Goal: Task Accomplishment & Management: Use online tool/utility

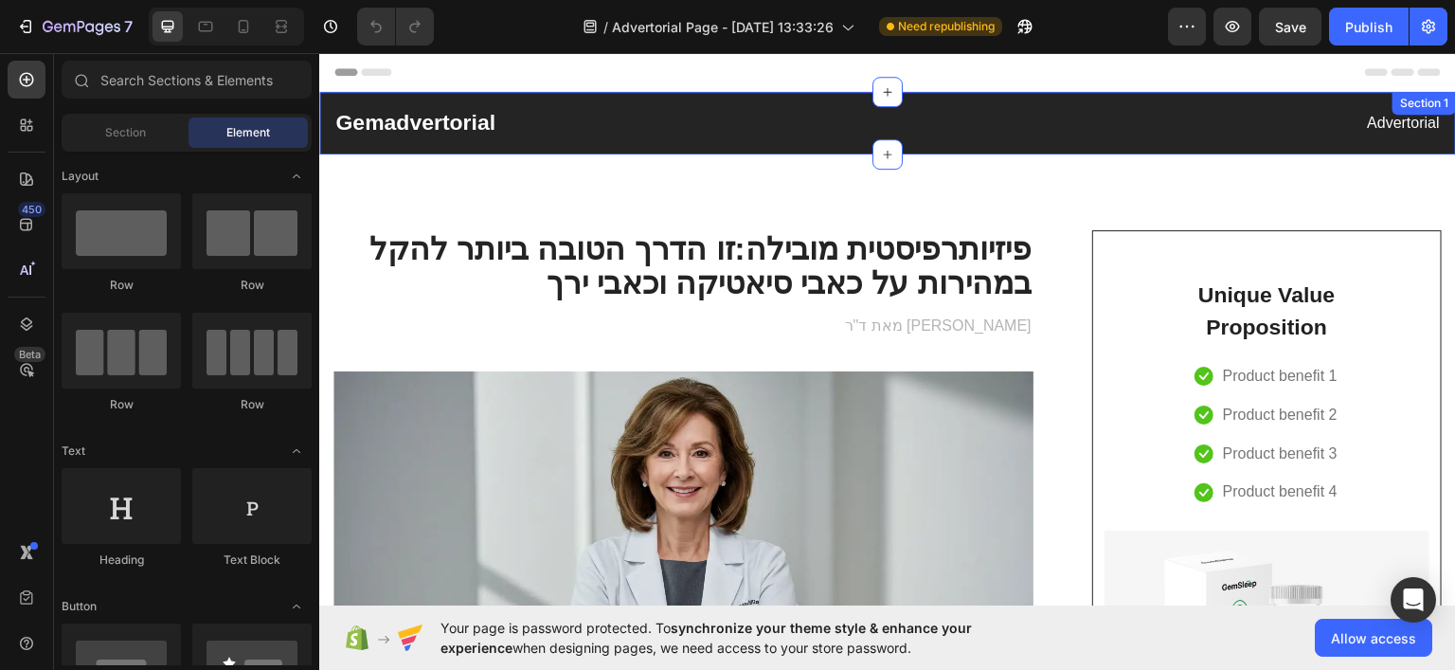
click at [911, 138] on div "Gemadvertorial Heading Advertorial Text block Row Section 1" at bounding box center [887, 122] width 1137 height 63
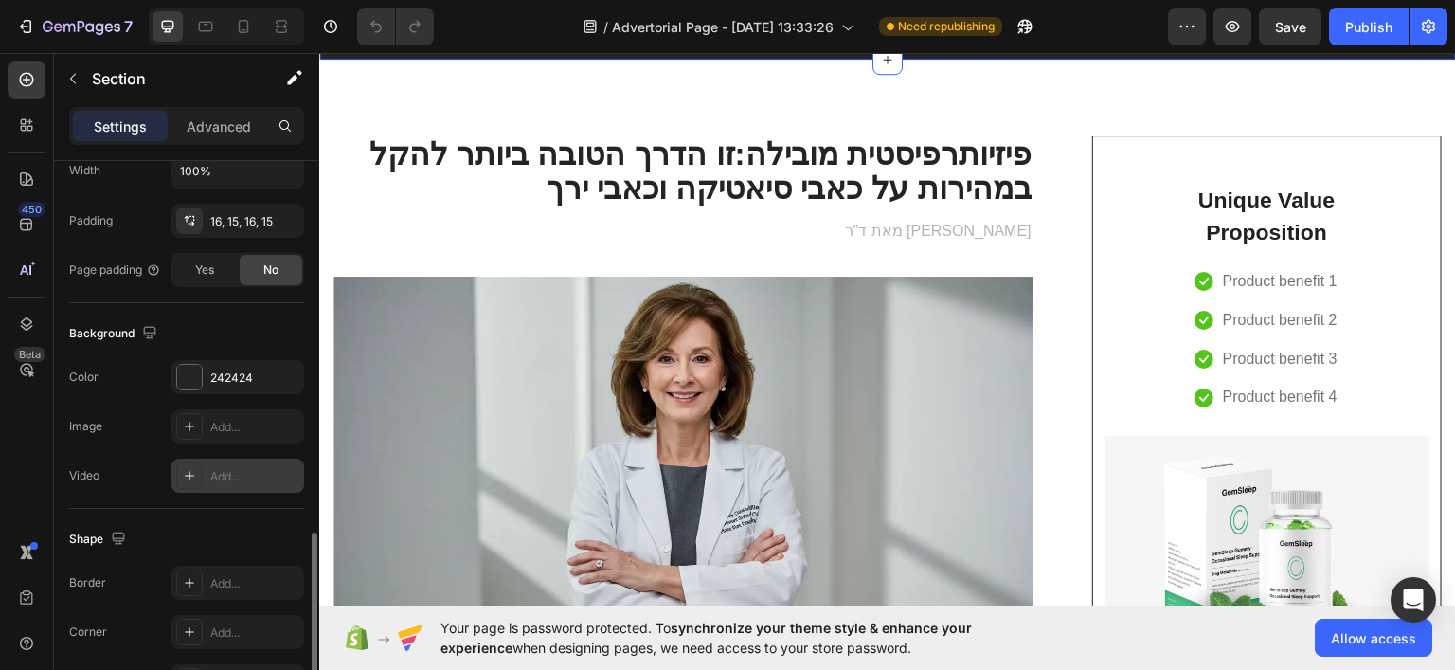
scroll to position [591, 0]
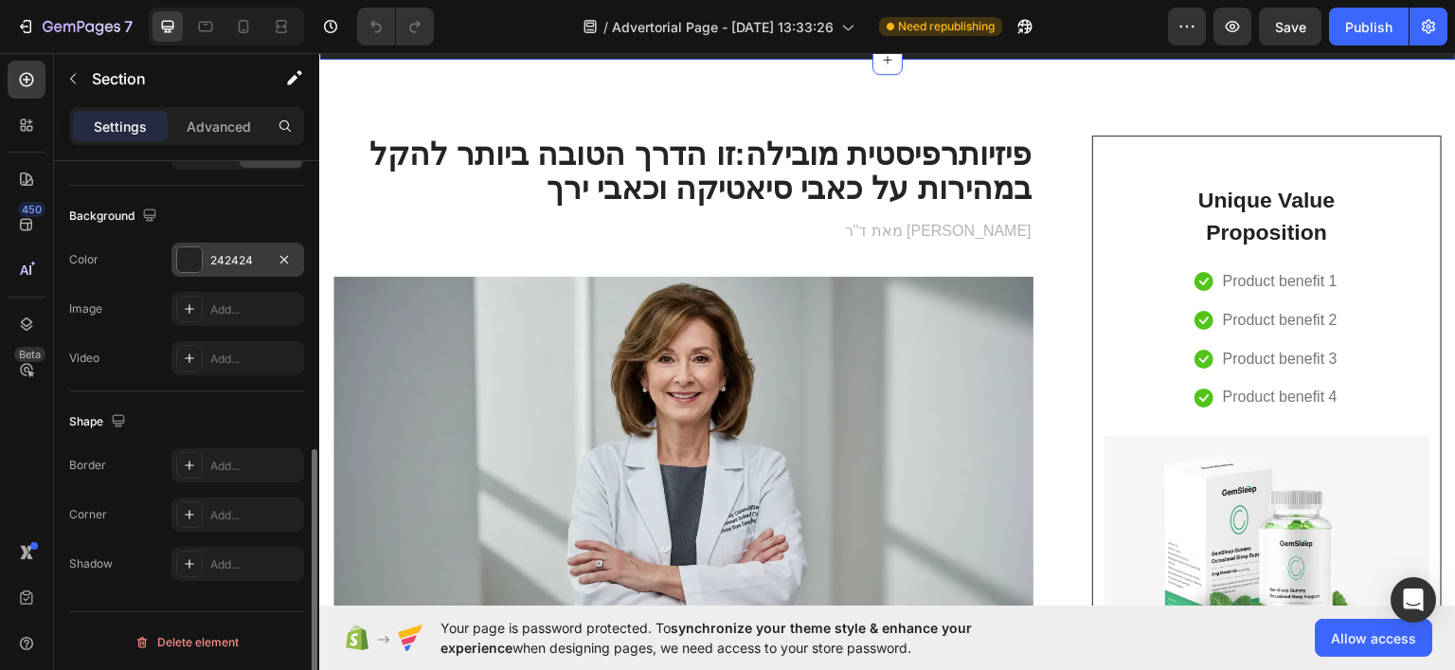
click at [192, 249] on div at bounding box center [189, 259] width 25 height 25
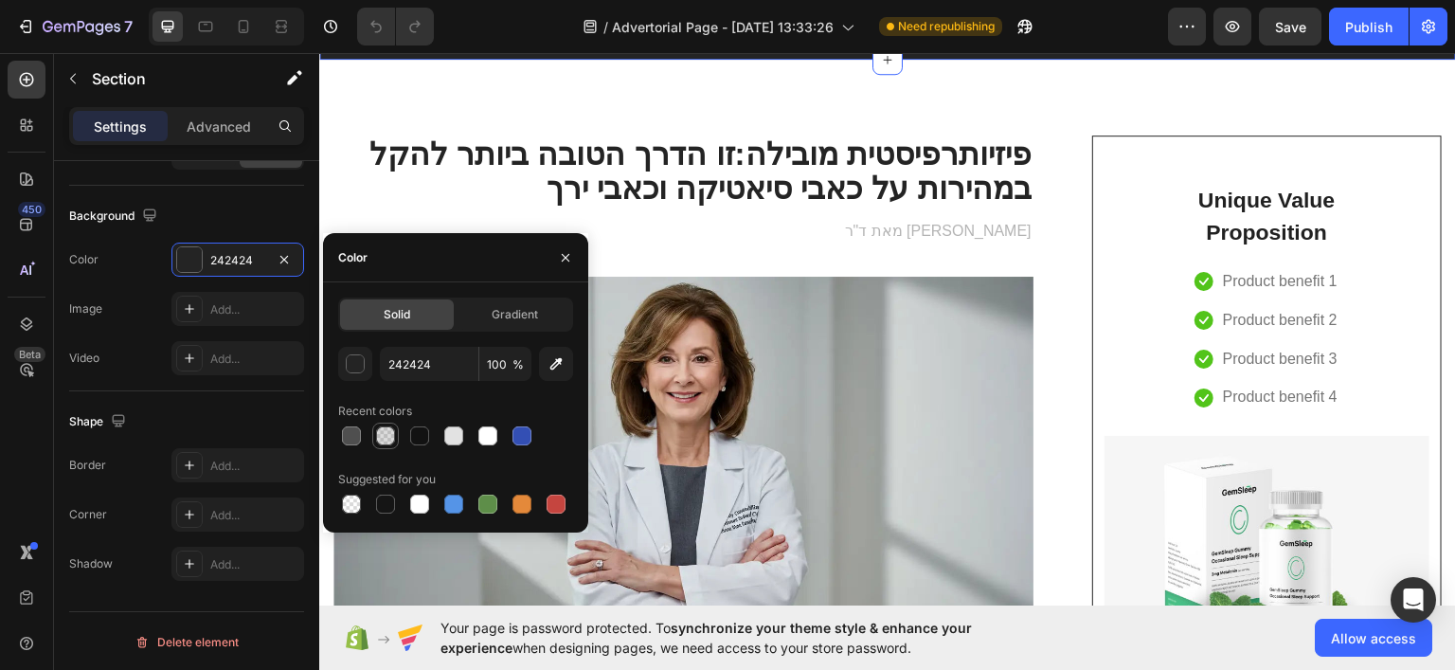
click at [393, 438] on div at bounding box center [385, 435] width 19 height 19
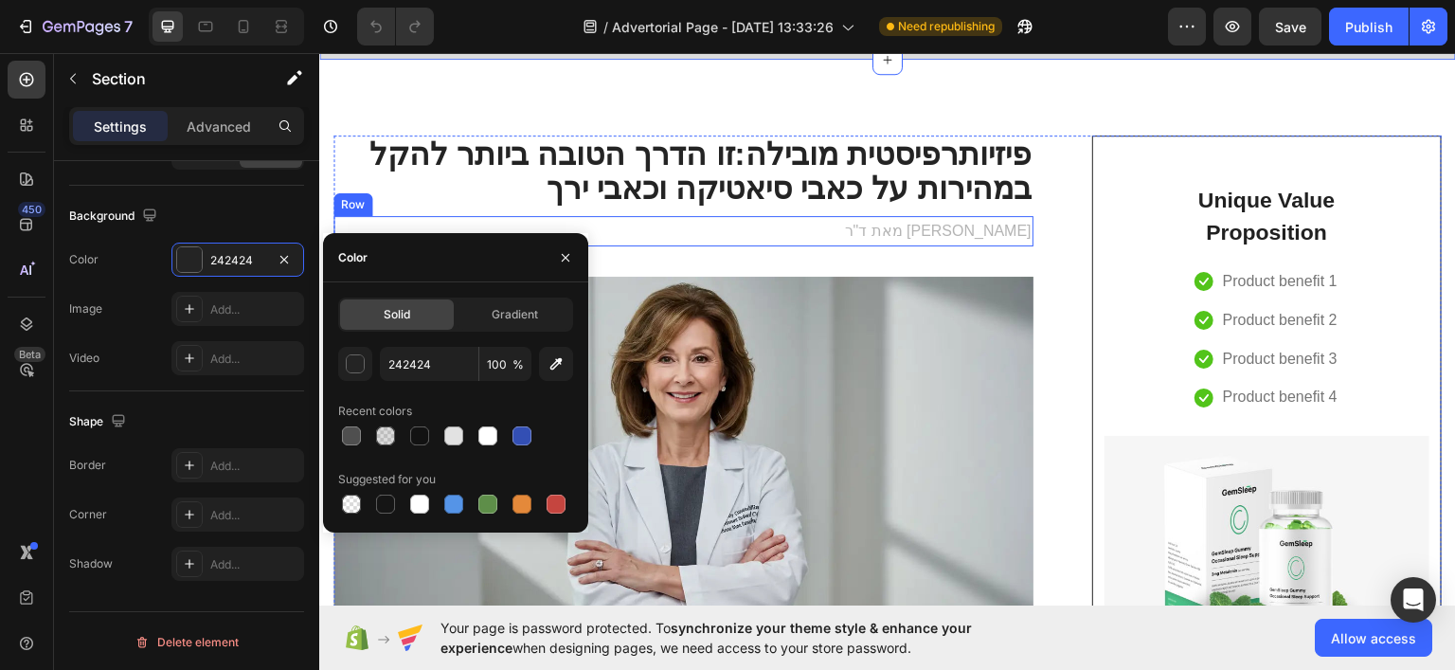
type input "4F4F4F"
type input "20"
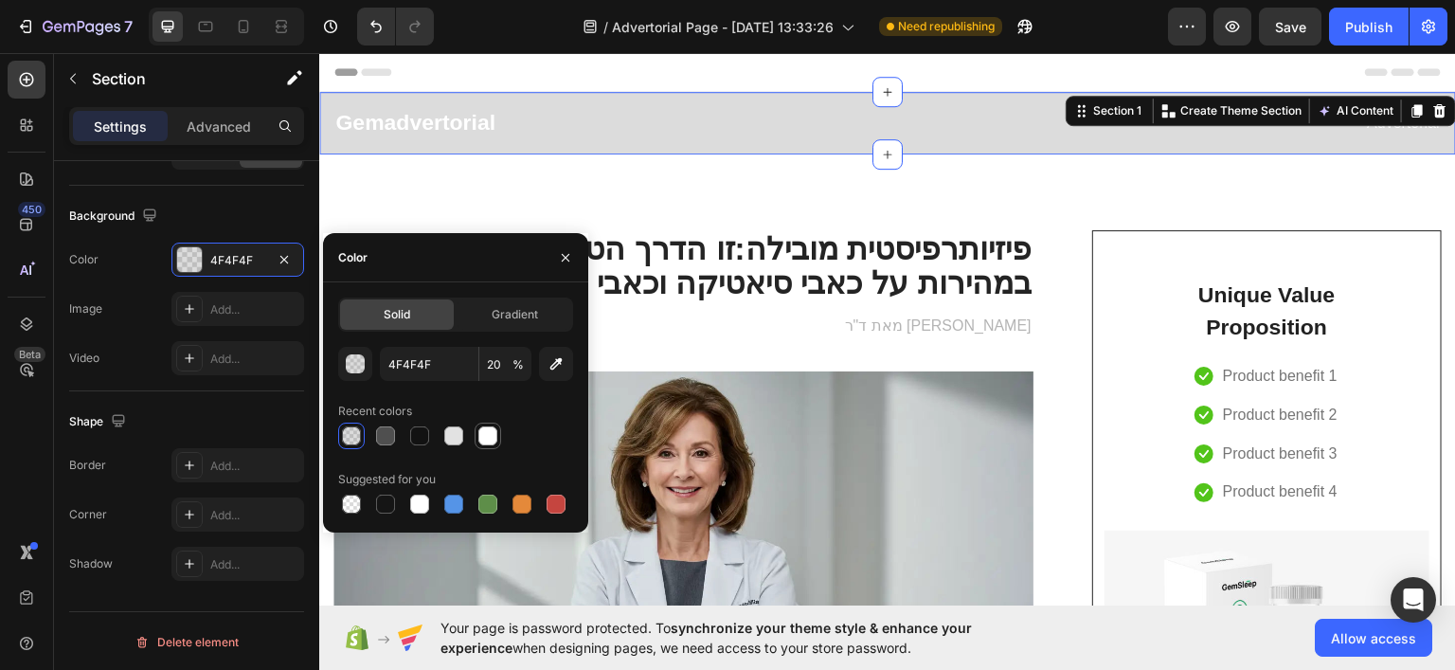
click at [494, 435] on div at bounding box center [487, 435] width 19 height 19
type input "FFFFFF"
type input "100"
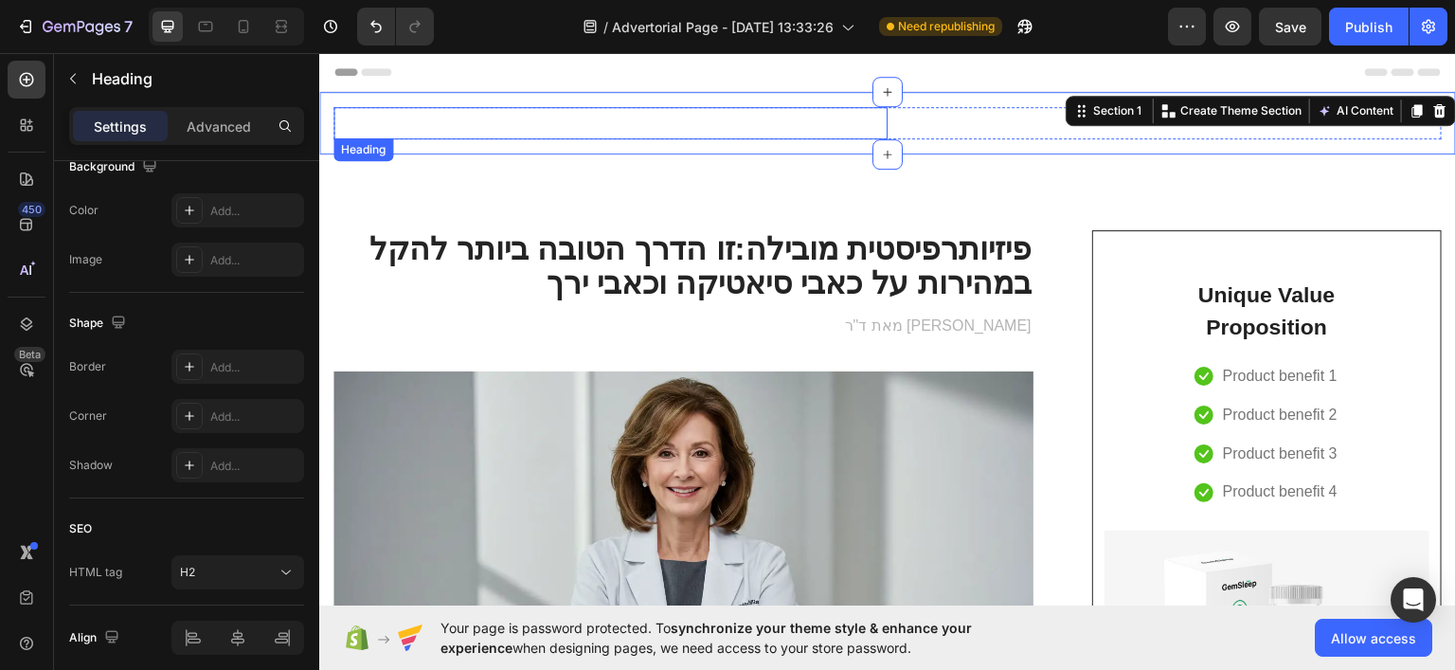
click at [404, 112] on p "Gemadvertorial" at bounding box center [610, 122] width 550 height 28
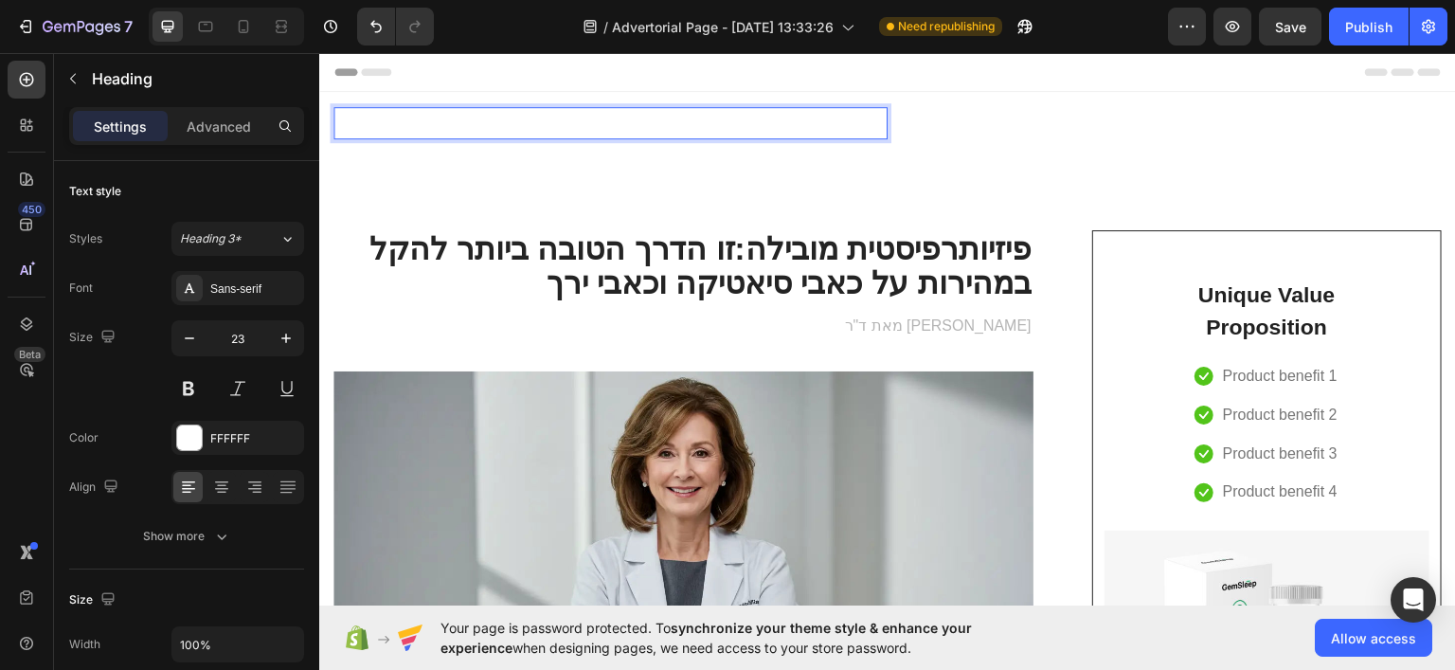
click at [433, 115] on p "Gemadvertorial" at bounding box center [610, 122] width 550 height 28
click at [485, 117] on p "Gemadvertorial" at bounding box center [610, 122] width 550 height 28
click at [387, 31] on button "Undo/Redo" at bounding box center [376, 27] width 38 height 38
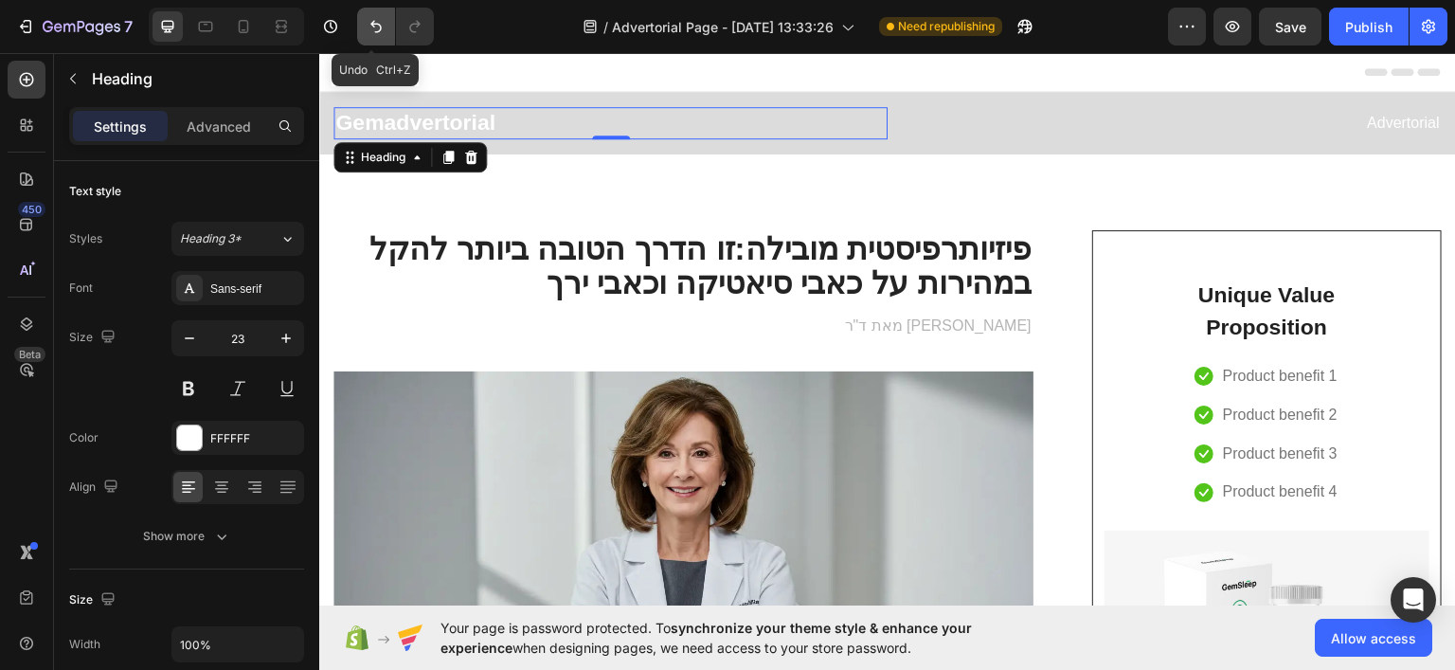
click at [387, 29] on button "Undo/Redo" at bounding box center [376, 27] width 38 height 38
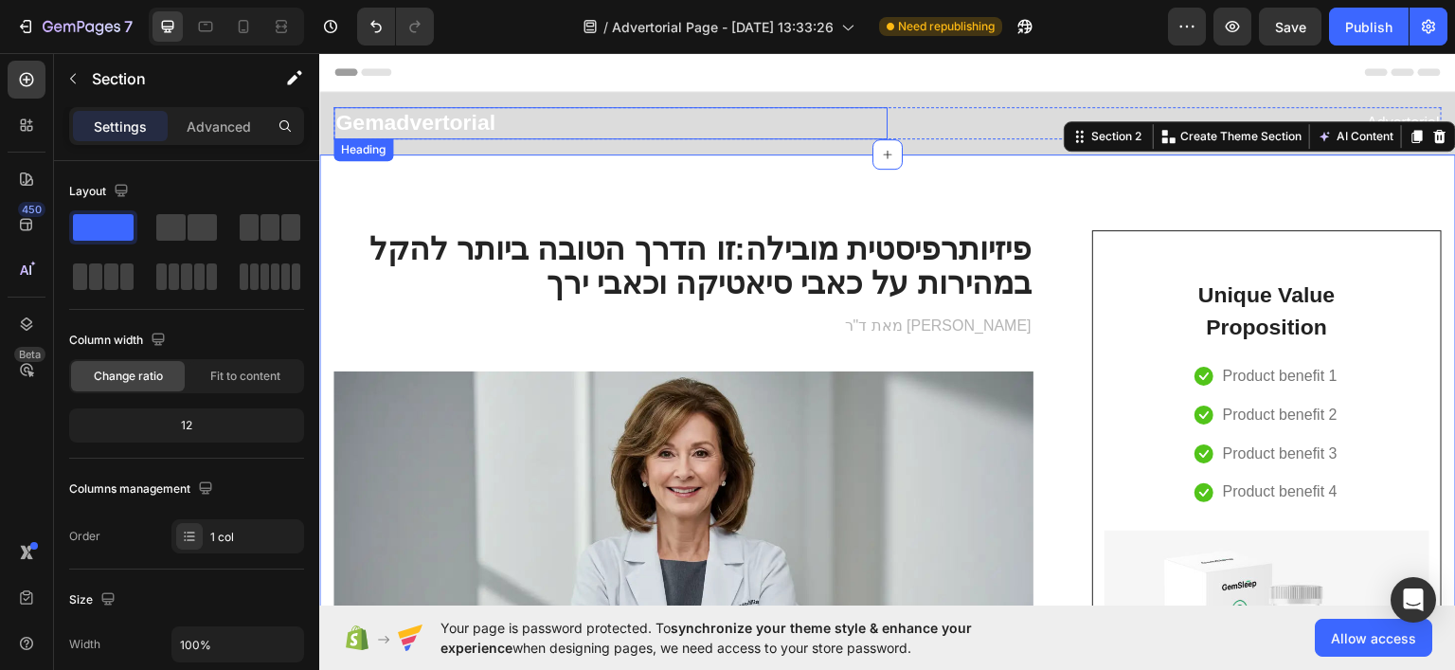
click at [762, 121] on h2 "Gemadvertorial" at bounding box center [610, 122] width 554 height 32
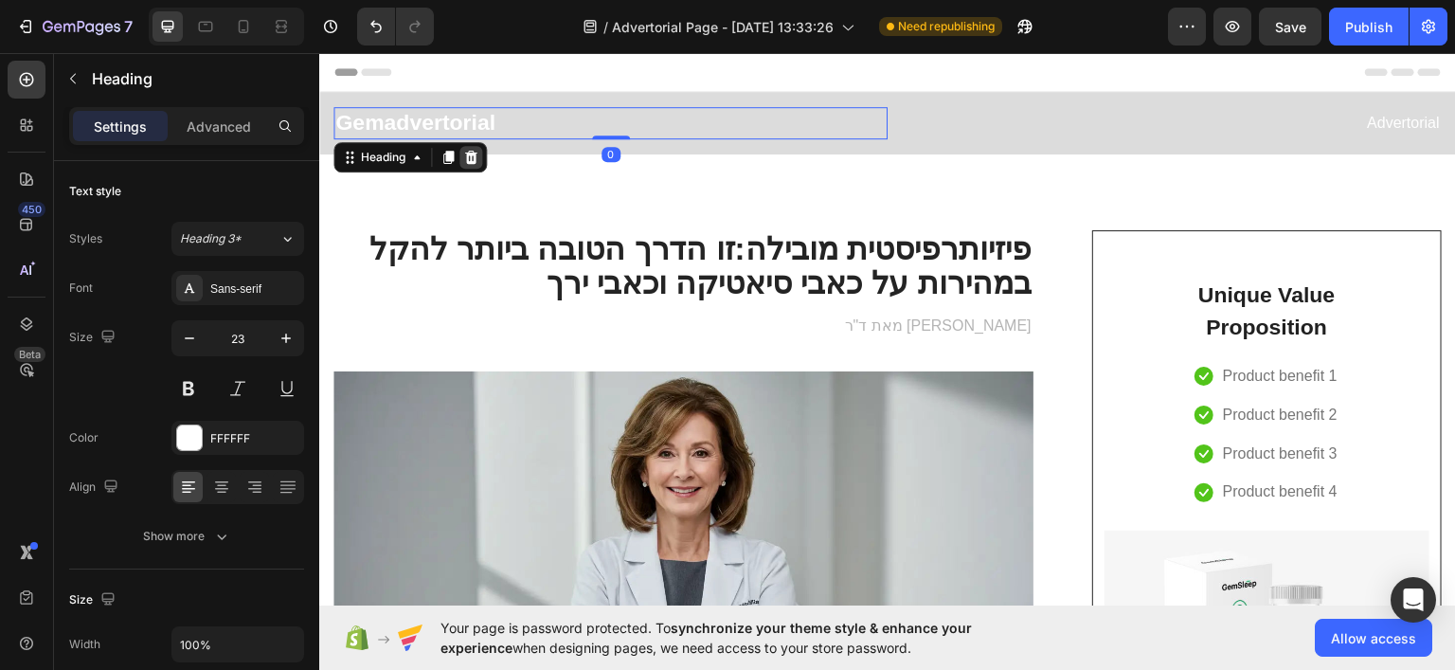
click at [472, 153] on icon at bounding box center [471, 156] width 12 height 13
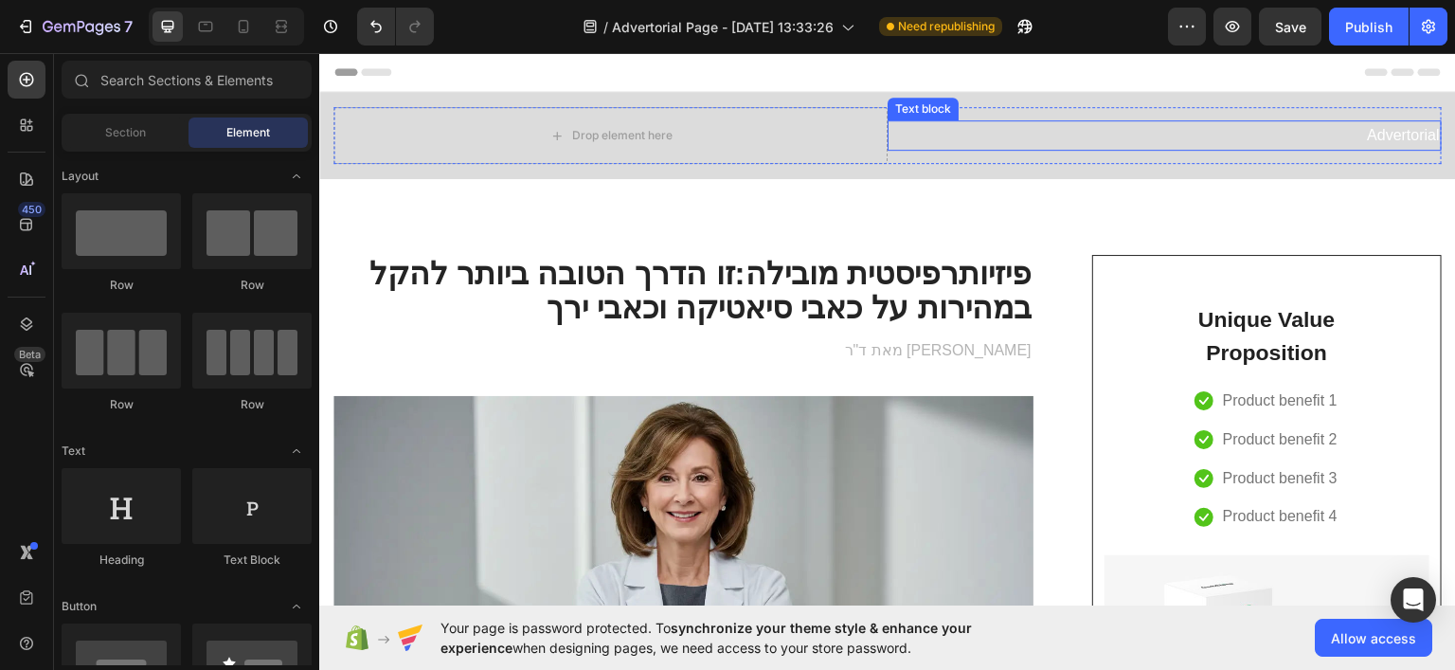
click at [1363, 131] on p "Advertorial" at bounding box center [1165, 134] width 550 height 27
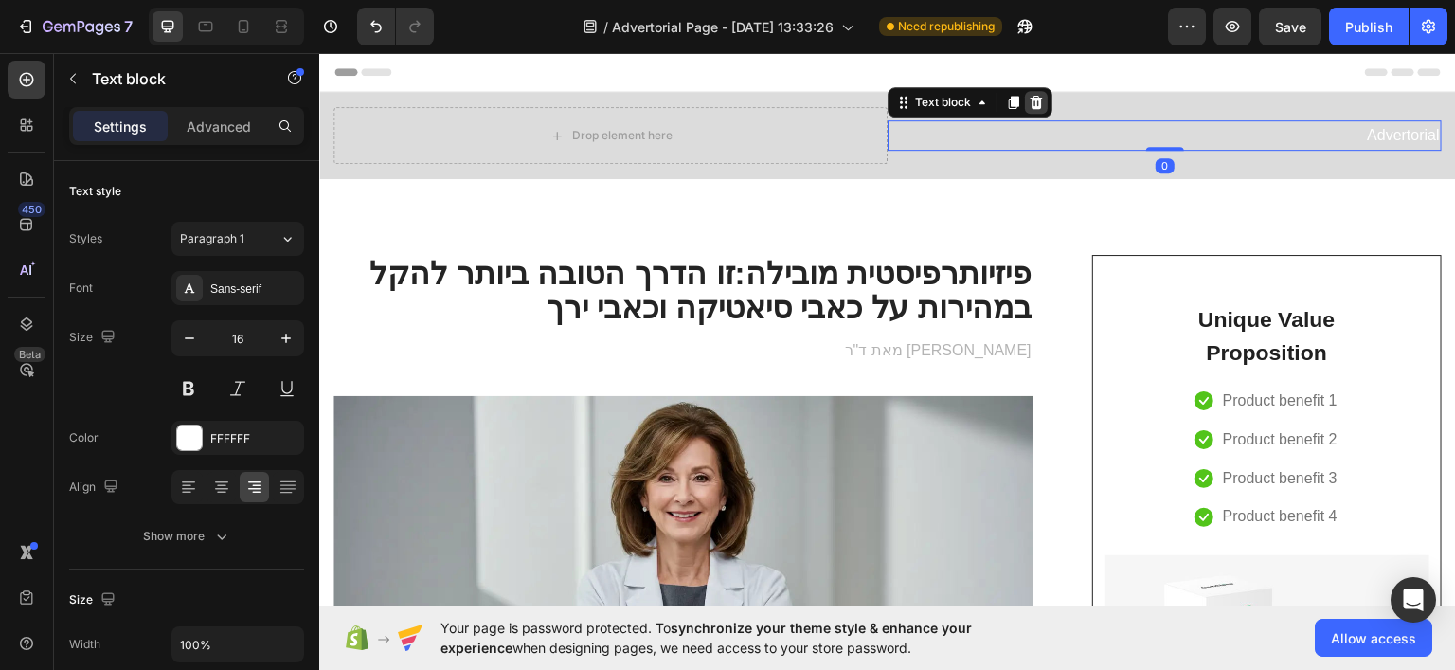
click at [1025, 101] on div at bounding box center [1036, 101] width 23 height 23
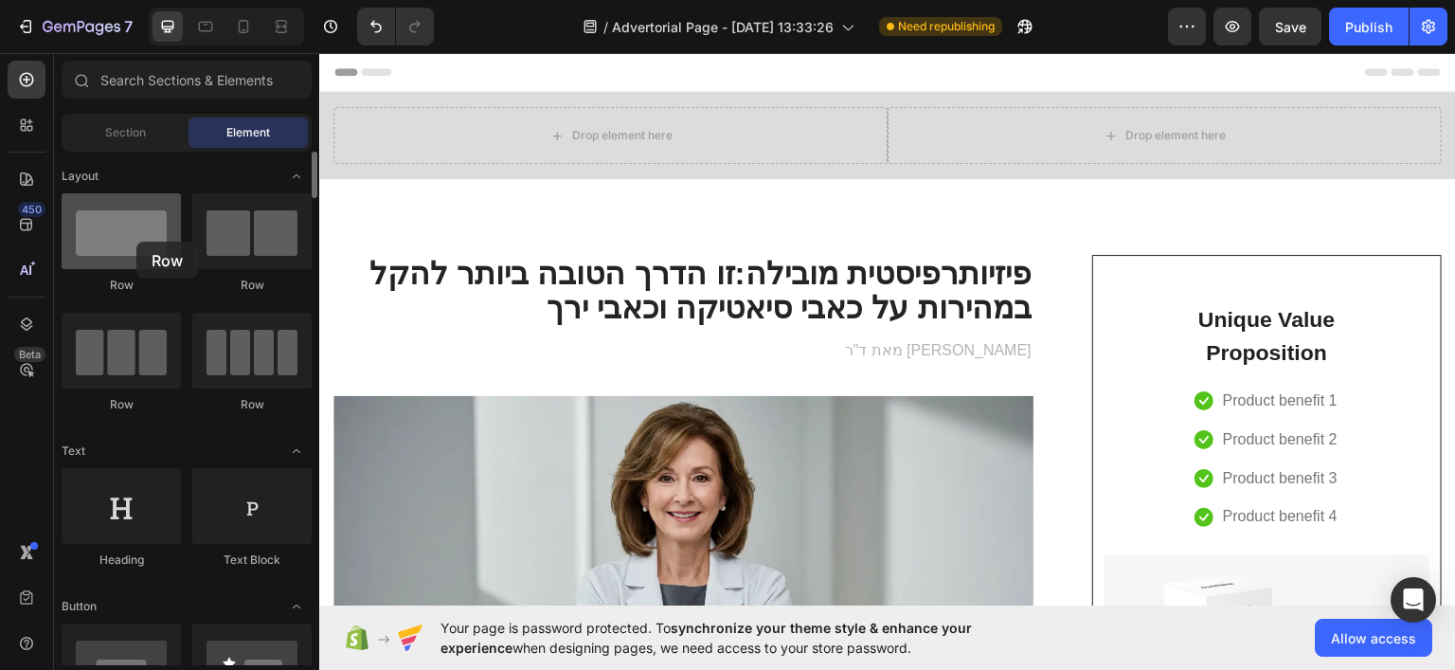
click at [136, 242] on div at bounding box center [121, 231] width 119 height 76
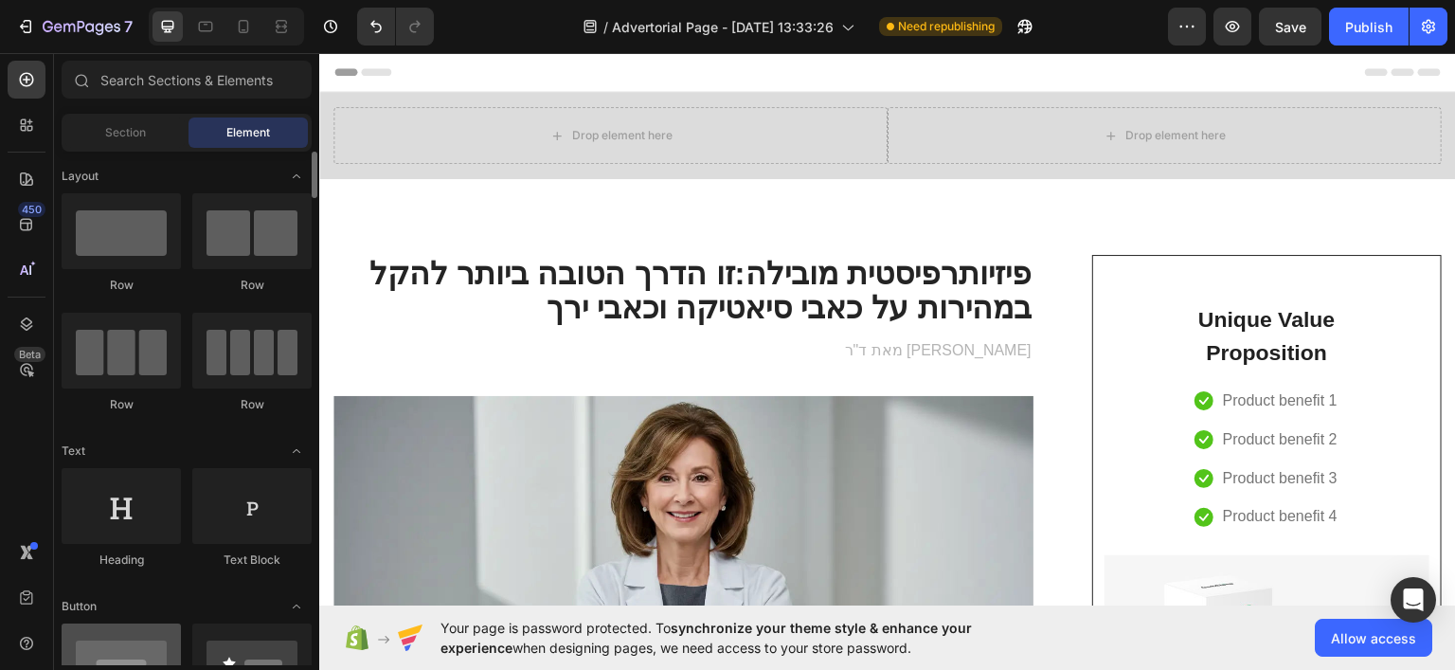
scroll to position [189, 0]
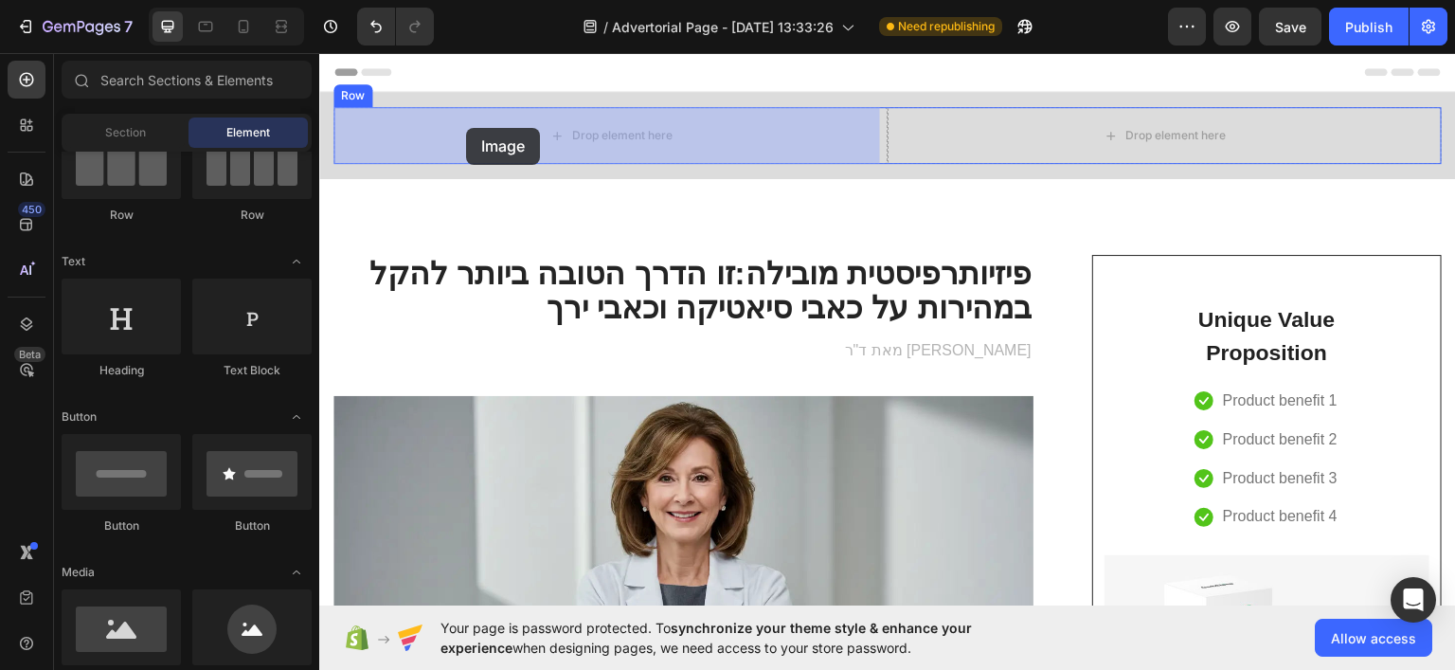
drag, startPoint x: 463, startPoint y: 678, endPoint x: 466, endPoint y: 127, distance: 551.3
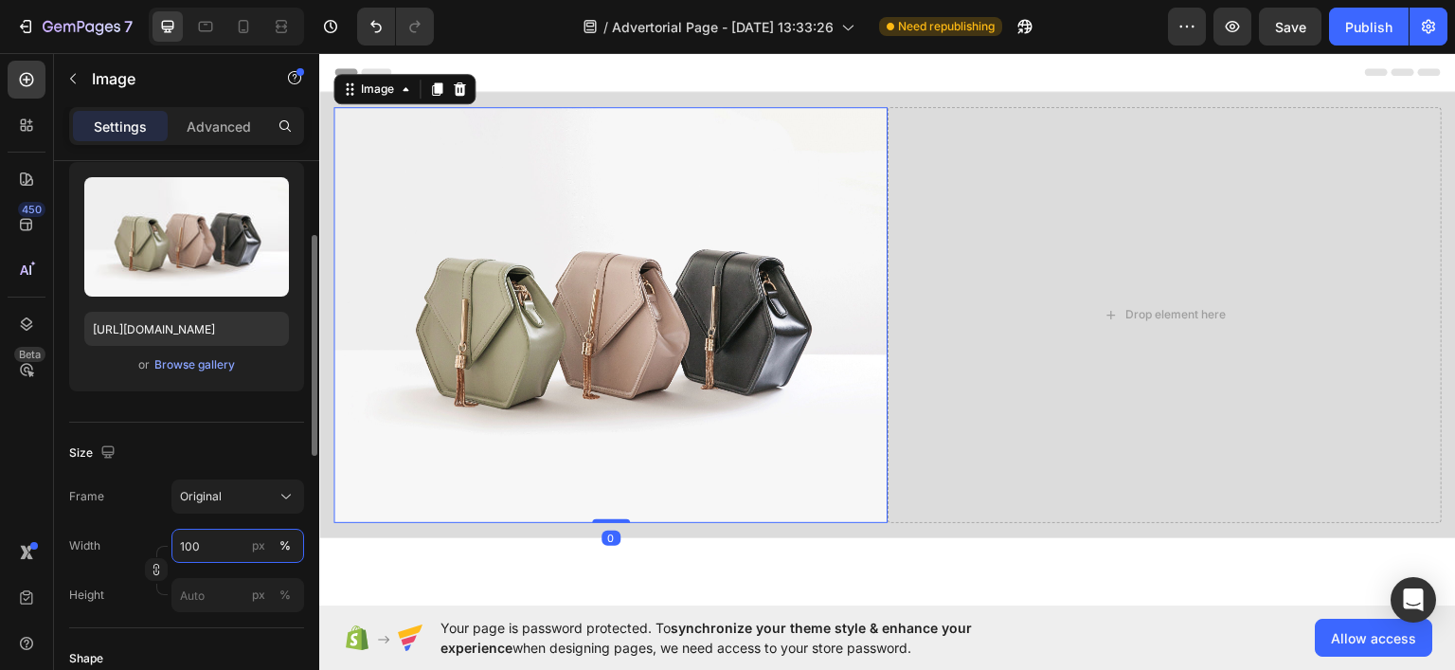
click at [195, 549] on input "100" at bounding box center [237, 546] width 133 height 34
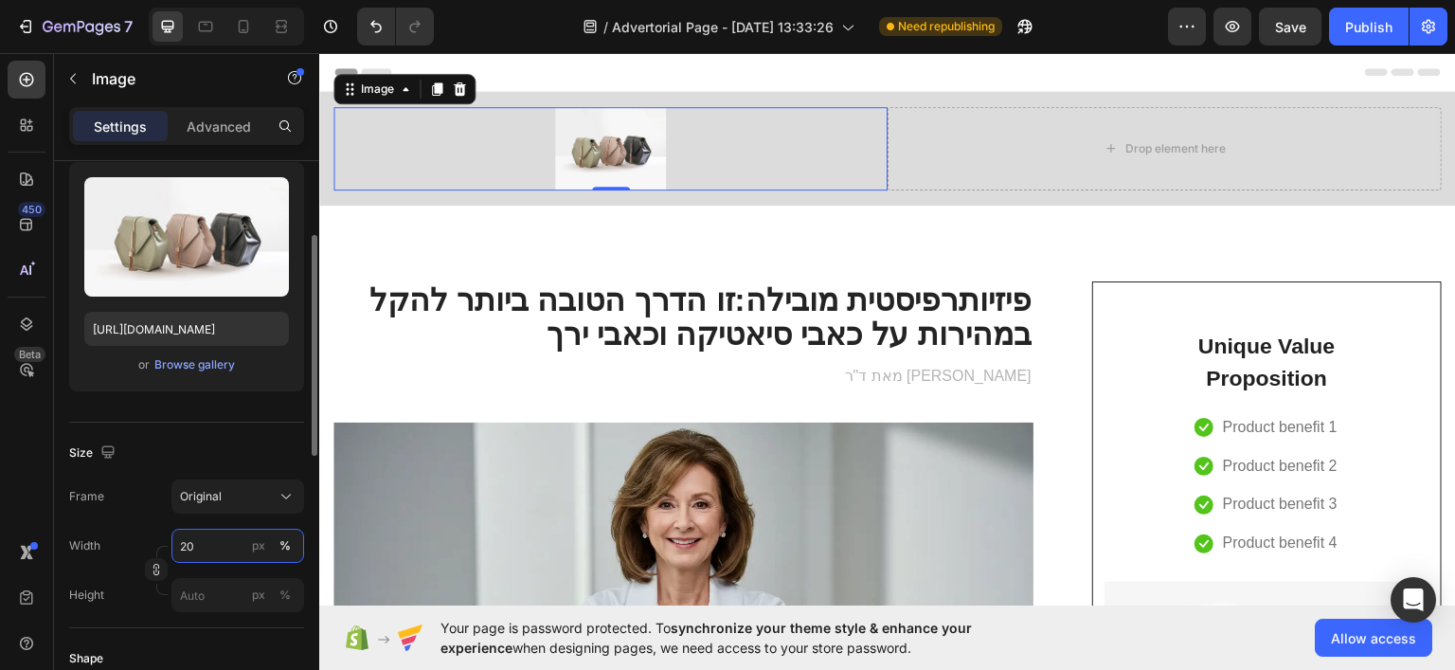
type input "2"
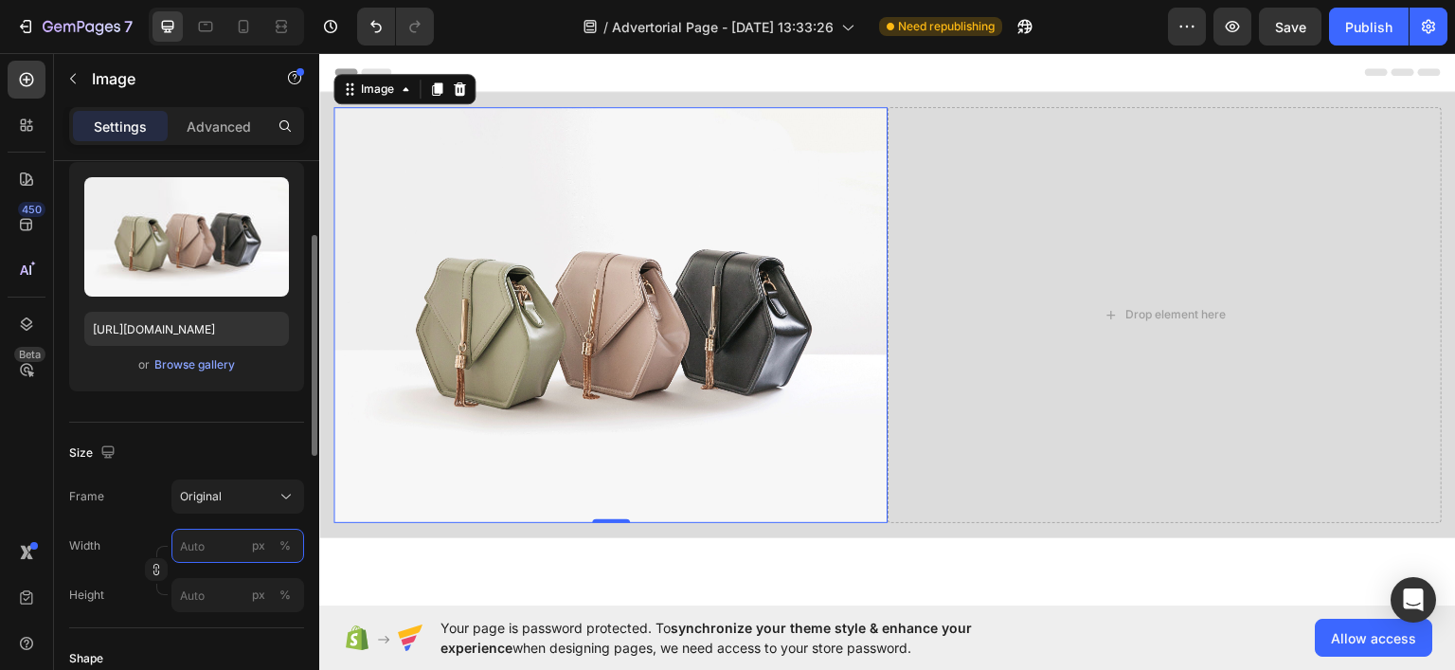
type input "2"
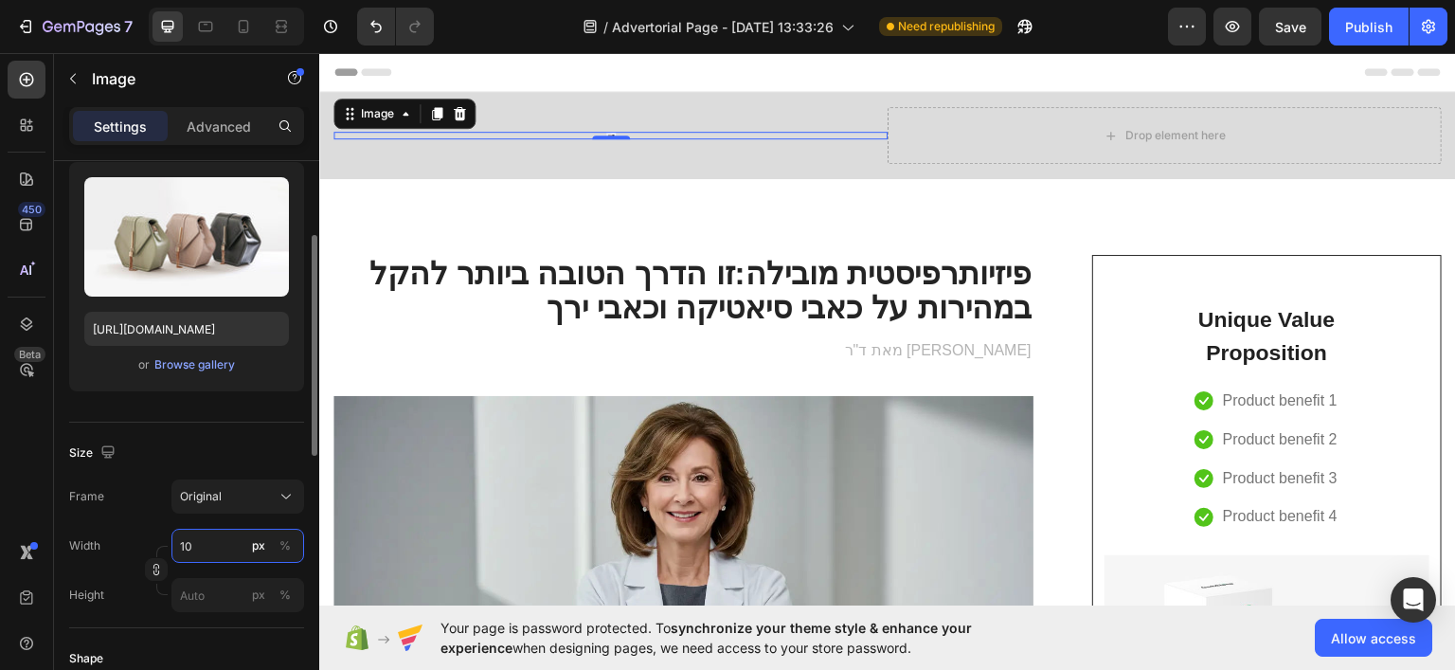
type input "1"
type input "2"
type input "3"
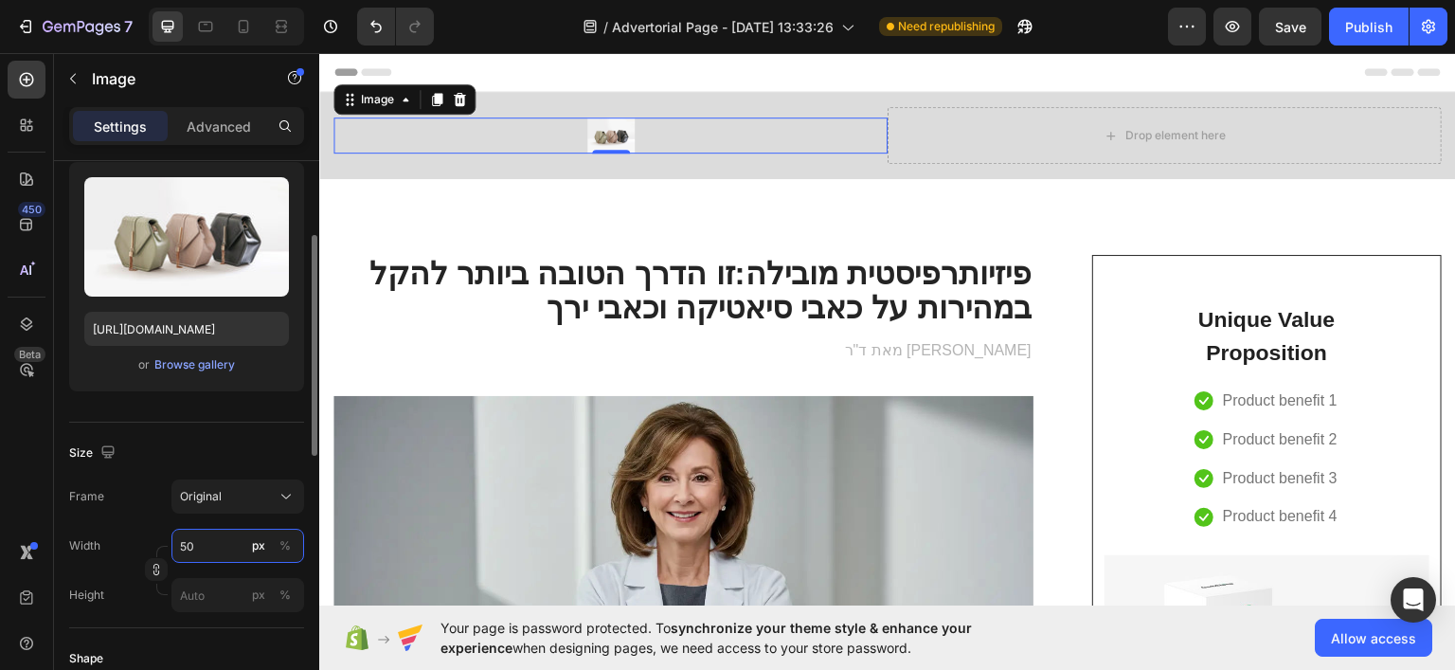
type input "5"
type input "60"
click at [224, 469] on div "Size Frame Original Width 60 px % Height px %" at bounding box center [186, 525] width 235 height 206
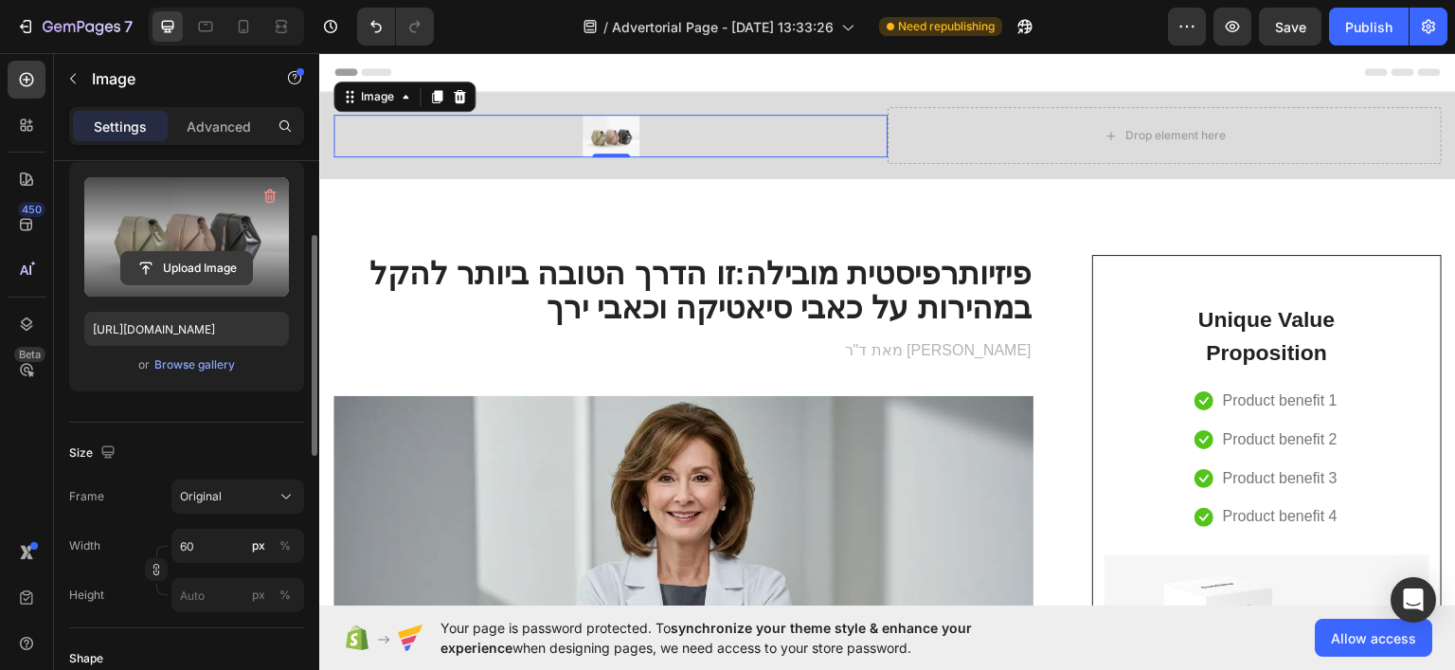
click at [178, 264] on input "file" at bounding box center [186, 268] width 131 height 32
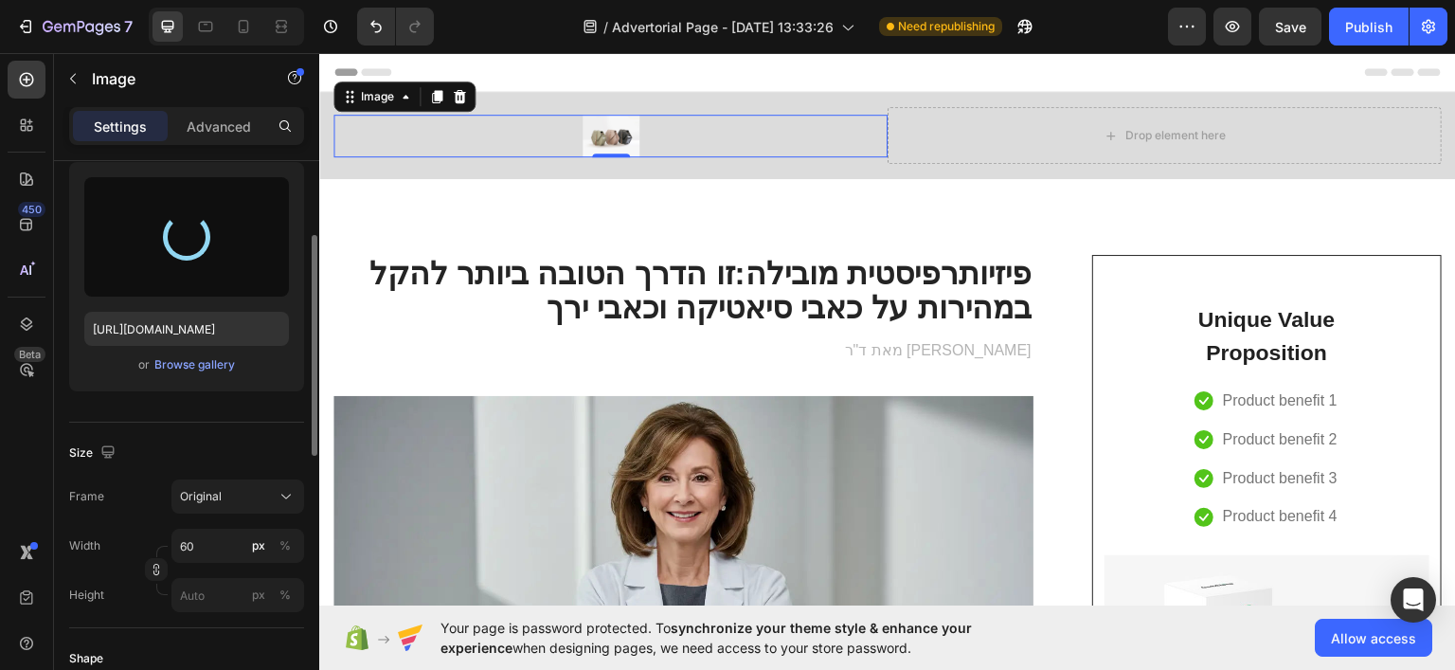
type input "https://cdn.shopify.com/s/files/1/0922/3408/8775/files/gempages_586053521762157…"
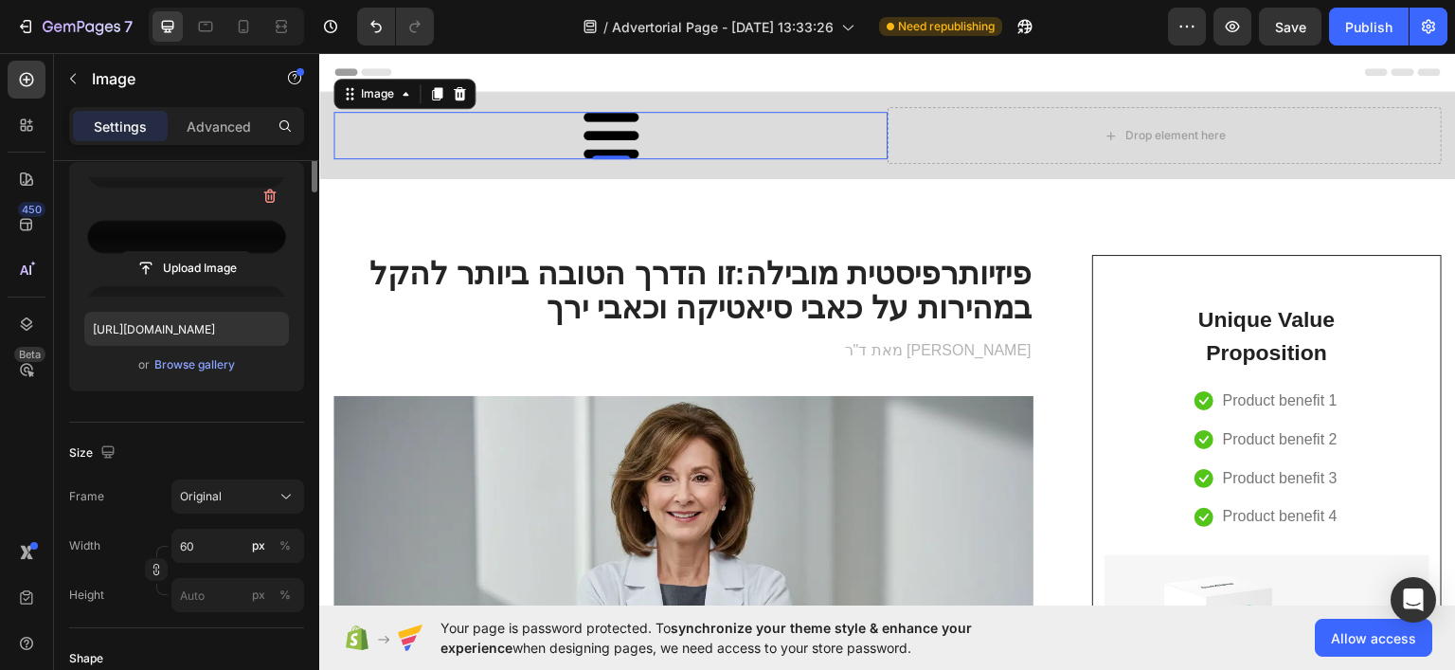
scroll to position [0, 0]
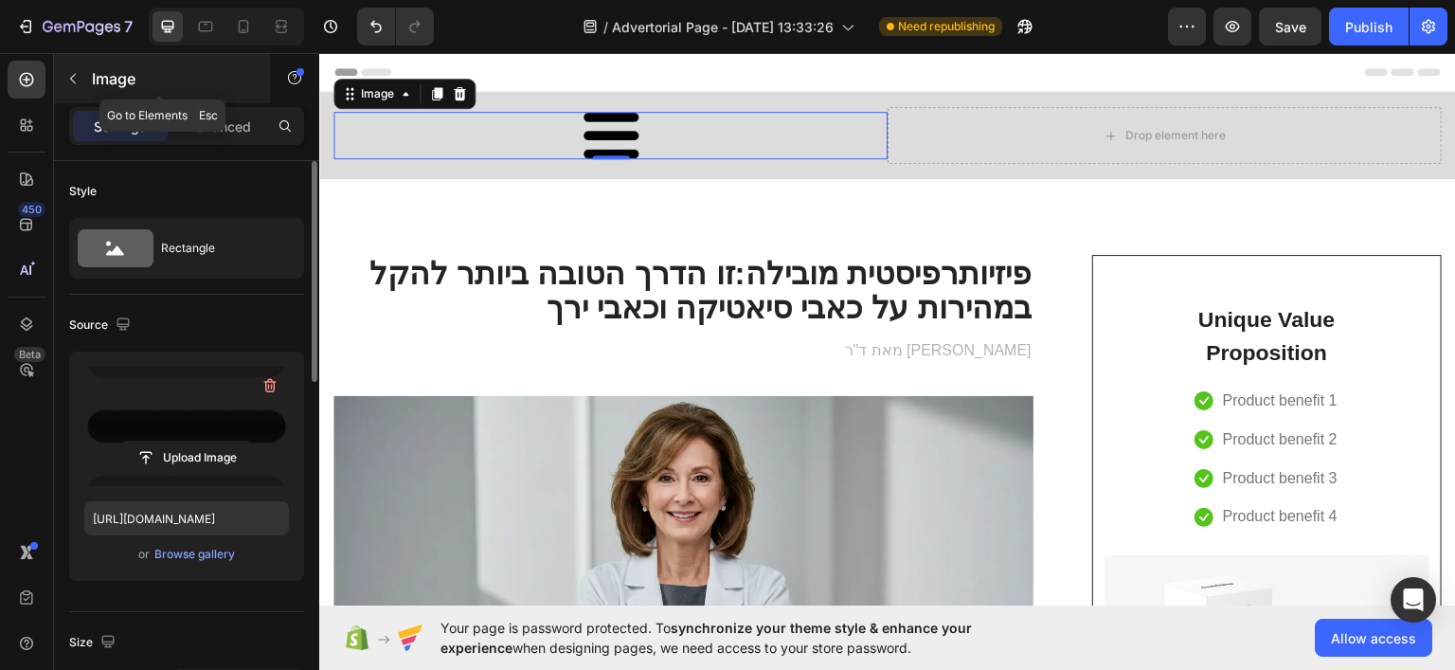
click at [75, 82] on icon "button" at bounding box center [72, 78] width 15 height 15
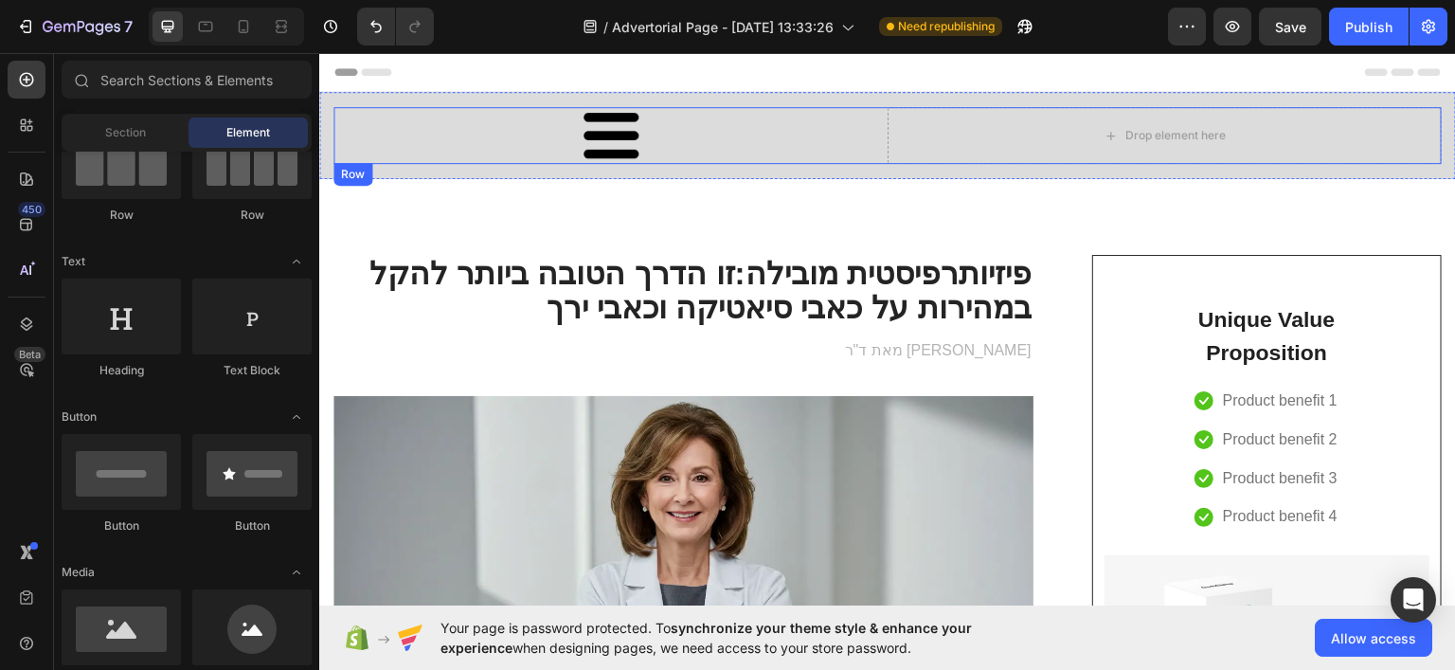
click at [867, 159] on div "Image" at bounding box center [610, 134] width 554 height 57
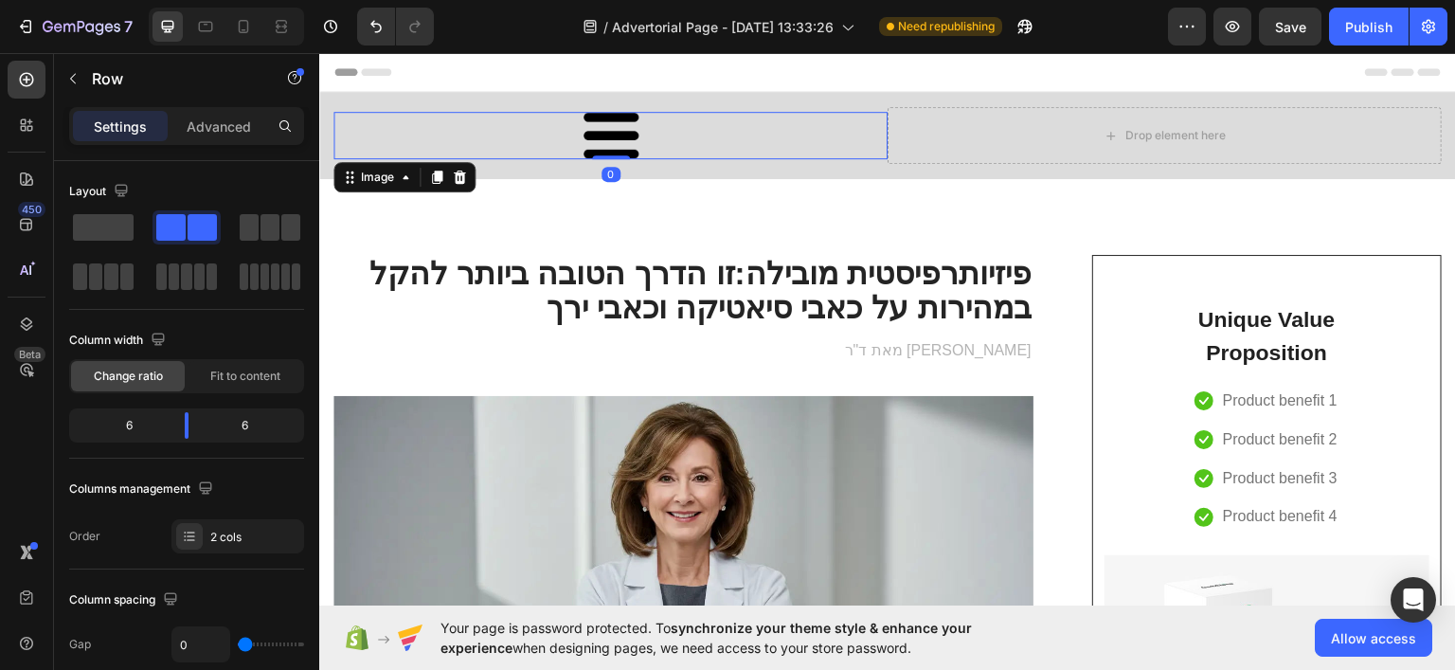
click at [508, 146] on div at bounding box center [610, 134] width 554 height 47
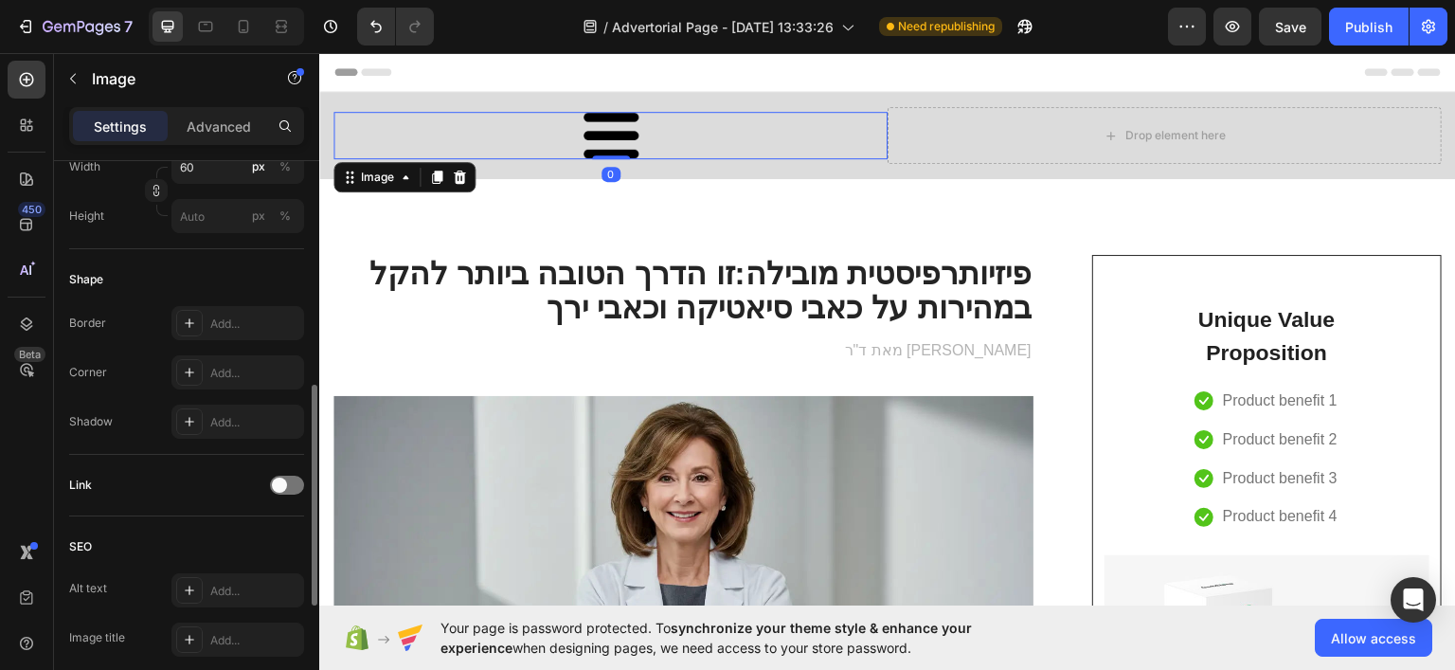
scroll to position [866, 0]
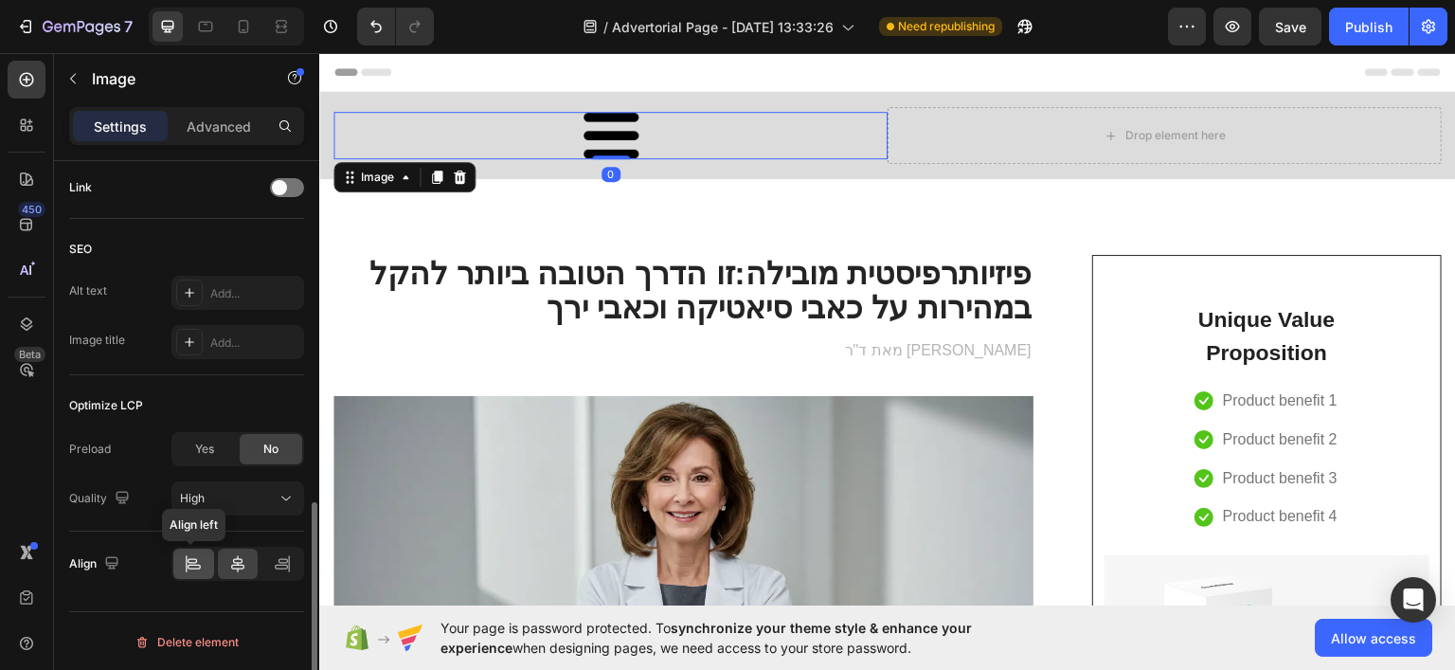
click at [199, 565] on icon at bounding box center [193, 563] width 19 height 19
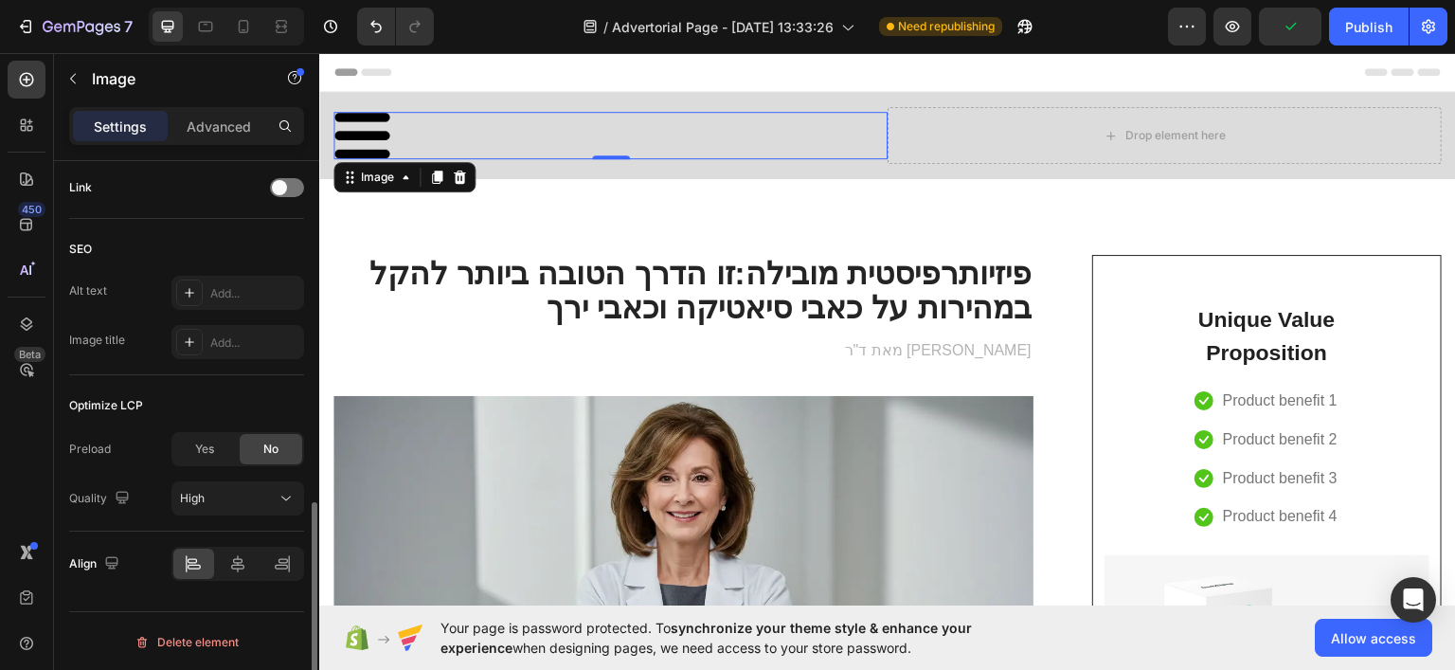
scroll to position [487, 0]
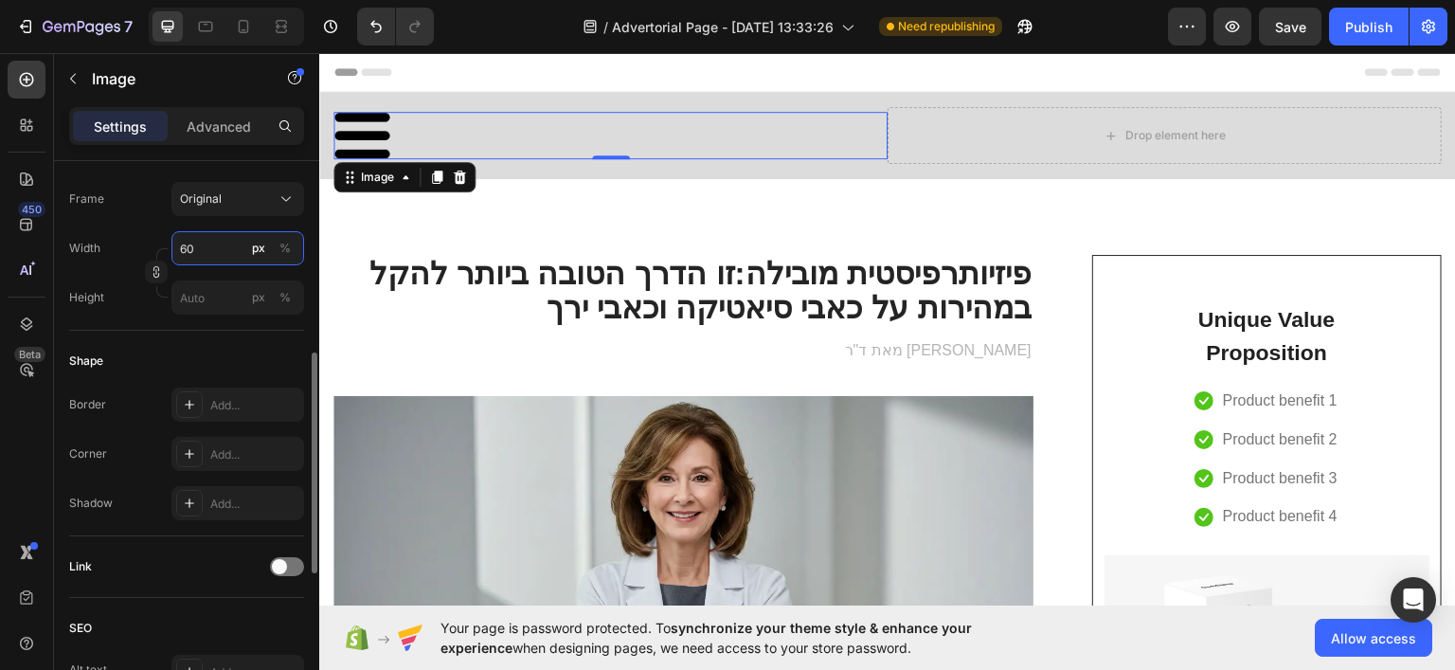
click at [206, 235] on input "60" at bounding box center [237, 248] width 133 height 34
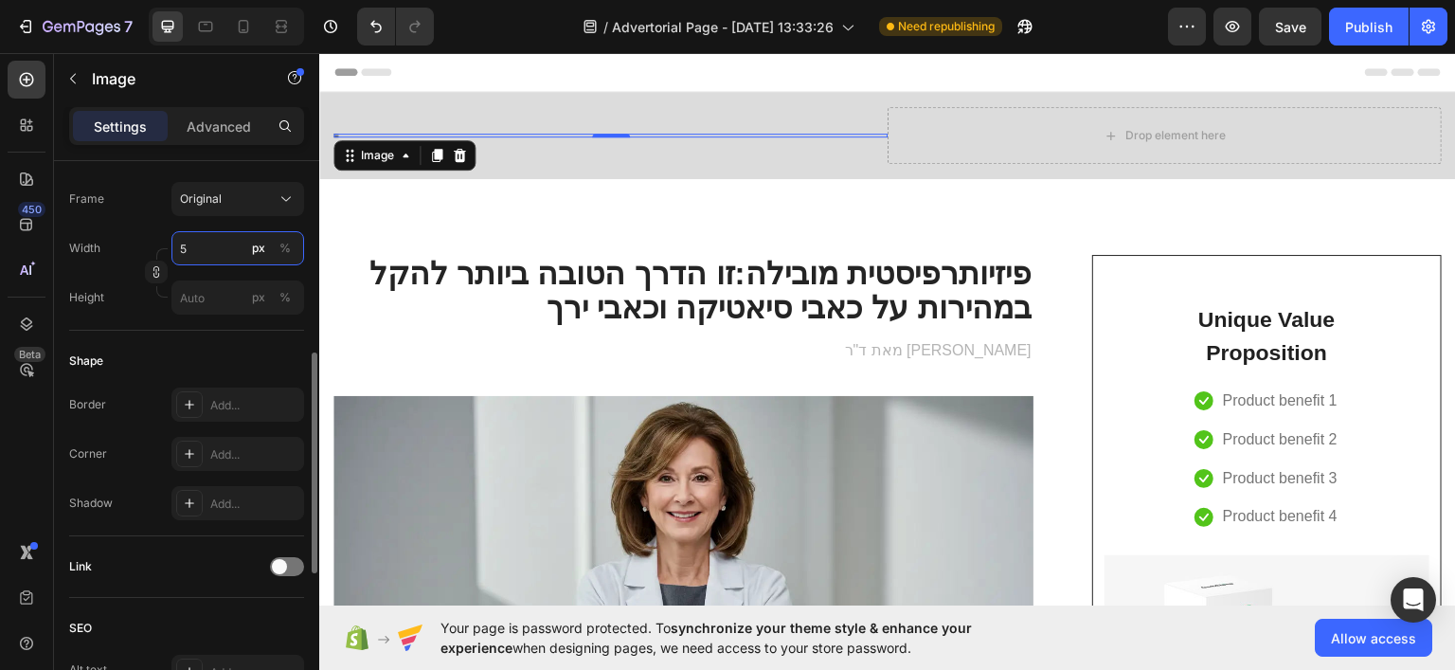
type input "50"
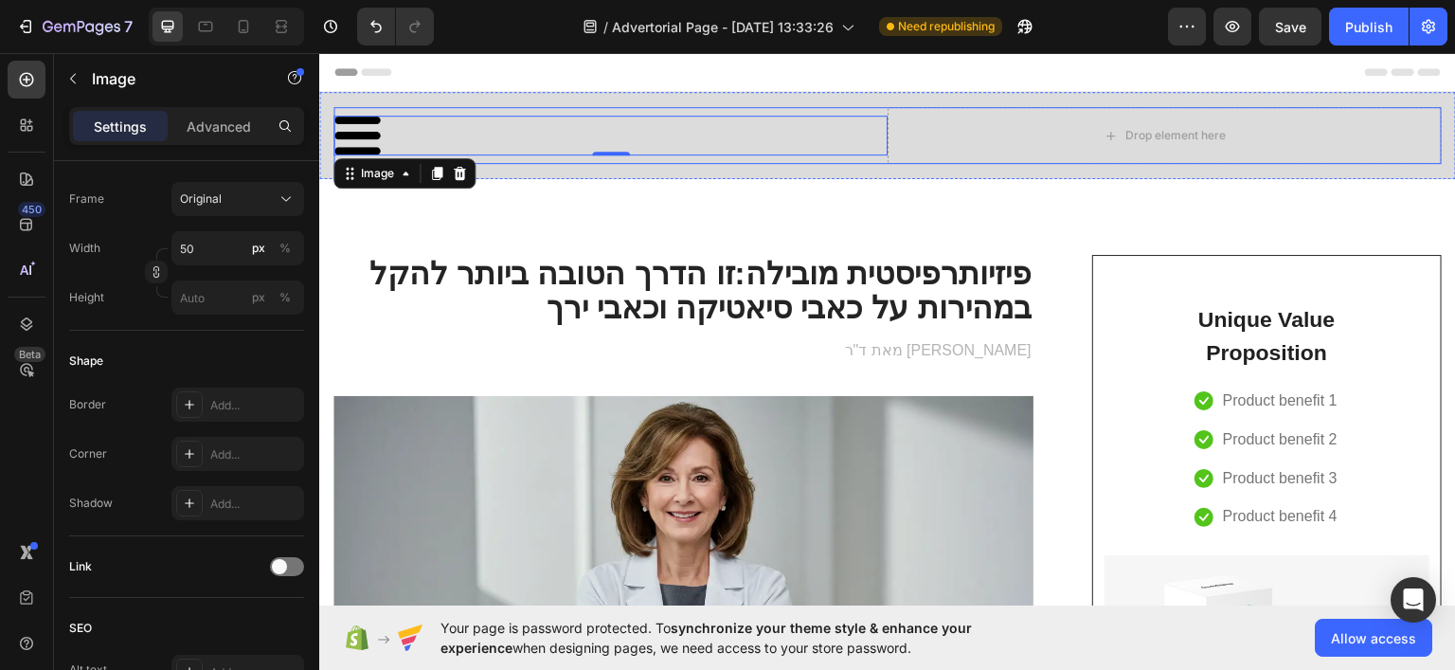
click at [839, 161] on div "Image 0" at bounding box center [610, 134] width 554 height 57
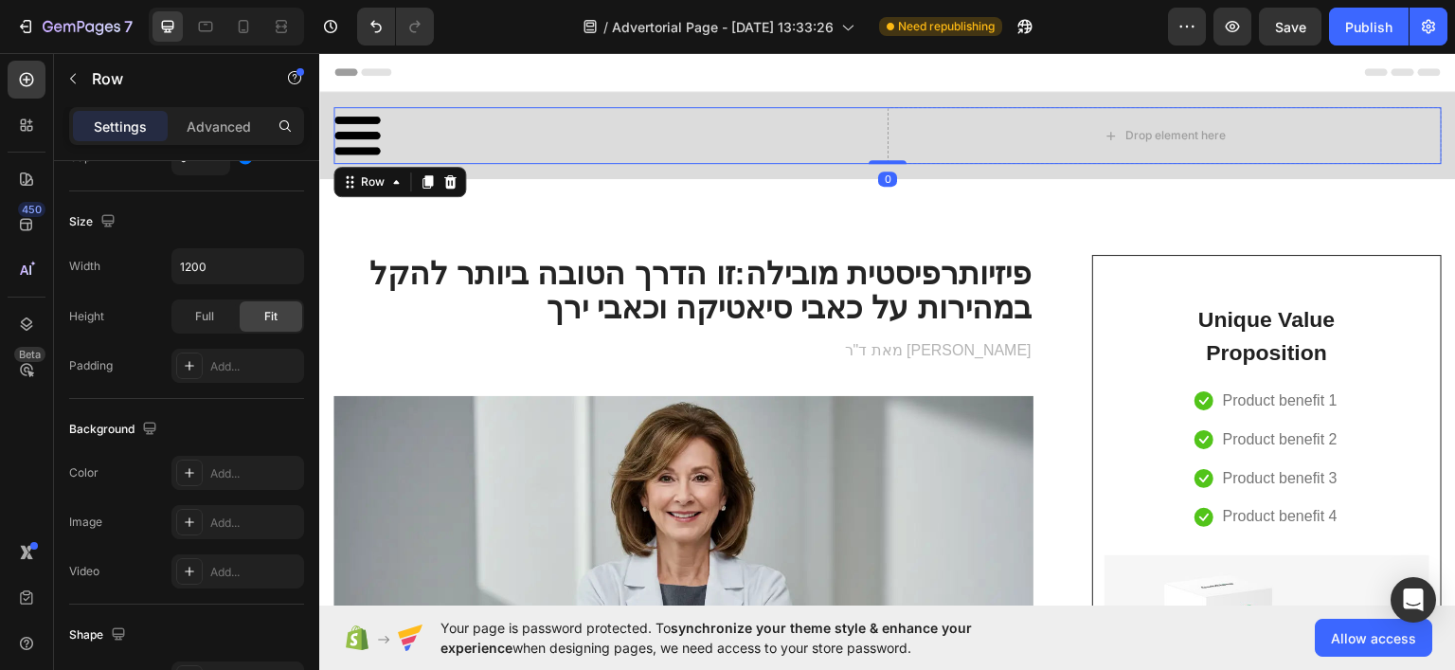
scroll to position [0, 0]
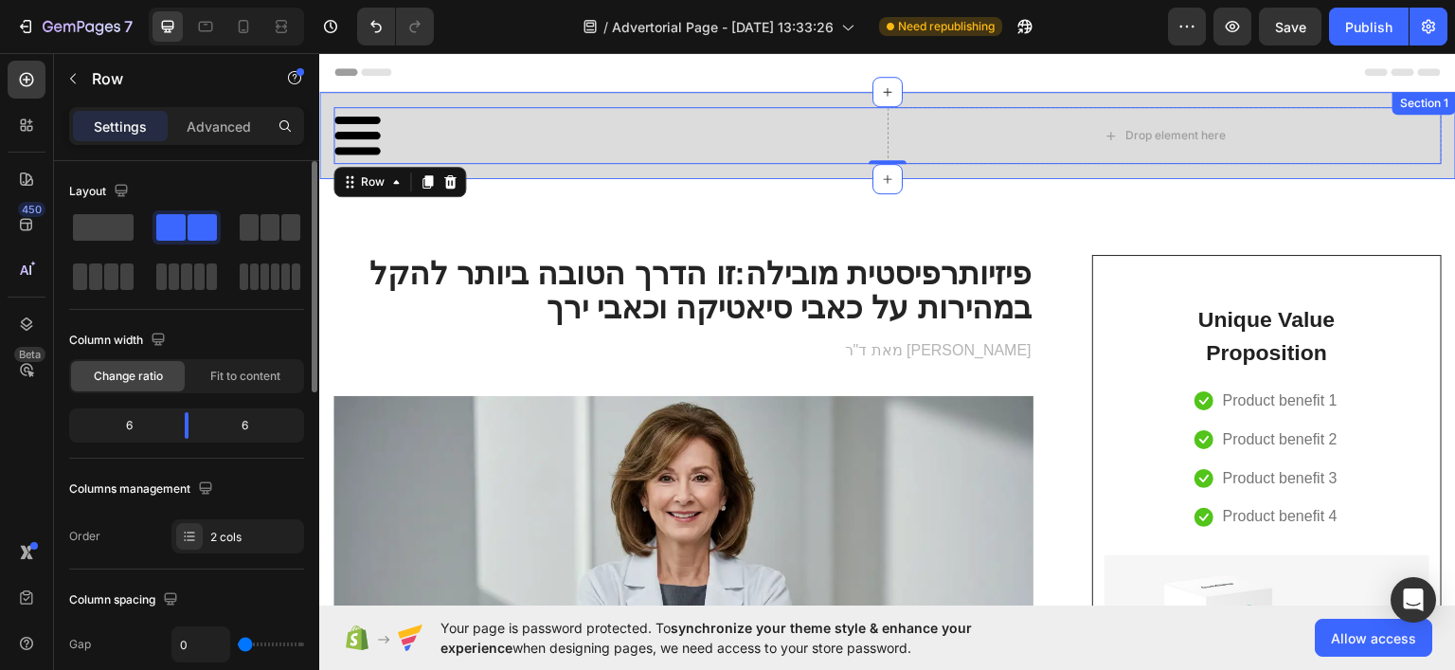
click at [836, 168] on div "Image Drop element here Row 0 Section 1" at bounding box center [887, 134] width 1137 height 87
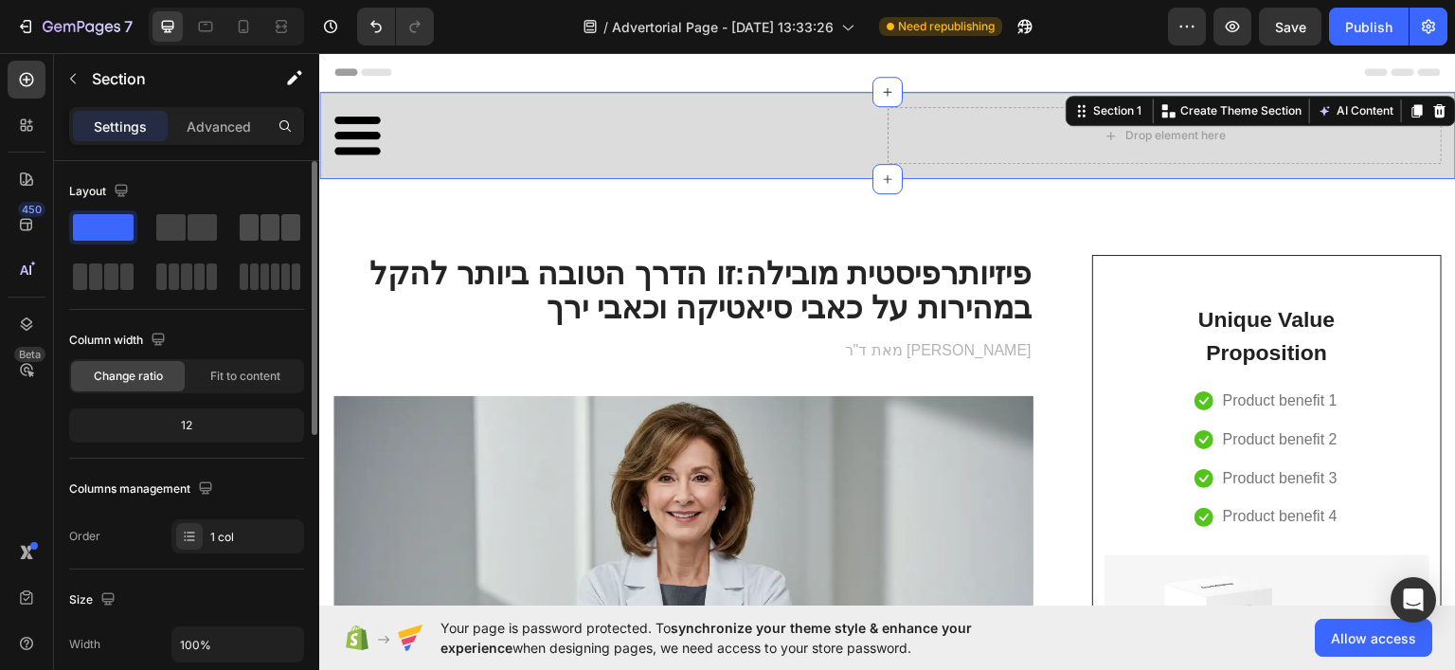
click at [275, 226] on span at bounding box center [270, 227] width 19 height 27
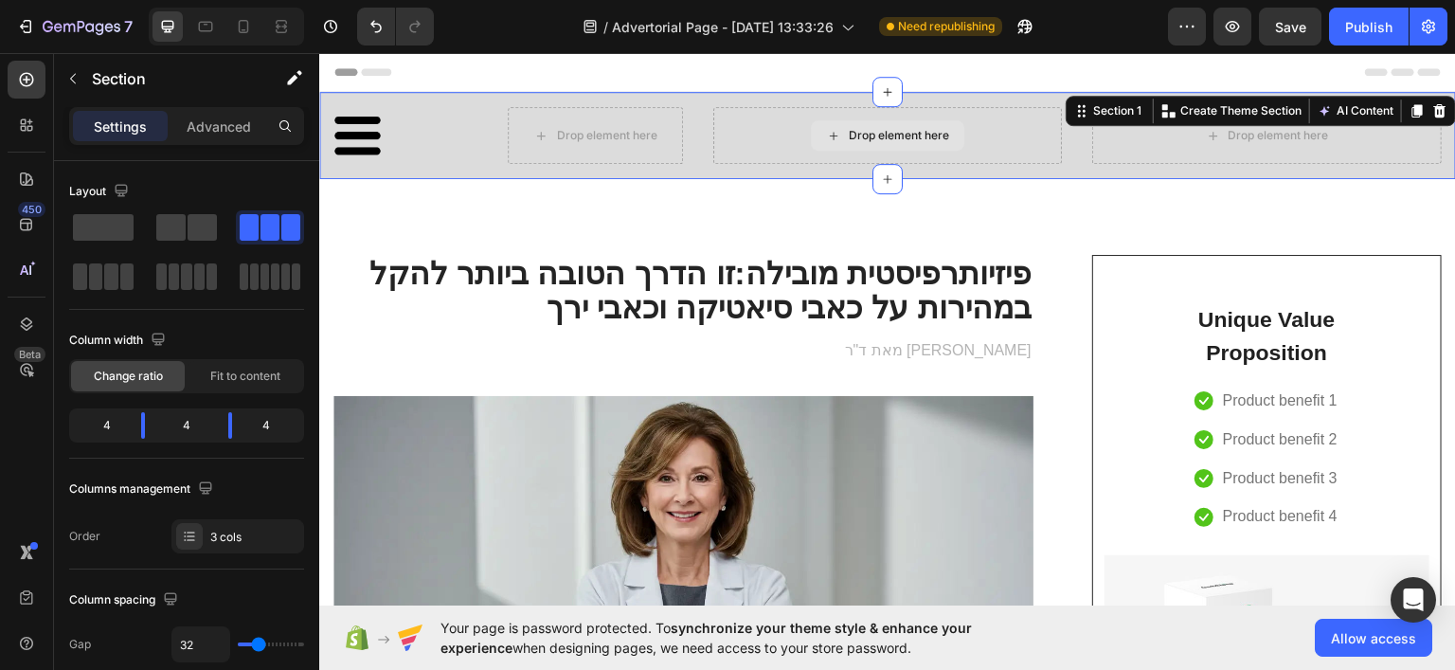
click at [766, 141] on div "Drop element here" at bounding box center [888, 134] width 350 height 57
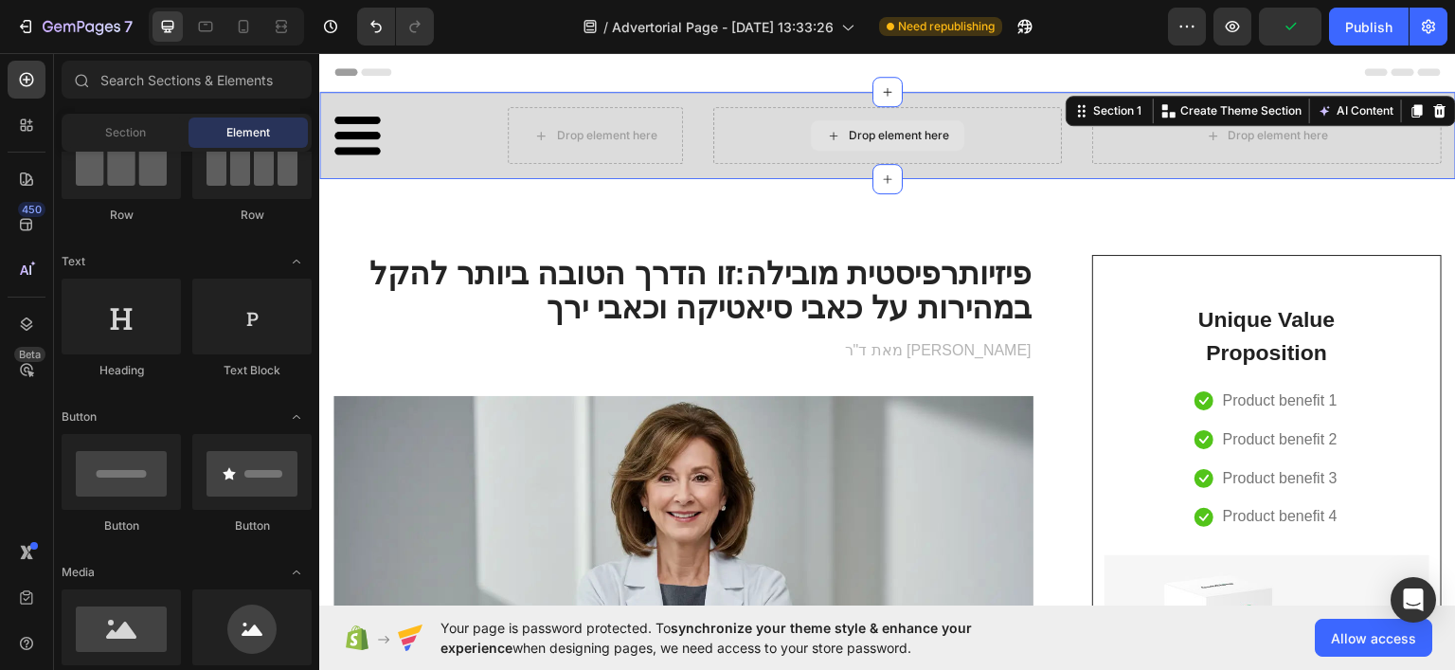
click at [832, 129] on icon at bounding box center [833, 135] width 15 height 16
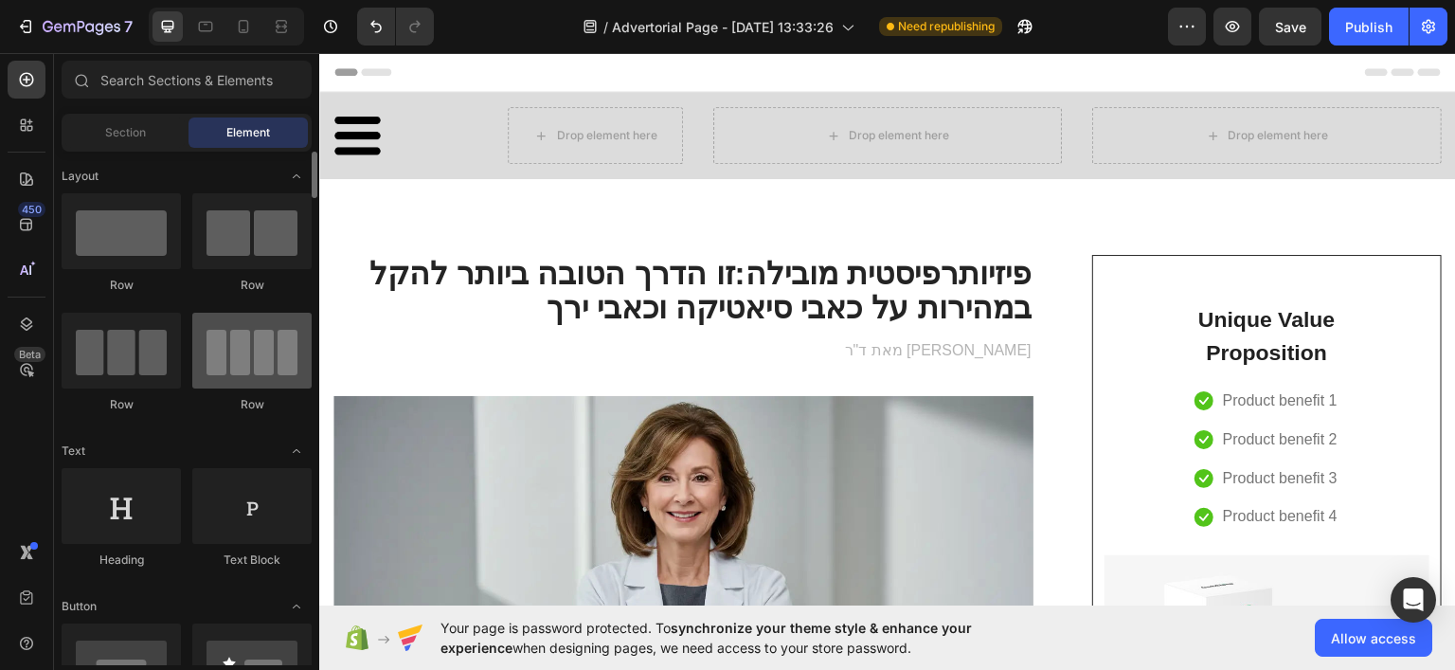
scroll to position [189, 0]
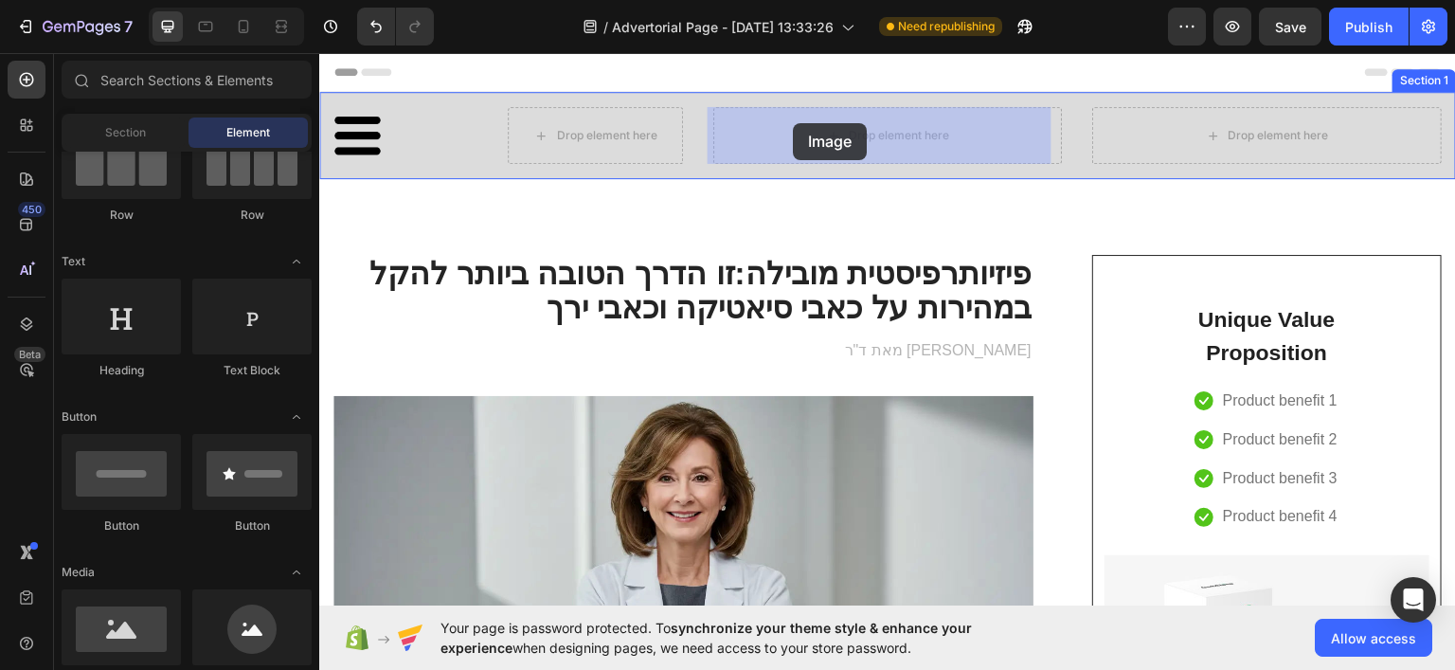
drag, startPoint x: 628, startPoint y: 511, endPoint x: 791, endPoint y: 124, distance: 419.4
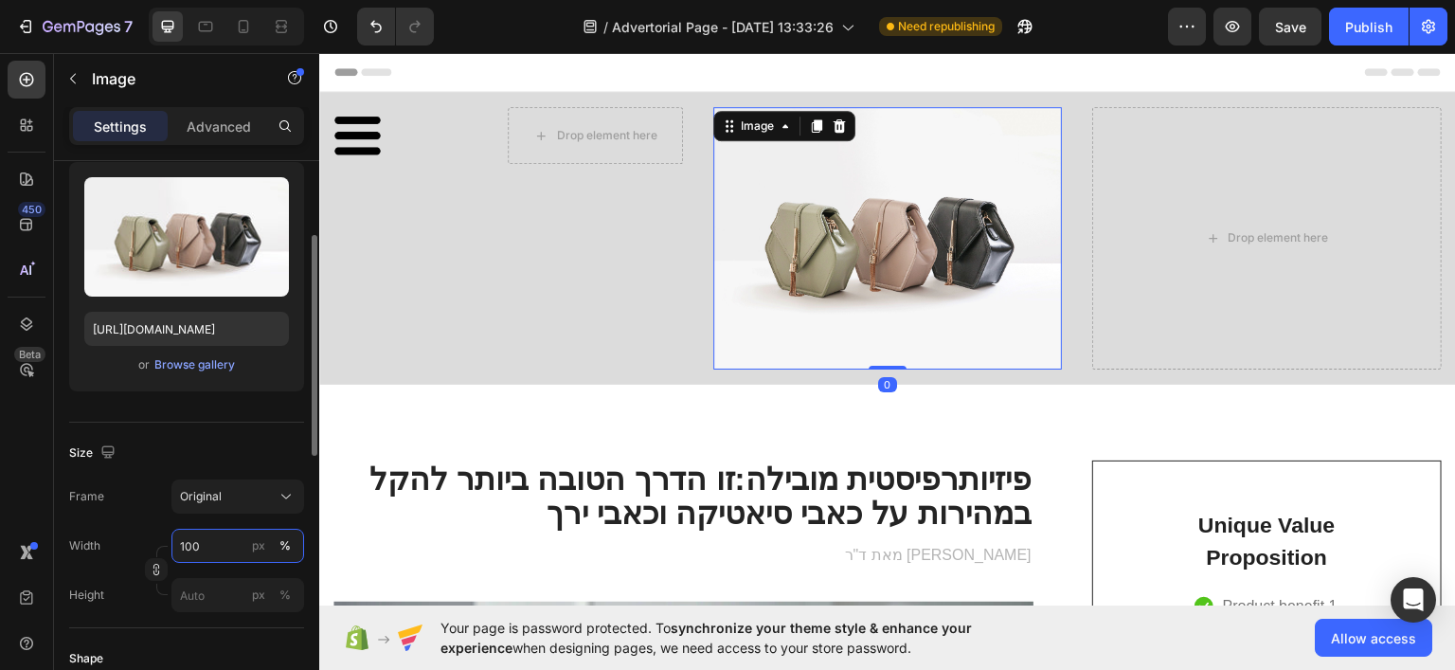
click at [208, 539] on input "100" at bounding box center [237, 546] width 133 height 34
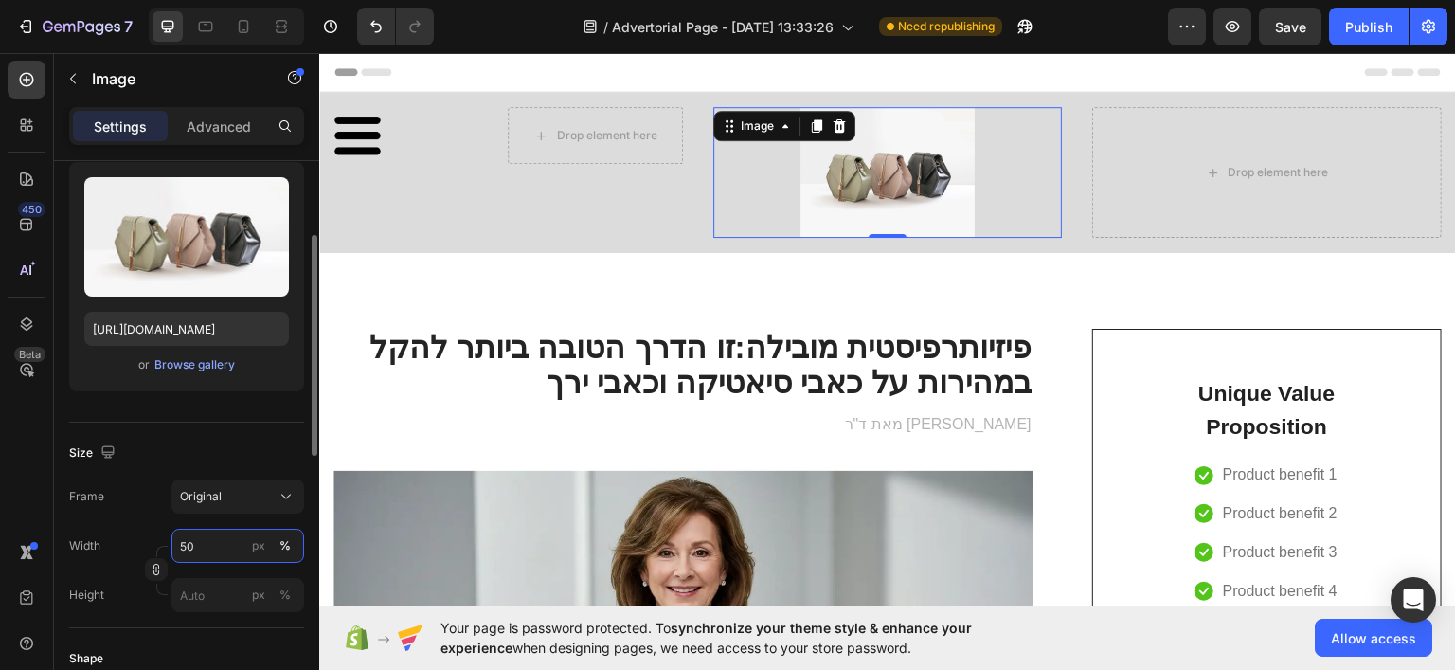
type input "5"
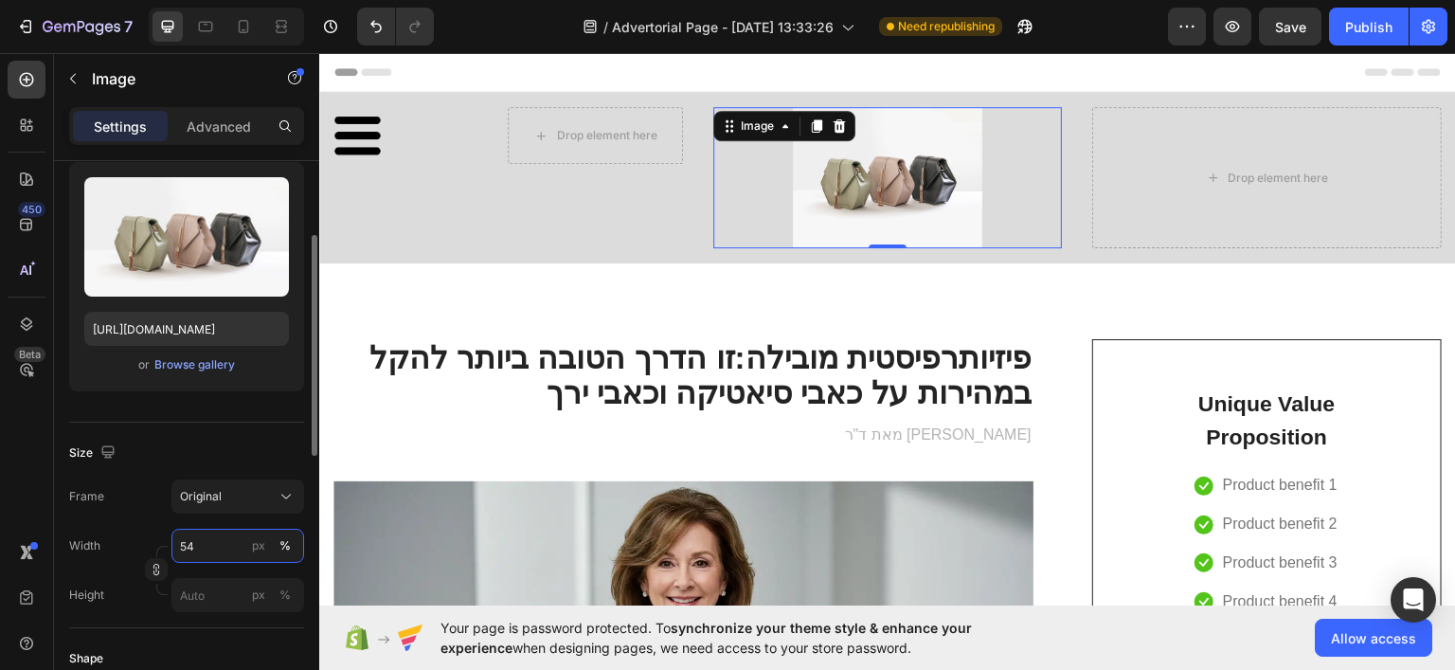
type input "5"
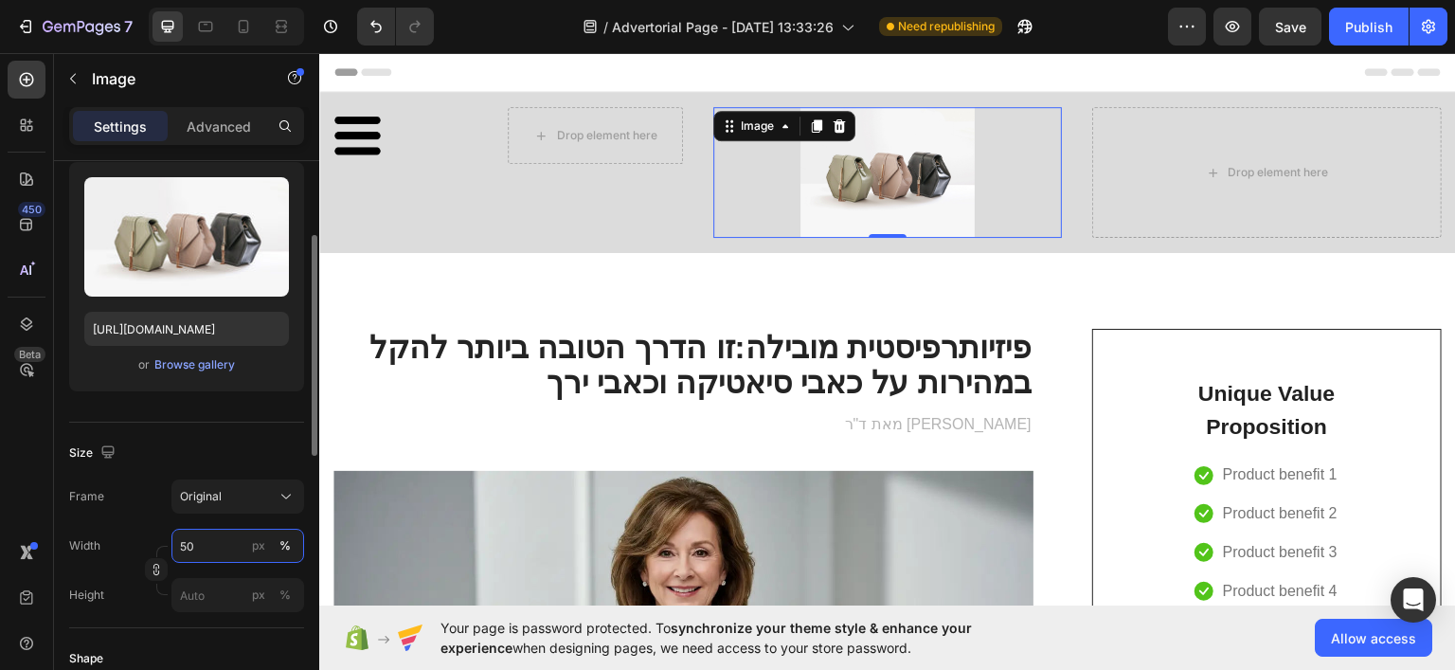
type input "5"
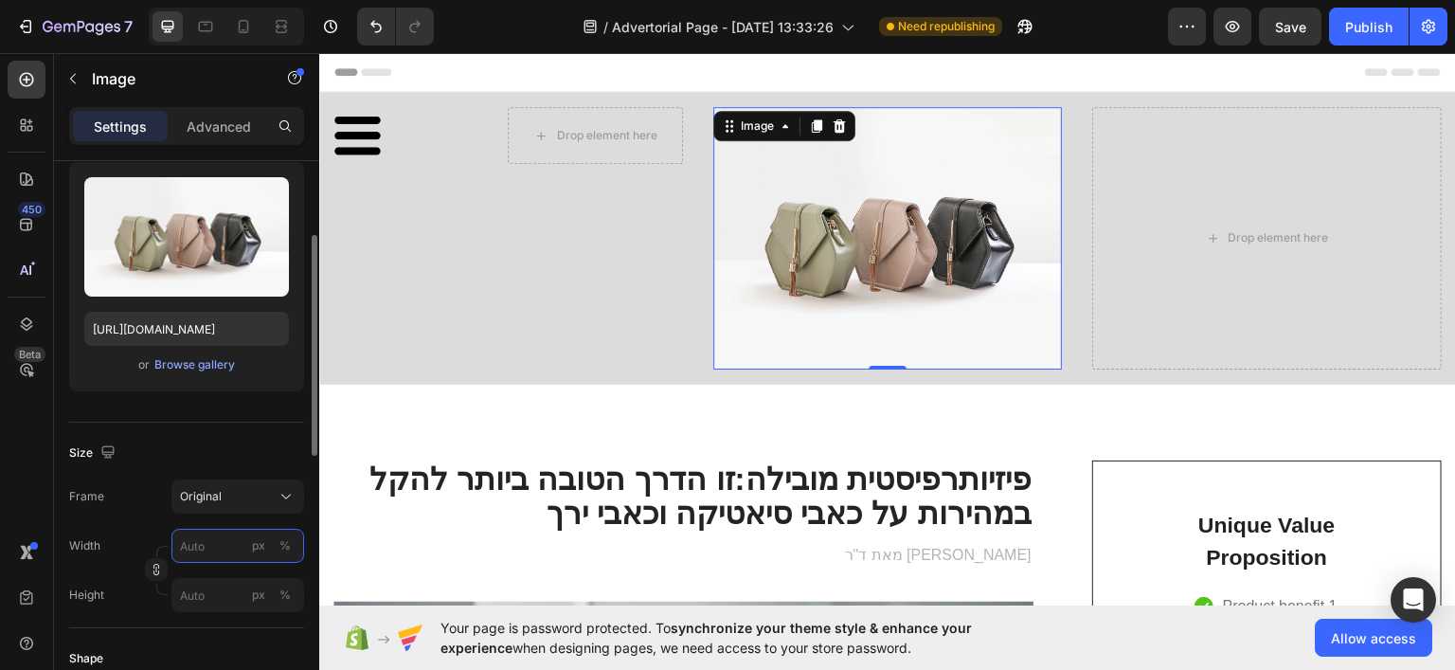
type input "5"
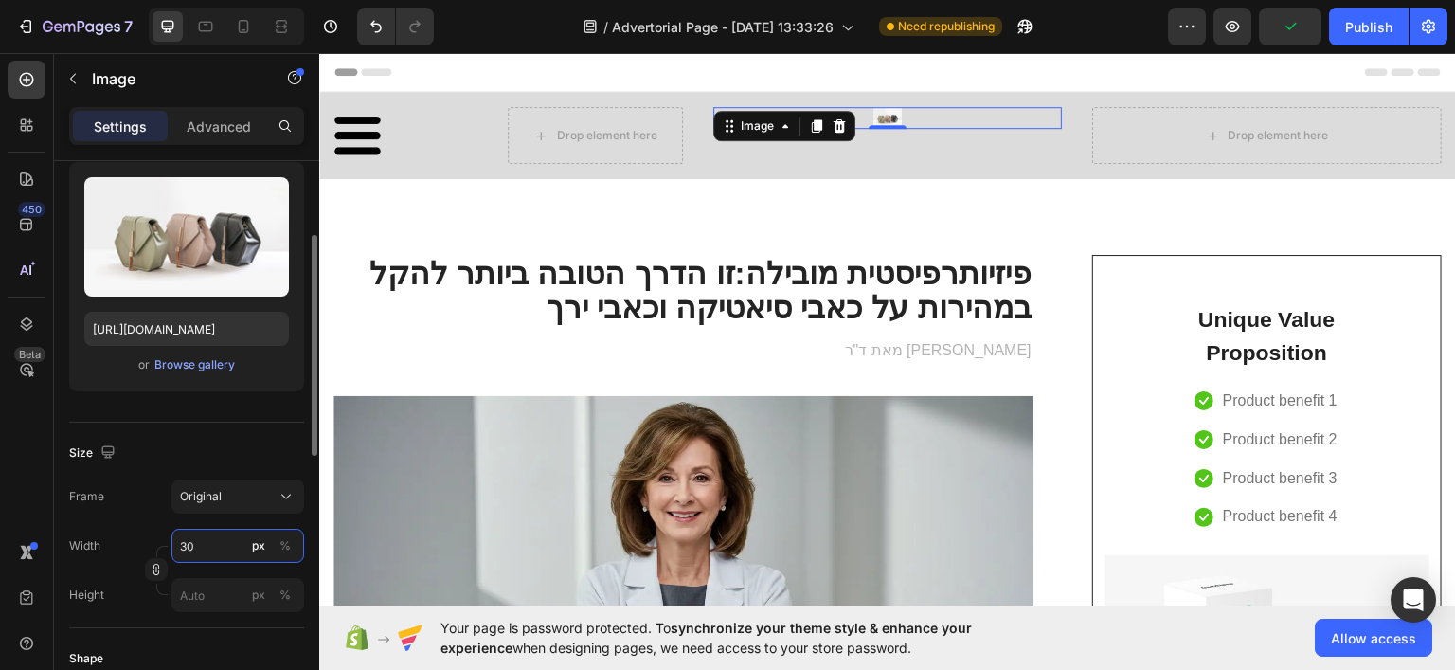
type input "3"
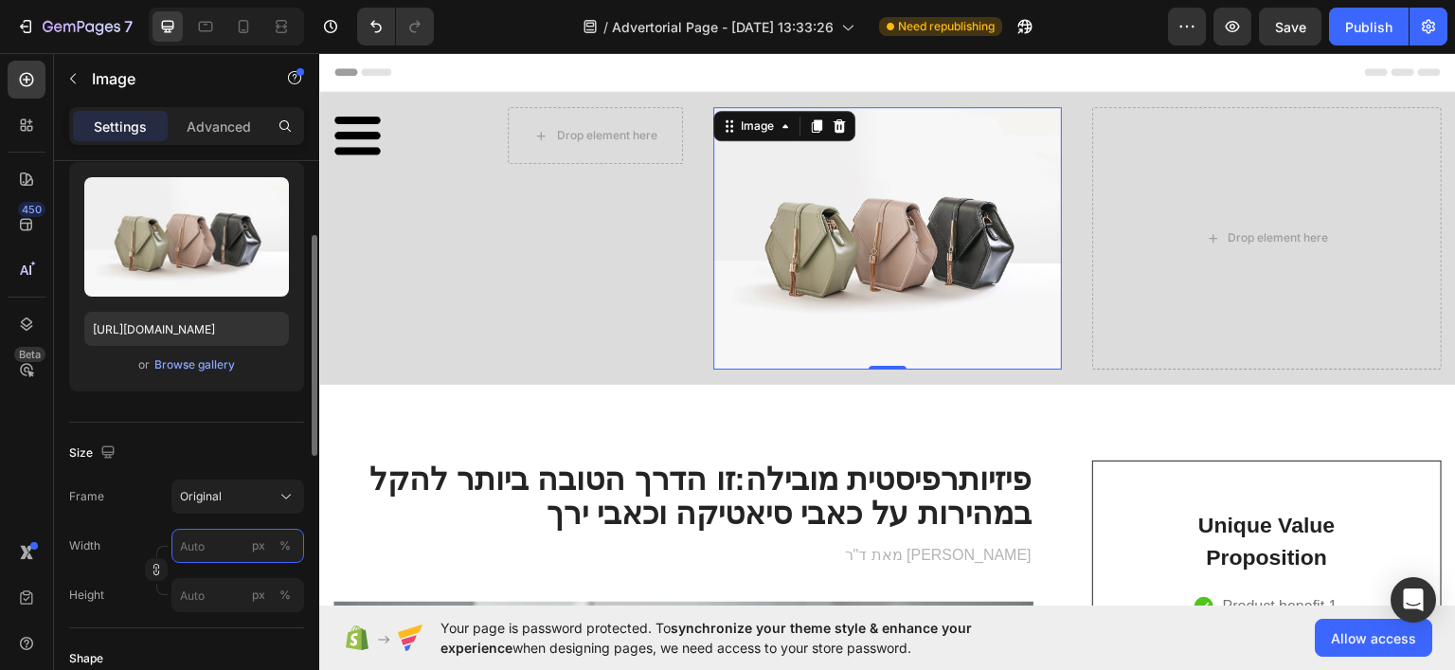
type input "3"
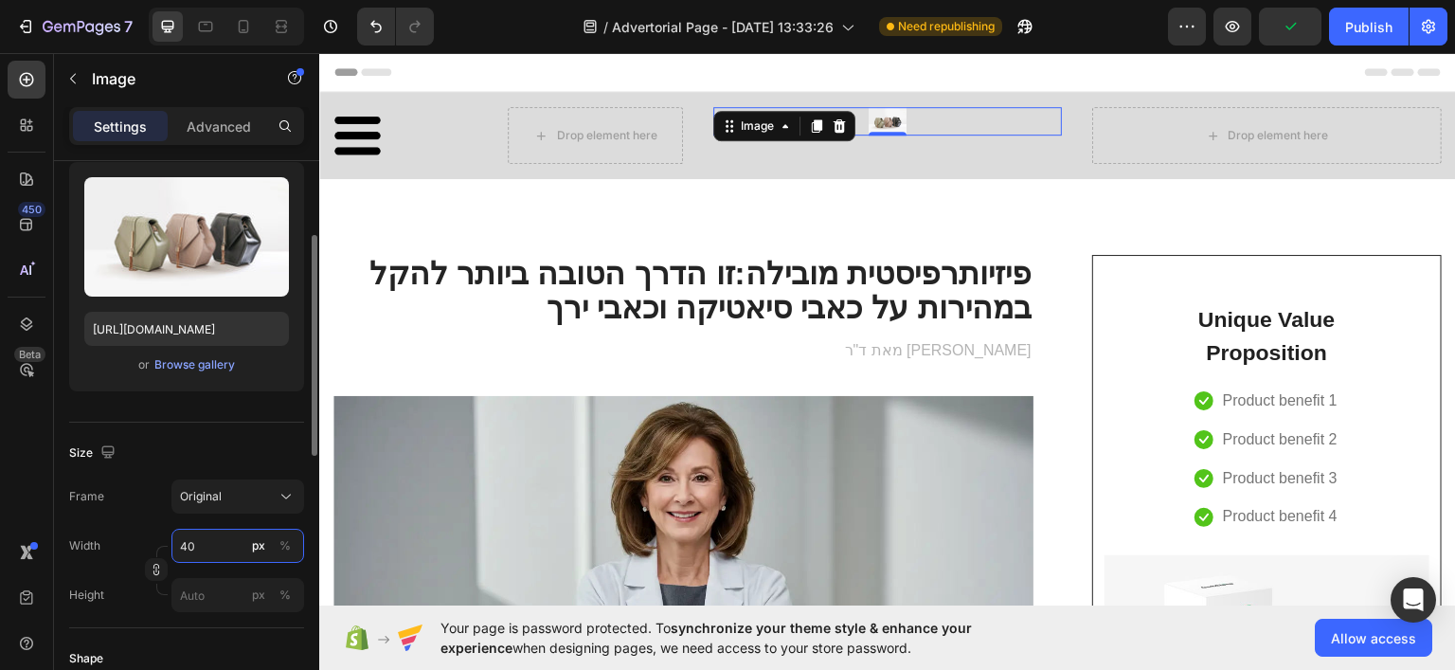
type input "4"
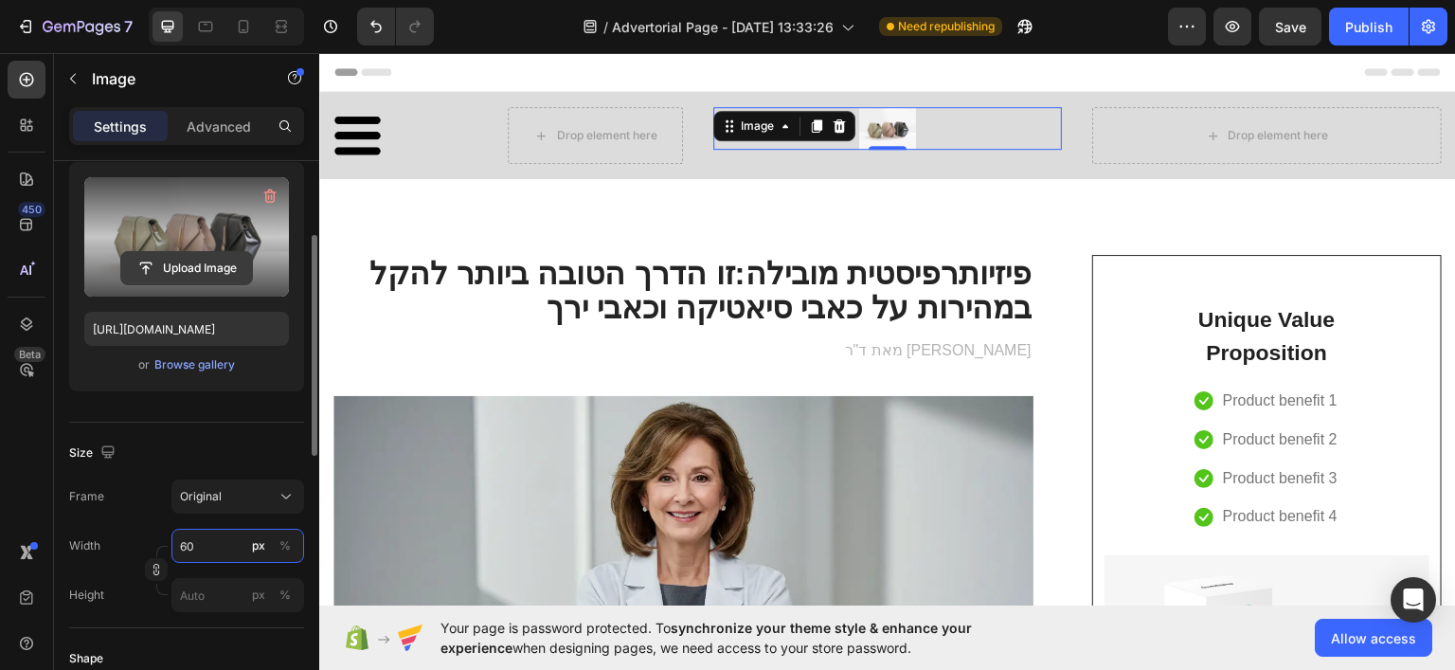
type input "60"
click at [153, 275] on input "file" at bounding box center [186, 268] width 131 height 32
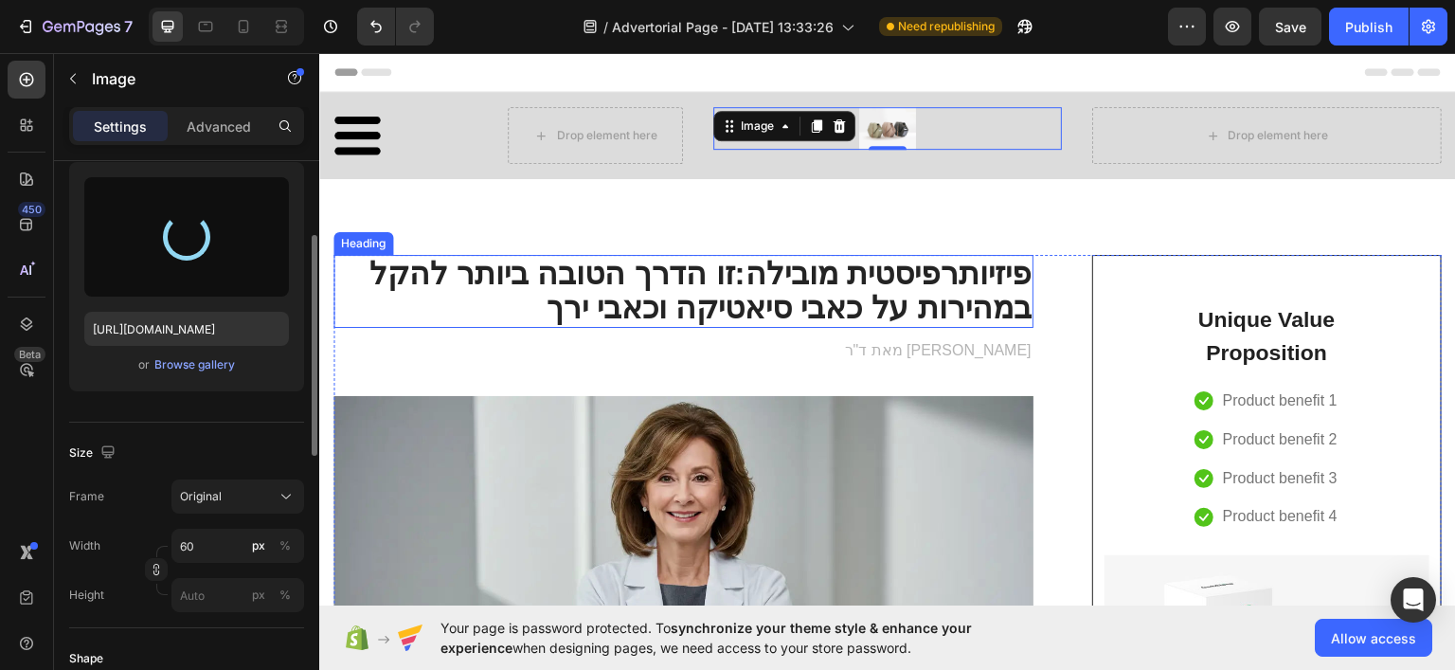
type input "https://cdn.shopify.com/s/files/1/0922/3408/8775/files/gempages_586053521762157…"
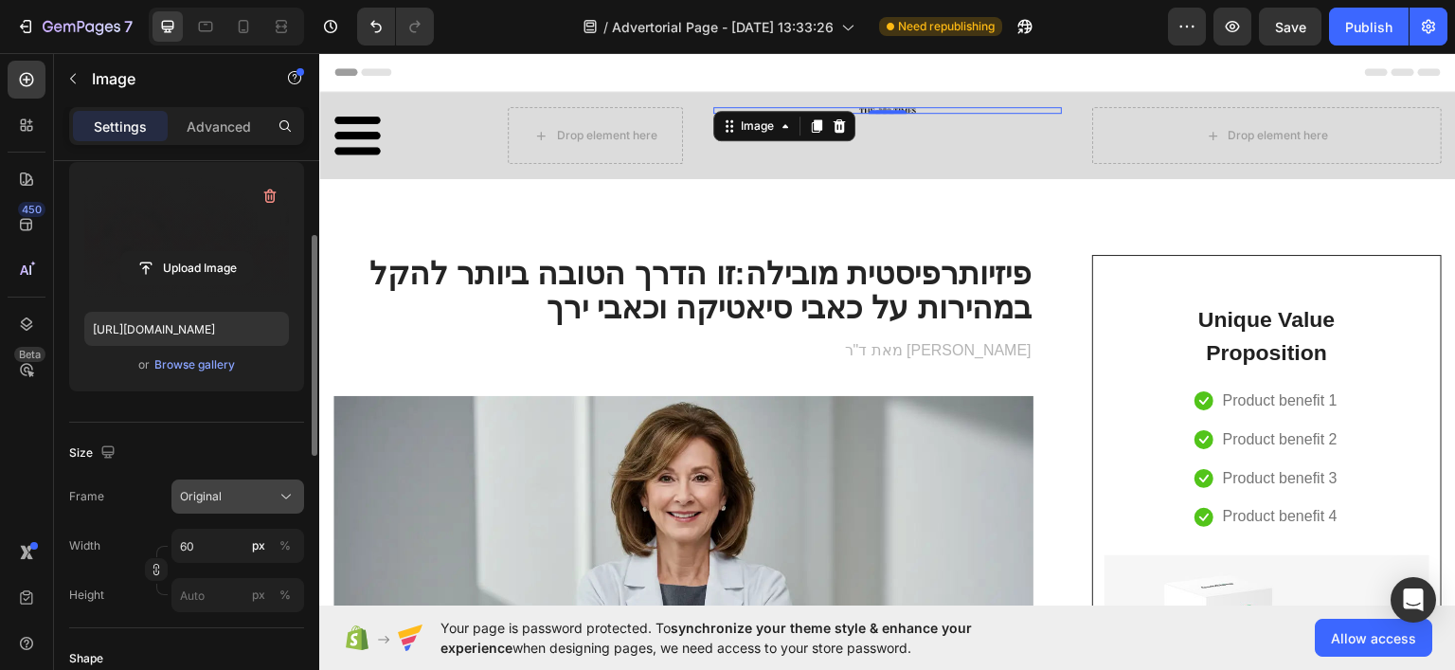
click at [239, 488] on div "Original" at bounding box center [226, 496] width 93 height 17
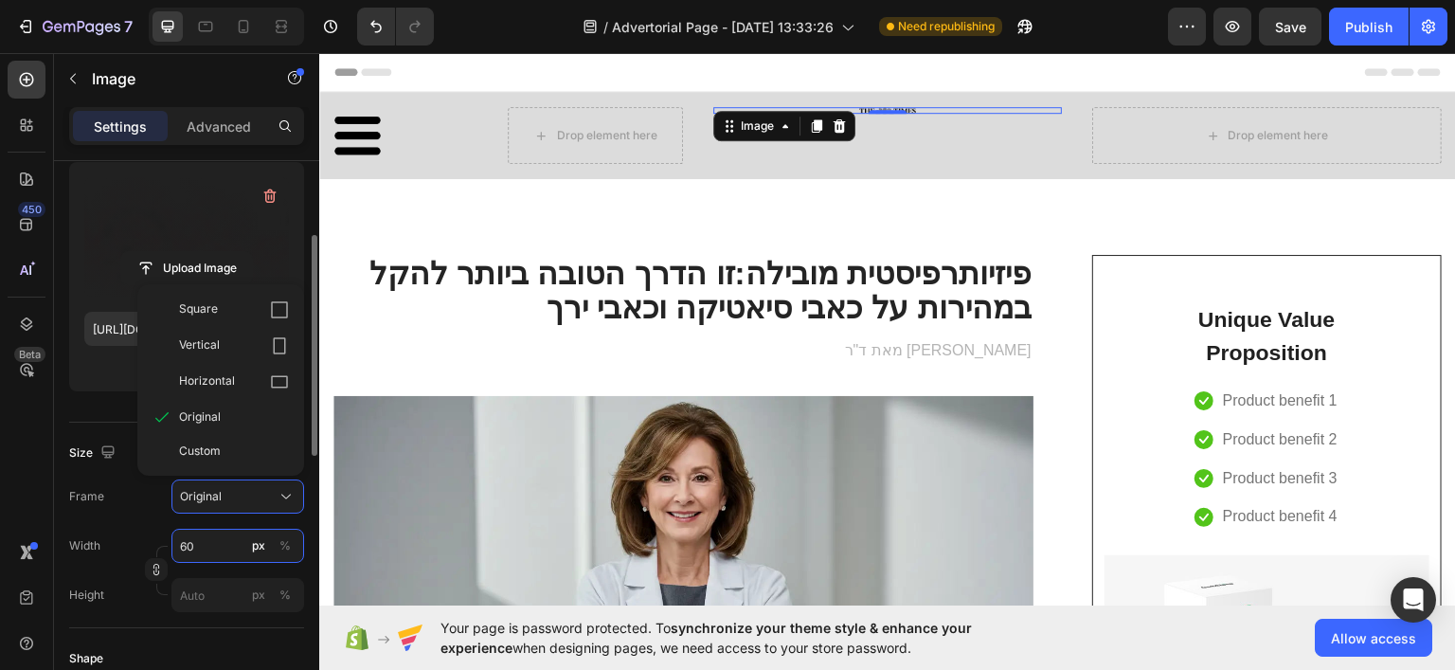
click at [220, 543] on input "60" at bounding box center [237, 546] width 133 height 34
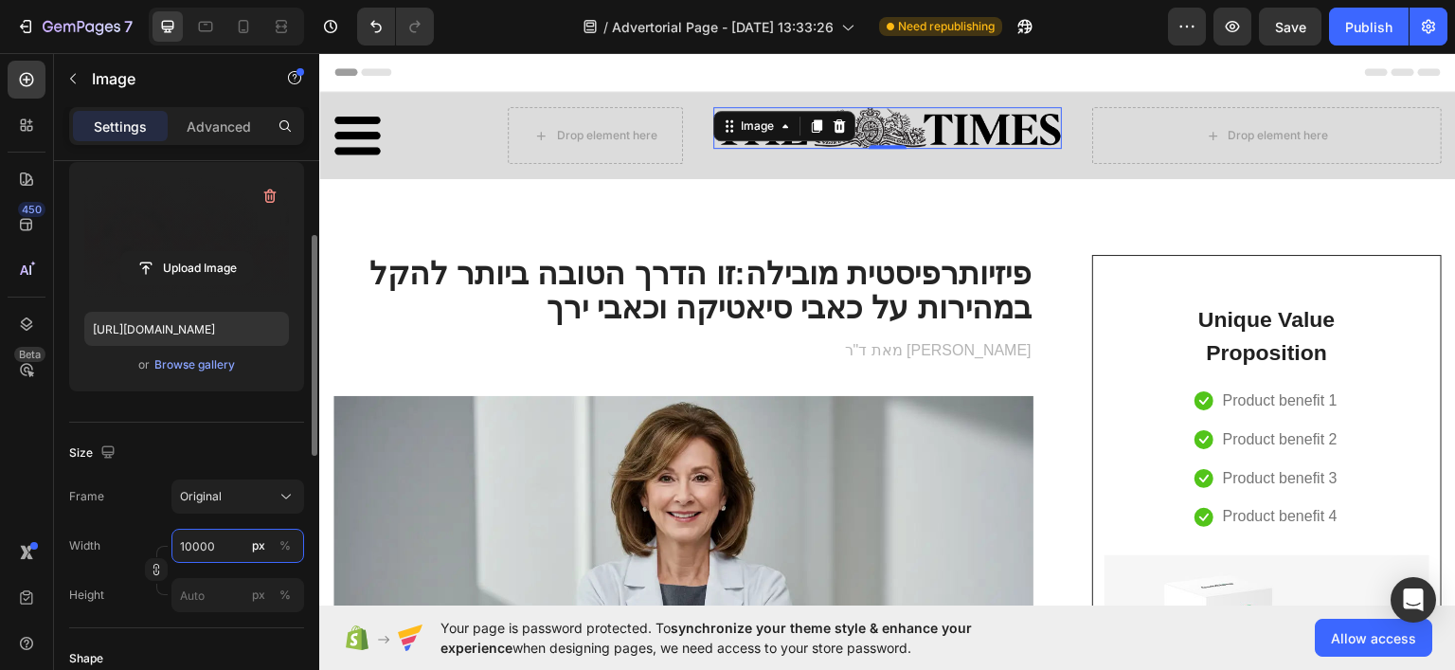
type input "100000"
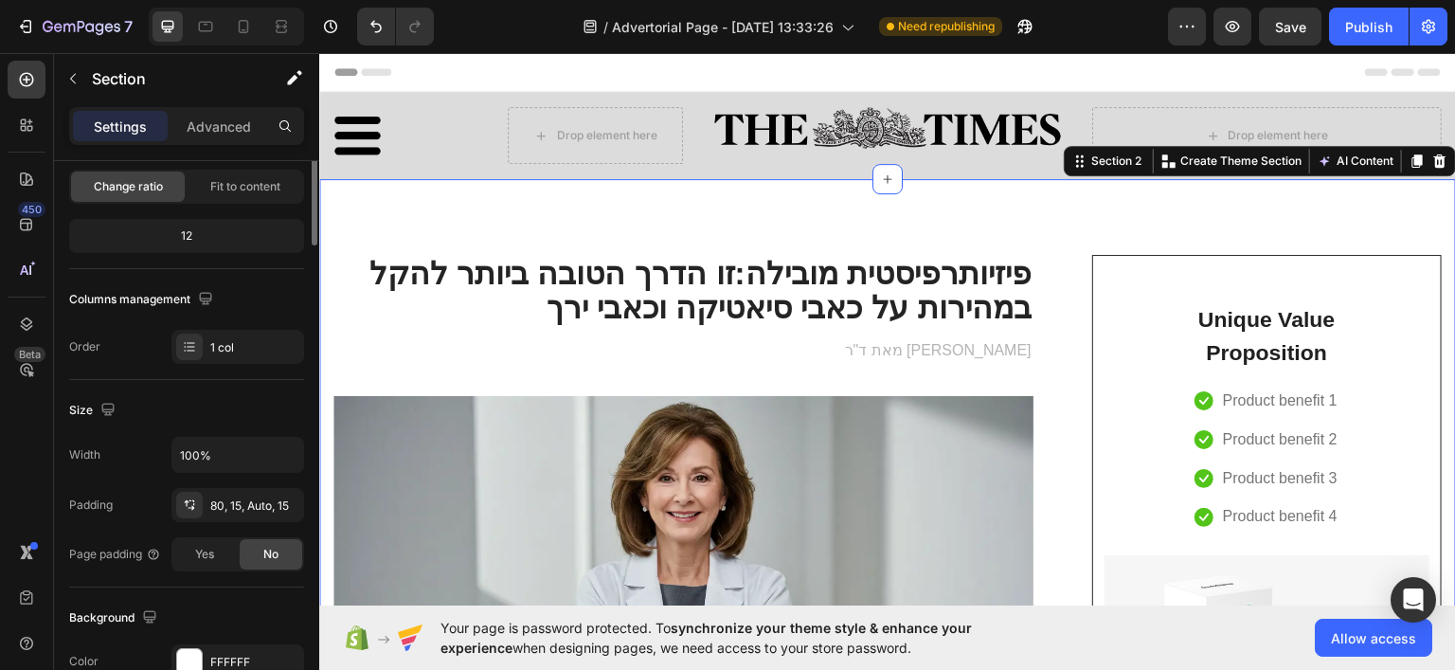
scroll to position [0, 0]
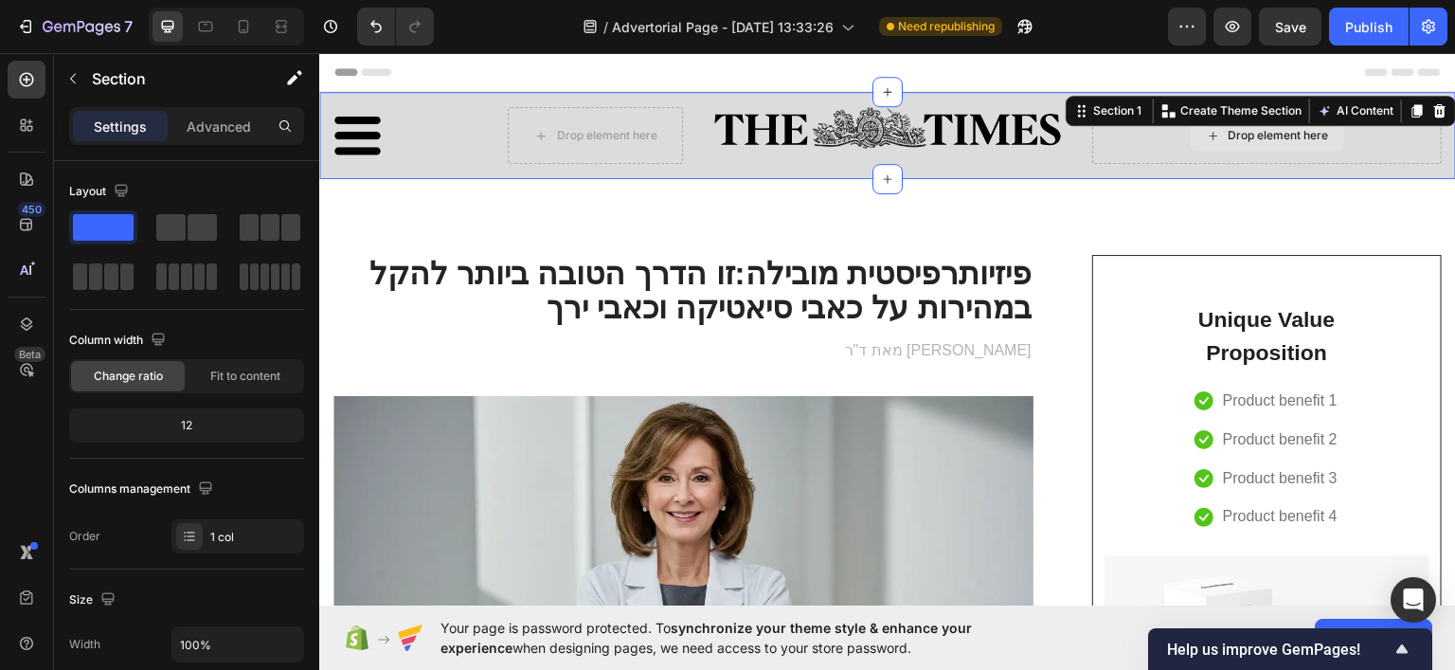
click at [1162, 135] on div "Drop element here" at bounding box center [1267, 134] width 350 height 57
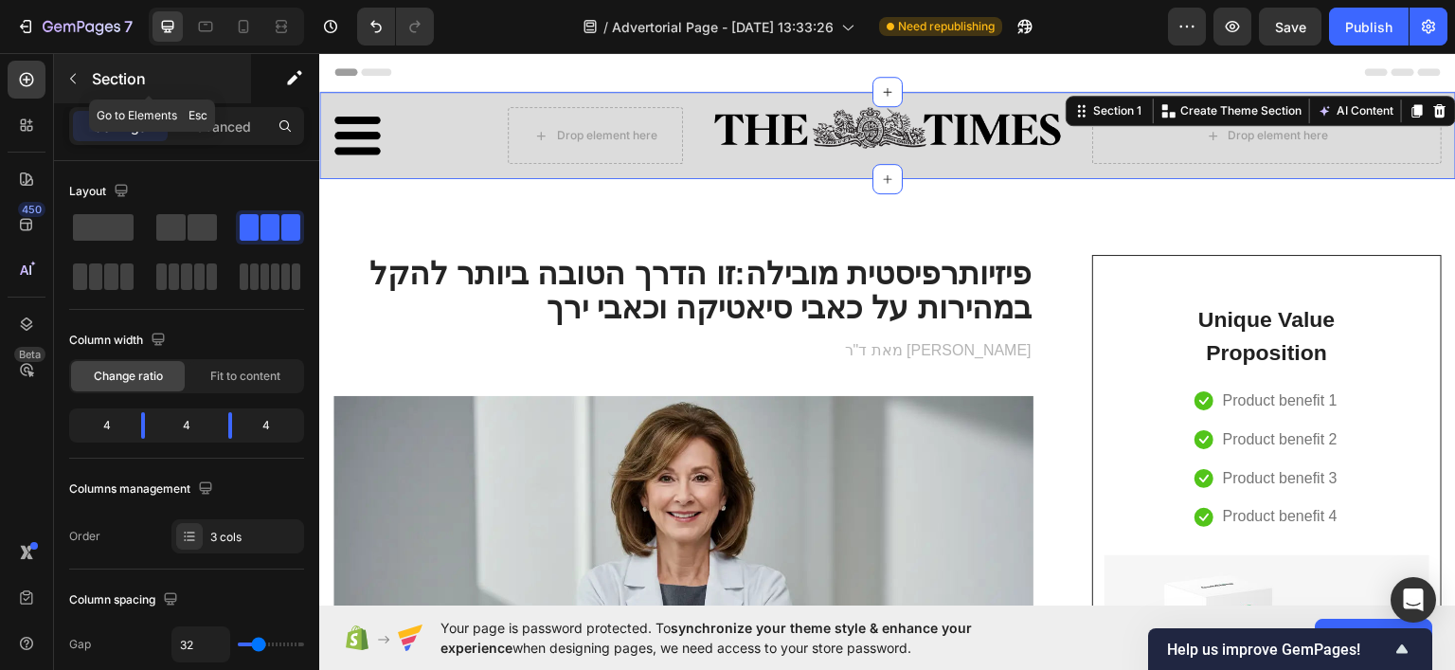
click at [93, 67] on p "Section" at bounding box center [169, 78] width 155 height 23
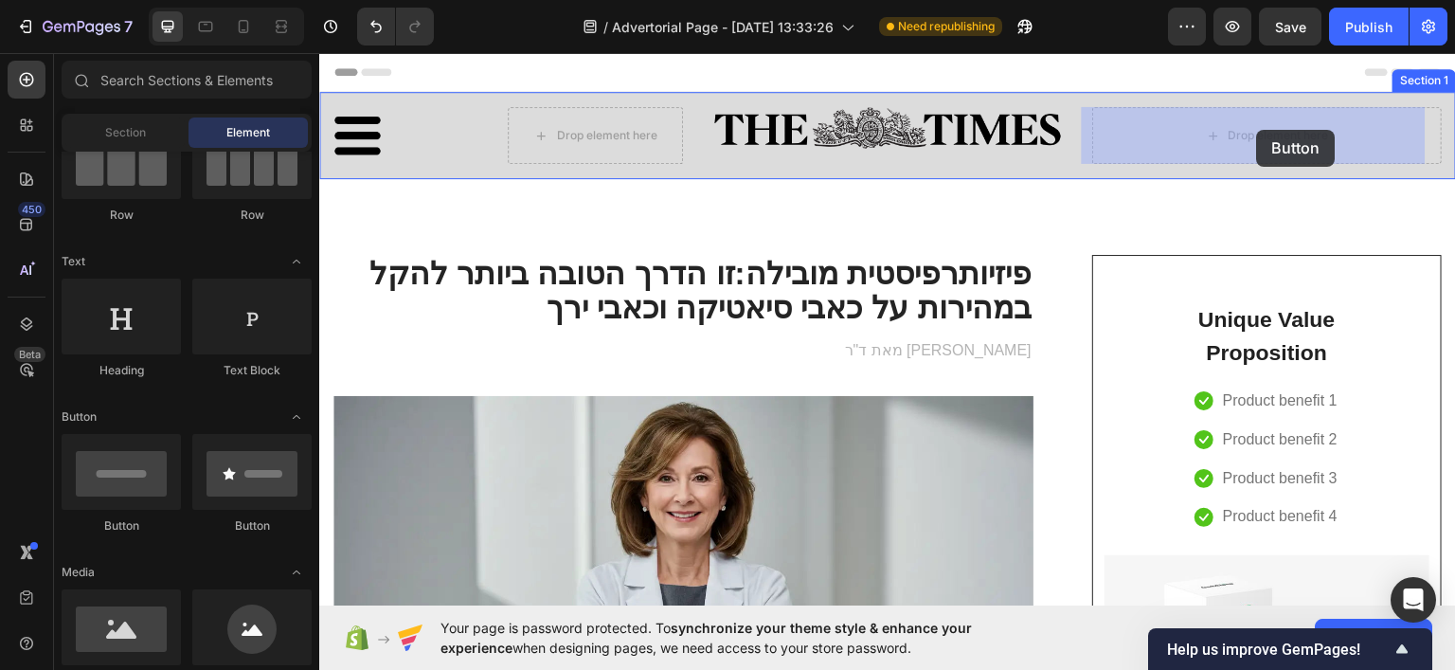
drag, startPoint x: 464, startPoint y: 525, endPoint x: 1254, endPoint y: 131, distance: 882.9
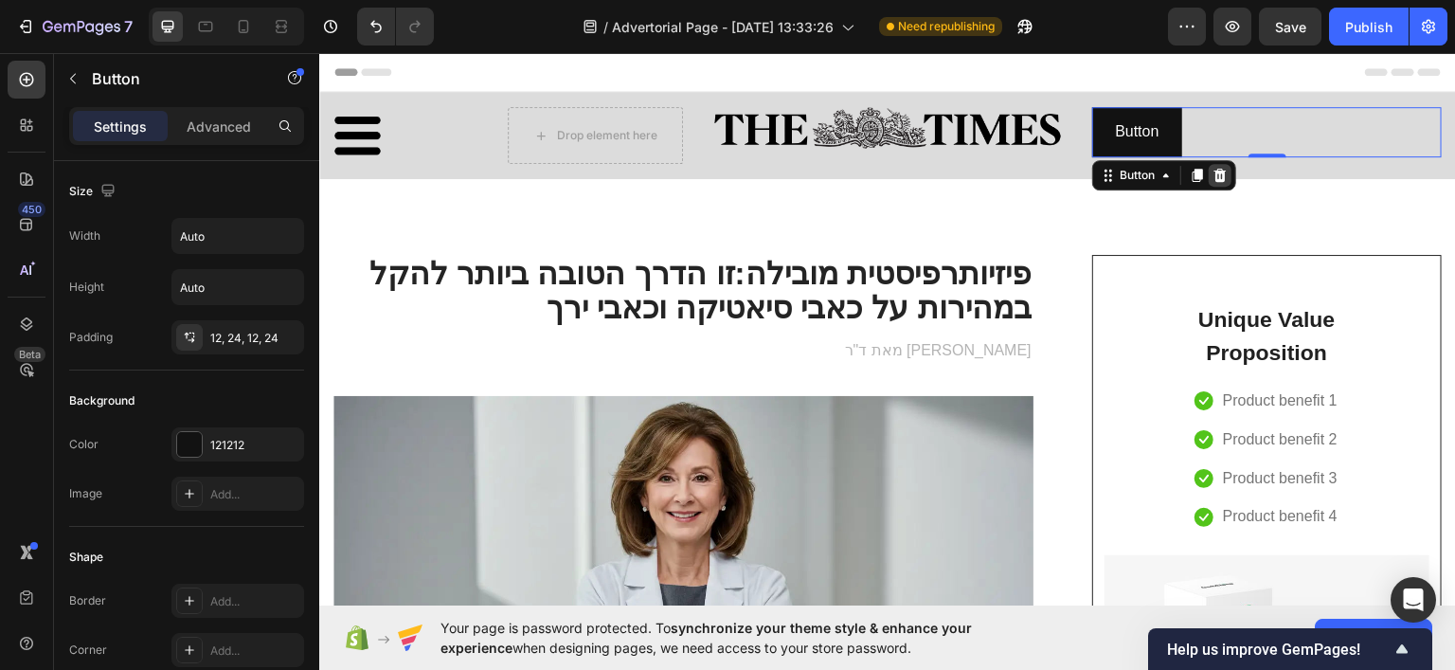
click at [1213, 172] on icon at bounding box center [1220, 174] width 15 height 15
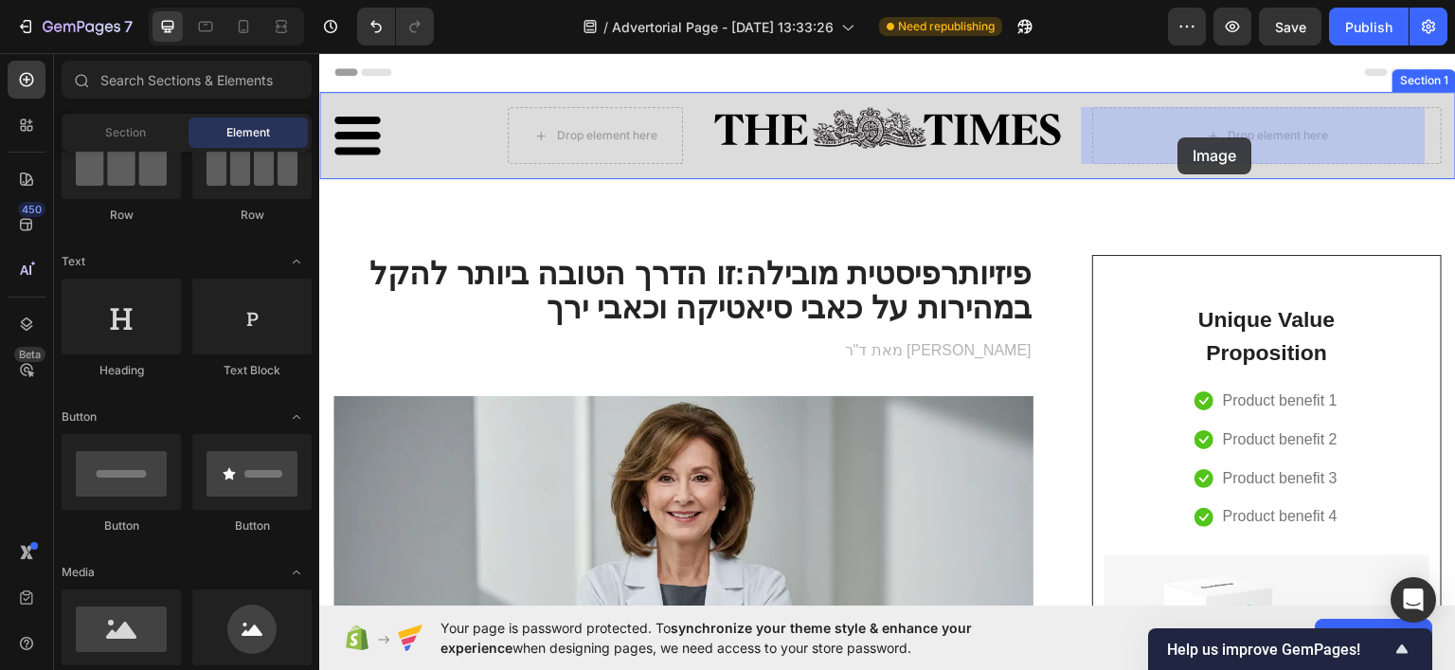
drag, startPoint x: 631, startPoint y: 574, endPoint x: 1175, endPoint y: 138, distance: 696.8
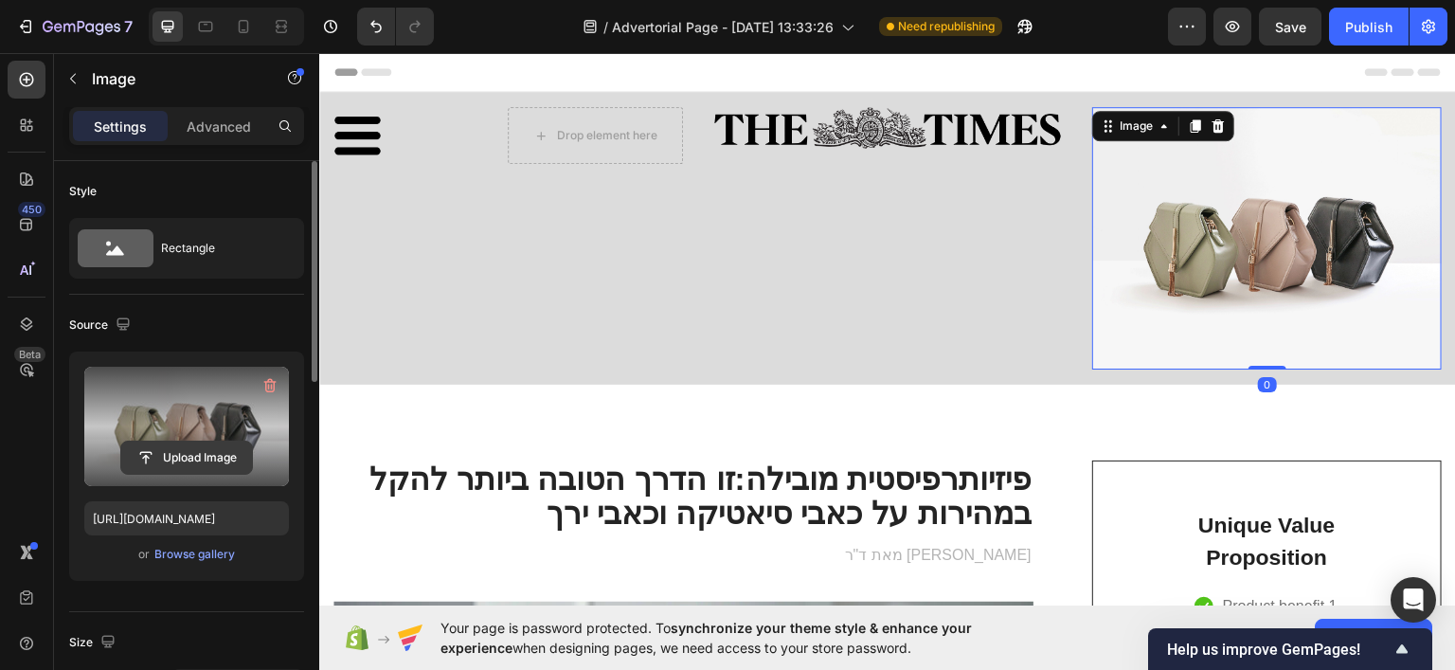
click at [202, 456] on input "file" at bounding box center [186, 457] width 131 height 32
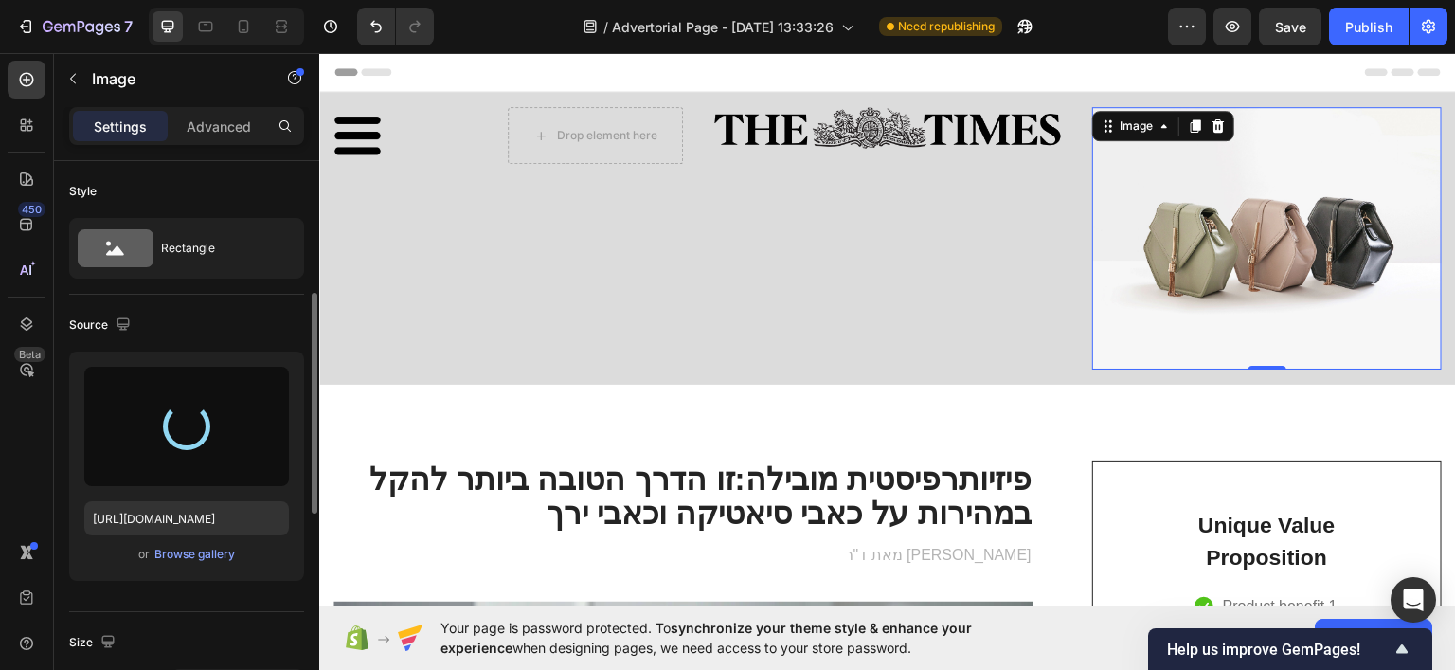
scroll to position [95, 0]
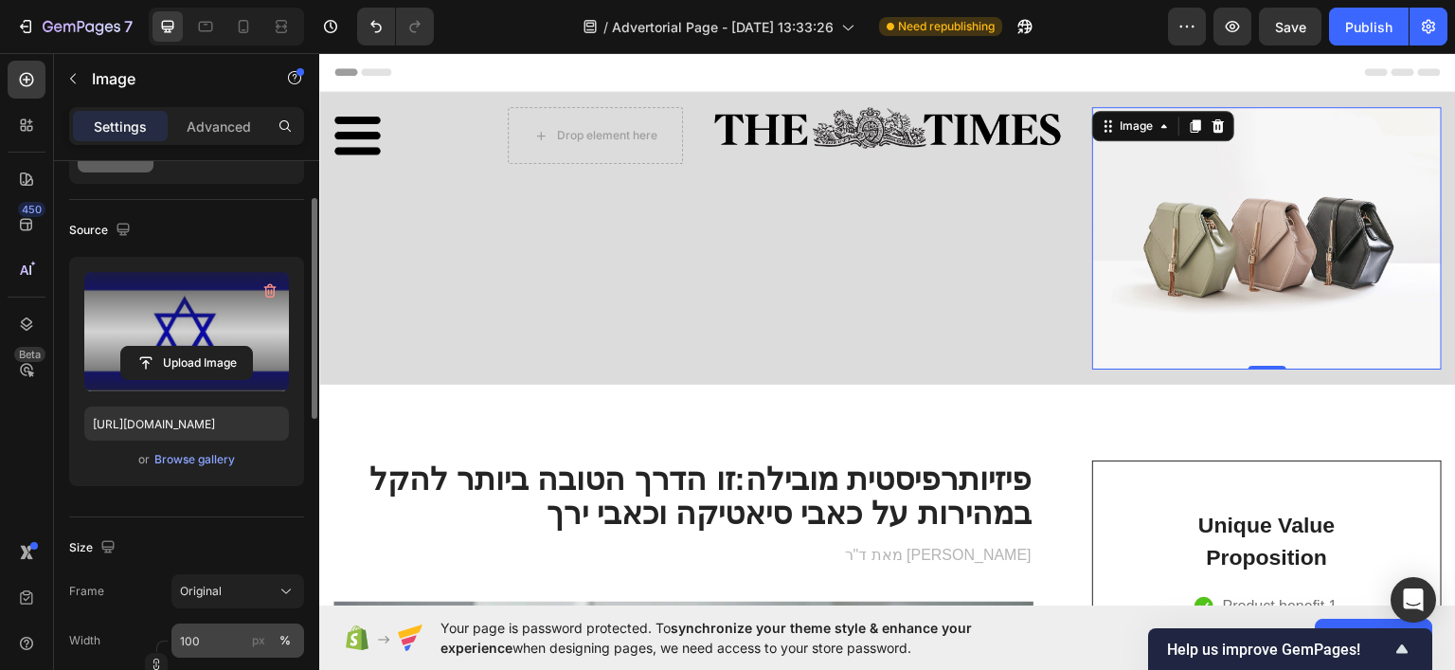
type input "https://cdn.shopify.com/s/files/1/0922/3408/8775/files/gempages_586053521762157…"
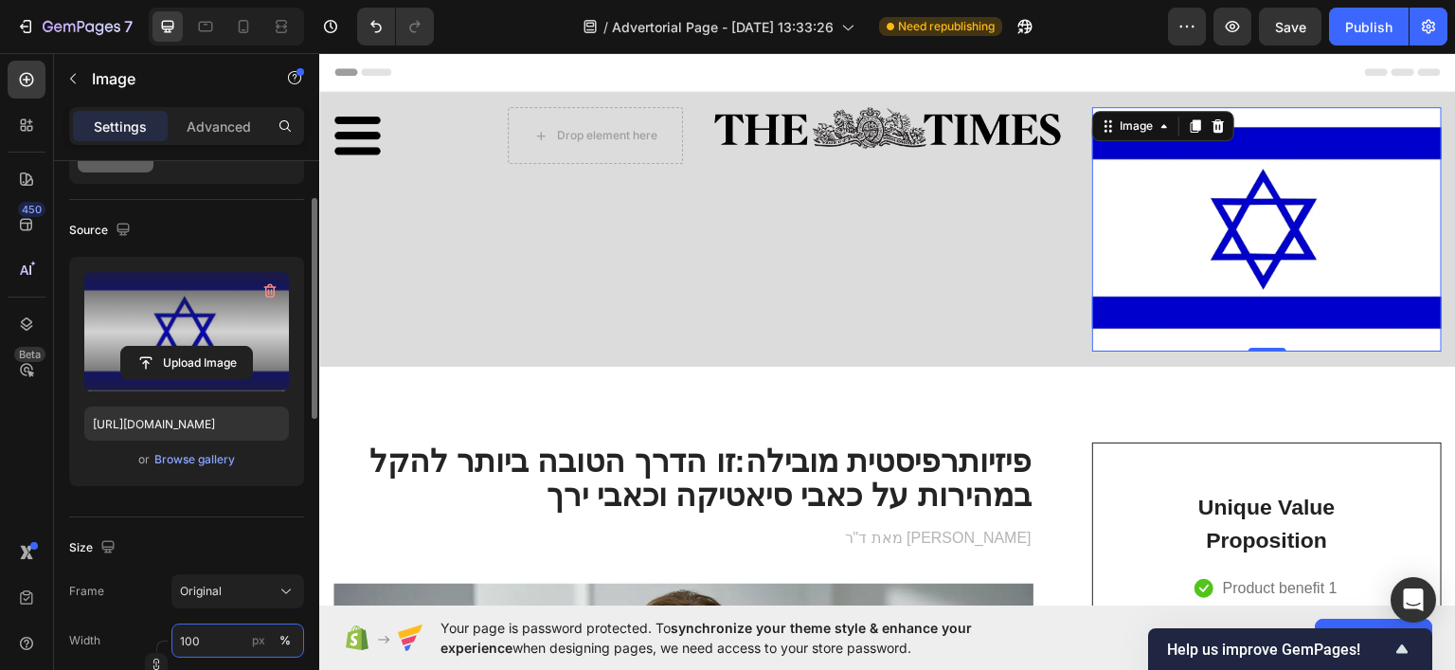
click at [200, 649] on input "100" at bounding box center [237, 640] width 133 height 34
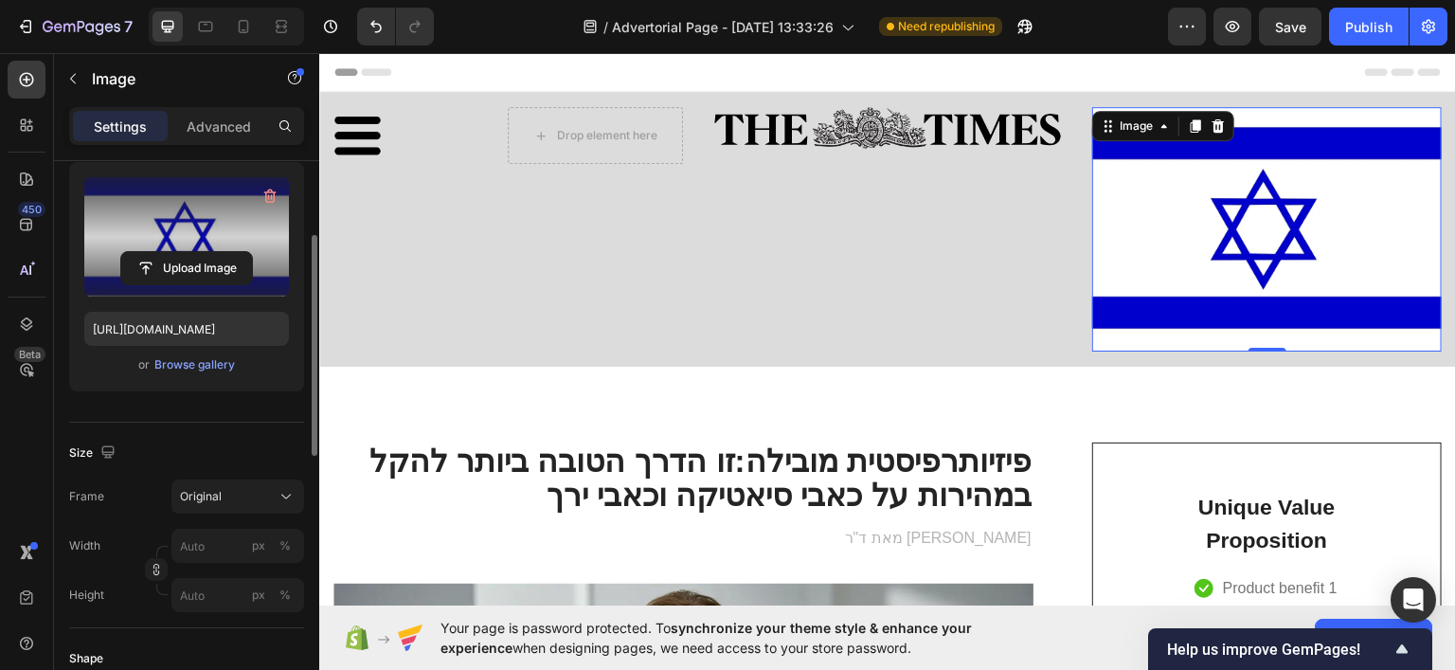
click at [156, 474] on div "Size Frame Original Width px % Height px %" at bounding box center [186, 525] width 235 height 206
click at [189, 545] on input "px %" at bounding box center [237, 546] width 133 height 34
type input "2"
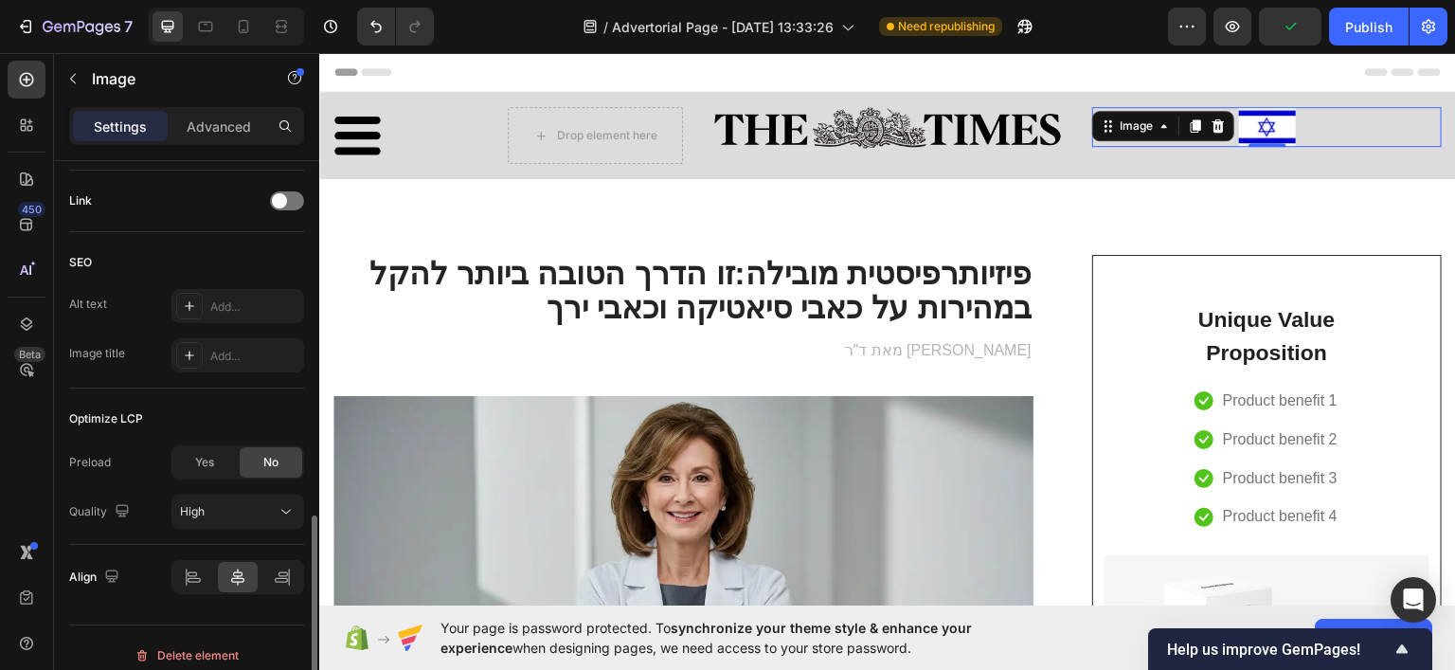
scroll to position [866, 0]
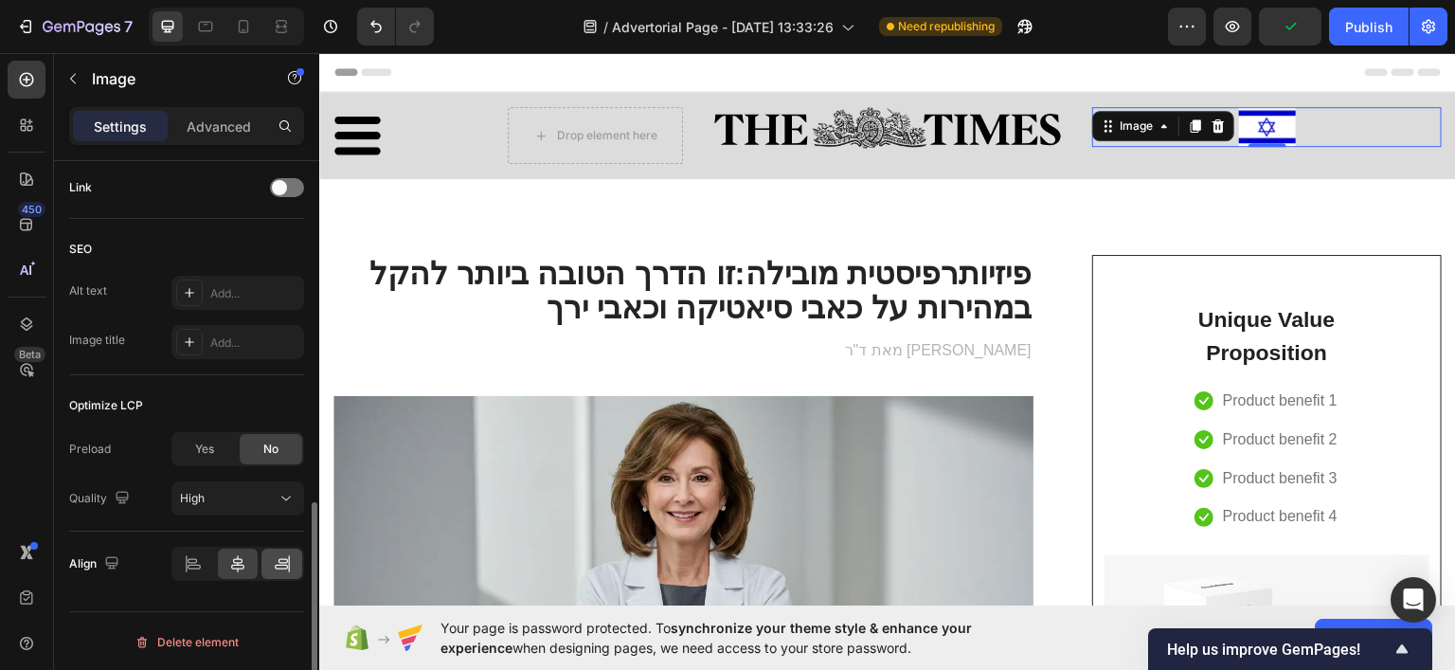
type input "60"
click at [275, 569] on icon at bounding box center [282, 563] width 19 height 19
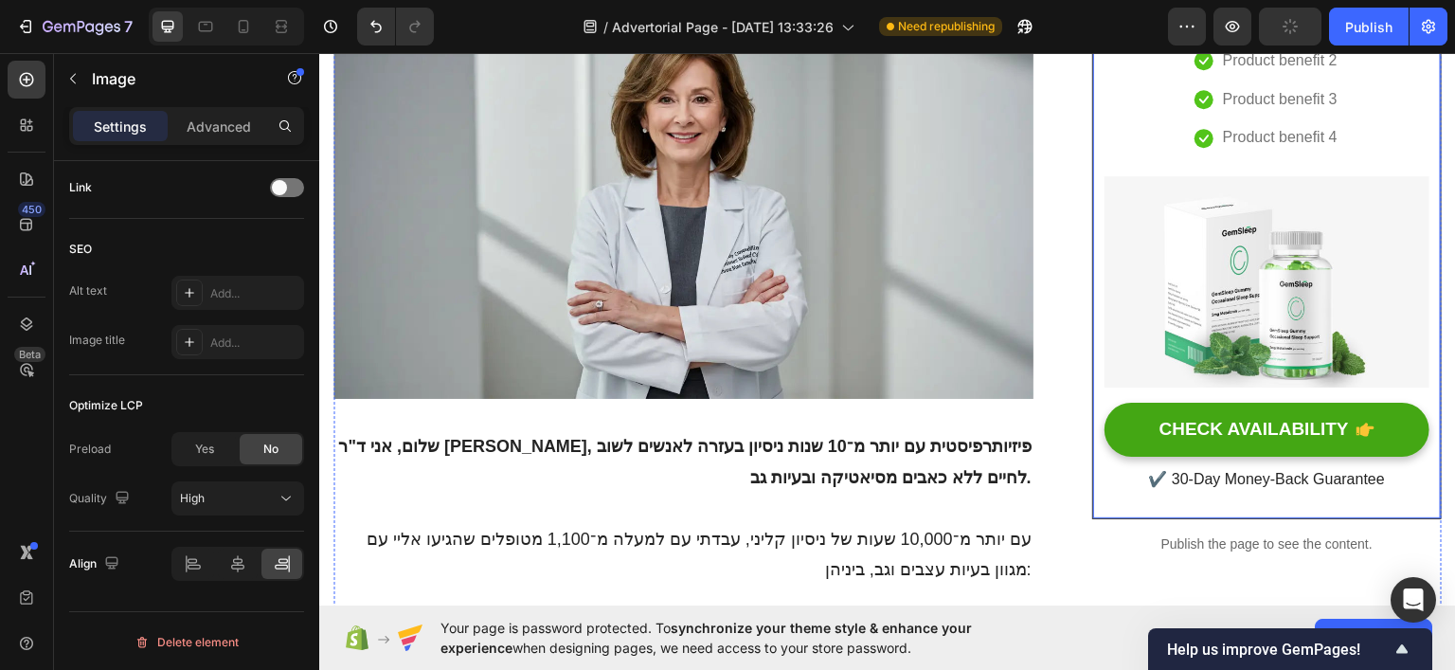
scroll to position [95, 0]
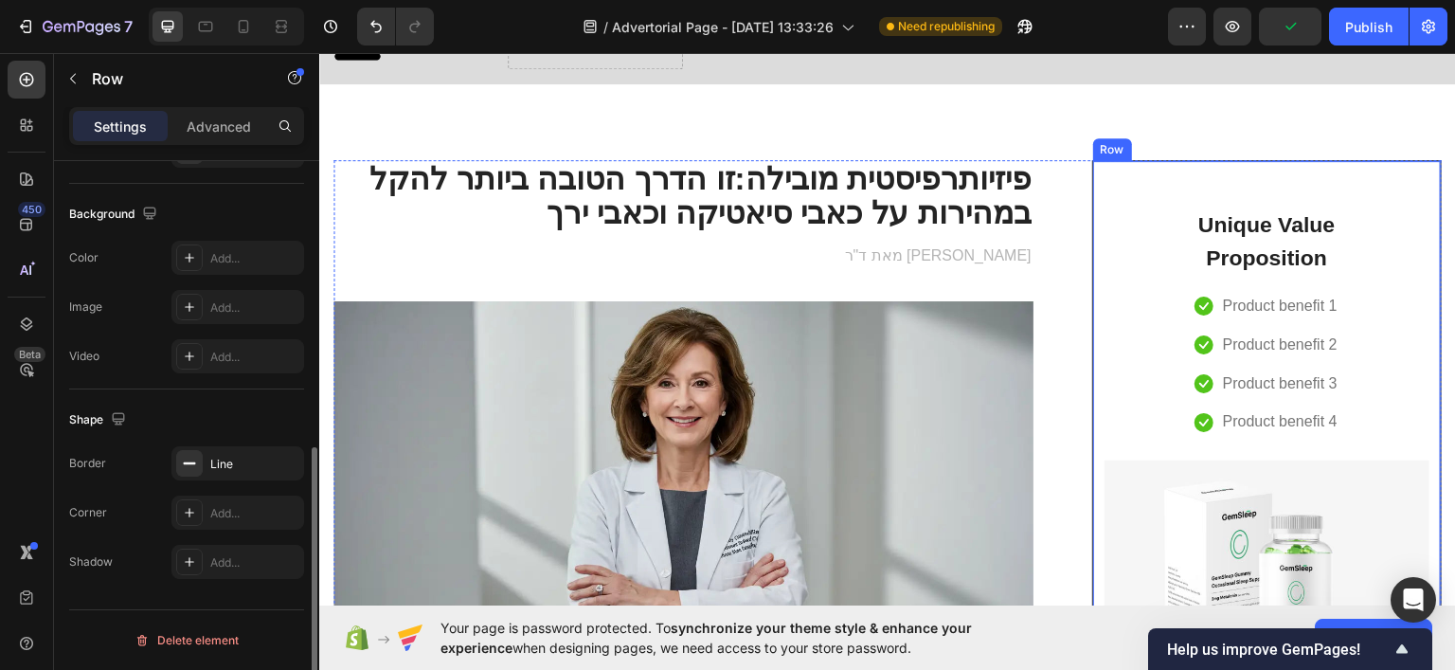
click at [1387, 220] on div "Unique Value Proposition Heading Icon Product benefit 1 Text block Icon Product…" at bounding box center [1267, 481] width 325 height 596
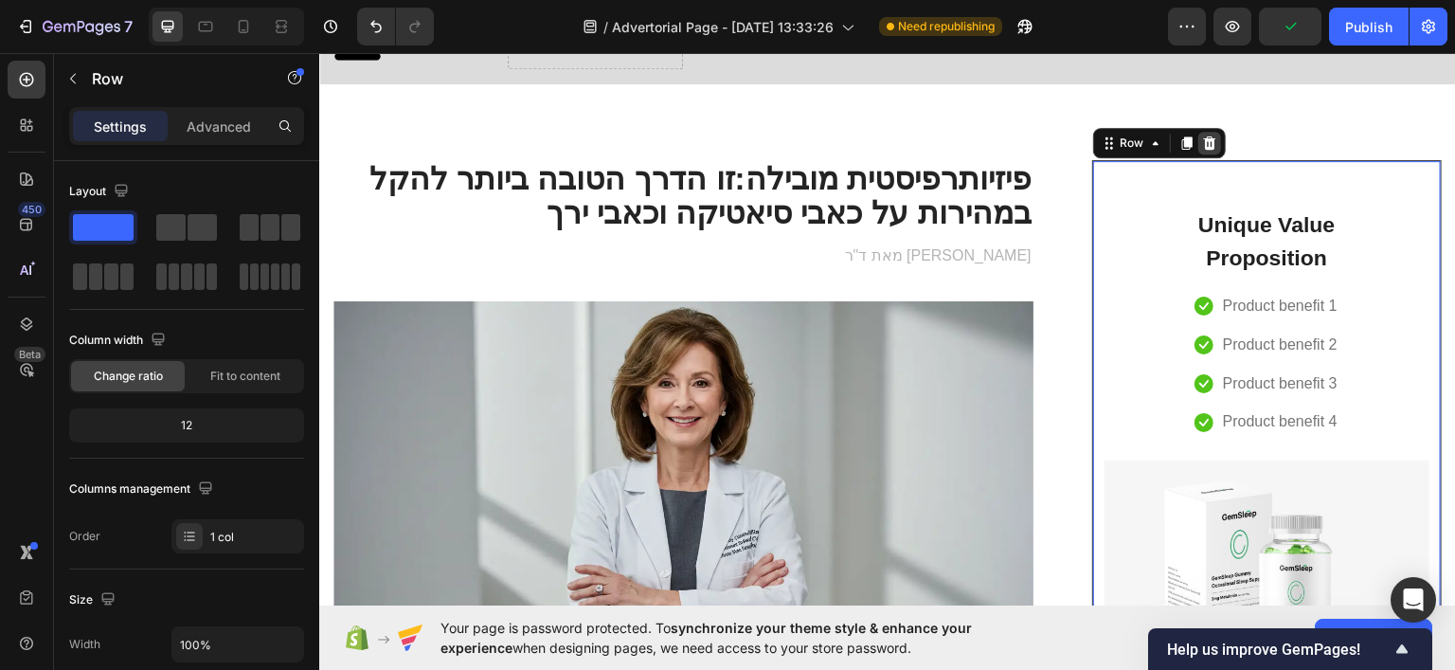
click at [1204, 132] on div at bounding box center [1209, 142] width 23 height 23
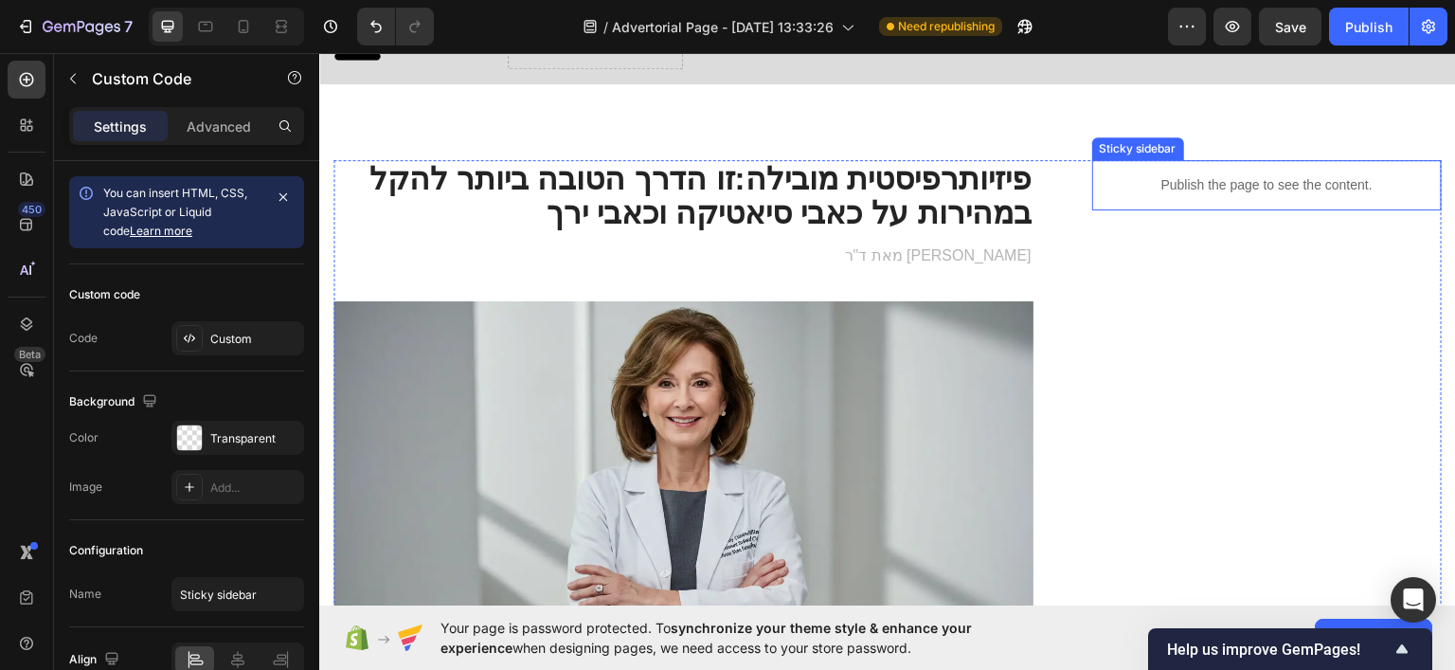
click at [1276, 182] on p "Publish the page to see the content." at bounding box center [1267, 184] width 350 height 20
click at [1255, 136] on icon at bounding box center [1261, 141] width 12 height 13
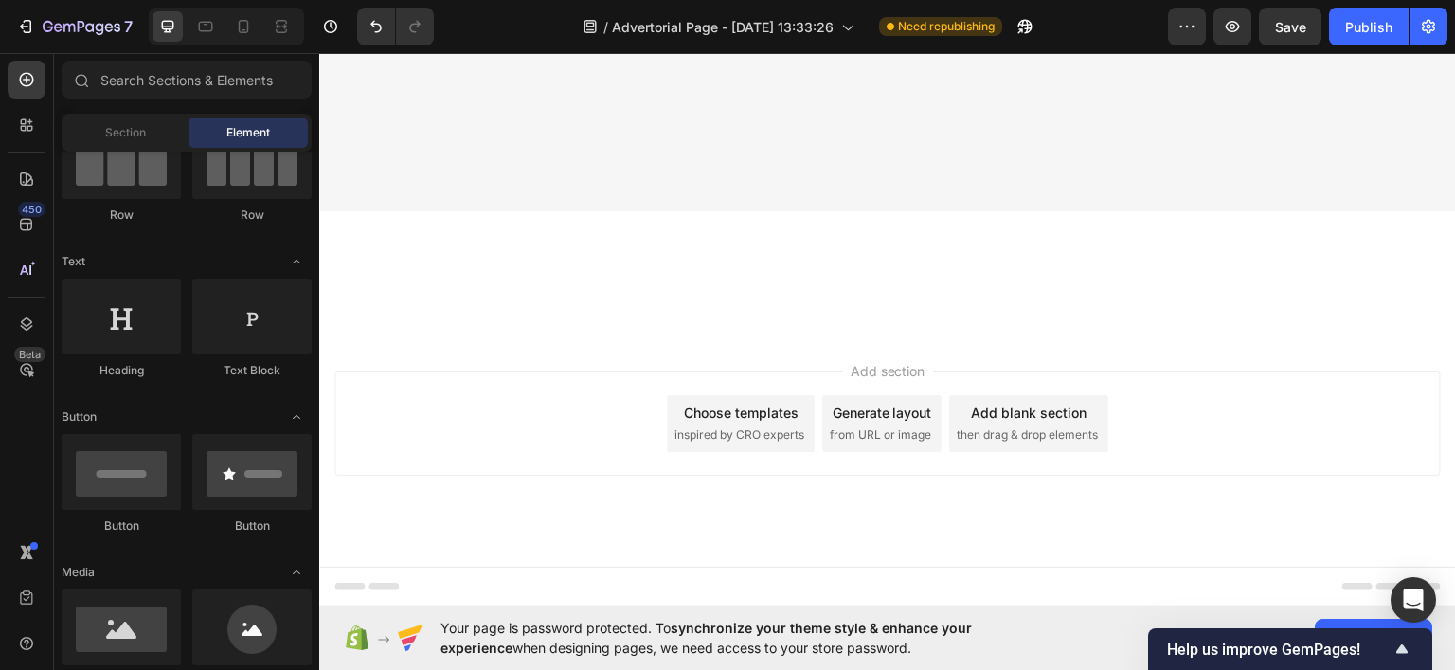
scroll to position [12599, 0]
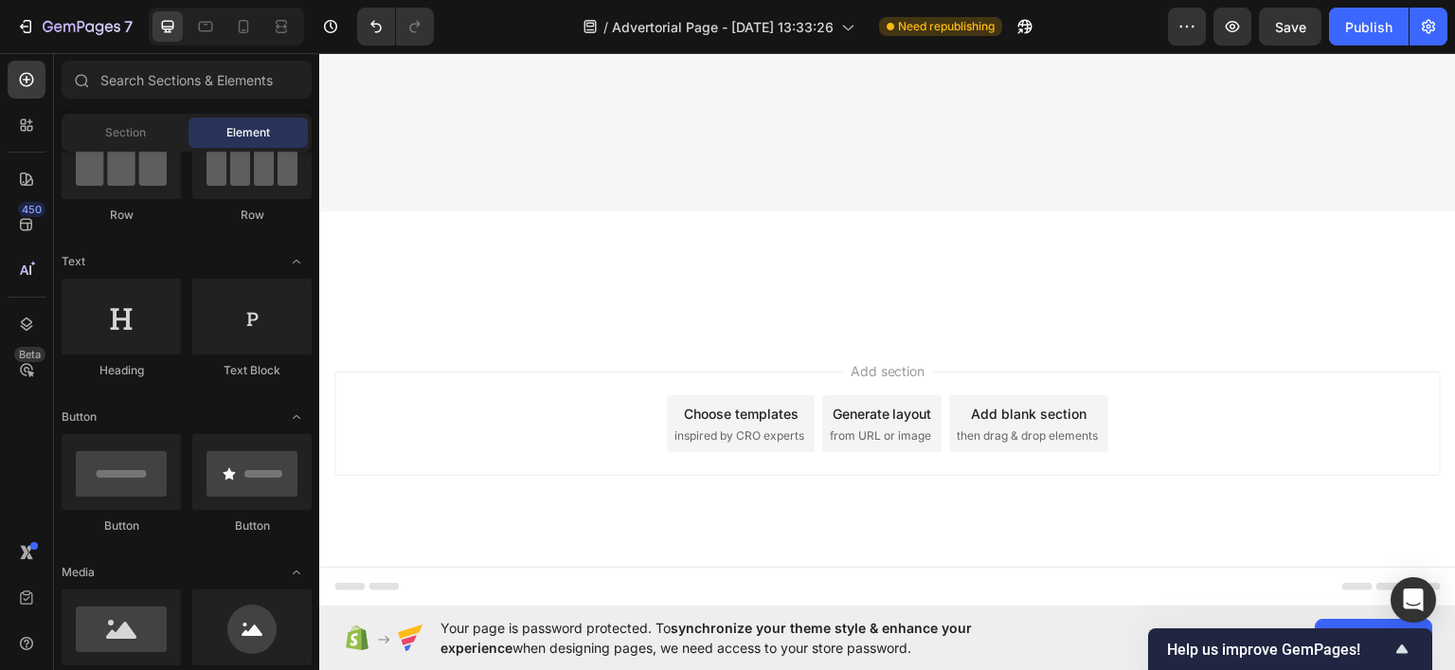
scroll to position [12315, 0]
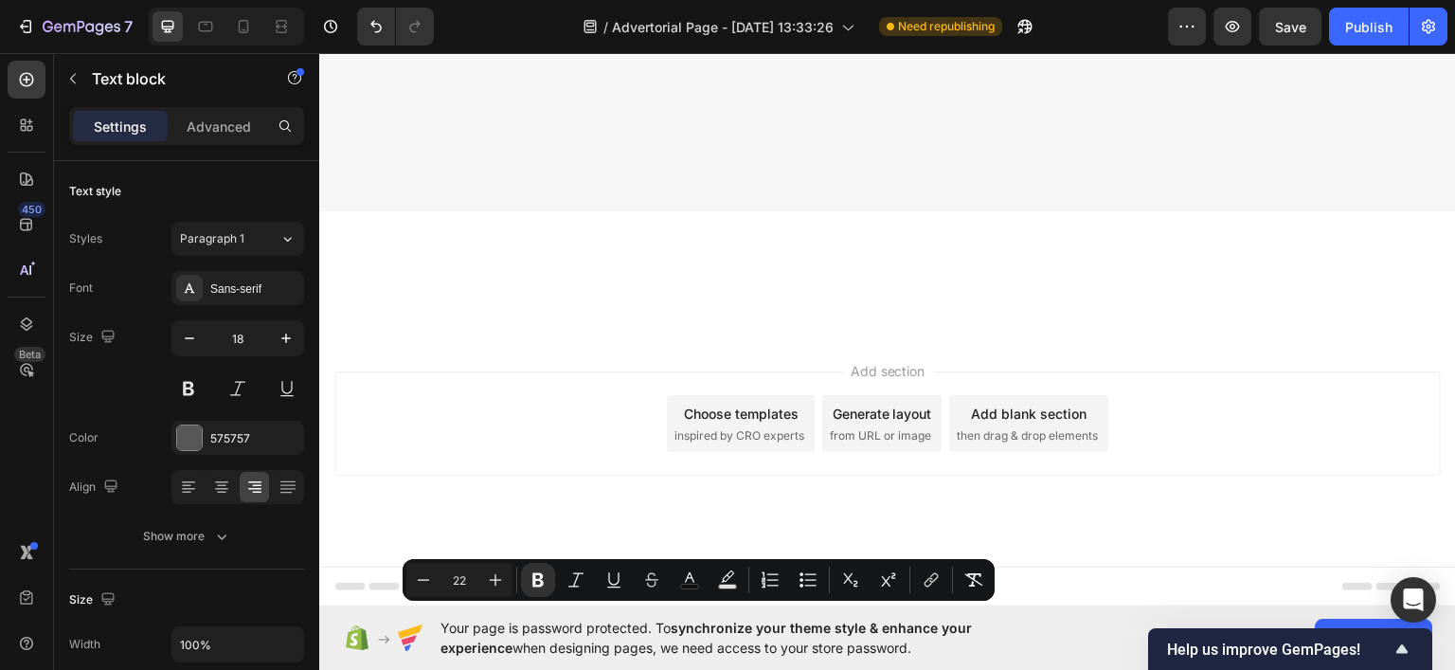
scroll to position [12125, 0]
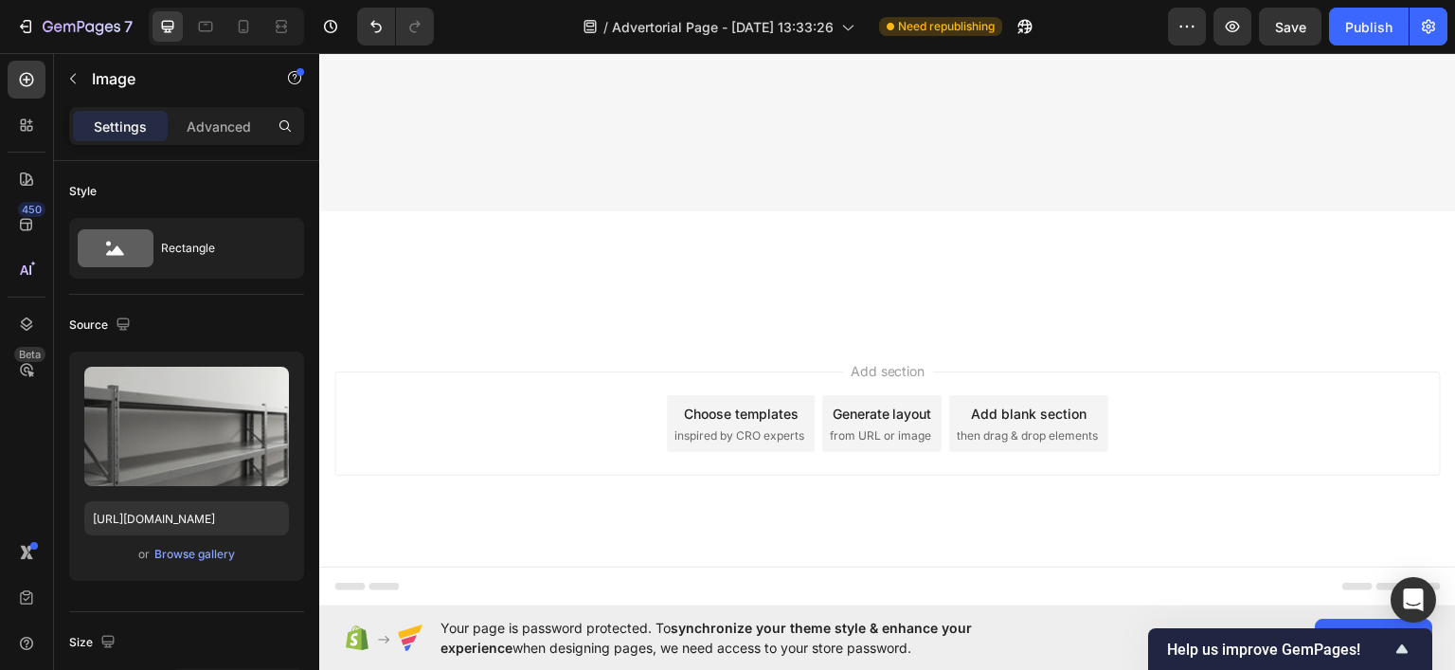
scroll to position [11747, 0]
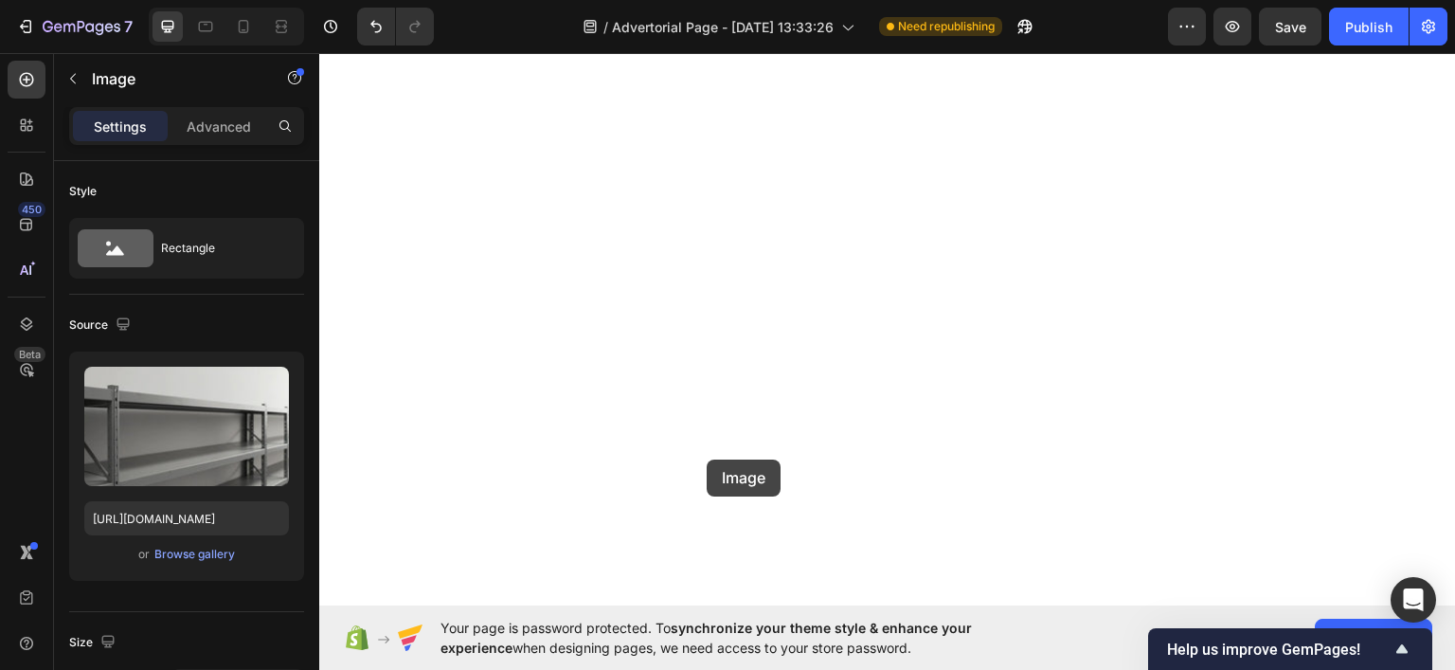
scroll to position [12713, 0]
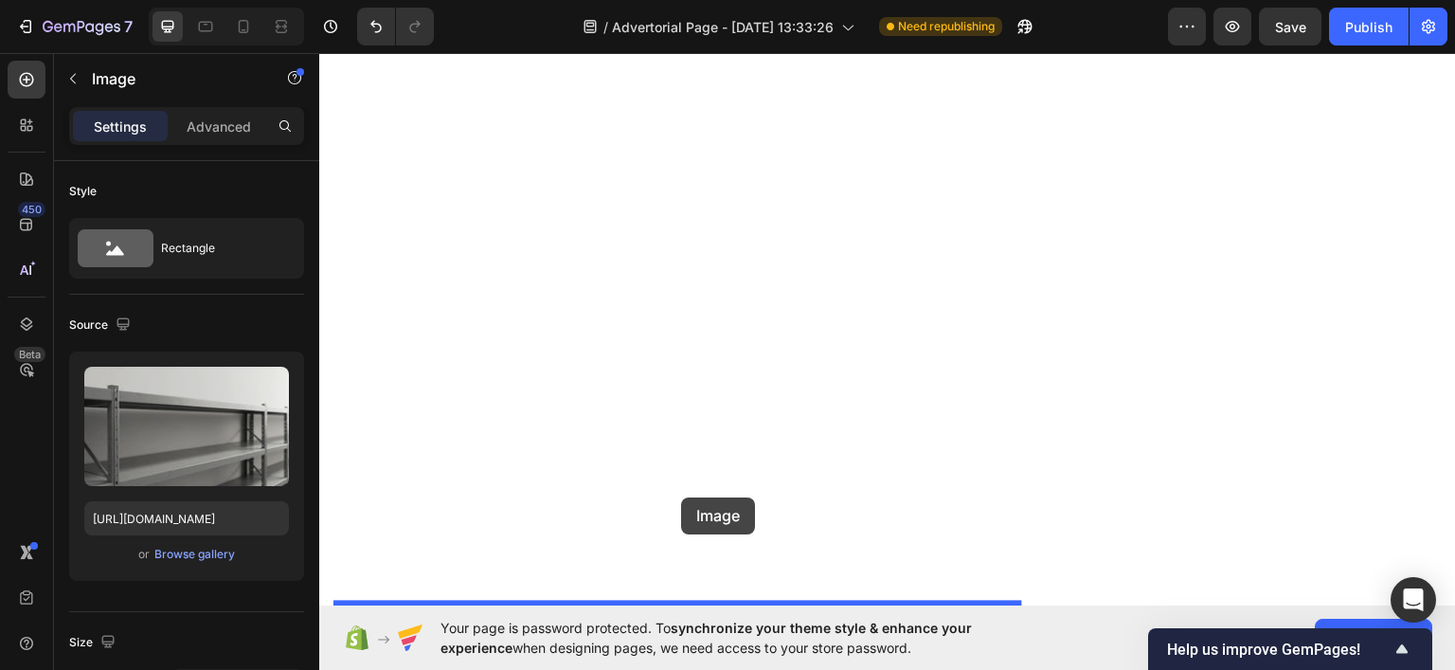
drag, startPoint x: 675, startPoint y: 267, endPoint x: 682, endPoint y: 493, distance: 225.6
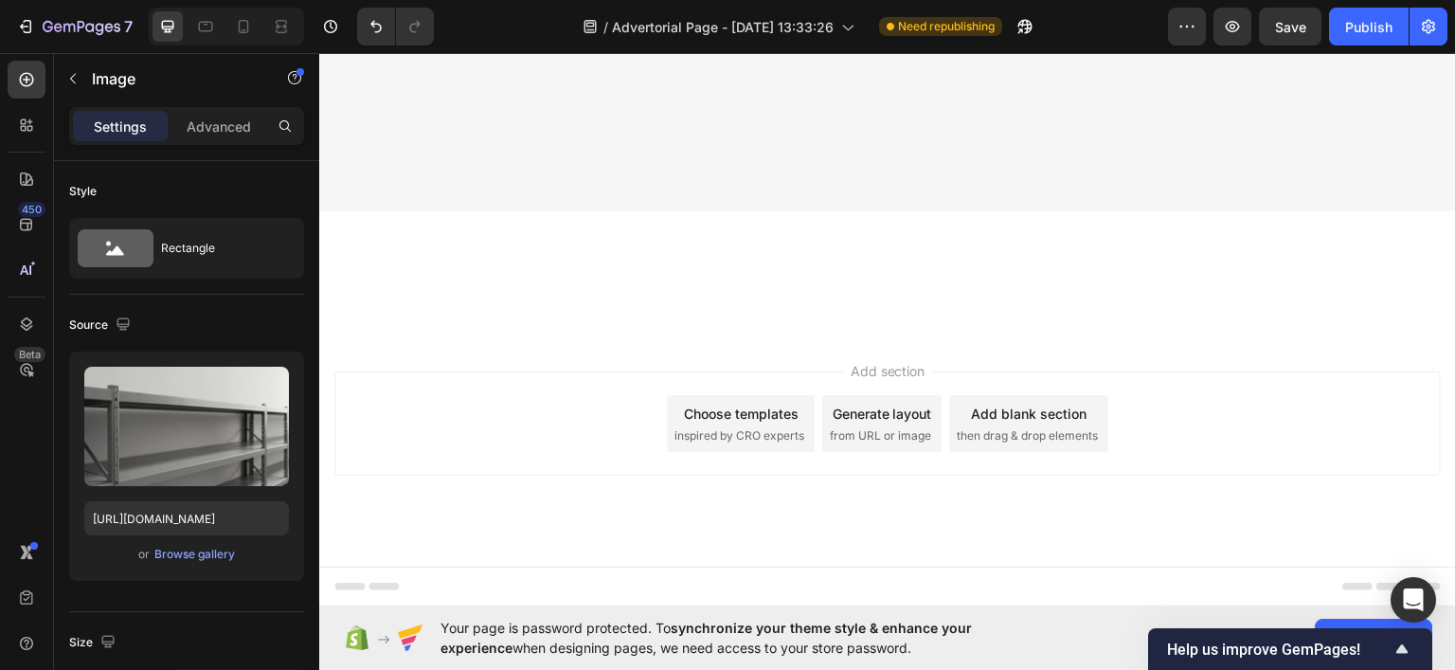
scroll to position [12307, 0]
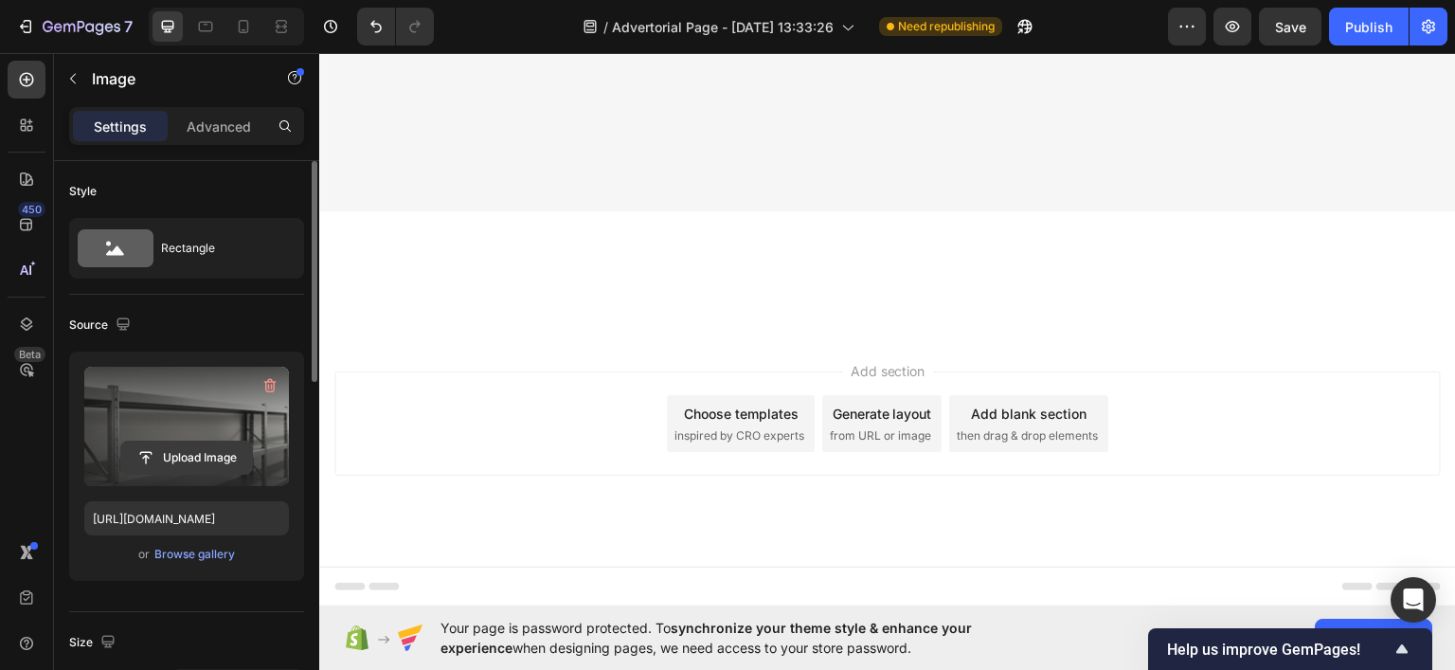
click at [214, 460] on input "file" at bounding box center [186, 457] width 131 height 32
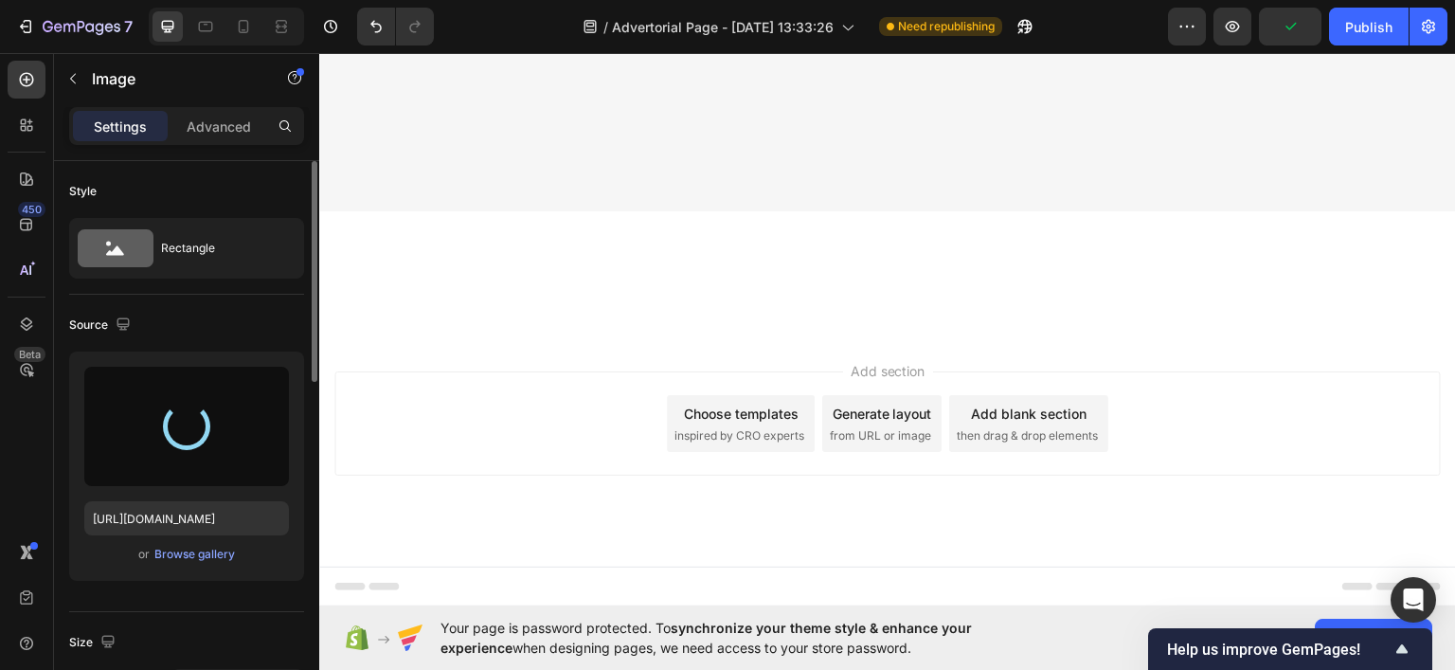
scroll to position [12497, 0]
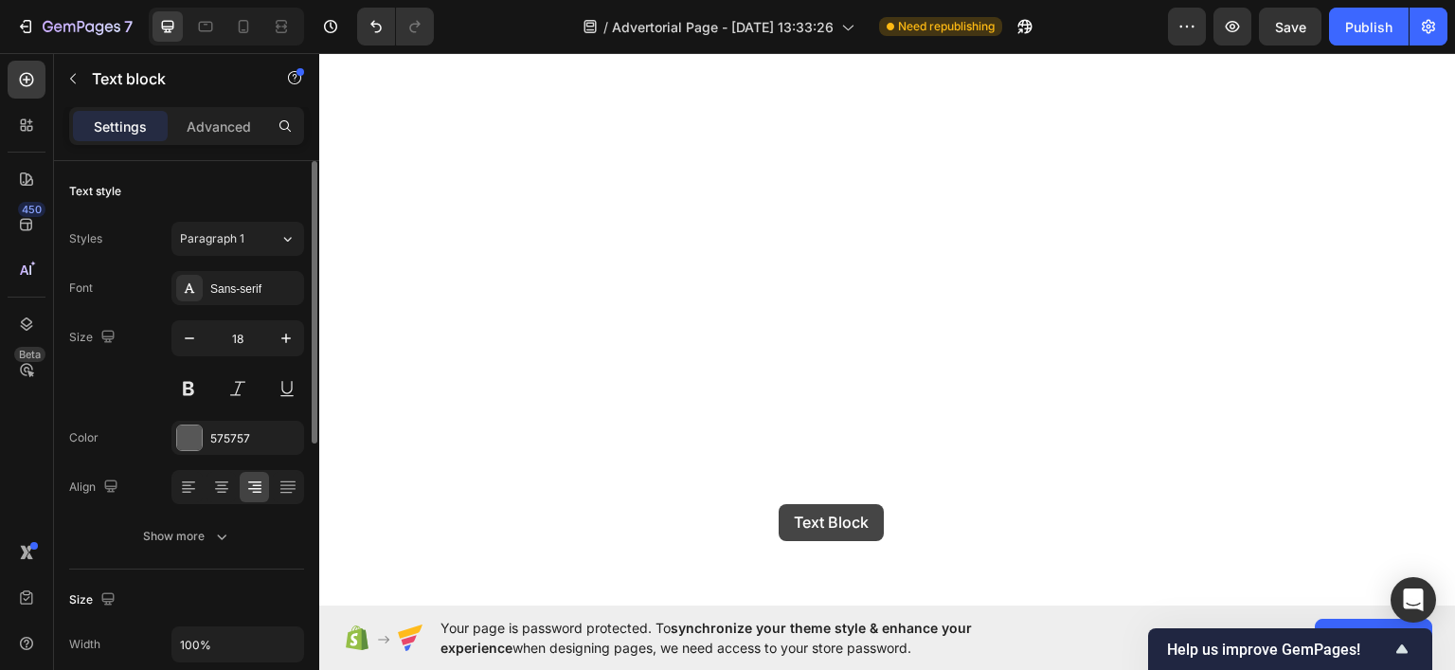
drag, startPoint x: 719, startPoint y: 297, endPoint x: 751, endPoint y: 298, distance: 32.3
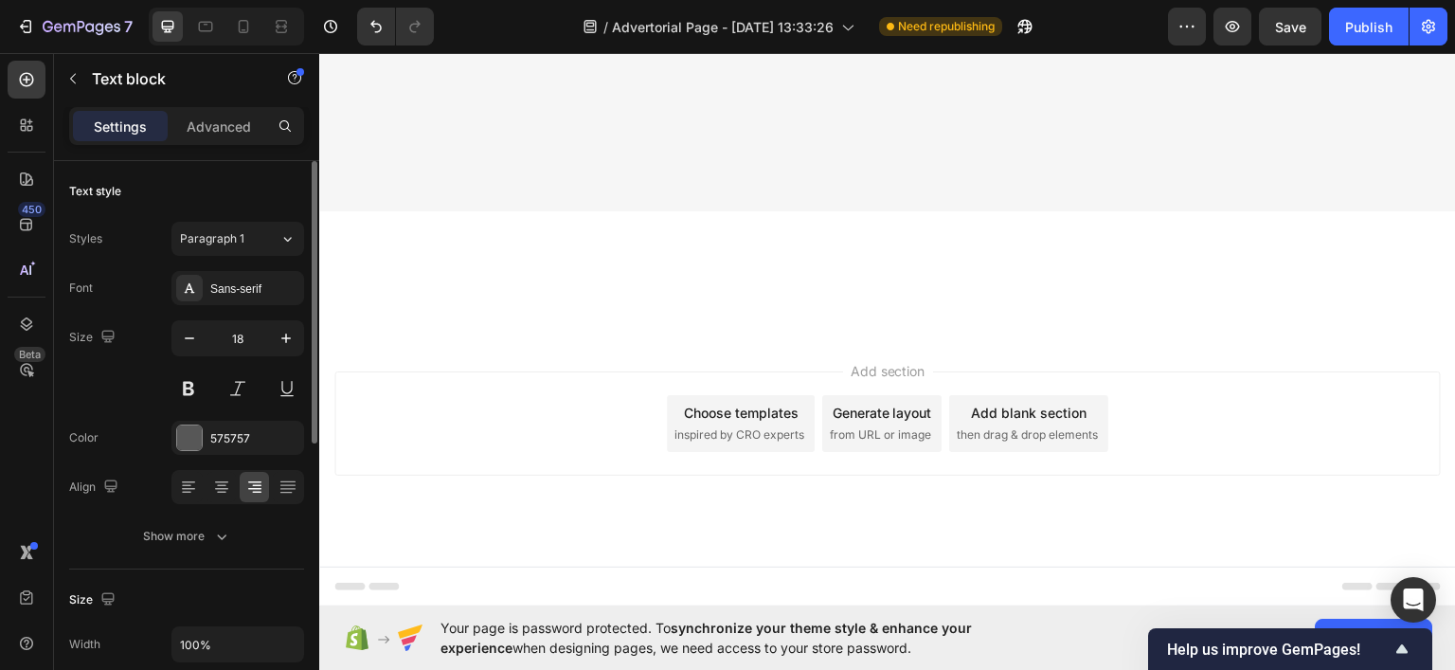
drag, startPoint x: 751, startPoint y: 298, endPoint x: 672, endPoint y: 357, distance: 98.9
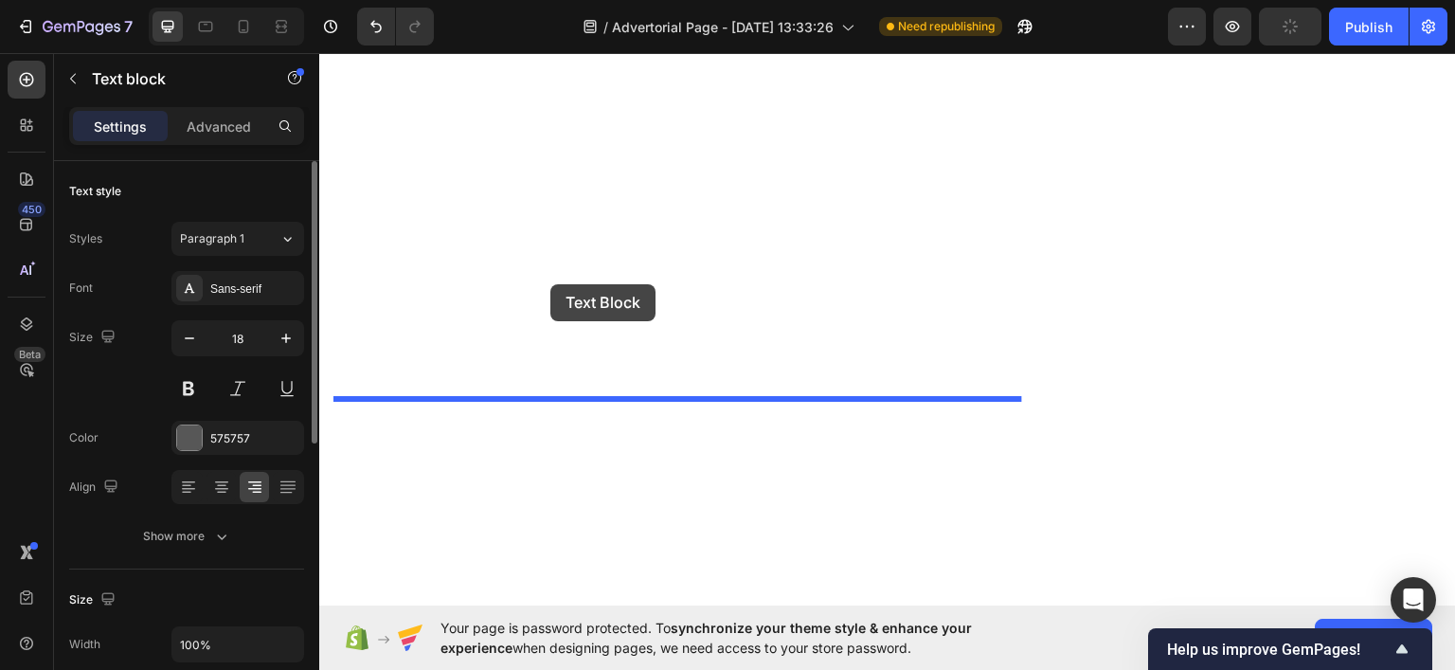
scroll to position [13276, 0]
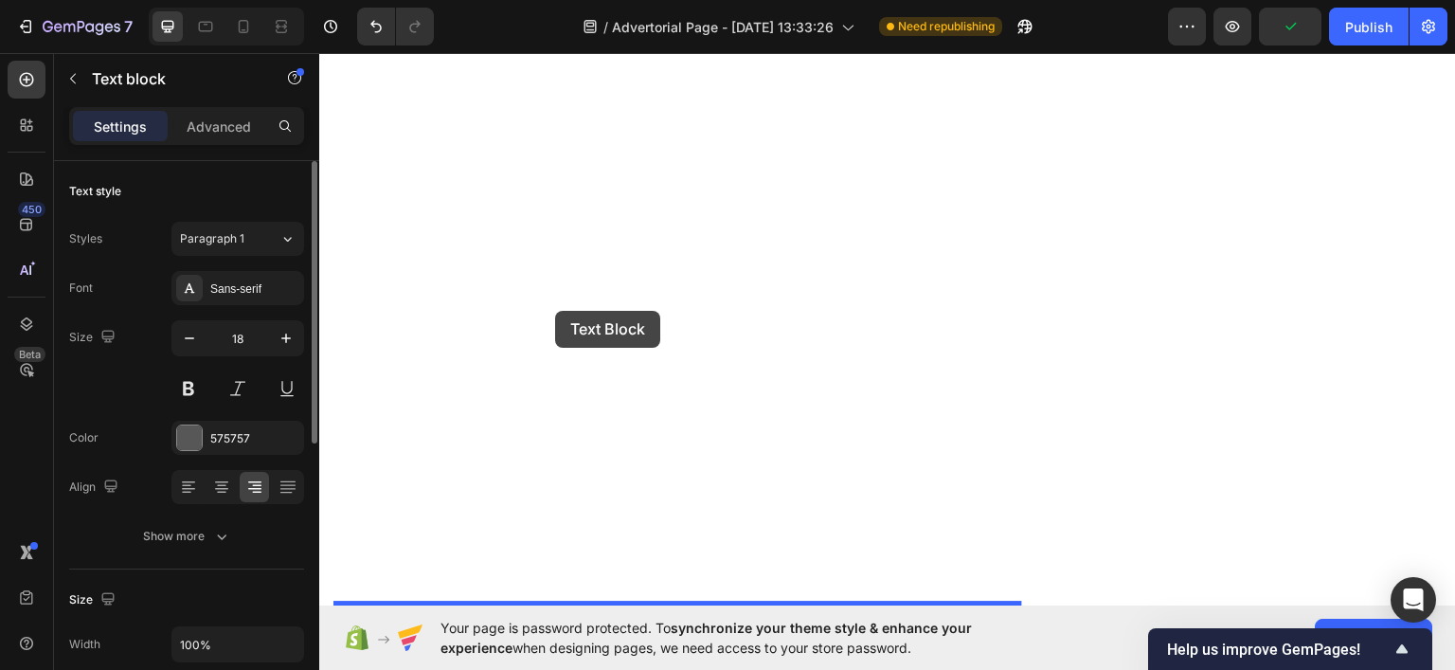
drag, startPoint x: 371, startPoint y: 104, endPoint x: 555, endPoint y: 301, distance: 269.4
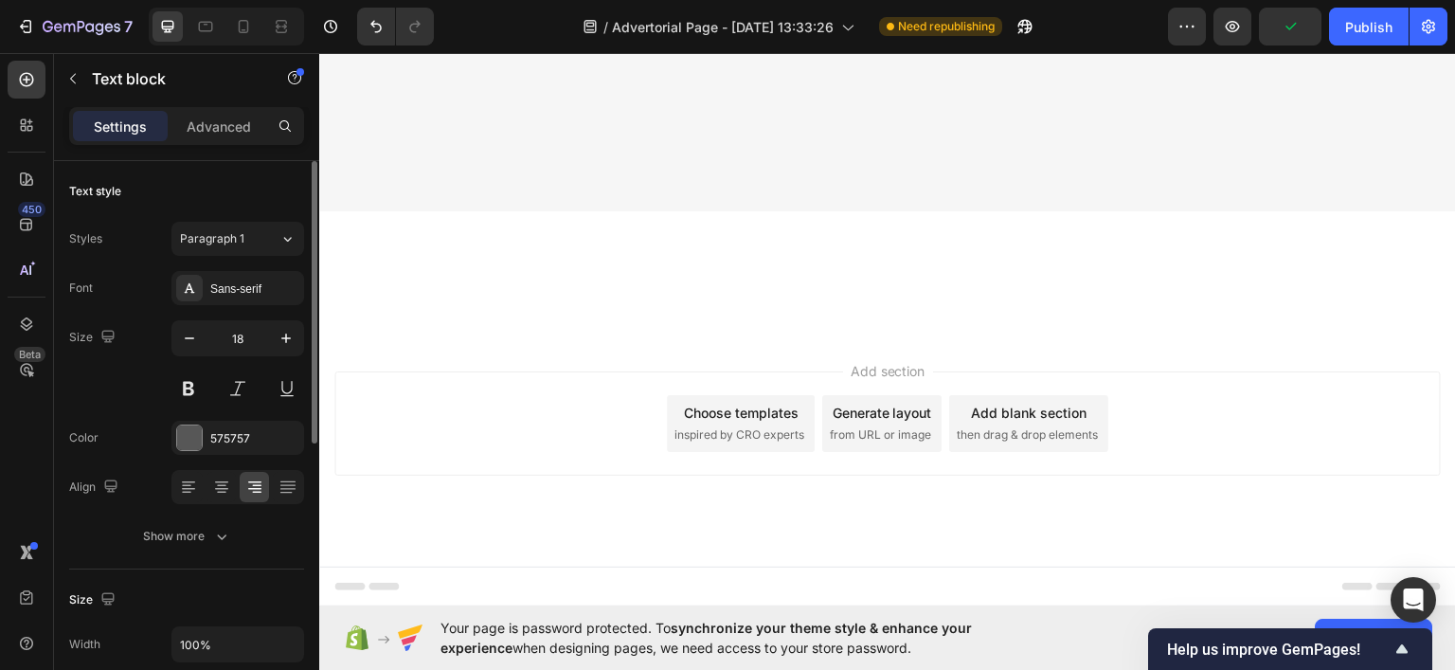
scroll to position [12714, 0]
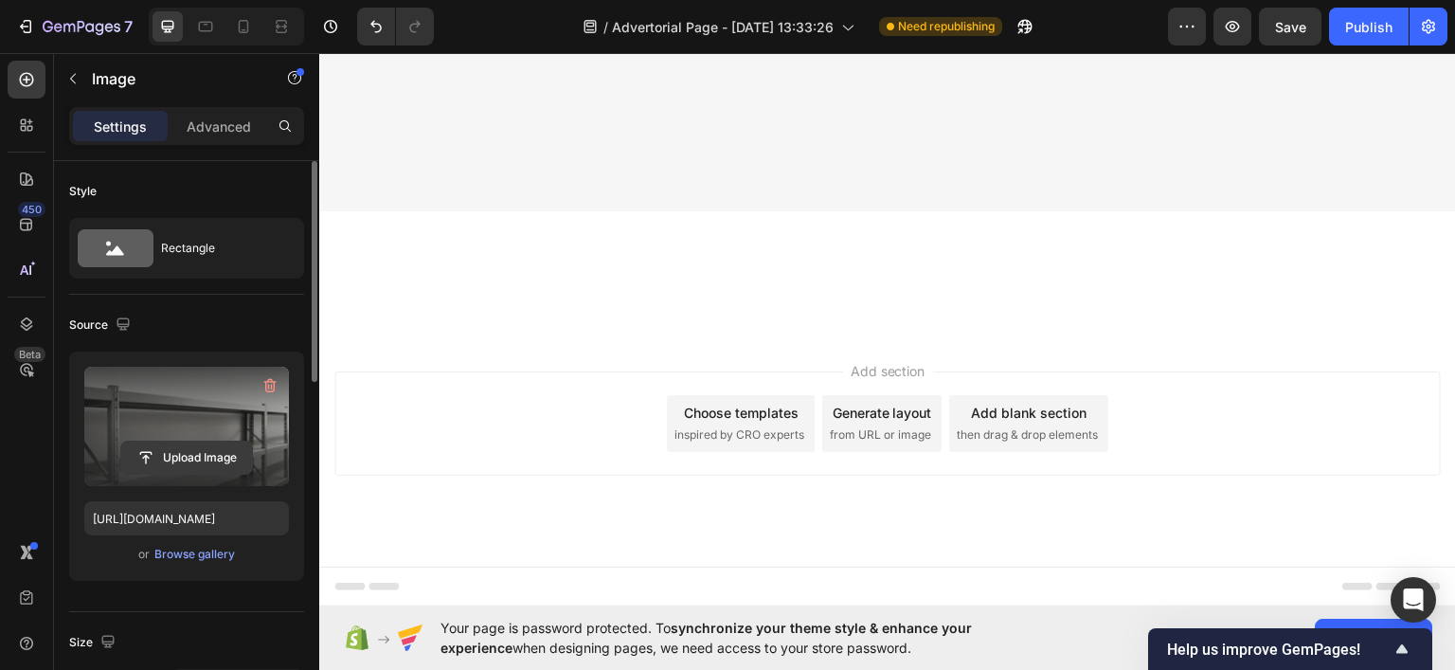
click at [187, 448] on input "file" at bounding box center [186, 457] width 131 height 32
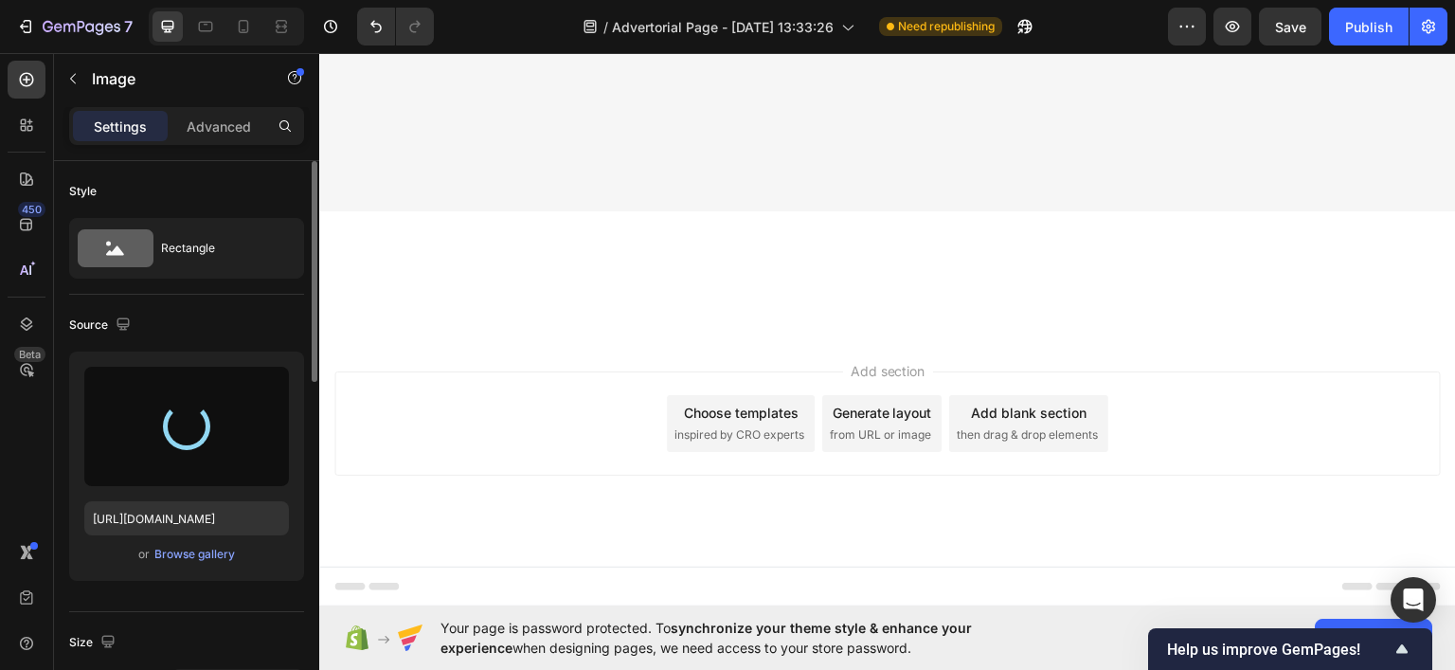
type input "https://cdn.shopify.com/s/files/1/0922/3408/8775/files/gempages_586053521762157…"
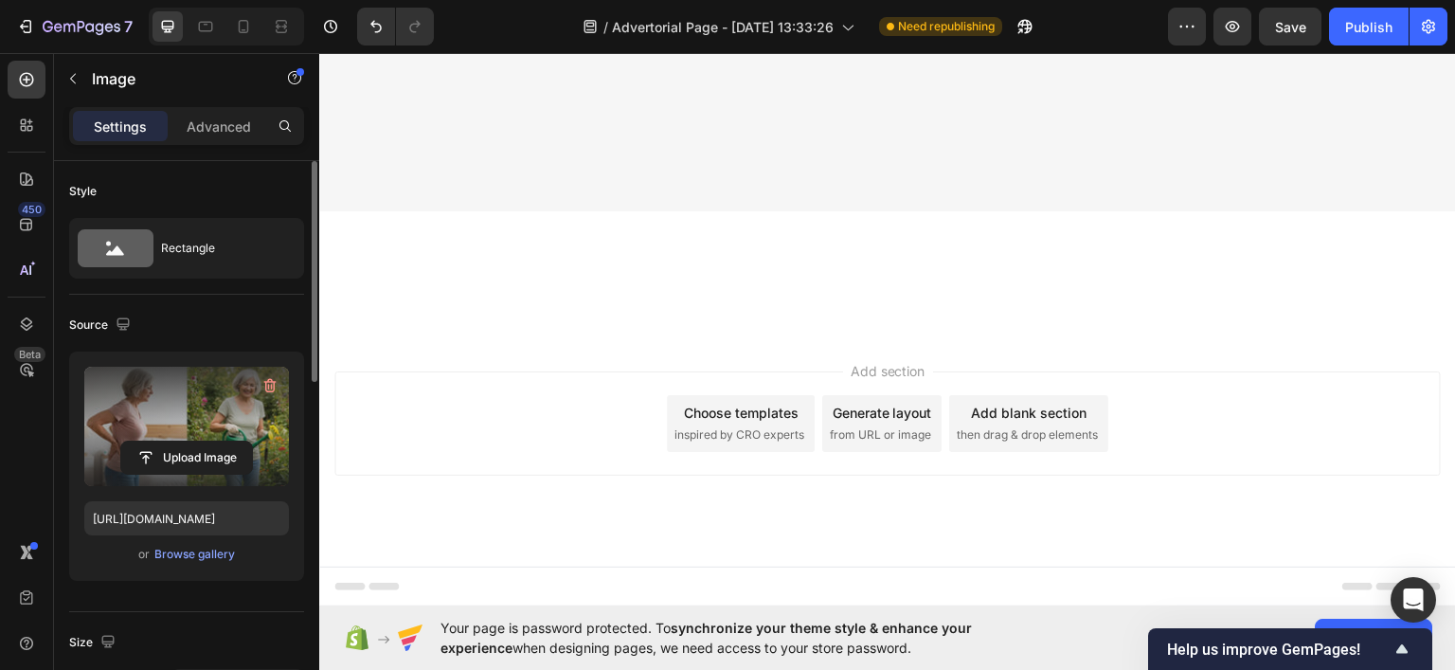
scroll to position [12903, 0]
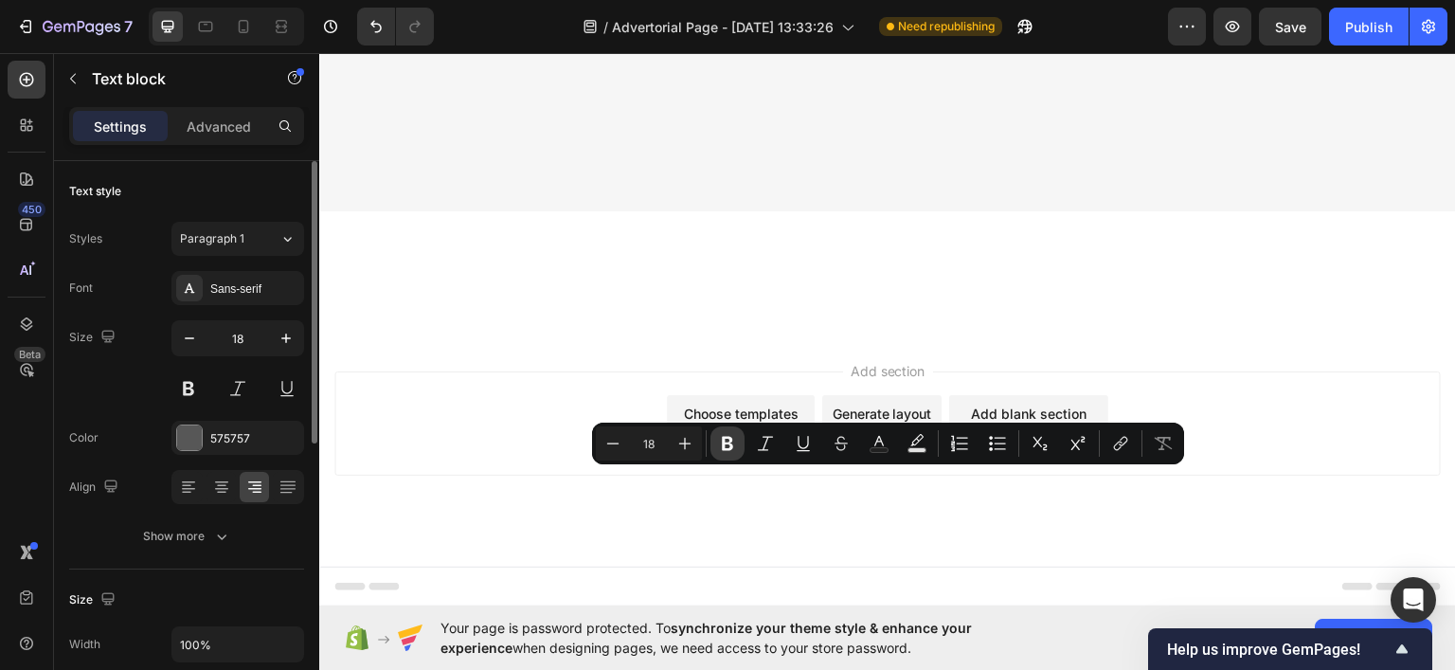
click at [720, 446] on icon "Editor contextual toolbar" at bounding box center [727, 443] width 19 height 19
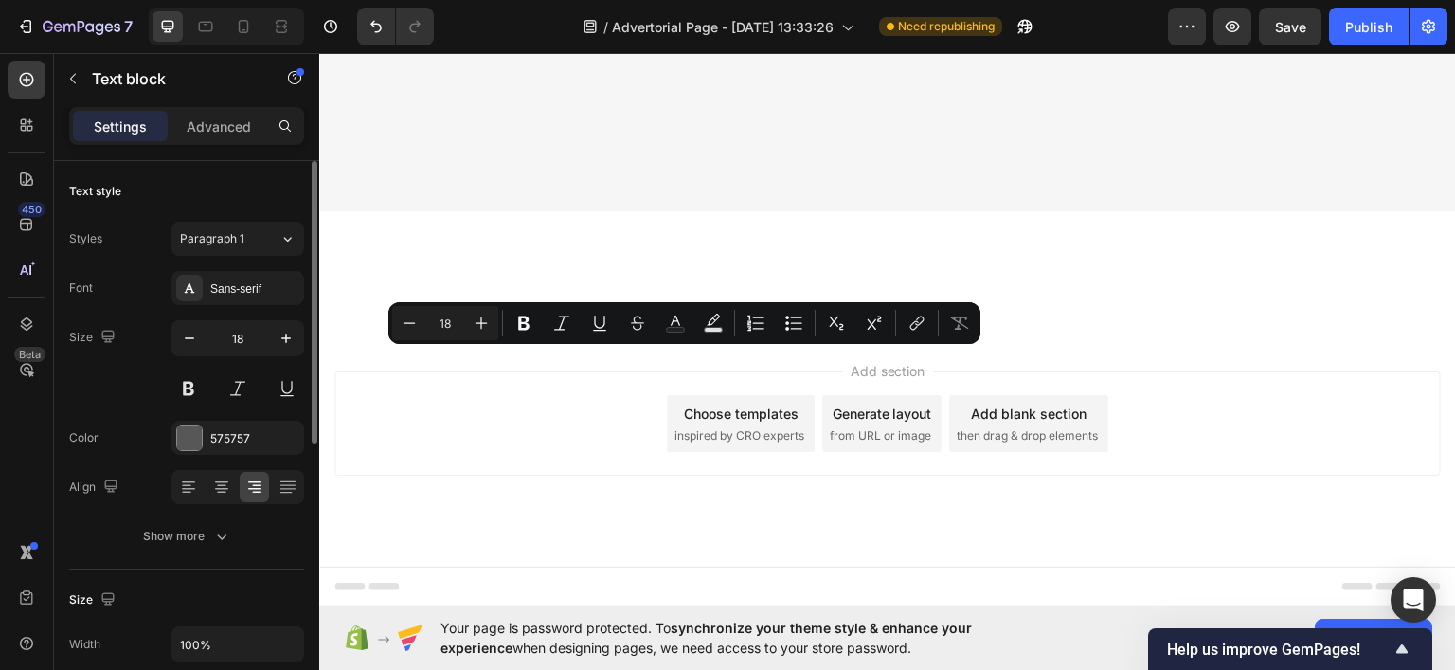
scroll to position [13258, 0]
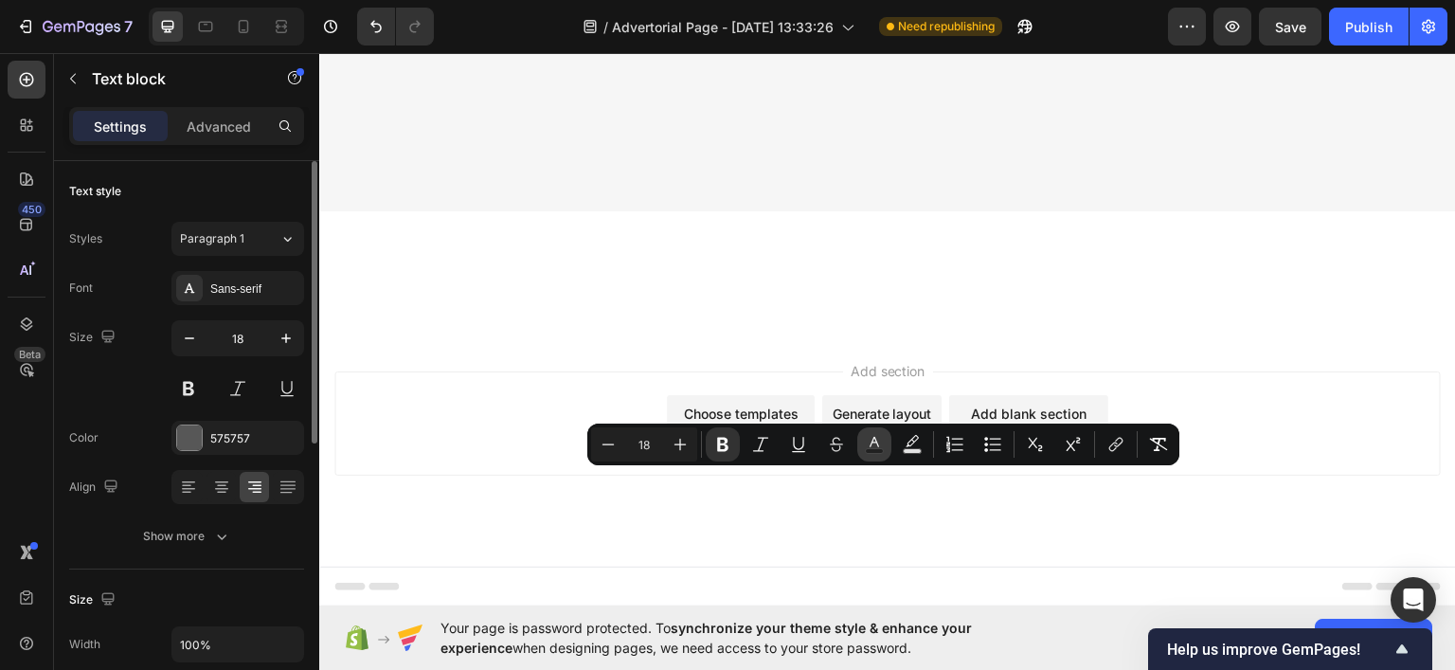
click at [882, 458] on button "Text Color" at bounding box center [874, 444] width 34 height 34
type input "575757"
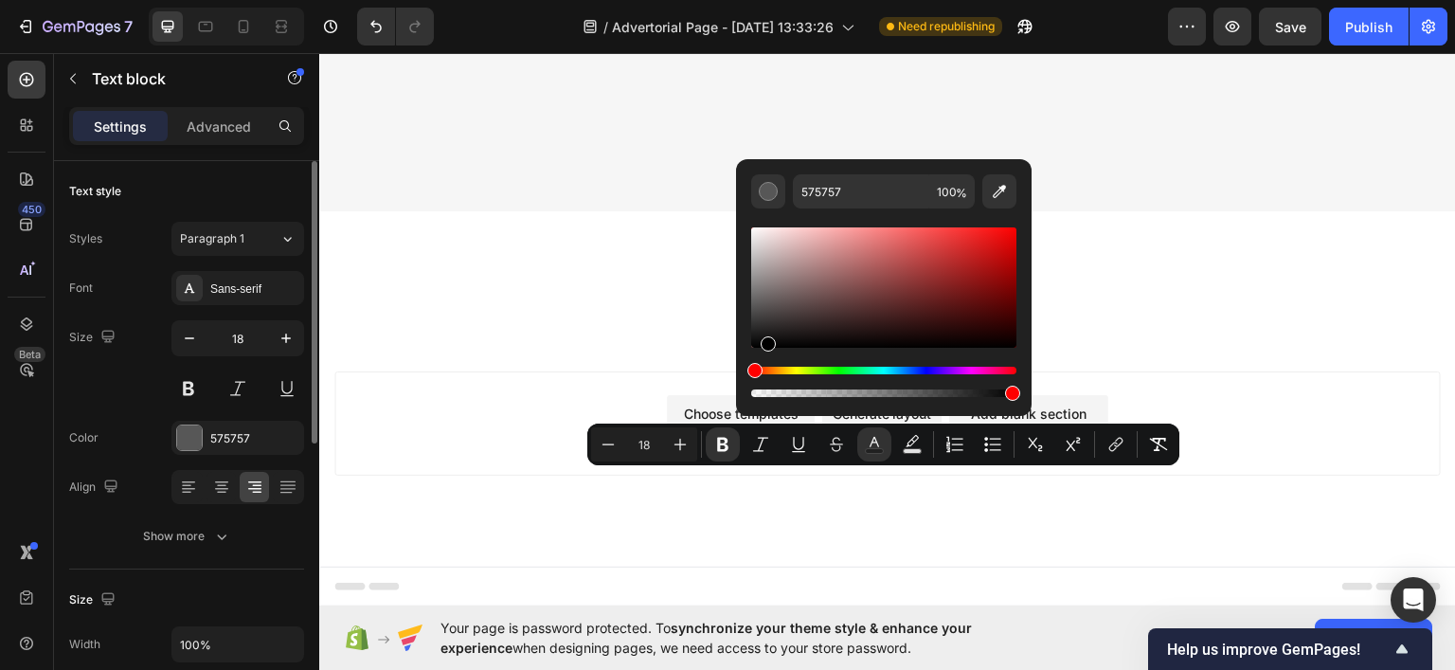
drag, startPoint x: 821, startPoint y: 334, endPoint x: 764, endPoint y: 354, distance: 60.2
click at [764, 354] on div "Editor contextual toolbar" at bounding box center [883, 312] width 265 height 177
type input "000000"
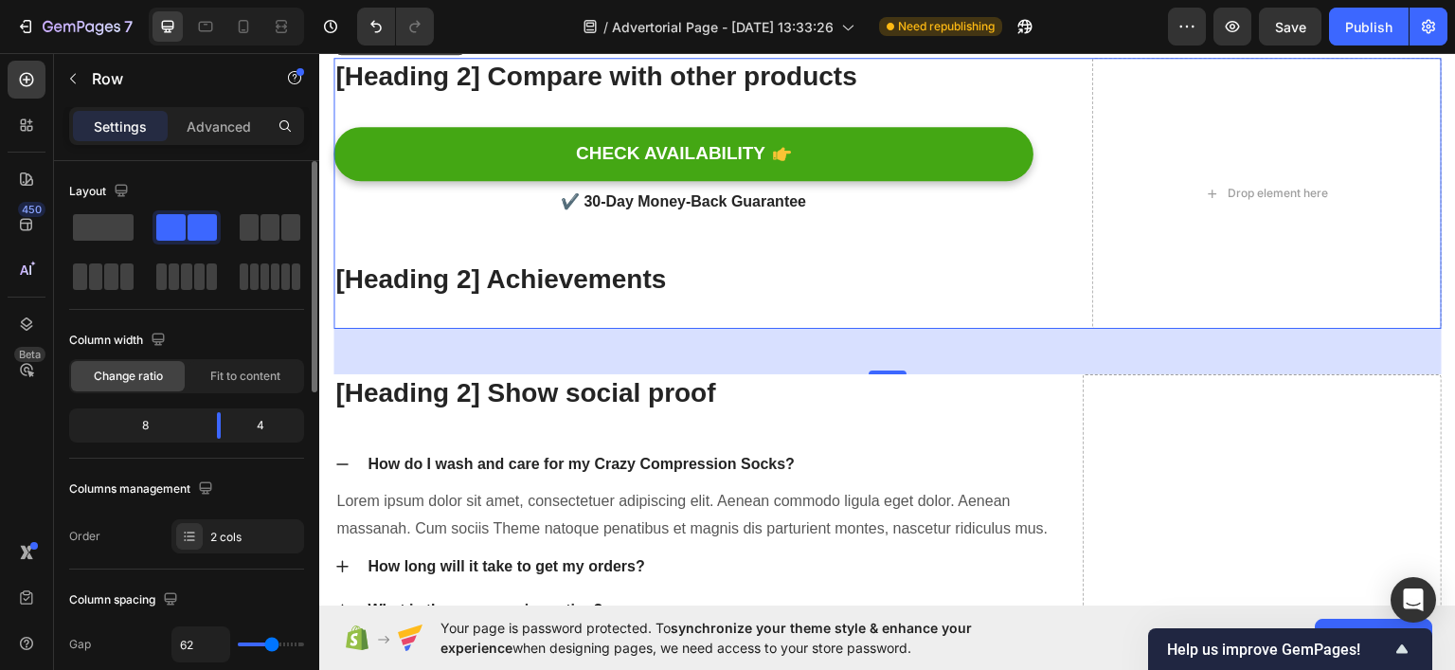
scroll to position [13922, 0]
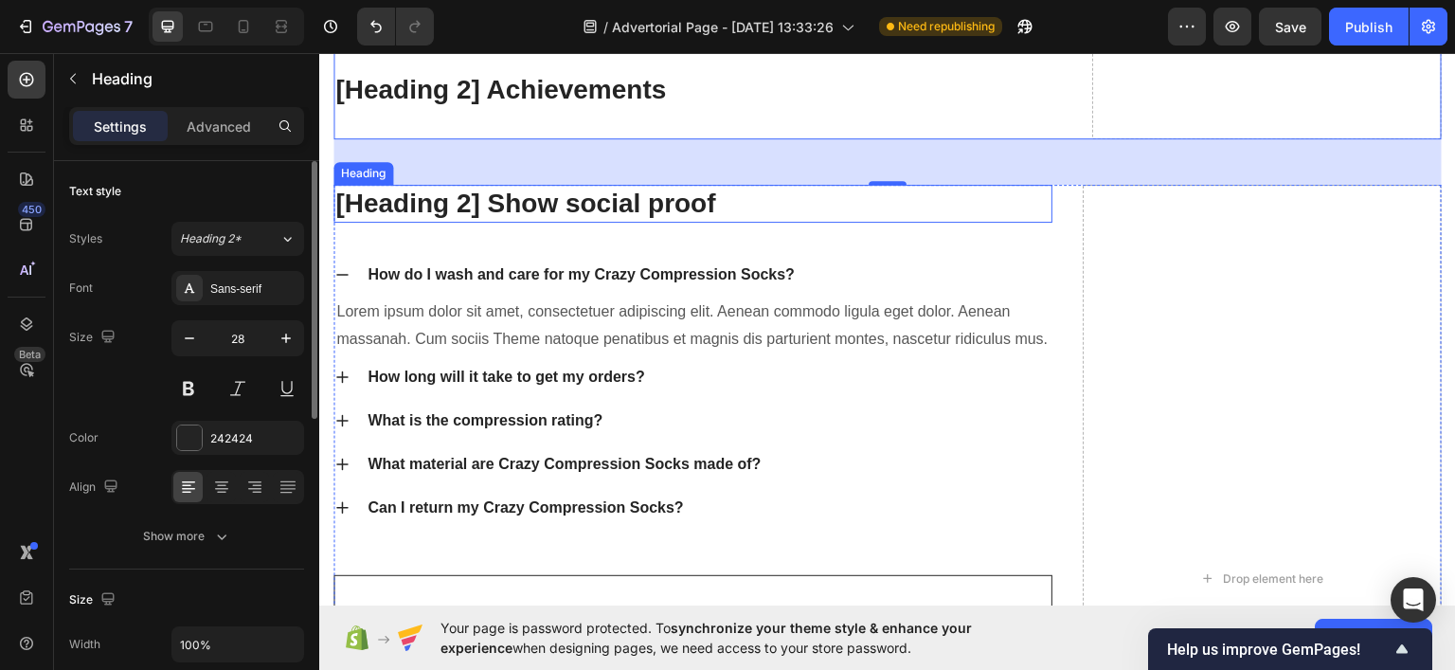
click at [821, 211] on p "[Heading 2] Show social proof" at bounding box center [692, 203] width 715 height 34
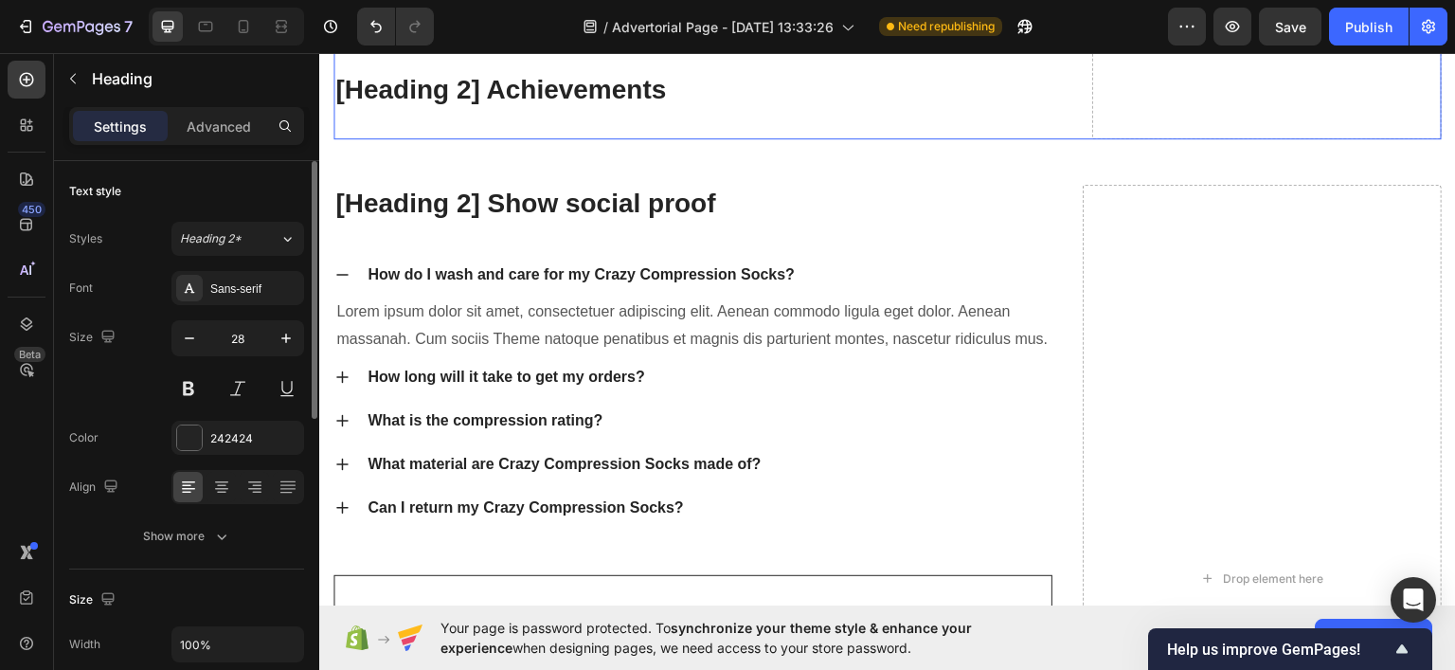
click at [649, 118] on div "[Heading 2] Compare with other products Heading CHECK AVAILABILITY Button ✔️ 30…" at bounding box center [683, 2] width 700 height 271
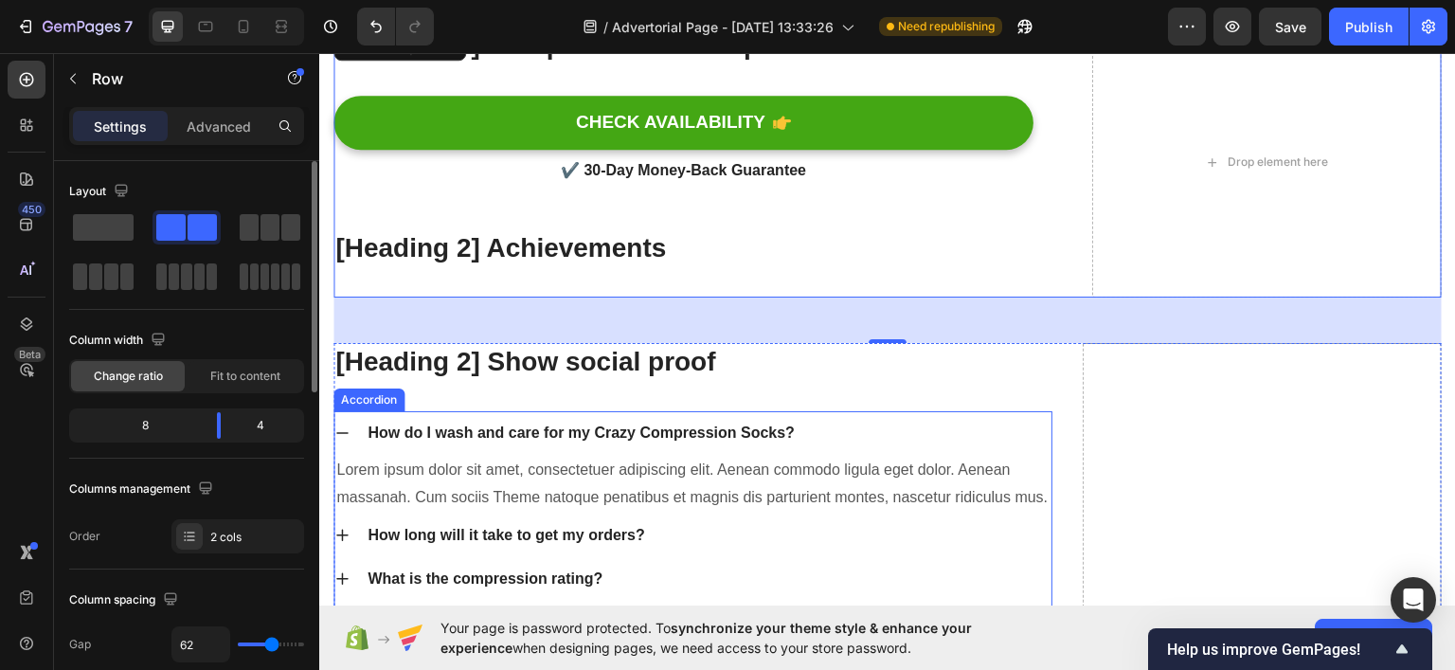
scroll to position [13827, 0]
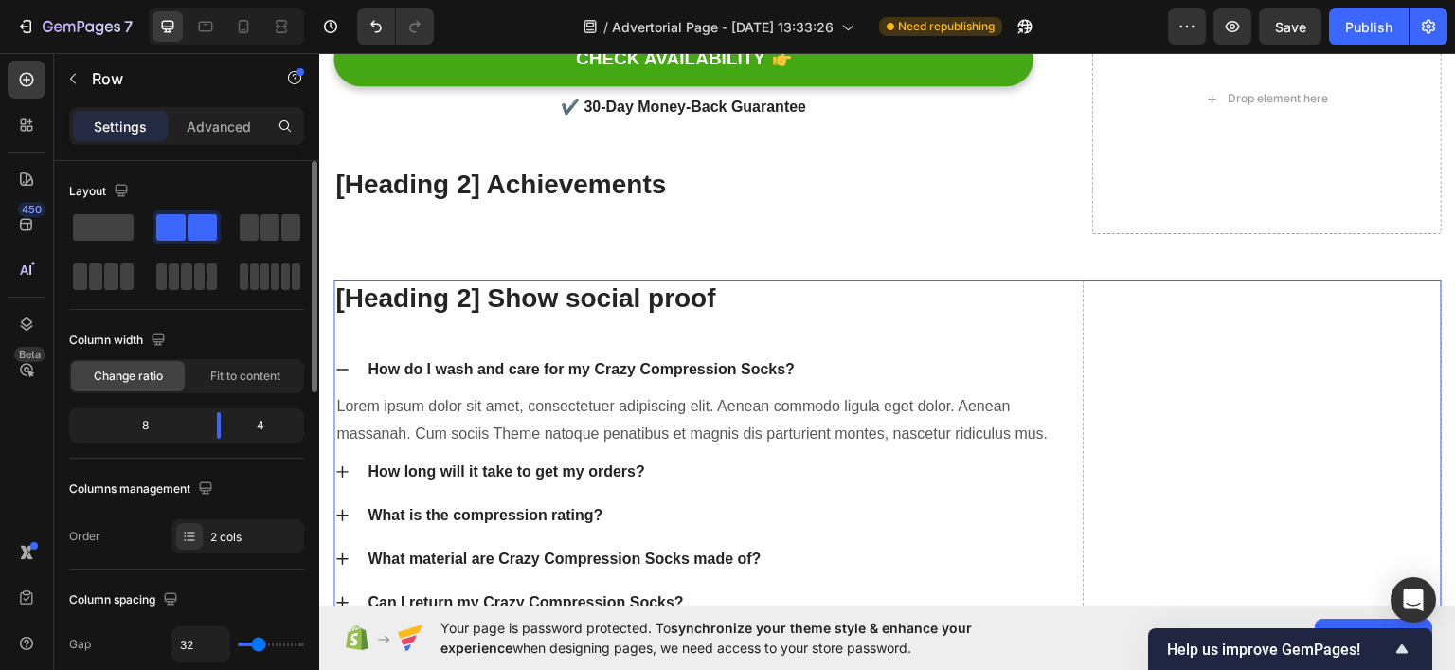
click at [847, 318] on div "[Heading 2] Show social proof Heading How do I wash and care for my Crazy Compr…" at bounding box center [692, 673] width 719 height 788
click at [451, 259] on icon at bounding box center [449, 260] width 15 height 15
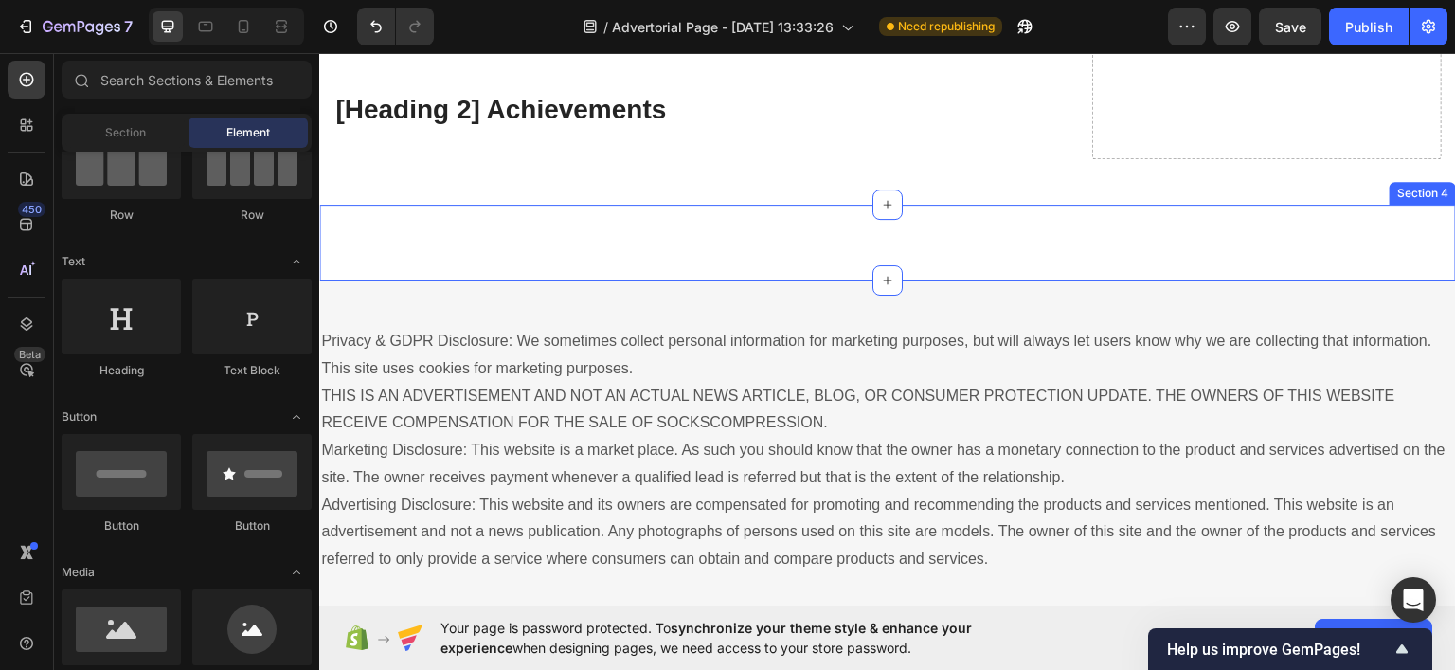
scroll to position [13922, 0]
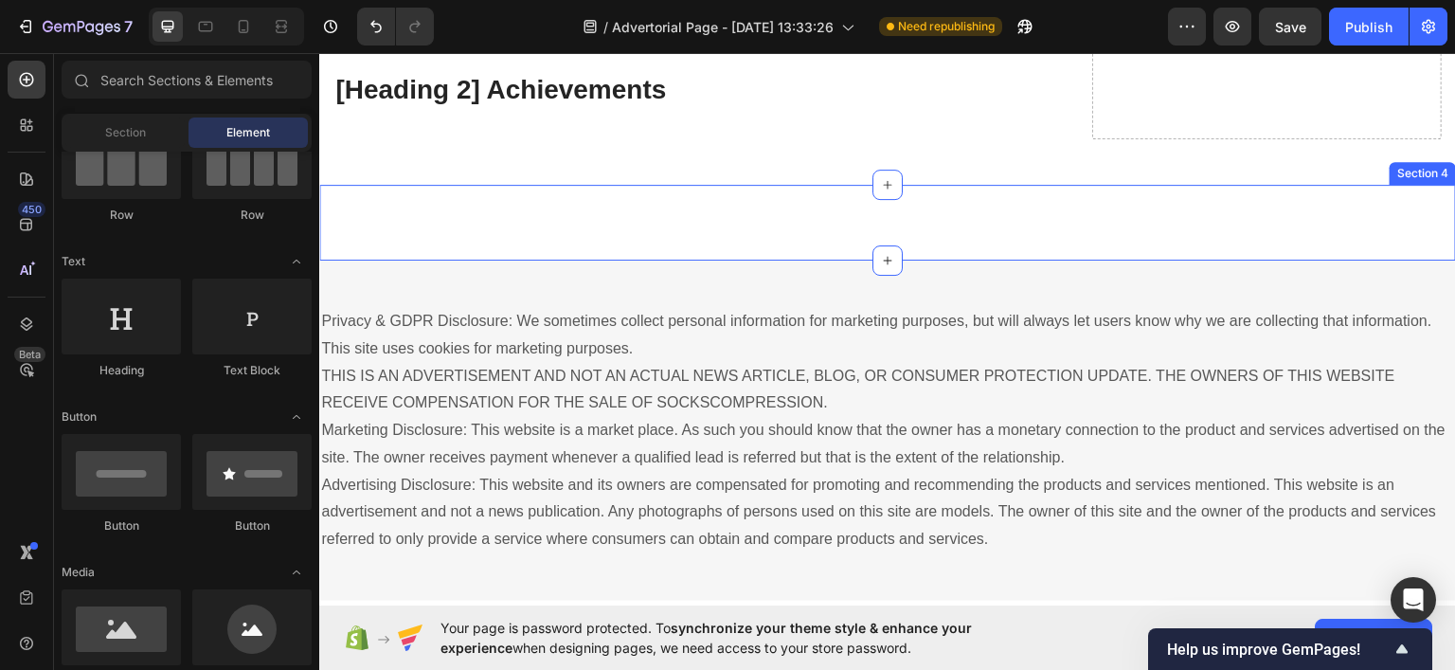
click at [642, 233] on div "Unique Value Proposition Heading Icon Product benefit 1 Text block Icon Product…" at bounding box center [887, 222] width 1137 height 76
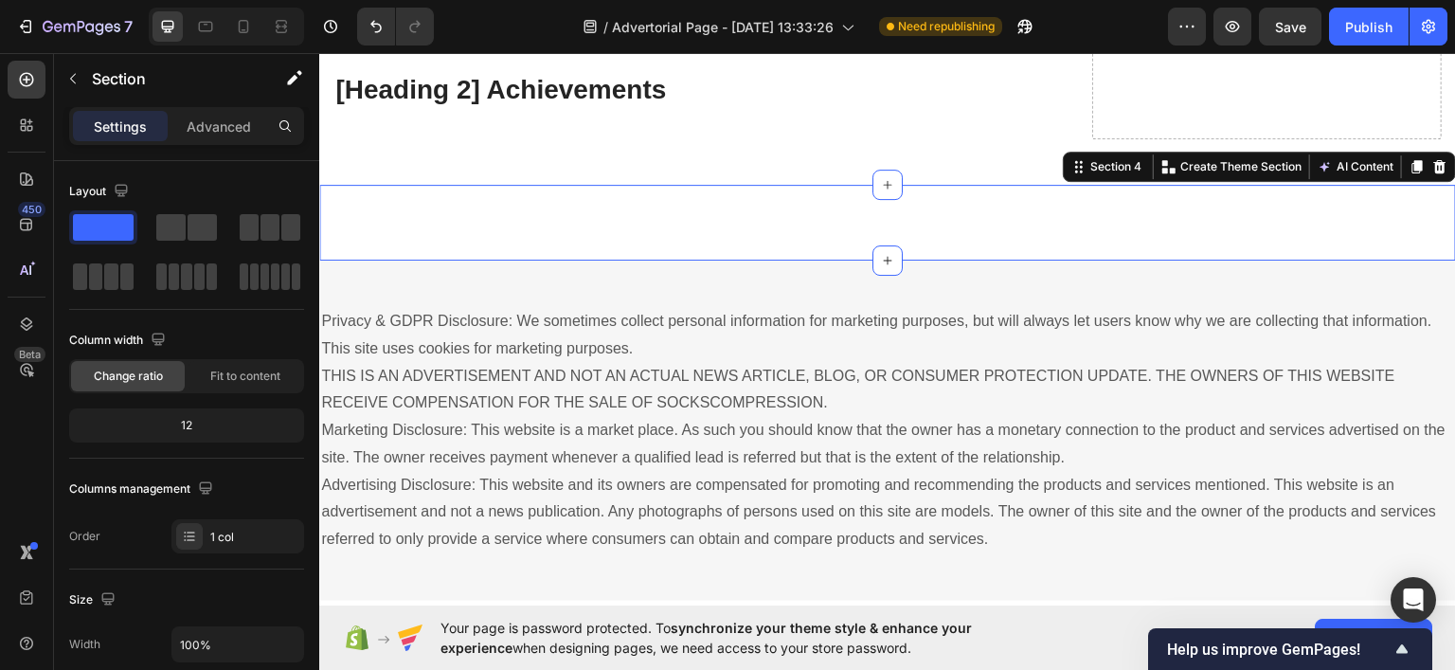
click at [1434, 159] on icon at bounding box center [1440, 165] width 12 height 13
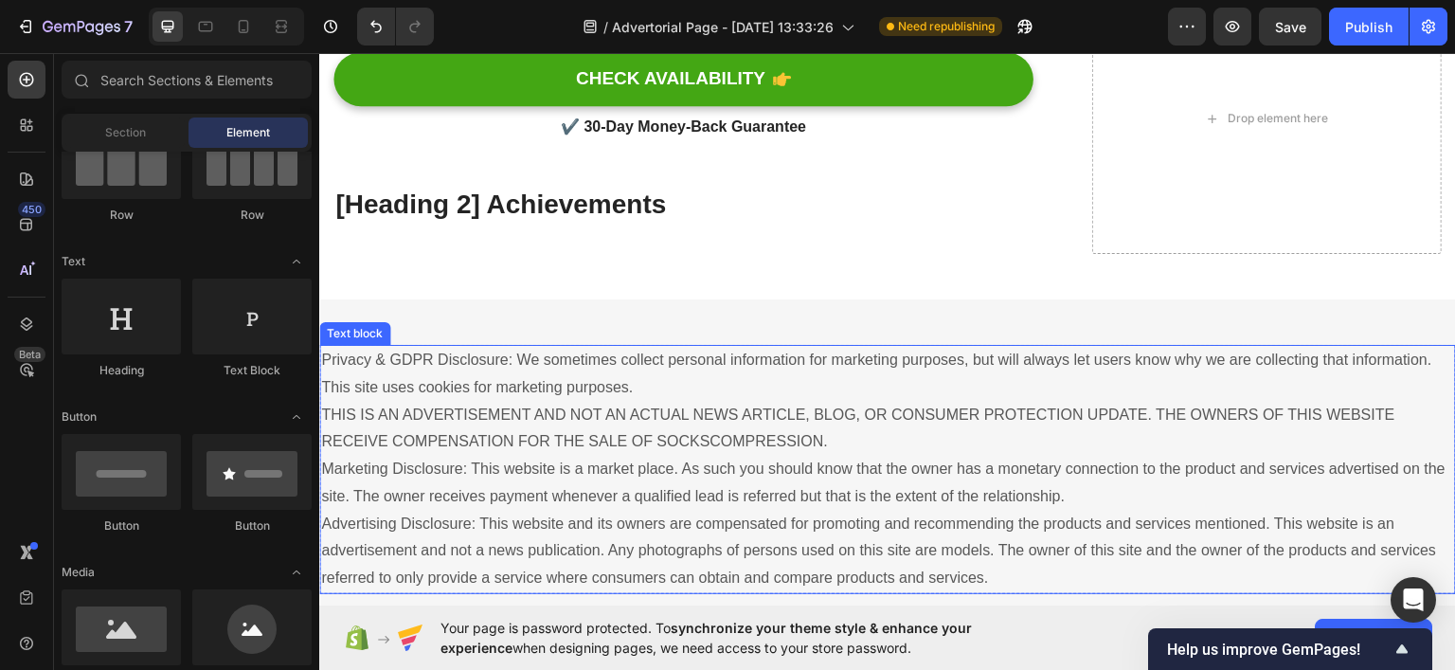
scroll to position [13827, 0]
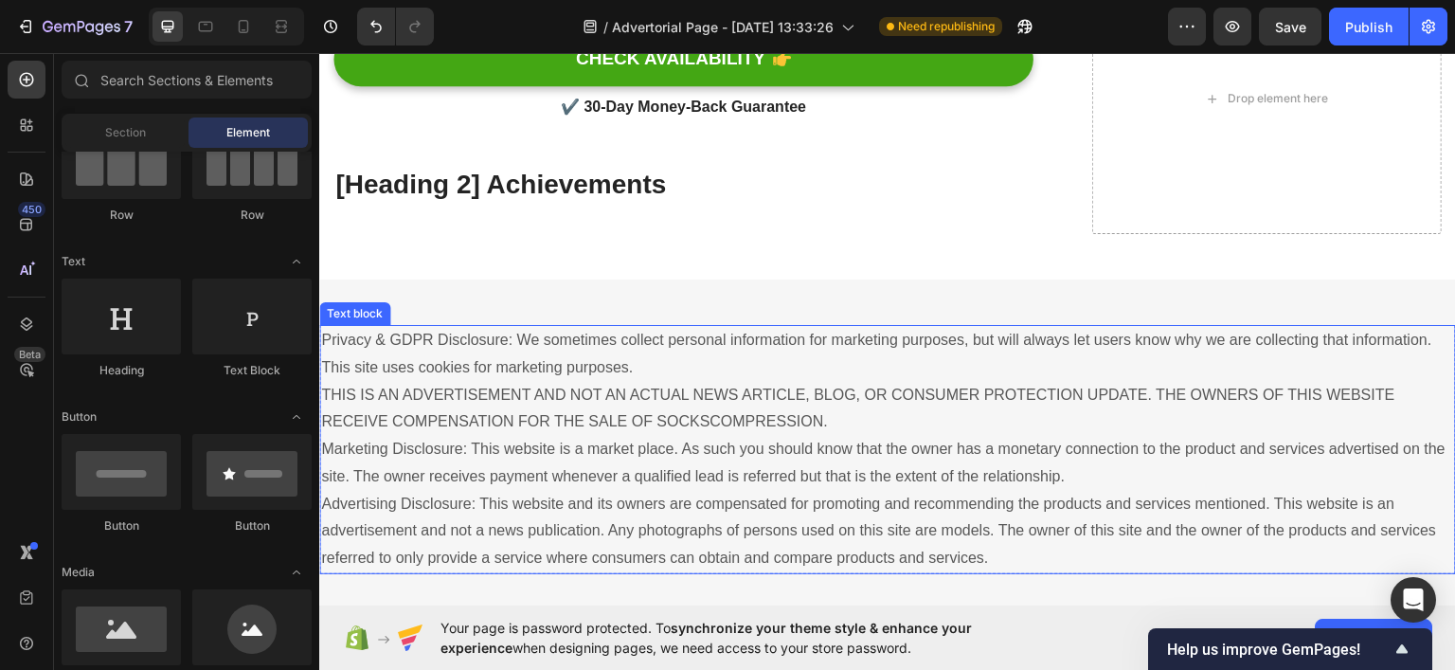
click at [761, 399] on p "Privacy & GDPR Disclosure: We sometimes collect personal information for market…" at bounding box center [887, 448] width 1133 height 245
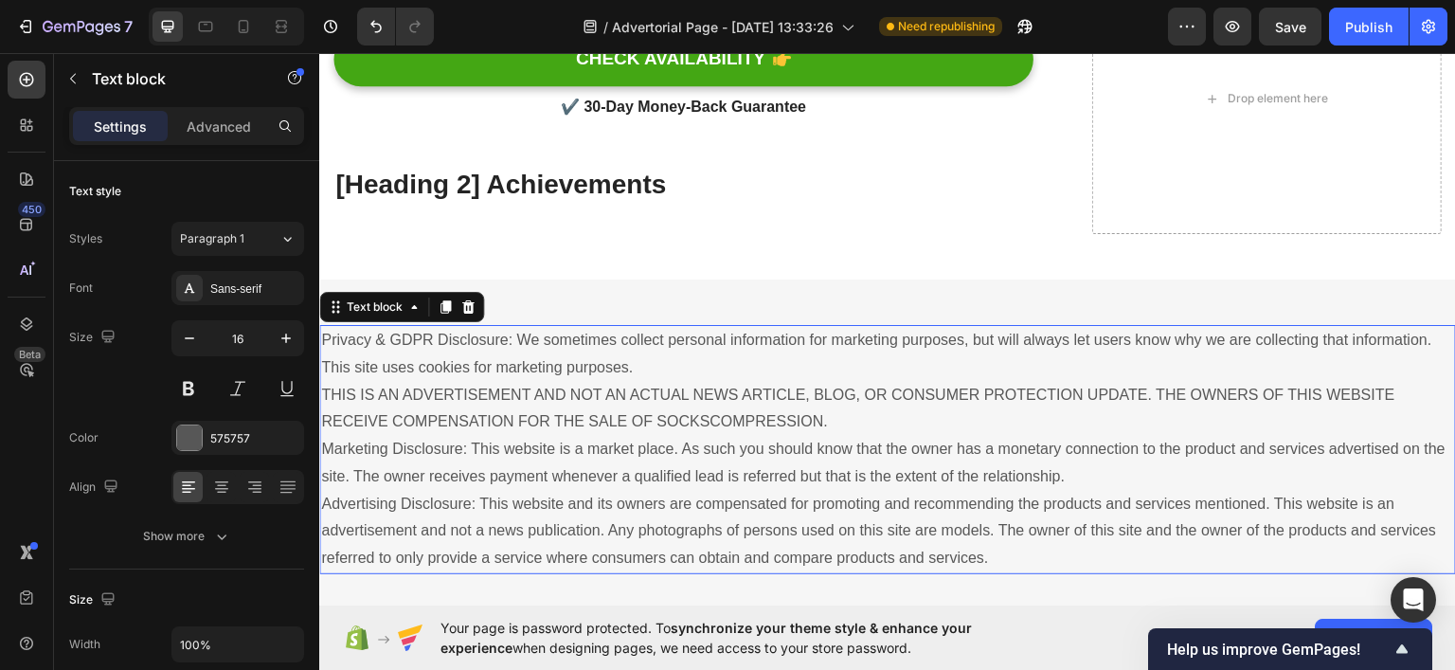
click at [761, 399] on p "Privacy & GDPR Disclosure: We sometimes collect personal information for market…" at bounding box center [887, 448] width 1133 height 245
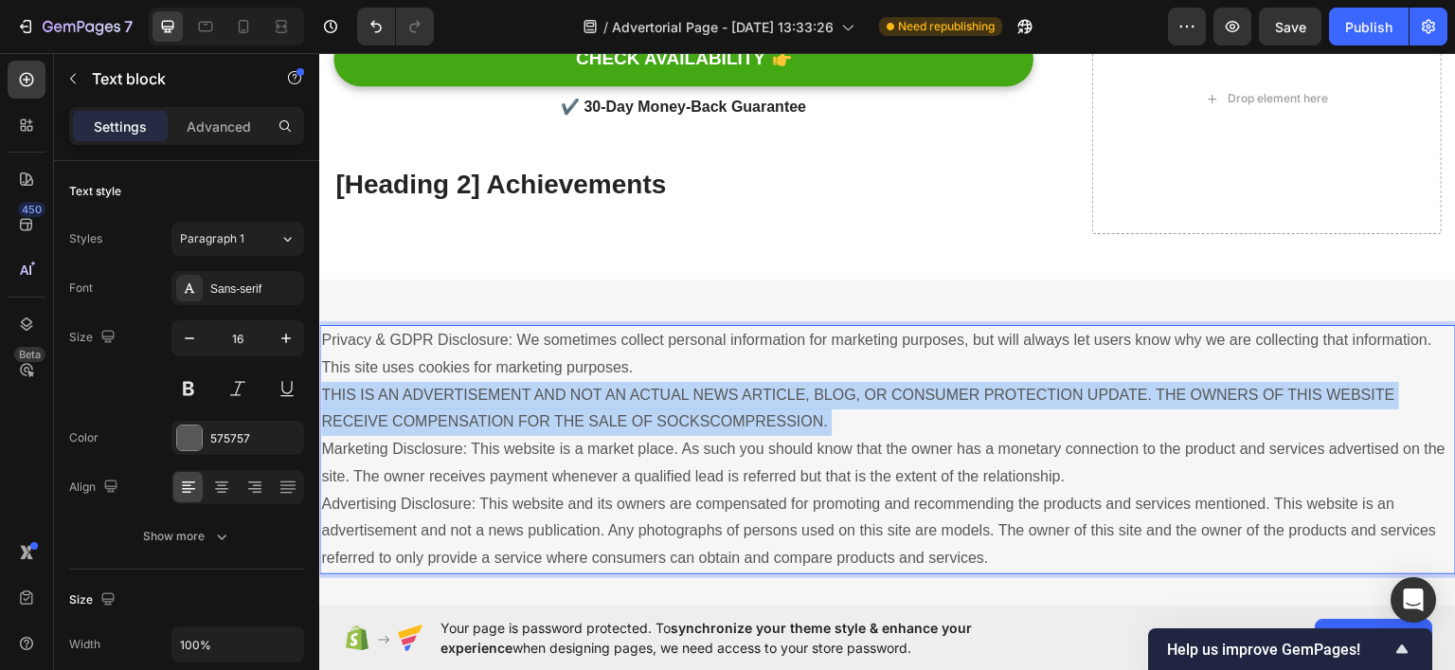
click at [761, 399] on p "Privacy & GDPR Disclosure: We sometimes collect personal information for market…" at bounding box center [887, 448] width 1133 height 245
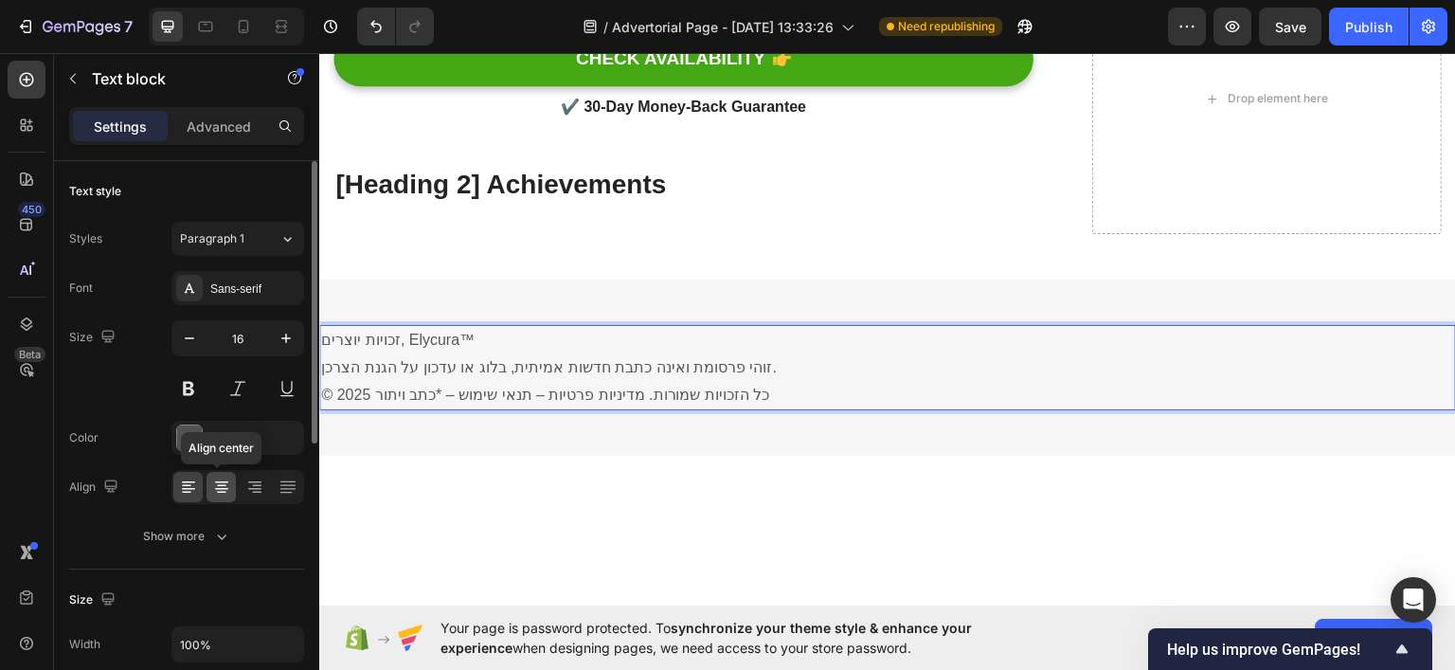
click at [217, 495] on div at bounding box center [221, 487] width 29 height 30
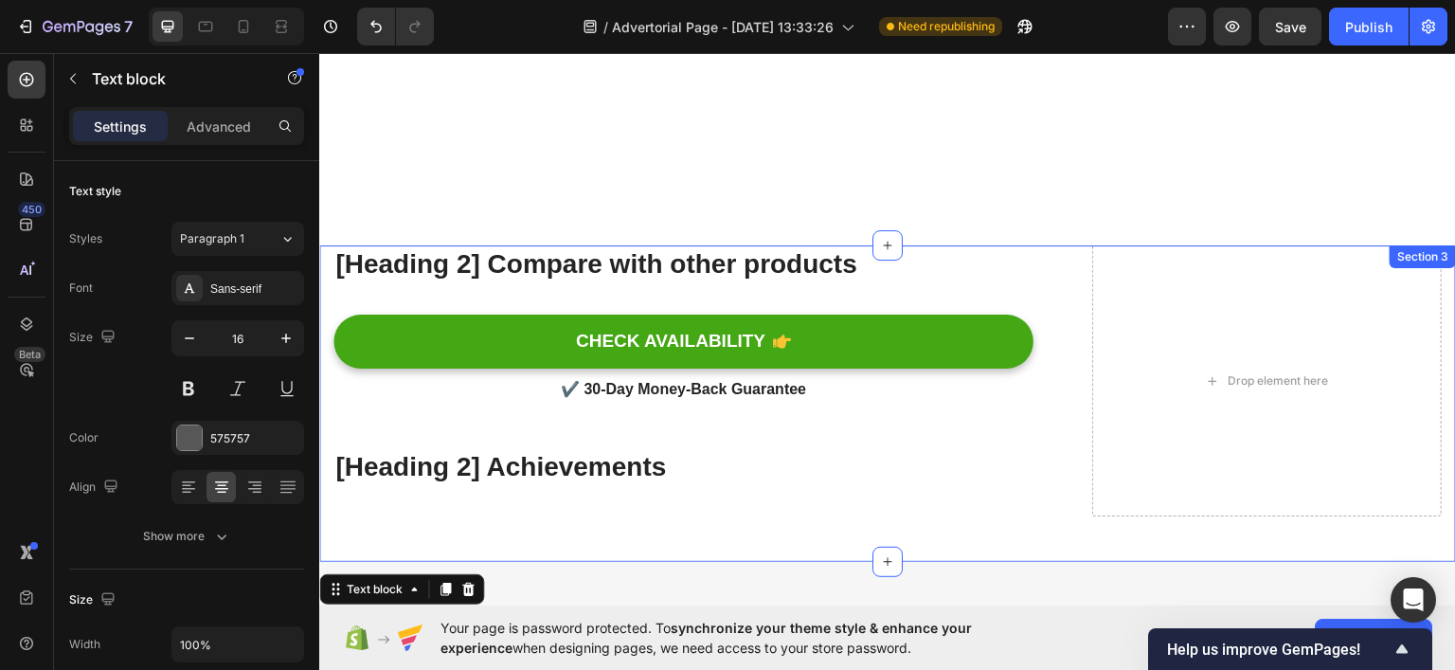
scroll to position [13543, 0]
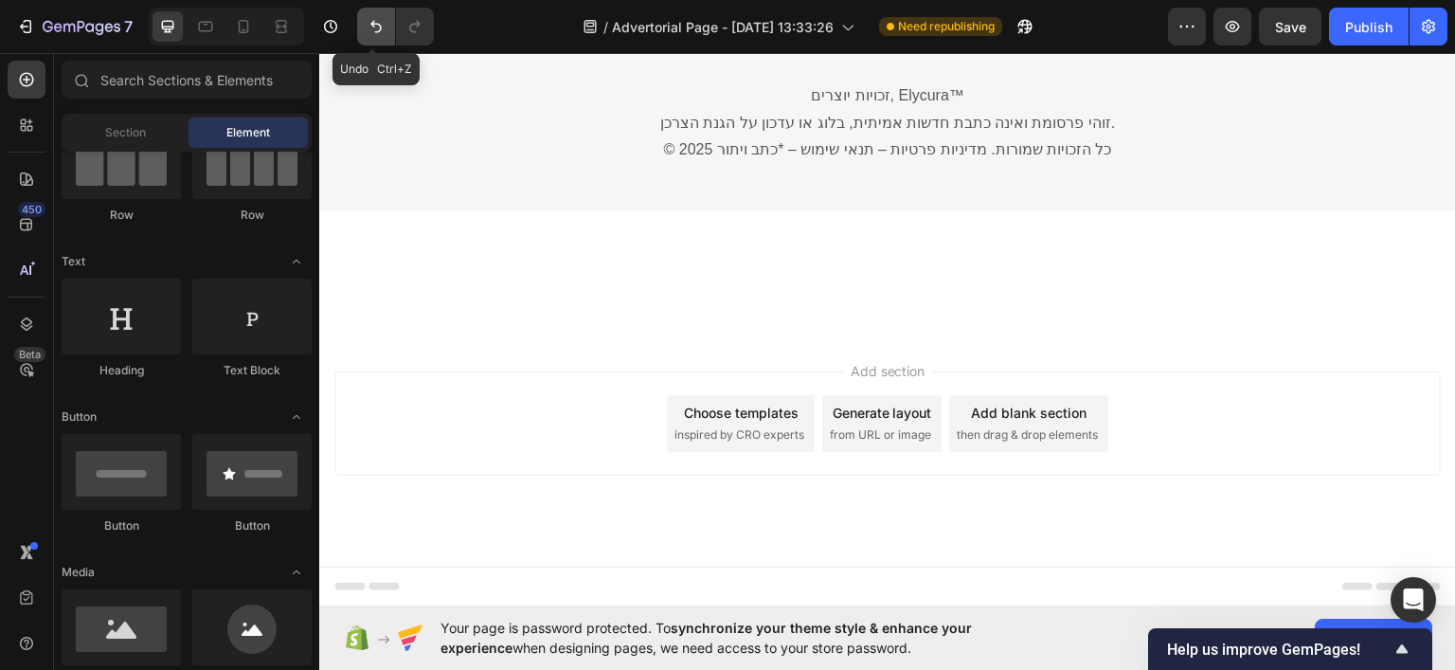
click at [390, 29] on button "Undo/Redo" at bounding box center [376, 27] width 38 height 38
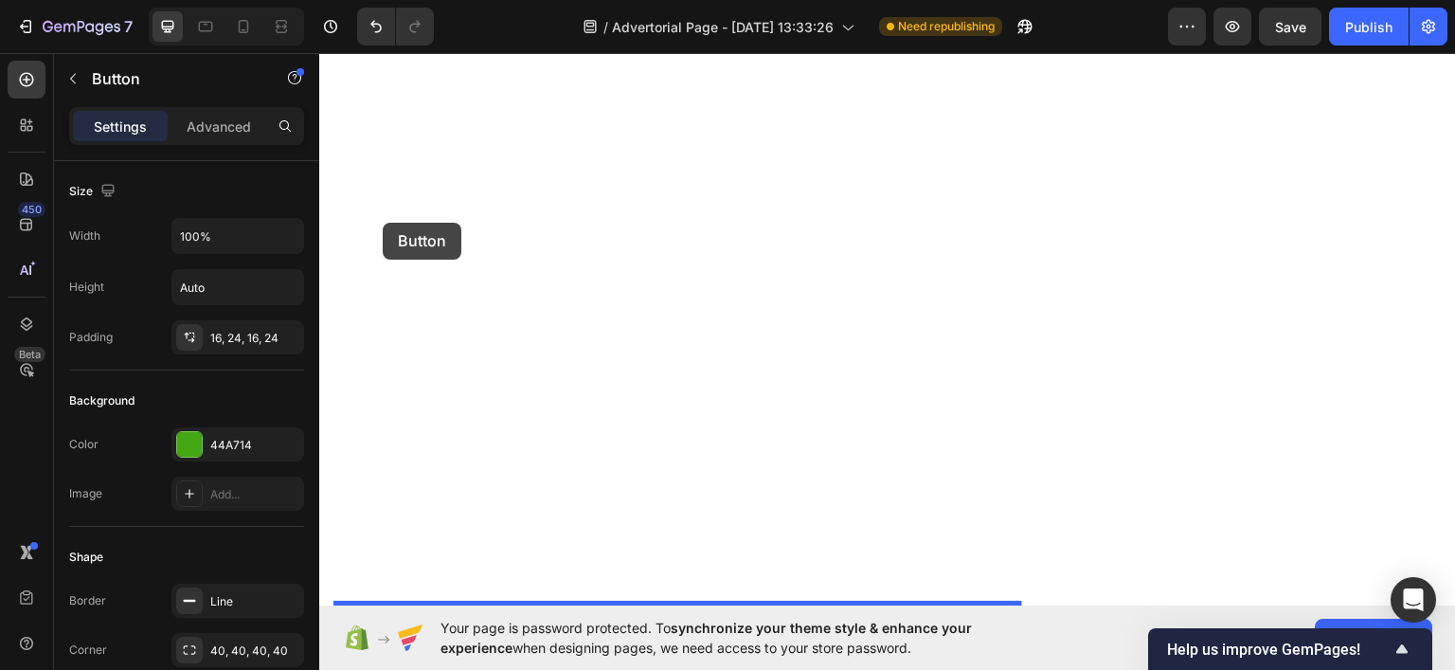
drag, startPoint x: 378, startPoint y: 367, endPoint x: 383, endPoint y: 222, distance: 145.0
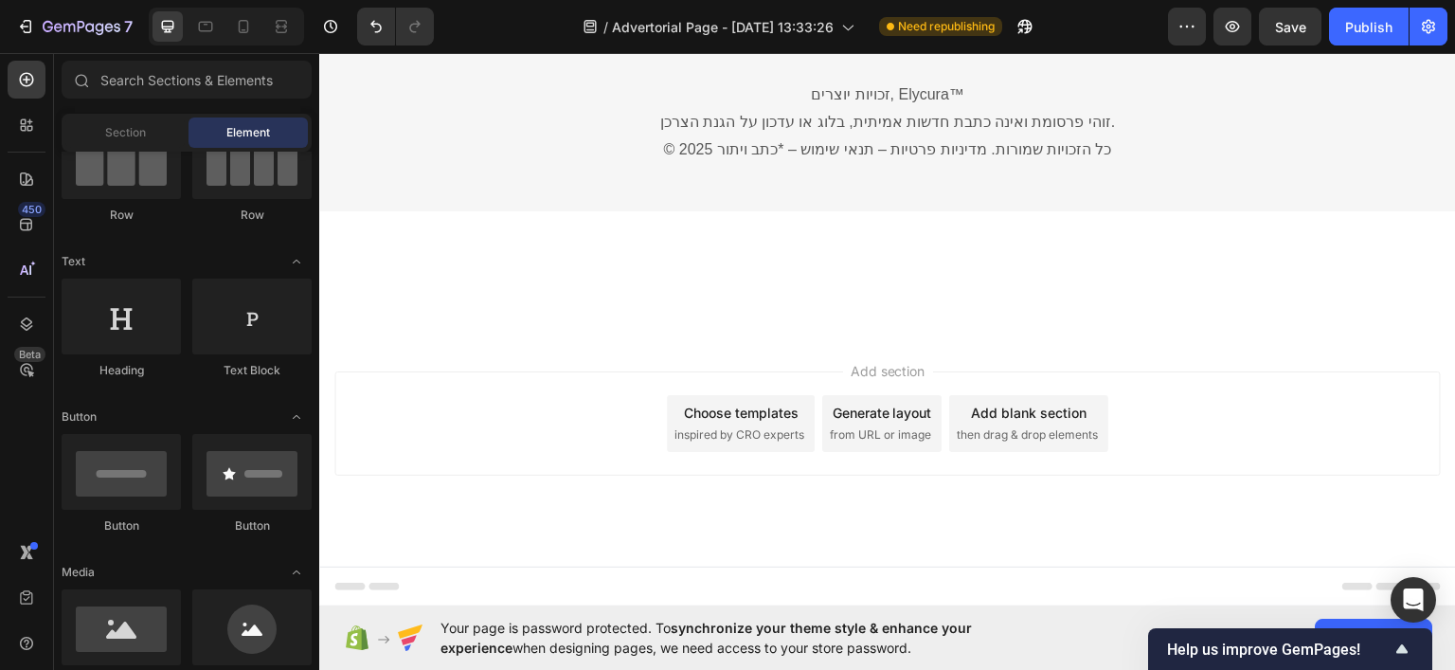
click at [695, 11] on div "CHECK AVAILABILITY" at bounding box center [670, 0] width 189 height 24
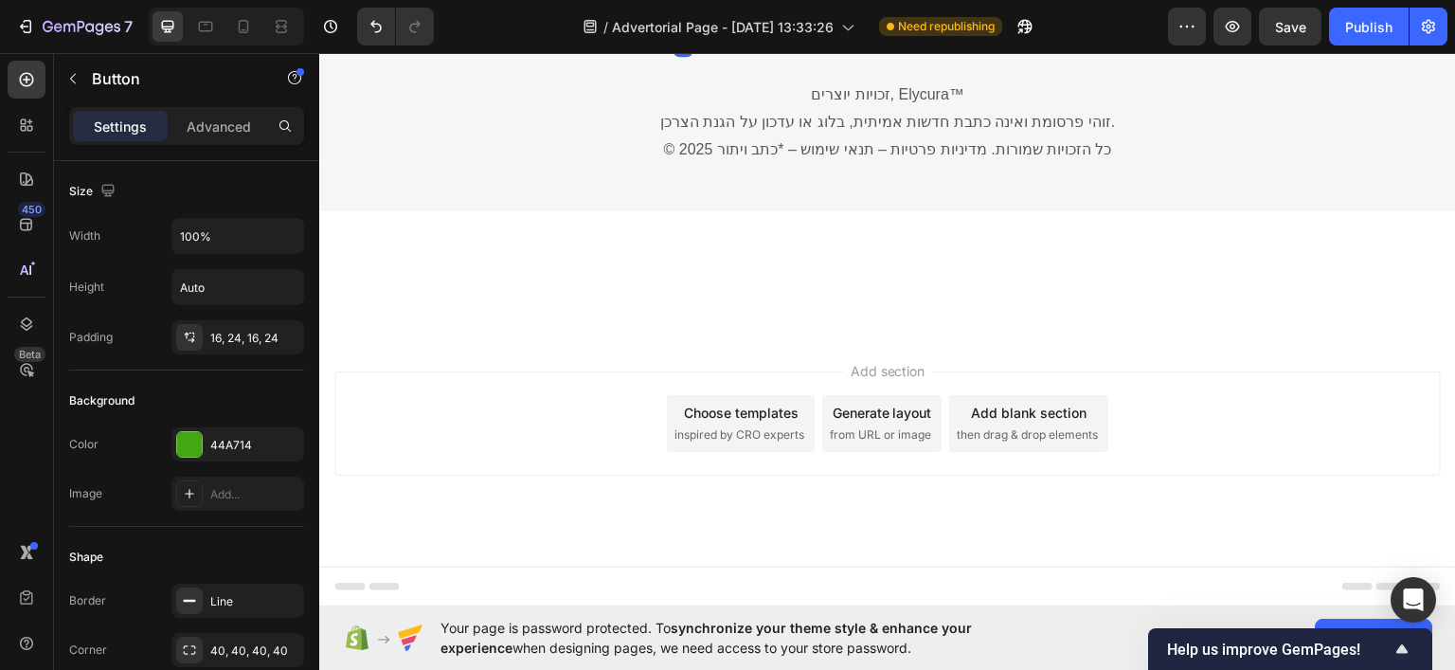
click at [695, 11] on div "CHECK AVAILABILITY" at bounding box center [670, 0] width 189 height 24
click at [695, 11] on p "CHECK AVAILABILITY" at bounding box center [670, 0] width 189 height 24
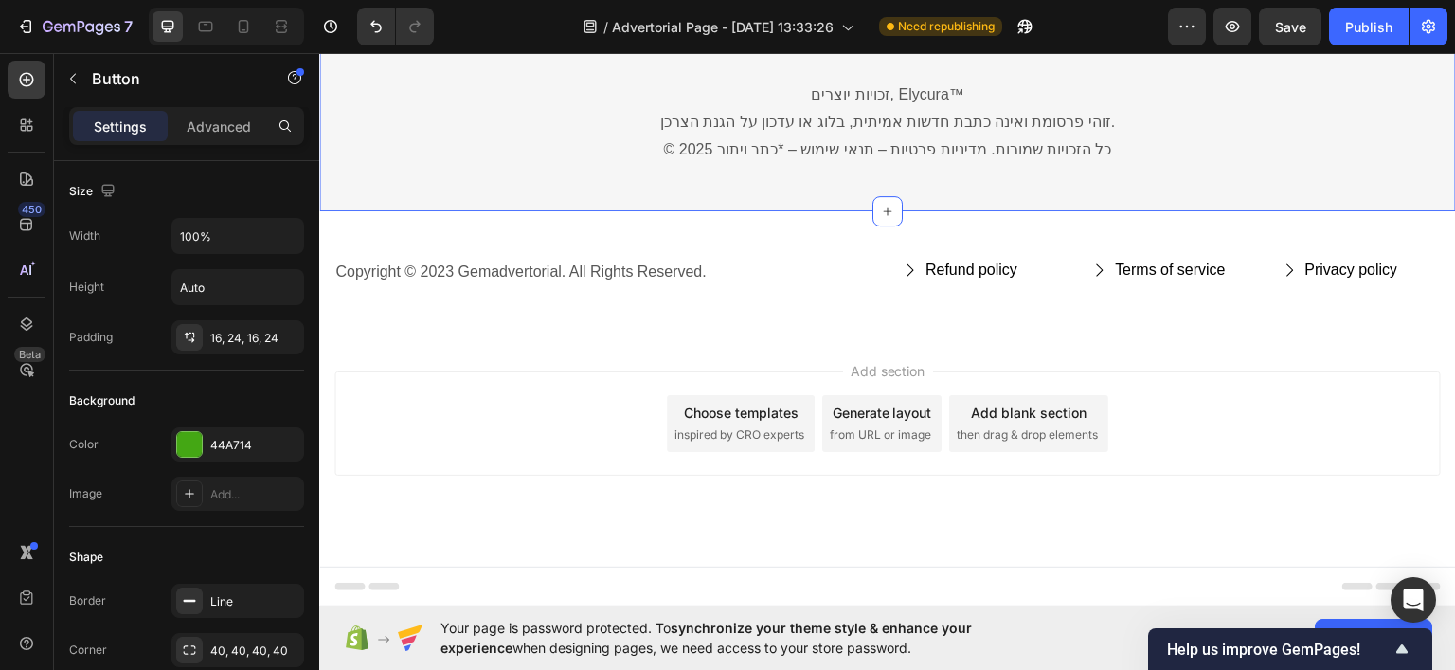
scroll to position [13732, 0]
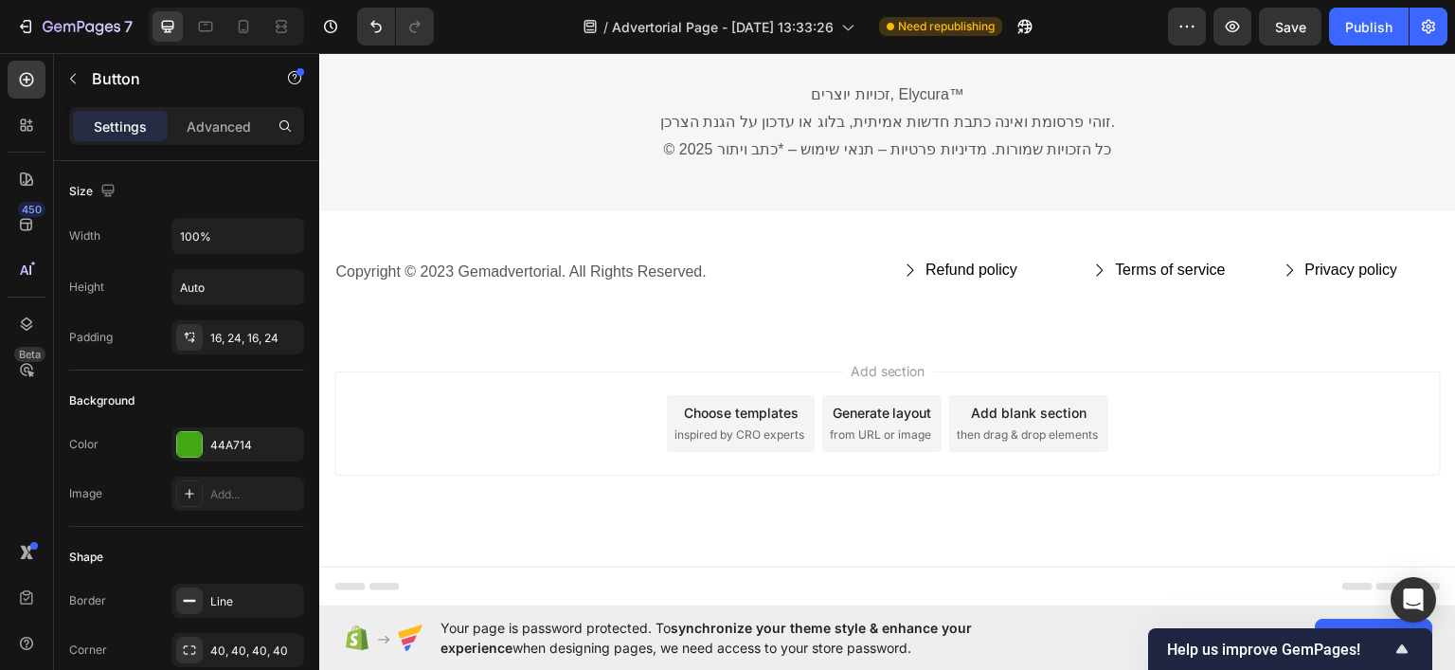
click at [752, 9] on icon "<p>בדיקת זמינות עכשיו</p>" at bounding box center [760, 0] width 18 height 18
drag, startPoint x: 773, startPoint y: 80, endPoint x: 749, endPoint y: 80, distance: 23.7
click at [749, 27] on button "בדיקת זמינות עכשיו" at bounding box center [683, 0] width 700 height 54
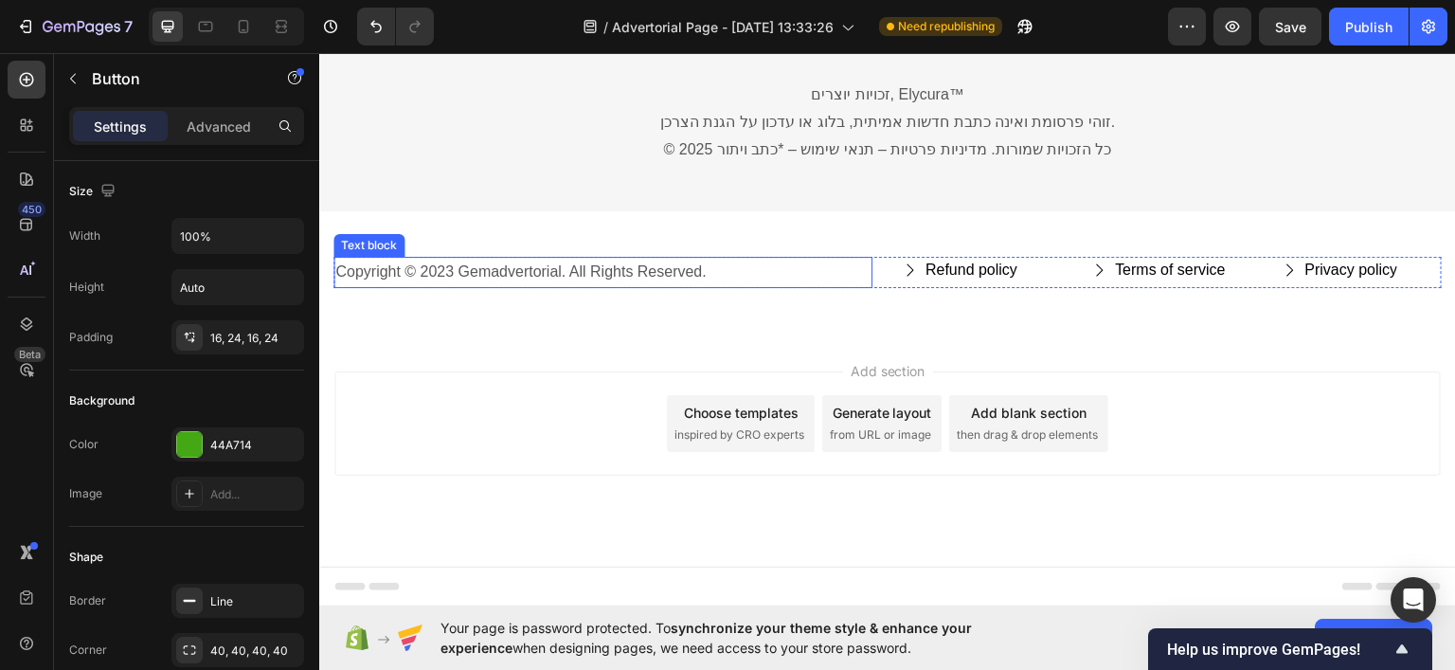
click at [777, 285] on p "Copyright © 2023 Gemadvertorial. All Rights Reserved." at bounding box center [602, 271] width 535 height 27
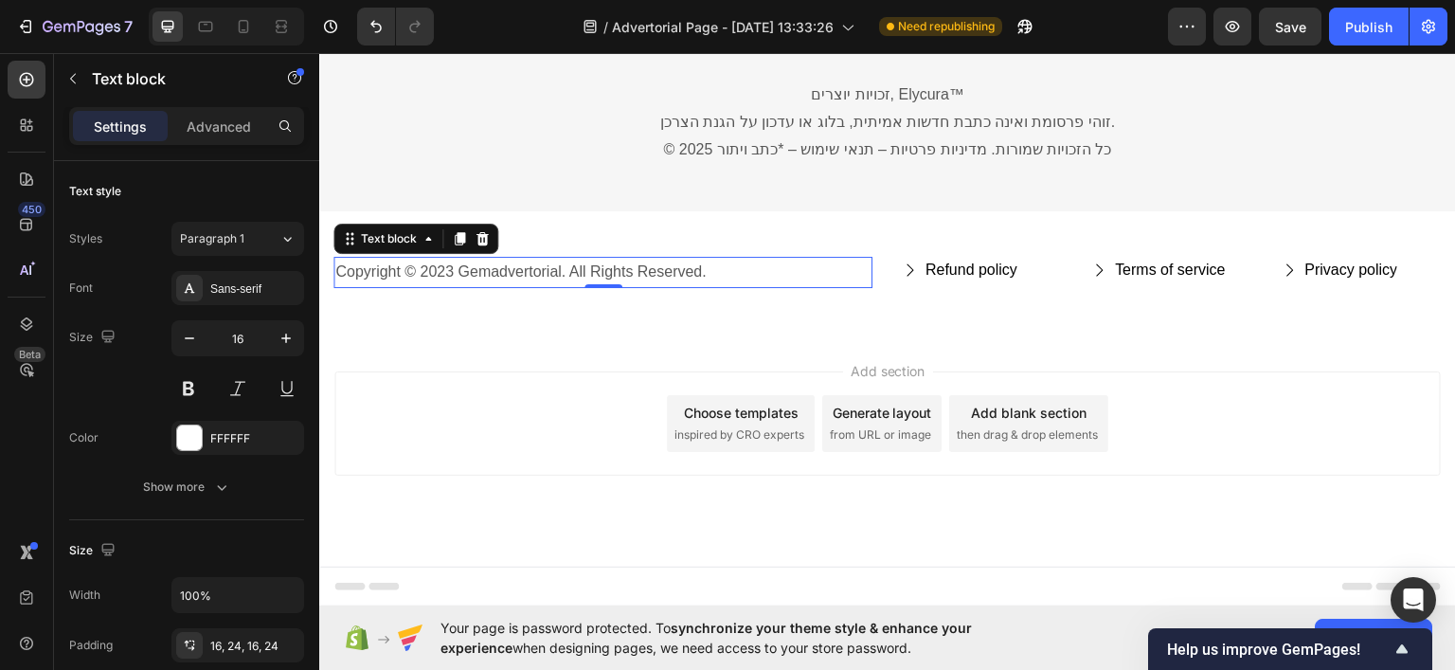
drag, startPoint x: 486, startPoint y: 416, endPoint x: 504, endPoint y: 416, distance: 18.0
click at [489, 245] on icon at bounding box center [482, 237] width 15 height 15
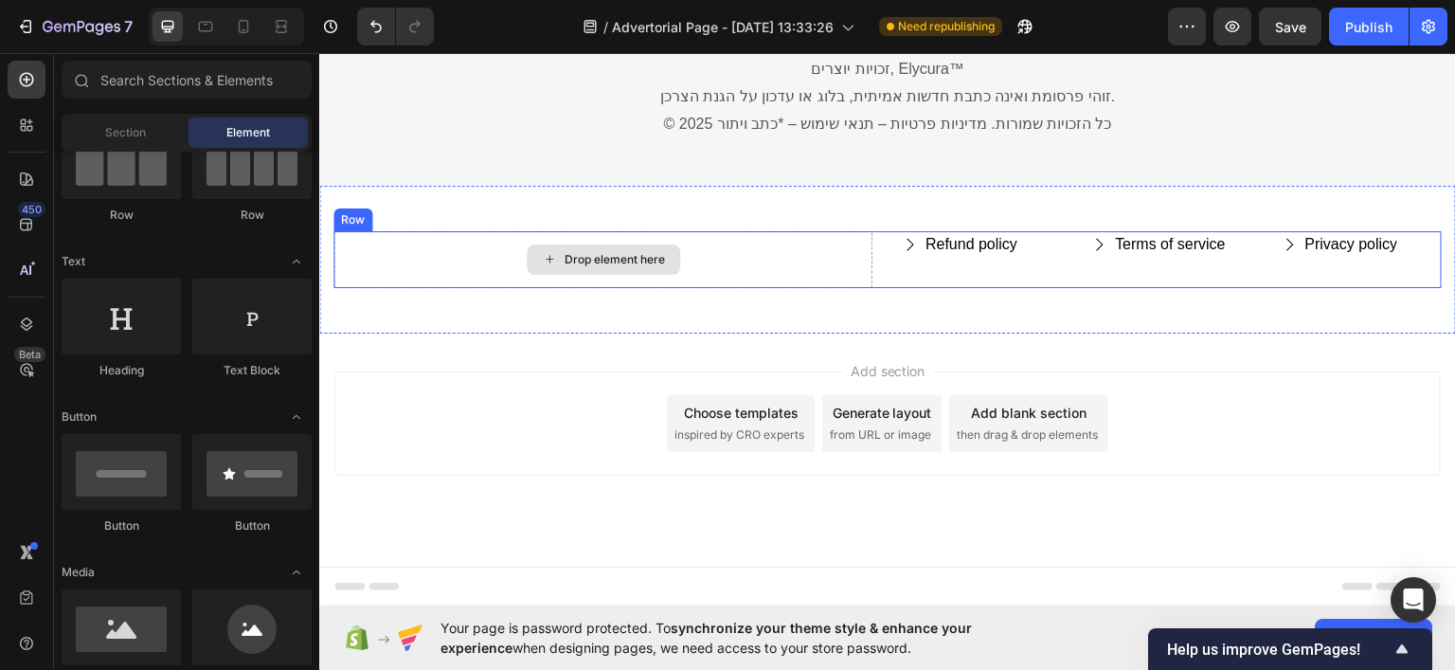
click at [765, 287] on div "Drop element here" at bounding box center [602, 258] width 539 height 57
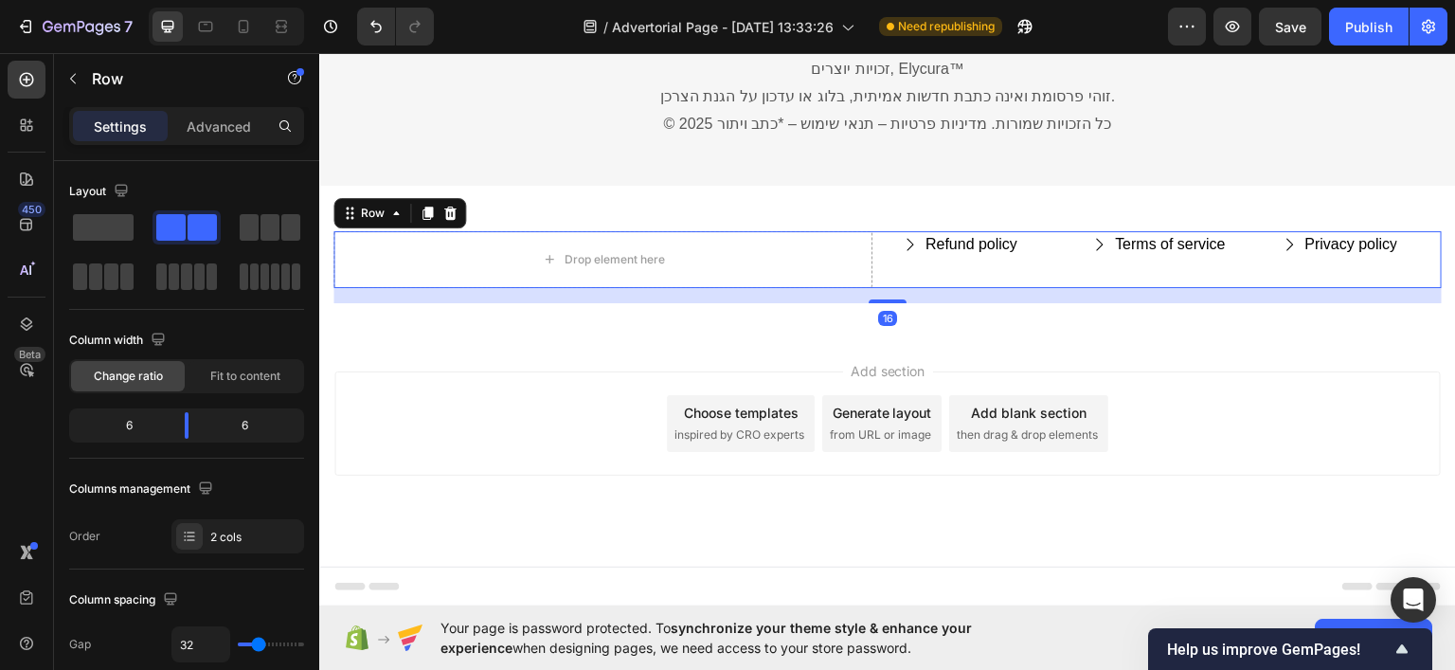
click at [452, 219] on icon at bounding box center [450, 212] width 12 height 13
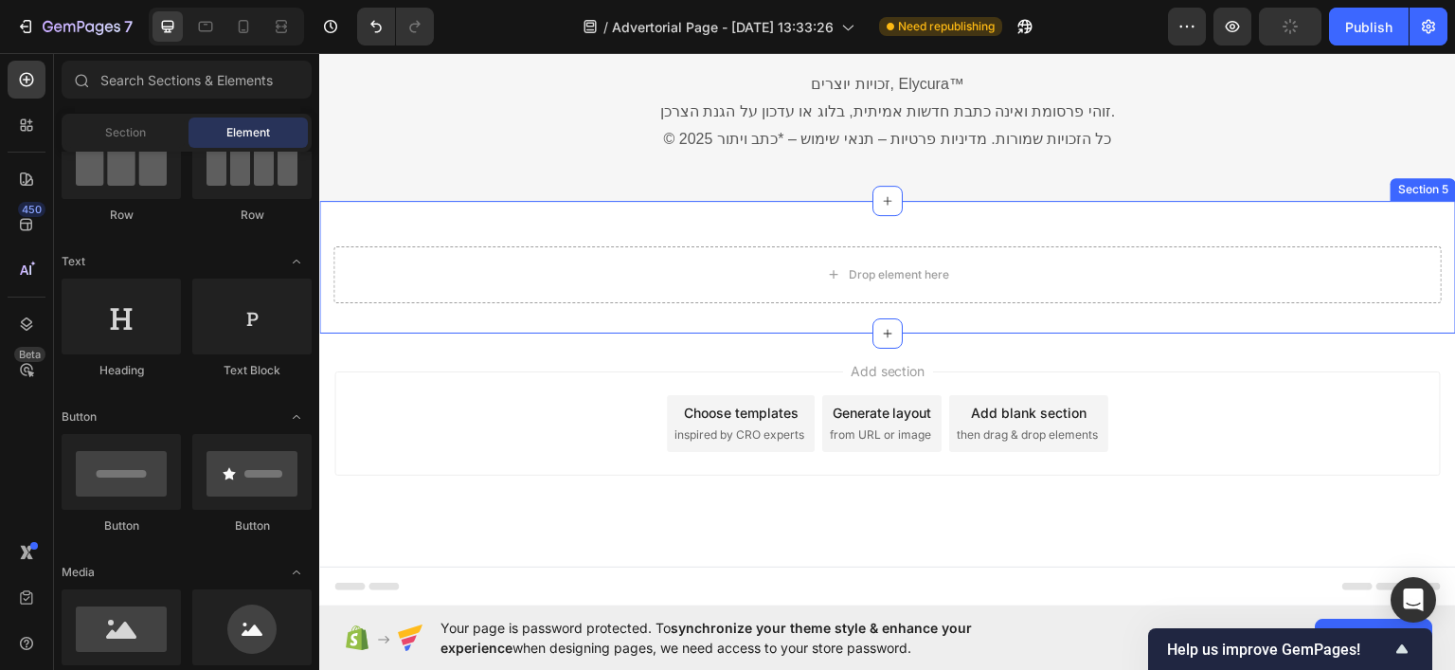
click at [632, 333] on div "Drop element here Section 5" at bounding box center [887, 266] width 1137 height 133
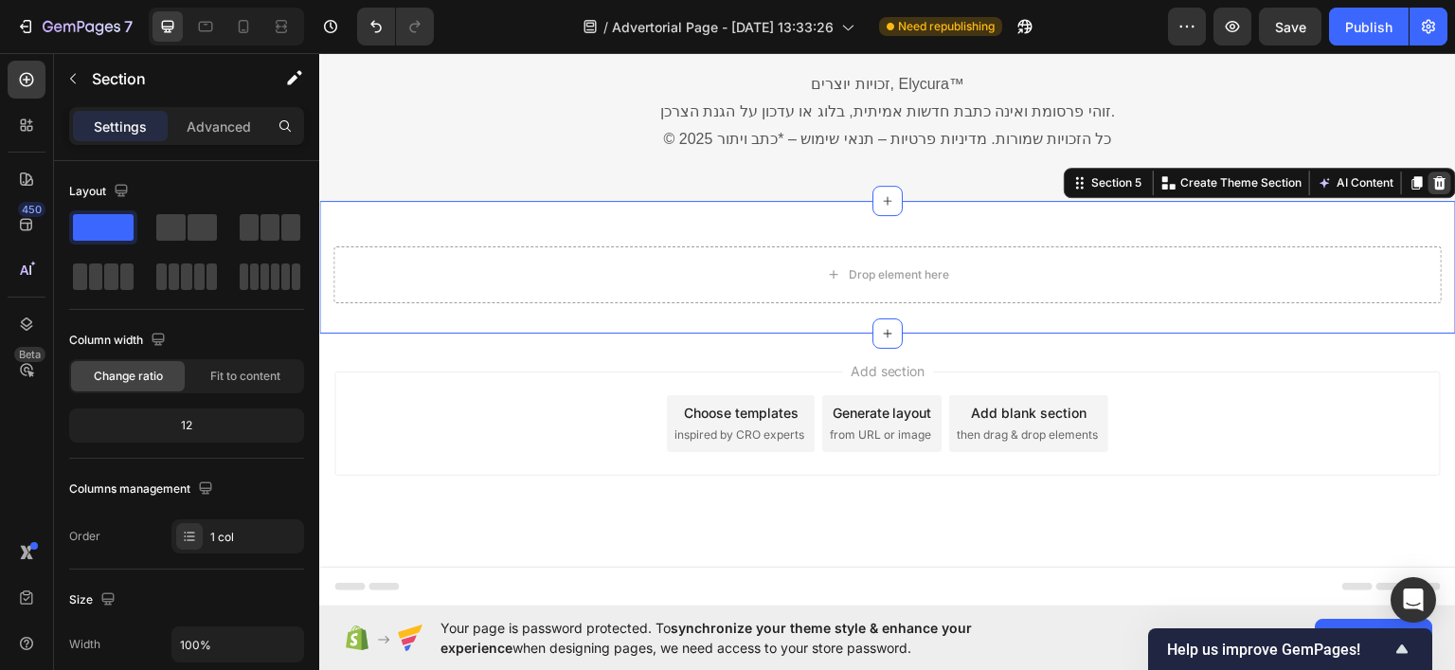
click at [1434, 189] on icon at bounding box center [1440, 181] width 12 height 13
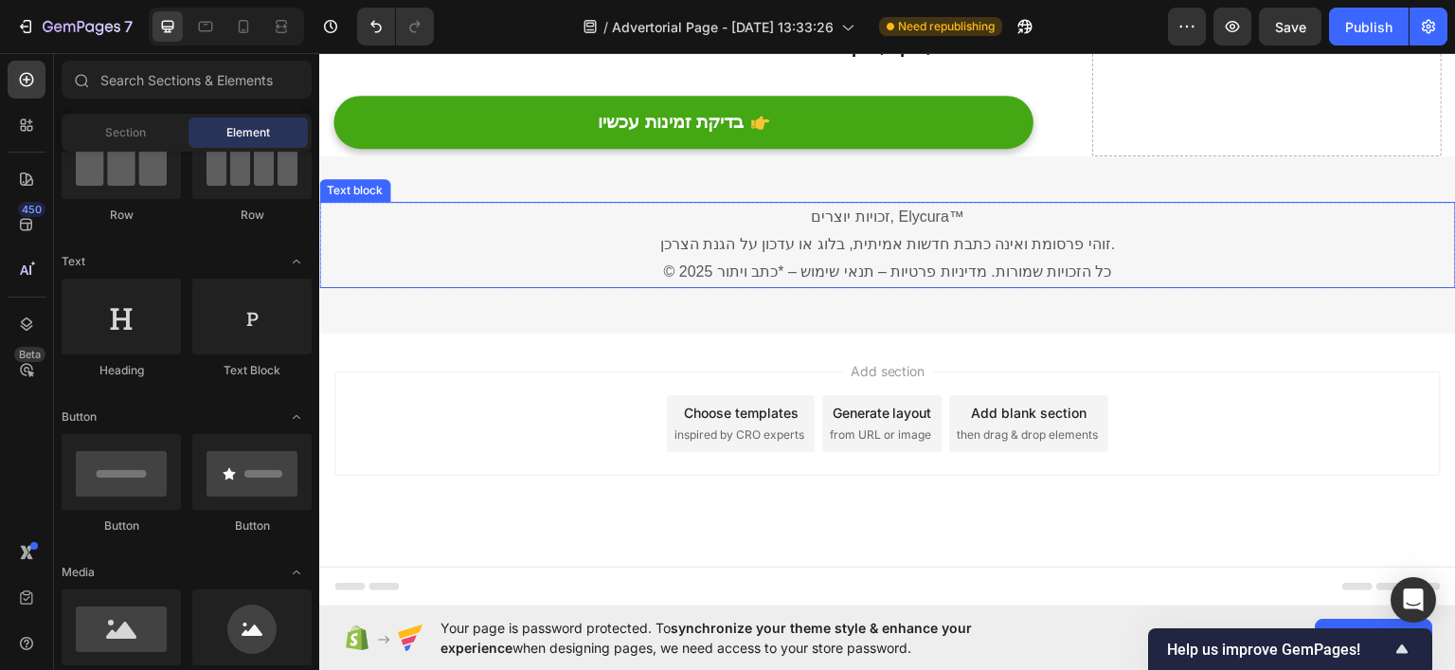
scroll to position [13448, 0]
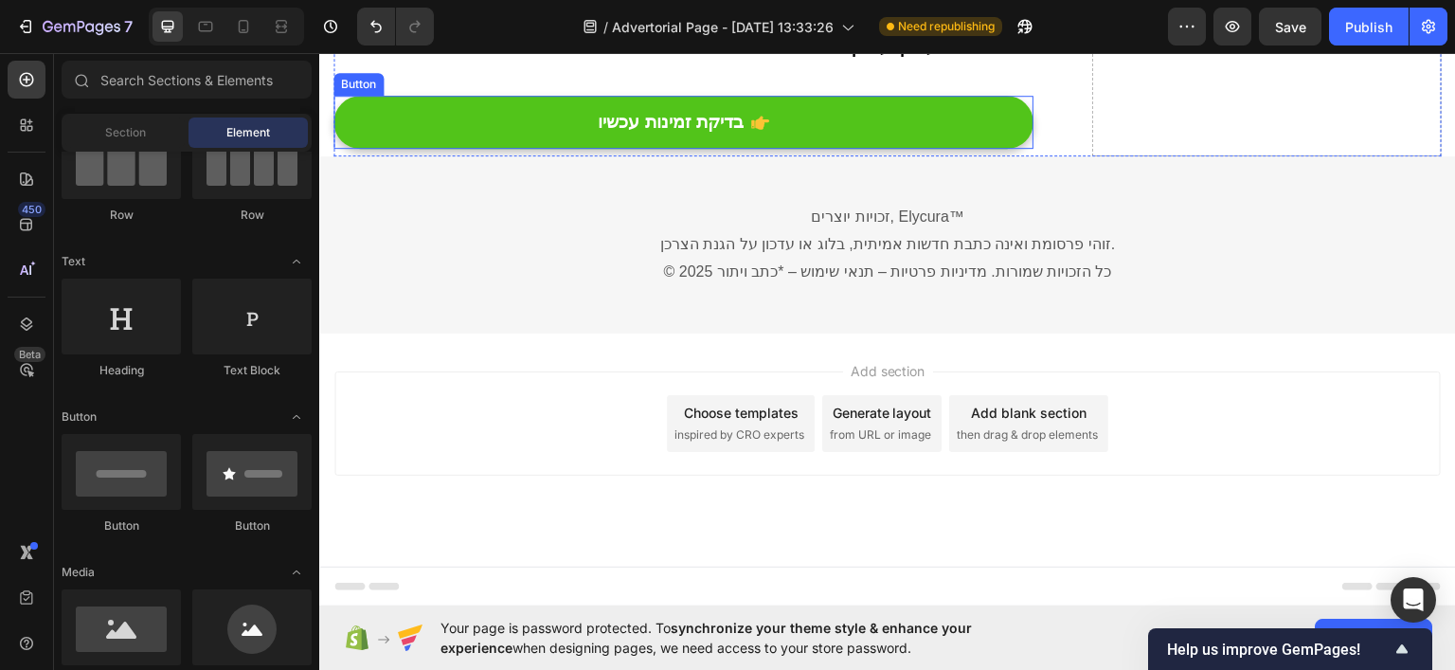
click at [924, 149] on button "בדיקת זמינות עכשיו" at bounding box center [683, 122] width 700 height 54
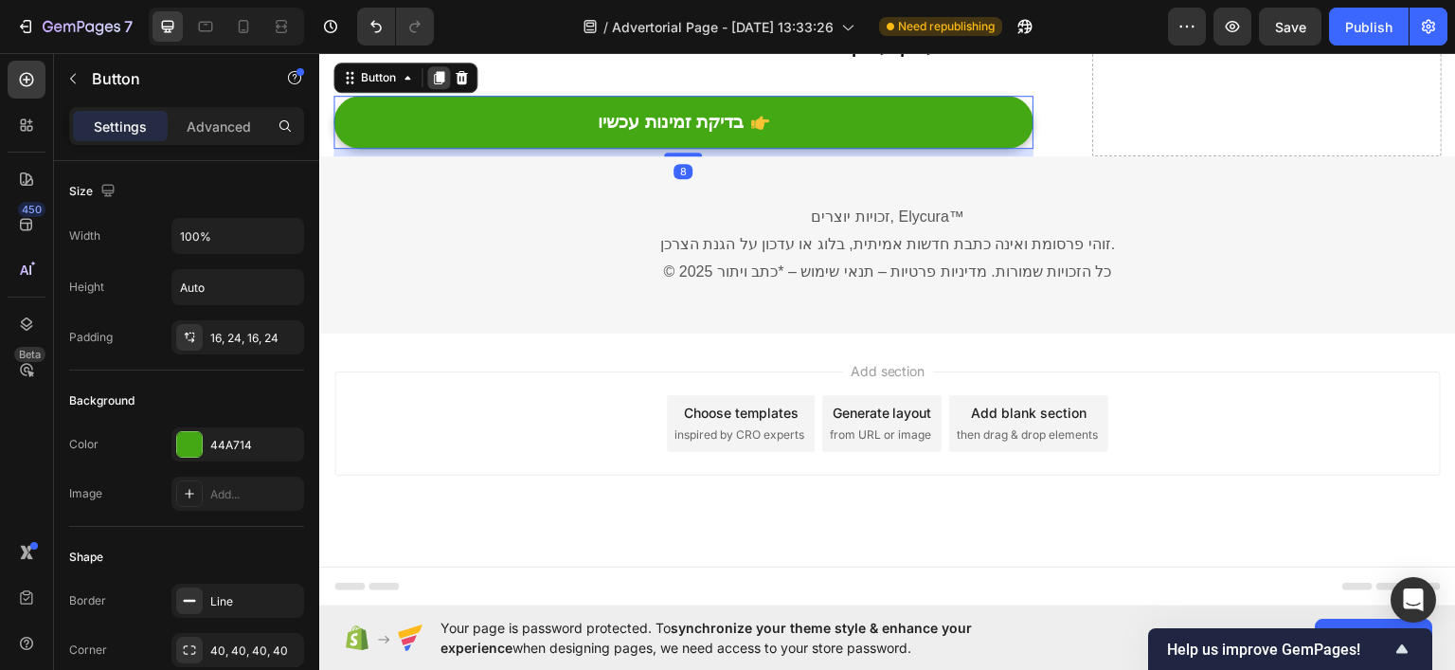
click at [446, 84] on icon at bounding box center [438, 76] width 15 height 15
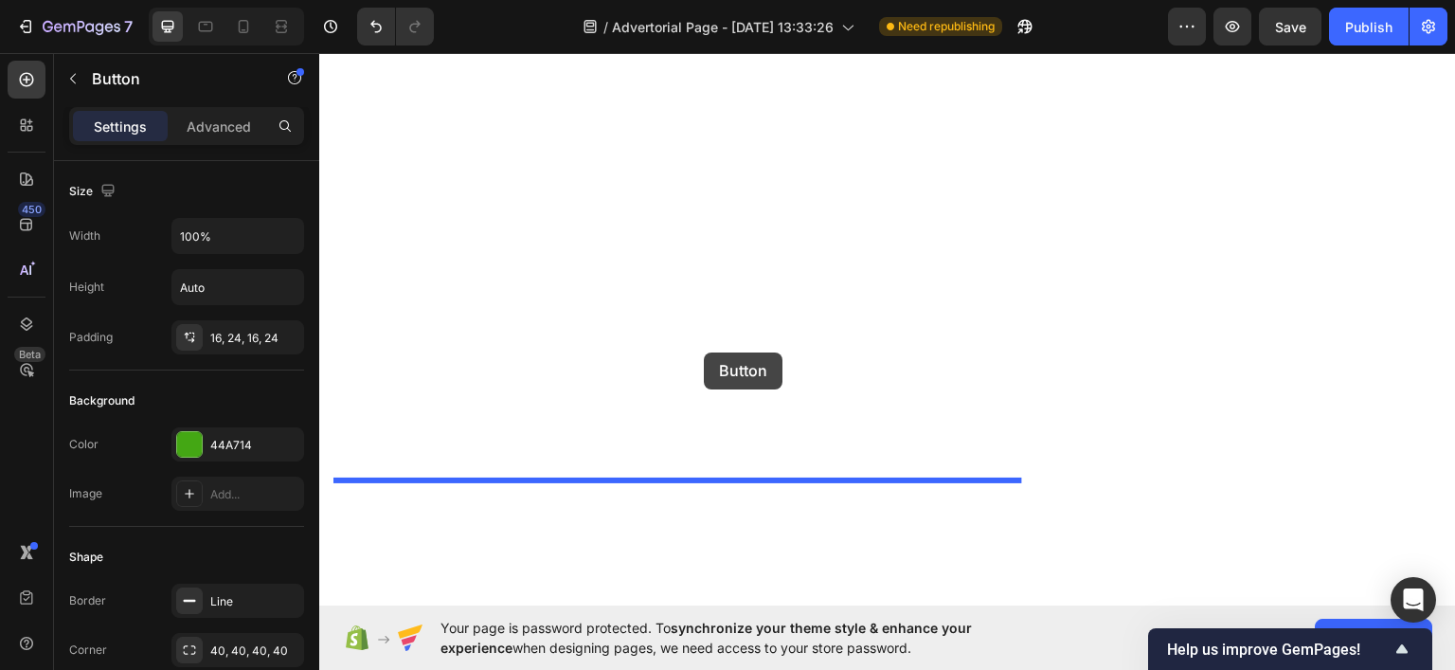
drag, startPoint x: 680, startPoint y: 420, endPoint x: 717, endPoint y: 361, distance: 69.4
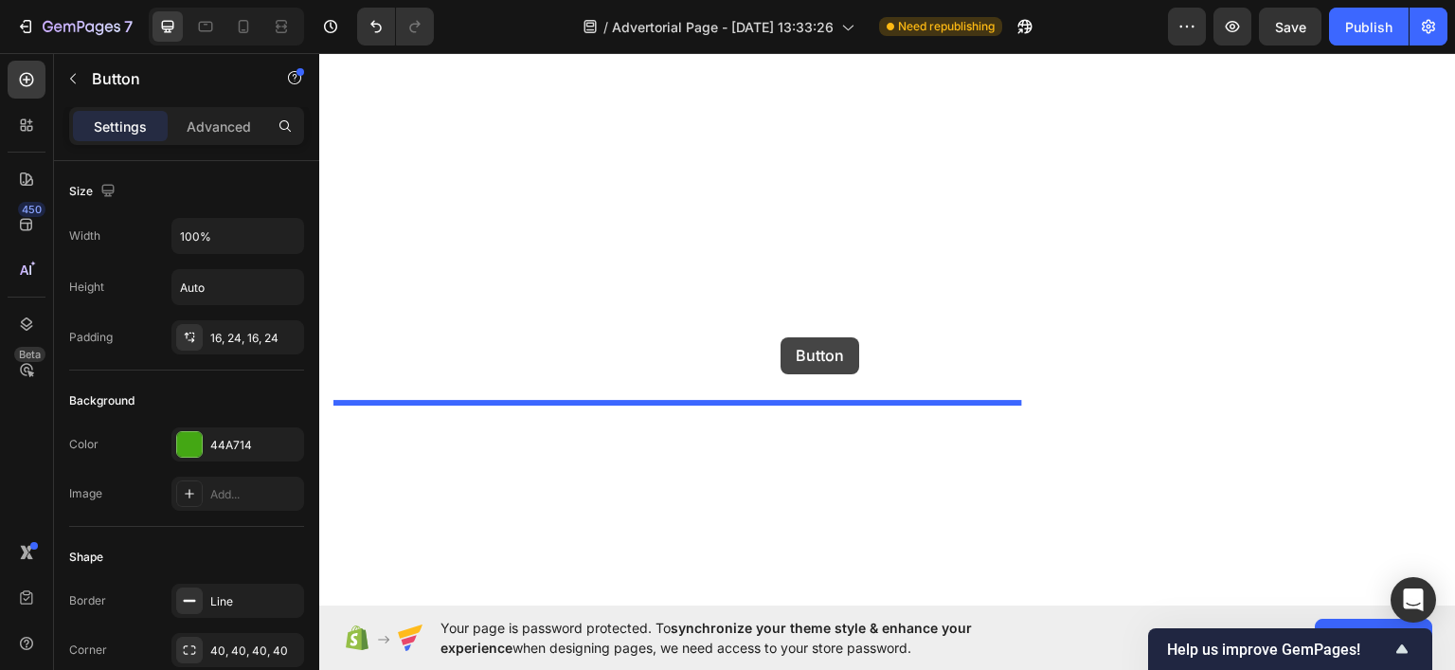
scroll to position [12110, 0]
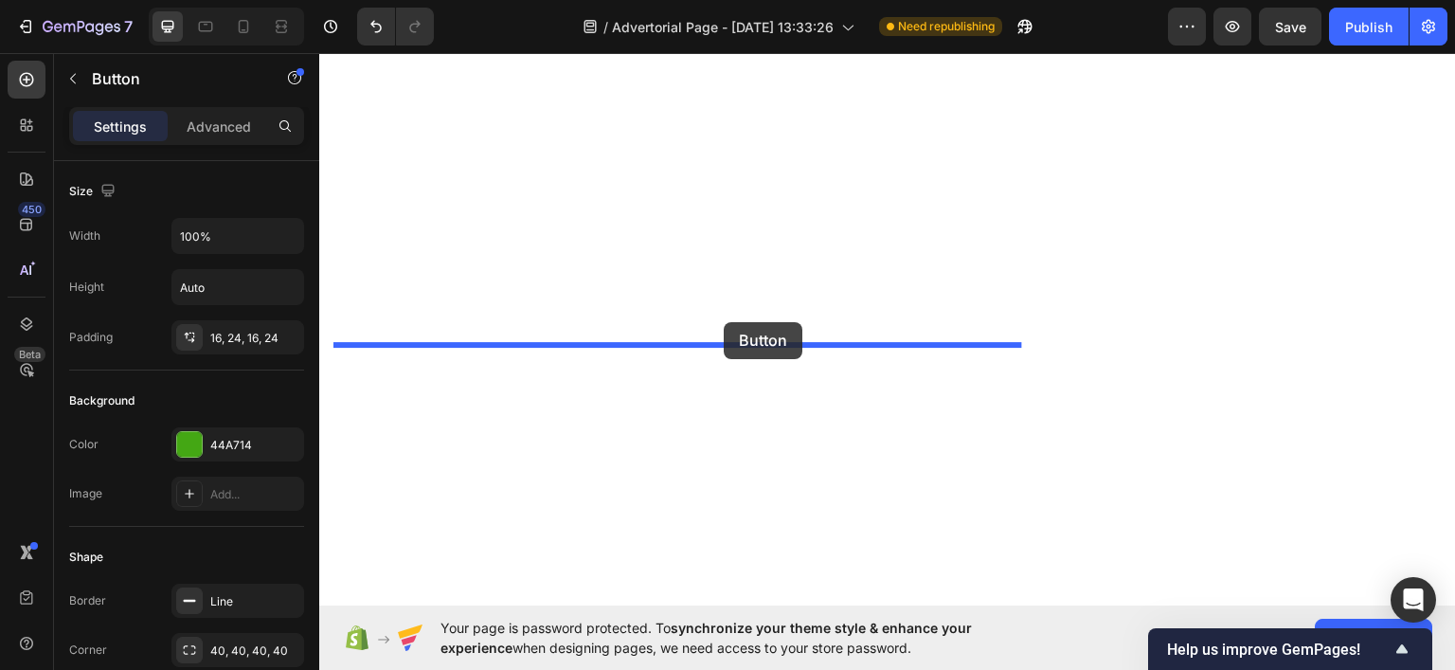
drag, startPoint x: 361, startPoint y: 328, endPoint x: 724, endPoint y: 321, distance: 362.9
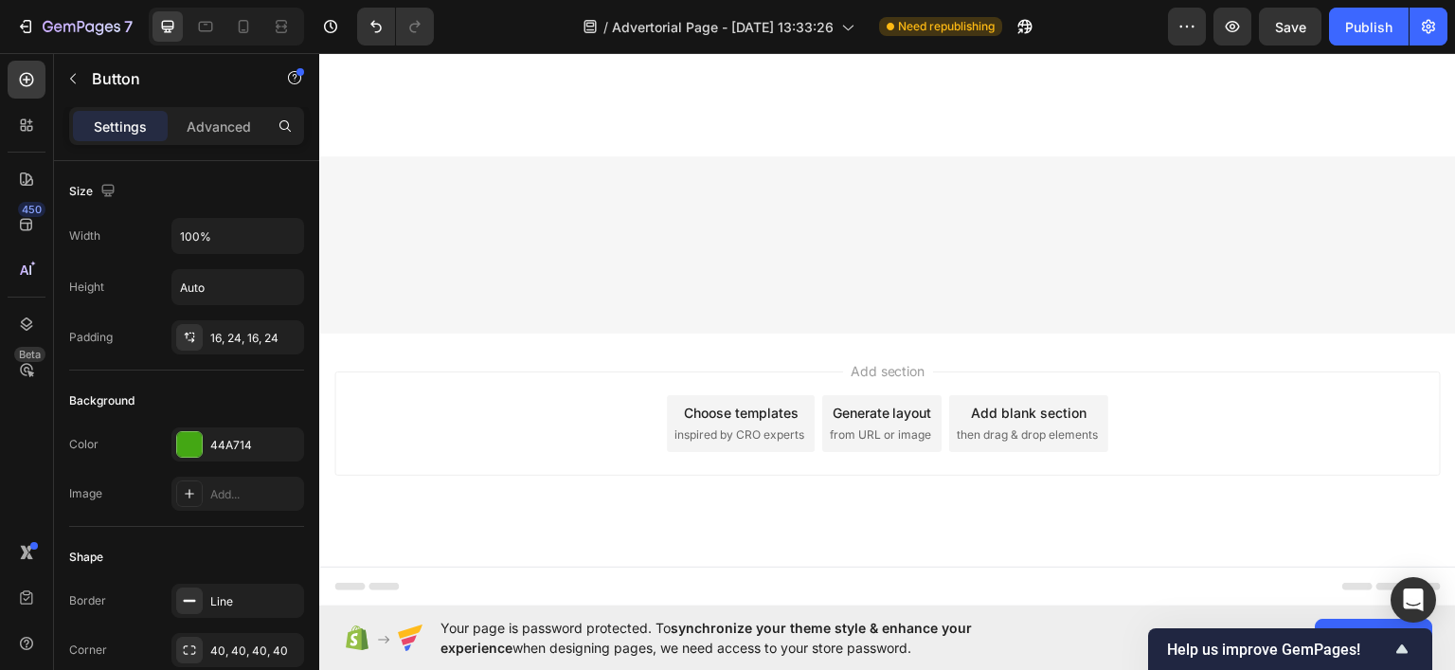
drag, startPoint x: 437, startPoint y: 321, endPoint x: 432, endPoint y: 383, distance: 61.8
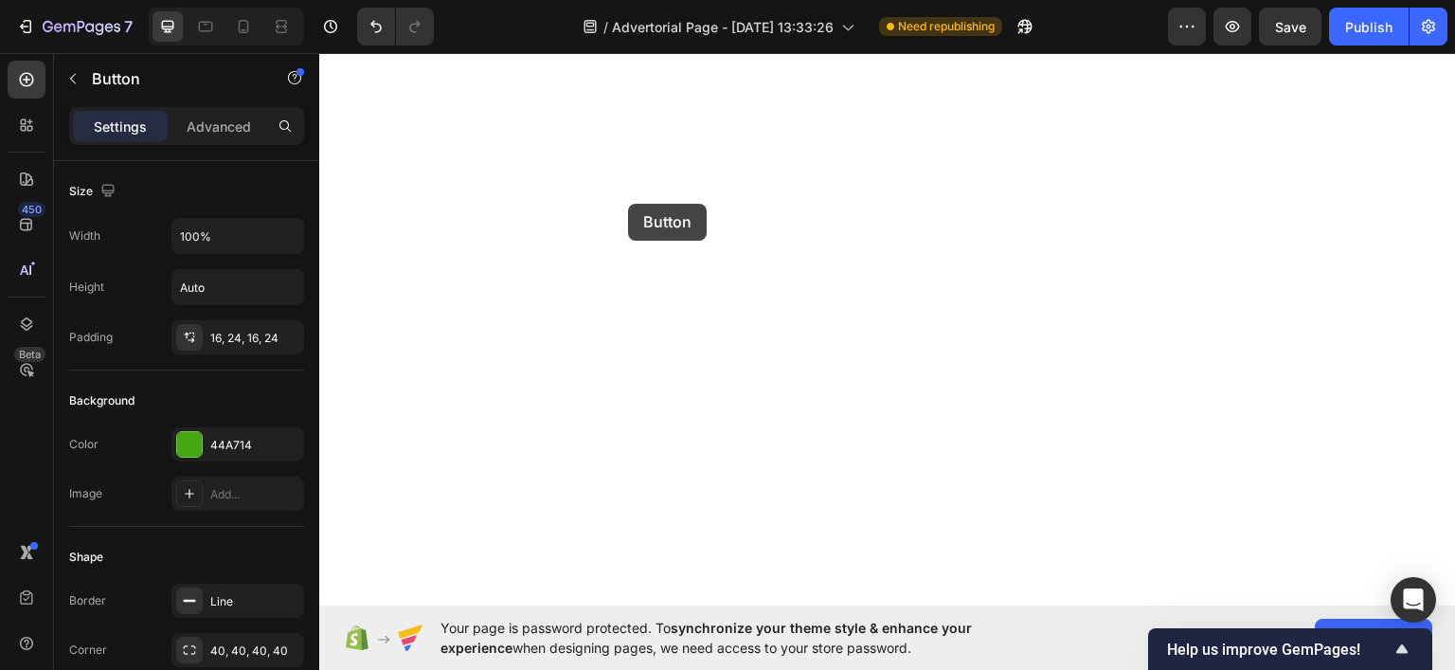
scroll to position [10784, 0]
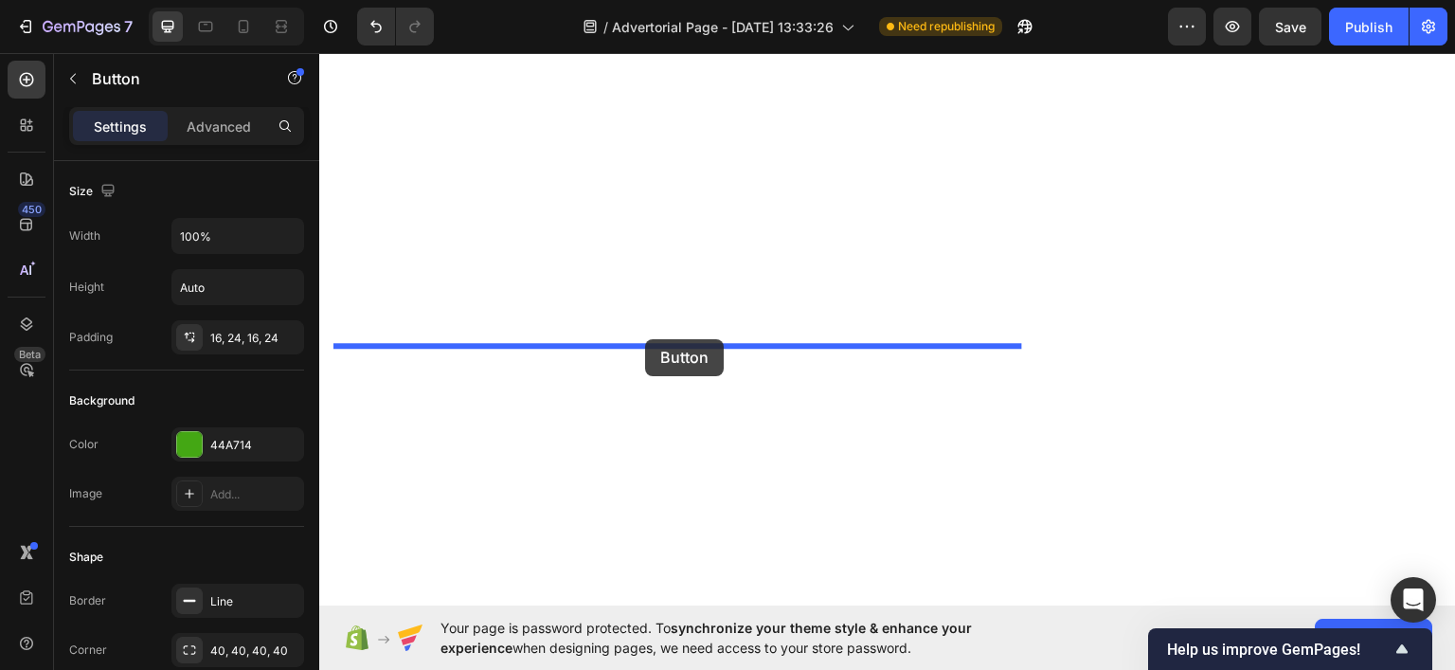
drag, startPoint x: 387, startPoint y: 392, endPoint x: 647, endPoint y: 338, distance: 265.1
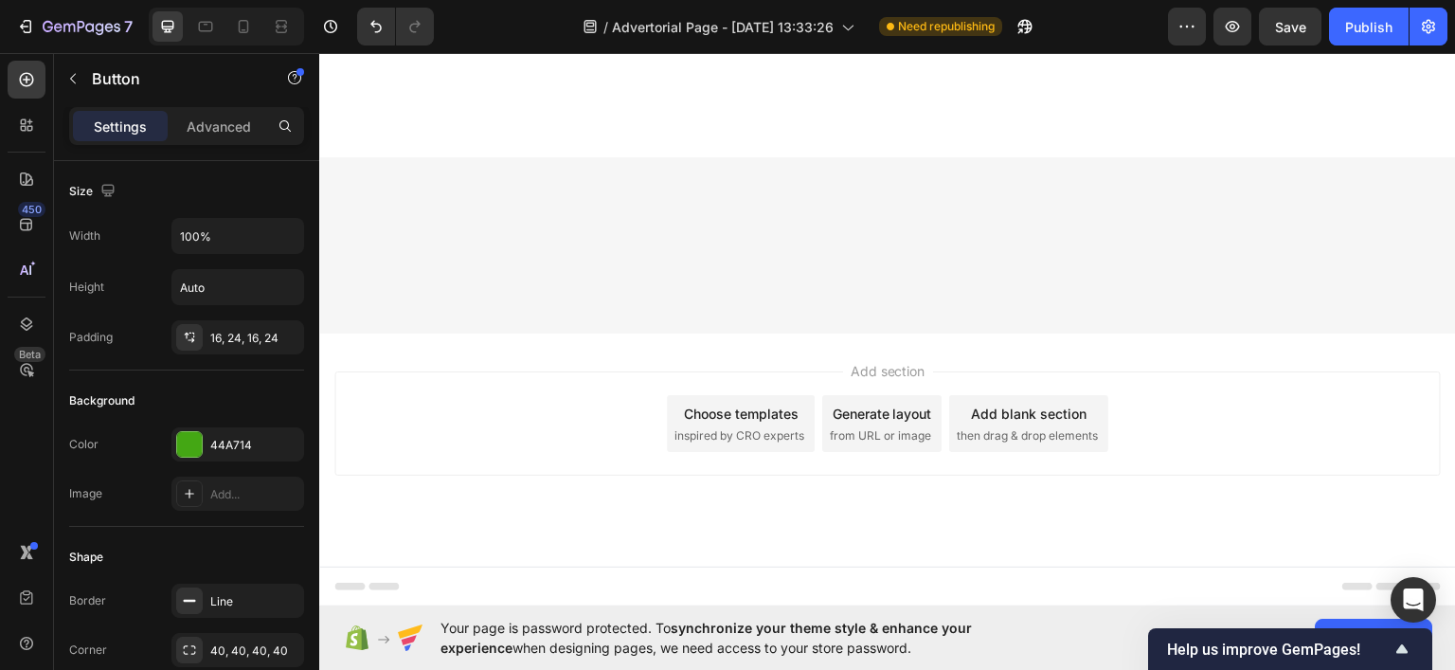
drag, startPoint x: 443, startPoint y: 325, endPoint x: 434, endPoint y: 382, distance: 57.6
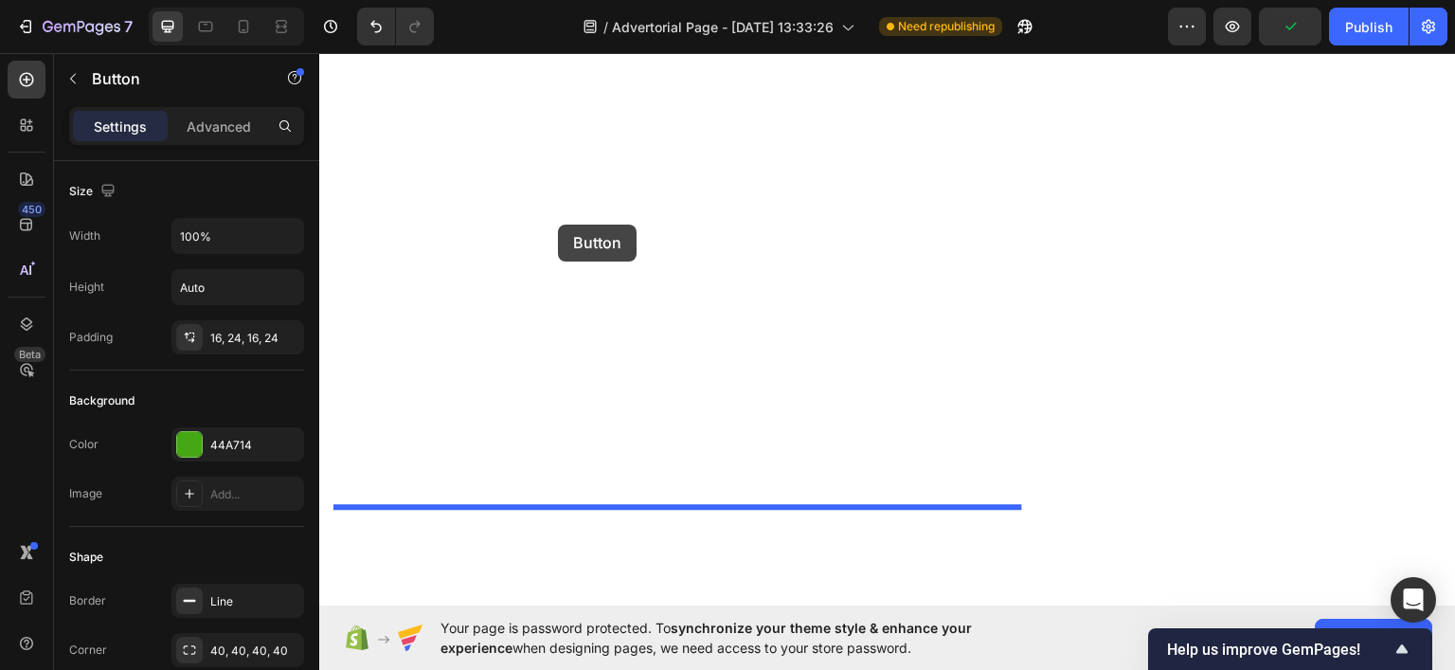
scroll to position [9489, 0]
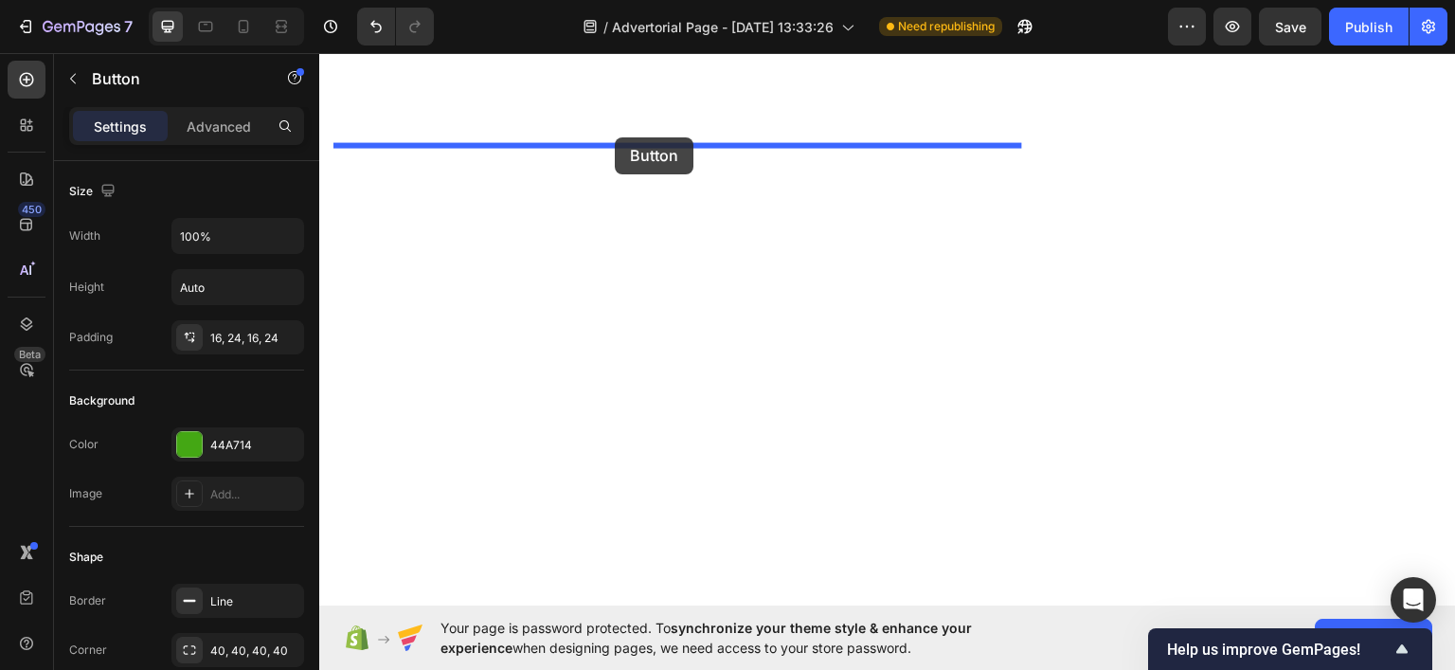
drag, startPoint x: 476, startPoint y: 237, endPoint x: 615, endPoint y: 136, distance: 171.7
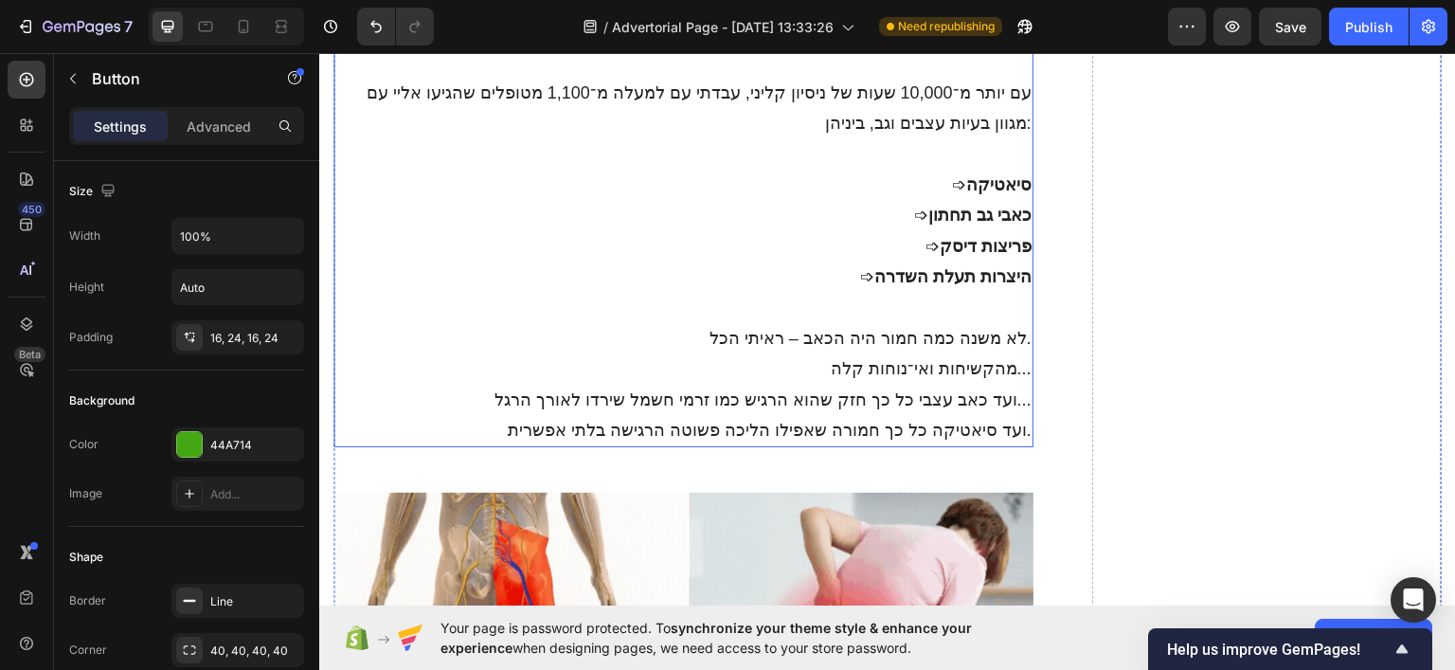
scroll to position [774, 0]
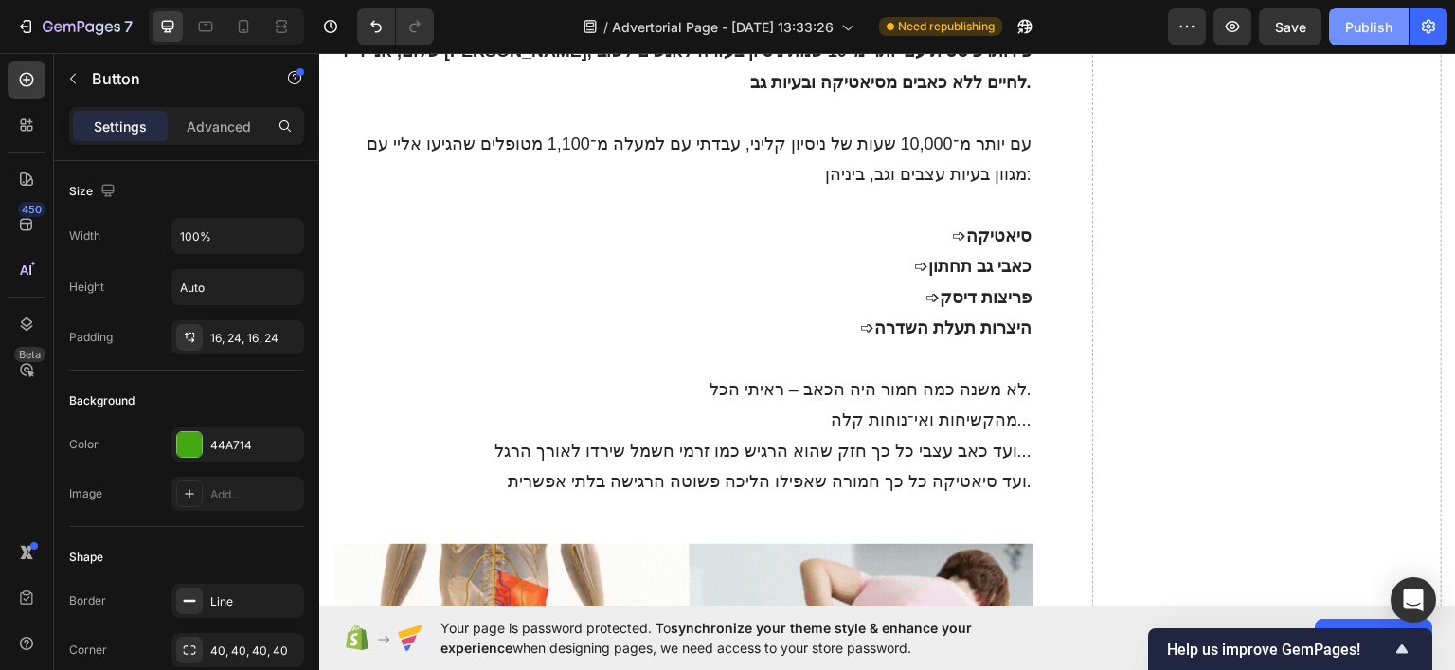
click at [1378, 31] on div "Publish" at bounding box center [1368, 27] width 47 height 20
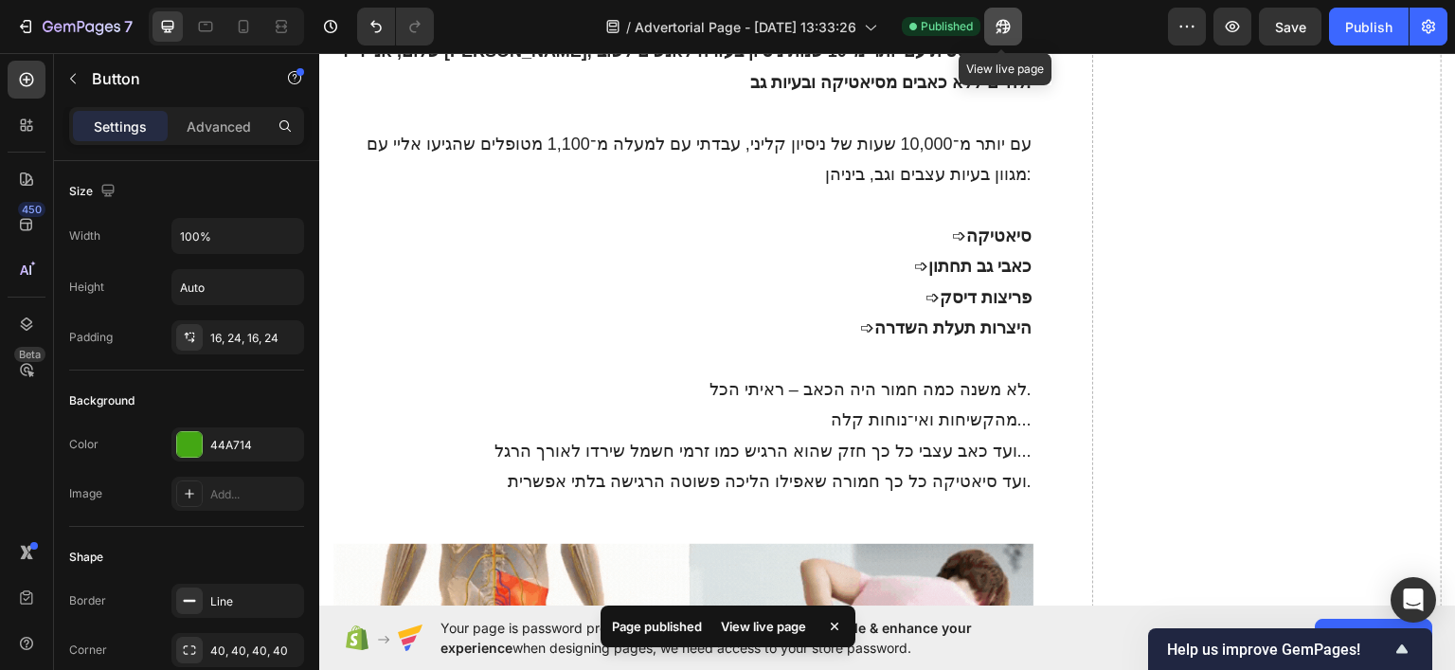
click at [1004, 19] on icon "button" at bounding box center [1003, 26] width 19 height 19
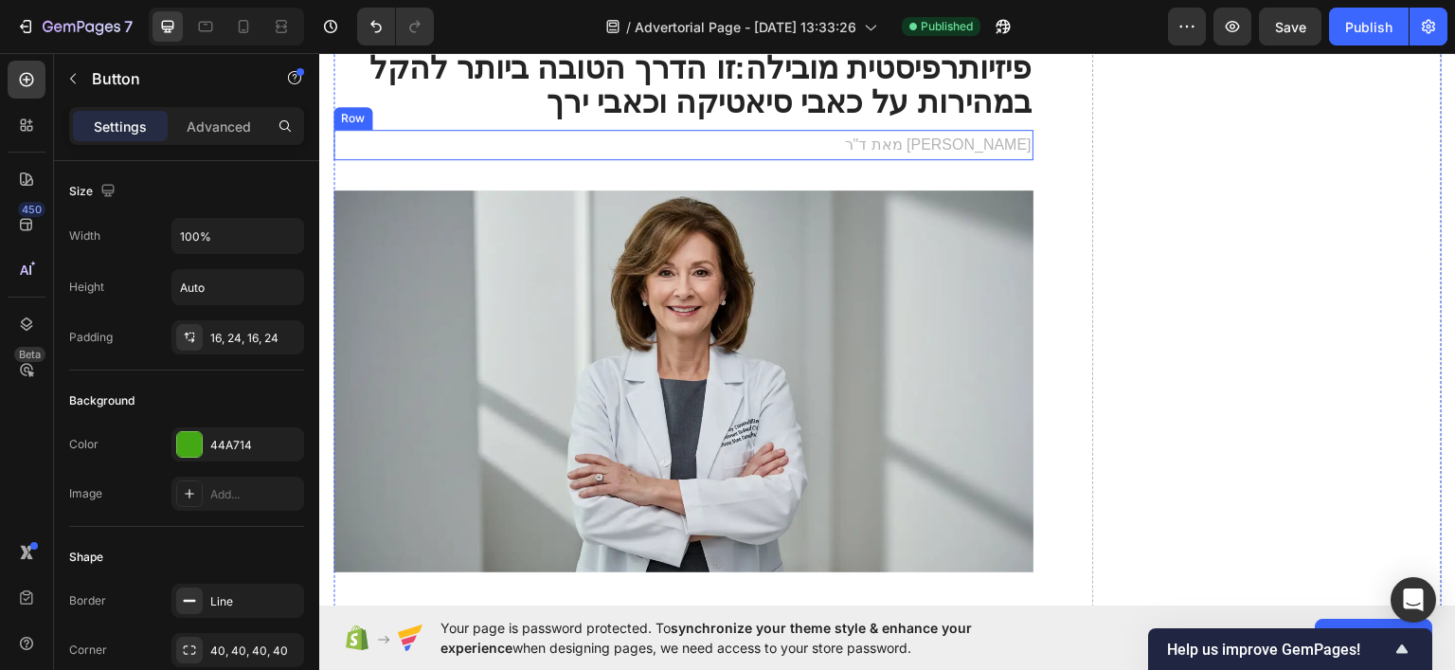
scroll to position [0, 0]
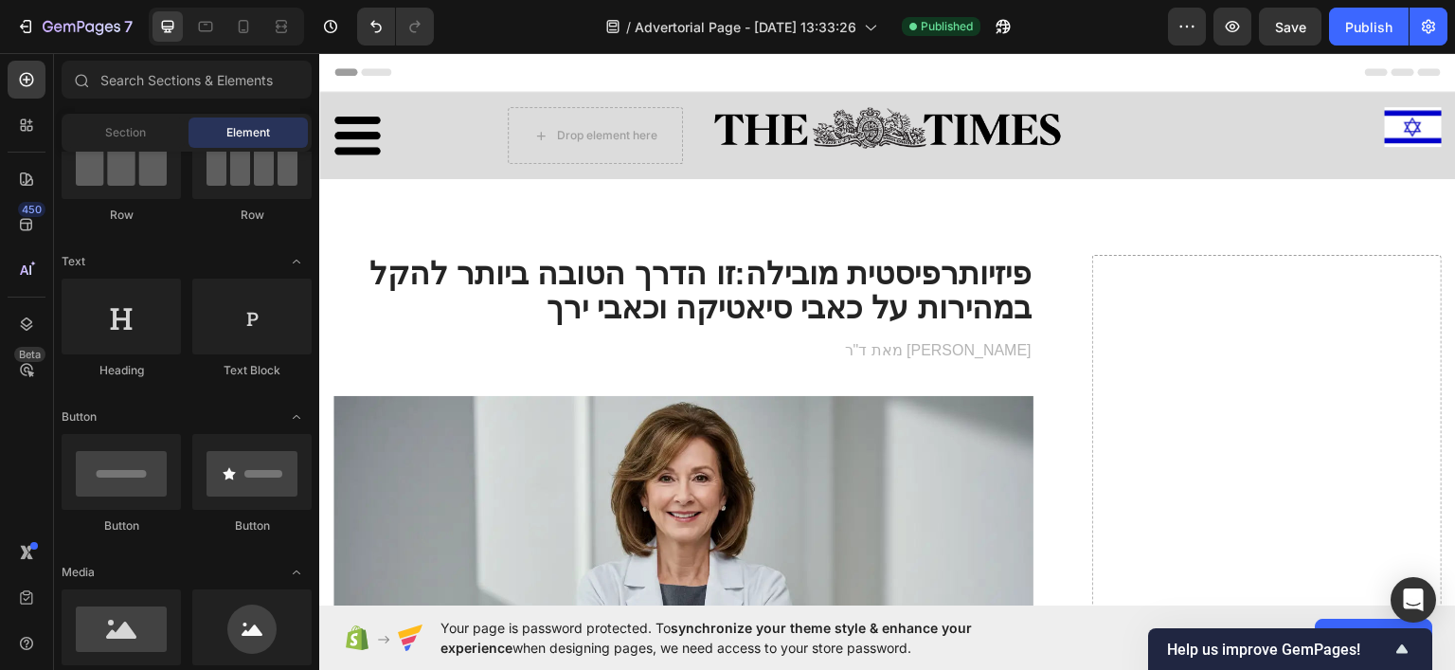
drag, startPoint x: 1450, startPoint y: 66, endPoint x: 1714, endPoint y: 101, distance: 265.7
click at [1413, 9] on button "button" at bounding box center [1429, 27] width 38 height 38
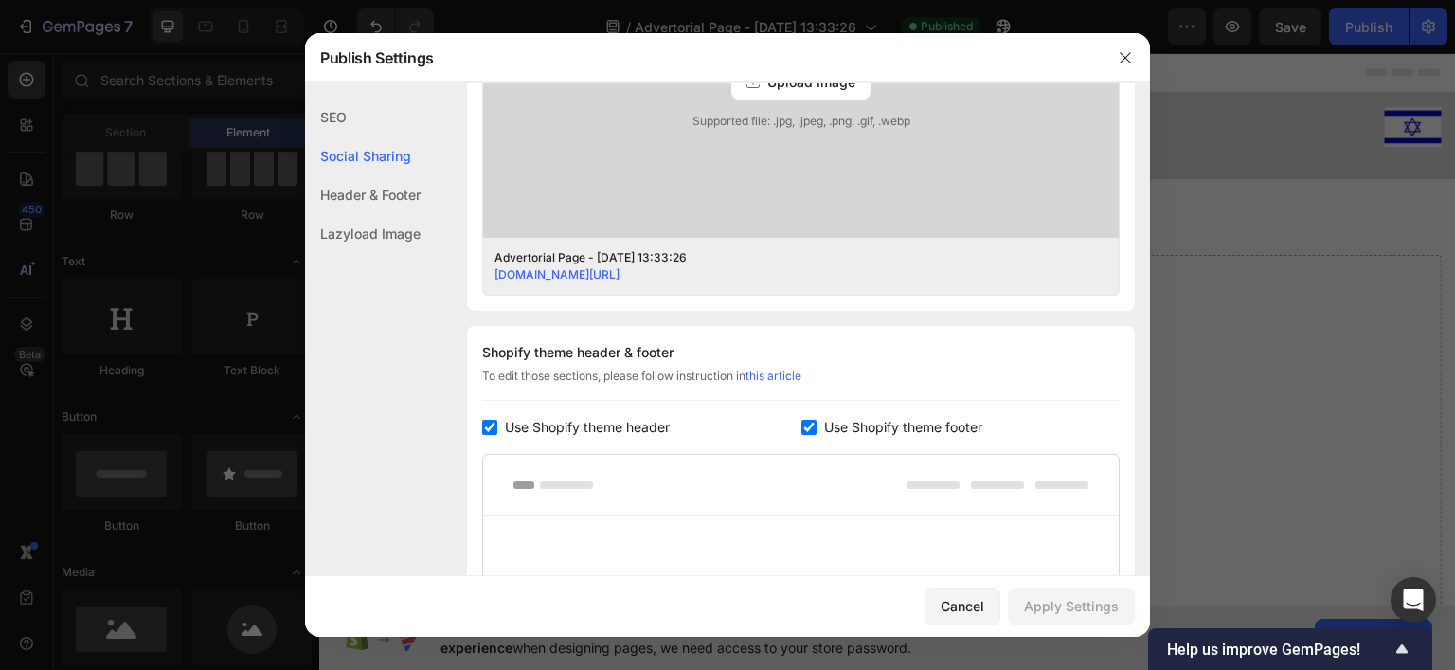
scroll to position [758, 0]
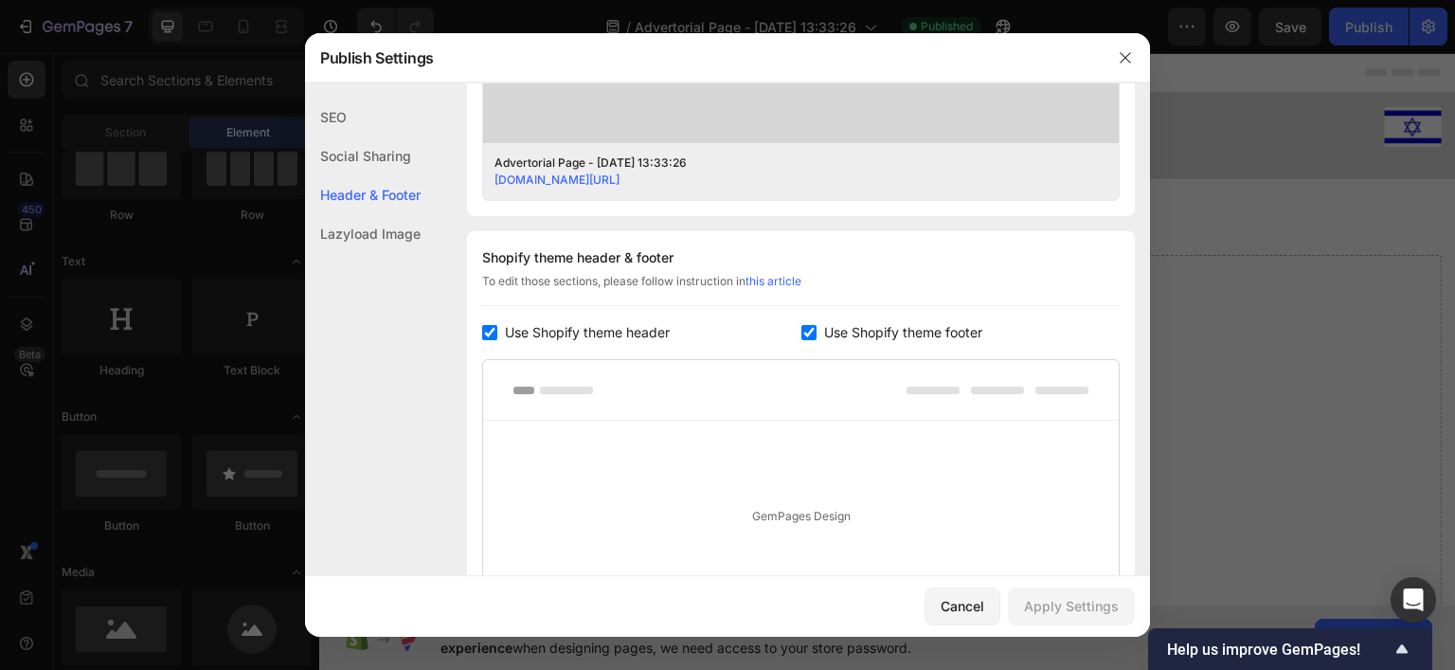
click at [489, 333] on input "checkbox" at bounding box center [489, 332] width 15 height 15
checkbox input "false"
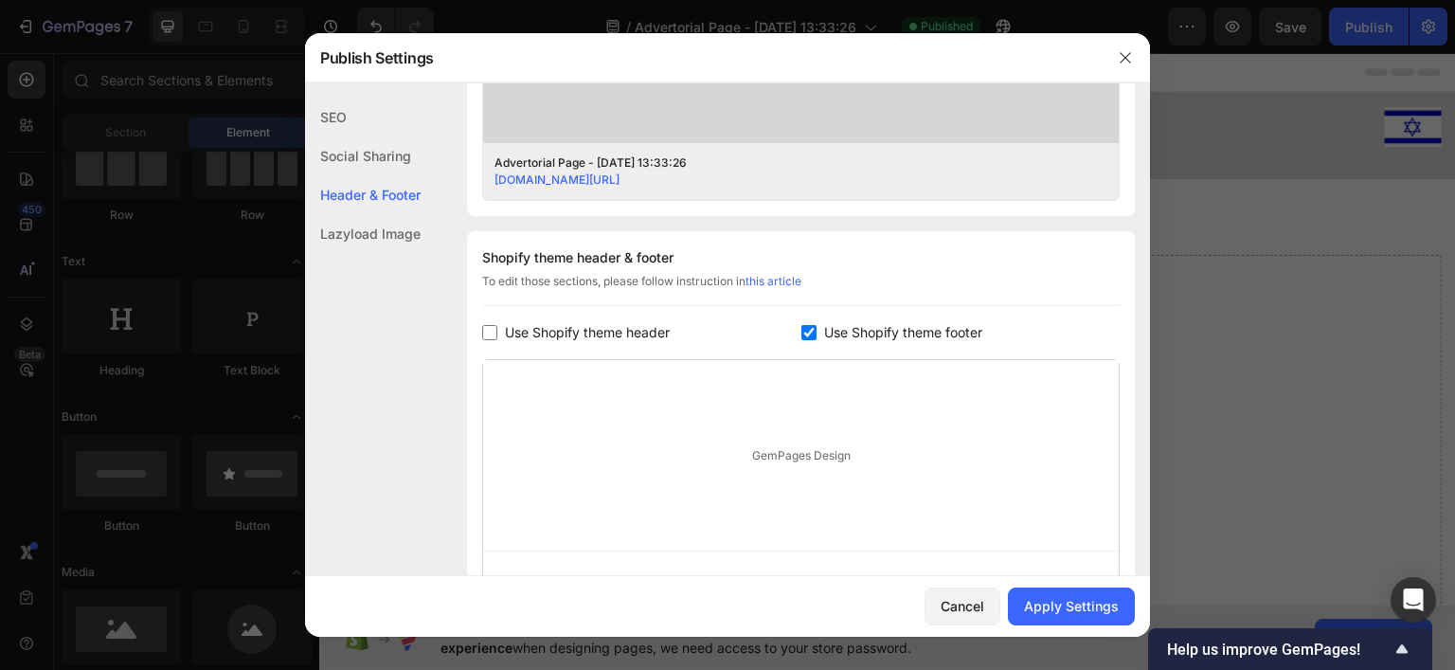
click at [801, 338] on input "checkbox" at bounding box center [808, 332] width 15 height 15
checkbox input "false"
click at [1067, 602] on div "Apply Settings" at bounding box center [1071, 606] width 95 height 20
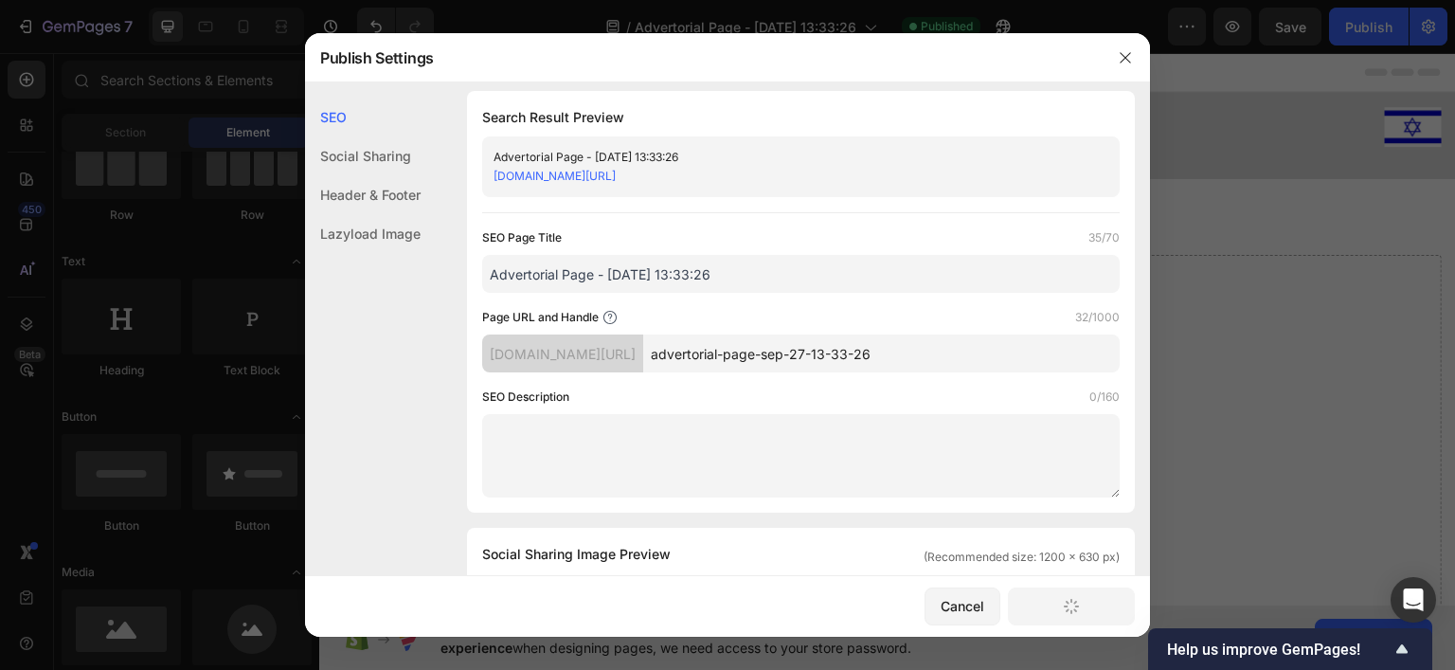
scroll to position [0, 0]
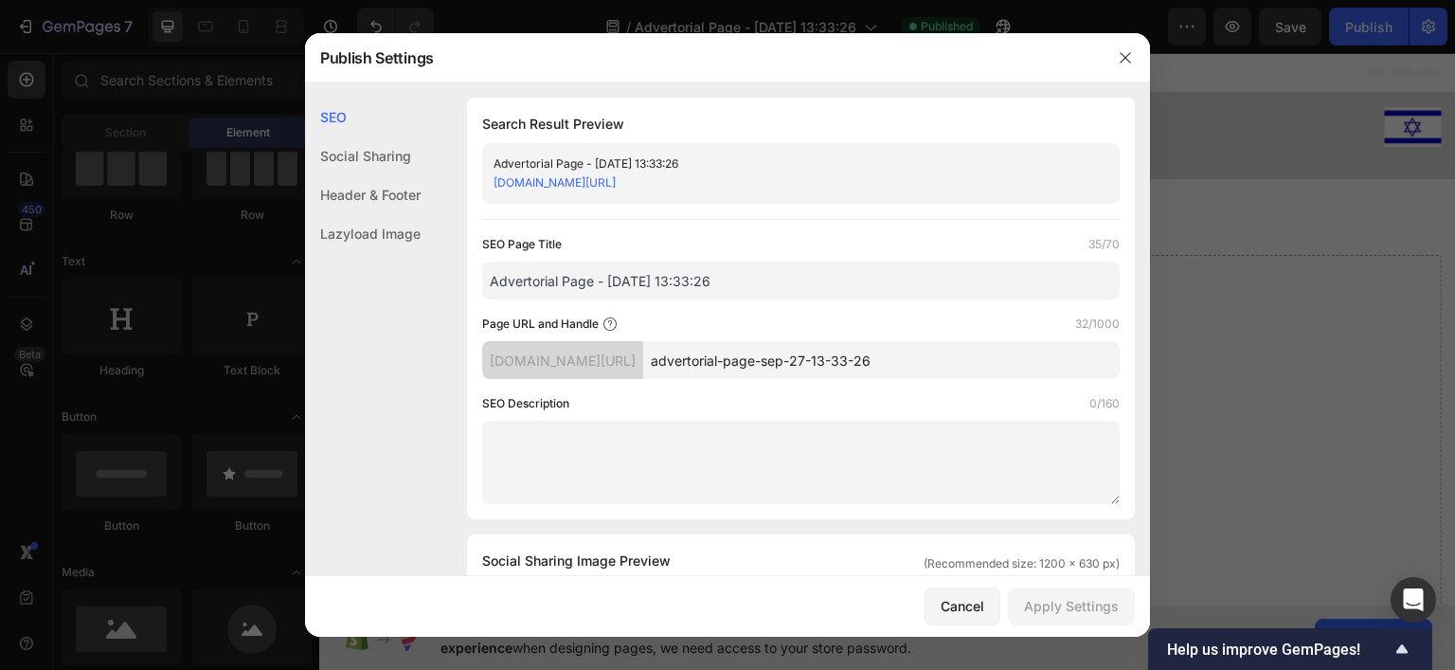
click at [1129, 48] on button "button" at bounding box center [1125, 58] width 30 height 30
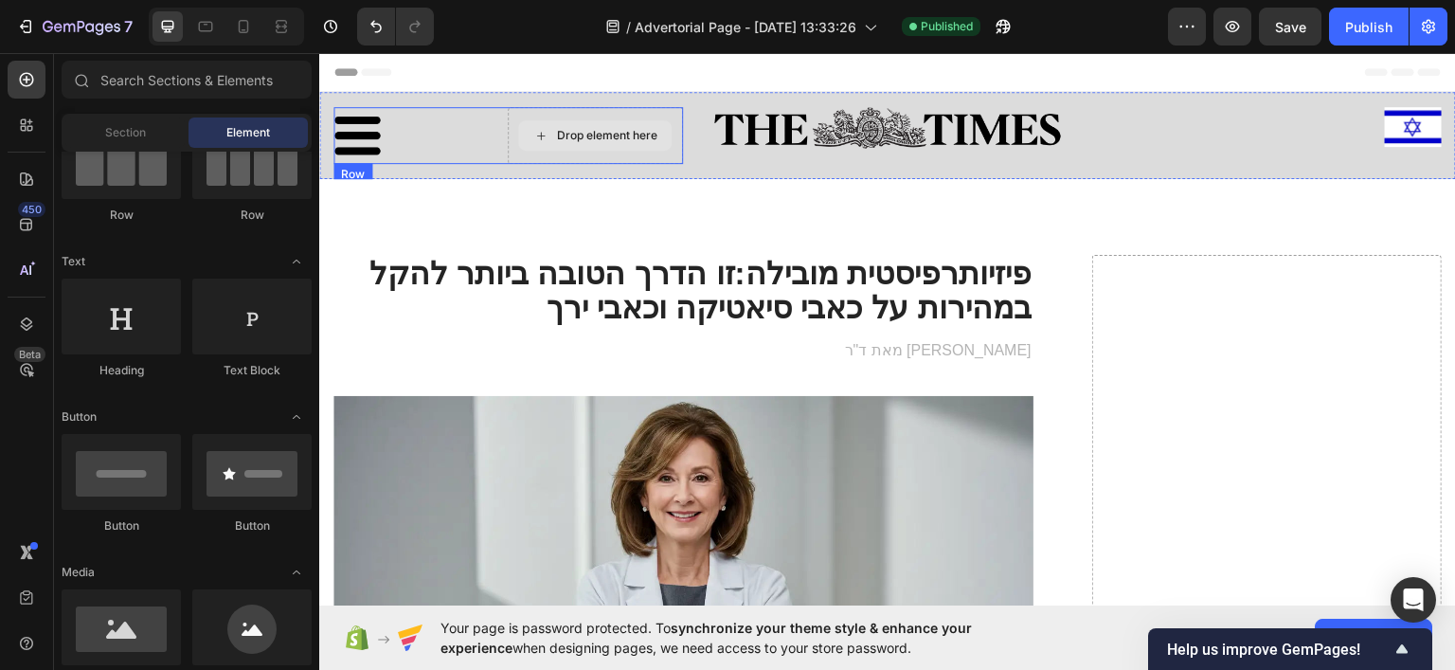
click at [667, 153] on div "Drop element here" at bounding box center [595, 134] width 174 height 57
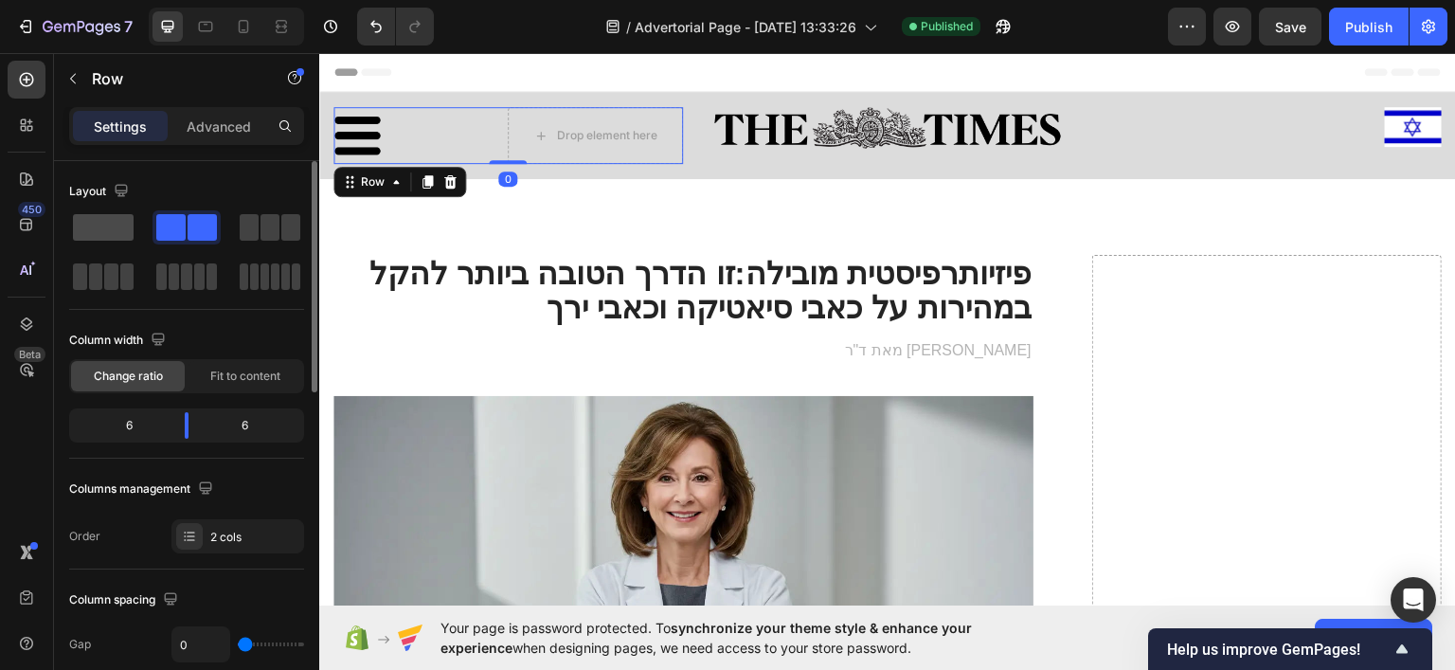
click at [105, 231] on span at bounding box center [103, 227] width 61 height 27
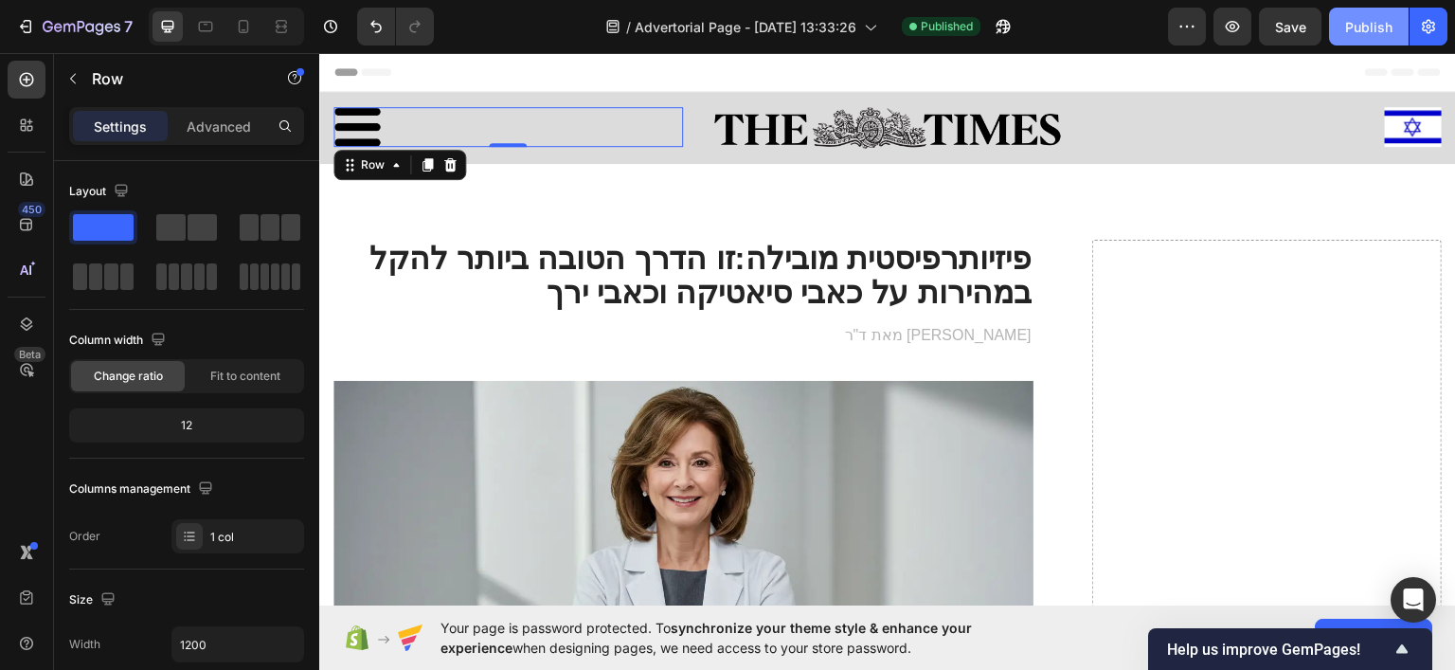
click at [1380, 26] on div "Publish" at bounding box center [1368, 27] width 47 height 20
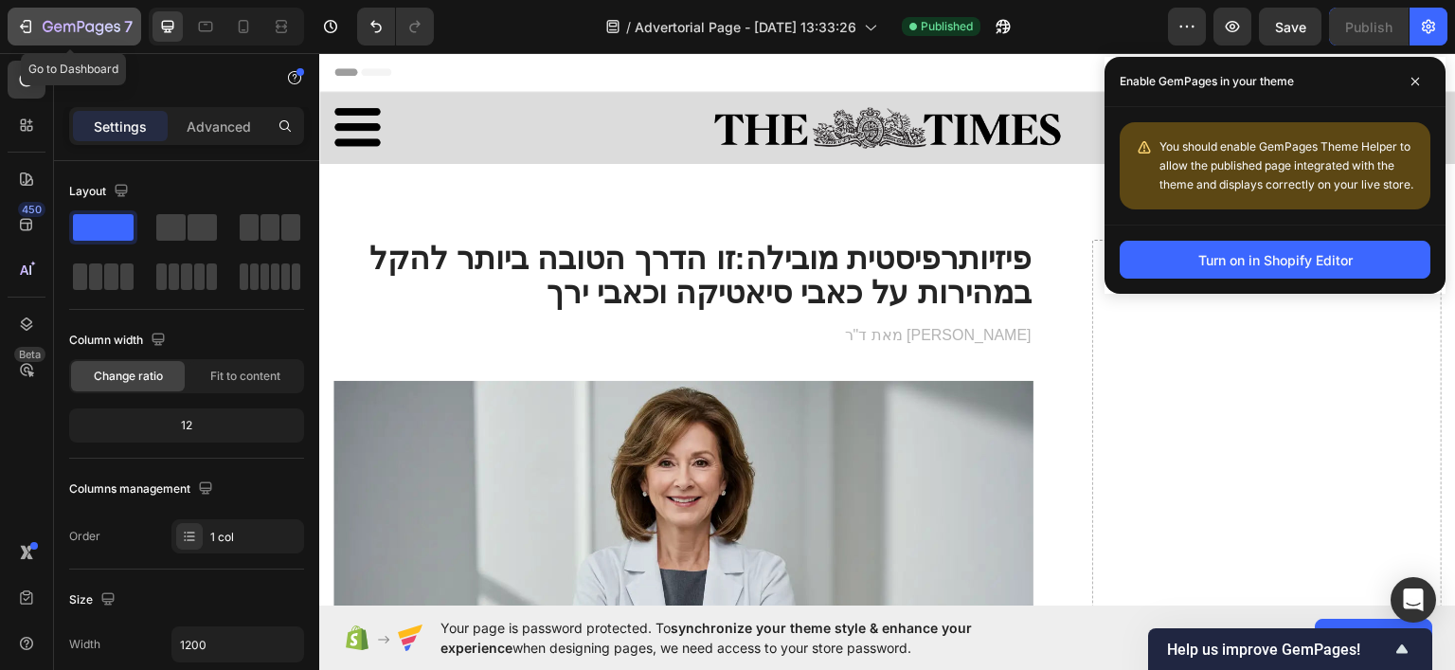
click at [108, 29] on icon "button" at bounding box center [82, 28] width 78 height 16
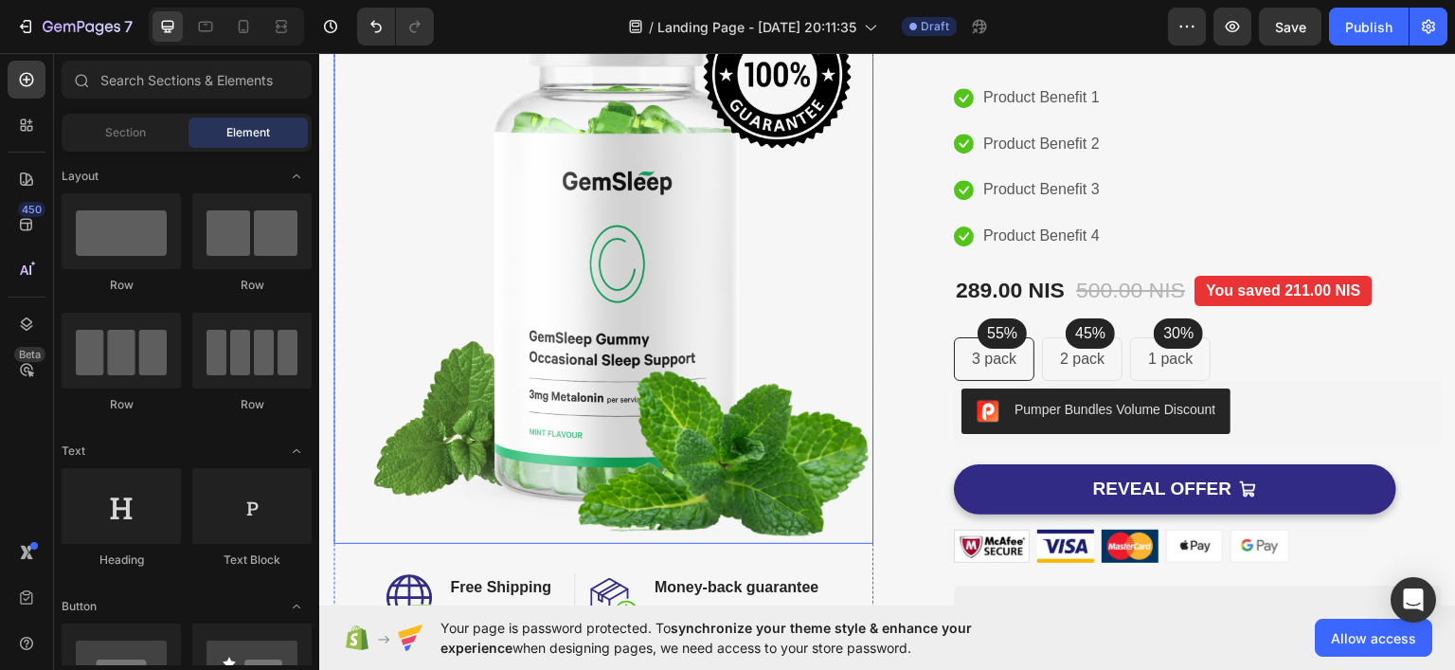
scroll to position [95, 0]
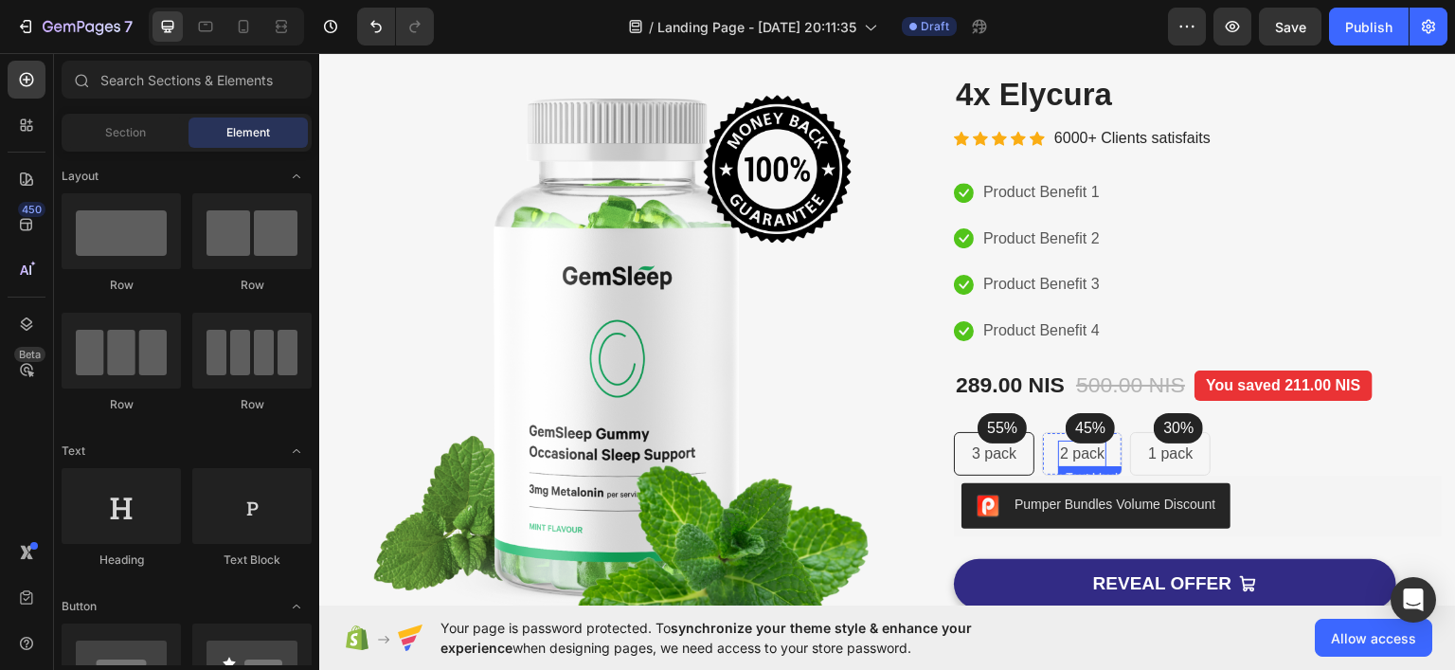
drag, startPoint x: 1089, startPoint y: 446, endPoint x: 1120, endPoint y: 443, distance: 30.4
click at [1090, 448] on p "2 pack" at bounding box center [1082, 452] width 45 height 23
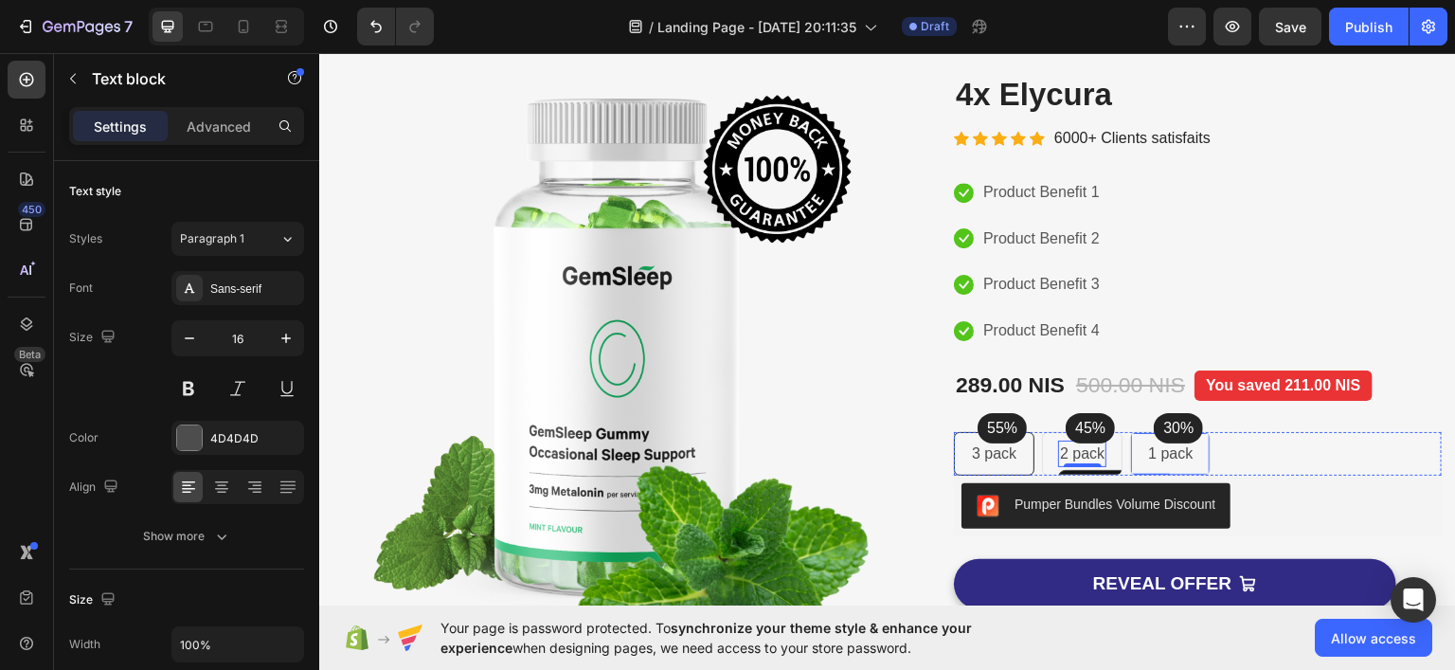
click at [1156, 450] on p "1 pack" at bounding box center [1170, 452] width 45 height 23
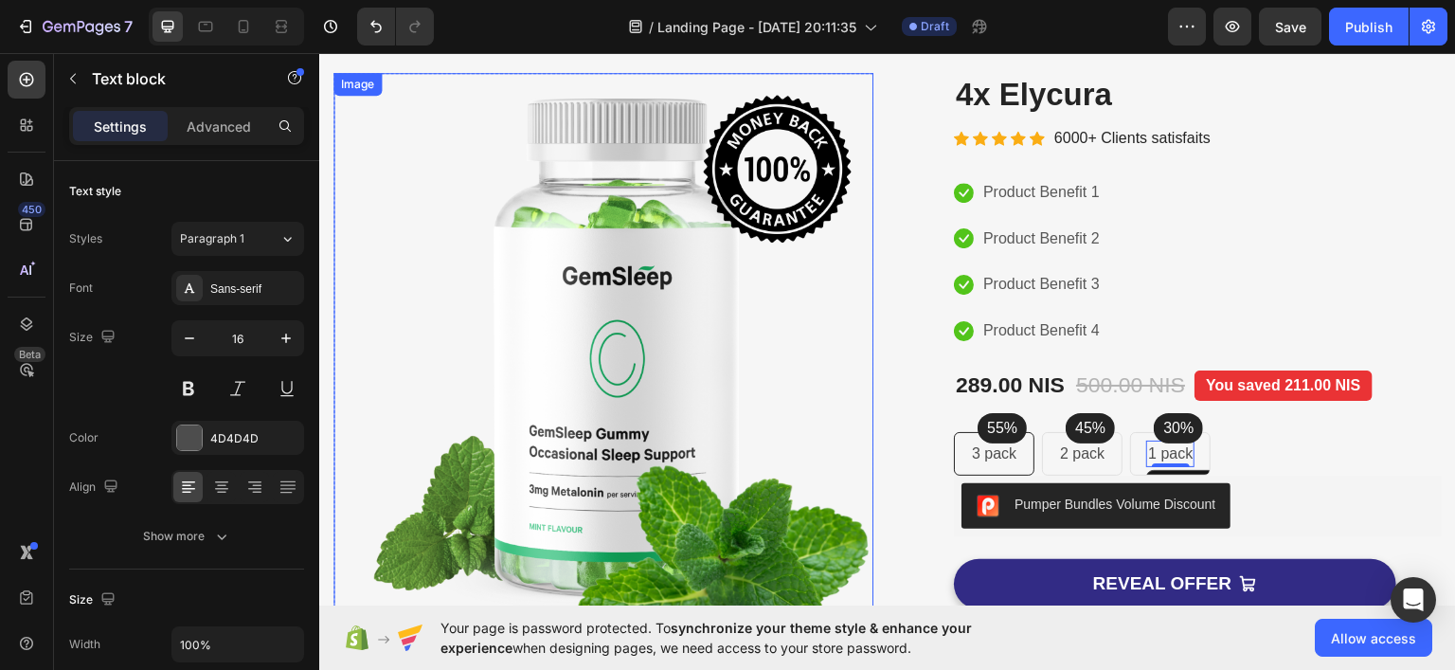
click at [764, 393] on img at bounding box center [603, 355] width 540 height 566
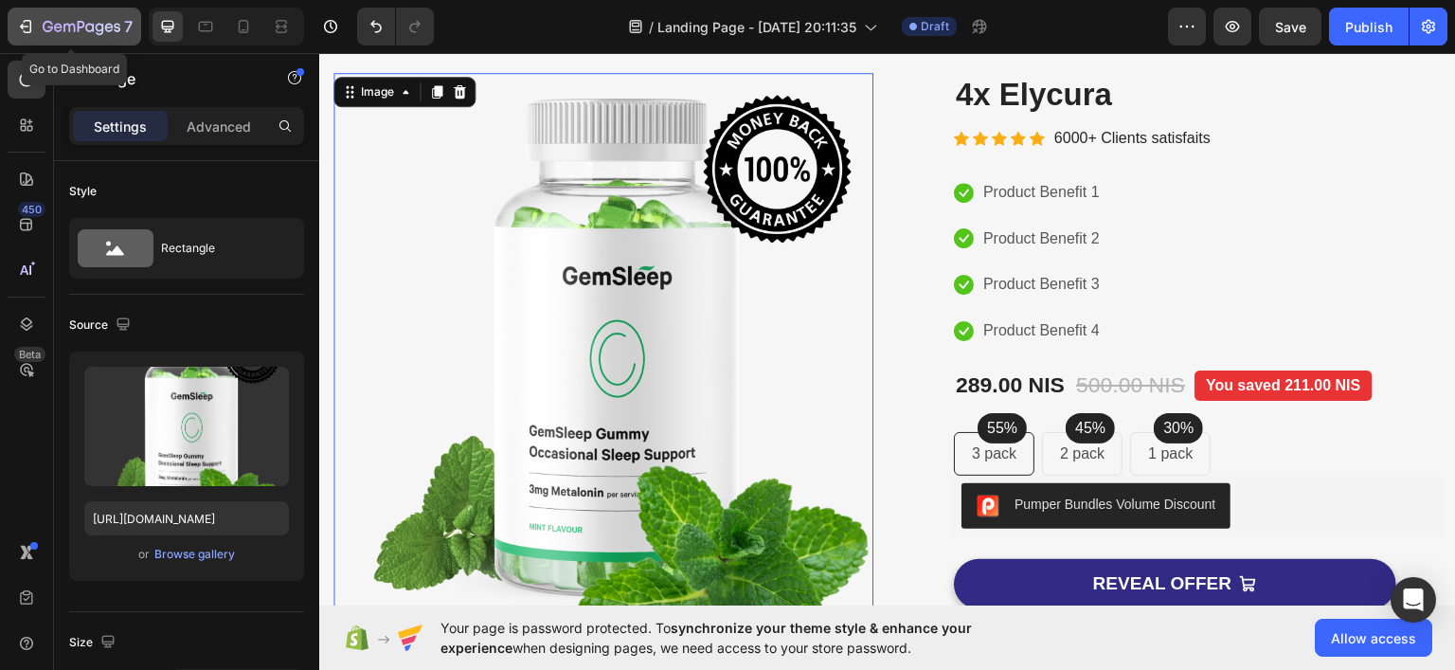
click at [63, 24] on icon "button" at bounding box center [68, 28] width 11 height 9
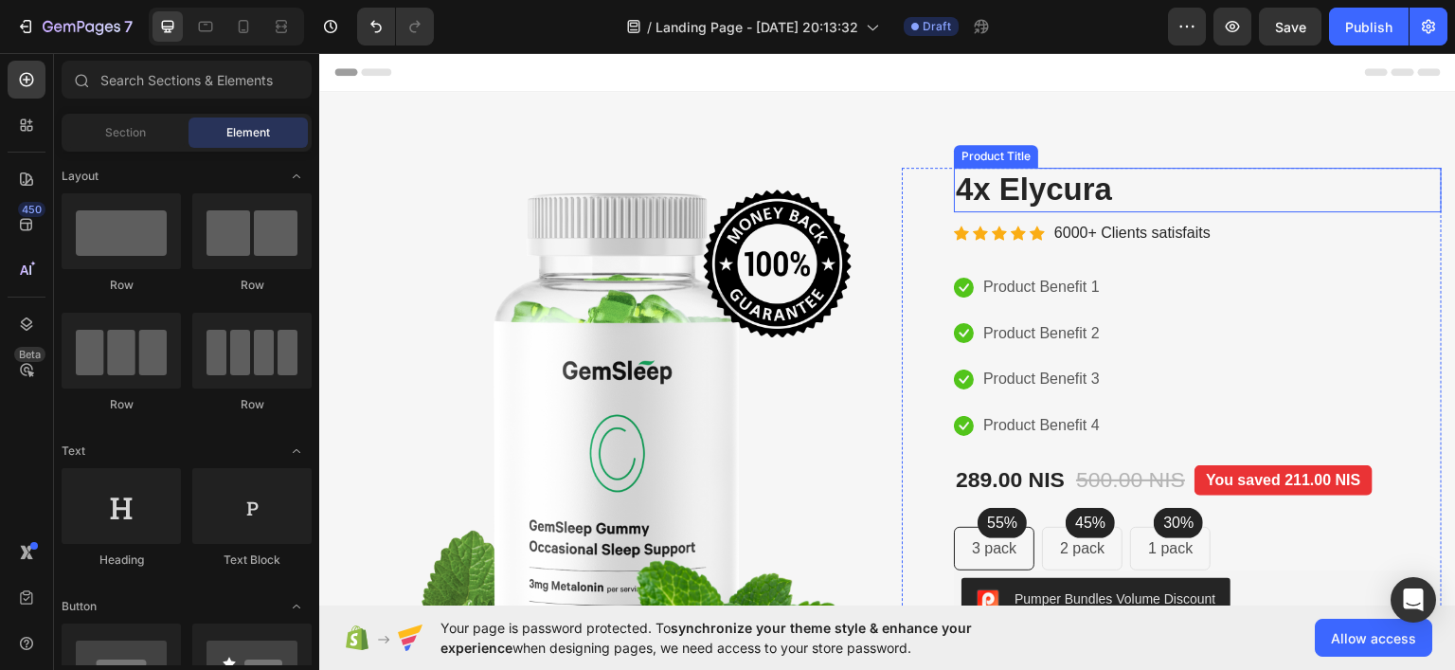
click at [1002, 195] on h2 "4x Elycura" at bounding box center [1198, 189] width 488 height 45
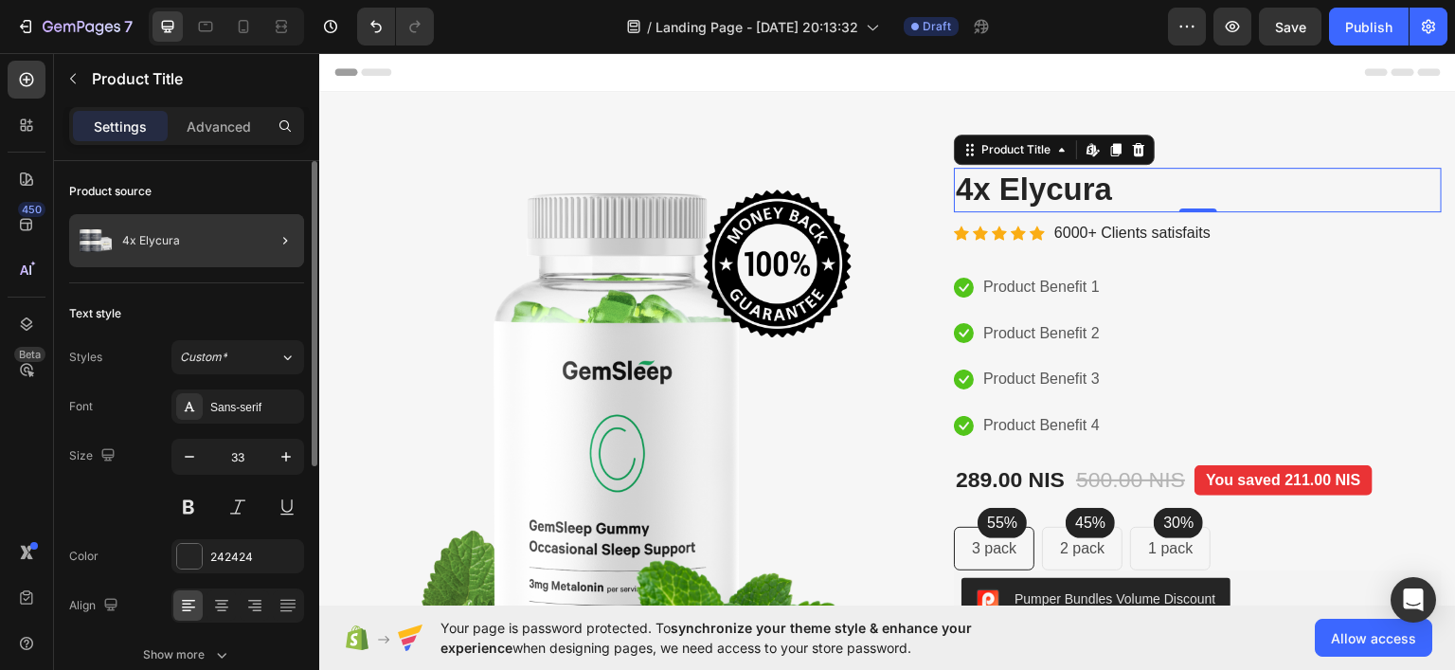
click at [269, 241] on div at bounding box center [277, 240] width 53 height 53
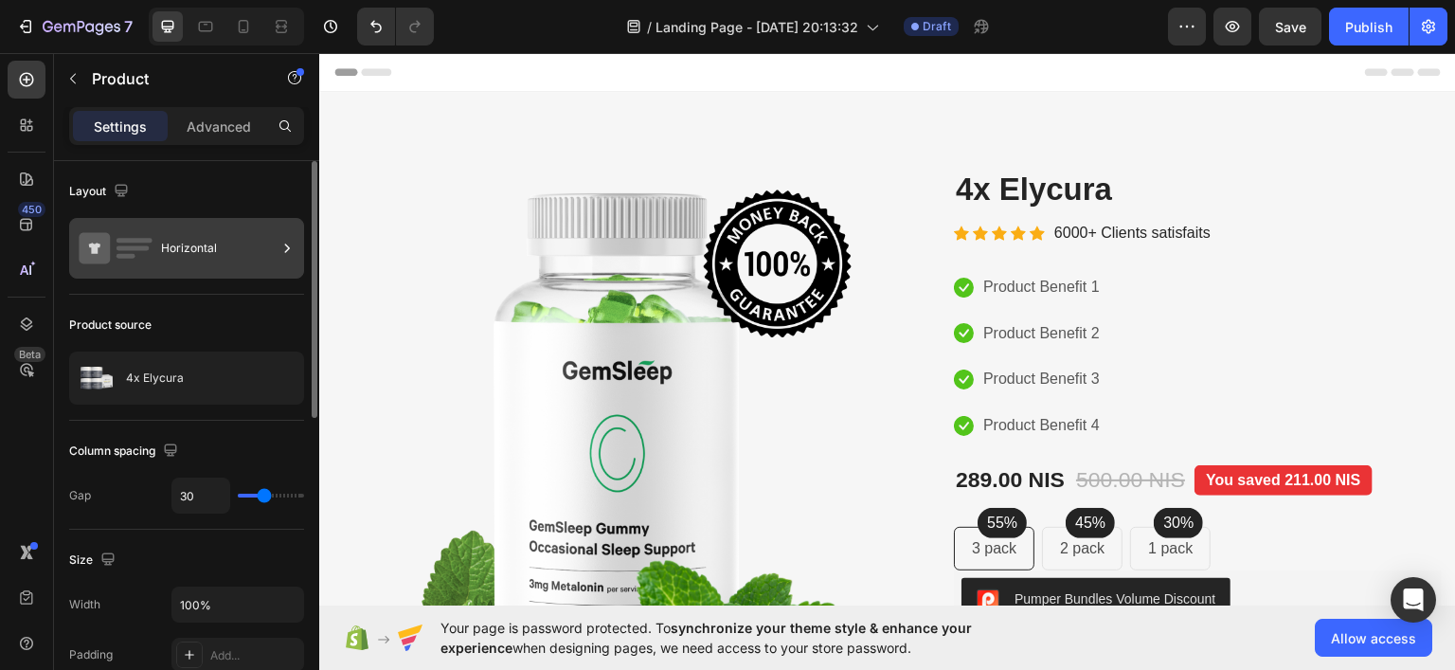
click at [269, 243] on div "Horizontal" at bounding box center [219, 248] width 116 height 44
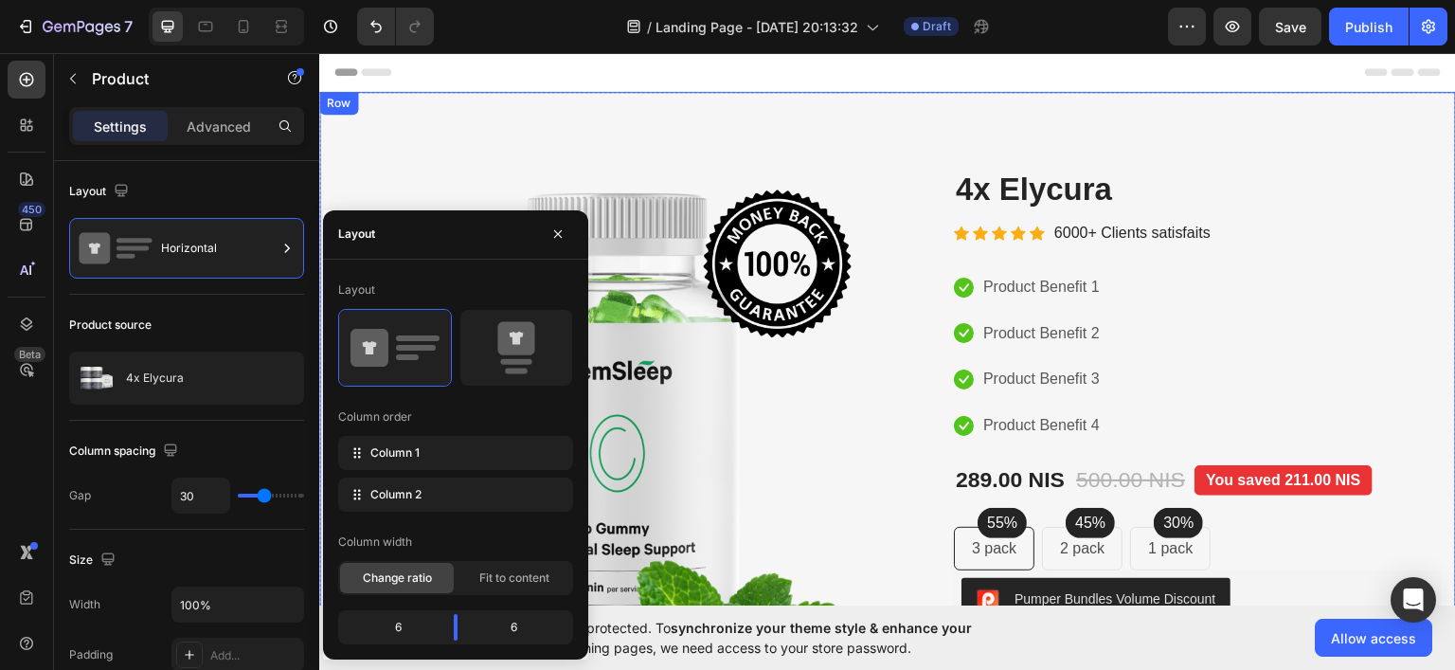
click at [541, 105] on div "Image Image Free Shipping Heading On oders over $70 Text block Row Image Money-…" at bounding box center [887, 532] width 1137 height 883
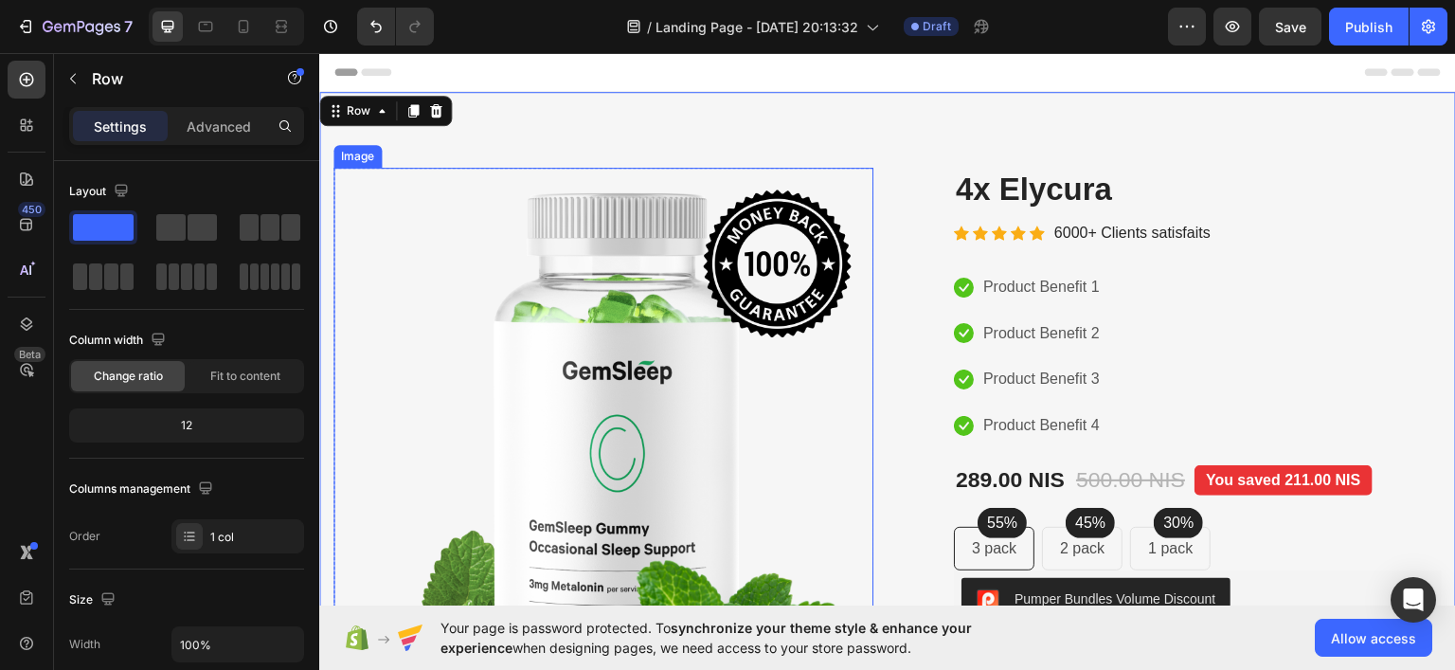
click at [763, 325] on img at bounding box center [603, 450] width 540 height 566
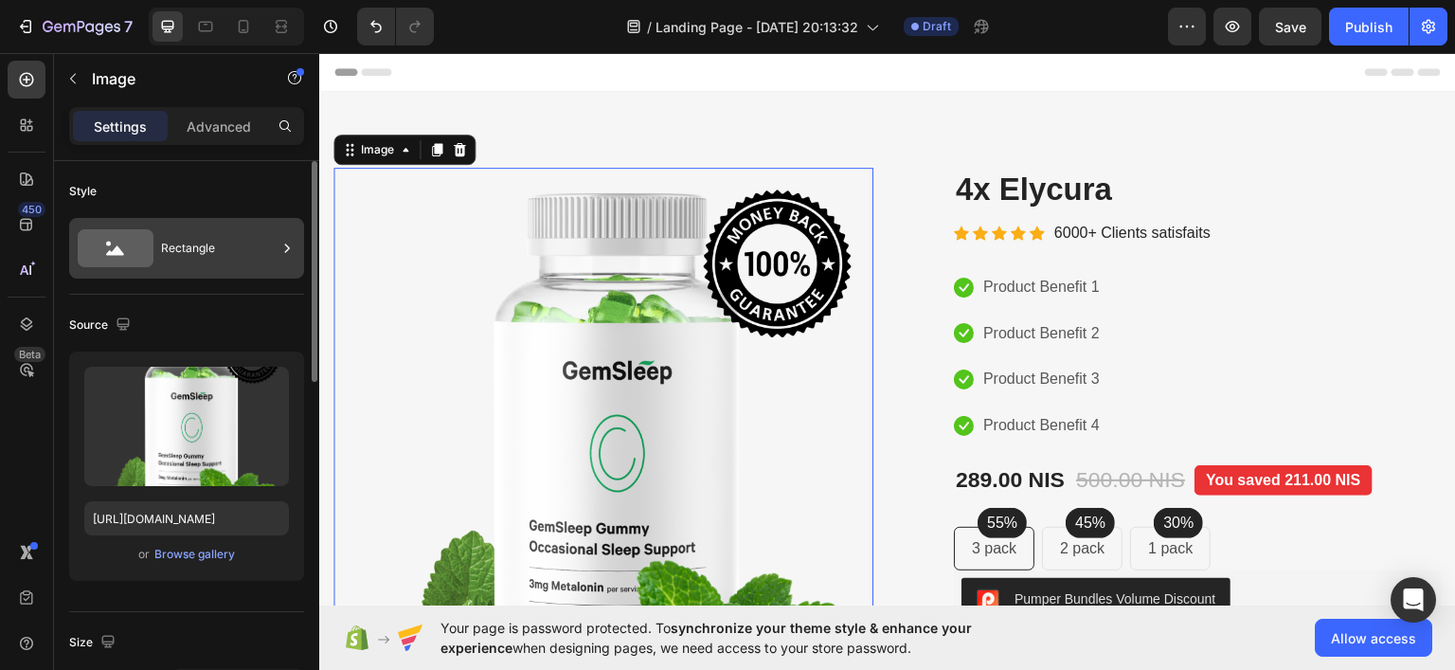
click at [187, 263] on div "Rectangle" at bounding box center [219, 248] width 116 height 44
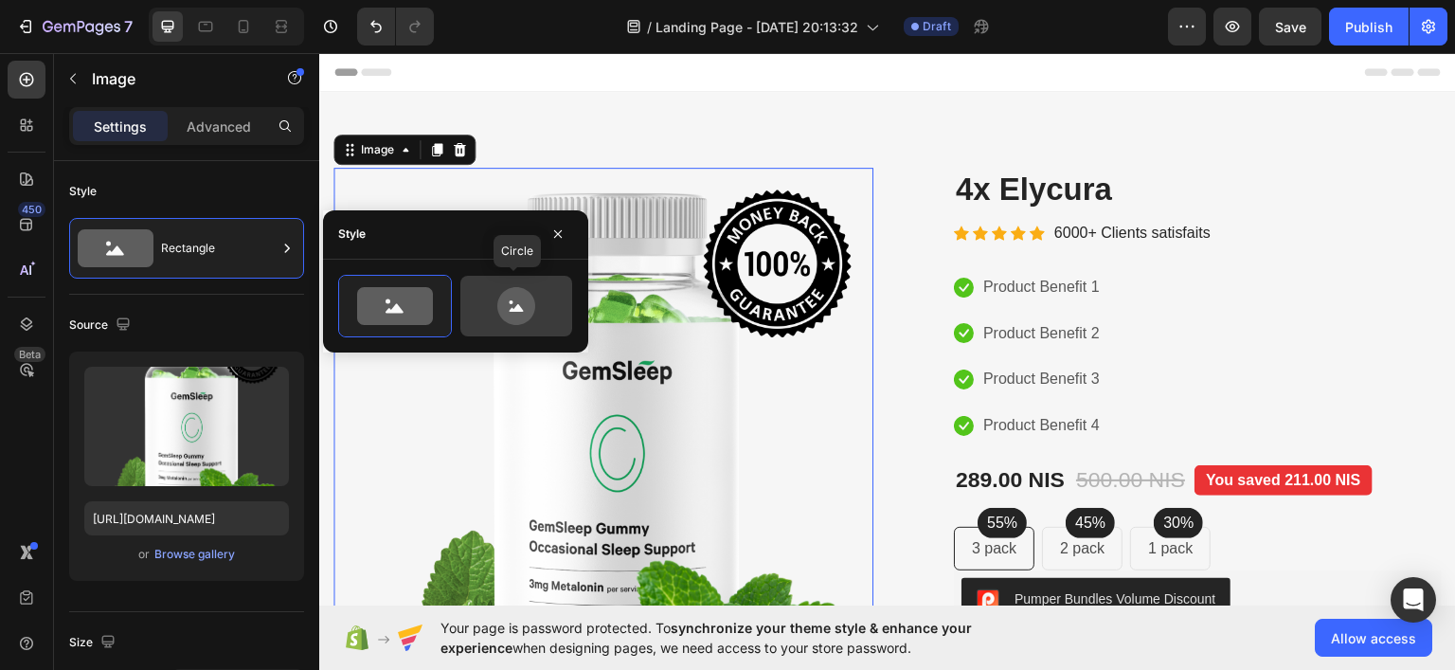
click at [540, 311] on icon at bounding box center [516, 306] width 89 height 38
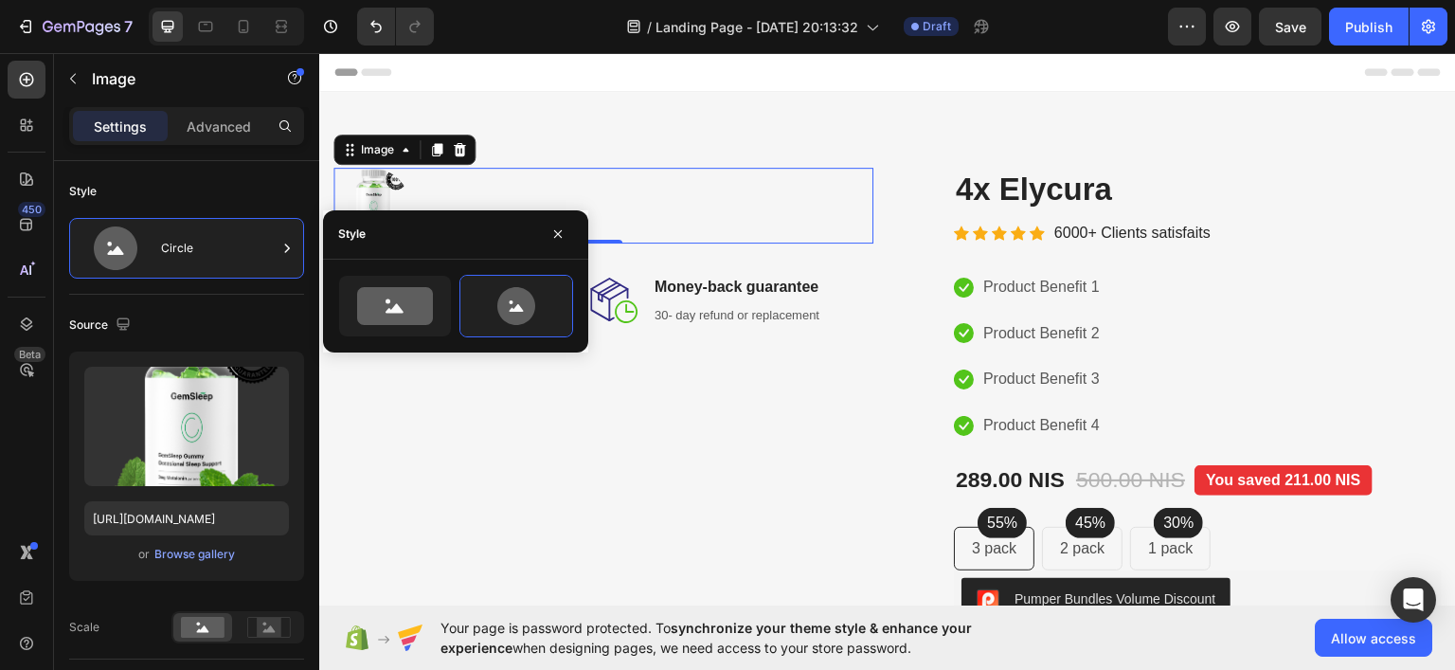
click at [334, 325] on div at bounding box center [455, 306] width 265 height 63
click at [366, 326] on div at bounding box center [395, 306] width 112 height 61
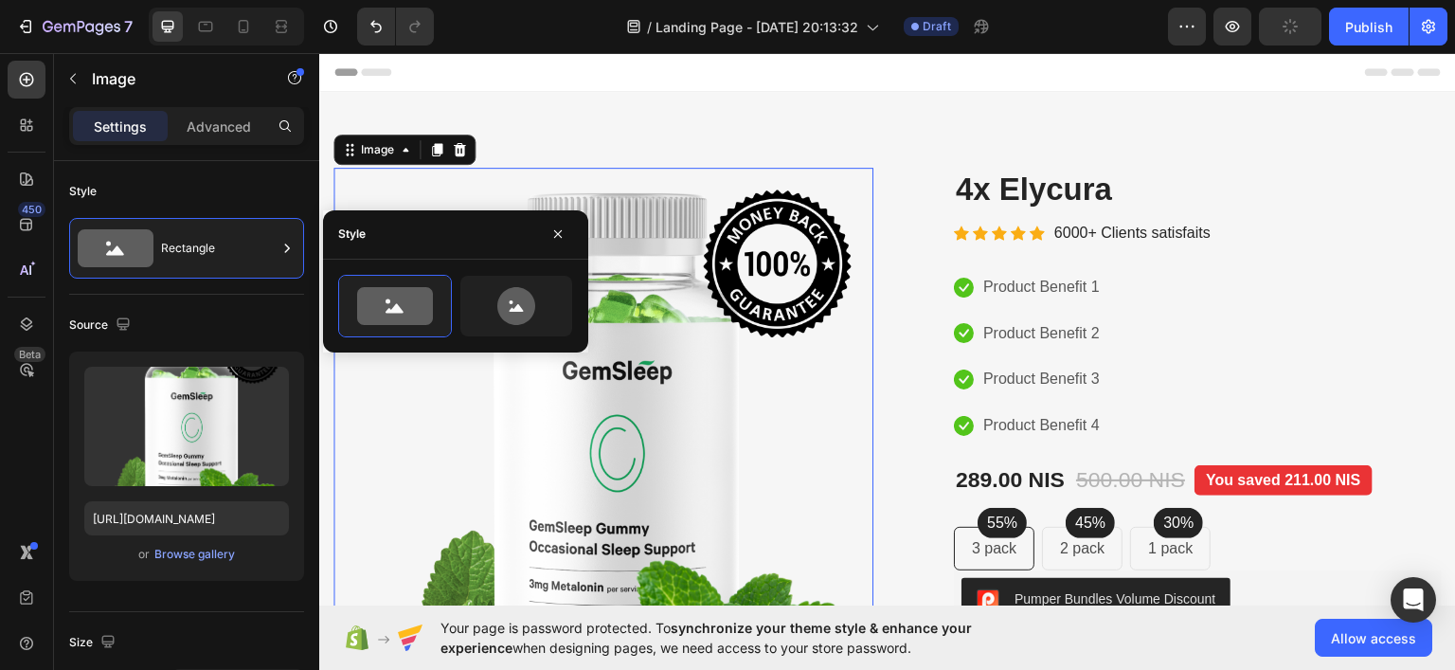
type input "100"
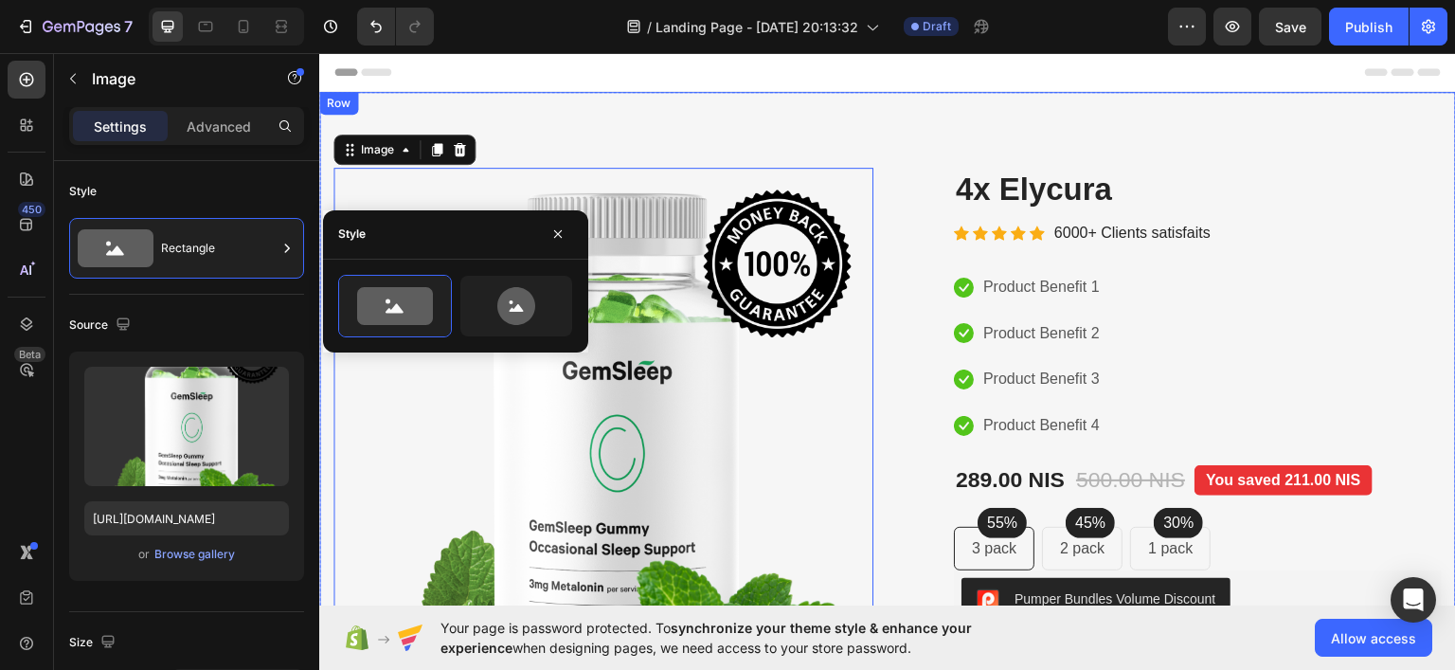
click at [772, 123] on div "Image 0 Image Free Shipping Heading On oders over $70 Text block Row Image Mone…" at bounding box center [887, 532] width 1137 height 883
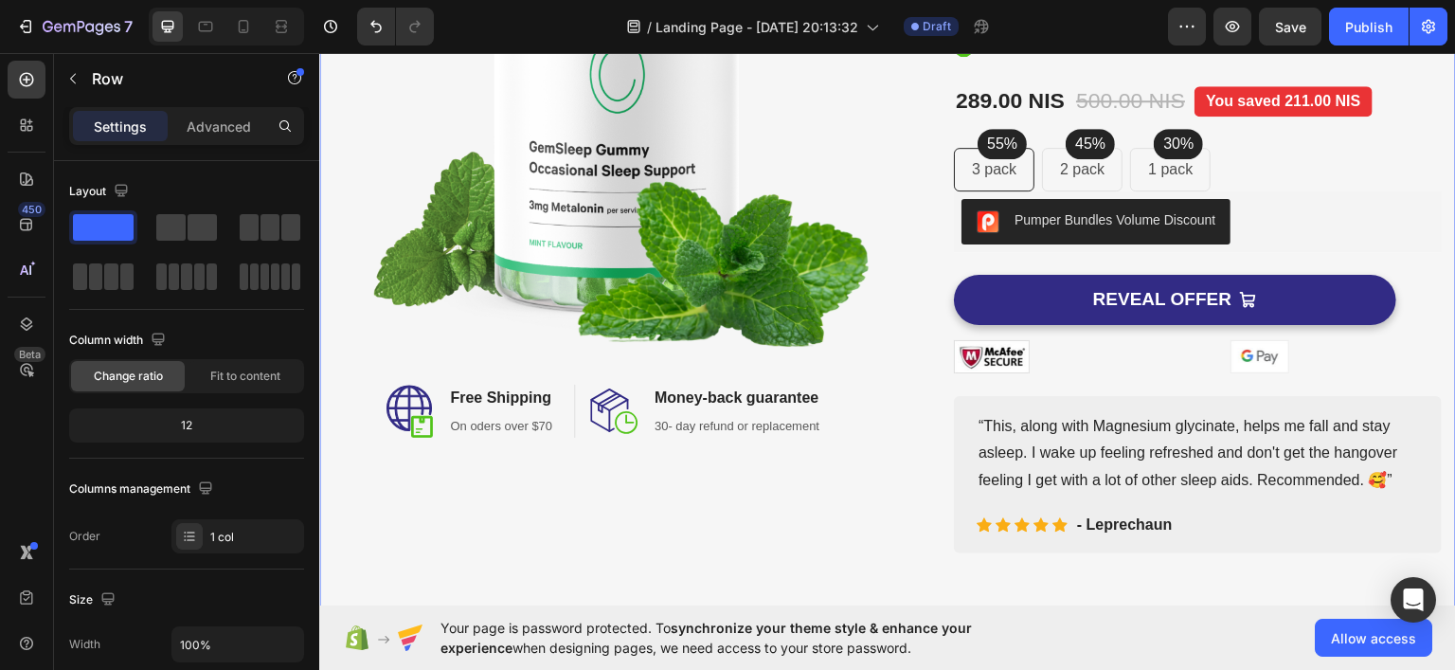
scroll to position [95, 0]
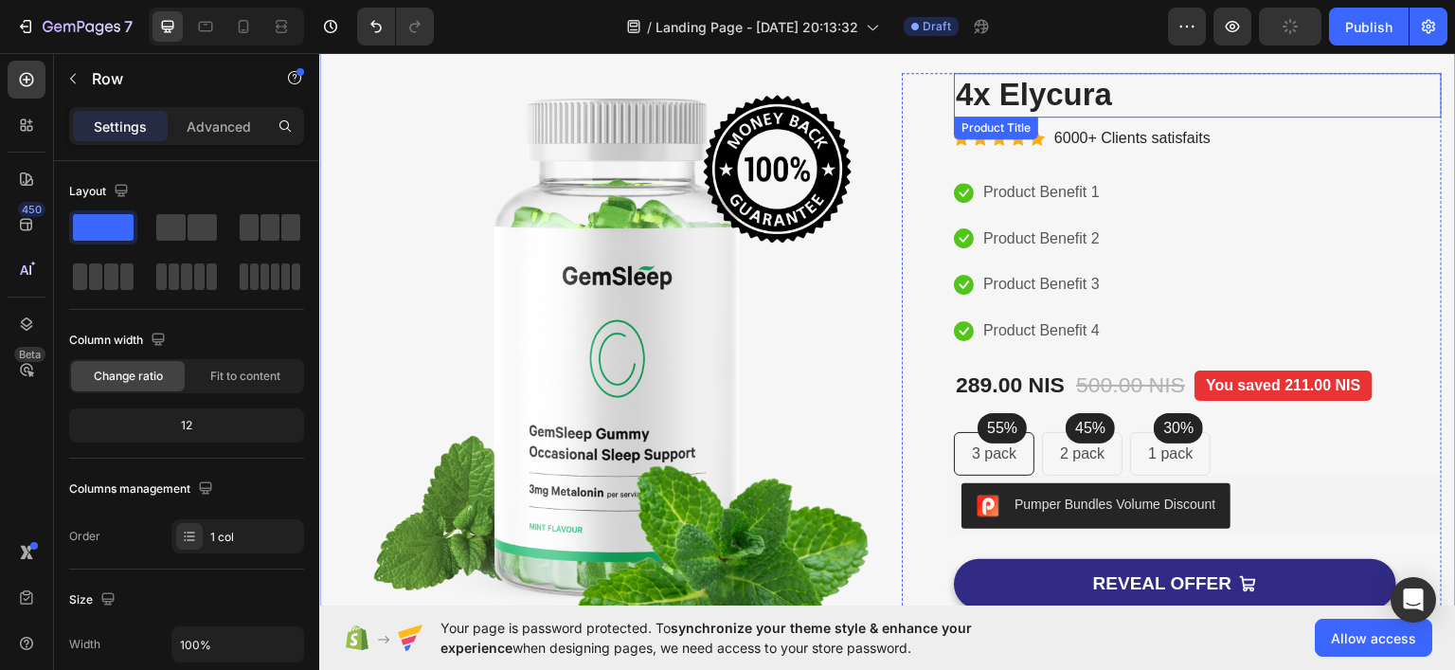
click at [1083, 88] on h2 "4x Elycura" at bounding box center [1198, 94] width 488 height 45
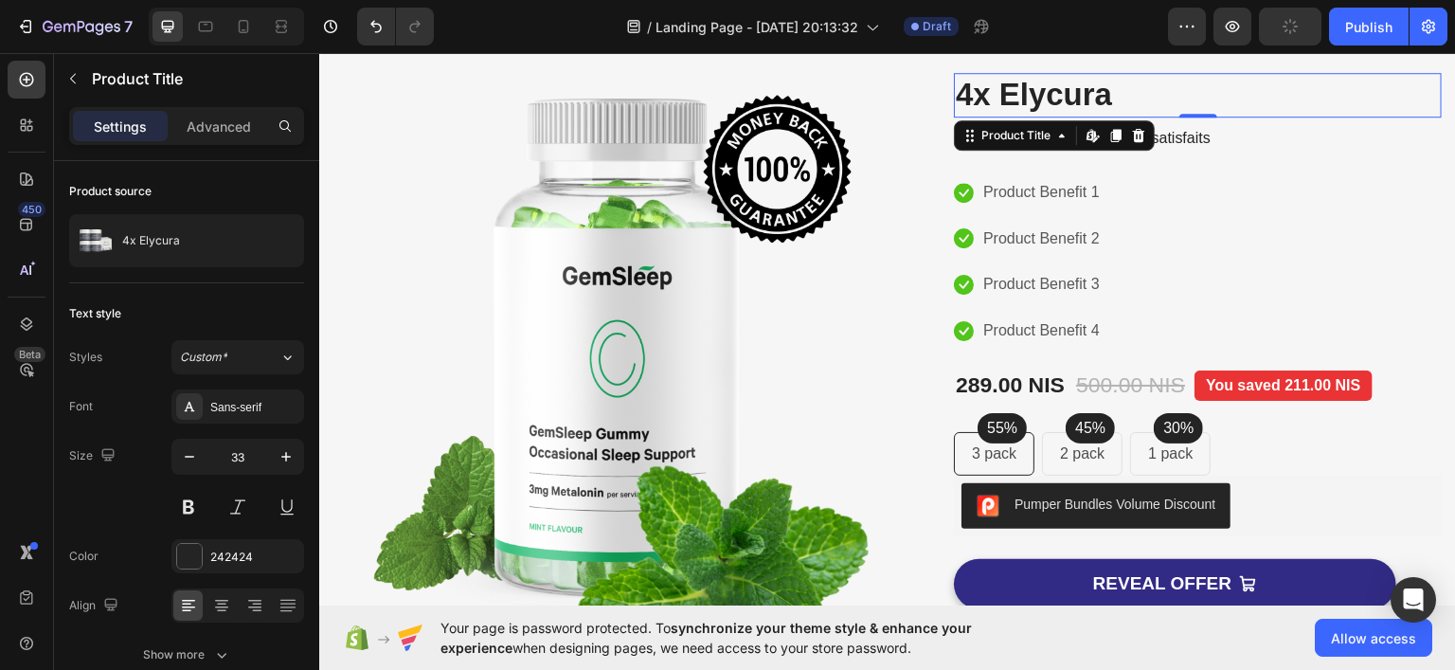
click at [1083, 88] on h2 "4x Elycura" at bounding box center [1198, 94] width 488 height 45
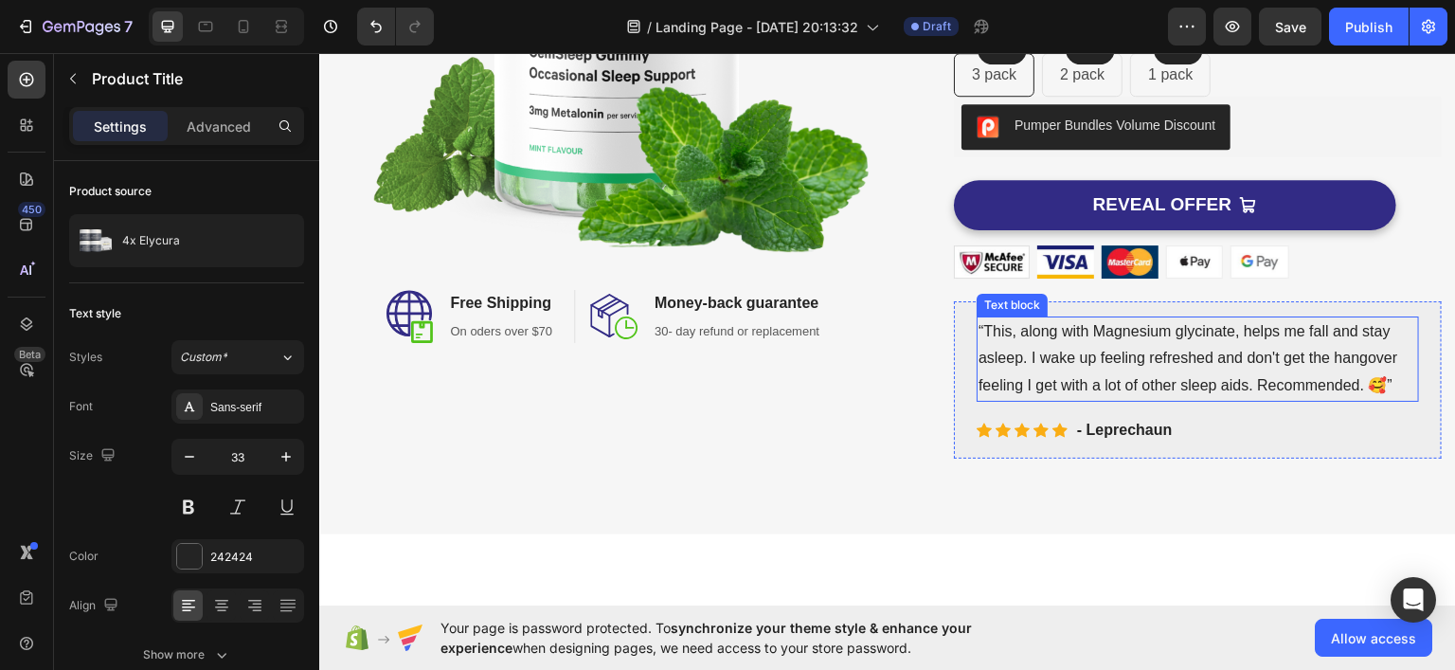
scroll to position [189, 0]
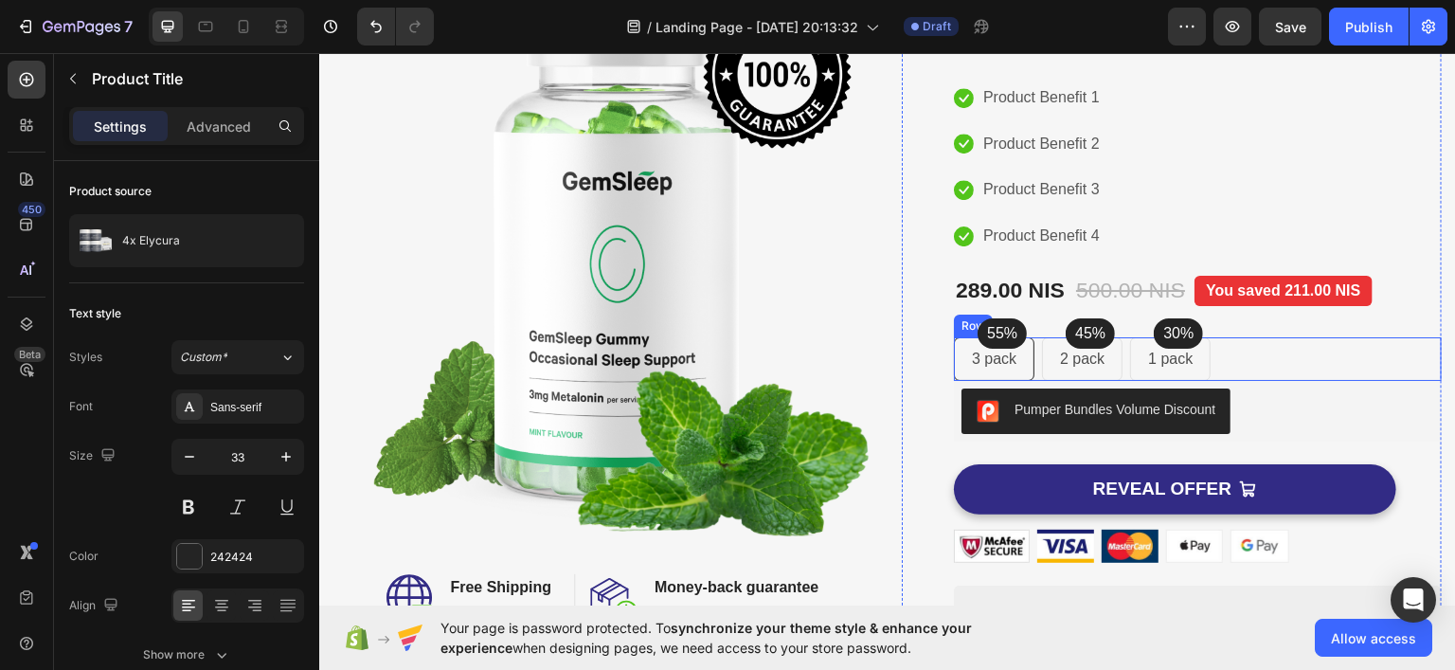
click at [1236, 348] on div "55% Text block Row 3 pack Text block Row 45% Text block Row 2 pack Text block R…" at bounding box center [1198, 358] width 488 height 44
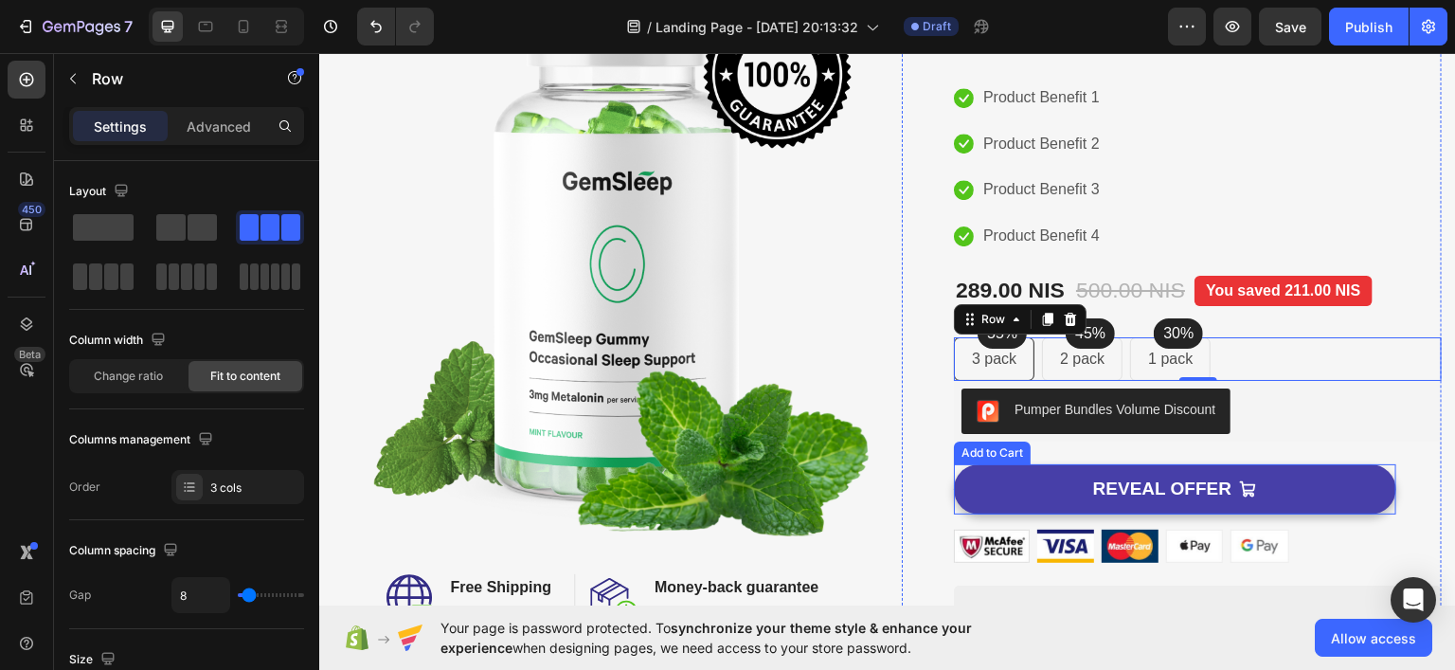
click at [1023, 480] on button "REVEAL OFFER" at bounding box center [1175, 488] width 442 height 50
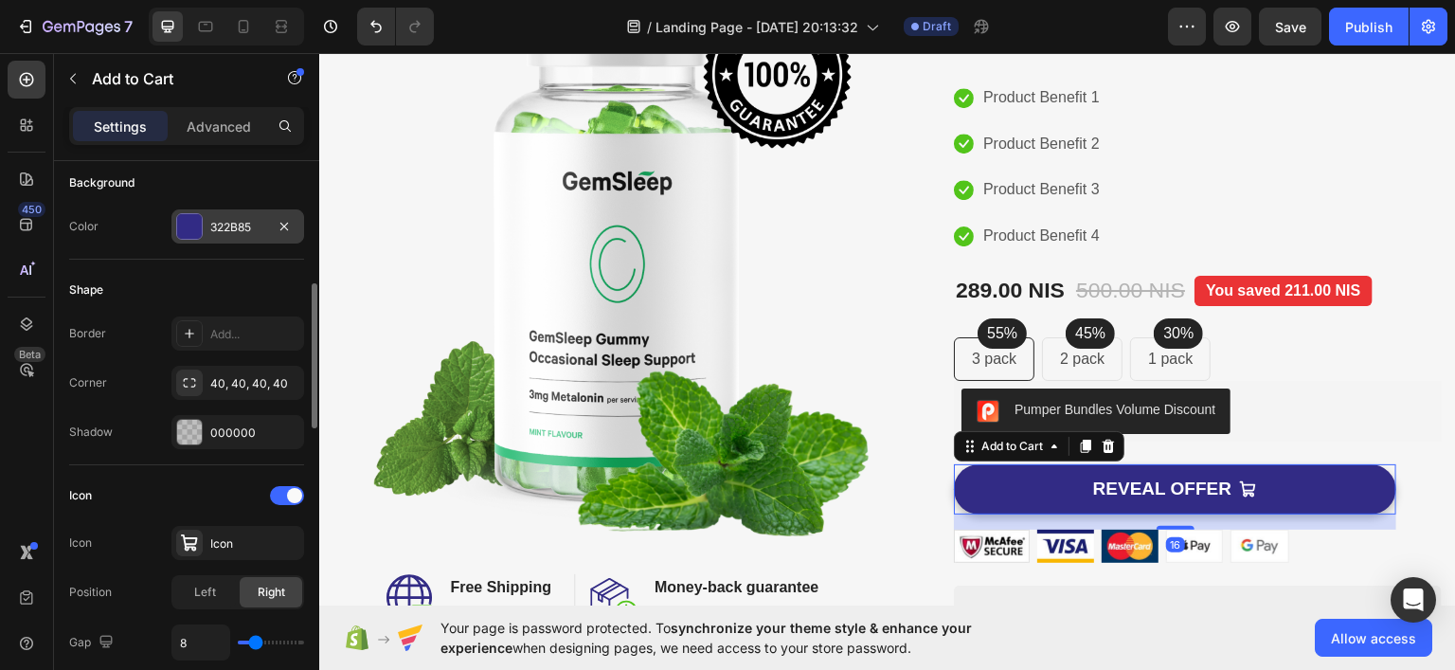
scroll to position [663, 0]
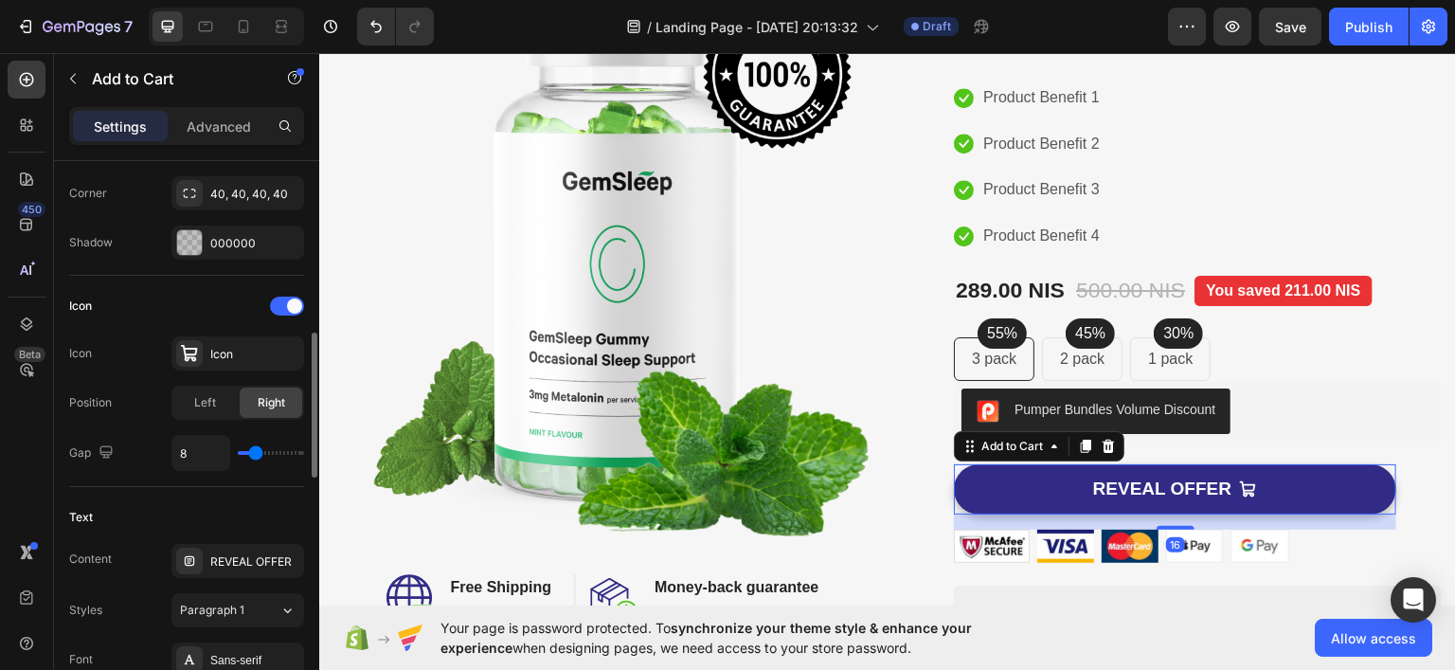
click at [235, 326] on div "Icon Icon Icon Position Left Right Gap 8" at bounding box center [186, 381] width 235 height 180
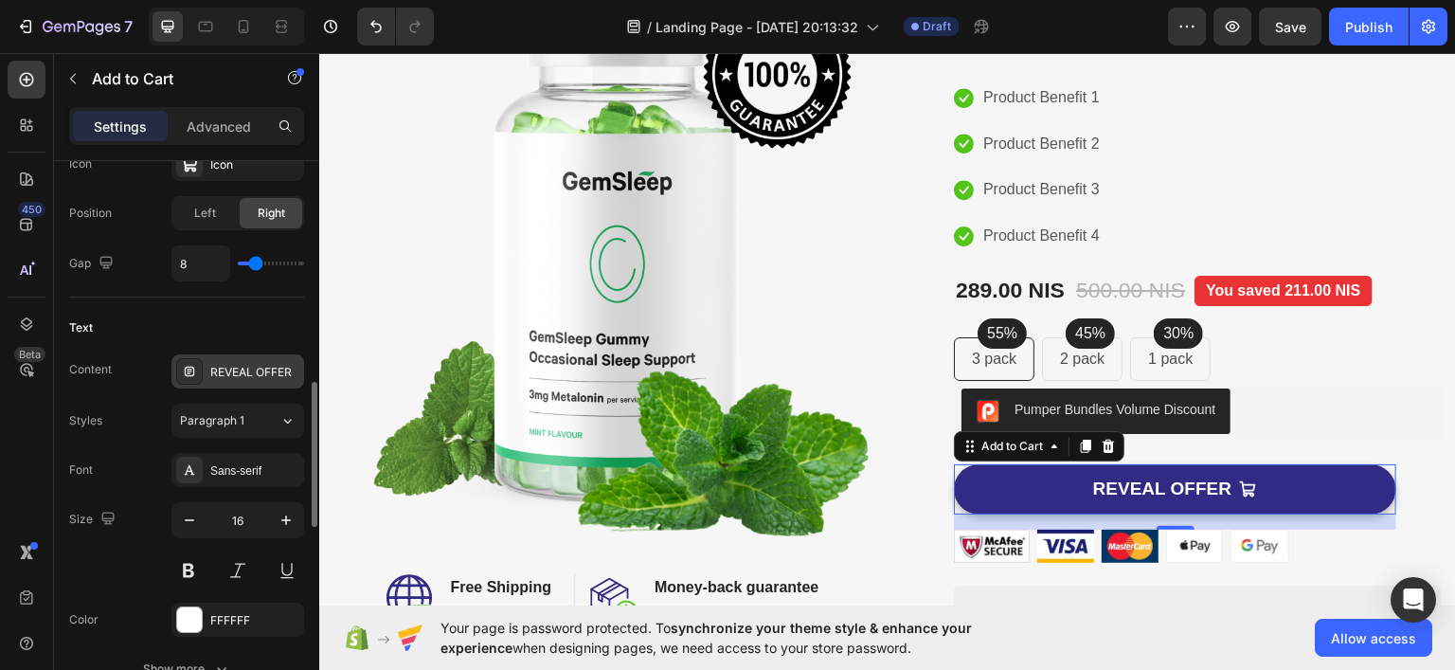
click at [265, 368] on div "REVEAL OFFER" at bounding box center [254, 372] width 89 height 17
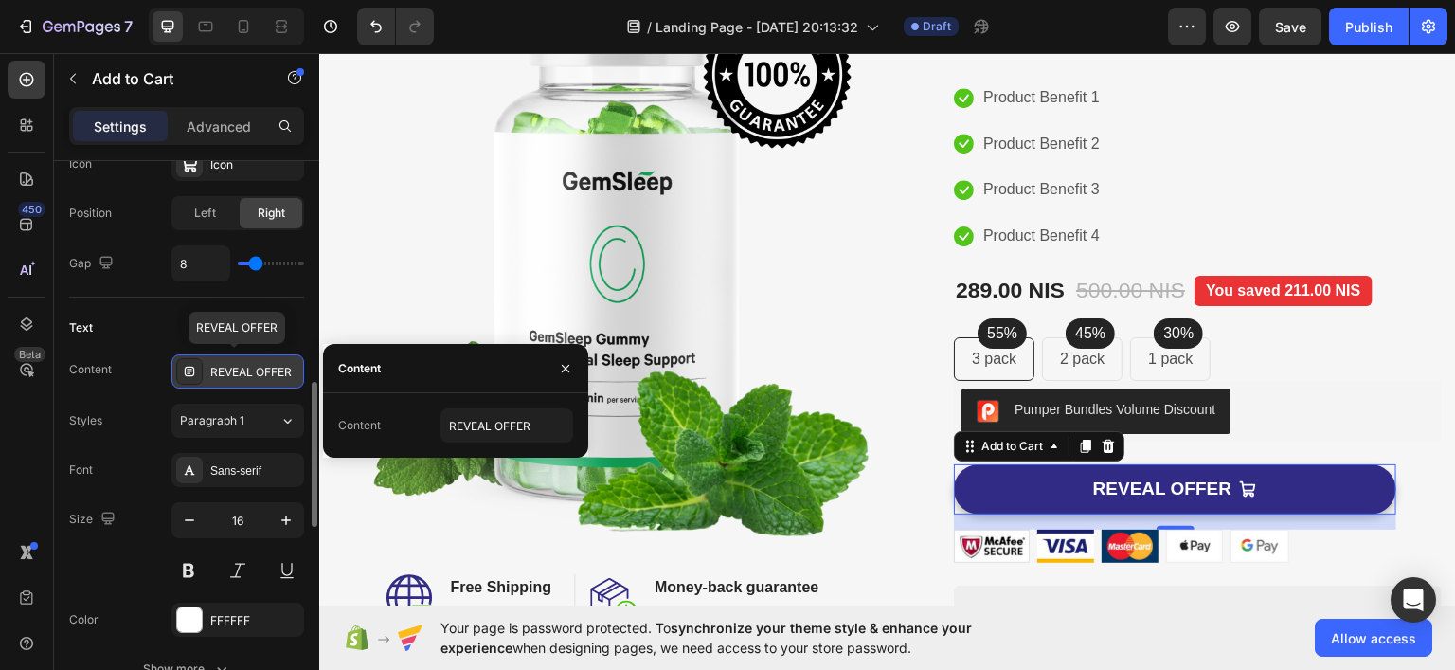
click at [265, 368] on div "REVEAL OFFER" at bounding box center [254, 372] width 89 height 17
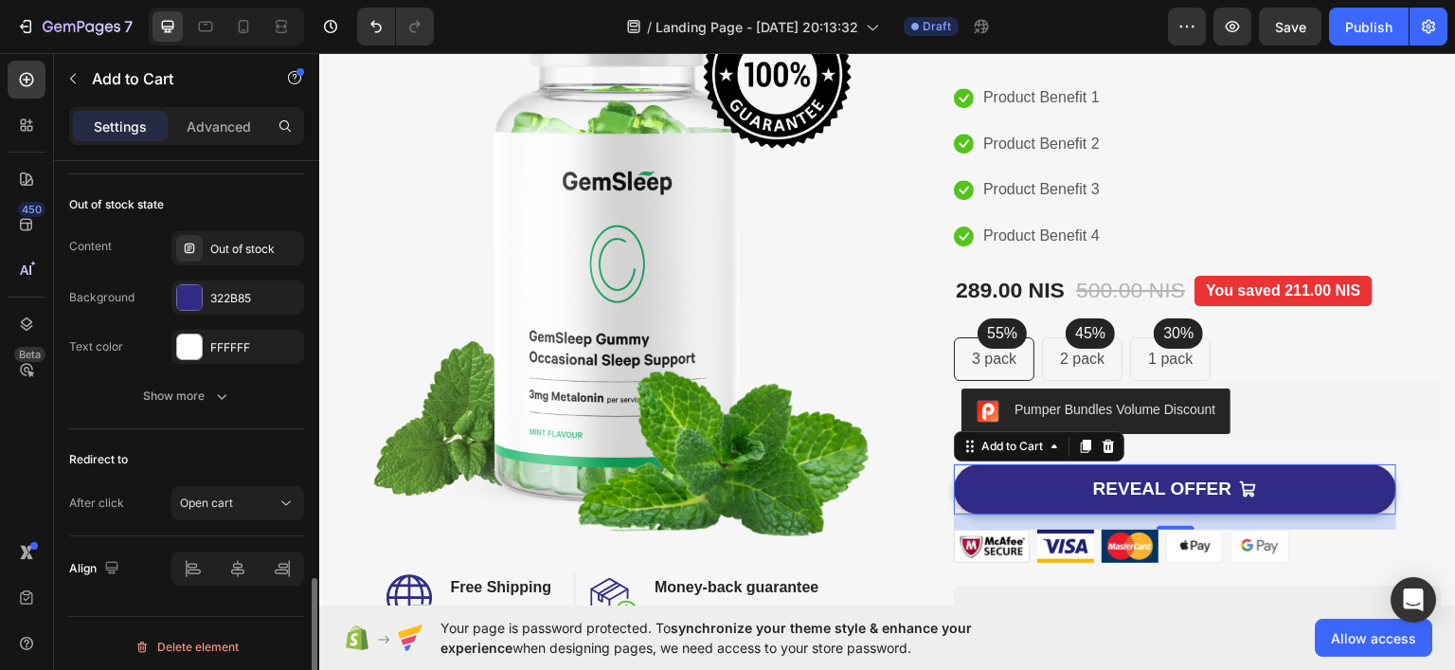
scroll to position [1612, 0]
click at [240, 493] on div "Open cart" at bounding box center [228, 501] width 97 height 17
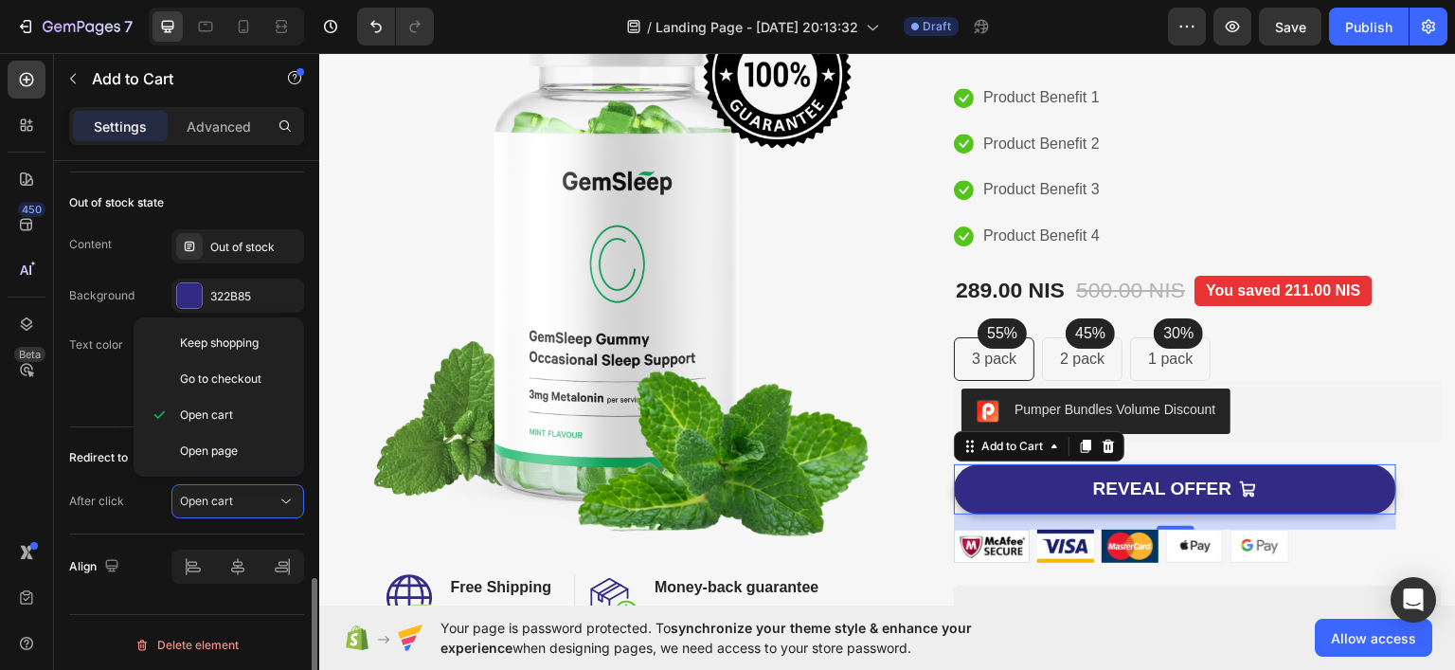
click at [108, 520] on div "Redirect to After click Open cart" at bounding box center [186, 480] width 235 height 107
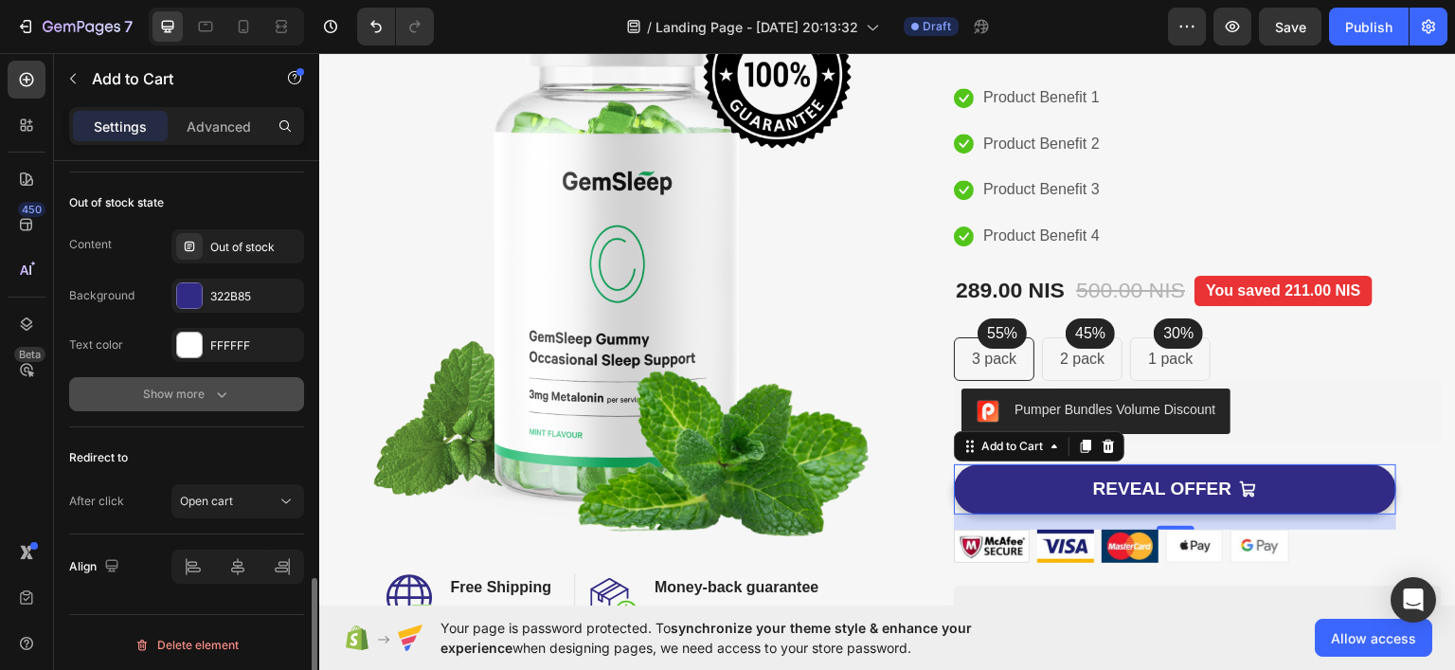
click at [217, 386] on icon "button" at bounding box center [221, 394] width 19 height 19
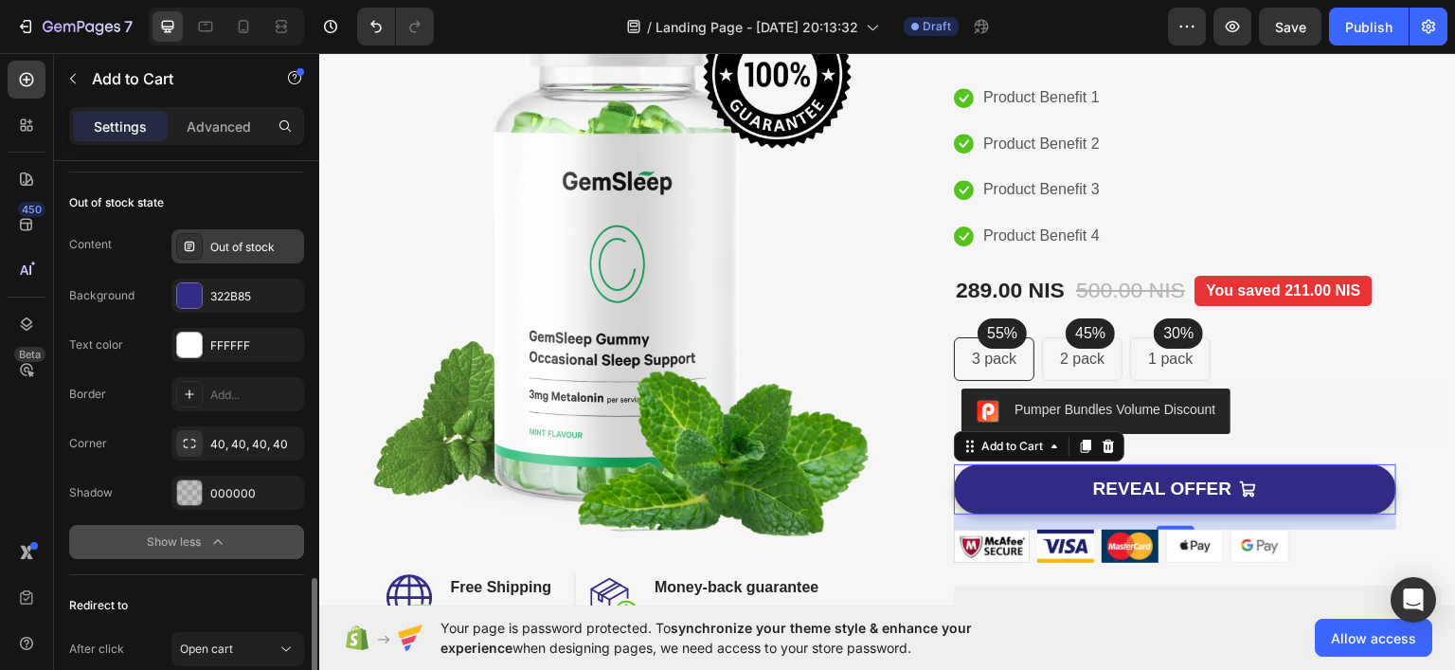
click at [254, 244] on div "Out of stock" at bounding box center [254, 247] width 89 height 17
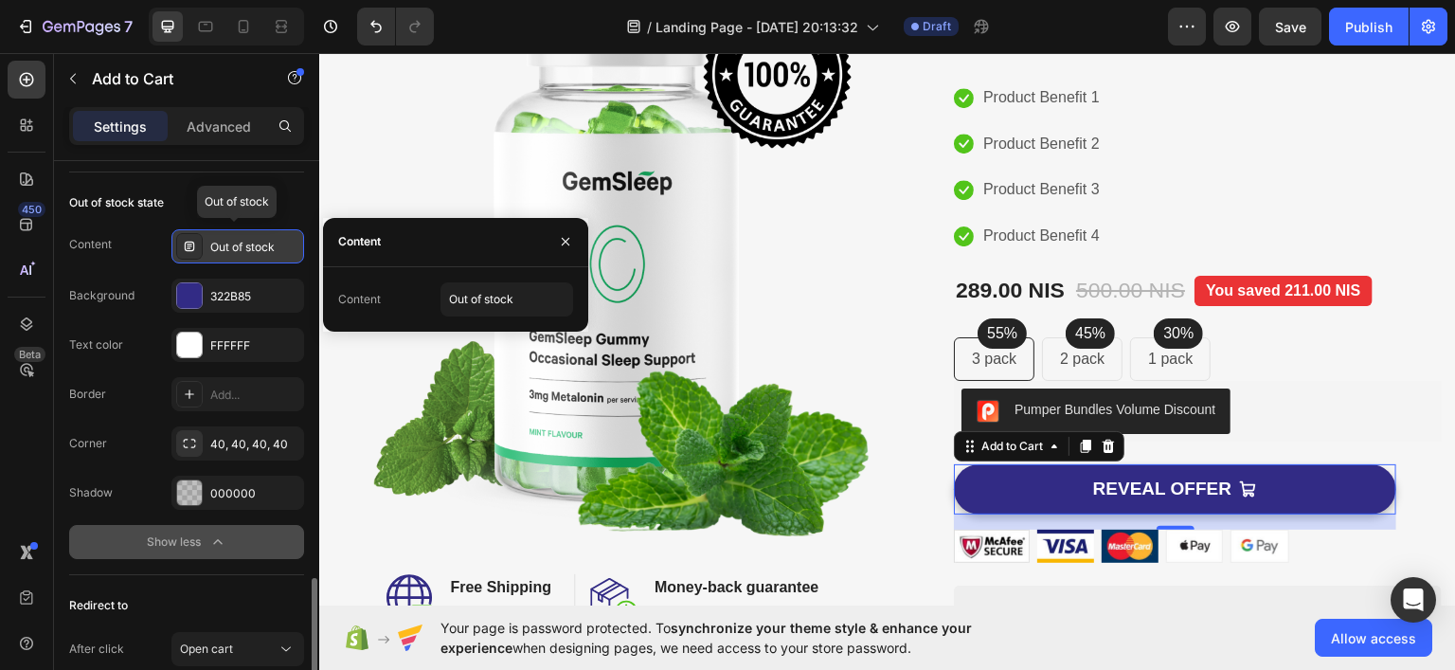
click at [254, 244] on div "Out of stock" at bounding box center [254, 247] width 89 height 17
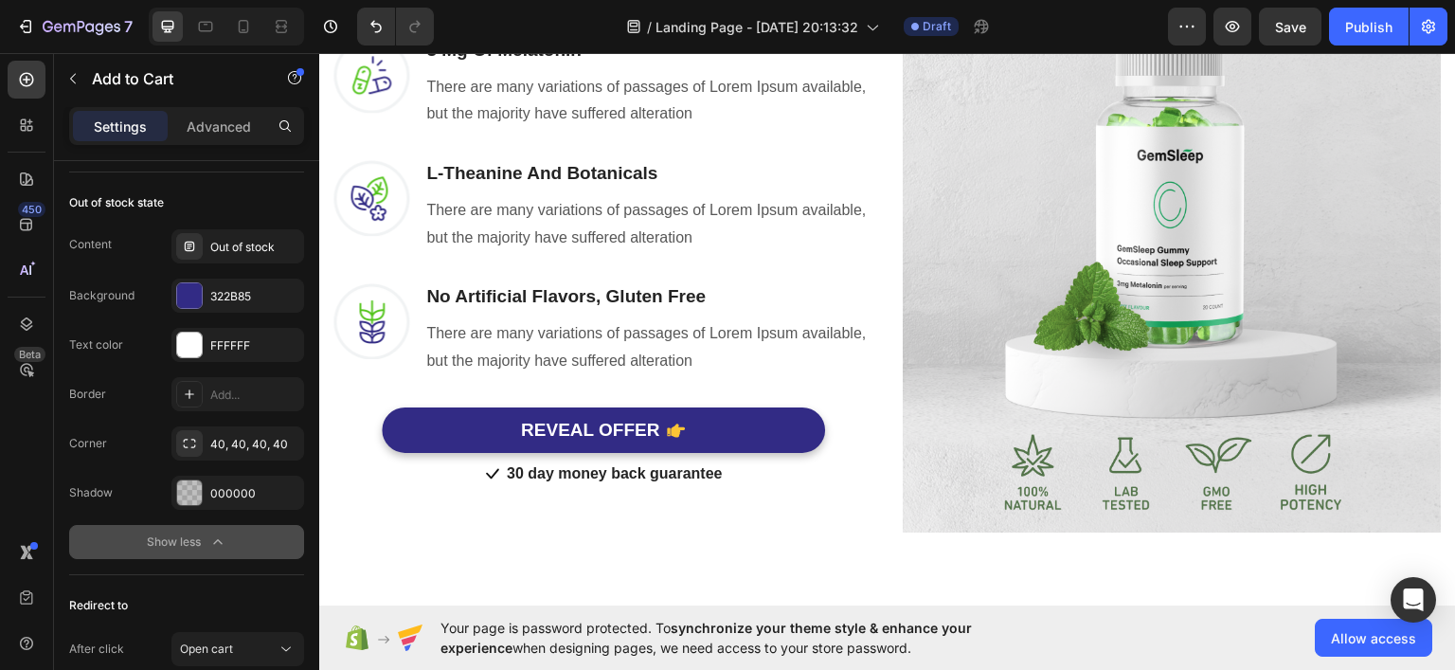
scroll to position [947, 0]
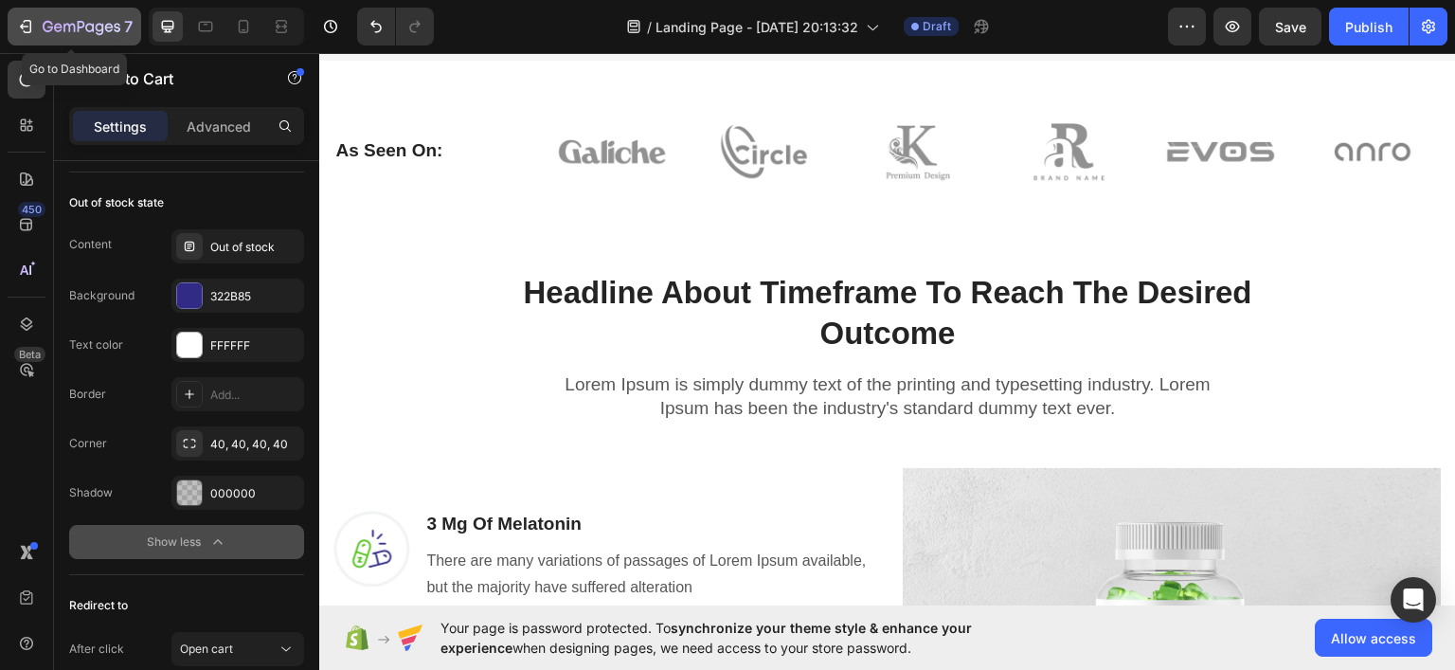
click at [16, 16] on button "7" at bounding box center [75, 27] width 134 height 38
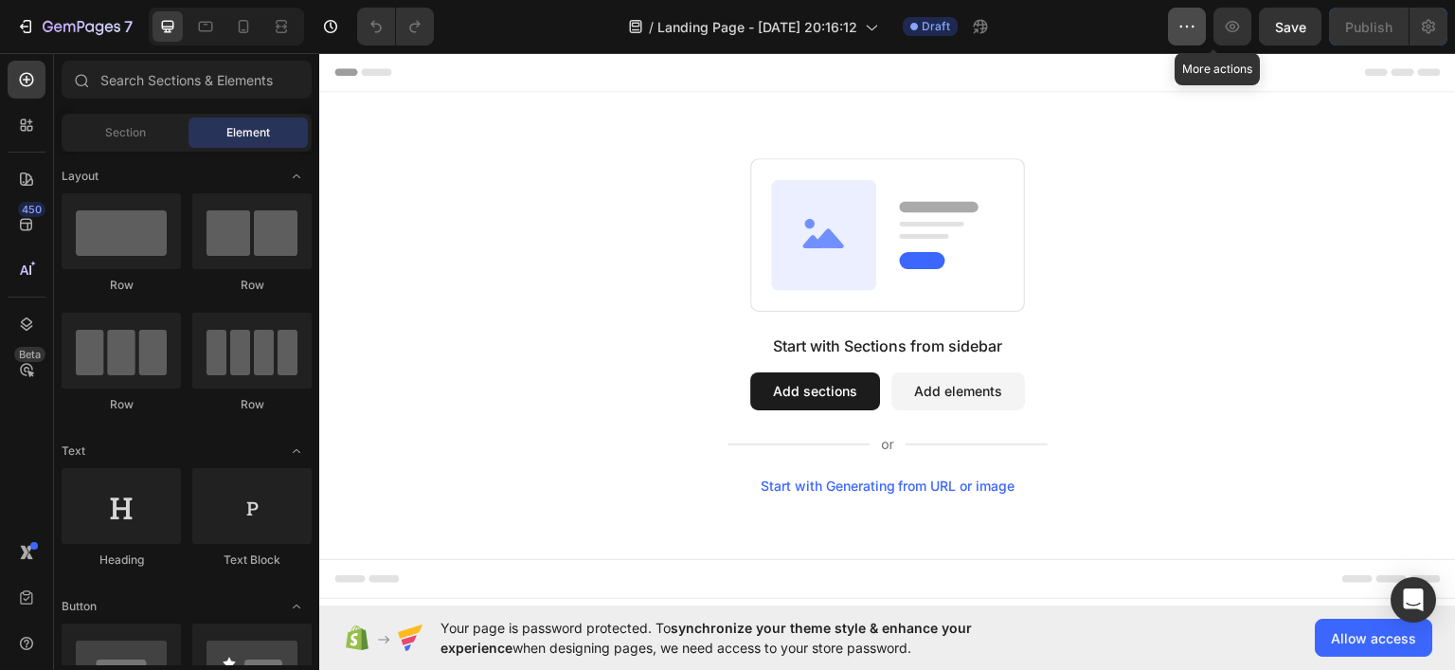
click at [1175, 27] on button "button" at bounding box center [1187, 27] width 38 height 38
click at [934, 379] on button "Add elements" at bounding box center [958, 390] width 134 height 38
click at [931, 393] on button "Add elements" at bounding box center [958, 390] width 134 height 38
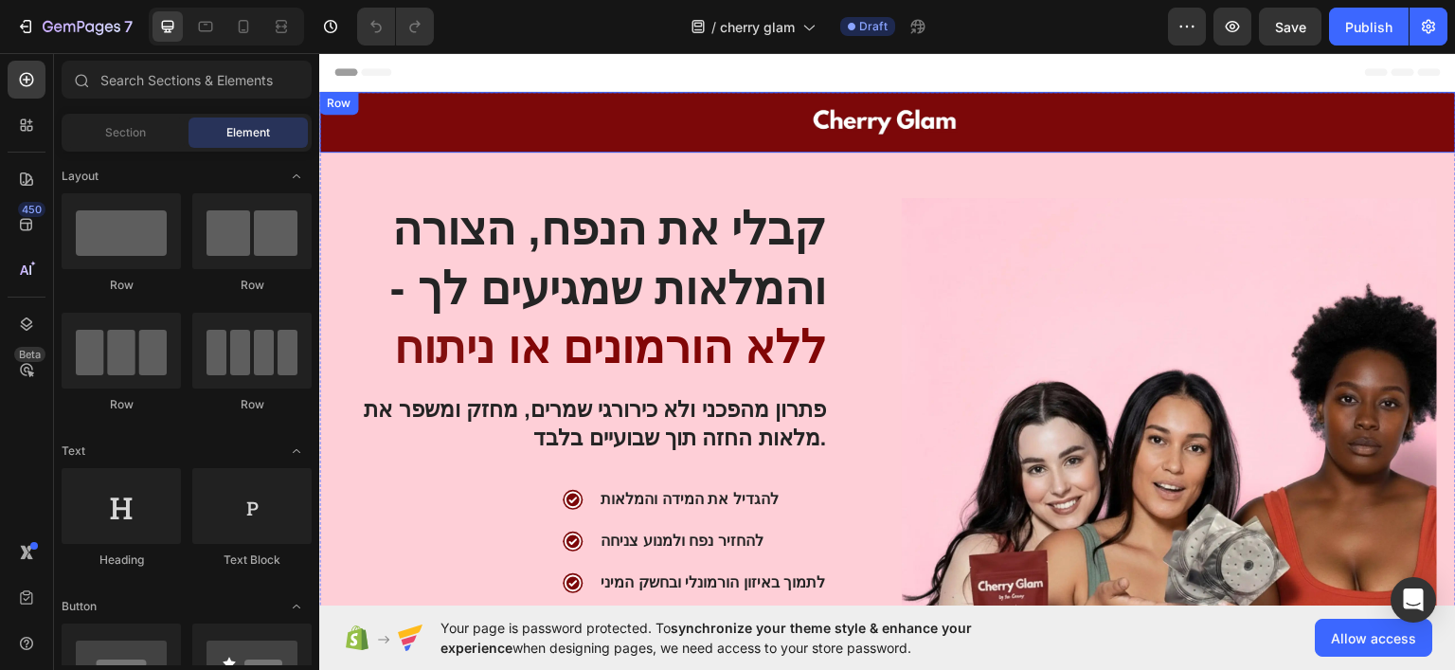
click at [354, 123] on div "Image Row" at bounding box center [887, 121] width 1137 height 61
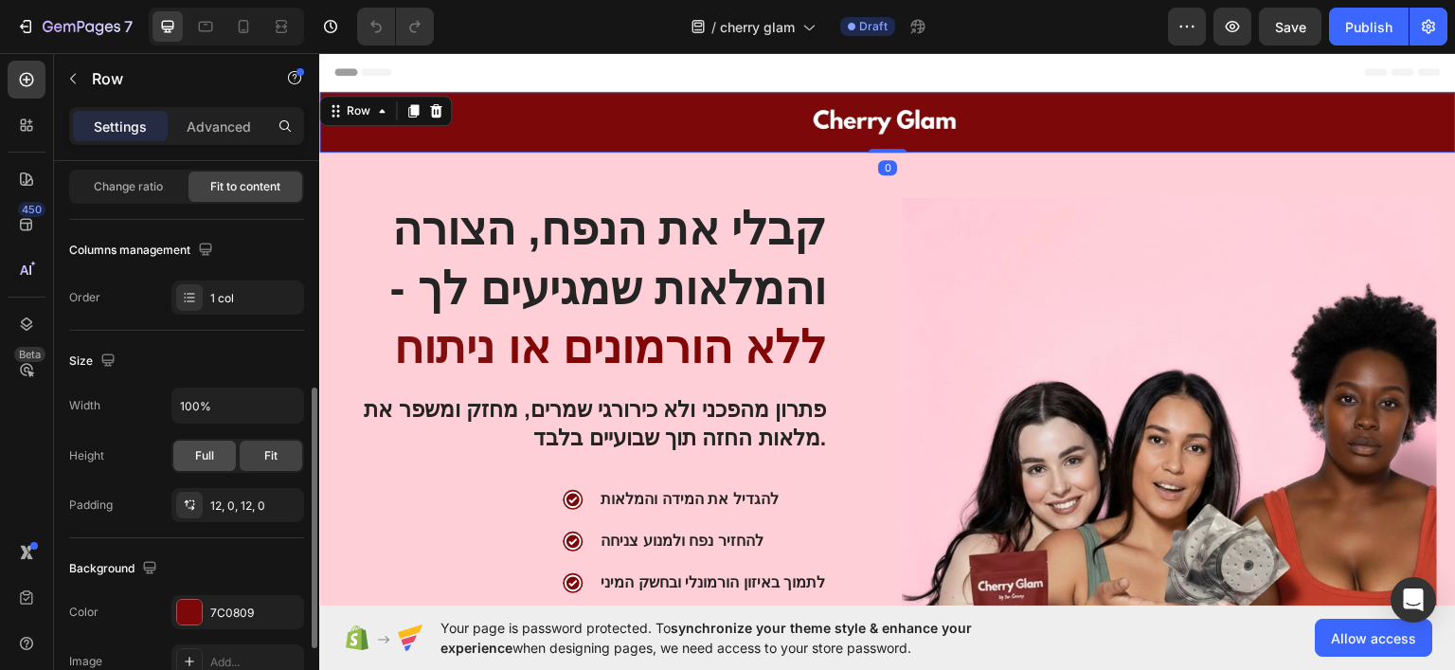
scroll to position [474, 0]
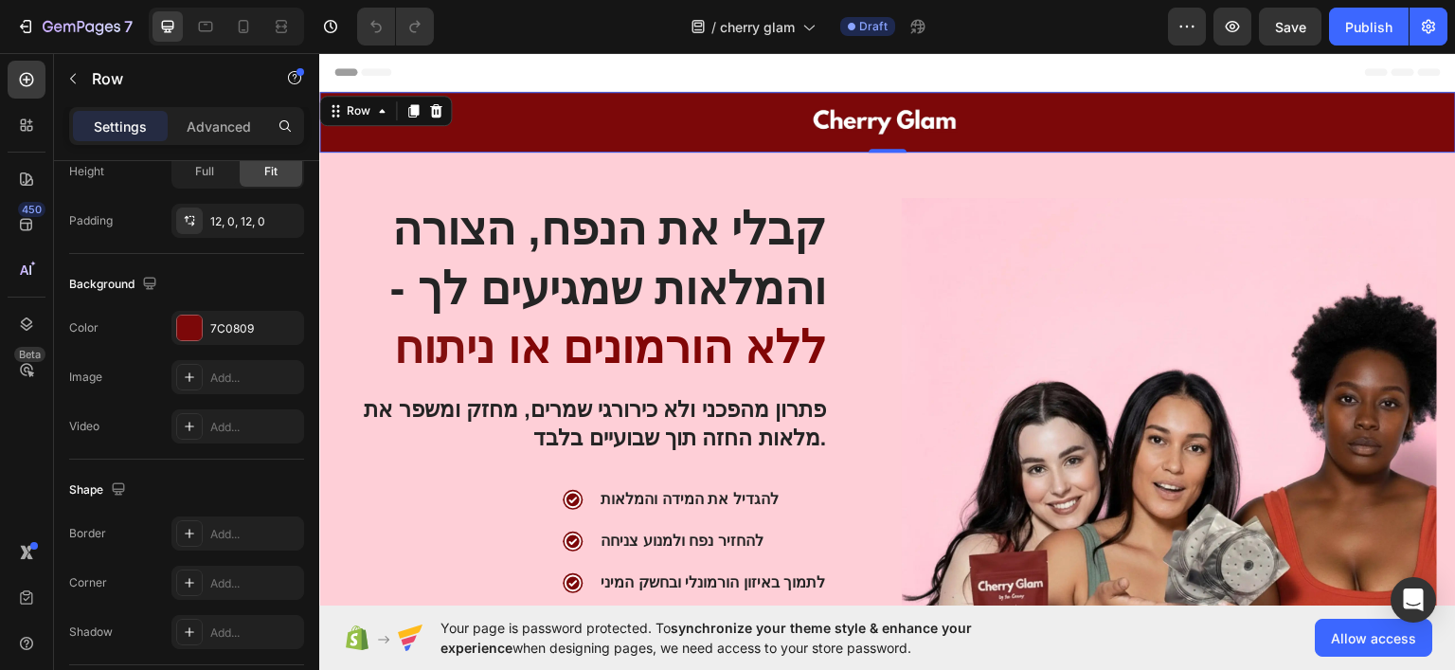
click at [624, 127] on div at bounding box center [887, 121] width 853 height 38
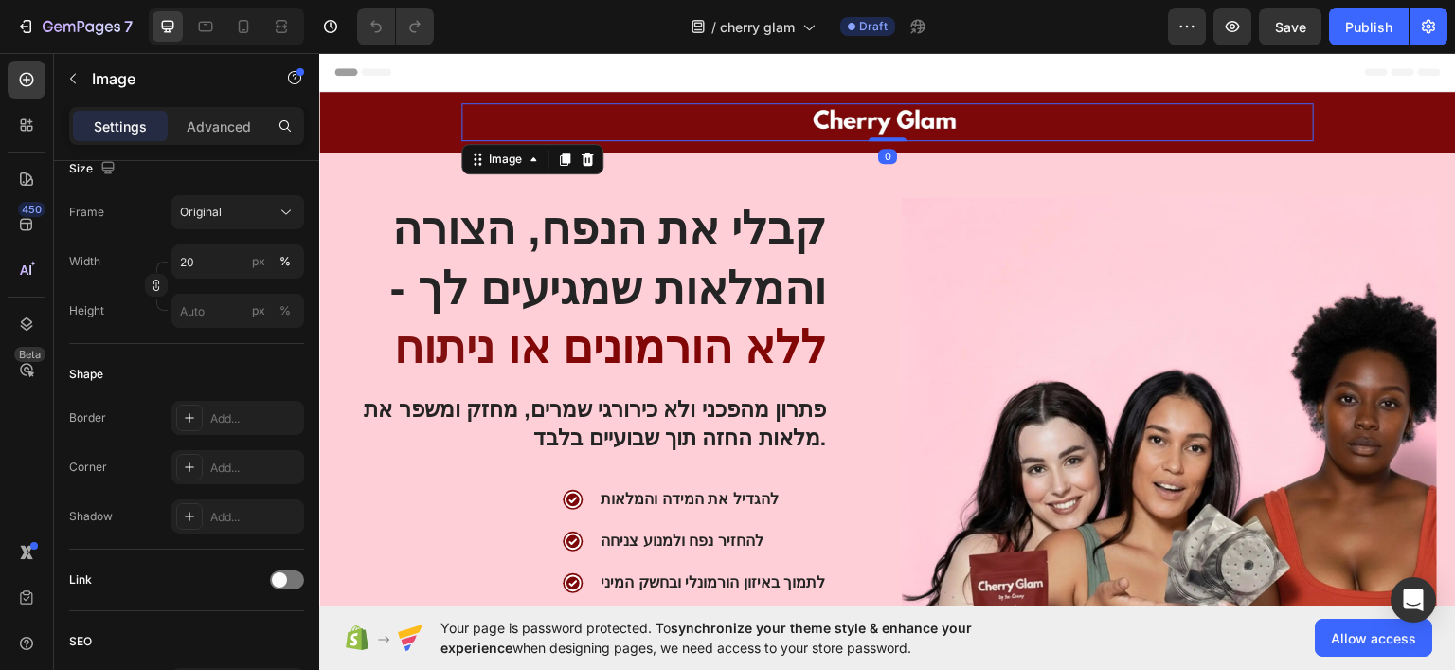
scroll to position [0, 0]
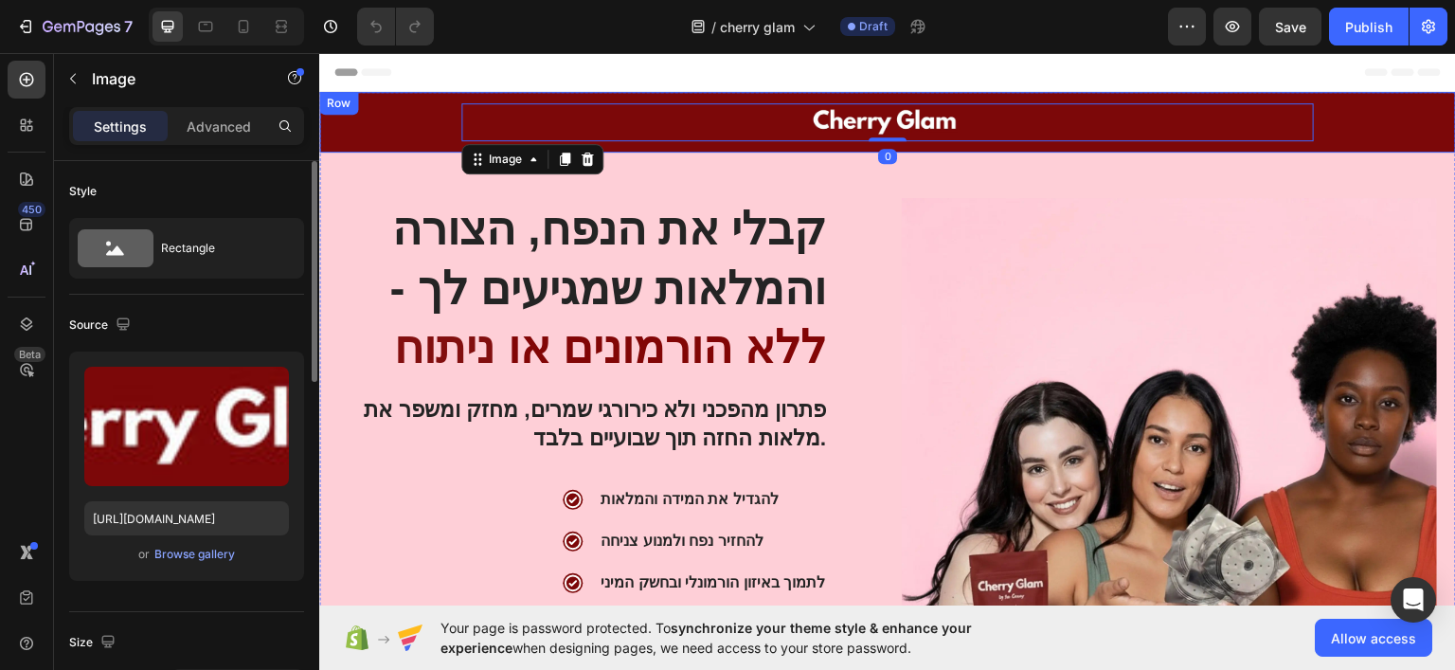
click at [402, 136] on div "Image 0 Row" at bounding box center [887, 121] width 1137 height 61
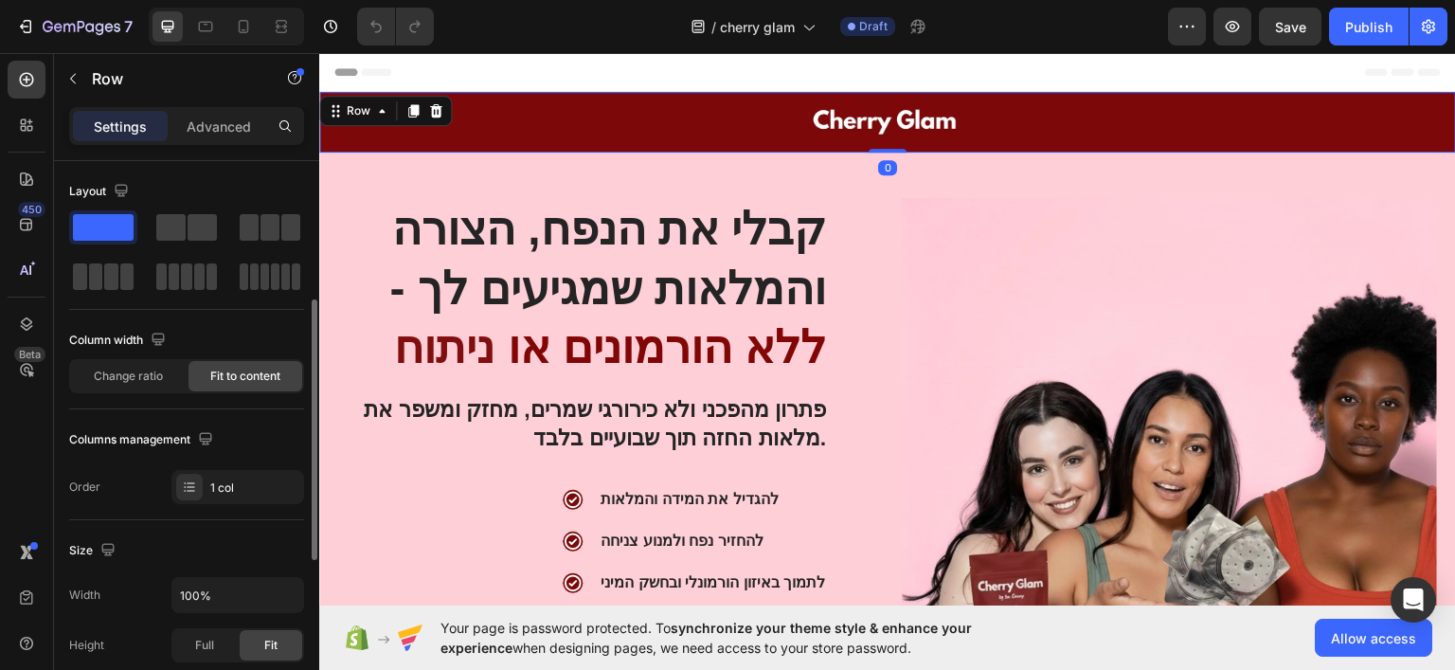
scroll to position [379, 0]
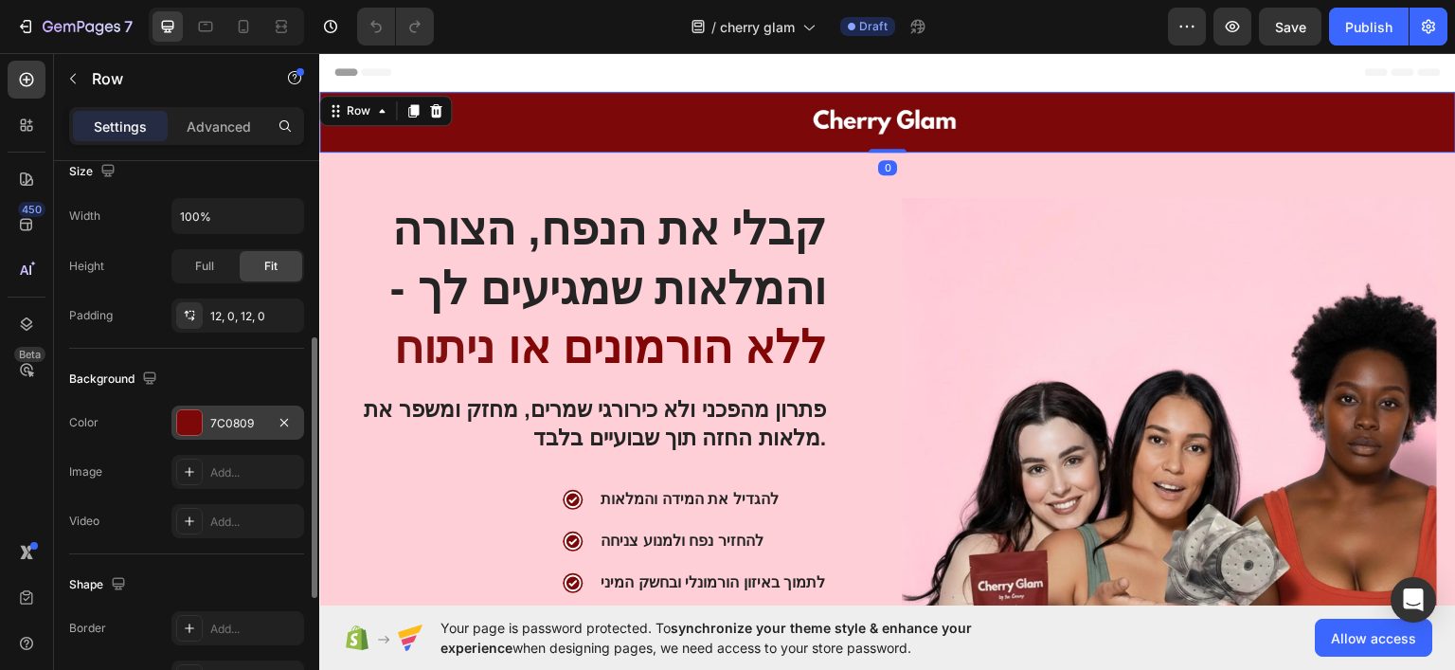
click at [196, 418] on div at bounding box center [189, 422] width 25 height 25
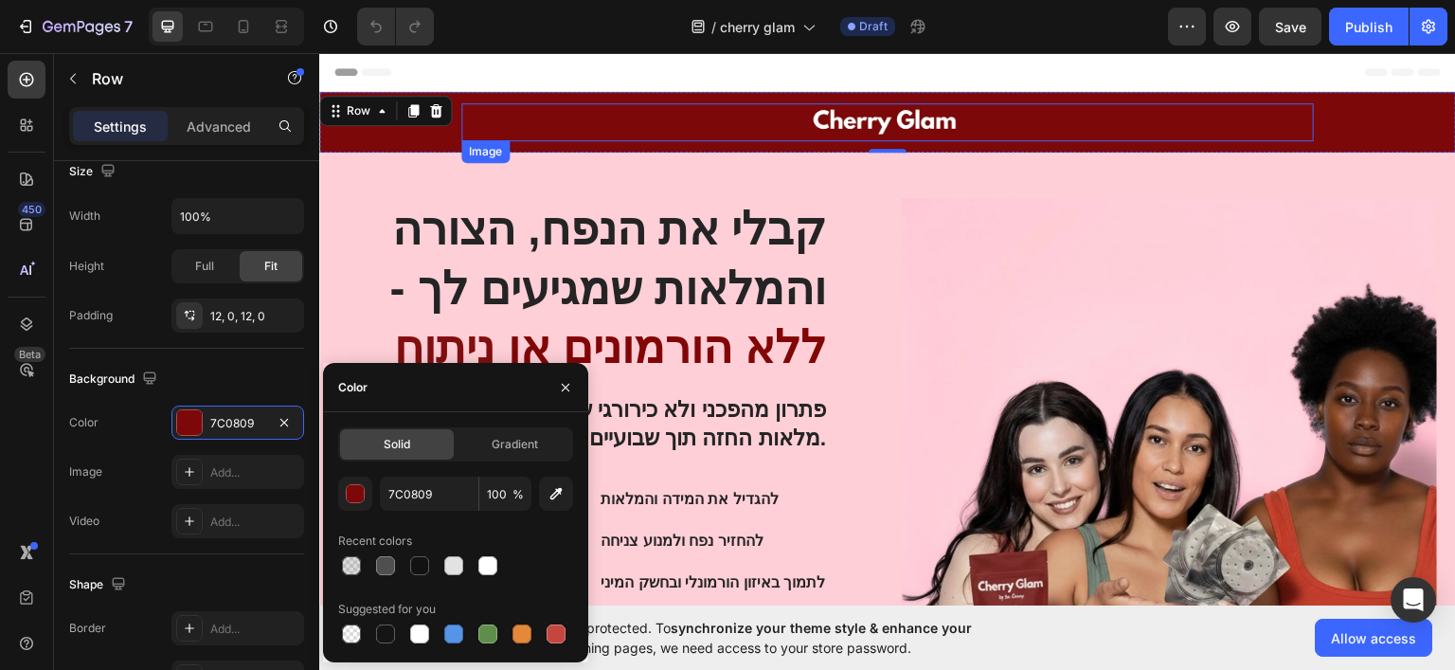
click at [869, 124] on img at bounding box center [887, 121] width 171 height 38
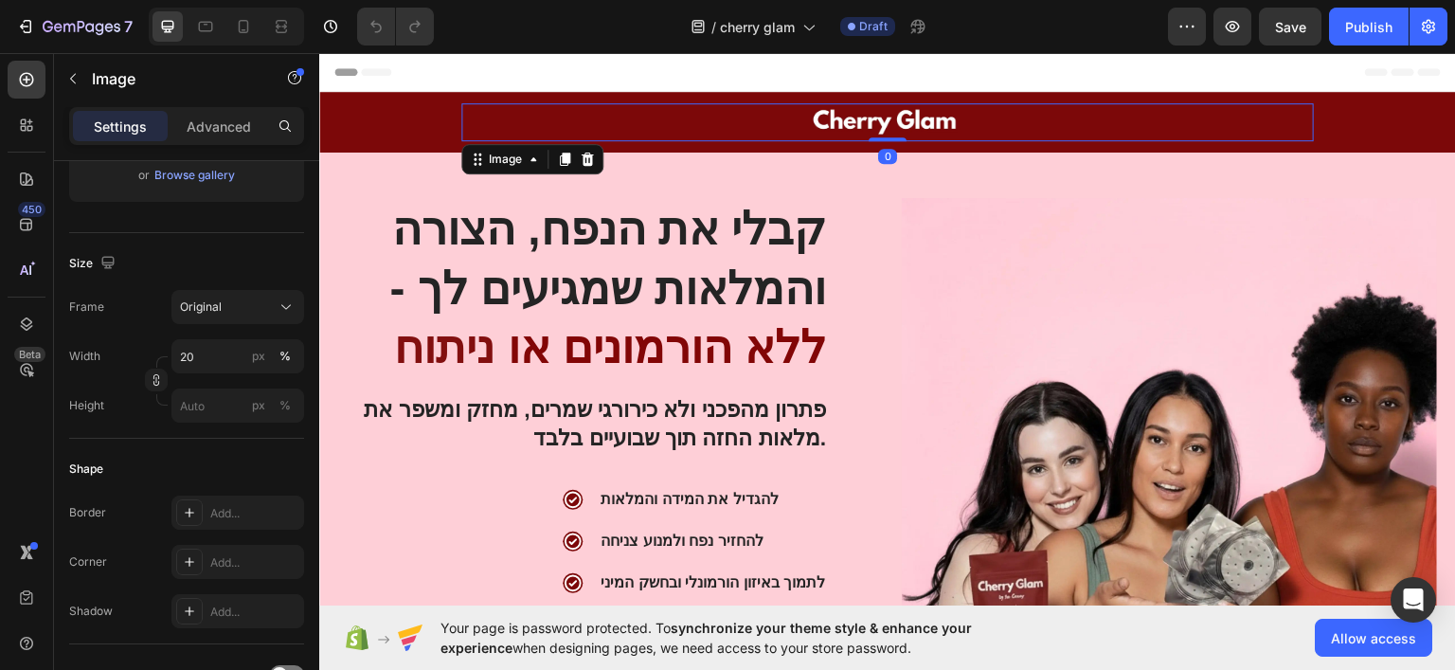
scroll to position [0, 0]
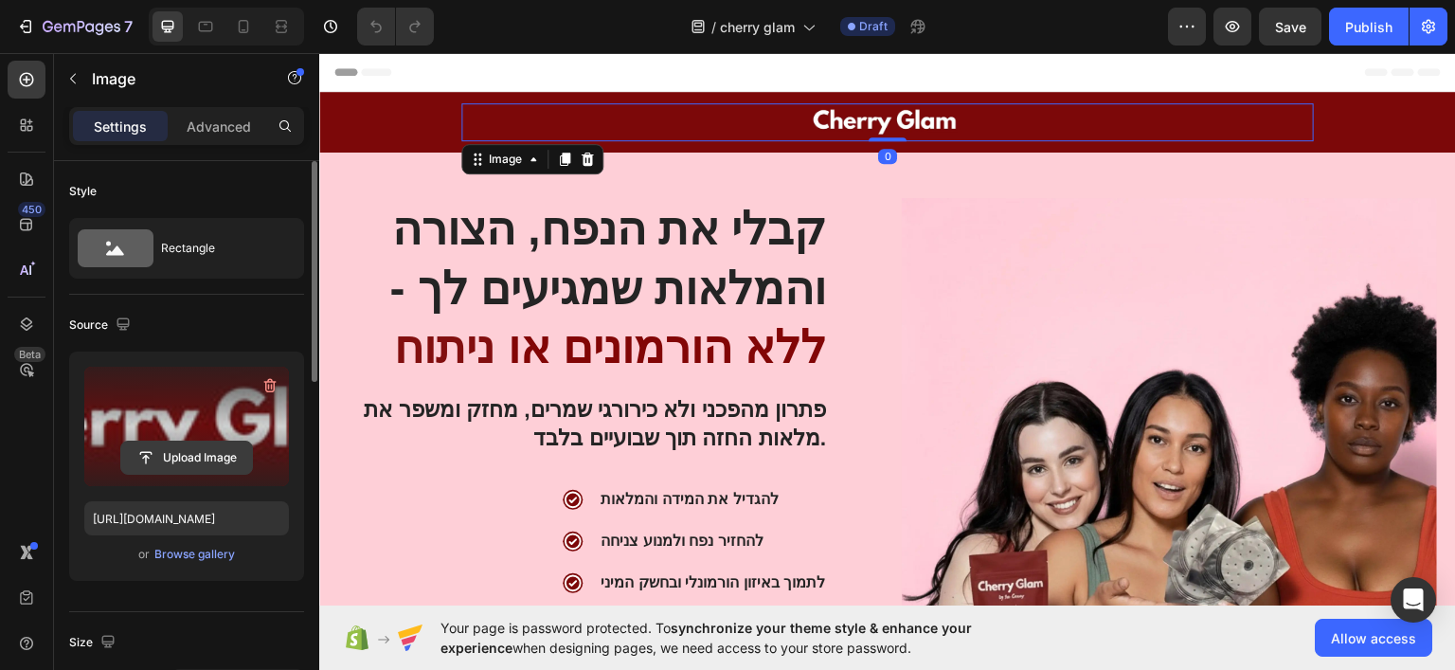
click at [195, 465] on input "file" at bounding box center [186, 457] width 131 height 32
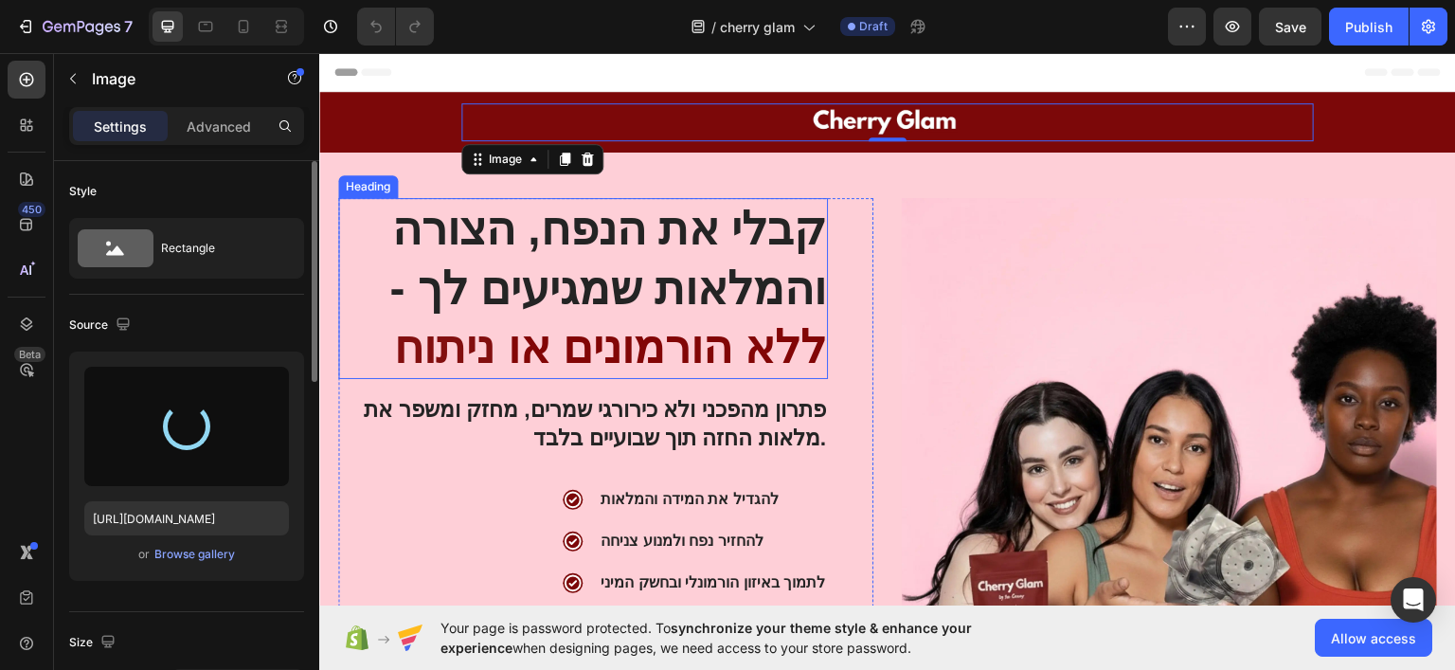
type input "https://cdn.shopify.com/s/files/1/0922/3408/8775/files/gempages_586053521762157…"
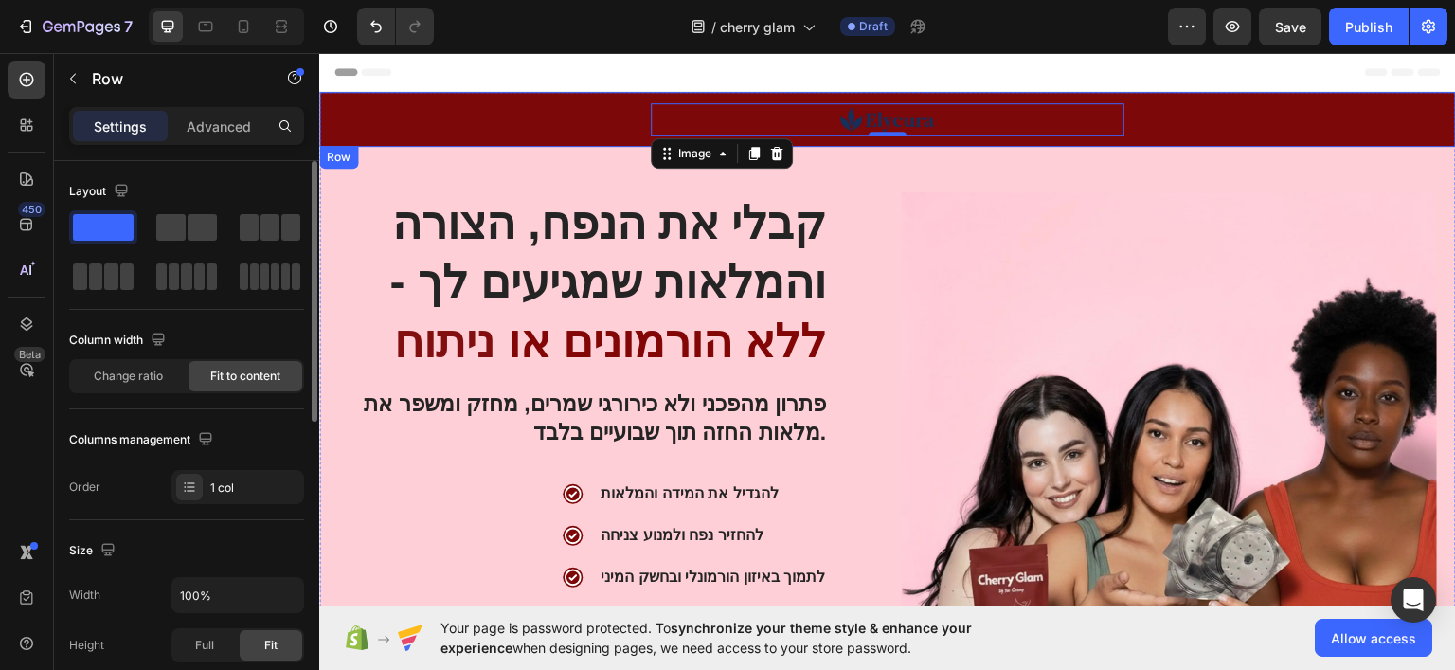
click at [373, 109] on div "Image 0 Row" at bounding box center [887, 118] width 1137 height 55
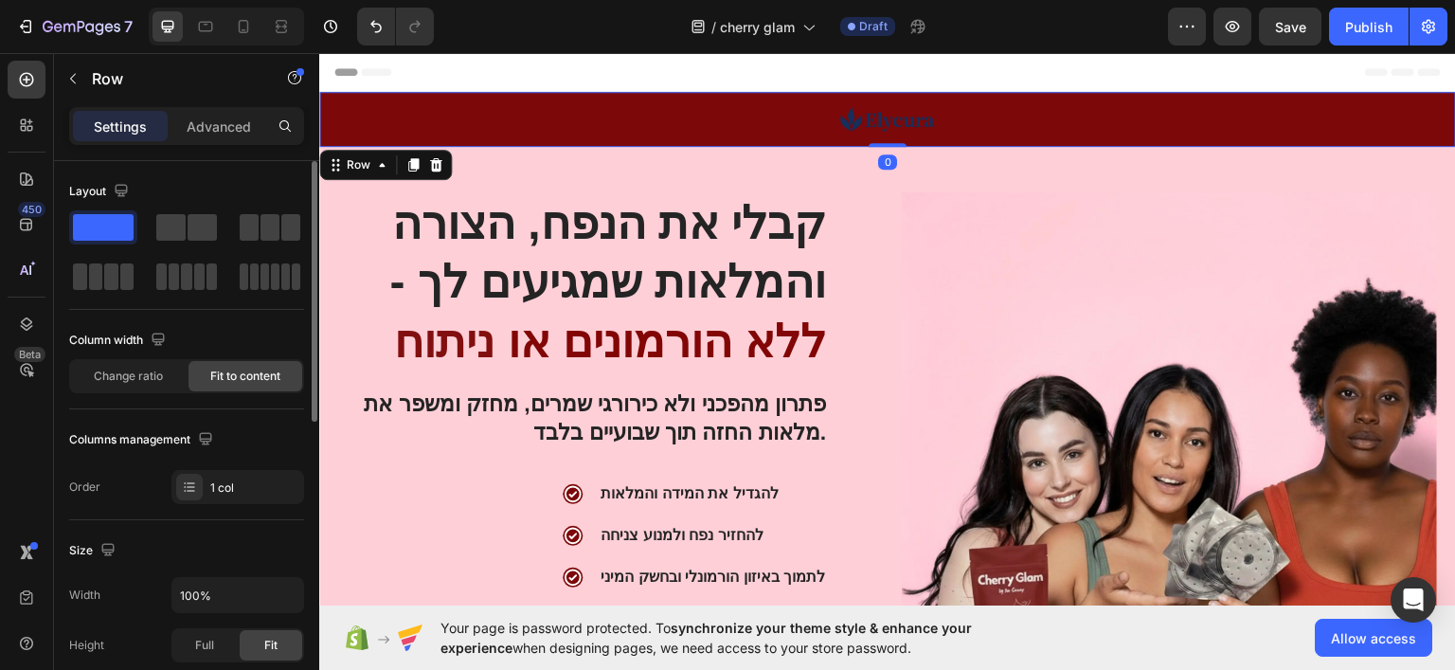
scroll to position [474, 0]
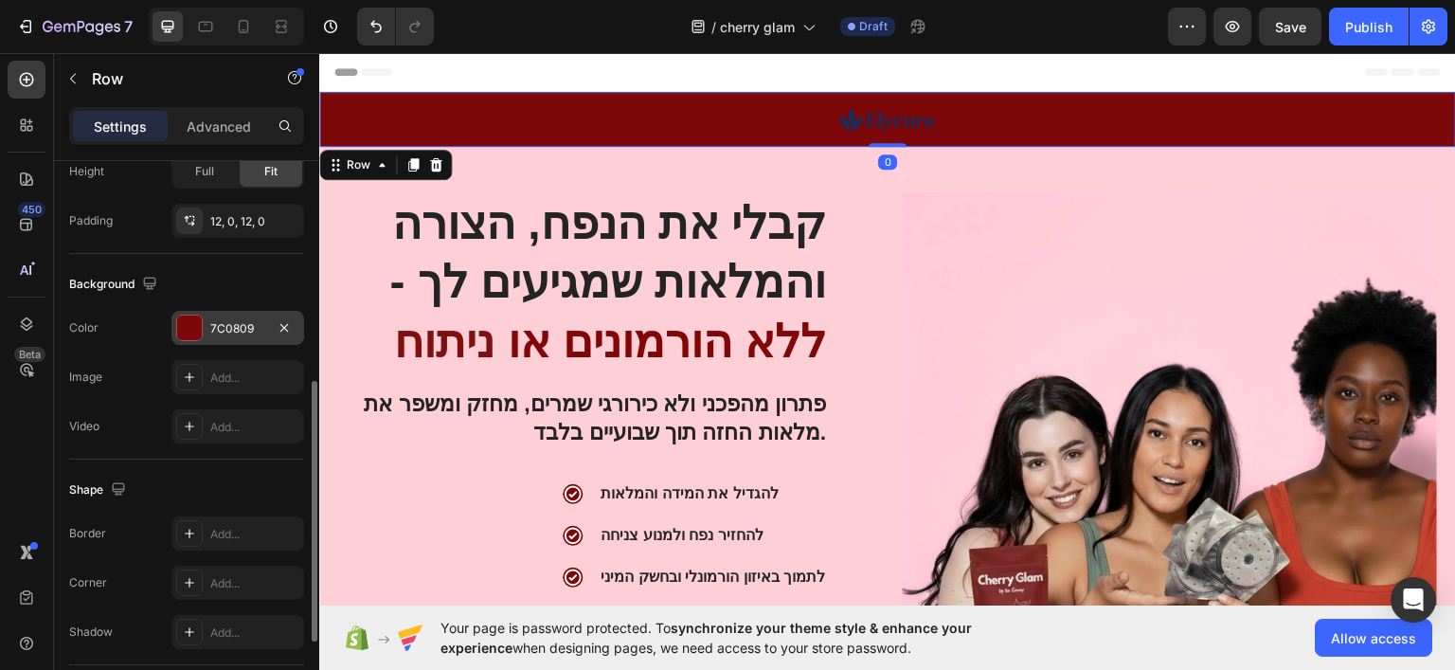
click at [195, 329] on div at bounding box center [189, 327] width 25 height 25
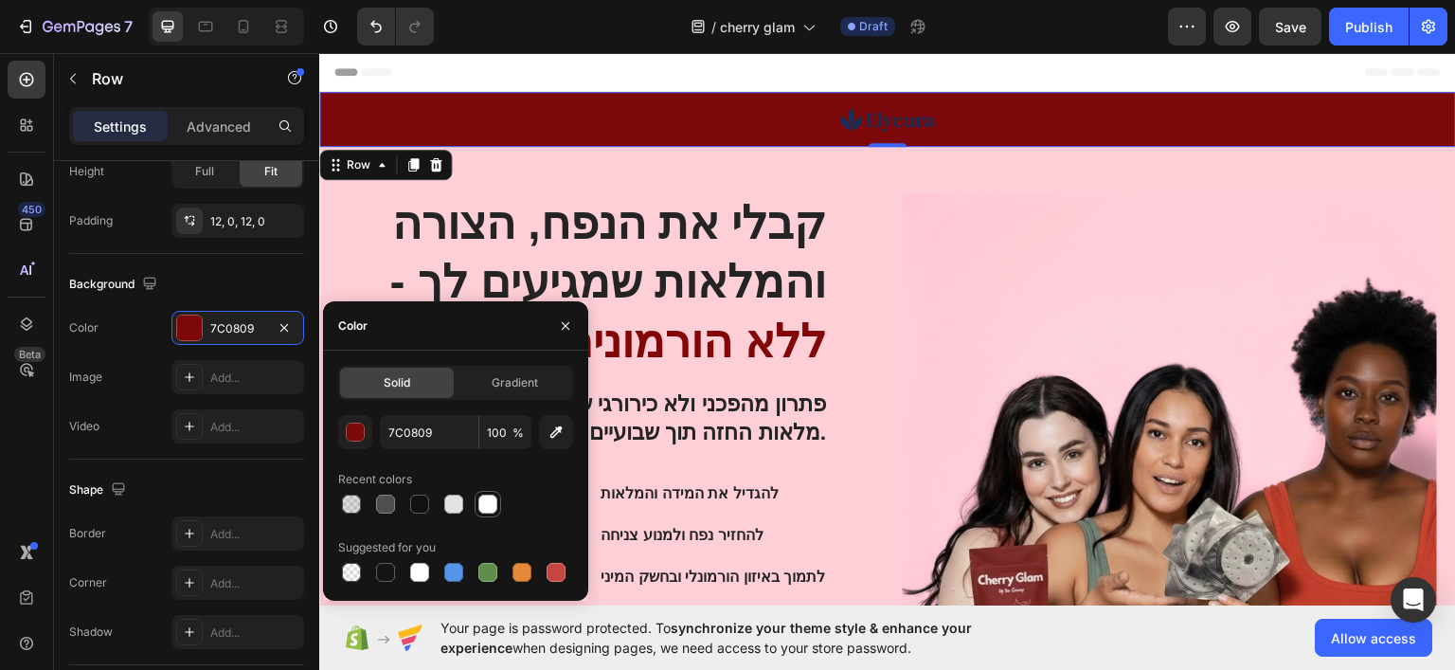
click at [493, 517] on div at bounding box center [488, 504] width 27 height 27
type input "FFFFFF"
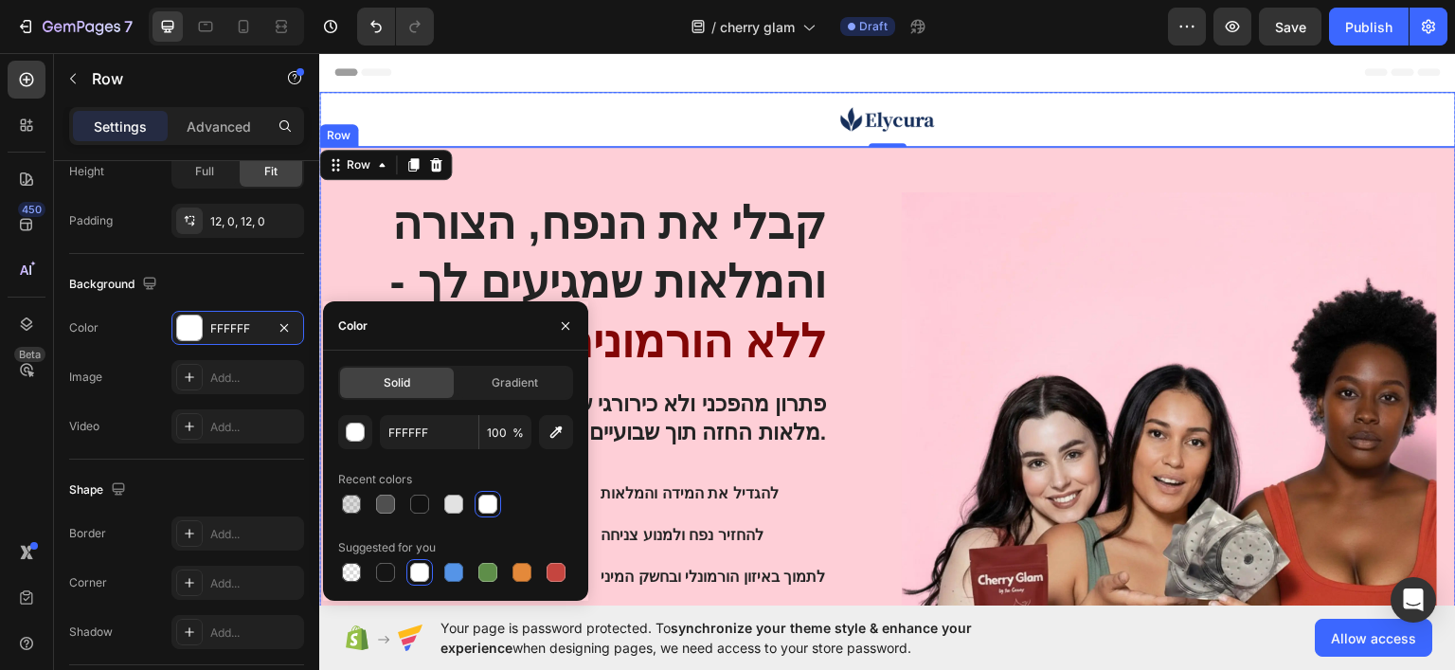
click at [851, 162] on div "קבלי את הנפח, הצורה והמלאות שמגיעים לך - ללא הורמונים או ניתוח Heading פתרון מה…" at bounding box center [887, 525] width 1137 height 759
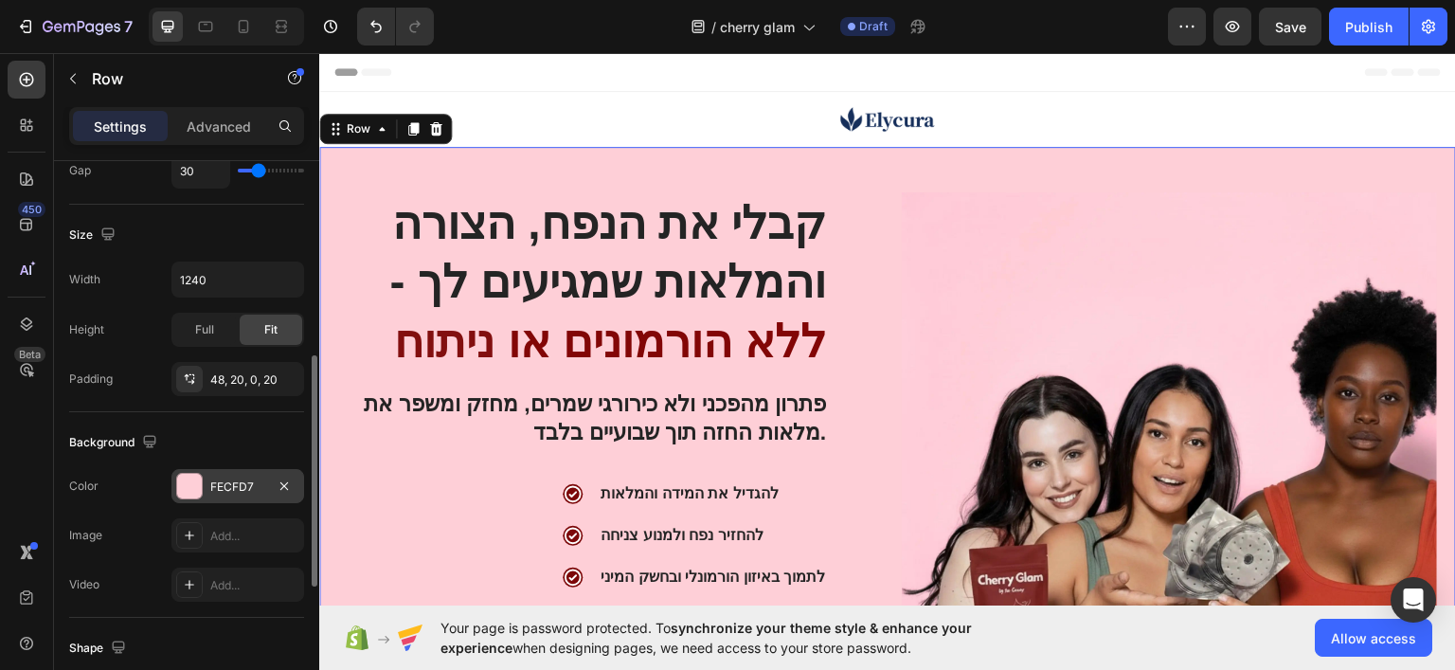
click at [193, 482] on div at bounding box center [189, 486] width 25 height 25
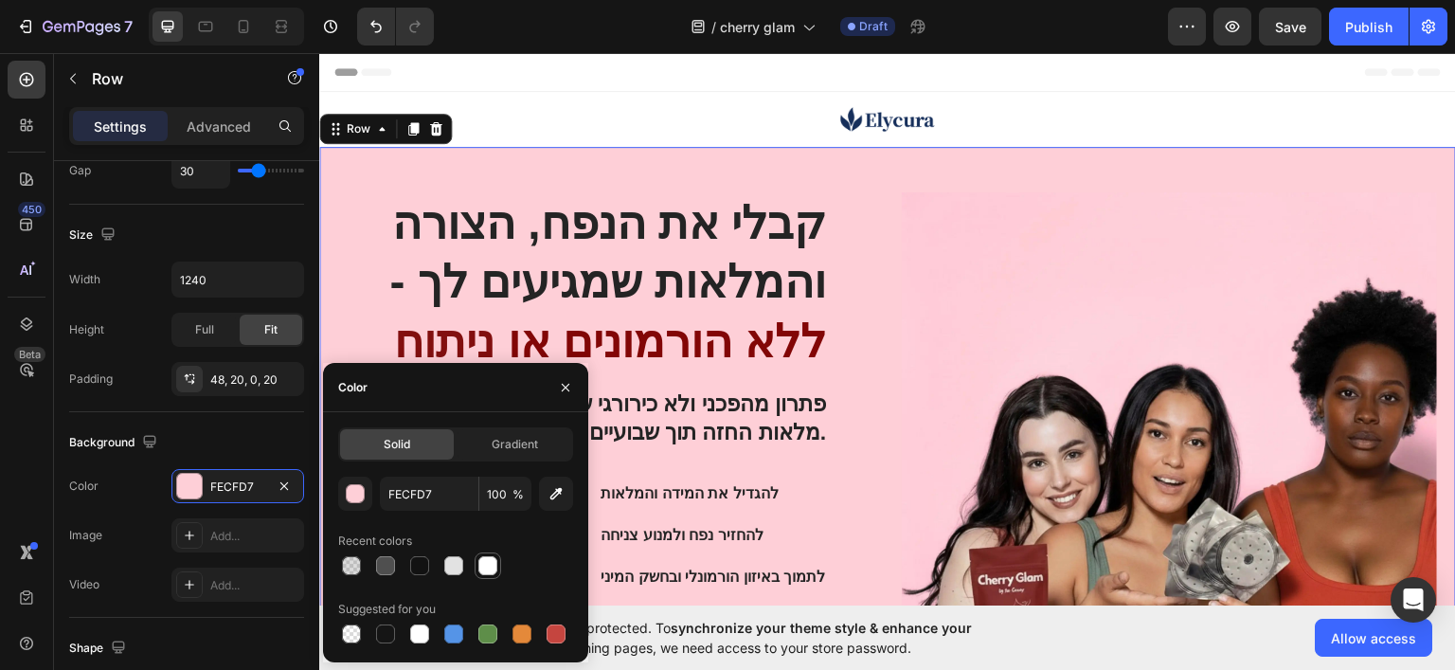
click at [492, 566] on div at bounding box center [487, 565] width 19 height 19
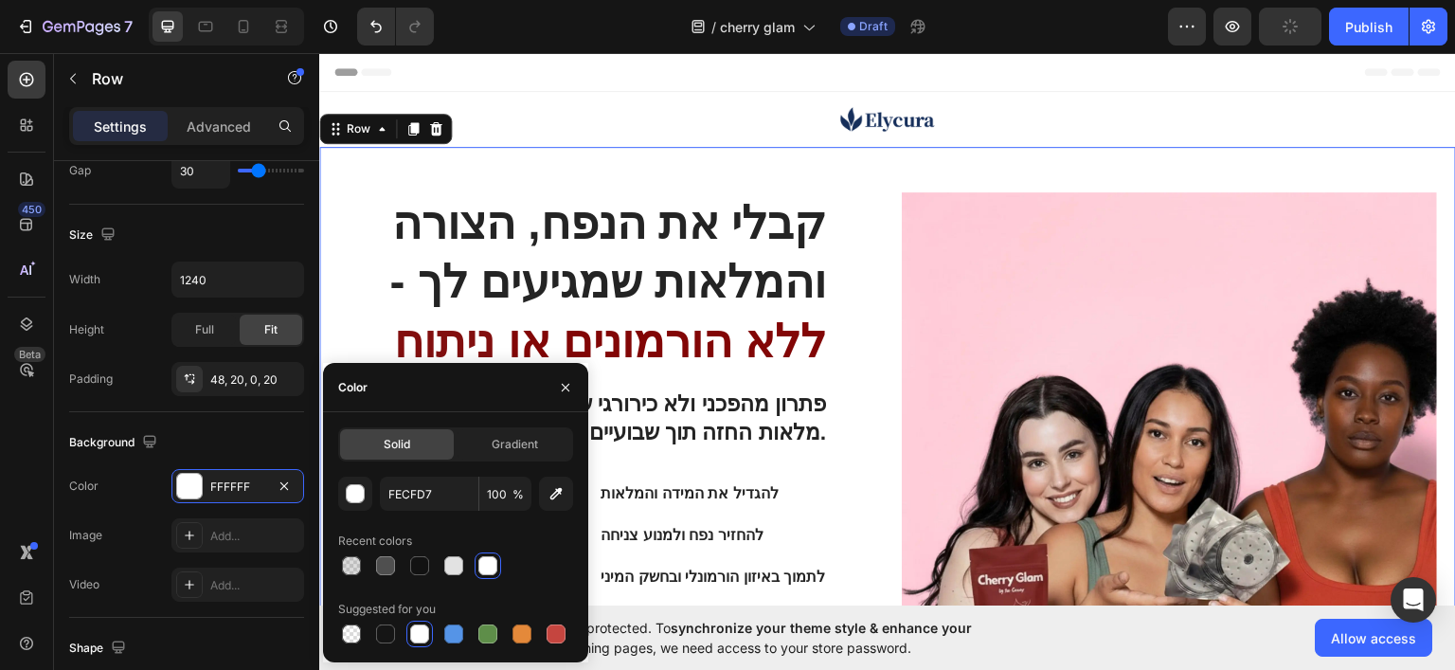
type input "FFFFFF"
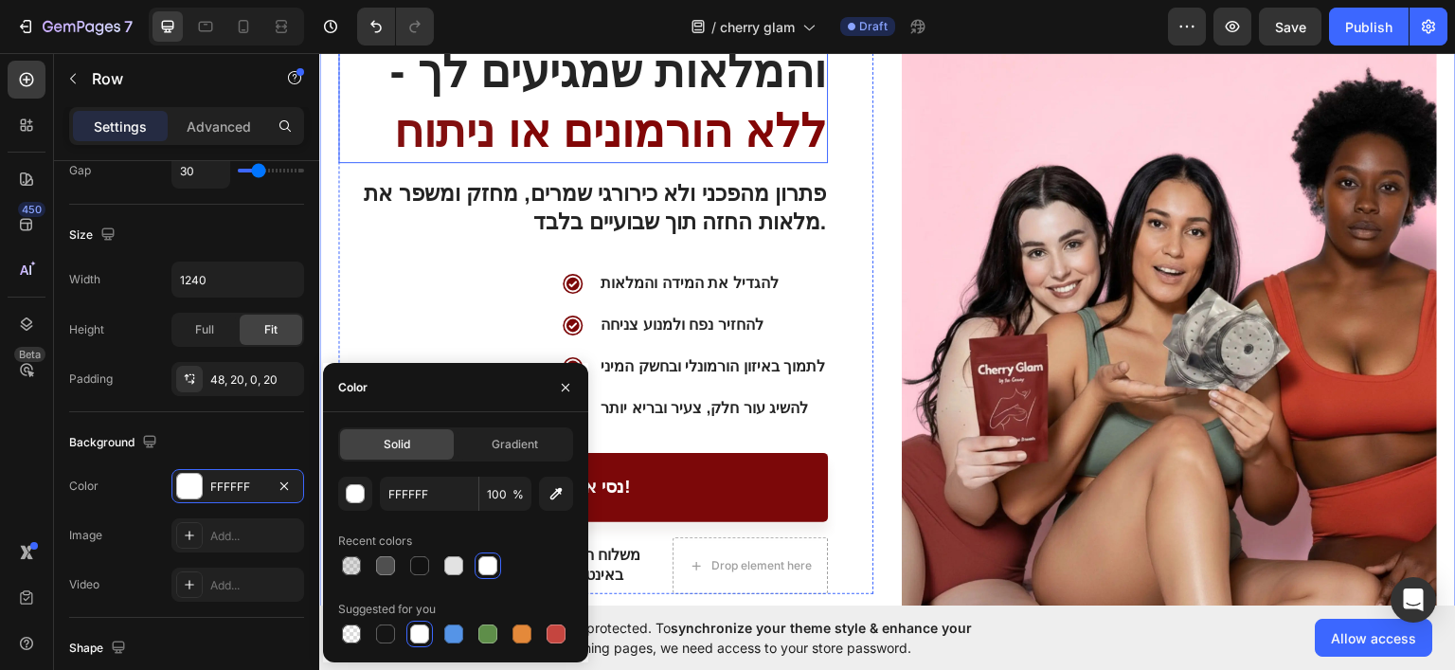
scroll to position [189, 0]
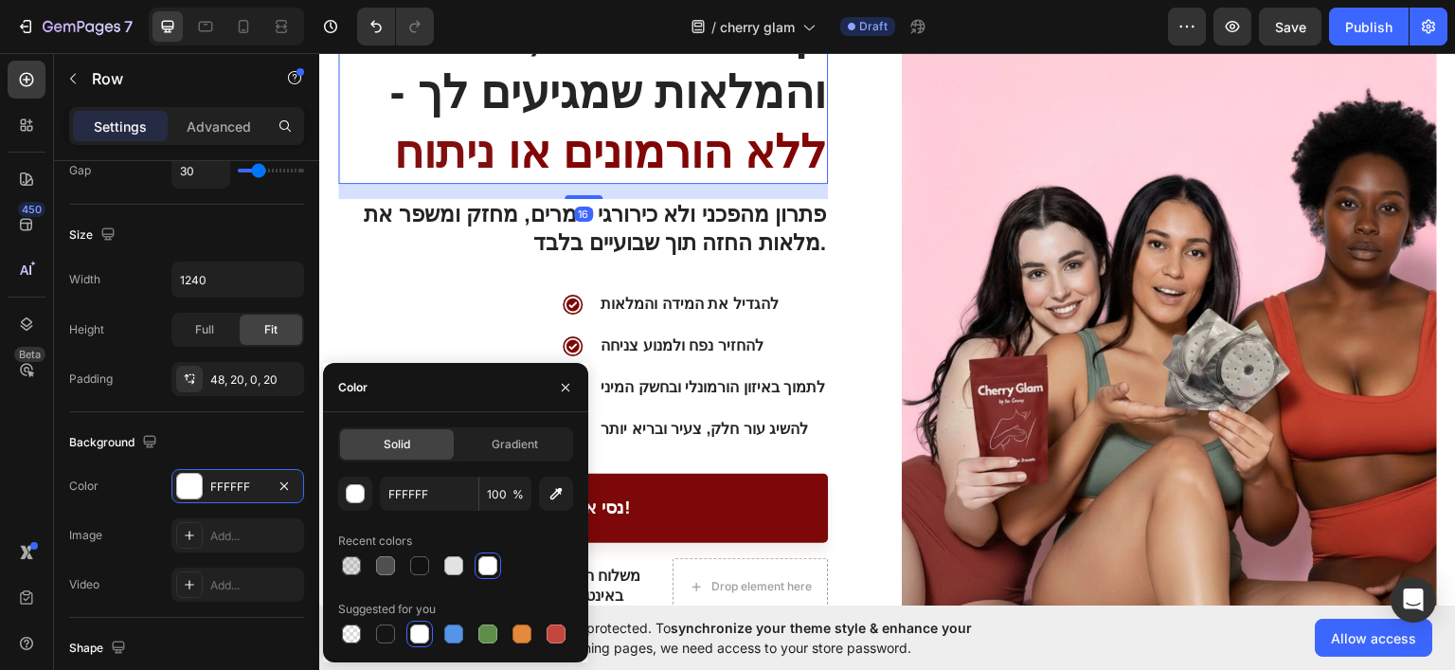
click at [731, 134] on strong "ללא הורמונים או" at bounding box center [666, 151] width 319 height 50
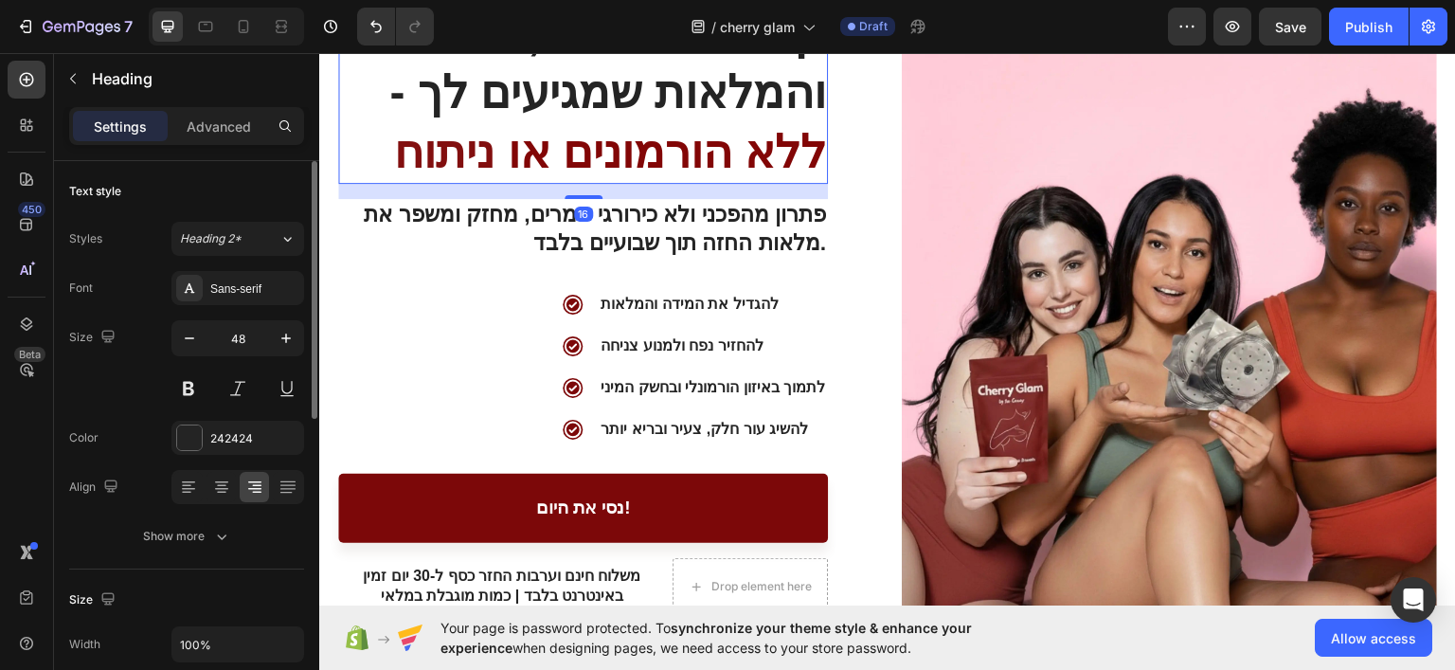
scroll to position [144, 0]
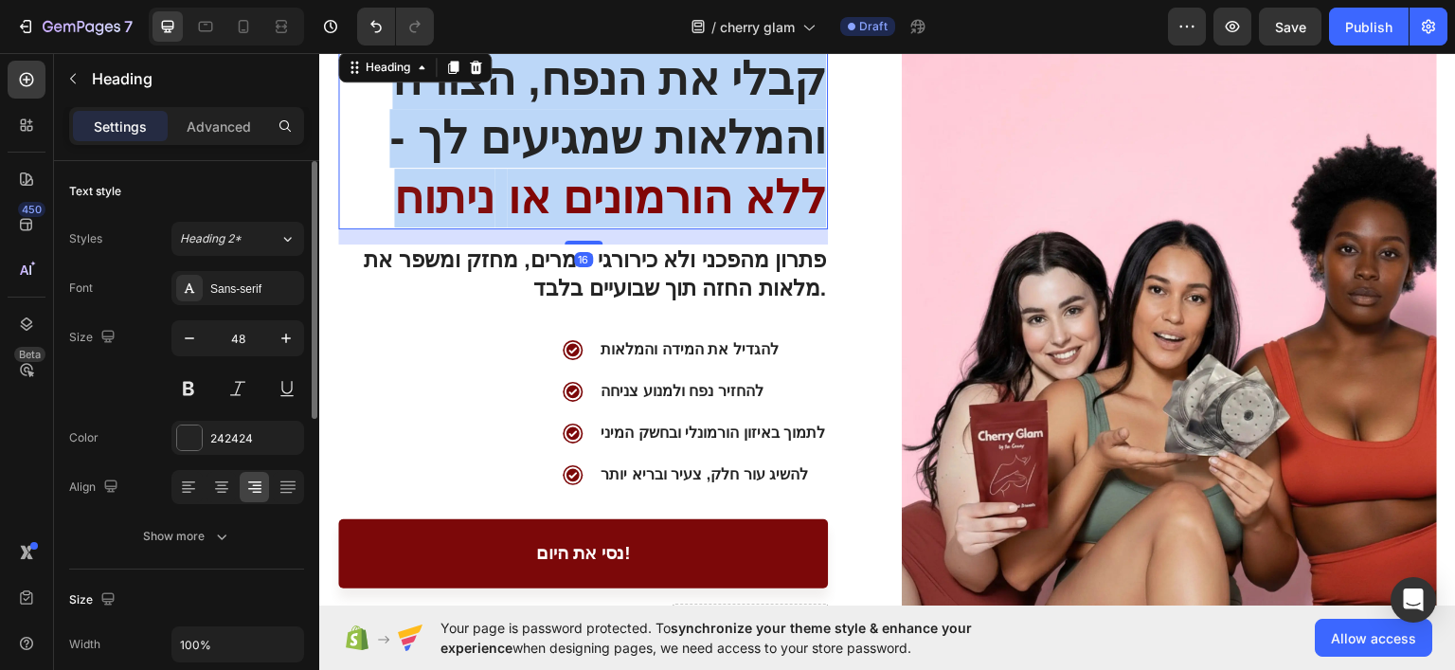
click at [731, 134] on p "קבלי את הנפח, הצורה והמלאות שמגיעים לך - ללא הורמונים או ניתוח" at bounding box center [583, 137] width 486 height 177
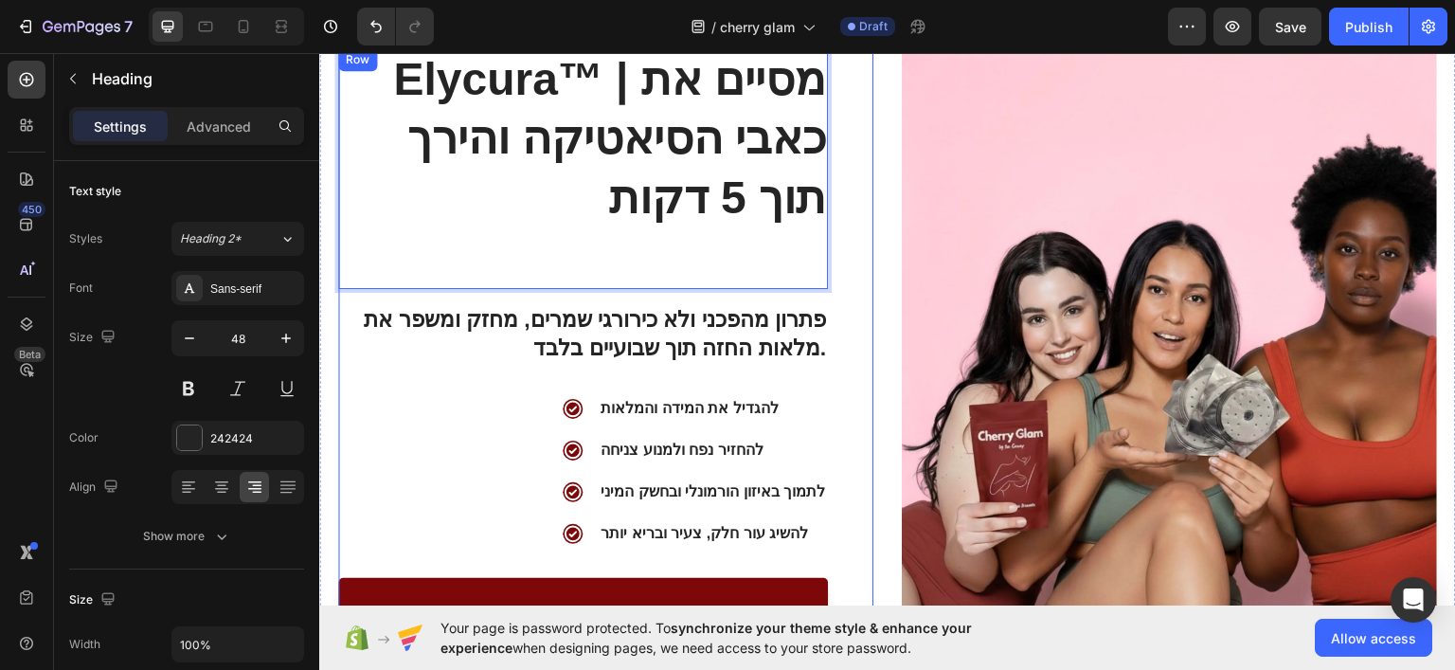
scroll to position [49, 0]
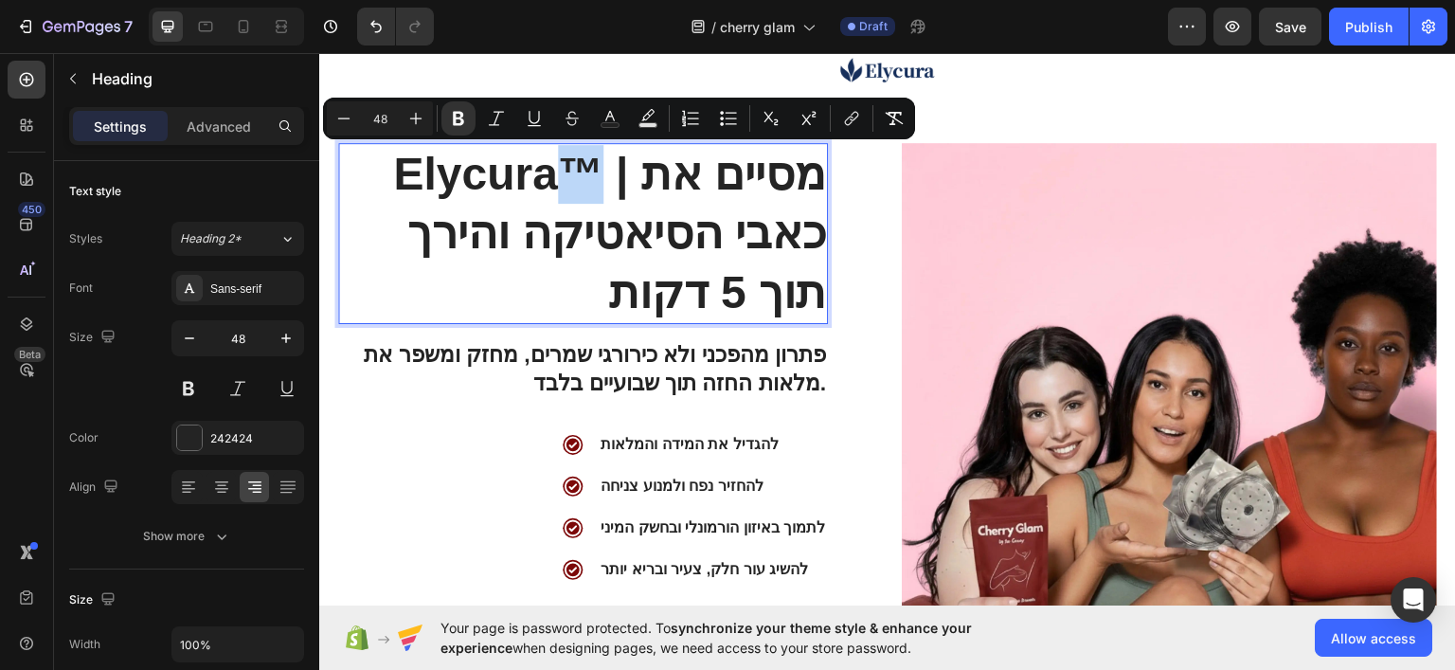
drag, startPoint x: 593, startPoint y: 168, endPoint x: 550, endPoint y: 158, distance: 43.7
click at [550, 158] on strong "Elycura™ | מסיים את כאבי הסיאטיקה והירך תוך 5 דקות" at bounding box center [609, 232] width 433 height 169
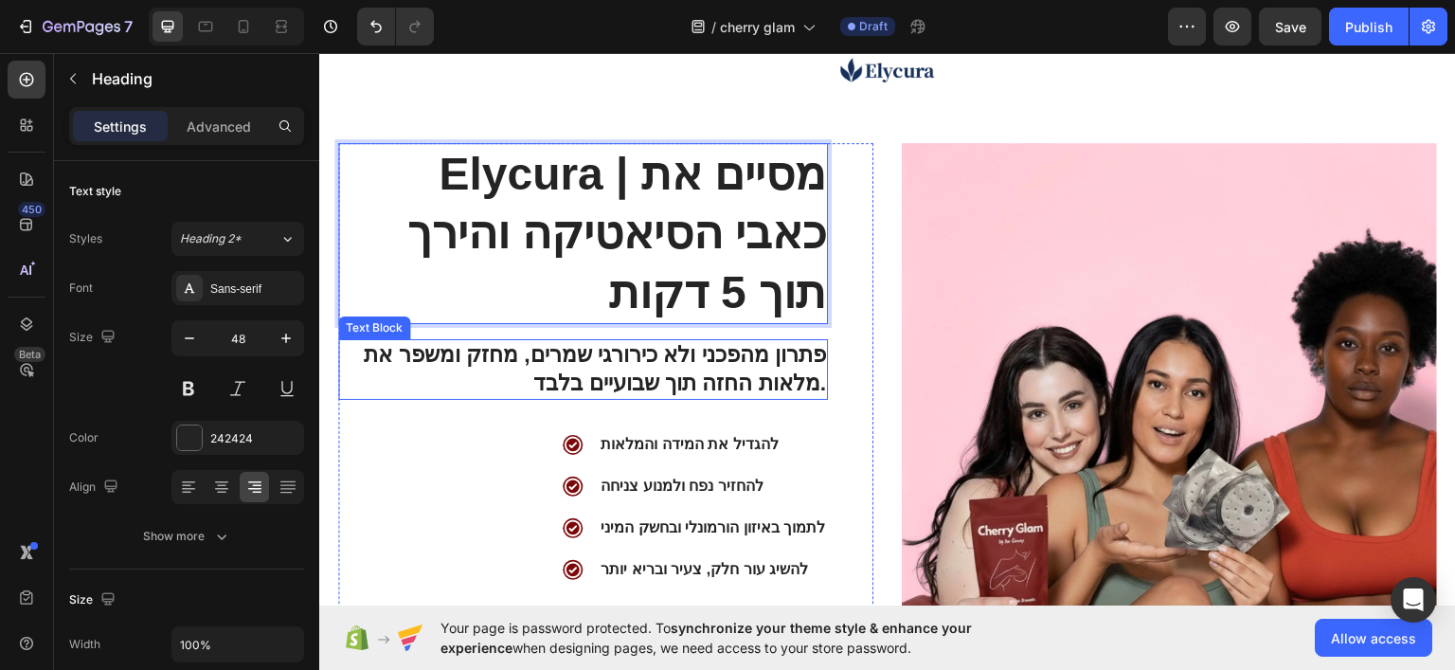
click at [674, 373] on strong "פתרון מהפכני ולא כירורגי שמרים, מחזק ומשפר את מלאות החזה תוך שבועיים בלבד." at bounding box center [595, 367] width 462 height 53
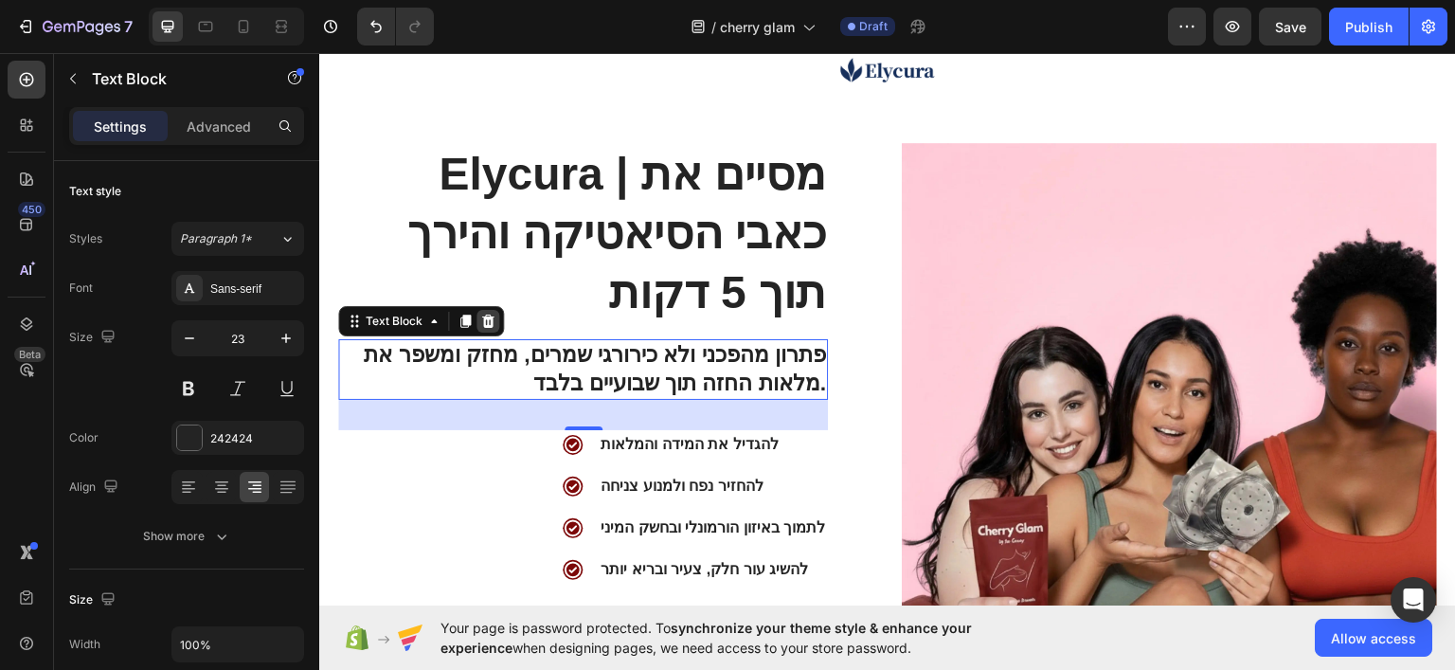
click at [481, 318] on icon at bounding box center [487, 320] width 15 height 15
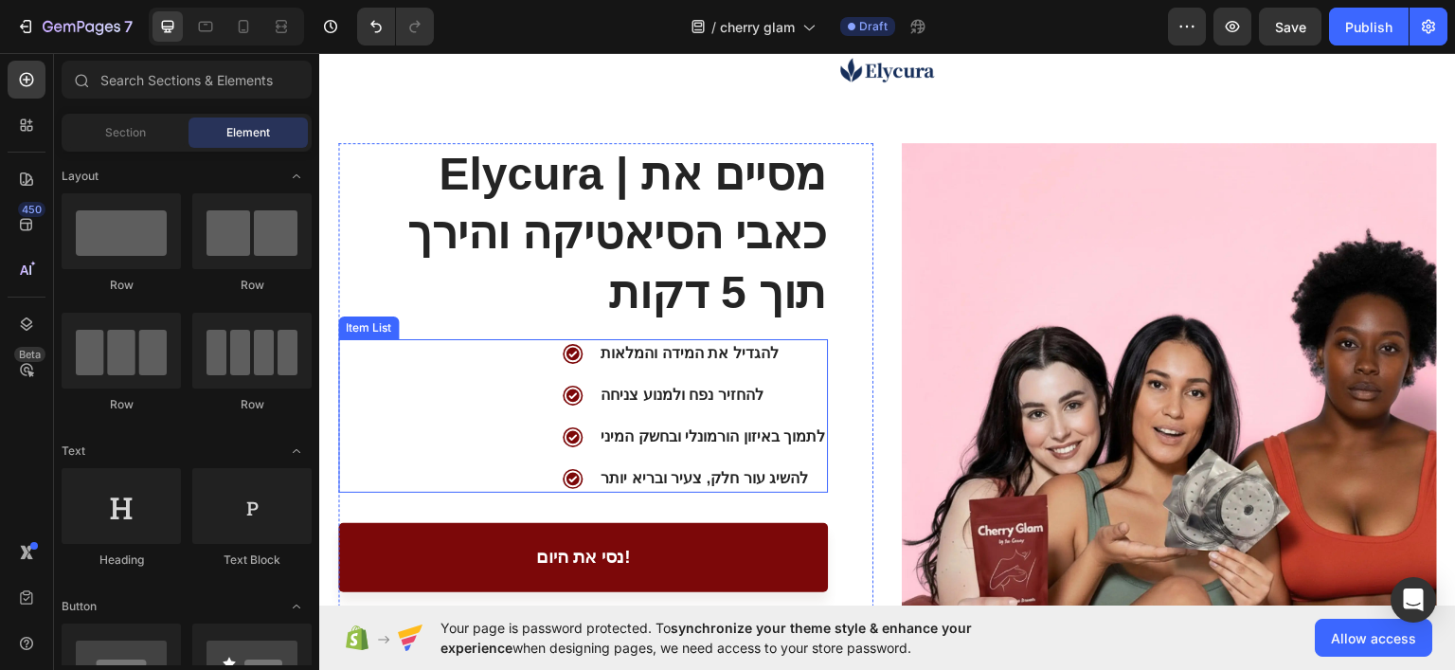
click at [692, 380] on div "להחזיר נפח ולמנוע צניחה" at bounding box center [713, 394] width 230 height 28
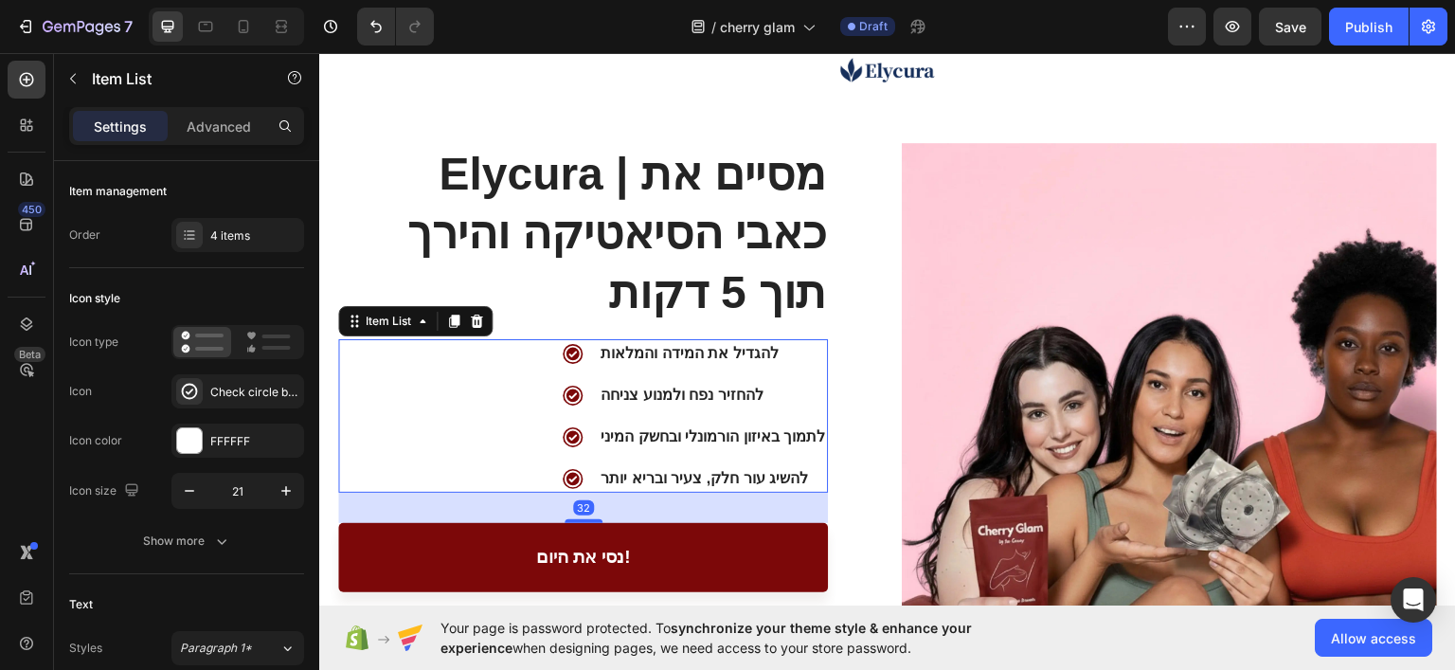
click at [692, 353] on strong "להגדיל את המידה והמלאות" at bounding box center [689, 352] width 177 height 16
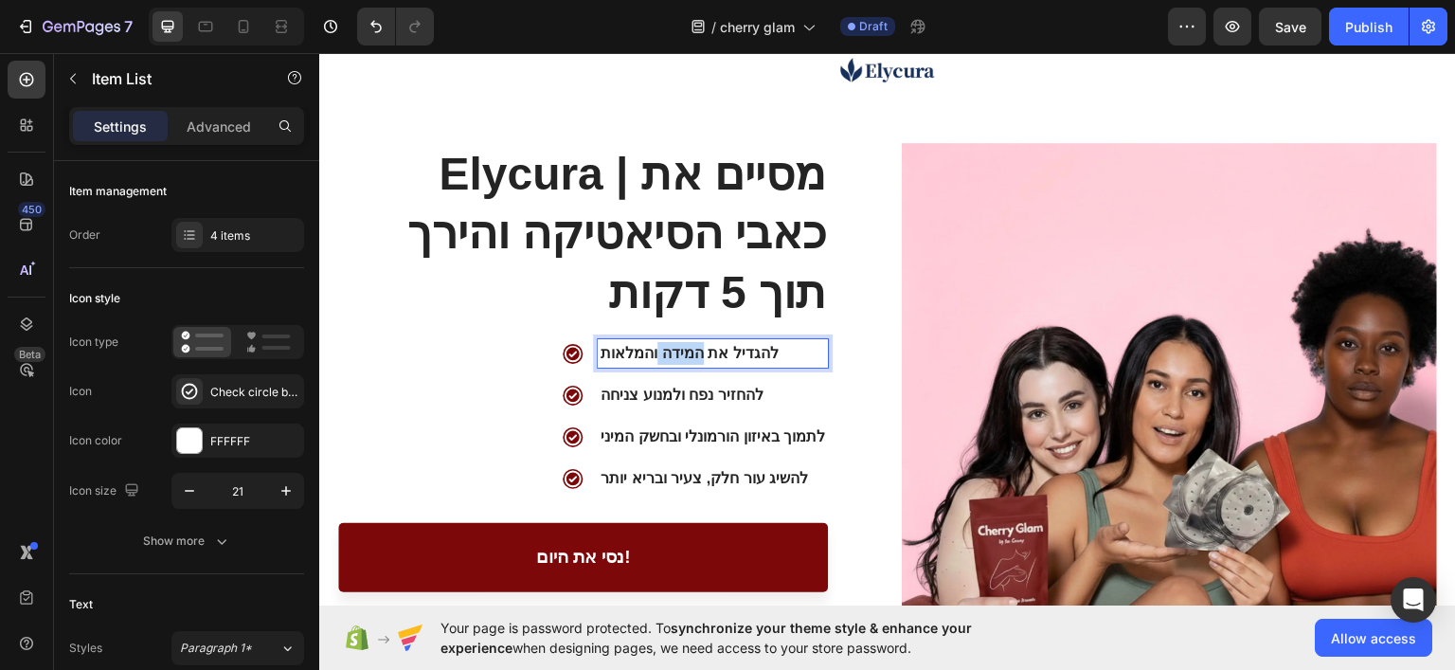
click at [692, 353] on strong "להגדיל את המידה והמלאות" at bounding box center [689, 352] width 177 height 16
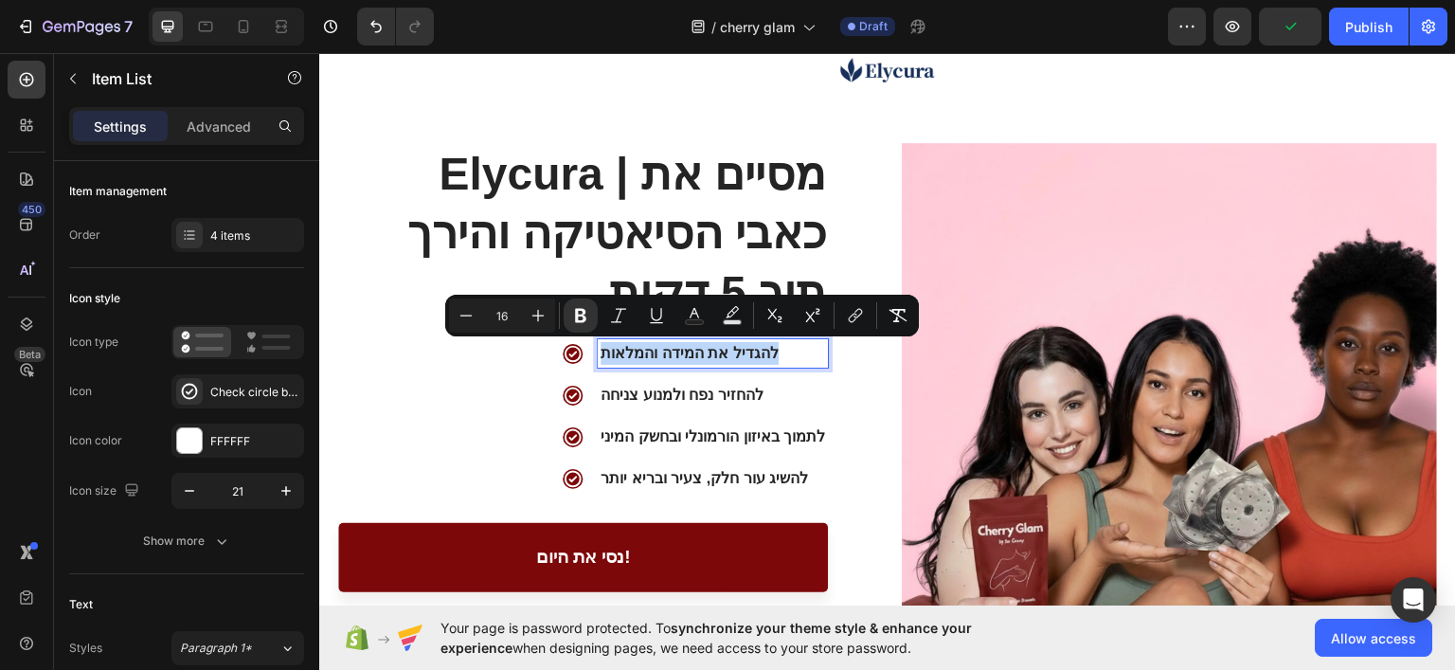
copy strong "להגדיל את המידה והמלאות"
click at [704, 351] on strong "להגדיל את המידה והמלאות" at bounding box center [689, 352] width 177 height 16
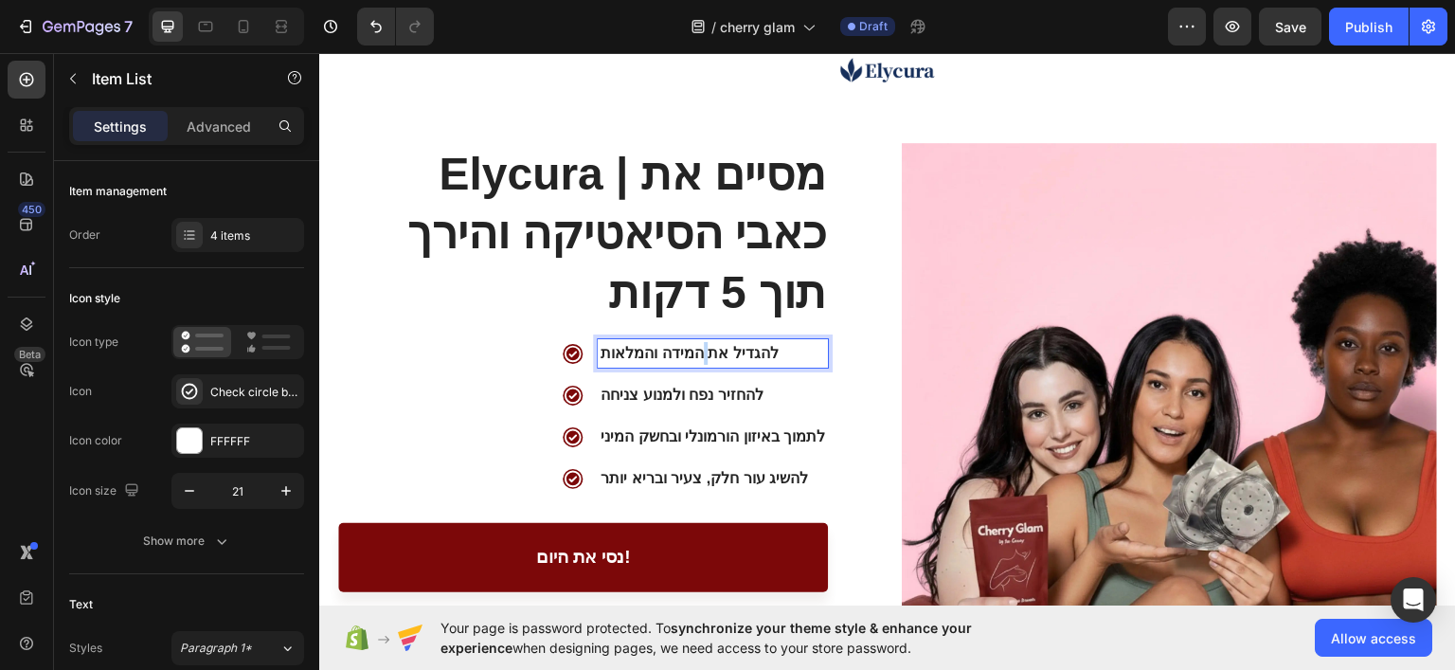
click at [704, 351] on strong "להגדיל את המידה והמלאות" at bounding box center [689, 352] width 177 height 16
click at [732, 344] on strong "להגדיל את המידה והמלאות" at bounding box center [689, 352] width 177 height 16
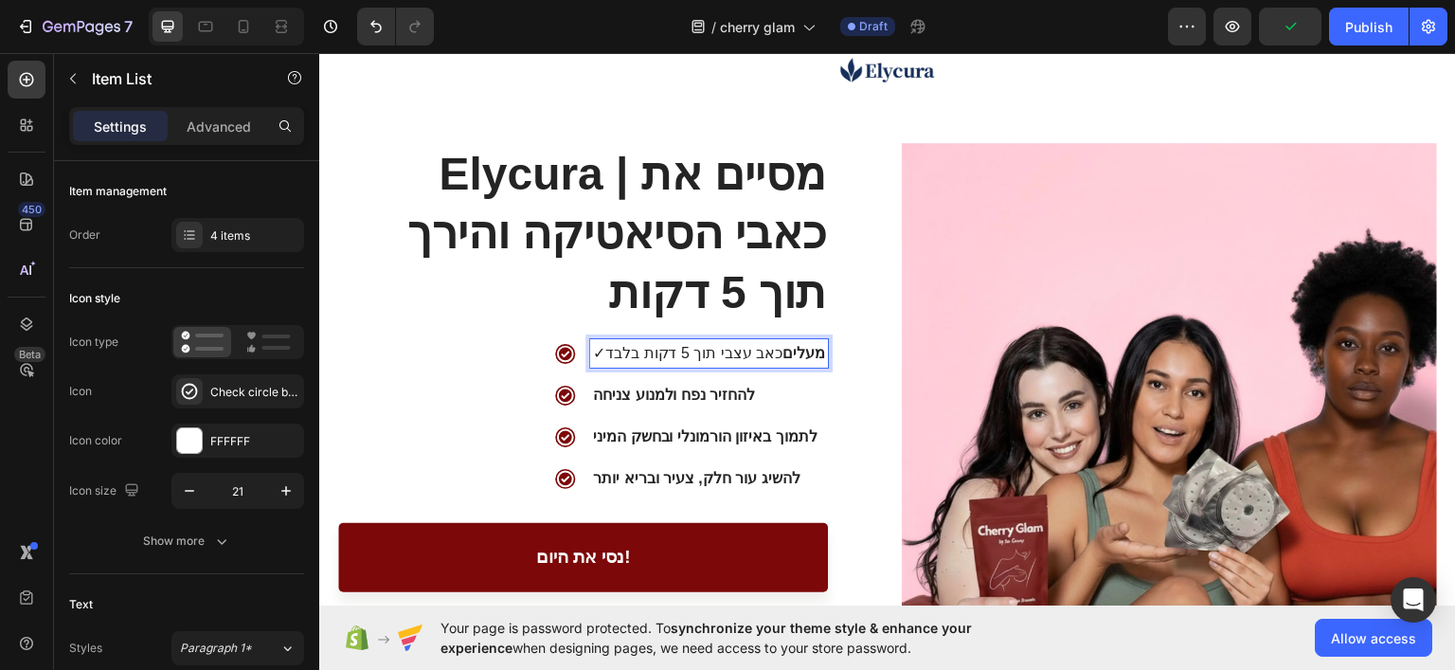
click at [566, 351] on icon at bounding box center [565, 352] width 17 height 17
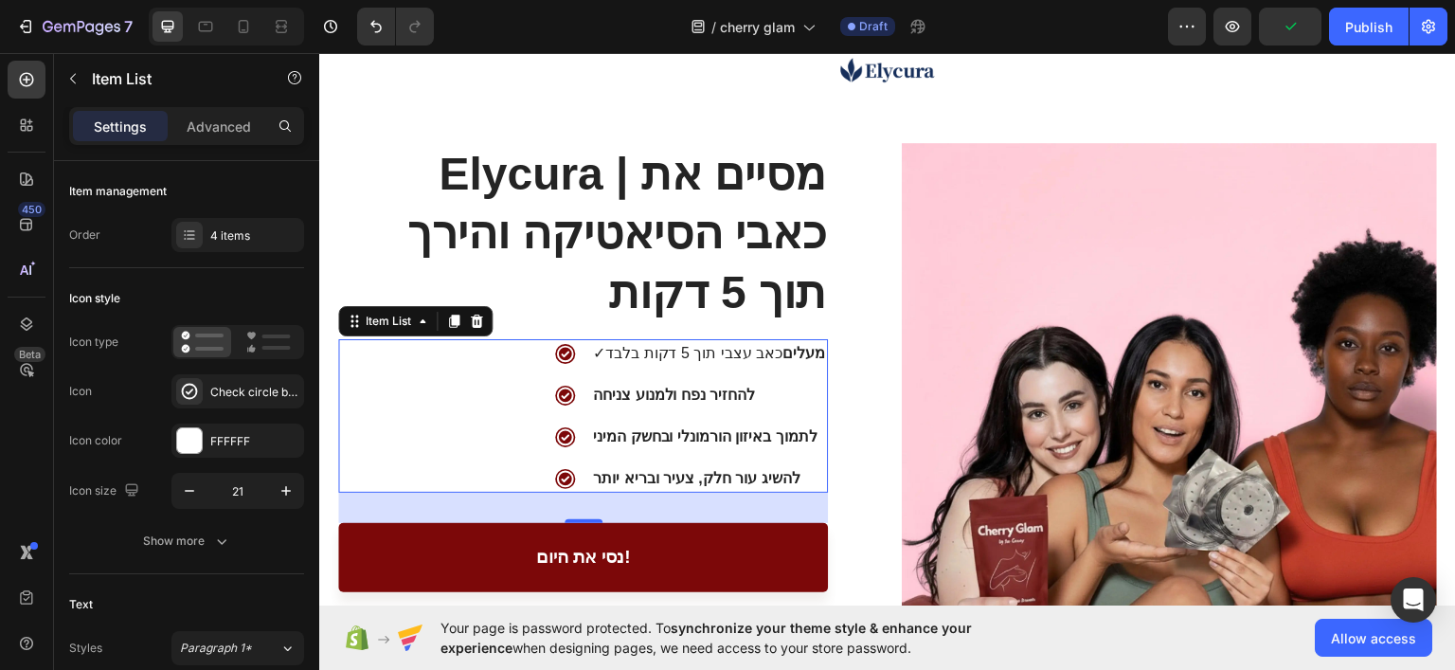
click at [566, 351] on icon at bounding box center [565, 352] width 17 height 17
click at [277, 388] on div "Check circle bold" at bounding box center [254, 392] width 89 height 17
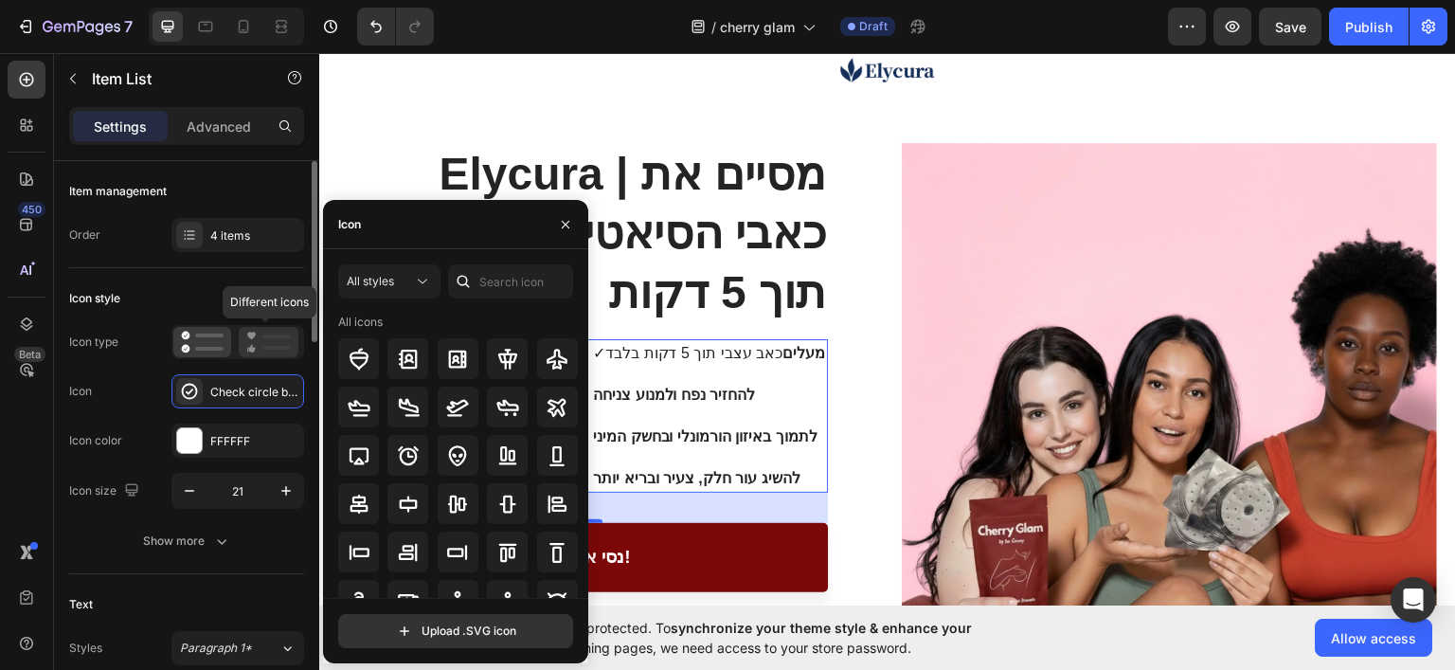
click at [267, 340] on icon at bounding box center [268, 342] width 45 height 23
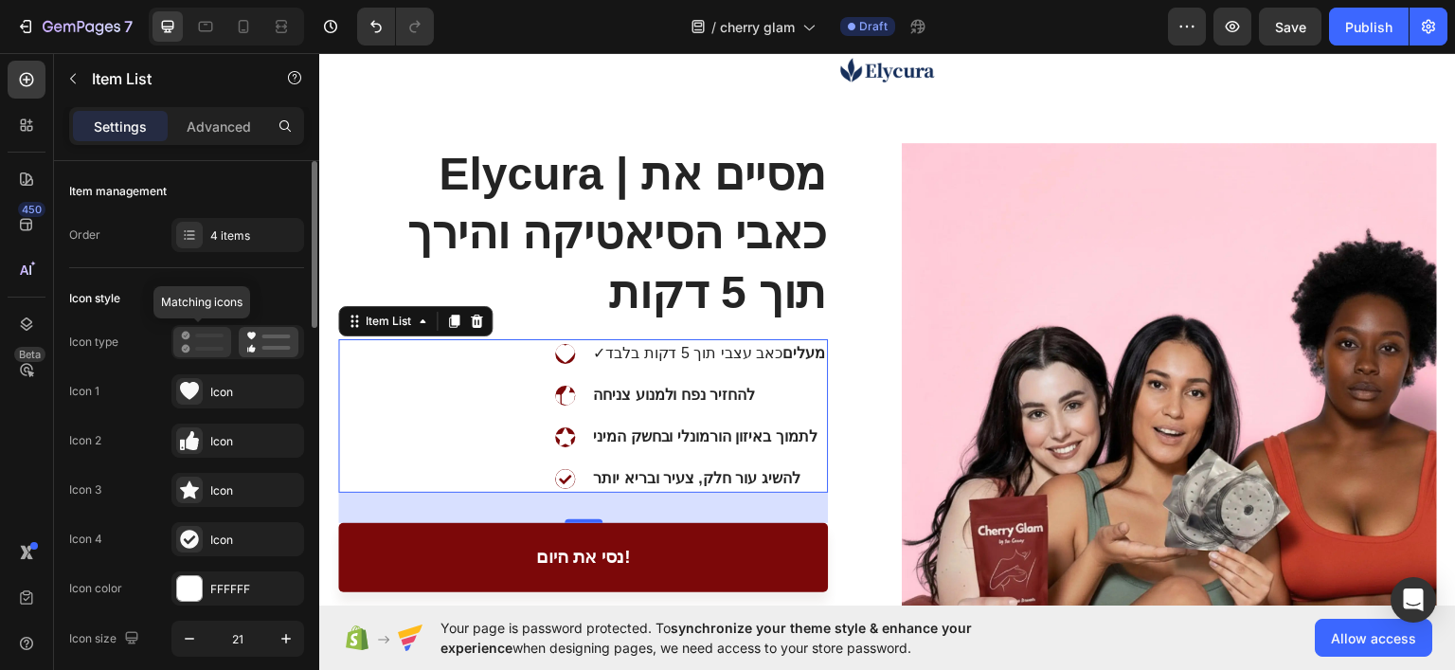
click at [212, 336] on icon at bounding box center [202, 342] width 43 height 23
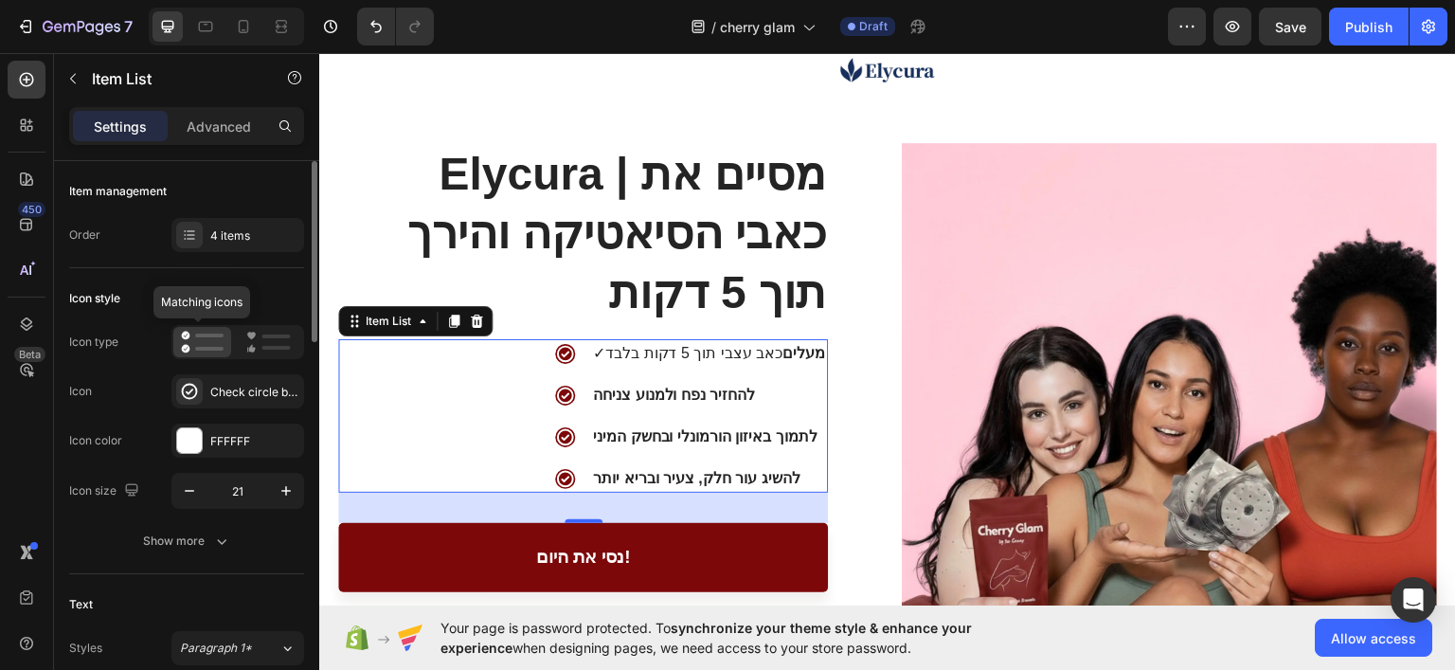
click at [212, 336] on icon at bounding box center [202, 342] width 43 height 23
click at [224, 388] on div "Check circle bold" at bounding box center [254, 392] width 89 height 17
drag, startPoint x: 229, startPoint y: 396, endPoint x: 165, endPoint y: 404, distance: 64.9
click at [165, 404] on div "Icon Check circle bold" at bounding box center [186, 391] width 235 height 34
click at [237, 229] on div "4 items" at bounding box center [254, 235] width 89 height 17
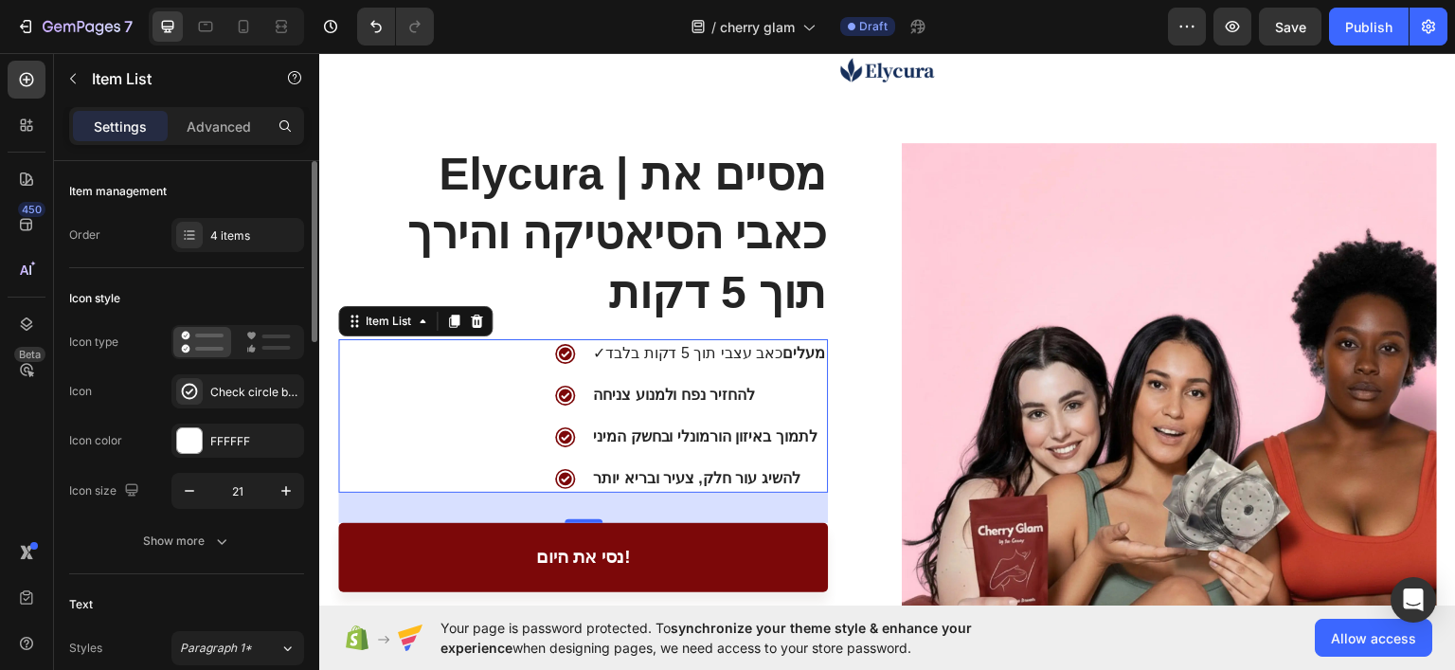
click at [212, 304] on div "Icon style" at bounding box center [186, 298] width 235 height 30
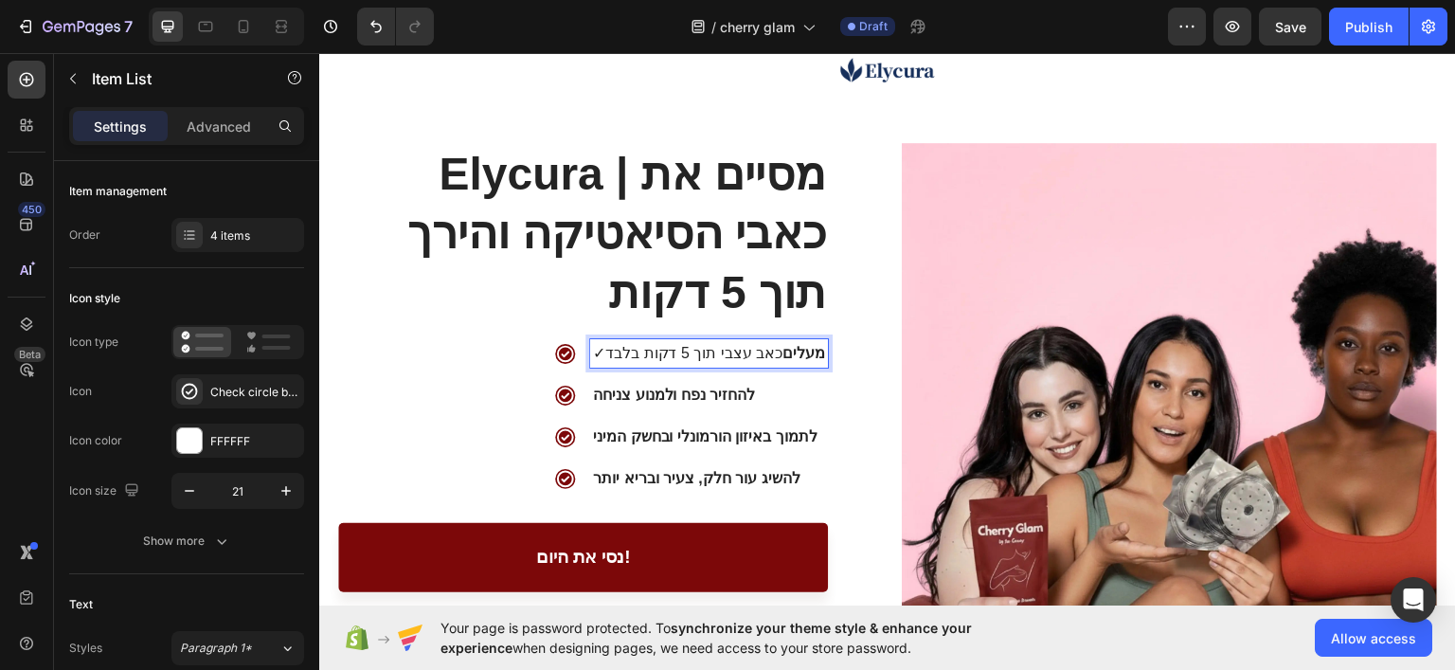
click at [611, 351] on p "✓ מעלים כאב עצבי תוך 5 דקות בלבד" at bounding box center [709, 352] width 232 height 23
click at [605, 351] on p "✓ מעלים כאב עצבי תוך 5 דקות בלבד" at bounding box center [709, 352] width 232 height 23
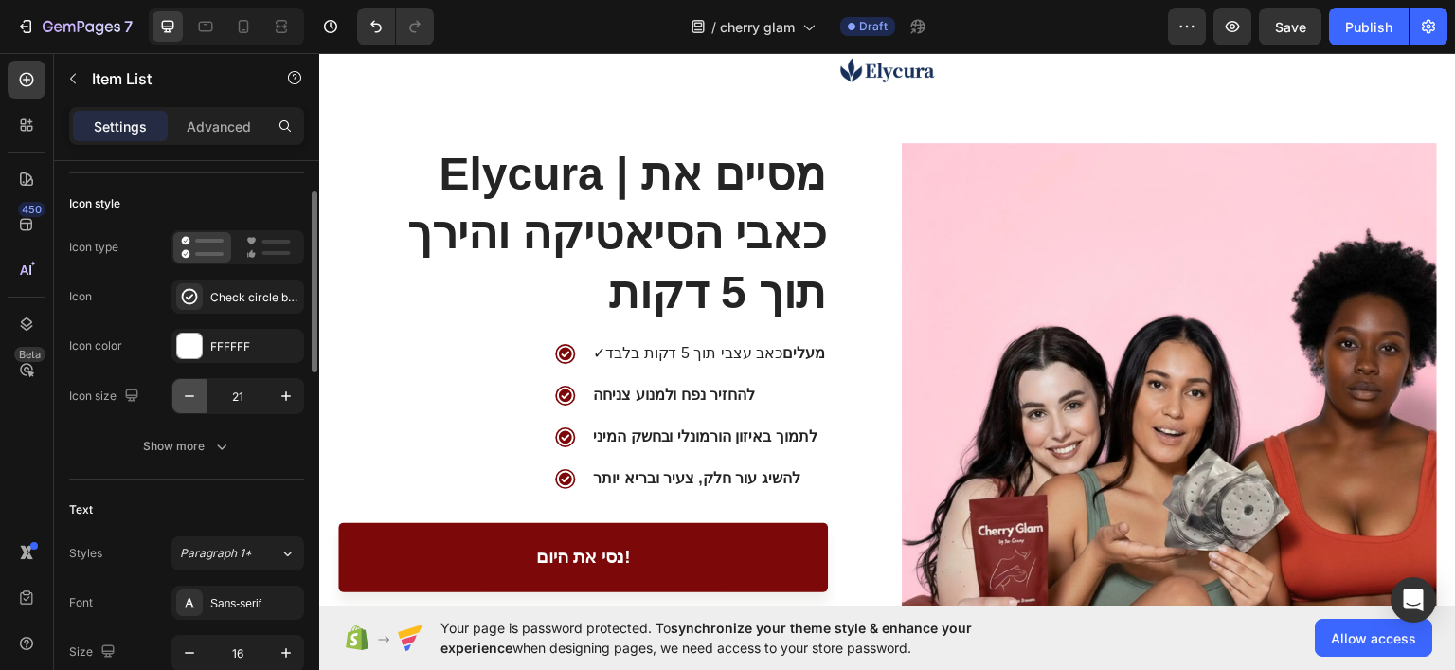
click at [186, 397] on icon "button" at bounding box center [189, 395] width 19 height 19
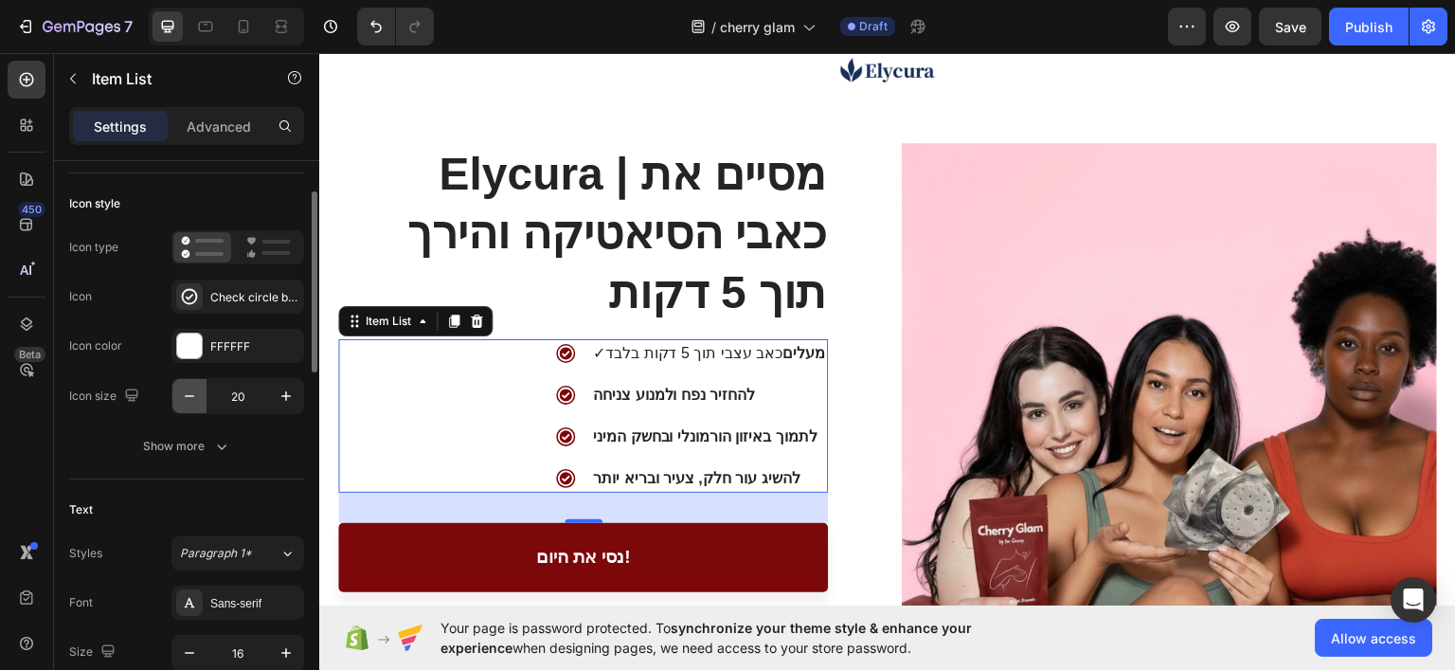
click at [186, 397] on icon "button" at bounding box center [189, 395] width 19 height 19
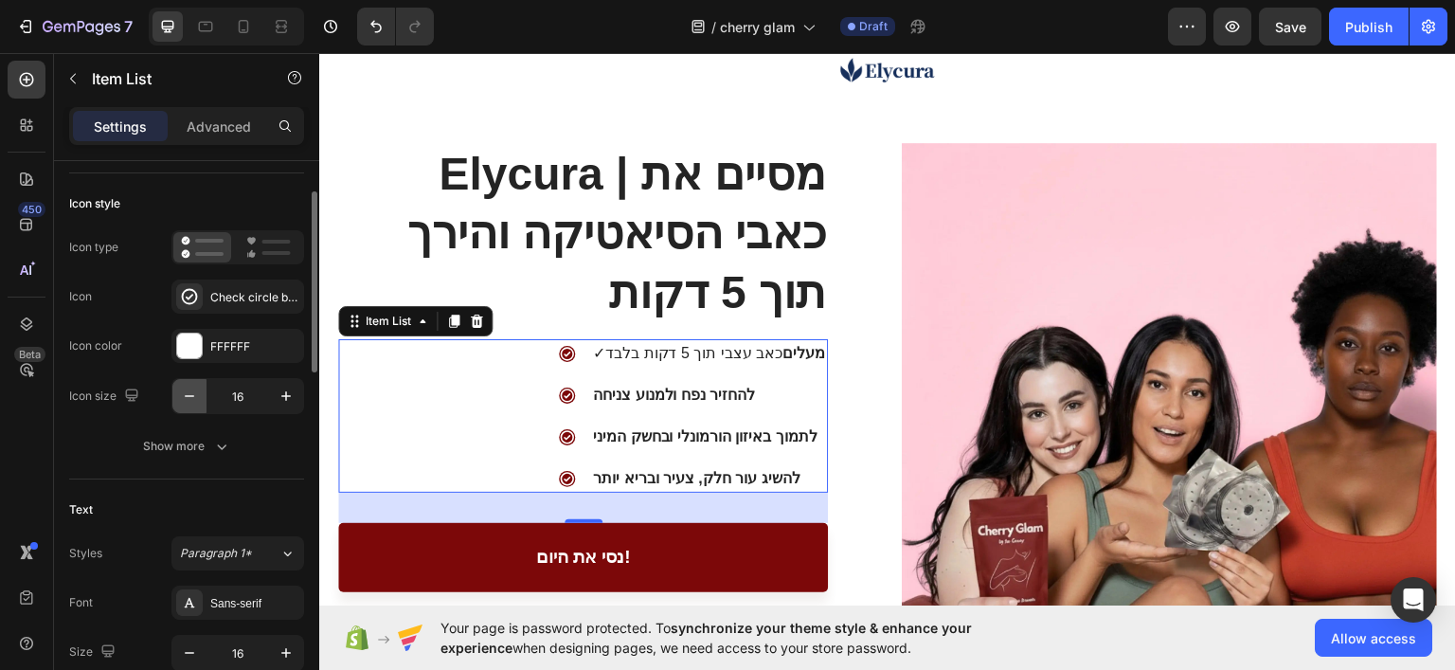
click at [186, 397] on icon "button" at bounding box center [189, 395] width 19 height 19
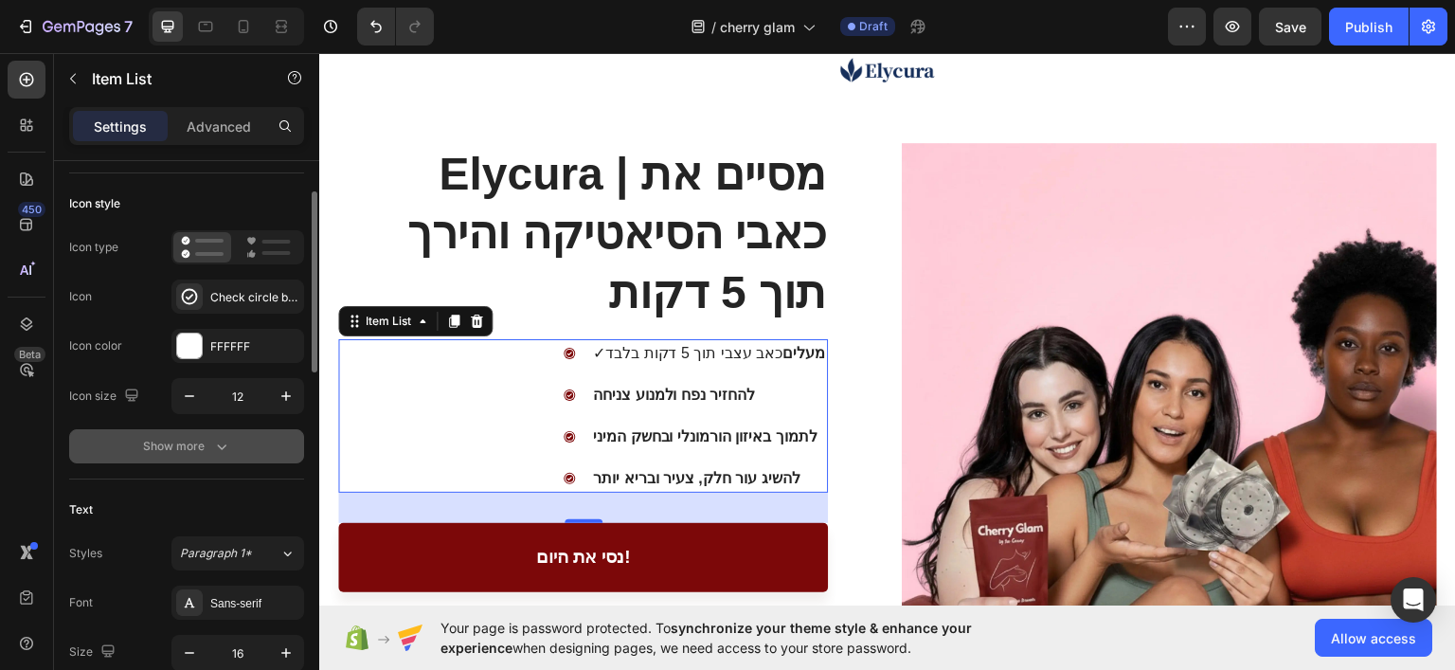
type input "11"
click at [187, 437] on div "Show more" at bounding box center [187, 446] width 88 height 19
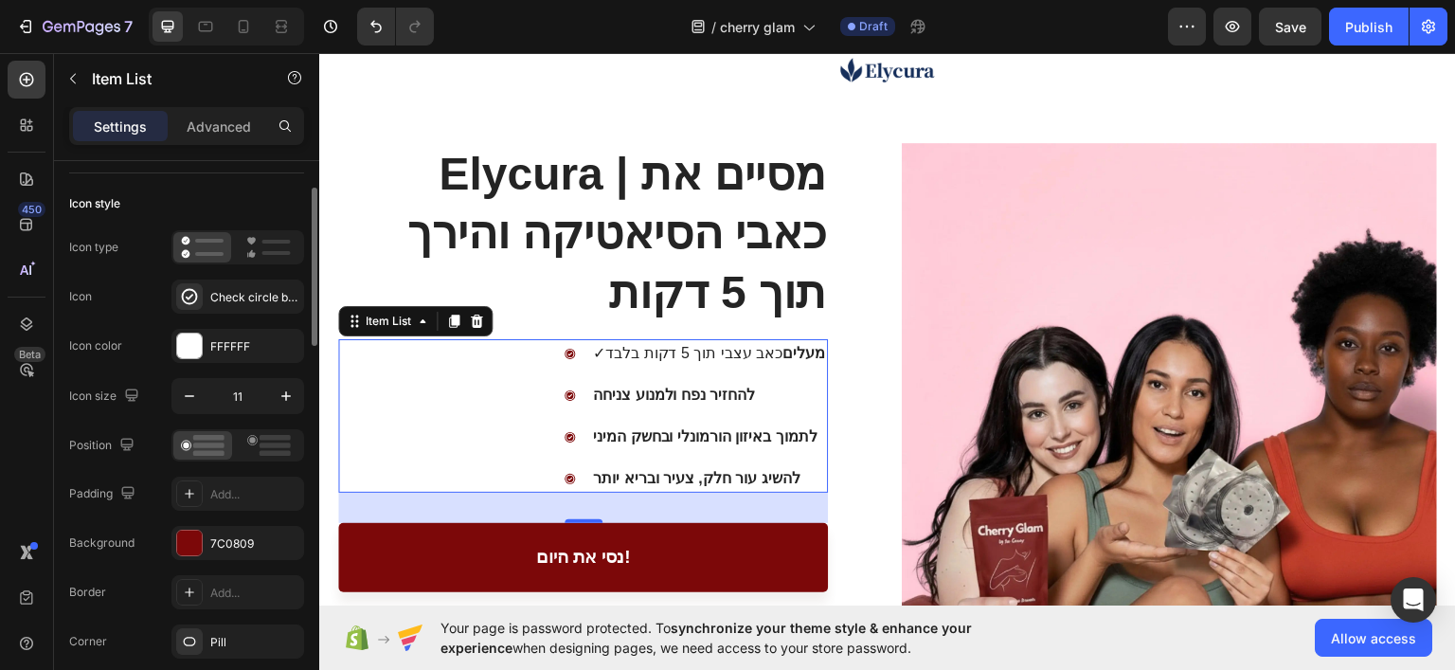
click at [301, 452] on div at bounding box center [237, 445] width 133 height 32
click at [281, 441] on icon at bounding box center [269, 445] width 44 height 21
click at [186, 450] on icon at bounding box center [203, 445] width 44 height 21
click at [256, 445] on icon at bounding box center [269, 445] width 44 height 21
click at [228, 450] on div at bounding box center [202, 445] width 59 height 28
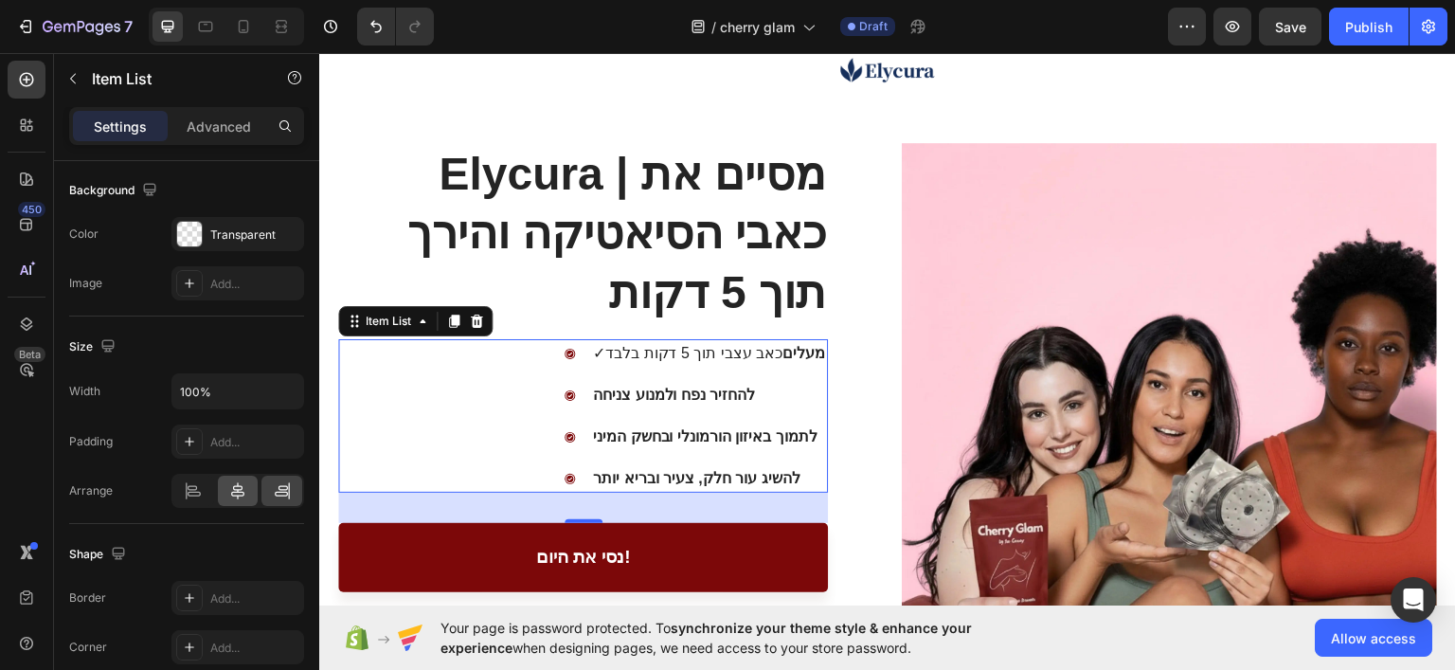
scroll to position [1428, 0]
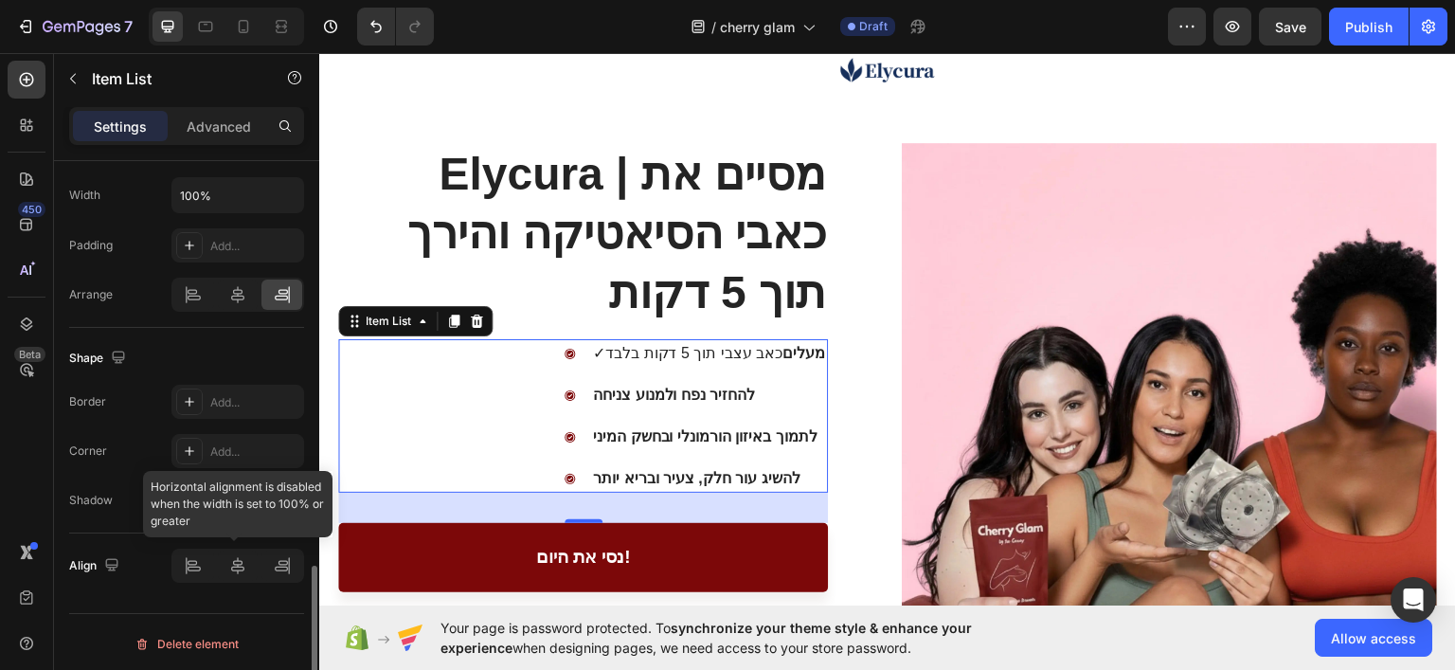
click at [274, 559] on div at bounding box center [237, 565] width 133 height 34
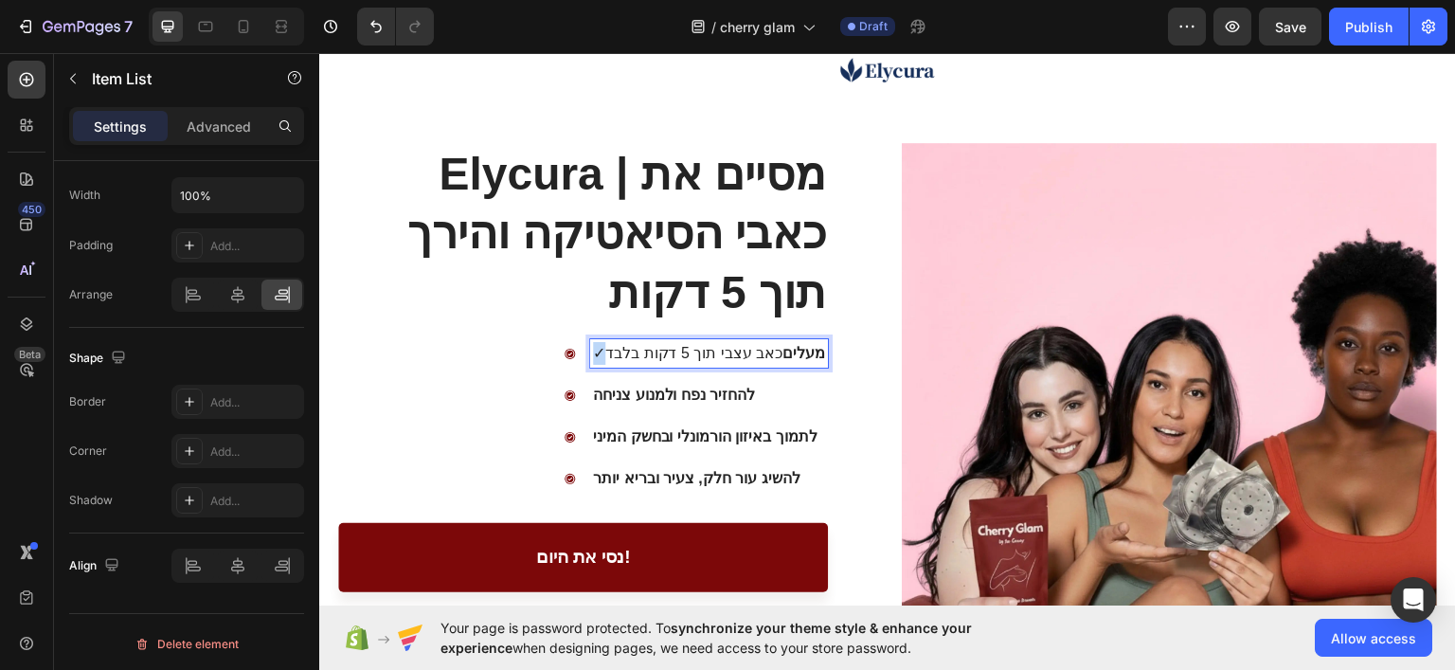
drag, startPoint x: 607, startPoint y: 355, endPoint x: 594, endPoint y: 351, distance: 13.8
click at [594, 351] on div "✓ מעלים כאב עצבי תוך 5 דקות בלבד" at bounding box center [709, 352] width 238 height 28
click at [694, 386] on strong "להחזיר נפח ולמנוע צניחה" at bounding box center [682, 394] width 162 height 16
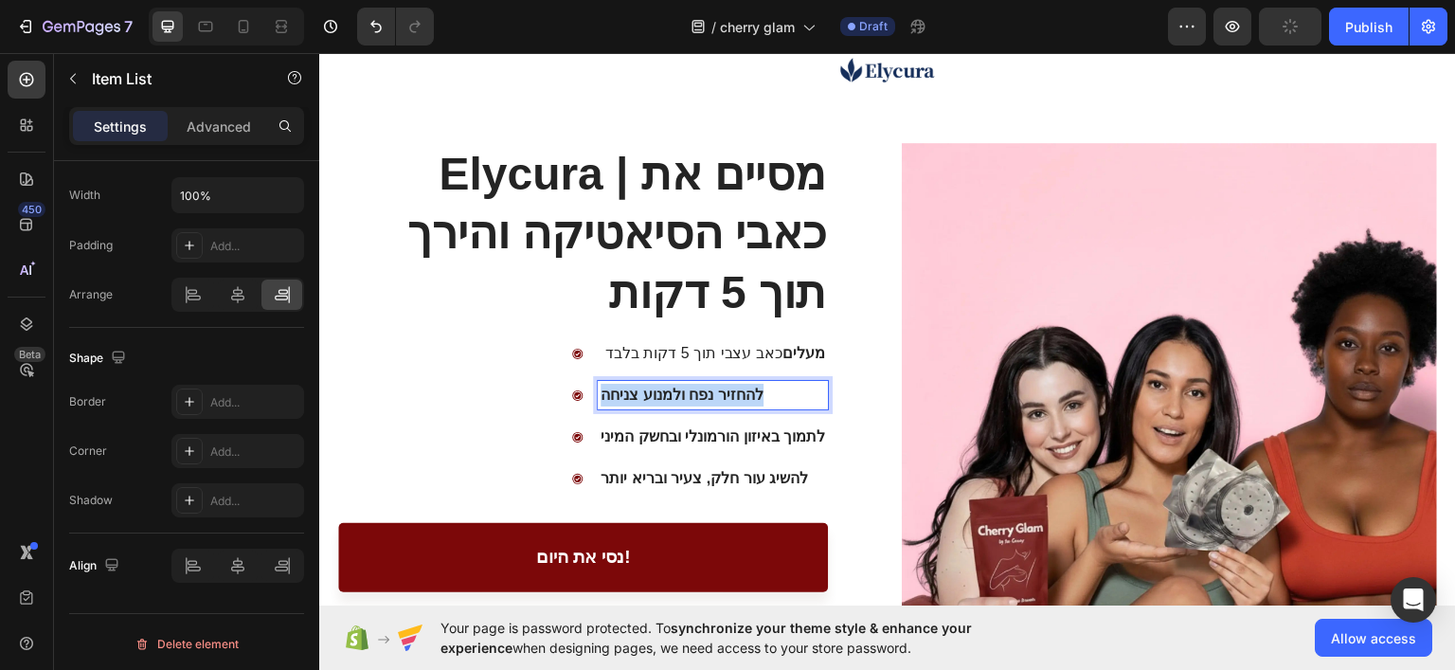
click at [694, 386] on strong "להחזיר נפח ולמנוע צניחה" at bounding box center [682, 394] width 162 height 16
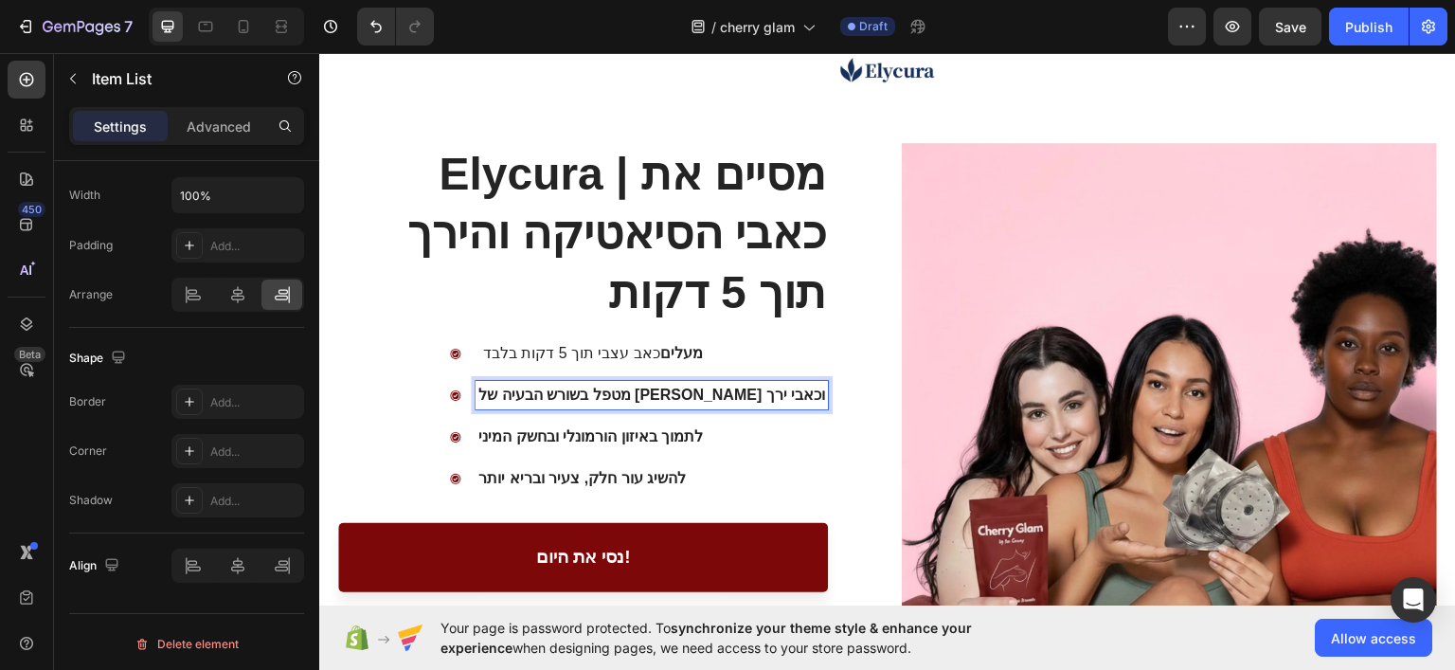
click at [632, 434] on strong "לתמוך באיזון הורמונלי ובחשק המיני" at bounding box center [590, 435] width 225 height 16
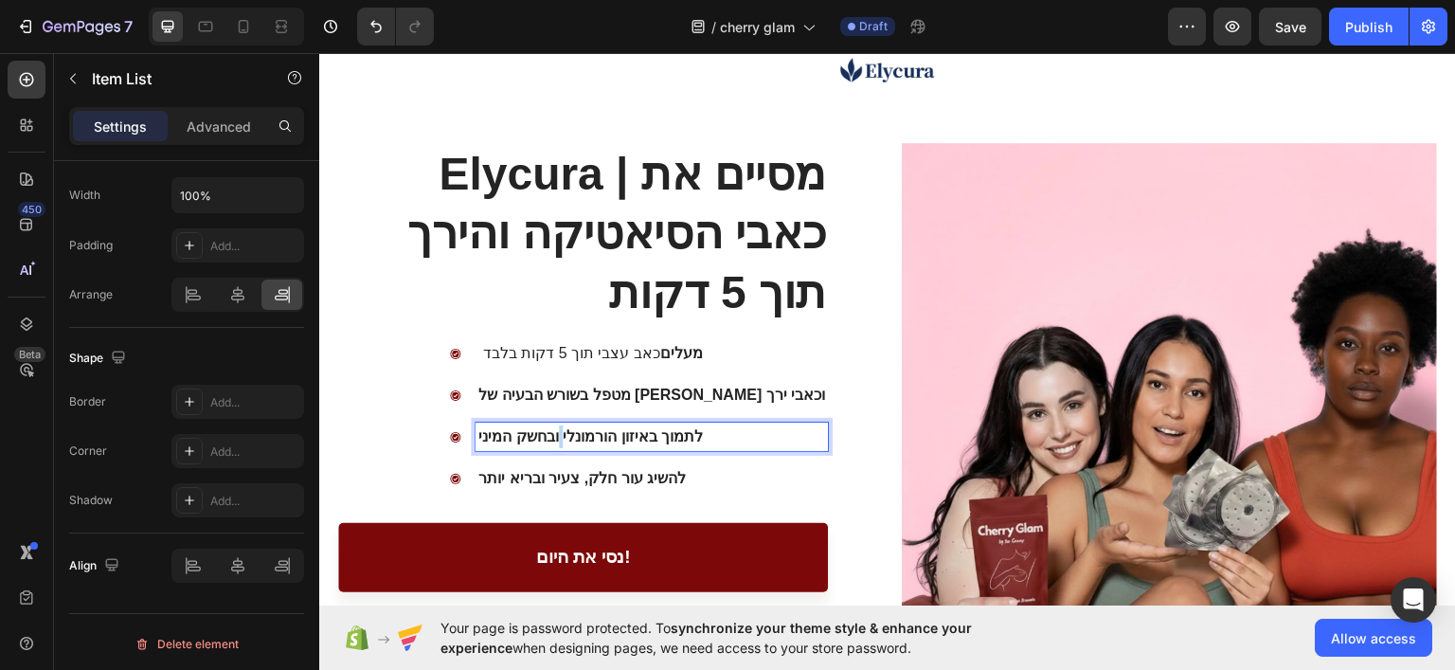
click at [632, 434] on strong "לתמוך באיזון הורמונלי ובחשק המיני" at bounding box center [590, 435] width 225 height 16
click at [611, 471] on strong "להשיג עור חלק, צעיר ובריא יותר" at bounding box center [581, 477] width 207 height 16
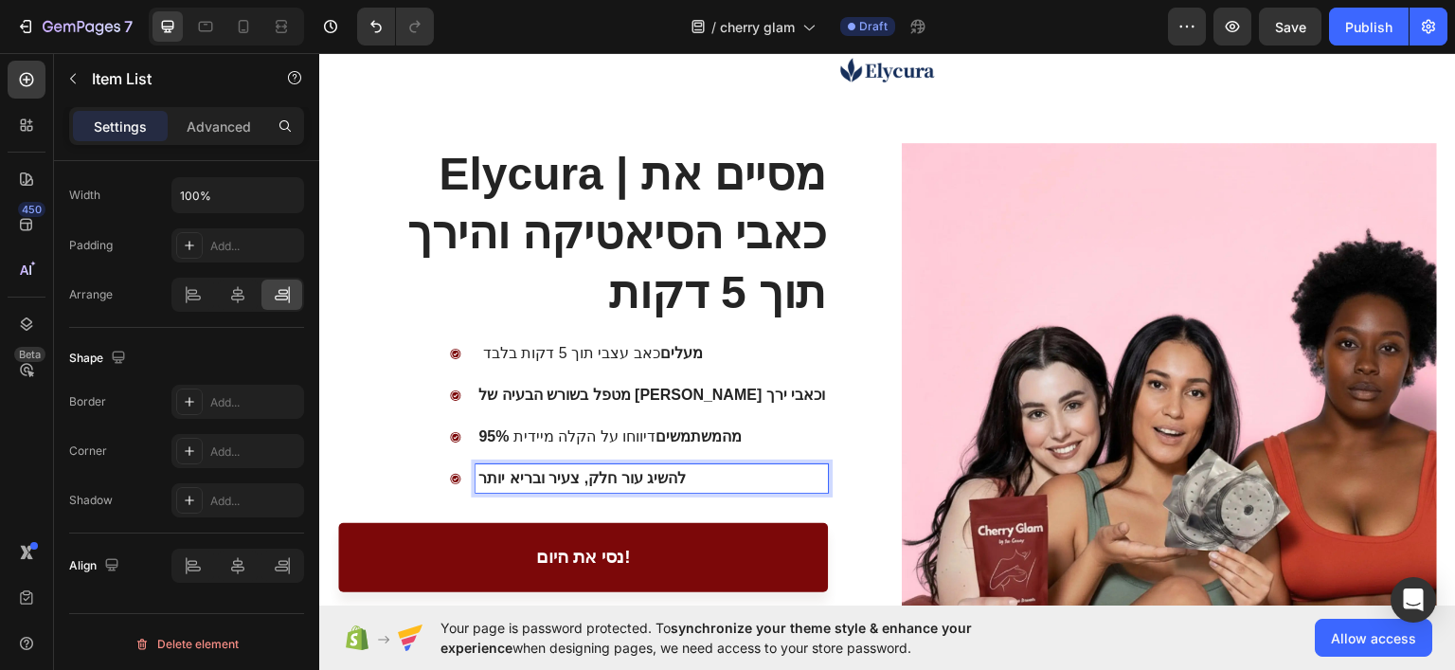
click at [643, 480] on strong "להשיג עור חלק, צעיר ובריא יותר" at bounding box center [581, 477] width 207 height 16
click at [389, 435] on div "מעלים כאב עצבי תוך 5 דקות בלבד מטפל בשורש הבעיה של סיאטיקה וכאבי ירך 95% מהמשתמ…" at bounding box center [583, 414] width 490 height 153
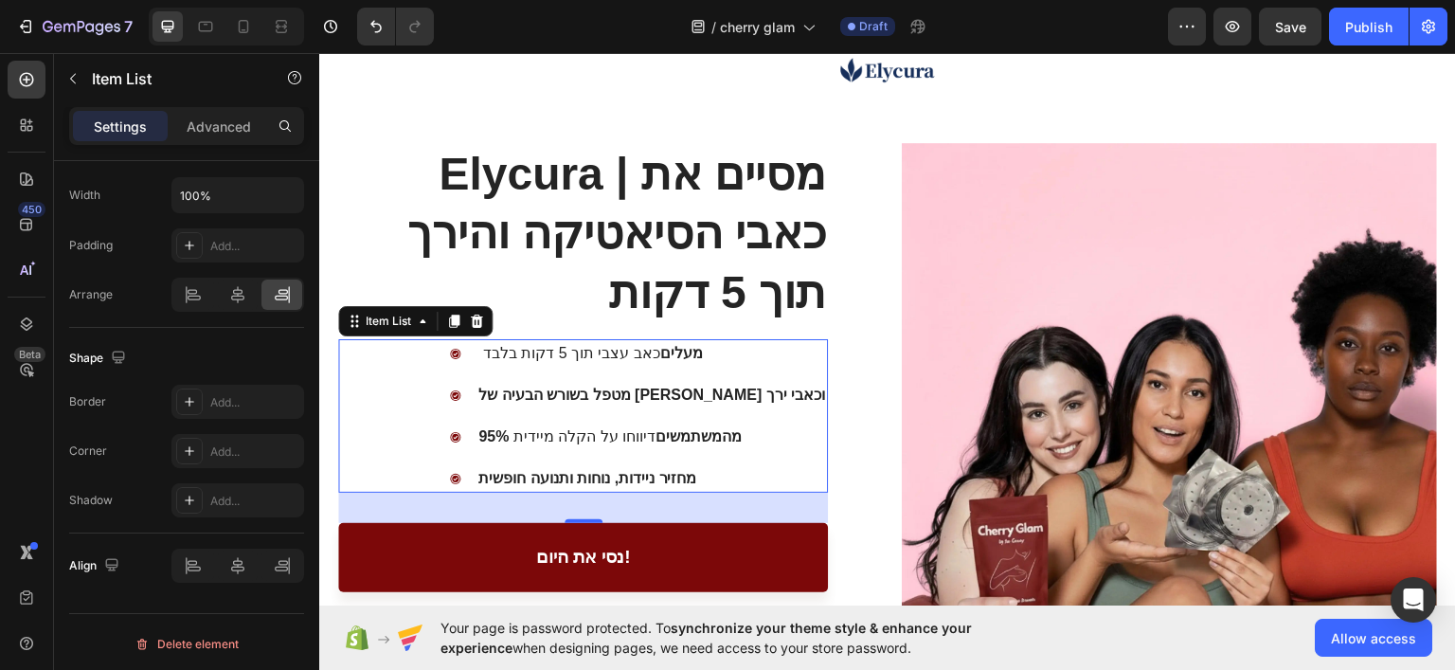
click at [460, 473] on icon at bounding box center [455, 478] width 10 height 10
click at [460, 475] on icon at bounding box center [455, 478] width 10 height 10
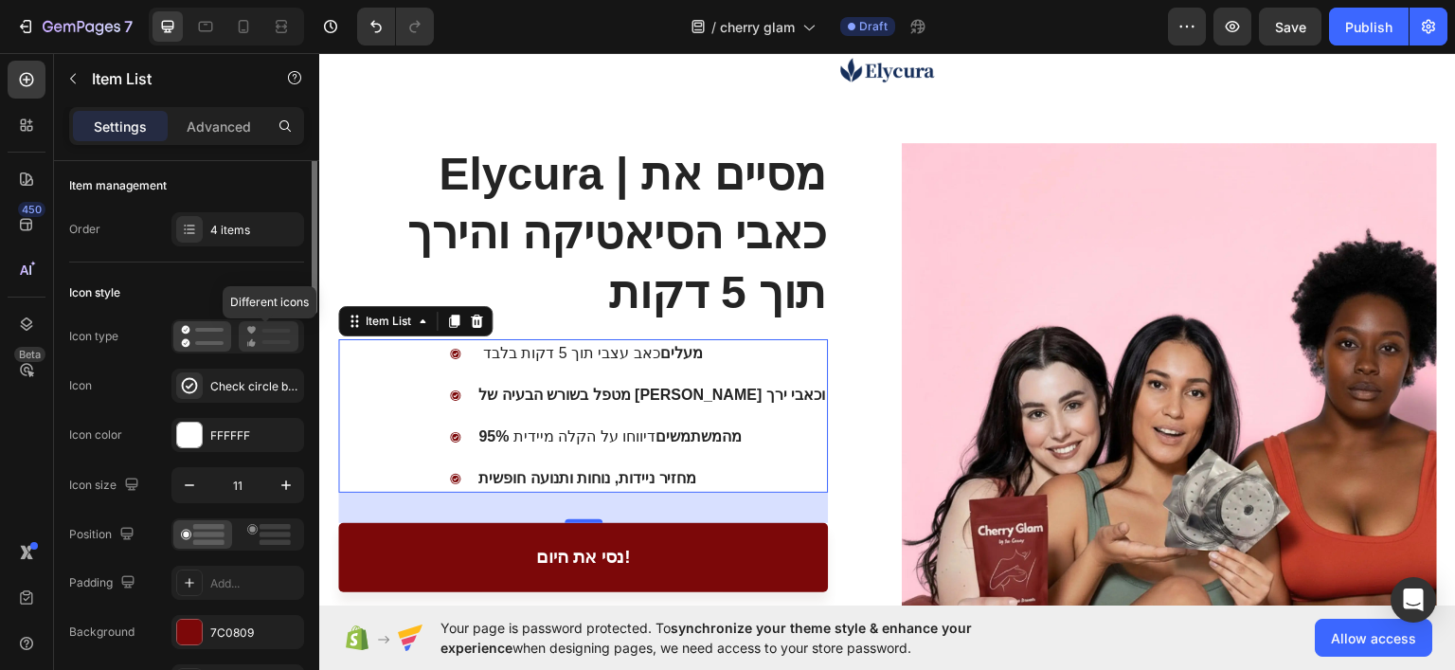
scroll to position [0, 0]
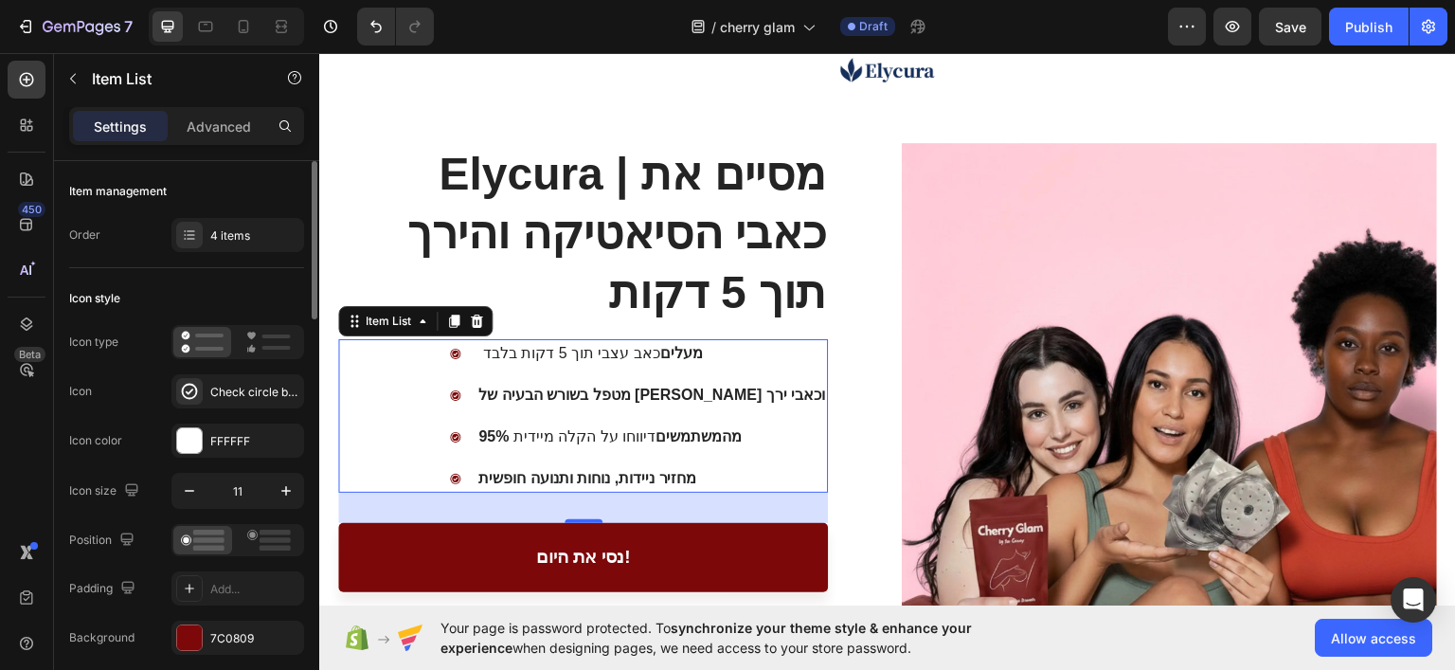
click at [114, 298] on div "Icon style" at bounding box center [94, 298] width 51 height 17
click at [273, 399] on div "Check circle bold" at bounding box center [254, 392] width 89 height 17
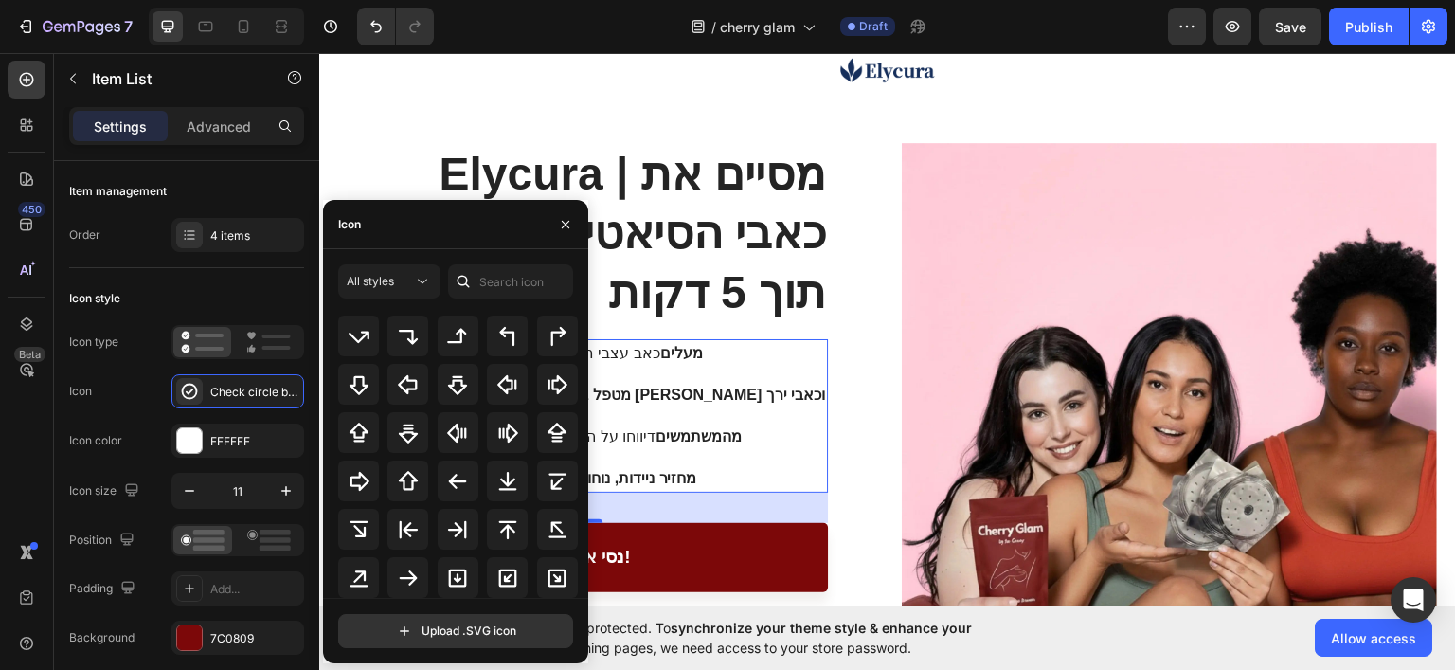
scroll to position [47, 0]
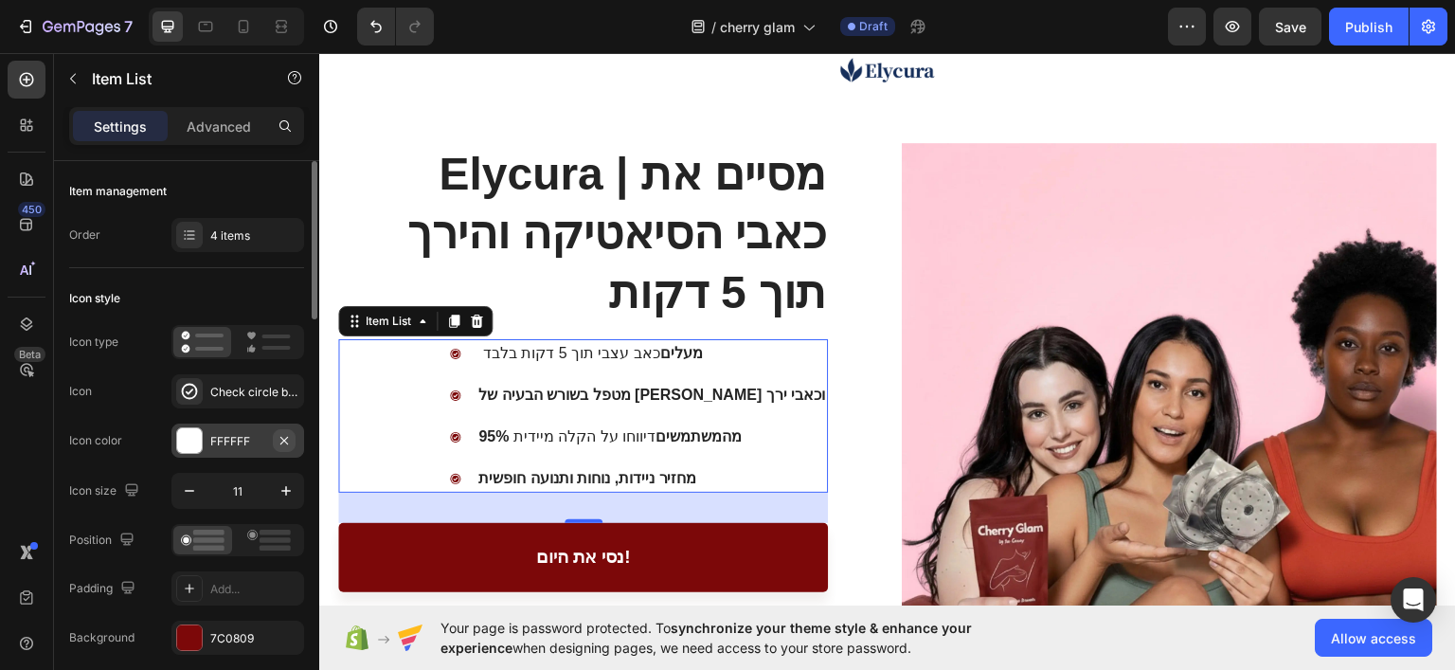
click at [284, 442] on icon "button" at bounding box center [284, 440] width 15 height 15
click at [284, 443] on div "Add..." at bounding box center [254, 441] width 89 height 17
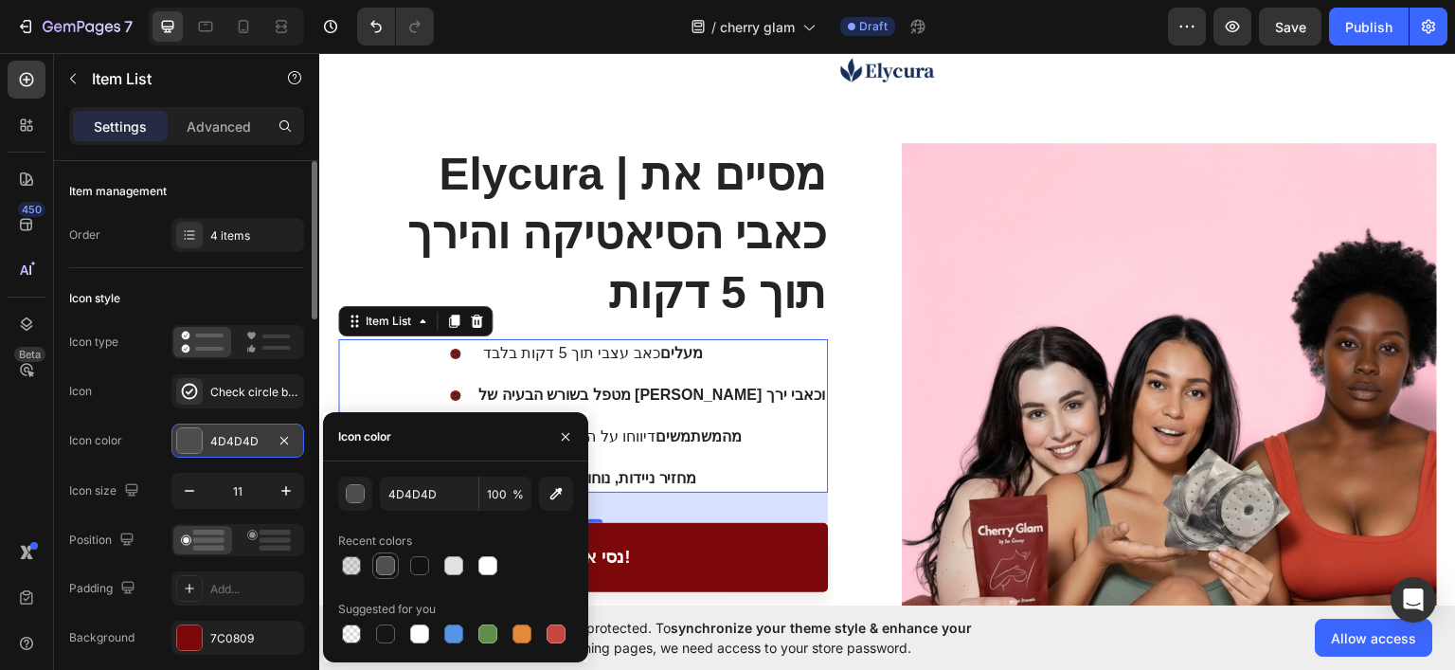
click at [394, 571] on div at bounding box center [385, 565] width 23 height 23
click at [494, 567] on div at bounding box center [487, 565] width 19 height 19
click at [461, 575] on div at bounding box center [453, 565] width 23 height 23
type input "E2E2E2"
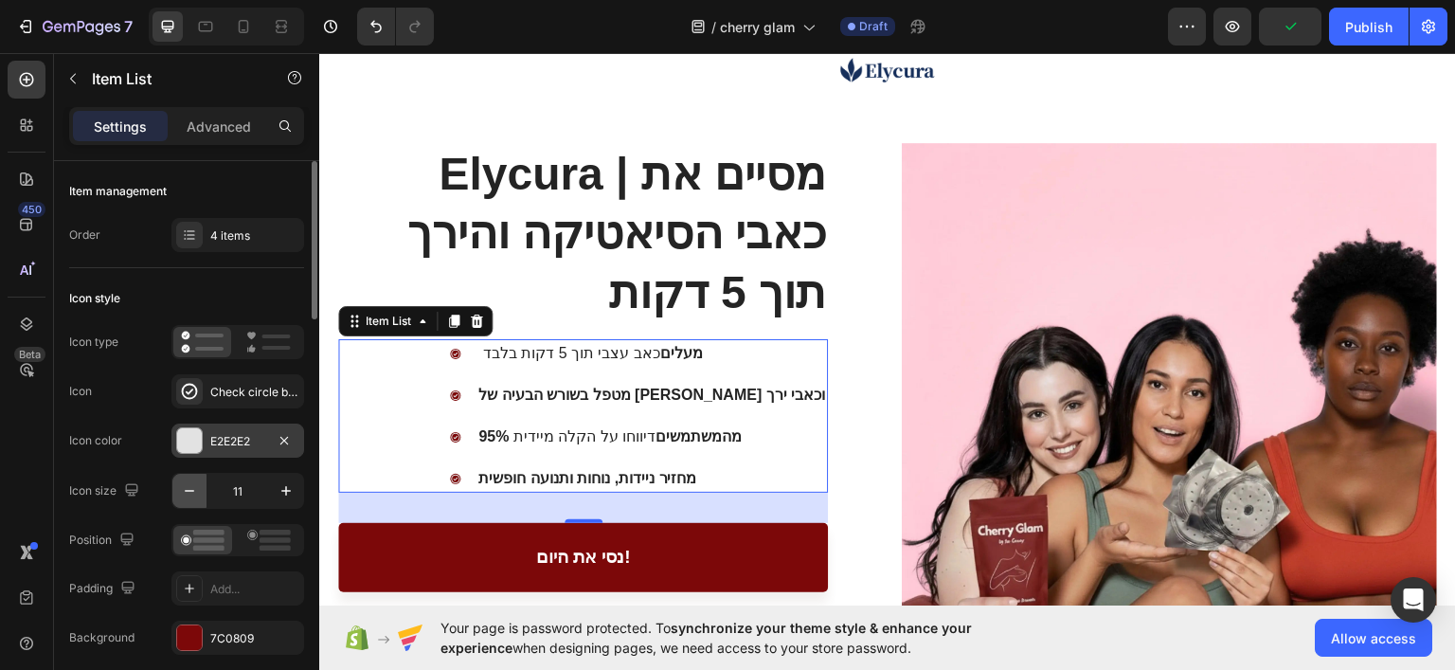
click at [198, 499] on icon "button" at bounding box center [189, 490] width 19 height 19
type input "8"
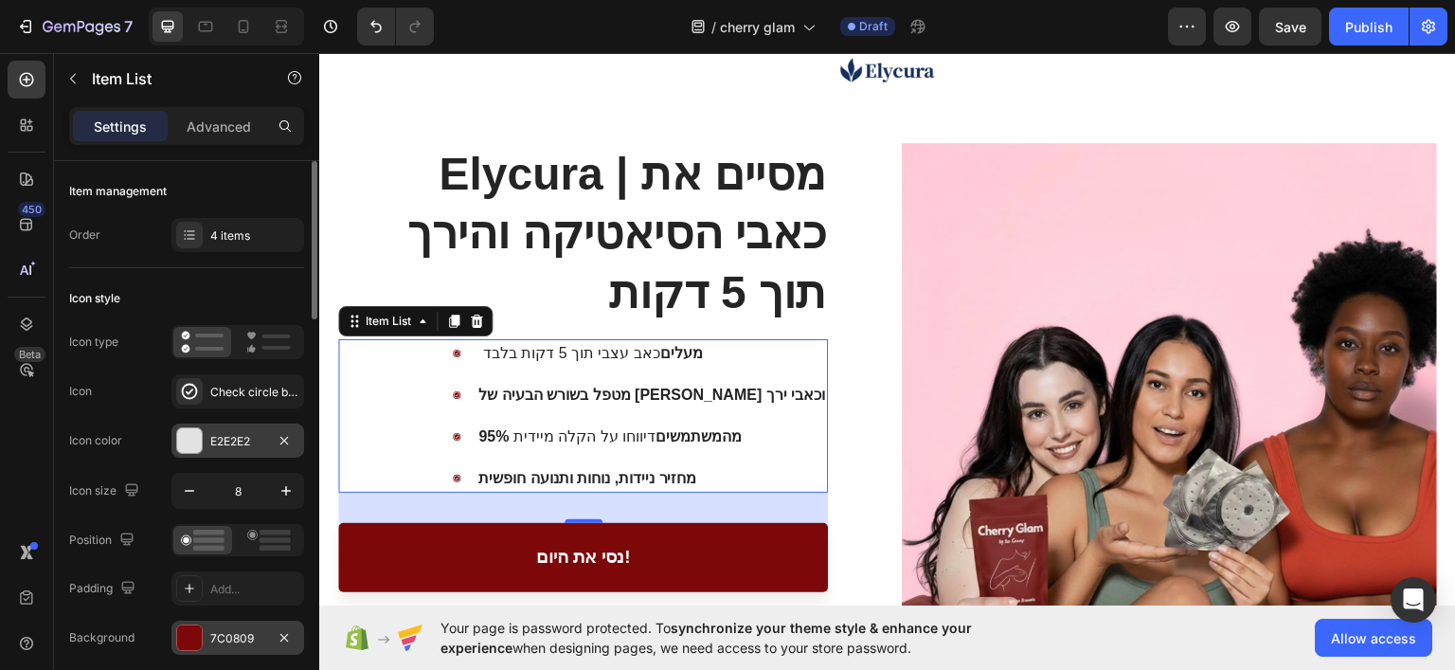
click at [205, 624] on div "7C0809" at bounding box center [237, 637] width 133 height 34
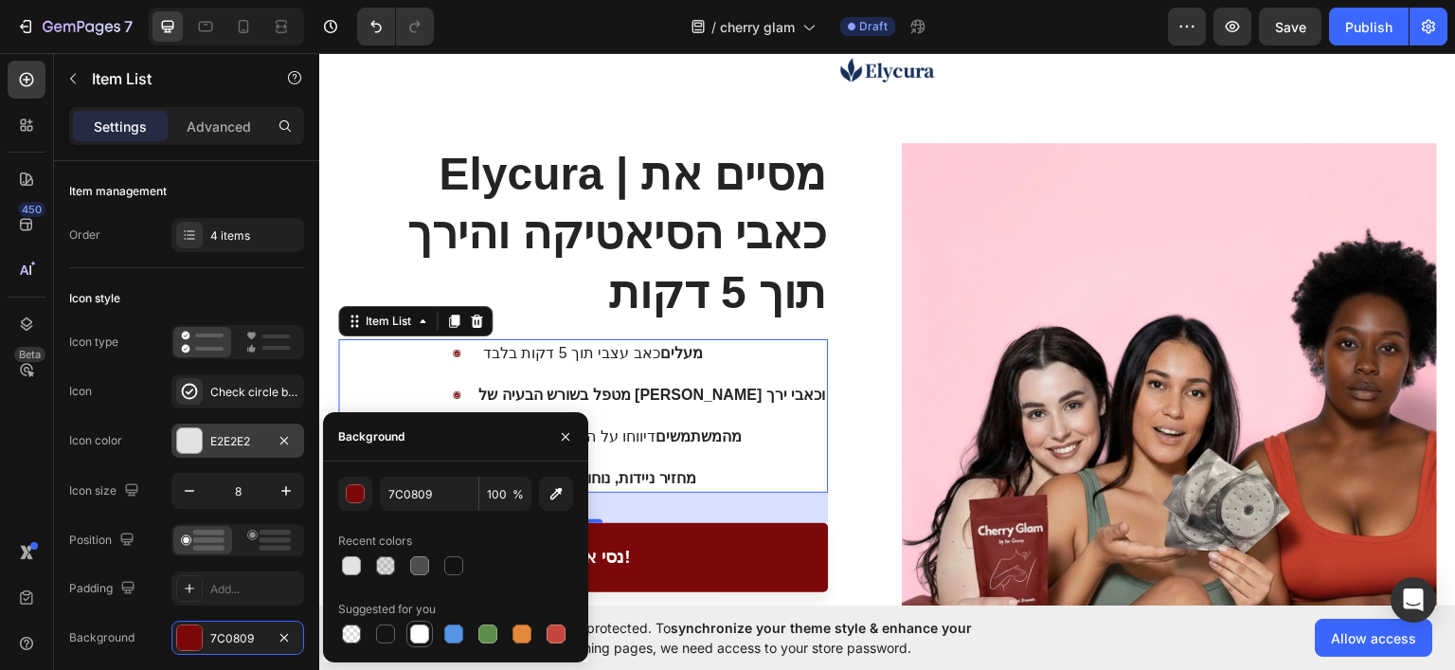
click at [417, 635] on div at bounding box center [419, 633] width 19 height 19
type input "FFFFFF"
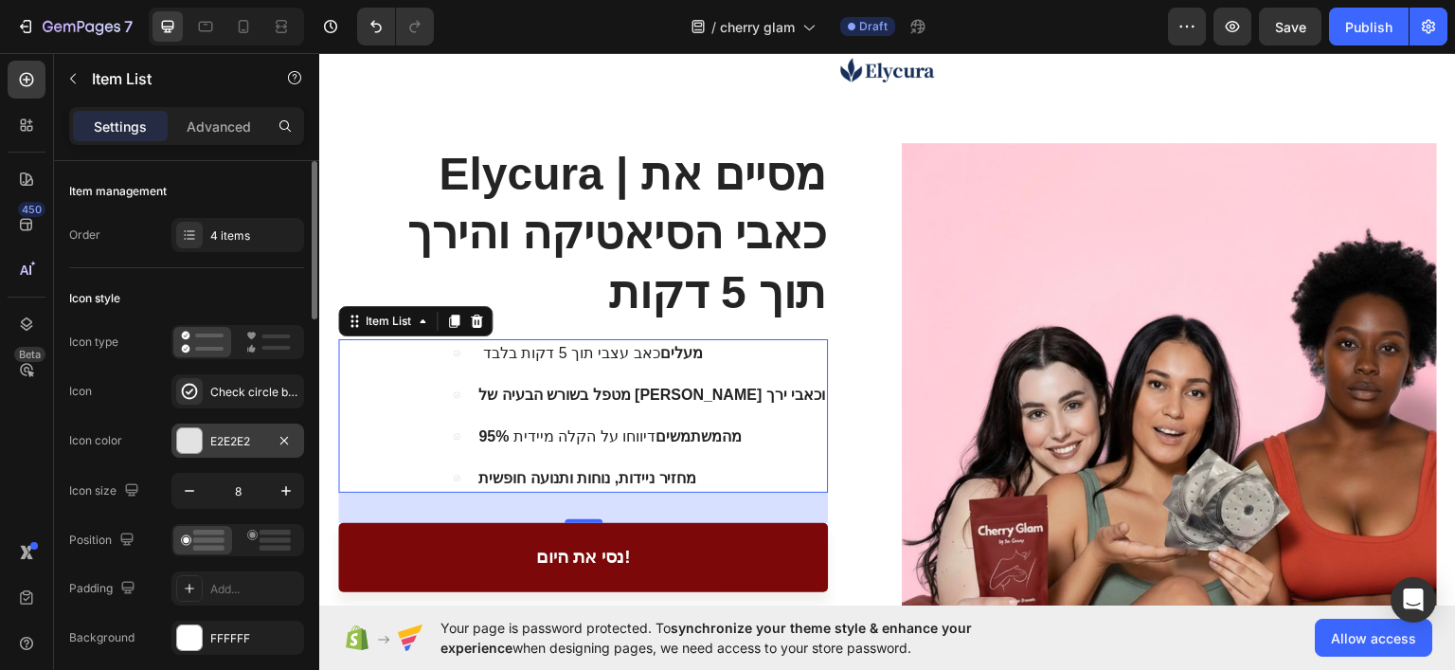
click at [260, 297] on div "Icon style" at bounding box center [186, 298] width 235 height 30
click at [505, 442] on div "מעלים כאב עצבי תוך 5 דקות בלבד מטפל בשורש הבעיה של סיאטיקה וכאבי ירך 95% מהמשתמ…" at bounding box center [583, 414] width 490 height 153
click at [378, 32] on icon "Undo/Redo" at bounding box center [375, 27] width 11 height 12
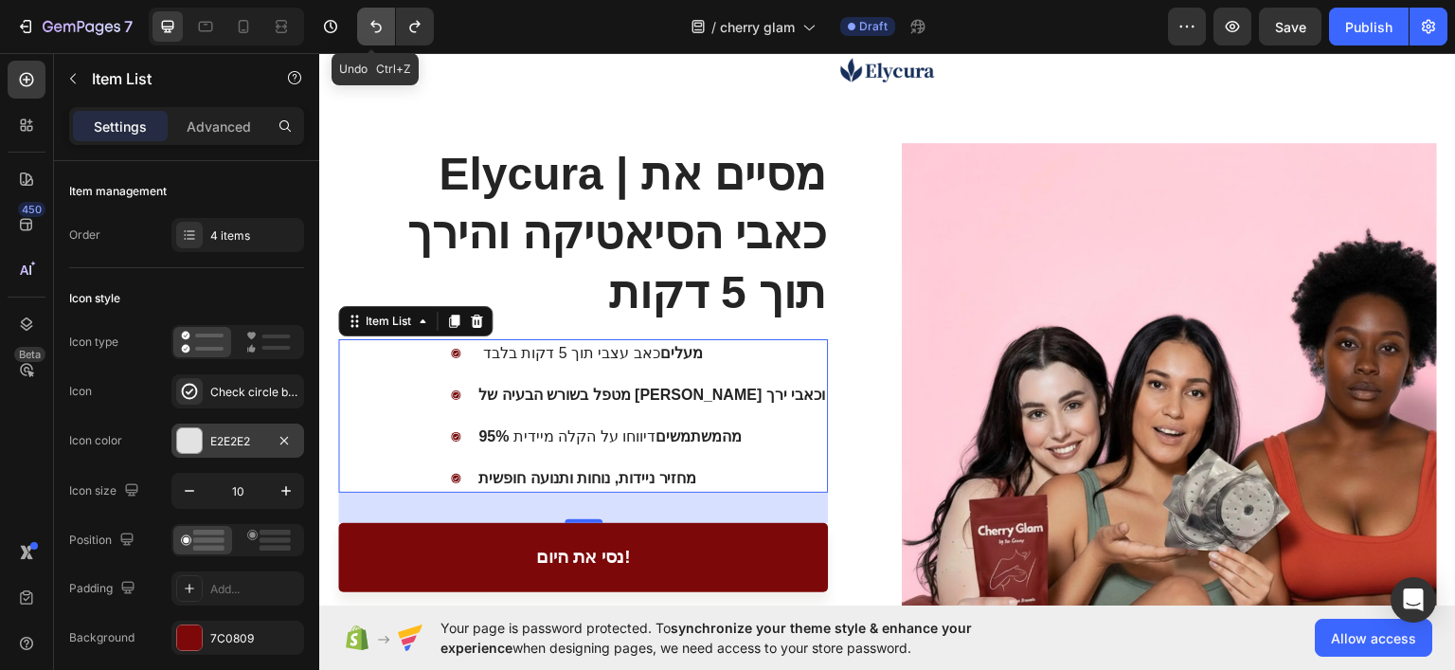
type input "11"
click at [378, 32] on icon "Undo/Redo" at bounding box center [375, 27] width 11 height 12
click at [460, 473] on icon at bounding box center [455, 478] width 10 height 10
click at [535, 468] on div "מחזיר ניידות, נוחות ותנועה חופשית" at bounding box center [639, 477] width 378 height 28
click at [392, 330] on div "Item List" at bounding box center [388, 320] width 91 height 23
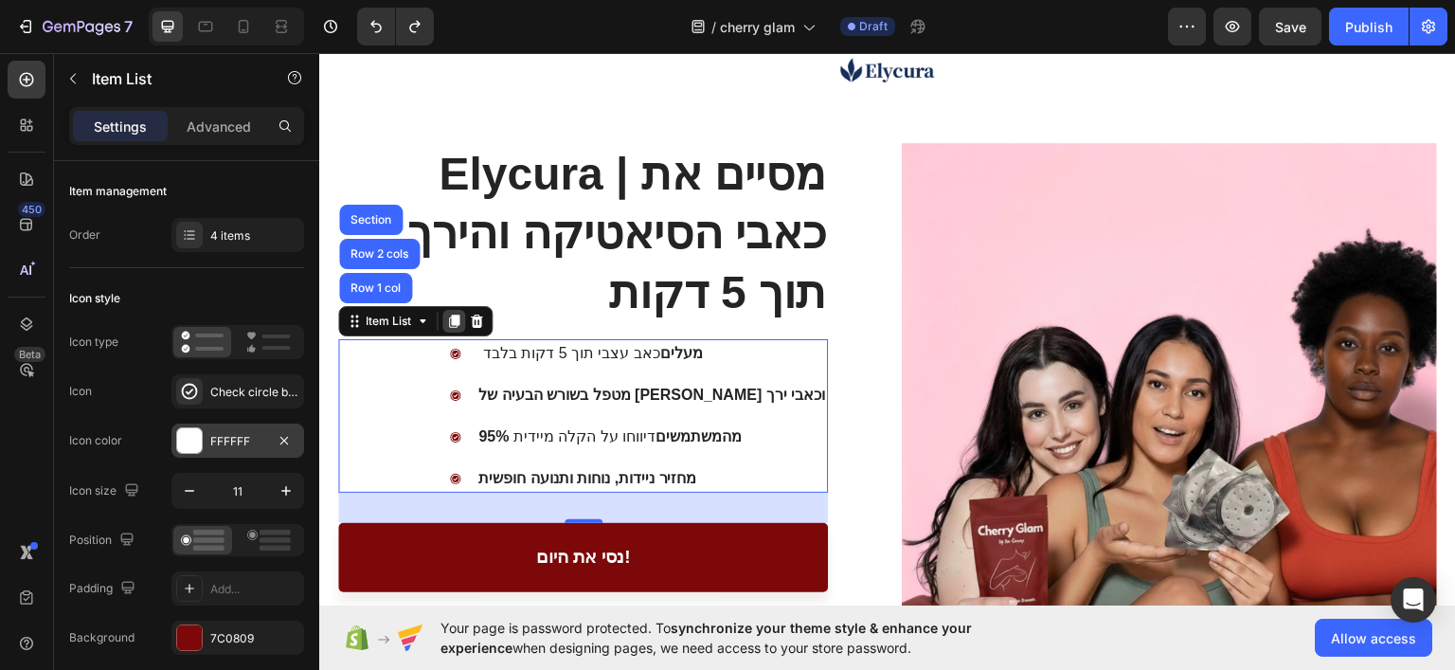
click at [450, 317] on icon at bounding box center [453, 320] width 15 height 15
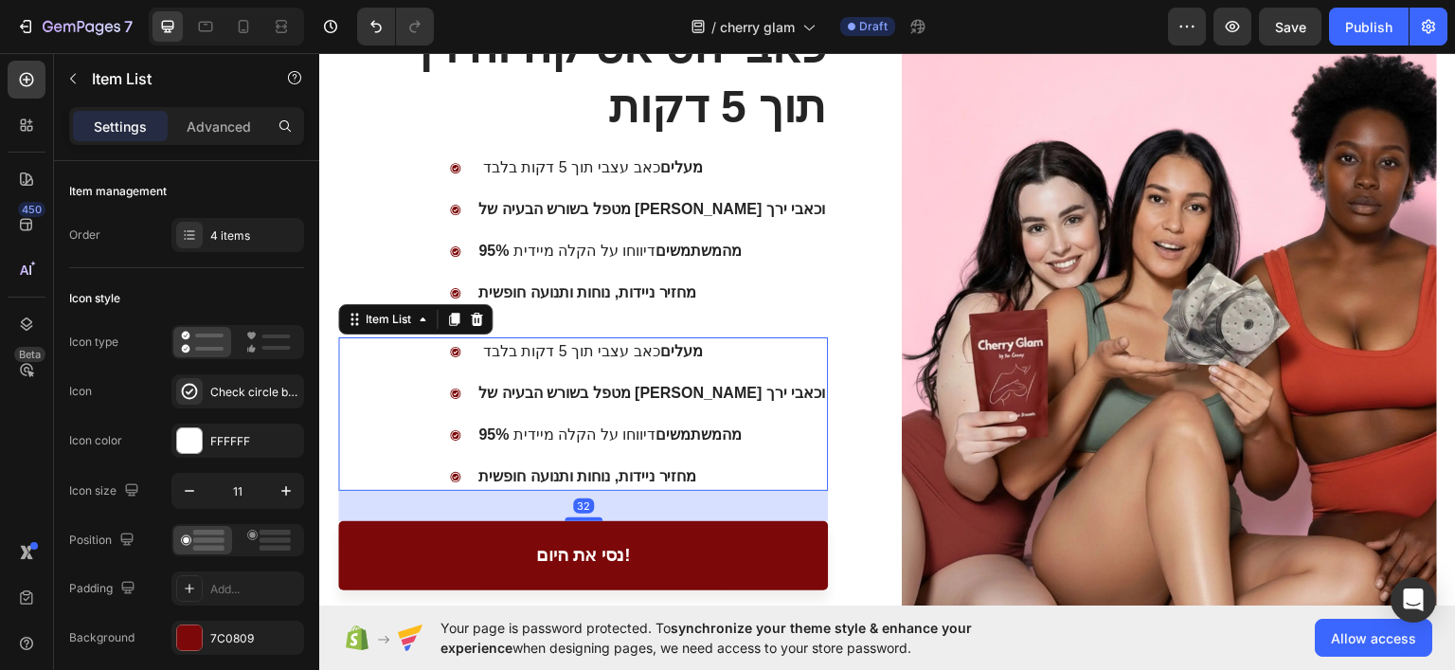
scroll to position [451, 0]
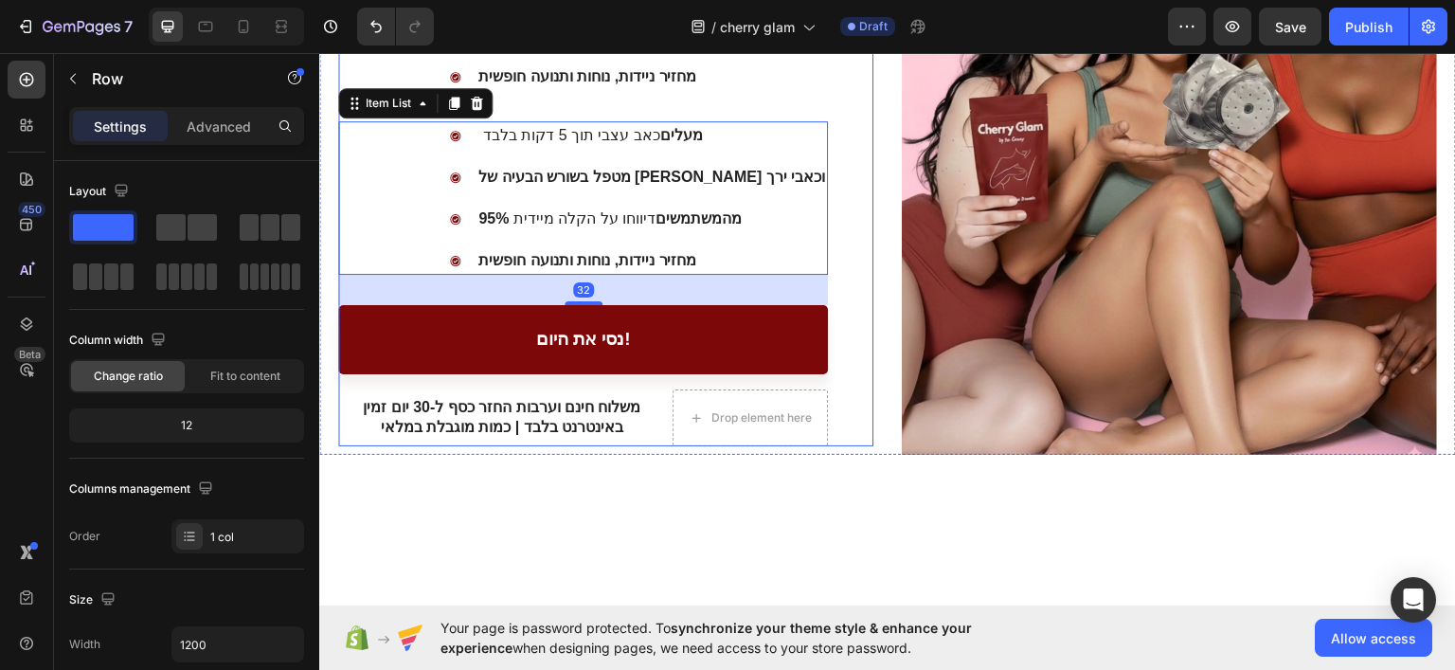
click at [612, 98] on div "⁠⁠⁠⁠⁠⁠⁠ Elycura | מסיים את כאבי הסיאטיקה והירך תוך 5 דקות Heading מעלים כאב עצב…" at bounding box center [583, 92] width 490 height 705
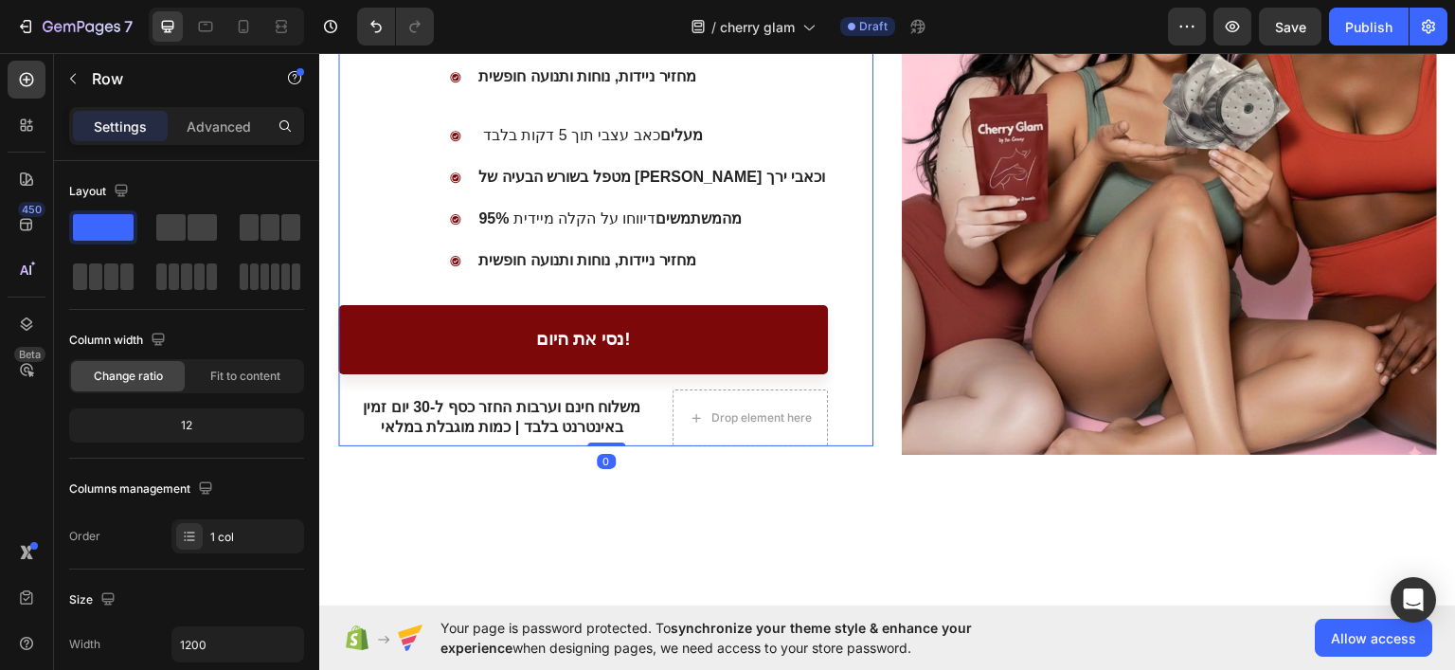
scroll to position [261, 0]
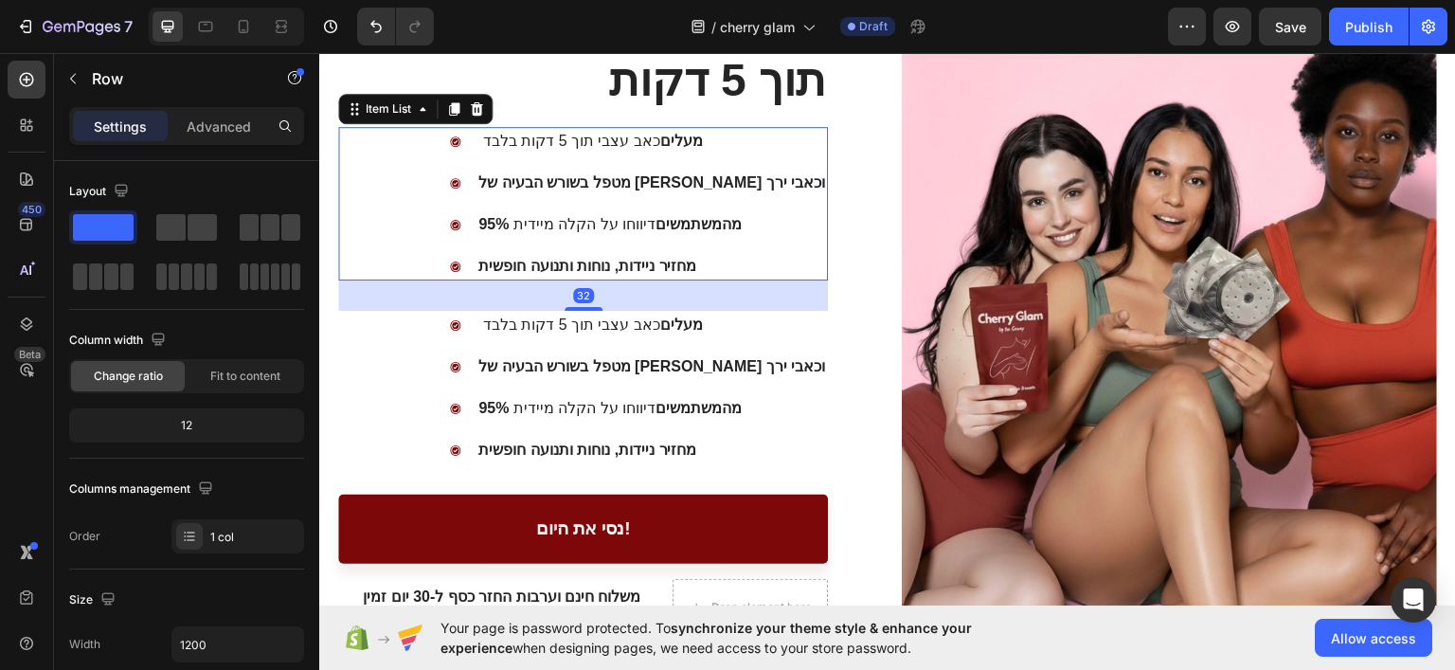
click at [413, 263] on div "מעלים כאב עצבי תוך 5 דקות בלבד מטפל בשורש הבעיה של סיאטיקה וכאבי ירך 95% מהמשתמ…" at bounding box center [583, 202] width 490 height 153
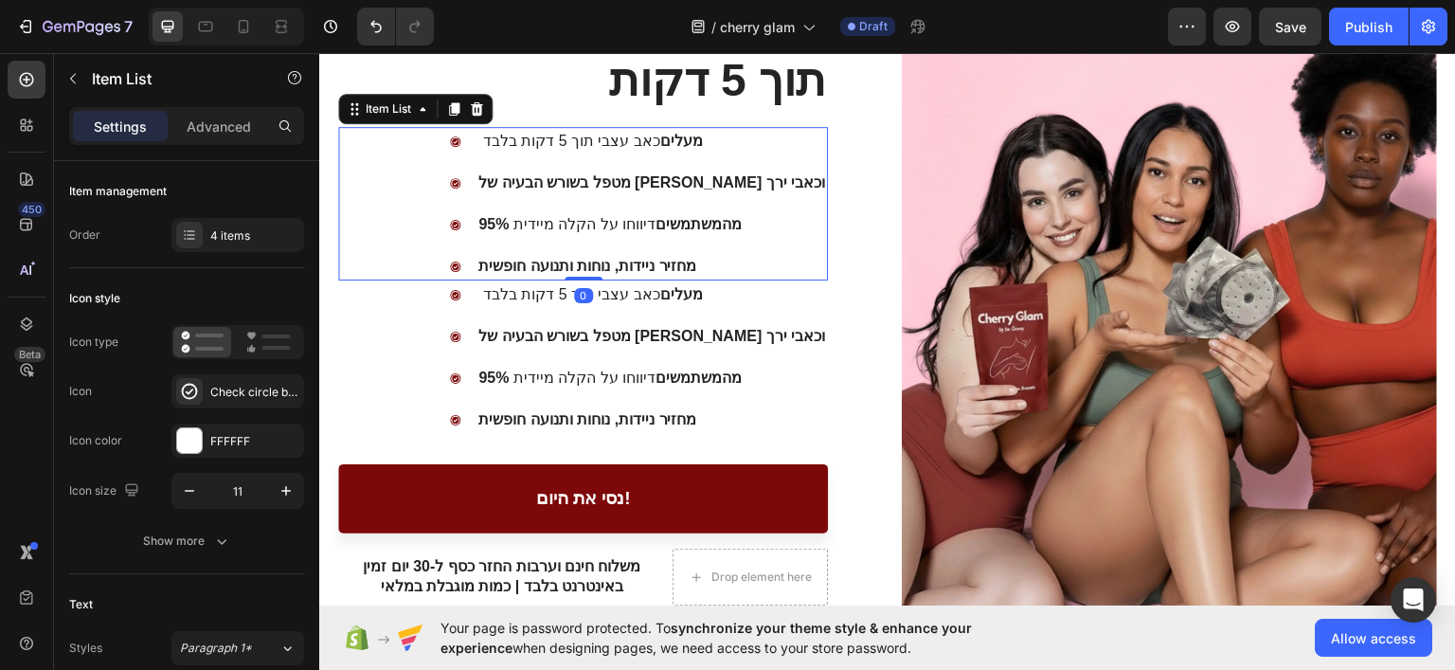
drag, startPoint x: 577, startPoint y: 304, endPoint x: 584, endPoint y: 268, distance: 36.8
click at [584, 268] on div "מעלים כאב עצבי תוך 5 דקות בלבד מטפל בשורש הבעיה של סיאטיקה וכאבי ירך 95% מהמשתמ…" at bounding box center [583, 202] width 490 height 153
type input "100%"
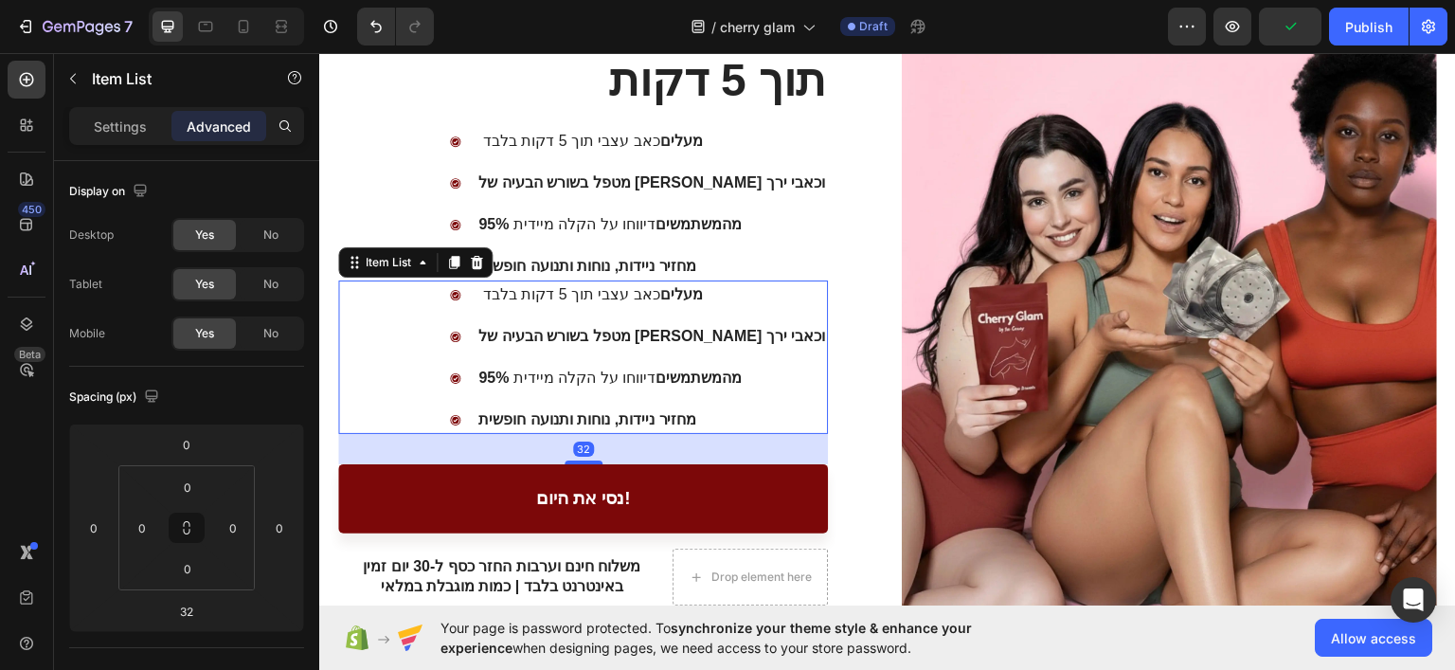
click at [668, 290] on p "מעלים כאב עצבי תוך 5 דקות בלבד" at bounding box center [651, 293] width 347 height 23
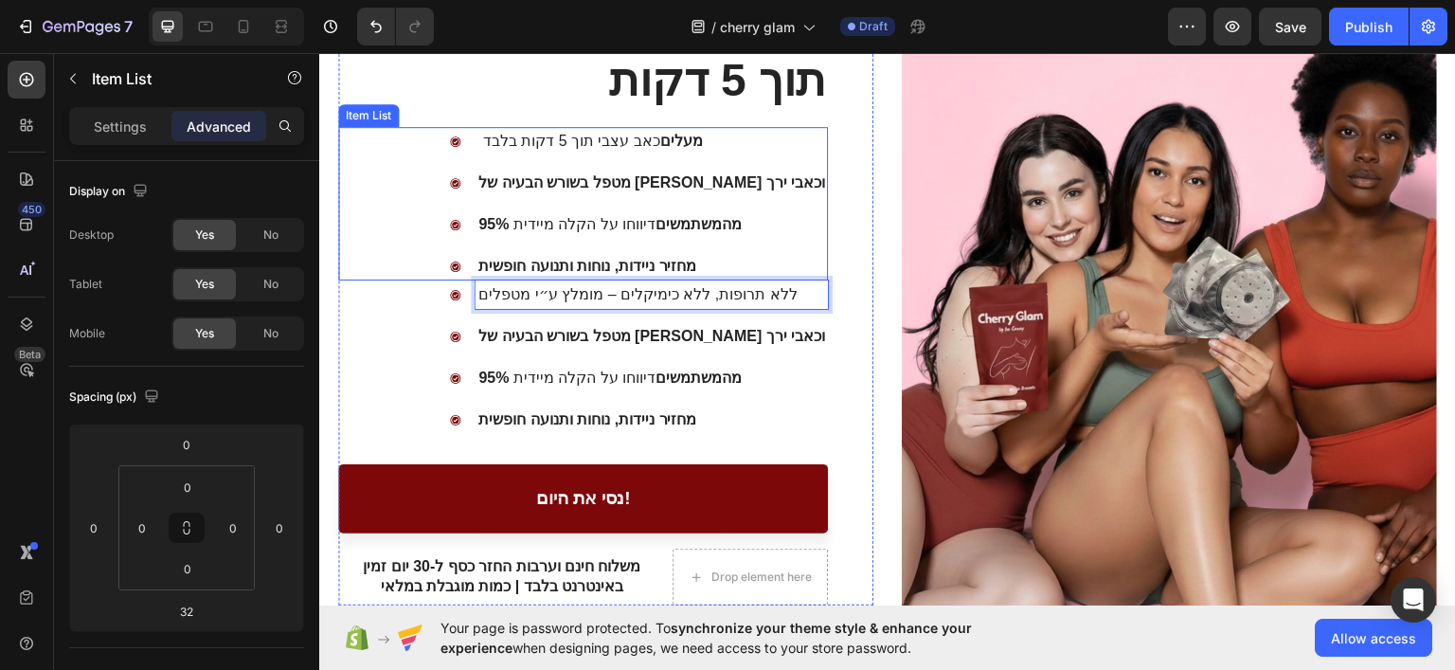
click at [530, 259] on div "מחזיר ניידות, נוחות ותנועה חופשית" at bounding box center [639, 265] width 378 height 28
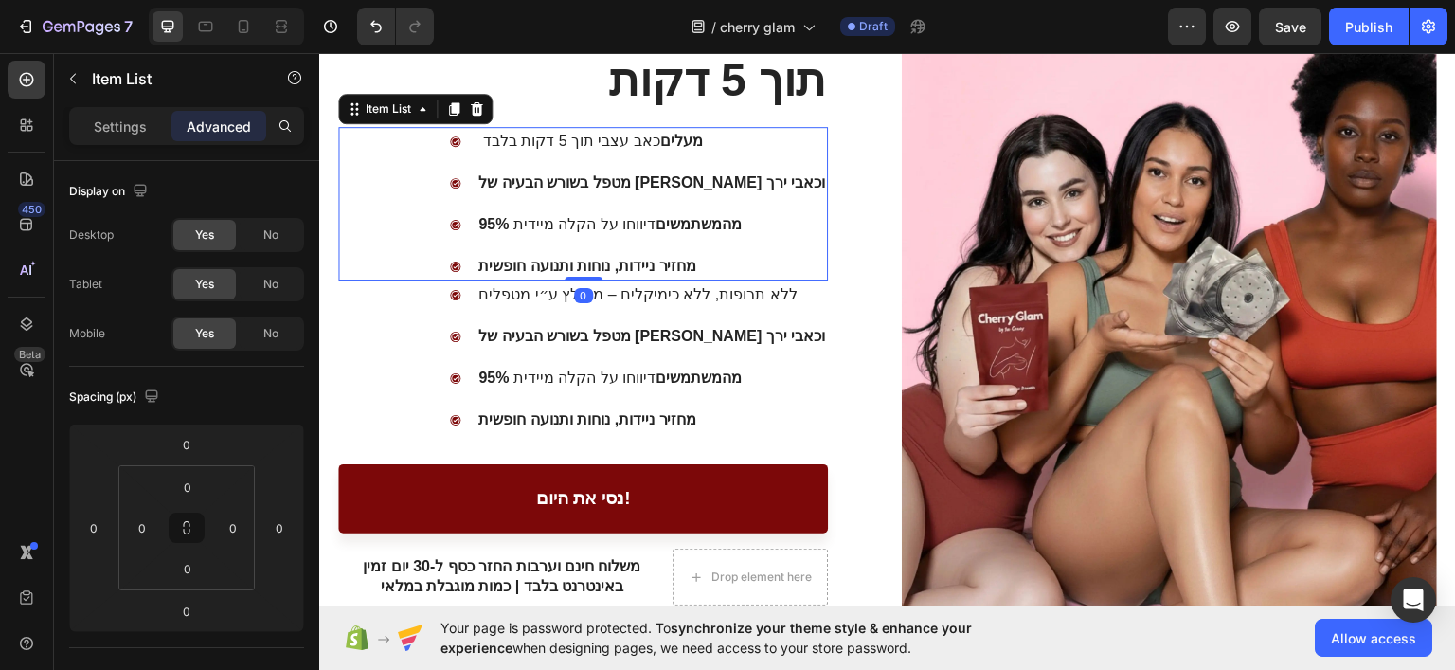
click at [534, 257] on div "מחזיר ניידות, נוחות ותנועה חופשית" at bounding box center [639, 265] width 378 height 28
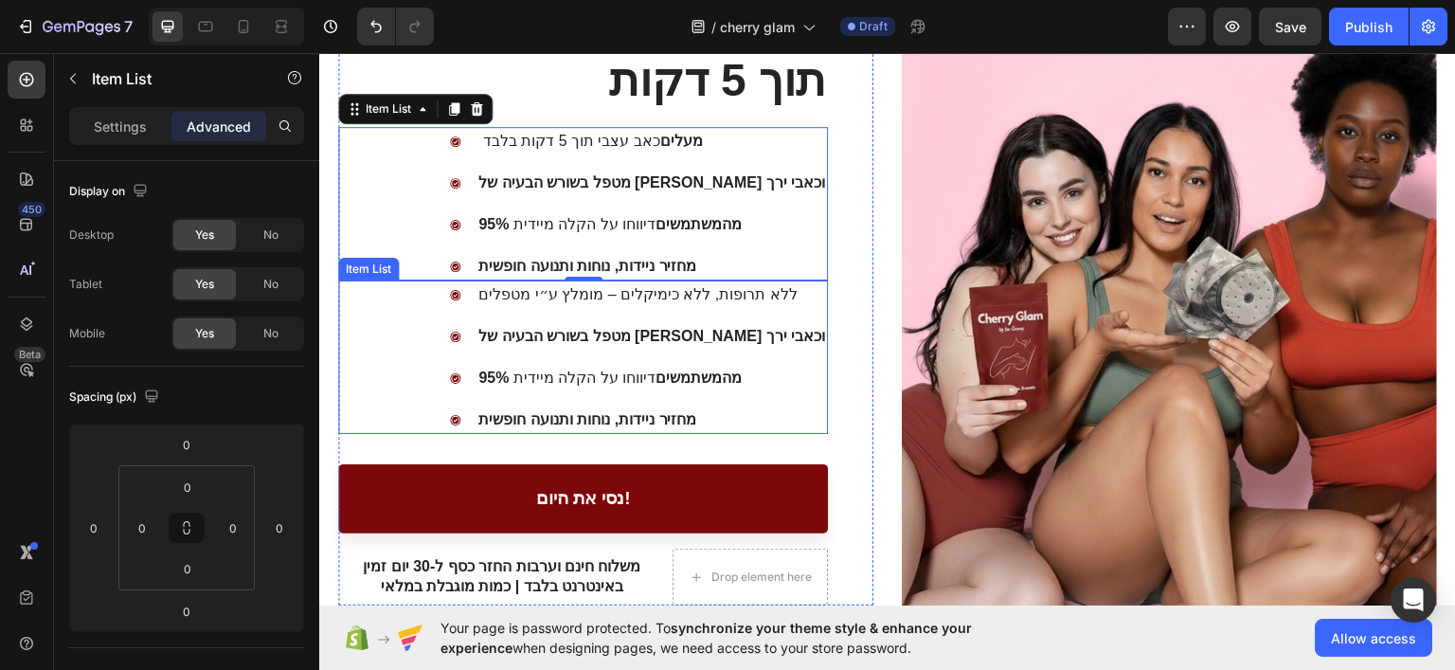
click at [672, 330] on strong "מטפל בשורש הבעיה של סיאטיקה וכאבי ירך" at bounding box center [651, 335] width 347 height 16
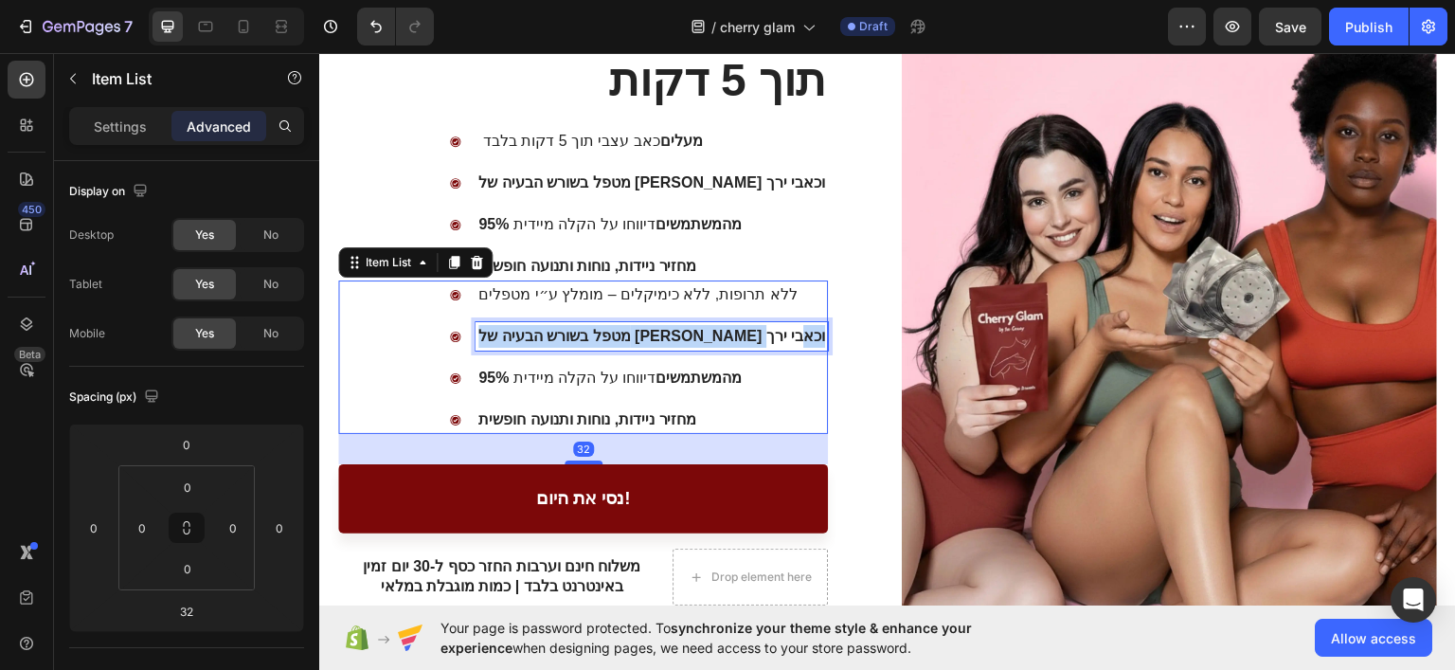
click at [672, 330] on strong "מטפל בשורש הבעיה של סיאטיקה וכאבי ירך" at bounding box center [651, 335] width 347 height 16
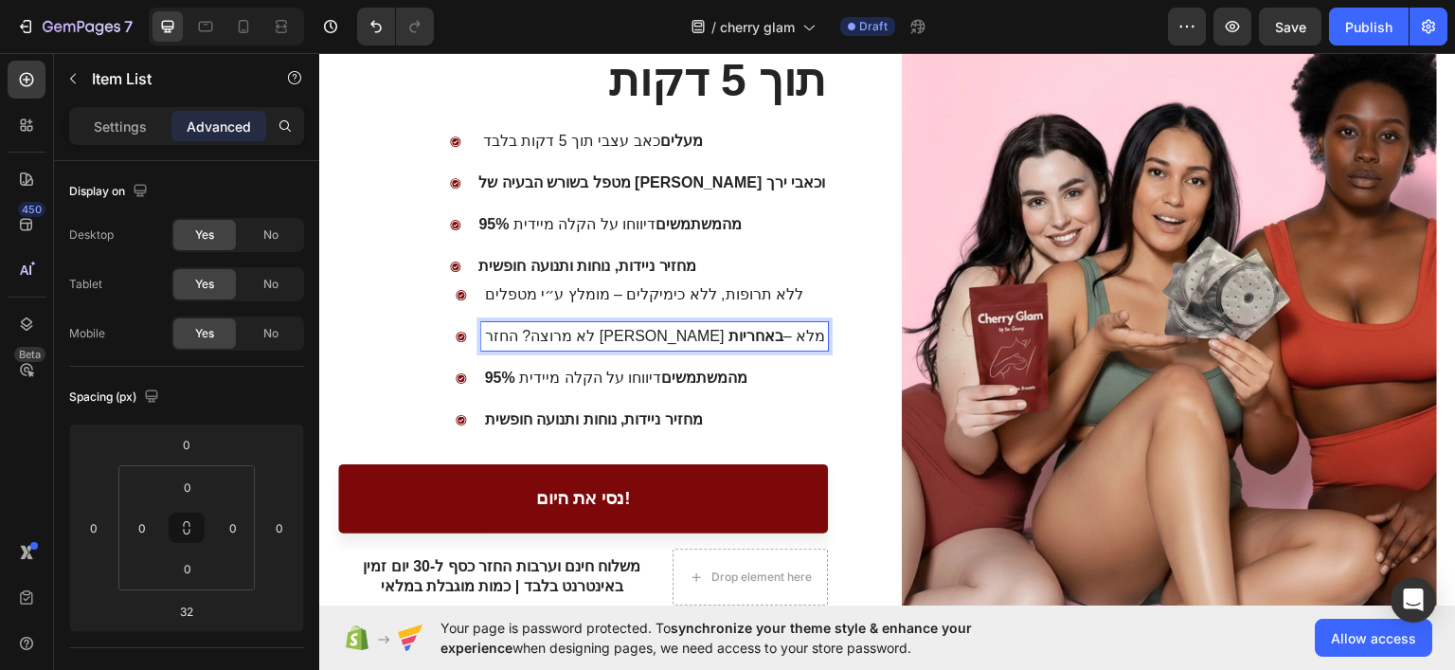
click at [705, 374] on strong "95% מהמשתמשים" at bounding box center [615, 376] width 263 height 16
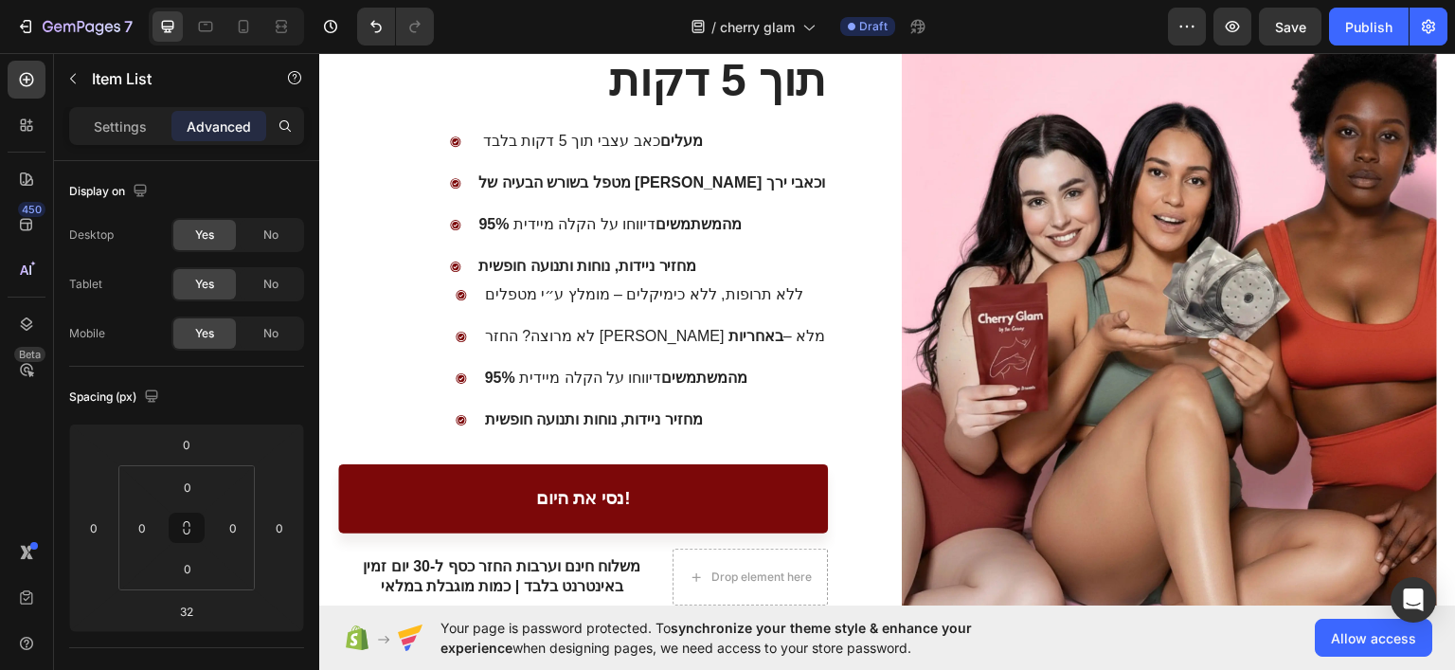
click at [479, 367] on div "ללא תרופות, ללא כימיקלים – מומלץ ע״י מטפלים לא מרוצה? החזר [PERSON_NAME] מלא – …" at bounding box center [583, 355] width 490 height 153
click at [561, 382] on strong "95% מהמשתמשים" at bounding box center [615, 376] width 263 height 16
click at [632, 374] on p "95% מהמשתמשים דיווחו על הקלה מיידית" at bounding box center [654, 377] width 341 height 23
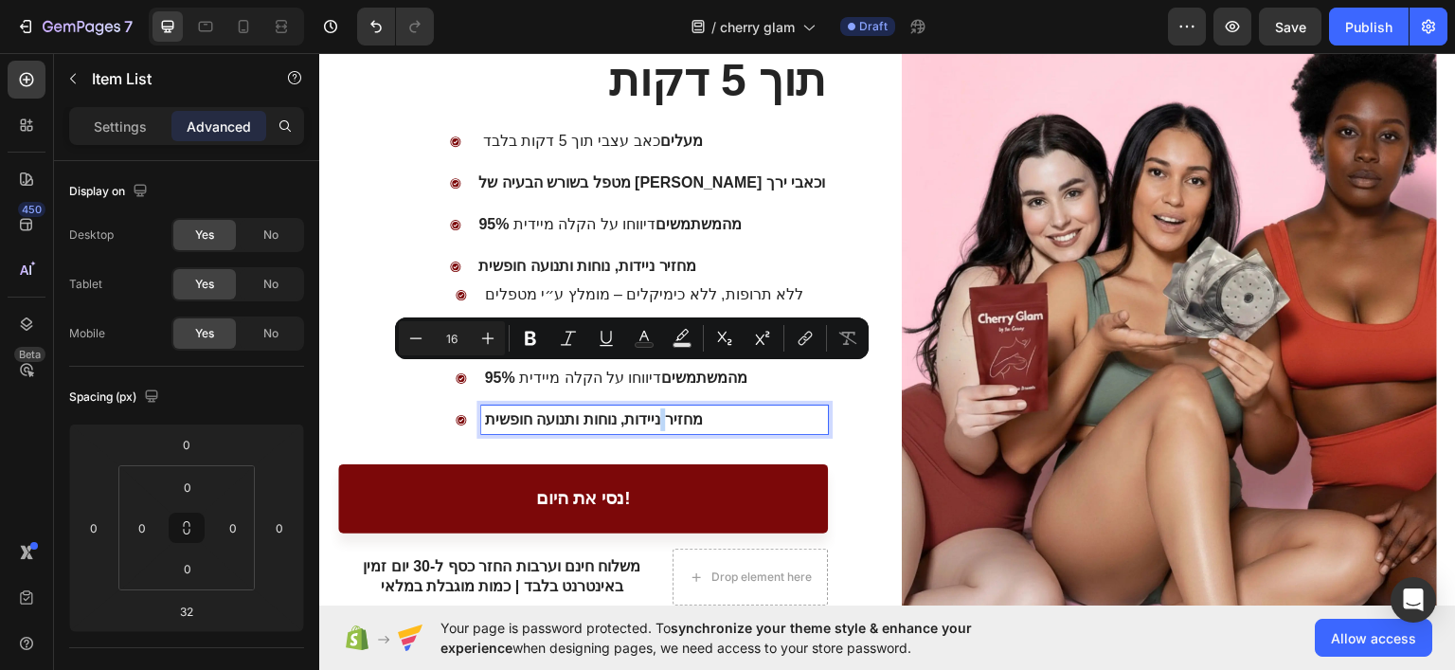
click at [715, 407] on p "מחזיר ניידות, נוחות ותנועה חופשית" at bounding box center [654, 418] width 341 height 23
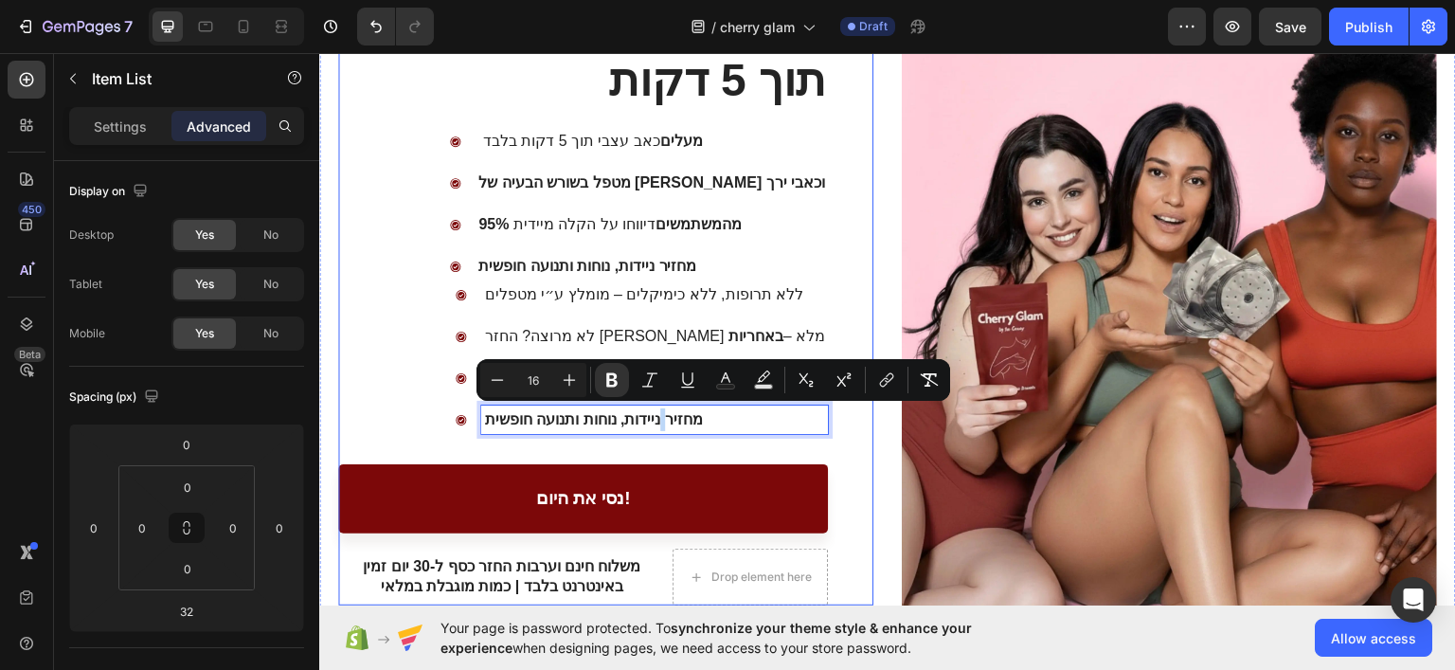
click at [722, 452] on div "⁠⁠⁠⁠⁠⁠⁠ Elycura | מסיים את כאבי הסיאטיקה והירך תוך 5 דקות Heading מעלים כאב עצב…" at bounding box center [583, 267] width 490 height 674
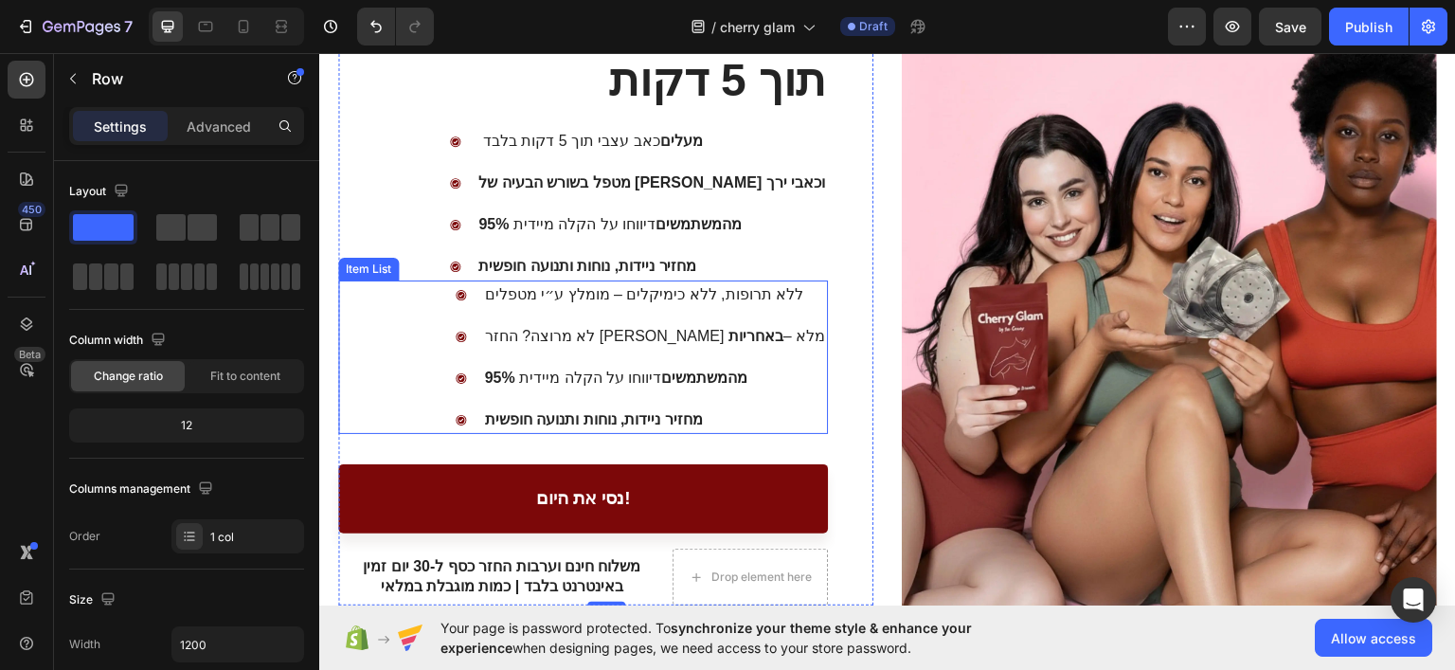
drag, startPoint x: 742, startPoint y: 403, endPoint x: 749, endPoint y: 394, distance: 11.4
click at [745, 404] on div "מחזיר ניידות, נוחות ותנועה חופשית" at bounding box center [654, 418] width 347 height 28
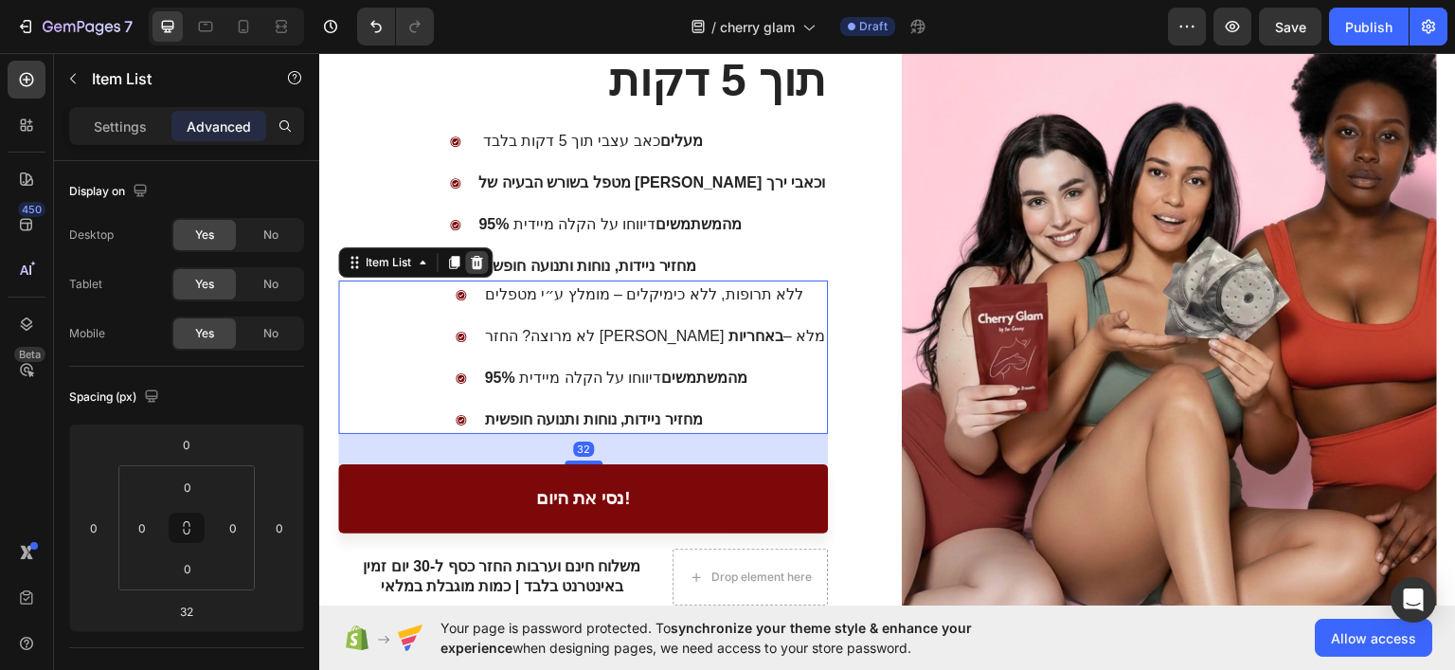
click at [484, 254] on icon at bounding box center [476, 261] width 15 height 15
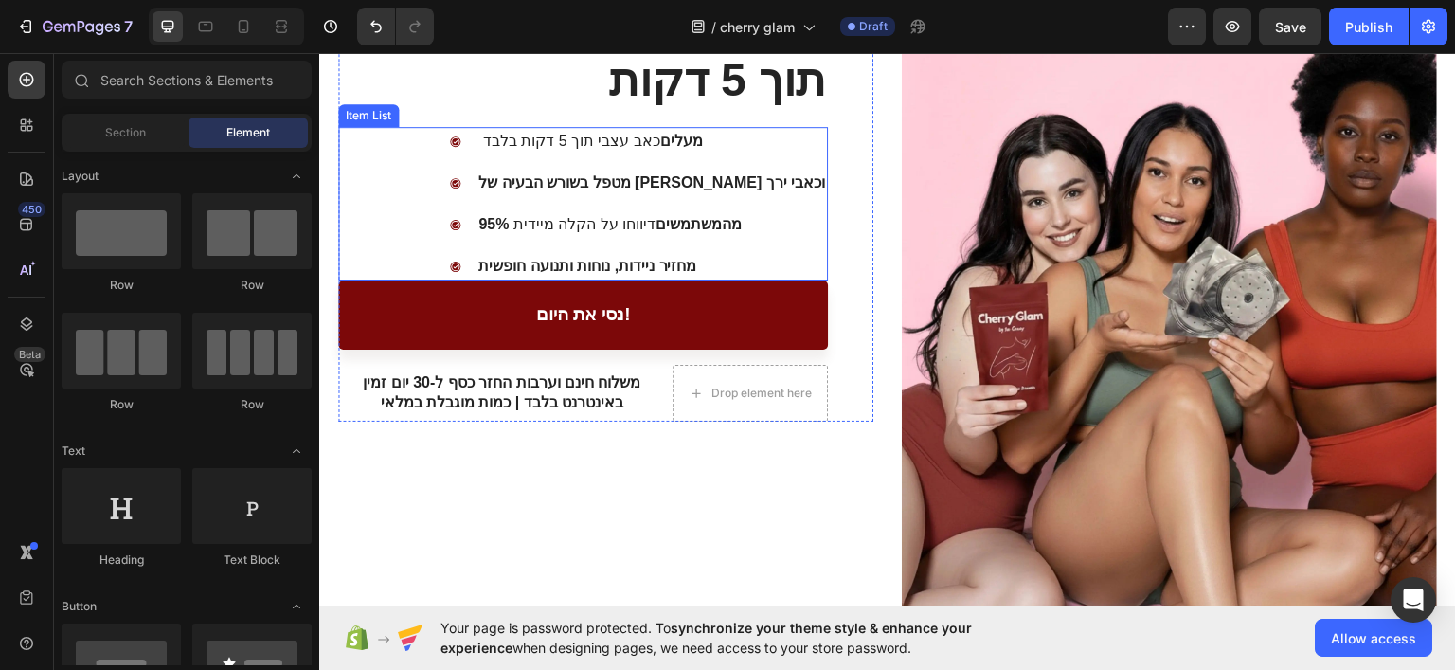
click at [579, 254] on p "מחזיר ניידות, נוחות ותנועה חופשית" at bounding box center [651, 265] width 347 height 23
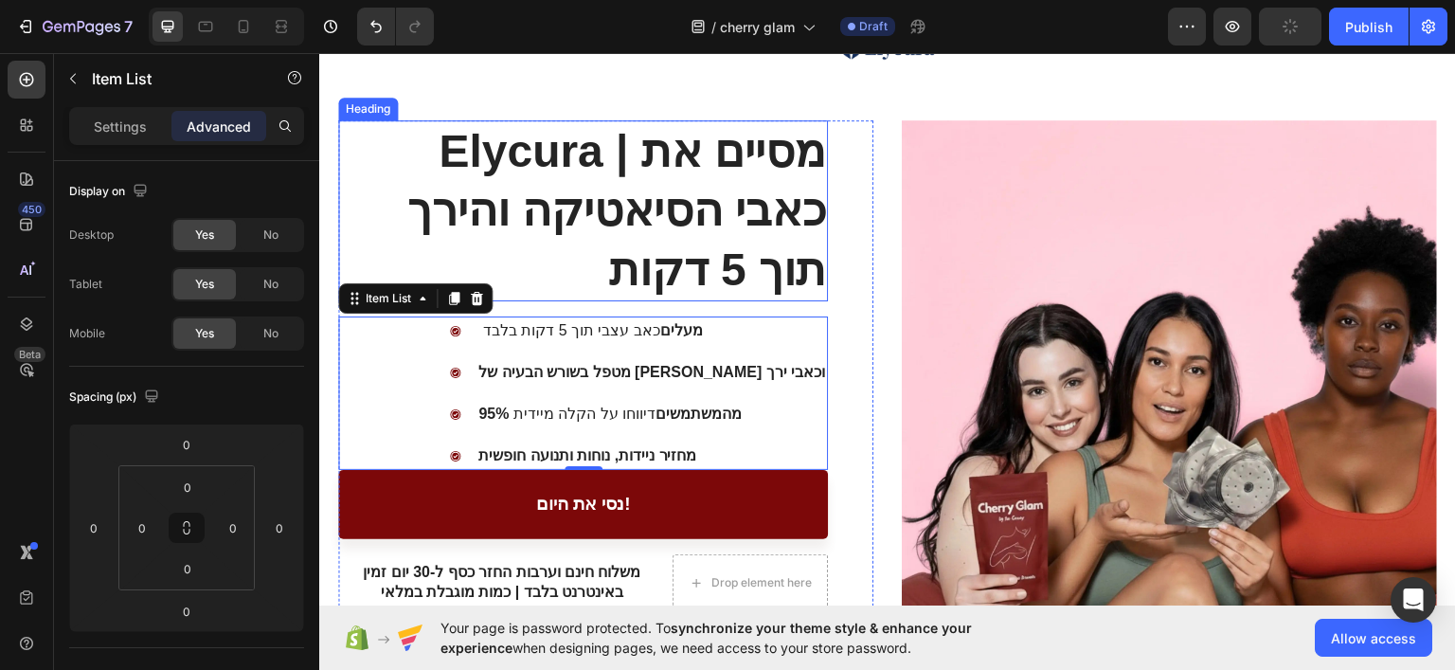
scroll to position [0, 0]
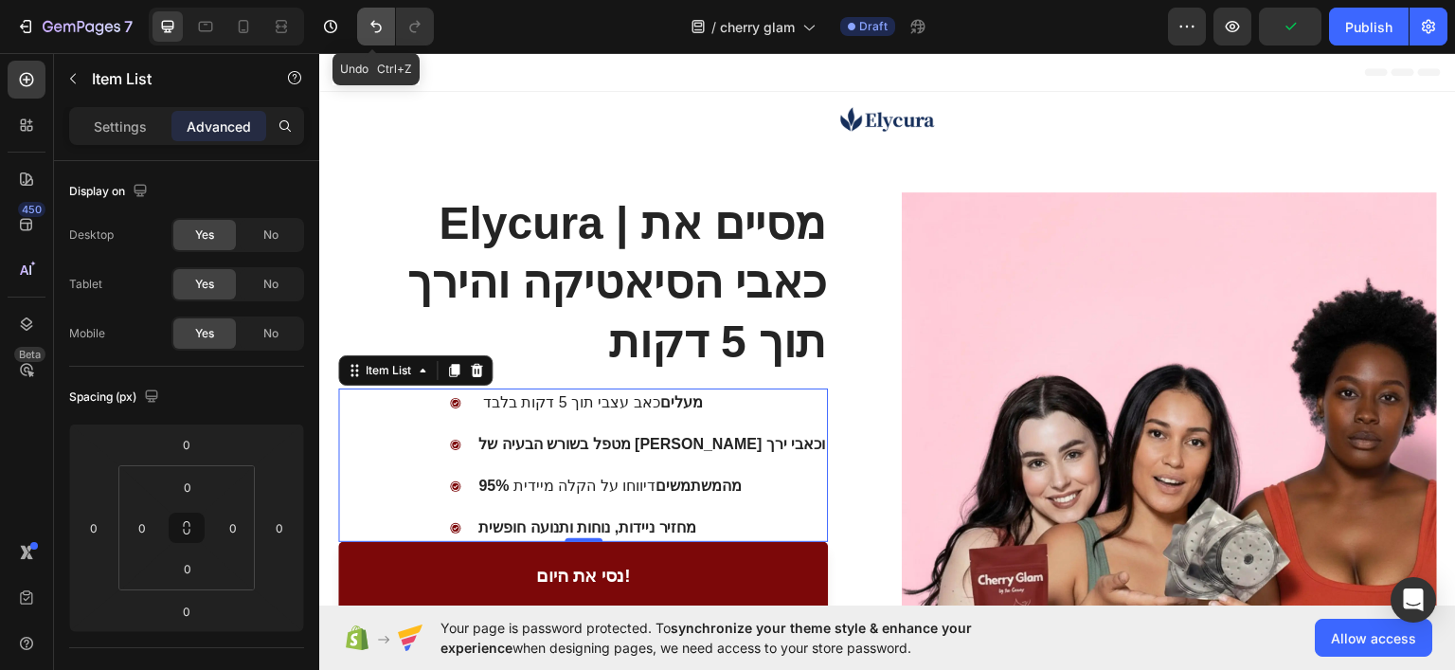
click at [381, 27] on icon "Undo/Redo" at bounding box center [375, 27] width 11 height 12
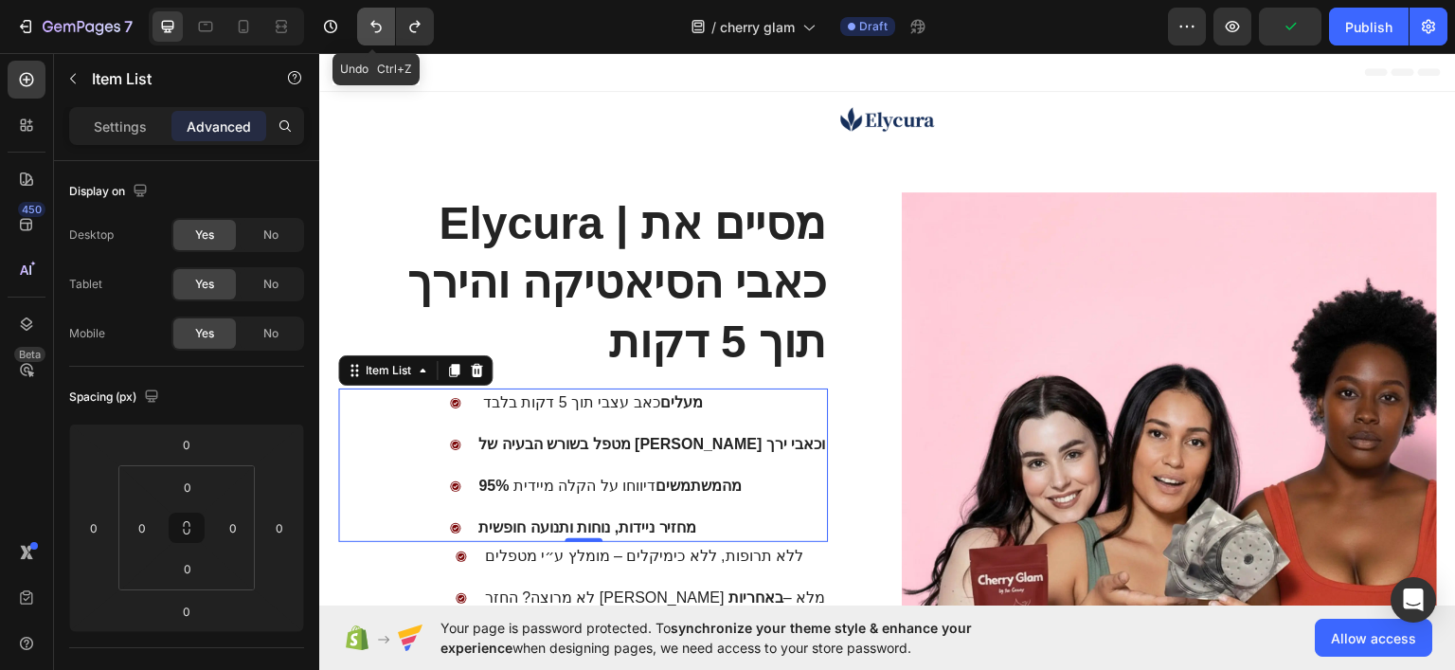
click at [381, 27] on icon "Undo/Redo" at bounding box center [375, 27] width 11 height 12
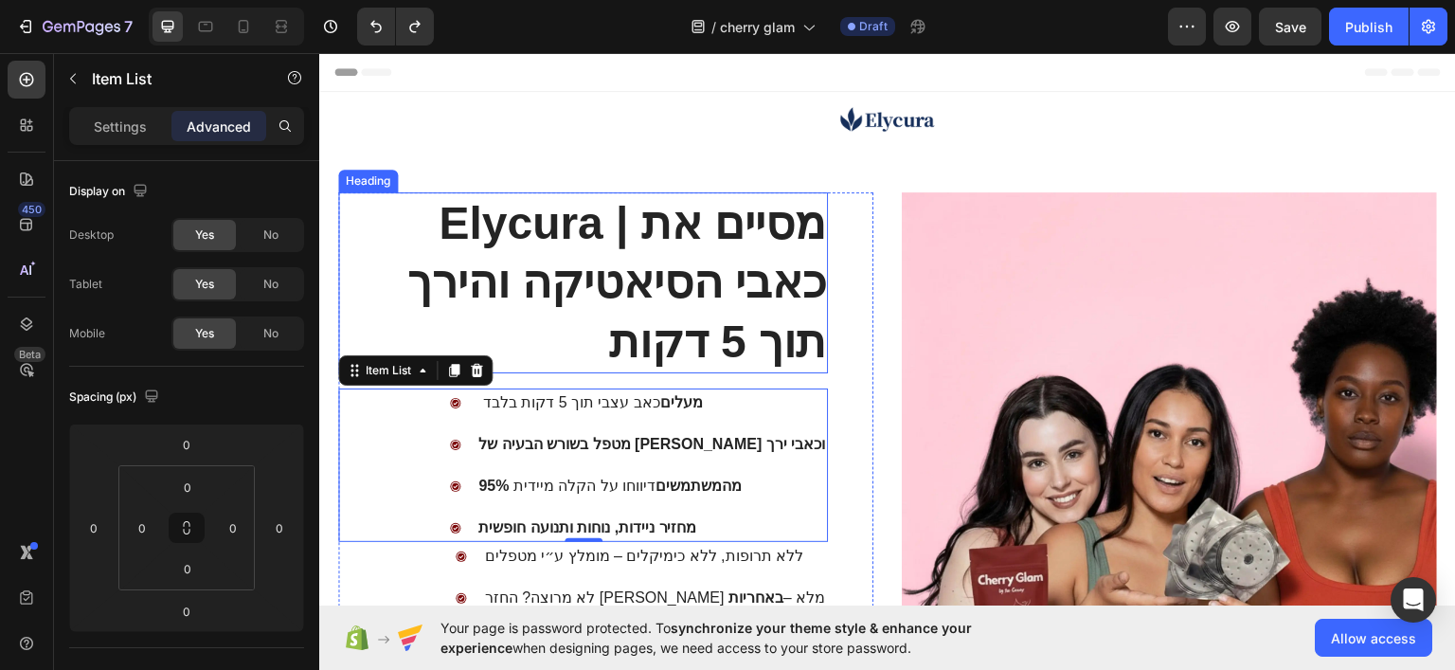
scroll to position [189, 0]
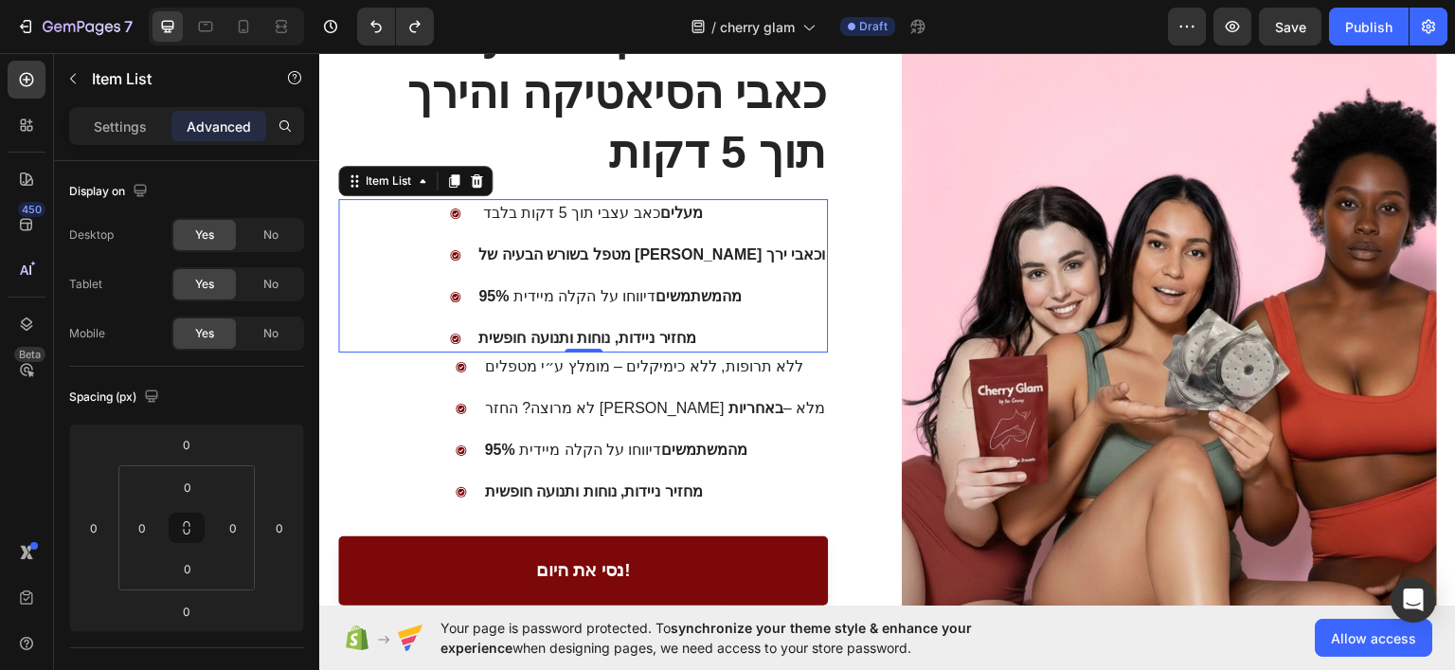
click at [470, 280] on div "מעלים כאב עצבי תוך 5 דקות בלבד מטפל בשורש הבעיה של סיאטיקה וכאבי ירך 95% מהמשתמ…" at bounding box center [583, 274] width 490 height 153
click at [476, 173] on icon at bounding box center [477, 179] width 12 height 13
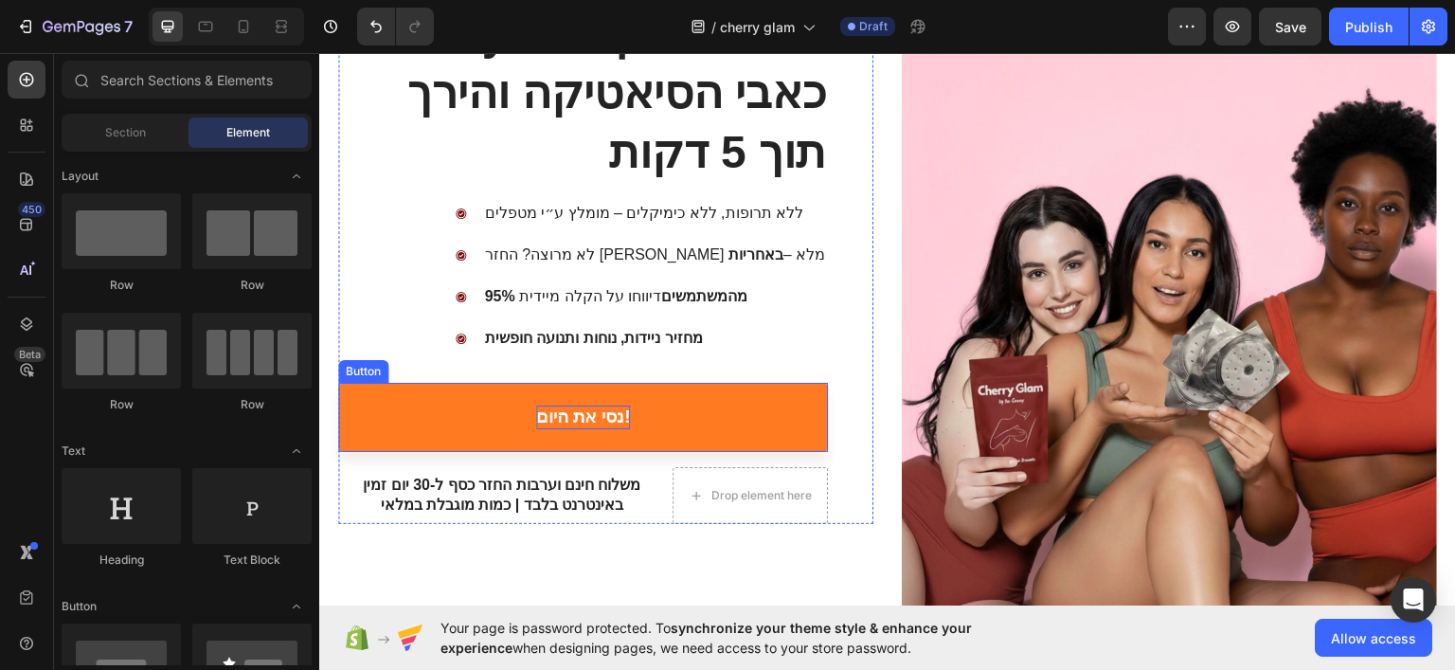
click at [564, 412] on p "נסי את היום!" at bounding box center [583, 416] width 95 height 24
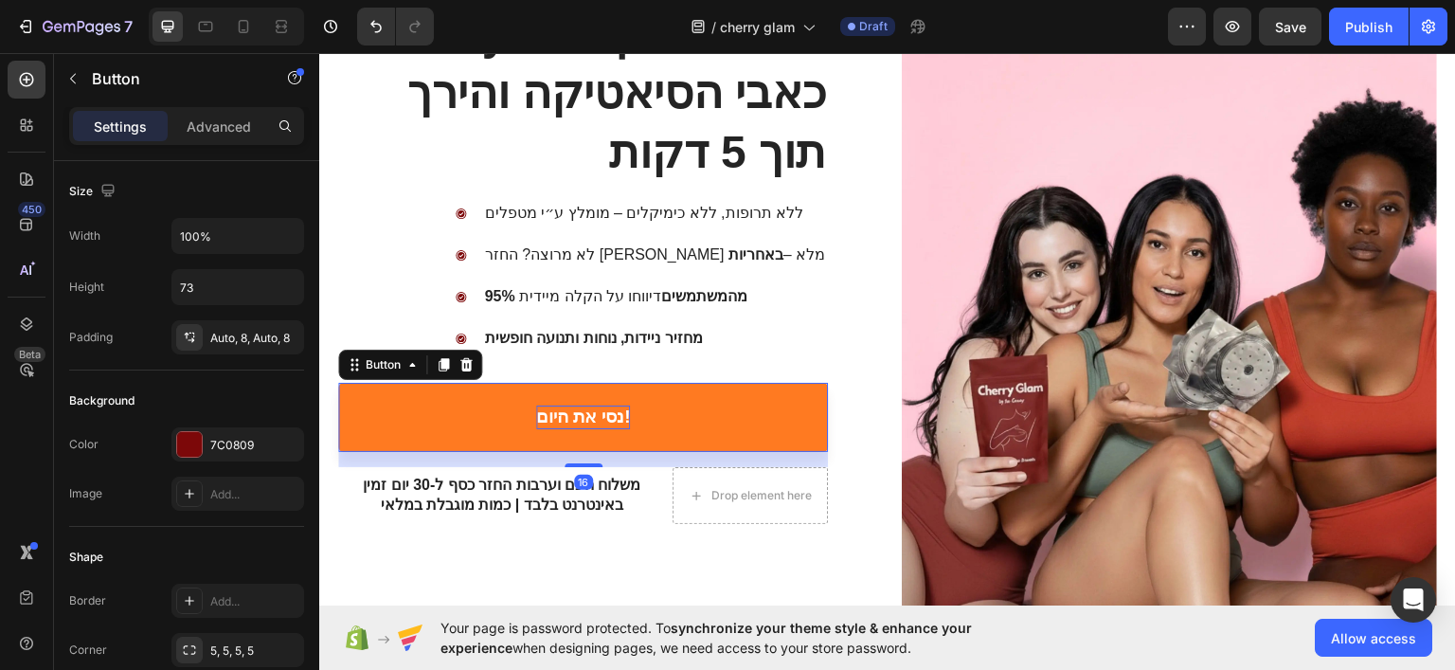
click at [564, 412] on p "נסי את היום!" at bounding box center [583, 416] width 95 height 24
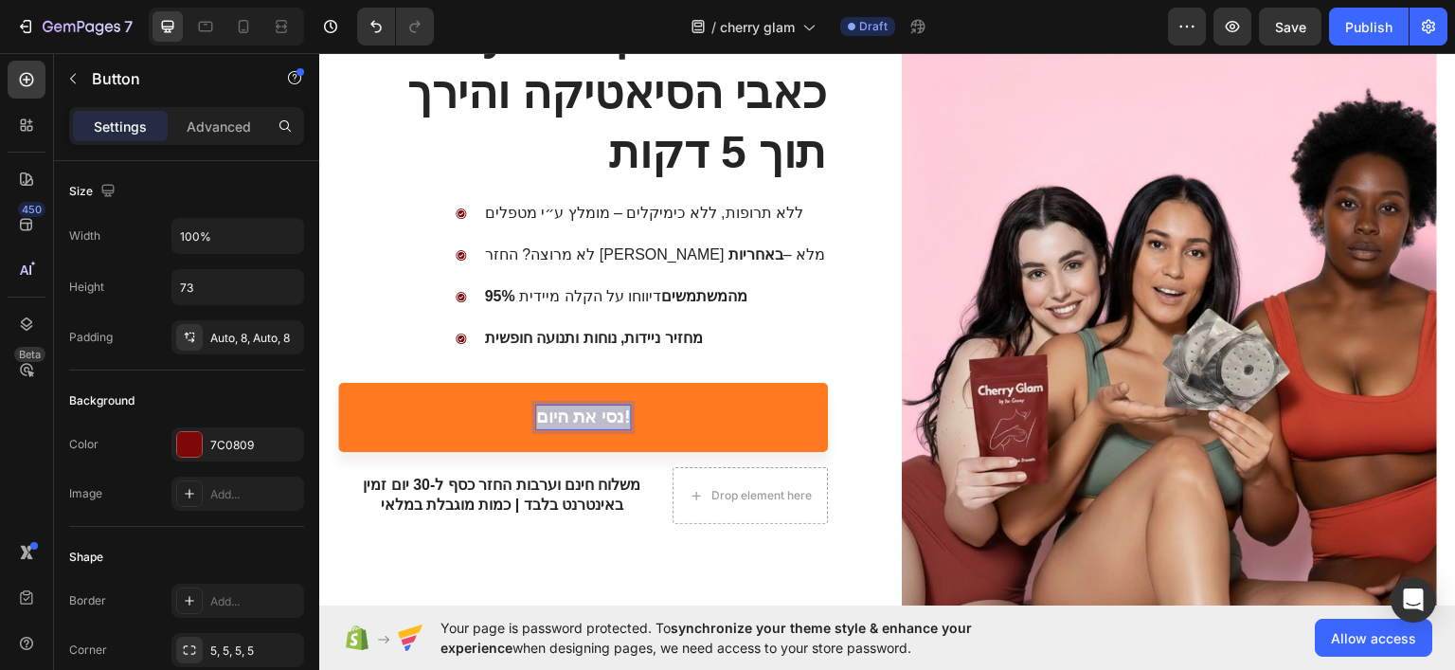
click at [564, 412] on p "נסי את היום!" at bounding box center [583, 416] width 95 height 24
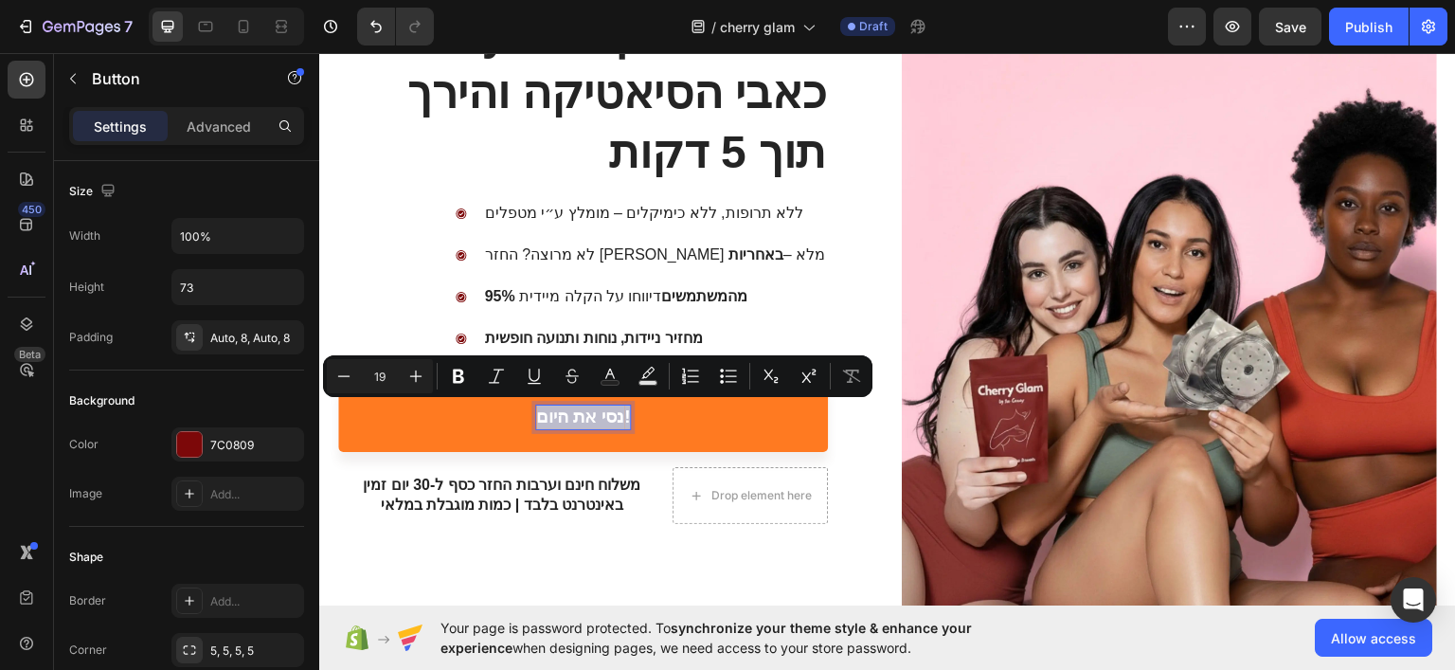
click at [783, 420] on link "נסי את היום!" at bounding box center [583, 416] width 490 height 69
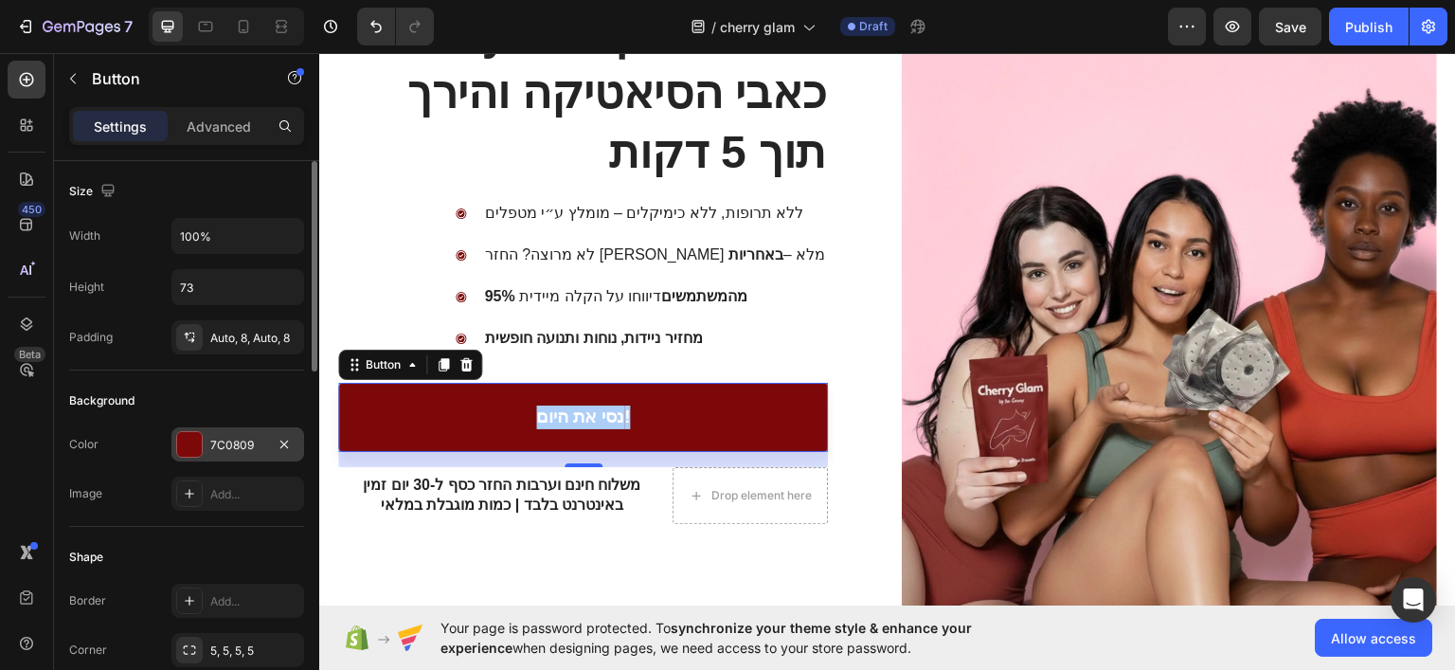
click at [204, 440] on div "7C0809" at bounding box center [237, 444] width 133 height 34
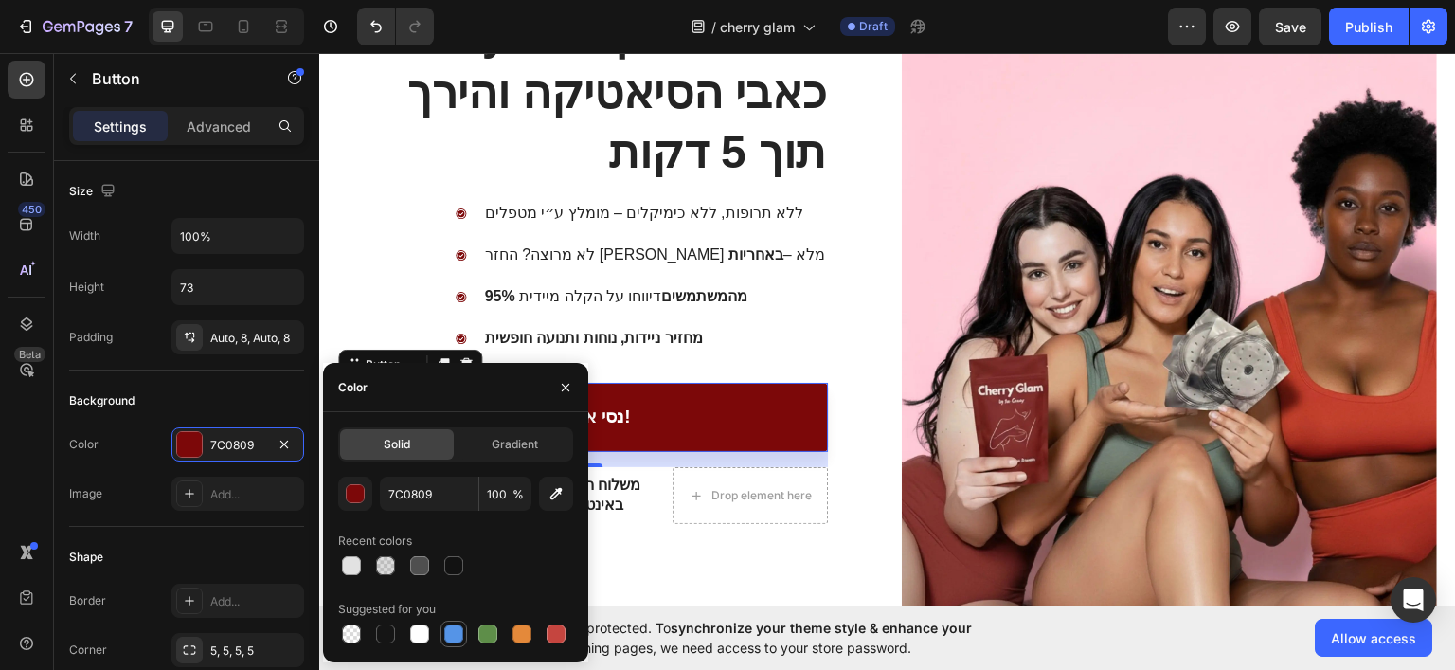
click at [458, 636] on div at bounding box center [453, 633] width 19 height 19
type input "5594E7"
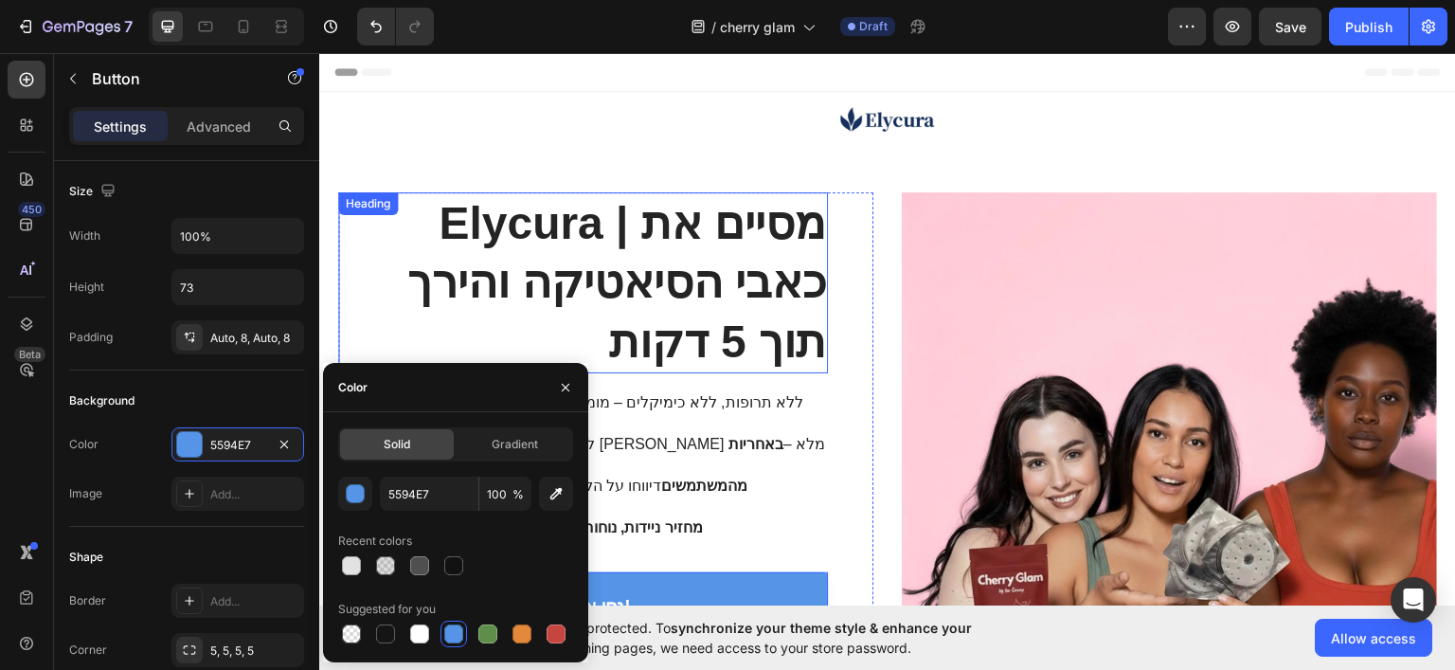
scroll to position [284, 0]
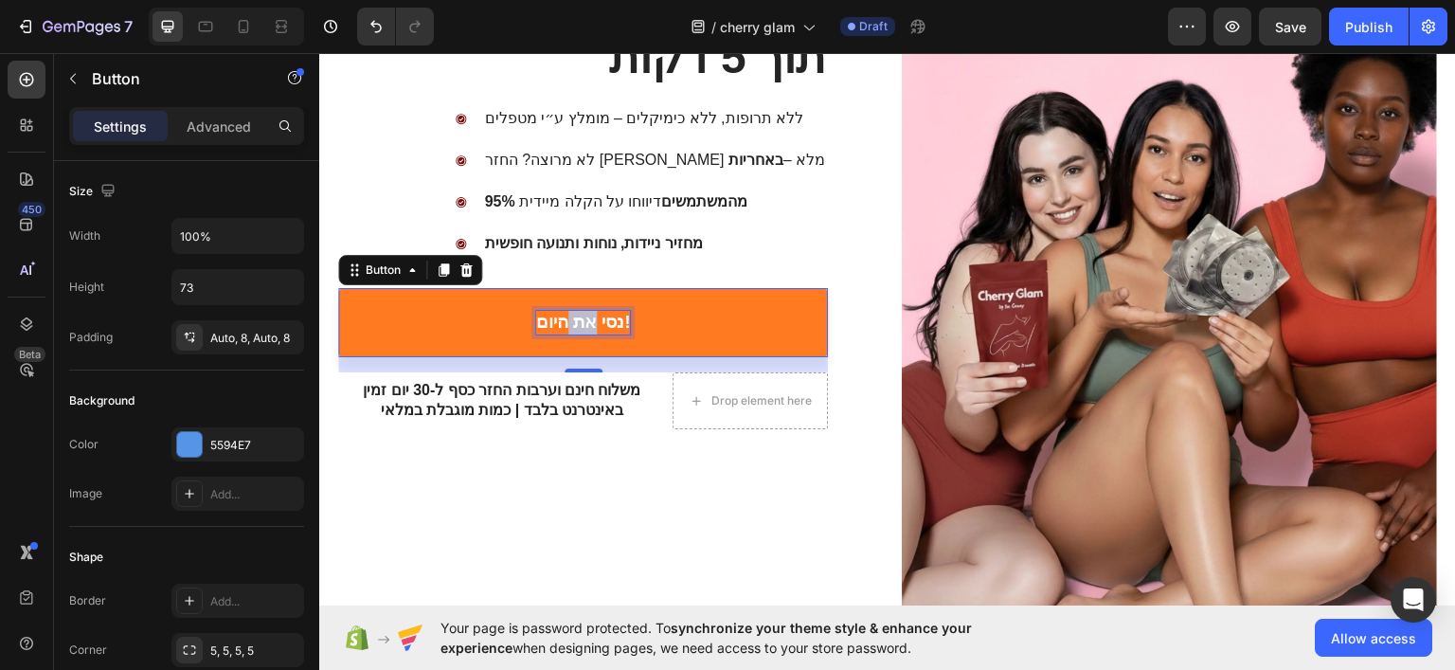
click at [591, 325] on p "נסי את היום!" at bounding box center [583, 322] width 95 height 24
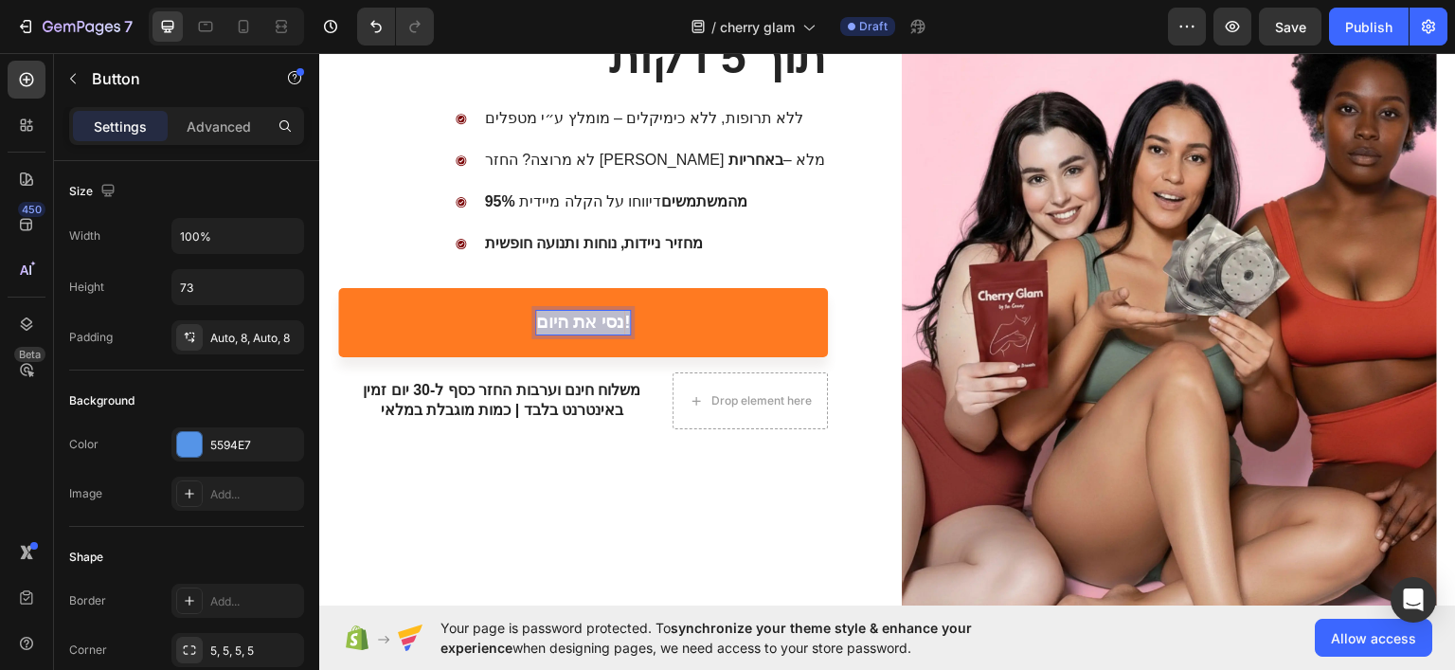
click at [591, 325] on p "נסי את היום!" at bounding box center [583, 322] width 95 height 24
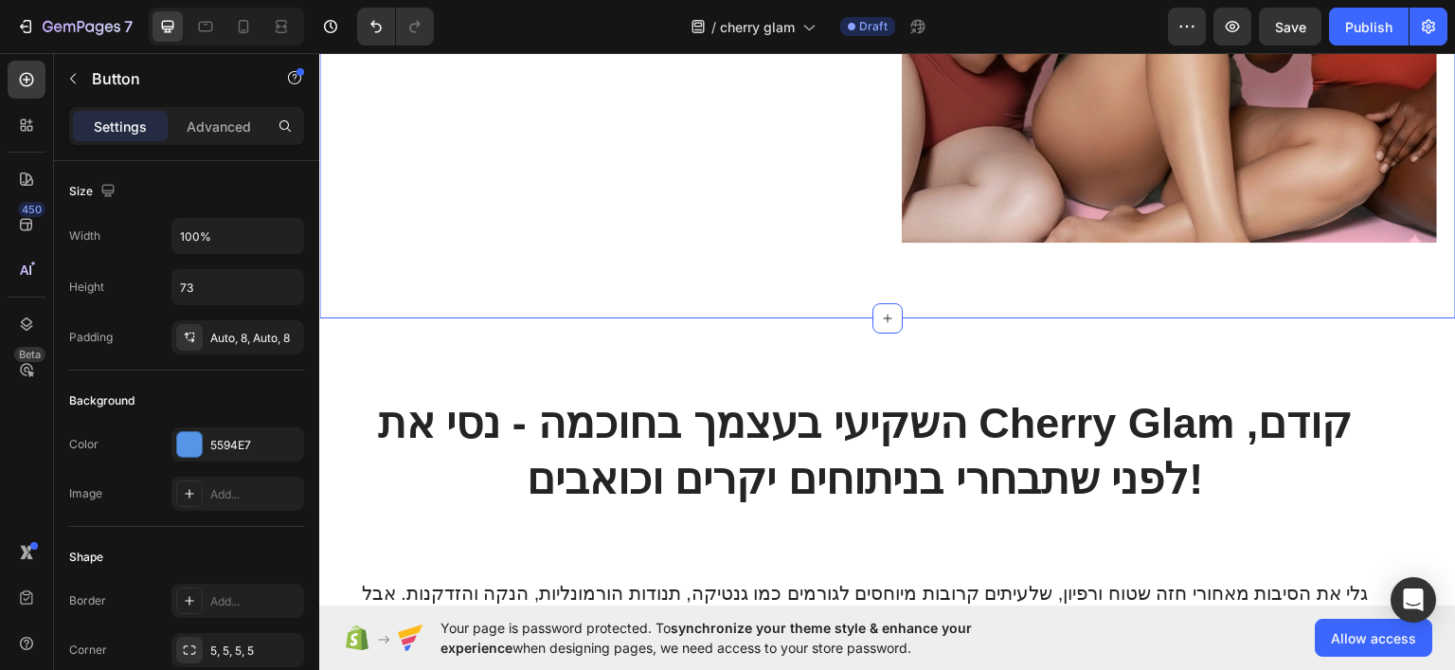
scroll to position [758, 0]
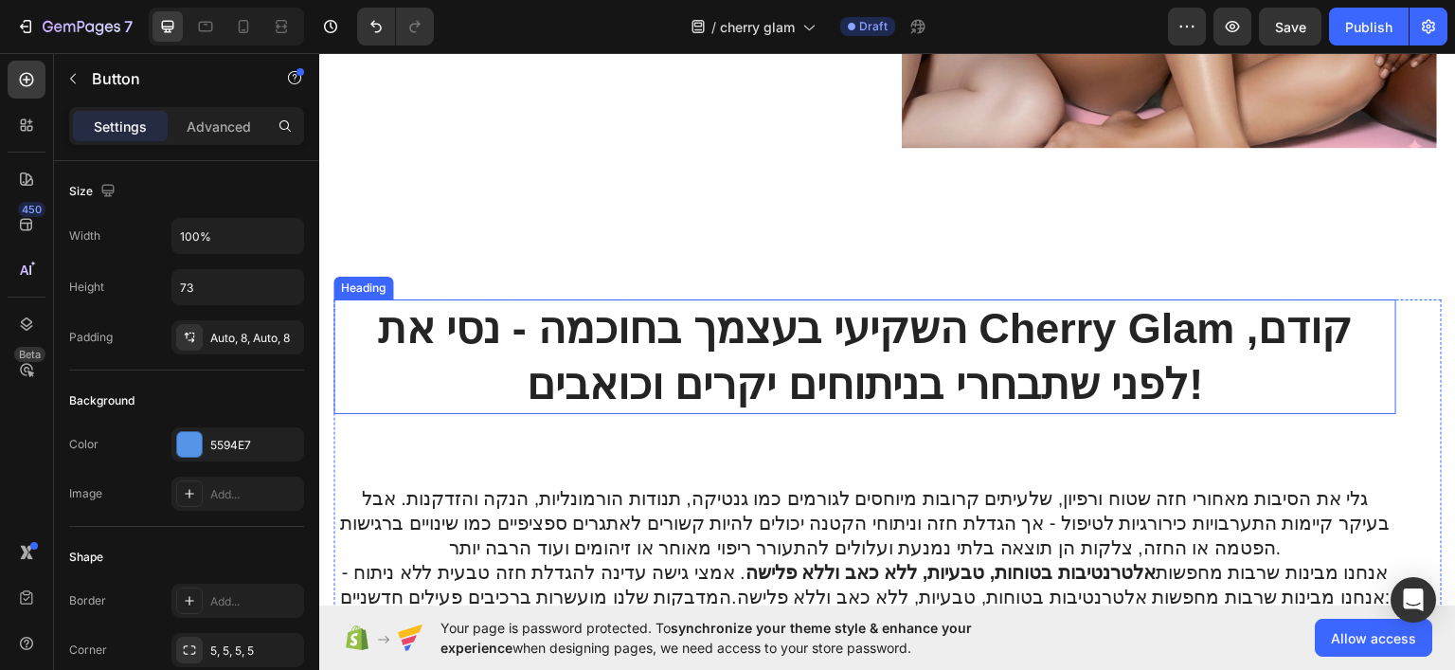
click at [832, 332] on strong "השקיעי בעצמך בחוכמה - נסי את Cherry Glam קודם, לפני שתבחרי בניתוחים יקרים וכואב…" at bounding box center [864, 355] width 975 height 104
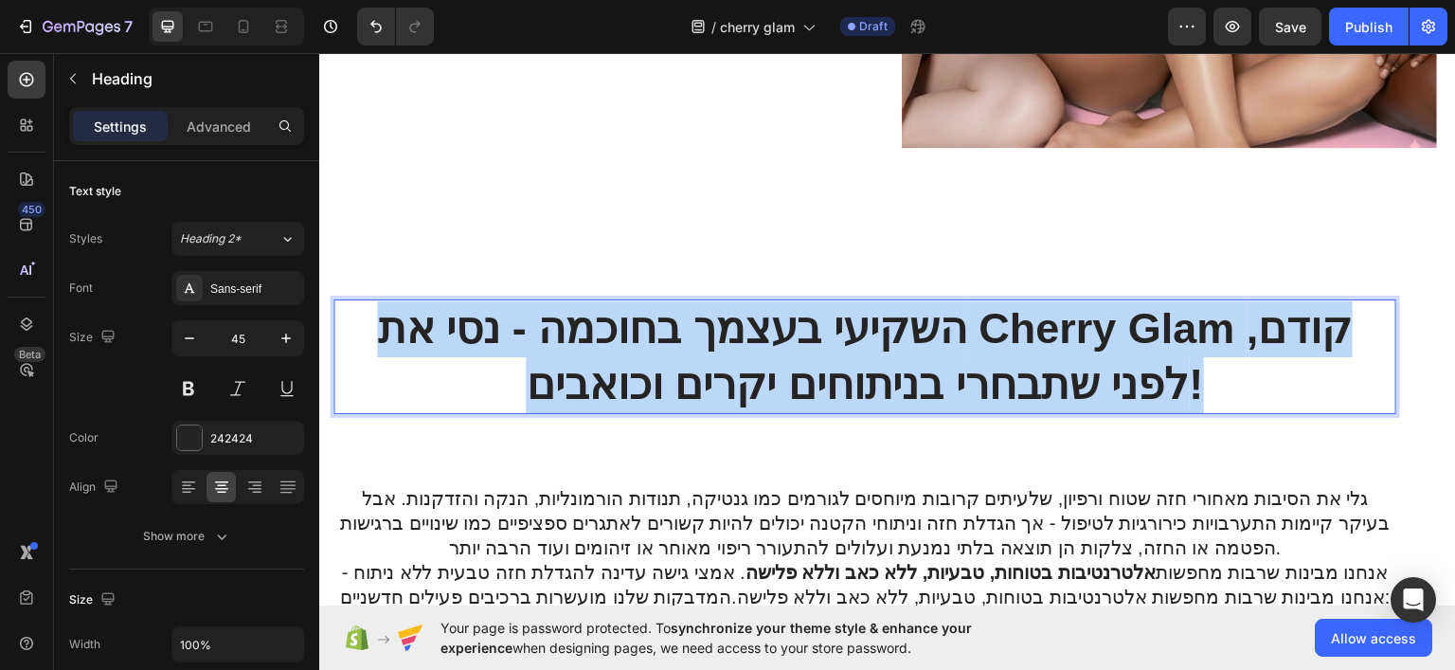
click at [832, 332] on strong "השקיעי בעצמך בחוכמה - נסי את Cherry Glam קודם, לפני שתבחרי בניתוחים יקרים וכואב…" at bounding box center [864, 355] width 975 height 104
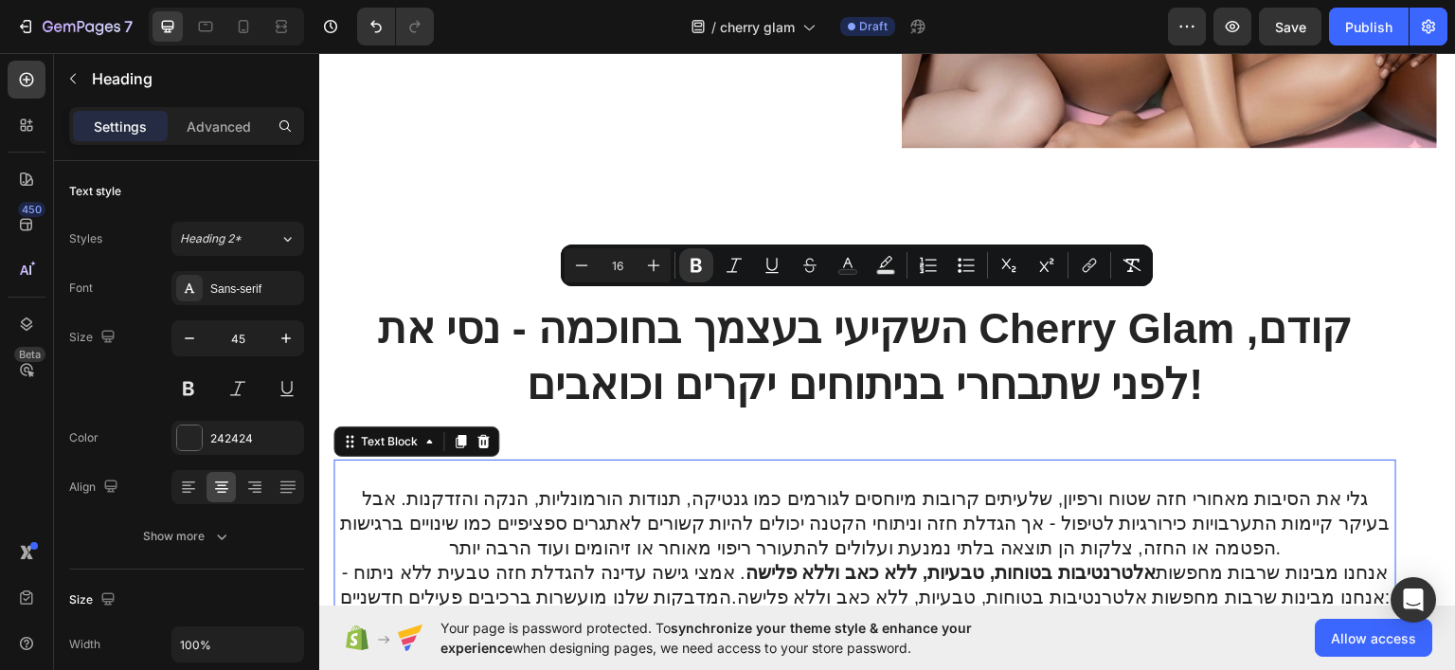
click at [855, 523] on p "גלי את הסיבות מאחורי חזה שטוח ורפיון, שלעיתים קרובות מיוחסים לגורמים כמו גנטיקה…" at bounding box center [864, 522] width 1059 height 74
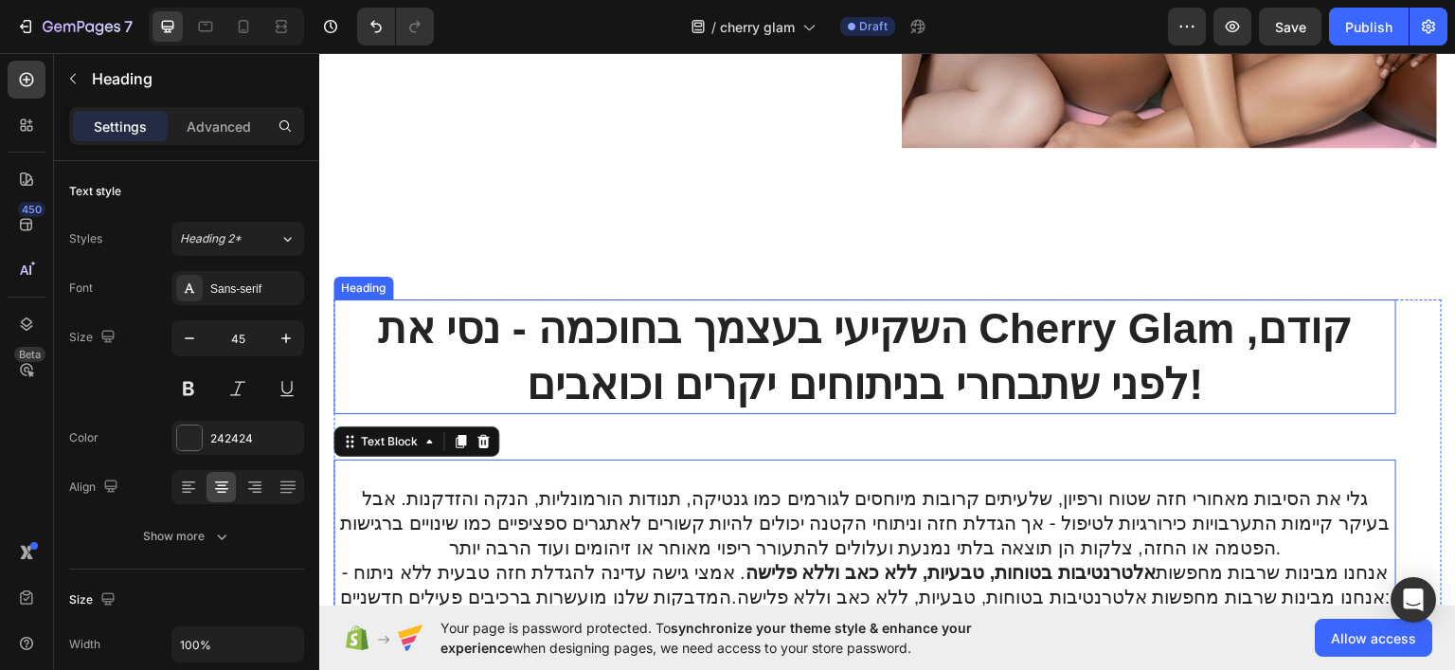
click at [754, 349] on strong "השקיעי בעצמך בחוכמה - נסי את Cherry Glam קודם, לפני שתבחרי בניתוחים יקרים וכואב…" at bounding box center [864, 355] width 975 height 104
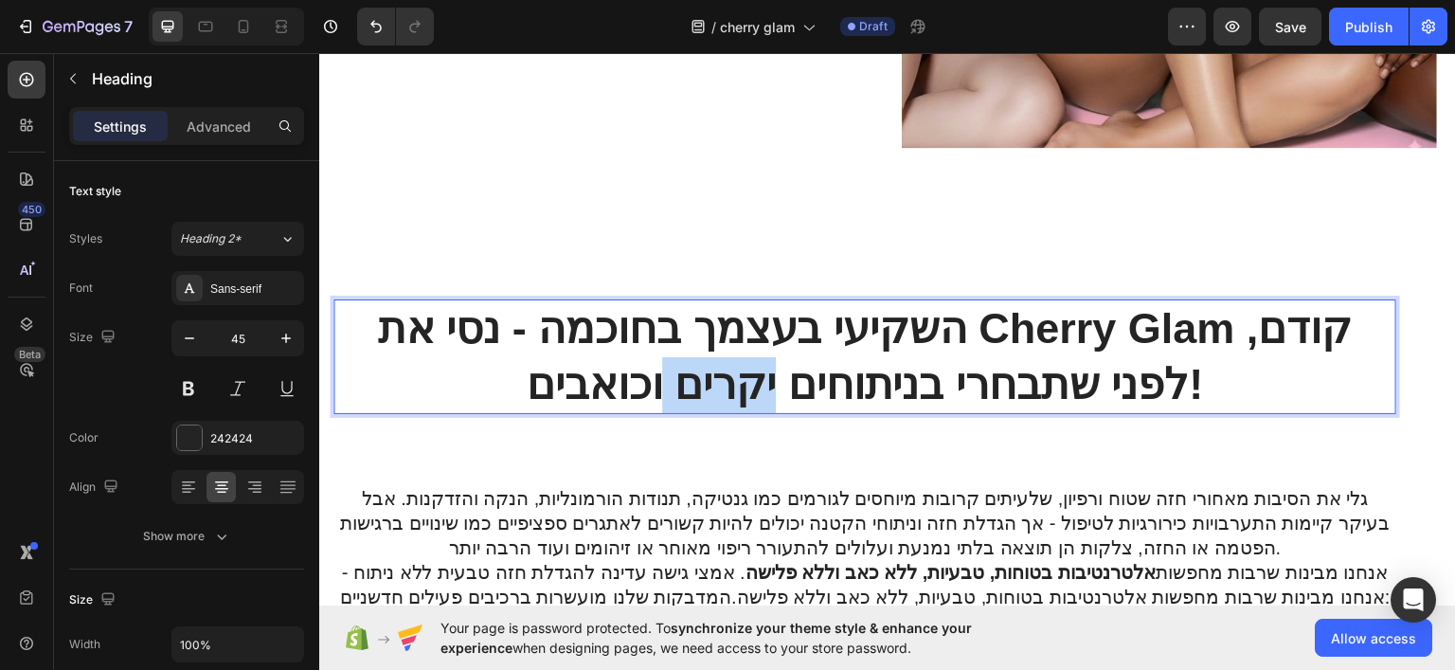
click at [754, 349] on strong "השקיעי בעצמך בחוכמה - נסי את Cherry Glam קודם, לפני שתבחרי בניתוחים יקרים וכואב…" at bounding box center [864, 355] width 975 height 104
drag, startPoint x: 754, startPoint y: 349, endPoint x: 690, endPoint y: 365, distance: 66.4
click at [690, 365] on strong "השקיעי בעצמך בחוכמה - נסי את Cherry Glam קודם, לפני שתבחרי בניתוחים יקרים וכואב…" at bounding box center [864, 355] width 975 height 104
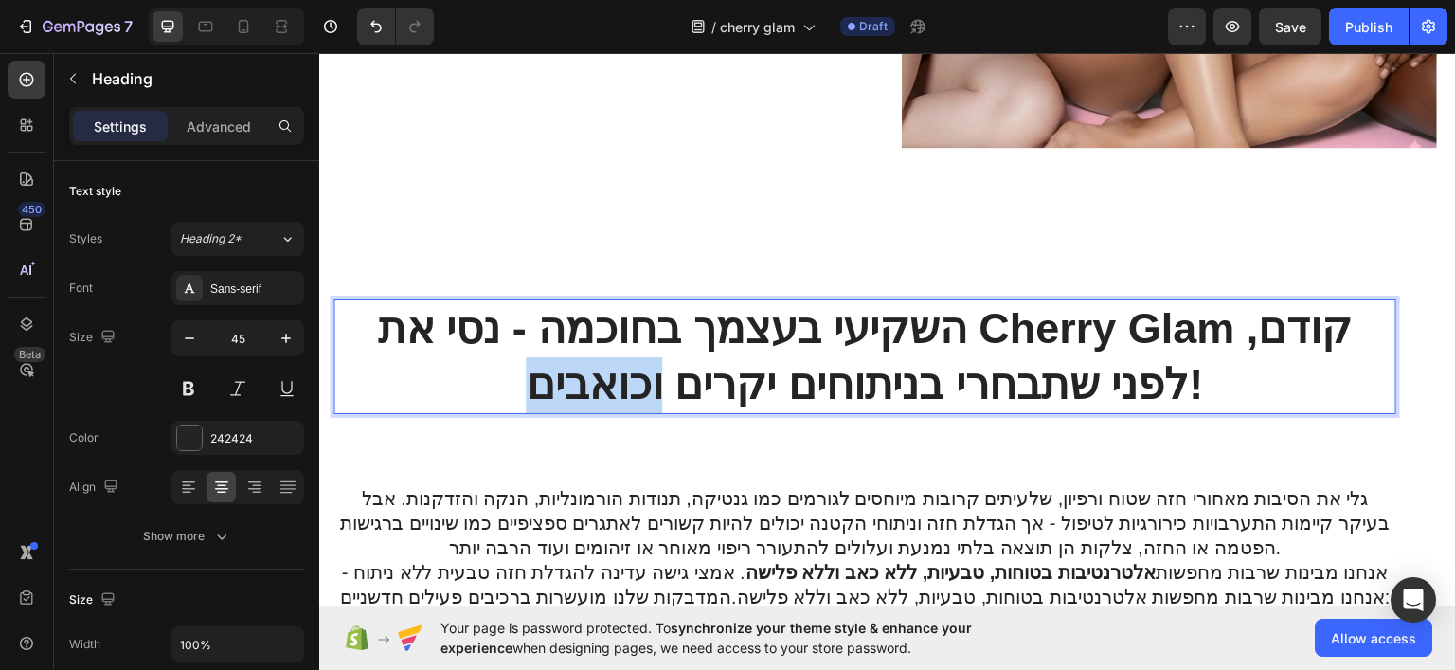
click at [690, 365] on strong "השקיעי בעצמך בחוכמה - נסי את Cherry Glam קודם, לפני שתבחרי בניתוחים יקרים וכואב…" at bounding box center [864, 355] width 975 height 104
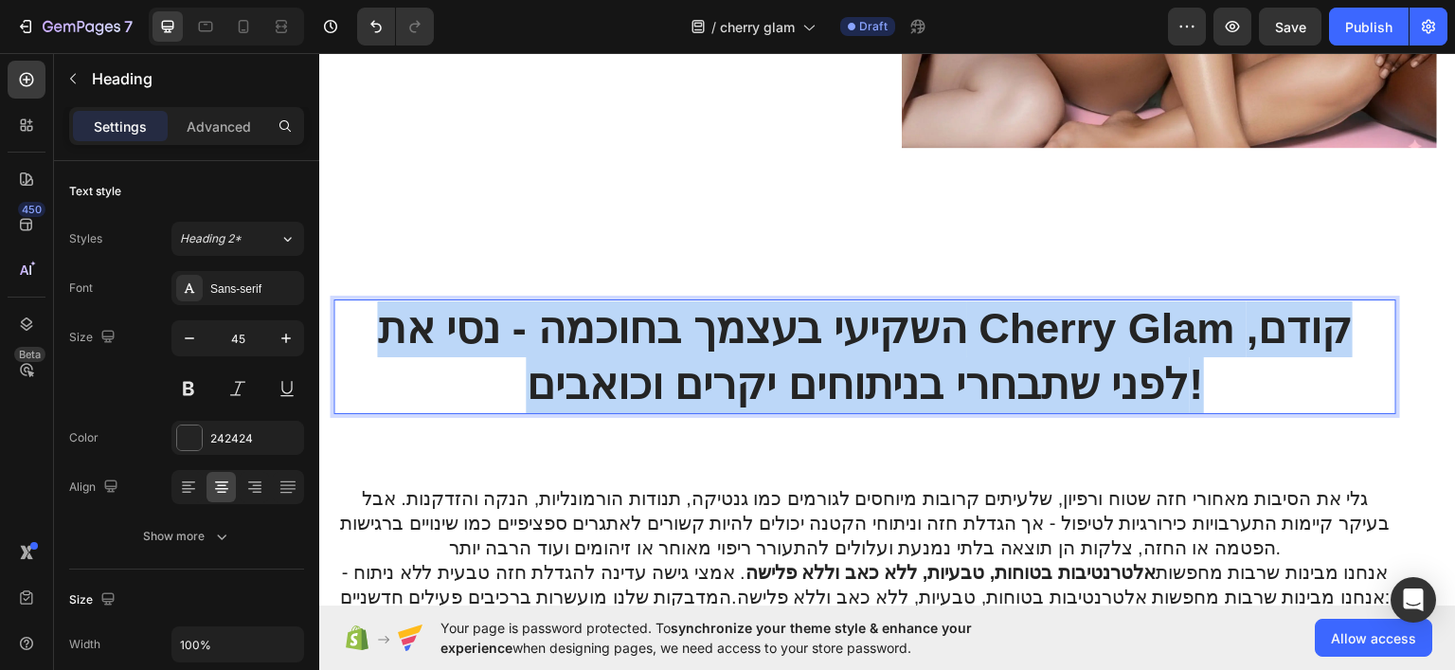
click at [690, 367] on strong "השקיעי בעצמך בחוכמה - נסי את Cherry Glam קודם, לפני שתבחרי בניתוחים יקרים וכואב…" at bounding box center [864, 355] width 975 height 104
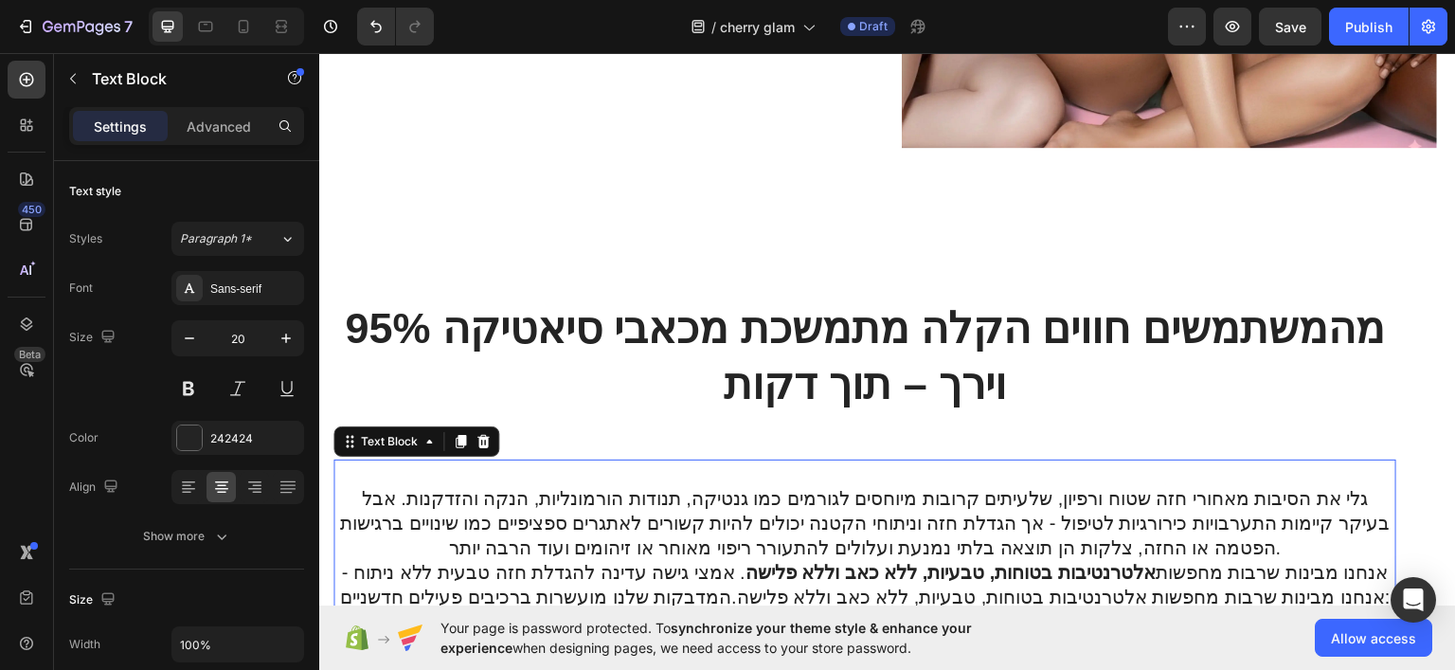
click at [883, 527] on p "גלי את הסיבות מאחורי חזה שטוח ורפיון, שלעיתים קרובות מיוחסים לגורמים כמו גנטיקה…" at bounding box center [864, 522] width 1059 height 74
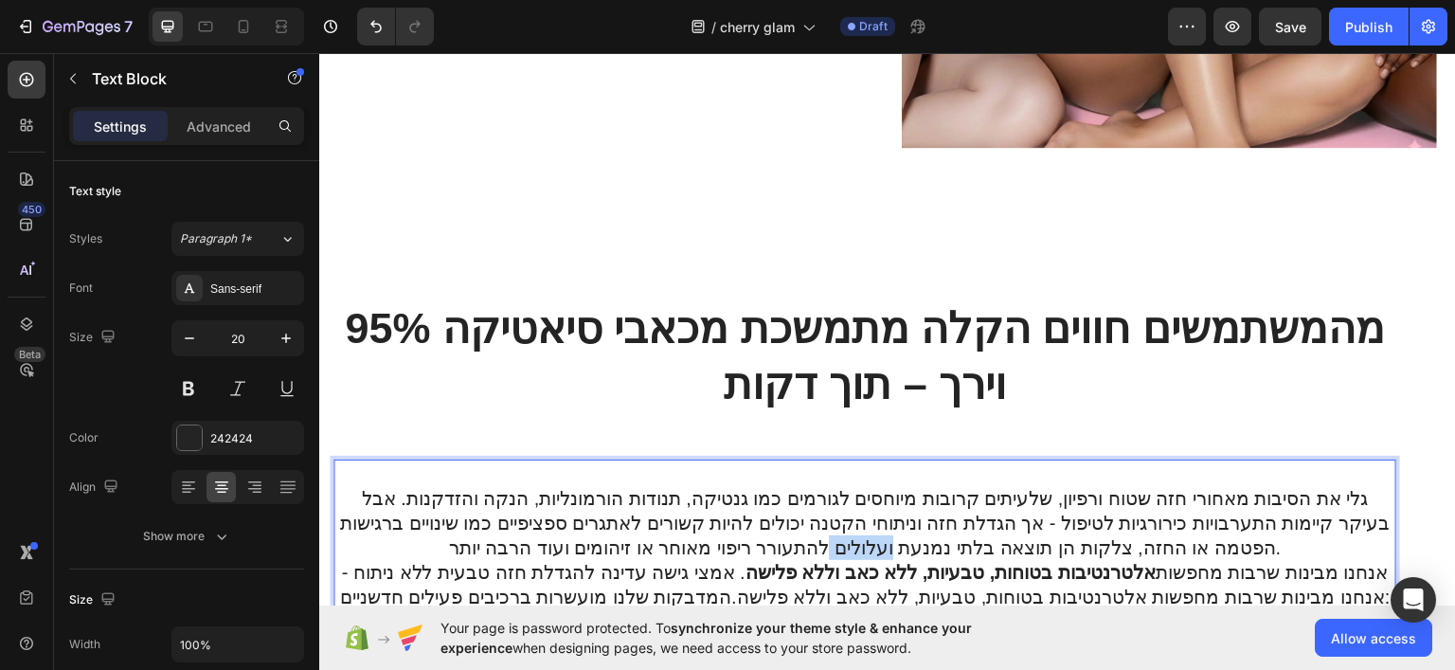
click at [883, 527] on p "גלי את הסיבות מאחורי חזה שטוח ורפיון, שלעיתים קרובות מיוחסים לגורמים כמו גנטיקה…" at bounding box center [864, 522] width 1059 height 74
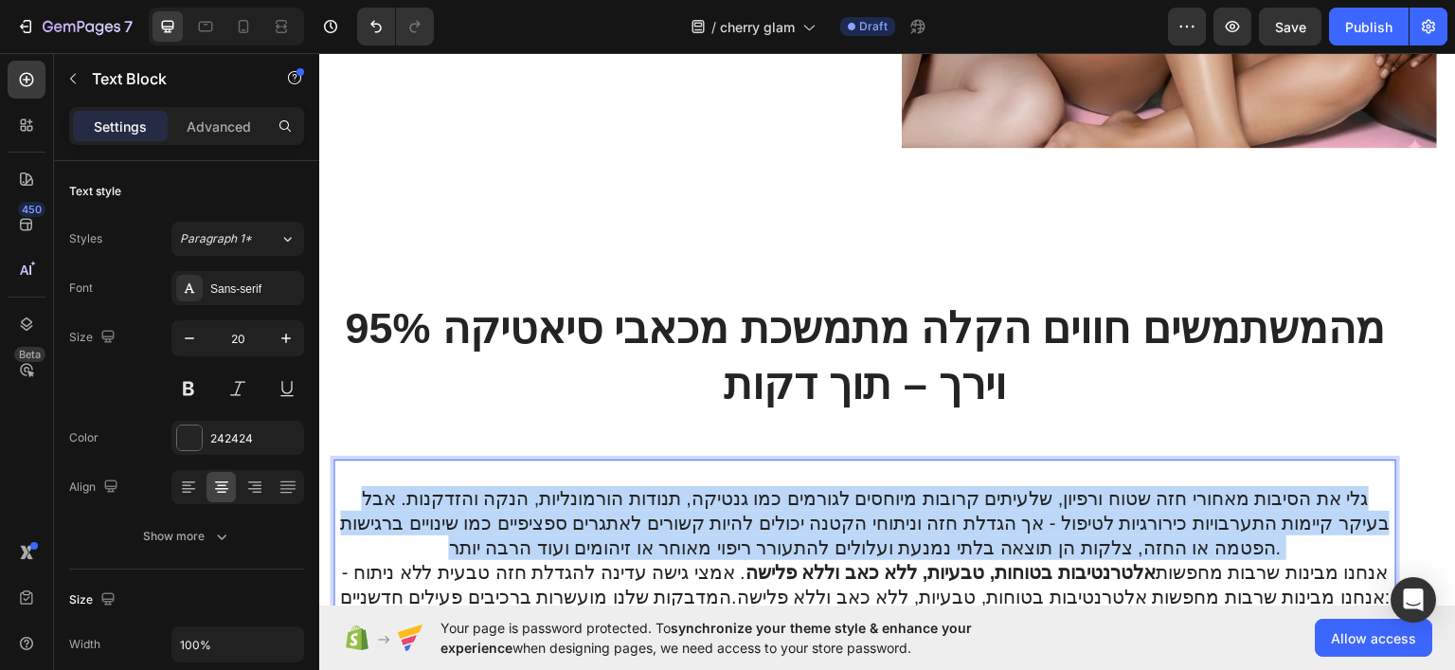
click at [883, 527] on p "גלי את הסיבות מאחורי חזה שטוח ורפיון, שלעיתים קרובות מיוחסים לגורמים כמו גנטיקה…" at bounding box center [864, 522] width 1059 height 74
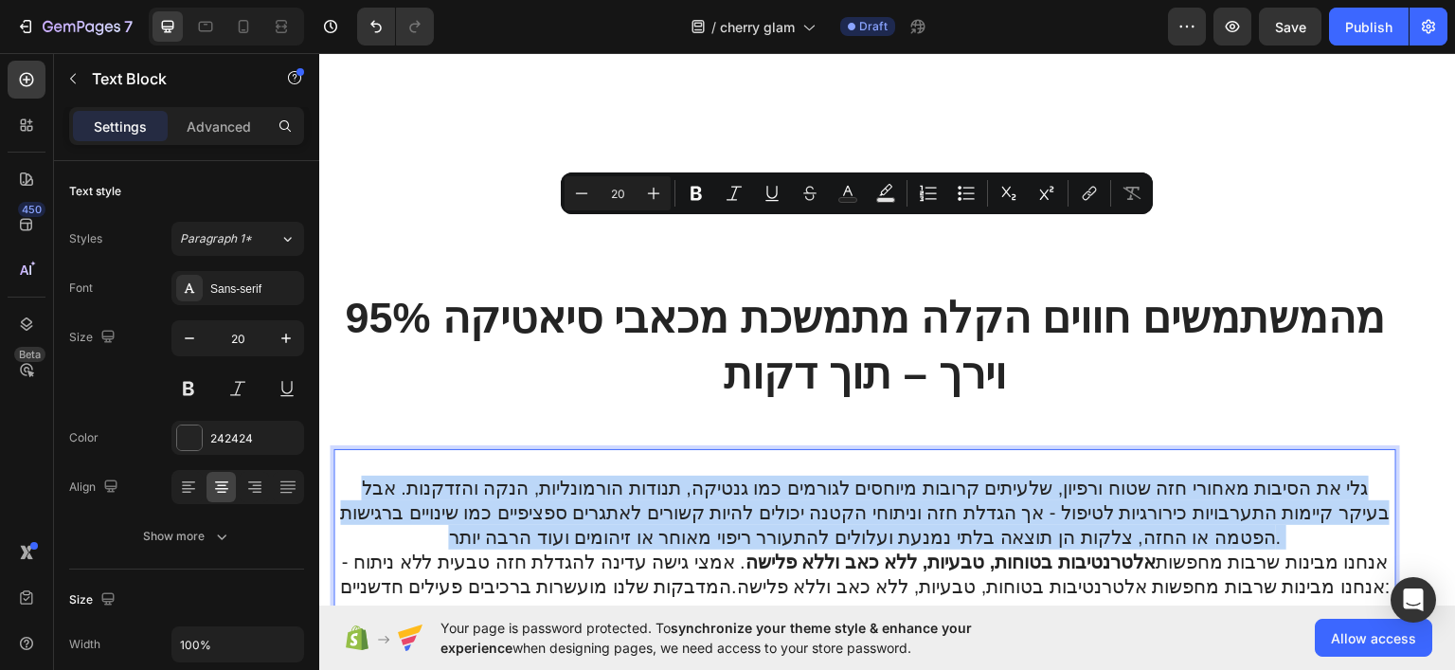
scroll to position [1042, 0]
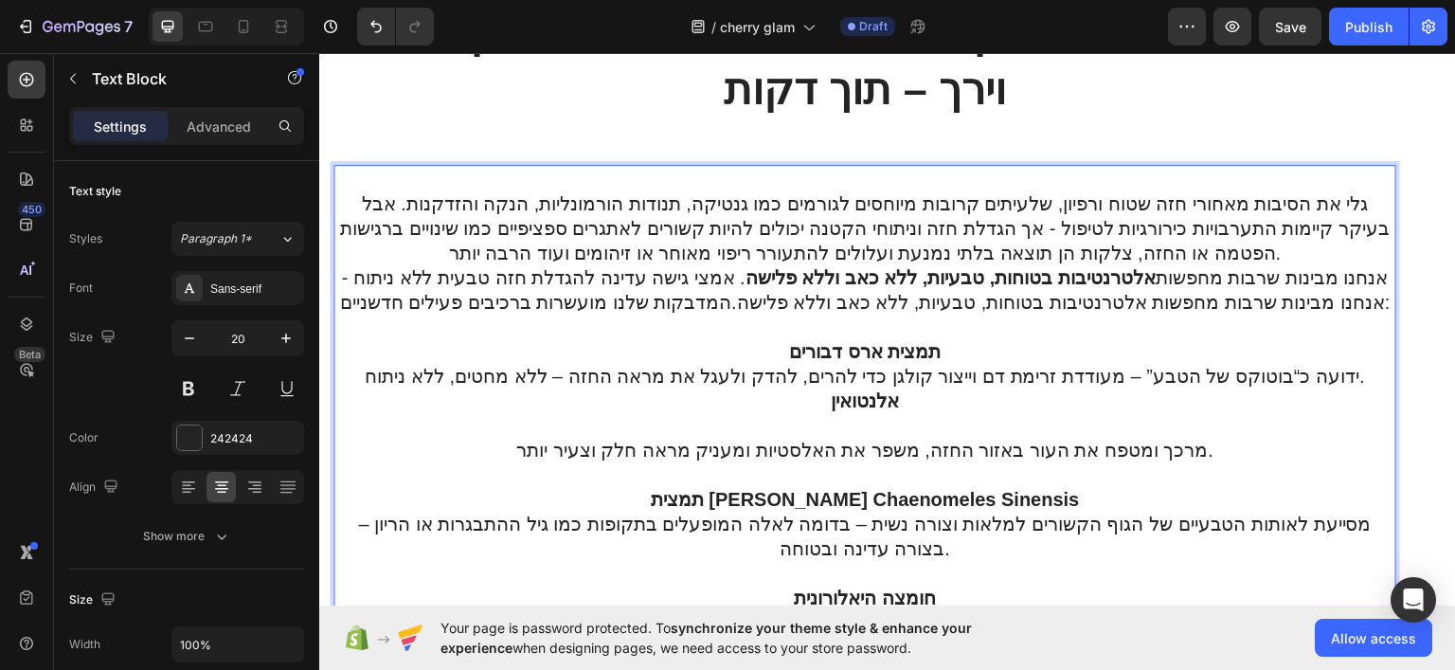
click at [900, 417] on p "מרכך ומטפח את העור באזור החזה, משפר את האלסטיות ומעניק מראה חלק וצעיר יותר." at bounding box center [864, 436] width 1059 height 49
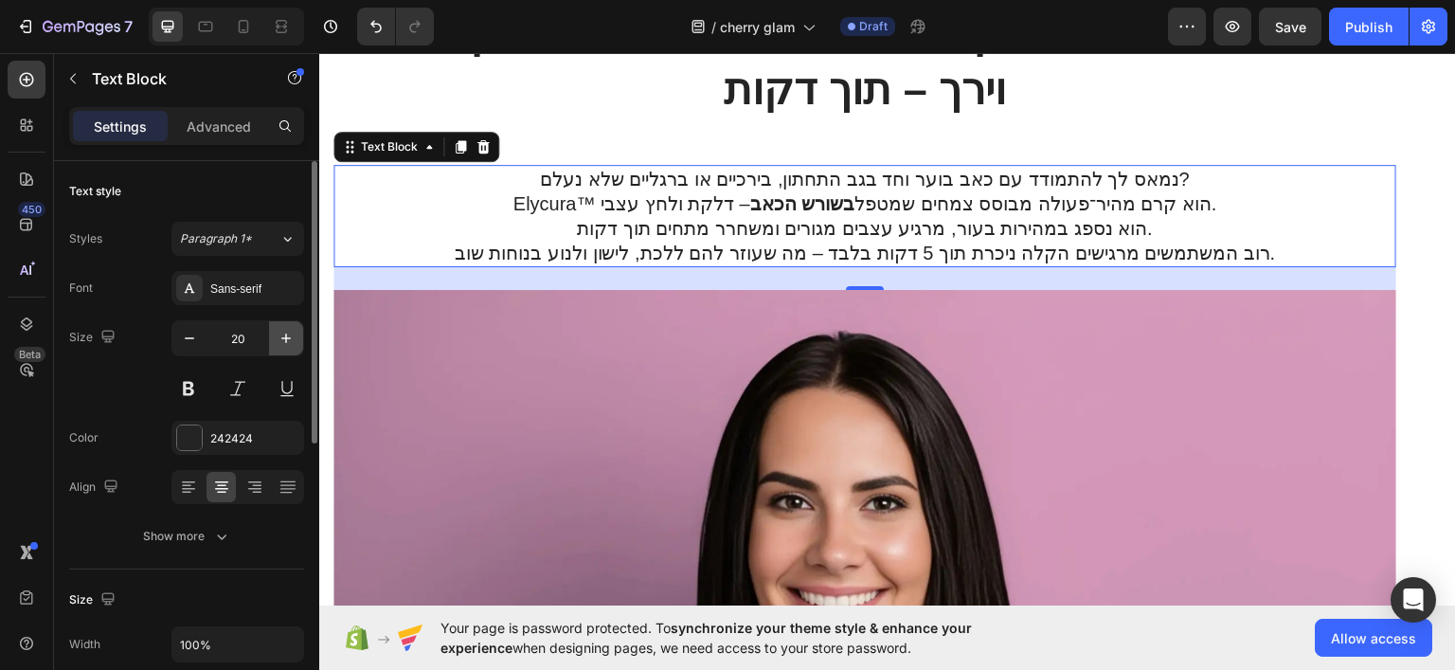
click at [291, 340] on icon "button" at bounding box center [286, 338] width 19 height 19
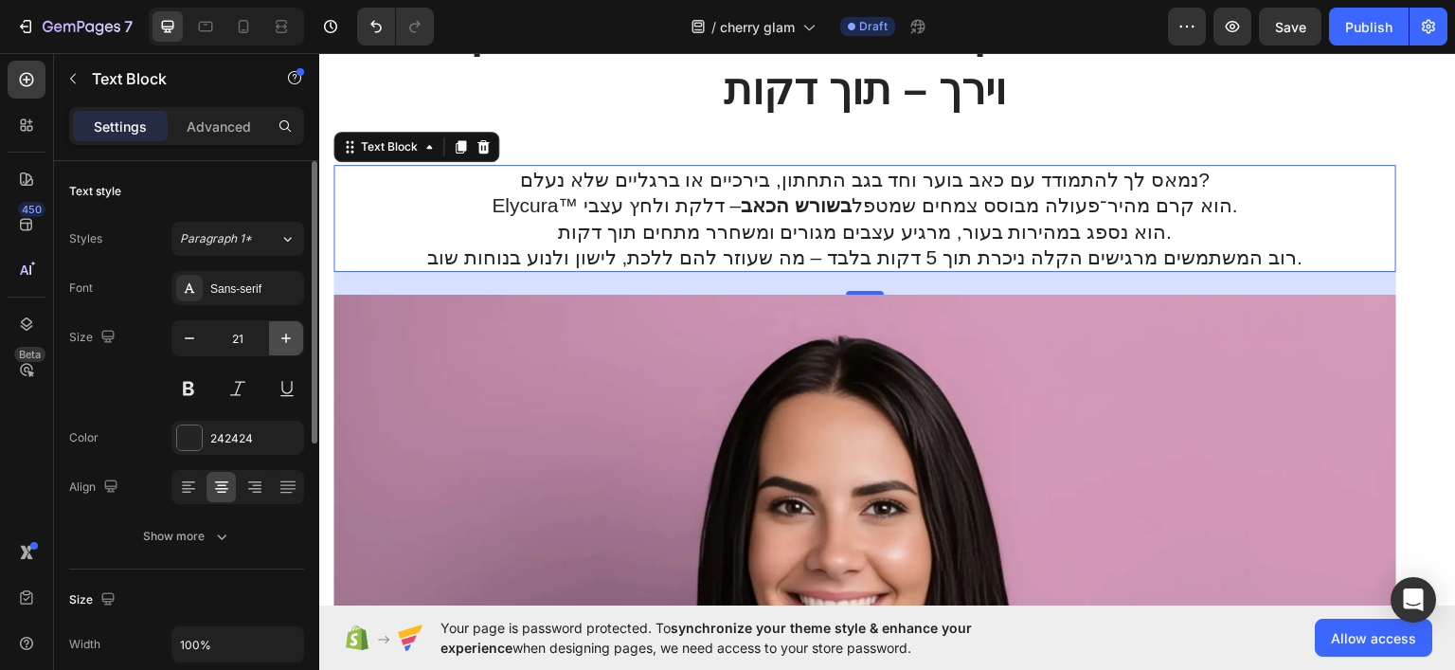
drag, startPoint x: 291, startPoint y: 340, endPoint x: 34, endPoint y: 274, distance: 265.1
click at [291, 340] on icon "button" at bounding box center [286, 338] width 19 height 19
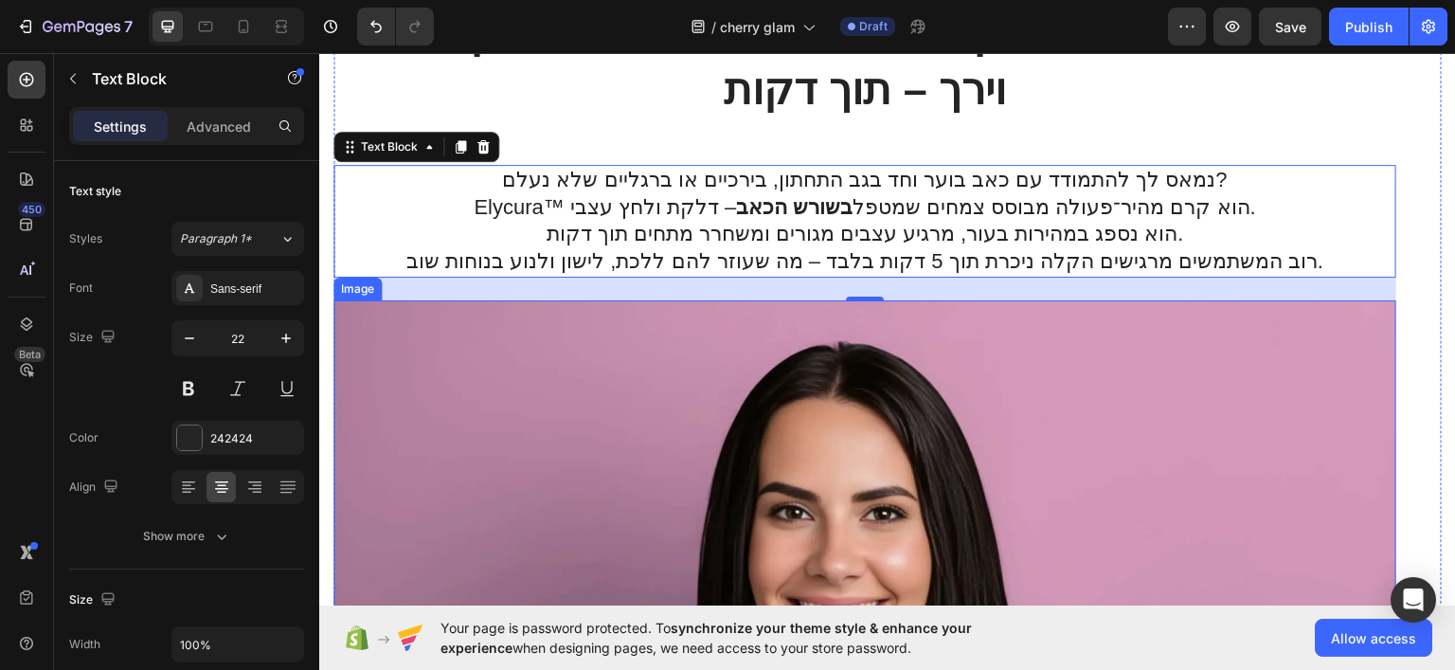
type input "23"
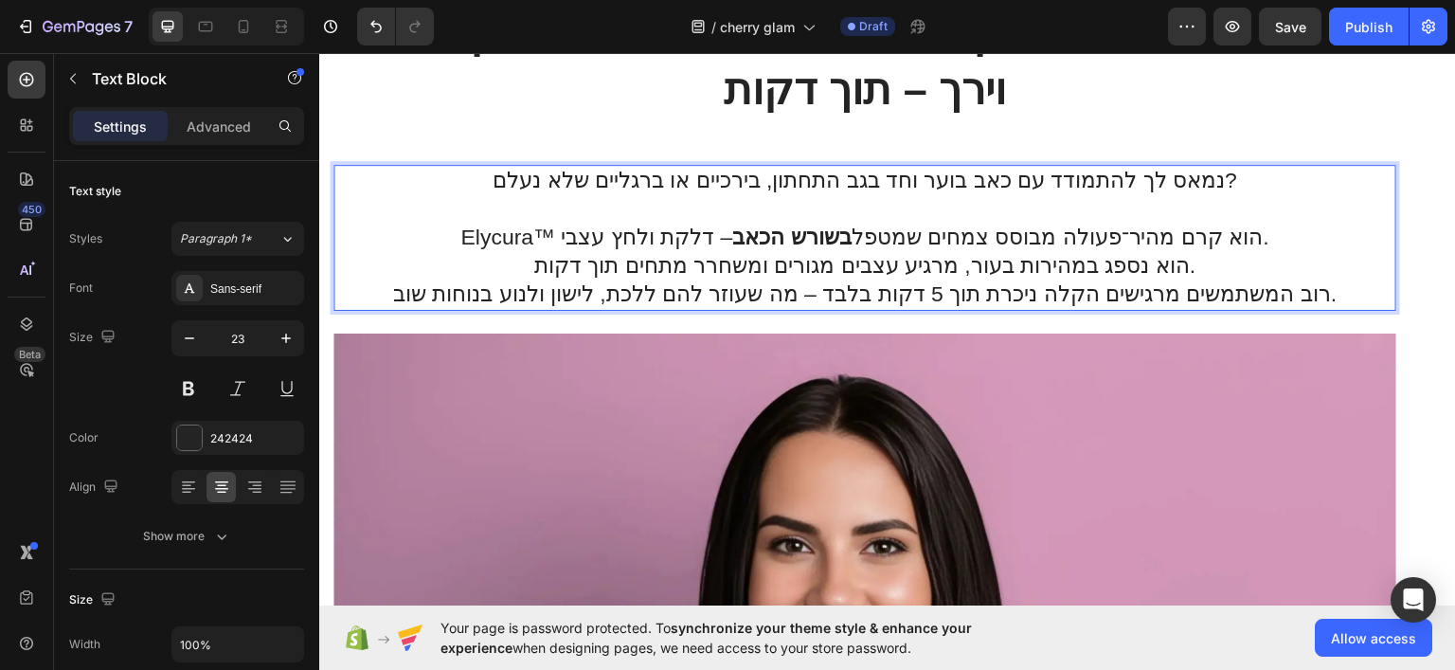
click at [1240, 238] on p "Elycura™ הוא קרם מהיר־פעולה מבוסס צמחים שמטפל בשורש הכאב – דלקת ולחץ עצבי." at bounding box center [864, 237] width 1059 height 28
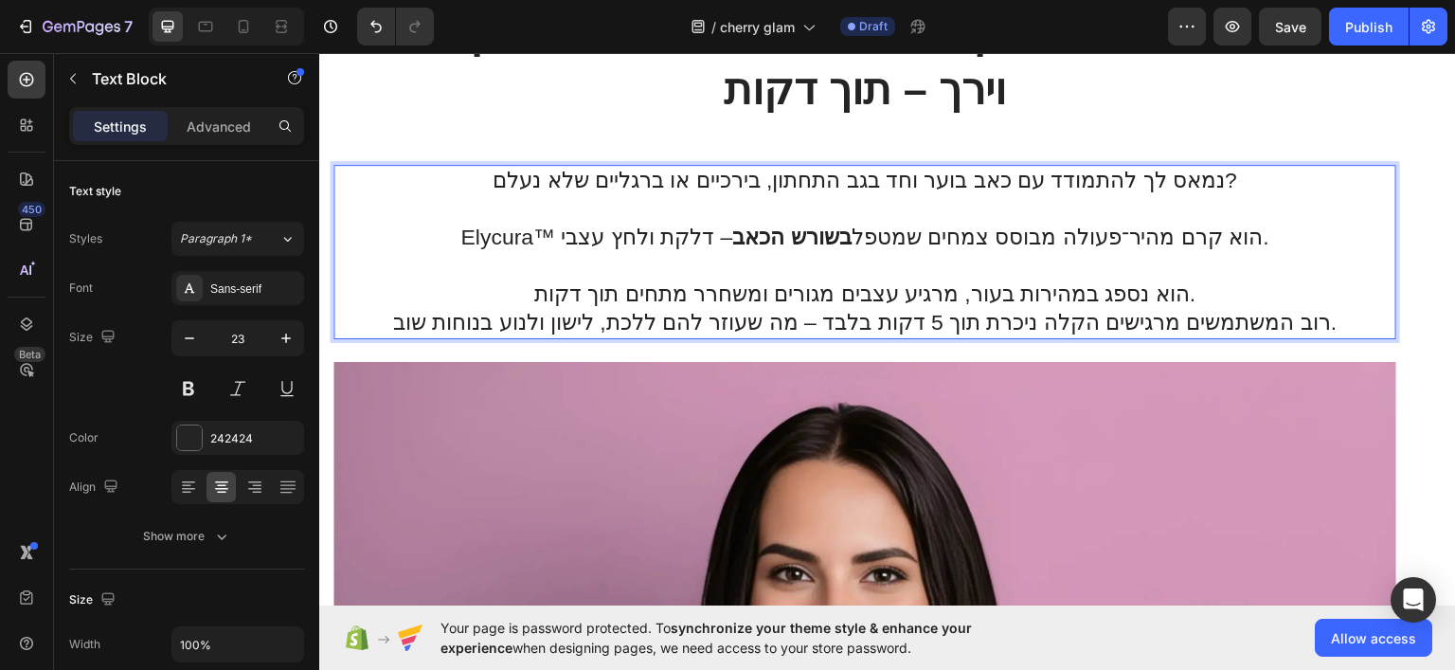
click at [1209, 286] on p "הוא נספג במהירות בעור, מרגיע עצבים מגורים ומשחרר מתחים תוך דקות." at bounding box center [864, 293] width 1059 height 28
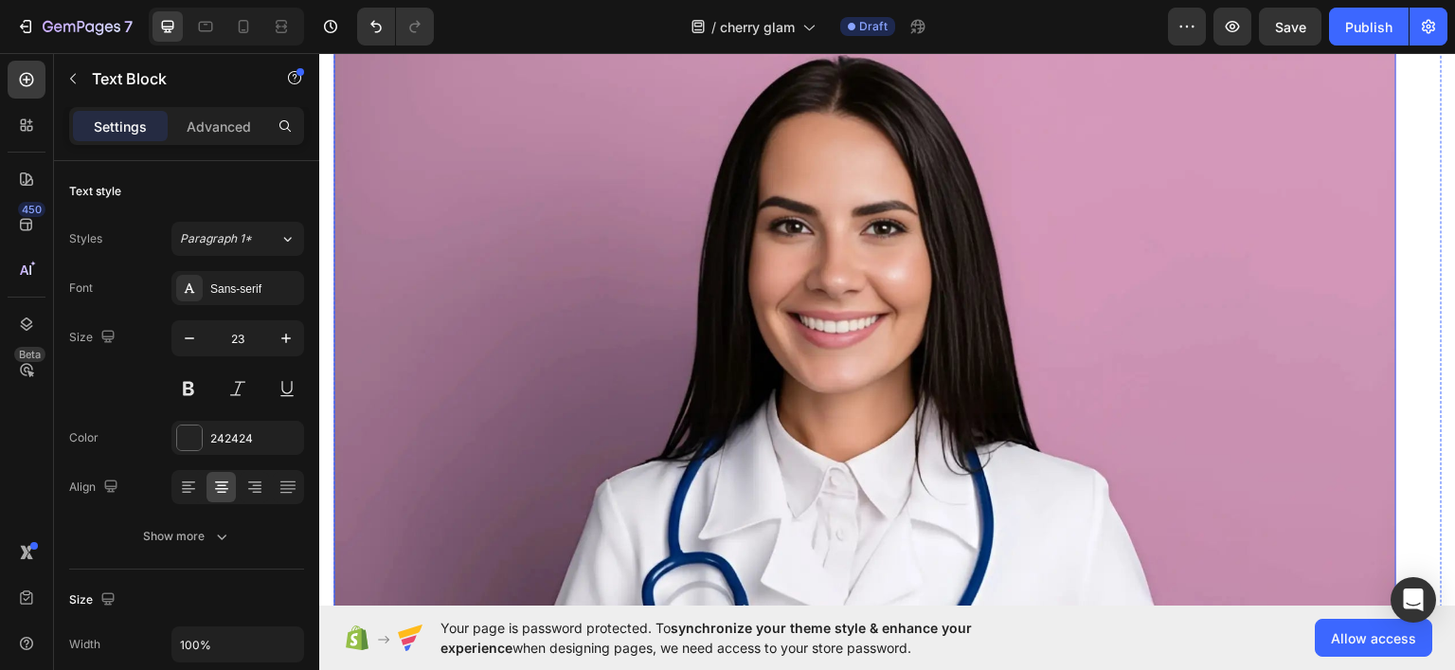
scroll to position [1421, 0]
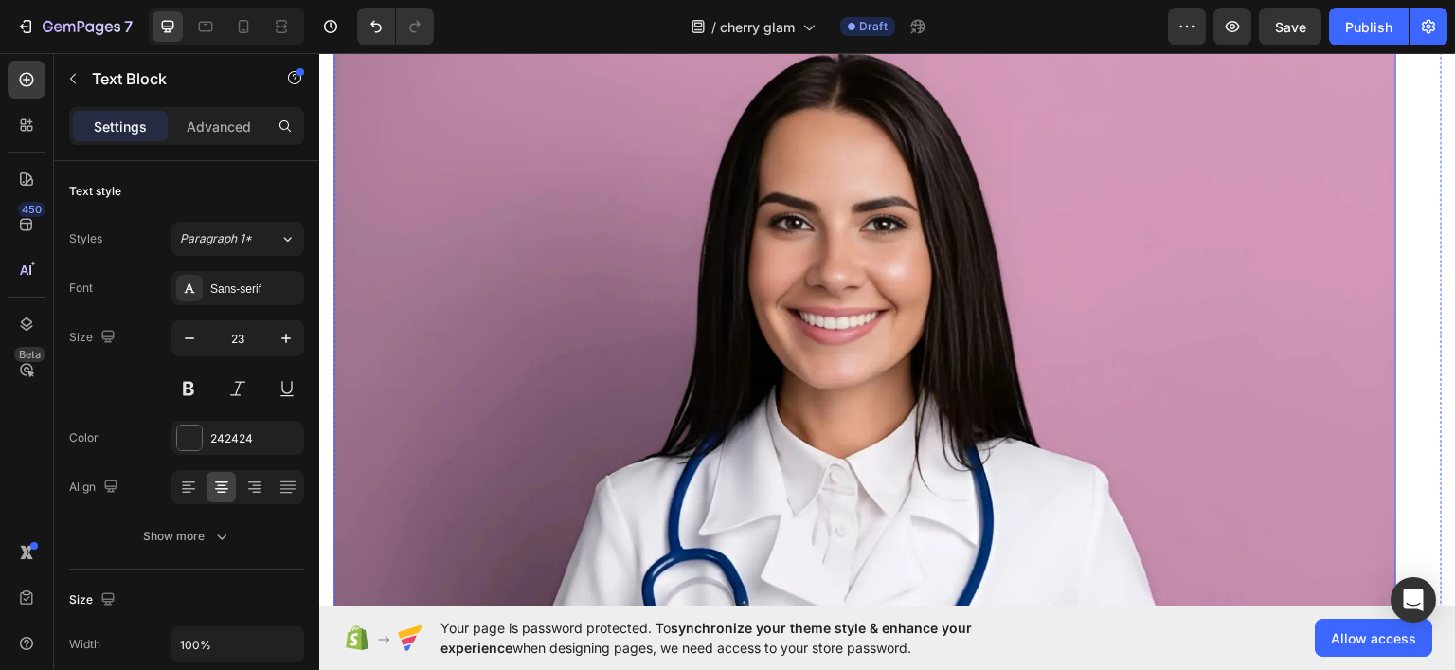
click at [880, 346] on img at bounding box center [864, 650] width 1063 height 1283
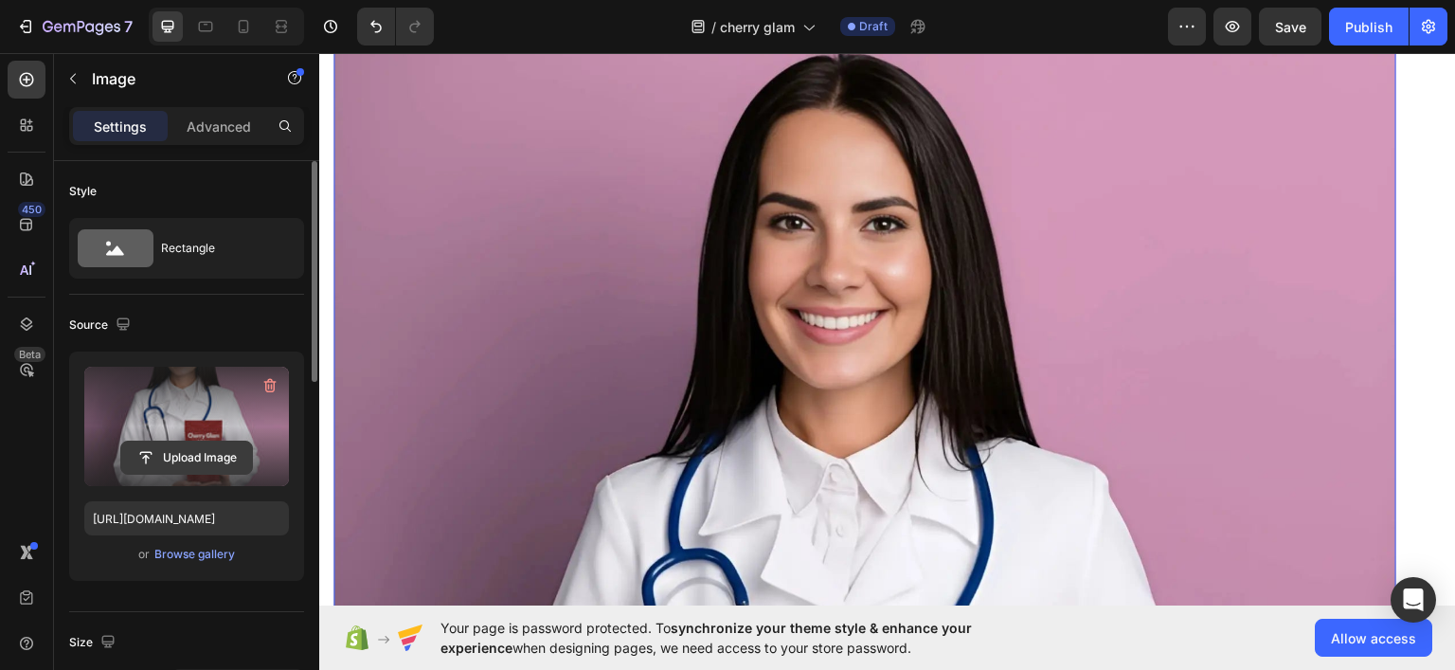
click at [153, 456] on input "file" at bounding box center [186, 457] width 131 height 32
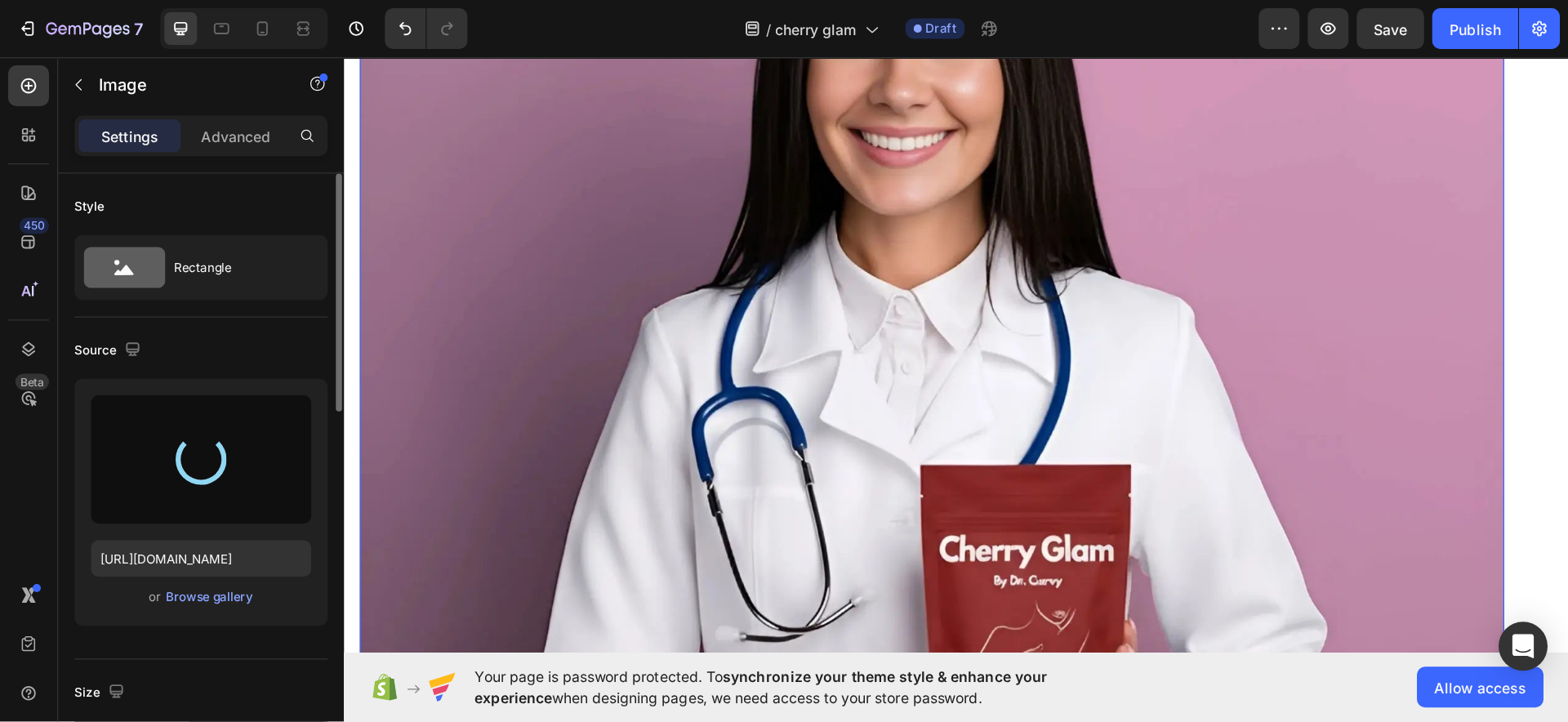
scroll to position [1308, 0]
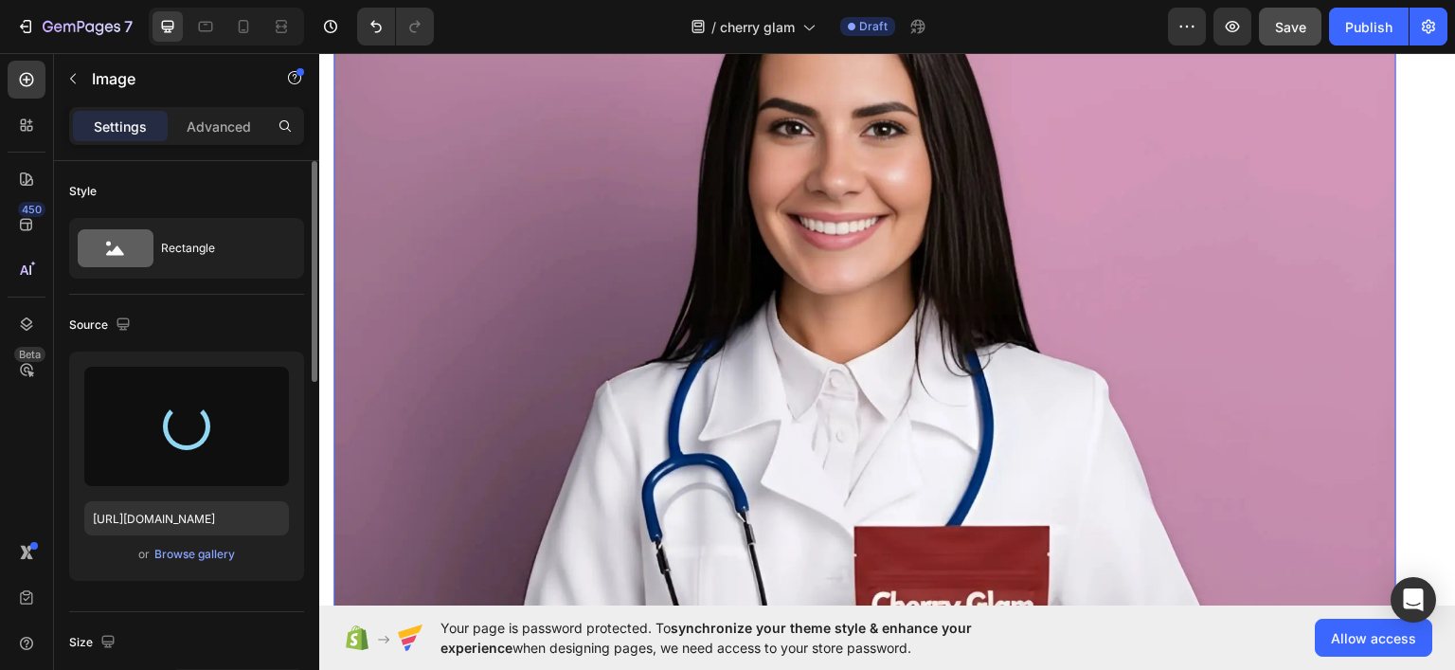
type input "https://cdn.shopify.com/s/files/1/0922/3408/8775/files/gempages_586053521762157…"
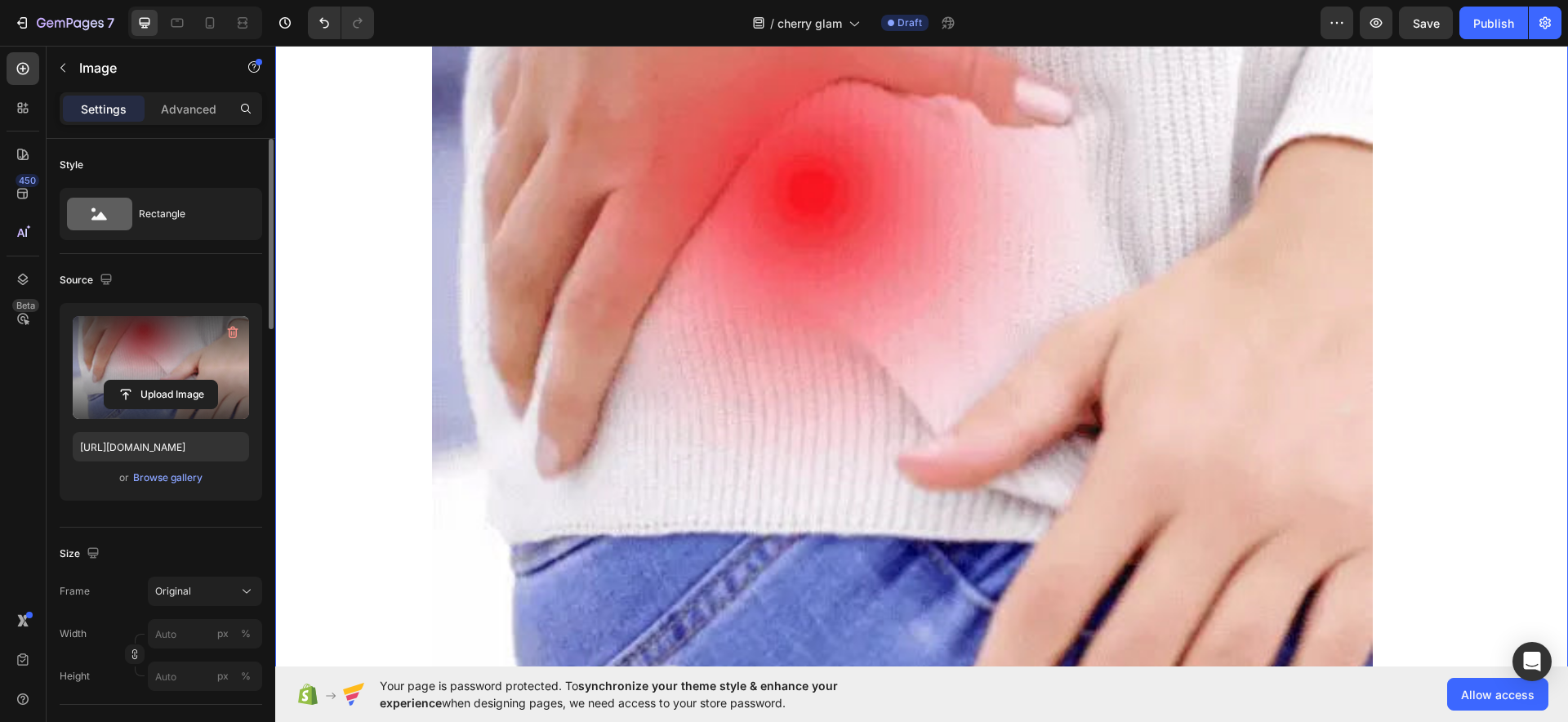
drag, startPoint x: 1412, startPoint y: 58, endPoint x: 311, endPoint y: 256, distance: 1118.7
click at [311, 256] on div "⁠⁠⁠⁠⁠⁠⁠ 95% מהמשתמשים חווים הקלה מתמשכת מכאבי סיאטיקה וירך – תוך דקות Heading נ…" at bounding box center [921, 386] width 1268 height 1583
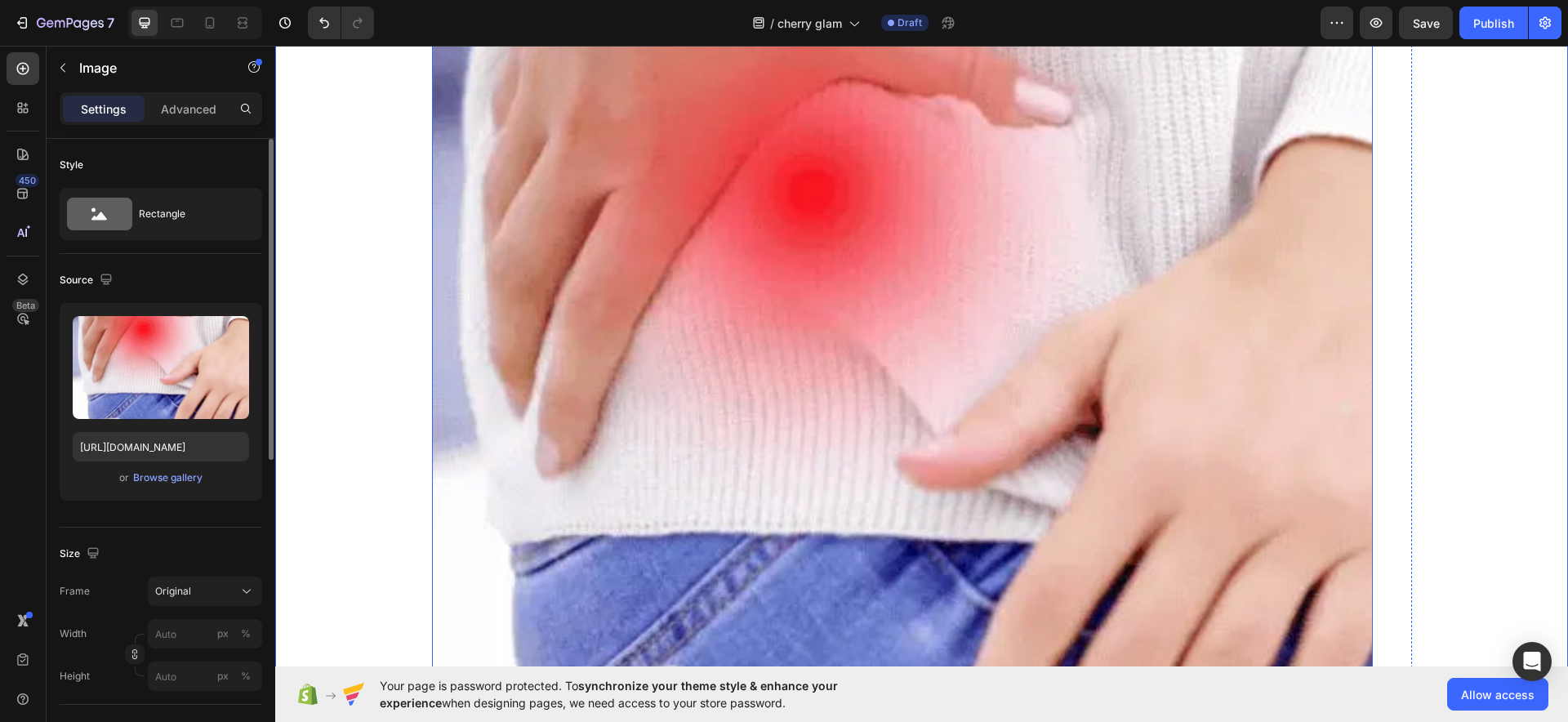
click at [798, 277] on img at bounding box center [902, 398] width 940 height 941
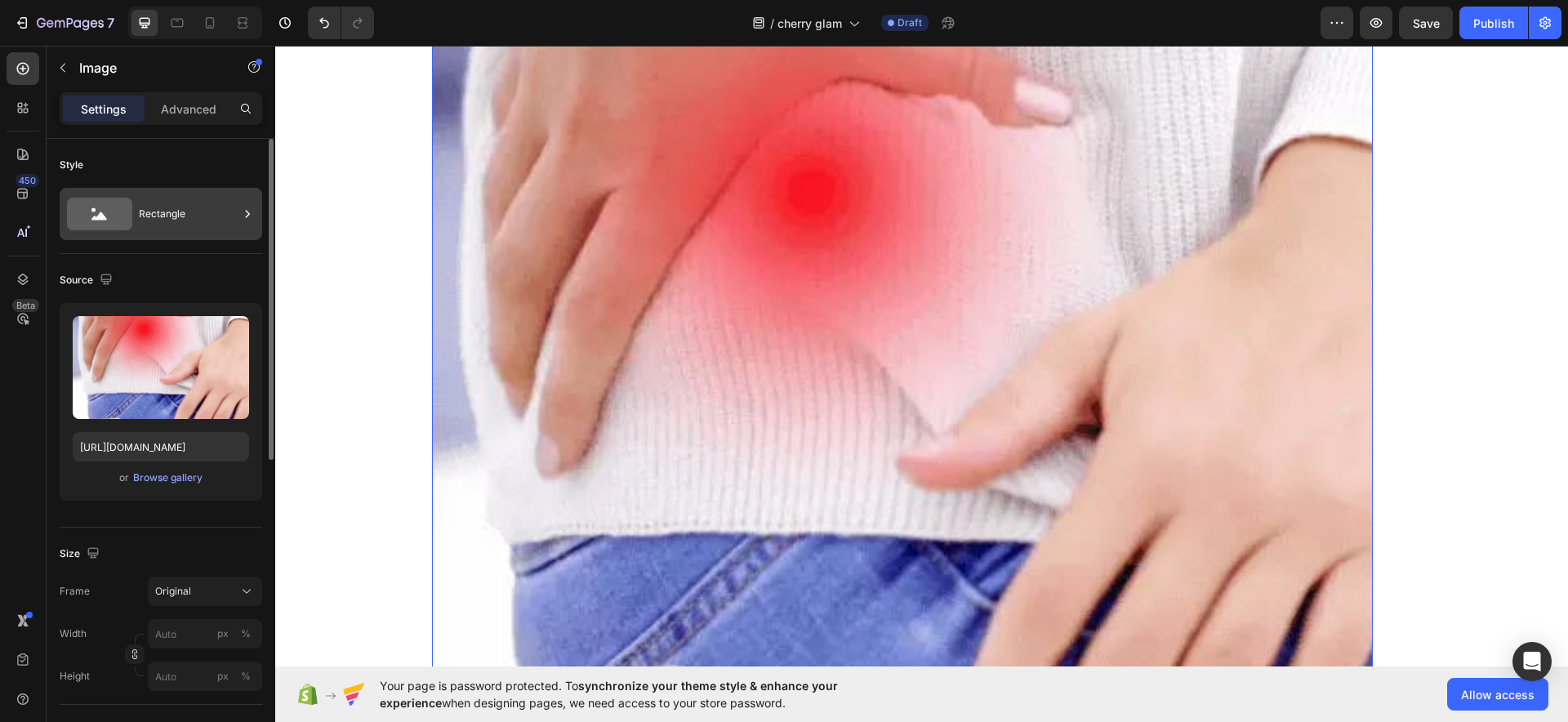
click at [151, 204] on div "Rectangle" at bounding box center [189, 214] width 100 height 38
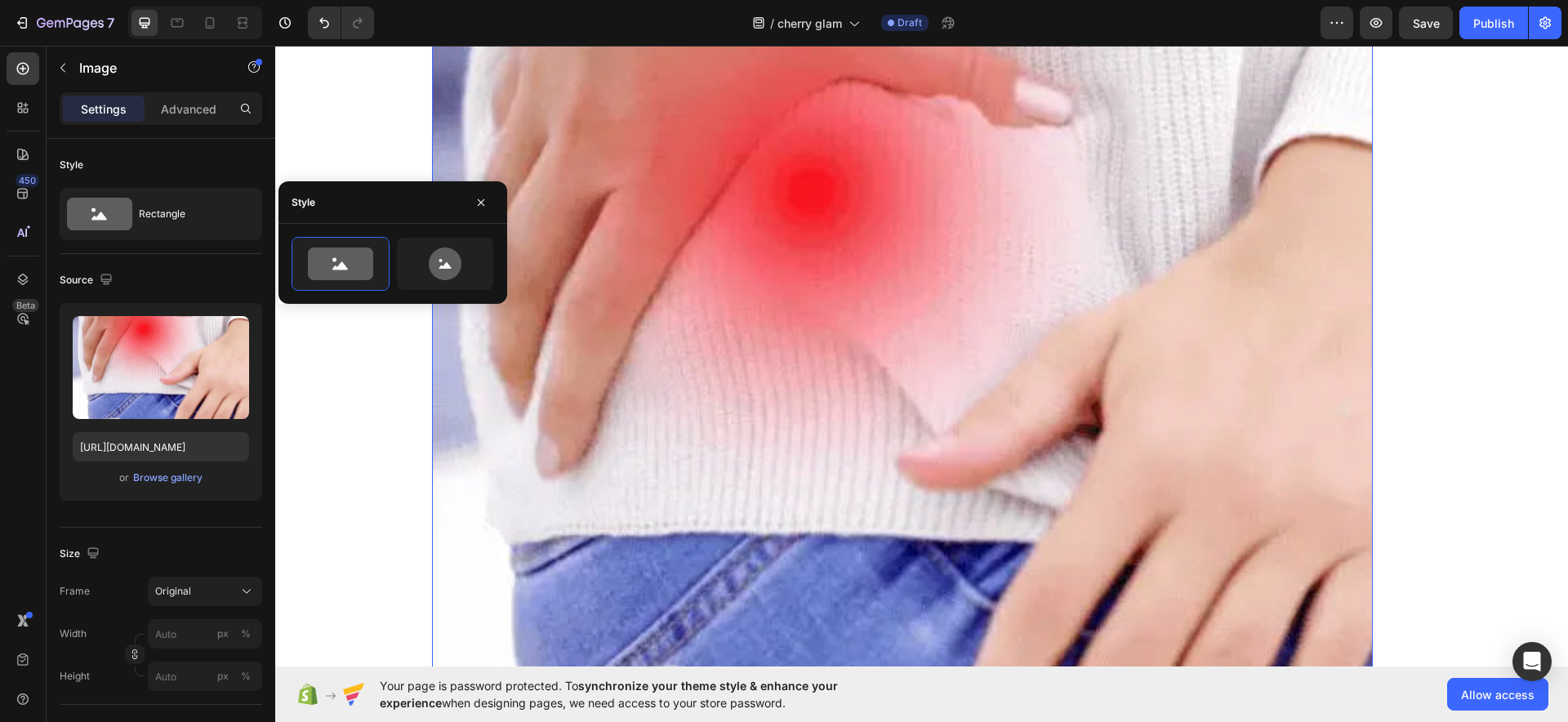
click at [700, 254] on img at bounding box center [902, 398] width 940 height 941
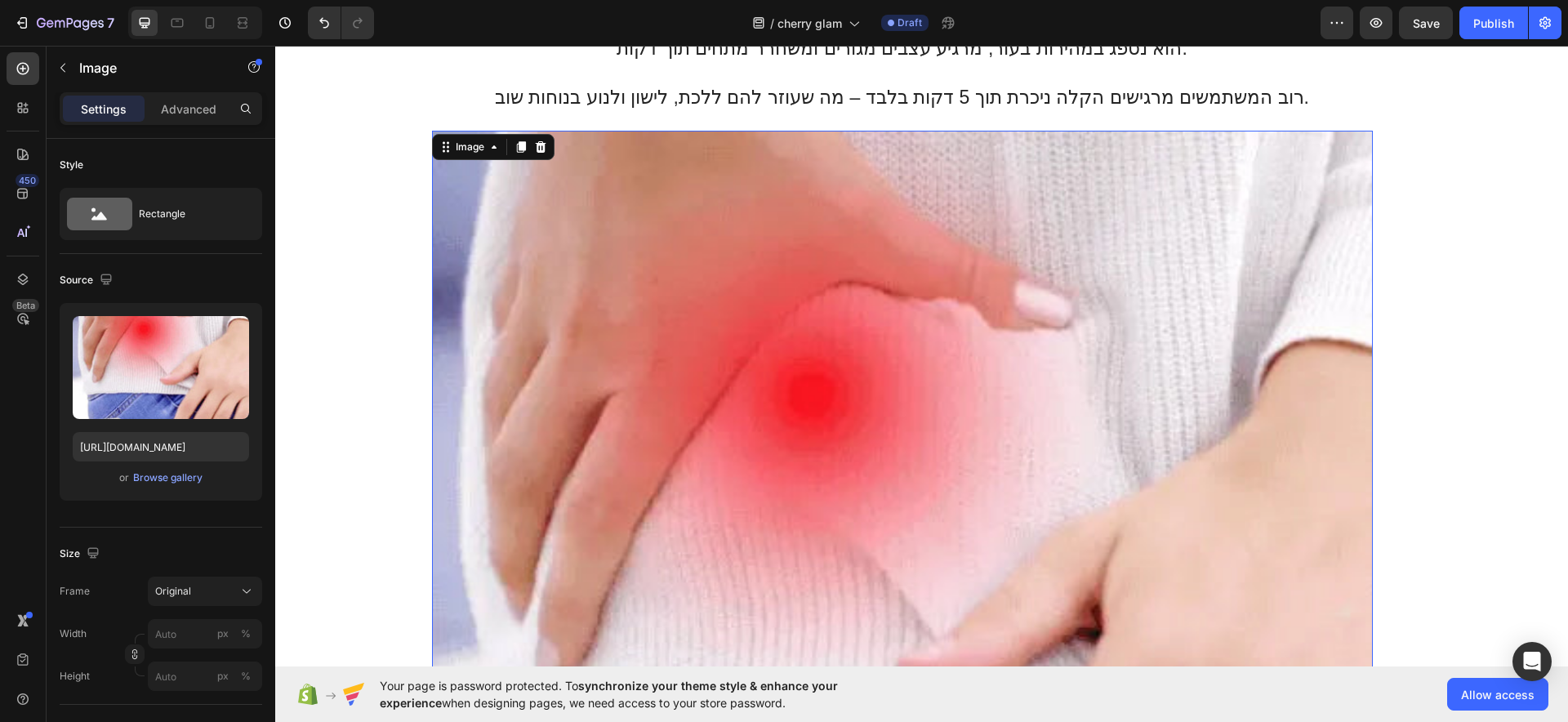
scroll to position [1103, 0]
click at [536, 147] on icon at bounding box center [540, 148] width 13 height 13
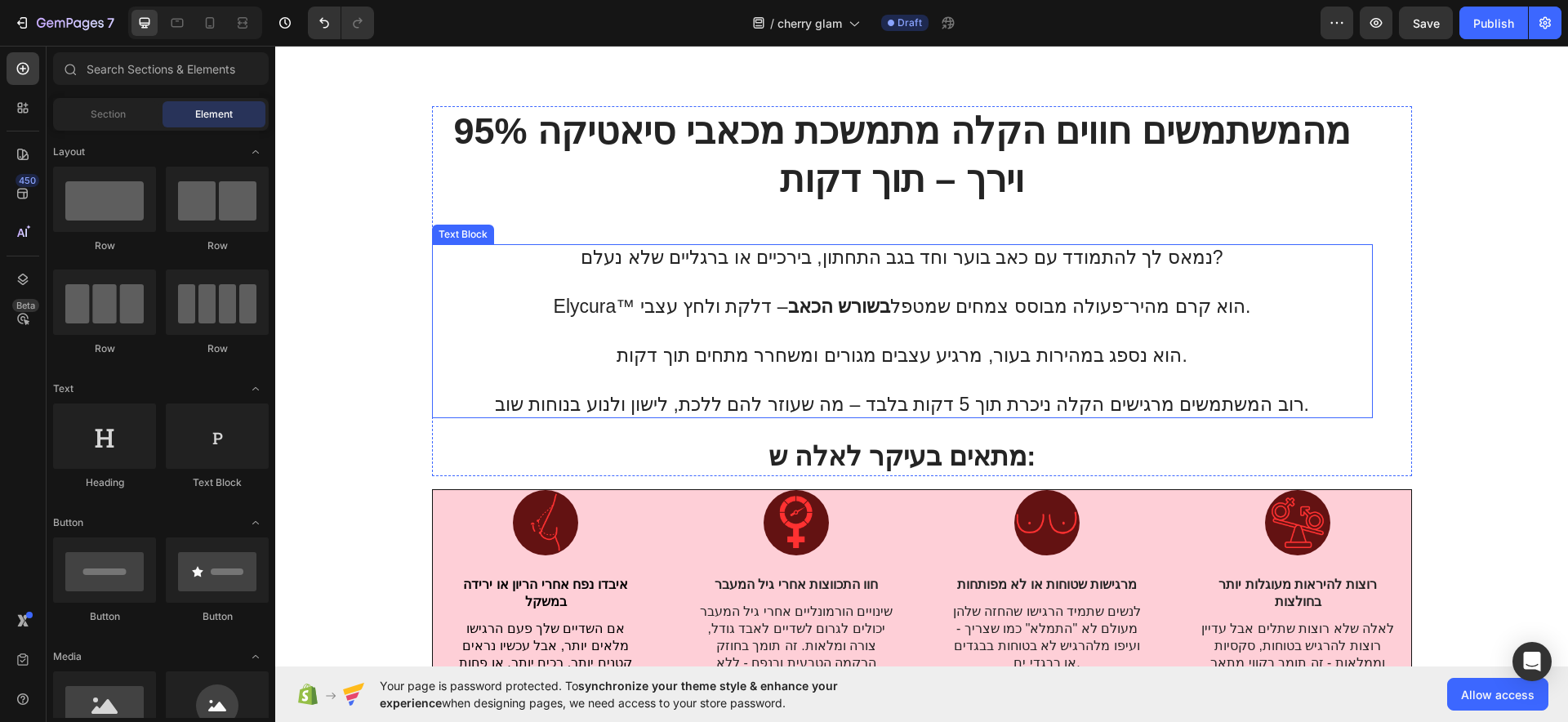
scroll to position [694, 0]
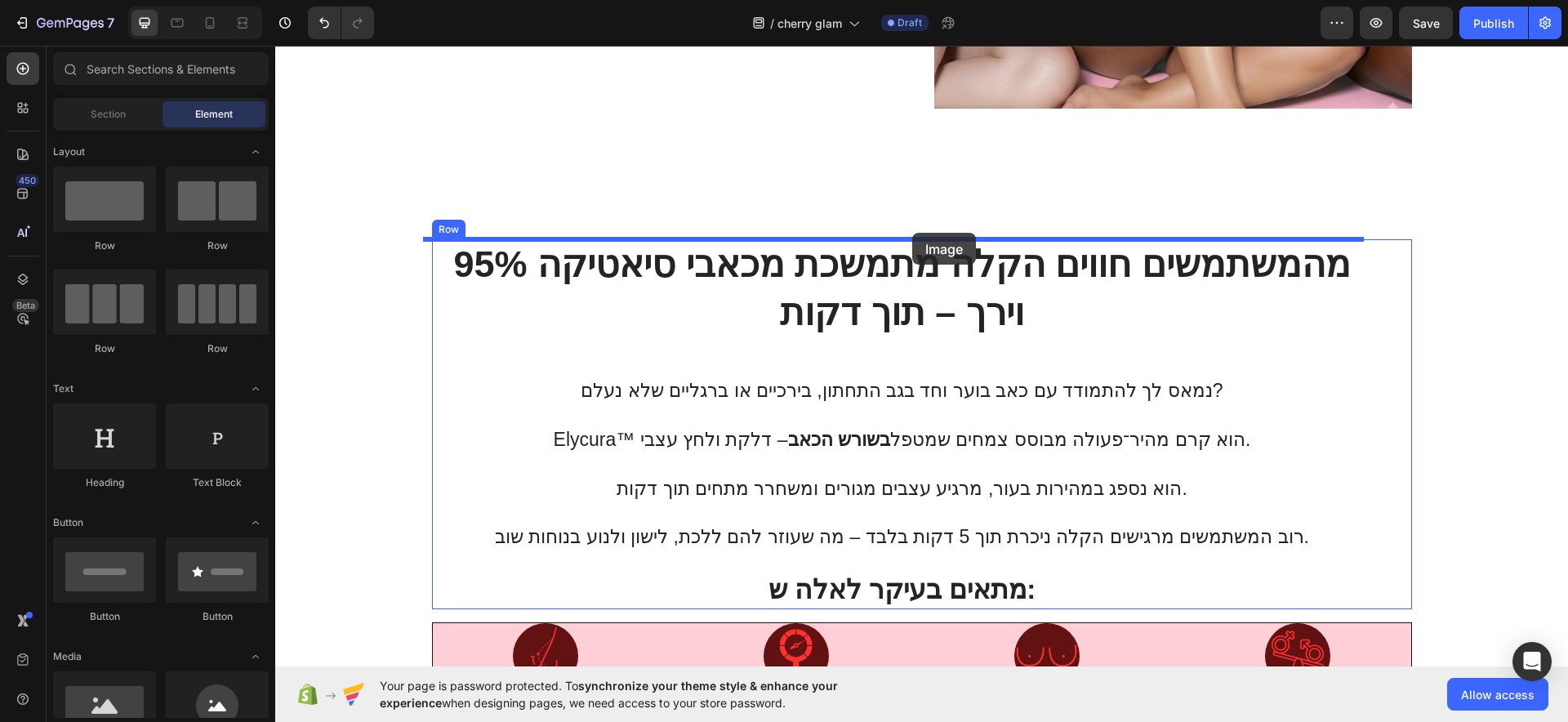
drag, startPoint x: 399, startPoint y: 743, endPoint x: 912, endPoint y: 233, distance: 723.4
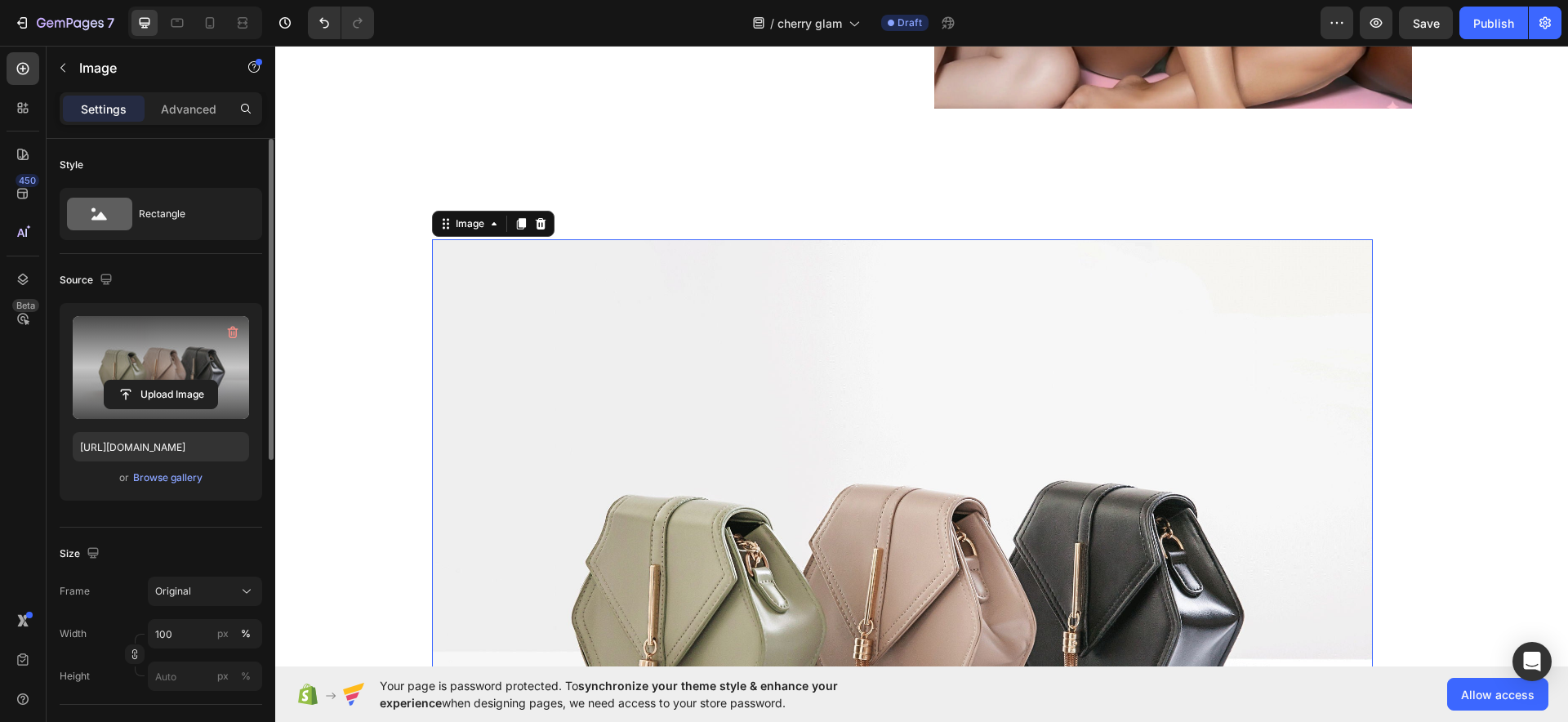
click at [151, 378] on label at bounding box center [160, 367] width 177 height 103
click at [151, 380] on input "file" at bounding box center [160, 394] width 113 height 28
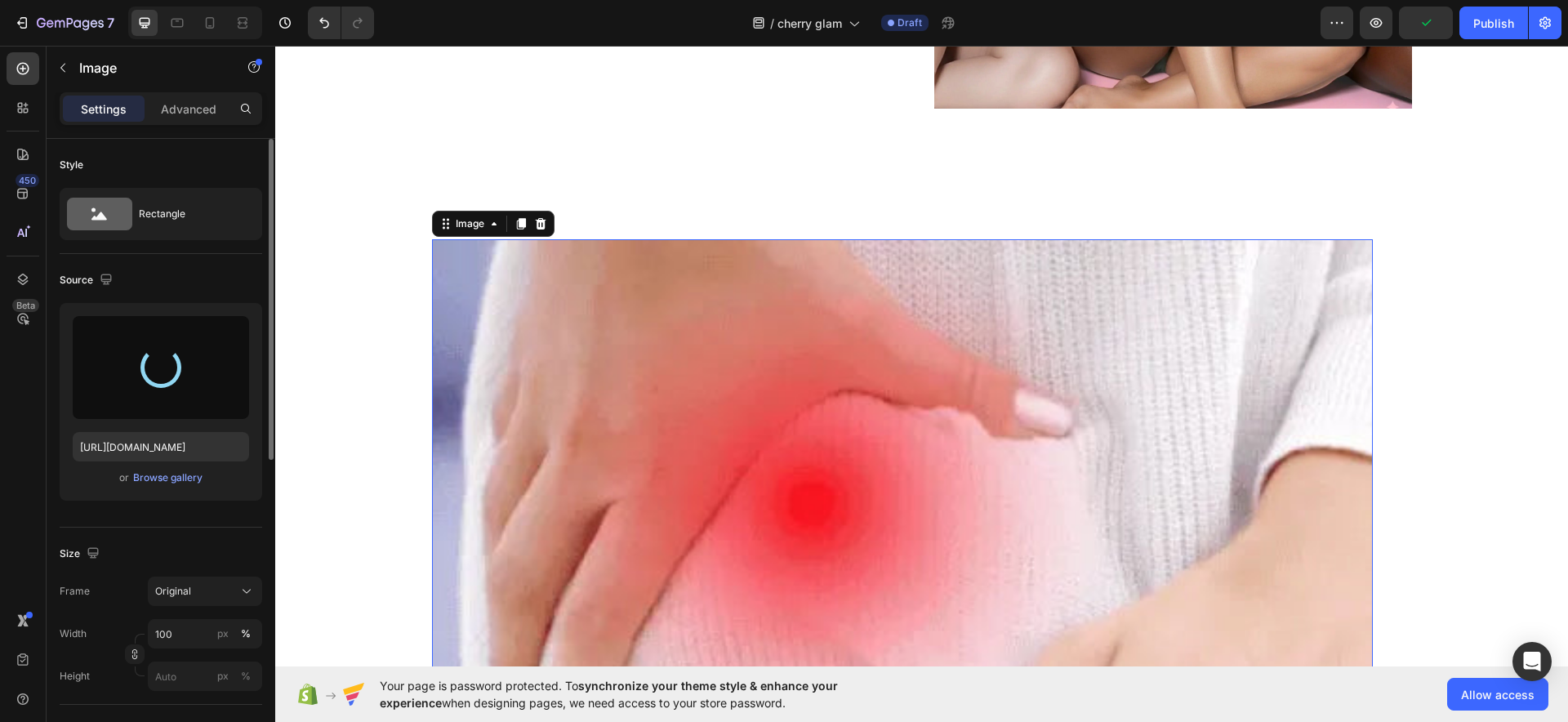
type input "https://cdn.shopify.com/s/files/1/0922/3408/8775/files/gempages_586053521762157…"
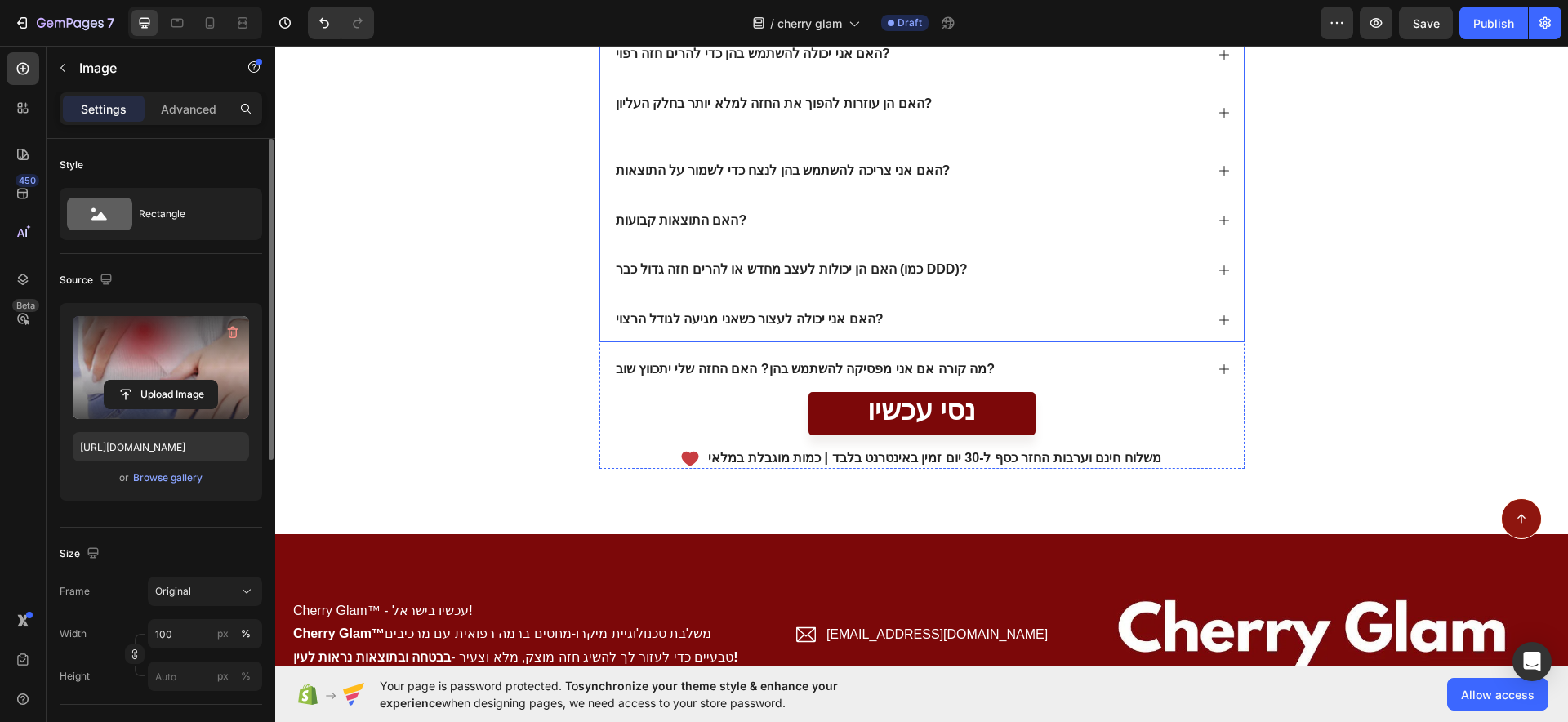
scroll to position [7930, 0]
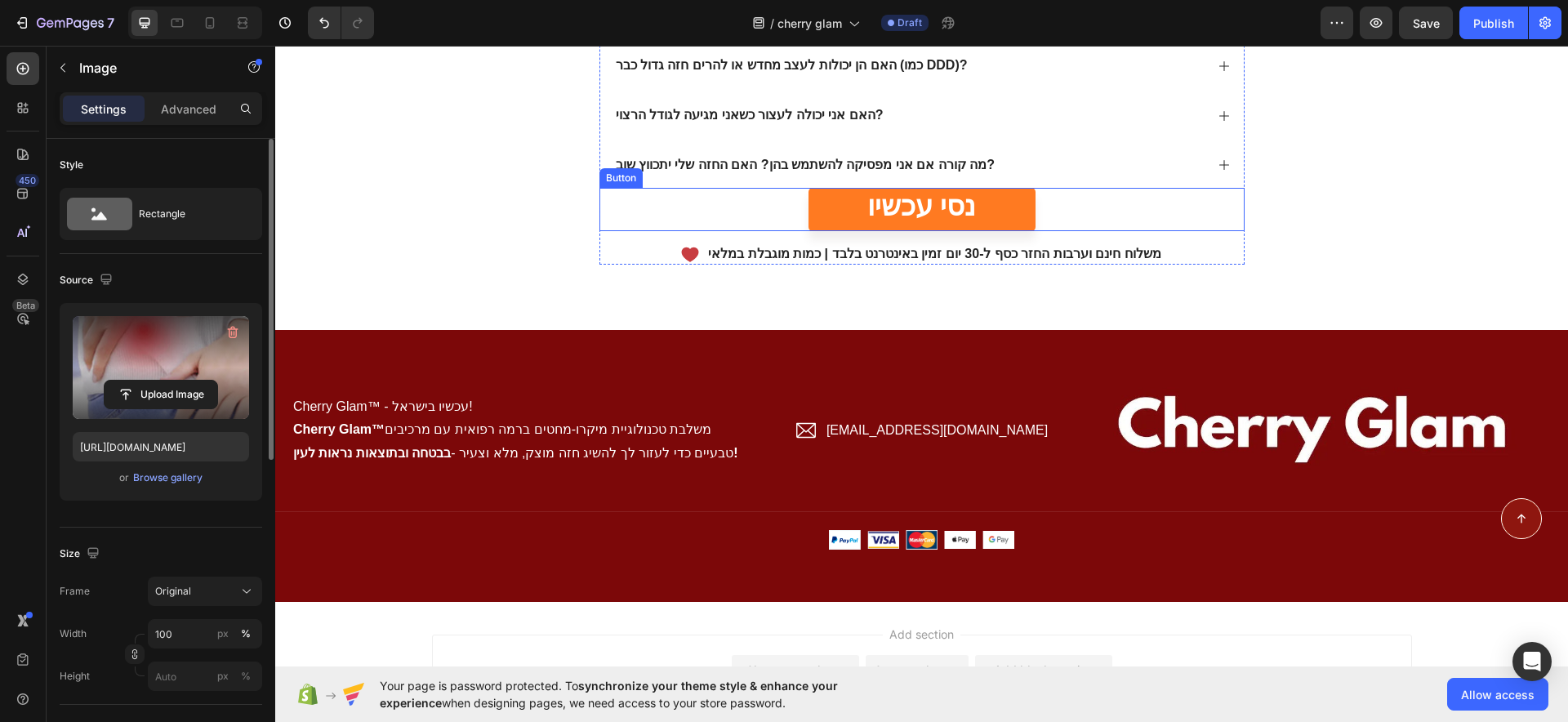
click at [1001, 205] on link "נסי עכשיו" at bounding box center [921, 210] width 227 height 43
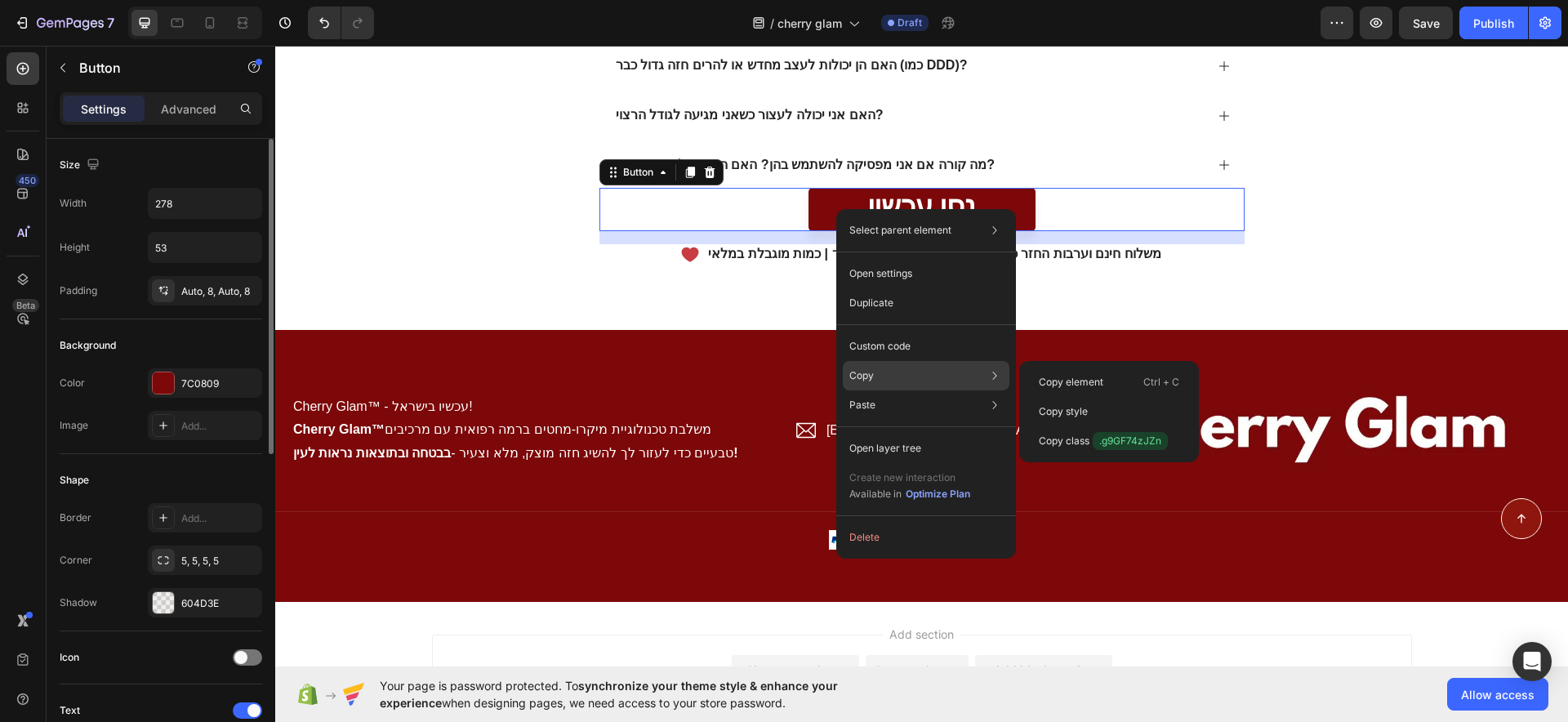
click at [909, 377] on div "Copy Copy element Ctrl + C Copy style Copy class .g9GF74zJZn" at bounding box center [926, 376] width 166 height 29
click at [1123, 386] on div "Copy element Ctrl + C" at bounding box center [1109, 382] width 166 height 29
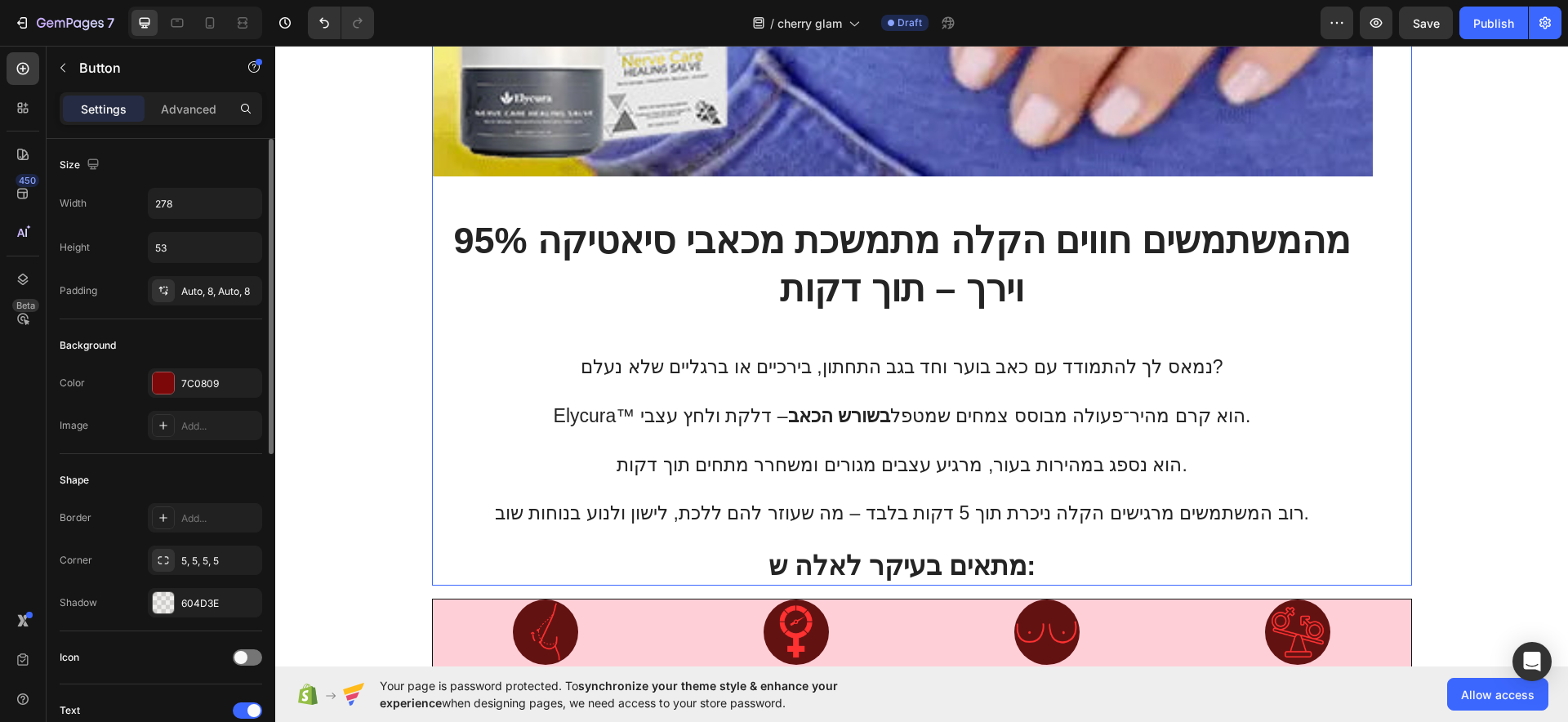
scroll to position [1903, 0]
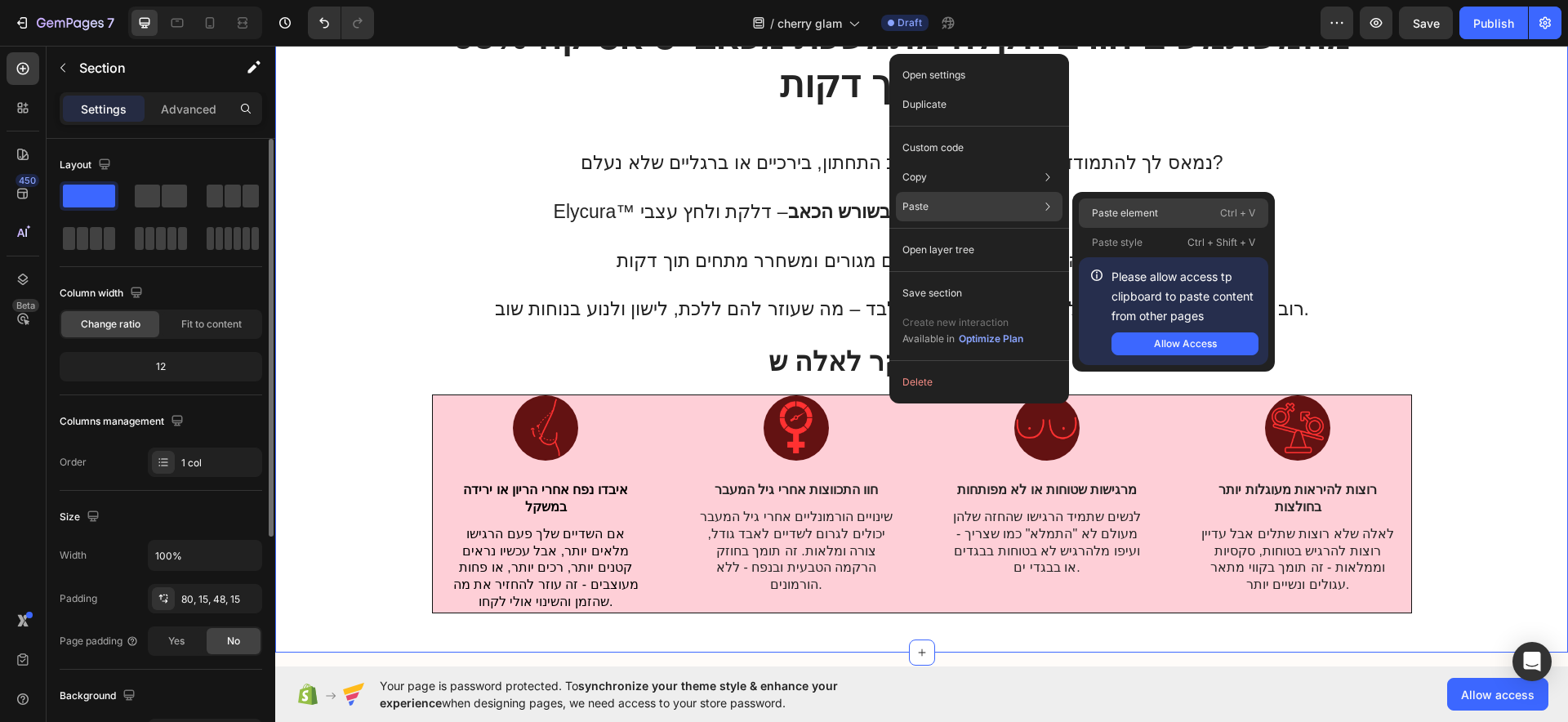
click at [1128, 214] on p "Paste element" at bounding box center [1125, 213] width 66 height 15
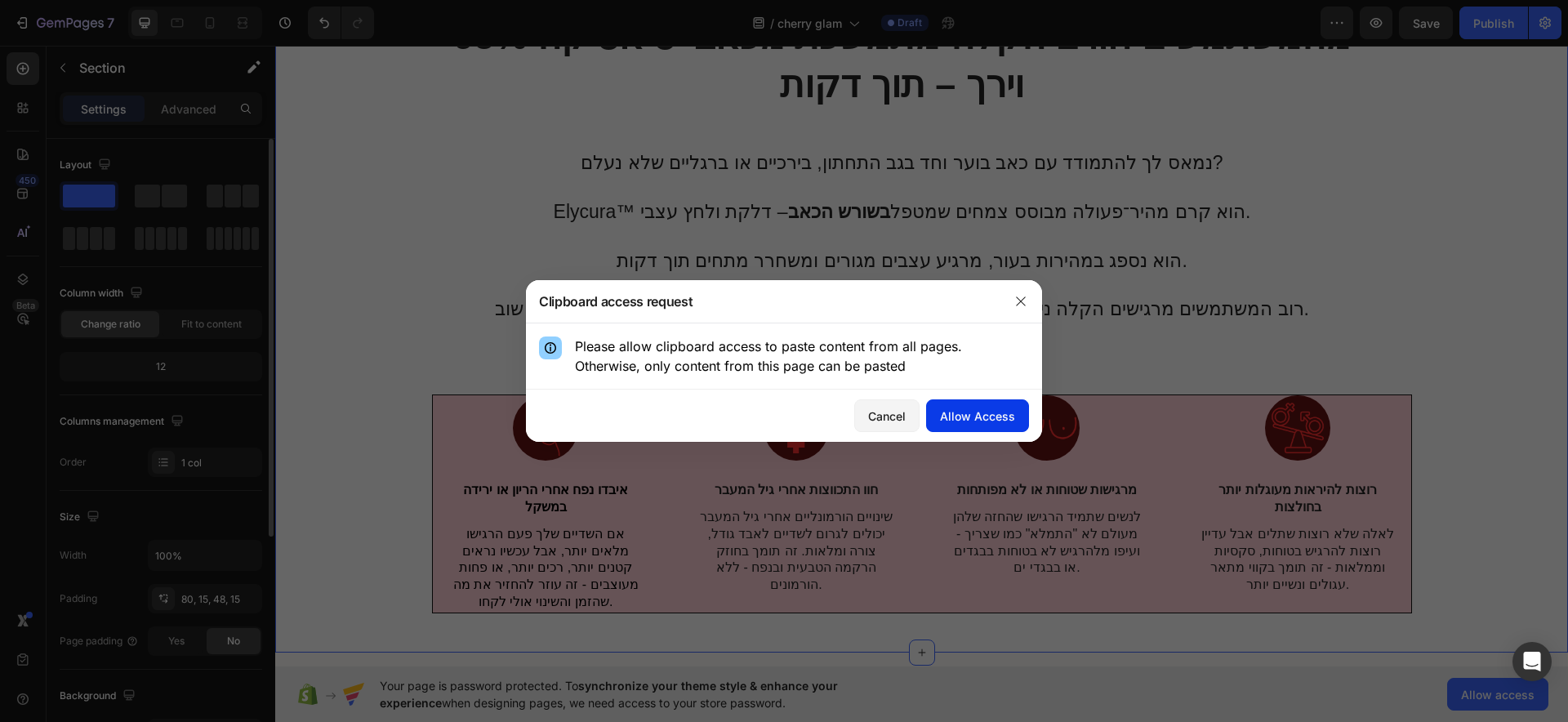
click at [1012, 416] on div "Allow Access" at bounding box center [977, 417] width 75 height 17
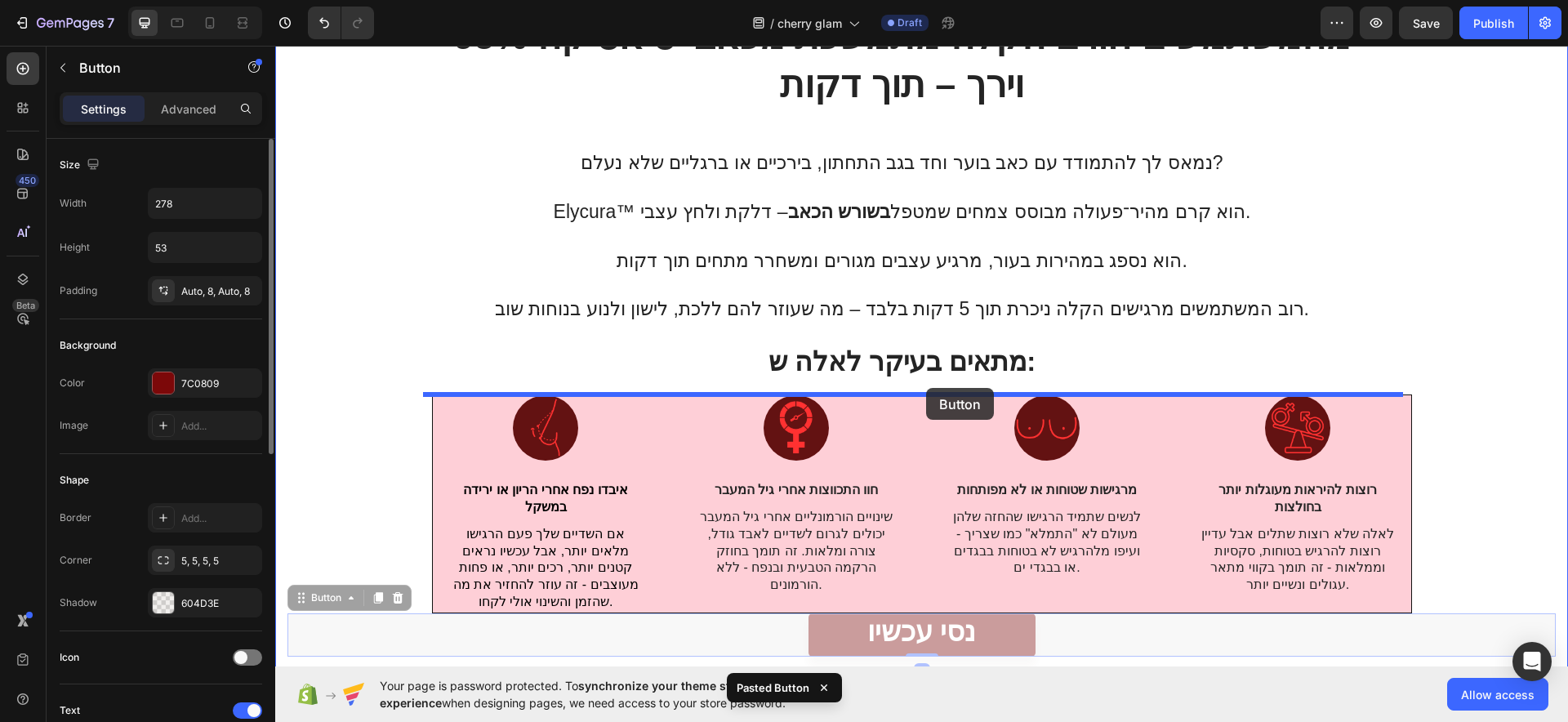
drag, startPoint x: 1015, startPoint y: 640, endPoint x: 926, endPoint y: 388, distance: 267.3
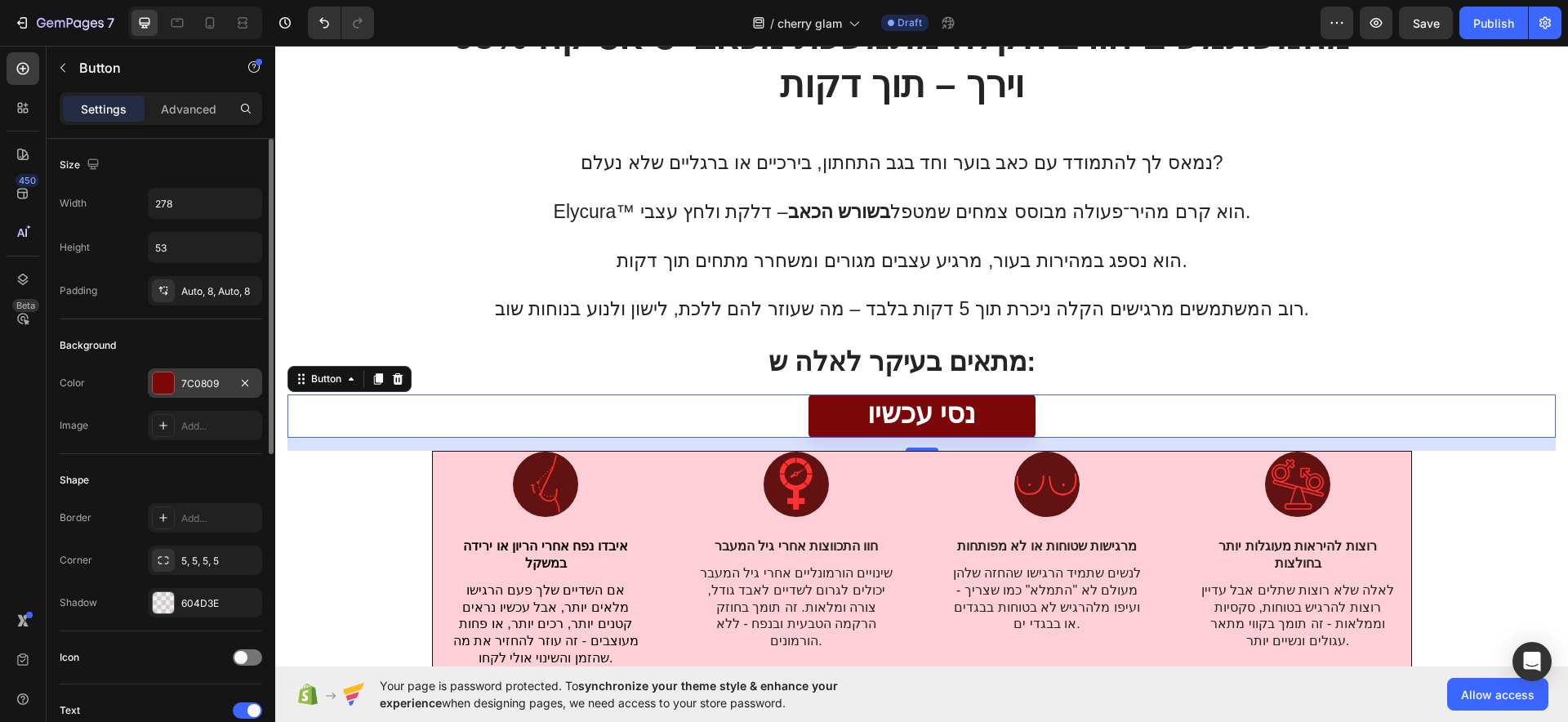
click at [174, 381] on div at bounding box center [163, 383] width 23 height 23
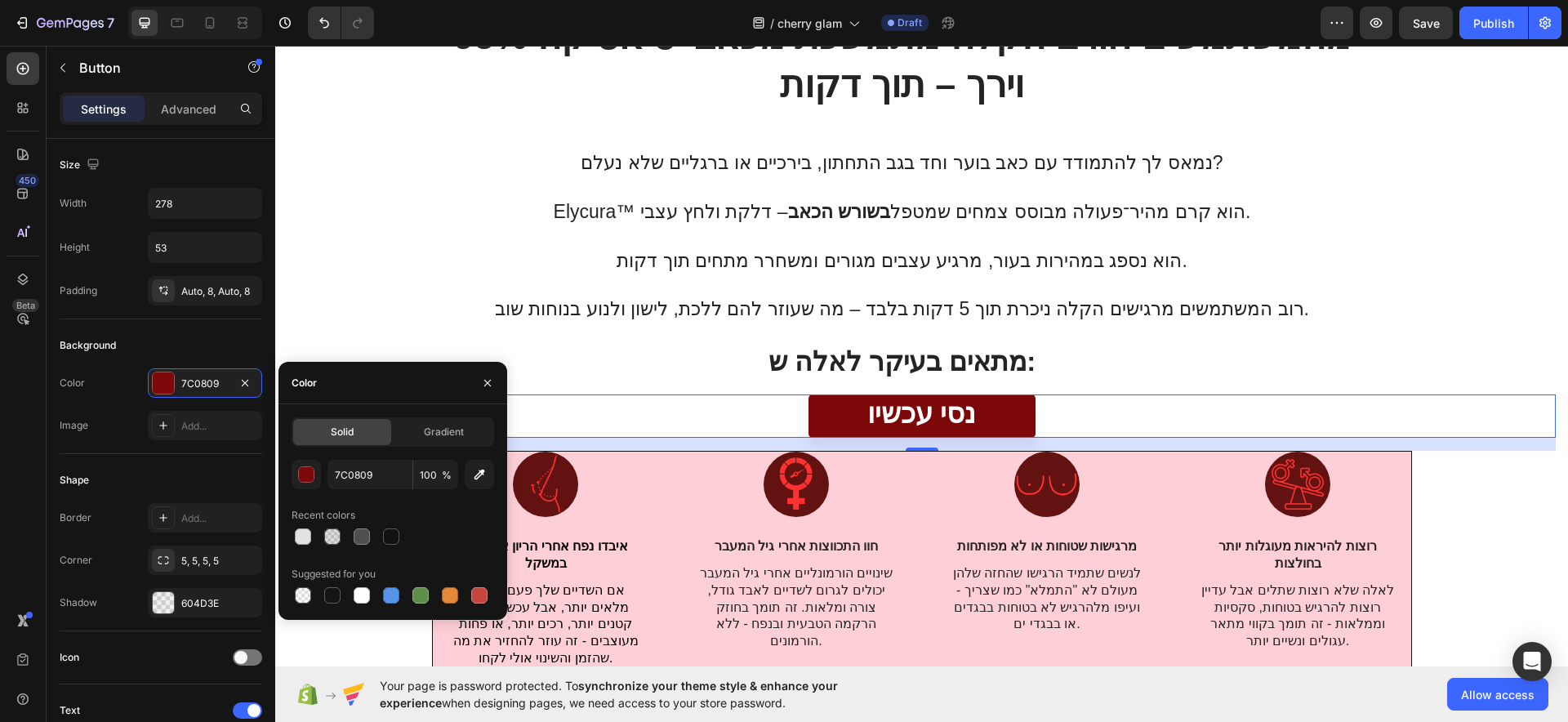
click at [379, 577] on div at bounding box center [392, 595] width 203 height 23
click at [397, 577] on div at bounding box center [390, 595] width 16 height 16
type input "5594E7"
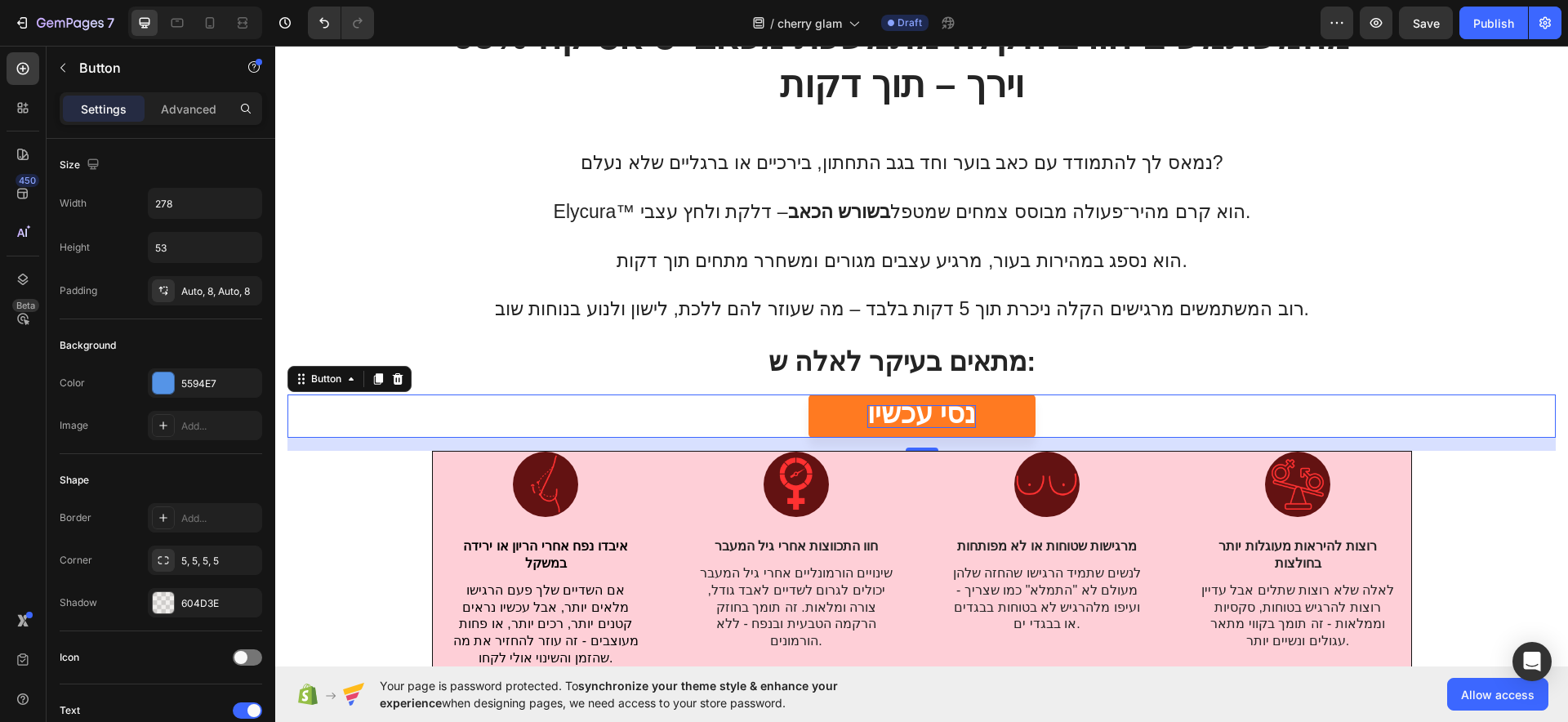
click at [931, 411] on span "נסי עכשיו" at bounding box center [921, 413] width 109 height 31
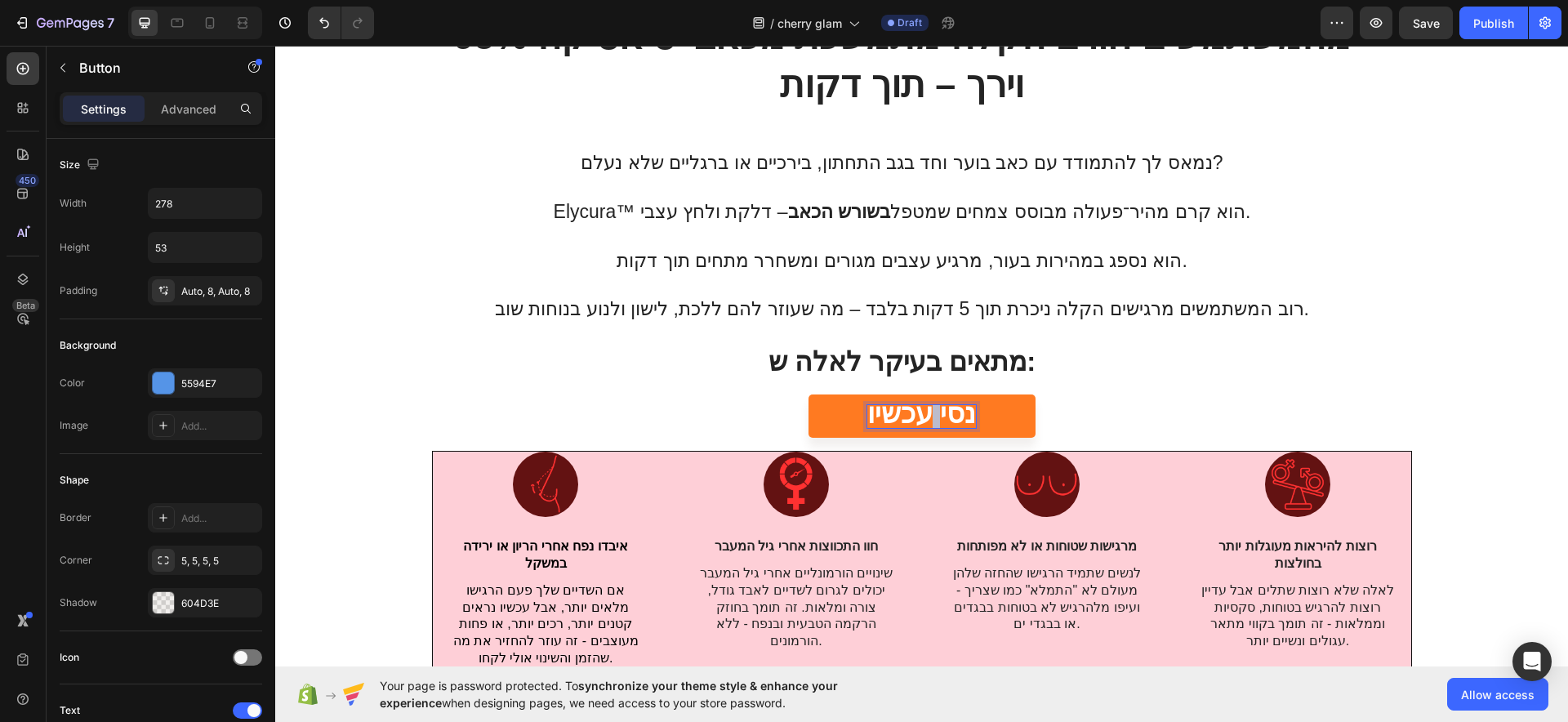
click at [931, 411] on span "נסי עכשיו" at bounding box center [921, 413] width 109 height 31
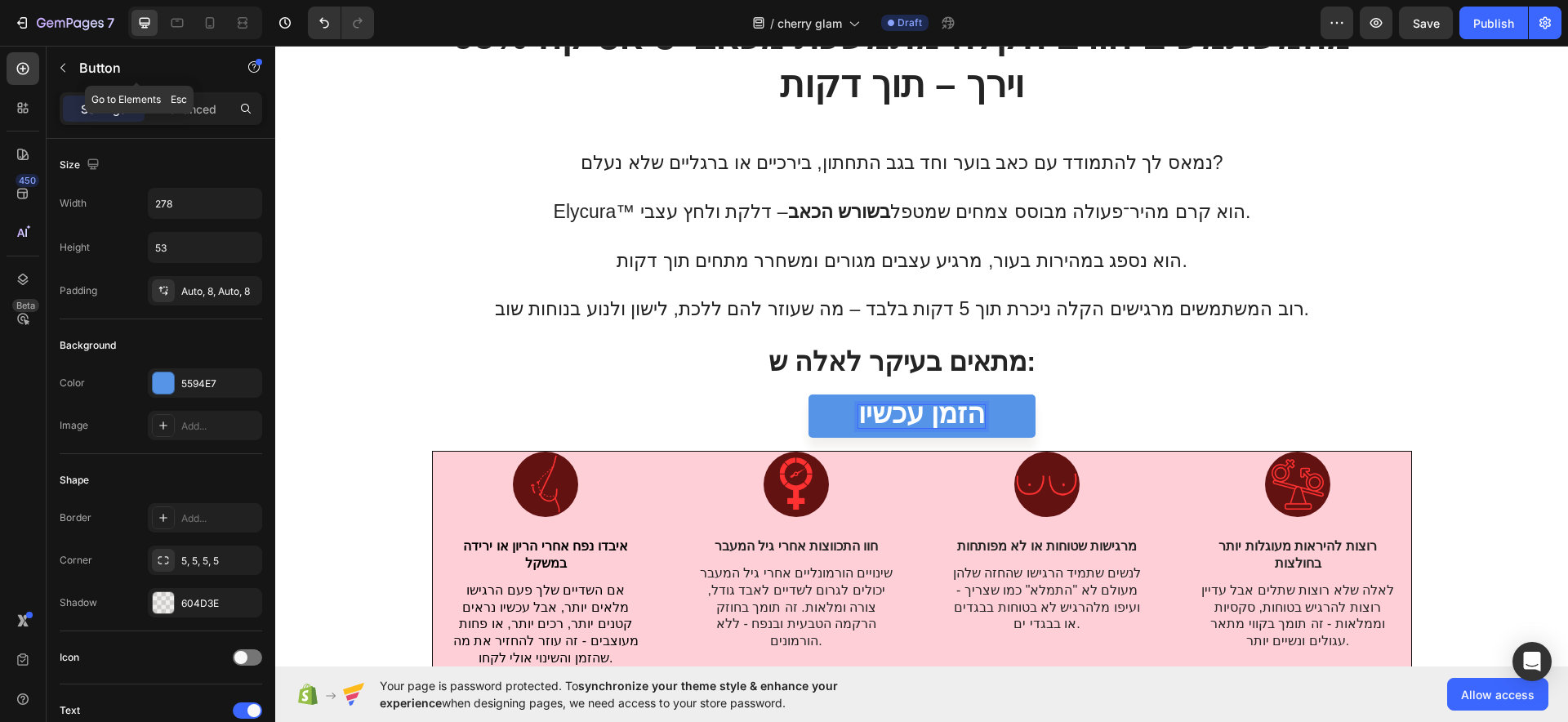
click at [59, 55] on button "button" at bounding box center [63, 67] width 26 height 26
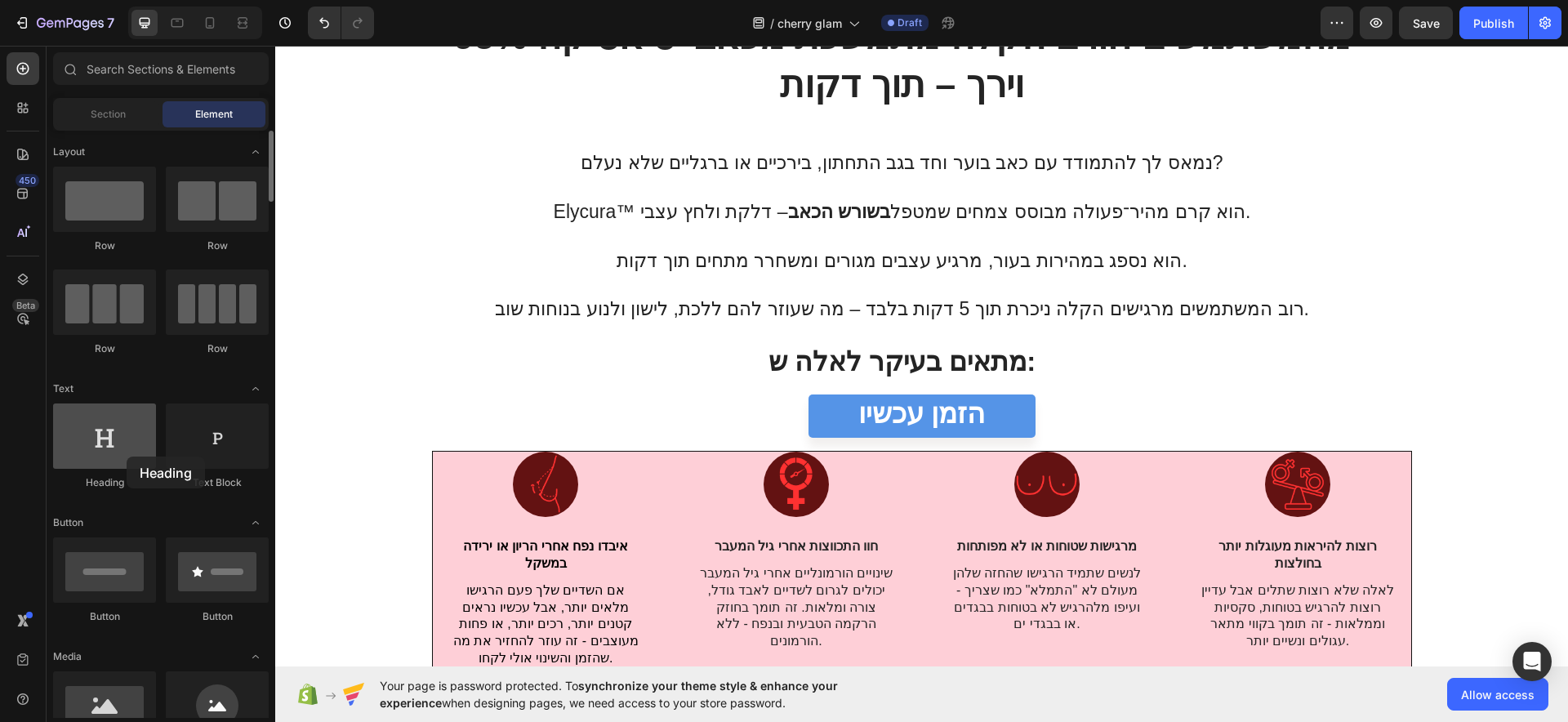
drag, startPoint x: 188, startPoint y: 462, endPoint x: 127, endPoint y: 457, distance: 61.2
click at [127, 457] on div at bounding box center [104, 436] width 103 height 66
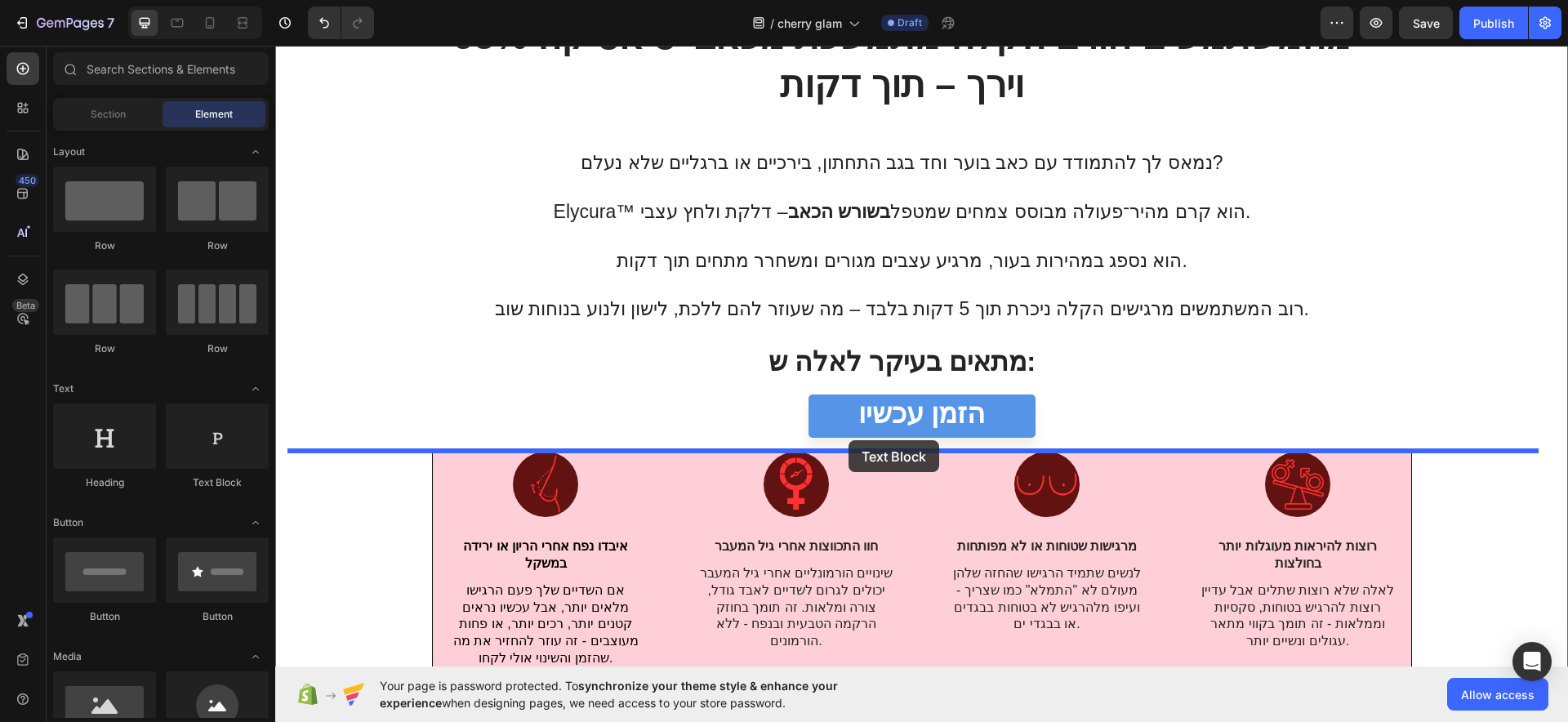
drag, startPoint x: 497, startPoint y: 497, endPoint x: 848, endPoint y: 441, distance: 355.4
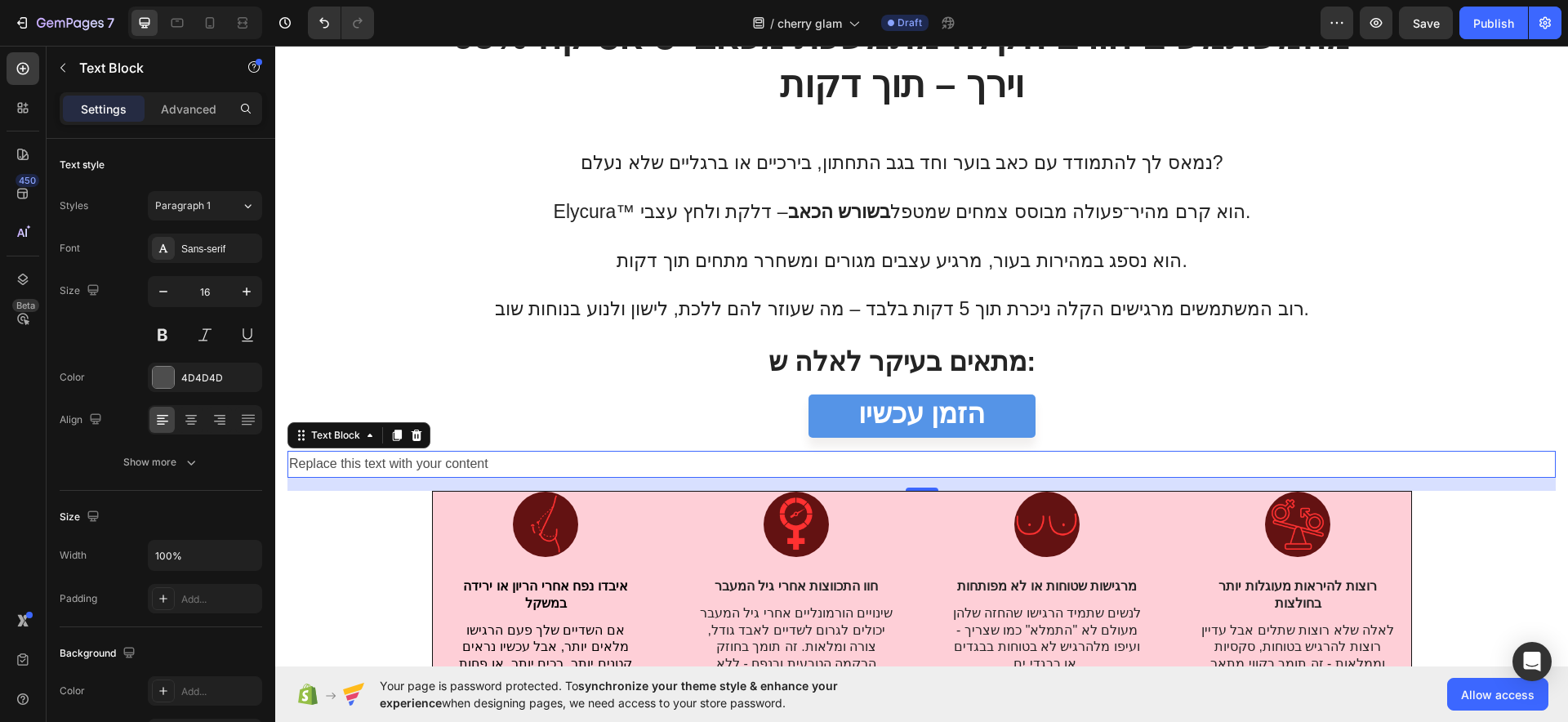
click at [429, 466] on div "Replace this text with your content" at bounding box center [921, 464] width 1268 height 27
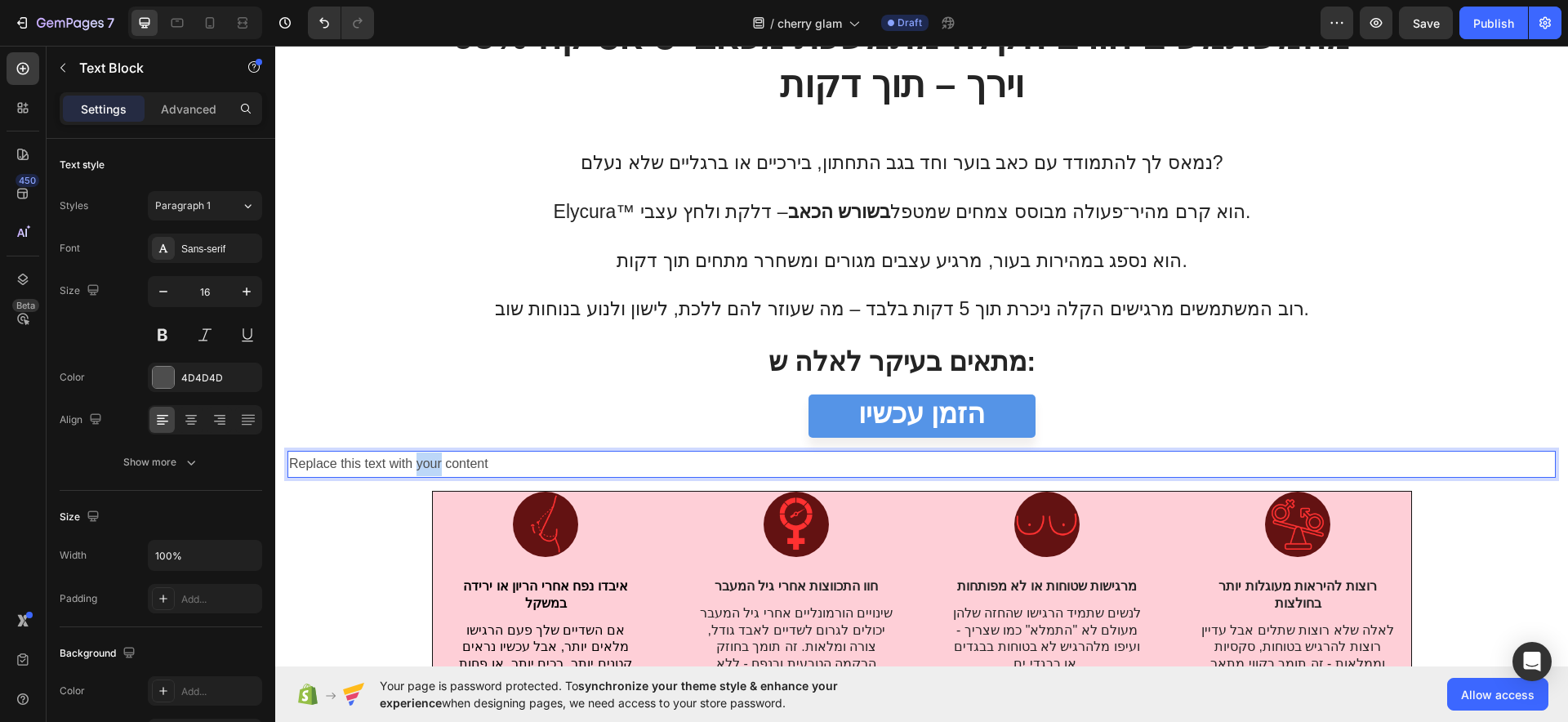
click at [429, 463] on p "Replace this text with your content" at bounding box center [921, 464] width 1265 height 23
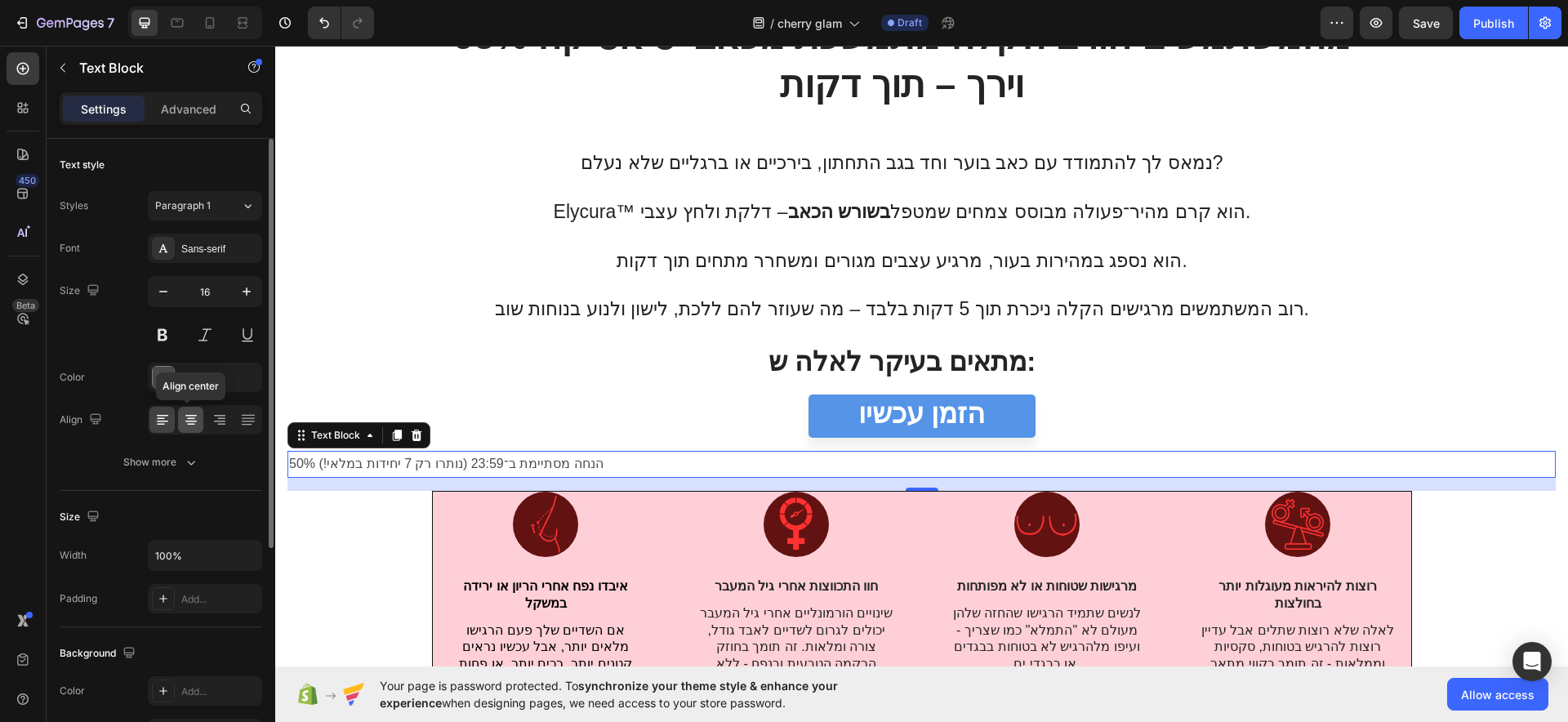
click at [197, 424] on icon at bounding box center [191, 419] width 16 height 16
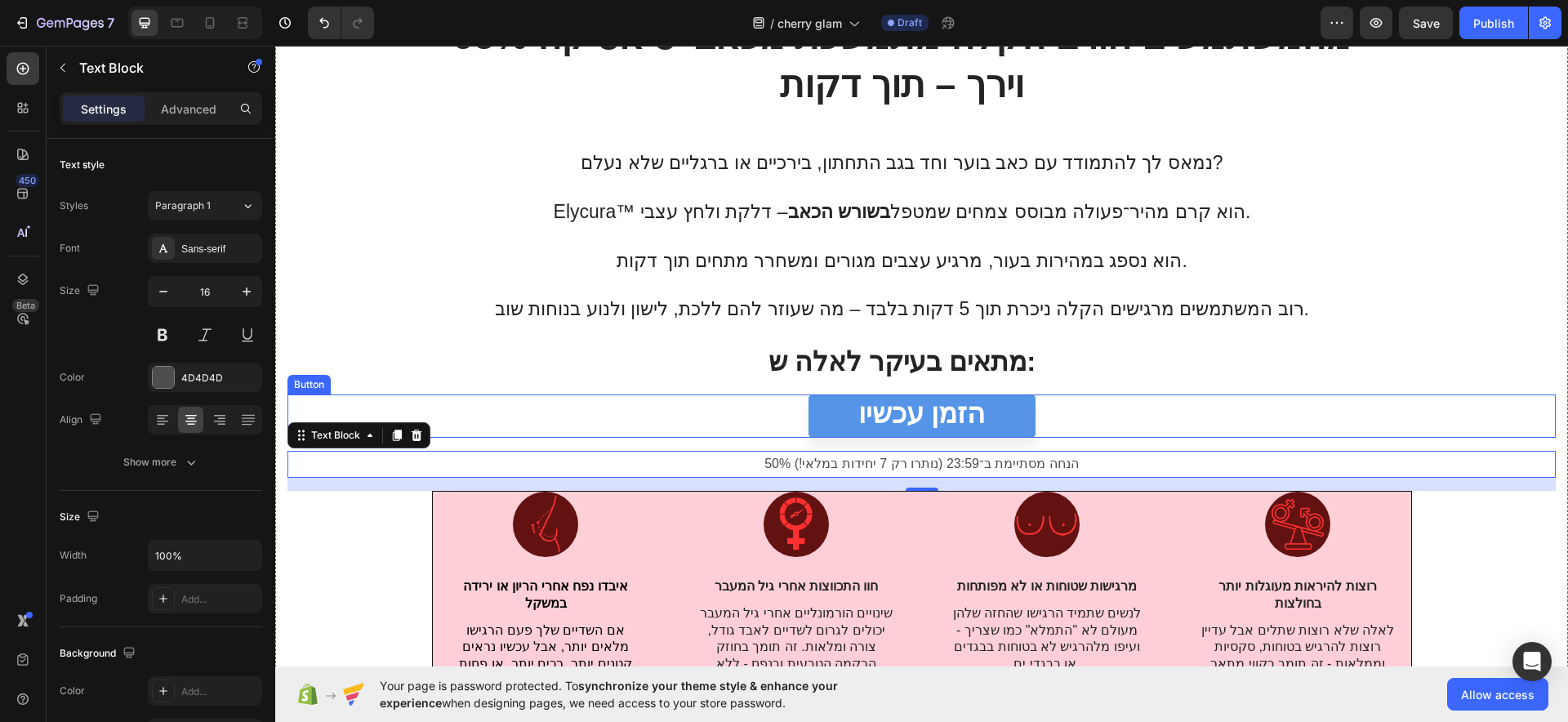
click at [756, 429] on div "הזמן עכשיו Button" at bounding box center [921, 417] width 1268 height 43
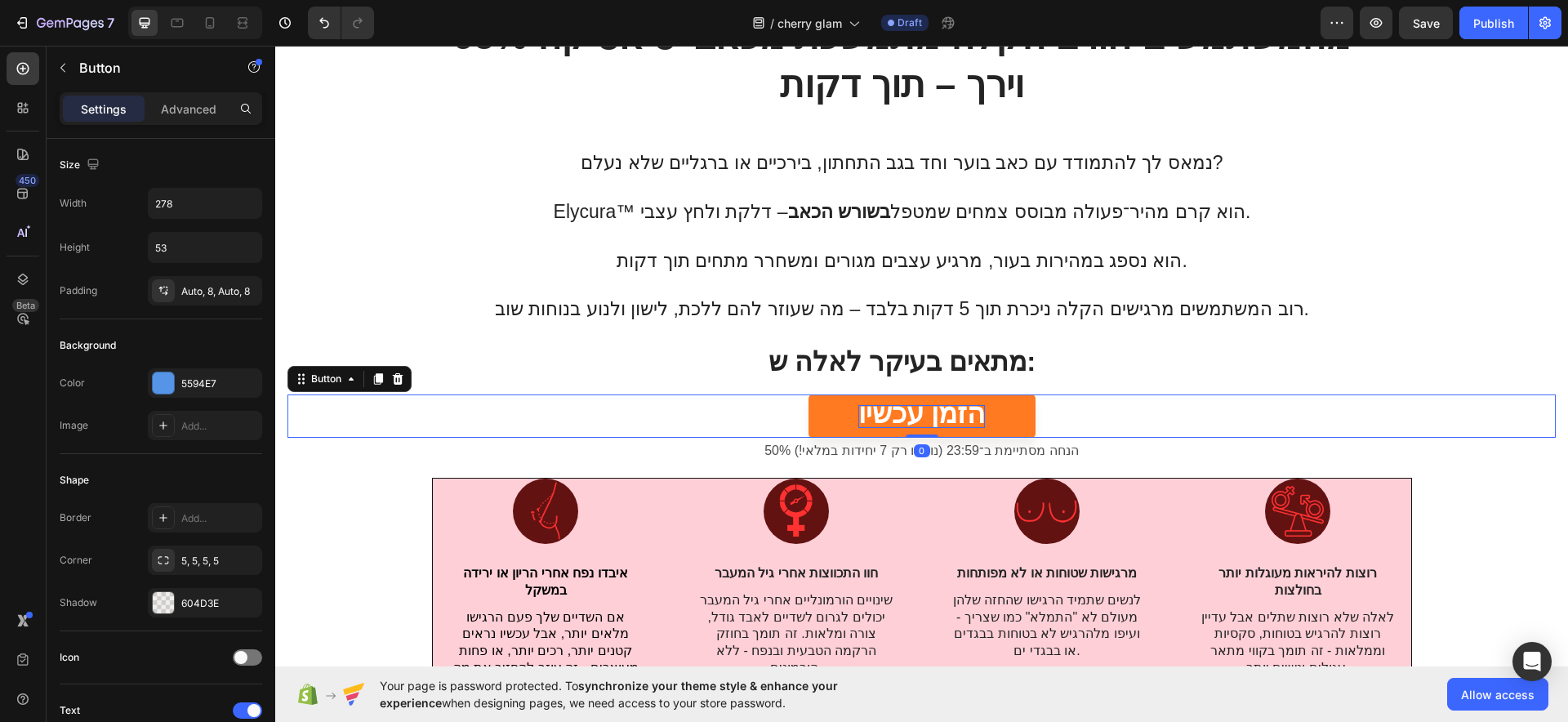
drag, startPoint x: 915, startPoint y: 449, endPoint x: 928, endPoint y: 405, distance: 45.9
click at [928, 405] on div "הזמן עכשיו Button 0" at bounding box center [921, 417] width 1268 height 43
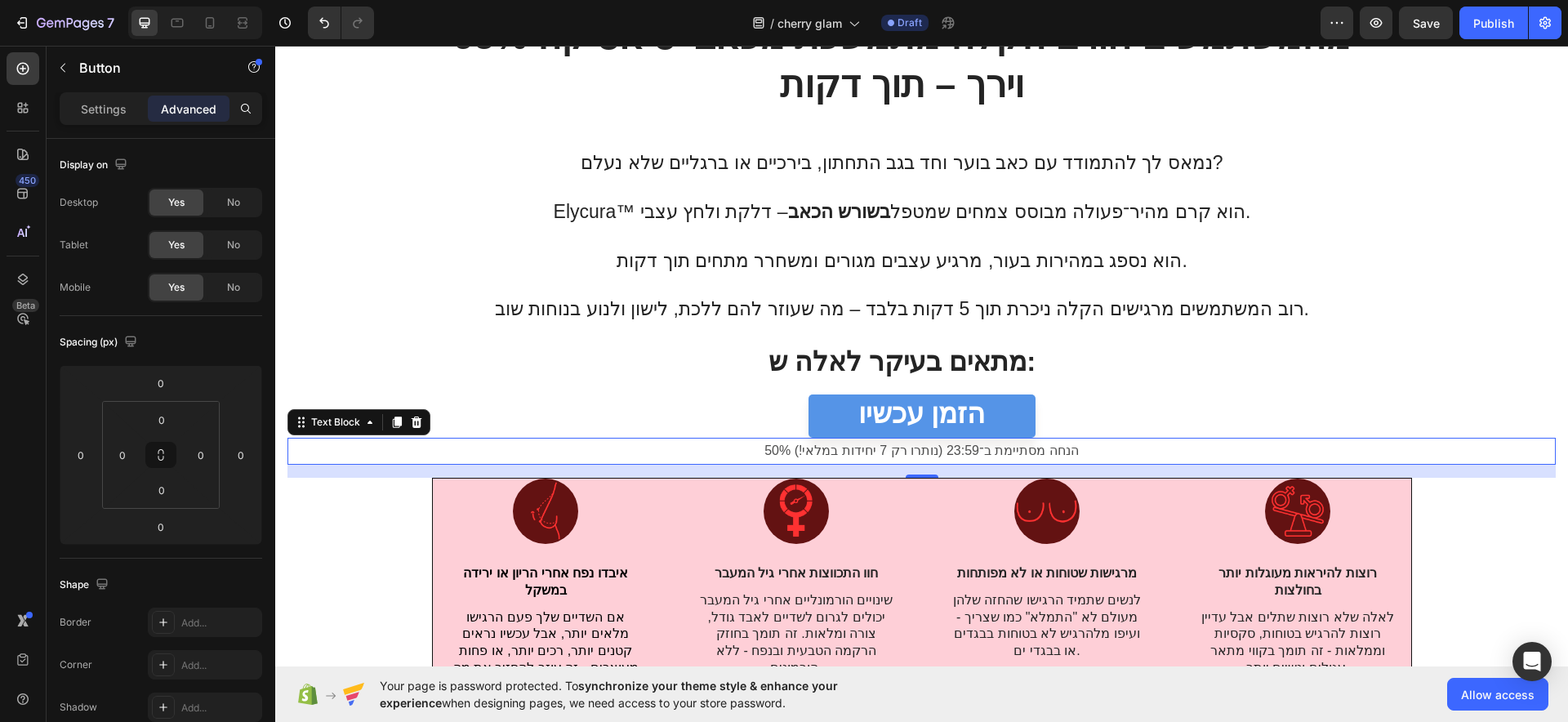
click at [850, 448] on p "50% הנחה מסתיימת ב־23:59 (נותרו רק 7 יחידות במלאי!)" at bounding box center [921, 451] width 1265 height 23
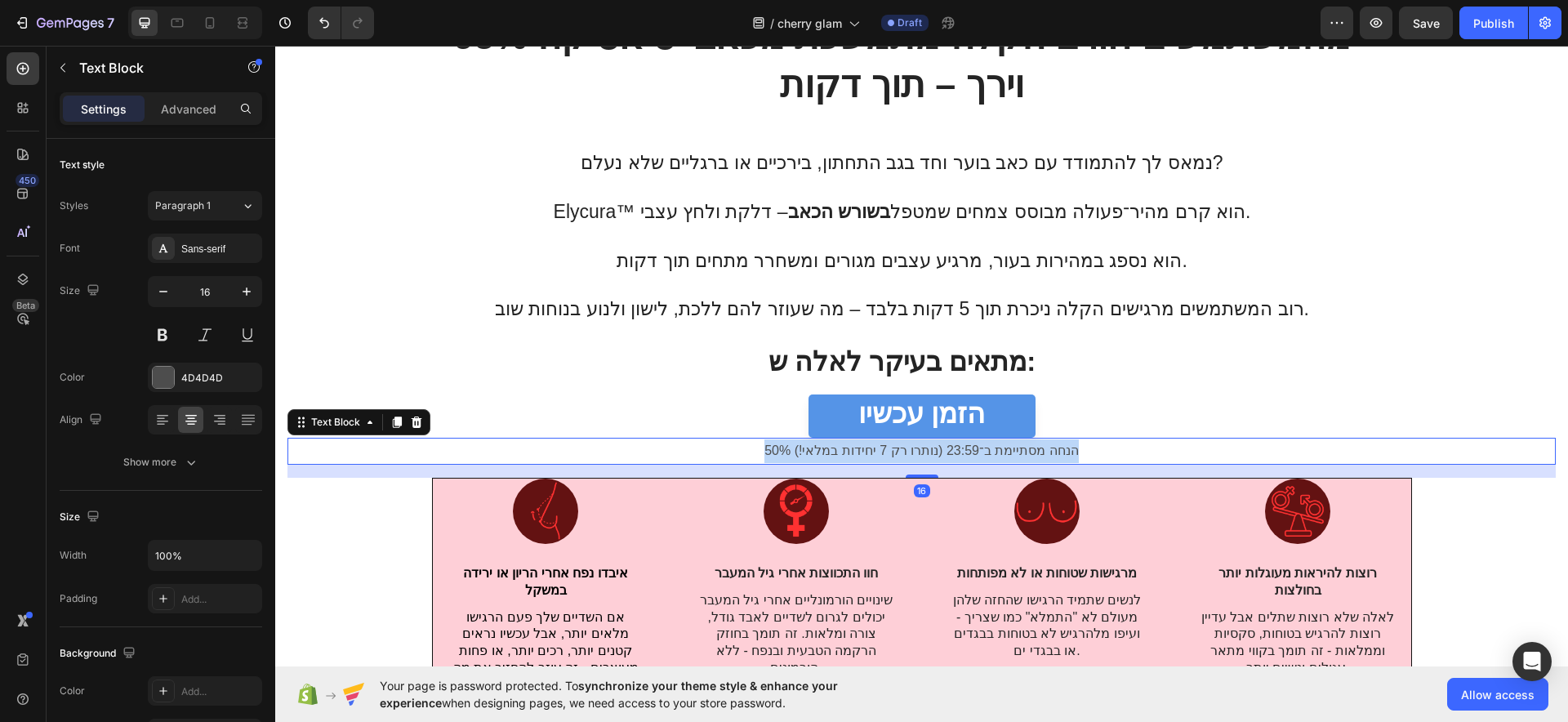
click at [850, 448] on p "50% הנחה מסתיימת ב־23:59 (נותרו רק 7 יחידות במלאי!)" at bounding box center [921, 451] width 1265 height 23
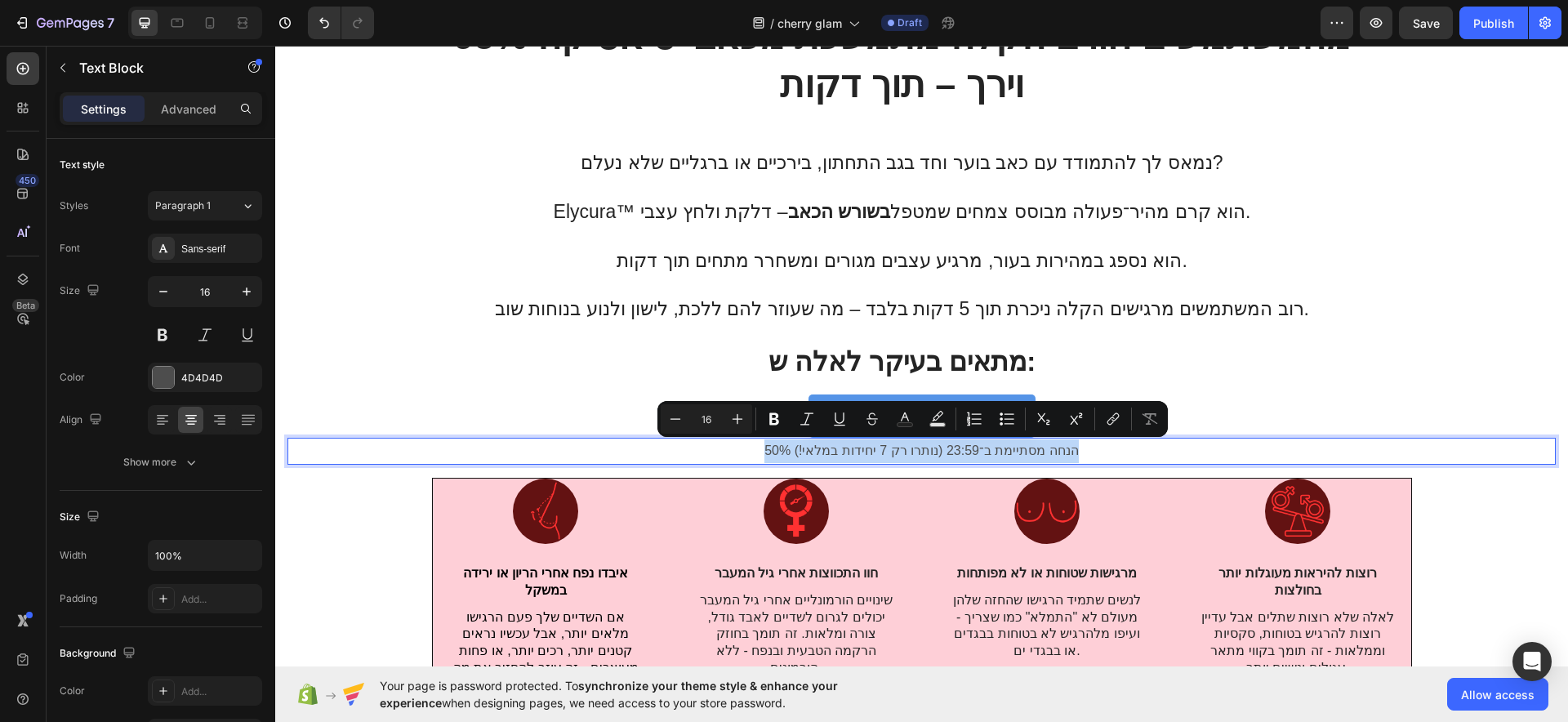
click at [850, 448] on p "50% הנחה מסתיימת ב־23:59 (נותרו רק 7 יחידות במלאי!)" at bounding box center [921, 451] width 1265 height 23
click at [736, 407] on button "Plus" at bounding box center [737, 419] width 29 height 29
type input "17"
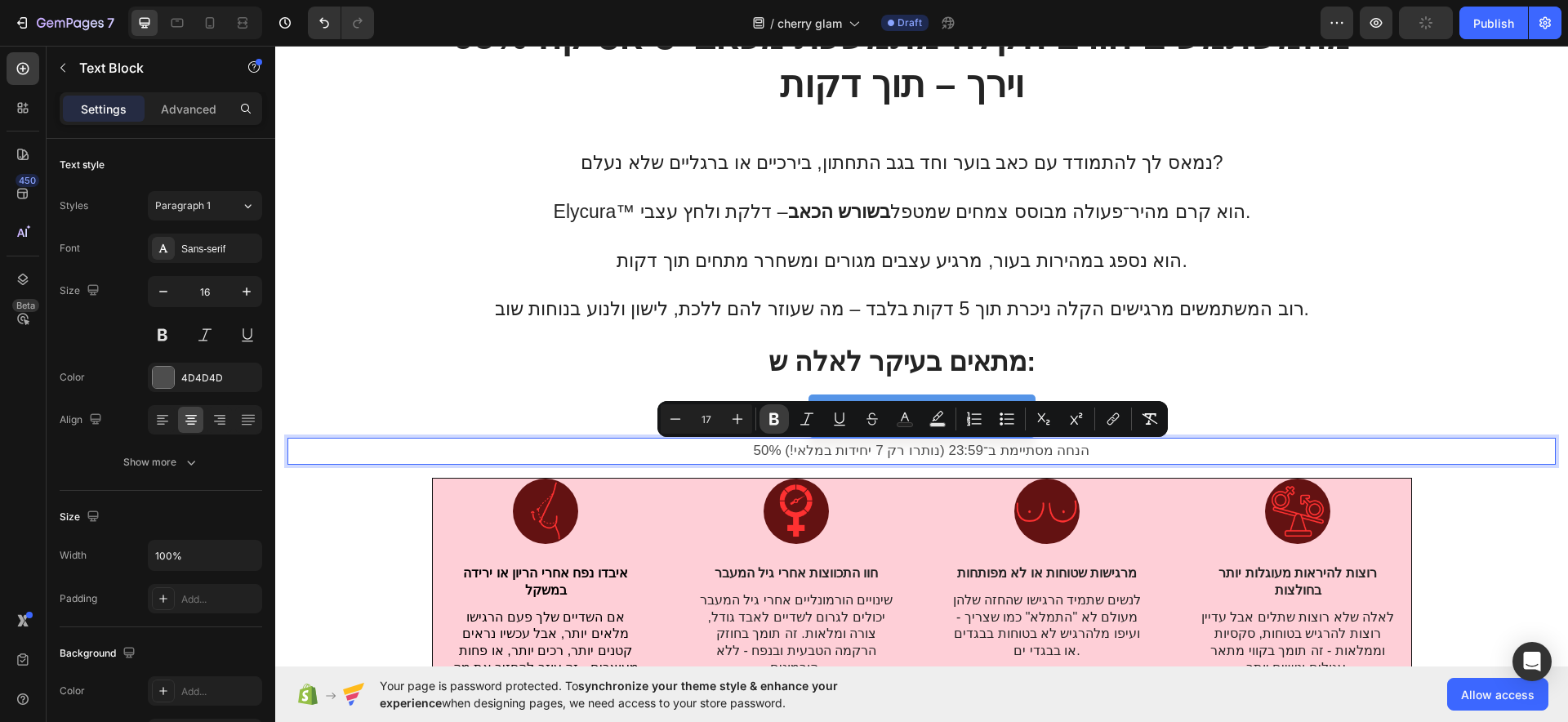
click at [765, 411] on button "Bold" at bounding box center [774, 419] width 29 height 29
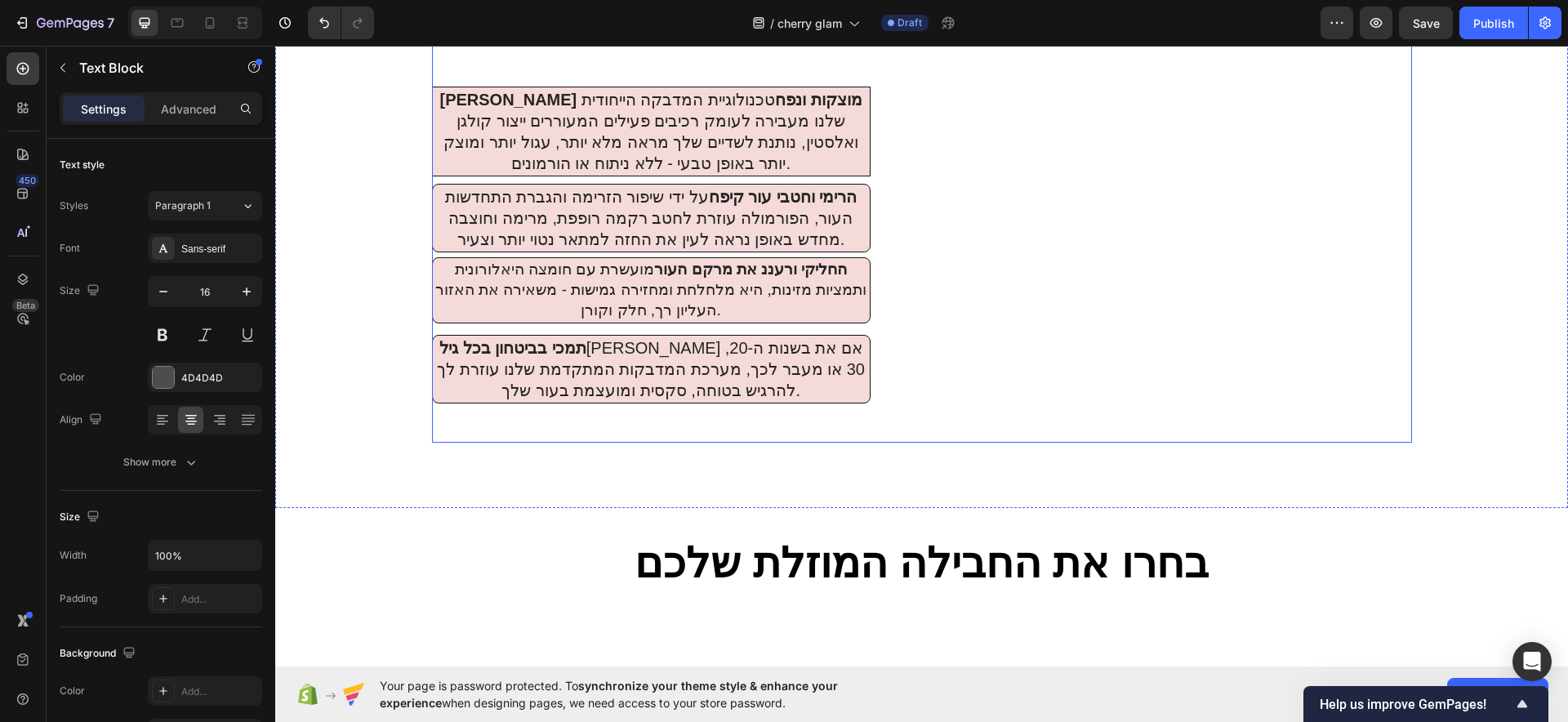
scroll to position [5478, 0]
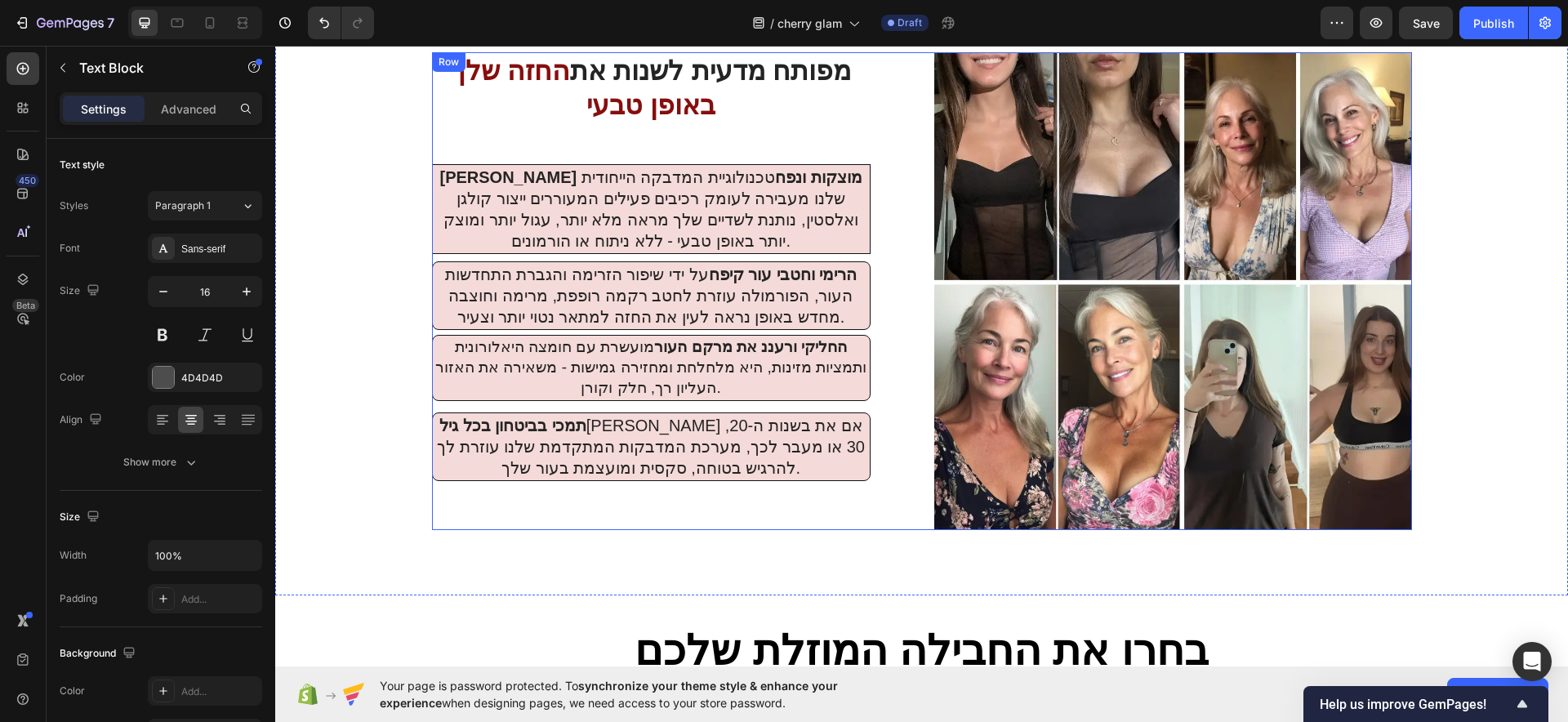
click at [908, 327] on div "מפותח מדעית לשנות את החזה שלך באופן טבע י Heading שפרי מוצקות ונפח טכנולוגיית ה…" at bounding box center [921, 292] width 980 height 478
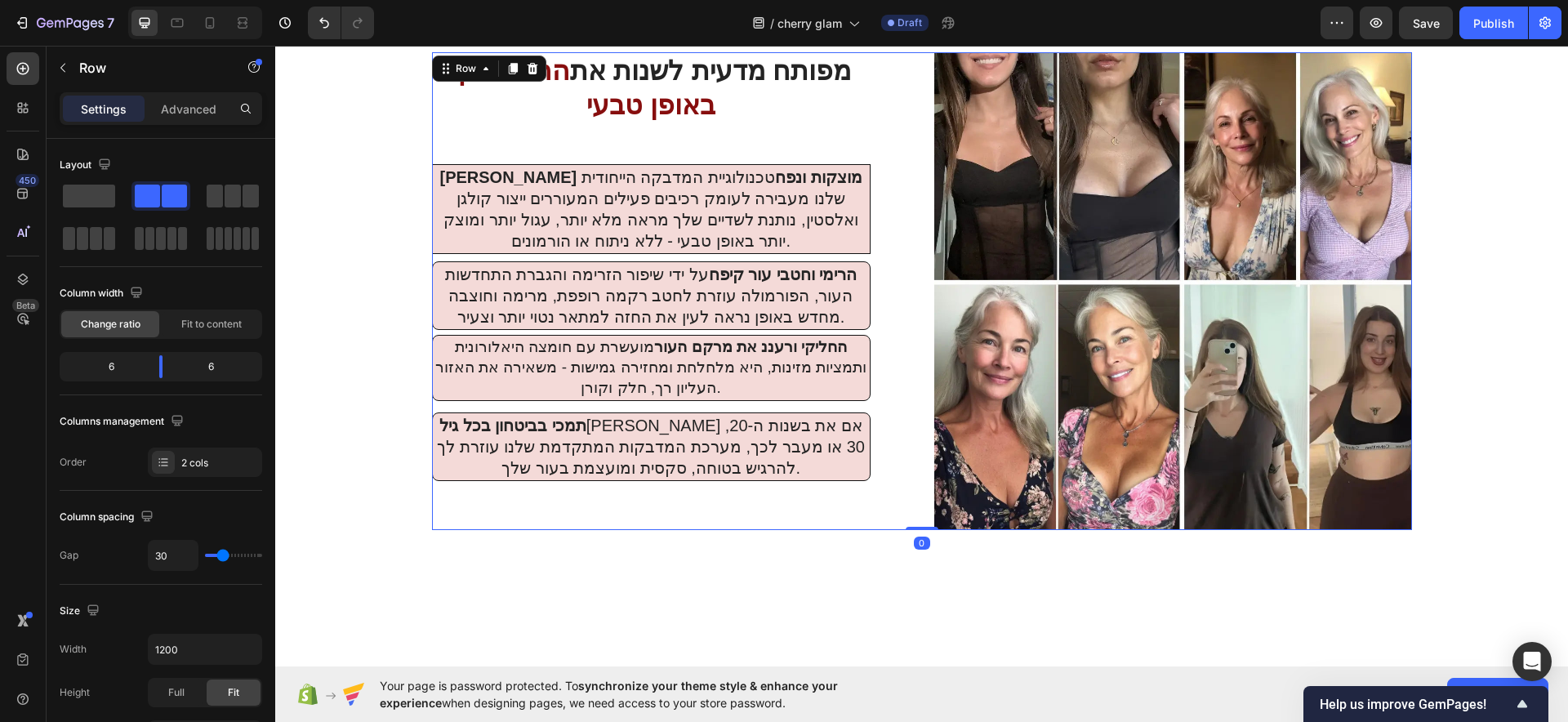
scroll to position [5376, 0]
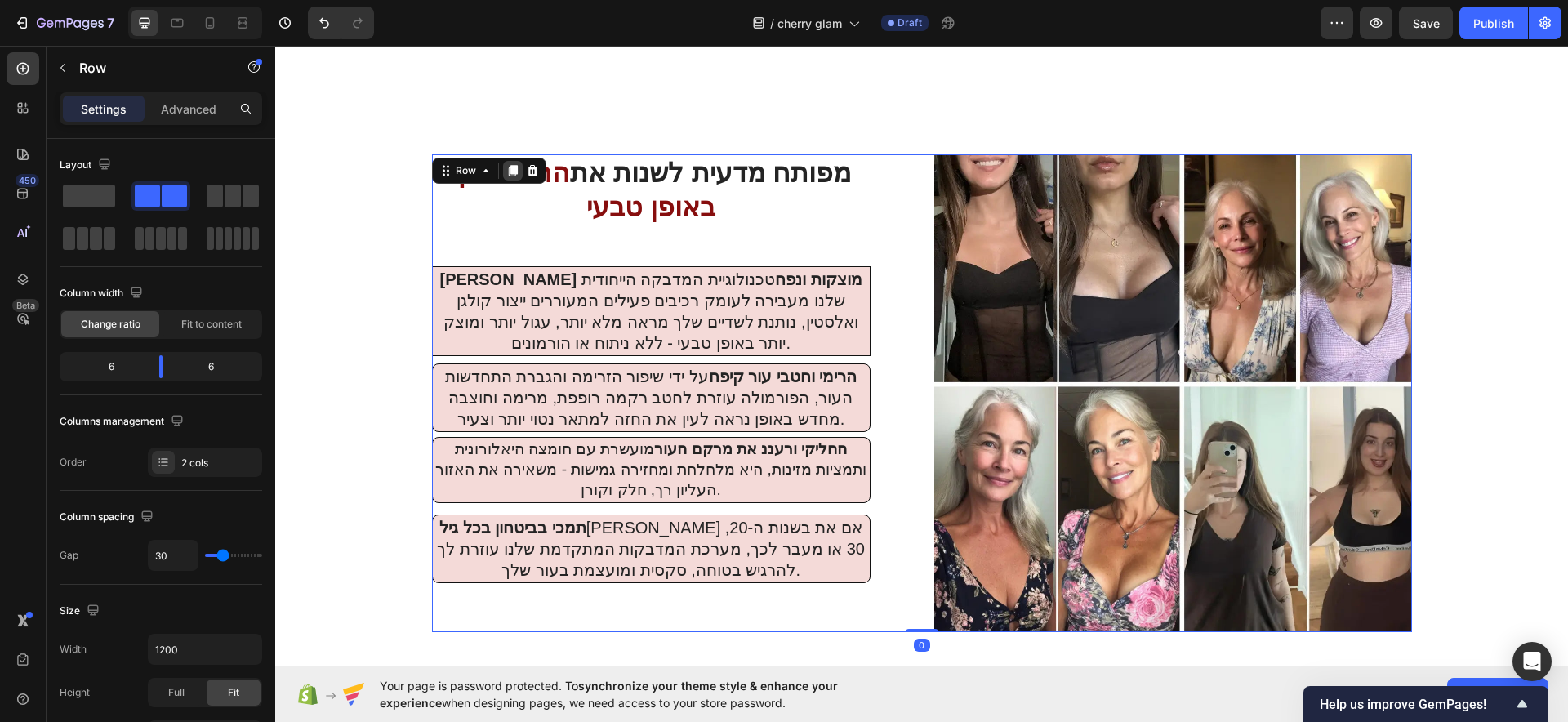
click at [510, 170] on div at bounding box center [513, 171] width 20 height 20
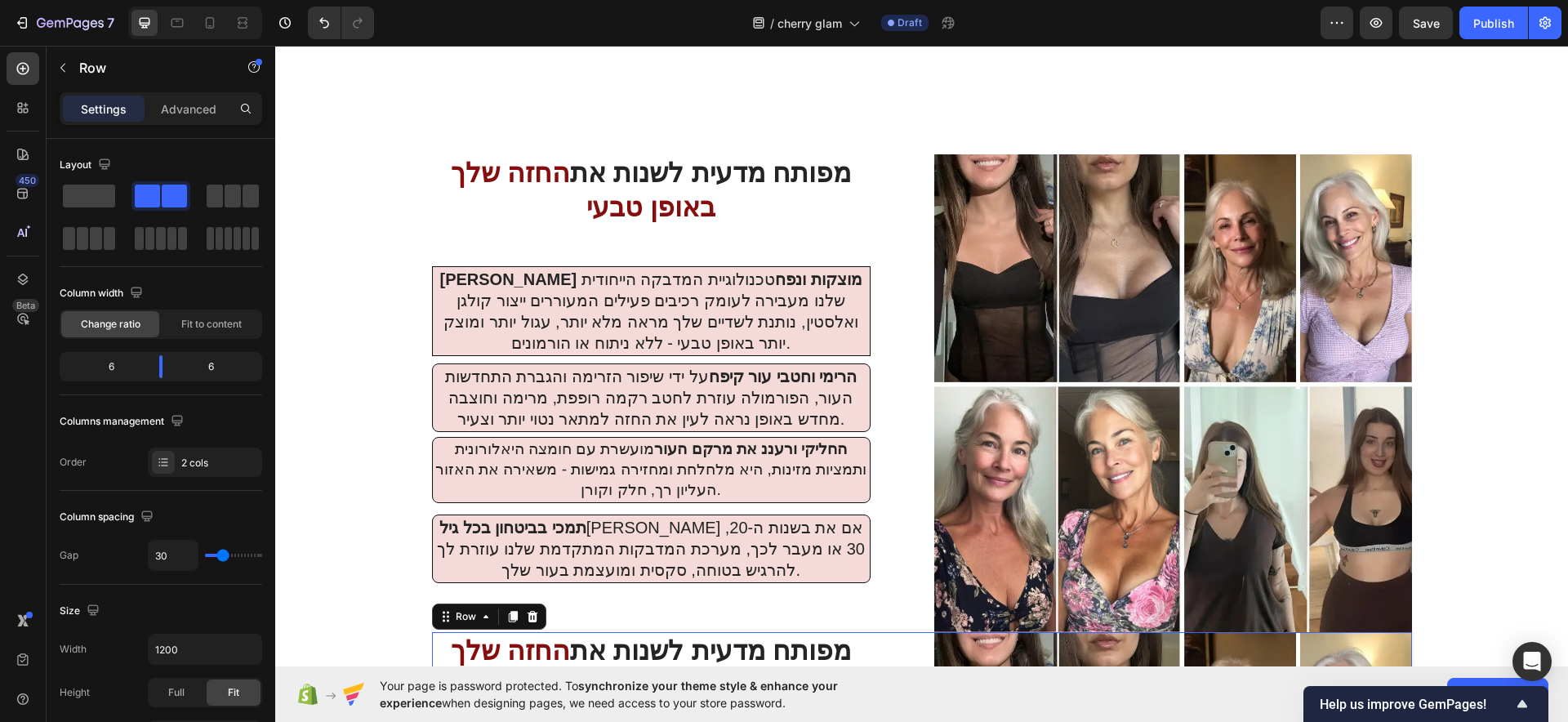
scroll to position [5905, 0]
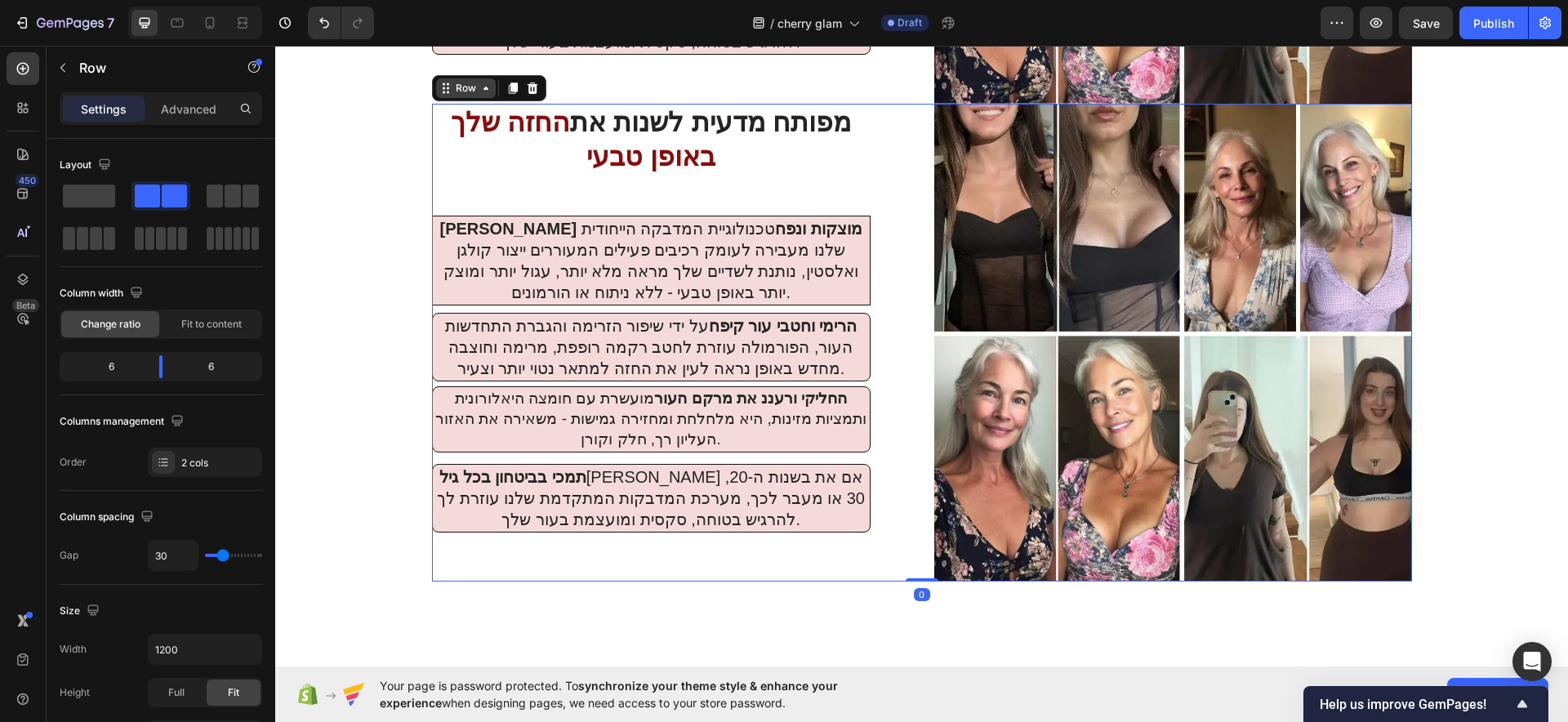
click at [454, 85] on div "Row" at bounding box center [465, 88] width 27 height 15
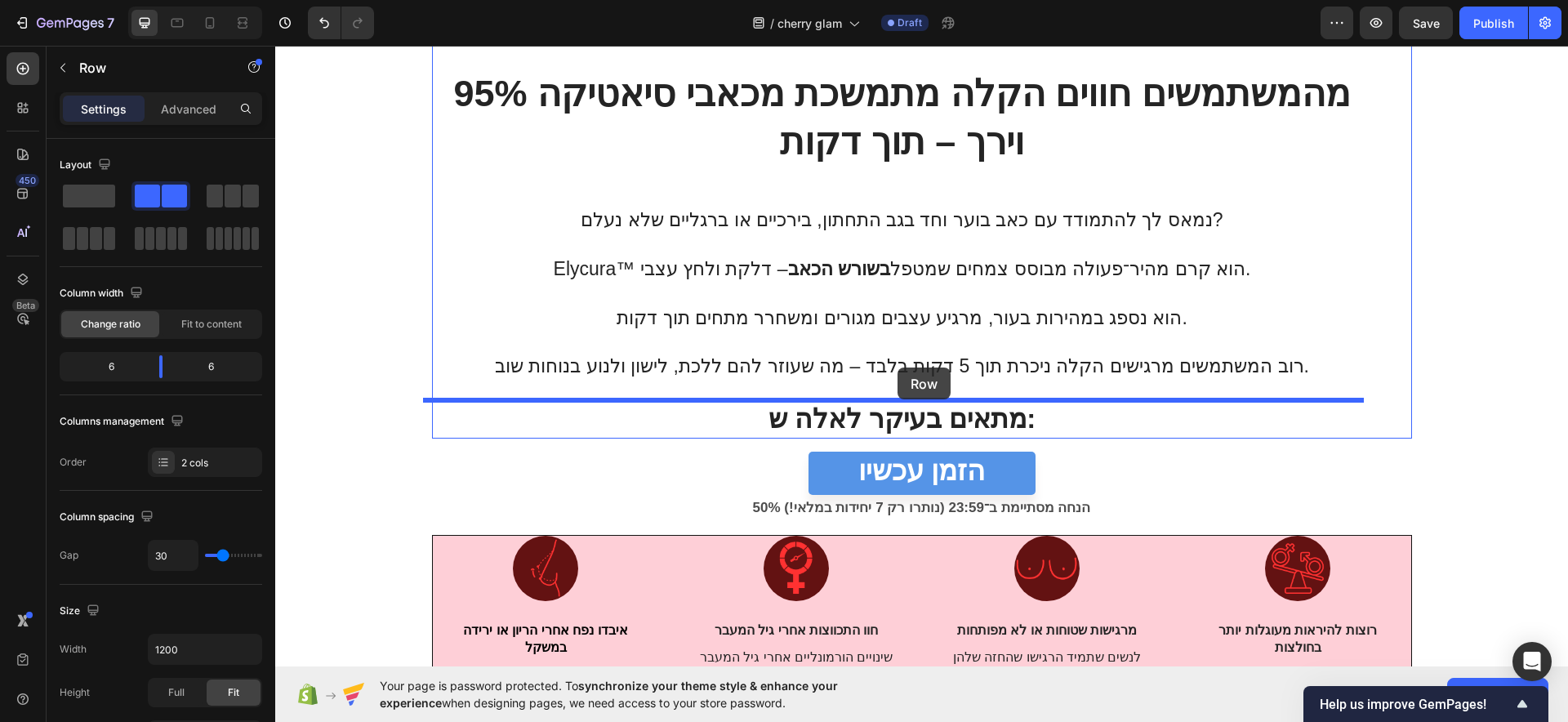
scroll to position [1948, 0]
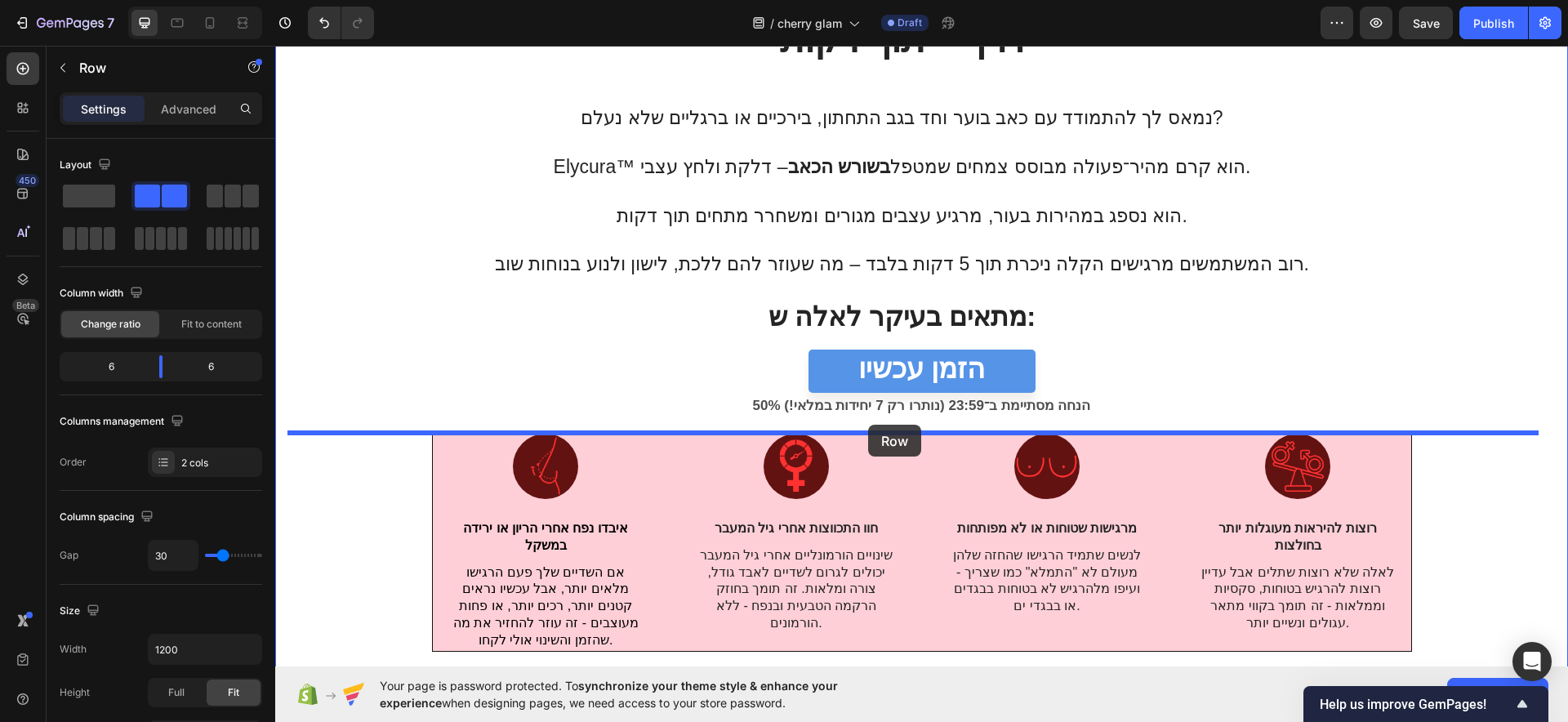
drag, startPoint x: 454, startPoint y: 85, endPoint x: 868, endPoint y: 425, distance: 535.7
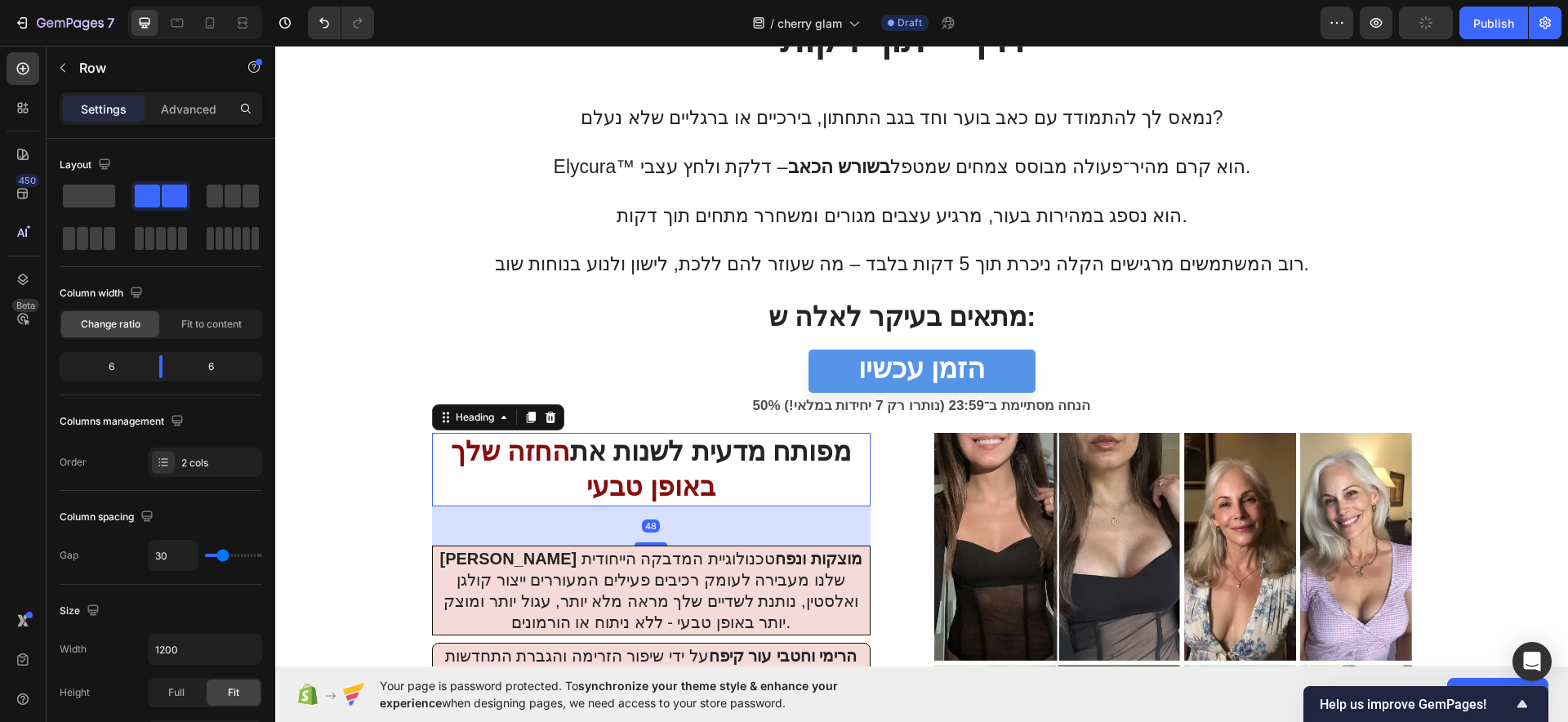
click at [770, 489] on h2 "מפותח מדעית לשנות את החזה שלך באופן טבע י" at bounding box center [651, 469] width 439 height 73
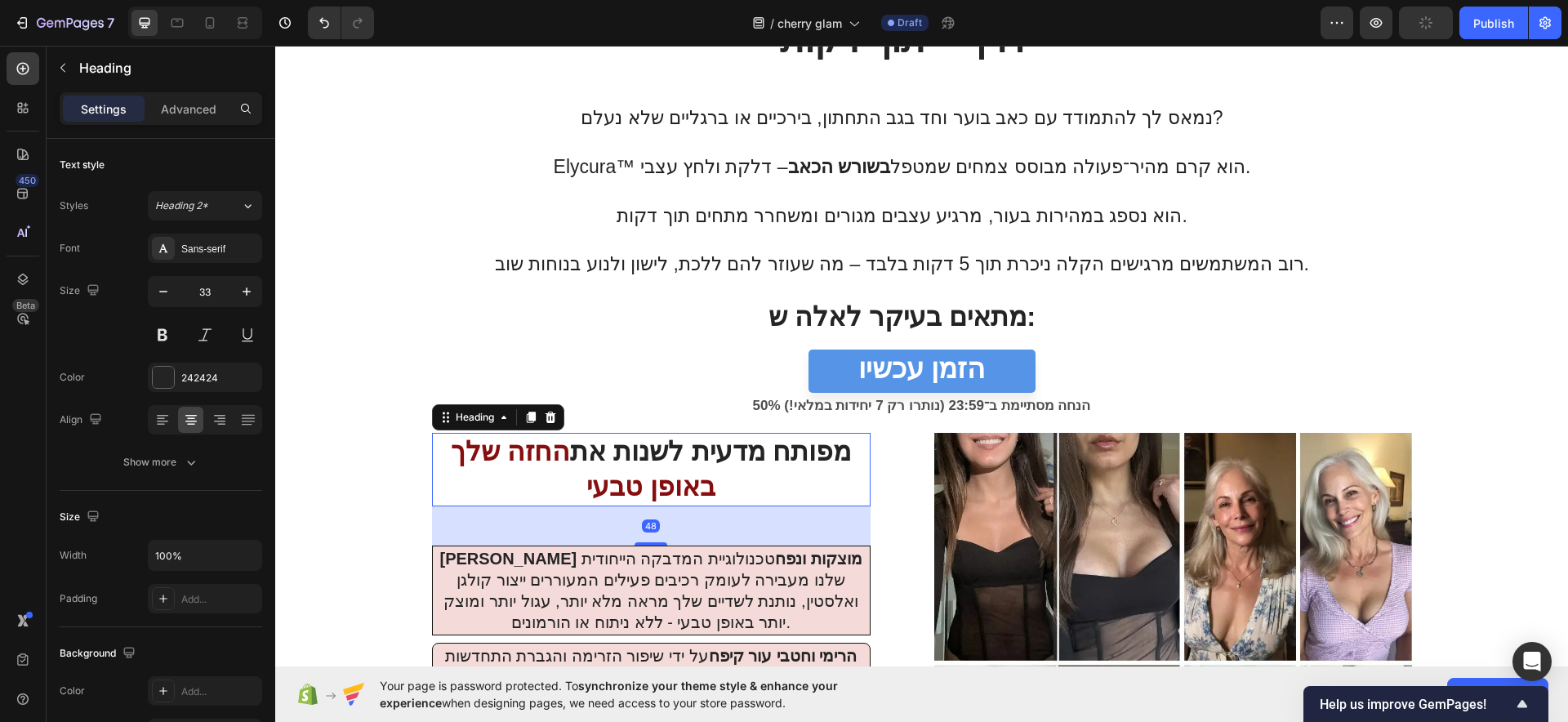
click at [770, 489] on h2 "מפותח מדעית לשנות את החזה שלך באופן טבע י" at bounding box center [651, 469] width 439 height 73
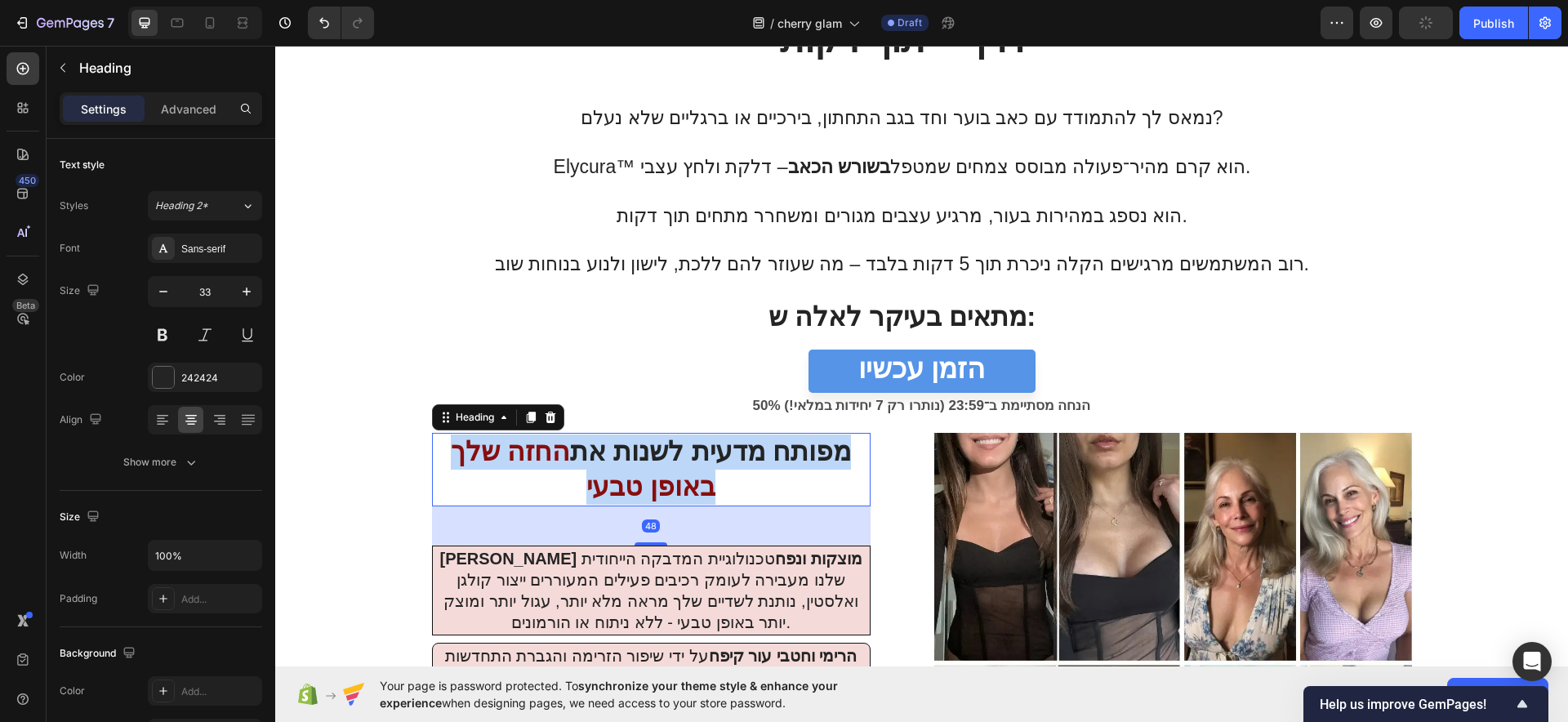
click at [770, 489] on p "מפותח מדעית לשנות את החזה שלך באופן טבע י" at bounding box center [651, 469] width 435 height 70
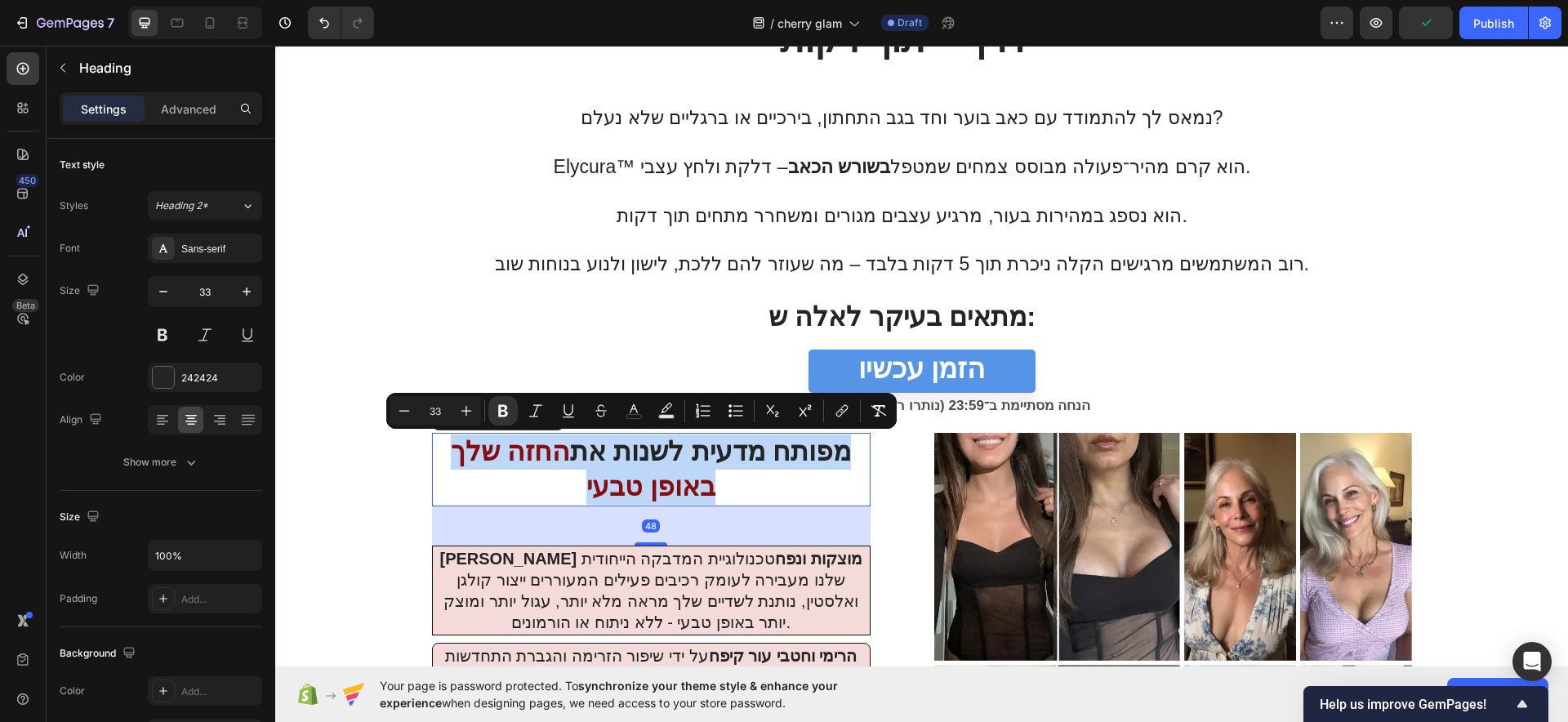
click at [770, 489] on p "מפותח מדעית לשנות את החזה שלך באופן טבע י" at bounding box center [651, 469] width 435 height 70
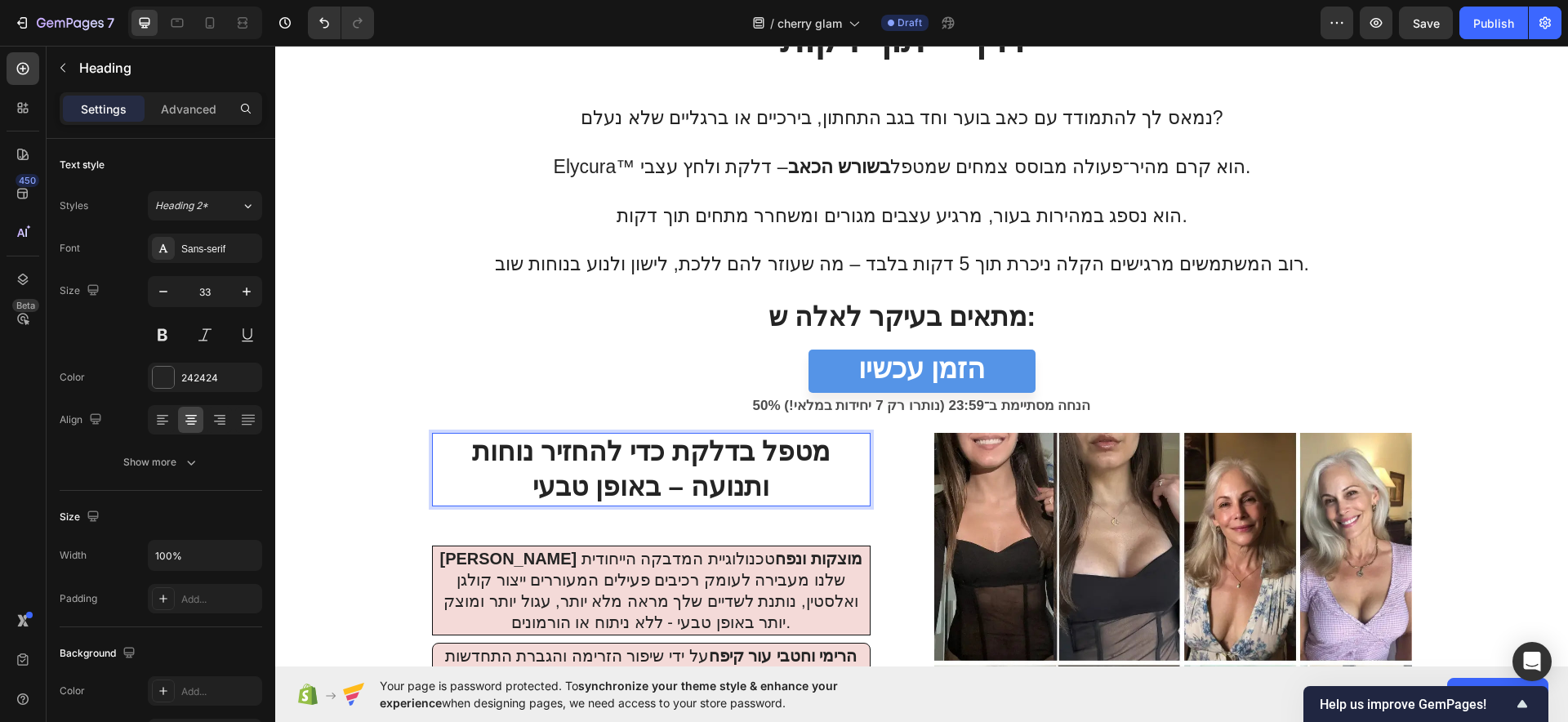
scroll to position [2152, 0]
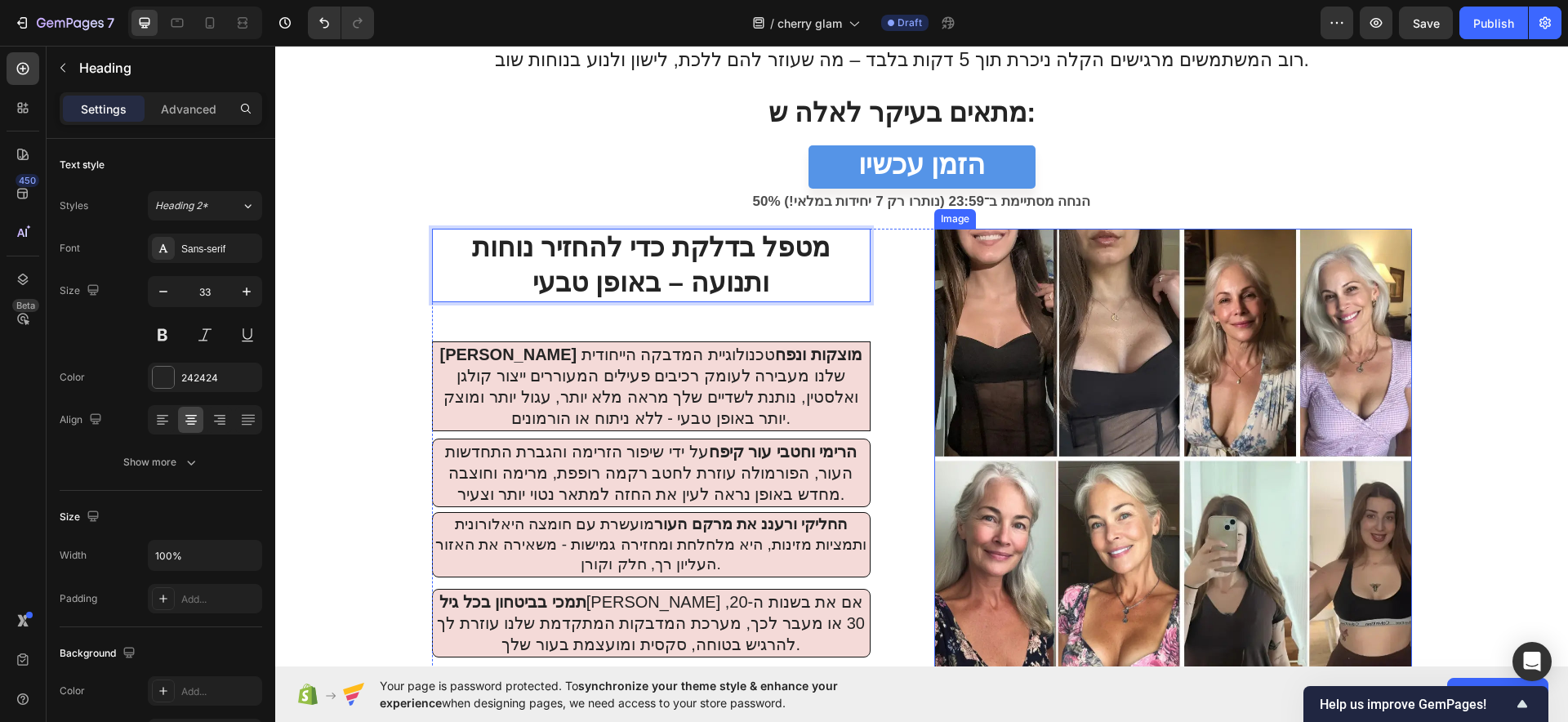
click at [1170, 450] on img at bounding box center [1173, 468] width 478 height 478
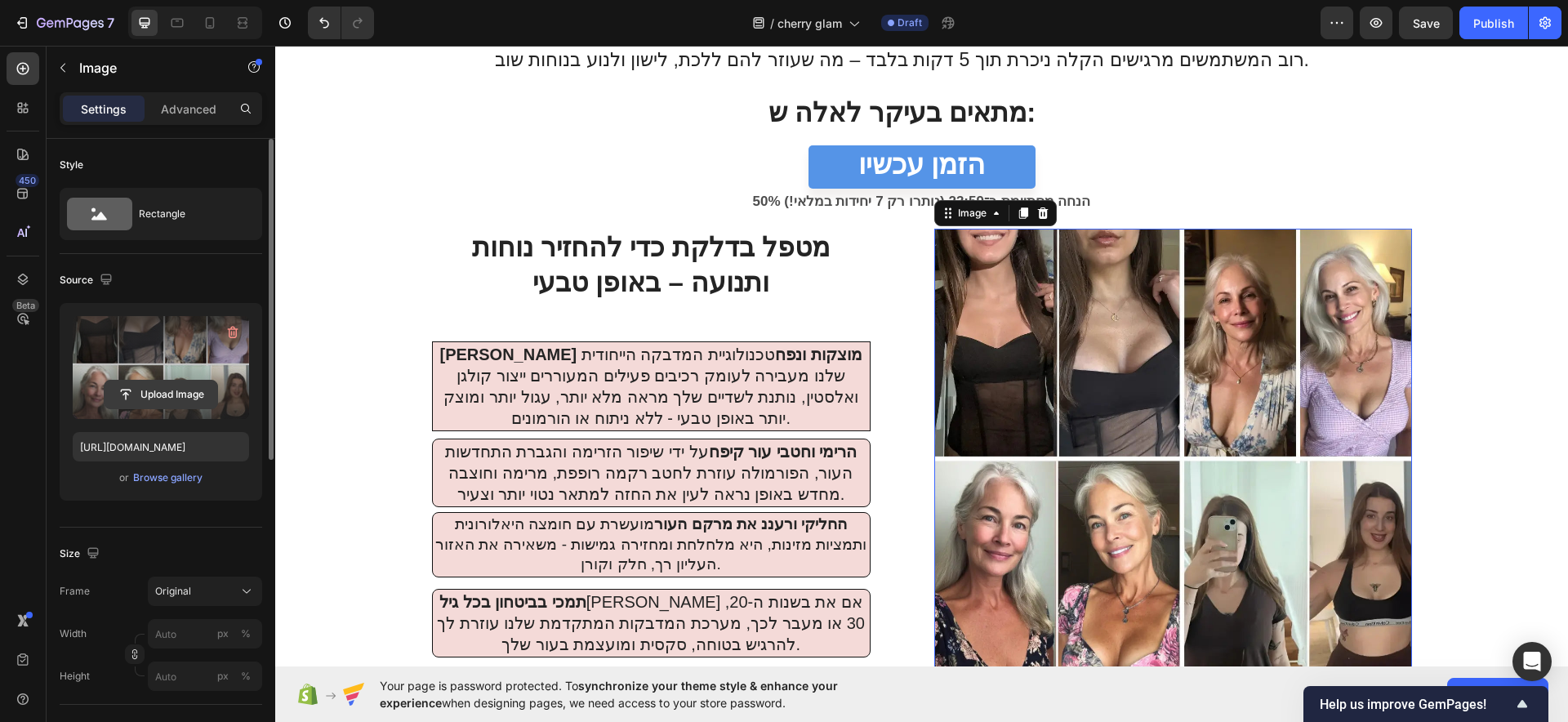
click at [167, 392] on input "file" at bounding box center [160, 394] width 113 height 28
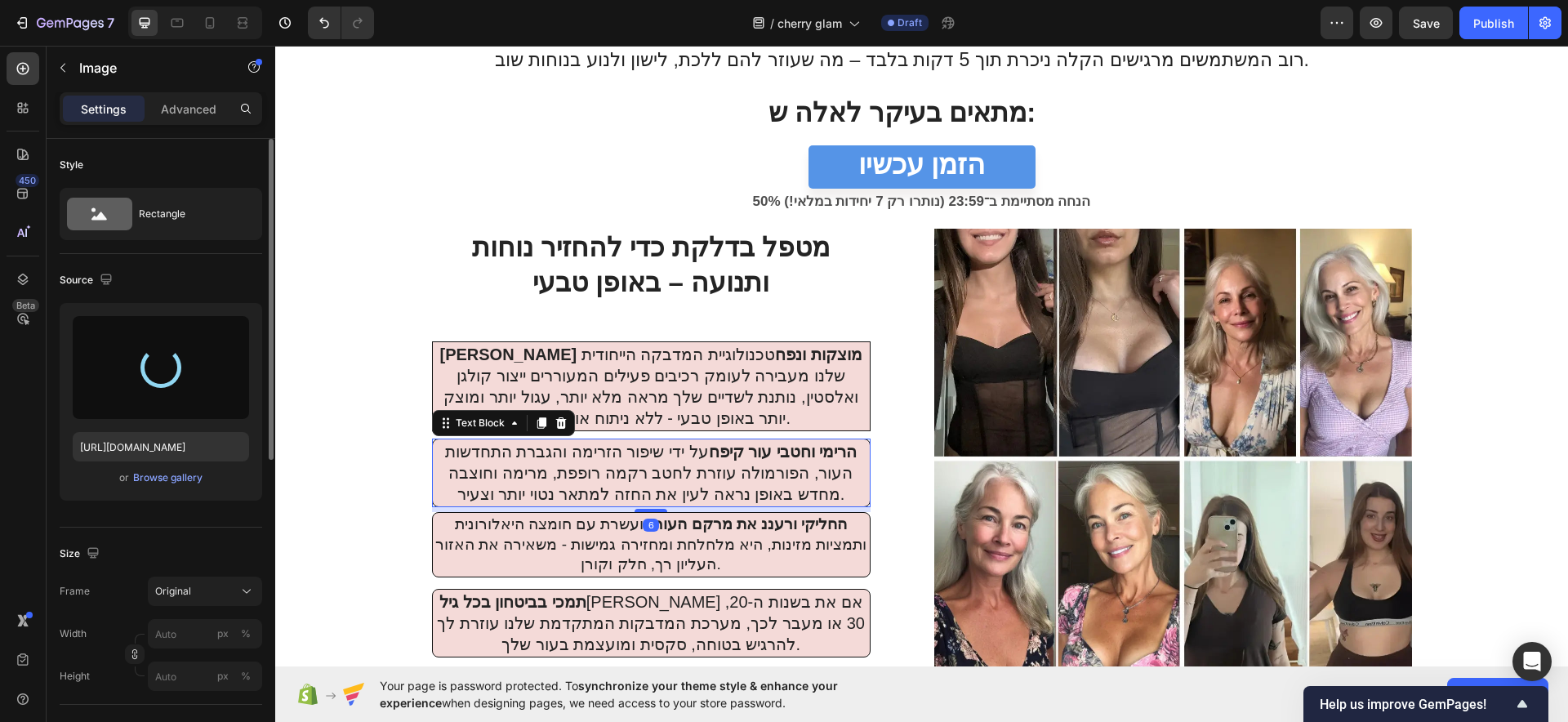
click at [736, 487] on p "הרימי וחטבי עור קיפח על ידי שיפור הזרימה והגברת התחדשות העור, הפורמולה עוזרת לח…" at bounding box center [651, 474] width 434 height 64
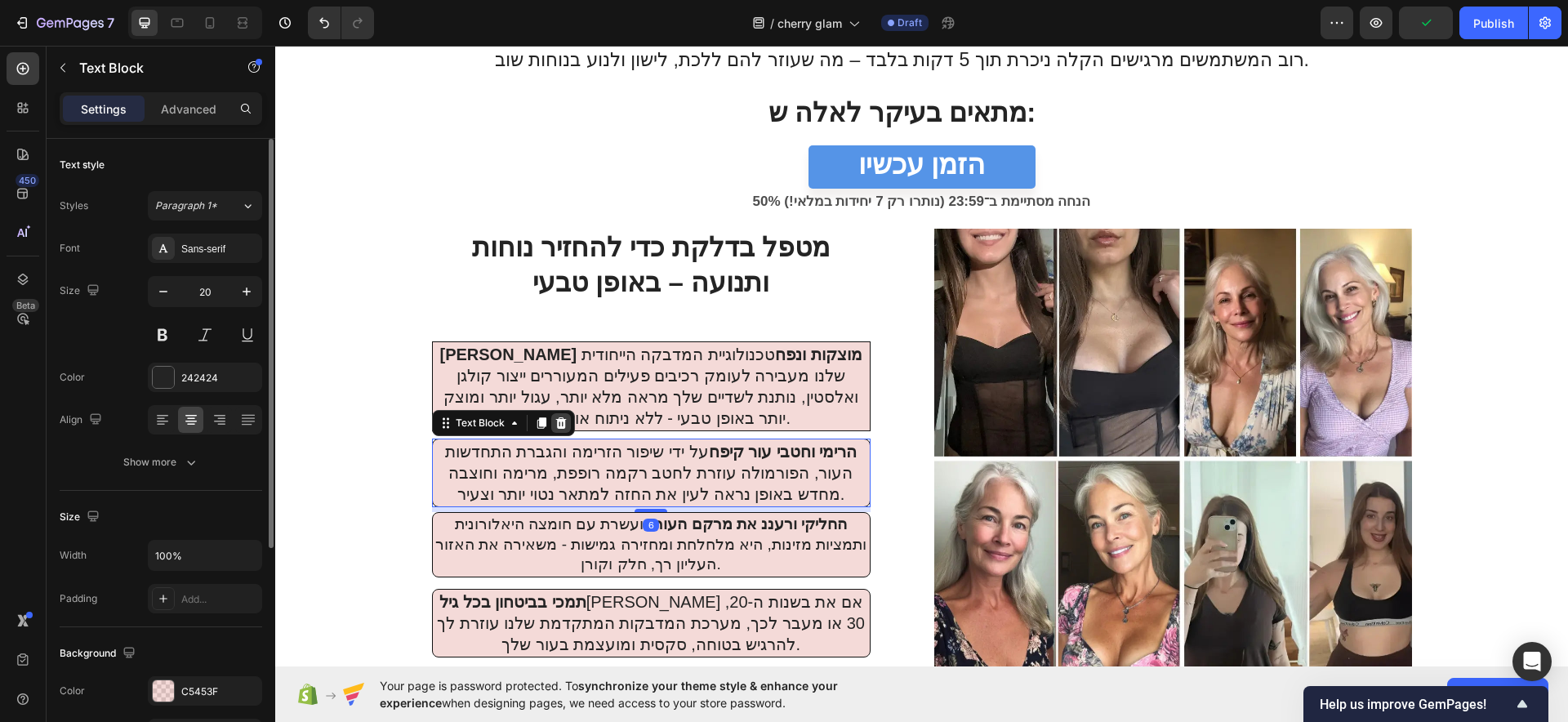
click at [554, 423] on icon at bounding box center [560, 423] width 13 height 13
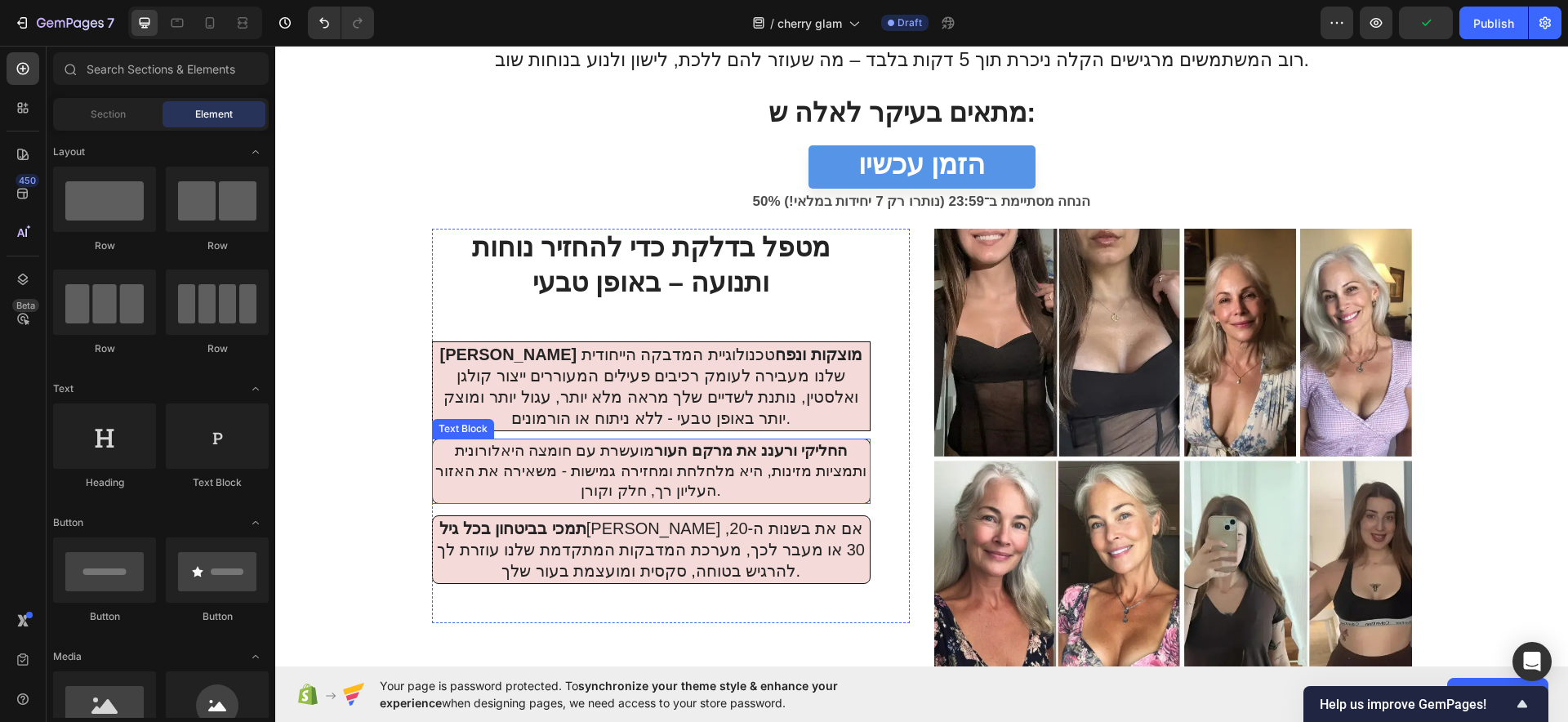
click at [639, 480] on p "החליקי ורעננ את מרקם העור מועשרת עם חומצה היאלורונית ותמציות מזינות, היא מלחלחת…" at bounding box center [651, 472] width 434 height 60
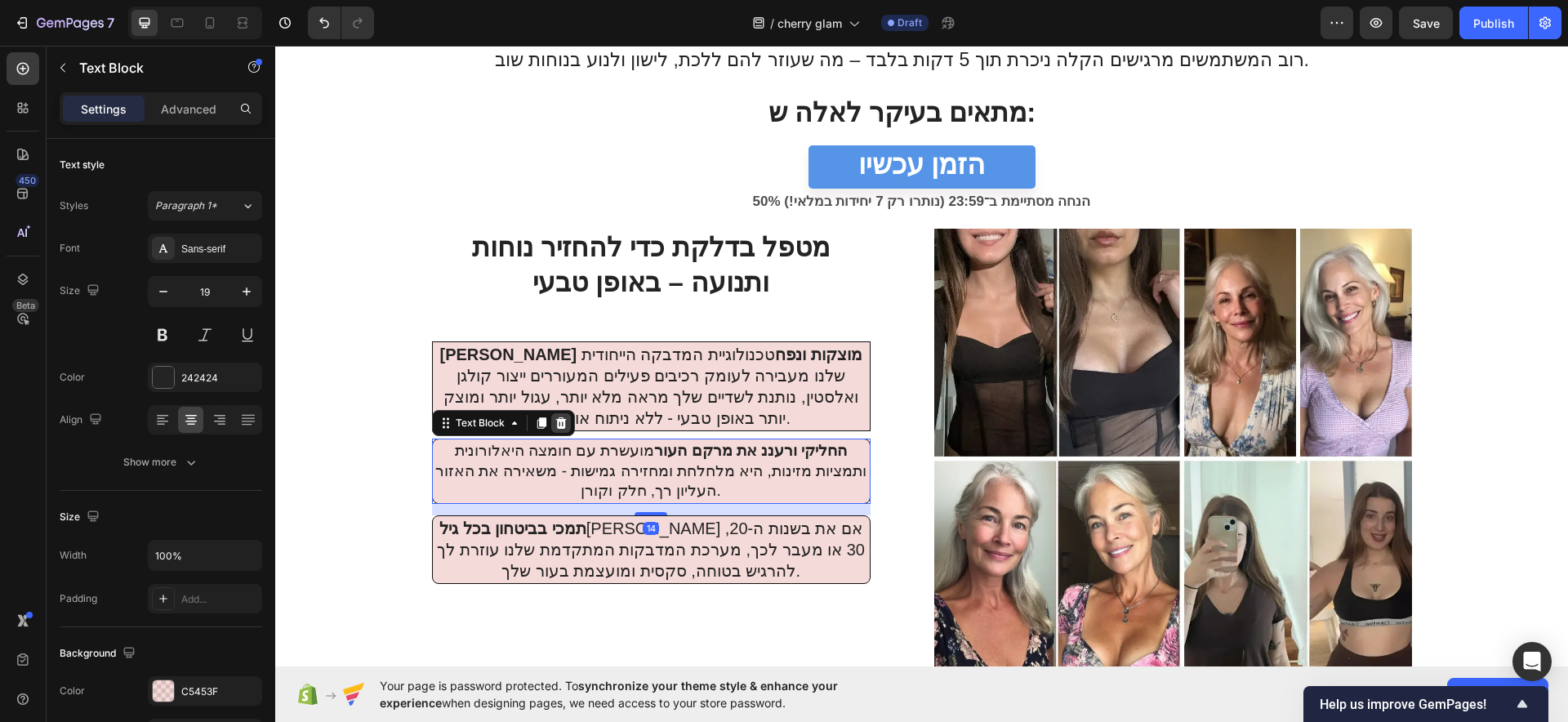
click at [559, 420] on div at bounding box center [560, 423] width 20 height 20
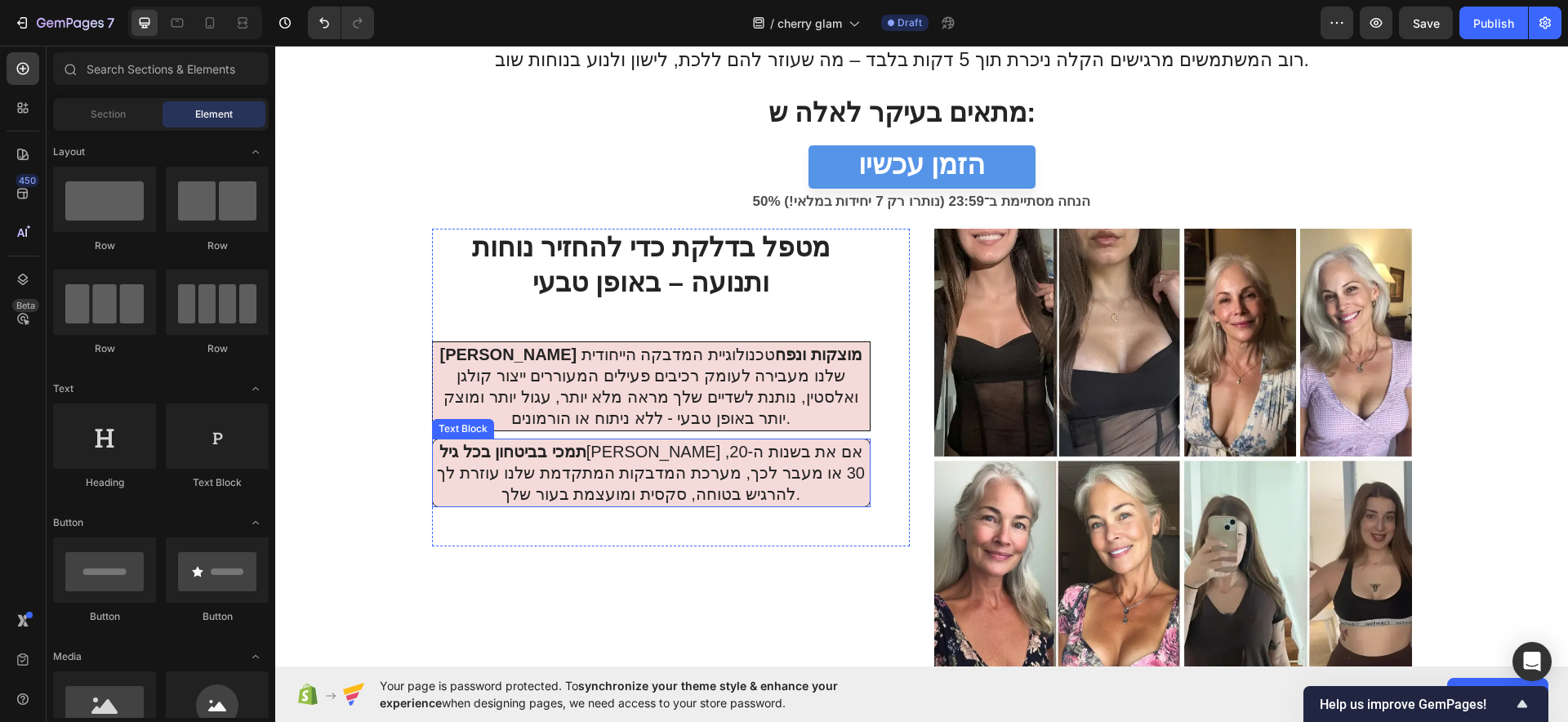
click at [650, 486] on p "תמכי בביטחון בכל גיל בין אם את בשנות ה-20, 30 או מעבר לכך, מערכת המדבקות המתקדמ…" at bounding box center [651, 474] width 434 height 64
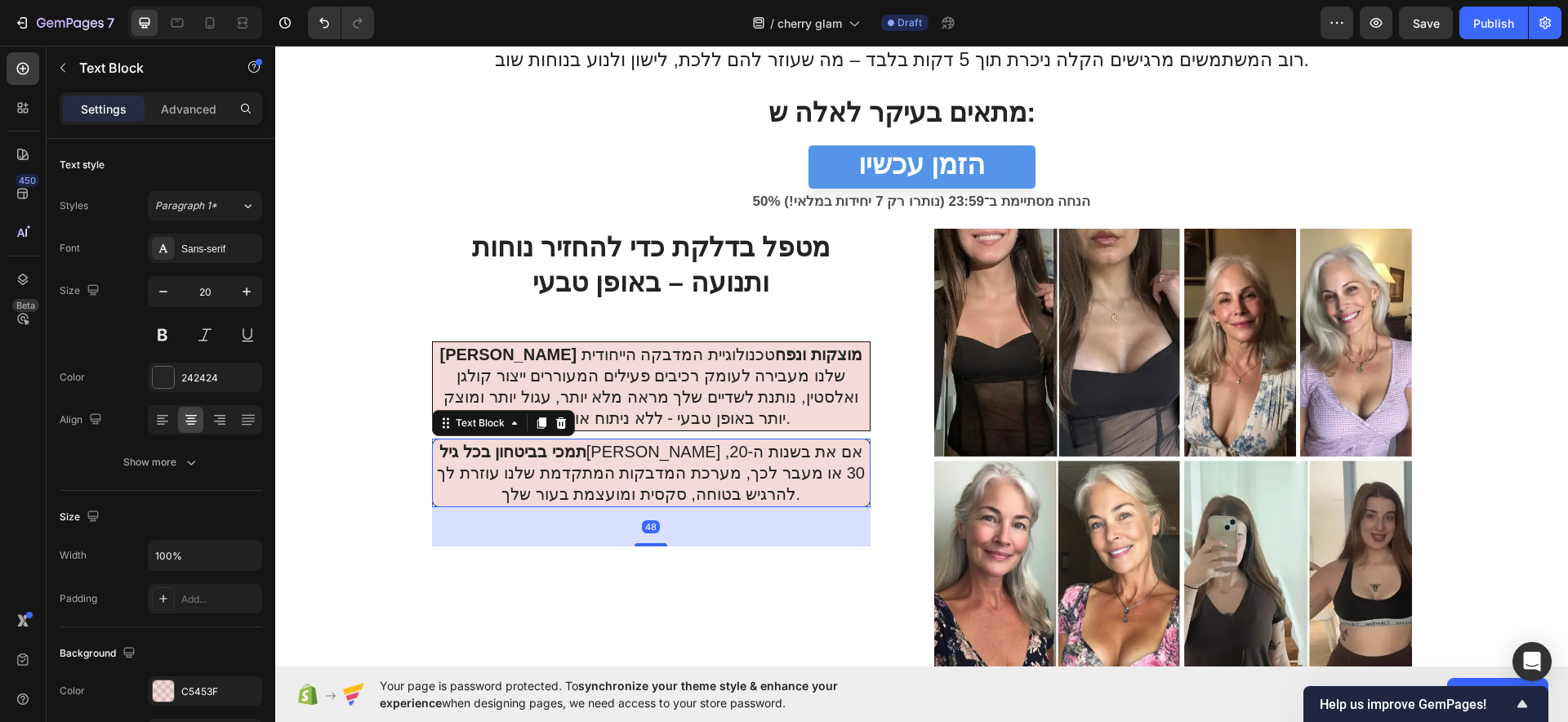
drag, startPoint x: 552, startPoint y: 417, endPoint x: 679, endPoint y: 417, distance: 127.0
click at [554, 417] on icon at bounding box center [560, 423] width 13 height 13
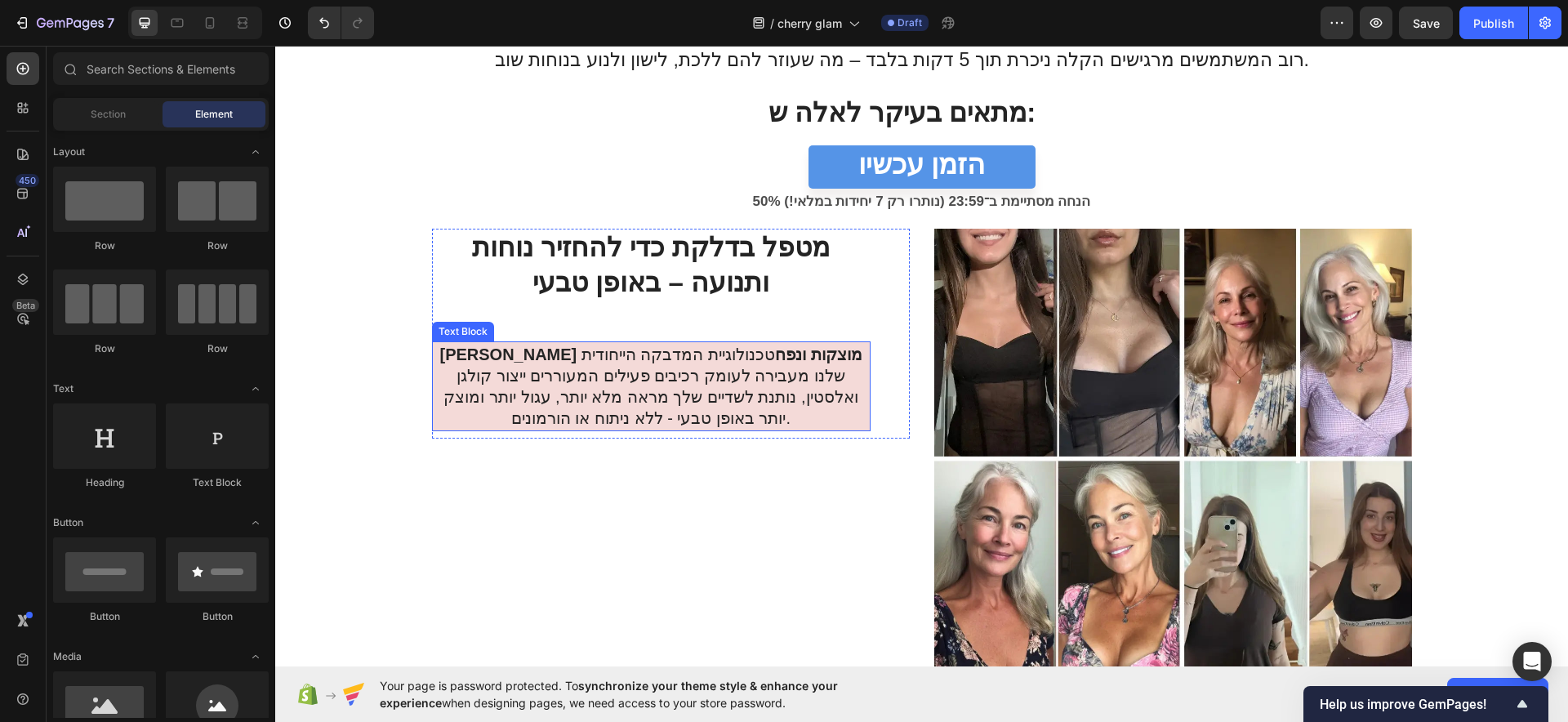
click at [679, 404] on p "שפרי מוצקות ונפח טכנולוגיית המדבקה הייחודית שלנו מעבירה לעומק רכיבים פעילים המע…" at bounding box center [651, 386] width 434 height 85
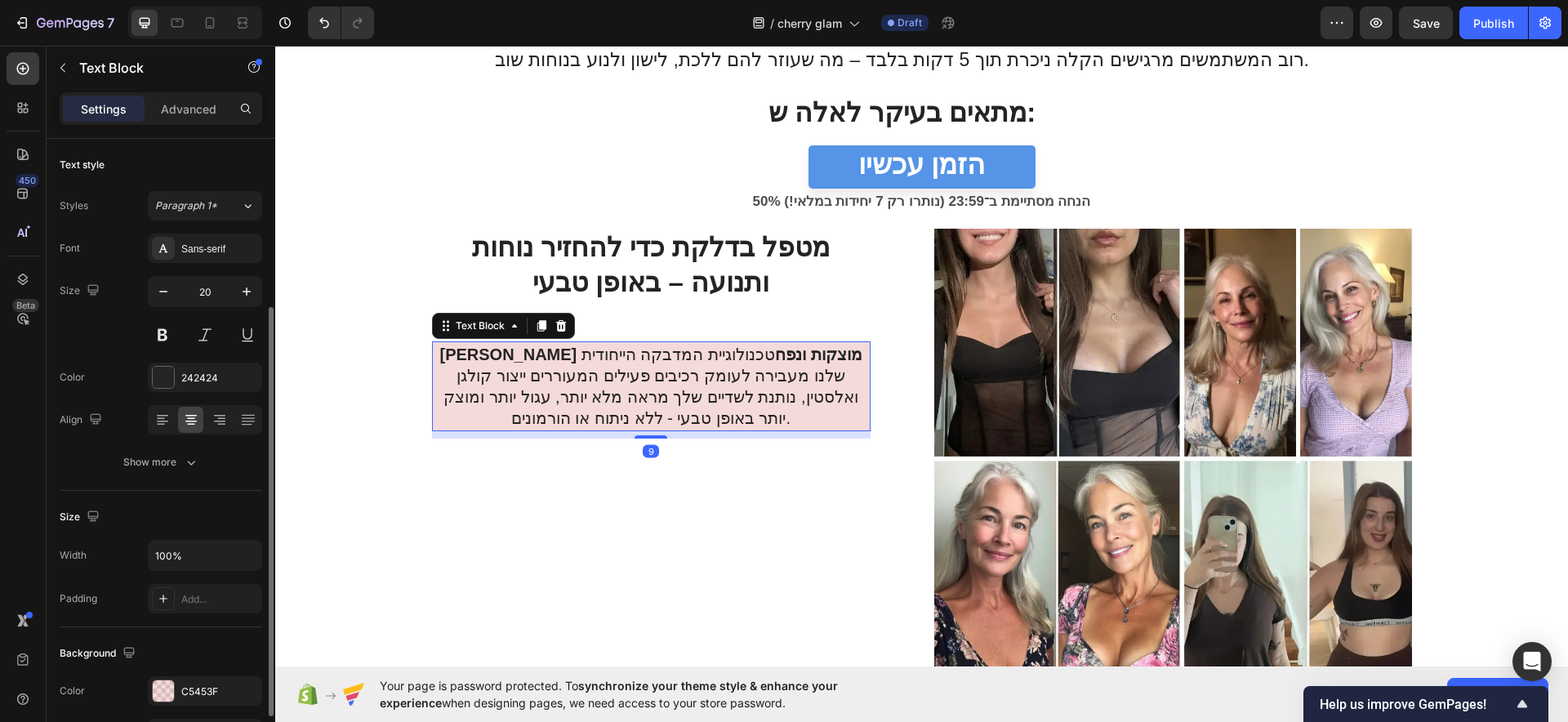
scroll to position [102, 0]
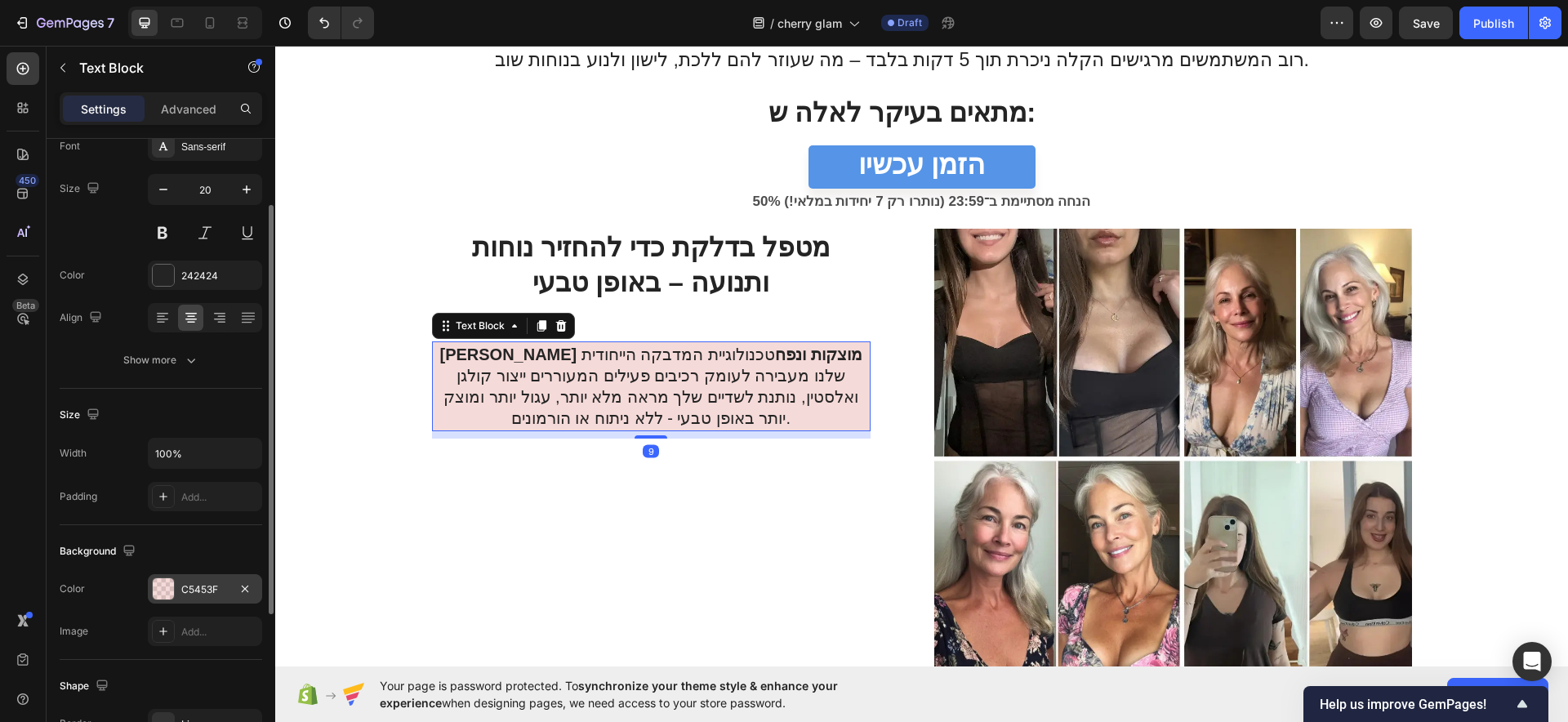
click at [178, 577] on div "C5453F" at bounding box center [204, 589] width 115 height 29
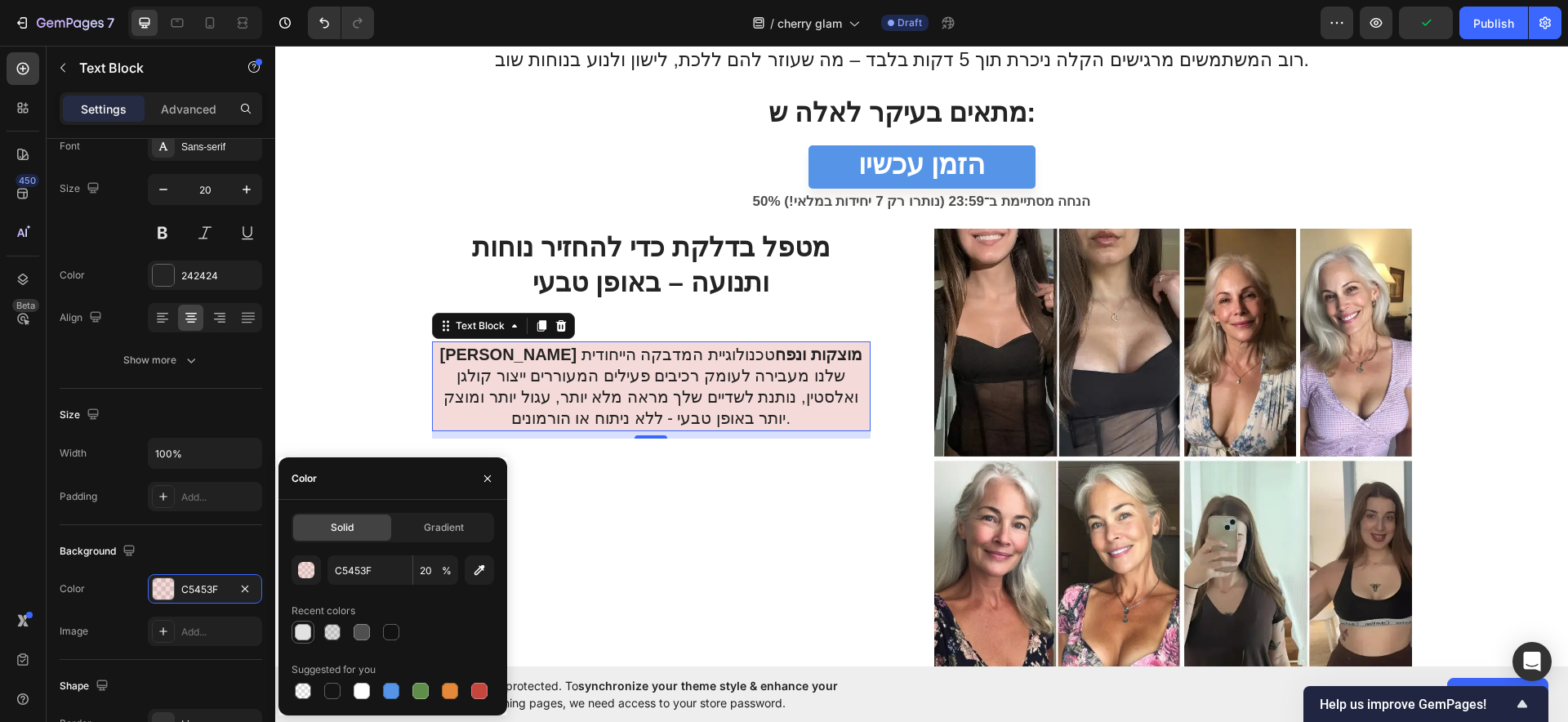
click at [307, 577] on div at bounding box center [303, 632] width 16 height 16
type input "E2E2E2"
type input "100"
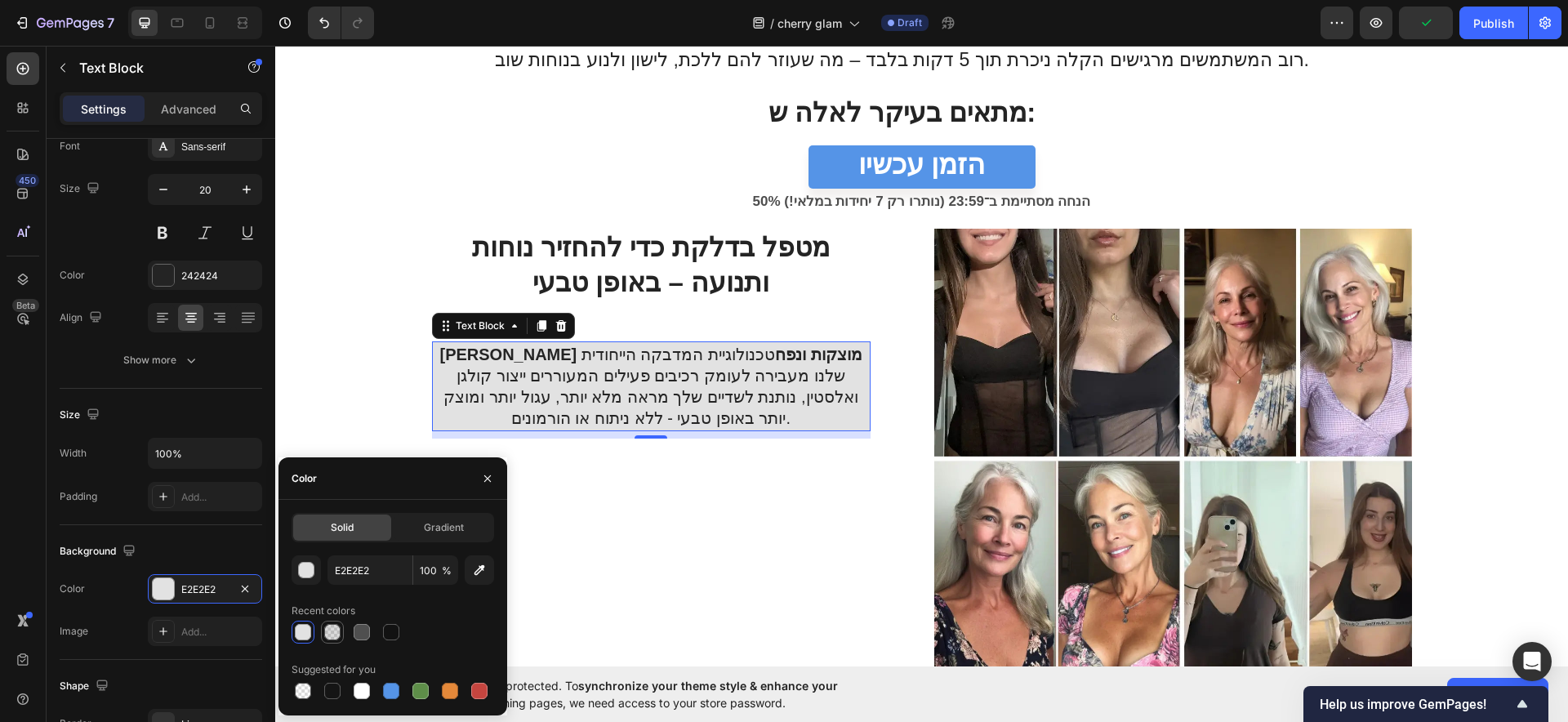
click at [342, 577] on div at bounding box center [332, 632] width 23 height 23
type input "4F4F4F"
type input "20"
click at [364, 577] on div at bounding box center [361, 691] width 16 height 16
type input "FFFFFF"
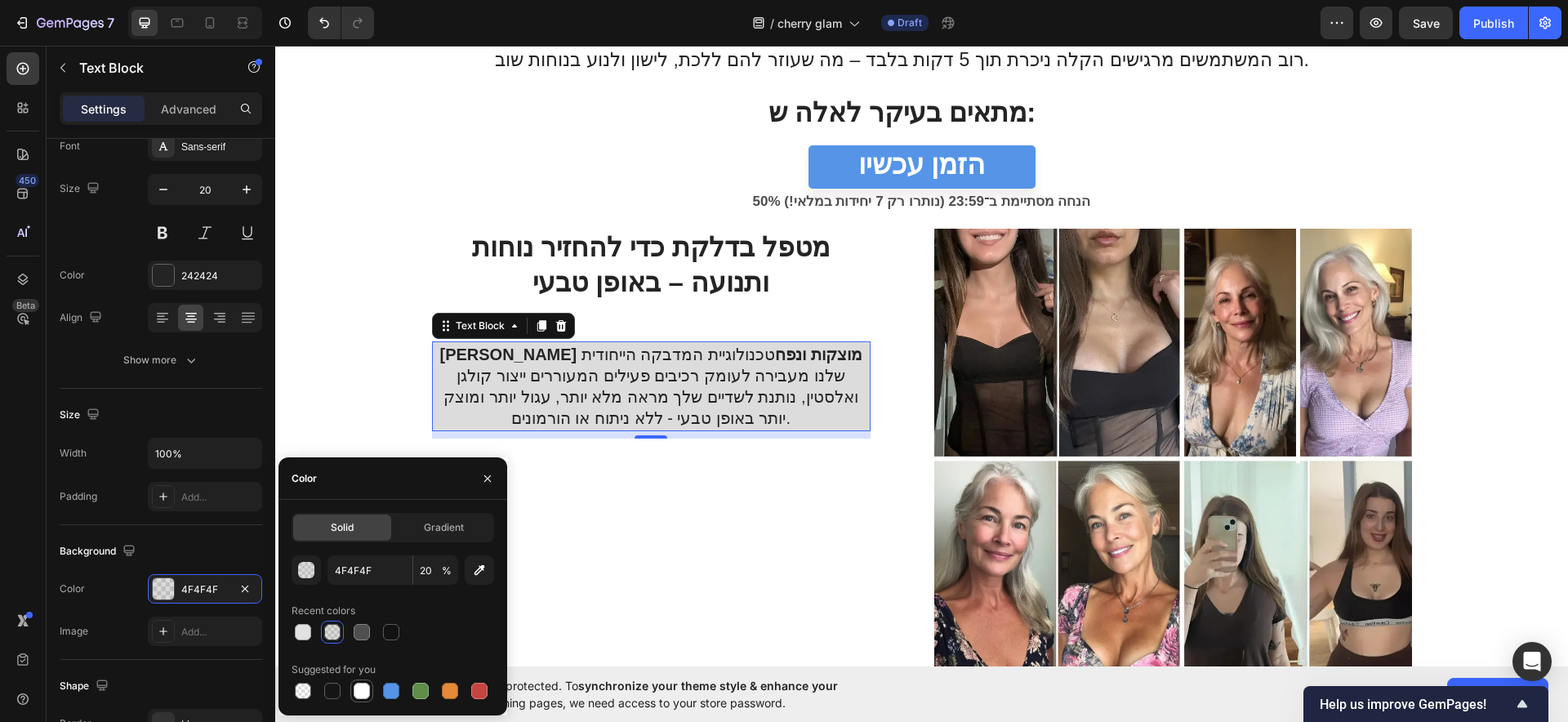
type input "100"
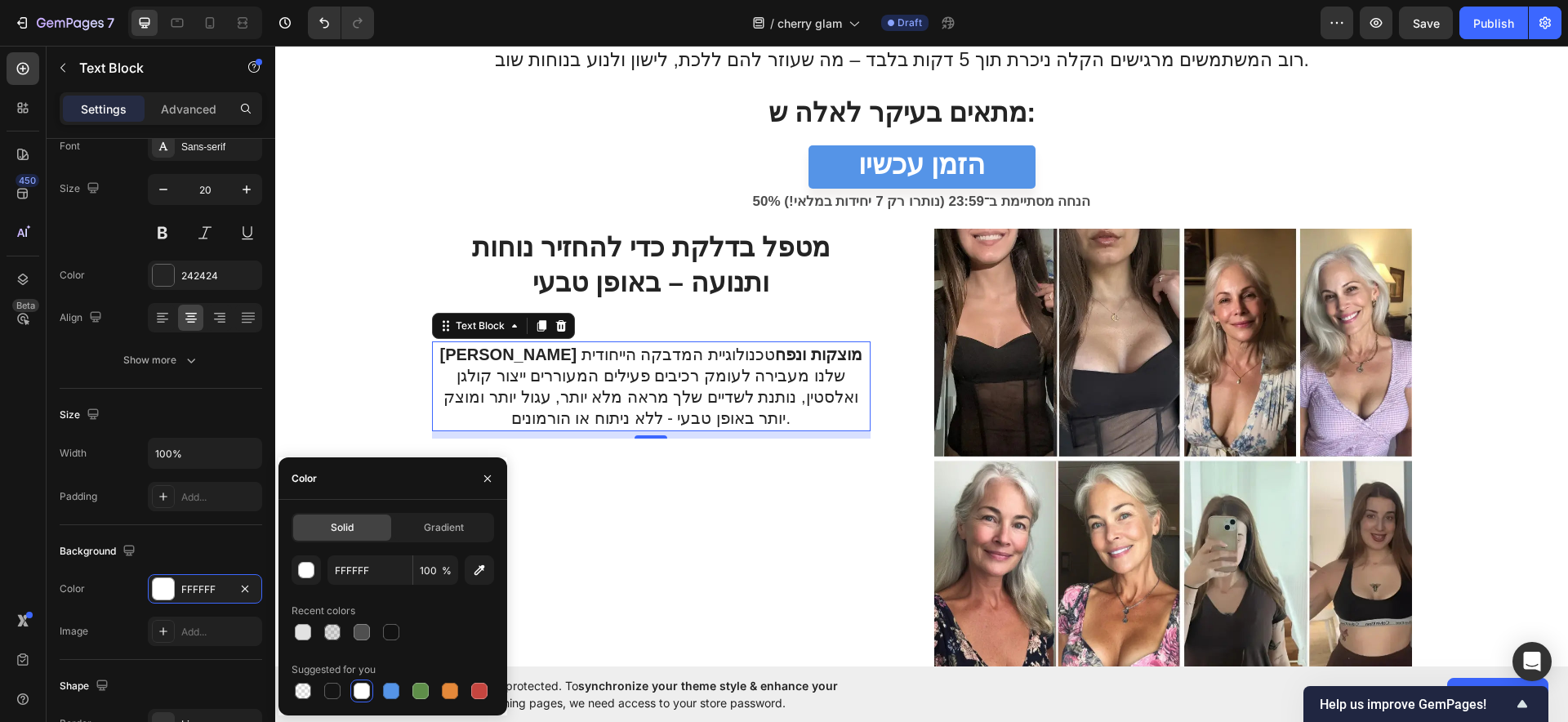
click at [705, 405] on p "שפרי מוצקות ונפח טכנולוגיית המדבקה הייחודית שלנו מעבירה לעומק רכיבים פעילים המע…" at bounding box center [651, 386] width 434 height 85
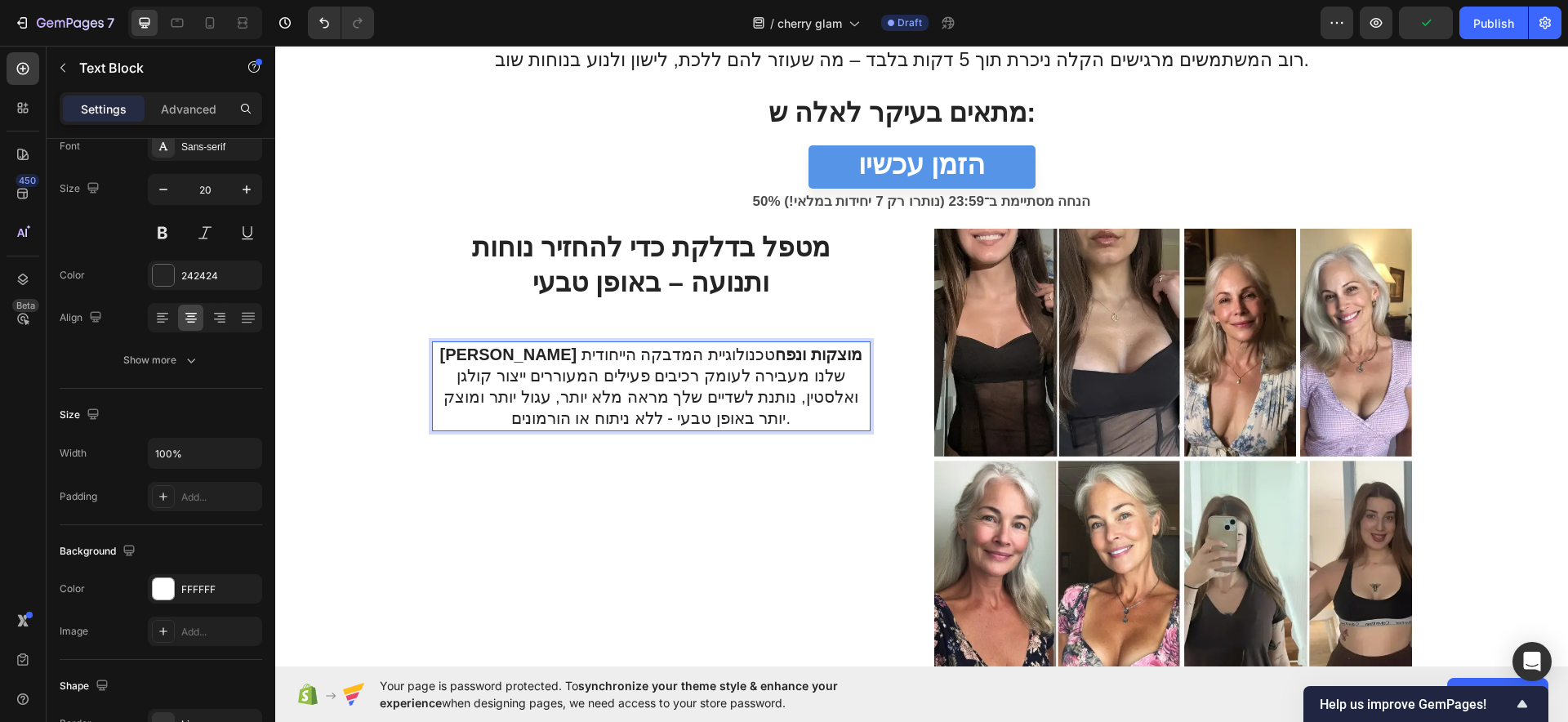
click at [728, 391] on p "שפרי מוצקות ונפח טכנולוגיית המדבקה הייחודית שלנו מעבירה לעומק רכיבים פעילים המע…" at bounding box center [651, 386] width 434 height 85
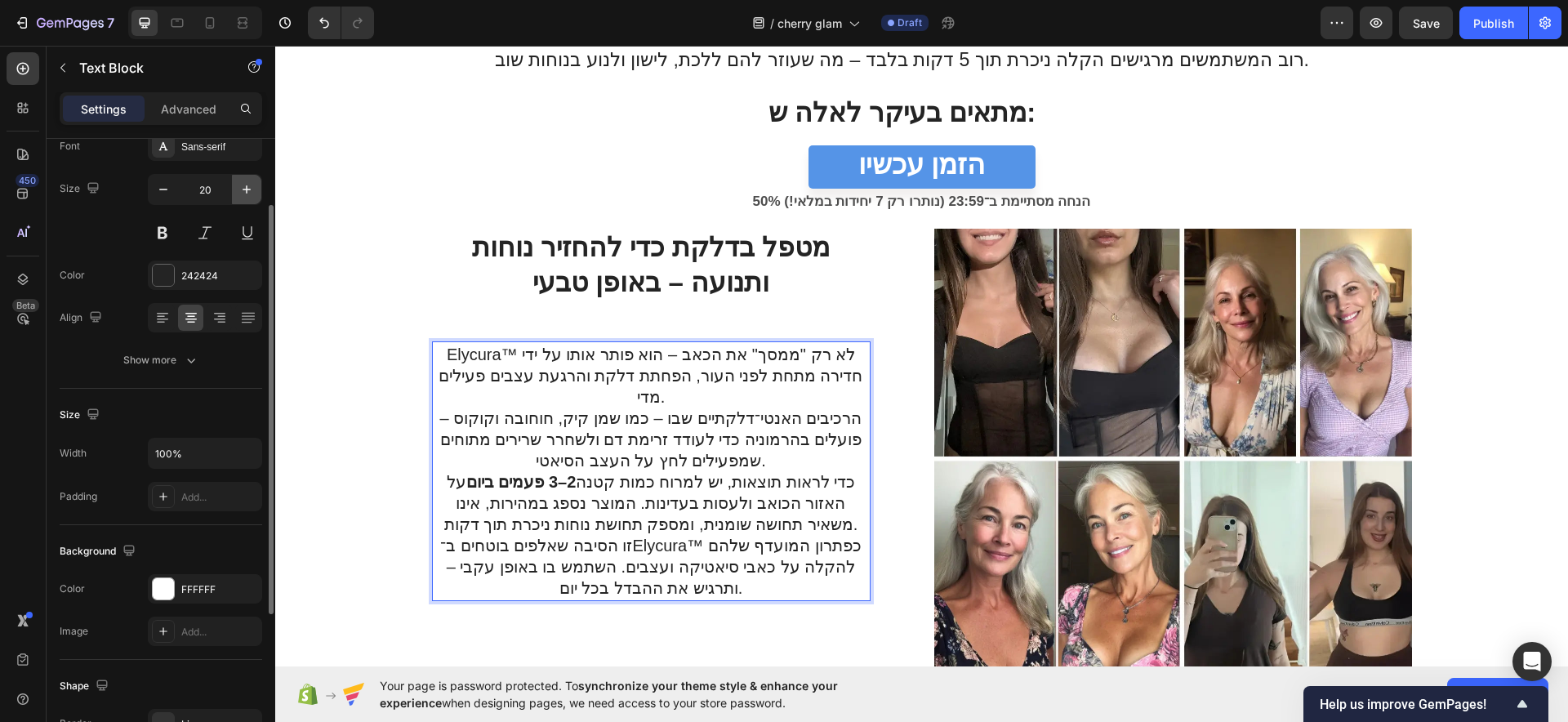
click at [253, 183] on icon "button" at bounding box center [247, 189] width 16 height 16
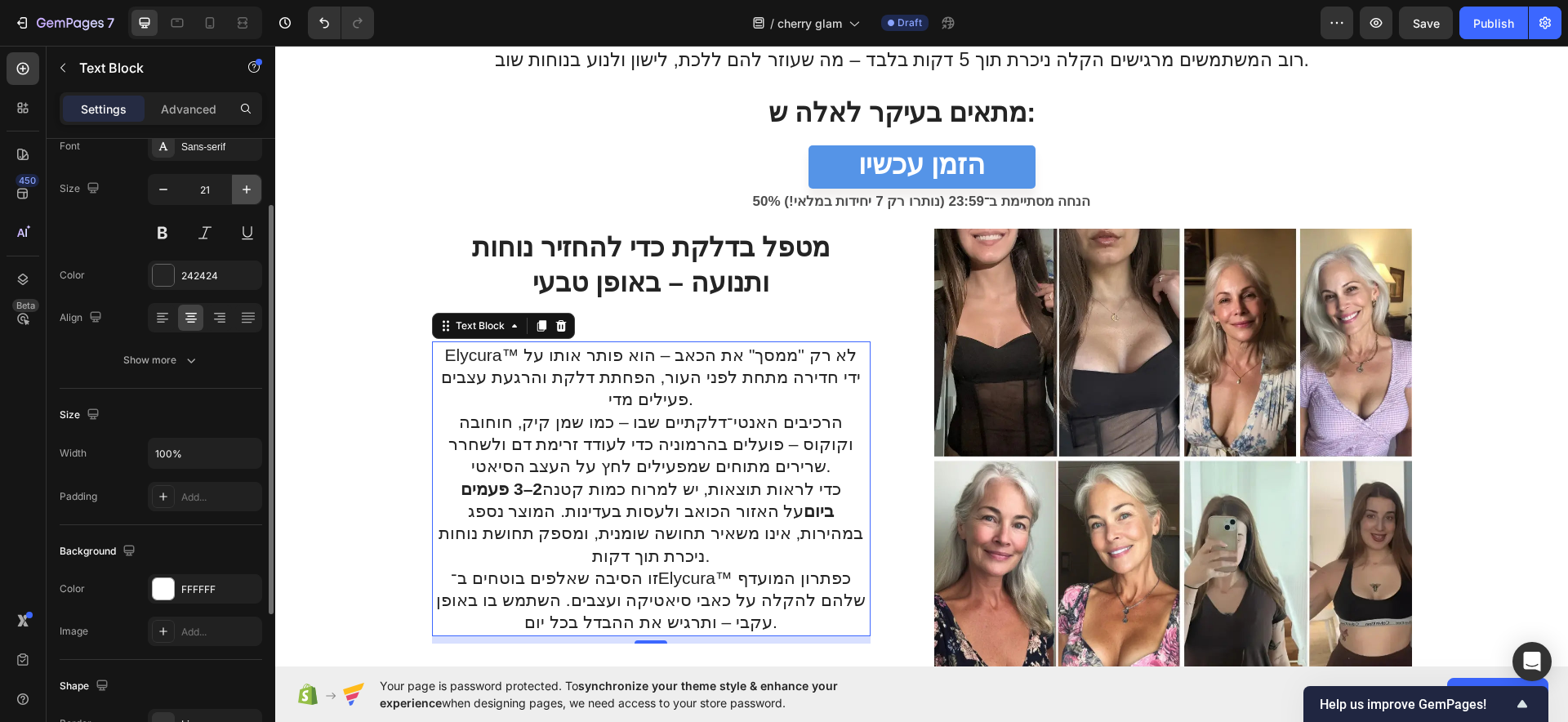
click at [253, 183] on icon "button" at bounding box center [247, 189] width 16 height 16
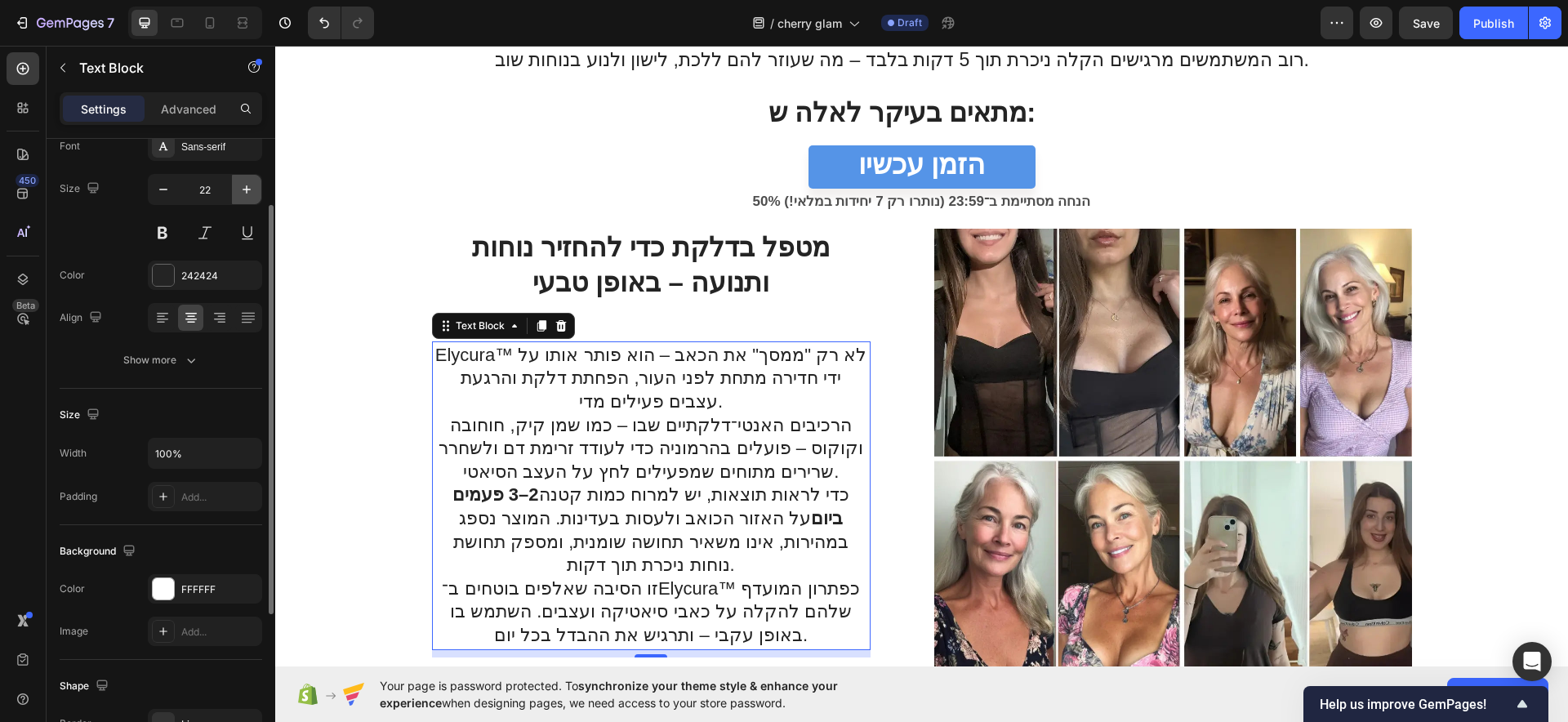
click at [253, 183] on icon "button" at bounding box center [247, 189] width 16 height 16
type input "23"
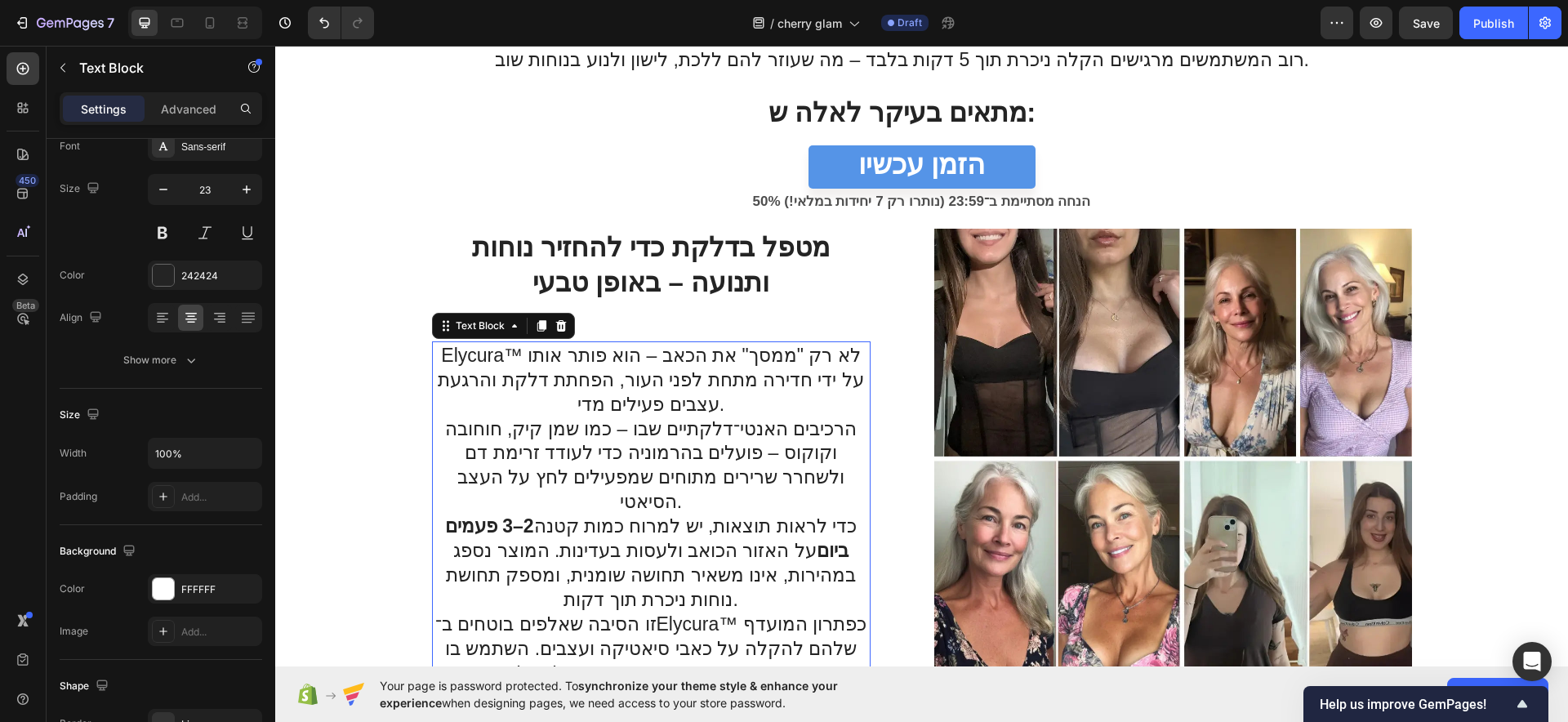
scroll to position [2357, 0]
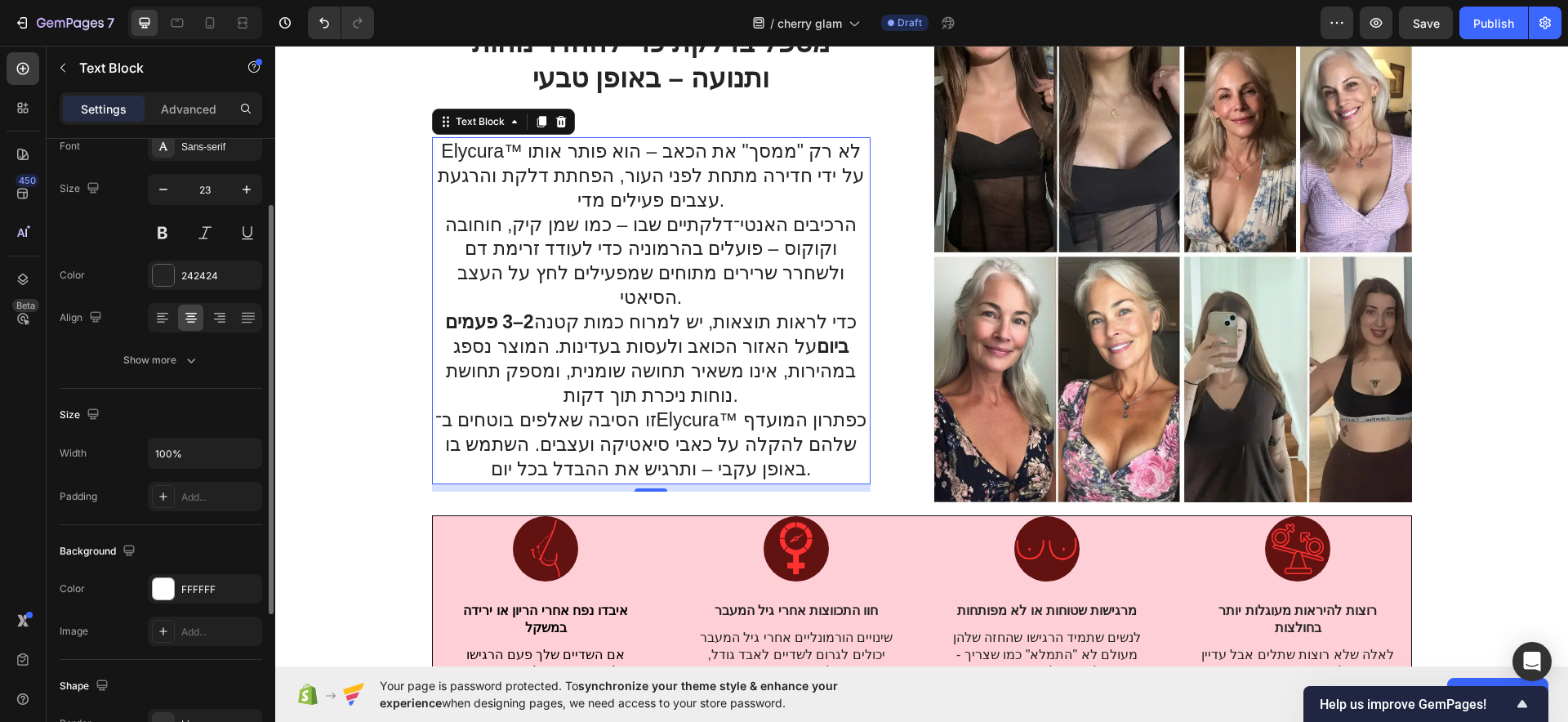
click at [237, 303] on div at bounding box center [204, 317] width 115 height 29
click at [225, 315] on icon at bounding box center [219, 317] width 16 height 16
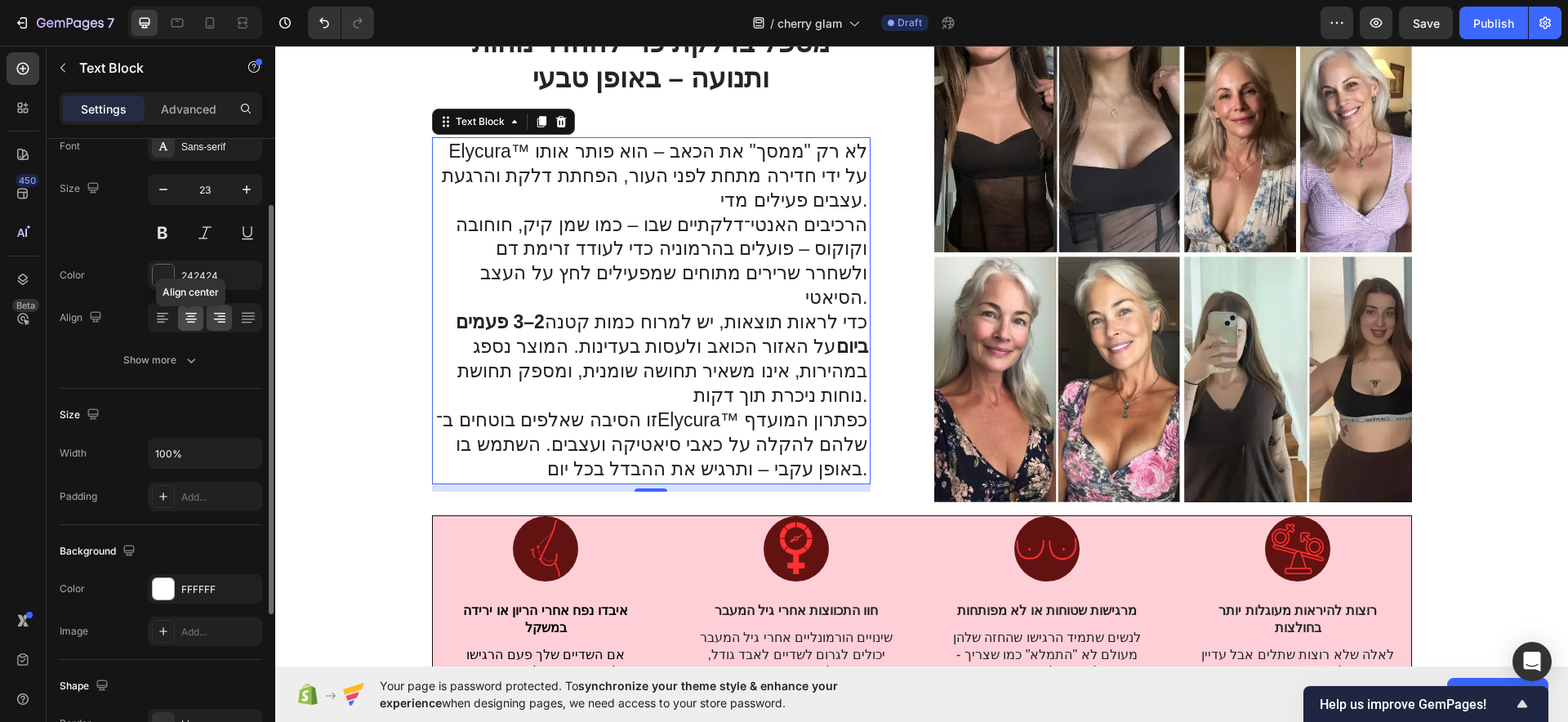
click at [190, 320] on icon at bounding box center [191, 317] width 16 height 16
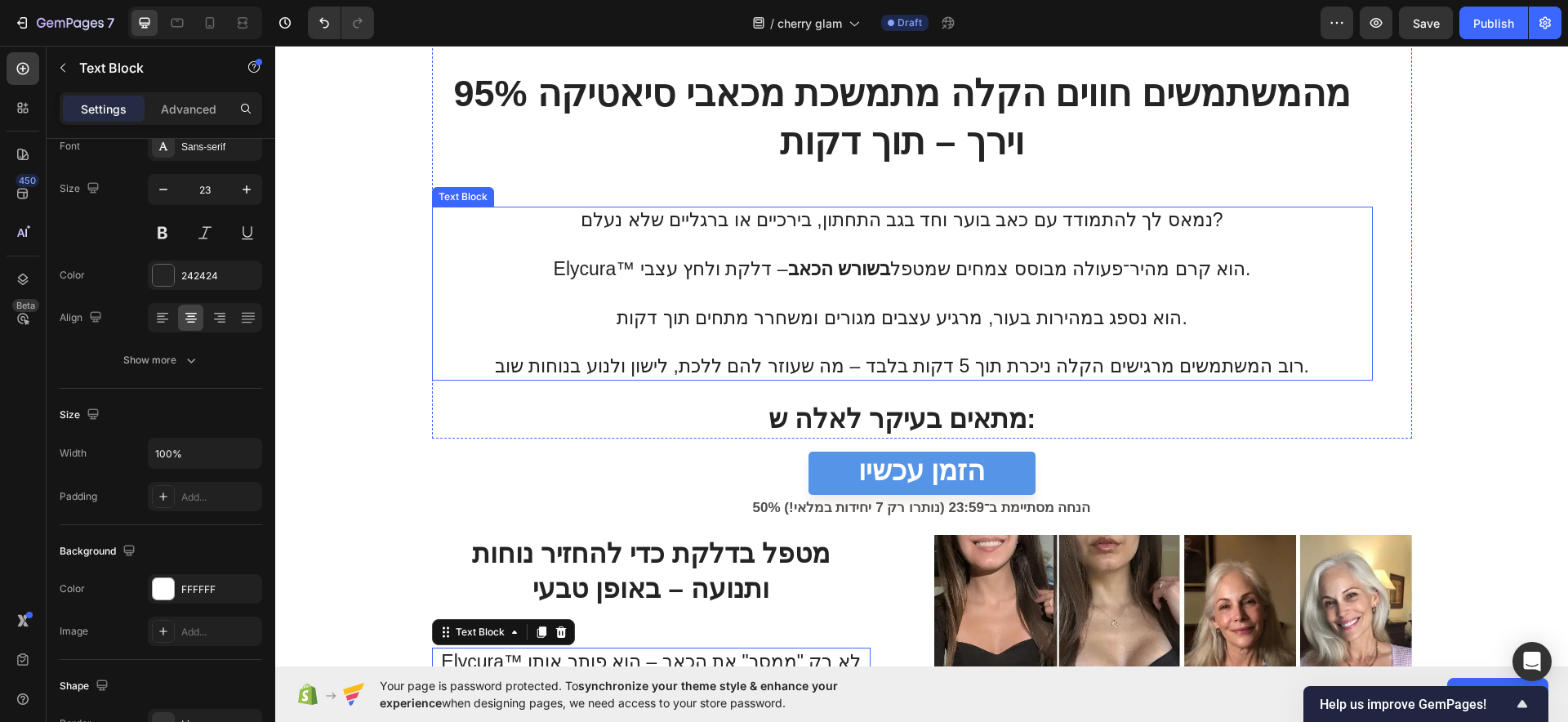
scroll to position [2050, 0]
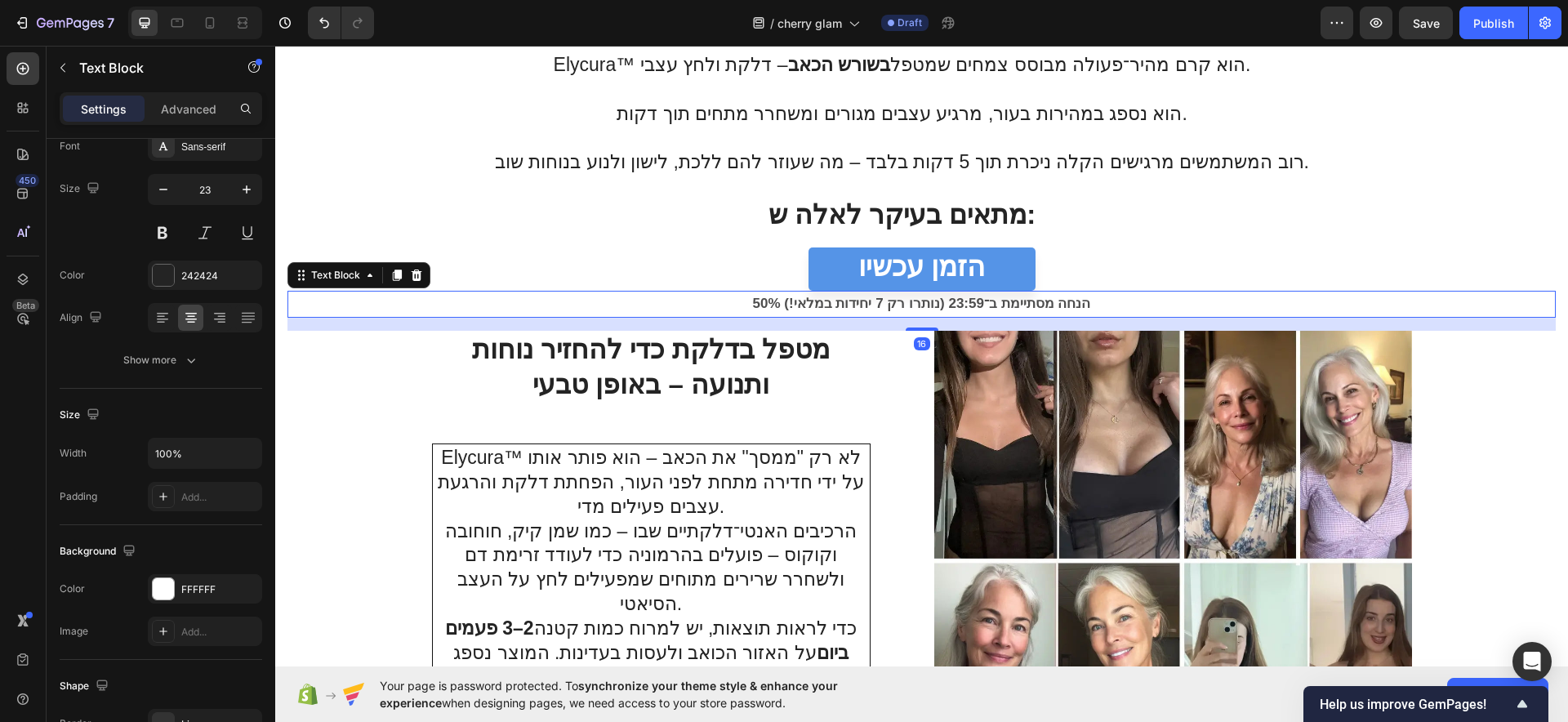
click at [921, 315] on div "50% הנחה מסתיימת ב־23:59 (נותרו רק 7 יחידות במלאי!)" at bounding box center [921, 304] width 1268 height 27
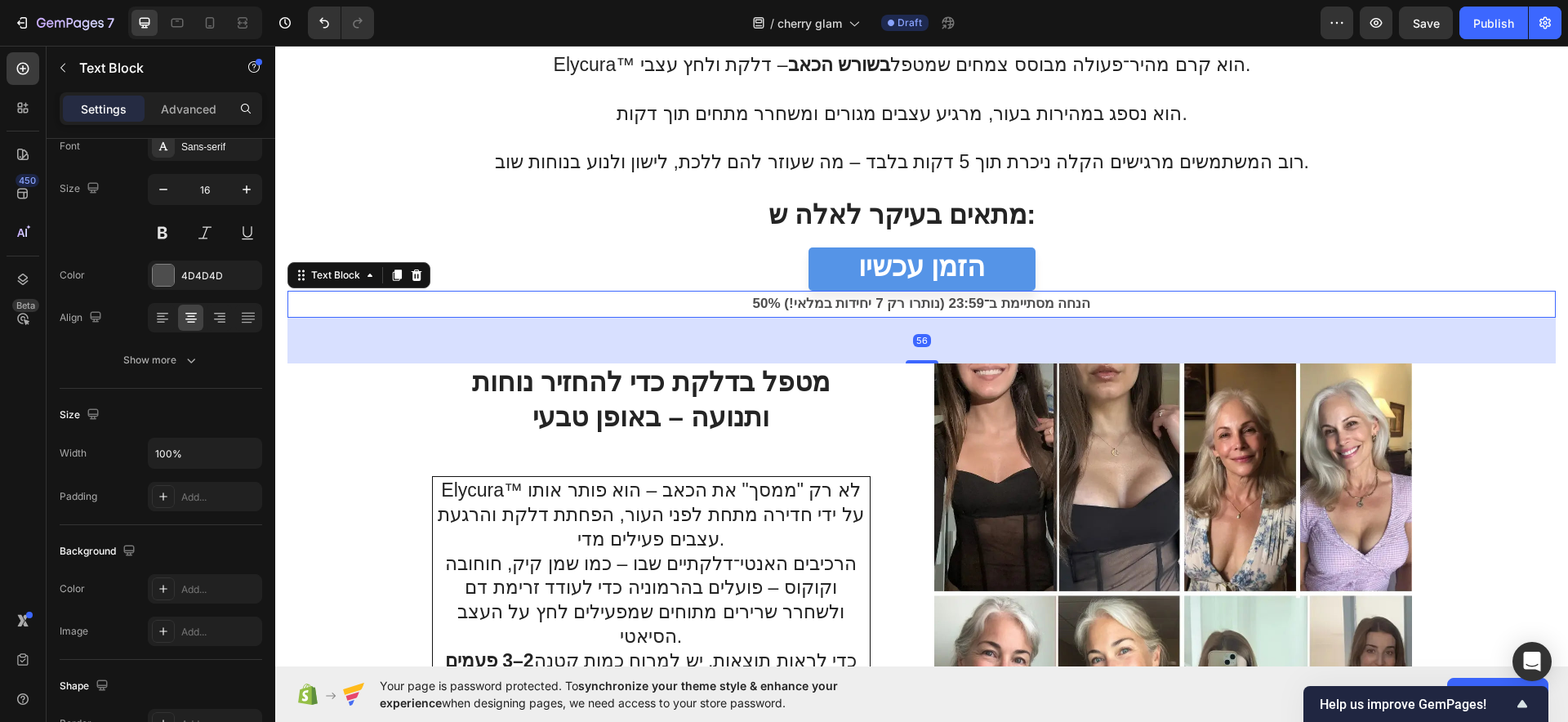
drag, startPoint x: 913, startPoint y: 326, endPoint x: 913, endPoint y: 359, distance: 33.0
click at [913, 361] on div at bounding box center [922, 362] width 33 height 3
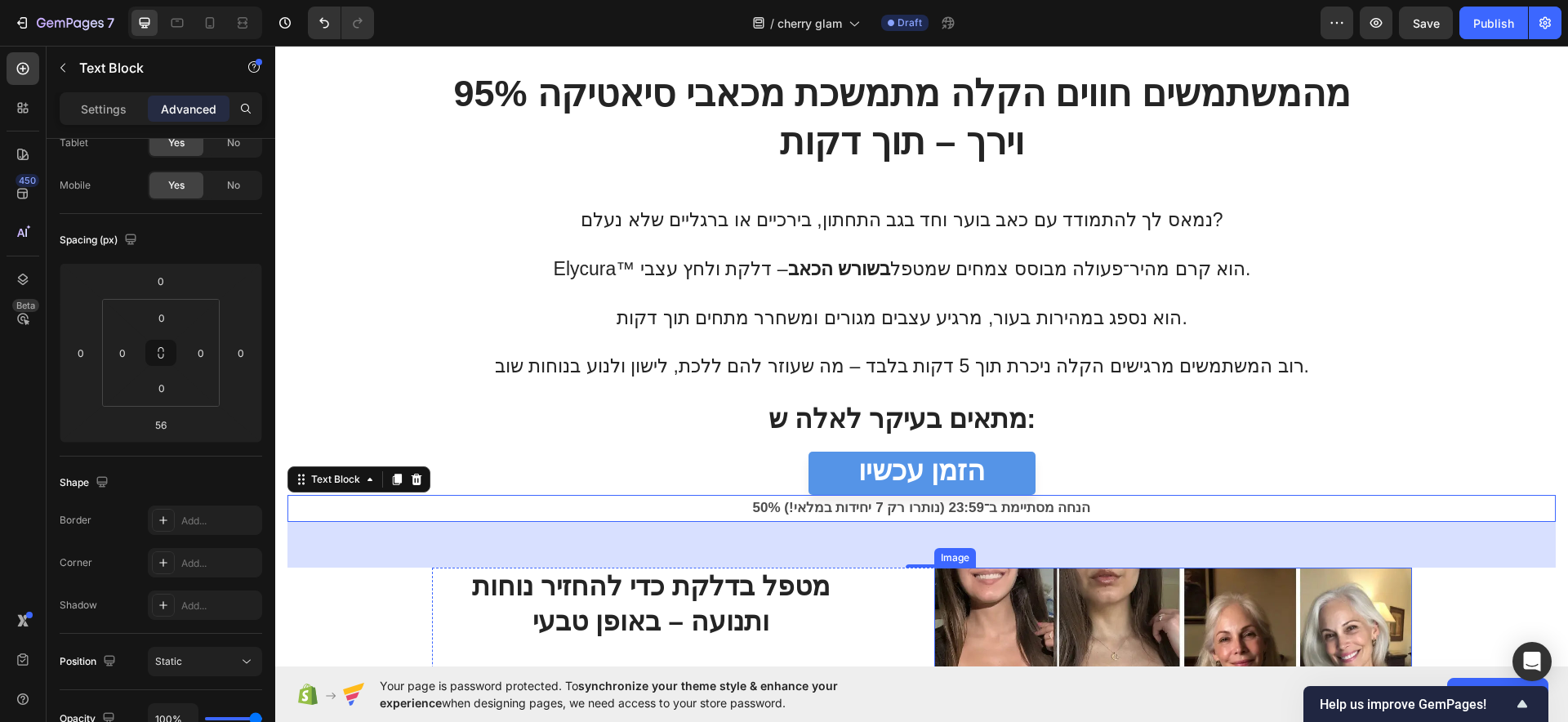
scroll to position [2357, 0]
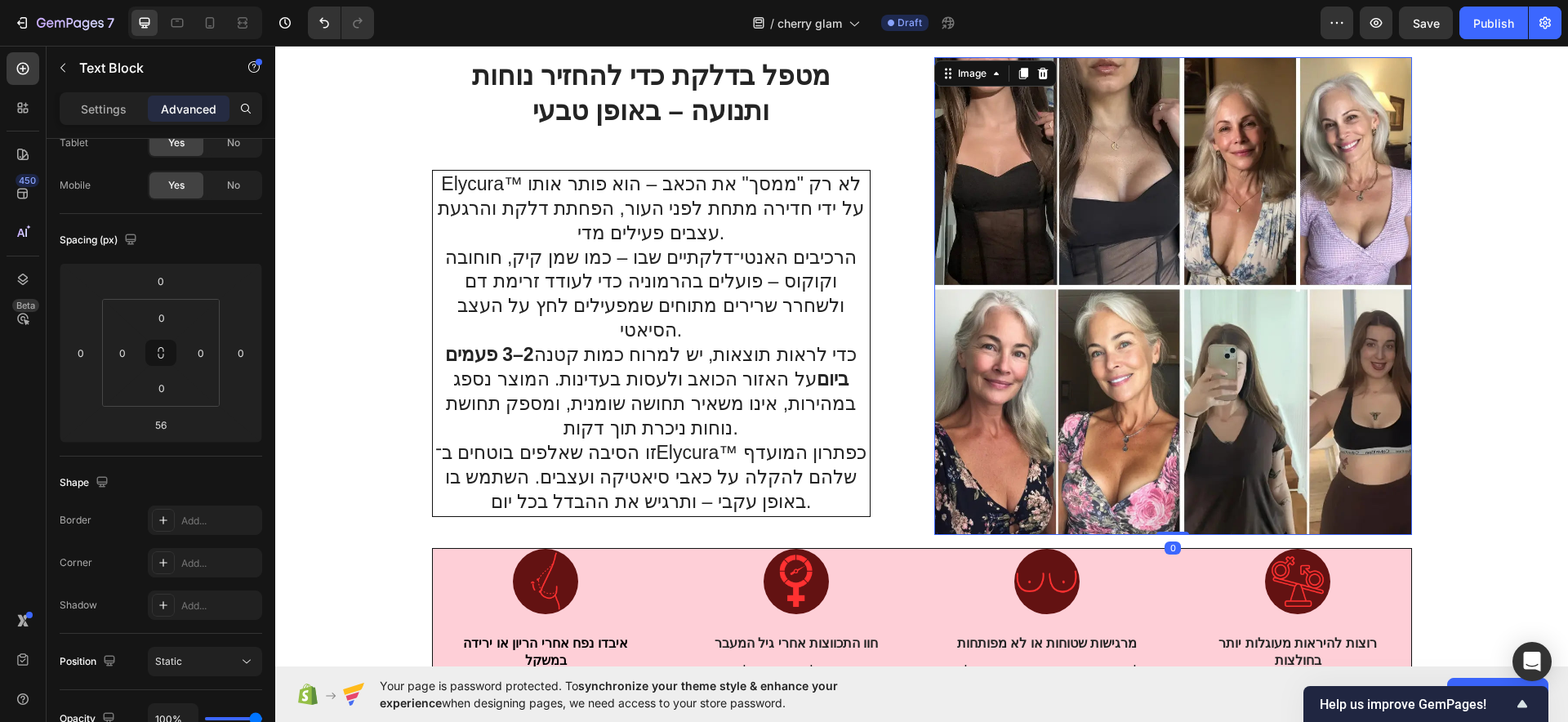
click at [1045, 365] on img at bounding box center [1173, 296] width 478 height 478
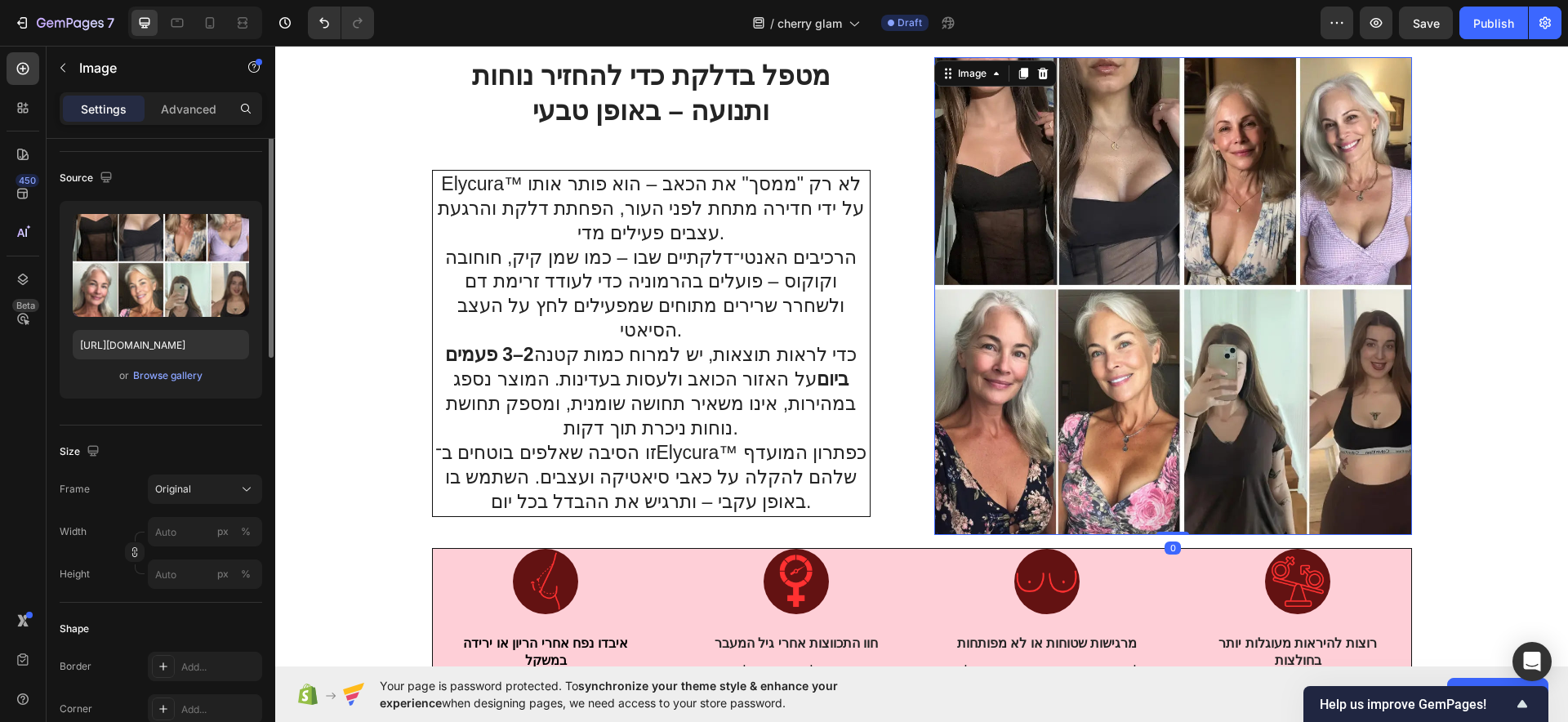
scroll to position [0, 0]
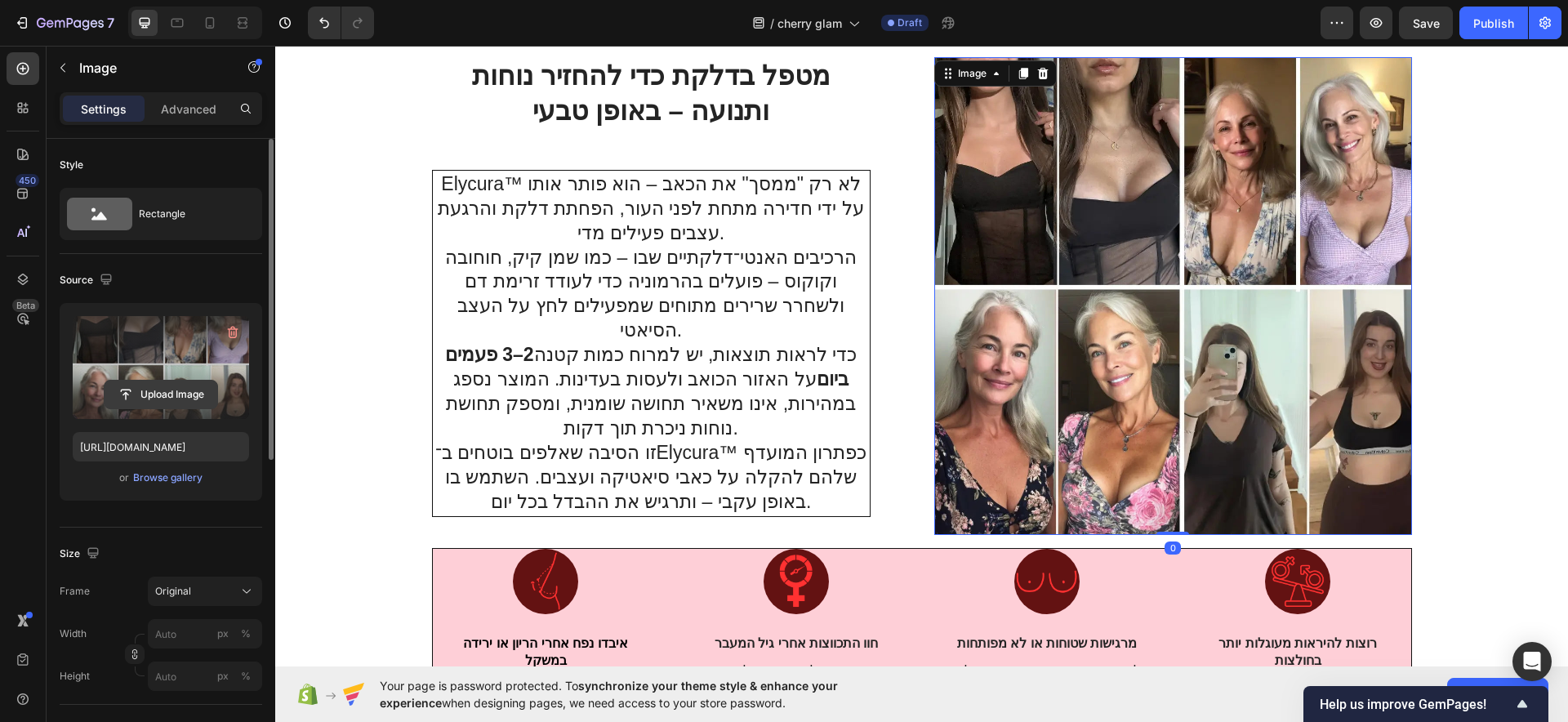
click at [186, 396] on input "file" at bounding box center [160, 394] width 113 height 28
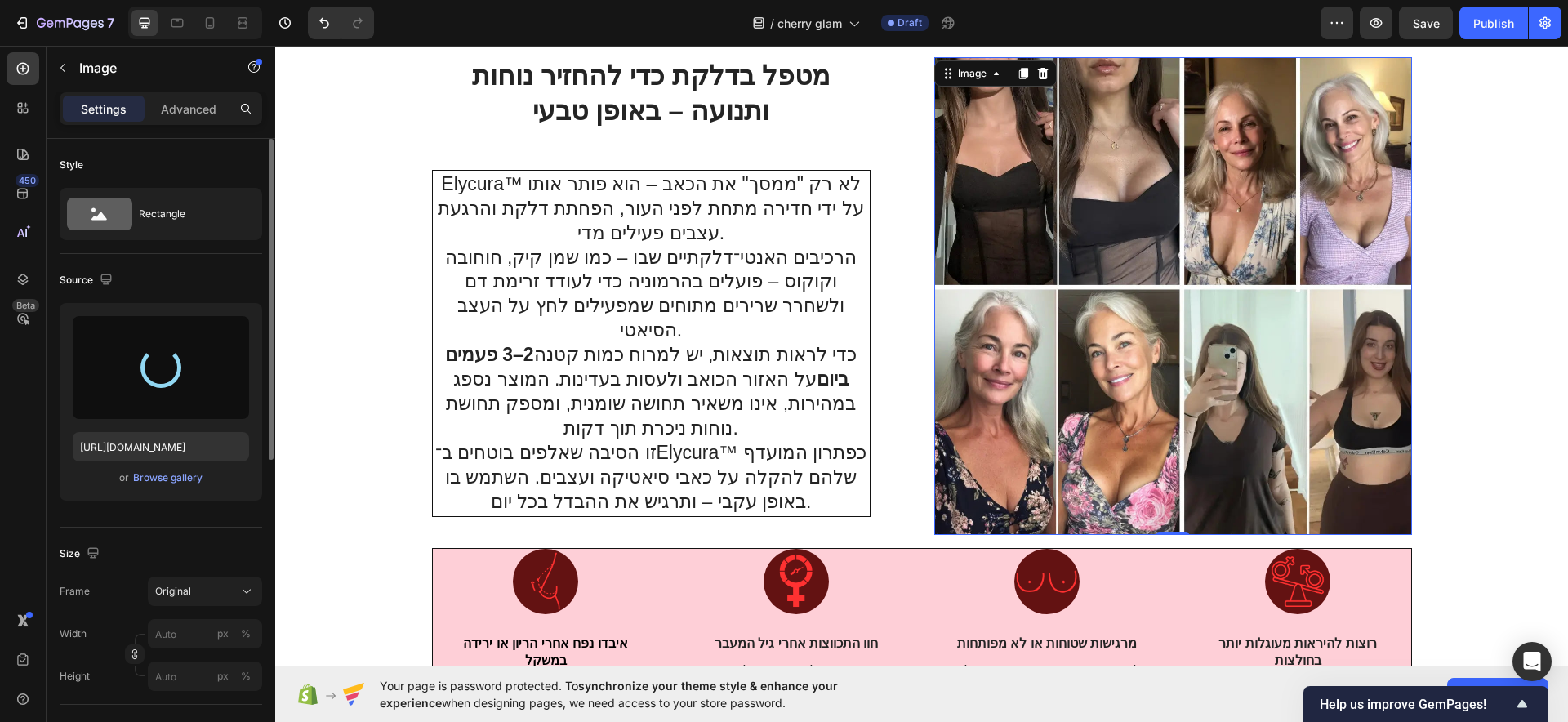
type input "https://cdn.shopify.com/s/files/1/0922/3408/8775/files/gempages_586053521762157…"
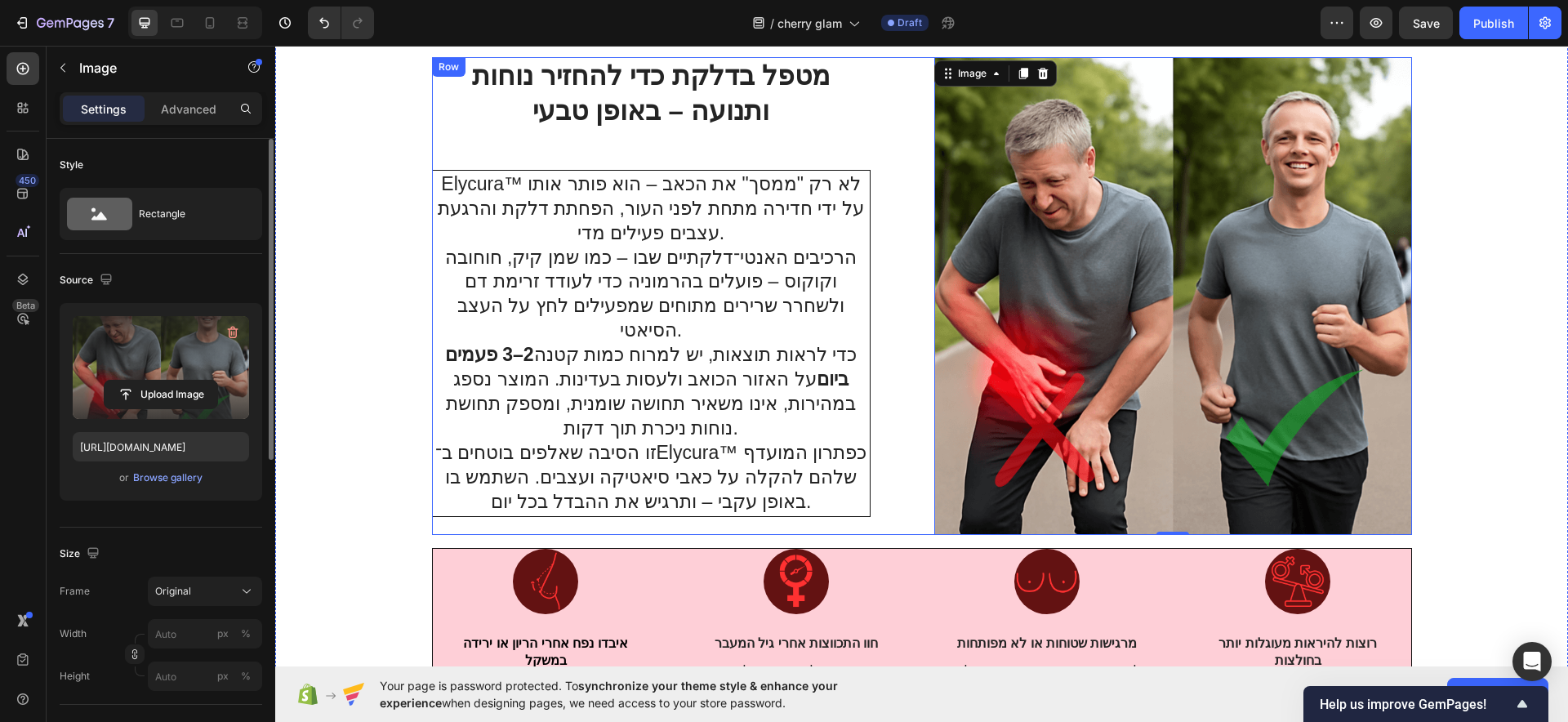
click at [910, 497] on div "⁠⁠⁠⁠⁠⁠⁠ מטפל בדלקת כדי להחזיר נוחות ותנועה – באופן טבעי Heading Elycura™ לא רק …" at bounding box center [921, 296] width 980 height 478
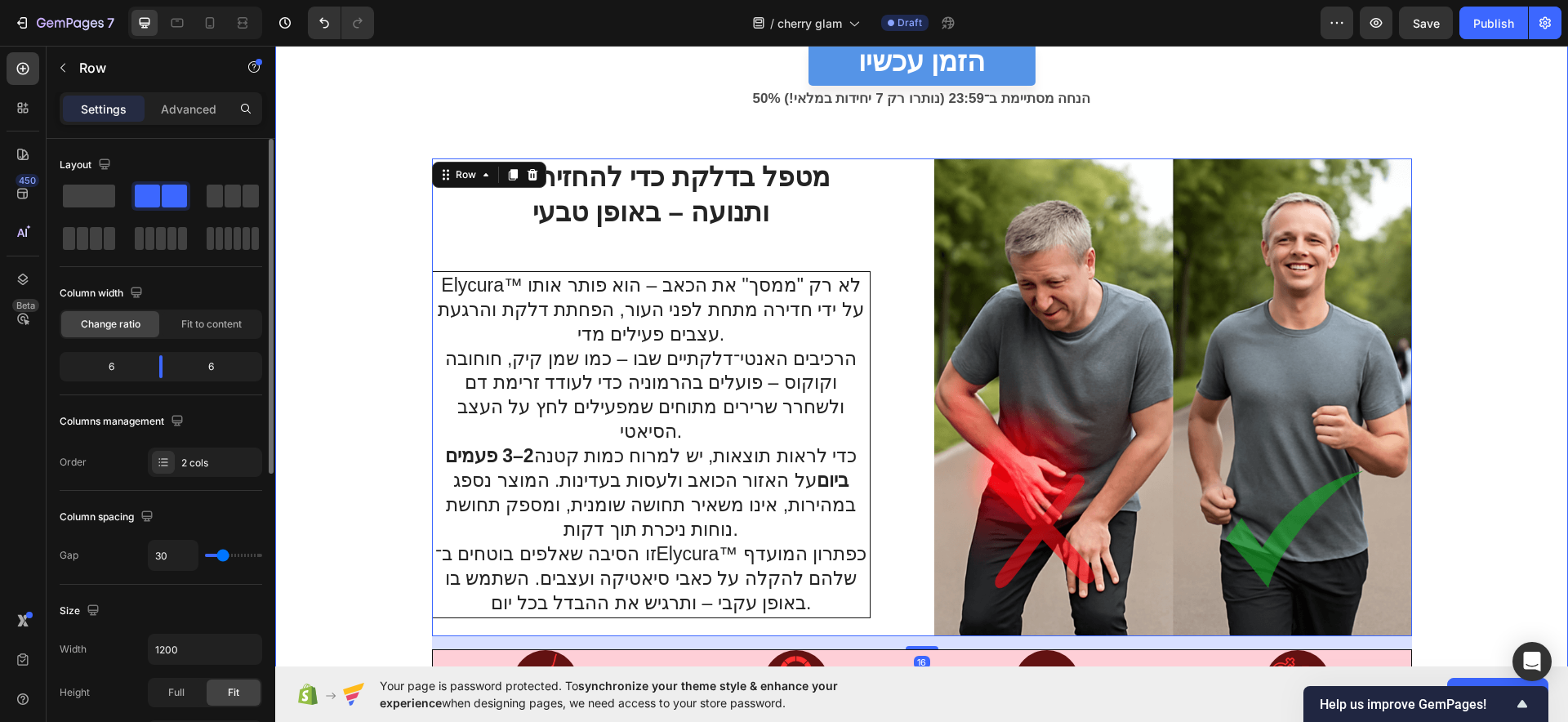
scroll to position [2255, 0]
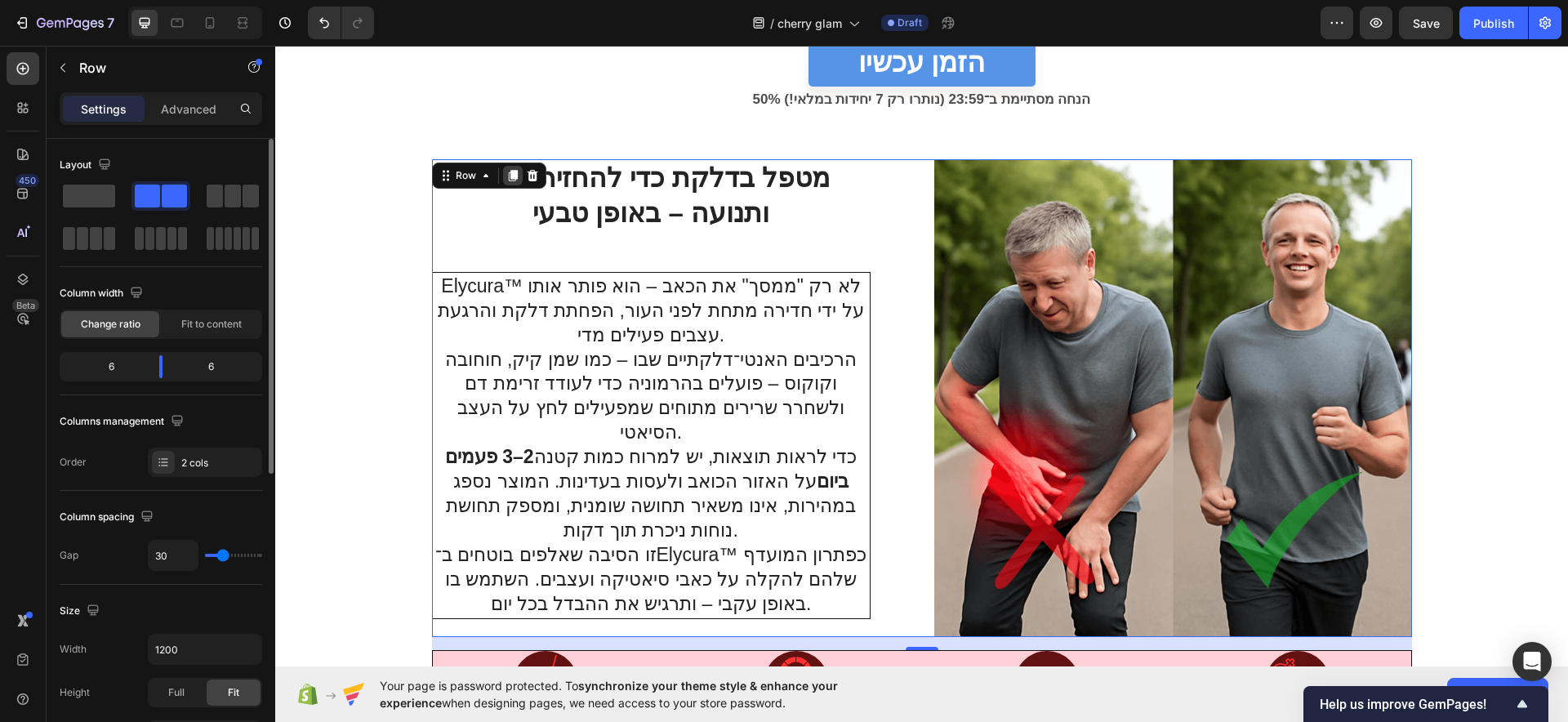
click at [508, 172] on icon at bounding box center [512, 175] width 9 height 11
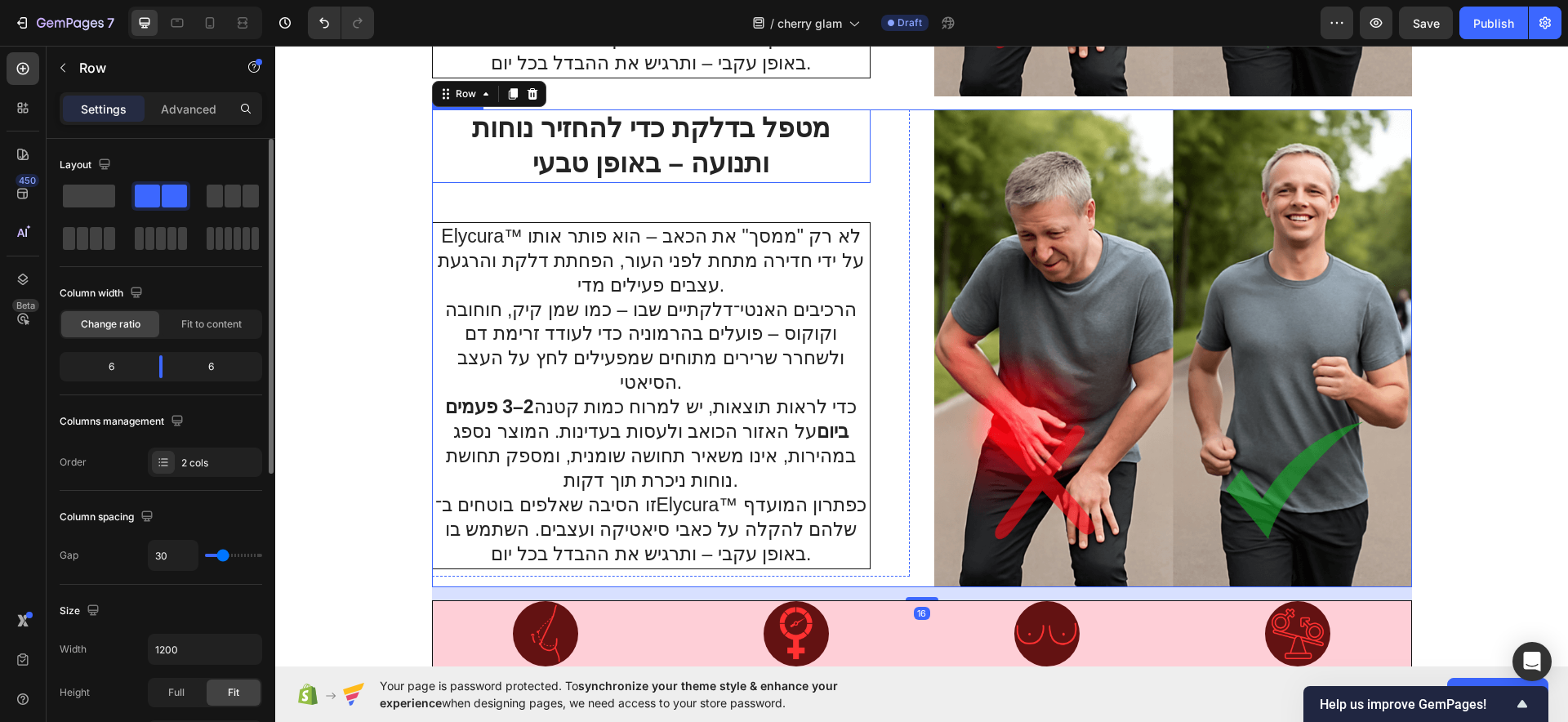
scroll to position [2801, 0]
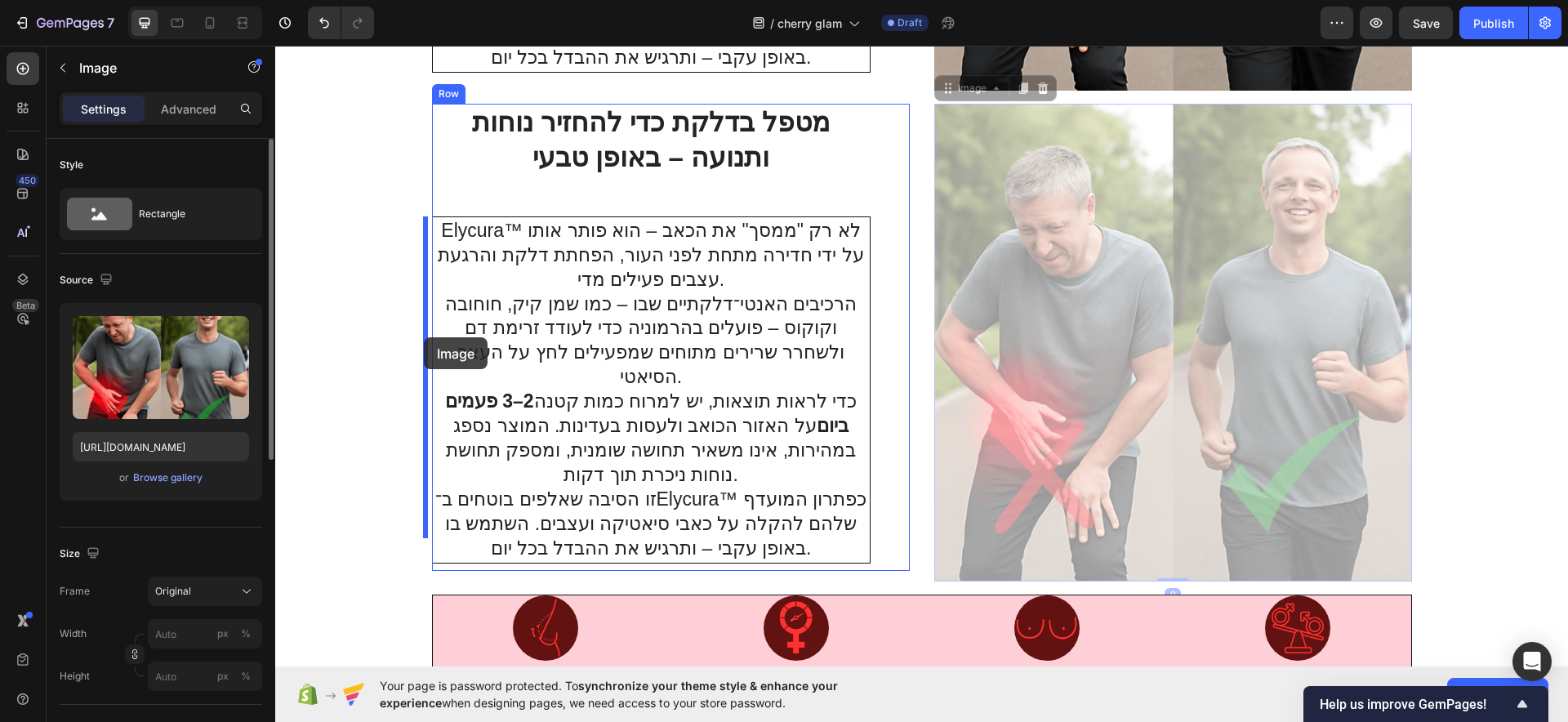
drag, startPoint x: 1077, startPoint y: 352, endPoint x: 424, endPoint y: 337, distance: 653.2
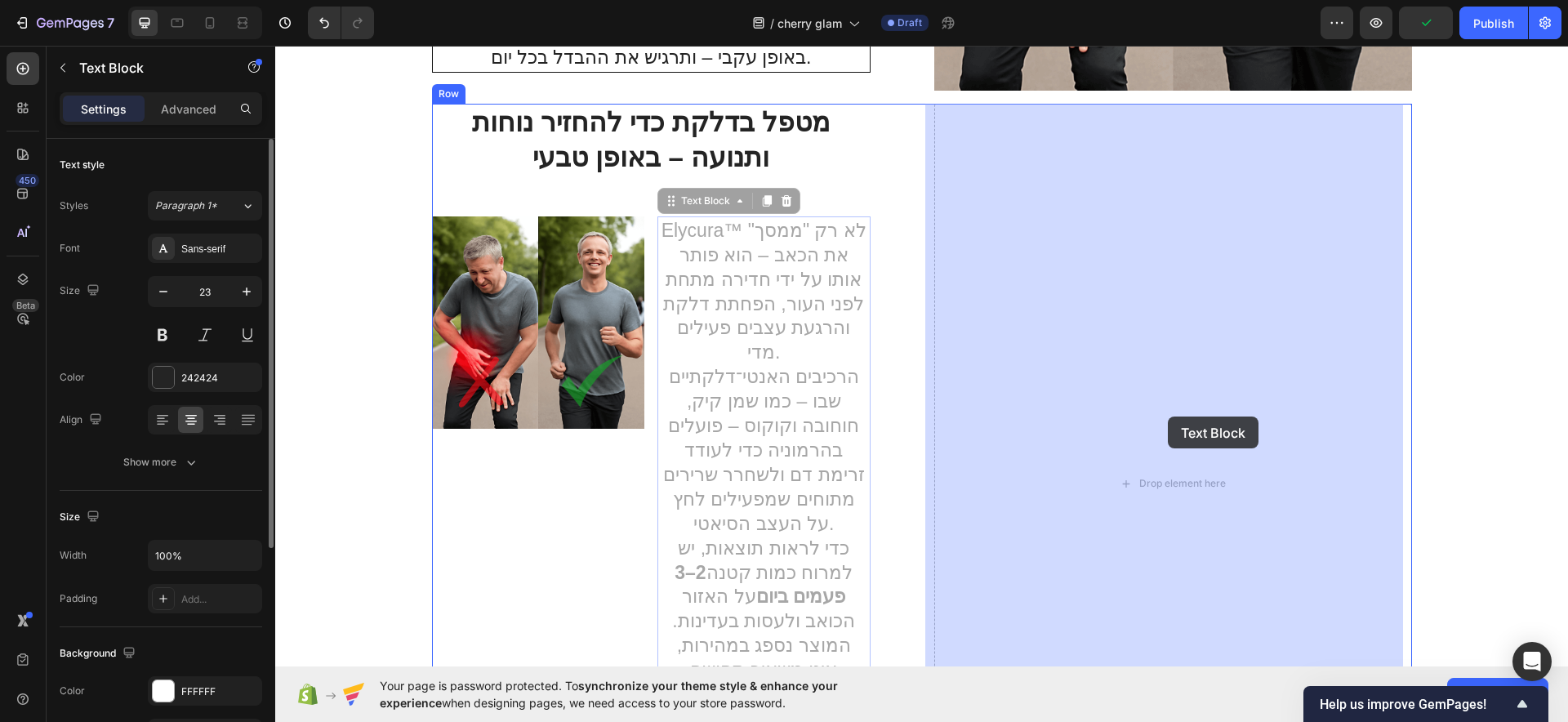
drag, startPoint x: 747, startPoint y: 334, endPoint x: 1168, endPoint y: 417, distance: 429.1
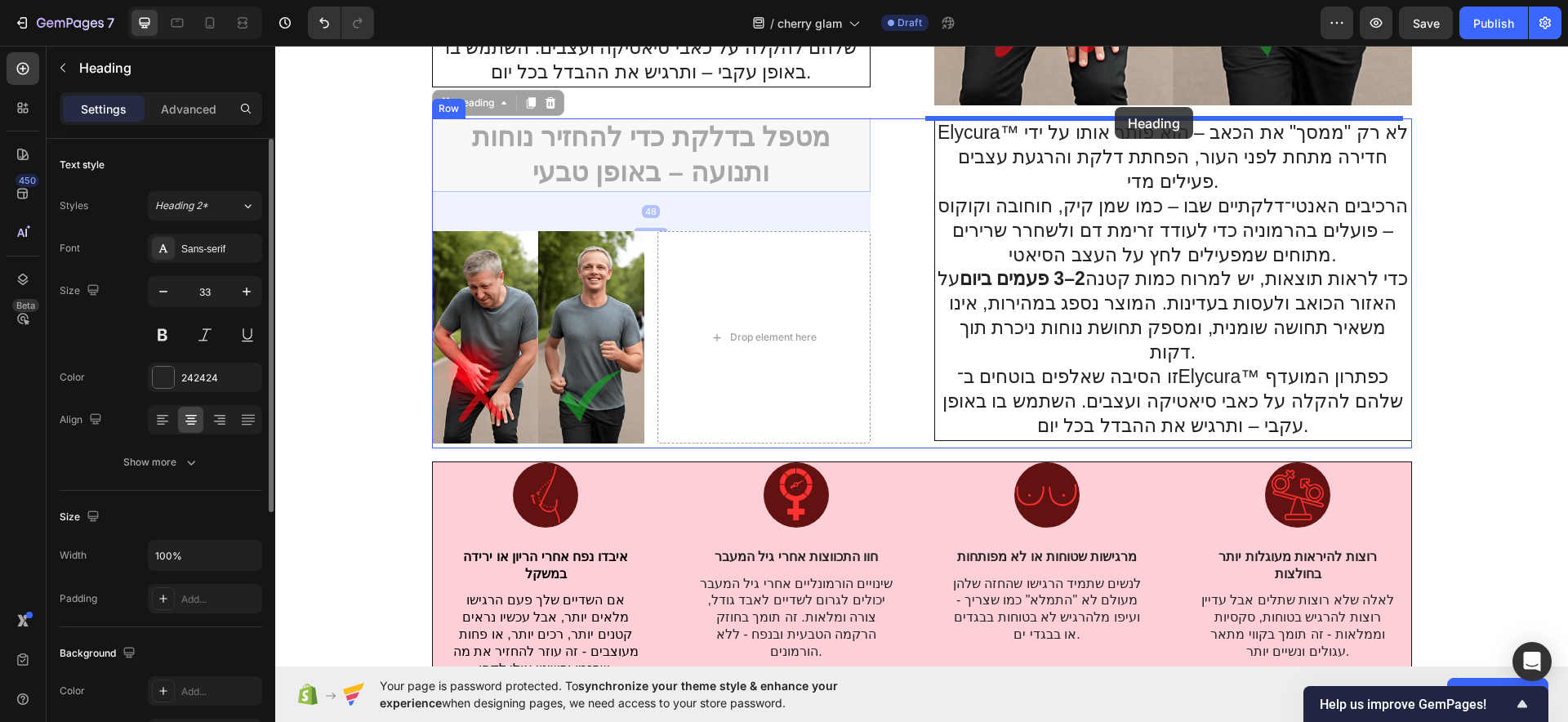
drag, startPoint x: 672, startPoint y: 128, endPoint x: 1115, endPoint y: 107, distance: 443.5
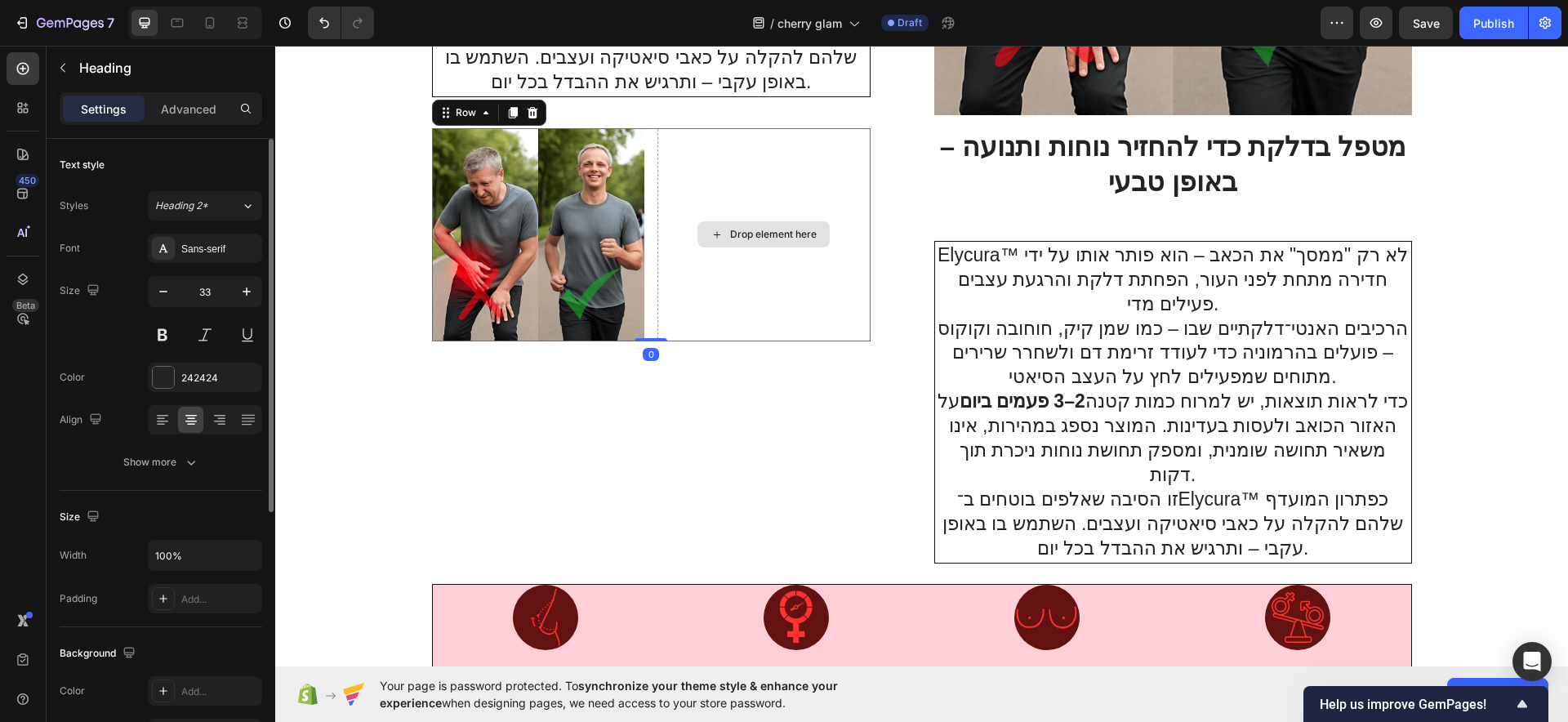
click at [746, 281] on div "Drop element here" at bounding box center [764, 235] width 213 height 213
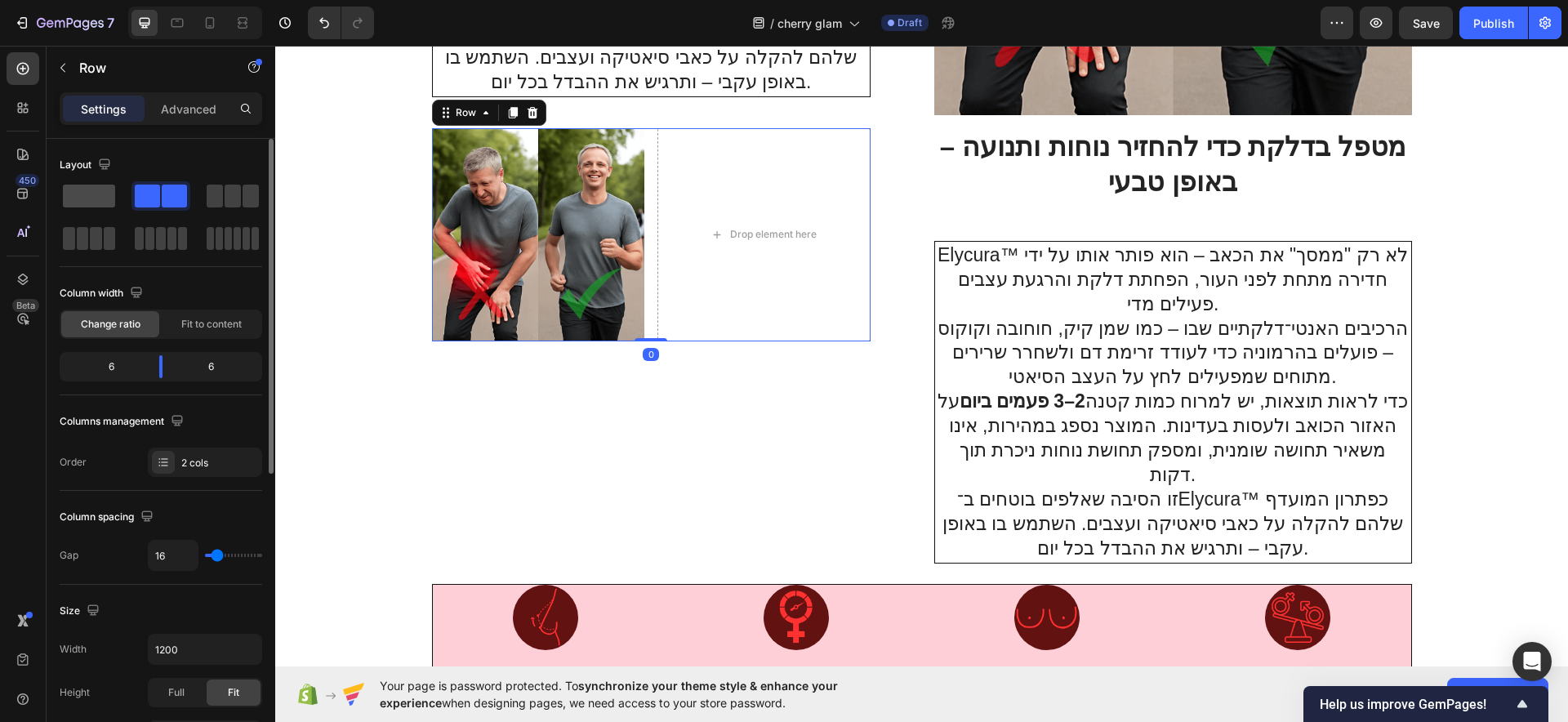
click at [101, 192] on span at bounding box center [89, 196] width 53 height 23
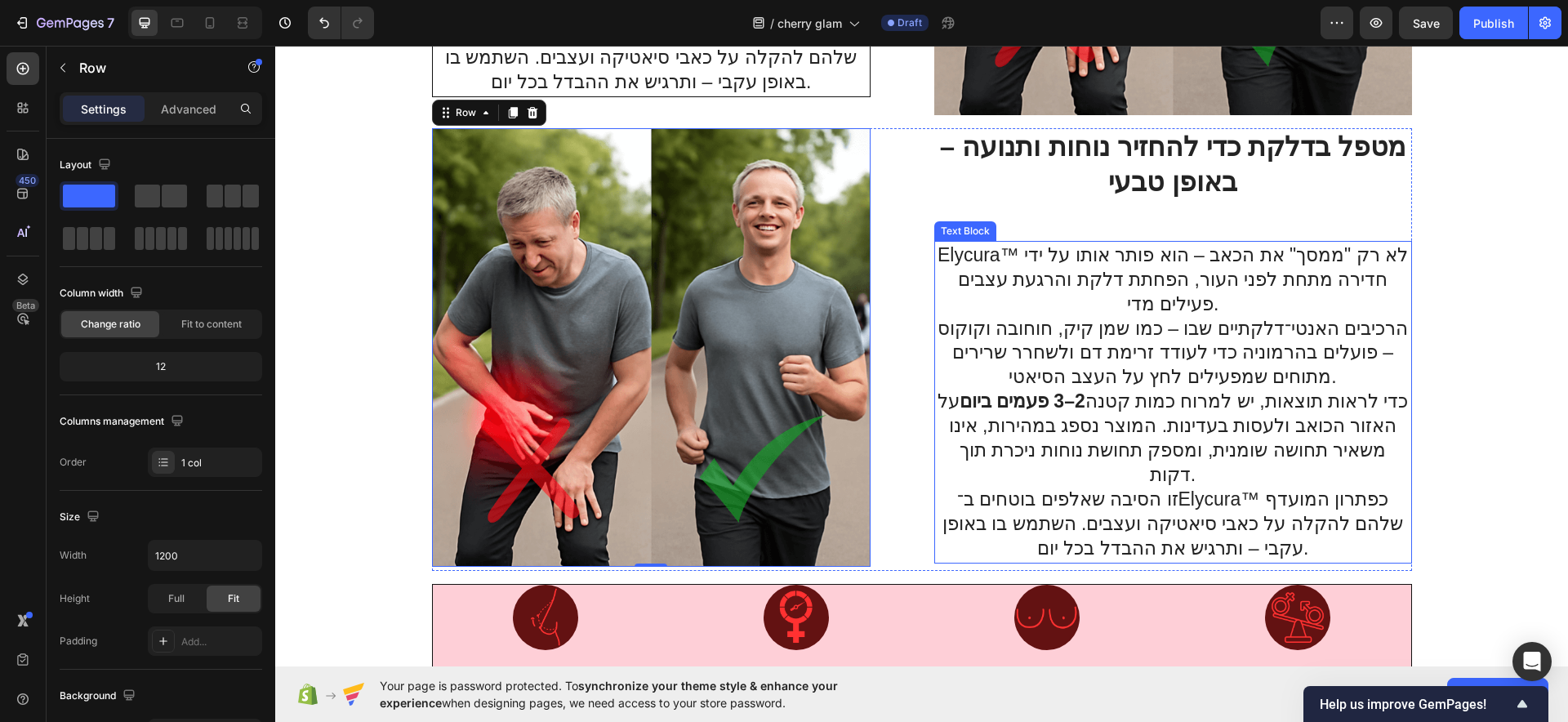
scroll to position [2675, 0]
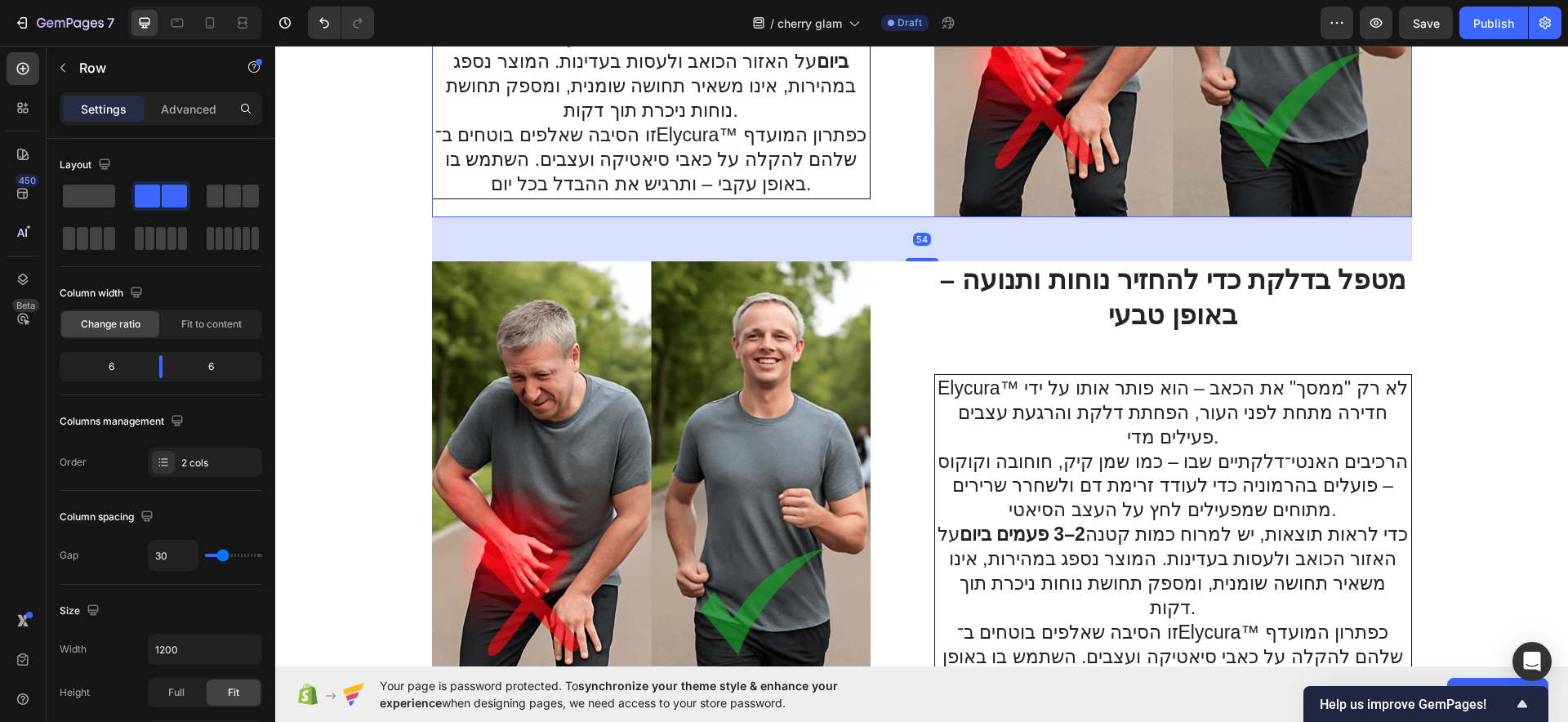
drag, startPoint x: 922, startPoint y: 229, endPoint x: 922, endPoint y: 260, distance: 31.0
click at [922, 260] on div at bounding box center [922, 260] width 33 height 3
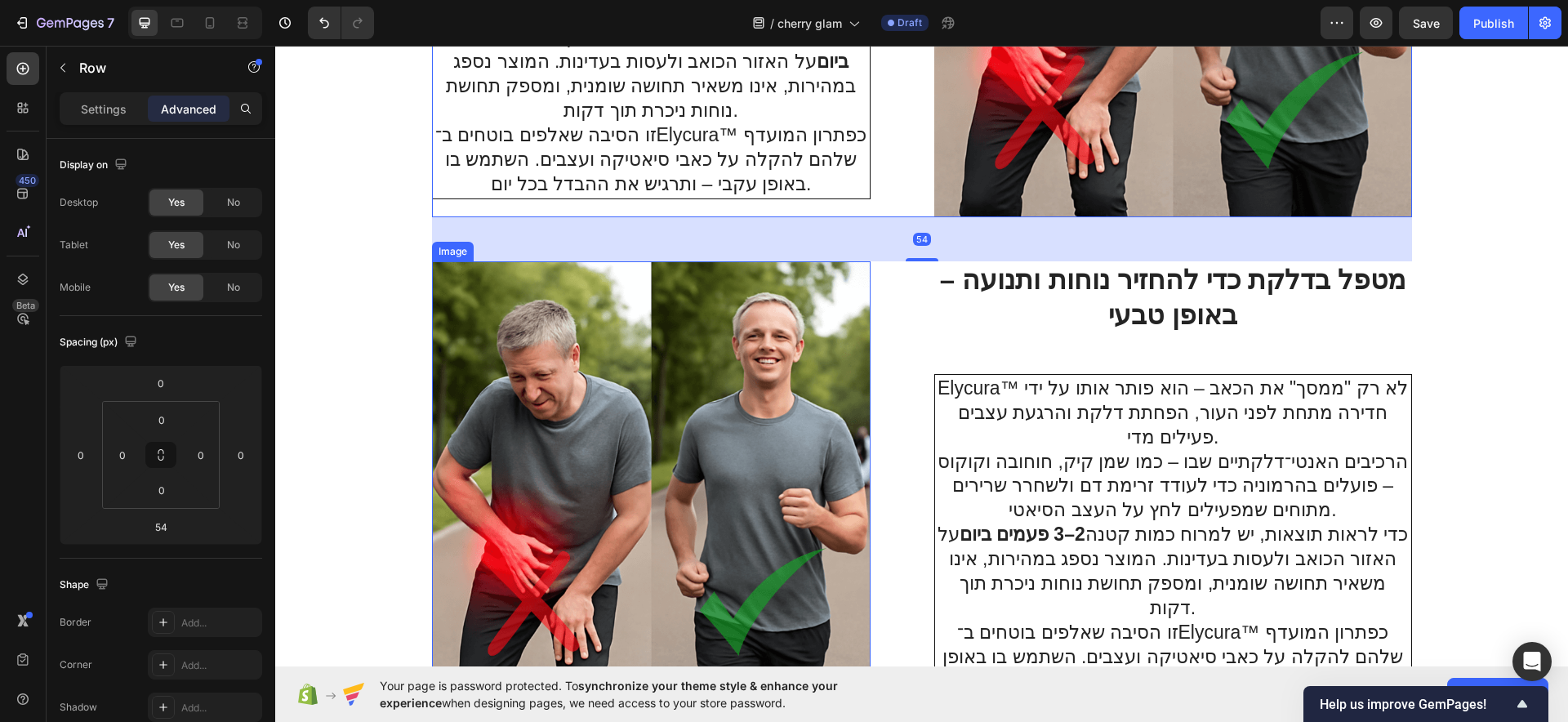
click at [749, 401] on img at bounding box center [651, 480] width 439 height 439
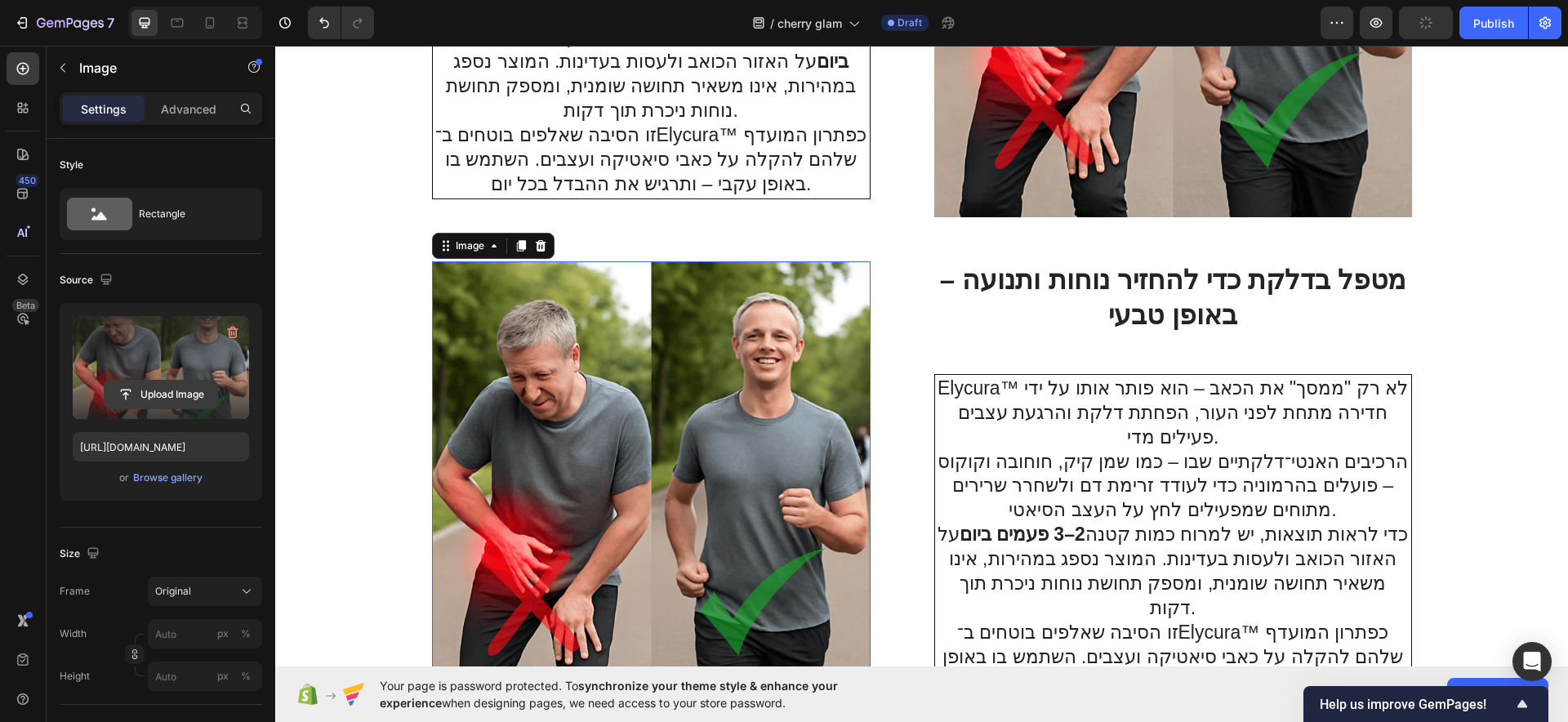
click at [217, 395] on input "file" at bounding box center [160, 394] width 113 height 28
click at [1028, 290] on strong "מטפל בדלקת כדי להחזיר נוחות ותנועה – באופן טבעי" at bounding box center [1172, 298] width 465 height 66
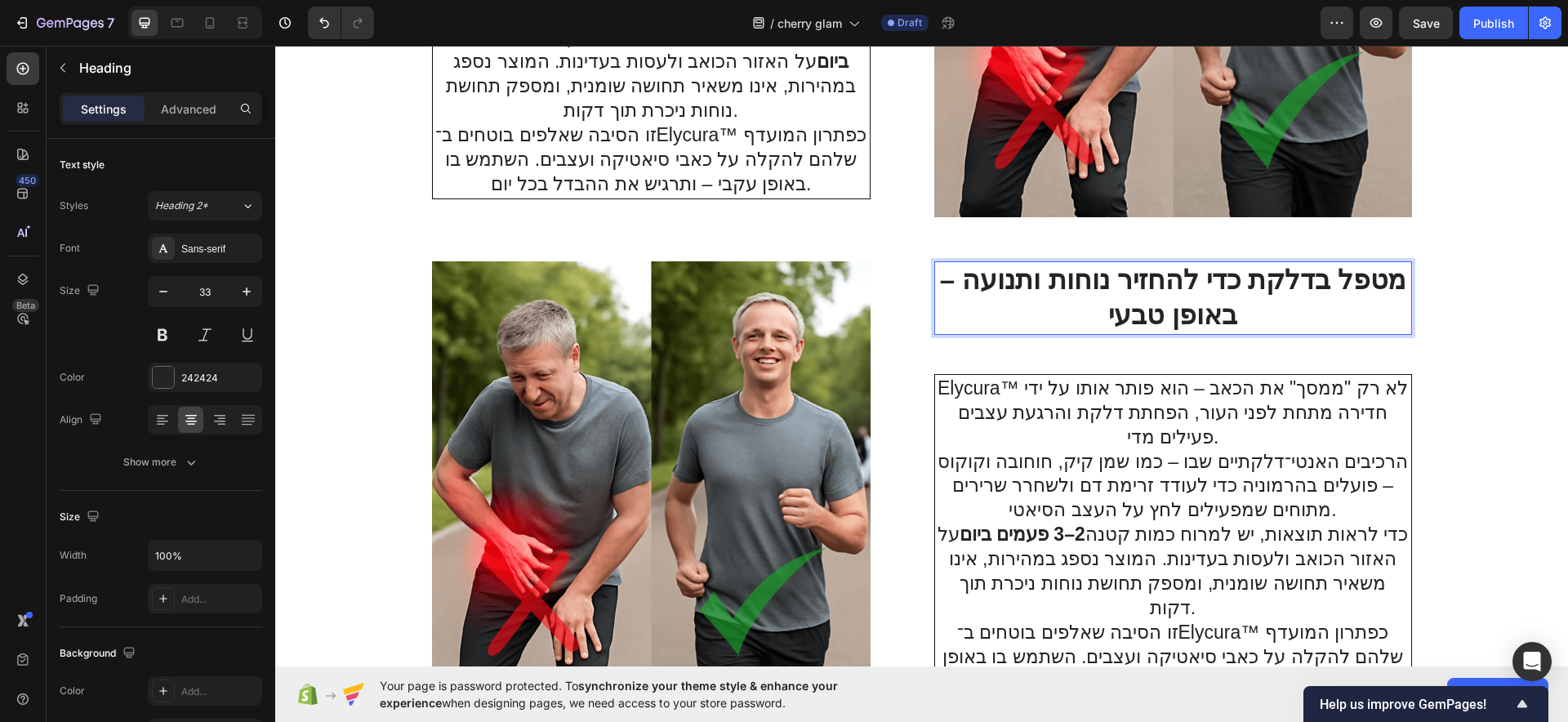
click at [1028, 290] on strong "מטפל בדלקת כדי להחזיר נוחות ותנועה – באופן טבעי" at bounding box center [1172, 298] width 465 height 66
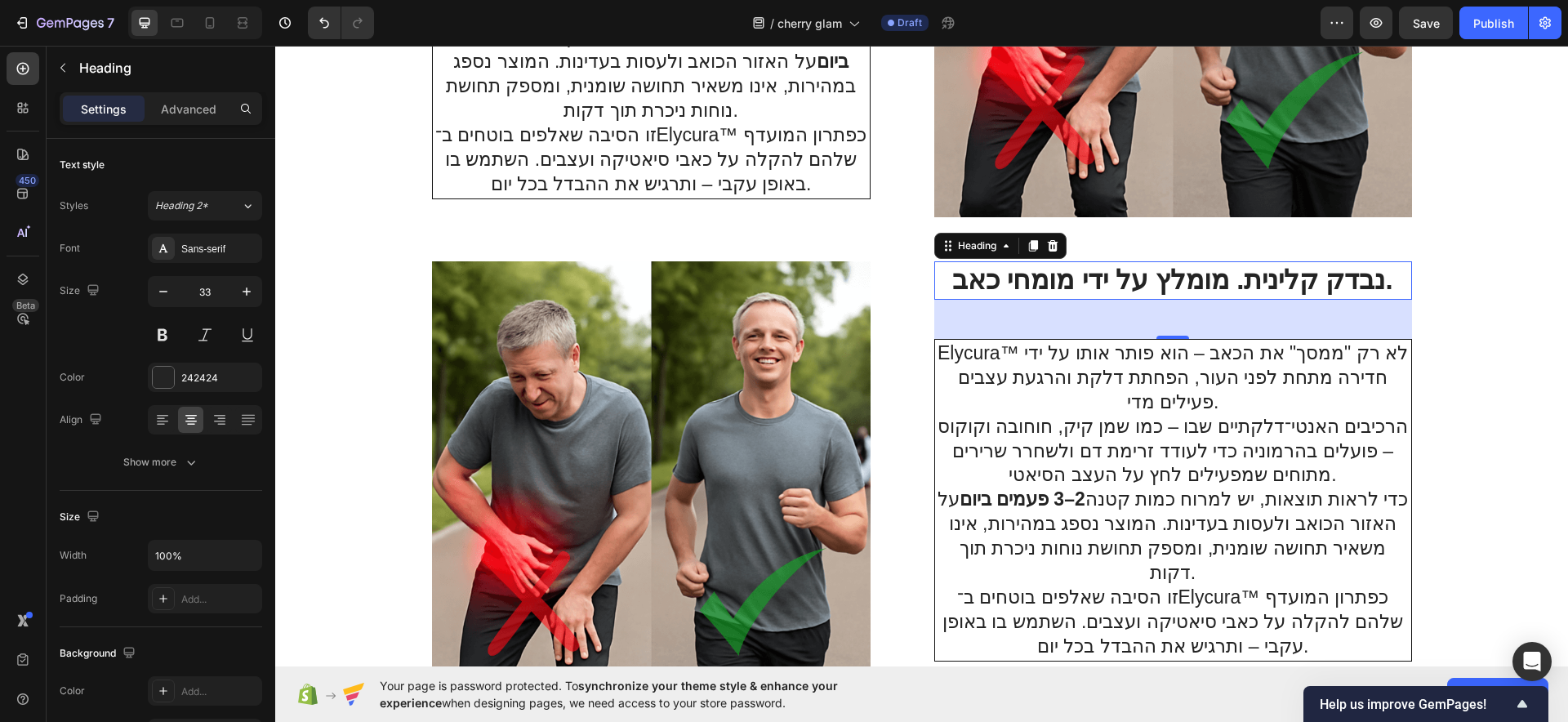
click at [1141, 436] on p "הרכיבים האנטי־דלקתיים שבו – כמו שמן קיק, חוחובה וקוקוס – פועלים בהרמוניה כדי לע…" at bounding box center [1173, 451] width 472 height 73
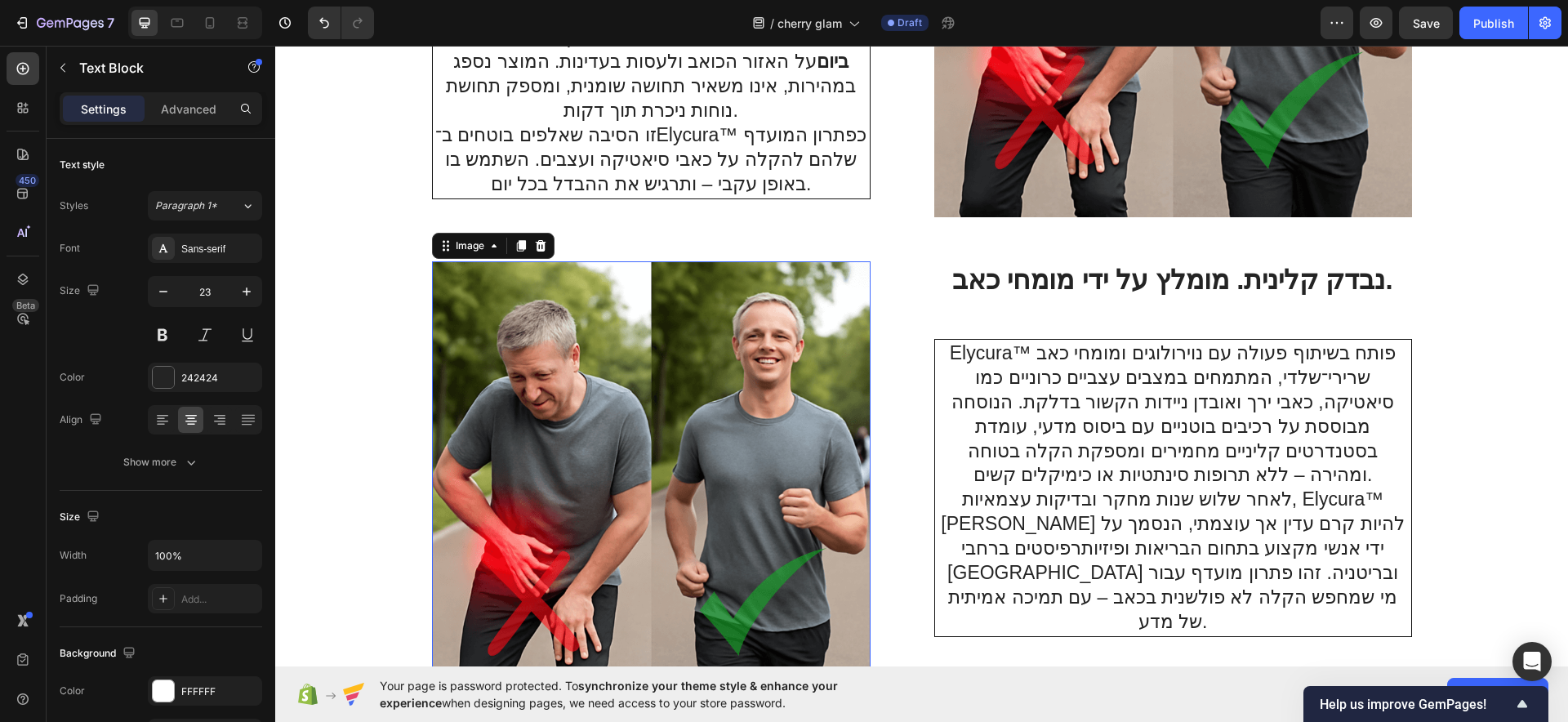
click at [719, 402] on img at bounding box center [651, 480] width 439 height 439
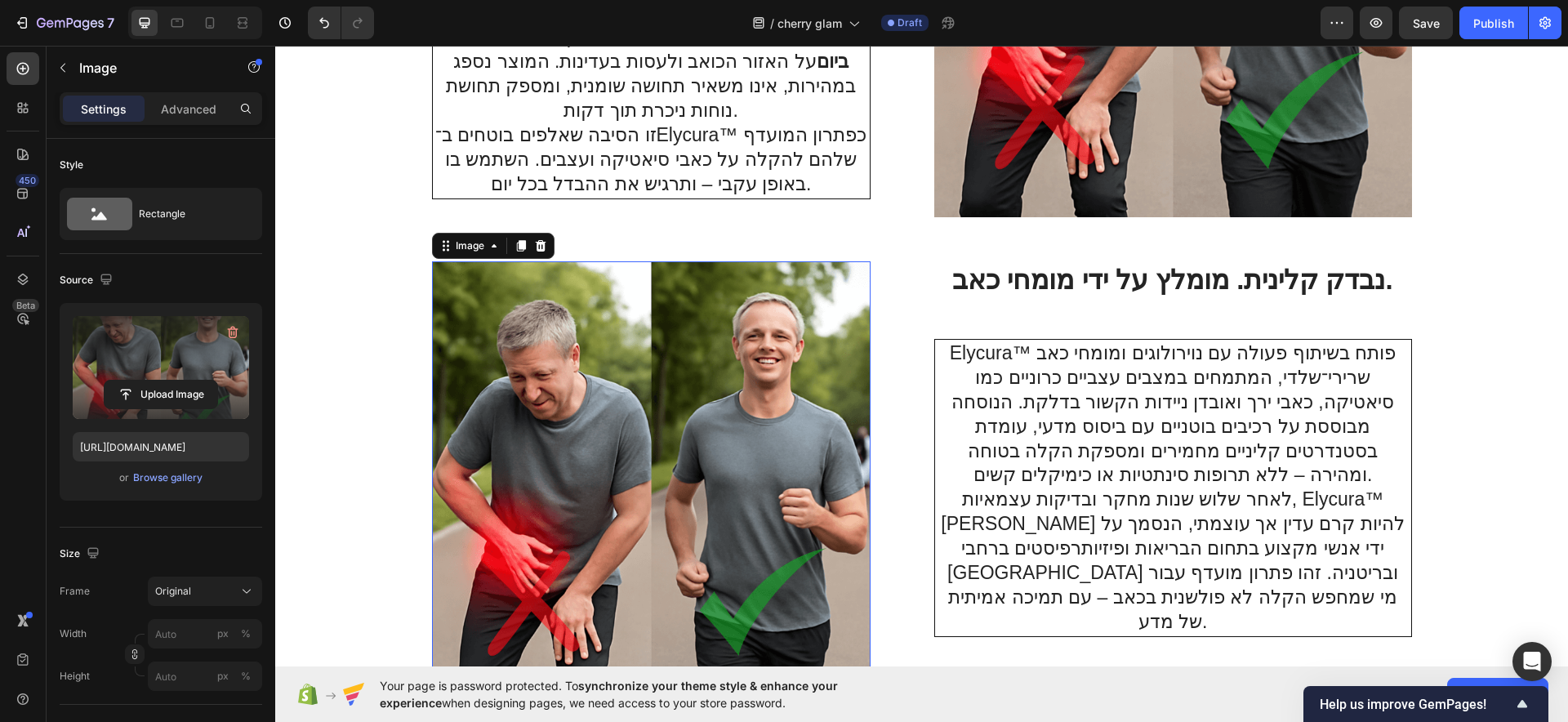
click at [165, 379] on label at bounding box center [160, 367] width 177 height 103
click at [165, 380] on input "file" at bounding box center [160, 394] width 113 height 28
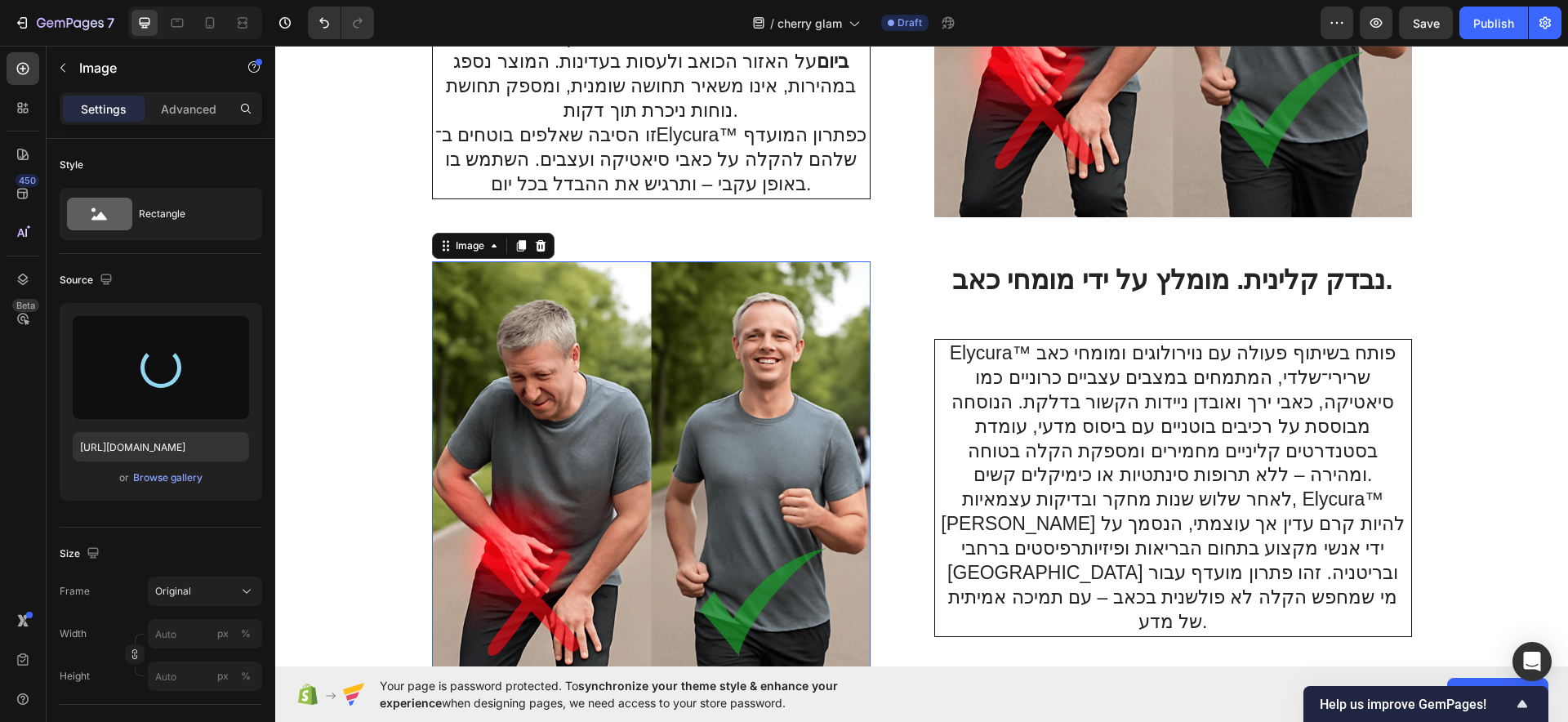
scroll to position [2981, 0]
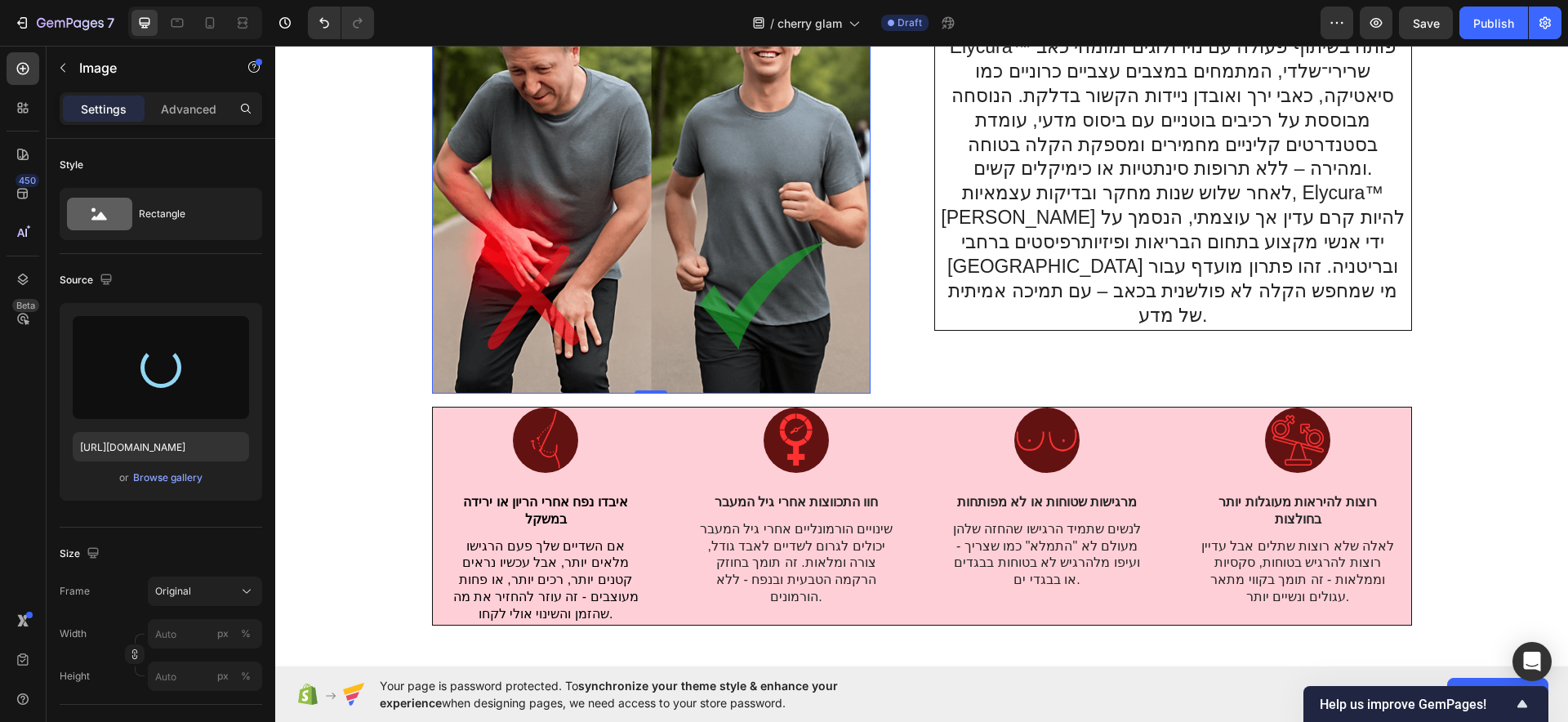
type input "https://cdn.shopify.com/s/files/1/0922/3408/8775/files/gempages_586053521762157…"
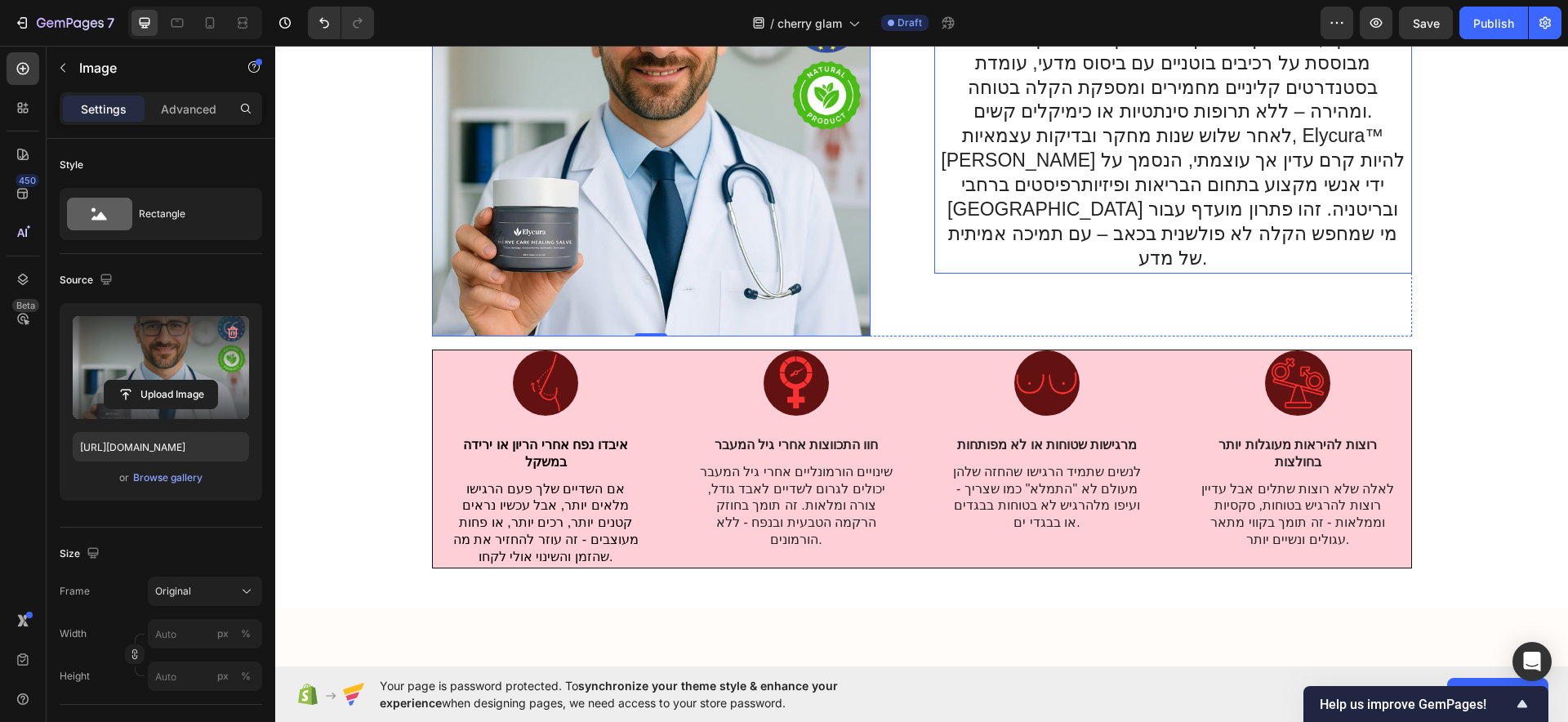
scroll to position [3083, 0]
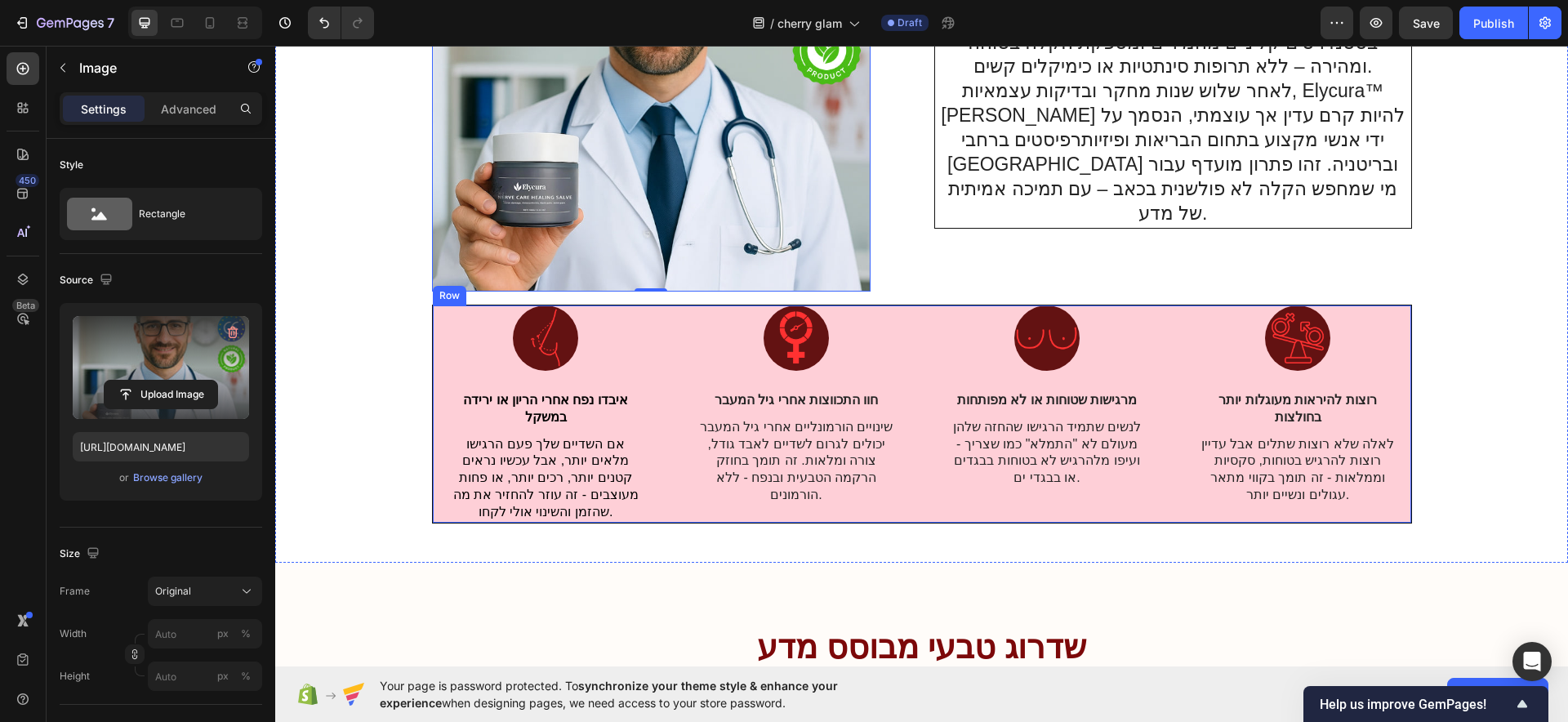
click at [899, 501] on div "Image חוו התכווצות אחרי גיל המעבר Text Block שינויים הורמונליים אחרי גיל המעבר …" at bounding box center [796, 414] width 226 height 217
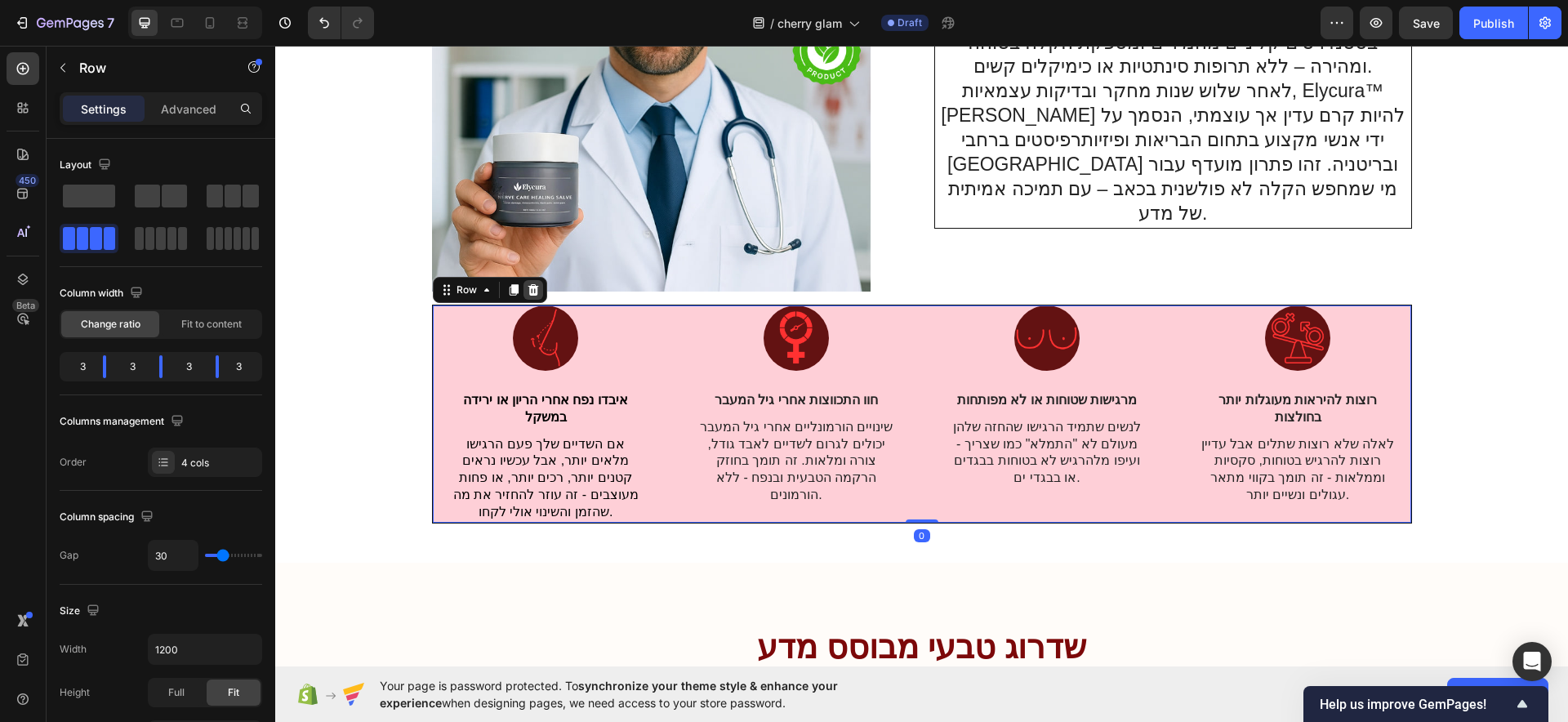
click at [533, 288] on div at bounding box center [533, 290] width 20 height 20
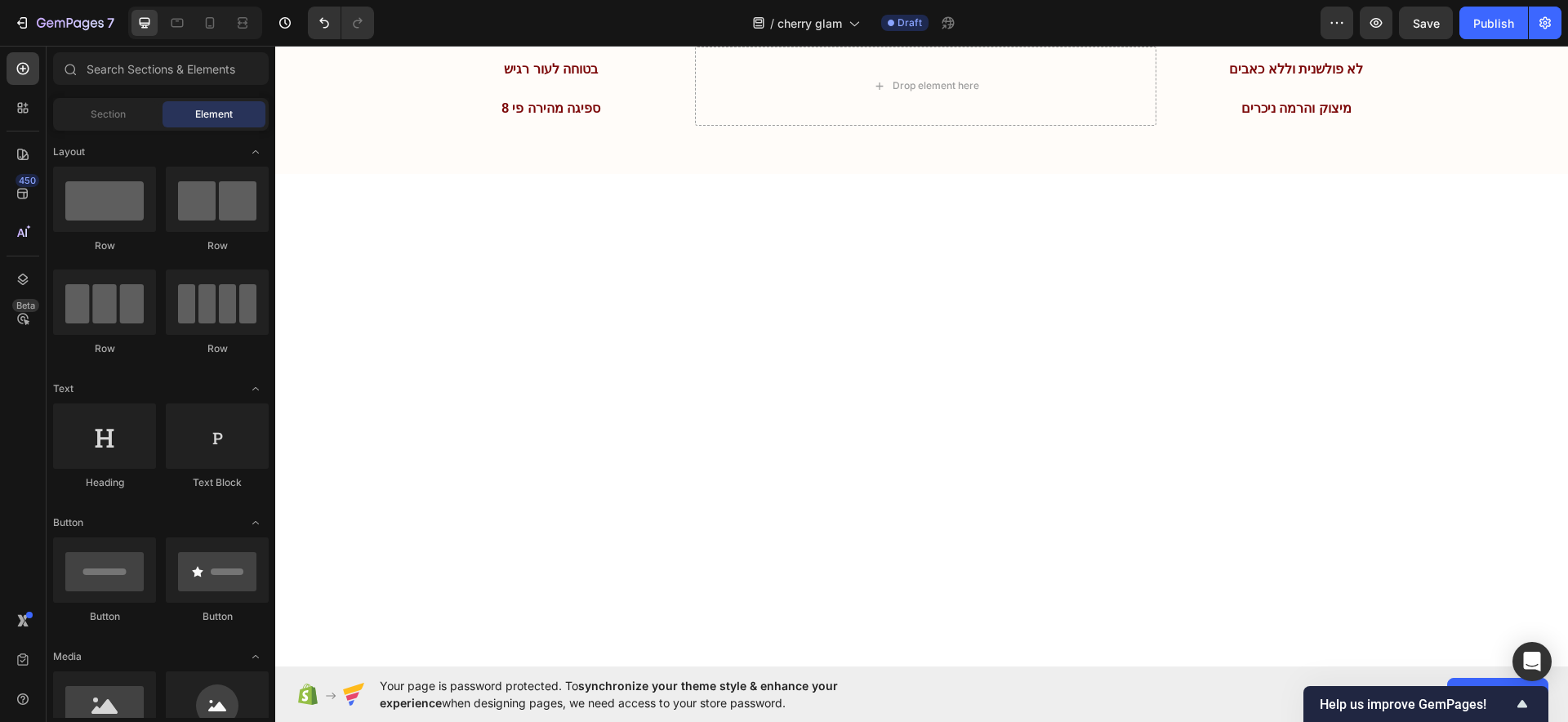
scroll to position [3389, 0]
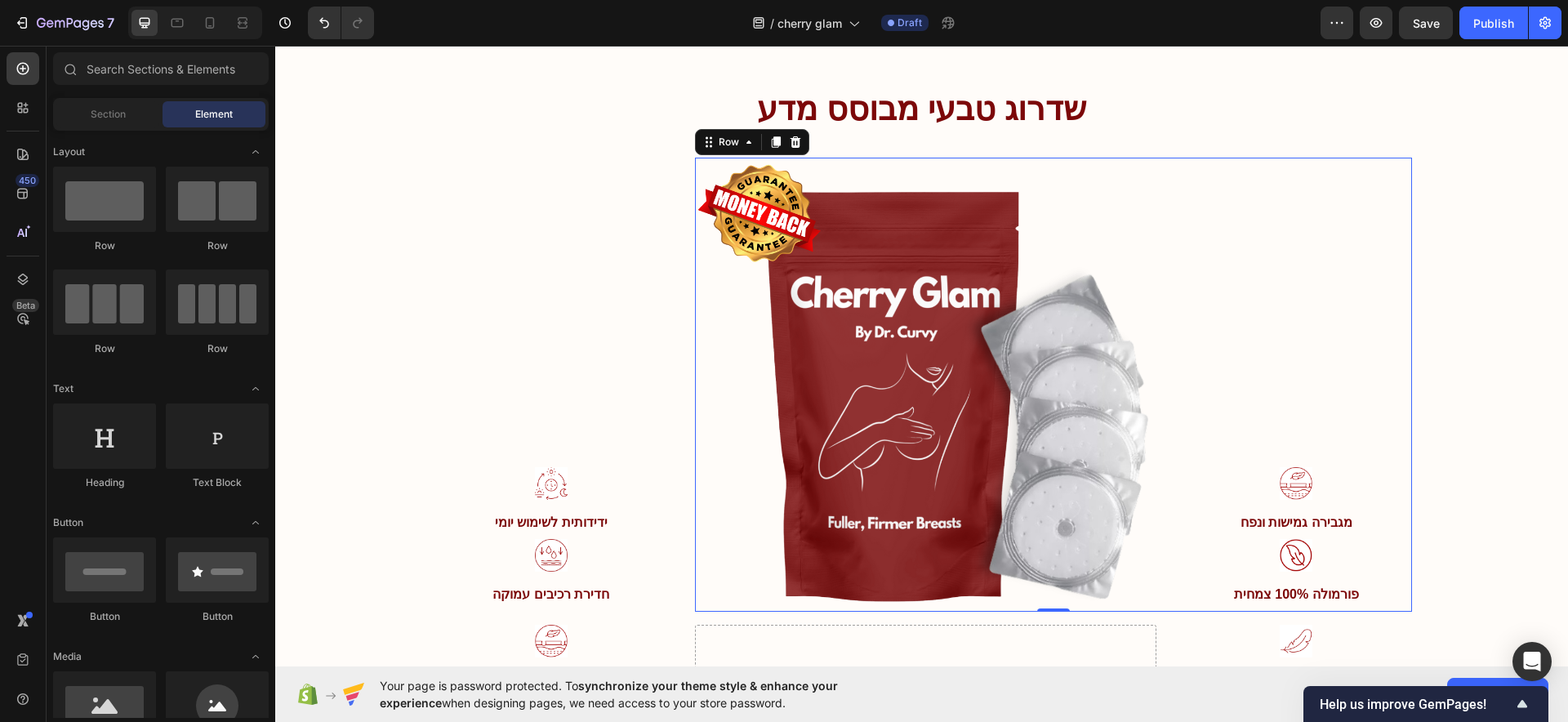
click at [1253, 320] on div "Image מגבירה גמישות ונפח Text Block Image פורמולה 100% צמחית Text Block" at bounding box center [1296, 385] width 231 height 455
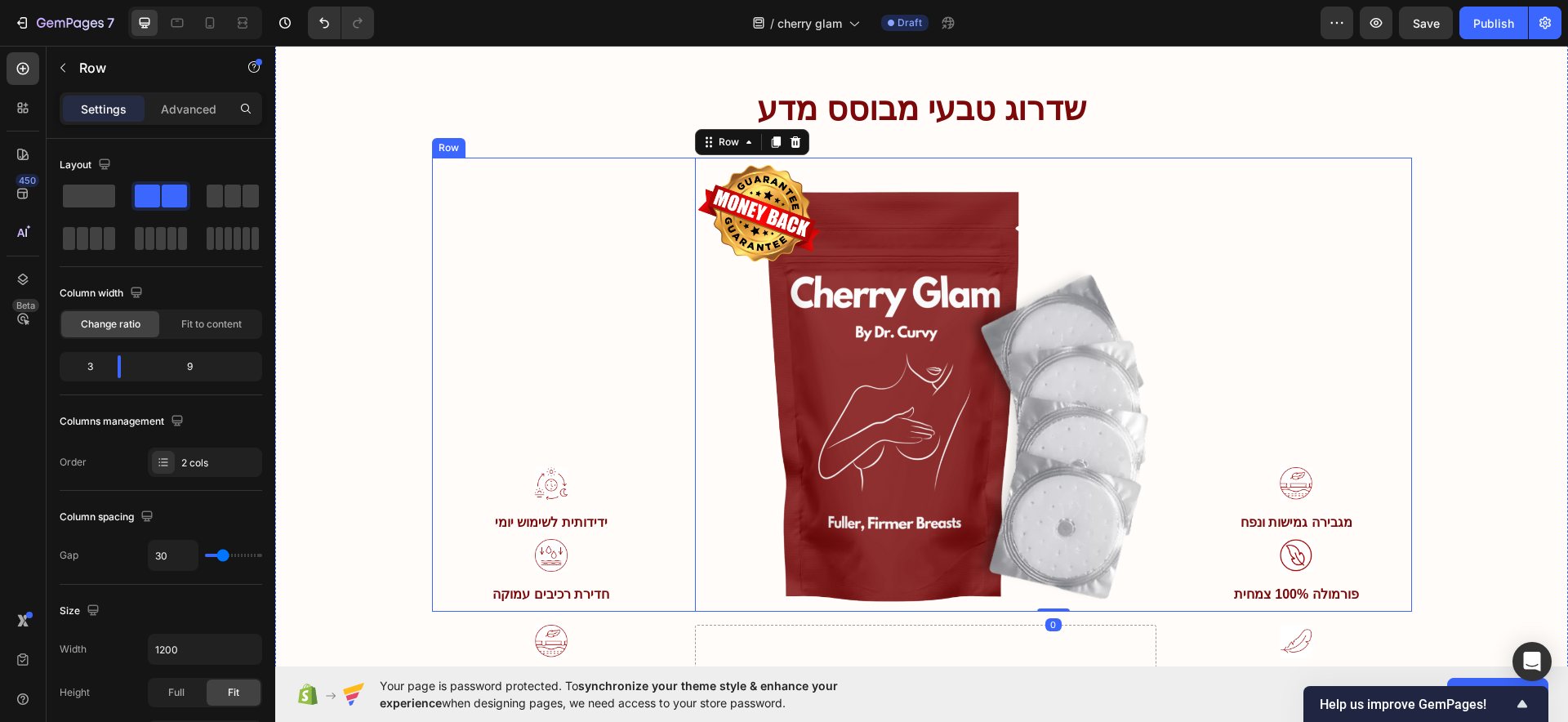
click at [516, 210] on div "Image ידידותית לשימוש יומי Text Block Image חדירת רכיבים עמוקה Text Block" at bounding box center [552, 385] width 240 height 455
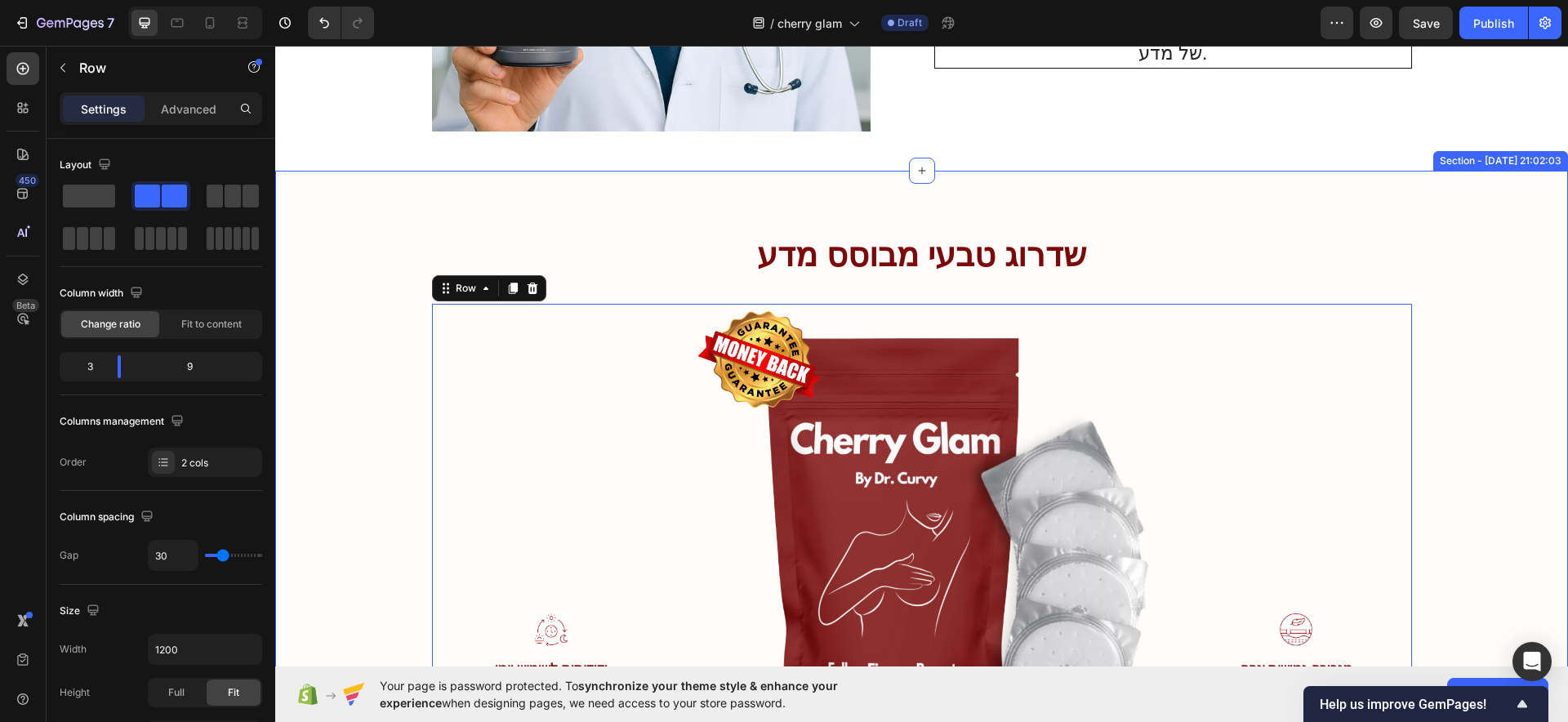
scroll to position [3186, 0]
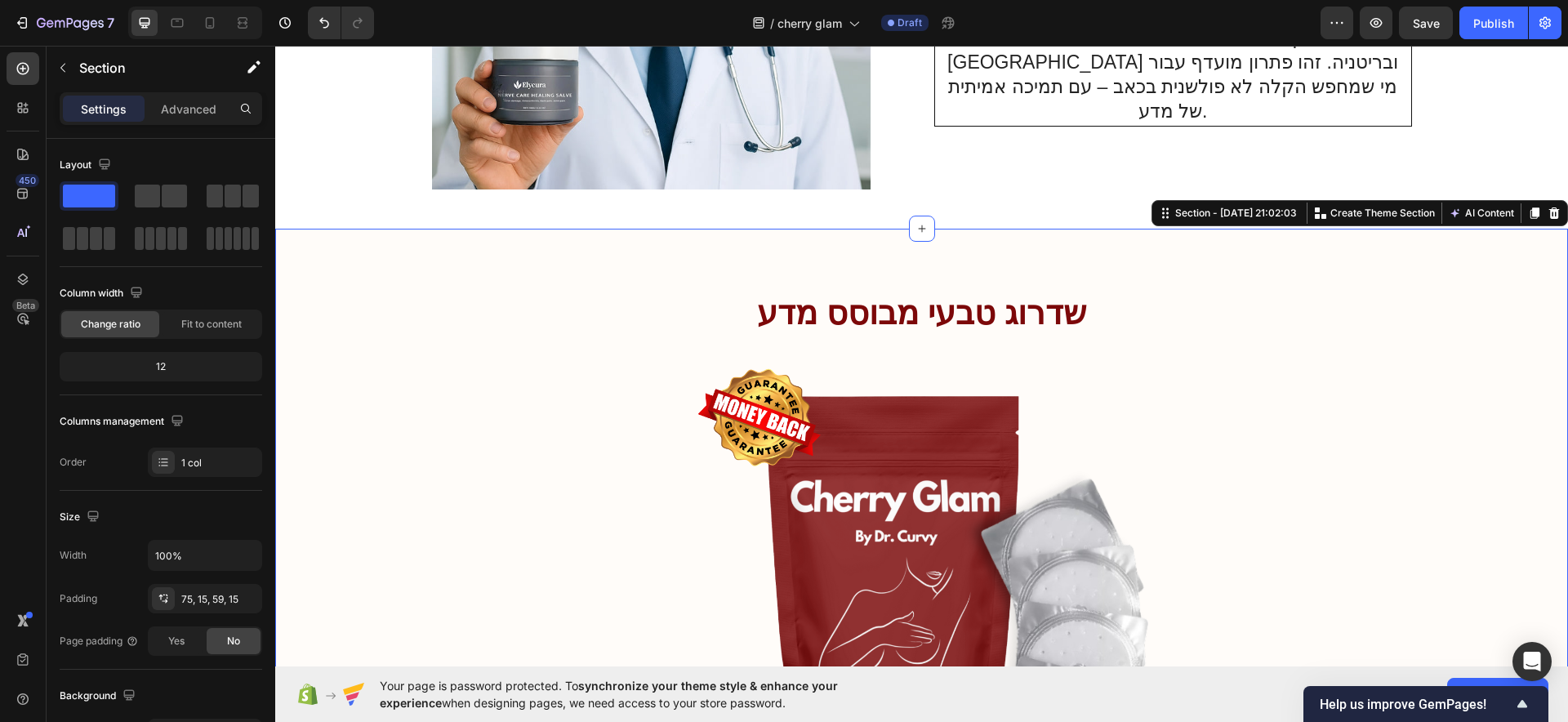
click at [353, 267] on div "שדרוג טבעי מבוסס מדע Heading Row Image ידידותית לשימוש יומי Text Block Image חד…" at bounding box center [921, 625] width 1293 height 794
click at [1253, 217] on div at bounding box center [1553, 213] width 20 height 20
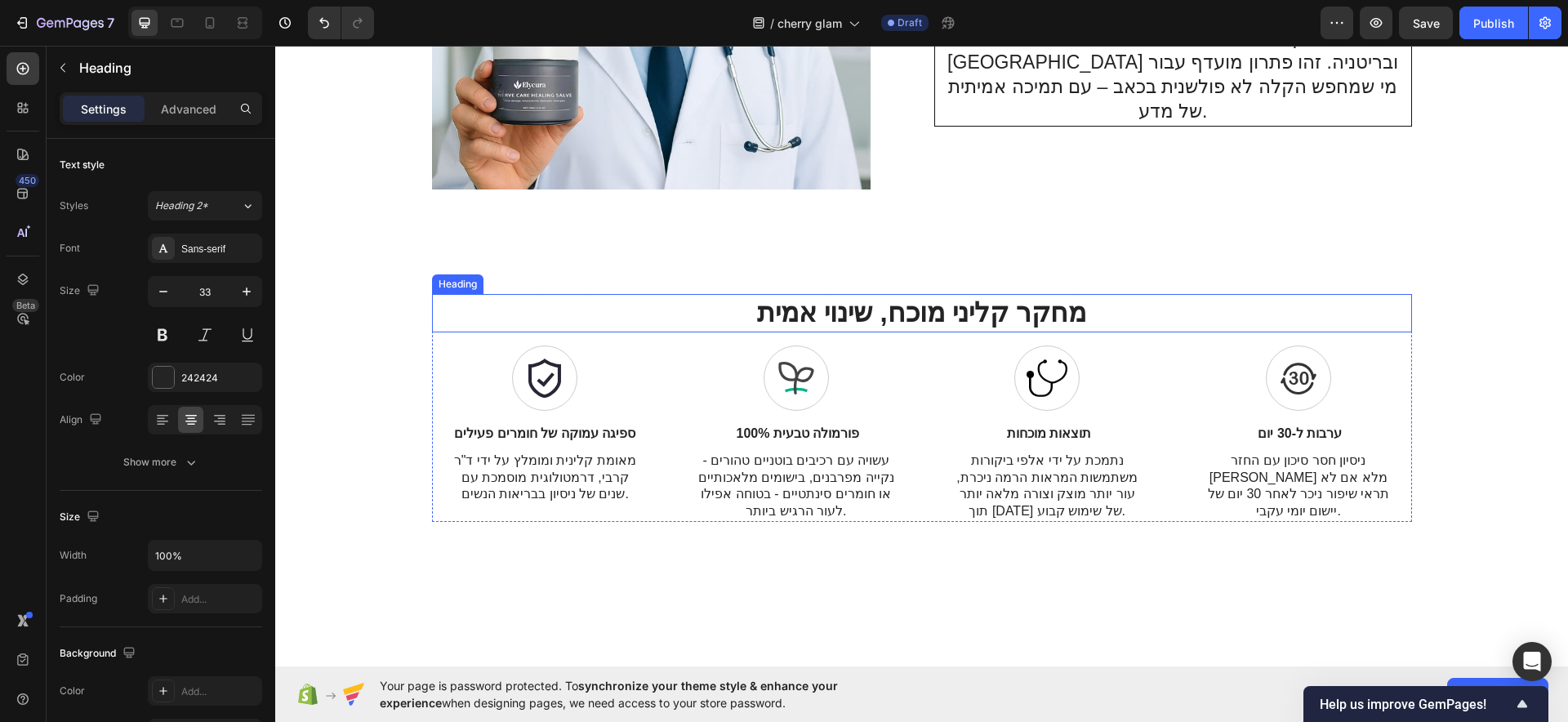
click at [964, 311] on strong "מחקר קליני מוכח, שינוי אמית" at bounding box center [921, 312] width 329 height 30
click at [961, 311] on strong "מחקר קליני מוכח, שינוי אמית" at bounding box center [921, 312] width 329 height 30
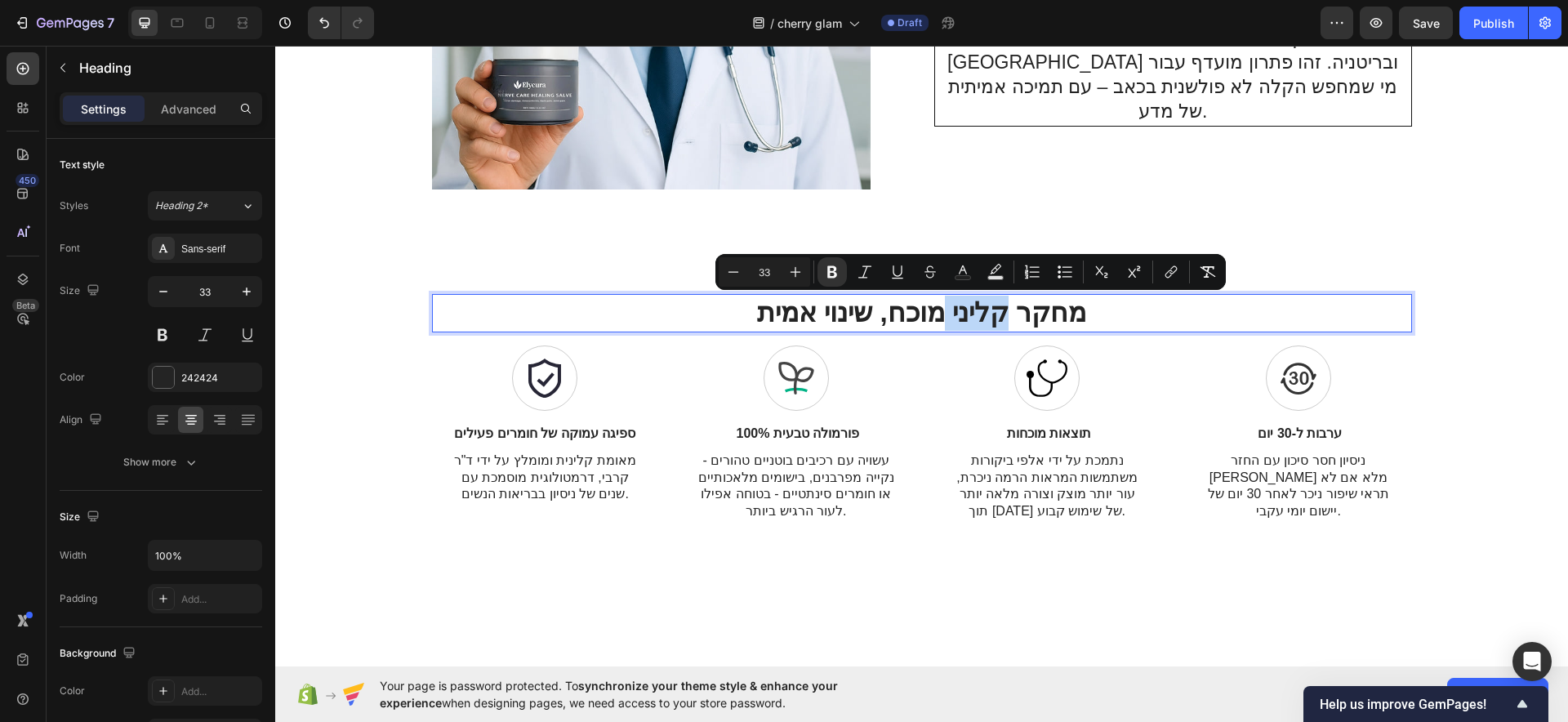
click at [961, 311] on strong "מחקר קליני מוכח, שינוי אמית" at bounding box center [921, 312] width 329 height 30
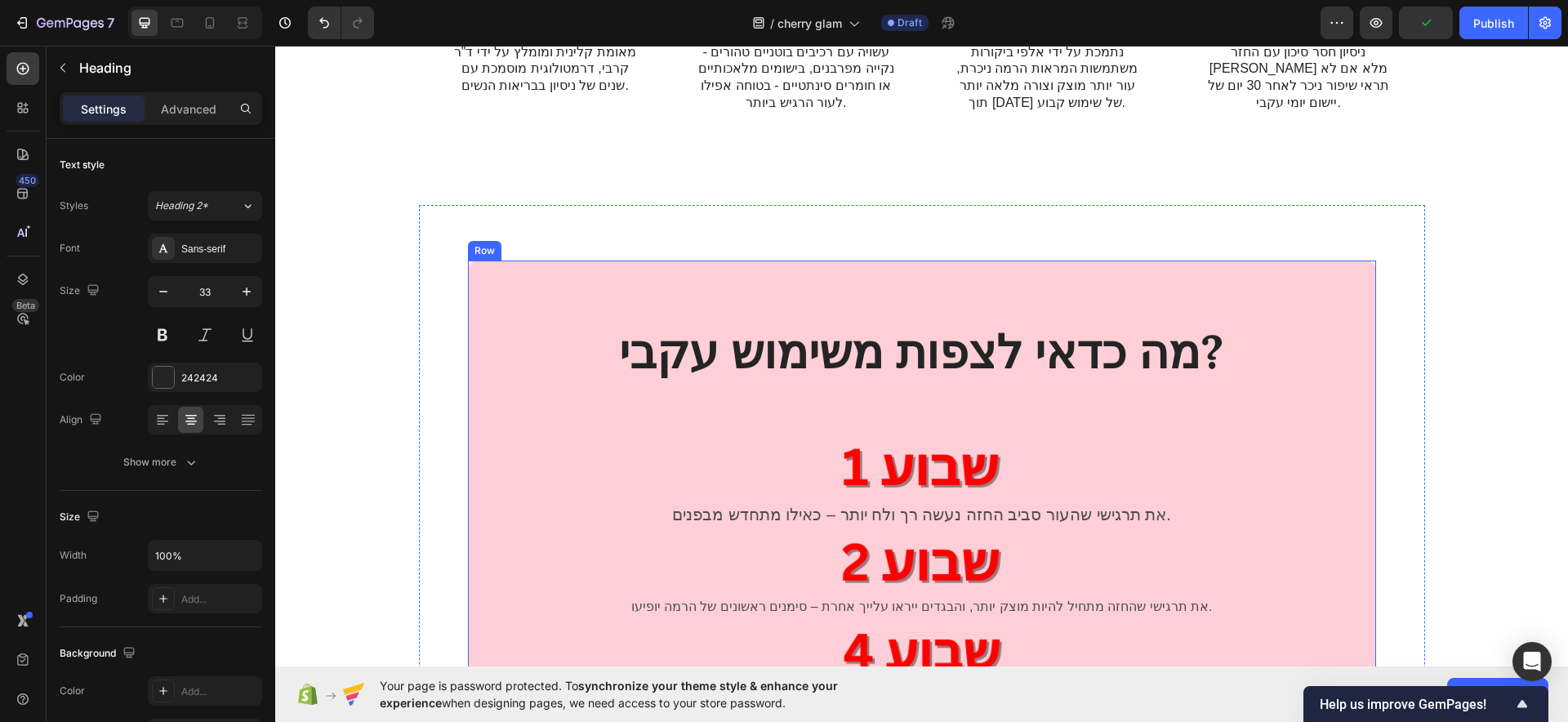
scroll to position [3798, 0]
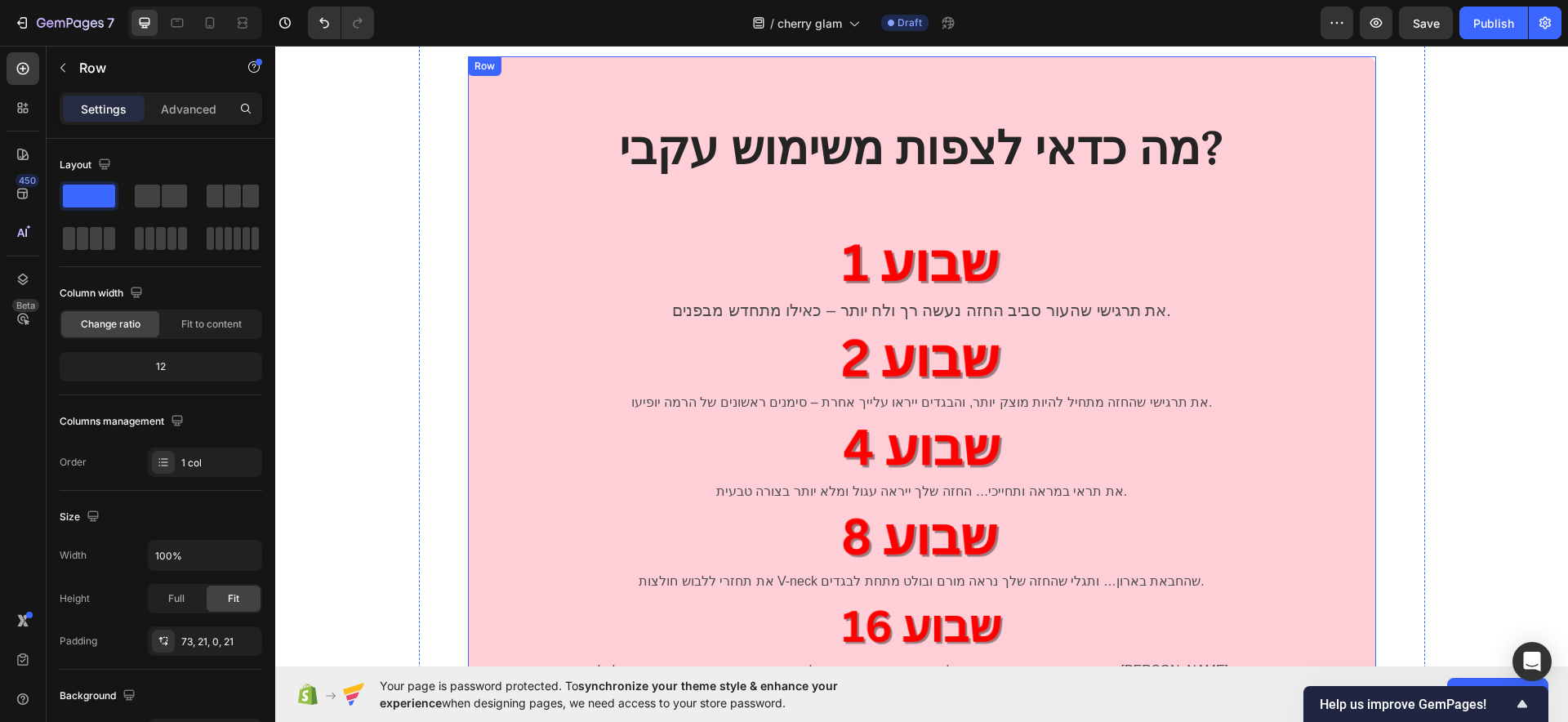
click at [1253, 129] on div "מה כדאי לצפות משימוש עקבי? Heading Row Image את תרגישי שהעור סביב החזה נעשה רך …" at bounding box center [922, 440] width 874 height 647
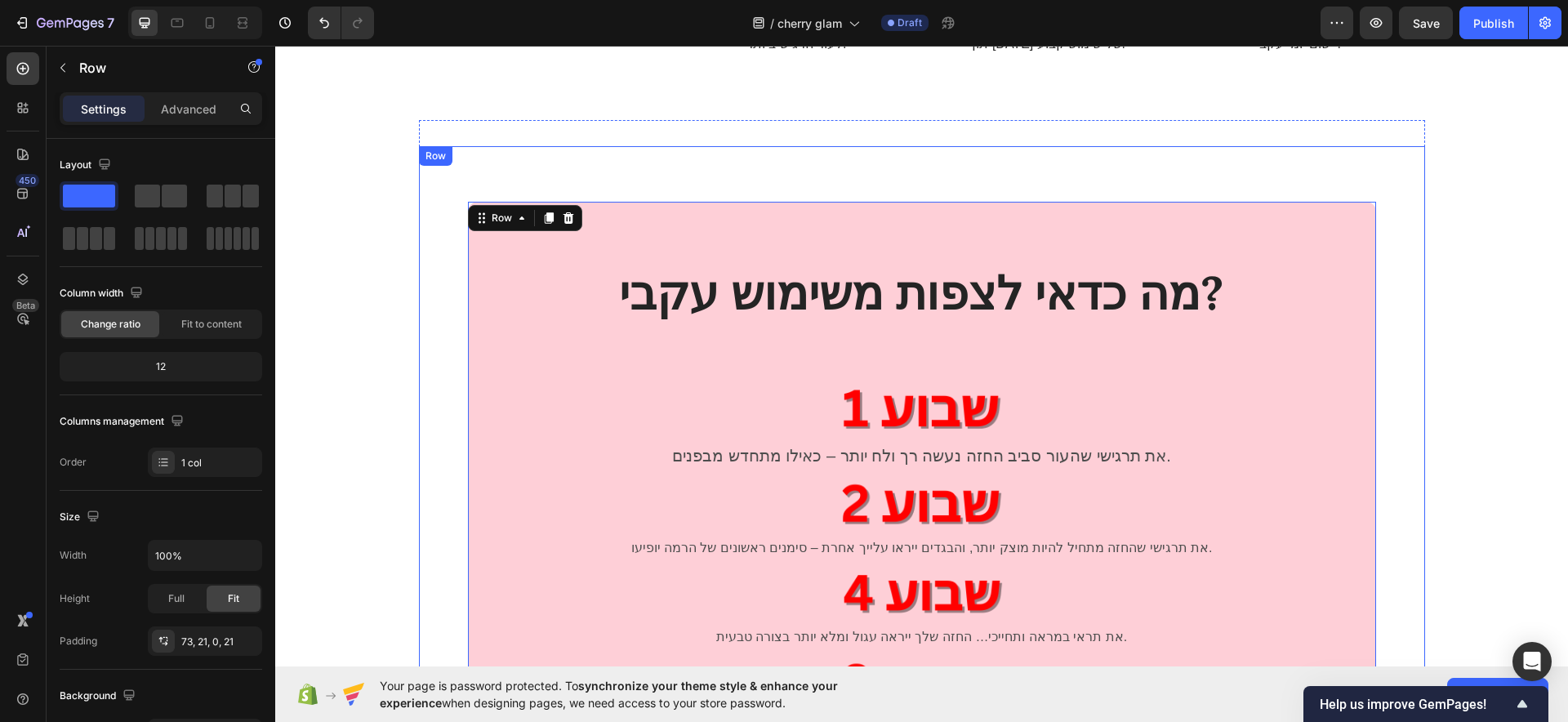
scroll to position [3594, 0]
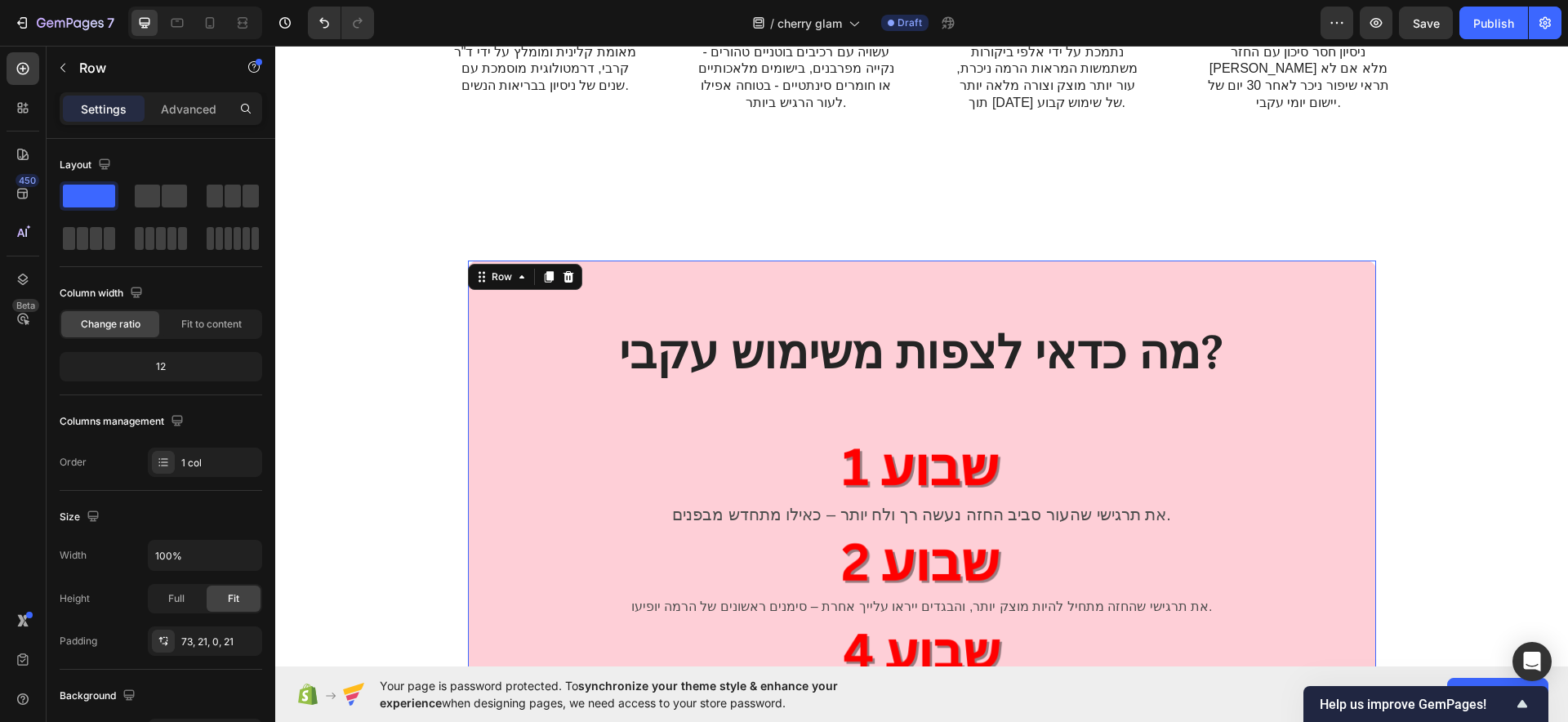
drag, startPoint x: 1287, startPoint y: 281, endPoint x: 1292, endPoint y: 288, distance: 8.6
click at [1253, 288] on div "מה כדאי לצפות משימוש עקבי? Heading Row Image את תרגישי שהעור סביב החזה נעשה רך …" at bounding box center [921, 613] width 908 height 706
click at [563, 272] on icon at bounding box center [568, 277] width 10 height 11
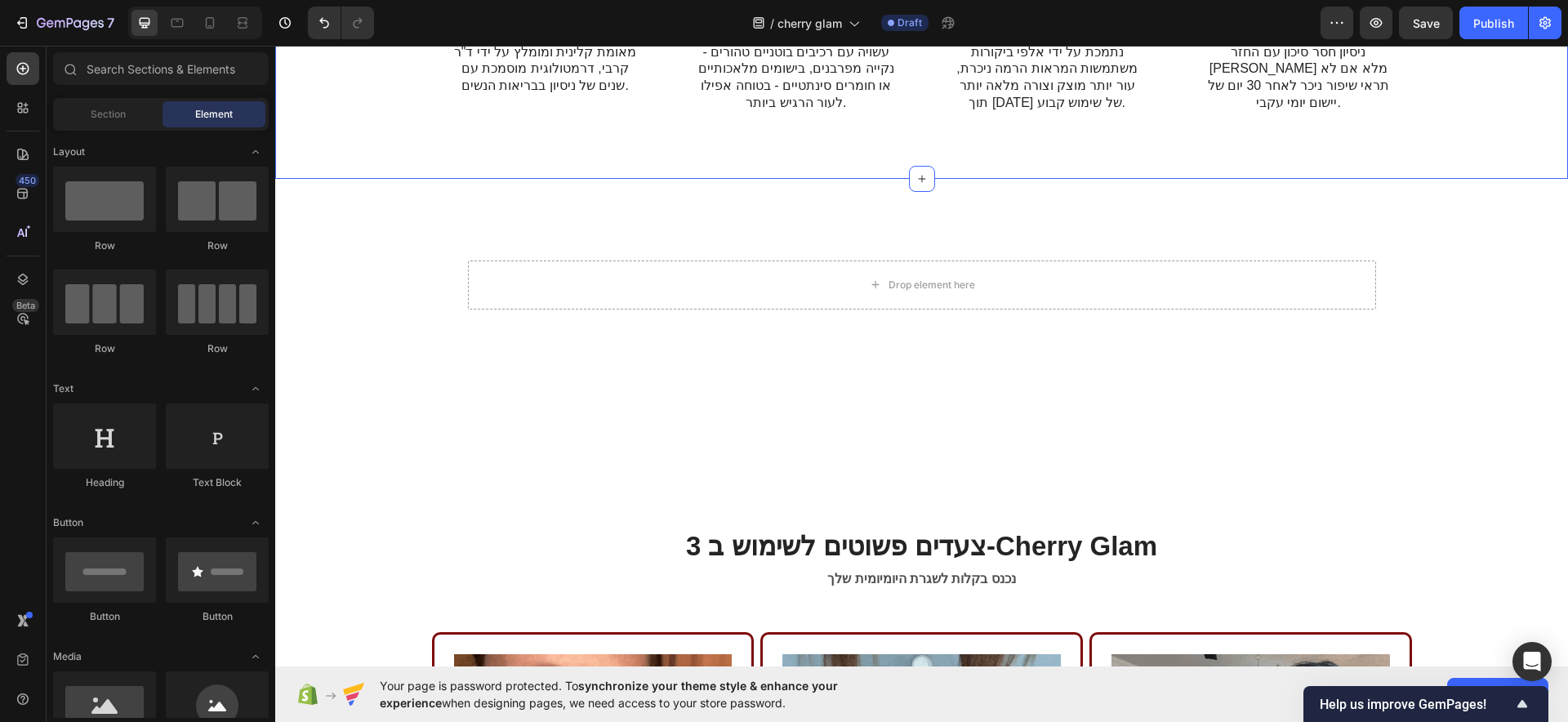
scroll to position [3389, 0]
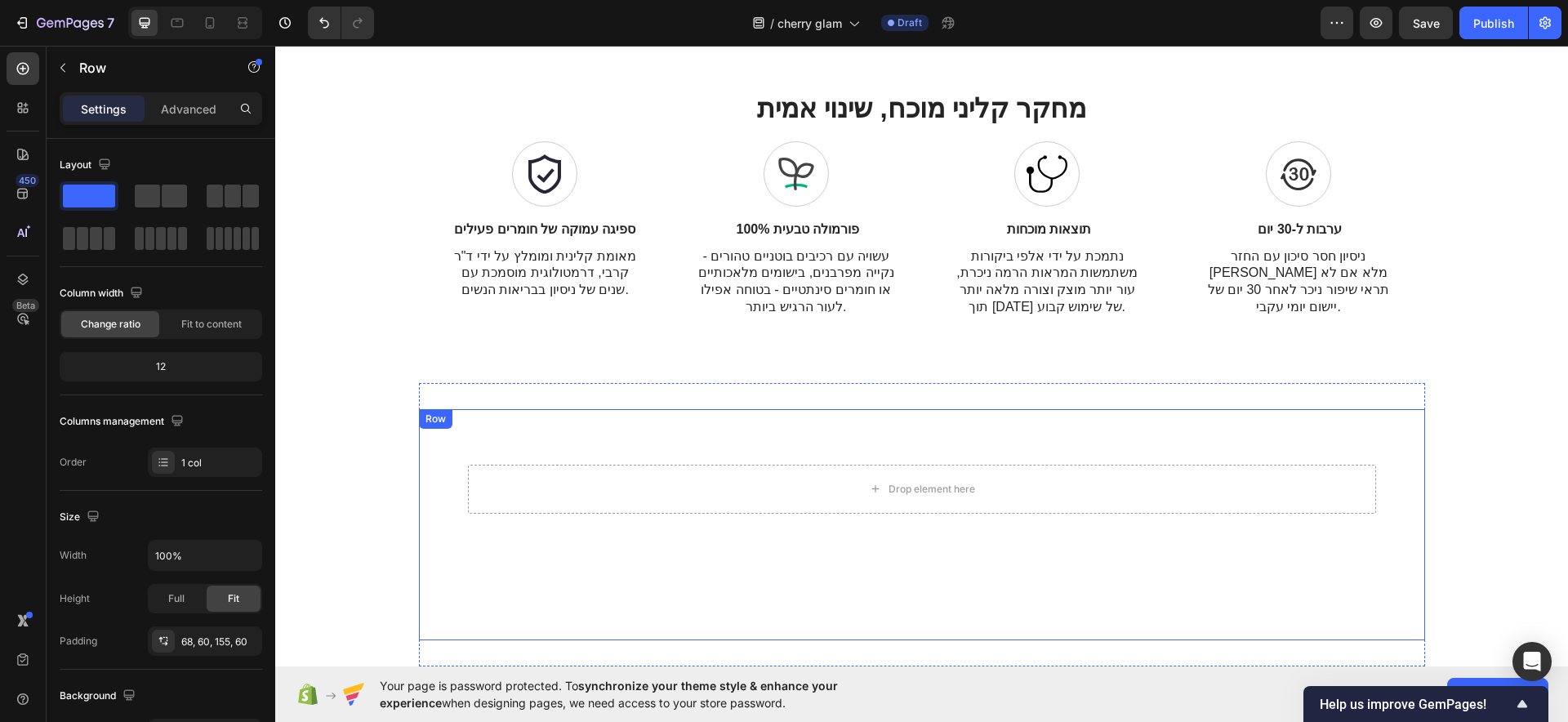
click at [828, 447] on div "Drop element here Row" at bounding box center [921, 525] width 1006 height 231
click at [514, 412] on div "Row" at bounding box center [476, 425] width 115 height 26
click at [513, 420] on icon at bounding box center [519, 425] width 13 height 13
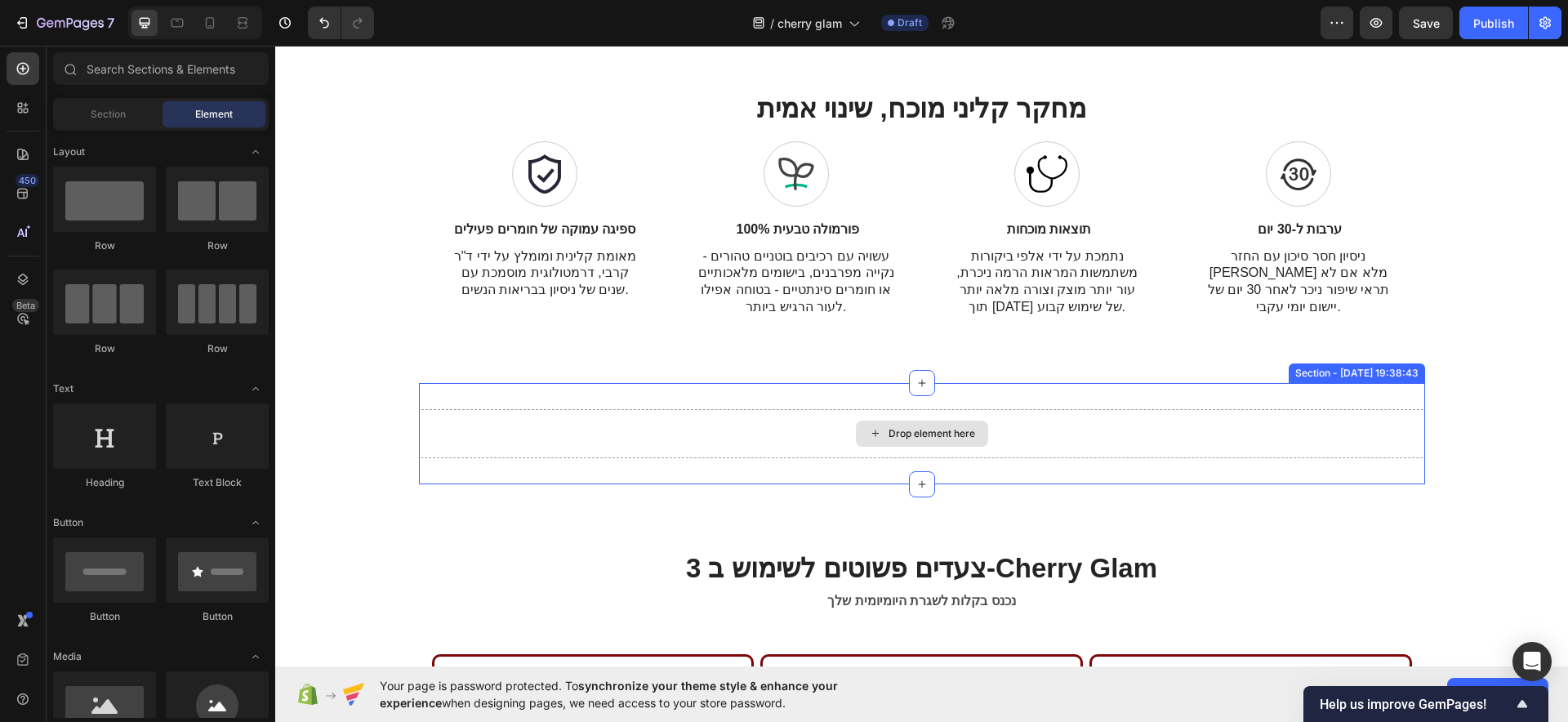
click at [615, 429] on div "Drop element here" at bounding box center [921, 434] width 1006 height 49
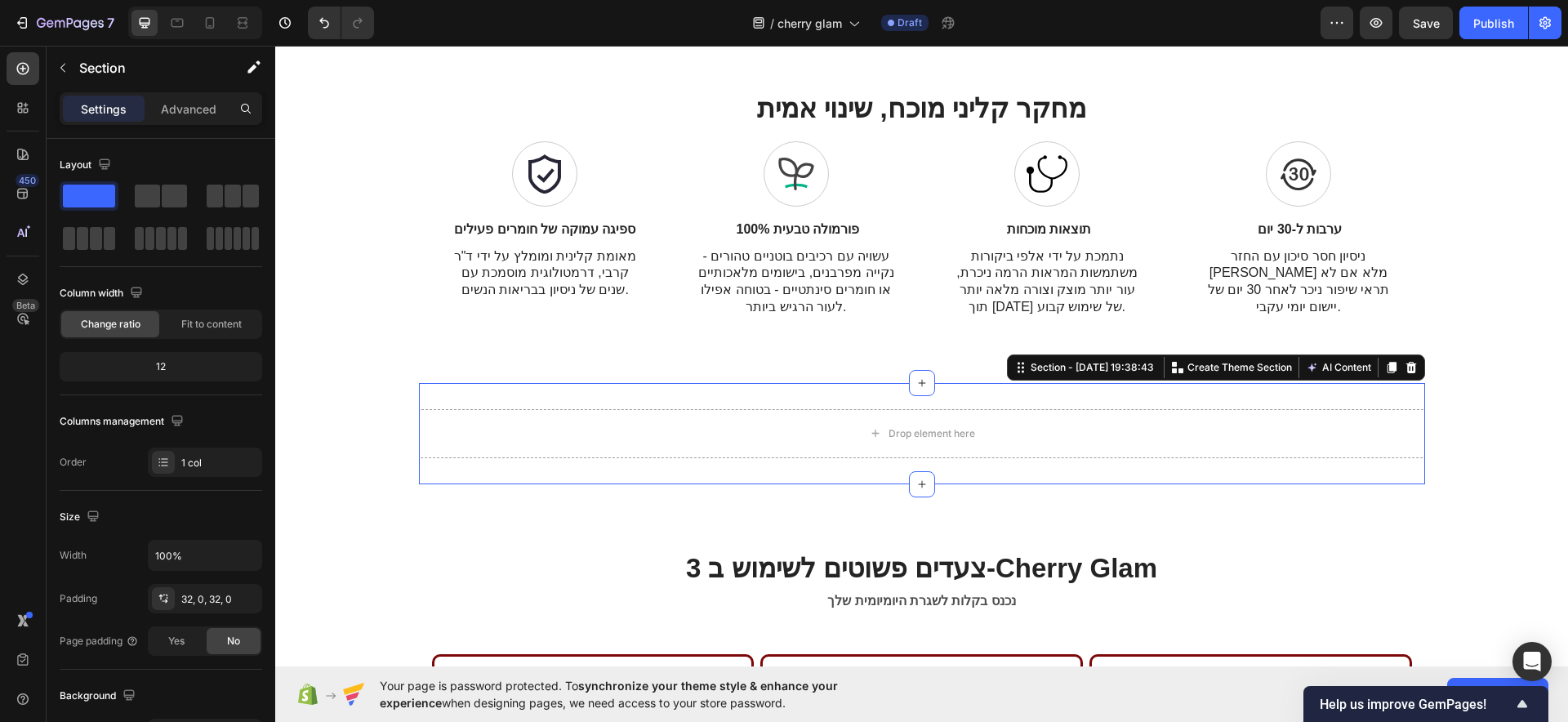
click at [1253, 355] on div "Section - Sep 14 19:38:43 You can create reusable sections Create Theme Section…" at bounding box center [1215, 367] width 418 height 26
click at [1253, 363] on icon at bounding box center [1410, 367] width 10 height 11
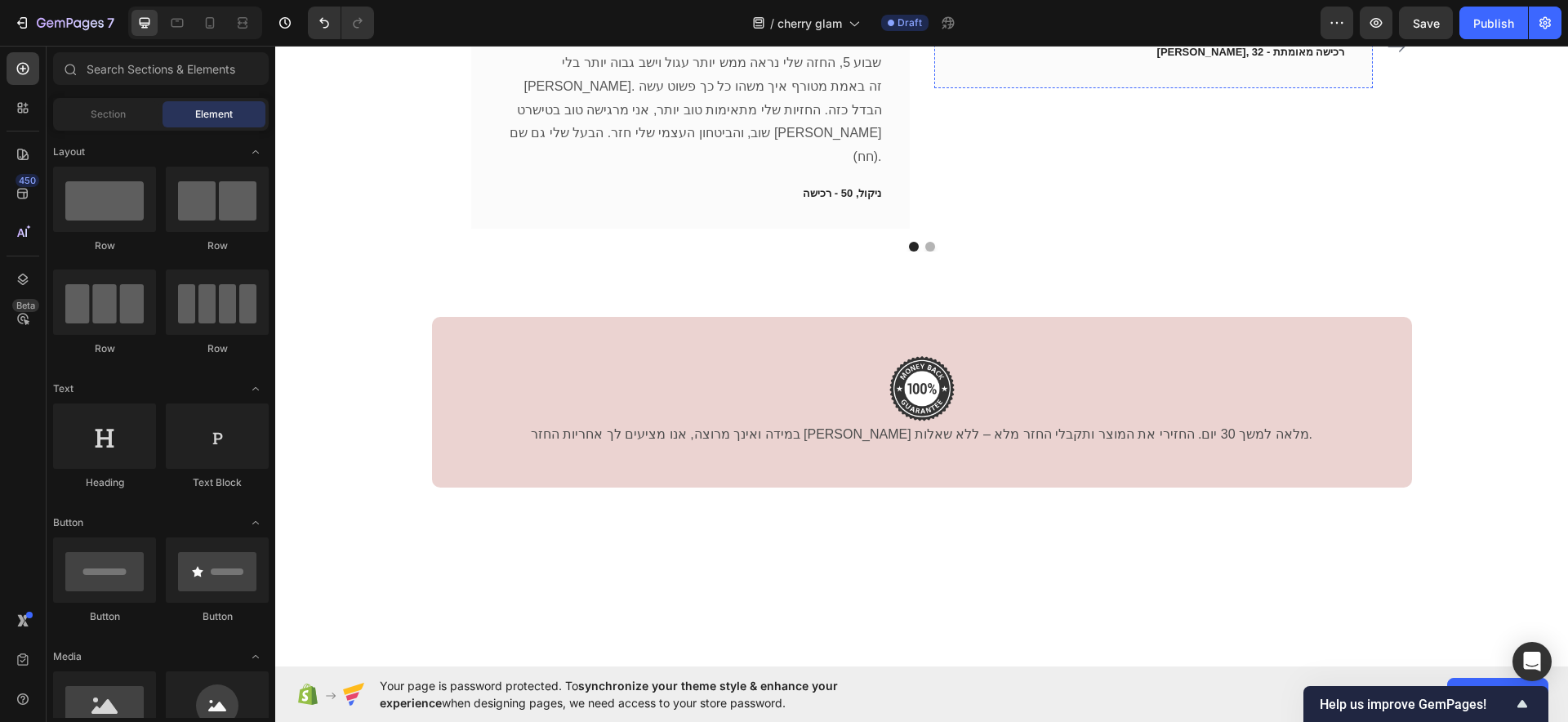
scroll to position [5955, 0]
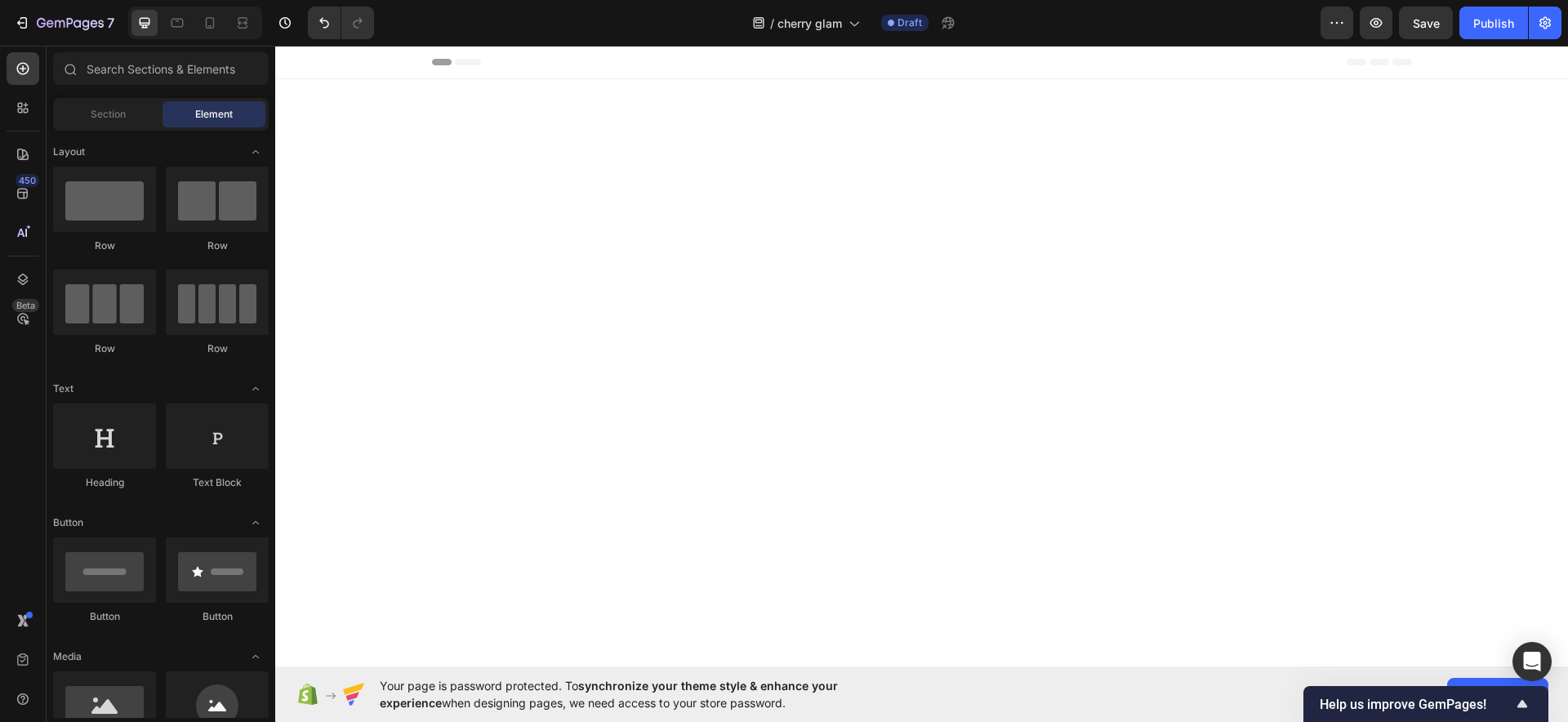
scroll to position [5853, 0]
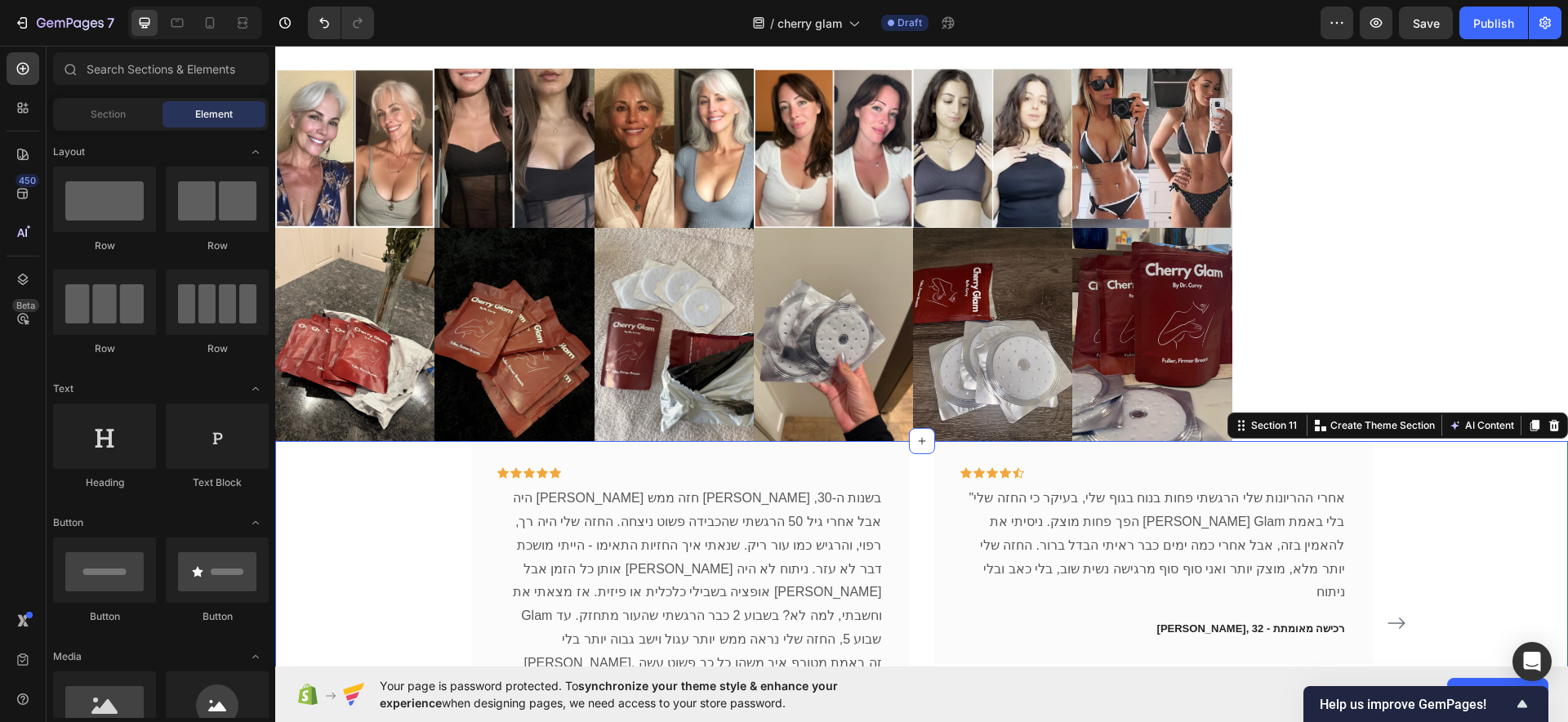
click at [1492, 522] on div "Icon Icon Icon Icon Icon Row היה [PERSON_NAME] חזה ממש [PERSON_NAME] בשנות ה-30…" at bounding box center [921, 635] width 1293 height 387
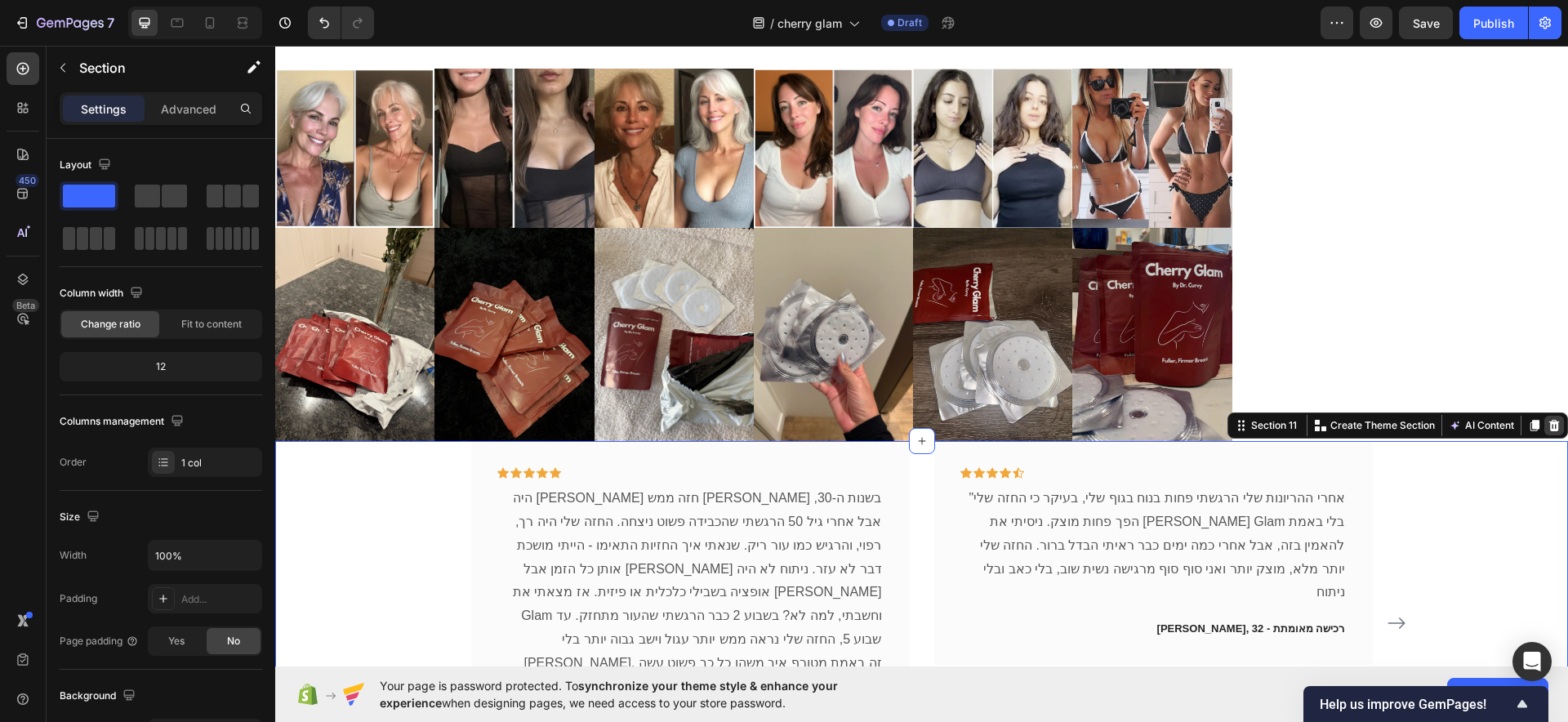
click at [1547, 424] on icon at bounding box center [1553, 425] width 13 height 13
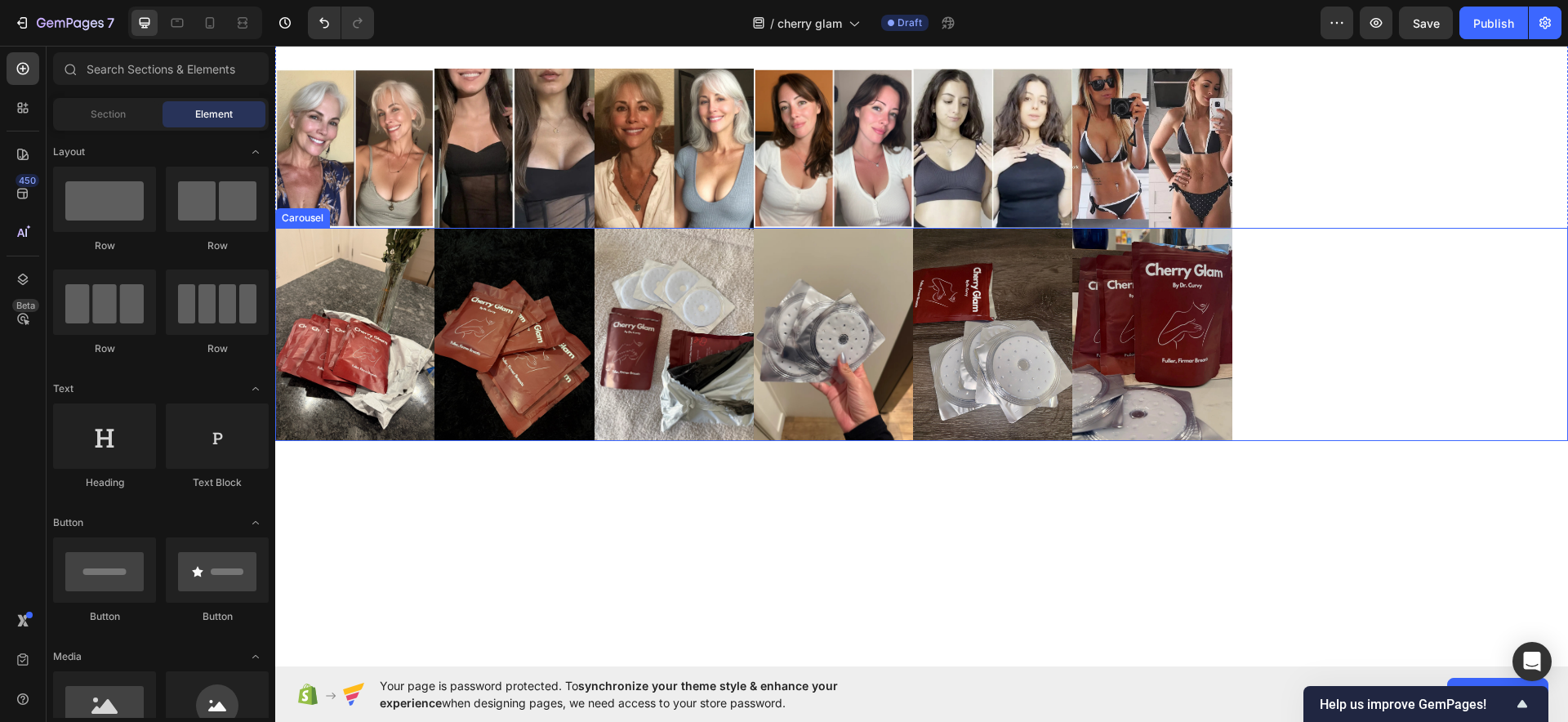
click at [1362, 304] on div "Image Image Image Image Image Image" at bounding box center [921, 334] width 1293 height 212
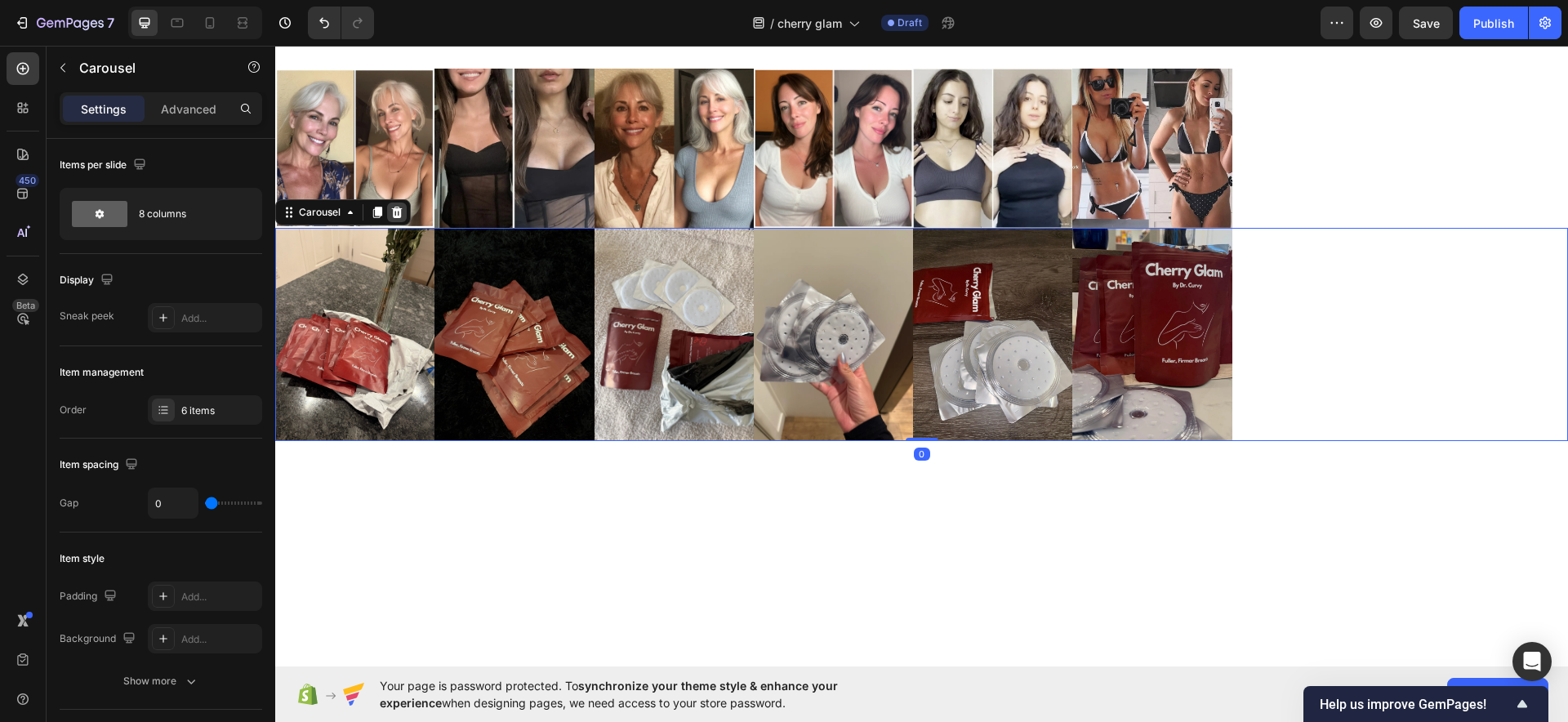
click at [396, 207] on icon at bounding box center [397, 212] width 13 height 13
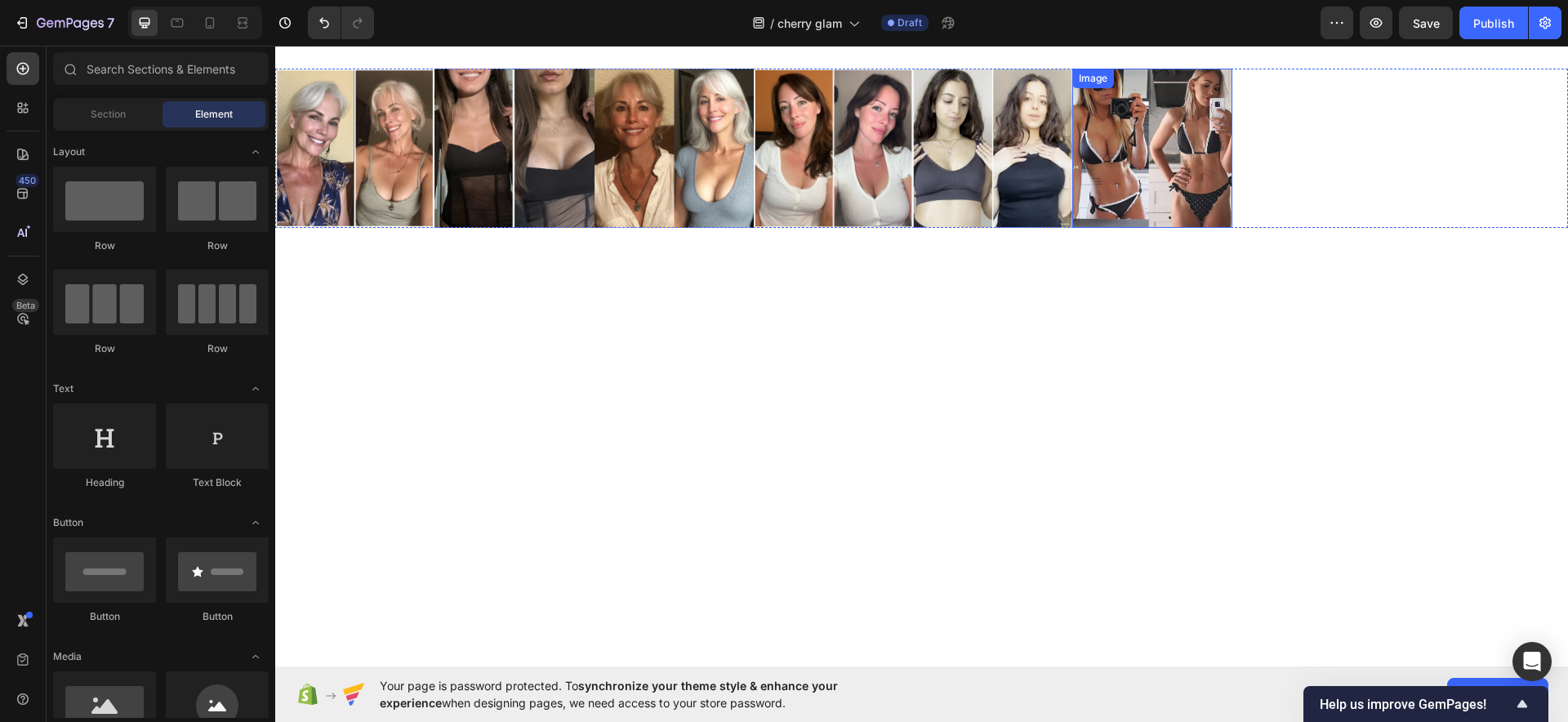
click at [1361, 165] on div "Image Image Image Image Image Image" at bounding box center [921, 148] width 1293 height 160
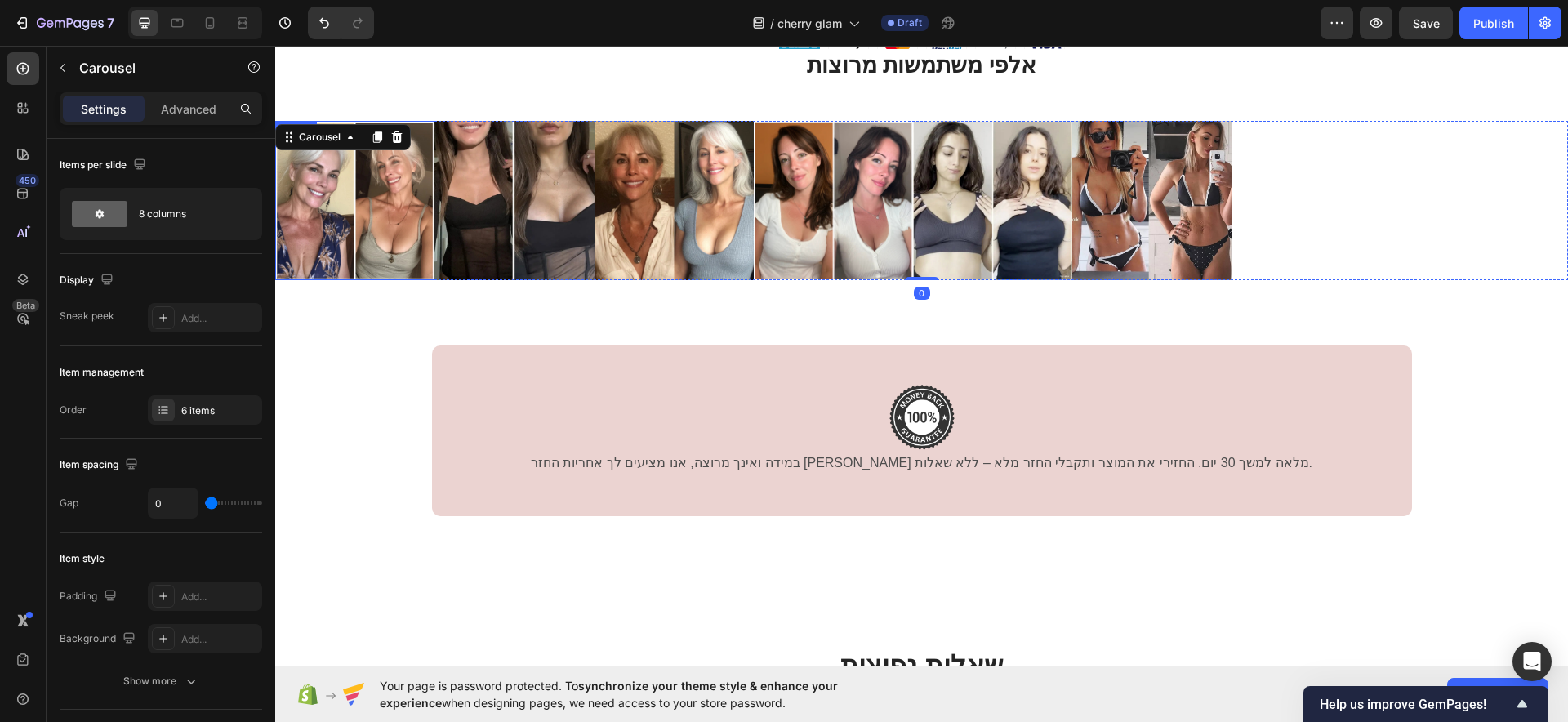
scroll to position [5750, 0]
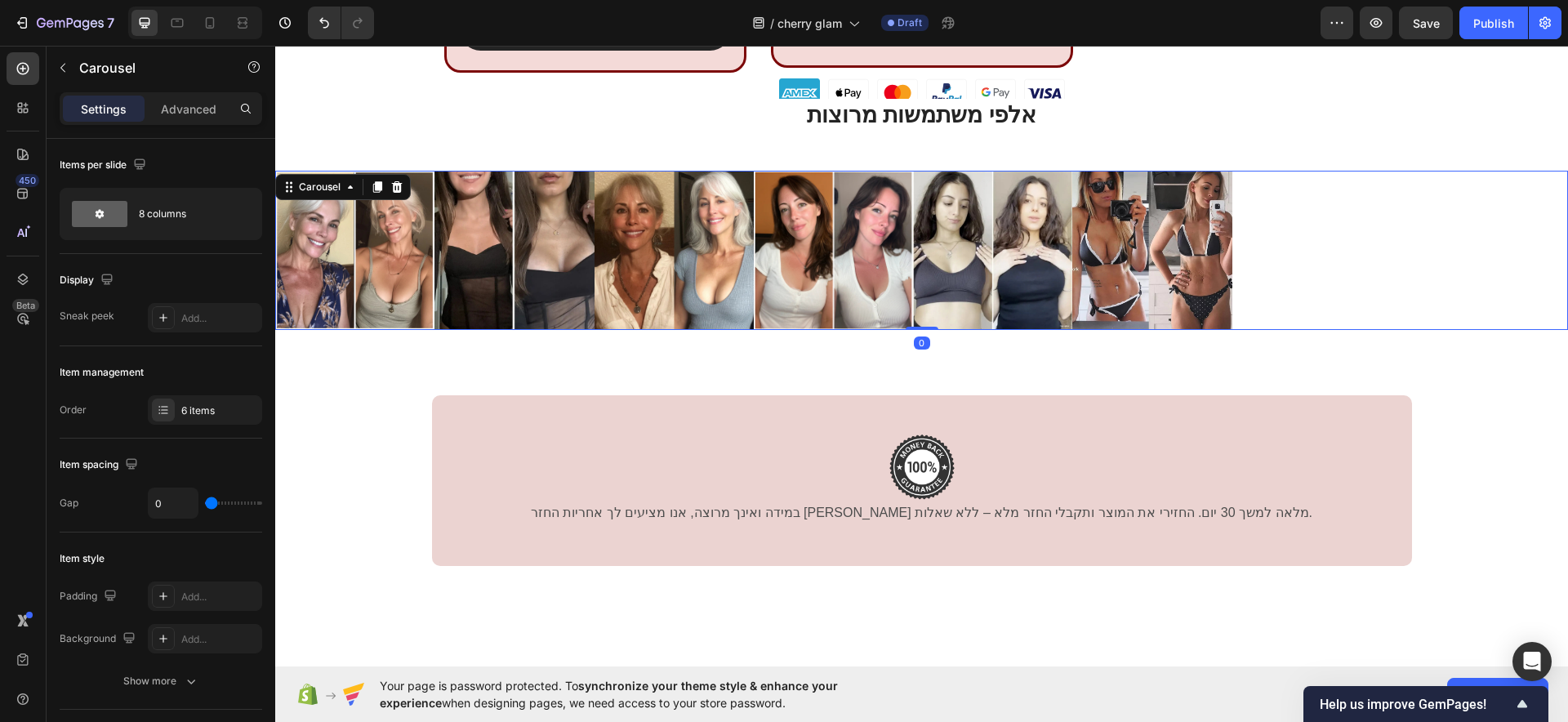
click at [400, 181] on icon at bounding box center [397, 186] width 13 height 13
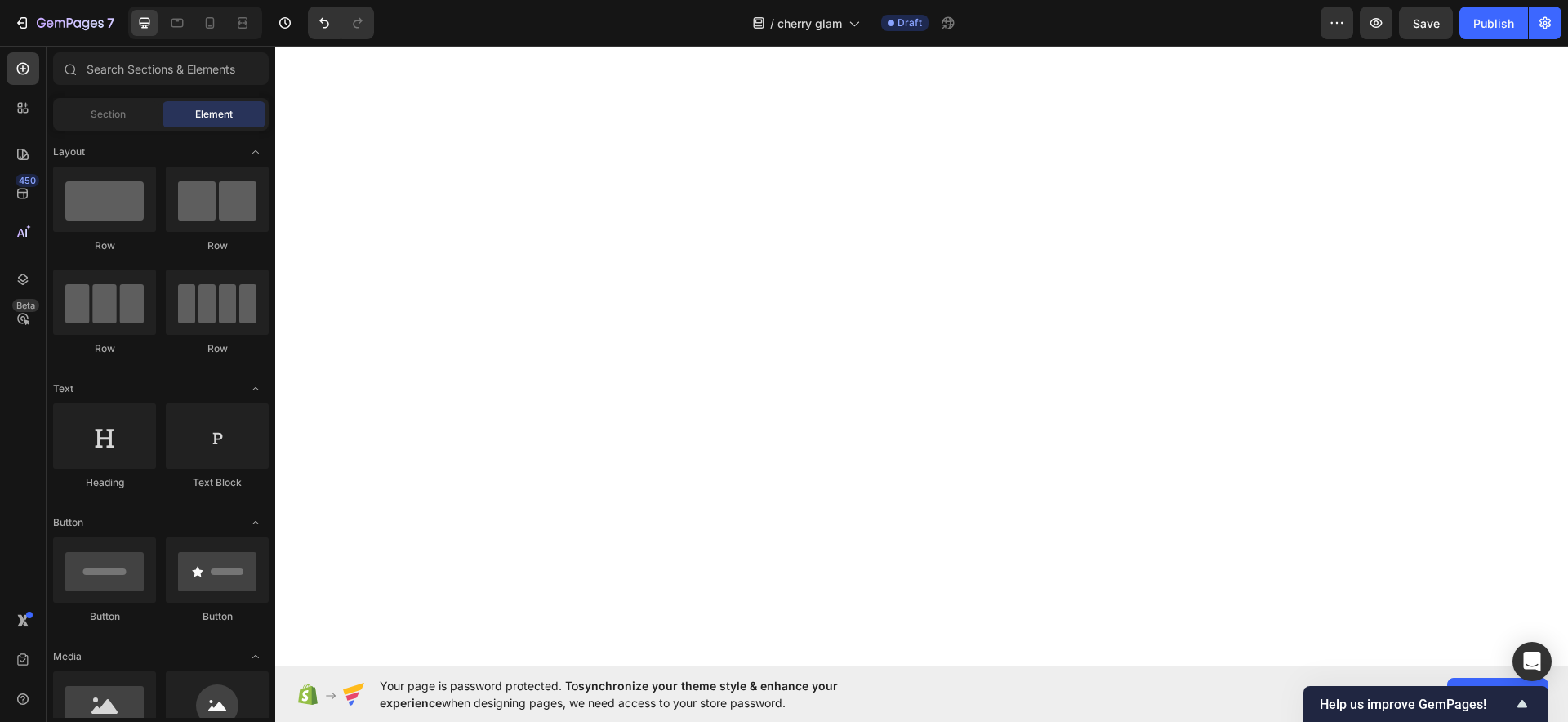
scroll to position [2992, 0]
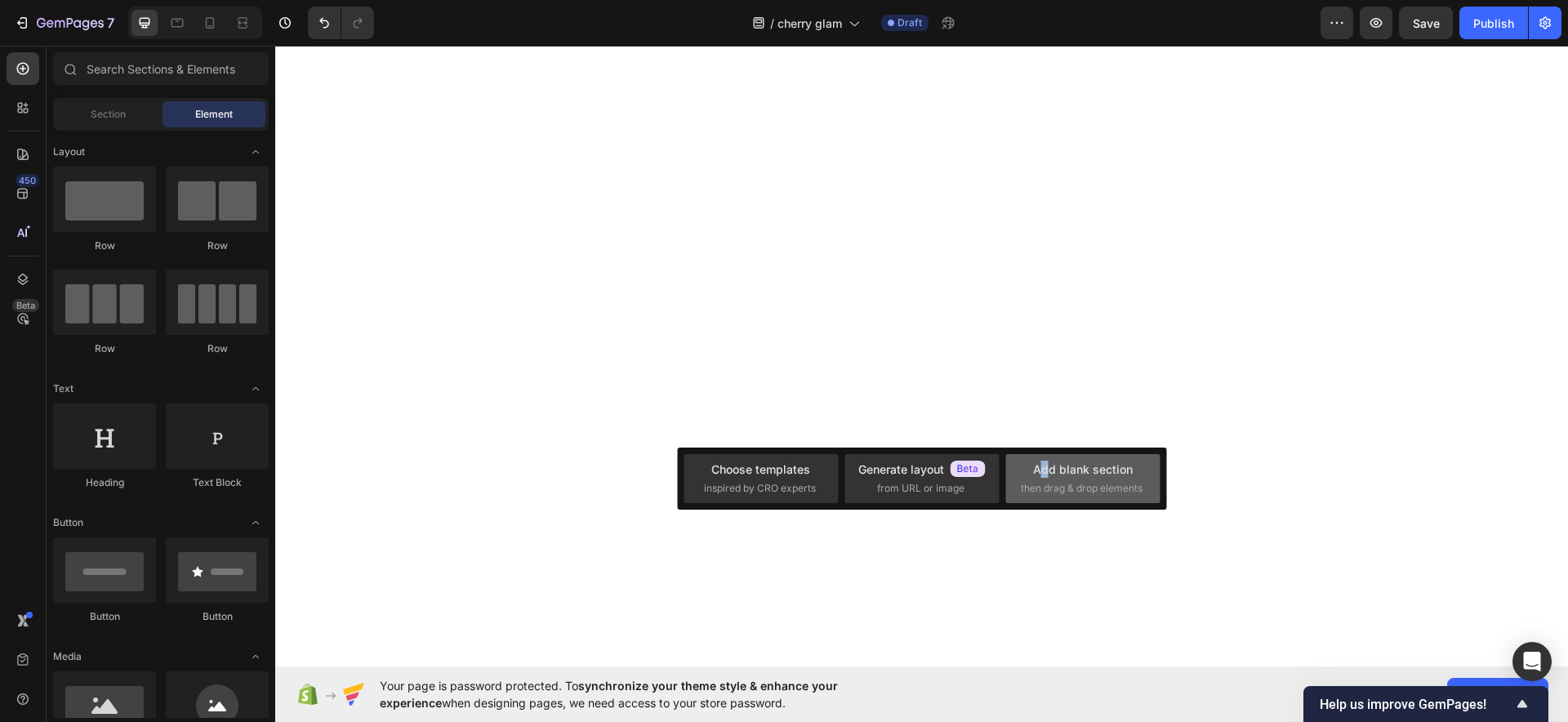
click at [1046, 471] on div "Add blank section" at bounding box center [1083, 469] width 100 height 17
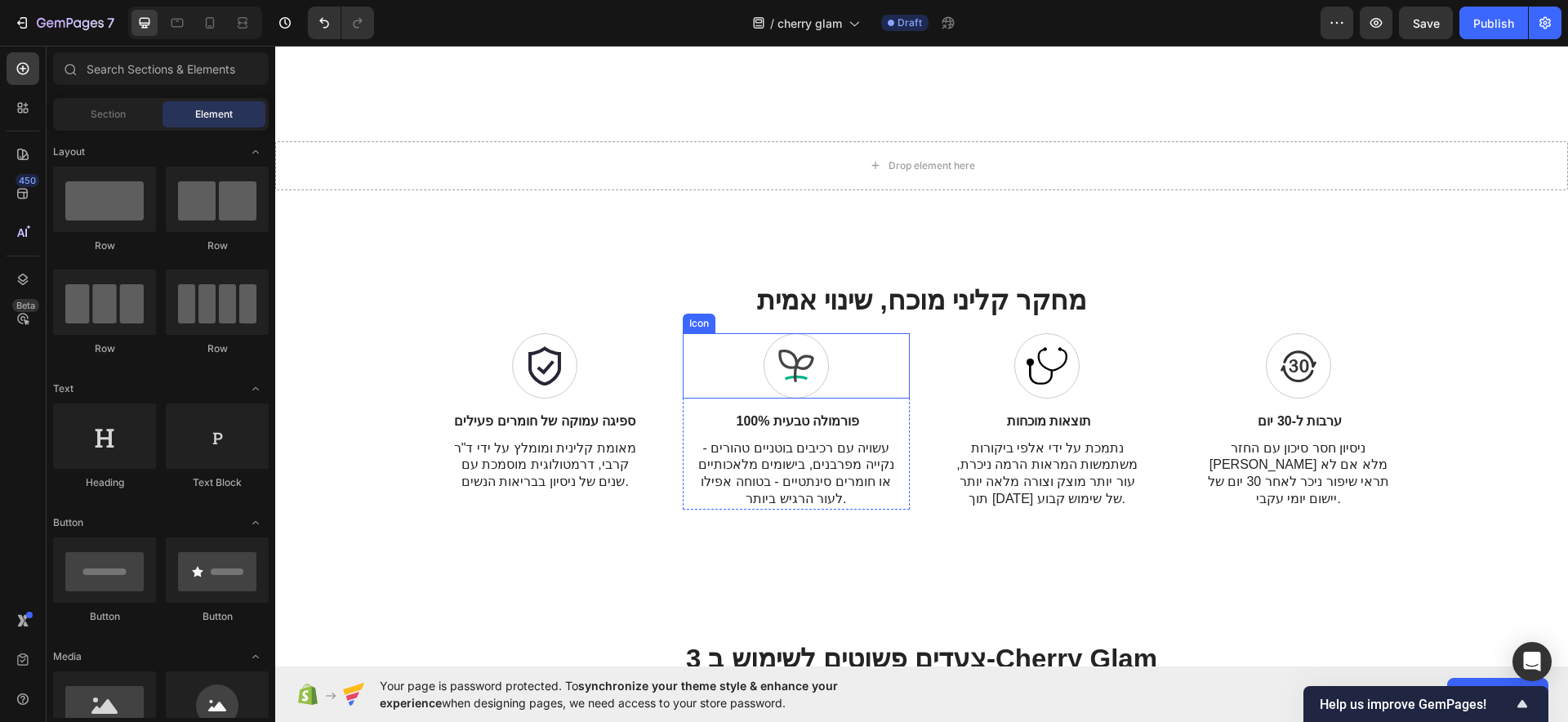
scroll to position [3094, 0]
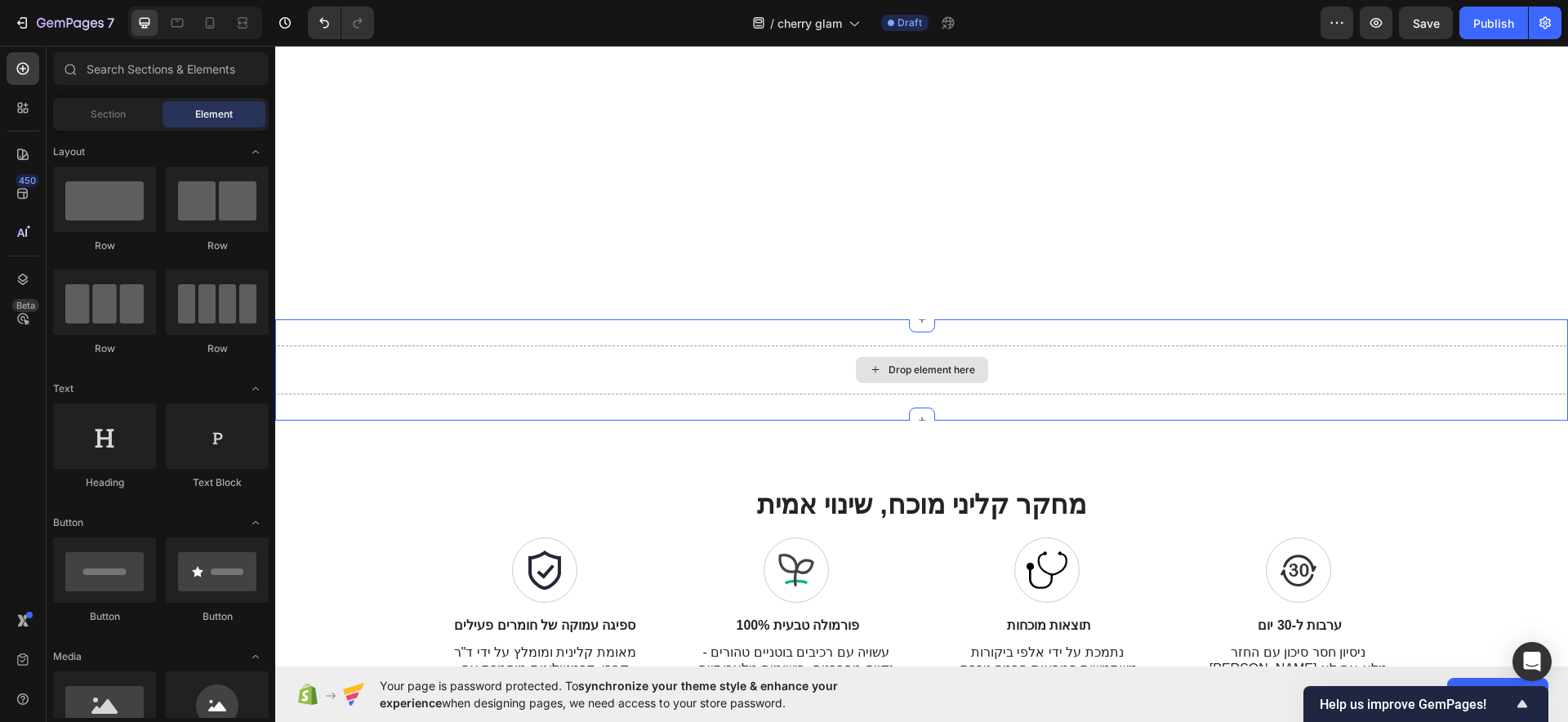
click at [900, 361] on div "Drop element here" at bounding box center [921, 370] width 132 height 26
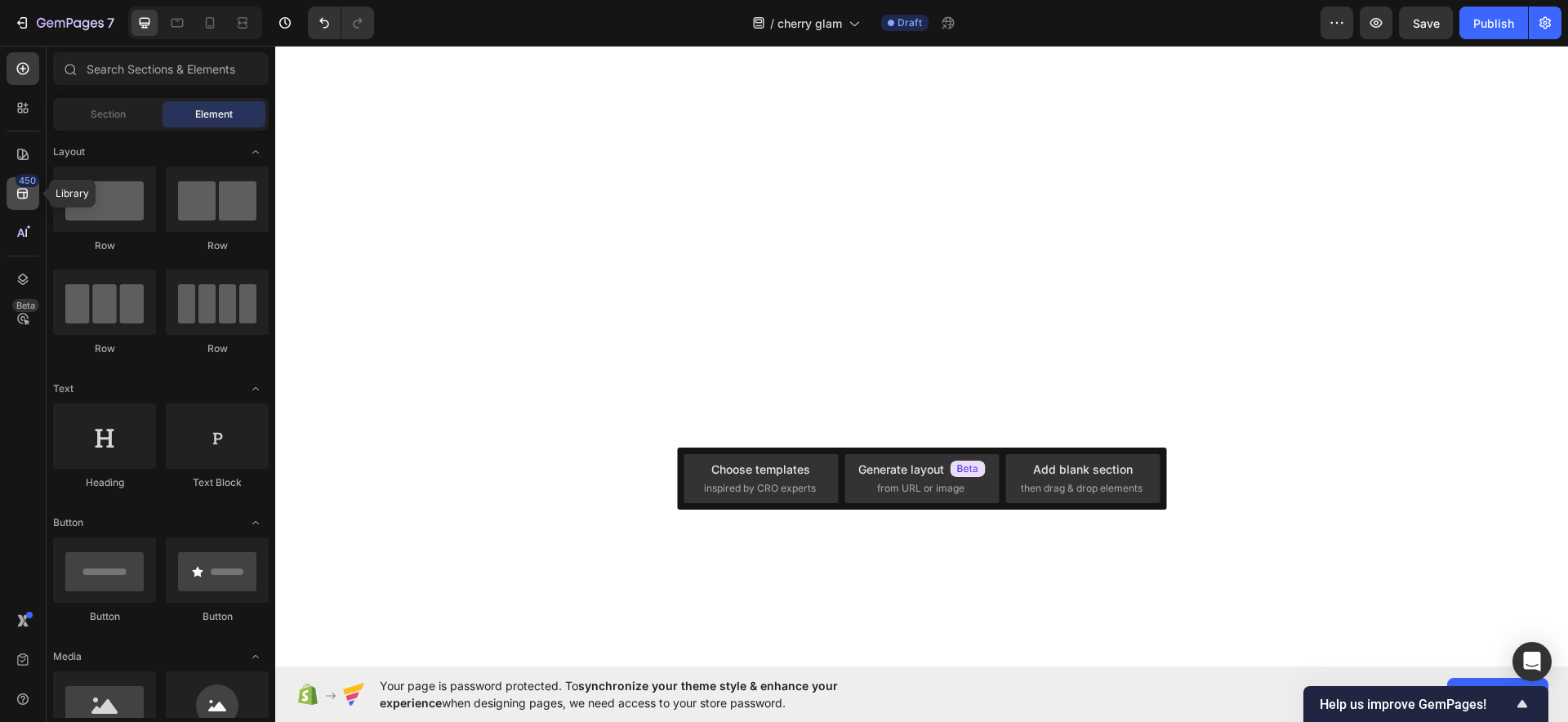
click at [23, 190] on icon at bounding box center [22, 193] width 16 height 16
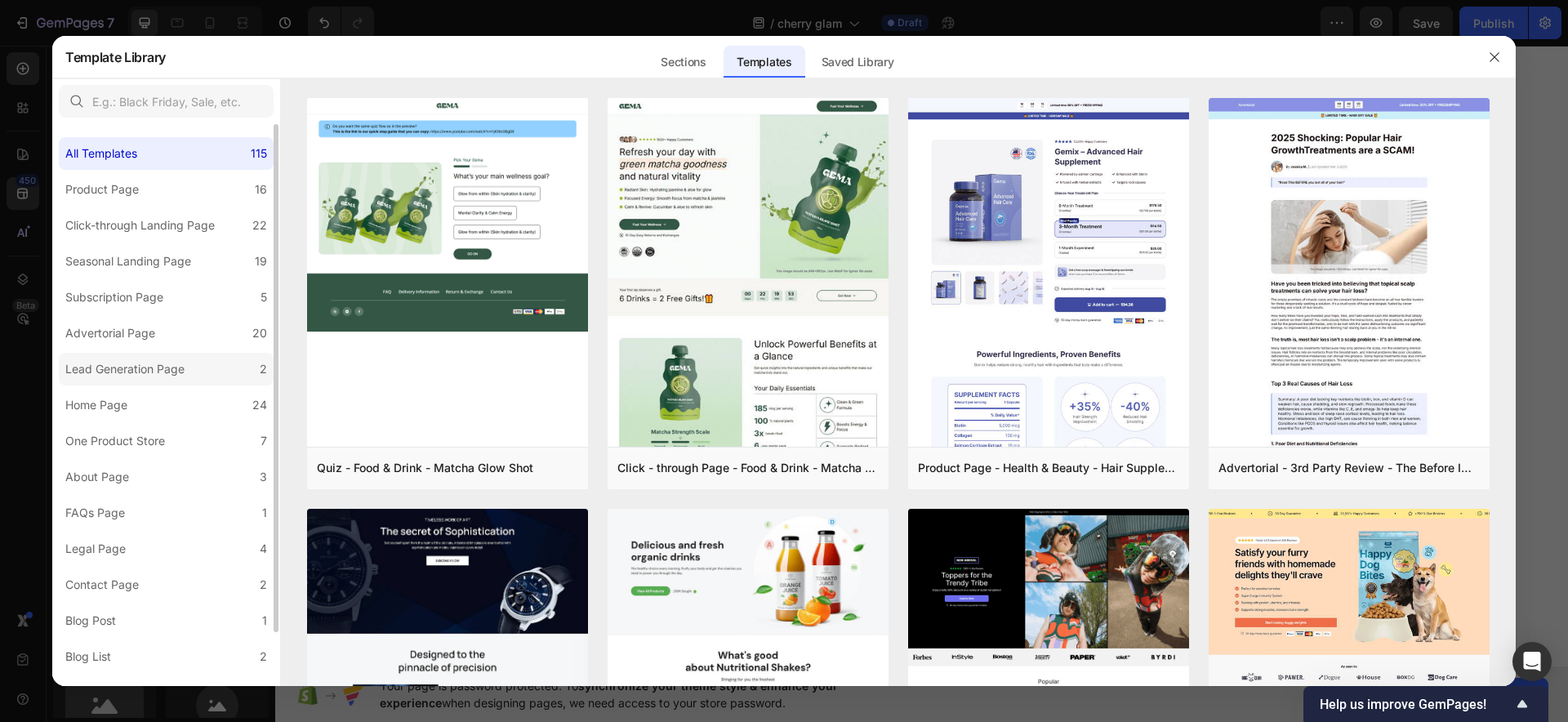
scroll to position [59, 0]
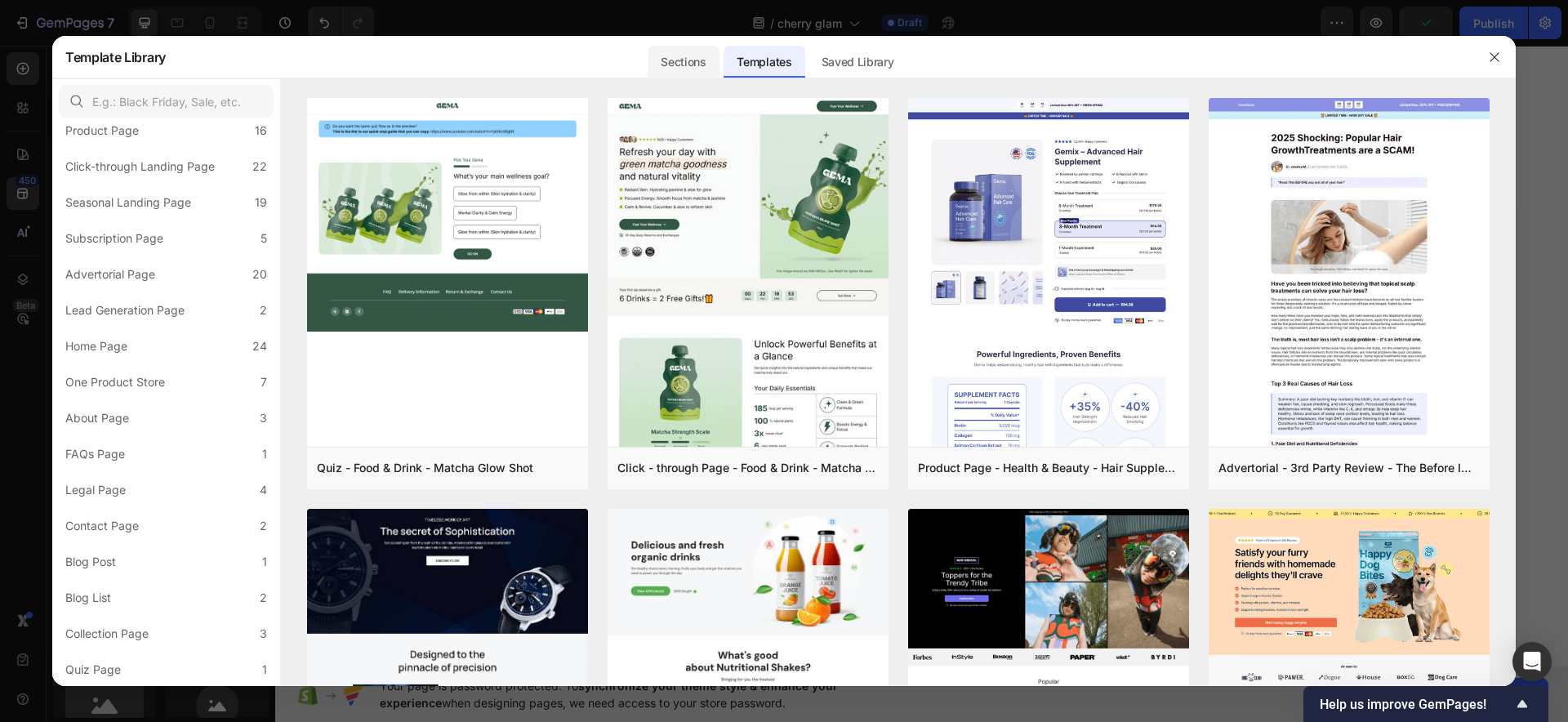
click at [657, 50] on div "Sections" at bounding box center [683, 62] width 71 height 33
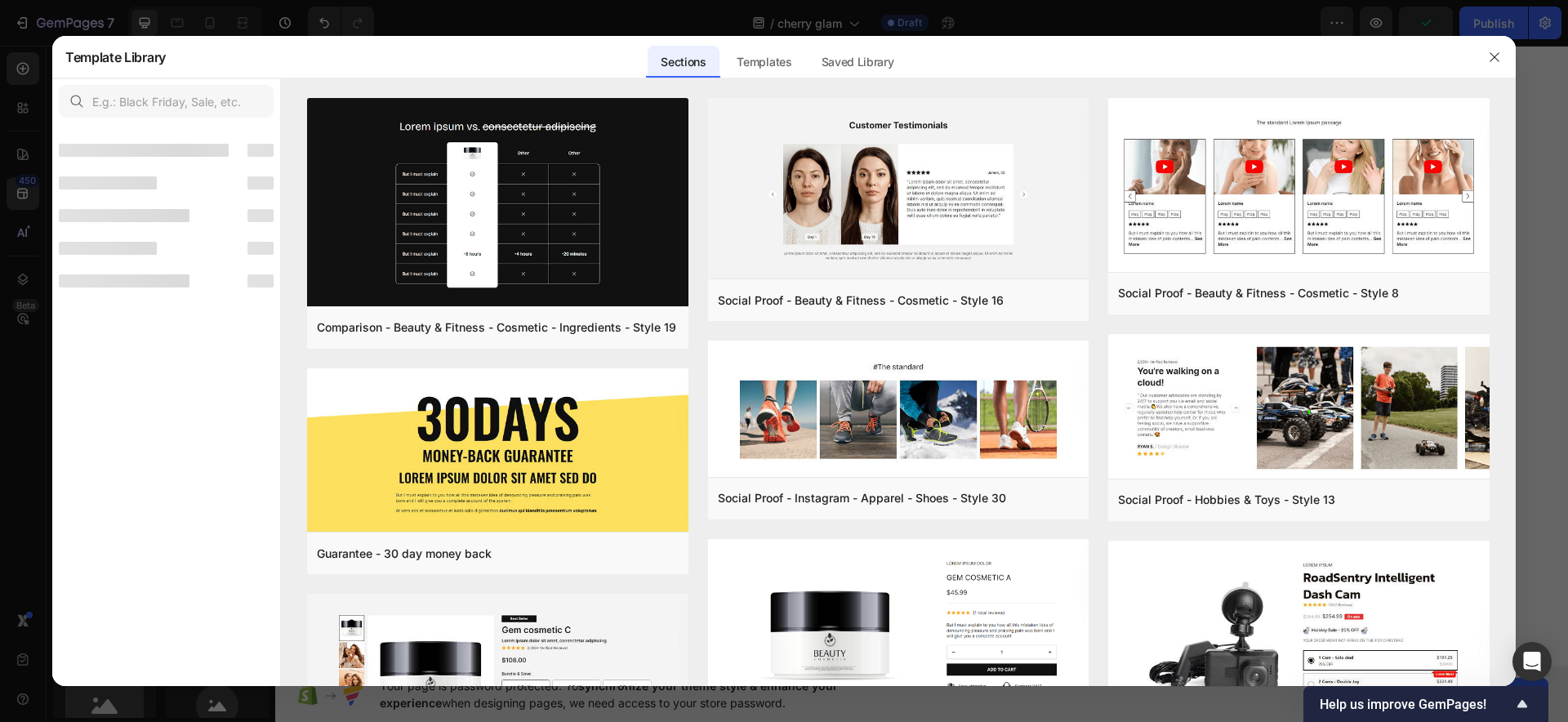
scroll to position [0, 0]
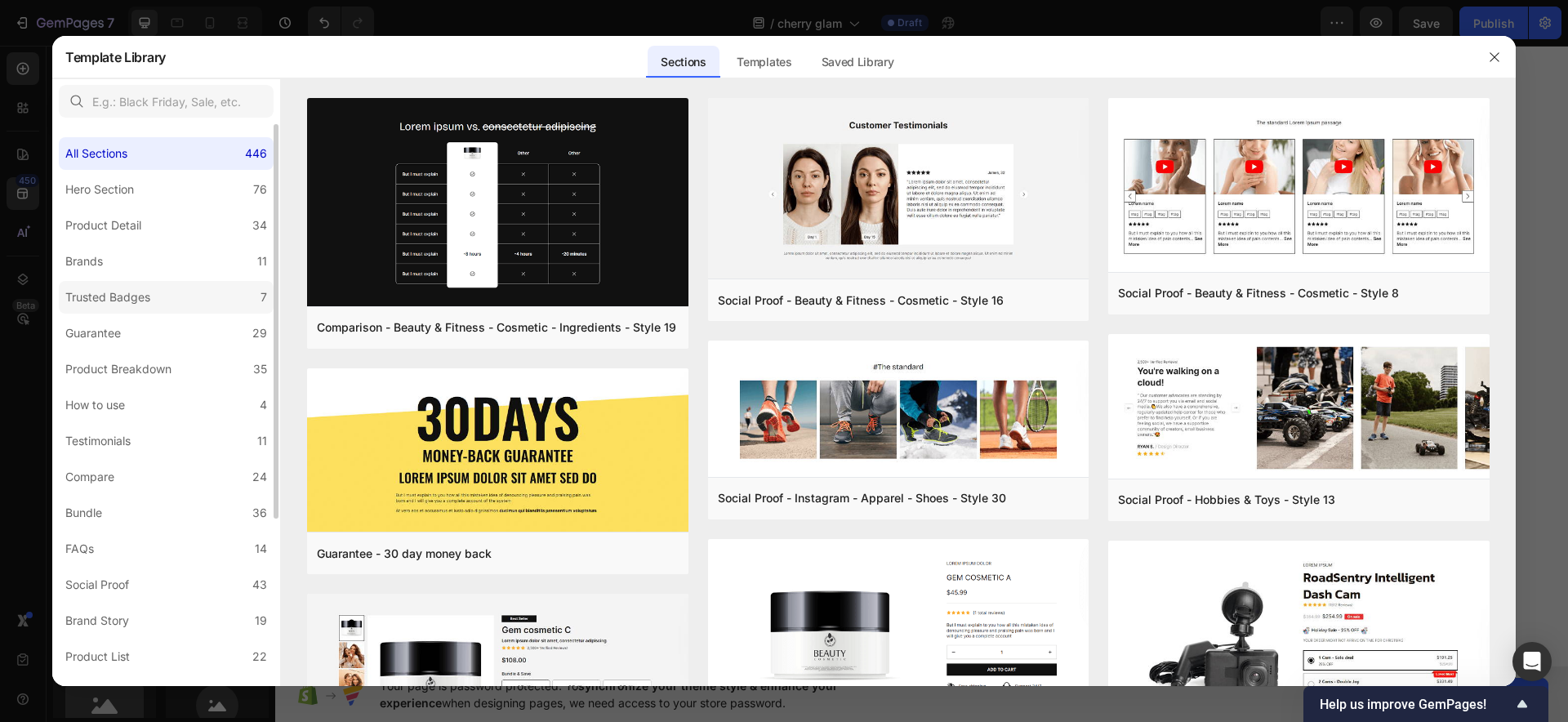
click at [185, 293] on label "Trusted Badges 7" at bounding box center [166, 298] width 215 height 33
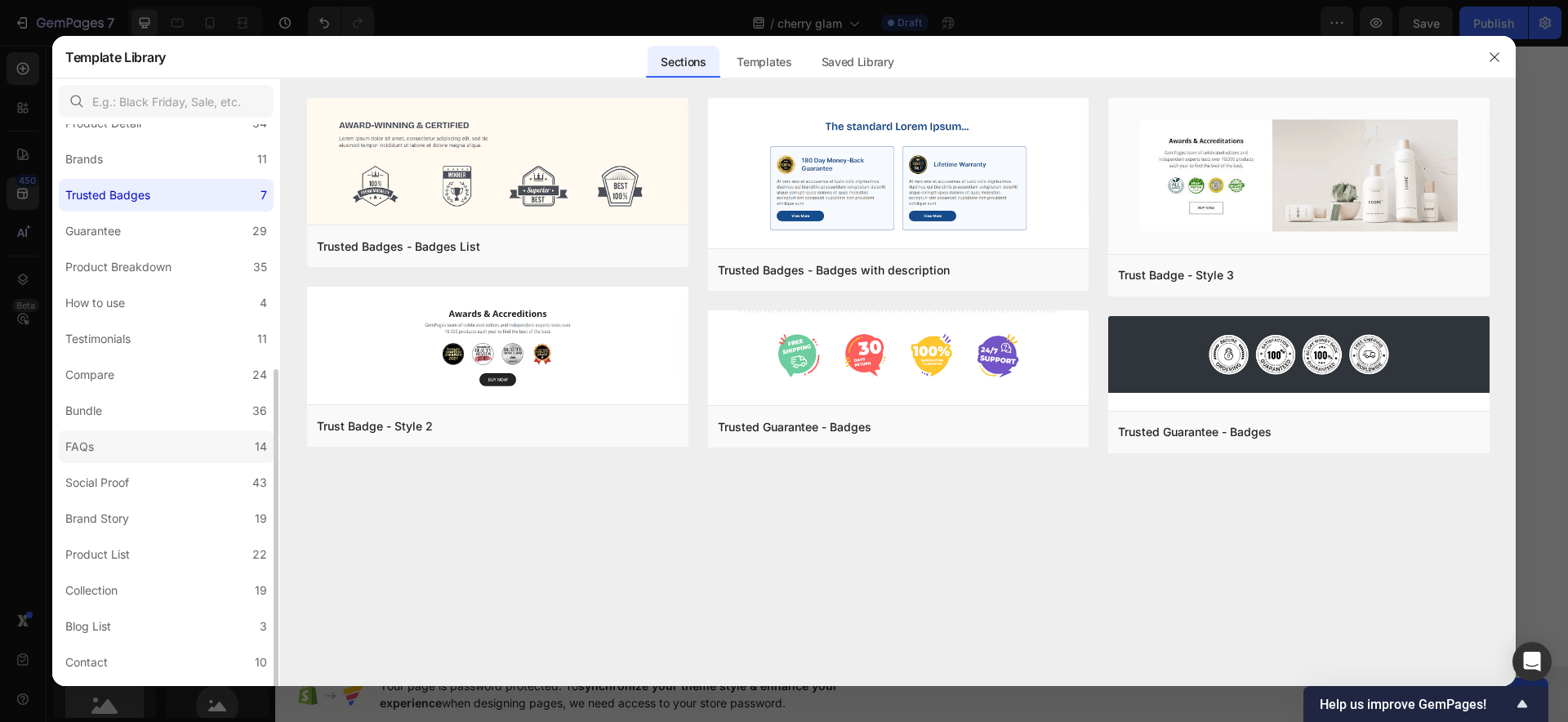
scroll to position [204, 0]
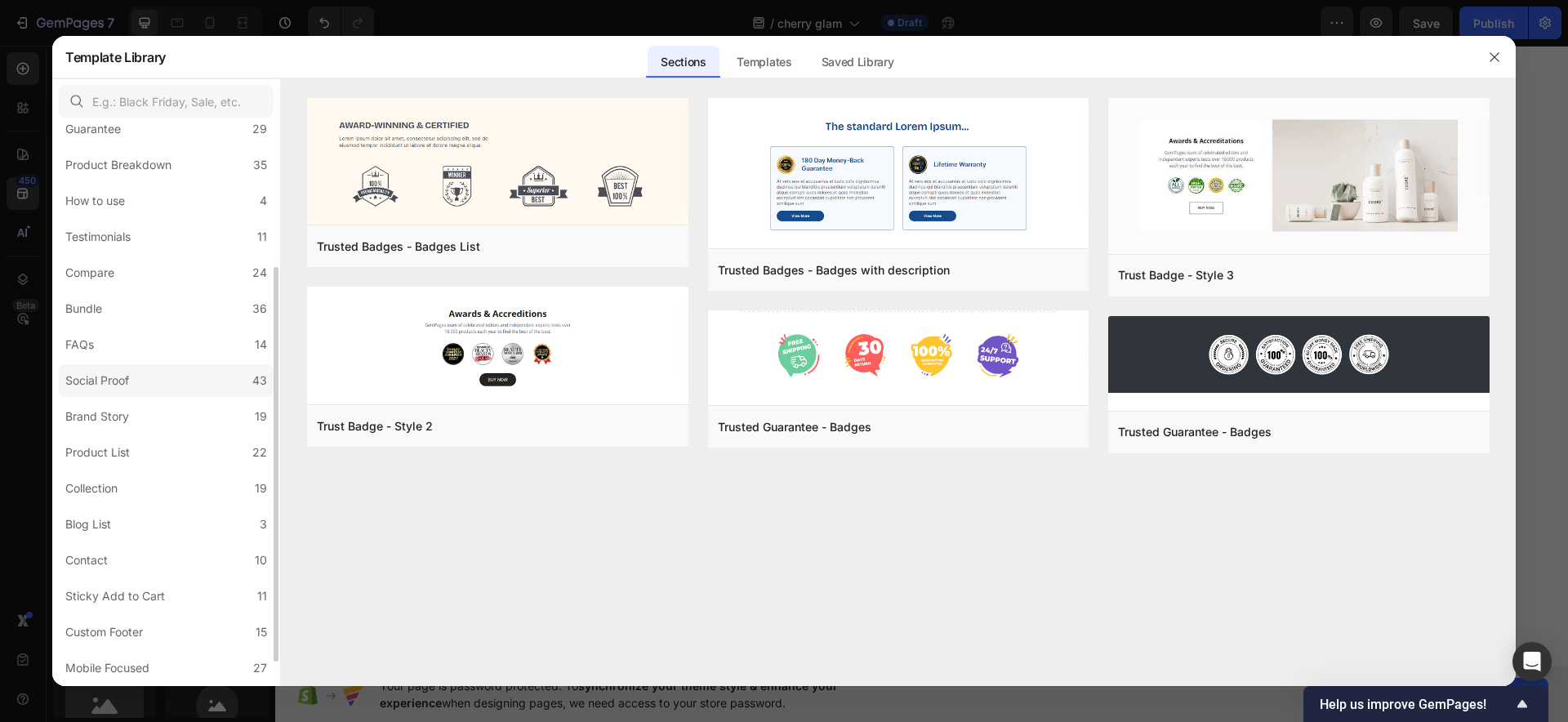
click at [147, 383] on label "Social Proof 43" at bounding box center [166, 380] width 215 height 33
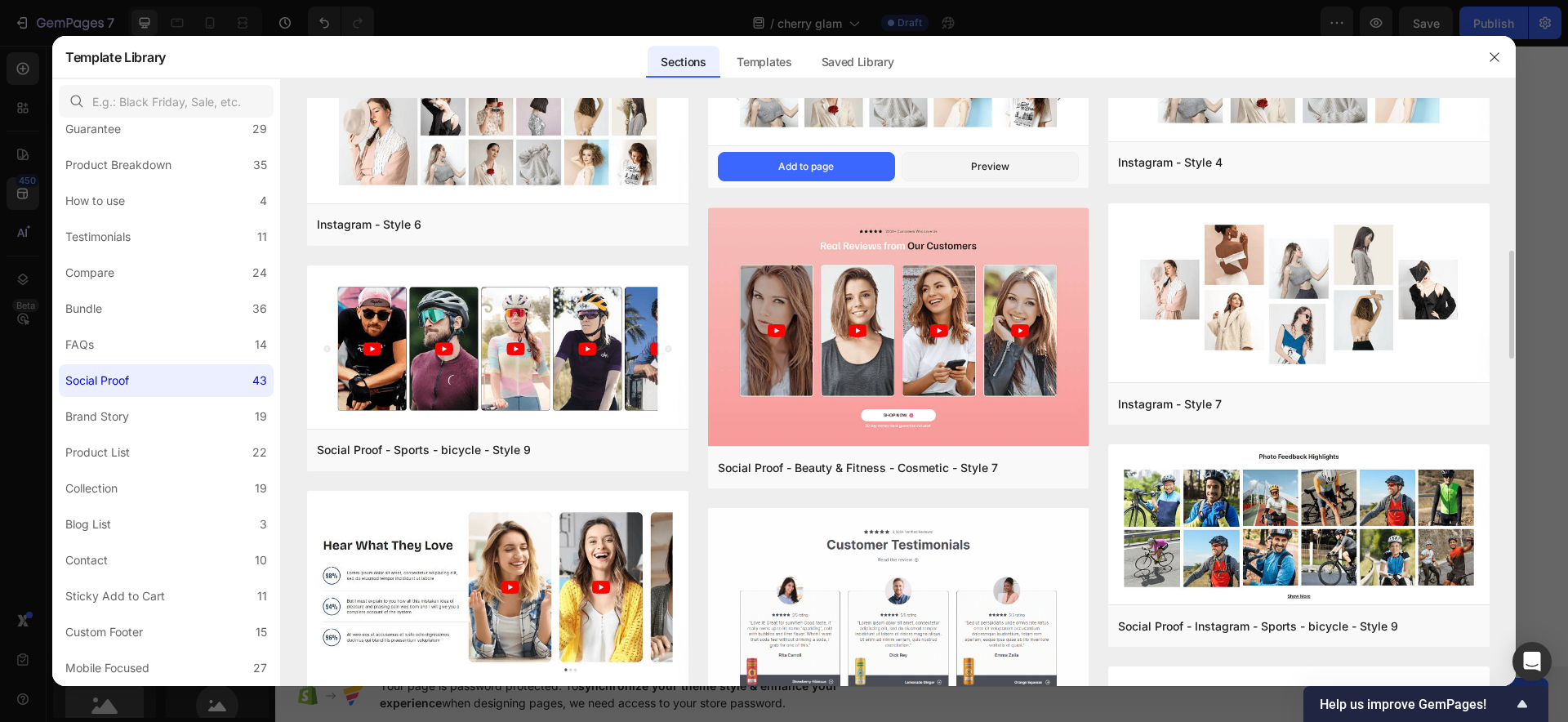
scroll to position [1036, 0]
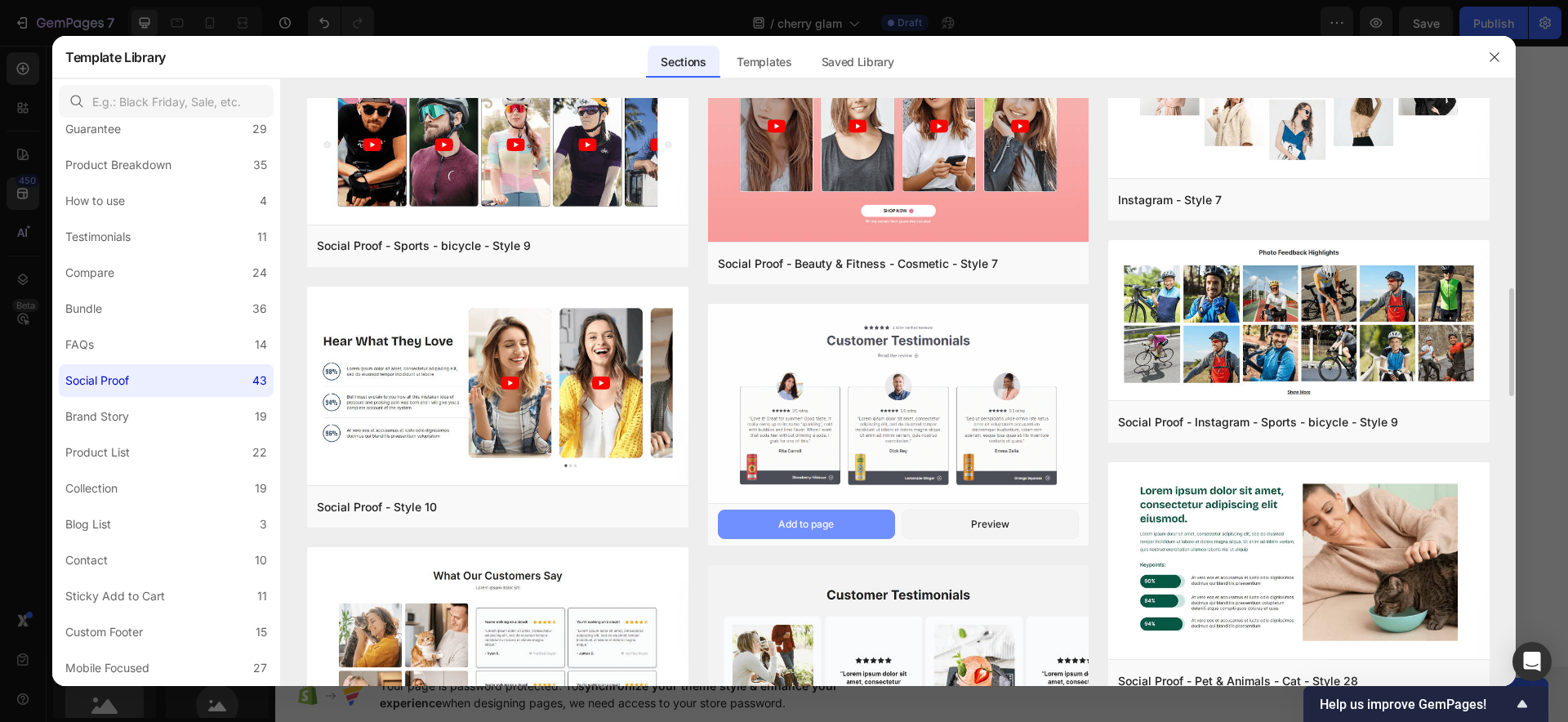
click at [833, 516] on button "Add to page" at bounding box center [807, 524] width 178 height 29
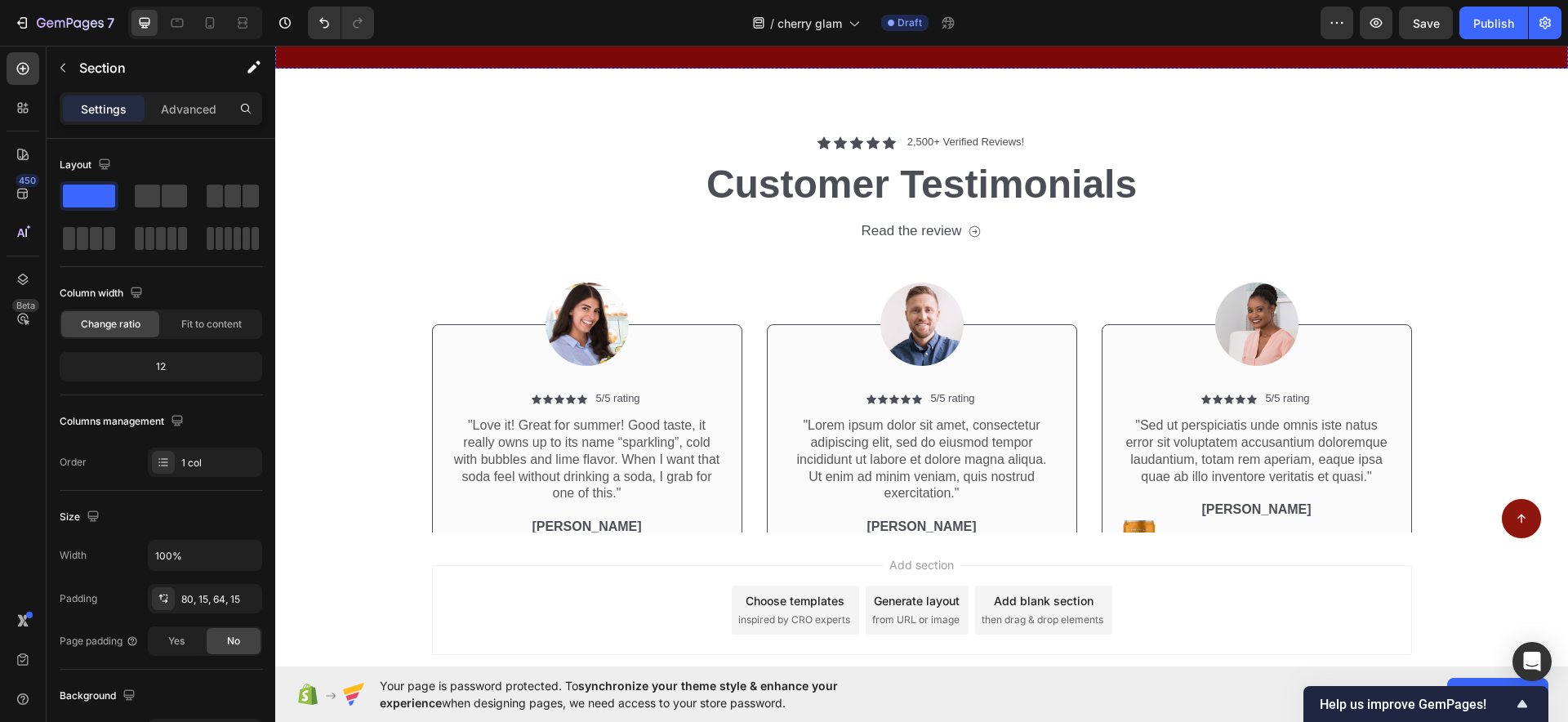
scroll to position [7481, 0]
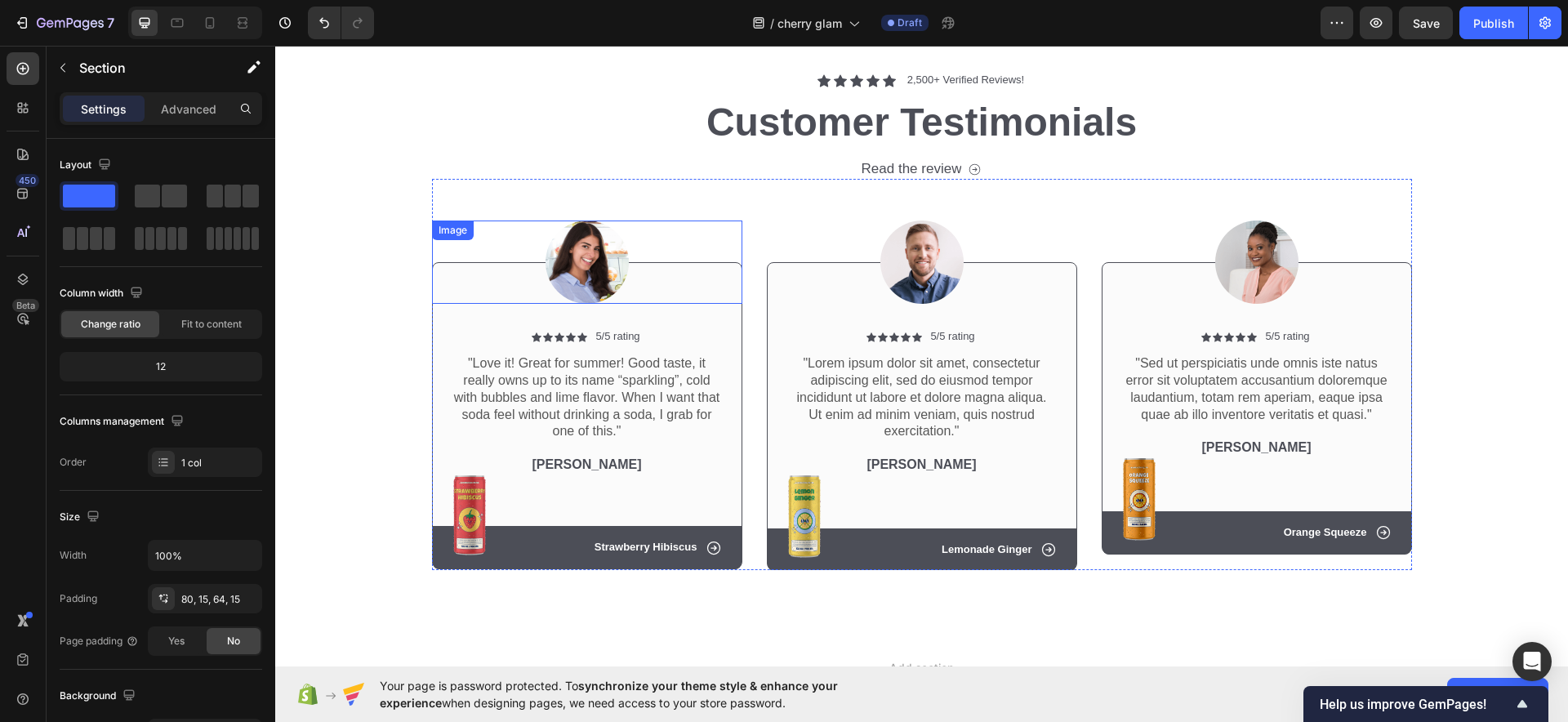
click at [581, 248] on img at bounding box center [587, 262] width 84 height 84
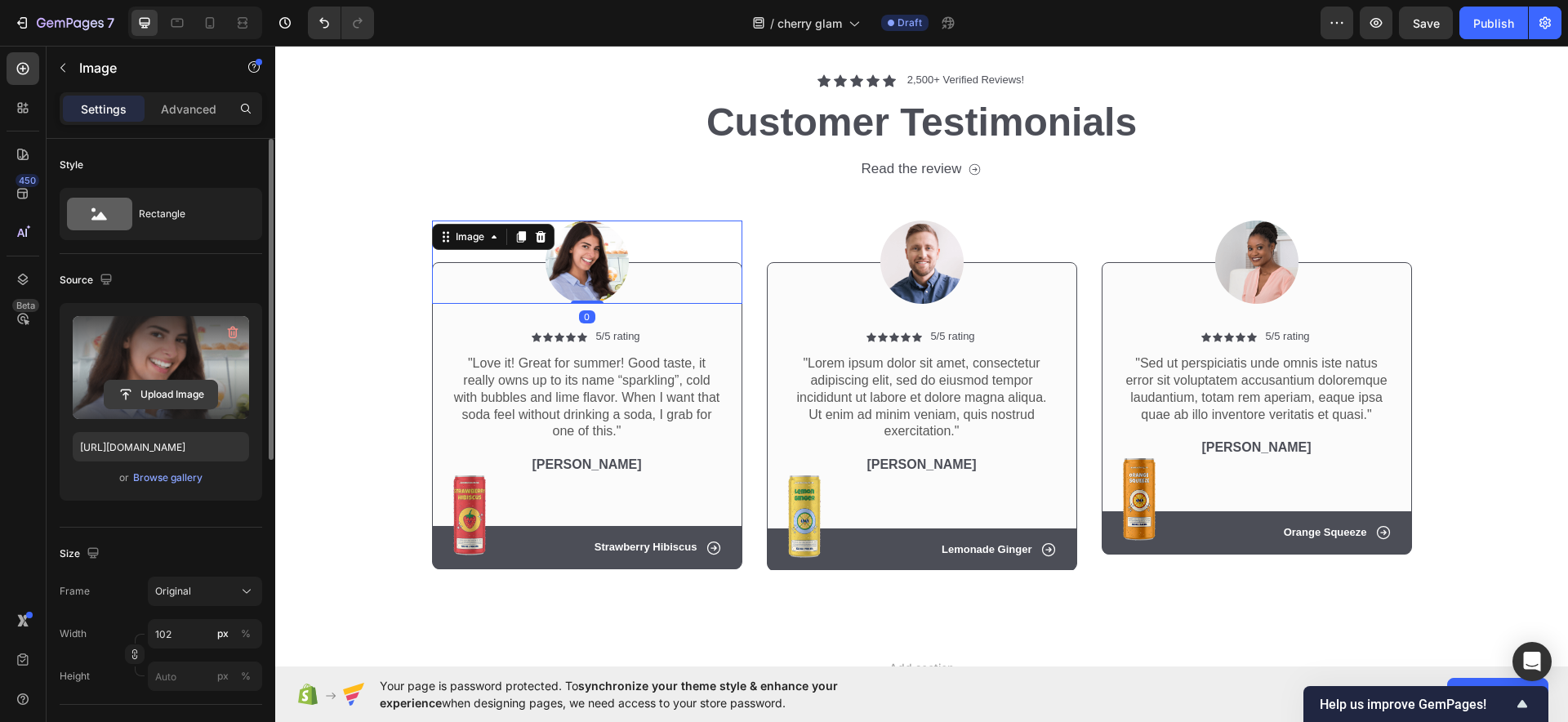
click at [150, 385] on input "file" at bounding box center [160, 394] width 113 height 28
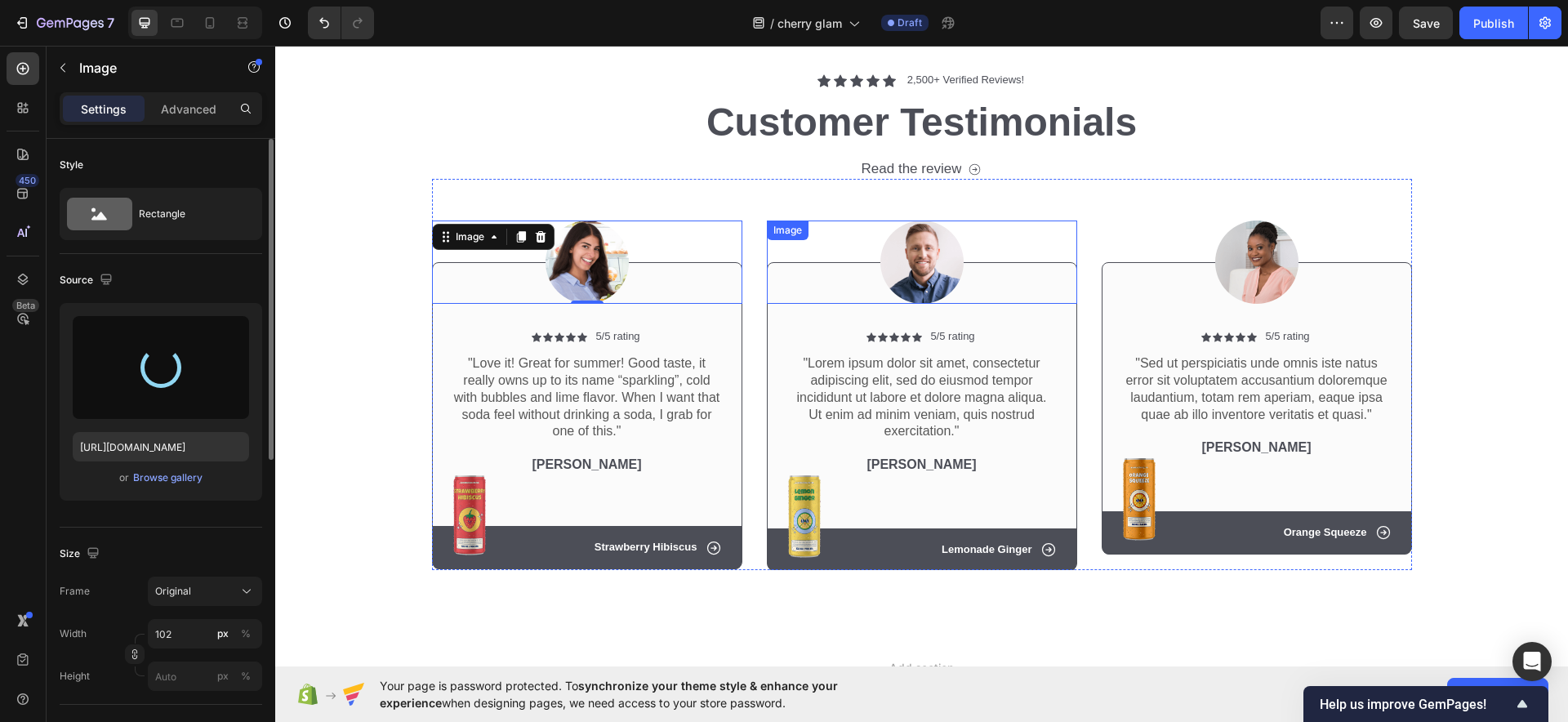
click at [917, 267] on img at bounding box center [921, 262] width 84 height 84
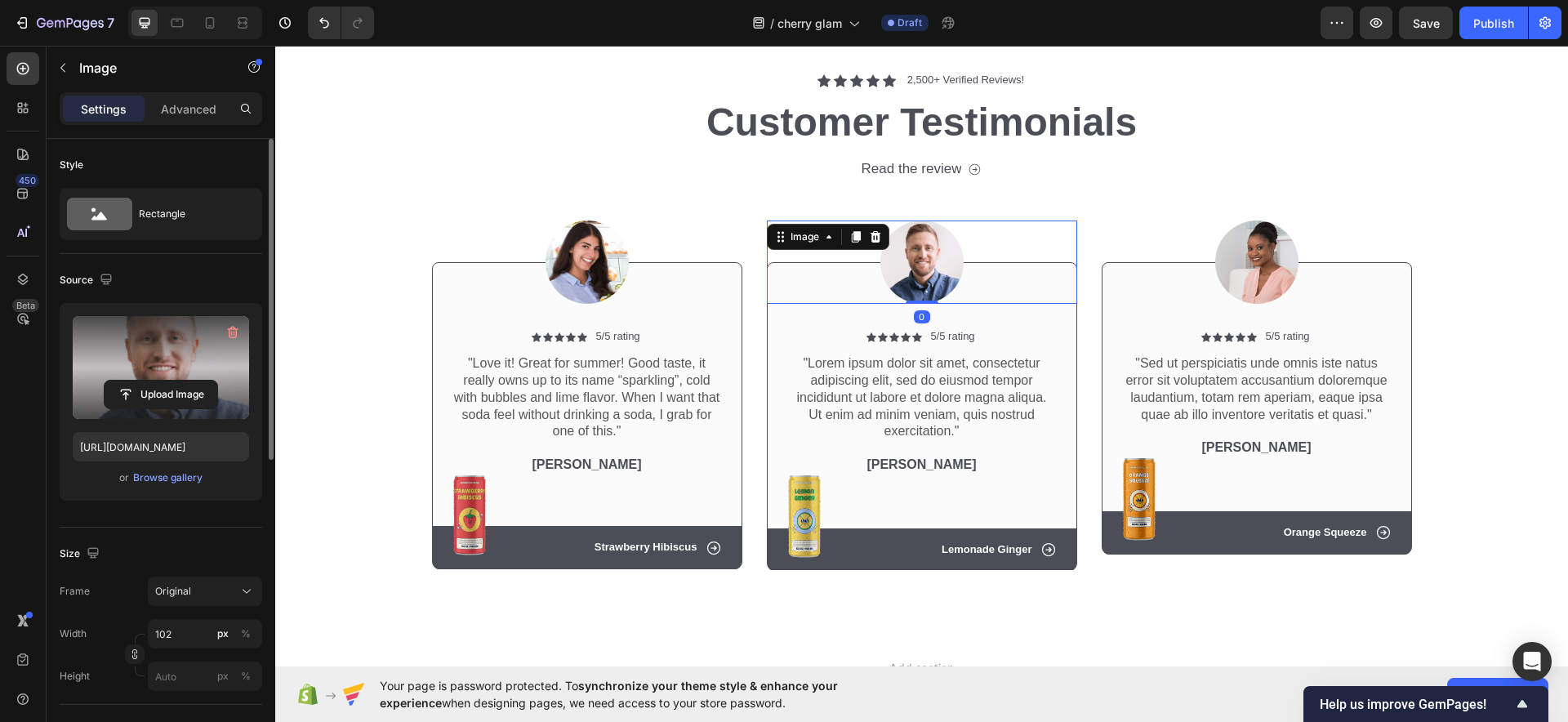
click at [175, 375] on div "Upload Image" at bounding box center [160, 367] width 177 height 103
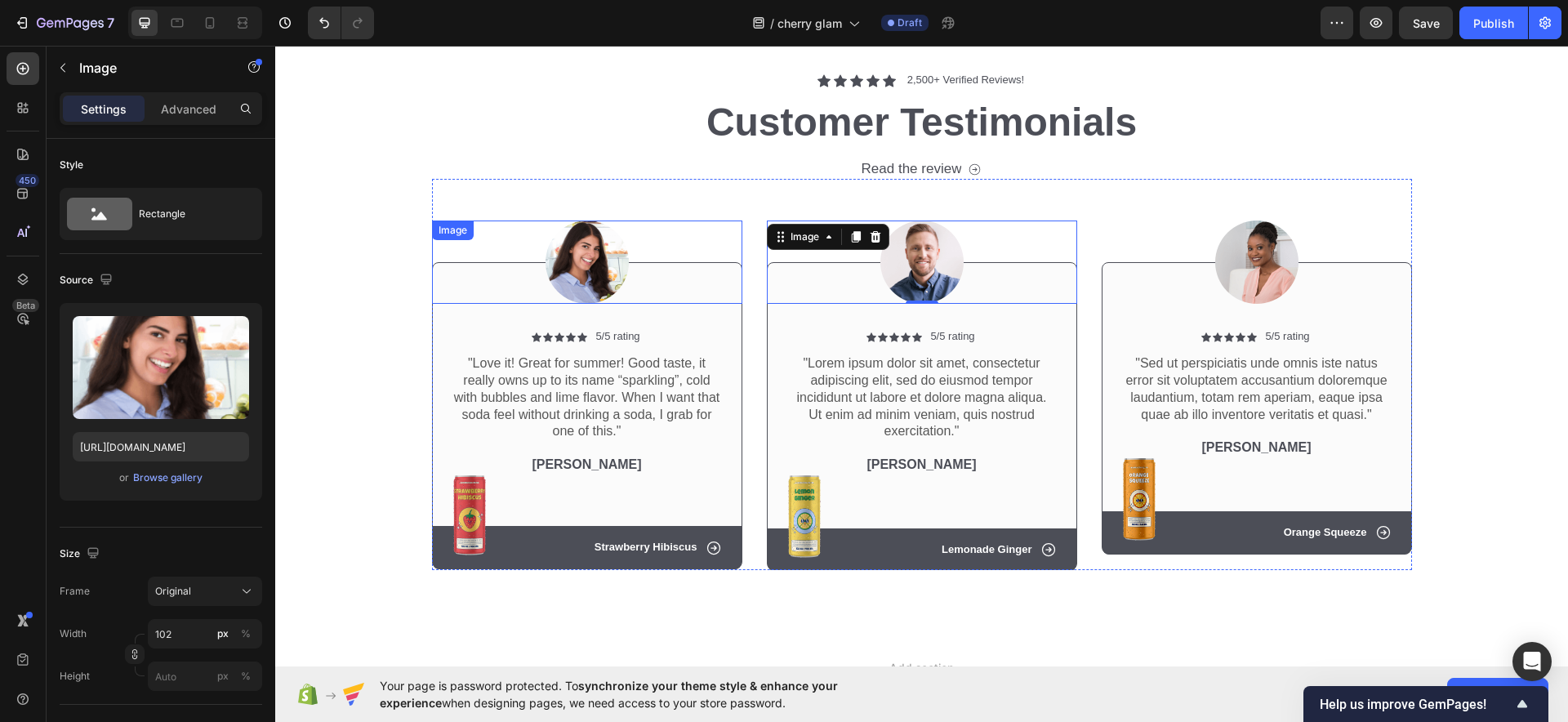
click at [585, 275] on img at bounding box center [587, 262] width 84 height 84
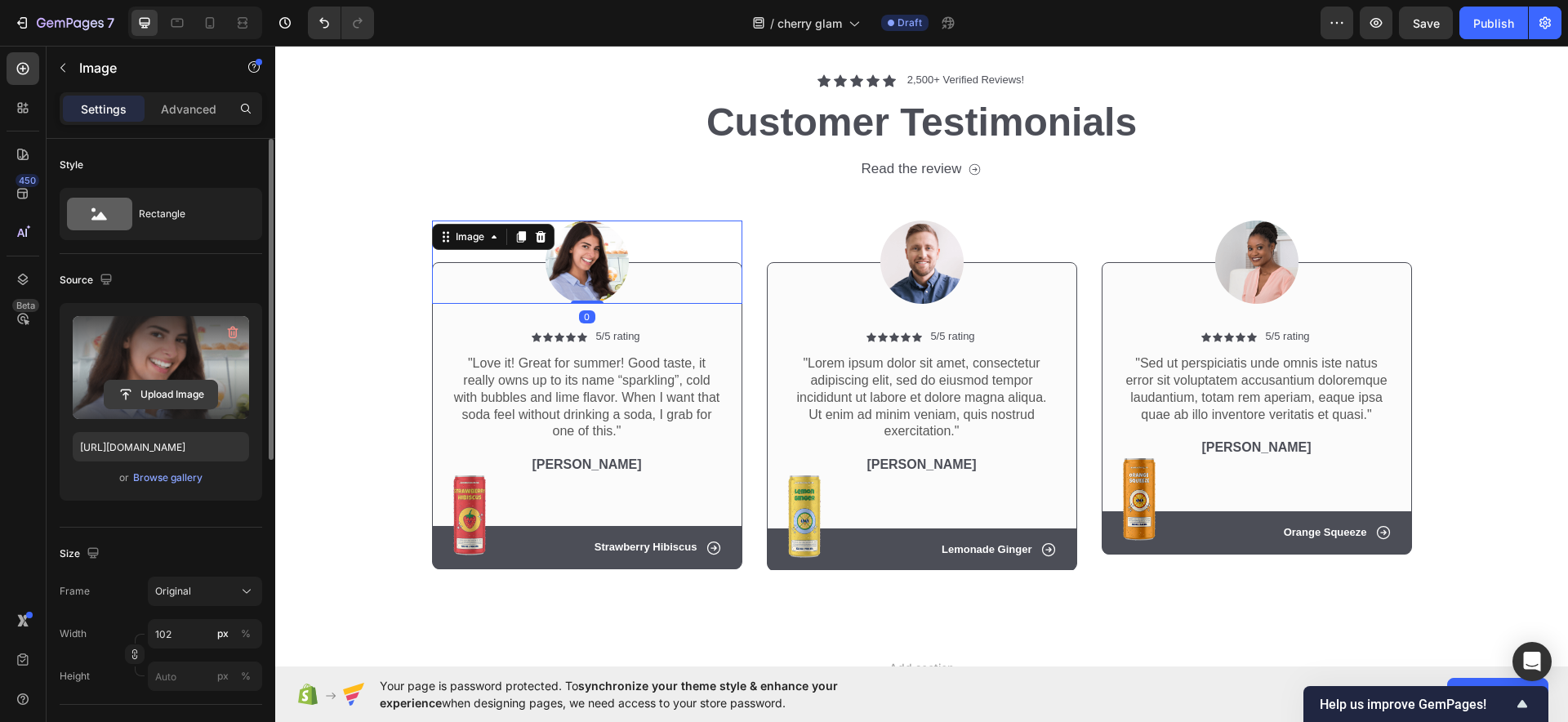
click at [154, 394] on input "file" at bounding box center [160, 394] width 113 height 28
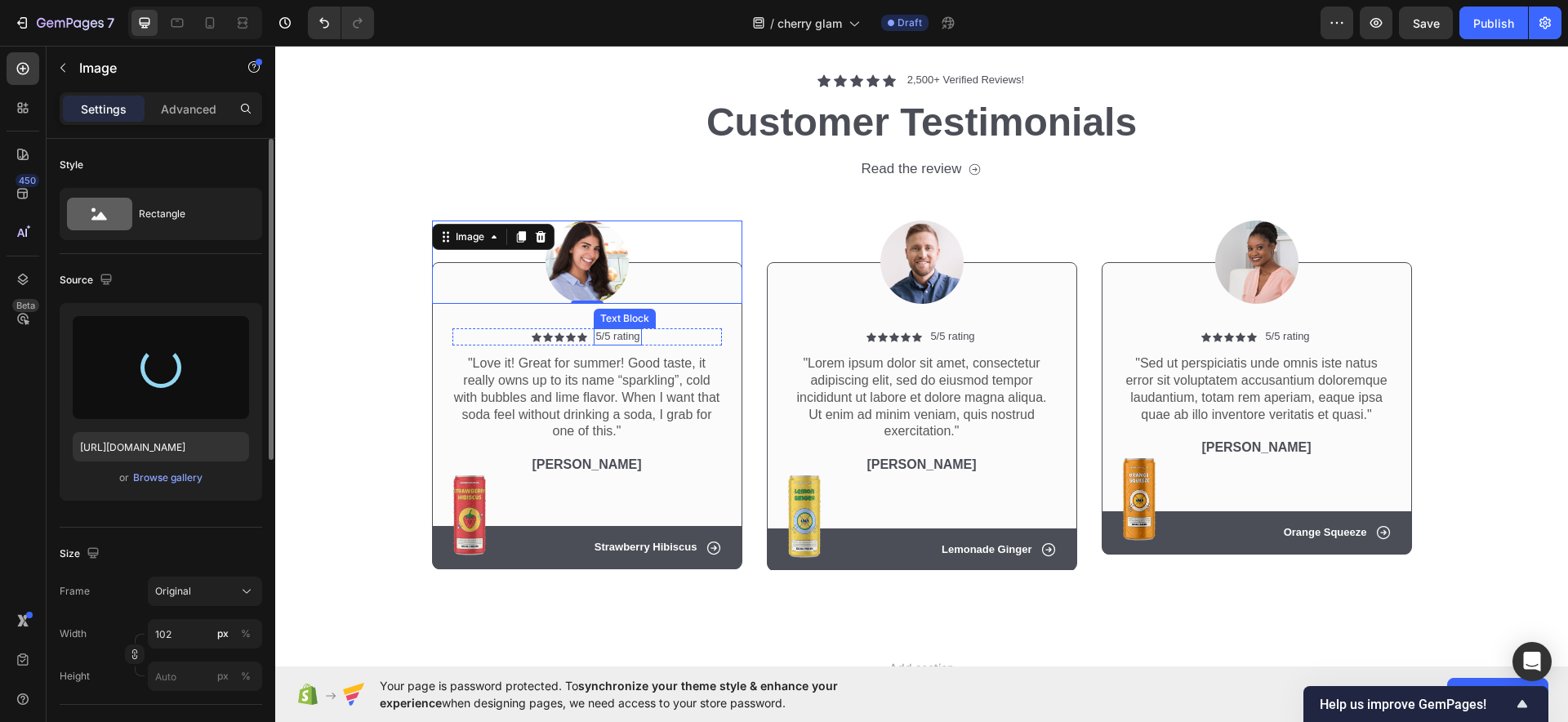
type input "[URL][DOMAIN_NAME]"
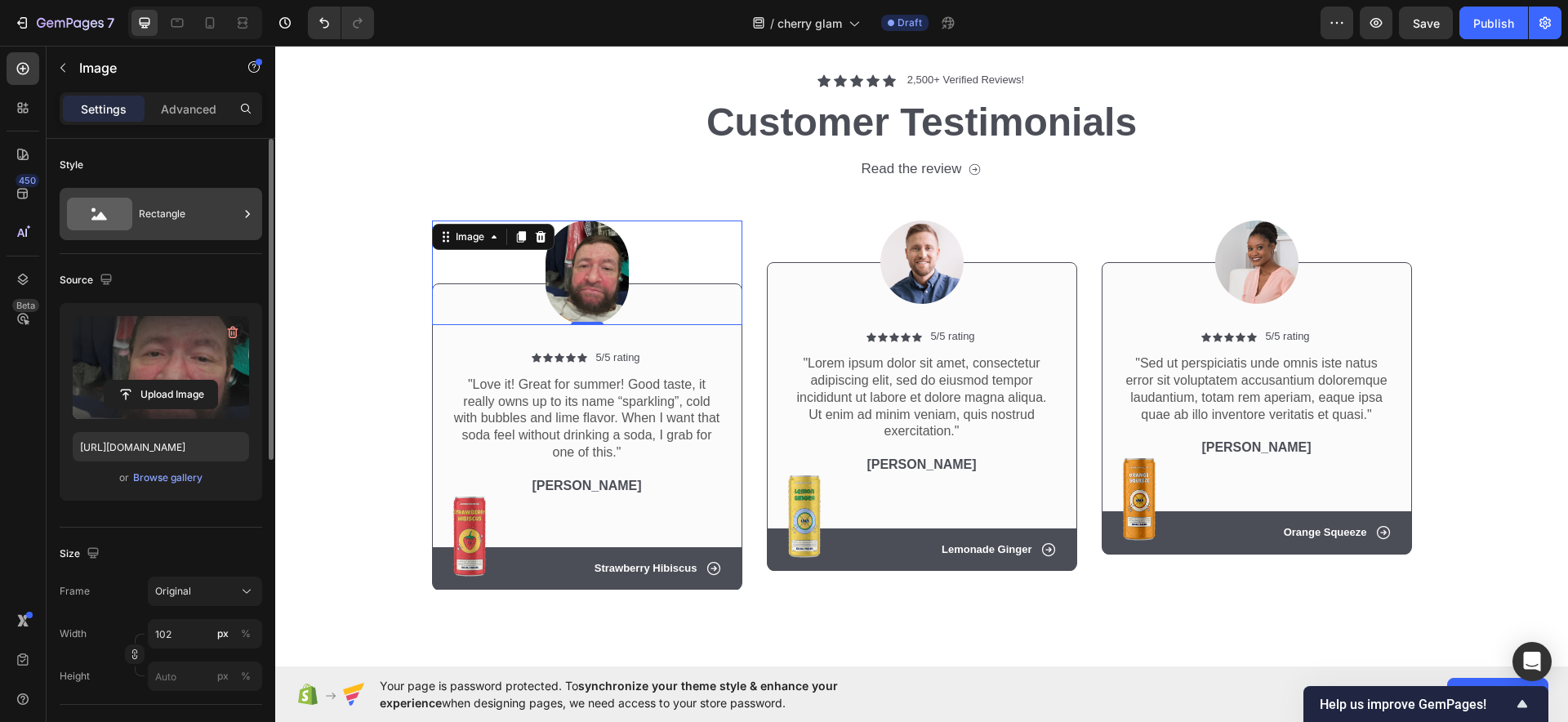
click at [174, 209] on div "Rectangle" at bounding box center [189, 214] width 100 height 38
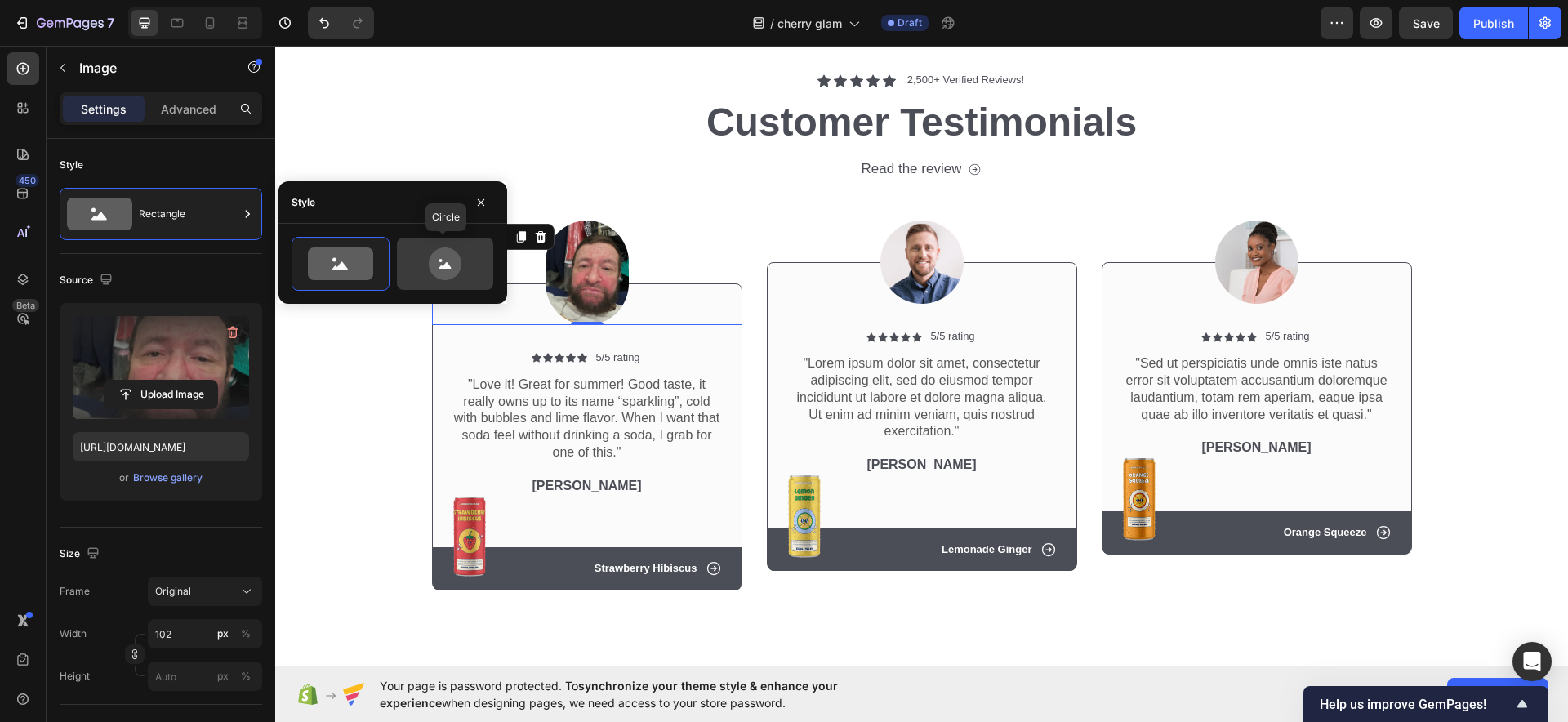
click at [448, 265] on icon at bounding box center [446, 266] width 12 height 7
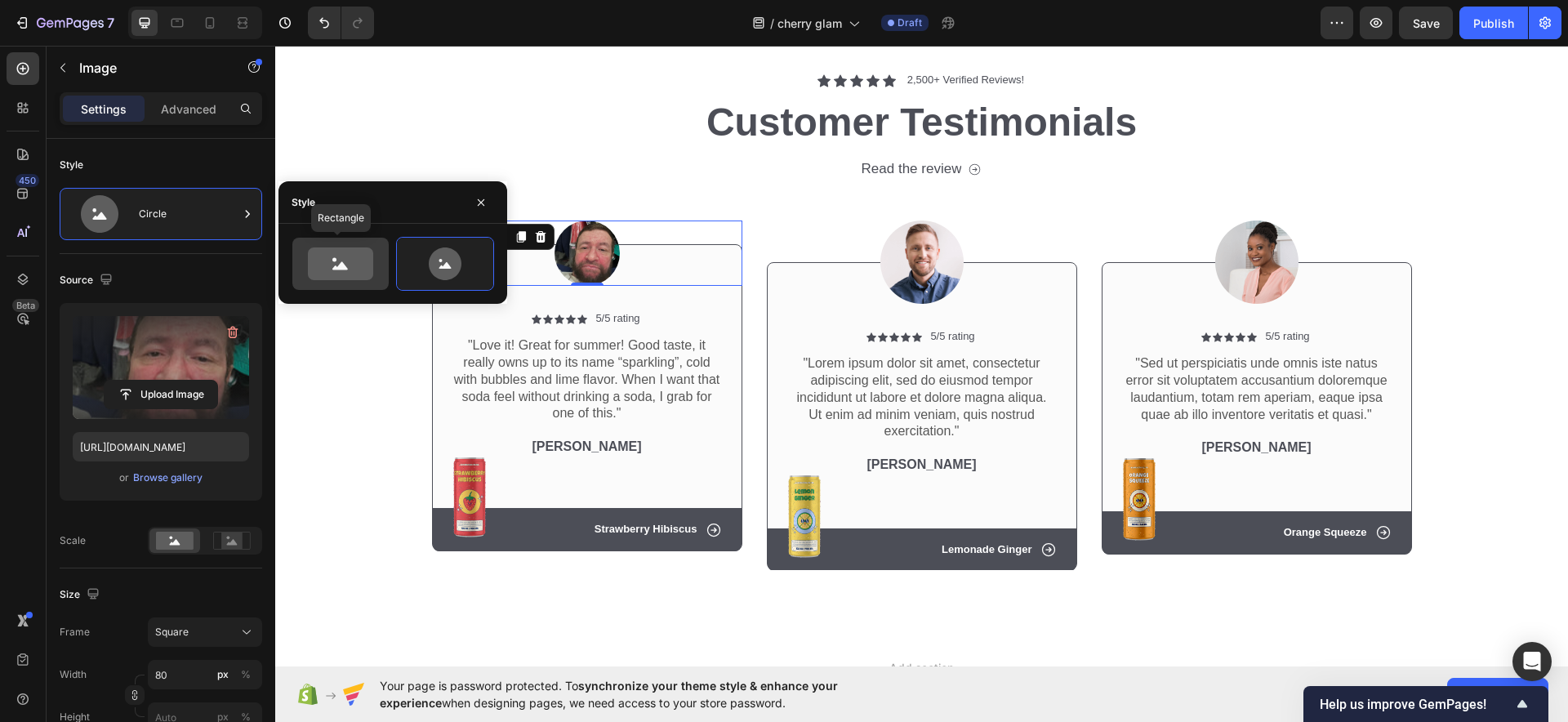
click at [340, 267] on icon at bounding box center [340, 266] width 16 height 8
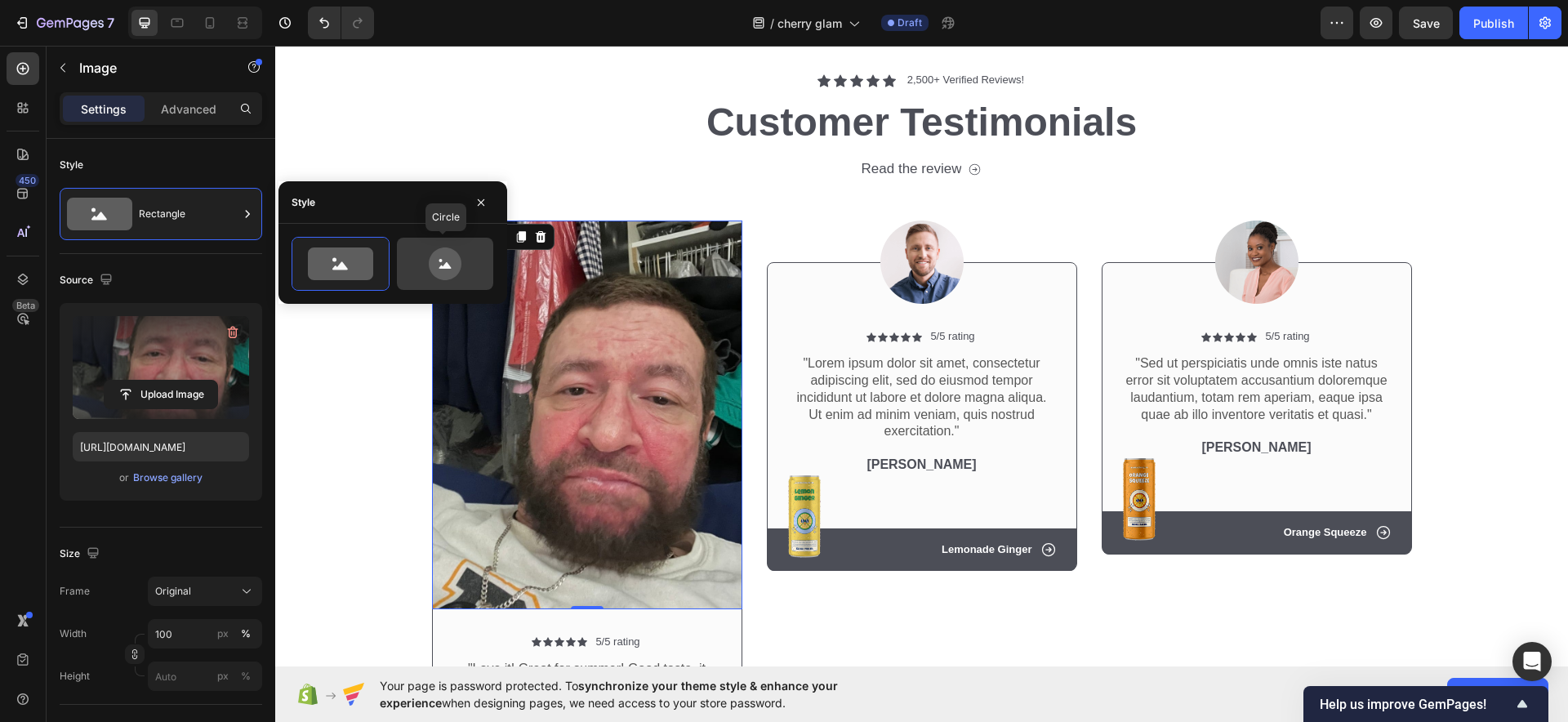
click at [453, 275] on icon at bounding box center [445, 264] width 33 height 33
type input "80"
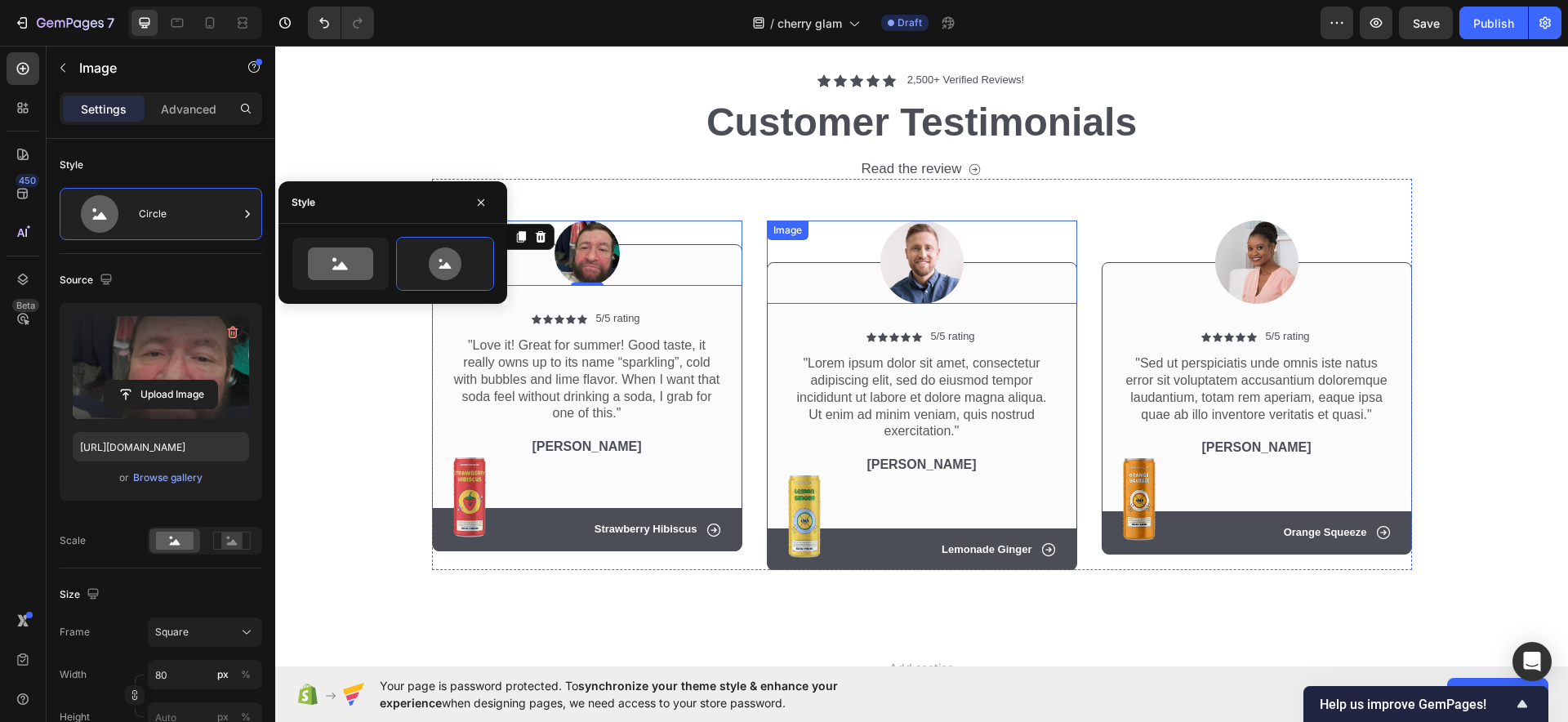
click at [895, 263] on img at bounding box center [921, 262] width 84 height 84
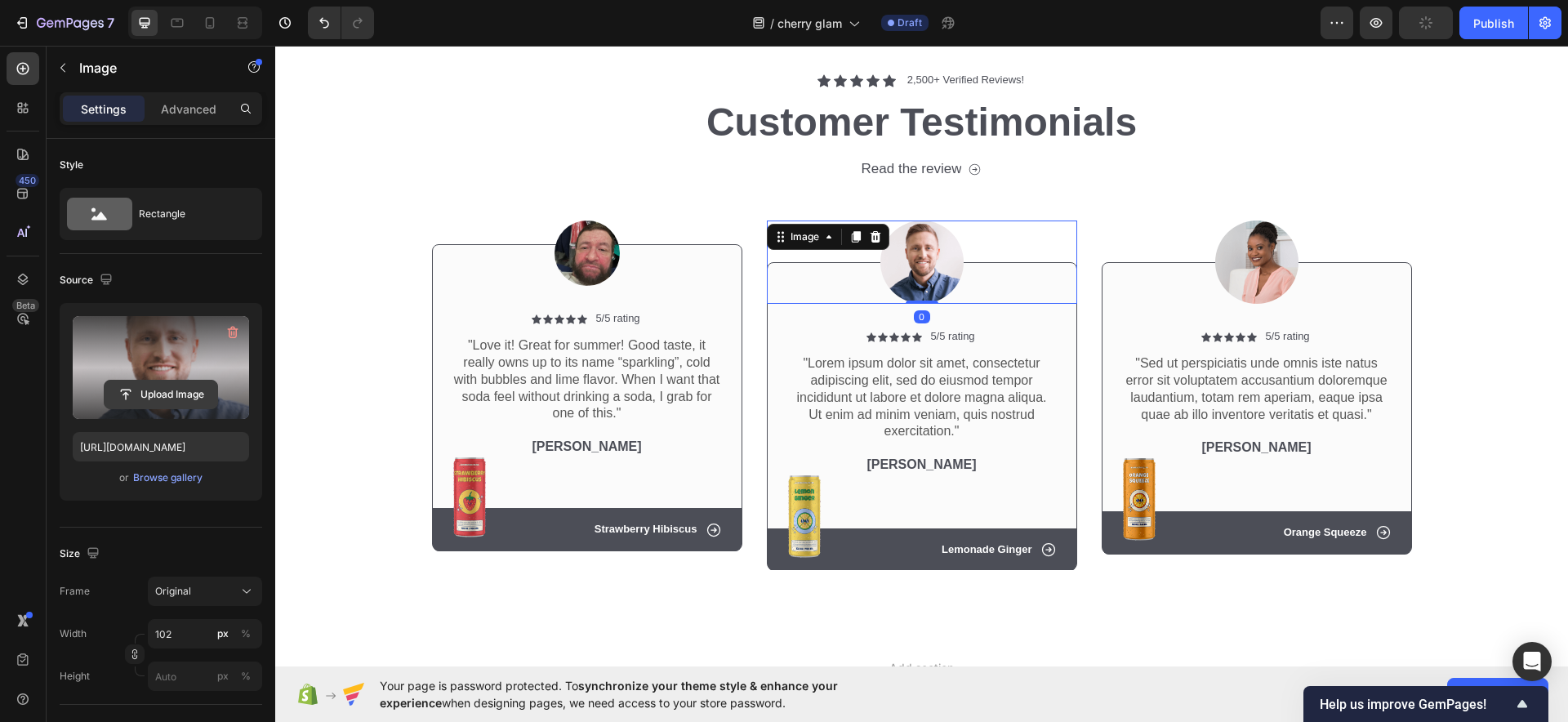
click at [204, 388] on input "file" at bounding box center [160, 394] width 113 height 28
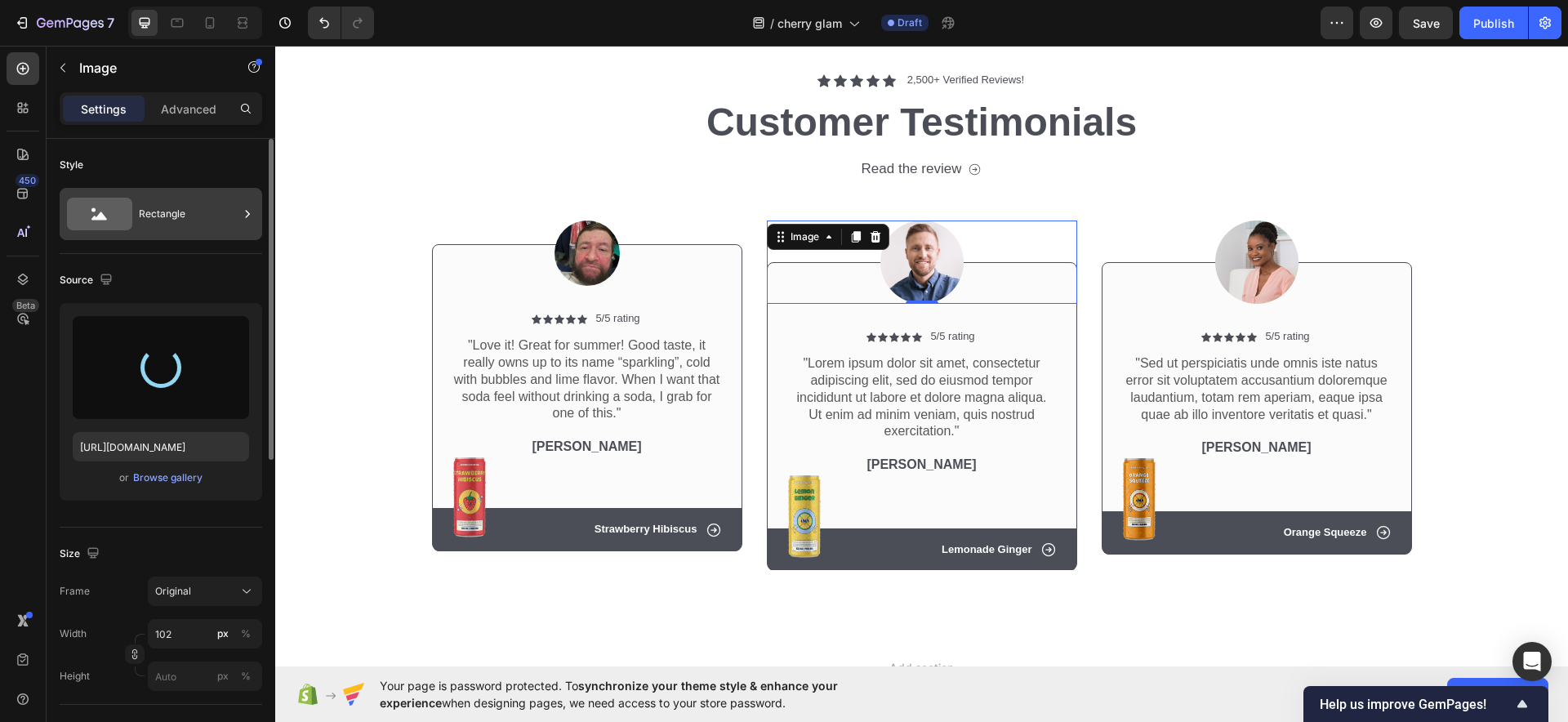
type input "[URL][DOMAIN_NAME]"
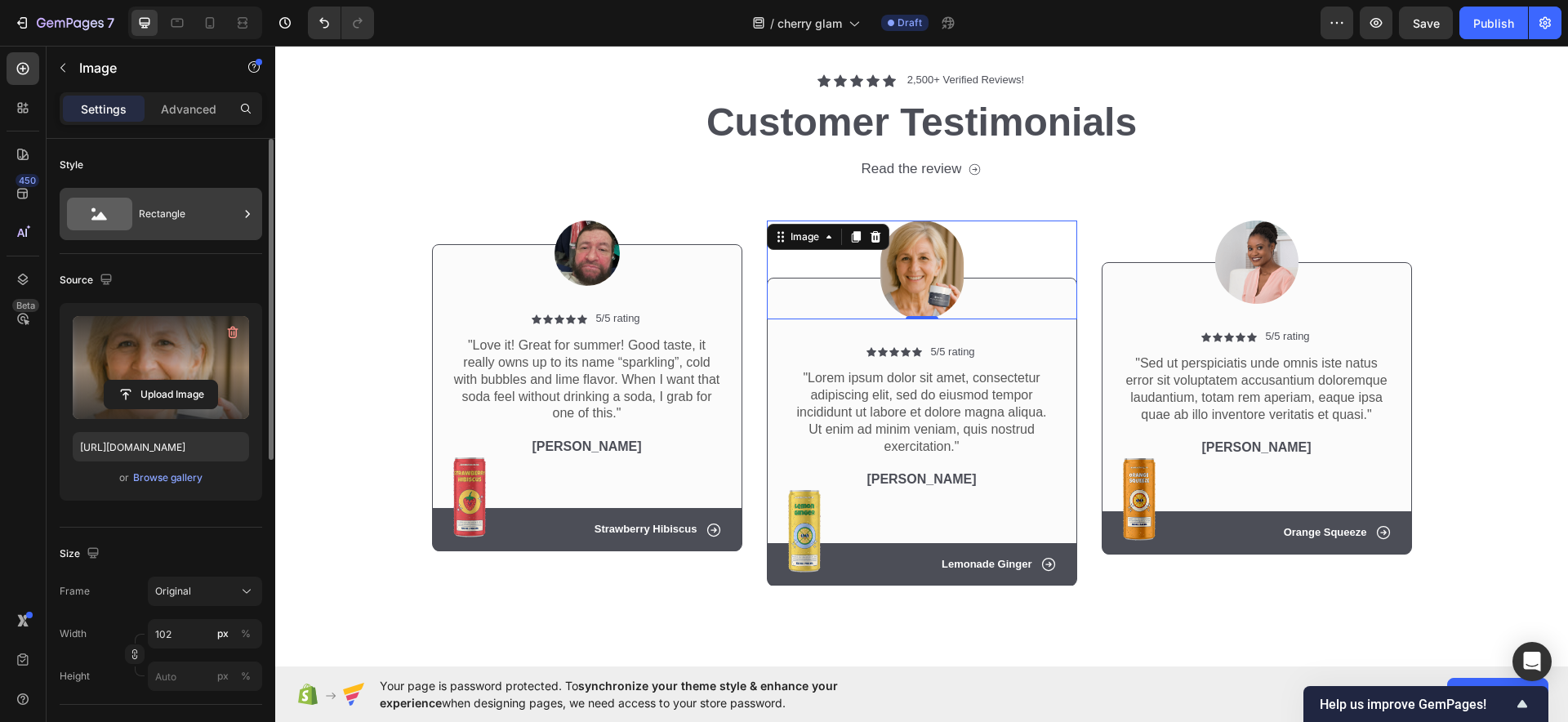
click at [146, 206] on div "Rectangle" at bounding box center [189, 214] width 100 height 38
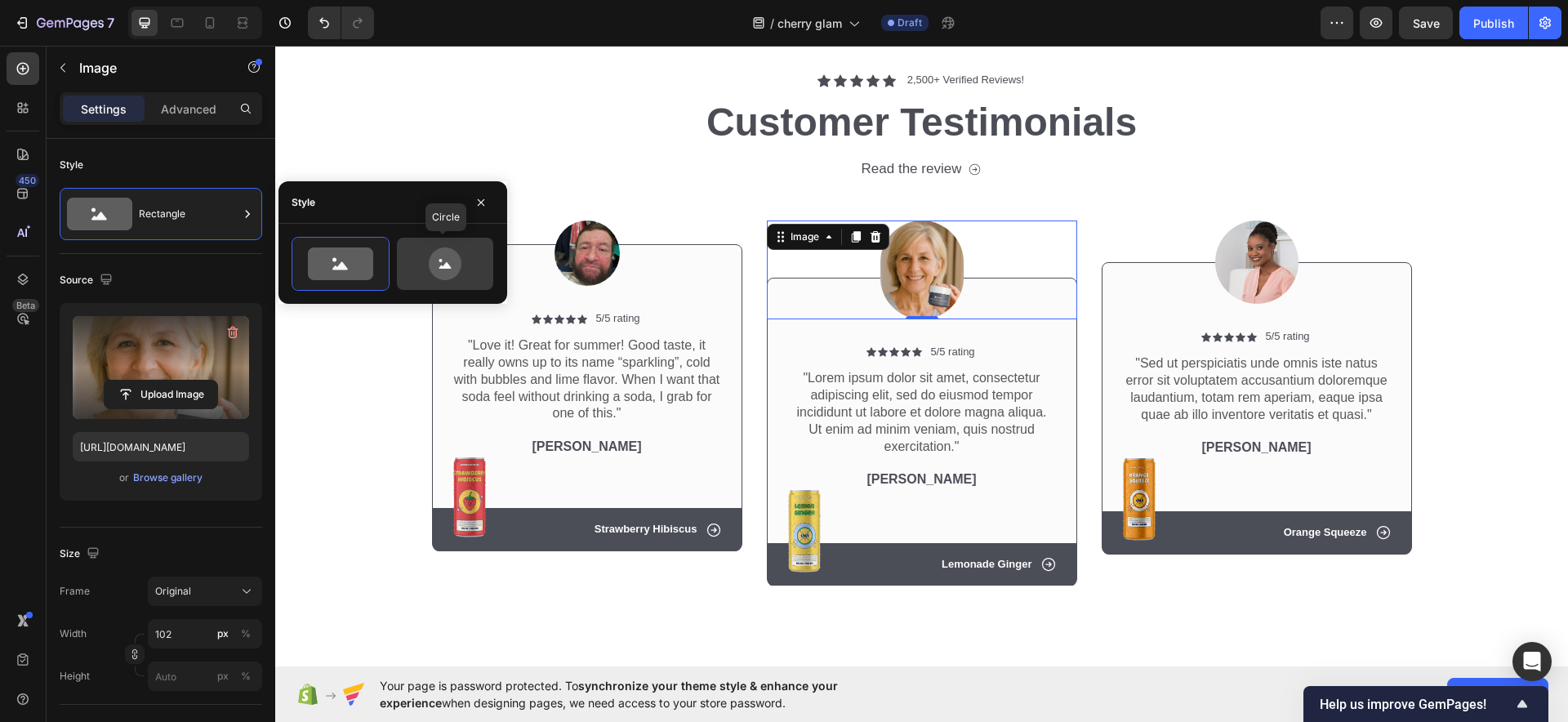
click at [431, 271] on icon at bounding box center [445, 264] width 77 height 33
type input "80"
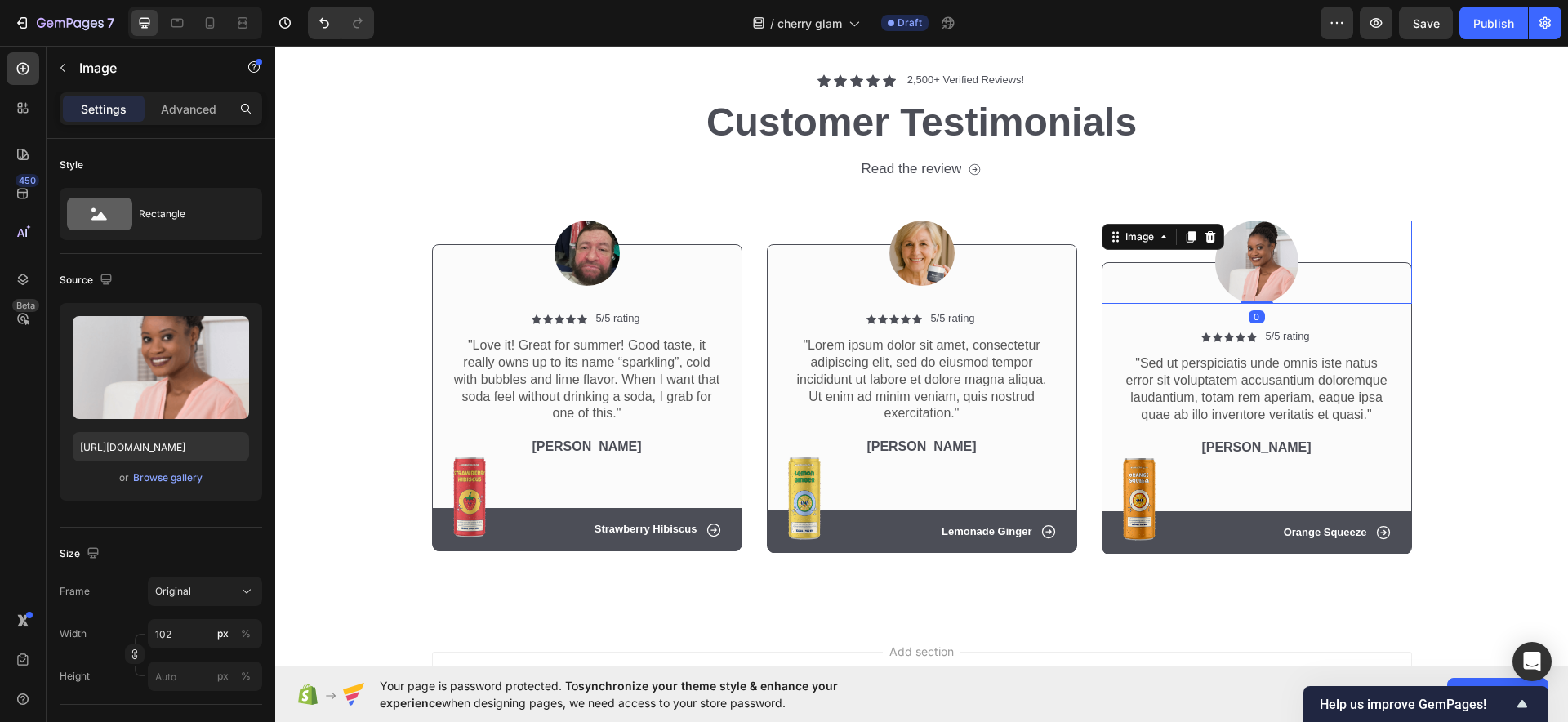
click at [1245, 254] on img at bounding box center [1257, 262] width 84 height 84
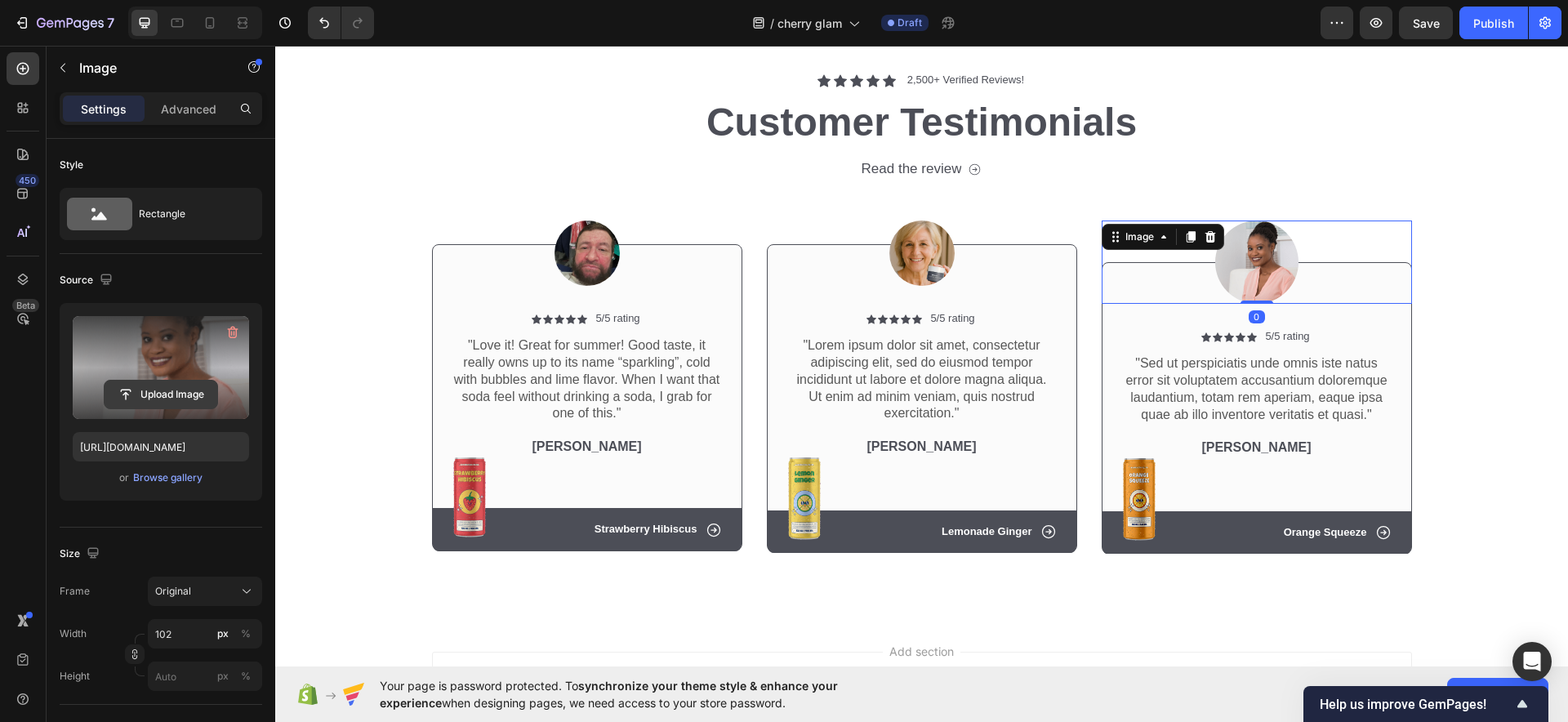
click at [159, 381] on input "file" at bounding box center [160, 394] width 113 height 28
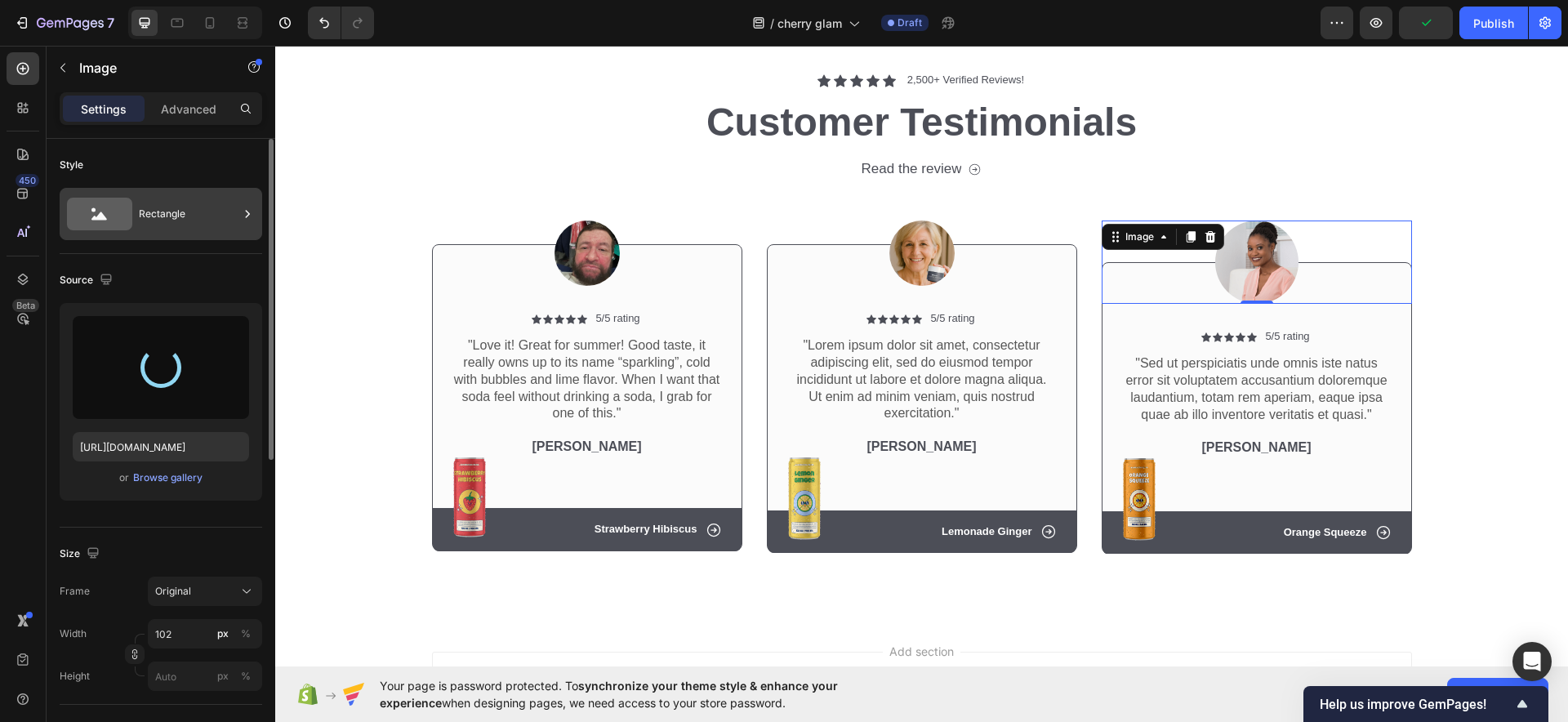
type input "[URL][DOMAIN_NAME]"
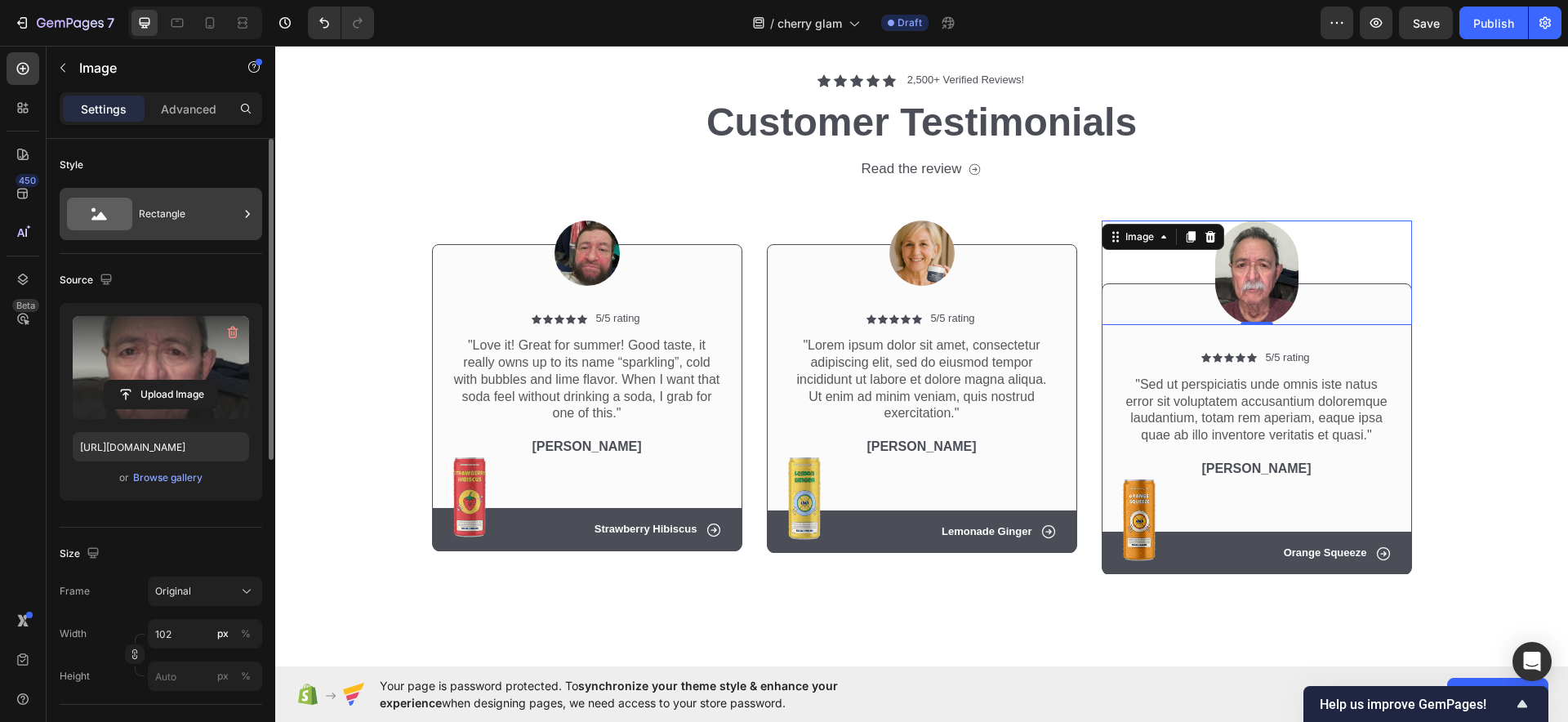
click at [171, 221] on div "Rectangle" at bounding box center [189, 214] width 100 height 38
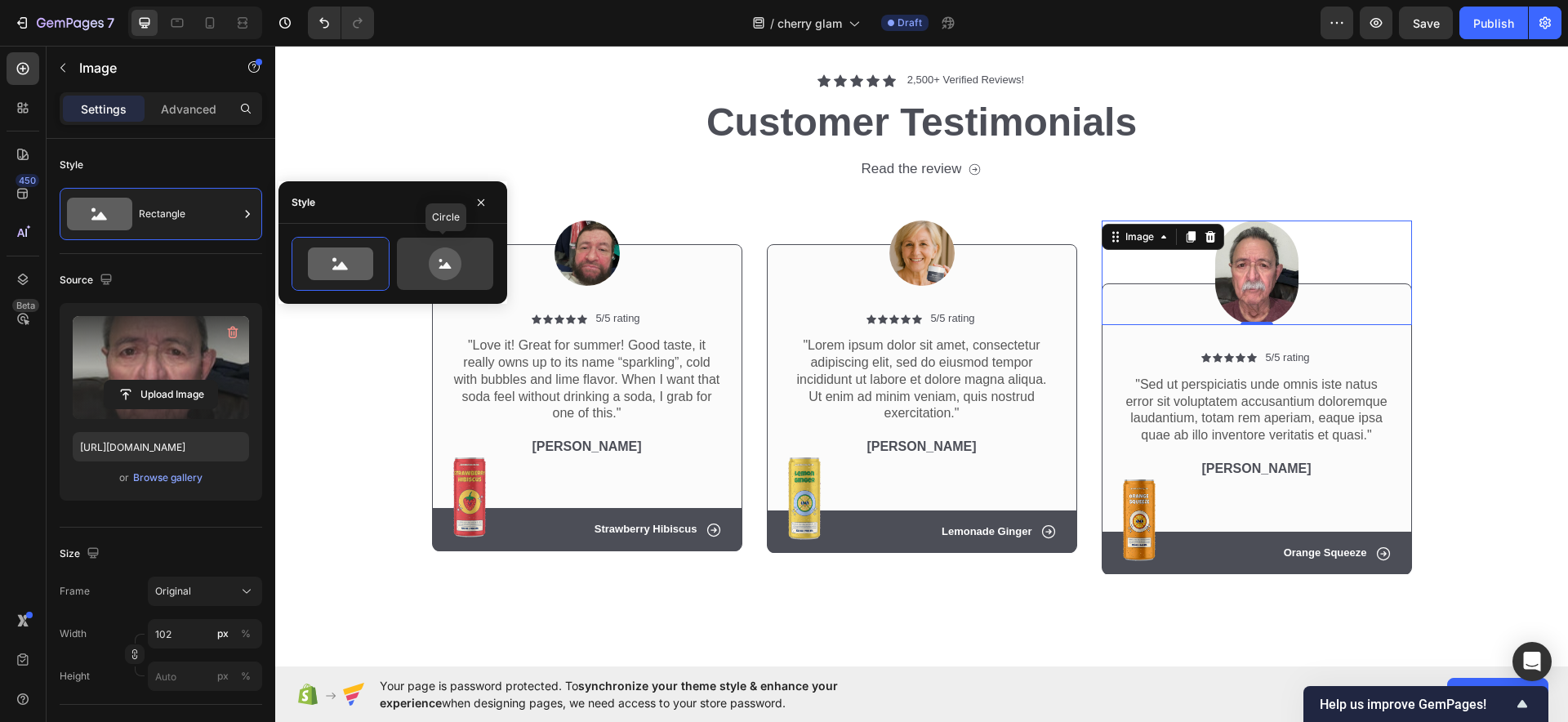
click at [444, 266] on icon at bounding box center [445, 264] width 77 height 33
type input "80"
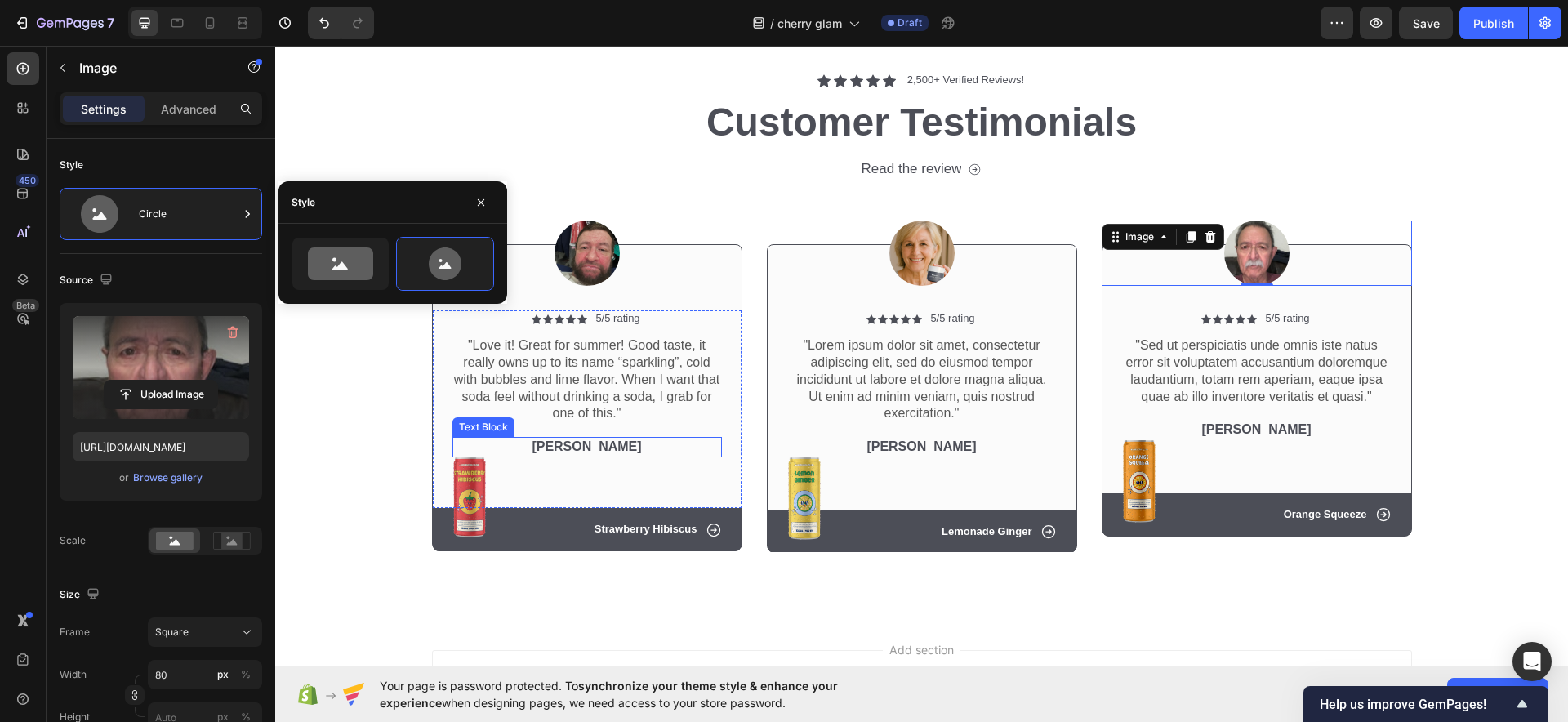
click at [572, 442] on p "Rita Carroll" at bounding box center [587, 448] width 266 height 17
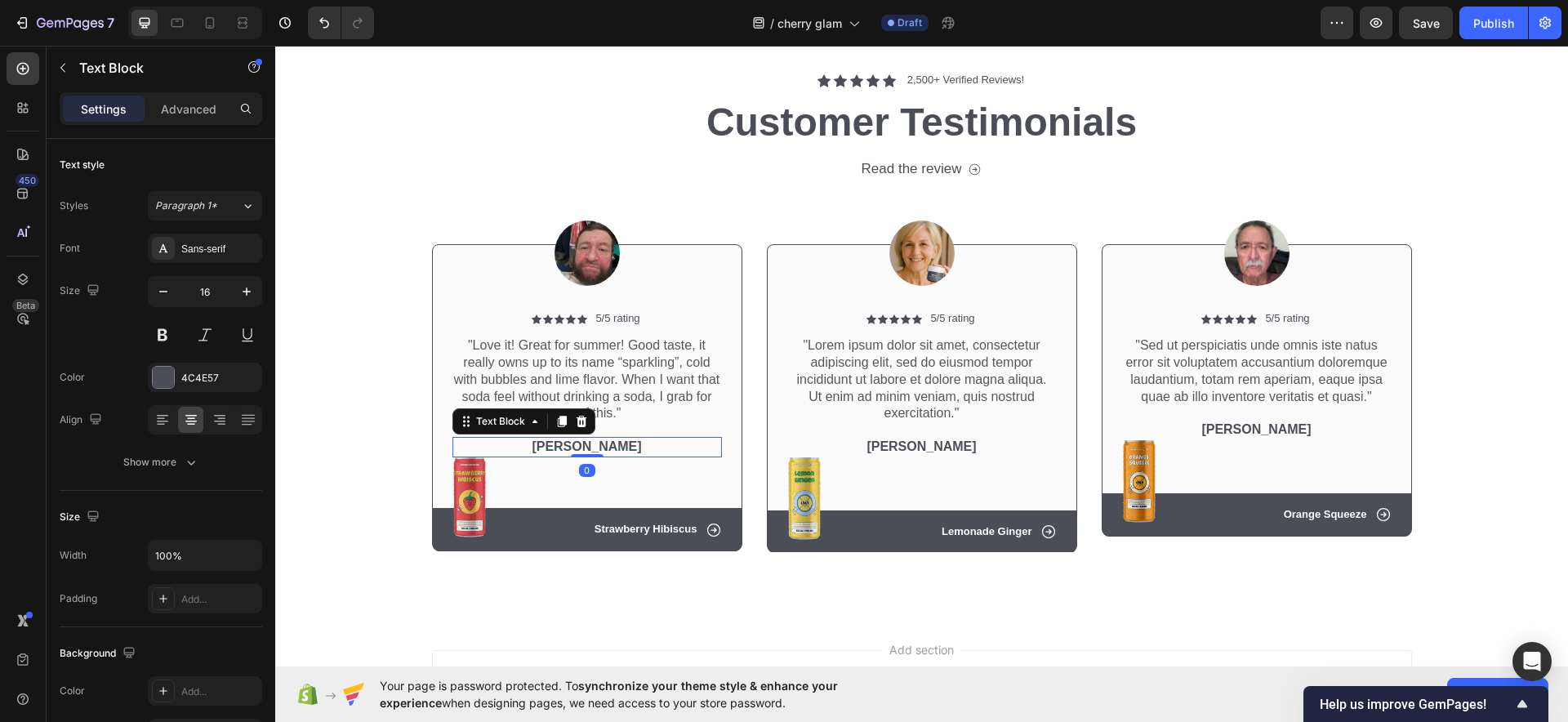
click at [572, 442] on p "Rita Carroll" at bounding box center [587, 448] width 266 height 17
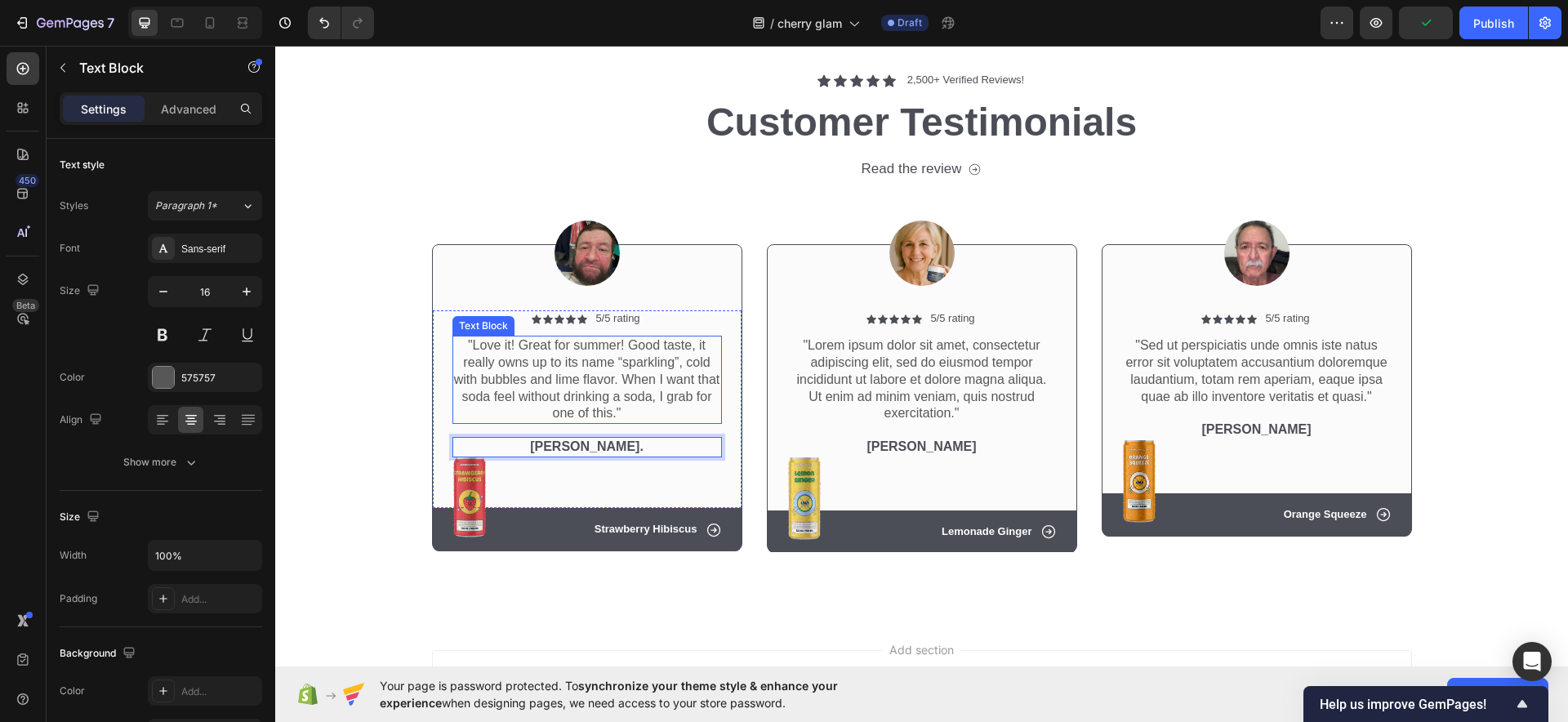
click at [603, 394] on p ""Love it! Great for summer! Good taste, it really owns up to its name “sparklin…" at bounding box center [587, 380] width 266 height 85
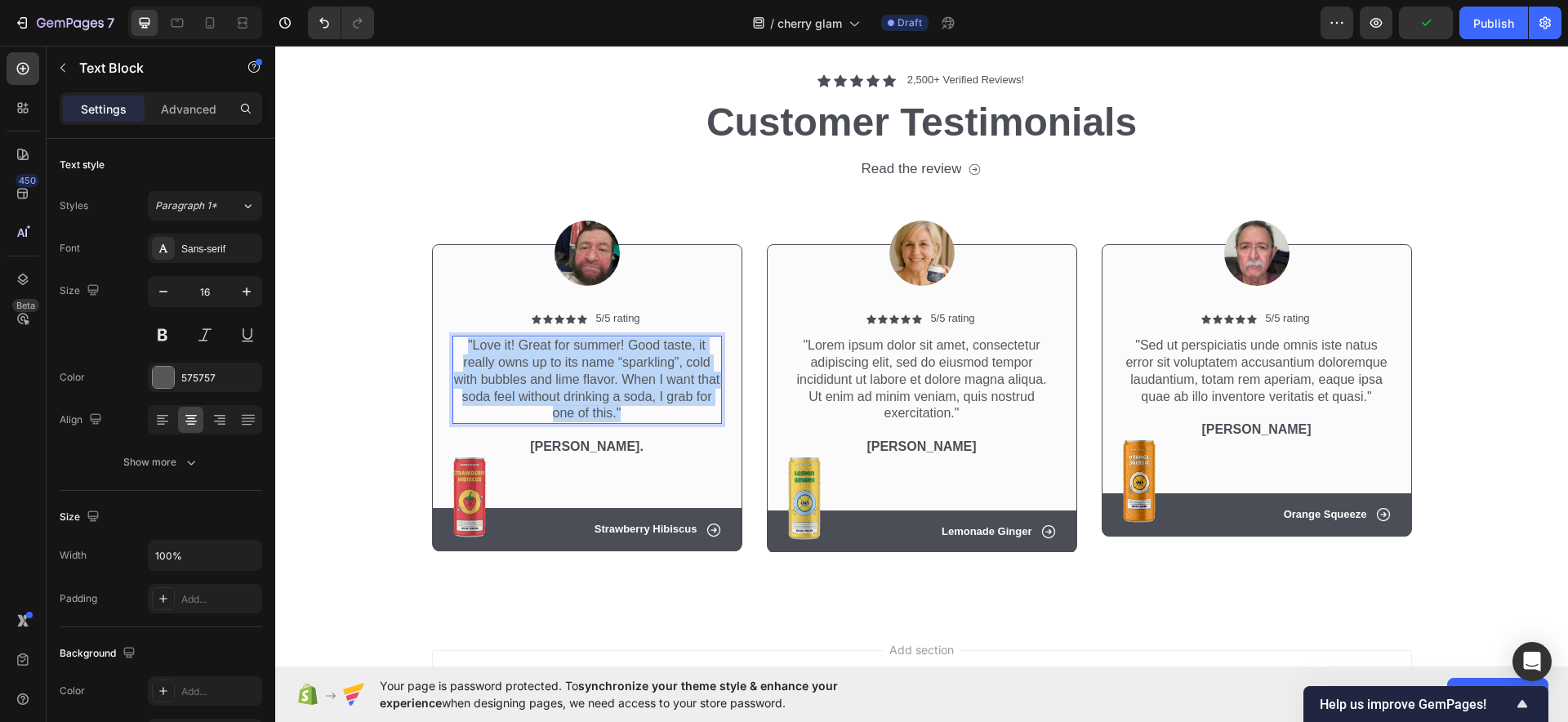
click at [603, 394] on p ""Love it! Great for summer! Good taste, it really owns up to its name “sparklin…" at bounding box center [587, 380] width 266 height 85
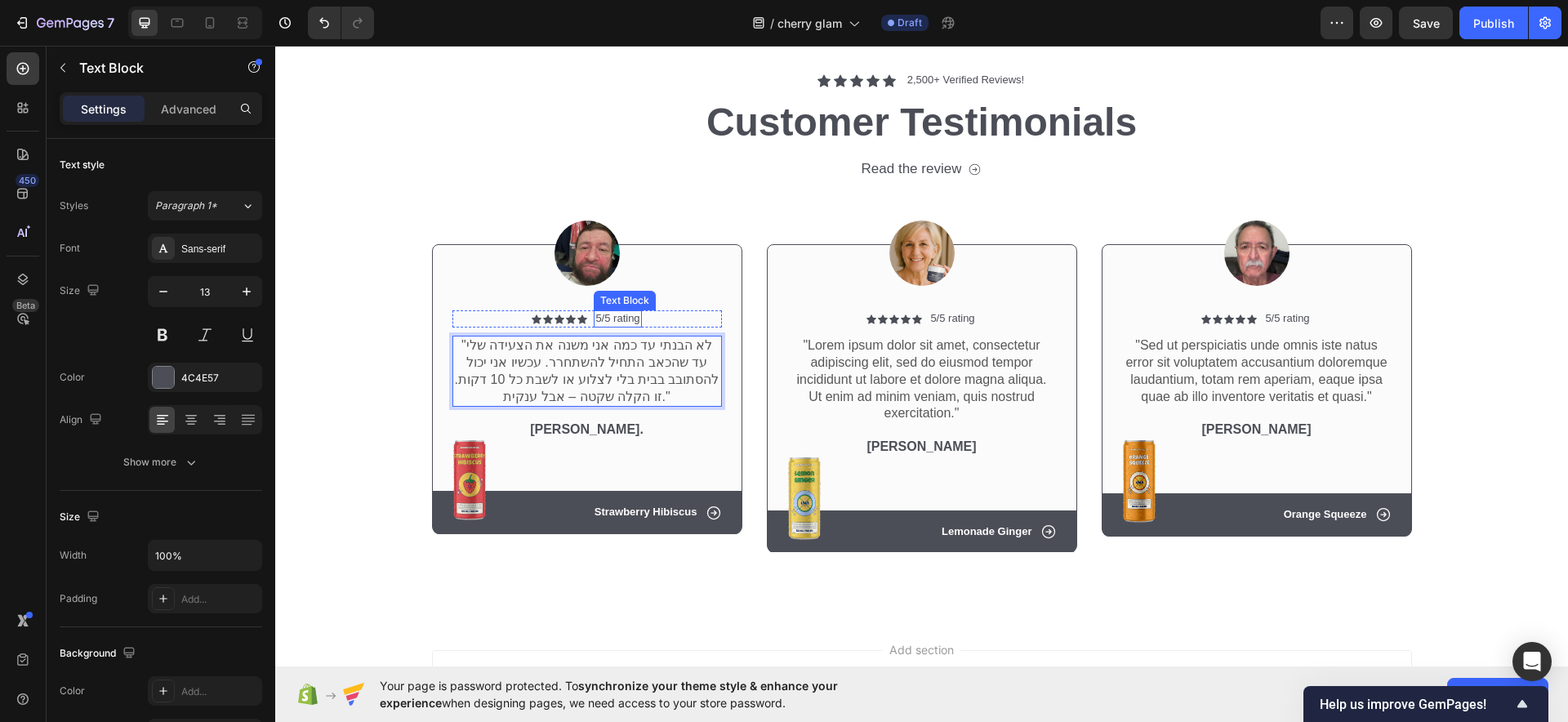
click at [608, 320] on p "5/5 rating" at bounding box center [617, 319] width 44 height 14
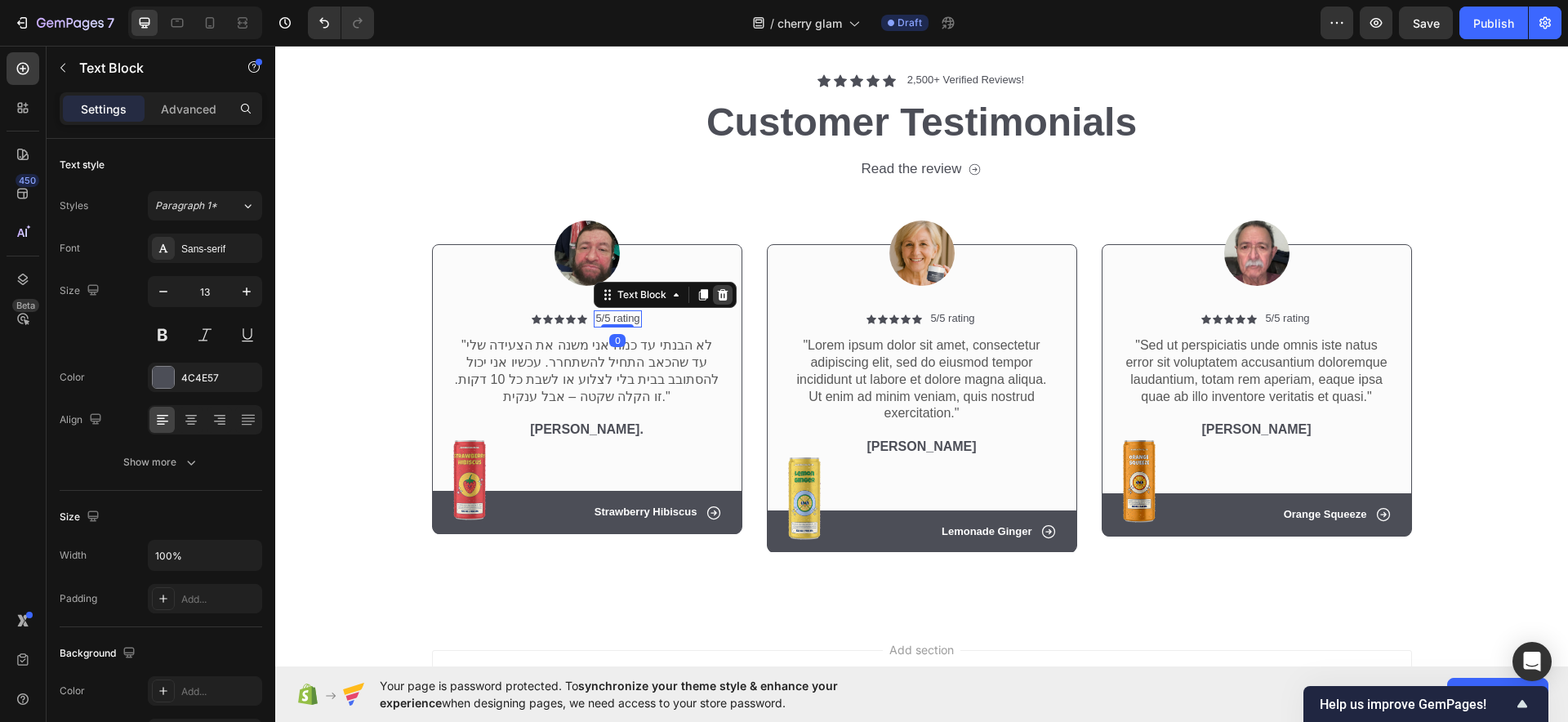
click at [721, 303] on div at bounding box center [722, 295] width 20 height 20
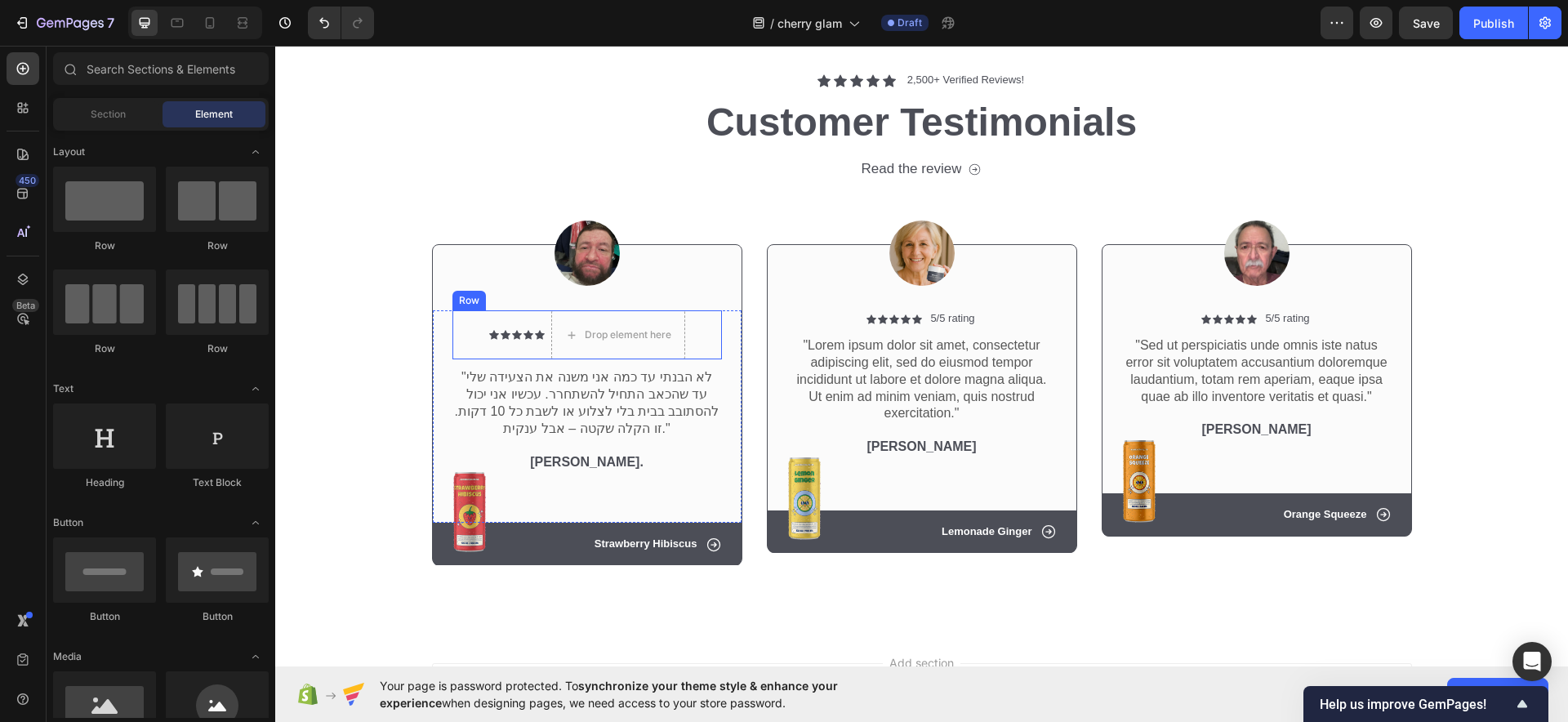
click at [509, 323] on div "Icon Icon Icon Icon Icon Icon List" at bounding box center [516, 335] width 55 height 49
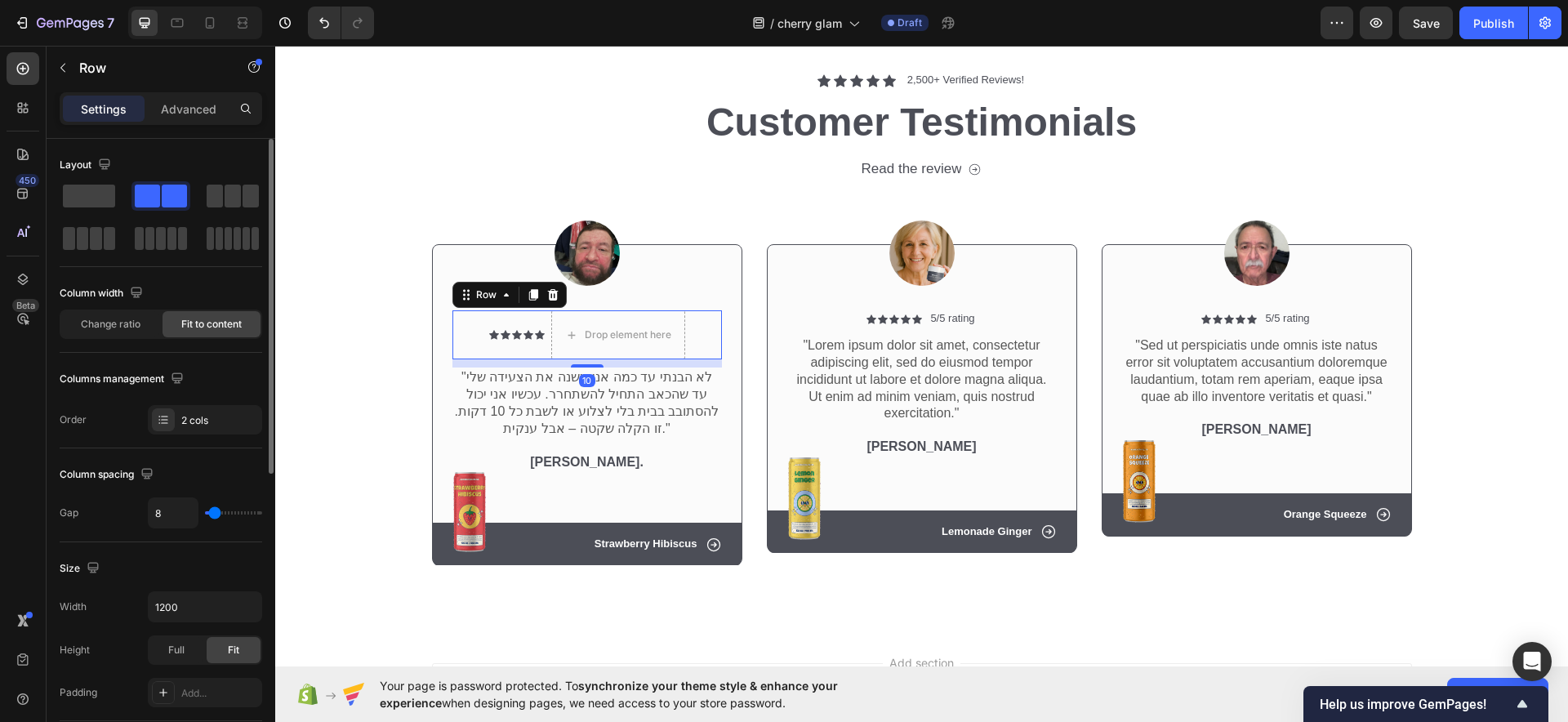
click at [87, 213] on div at bounding box center [160, 217] width 203 height 72
click at [90, 203] on span at bounding box center [89, 196] width 53 height 23
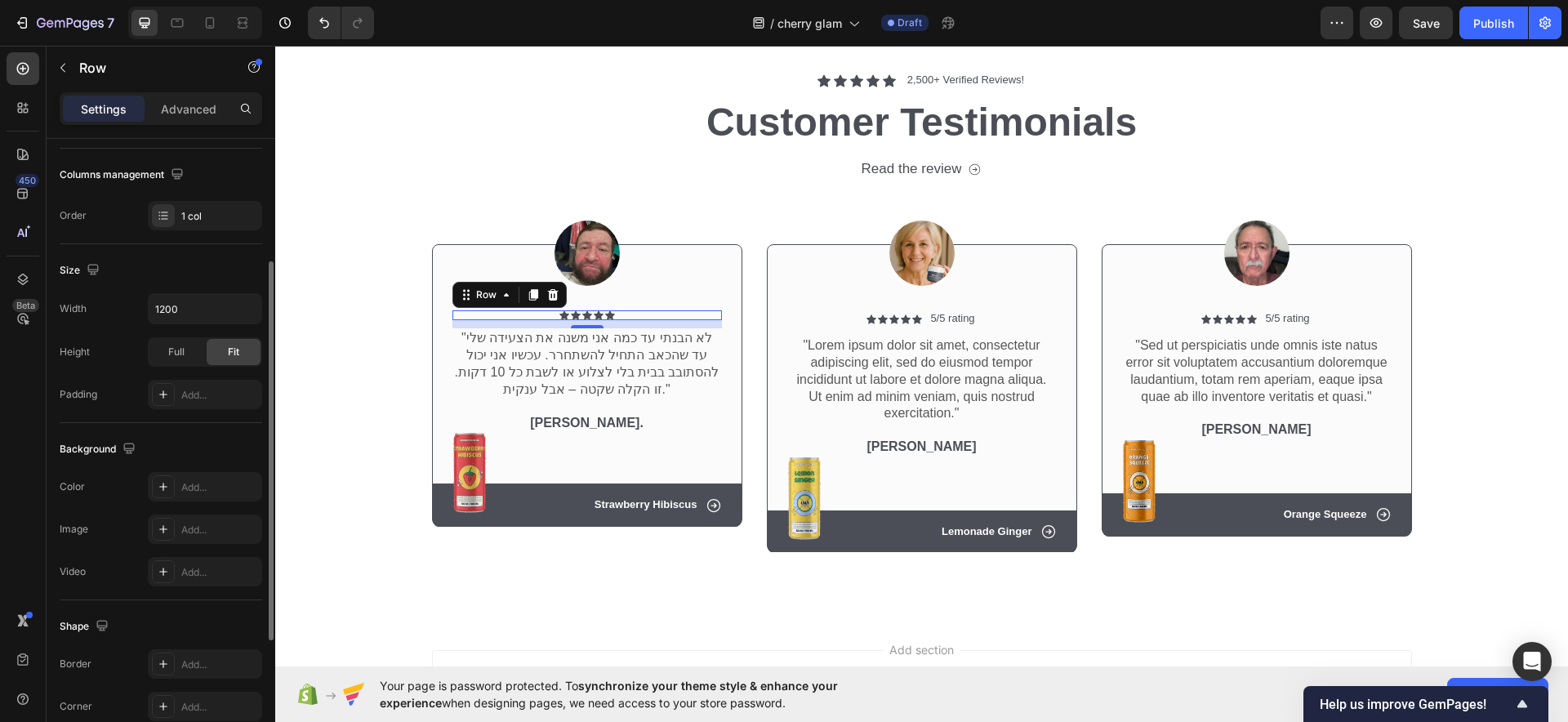
scroll to position [417, 0]
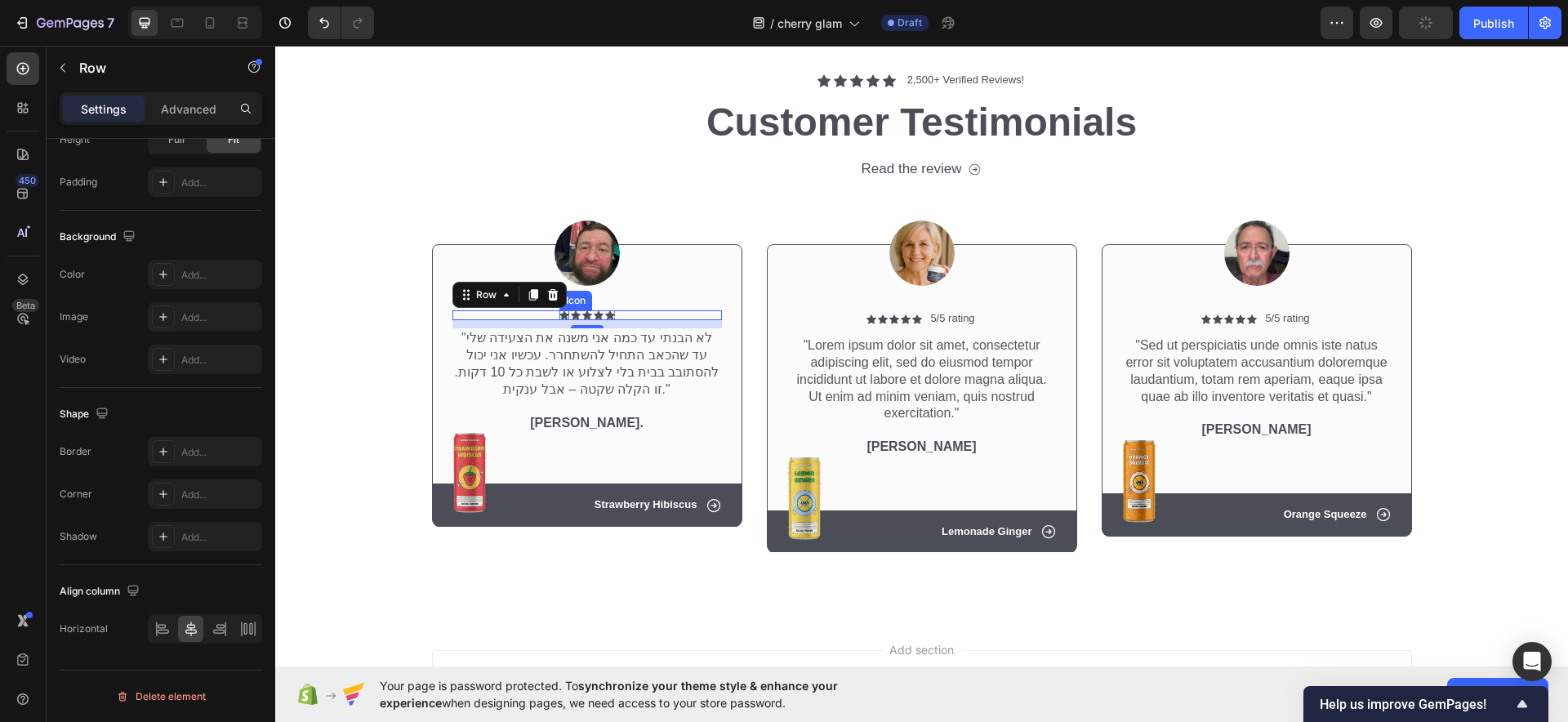
click at [562, 311] on div "Icon Icon Icon Icon Icon" at bounding box center [587, 315] width 55 height 9
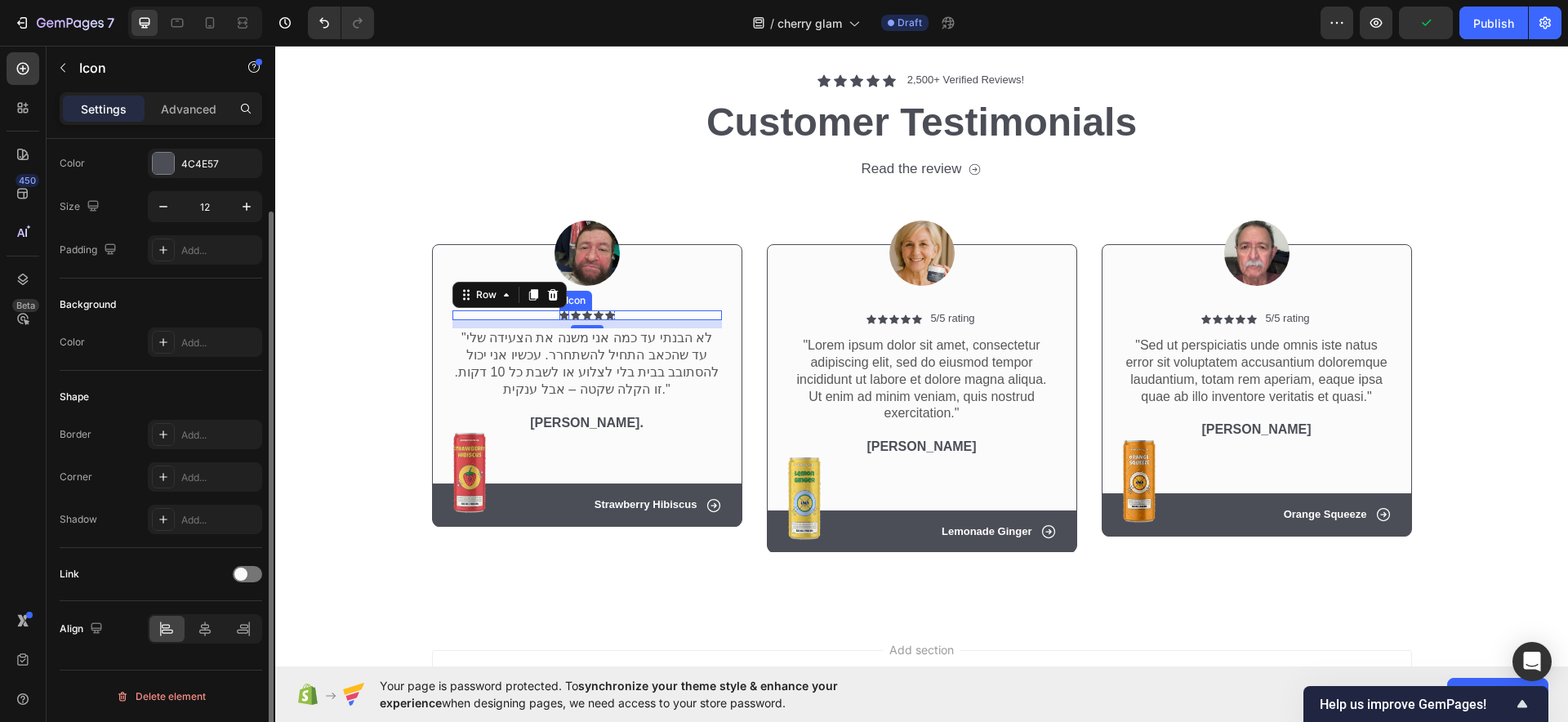
scroll to position [0, 0]
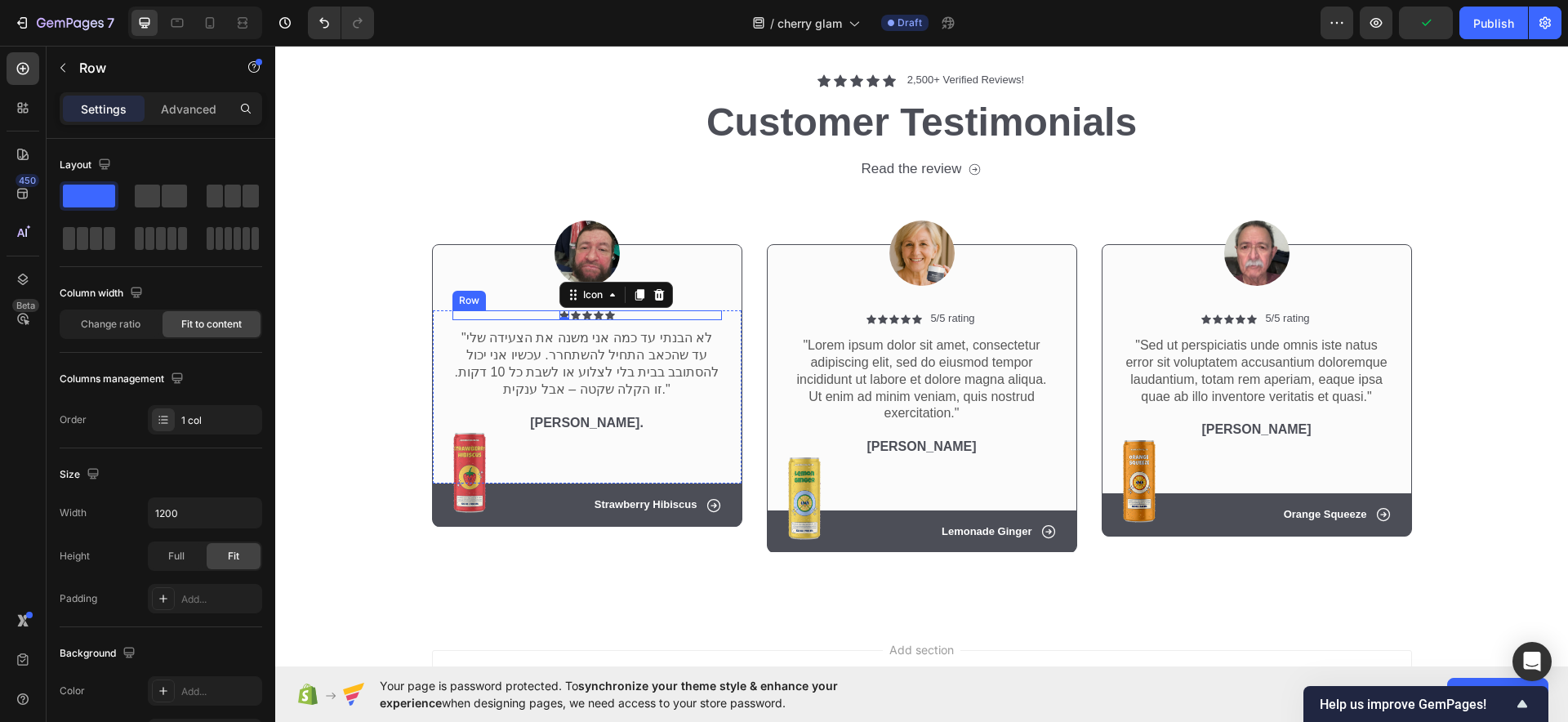
click at [519, 311] on div "Icon 0 Icon Icon Icon Icon Icon List Row" at bounding box center [587, 315] width 270 height 9
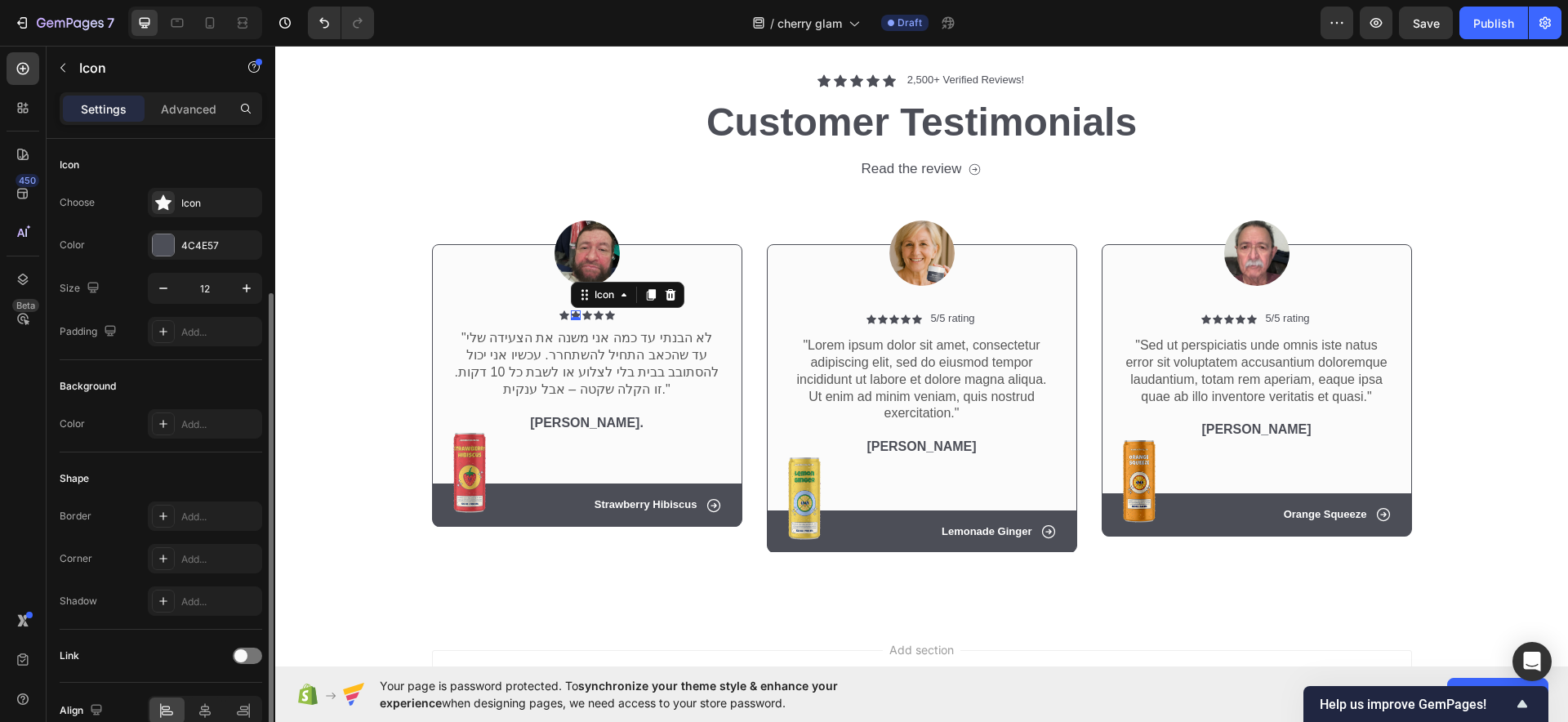
click at [571, 311] on icon at bounding box center [575, 315] width 9 height 9
click at [178, 248] on div "4C4E57" at bounding box center [204, 245] width 115 height 29
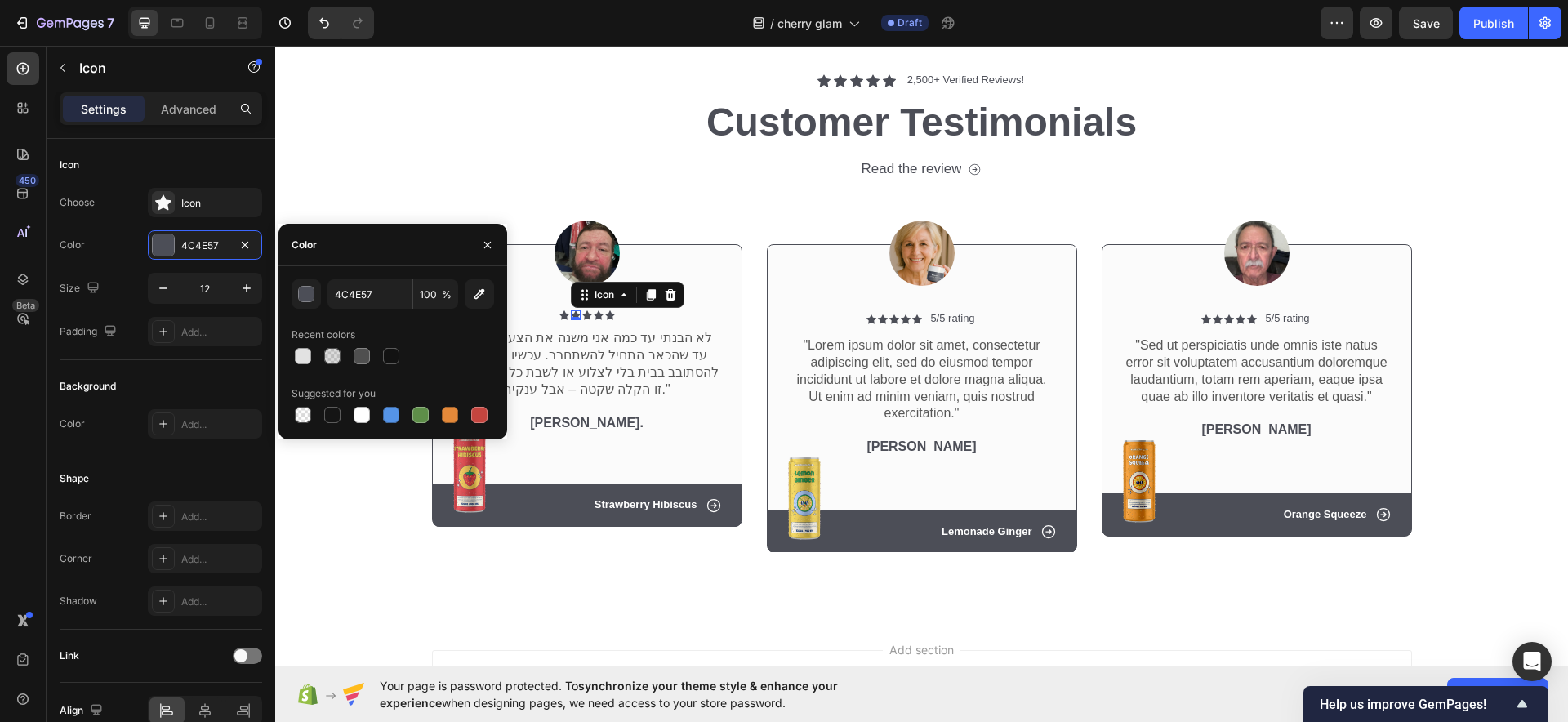
drag, startPoint x: 386, startPoint y: 417, endPoint x: 506, endPoint y: 351, distance: 137.0
click at [389, 417] on div at bounding box center [390, 415] width 16 height 16
type input "5594E7"
click at [559, 312] on icon at bounding box center [564, 315] width 9 height 9
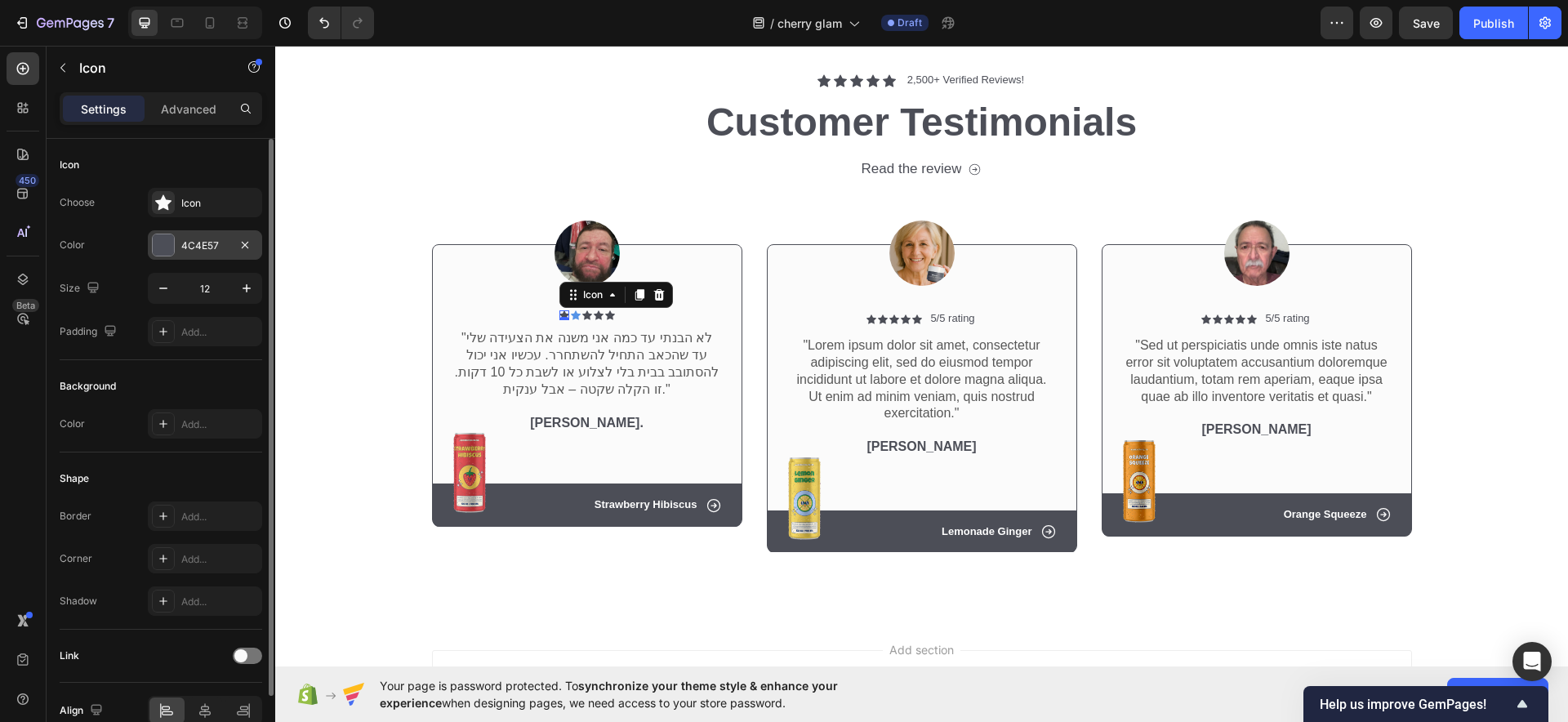
click at [229, 243] on div "4C4E57" at bounding box center [204, 245] width 115 height 29
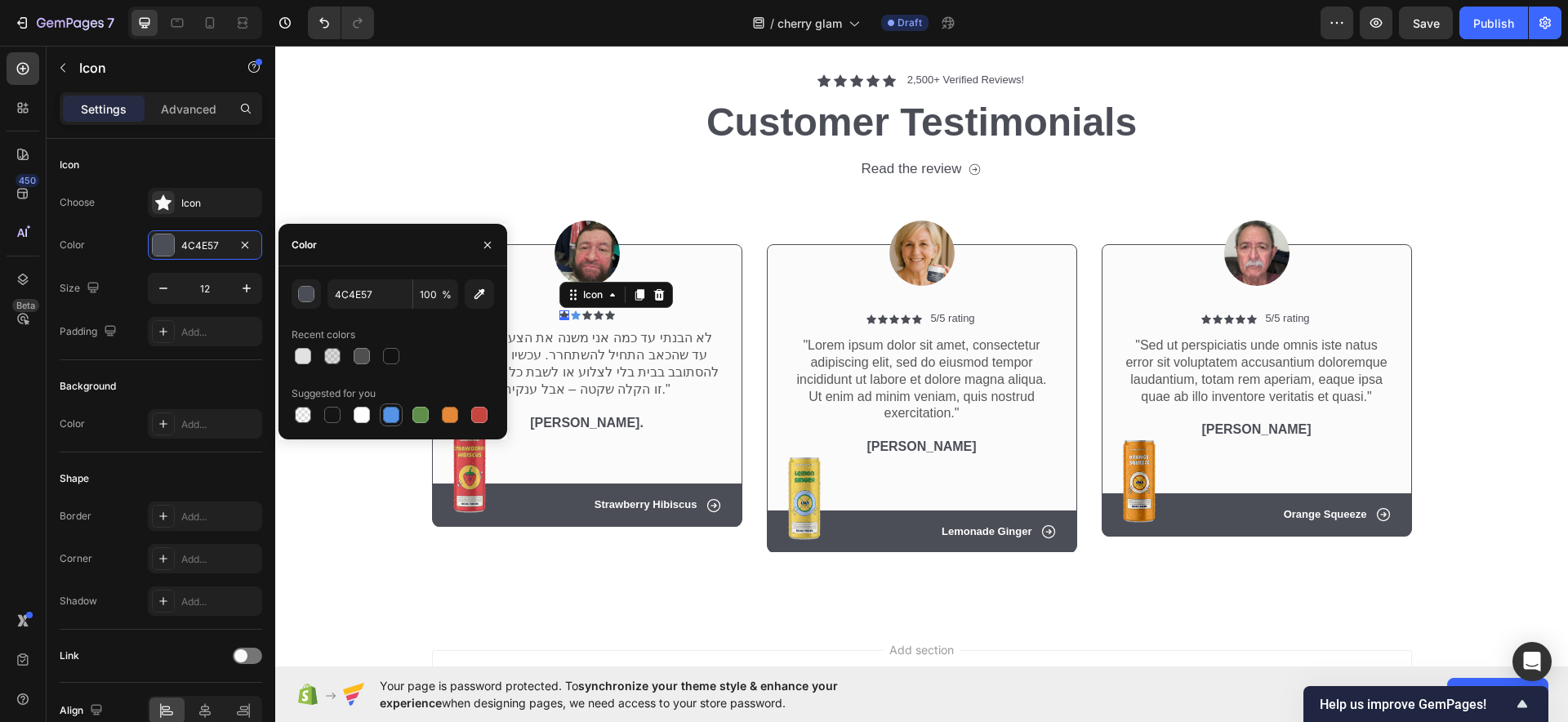
click at [395, 411] on div at bounding box center [390, 415] width 16 height 16
type input "5594E7"
click at [582, 317] on div "Icon" at bounding box center [586, 315] width 9 height 9
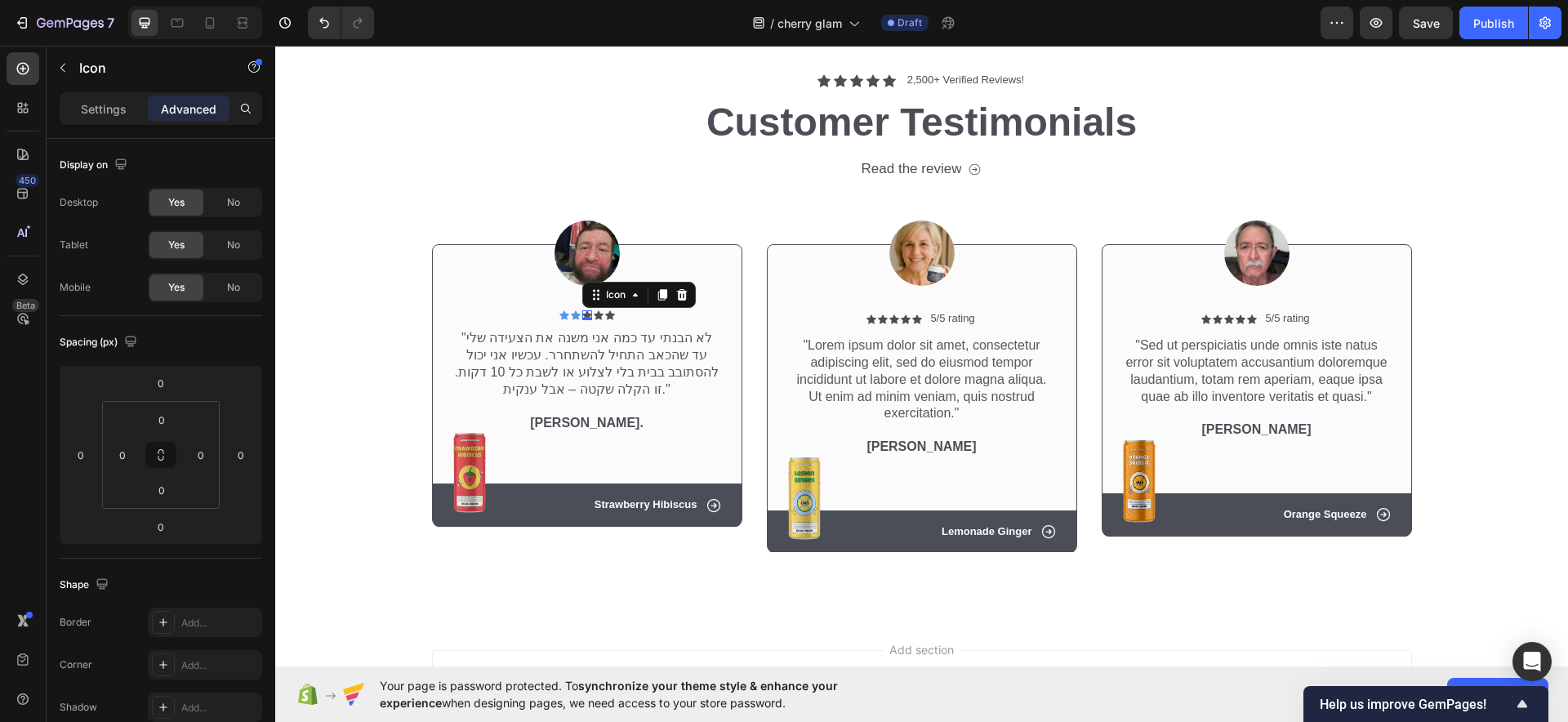
click at [582, 311] on icon at bounding box center [586, 315] width 9 height 9
click at [91, 110] on p "Settings" at bounding box center [103, 110] width 46 height 17
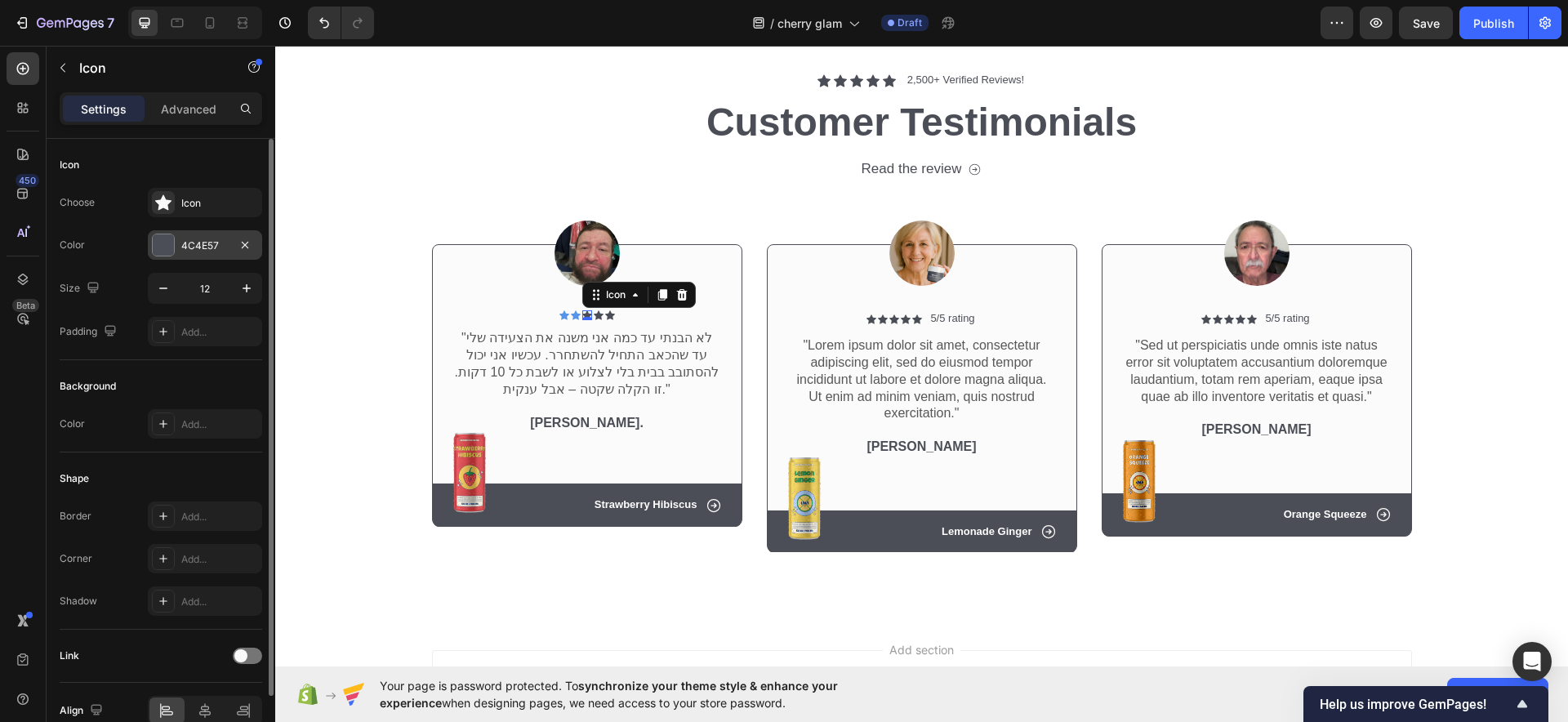
click at [166, 252] on div at bounding box center [163, 245] width 22 height 22
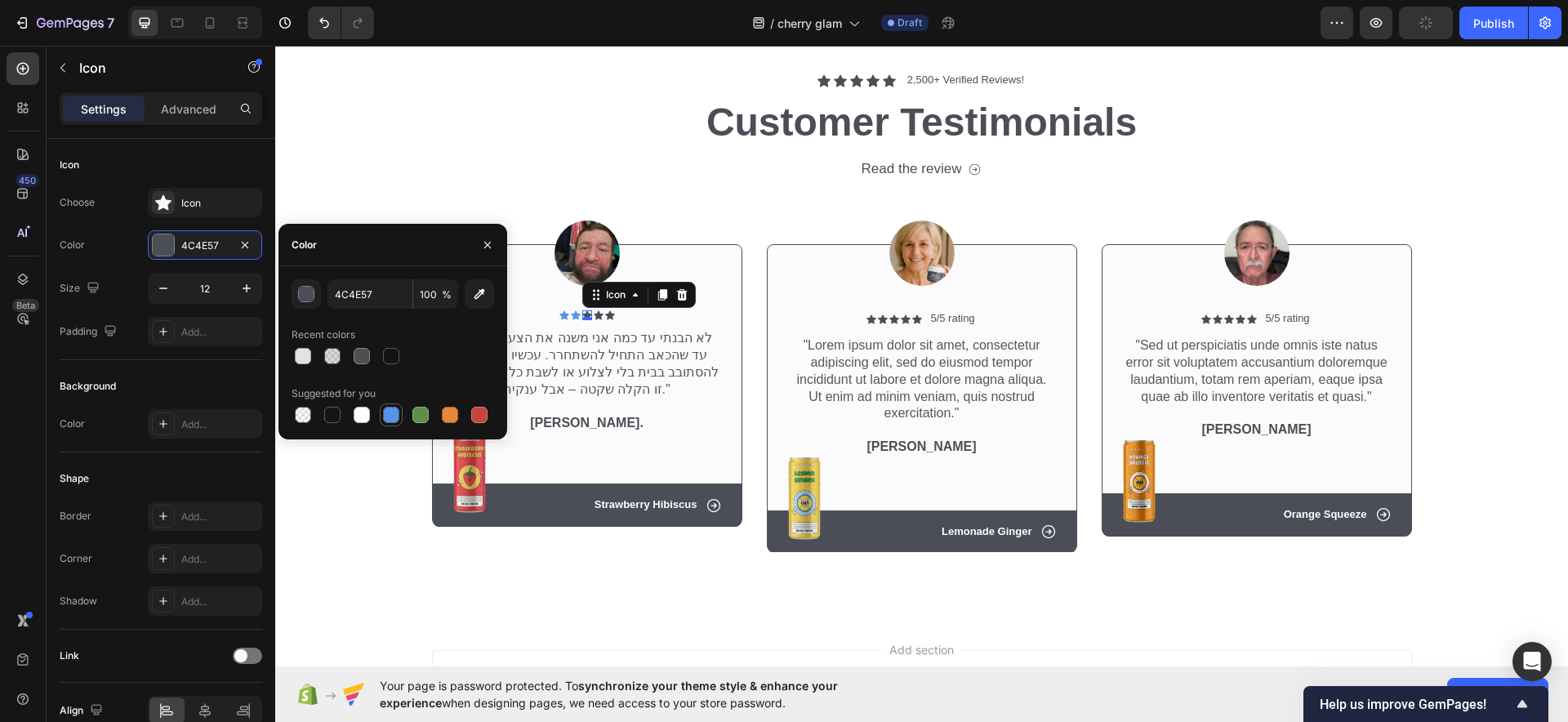
click at [397, 412] on div at bounding box center [390, 415] width 16 height 16
type input "5594E7"
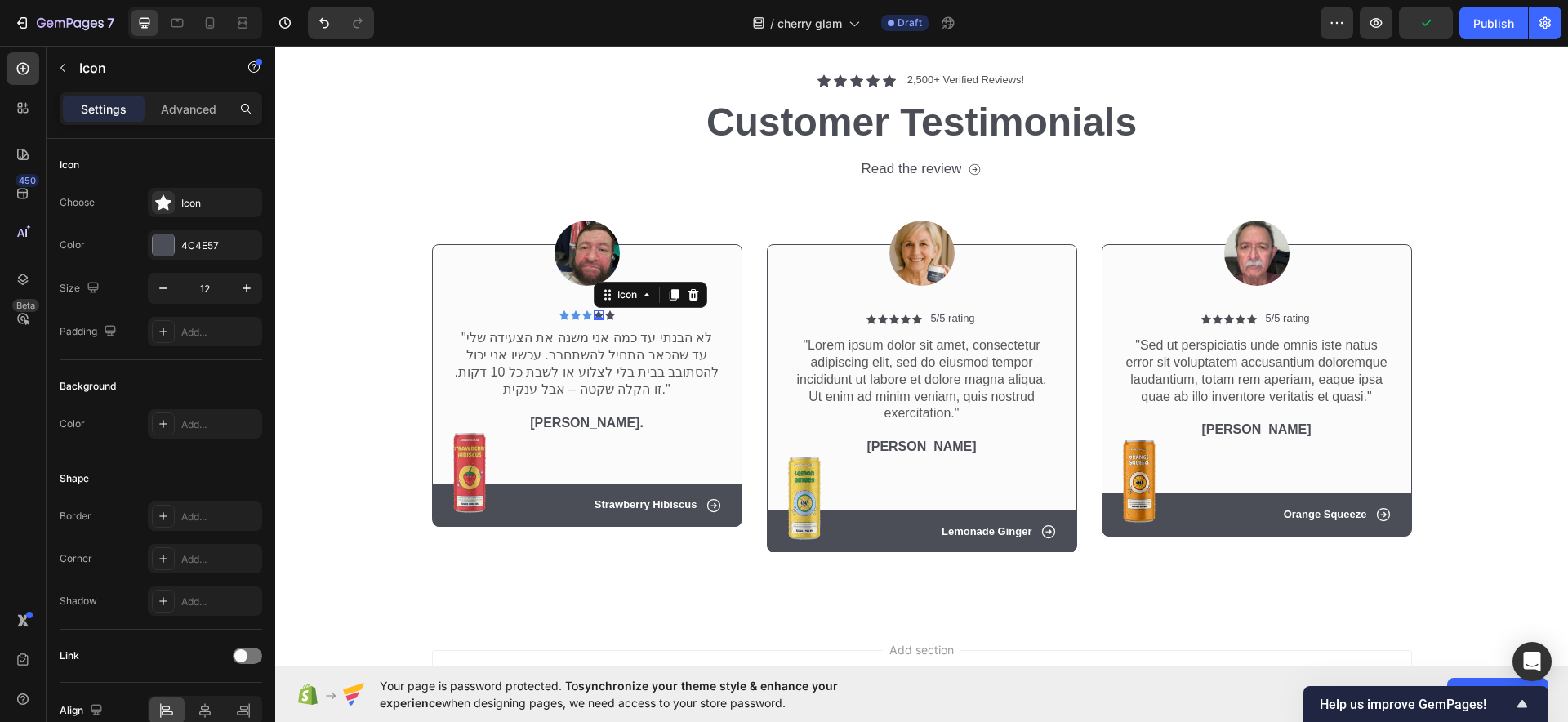
click at [594, 316] on div "Icon 0" at bounding box center [598, 315] width 9 height 9
click at [159, 241] on div at bounding box center [163, 245] width 22 height 22
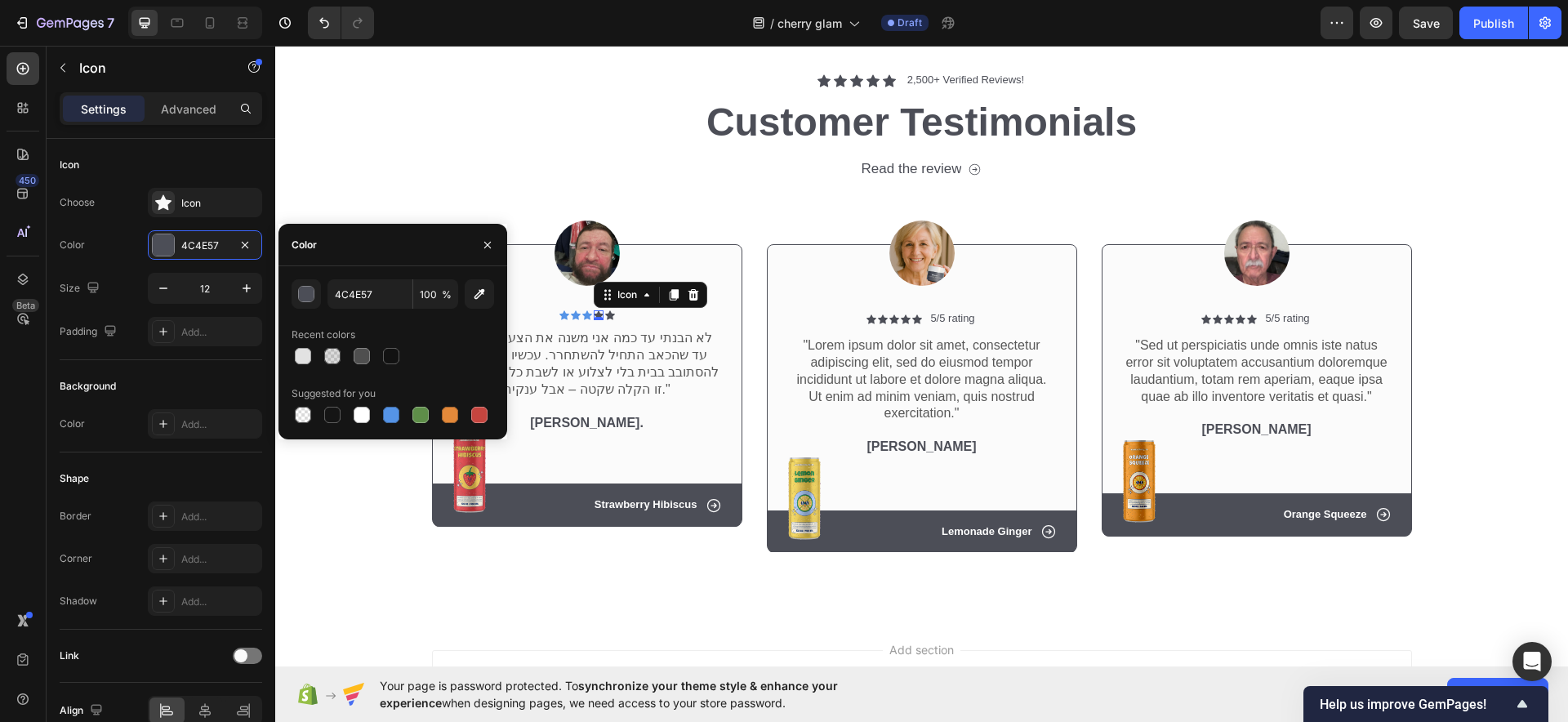
drag, startPoint x: 402, startPoint y: 407, endPoint x: 446, endPoint y: 394, distance: 45.9
click at [400, 407] on div at bounding box center [390, 415] width 23 height 23
type input "5594E7"
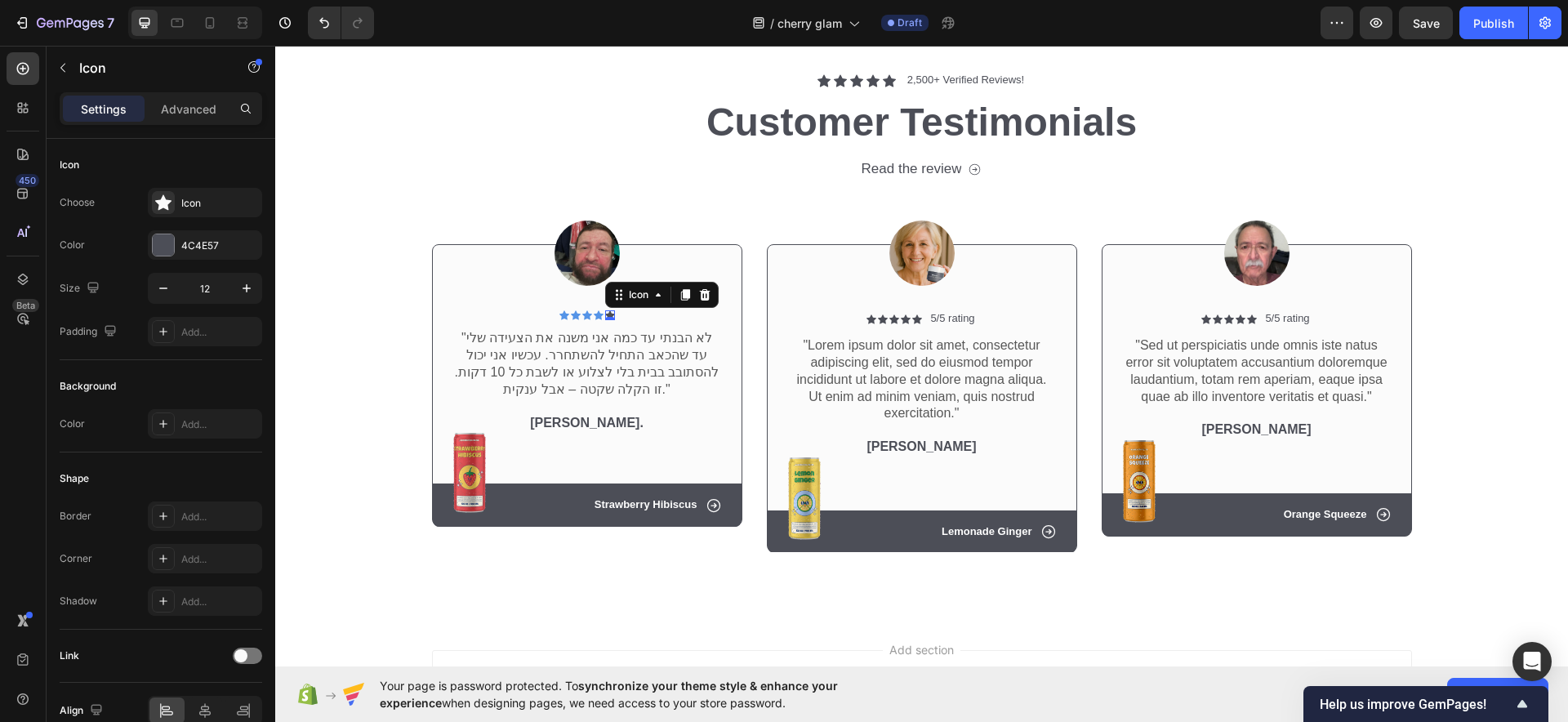
click at [605, 317] on div "Icon 0" at bounding box center [609, 315] width 9 height 9
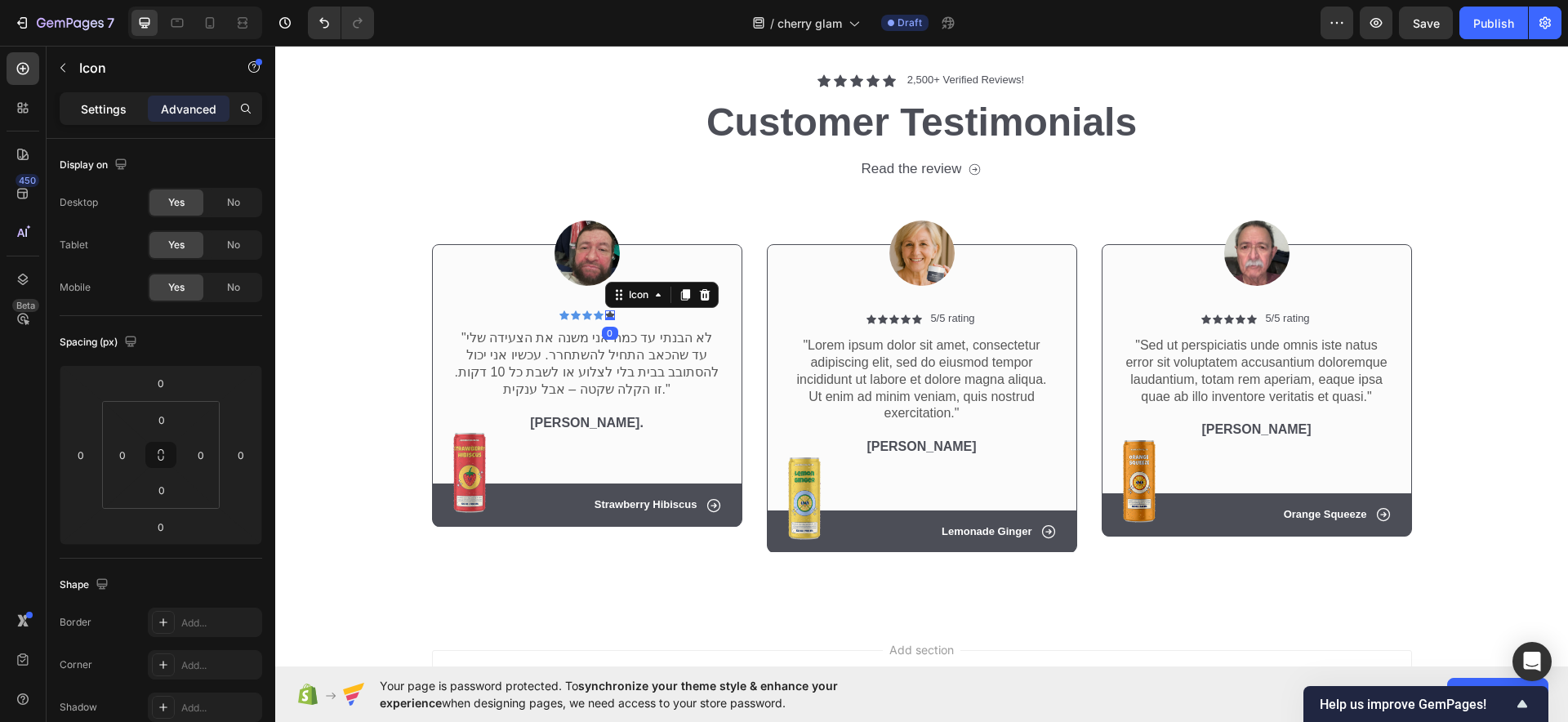
click at [101, 120] on div "Settings" at bounding box center [103, 109] width 82 height 26
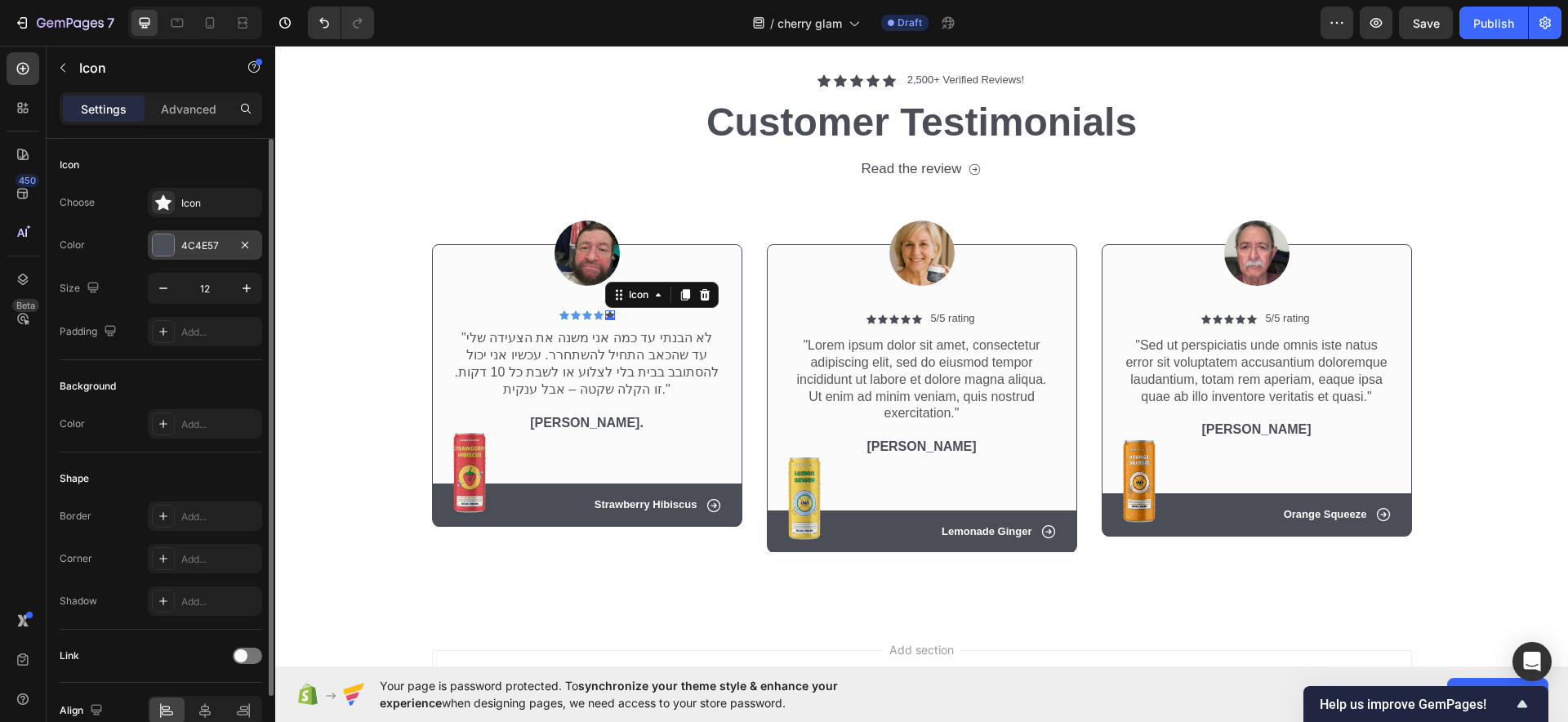
click at [167, 237] on div at bounding box center [163, 245] width 22 height 22
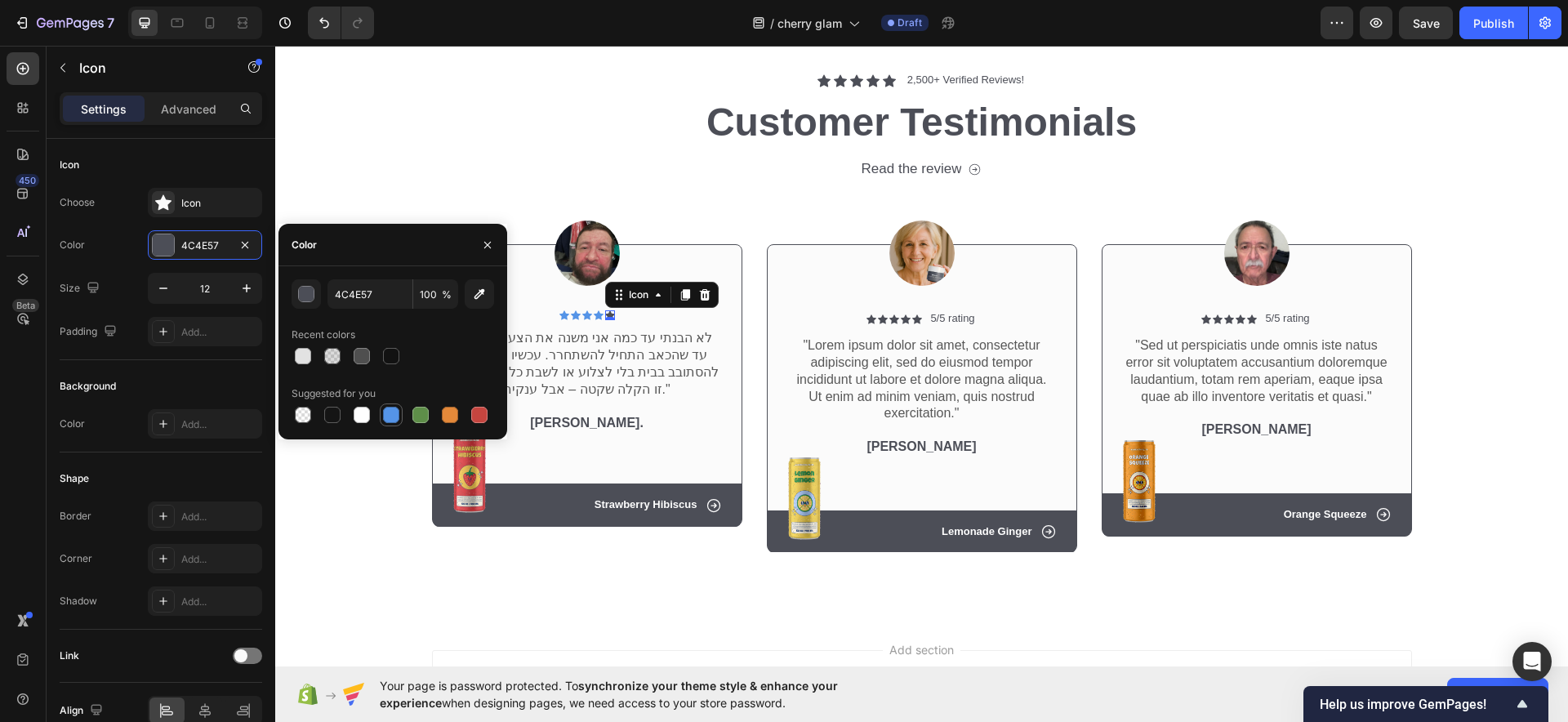
click at [401, 408] on div at bounding box center [390, 415] width 23 height 23
type input "5594E7"
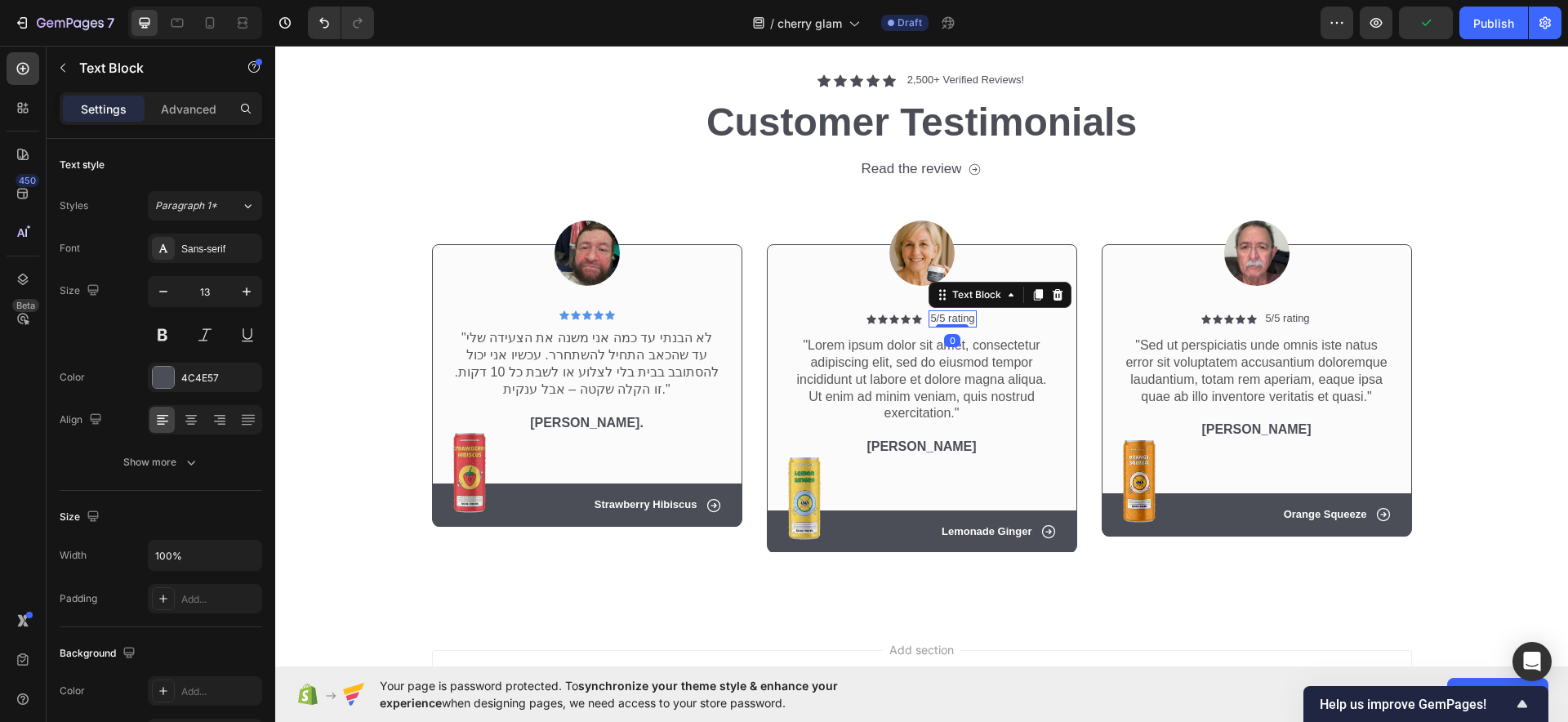
click at [946, 311] on div "5/5 rating" at bounding box center [952, 319] width 47 height 17
click at [1054, 292] on icon at bounding box center [1057, 294] width 13 height 13
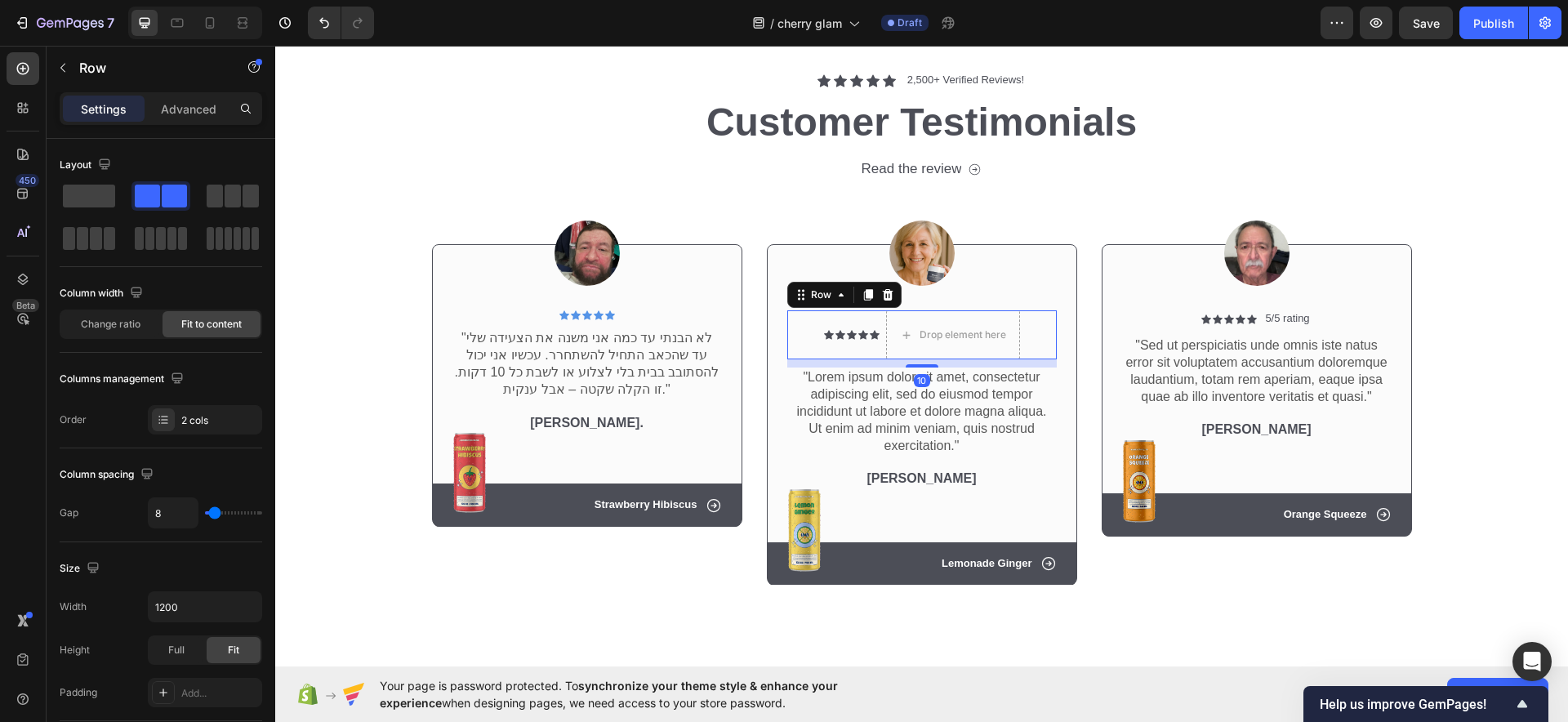
click at [851, 348] on div "Icon Icon Icon Icon Icon Icon List" at bounding box center [852, 335] width 55 height 49
click at [73, 179] on div "Layout" at bounding box center [160, 202] width 203 height 101
drag, startPoint x: 71, startPoint y: 190, endPoint x: 259, endPoint y: 221, distance: 190.5
click at [73, 187] on span at bounding box center [89, 196] width 53 height 23
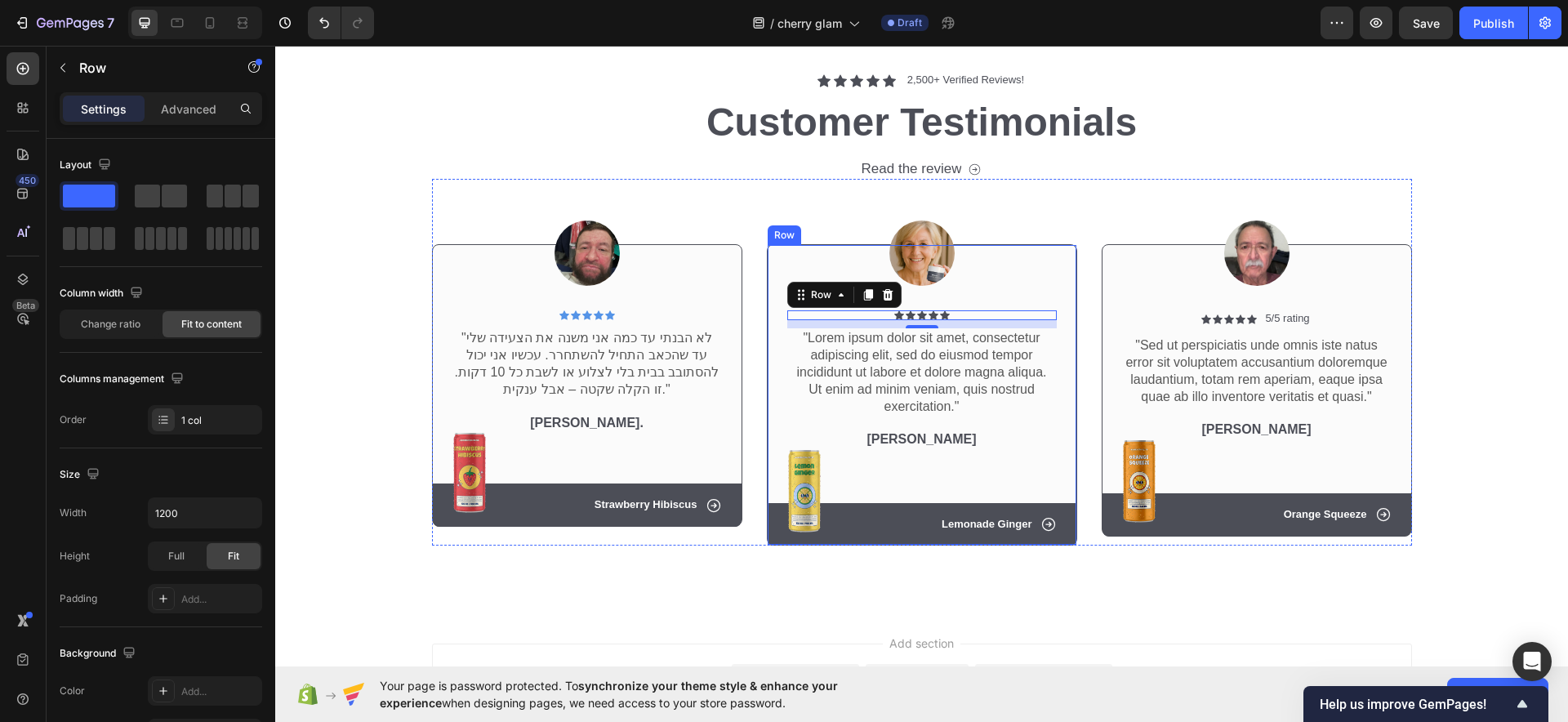
click at [890, 309] on div "Icon Icon Icon Icon Icon Icon List Row 10 "Lorem ipsum dolor sit amet, consecte…" at bounding box center [922, 394] width 310 height 301
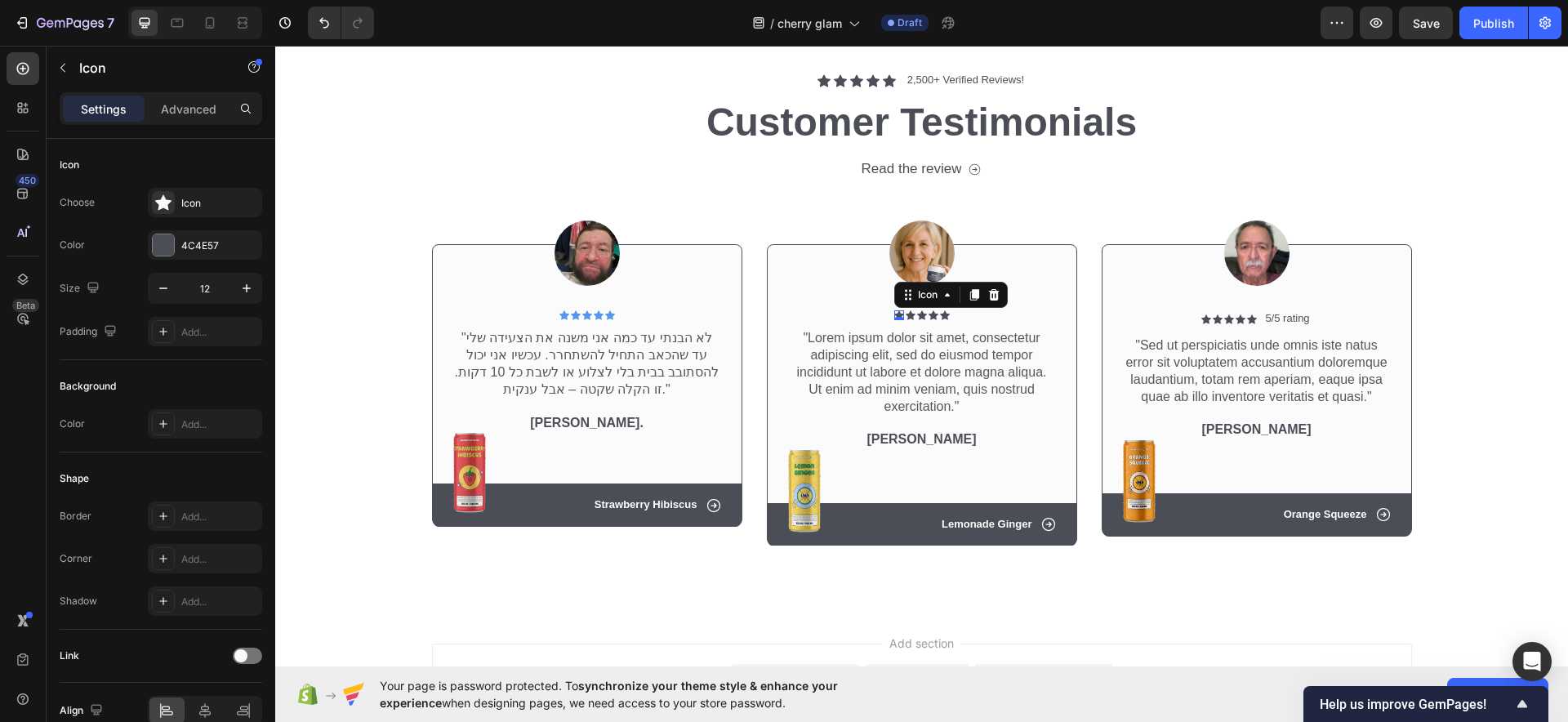
click at [894, 314] on div "Icon 0" at bounding box center [898, 315] width 9 height 9
click at [917, 317] on div "Icon" at bounding box center [921, 315] width 9 height 9
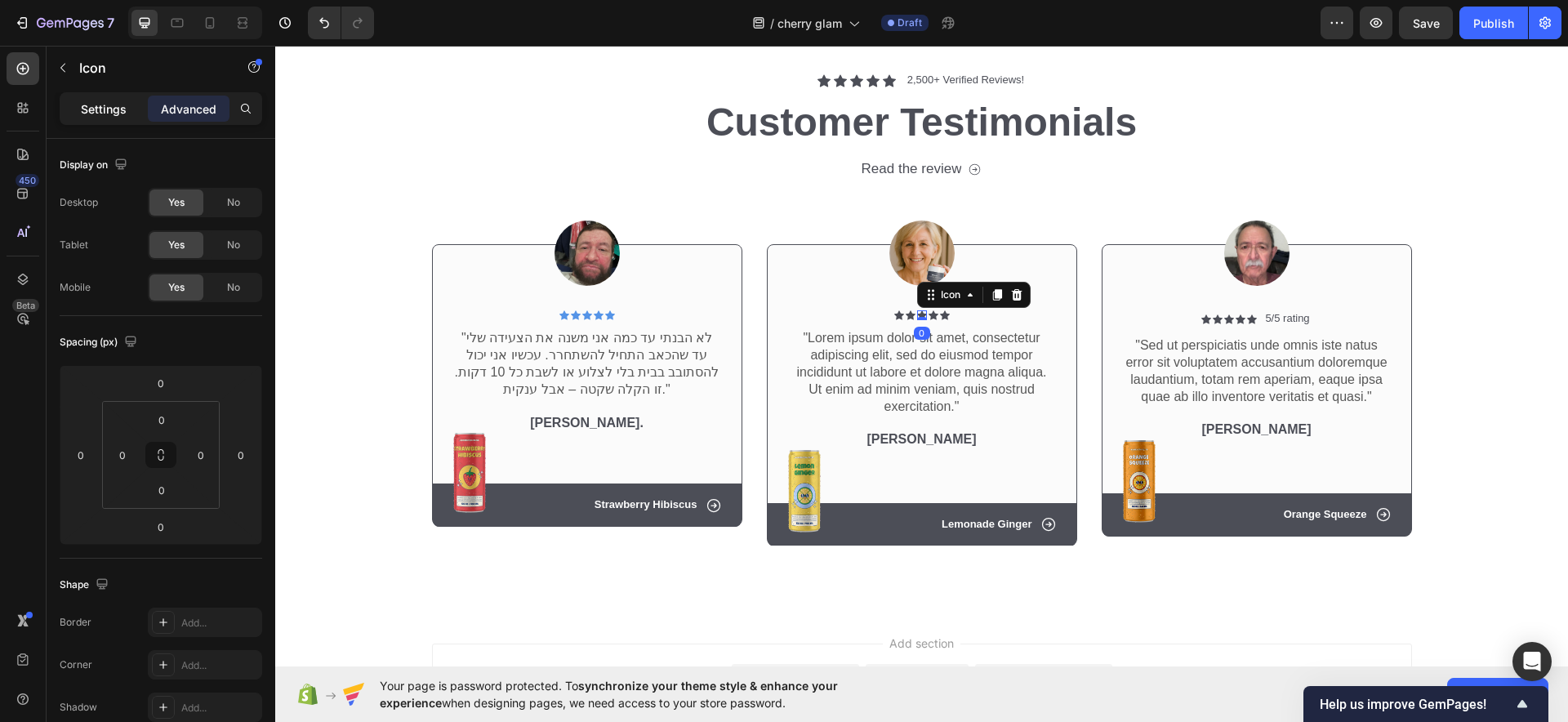
click at [97, 113] on p "Settings" at bounding box center [103, 110] width 46 height 17
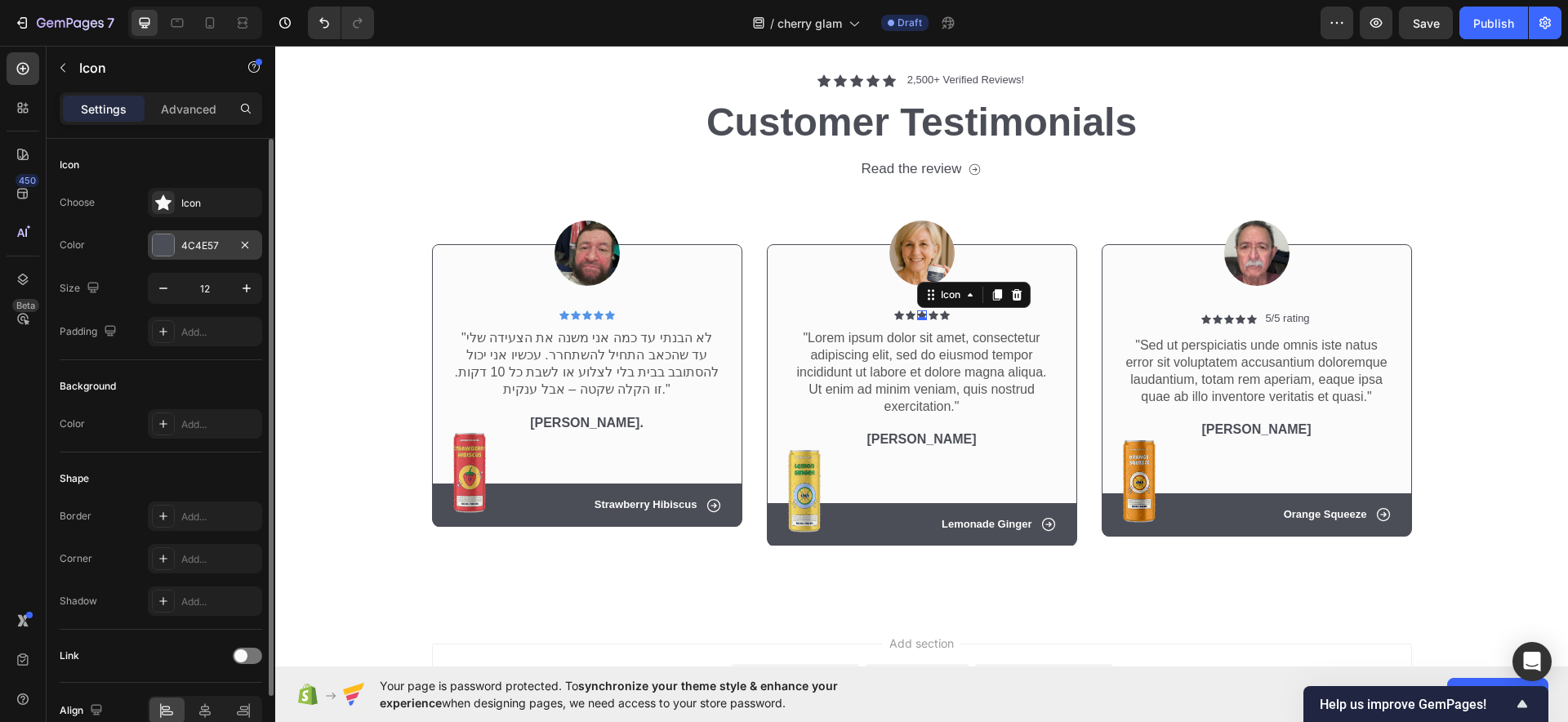
click at [185, 247] on div "4C4E57" at bounding box center [204, 246] width 47 height 15
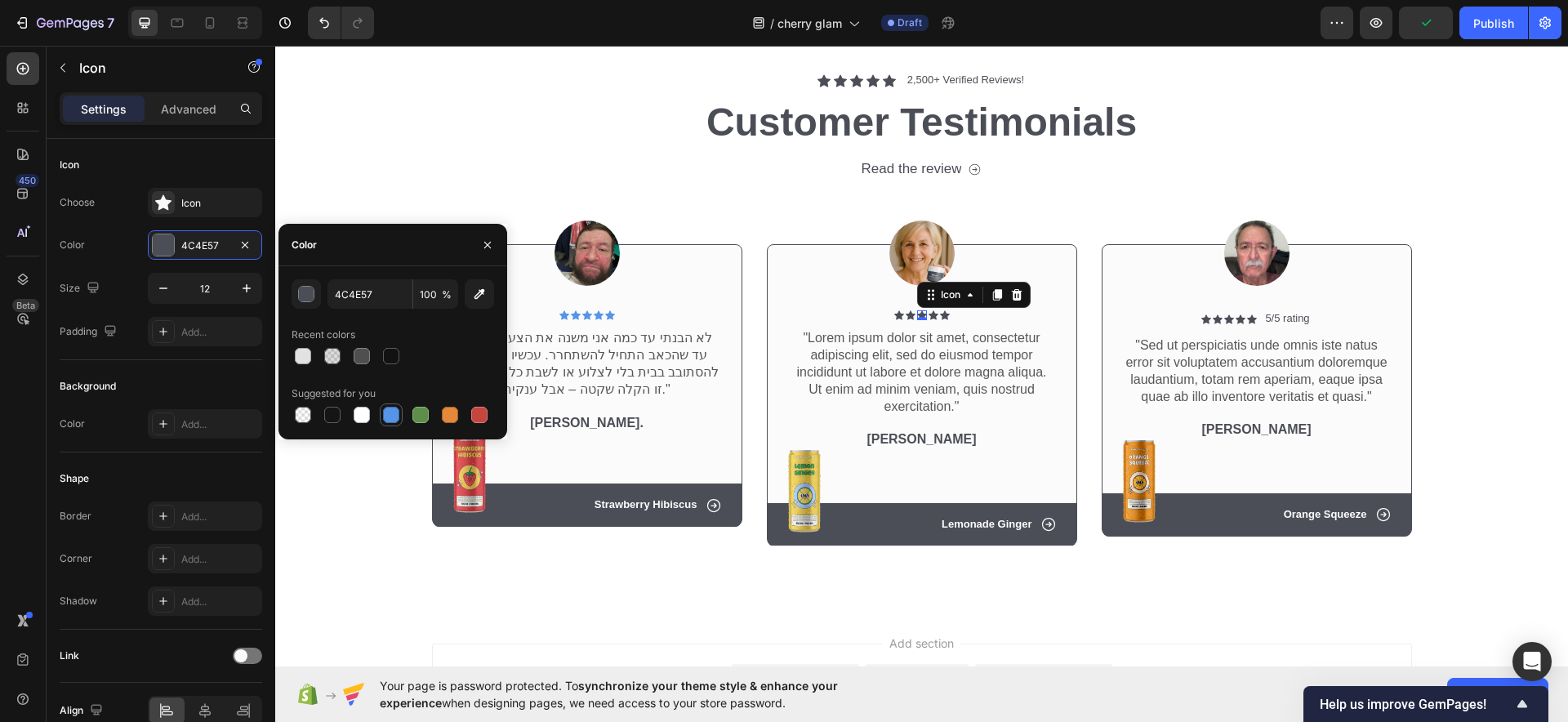
click at [388, 411] on div at bounding box center [390, 415] width 16 height 16
type input "5594E7"
click at [894, 317] on div "Icon 0" at bounding box center [898, 315] width 9 height 9
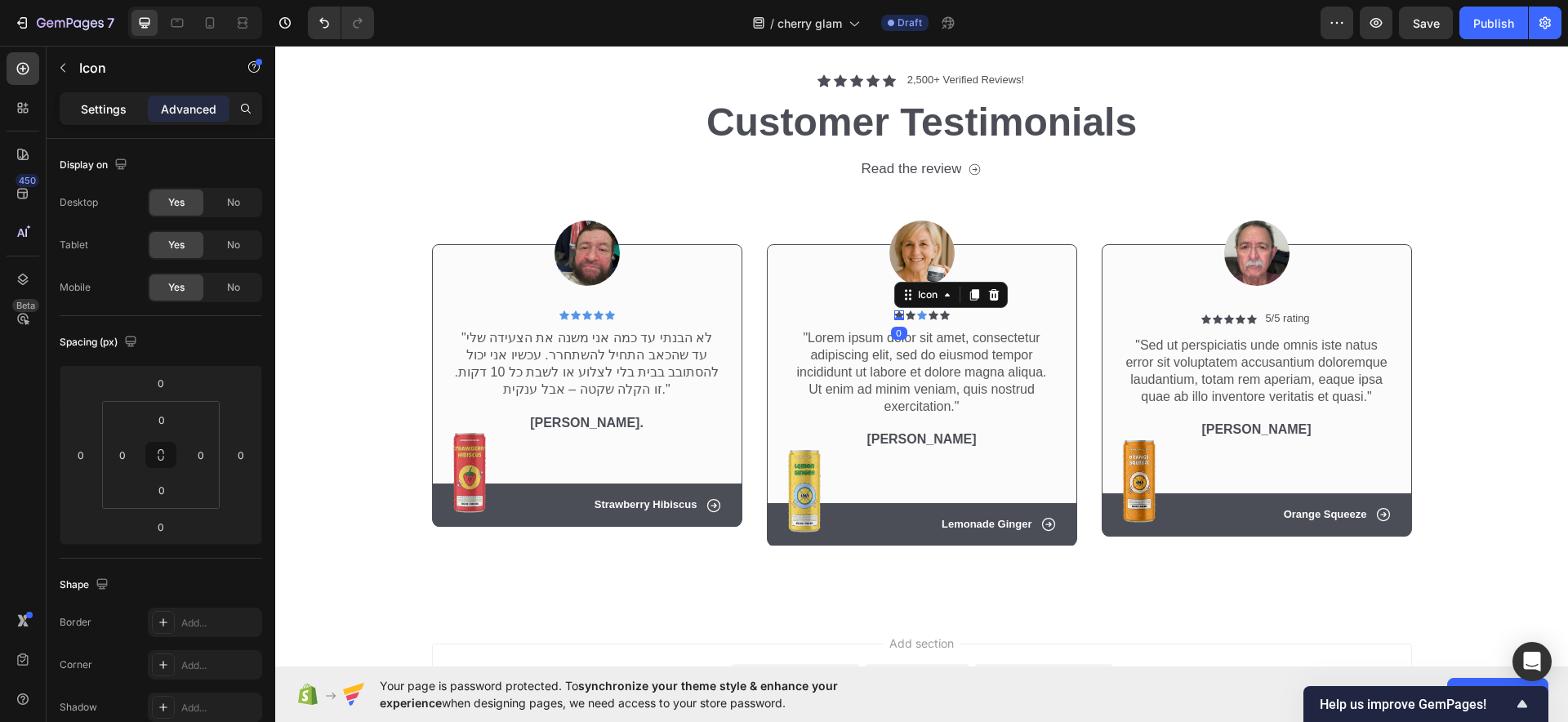
click at [123, 105] on p "Settings" at bounding box center [103, 110] width 46 height 17
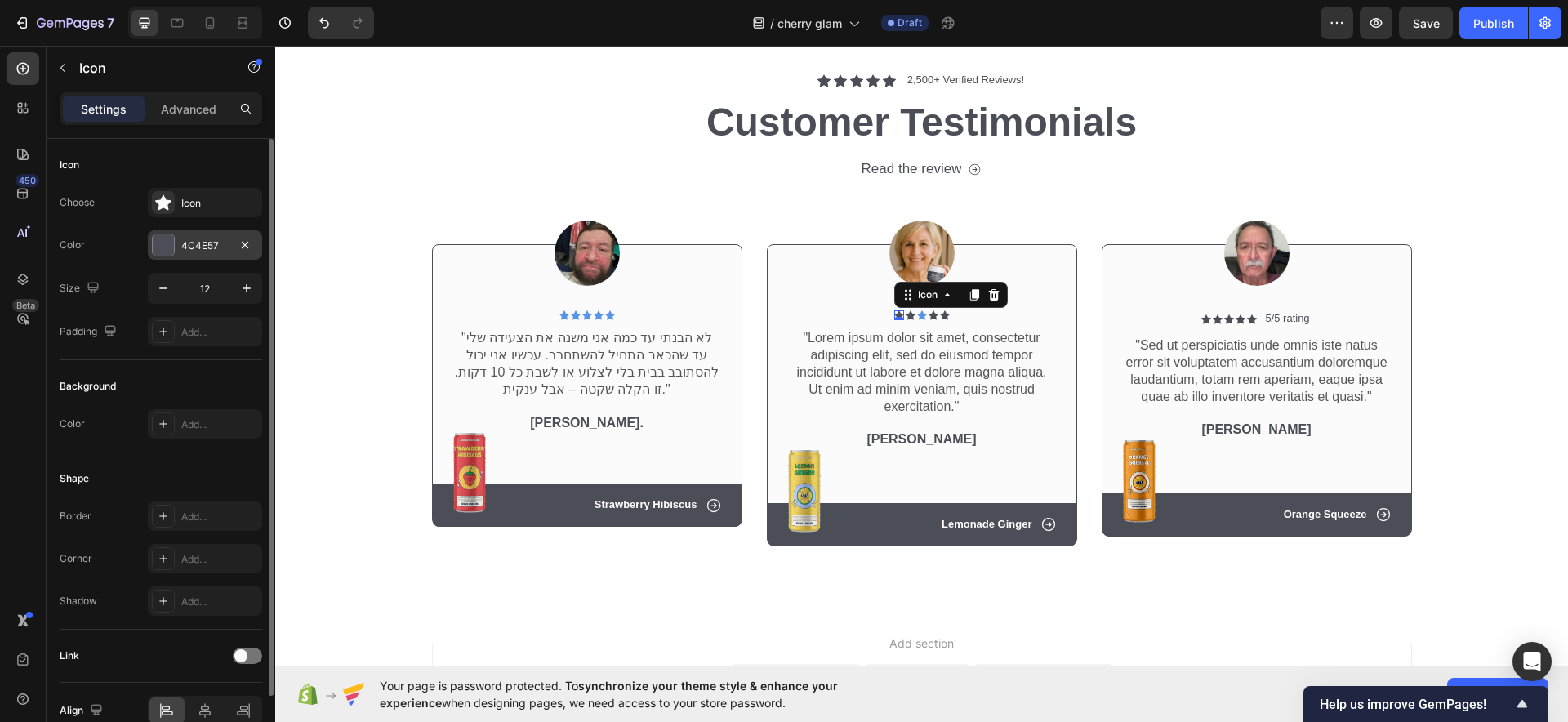
click at [187, 235] on div "4C4E57" at bounding box center [204, 245] width 115 height 29
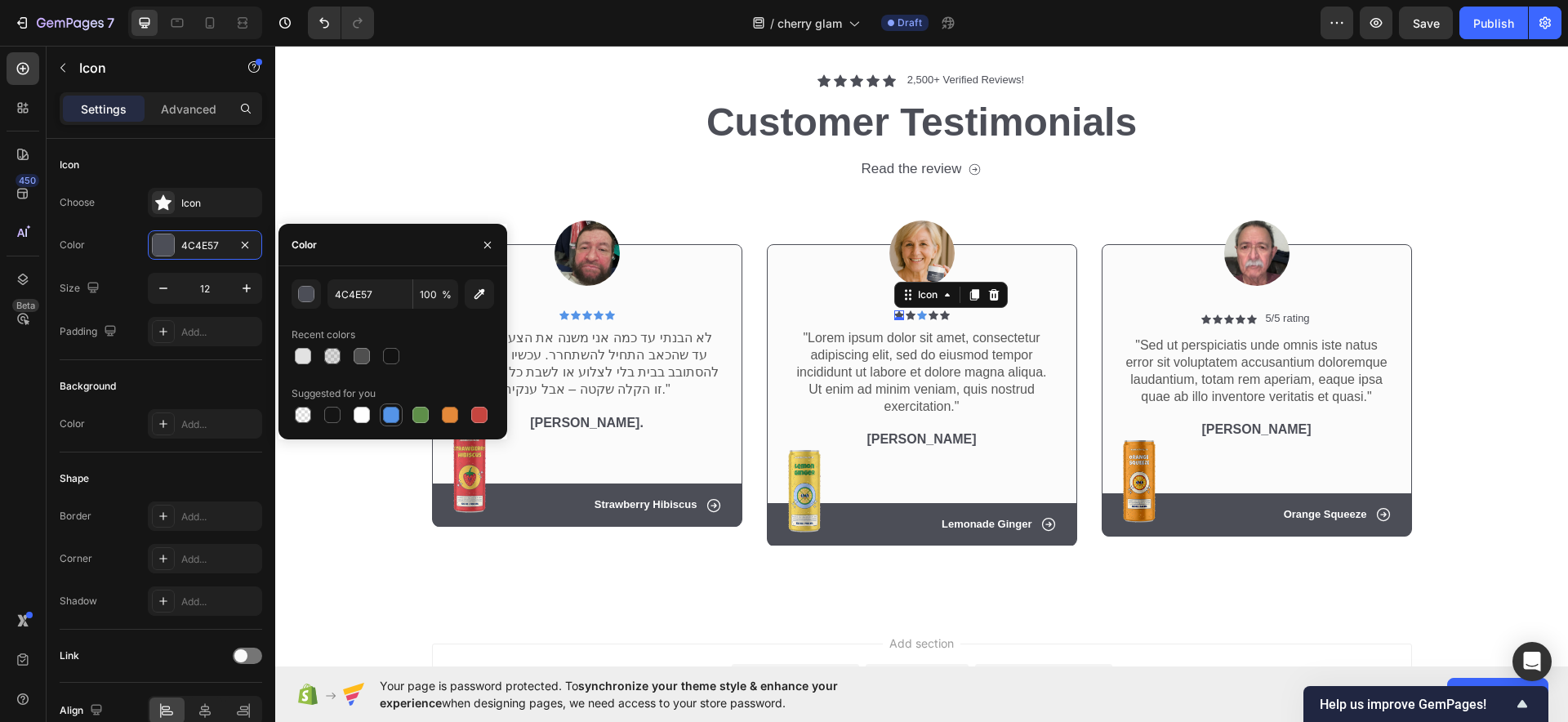
click at [385, 411] on div at bounding box center [390, 415] width 16 height 16
type input "5594E7"
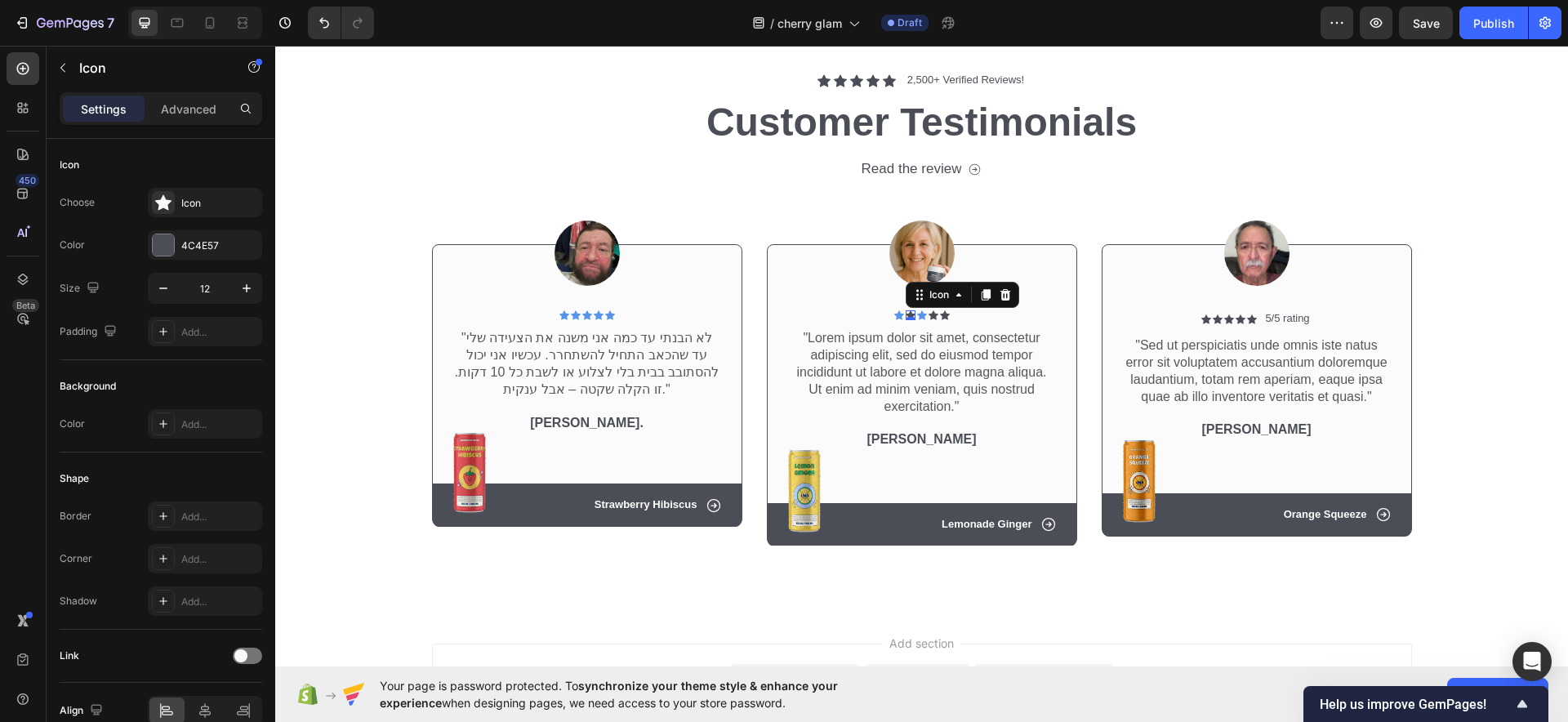
click at [906, 317] on div "Icon 0" at bounding box center [910, 315] width 9 height 9
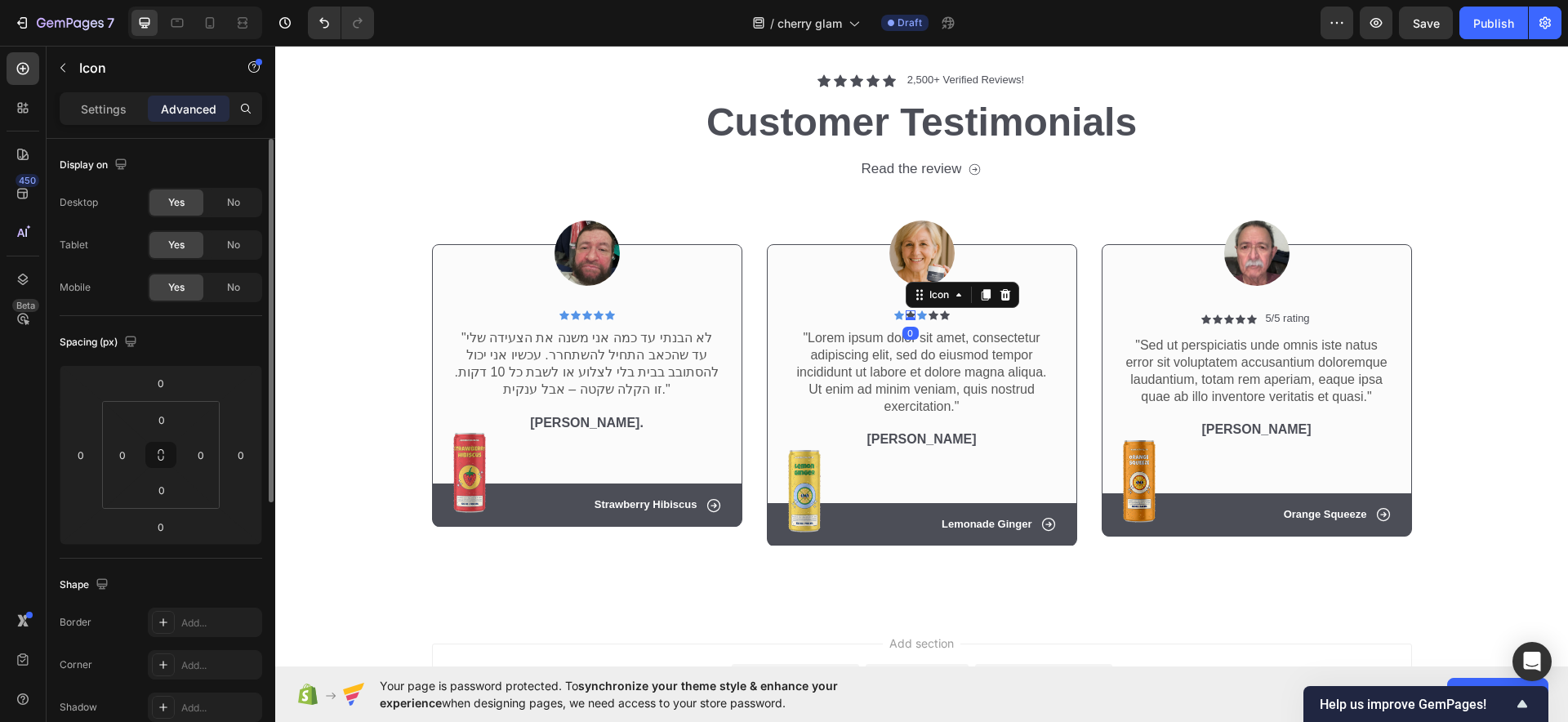
click at [122, 101] on p "Settings" at bounding box center [103, 110] width 46 height 17
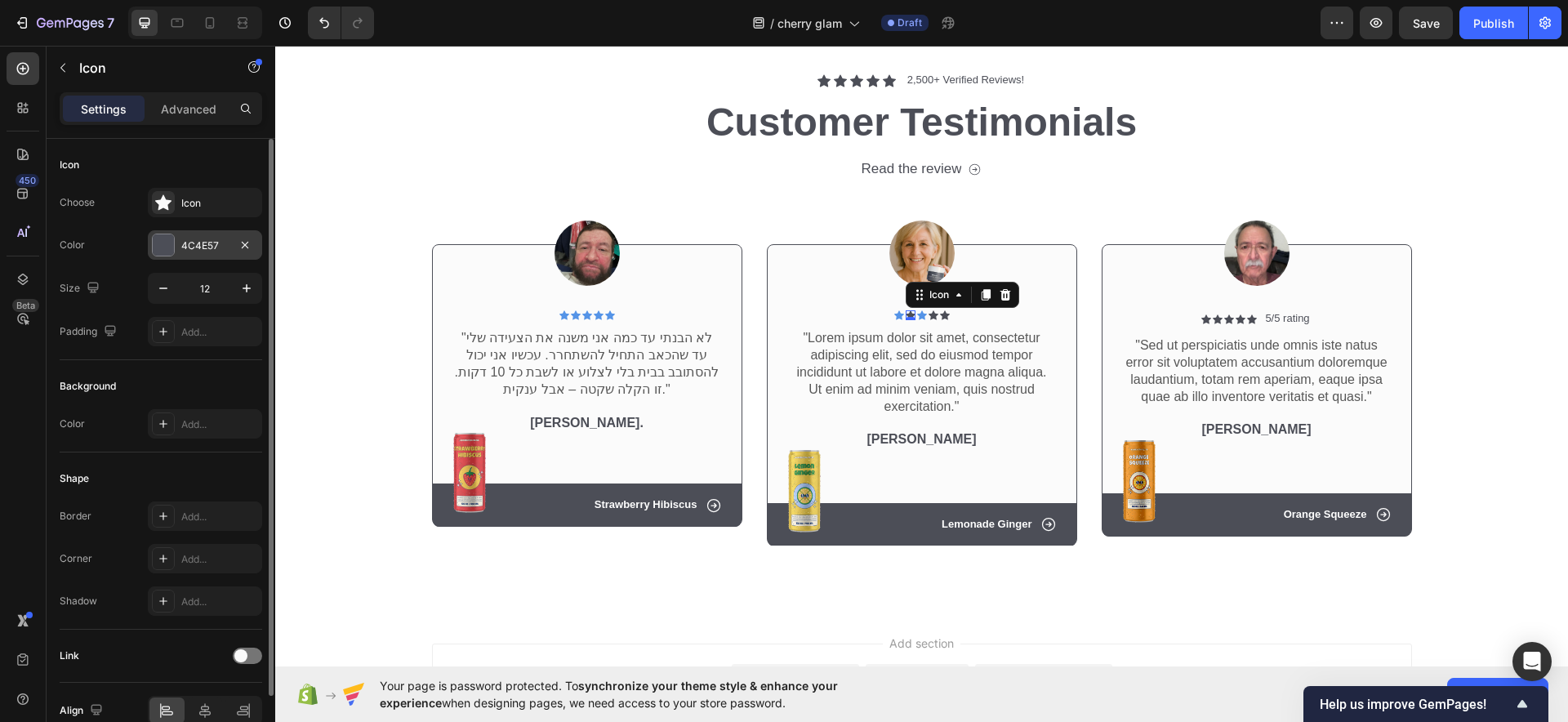
click at [185, 256] on div "4C4E57" at bounding box center [204, 245] width 115 height 29
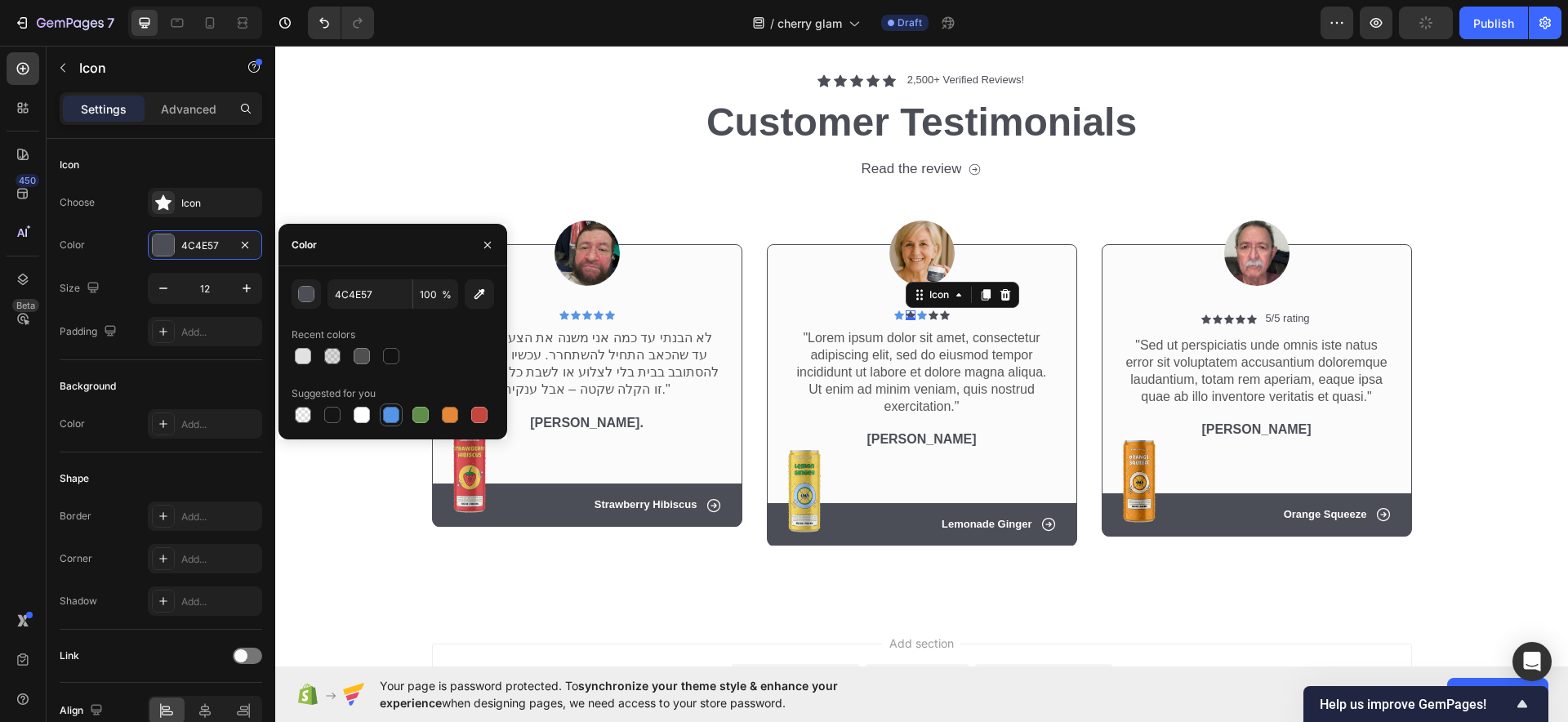
click at [395, 411] on div at bounding box center [390, 415] width 16 height 16
type input "5594E7"
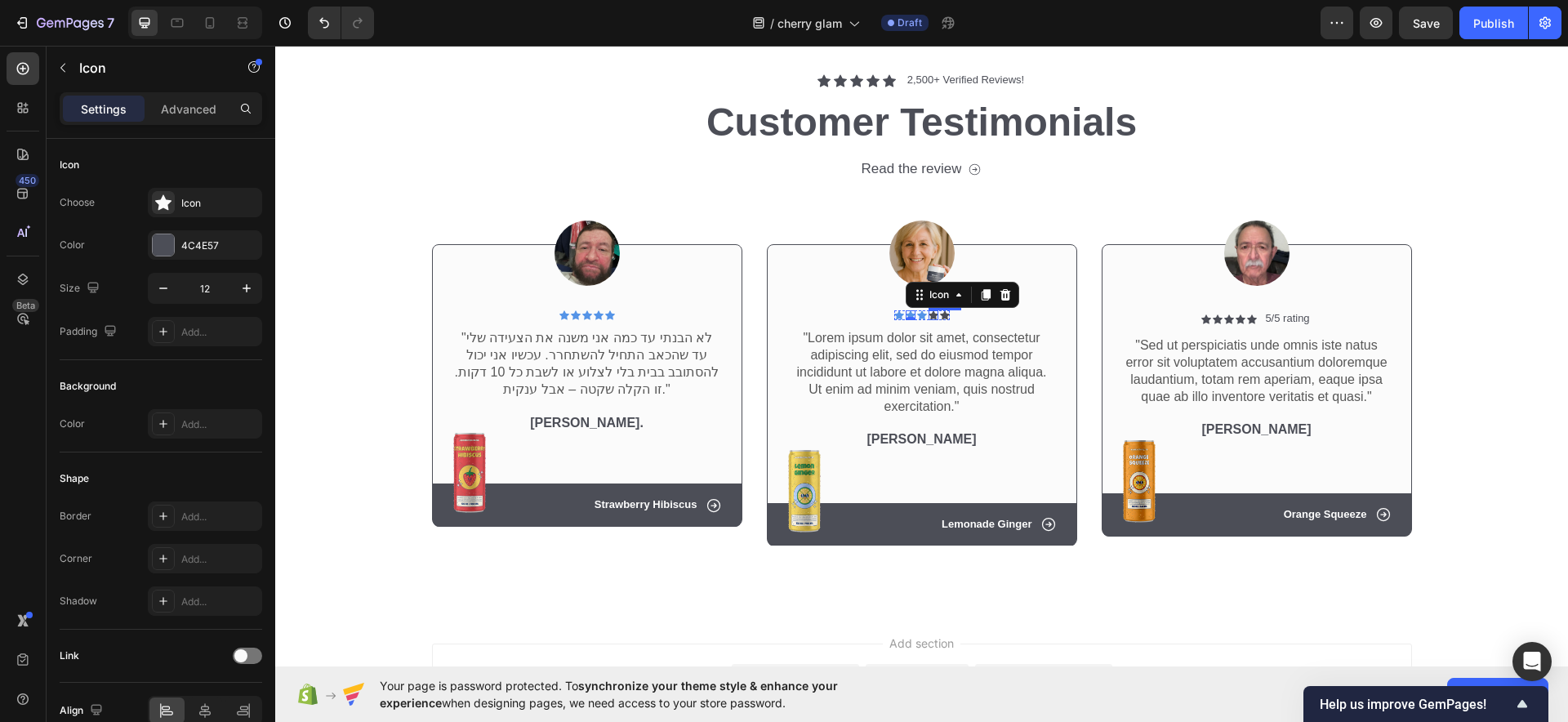
click at [928, 311] on icon at bounding box center [933, 315] width 9 height 9
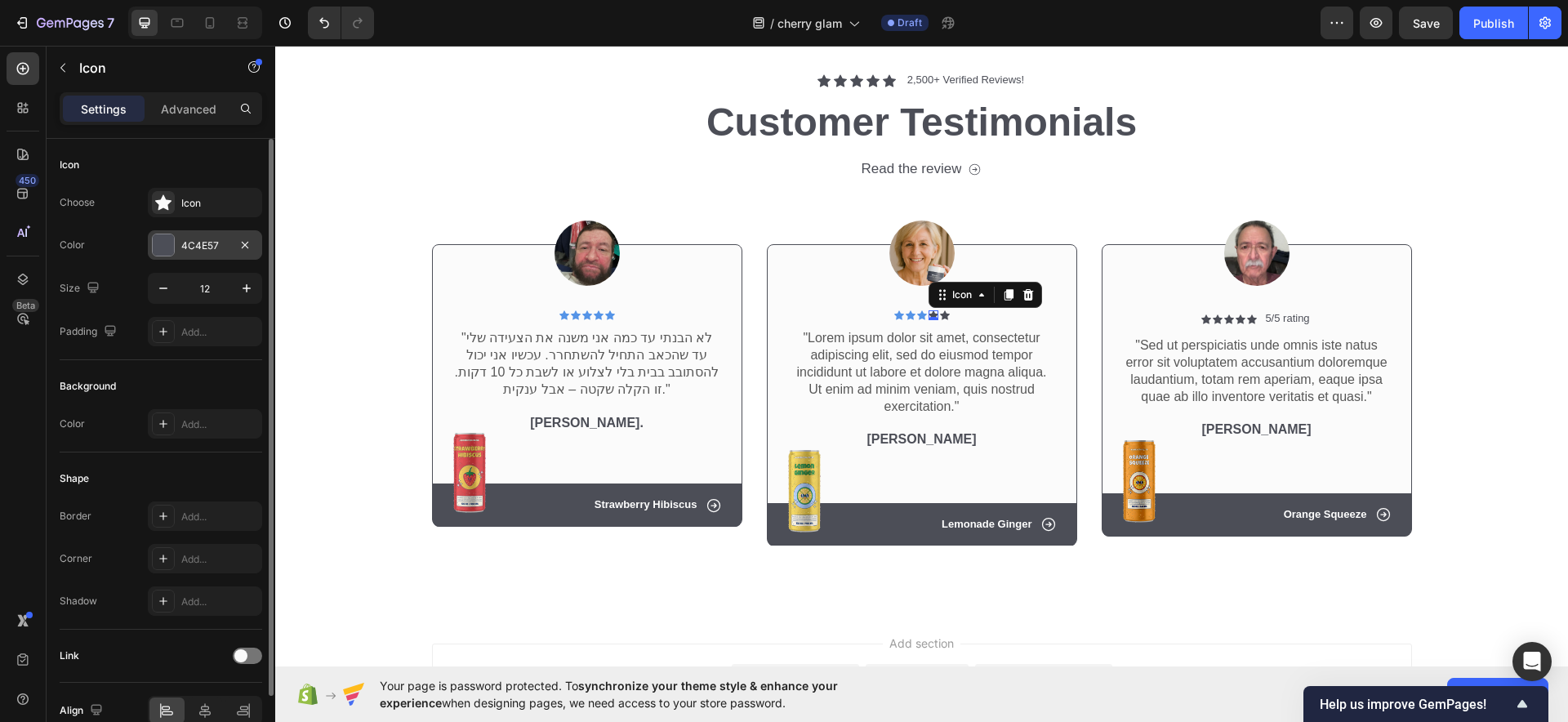
click at [200, 239] on div "4C4E57" at bounding box center [204, 246] width 47 height 15
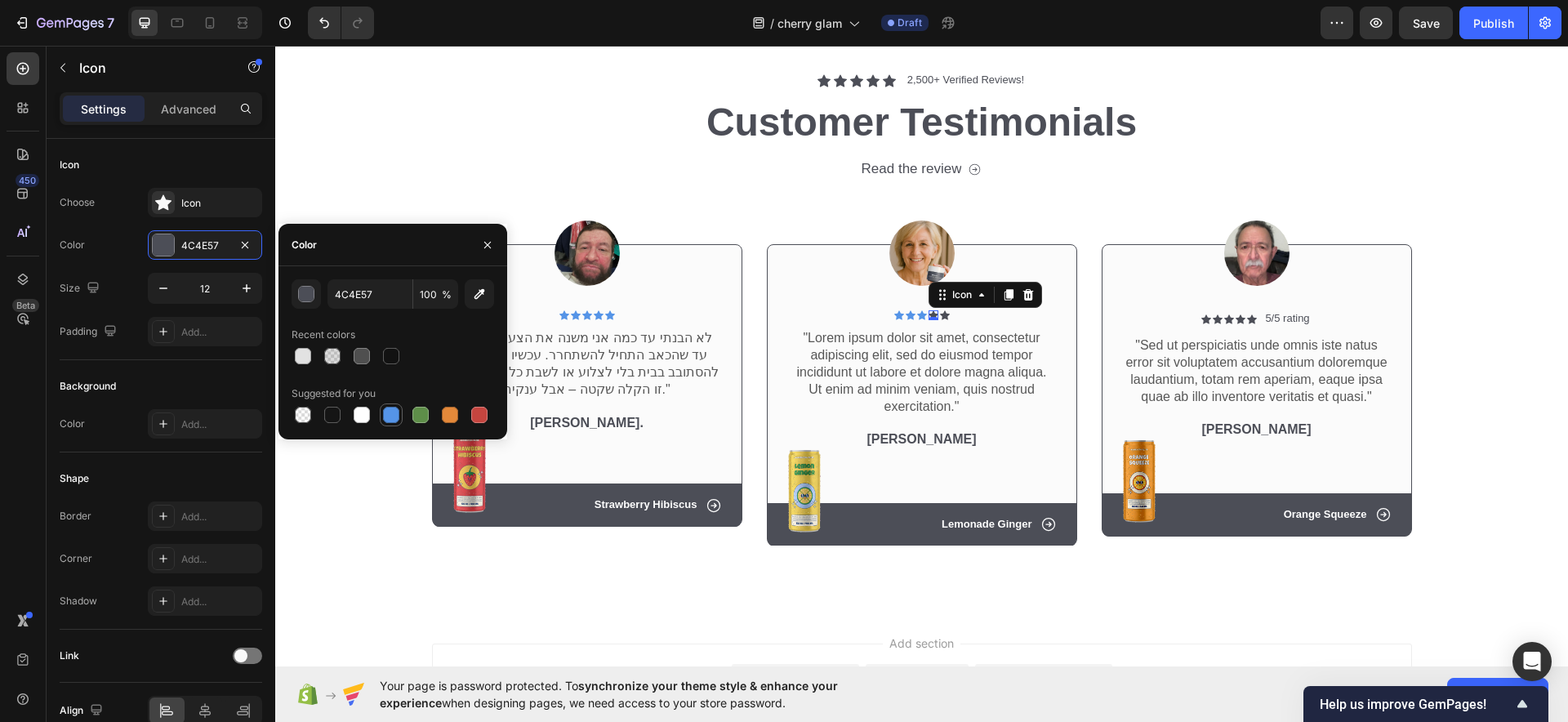
click at [400, 410] on div at bounding box center [392, 415] width 203 height 23
click at [390, 413] on div at bounding box center [390, 415] width 16 height 16
type input "5594E7"
click at [940, 312] on icon at bounding box center [944, 315] width 9 height 9
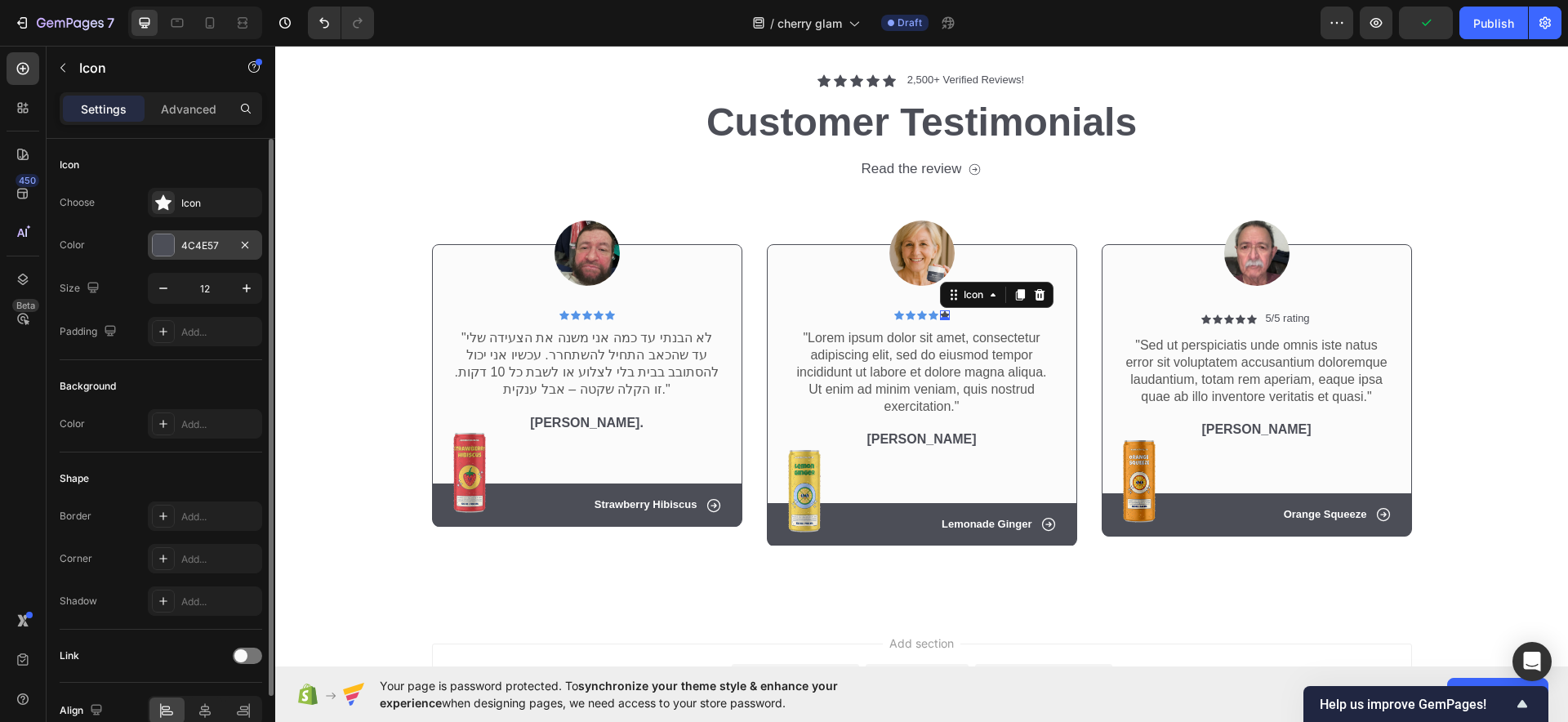
click at [195, 248] on div "4C4E57" at bounding box center [204, 246] width 47 height 15
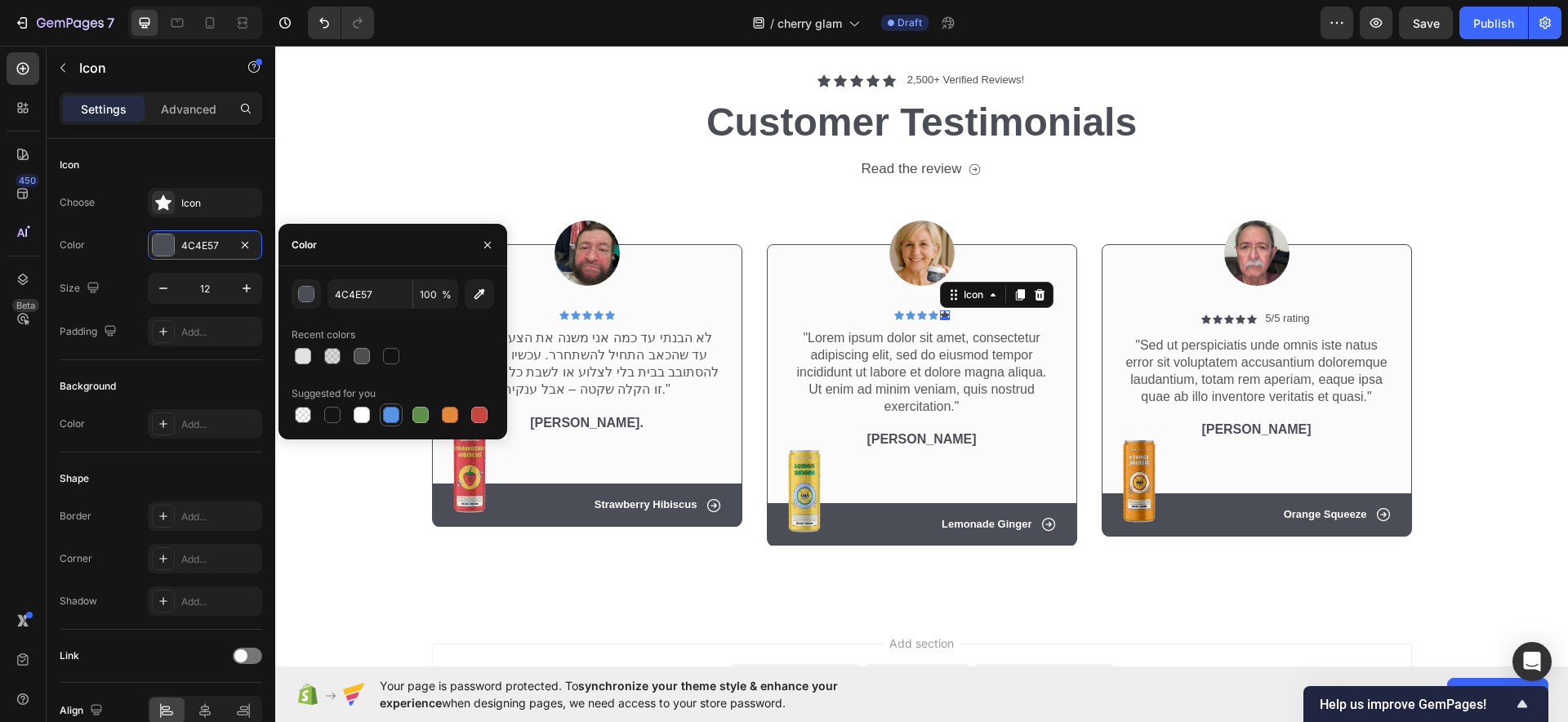
click at [389, 421] on div at bounding box center [390, 415] width 16 height 16
type input "5594E7"
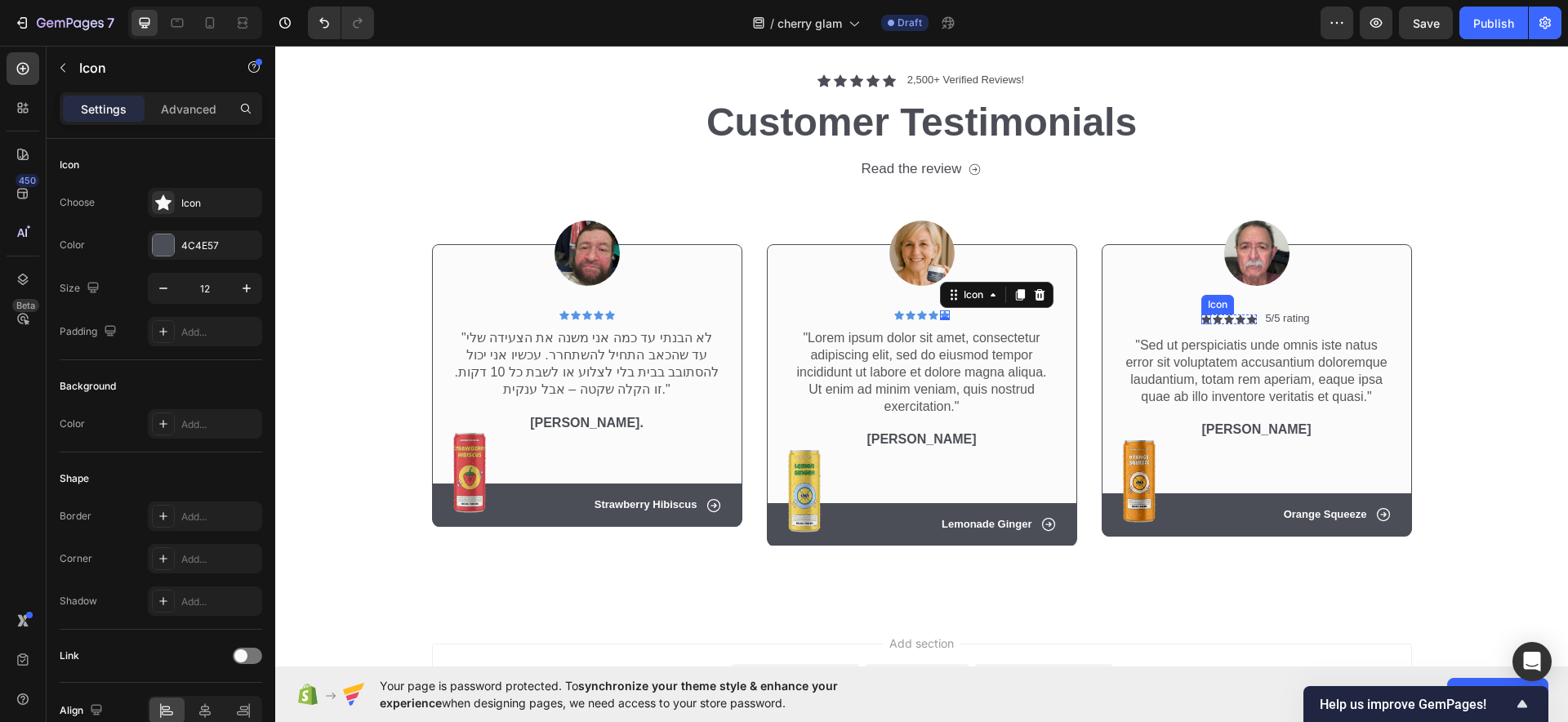
click at [1201, 319] on div "Icon" at bounding box center [1205, 319] width 9 height 9
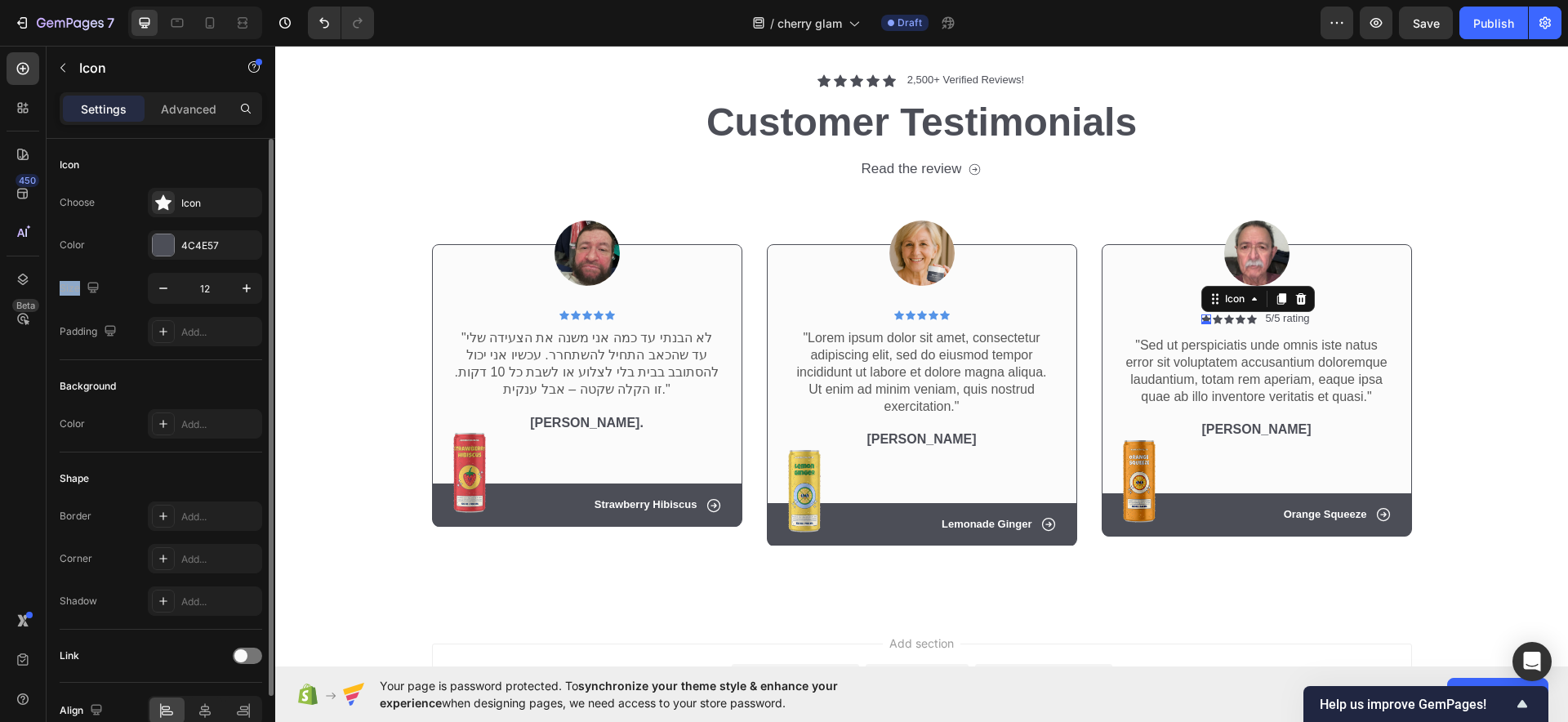
click at [151, 264] on div "Choose Icon Color 4C4E57 Size 12 Padding Add..." at bounding box center [160, 267] width 203 height 159
click at [170, 248] on div at bounding box center [163, 245] width 22 height 22
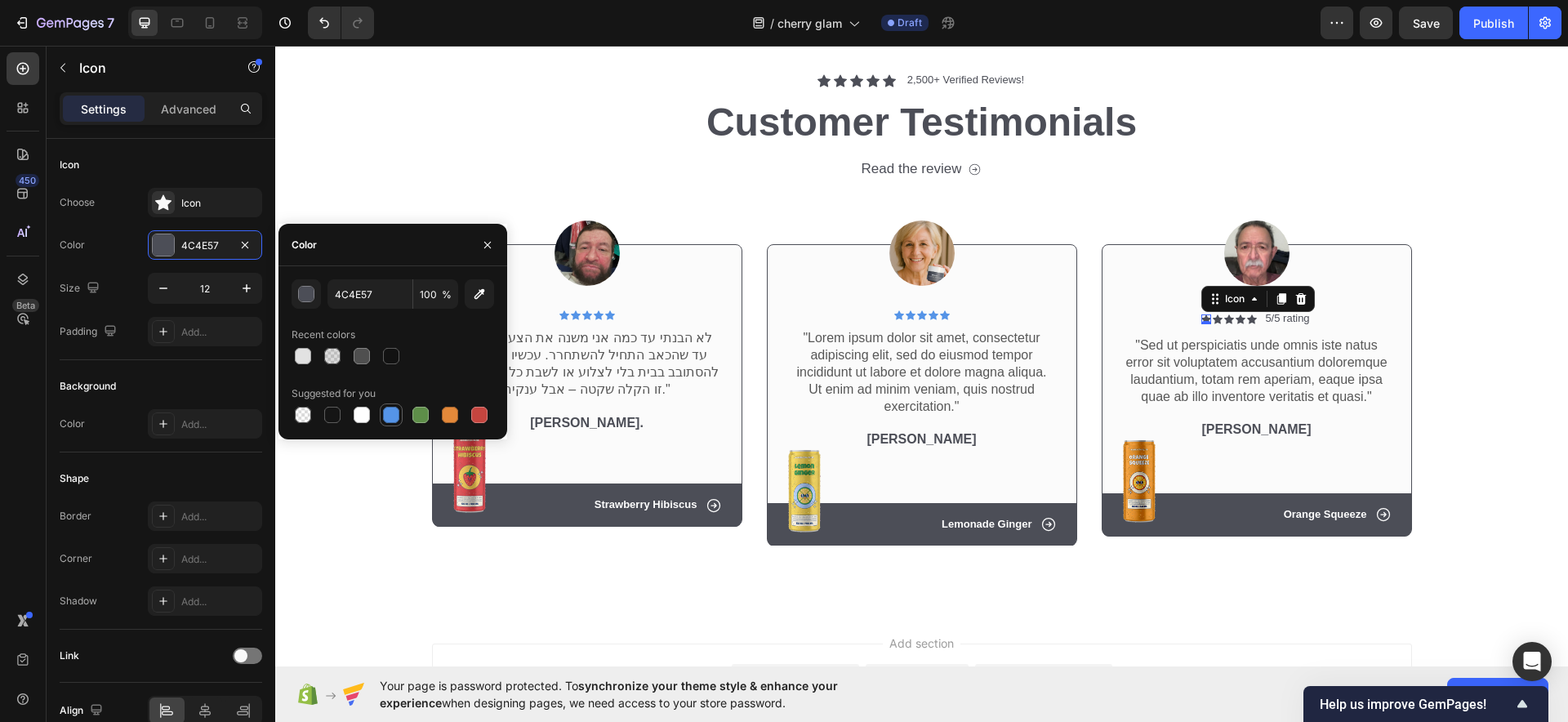
click at [389, 413] on div at bounding box center [390, 415] width 16 height 16
type input "5594E7"
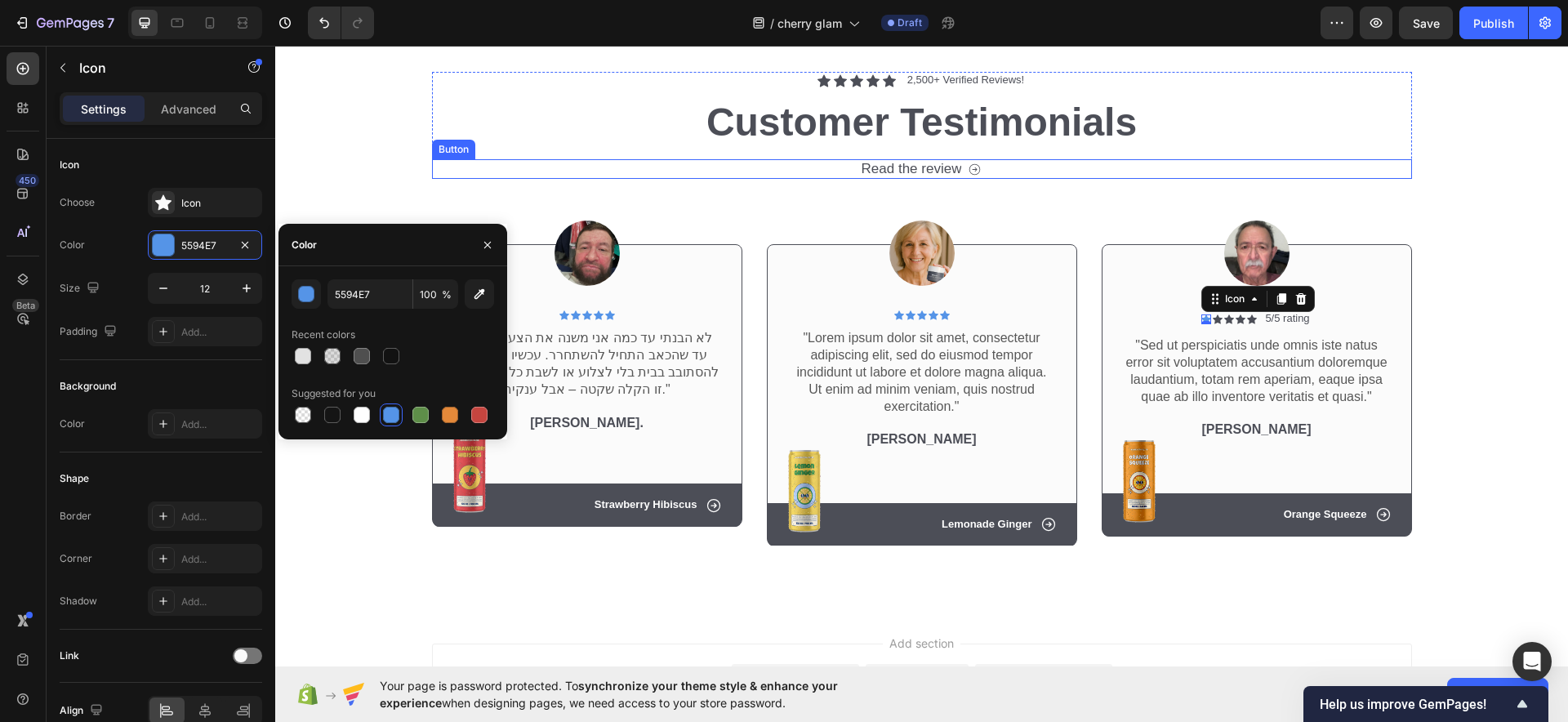
click at [509, 144] on h2 "Customer Testimonials" at bounding box center [921, 122] width 980 height 54
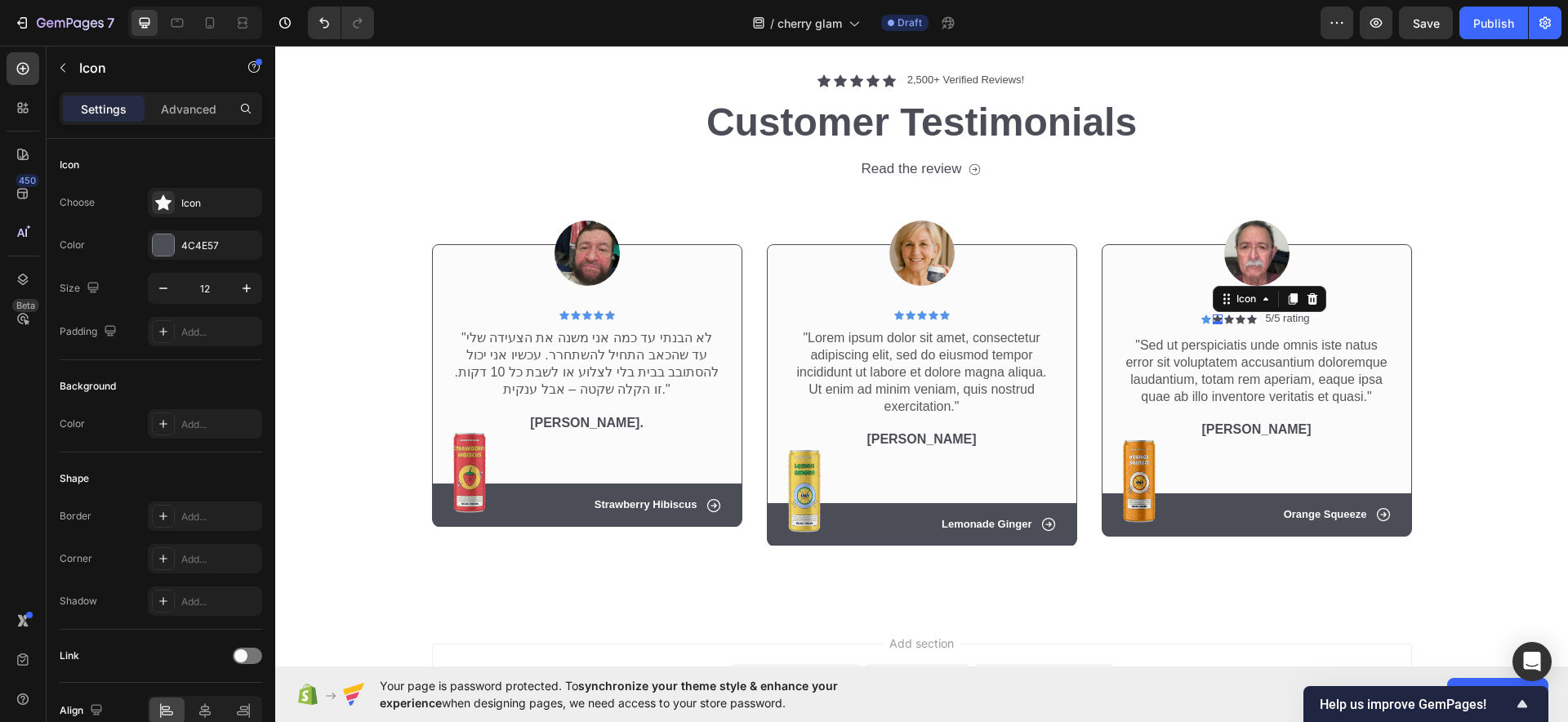
click at [1213, 322] on div "Icon 0" at bounding box center [1217, 319] width 9 height 9
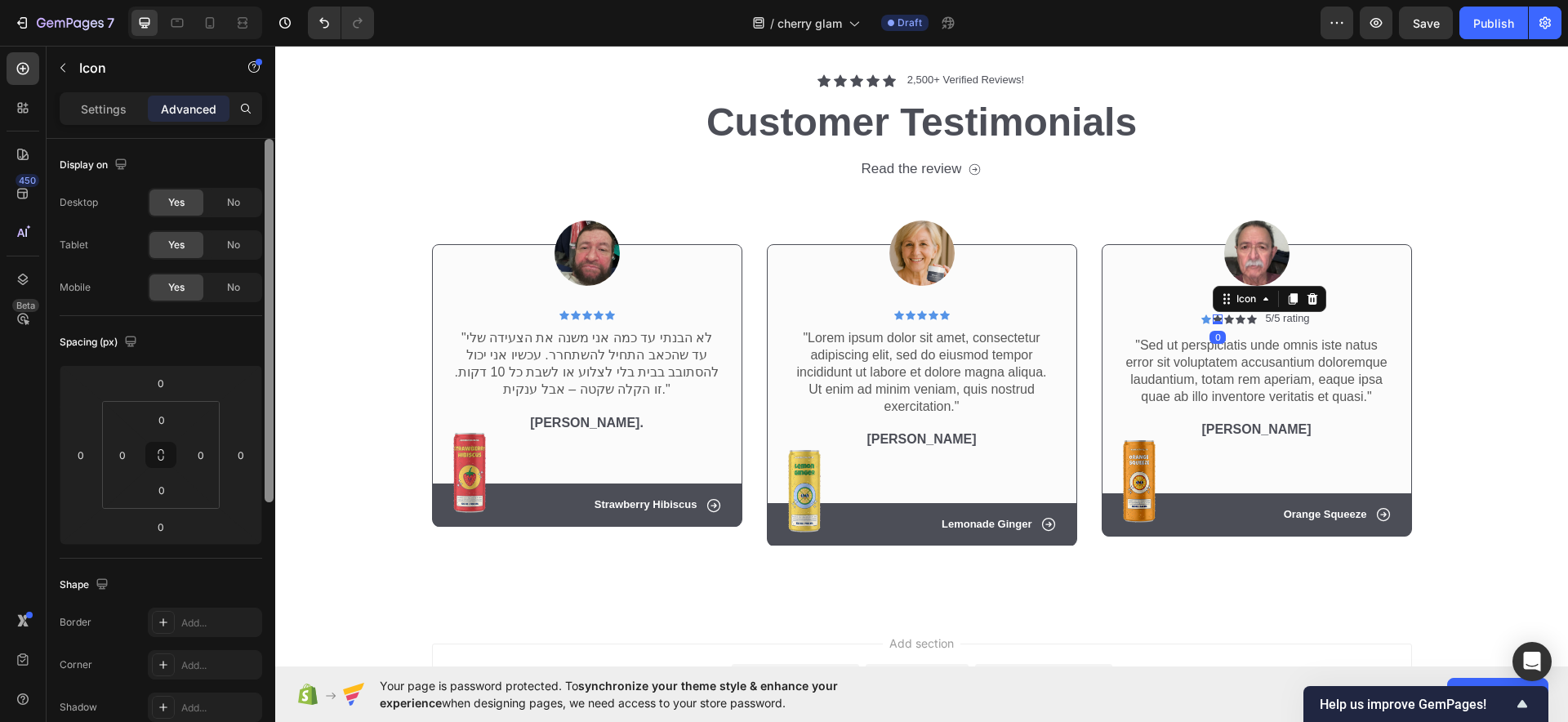
drag, startPoint x: 104, startPoint y: 98, endPoint x: 264, endPoint y: 261, distance: 228.4
click at [112, 97] on div "Settings" at bounding box center [103, 109] width 82 height 26
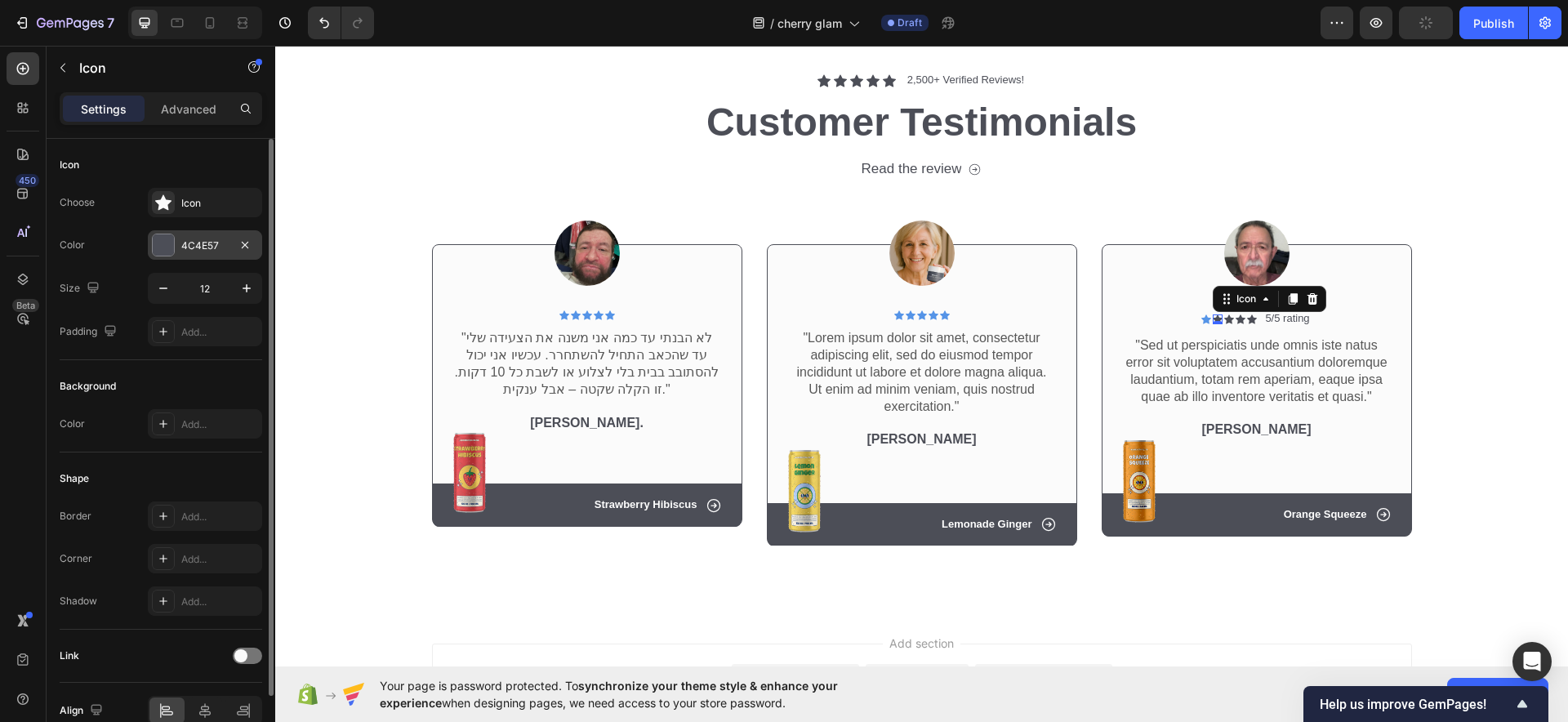
click at [201, 250] on div "4C4E57" at bounding box center [204, 246] width 47 height 15
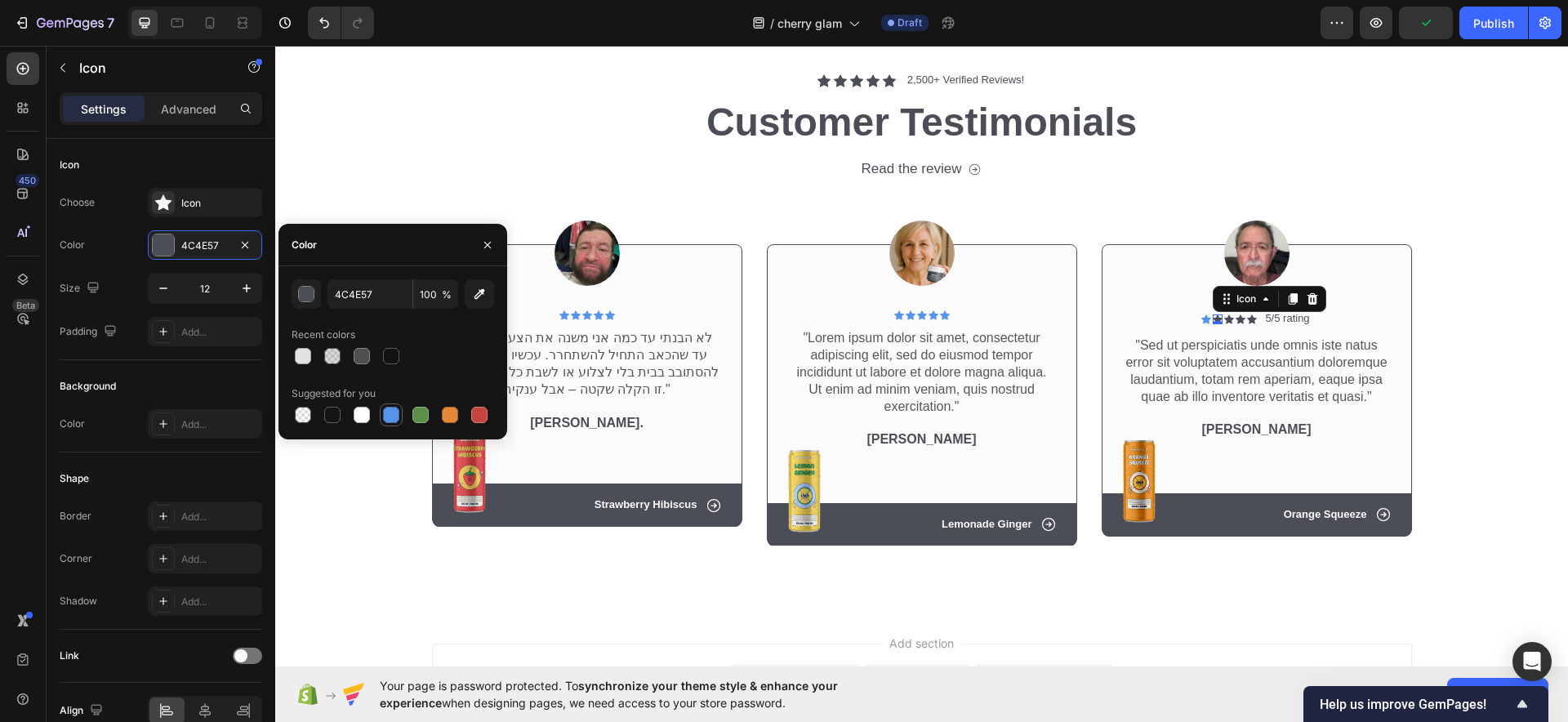
click at [400, 406] on div at bounding box center [390, 415] width 20 height 20
type input "5594E7"
click at [432, 196] on div "Image Icon Icon Icon Icon Icon Icon List Row "לא הבנתי עד כמה אני משנה את הצעיד…" at bounding box center [587, 361] width 310 height 366
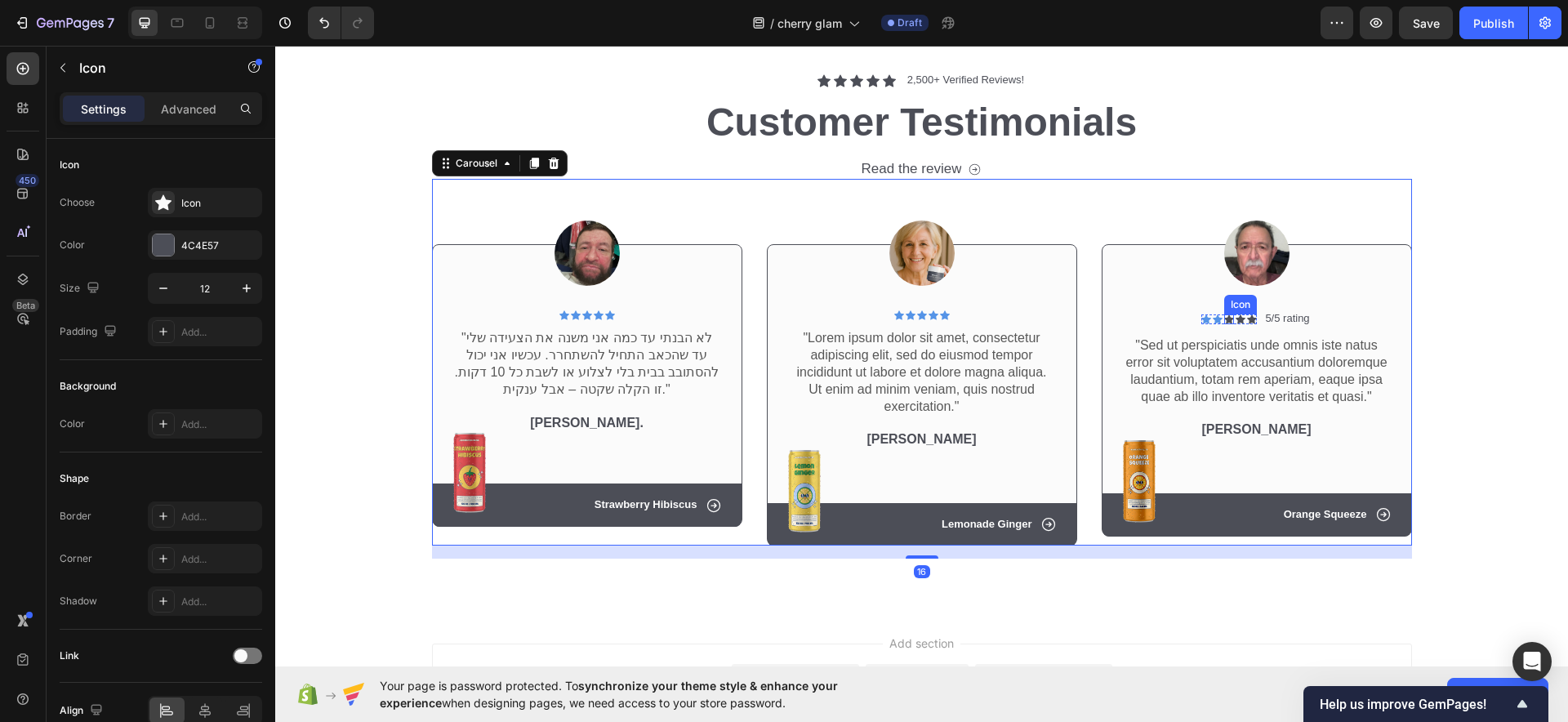
click at [1224, 317] on icon at bounding box center [1228, 319] width 9 height 9
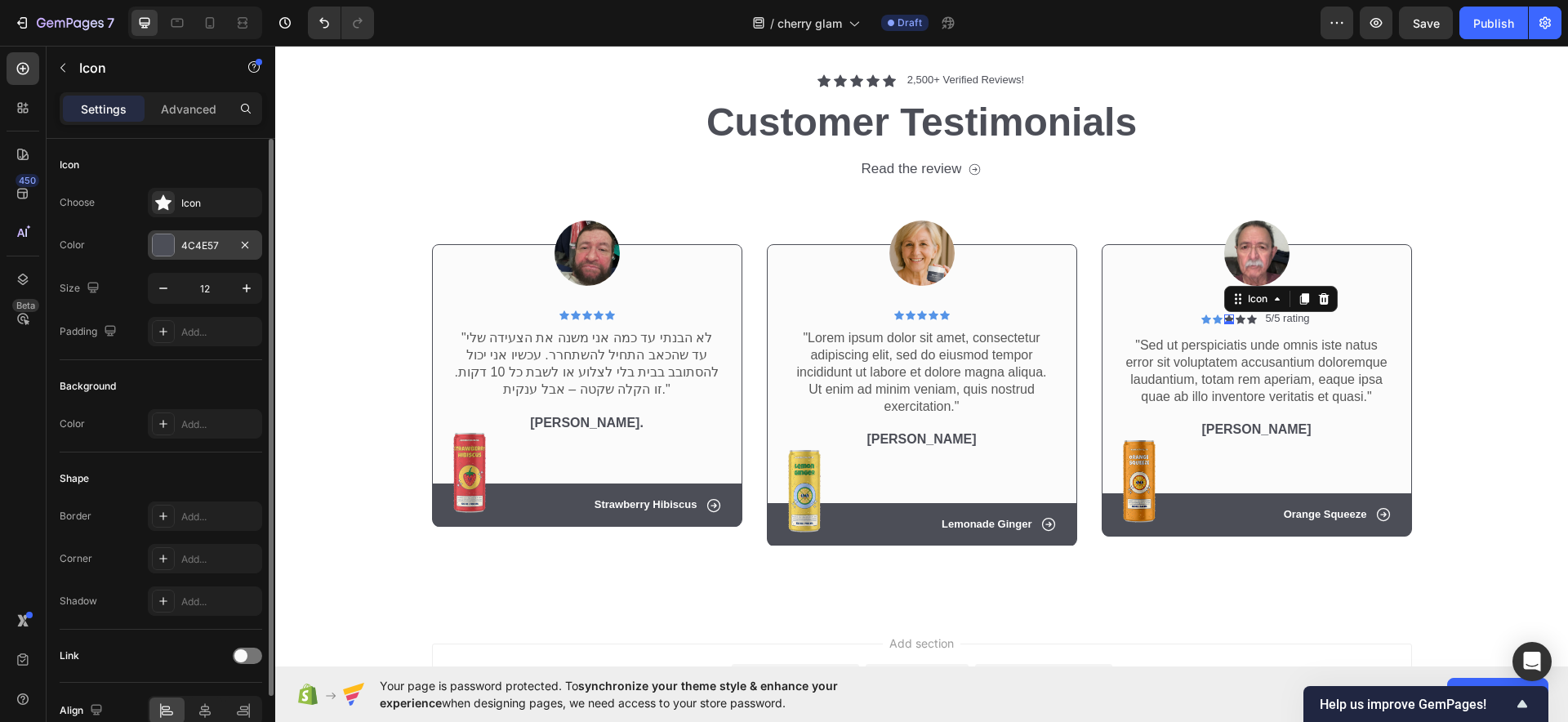
click at [185, 232] on div "4C4E57" at bounding box center [204, 245] width 115 height 29
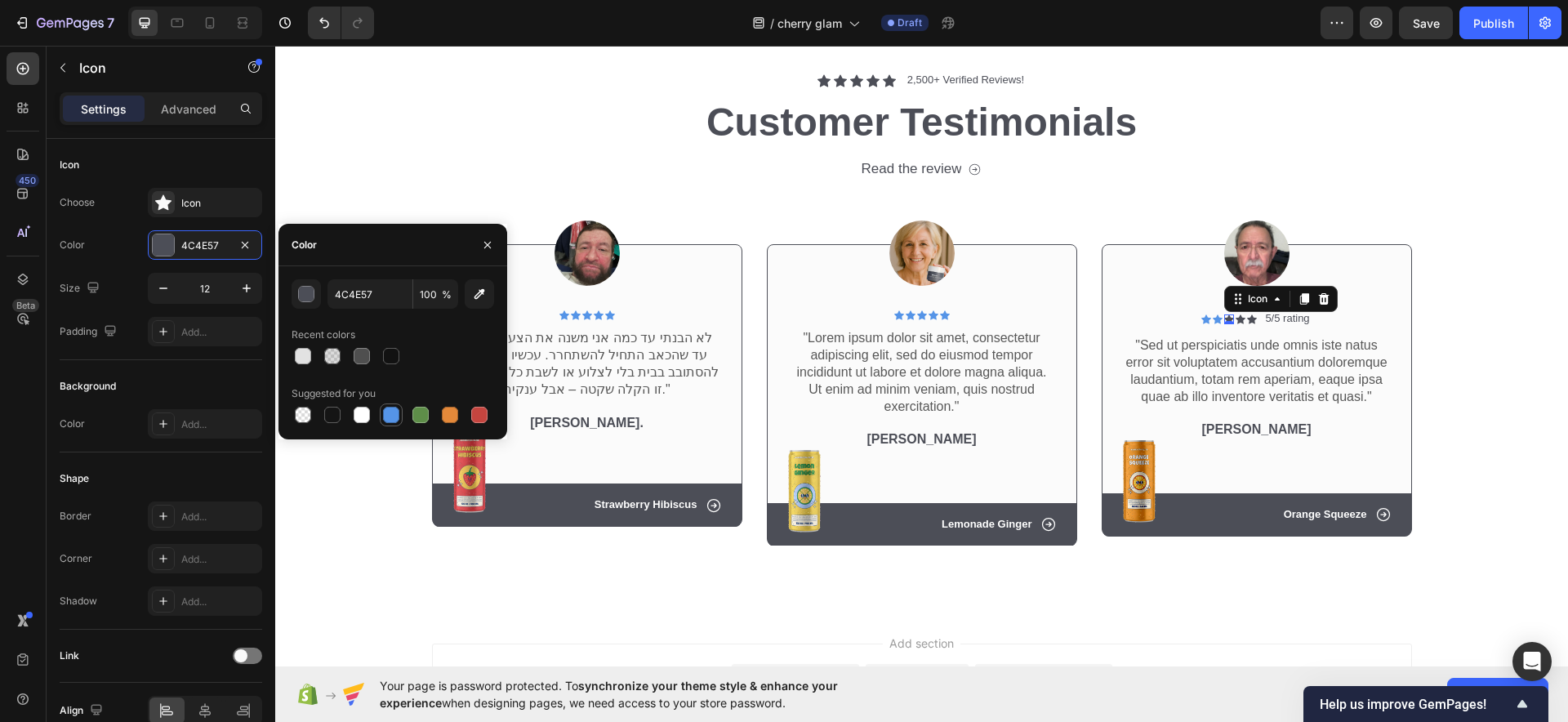
click at [391, 405] on div at bounding box center [390, 415] width 20 height 20
type input "5594E7"
click at [470, 129] on h2 "Customer Testimonials" at bounding box center [921, 122] width 980 height 54
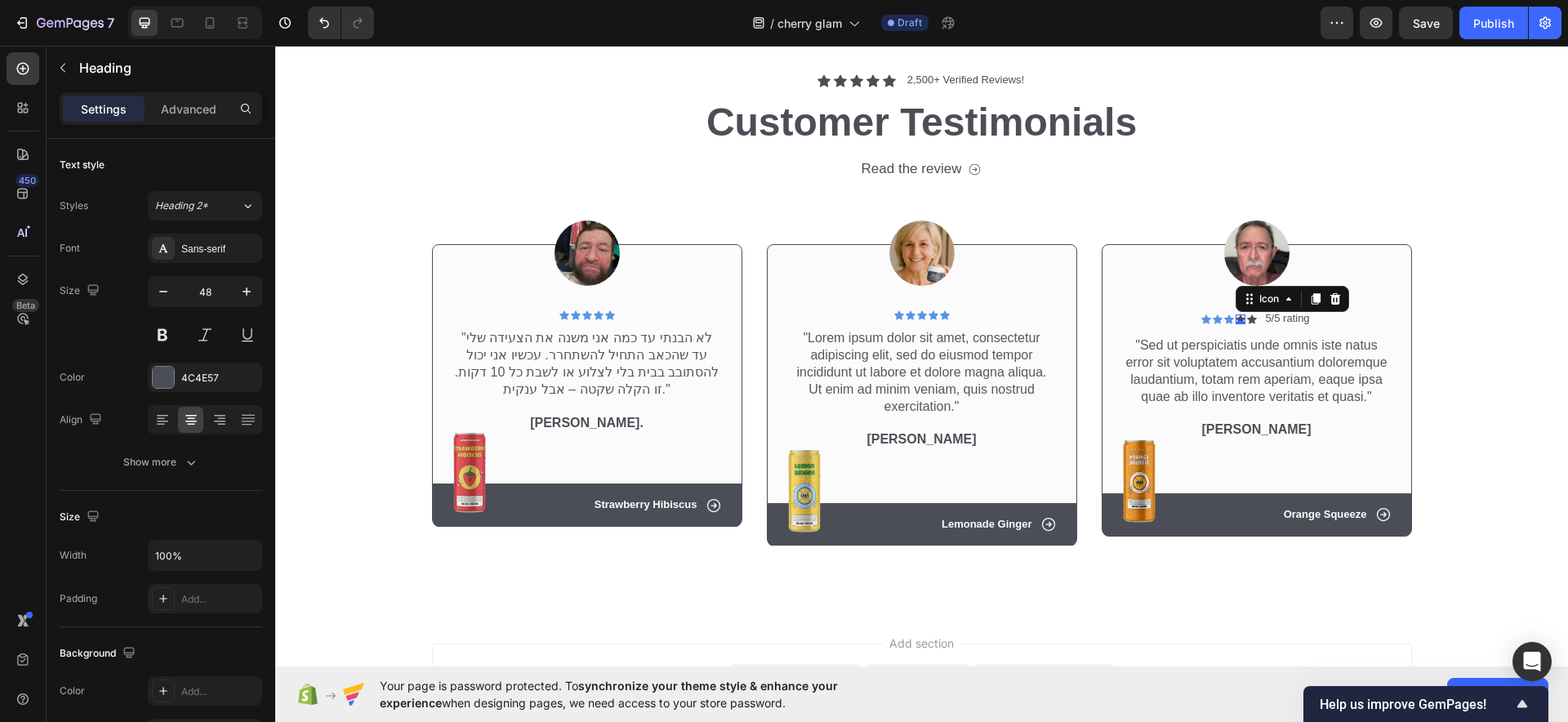
click at [1235, 318] on div "Icon 0" at bounding box center [1240, 319] width 9 height 9
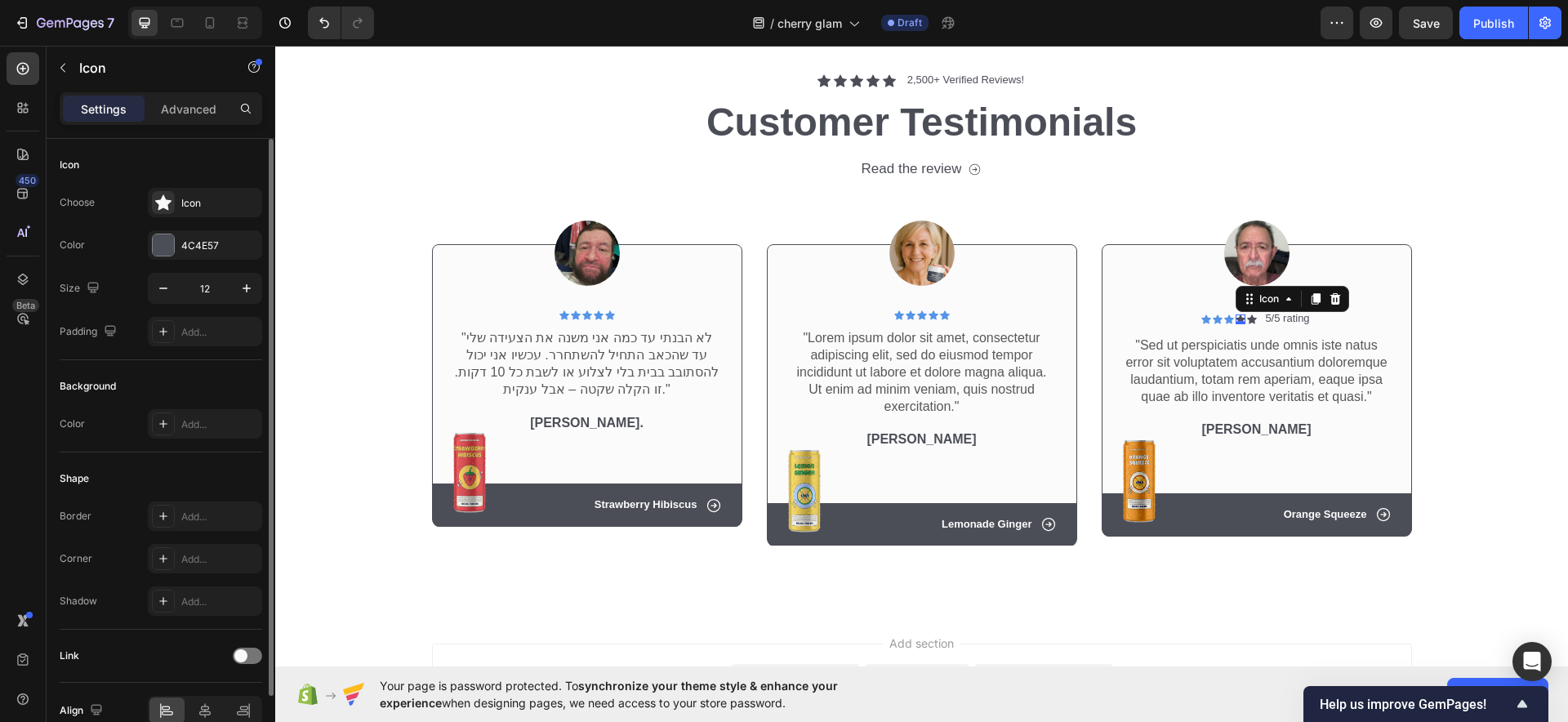
drag, startPoint x: 163, startPoint y: 255, endPoint x: 198, endPoint y: 265, distance: 36.4
click at [163, 253] on div at bounding box center [163, 245] width 22 height 22
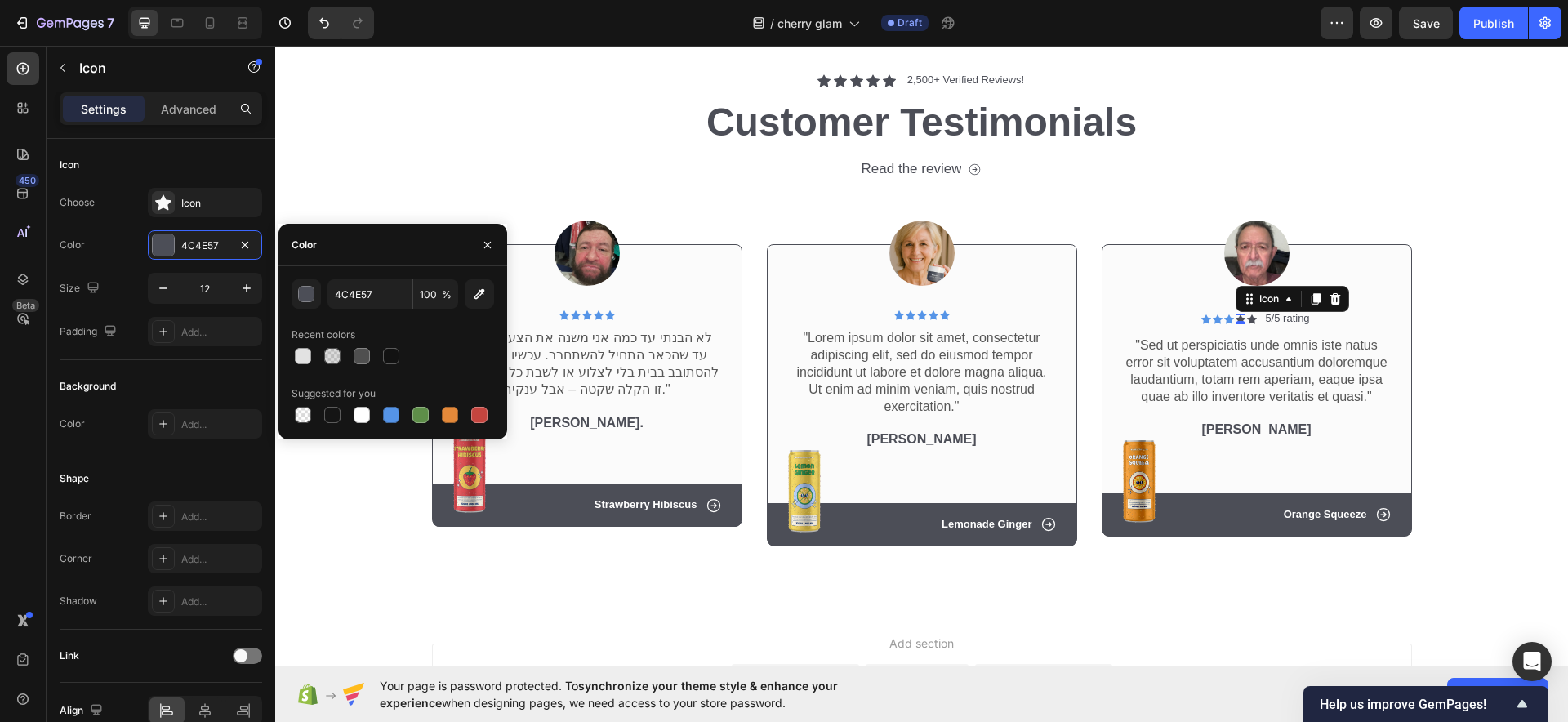
click at [379, 417] on div at bounding box center [392, 415] width 203 height 23
click at [390, 417] on div at bounding box center [390, 415] width 16 height 16
type input "5594E7"
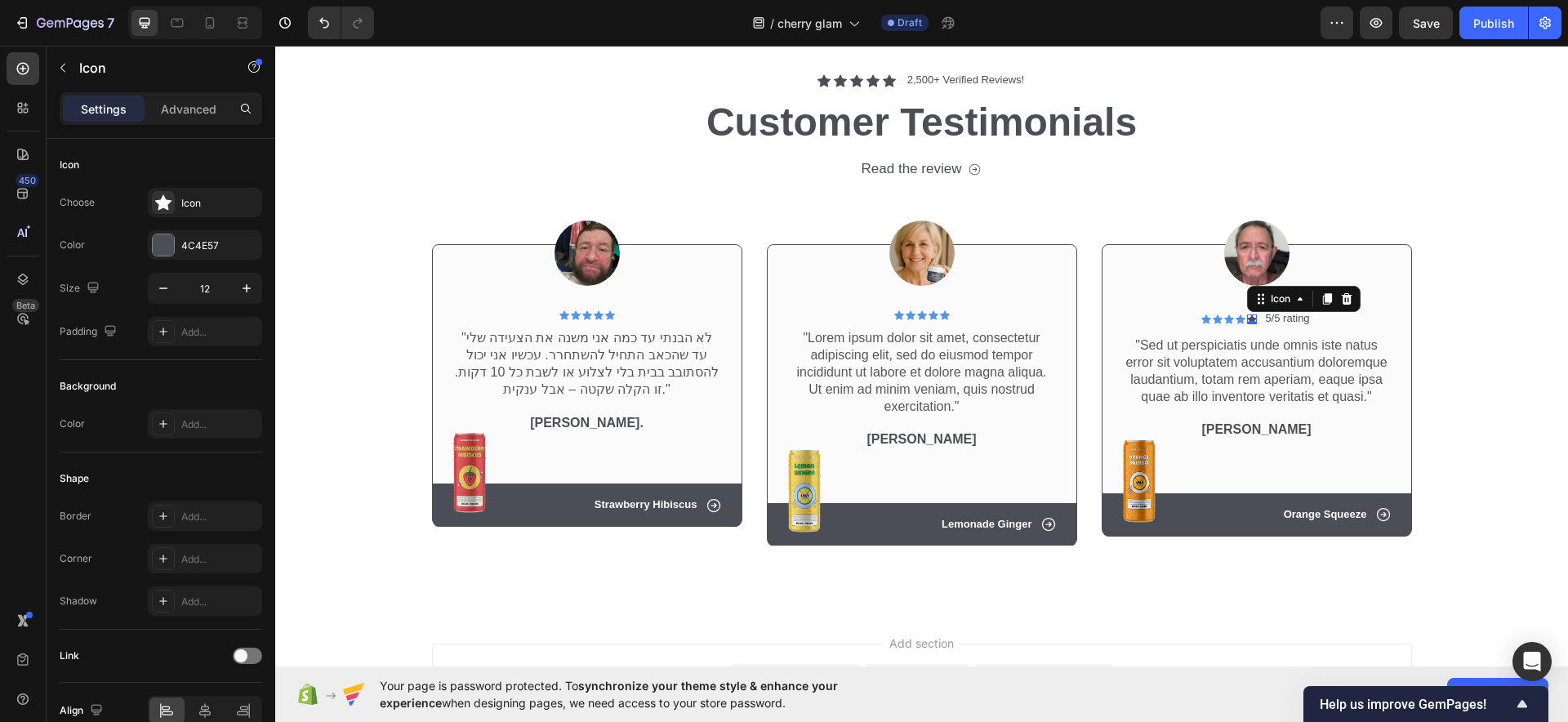
click at [1247, 317] on div "Icon 0" at bounding box center [1252, 319] width 9 height 9
click at [180, 243] on div "4C4E57" at bounding box center [204, 245] width 115 height 29
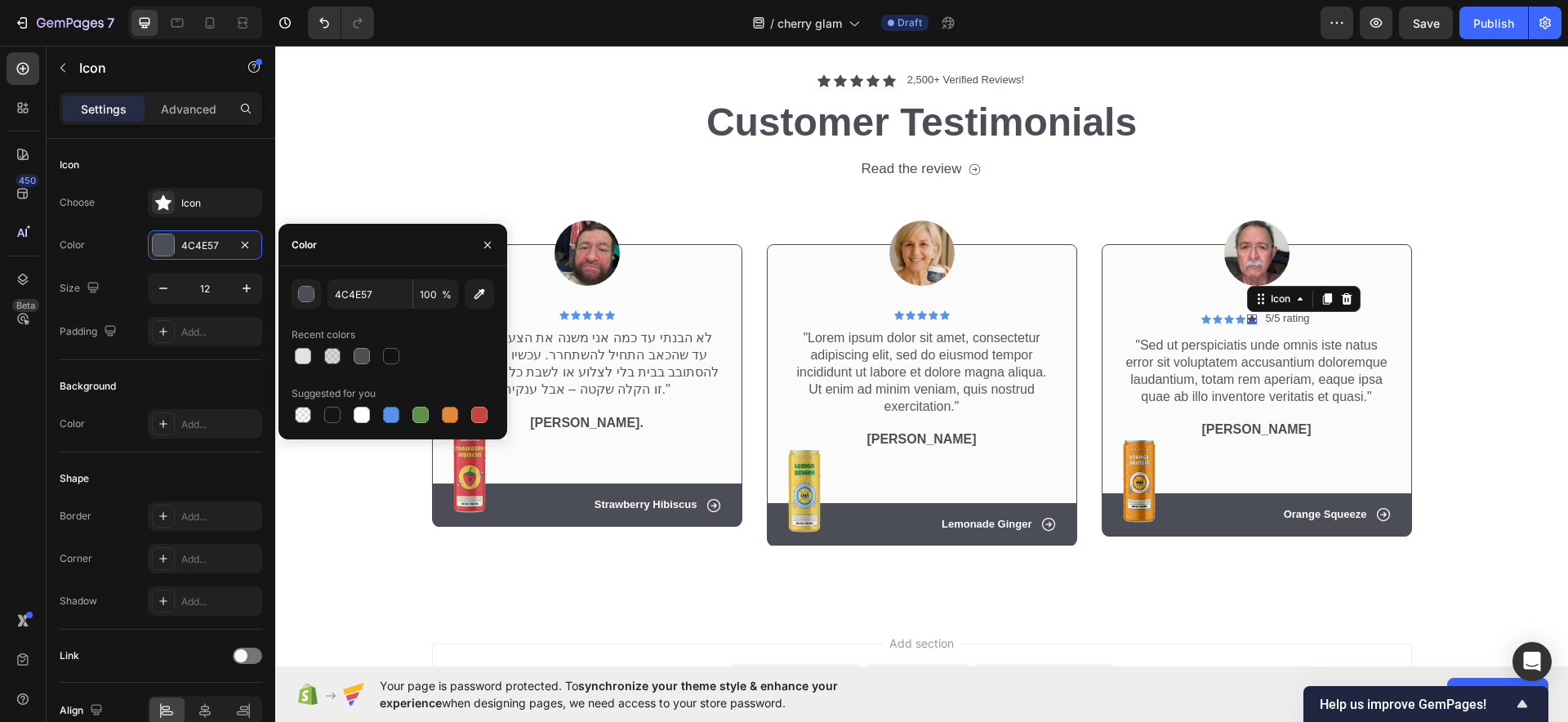
drag, startPoint x: 397, startPoint y: 413, endPoint x: 422, endPoint y: 383, distance: 39.1
click at [402, 411] on div at bounding box center [390, 415] width 23 height 23
type input "5594E7"
click at [543, 125] on h2 "Customer Testimonials" at bounding box center [921, 122] width 980 height 54
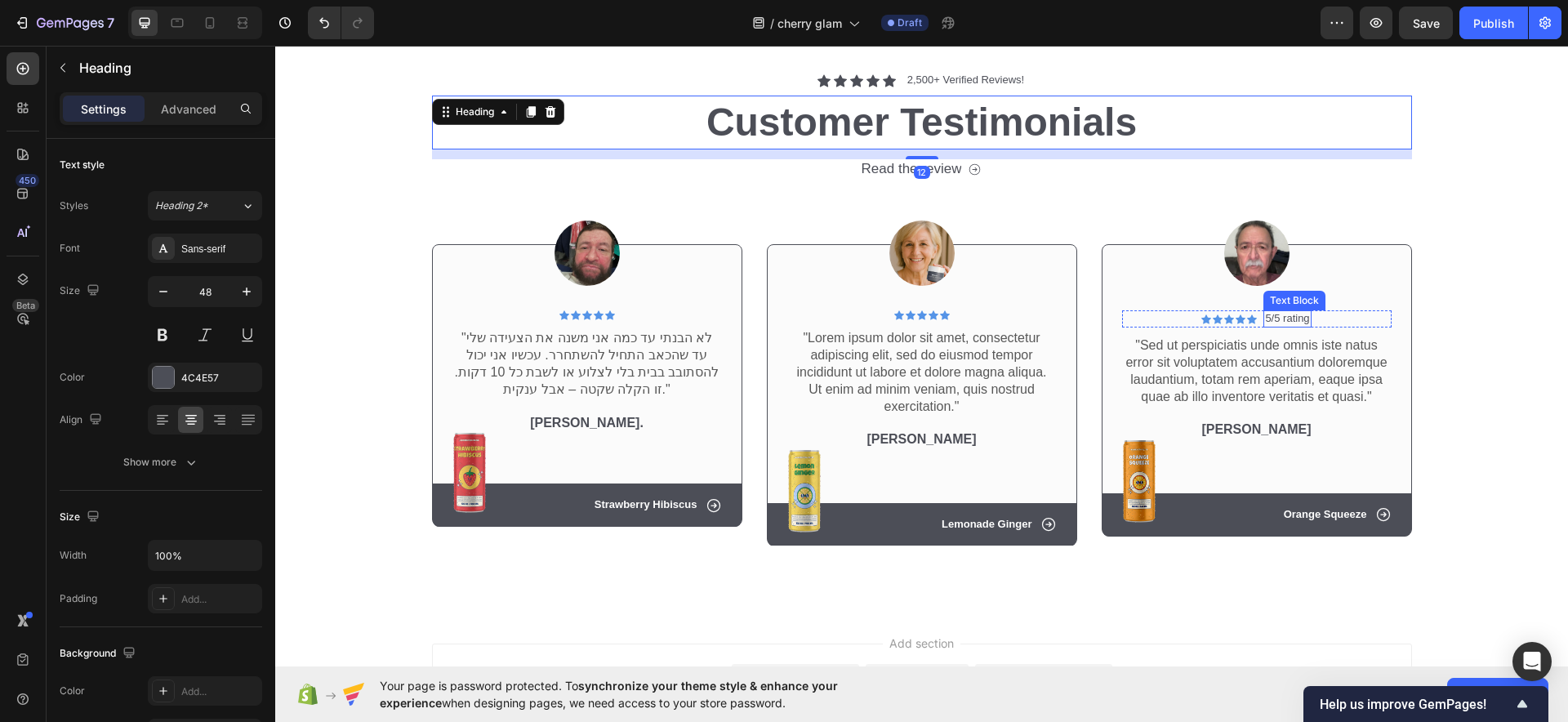
click at [1289, 314] on p "5/5 rating" at bounding box center [1286, 319] width 44 height 14
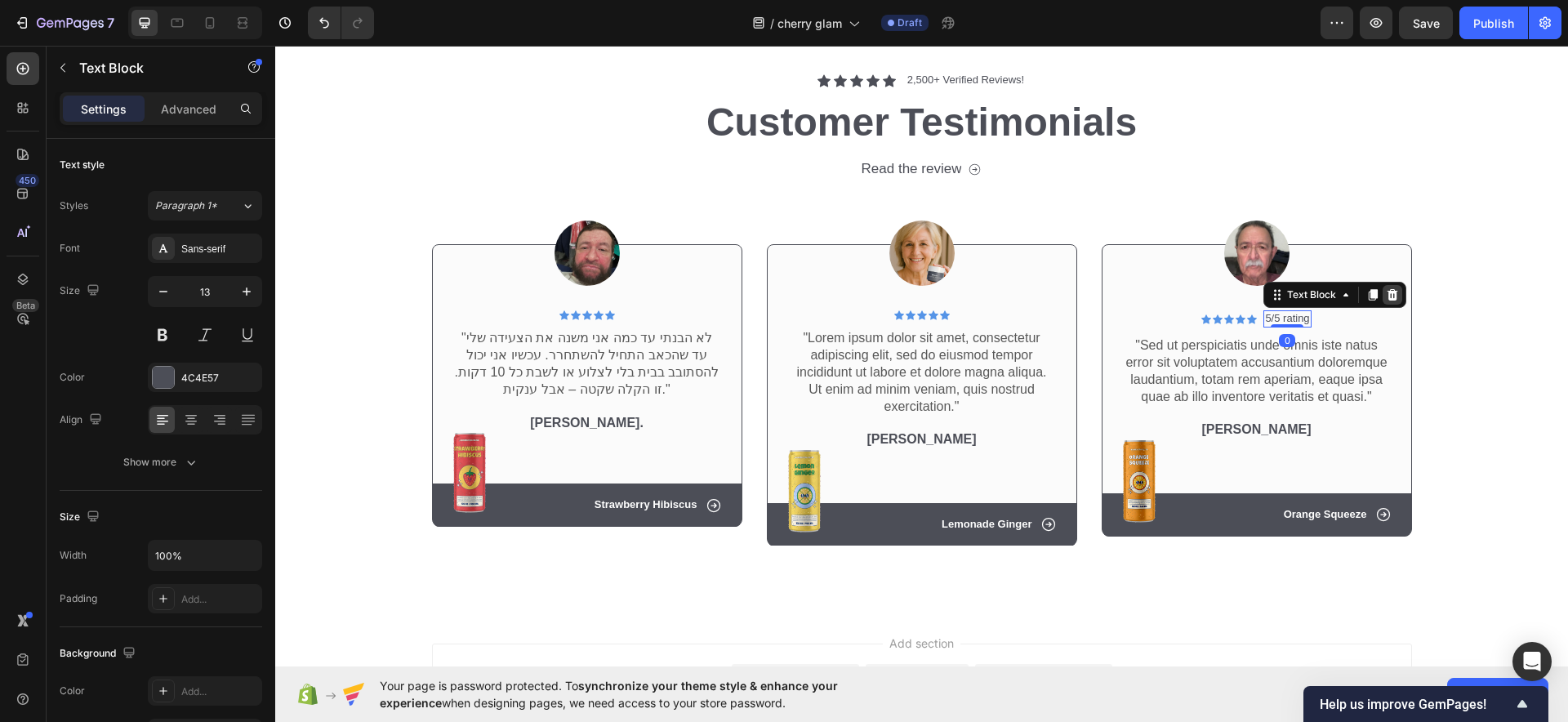
click at [1389, 301] on icon at bounding box center [1392, 294] width 13 height 13
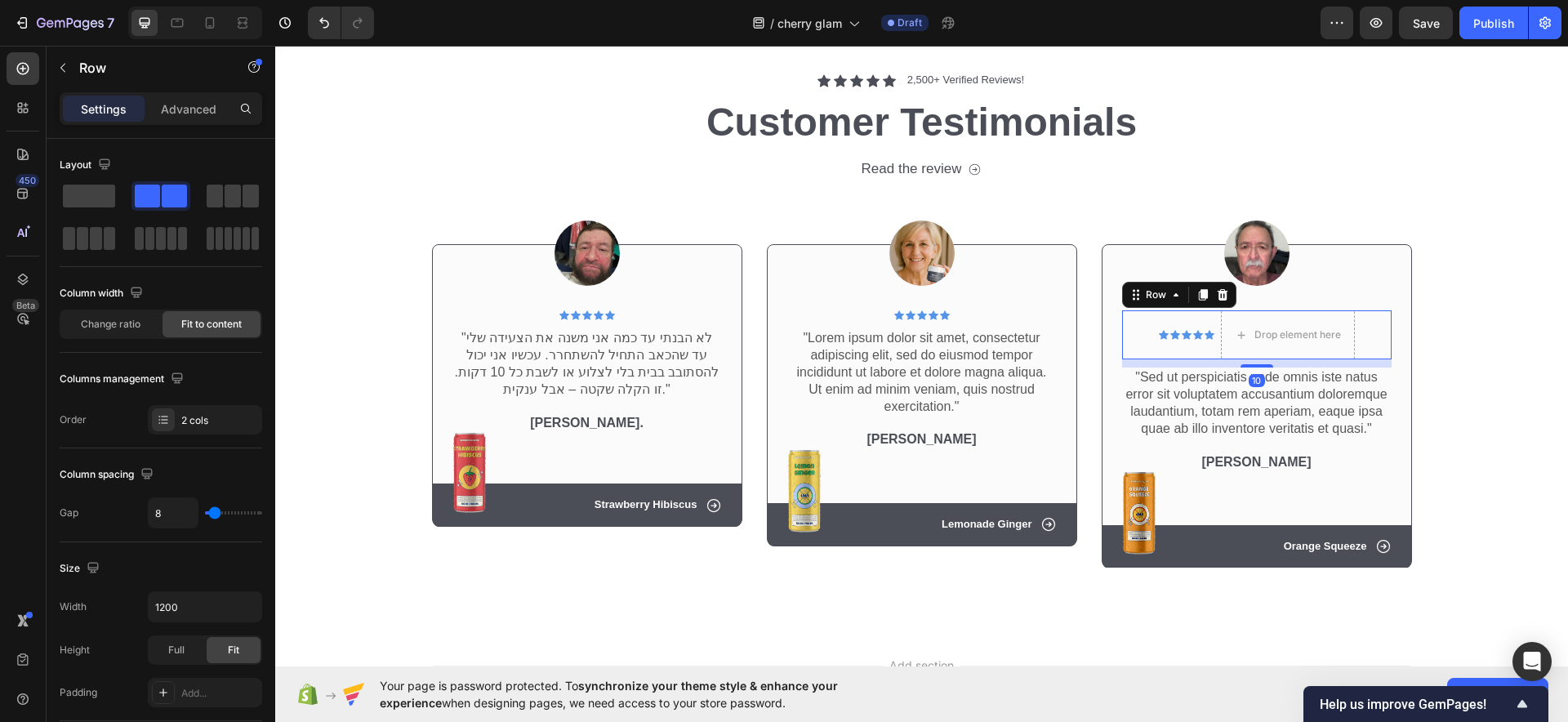
click at [1139, 325] on div "Icon Icon Icon Icon Icon Icon List Drop element here Row 10" at bounding box center [1257, 335] width 270 height 49
click at [100, 178] on div "Layout" at bounding box center [160, 165] width 203 height 26
click at [81, 191] on span at bounding box center [89, 196] width 53 height 23
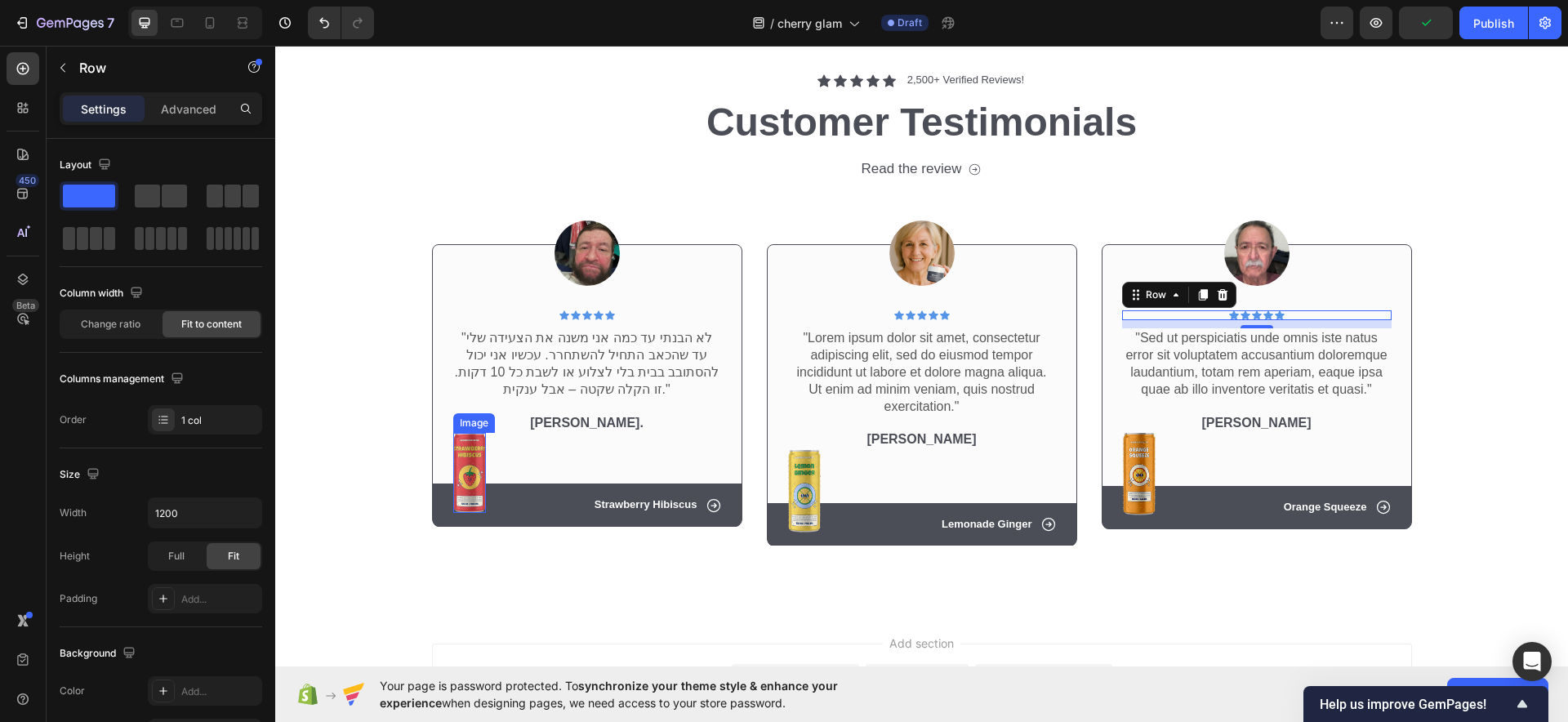
click at [471, 474] on img at bounding box center [470, 473] width 33 height 80
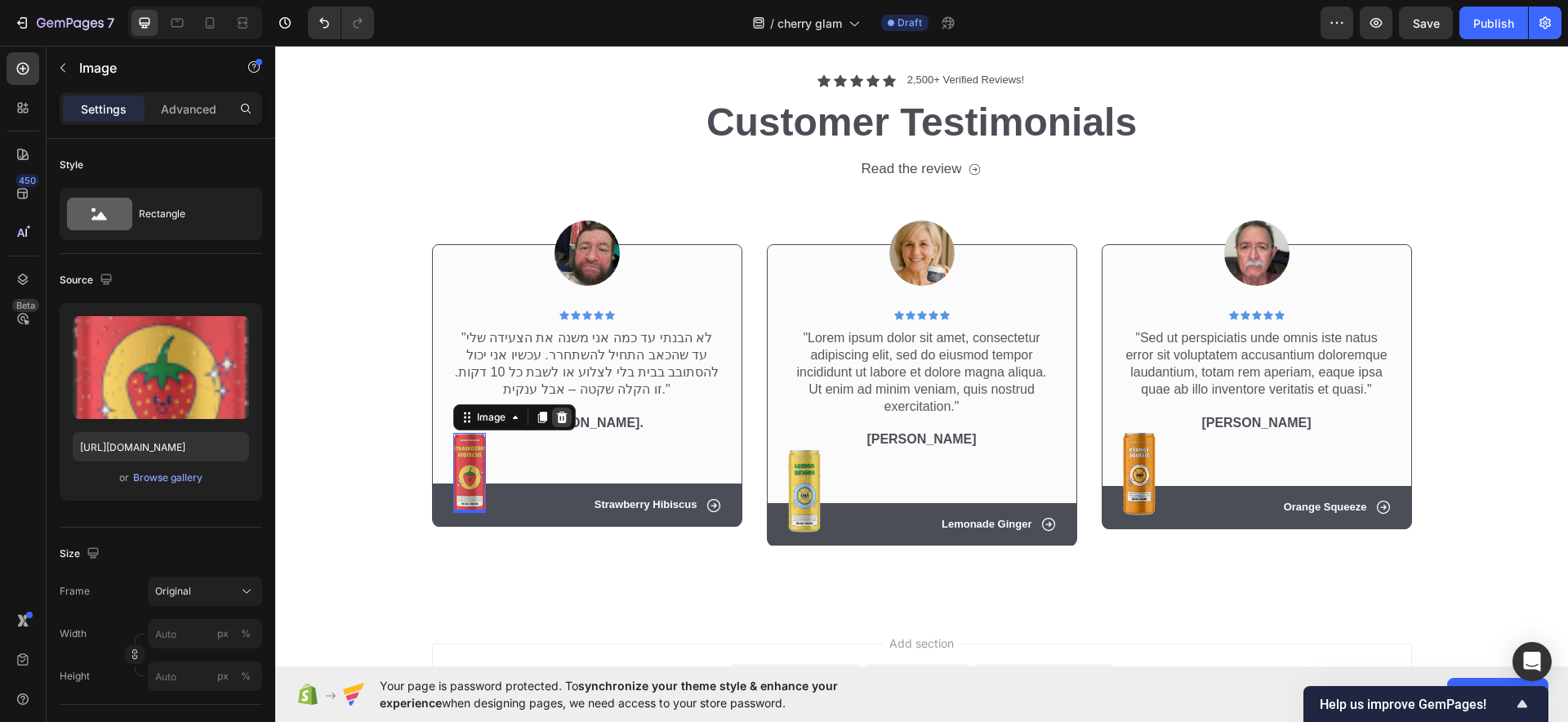
click at [557, 417] on icon at bounding box center [561, 417] width 10 height 11
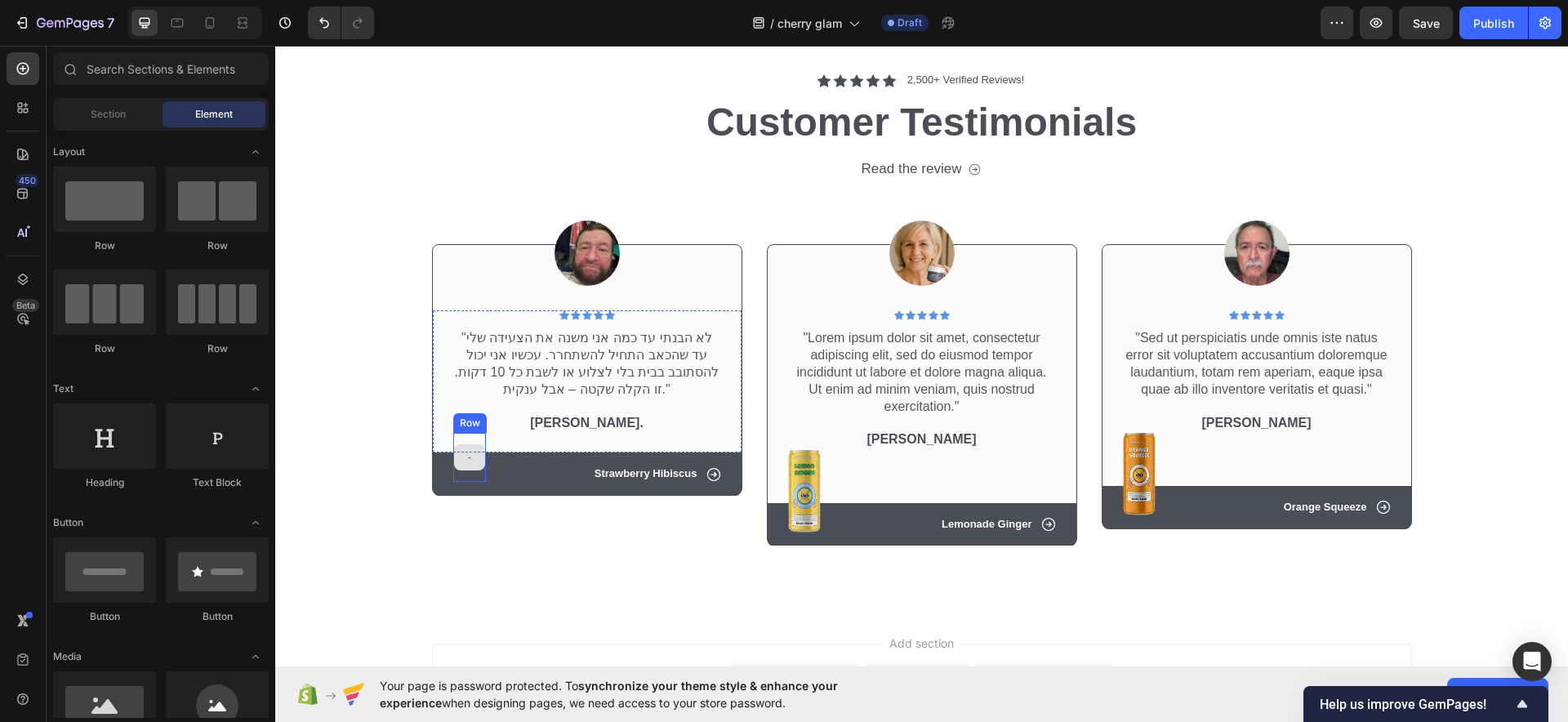
click at [465, 464] on div at bounding box center [470, 457] width 31 height 26
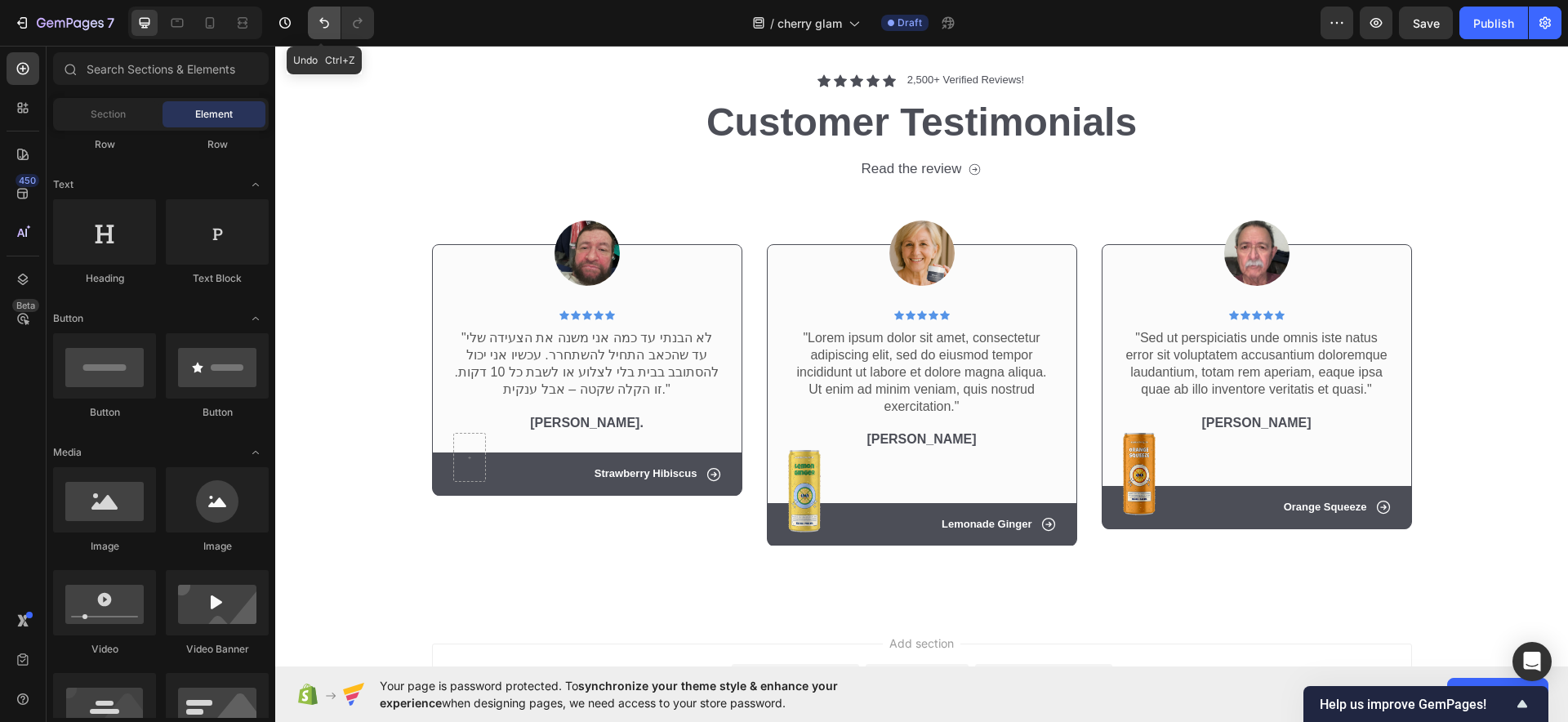
drag, startPoint x: 316, startPoint y: 26, endPoint x: 80, endPoint y: 85, distance: 243.3
click at [318, 26] on icon "Undo/Redo" at bounding box center [324, 22] width 16 height 16
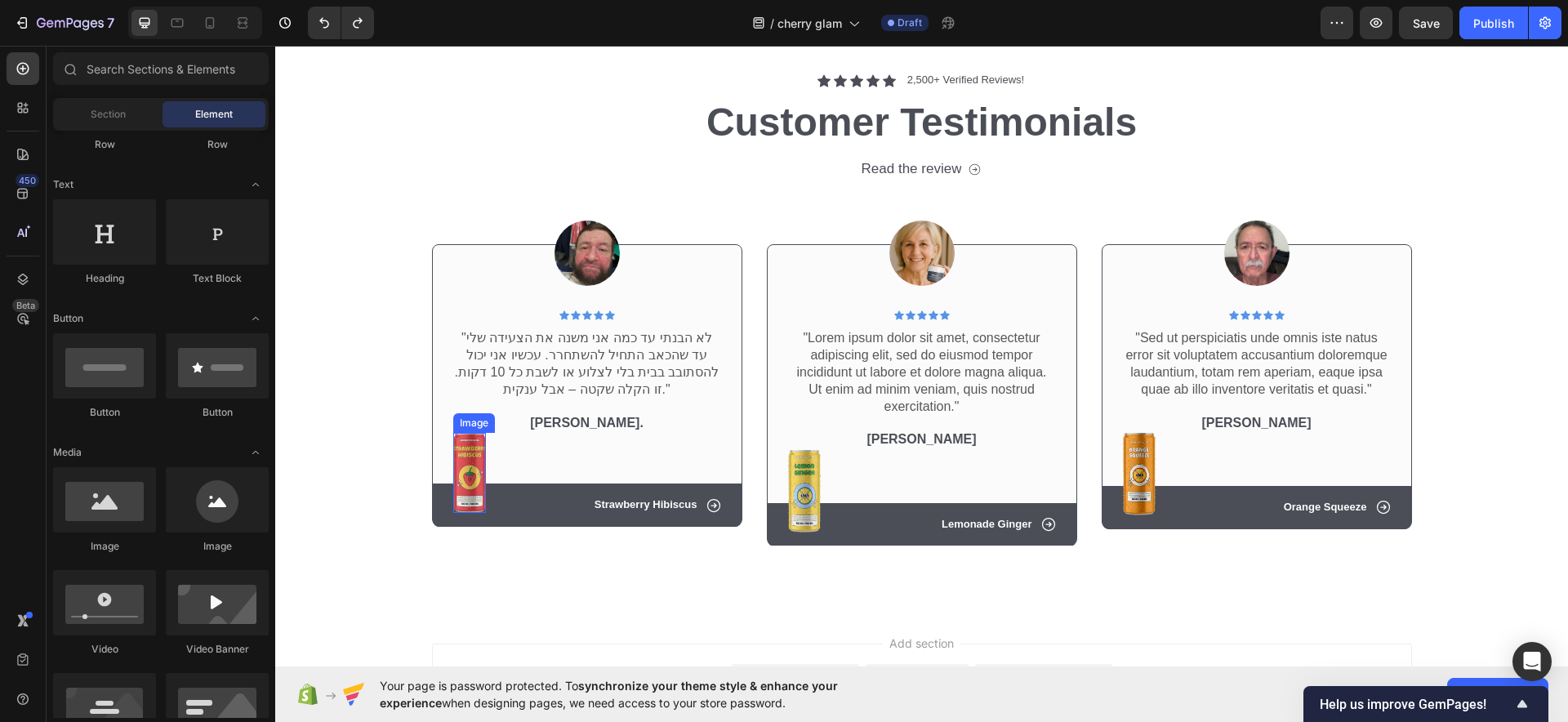
click at [461, 455] on img at bounding box center [470, 473] width 33 height 80
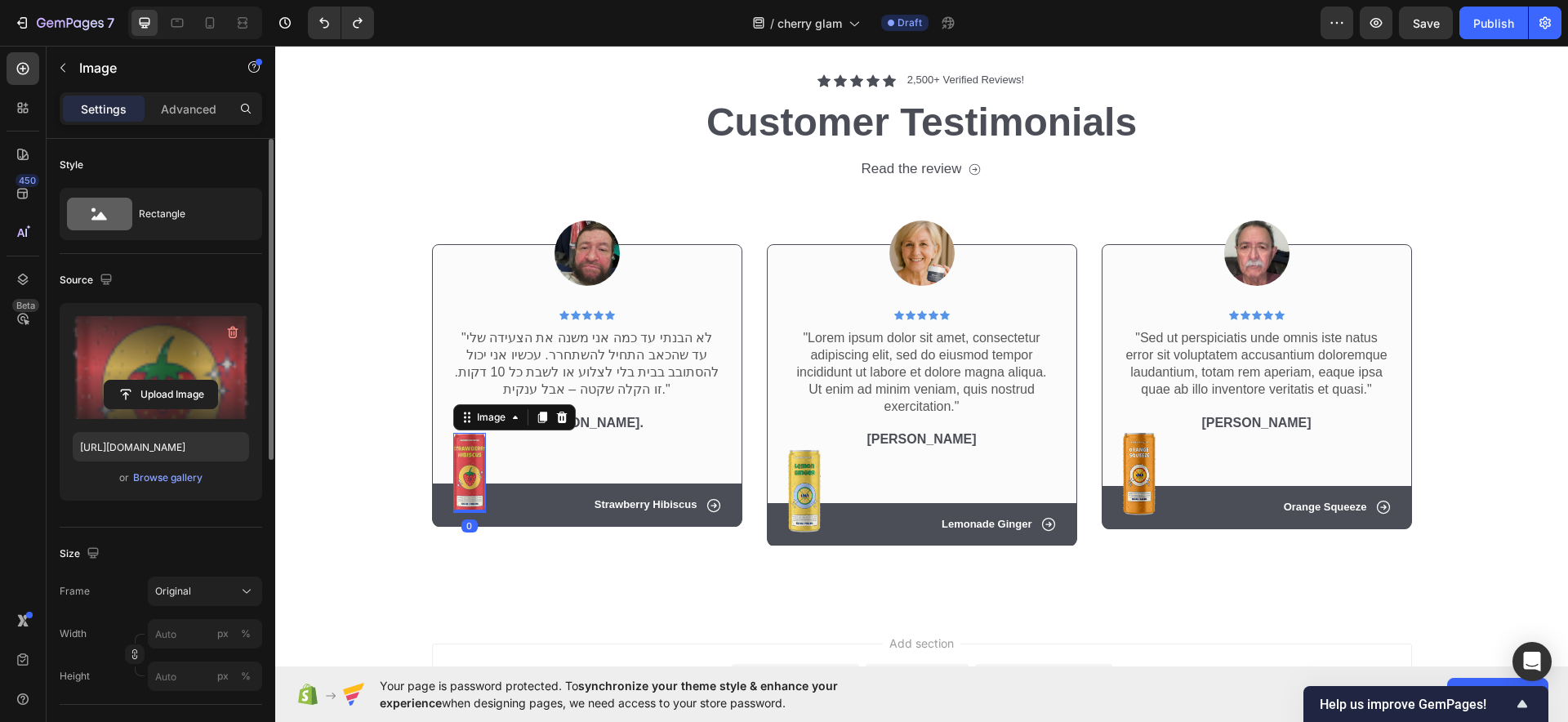
click at [147, 368] on label at bounding box center [160, 367] width 177 height 103
click at [147, 380] on input "file" at bounding box center [160, 394] width 113 height 28
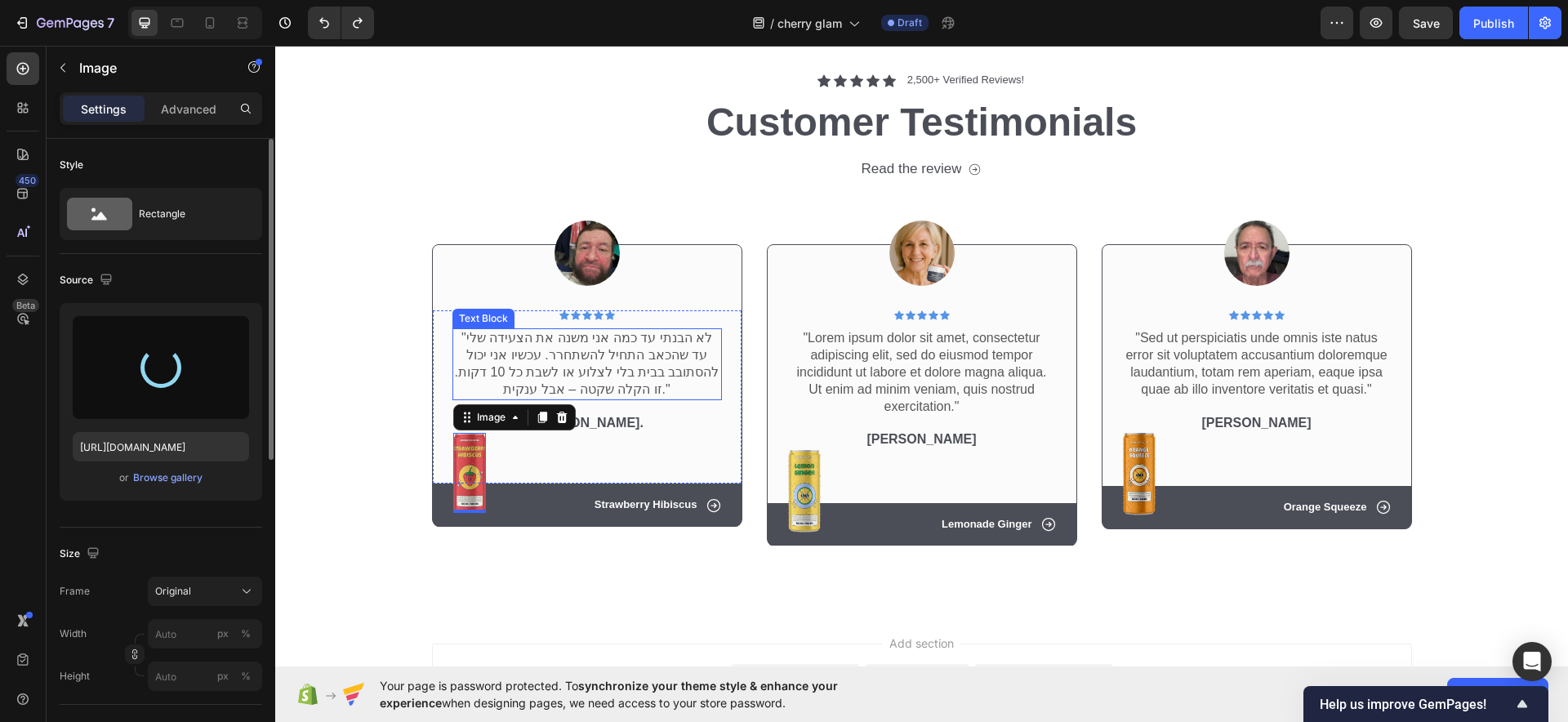
type input "https://cdn.shopify.com/s/files/1/0922/3408/8775/files/gempages_586053521762157…"
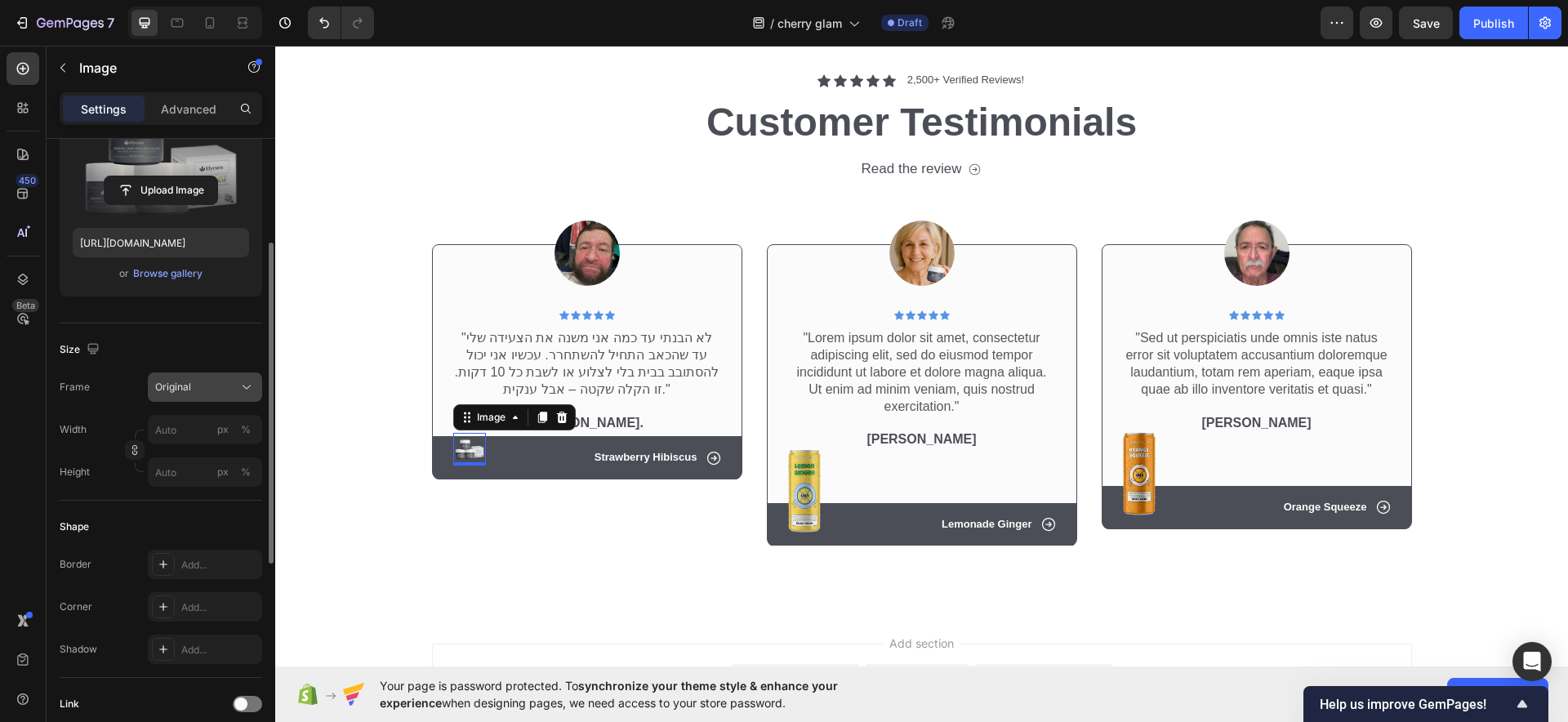
click at [227, 386] on div "Original" at bounding box center [195, 386] width 80 height 15
click at [101, 356] on div "Size" at bounding box center [160, 349] width 203 height 26
click at [166, 438] on input "px %" at bounding box center [204, 430] width 115 height 29
click at [194, 424] on input "10000" at bounding box center [204, 430] width 115 height 29
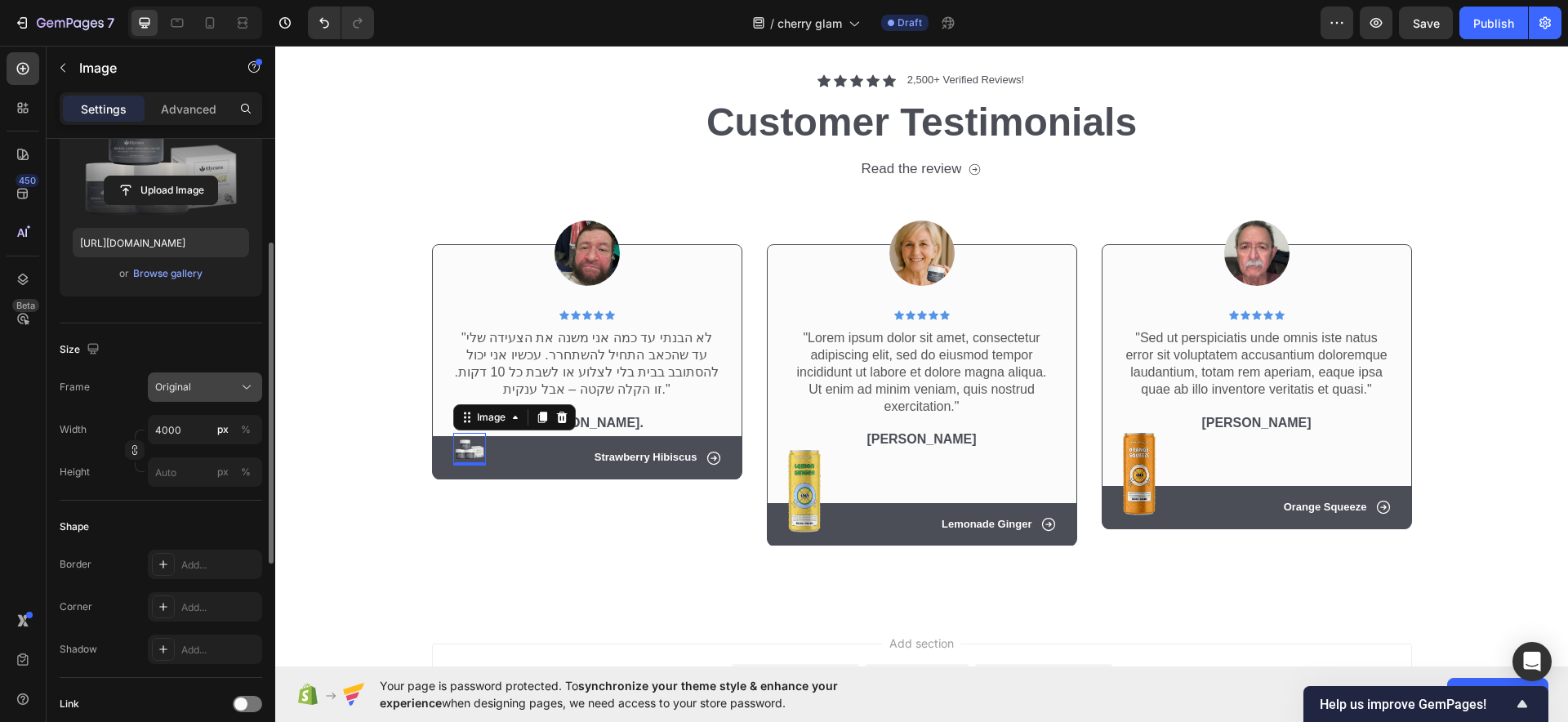
click at [231, 383] on div "Original" at bounding box center [195, 386] width 80 height 15
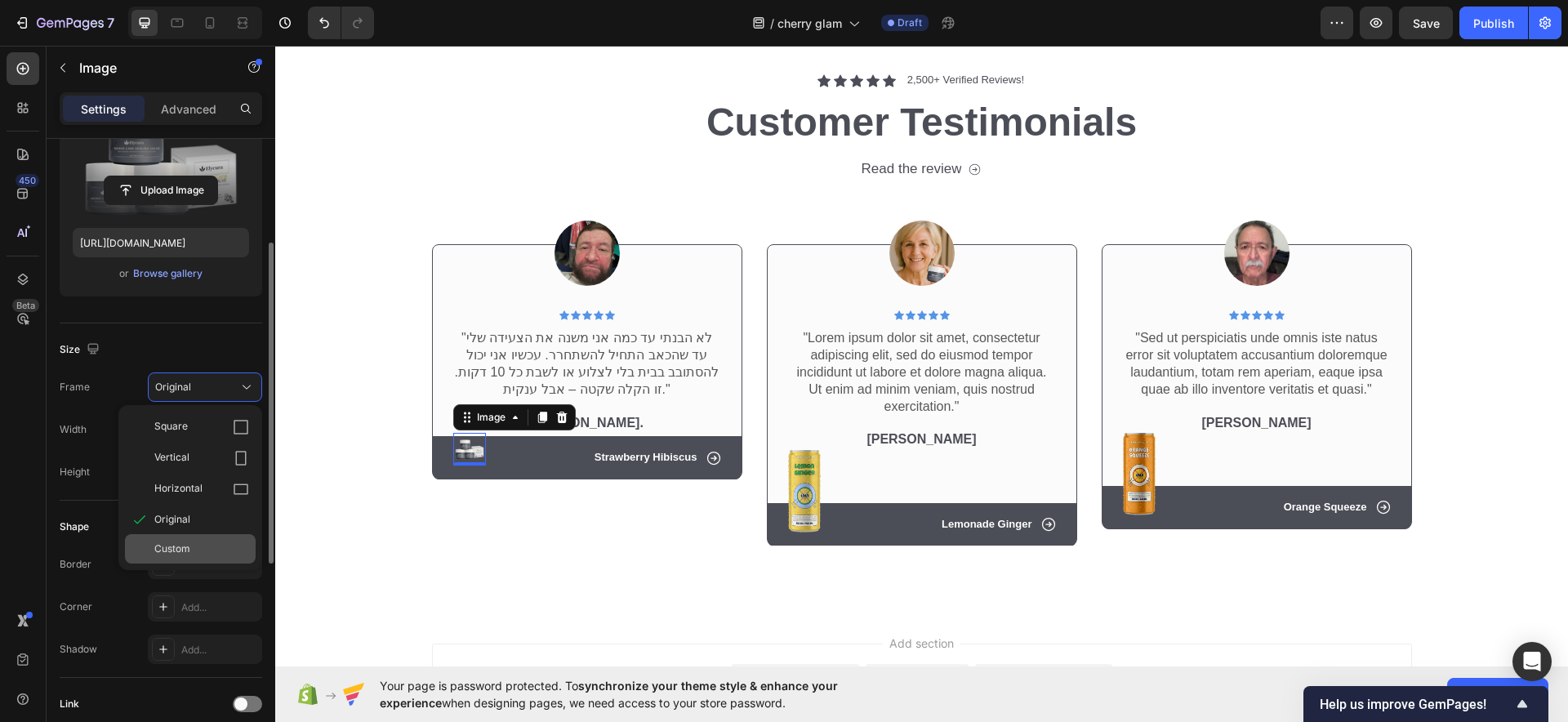
click at [184, 538] on div "Custom" at bounding box center [191, 549] width 131 height 29
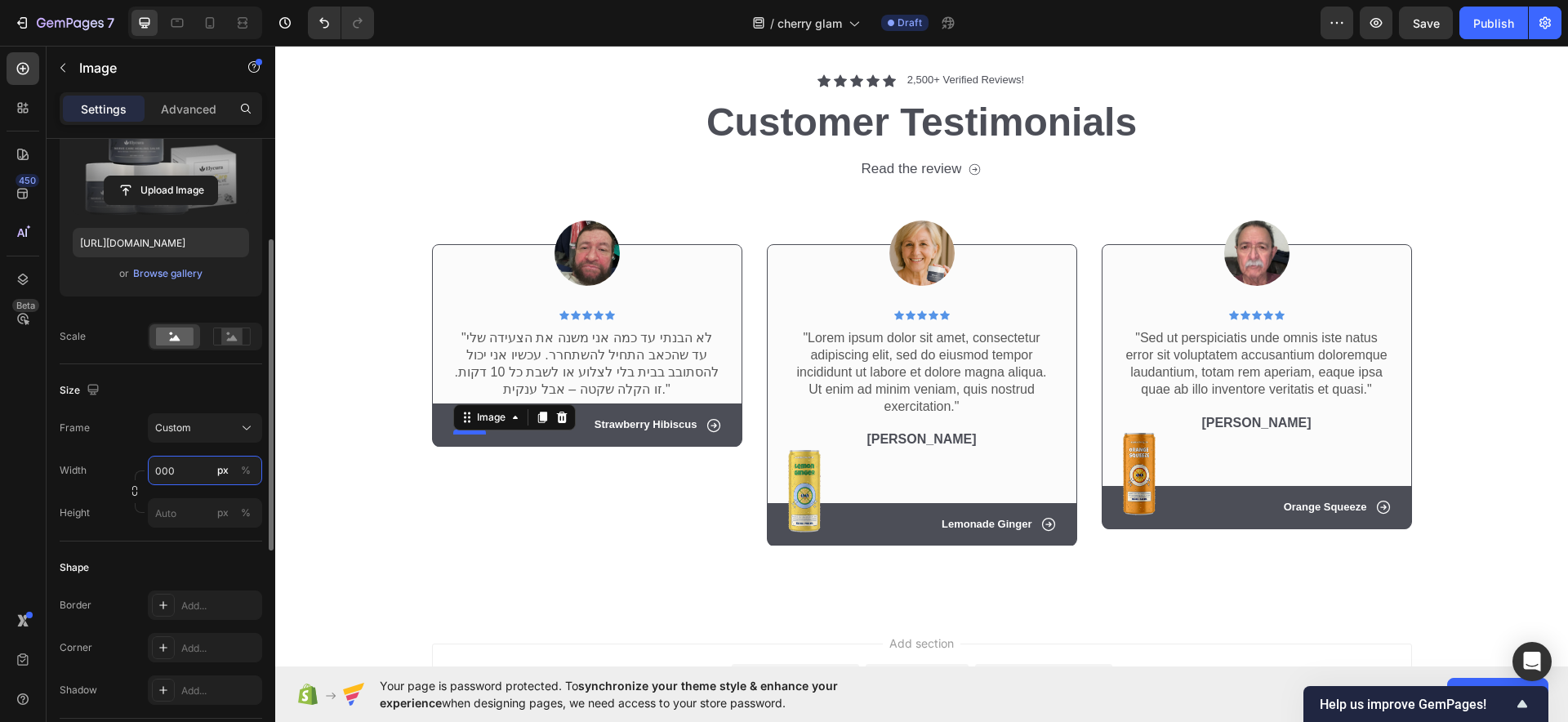
click at [187, 471] on input "000" at bounding box center [204, 471] width 115 height 29
type input "0"
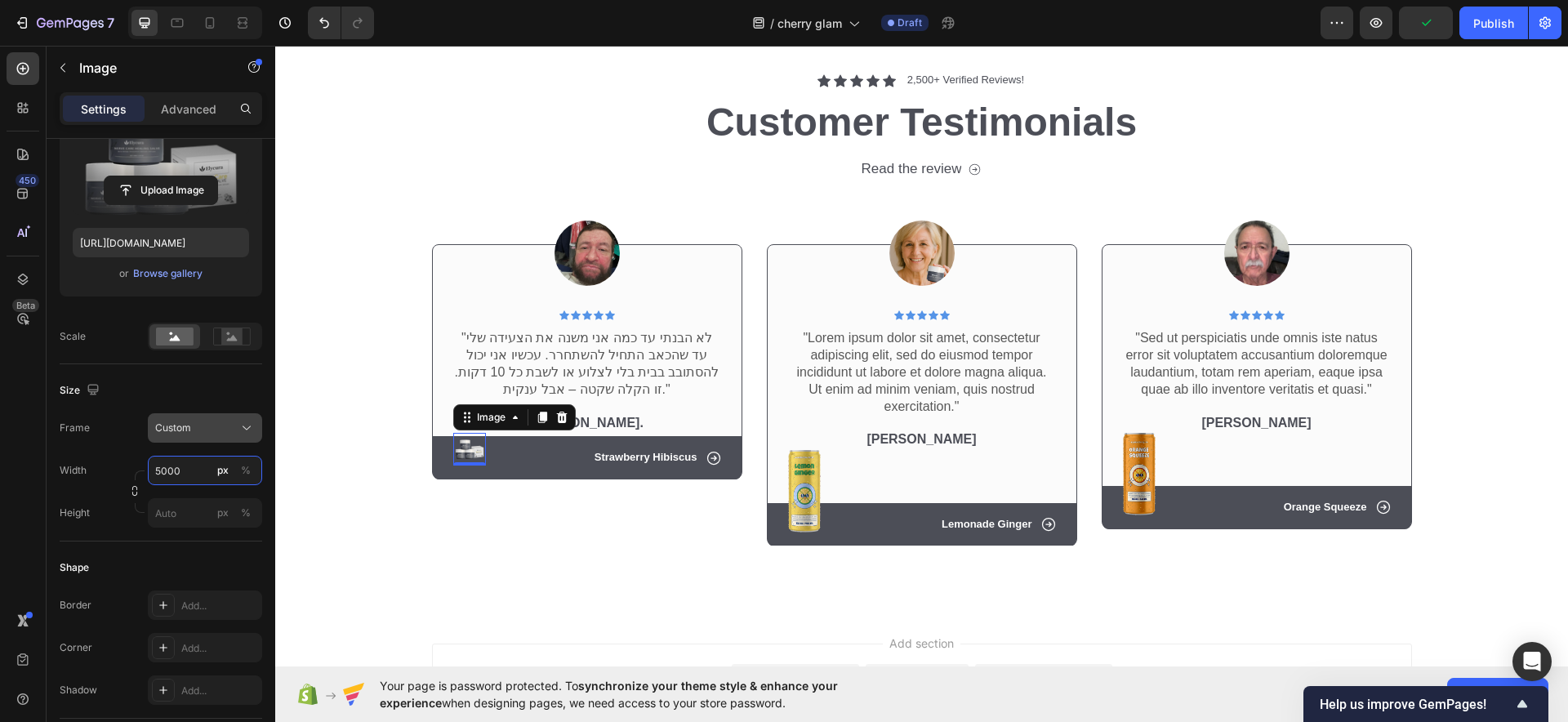
type input "5000"
click at [196, 422] on div "Custom" at bounding box center [195, 428] width 80 height 15
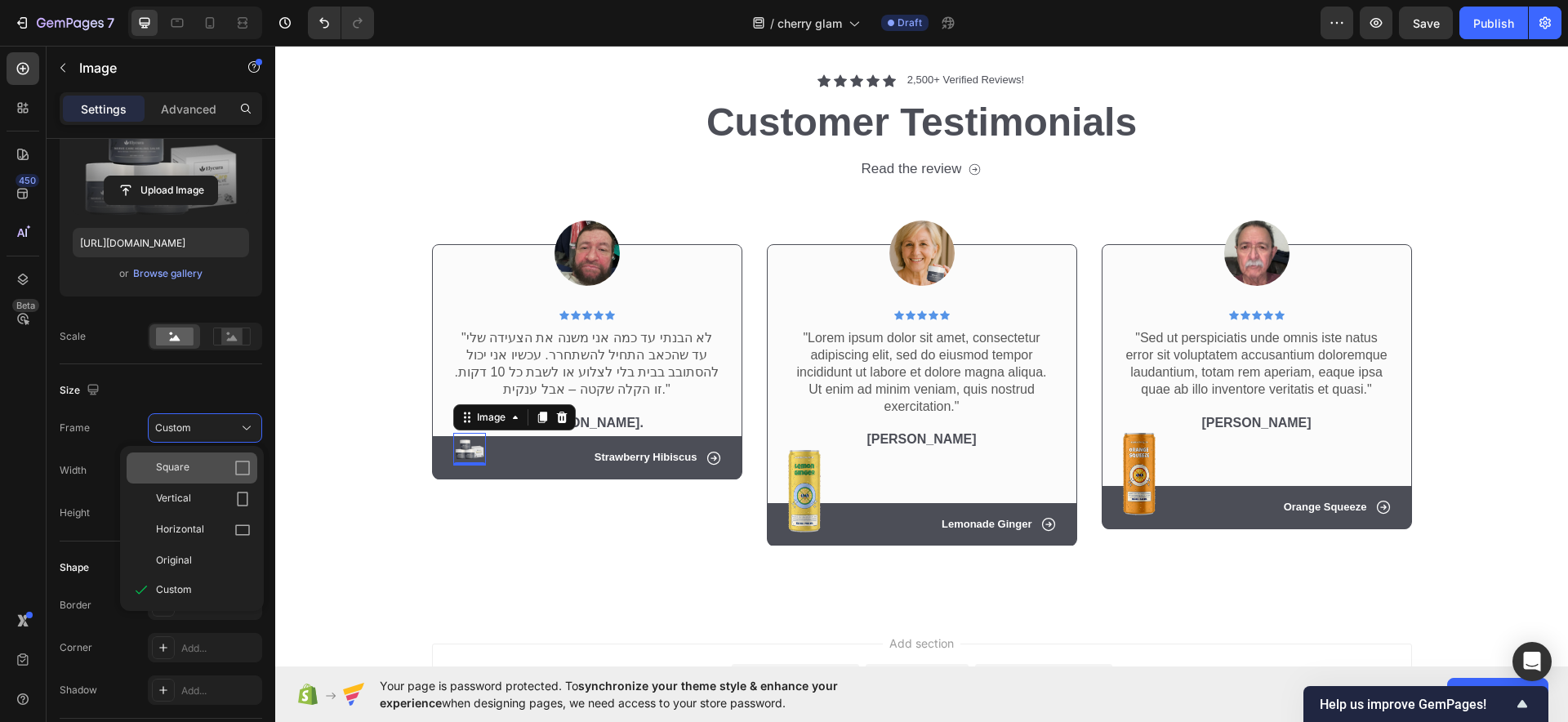
click at [209, 470] on div "Square" at bounding box center [203, 468] width 95 height 16
type input "5000"
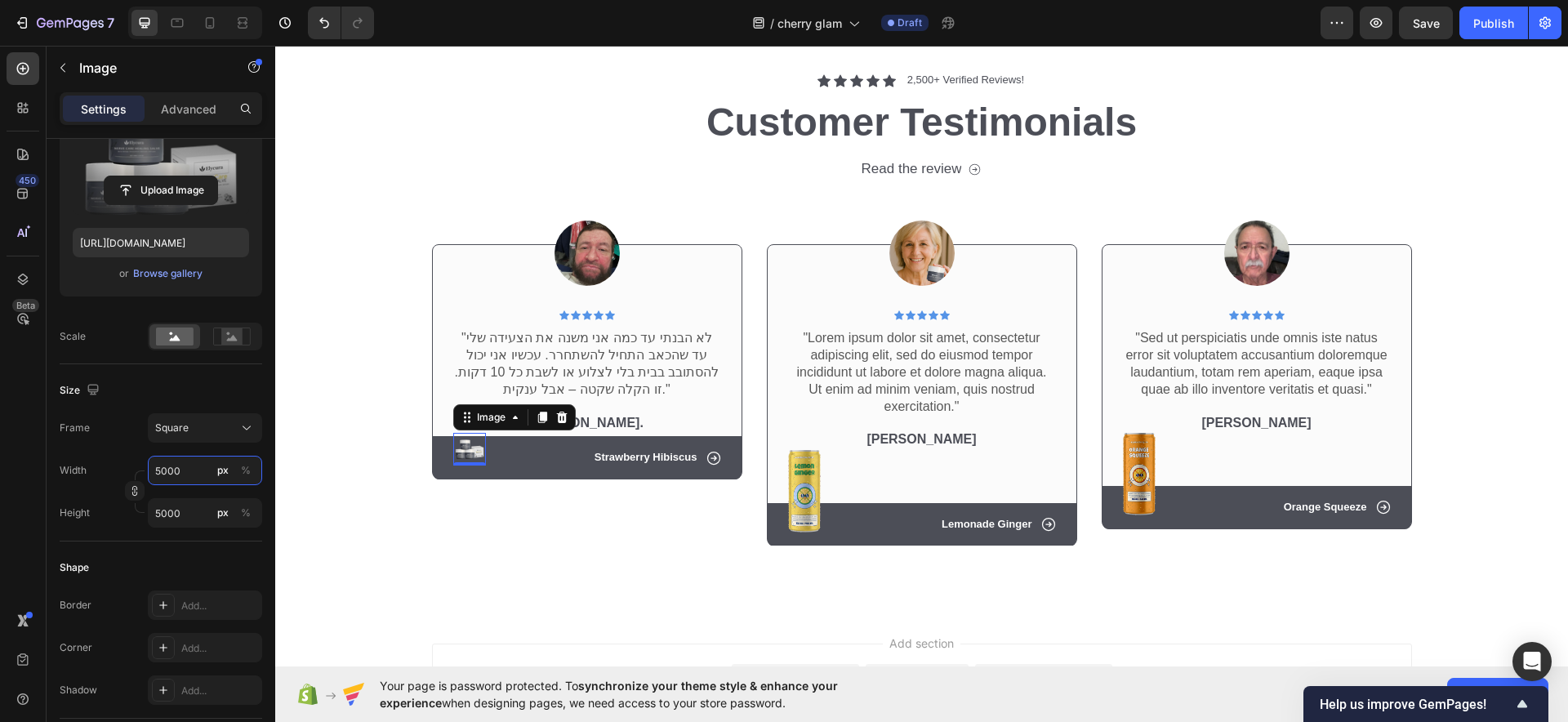
click at [191, 470] on input "5000" at bounding box center [204, 471] width 115 height 29
type input "6"
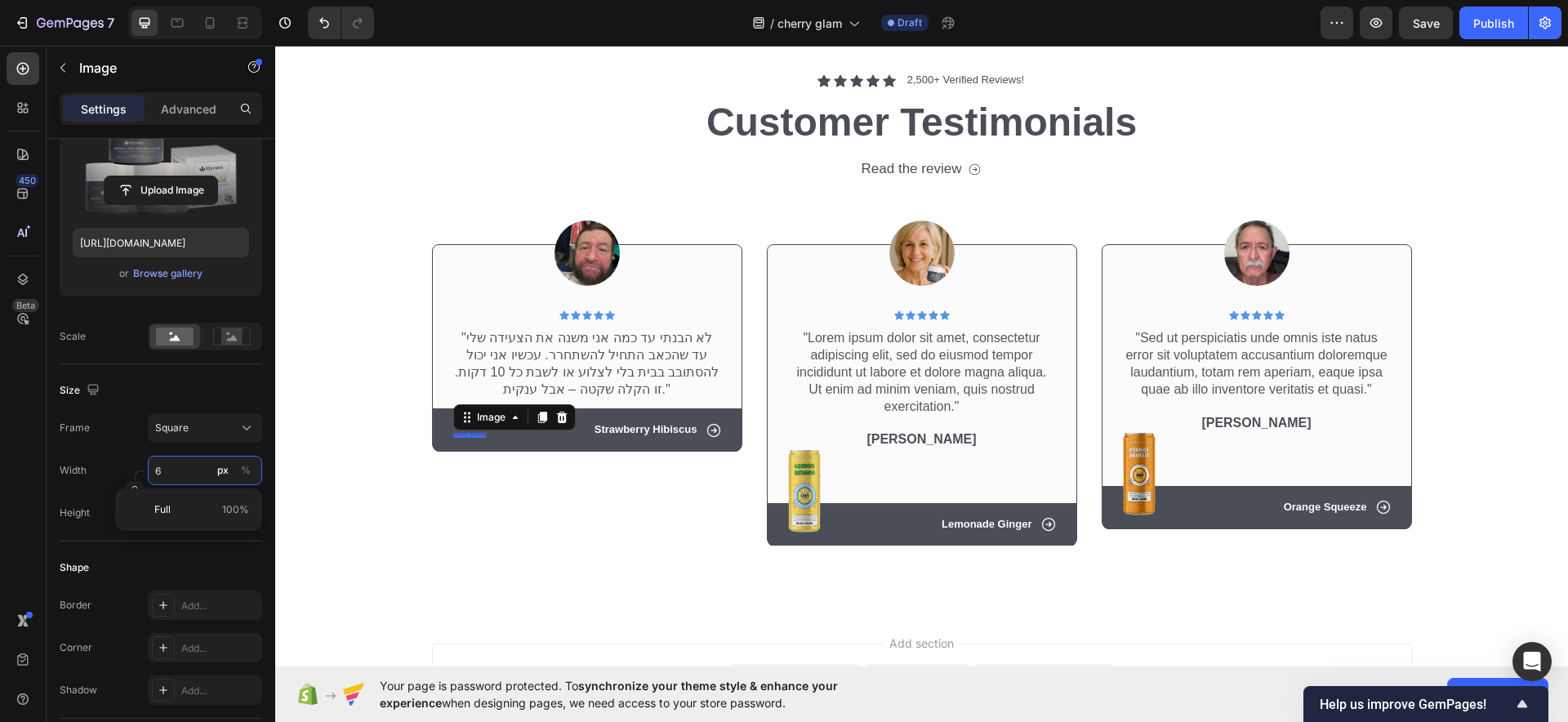
type input "67"
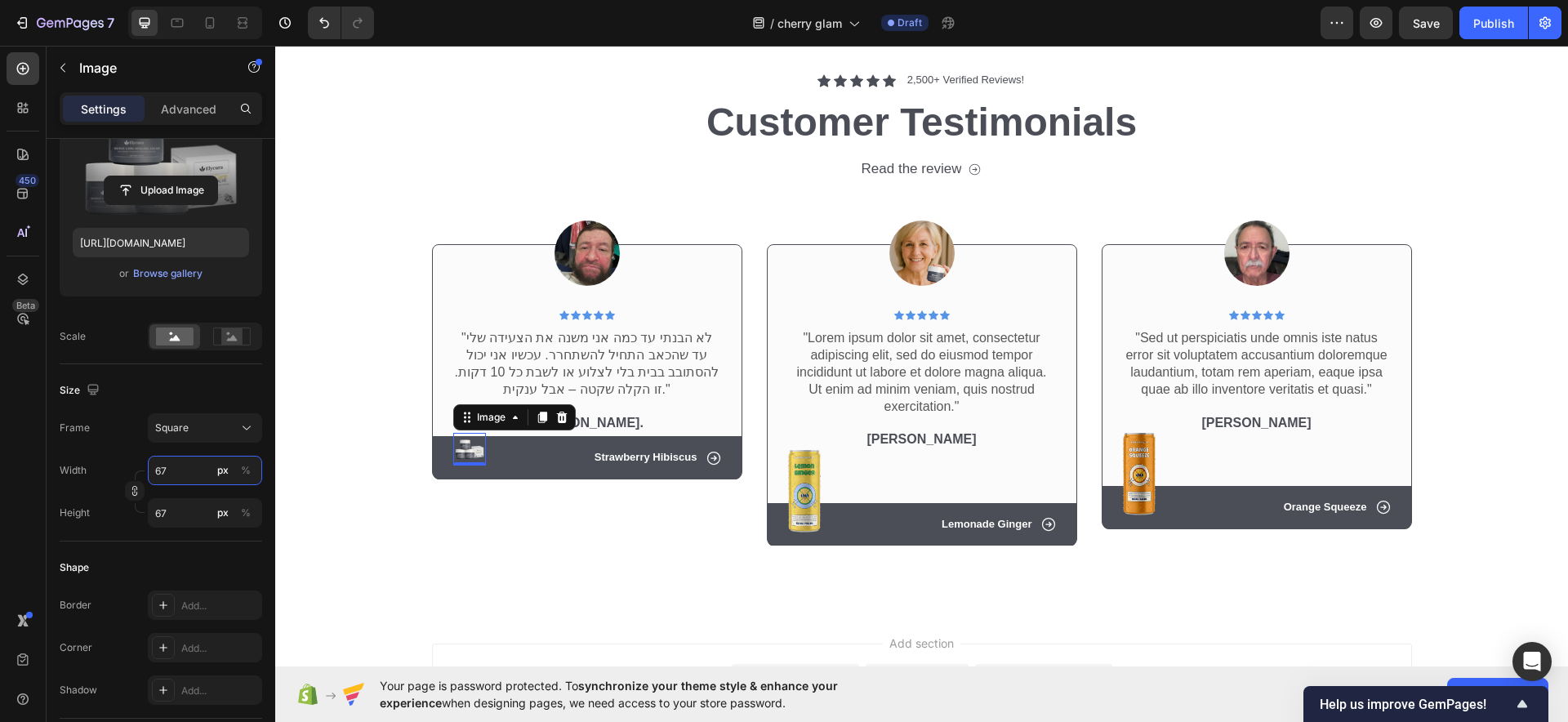
type input "677"
type input "6777"
type input "67778"
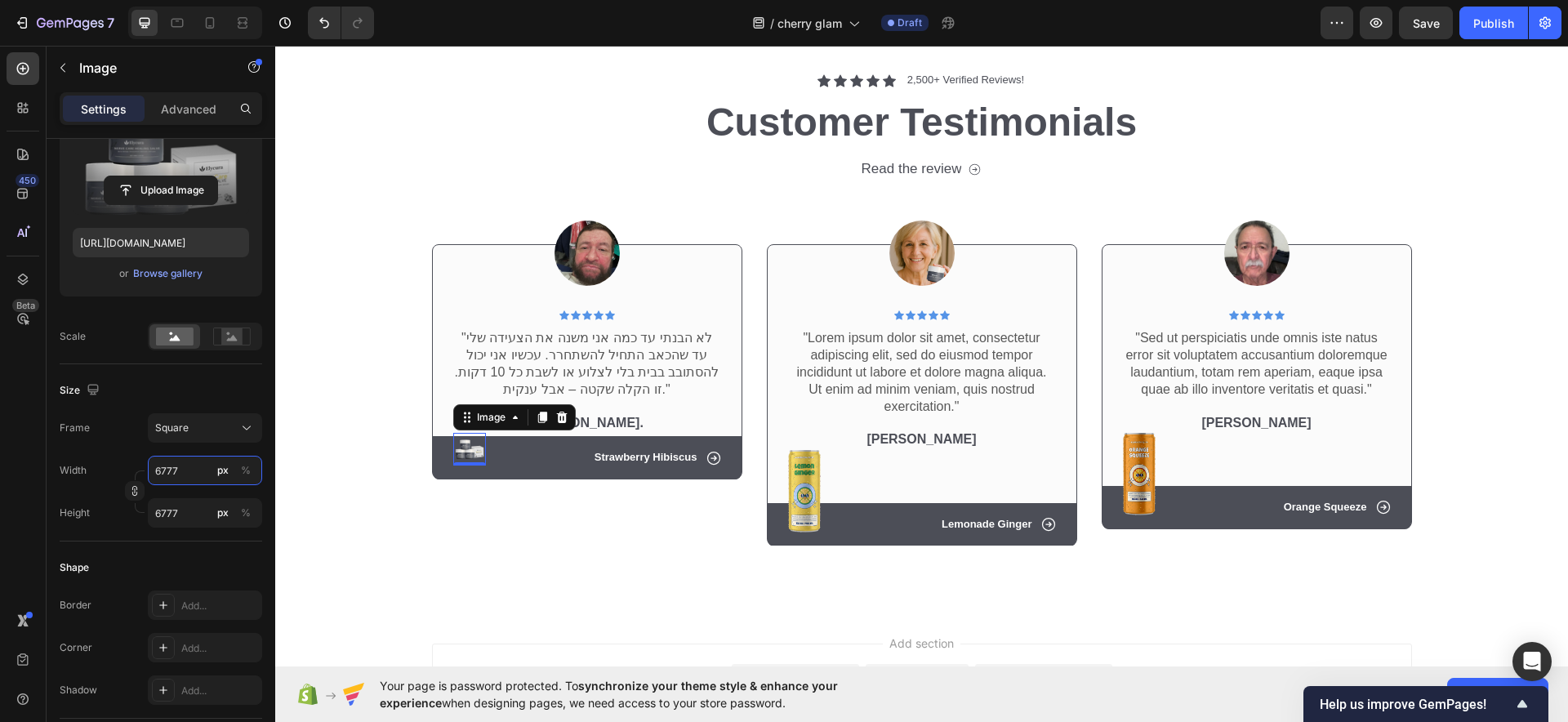
type input "67778"
click at [558, 423] on icon at bounding box center [561, 417] width 13 height 13
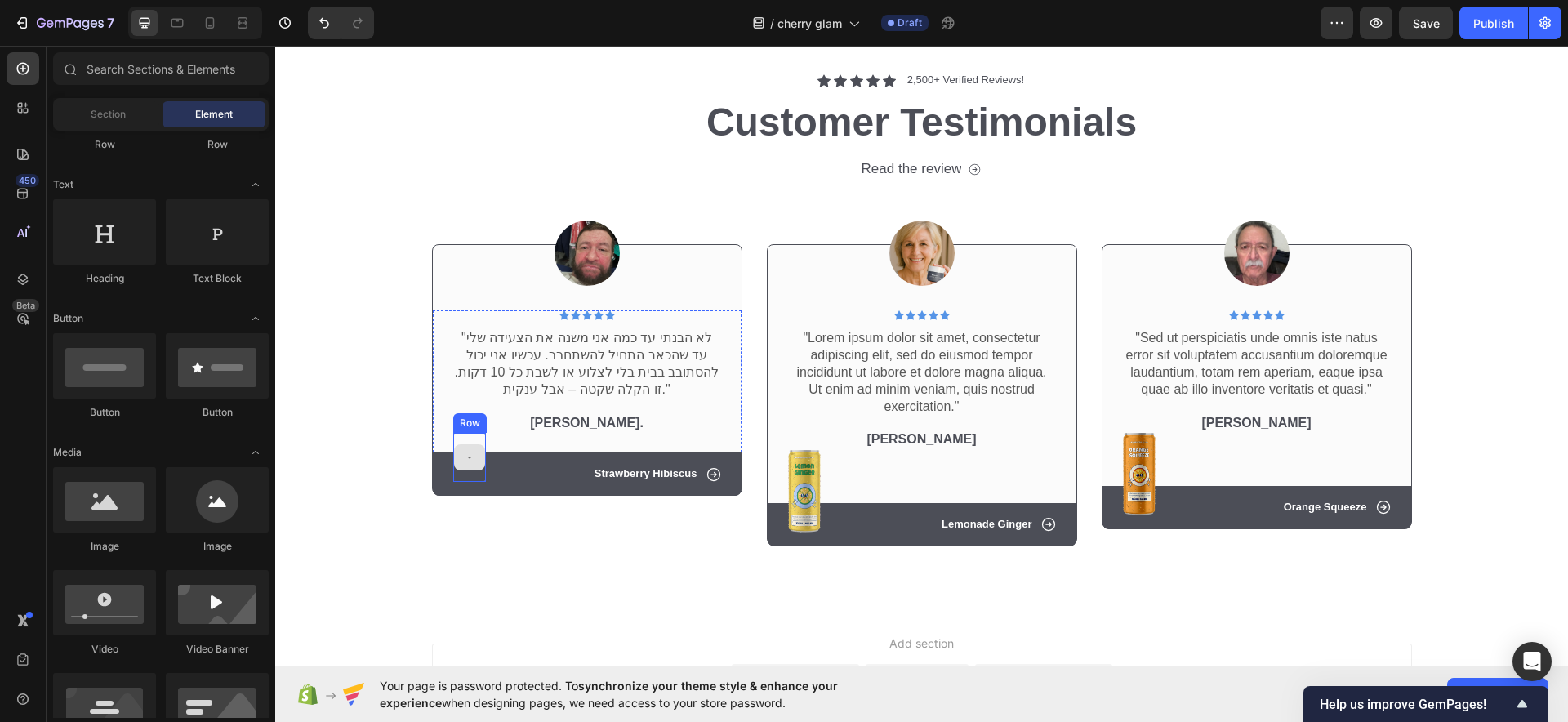
click at [468, 448] on div at bounding box center [470, 457] width 31 height 26
click at [460, 435] on div at bounding box center [470, 457] width 33 height 49
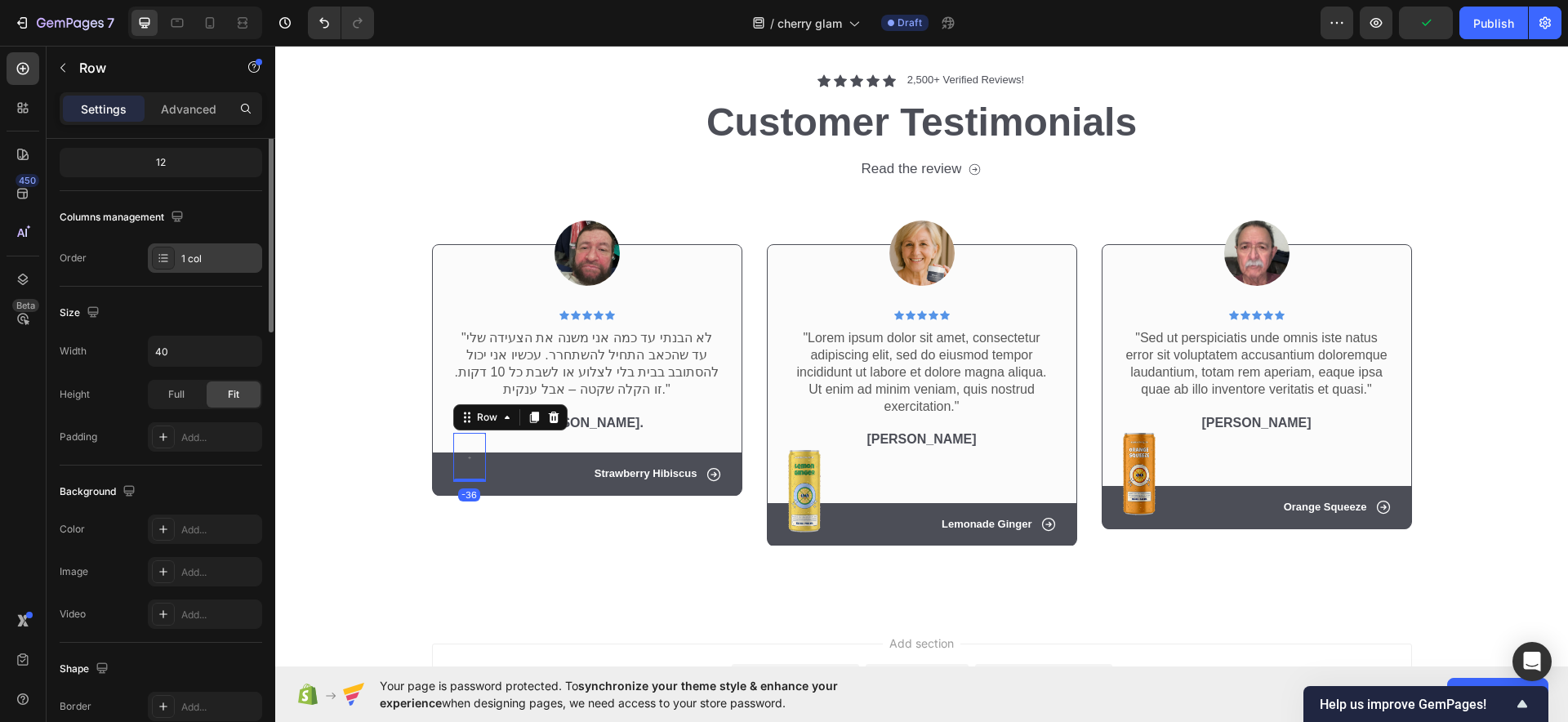
scroll to position [0, 0]
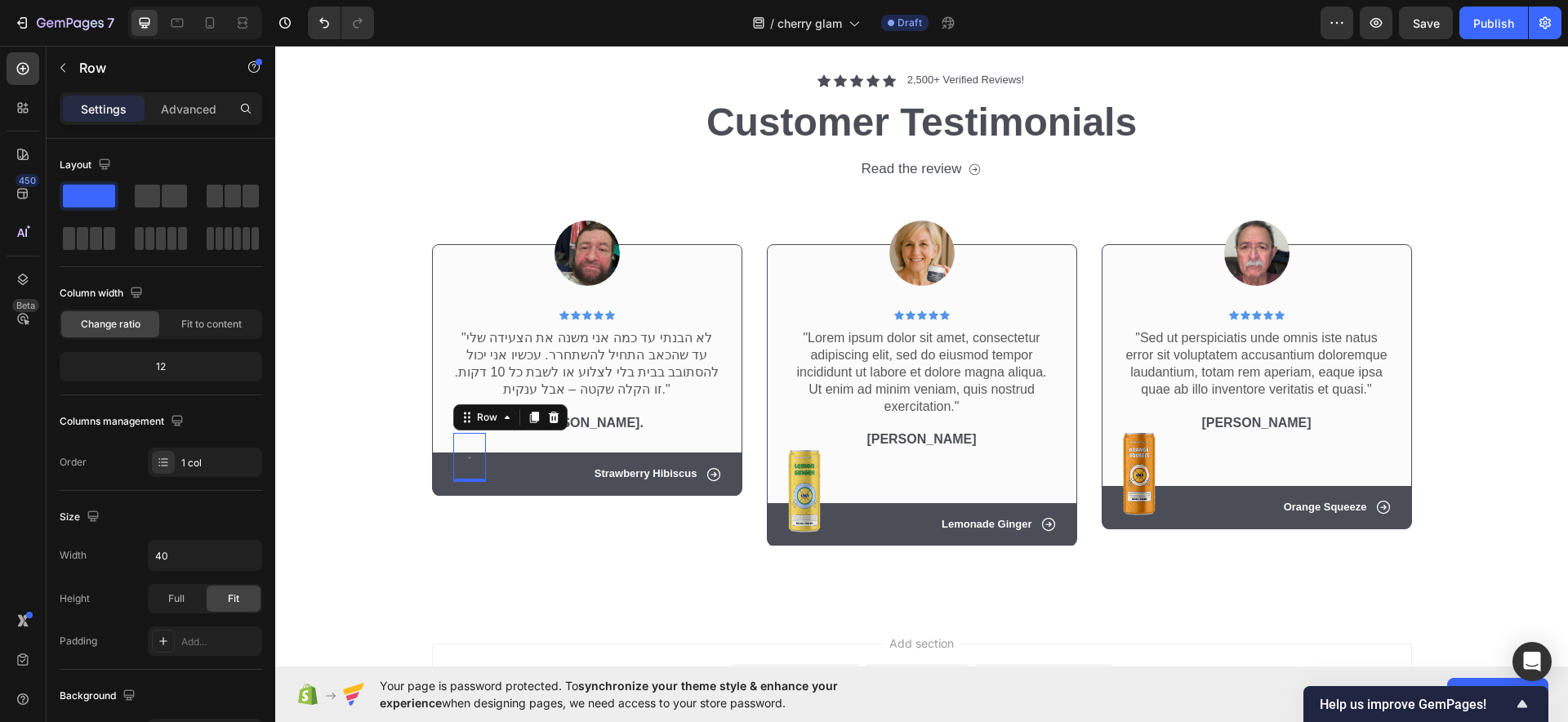
drag, startPoint x: 536, startPoint y: 416, endPoint x: 545, endPoint y: 424, distance: 12.0
click at [544, 416] on div at bounding box center [553, 418] width 20 height 20
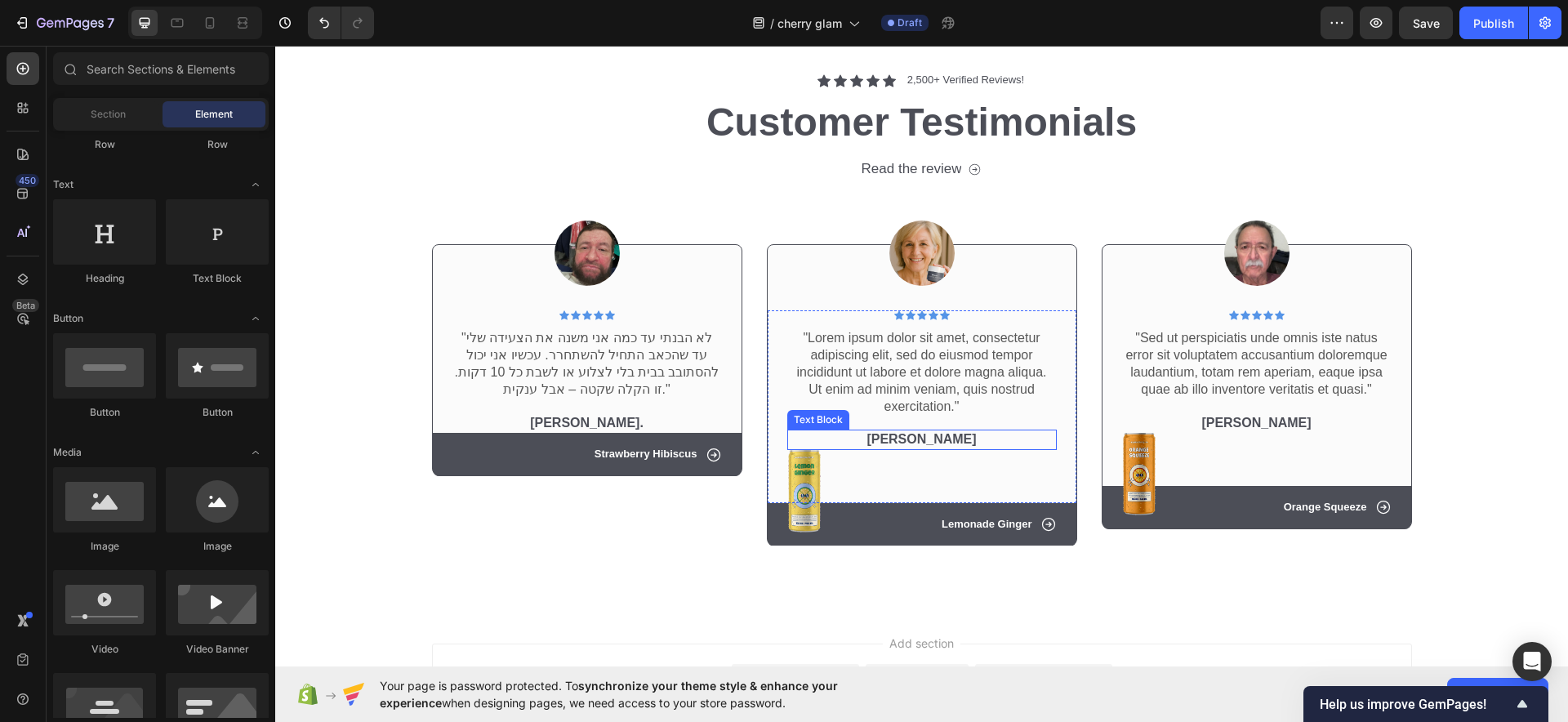
click at [927, 436] on p "Dick Rey" at bounding box center [921, 440] width 266 height 17
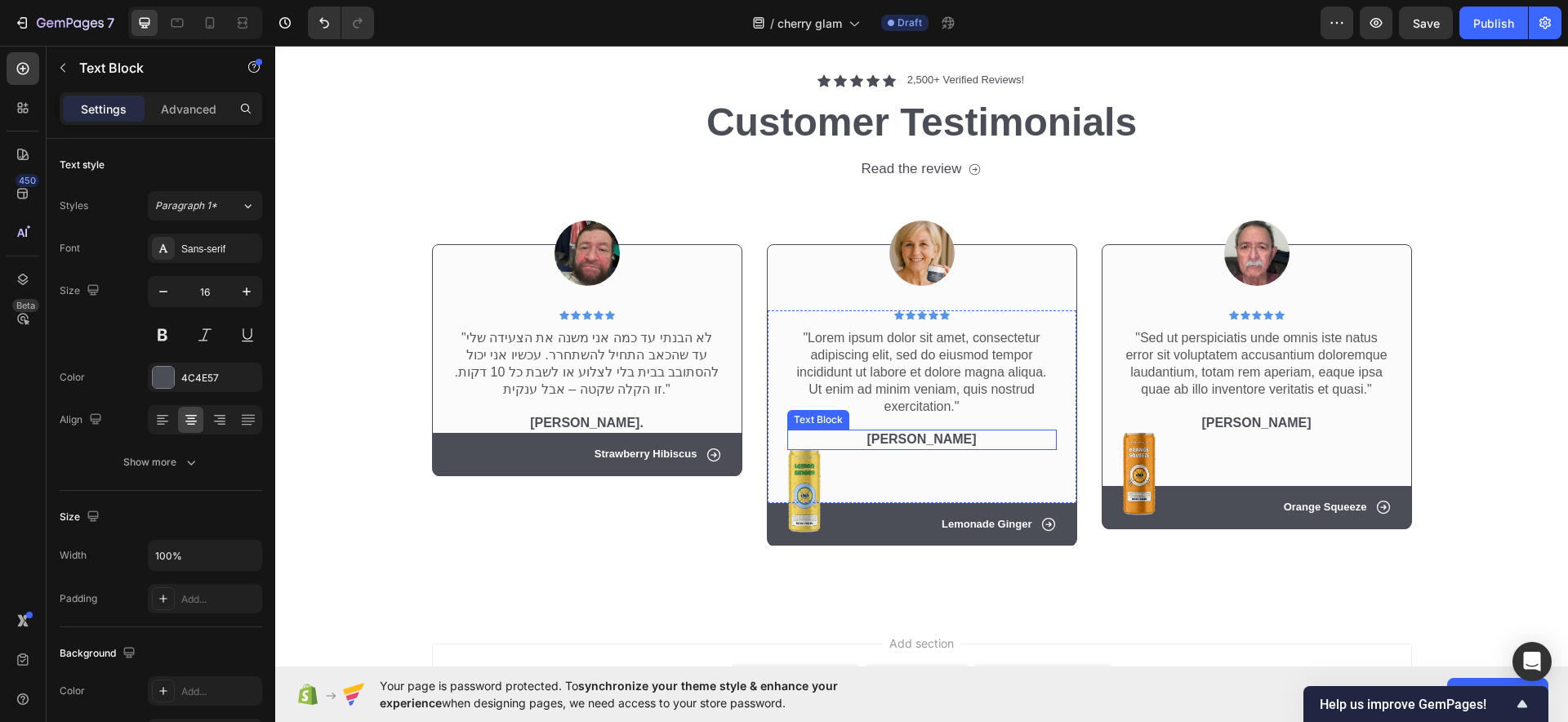
click at [927, 436] on p "Dick Rey" at bounding box center [921, 440] width 266 height 17
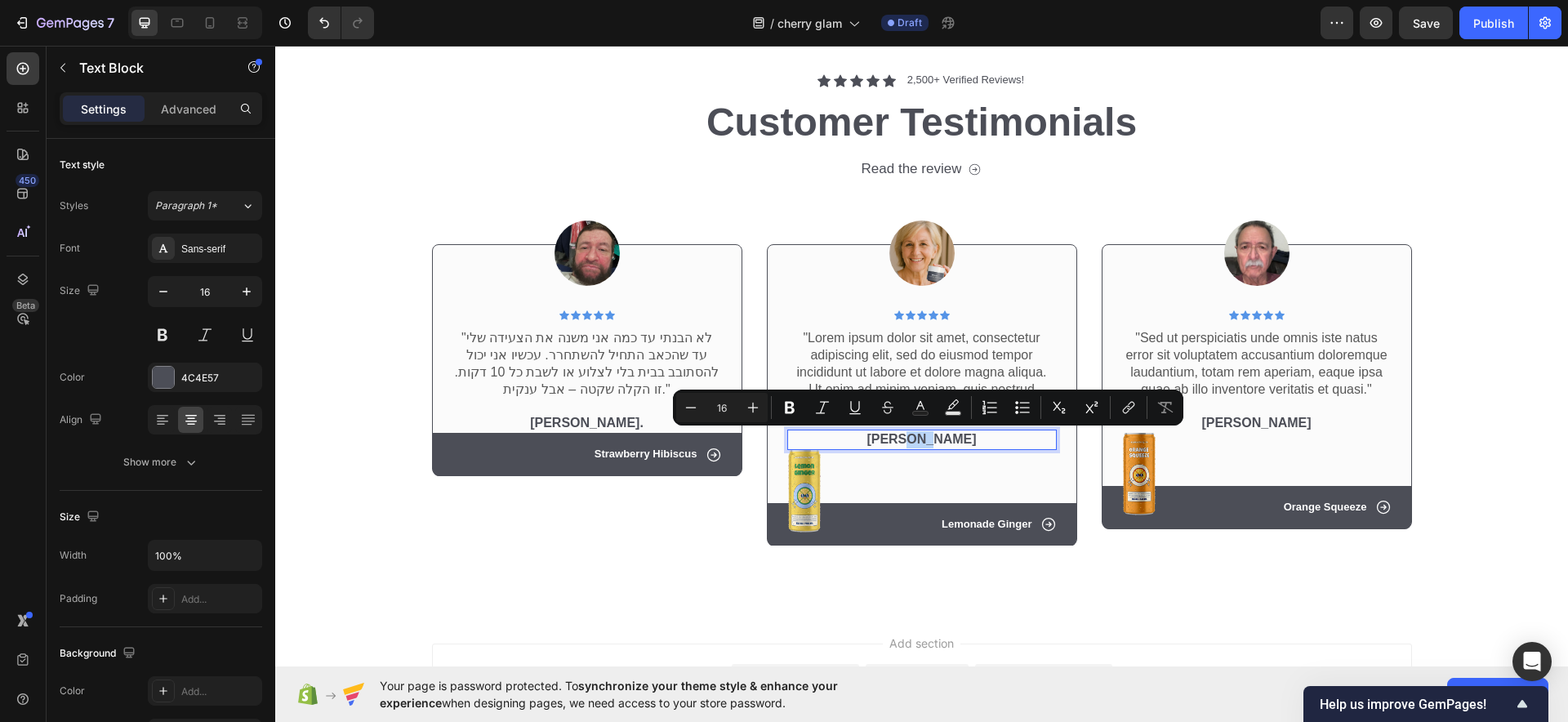
drag, startPoint x: 927, startPoint y: 436, endPoint x: 916, endPoint y: 436, distance: 11.0
click at [916, 436] on p "Dick Rey" at bounding box center [921, 440] width 266 height 17
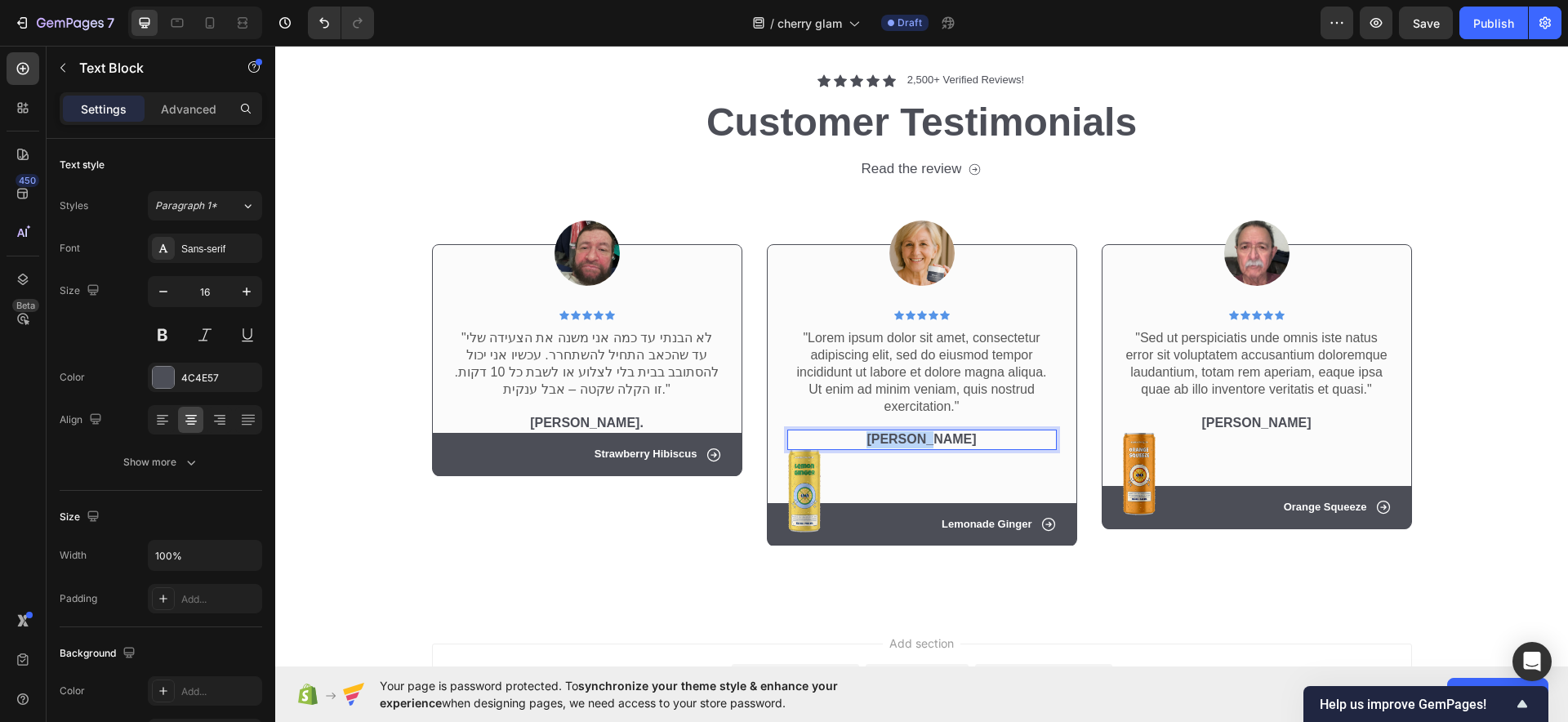
click at [916, 436] on p "Dick Rey" at bounding box center [921, 440] width 266 height 17
click at [915, 372] on p ""Lorem ipsum dolor sit amet, consectetur adipiscing elit, sed do eiusmod tempor…" at bounding box center [921, 373] width 266 height 85
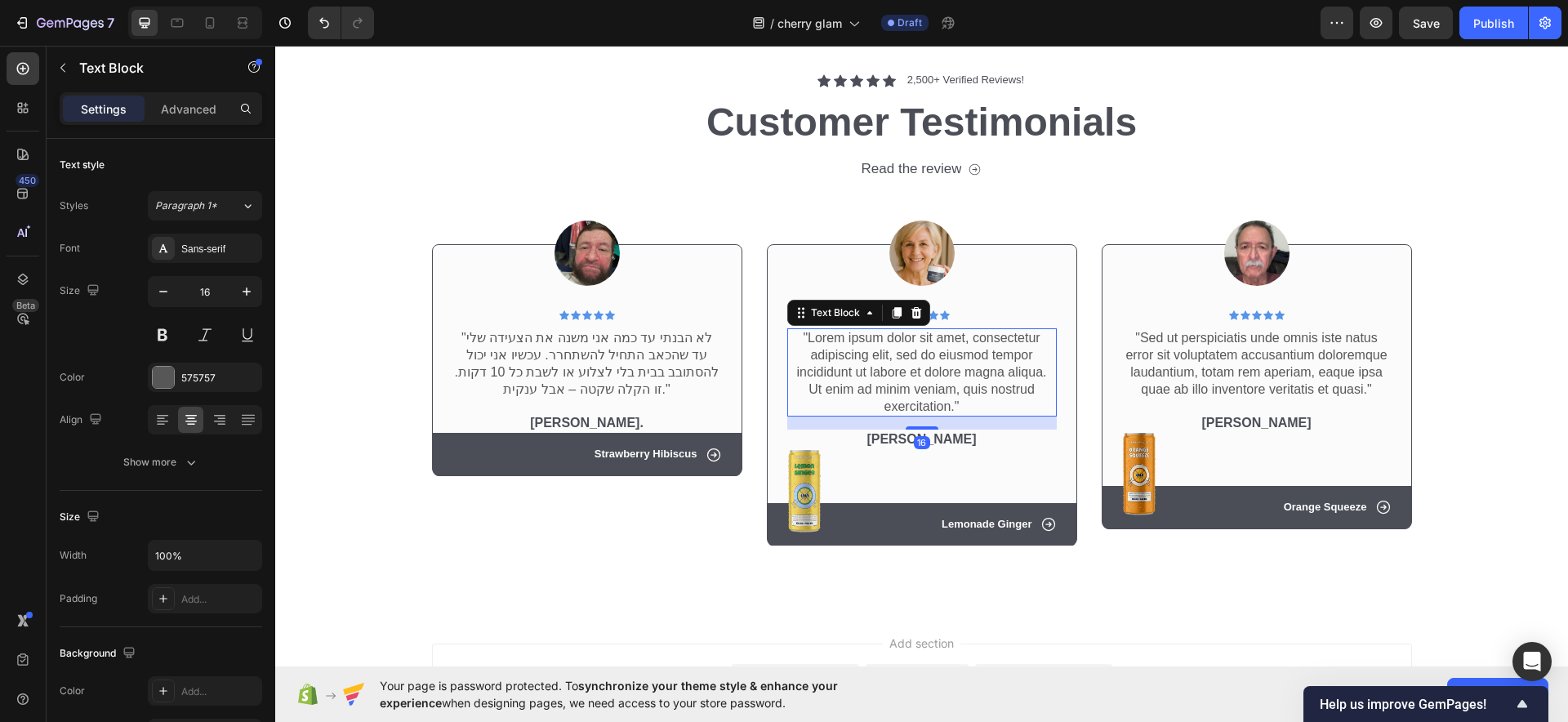
click at [918, 368] on p ""Lorem ipsum dolor sit amet, consectetur adipiscing elit, sed do eiusmod tempor…" at bounding box center [921, 373] width 266 height 85
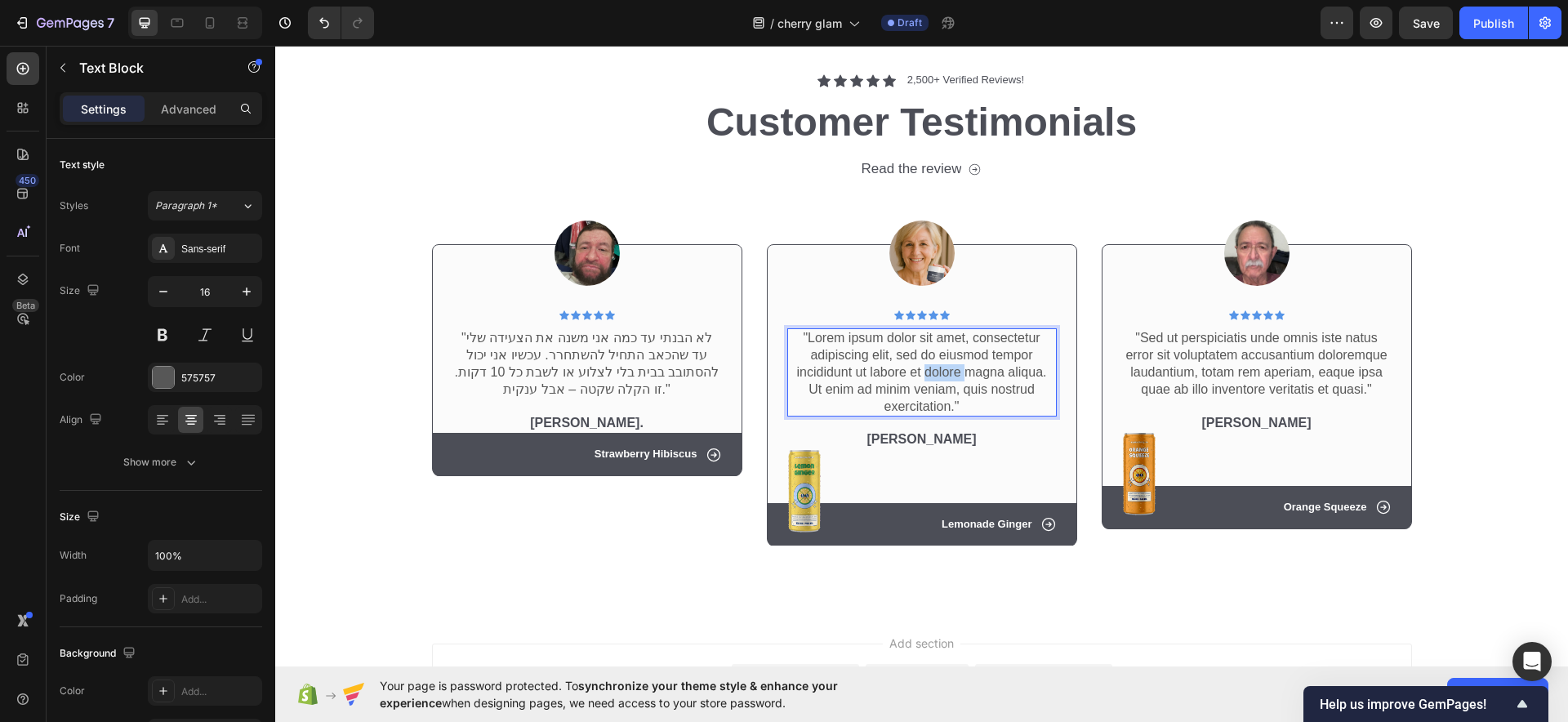
click at [918, 368] on p ""Lorem ipsum dolor sit amet, consectetur adipiscing elit, sed do eiusmod tempor…" at bounding box center [921, 373] width 266 height 85
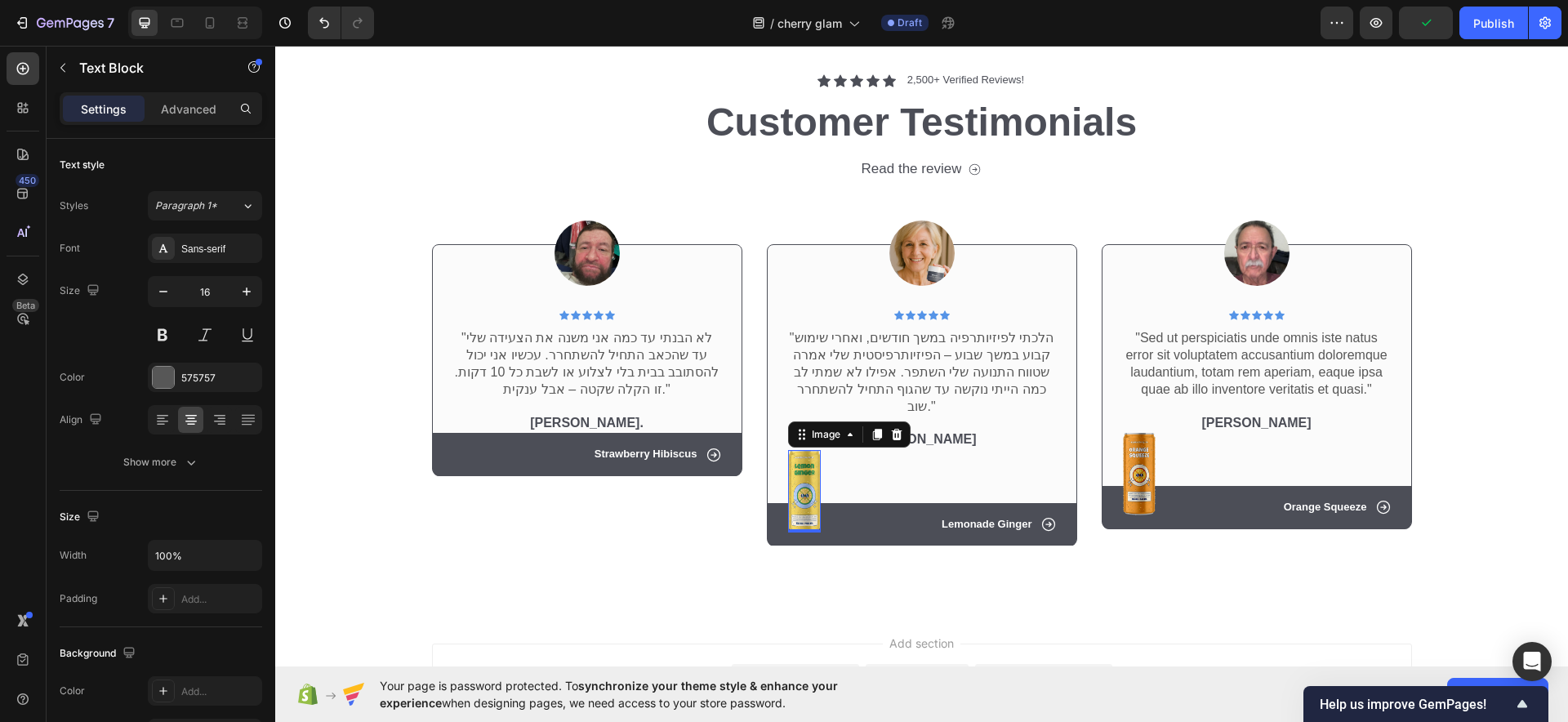
click at [798, 457] on img at bounding box center [804, 492] width 33 height 83
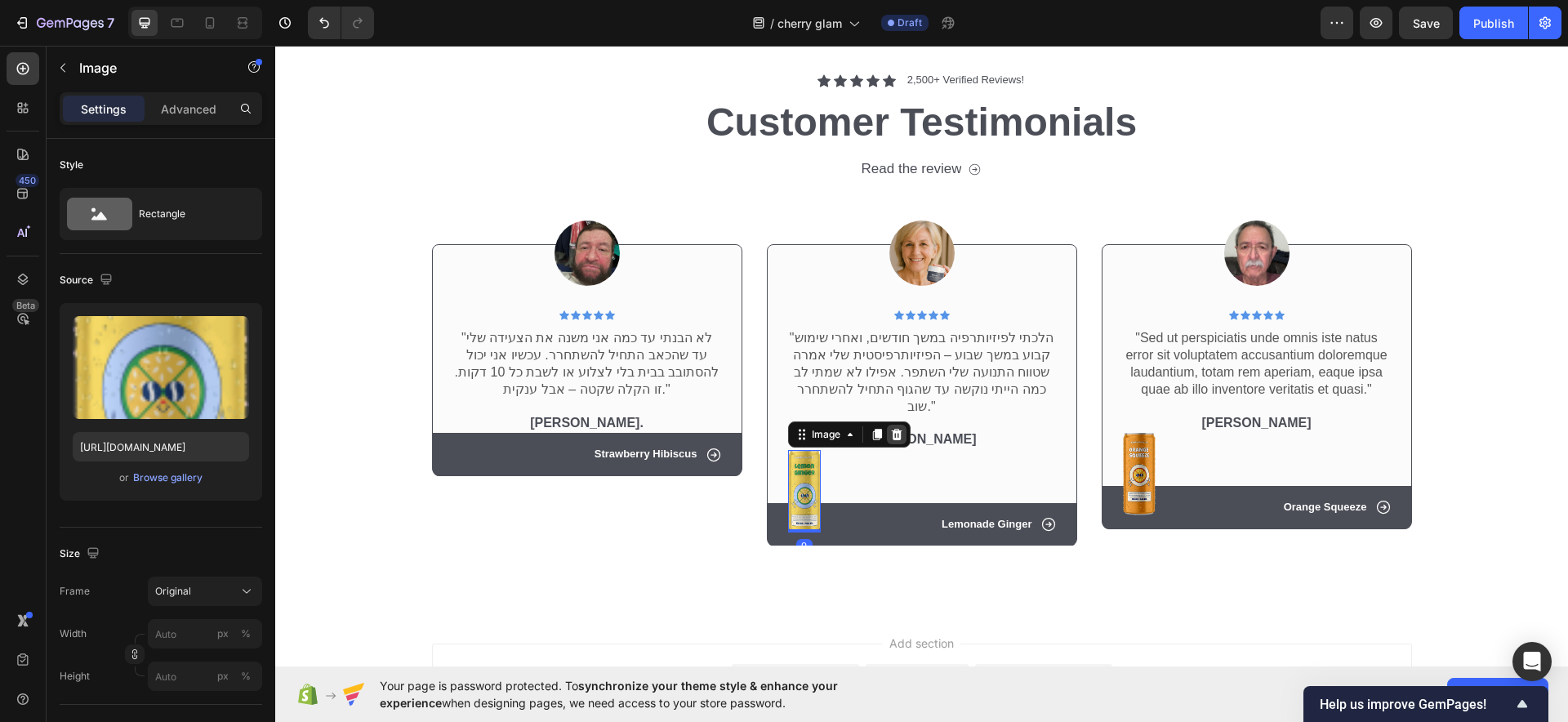
click at [891, 425] on div at bounding box center [896, 435] width 20 height 20
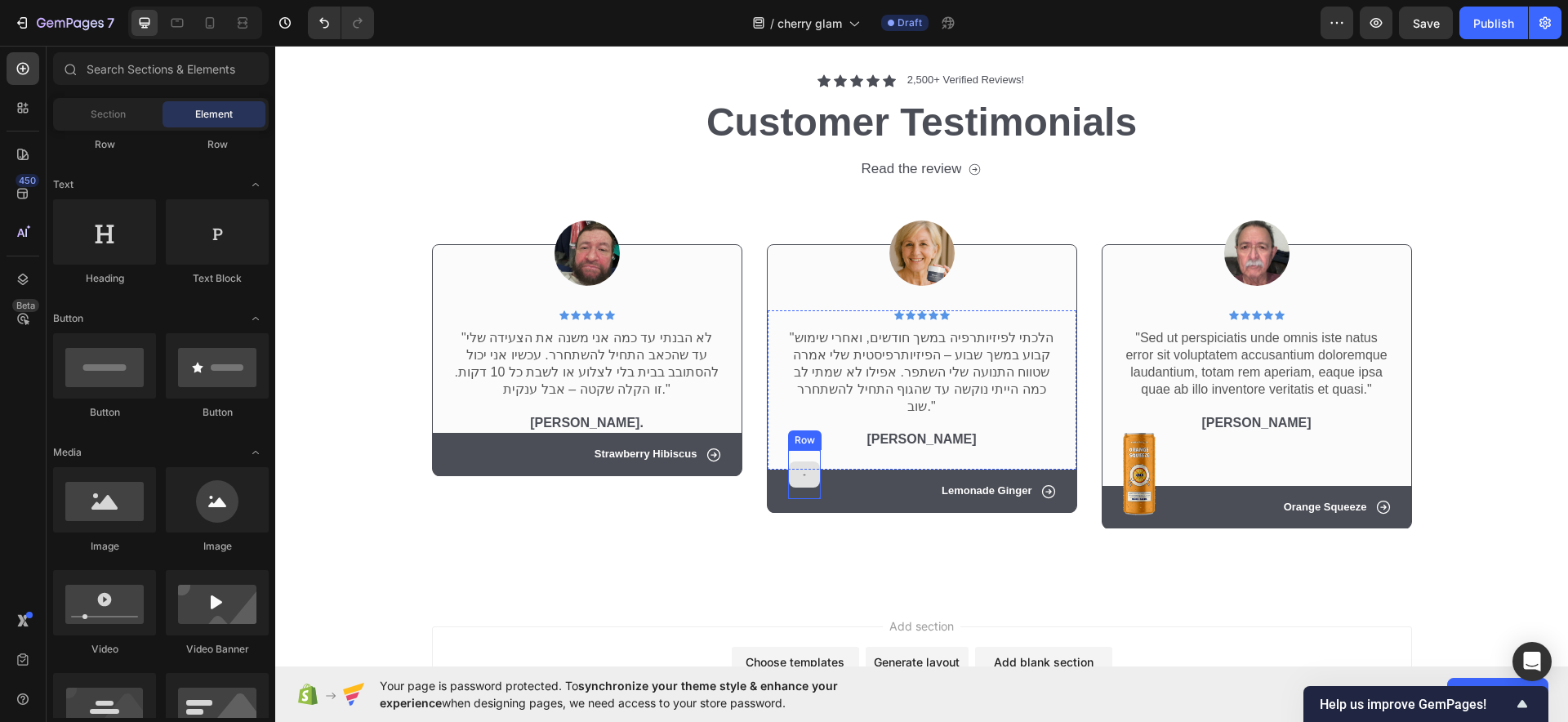
click at [812, 443] on div "Icon Icon Icon Icon Icon Icon List Row "הלכתי לפיזיותרפיה במשך חודשים, ואחרי שי…" at bounding box center [921, 390] width 270 height 160
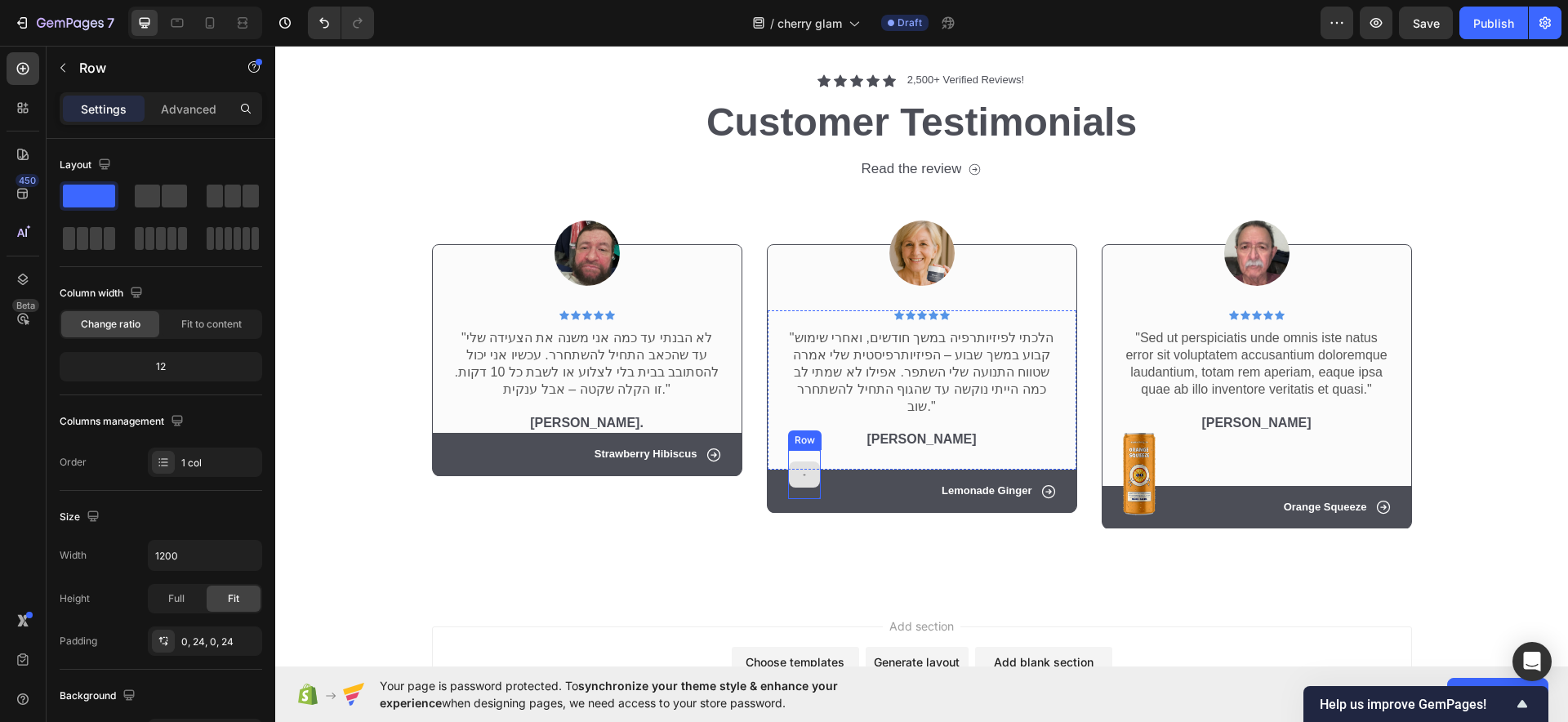
click at [805, 461] on div at bounding box center [804, 474] width 31 height 26
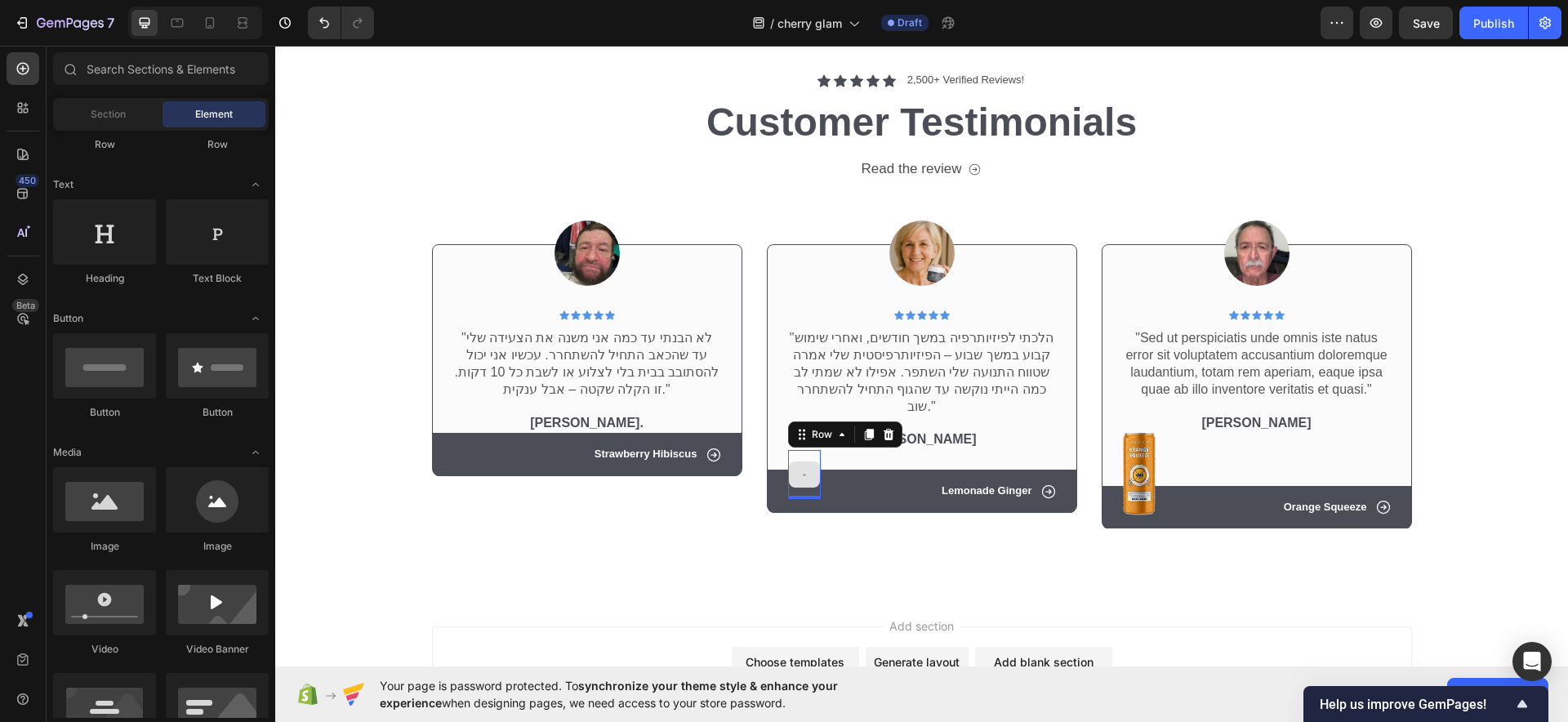
click at [796, 450] on div at bounding box center [804, 474] width 33 height 49
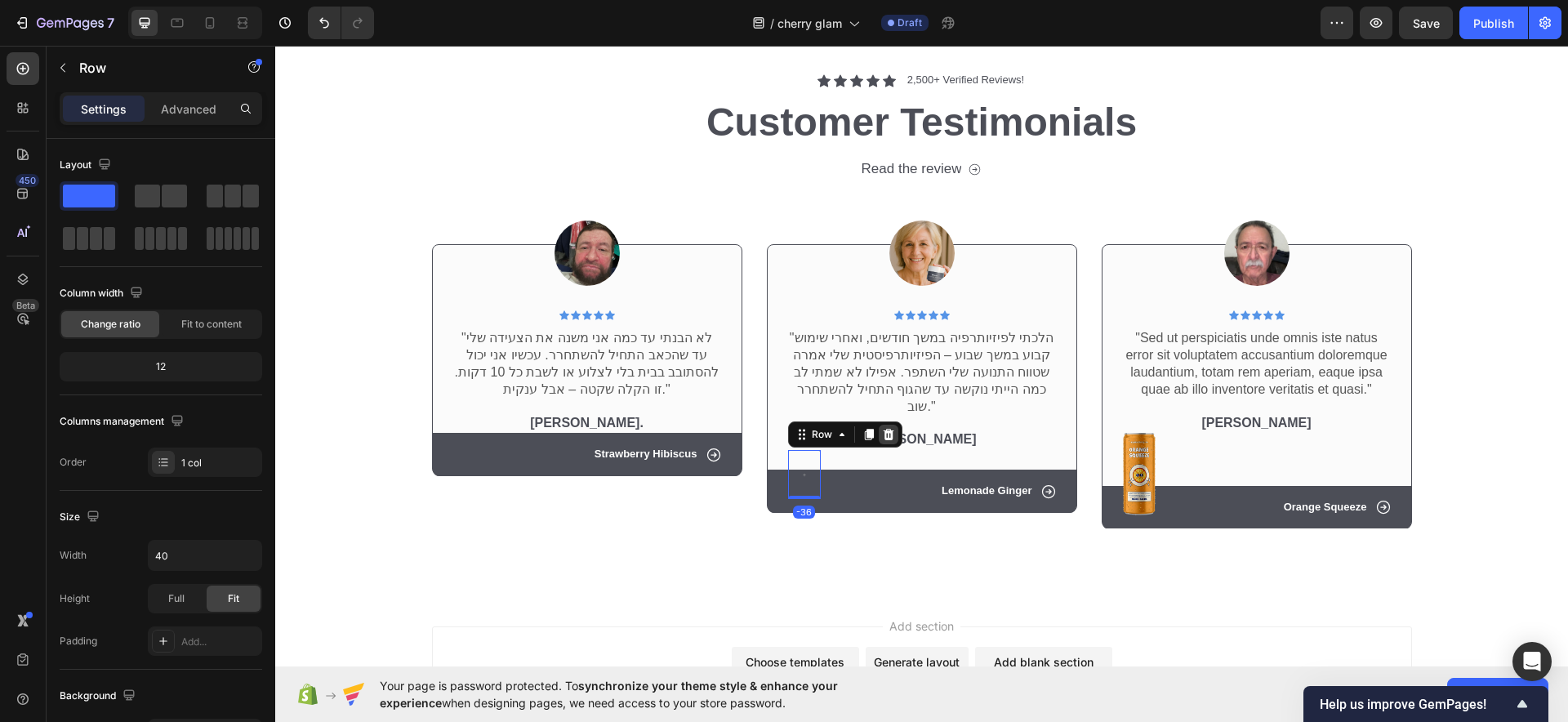
click at [878, 425] on div at bounding box center [888, 435] width 20 height 20
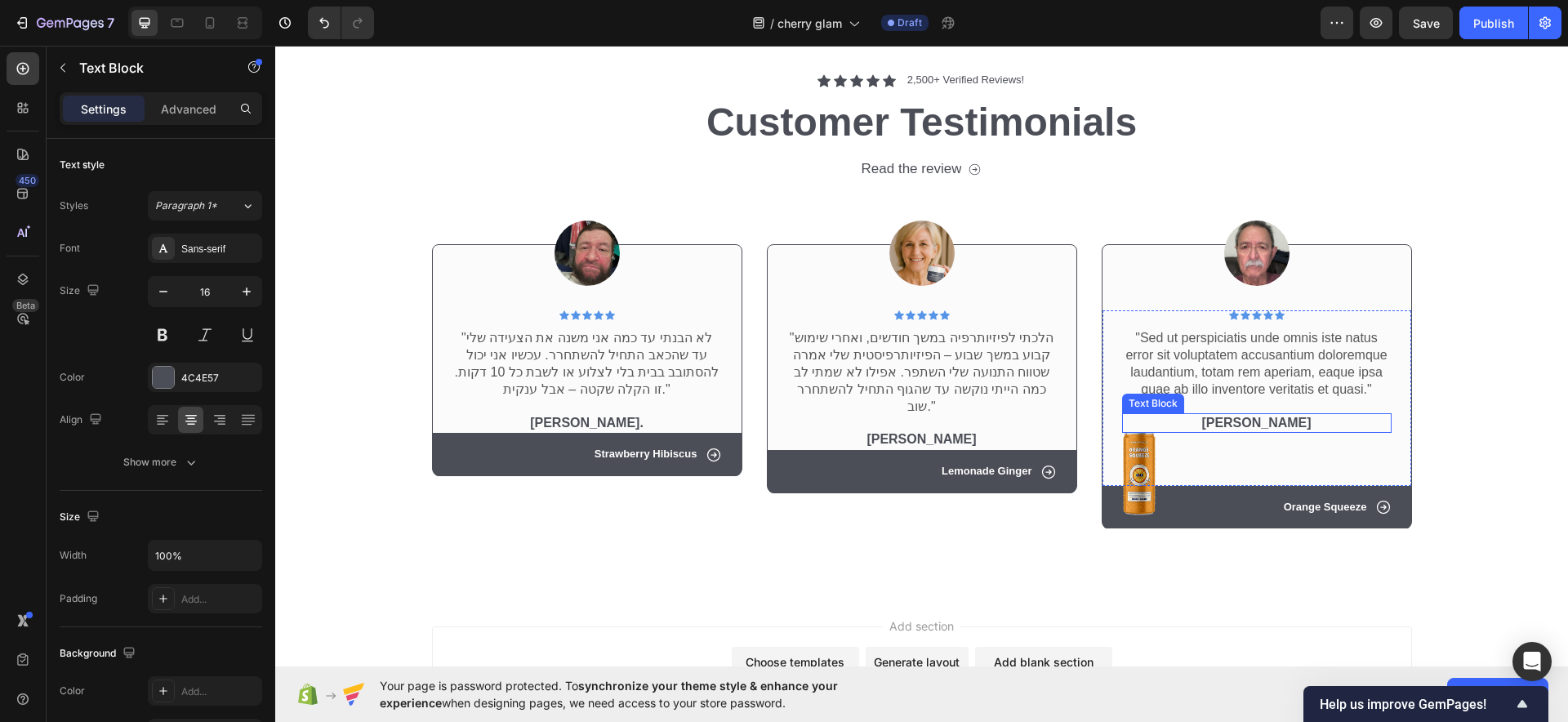
click at [1230, 419] on p "Emma Zalia" at bounding box center [1256, 424] width 266 height 17
click at [1220, 396] on p ""Sed ut perspiciatis unde omnis iste natus error sit voluptatem accusantium dol…" at bounding box center [1256, 364] width 266 height 68
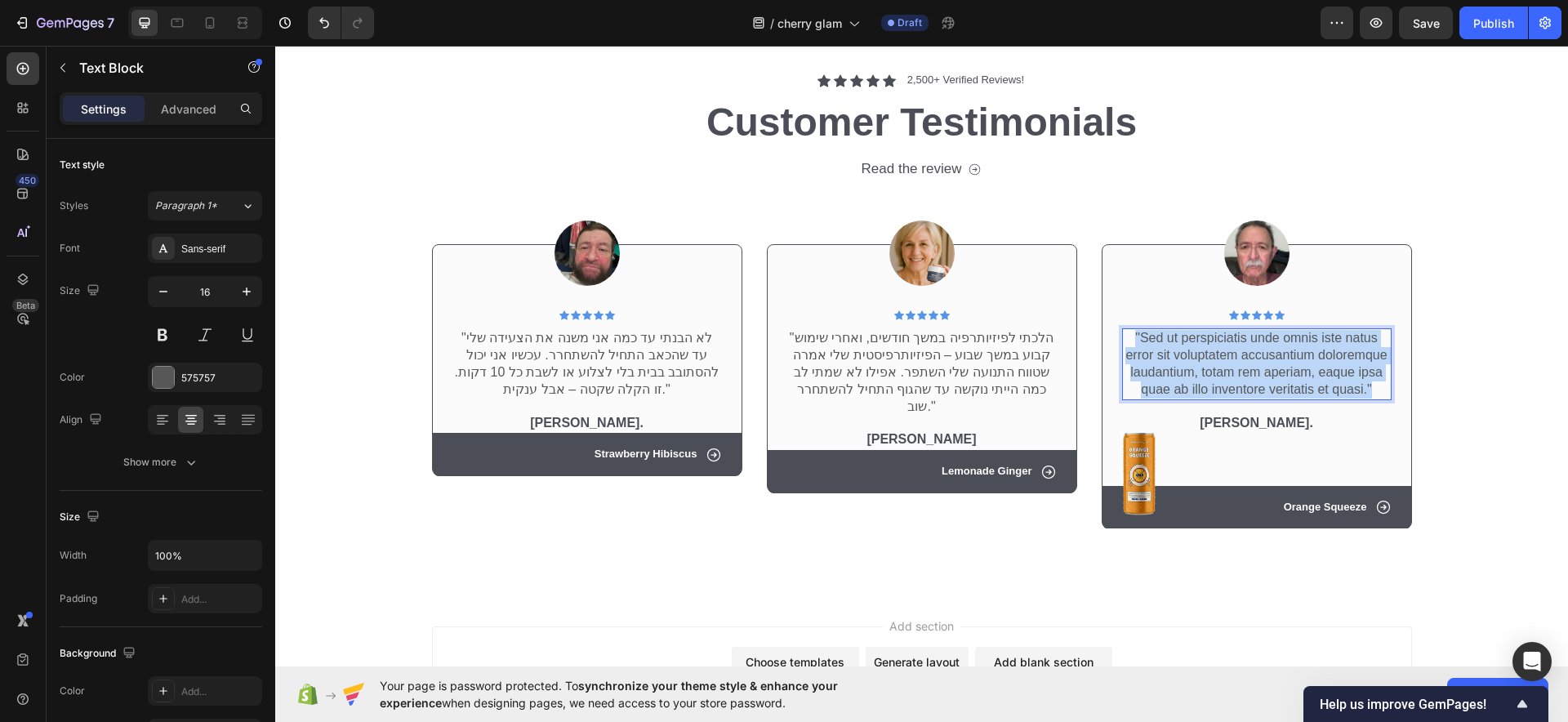
click at [1220, 396] on p ""Sed ut perspiciatis unde omnis iste natus error sit voluptatem accusantium dol…" at bounding box center [1256, 364] width 266 height 68
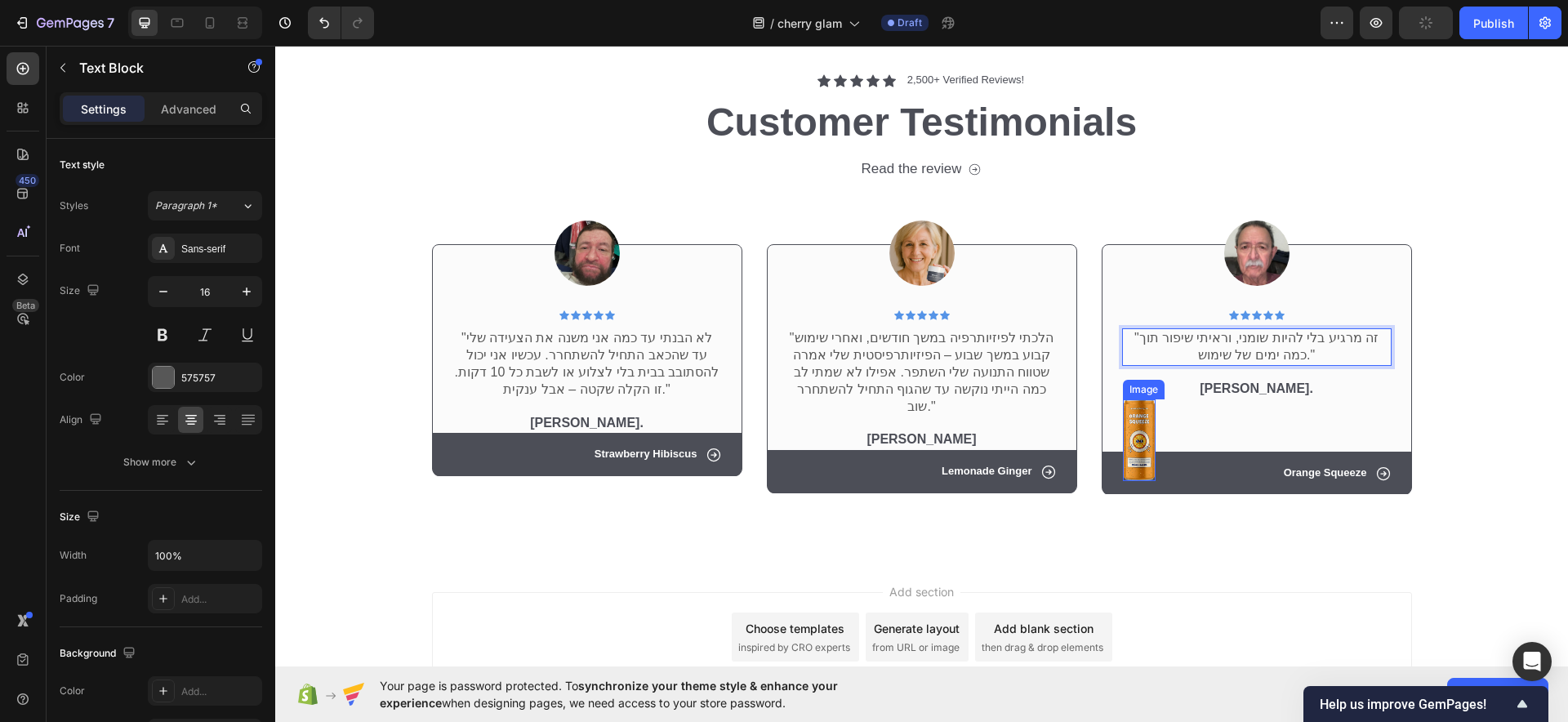
click at [1123, 444] on img at bounding box center [1140, 441] width 33 height 83
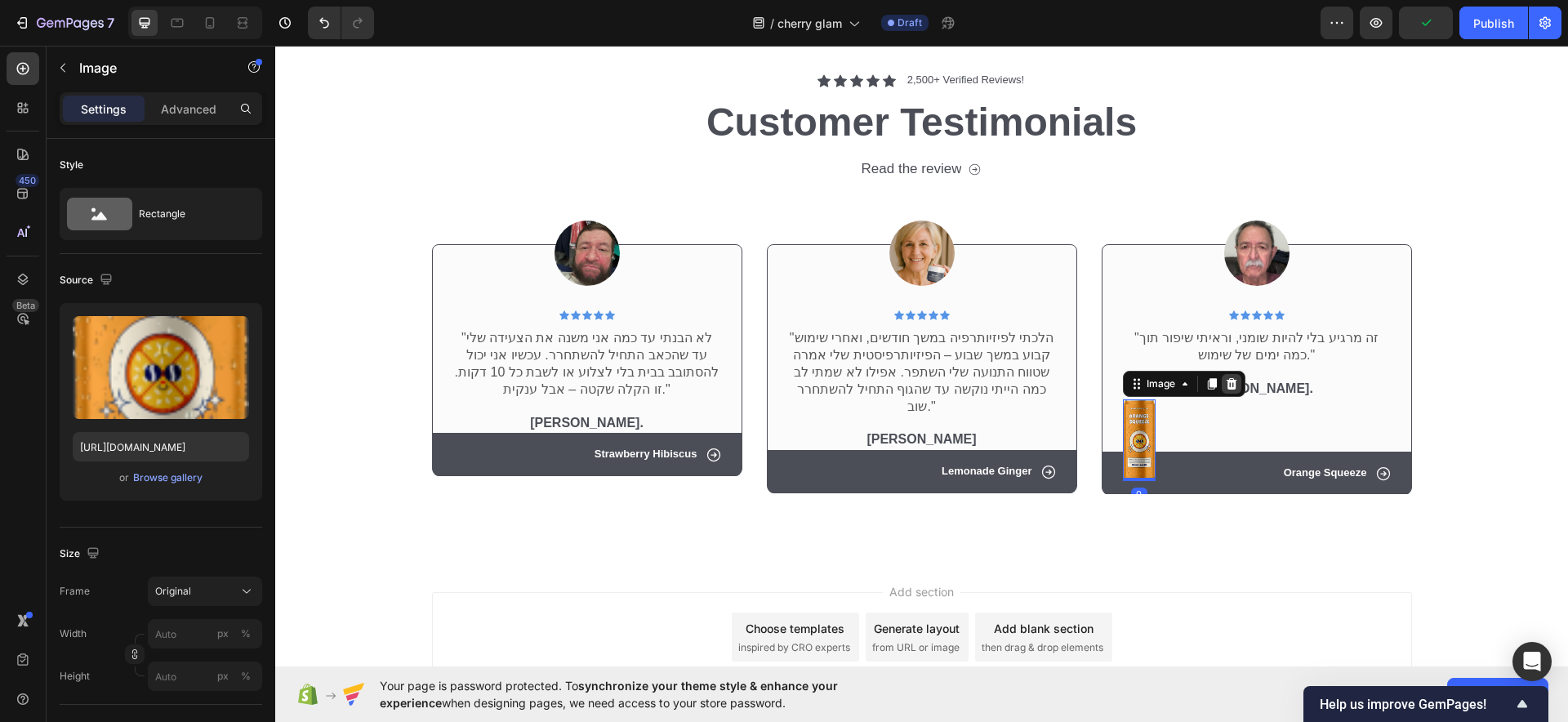
click at [1226, 387] on icon at bounding box center [1231, 384] width 10 height 11
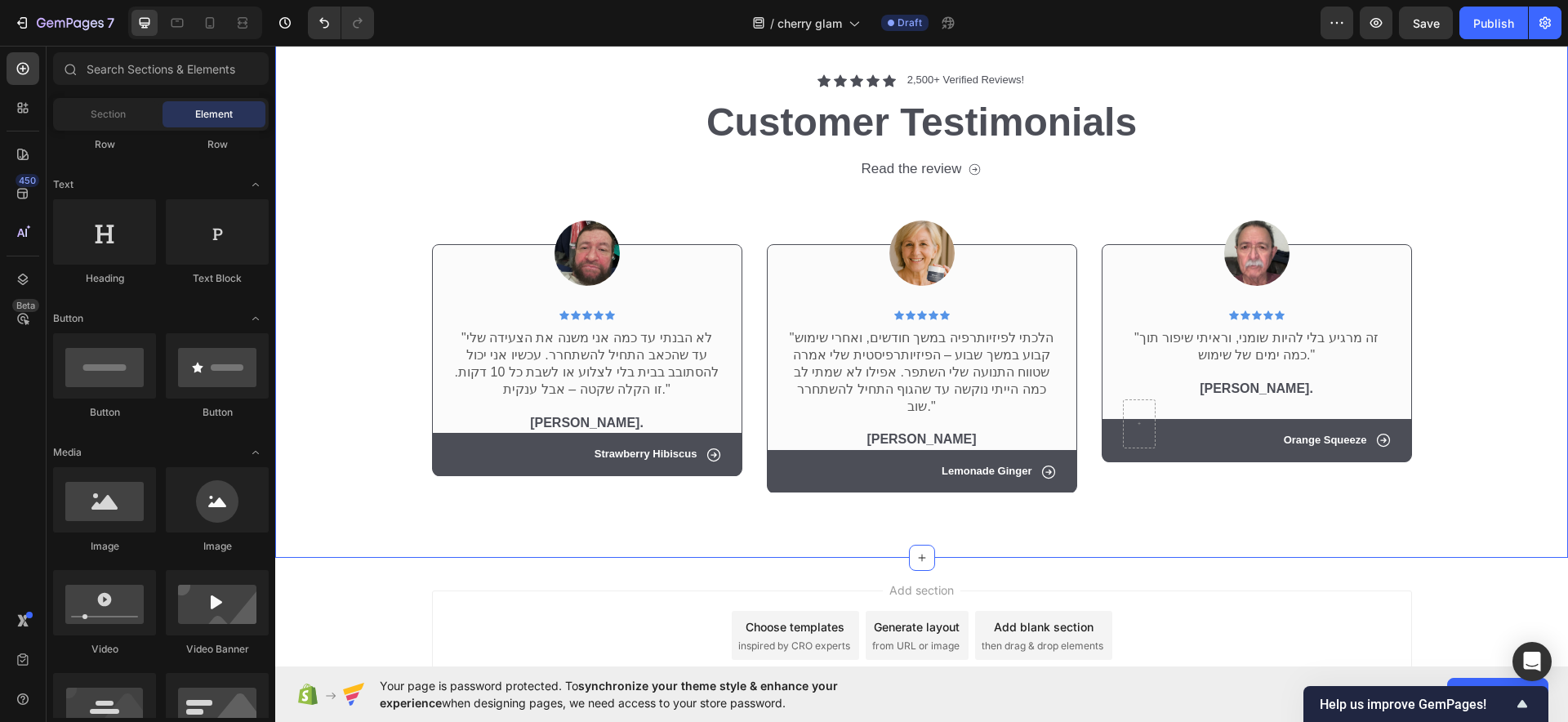
click at [1409, 515] on div "Icon Icon Icon Icon Icon Icon List 2,500+ Verified Reviews! Text Block Row Cust…" at bounding box center [921, 282] width 1293 height 551
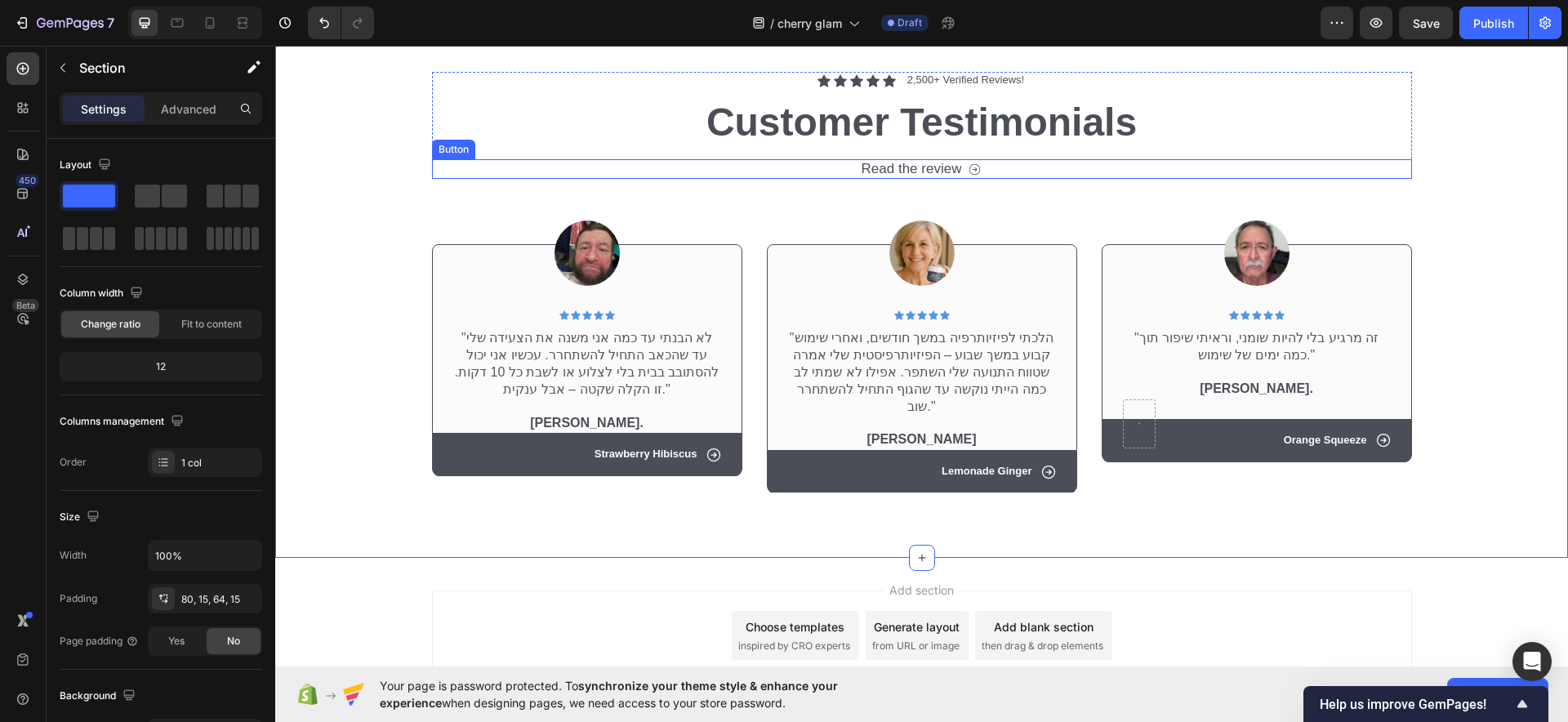
click at [1010, 170] on div "Read the review Button" at bounding box center [921, 169] width 980 height 20
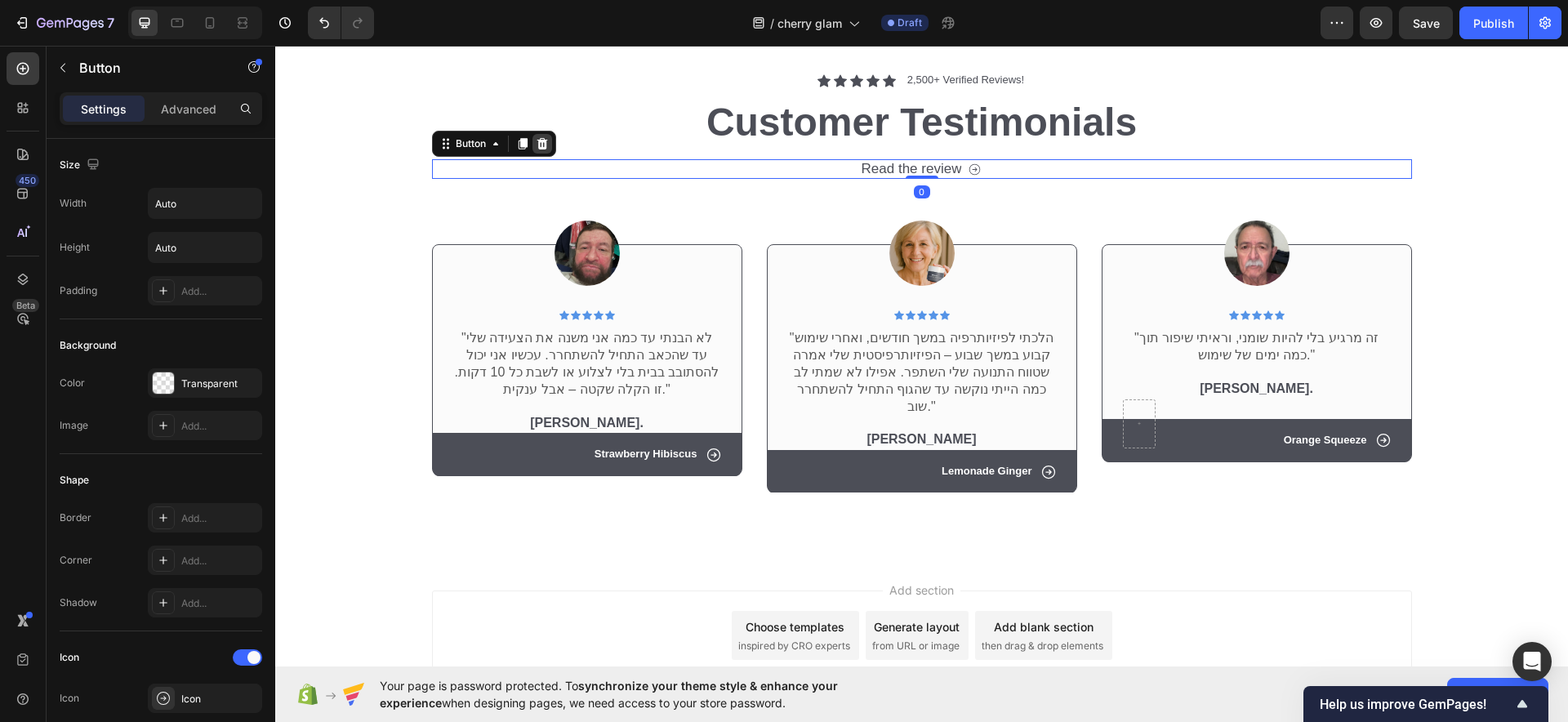
drag, startPoint x: 540, startPoint y: 142, endPoint x: 534, endPoint y: 152, distance: 11.7
click at [534, 152] on div at bounding box center [542, 143] width 20 height 20
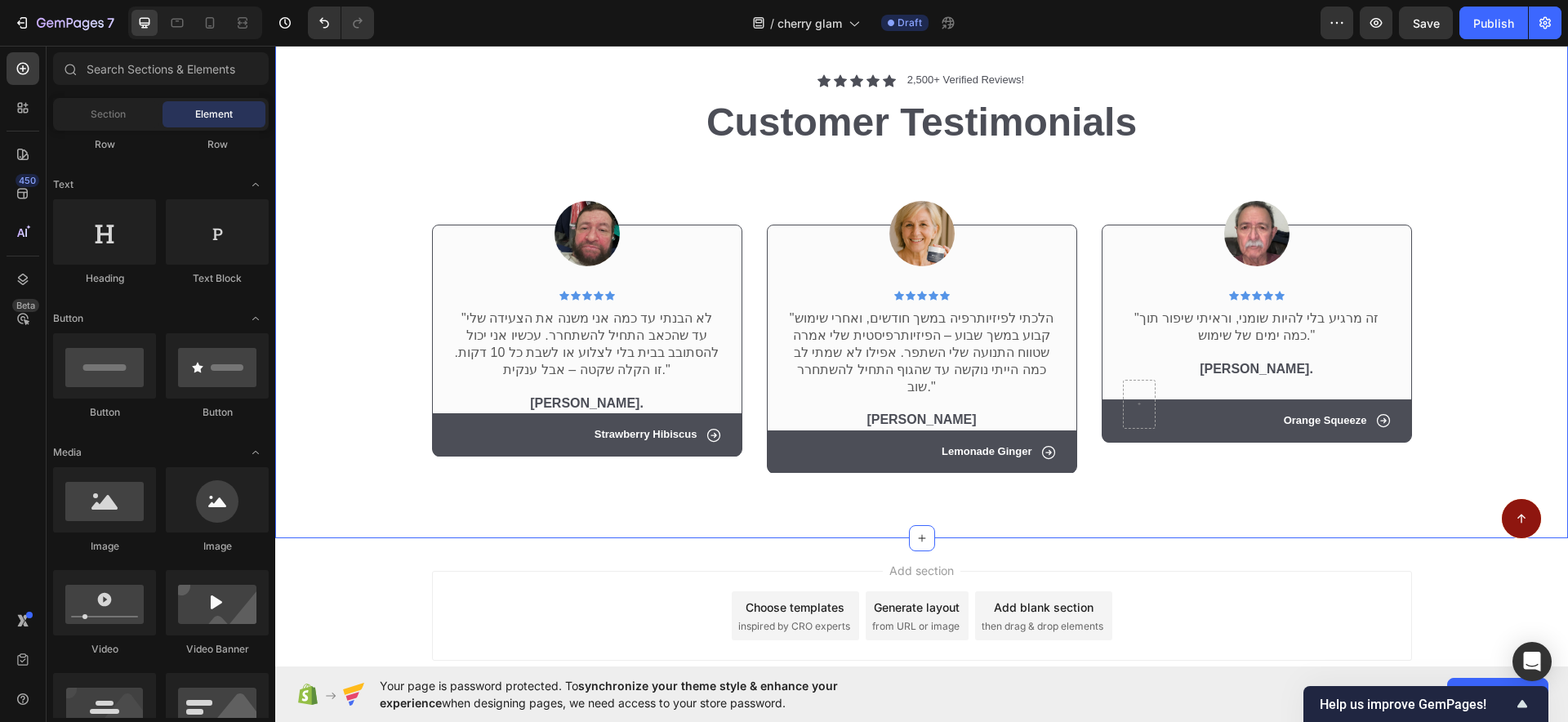
scroll to position [7379, 0]
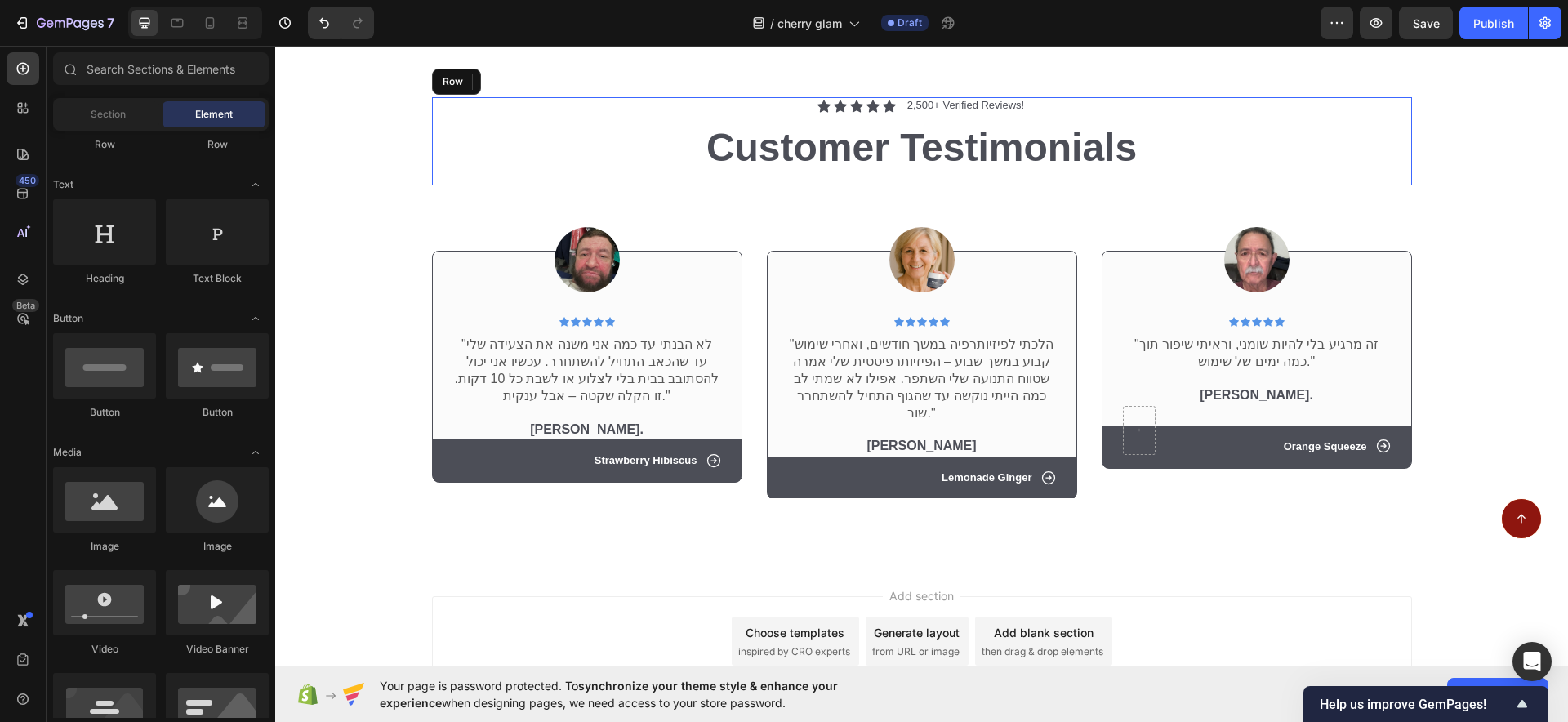
click at [950, 177] on div "Icon Icon Icon Icon Icon Icon List 2,500+ Verified Reviews! Text Block Row Cust…" at bounding box center [921, 141] width 980 height 87
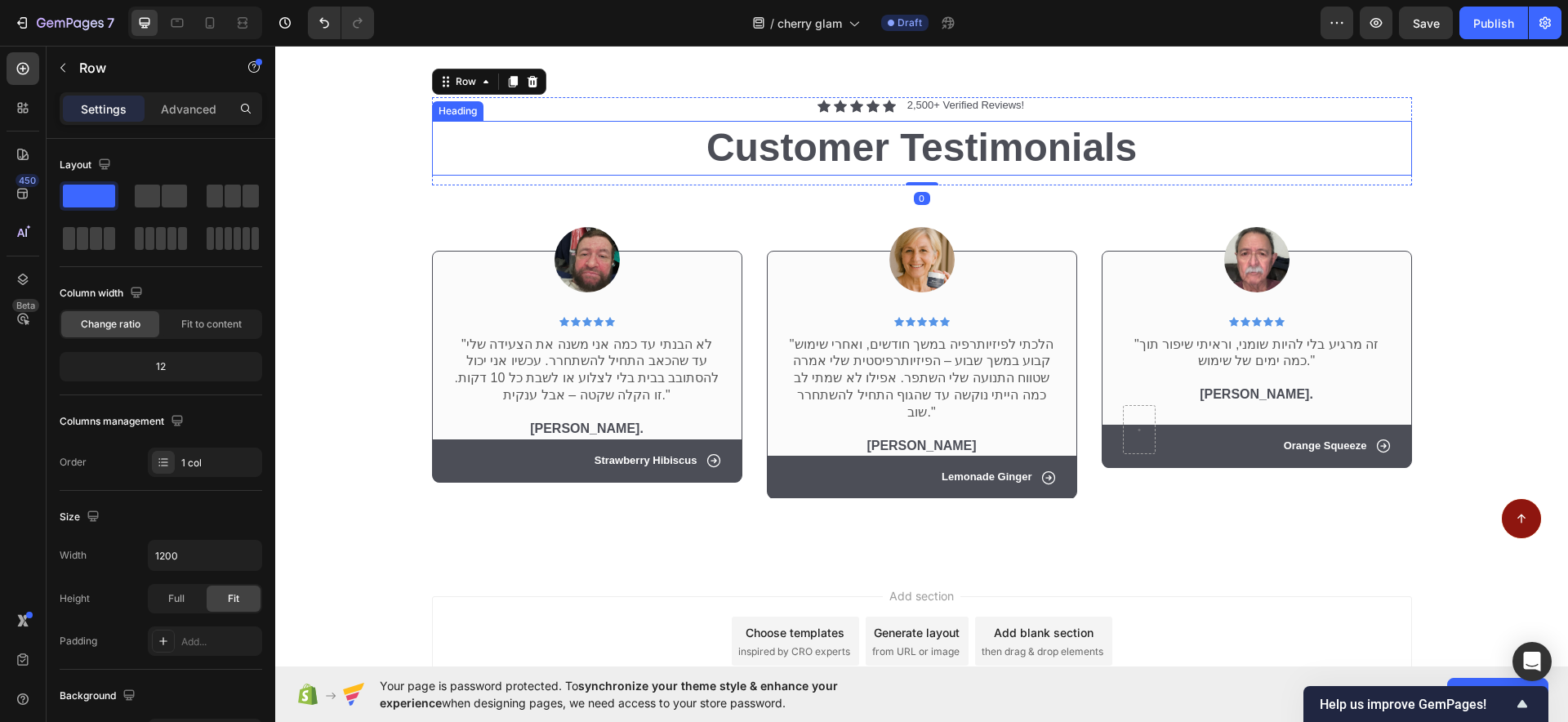
click at [932, 175] on h2 "Customer Testimonials" at bounding box center [921, 148] width 980 height 54
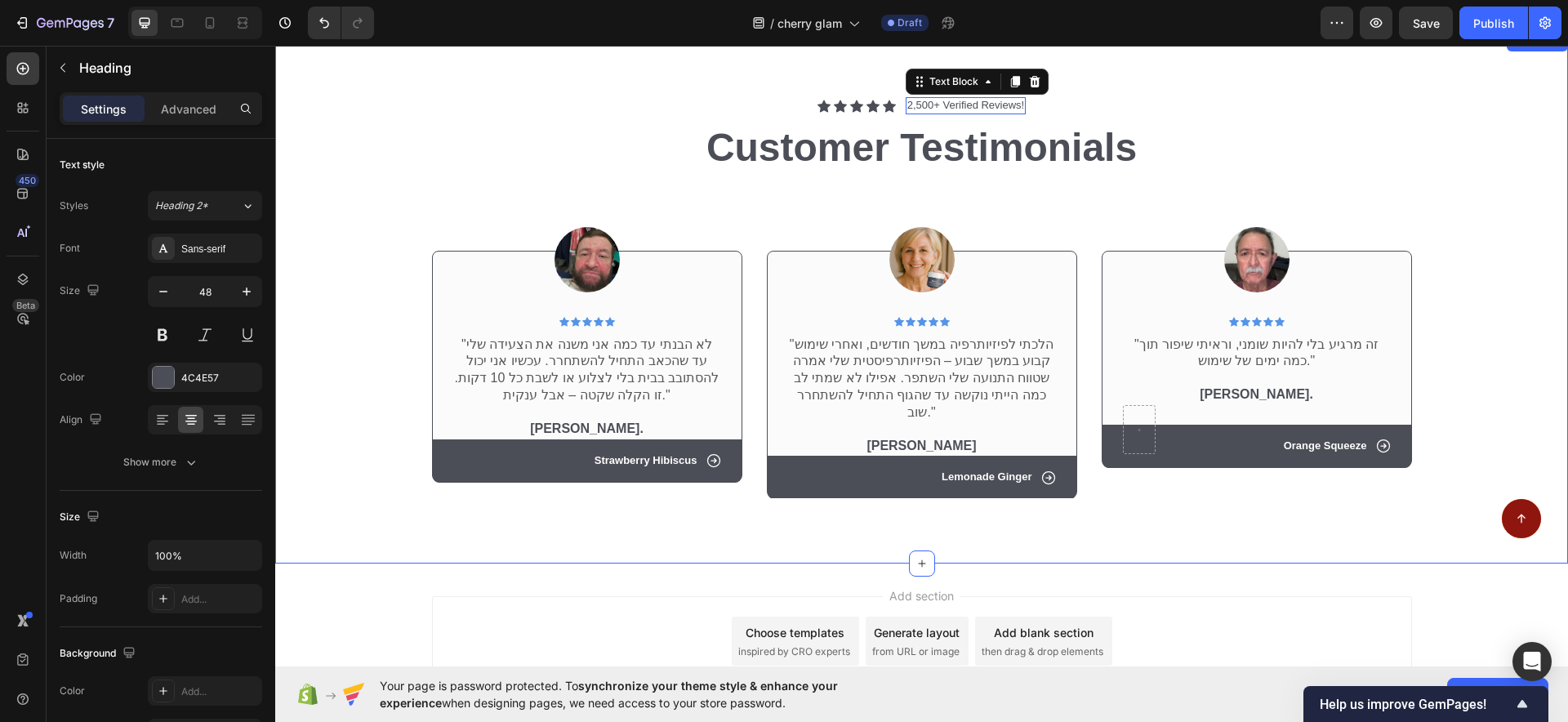
click at [939, 153] on div "Icon Icon Icon Icon Icon Icon List 2,500+ Verified Reviews! Text Block 0 Row Cu…" at bounding box center [921, 298] width 1293 height 532
click at [1029, 87] on icon at bounding box center [1034, 81] width 10 height 11
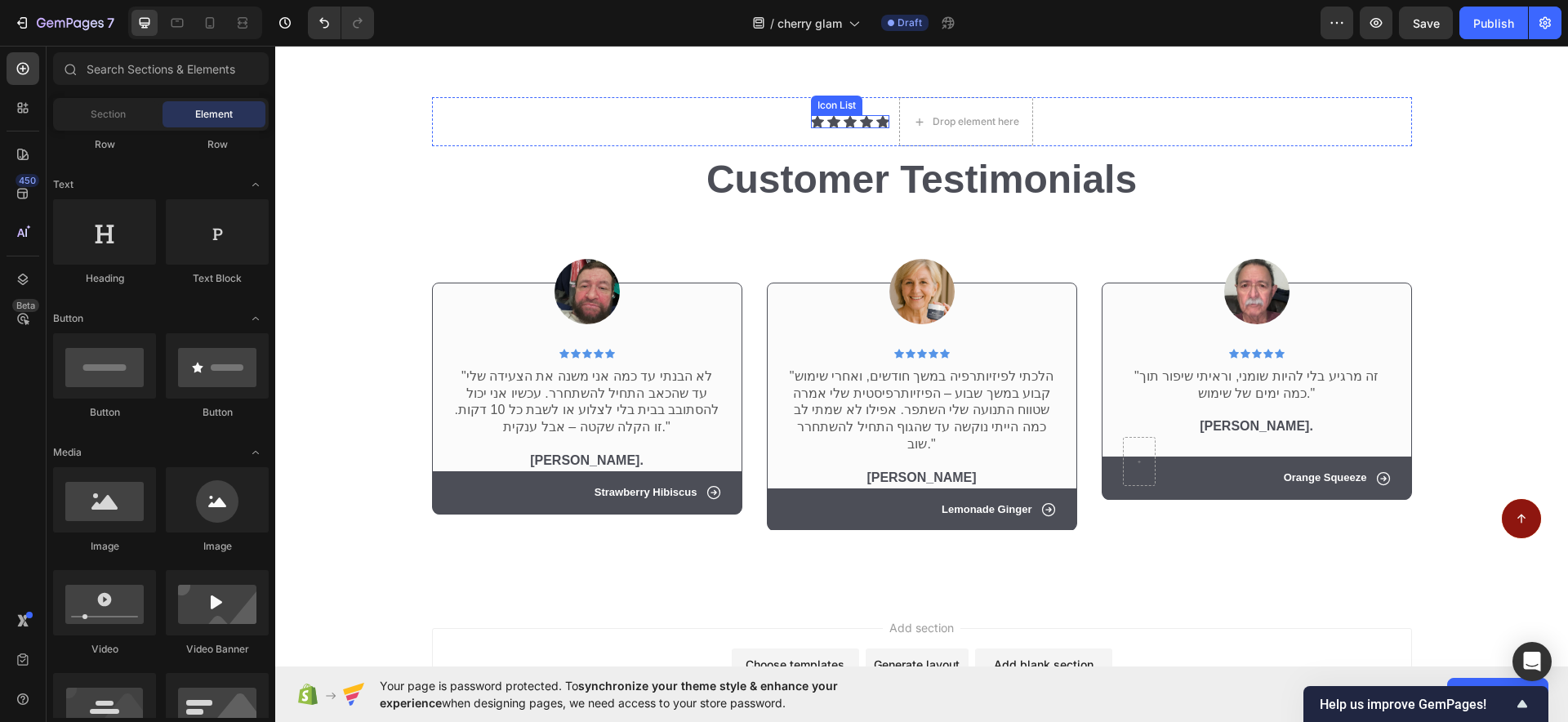
click at [737, 147] on div "Icon Icon Icon Icon Icon Icon List Drop element here Row" at bounding box center [921, 122] width 980 height 49
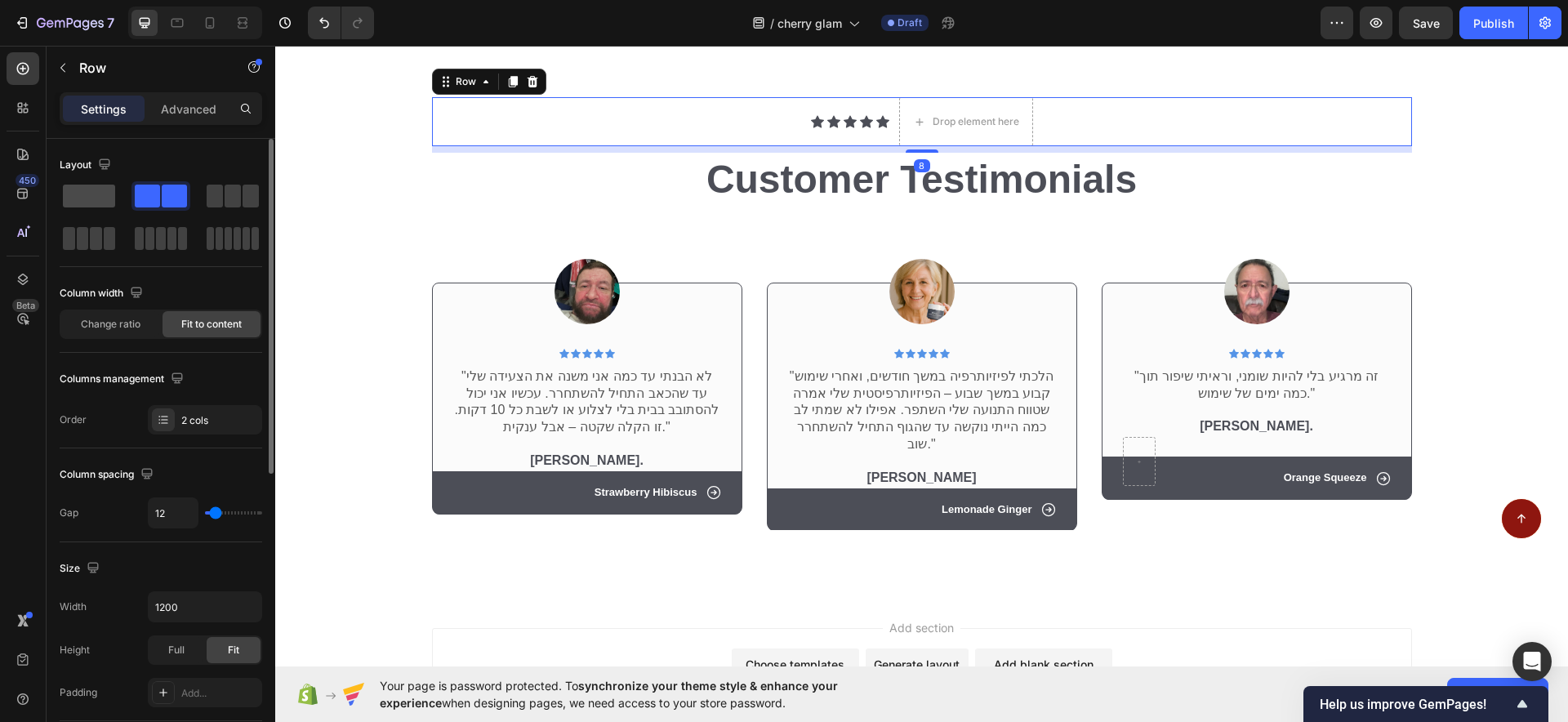
click at [101, 191] on span at bounding box center [89, 196] width 53 height 23
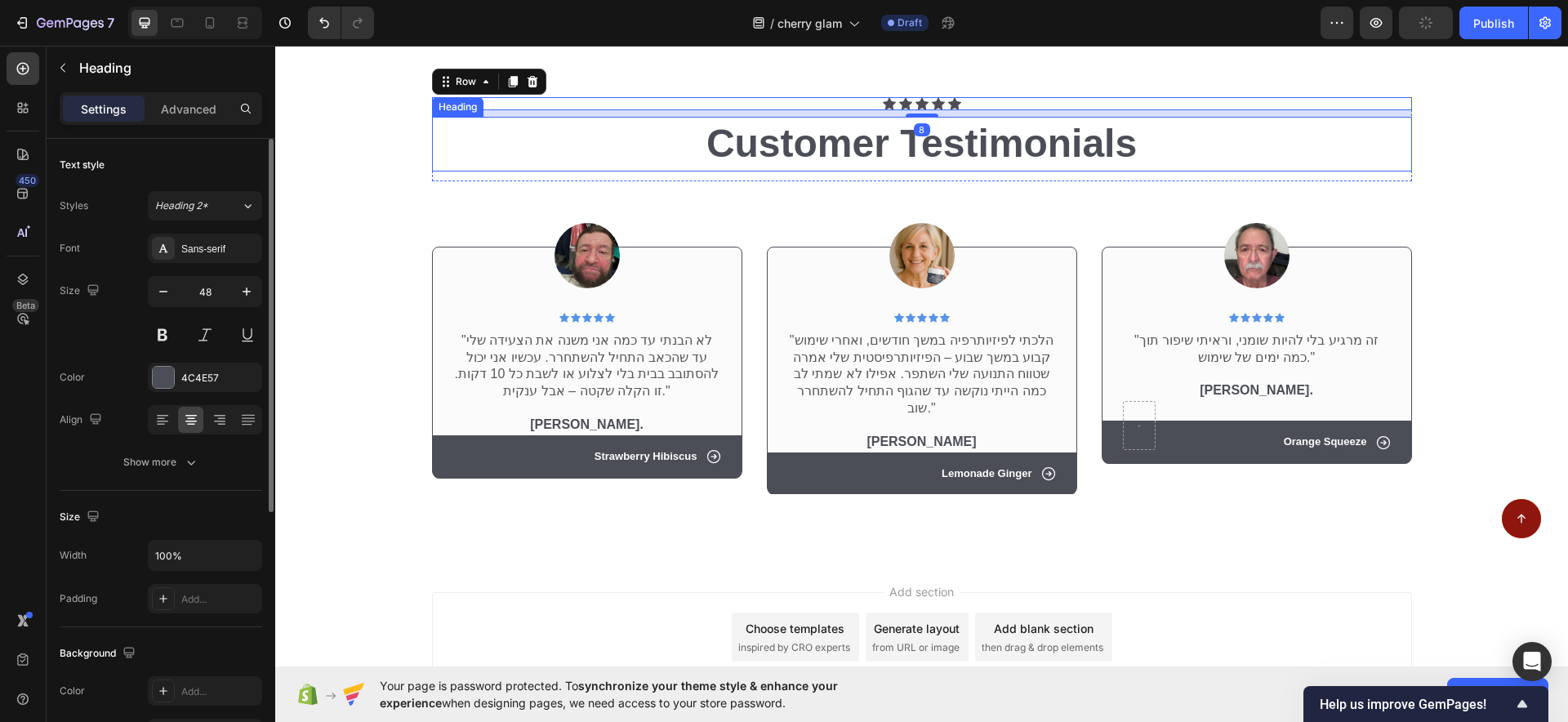
click at [809, 171] on h2 "Customer Testimonials" at bounding box center [921, 143] width 980 height 54
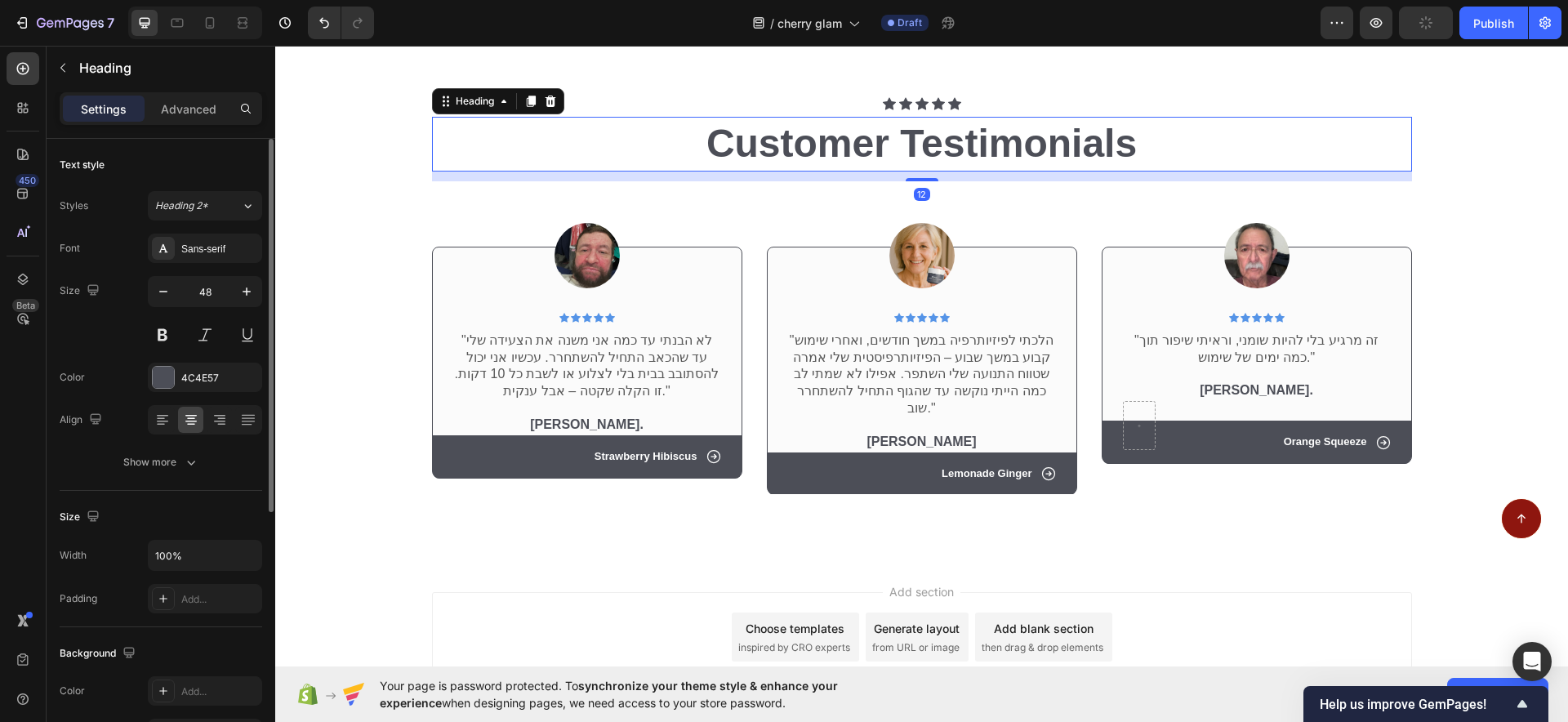
click at [809, 171] on h2 "Customer Testimonials" at bounding box center [921, 143] width 980 height 54
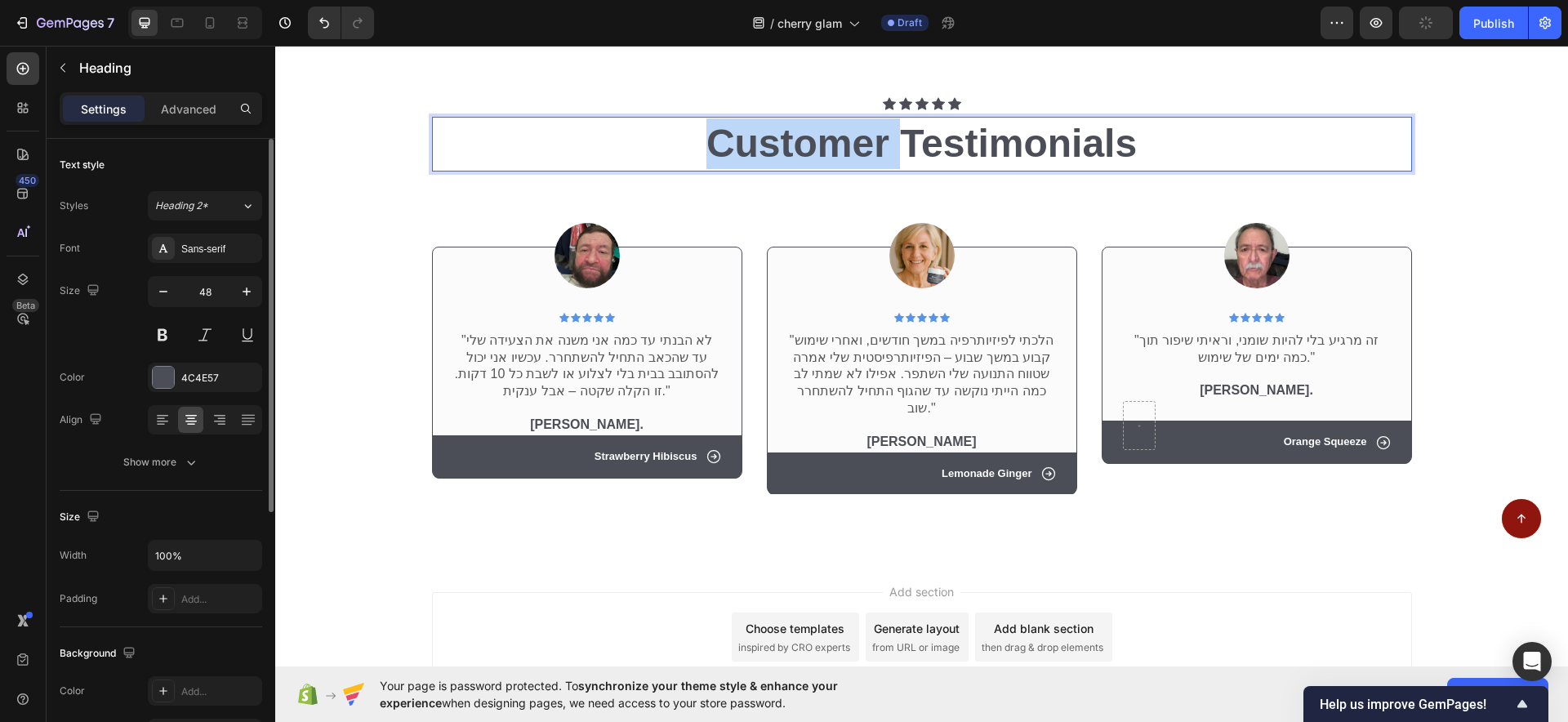
click at [809, 169] on p "Customer Testimonials" at bounding box center [921, 143] width 977 height 51
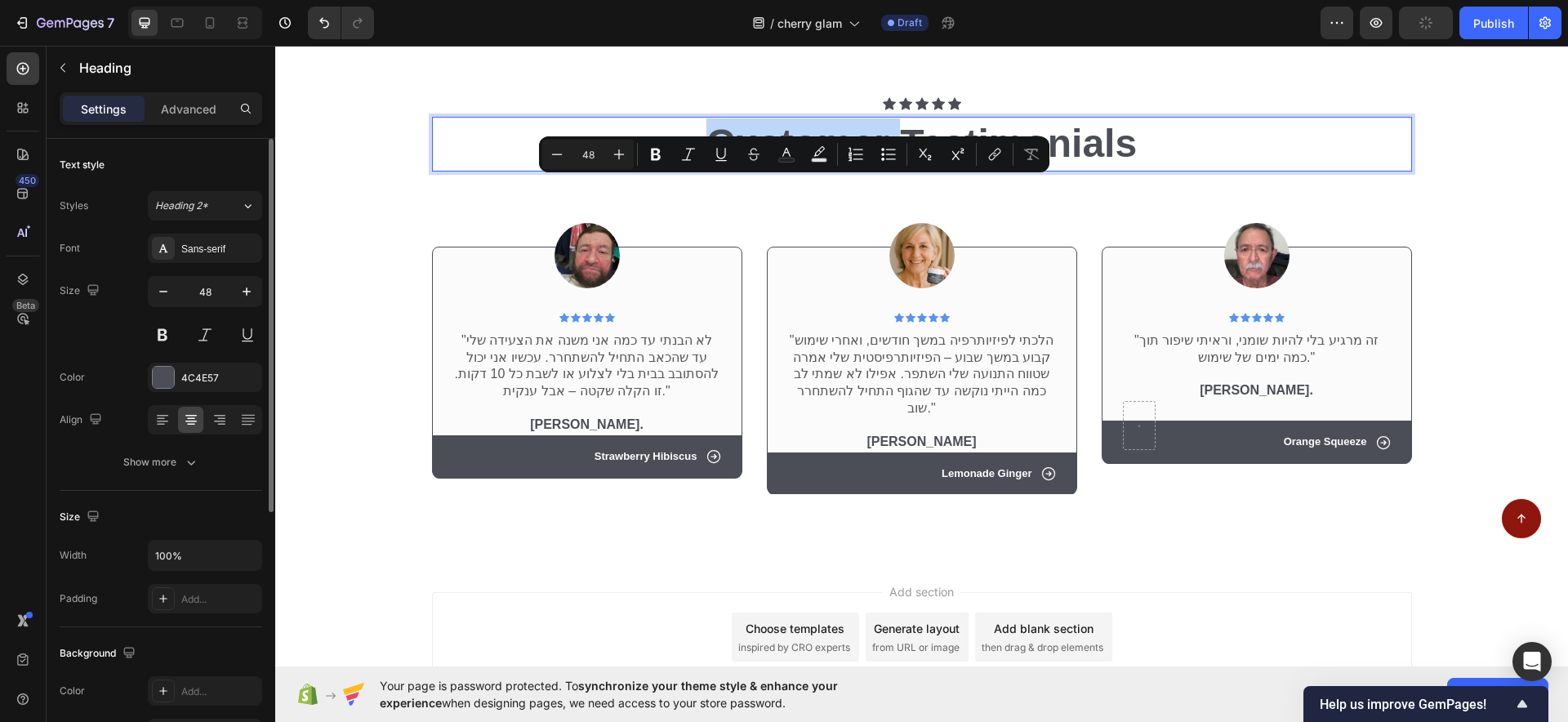
drag, startPoint x: 809, startPoint y: 198, endPoint x: 783, endPoint y: 204, distance: 26.7
click at [783, 169] on p "Customer Testimonials" at bounding box center [921, 143] width 977 height 51
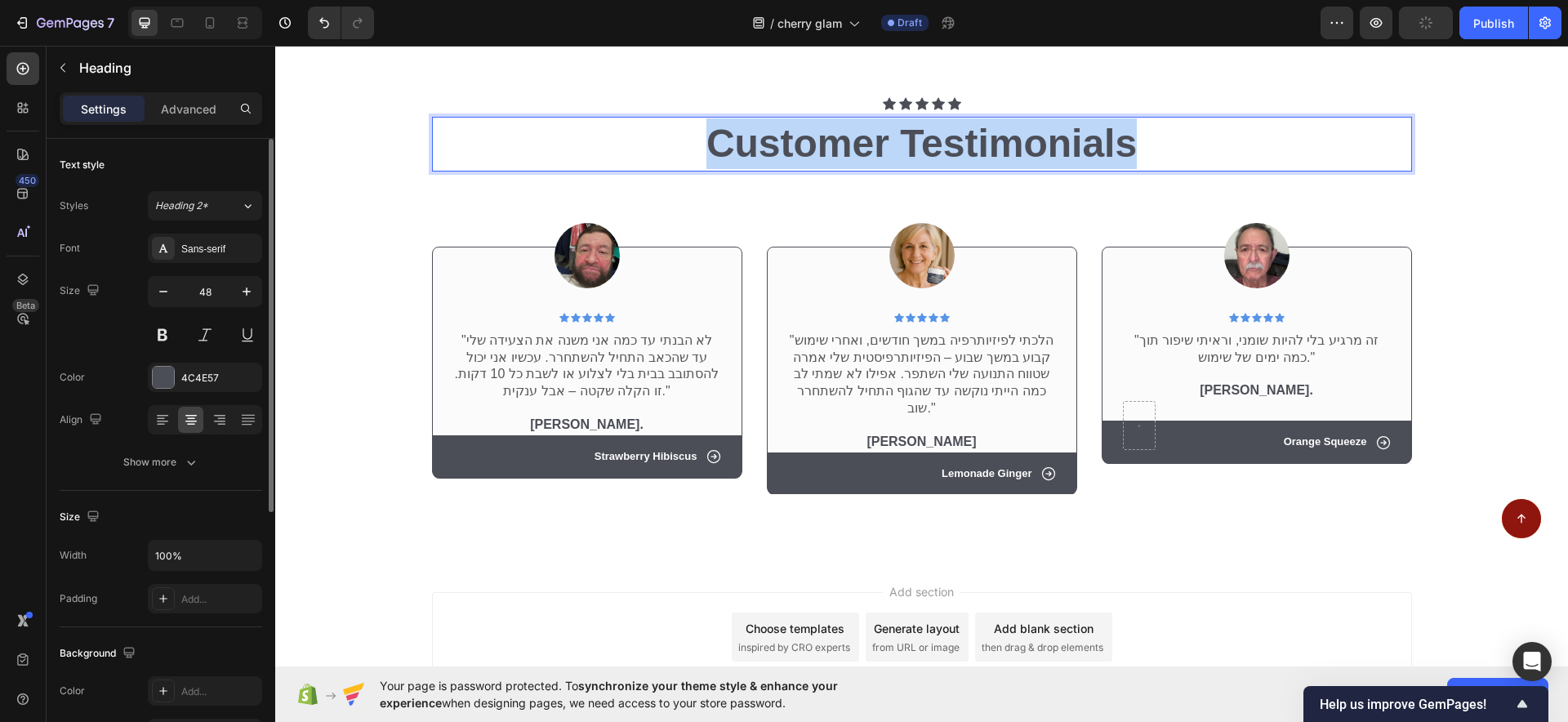
click at [783, 169] on p "Customer Testimonials" at bounding box center [921, 143] width 977 height 51
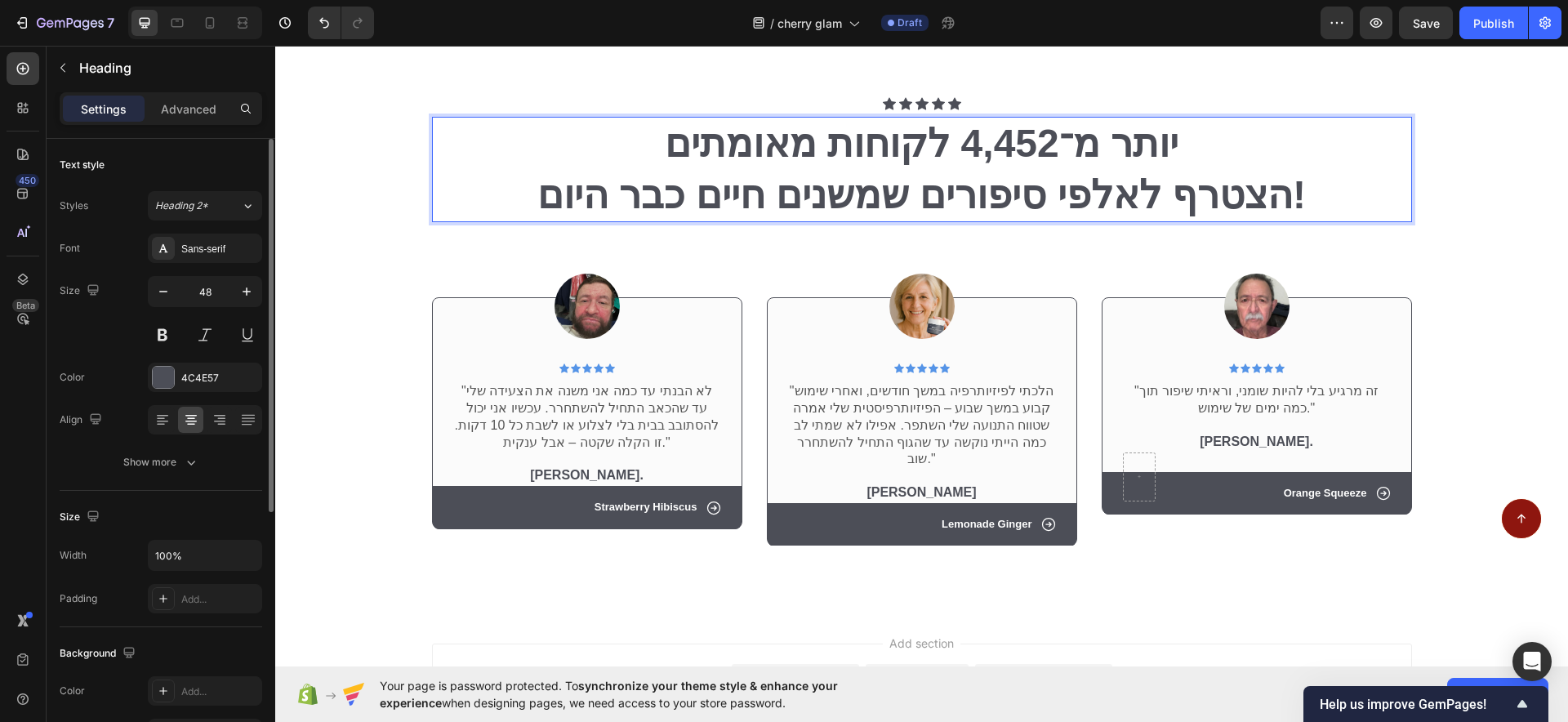
click at [945, 165] on strong "יותר מ־4,452 לקוחות מאומתים" at bounding box center [921, 143] width 514 height 43
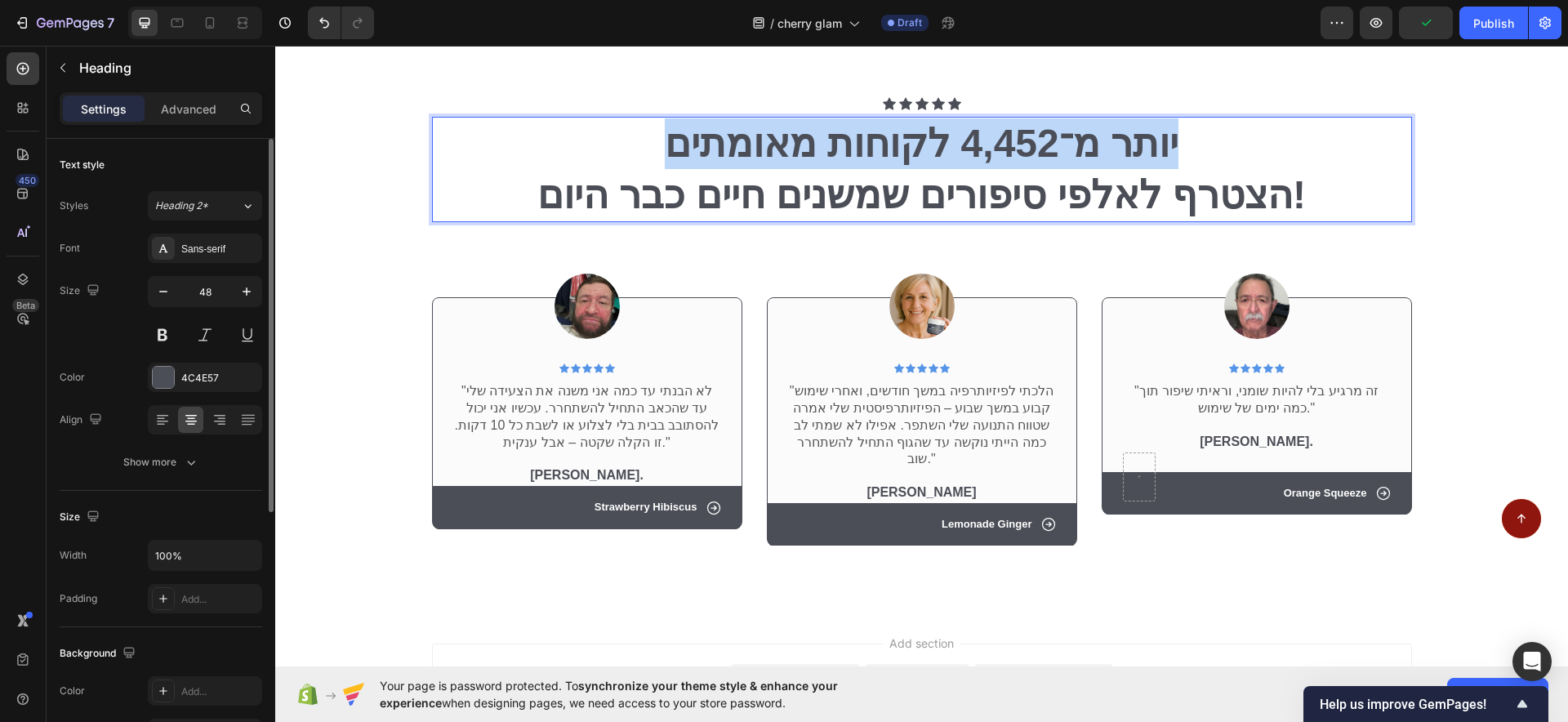
drag, startPoint x: 658, startPoint y: 185, endPoint x: 964, endPoint y: 185, distance: 306.0
click at [1162, 169] on p "יותר מ־4,452 לקוחות מאומתים" at bounding box center [921, 143] width 977 height 51
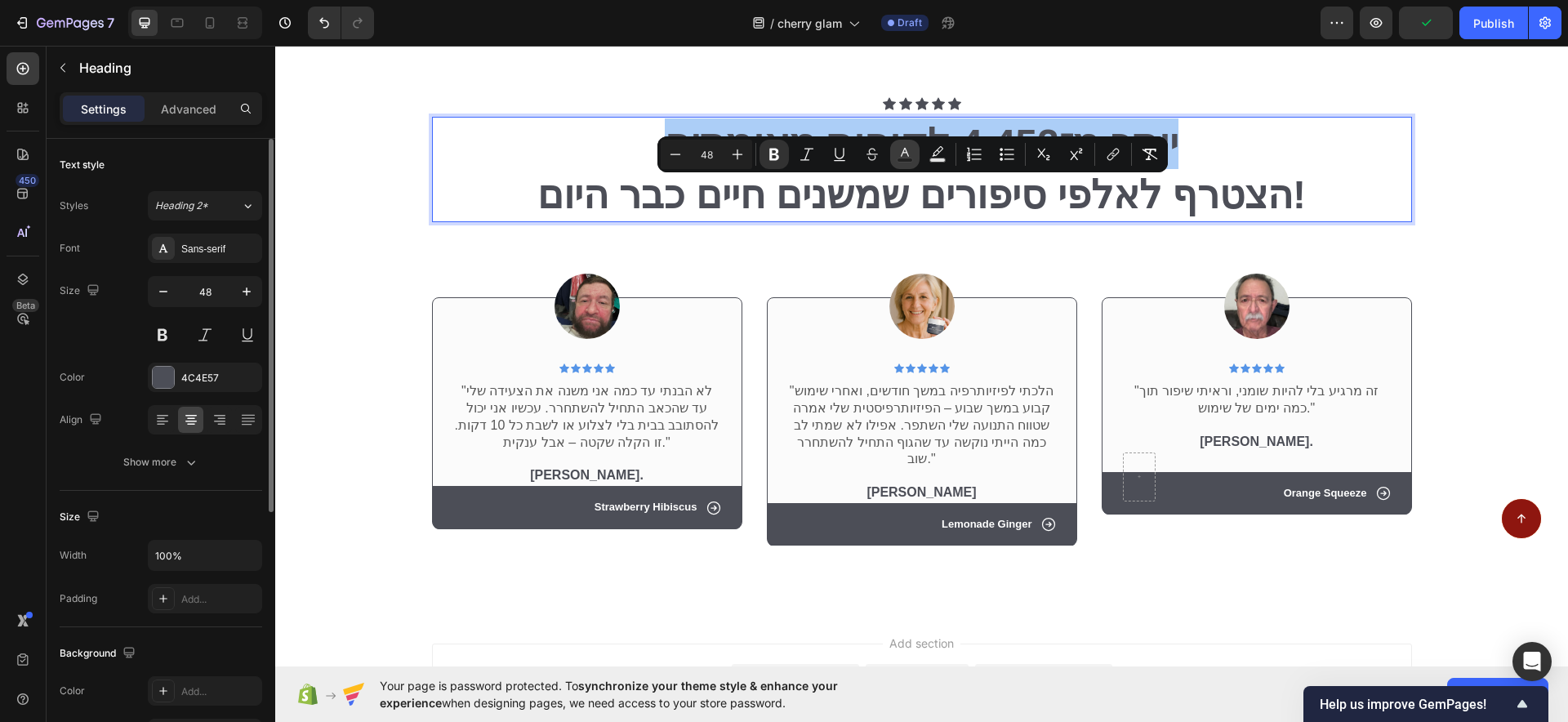
click at [891, 150] on button "Text Color" at bounding box center [905, 154] width 29 height 29
type input "4C4E57"
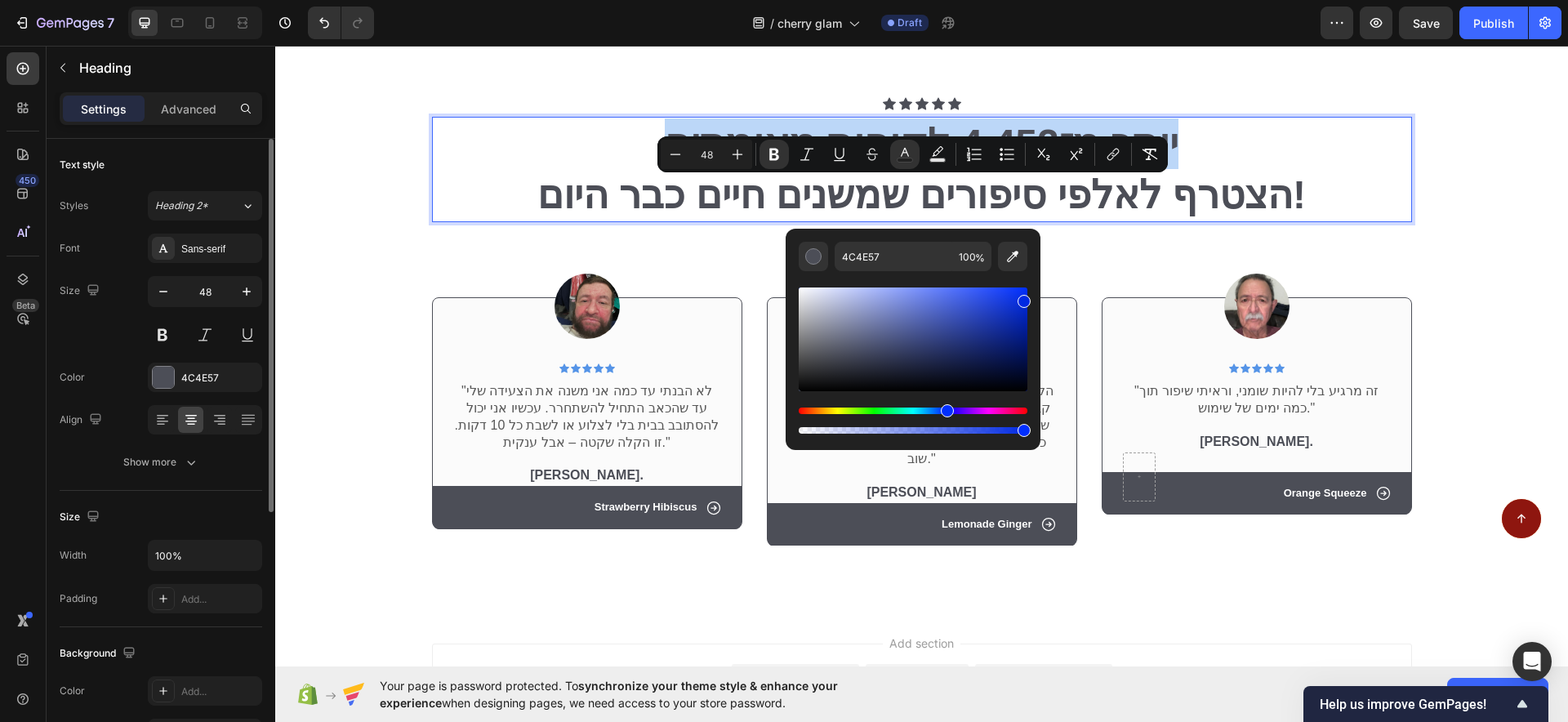
drag, startPoint x: 1184, startPoint y: 361, endPoint x: 1049, endPoint y: 298, distance: 149.0
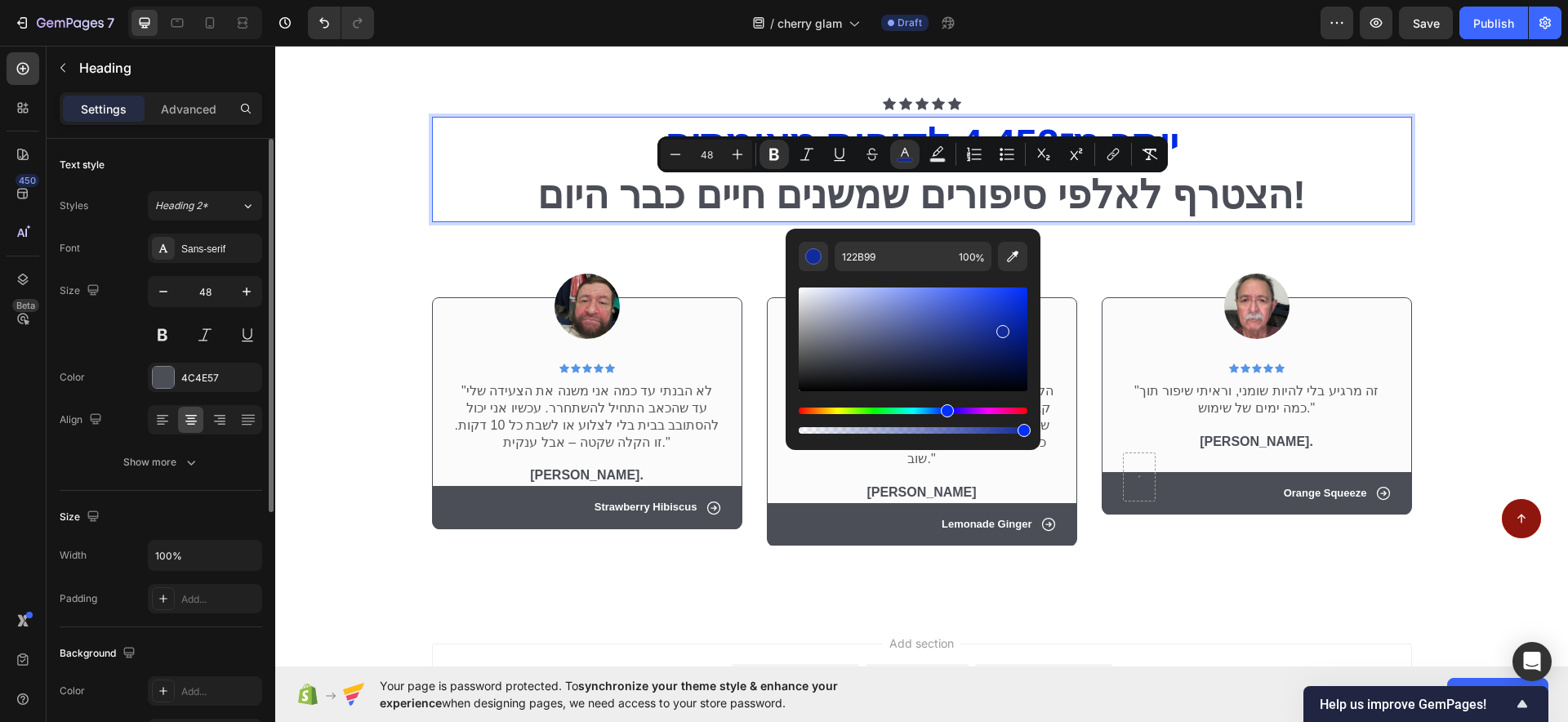
drag, startPoint x: 1011, startPoint y: 303, endPoint x: 996, endPoint y: 329, distance: 30.0
click at [998, 329] on div "Editor contextual toolbar" at bounding box center [912, 339] width 228 height 104
drag, startPoint x: 996, startPoint y: 329, endPoint x: 958, endPoint y: 345, distance: 41.2
click at [958, 345] on div "Editor contextual toolbar" at bounding box center [959, 348] width 13 height 13
click at [960, 348] on div "Editor contextual toolbar" at bounding box center [912, 339] width 228 height 104
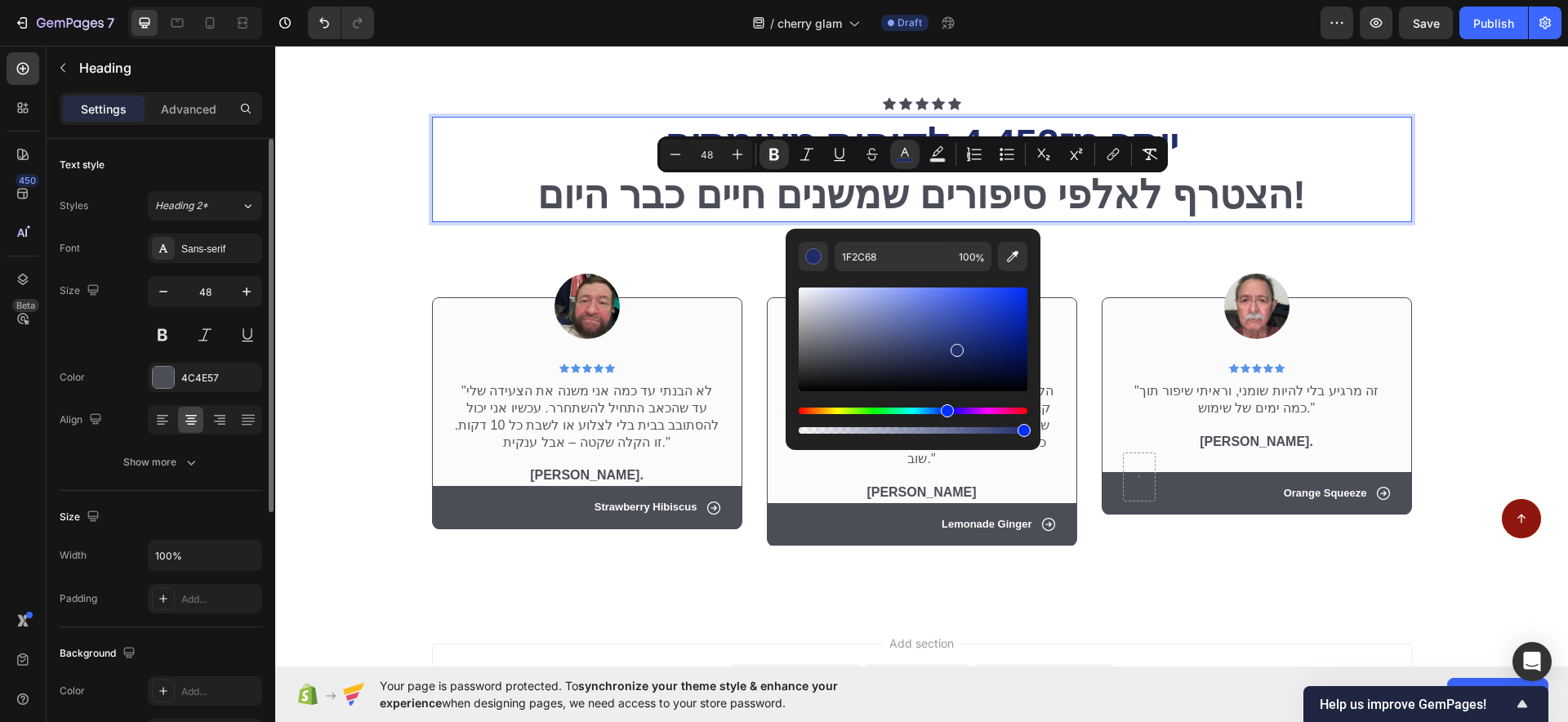
drag, startPoint x: 965, startPoint y: 348, endPoint x: 952, endPoint y: 374, distance: 29.1
click at [951, 344] on div "Editor contextual toolbar" at bounding box center [957, 350] width 13 height 13
type input "2E3C7A"
click at [1001, 434] on div "Editor contextual toolbar" at bounding box center [912, 430] width 228 height 7
type input "89"
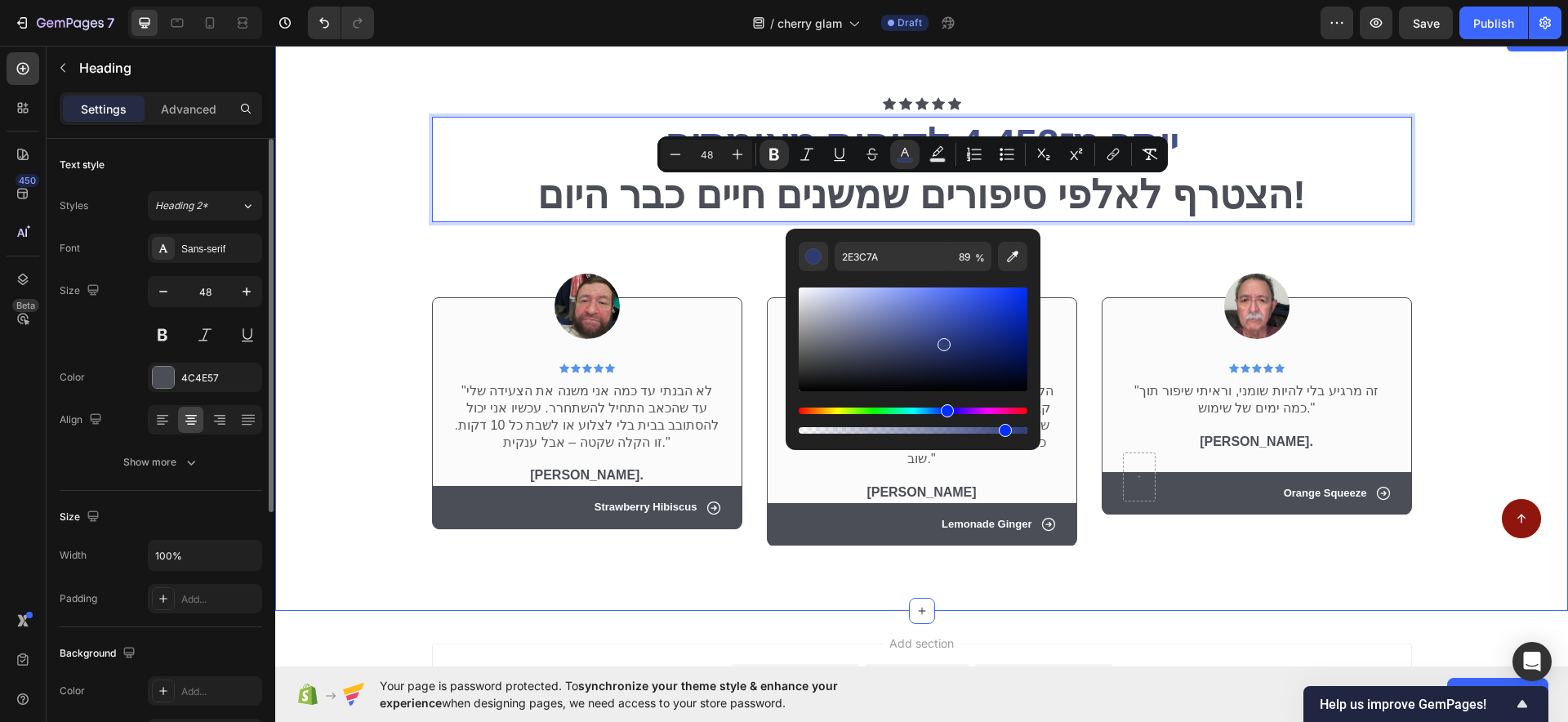
click at [1268, 101] on div "Icon Icon Icon Icon Icon Icon List Row יותר מ־4,452 לקוחות מאומתים הצטרף לאלפי …" at bounding box center [921, 322] width 1293 height 580
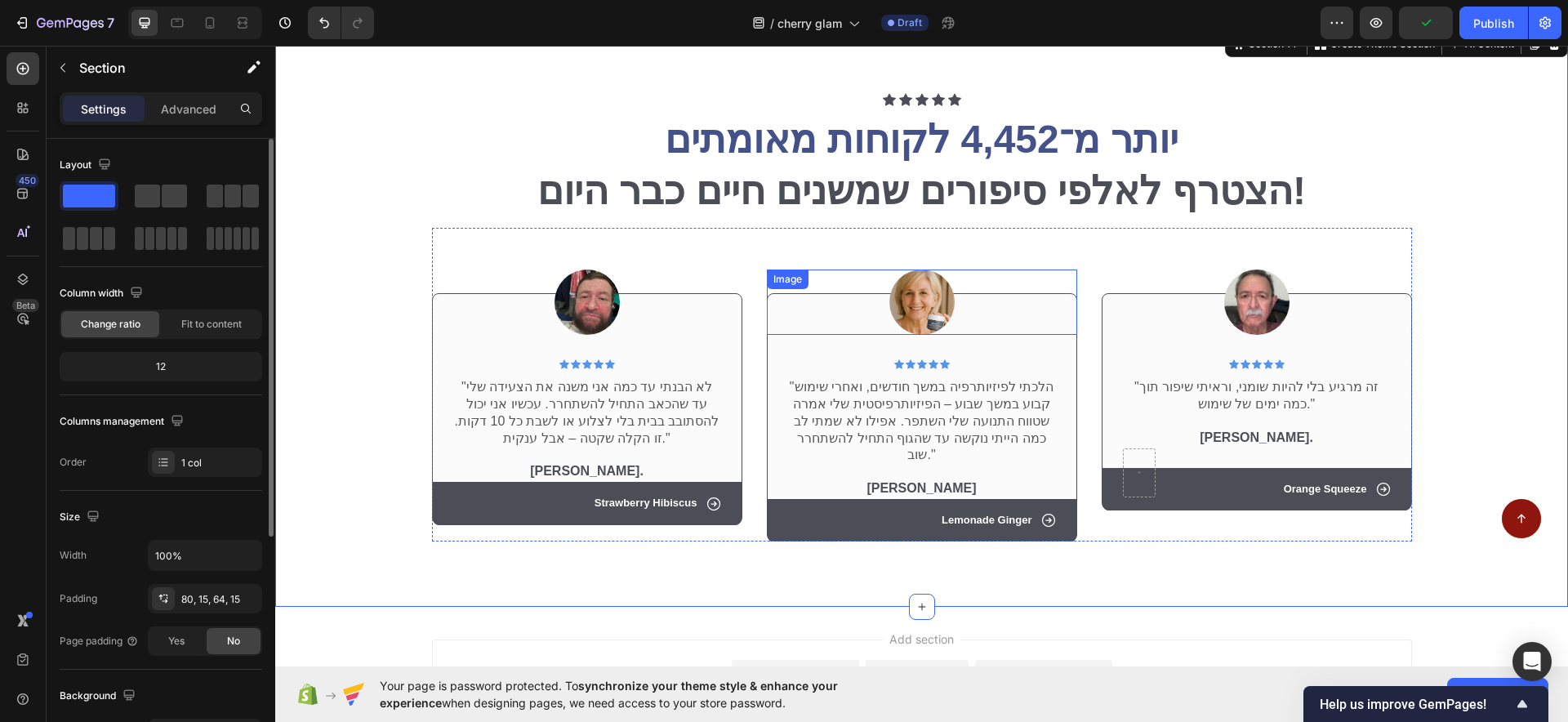
scroll to position [7355, 0]
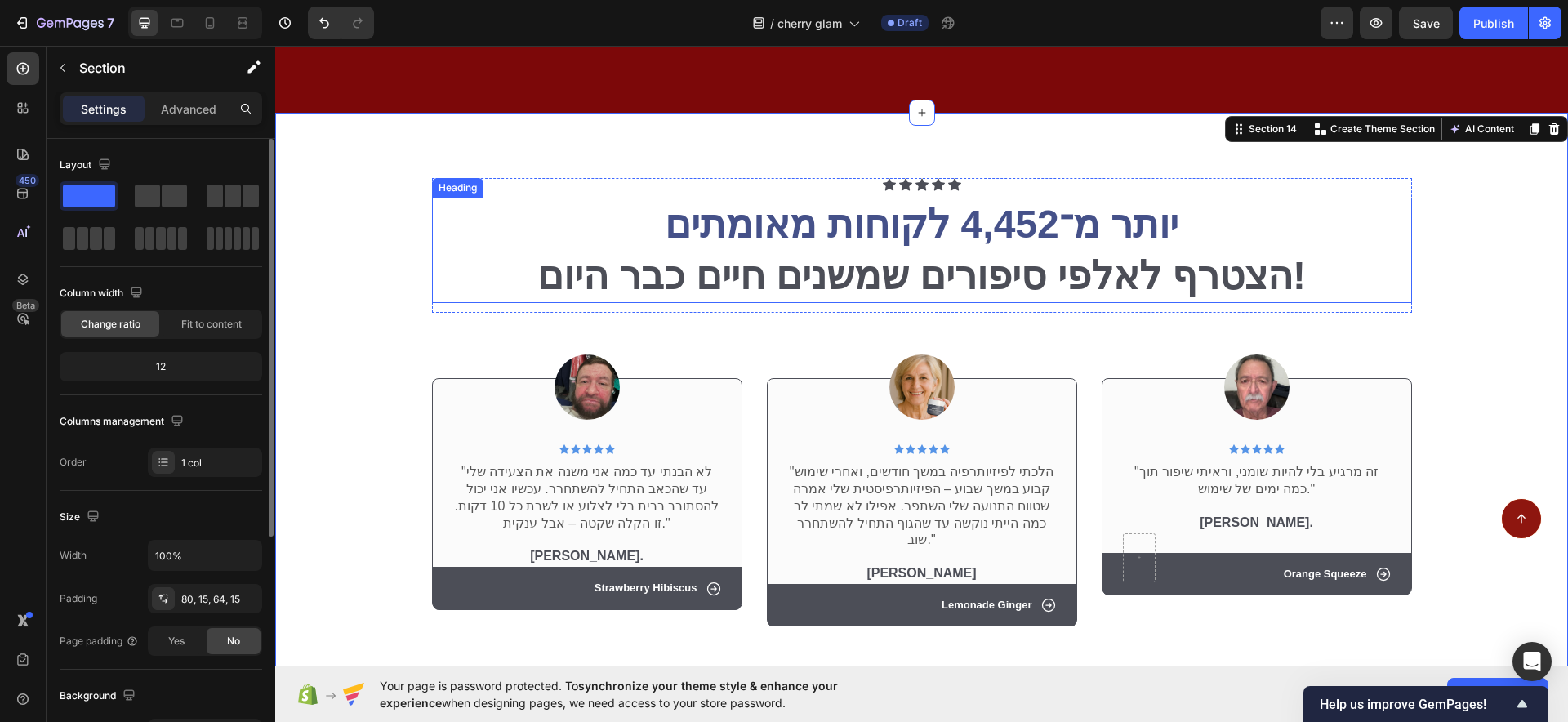
click at [878, 285] on p "⁠⁠⁠⁠⁠⁠⁠ יותר מ־4,452 לקוחות מאומתים הצטרף לאלפי סיפורים שמשנים חיים כבר היום!" at bounding box center [921, 250] width 977 height 102
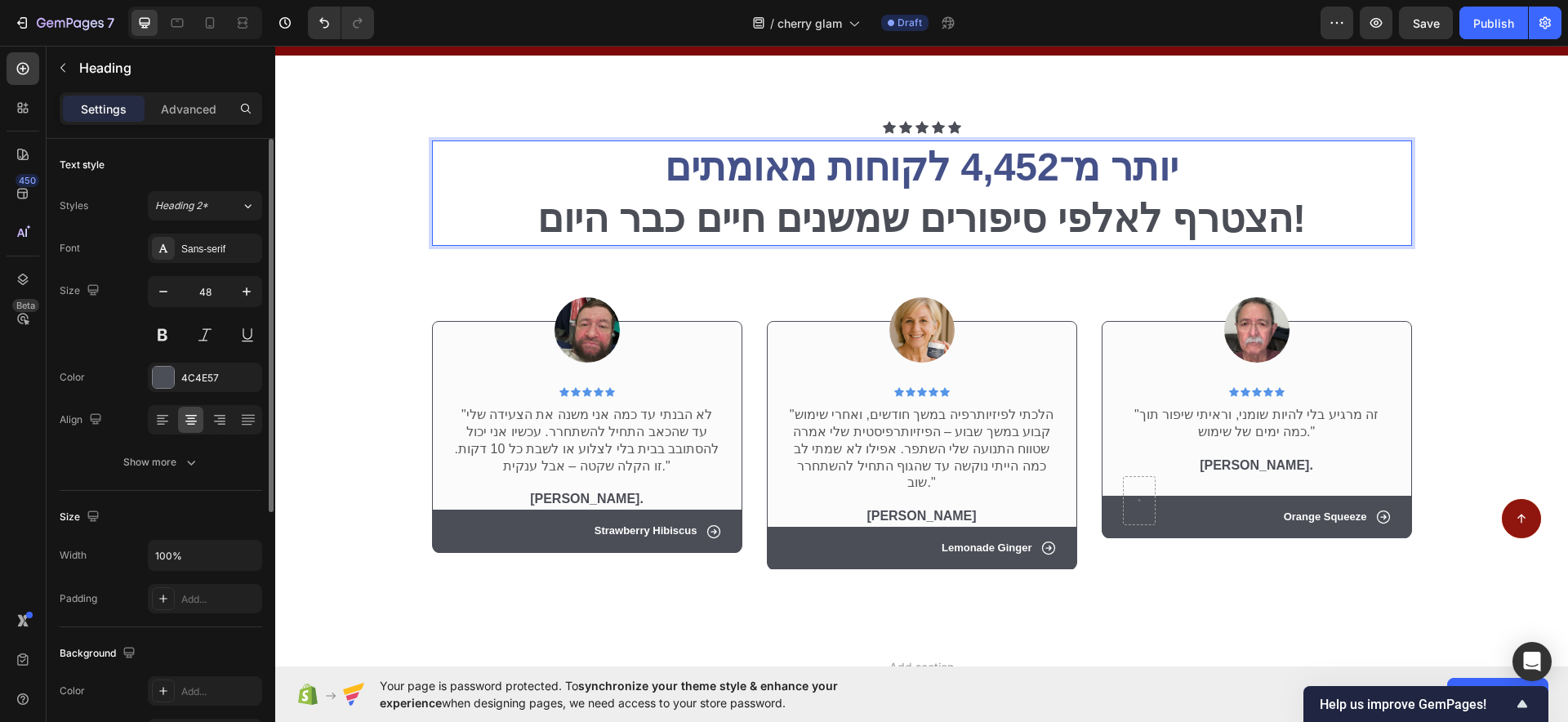
click at [877, 244] on p "יותר מ־4,452 לקוחות מאומתים הצטרף לאלפי סיפורים שמשנים חיים כבר היום!" at bounding box center [921, 193] width 977 height 102
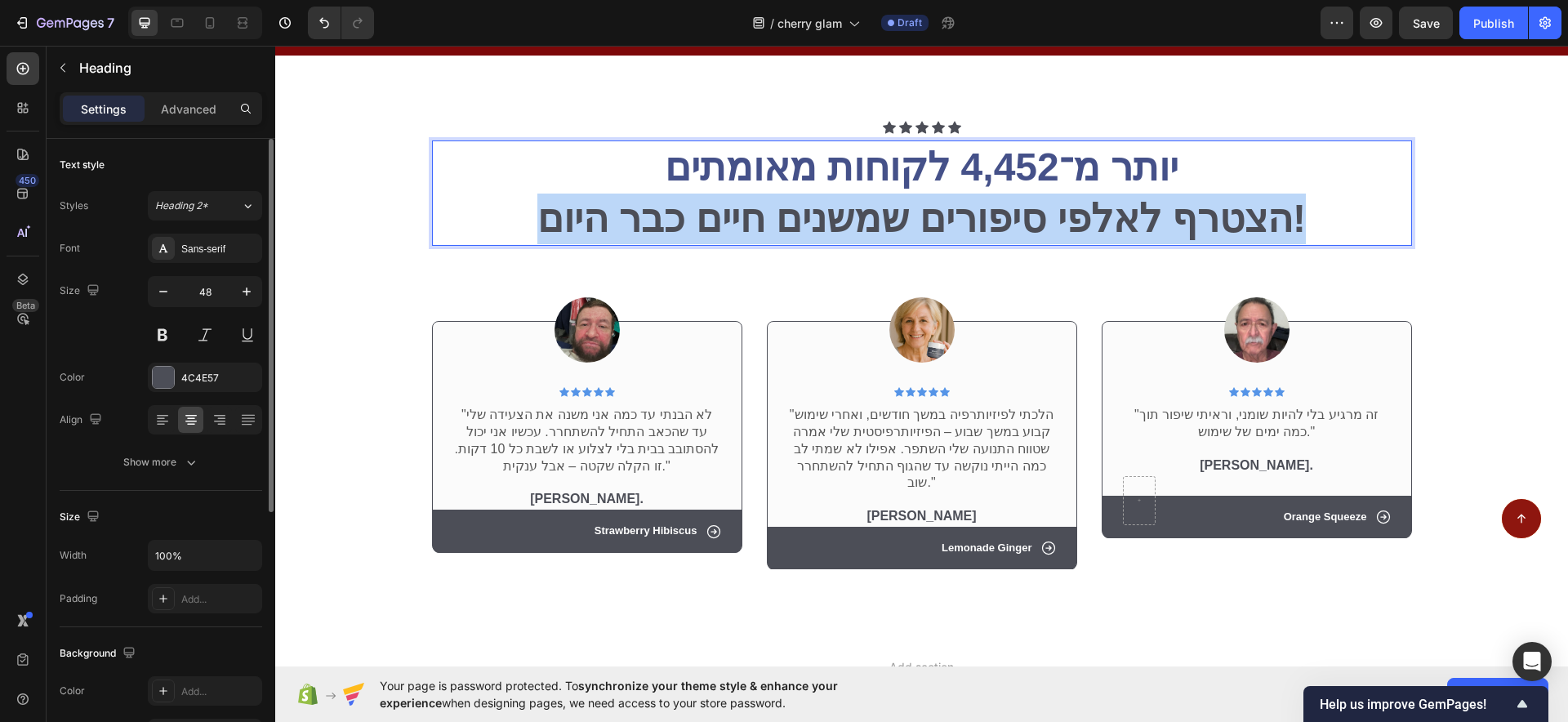
click at [879, 244] on p "יותר מ־4,452 לקוחות מאומתים הצטרף לאלפי סיפורים שמשנים חיים כבר היום!" at bounding box center [921, 193] width 977 height 102
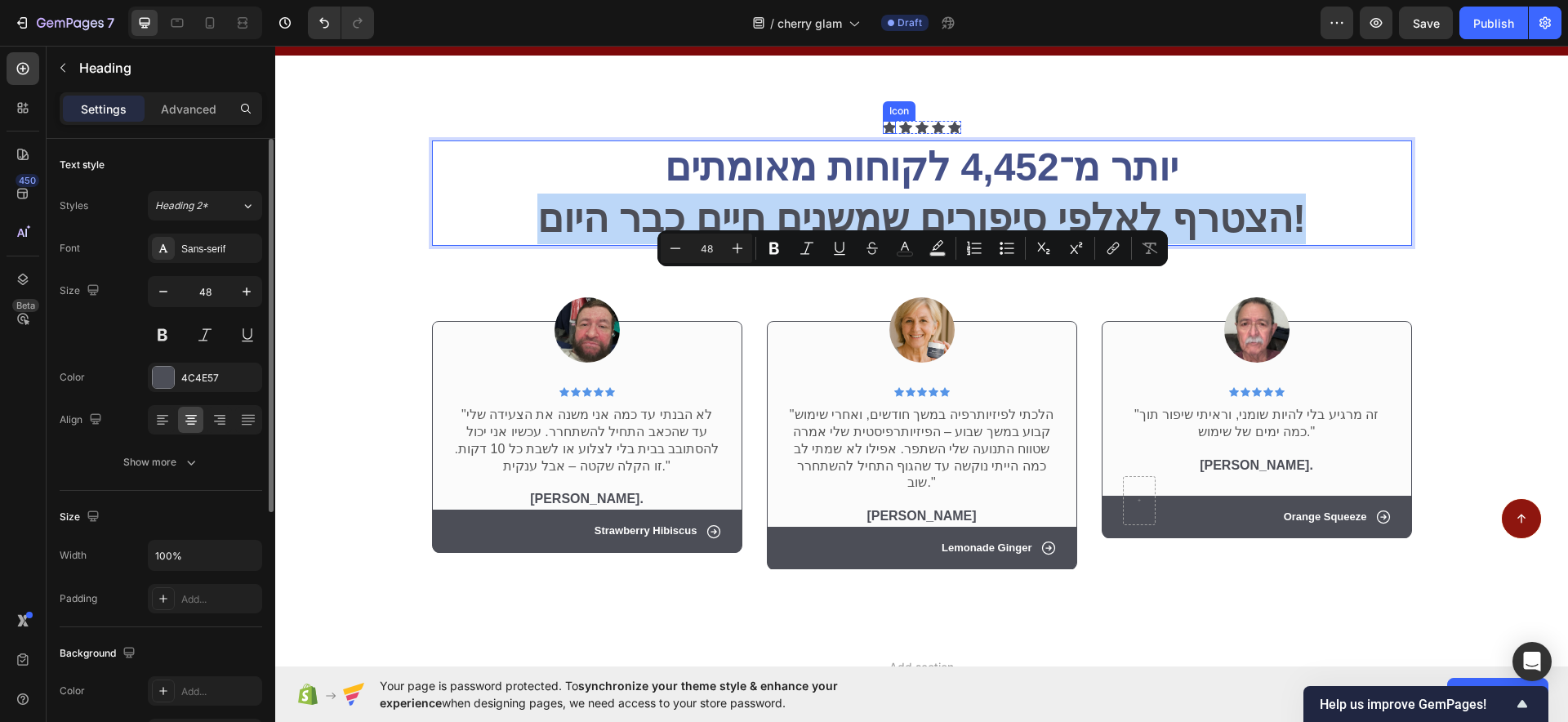
click at [790, 182] on div "Icon Icon Icon Icon Icon Icon List Row יותר מ־4,452 לקוחות מאומתים הצטרף לאלפי …" at bounding box center [921, 345] width 1293 height 580
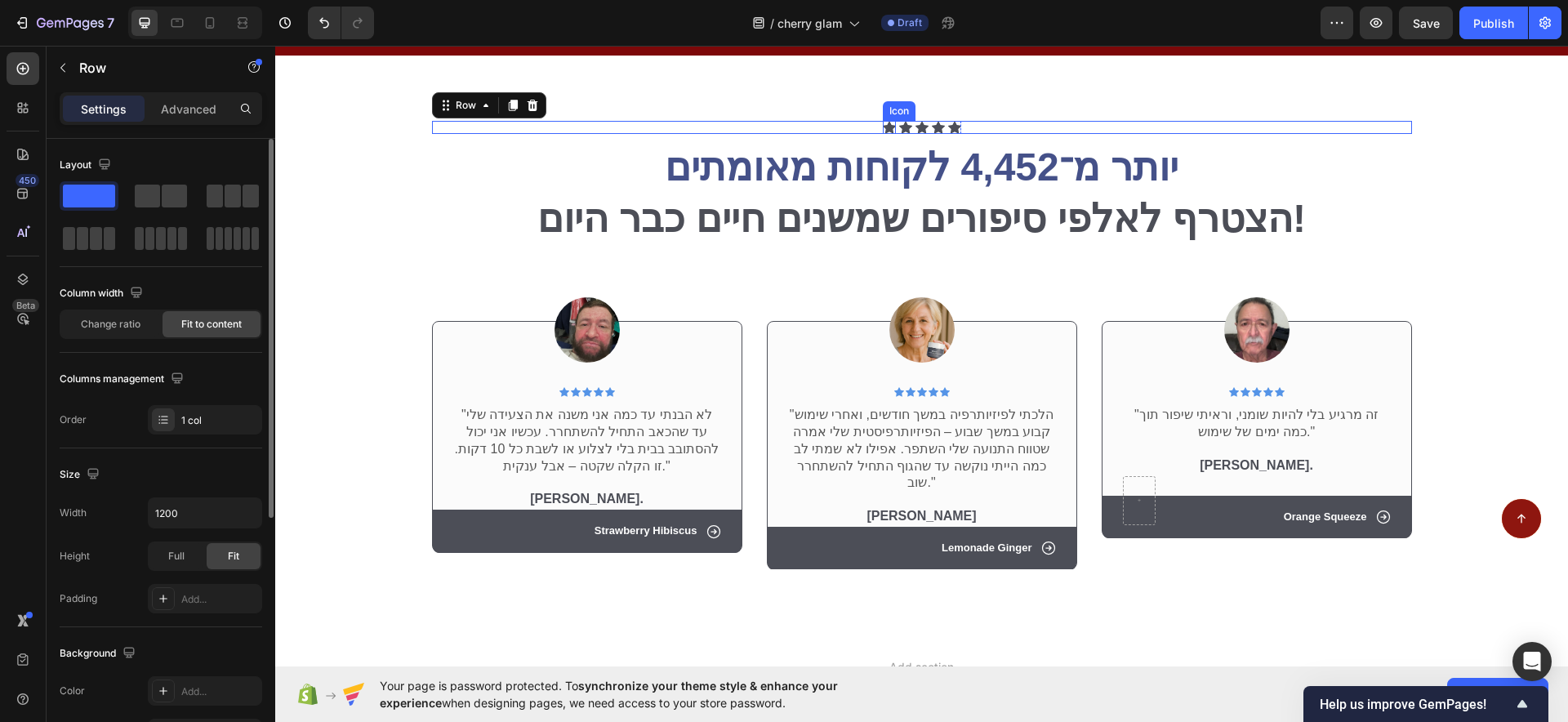
click at [875, 134] on div "Icon Icon Icon Icon Icon Icon List Row 0" at bounding box center [921, 127] width 980 height 13
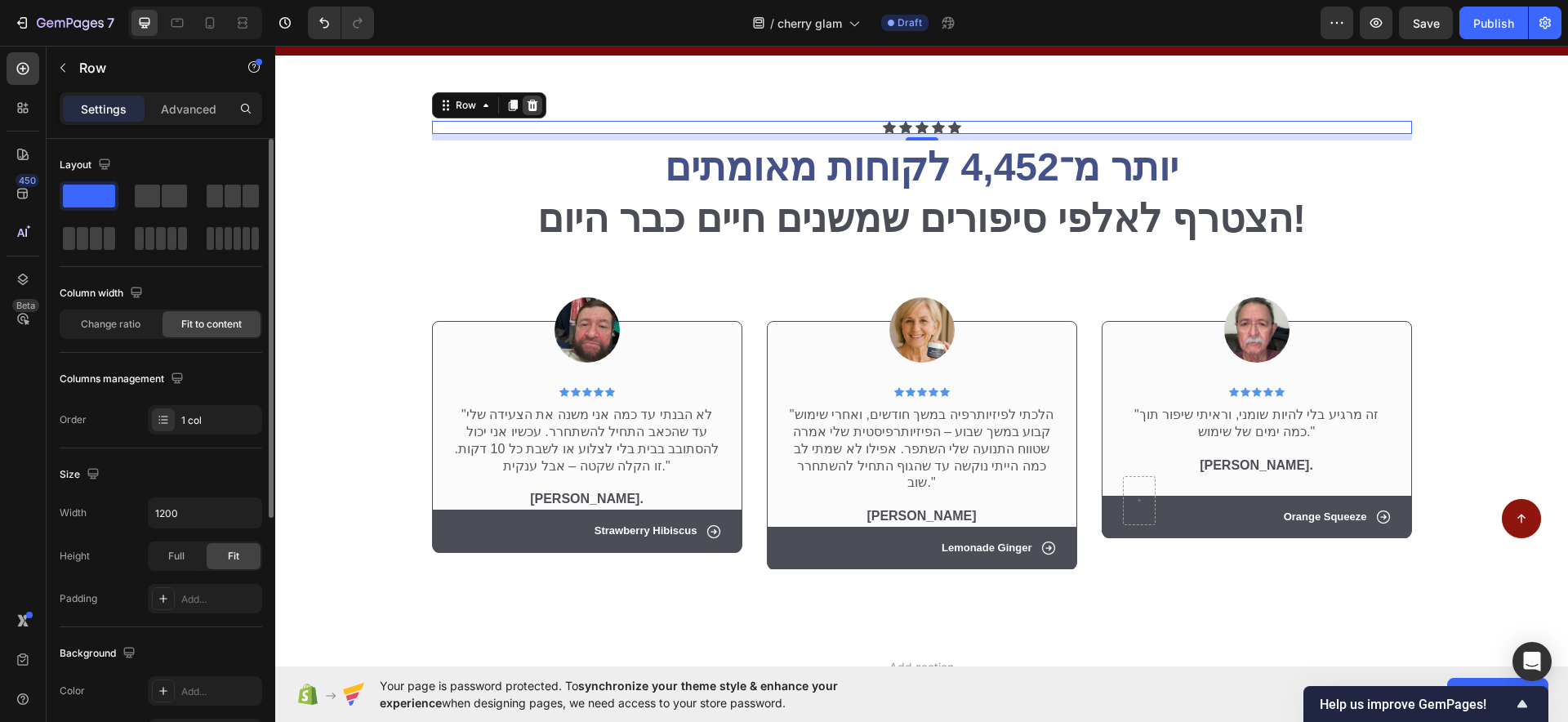
click at [527, 111] on icon at bounding box center [532, 105] width 10 height 11
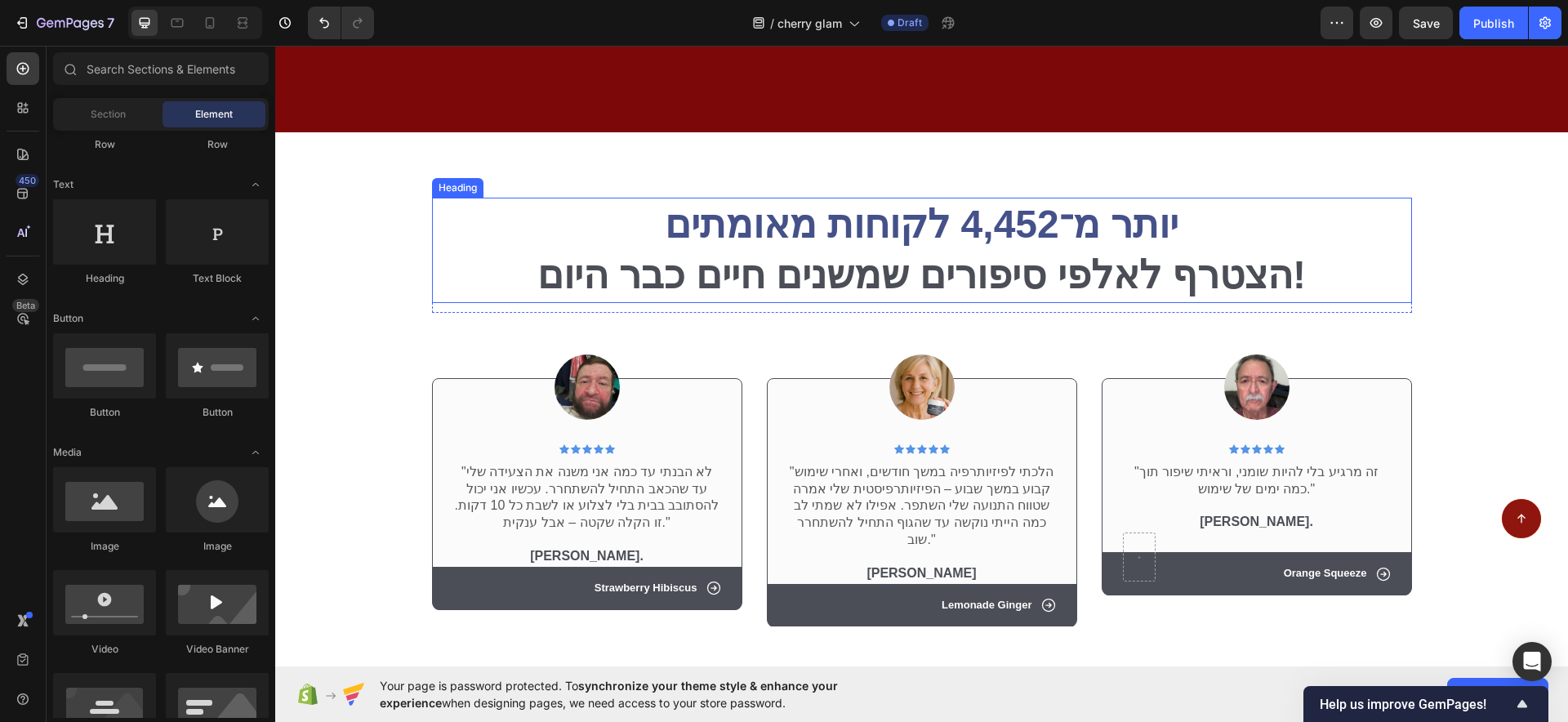
scroll to position [7559, 0]
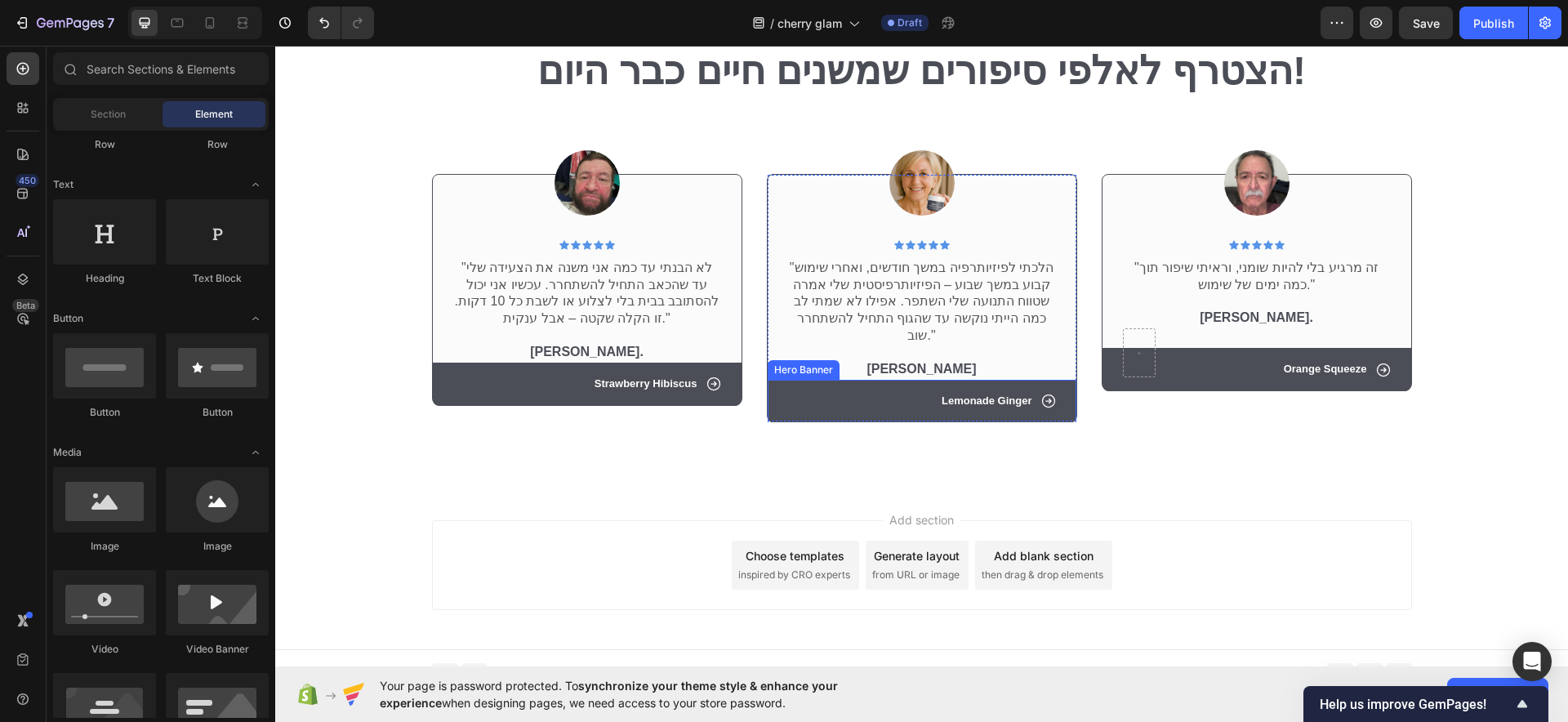
click at [781, 380] on div "Icon Lemonade Ginger Text Block Row" at bounding box center [921, 401] width 309 height 43
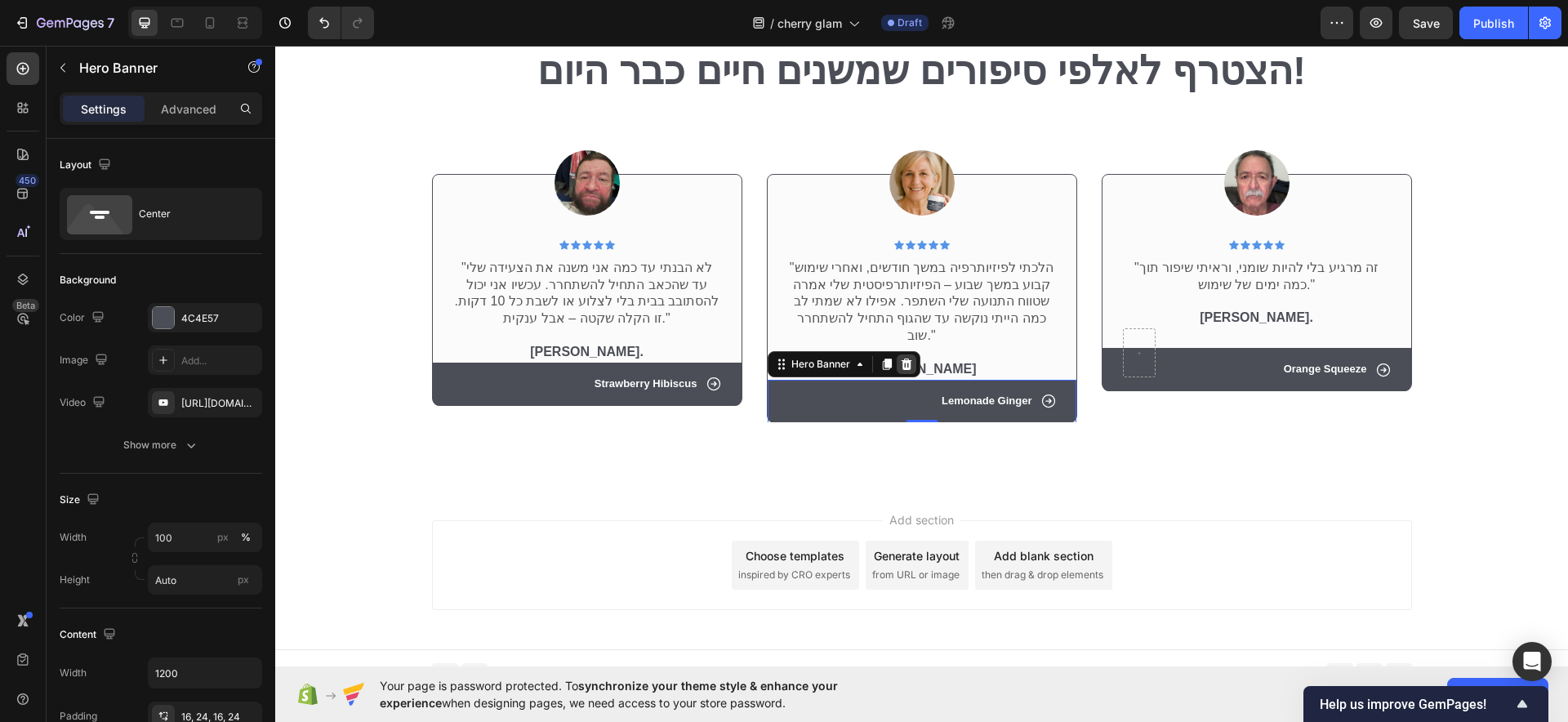
click at [901, 359] on icon at bounding box center [906, 364] width 10 height 11
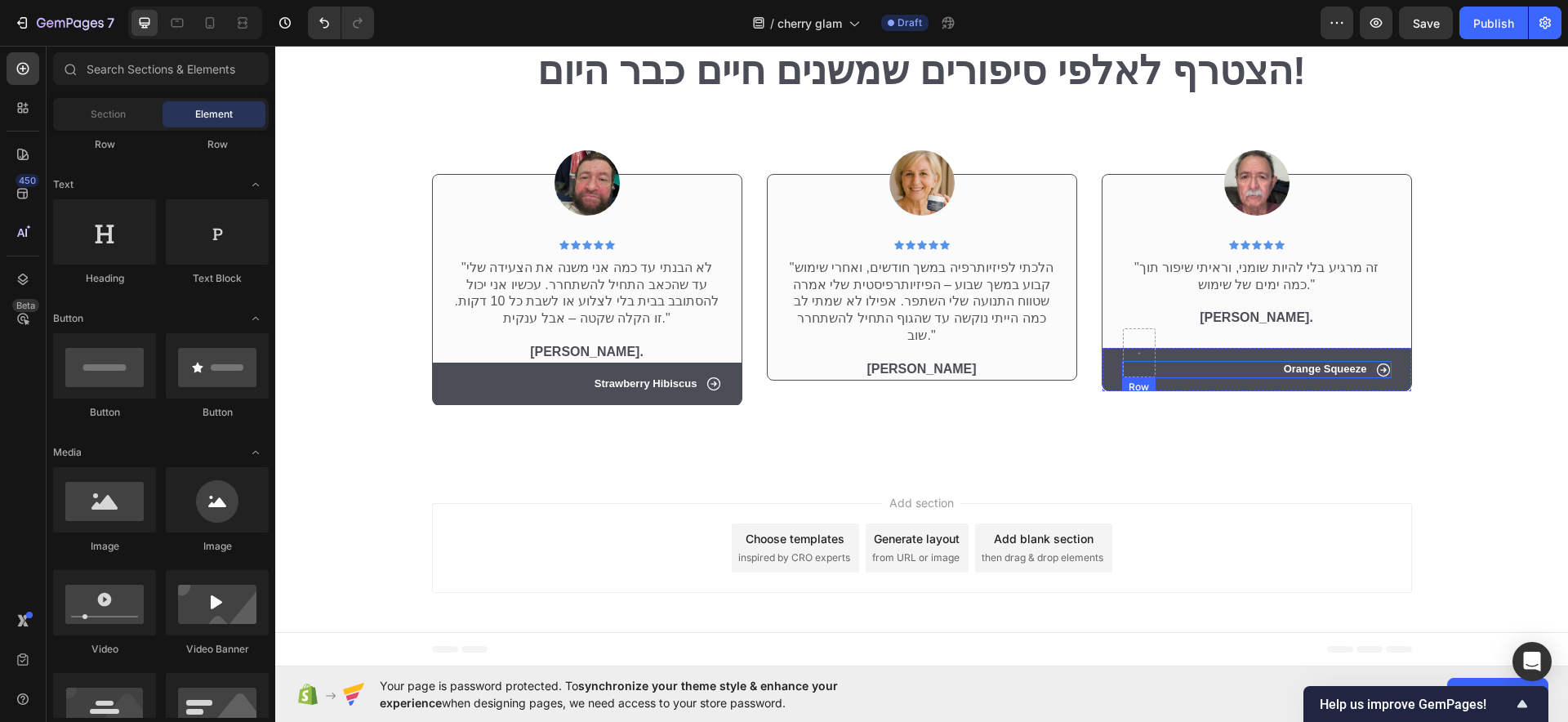
click at [1187, 366] on div "Icon Orange Squeeze Text Block Row" at bounding box center [1257, 370] width 270 height 17
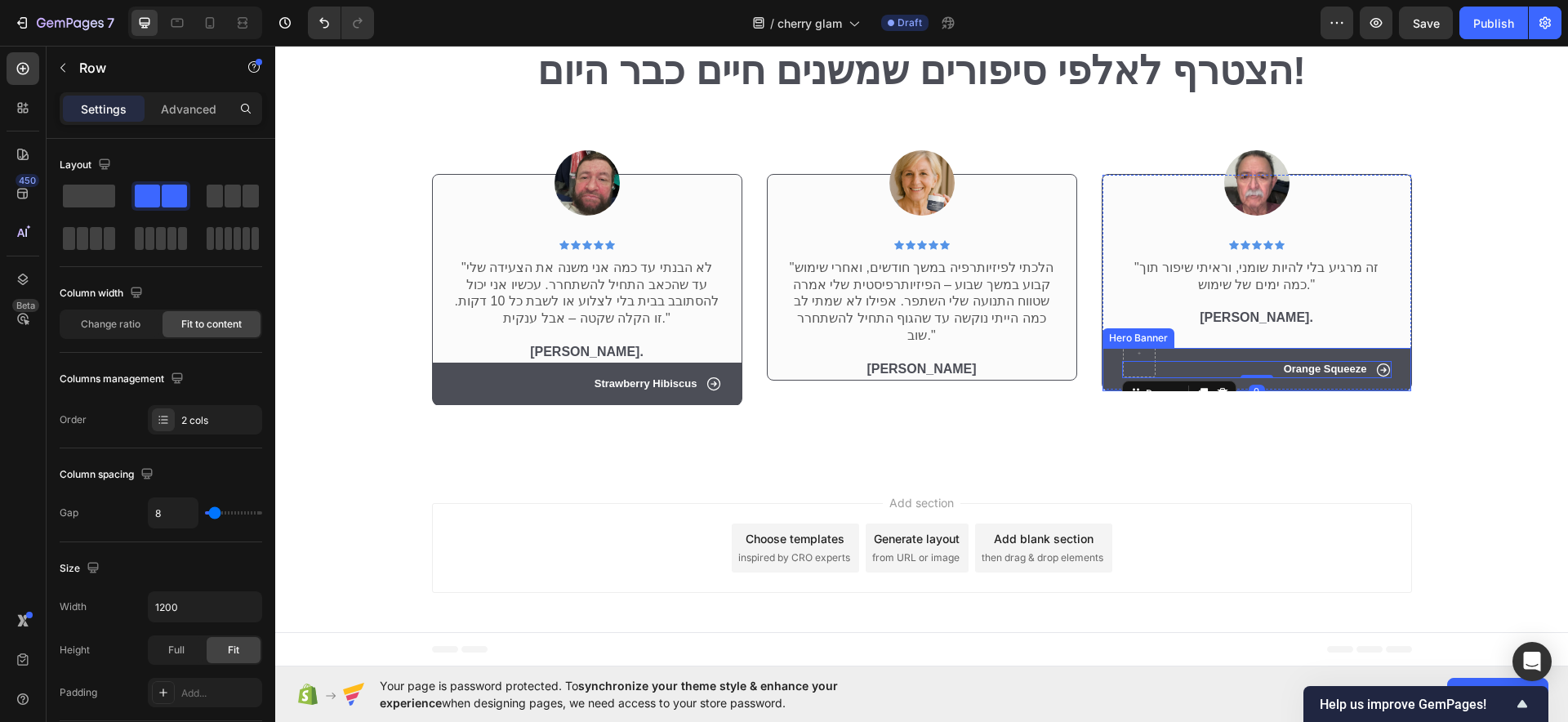
click at [1197, 353] on div "Icon Orange Squeeze Text Block Row 0" at bounding box center [1257, 370] width 309 height 43
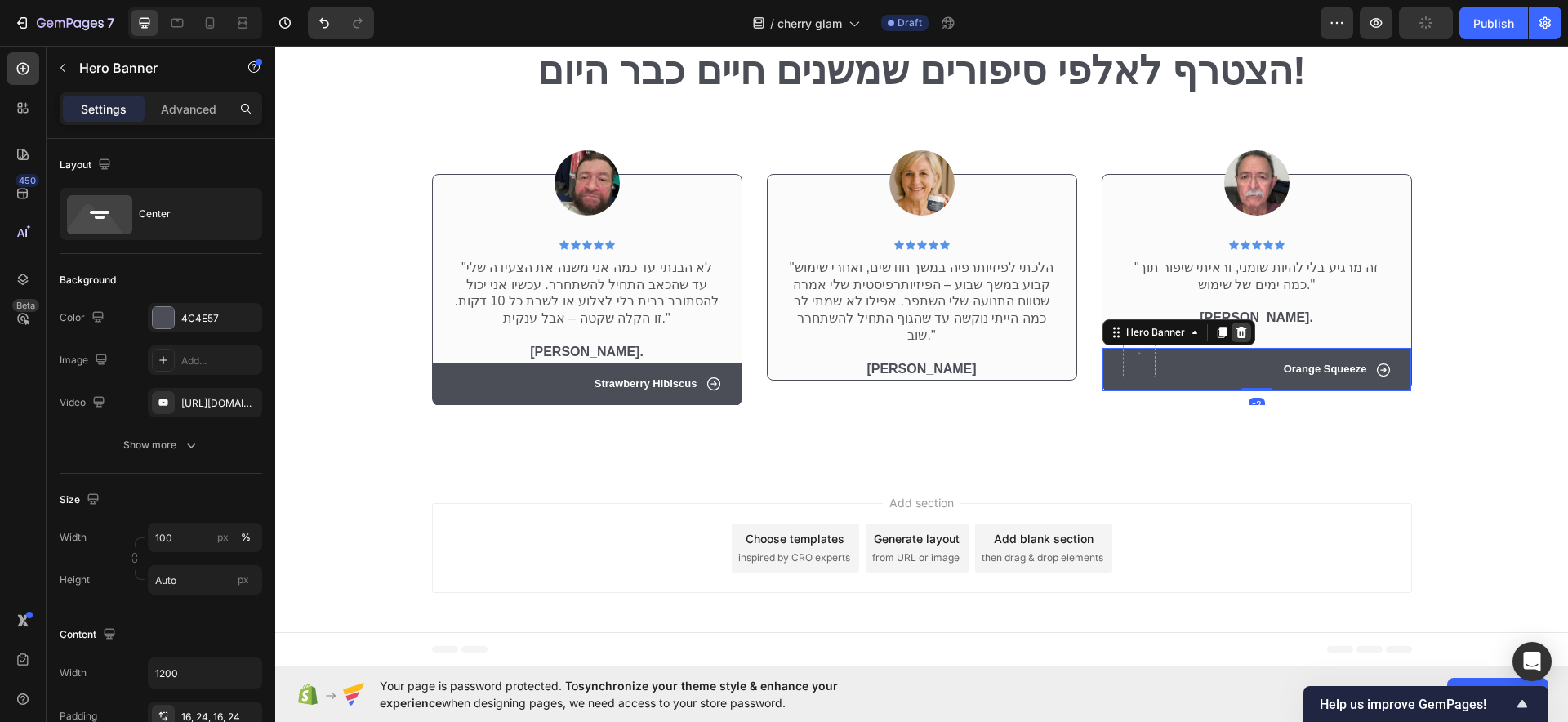
click at [1234, 327] on icon at bounding box center [1240, 332] width 13 height 13
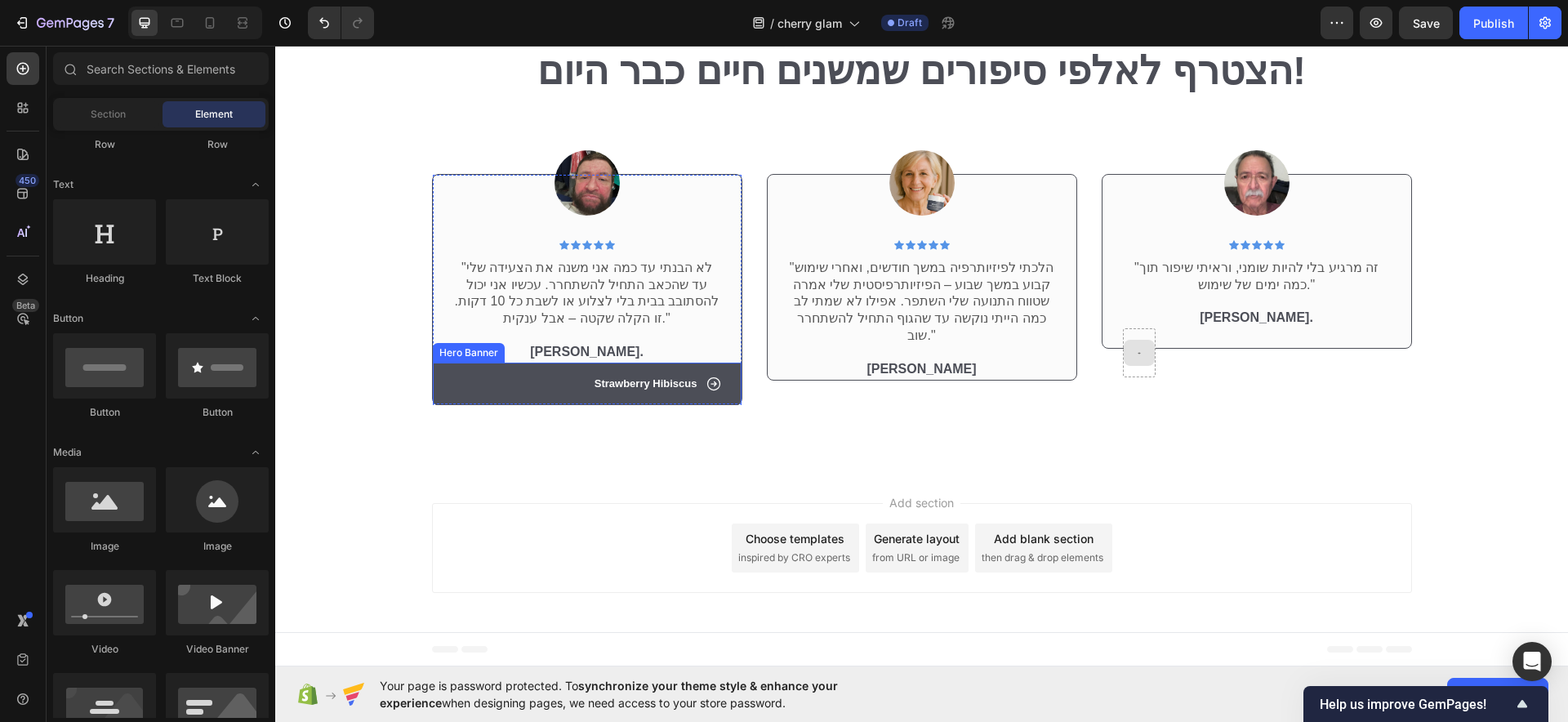
click at [498, 377] on div "Icon Strawberry Hibiscus Text Block Row" at bounding box center [587, 385] width 270 height 17
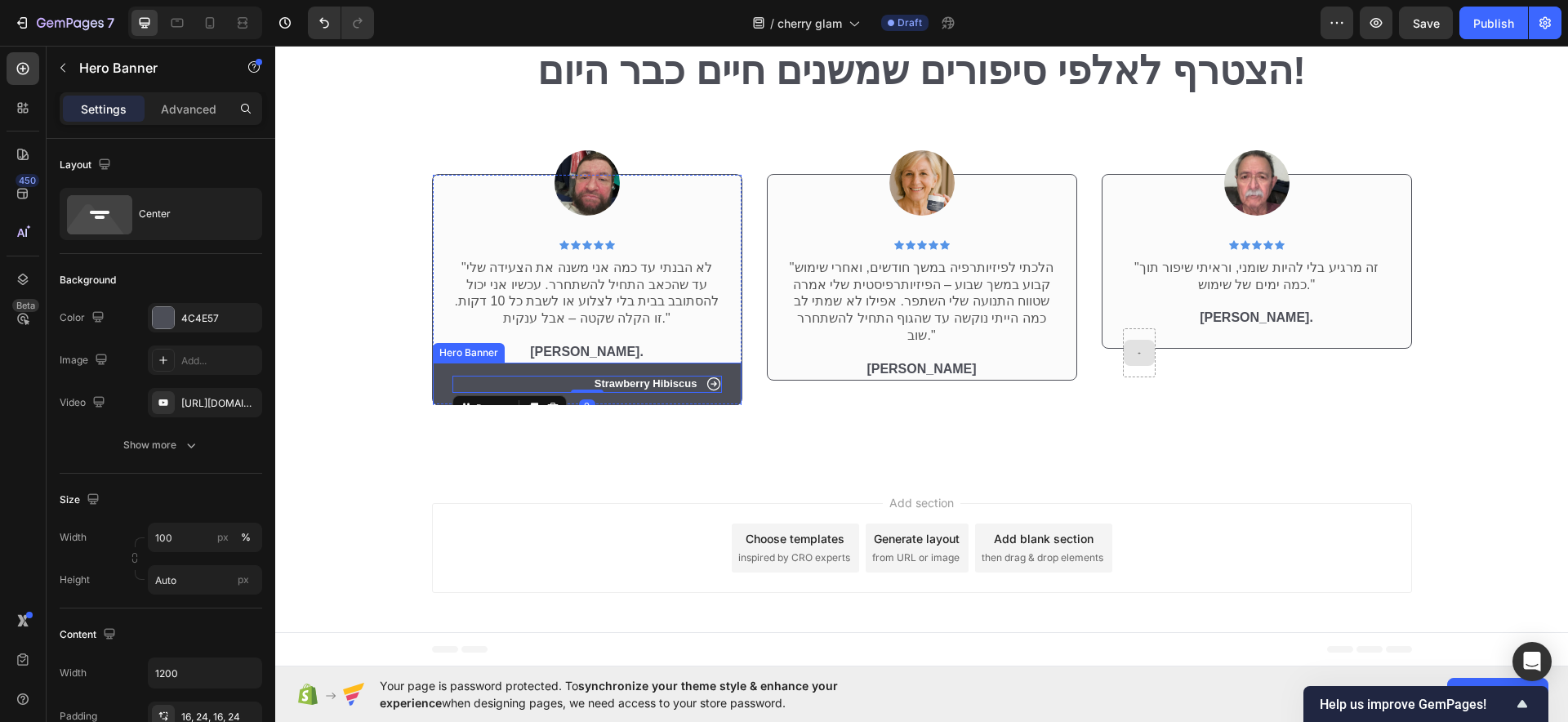
click at [442, 368] on div "Icon Strawberry Hibiscus Text Block Row 0" at bounding box center [587, 385] width 309 height 43
click at [565, 343] on icon at bounding box center [571, 347] width 10 height 11
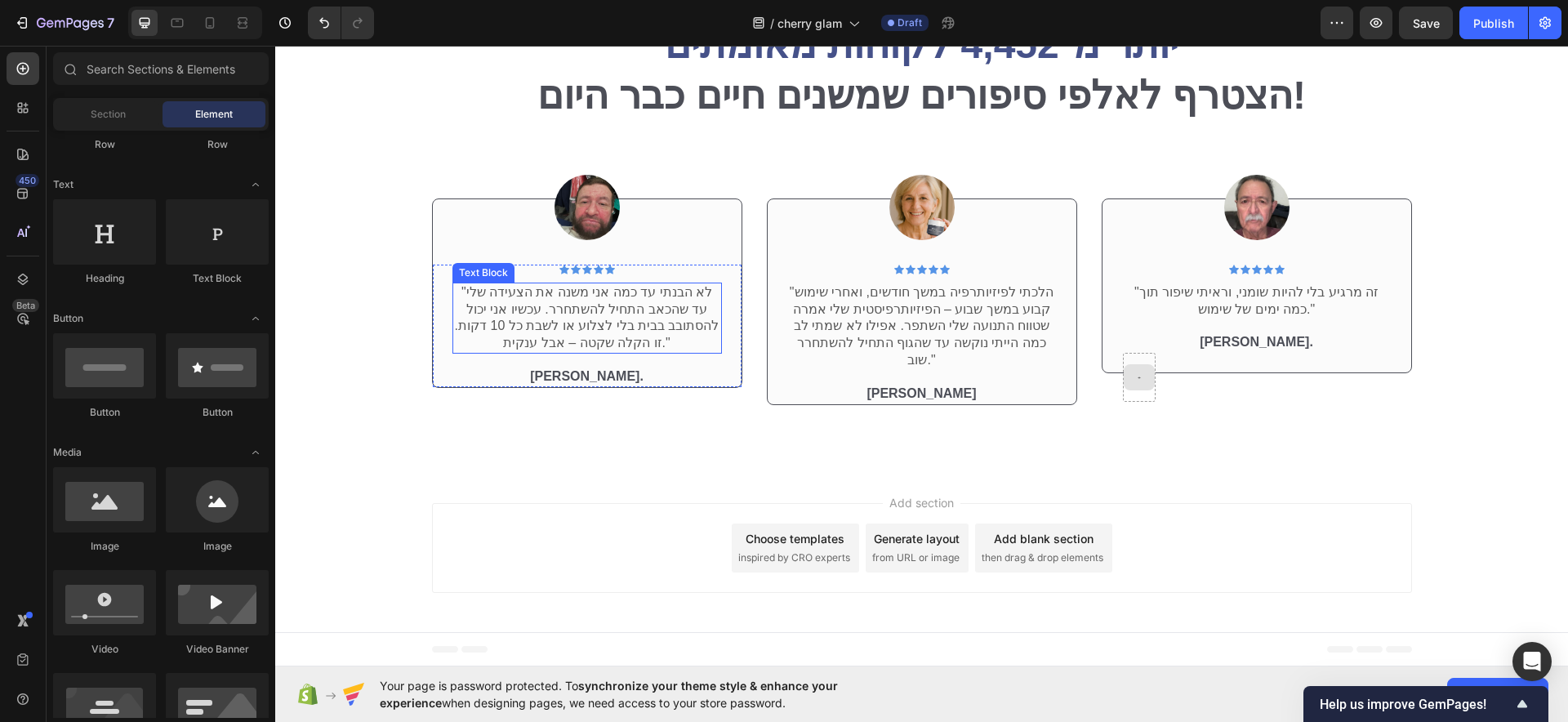
scroll to position [7518, 0]
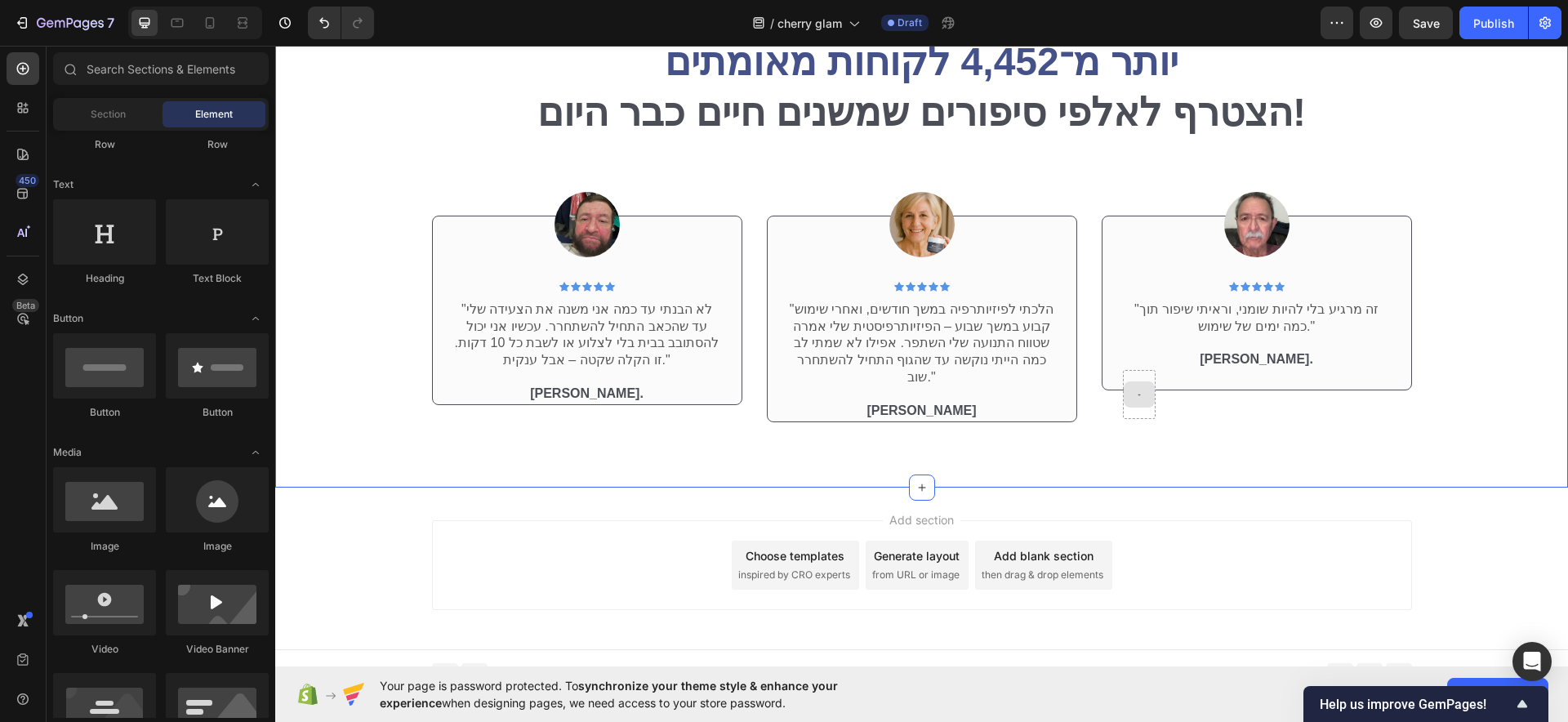
click at [383, 161] on div "Image Icon Icon Icon Icon Icon Icon List Row "לא הבנתי עד כמה אני משנה את הצעיד…" at bounding box center [921, 292] width 1268 height 286
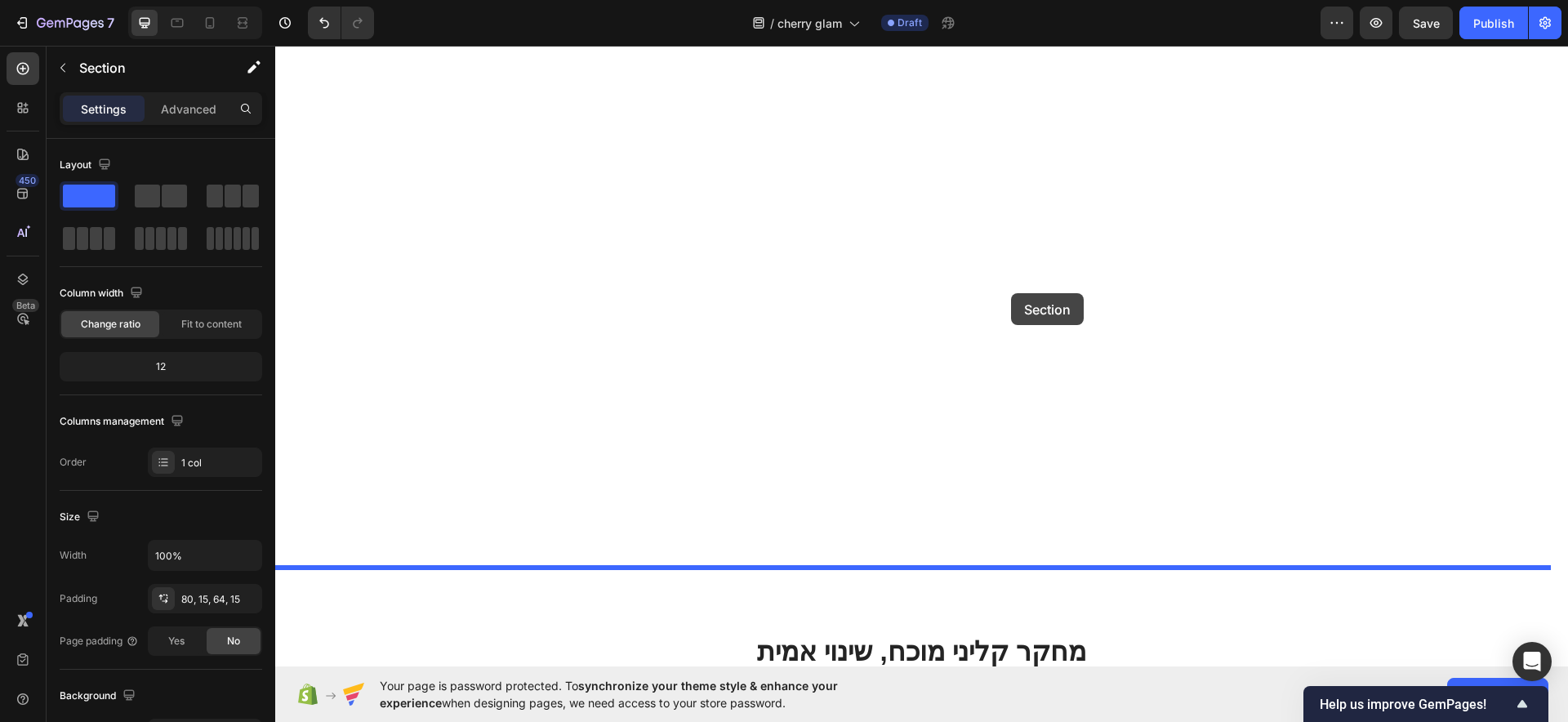
scroll to position [3153, 0]
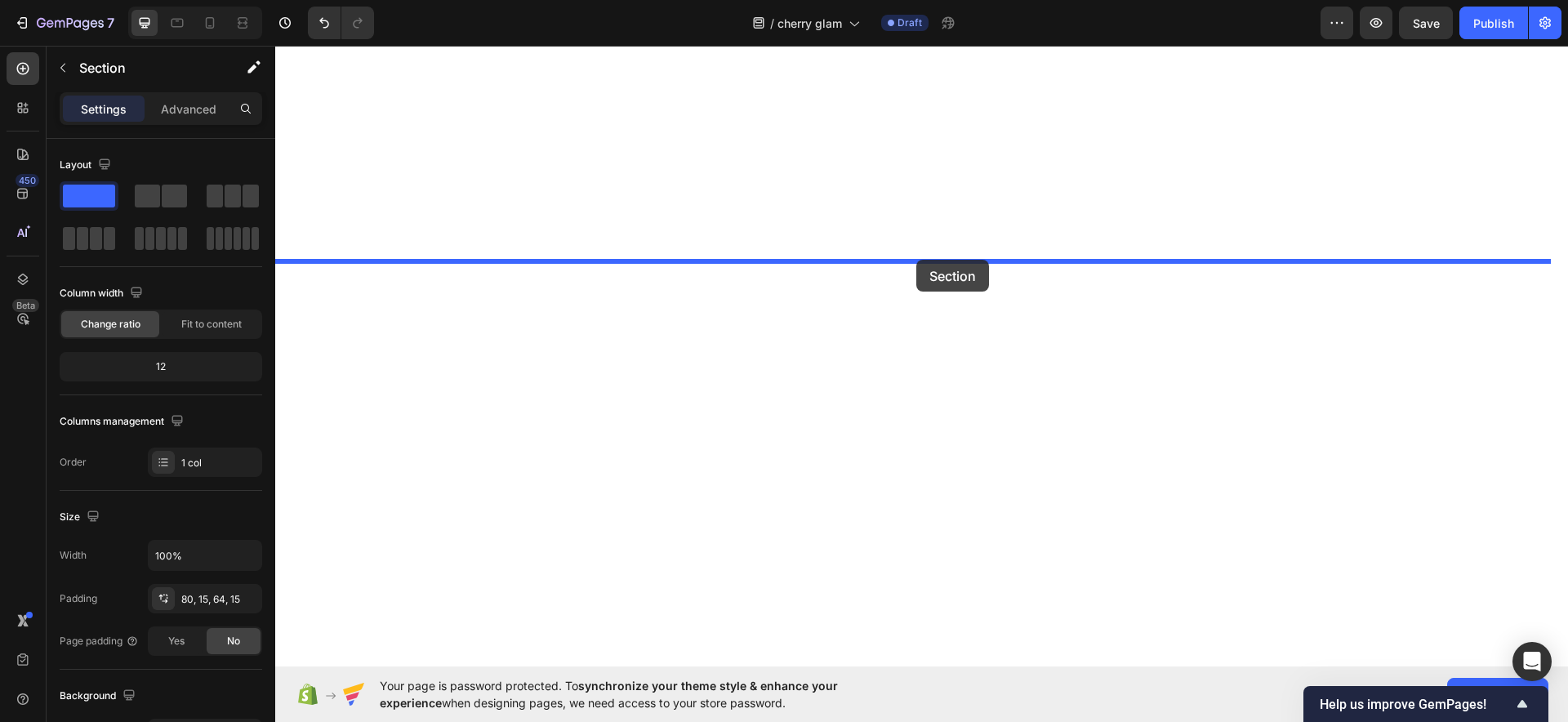
drag, startPoint x: 1248, startPoint y: 194, endPoint x: 918, endPoint y: 261, distance: 336.7
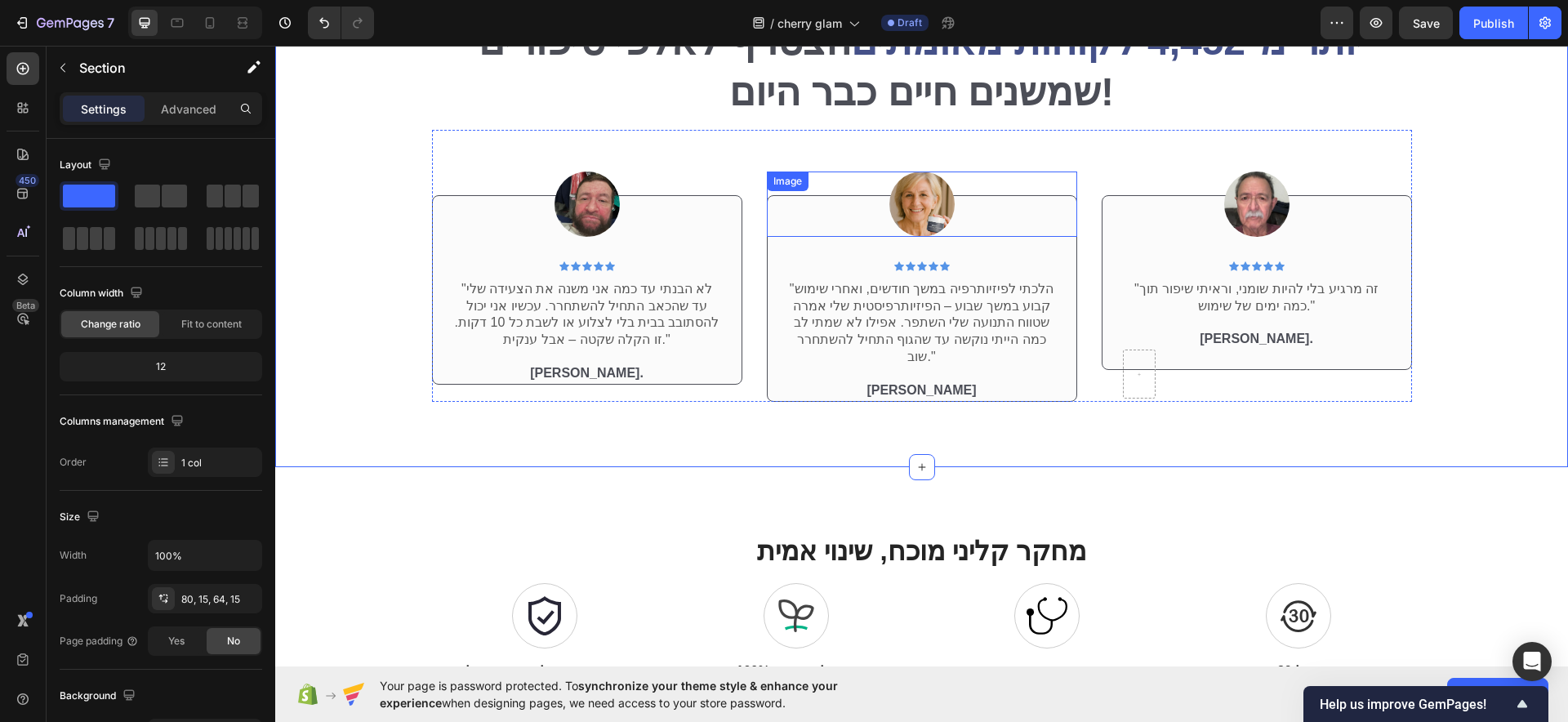
scroll to position [3459, 0]
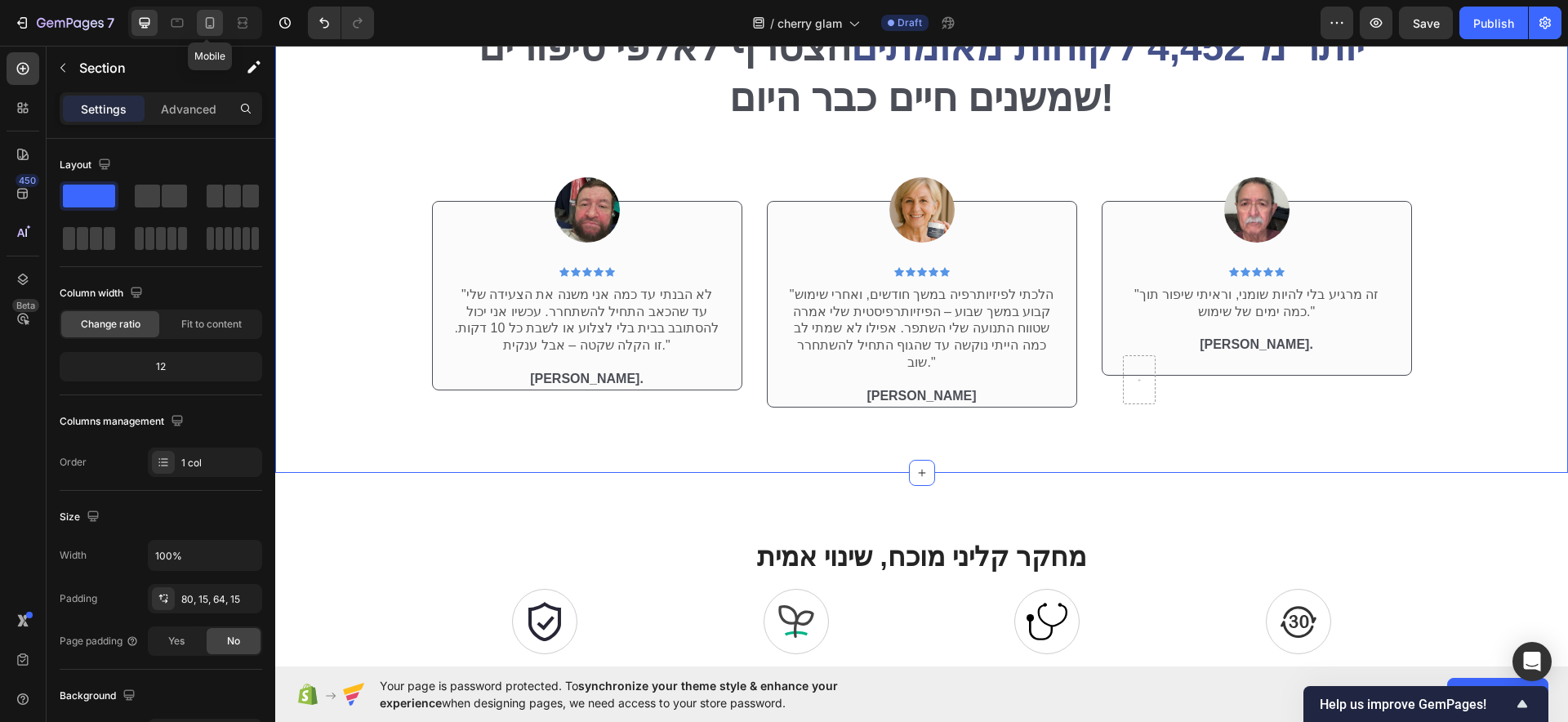
click at [209, 21] on icon at bounding box center [209, 22] width 16 height 16
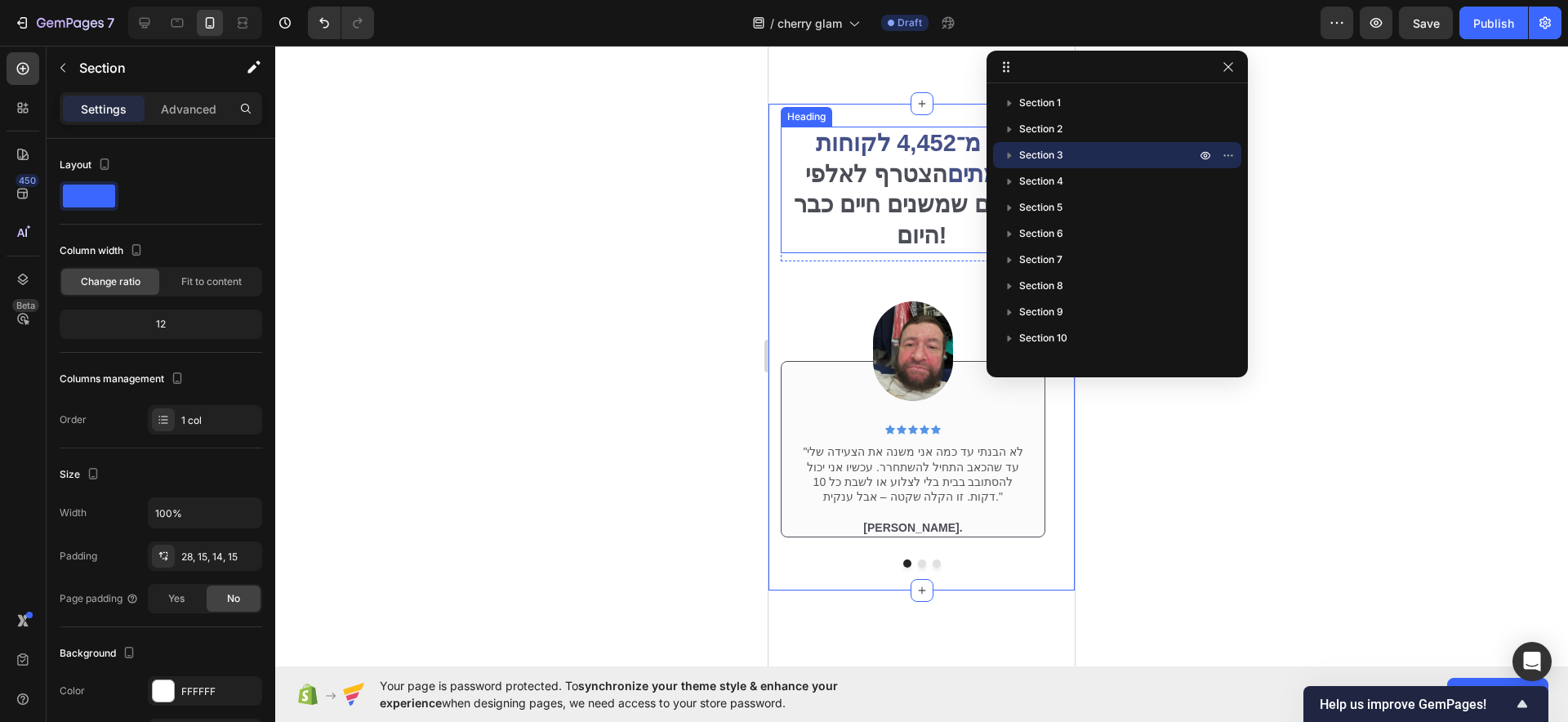
scroll to position [3208, 0]
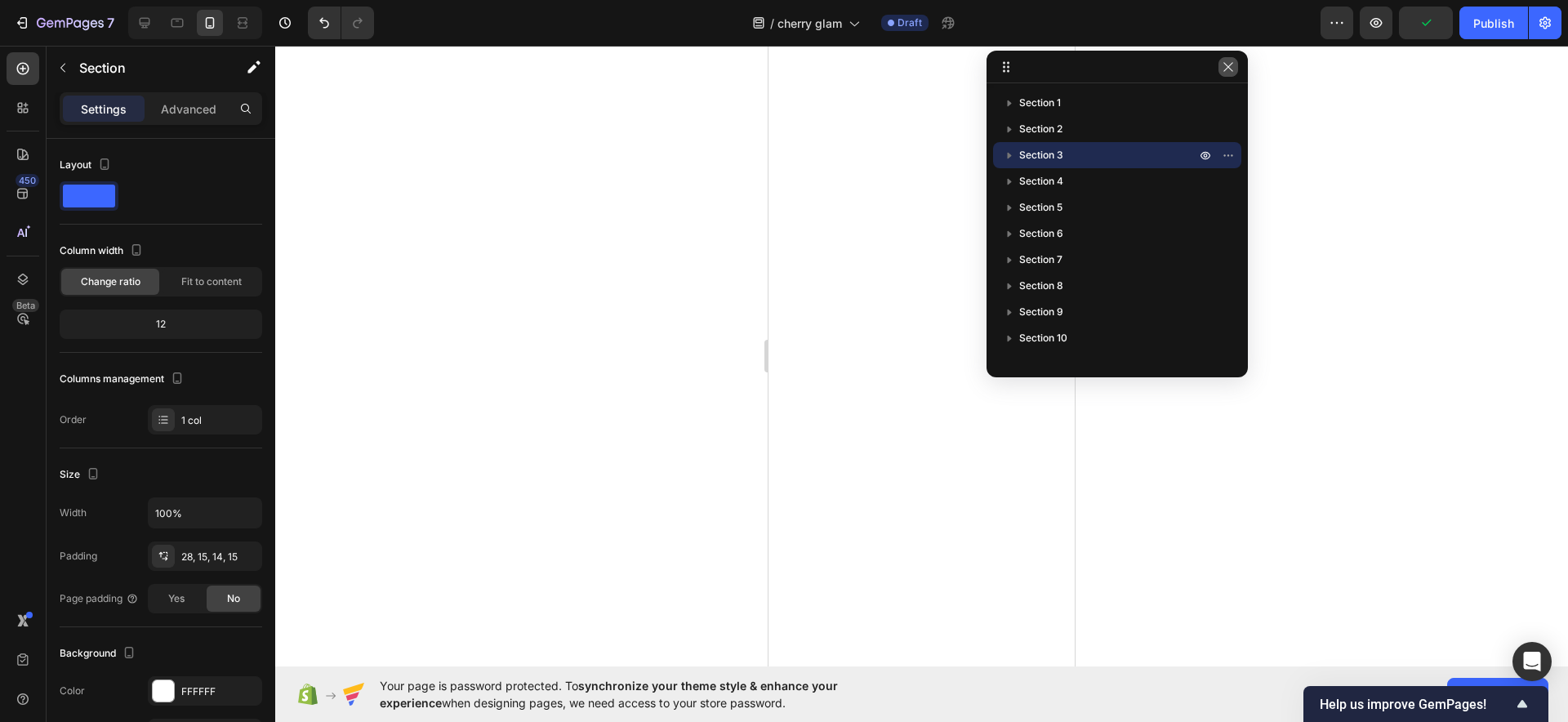
click at [1224, 75] on button "button" at bounding box center [1228, 66] width 20 height 20
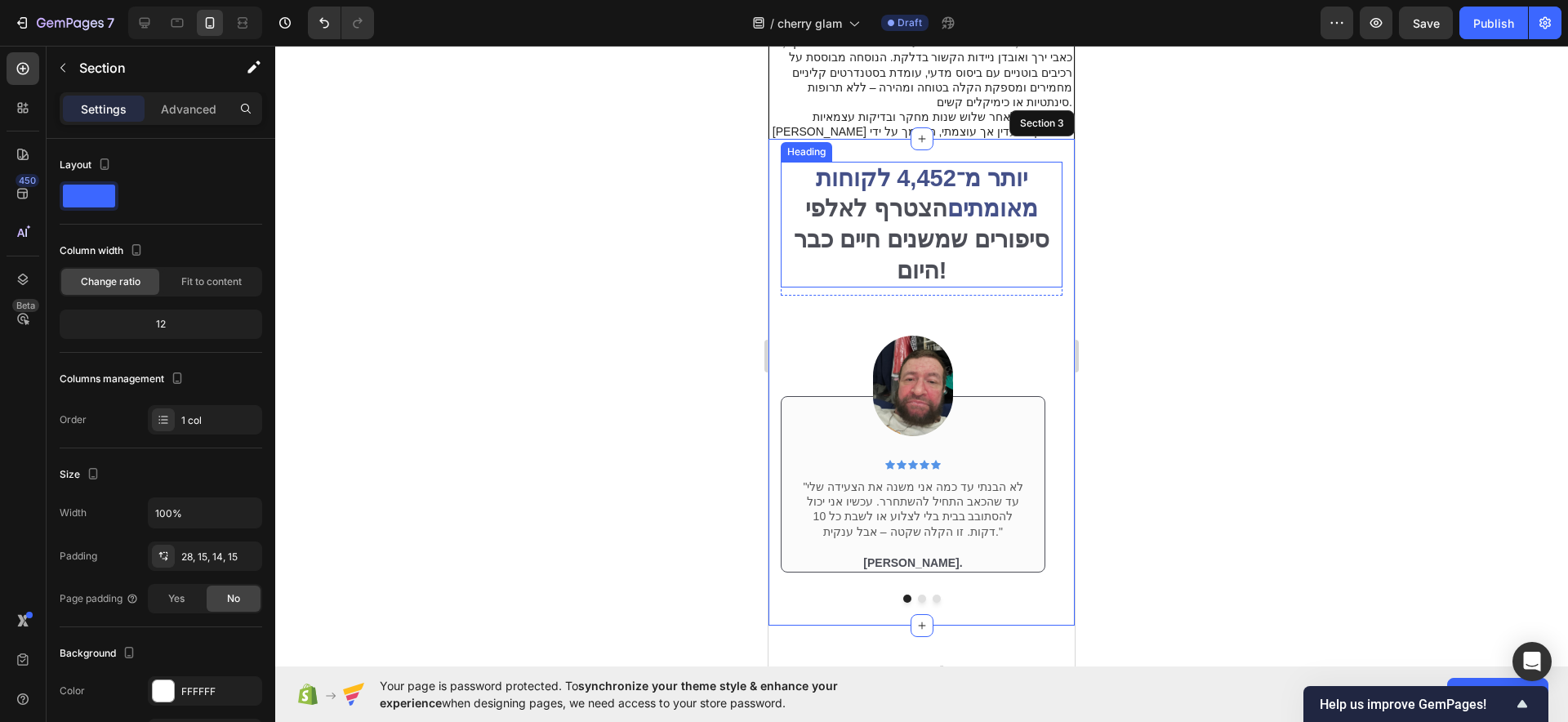
scroll to position [2799, 0]
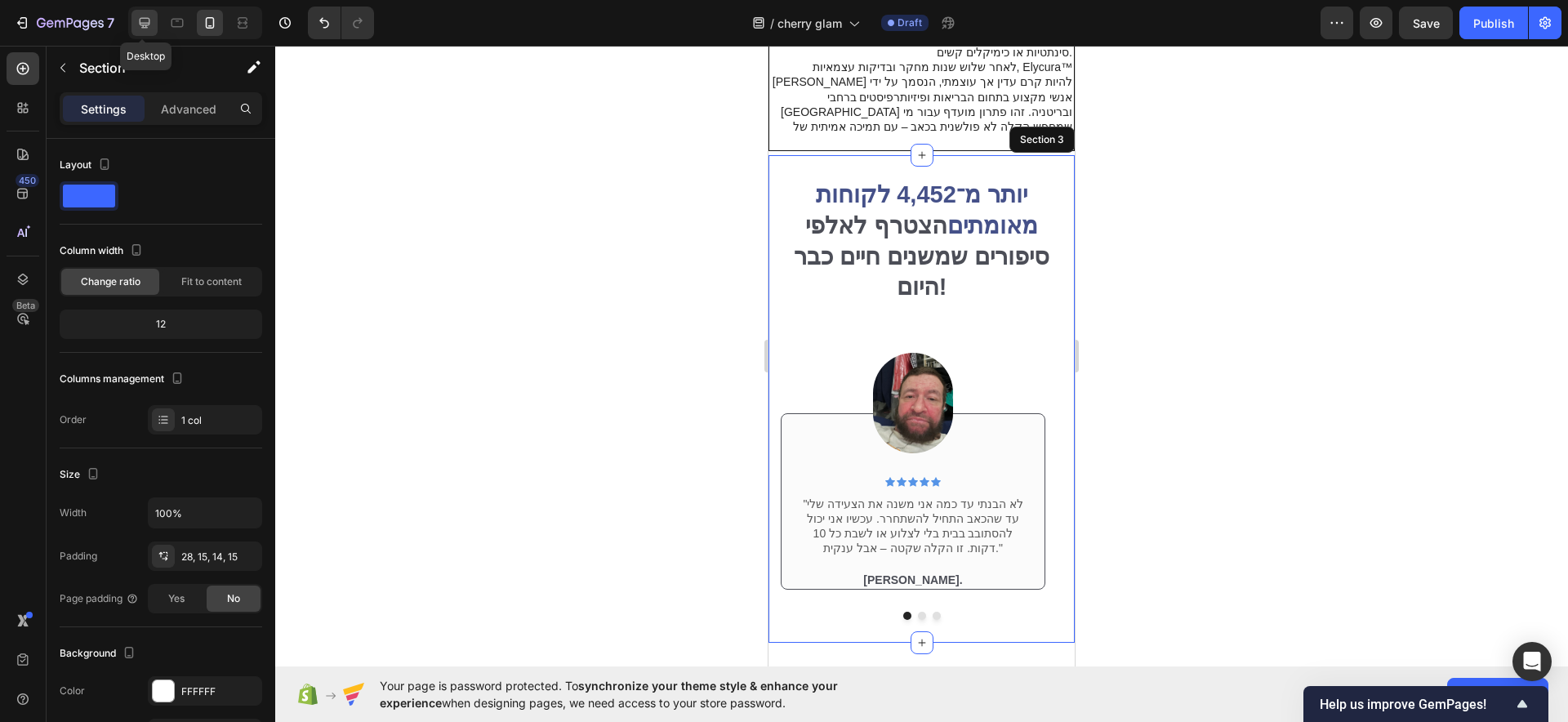
click at [146, 18] on icon at bounding box center [145, 23] width 10 height 10
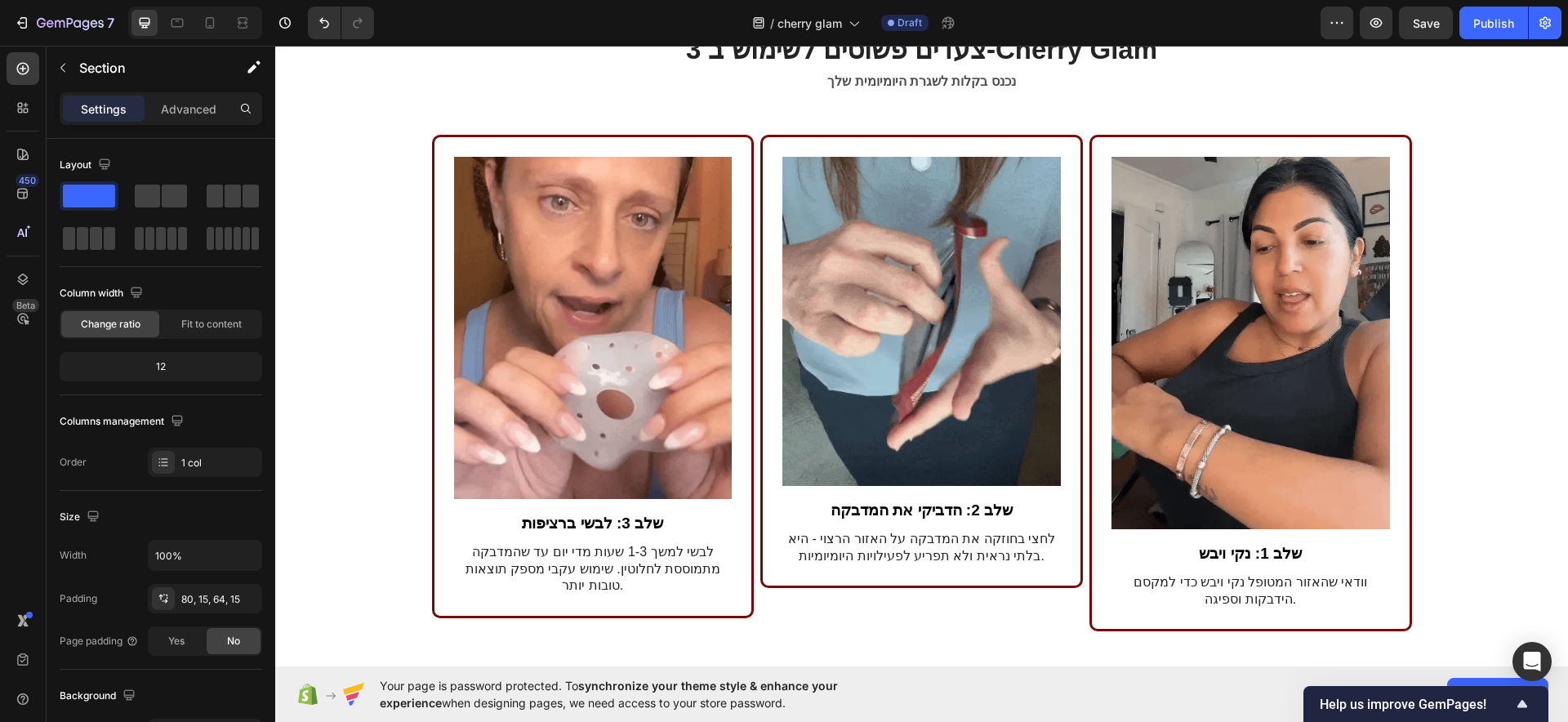
scroll to position [4315, 0]
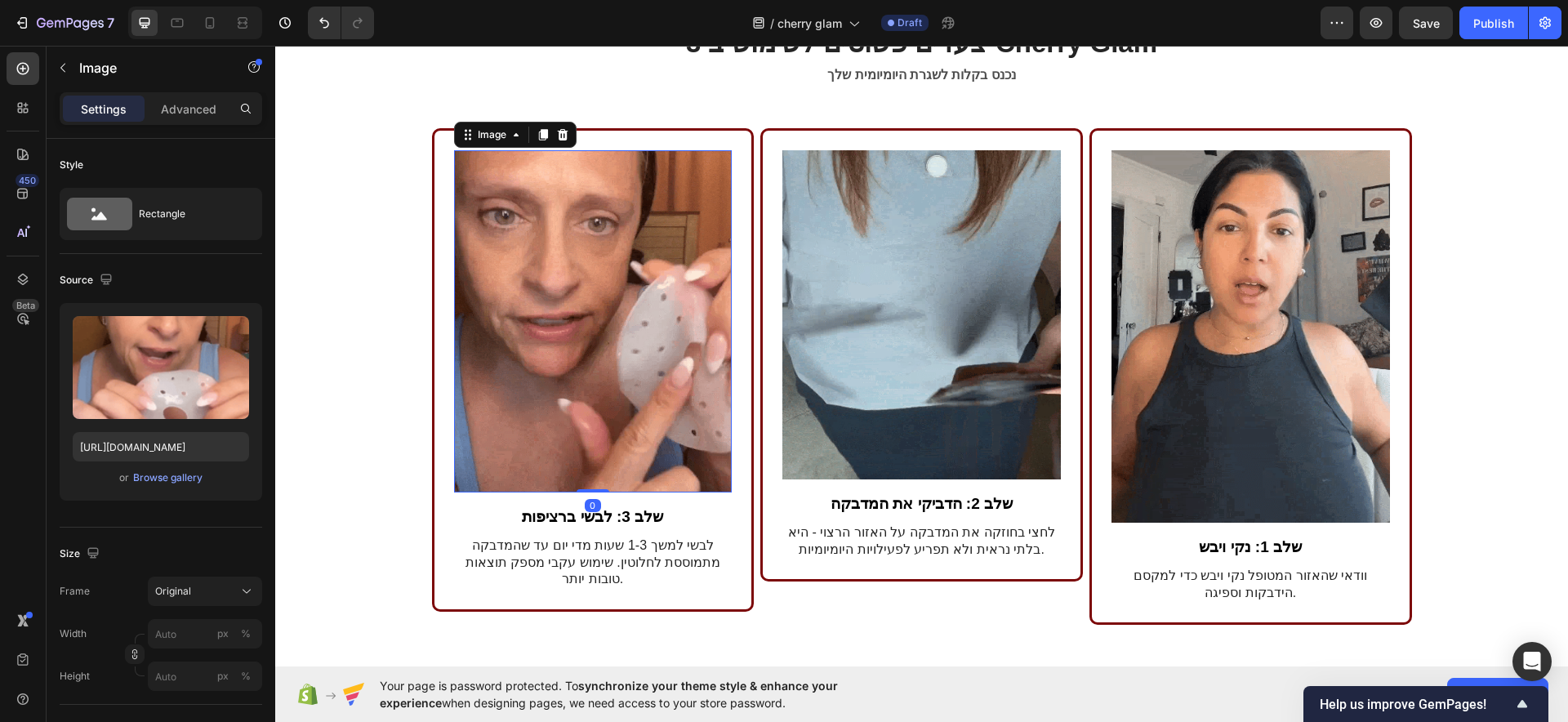
click at [552, 299] on img at bounding box center [593, 321] width 278 height 342
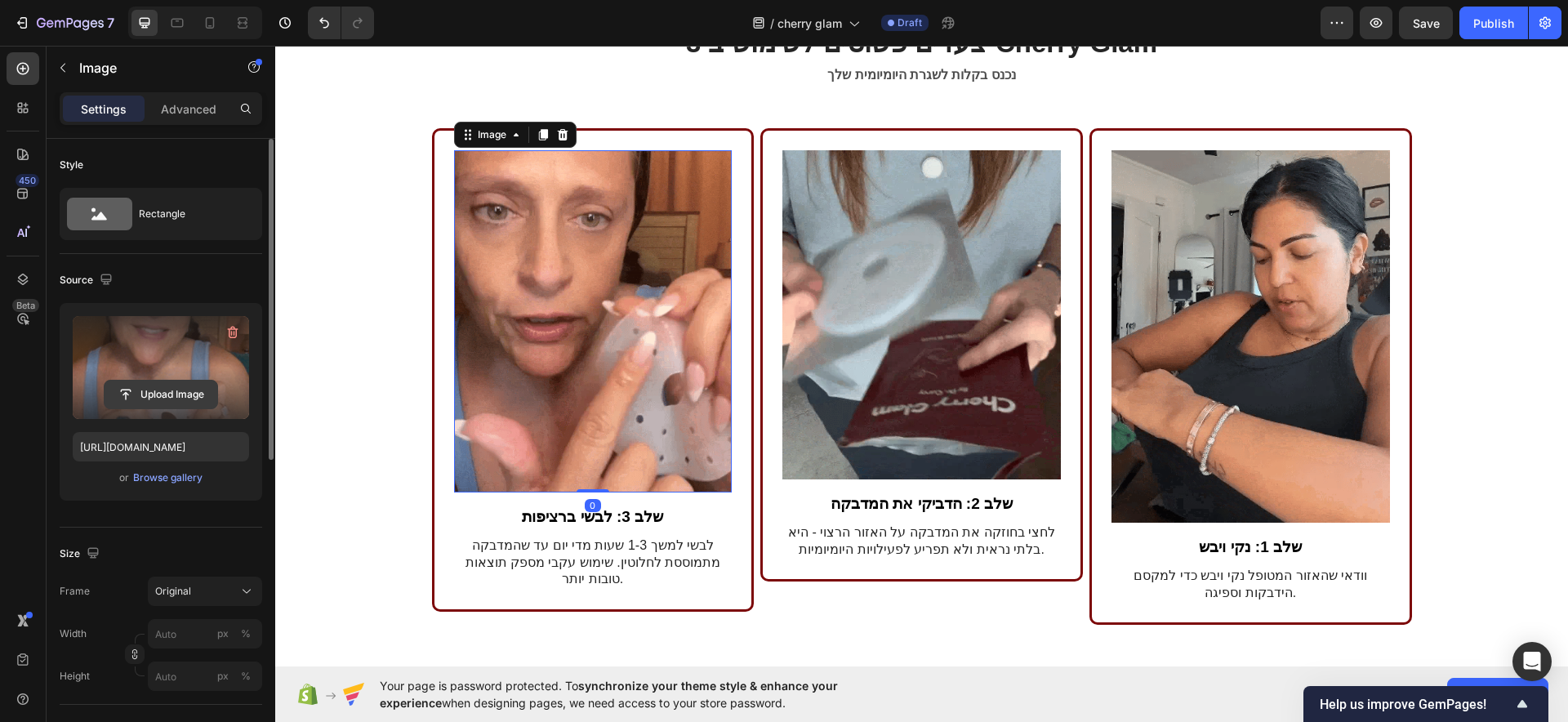
click at [142, 386] on input "file" at bounding box center [160, 394] width 113 height 28
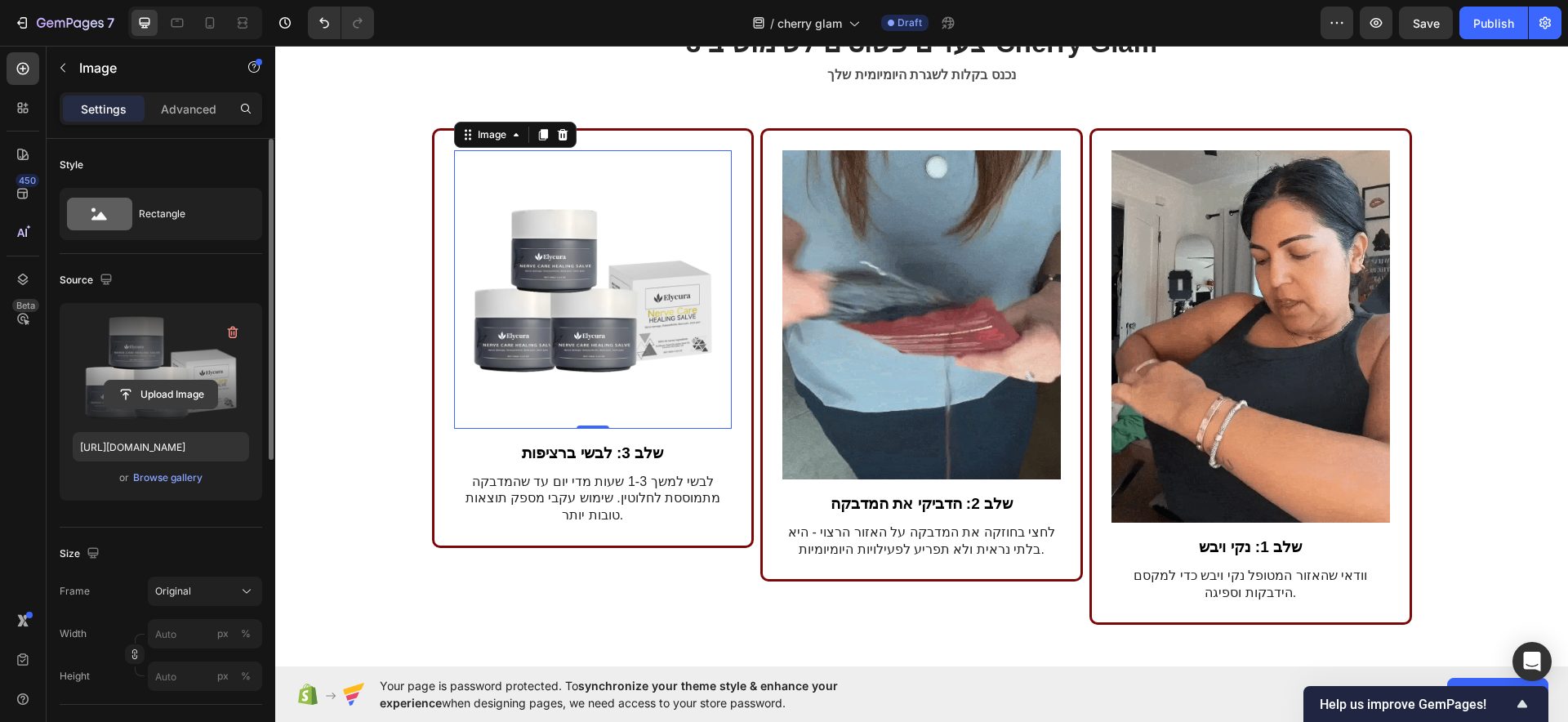
click at [172, 396] on input "file" at bounding box center [160, 394] width 113 height 28
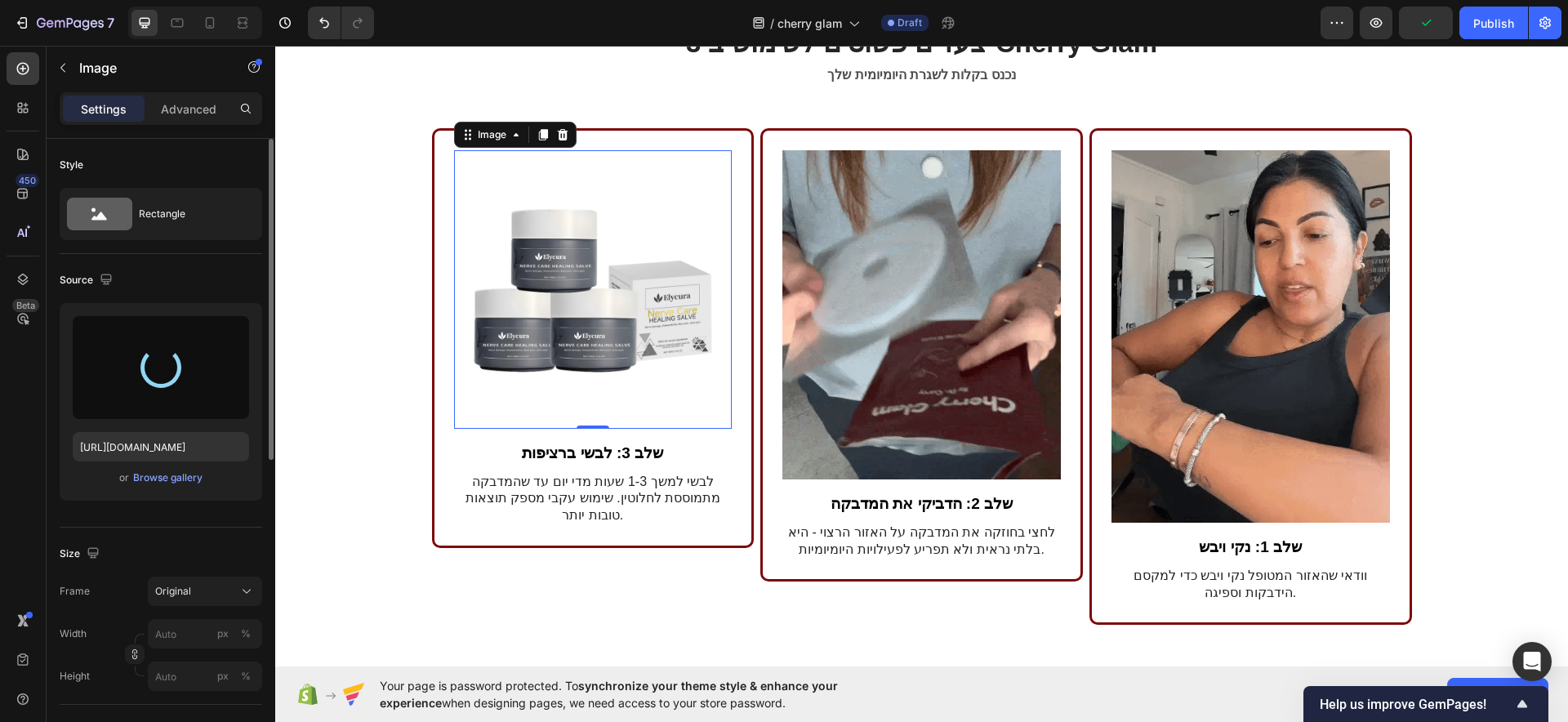
type input "https://cdn.shopify.com/s/files/1/0922/3408/8775/files/gempages_586053521762157…"
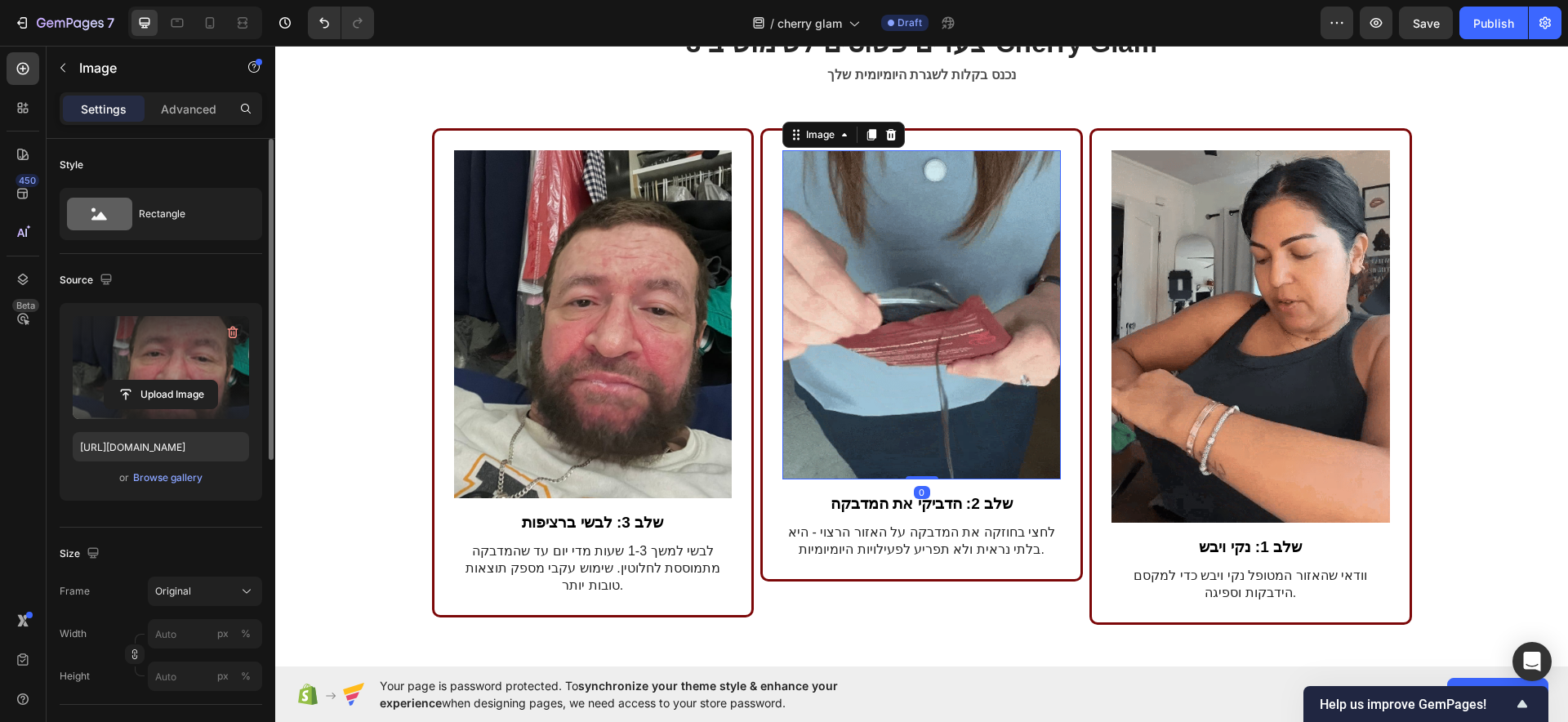
click at [914, 344] on img at bounding box center [921, 315] width 278 height 330
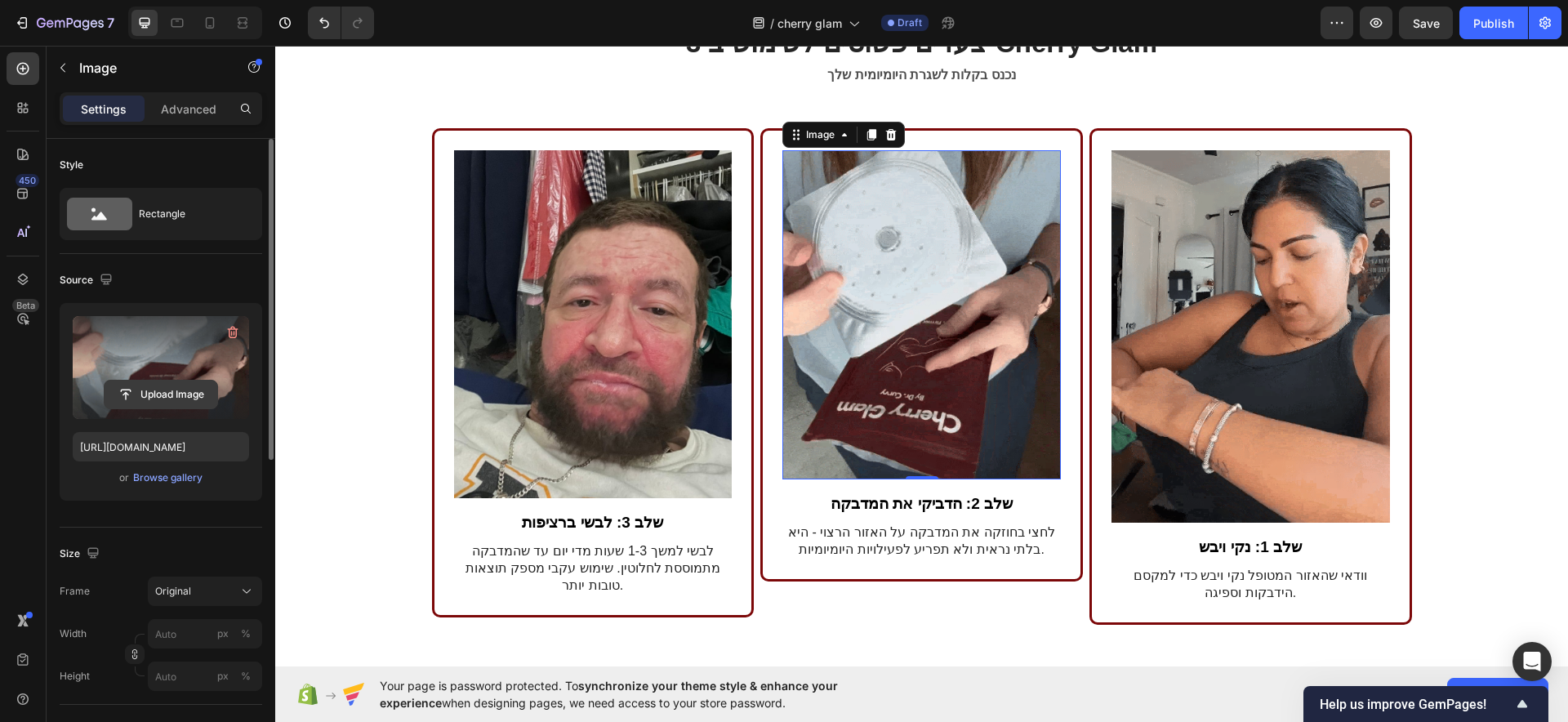
click at [140, 392] on input "file" at bounding box center [160, 394] width 113 height 28
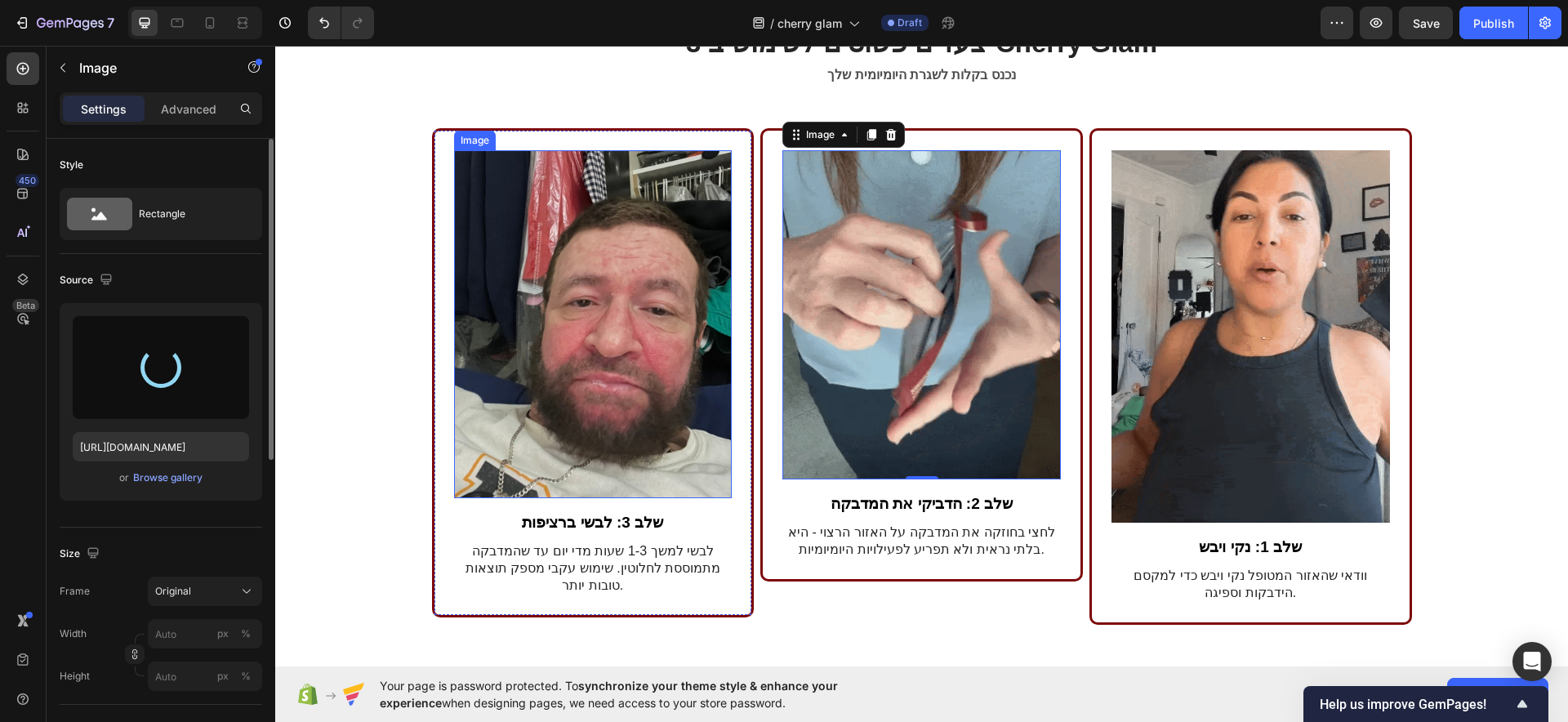
type input "https://cdn.shopify.com/s/files/1/0922/3408/8775/files/gempages_586053521762157…"
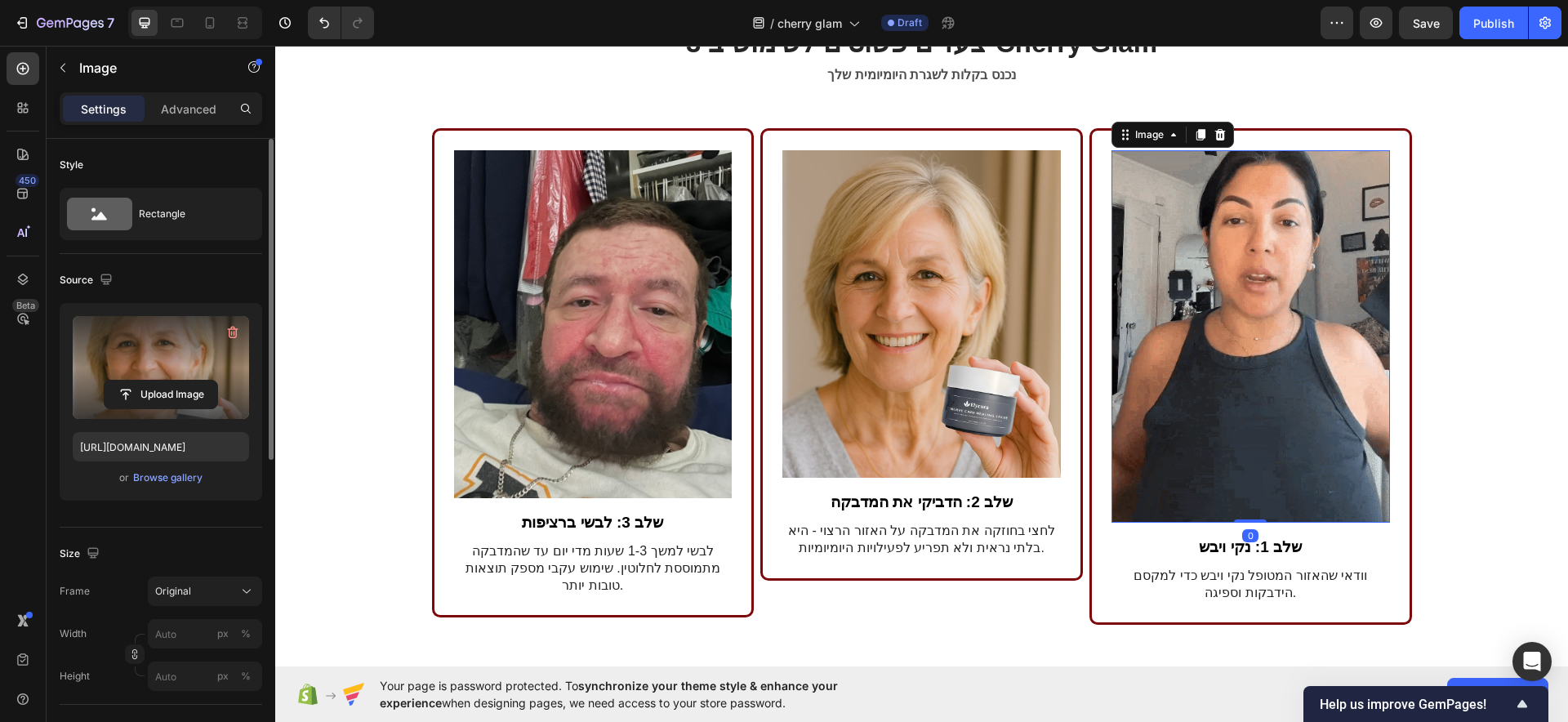
click at [1185, 404] on img at bounding box center [1250, 336] width 278 height 373
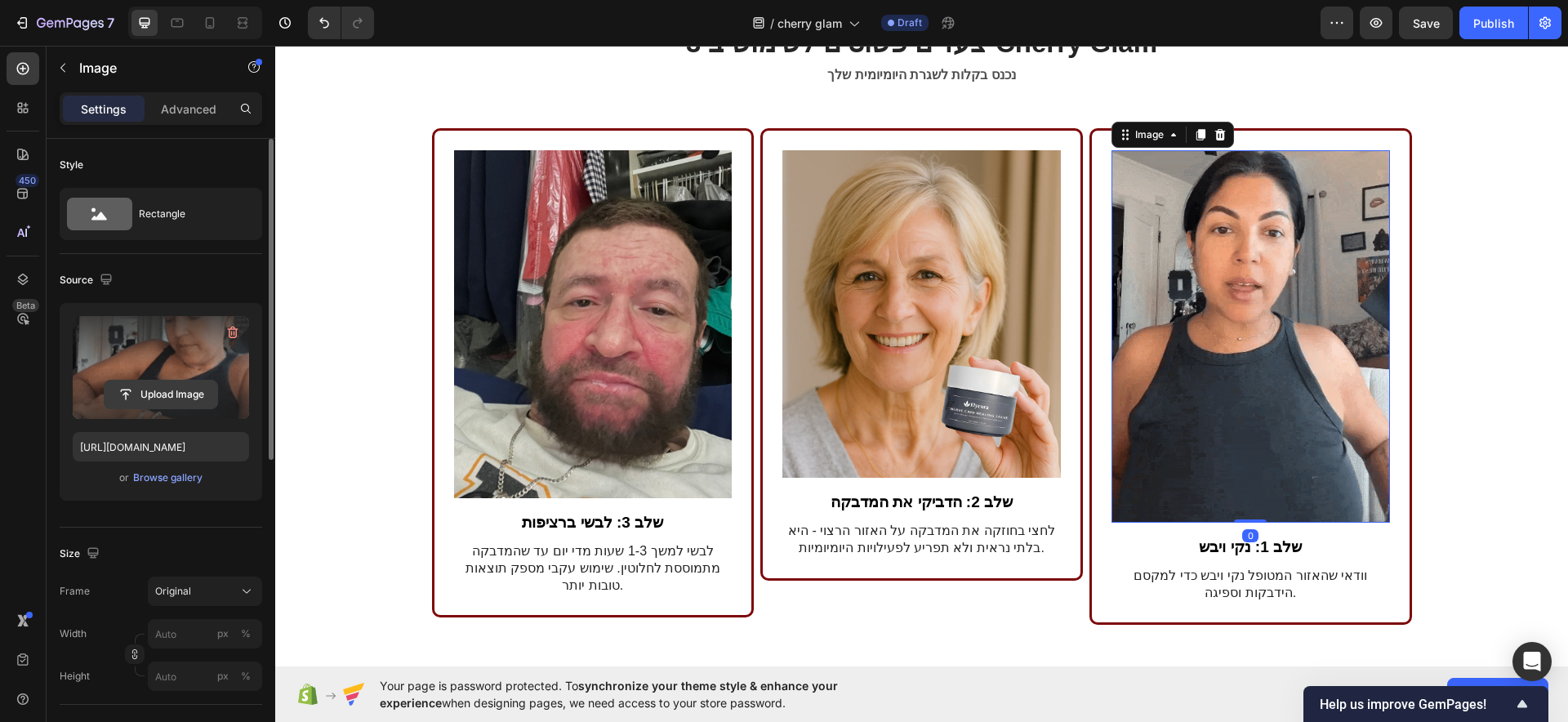
click at [175, 399] on input "file" at bounding box center [160, 394] width 113 height 28
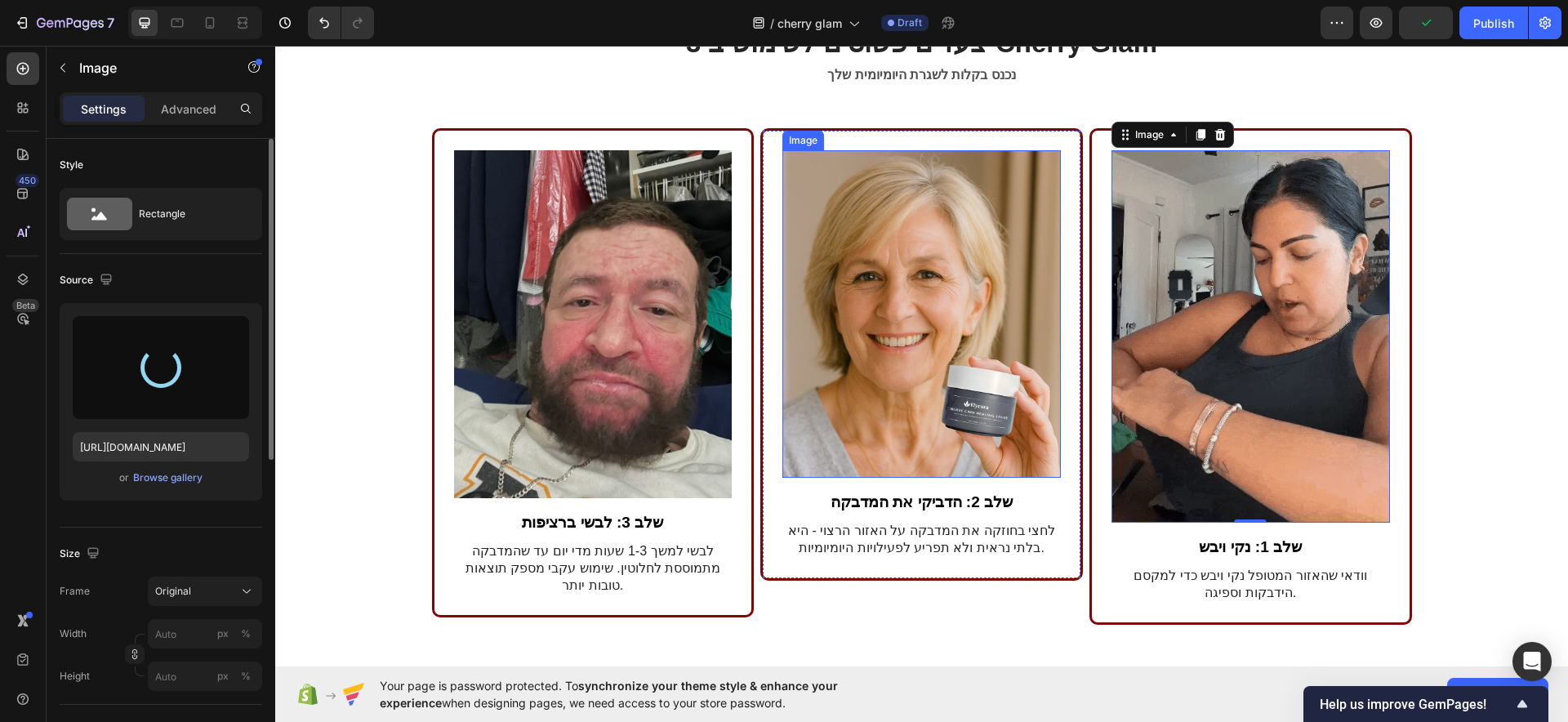
type input "https://cdn.shopify.com/s/files/1/0922/3408/8775/files/gempages_586053521762157…"
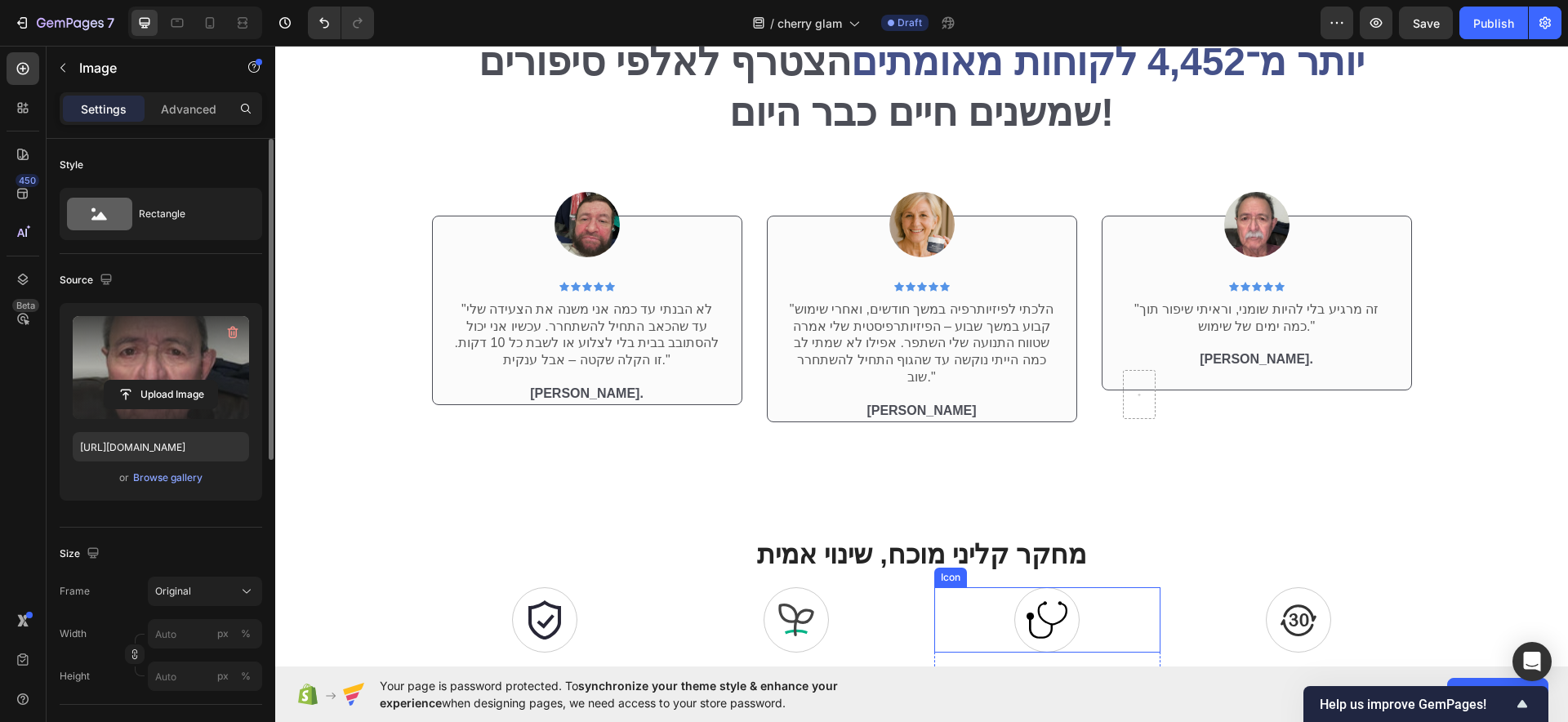
scroll to position [3395, 0]
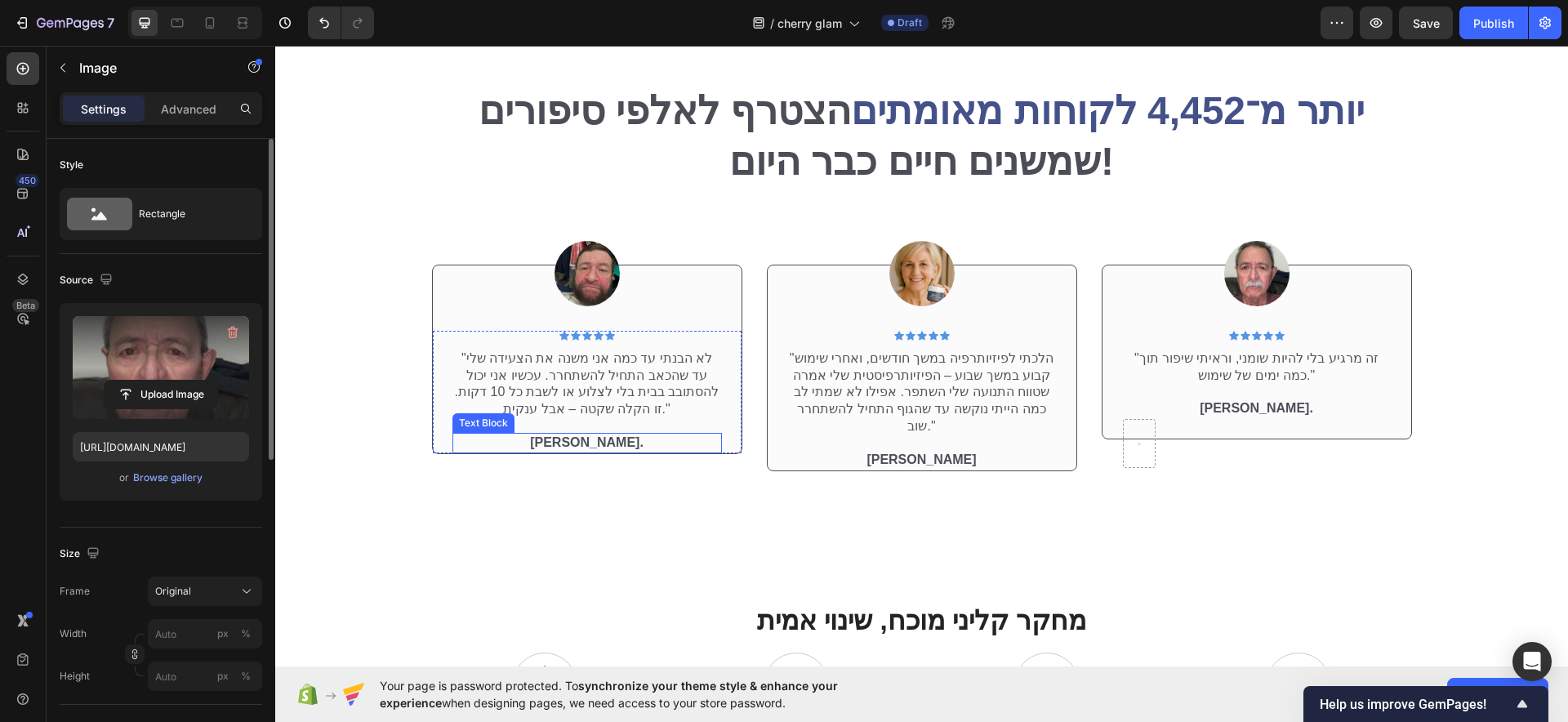
click at [571, 439] on strong "ג'יימס ק." at bounding box center [587, 443] width 114 height 14
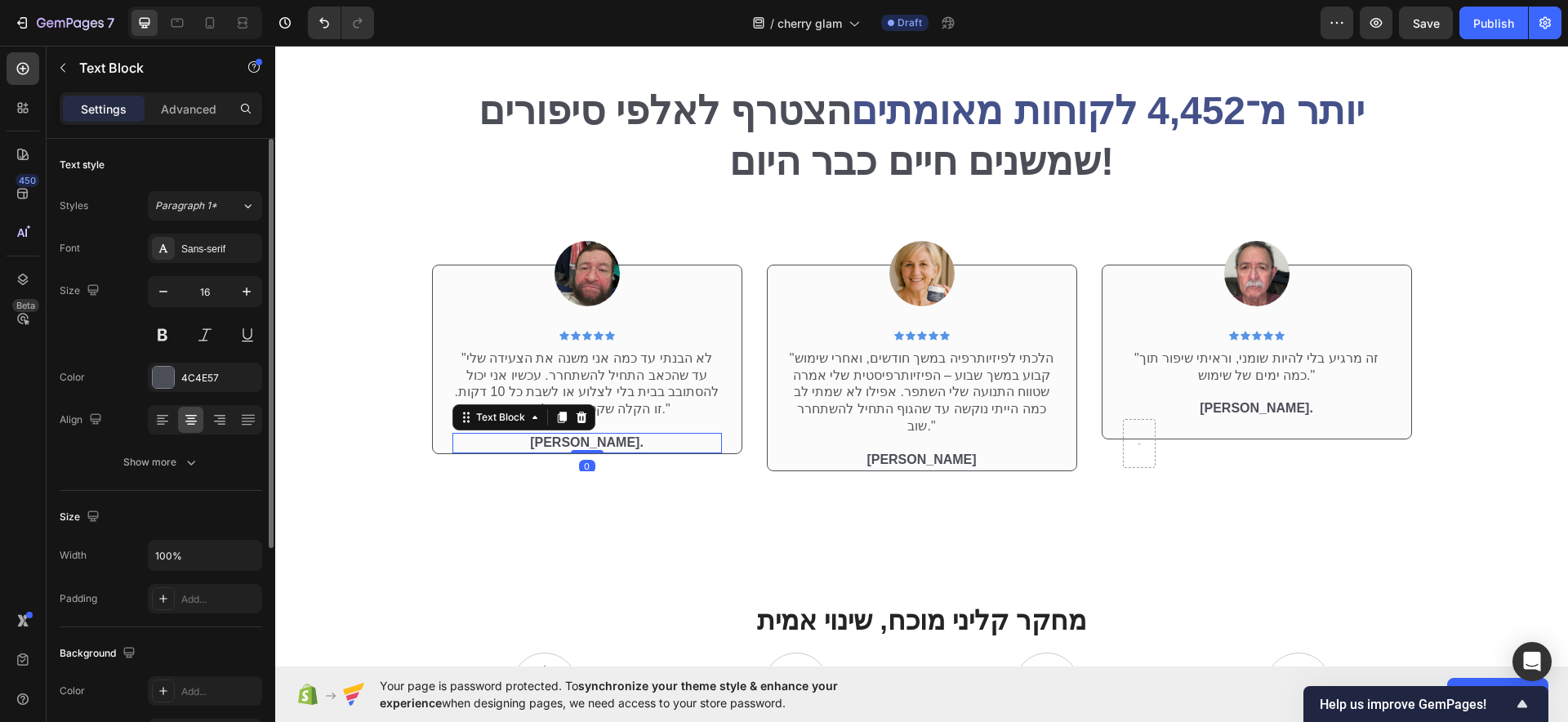
click at [571, 439] on strong "ג'יימס ק." at bounding box center [587, 443] width 114 height 14
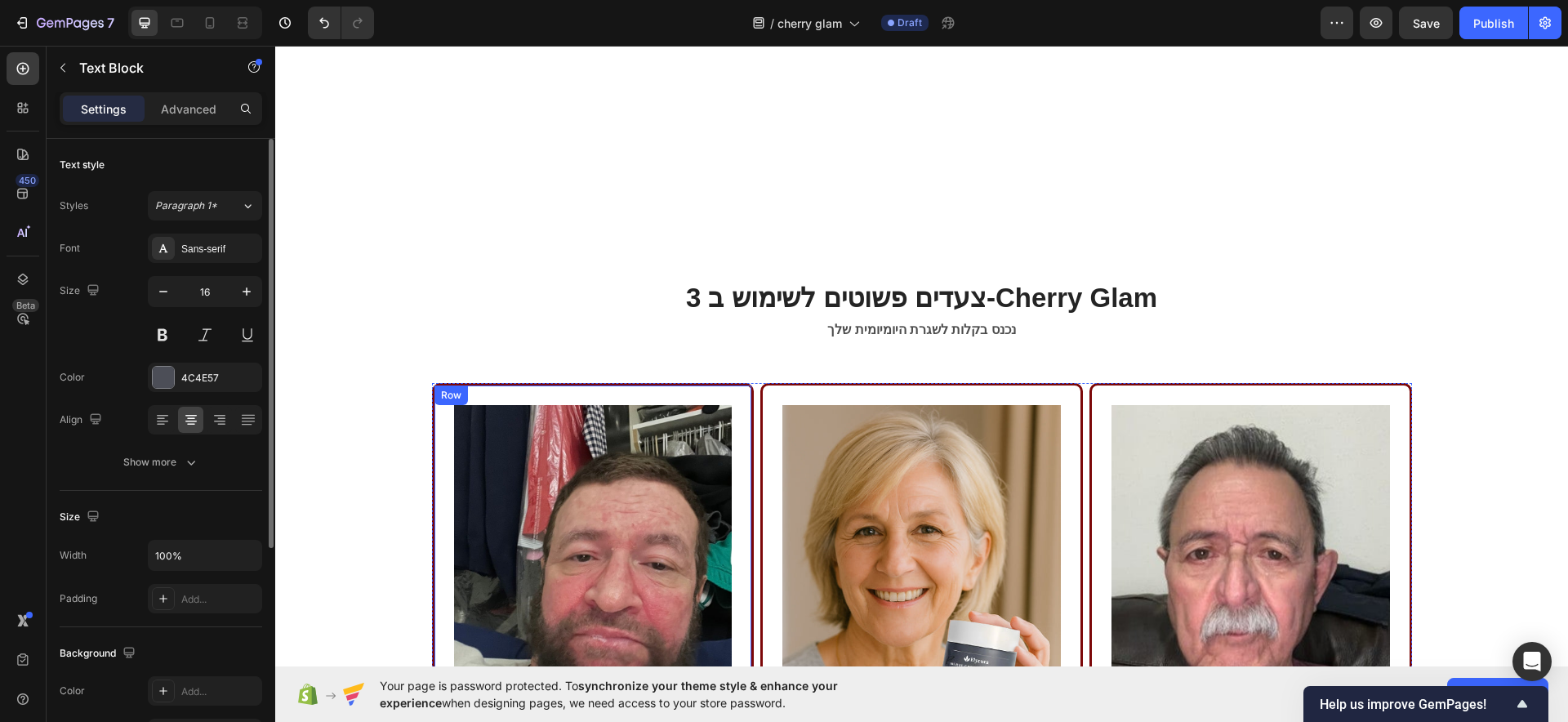
scroll to position [4519, 0]
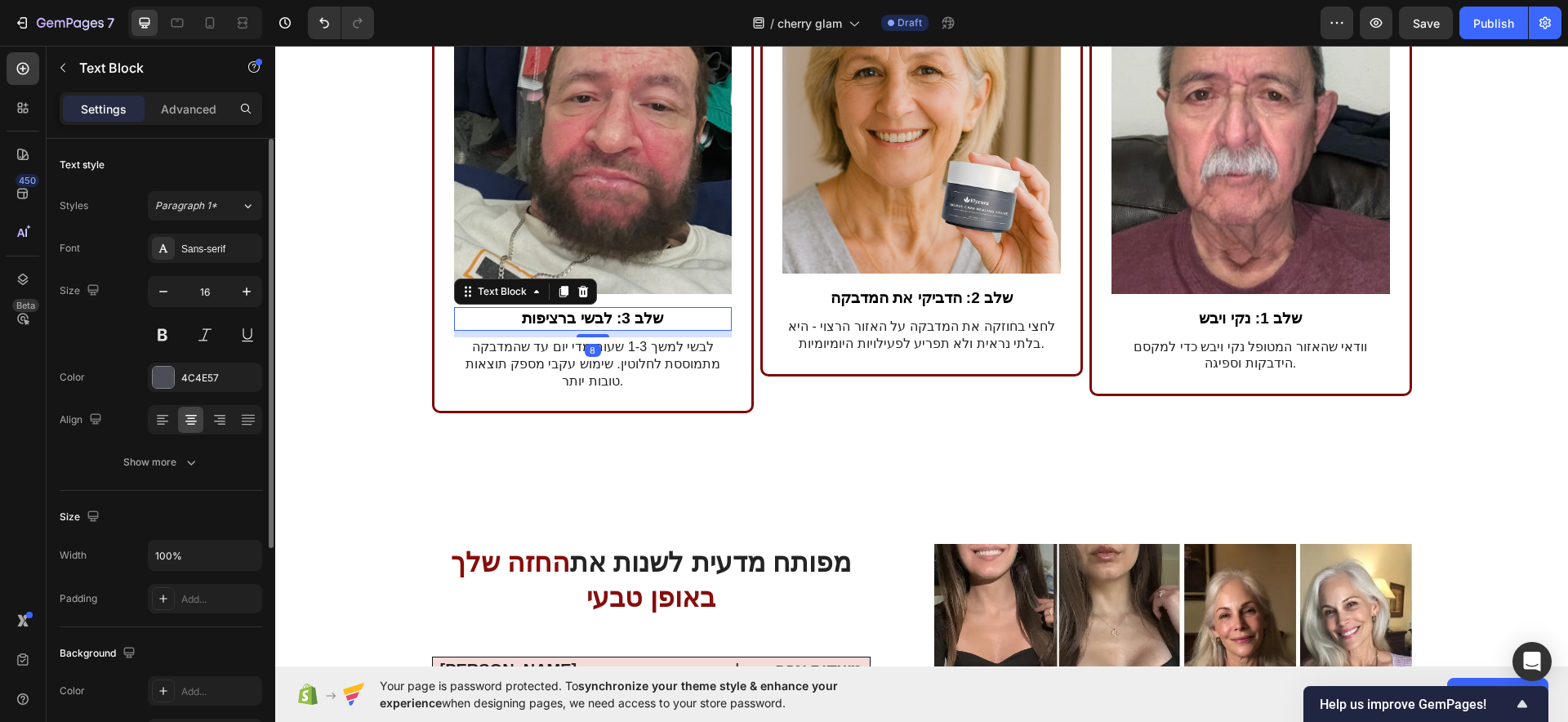
click at [549, 310] on strong "שלב 3: לבשי ברציפות" at bounding box center [592, 318] width 141 height 17
click at [549, 311] on strong "שלב 3: לבשי ברציפות" at bounding box center [592, 318] width 141 height 17
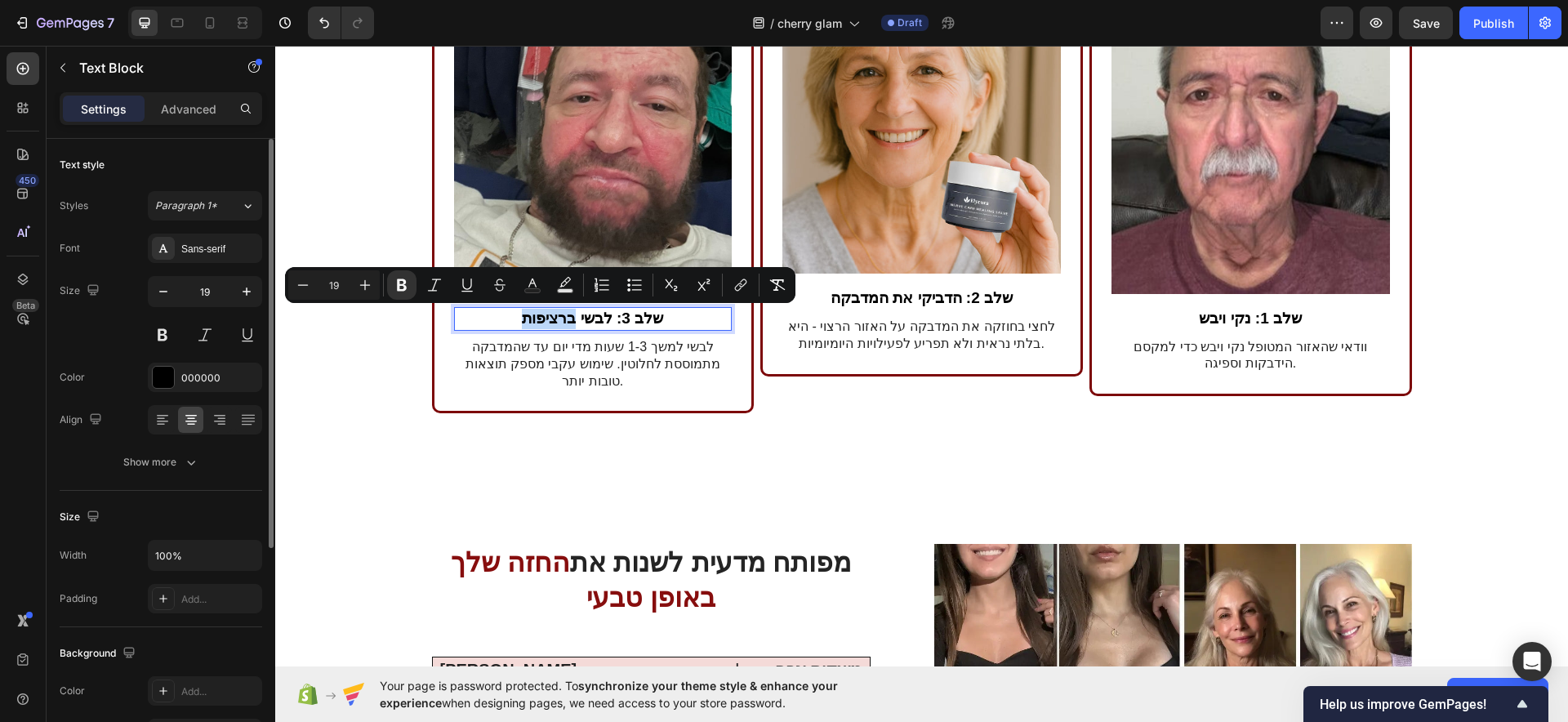
click at [551, 311] on strong "שלב 3: לבשי ברציפות" at bounding box center [592, 318] width 141 height 17
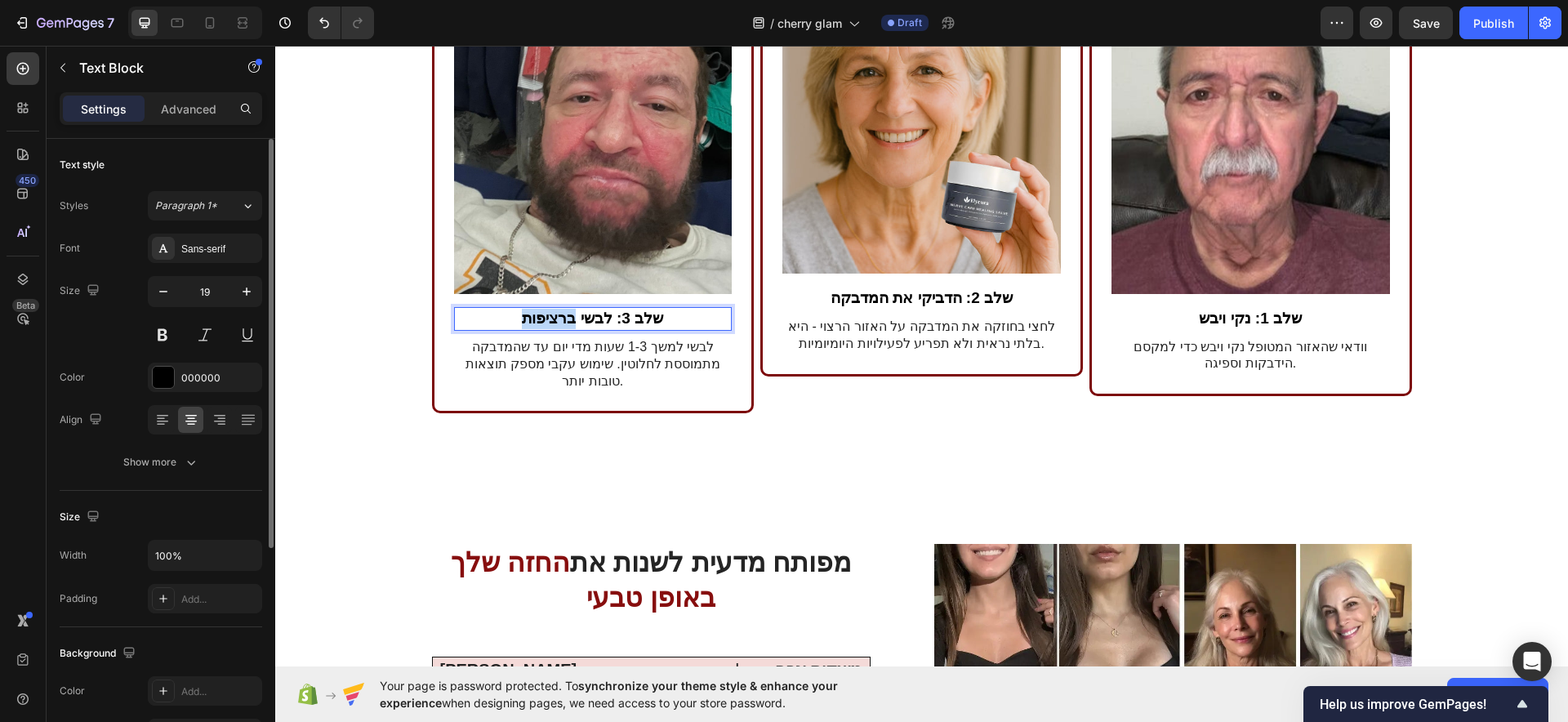
click at [551, 311] on strong "שלב 3: לבשי ברציפות" at bounding box center [592, 318] width 141 height 17
click at [554, 311] on strong "שלב 3: לבשי ברציפות" at bounding box center [592, 318] width 141 height 17
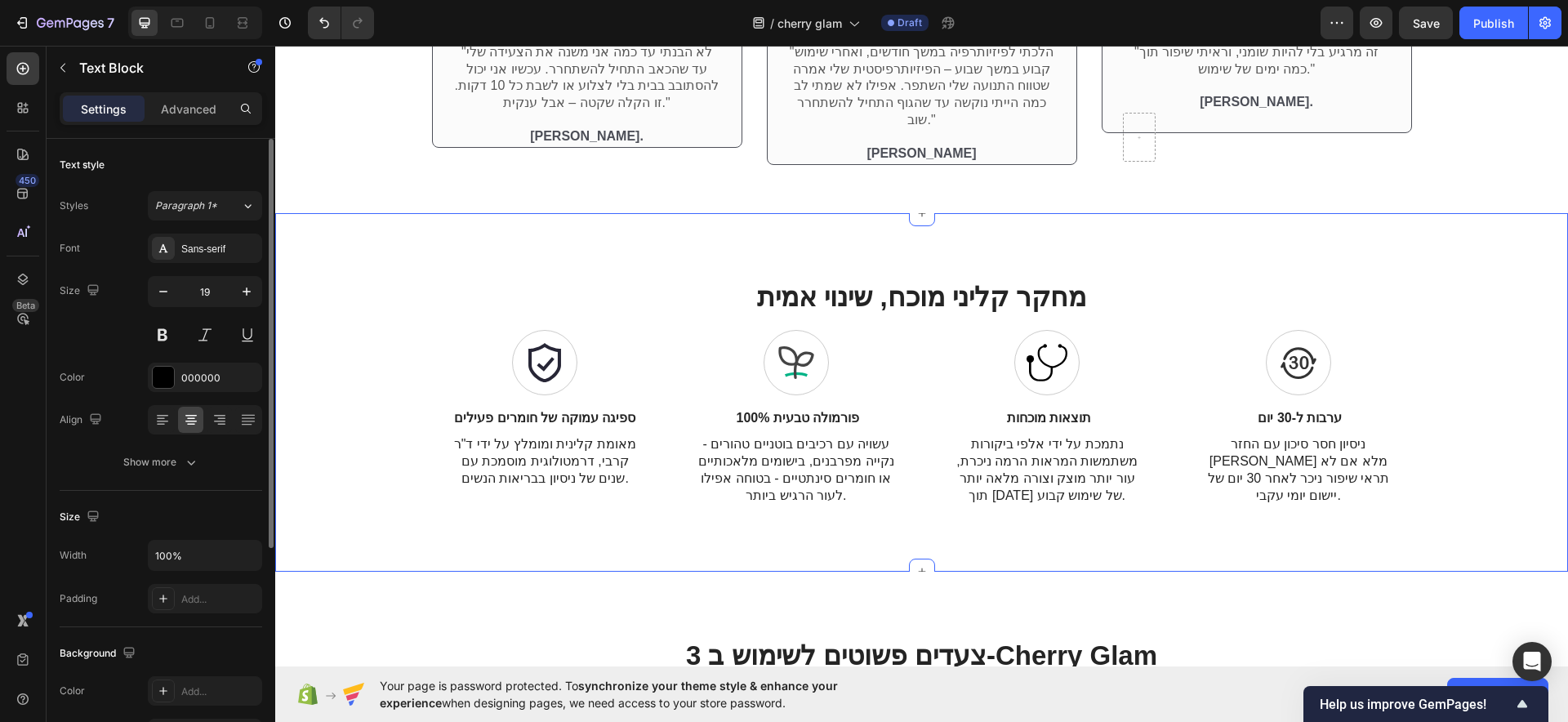
scroll to position [3293, 0]
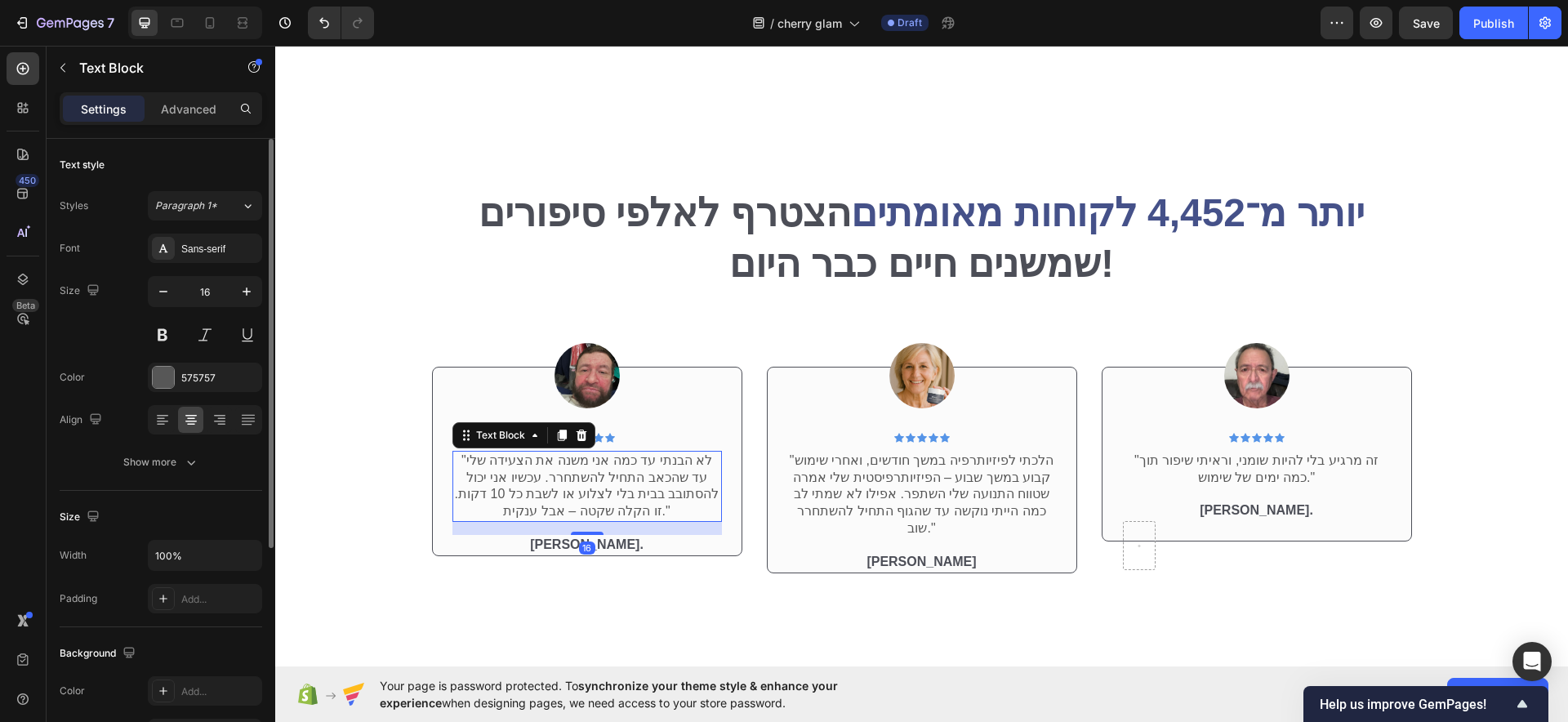
click at [558, 467] on p ""לא הבנתי עד כמה אני משנה את הצעידה שלי עד שהכאב התחיל להשתחרר. עכשיו אני יכול …" at bounding box center [587, 487] width 266 height 68
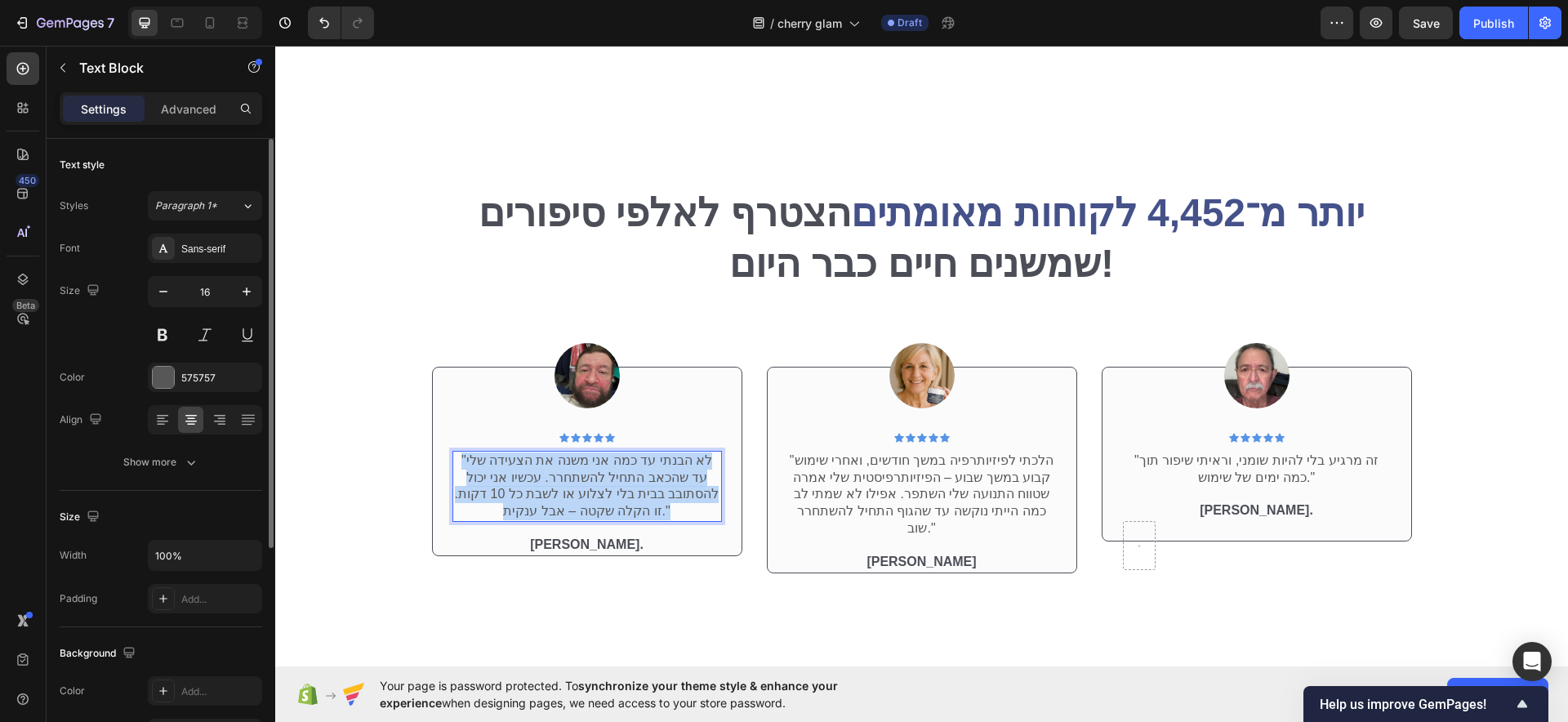
click at [558, 467] on p ""לא הבנתי עד כמה אני משנה את הצעידה שלי עד שהכאב התחיל להשתחרר. עכשיו אני יכול …" at bounding box center [587, 487] width 266 height 68
click at [559, 467] on p ""לא הבנתי עד כמה אני משנה את הצעידה שלי עד שהכאב התחיל להשתחרר. עכשיו אני יכול …" at bounding box center [587, 487] width 266 height 68
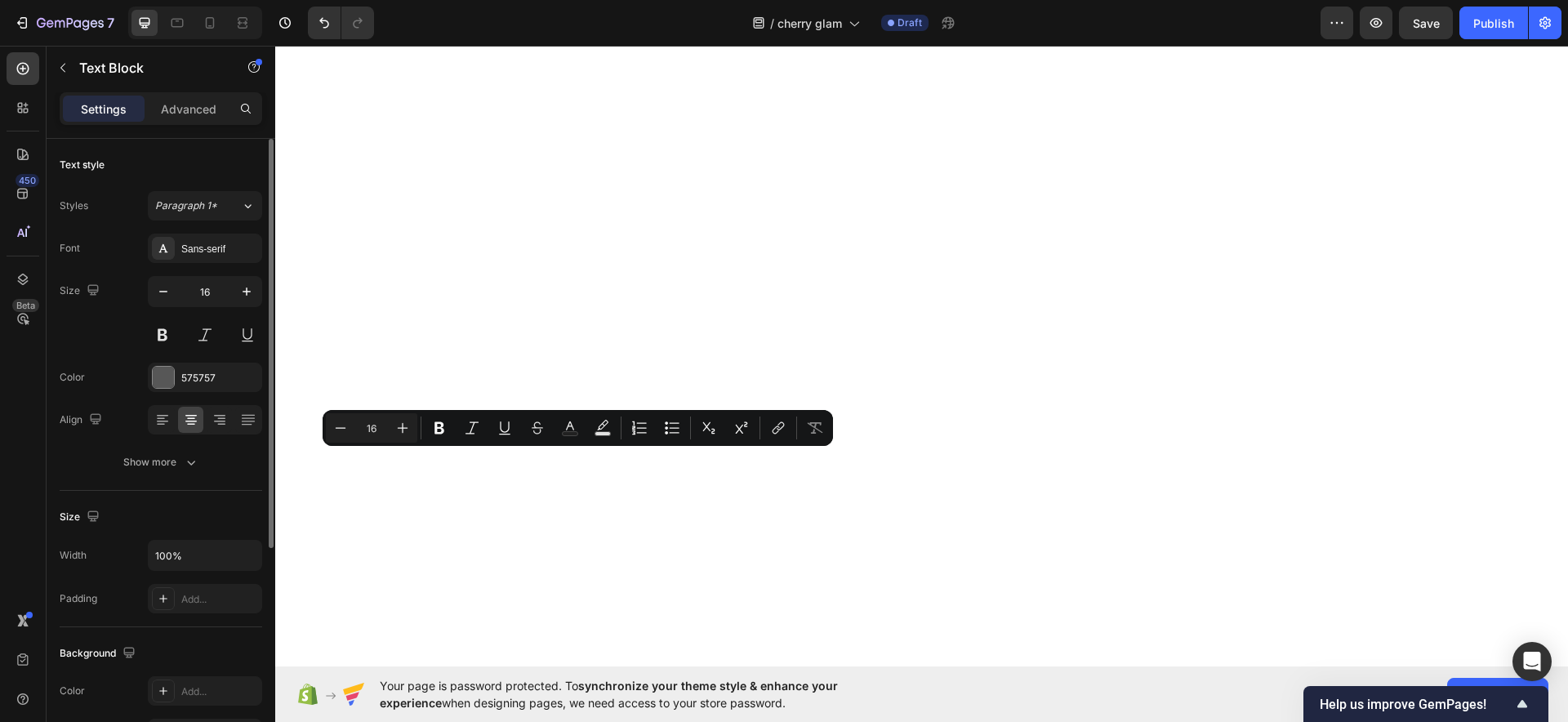
copy p ""לא הבנתי עד כמה אני משנה את הצעידה שלי עד שהכאב התחיל להשתחרר. עכשיו אני יכול …"
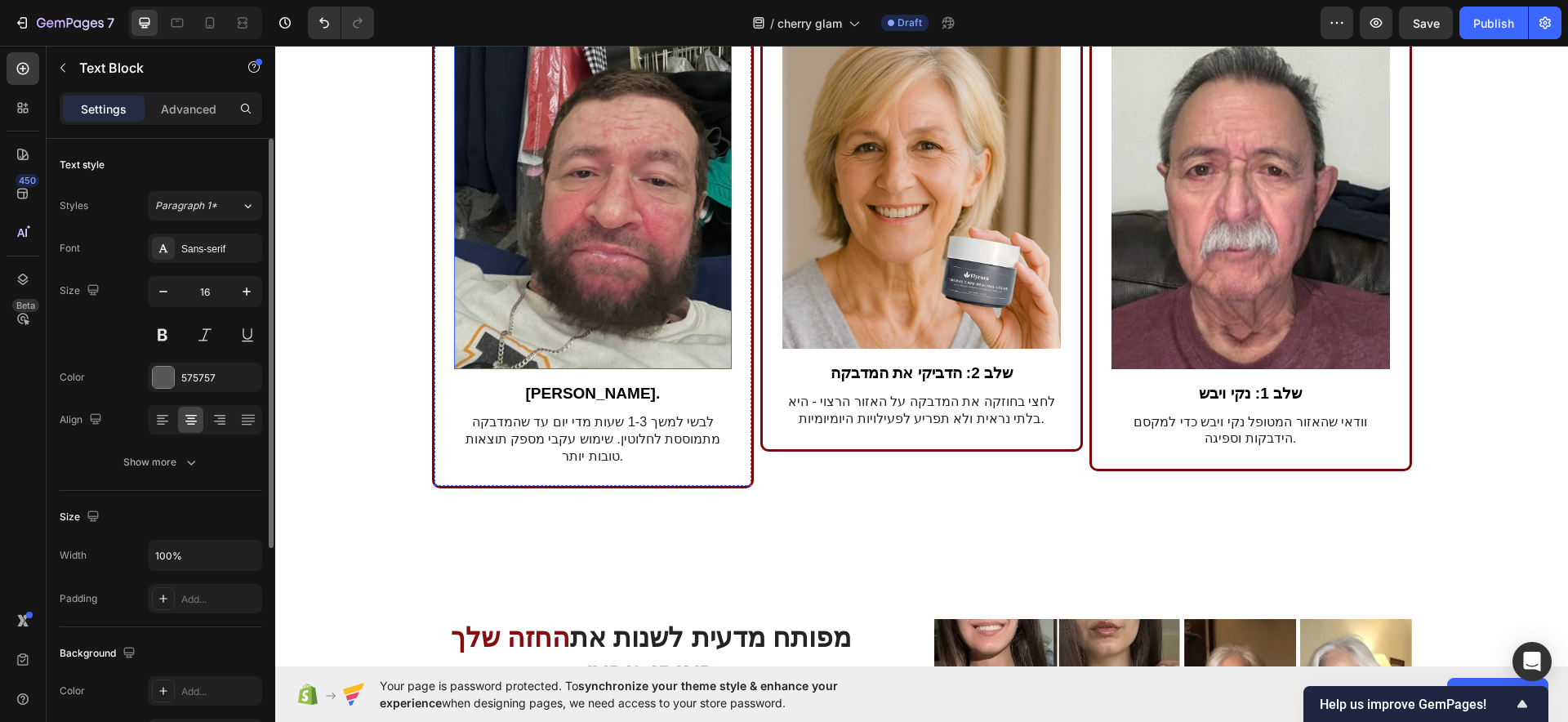
scroll to position [4519, 0]
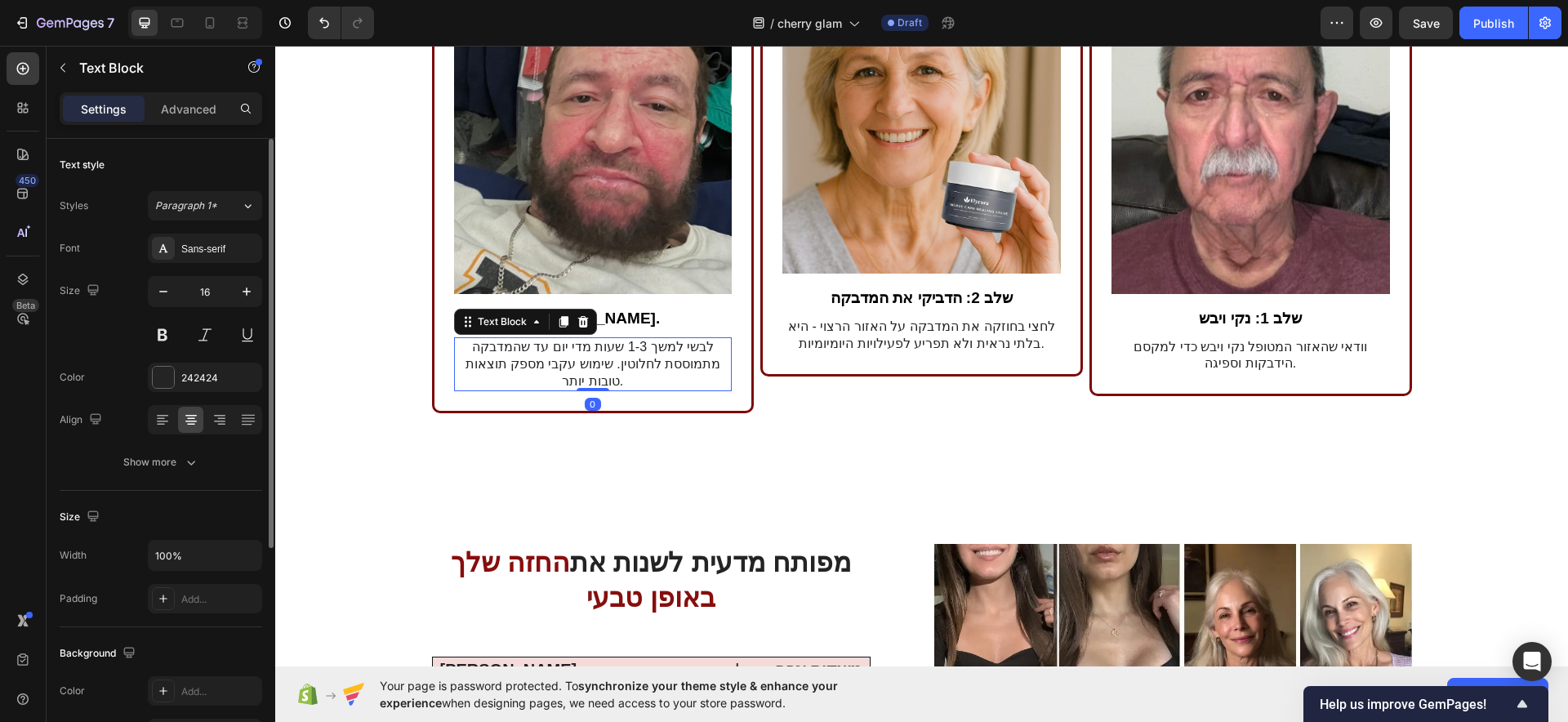
click at [561, 364] on p "לבשי למשך 1-3 שעות מדי יום עד שהמדבקה מתמוססת לחלוטין. שימוש עקבי מספק תוצאות ט…" at bounding box center [593, 364] width 275 height 51
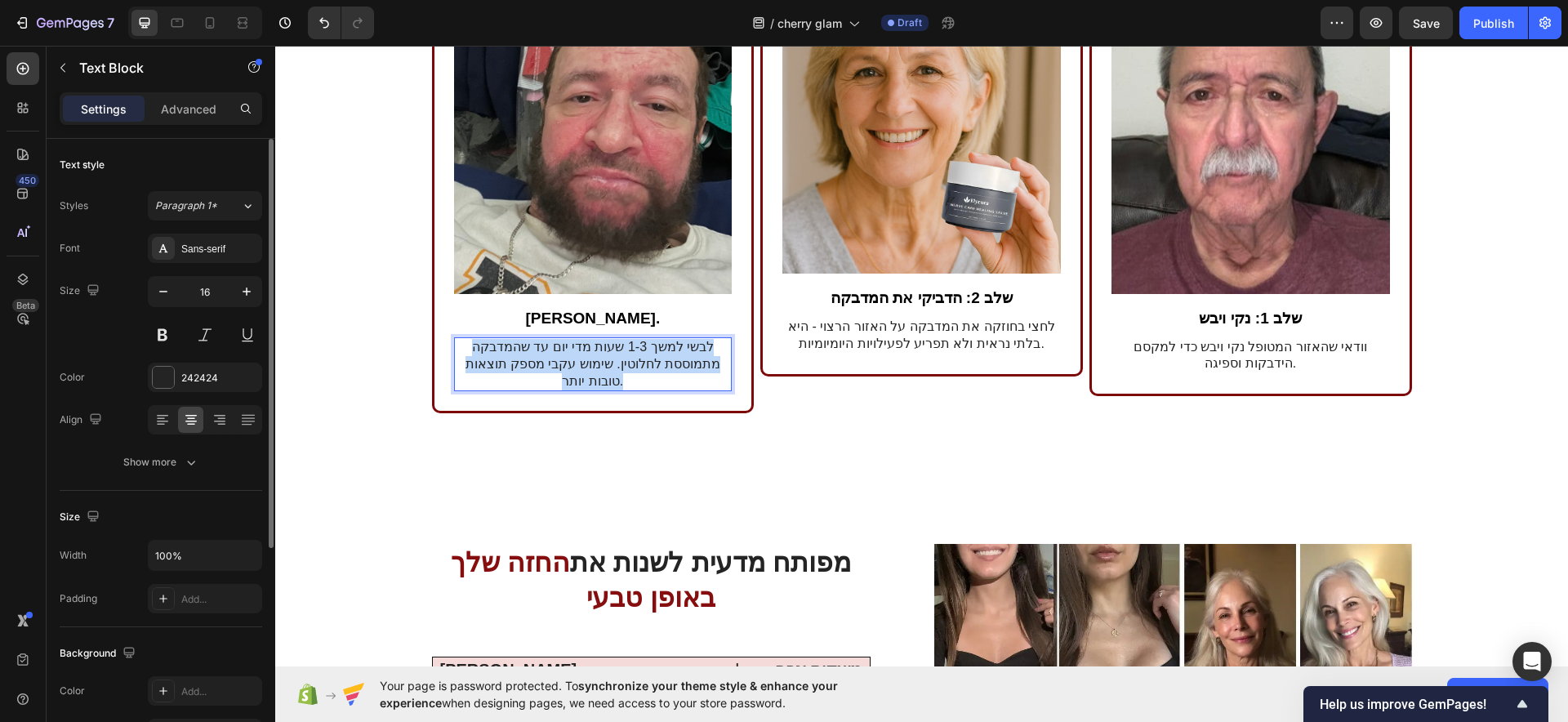
click at [561, 364] on p "לבשי למשך 1-3 שעות מדי יום עד שהמדבקה מתמוססת לחלוטין. שימוש עקבי מספק תוצאות ט…" at bounding box center [593, 364] width 275 height 51
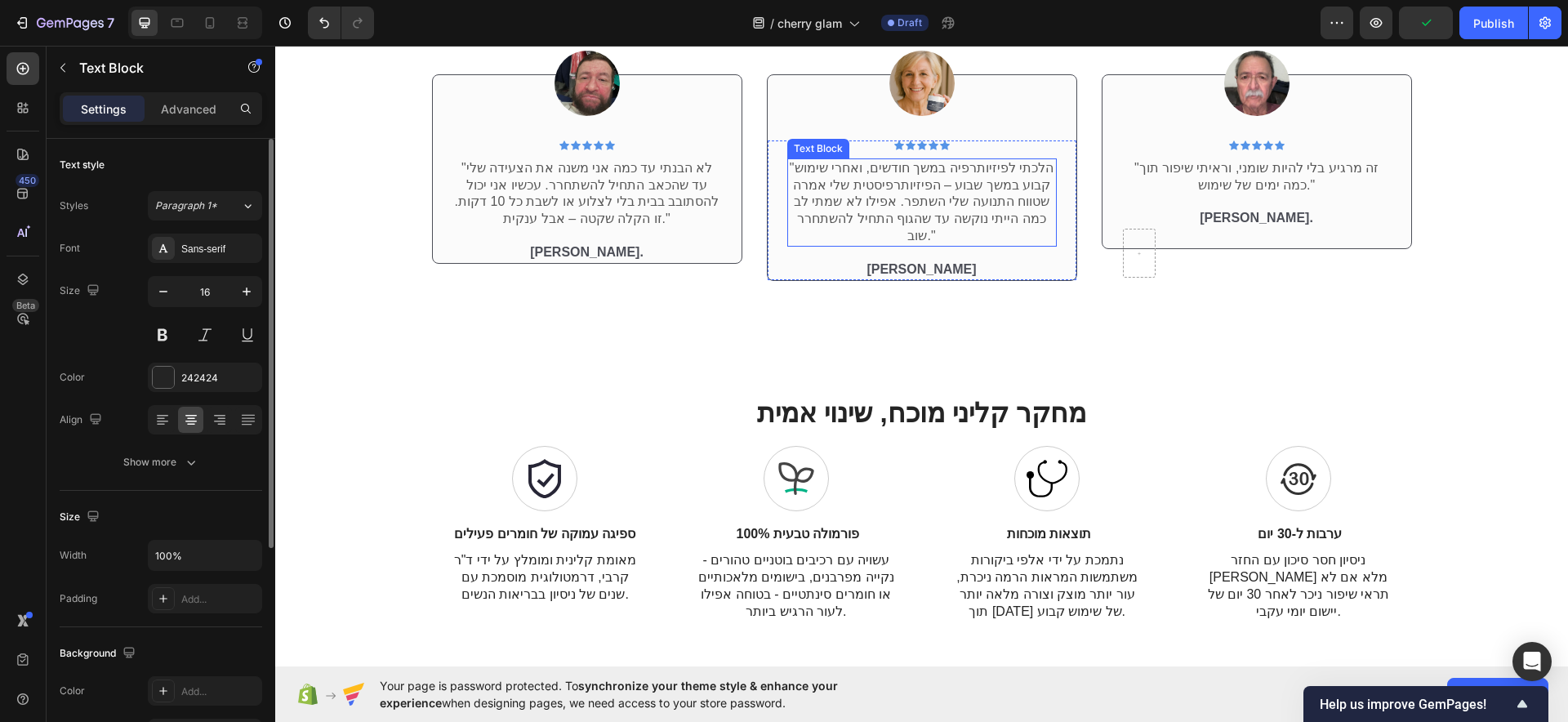
scroll to position [3497, 0]
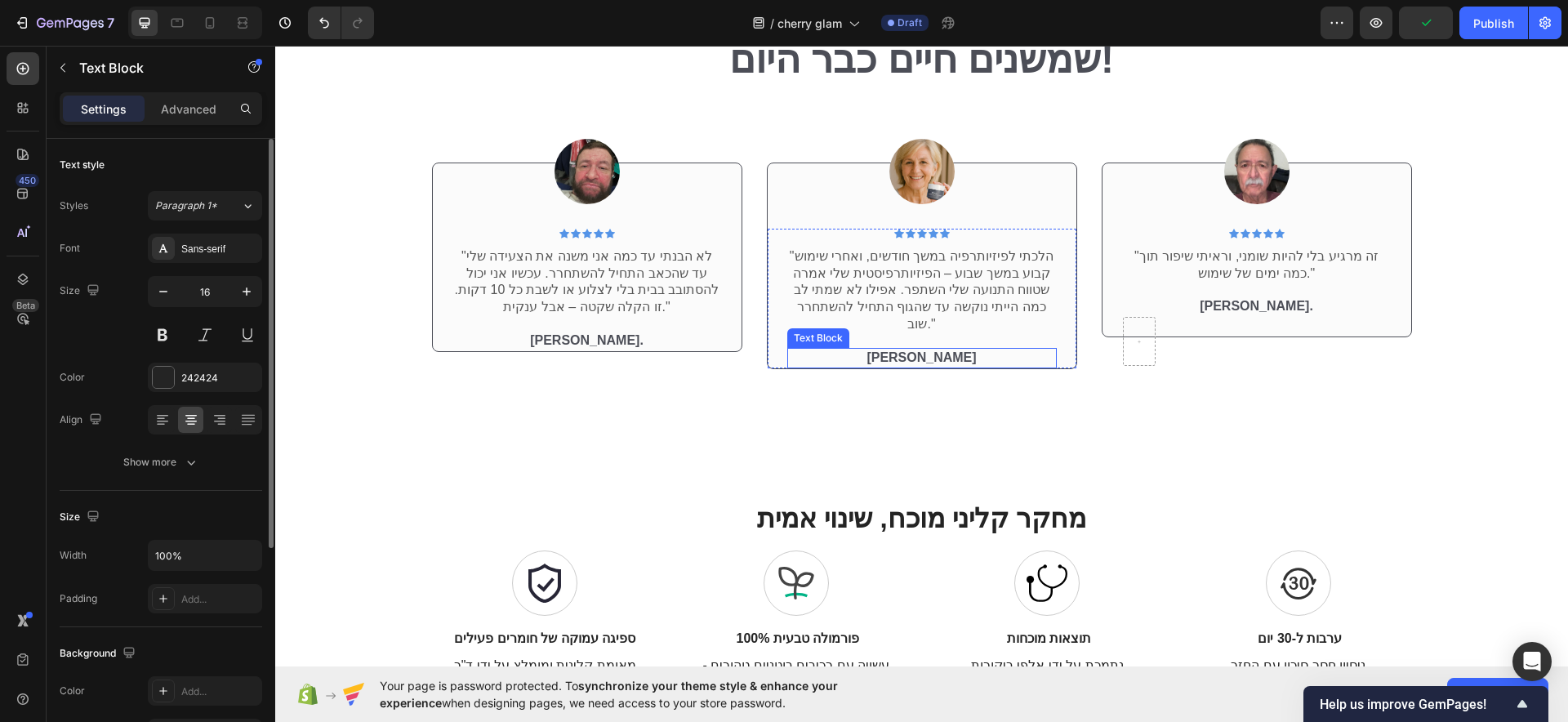
click at [918, 349] on p "סוזן ט." at bounding box center [921, 358] width 266 height 17
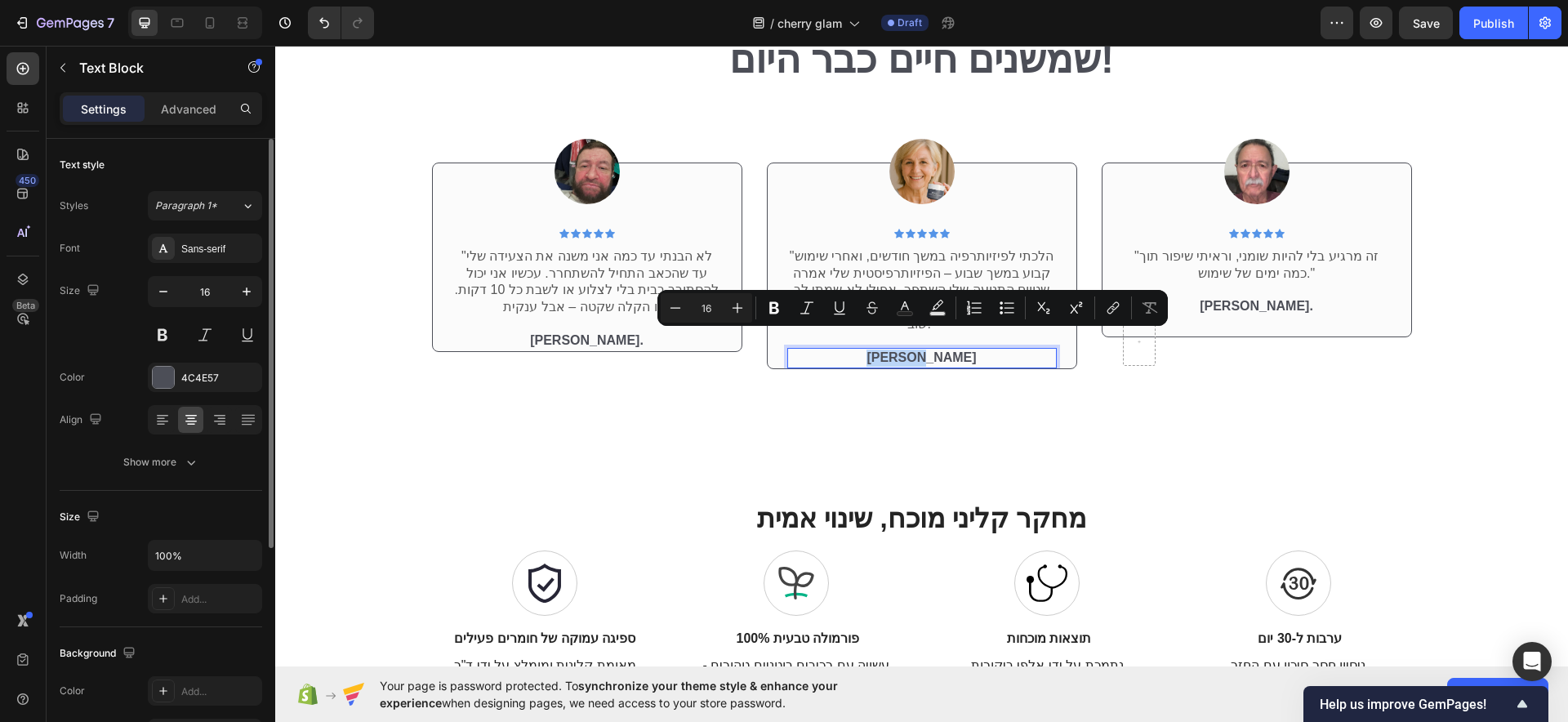
copy p "סוזן ט."
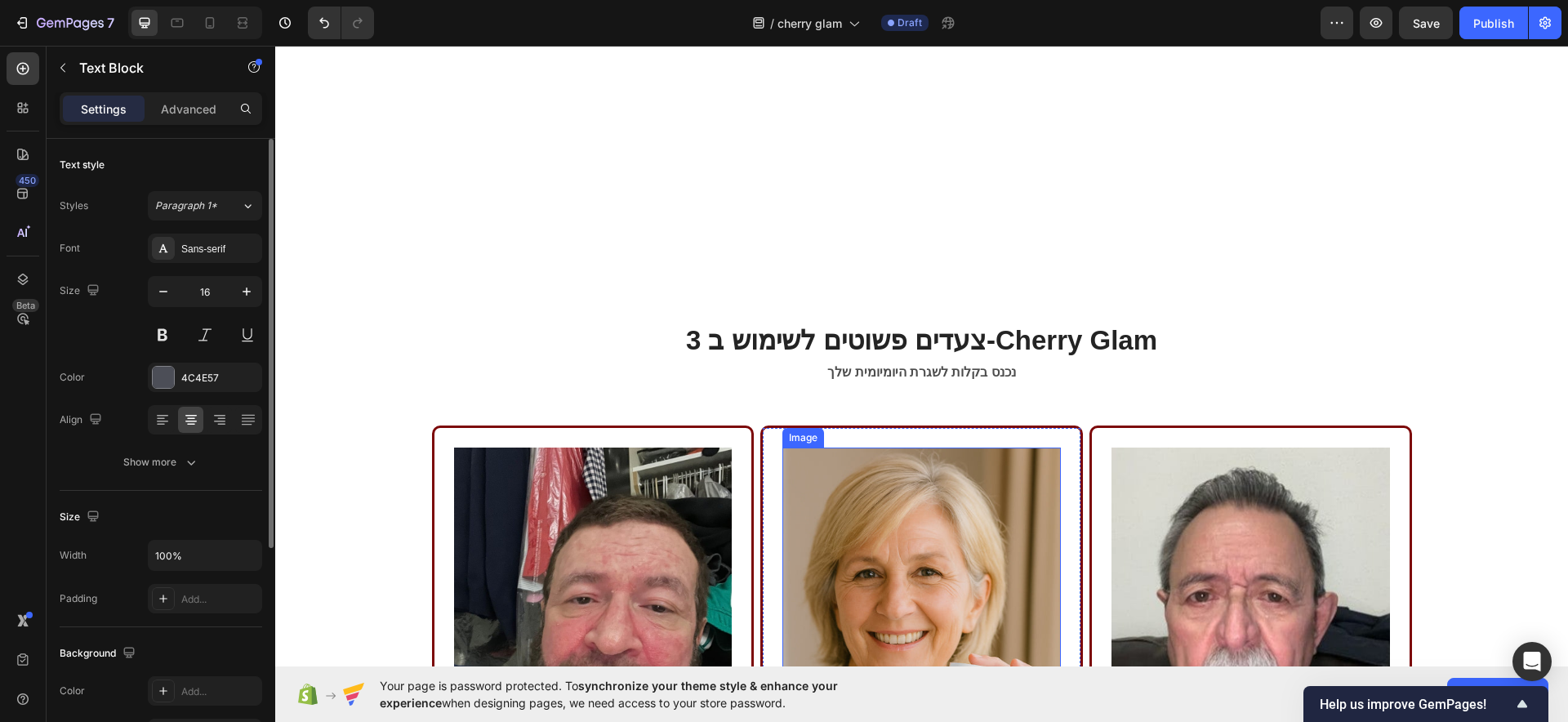
scroll to position [4315, 0]
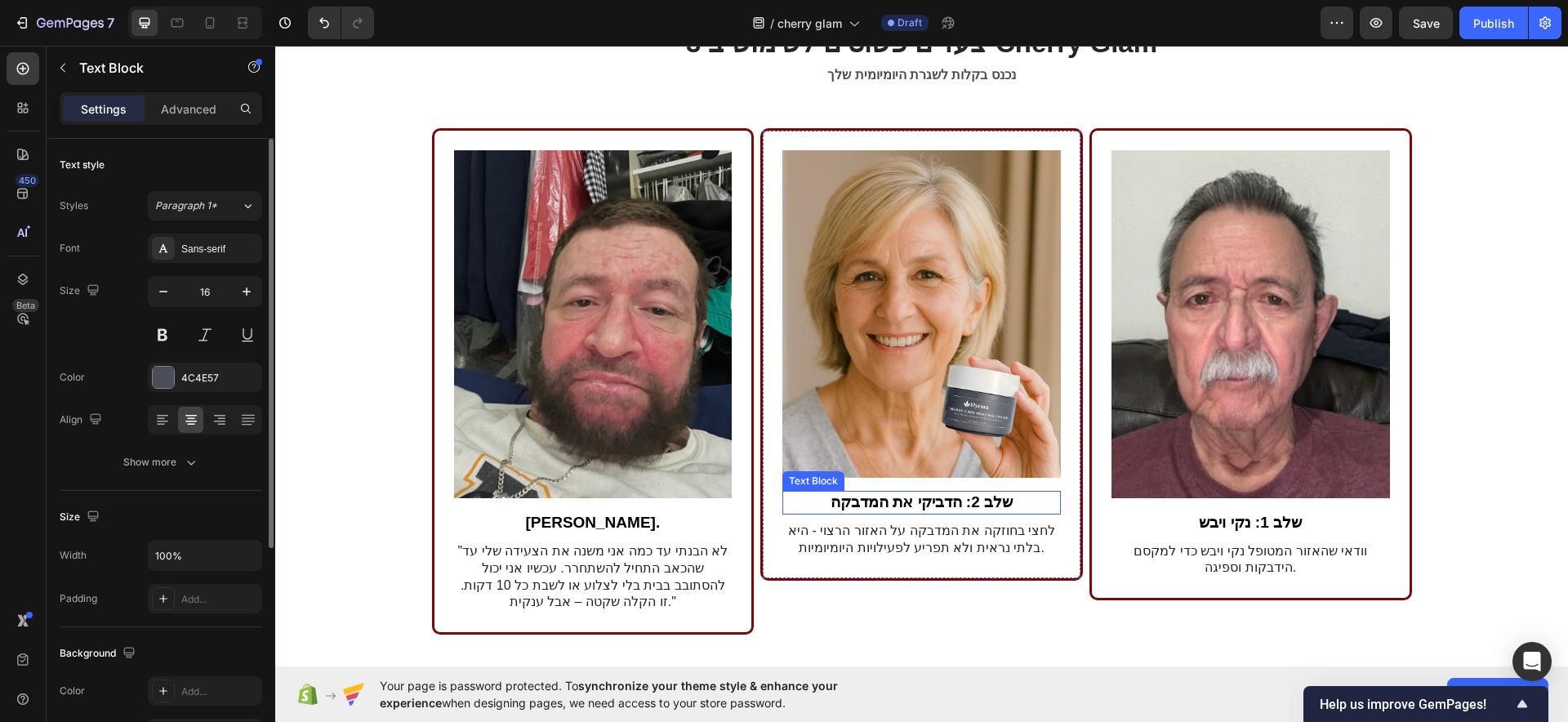
click at [891, 498] on strong "שלב 2: הדביקי את המדבקה" at bounding box center [921, 502] width 182 height 17
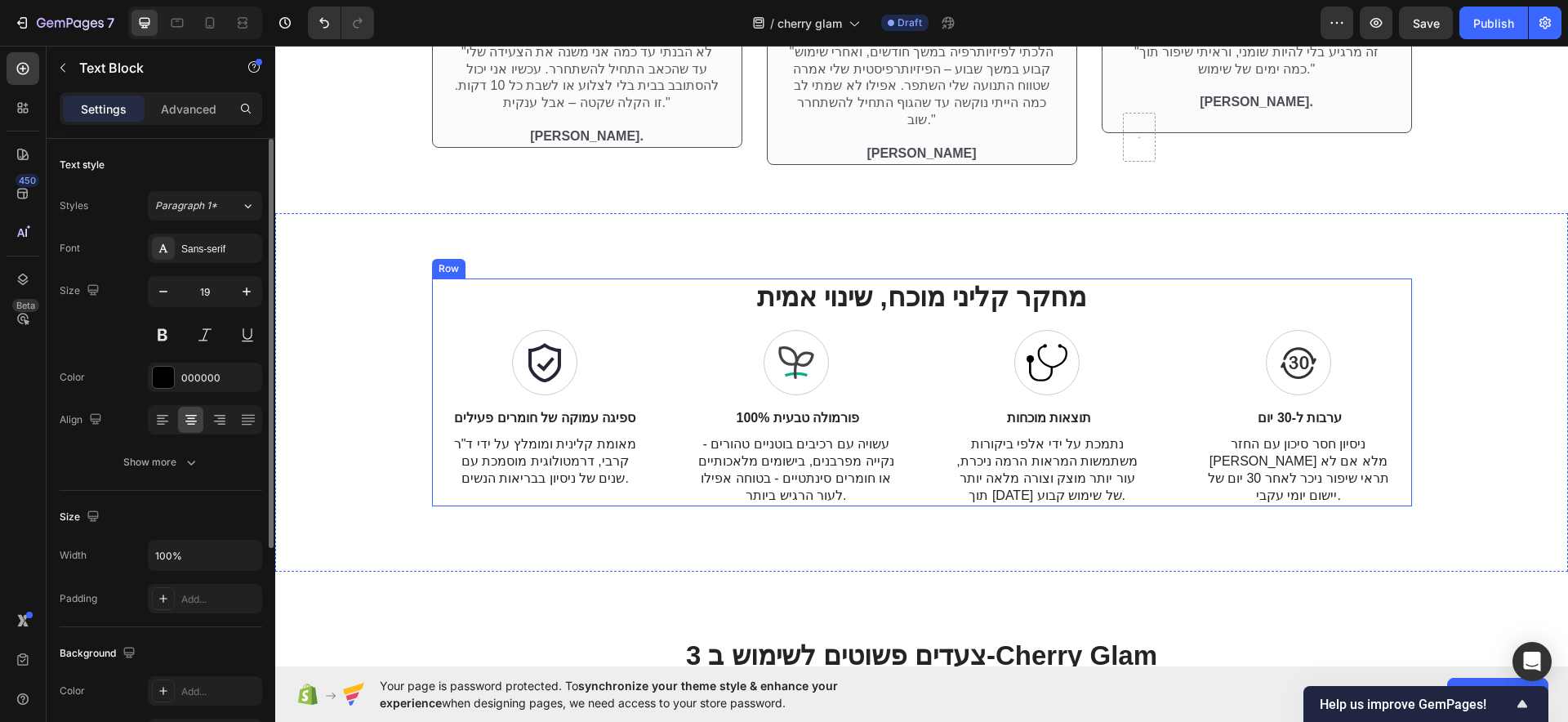
scroll to position [3497, 0]
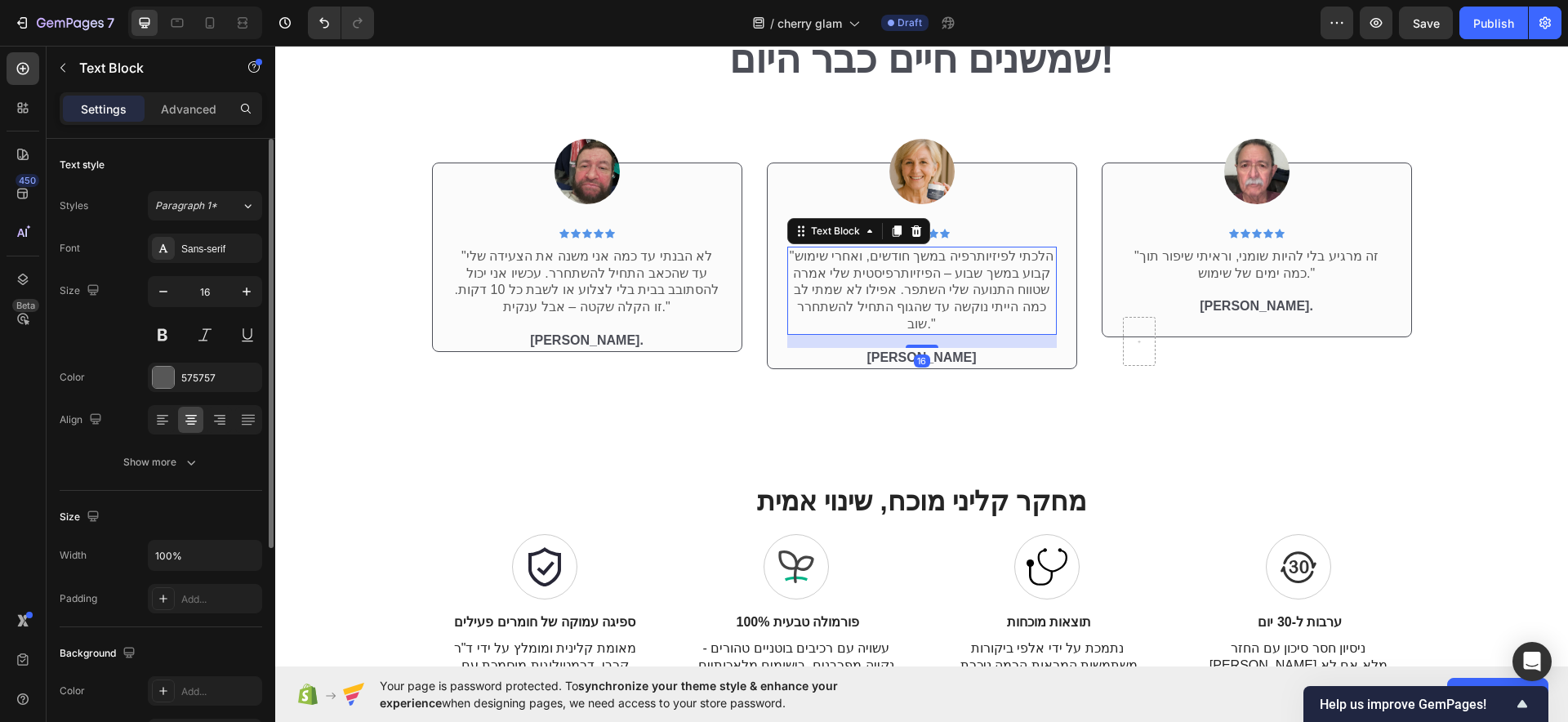
click at [918, 272] on p ""הלכתי לפיזיותרפיה במשך חודשים, ואחרי שימוש קבוע במשך שבוע – הפיזיותרפיסטית שלי…" at bounding box center [921, 291] width 266 height 85
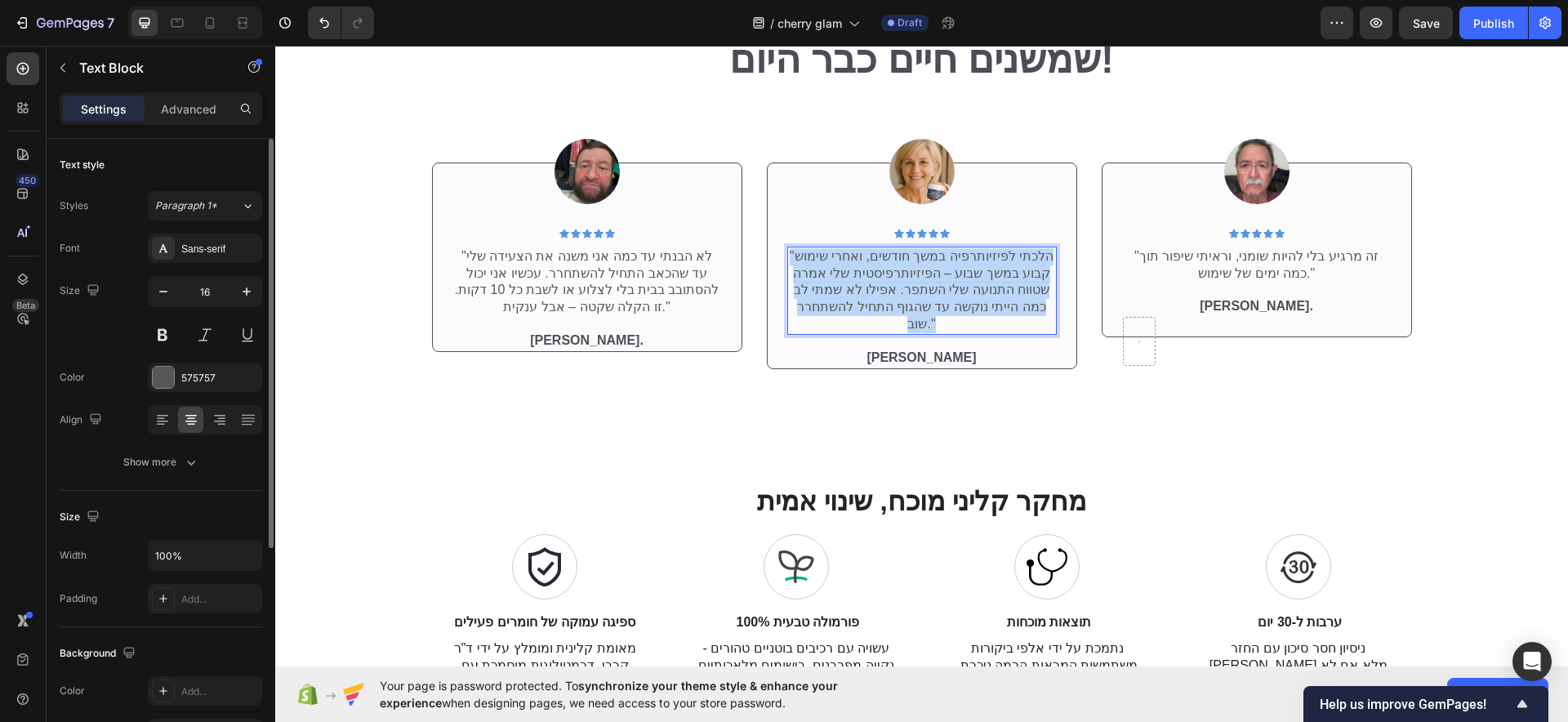
click at [918, 272] on p ""הלכתי לפיזיותרפיה במשך חודשים, ואחרי שימוש קבוע במשך שבוע – הפיזיותרפיסטית שלי…" at bounding box center [921, 291] width 266 height 85
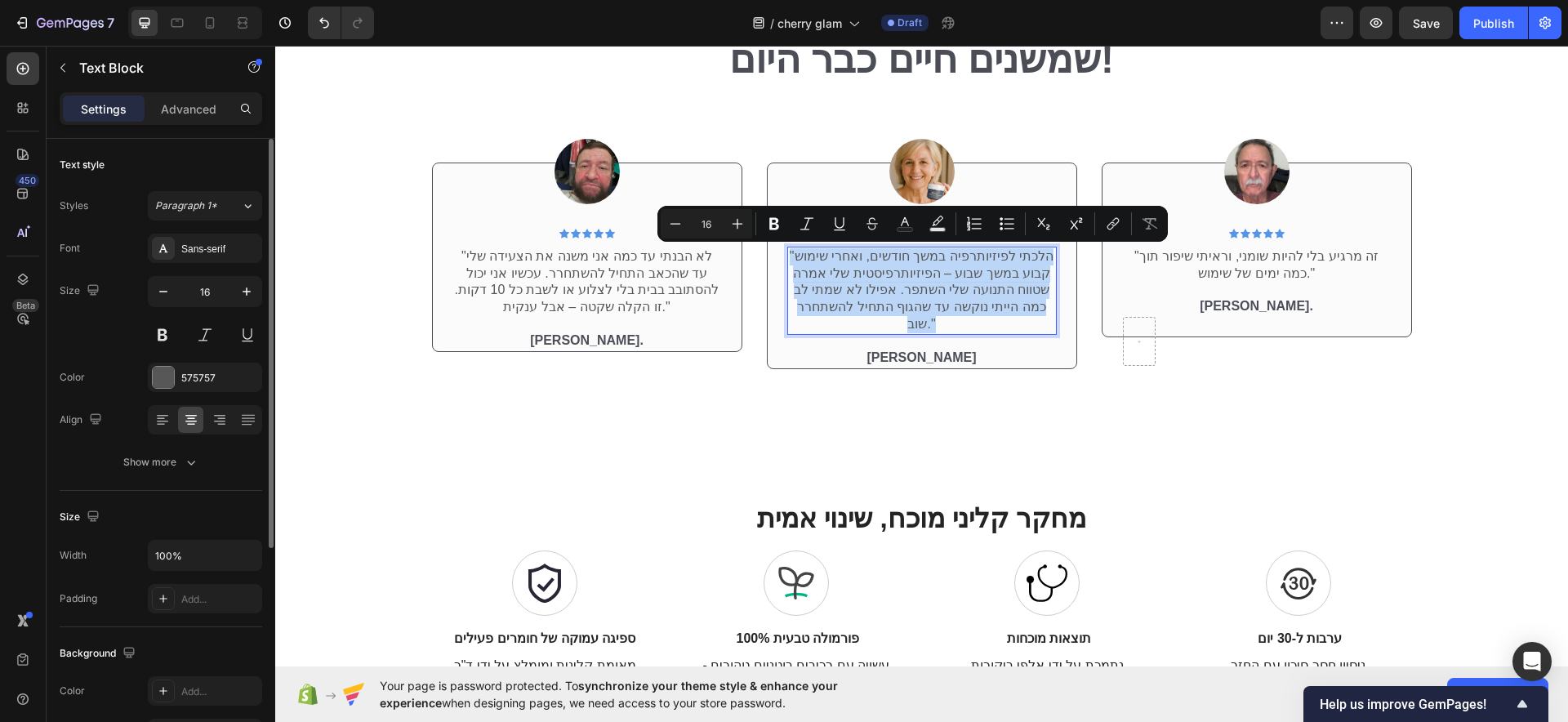
copy p ""הלכתי לפיזיותרפיה במשך חודשים, ואחרי שימוש קבוע במשך שבוע – הפיזיותרפיסטית שלי…"
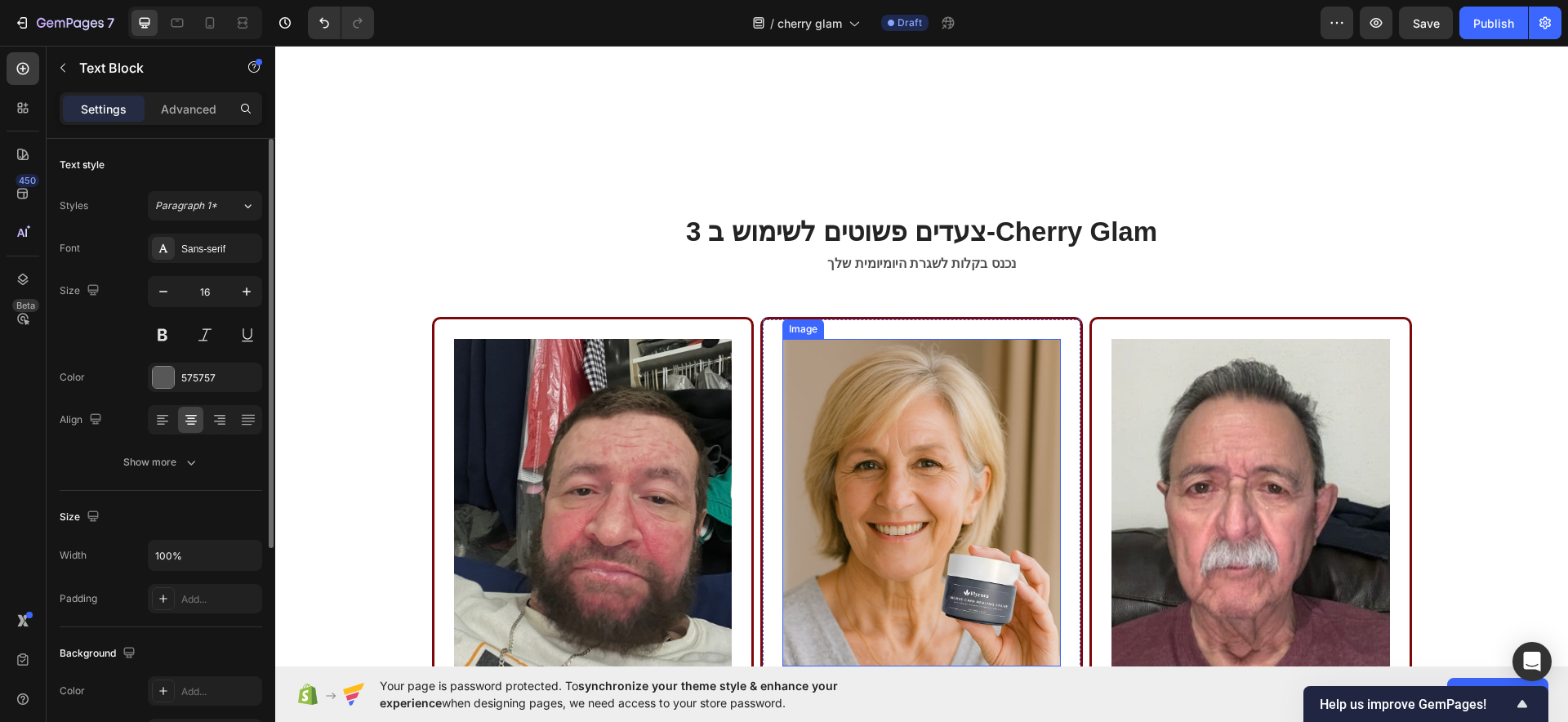
scroll to position [4519, 0]
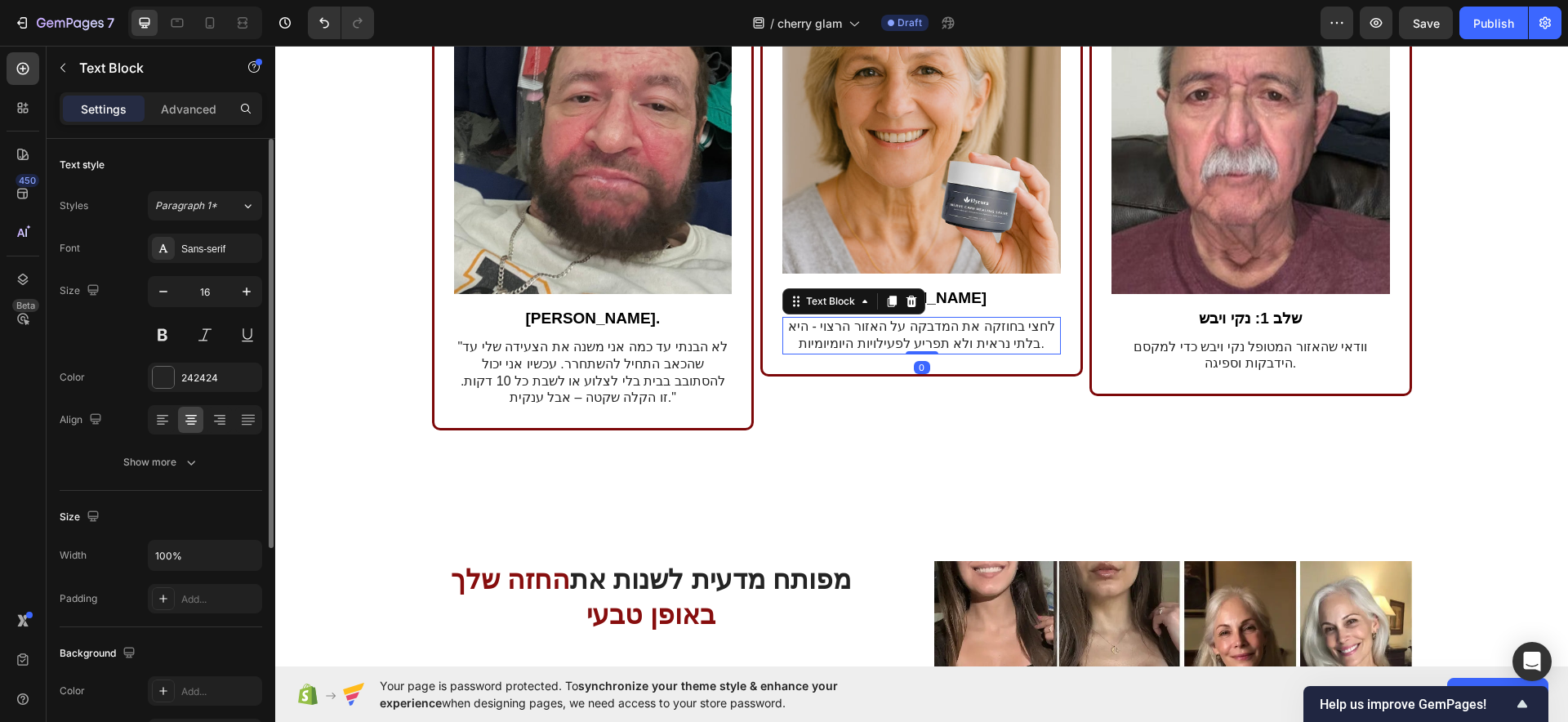
click at [928, 340] on p "לחצי בחוזקה את המדבקה על האזור הרצוי - היא בלתי נראית ולא תפריע לפעילויות היומי…" at bounding box center [921, 336] width 275 height 35
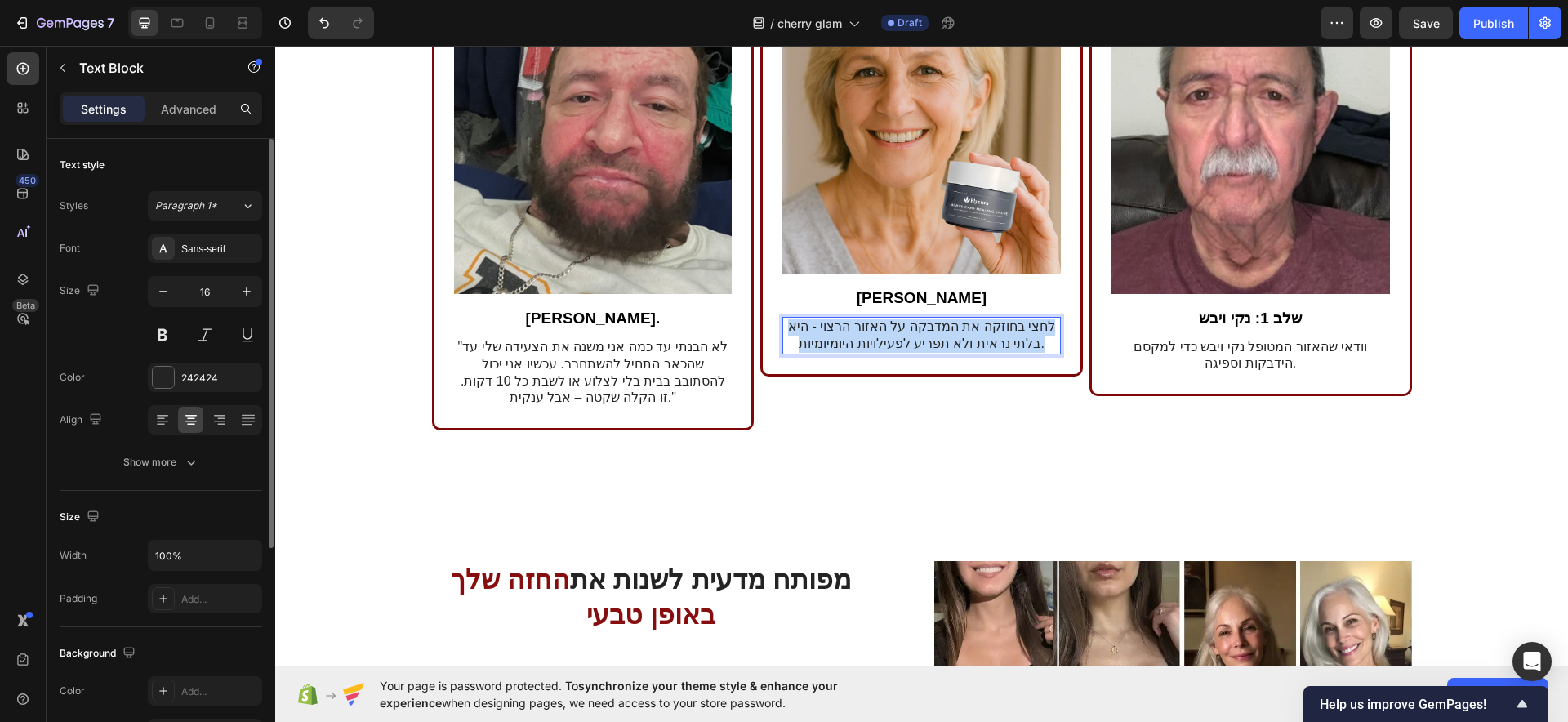
click at [928, 340] on p "לחצי בחוזקה את המדבקה על האזור הרצוי - היא בלתי נראית ולא תפריע לפעילויות היומי…" at bounding box center [921, 336] width 275 height 35
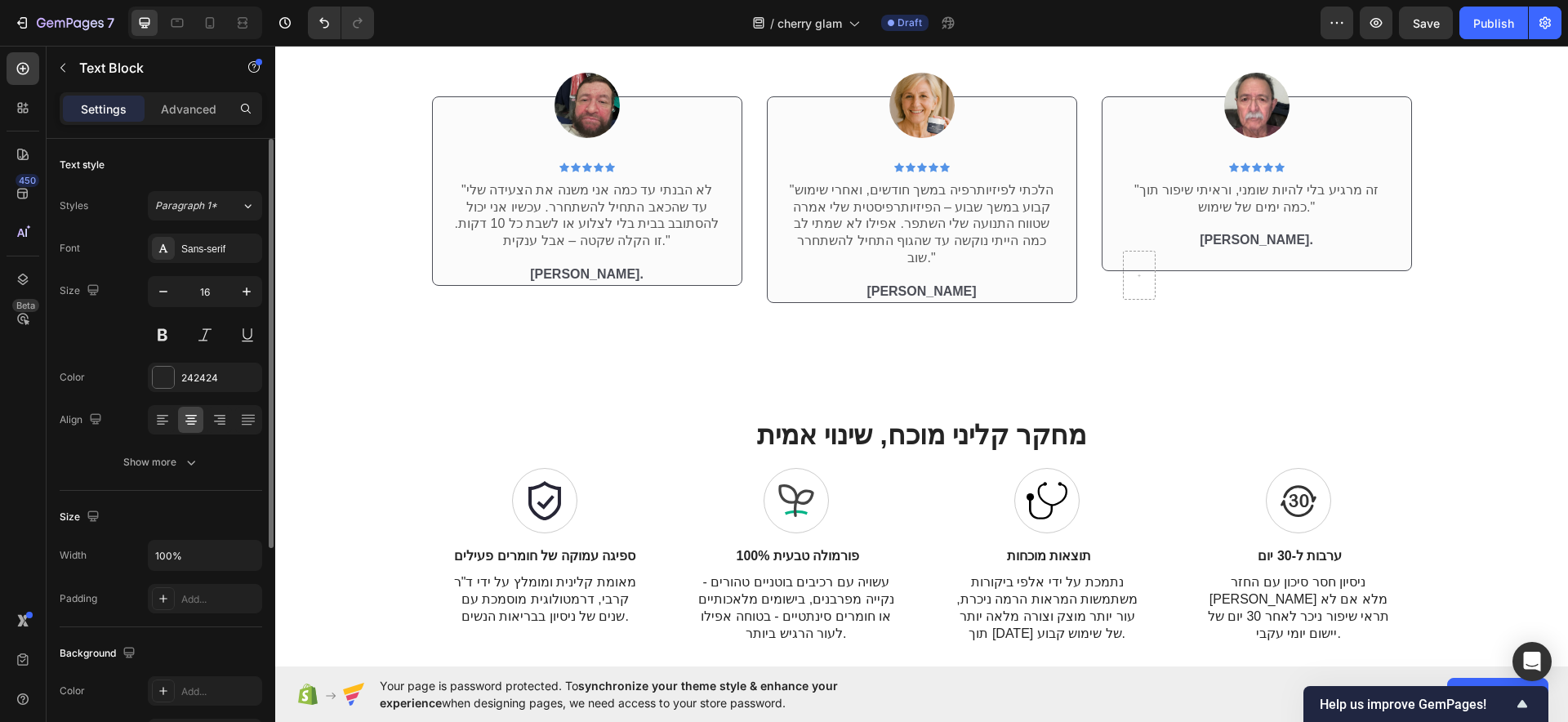
scroll to position [3395, 0]
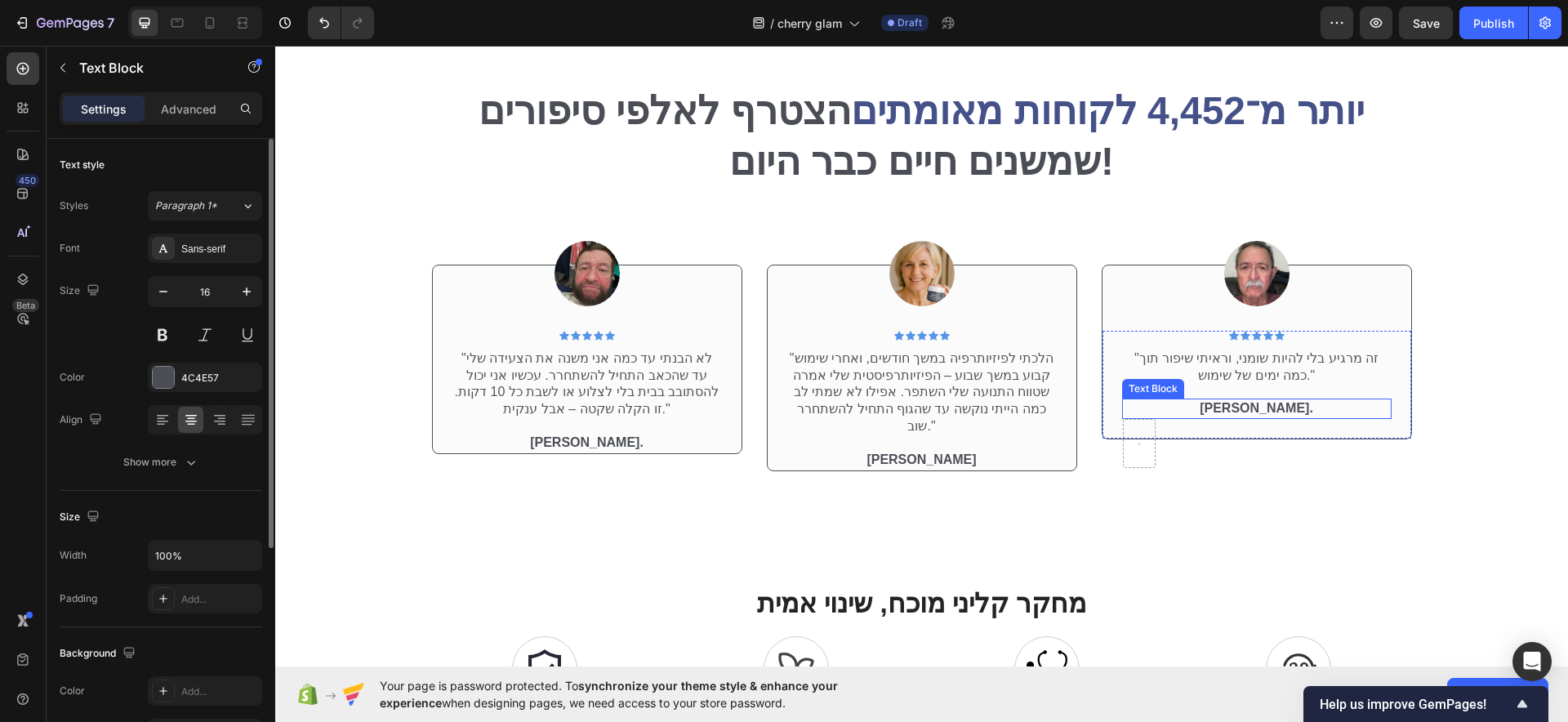
click at [1248, 404] on p "דוד ה." at bounding box center [1256, 409] width 266 height 17
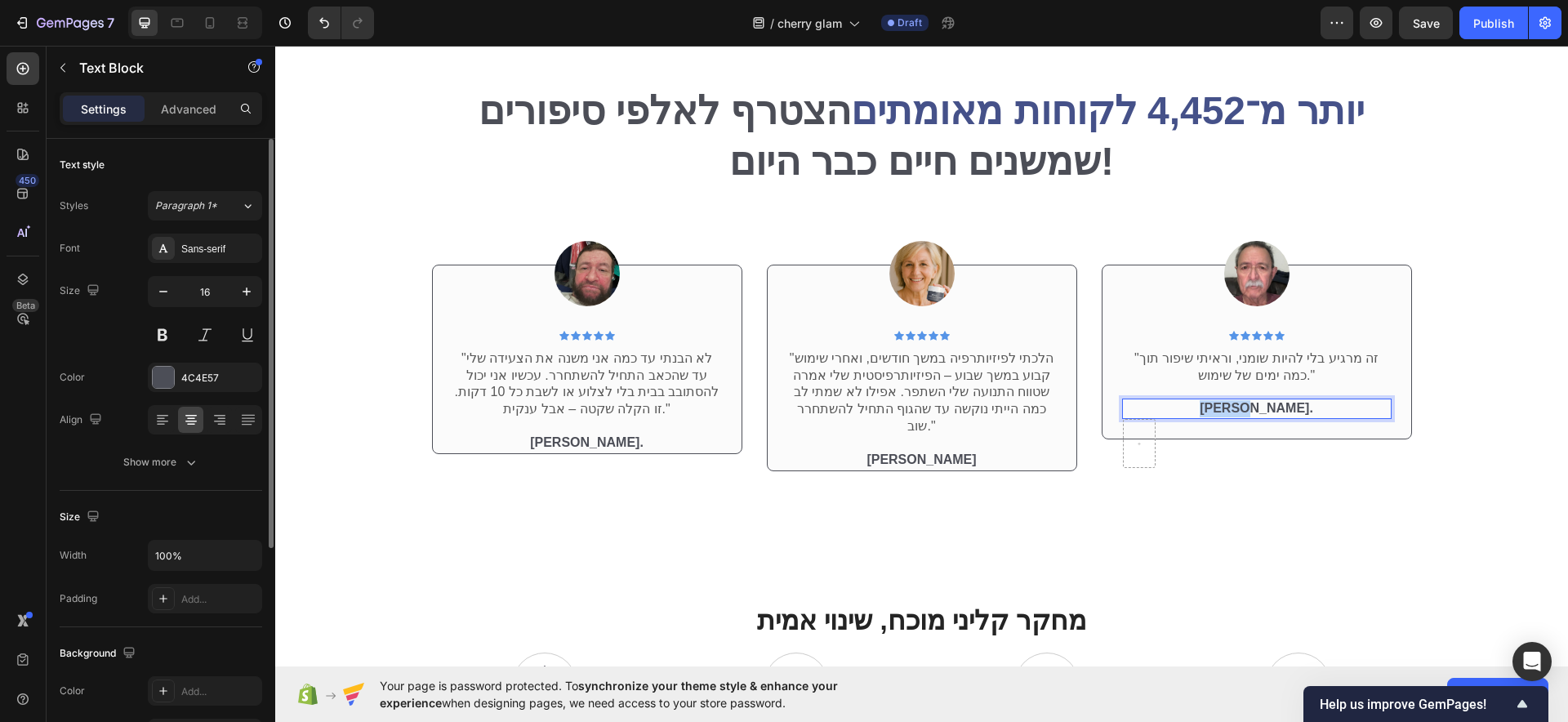
click at [1248, 404] on p "דוד ה." at bounding box center [1256, 409] width 266 height 17
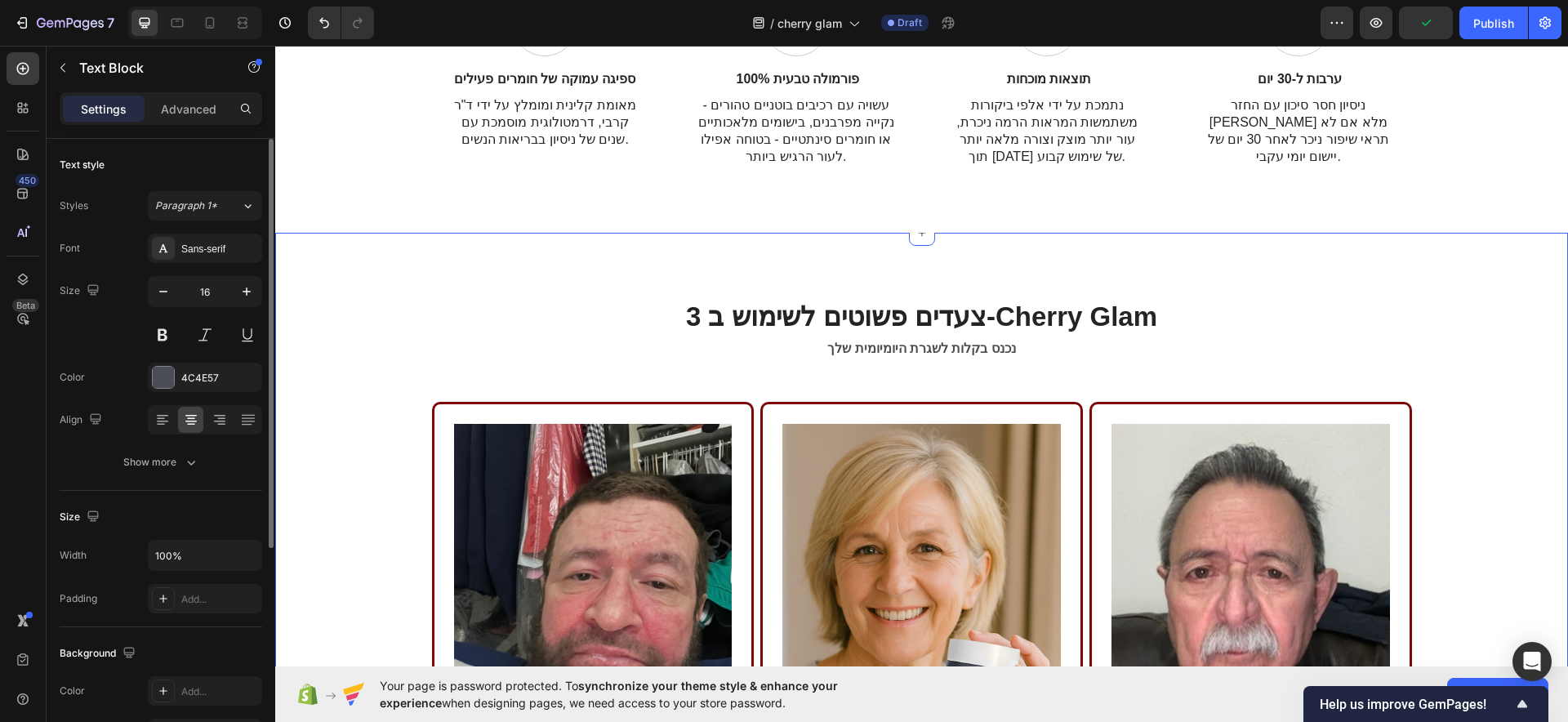
scroll to position [4315, 0]
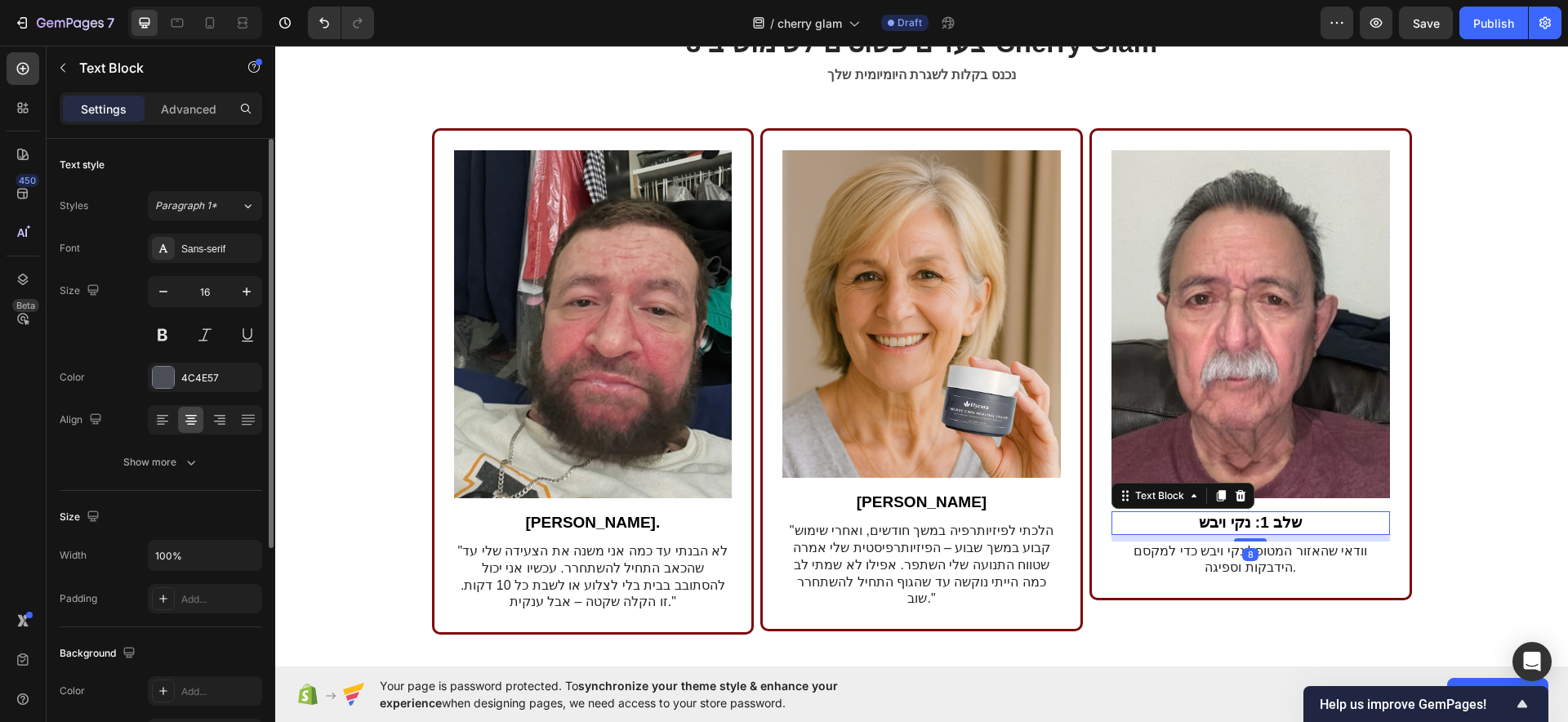
click at [1260, 519] on p "שלב 1: נקי ויבש" at bounding box center [1250, 524] width 275 height 21
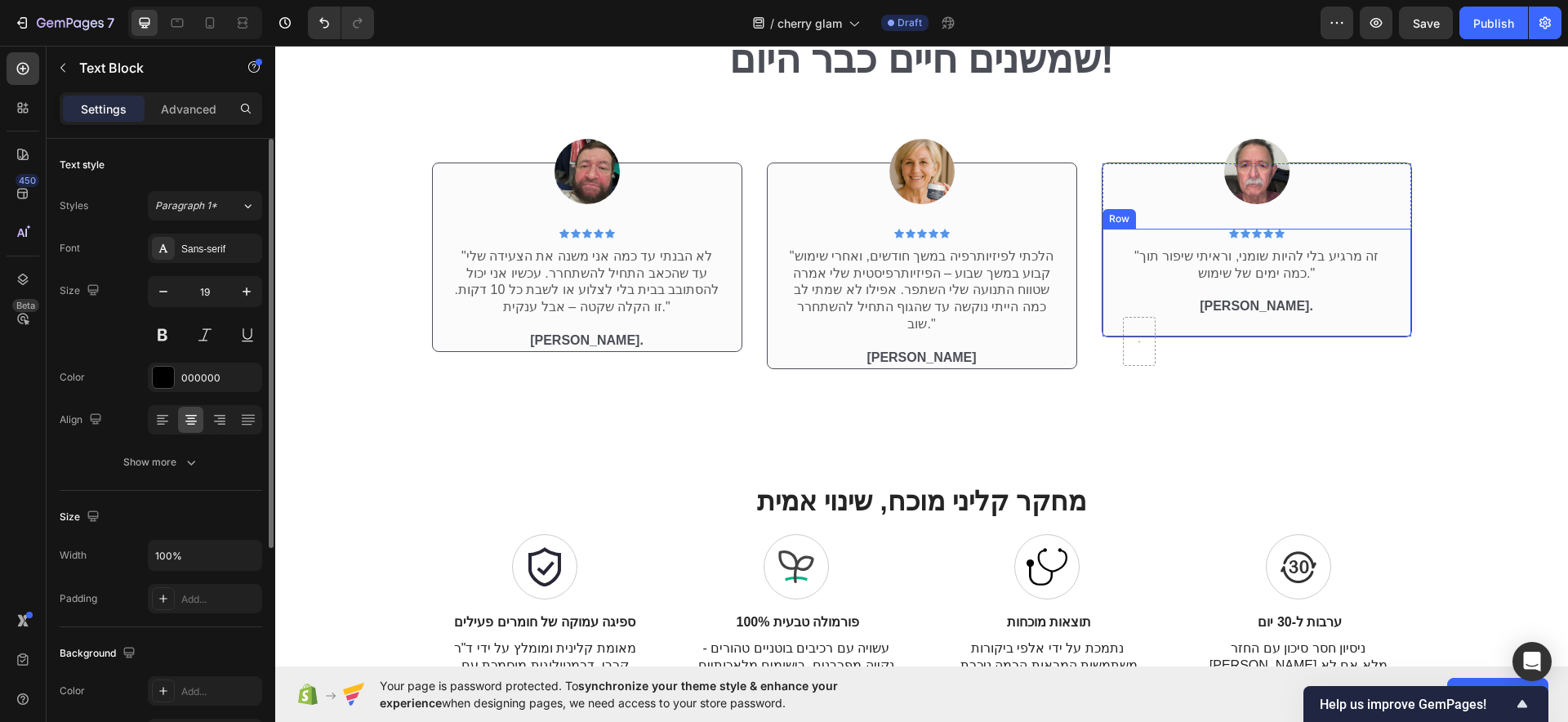
scroll to position [3293, 0]
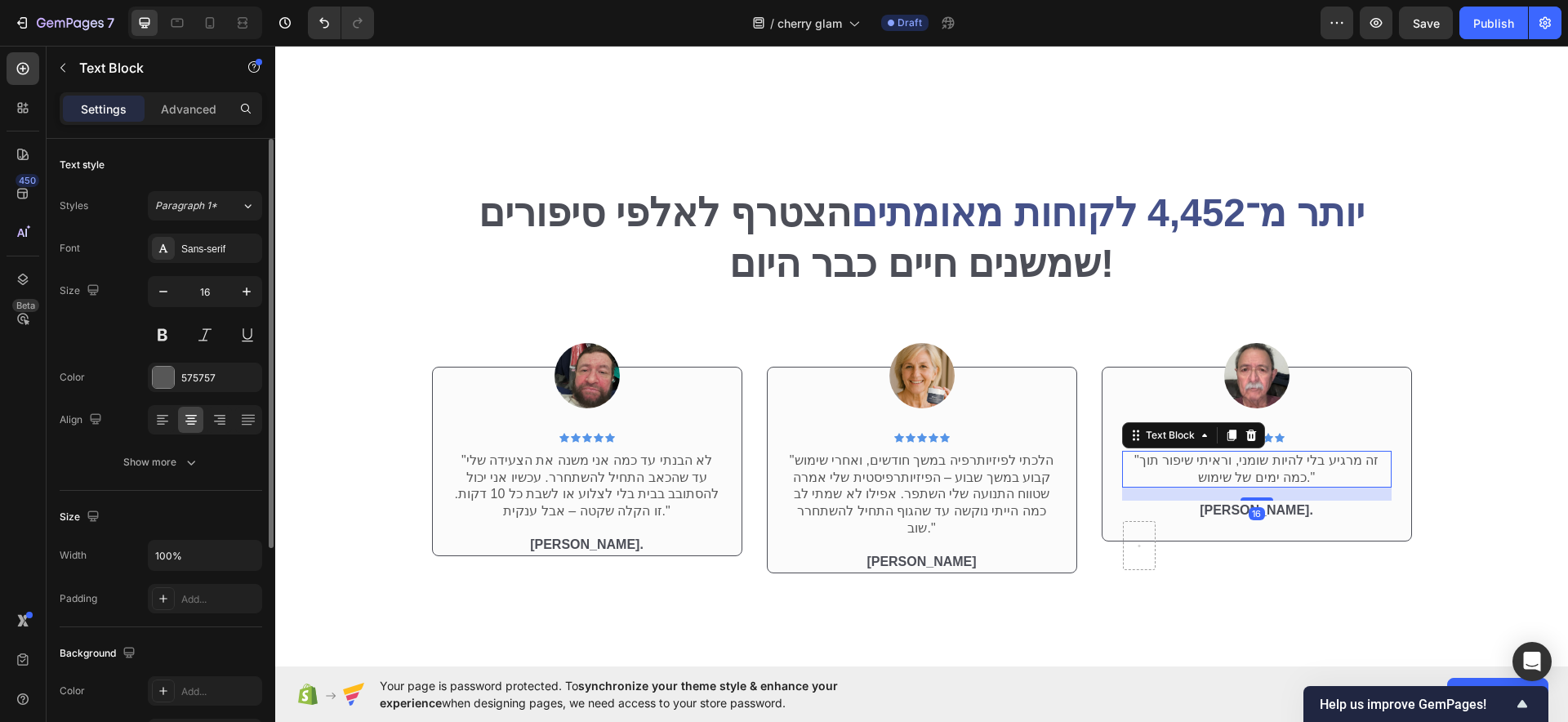
click at [1277, 470] on p ""זה מרגיע בלי להיות שומני, וראיתי שיפור תוך כמה ימים של שימוש."" at bounding box center [1256, 470] width 266 height 35
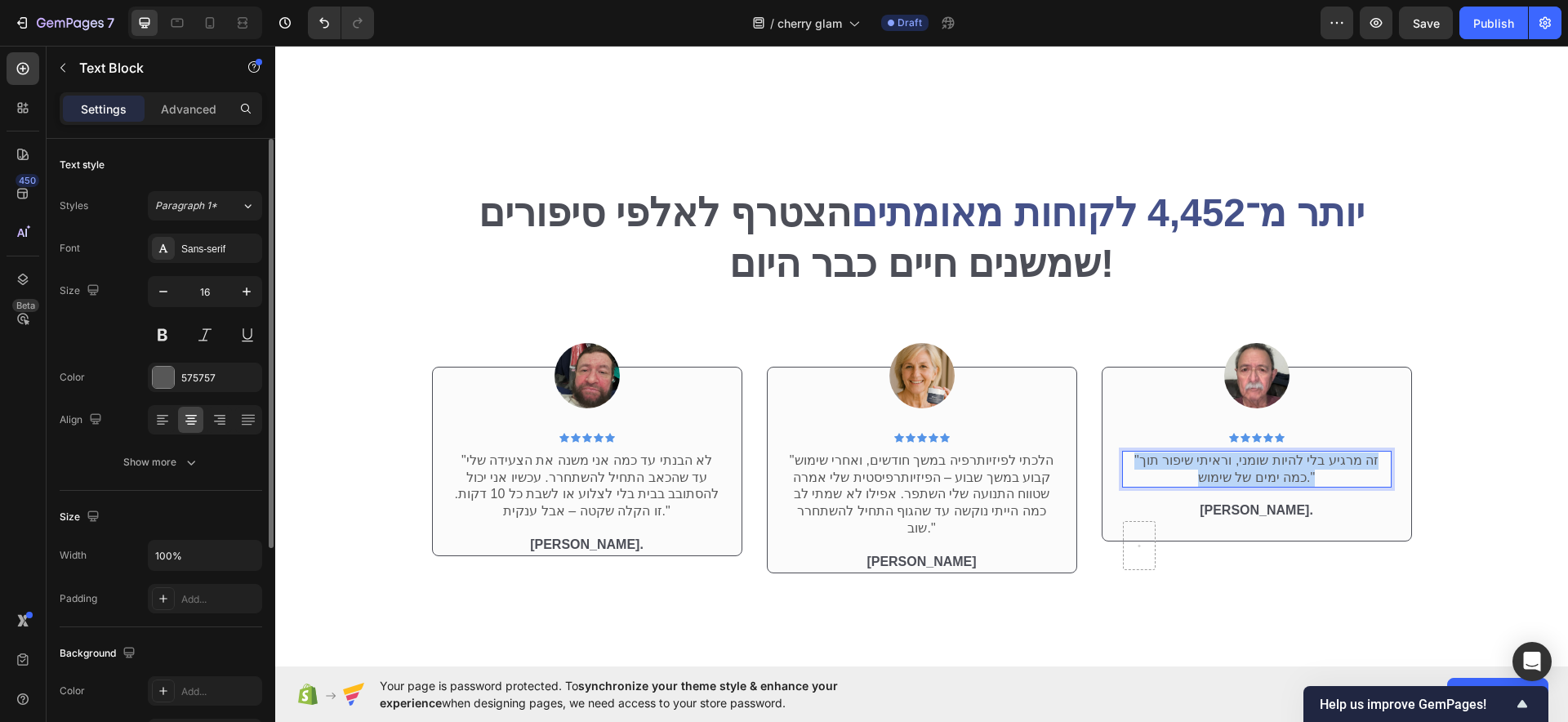
click at [1277, 470] on p ""זה מרגיע בלי להיות שומני, וראיתי שיפור תוך כמה ימים של שימוש."" at bounding box center [1256, 470] width 266 height 35
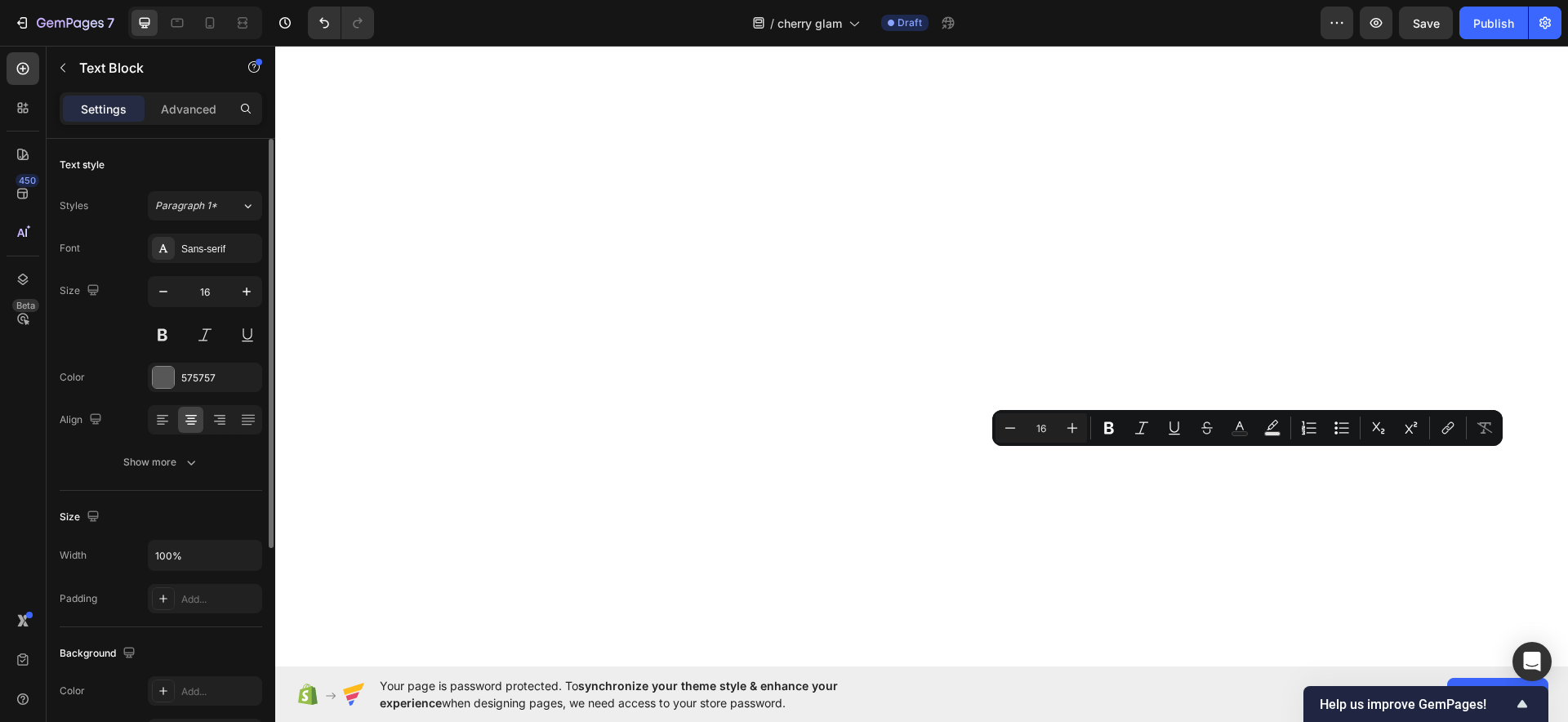
copy p ""זה מרגיע בלי להיות שומני, וראיתי שיפור תוך כמה ימים של שימוש.""
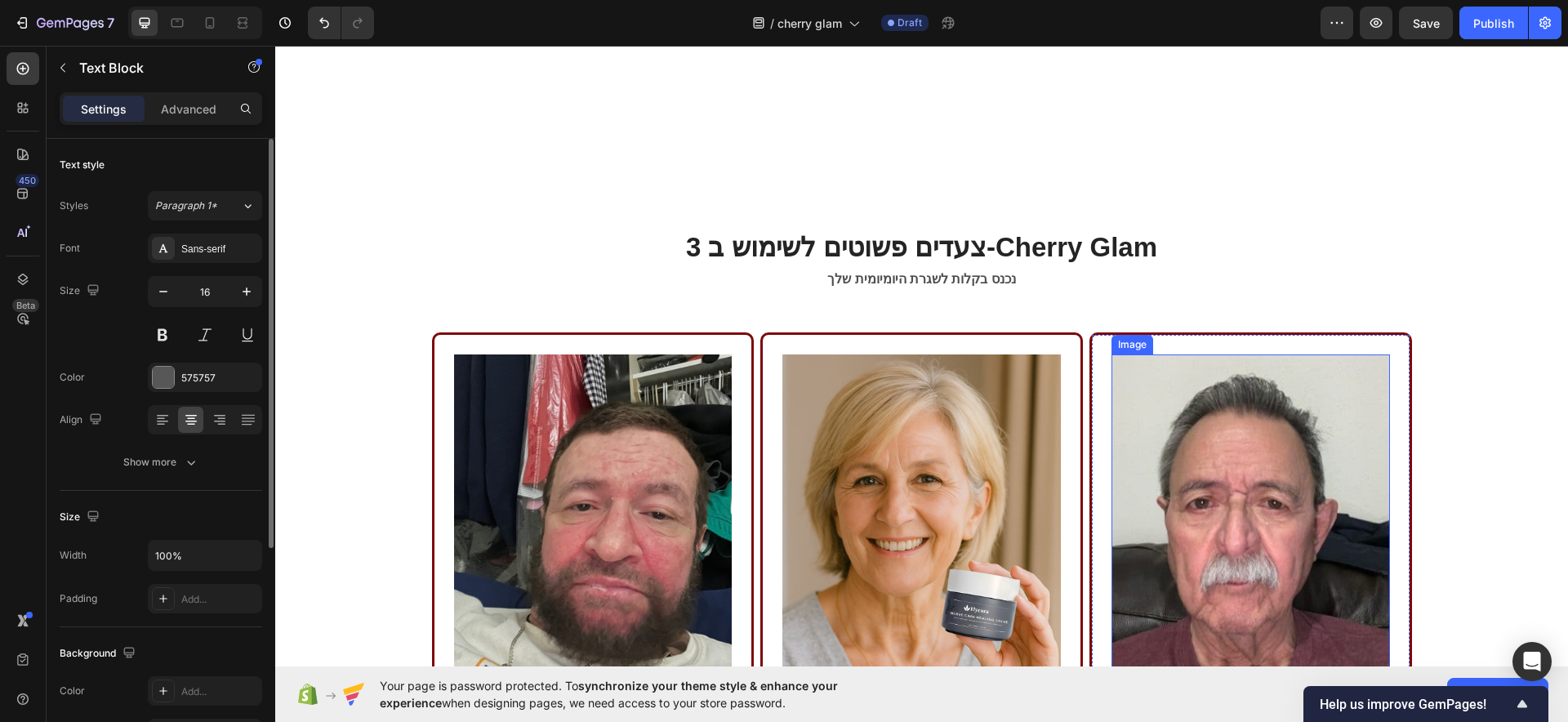
scroll to position [4417, 0]
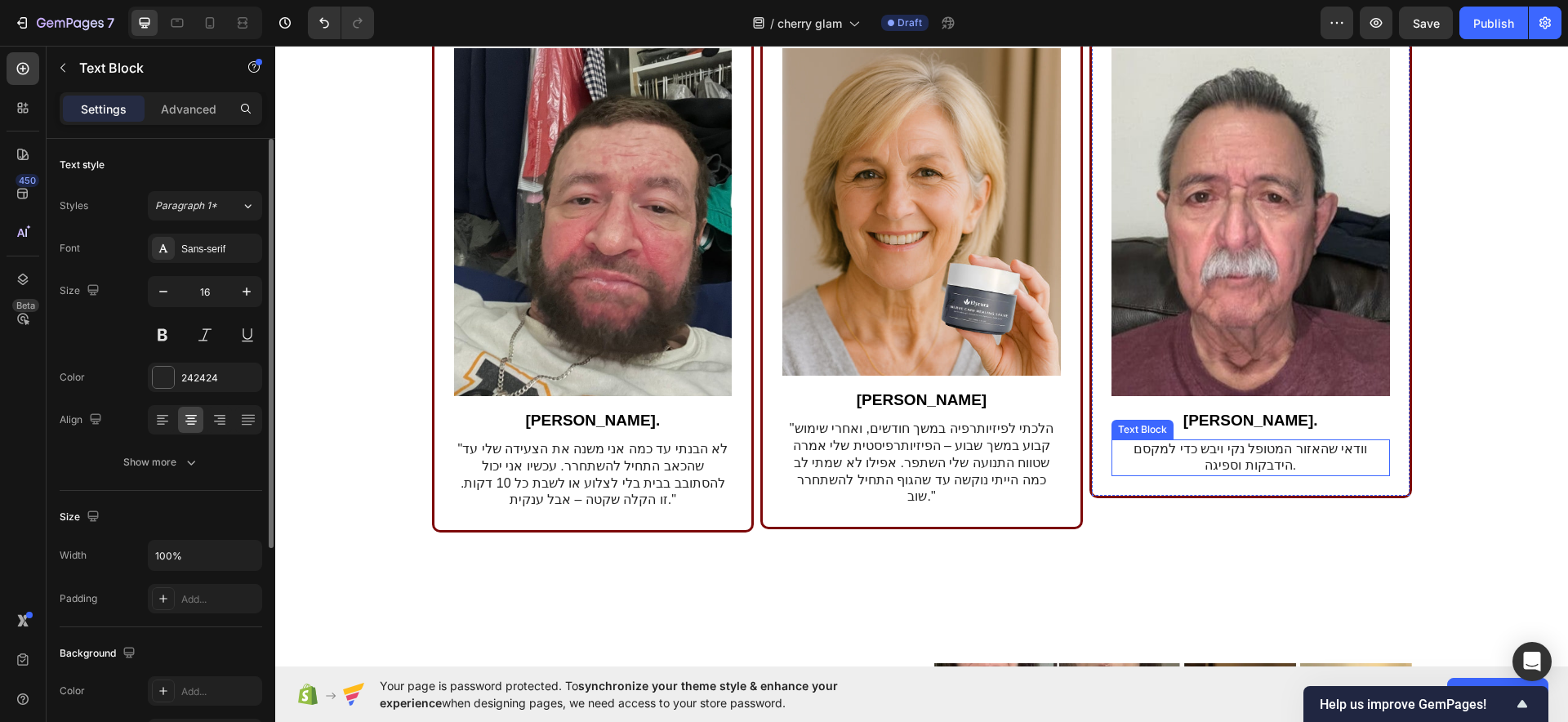
click at [1244, 458] on p "וודאי שהאזור המטופל נקי ויבש כדי למקסם הידבקות וספיגה." at bounding box center [1250, 459] width 275 height 35
click at [434, 251] on div "Image ג'יימס ק. Text Block "לא הבנתי עד כמה אני משנה את הצעידה שלי עד שהכאב התח…" at bounding box center [593, 279] width 322 height 506
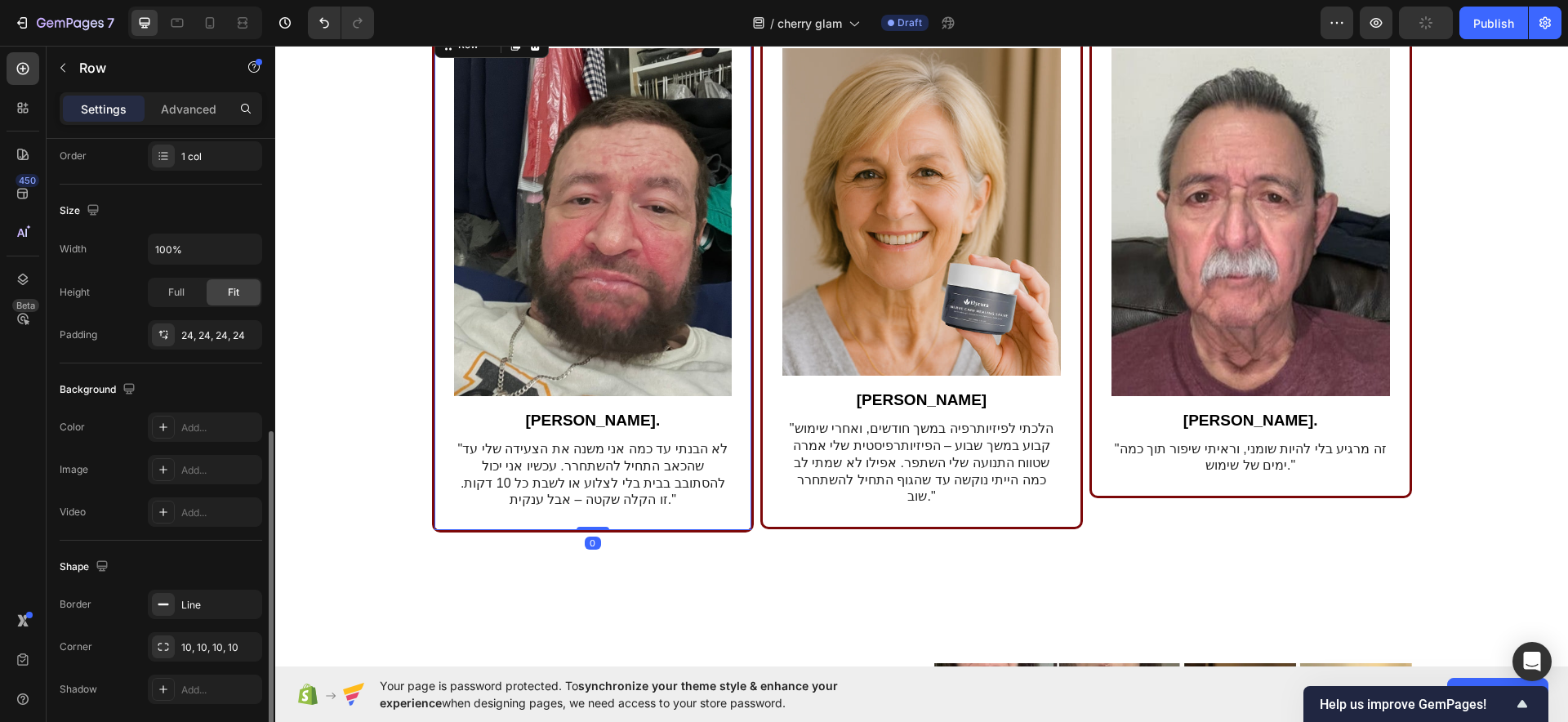
scroll to position [367, 0]
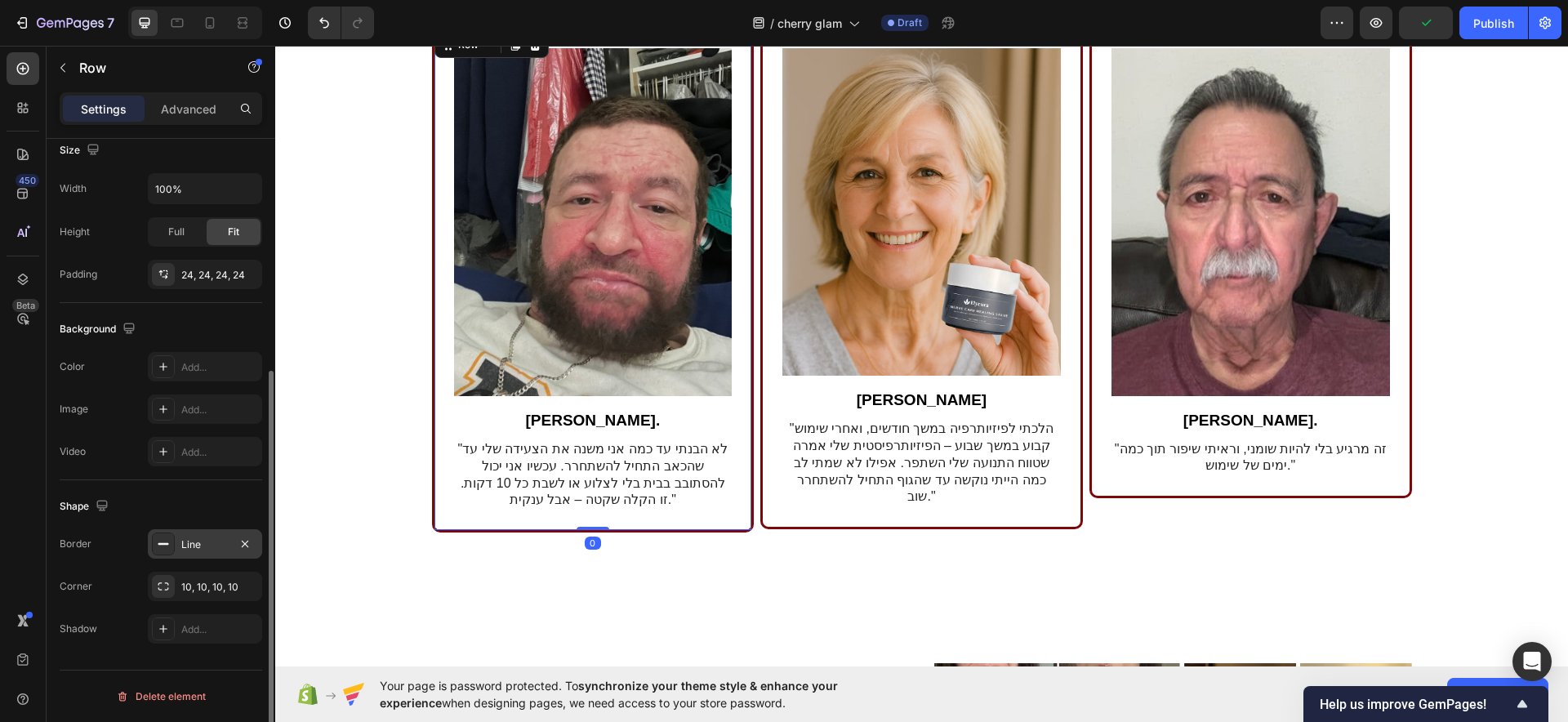
click at [181, 536] on div "Line" at bounding box center [204, 544] width 115 height 29
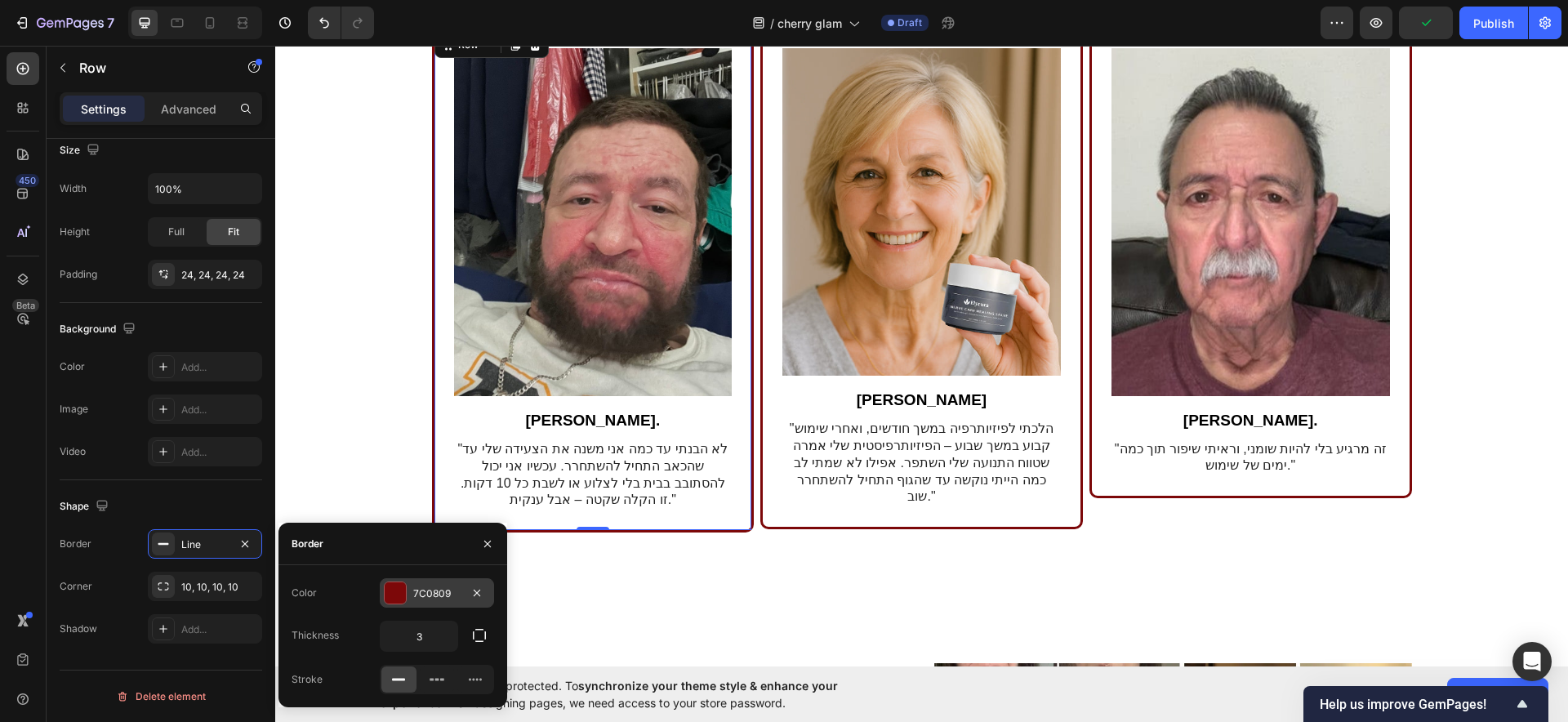
click at [390, 591] on div at bounding box center [395, 593] width 22 height 22
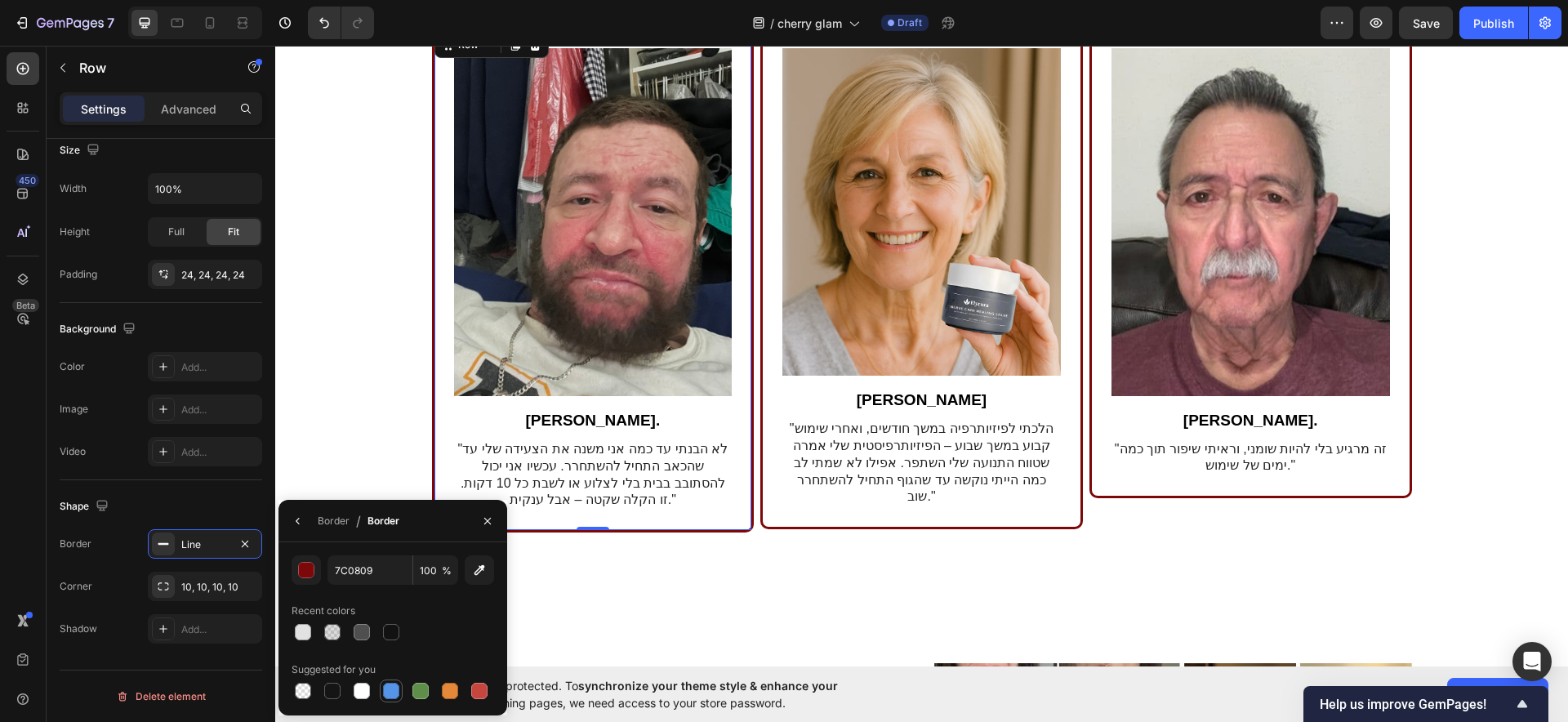
click at [395, 692] on div at bounding box center [390, 691] width 16 height 16
type input "5594E7"
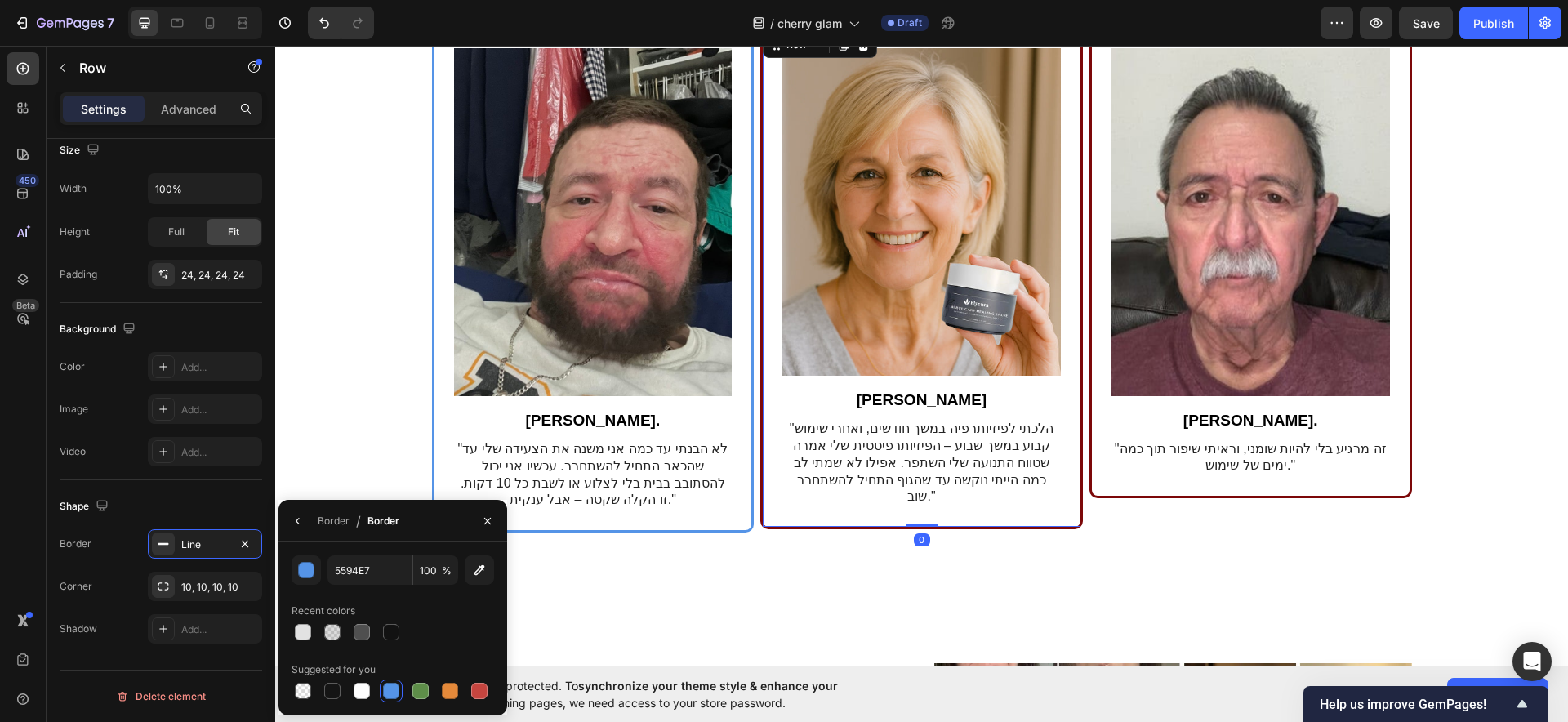
click at [760, 477] on div "Image סוזן ט. Text Block "הלכתי לפיזיותרפיה במשך חודשים, ואחרי שימוש קבוע במשך …" at bounding box center [921, 278] width 322 height 504
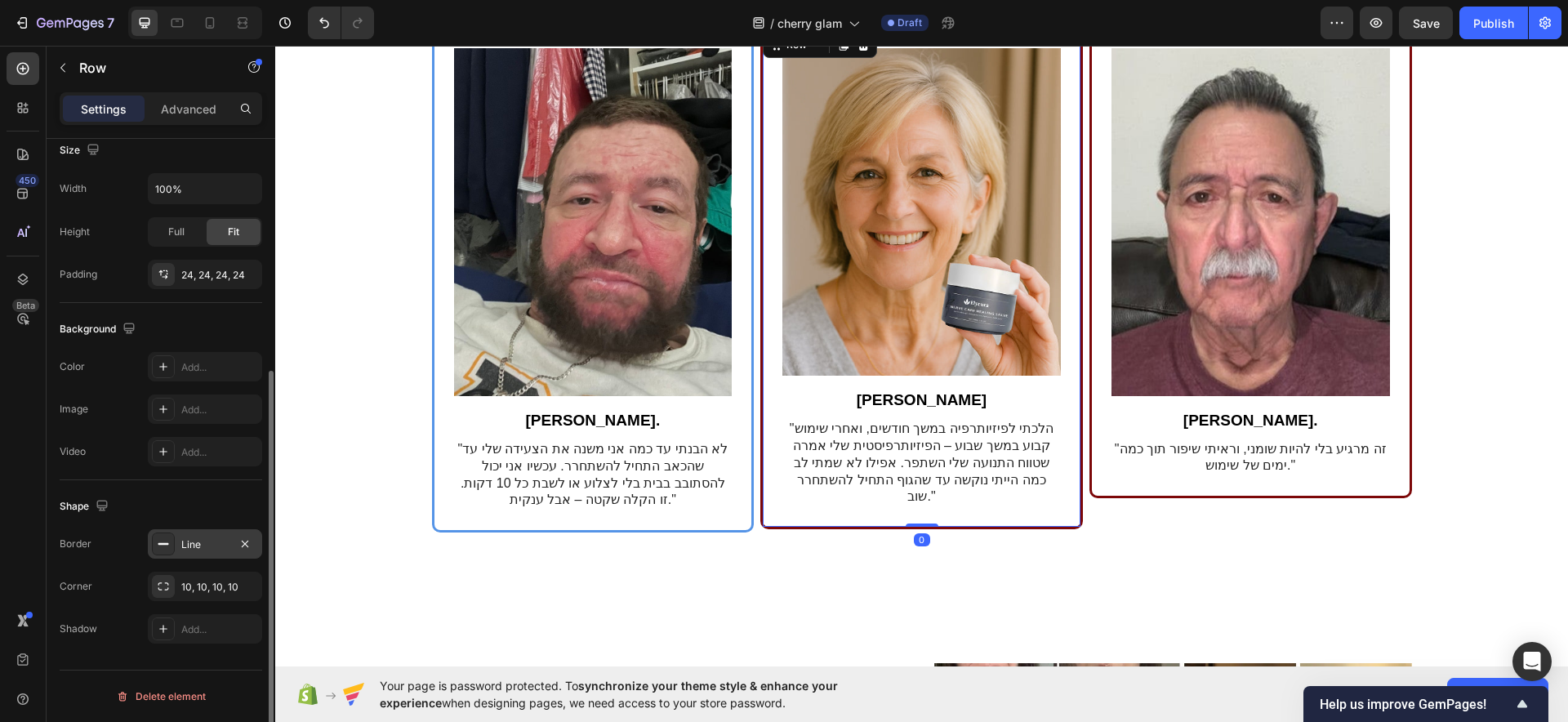
drag, startPoint x: 183, startPoint y: 544, endPoint x: 191, endPoint y: 549, distance: 9.4
click at [184, 544] on div "Line" at bounding box center [204, 544] width 47 height 15
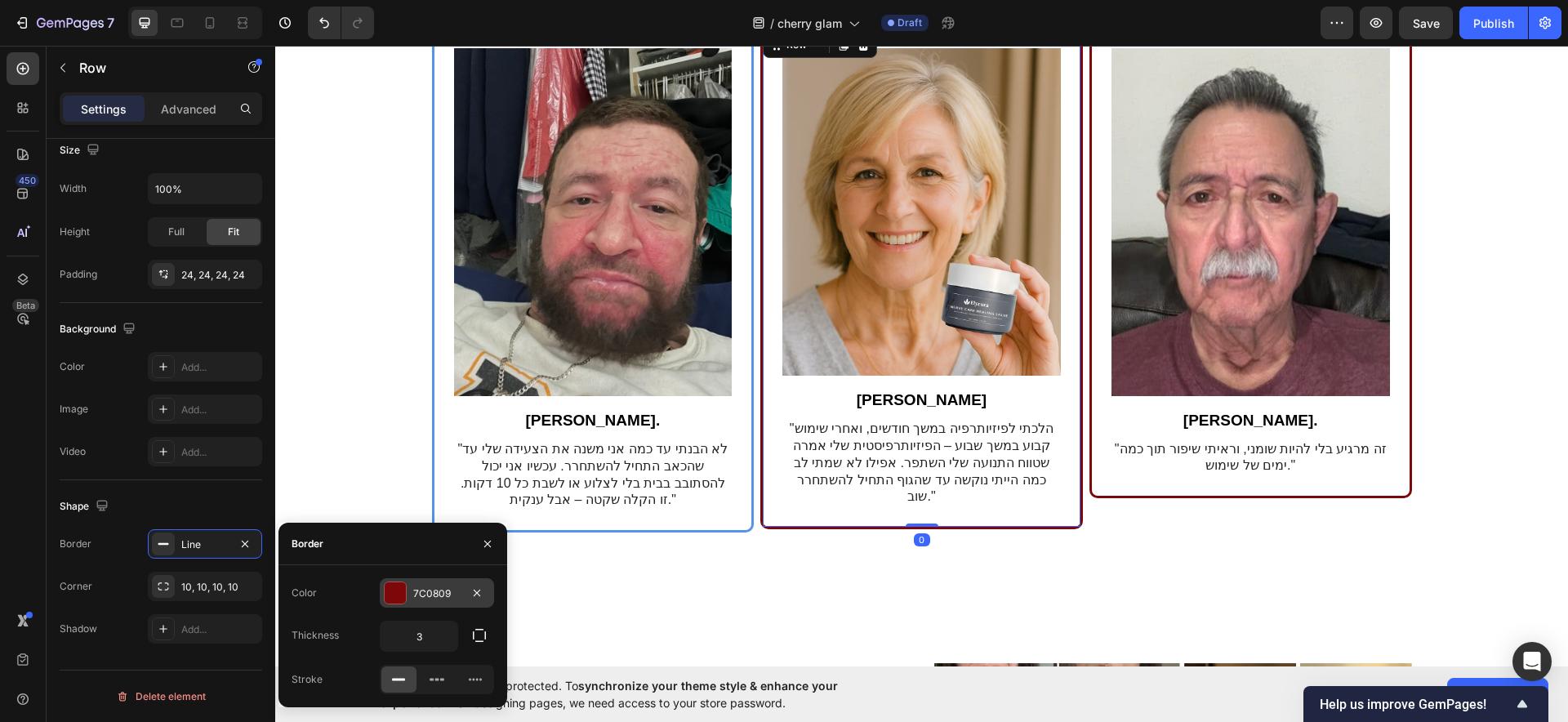
click at [399, 592] on div at bounding box center [395, 593] width 22 height 22
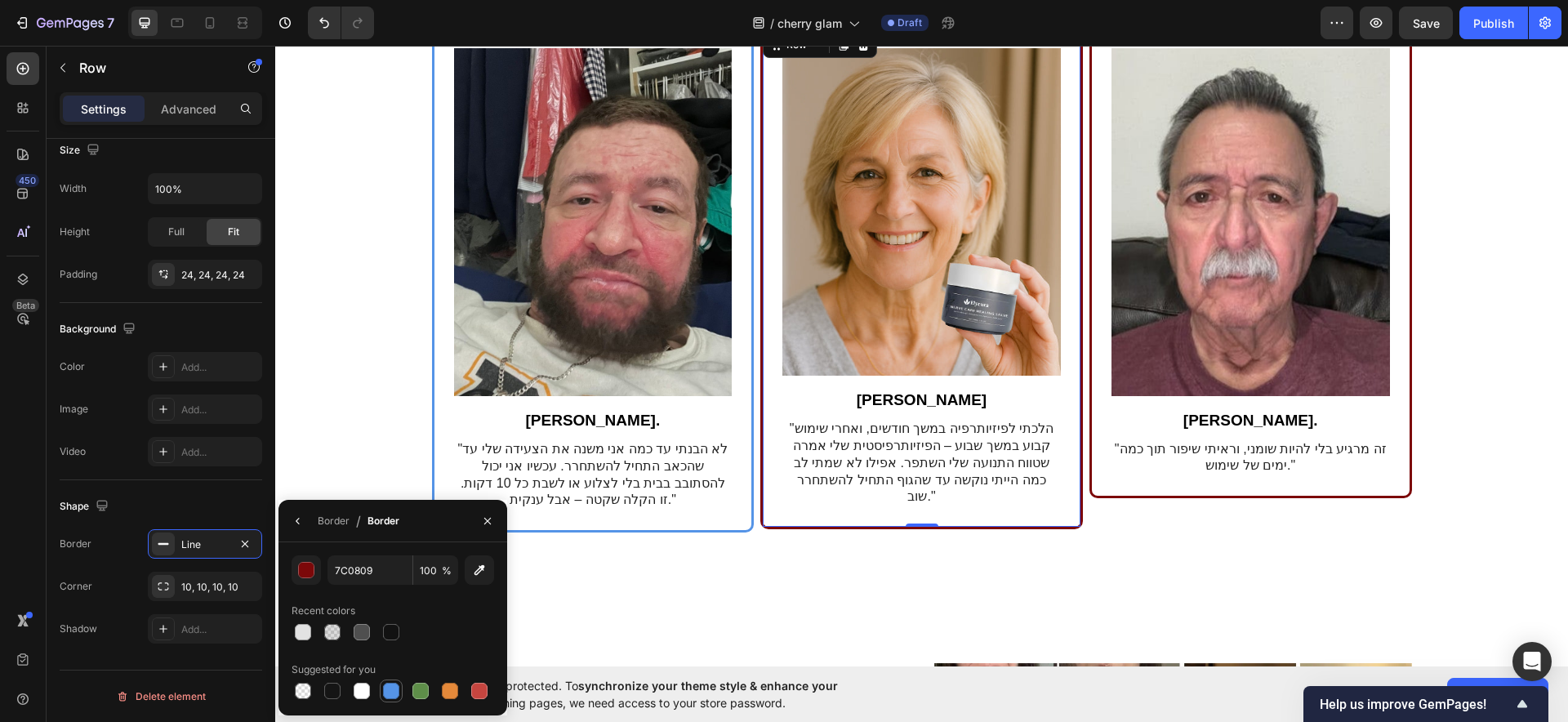
click at [390, 696] on div at bounding box center [390, 691] width 16 height 16
type input "5594E7"
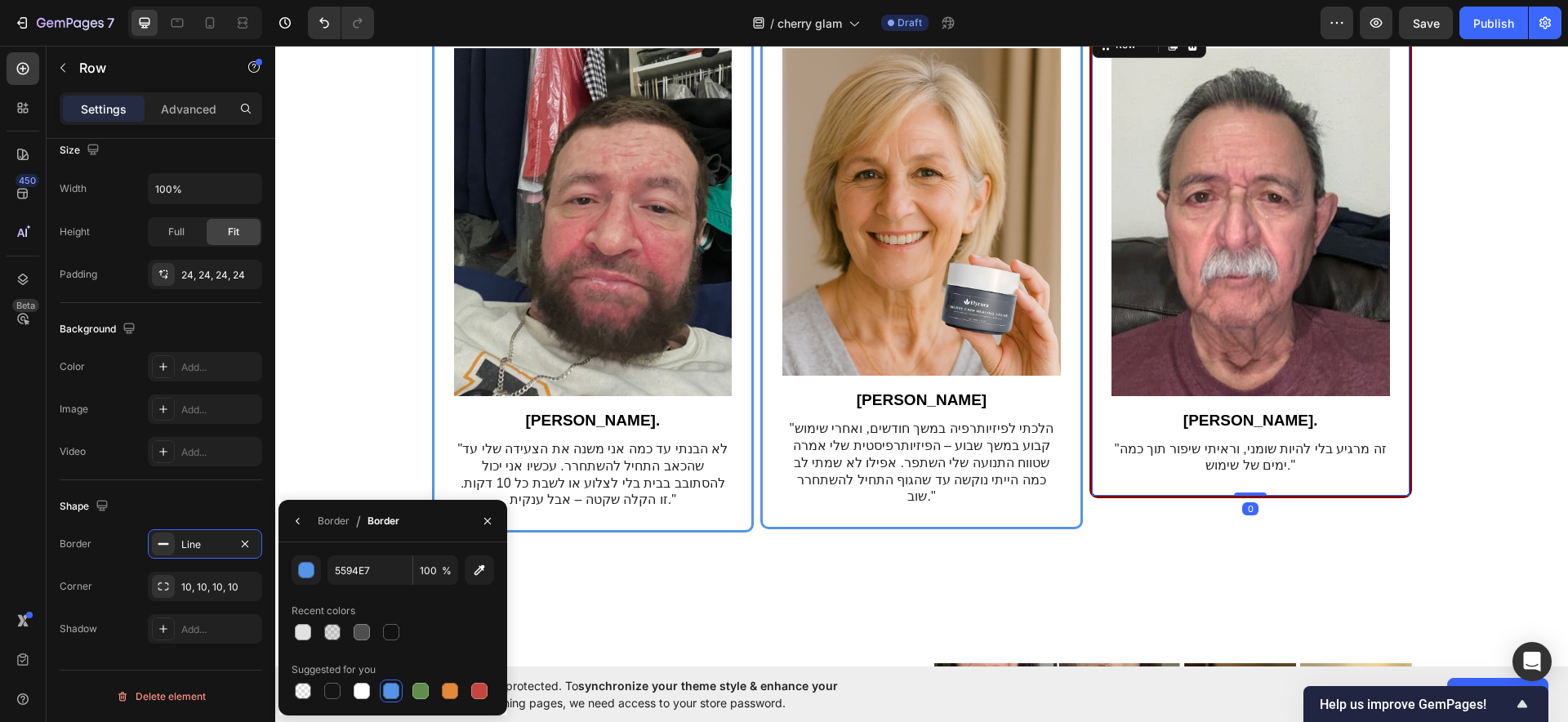
click at [1090, 424] on div "Image דוד ה. Text Block "זה מרגיע בלי להיות שומני, וראיתי שיפור תוך כמה ימים של…" at bounding box center [1251, 262] width 322 height 473
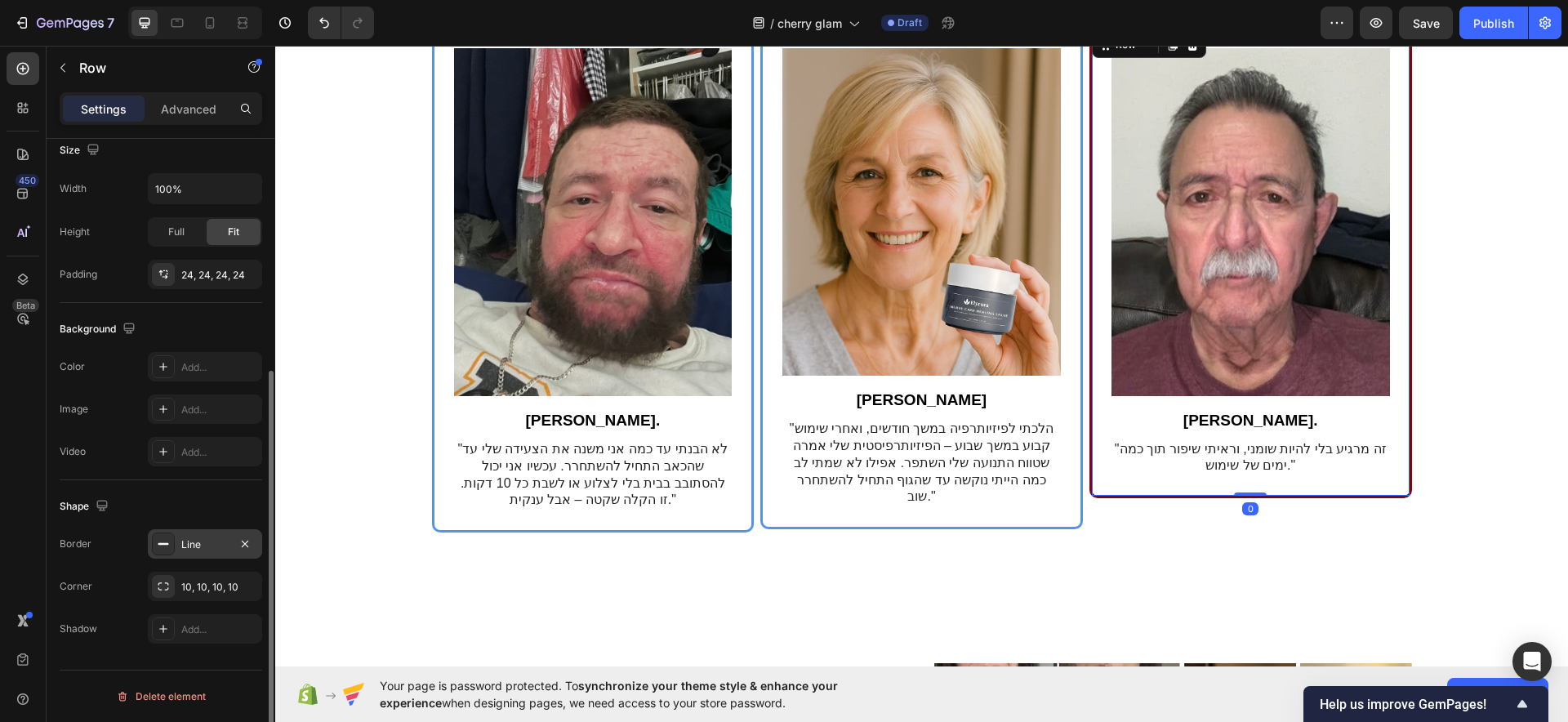
click at [178, 543] on div "Line" at bounding box center [204, 544] width 115 height 29
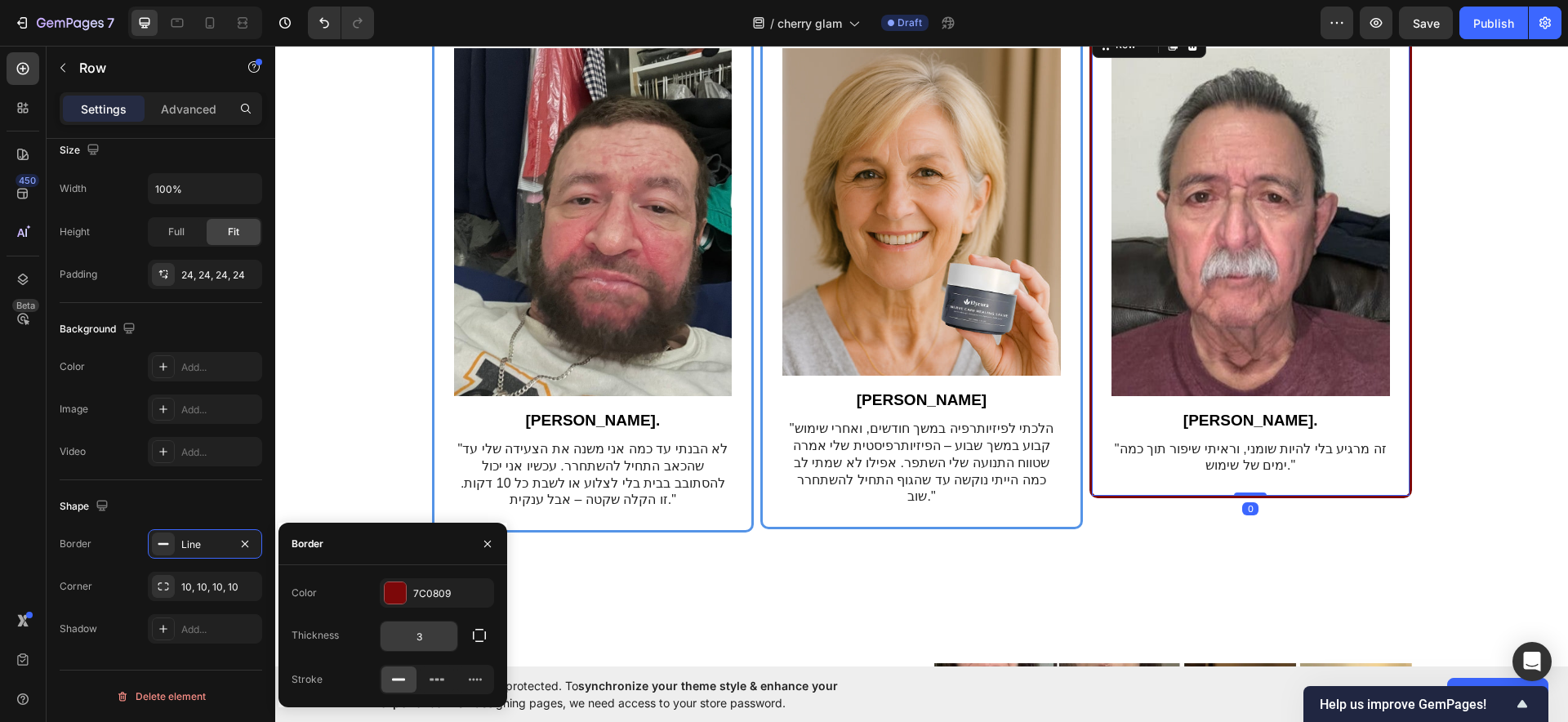
click at [416, 621] on div "3" at bounding box center [418, 637] width 78 height 31
click at [414, 614] on div "Color 7C0809 Thickness 3 Stroke" at bounding box center [392, 637] width 228 height 116
click at [422, 595] on div "7C0809" at bounding box center [436, 593] width 47 height 15
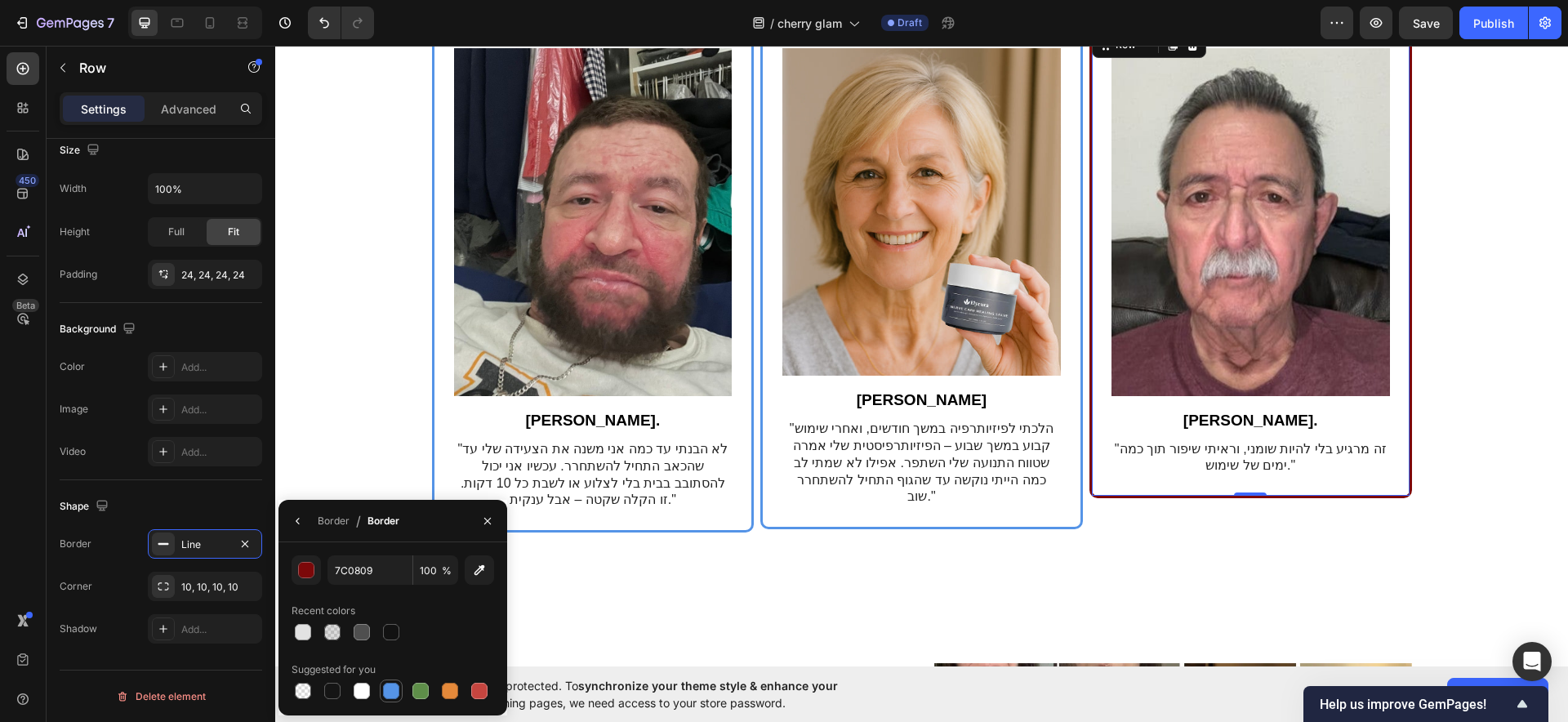
click at [400, 689] on div at bounding box center [390, 691] width 23 height 23
type input "5594E7"
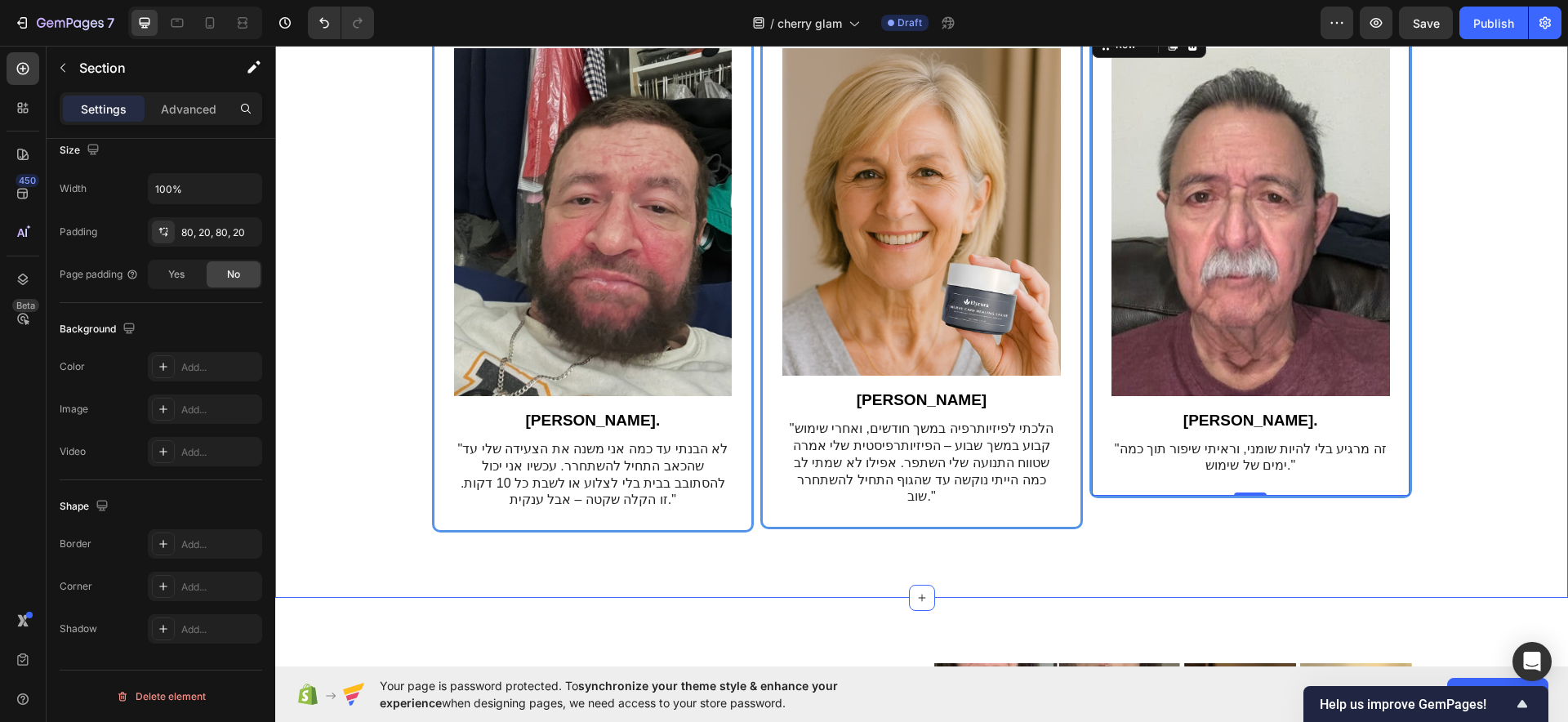
click at [334, 392] on div "3 צעדים פשוטים לשימוש ב-Cherry Glam Heading נכנס בקלות לשגרת היומיומית שלך Text…" at bounding box center [921, 228] width 1260 height 612
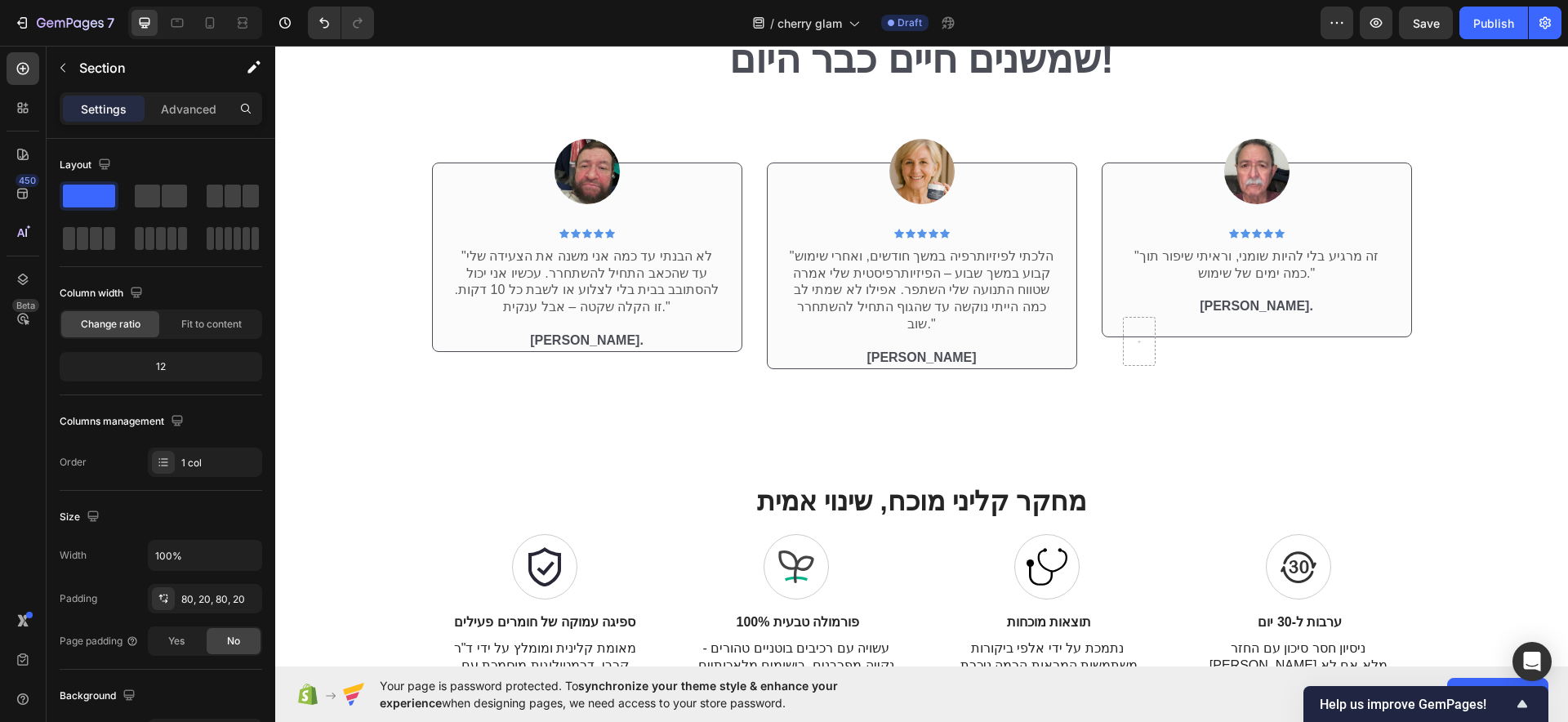
scroll to position [3191, 0]
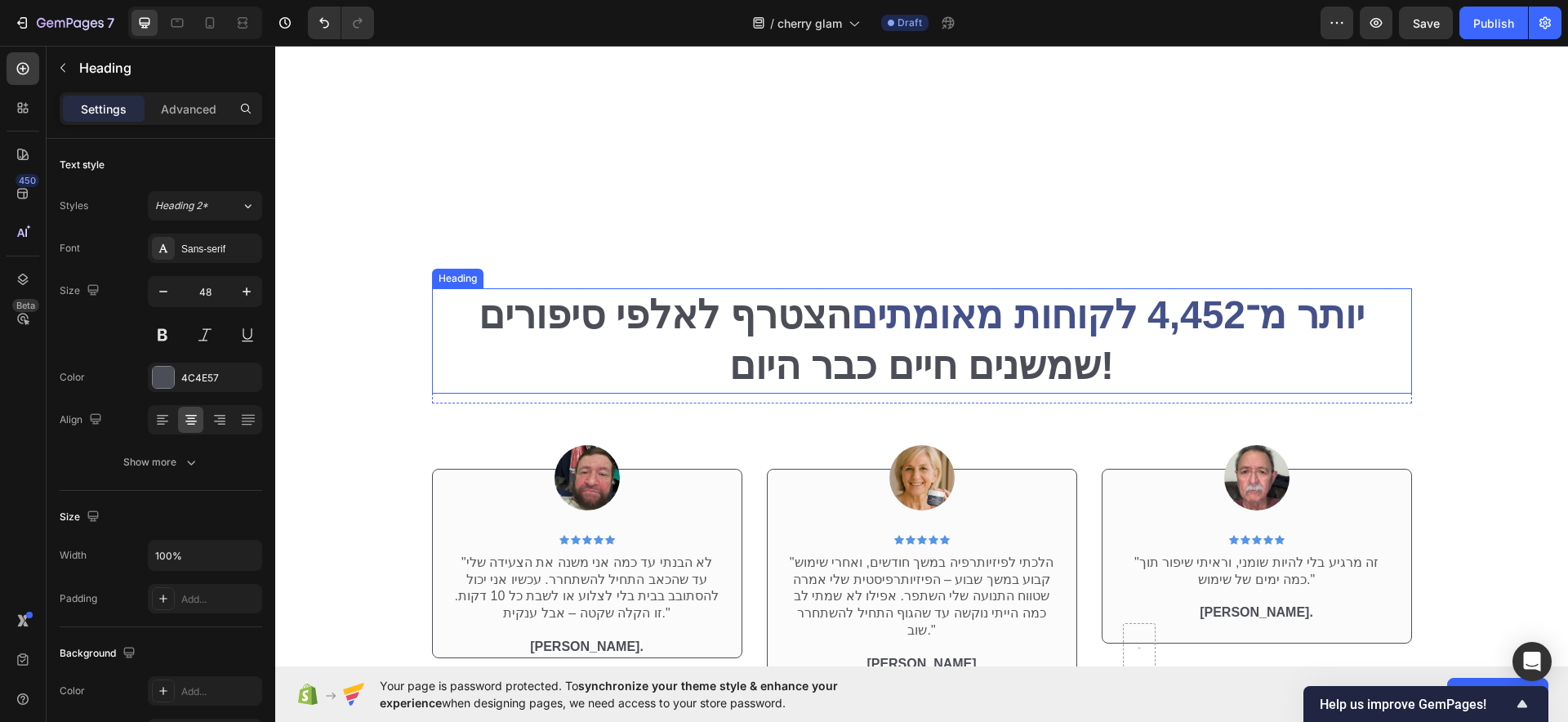
click at [960, 312] on strong "יותר מ־4,452 לקוחות מאומתים" at bounding box center [1108, 315] width 514 height 43
click at [963, 312] on strong "יותר מ־4,452 לקוחות מאומתים" at bounding box center [1108, 315] width 514 height 43
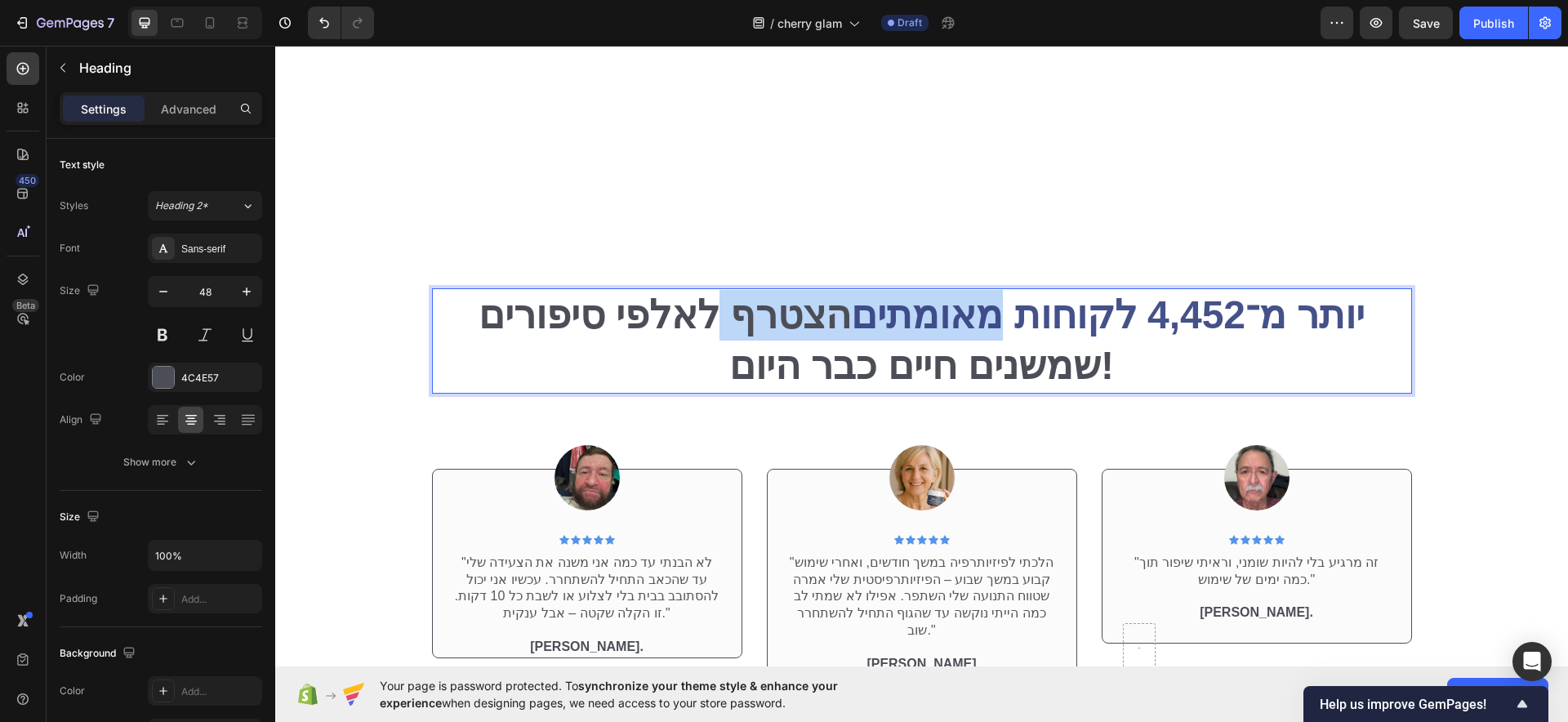
click at [963, 312] on strong "יותר מ־4,452 לקוחות מאומתים" at bounding box center [1108, 315] width 514 height 43
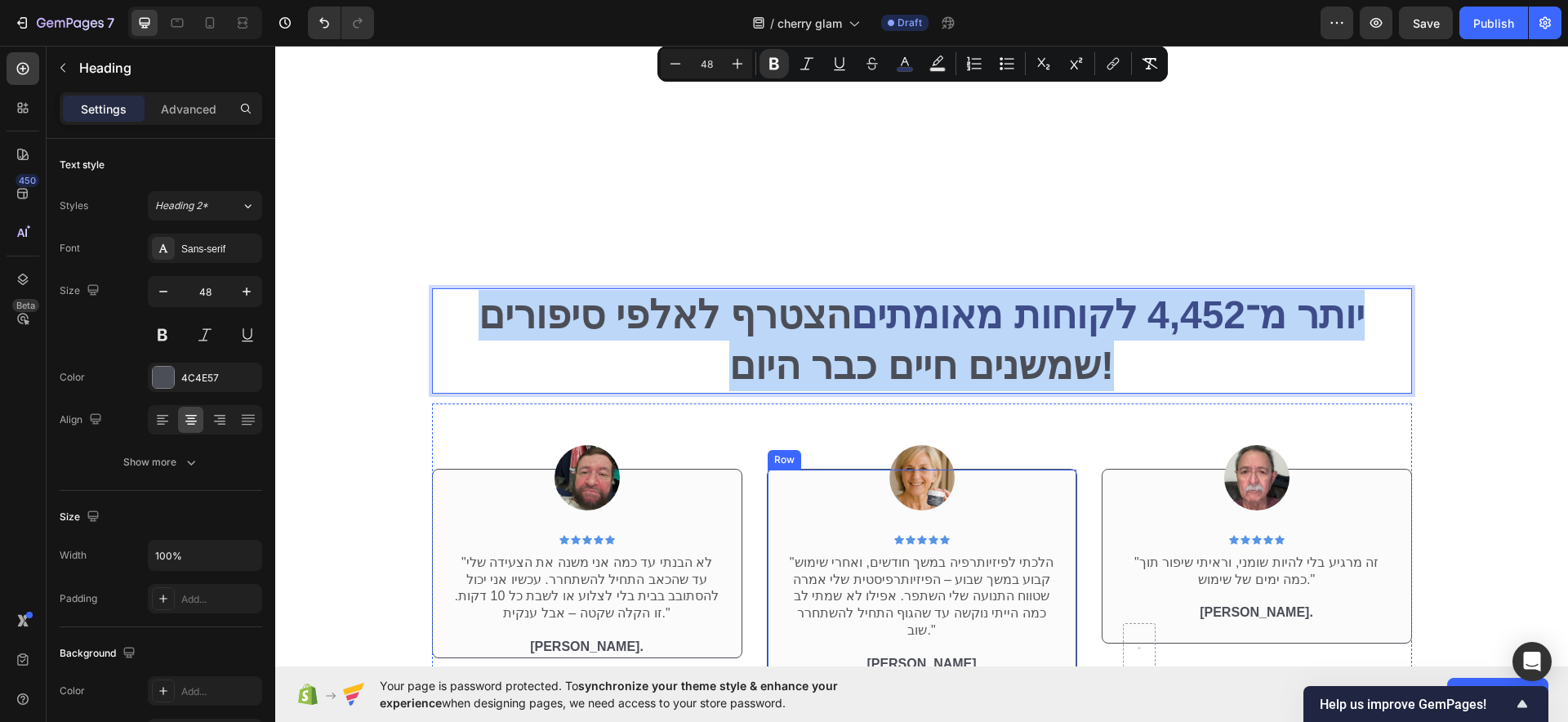
scroll to position [3395, 0]
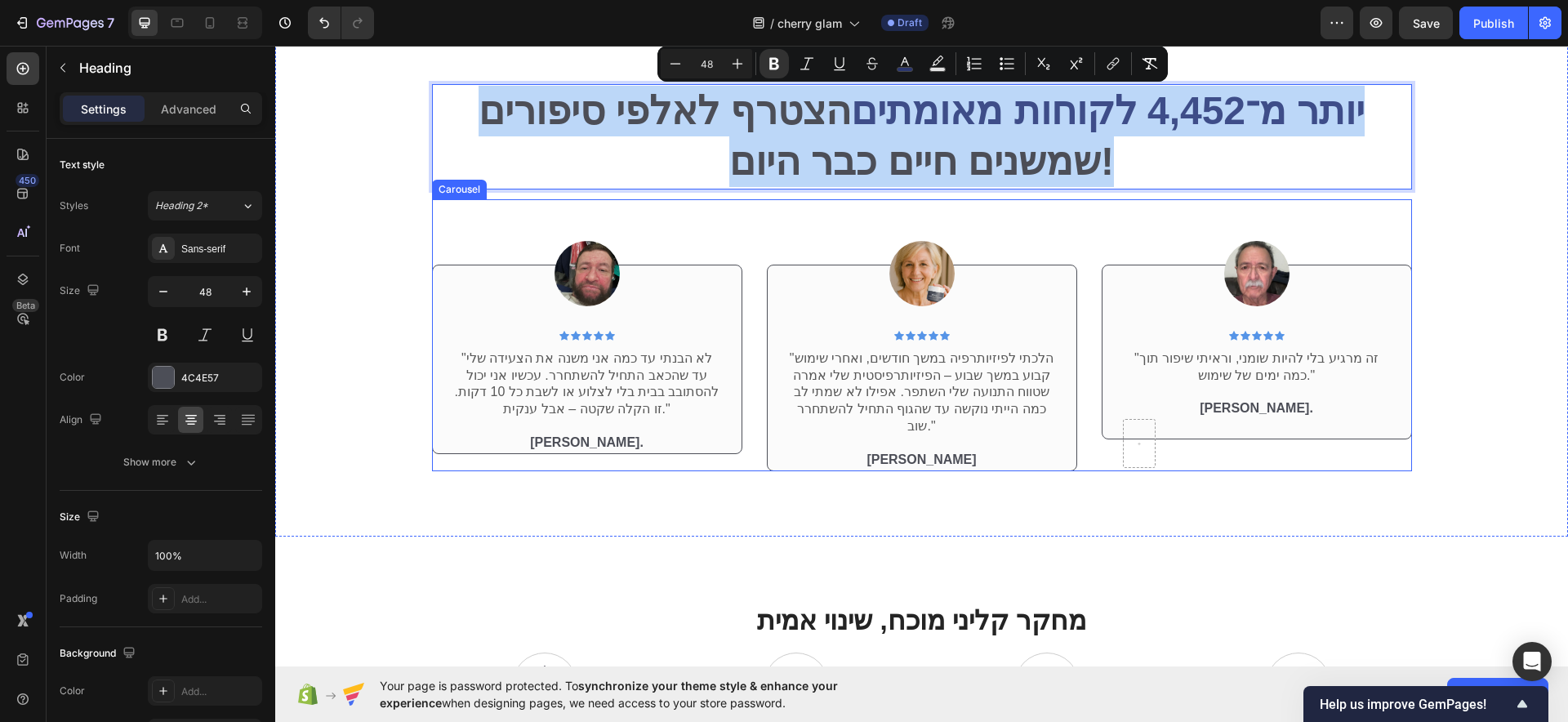
click at [1061, 220] on div "Image Icon Icon Icon Icon Icon Icon List Row "הלכתי לפיזיותרפיה במשך חודשים, וא…" at bounding box center [922, 335] width 310 height 272
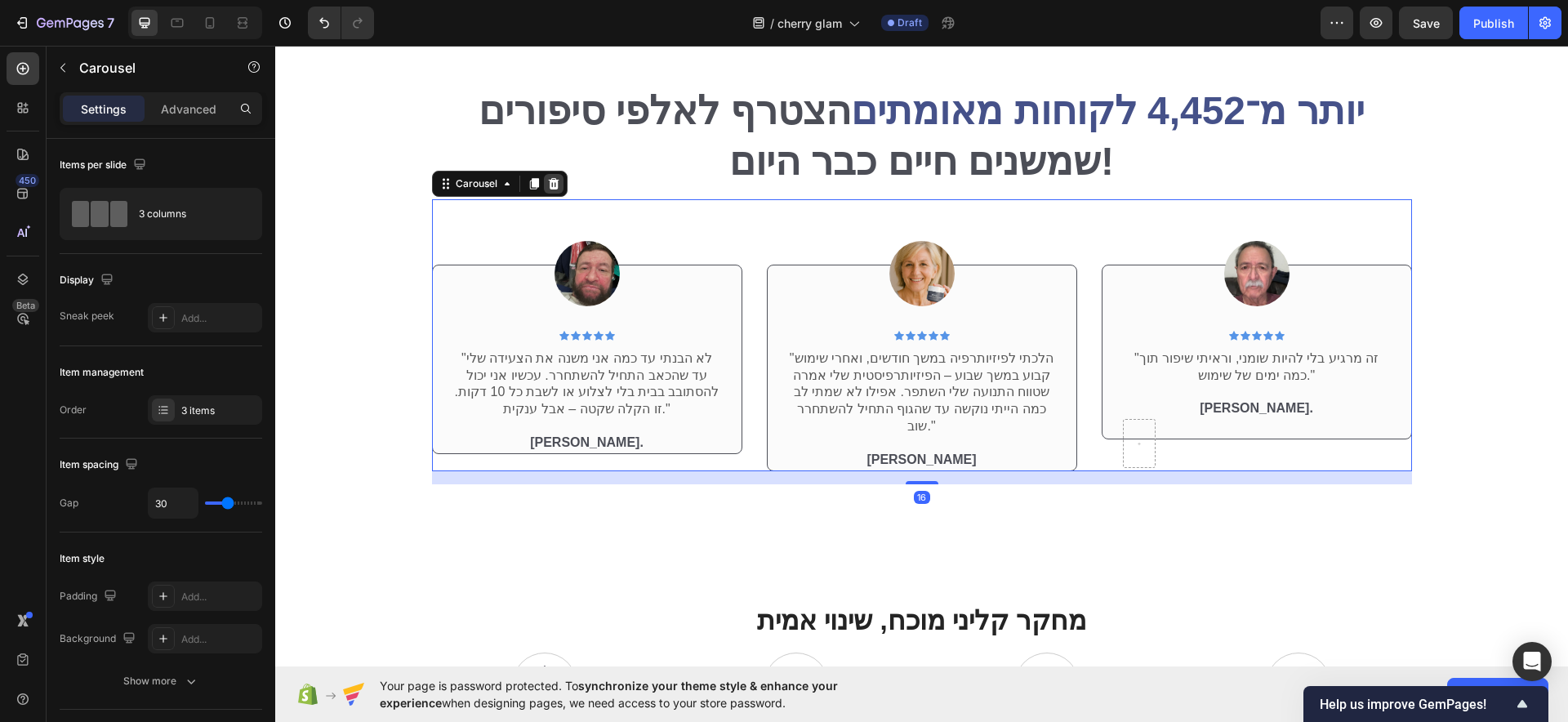
click at [548, 188] on icon at bounding box center [553, 184] width 10 height 11
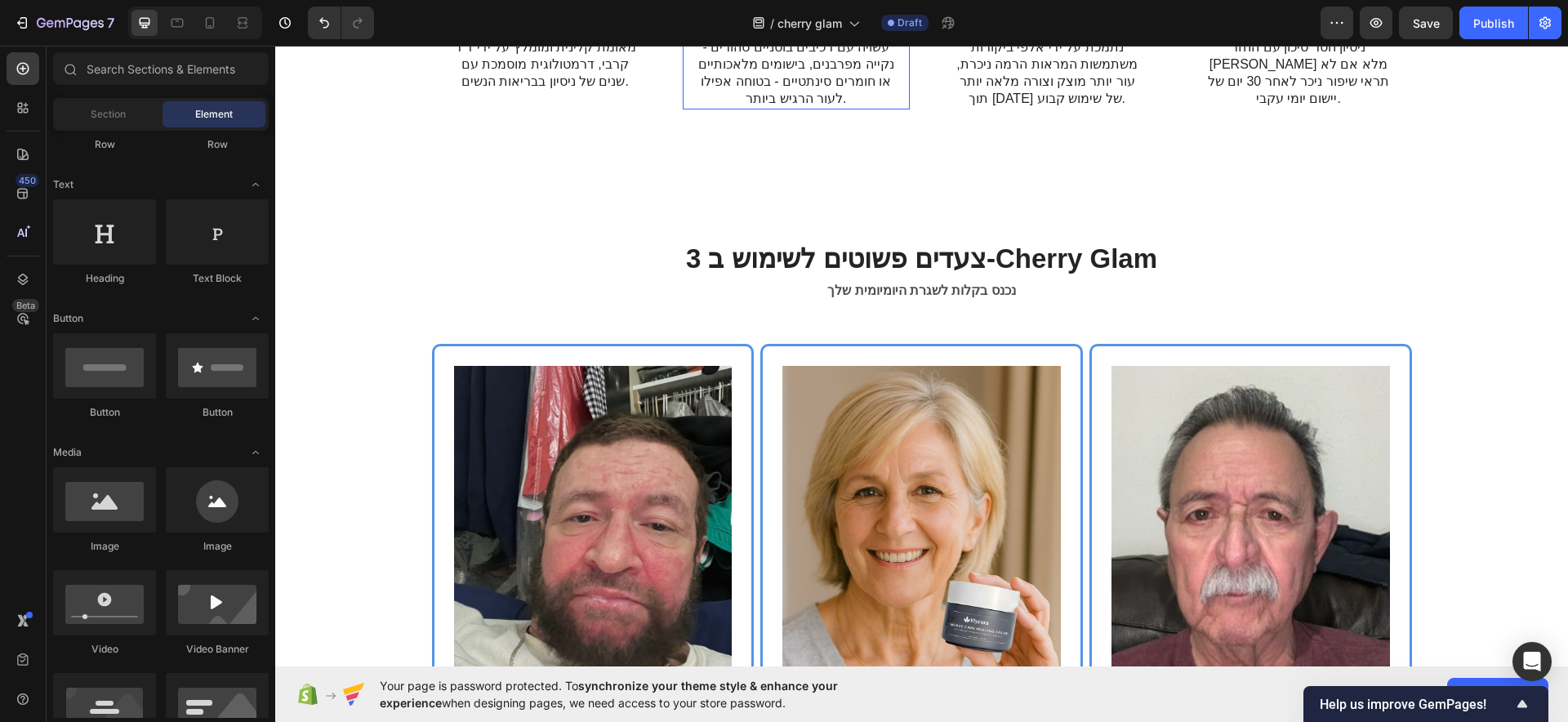
scroll to position [3906, 0]
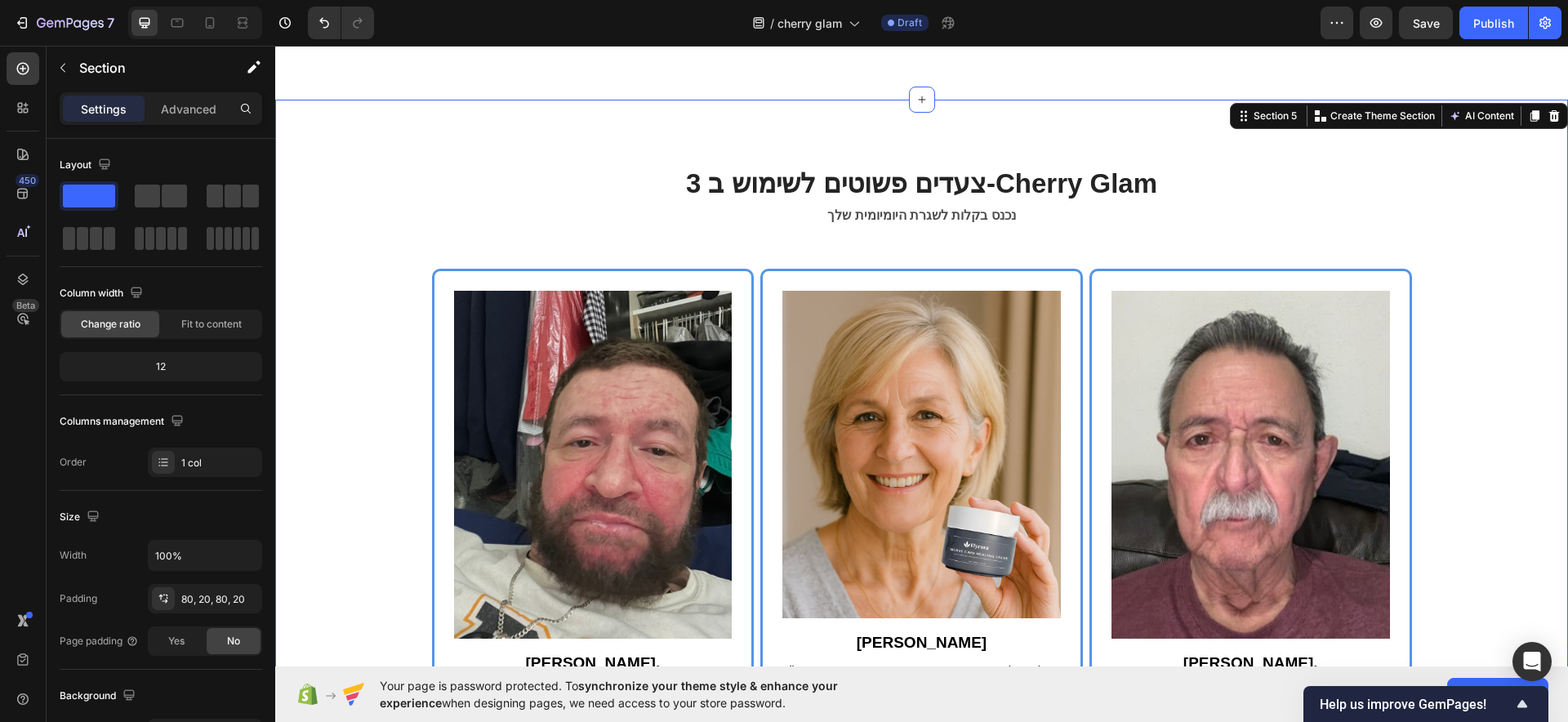
click at [297, 335] on div "3 צעדים פשוטים לשימוש ב-Cherry Glam Heading נכנס בקלות לשגרת היומיומית שלך Text…" at bounding box center [921, 470] width 1260 height 612
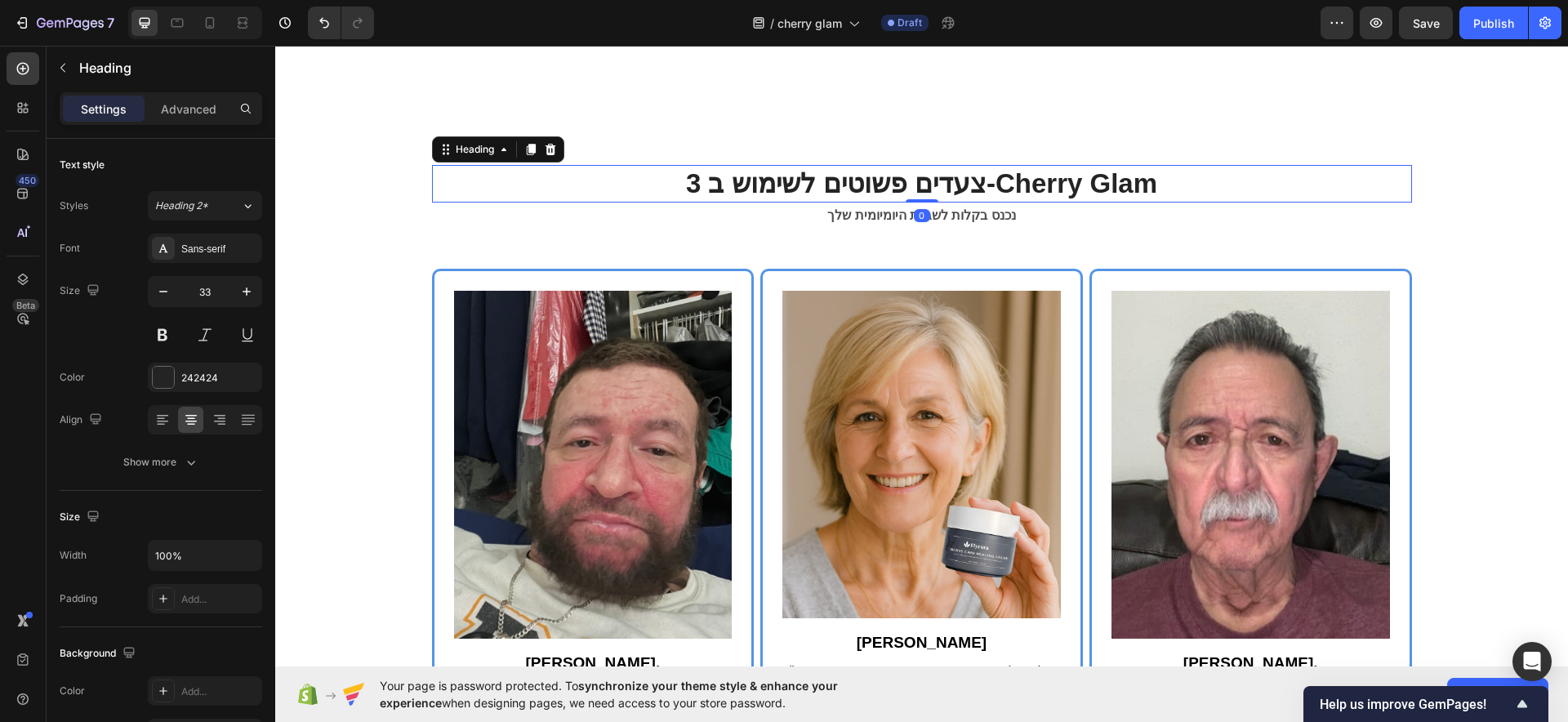
click at [777, 186] on strong "3 צעדים פשוטים לשימוש ב-Cherry Glam" at bounding box center [921, 183] width 472 height 30
click at [545, 148] on icon at bounding box center [550, 148] width 10 height 11
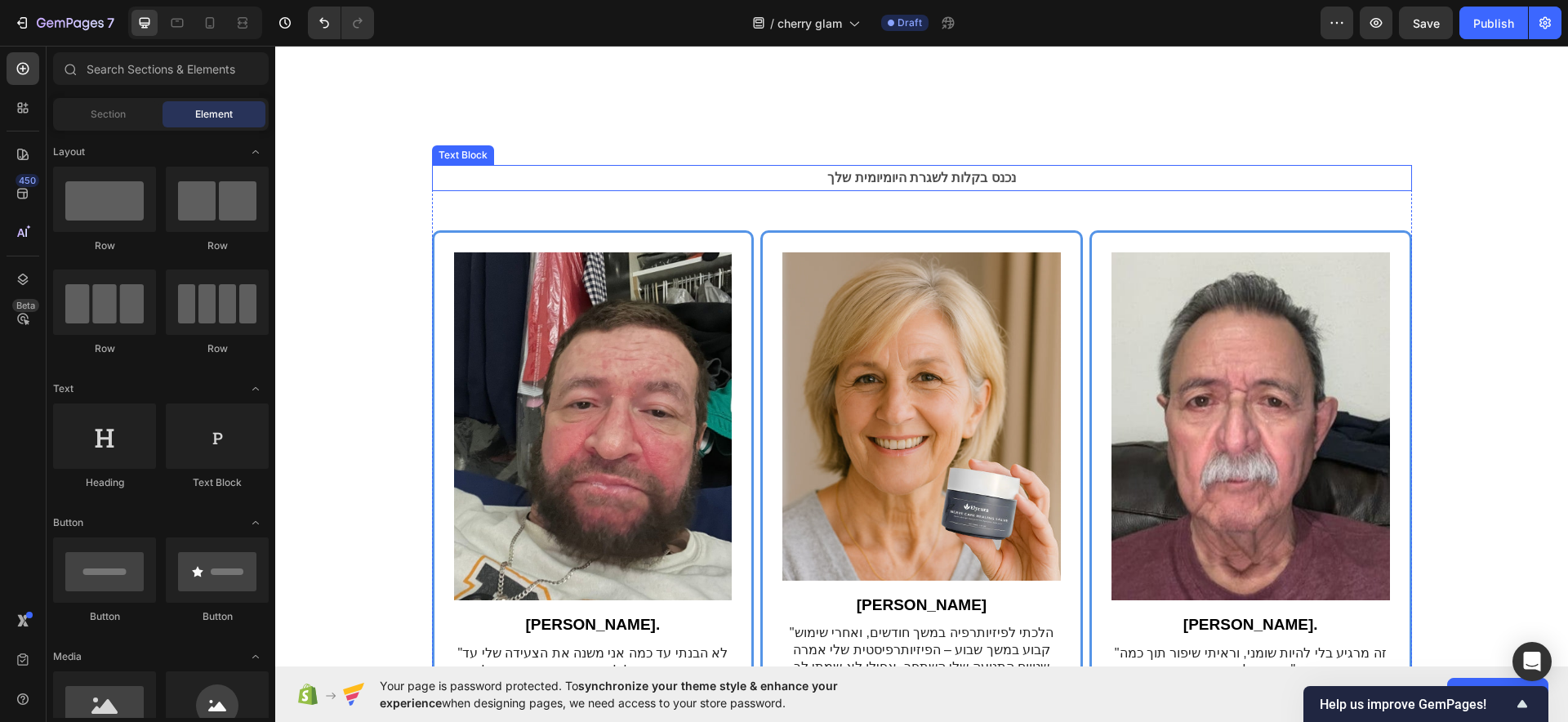
click at [767, 184] on p "נכנס בקלות לשגרת היומיומית שלך" at bounding box center [921, 178] width 977 height 23
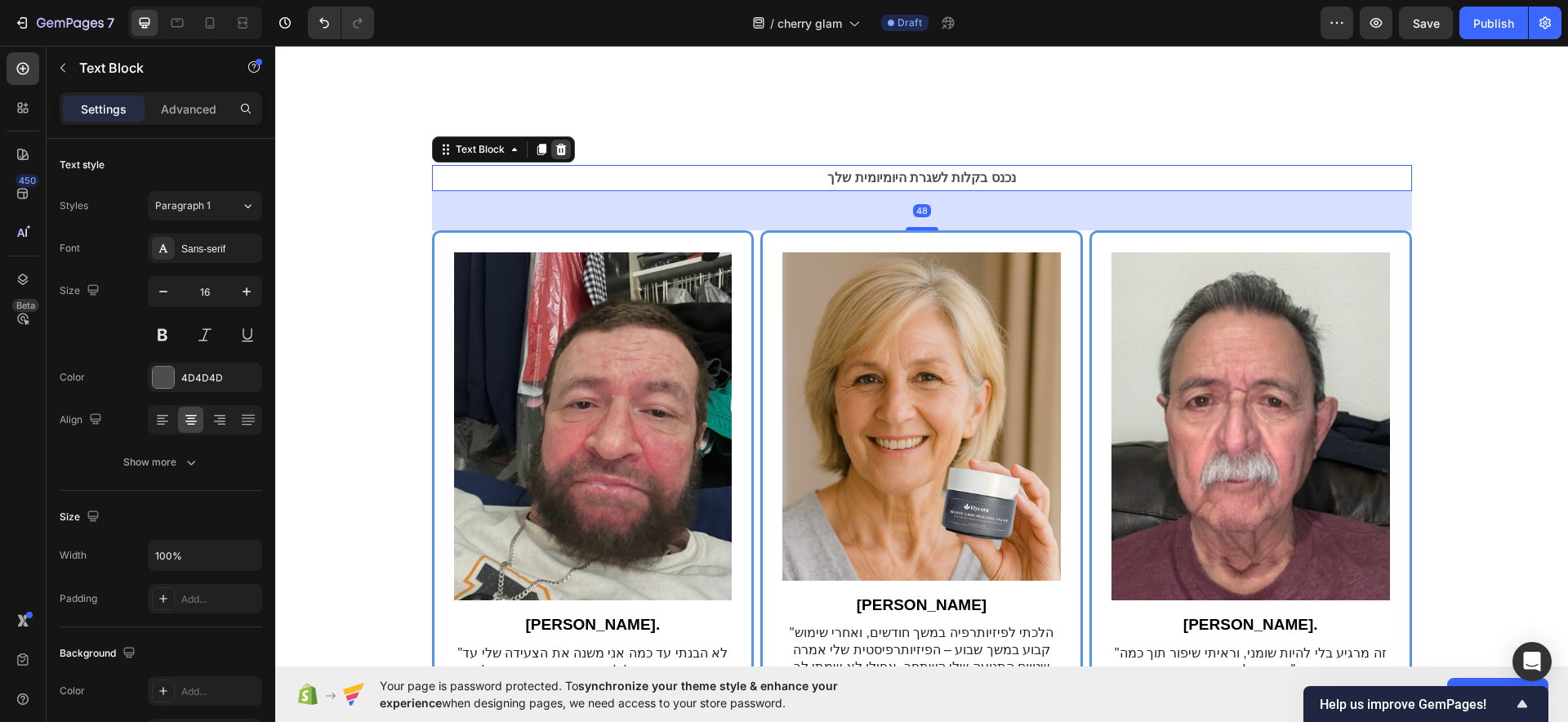
click at [555, 148] on icon at bounding box center [560, 148] width 10 height 11
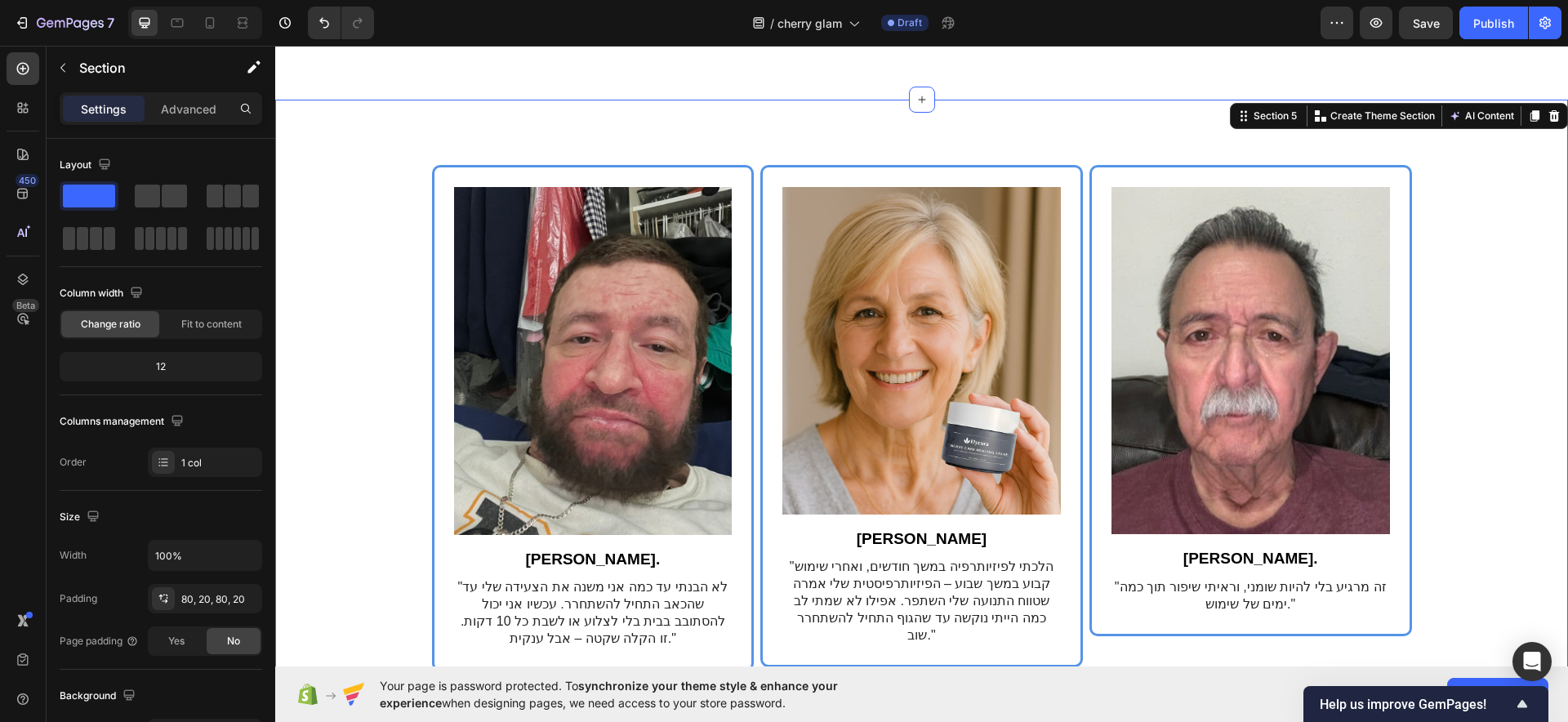
click at [556, 131] on div "Image [PERSON_NAME] Text Block "הלכתי לפיזיותרפיה במשך חודשים, ואחרי שימוש קבוע…" at bounding box center [921, 418] width 1293 height 637
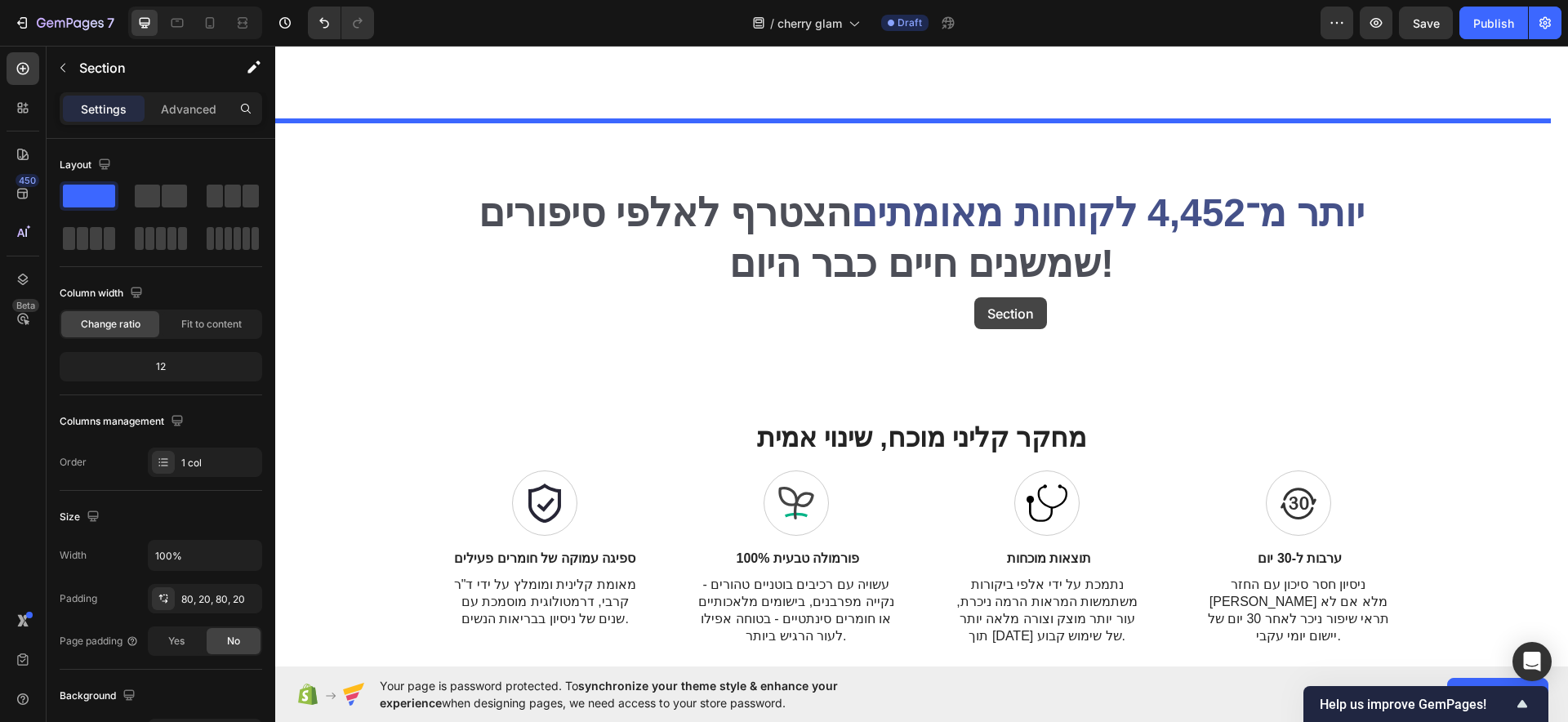
scroll to position [3089, 0]
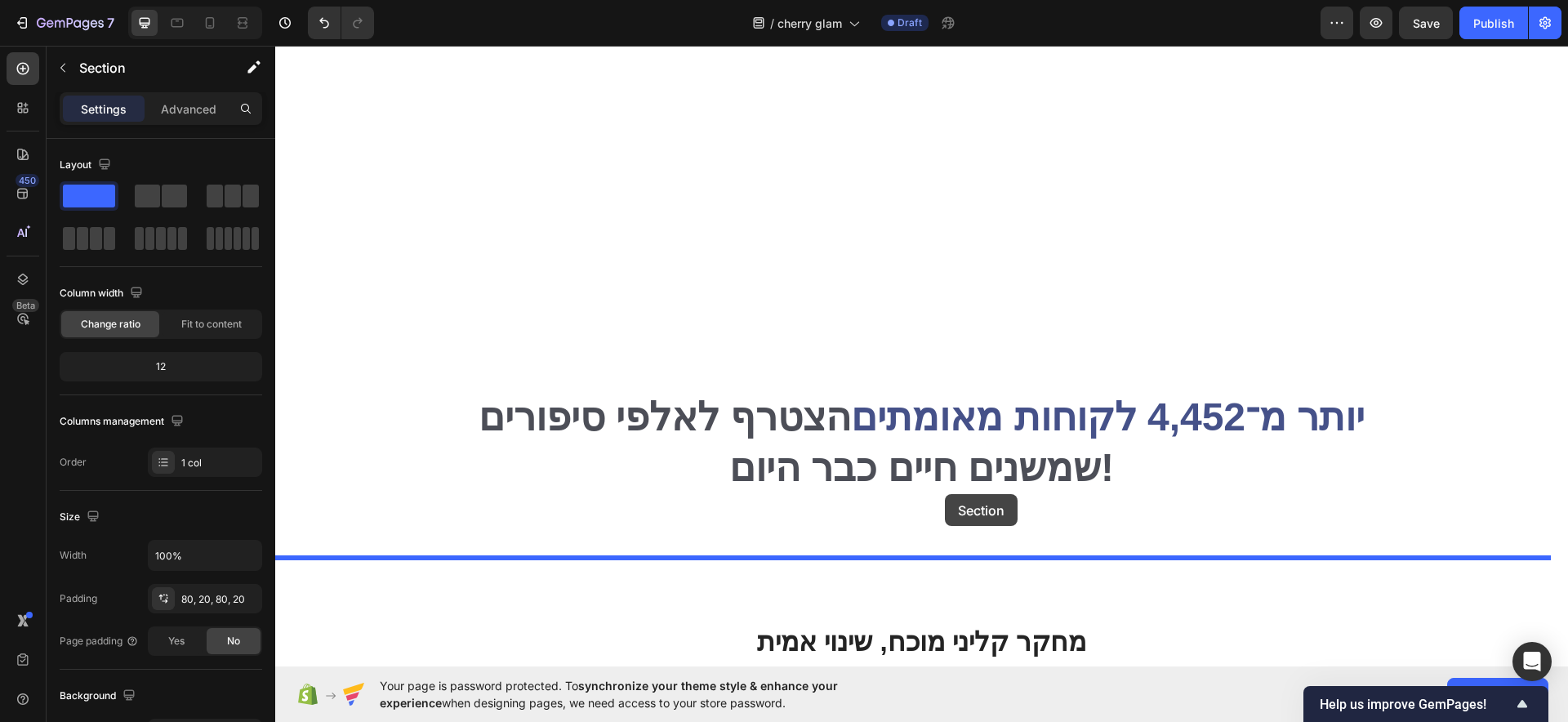
drag, startPoint x: 1252, startPoint y: 117, endPoint x: 940, endPoint y: 493, distance: 488.6
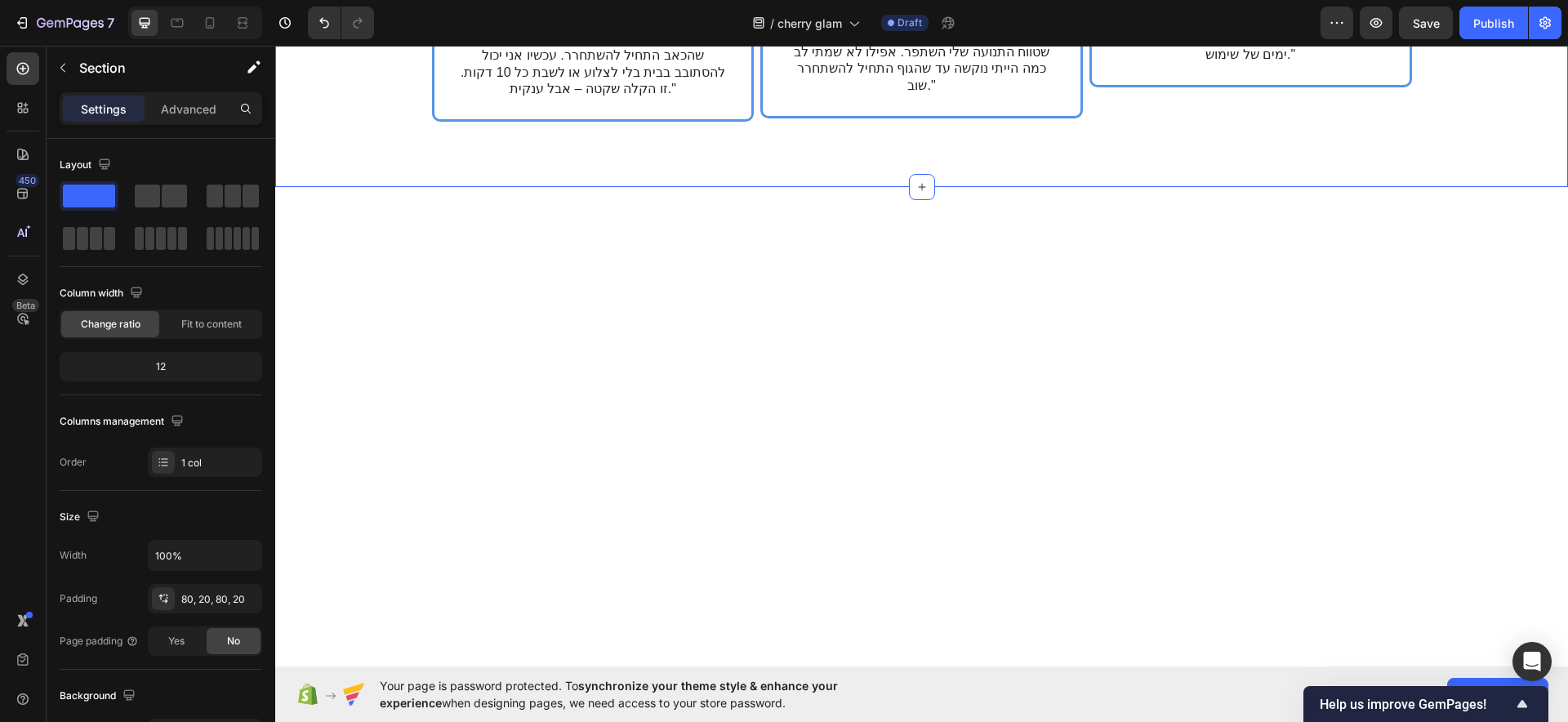
scroll to position [3293, 0]
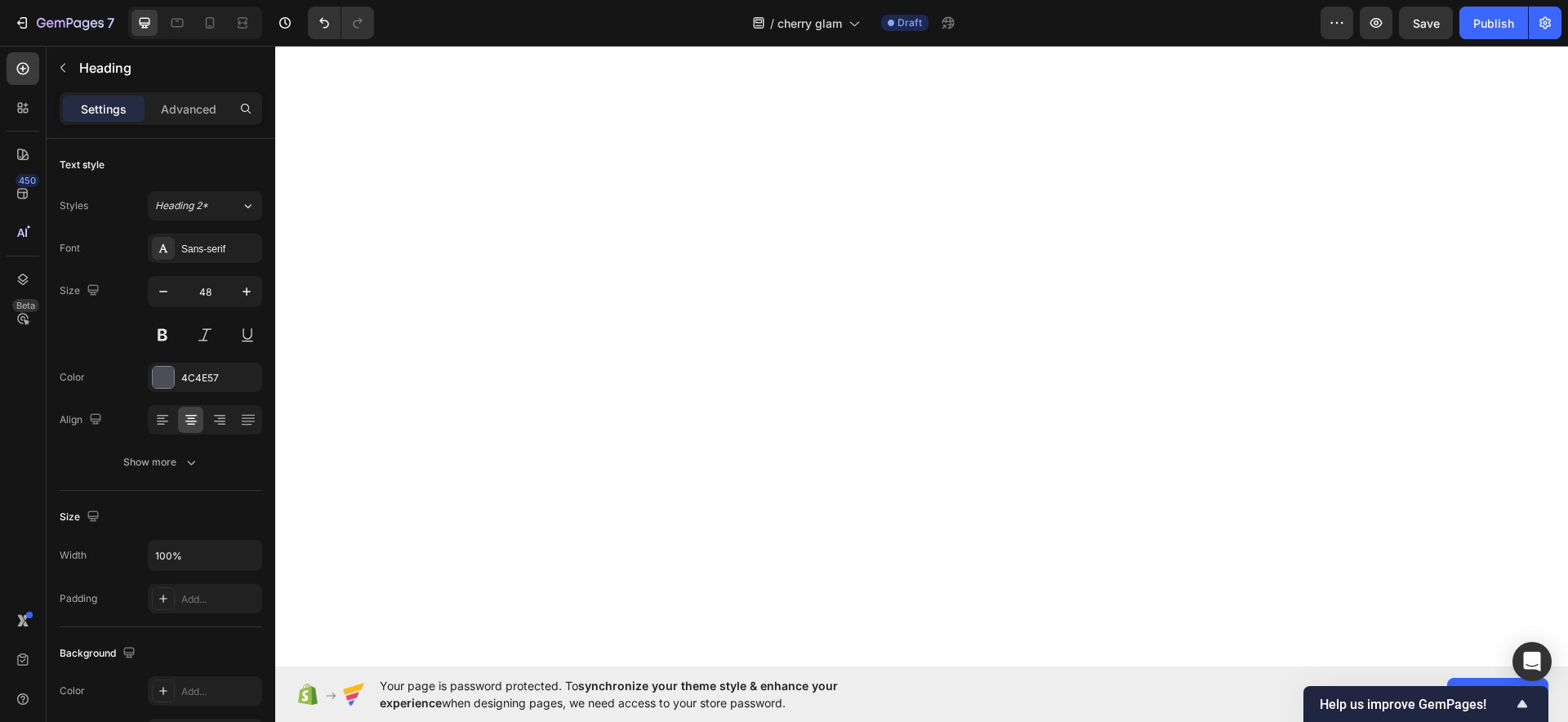
drag, startPoint x: 911, startPoint y: 299, endPoint x: 911, endPoint y: 285, distance: 14.0
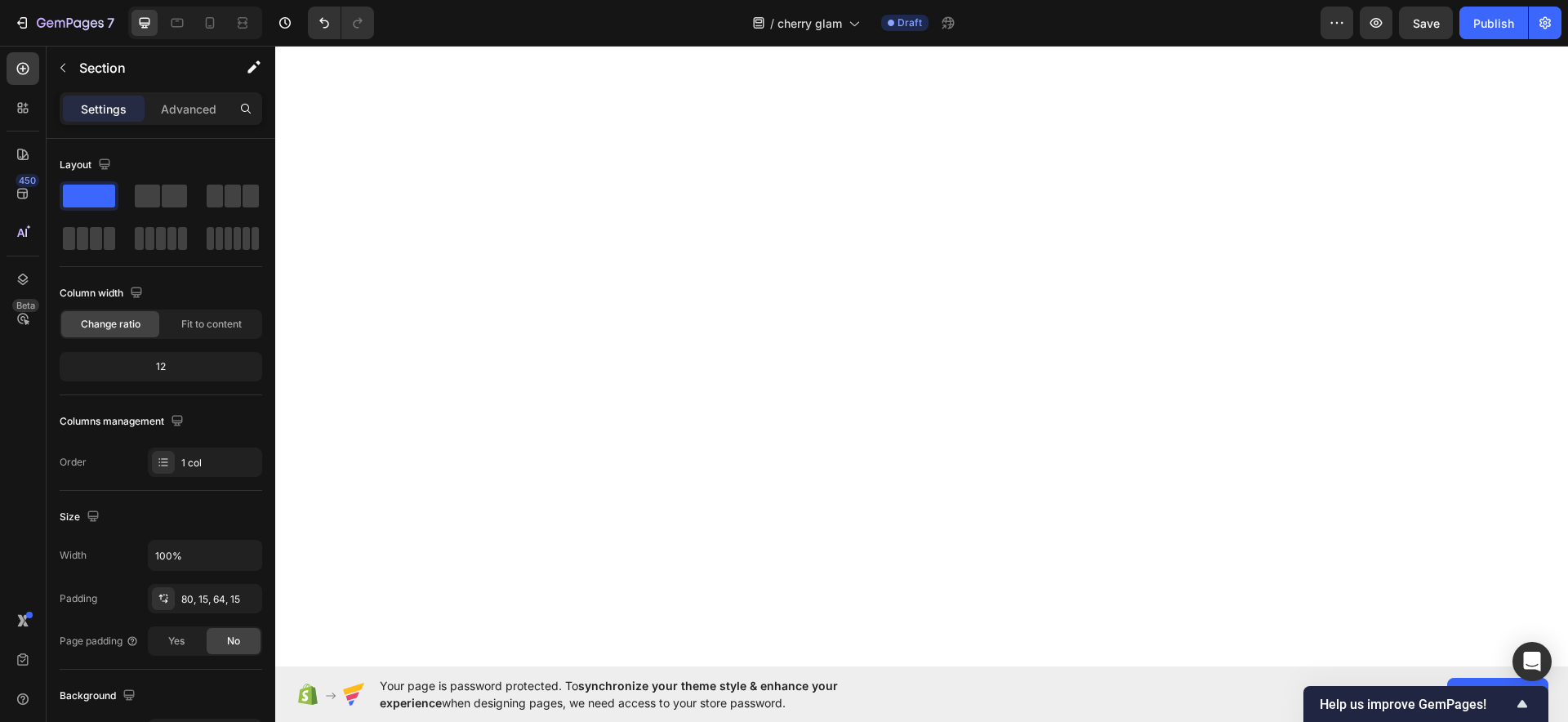
click at [186, 91] on div "Section" at bounding box center [131, 69] width 170 height 47
click at [197, 118] on div "Advanced" at bounding box center [188, 109] width 82 height 26
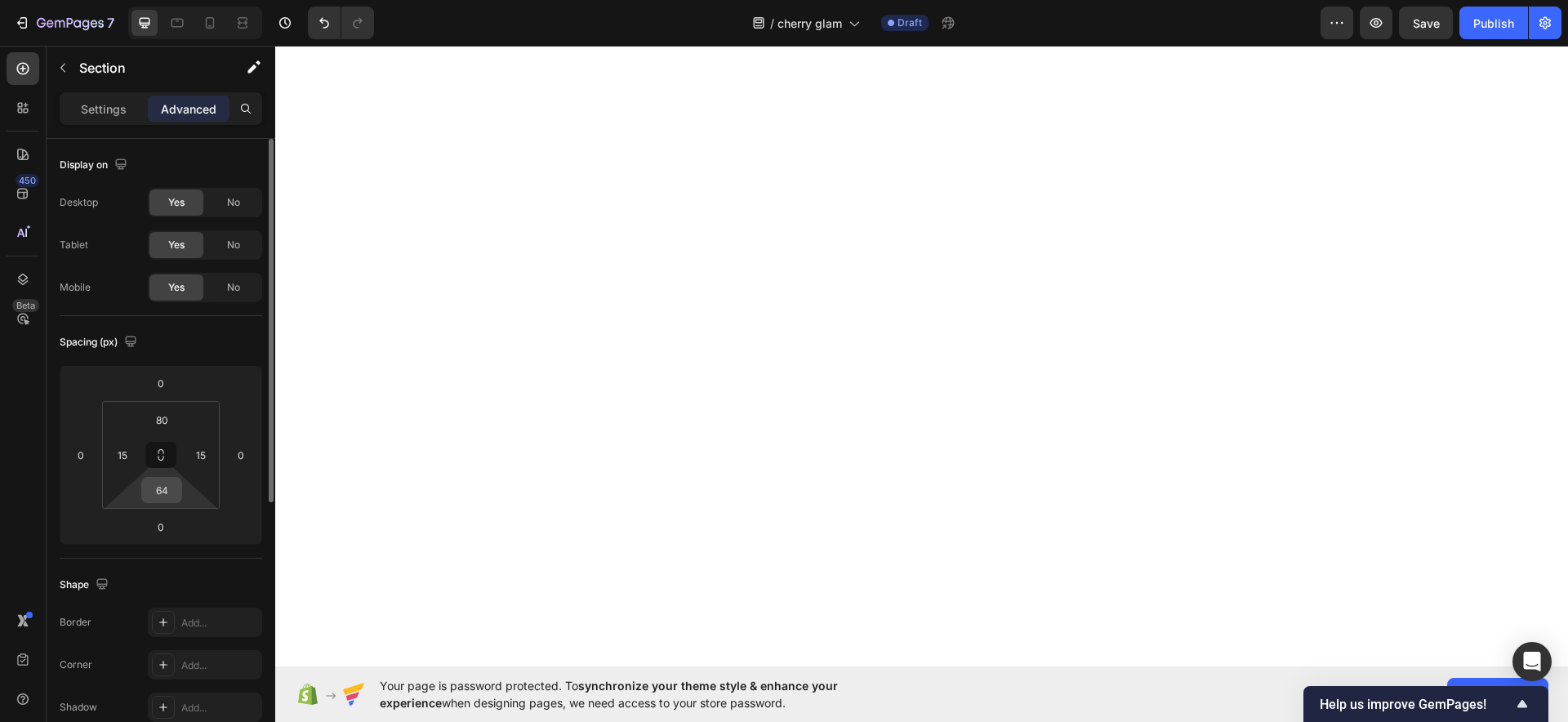
click at [178, 488] on div "64" at bounding box center [161, 490] width 41 height 26
click at [166, 495] on input "64" at bounding box center [162, 490] width 33 height 24
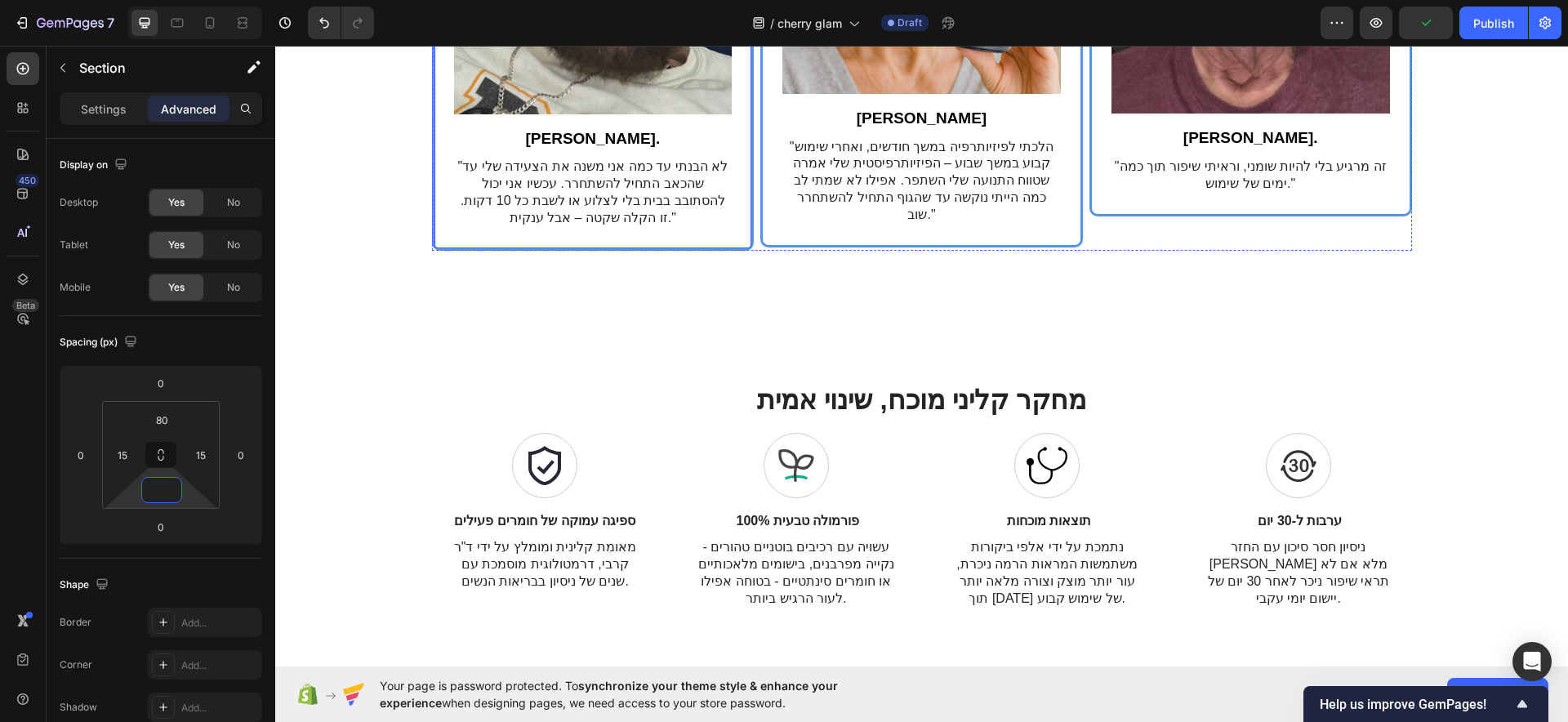
scroll to position [3701, 0]
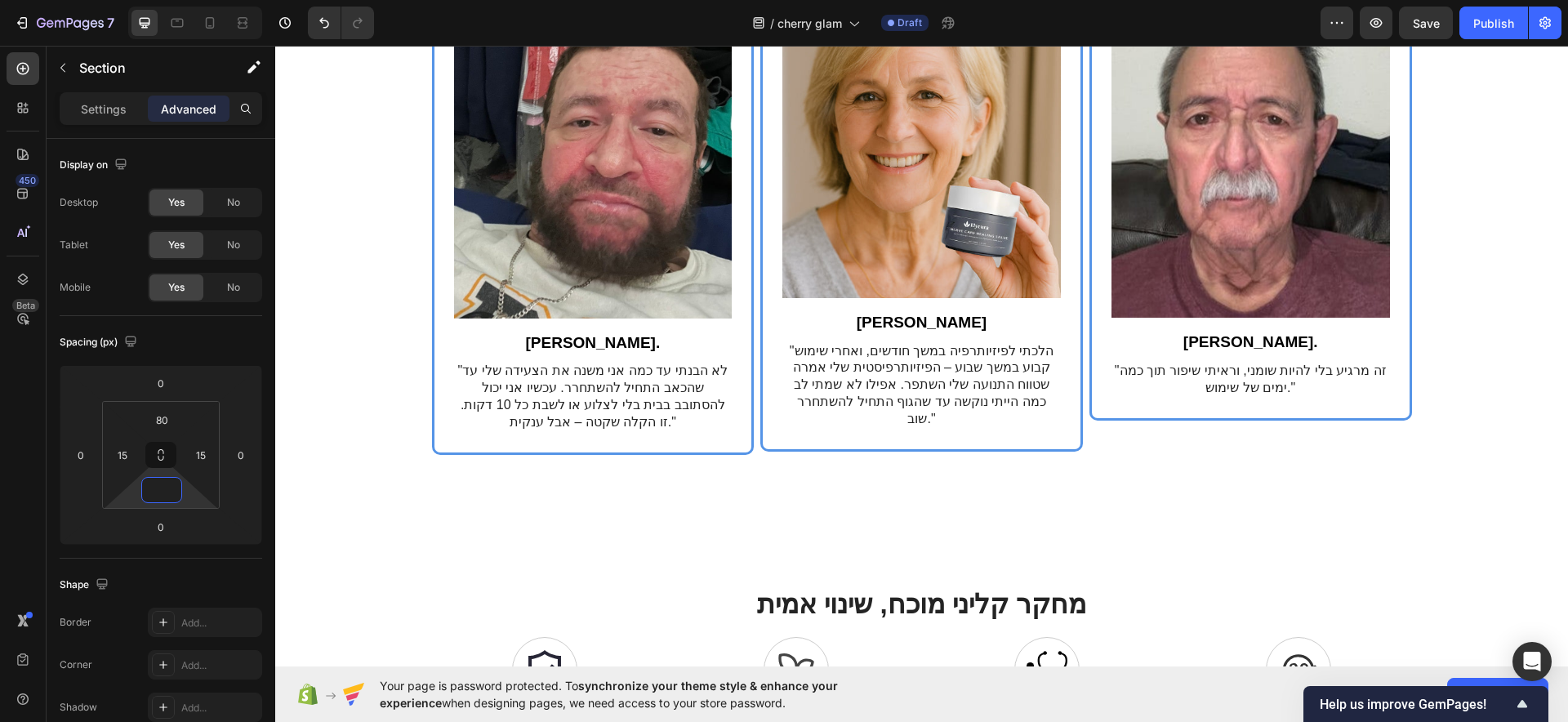
type input "0"
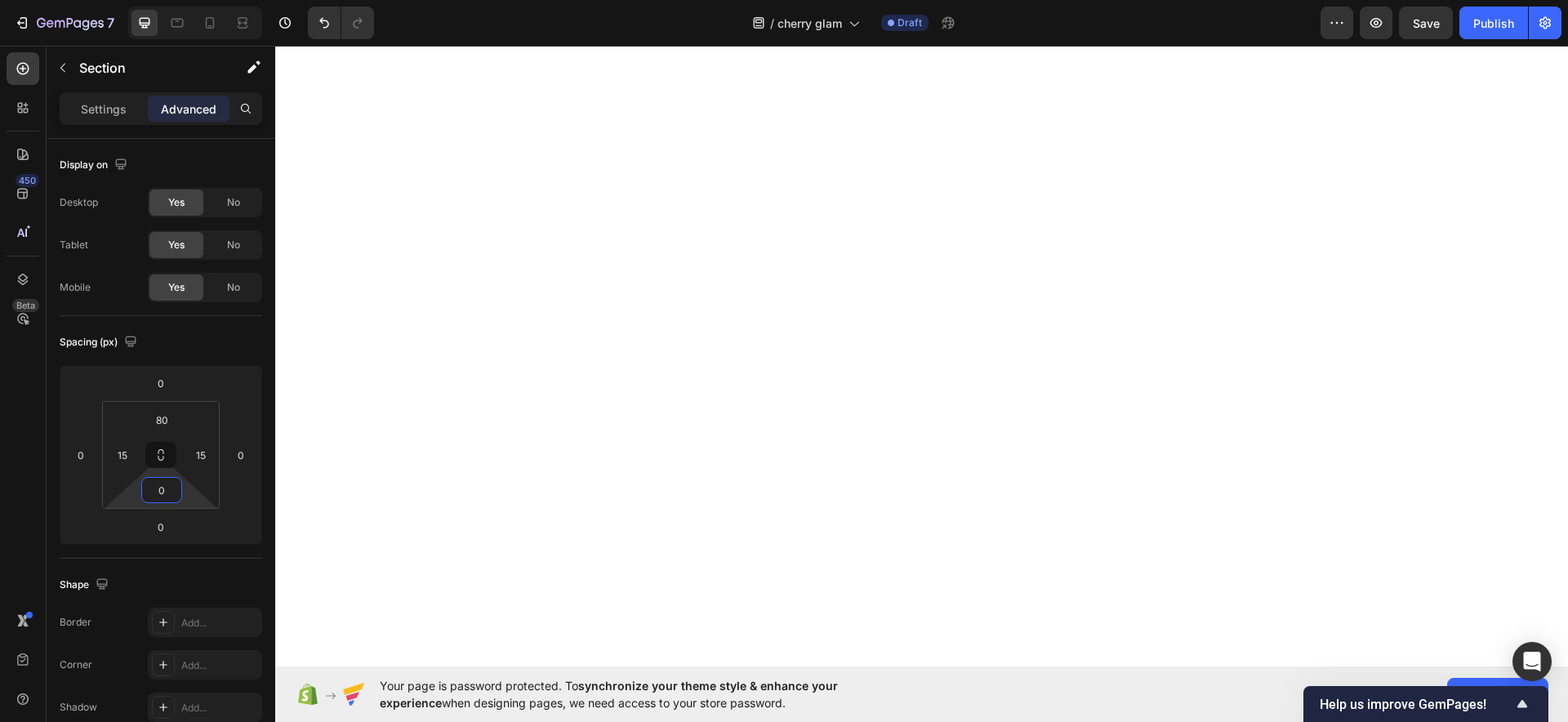
scroll to position [2783, 0]
drag, startPoint x: 919, startPoint y: 188, endPoint x: 546, endPoint y: 205, distance: 373.4
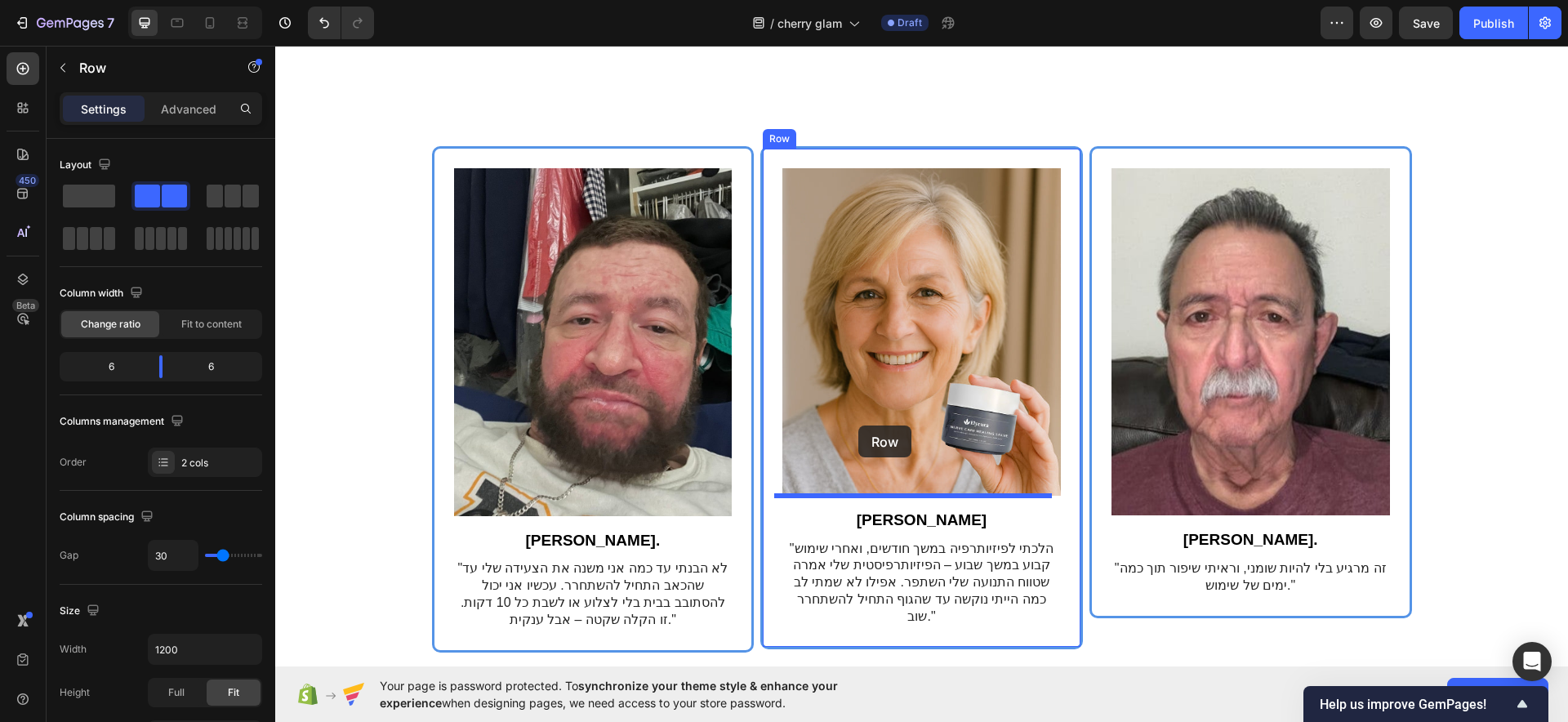
scroll to position [4147, 0]
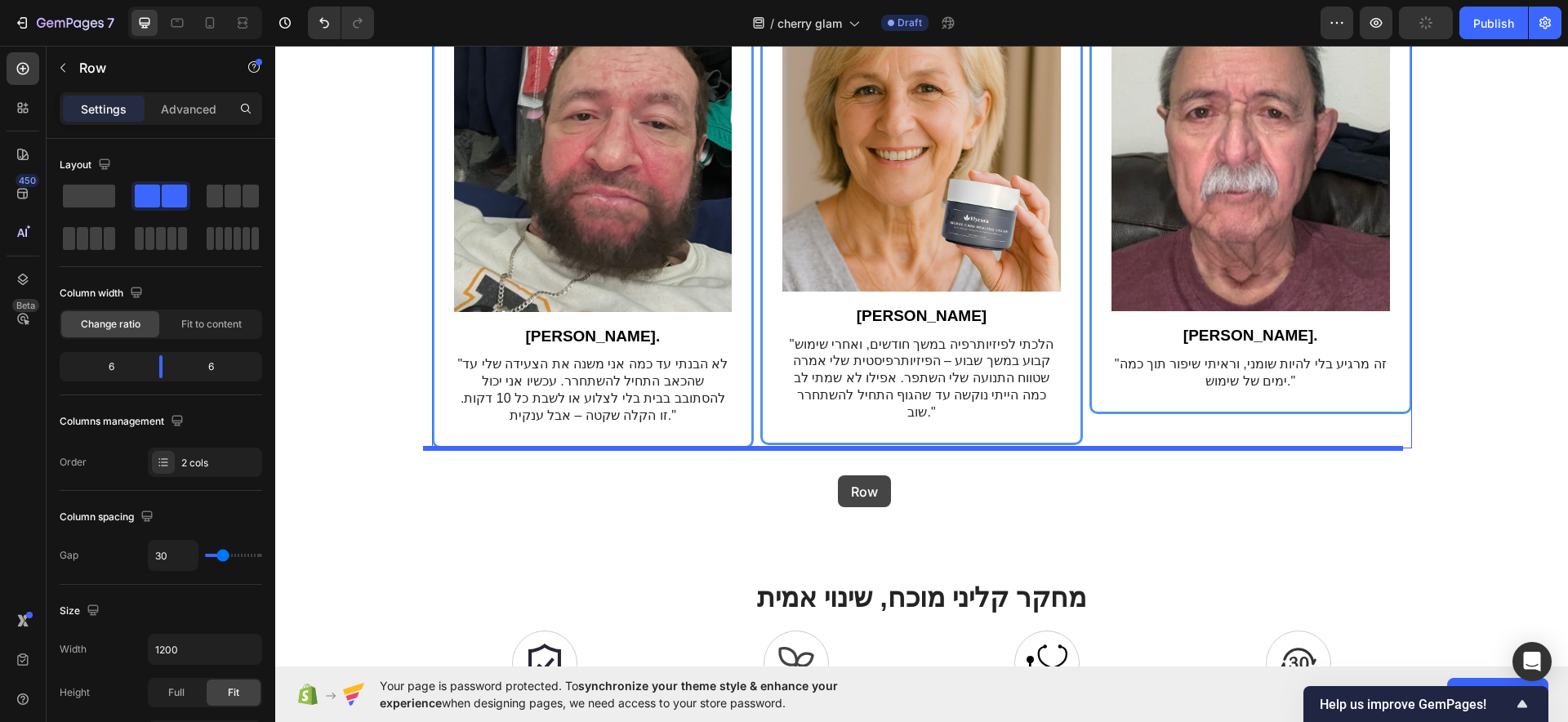
drag, startPoint x: 450, startPoint y: 132, endPoint x: 838, endPoint y: 475, distance: 517.9
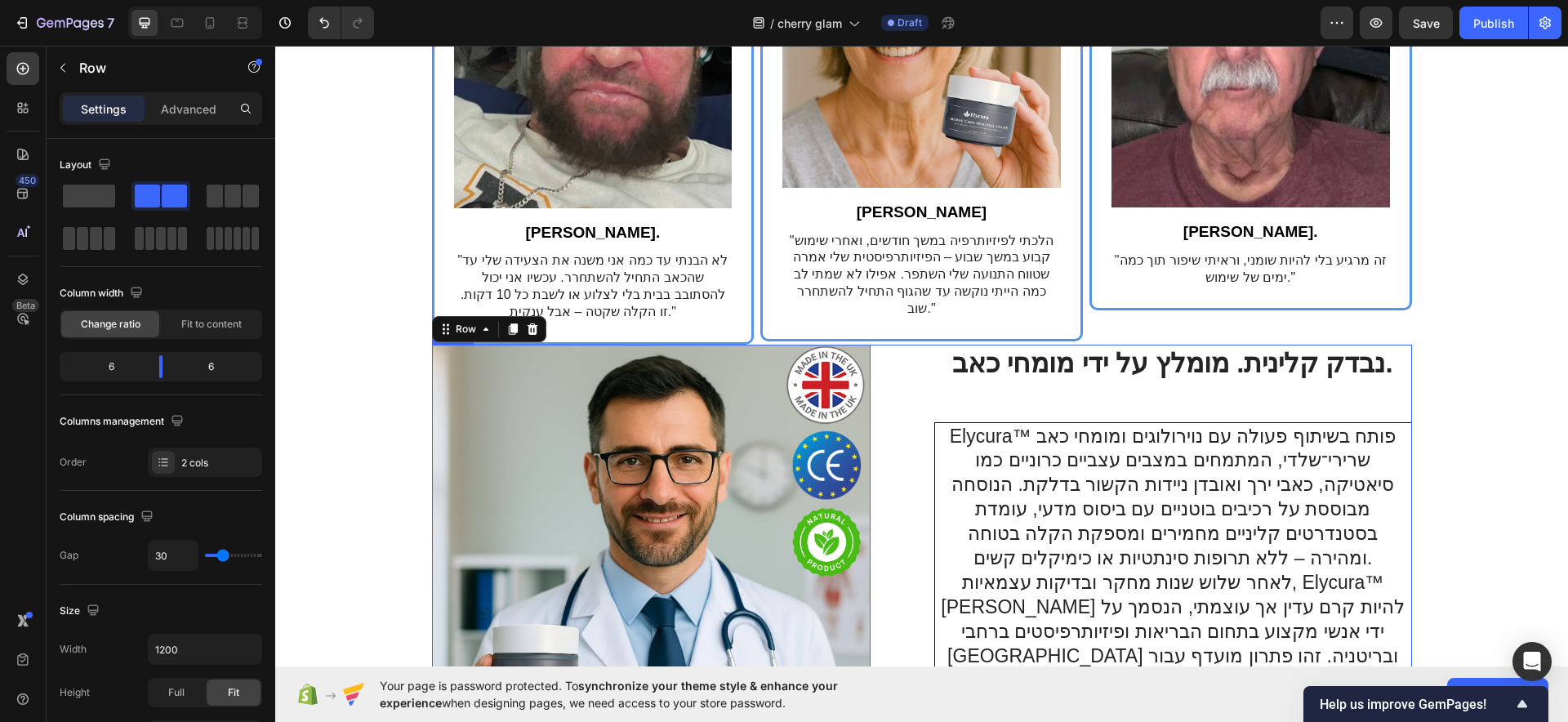
scroll to position [4351, 0]
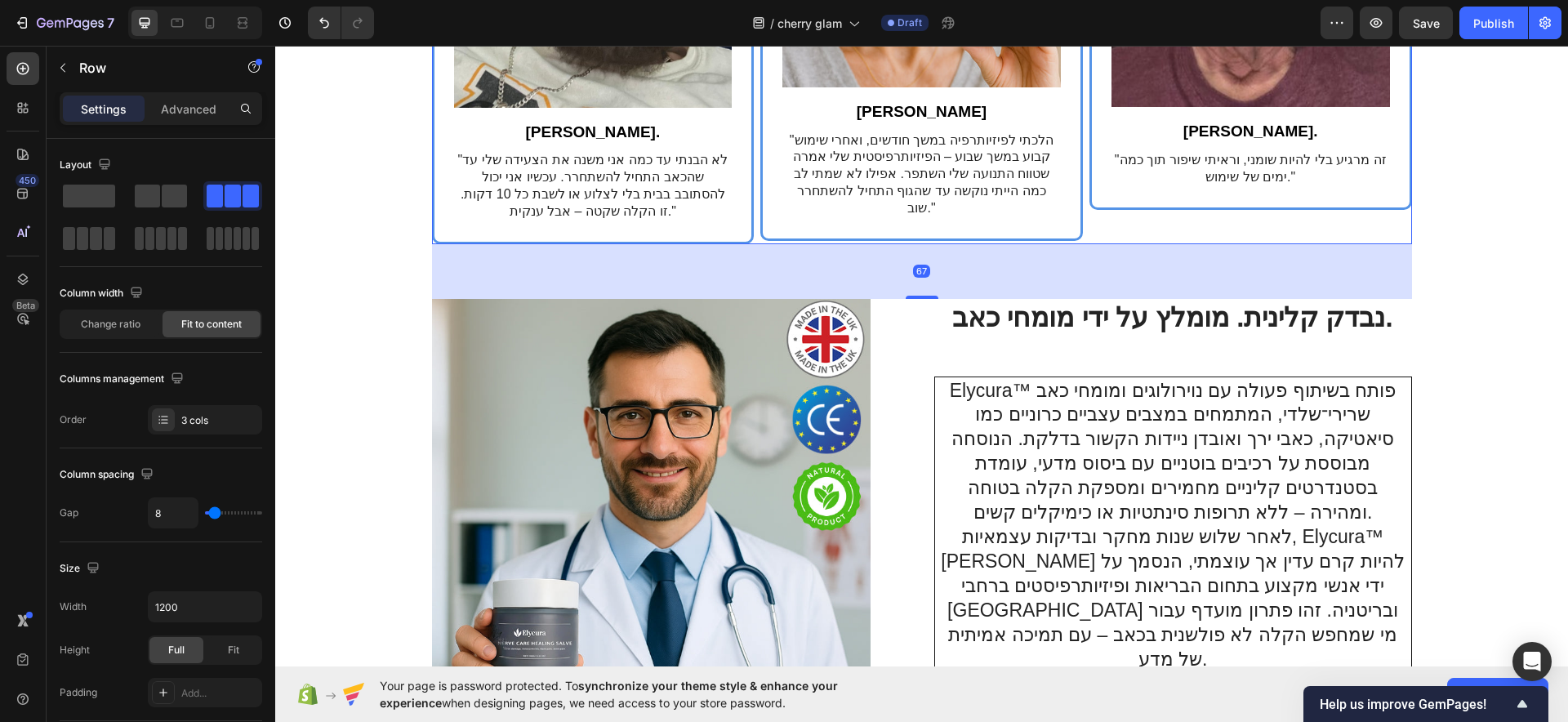
drag, startPoint x: 912, startPoint y: 240, endPoint x: 896, endPoint y: 294, distance: 56.3
click at [896, 244] on div "67" at bounding box center [921, 244] width 980 height 0
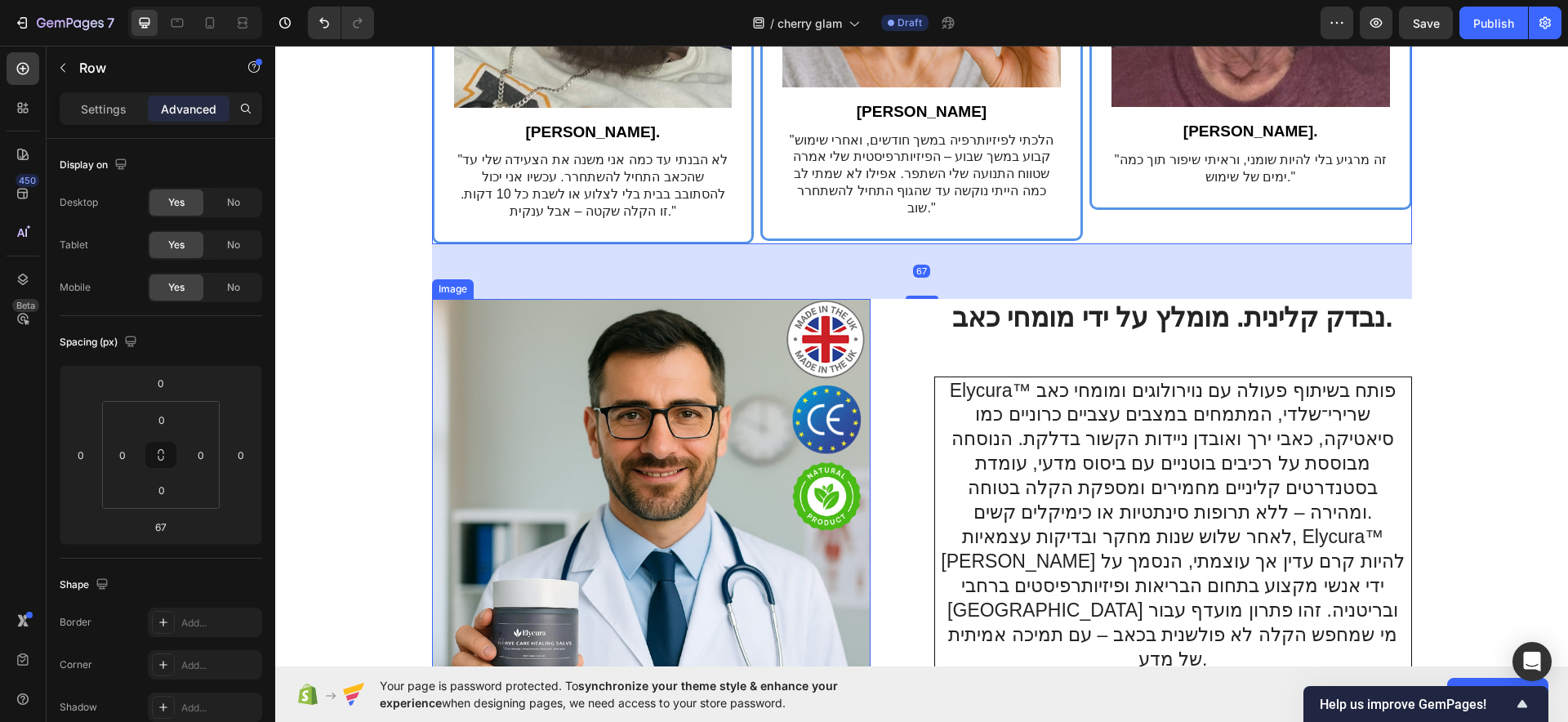
scroll to position [4555, 0]
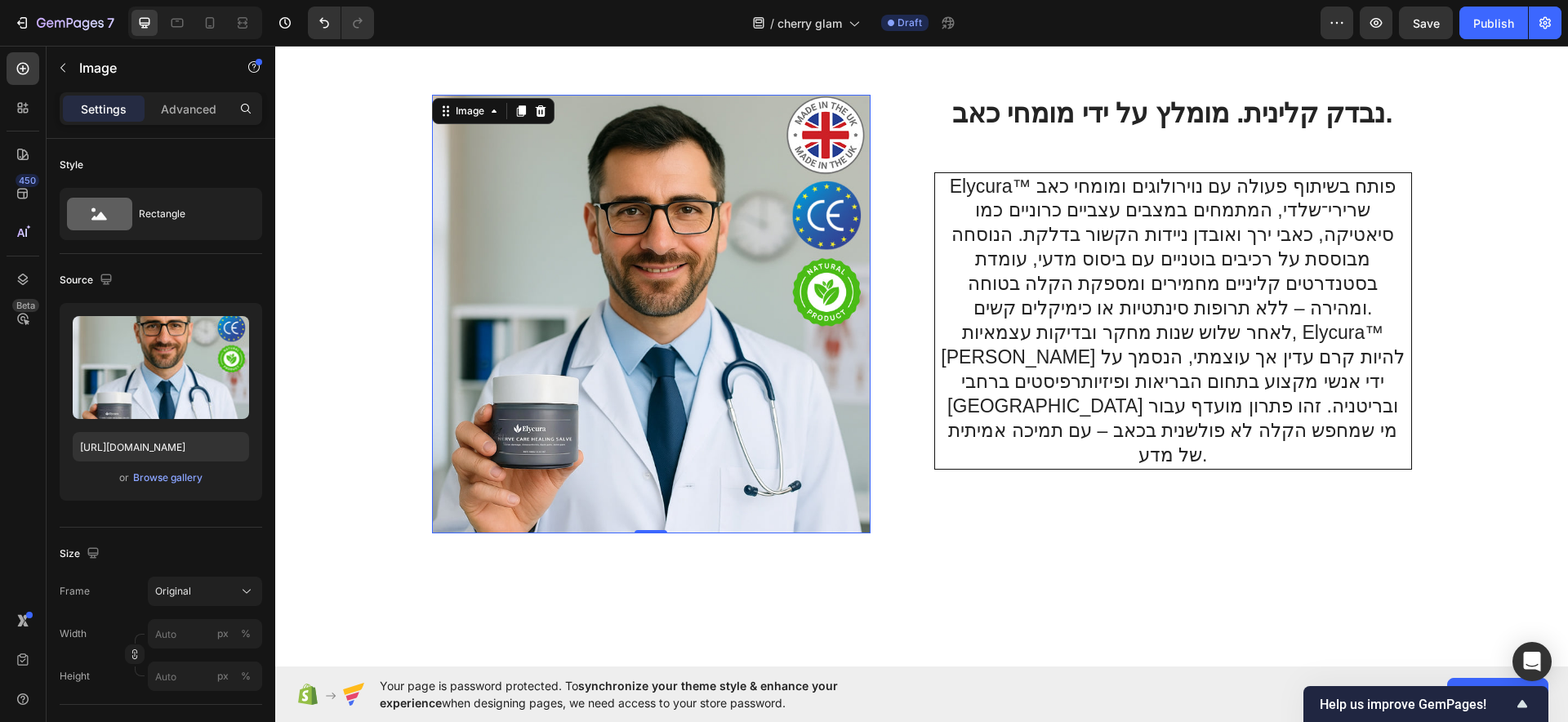
click at [815, 418] on img at bounding box center [651, 314] width 439 height 439
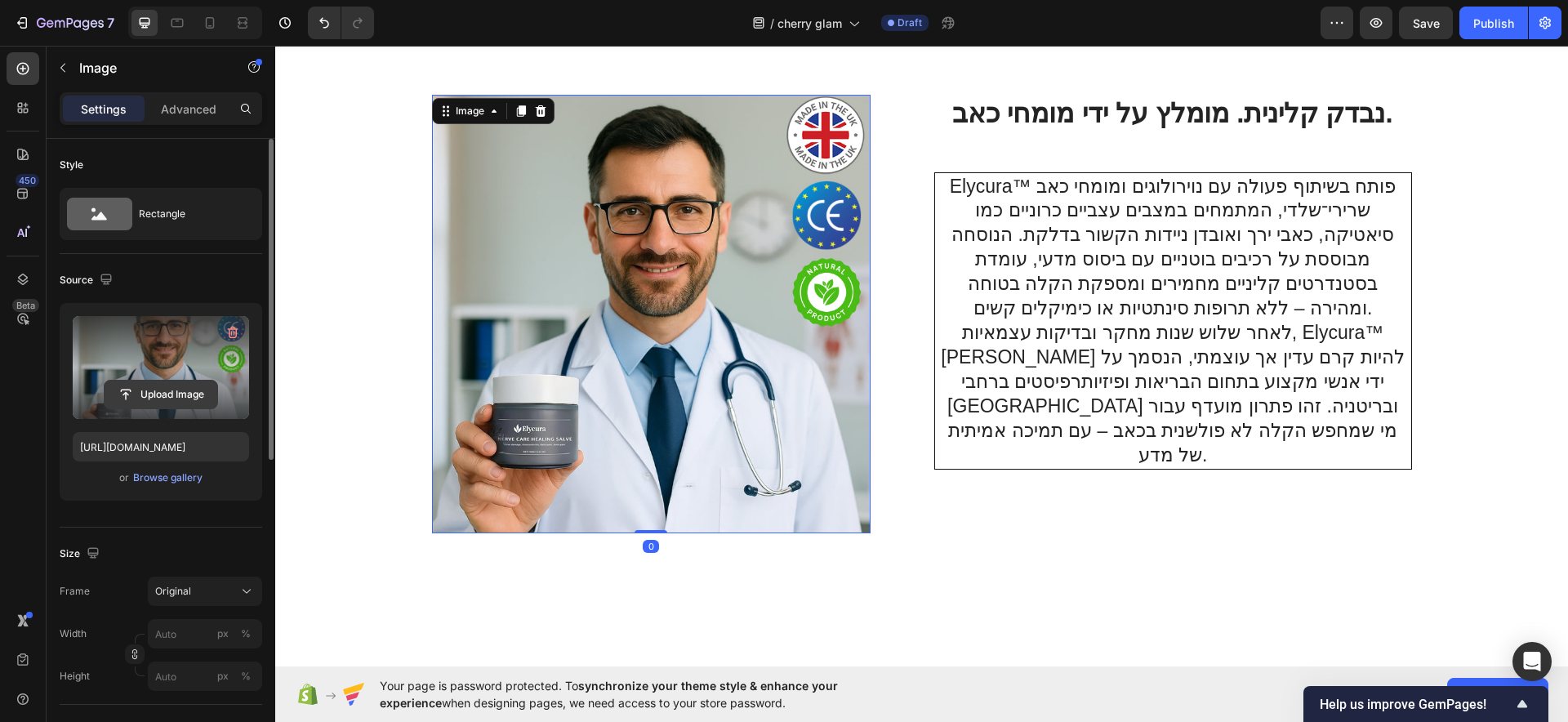
click at [163, 390] on input "file" at bounding box center [160, 394] width 113 height 28
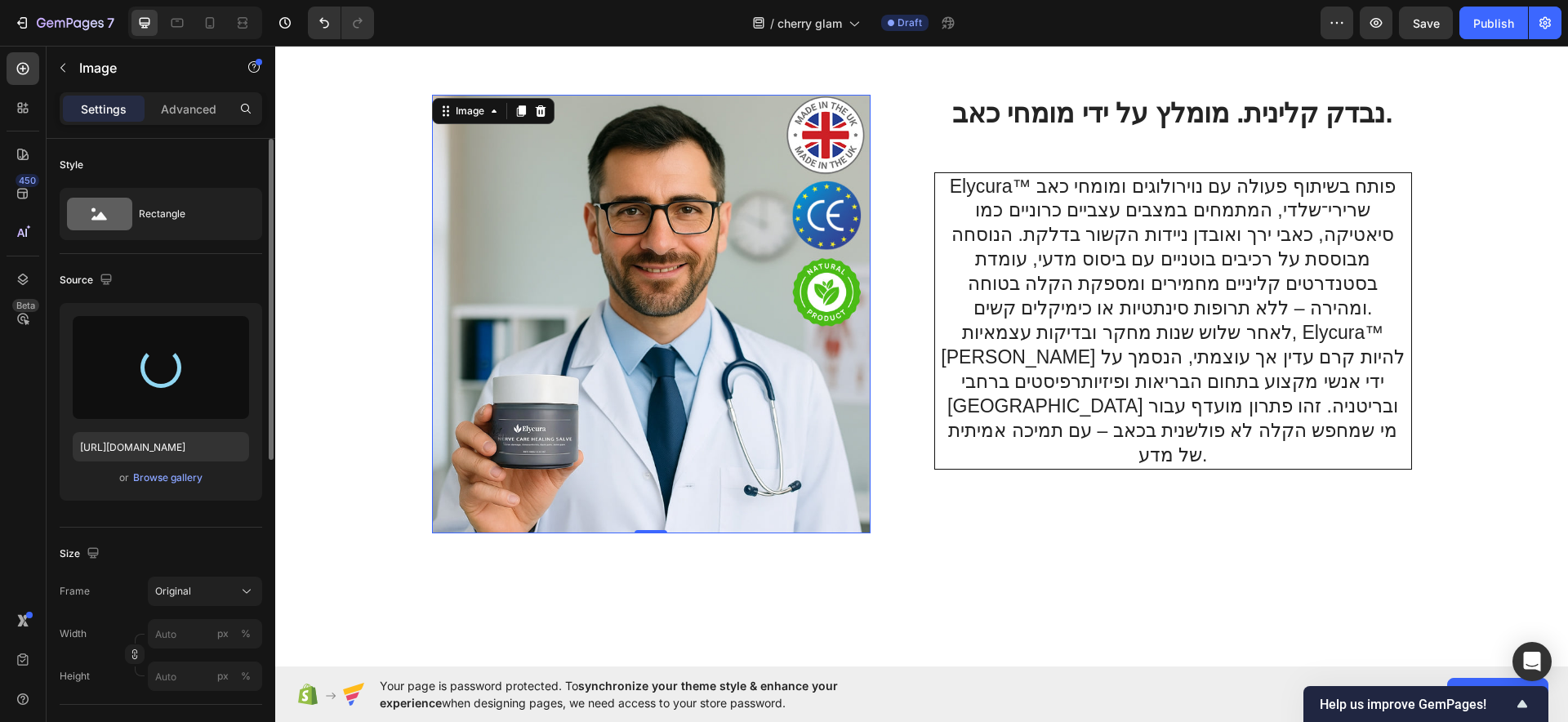
type input "https://cdn.shopify.com/s/files/1/0922/3408/8775/files/gempages_586053521762157…"
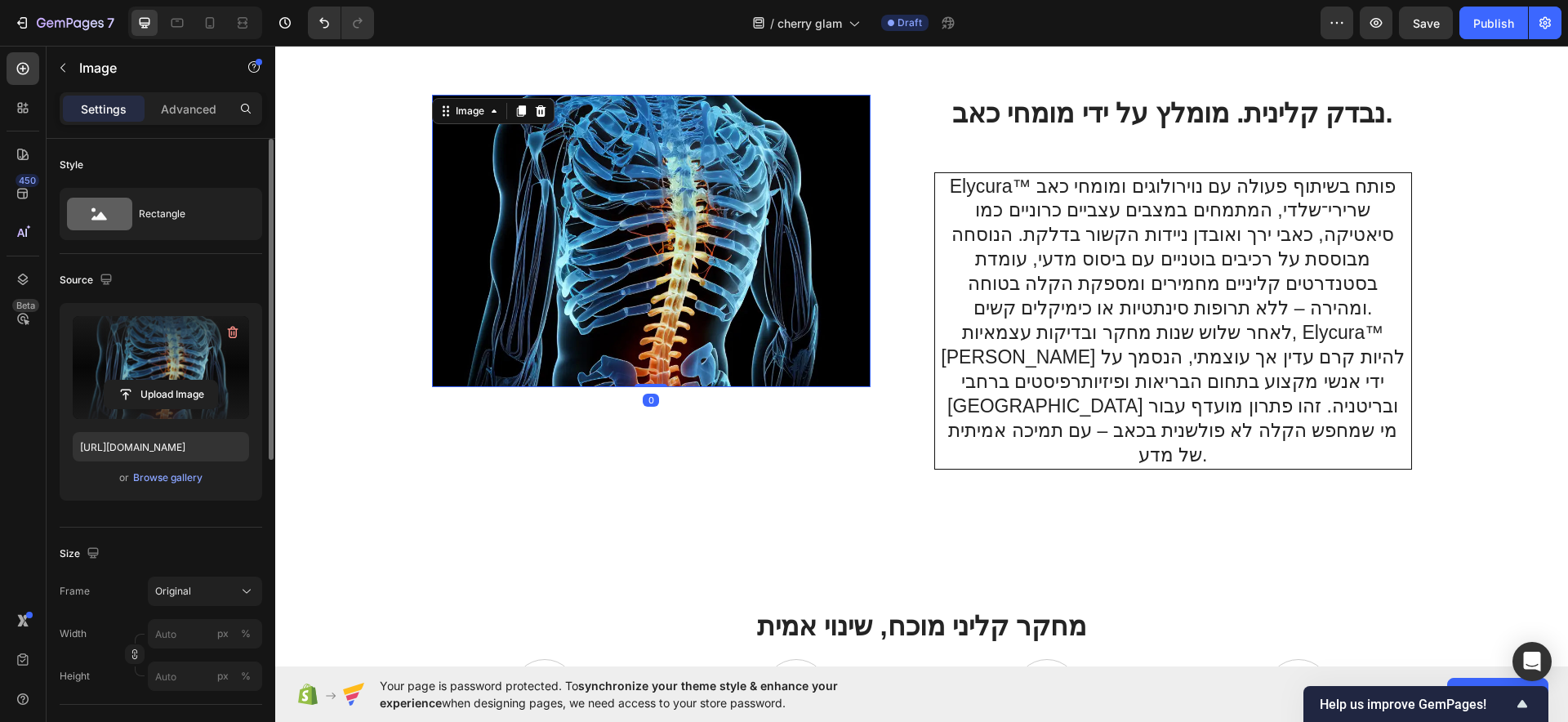
drag, startPoint x: 645, startPoint y: 383, endPoint x: 647, endPoint y: 374, distance: 9.2
click at [647, 374] on div "Image 0" at bounding box center [651, 241] width 439 height 292
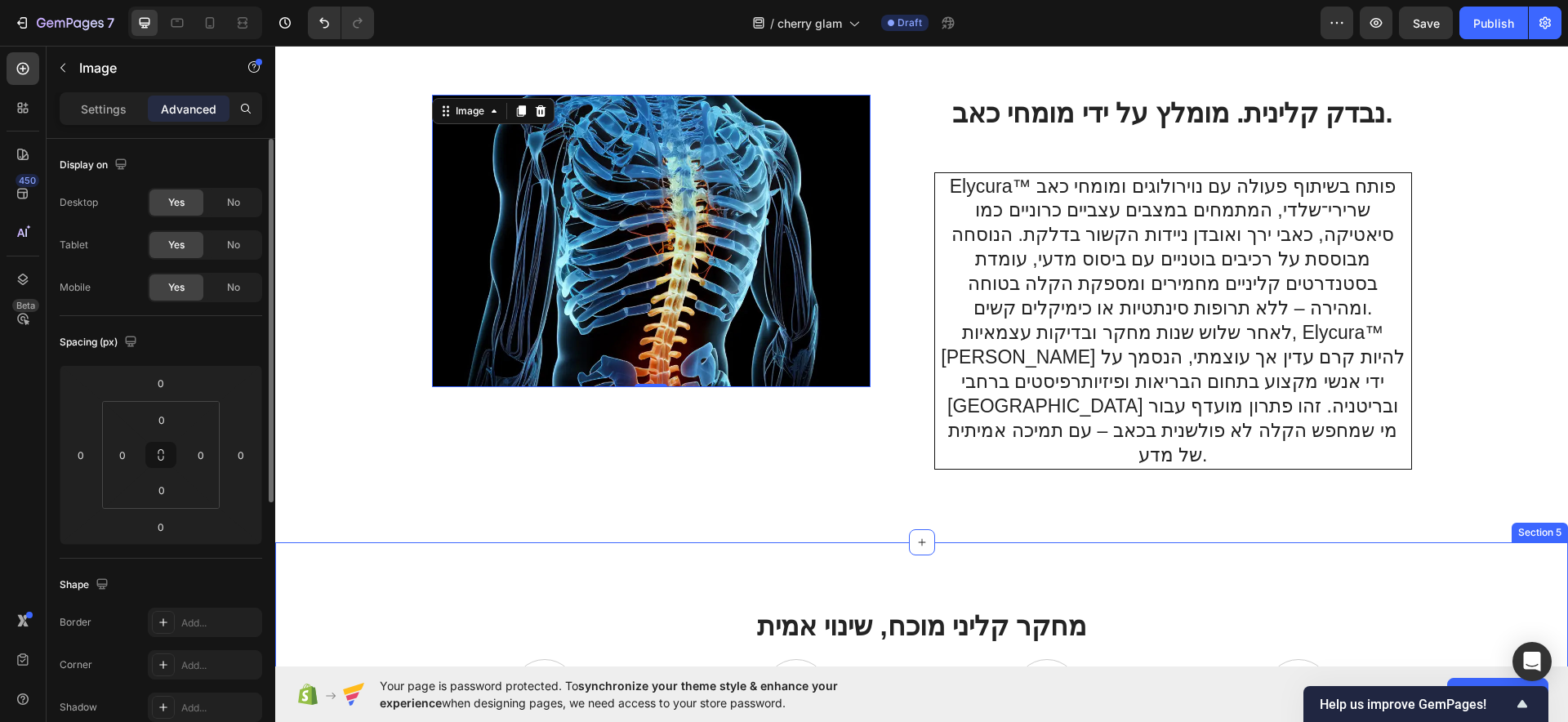
click at [1157, 340] on p "לאחר שלוש שנות מחקר ובדיקות עצמאיות, Elycura™ [PERSON_NAME] להיות קרם עדין אך ע…" at bounding box center [1173, 394] width 472 height 147
click at [1157, 342] on p "לאחר שלוש שנות מחקר ובדיקות עצמאיות, Elycura™ [PERSON_NAME] להיות קרם עדין אך ע…" at bounding box center [1173, 394] width 472 height 147
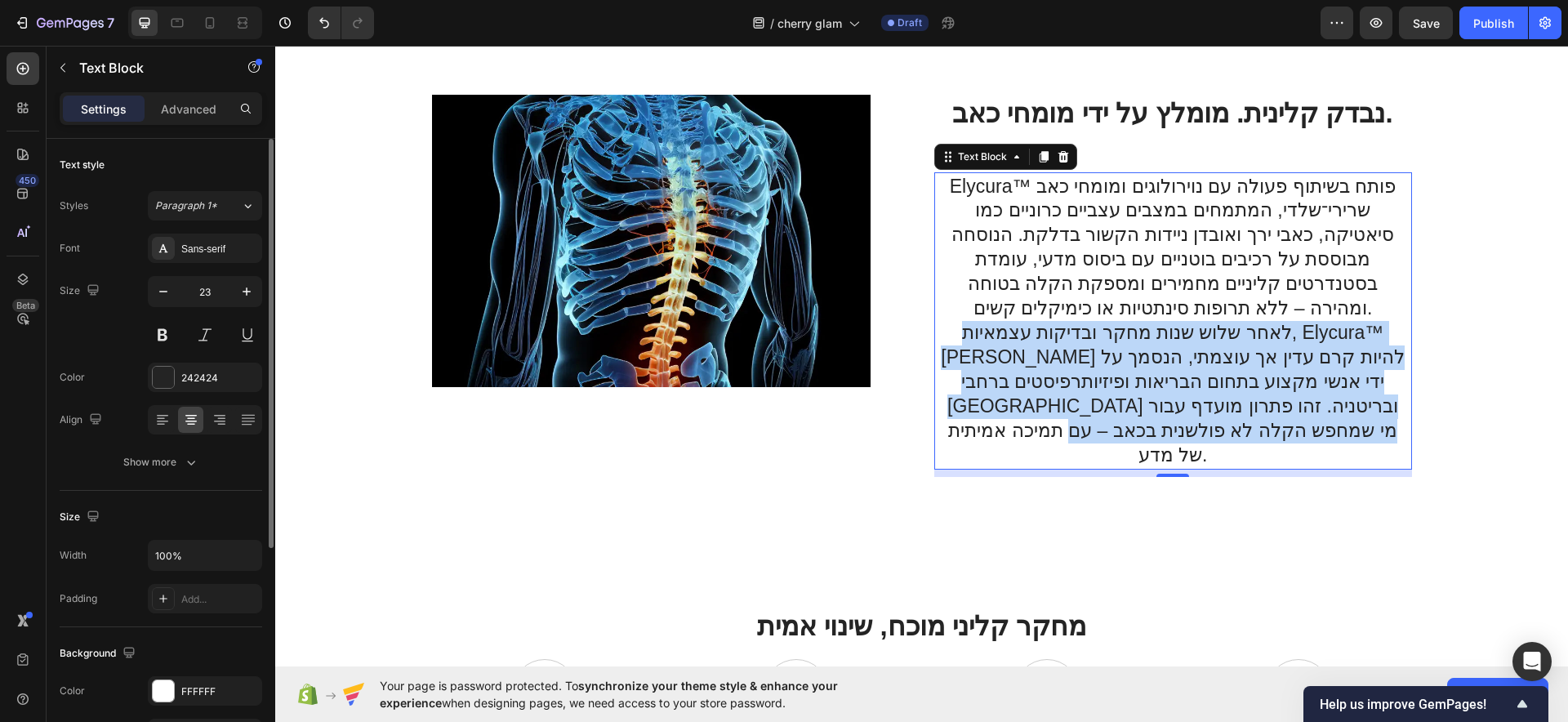
click at [1157, 340] on p "לאחר שלוש שנות מחקר ובדיקות עצמאיות, Elycura™ [PERSON_NAME] להיות קרם עדין אך ע…" at bounding box center [1173, 394] width 472 height 147
click at [1155, 342] on p "לאחר שלוש שנות מחקר ובדיקות עצמאיות, Elycura™ [PERSON_NAME] להיות קרם עדין אך ע…" at bounding box center [1173, 394] width 472 height 147
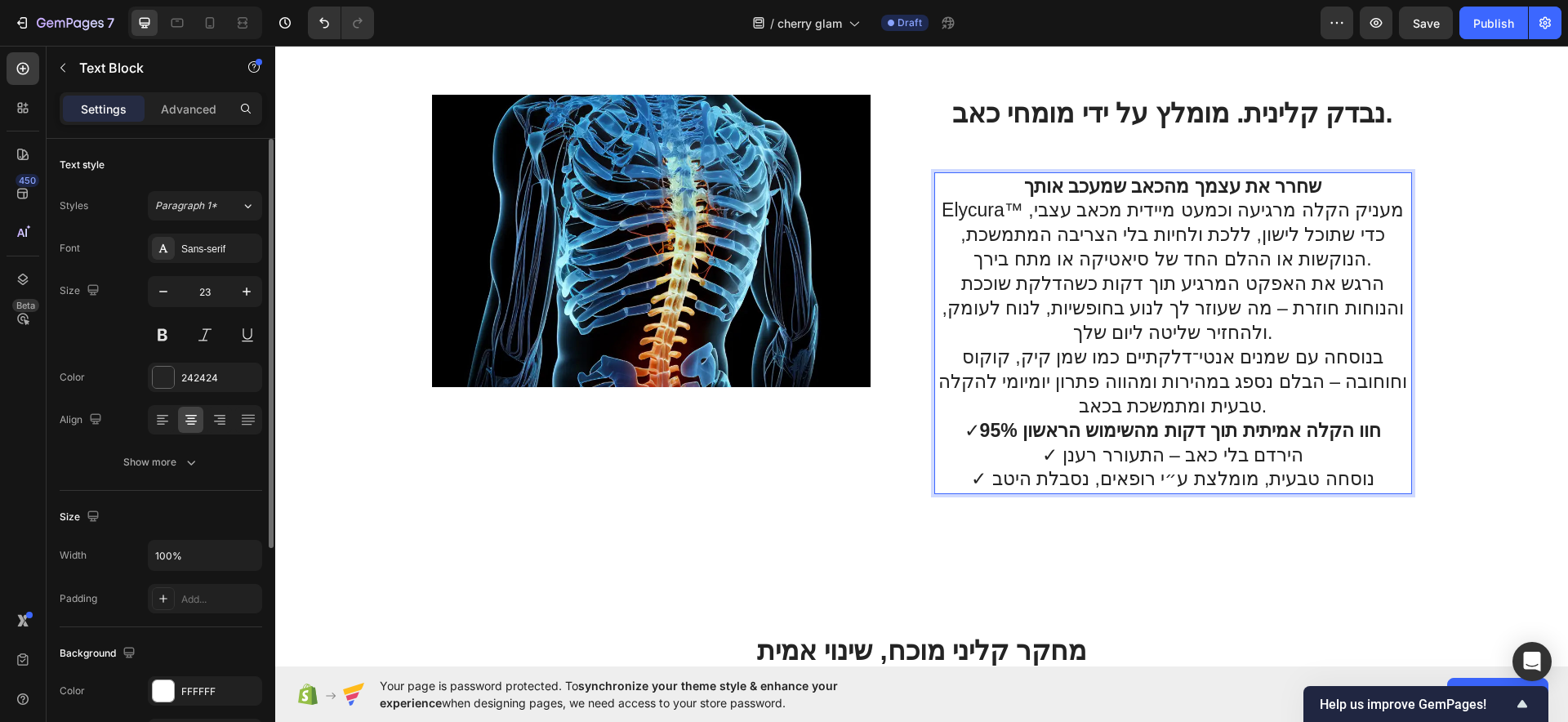
click at [1098, 184] on strong "שחרר את עצמך מהכאב שמעכב אותך" at bounding box center [1173, 186] width 298 height 22
click at [1096, 184] on strong "שחרר את עצמך מהכאב שמעכב אותך" at bounding box center [1173, 186] width 298 height 22
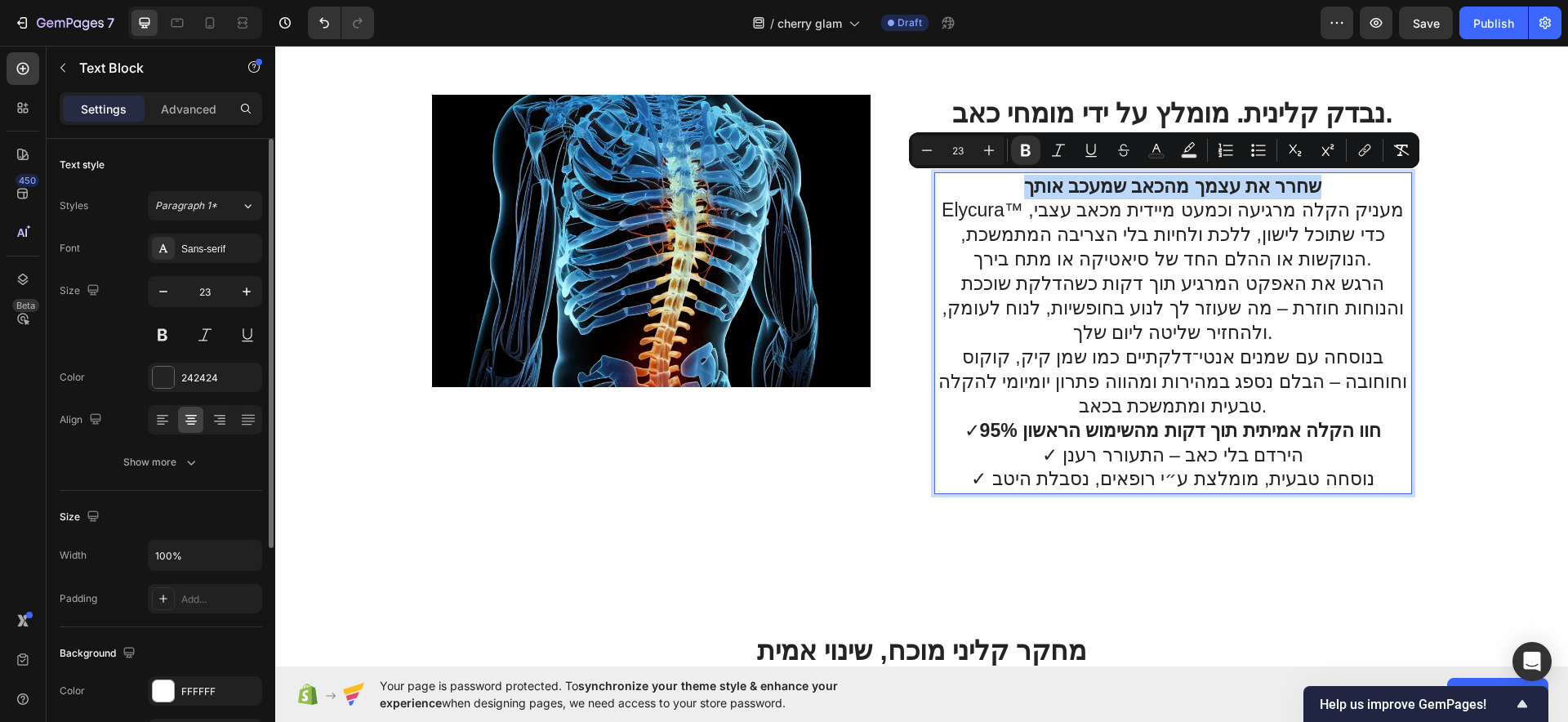
copy strong "שחרר את עצמך מהכאב שמעכב אותך"
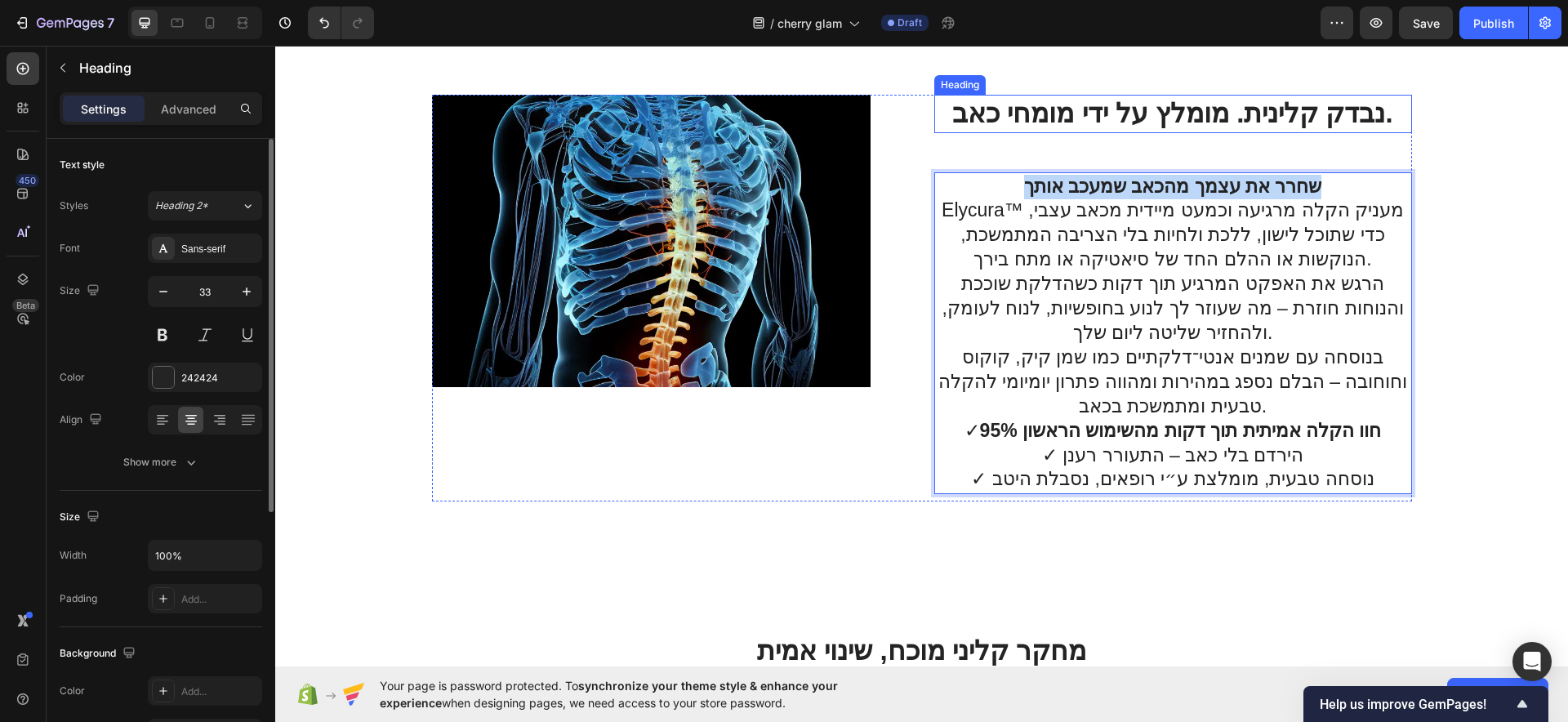
click at [1077, 110] on strong "נבדק קלינית. מומלץ על ידי מומחי כאב." at bounding box center [1172, 113] width 440 height 30
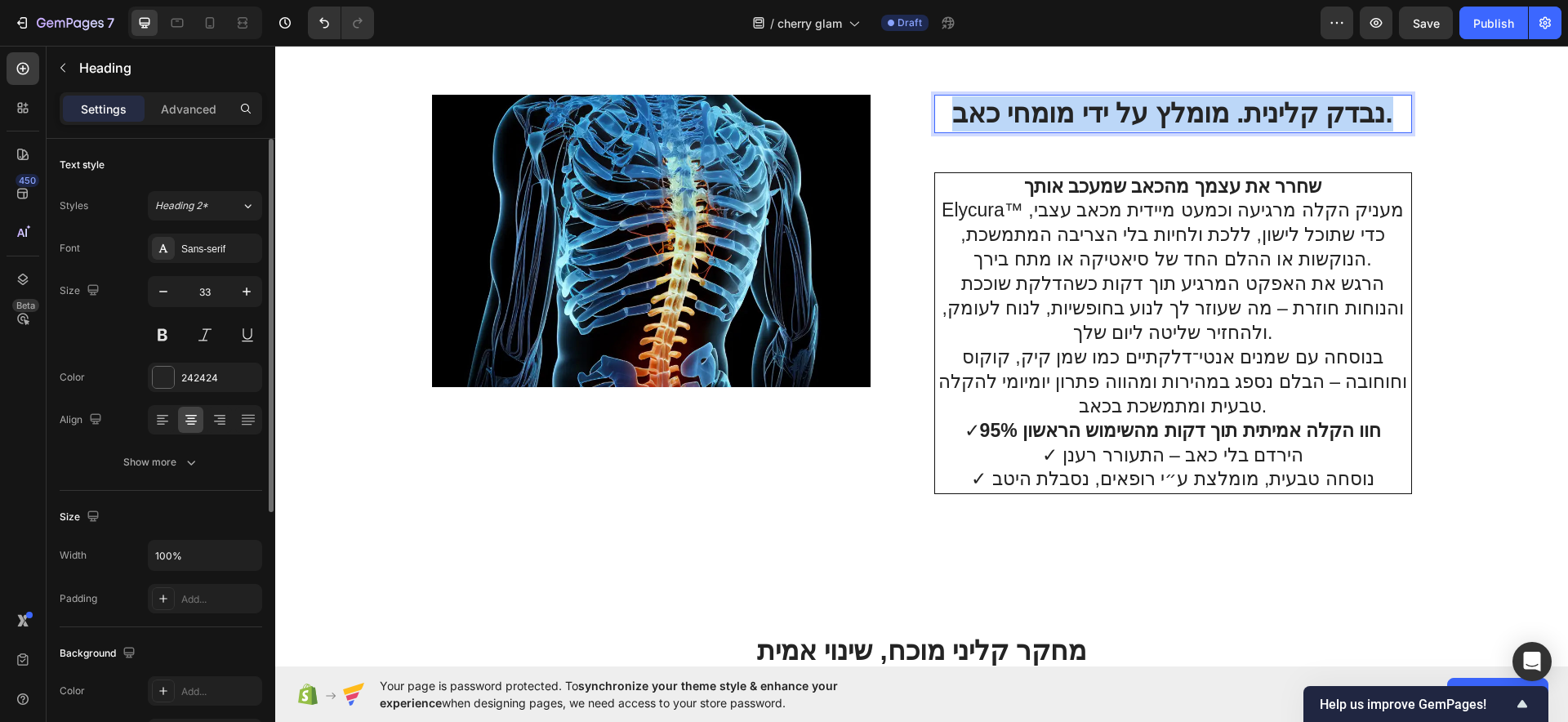
click at [1077, 110] on strong "נבדק קלינית. מומלץ על ידי מומחי כאב." at bounding box center [1172, 113] width 440 height 30
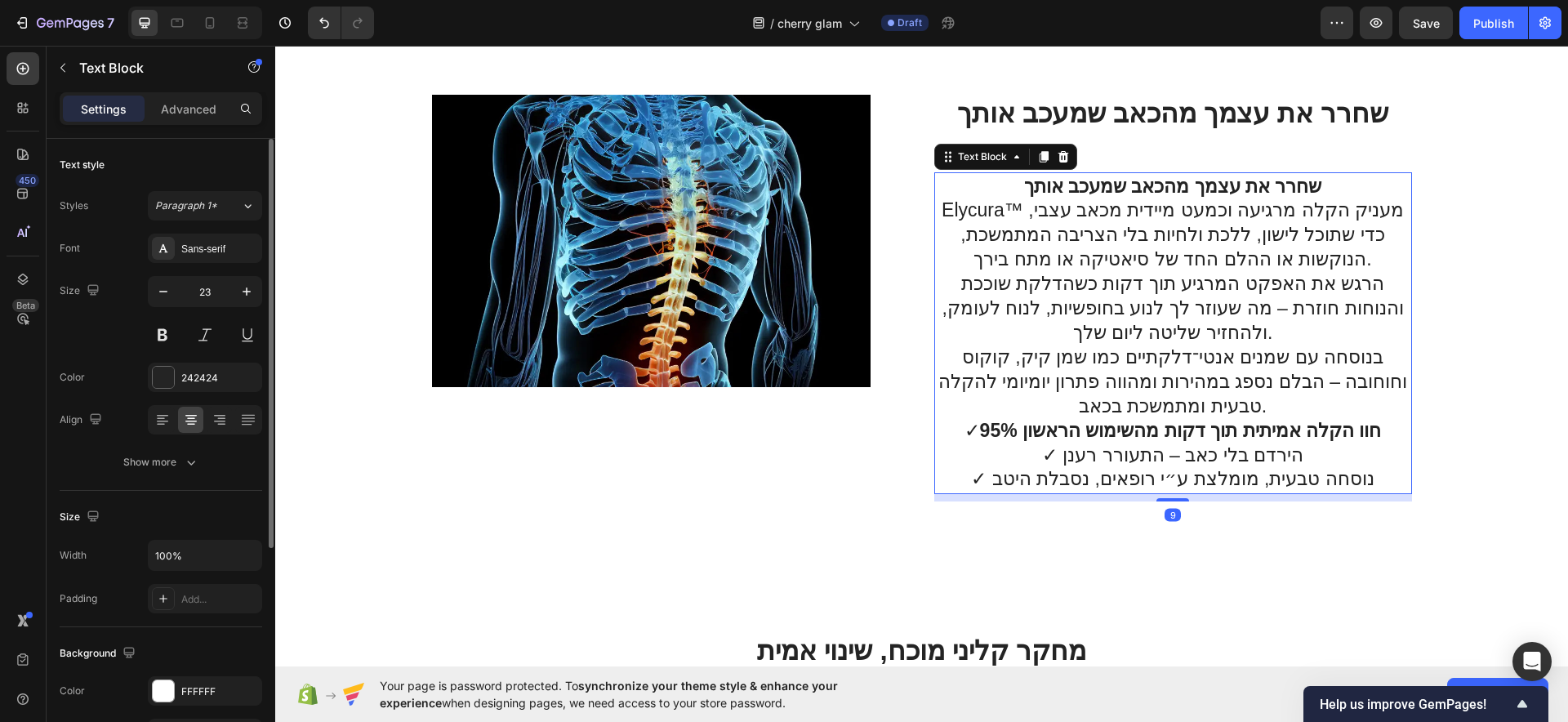
click at [1092, 182] on strong "שחרר את עצמך מהכאב שמעכב אותך" at bounding box center [1173, 186] width 298 height 22
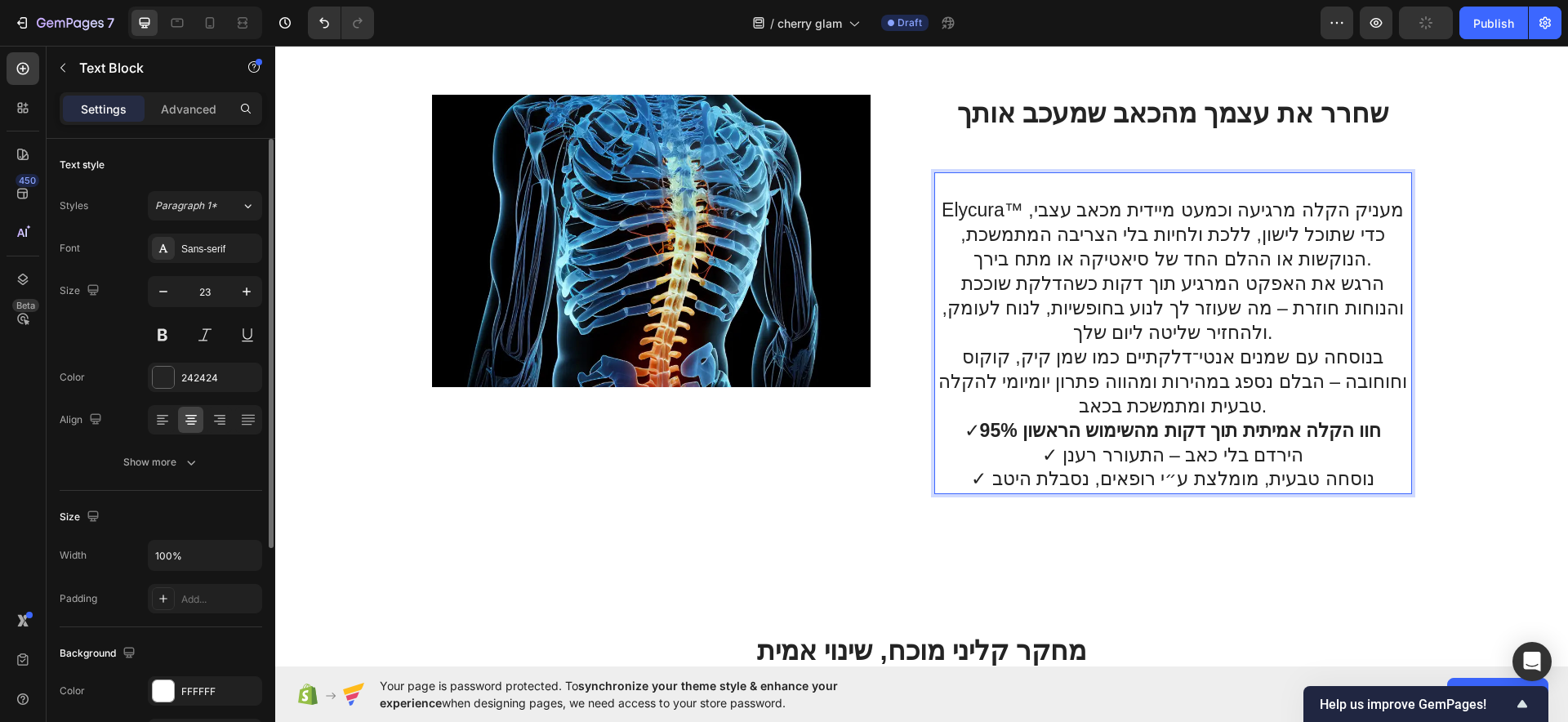
click at [937, 208] on p "Elycura™ מעניק הקלה מרגיעה וכמעט מיידית מכאב עצבי, כדי שתוכל לישון, ללכת ולחיות…" at bounding box center [1173, 235] width 472 height 73
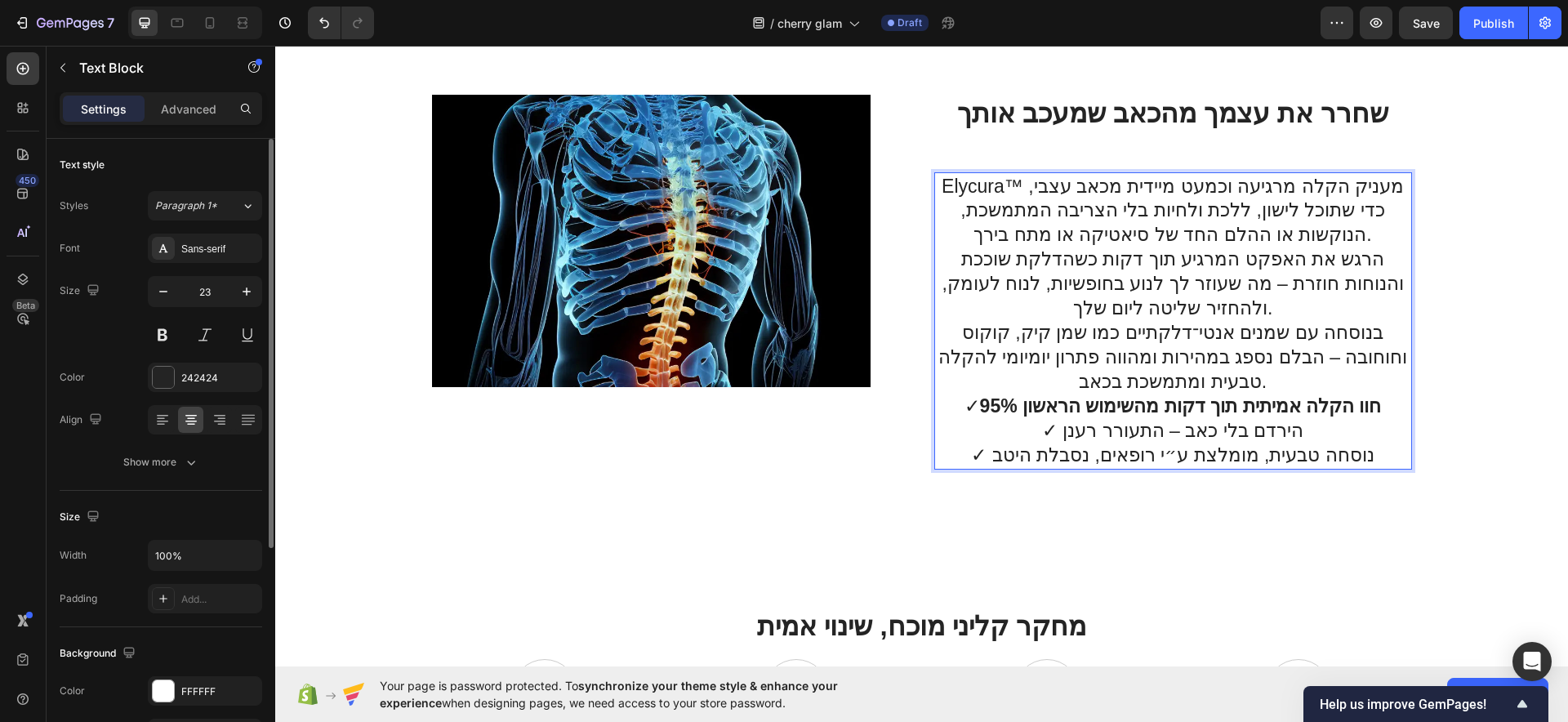
click at [1203, 432] on p "✓ 95% חוו הקלה אמיתית תוך דקות מהשימוש הראשון ✓ הירדם בלי כאב – התעורר רענן ✓ נ…" at bounding box center [1173, 431] width 472 height 73
click at [1203, 432] on p "✓ 95% חוו הקלה אמיתית תוך דקות מהשימוש הראשון ✓ הירדם בלי כאב – התעורר רענן ✓ נ…" at bounding box center [1173, 431] width 472 height 73
click at [1204, 432] on p "✓ 95% חוו הקלה אמיתית תוך דקות מהשימוש הראשון ✓ הירדם בלי כאב – התעורר רענן ✓ נ…" at bounding box center [1173, 431] width 472 height 73
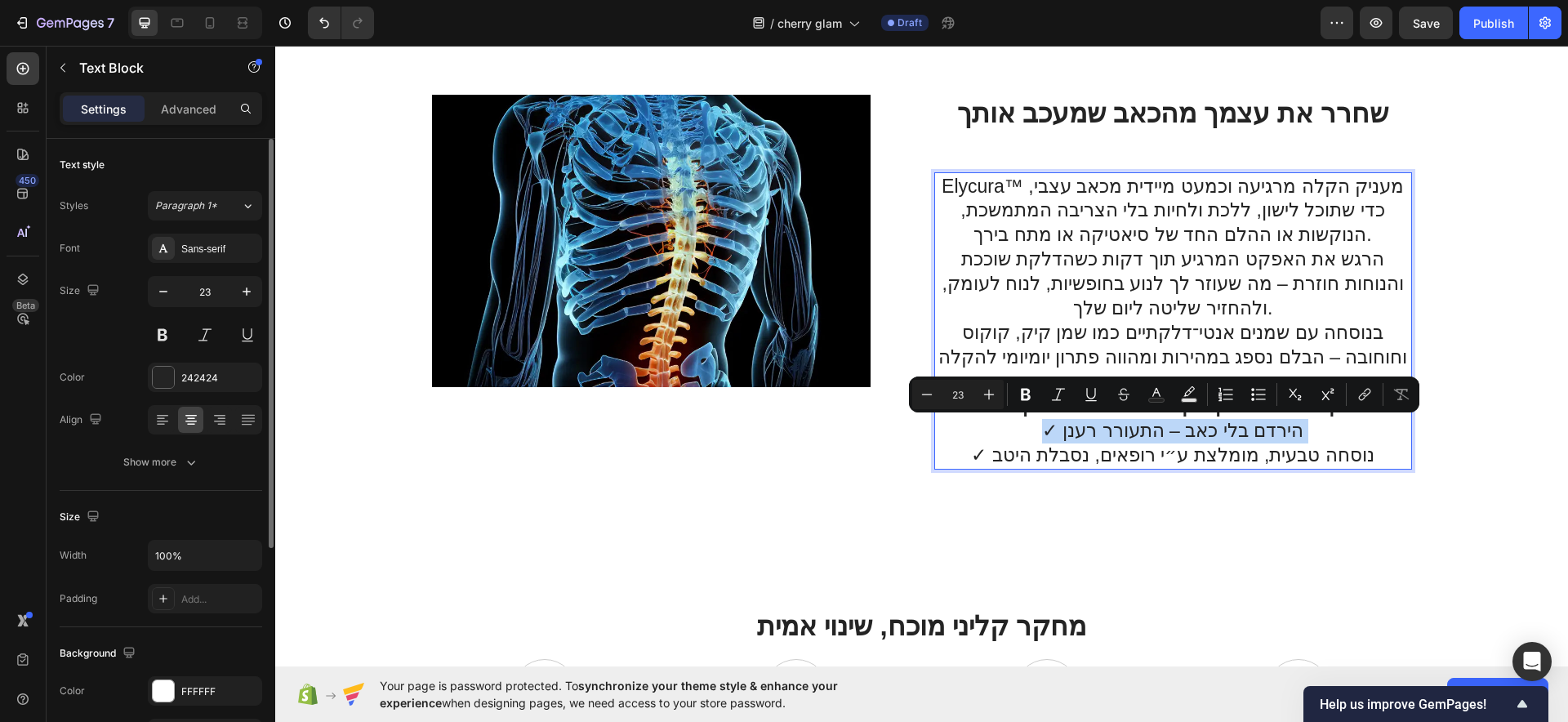
click at [1203, 432] on p "✓ 95% חוו הקלה אמיתית תוך דקות מהשימוש הראשון ✓ הירדם בלי כאב – התעורר רענן ✓ נ…" at bounding box center [1173, 431] width 472 height 73
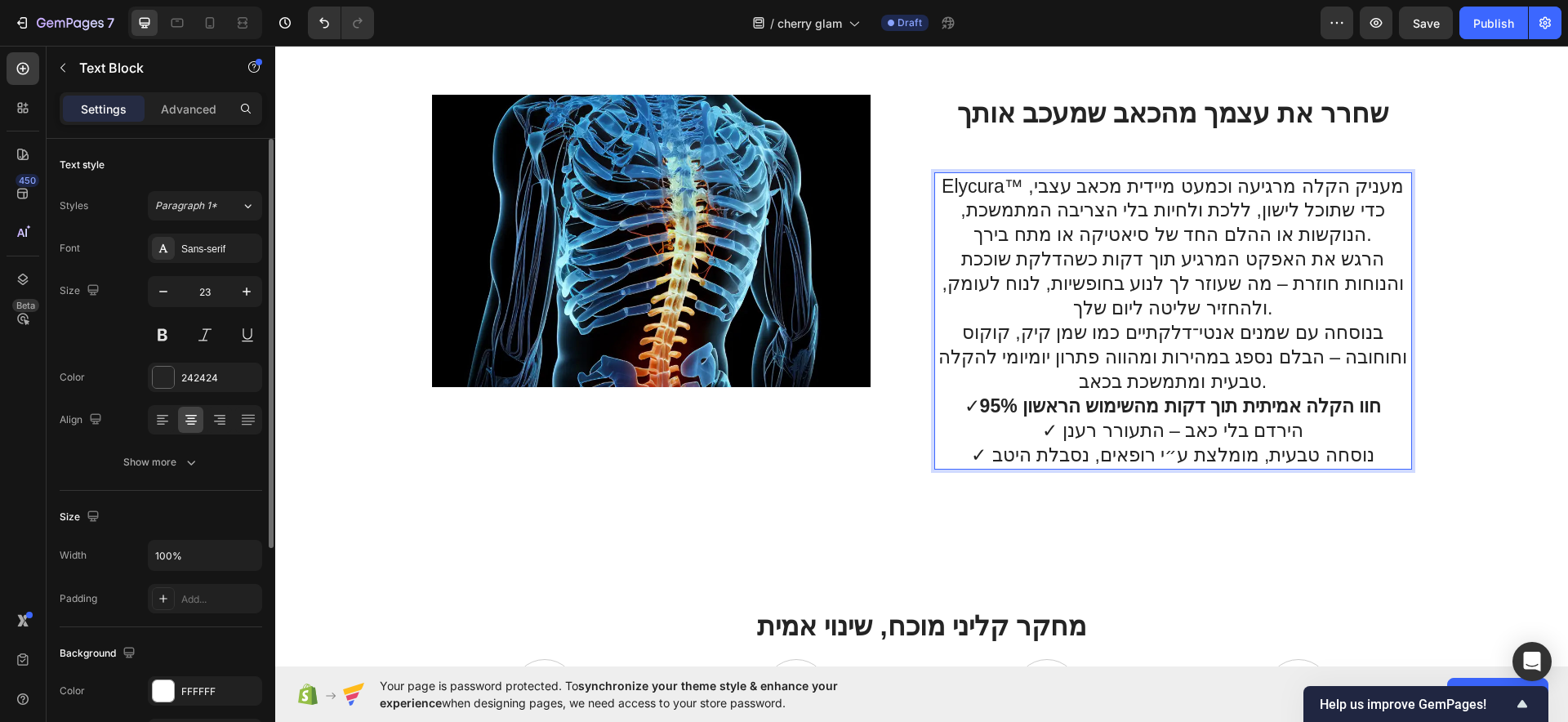
click at [1061, 430] on p "✓ 95% חוו הקלה אמיתית תוך דקות מהשימוש הראשון ✓ הירדם בלי כאב – התעורר רענן ✓ נ…" at bounding box center [1173, 431] width 472 height 73
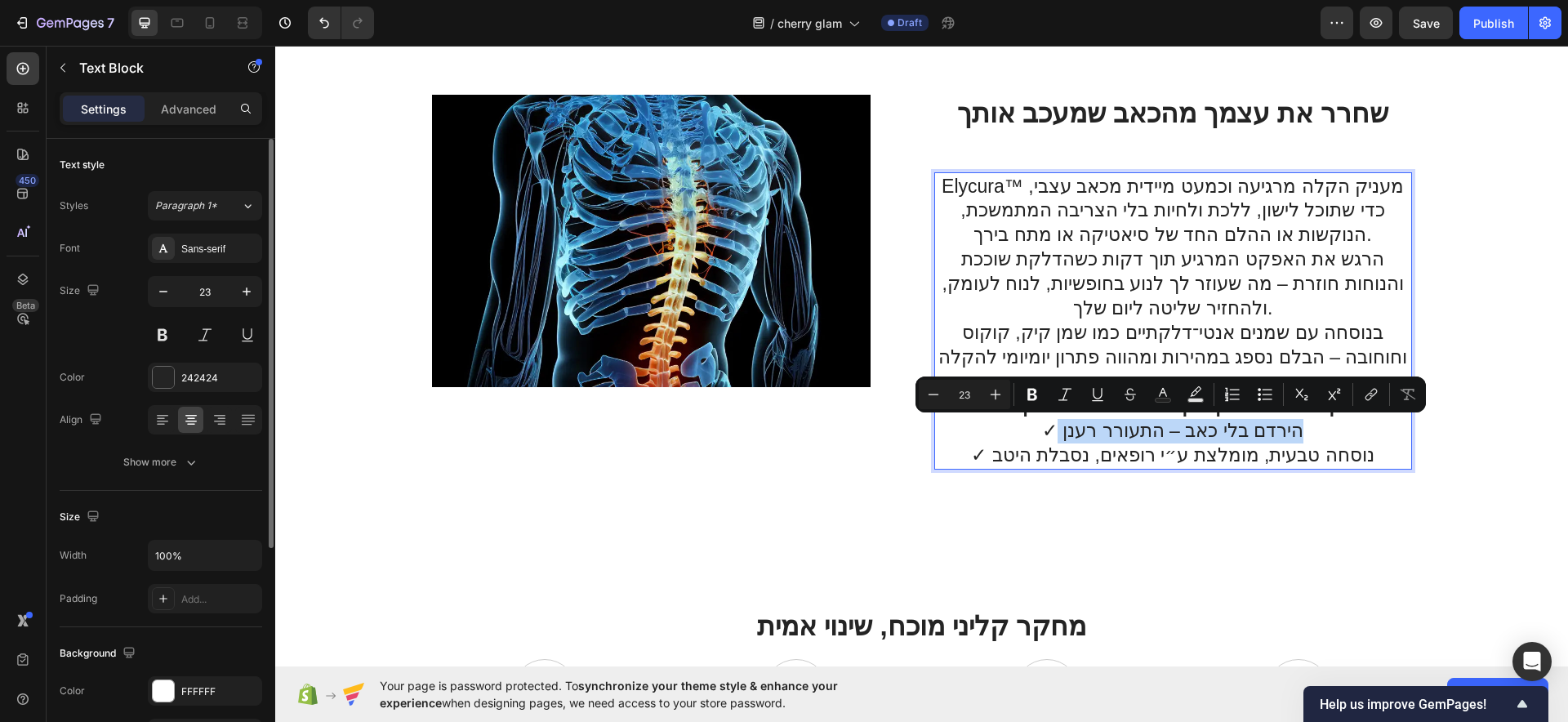
drag, startPoint x: 1062, startPoint y: 430, endPoint x: 1283, endPoint y: 431, distance: 221.0
click at [1283, 431] on p "✓ 95% חוו הקלה אמיתית תוך דקות מהשימוש הראשון ✓ הירדם בלי כאב – התעורר רענן ✓ נ…" at bounding box center [1173, 431] width 472 height 73
click at [1028, 395] on icon "Editor contextual toolbar" at bounding box center [1032, 394] width 16 height 16
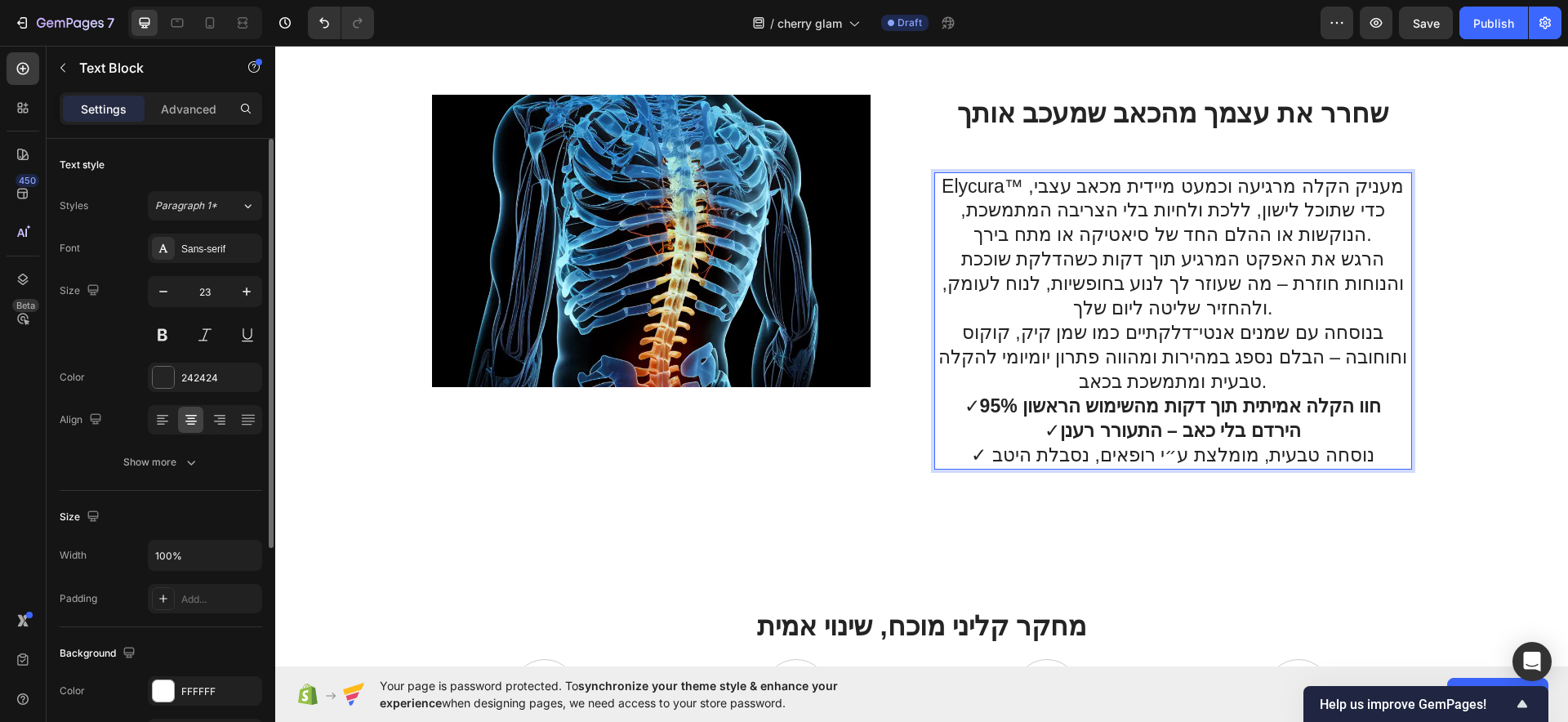
click at [1003, 451] on p "✓ 95% חוו הקלה אמיתית תוך דקות מהשימוש הראשון ✓ הירדם בלי כאב – התעורר רענן ✓ נ…" at bounding box center [1173, 431] width 472 height 73
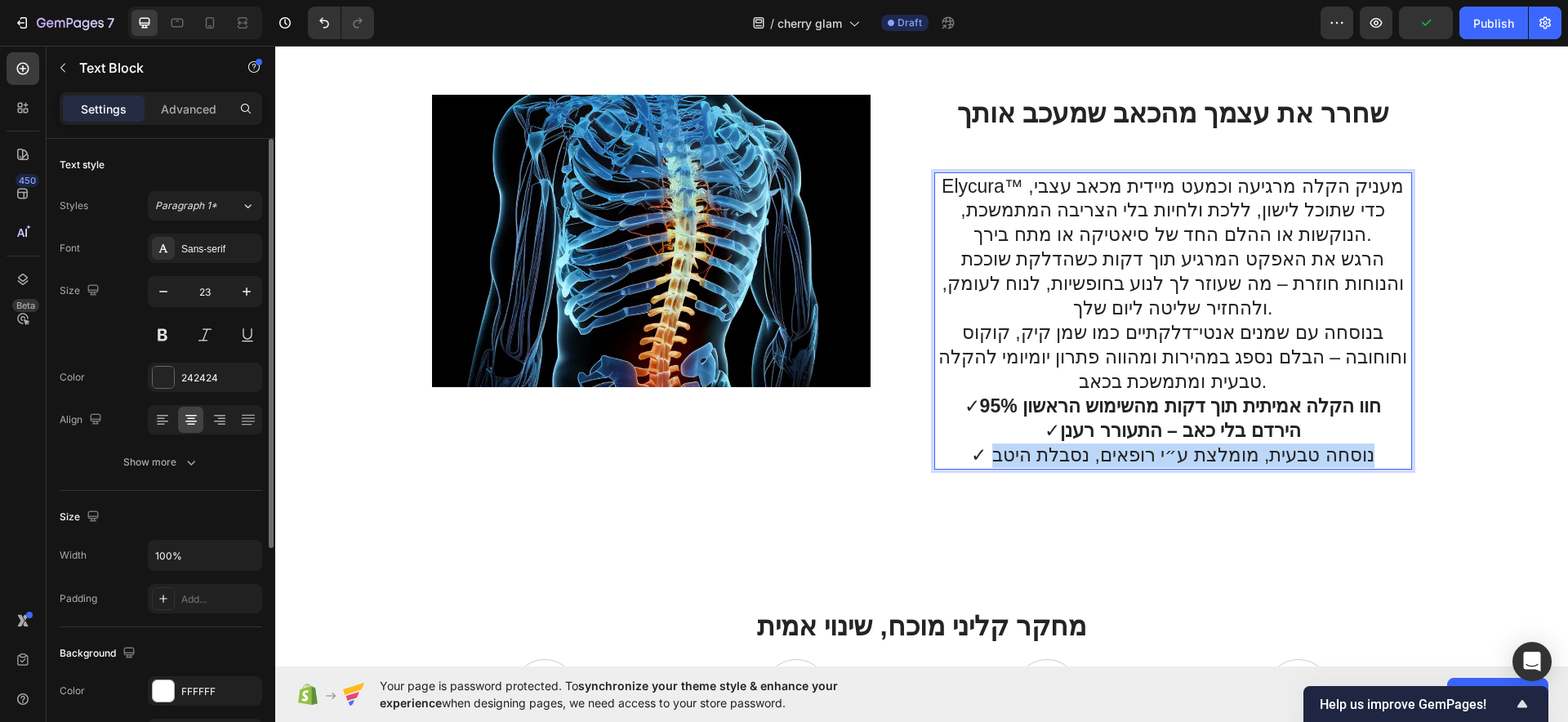
drag, startPoint x: 997, startPoint y: 453, endPoint x: 1342, endPoint y: 457, distance: 345.0
click at [1346, 457] on p "✓ 95% חוו הקלה אמיתית תוך דקות מהשימוש הראשון ✓ הירדם בלי כאב – התעורר רענן ✓ נ…" at bounding box center [1173, 431] width 472 height 73
click at [1129, 451] on p "✓ 95% חוו הקלה אמיתית תוך דקות מהשימוש הראשון ✓ הירדם בלי כאב – התעורר רענן ✓ נ…" at bounding box center [1173, 431] width 472 height 73
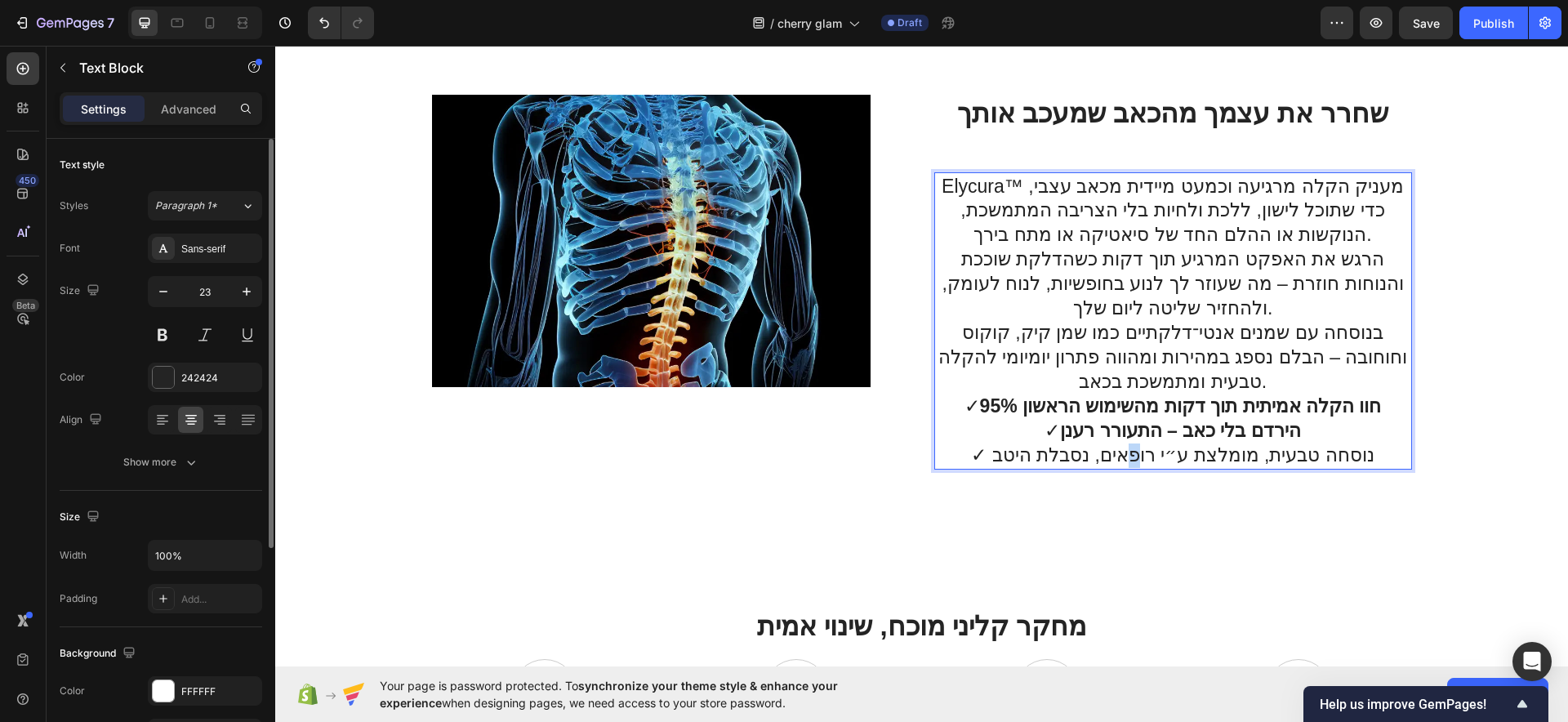
click at [1134, 448] on p "✓ 95% חוו הקלה אמיתית תוך דקות מהשימוש הראשון ✓ הירדם בלי כאב – התעורר רענן ✓ נ…" at bounding box center [1173, 431] width 472 height 73
click at [1131, 448] on p "✓ 95% חוו הקלה אמיתית תוך דקות מהשימוש הראשון ✓ הירדם בלי כאב – התעורר רענן ✓ נ…" at bounding box center [1173, 431] width 472 height 73
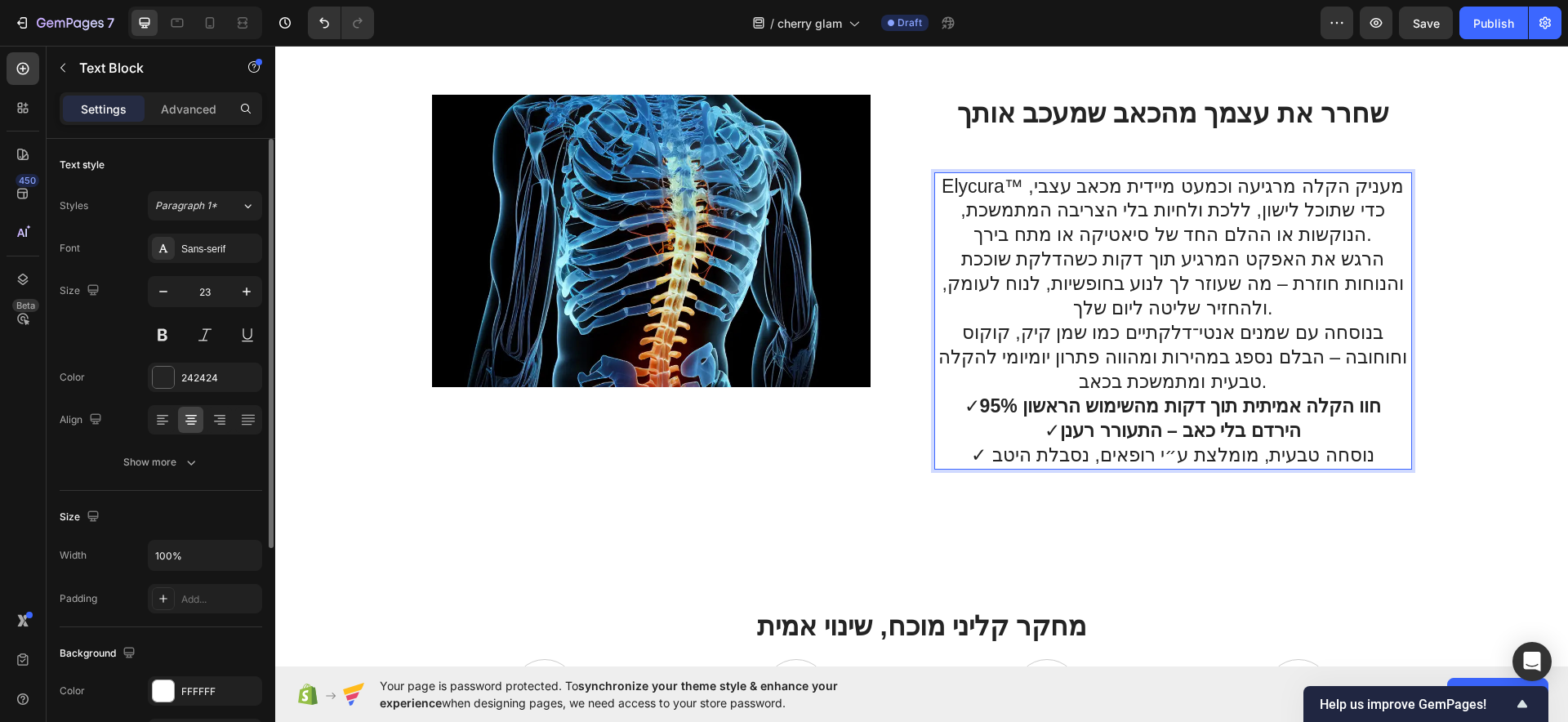
click at [1352, 457] on p "✓ 95% חוו הקלה אמיתית תוך דקות מהשימוש הראשון ✓ הירדם בלי כאב – התעורר רענן ✓ נ…" at bounding box center [1173, 431] width 472 height 73
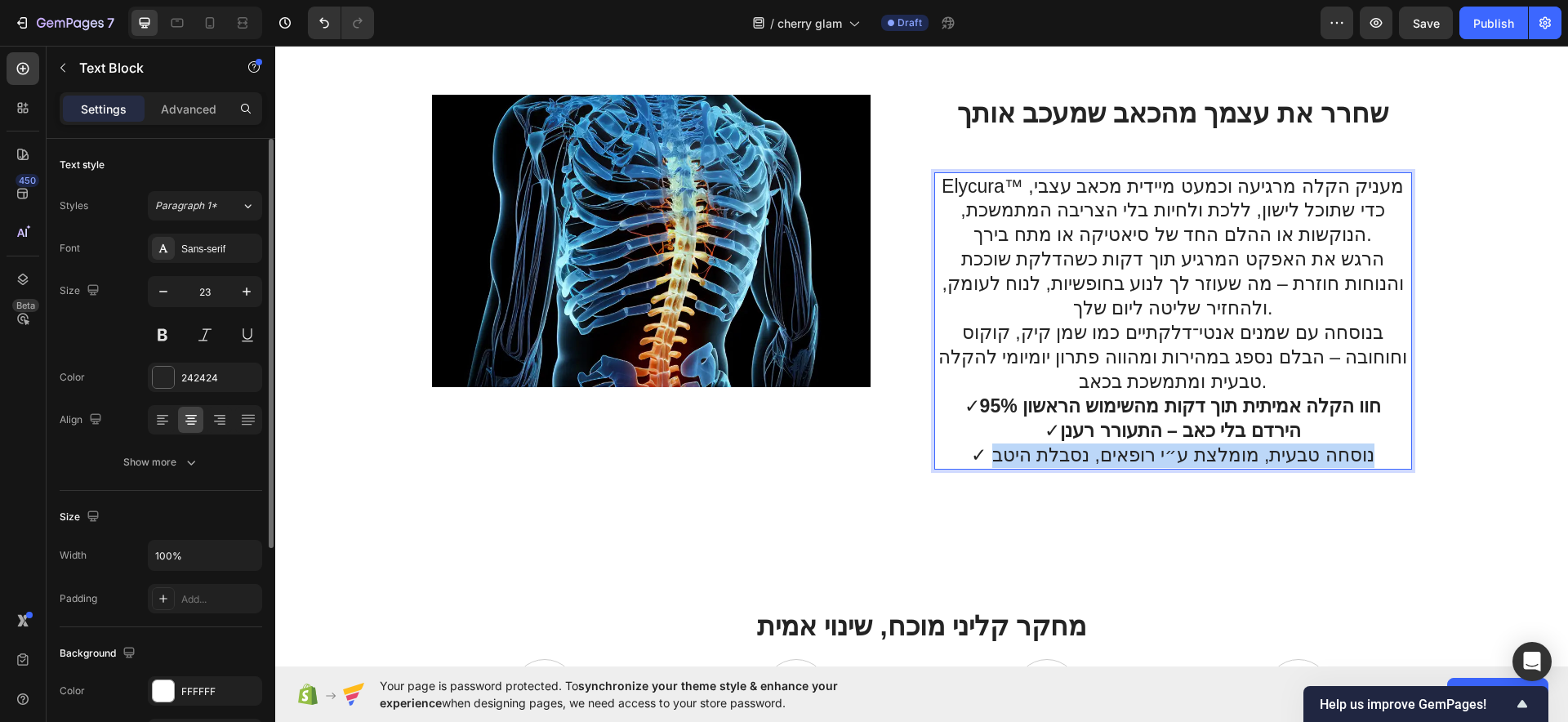
drag, startPoint x: 1352, startPoint y: 454, endPoint x: 1002, endPoint y: 456, distance: 350.0
click at [997, 454] on p "✓ 95% חוו הקלה אמיתית תוך דקות מהשימוש הראשון ✓ הירדם בלי כאב – התעורר רענן ✓ נ…" at bounding box center [1173, 431] width 472 height 73
drag, startPoint x: 1015, startPoint y: 453, endPoint x: 848, endPoint y: 487, distance: 170.4
click at [839, 507] on div "Image סוזן ט. Text Block "הלכתי לפיזיותרפיה במשך חודשים, ואחרי שימוש קבוע במשך …" at bounding box center [921, 5] width 1293 height 1076
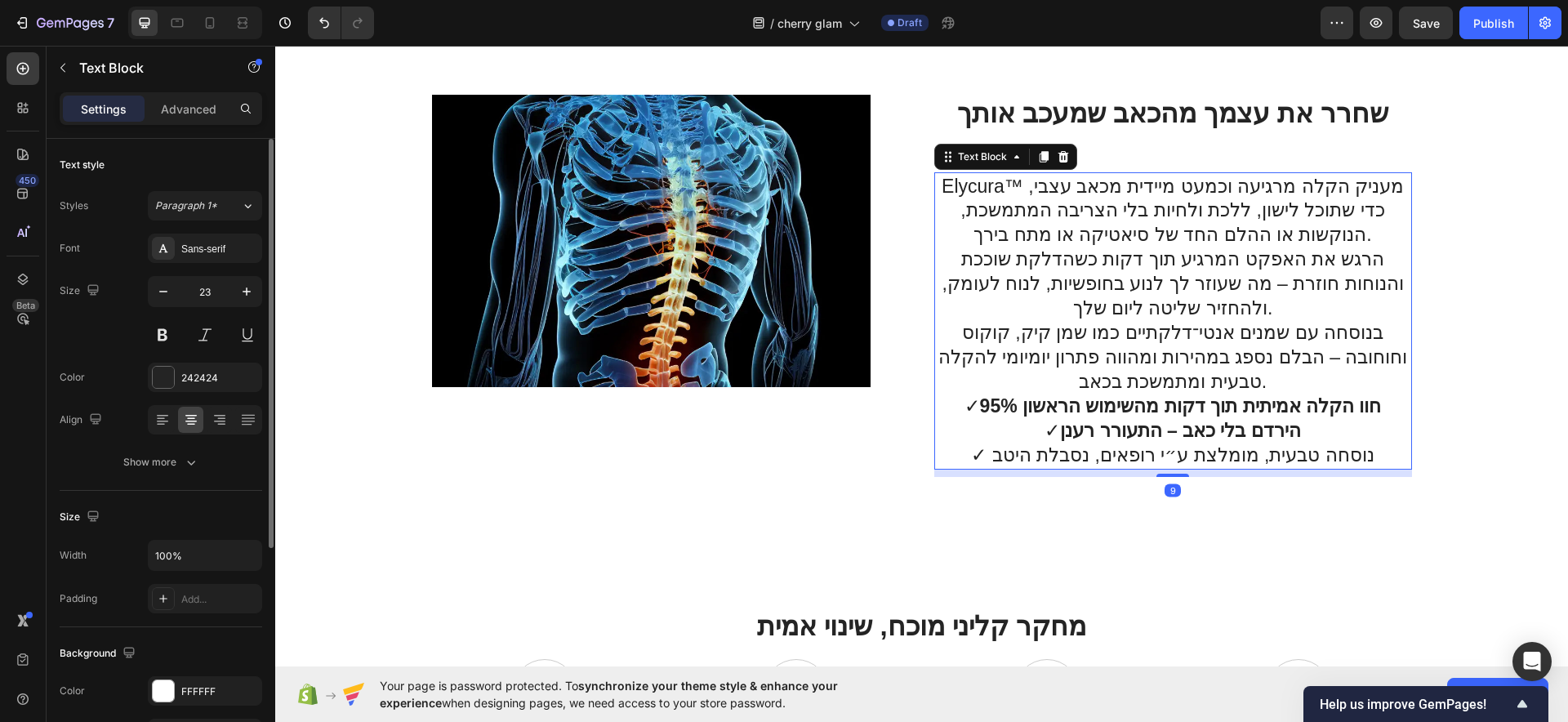
click at [1128, 336] on p "בנוסחה עם שמנים אנטי־דלקתיים כמו שמן קיק, קוקוס וחוחובה – הבלם נספג במהירות ומה…" at bounding box center [1173, 357] width 472 height 73
click at [1058, 449] on p "✓ 95% חוו הקלה אמיתית תוך דקות מהשימוש הראשון ✓ הירדם בלי כאב – התעורר רענן ✓ נ…" at bounding box center [1173, 431] width 472 height 73
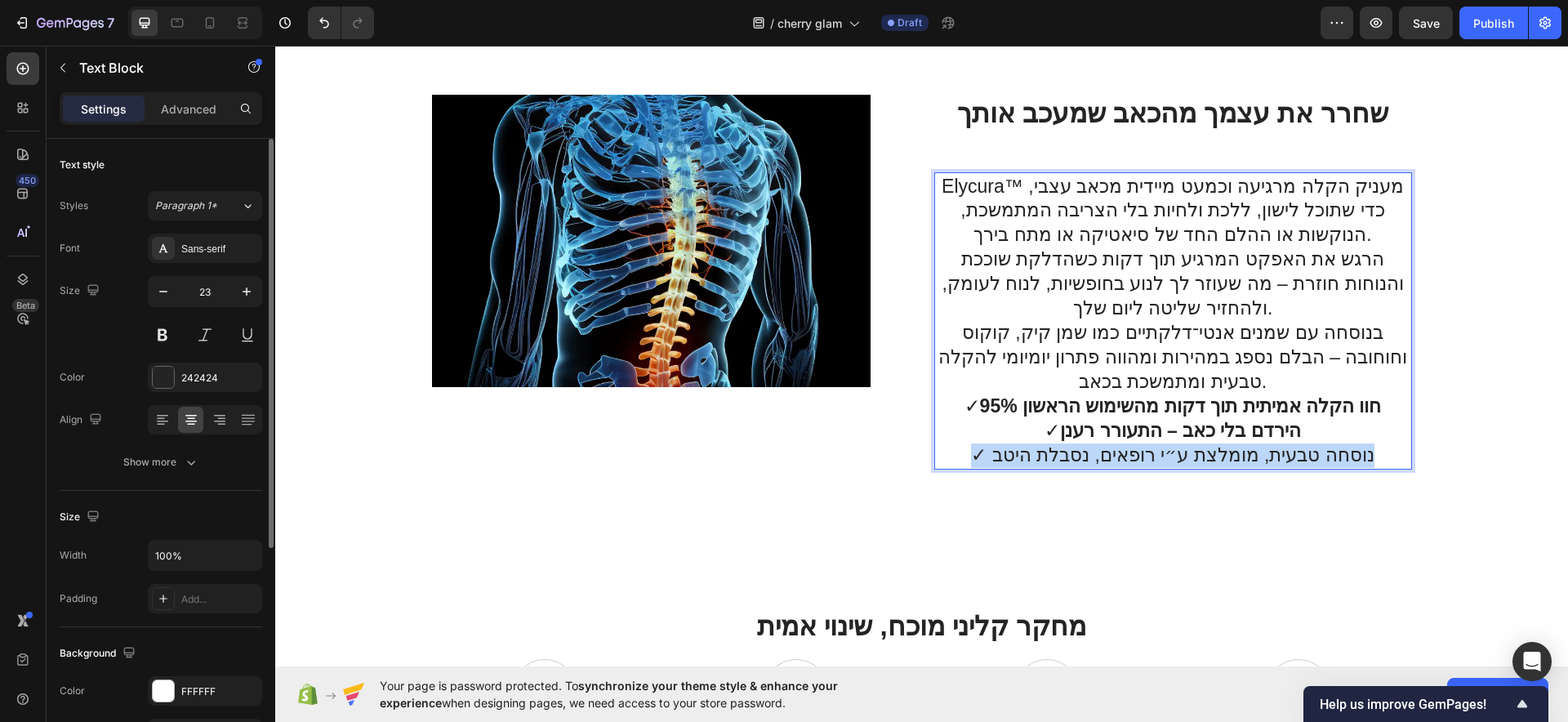
click at [1058, 449] on p "✓ 95% חוו הקלה אמיתית תוך דקות מהשימוש הראשון ✓ הירדם בלי כאב – התעורר רענן ✓ נ…" at bounding box center [1173, 431] width 472 height 73
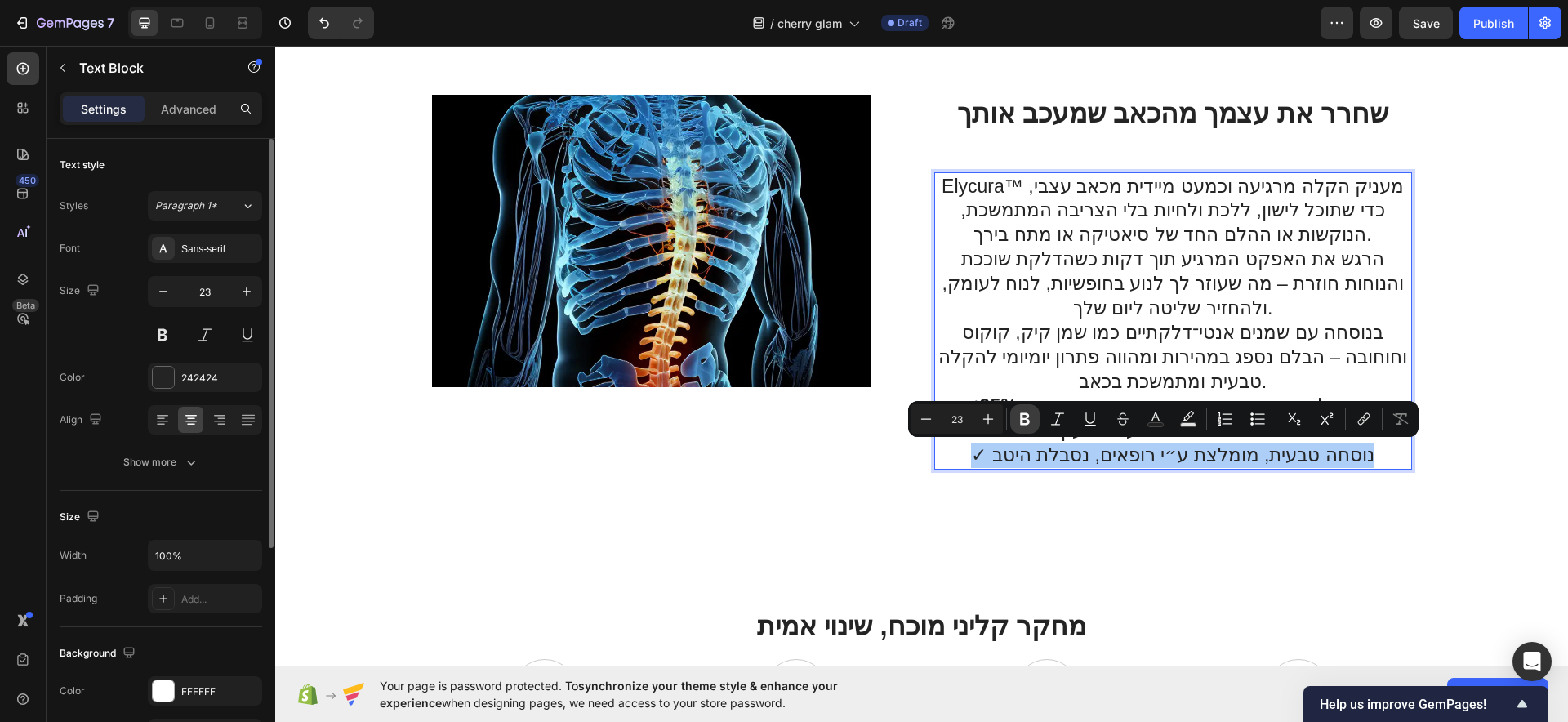
click at [1033, 418] on button "Bold" at bounding box center [1025, 419] width 29 height 29
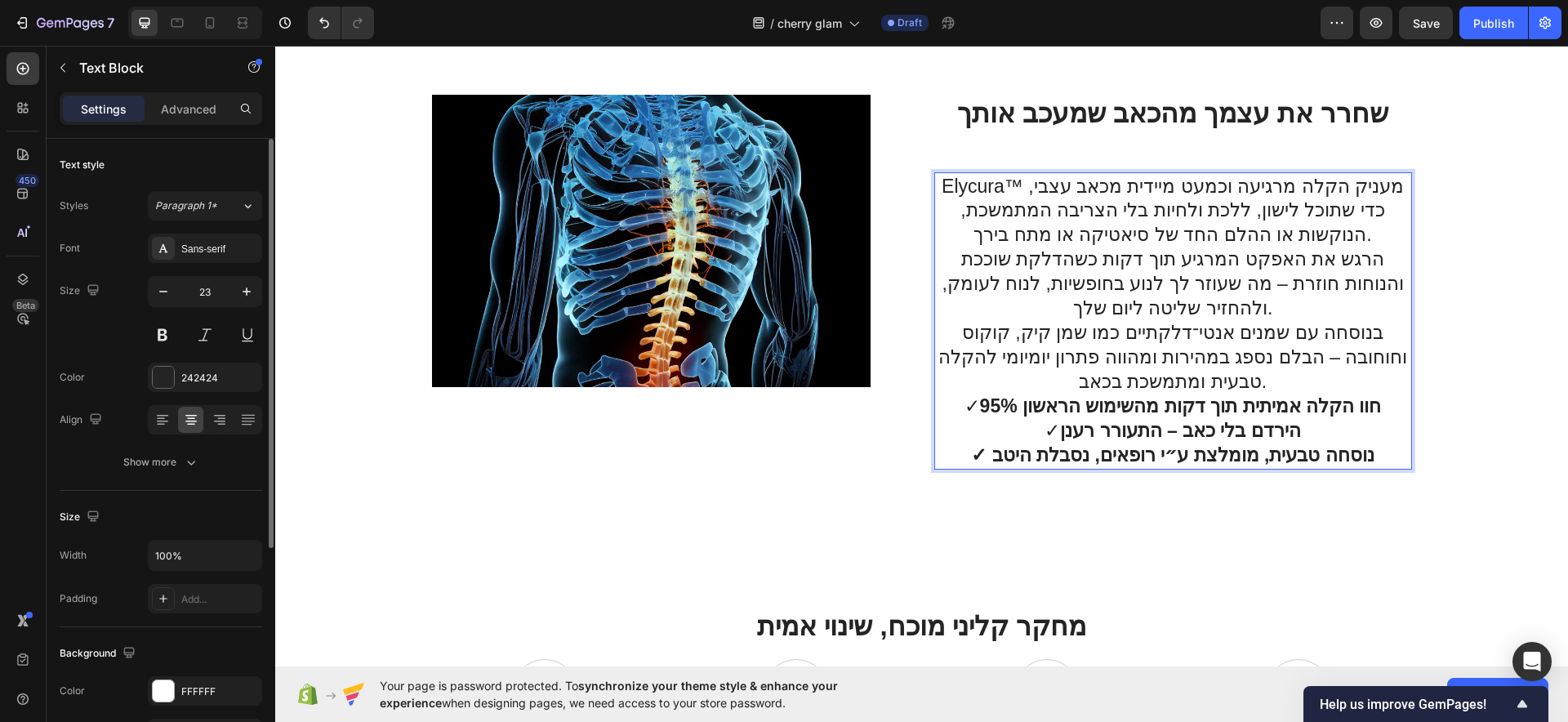
click at [1104, 427] on strong "הירדם בלי כאב – התעורר רענן" at bounding box center [1180, 430] width 241 height 22
click at [1104, 426] on strong "הירדם בלי כאב – התעורר רענן" at bounding box center [1180, 430] width 241 height 22
click at [1009, 389] on p "בנוסחה עם שמנים אנטי־דלקתיים כמו שמן קיק, קוקוס וחוחובה – הבלם נספג במהירות ומה…" at bounding box center [1173, 357] width 472 height 73
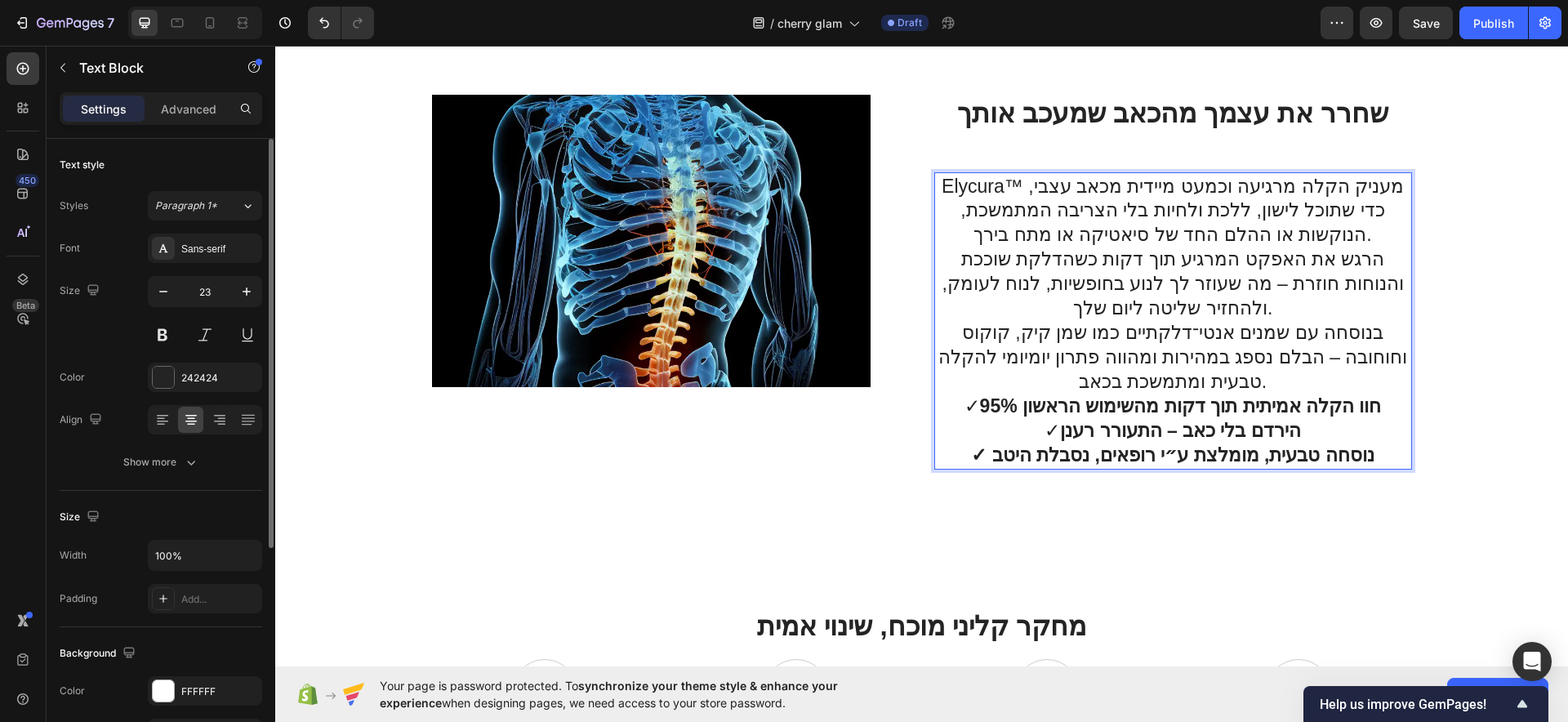
click at [1009, 391] on p "בנוסחה עם שמנים אנטי־דלקתיים כמו שמן קיק, קוקוס וחוחובה – הבלם נספג במהירות ומה…" at bounding box center [1173, 357] width 472 height 73
click at [1003, 399] on strong "95% חוו הקלה אמיתית תוך דקות מהשימוש הראשון" at bounding box center [1181, 405] width 402 height 22
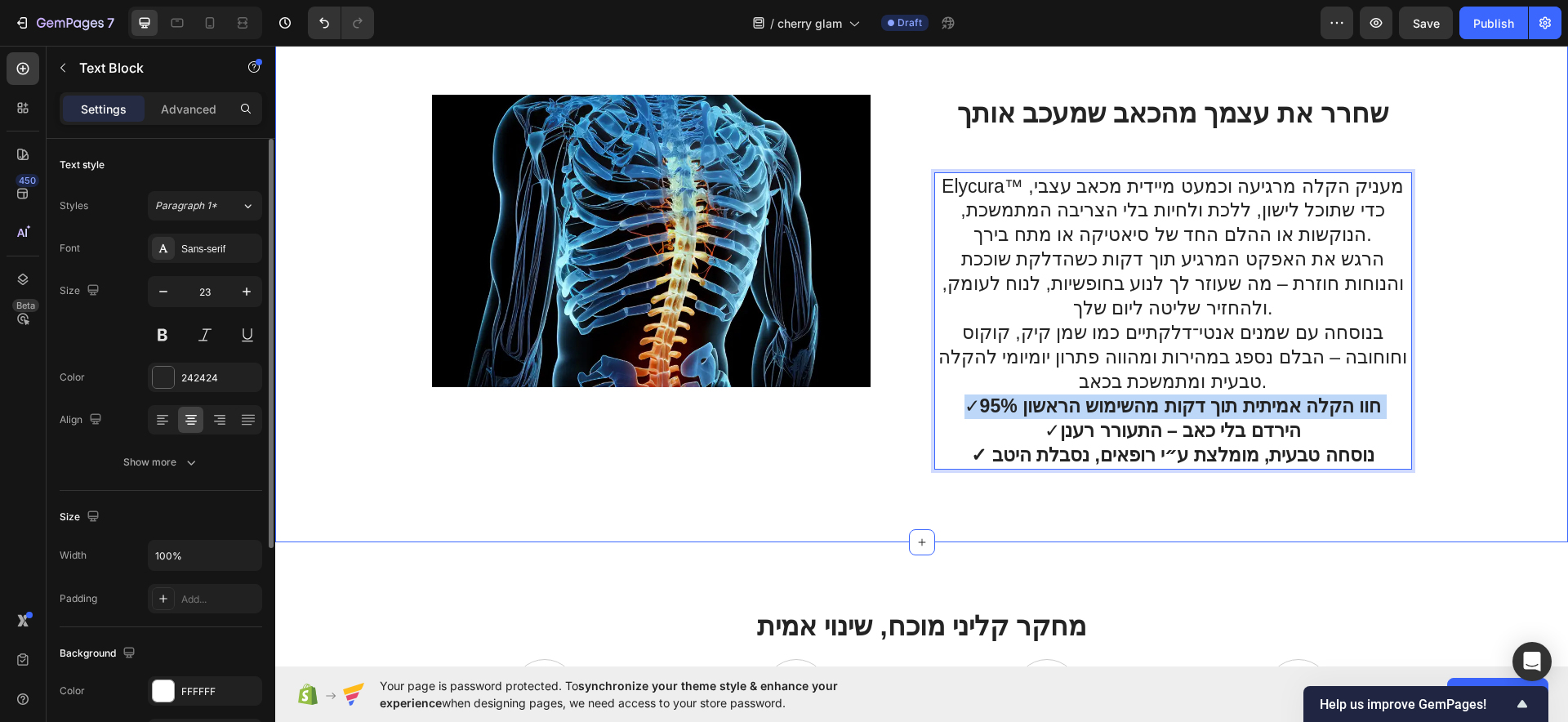
click at [1004, 512] on div "Image סוזן ט. Text Block "הלכתי לפיזיותרפיה במשך חודשים, ואחרי שימוש קבוע במשך …" at bounding box center [921, 5] width 1293 height 1076
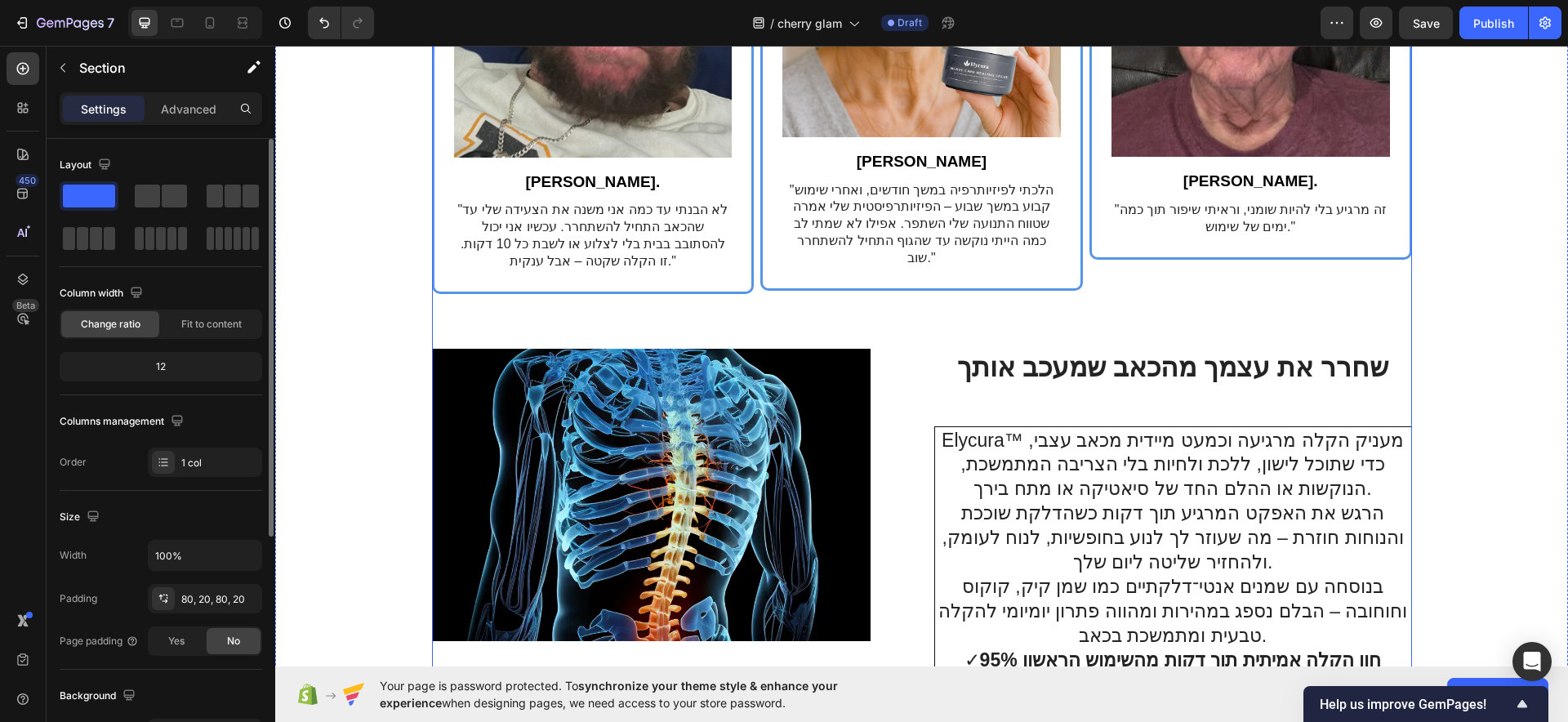
scroll to position [4454, 0]
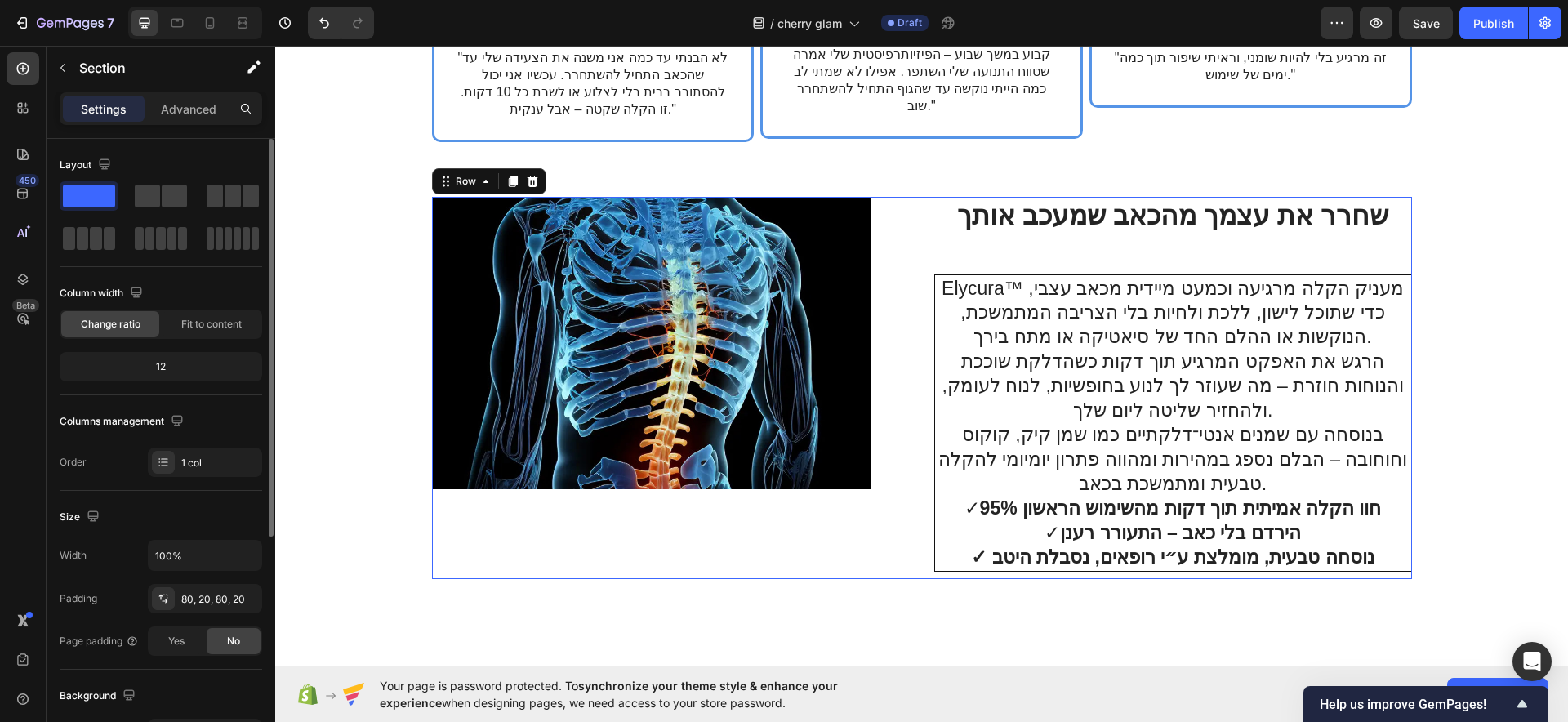
click at [912, 253] on div "Image Row Row שחרר את עצמך מהכאב שמעכב אותך Heading Elycura™ מעניק הקלה מרגיעה …" at bounding box center [921, 388] width 980 height 383
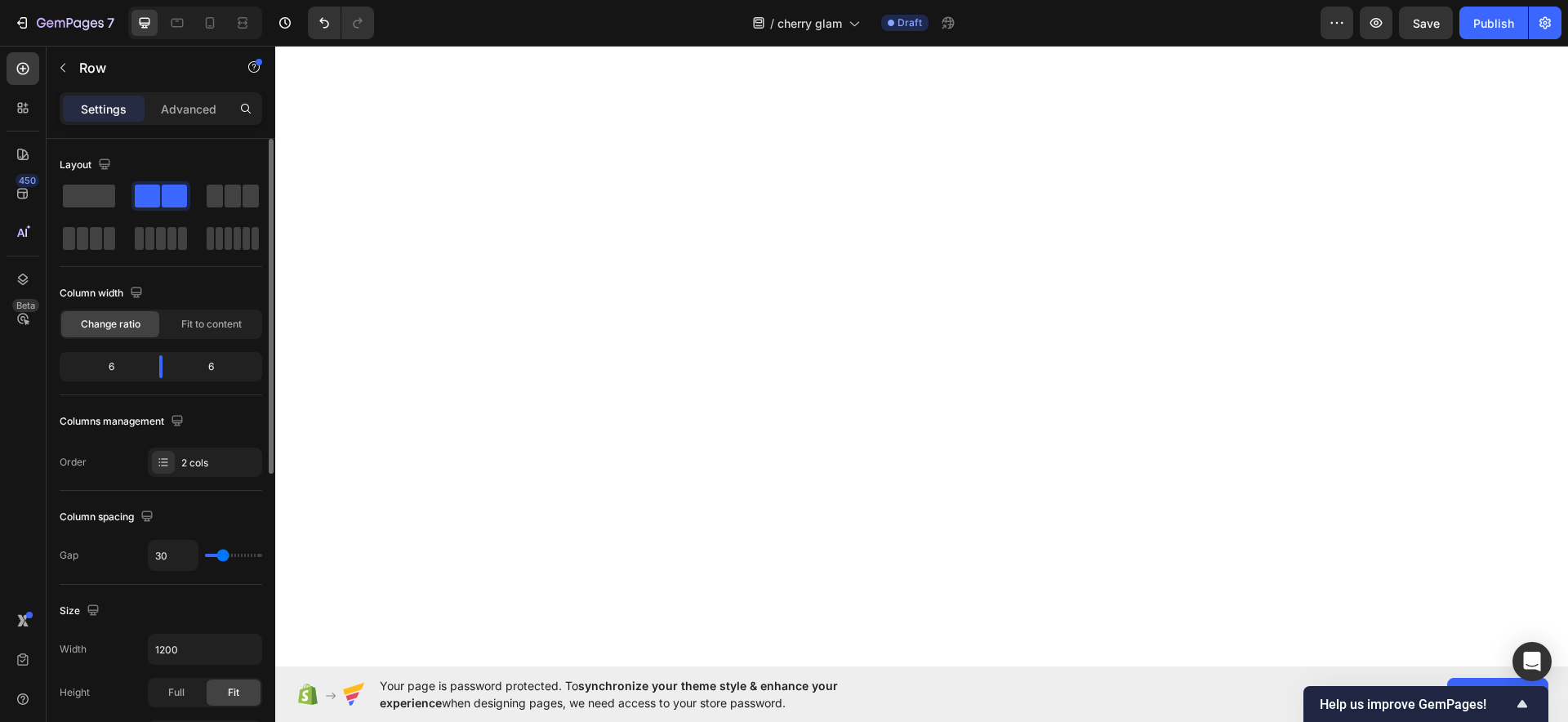
scroll to position [2513, 0]
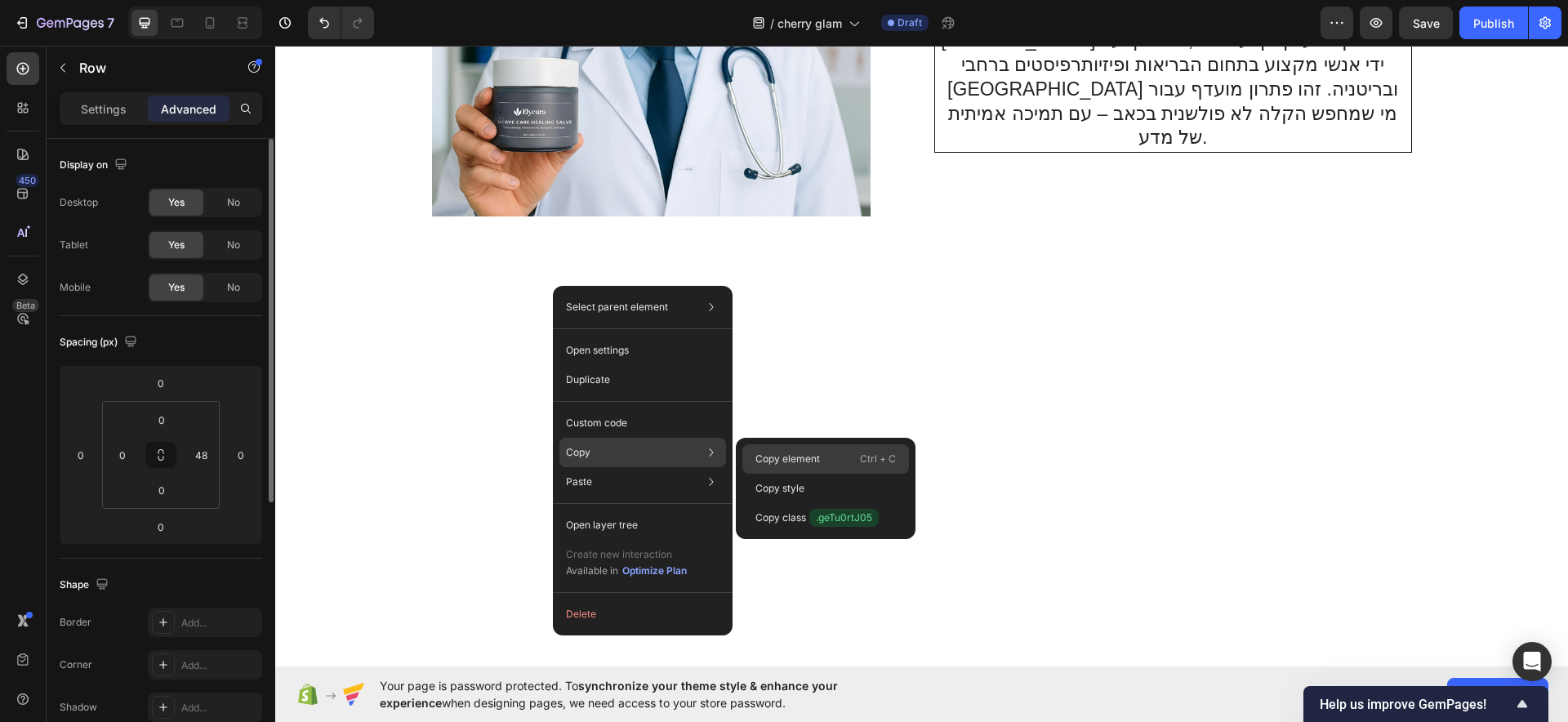
click at [763, 454] on p "Copy element" at bounding box center [787, 459] width 65 height 15
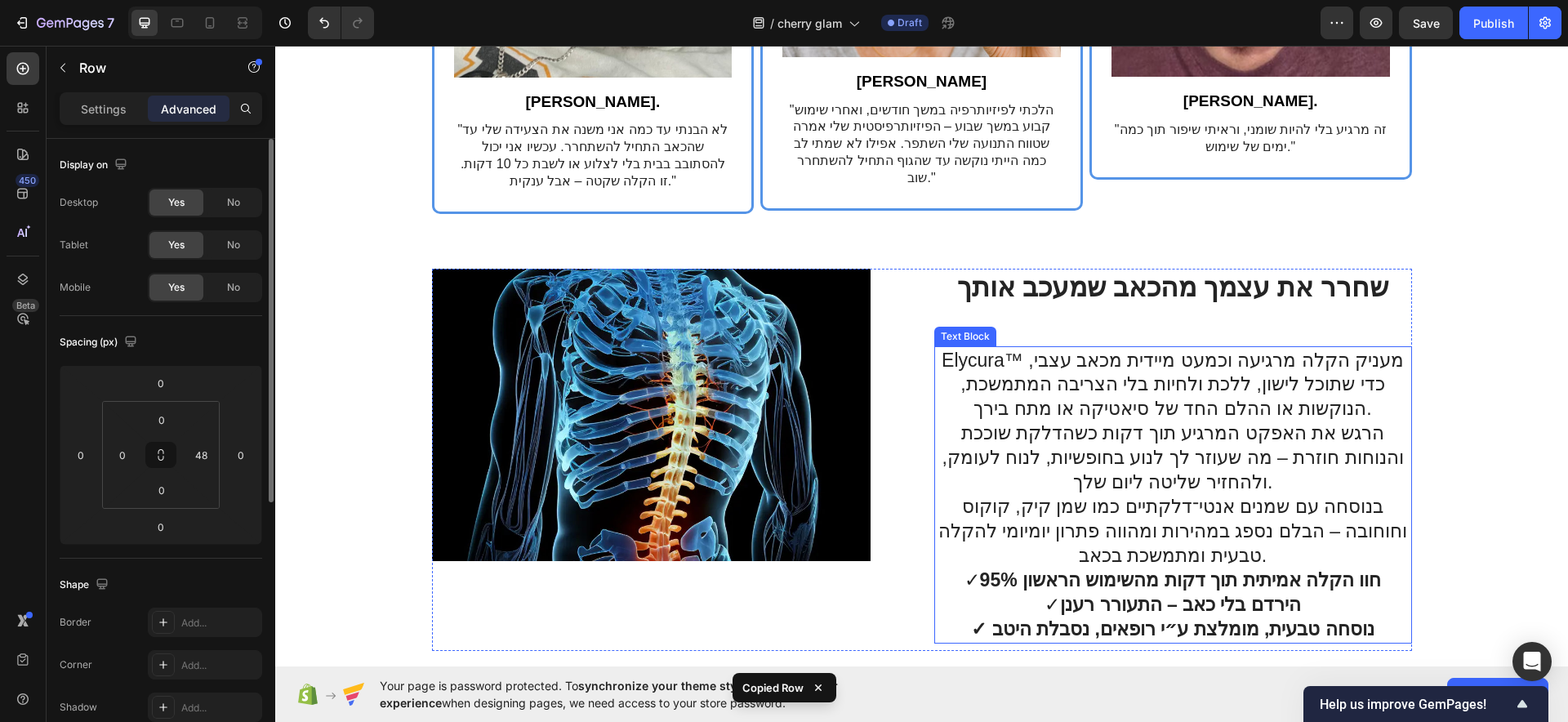
scroll to position [4351, 0]
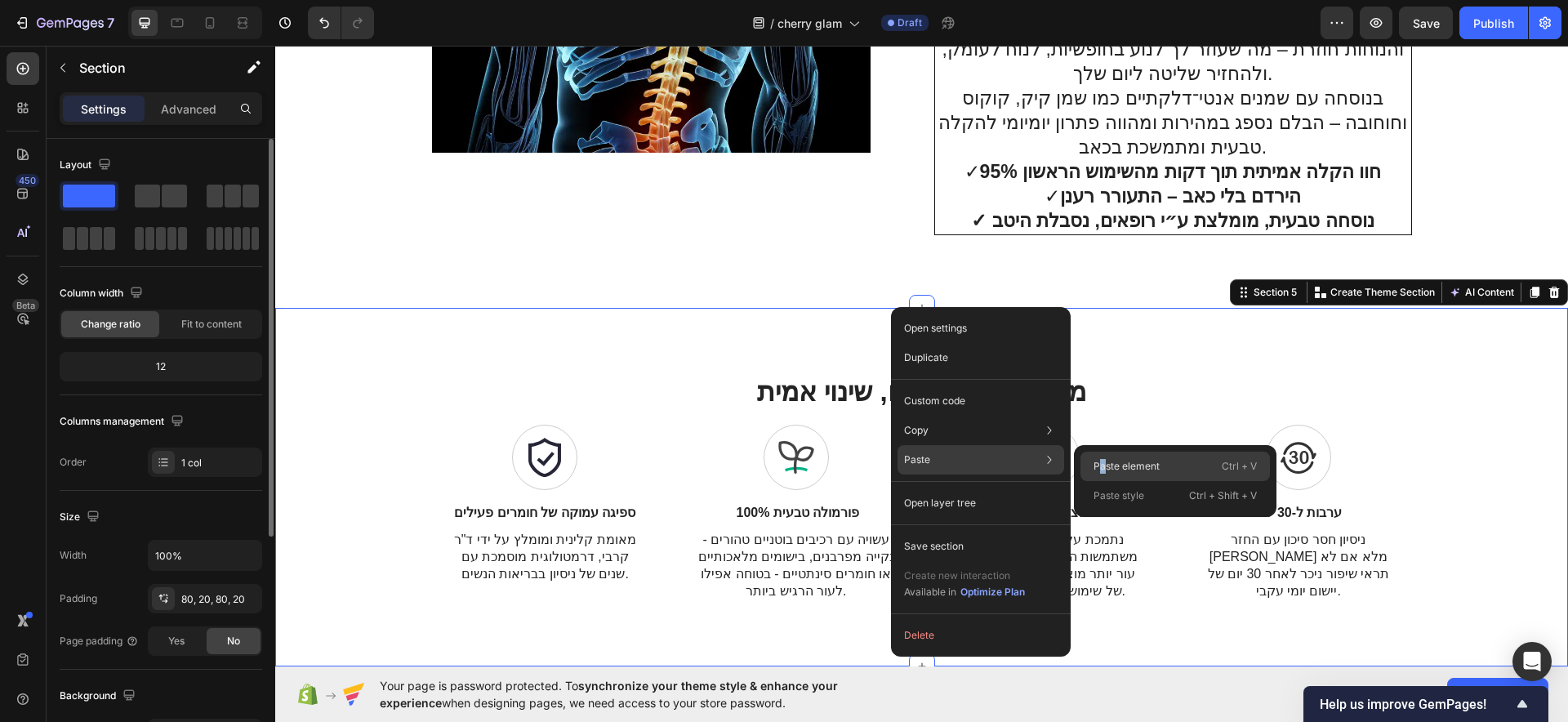
click at [1108, 470] on p "Paste element" at bounding box center [1126, 466] width 66 height 15
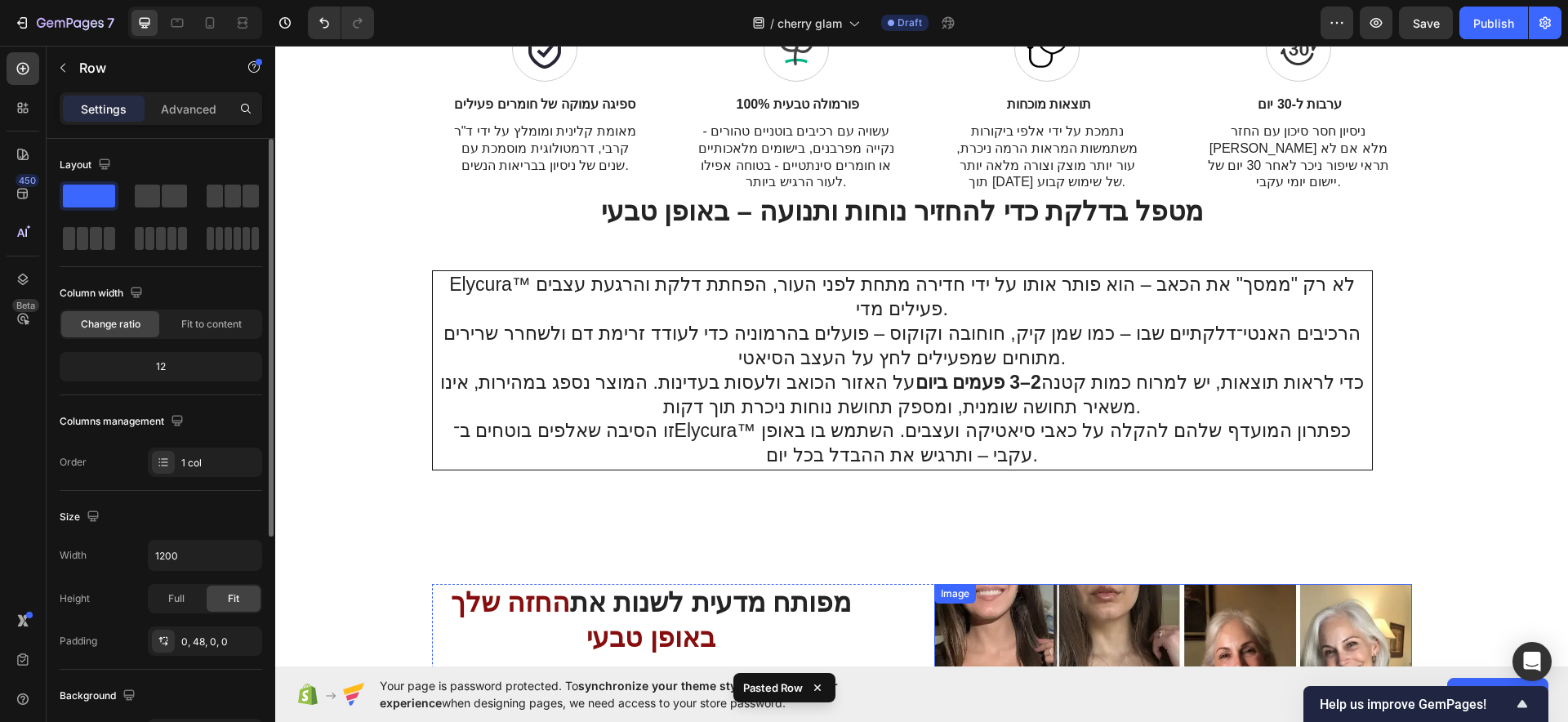
scroll to position [4748, 0]
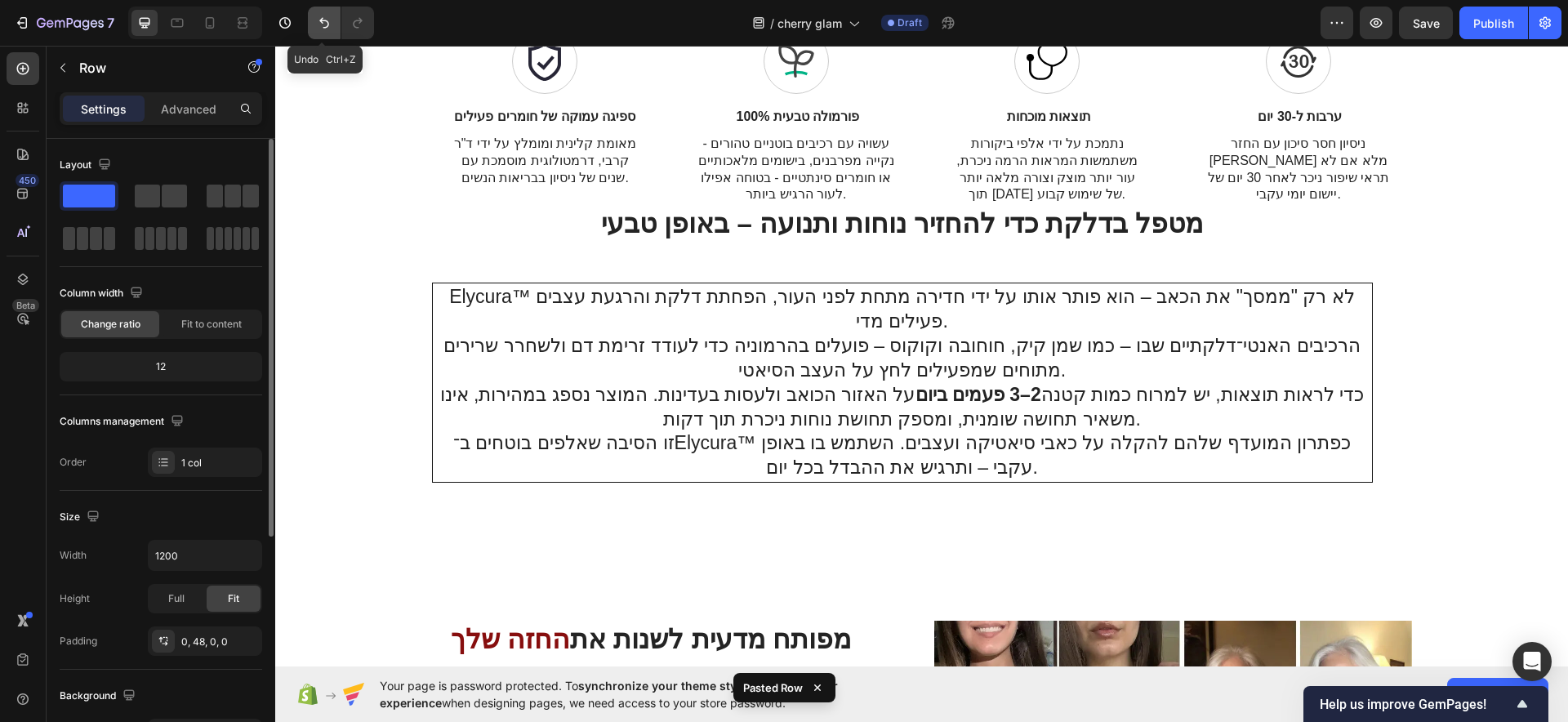
click at [325, 24] on icon "Undo/Redo" at bounding box center [324, 22] width 16 height 16
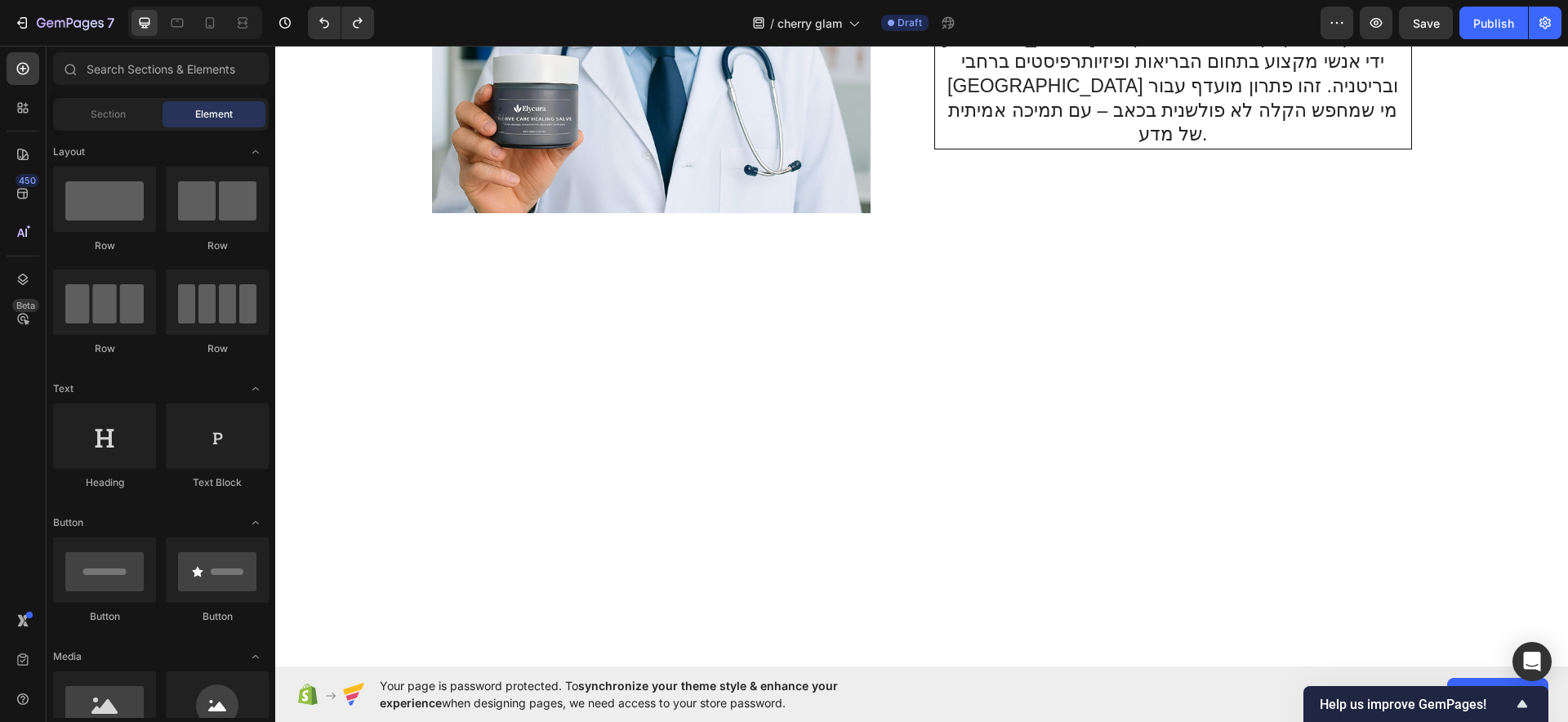
scroll to position [2194, 0]
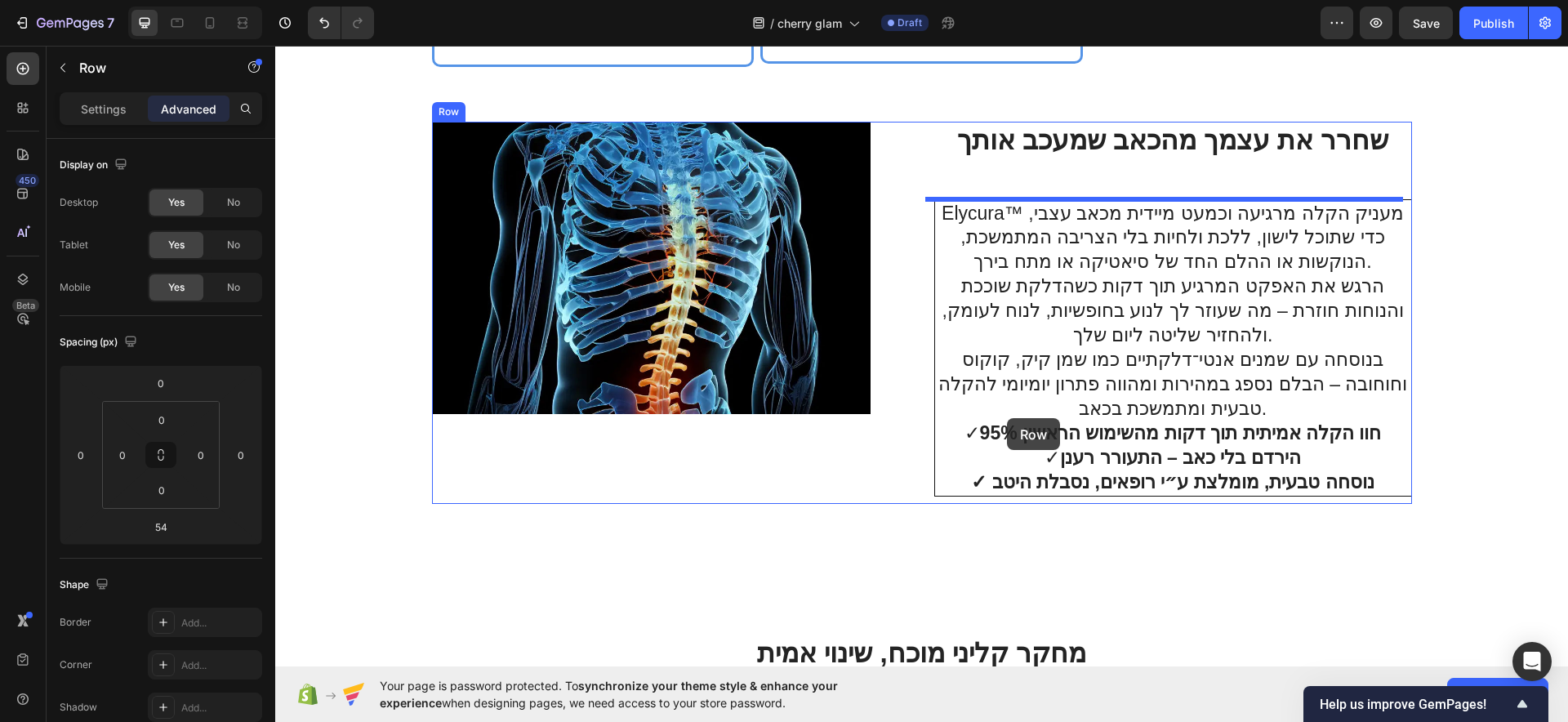
scroll to position [5020, 0]
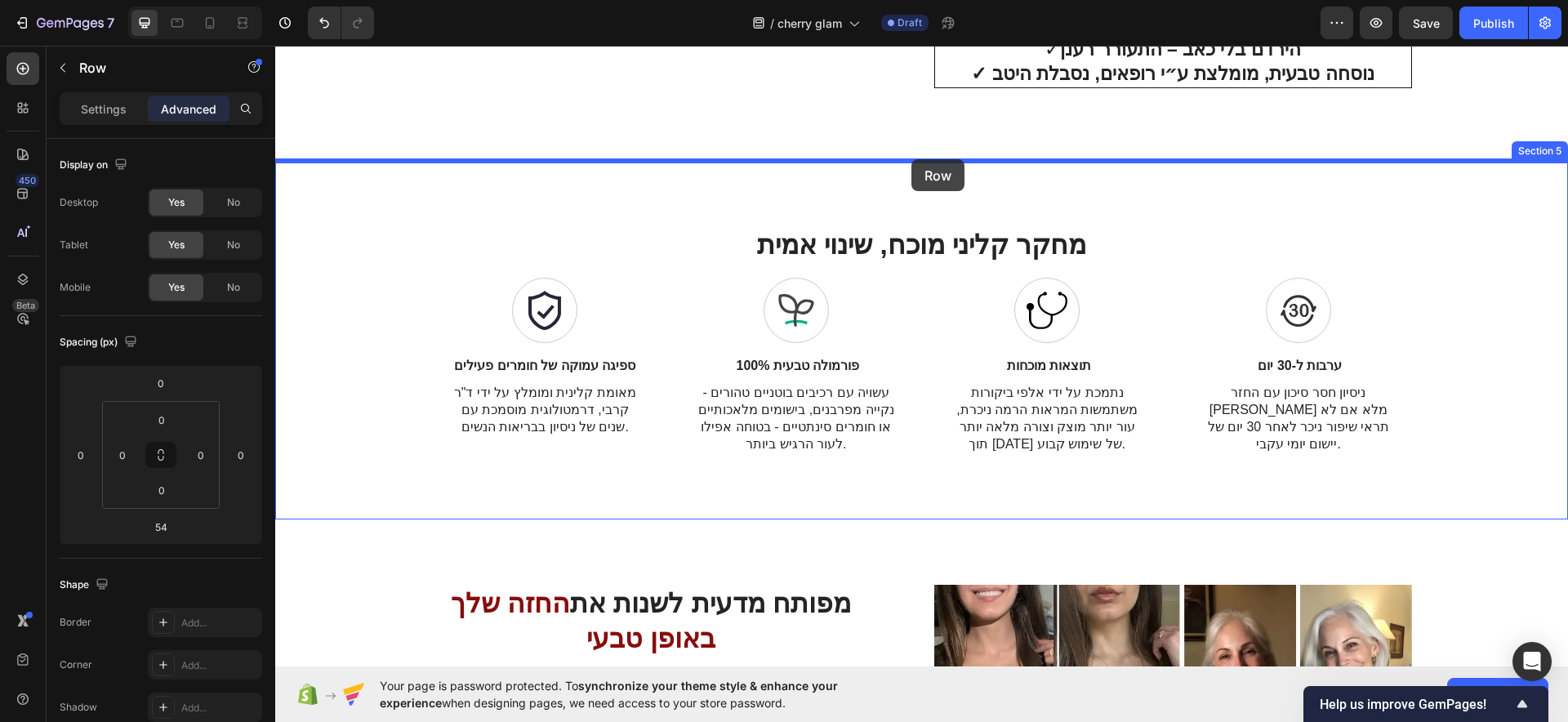
drag, startPoint x: 457, startPoint y: 52, endPoint x: 914, endPoint y: 160, distance: 469.6
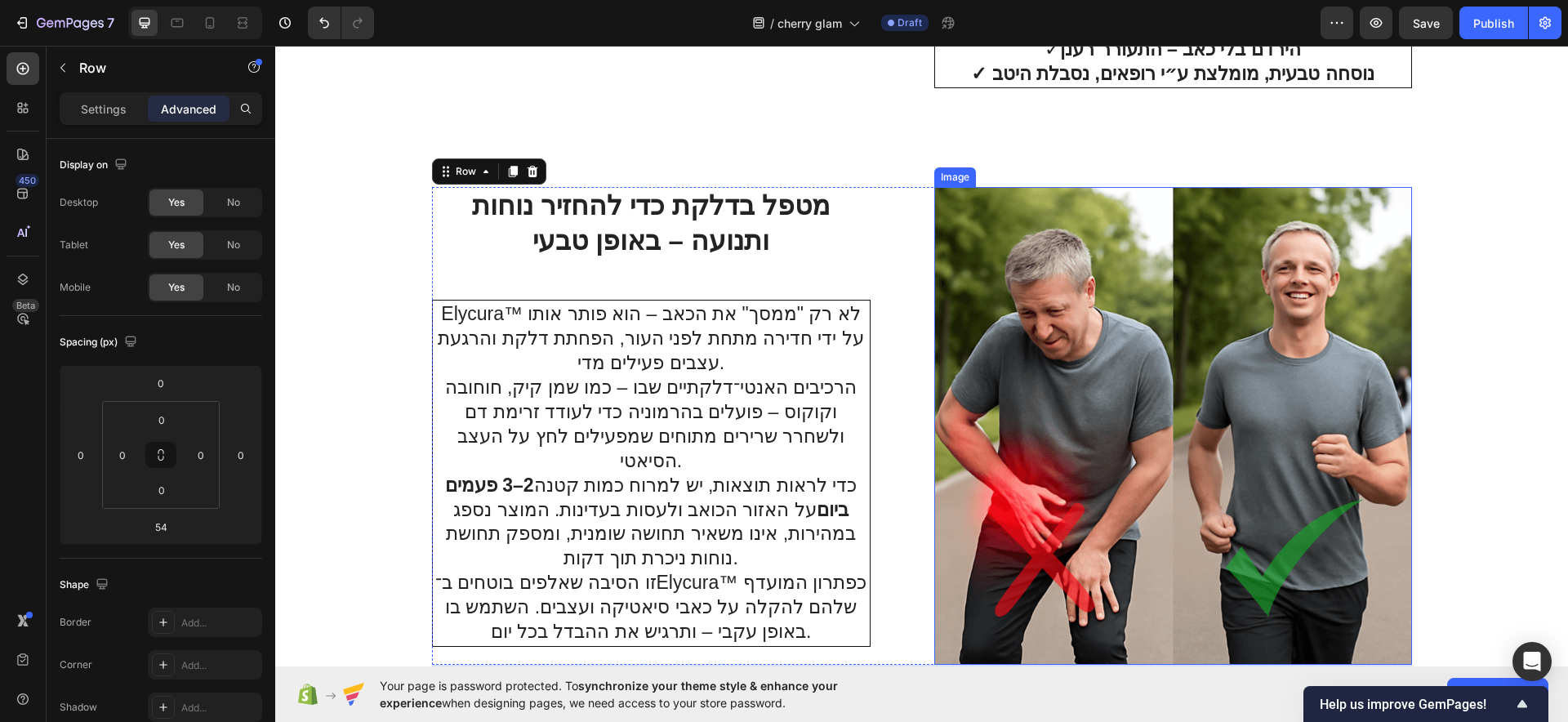
click at [1017, 304] on img at bounding box center [1173, 426] width 478 height 478
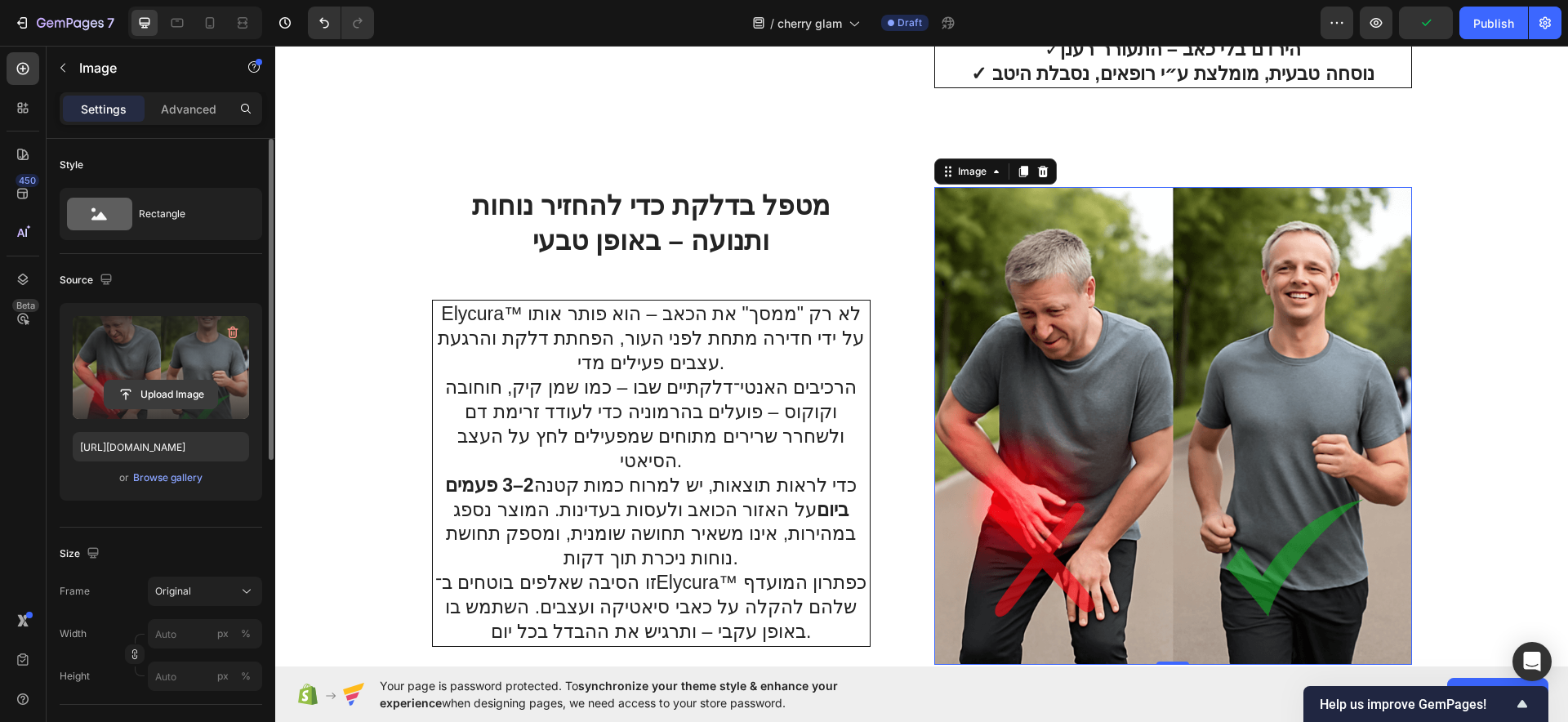
click at [177, 392] on input "file" at bounding box center [160, 394] width 113 height 28
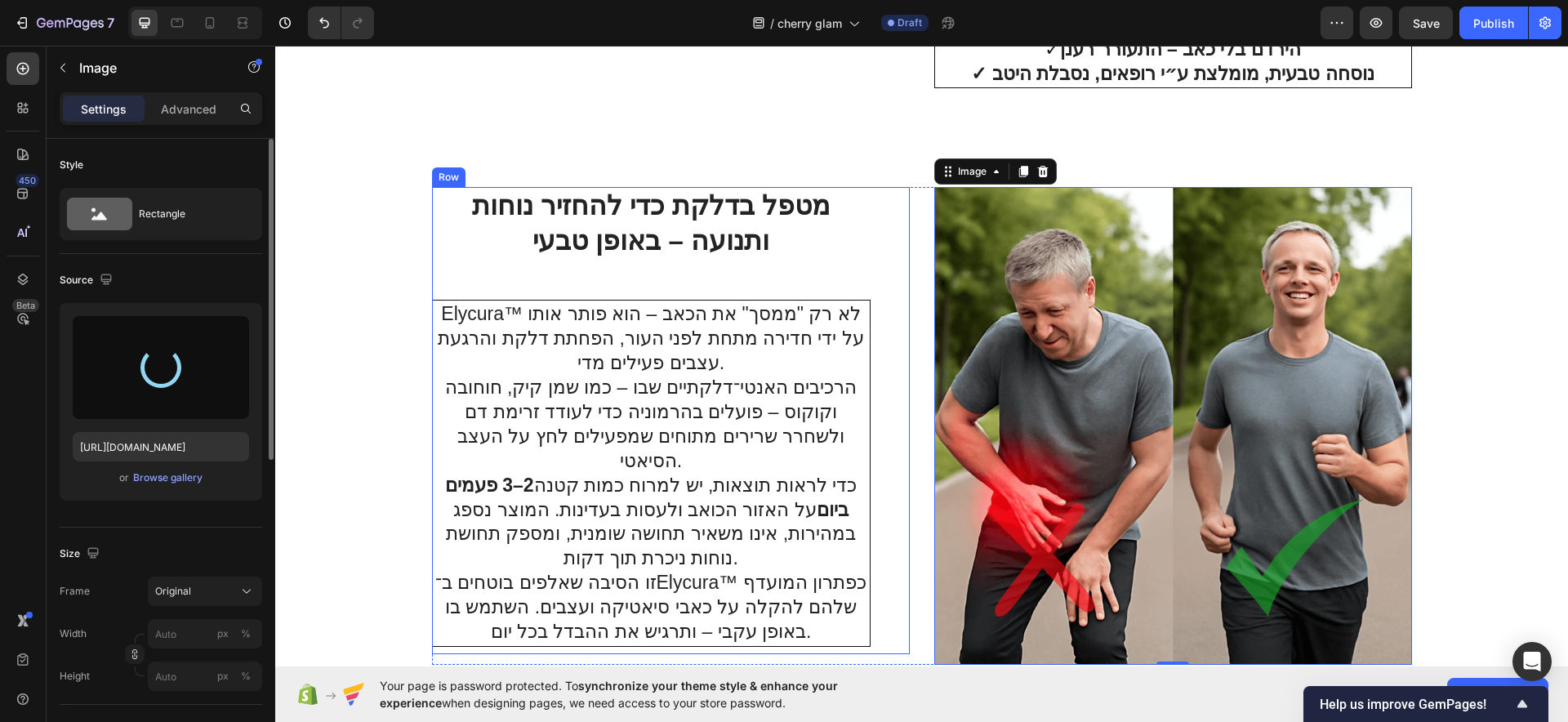
type input "https://cdn.shopify.com/s/files/1/0922/3408/8775/files/gempages_586053521762157…"
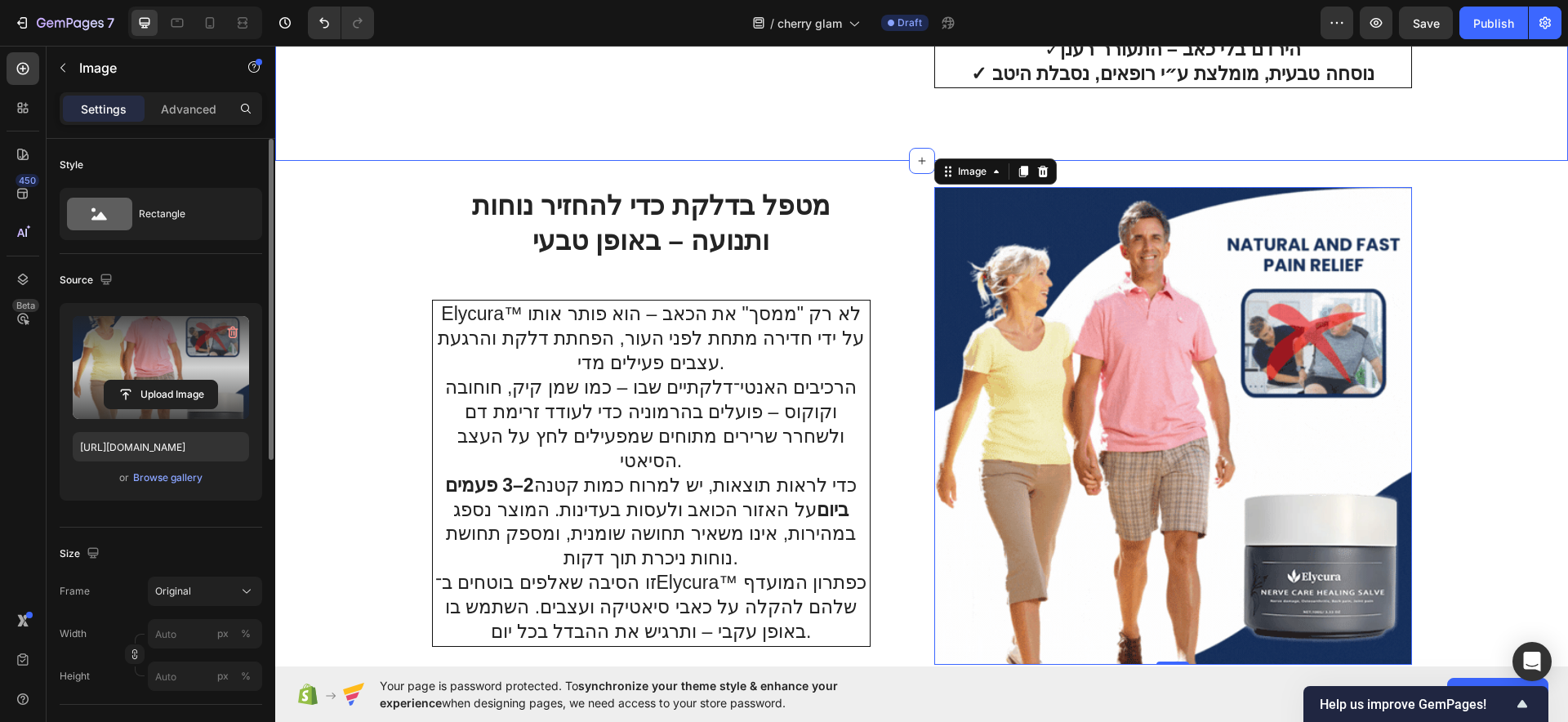
click at [635, 223] on h2 "מטפל בדלקת כדי להחזיר נוחות ותנועה – באופן טבעי" at bounding box center [651, 223] width 439 height 73
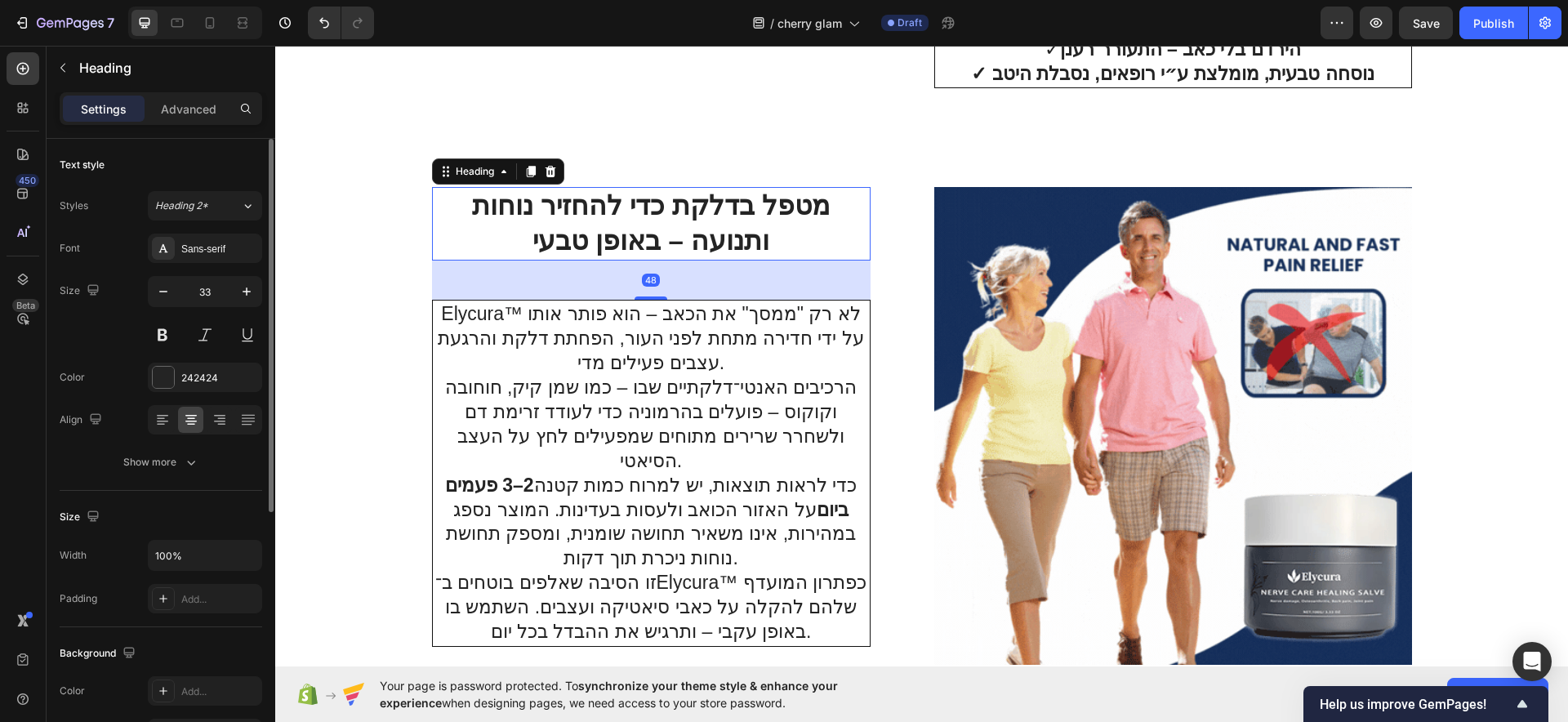
click at [635, 223] on h2 "מטפל בדלקת כדי להחזיר נוחות ותנועה – באופן טבעי" at bounding box center [651, 223] width 439 height 73
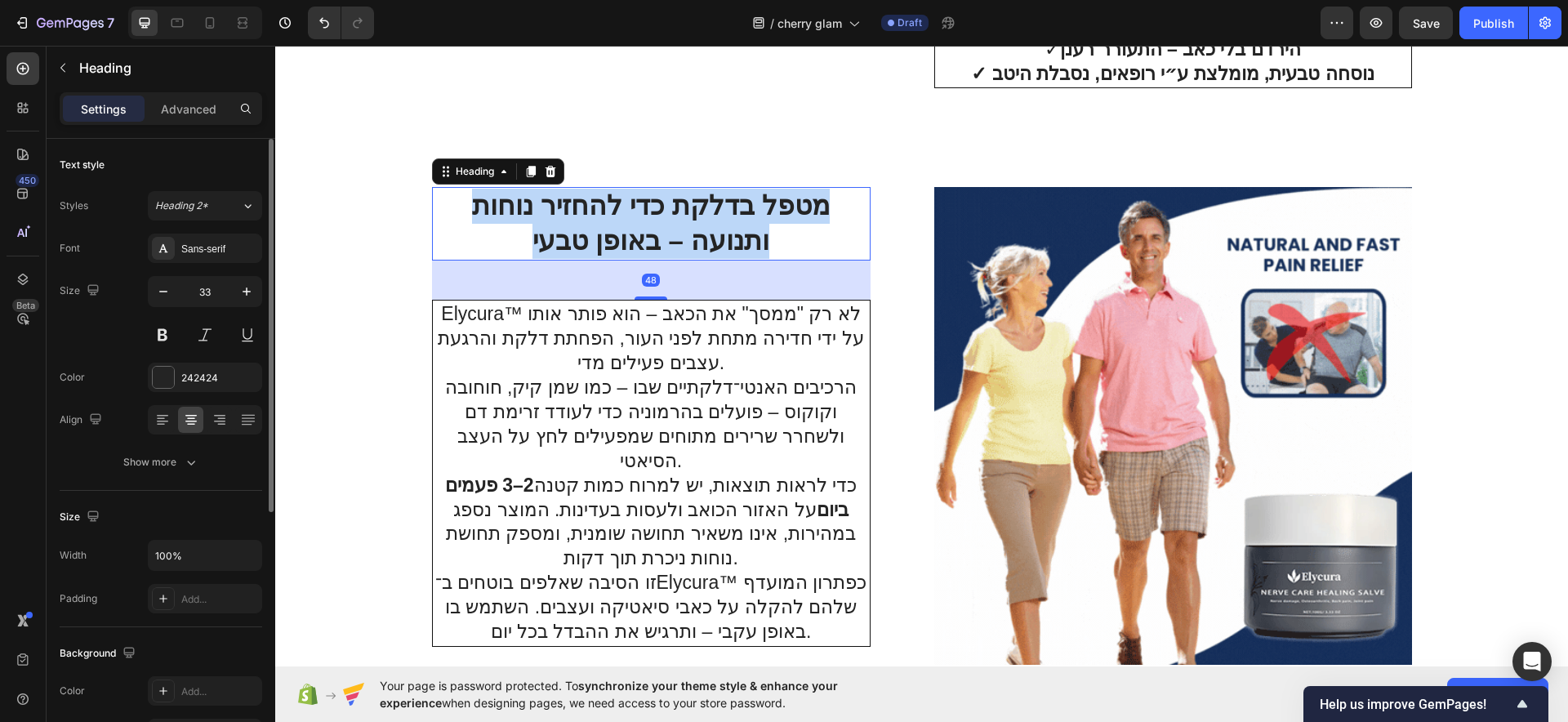
click at [635, 223] on p "מטפל בדלקת כדי להחזיר נוחות ותנועה – באופן טבעי" at bounding box center [651, 223] width 435 height 70
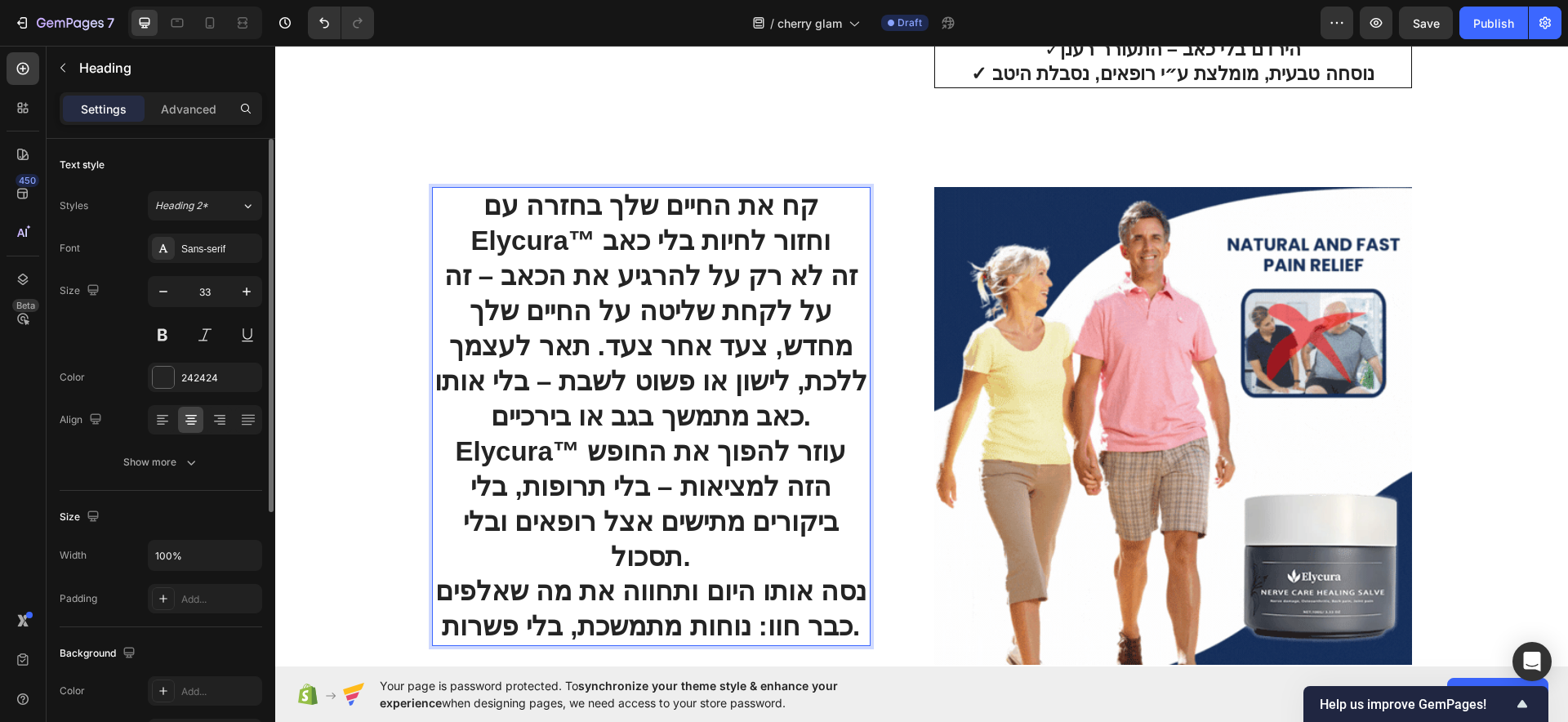
click at [716, 317] on p "זה לא רק על להרגיע את הכאב – זה על לקחת שליטה על החיים שלך מחדש, צעד אחר צעד. ת…" at bounding box center [651, 347] width 435 height 176
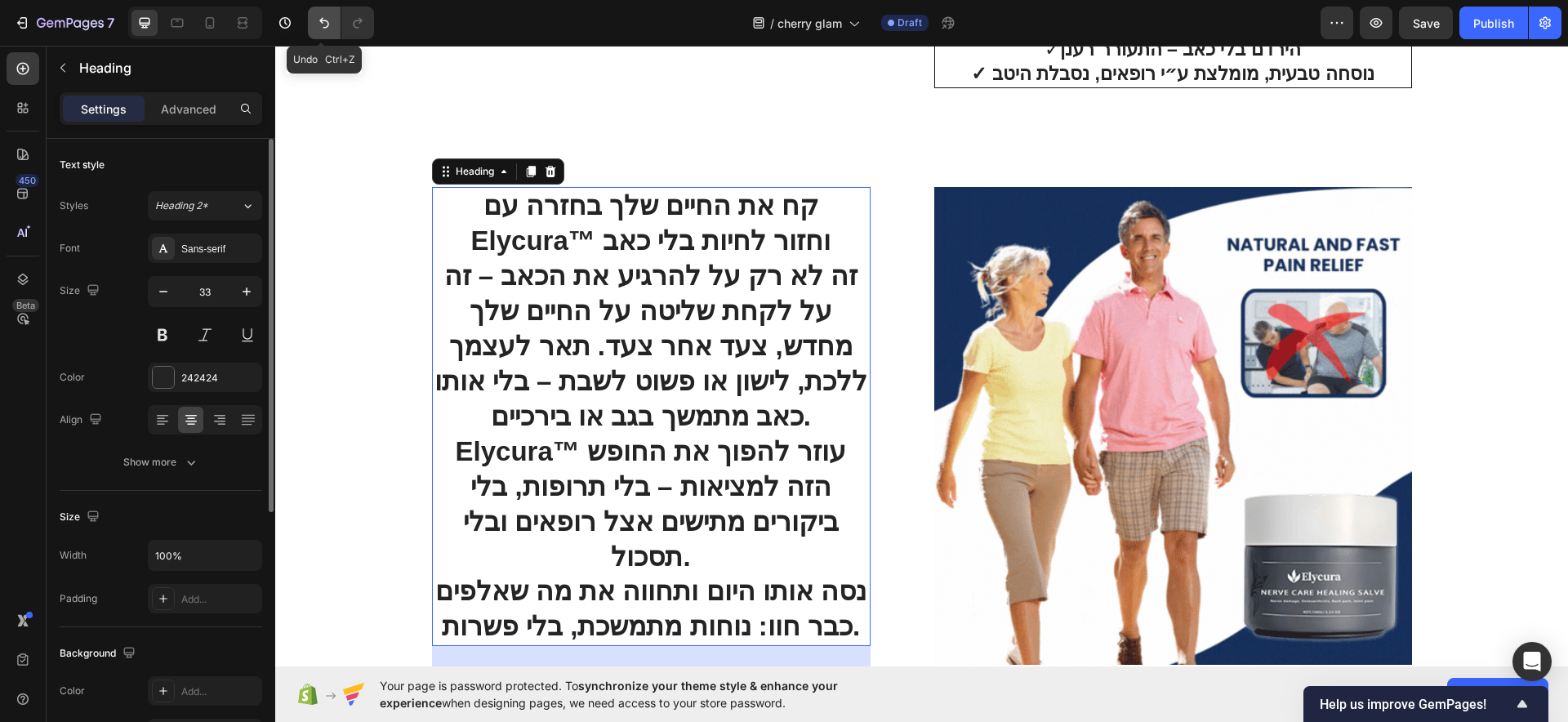
click at [314, 26] on button "Undo/Redo" at bounding box center [324, 23] width 33 height 33
click at [315, 26] on button "Undo/Redo" at bounding box center [324, 23] width 33 height 33
click at [317, 28] on icon "Undo/Redo" at bounding box center [324, 22] width 16 height 16
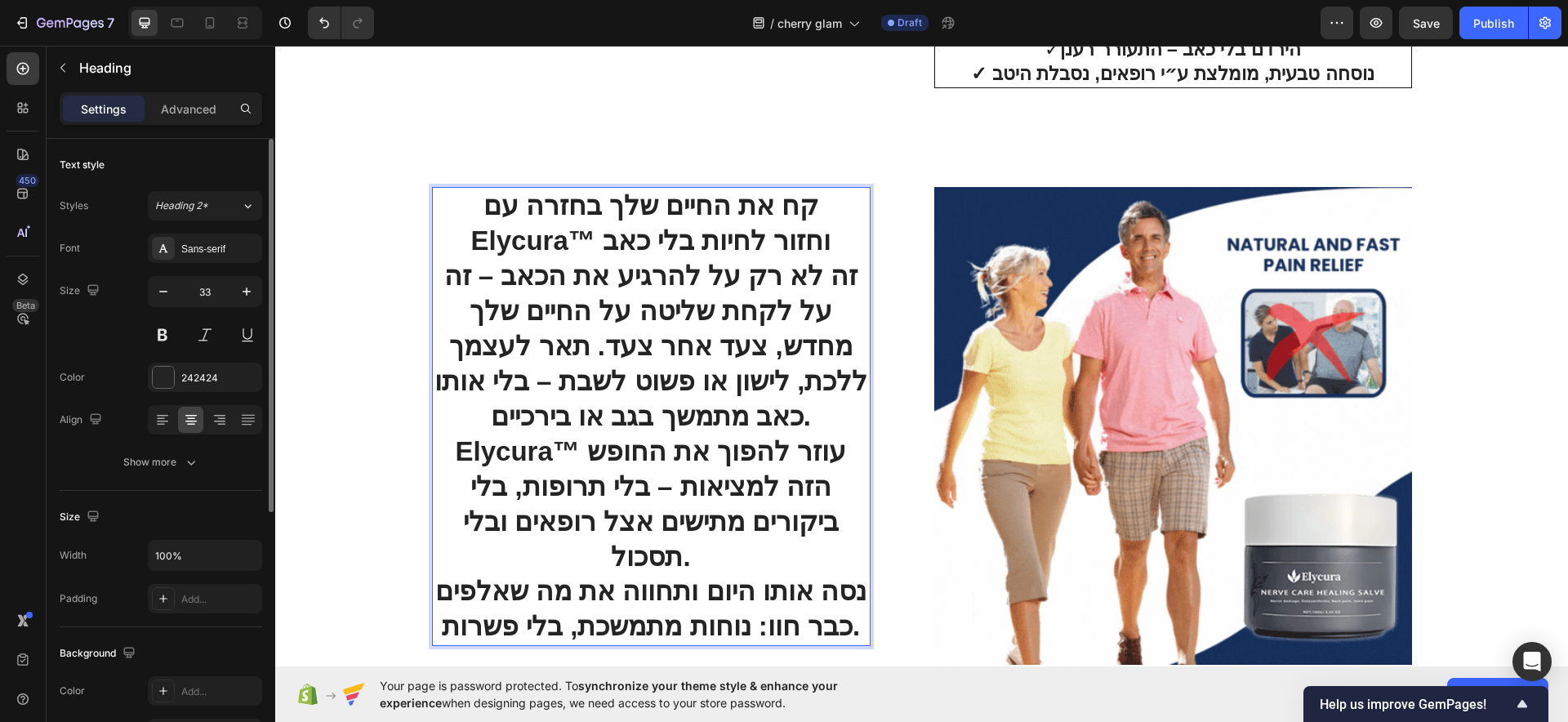
click at [612, 380] on h2 "קח את החיים שלך בחזרה עם Elycura™ וחזור לחיות בלי כאב זה לא רק על להרגיע את הכא…" at bounding box center [651, 417] width 439 height 459
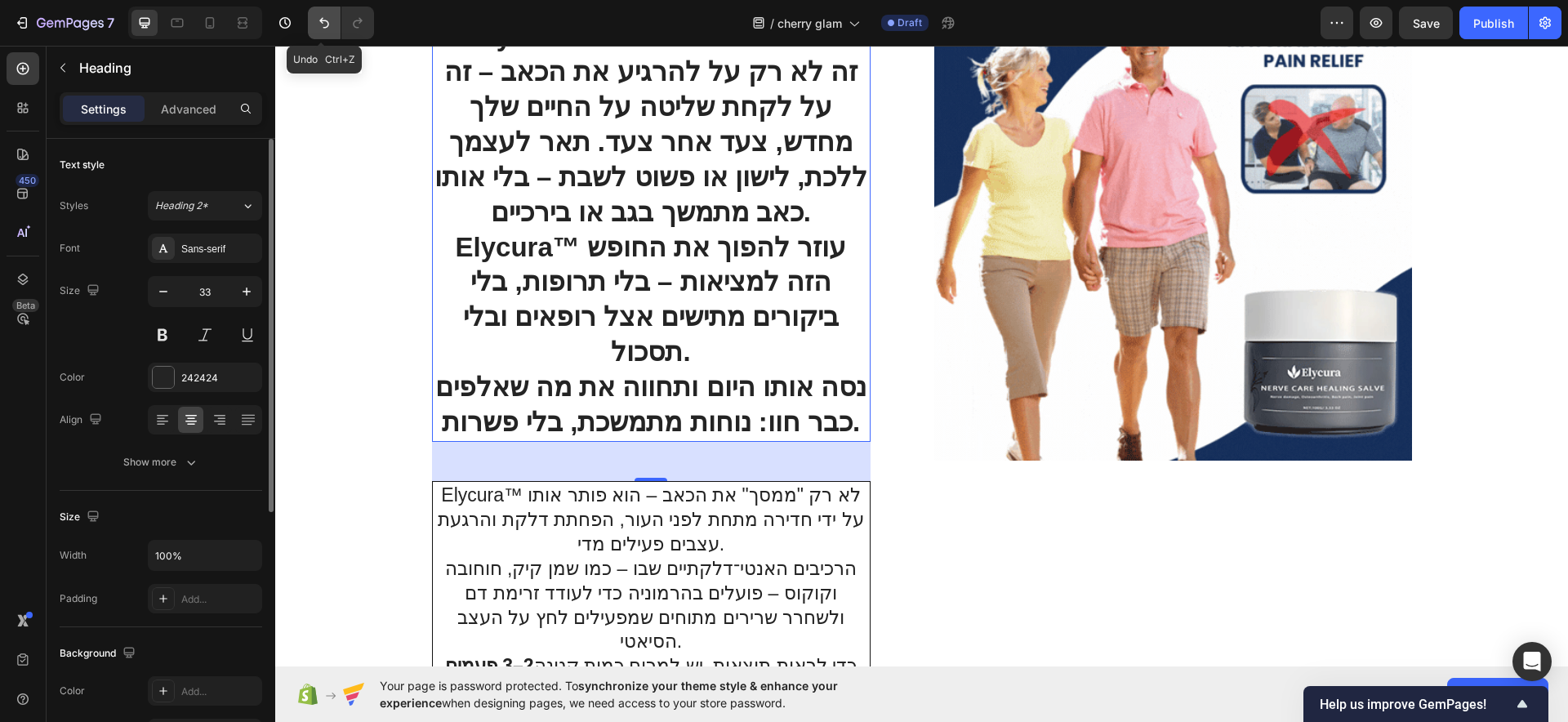
click at [335, 33] on button "Undo/Redo" at bounding box center [324, 23] width 33 height 33
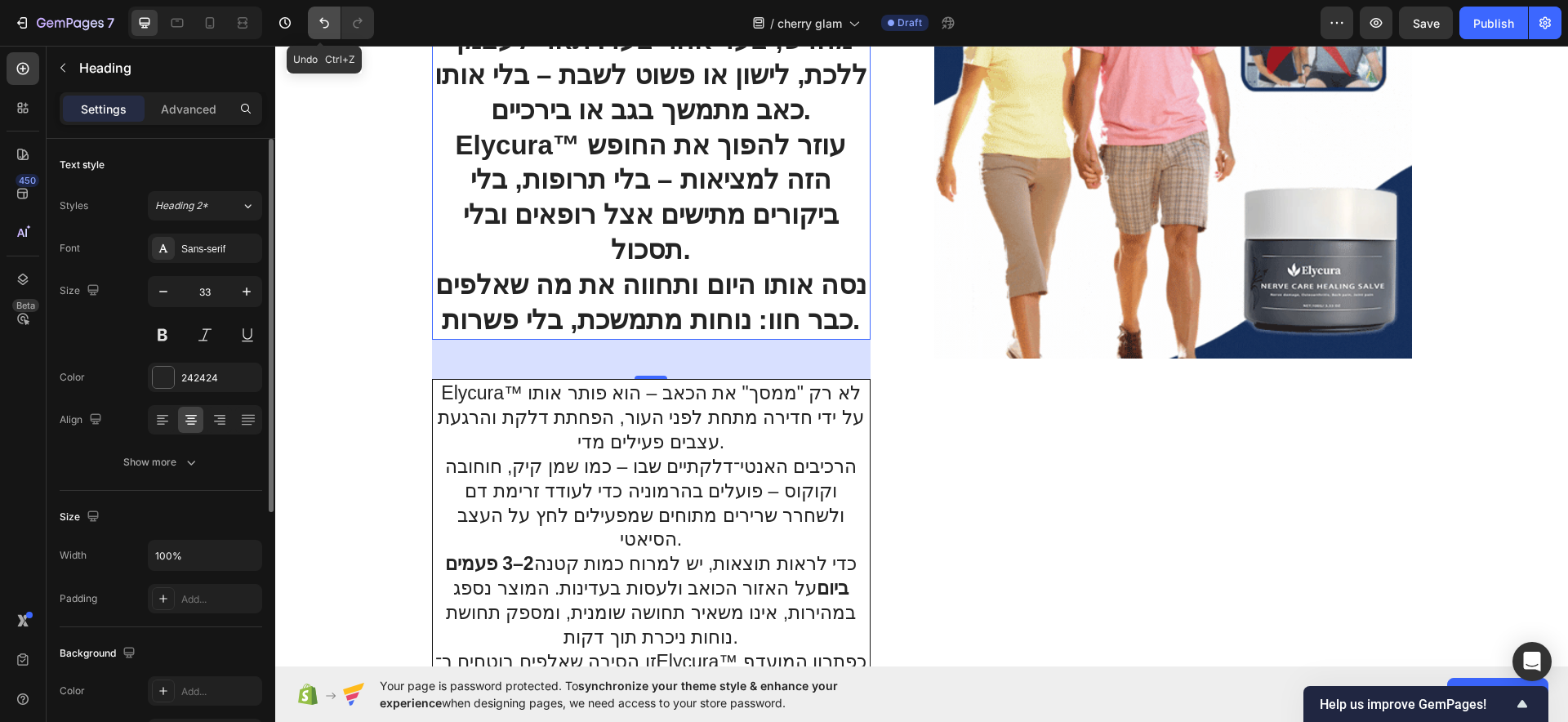
click at [323, 37] on button "Undo/Redo" at bounding box center [324, 23] width 33 height 33
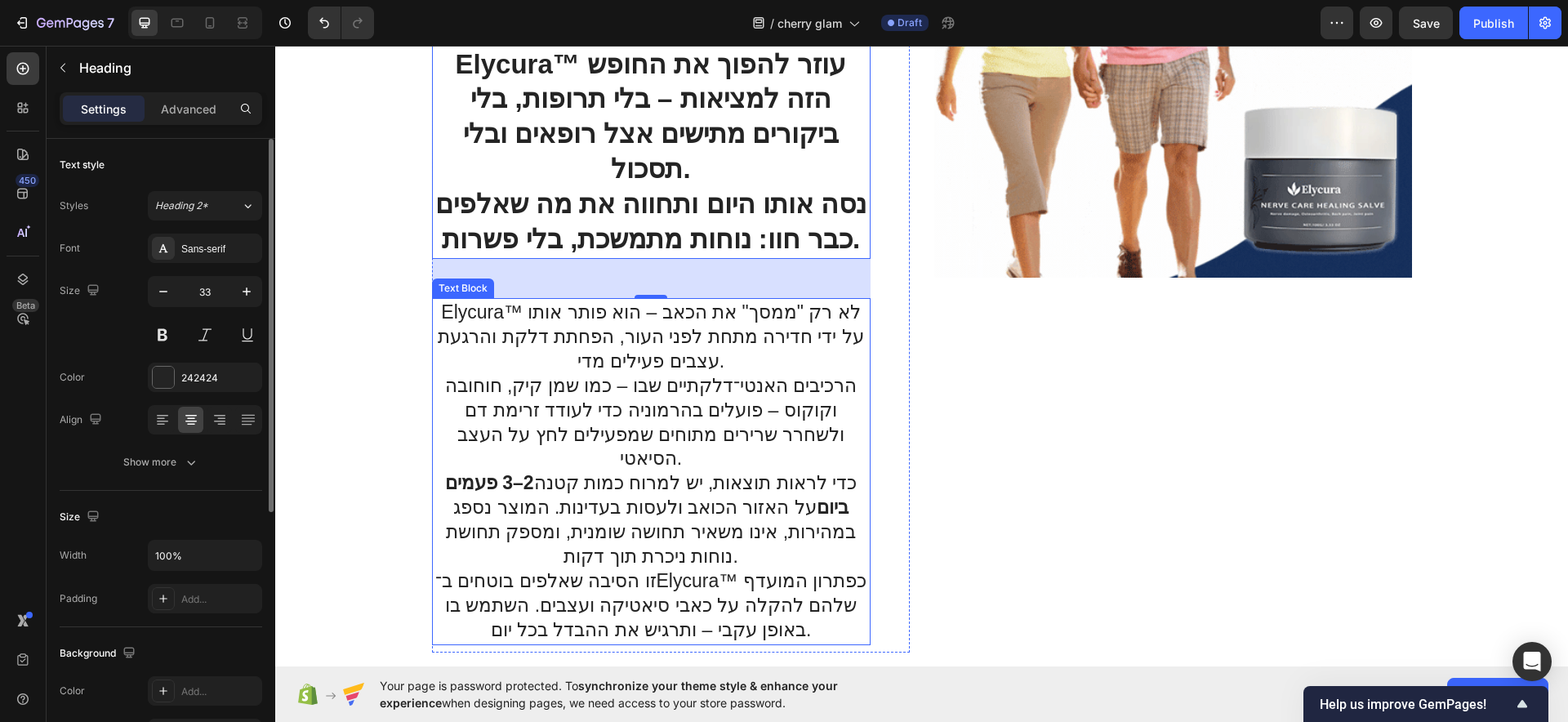
scroll to position [5429, 0]
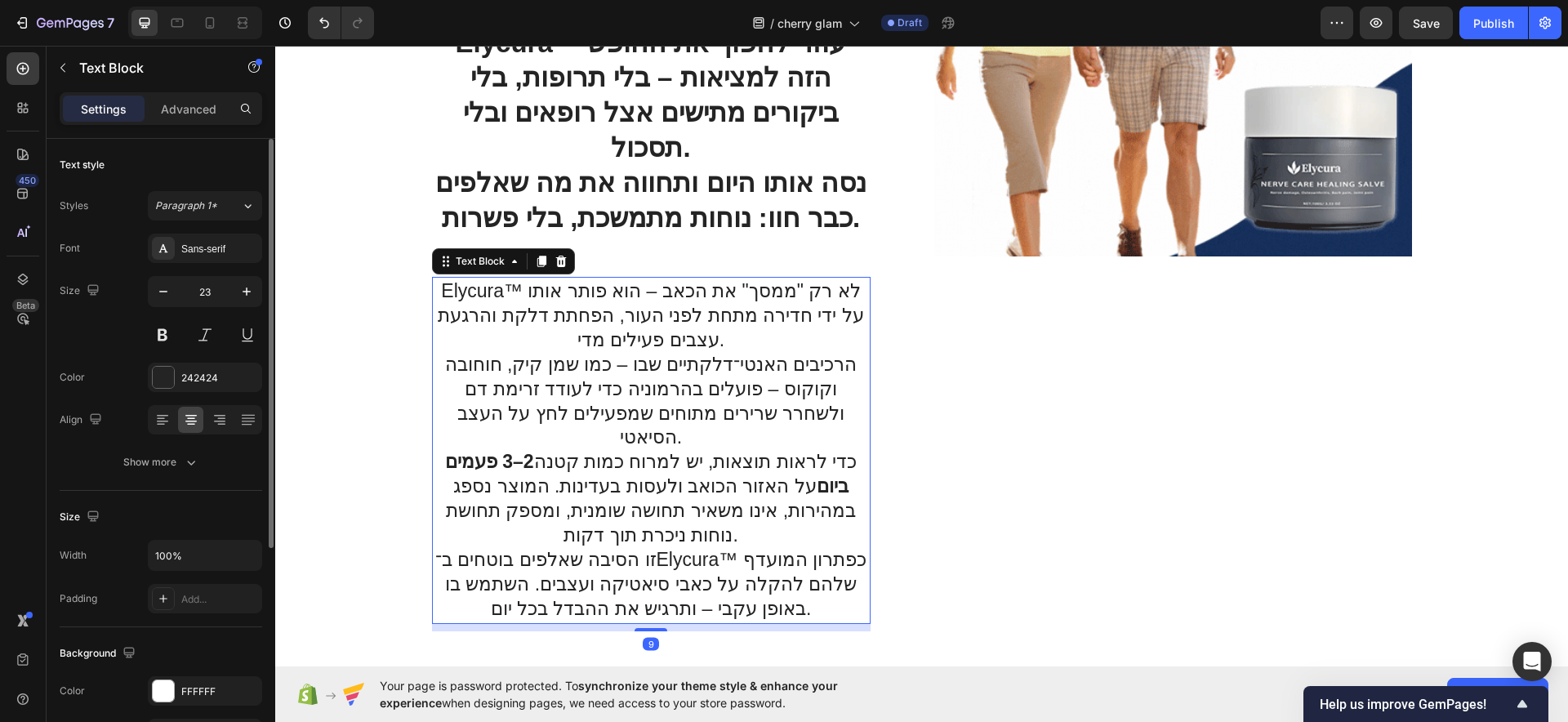
click at [627, 367] on p "הרכיבים האנטי־דלקתיים שבו – כמו שמן קיק, חוחובה וקוקוס – פועלים בהרמוניה כדי לע…" at bounding box center [651, 402] width 434 height 98
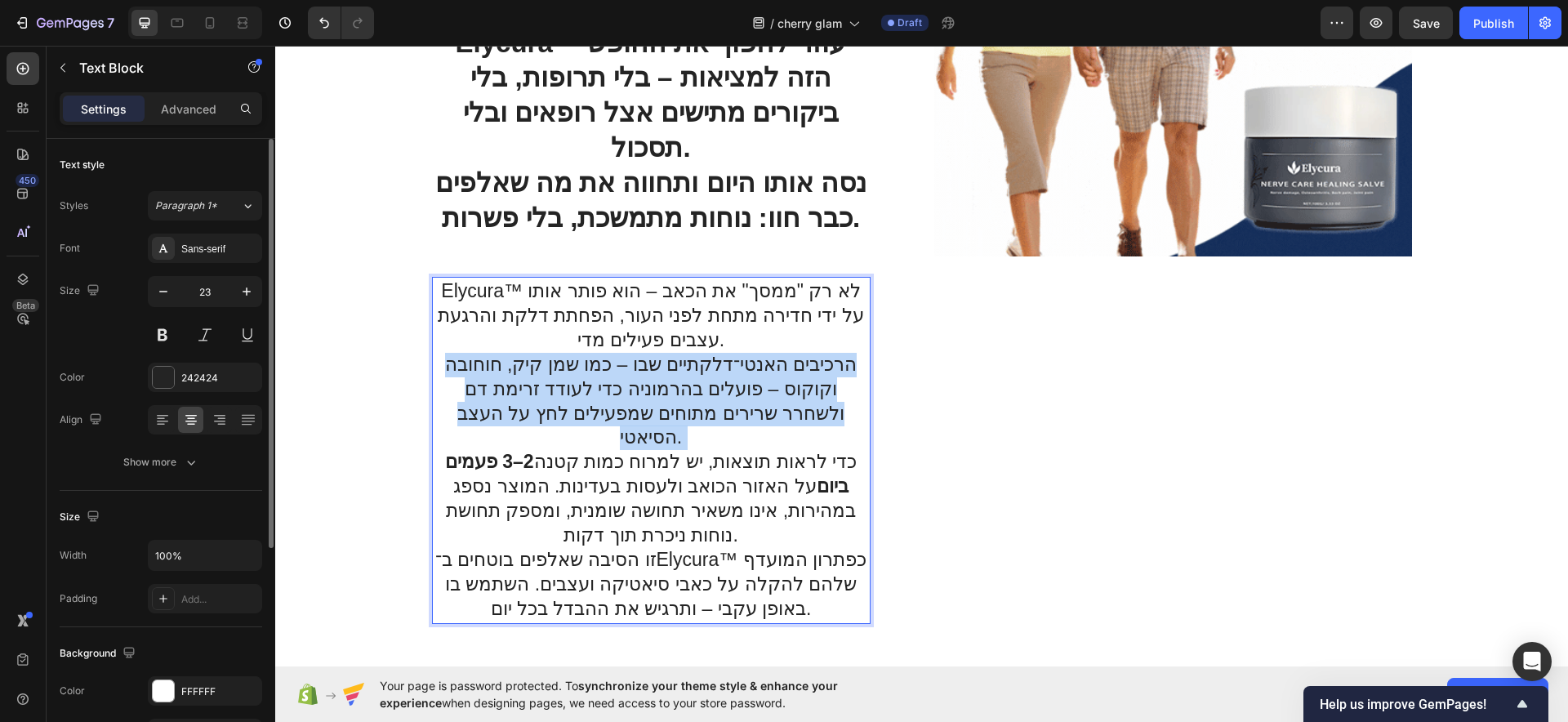
click at [627, 367] on p "הרכיבים האנטי־דלקתיים שבו – כמו שמן קיק, חוחובה וקוקוס – פועלים בהרמוניה כדי לע…" at bounding box center [651, 402] width 434 height 98
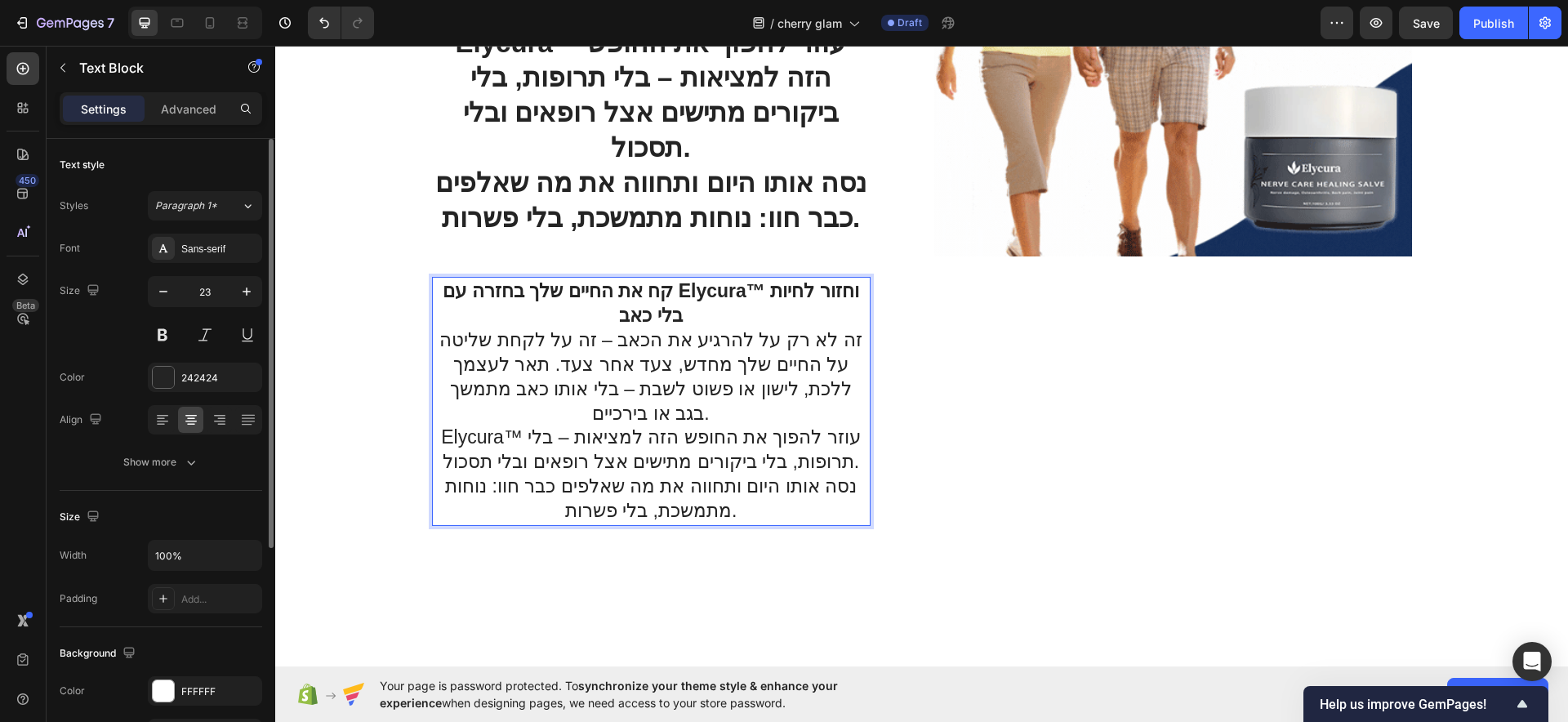
click at [653, 279] on p "קח את החיים שלך בחזרה עם Elycura™ וחזור לחיות בלי כאב" at bounding box center [651, 304] width 434 height 49
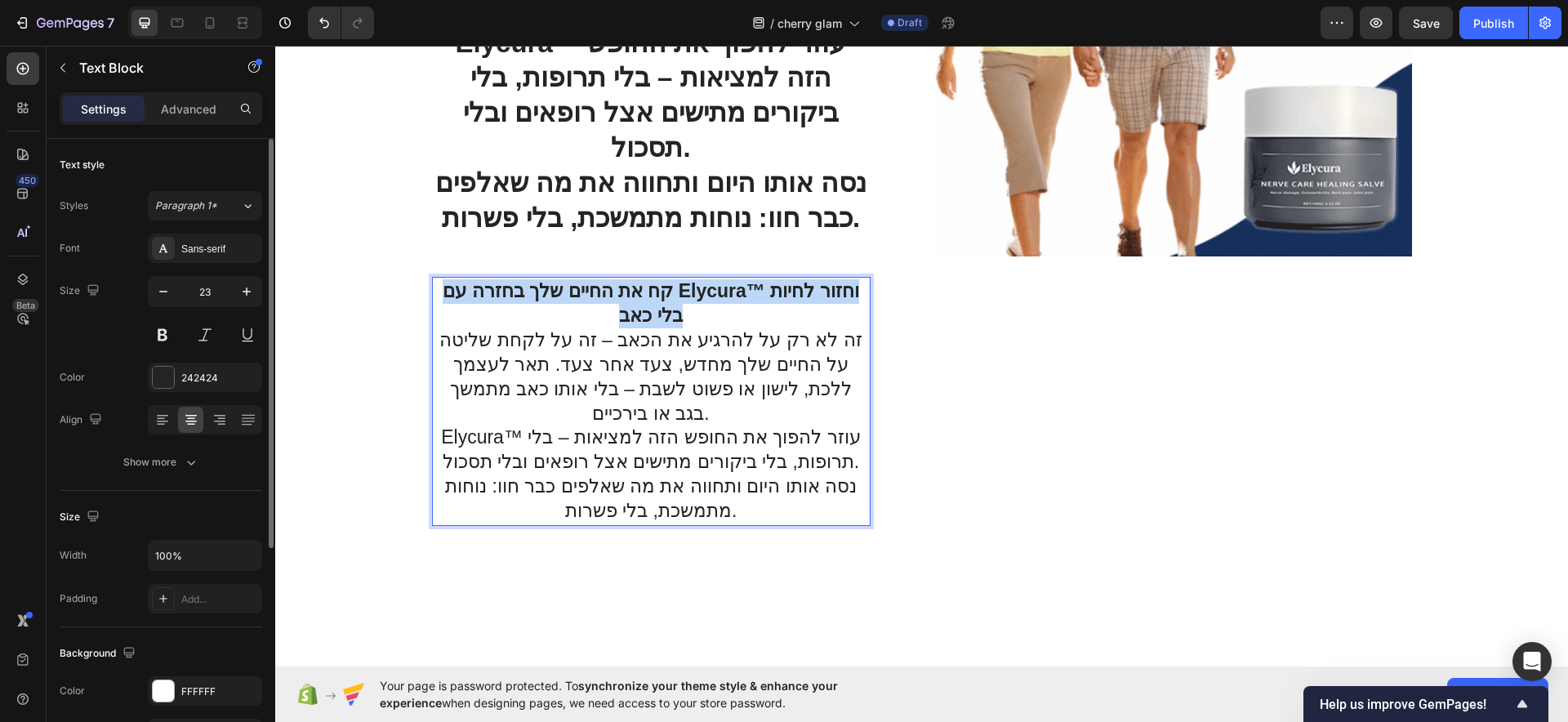
click at [653, 279] on p "קח את החיים שלך בחזרה עם Elycura™ וחזור לחיות בלי כאב" at bounding box center [651, 304] width 434 height 49
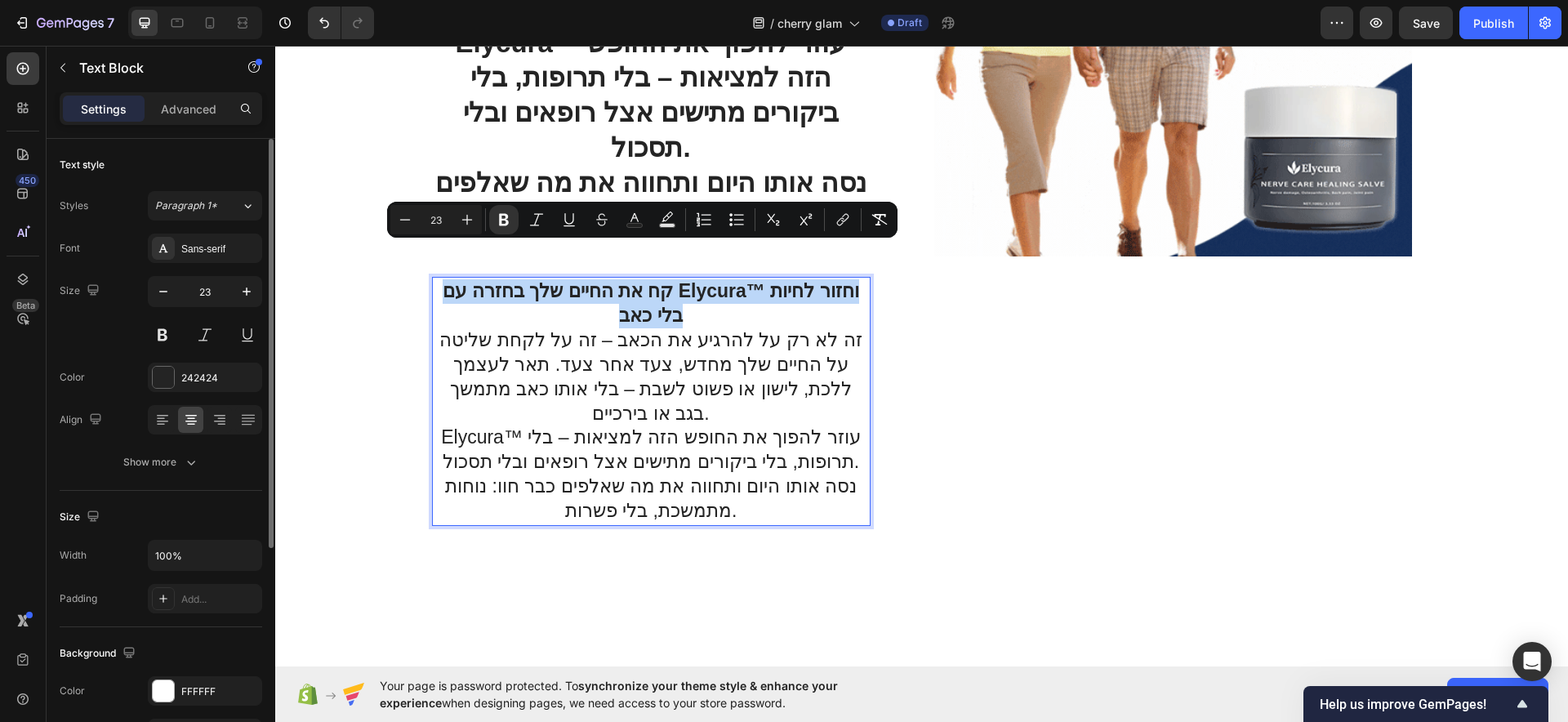
copy strong "קח את החיים שלך בחזרה עם Elycura™ וחזור לחיות בלי כאב"
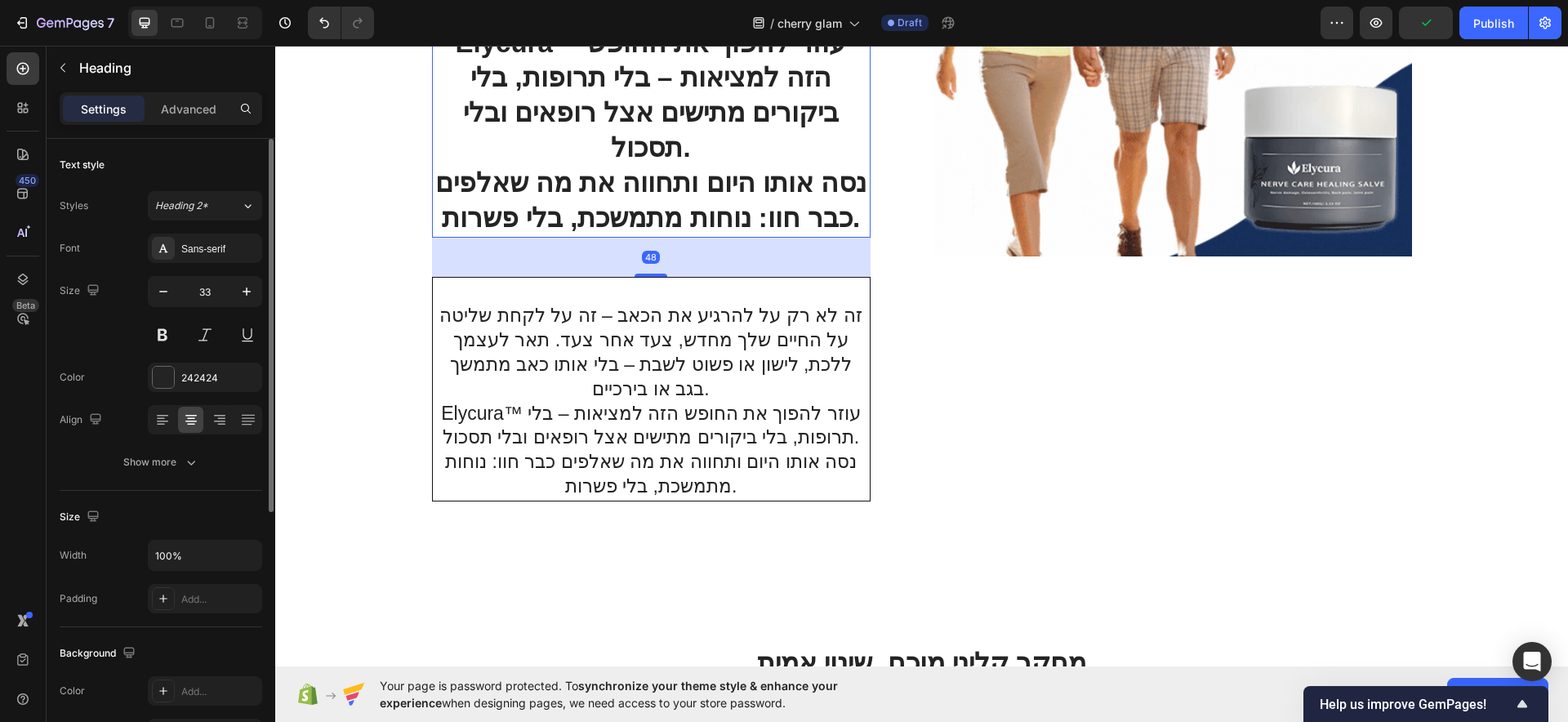
click at [617, 163] on h2 "קח את החיים שלך בחזרה עם Elycura™ וחזור לחיות בלי כאב זה לא רק על להרגיע את הכא…" at bounding box center [651, 8] width 439 height 459
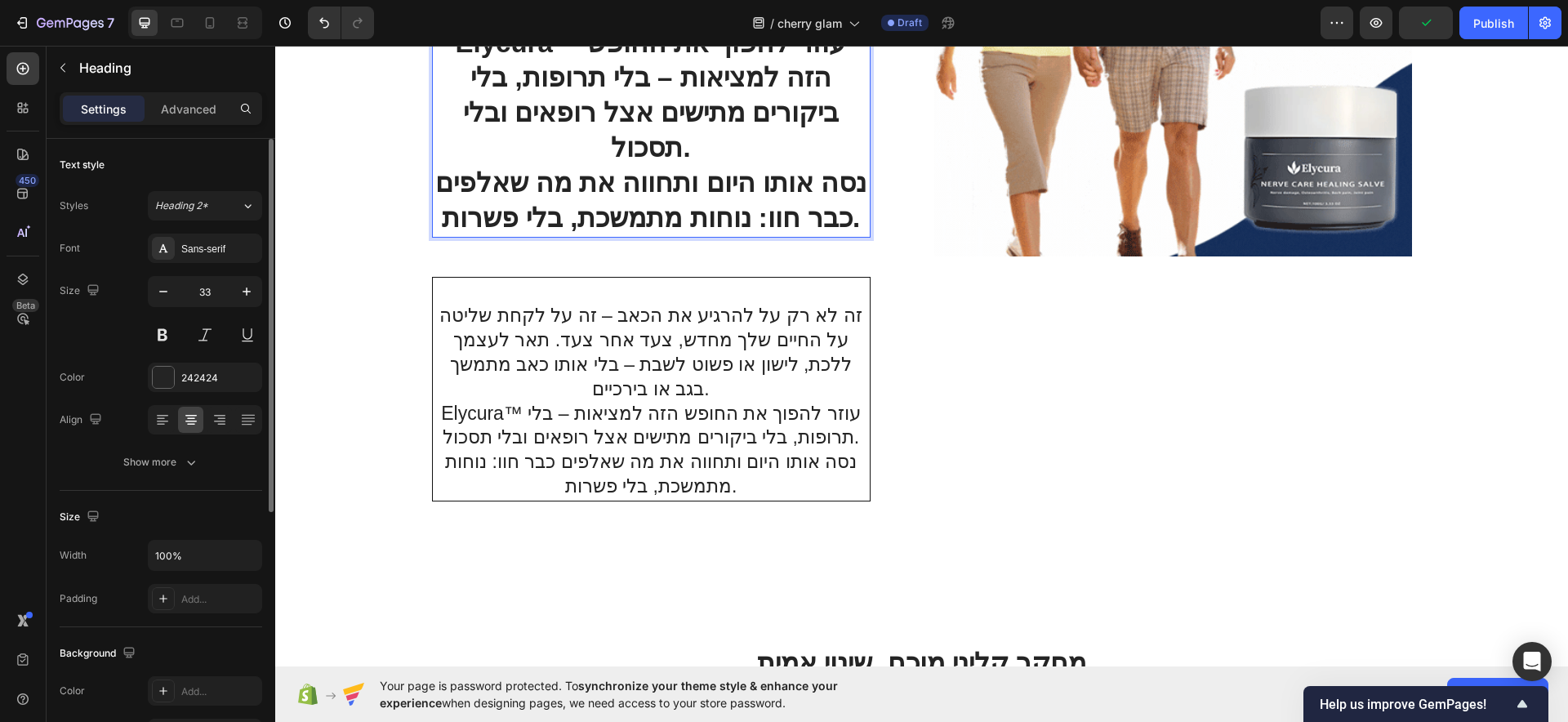
click at [617, 163] on h2 "קח את החיים שלך בחזרה עם Elycura™ וחזור לחיות בלי כאב זה לא רק על להרגיע את הכא…" at bounding box center [651, 8] width 439 height 459
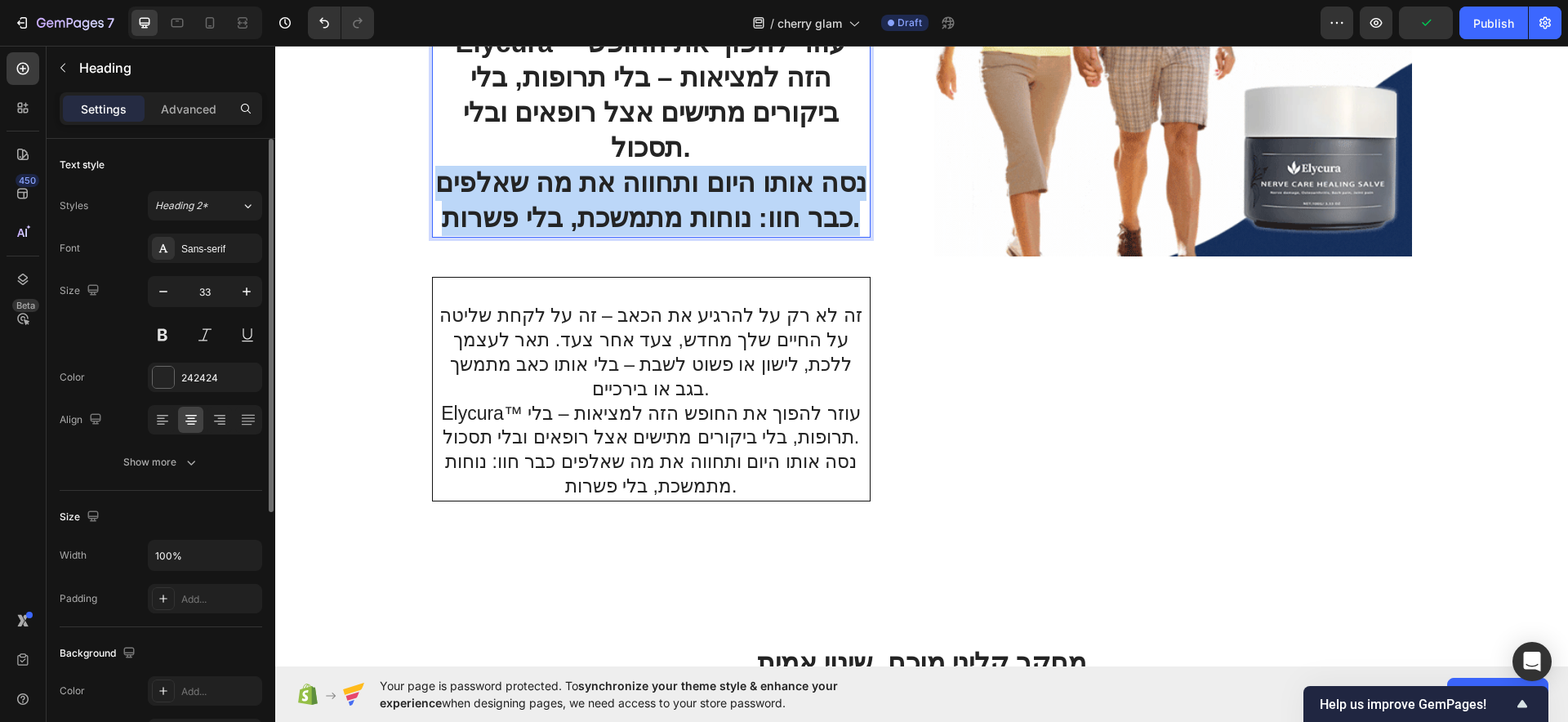
click at [617, 163] on p "קח את החיים שלך בחזרה עם Elycura™ וחזור לחיות בלי כאב זה לא רק על להרגיע את הכא…" at bounding box center [651, 8] width 435 height 456
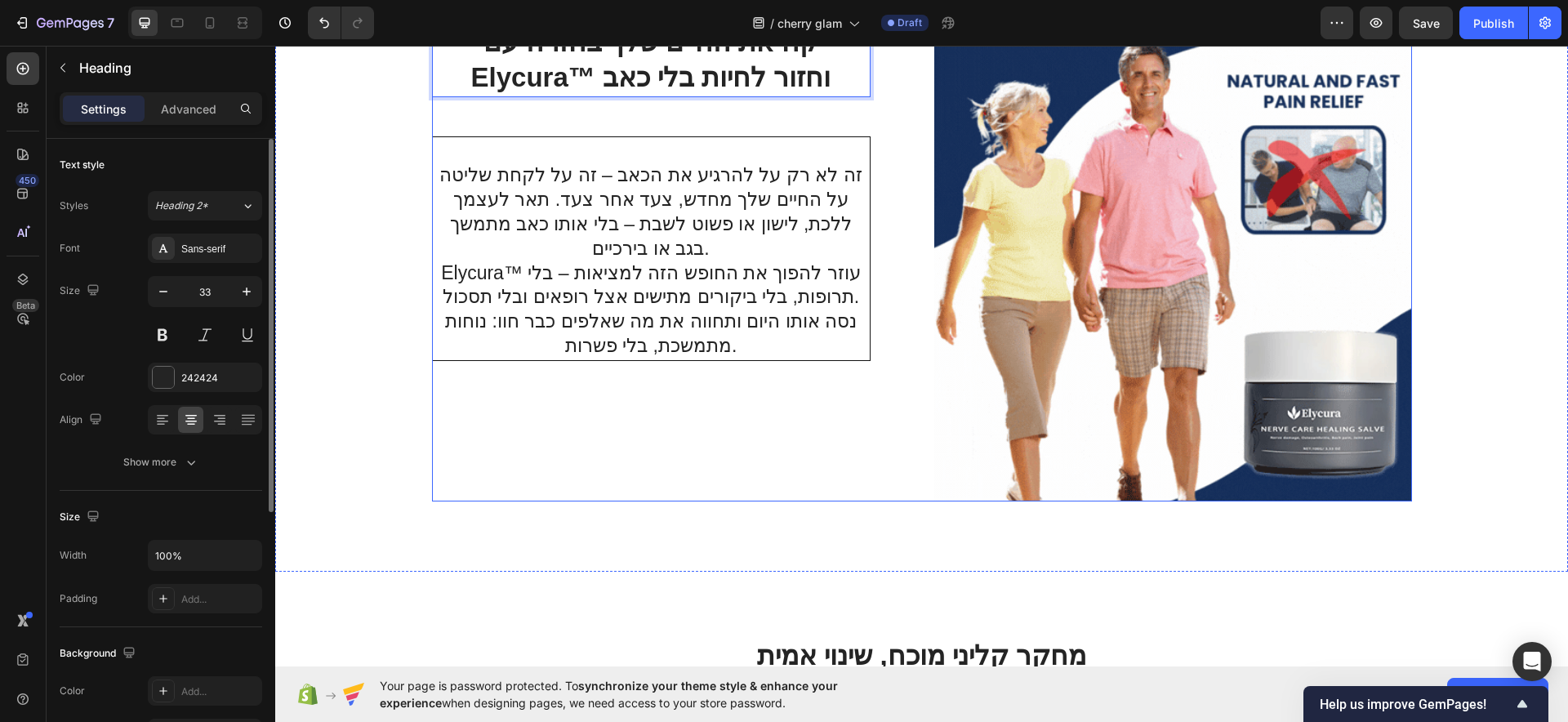
scroll to position [5082, 0]
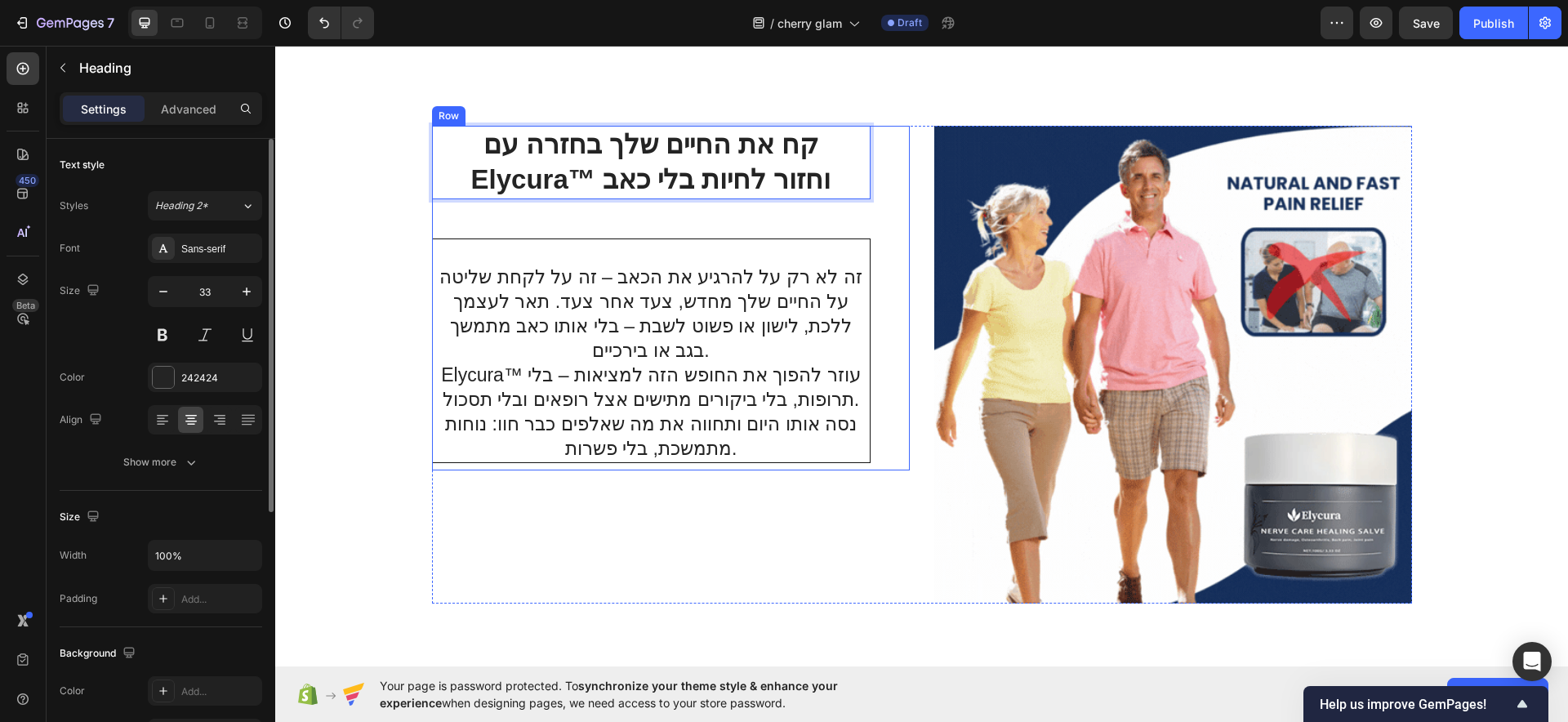
click at [783, 206] on div "קח את החיים שלך בחזרה עם Elycura™ וחזור לחיות בלי כאב Heading 48 זה לא רק על לה…" at bounding box center [651, 298] width 439 height 345
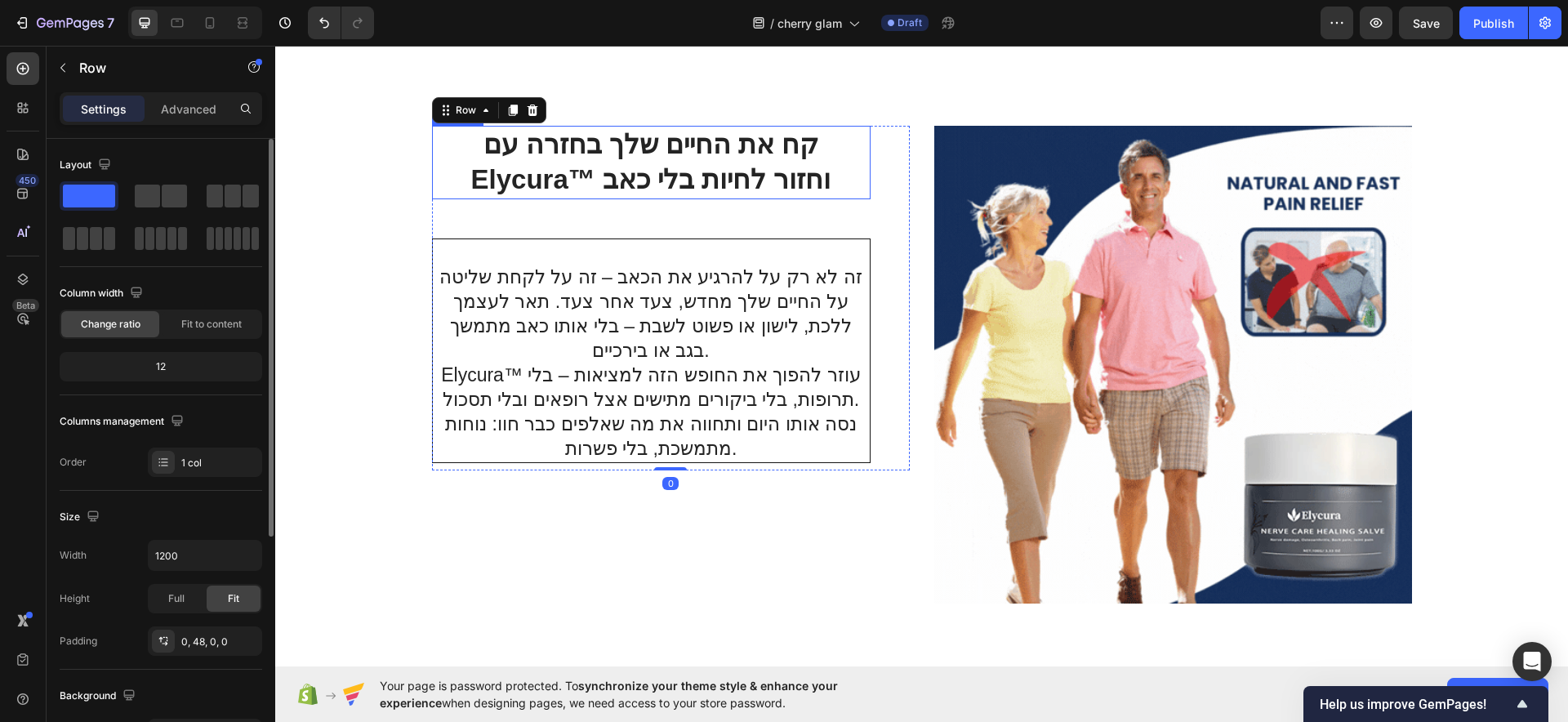
click at [664, 194] on p "⁠⁠⁠⁠⁠⁠⁠ קח את החיים שלך בחזרה עם Elycura™ וחזור לחיות בלי כאב" at bounding box center [651, 162] width 435 height 70
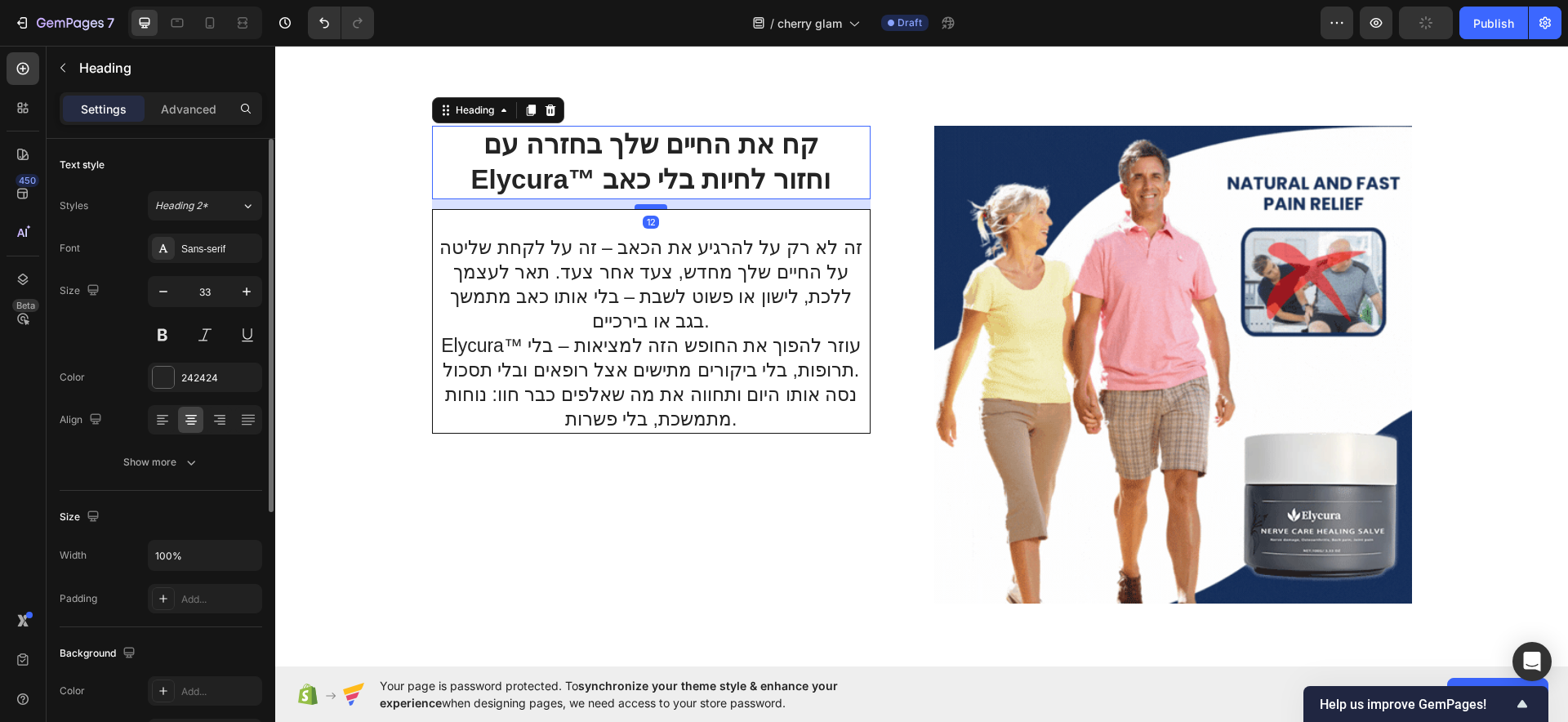
drag, startPoint x: 629, startPoint y: 235, endPoint x: 631, endPoint y: 207, distance: 28.1
click at [634, 207] on div at bounding box center [651, 207] width 33 height 5
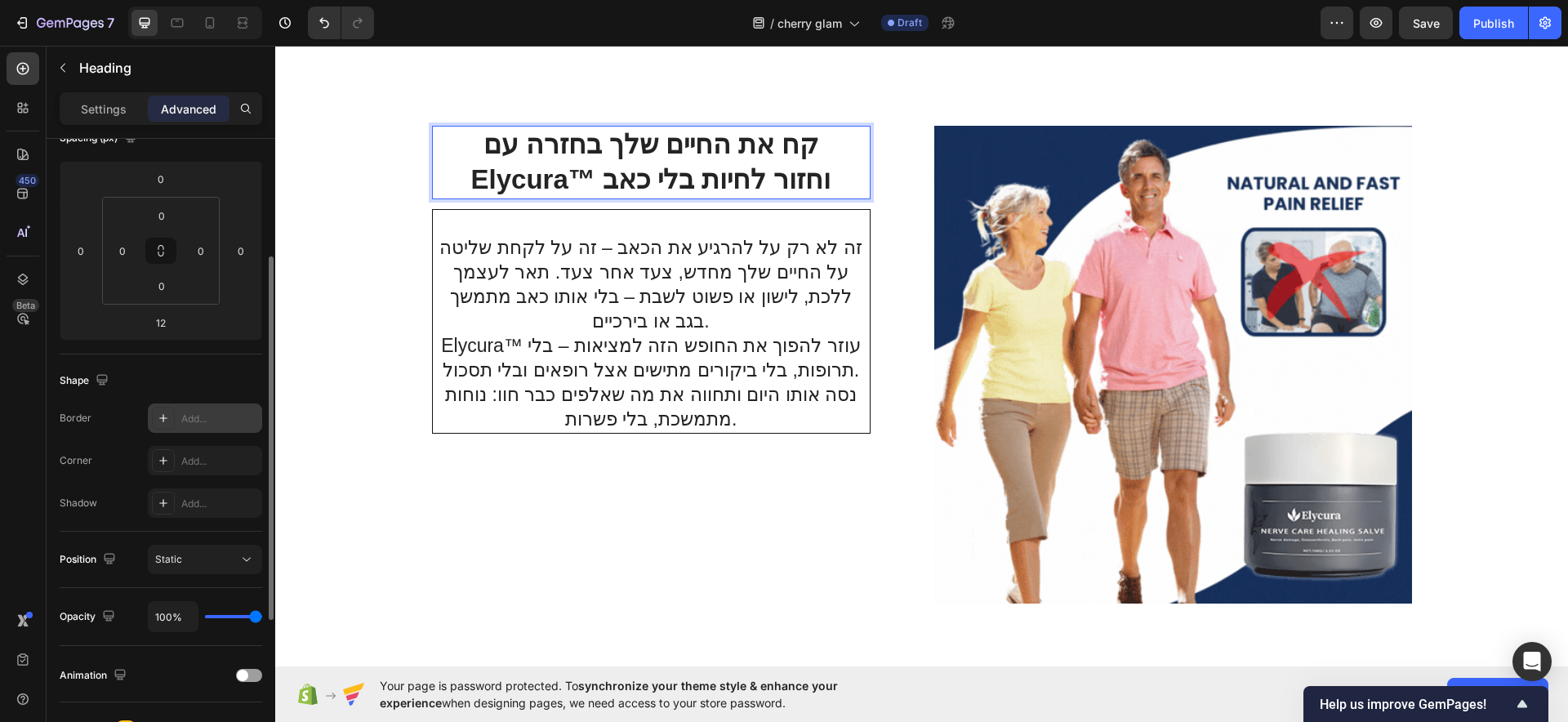
scroll to position [409, 0]
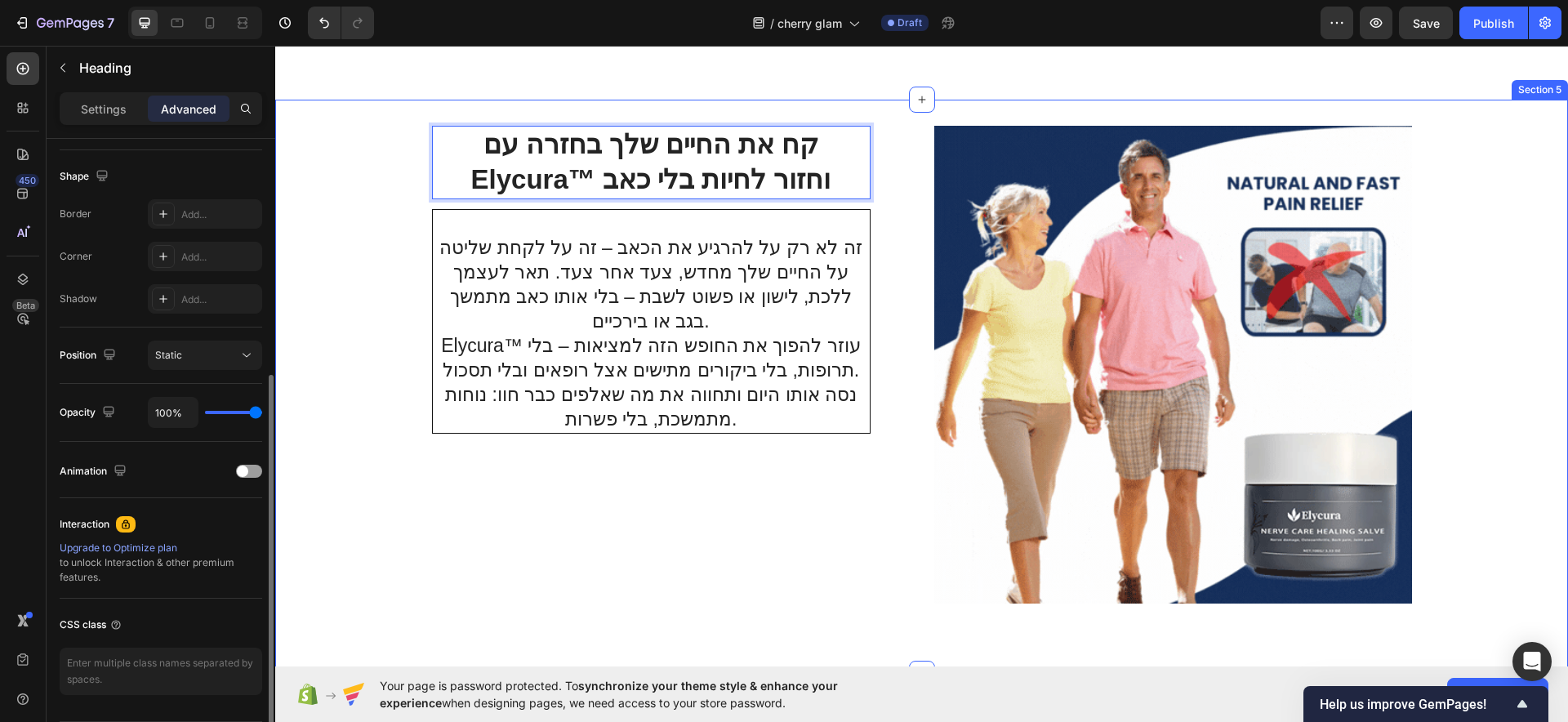
click at [525, 180] on strong "קח את החיים שלך בחזרה עם Elycura™ וחזור לחיות בלי כאב" at bounding box center [652, 162] width 360 height 66
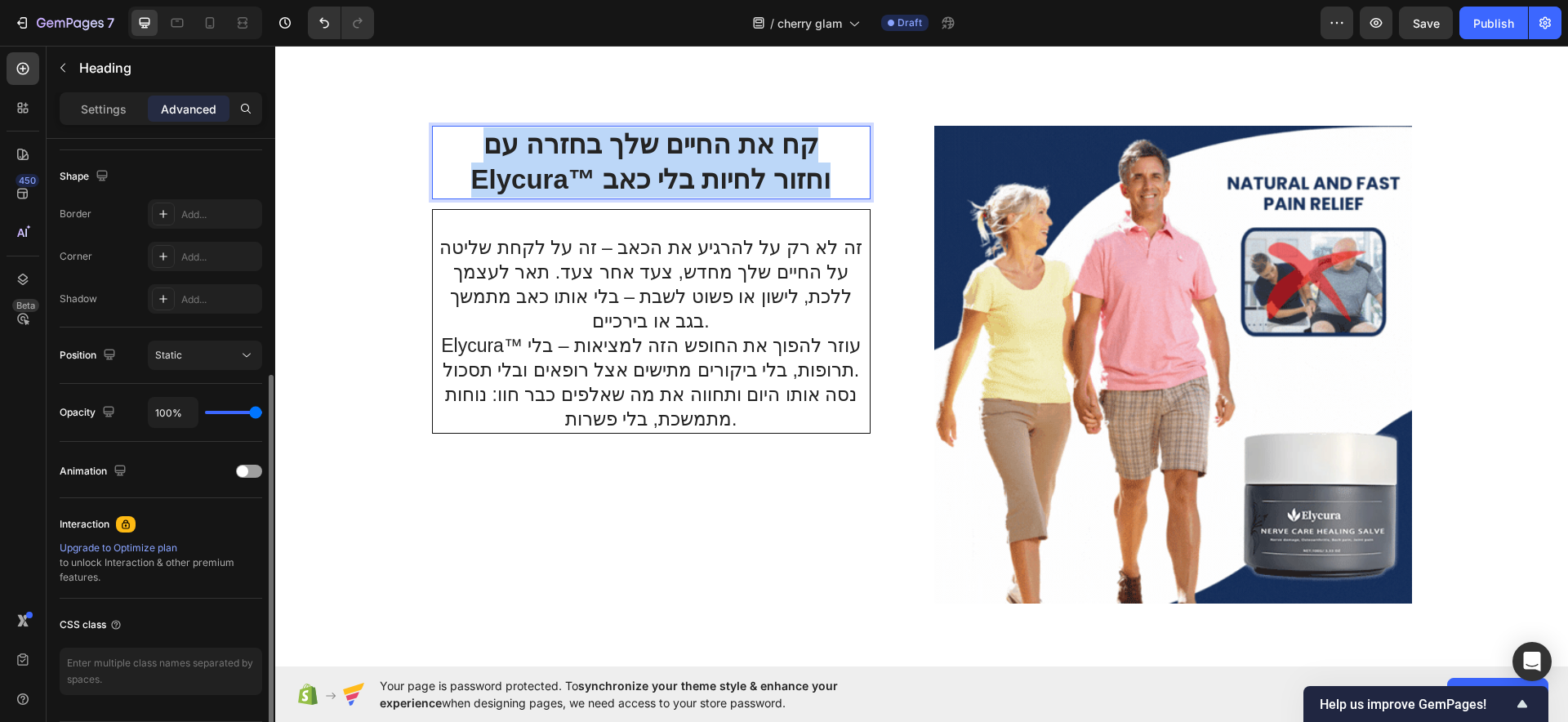
click at [525, 180] on strong "קח את החיים שלך בחזרה עם Elycura™ וחזור לחיות בלי כאב" at bounding box center [652, 162] width 360 height 66
click at [527, 180] on strong "קח את החיים שלך בחזרה עם Elycura™ וחזור לחיות בלי כאב" at bounding box center [652, 162] width 360 height 66
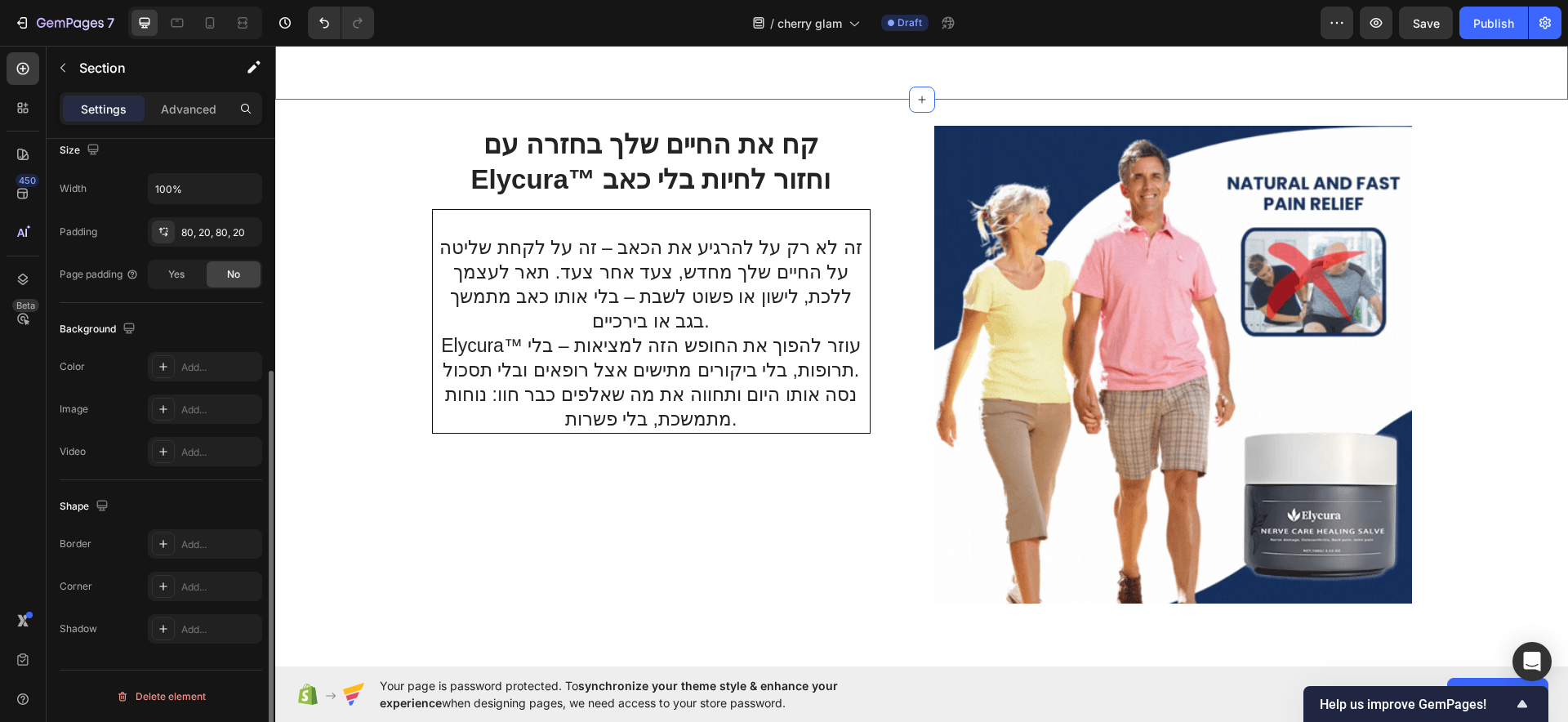
scroll to position [0, 0]
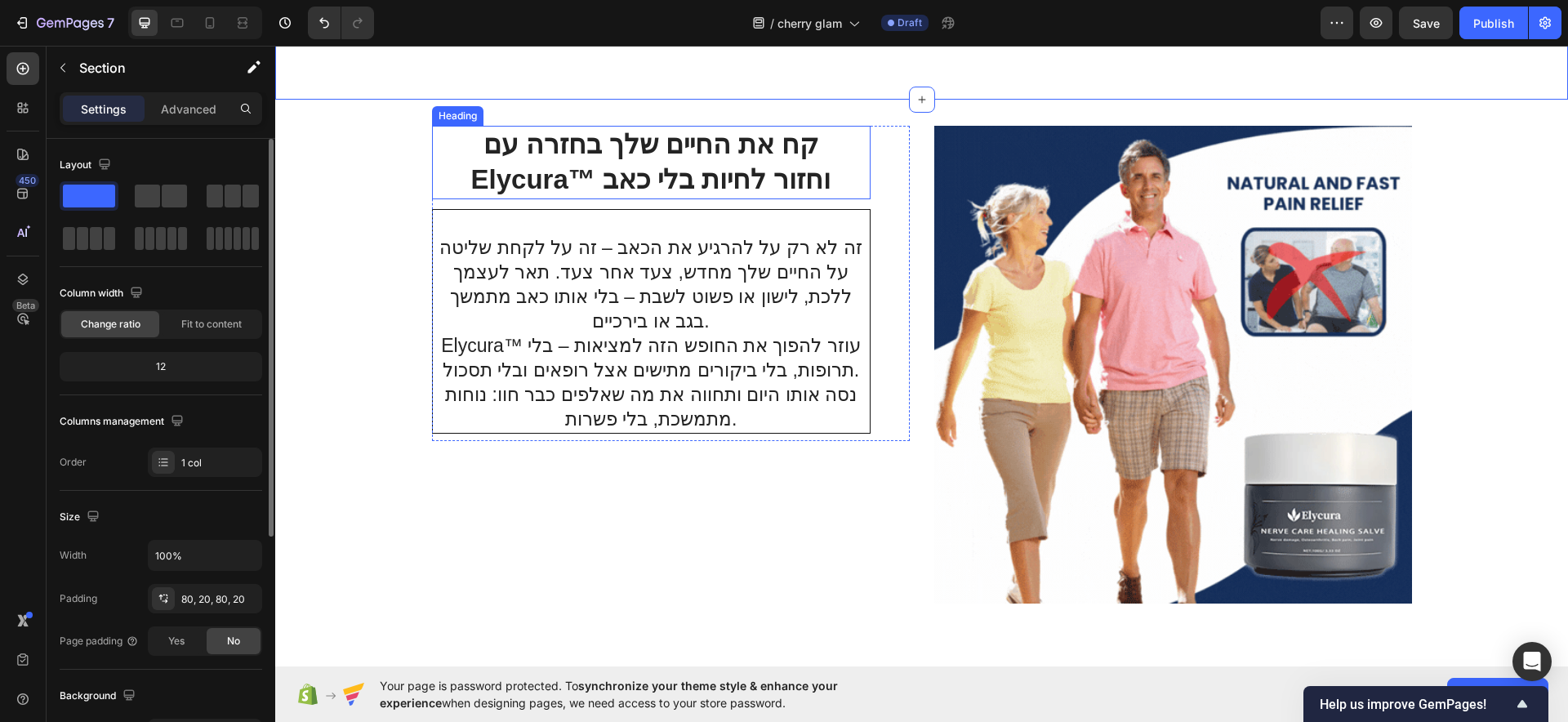
click at [458, 137] on p "⁠⁠⁠⁠⁠⁠⁠ קח את החיים שלך בחזרה עם Elycura™ וחזור לחיות בלי כאב" at bounding box center [651, 162] width 435 height 70
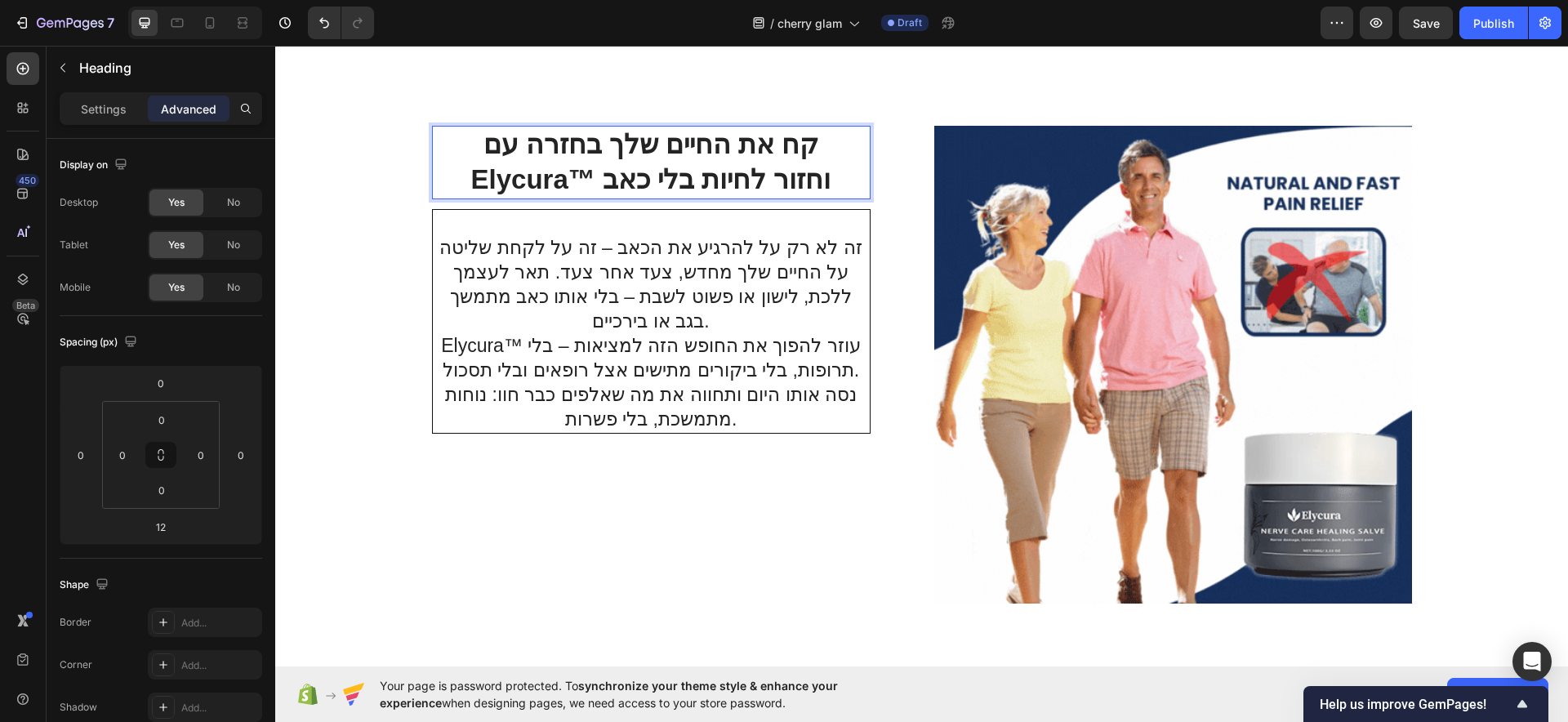
click at [476, 141] on p "קח את החיים שלך בחזרה עם Elycura™ וחזור לחיות בלי כאב" at bounding box center [651, 162] width 435 height 70
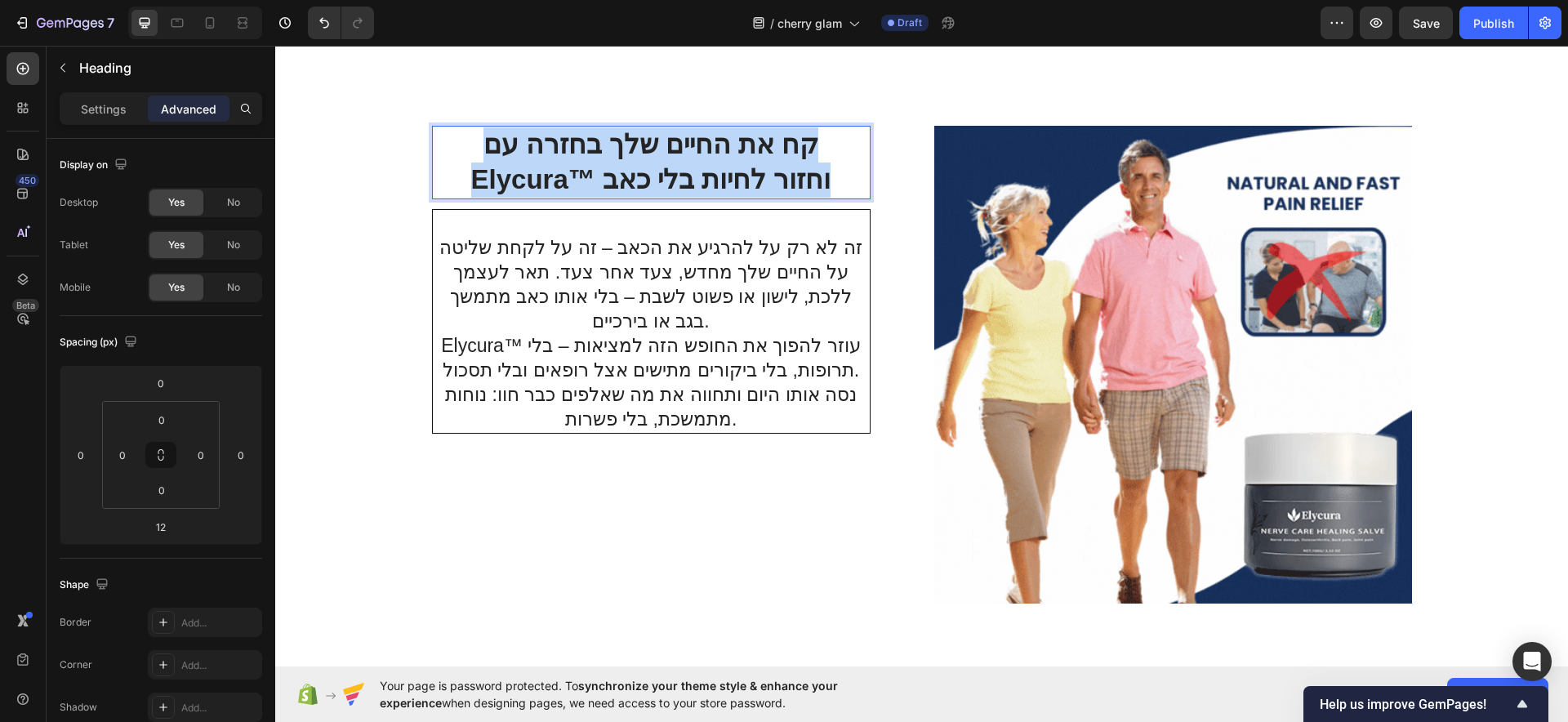
click at [479, 141] on p "קח את החיים שלך בחזרה עם Elycura™ וחזור לחיות בלי כאב" at bounding box center [651, 162] width 435 height 70
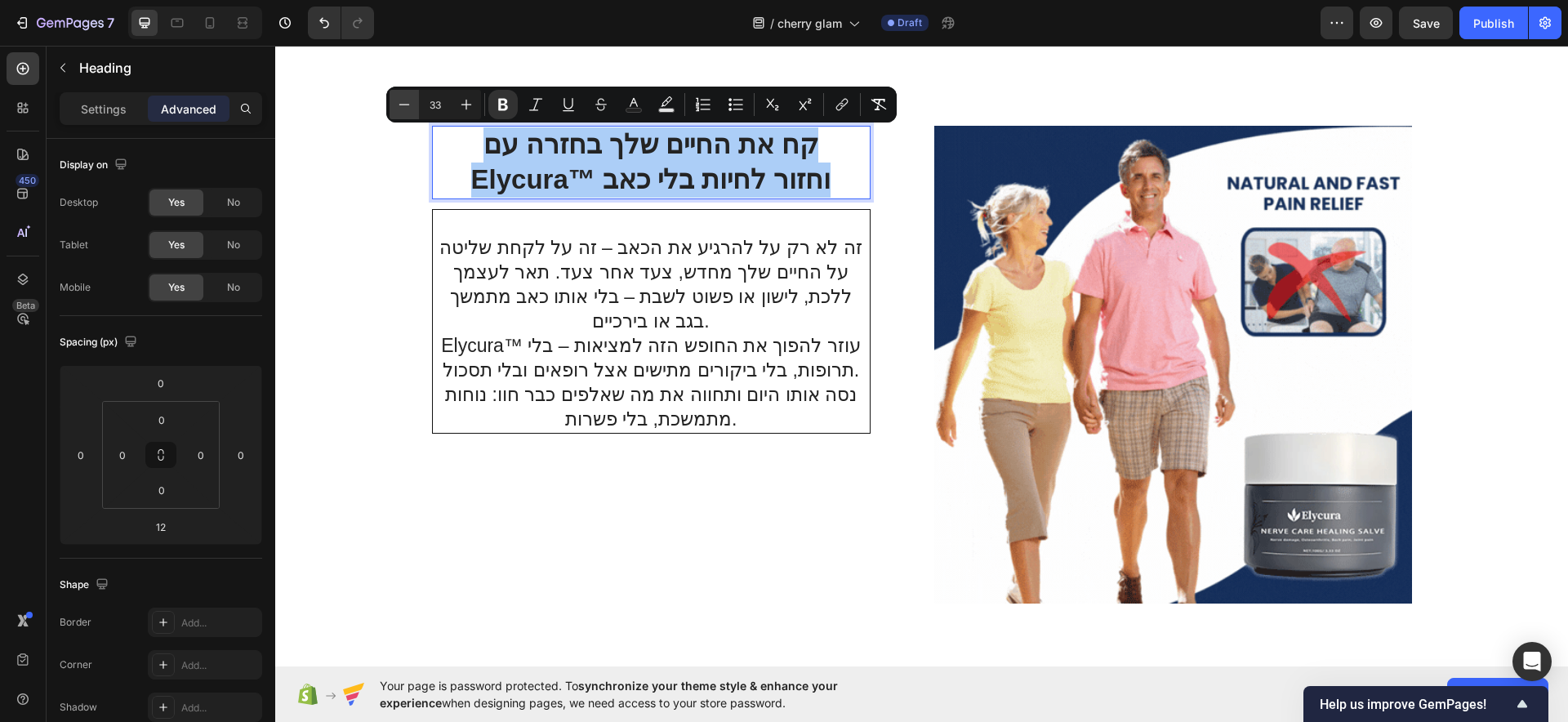
click at [398, 97] on icon "Editor contextual toolbar" at bounding box center [403, 104] width 16 height 16
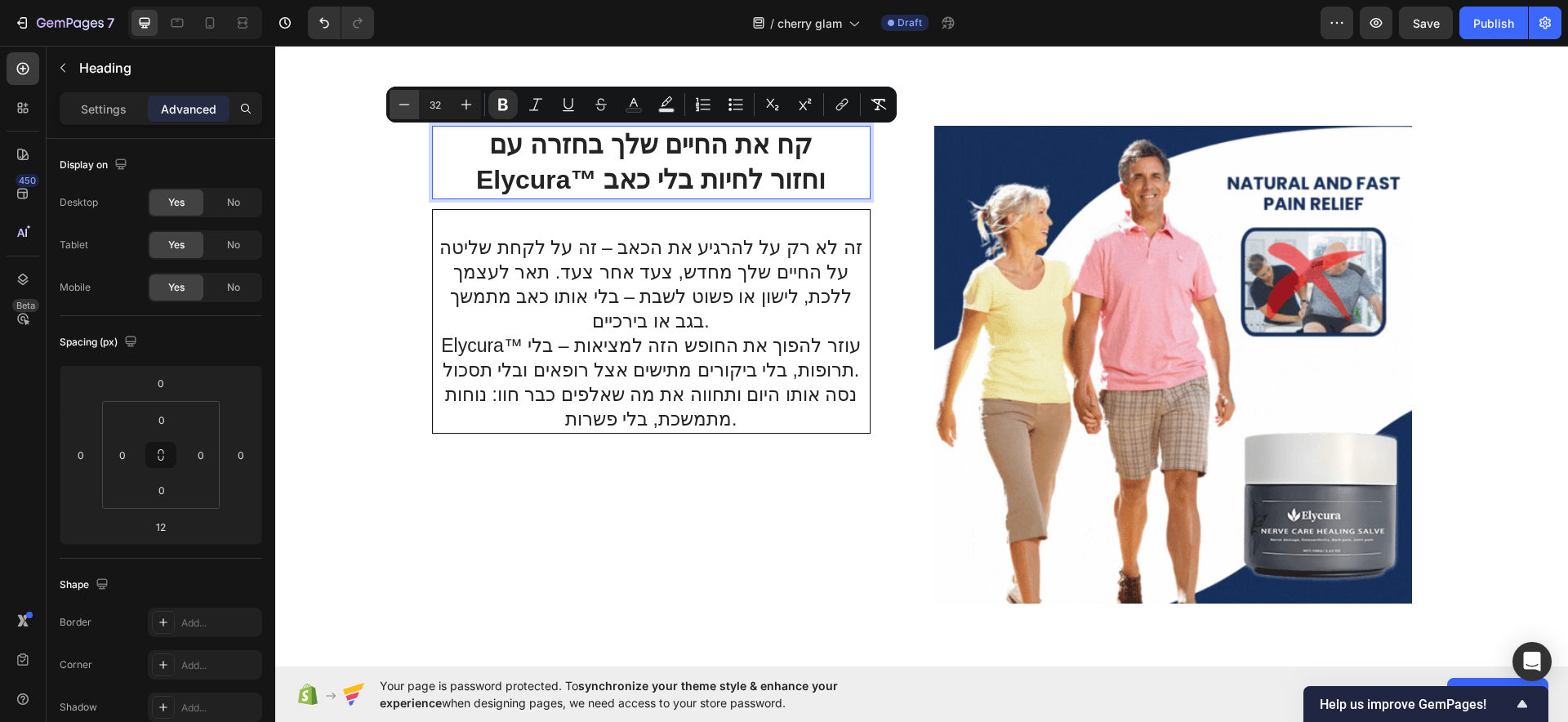
click at [398, 97] on icon "Editor contextual toolbar" at bounding box center [403, 104] width 16 height 16
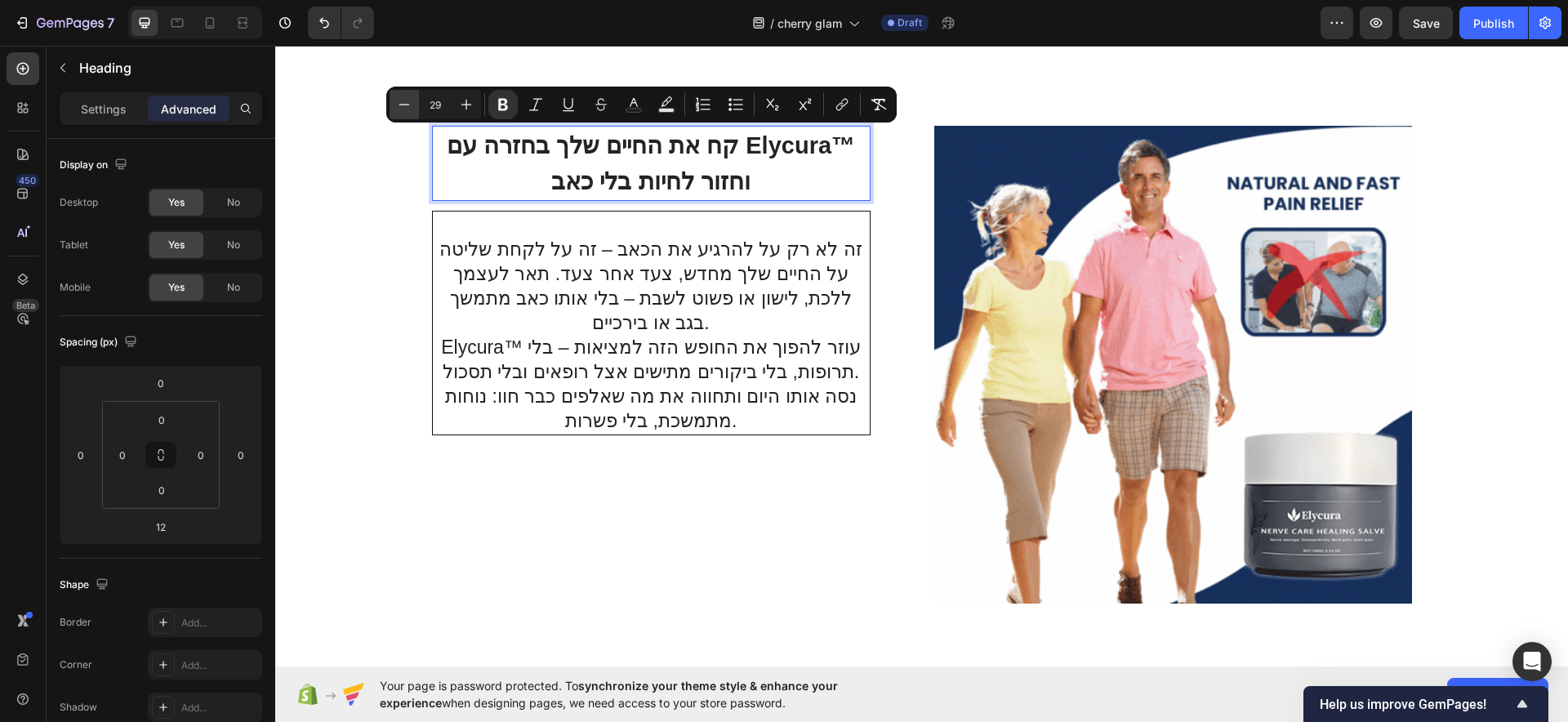
click at [398, 97] on icon "Editor contextual toolbar" at bounding box center [403, 104] width 16 height 16
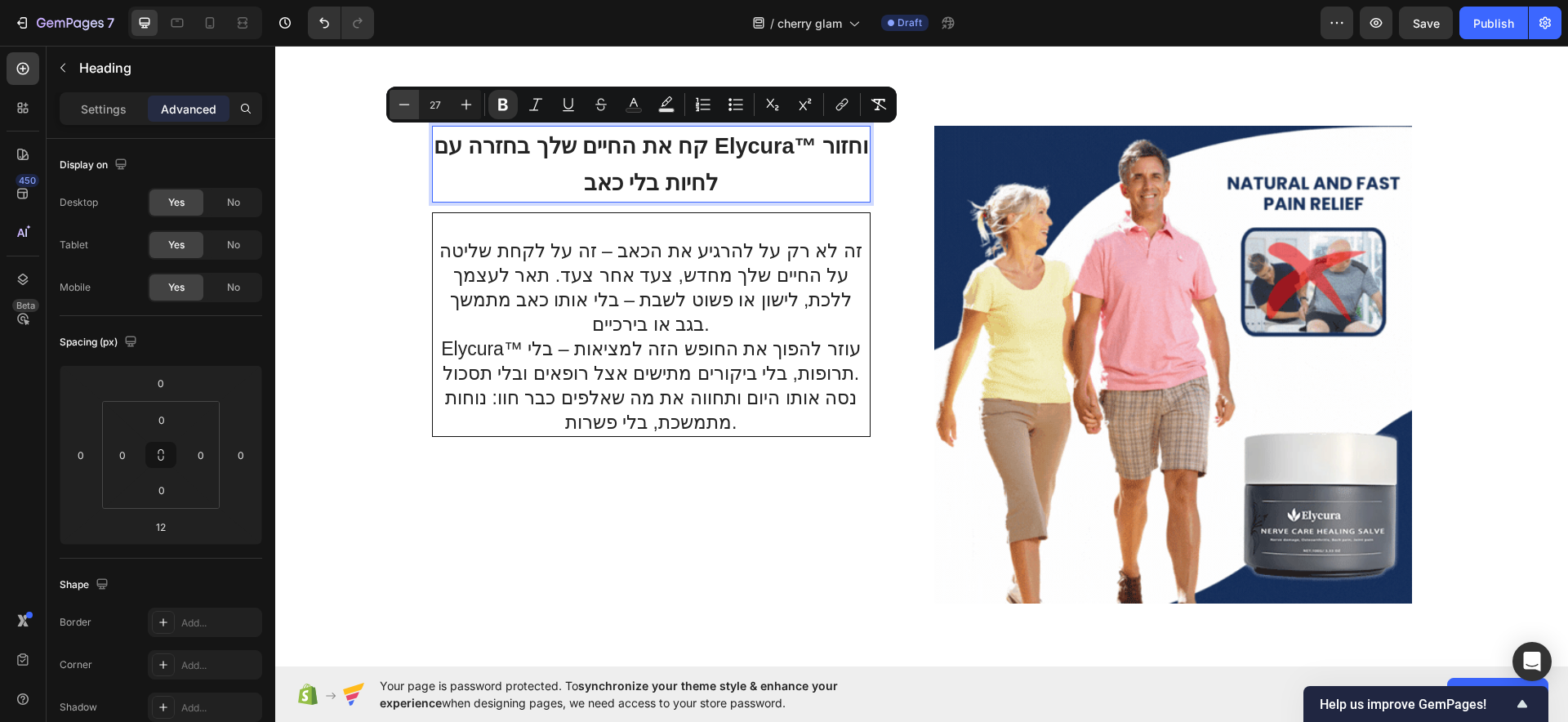
click at [398, 97] on icon "Editor contextual toolbar" at bounding box center [403, 104] width 16 height 16
type input "26"
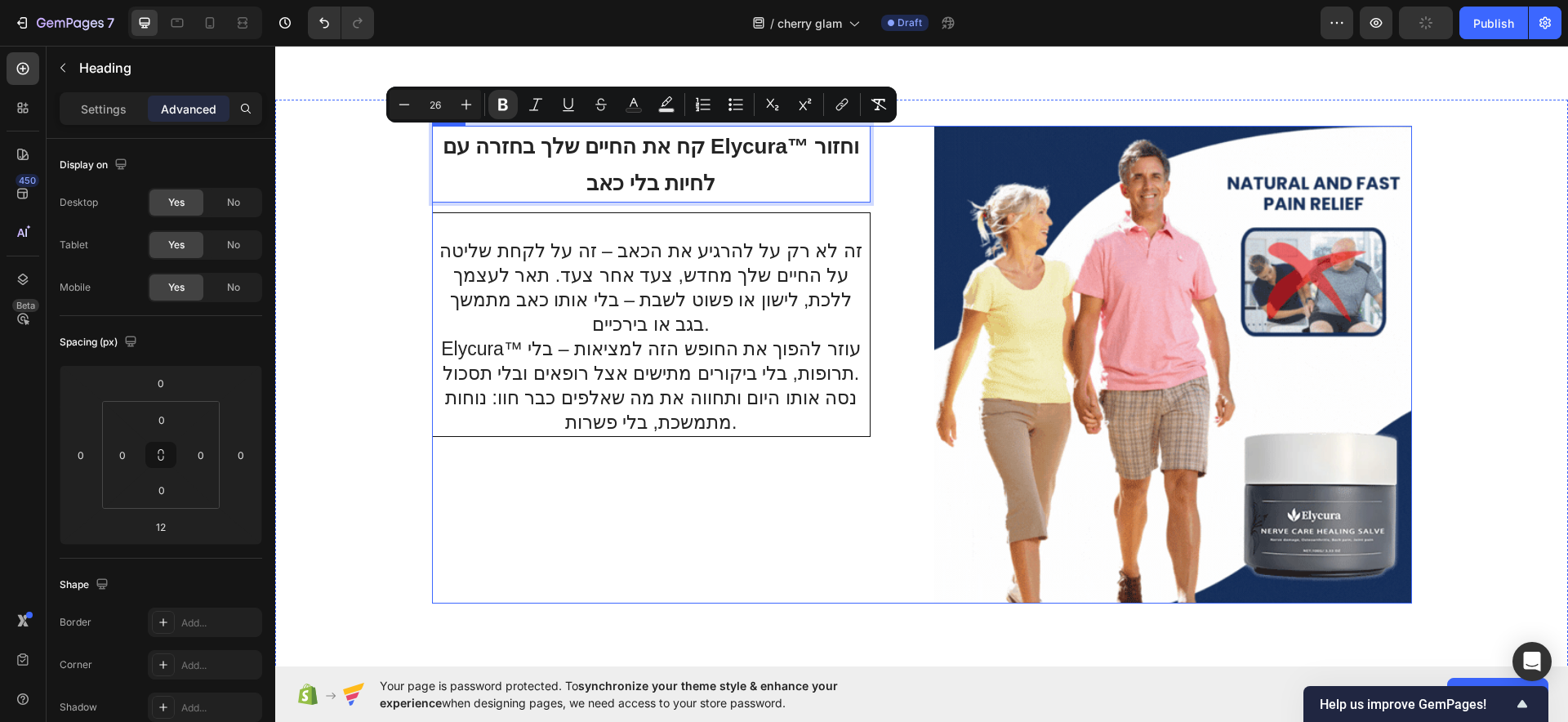
click at [627, 528] on div "קח את החיים שלך בחזרה עם Elycura™ וחזור לחיות בלי כאב Heading 12 זה לא רק על לה…" at bounding box center [671, 365] width 478 height 478
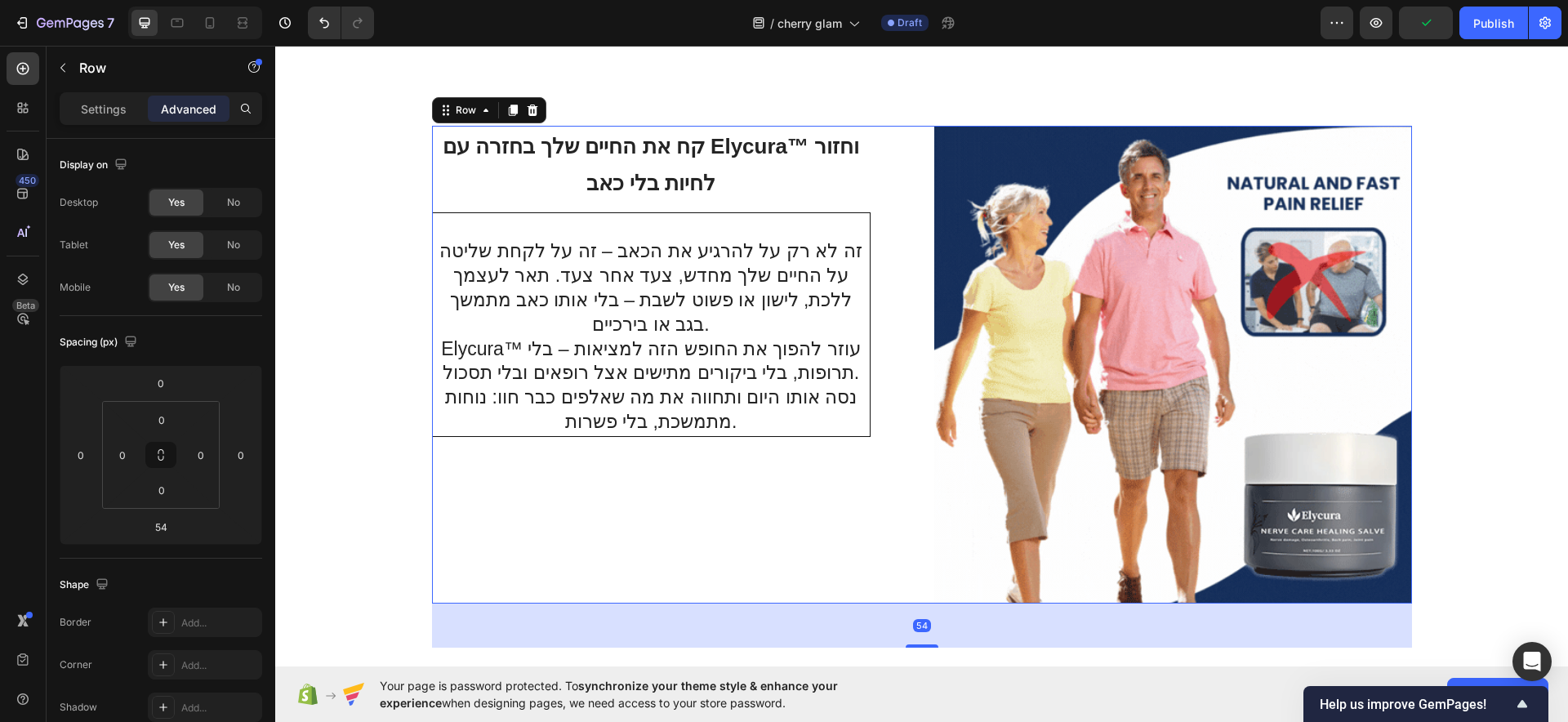
scroll to position [5286, 0]
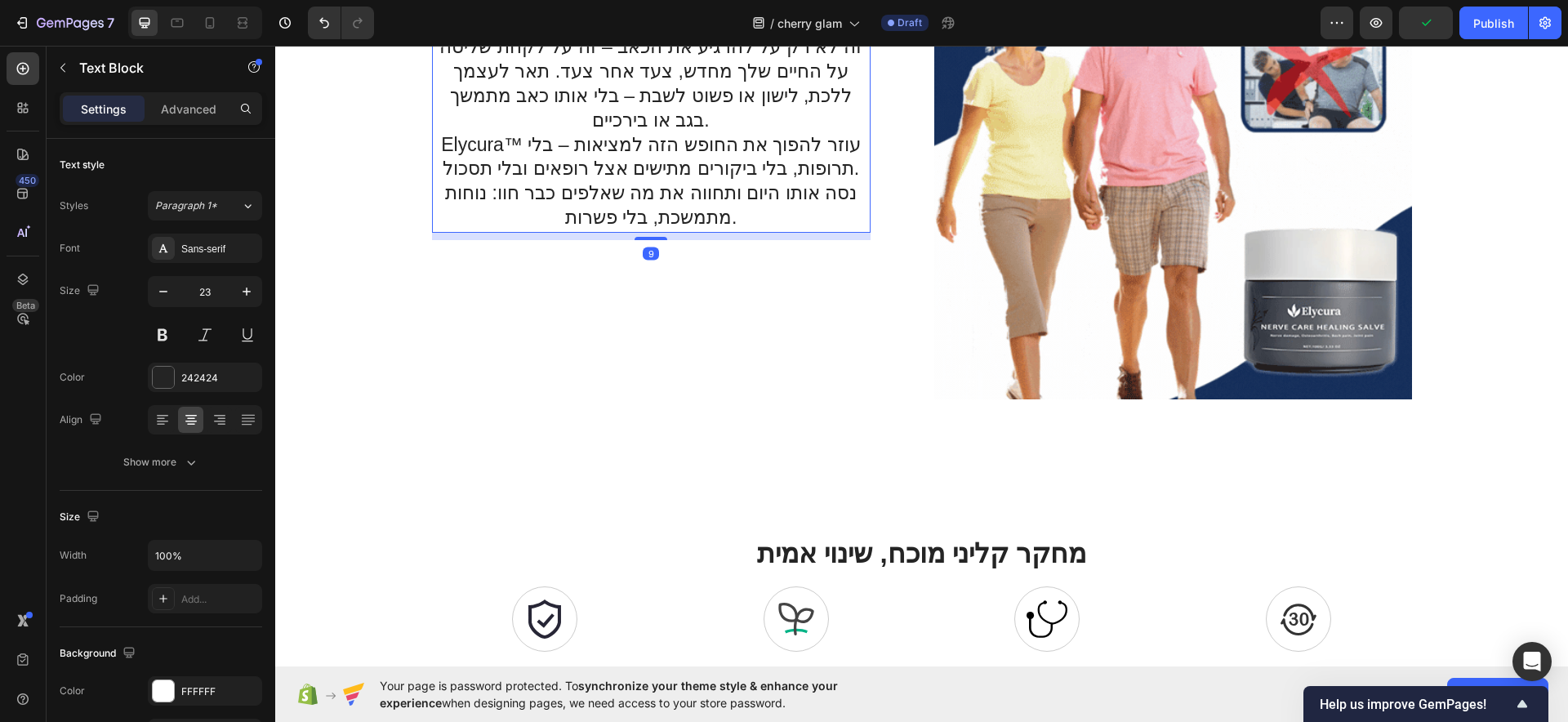
click at [722, 177] on p "Elycura™ עוזר להפוך את החופש הזה למציאות – בלי תרופות, בלי ביקורים מתישים אצל ר…" at bounding box center [651, 182] width 434 height 98
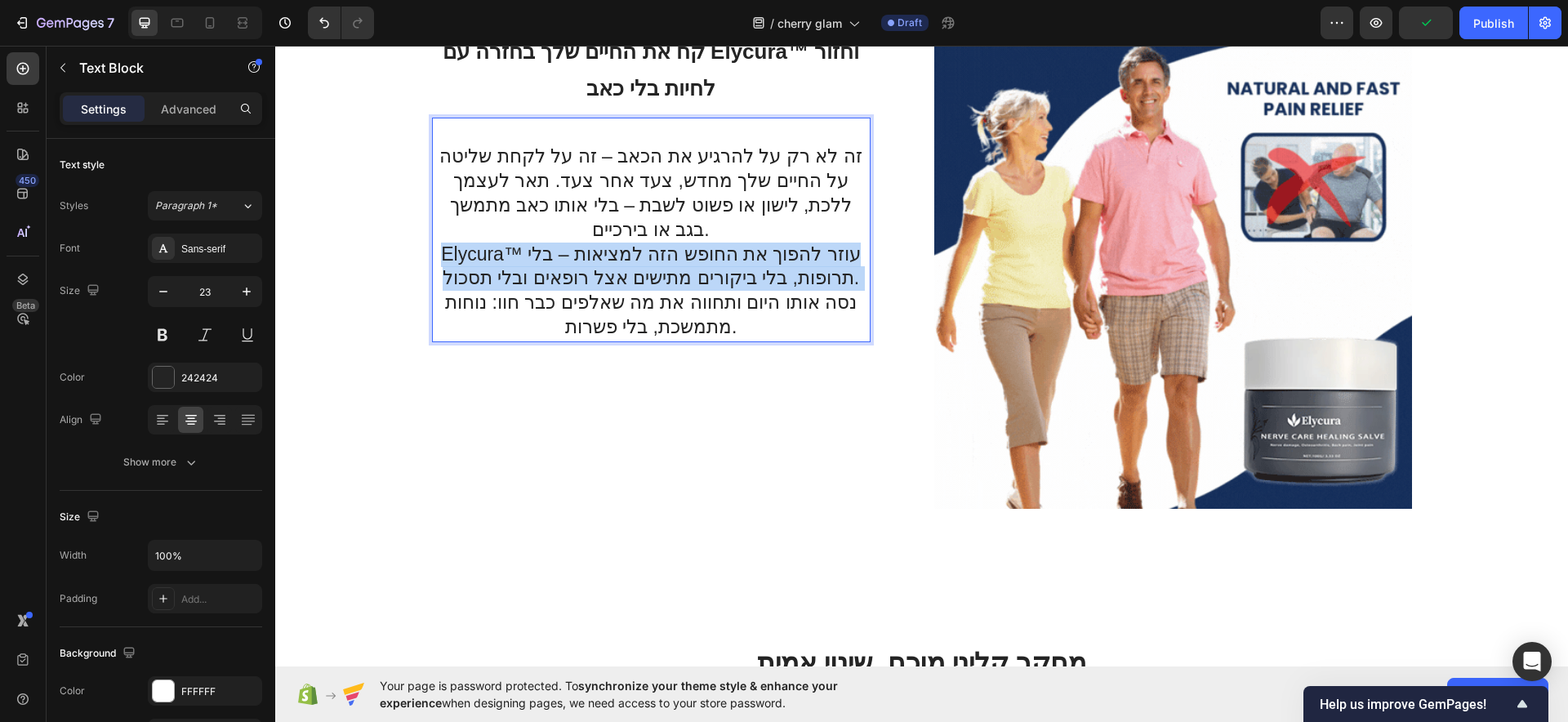
click at [722, 177] on div "⁠⁠⁠⁠⁠⁠⁠ קח את החיים שלך בחזרה עם Elycura™ וחזור לחיות בלי כאב Heading זה לא רק …" at bounding box center [651, 190] width 439 height 318
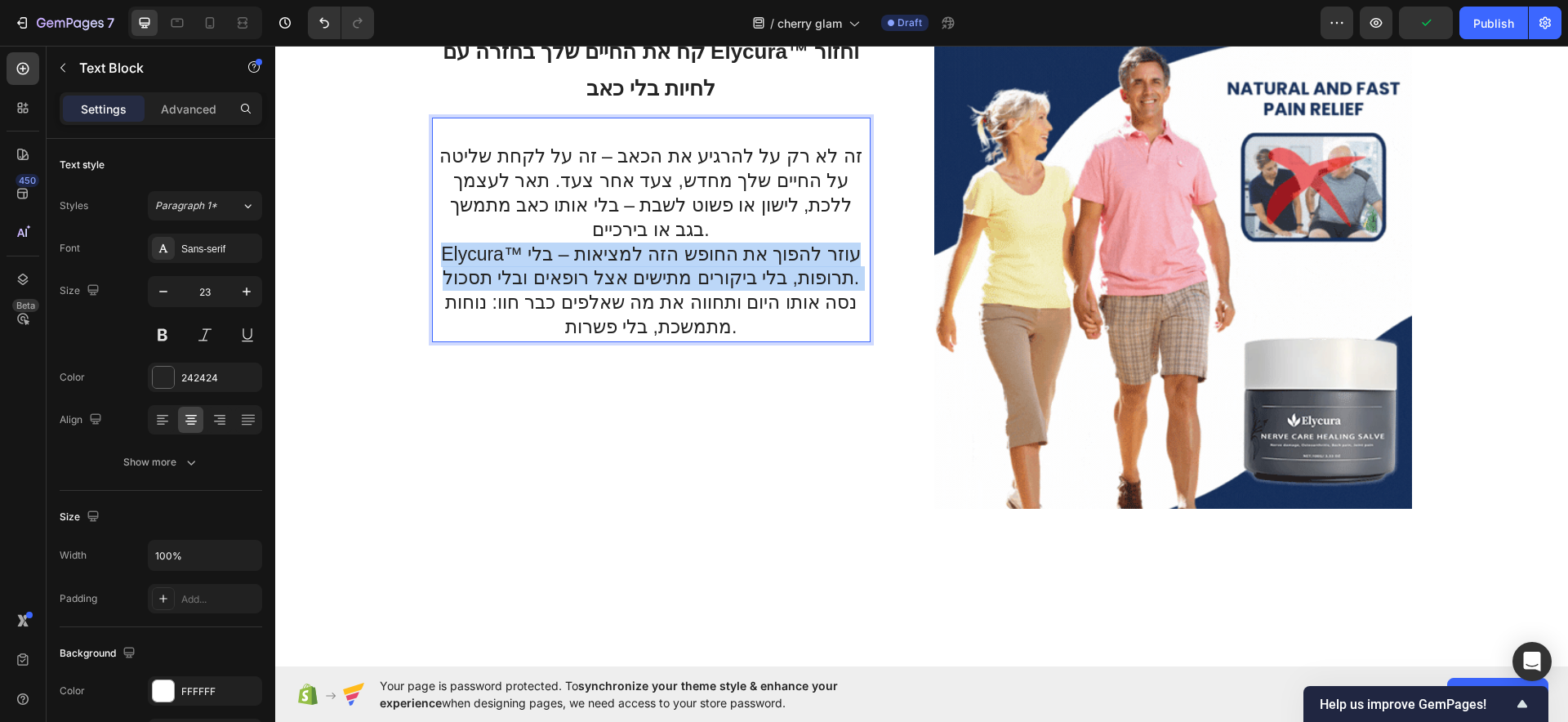
scroll to position [4953, 0]
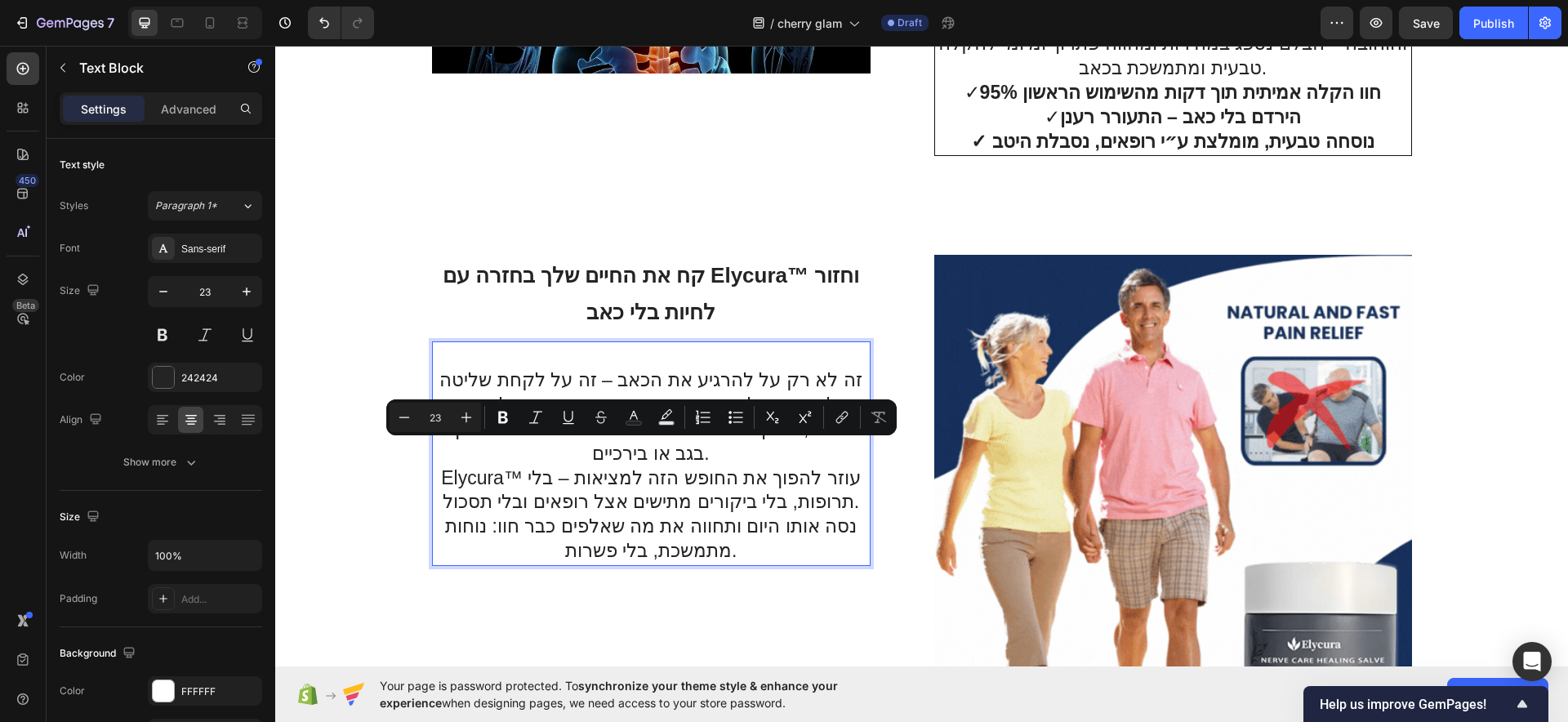
click at [599, 492] on p "Elycura™ עוזר להפוך את החופש הזה למציאות – בלי תרופות, בלי ביקורים מתישים אצל ר…" at bounding box center [651, 516] width 434 height 98
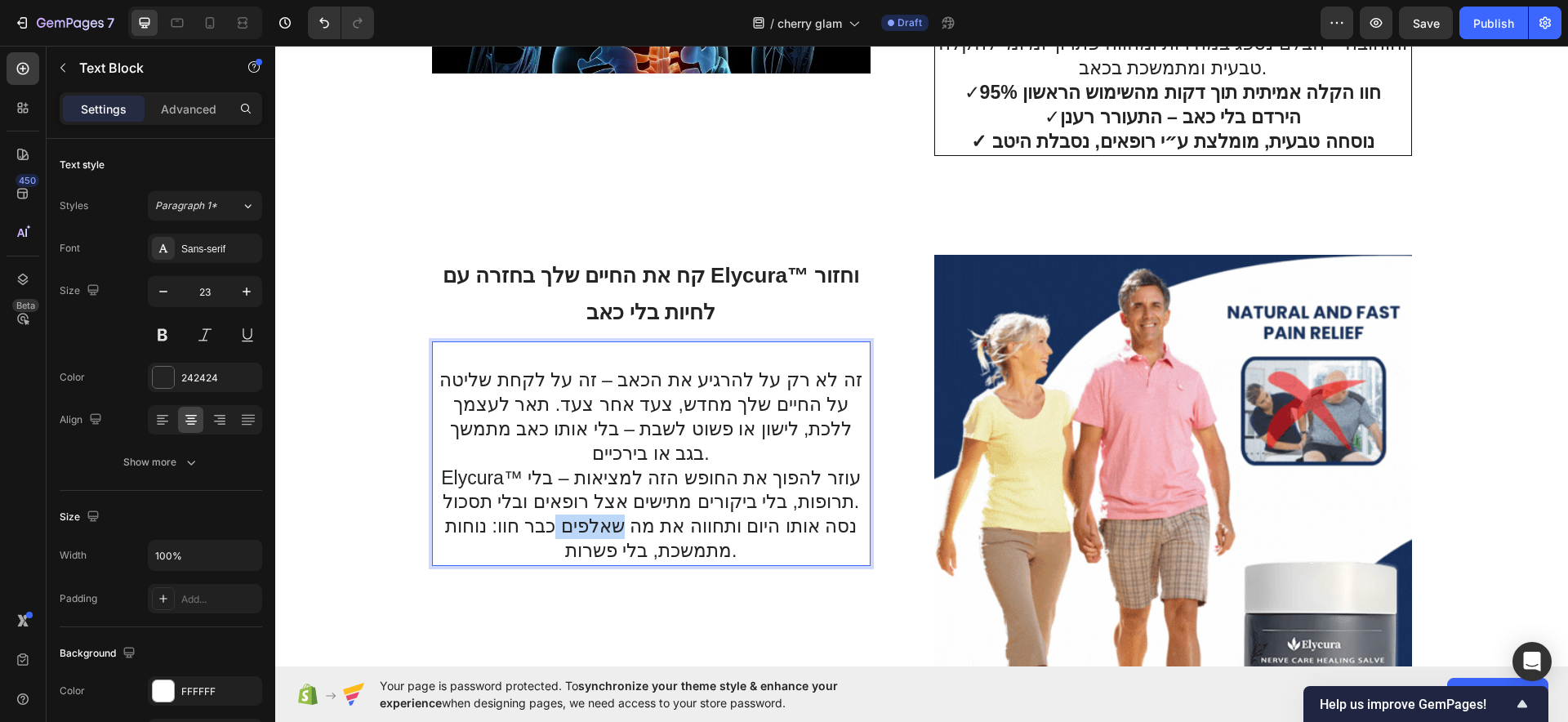
click at [599, 490] on p "Elycura™ עוזר להפוך את החופש הזה למציאות – בלי תרופות, בלי ביקורים מתישים אצל ר…" at bounding box center [651, 516] width 434 height 98
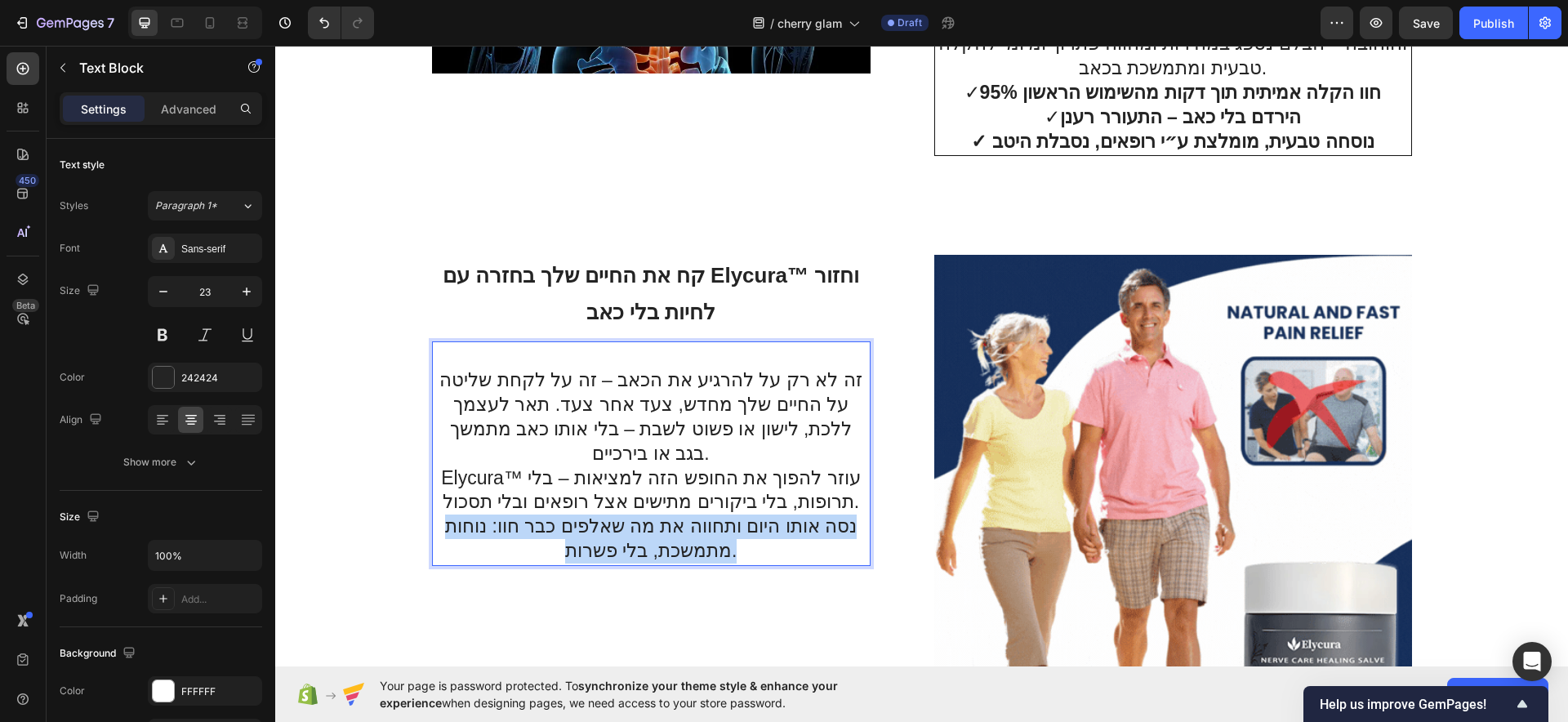
click at [599, 490] on p "Elycura™ עוזר להפוך את החופש הזה למציאות – בלי תרופות, בלי ביקורים מתישים אצל ר…" at bounding box center [651, 516] width 434 height 98
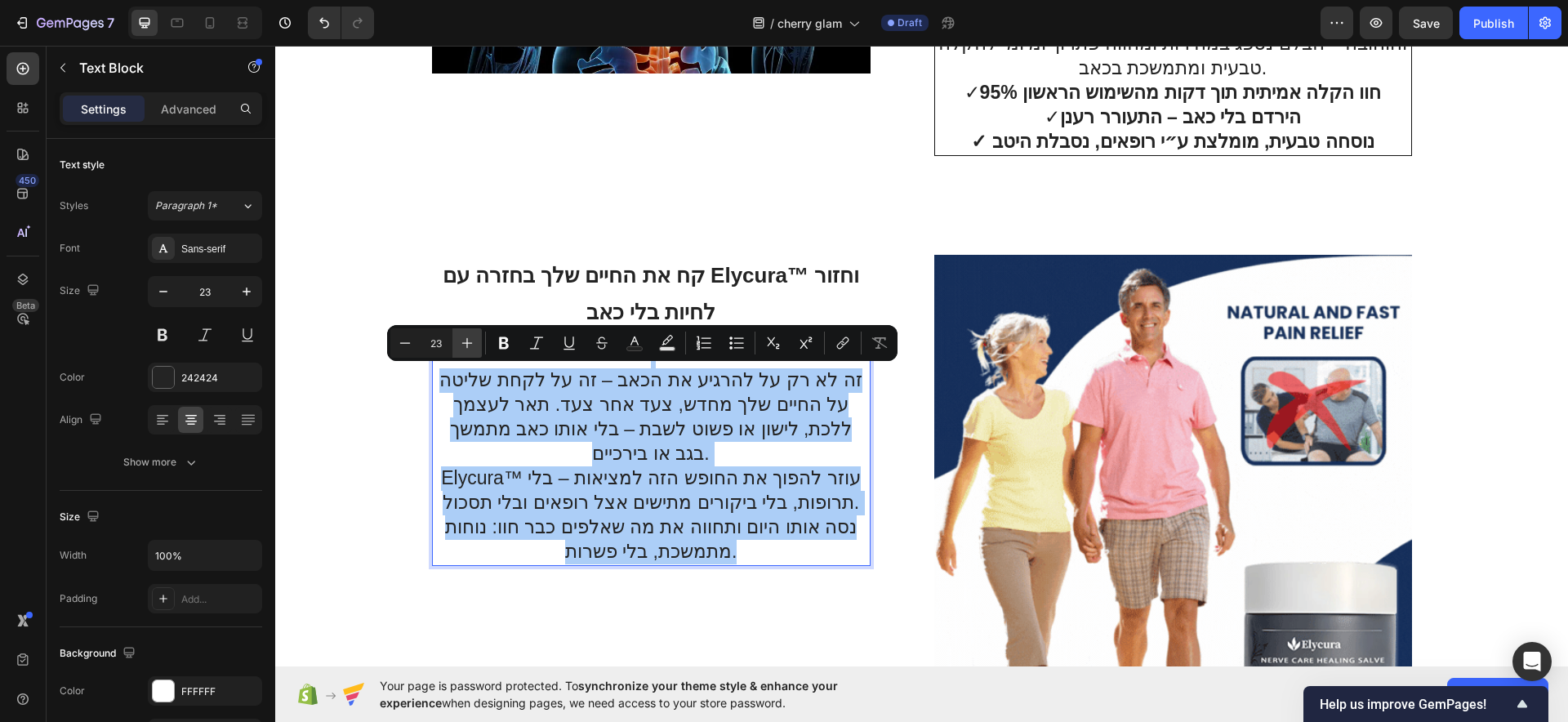
click at [469, 345] on icon "Editor contextual toolbar" at bounding box center [466, 342] width 16 height 16
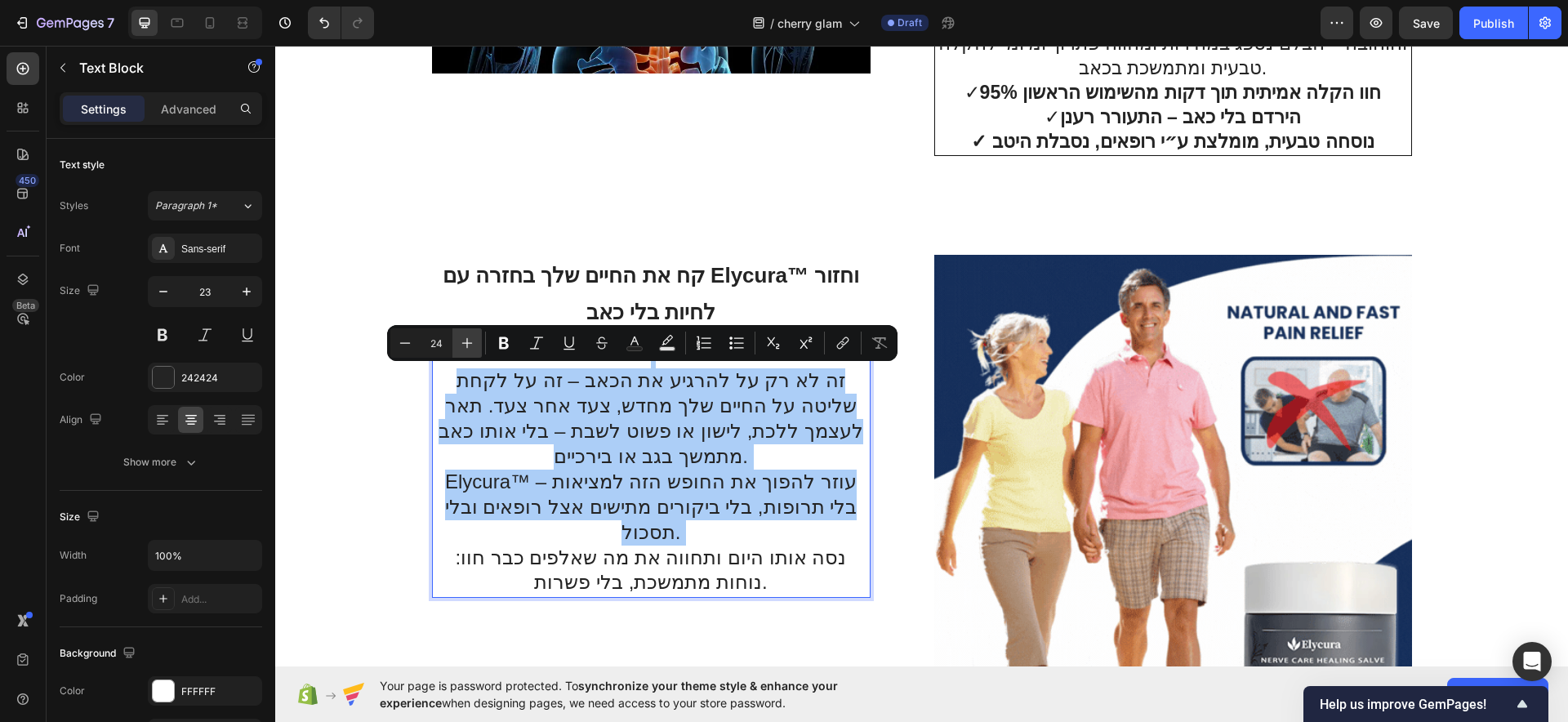
click at [469, 345] on icon "Editor contextual toolbar" at bounding box center [466, 342] width 16 height 16
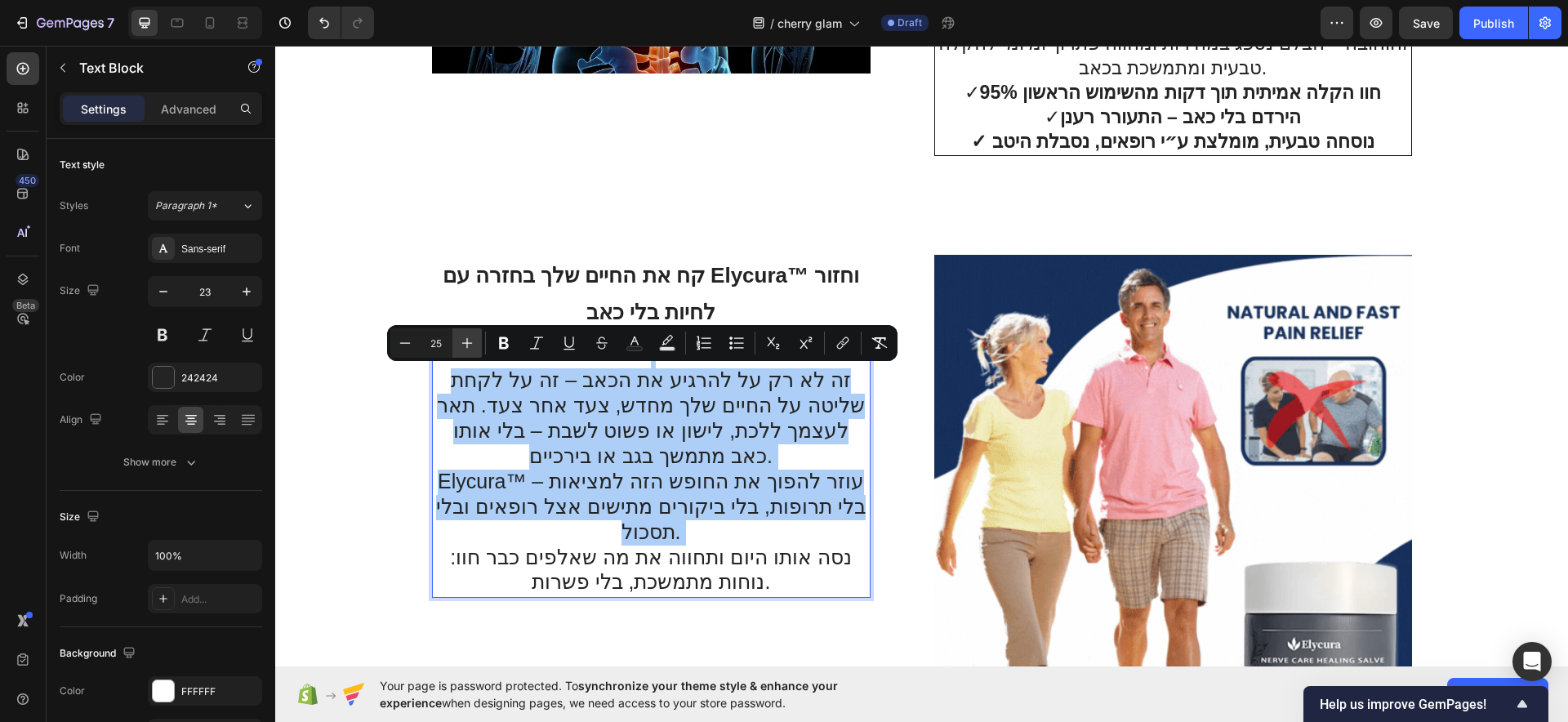
click at [469, 345] on icon "Editor contextual toolbar" at bounding box center [466, 342] width 16 height 16
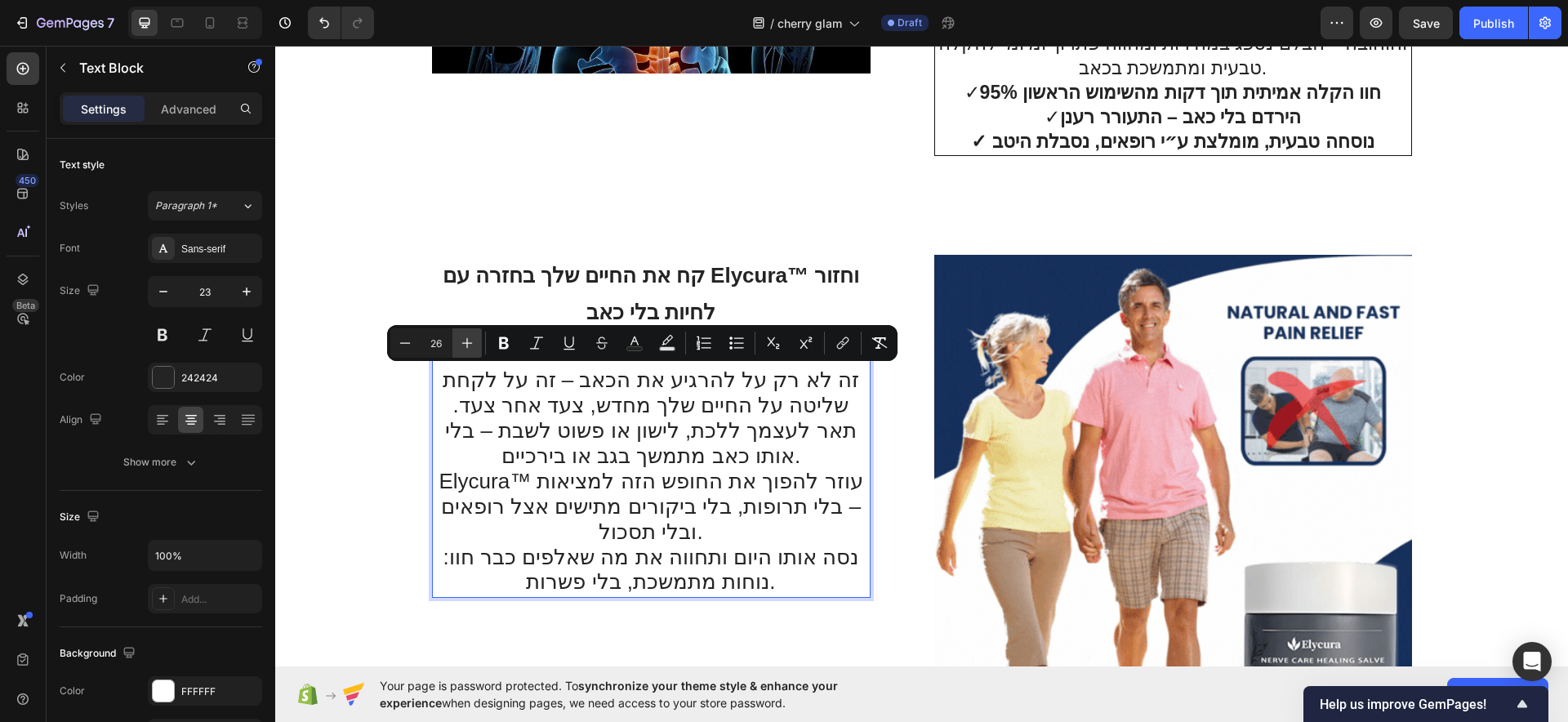
click at [469, 345] on icon "Editor contextual toolbar" at bounding box center [466, 342] width 16 height 16
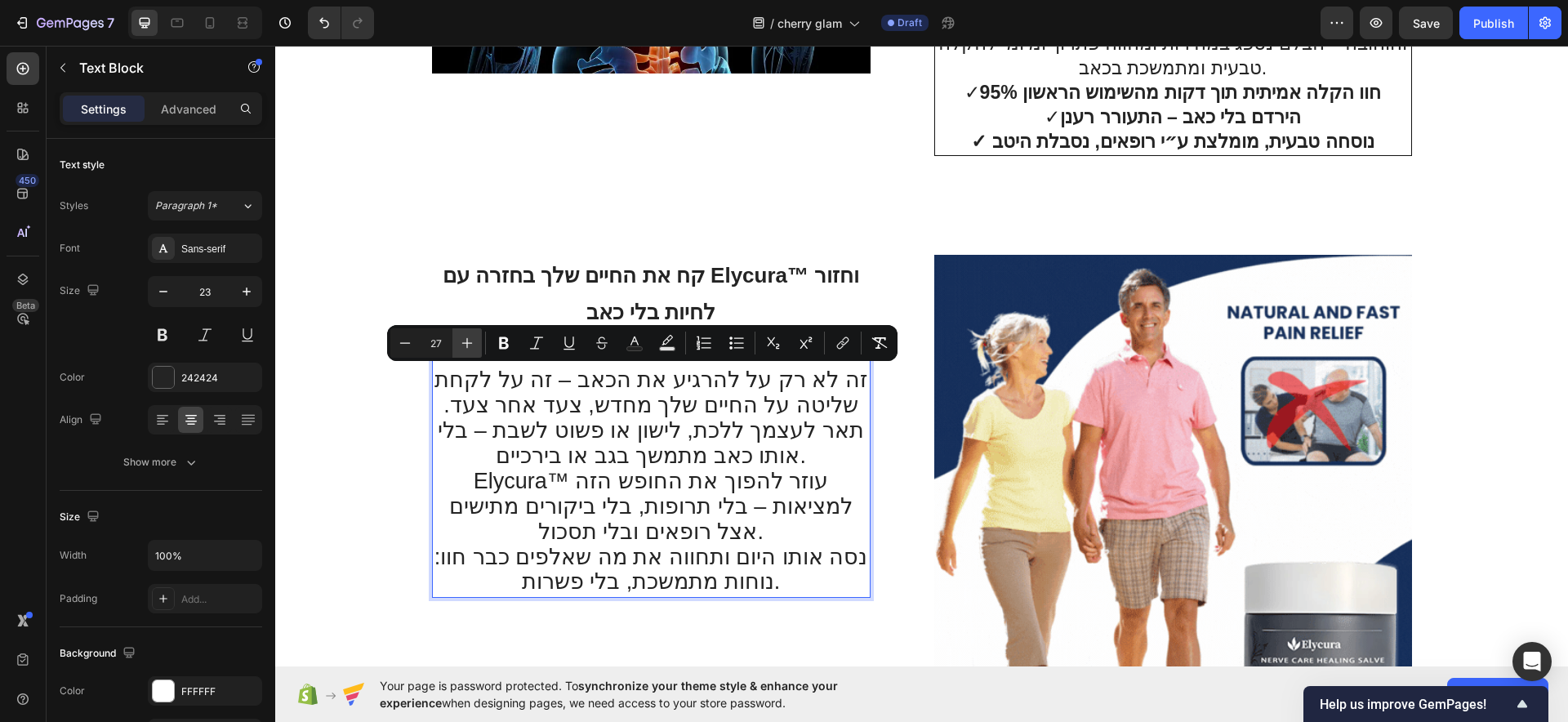
click at [469, 345] on icon "Editor contextual toolbar" at bounding box center [466, 342] width 16 height 16
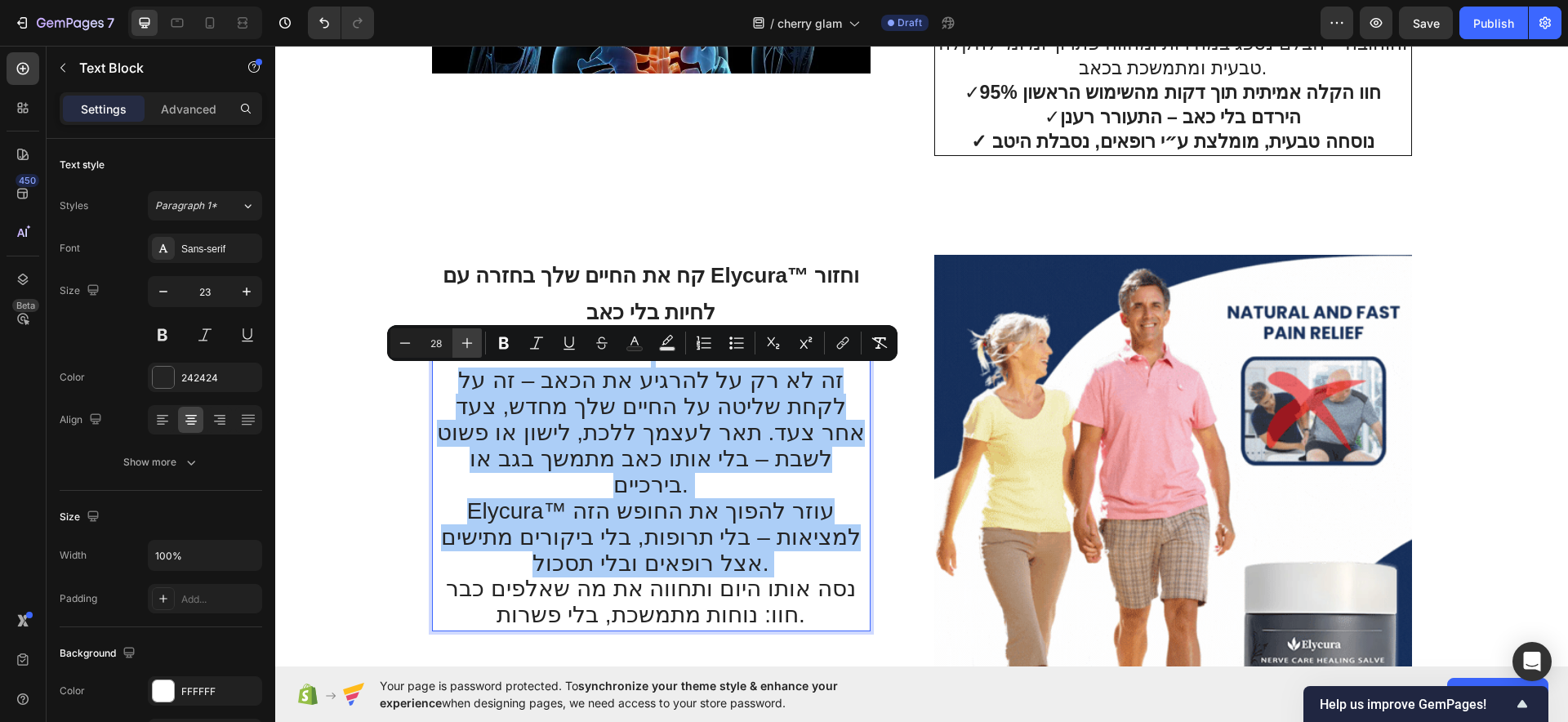
click at [469, 345] on icon "Editor contextual toolbar" at bounding box center [466, 342] width 16 height 16
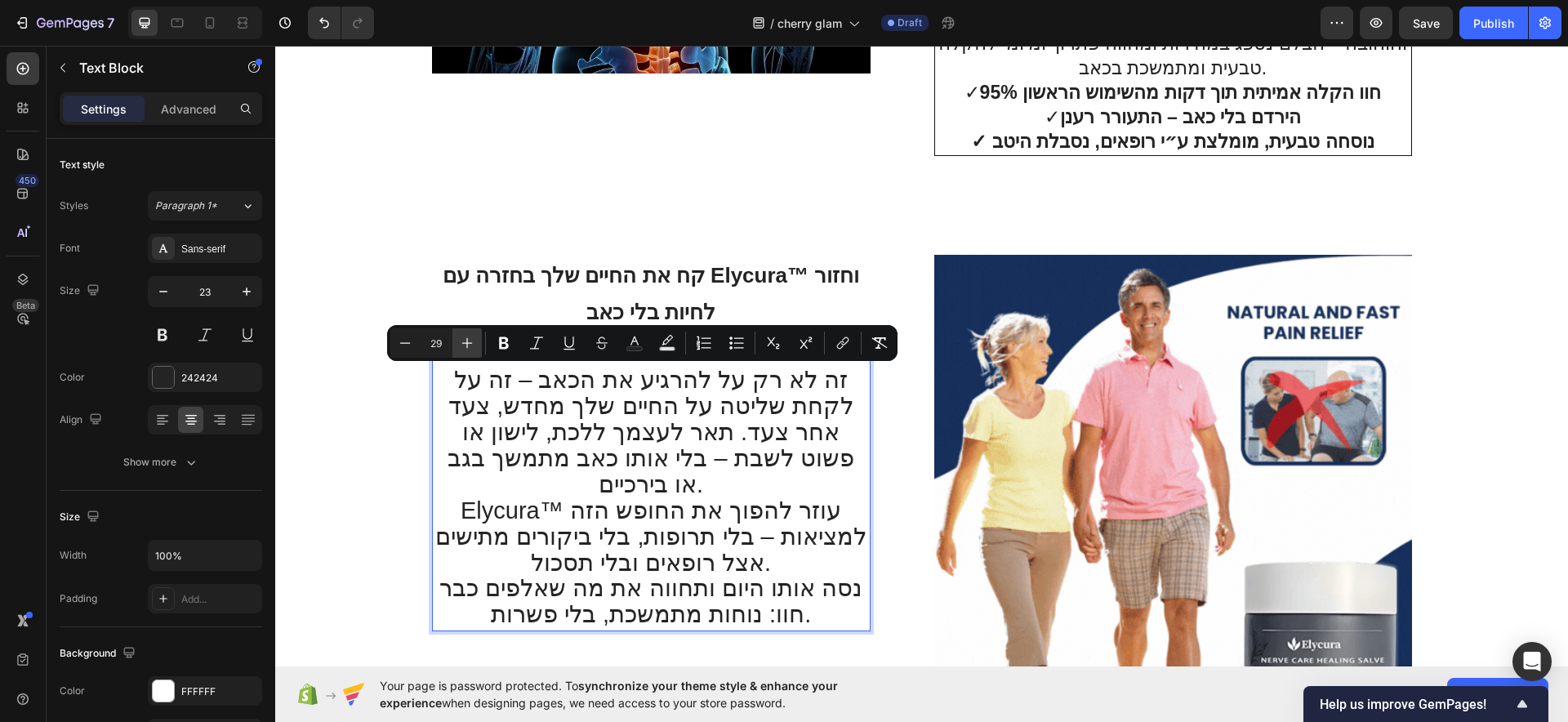
click at [469, 345] on icon "Editor contextual toolbar" at bounding box center [466, 342] width 16 height 16
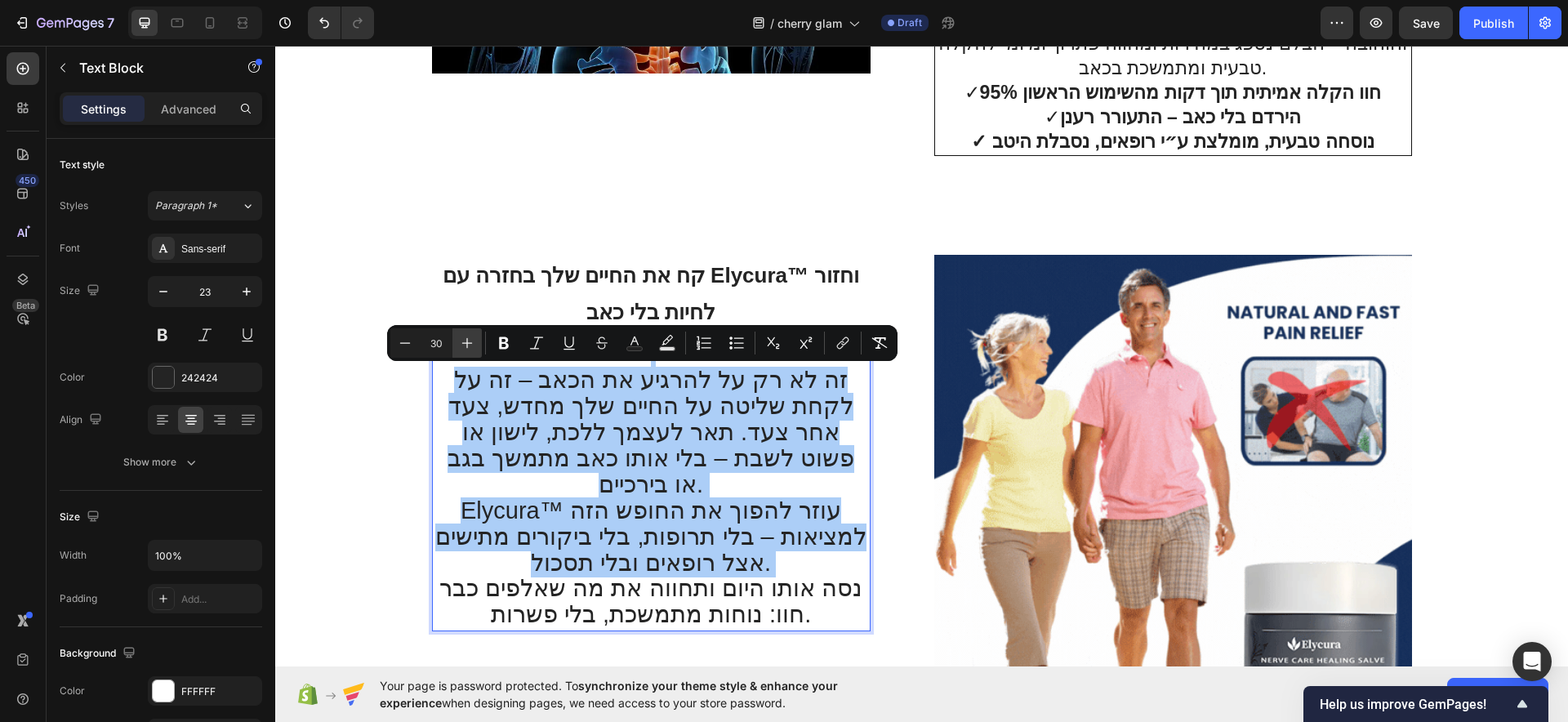
click at [469, 345] on icon "Editor contextual toolbar" at bounding box center [466, 342] width 16 height 16
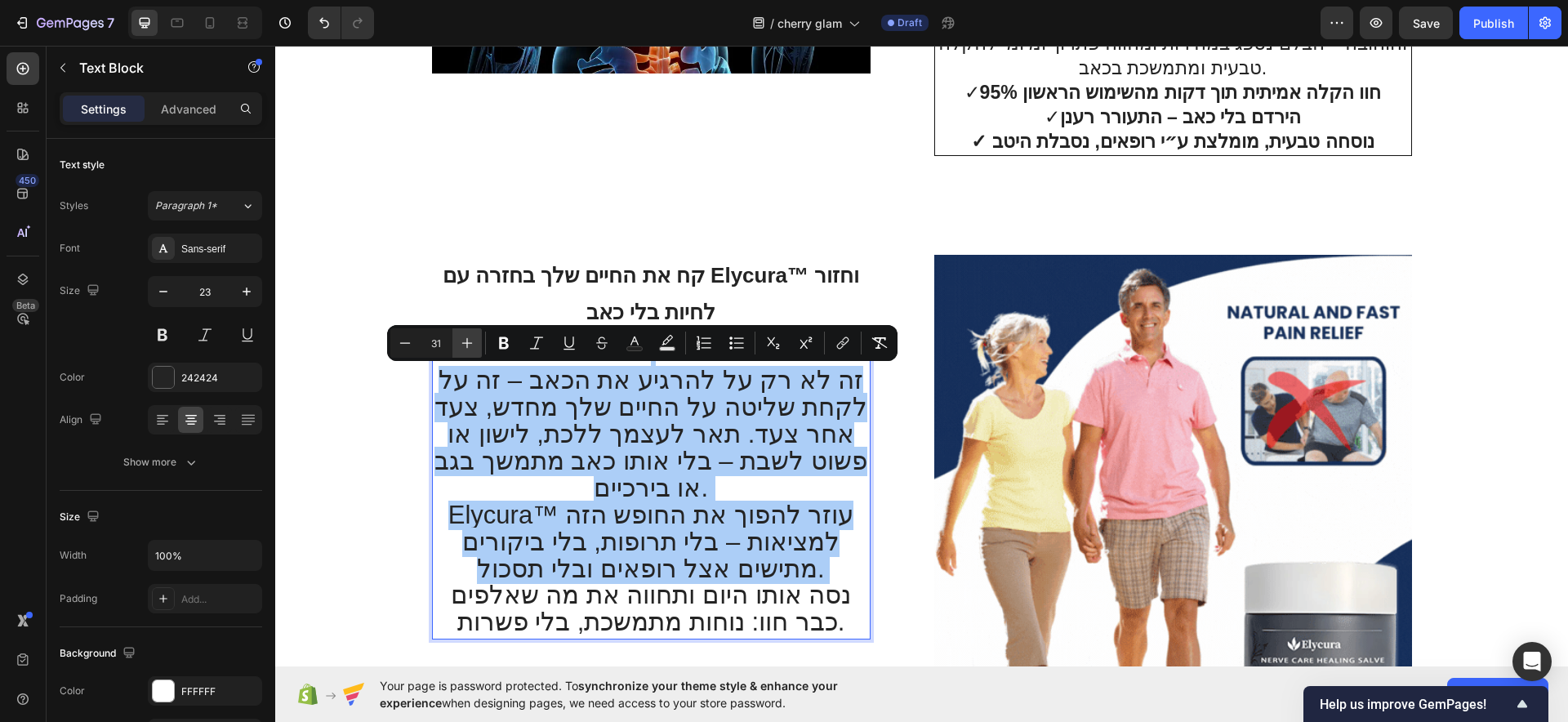
click at [469, 345] on icon "Editor contextual toolbar" at bounding box center [466, 342] width 16 height 16
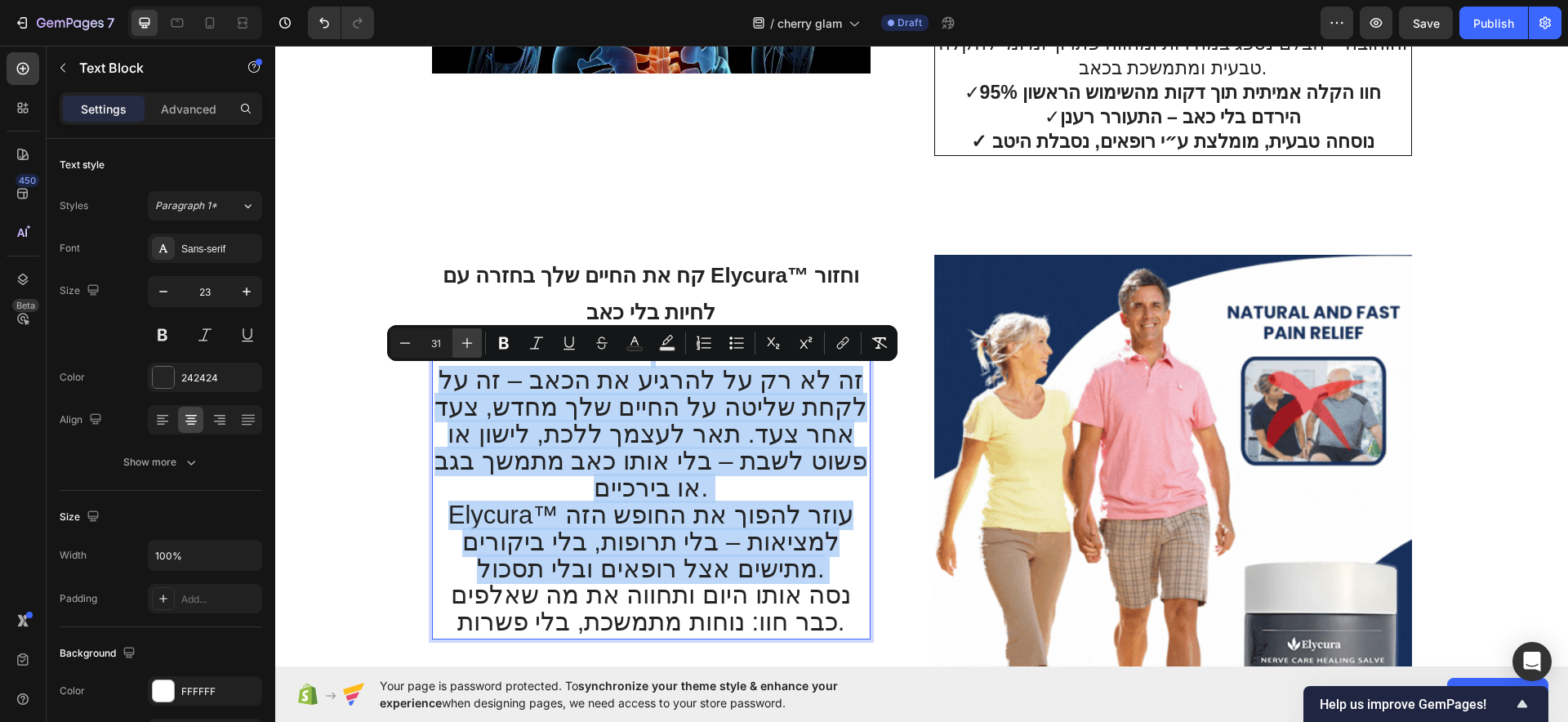
type input "32"
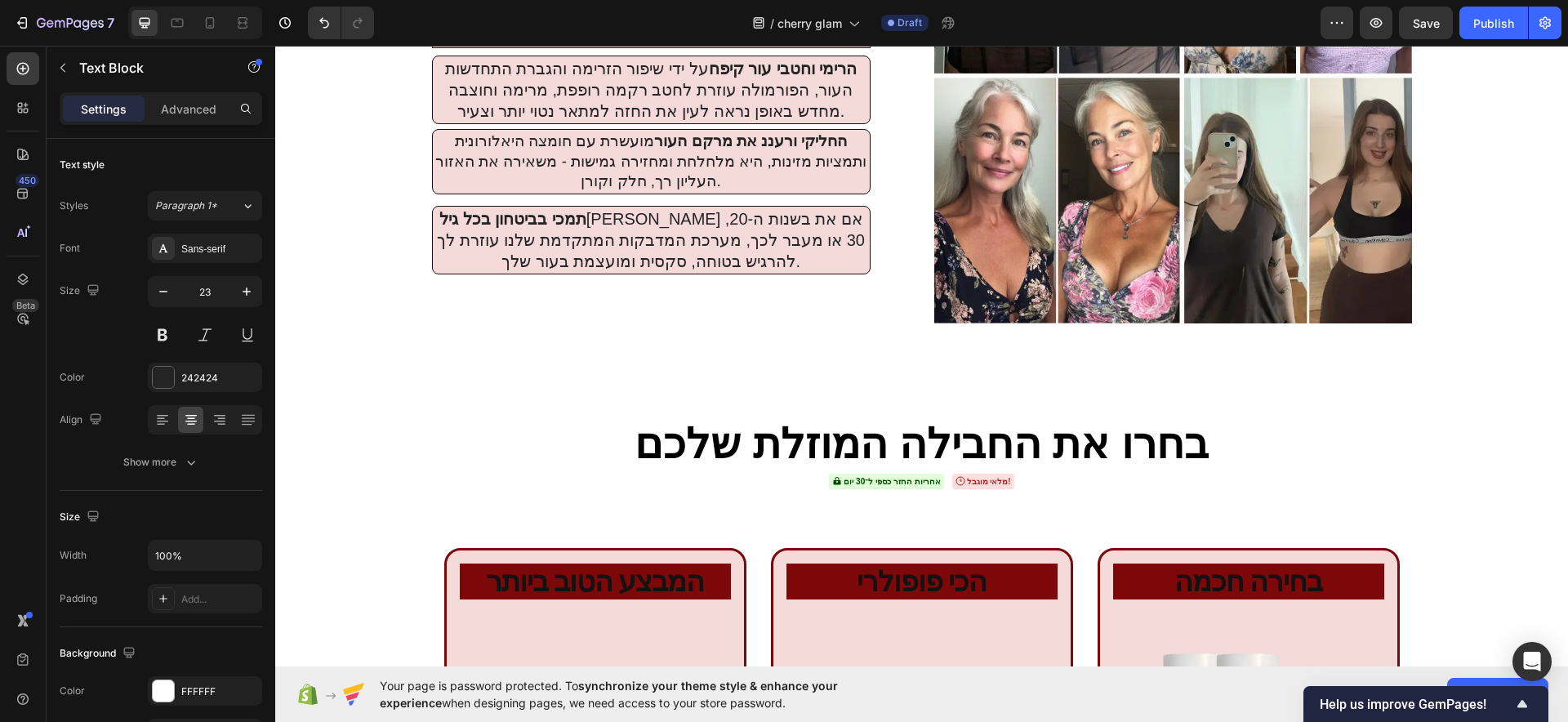
scroll to position [6179, 0]
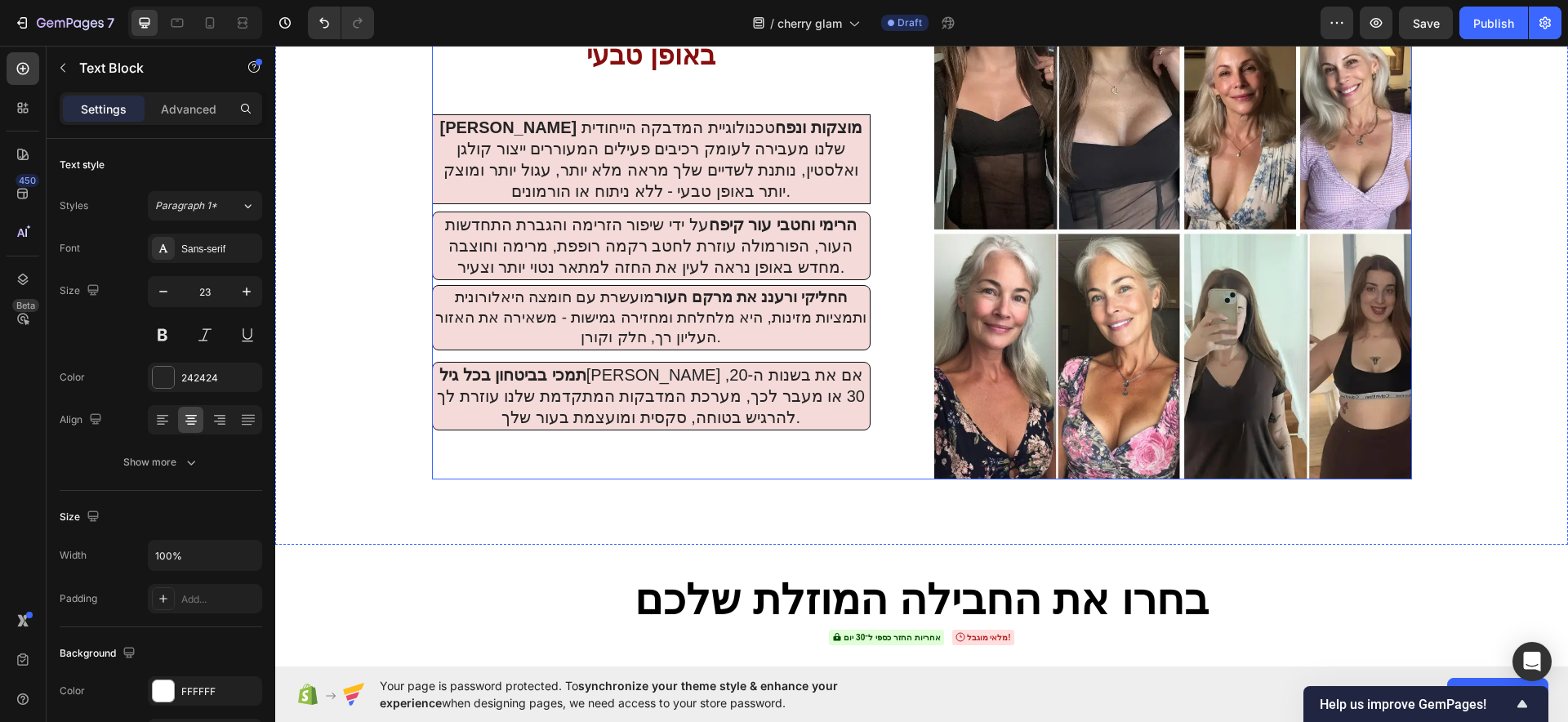
click at [903, 360] on div "מפותח מדעית לשנות את החזה שלך באופן טבע י Heading שפרי מוצקות ונפח טכנולוגיית ה…" at bounding box center [921, 241] width 980 height 478
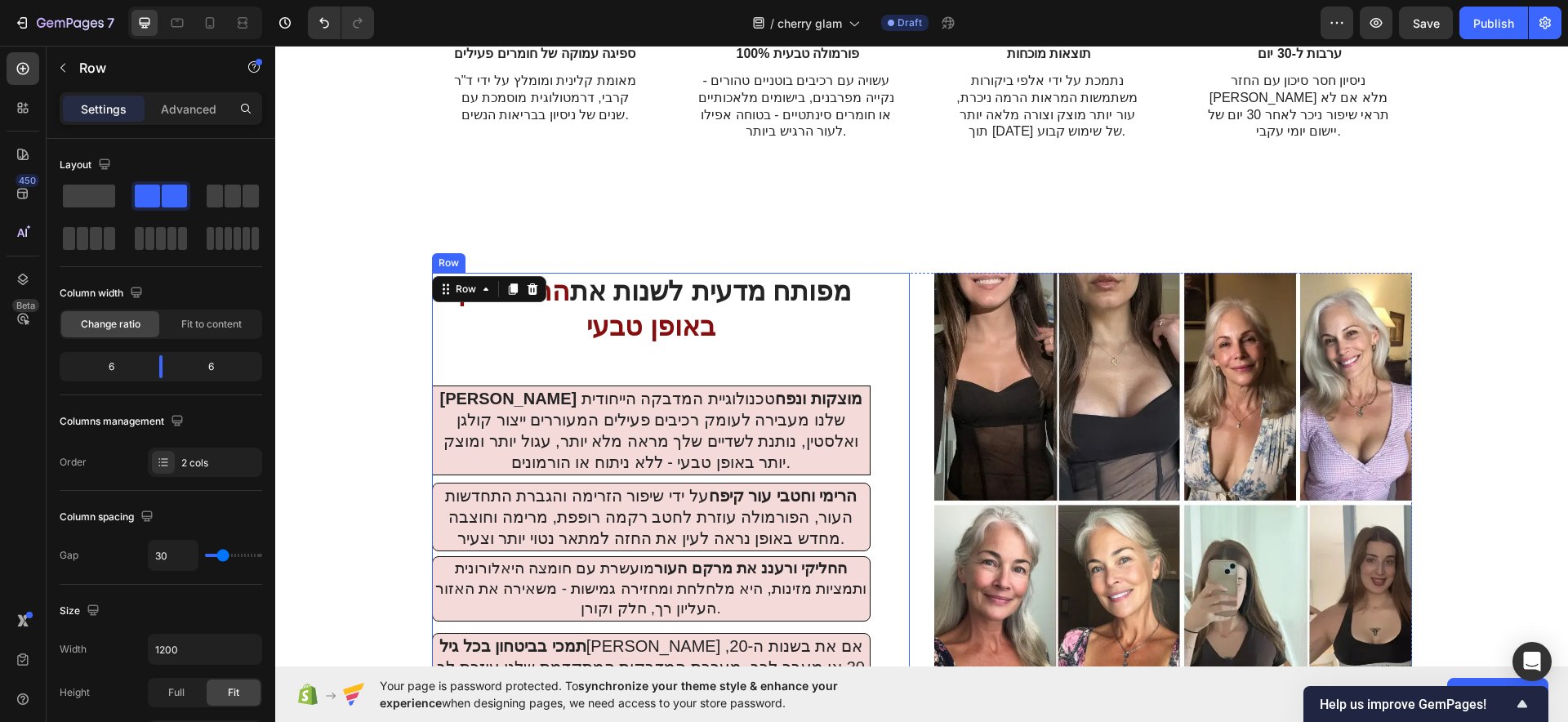
scroll to position [5872, 0]
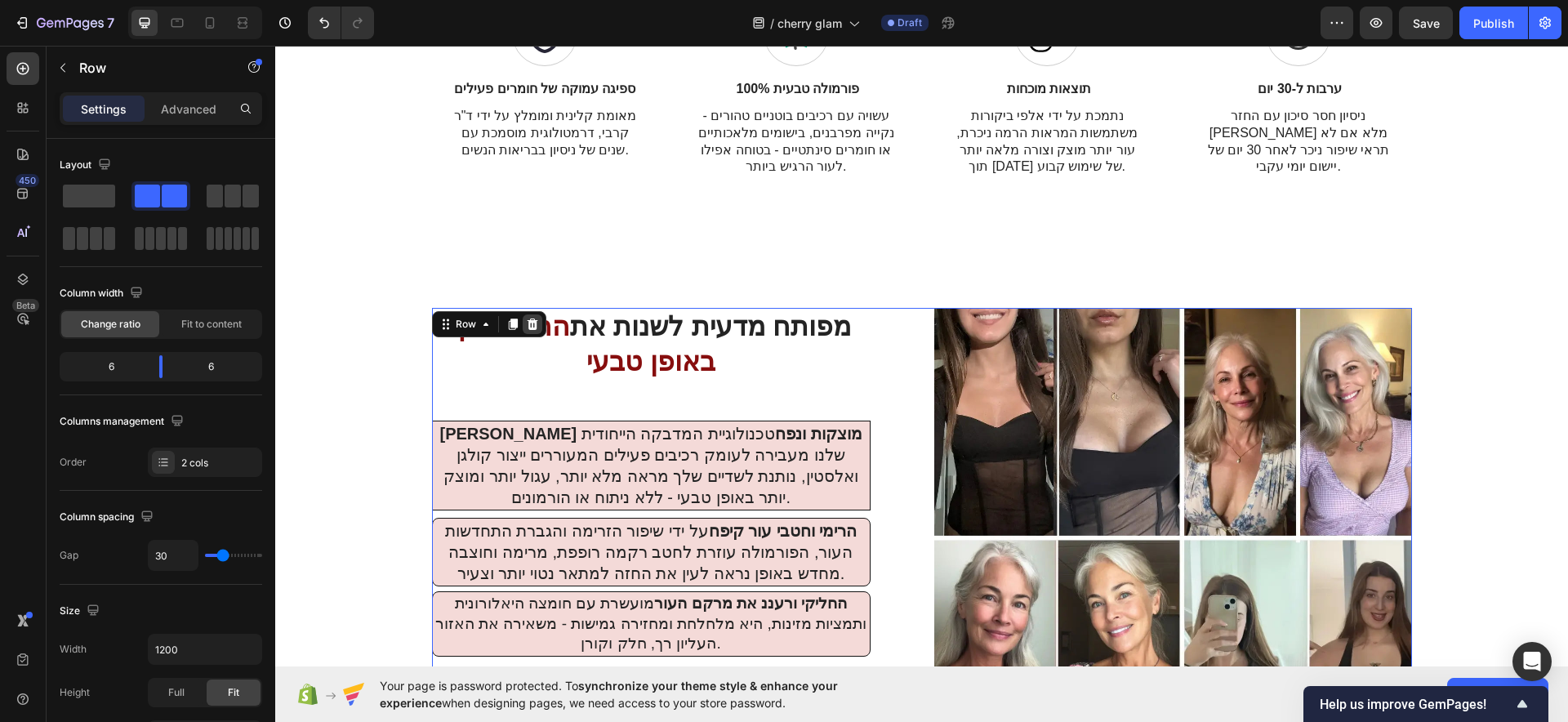
click at [529, 315] on div at bounding box center [532, 324] width 20 height 20
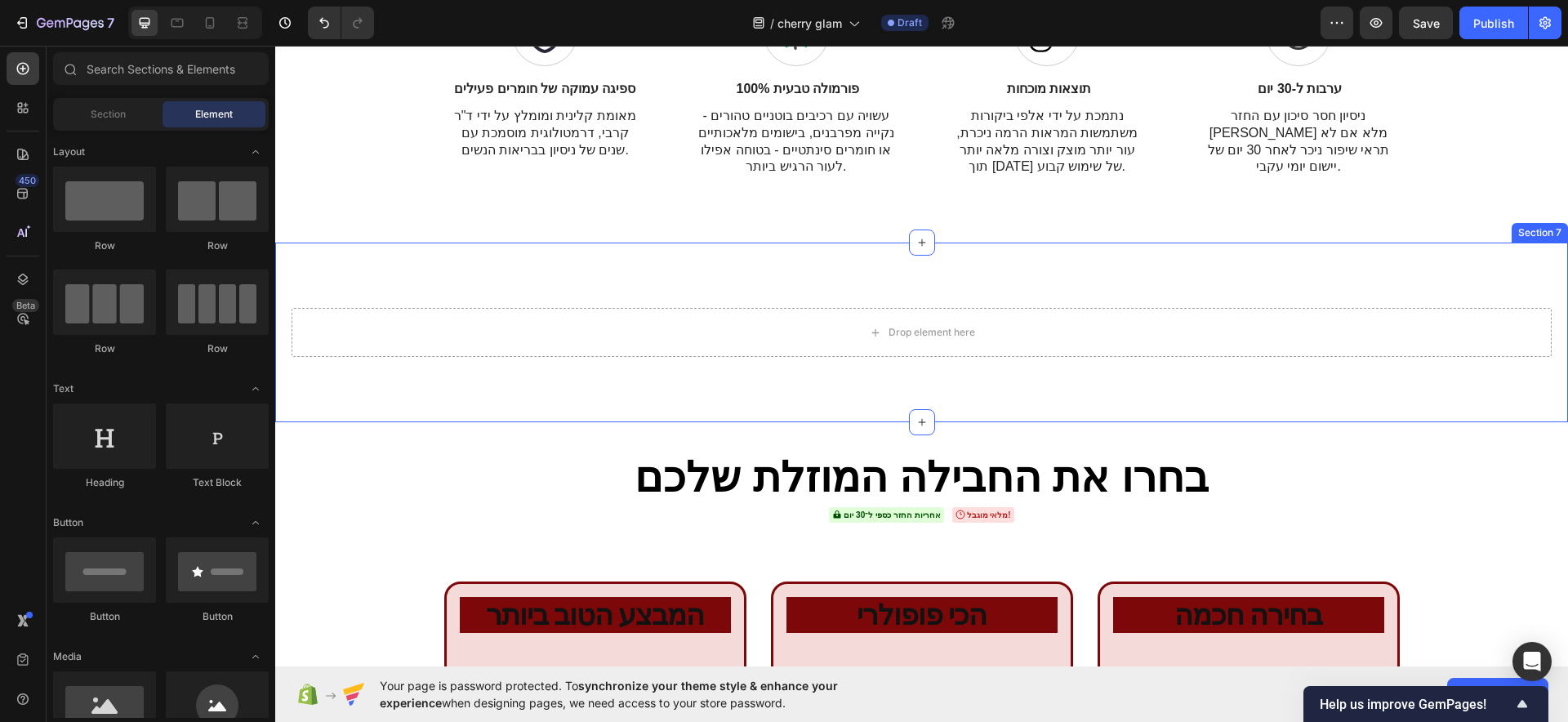
scroll to position [5667, 0]
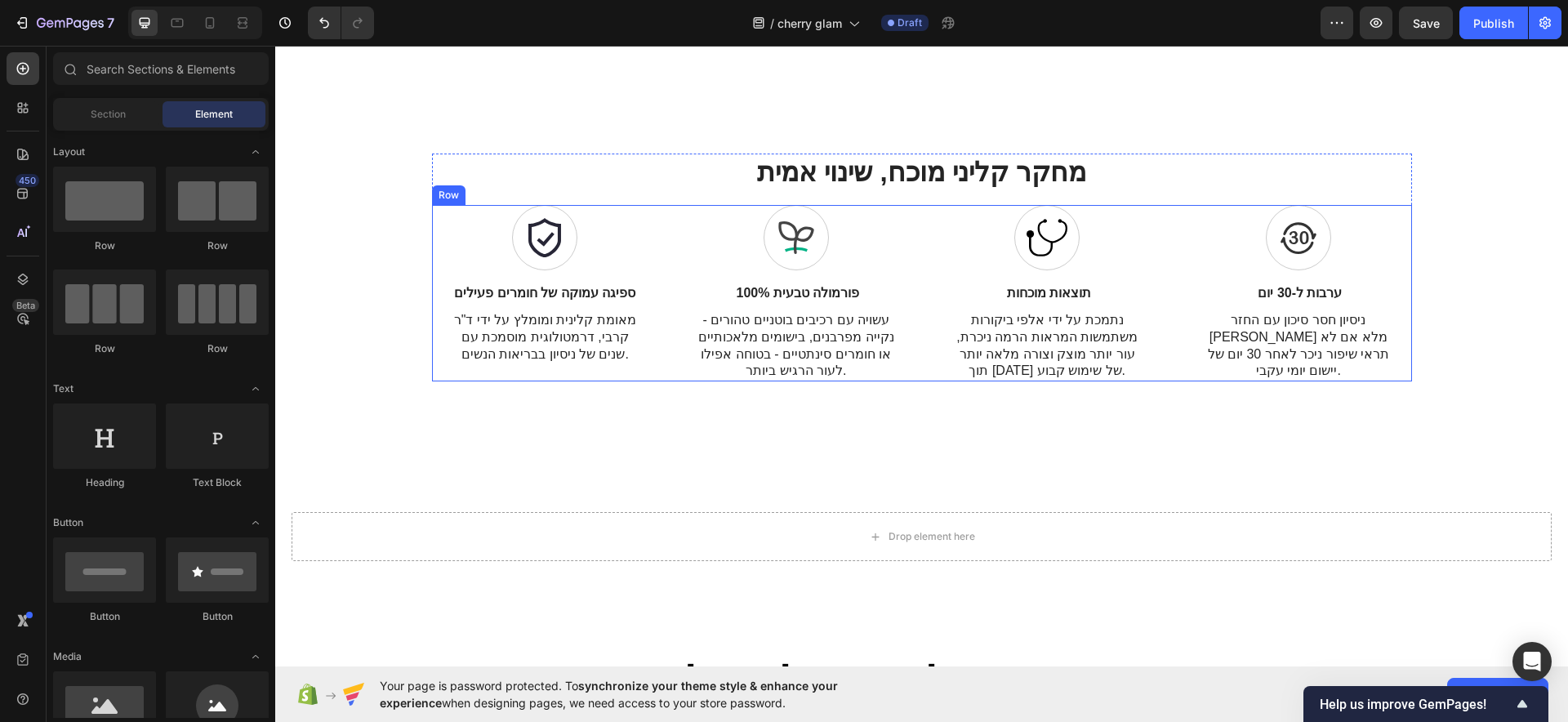
click at [904, 342] on div "Icon ספיגה עמוקה של חומרים פעילים Text Block מאומת קלינית ומומלץ על ידי ד"ר קרב…" at bounding box center [921, 293] width 980 height 177
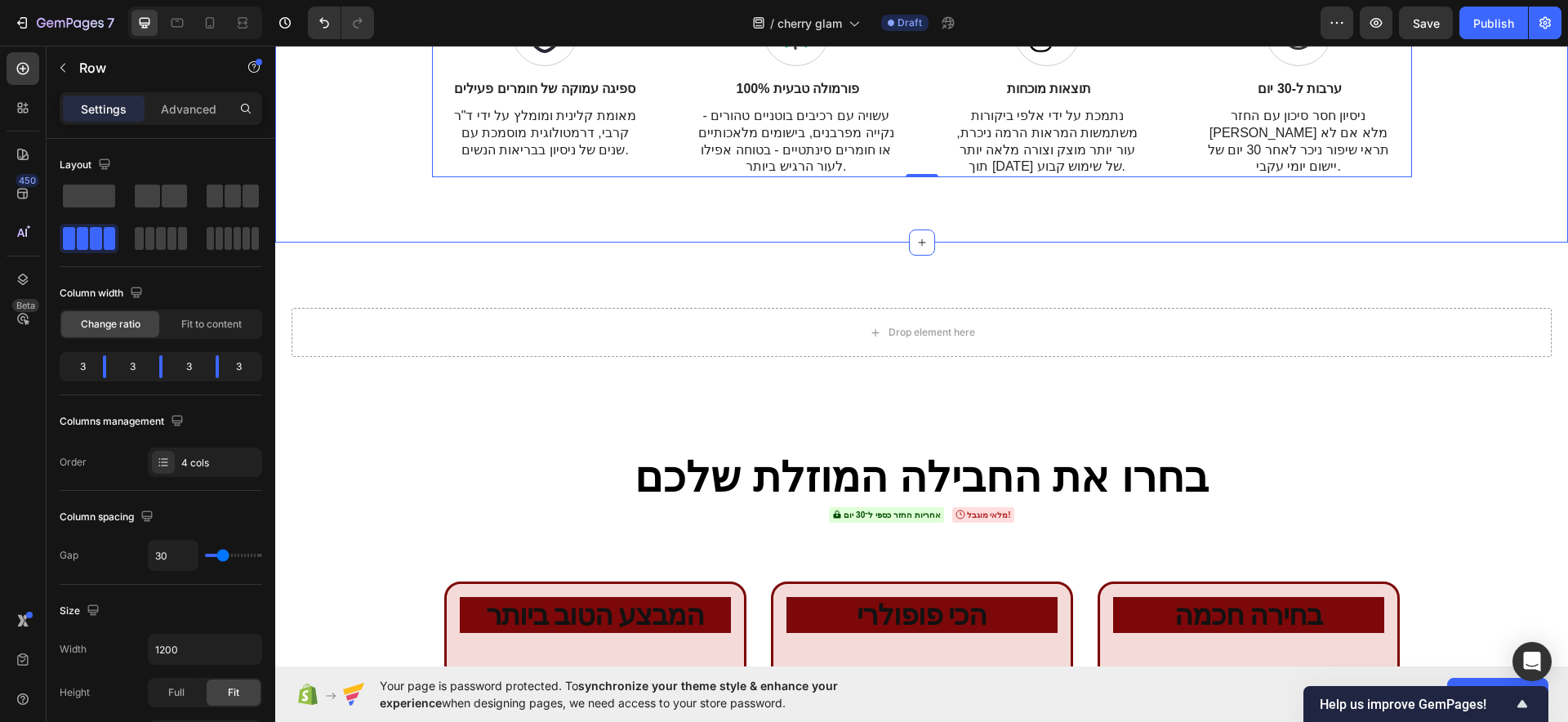
scroll to position [6179, 0]
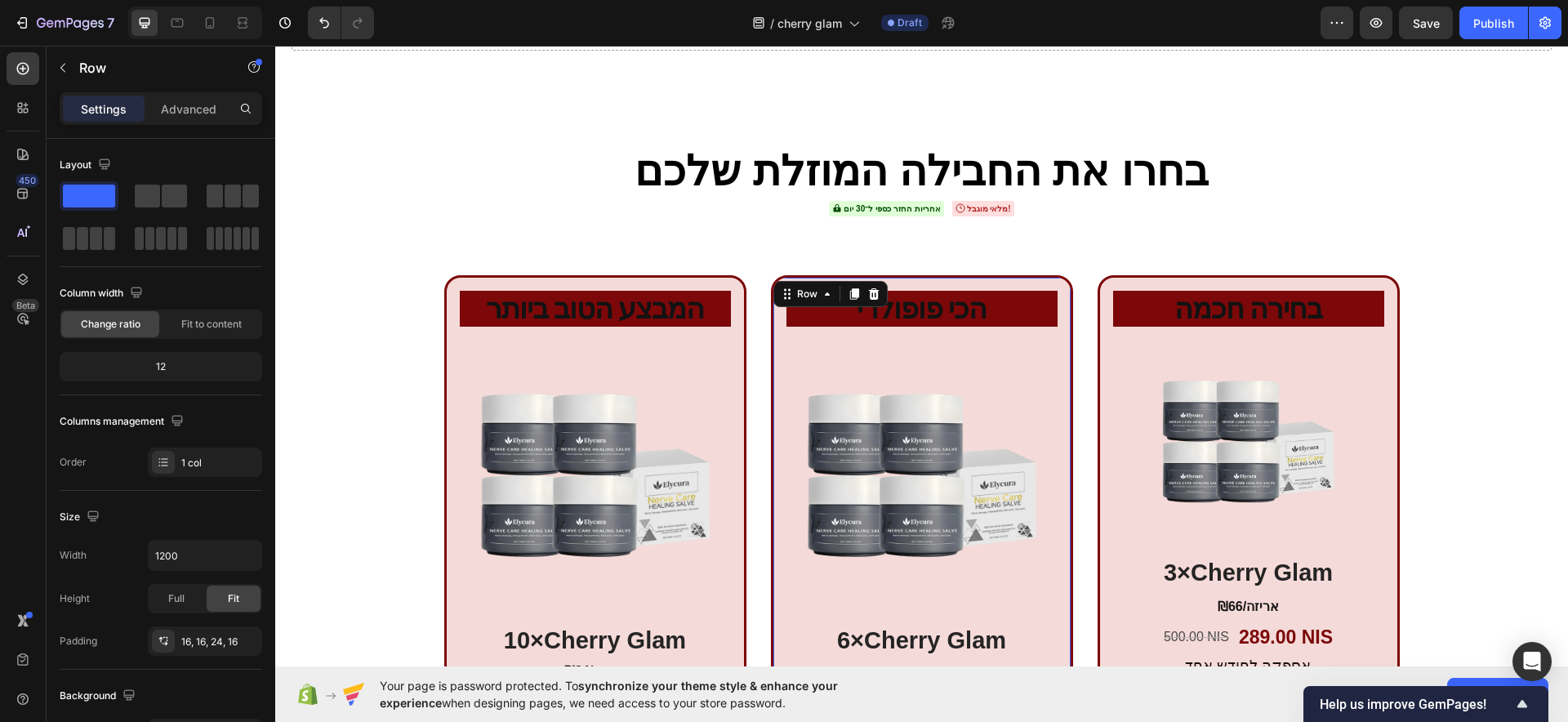
click at [773, 338] on div "הכי פופולרי Heading Product Images 6×Cherry Glam Heading ₪44/אריזה Text Block 5…" at bounding box center [921, 548] width 303 height 546
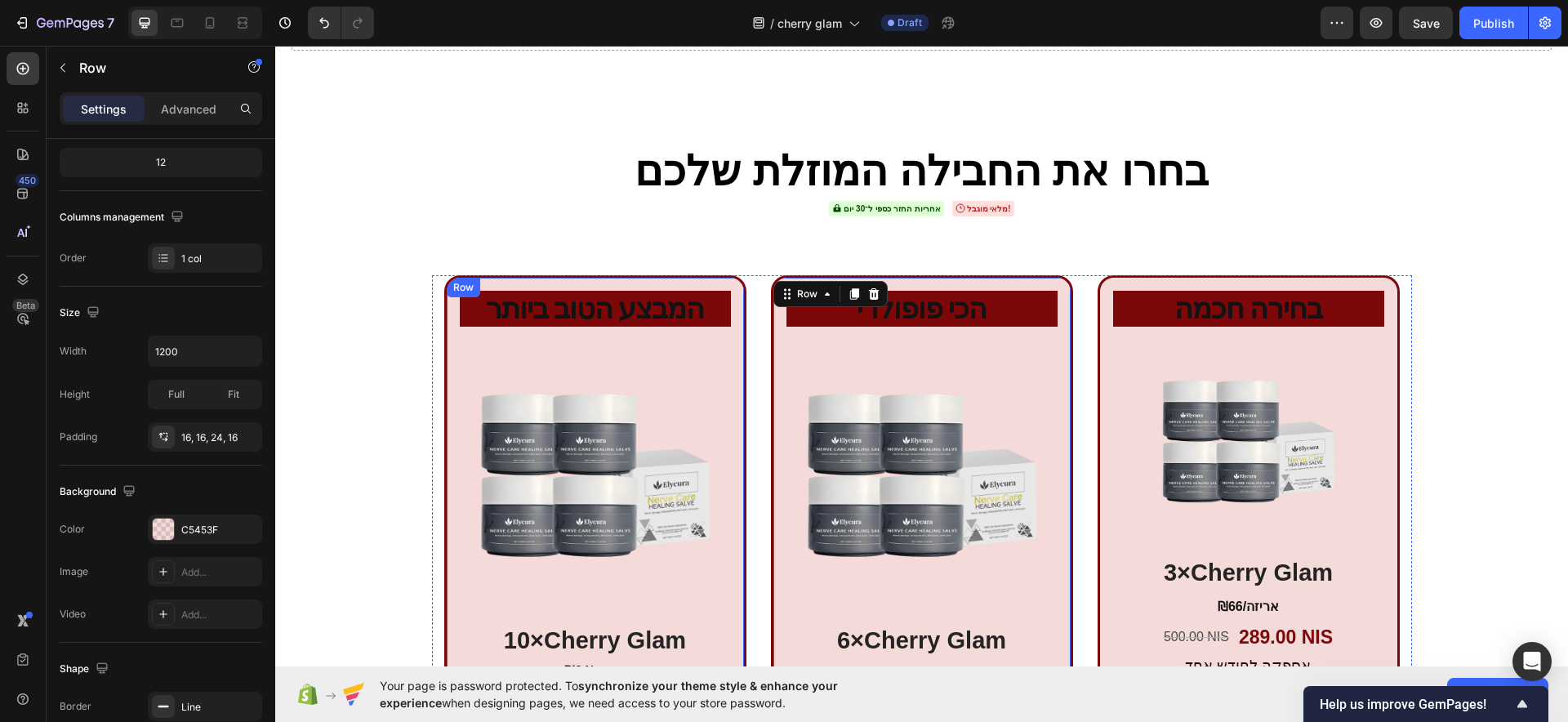
click at [446, 330] on div "המבצע הטוב ביותר Heading Product Images 10×Cherry Glam Heading ₪34/אריזה Text B…" at bounding box center [595, 550] width 303 height 550
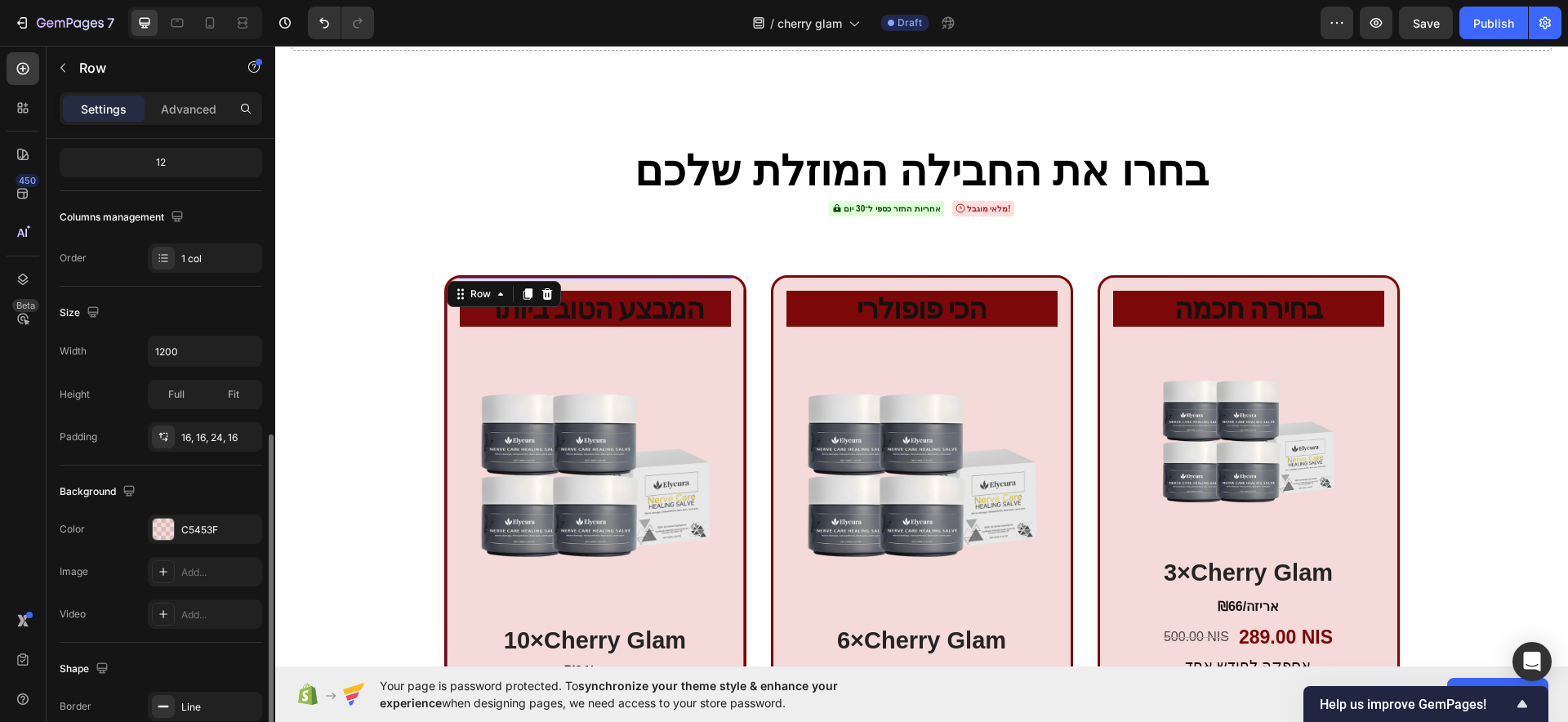
scroll to position [367, 0]
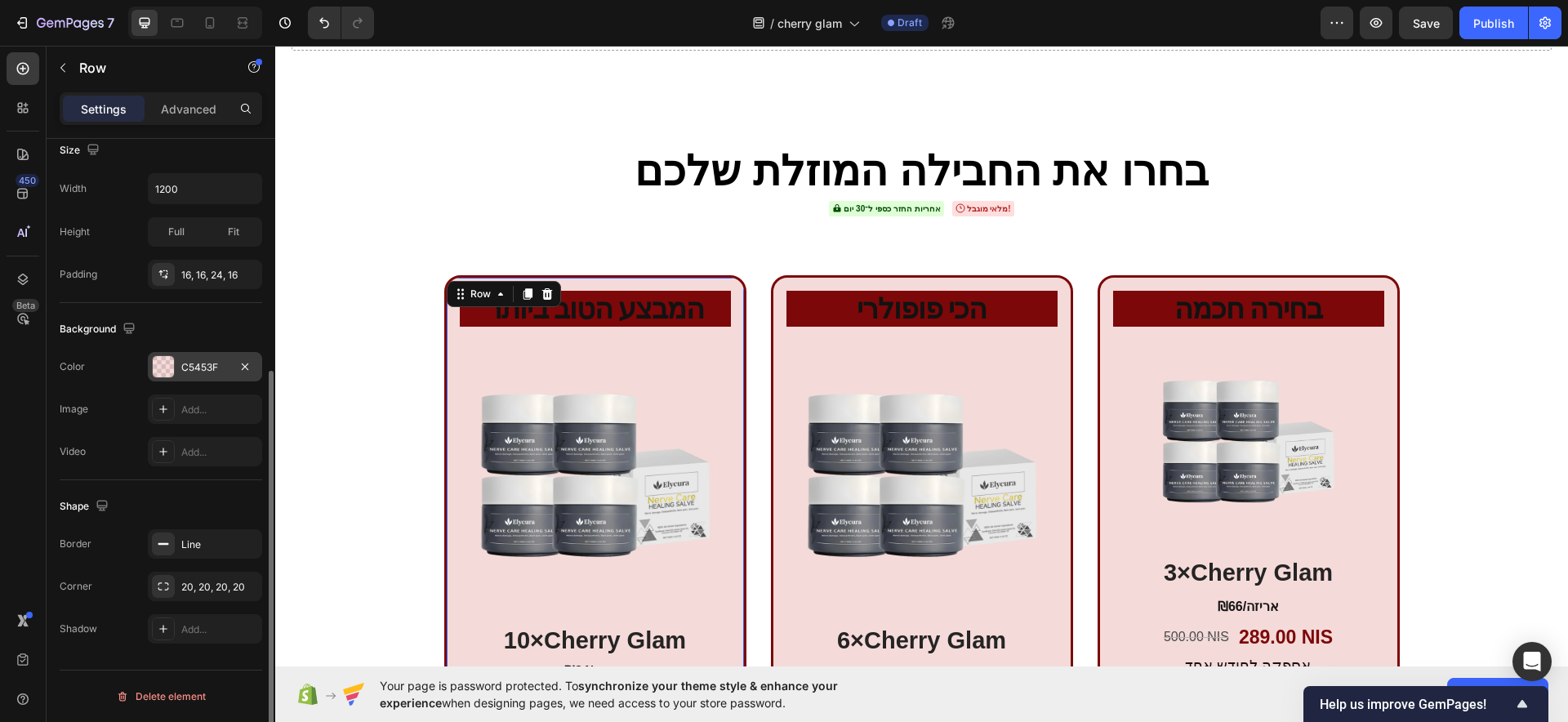
click at [163, 361] on div at bounding box center [163, 367] width 22 height 22
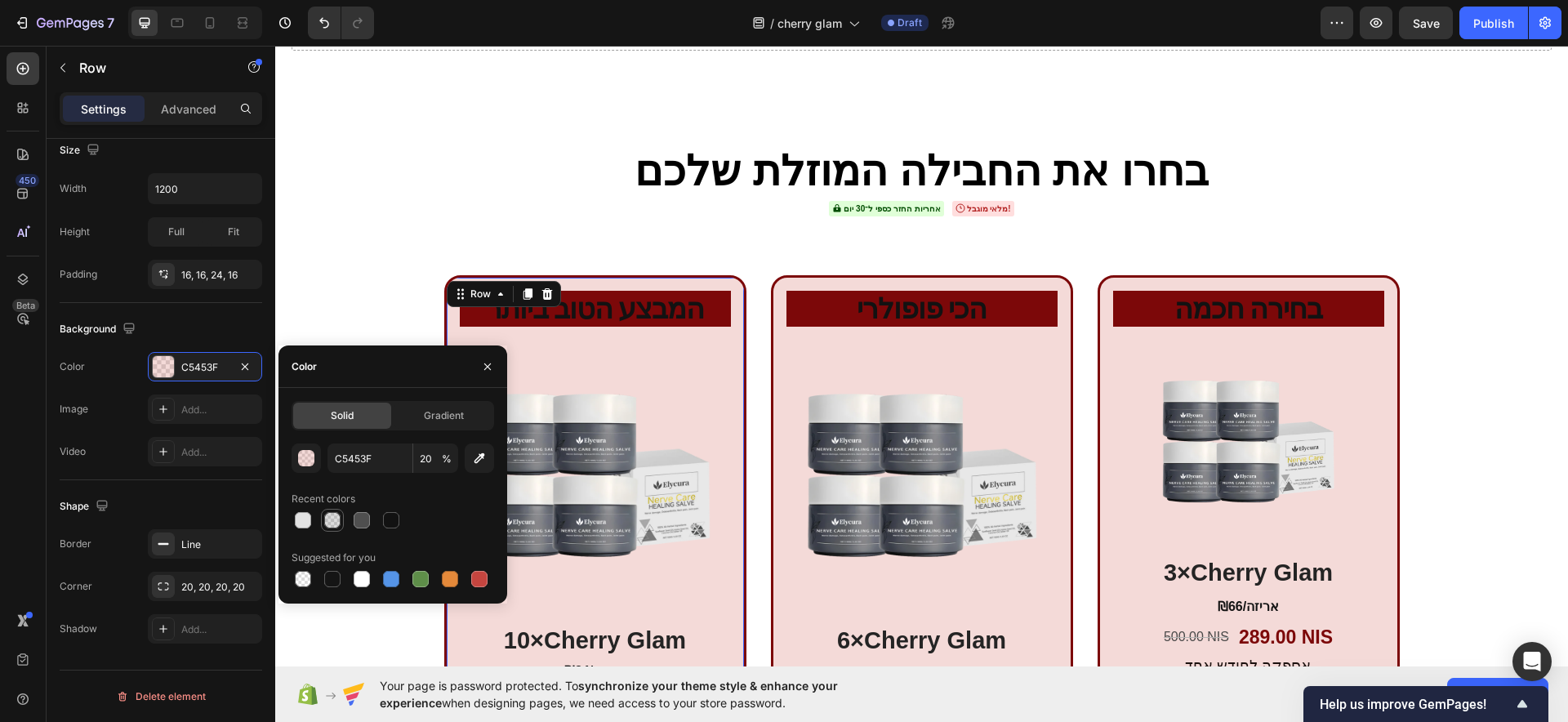
click at [341, 518] on div at bounding box center [332, 520] width 20 height 20
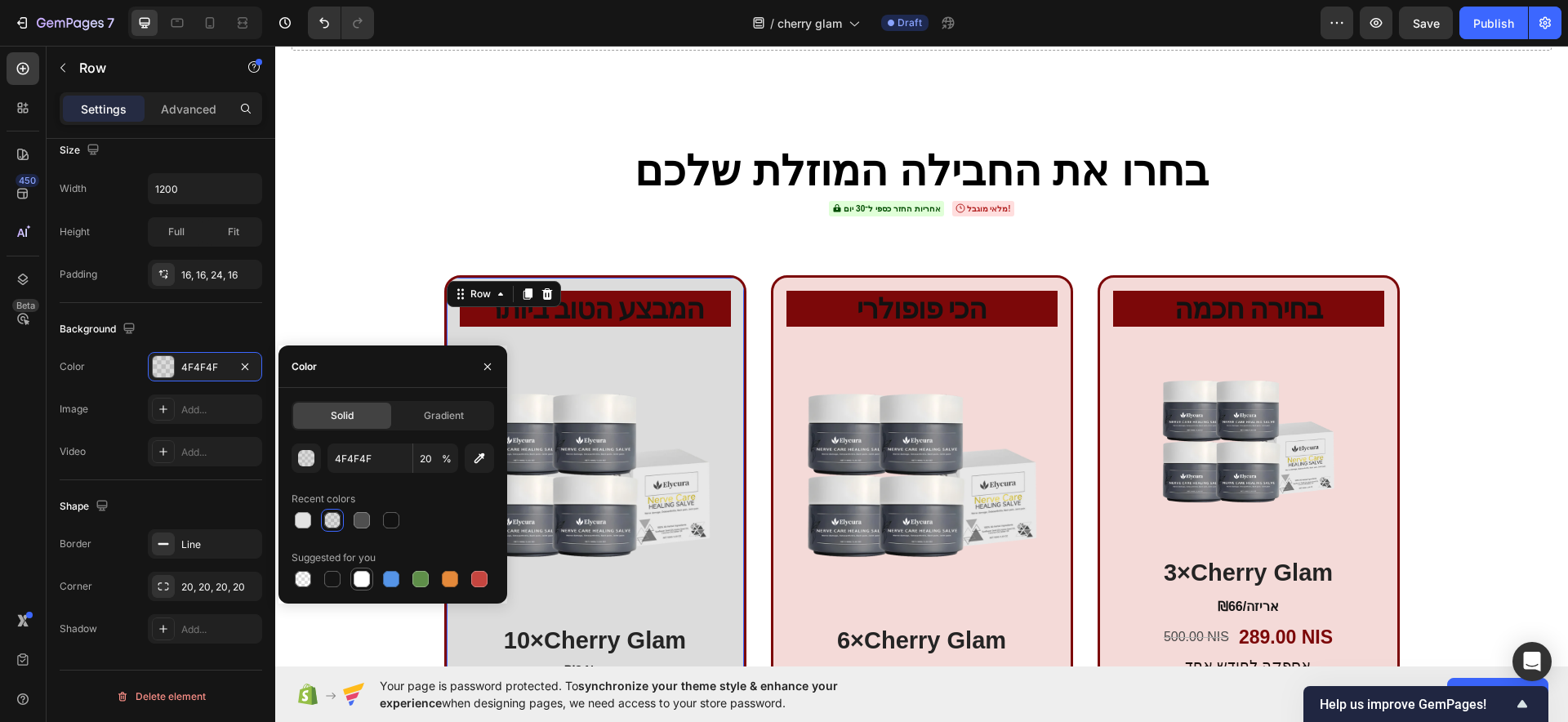
click at [367, 585] on div at bounding box center [361, 579] width 16 height 16
type input "FFFFFF"
type input "100"
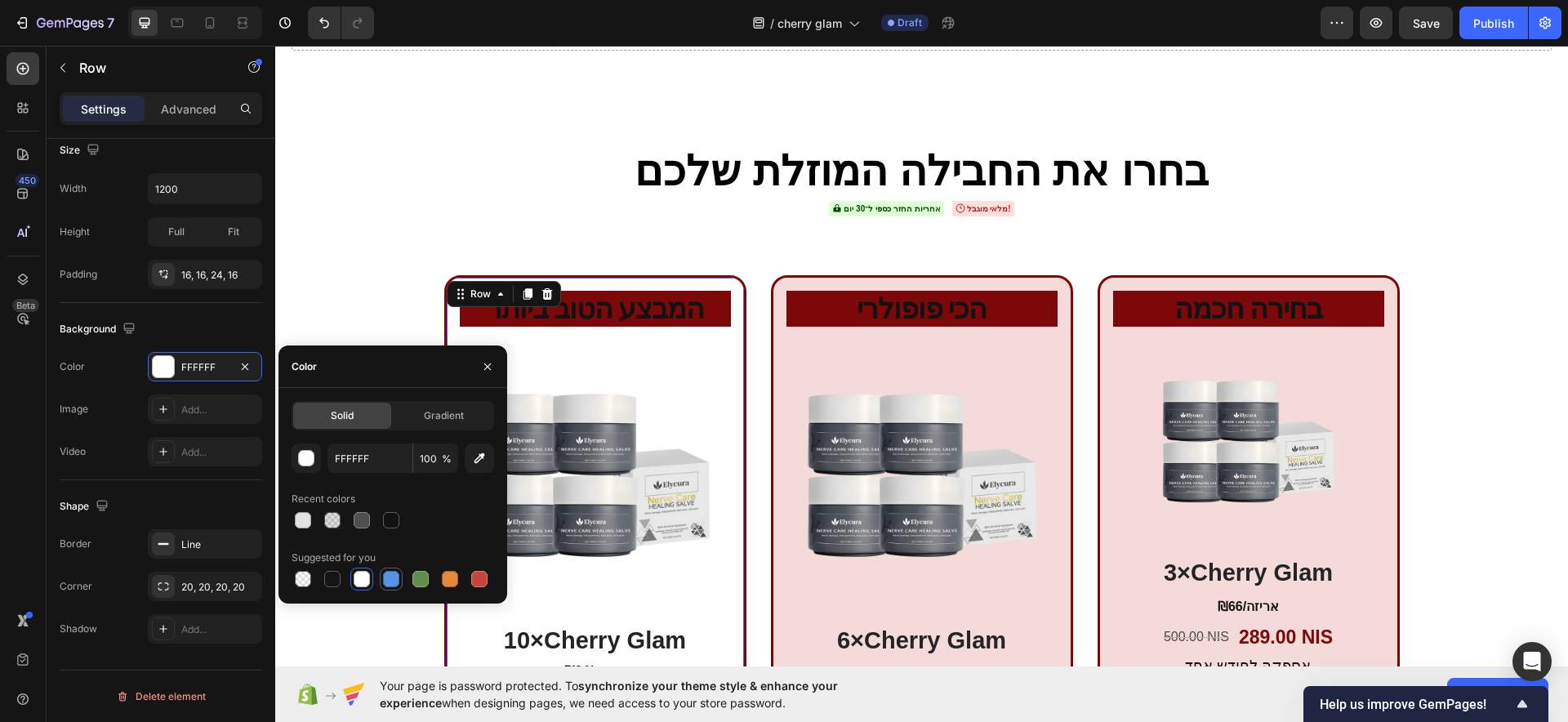
click at [393, 576] on div at bounding box center [390, 579] width 16 height 16
type input "5594E7"
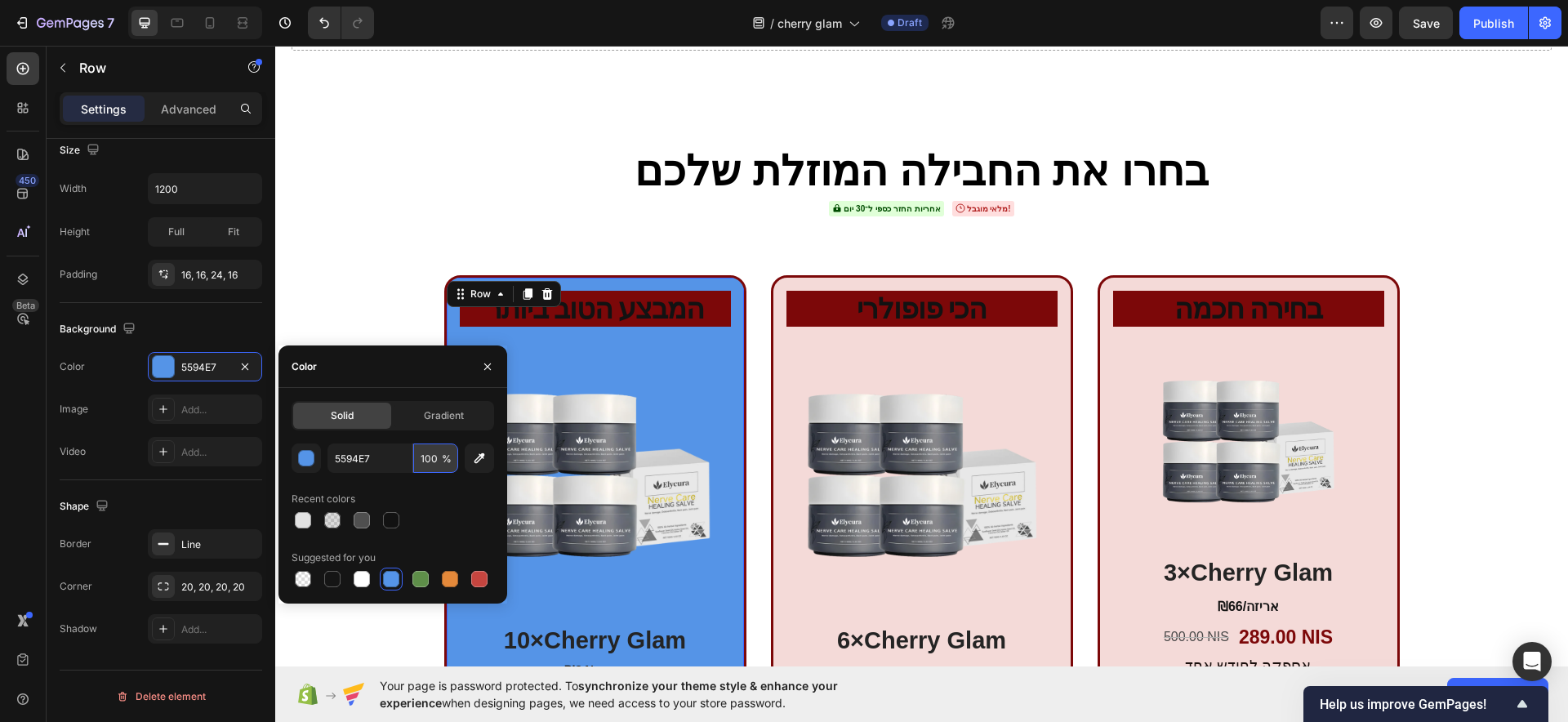
click at [431, 458] on input "100" at bounding box center [435, 458] width 45 height 29
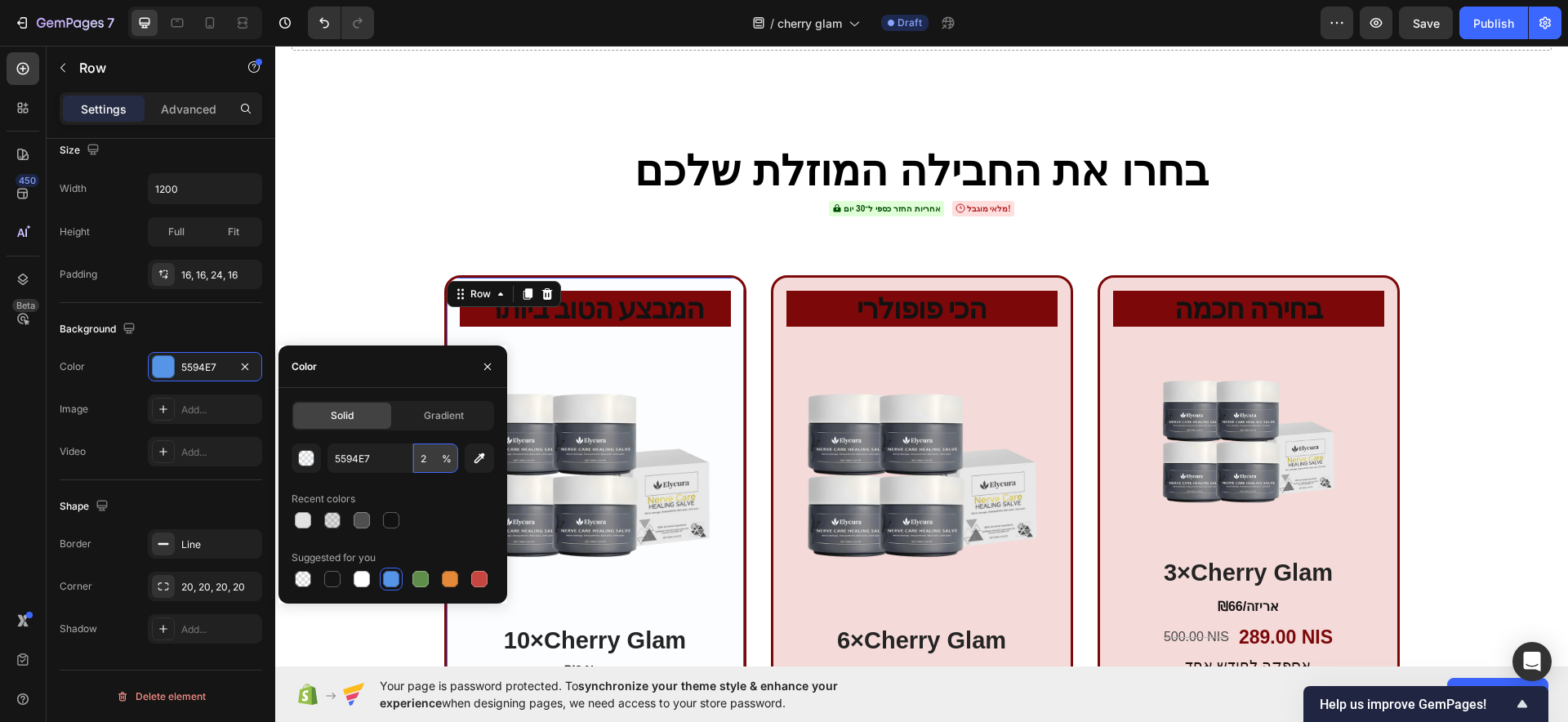
type input "20"
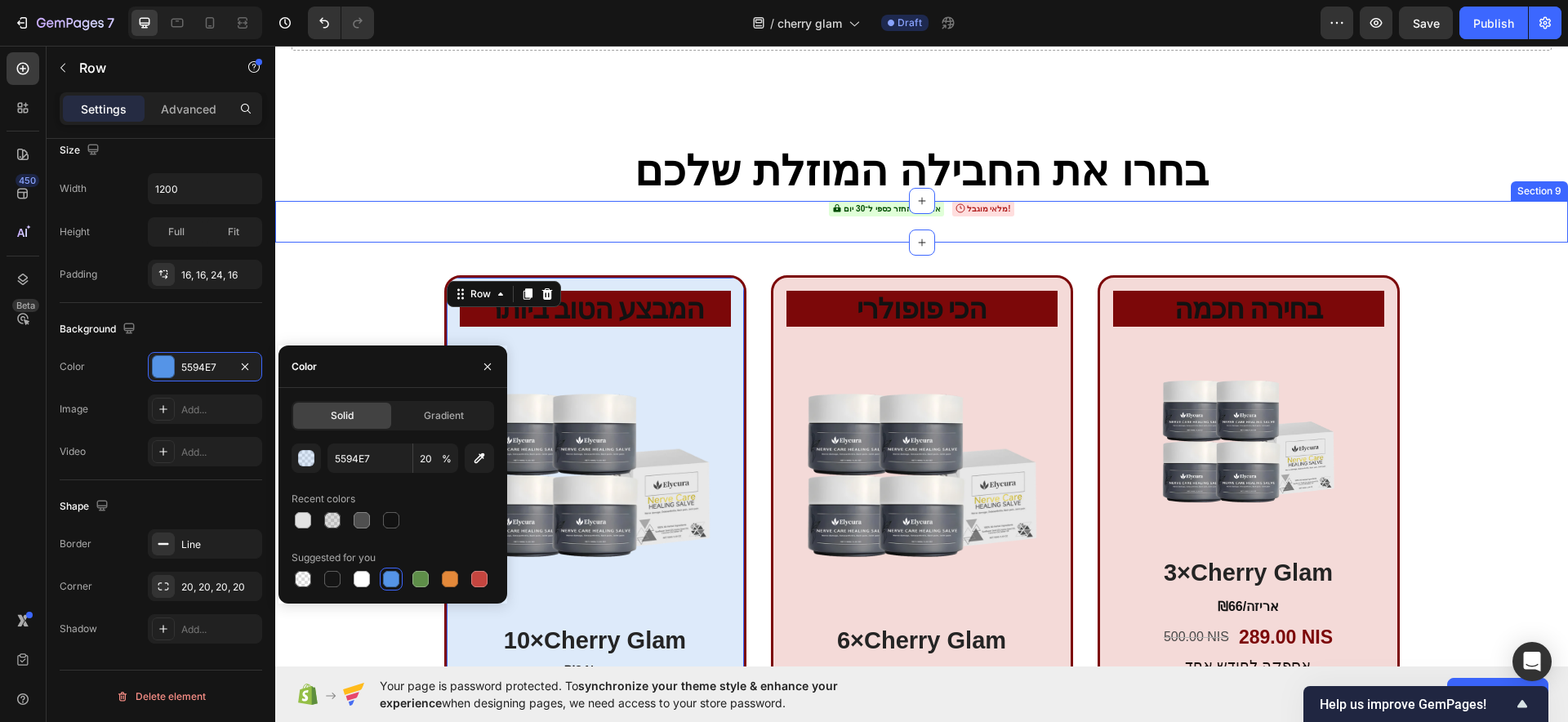
click at [353, 212] on div "אחריות החזר כספי ל־30 יום מלאי מוגבל!" at bounding box center [921, 209] width 1293 height 16
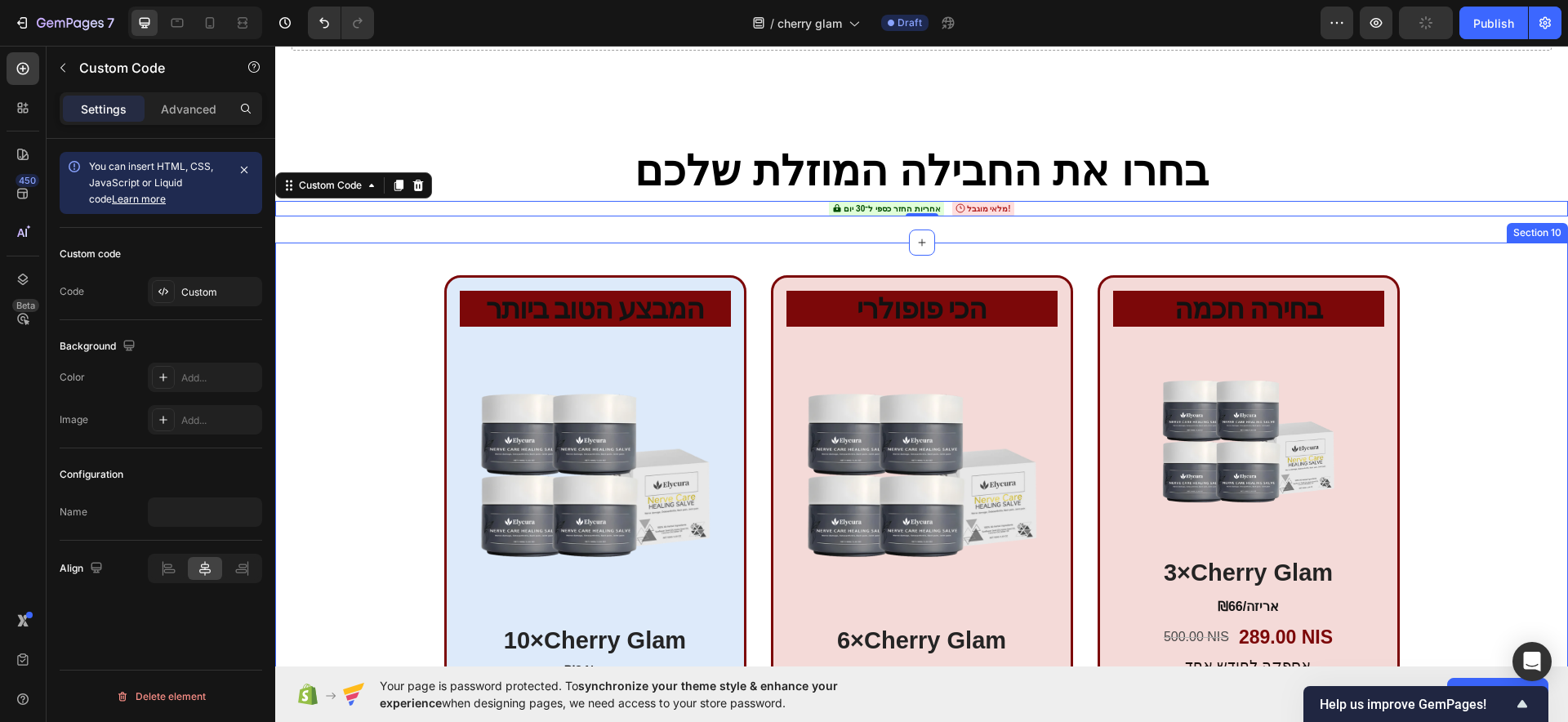
scroll to position [0, 0]
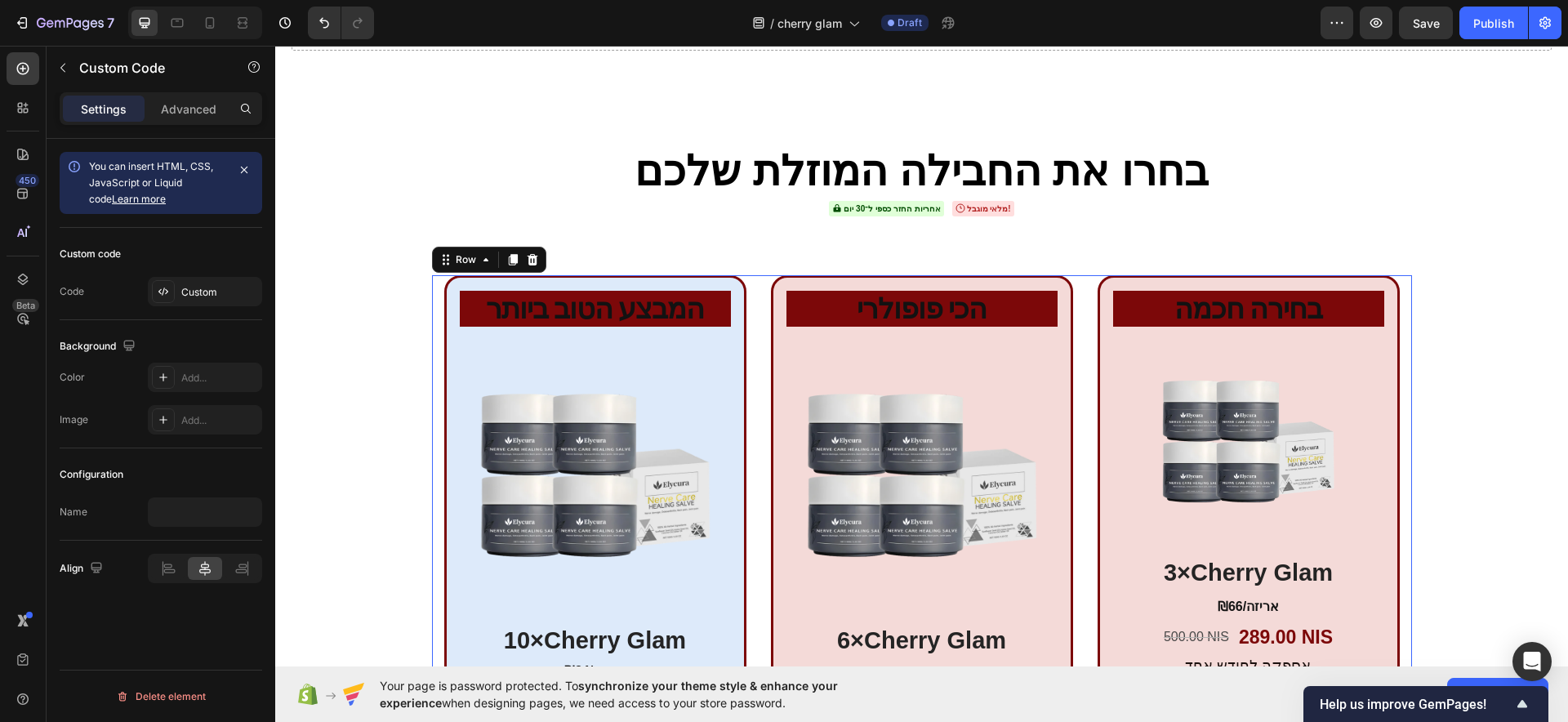
click at [434, 304] on div "המבצע הטוב ביותר Heading Product Images 10×Cherry Glam Heading ₪34/אריזה Text B…" at bounding box center [921, 550] width 980 height 550
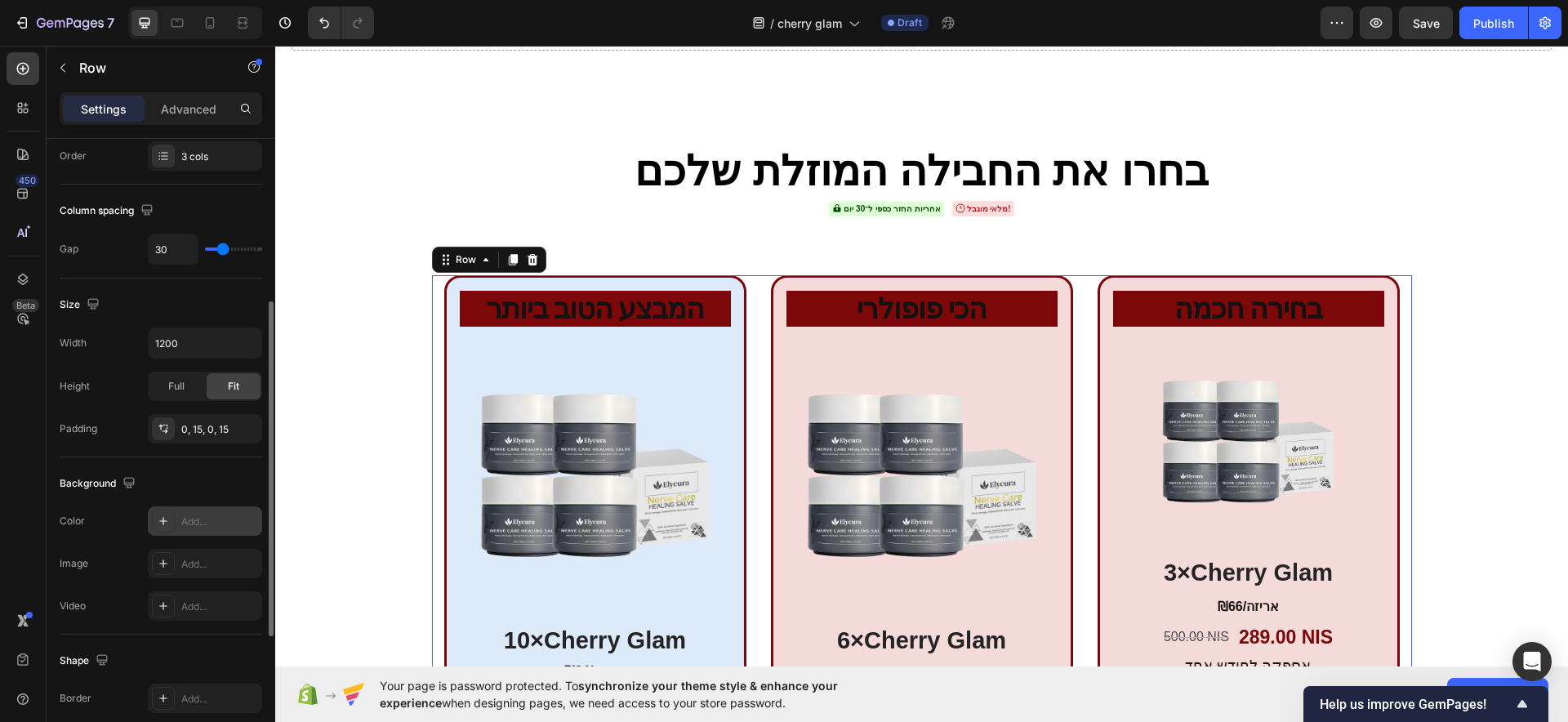
scroll to position [553, 0]
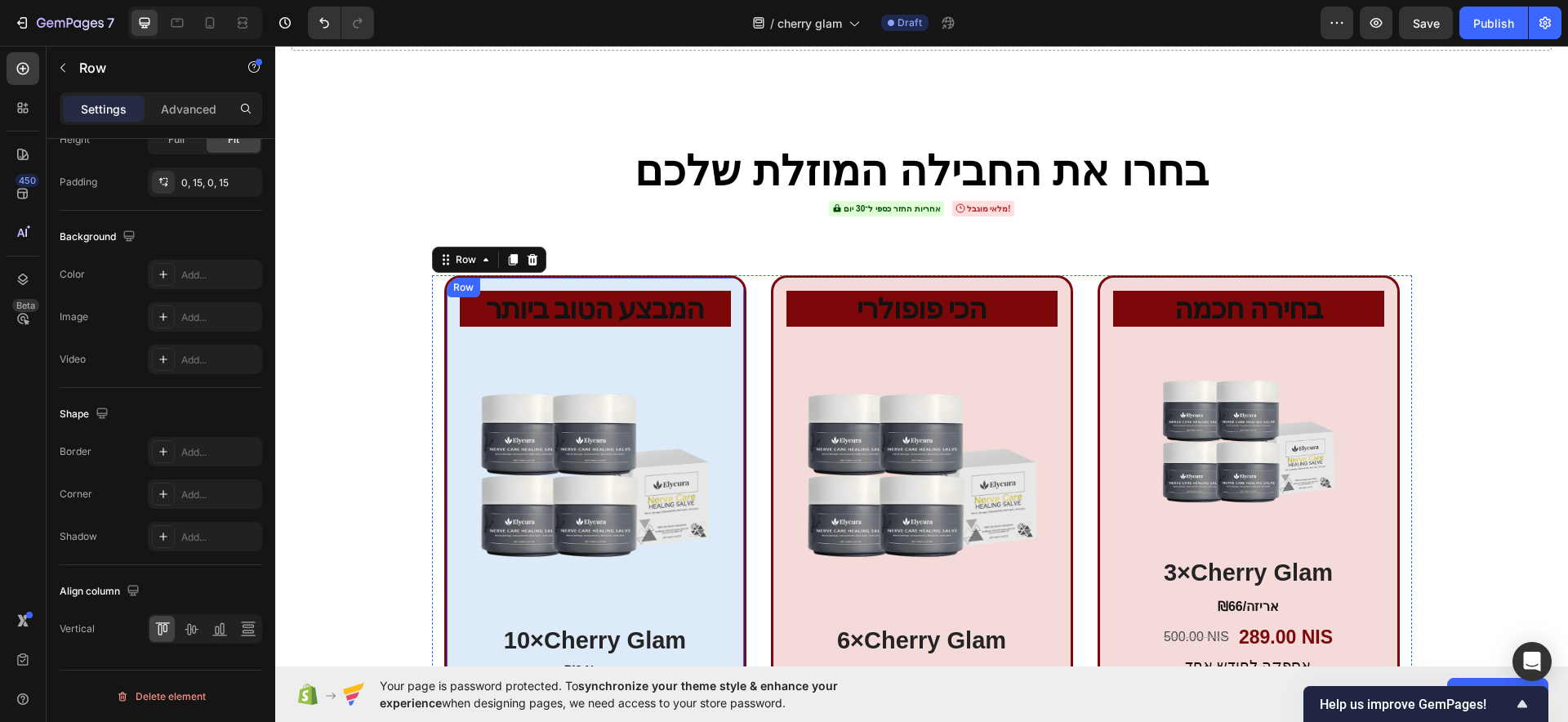
click at [447, 319] on div "המבצע הטוב ביותר Heading Product Images 10×Cherry Glam Heading ₪34/אריזה Text B…" at bounding box center [595, 550] width 303 height 550
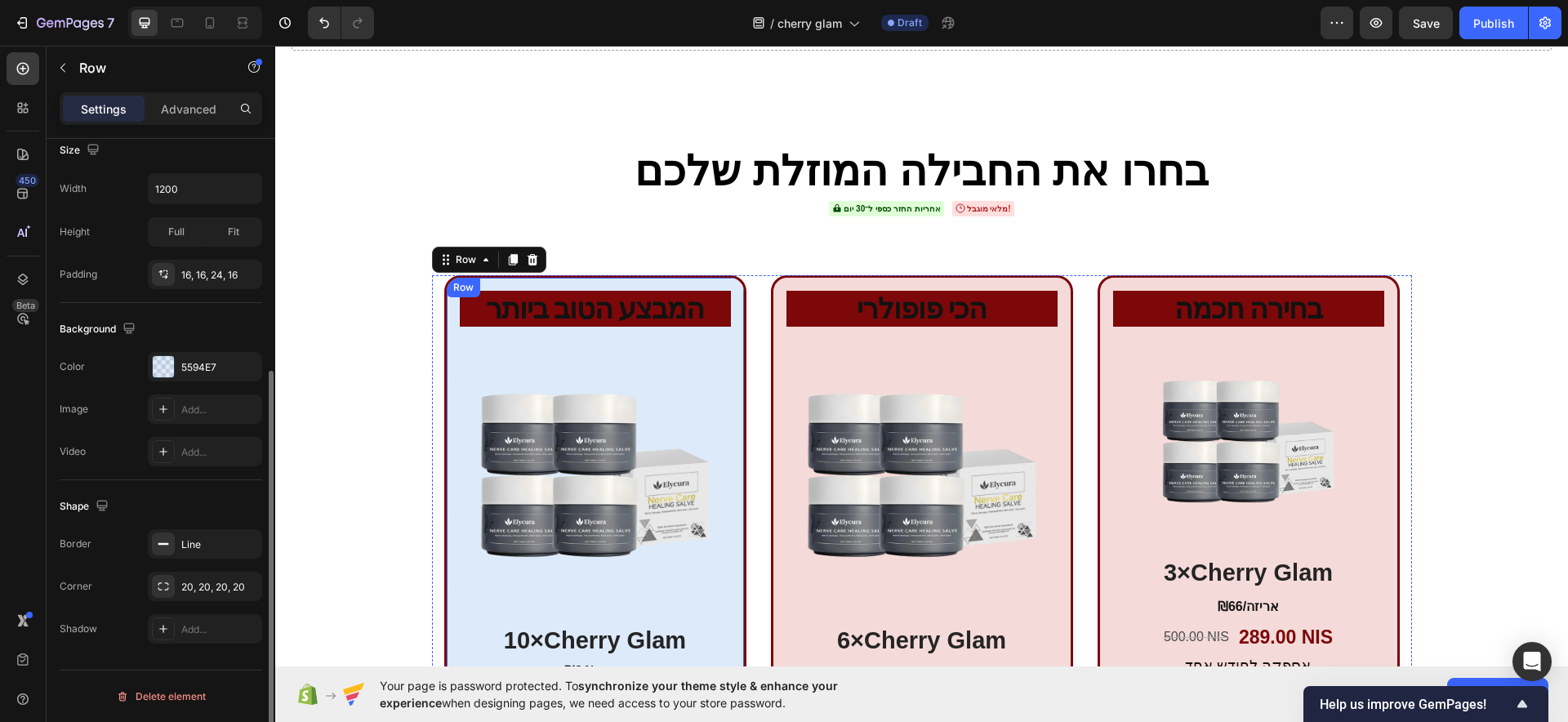
scroll to position [367, 0]
click at [192, 519] on div "Shape" at bounding box center [160, 506] width 203 height 26
click at [181, 540] on div "Line" at bounding box center [204, 544] width 47 height 15
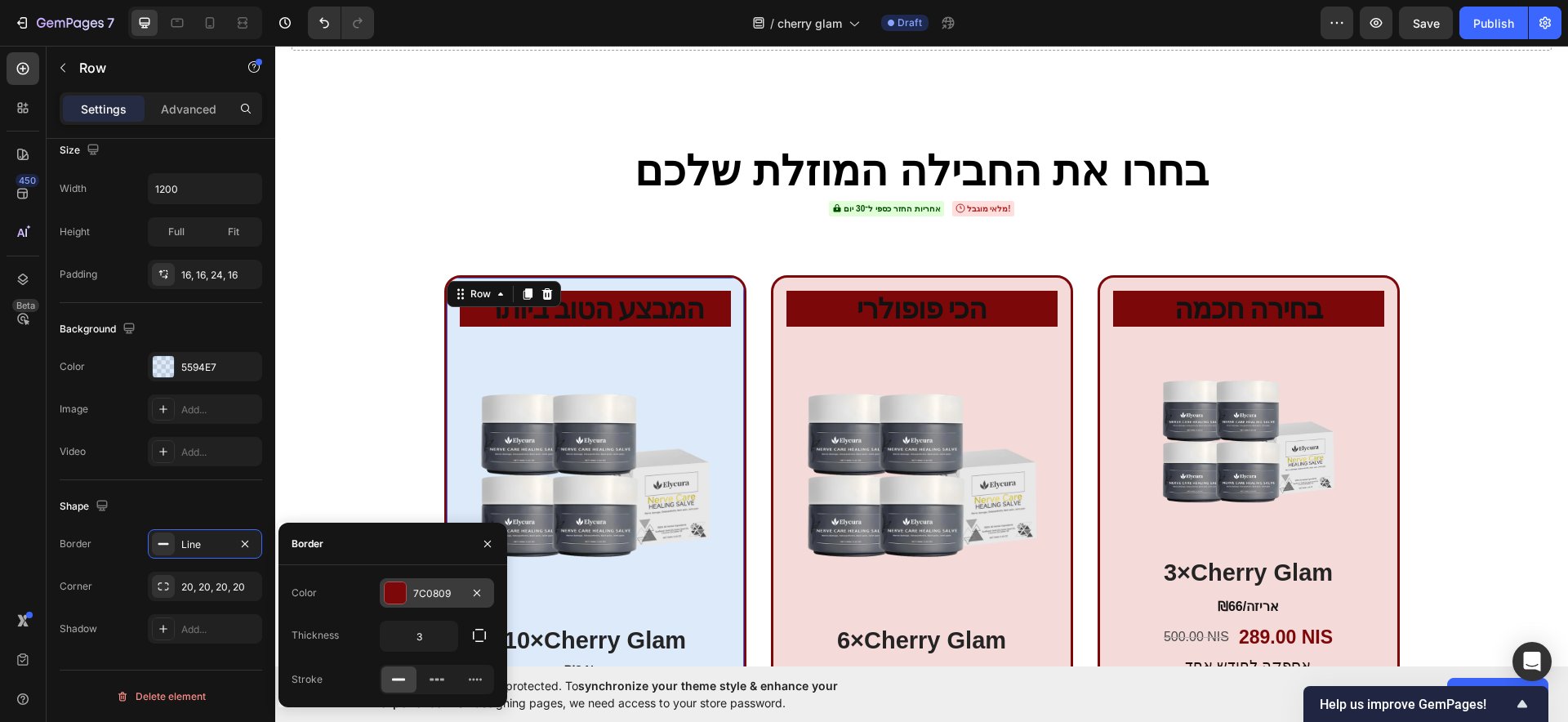
click at [410, 589] on div "7C0809" at bounding box center [436, 593] width 115 height 29
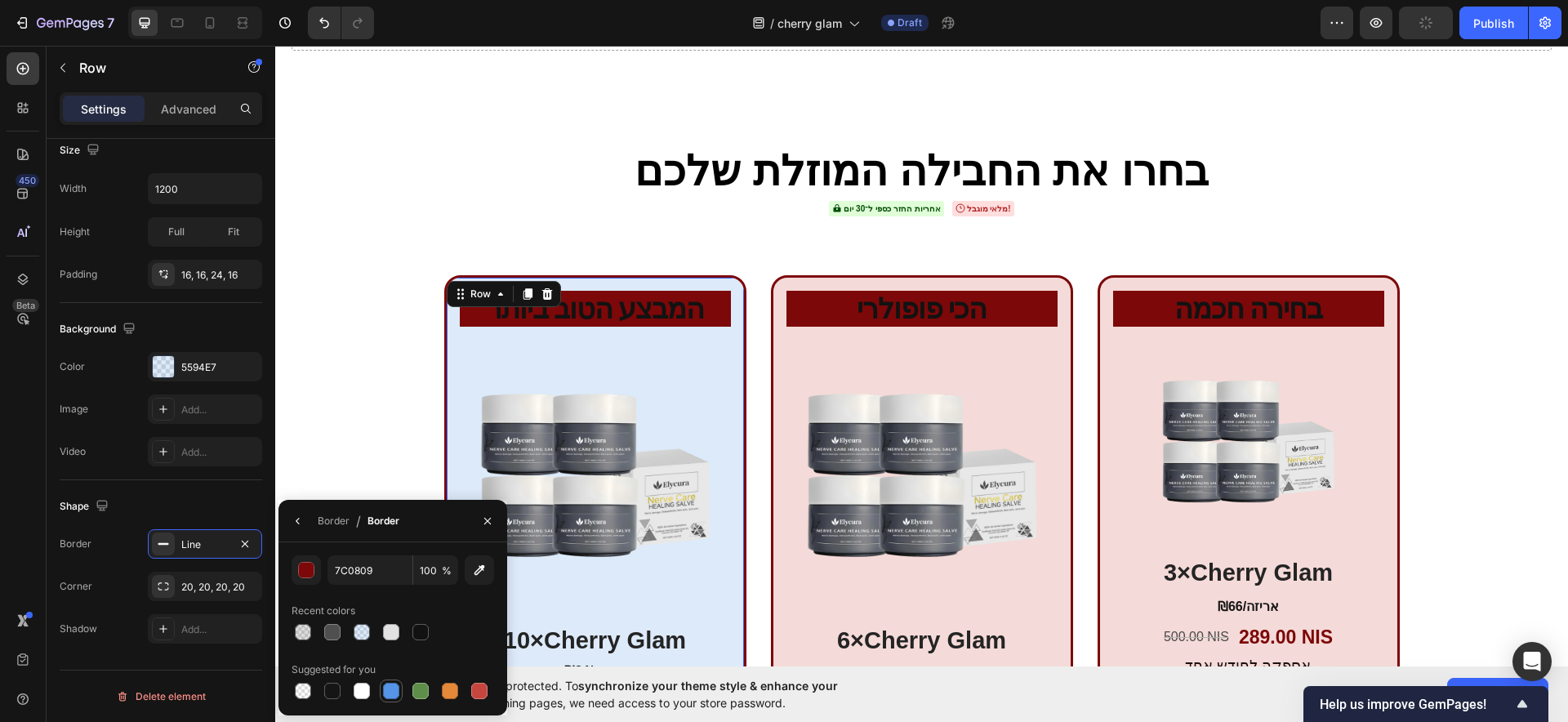
click at [390, 689] on div at bounding box center [390, 691] width 16 height 16
type input "5594E7"
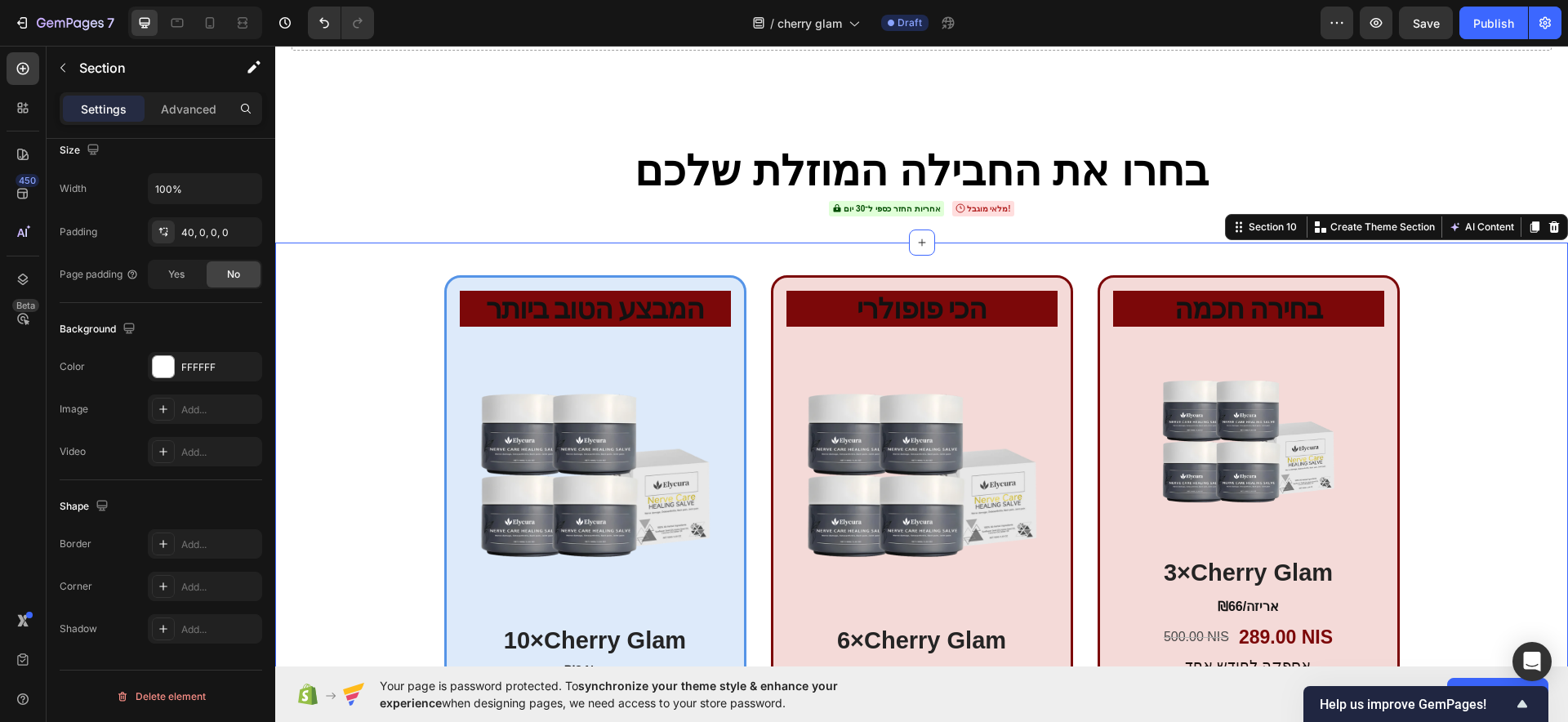
click at [359, 364] on div "המבצע הטוב ביותר Heading Product Images 10×Cherry Glam Heading ₪34/אריזה Text B…" at bounding box center [921, 550] width 1293 height 550
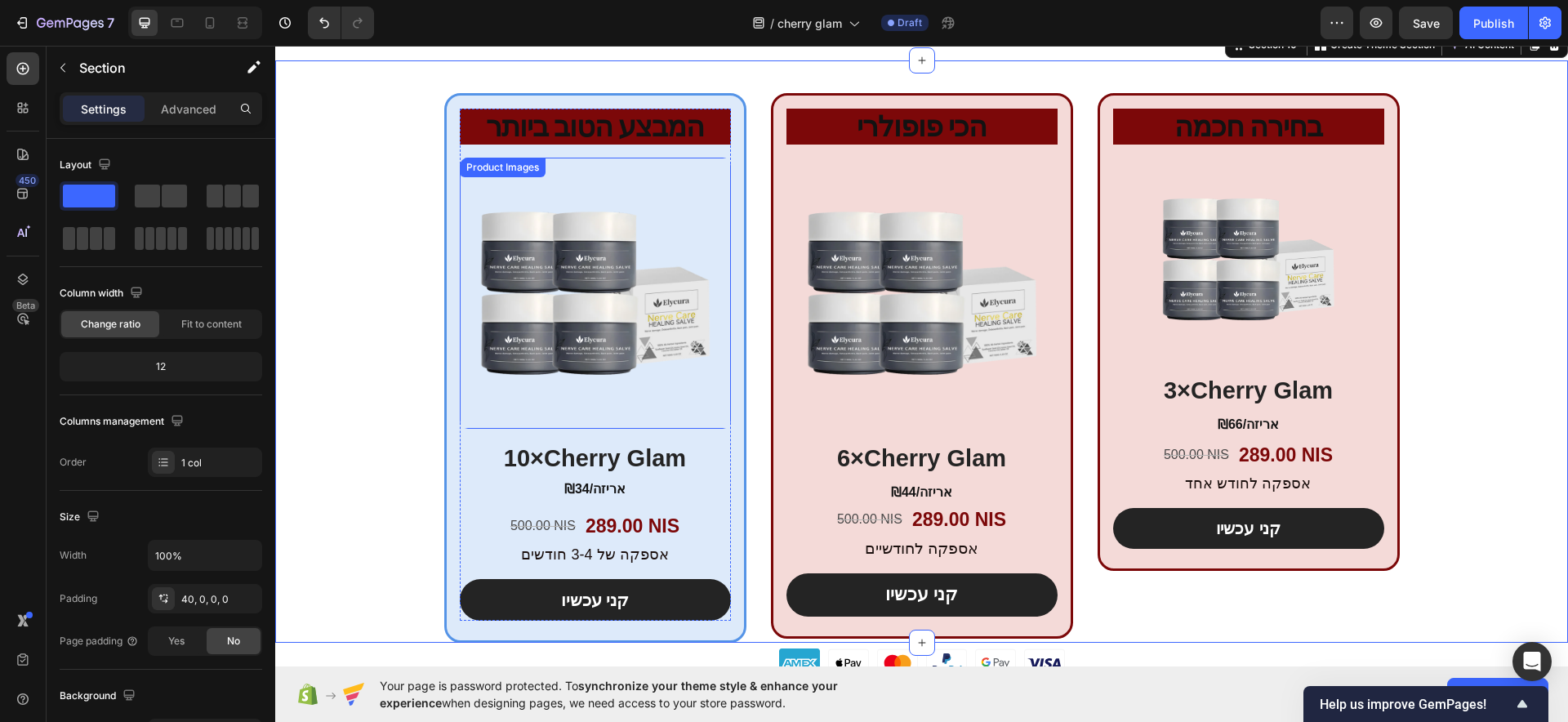
scroll to position [6382, 0]
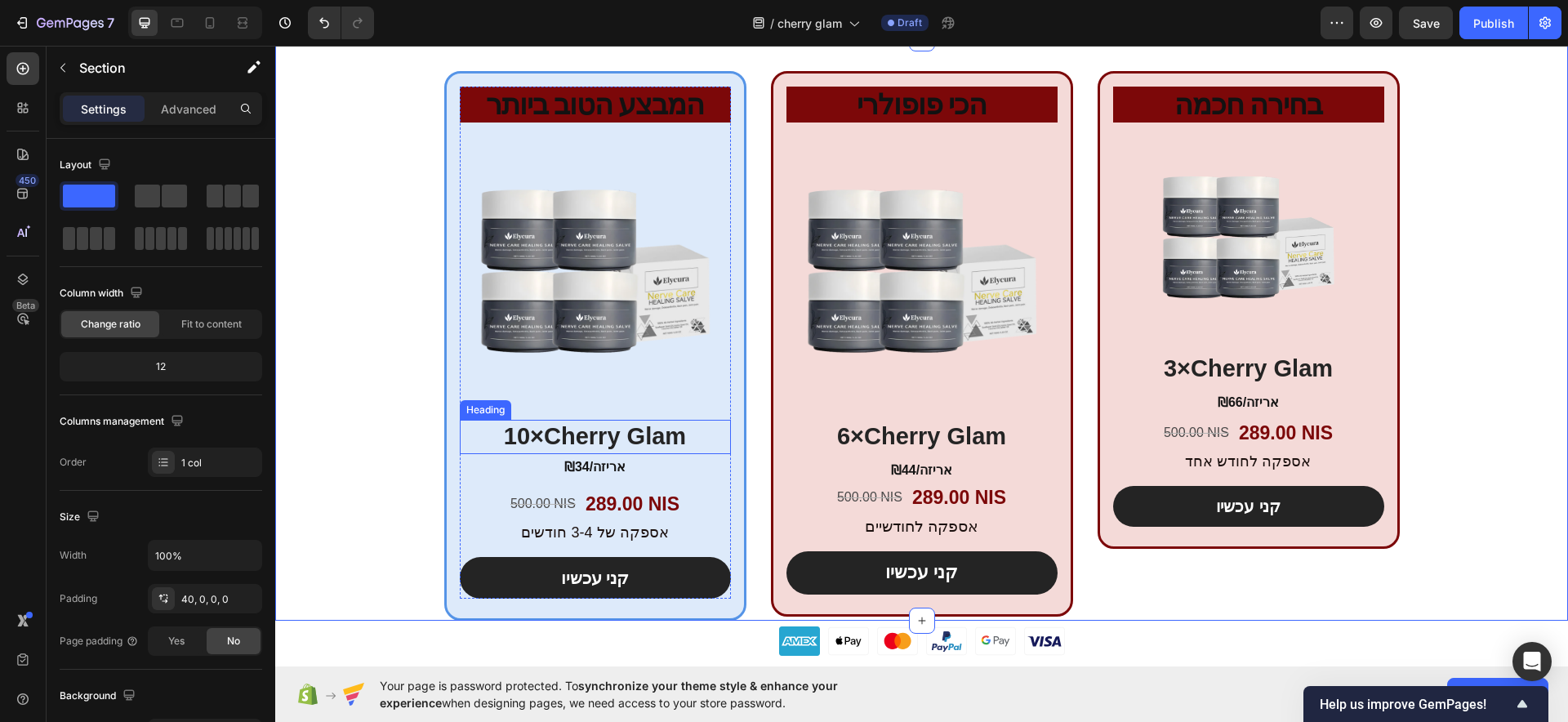
click at [636, 436] on h2 "10×Cherry Glam" at bounding box center [595, 437] width 272 height 35
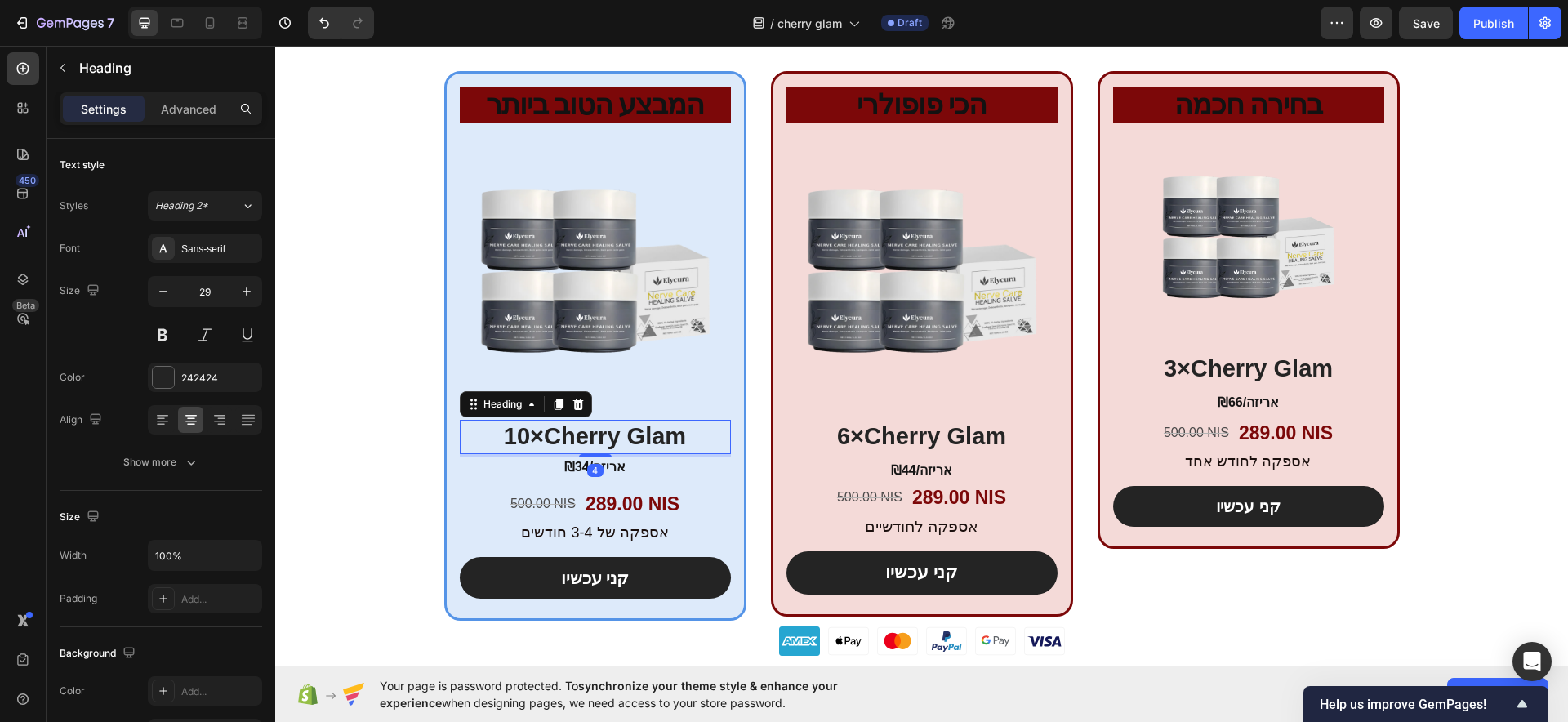
click at [636, 436] on h2 "10×Cherry Glam" at bounding box center [595, 437] width 272 height 35
click at [636, 436] on p "10×Cherry Glam" at bounding box center [595, 437] width 268 height 31
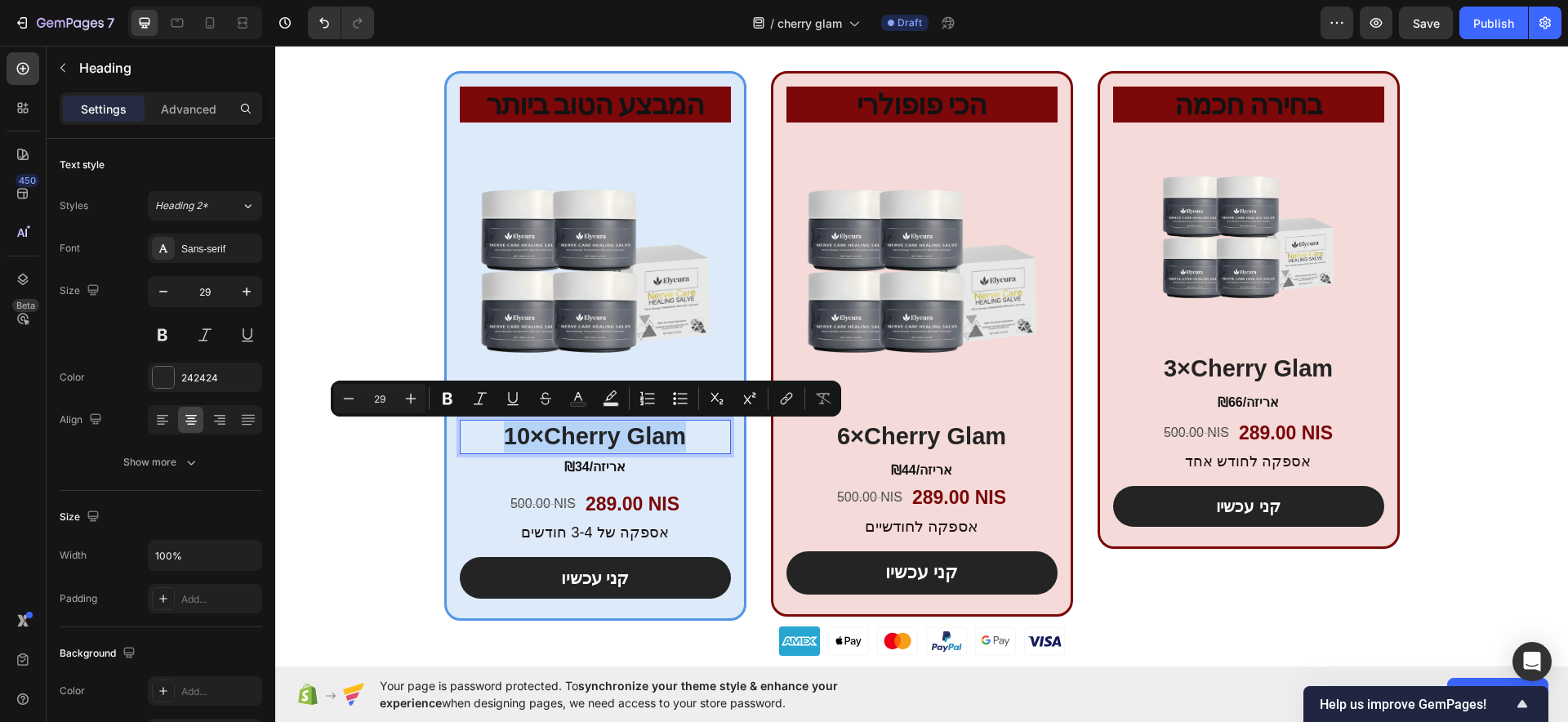
click at [636, 436] on p "10×Cherry Glam" at bounding box center [595, 437] width 268 height 31
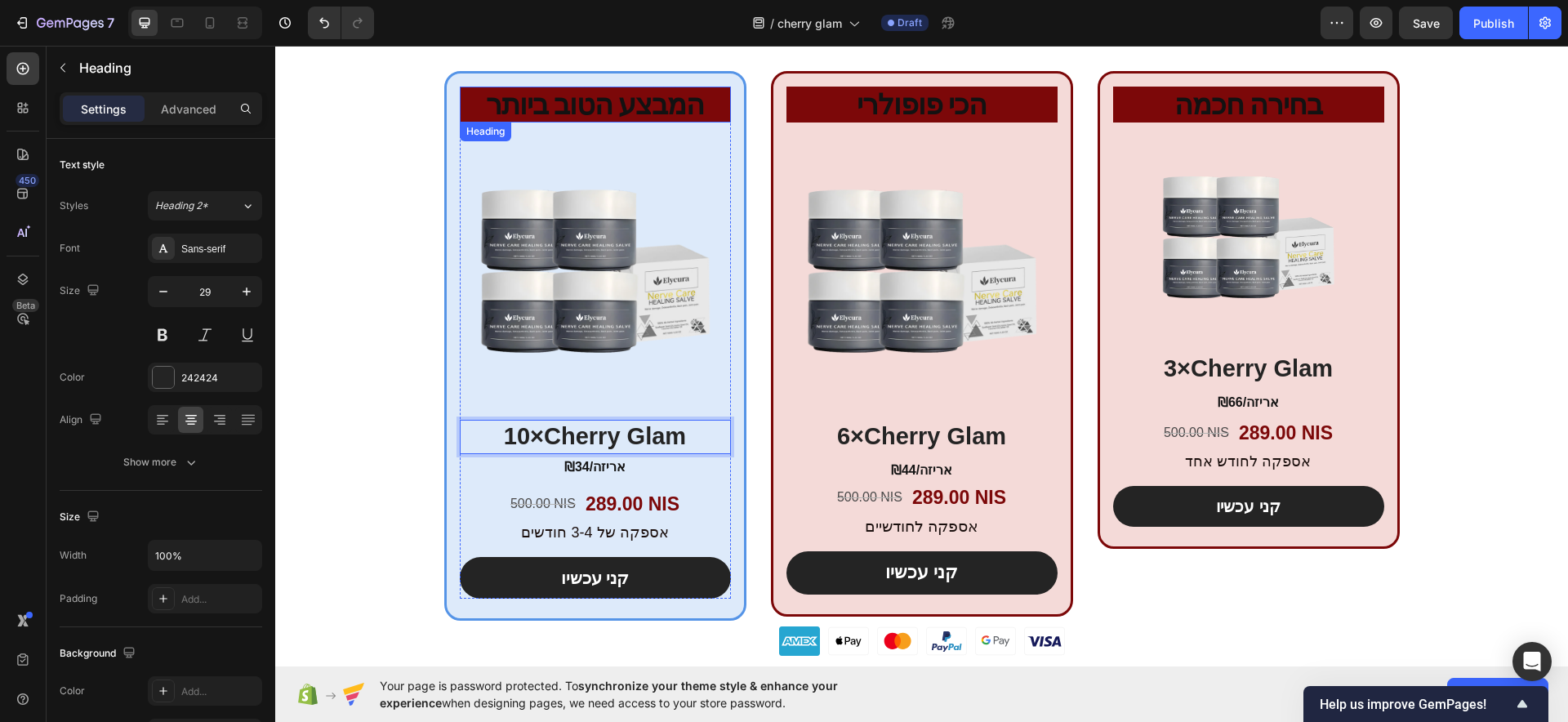
click at [708, 101] on h2 "המבצע הטוב ביותר" at bounding box center [595, 104] width 272 height 37
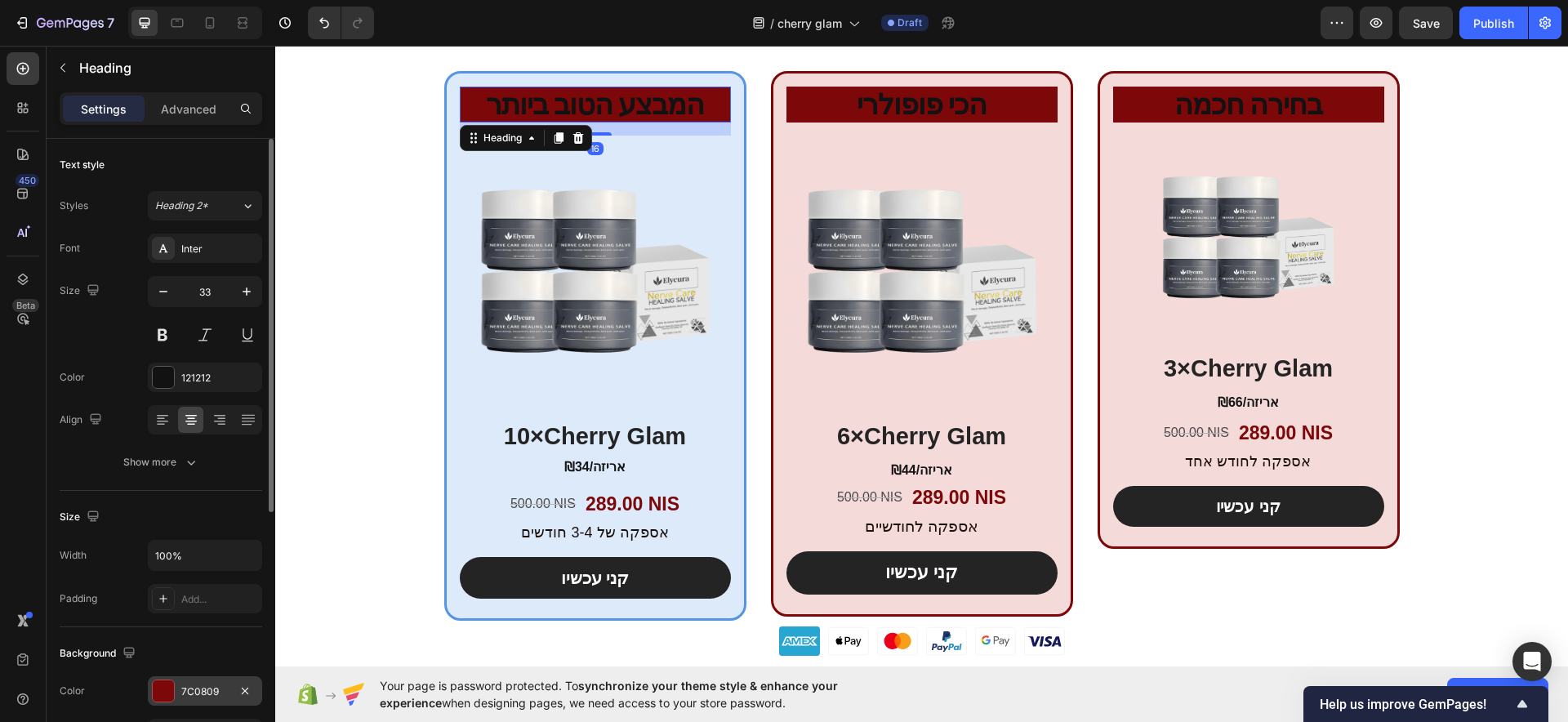
click at [177, 684] on div "7C0809" at bounding box center [204, 691] width 115 height 29
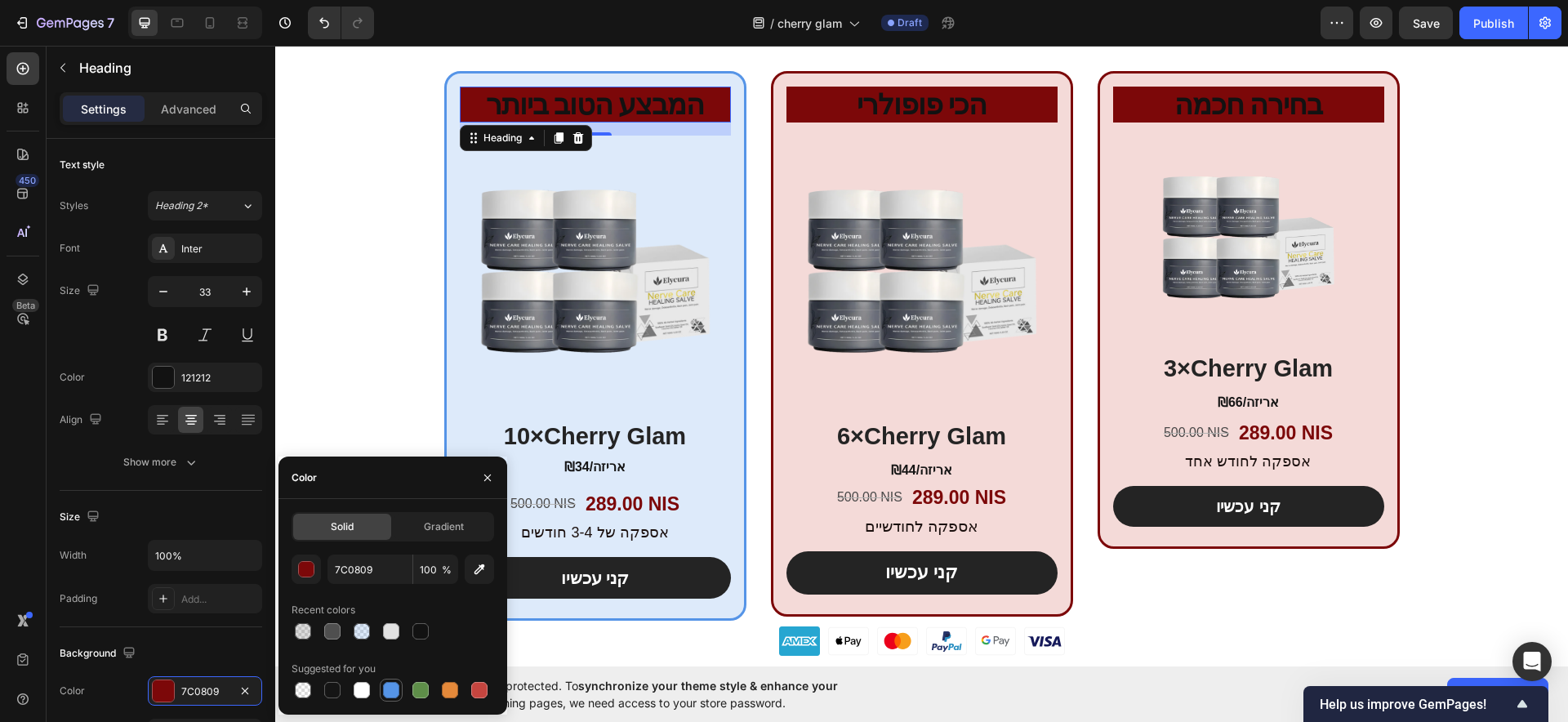
click at [398, 691] on div at bounding box center [390, 690] width 16 height 16
type input "5594E7"
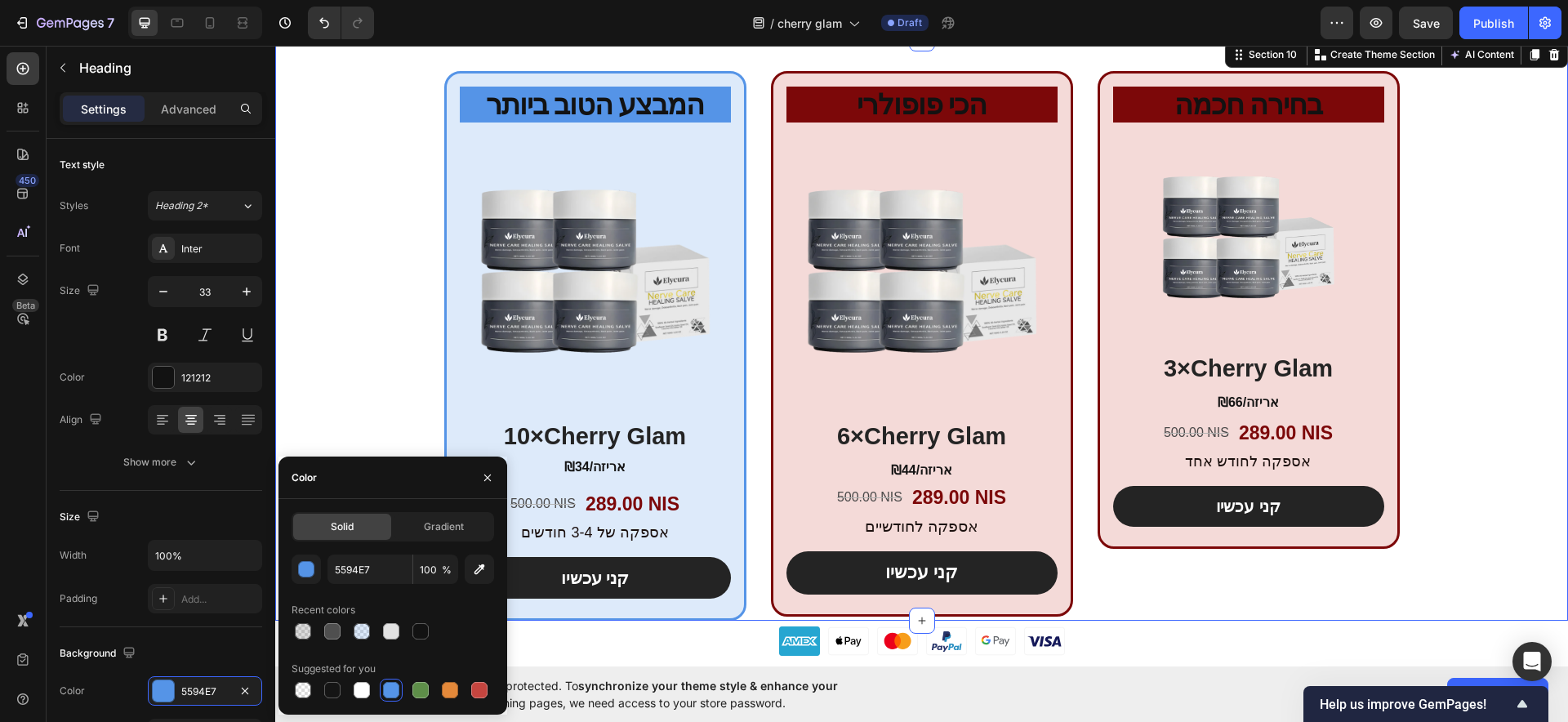
click at [365, 336] on div "המבצע הטוב ביותר Heading Product Images 10×Cherry Glam Heading ₪34/אריזה Text B…" at bounding box center [921, 346] width 1293 height 550
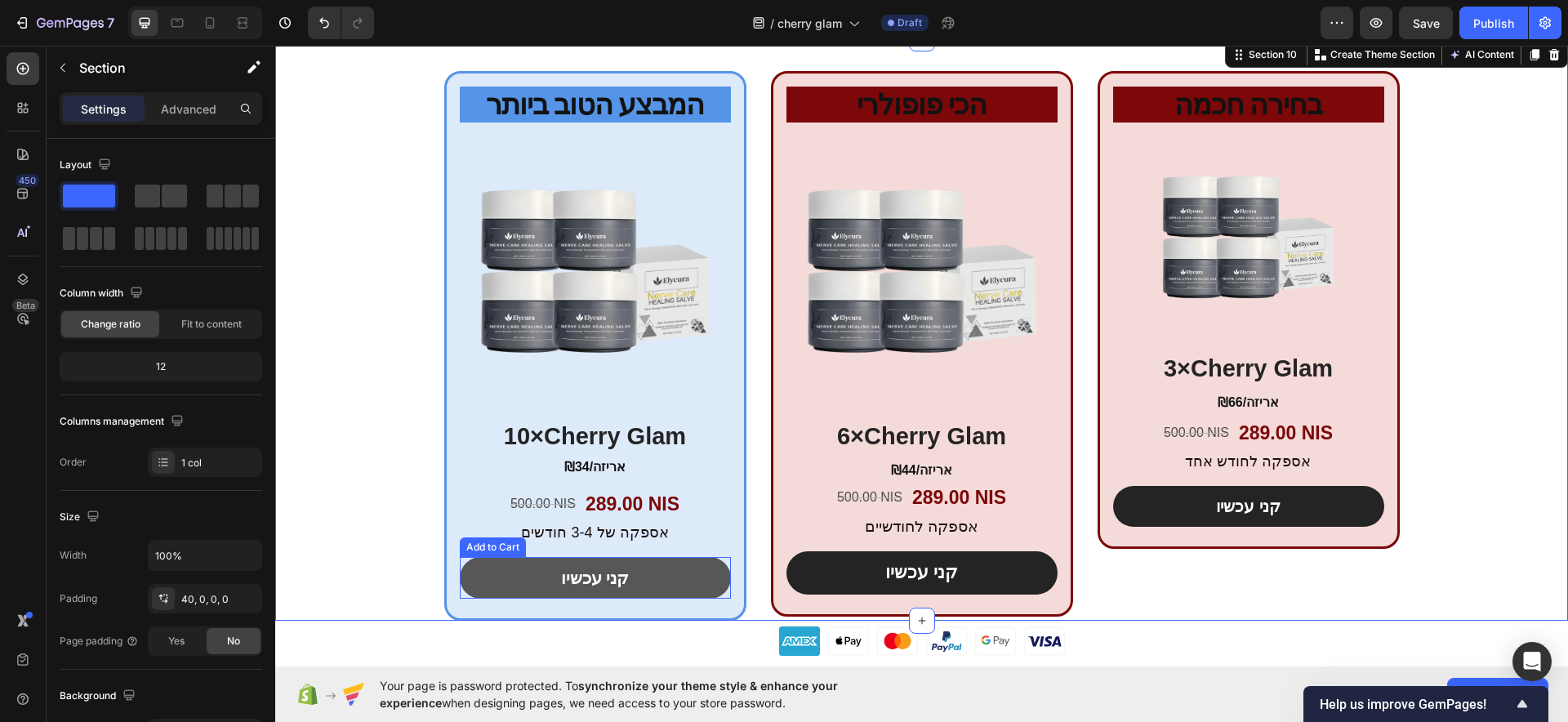
click at [700, 578] on button "קני עכשיו" at bounding box center [595, 578] width 272 height 41
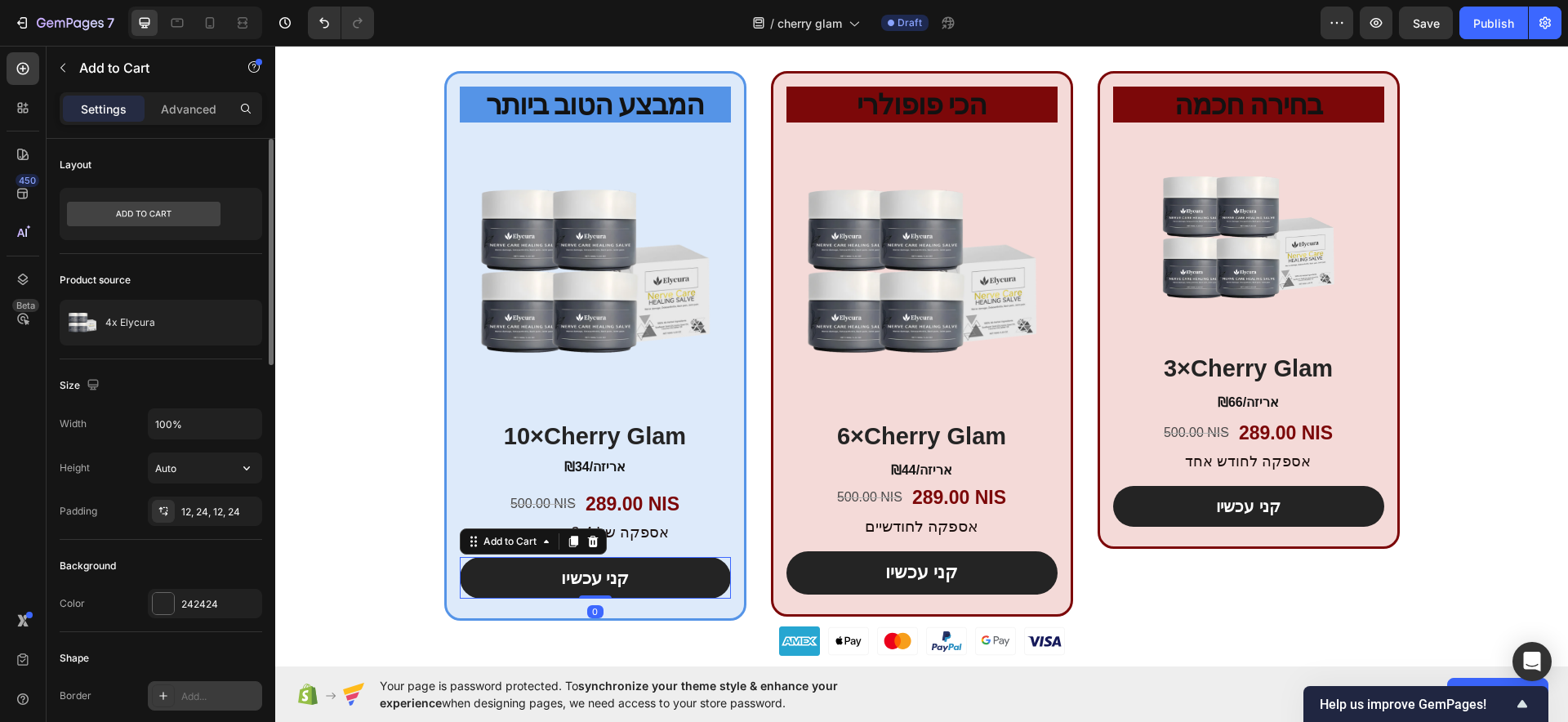
scroll to position [204, 0]
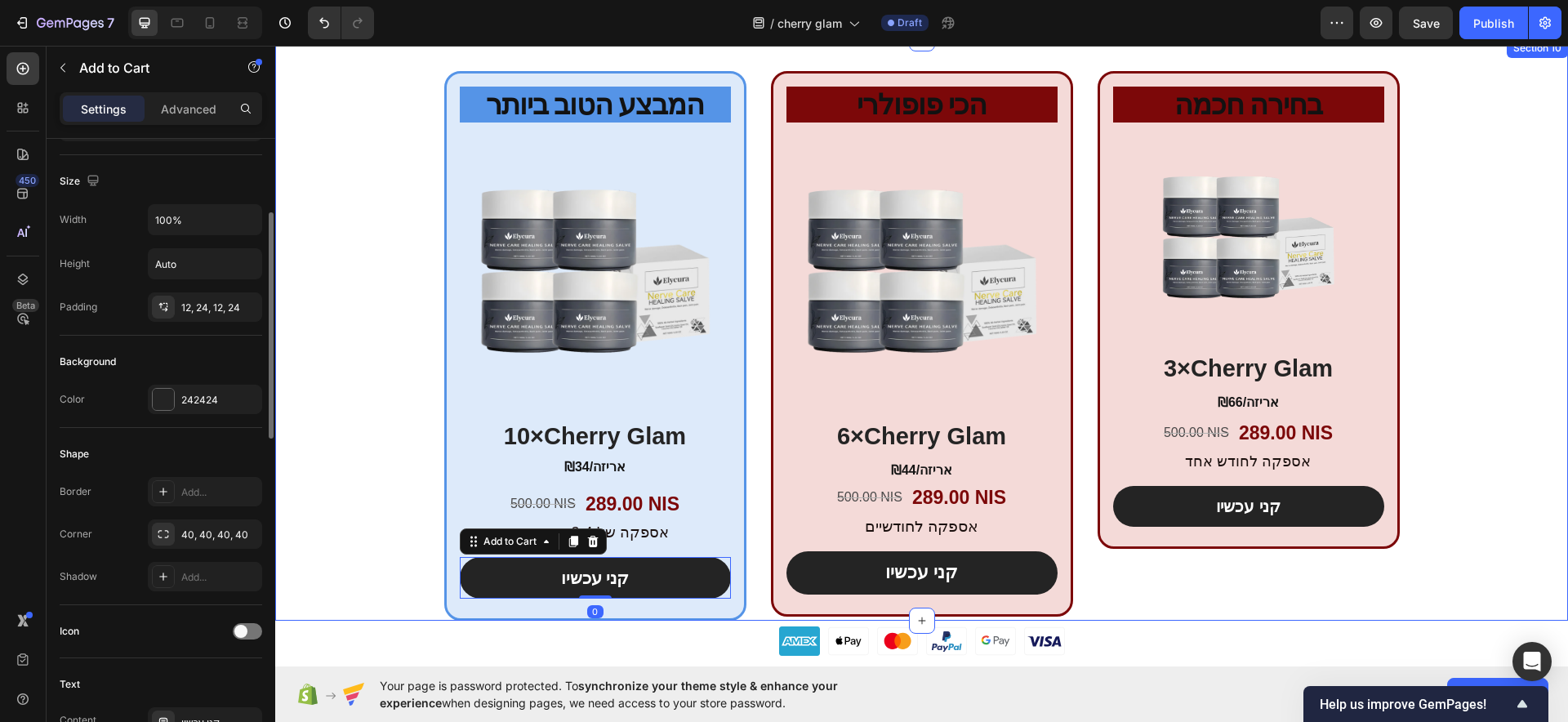
click at [388, 408] on div "המבצע הטוב ביותר Heading Product Images 10×Cherry Glam Heading ₪34/אריזה Text B…" at bounding box center [921, 346] width 1293 height 550
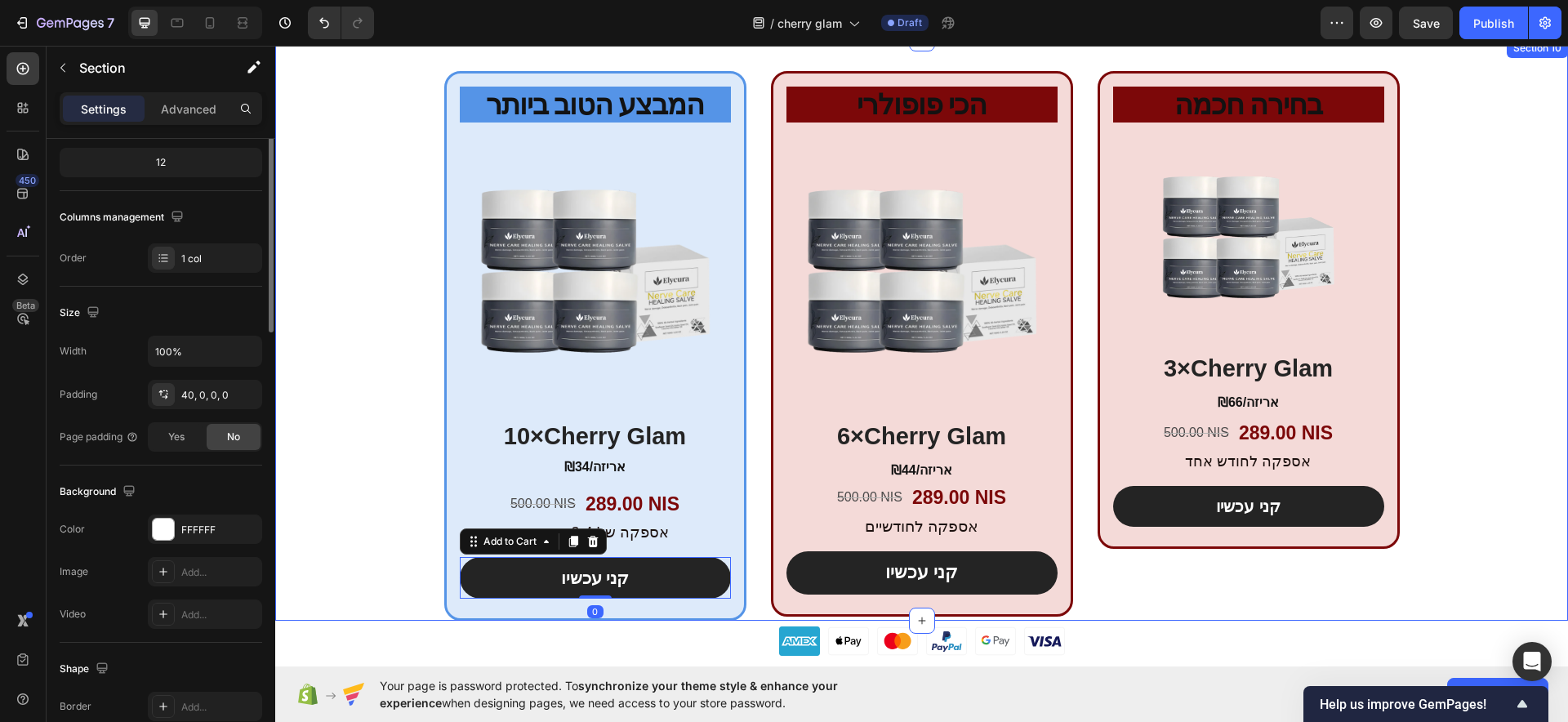
scroll to position [0, 0]
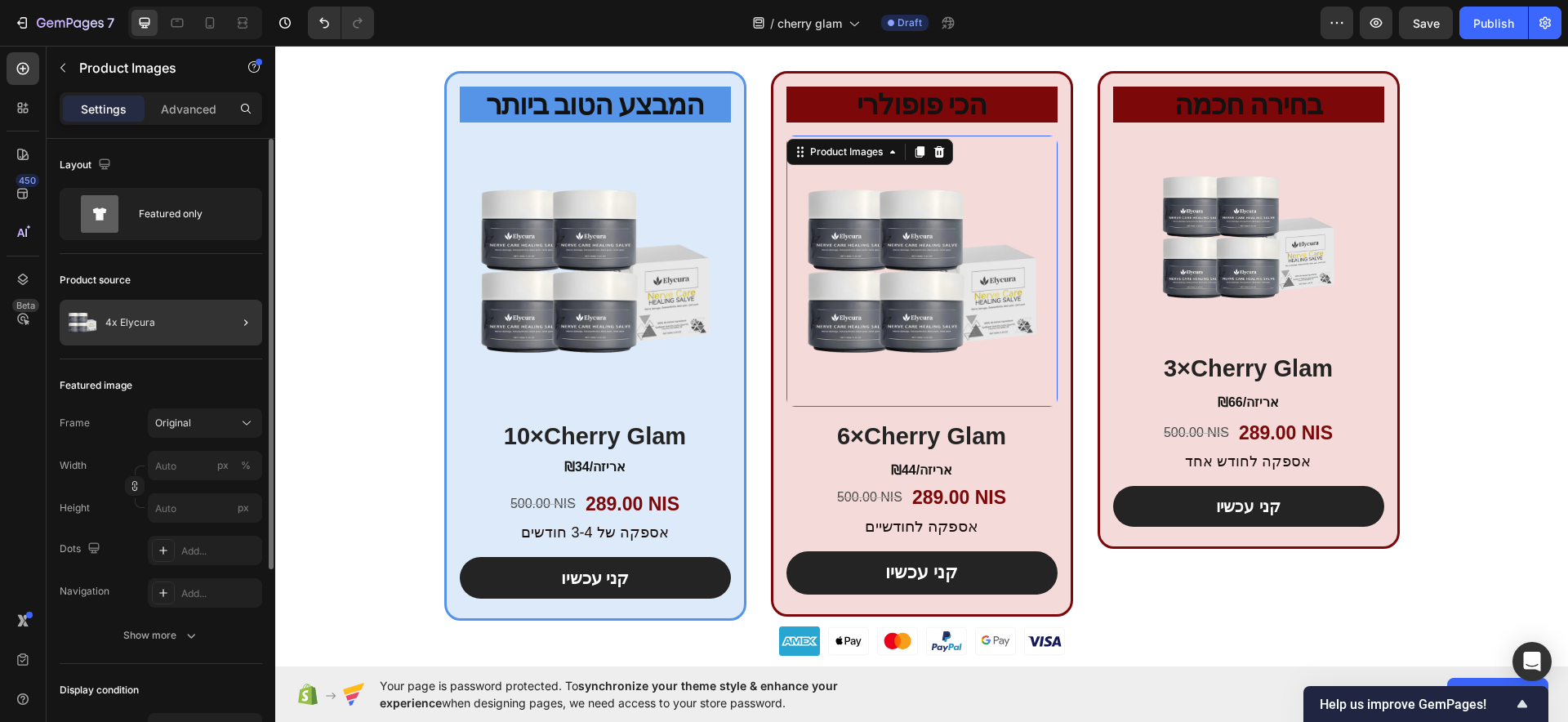
click at [224, 331] on div at bounding box center [239, 323] width 46 height 46
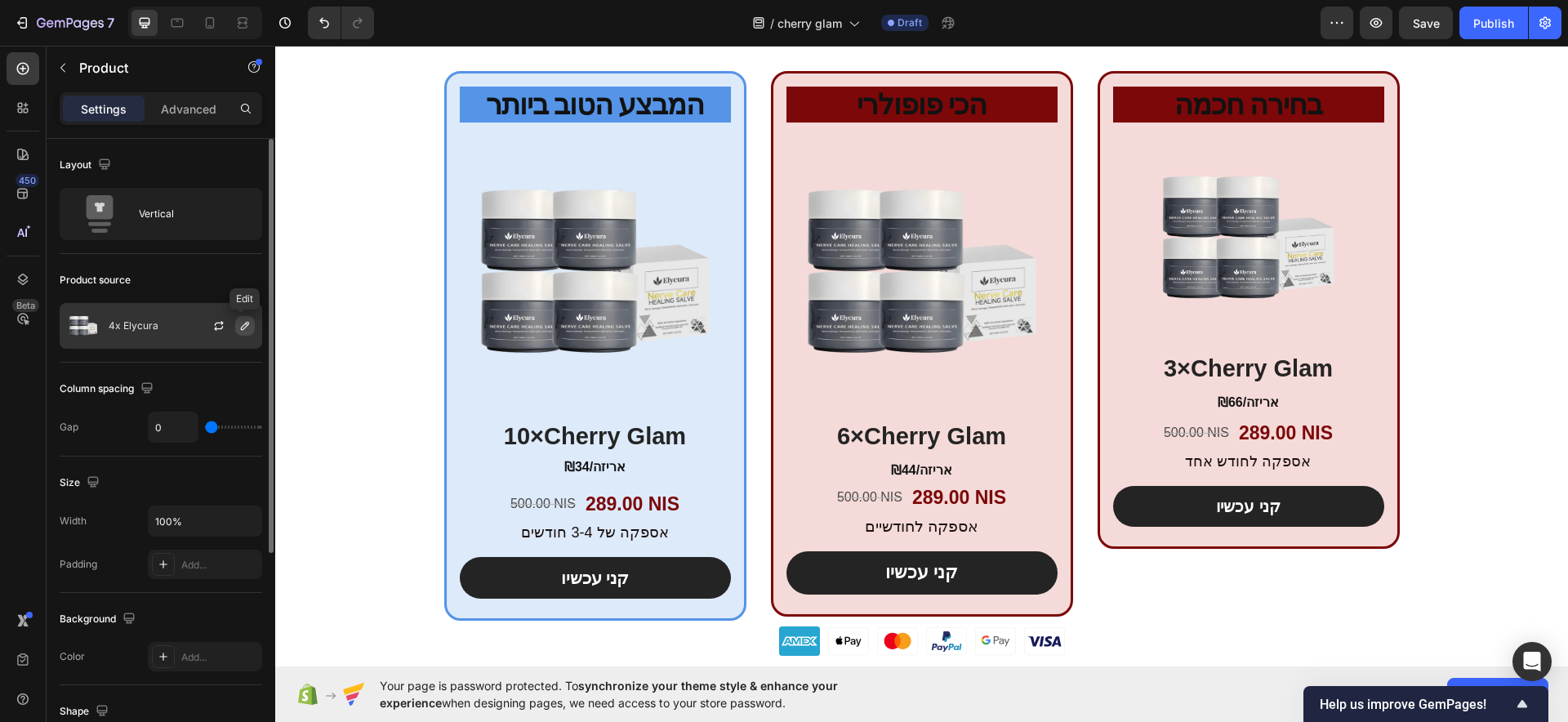
click at [251, 321] on icon "button" at bounding box center [245, 325] width 13 height 13
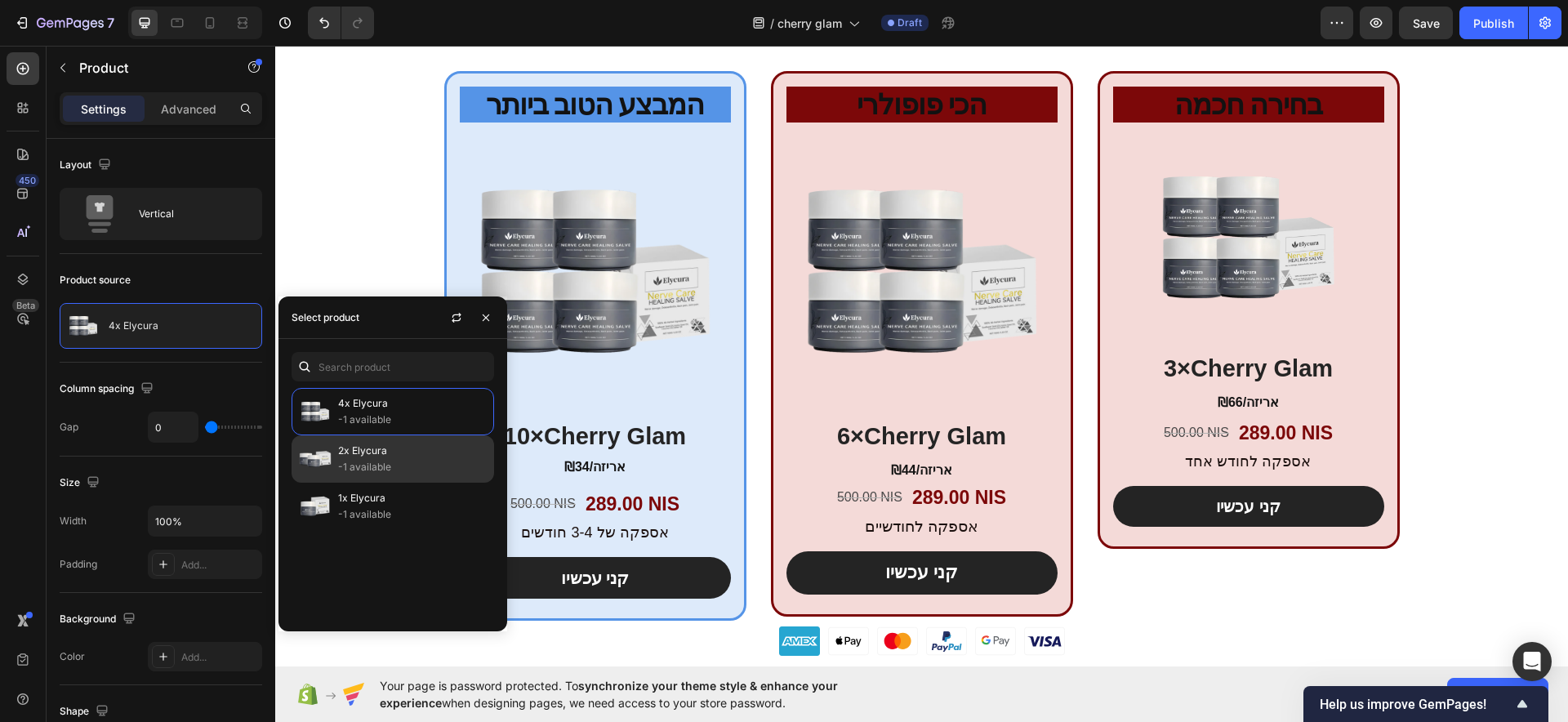
click at [318, 448] on img at bounding box center [315, 459] width 33 height 33
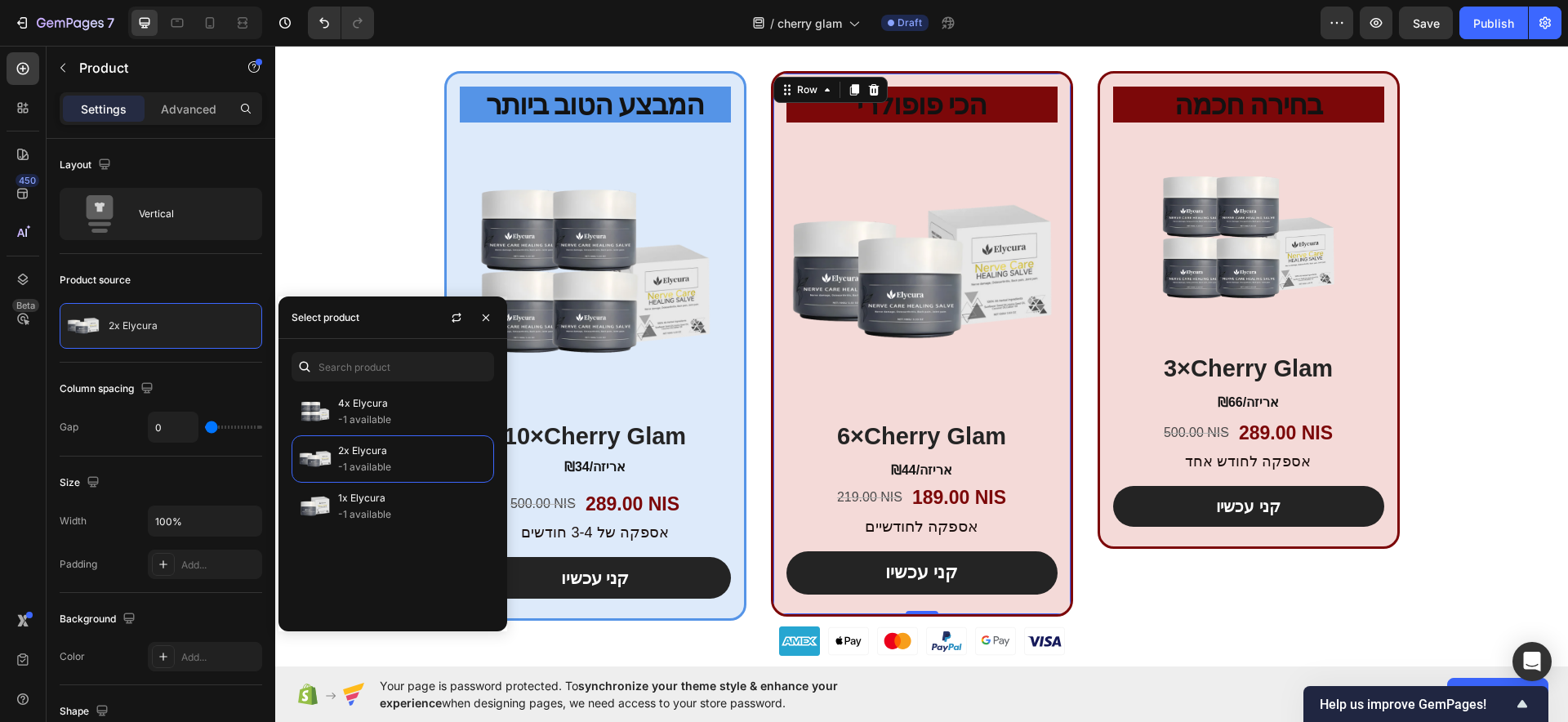
click at [772, 133] on div "הכי פופולרי Heading Product Images 6×Cherry Glam Heading ₪44/אריזה Text Block 2…" at bounding box center [921, 343] width 303 height 546
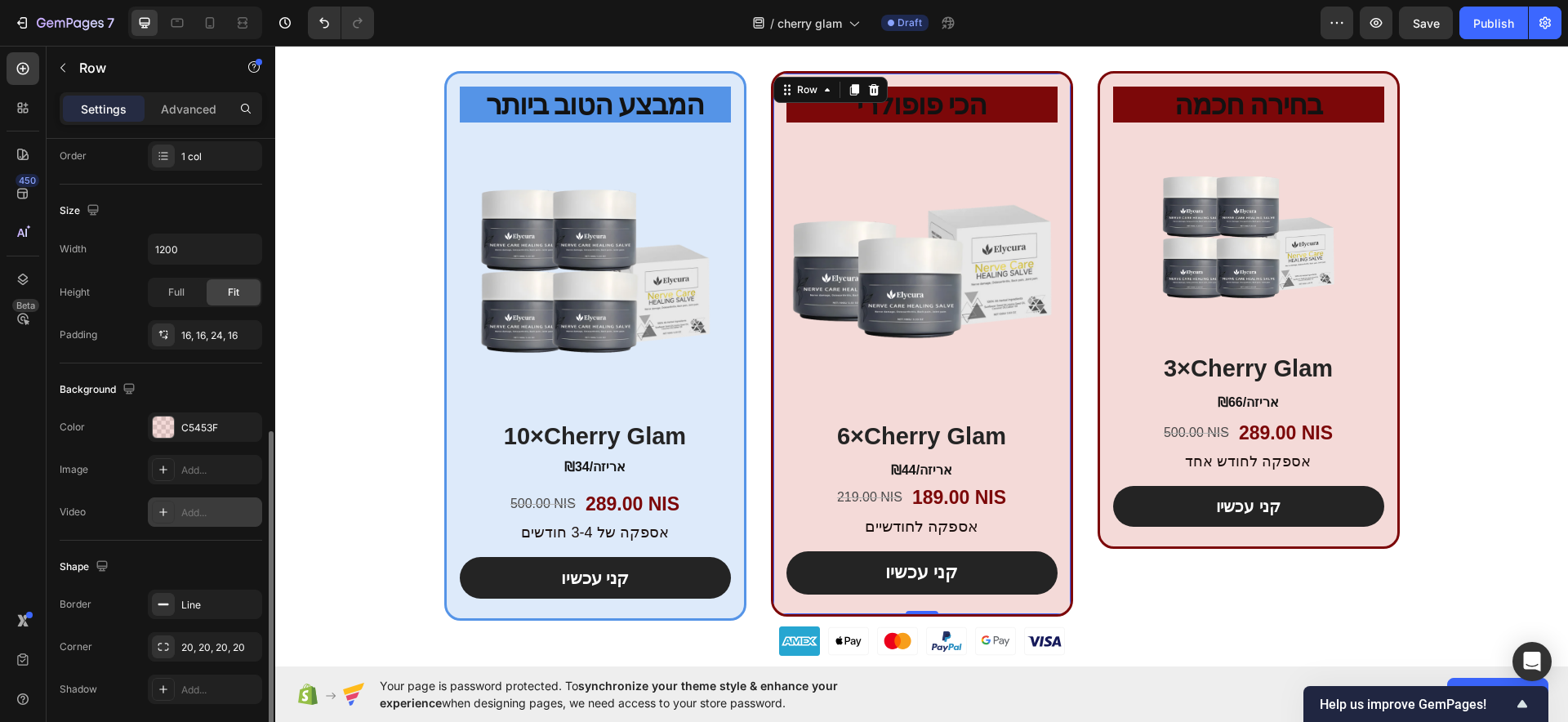
scroll to position [367, 0]
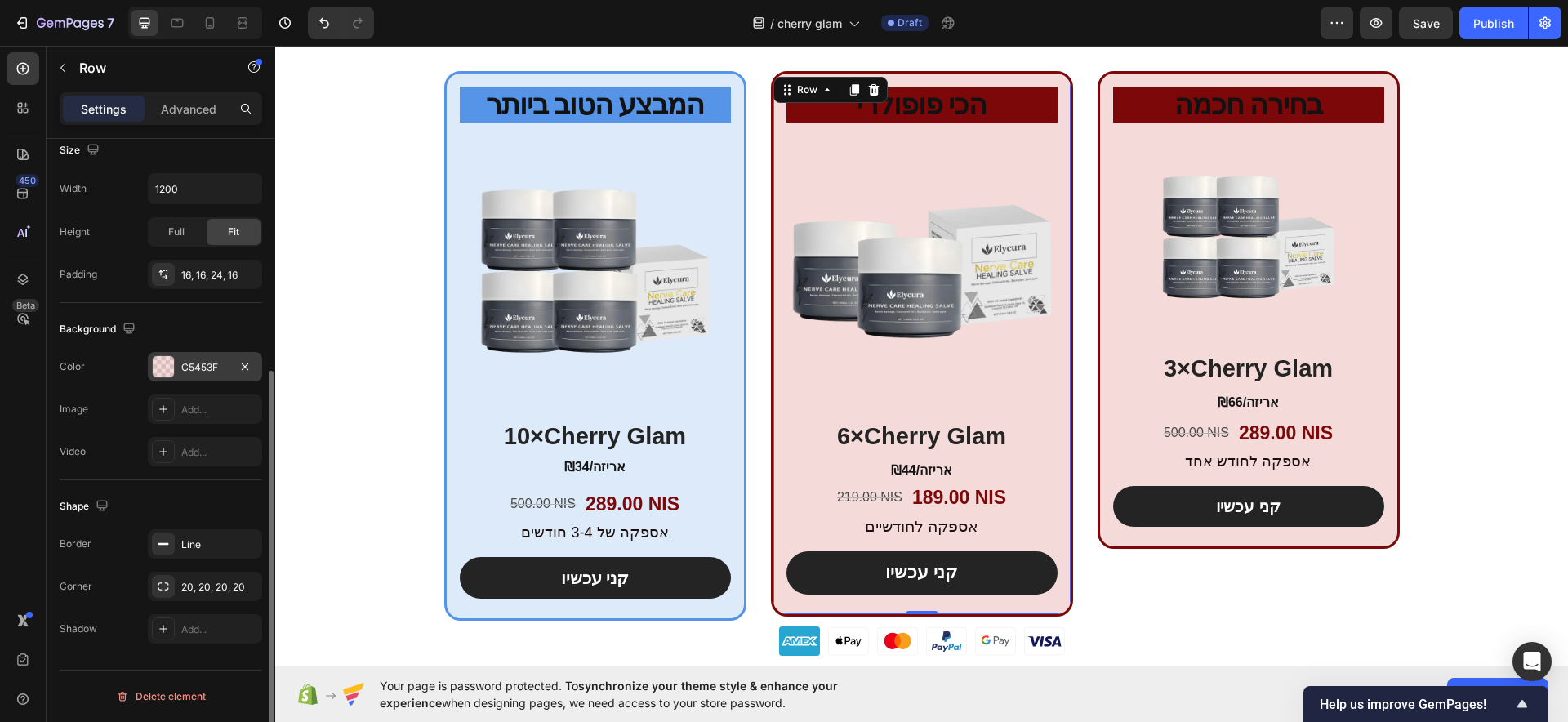
click at [170, 367] on div at bounding box center [163, 367] width 22 height 22
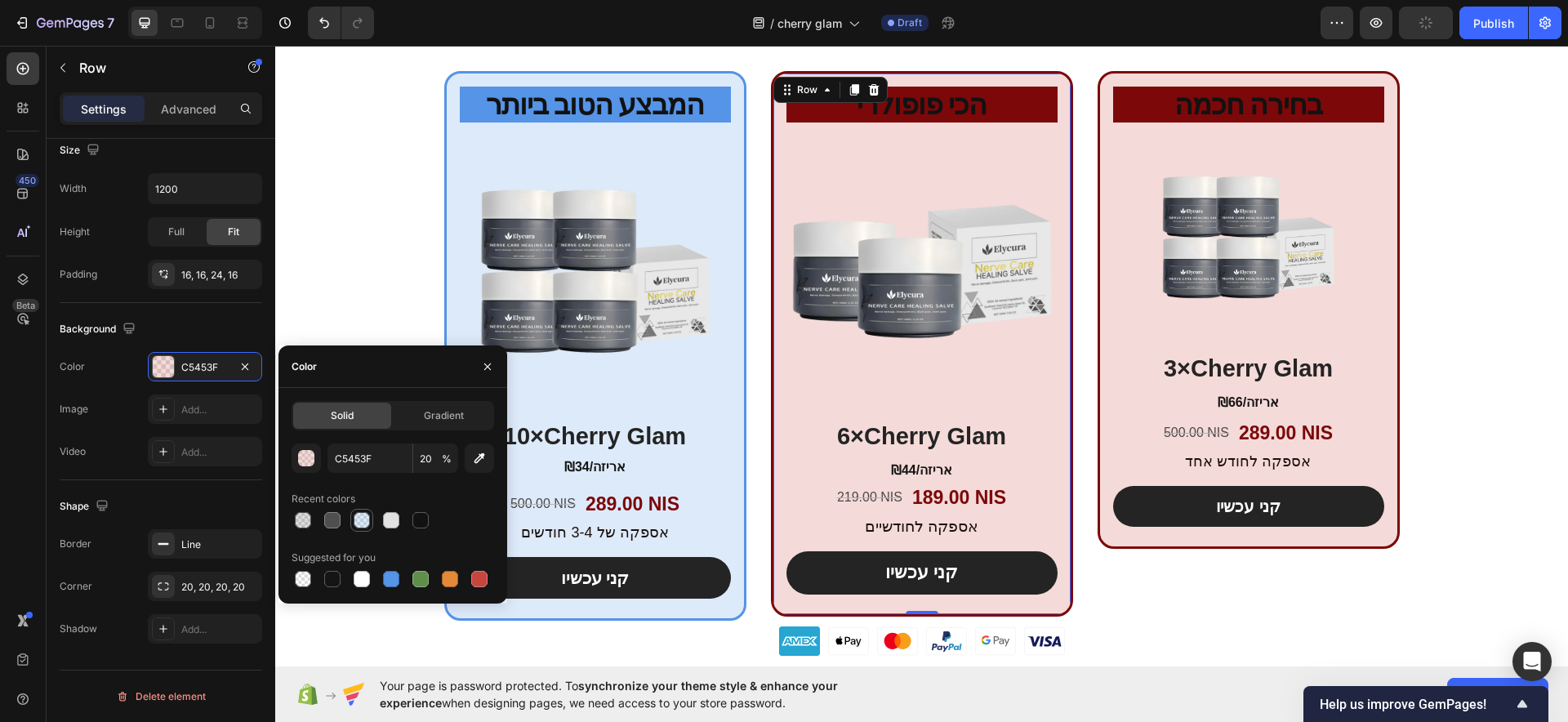
click at [358, 529] on div at bounding box center [361, 520] width 20 height 20
type input "5594E7"
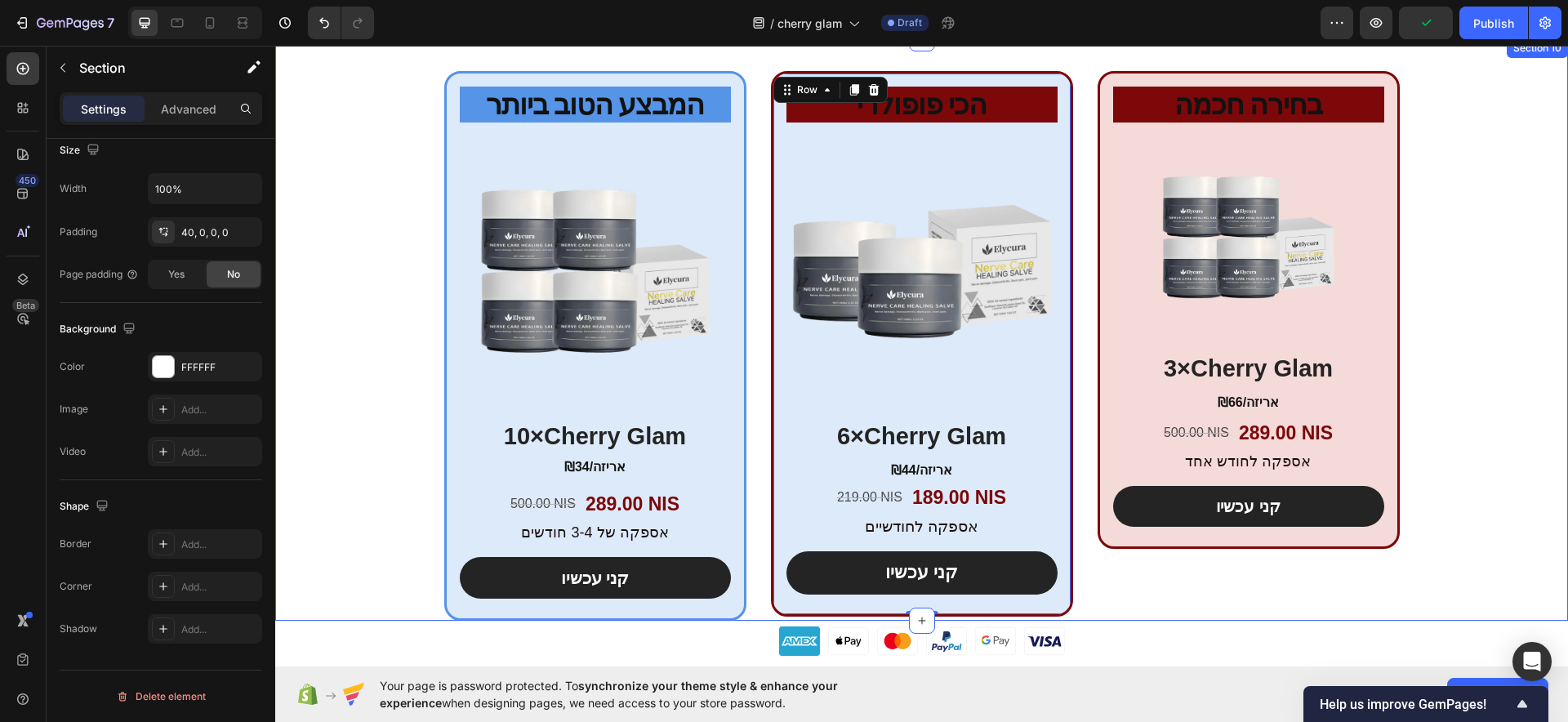
click at [339, 254] on div "המבצע הטוב ביותר Heading Product Images 10×Cherry Glam Heading ₪34/אריזה Text B…" at bounding box center [921, 346] width 1293 height 550
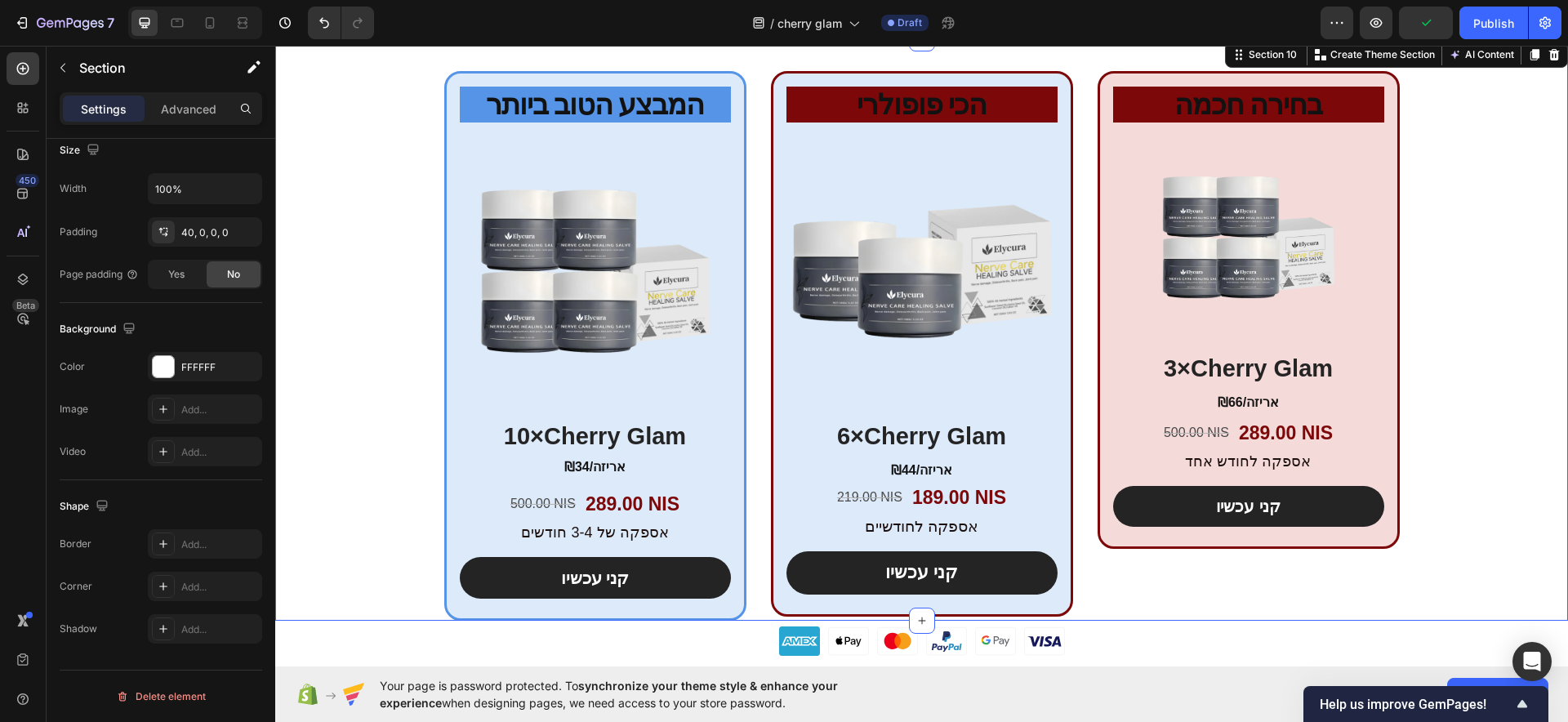
scroll to position [0, 0]
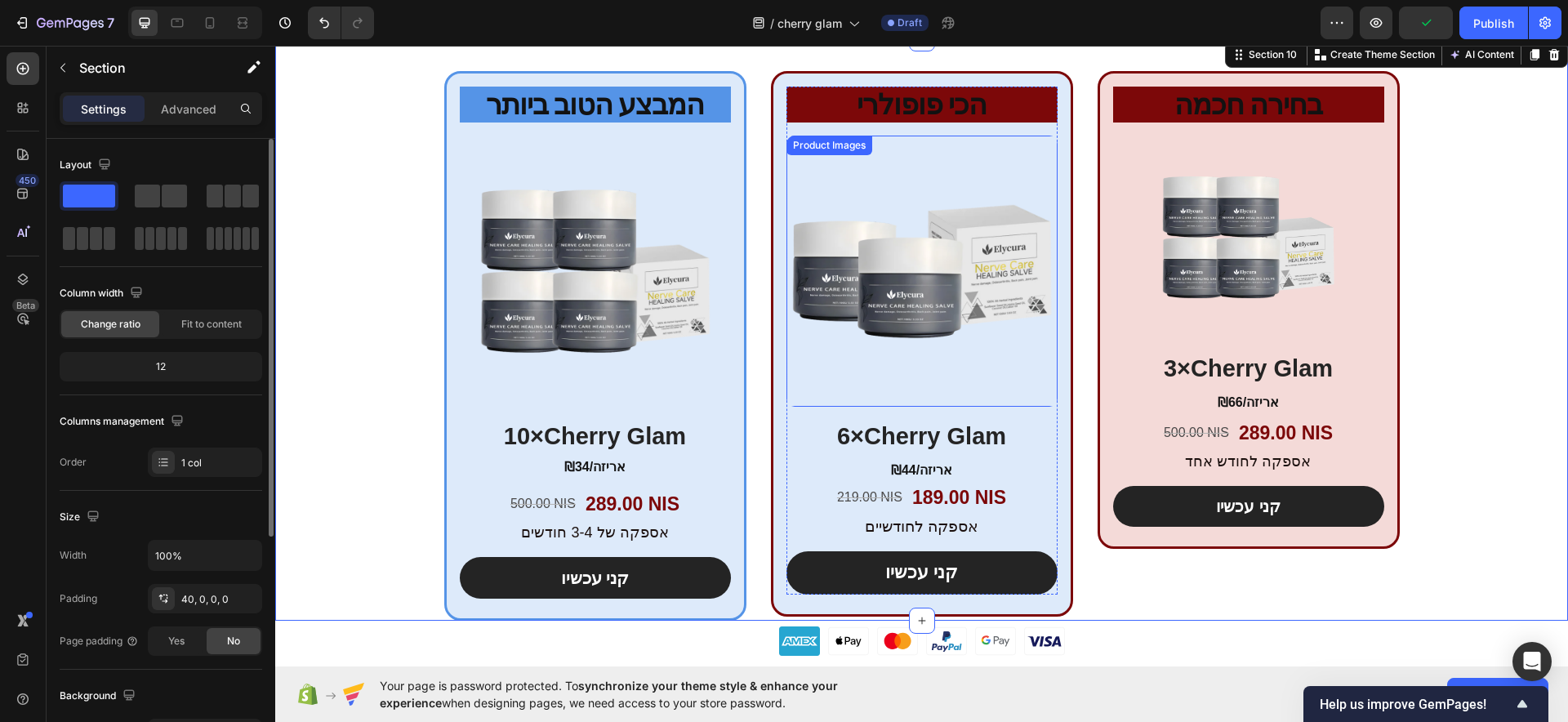
click at [787, 186] on img at bounding box center [921, 271] width 272 height 272
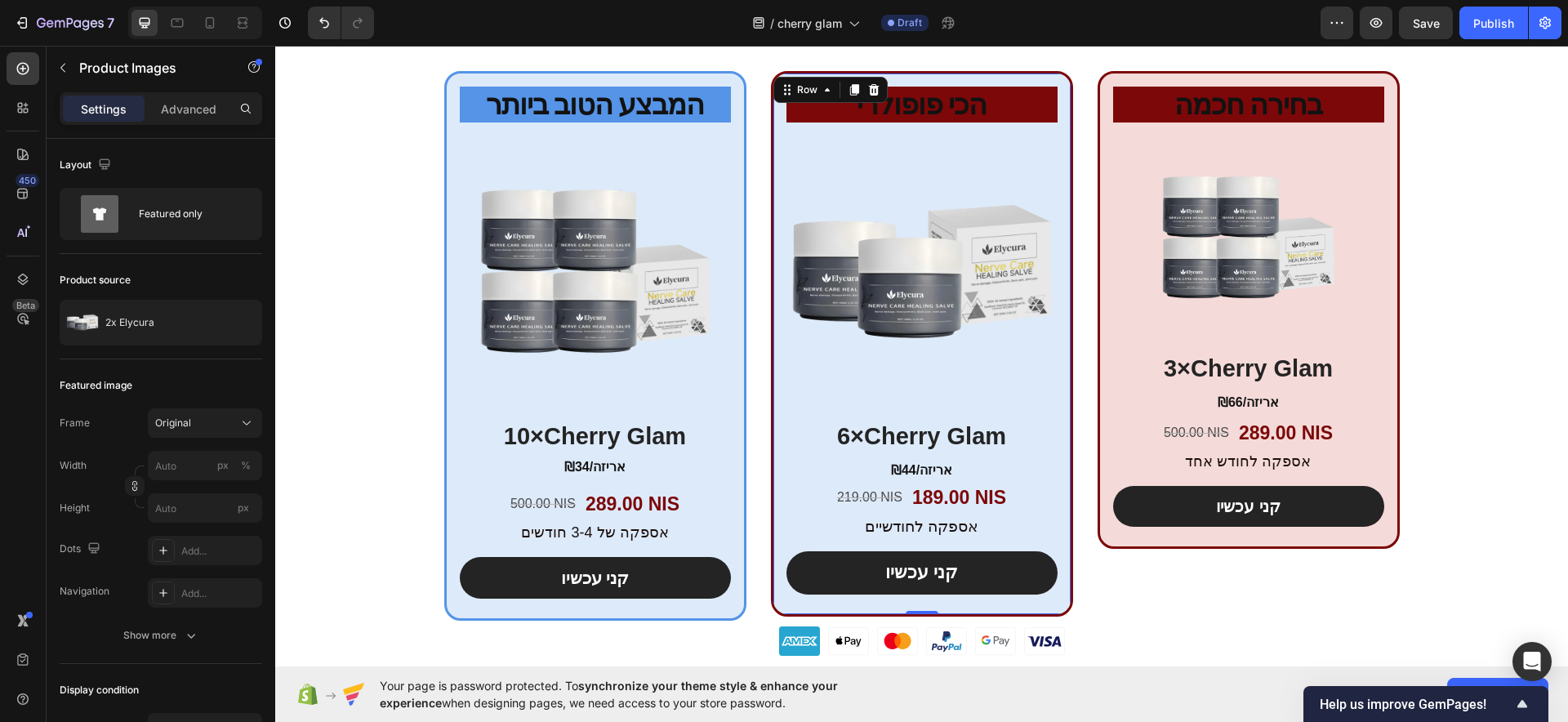
click at [772, 182] on div "הכי פופולרי Heading Product Images 6×Cherry Glam Heading ₪44/אריזה Text Block 2…" at bounding box center [921, 343] width 303 height 546
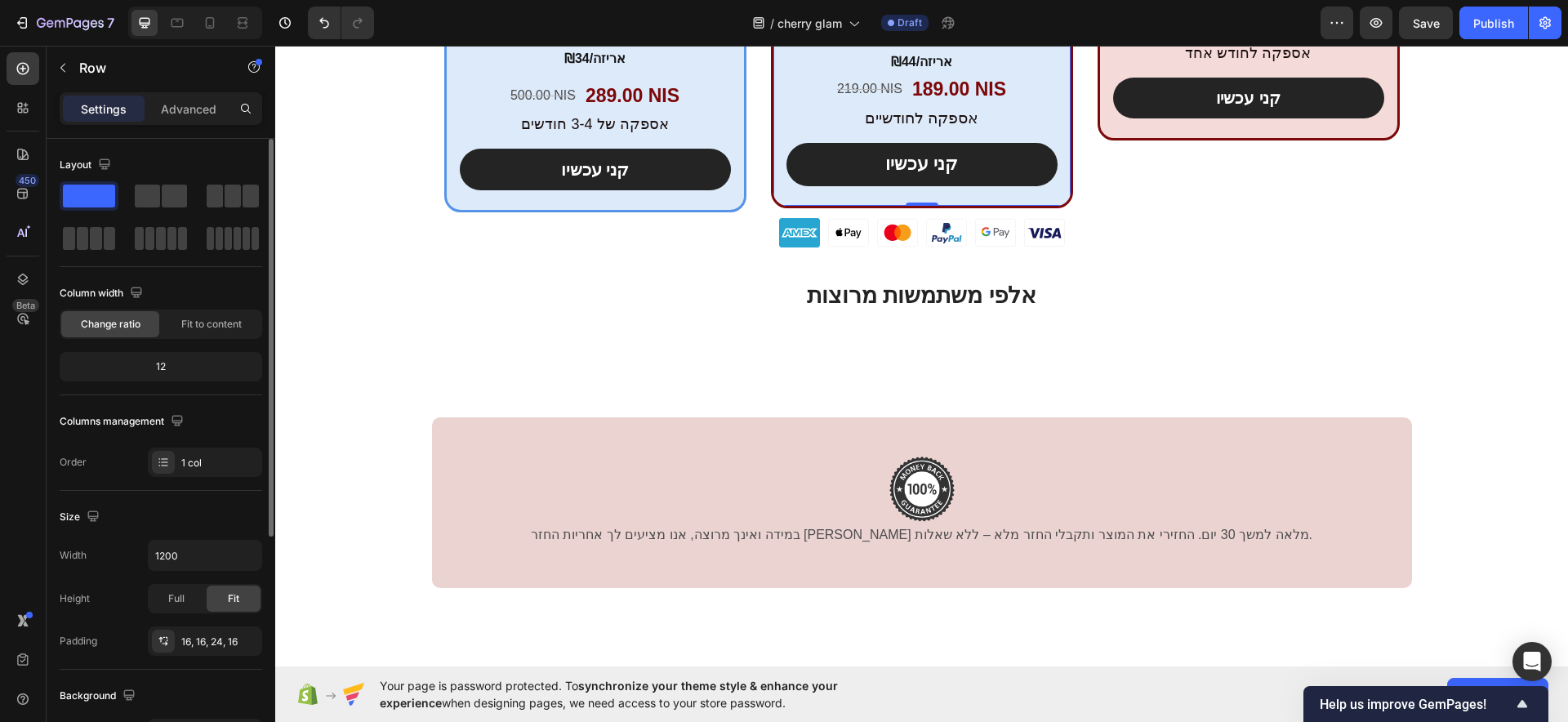
scroll to position [306, 0]
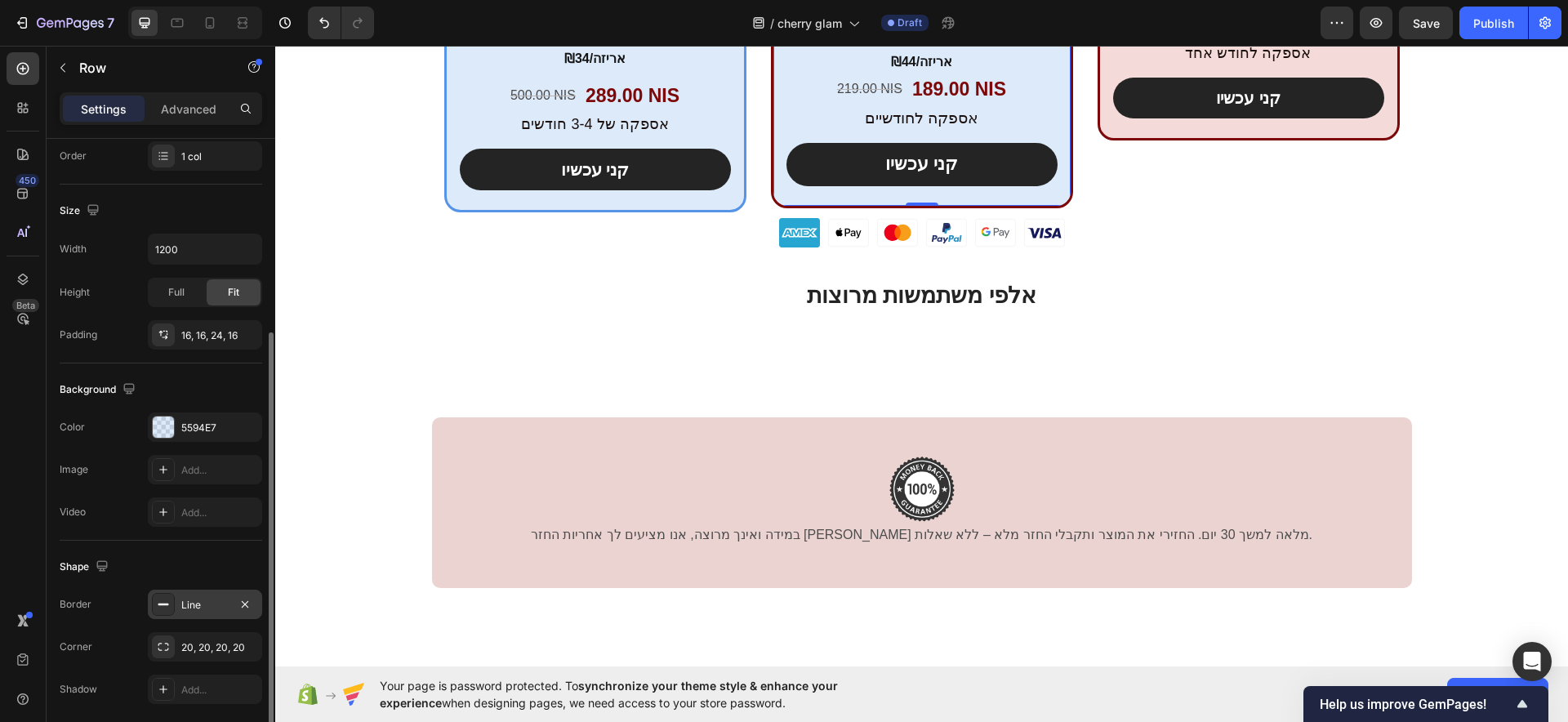
click at [178, 602] on div "Line" at bounding box center [204, 605] width 115 height 29
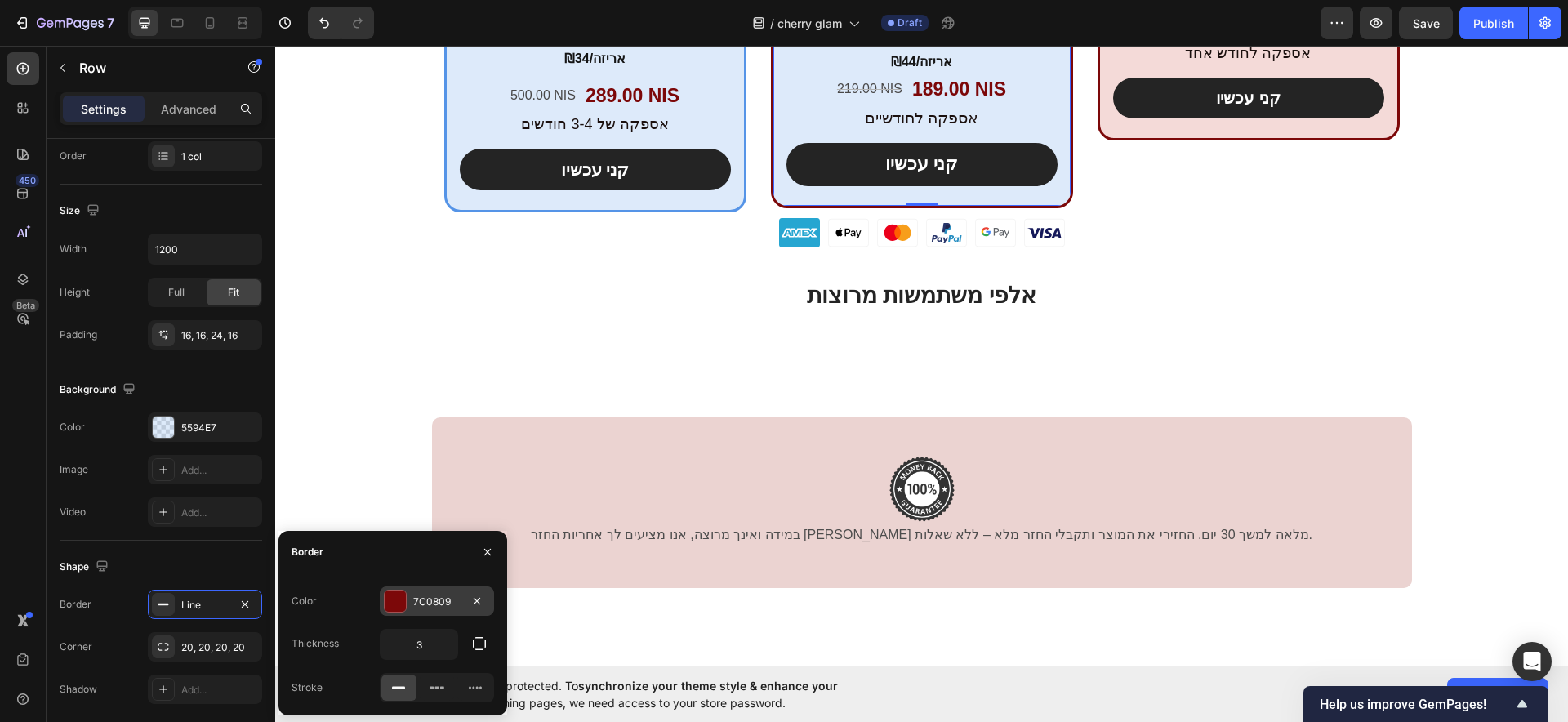
click at [410, 606] on div "7C0809" at bounding box center [436, 601] width 115 height 29
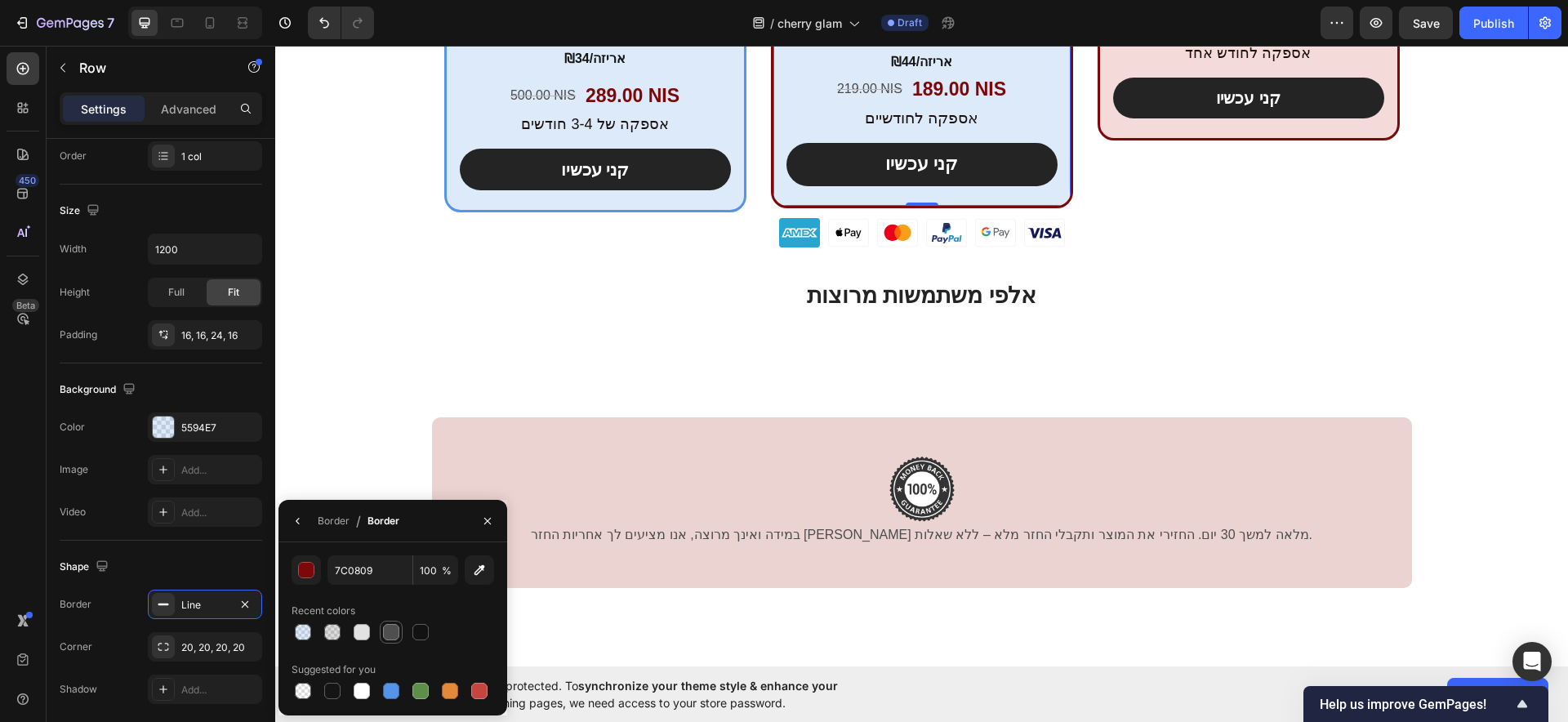
drag, startPoint x: 383, startPoint y: 683, endPoint x: 380, endPoint y: 632, distance: 51.1
click at [385, 683] on div at bounding box center [390, 691] width 20 height 20
type input "5594E7"
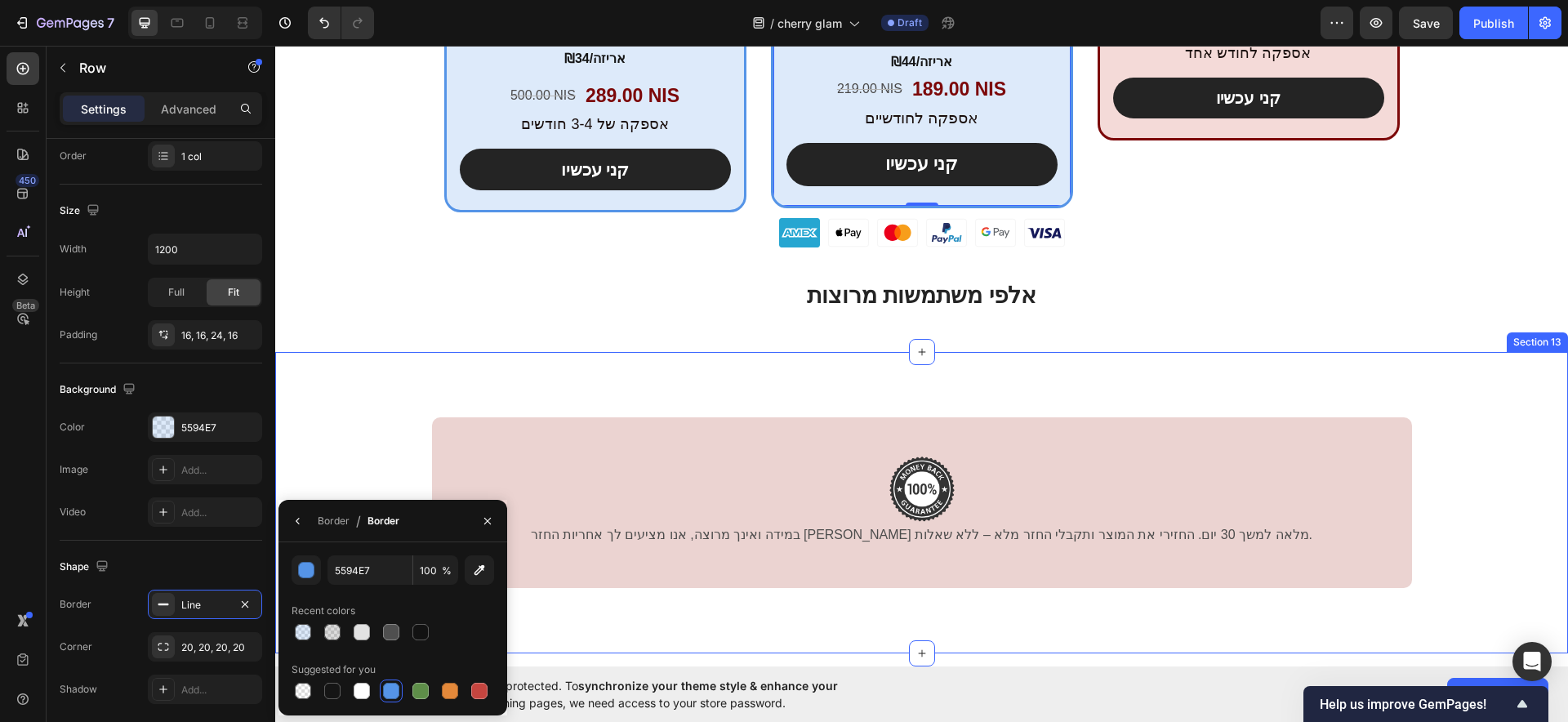
drag, startPoint x: 333, startPoint y: 366, endPoint x: 395, endPoint y: 347, distance: 64.8
click at [336, 366] on div "Image במידה ואינך מרוצה, אנו מציעים לך אחריות החזר כספי מלאה למשך 30 יום. החזיר…" at bounding box center [921, 503] width 1293 height 302
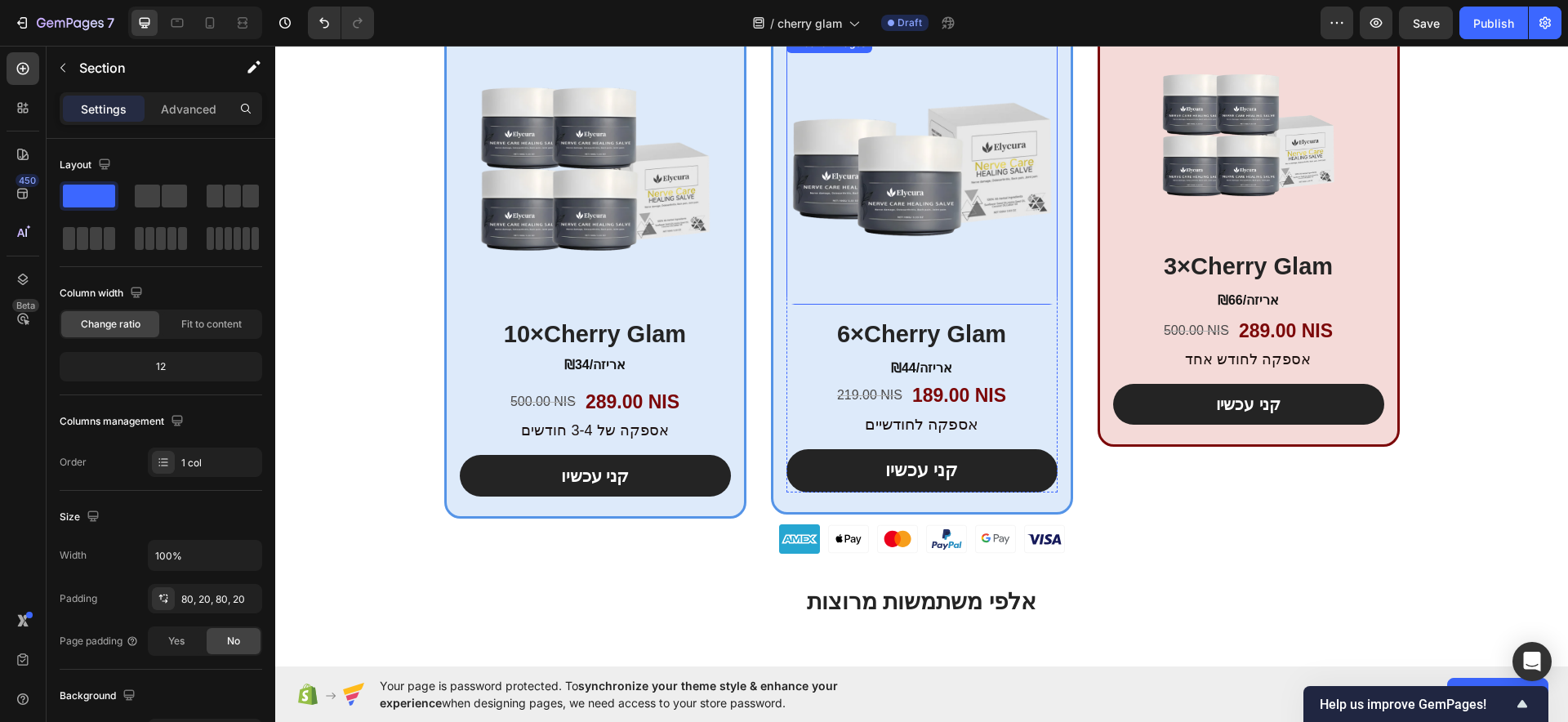
scroll to position [6382, 0]
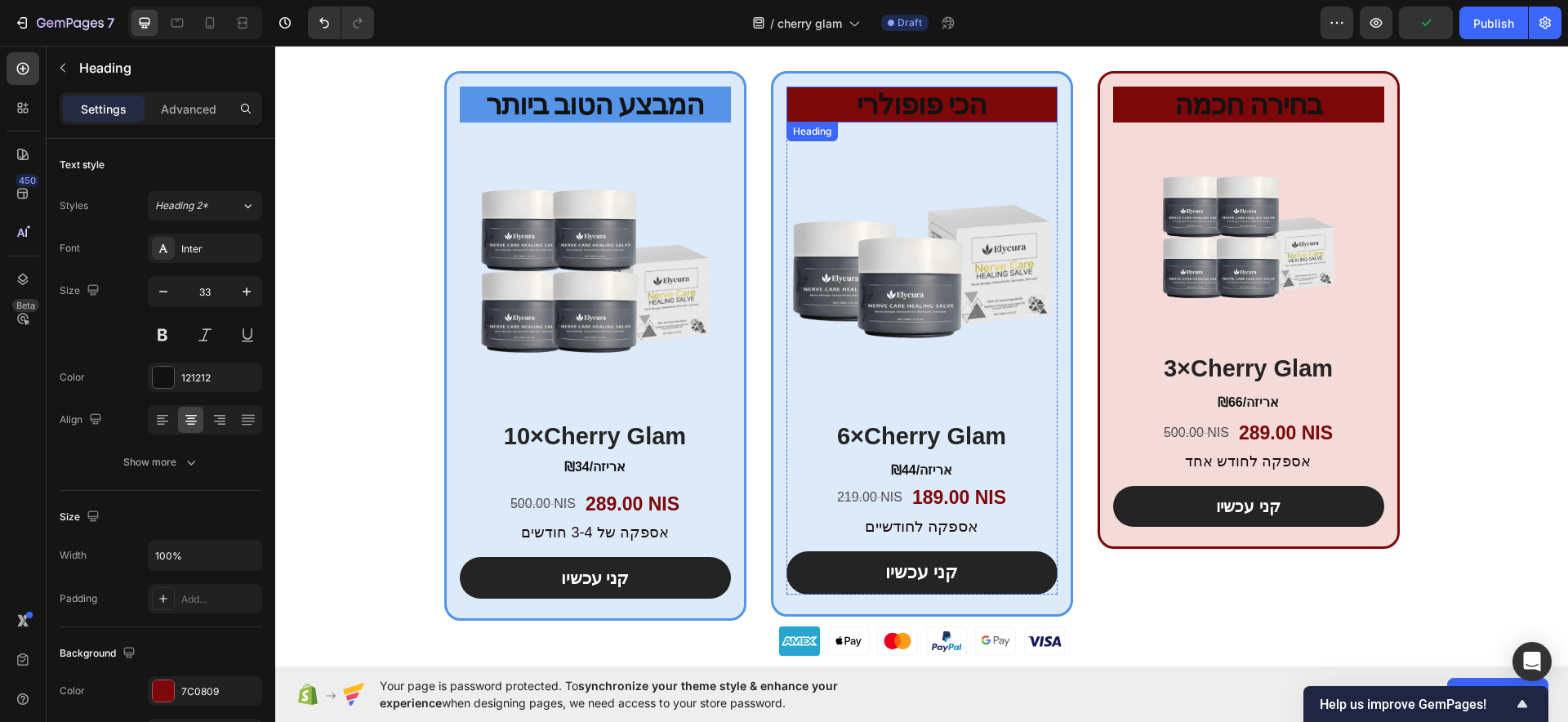
click at [1037, 104] on h2 "הכי פופולרי" at bounding box center [921, 104] width 272 height 37
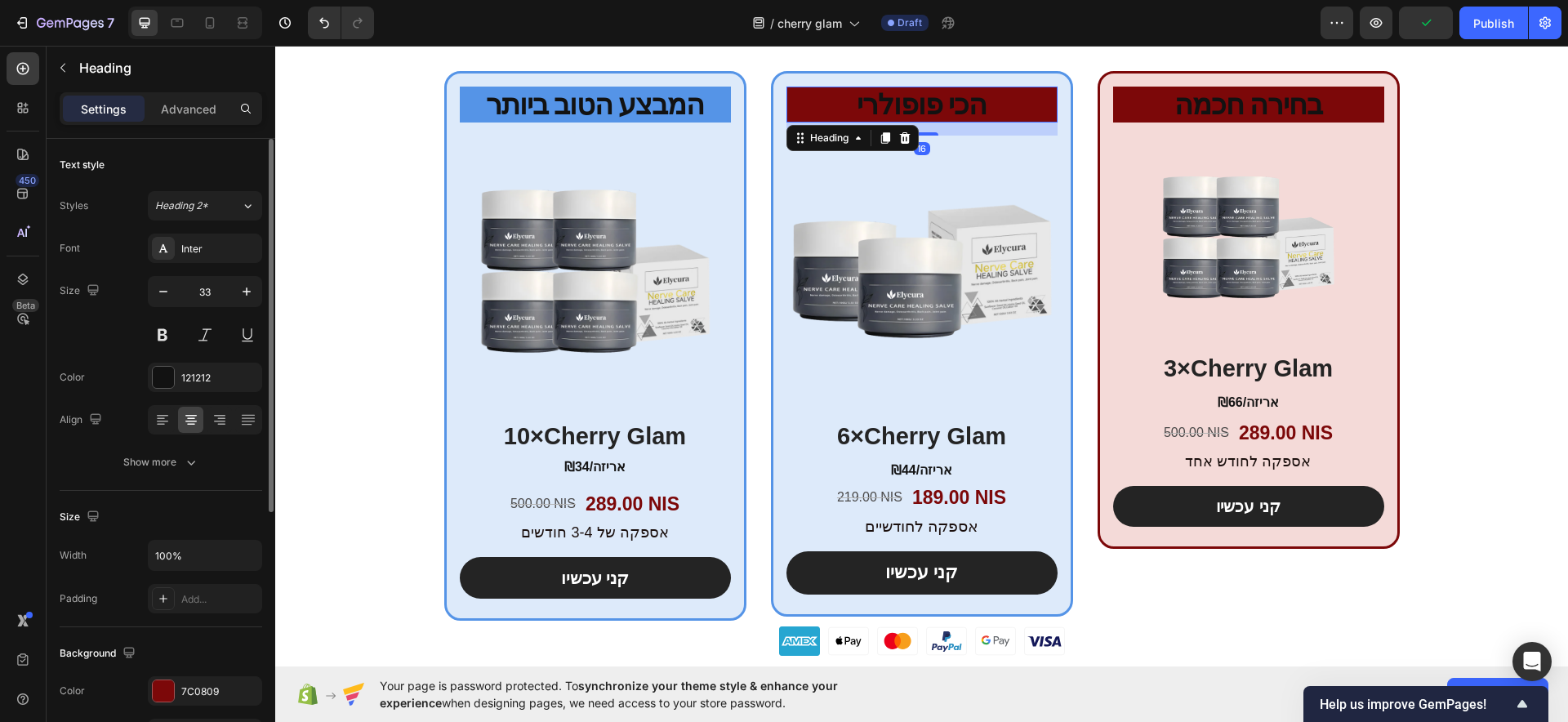
scroll to position [102, 0]
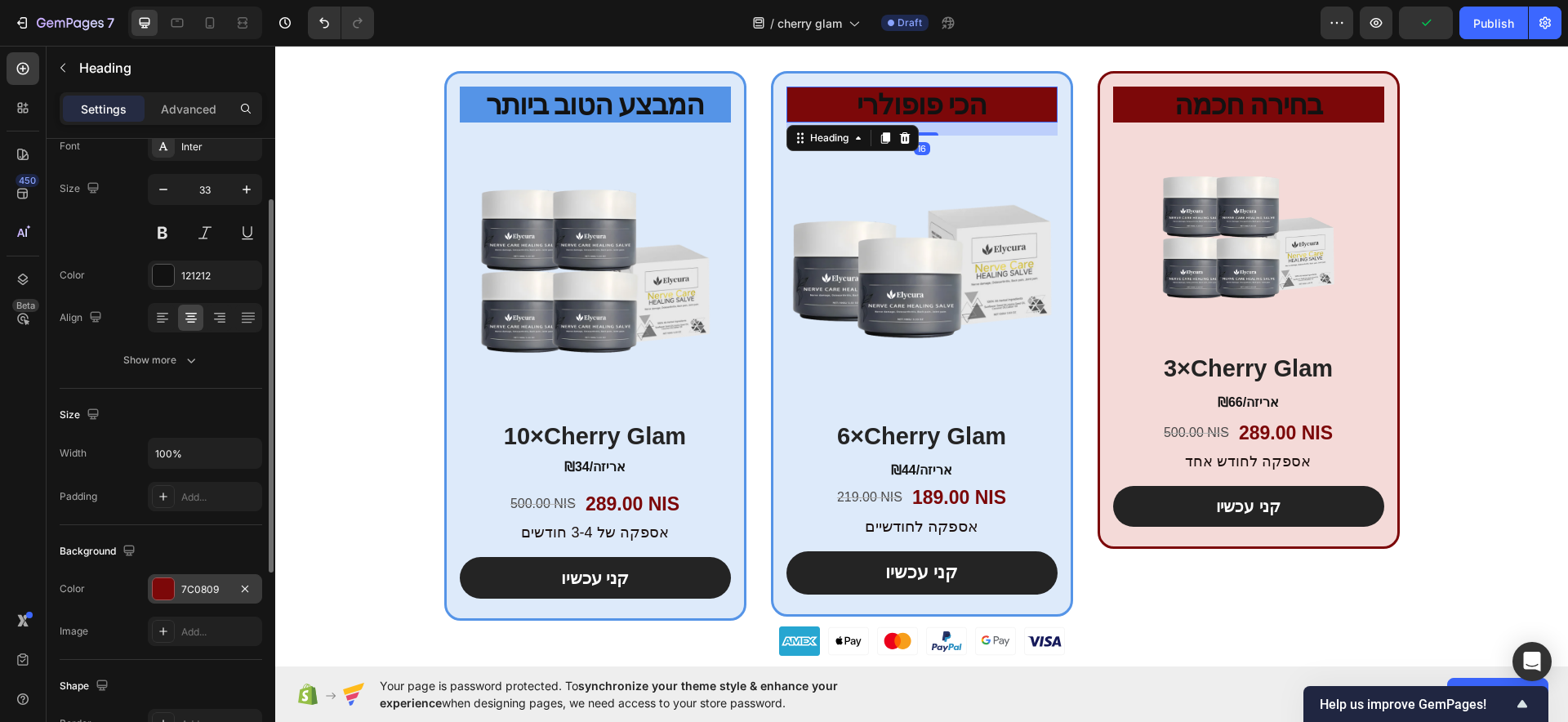
click at [181, 596] on div "7C0809" at bounding box center [204, 589] width 47 height 15
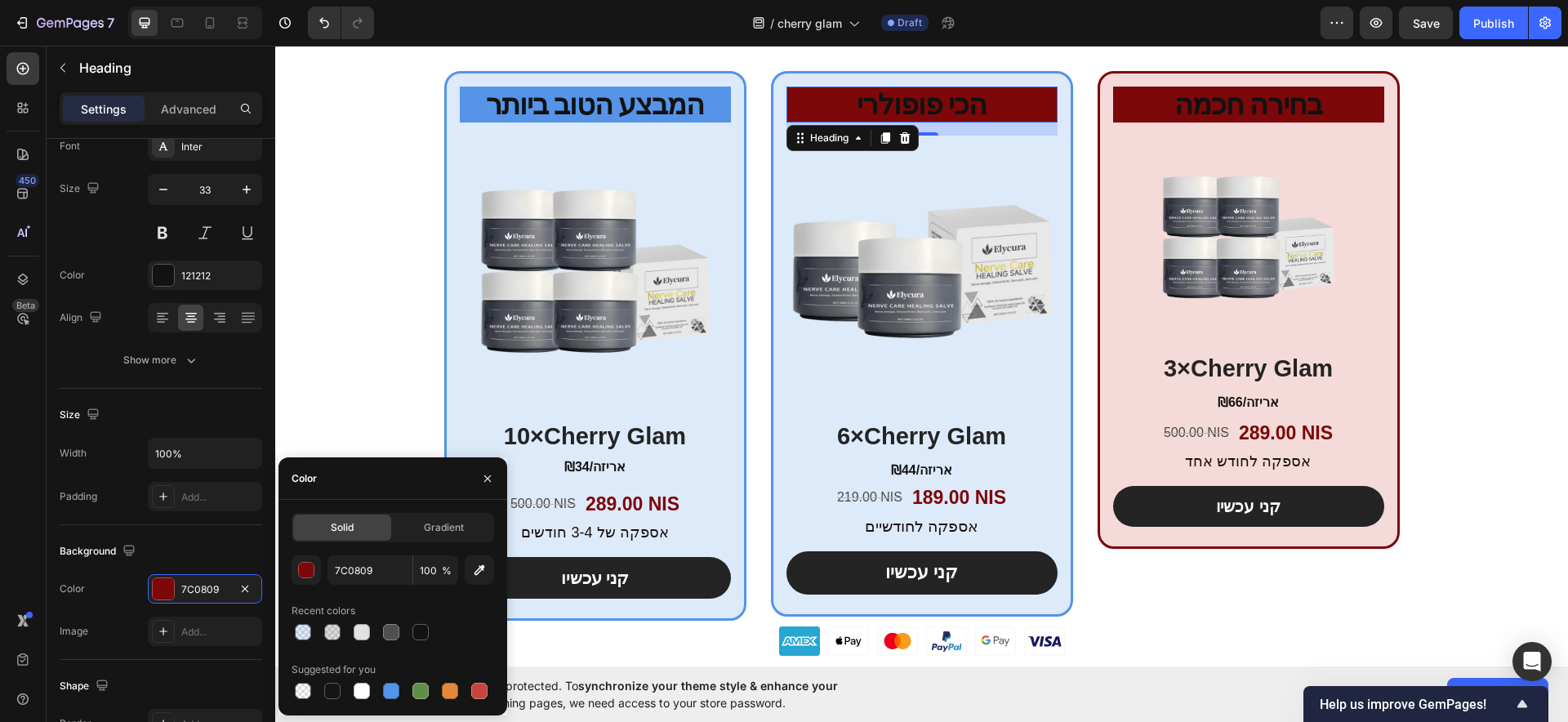
drag, startPoint x: 384, startPoint y: 694, endPoint x: 436, endPoint y: 462, distance: 237.8
click at [386, 694] on div at bounding box center [390, 691] width 16 height 16
type input "5594E7"
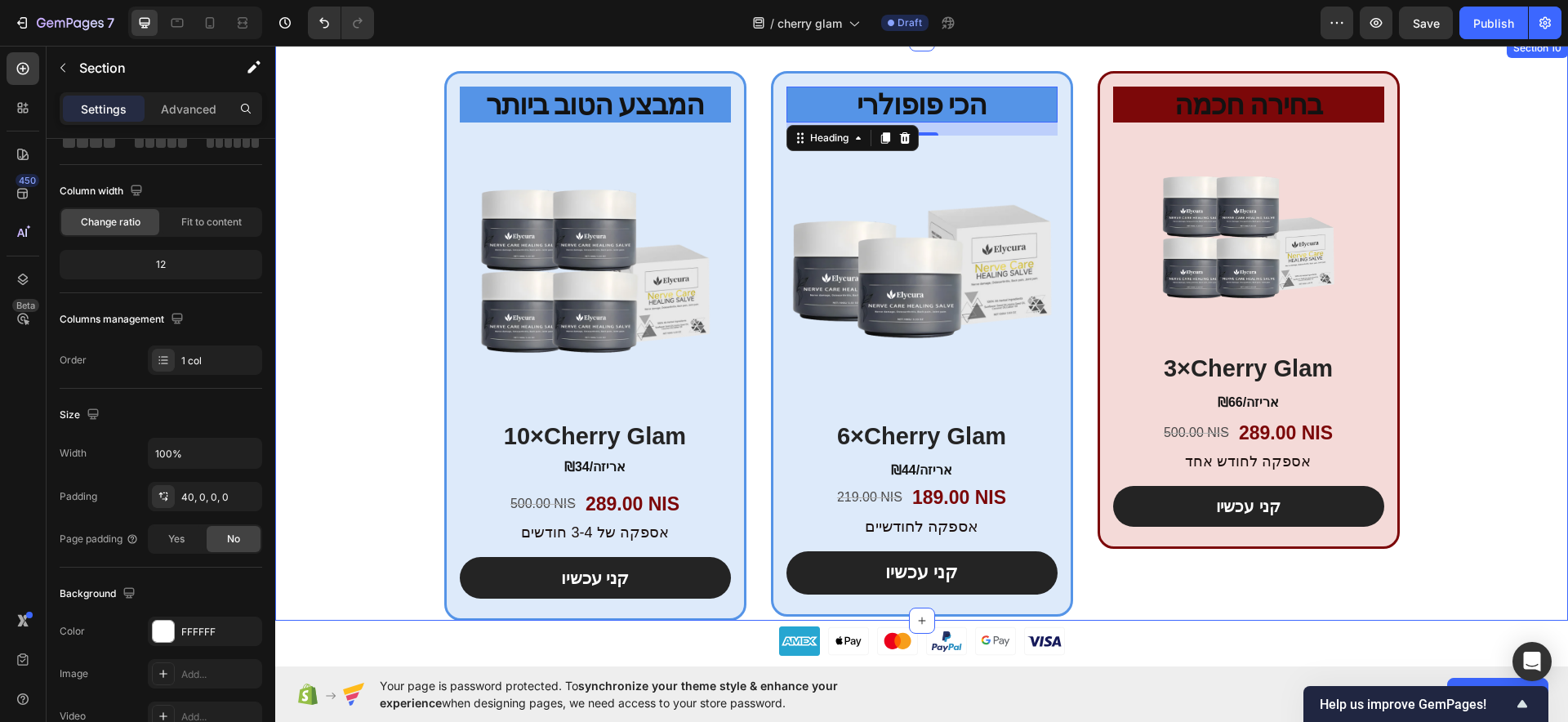
click at [369, 292] on div "המבצע הטוב ביותר Heading Product Images 10×Cherry Glam Heading ₪34/אריזה Text B…" at bounding box center [921, 346] width 1293 height 550
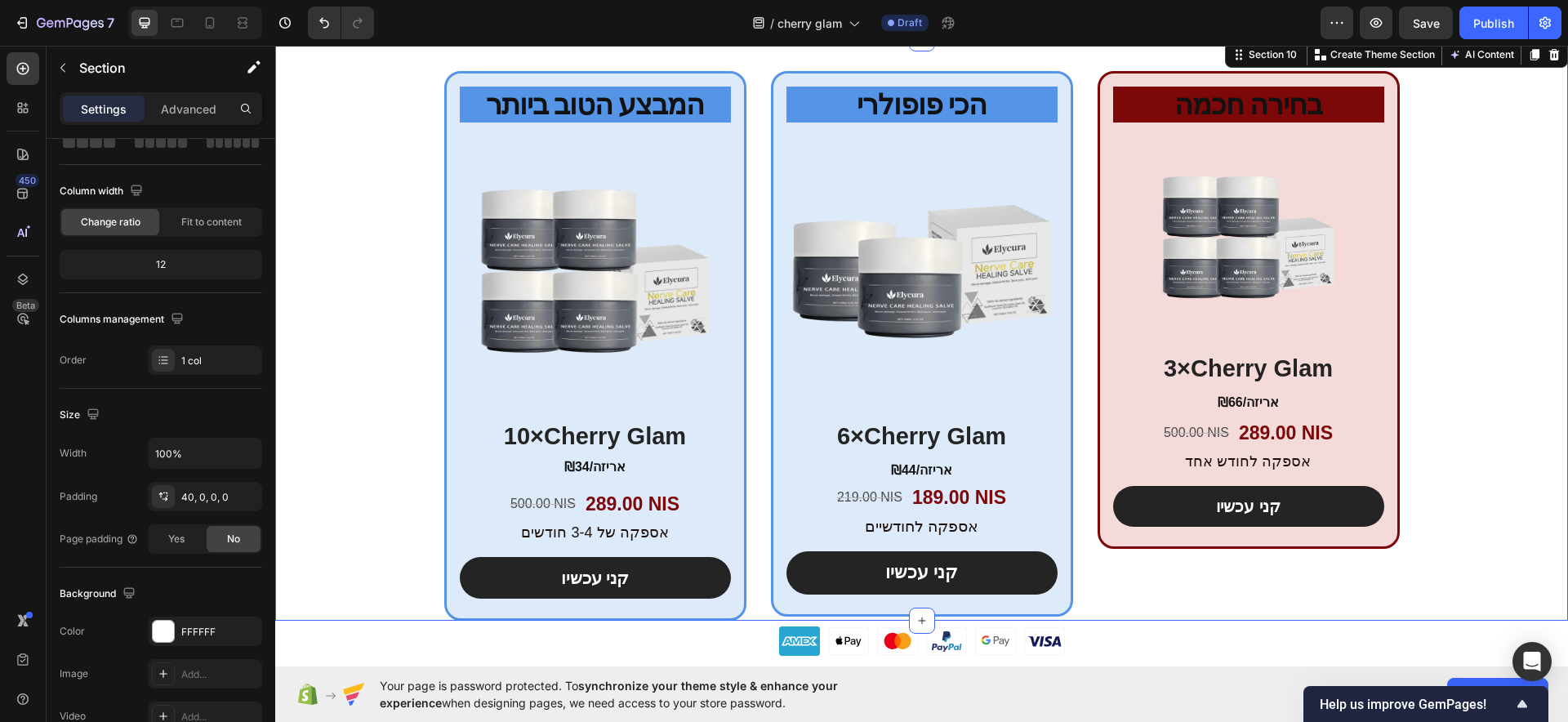
scroll to position [0, 0]
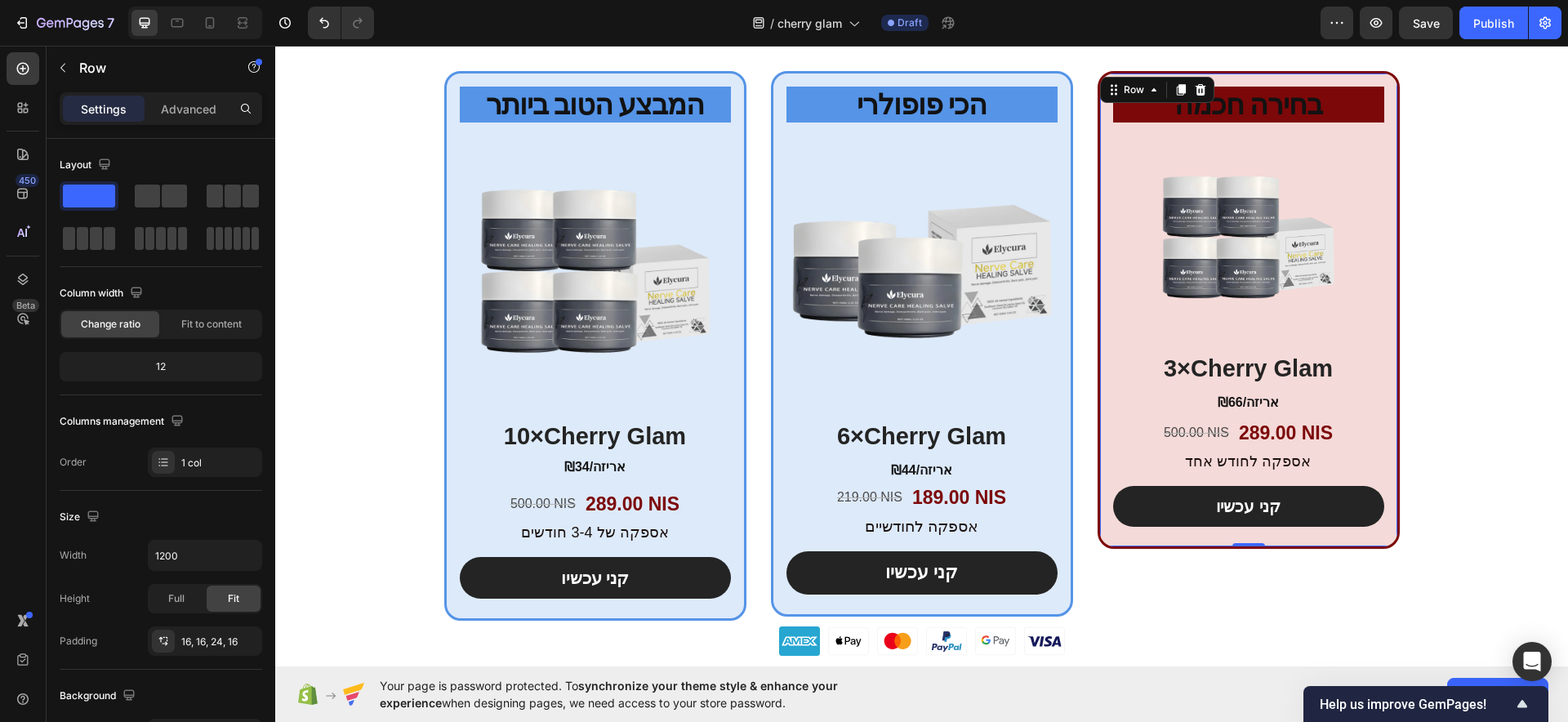
click at [1097, 226] on div "בחירה חכמה Heading Product Images 3×Cherry Glam Heading ₪66/אריזה Text Block 50…" at bounding box center [1248, 310] width 303 height 478
click at [1105, 257] on div "בחירה חכמה Heading Product Images 3×Cherry Glam Heading ₪66/אריזה Text Block 50…" at bounding box center [1248, 310] width 303 height 478
click at [1097, 252] on div "בחירה חכמה Heading Product Images 3×Cherry Glam Heading ₪66/אריזה Text Block 50…" at bounding box center [1248, 310] width 303 height 478
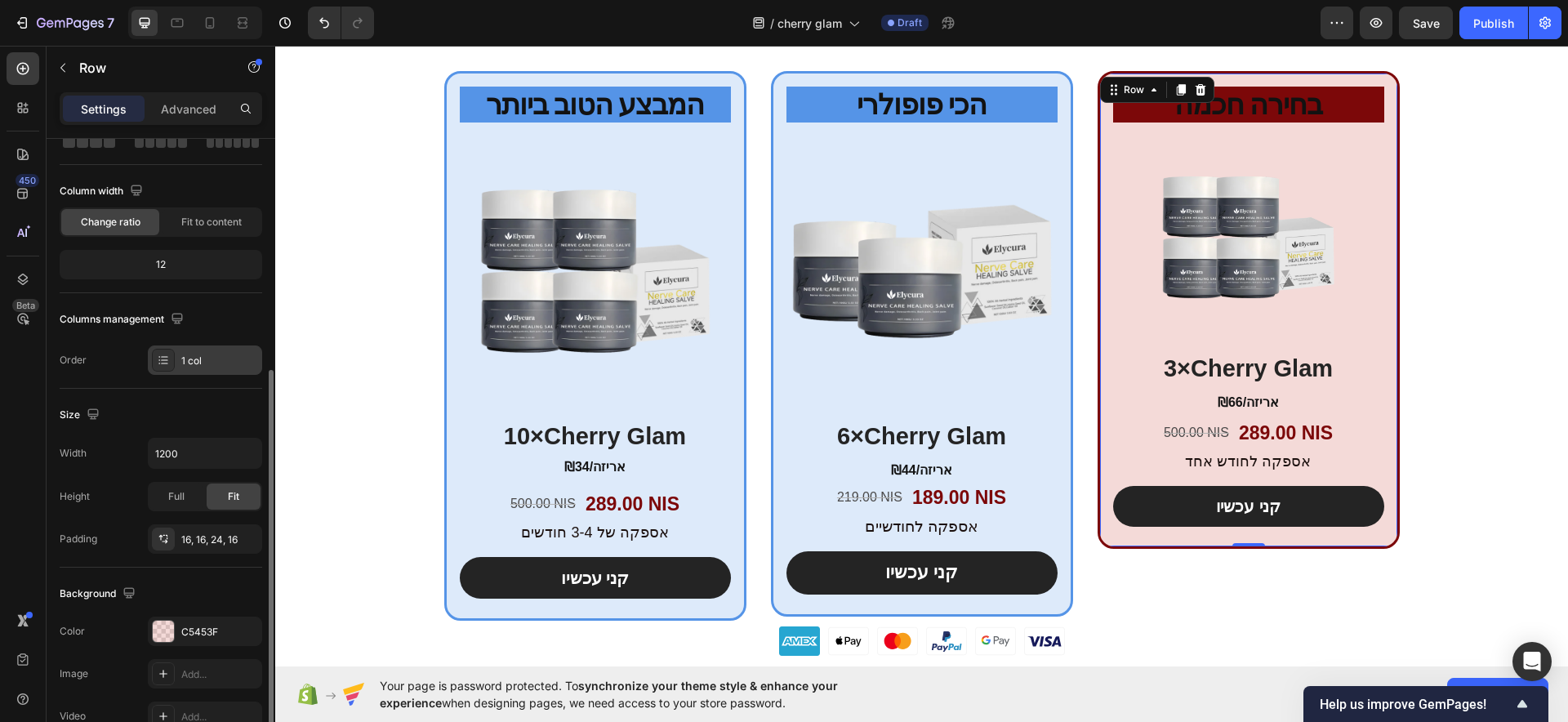
scroll to position [204, 0]
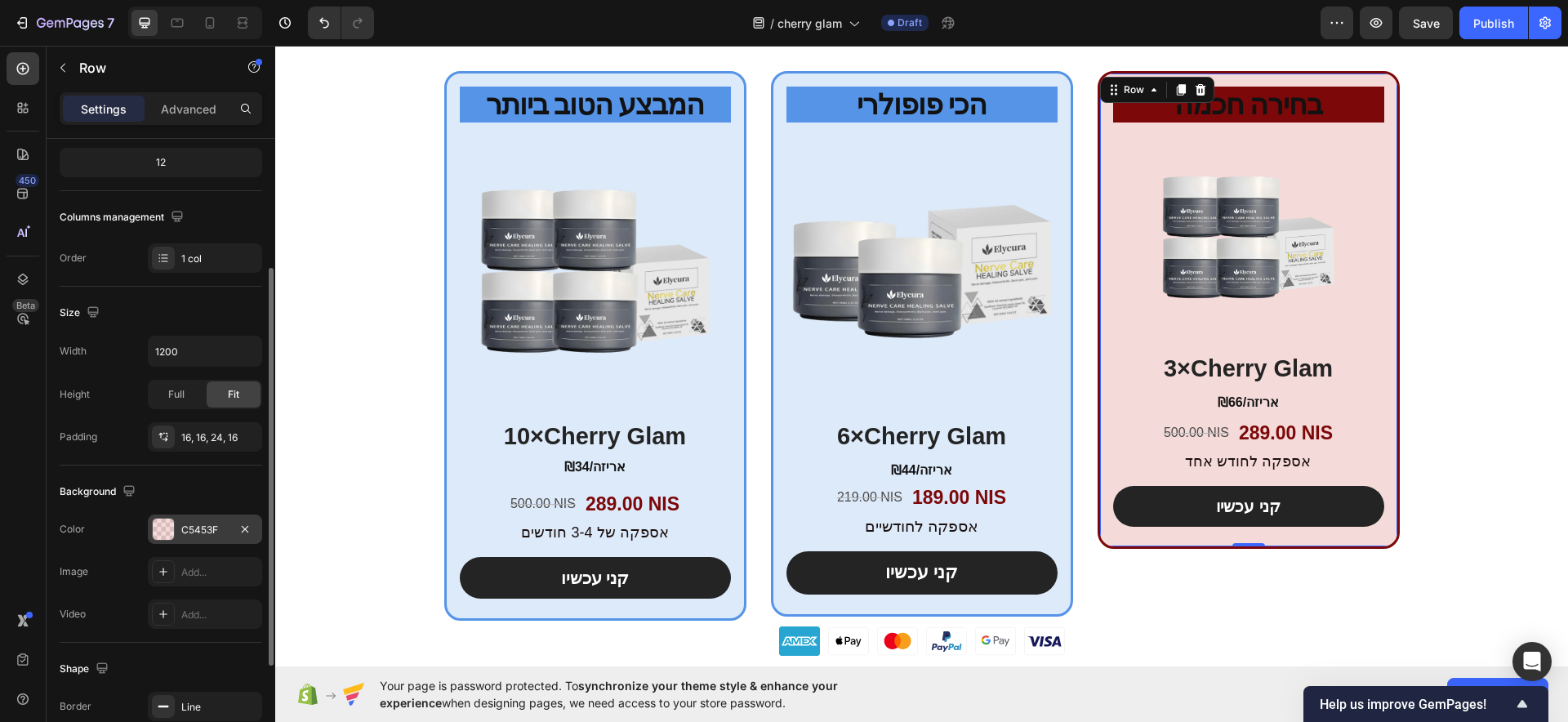
click at [183, 527] on div "C5453F" at bounding box center [204, 530] width 47 height 15
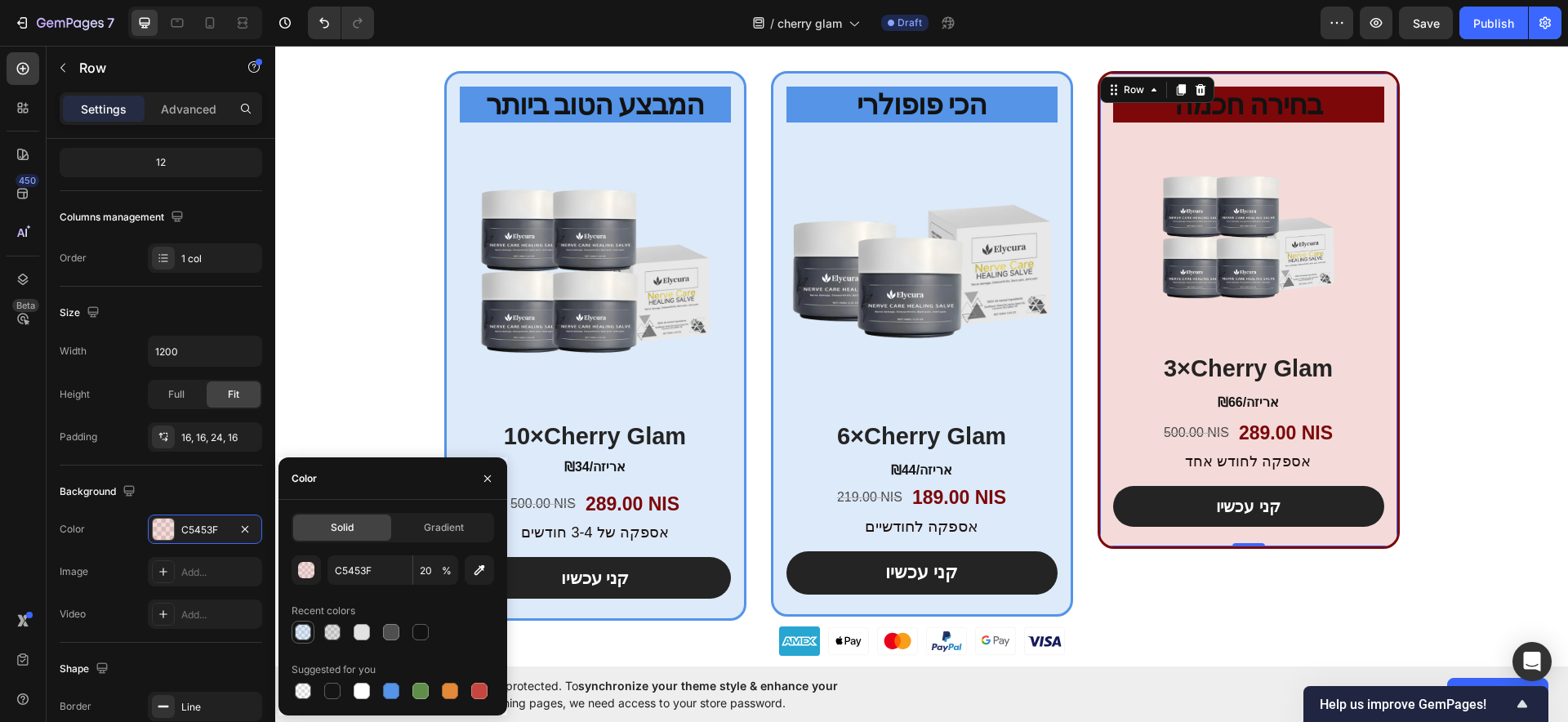
click at [309, 638] on div at bounding box center [303, 632] width 16 height 16
type input "5594E7"
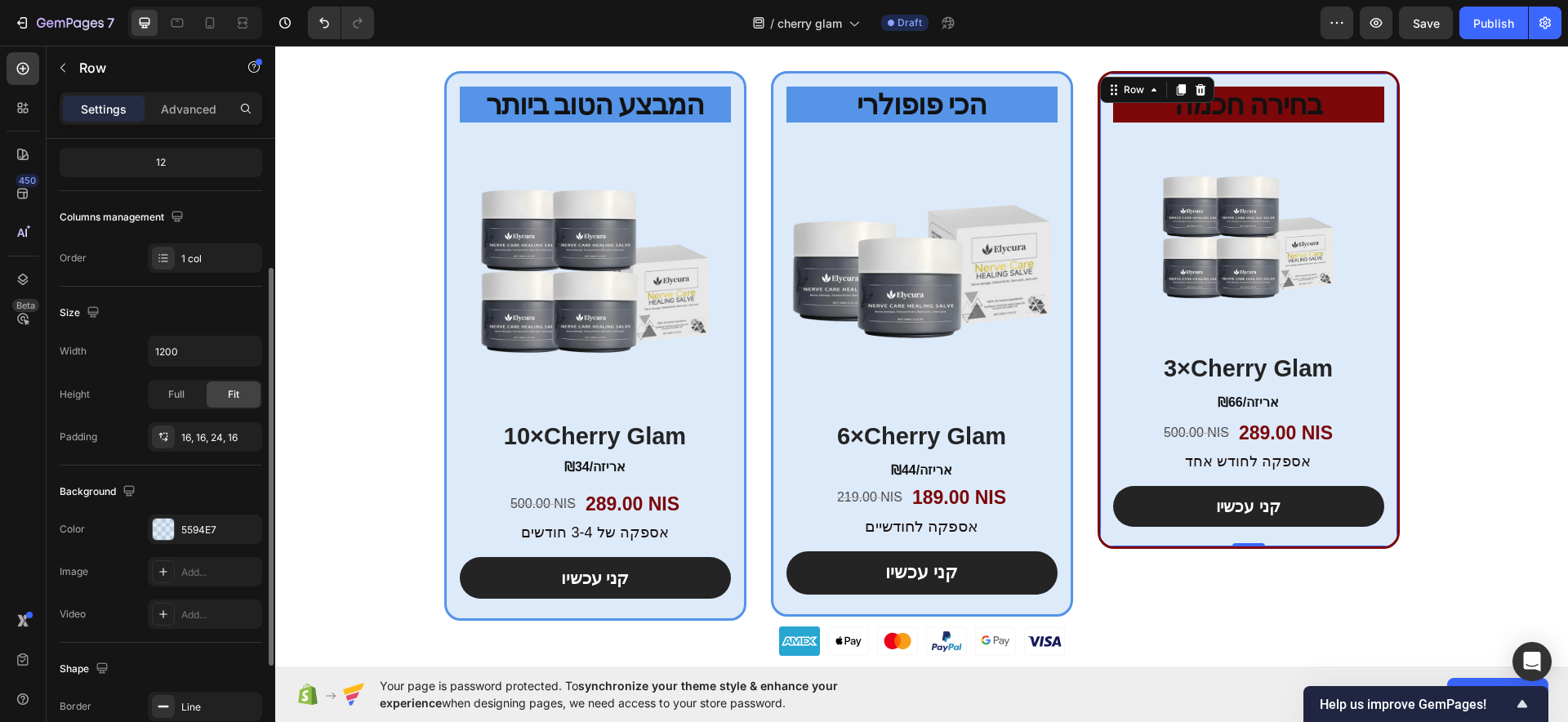
click at [110, 473] on div "Background The changes might be hidden by the video. Color 5594E7 Image Add... …" at bounding box center [160, 555] width 203 height 178
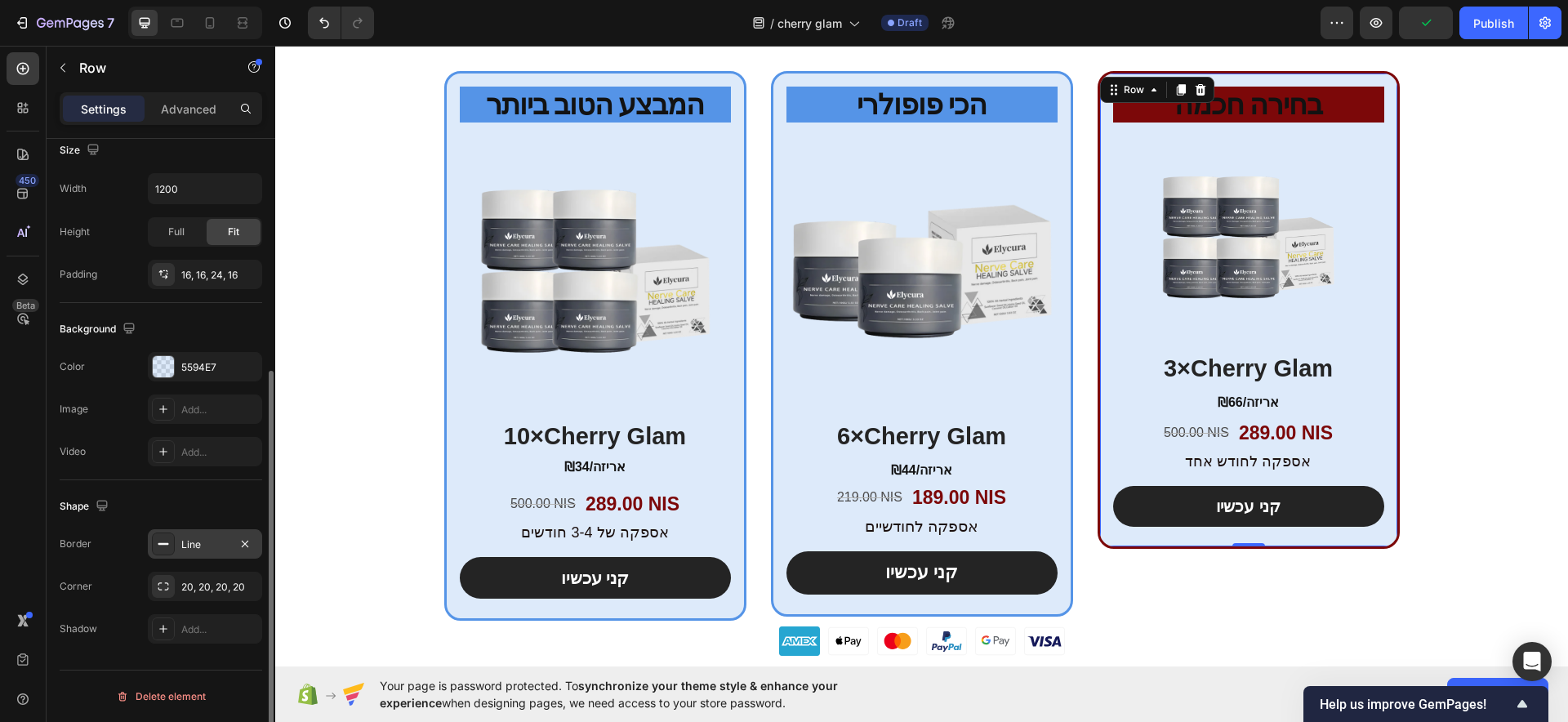
click at [181, 538] on div "Line" at bounding box center [204, 544] width 115 height 29
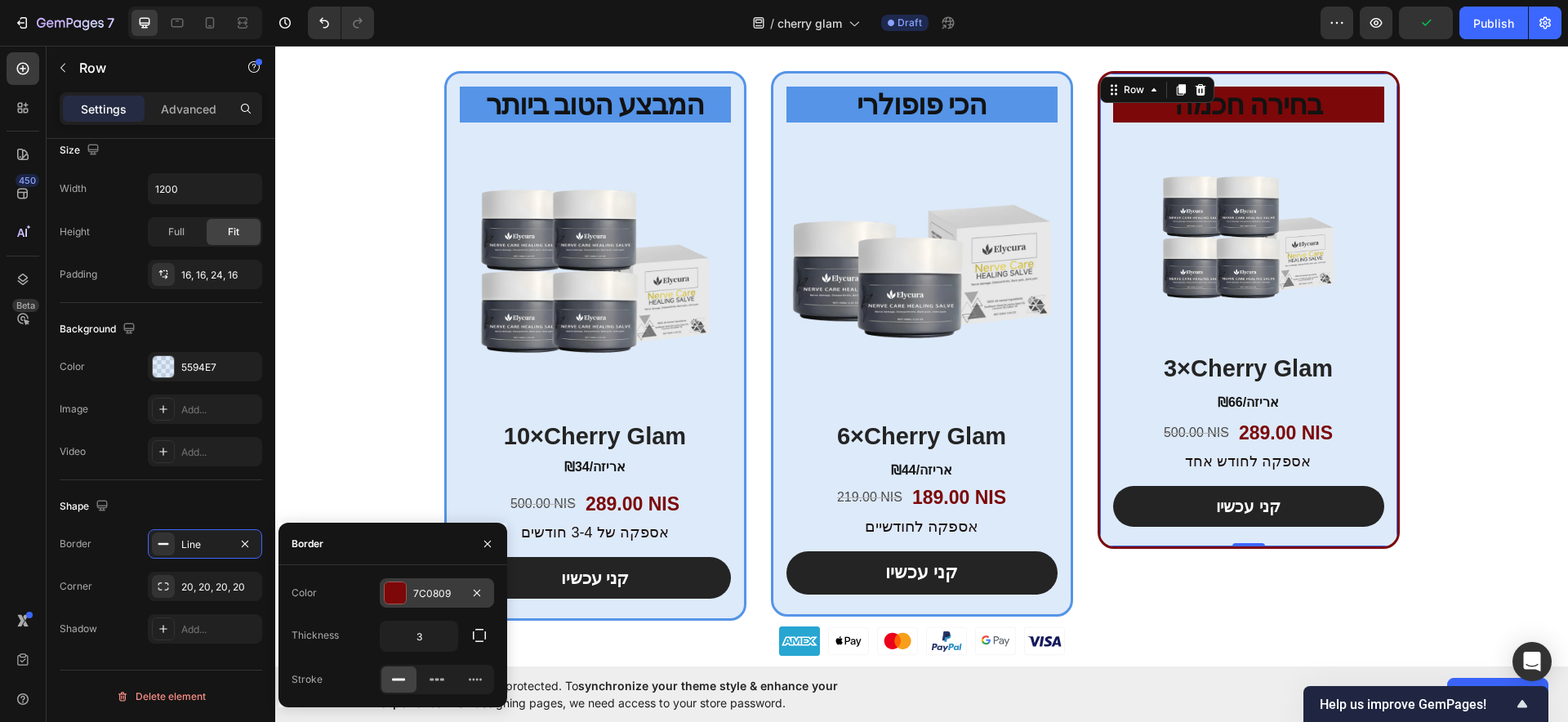
click at [416, 597] on div "7C0809" at bounding box center [436, 593] width 47 height 15
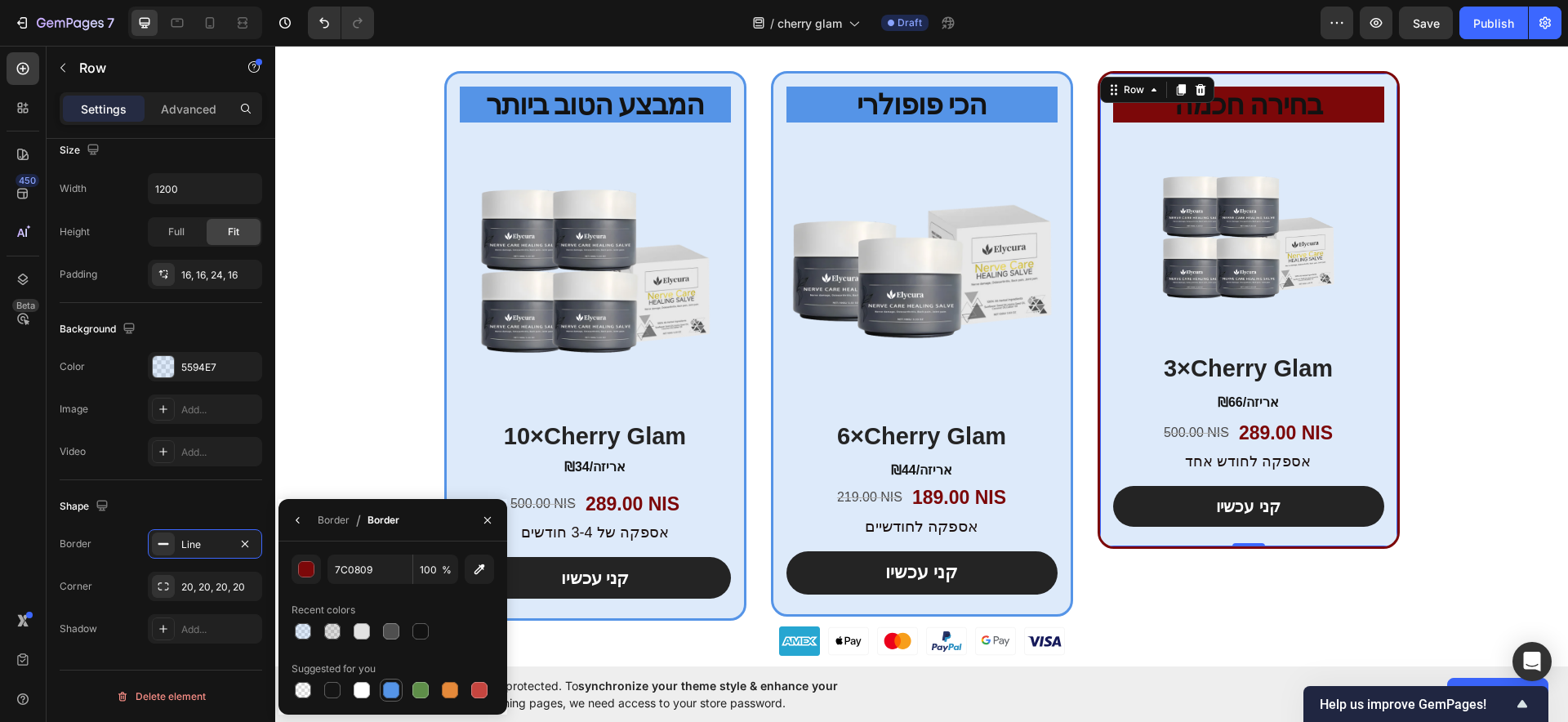
click at [395, 694] on div at bounding box center [390, 690] width 16 height 16
type input "5594E7"
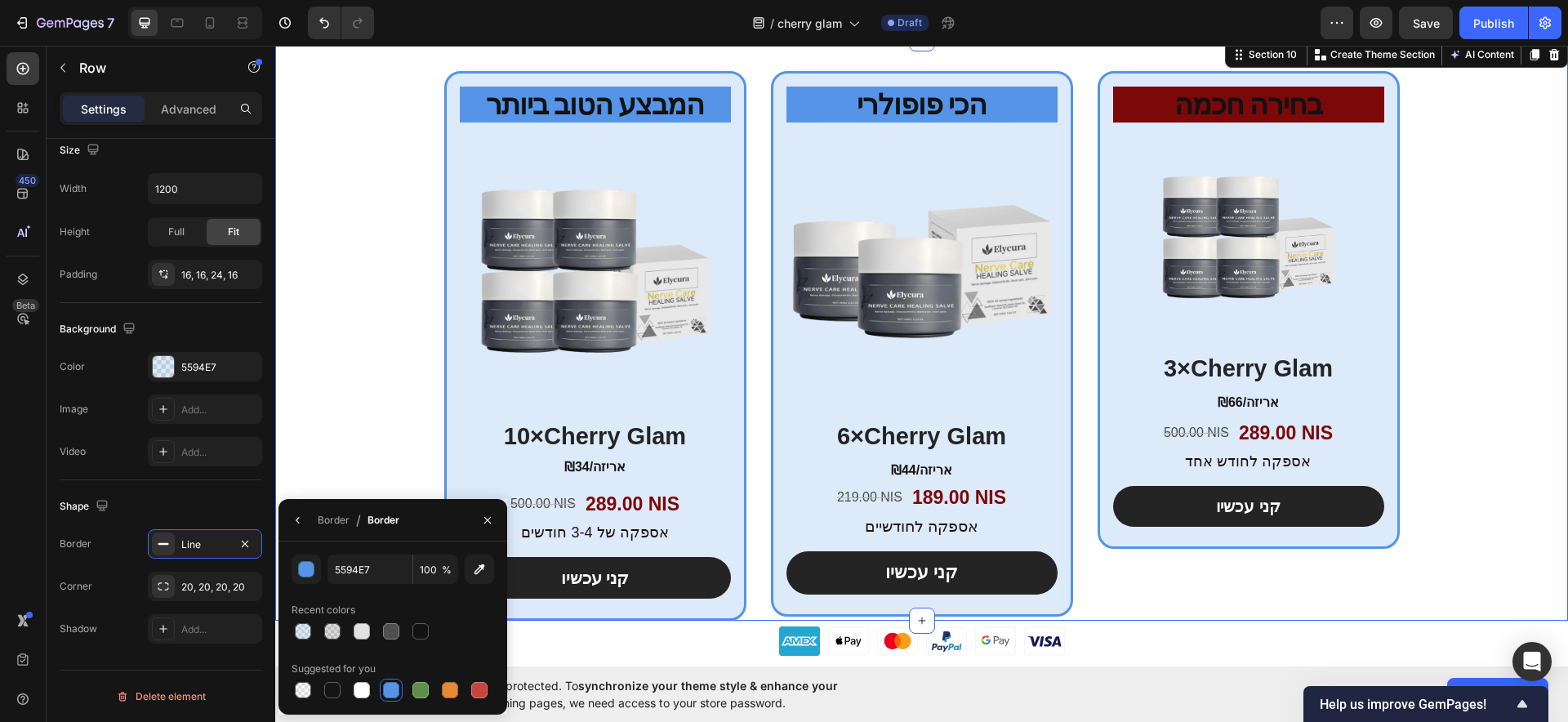
click at [317, 311] on div "המבצע הטוב ביותר Heading Product Images 10×Cherry Glam Heading ₪34/אריזה Text B…" at bounding box center [921, 346] width 1293 height 550
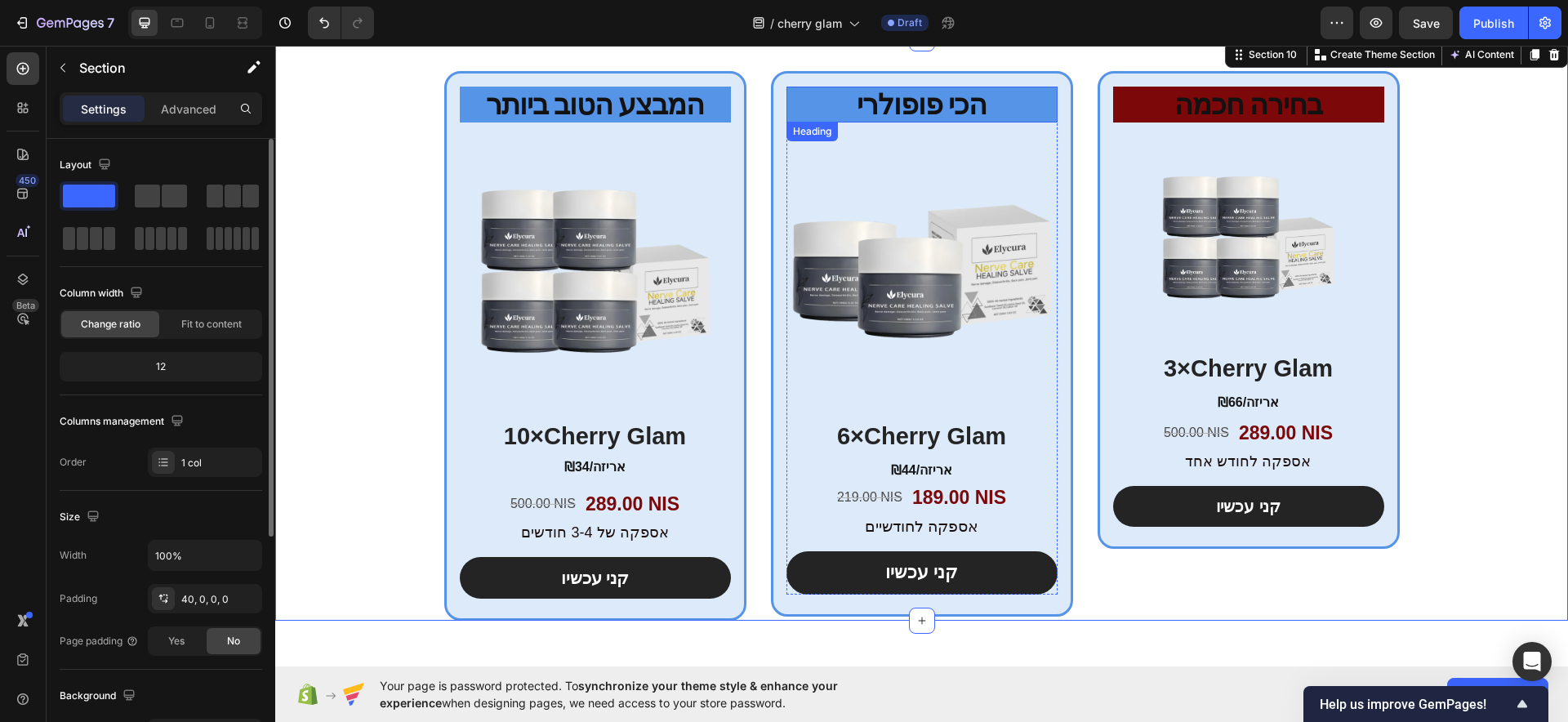
scroll to position [6281, 0]
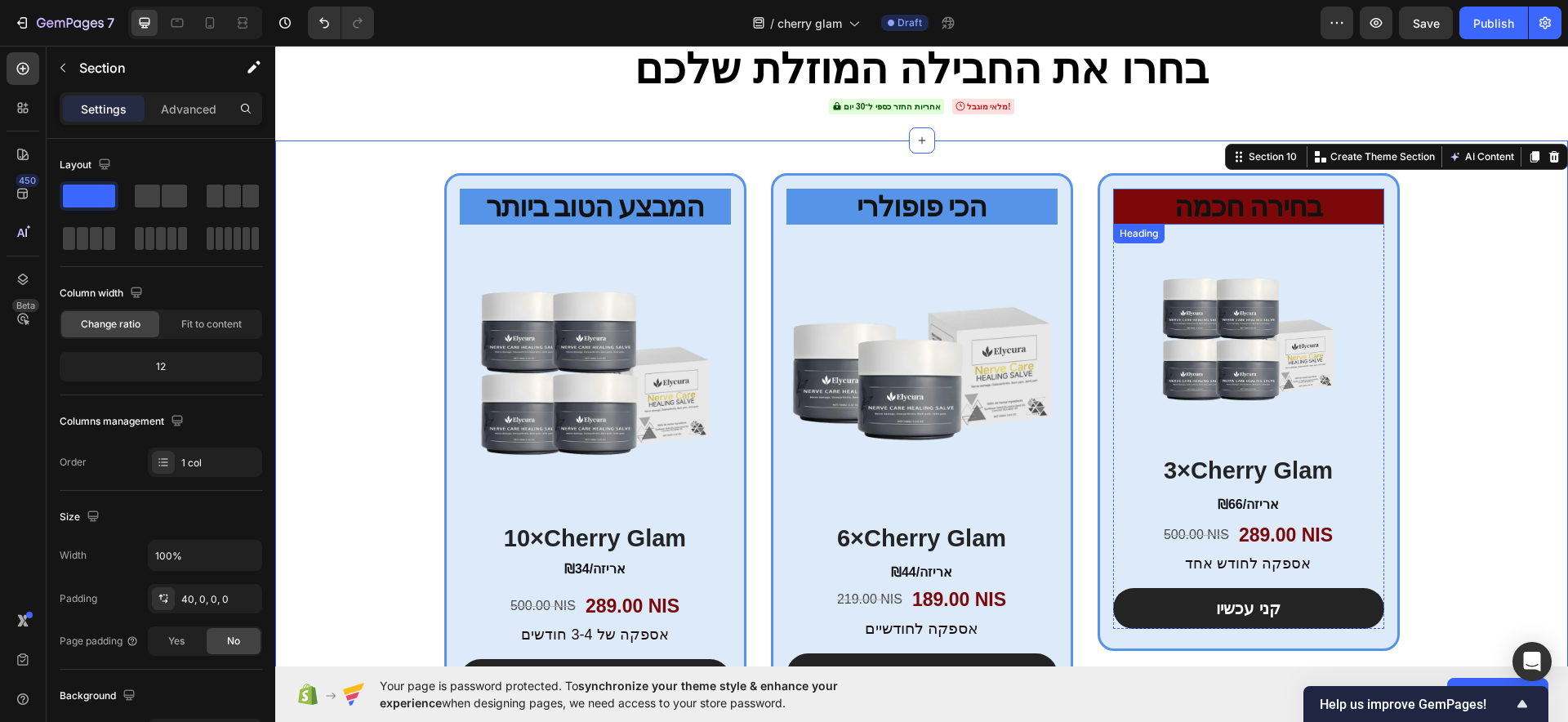
click at [1132, 206] on h2 "בחירה חכמה" at bounding box center [1248, 207] width 272 height 37
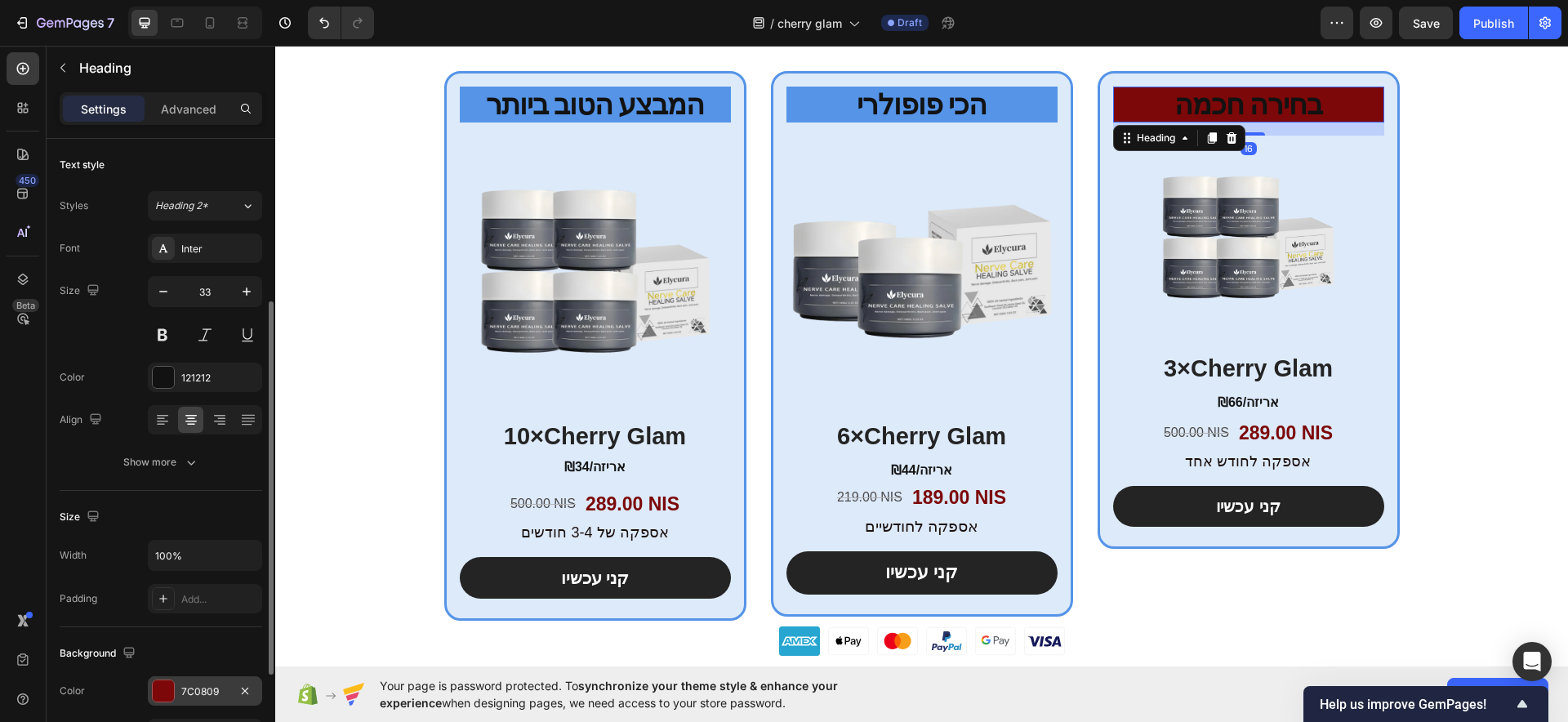
scroll to position [102, 0]
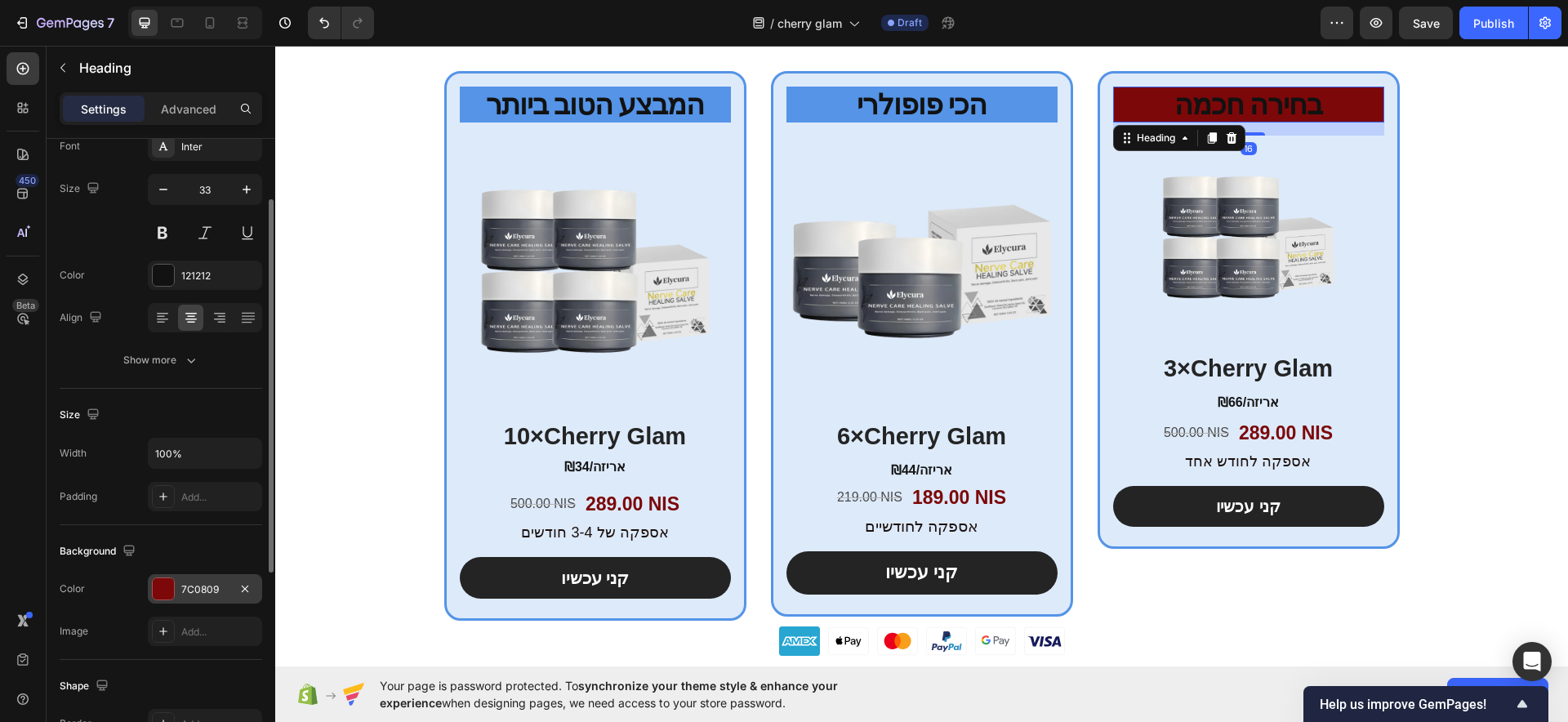
click at [192, 594] on div "7C0809" at bounding box center [204, 589] width 47 height 15
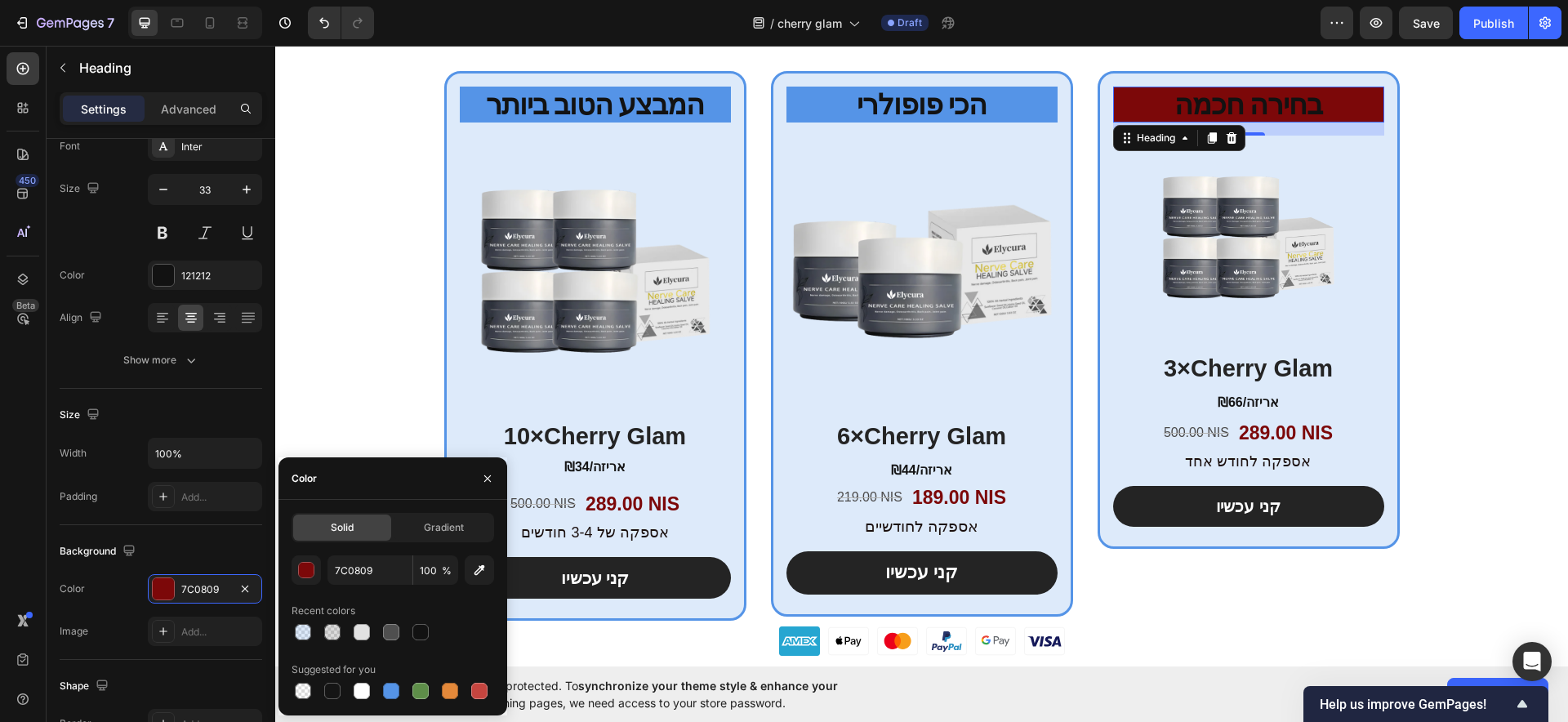
drag, startPoint x: 390, startPoint y: 685, endPoint x: 389, endPoint y: 675, distance: 10.0
click at [392, 684] on div at bounding box center [390, 691] width 16 height 16
type input "5594E7"
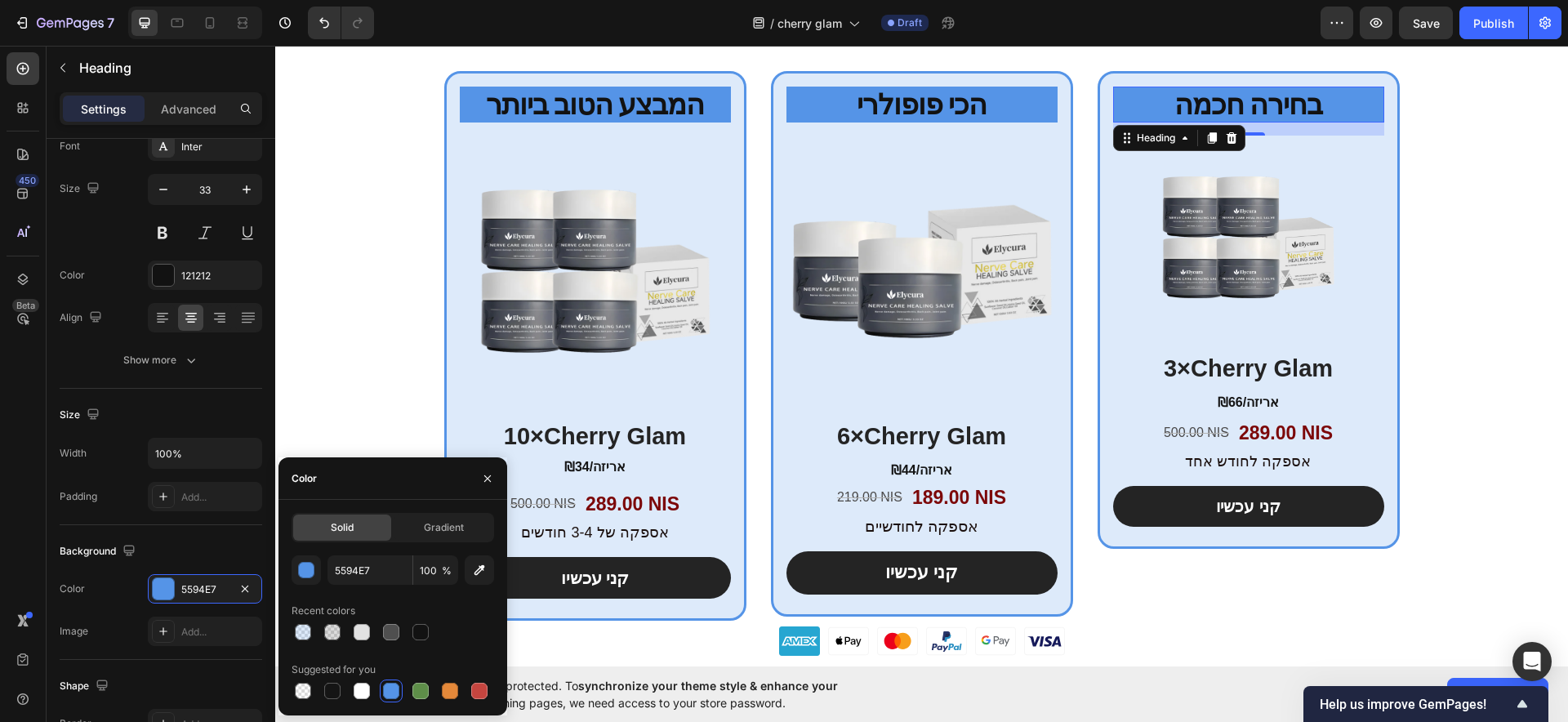
scroll to position [430, 0]
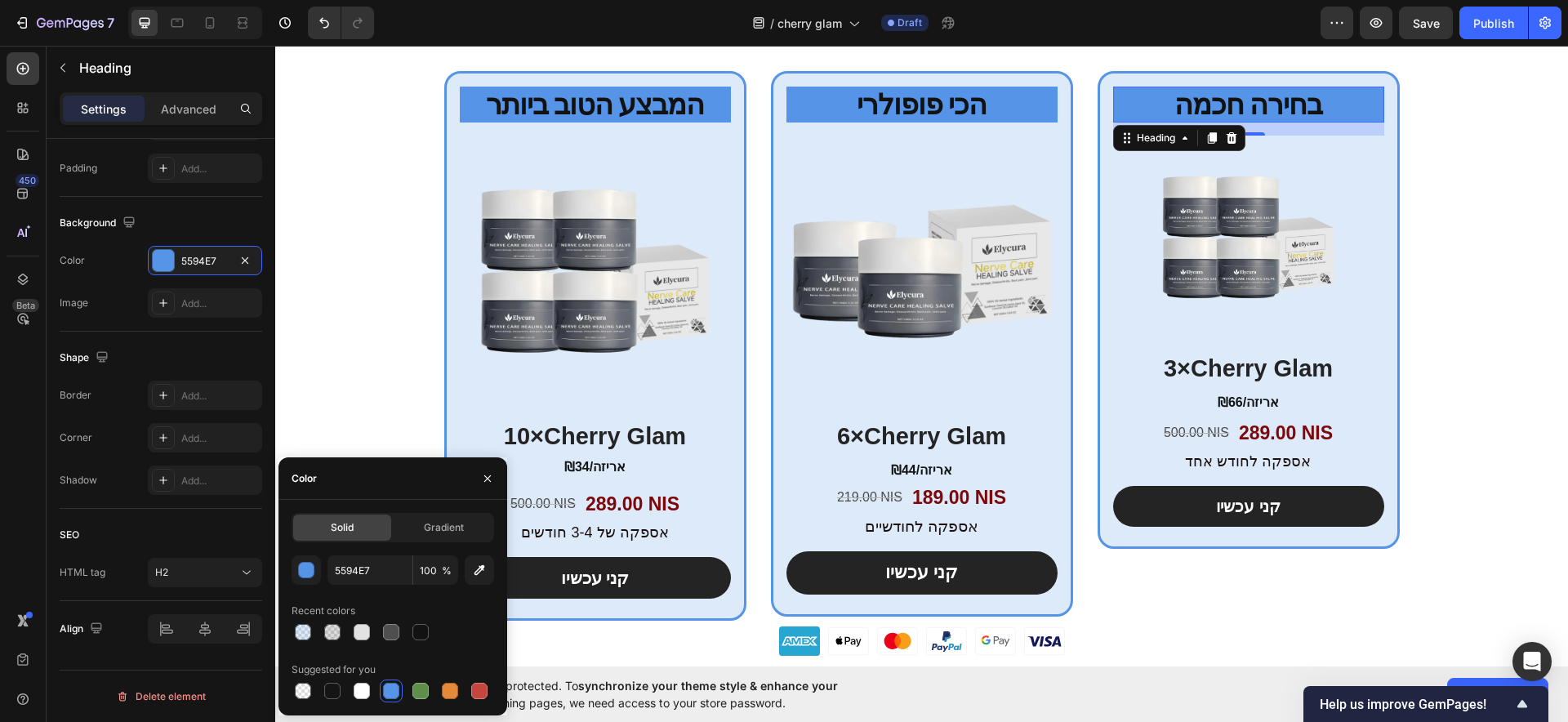
drag, startPoint x: 264, startPoint y: 323, endPoint x: 334, endPoint y: 312, distance: 70.9
click at [268, 323] on div at bounding box center [269, 125] width 12 height 630
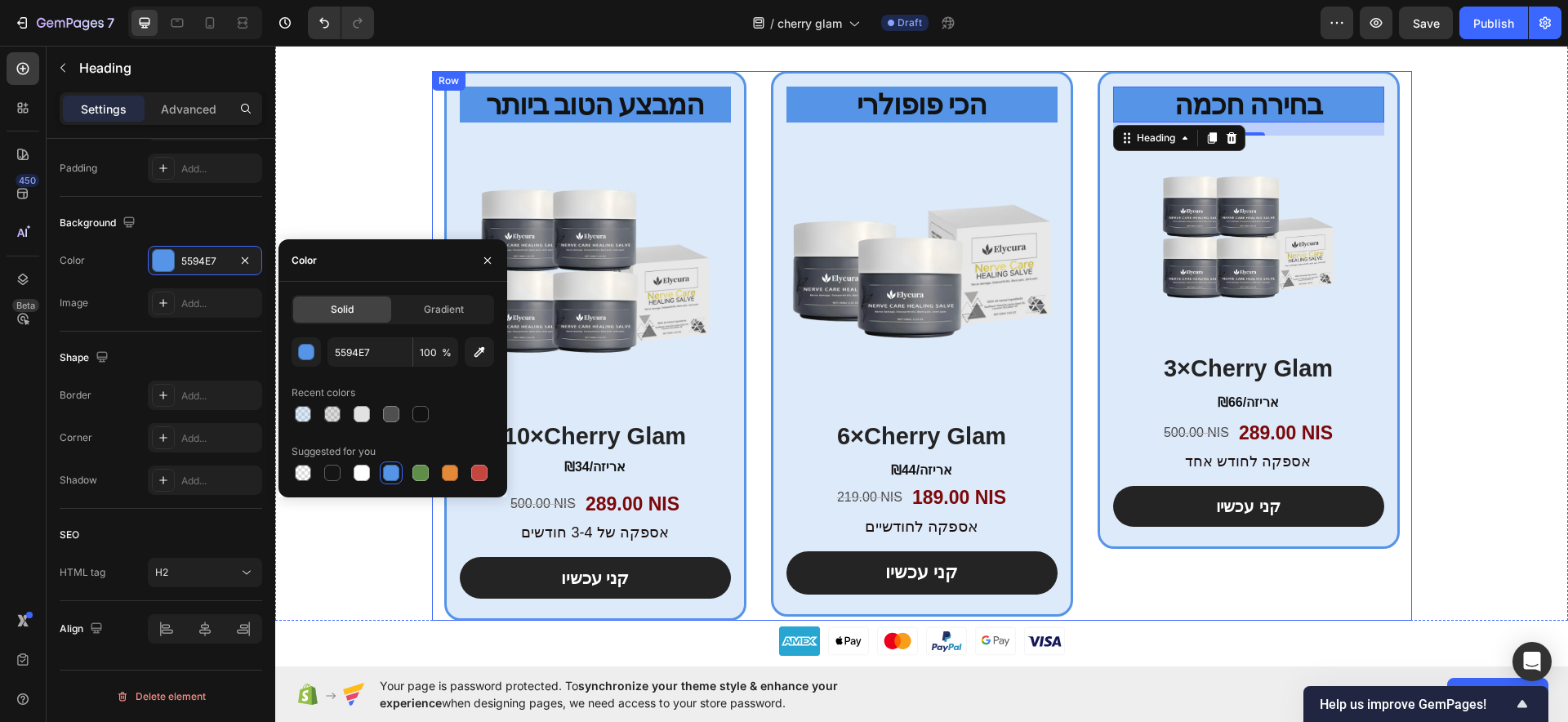
scroll to position [6485, 0]
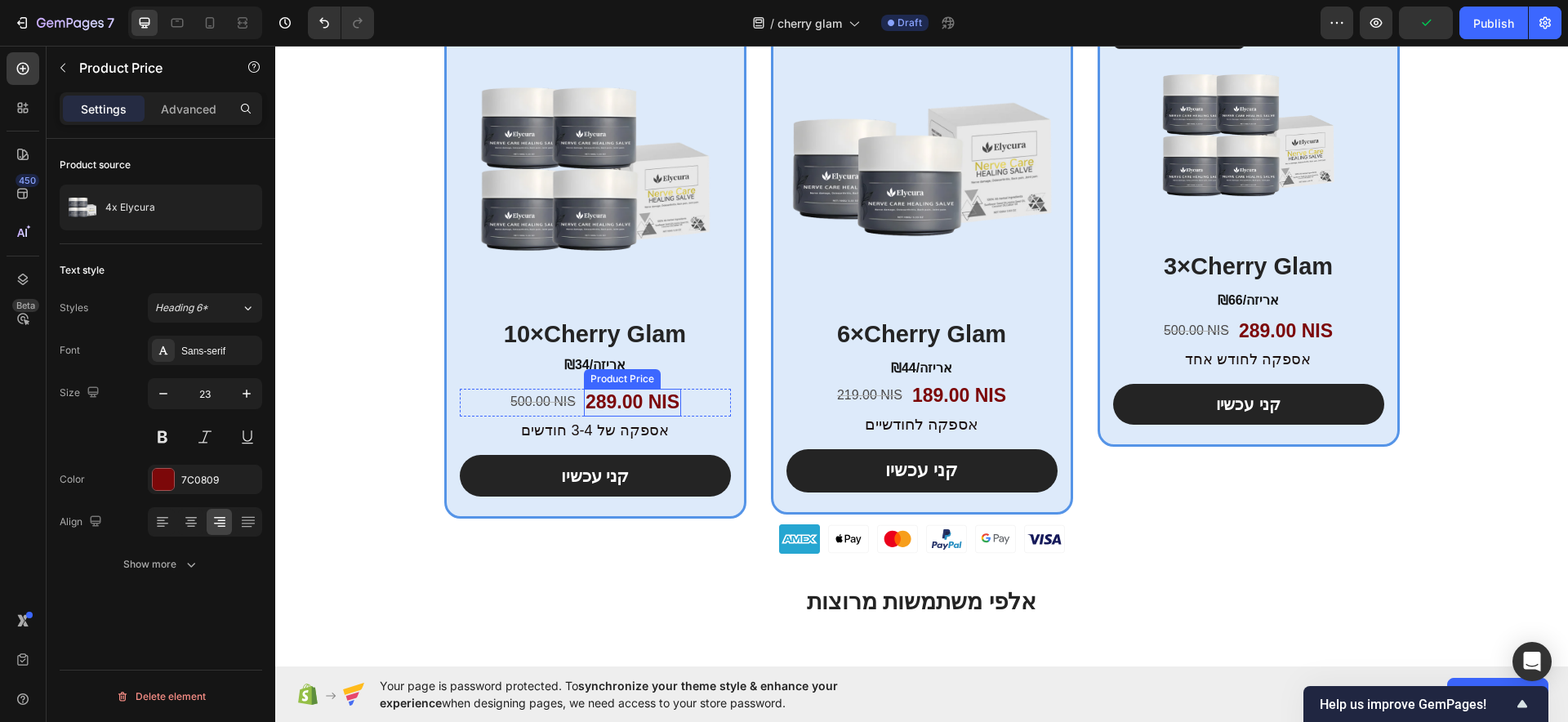
click at [629, 396] on div "289.00 NIS" at bounding box center [632, 403] width 97 height 28
click at [162, 486] on div at bounding box center [163, 480] width 22 height 22
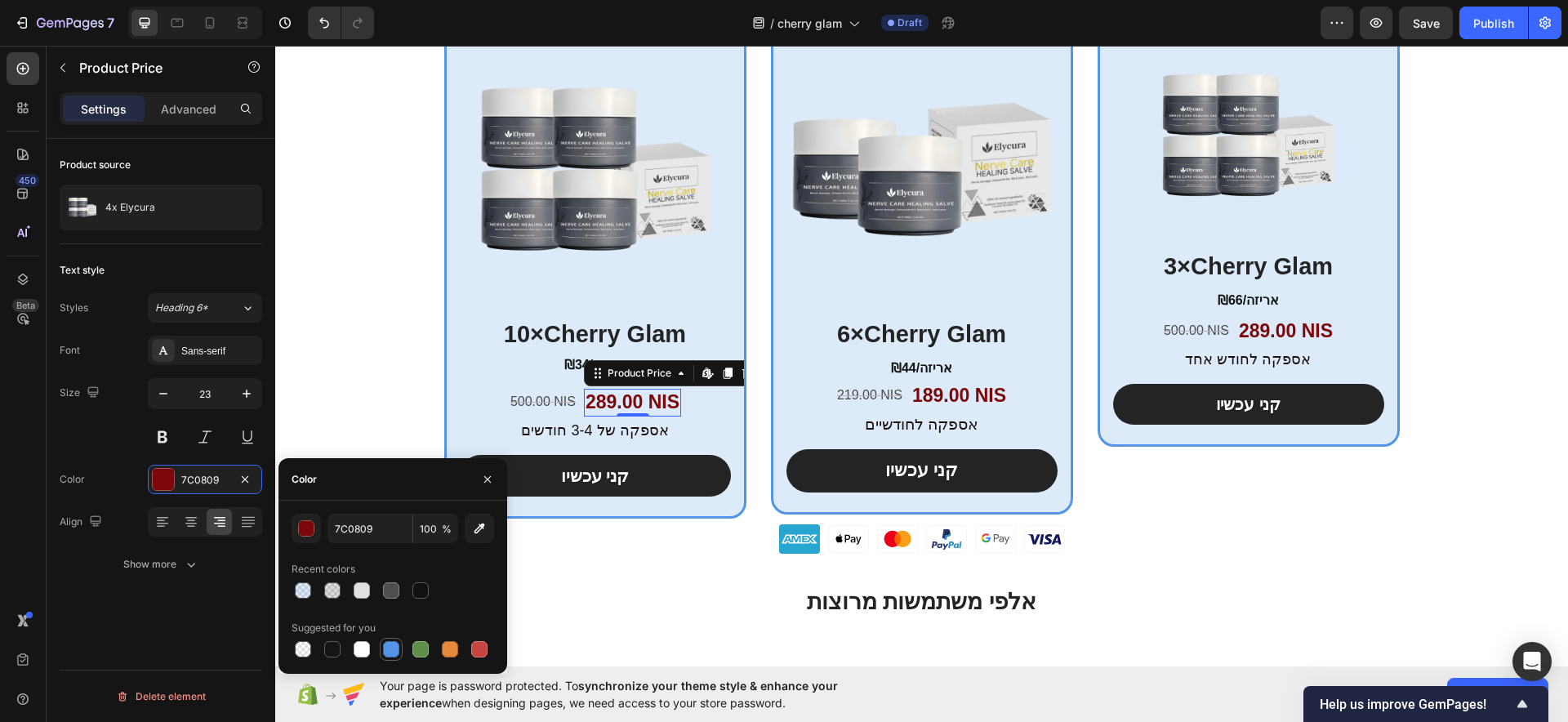
click at [395, 650] on div at bounding box center [390, 650] width 16 height 16
click at [432, 582] on div at bounding box center [392, 591] width 203 height 23
click at [426, 593] on div at bounding box center [420, 590] width 16 height 16
type input "121212"
click at [444, 304] on div "המבצע הטוב ביותר Heading Product Images 10×Cherry Glam Heading ₪34/אריזה Text B…" at bounding box center [595, 244] width 303 height 550
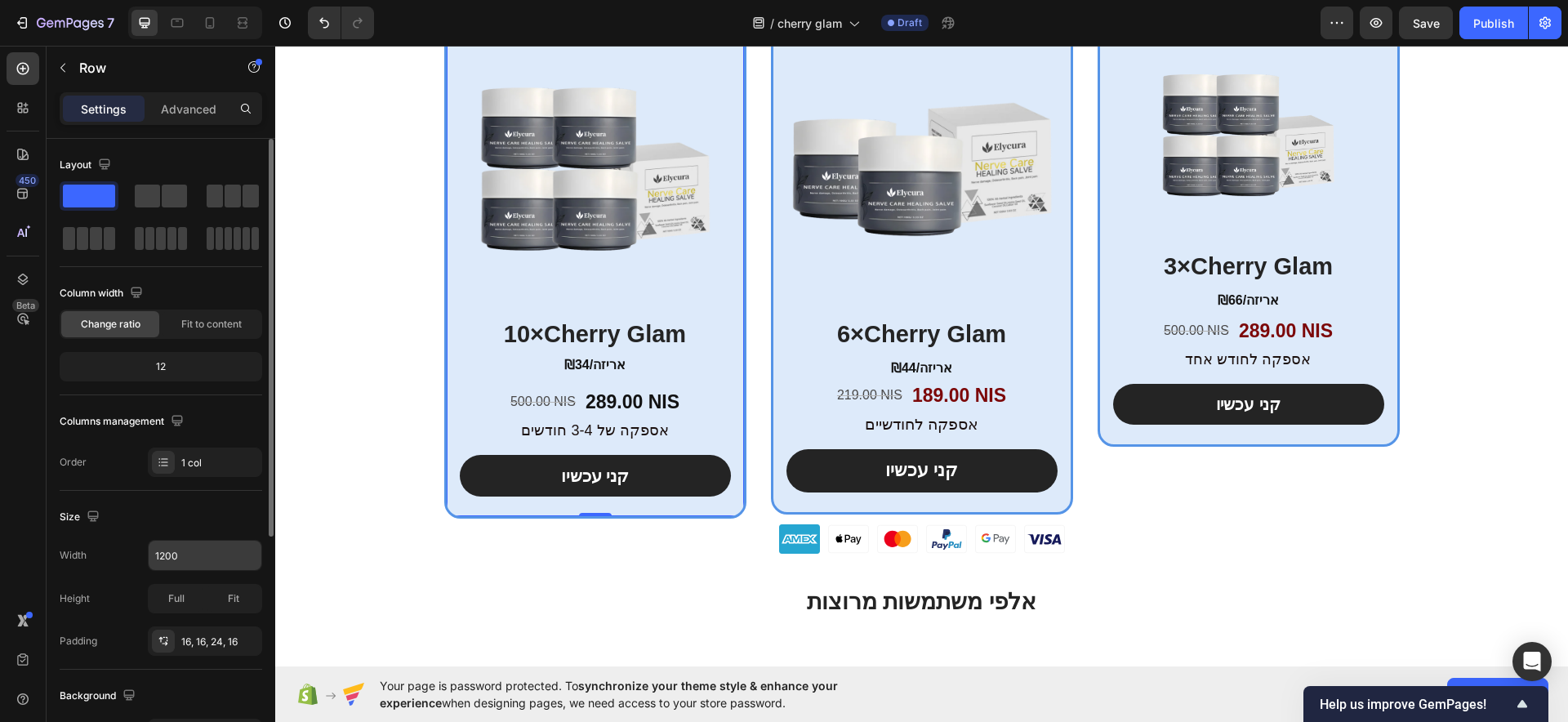
scroll to position [306, 0]
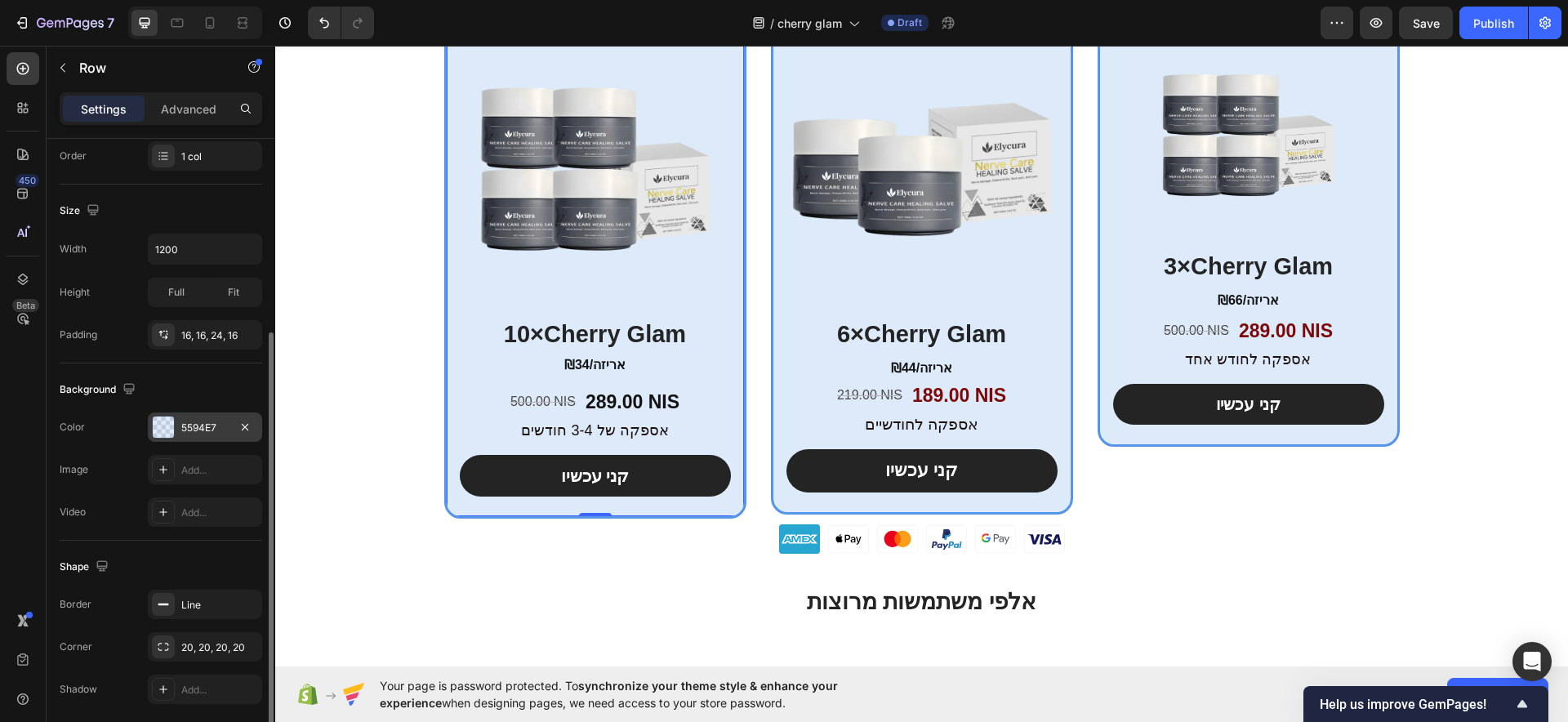
click at [175, 428] on div "5594E7" at bounding box center [204, 427] width 115 height 29
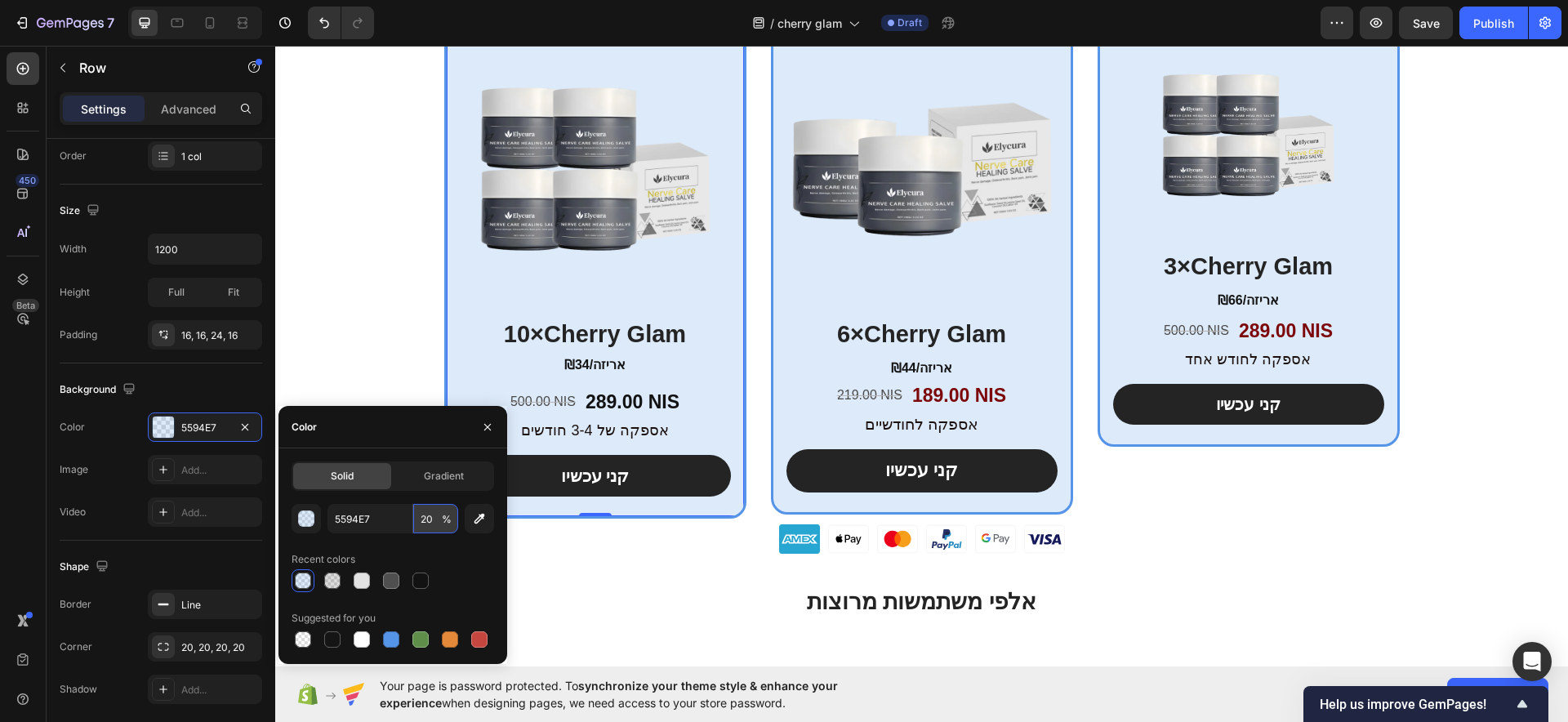
click at [427, 519] on input "20" at bounding box center [435, 518] width 45 height 29
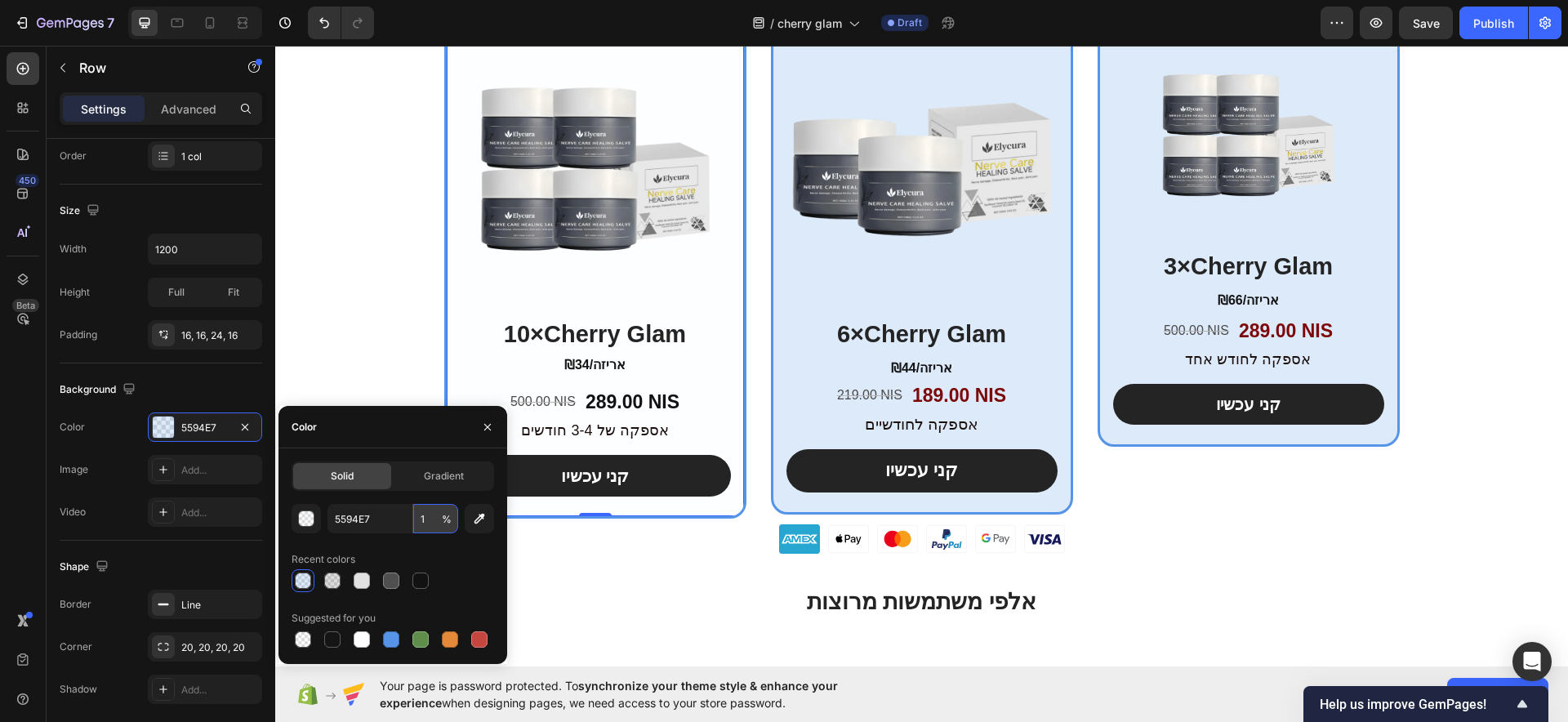
type input "10"
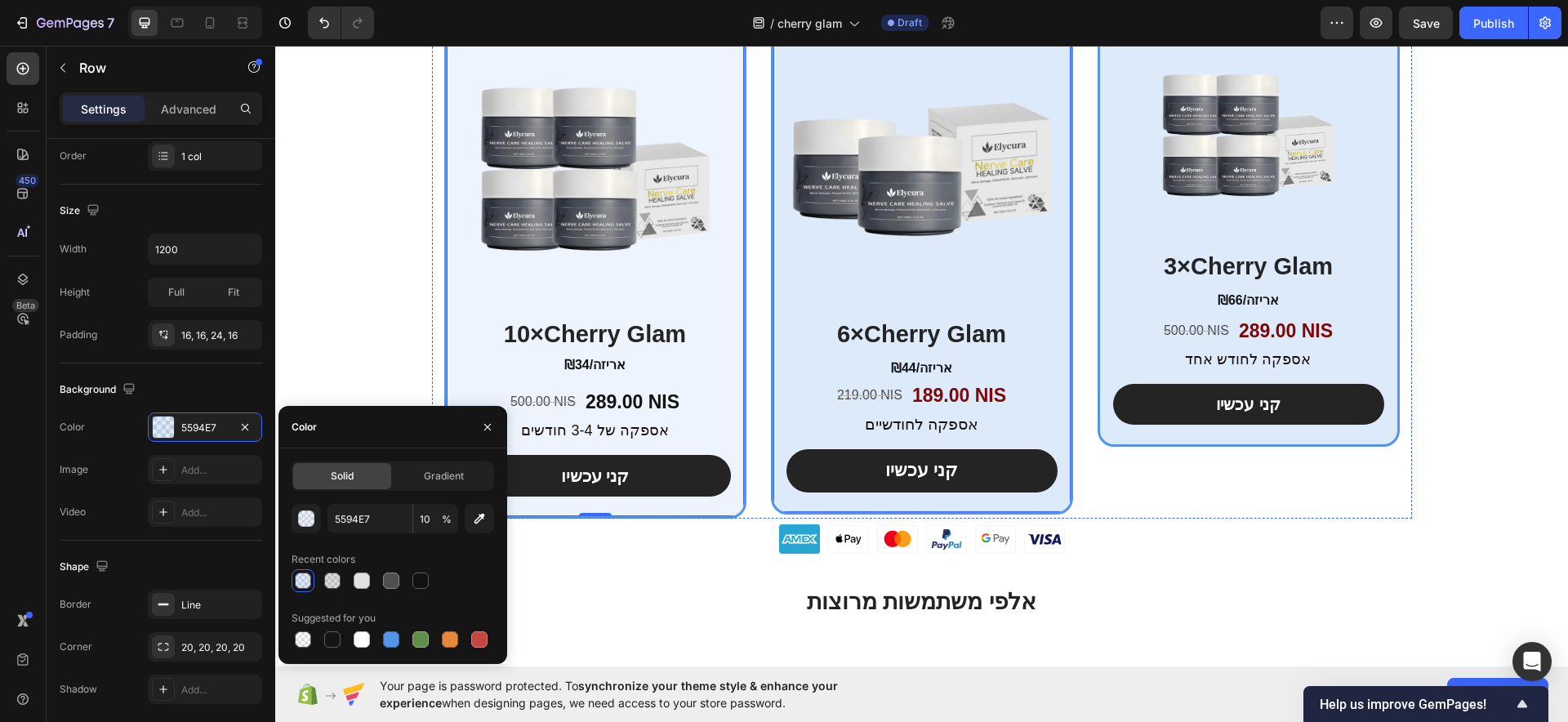
click at [774, 270] on div "הכי פופולרי Heading Product Images 6×Cherry Glam Heading ₪44/אריזה Text Block 2…" at bounding box center [921, 242] width 303 height 546
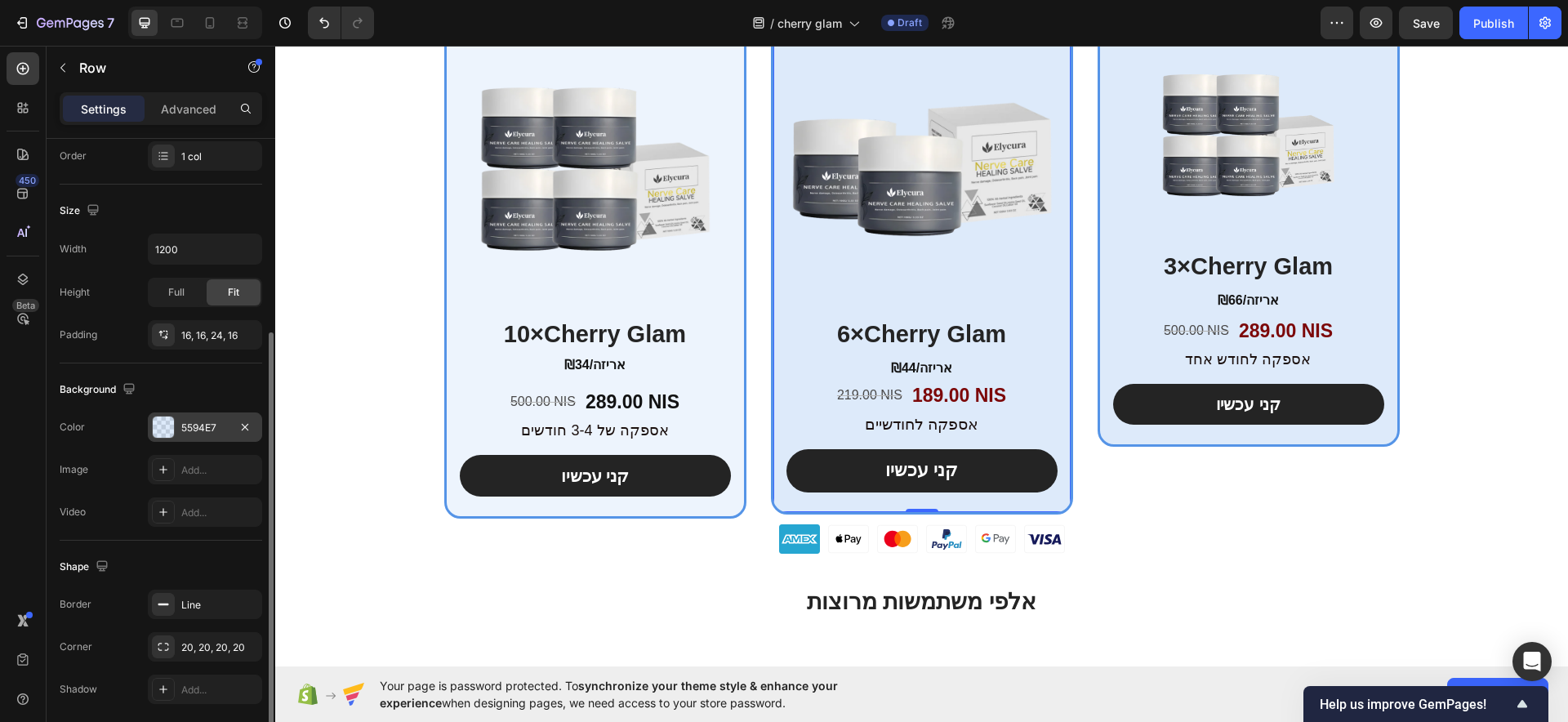
click at [215, 418] on div "5594E7" at bounding box center [204, 427] width 115 height 29
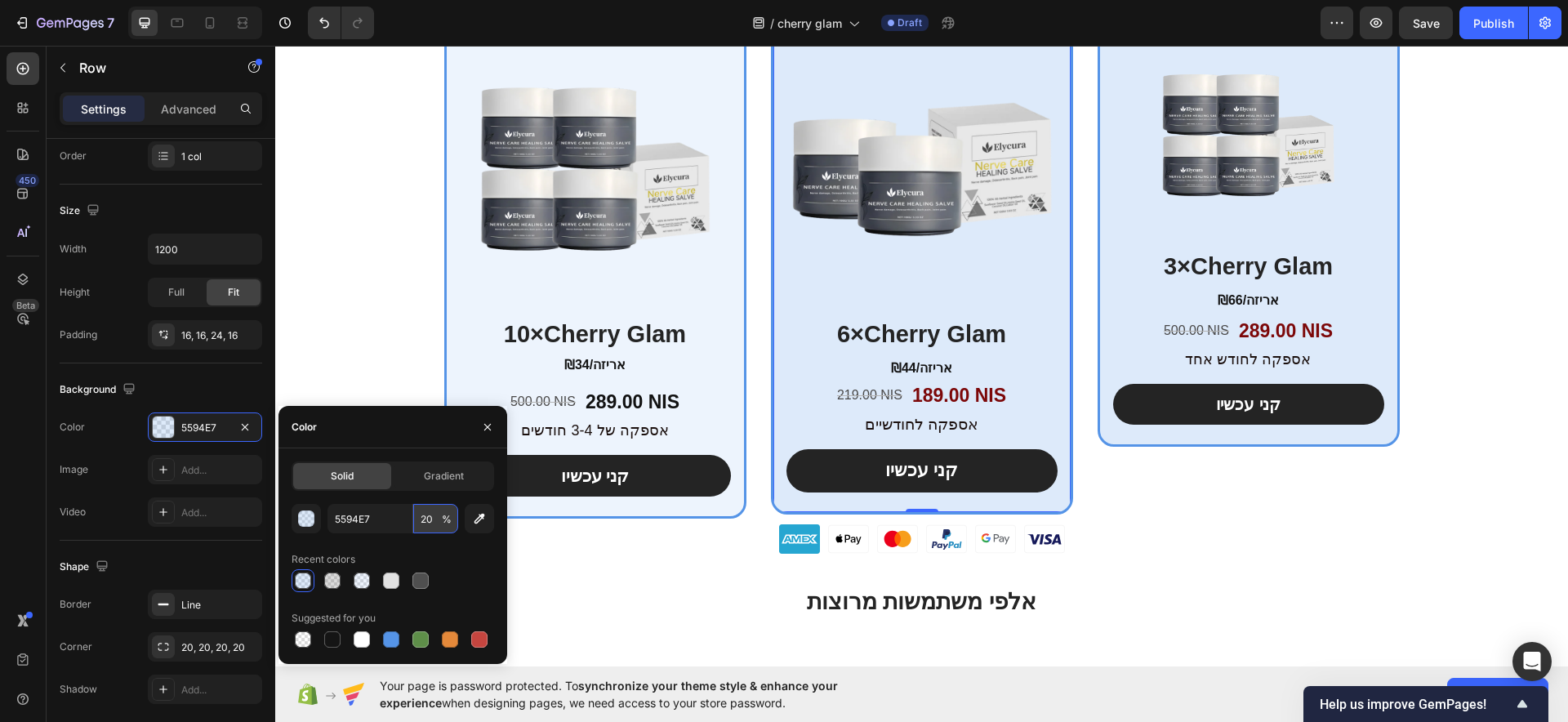
click at [434, 512] on input "20" at bounding box center [435, 518] width 45 height 29
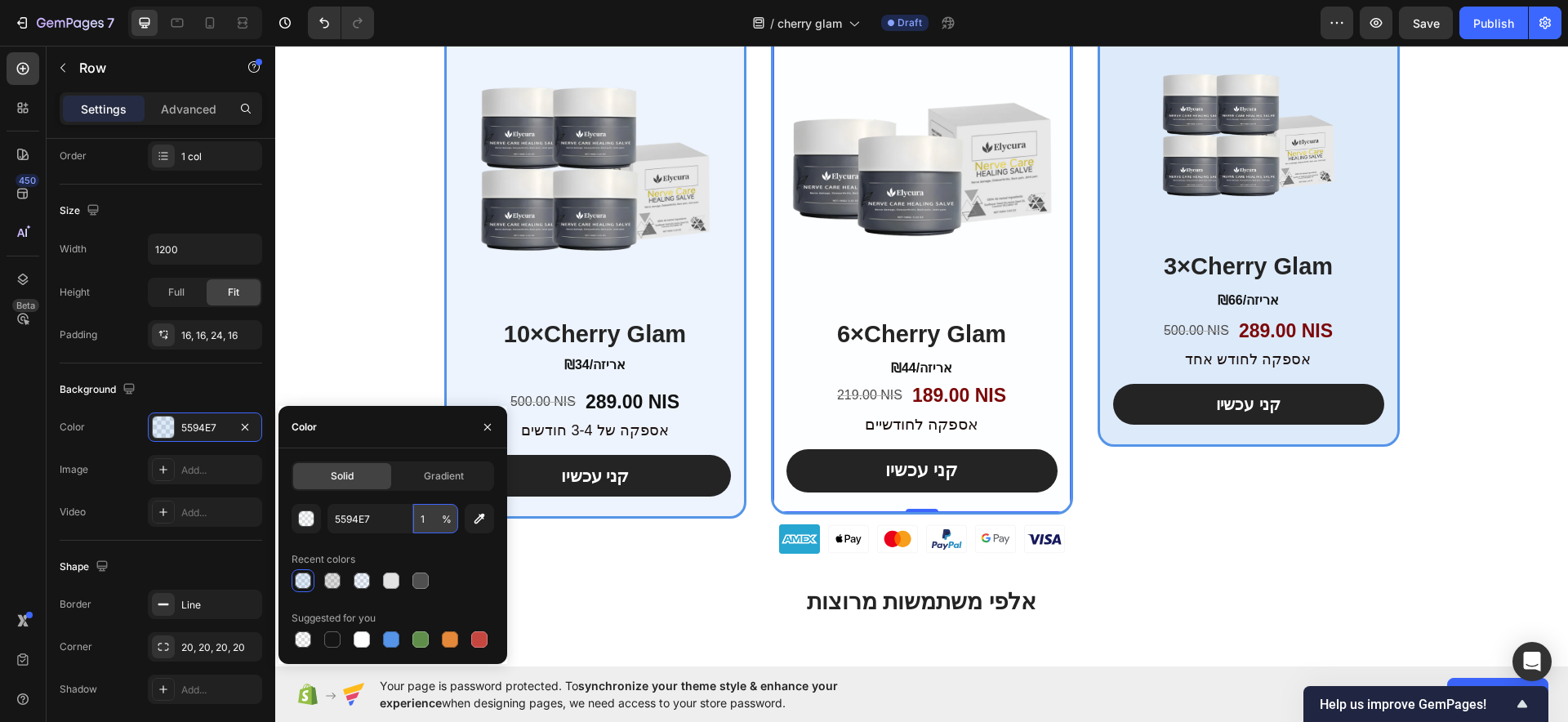
type input "10"
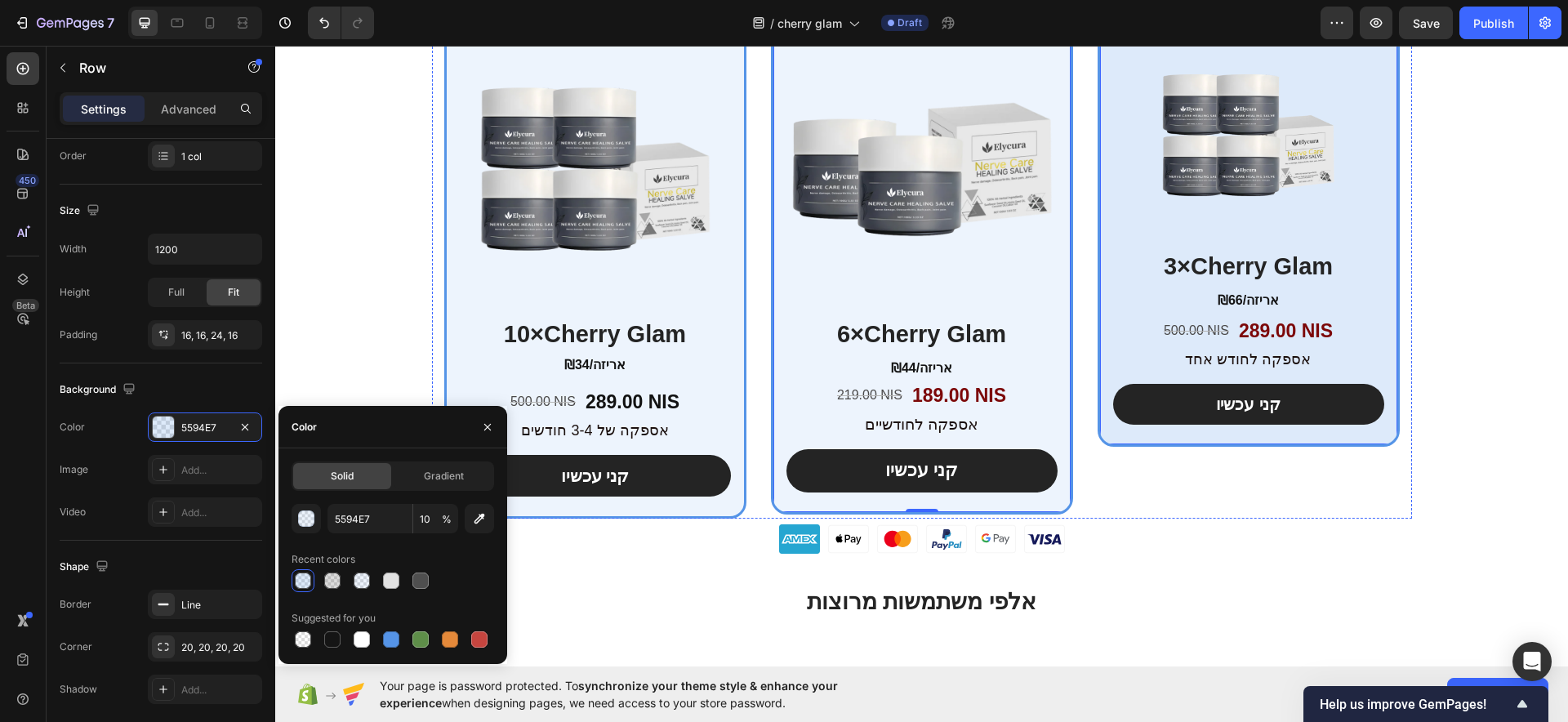
click at [1097, 254] on div "בחירה חכמה Heading Product Images 3×Cherry Glam Heading ₪66/אריזה Text Block 50…" at bounding box center [1248, 208] width 303 height 478
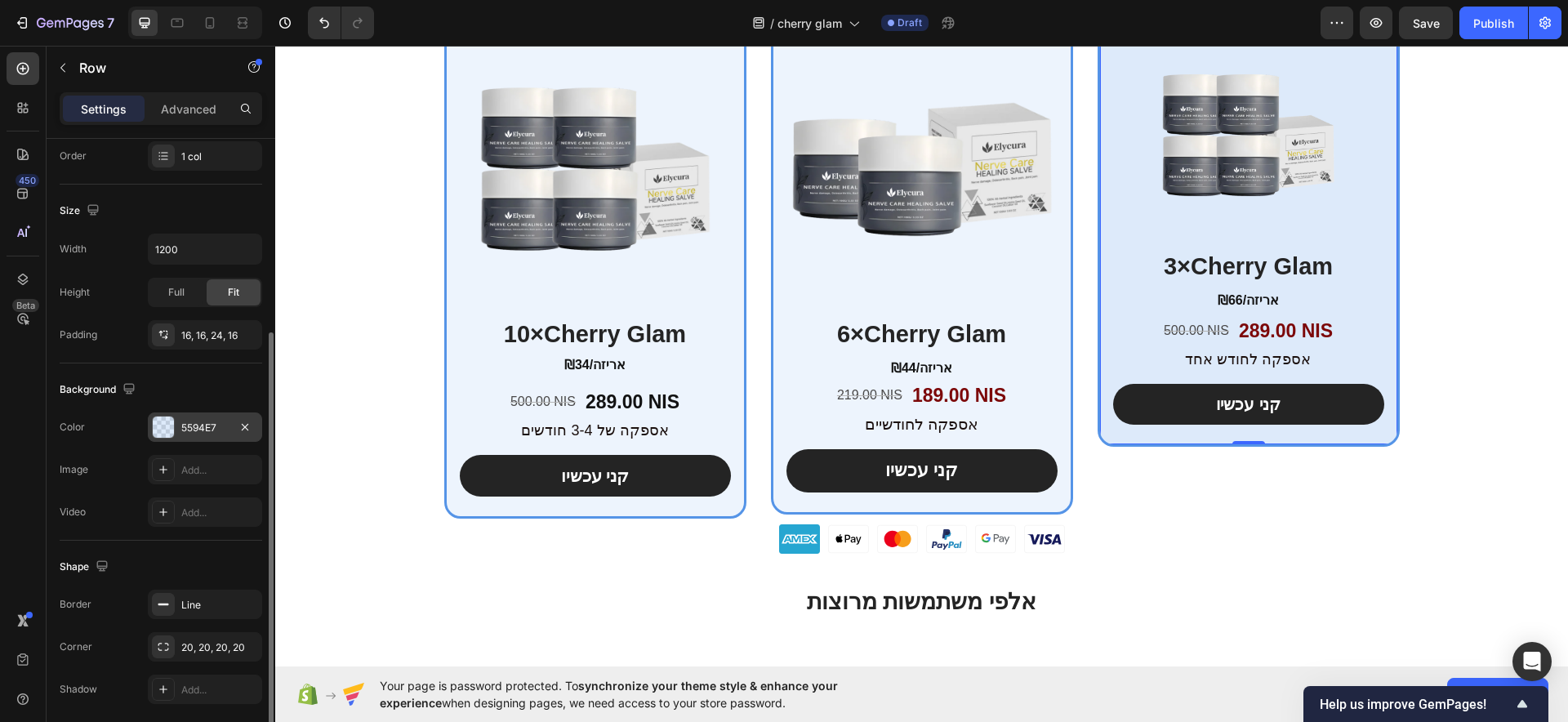
click at [171, 424] on div at bounding box center [163, 427] width 22 height 22
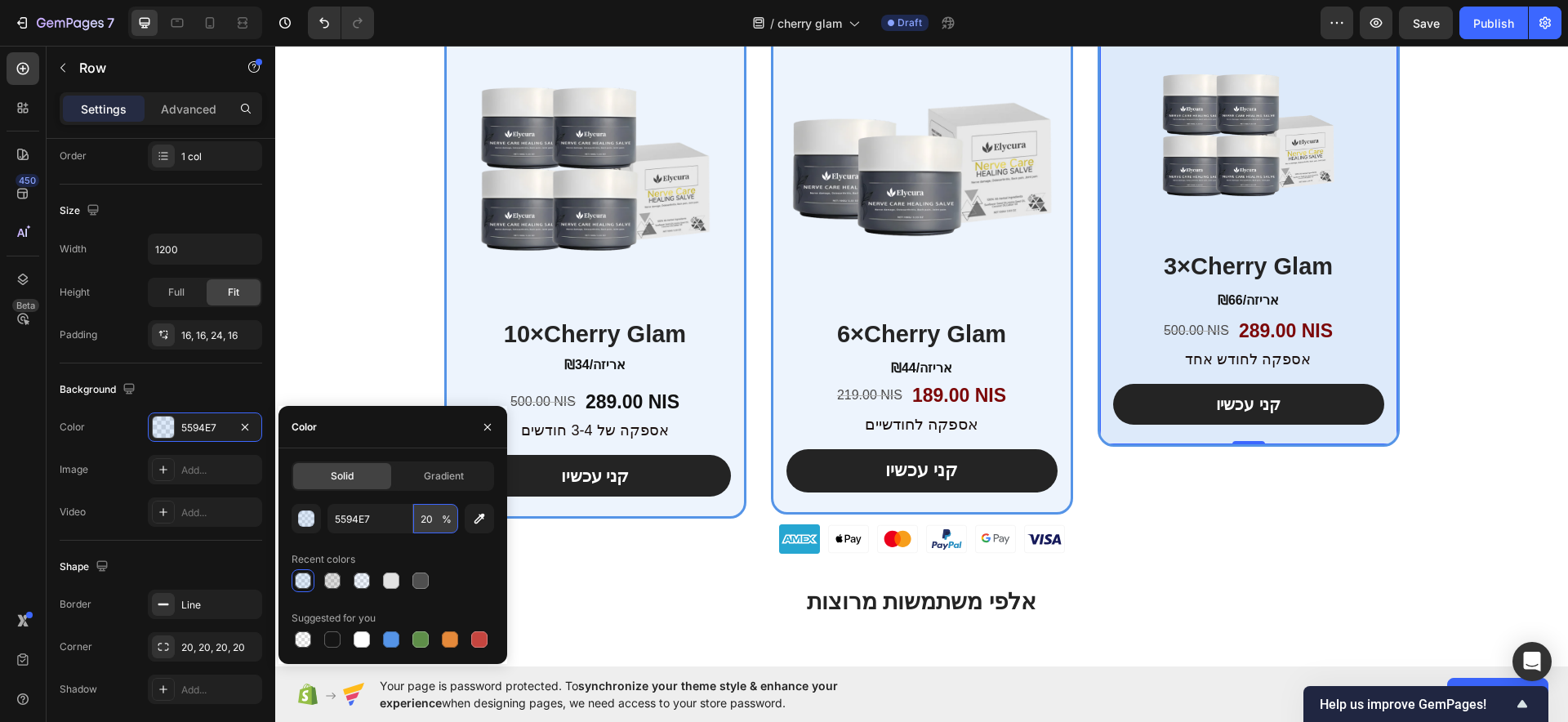
click at [433, 512] on input "20" at bounding box center [435, 518] width 45 height 29
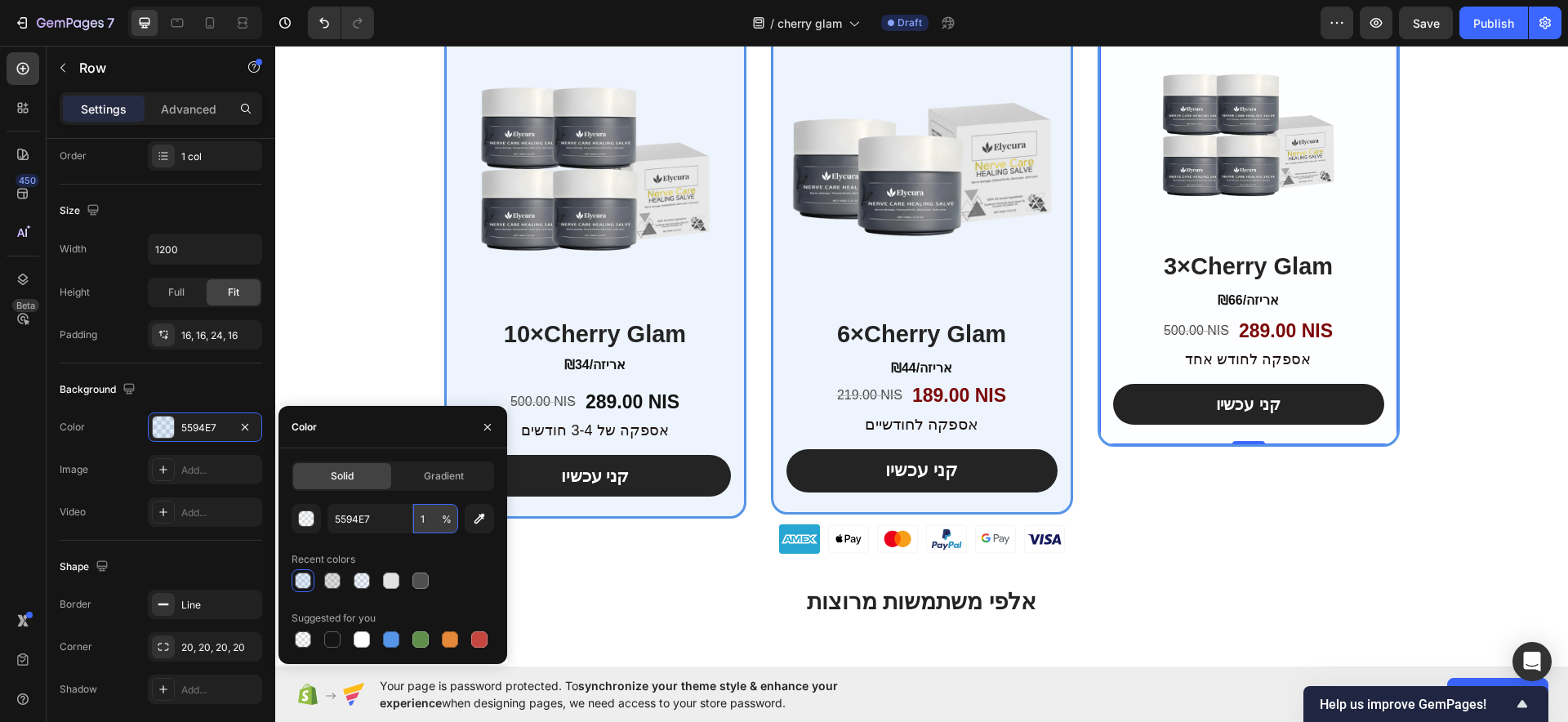
type input "10"
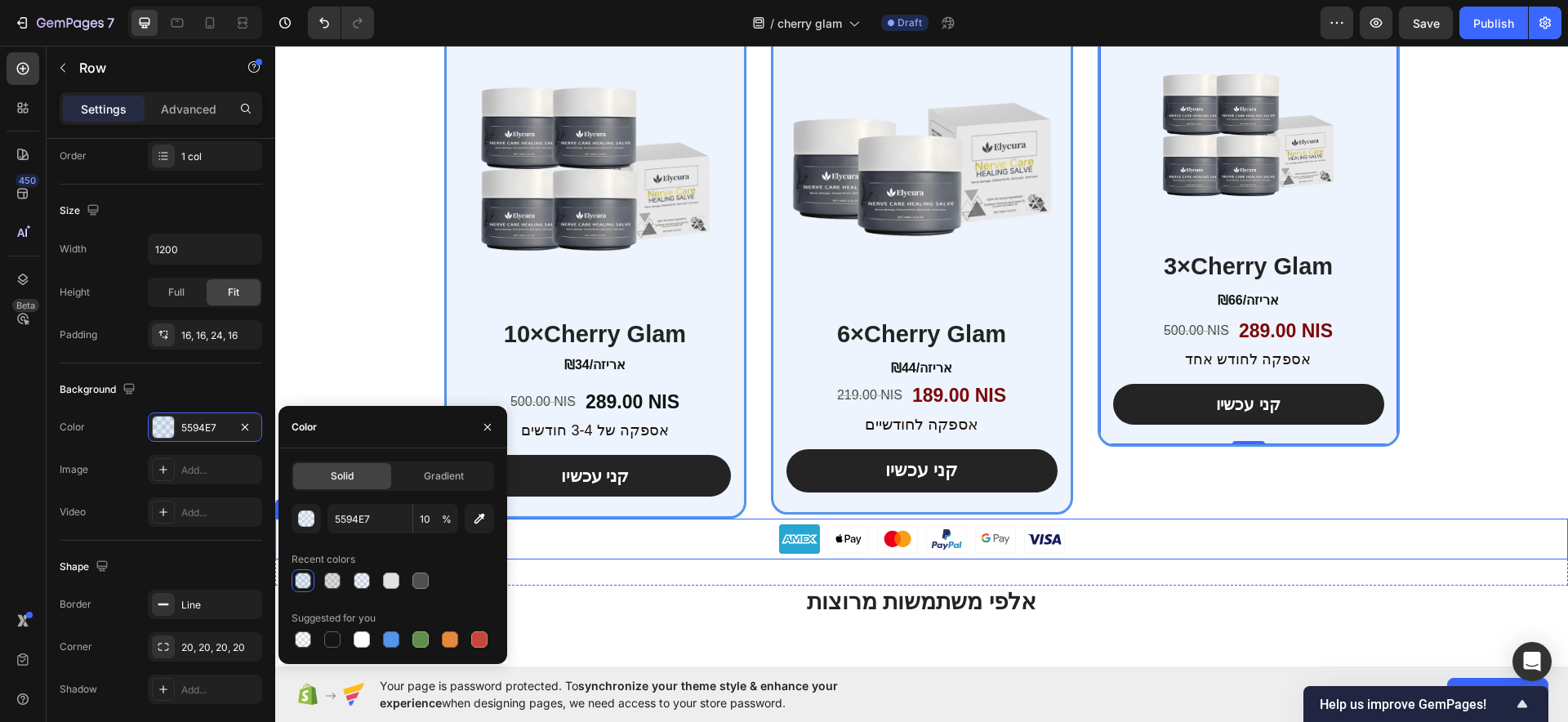
click at [1151, 539] on div at bounding box center [921, 539] width 1293 height 41
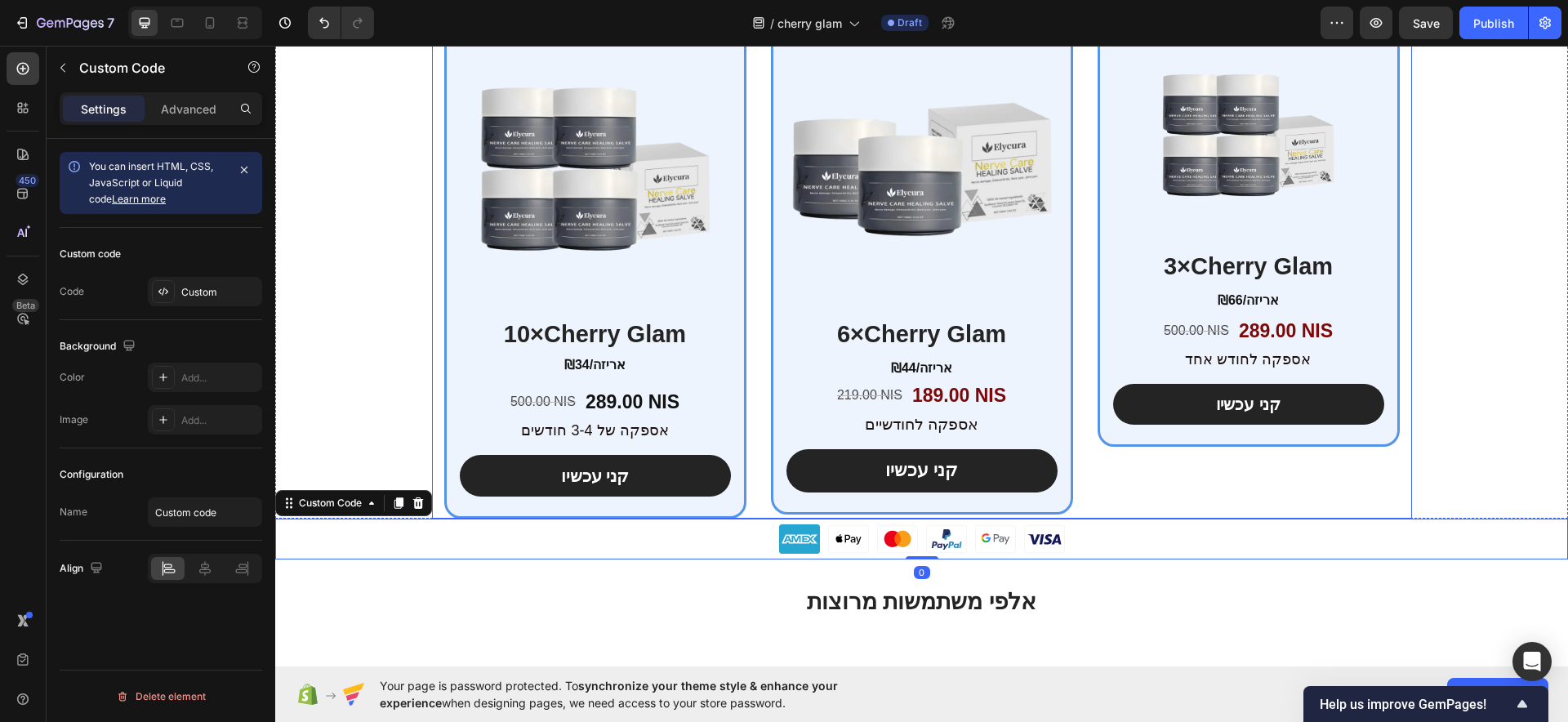
scroll to position [0, 0]
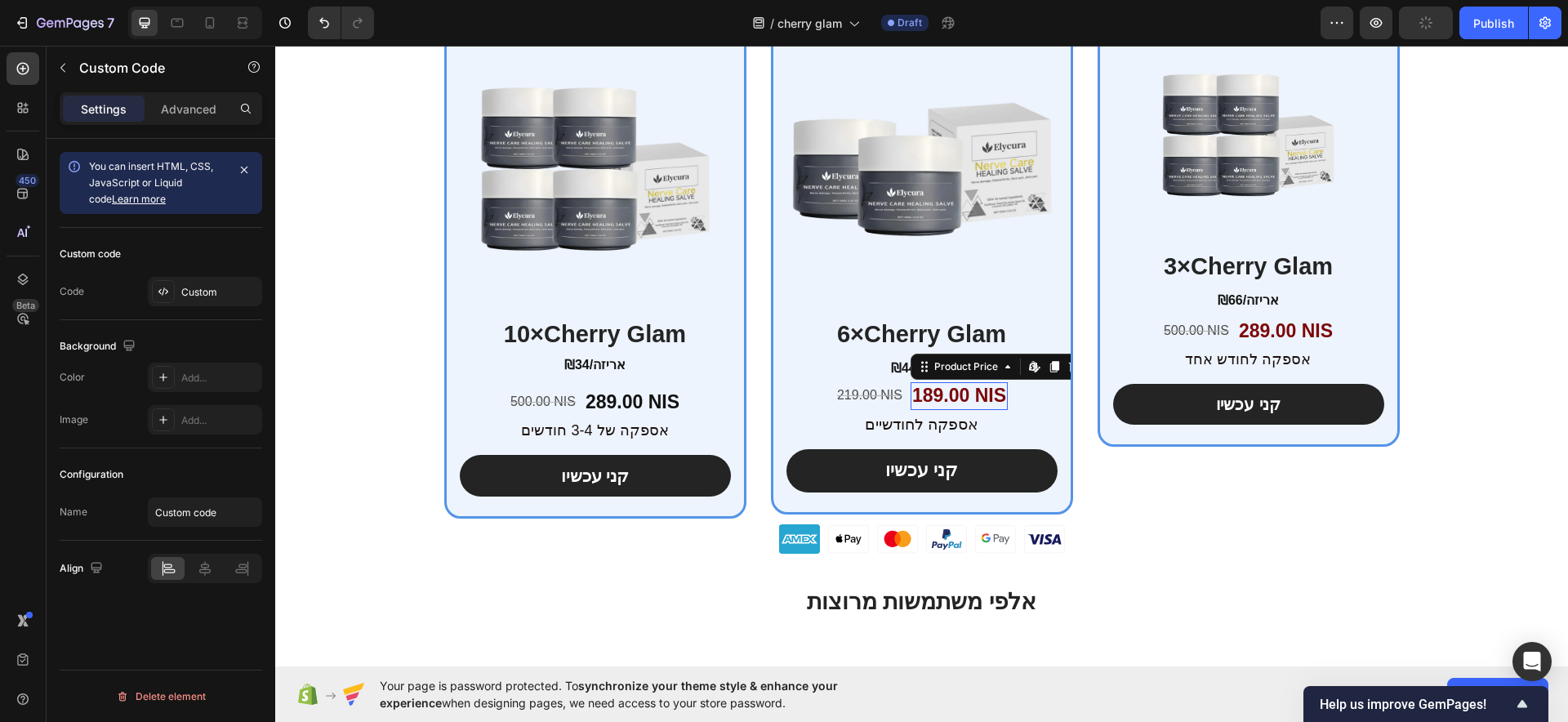
click at [930, 392] on div "189.00 NIS" at bounding box center [959, 396] width 97 height 28
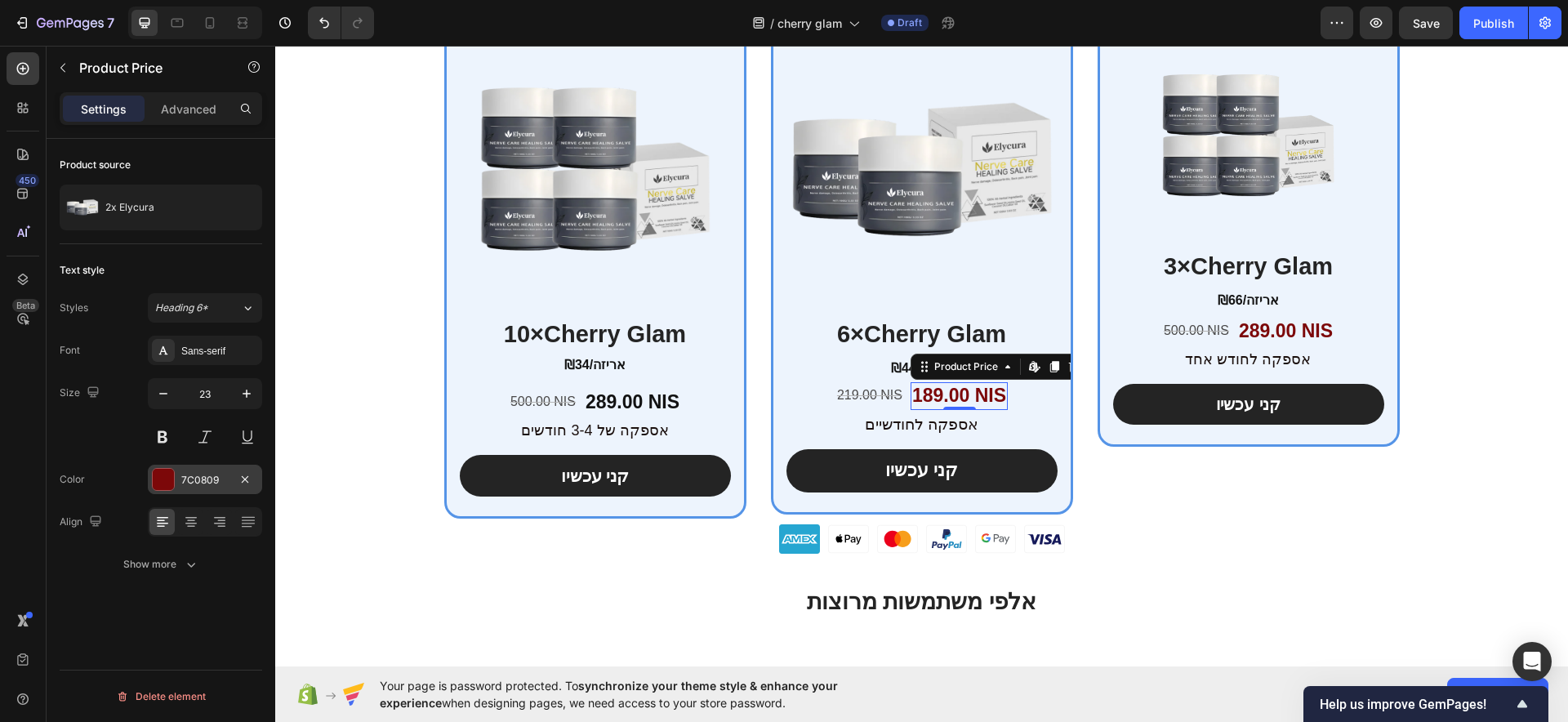
click at [199, 469] on div "7C0809" at bounding box center [204, 480] width 115 height 29
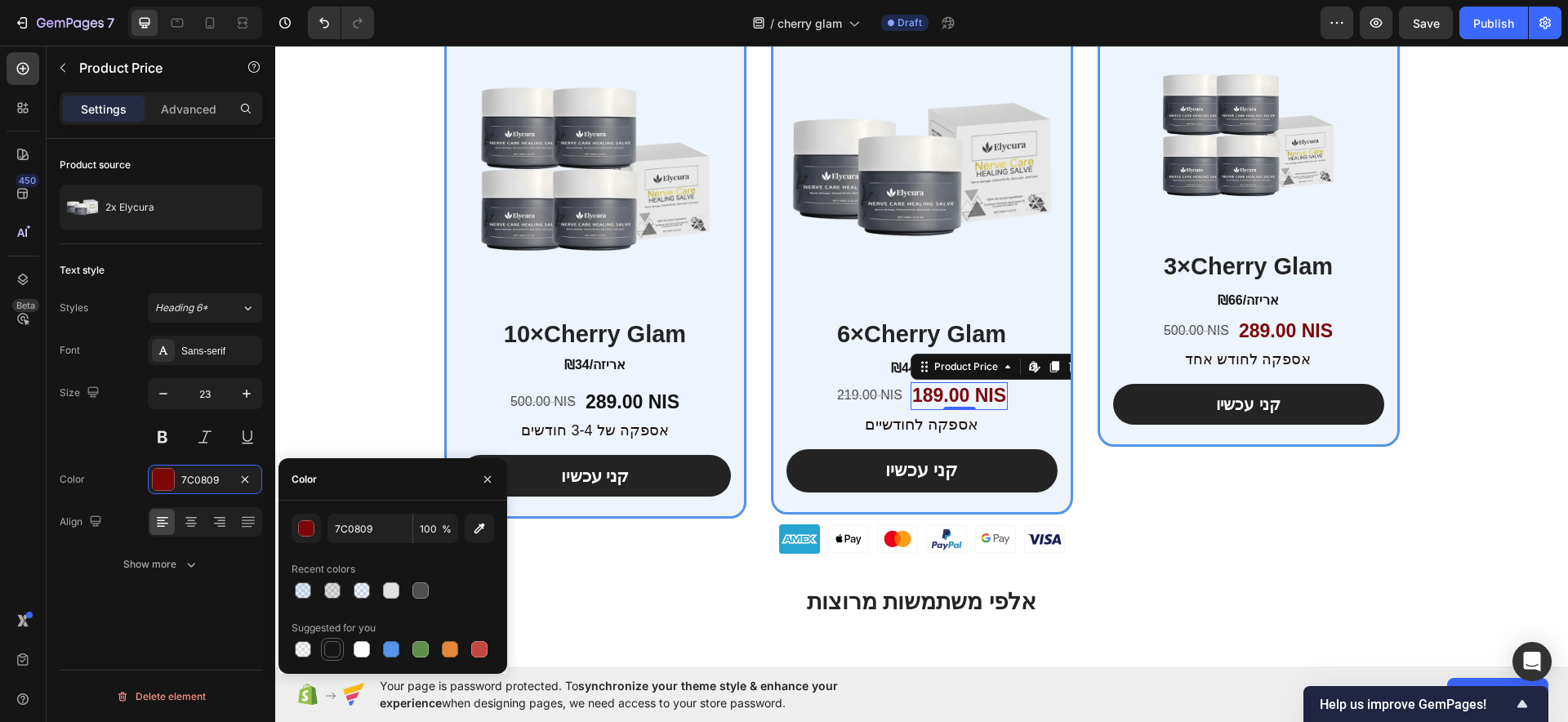
click at [337, 658] on div at bounding box center [332, 650] width 20 height 20
type input "151515"
click at [1309, 323] on div "289.00 NIS" at bounding box center [1285, 331] width 97 height 28
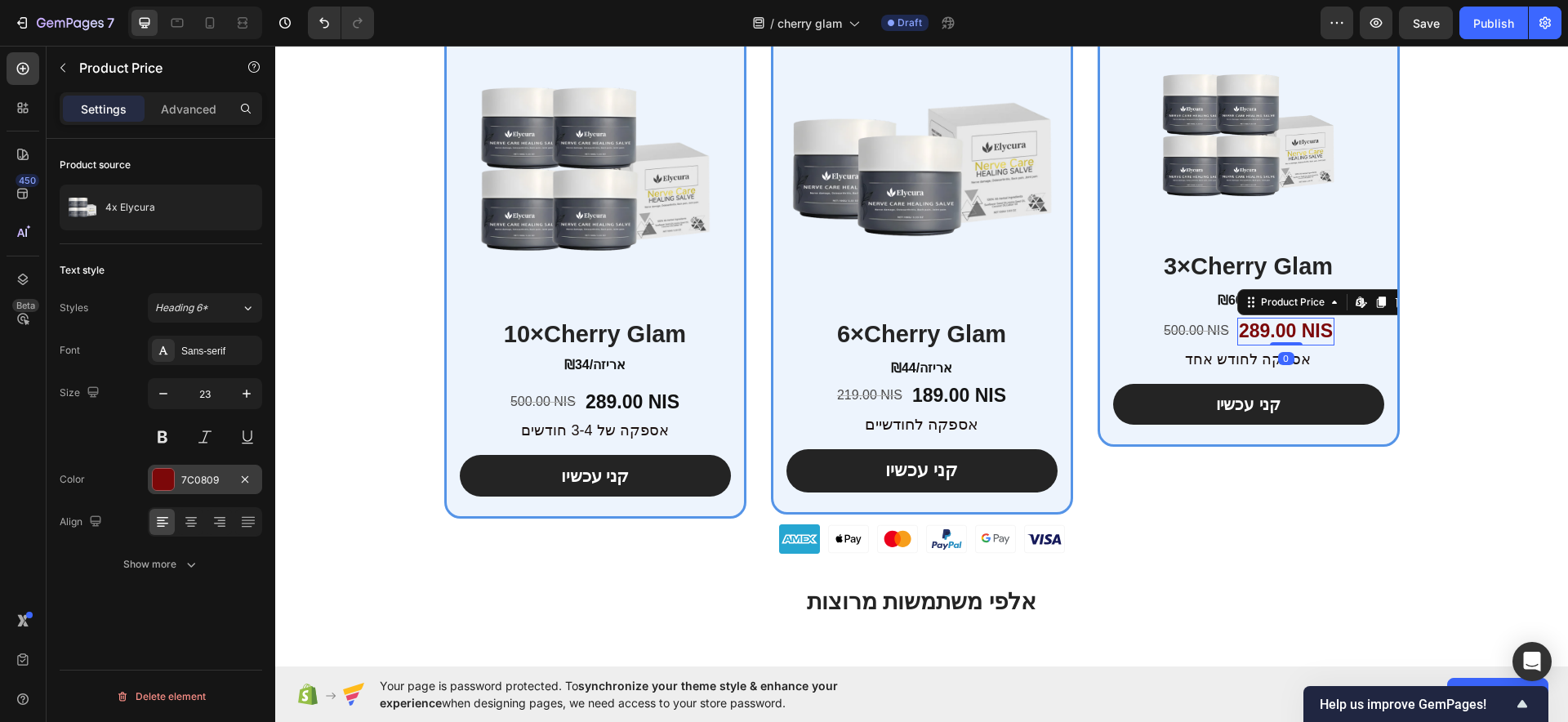
click at [197, 480] on div "7C0809" at bounding box center [204, 480] width 47 height 15
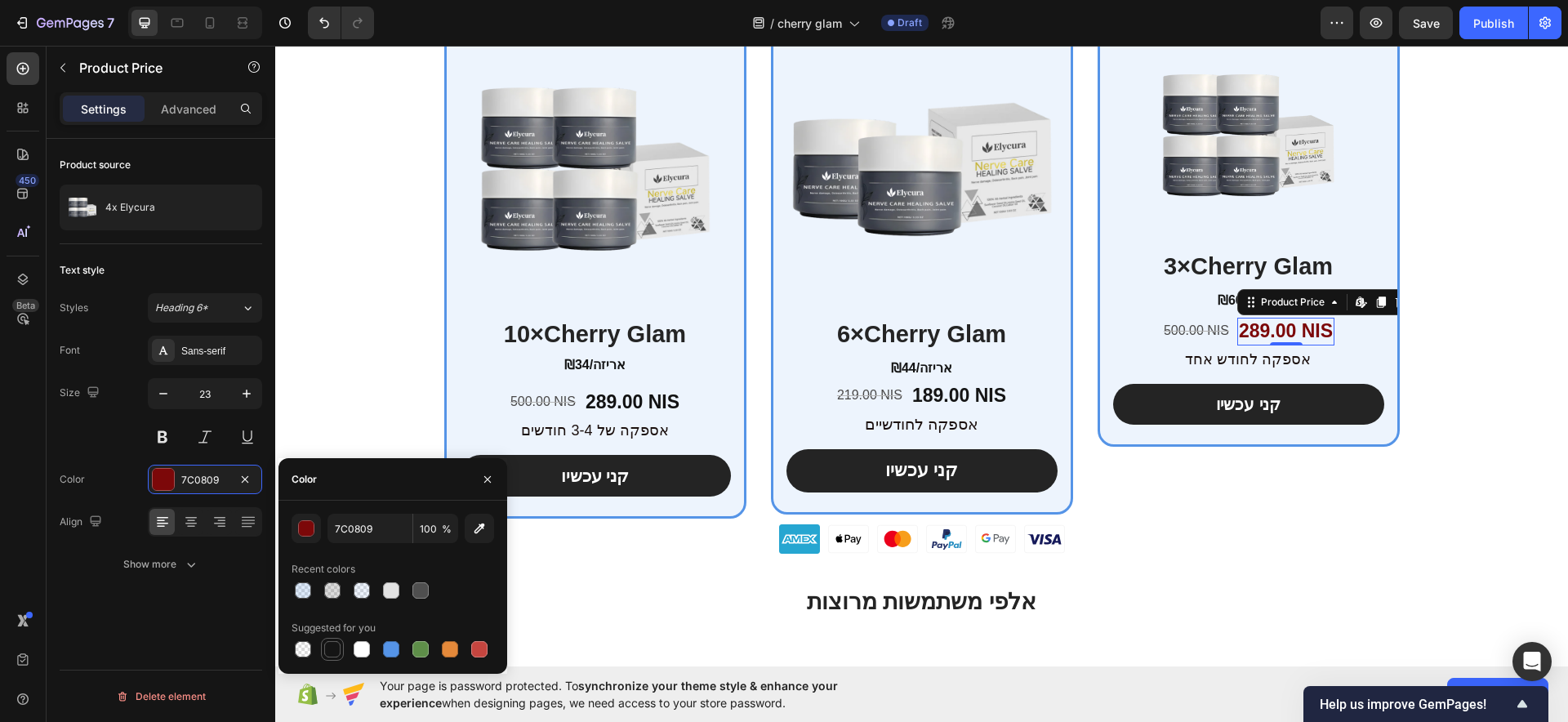
click at [336, 649] on div at bounding box center [332, 650] width 16 height 16
type input "151515"
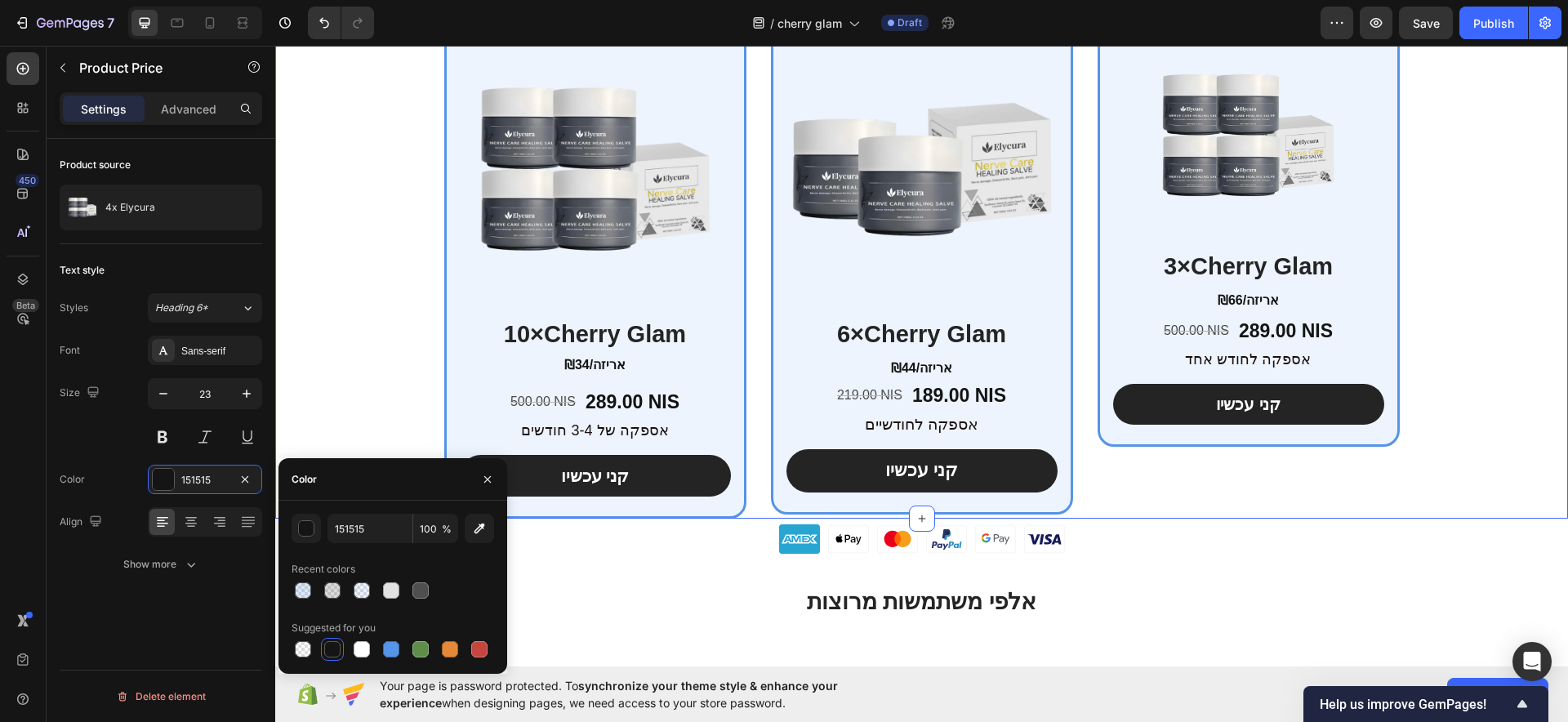
click at [380, 346] on div "המבצע הטוב ביותר Heading Product Images 10×Cherry Glam Heading ₪34/אריזה Text B…" at bounding box center [921, 244] width 1293 height 550
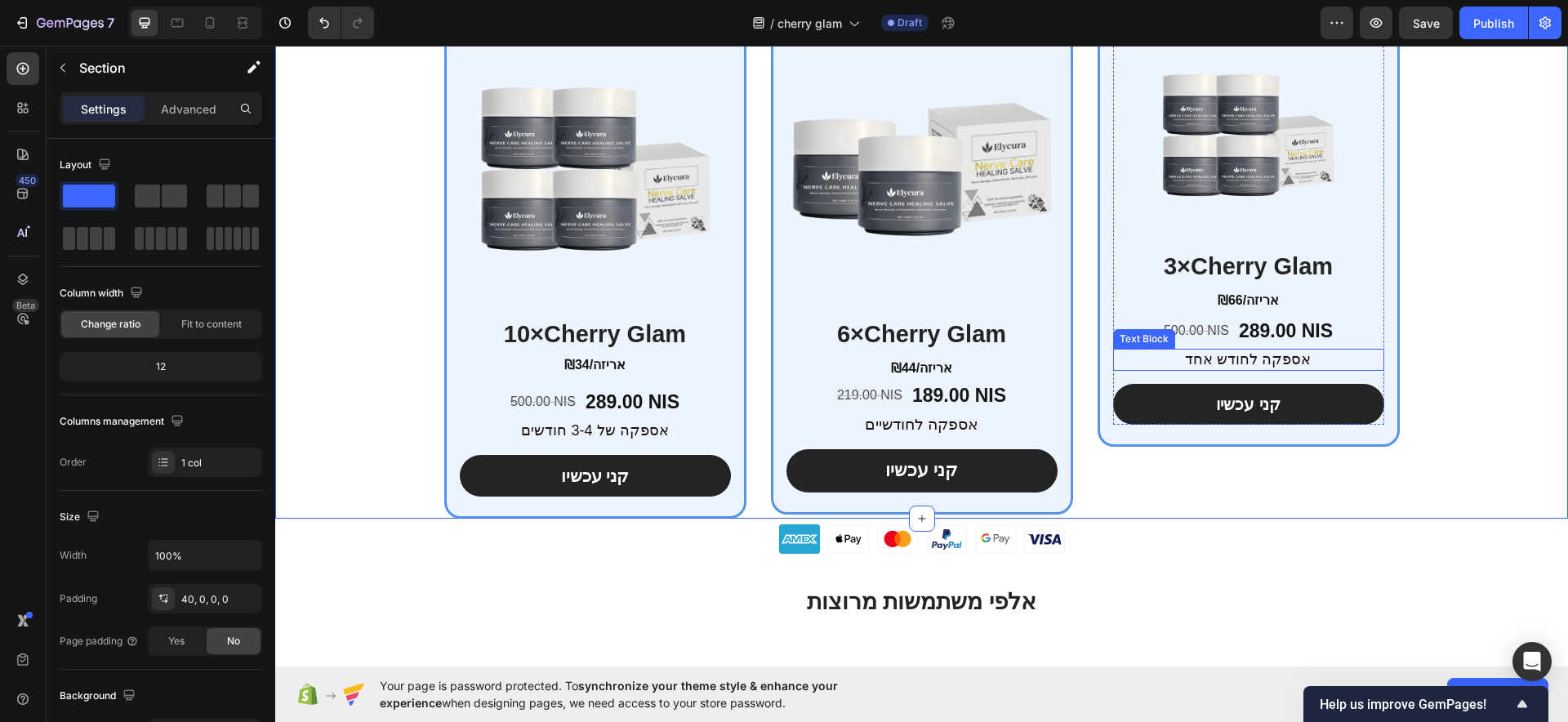
click at [1295, 355] on p "אספקה ​​לחודש אחד" at bounding box center [1248, 360] width 268 height 19
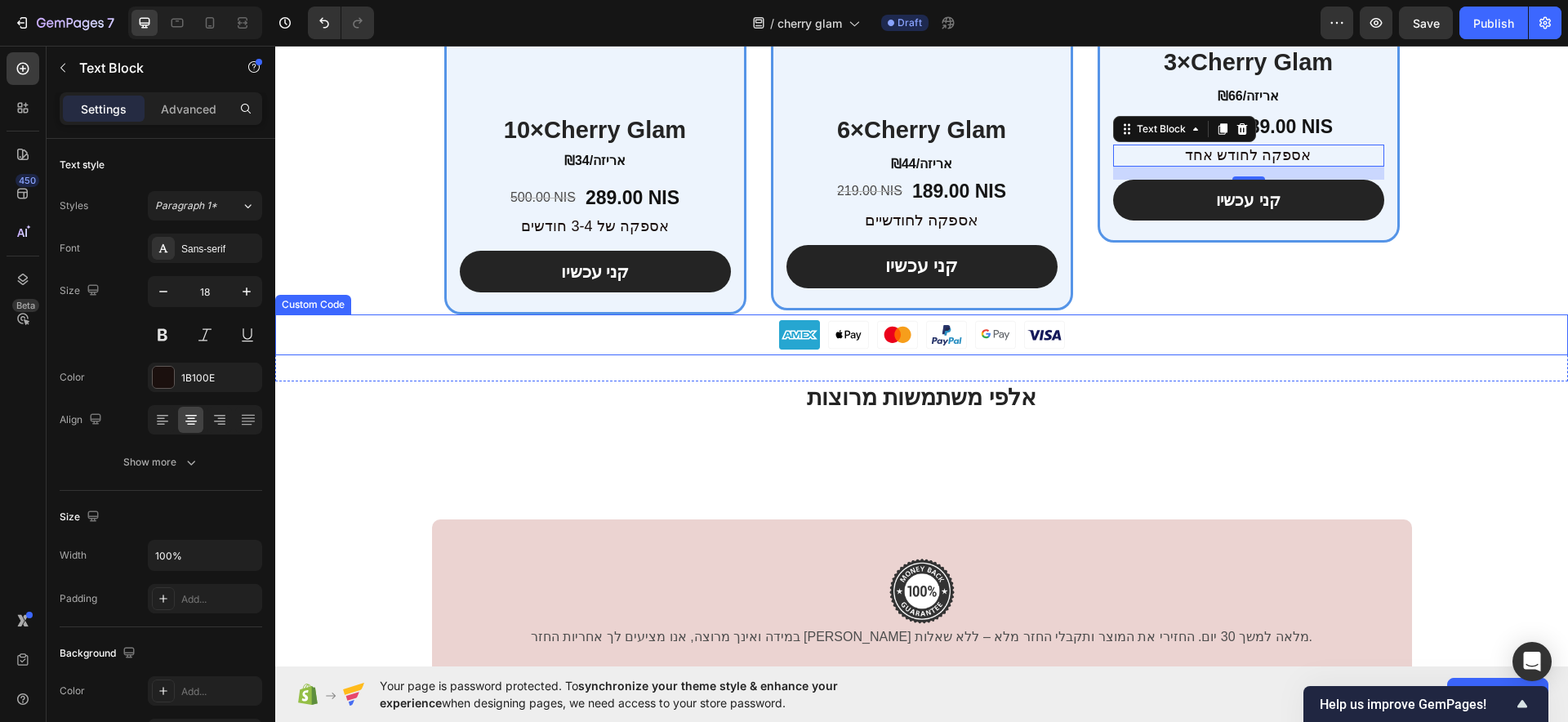
scroll to position [6791, 0]
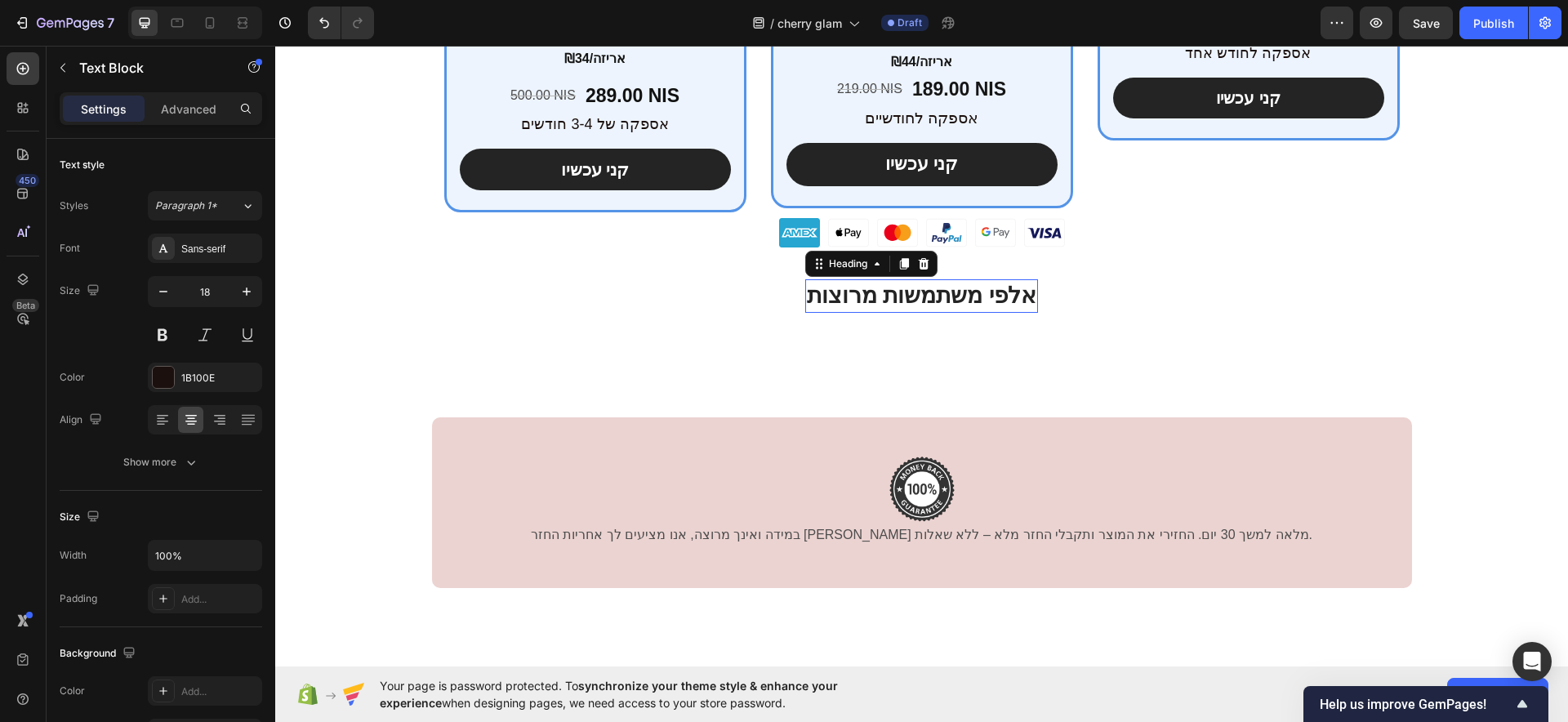
click at [987, 312] on h2 "אלפי משתמשות מרוצות" at bounding box center [921, 296] width 234 height 33
click at [979, 287] on strong "אלפי משתמשות מרוצות" at bounding box center [921, 295] width 230 height 25
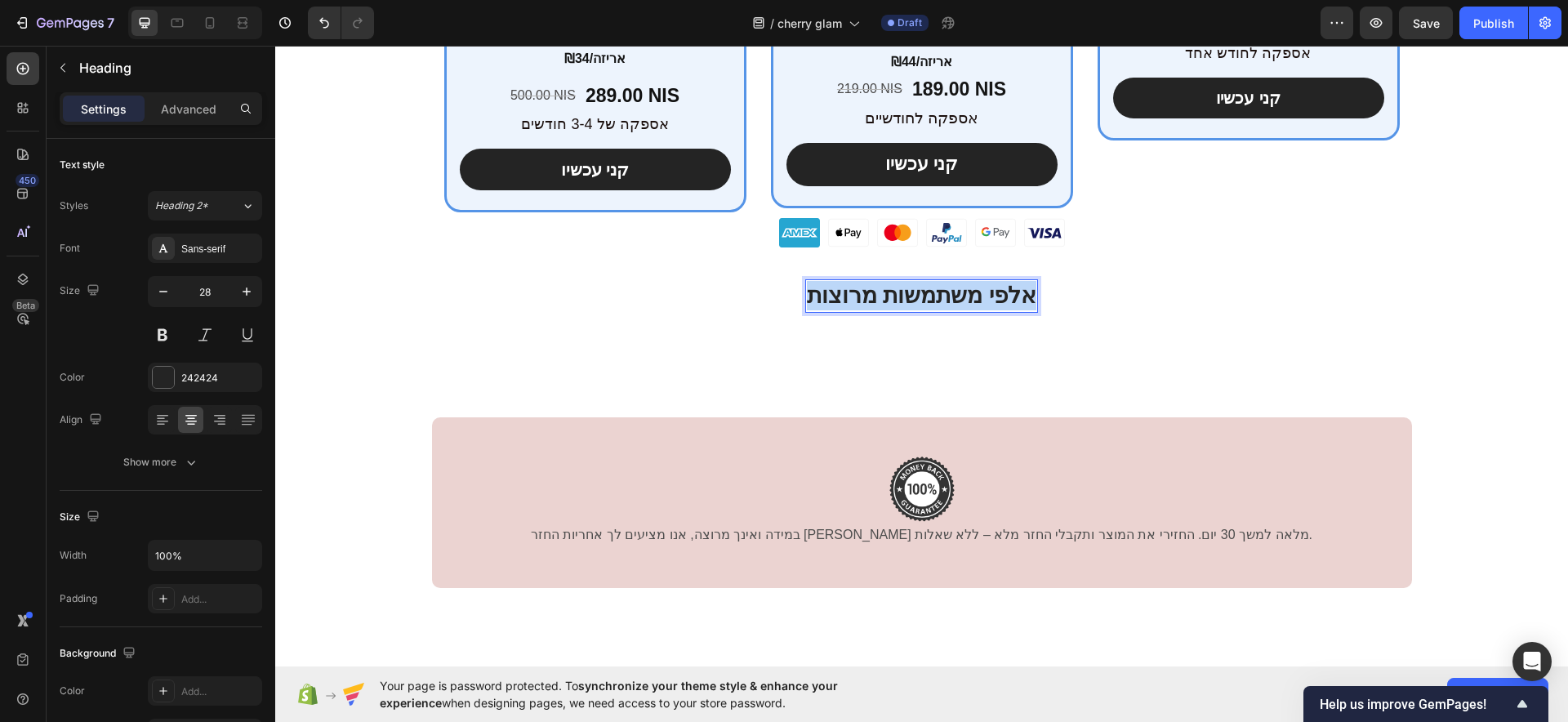
click at [981, 287] on strong "אלפי משתמשות מרוצות" at bounding box center [921, 295] width 230 height 25
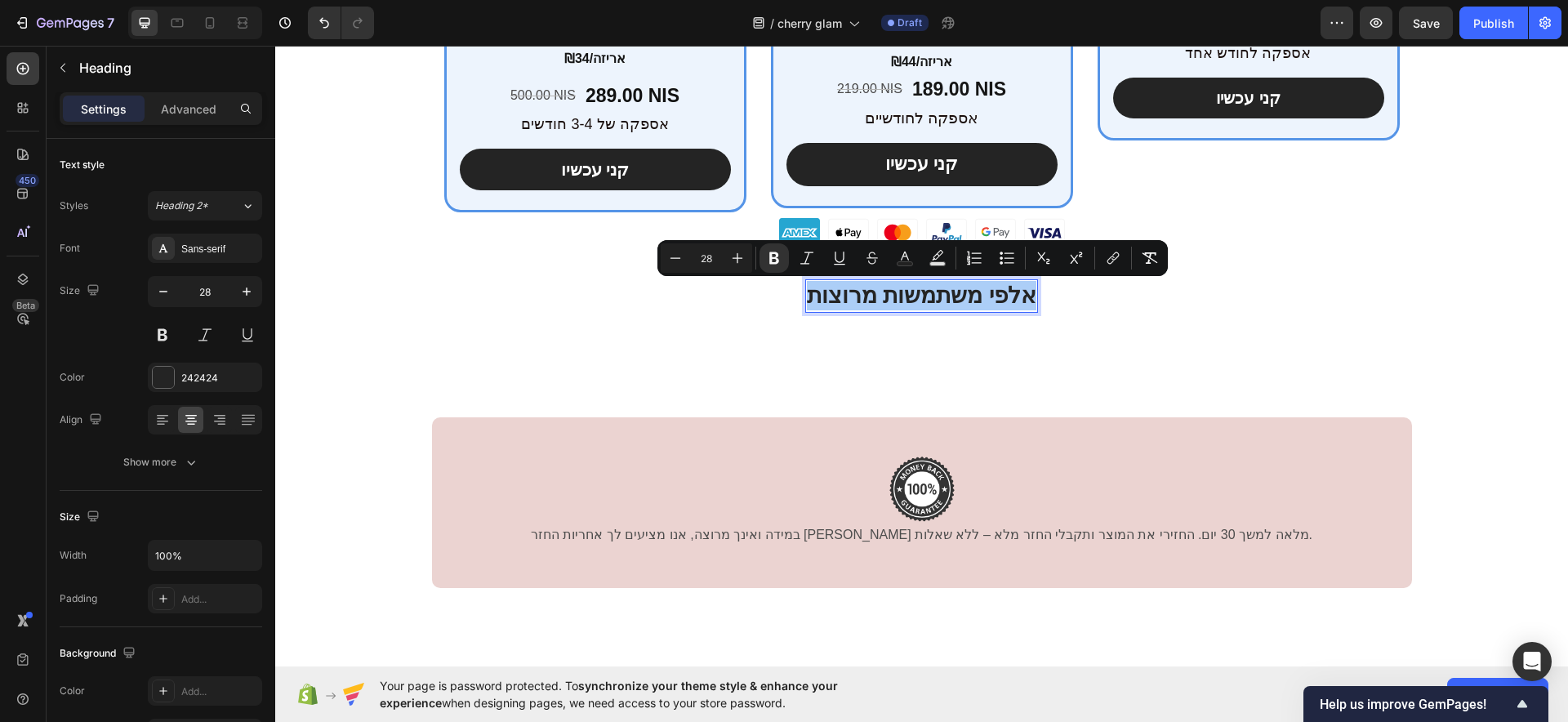
click at [915, 262] on button "Text Color" at bounding box center [905, 258] width 29 height 29
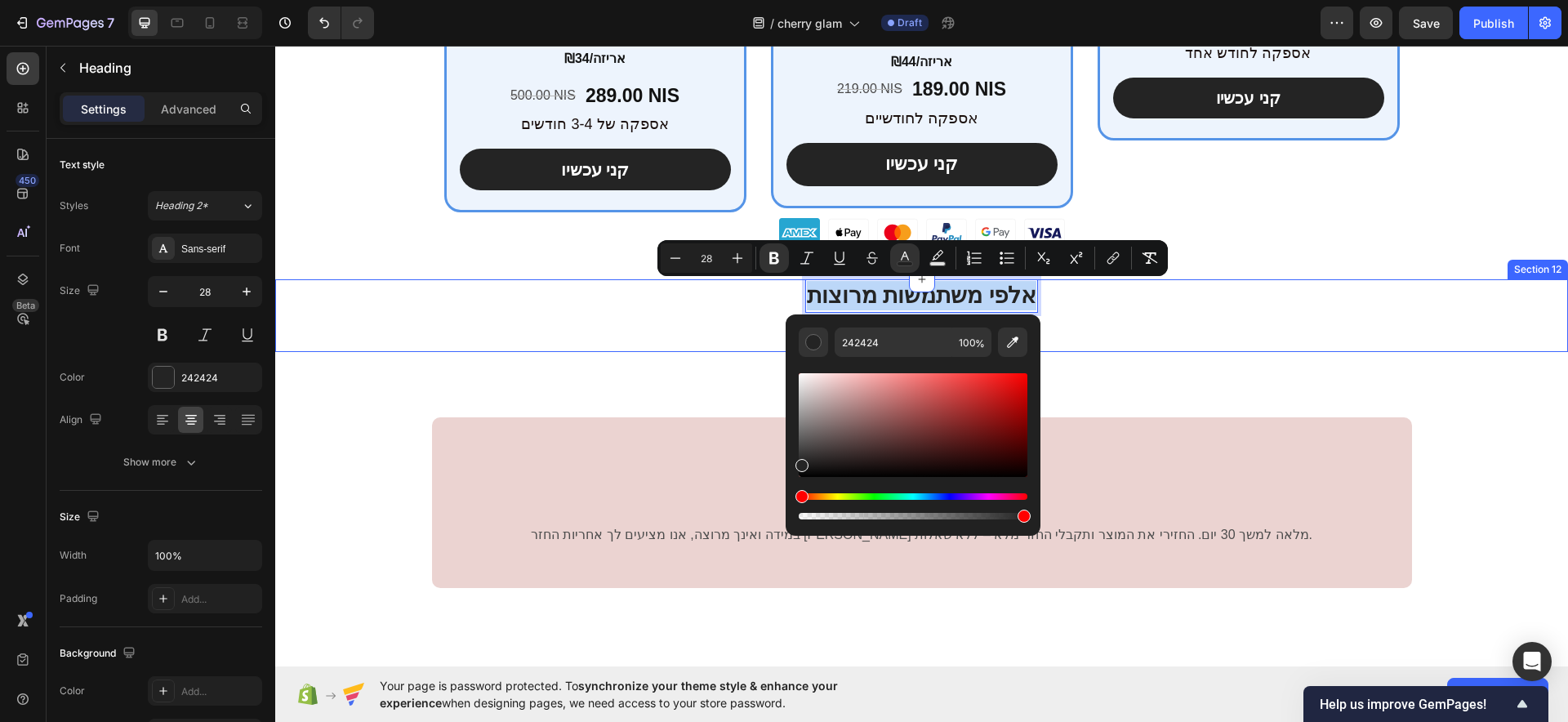
click at [1140, 347] on div "אלפי משתמשות מרוצות Heading 0 Row" at bounding box center [921, 315] width 1293 height 72
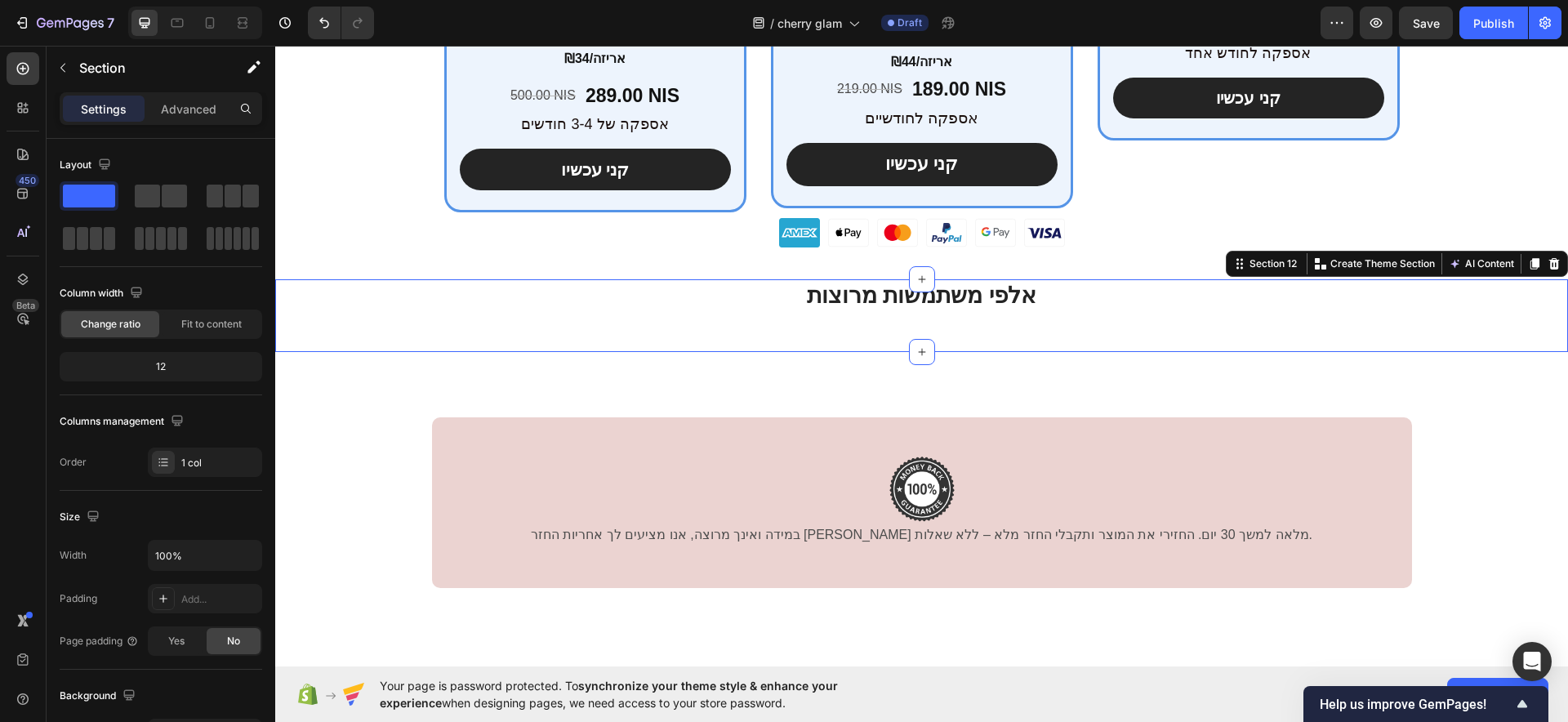
click at [976, 336] on div "⁠⁠⁠⁠⁠⁠⁠ אלפי משתמשות מרוצות Heading Row" at bounding box center [921, 315] width 1293 height 72
click at [1547, 264] on icon at bounding box center [1553, 263] width 13 height 13
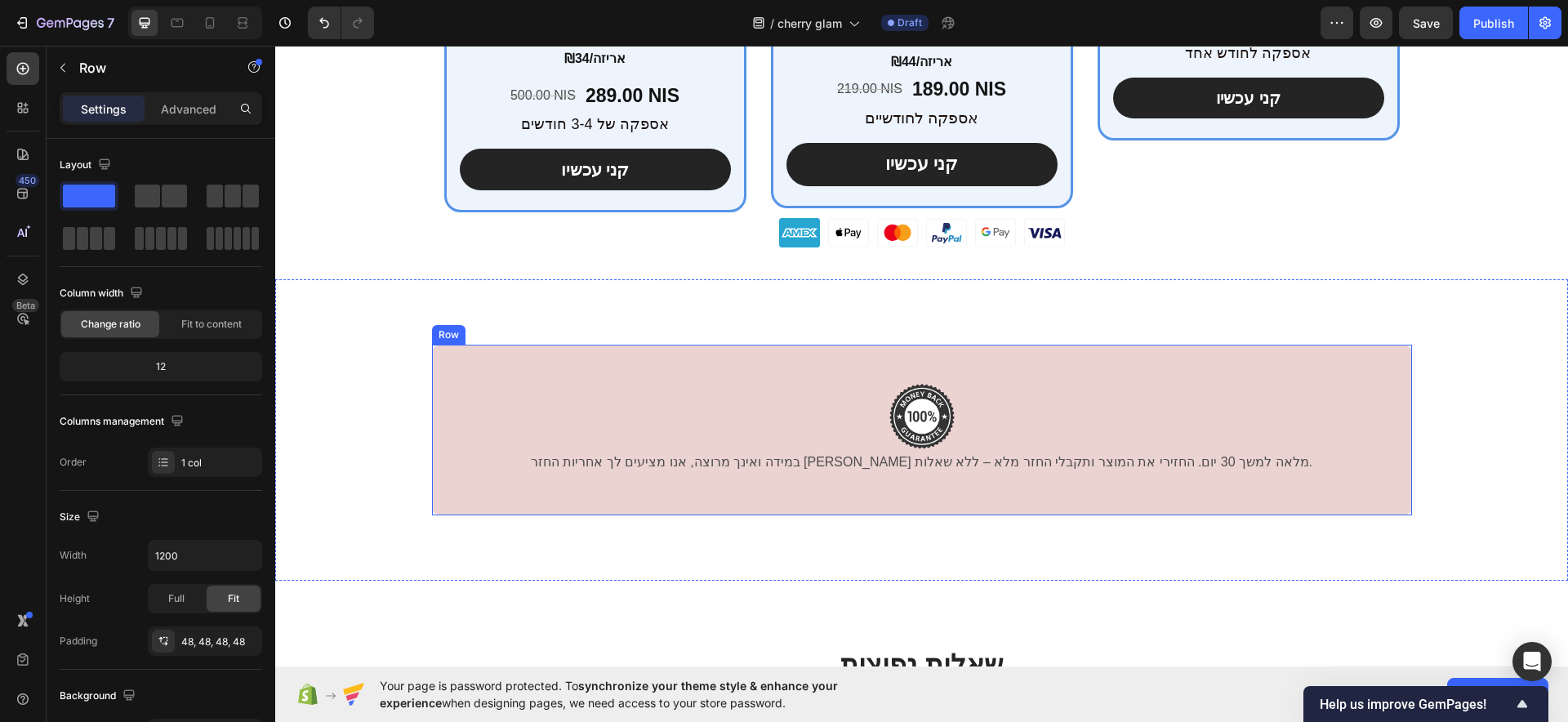
click at [1265, 364] on div "Image במידה ואינך מרוצה, אנו מציעים לך אחריות החזר כספי מלאה למשך 30 יום. החזיר…" at bounding box center [921, 430] width 980 height 171
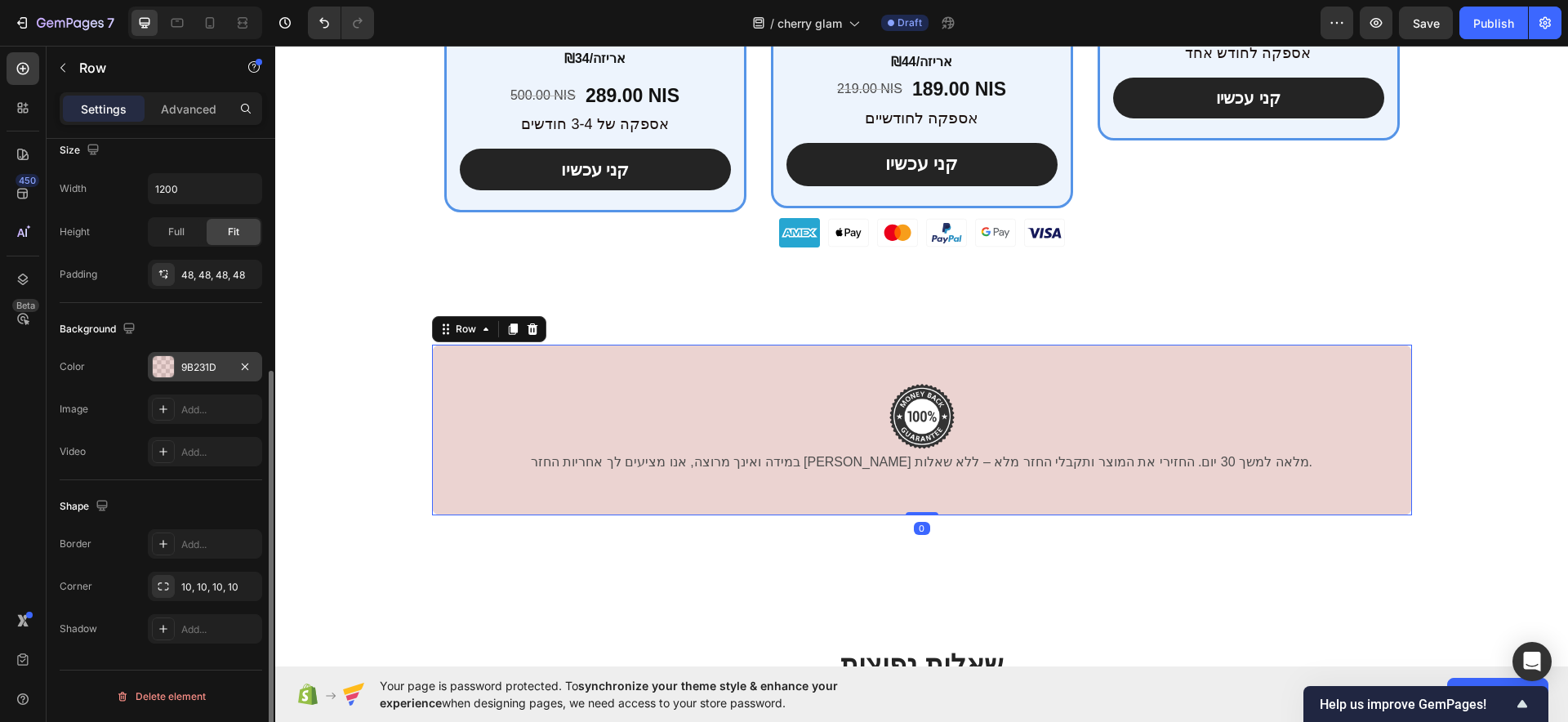
click at [176, 358] on div "9B231D" at bounding box center [204, 367] width 115 height 29
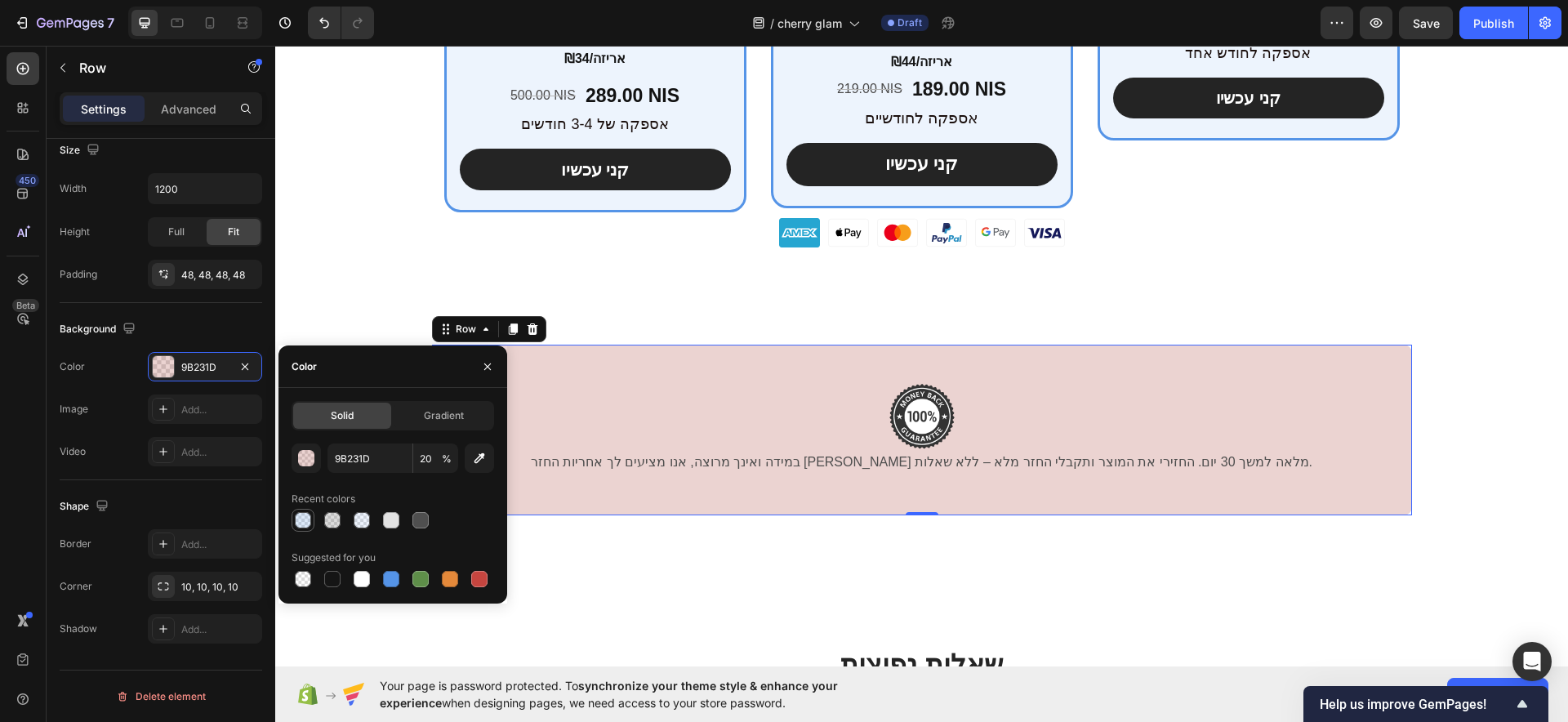
click at [310, 524] on div at bounding box center [303, 520] width 16 height 16
type input "5594E7"
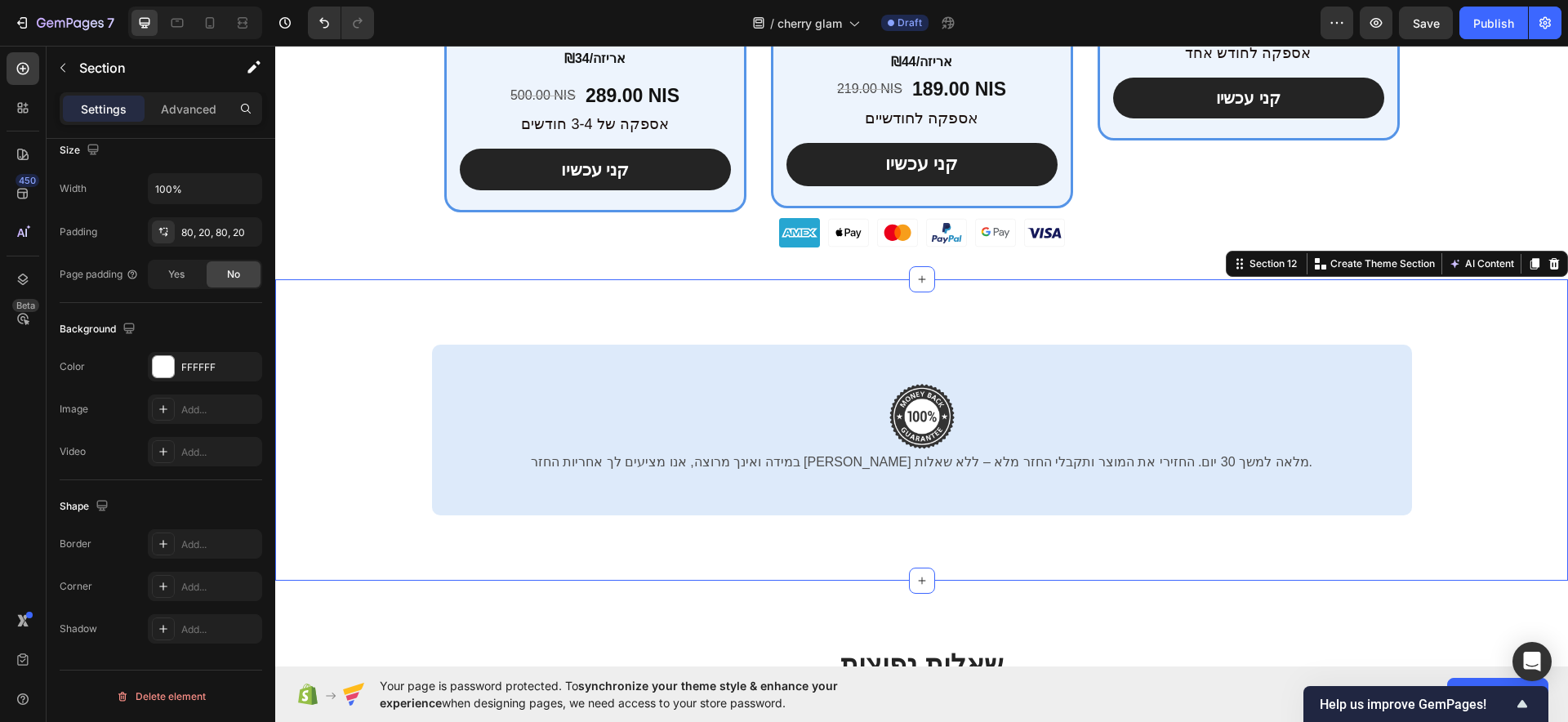
click at [314, 293] on div "Image במידה ואינך מרוצה, אנו מציעים לך אחריות החזר כספי מלאה למשך 30 יום. החזיר…" at bounding box center [921, 430] width 1293 height 302
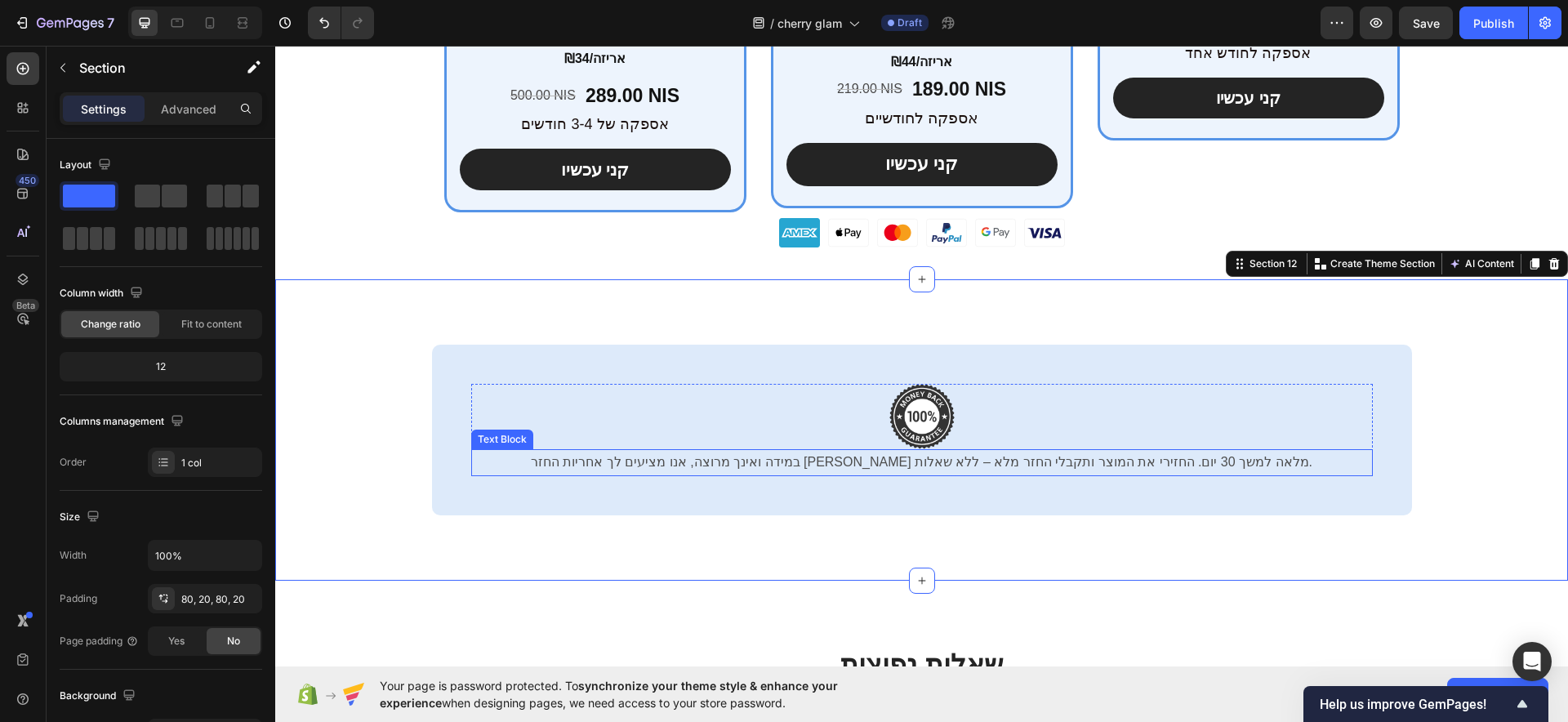
click at [944, 457] on p "במידה ואינך מרוצה, אנו מציעים לך אחריות החזר כספי מלאה למשך 30 יום. החזירי את ה…" at bounding box center [921, 462] width 898 height 23
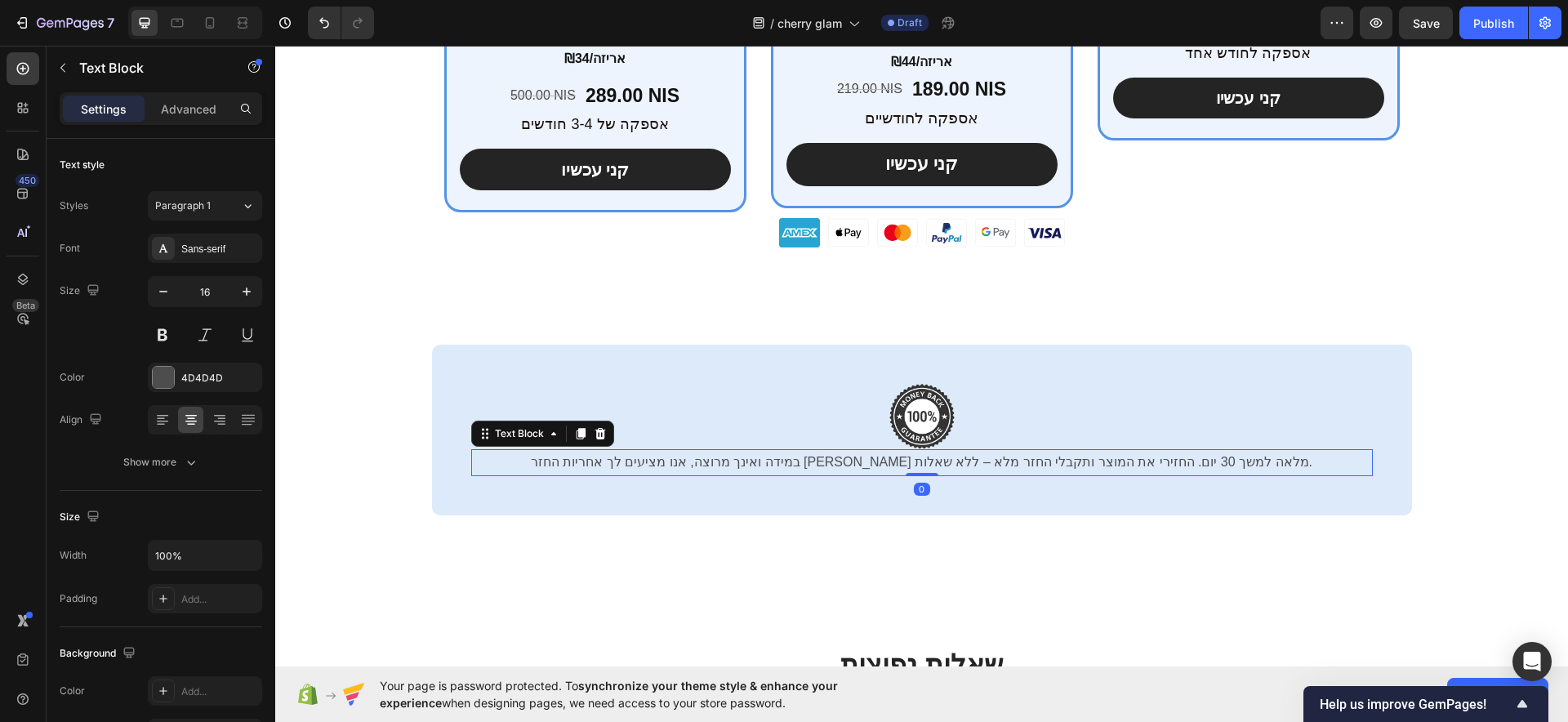
click at [944, 457] on p "במידה ואינך מרוצה, אנו מציעים לך אחריות החזר כספי מלאה למשך 30 יום. החזירי את ה…" at bounding box center [921, 462] width 898 height 23
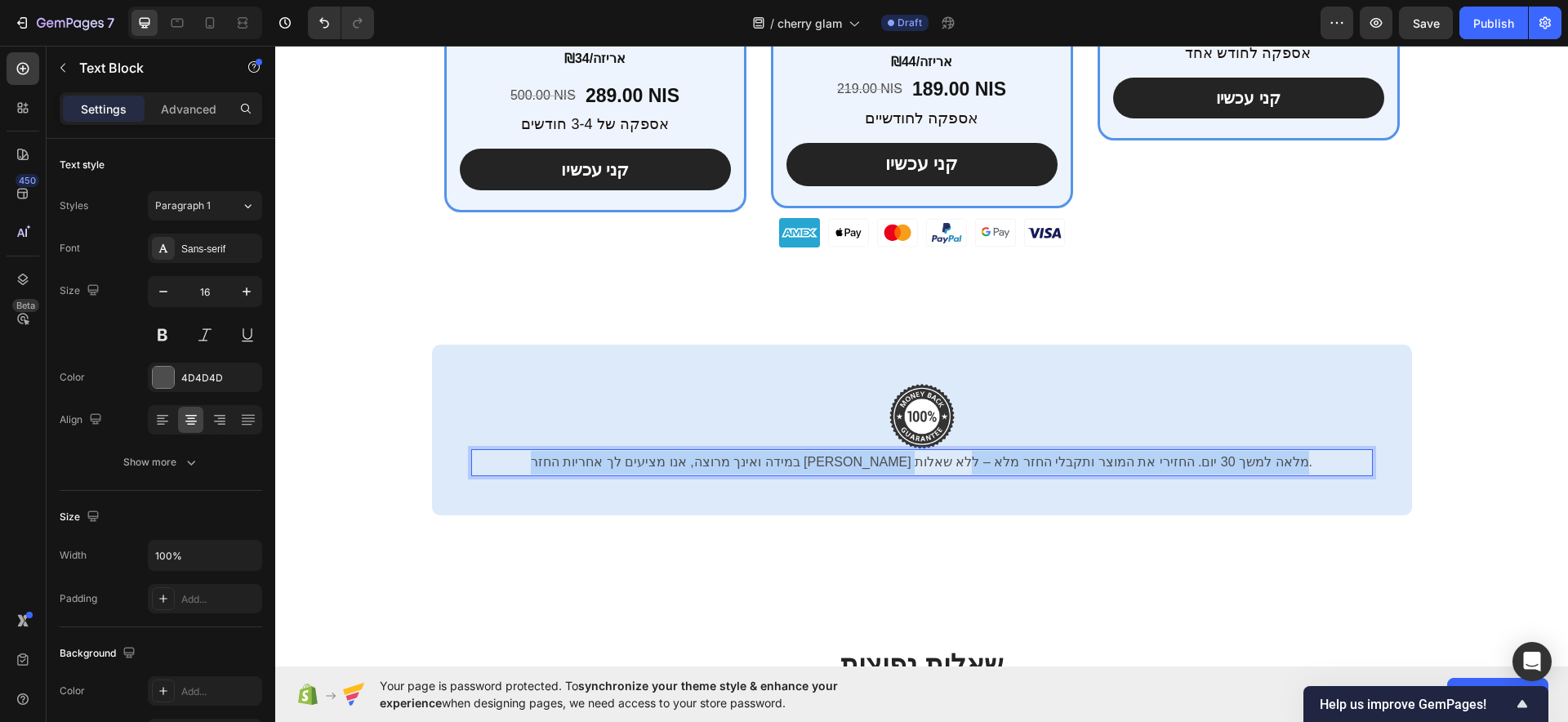
click at [944, 457] on p "במידה ואינך מרוצה, אנו מציעים לך אחריות החזר כספי מלאה למשך 30 יום. החזירי את ה…" at bounding box center [921, 462] width 898 height 23
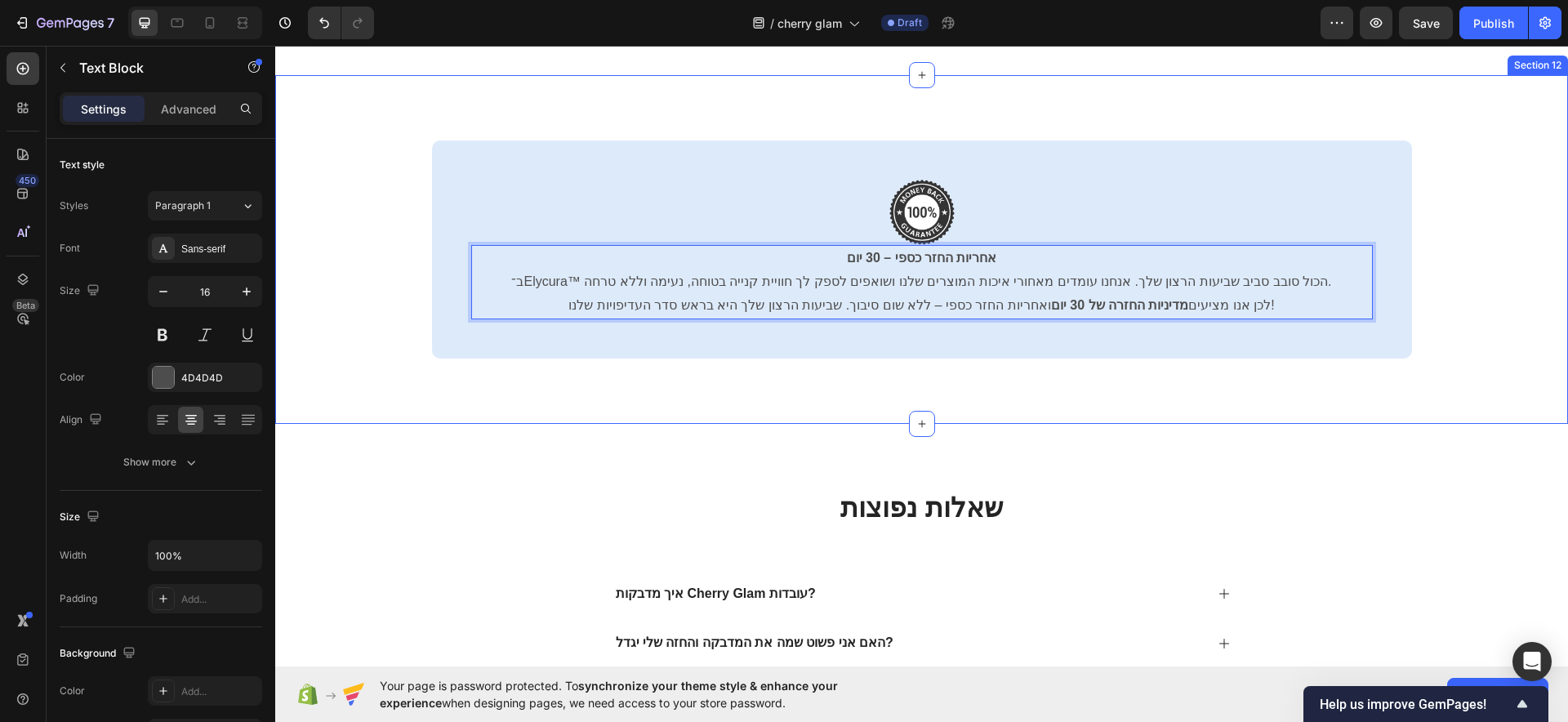
scroll to position [7200, 0]
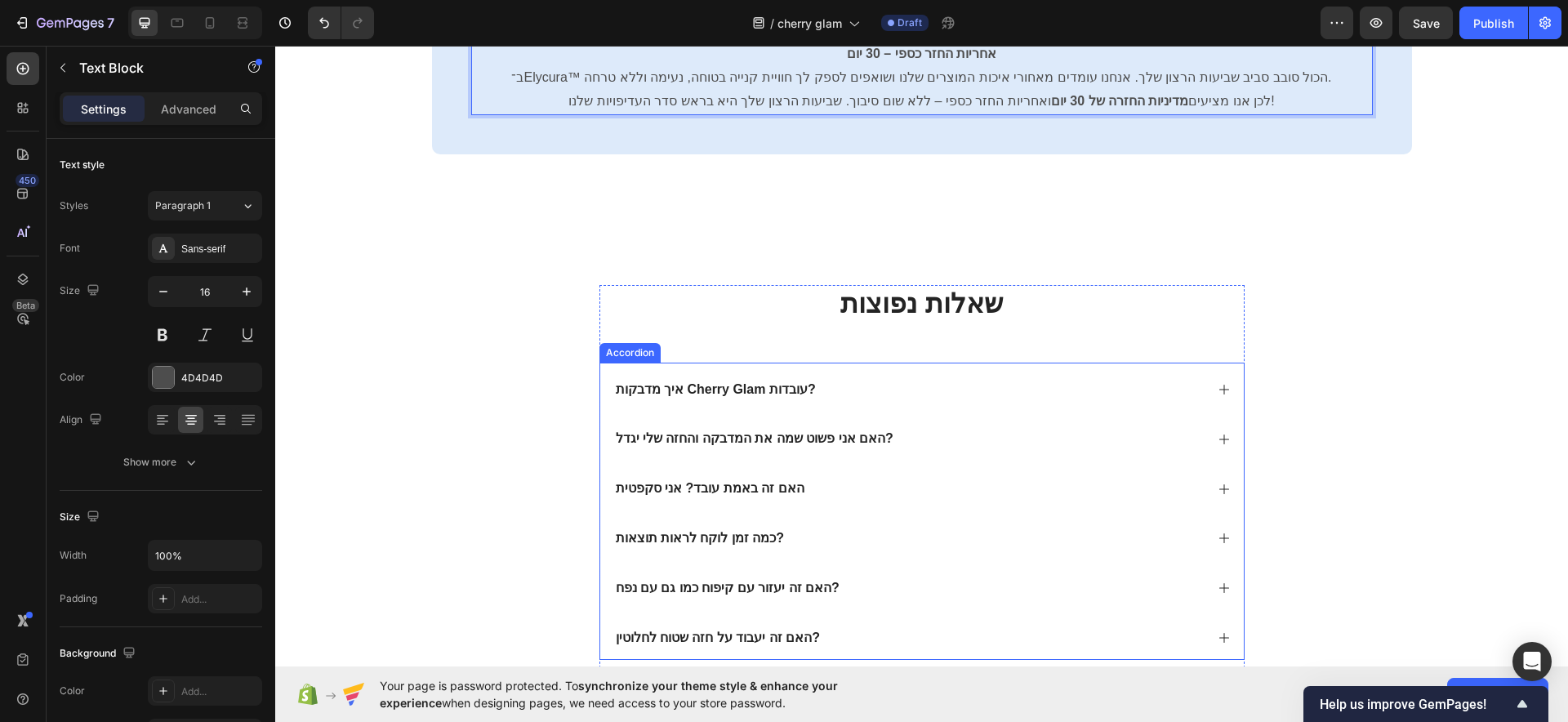
click at [803, 387] on div "איך מדבקות Cherry Glam עובדות?" at bounding box center [715, 391] width 205 height 22
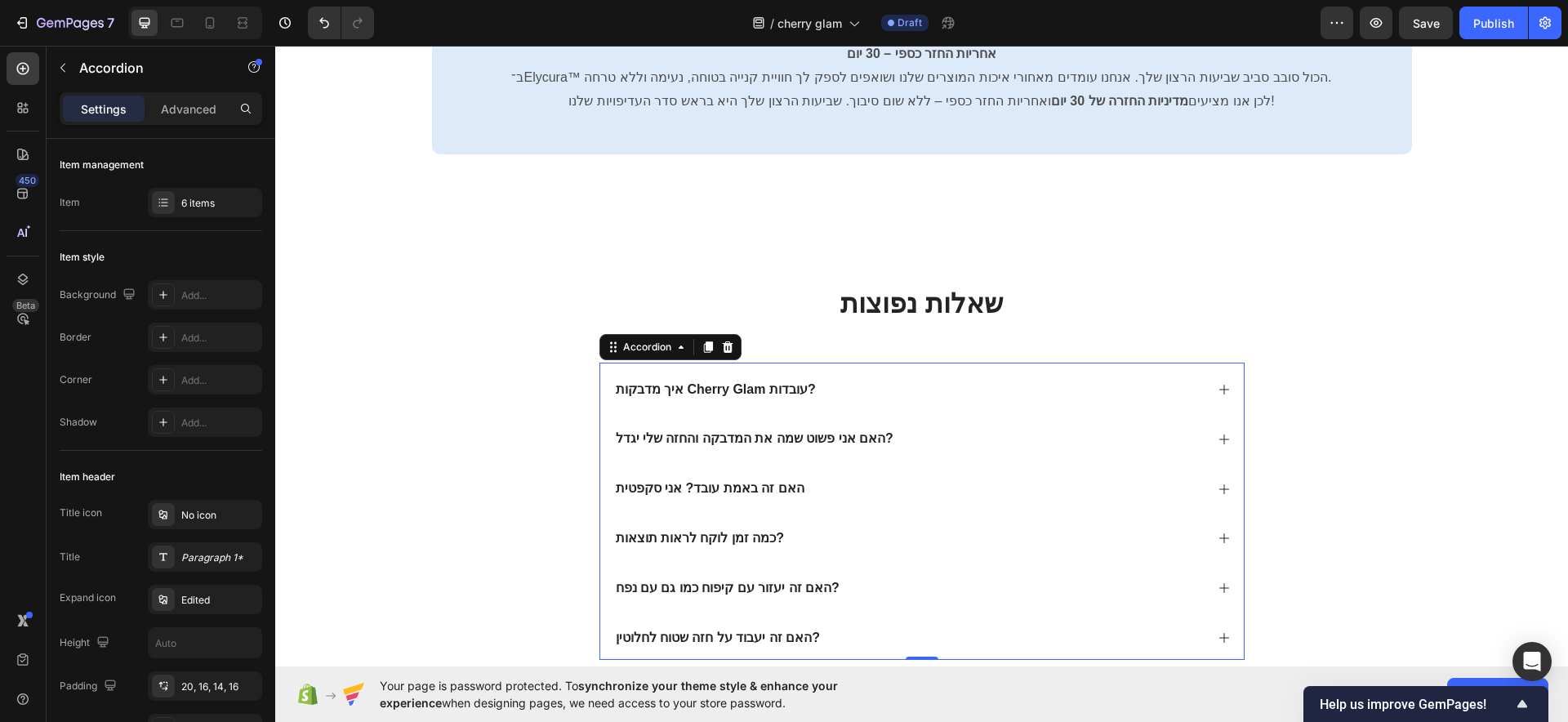
click at [788, 388] on p "איך מדבקות Cherry Glam עובדות?" at bounding box center [715, 390] width 200 height 17
click at [785, 388] on p "איך מדבקות Cherry Glam עובדות?" at bounding box center [715, 390] width 200 height 17
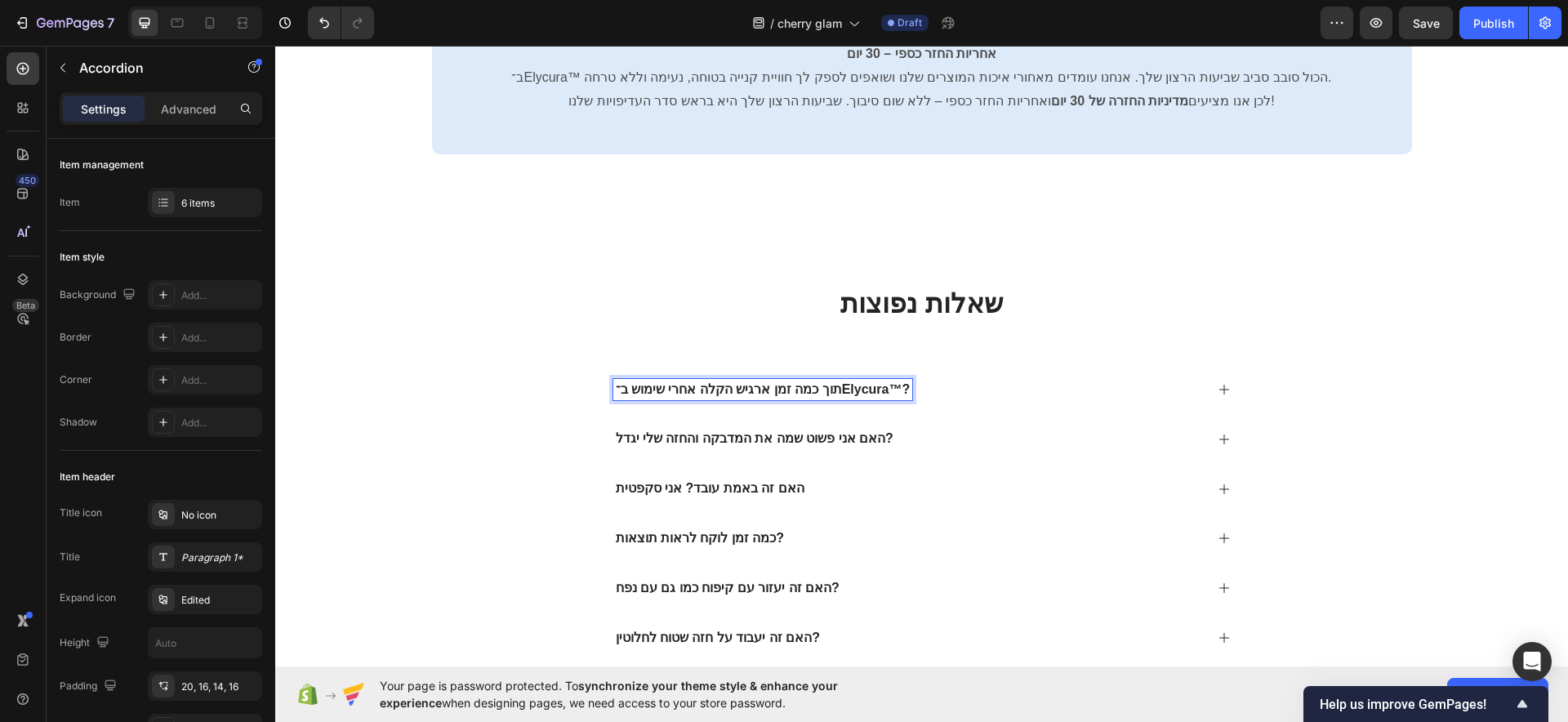
click at [1048, 382] on div "תוך כמה זמן ארגיש הקלה אחרי שימוש ב־Elycura™?" at bounding box center [909, 391] width 591 height 22
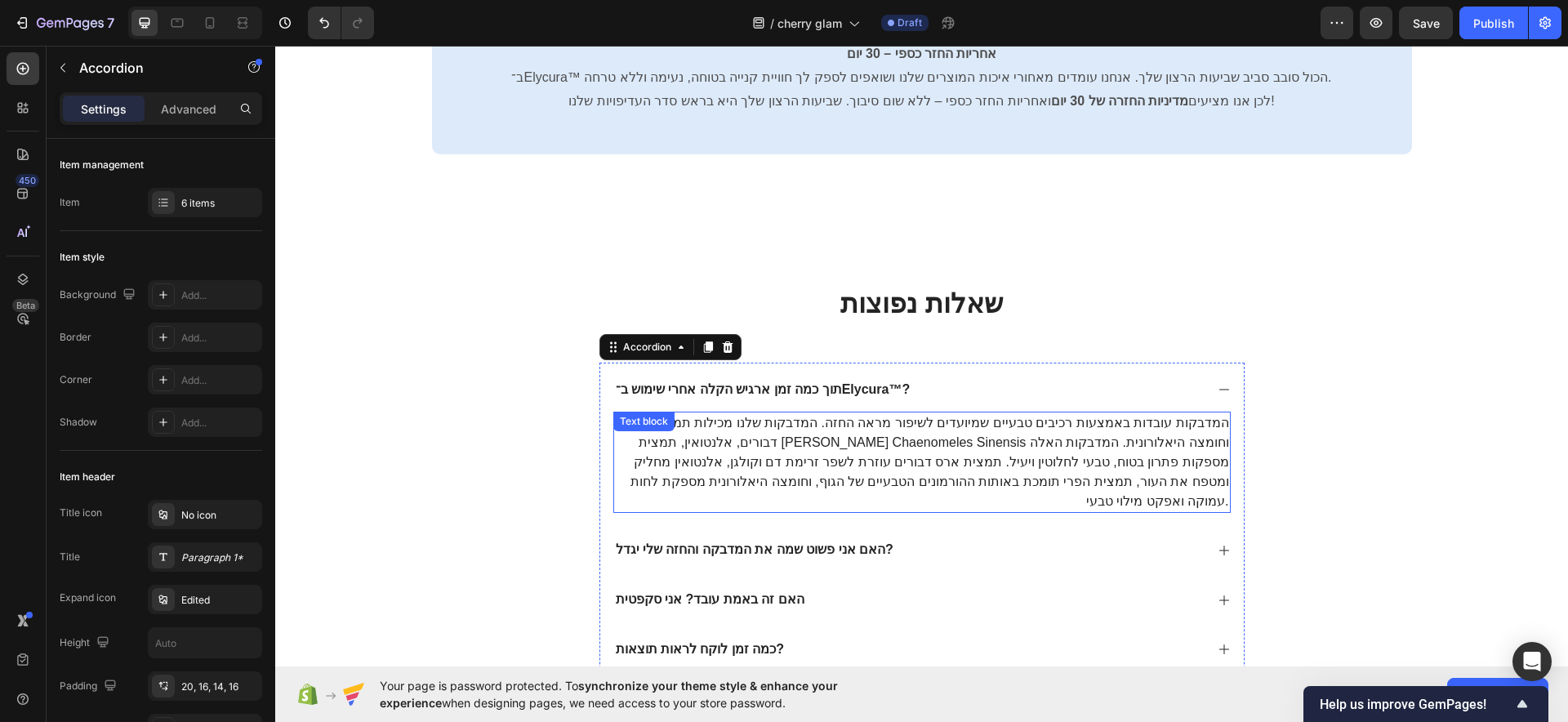
click at [859, 443] on p "המדבקות עובדות באמצעות רכיבים טבעיים שמיועדים לשיפור מראה החזה. המדבקות שלנו מכ…" at bounding box center [921, 462] width 614 height 98
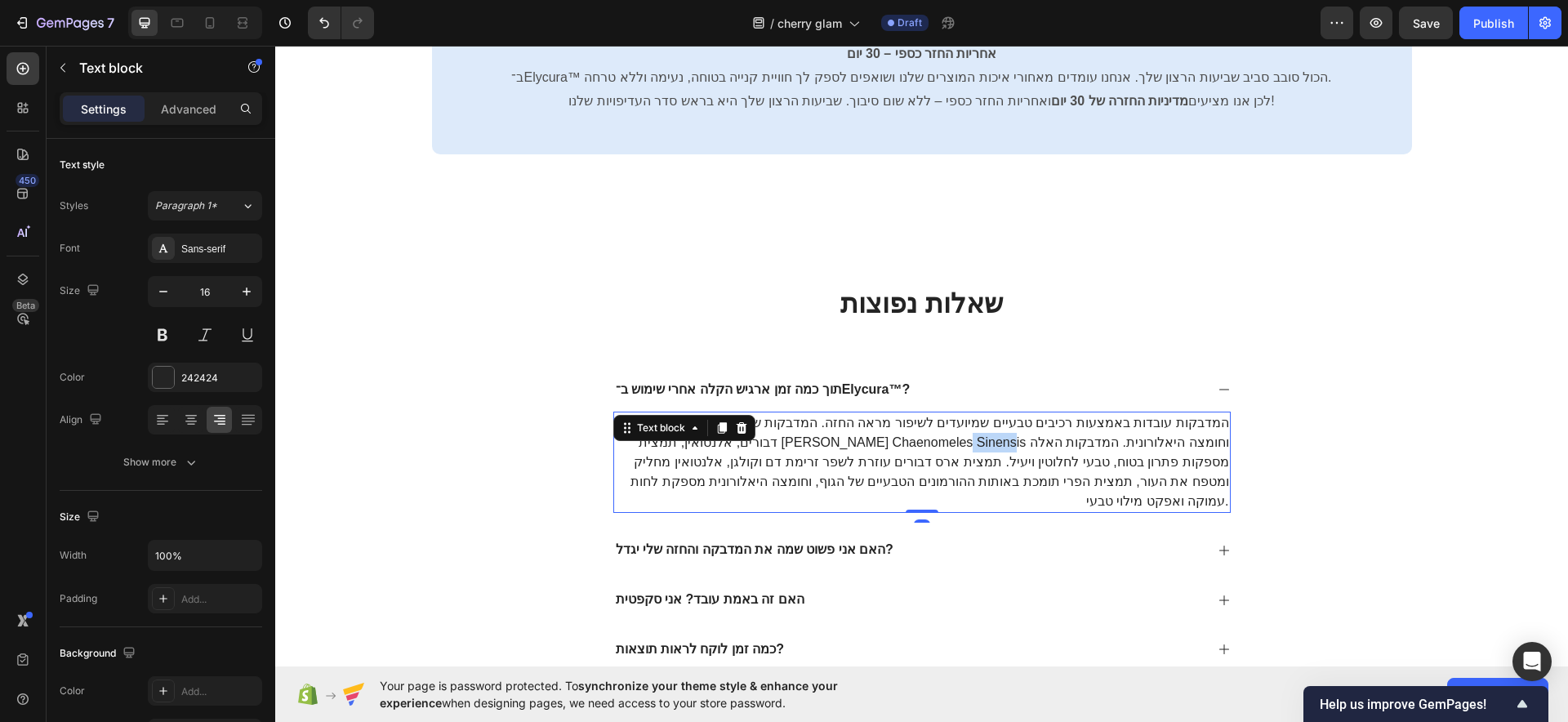
click at [859, 443] on p "המדבקות עובדות באמצעות רכיבים טבעיים שמיועדים לשיפור מראה החזה. המדבקות שלנו מכ…" at bounding box center [921, 462] width 614 height 98
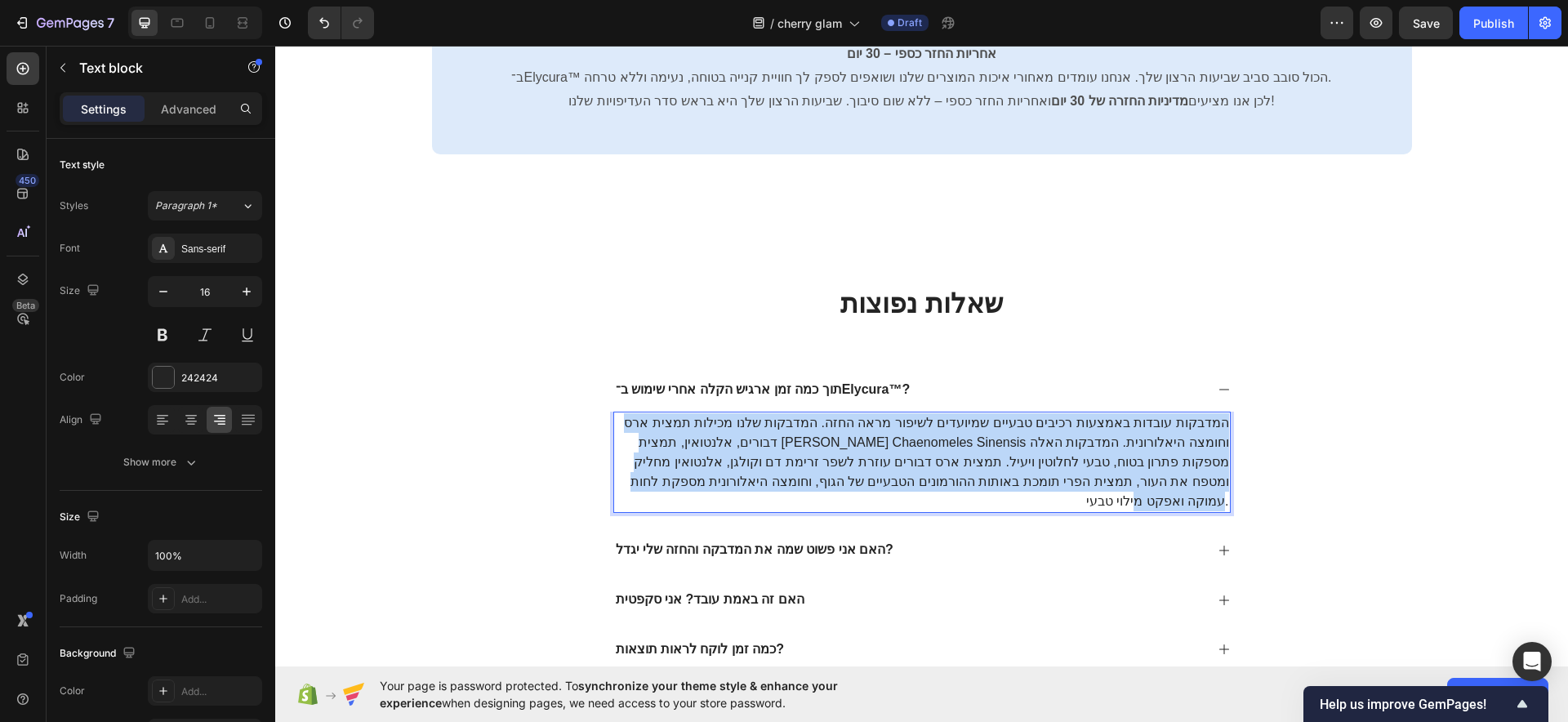
click at [859, 443] on p "המדבקות עובדות באמצעות רכיבים טבעיים שמיועדים לשיפור מראה החזה. המדבקות שלנו מכ…" at bounding box center [921, 462] width 614 height 98
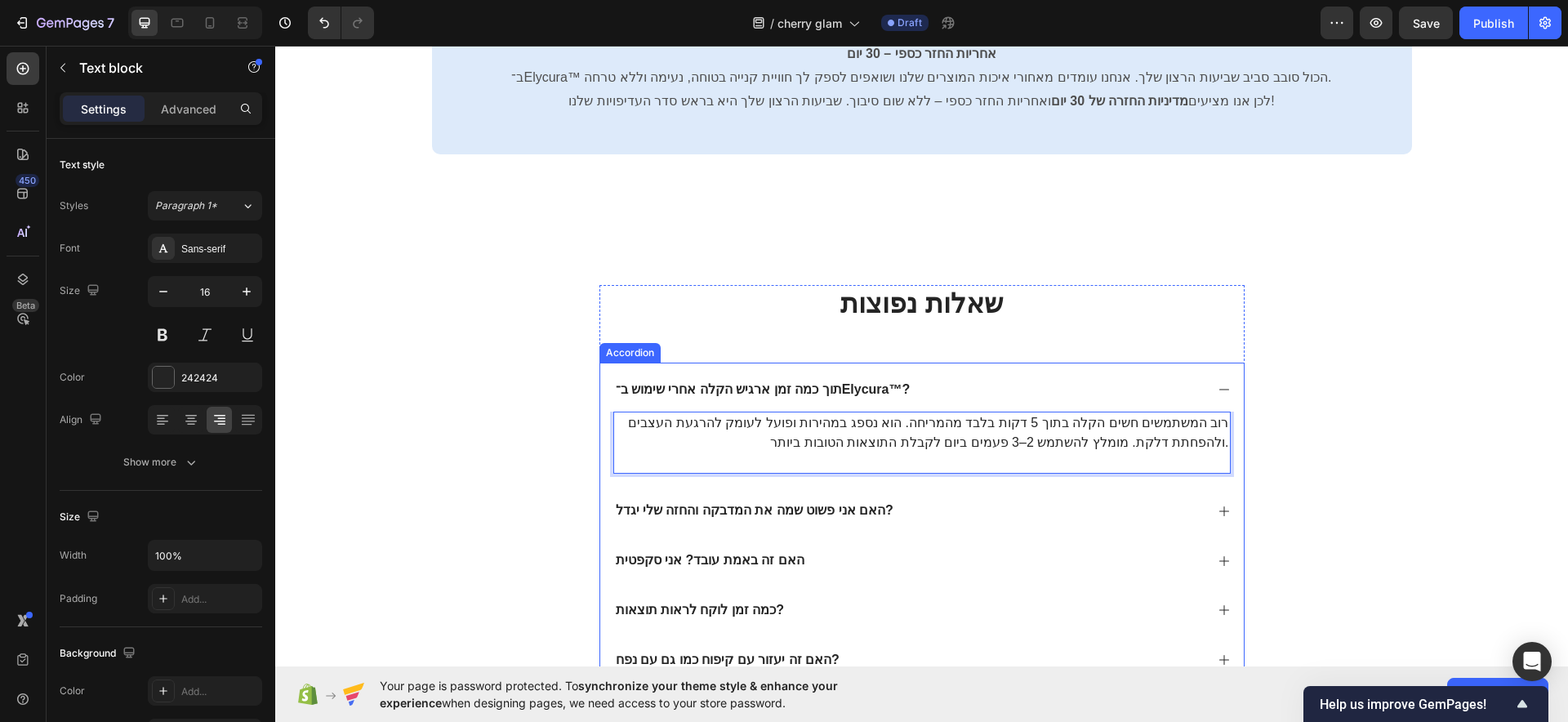
click at [740, 509] on p "האם אני פשוט שמה את המדבקה והחזה שלי יגדל?" at bounding box center [754, 512] width 278 height 17
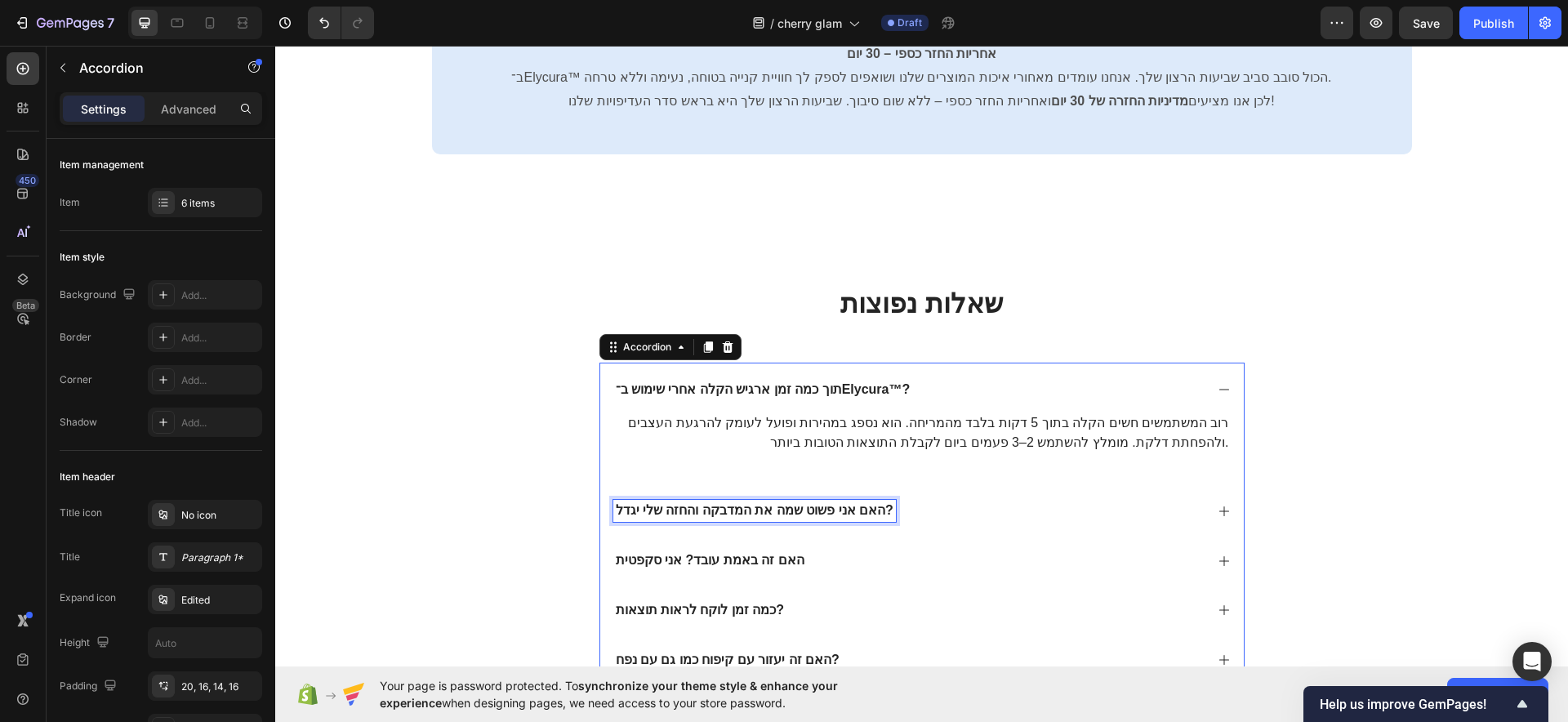
click at [740, 509] on p "האם אני פשוט שמה את המדבקה והחזה שלי יגדל?" at bounding box center [754, 512] width 278 height 17
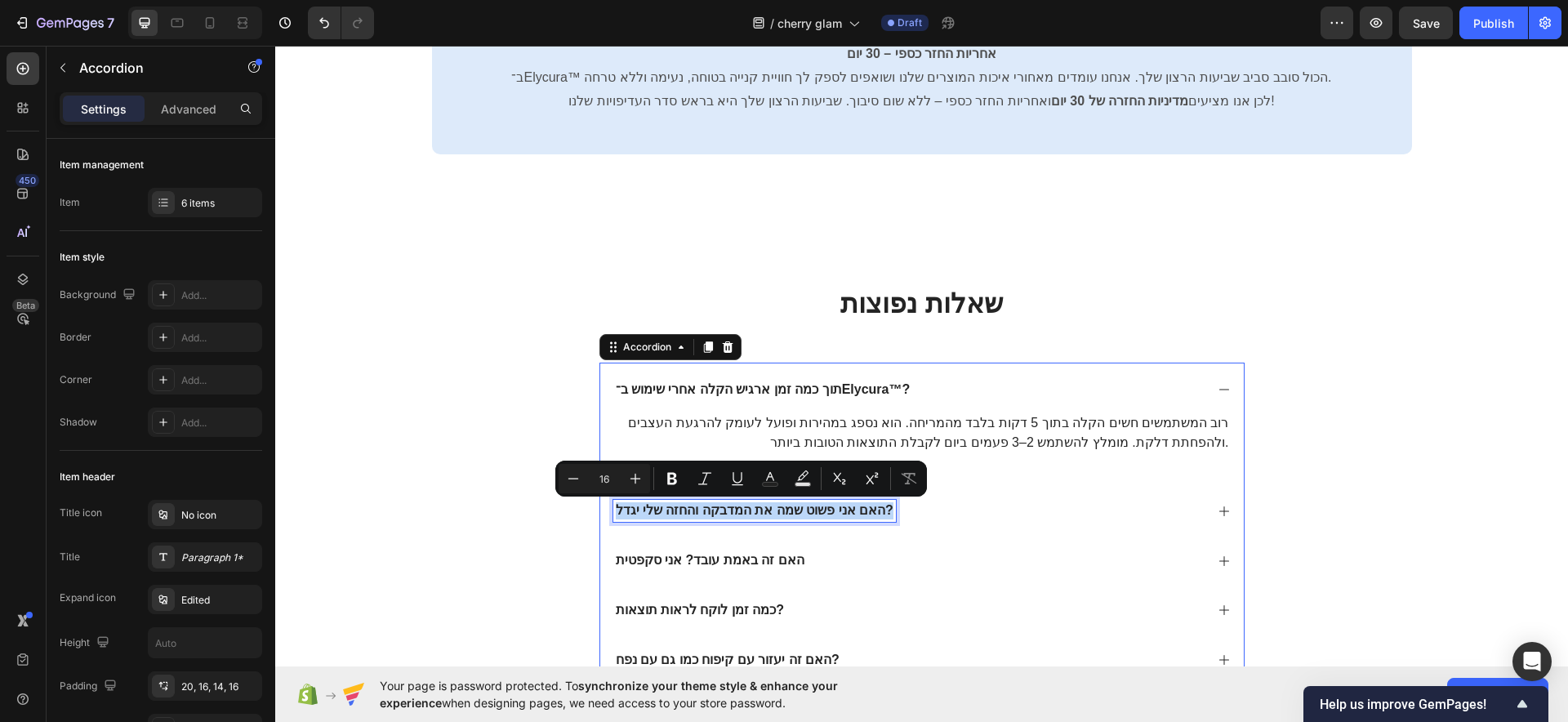
click at [740, 509] on p "האם אני פשוט שמה את המדבקה והחזה שלי יגדל?" at bounding box center [754, 512] width 278 height 17
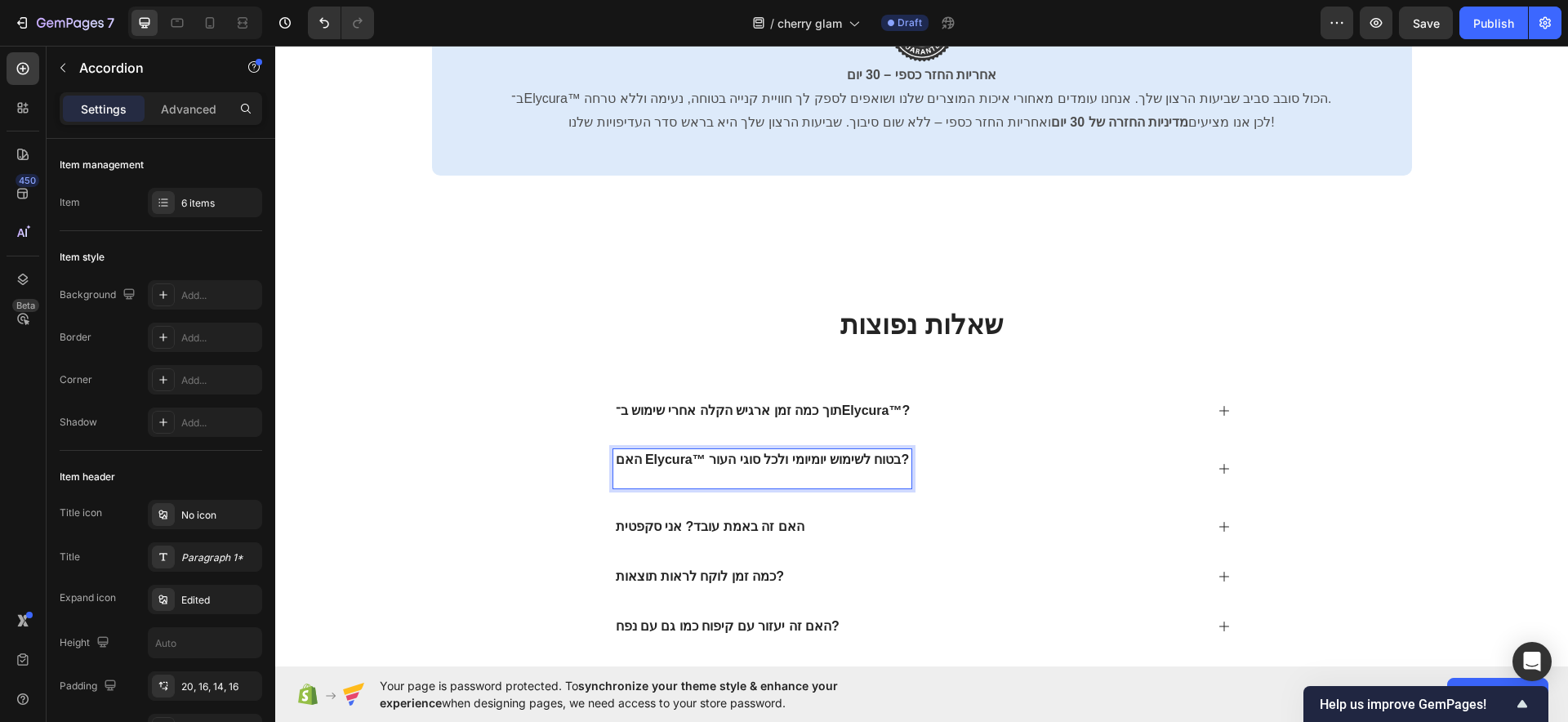
scroll to position [7135, 0]
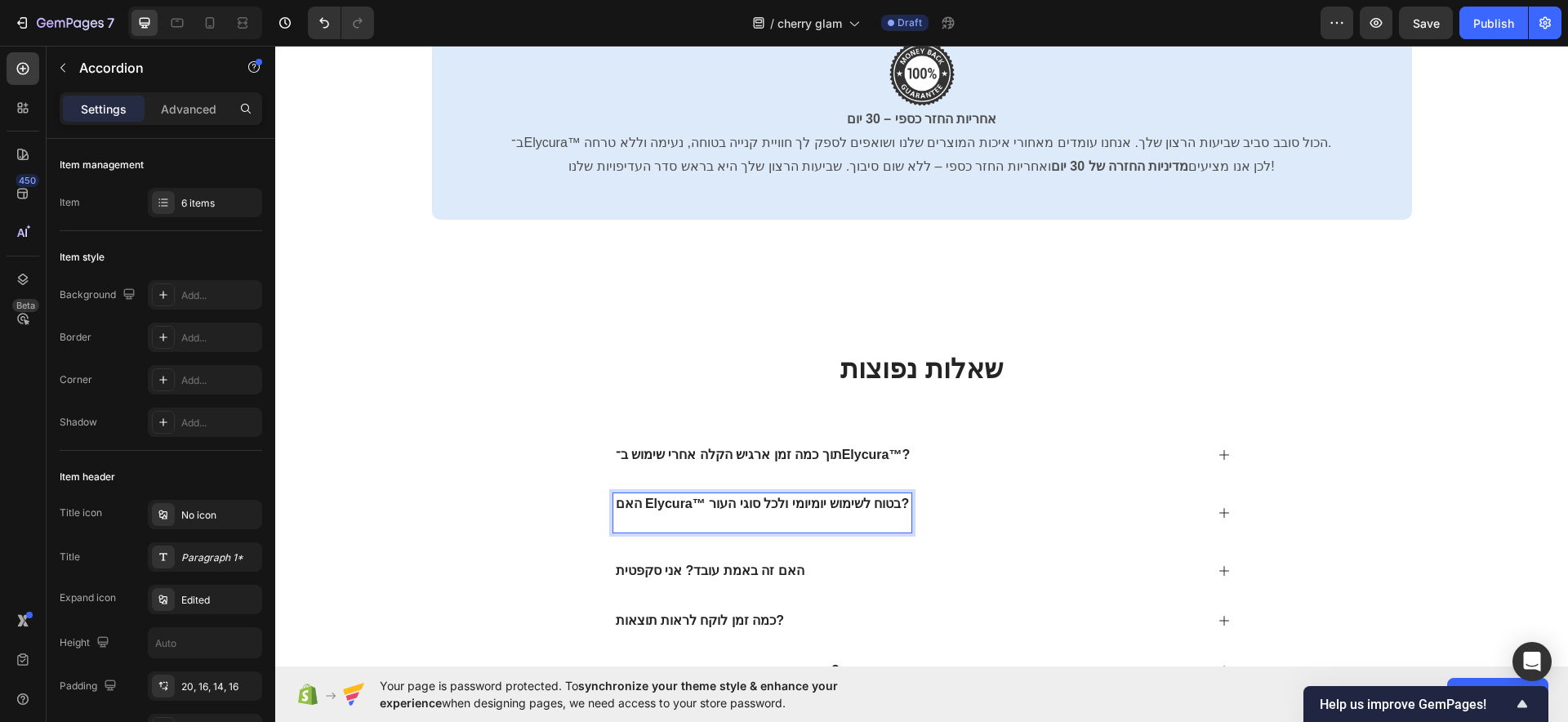
click at [953, 518] on div "האם Elycura™ בטוח לשימוש יומיומי ולכל סוגי העור?" at bounding box center [909, 512] width 591 height 39
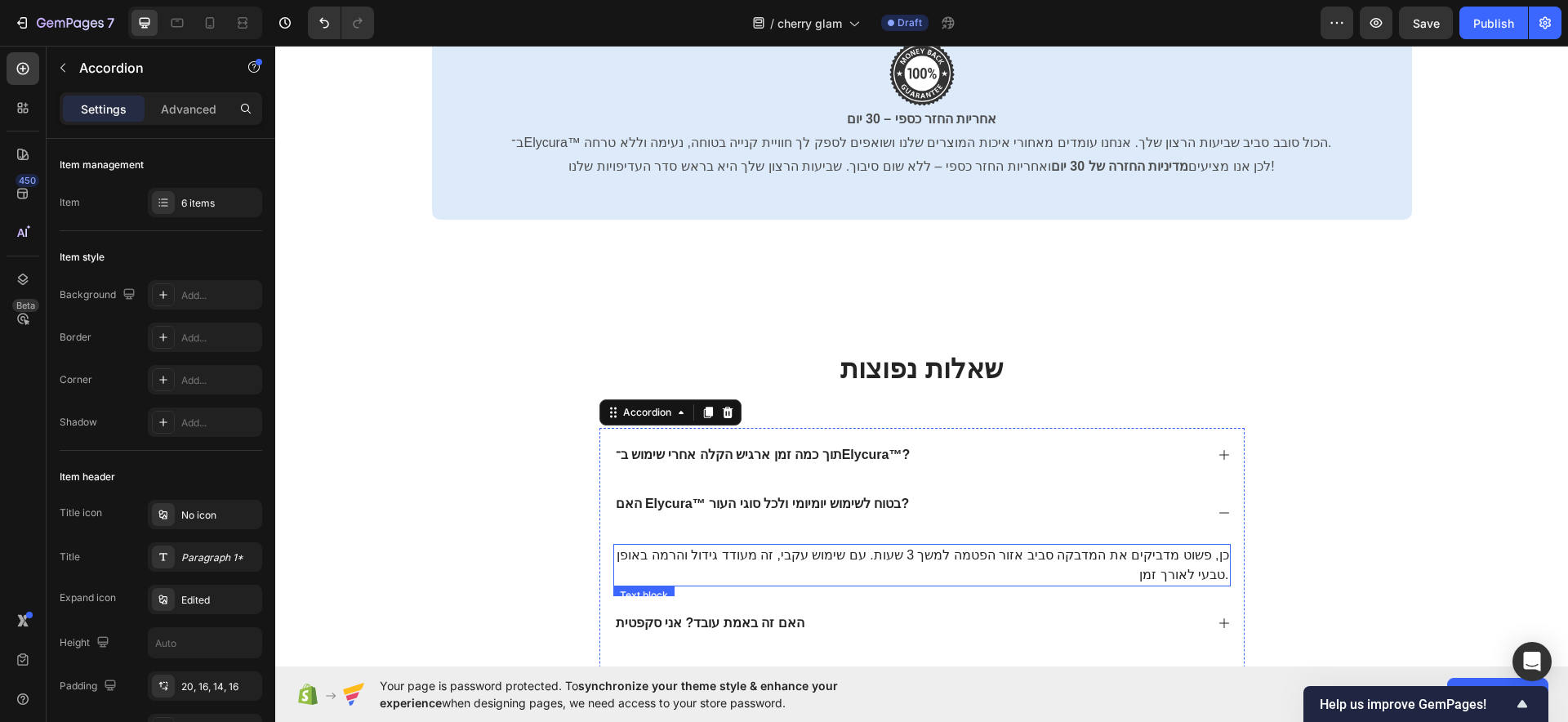
click at [828, 557] on p "כן, פשוט מדביקים את המדבקה סביב אזור הפטמה למשך 3 שעות. עם שימוש עקבי, זה מעודד…" at bounding box center [921, 565] width 614 height 39
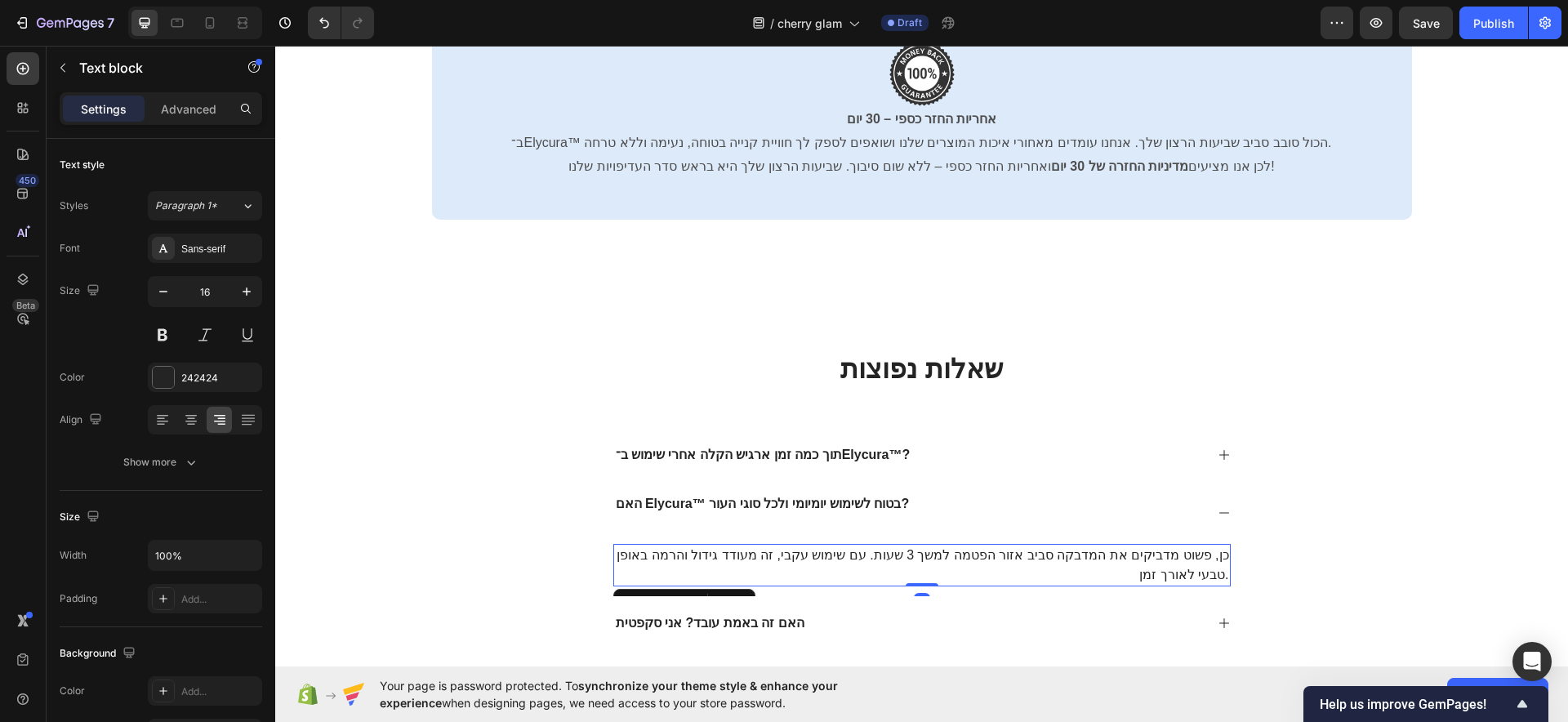
click at [828, 557] on p "כן, פשוט מדביקים את המדבקה סביב אזור הפטמה למשך 3 שעות. עם שימוש עקבי, זה מעודד…" at bounding box center [921, 565] width 614 height 39
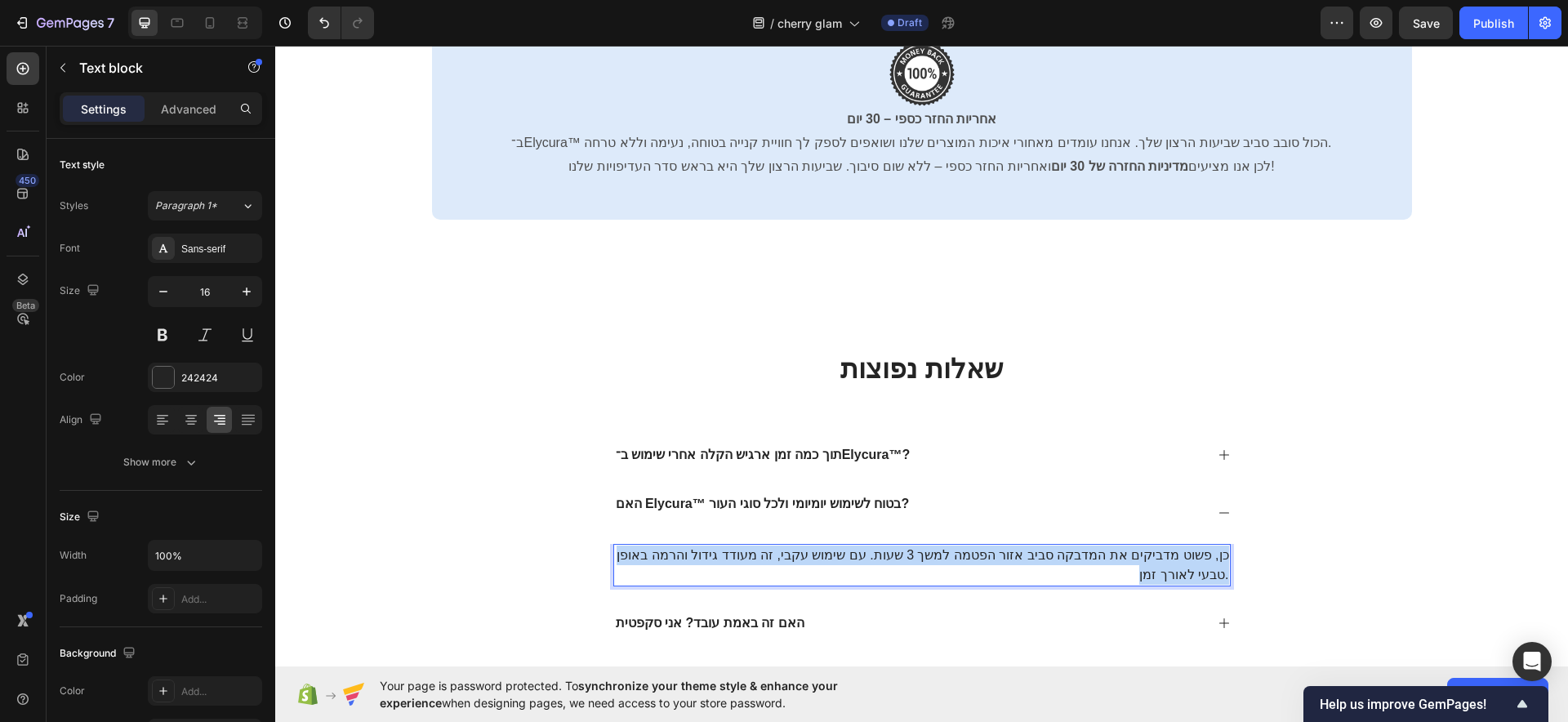
click at [828, 557] on p "כן, פשוט מדביקים את המדבקה סביב אזור הפטמה למשך 3 שעות. עם שימוש עקבי, זה מעודד…" at bounding box center [921, 565] width 614 height 39
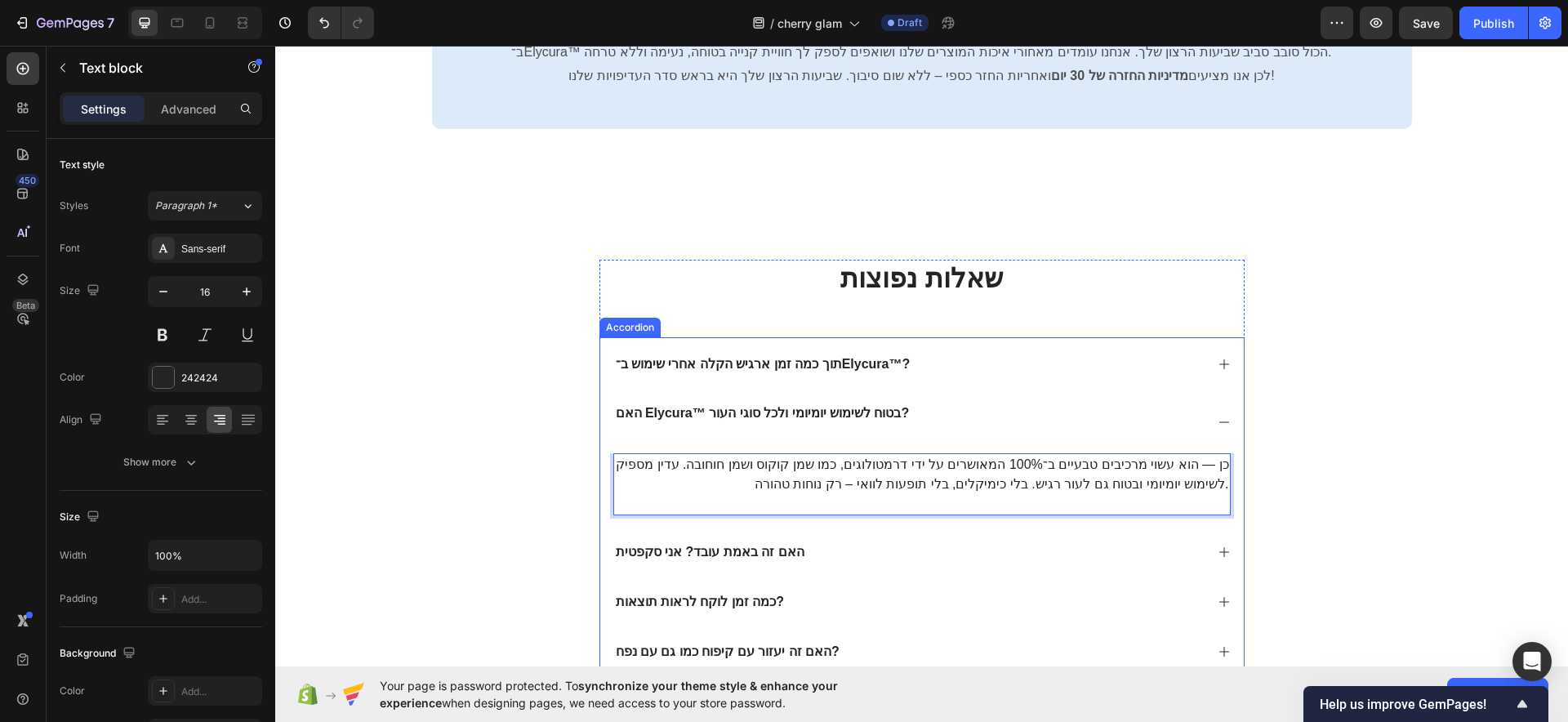
scroll to position [7236, 0]
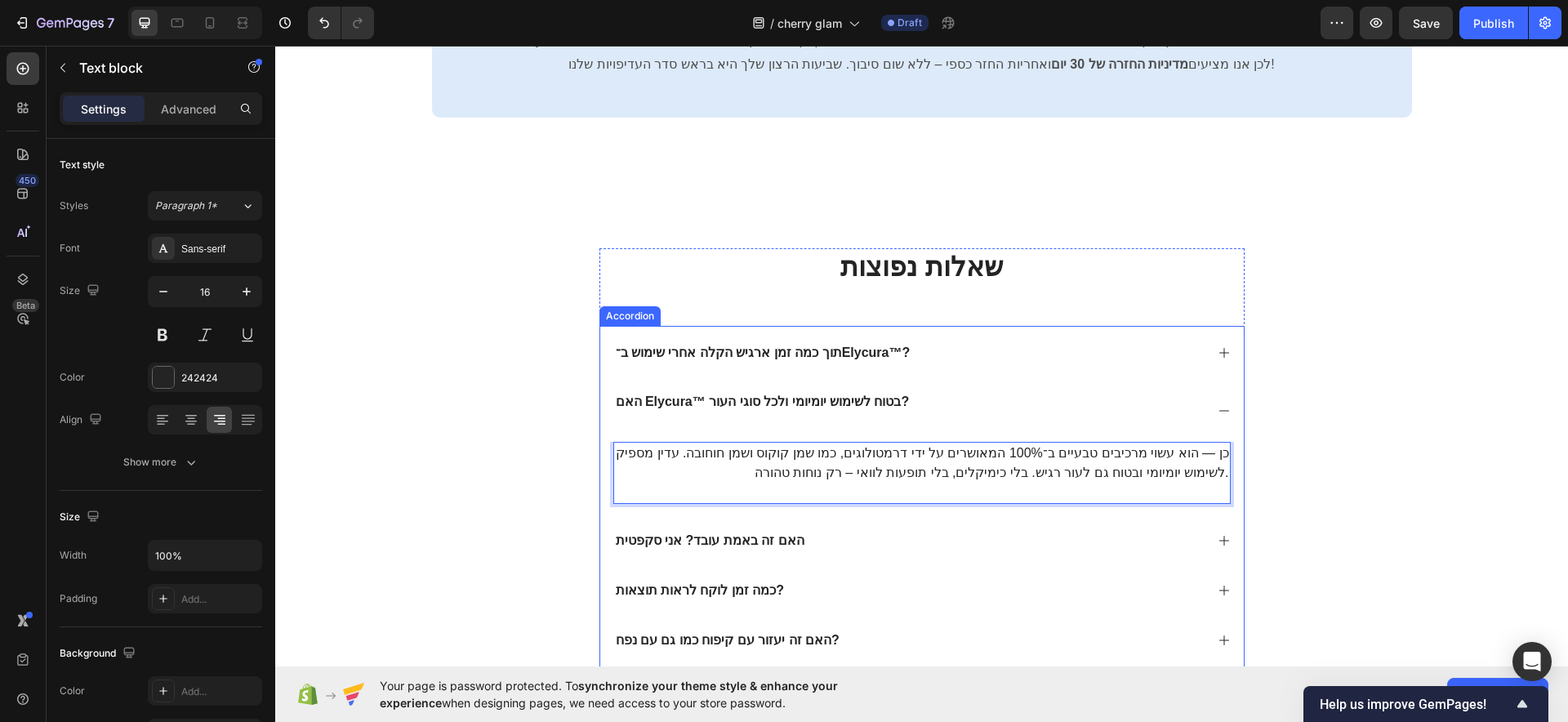
click at [736, 540] on p "האם זה באמת עובד? אני סקפטית" at bounding box center [709, 542] width 189 height 17
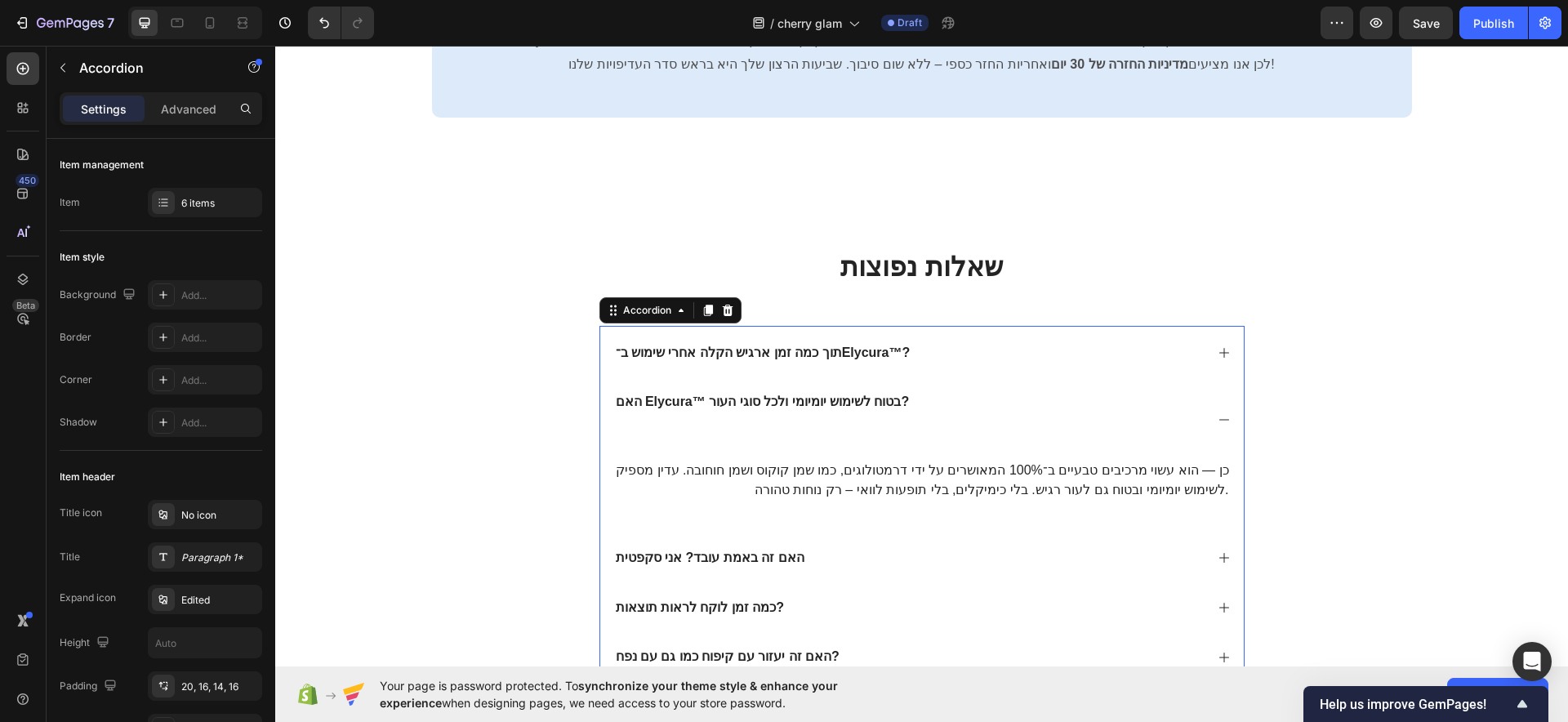
click at [736, 540] on div "האם זה באמת עובד? אני סקפטית" at bounding box center [921, 556] width 643 height 50
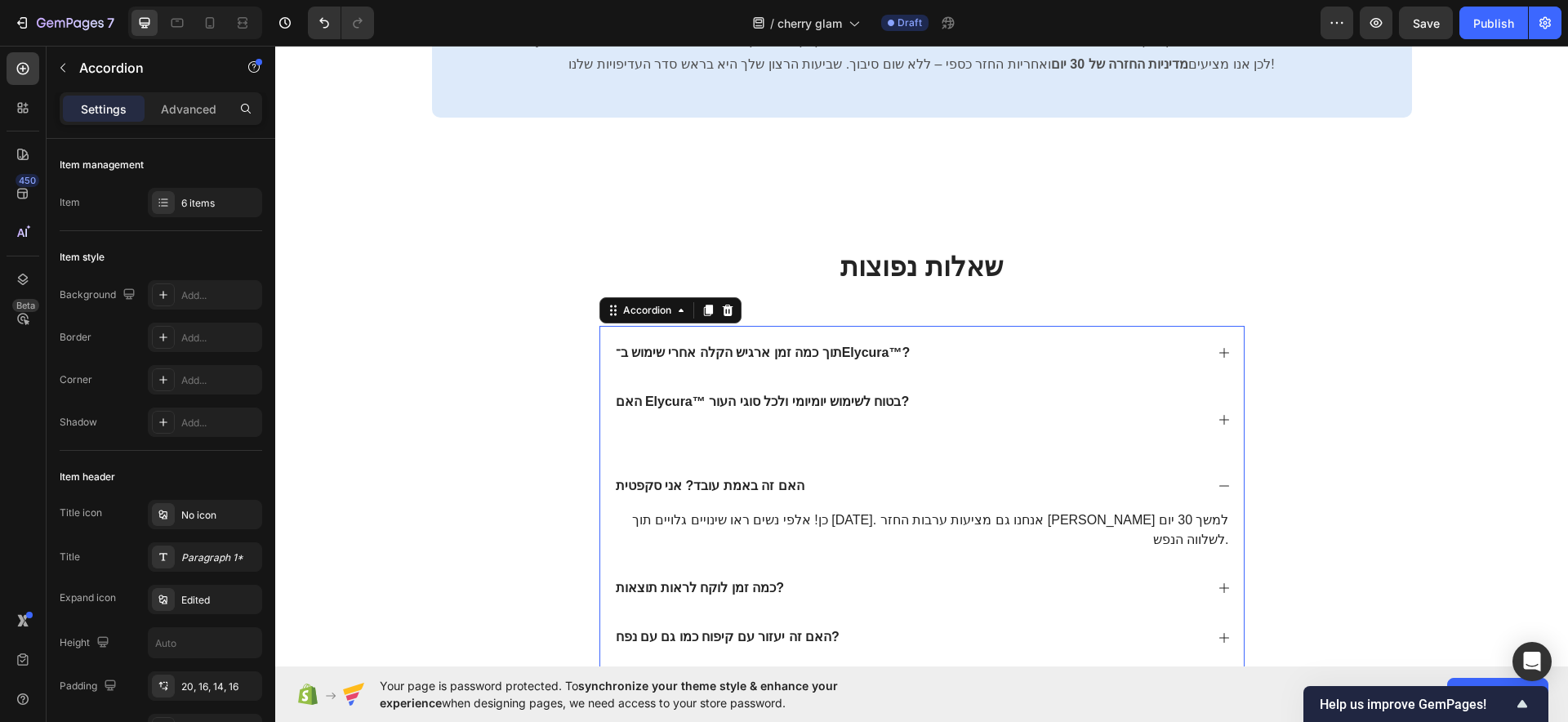
click at [743, 485] on p "האם זה באמת עובד? אני סקפטית" at bounding box center [709, 487] width 189 height 17
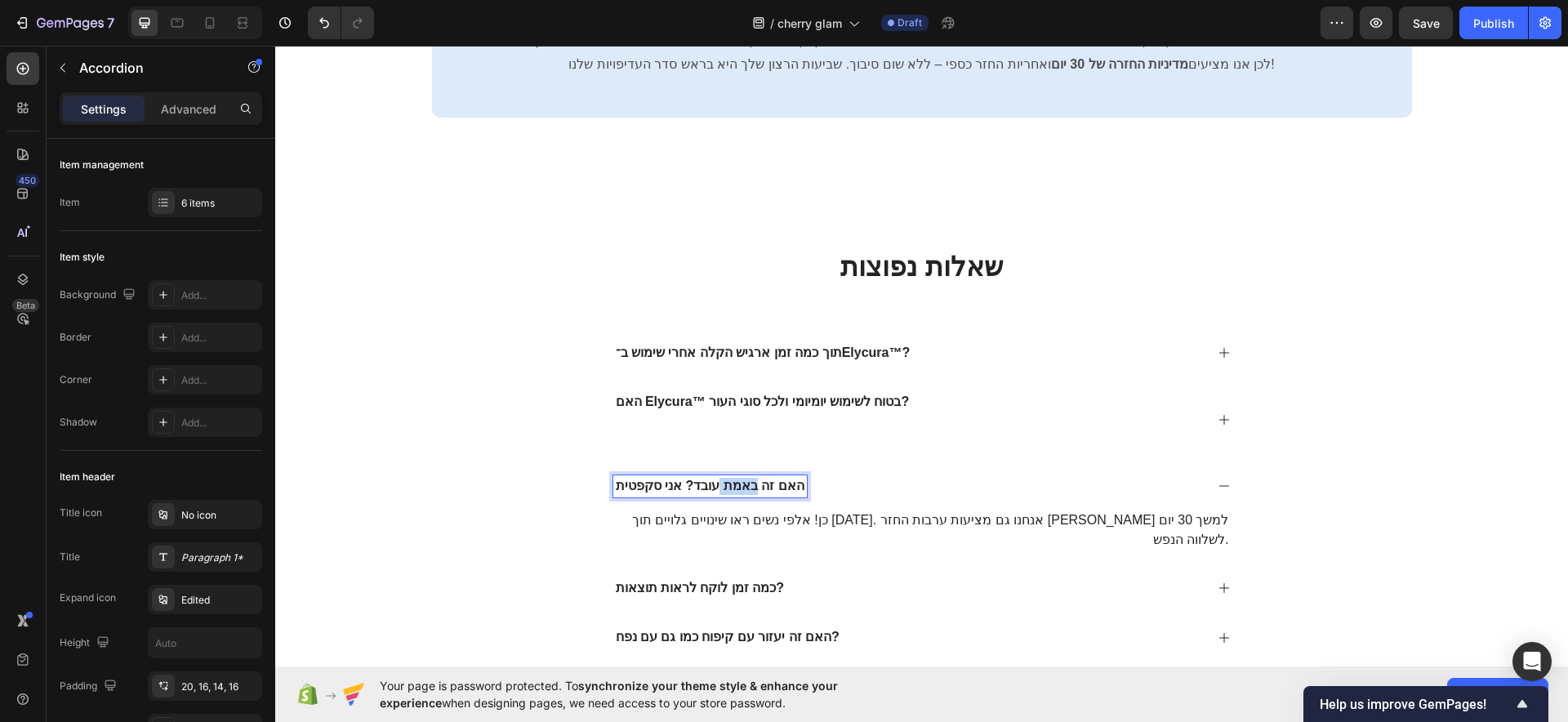
click at [743, 485] on p "האם זה באמת עובד? אני סקפטית" at bounding box center [709, 487] width 189 height 17
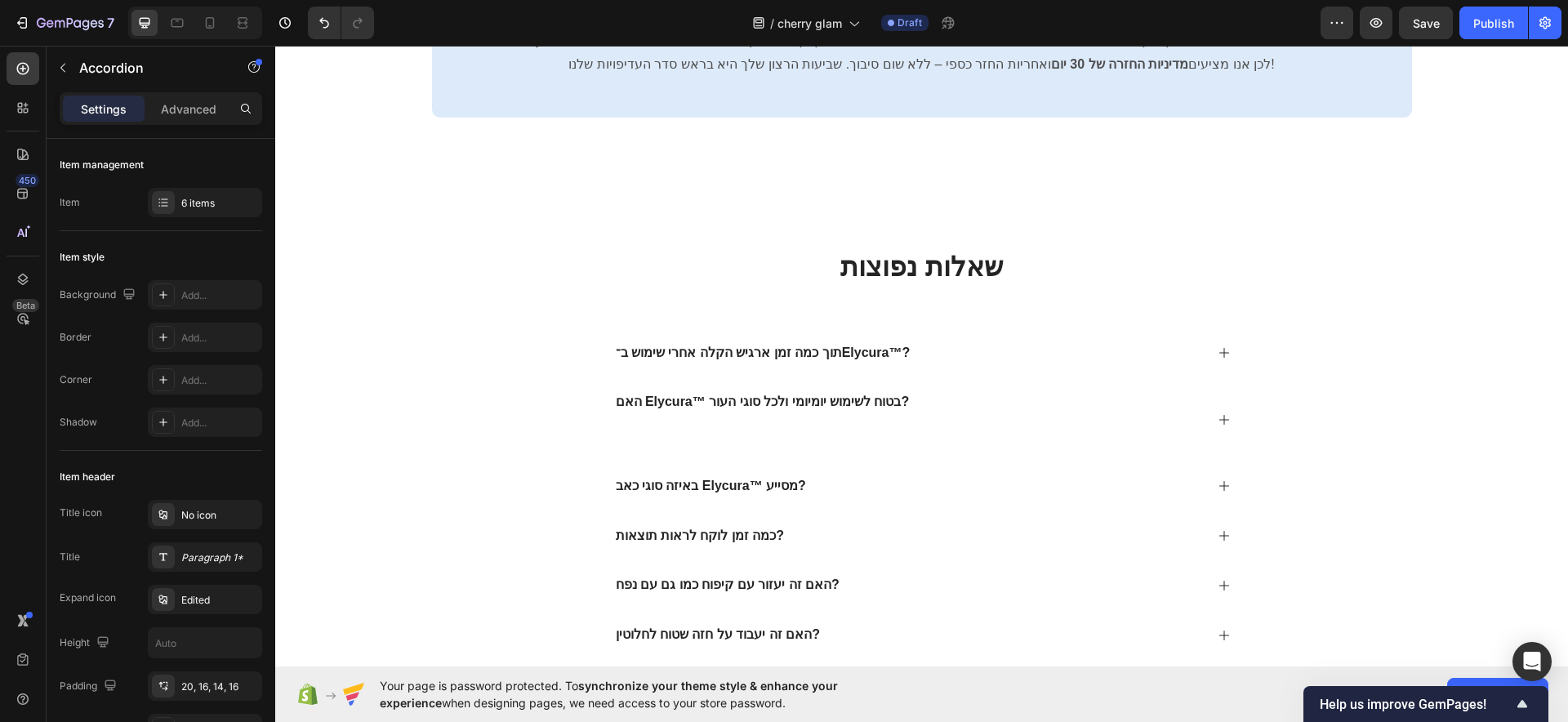
click at [865, 476] on div "באיזה סוגי כאב Elycura™ מסייע?" at bounding box center [909, 487] width 591 height 22
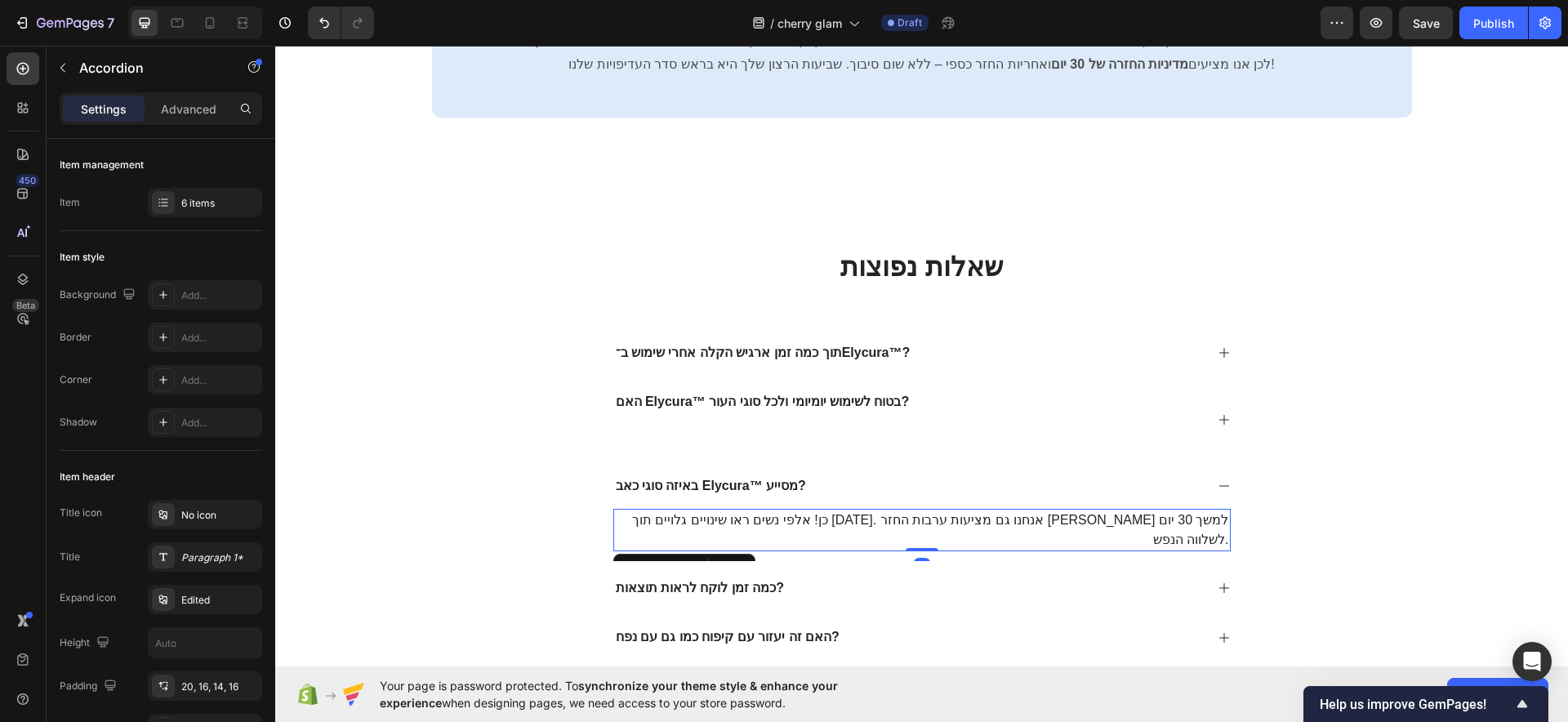
click at [827, 519] on p "כן! אלפי נשים ראו שינויים גלויים תוך שבועות. אנחנו גם מציעות ערבות החזר כספי למ…" at bounding box center [921, 530] width 614 height 39
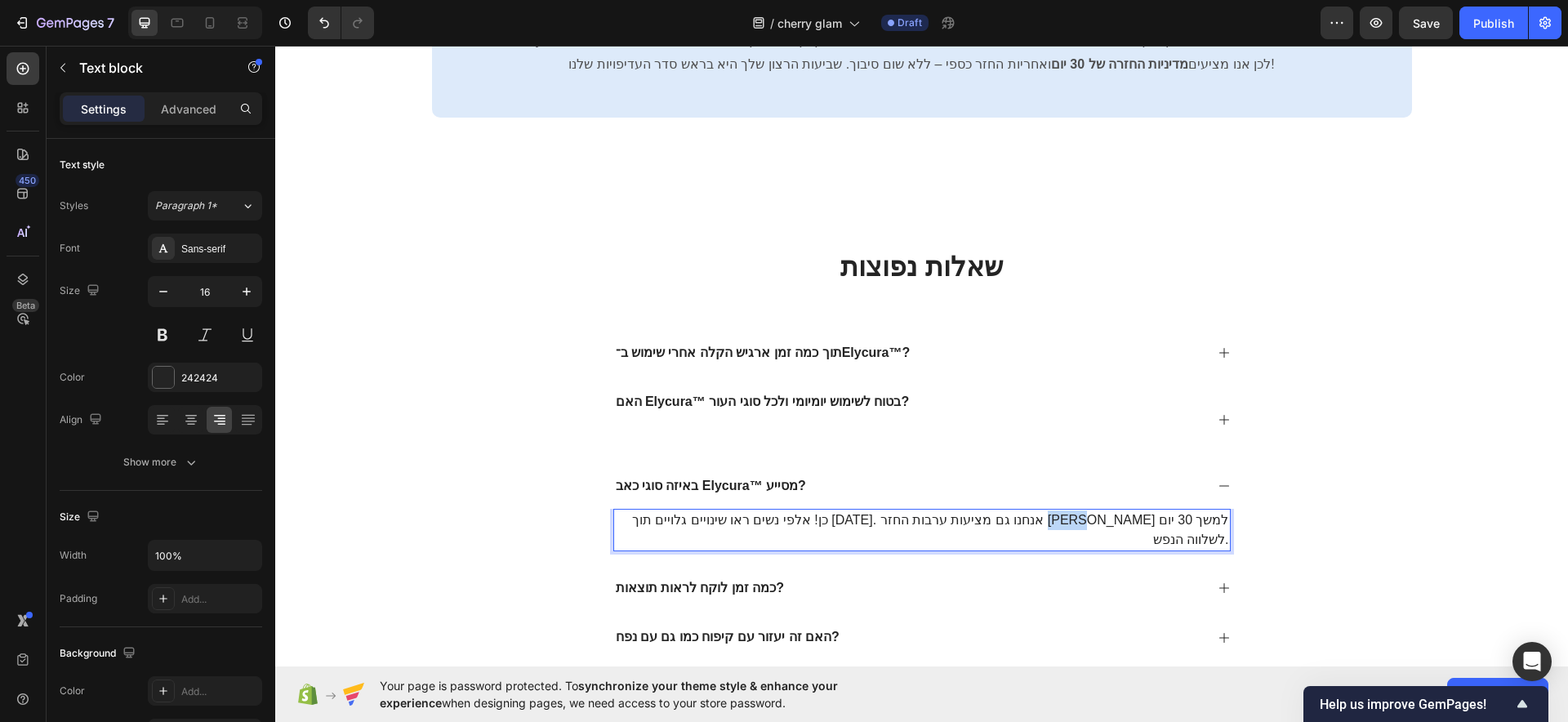
click at [827, 519] on p "כן! אלפי נשים ראו שינויים גלויים תוך שבועות. אנחנו גם מציעות ערבות החזר כספי למ…" at bounding box center [921, 530] width 614 height 39
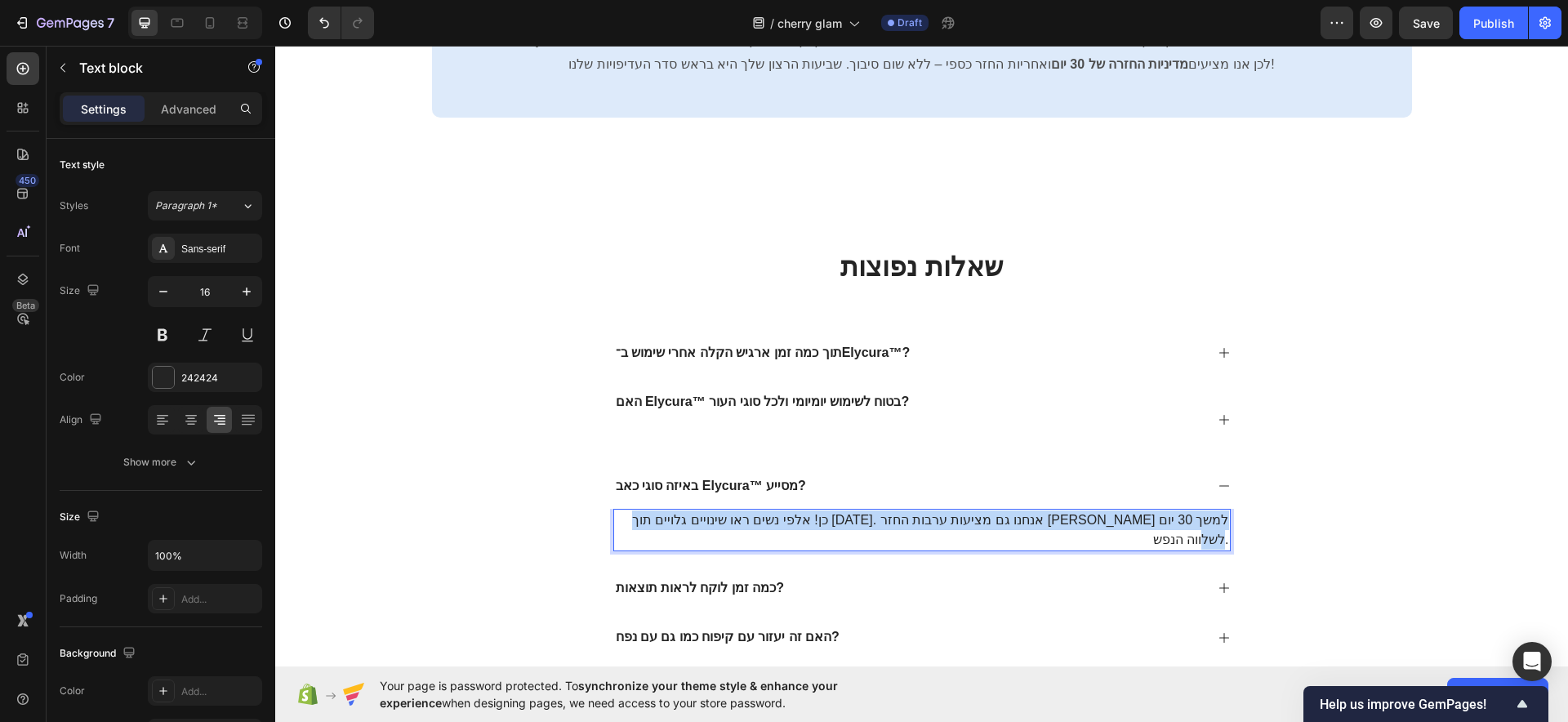
click at [827, 519] on p "כן! אלפי נשים ראו שינויים גלויים תוך שבועות. אנחנו גם מציעות ערבות החזר כספי למ…" at bounding box center [921, 530] width 614 height 39
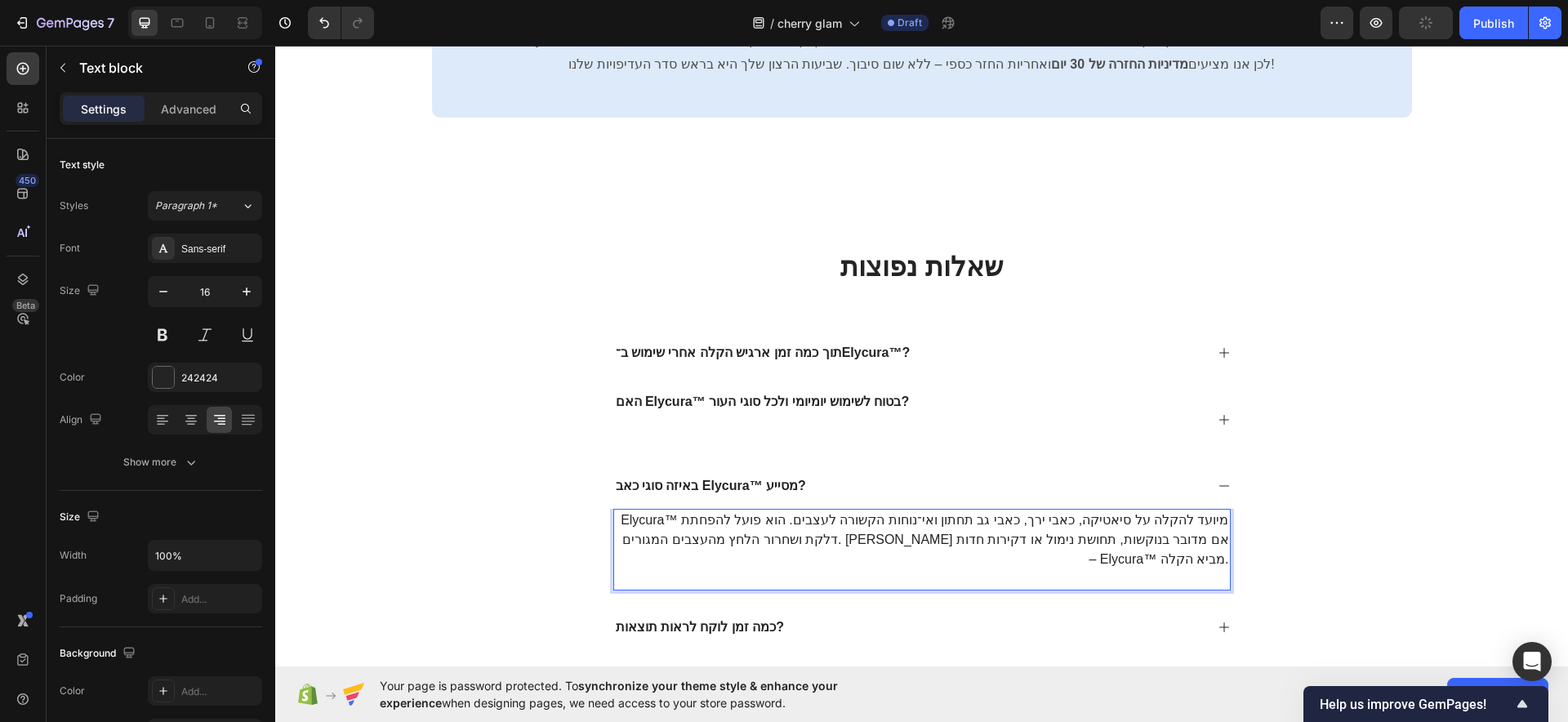
scroll to position [7441, 0]
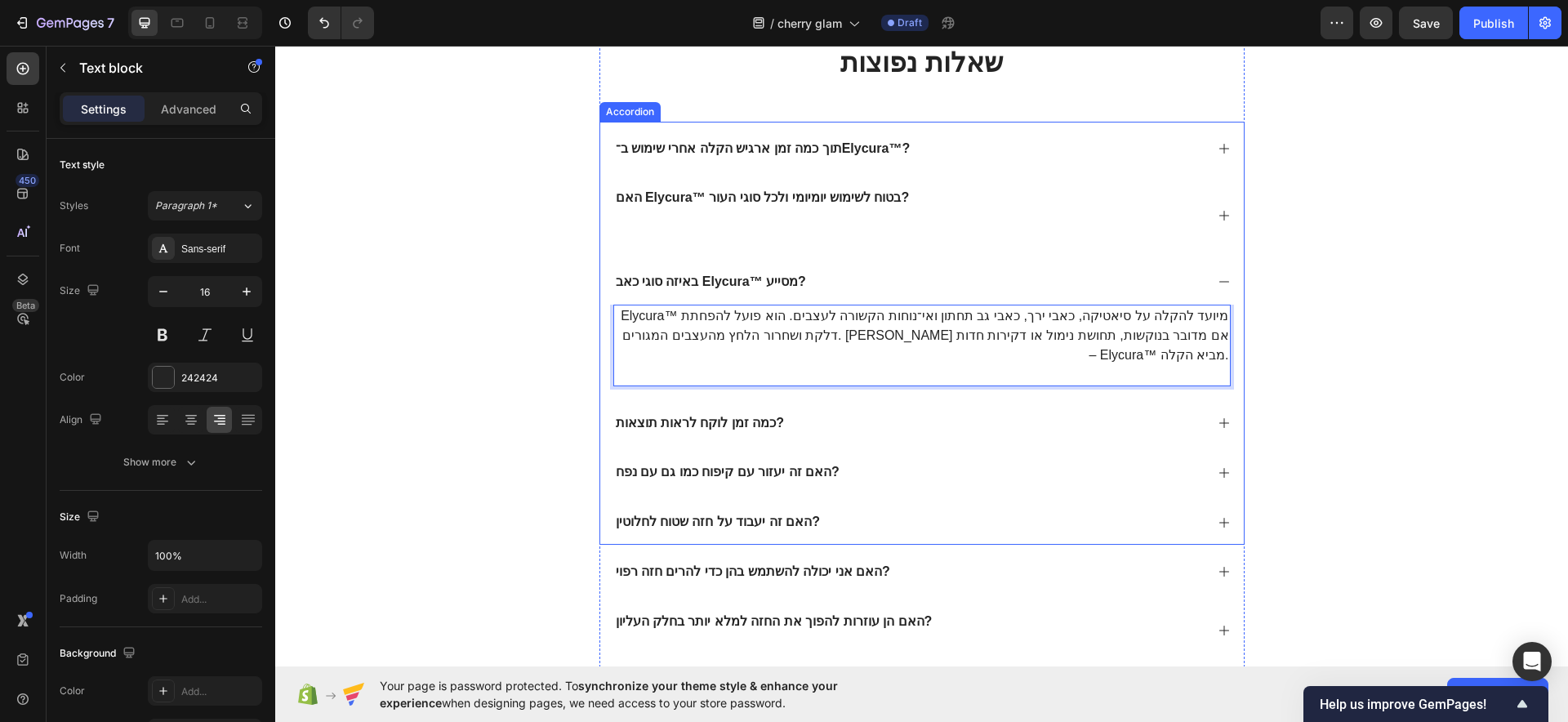
click at [745, 415] on p "כמה זמן לוקח לראות תוצאות?" at bounding box center [700, 424] width 169 height 17
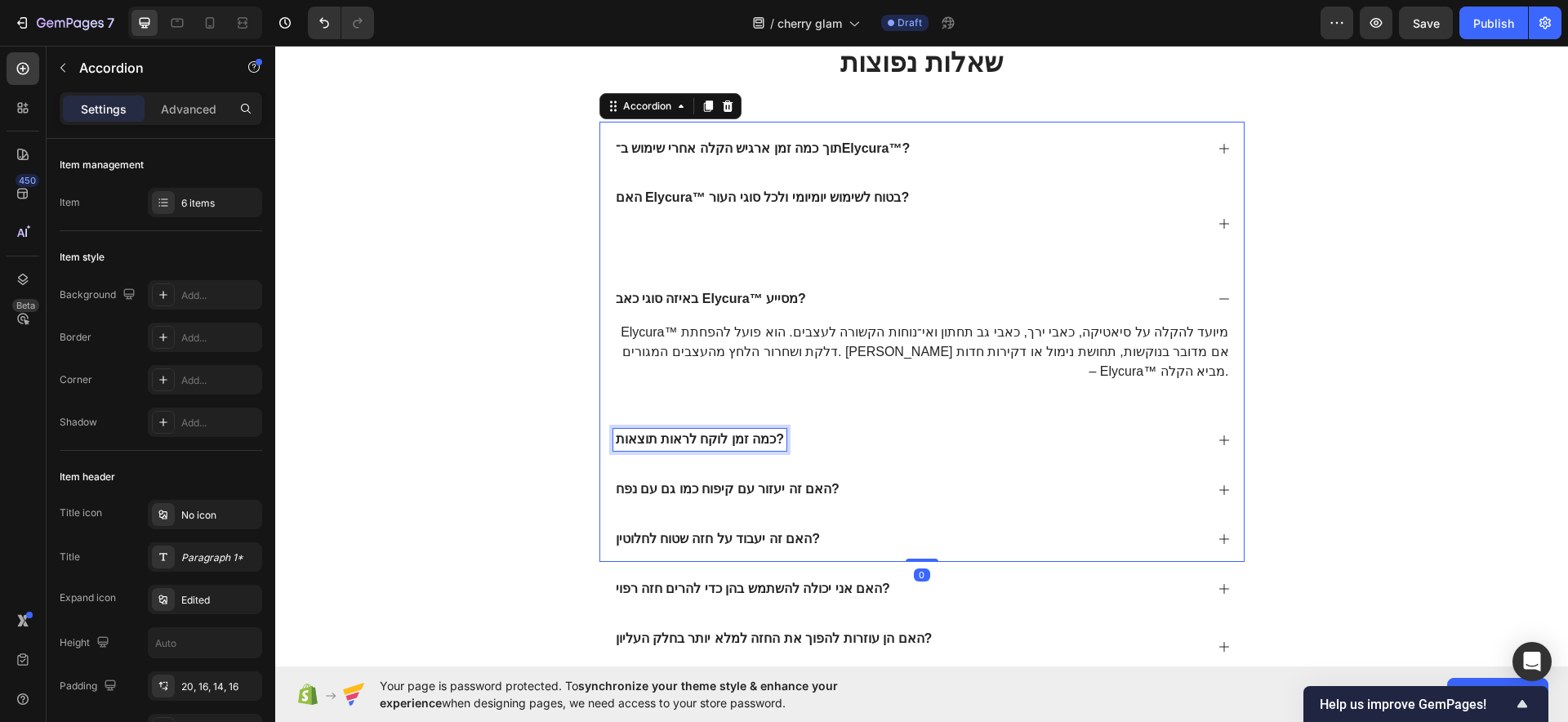
click at [745, 412] on div "כמה זמן לוקח לראות תוצאות?" at bounding box center [921, 437] width 643 height 50
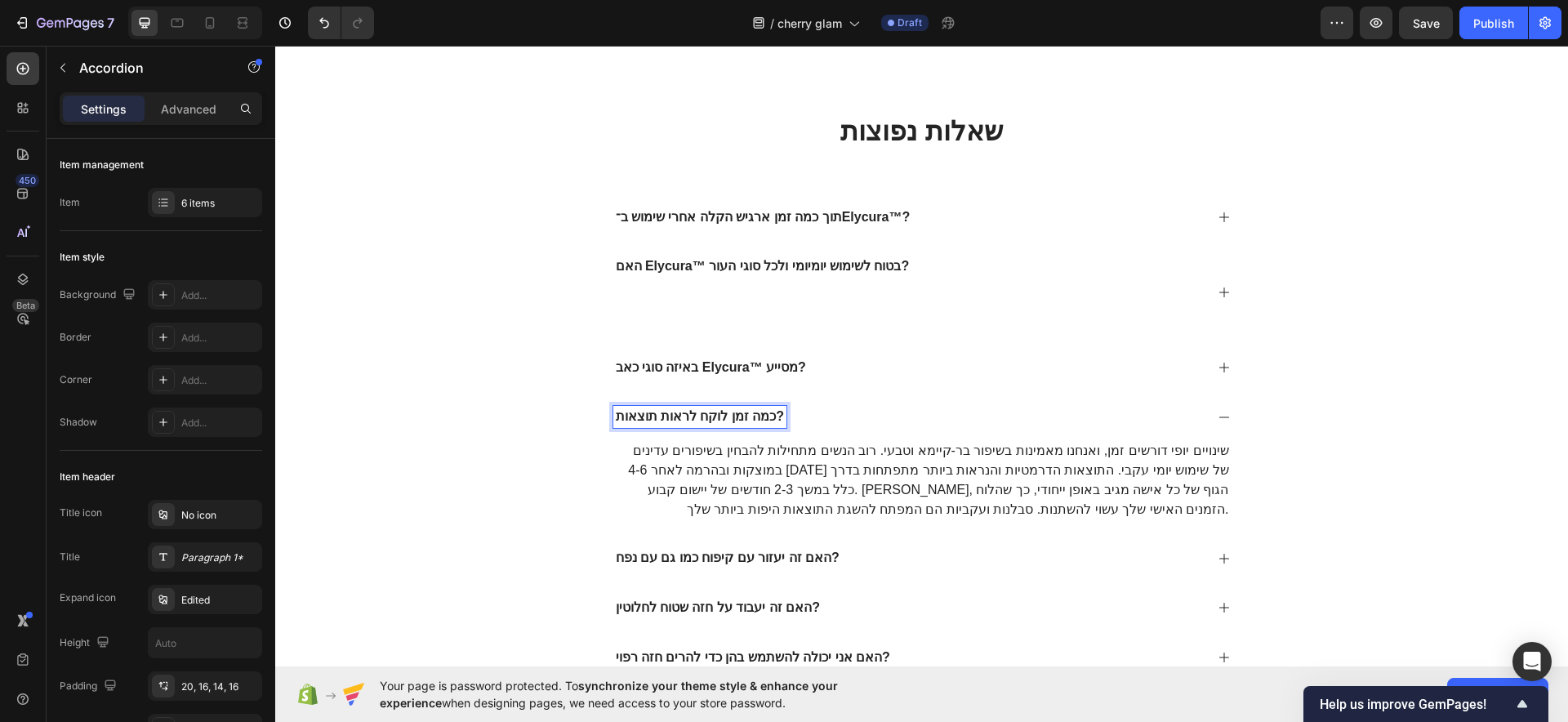
scroll to position [7369, 0]
click at [745, 406] on div "כמה זמן לוקח לראות תוצאות?" at bounding box center [921, 418] width 643 height 50
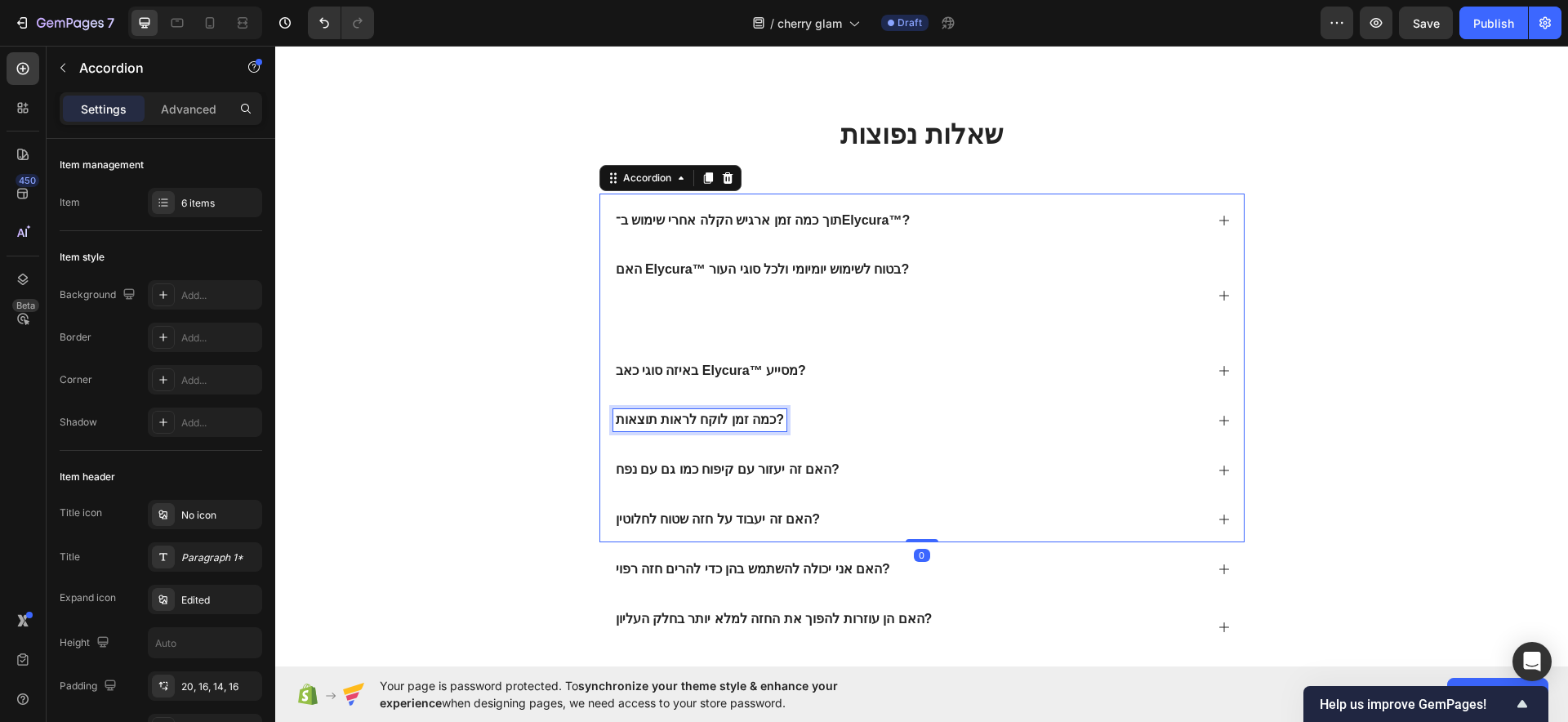
click at [745, 410] on div "כמה זמן לוקח לראות תוצאות?" at bounding box center [700, 421] width 174 height 22
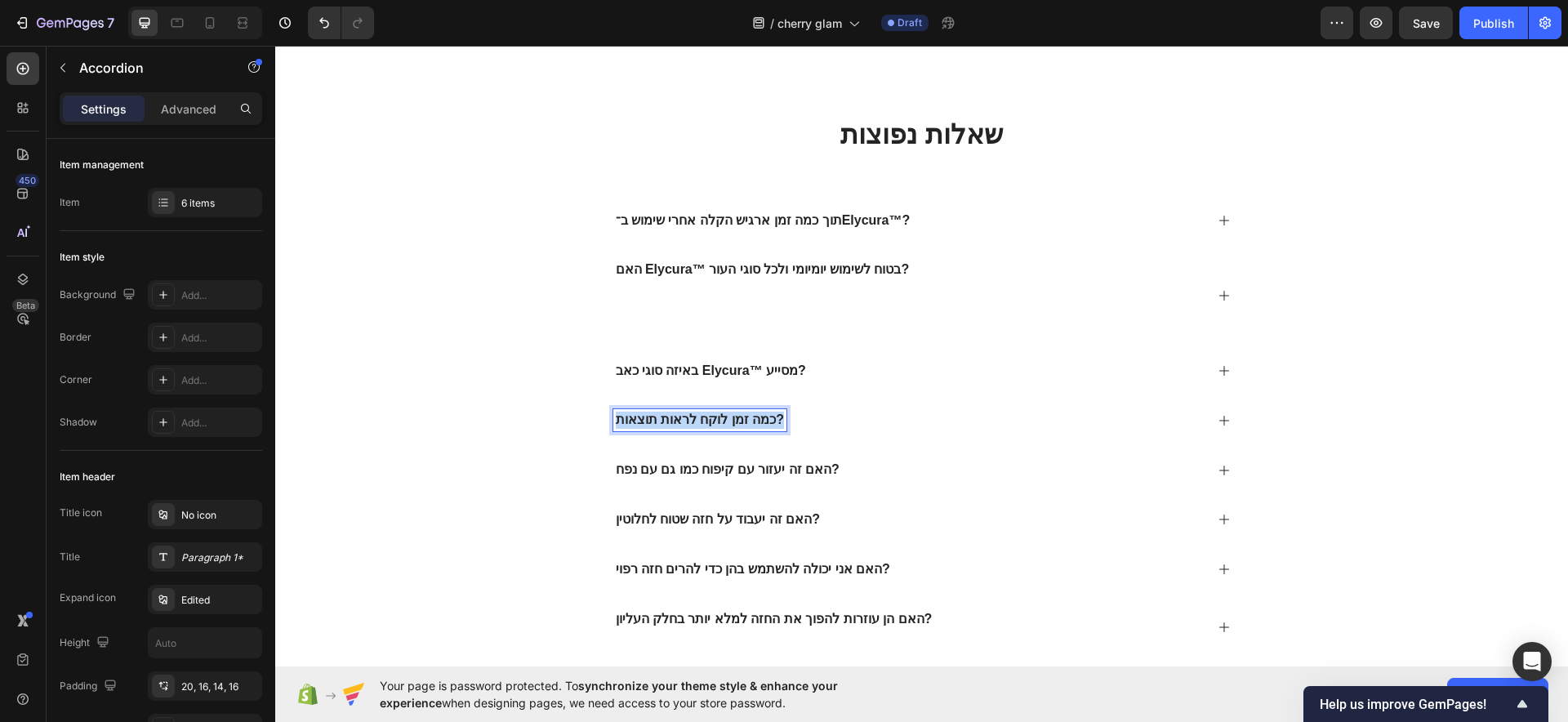
click at [745, 410] on div "כמה זמן לוקח לראות תוצאות?" at bounding box center [700, 421] width 174 height 22
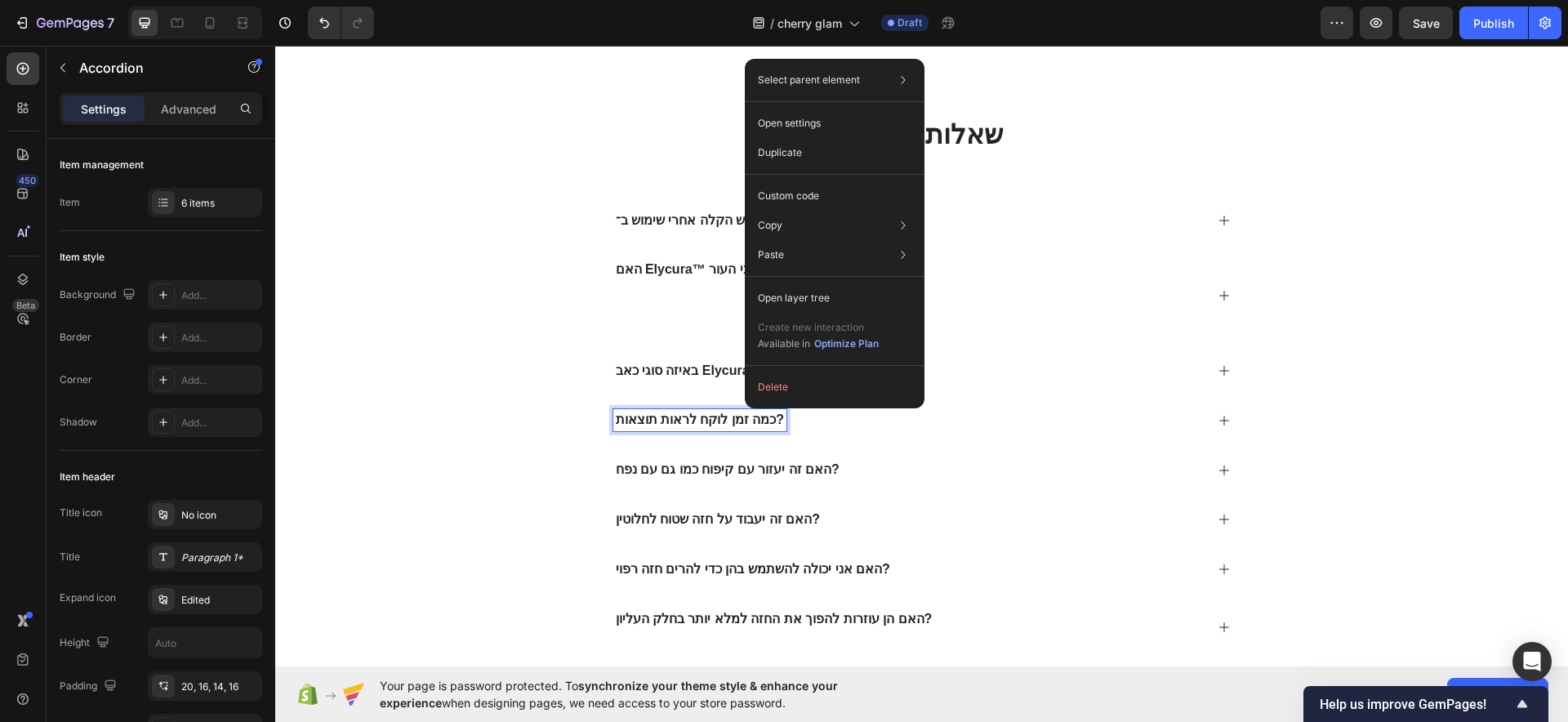
click at [685, 413] on p "כמה זמן לוקח לראות תוצאות?" at bounding box center [700, 420] width 169 height 17
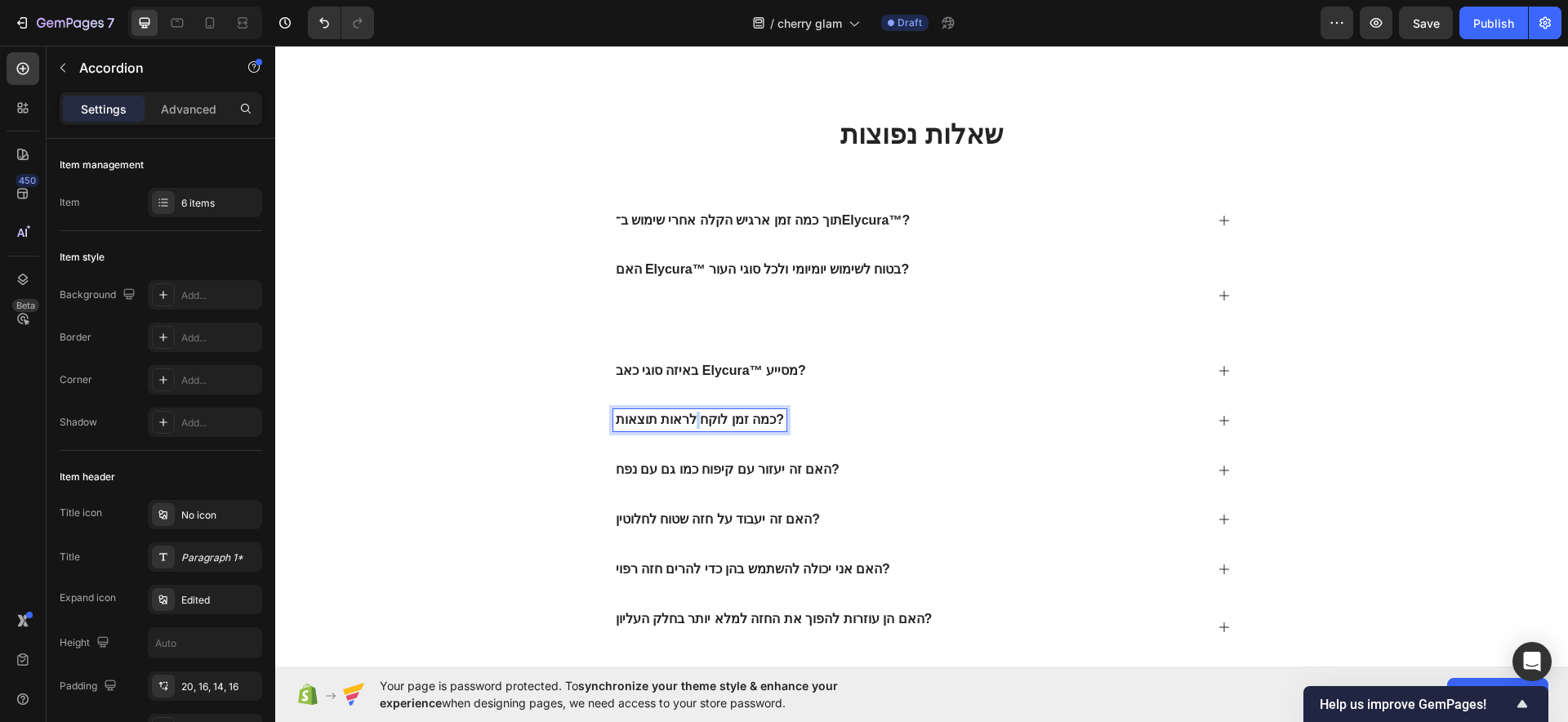
click at [685, 413] on p "כמה זמן לוקח לראות תוצאות?" at bounding box center [700, 420] width 169 height 17
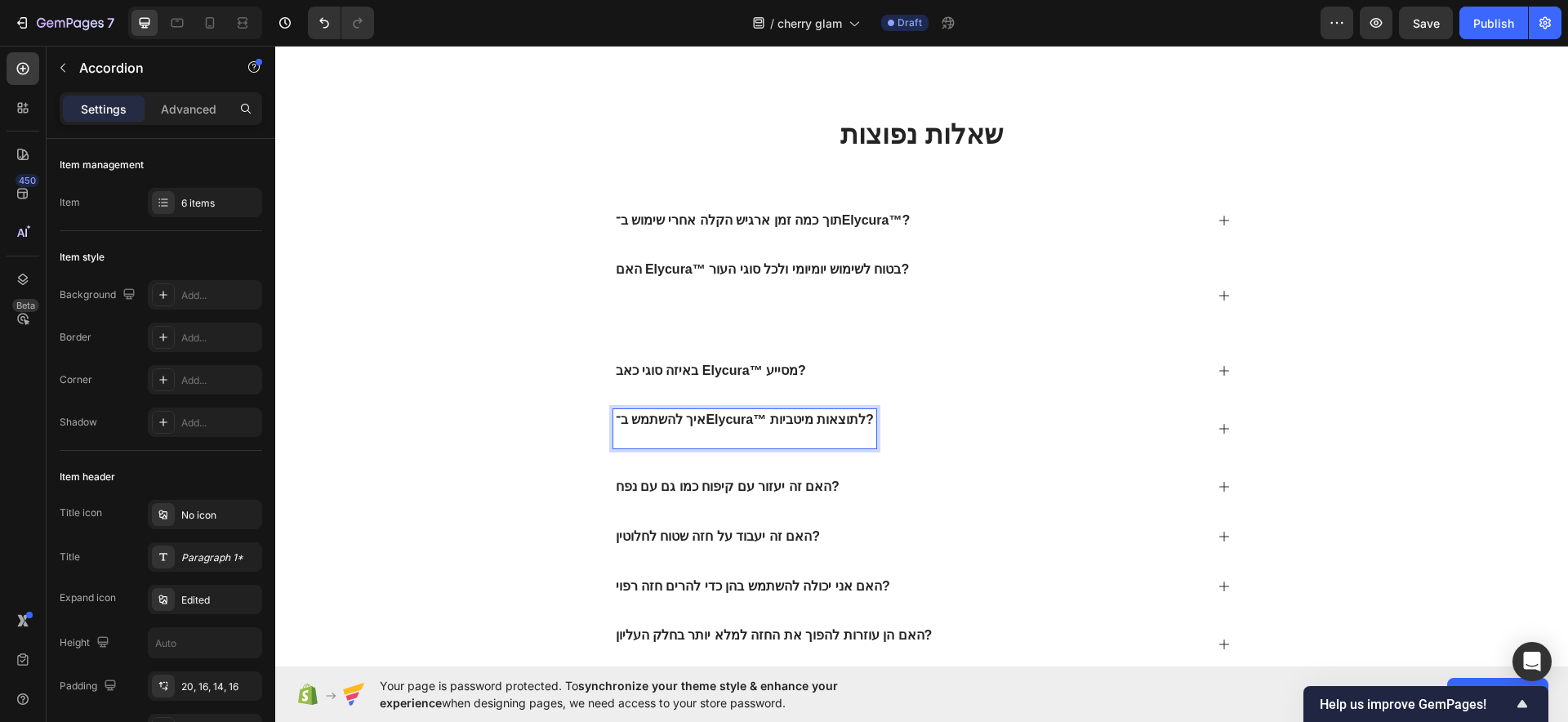
click at [957, 407] on div "איך להשתמש ב־Elycura™ לתוצאות מיטביות?" at bounding box center [921, 427] width 643 height 67
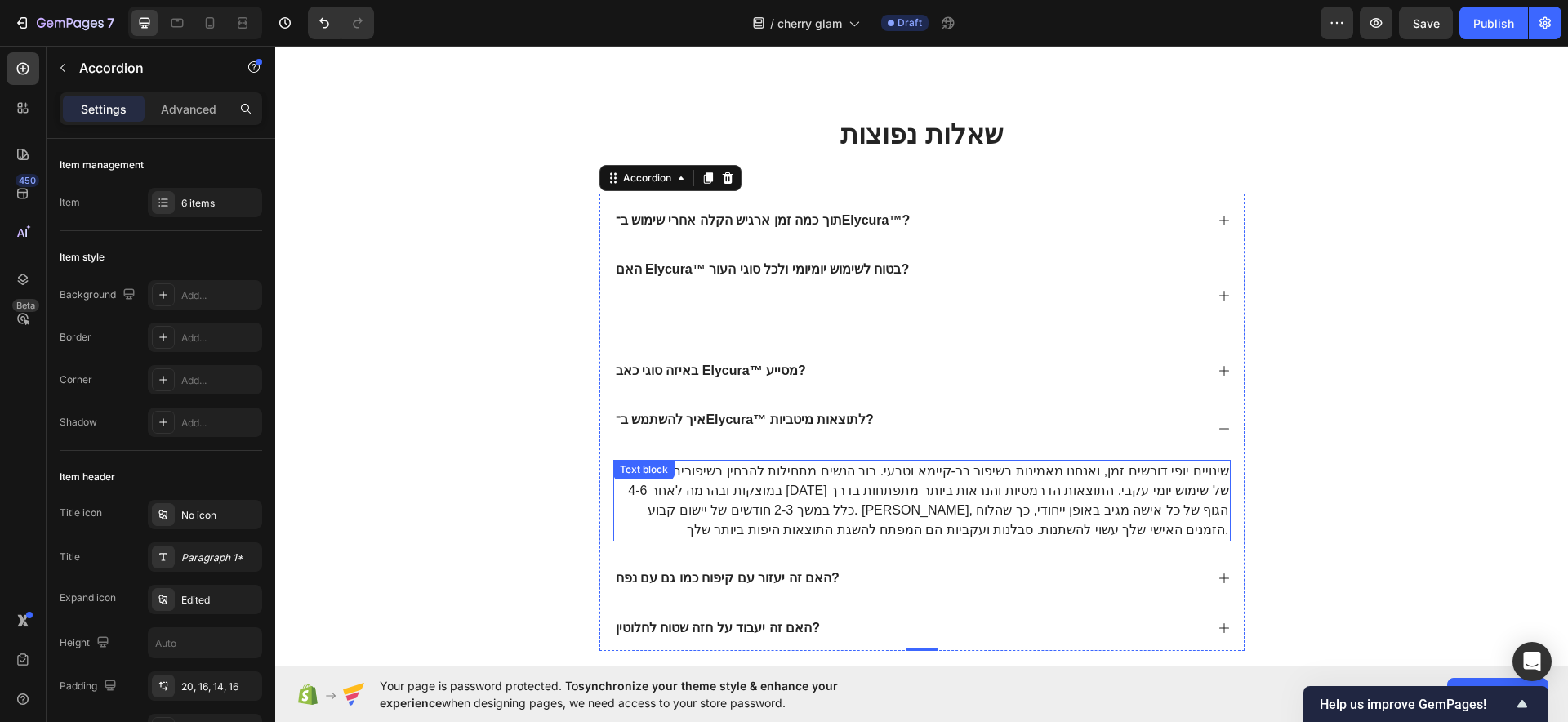
click at [855, 479] on p "שינויים יופי דורשים זמן, ואנחנו מאמינות בשיפור בר-קיימא וטבעי. רוב הנשים מתחילו…" at bounding box center [921, 500] width 614 height 78
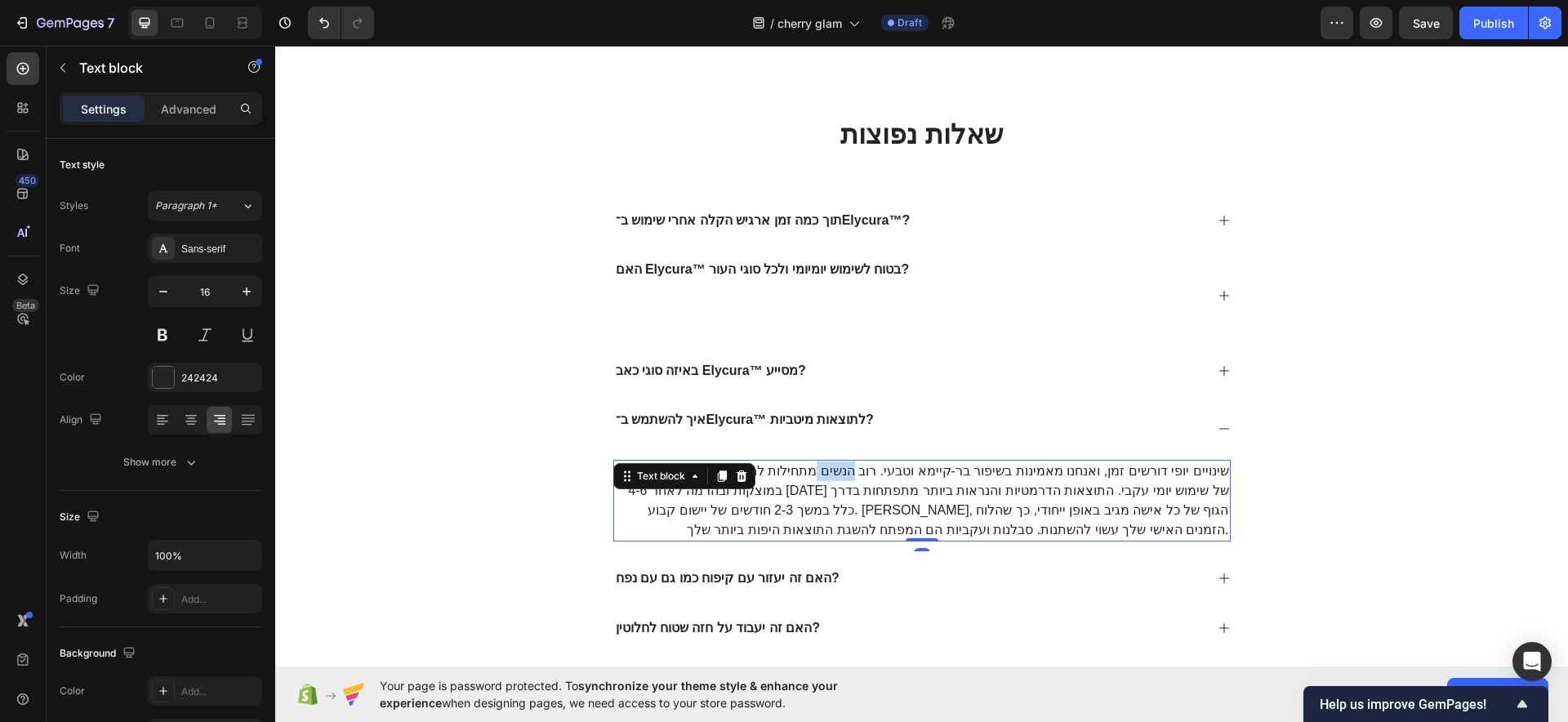
click at [855, 479] on p "שינויים יופי דורשים זמן, ואנחנו מאמינות בשיפור בר-קיימא וטבעי. רוב הנשים מתחילו…" at bounding box center [921, 500] width 614 height 78
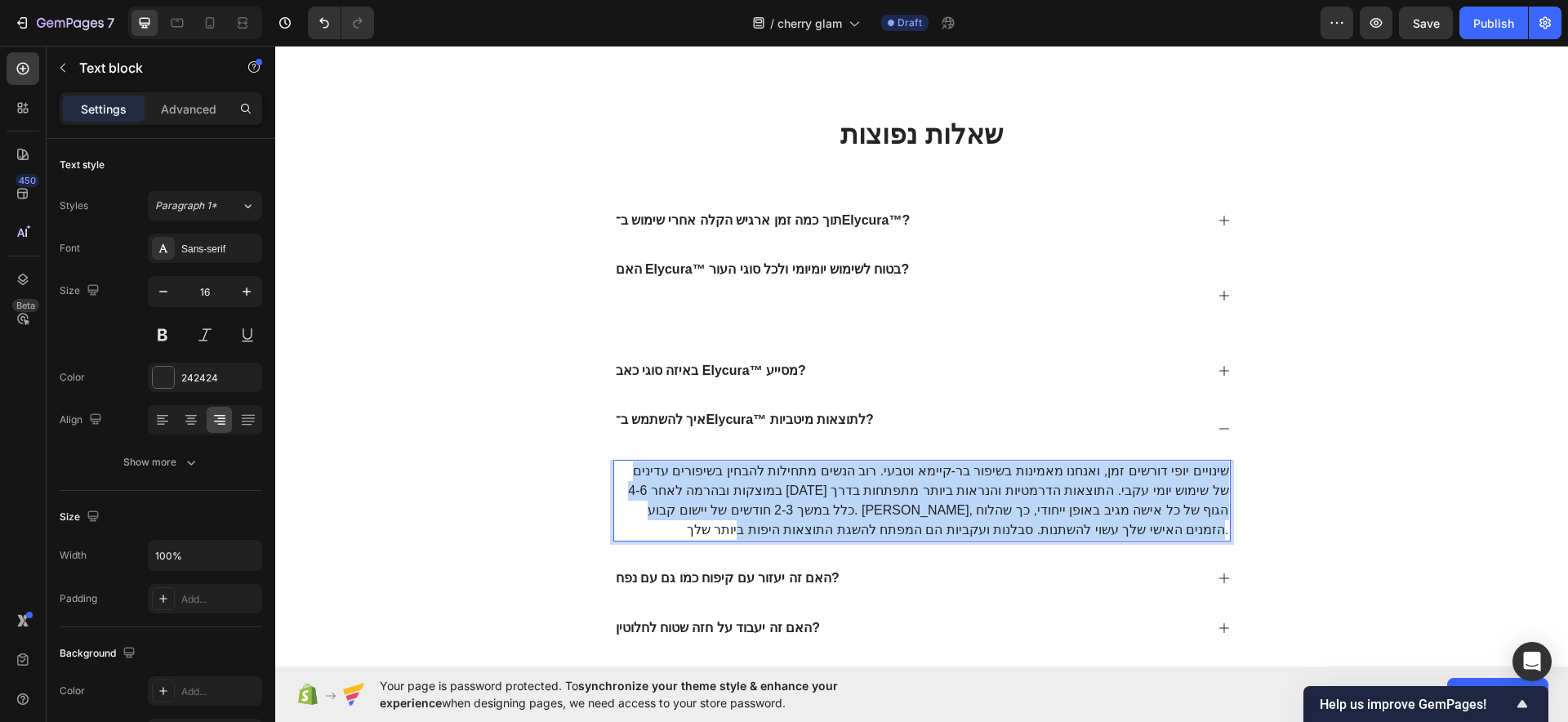
click at [855, 479] on p "שינויים יופי דורשים זמן, ואנחנו מאמינות בשיפור בר-קיימא וטבעי. רוב הנשים מתחילו…" at bounding box center [921, 500] width 614 height 78
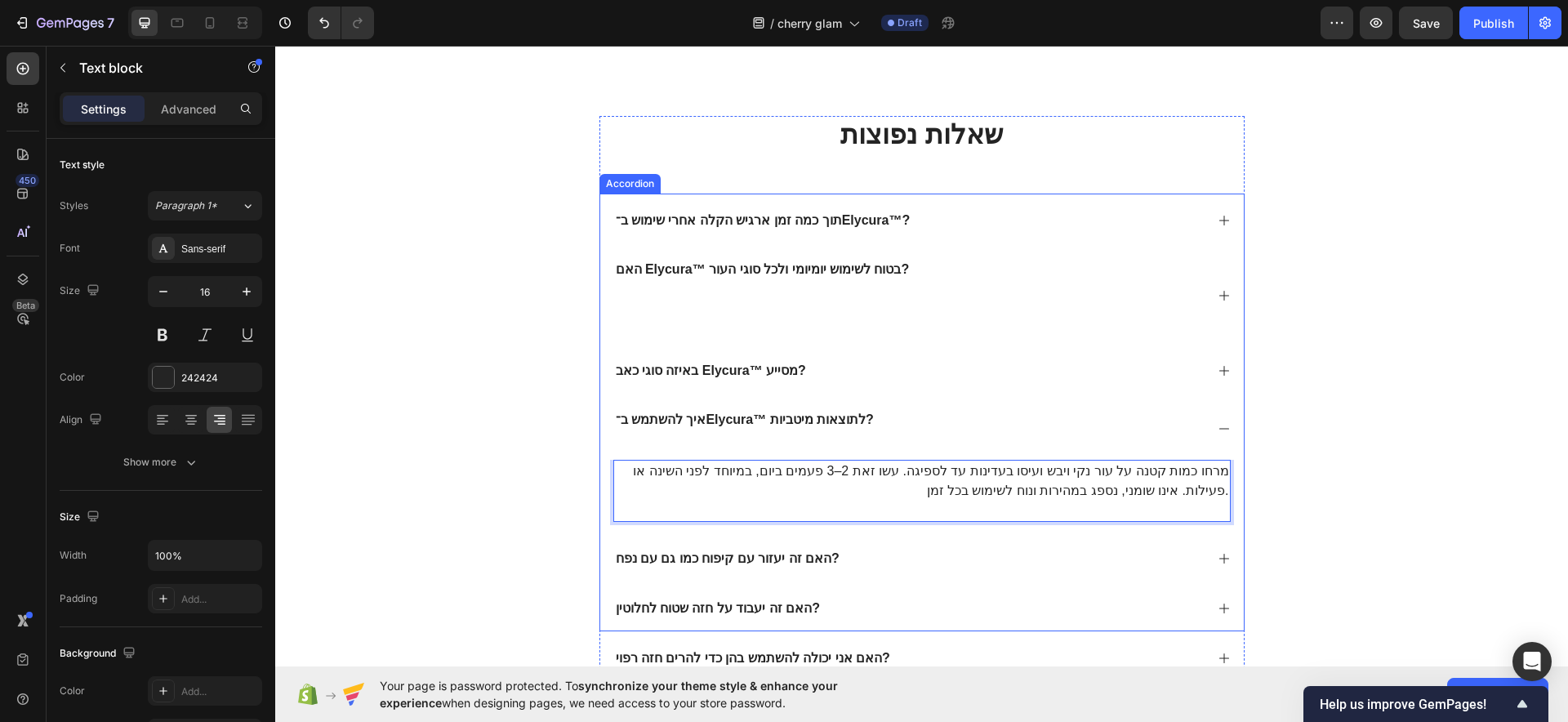
click at [730, 552] on strong "האם זה יעזור עם קיפוח כמו גם עם נפח?" at bounding box center [728, 558] width 224 height 14
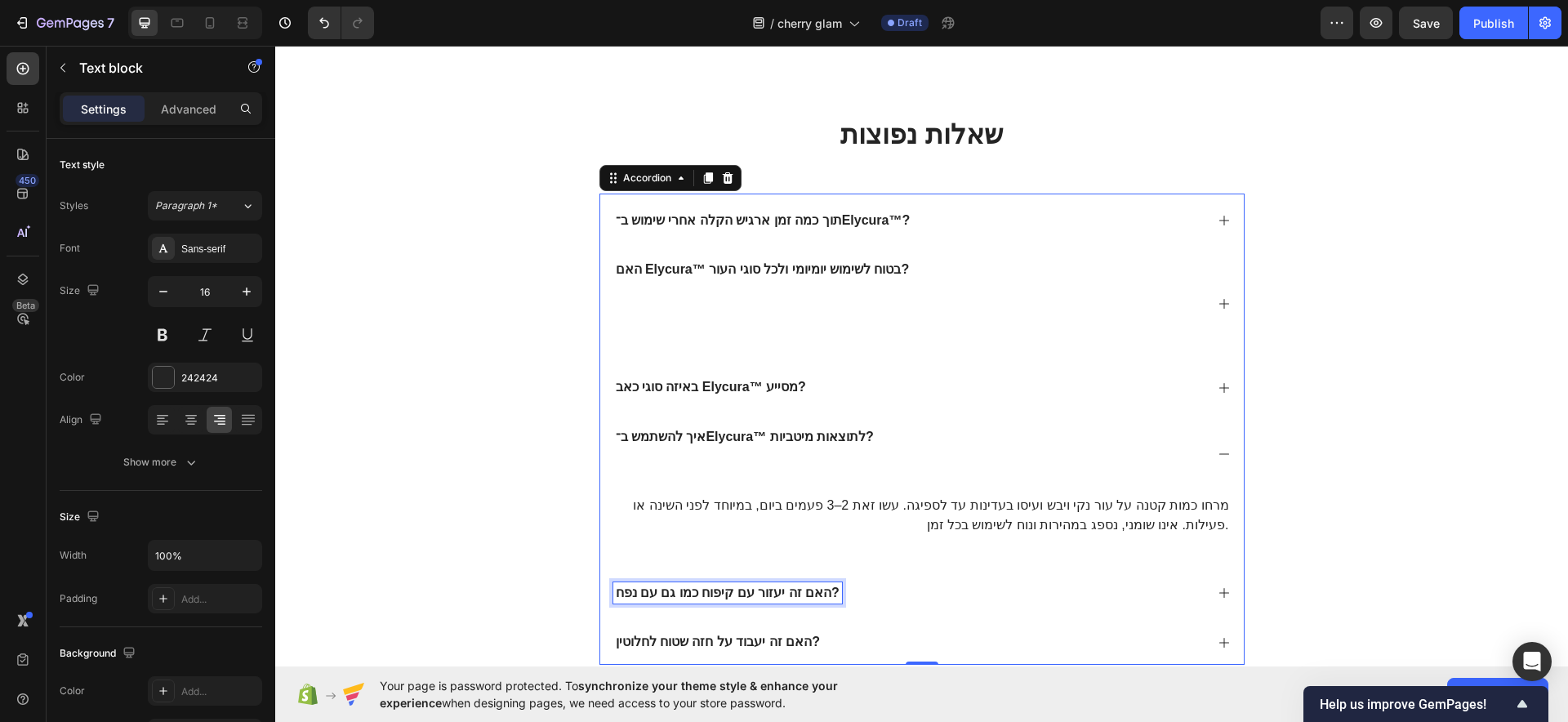
click at [730, 552] on p "Rich Text Editor. Editing area: main" at bounding box center [921, 544] width 614 height 20
click at [721, 587] on strong "האם זה יעזור עם קיפוח כמו גם עם נפח?" at bounding box center [728, 593] width 224 height 14
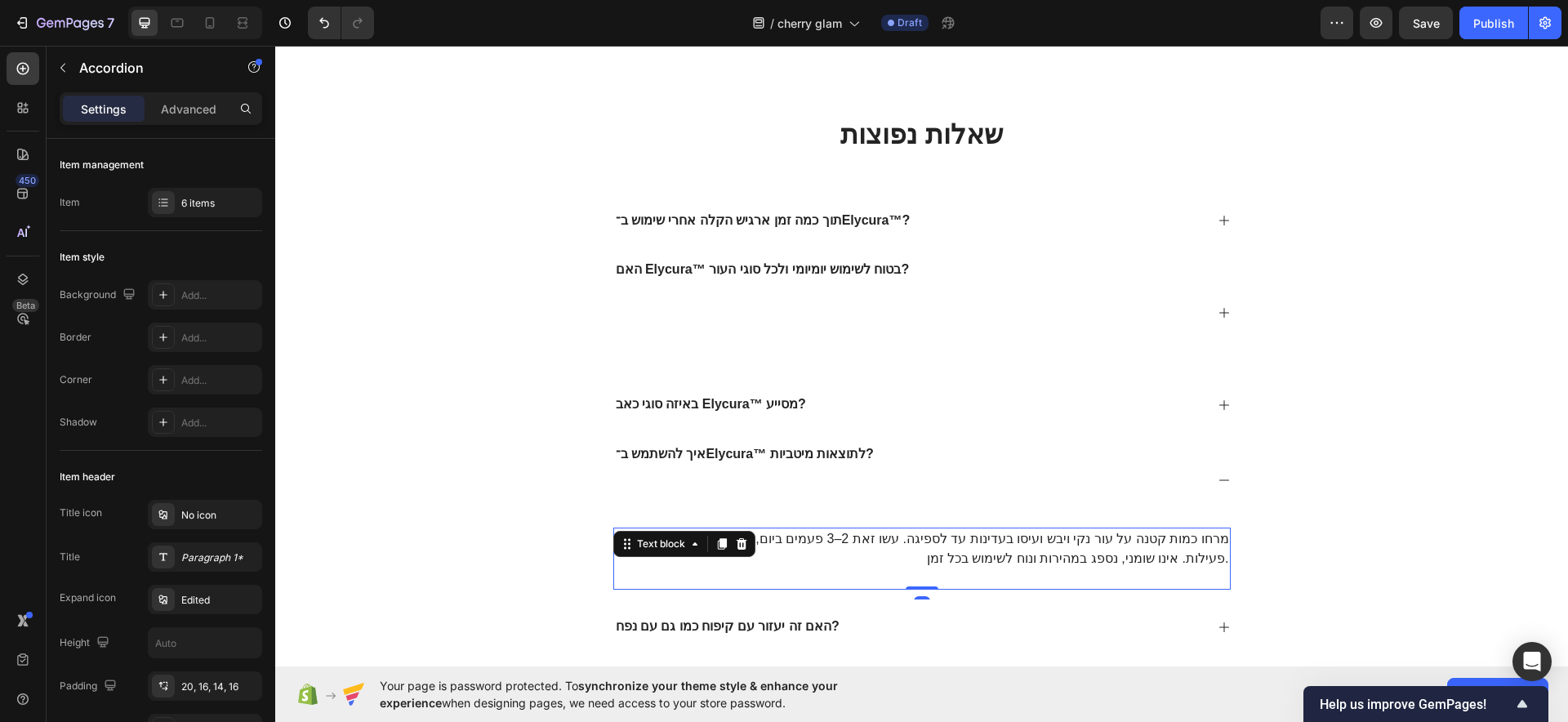
click at [721, 587] on p "Rich Text Editor. Editing area: main" at bounding box center [921, 578] width 614 height 20
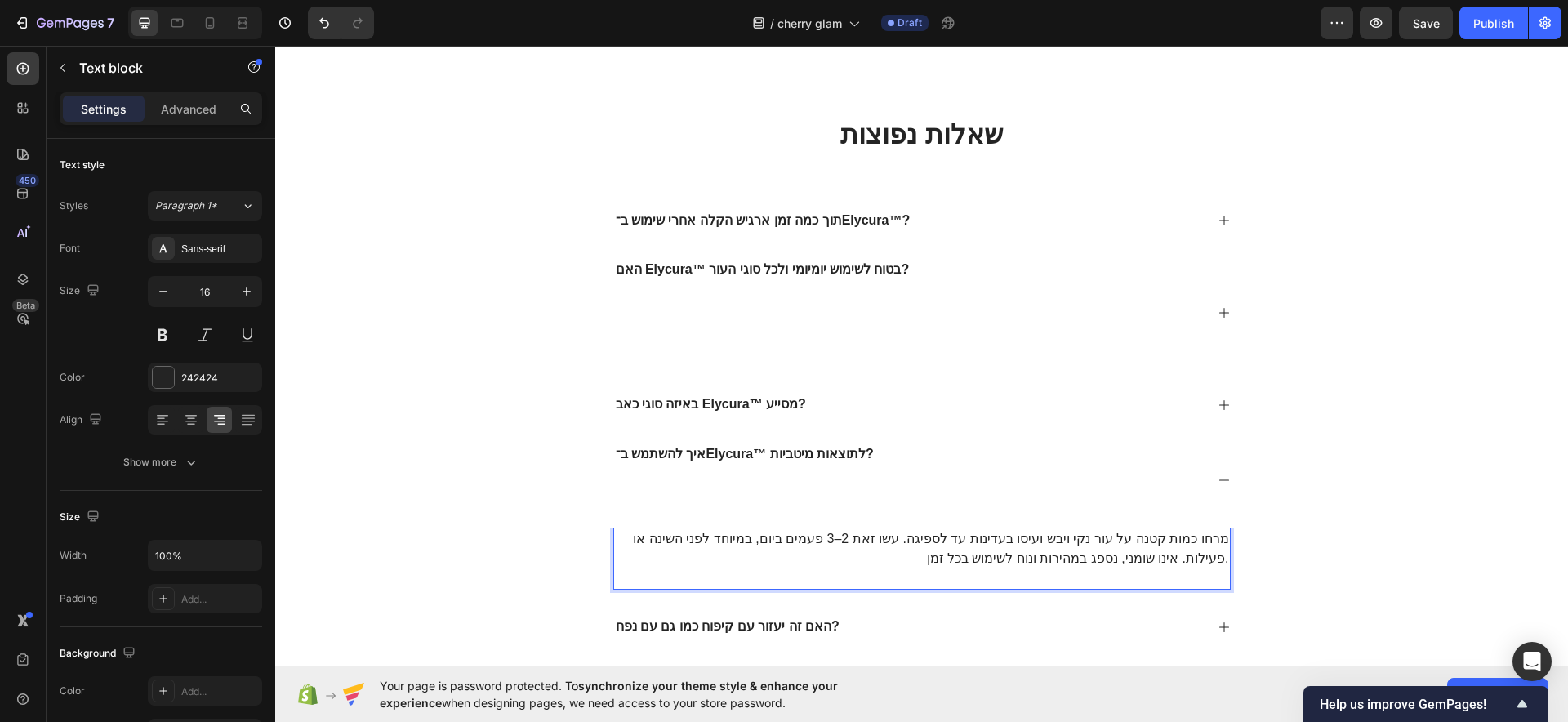
scroll to position [7471, 0]
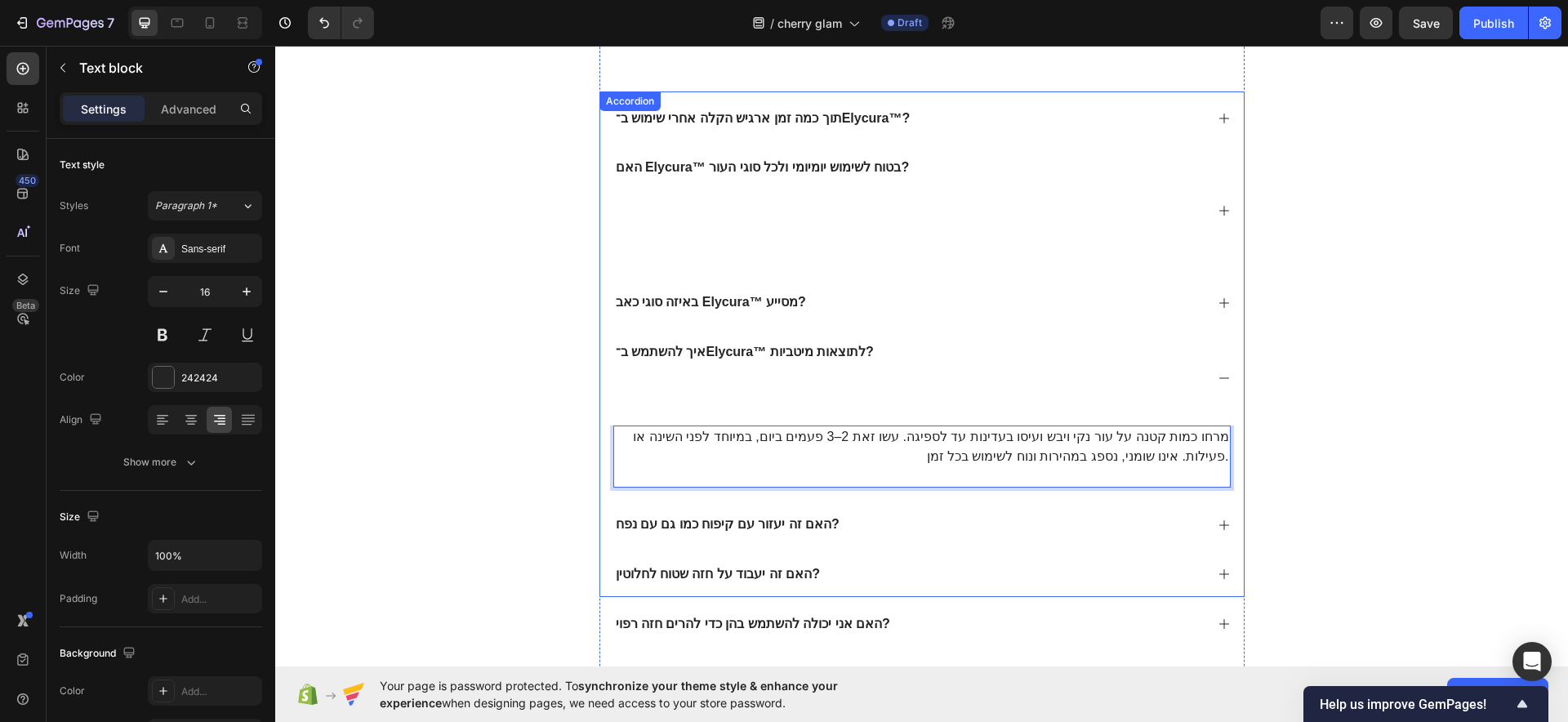
click at [757, 532] on p "האם זה יעזור עם קיפוח כמו גם עם נפח?" at bounding box center [728, 525] width 224 height 17
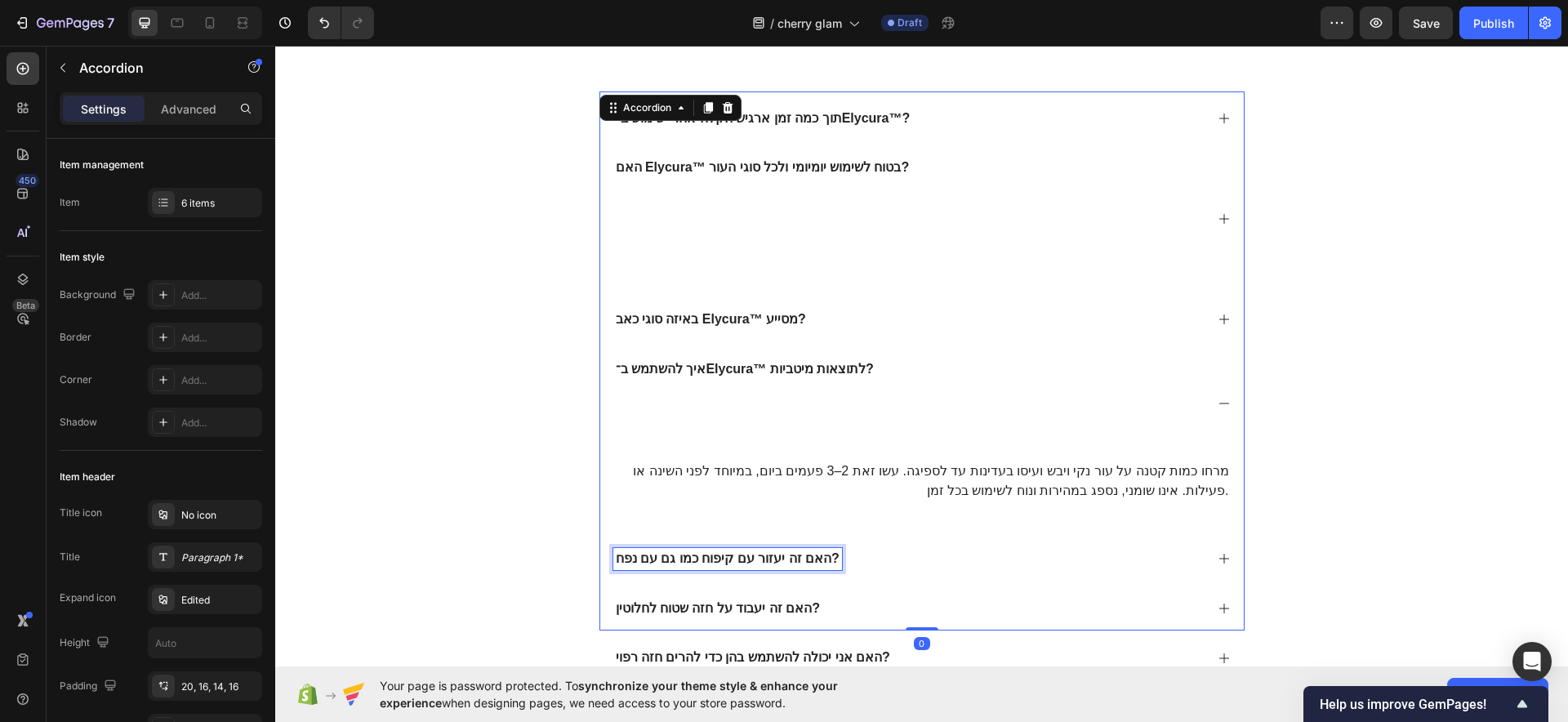
click at [759, 524] on div "מרחו כמות קטנה על עור נקי ויבש ועיסו בעדינות עד לספיגה. עשו זאת 2–3 פעמים ביום,…" at bounding box center [921, 495] width 643 height 72
click at [745, 550] on p "האם זה יעזור עם קיפוח כמו גם עם נפח?" at bounding box center [728, 559] width 224 height 17
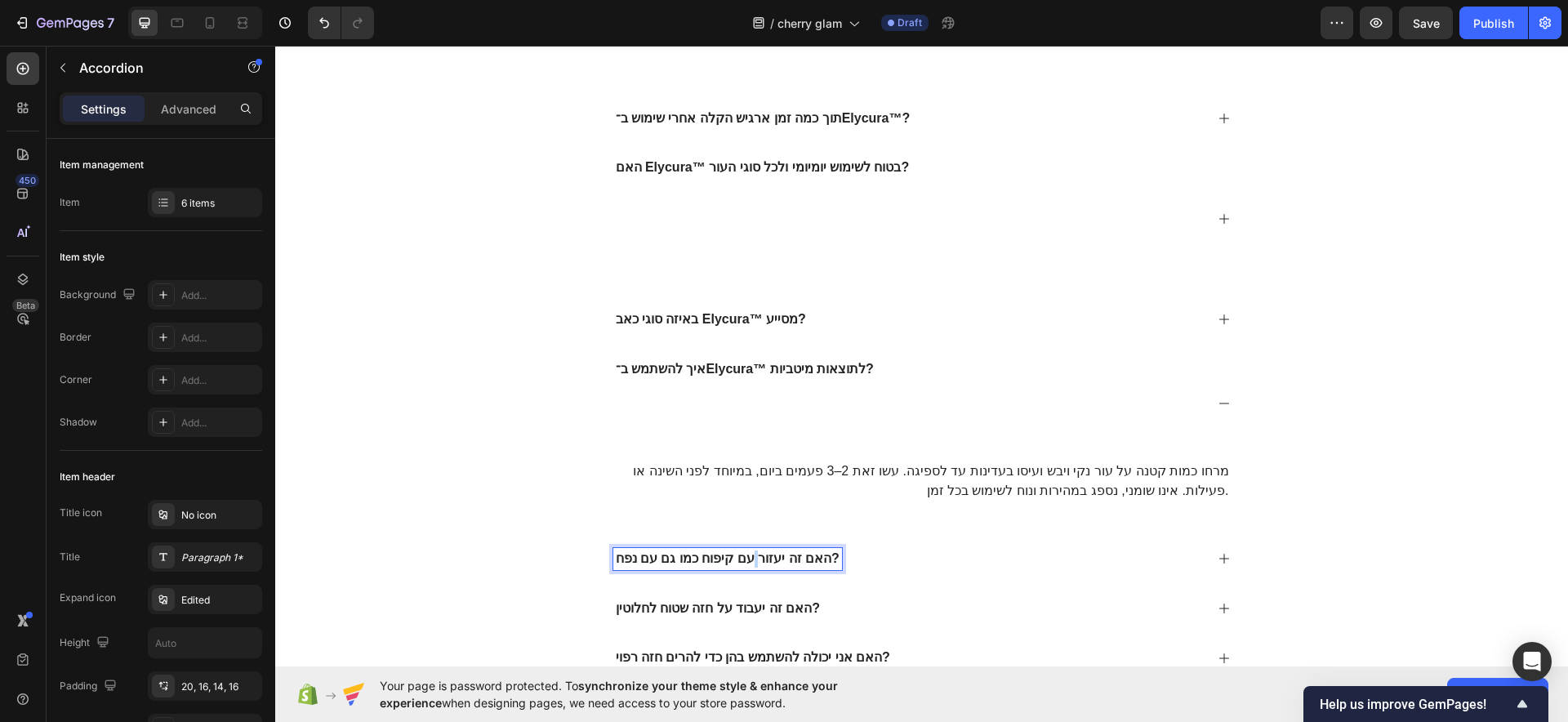
click at [745, 550] on p "האם זה יעזור עם קיפוח כמו גם עם נפח?" at bounding box center [728, 559] width 224 height 17
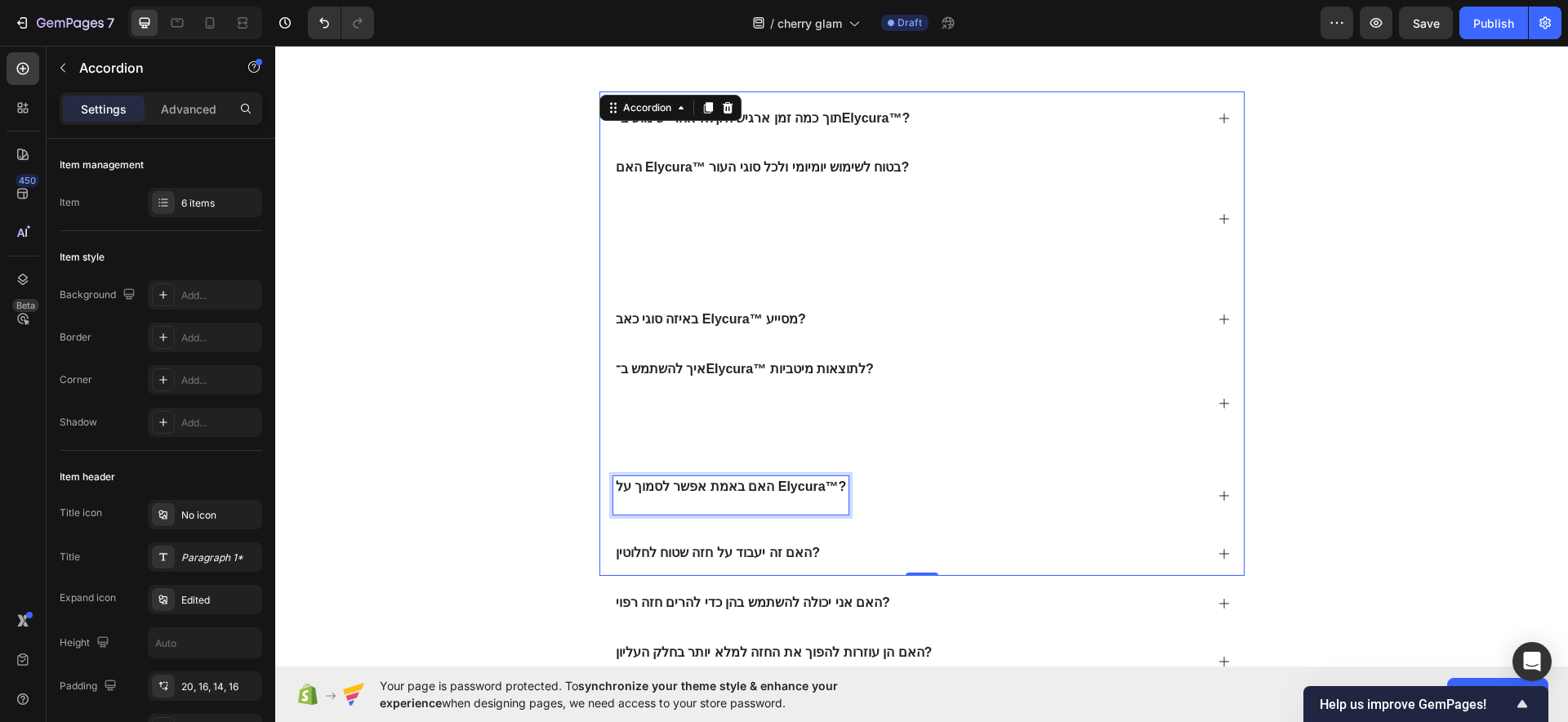
scroll to position [7399, 0]
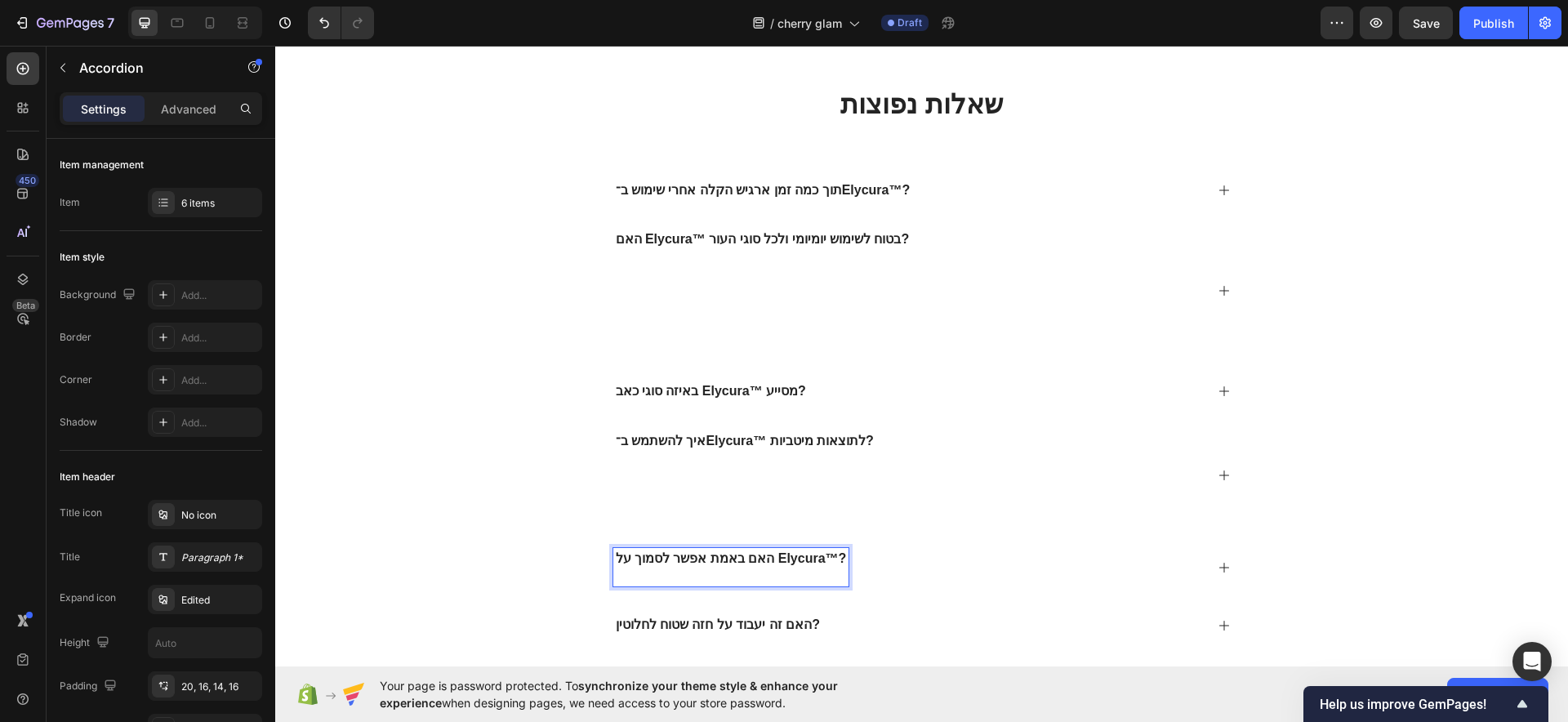
click at [902, 553] on div "האם באמת אפשר לסמוך על Elycura™?" at bounding box center [909, 568] width 591 height 39
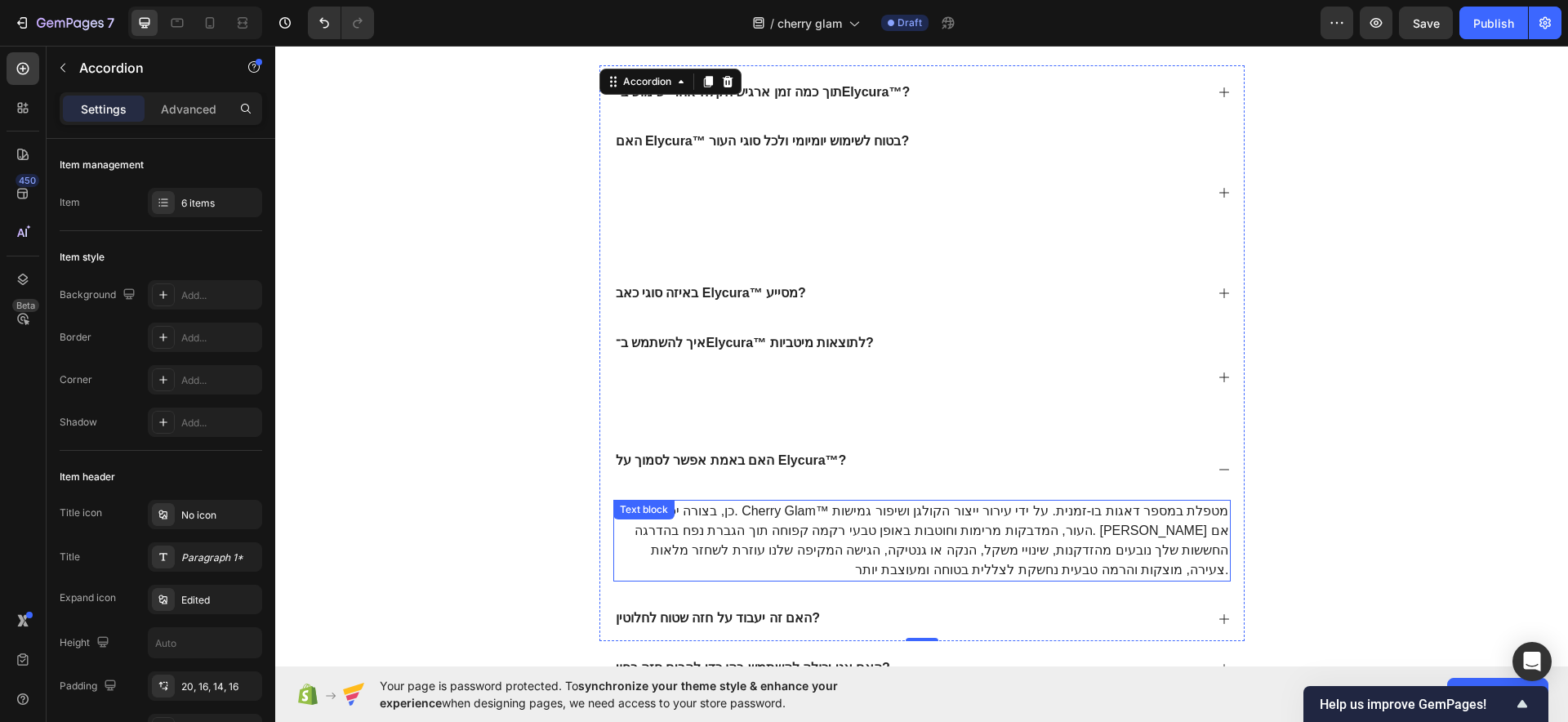
scroll to position [7501, 0]
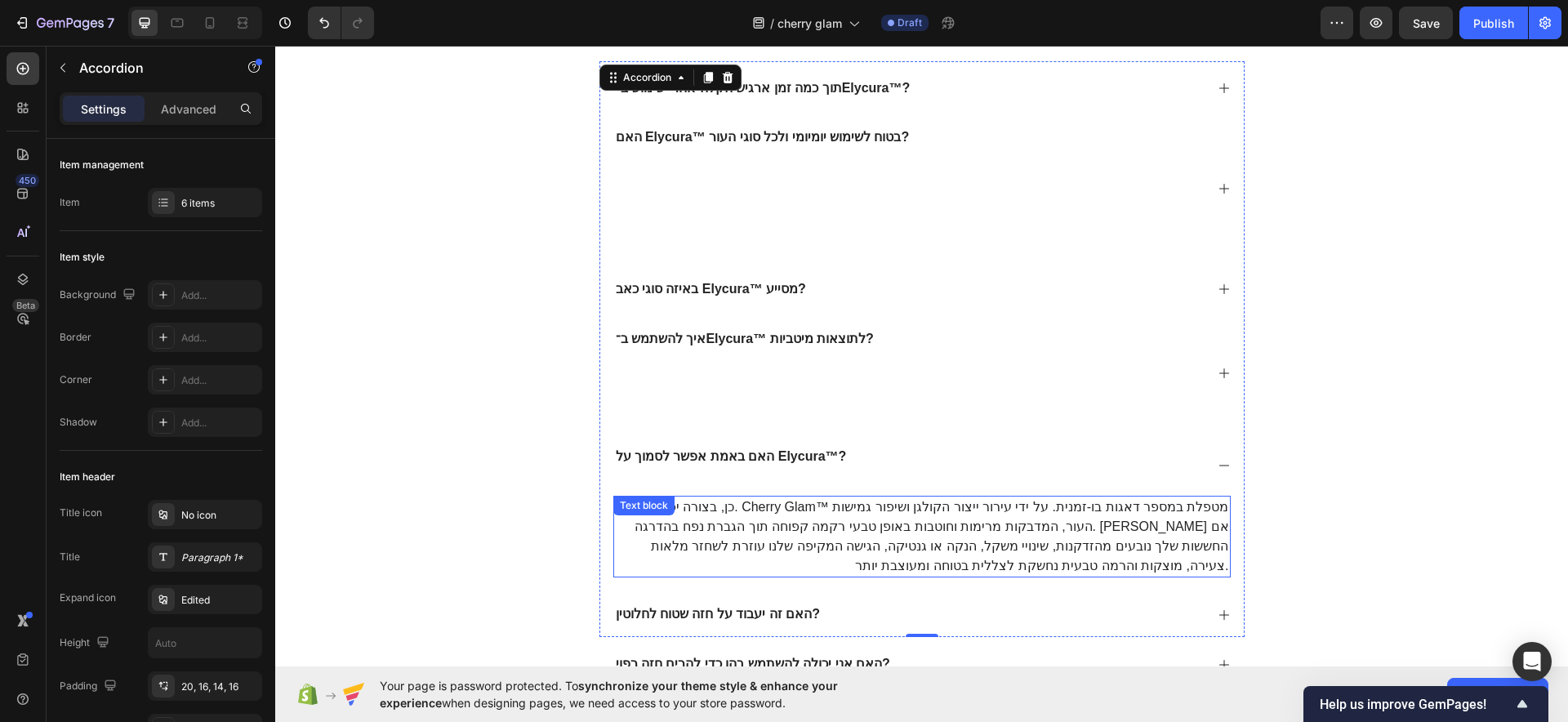
click at [879, 501] on p "כן, בצורה יפהפייה. Cherry Glam™ מטפלת במספר דאגות בו-זמנית. על ידי עירור ייצור …" at bounding box center [921, 537] width 614 height 78
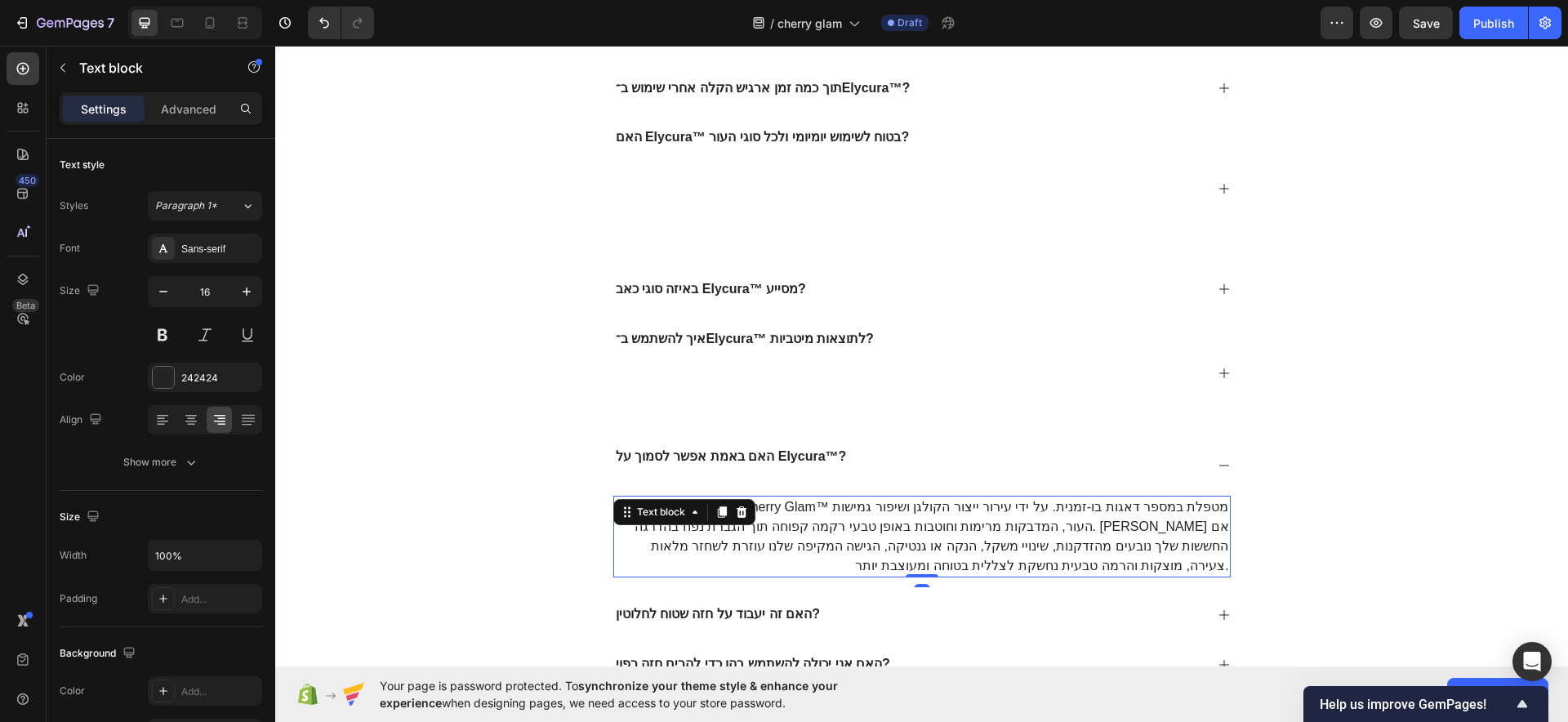
click at [877, 536] on p "כן, בצורה יפהפייה. Cherry Glam™ מטפלת במספר דאגות בו-זמנית. על ידי עירור ייצור …" at bounding box center [921, 537] width 614 height 78
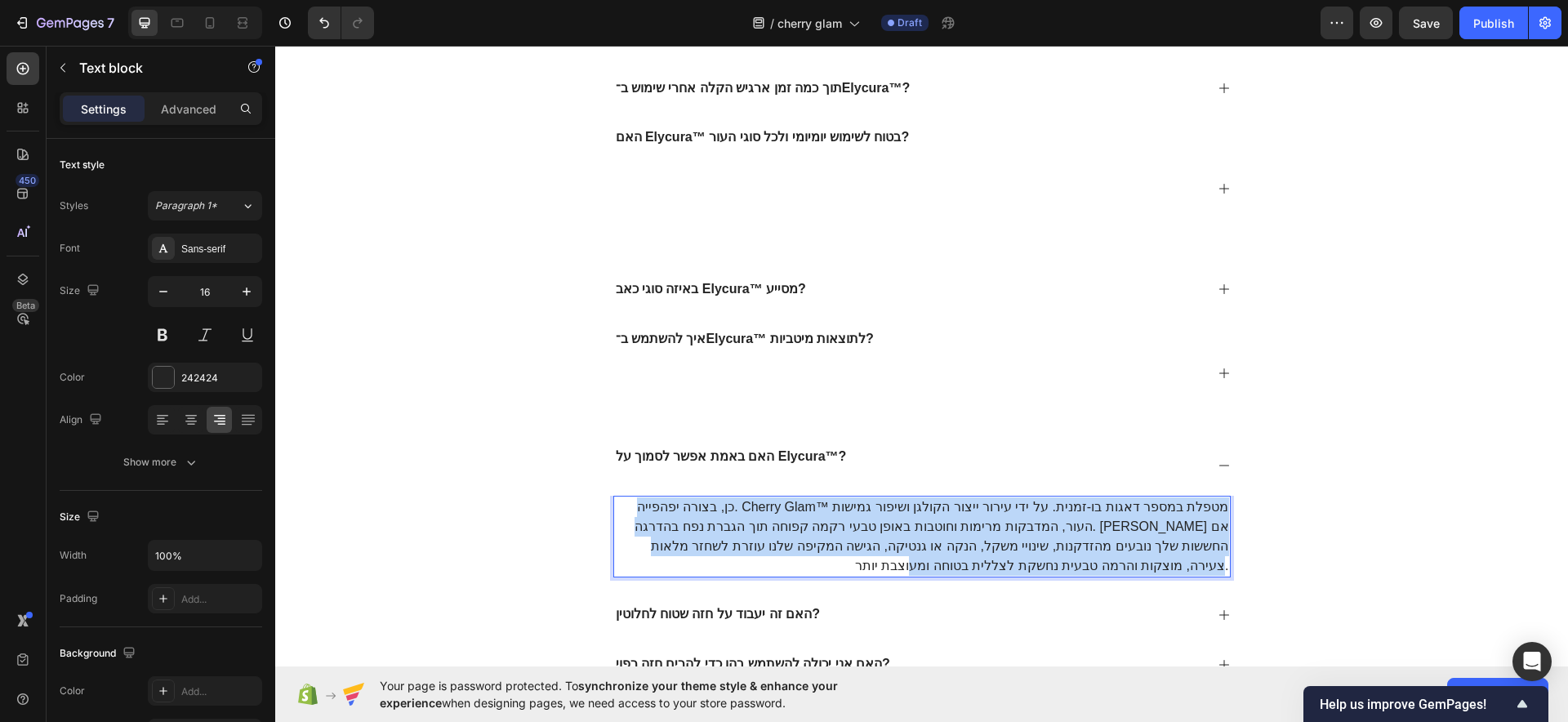
click at [877, 536] on p "כן, בצורה יפהפייה. Cherry Glam™ מטפלת במספר דאגות בו-זמנית. על ידי עירור ייצור …" at bounding box center [921, 537] width 614 height 78
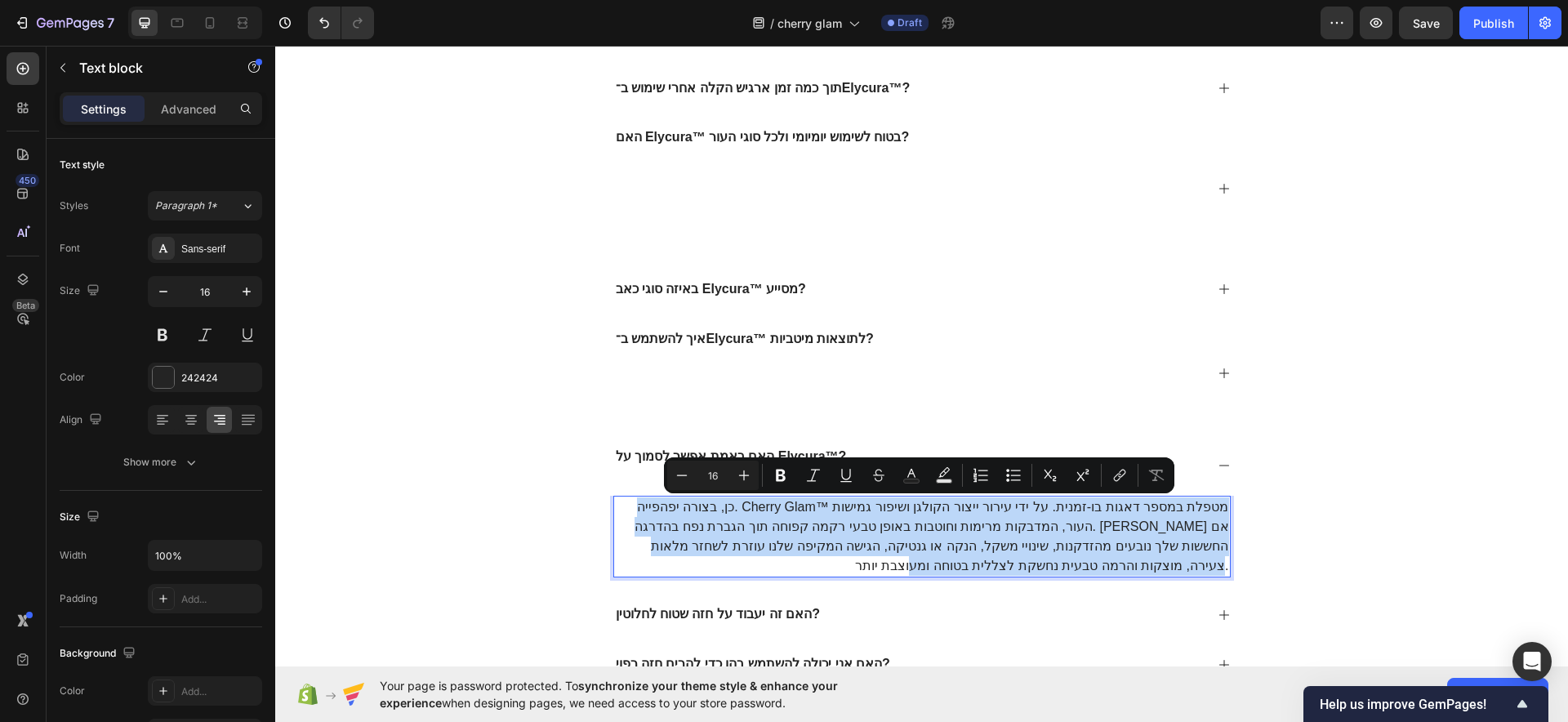
click at [877, 536] on p "כן, בצורה יפהפייה. Cherry Glam™ מטפלת במספר דאגות בו-זמנית. על ידי עירור ייצור …" at bounding box center [921, 537] width 614 height 78
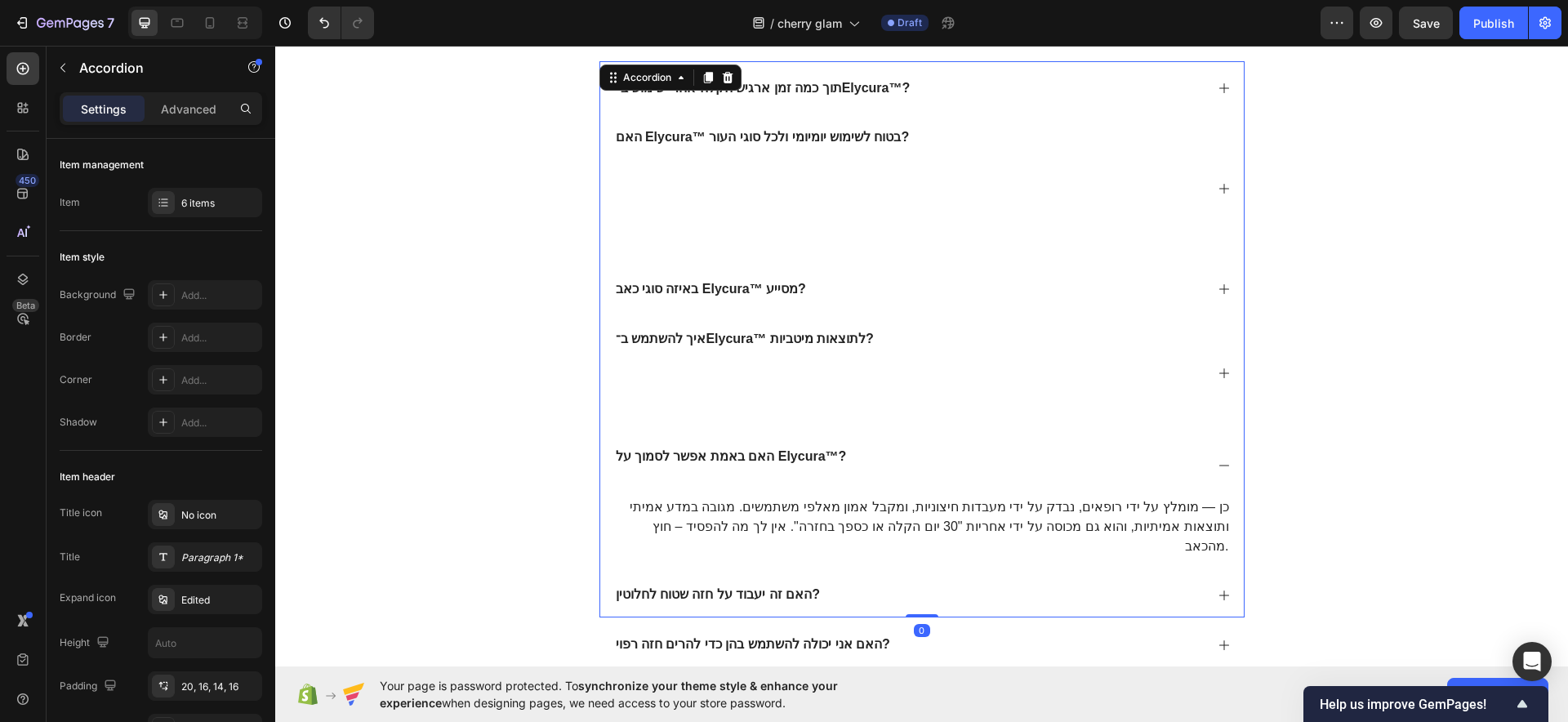
click at [860, 366] on p "איך להשתמש ב־Elycura™ לתוצאות מיטביות?" at bounding box center [744, 374] width 258 height 85
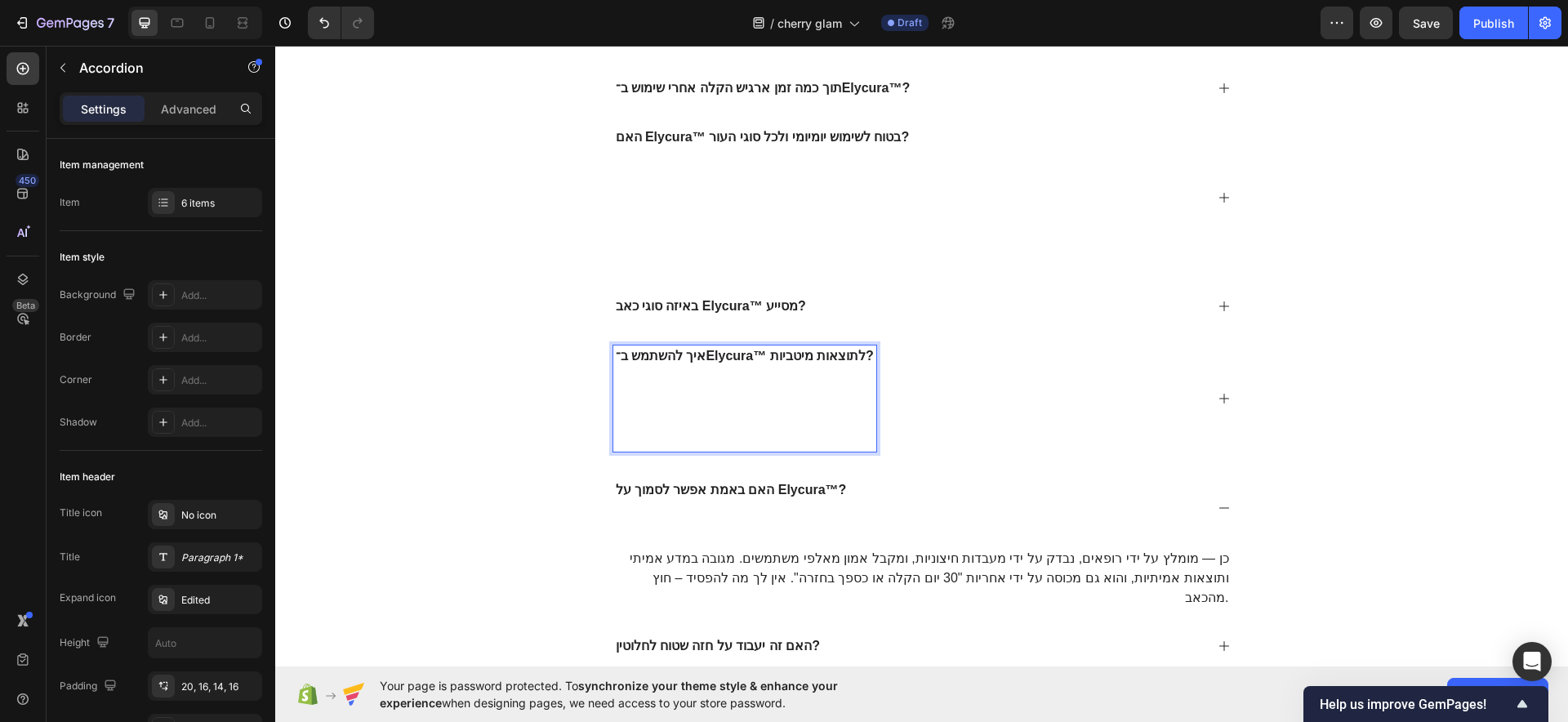
click at [741, 432] on p "איך להשתמש ב־Elycura™ לתוצאות מיטביות? ⁠⁠⁠⁠⁠⁠⁠" at bounding box center [744, 399] width 258 height 102
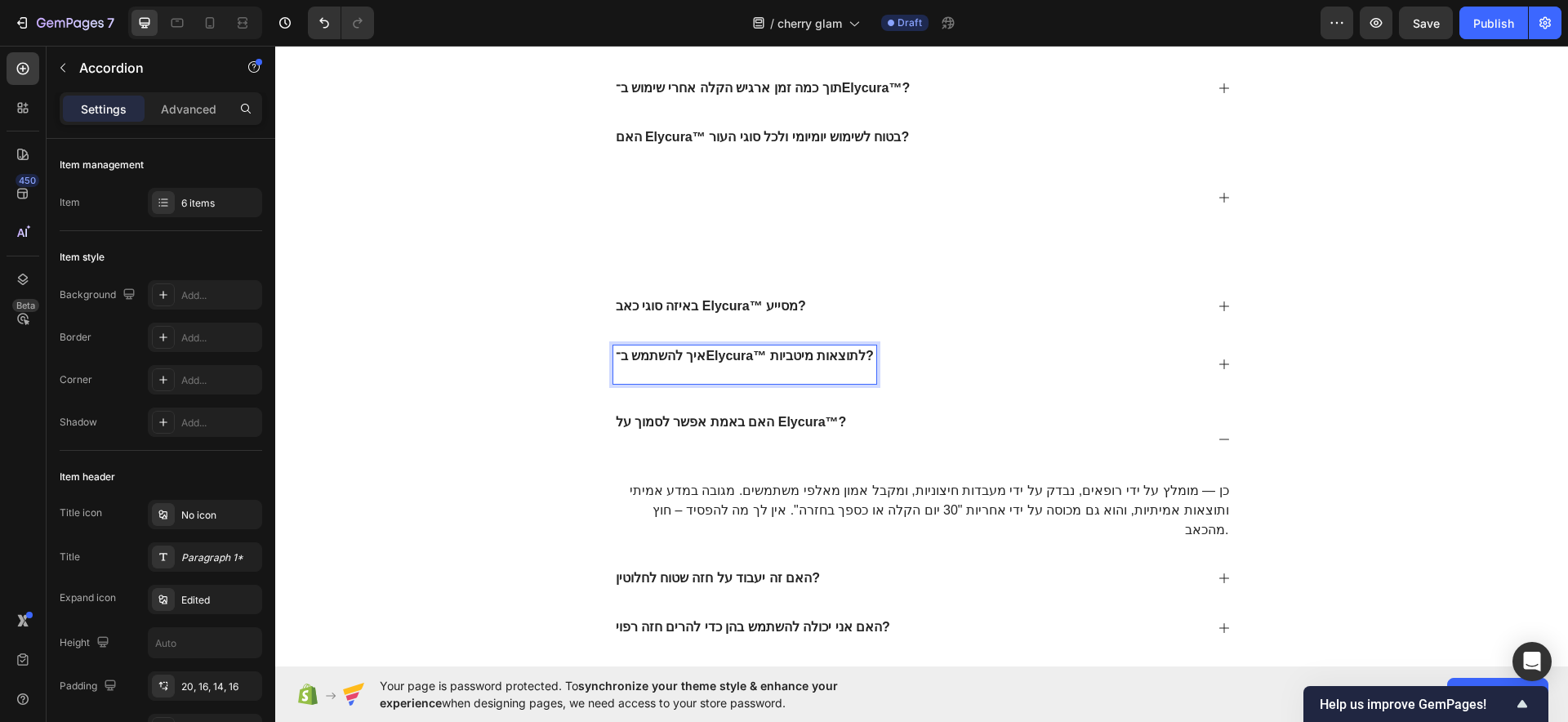
click at [718, 440] on p "האם באמת אפשר לסמוך על Elycura™?" at bounding box center [731, 439] width 231 height 51
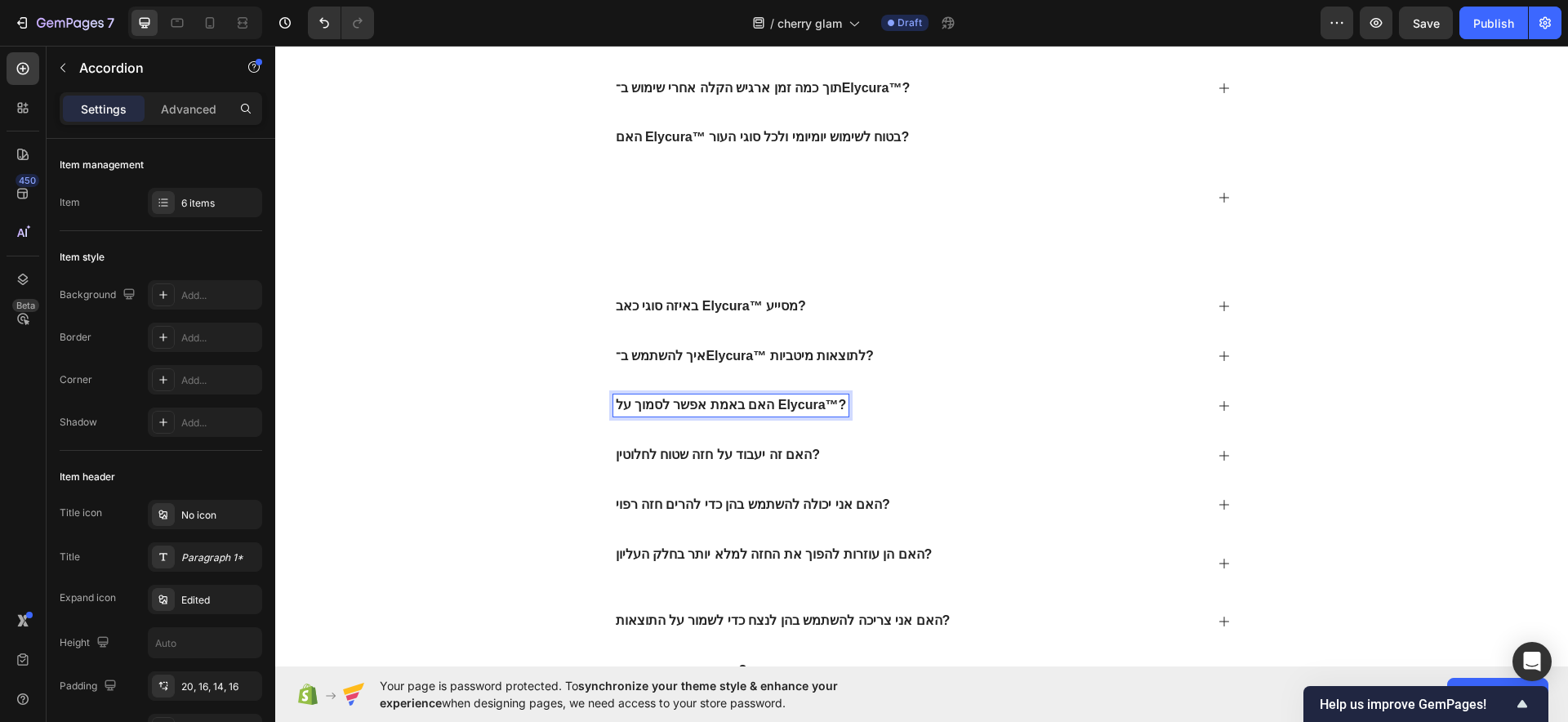
click at [773, 358] on strong "איך להשתמש ב־Elycura™ לתוצאות מיטביות?" at bounding box center [744, 355] width 258 height 14
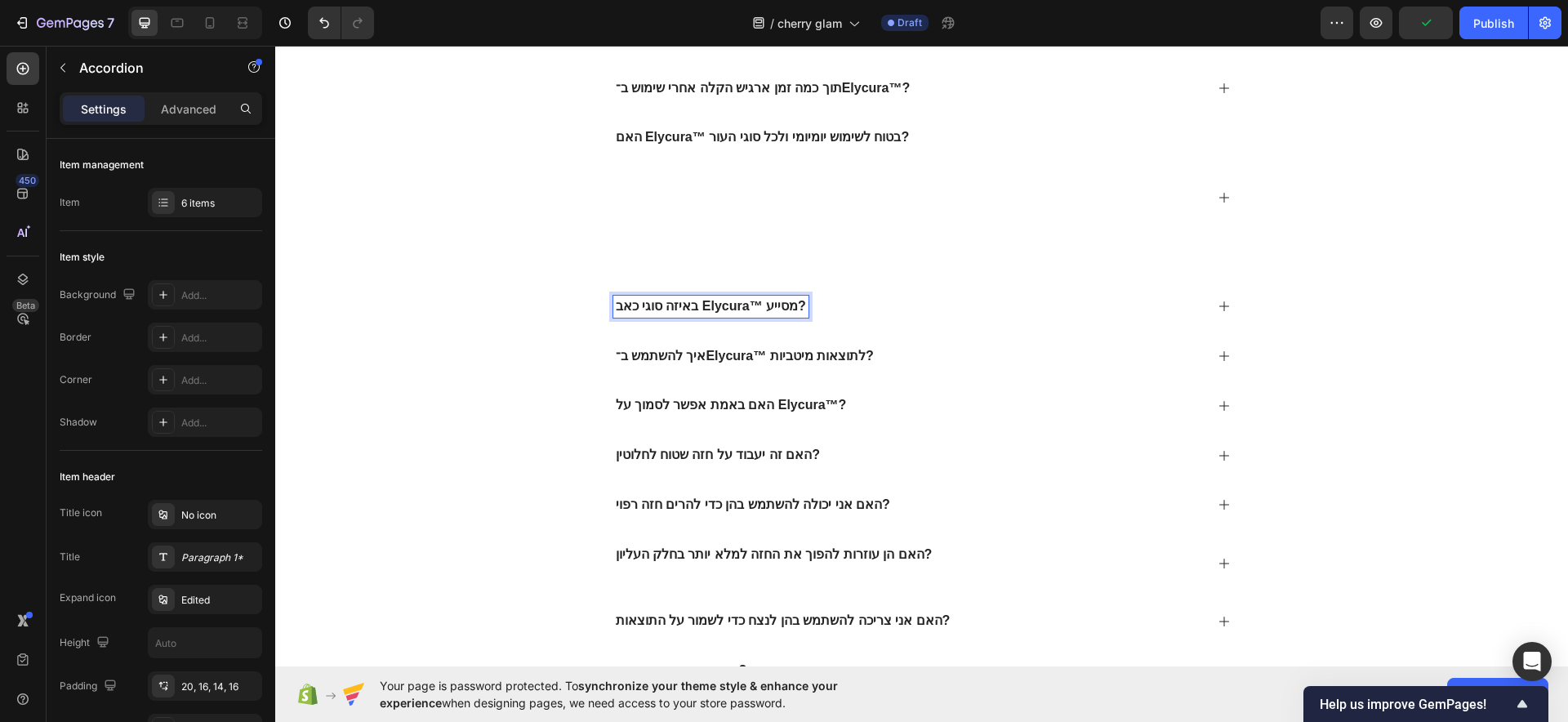
click at [659, 300] on strong "באיזה סוגי כאב Elycura™ מסייע?" at bounding box center [710, 306] width 191 height 14
click at [744, 189] on p "האם Elycura™ בטוח לשימוש יומיומי ולכל סוגי העור?" at bounding box center [762, 197] width 294 height 135
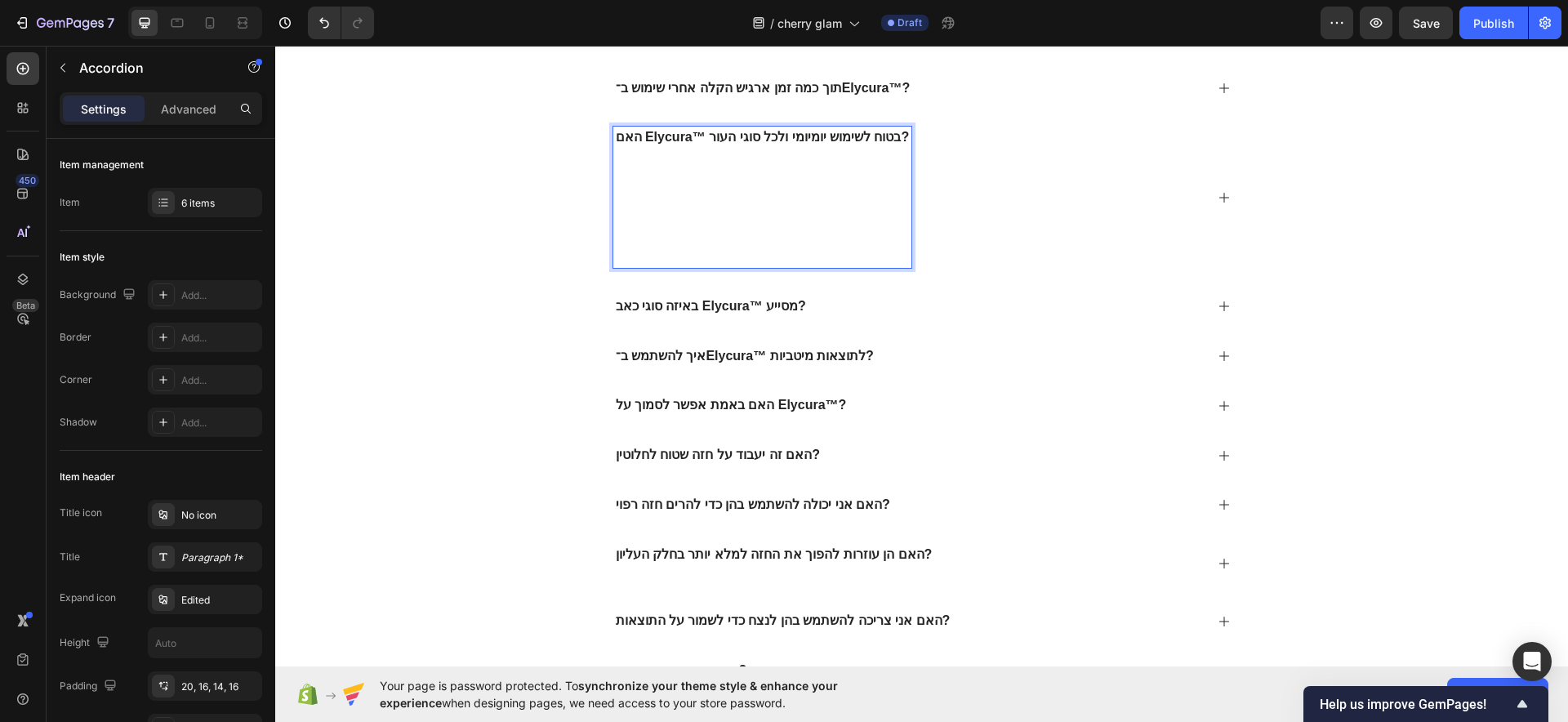
click at [643, 253] on p "האם Elycura™ בטוח לשימוש יומיומי ולכל סוגי העור? ⁠⁠⁠⁠⁠⁠⁠" at bounding box center [762, 197] width 294 height 135
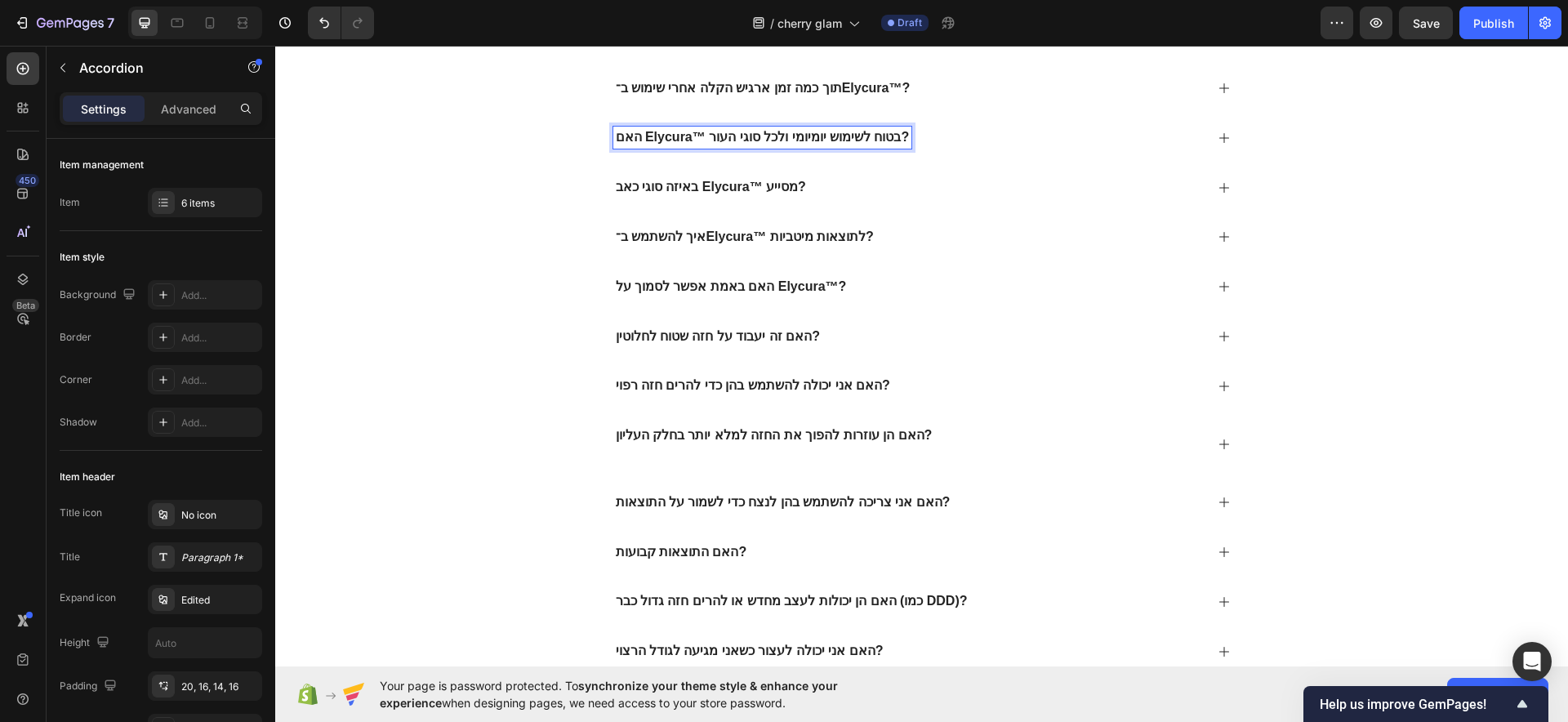
click at [740, 98] on div "תוך כמה זמן ארגיש הקלה אחרי שימוש ב־Elycura™?" at bounding box center [763, 89] width 300 height 22
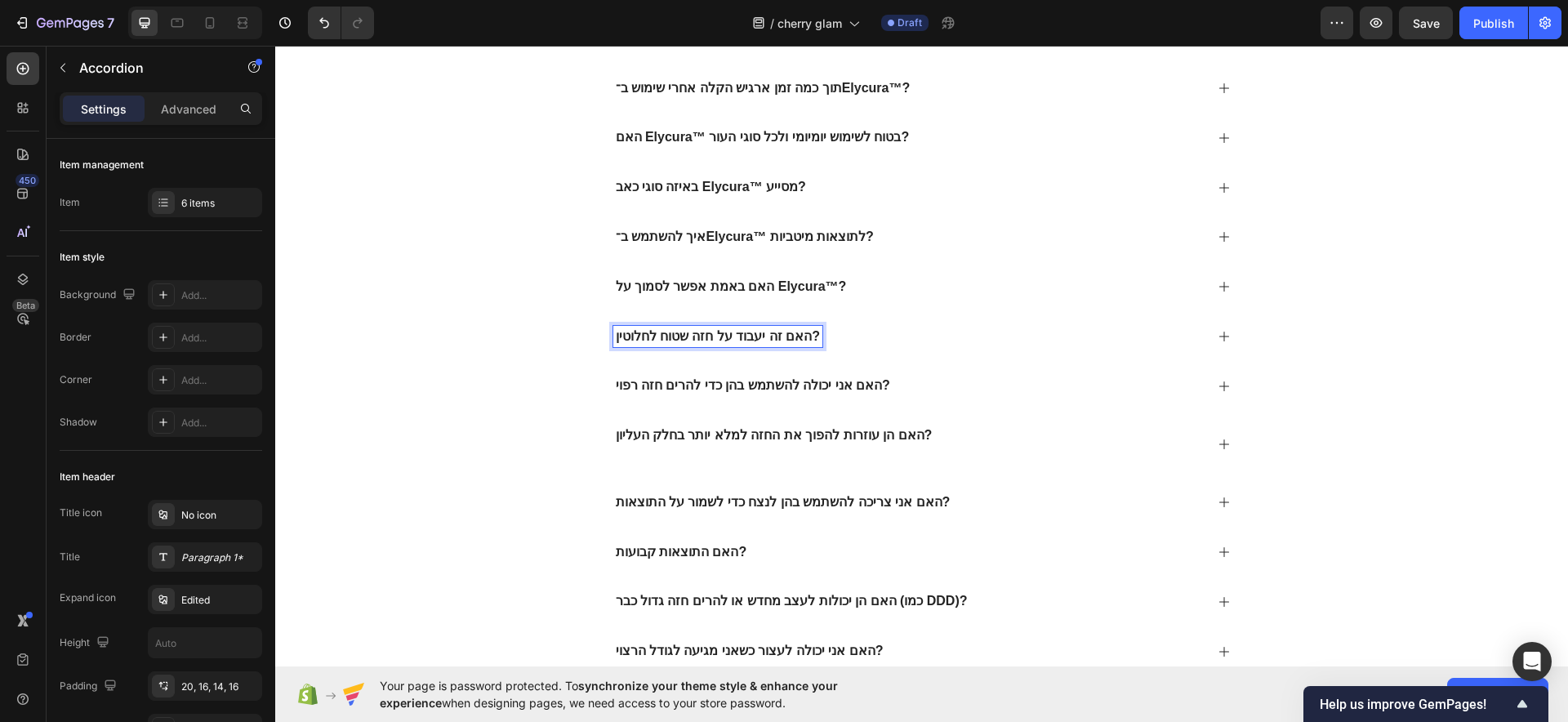
click at [770, 334] on p "האם זה יעבוד על חזה שטוח לחלוטין?" at bounding box center [717, 337] width 204 height 17
click at [767, 334] on p "האם זה יעבוד על חזה שטוח לחלוטין?" at bounding box center [717, 337] width 204 height 17
click at [767, 333] on p "האם זה יעבוד על חזה שטוח לחלוטין?" at bounding box center [717, 337] width 204 height 17
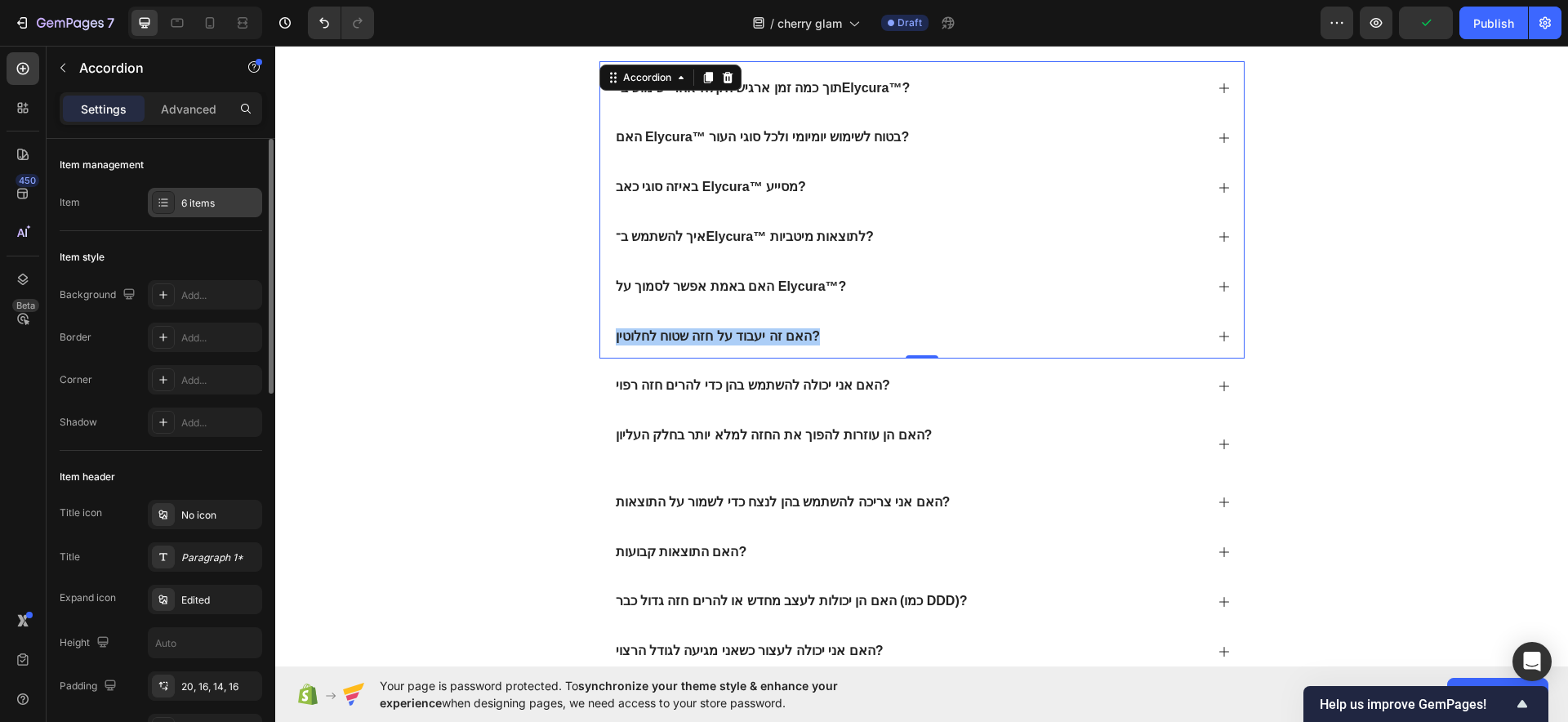
click at [197, 200] on div "6 items" at bounding box center [219, 203] width 77 height 15
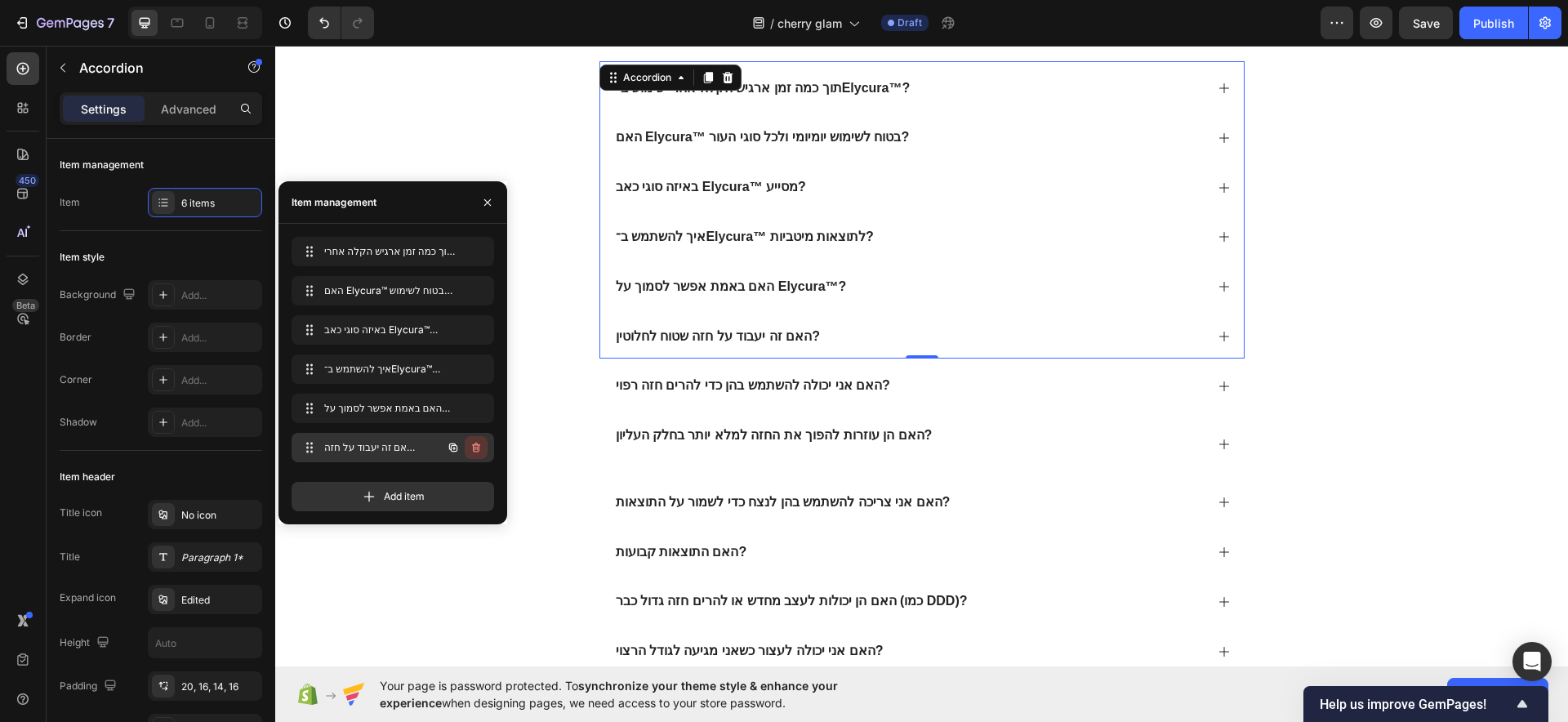
click at [478, 449] on icon "button" at bounding box center [476, 448] width 13 height 13
click at [470, 449] on div "Delete" at bounding box center [465, 448] width 30 height 15
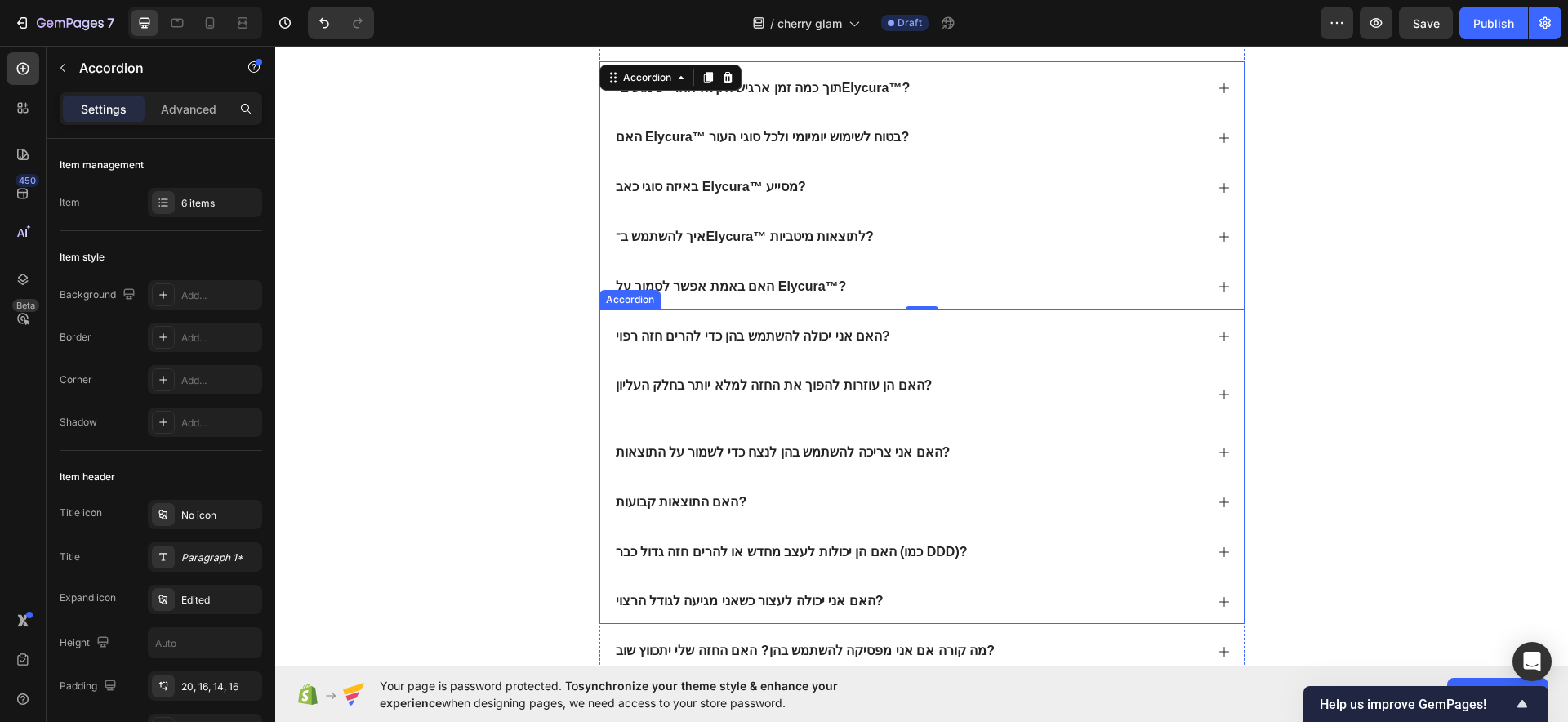
click at [600, 360] on div "האם הן עוזרות להפוך את החזה למלא יותר בחלק העליון?" at bounding box center [921, 392] width 643 height 67
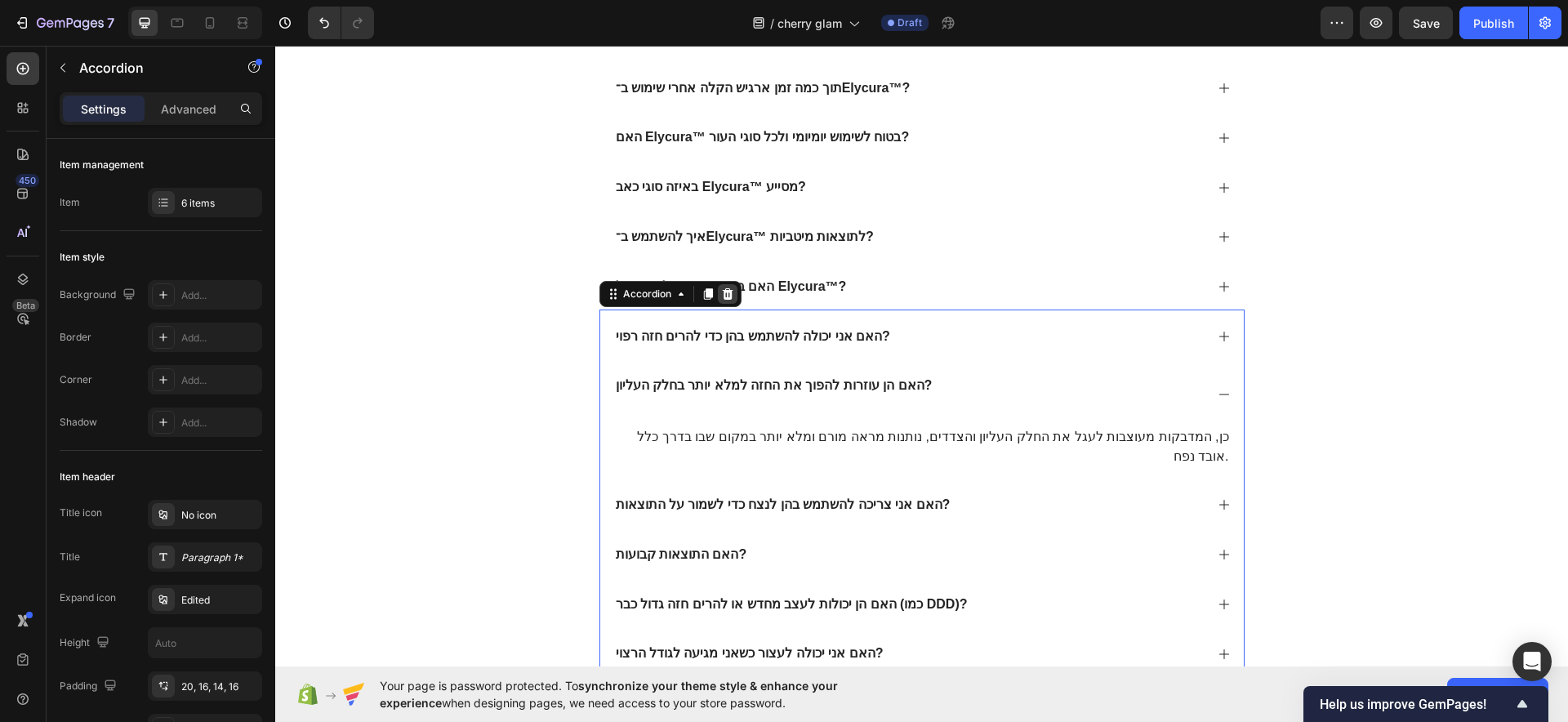
click at [721, 292] on icon at bounding box center [727, 293] width 13 height 13
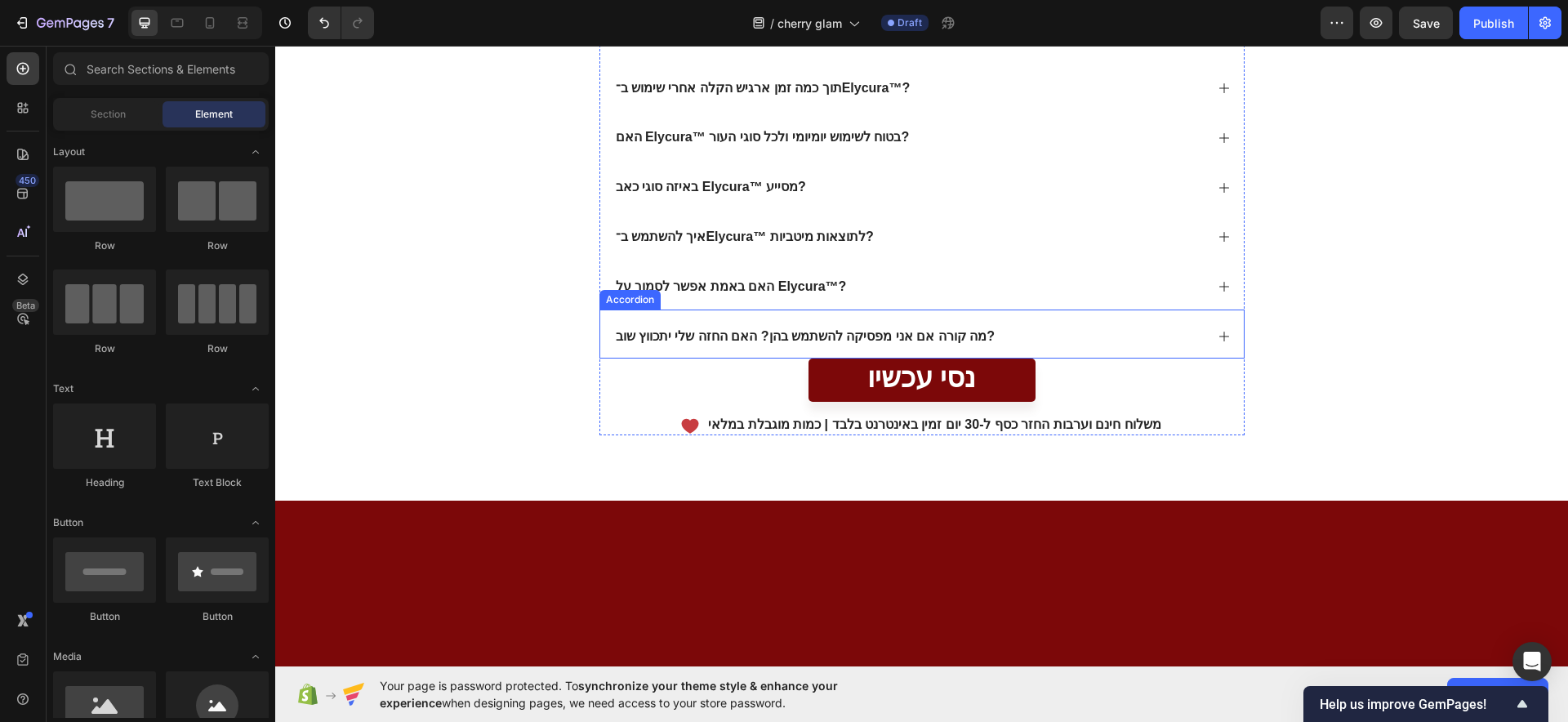
click at [750, 339] on p "מה קורה אם אני מפסיקה להשתמש בהן? האם החזה שלי יתכווץ שוב?" at bounding box center [805, 337] width 379 height 17
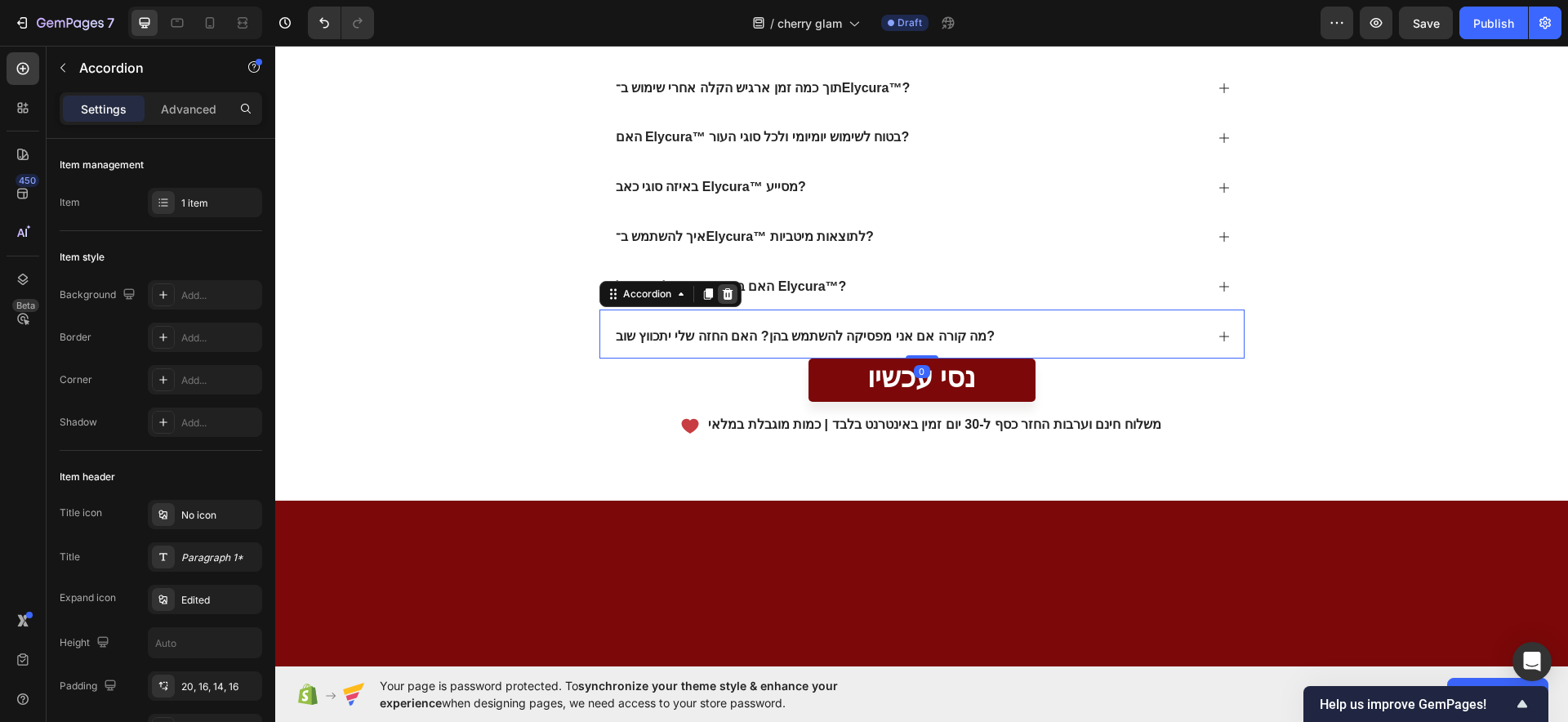
click at [721, 295] on icon at bounding box center [727, 293] width 13 height 13
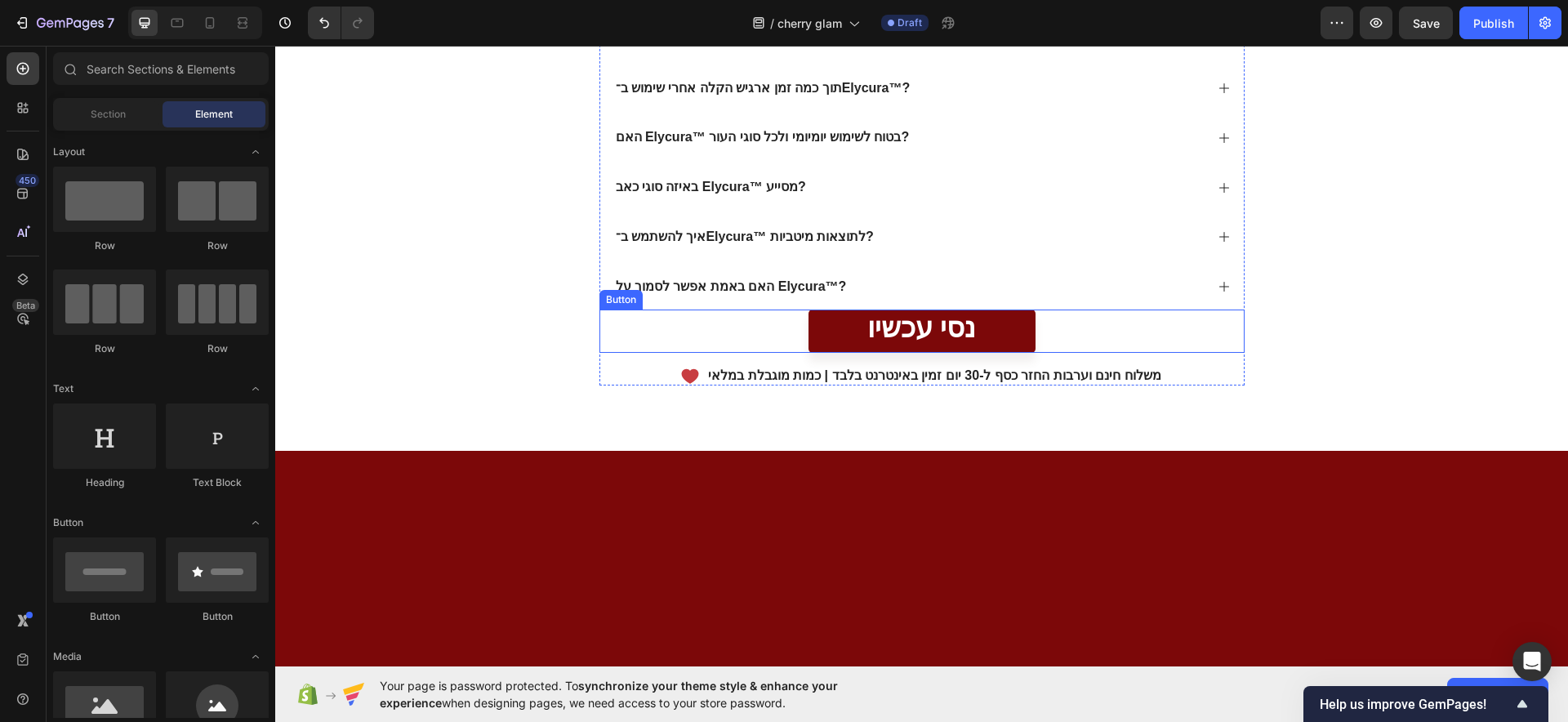
click at [728, 338] on div "נסי עכשיו Button" at bounding box center [921, 331] width 645 height 43
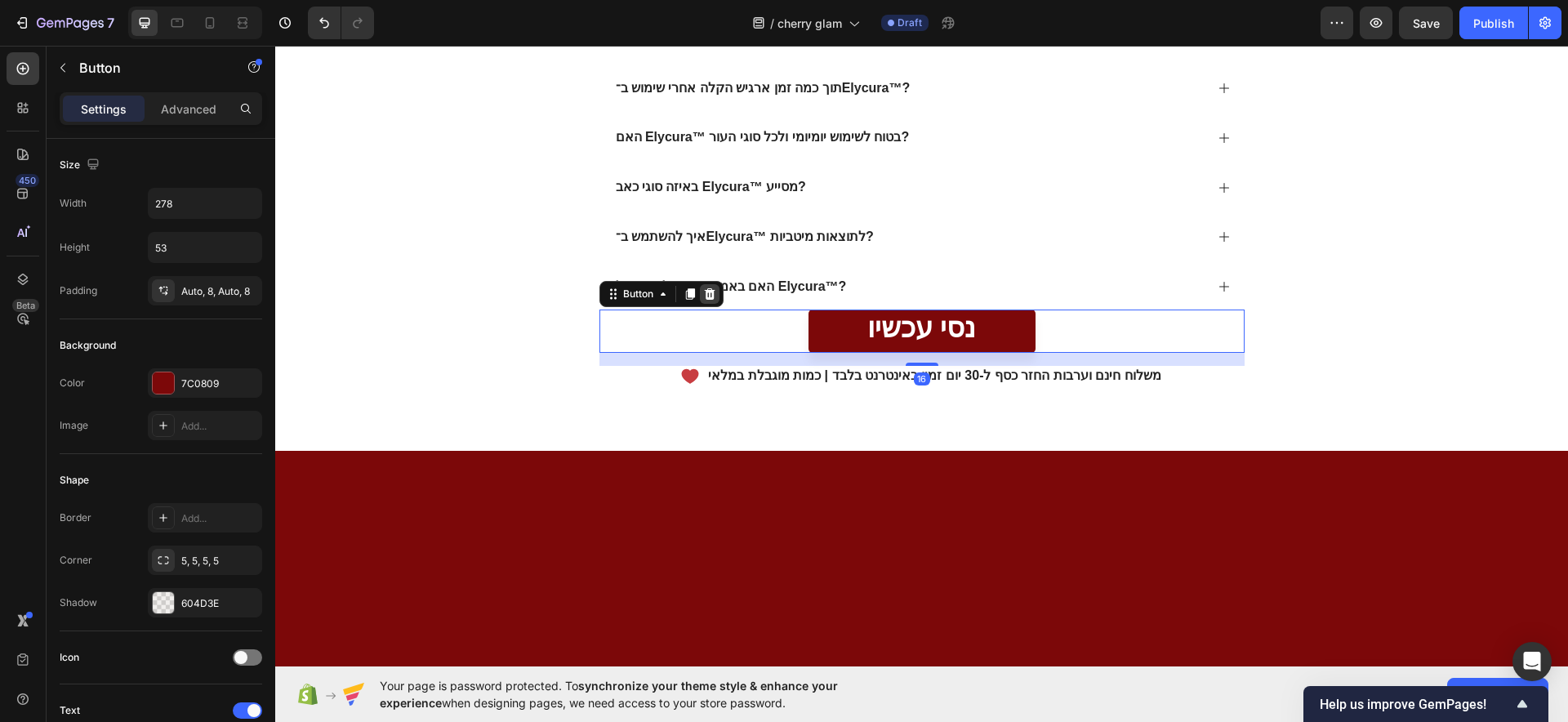
click at [704, 292] on icon at bounding box center [709, 292] width 10 height 11
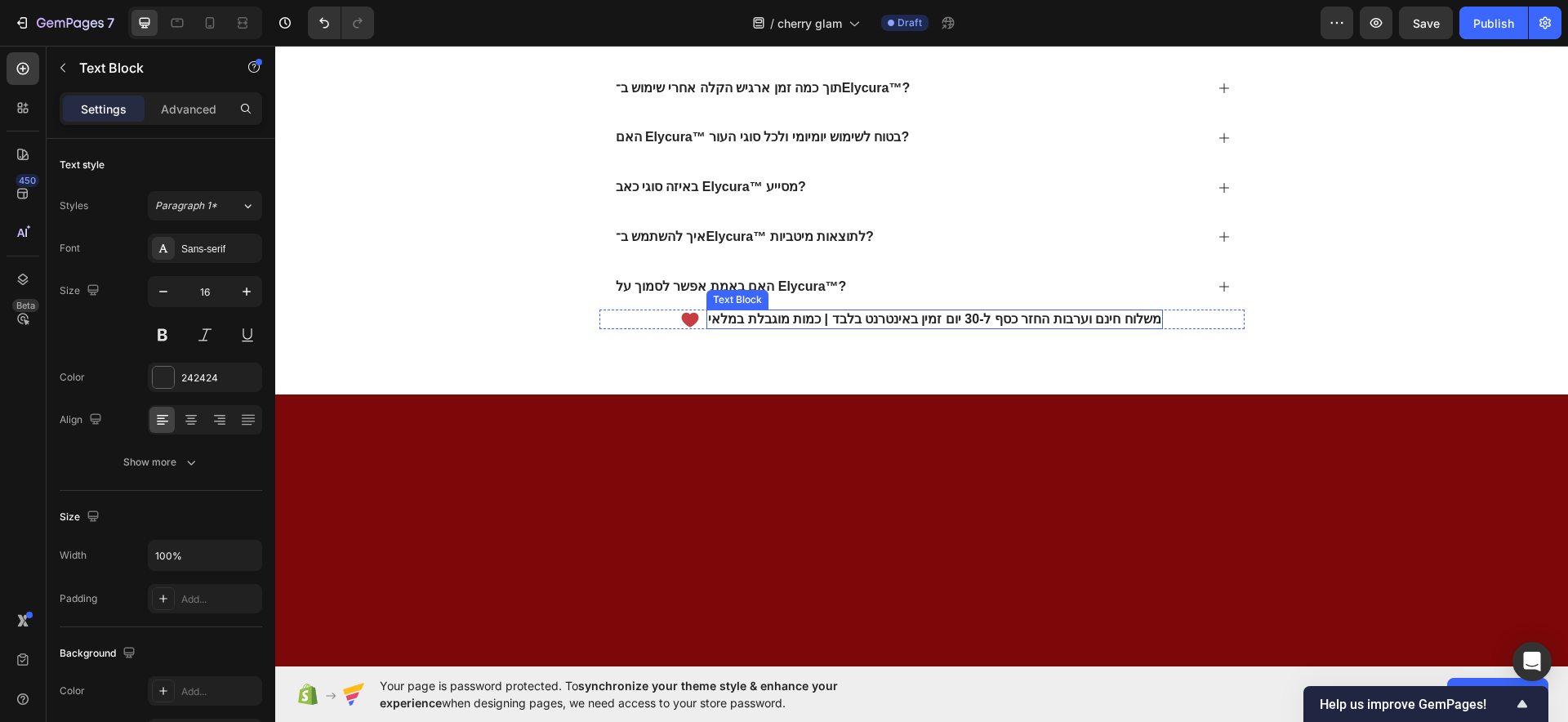
click at [996, 316] on strong "משלוח חינם וערבות החזר כסף ל-30 יום" at bounding box center [1053, 319] width 216 height 14
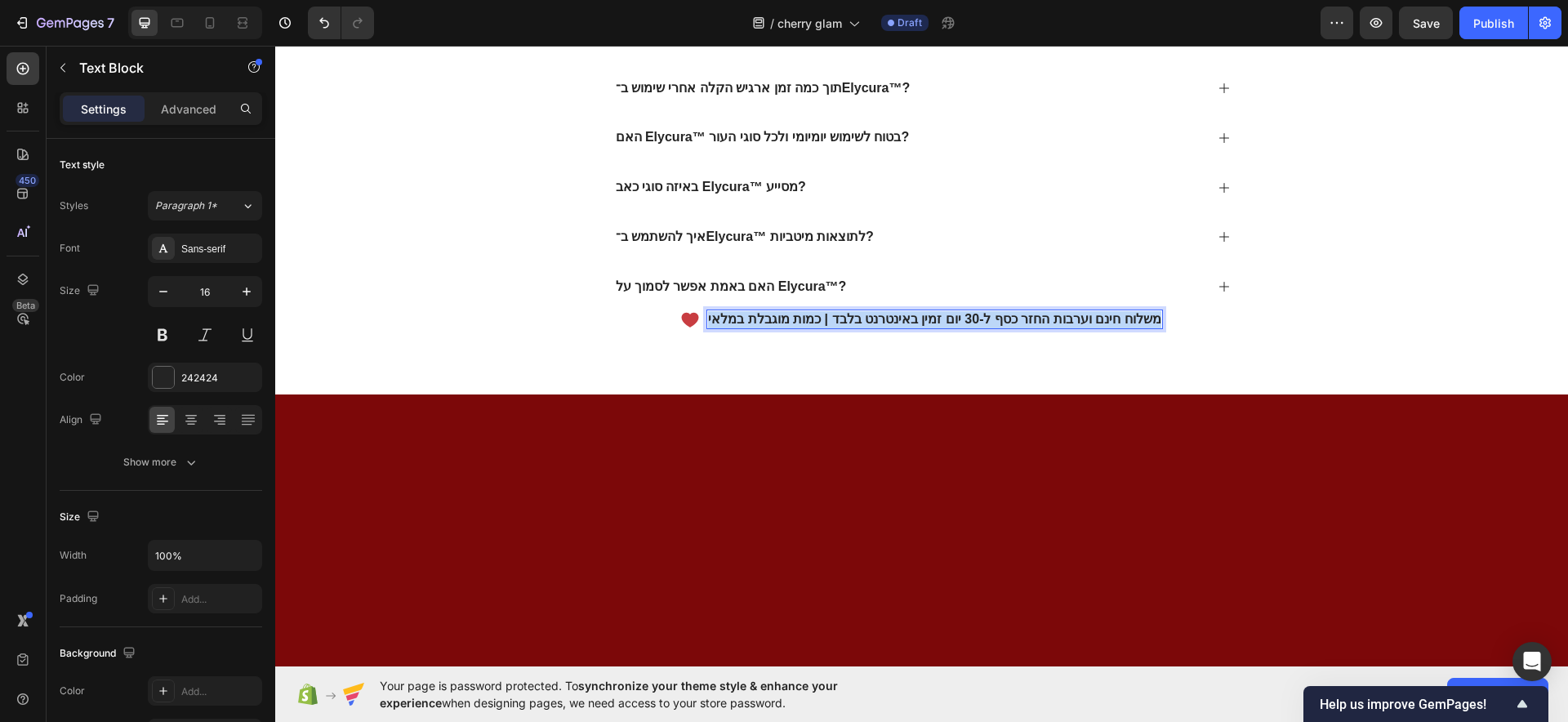
click at [996, 316] on strong "משלוח חינם וערבות החזר כסף ל-30 יום" at bounding box center [1053, 319] width 216 height 14
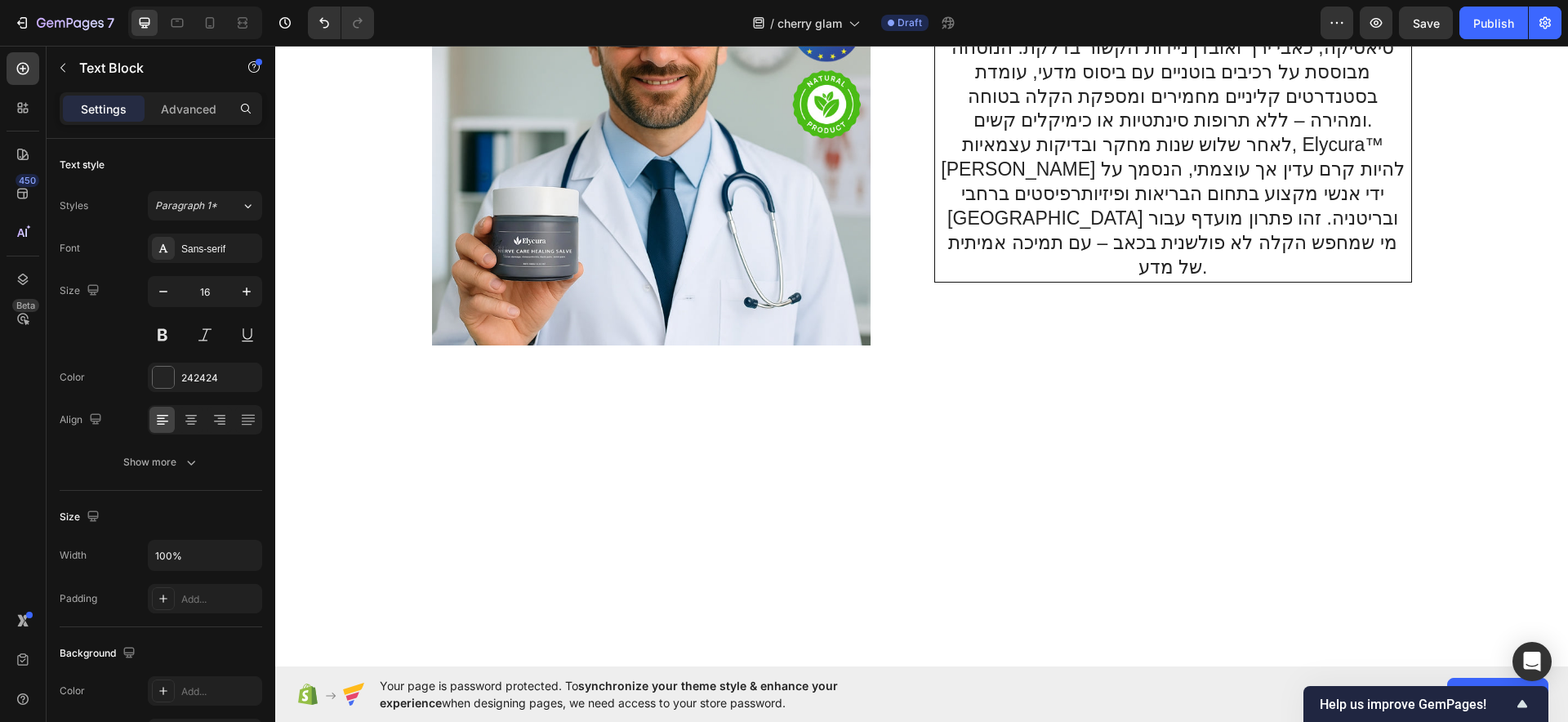
scroll to position [1781, 0]
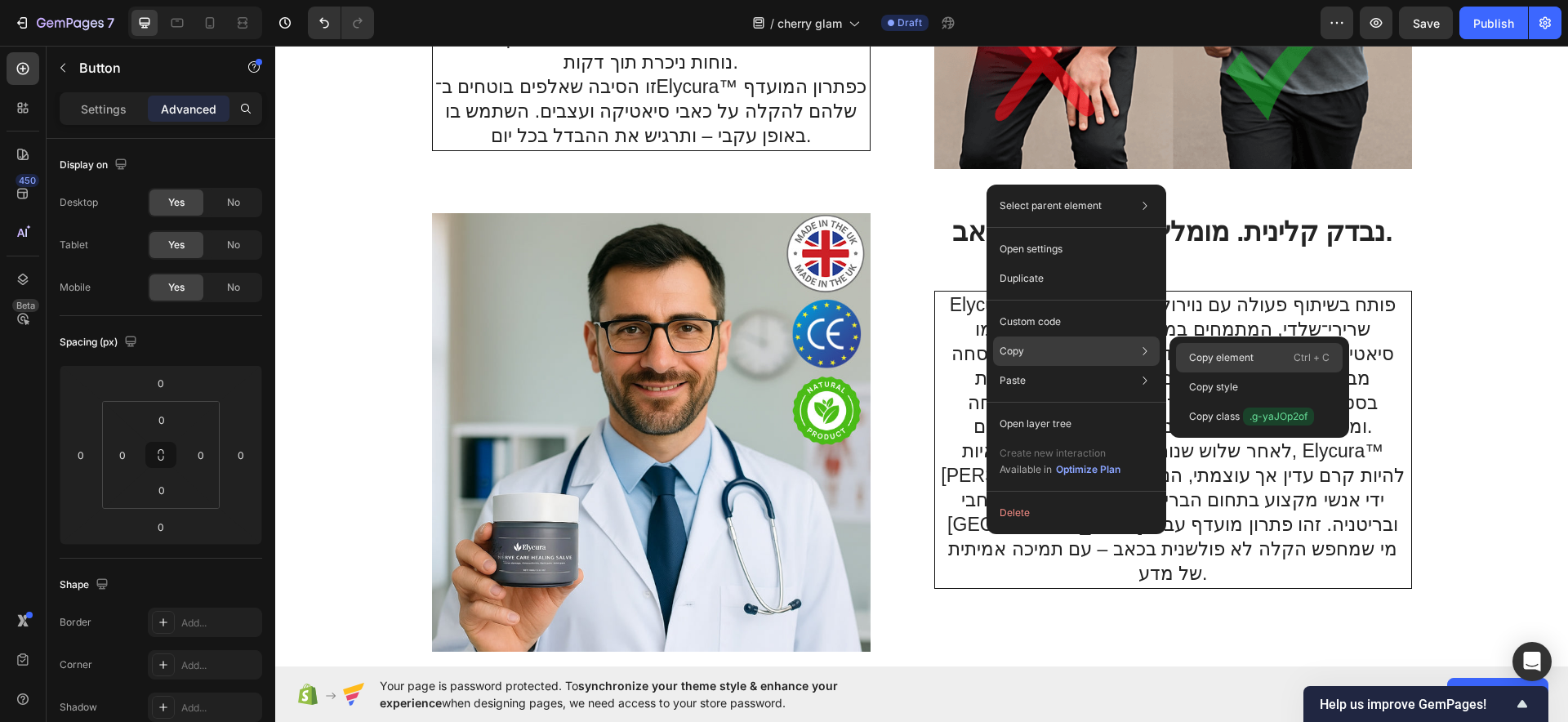
click at [1223, 347] on div "Copy element Ctrl + C" at bounding box center [1259, 358] width 166 height 29
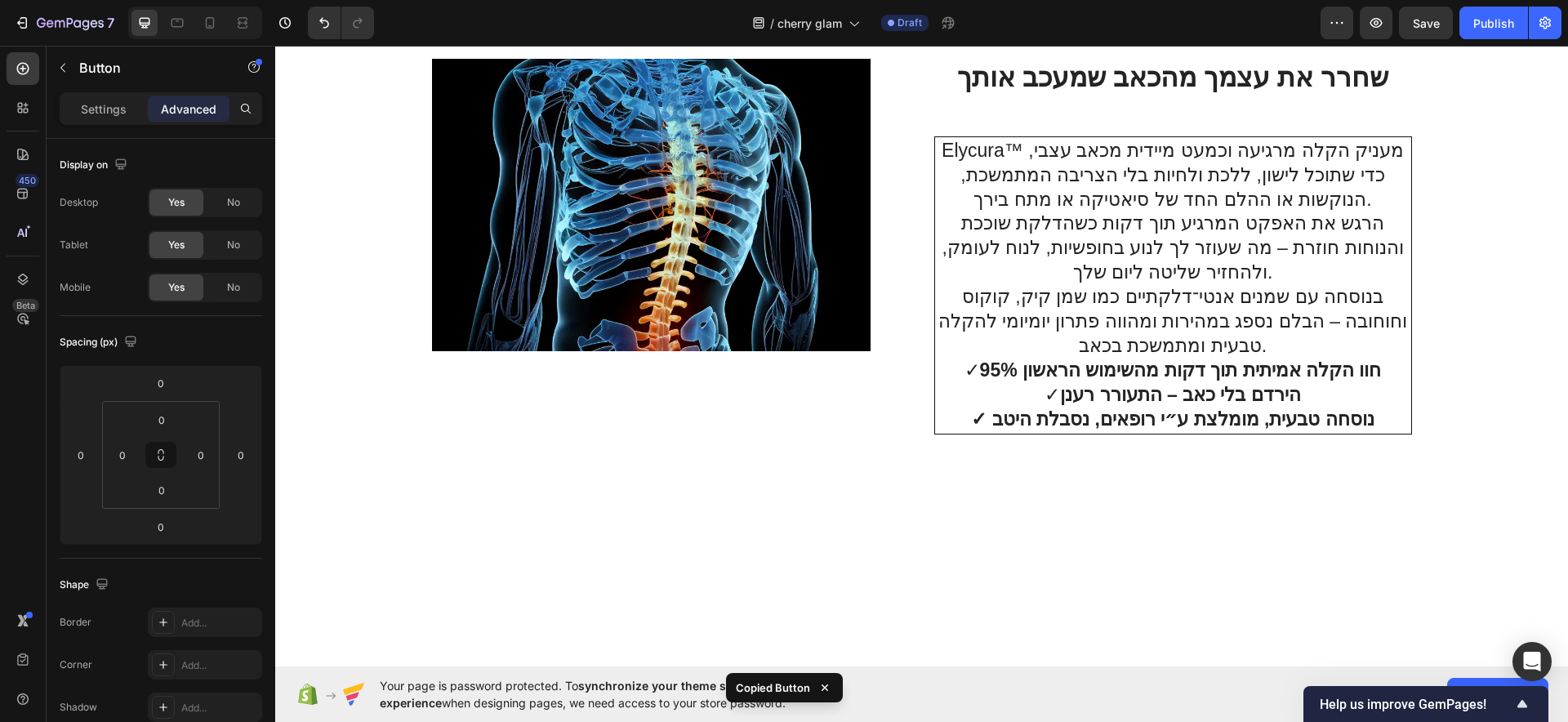
scroll to position [3007, 0]
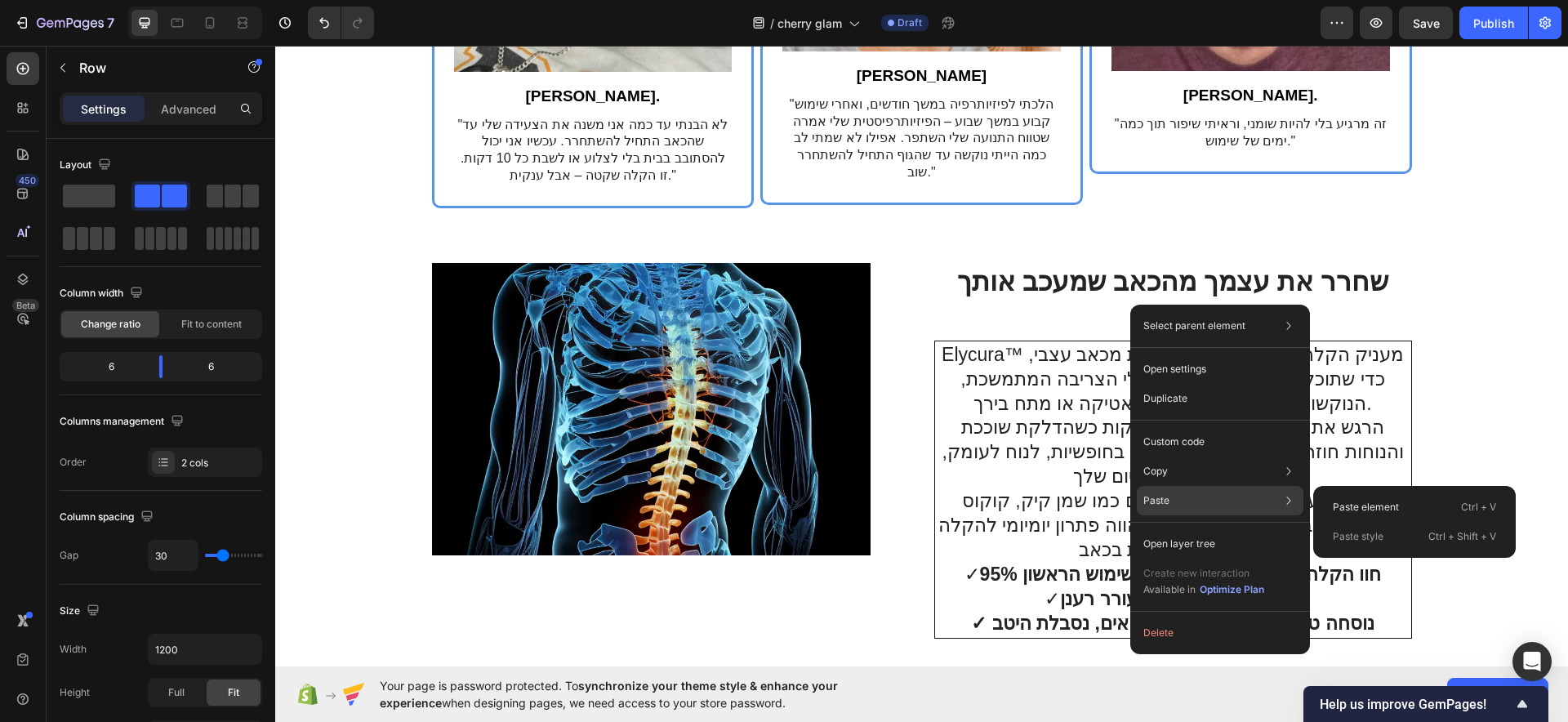
click at [1174, 499] on div "Paste Paste element Ctrl + V Paste style Ctrl + Shift + V" at bounding box center [1220, 501] width 166 height 29
click at [1382, 504] on p "Paste element" at bounding box center [1365, 507] width 66 height 15
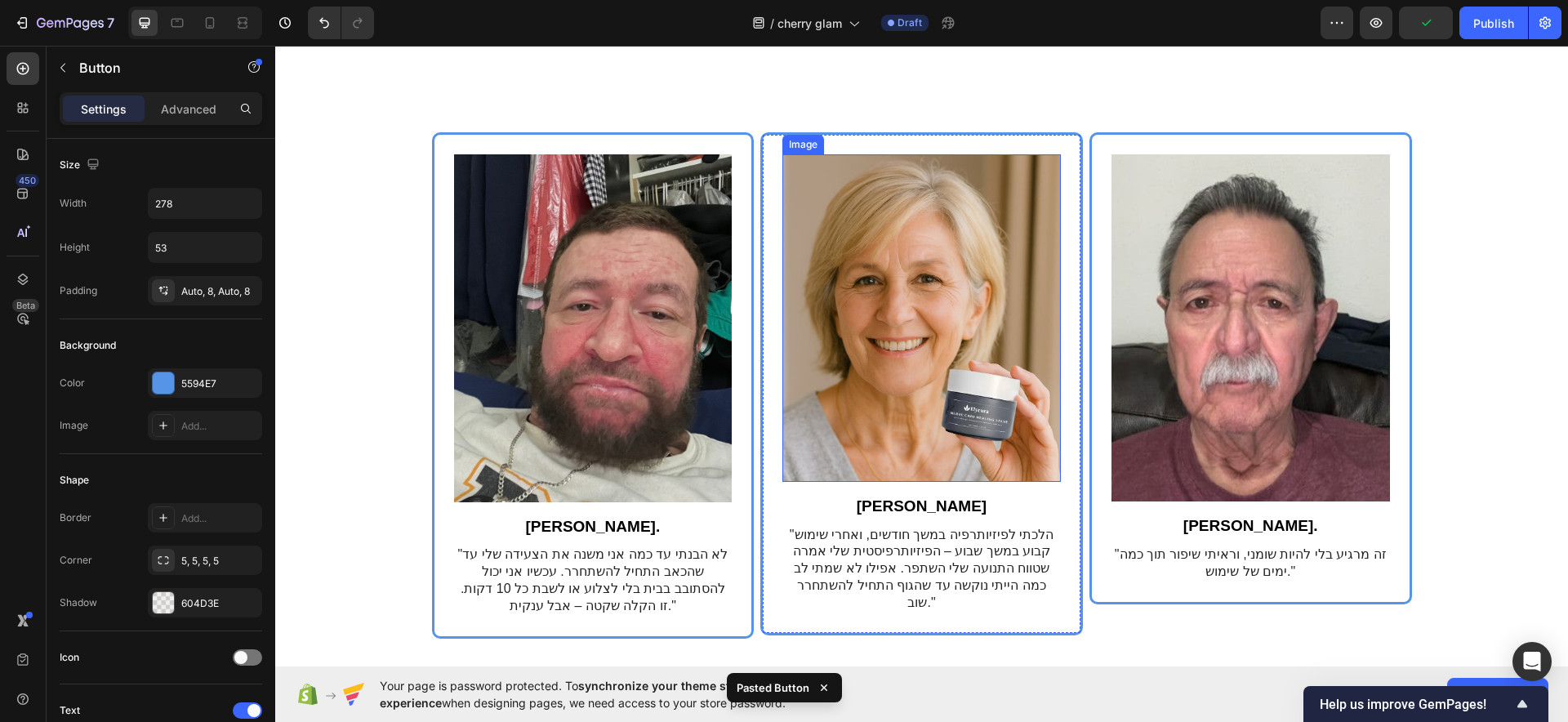
scroll to position [3824, 0]
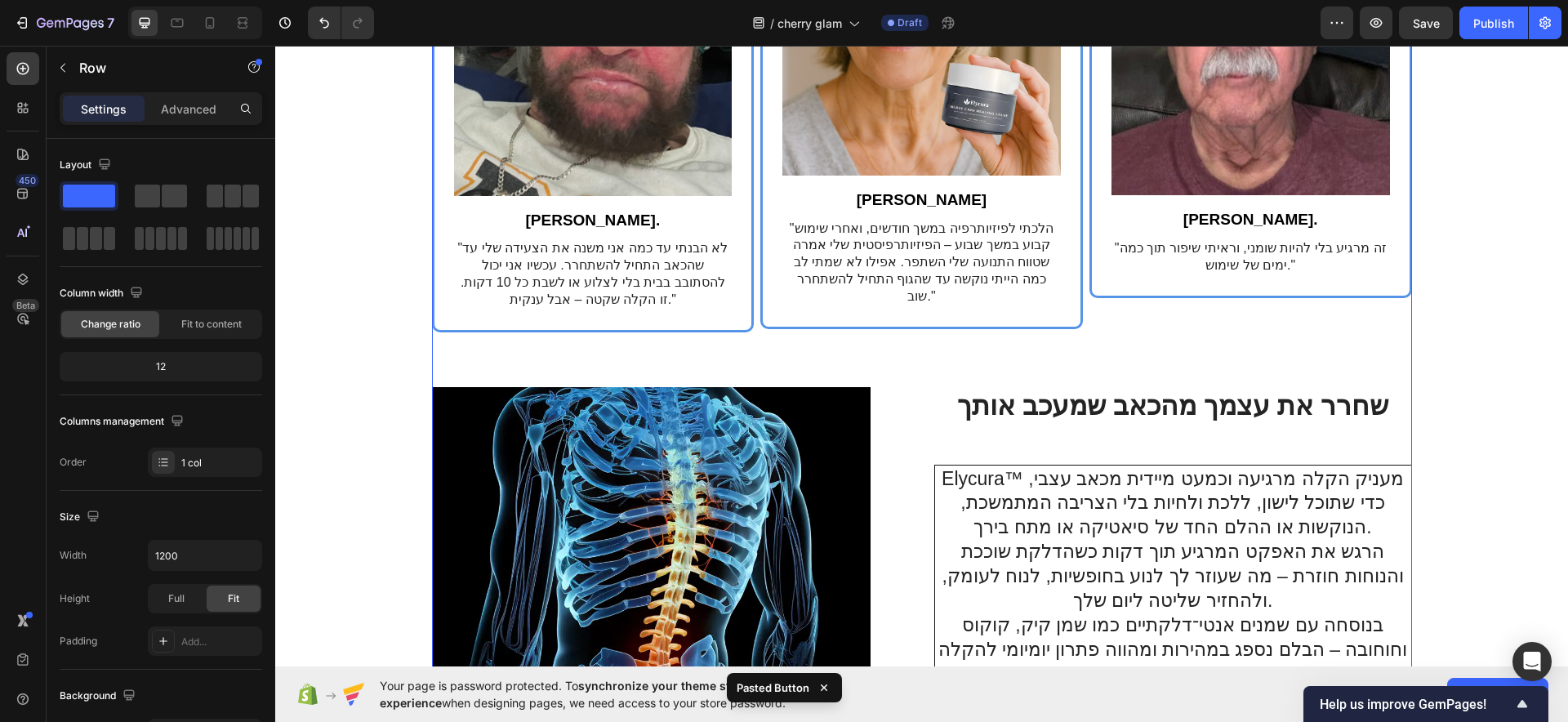
click at [901, 348] on div "Image סוזן ט. Text Block "הלכתי לפיזיותרפיה במשך חודשים, ואחרי שימוש קבוע במשך …" at bounding box center [921, 298] width 980 height 945
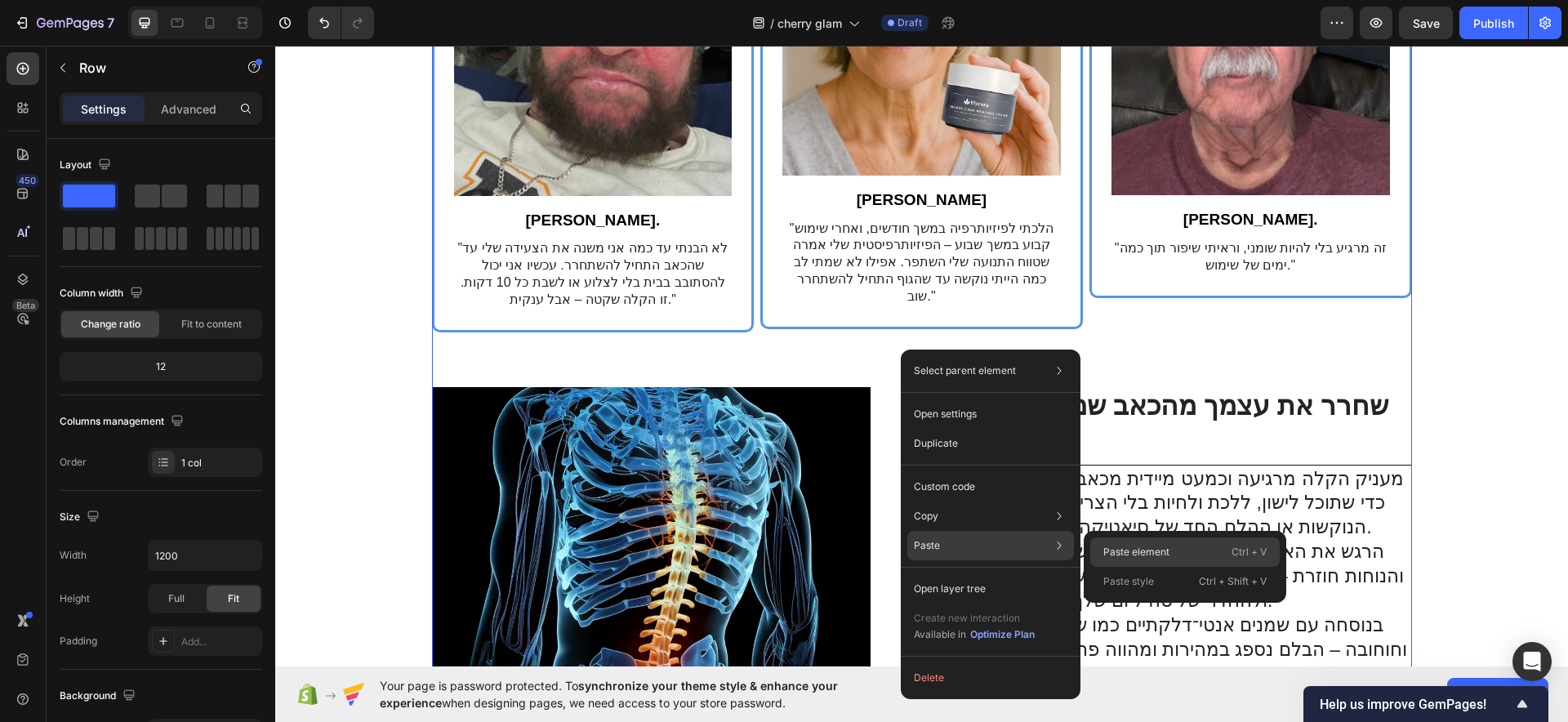
click at [1173, 556] on div "Paste element Ctrl + V" at bounding box center [1185, 552] width 190 height 29
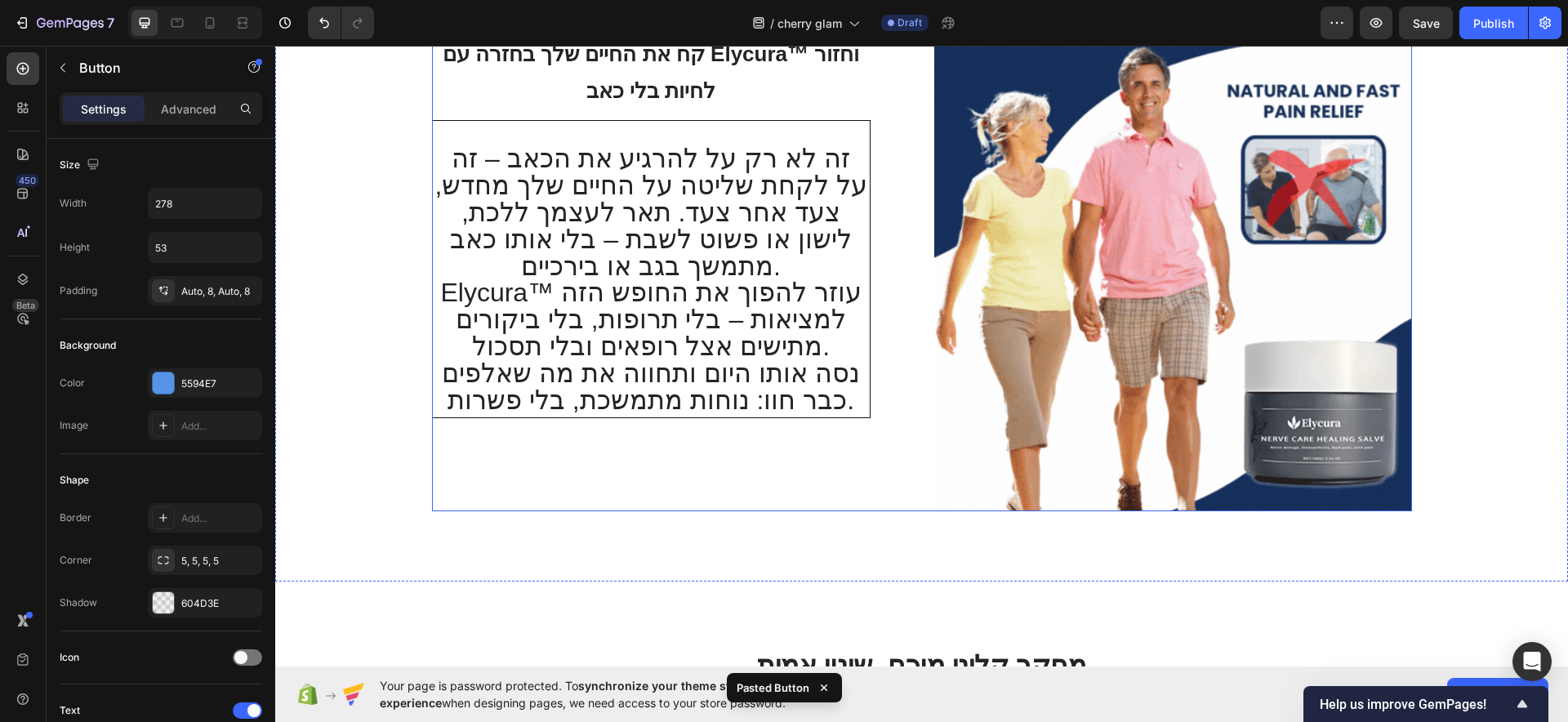
scroll to position [4900, 0]
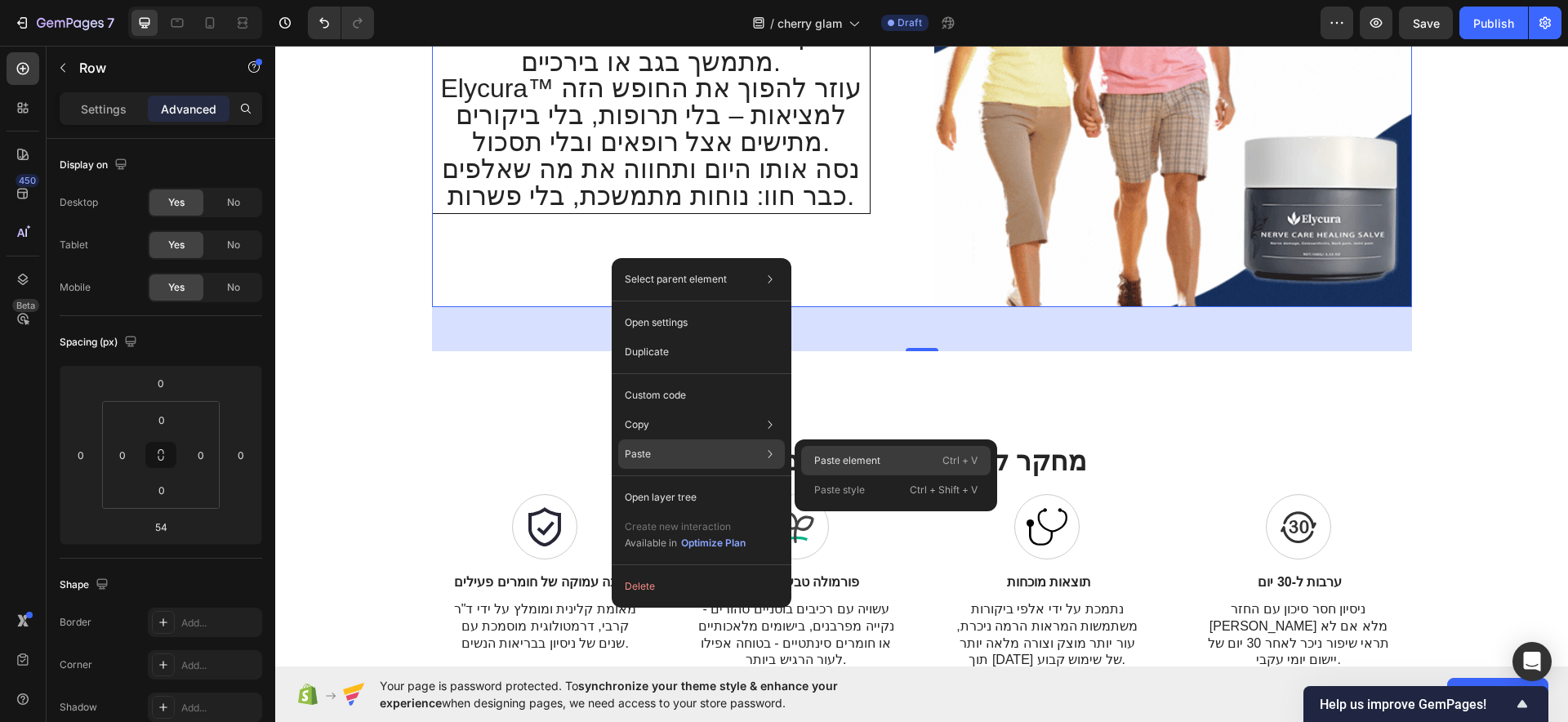
click at [849, 474] on div "Paste element Ctrl + V" at bounding box center [896, 461] width 190 height 29
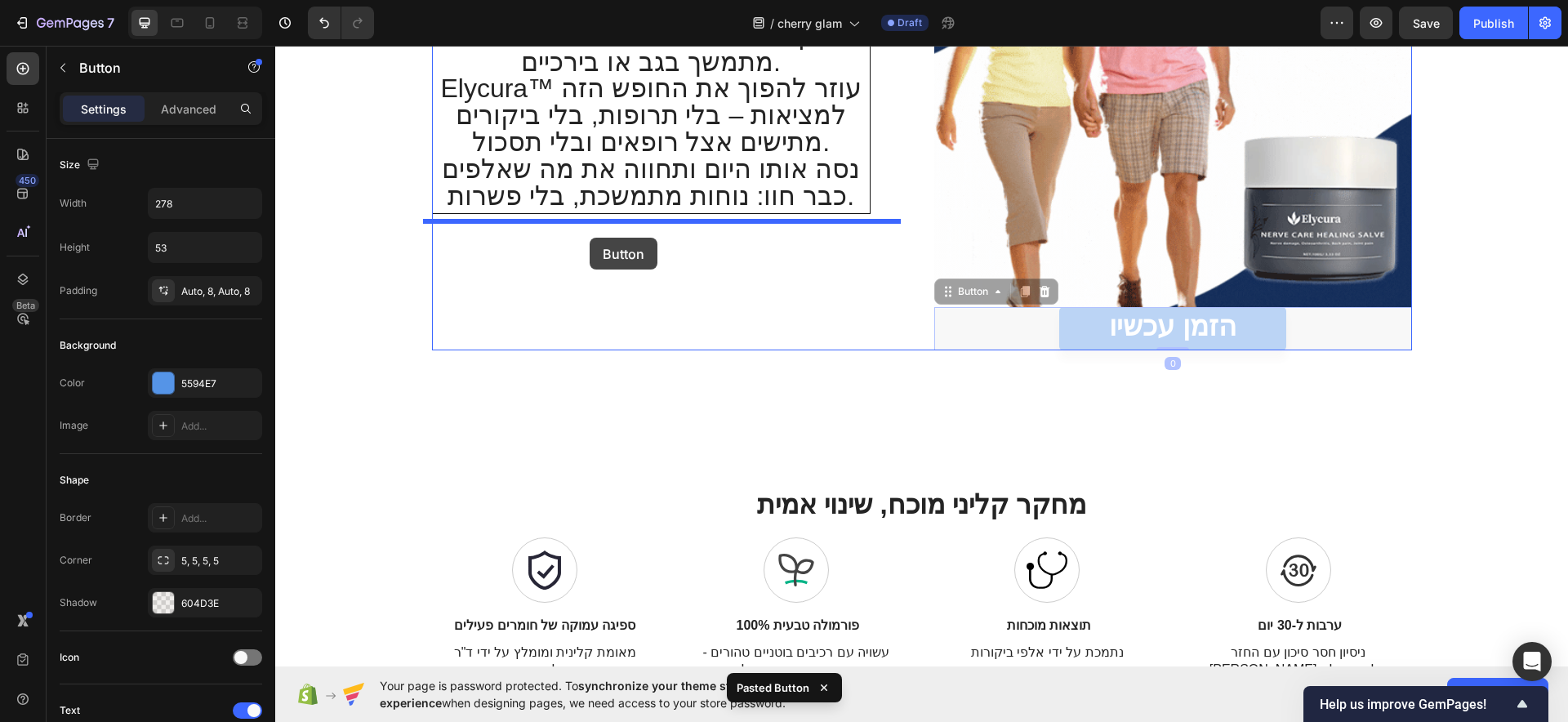
drag, startPoint x: 1010, startPoint y: 327, endPoint x: 590, endPoint y: 238, distance: 429.3
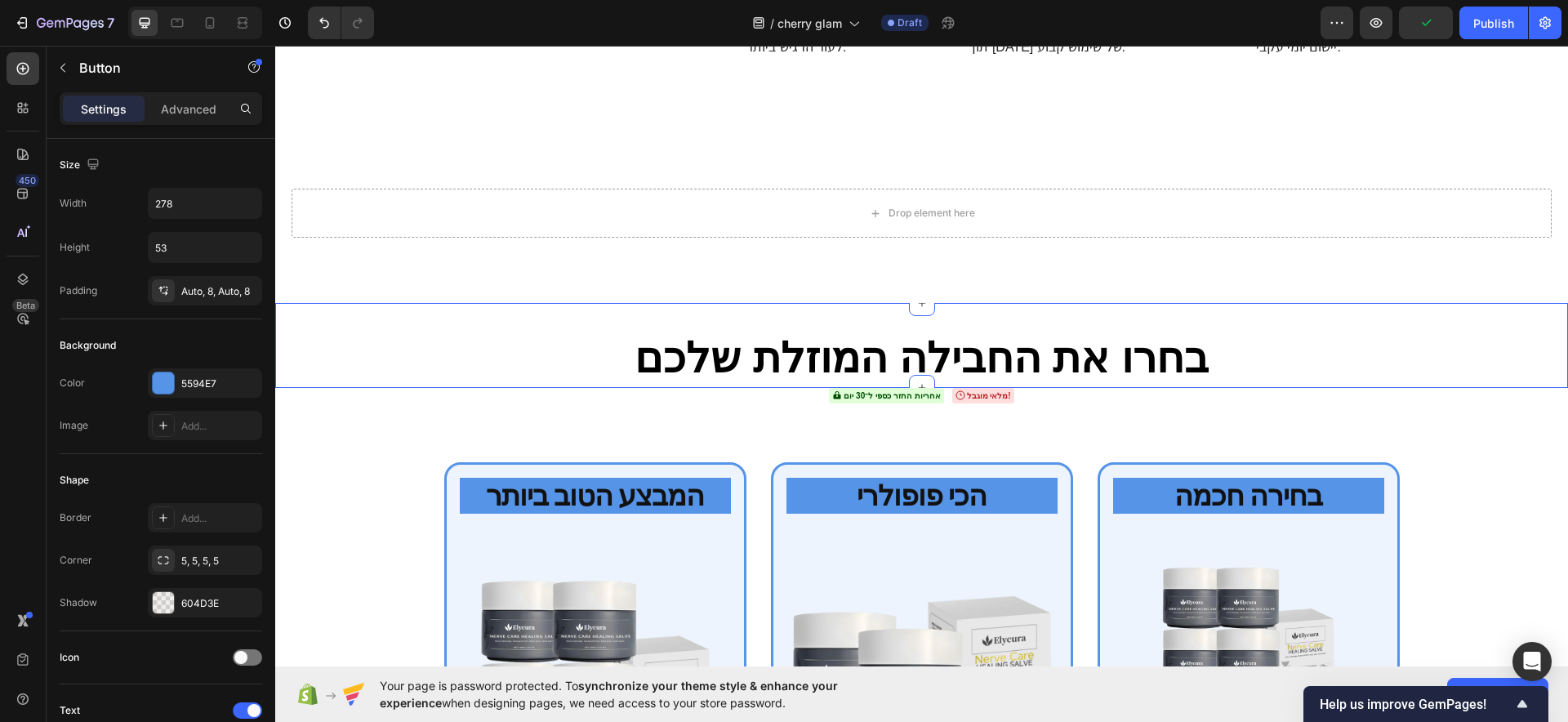
scroll to position [5308, 0]
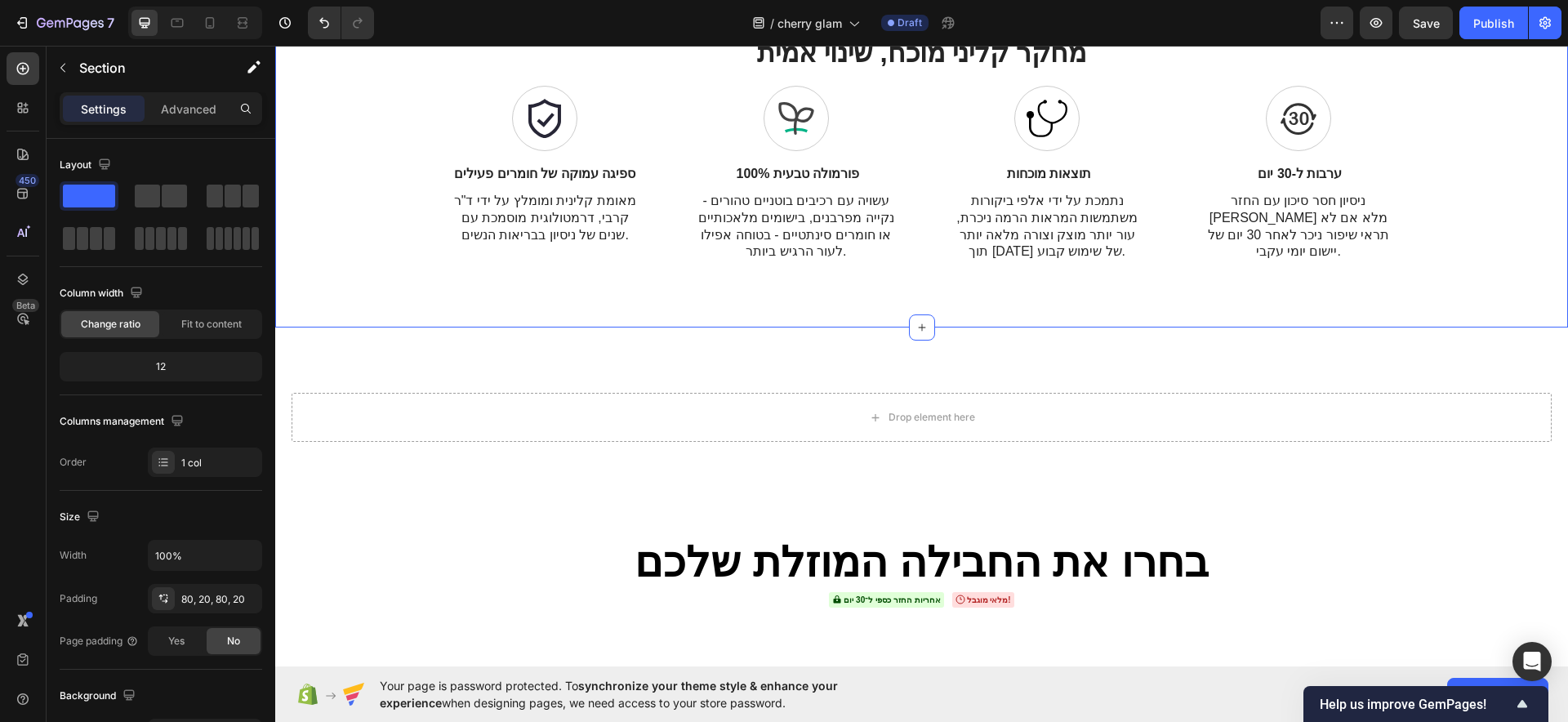
click at [920, 287] on div "מחקר קליני מוכח, שינוי אמית Heading Icon ספיגה עמוקה של חומרים פעילים Text Bloc…" at bounding box center [921, 148] width 1293 height 359
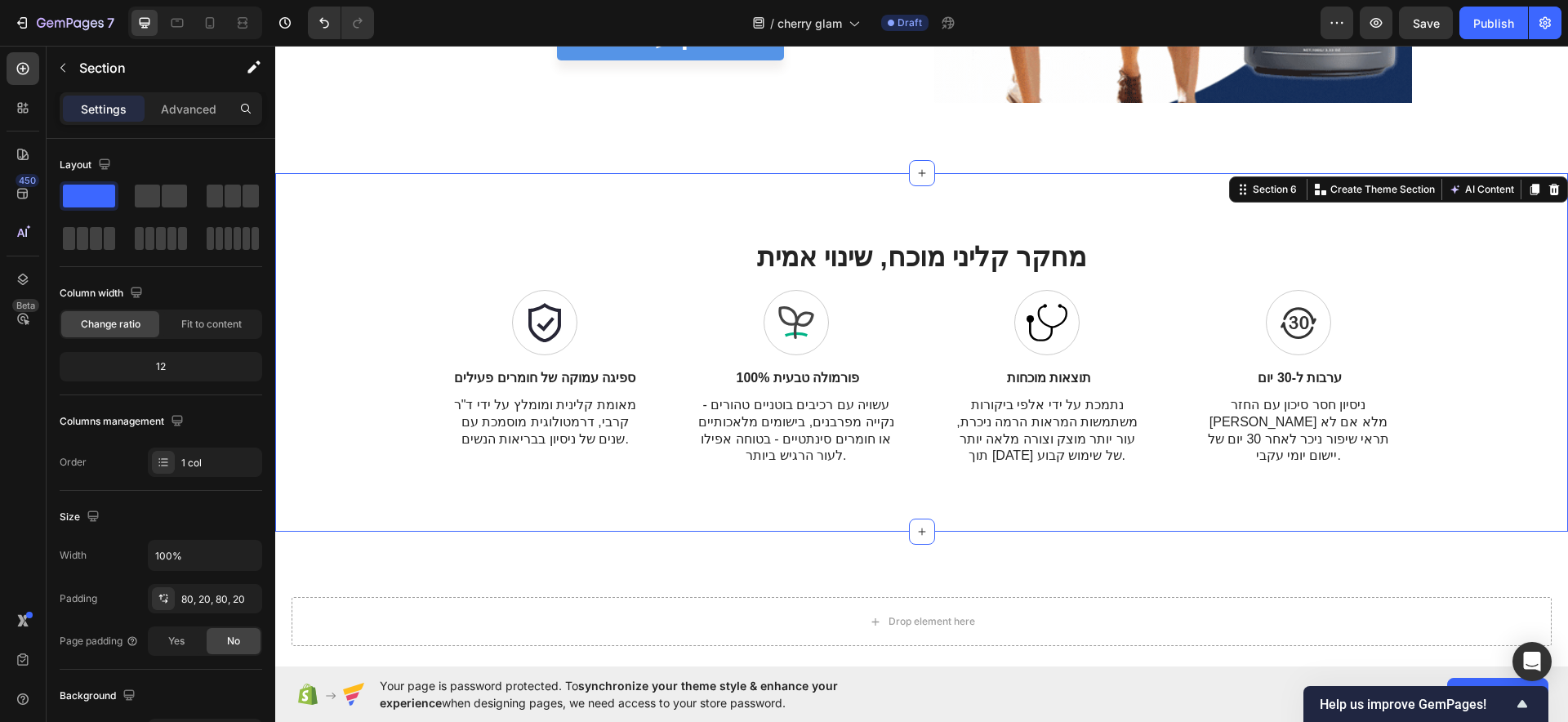
click at [1547, 191] on icon at bounding box center [1553, 189] width 13 height 13
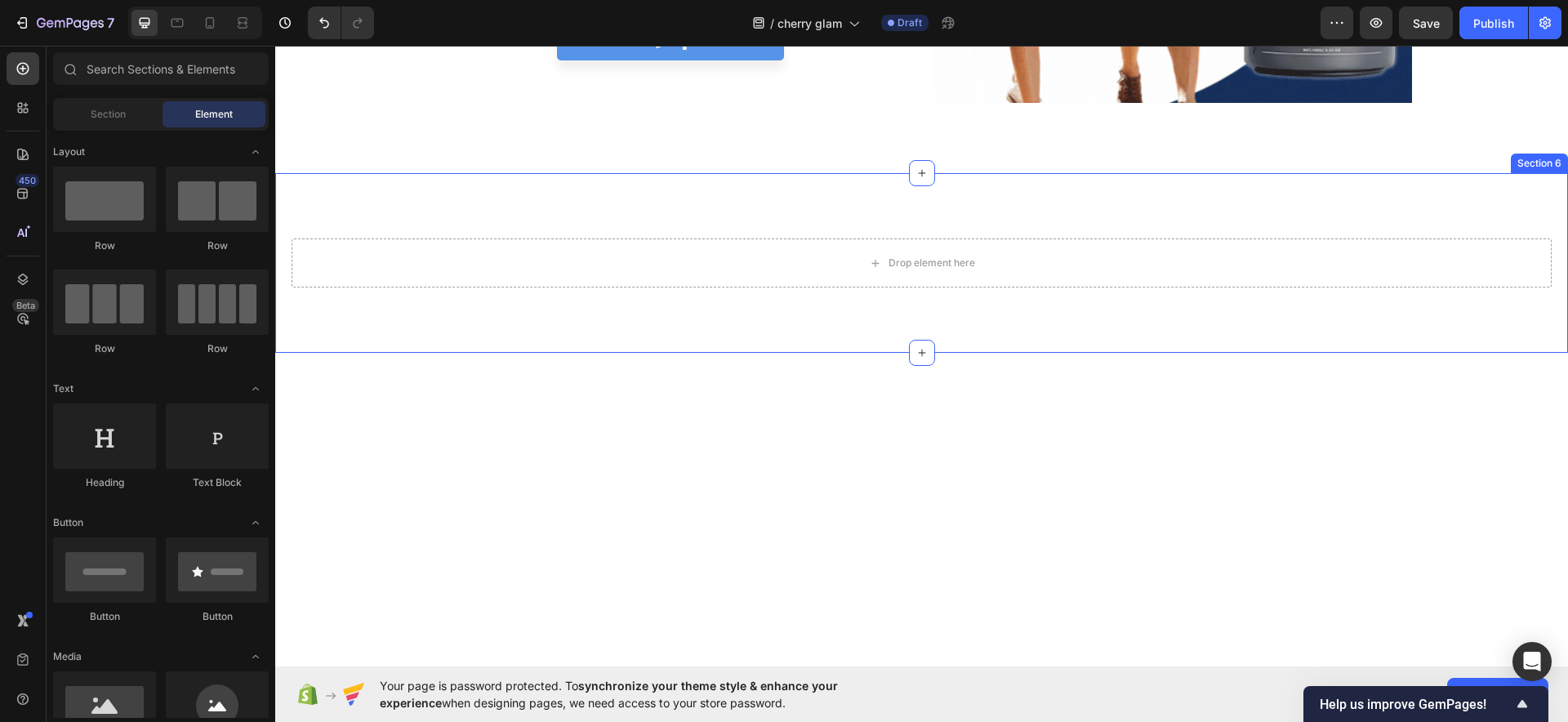
click at [1094, 211] on div "Drop element here Section 6" at bounding box center [921, 263] width 1293 height 179
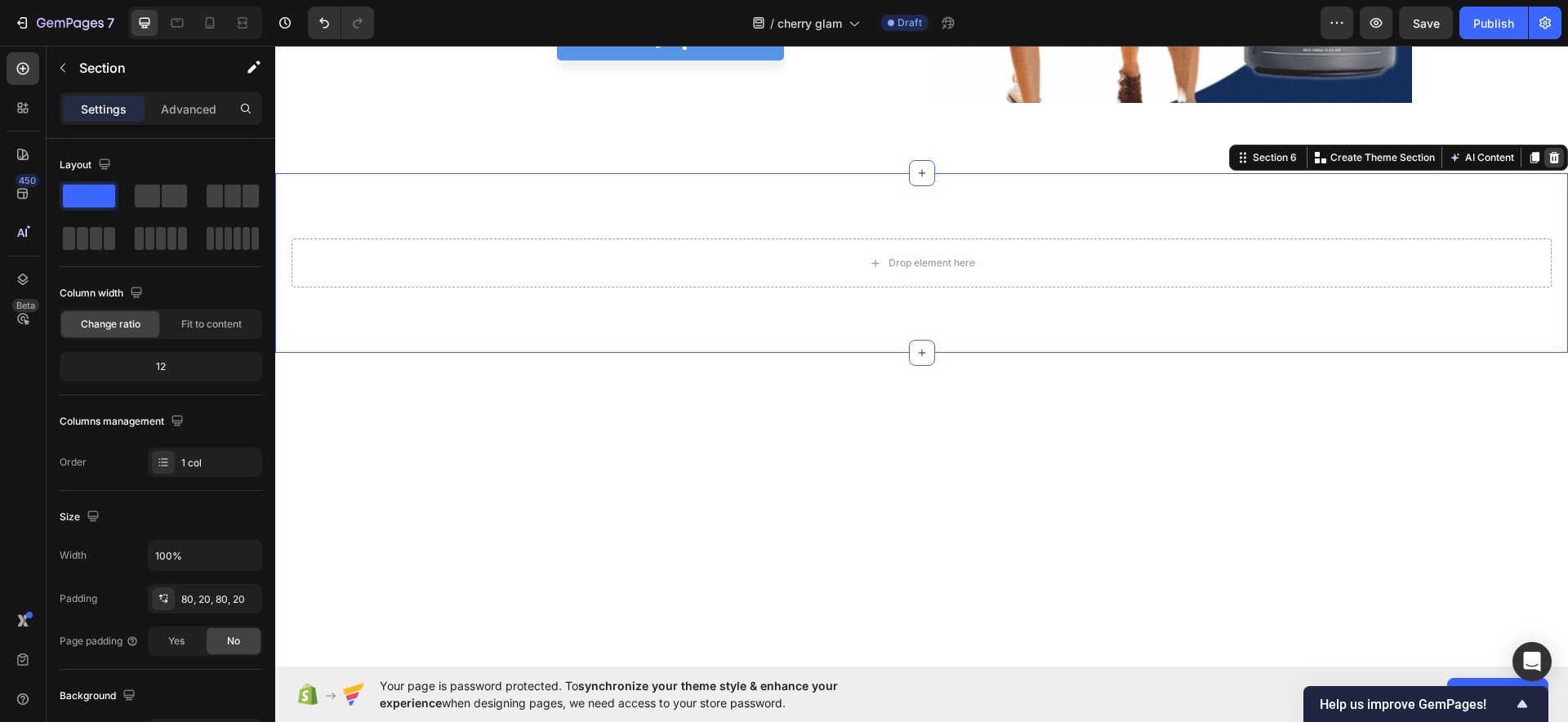
click at [1547, 158] on icon at bounding box center [1553, 157] width 13 height 13
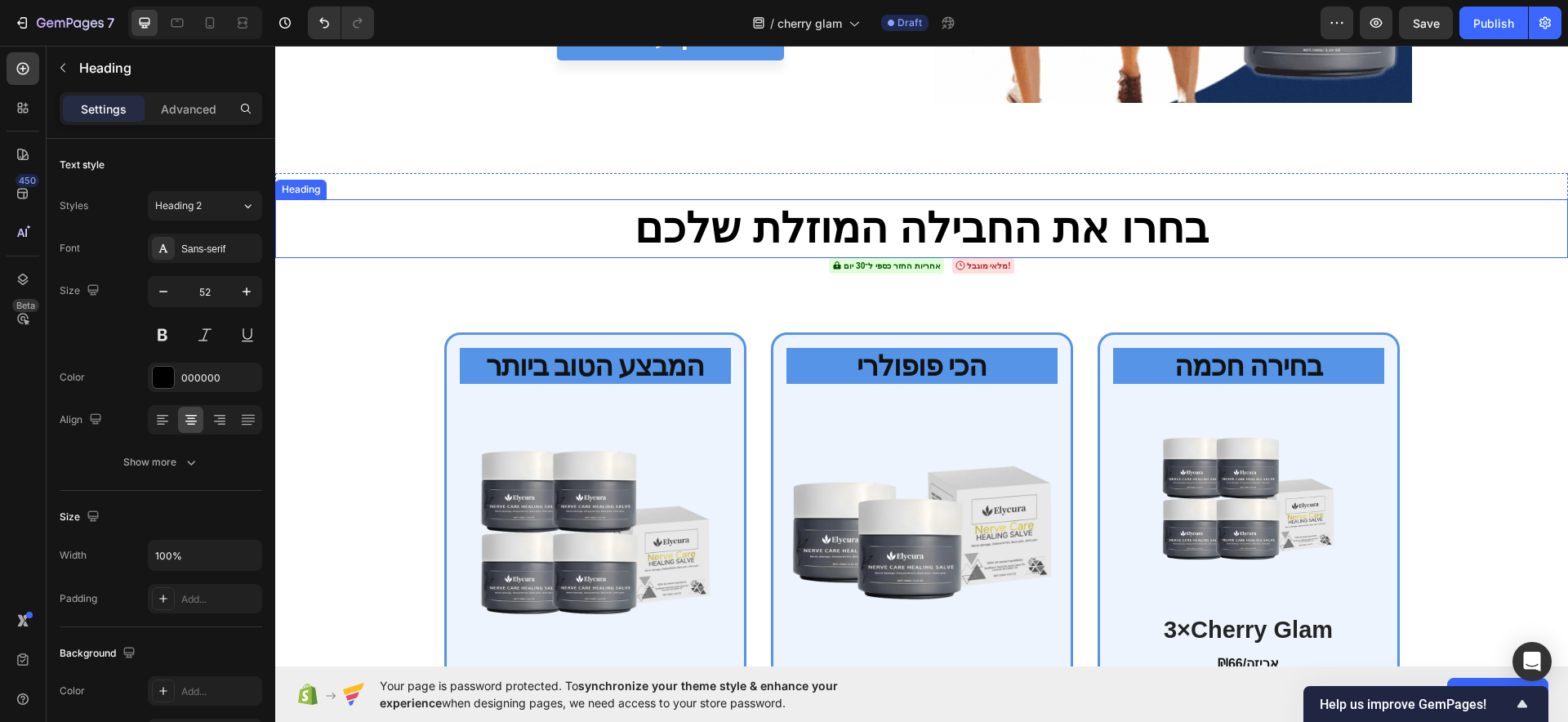
click at [958, 221] on strong "בחרו את החבילה המוזלת שלכם" at bounding box center [921, 228] width 574 height 47
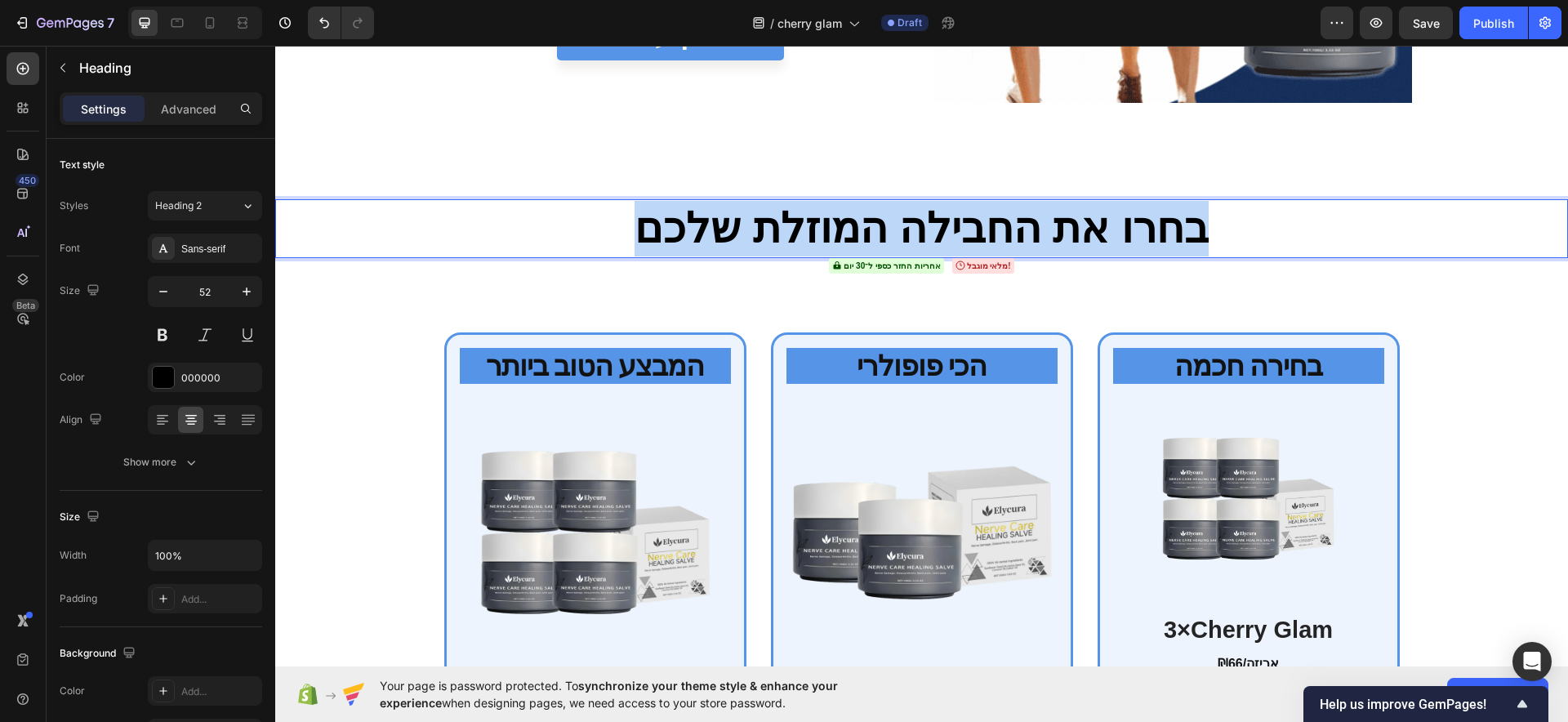
click at [958, 223] on strong "בחרו את החבילה המוזלת שלכם" at bounding box center [921, 228] width 574 height 47
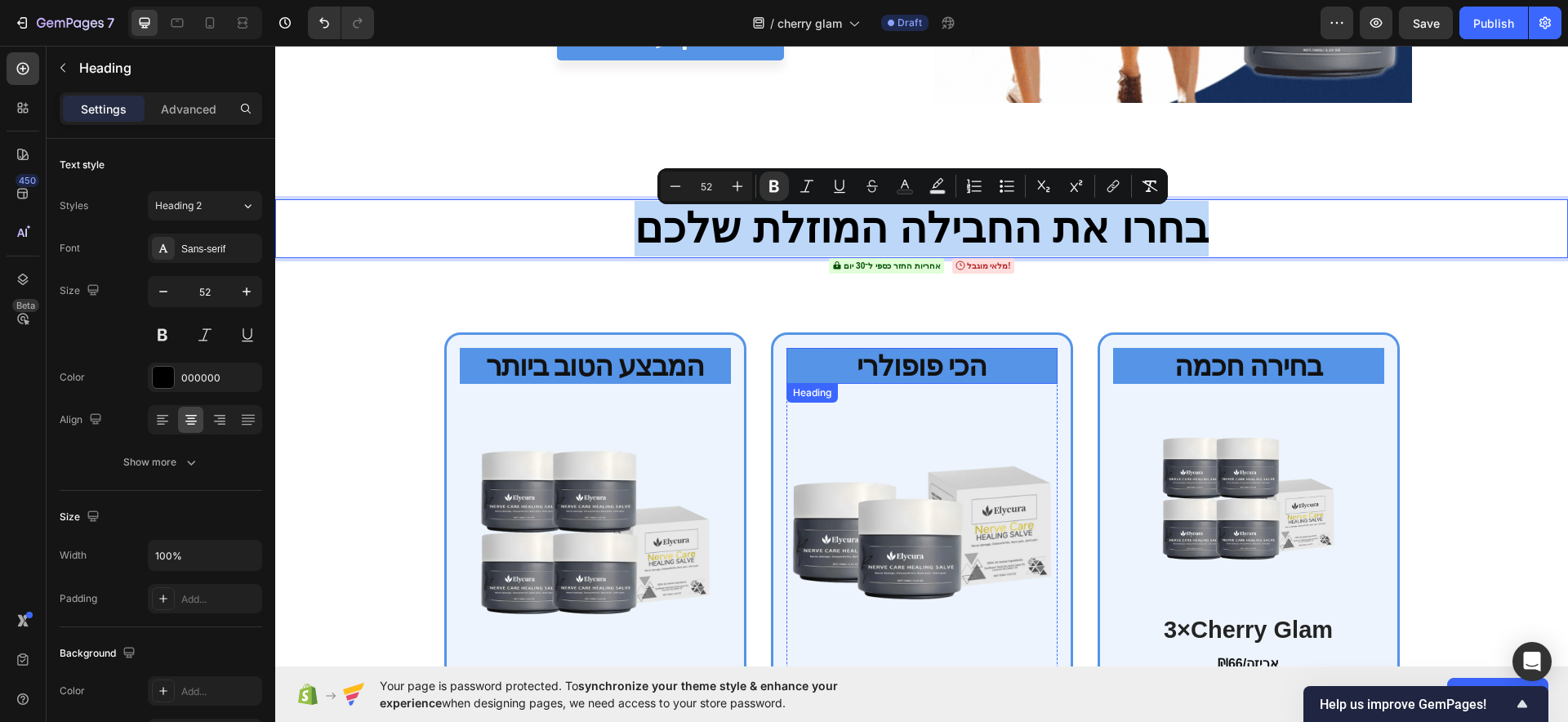
scroll to position [5001, 0]
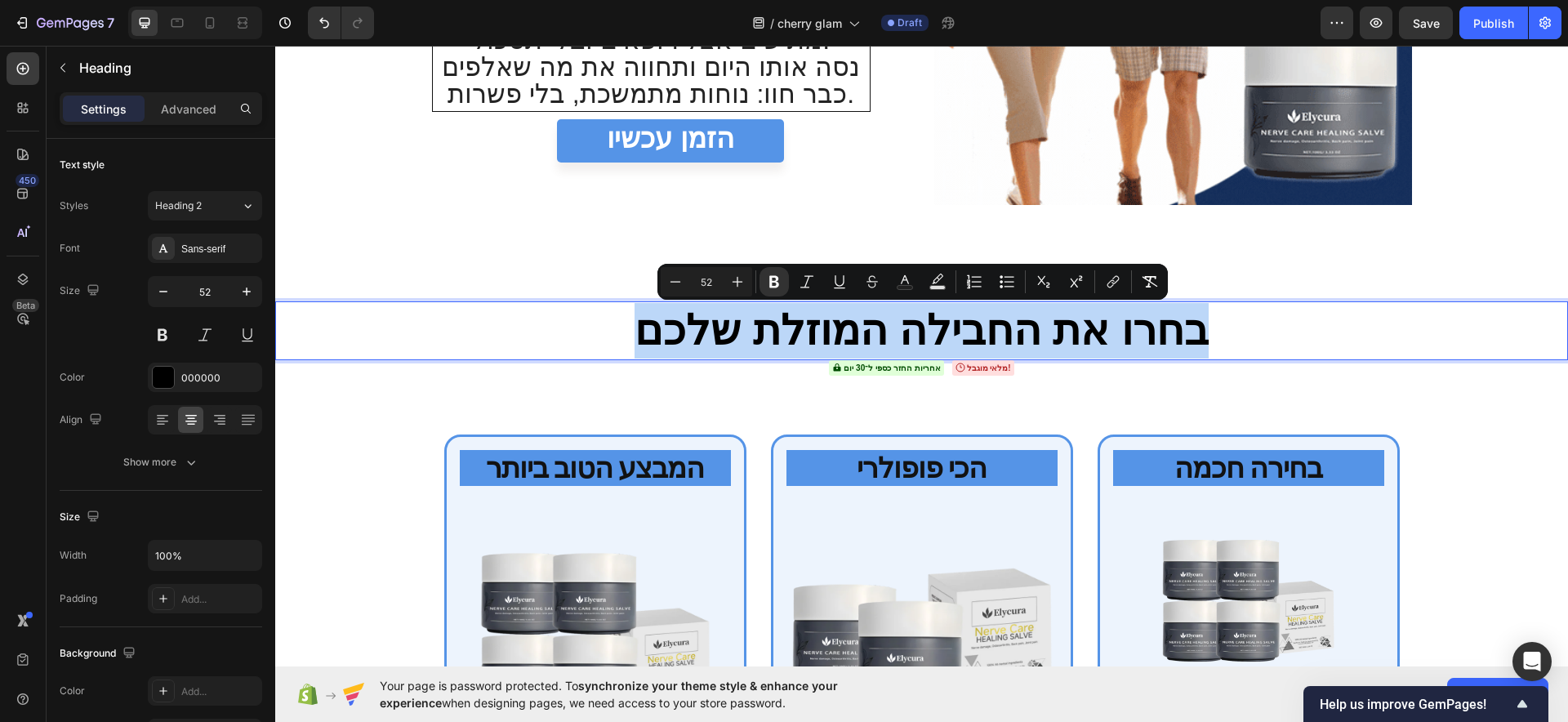
click at [1239, 336] on p "בחרו את החבילה המוזלת שלכם" at bounding box center [921, 330] width 1290 height 55
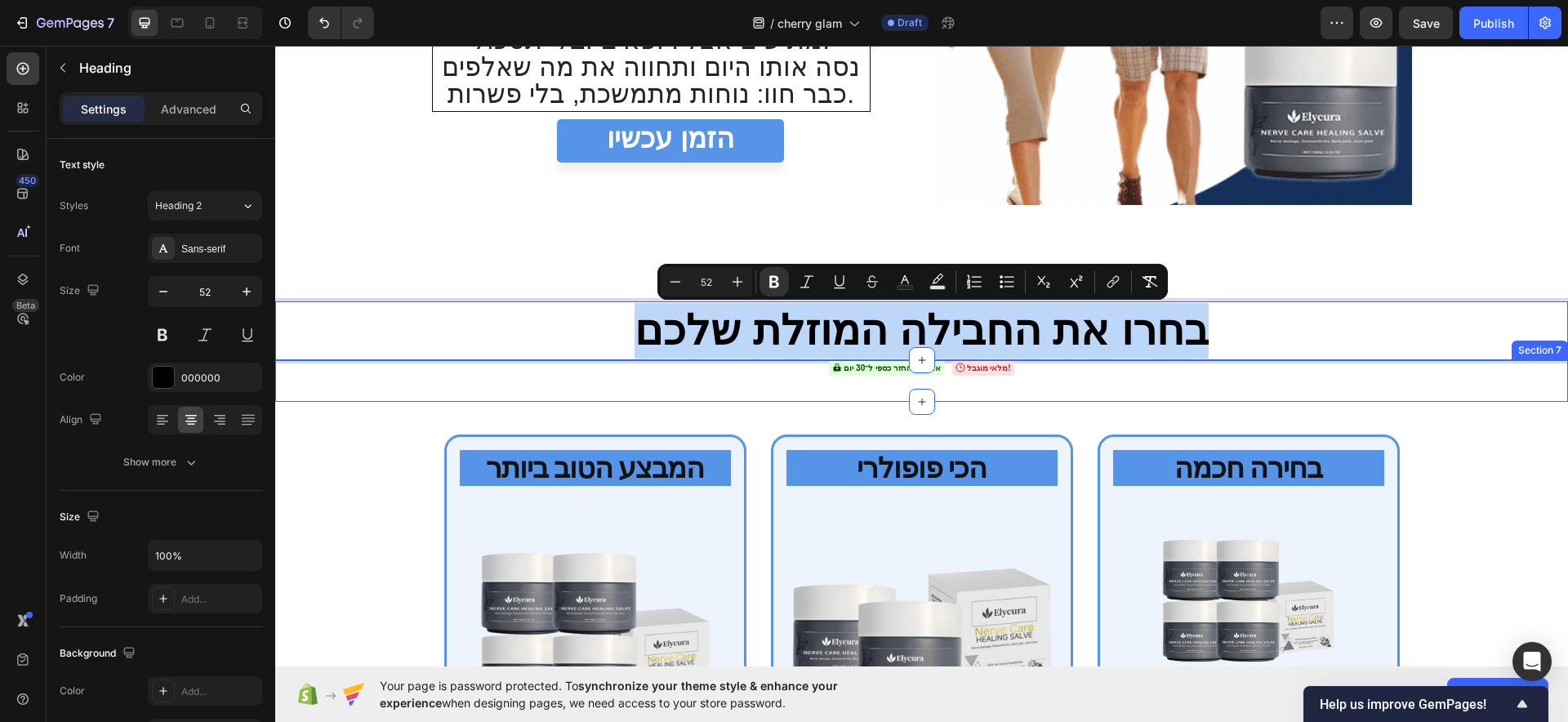
click at [1148, 399] on div "אחריות החזר כספי ל־30 יום מלאי מוגבל! Custom Code Section 7" at bounding box center [921, 381] width 1293 height 41
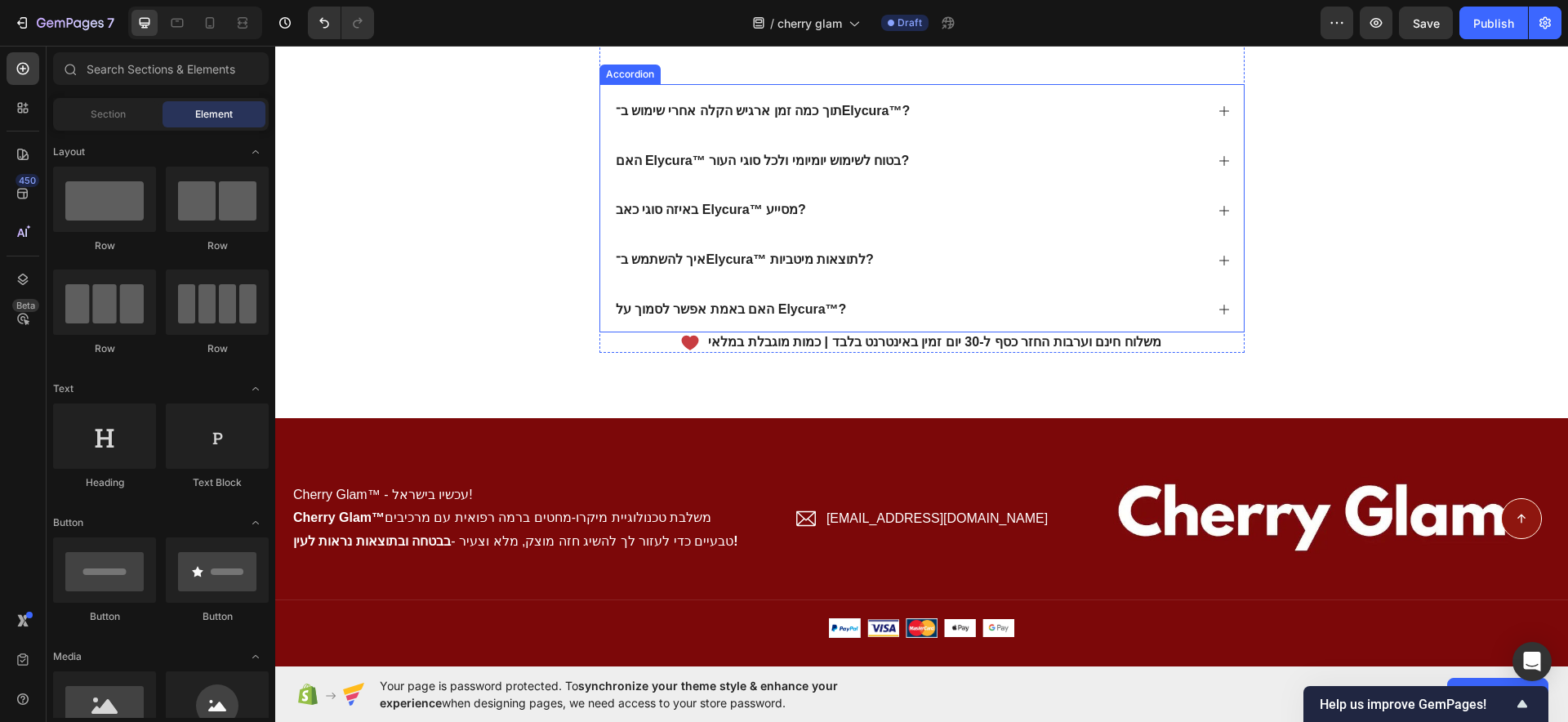
scroll to position [6218, 0]
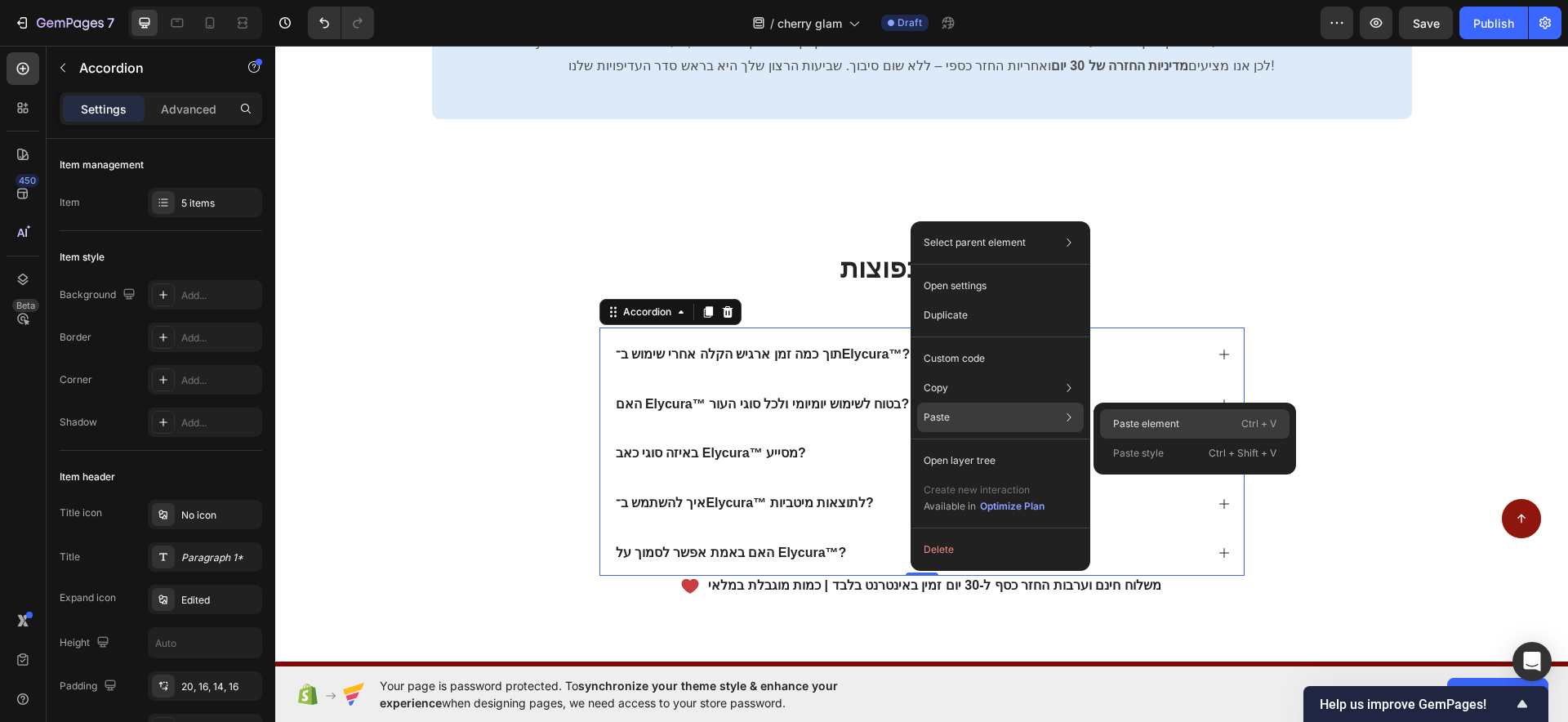
click at [1142, 418] on p "Paste element" at bounding box center [1146, 424] width 66 height 15
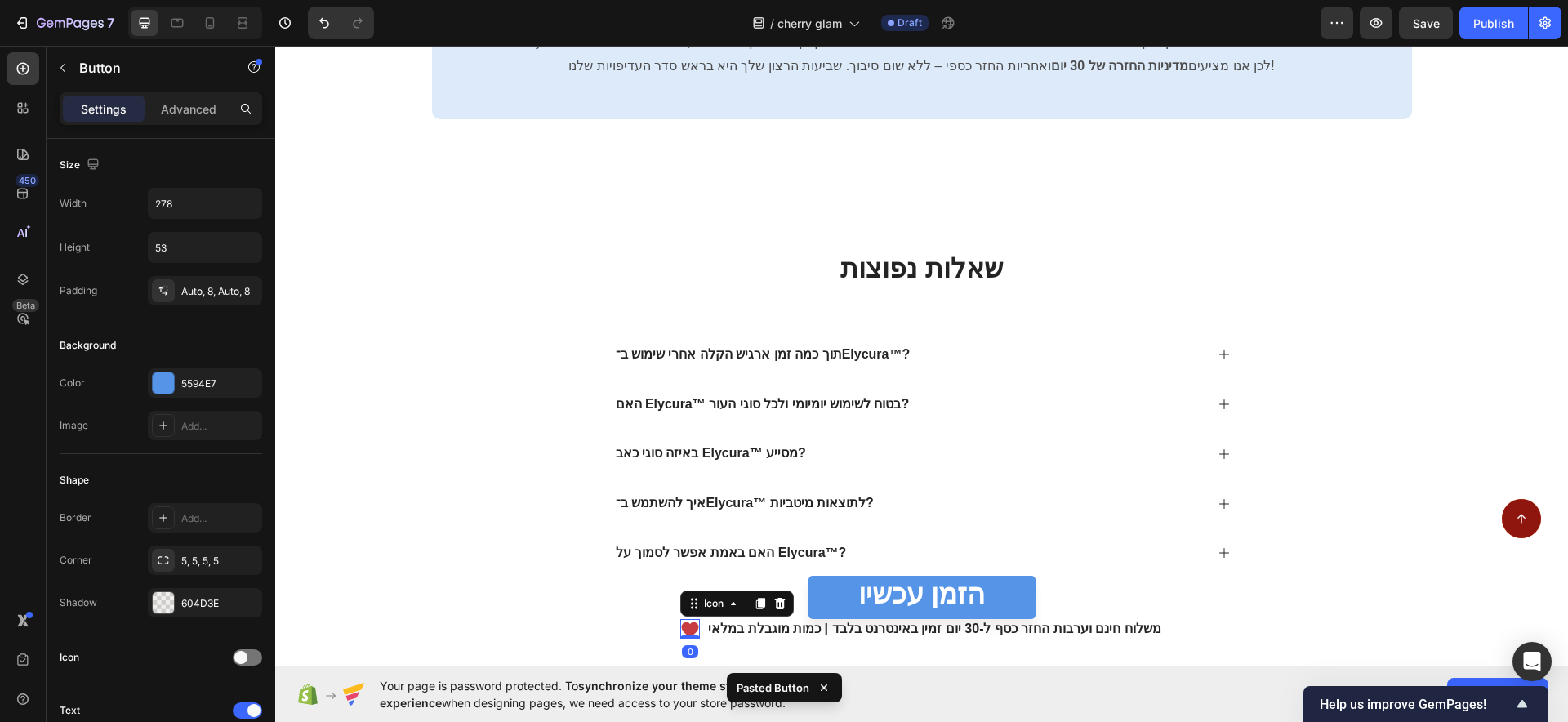
click at [683, 629] on icon at bounding box center [690, 630] width 17 height 15
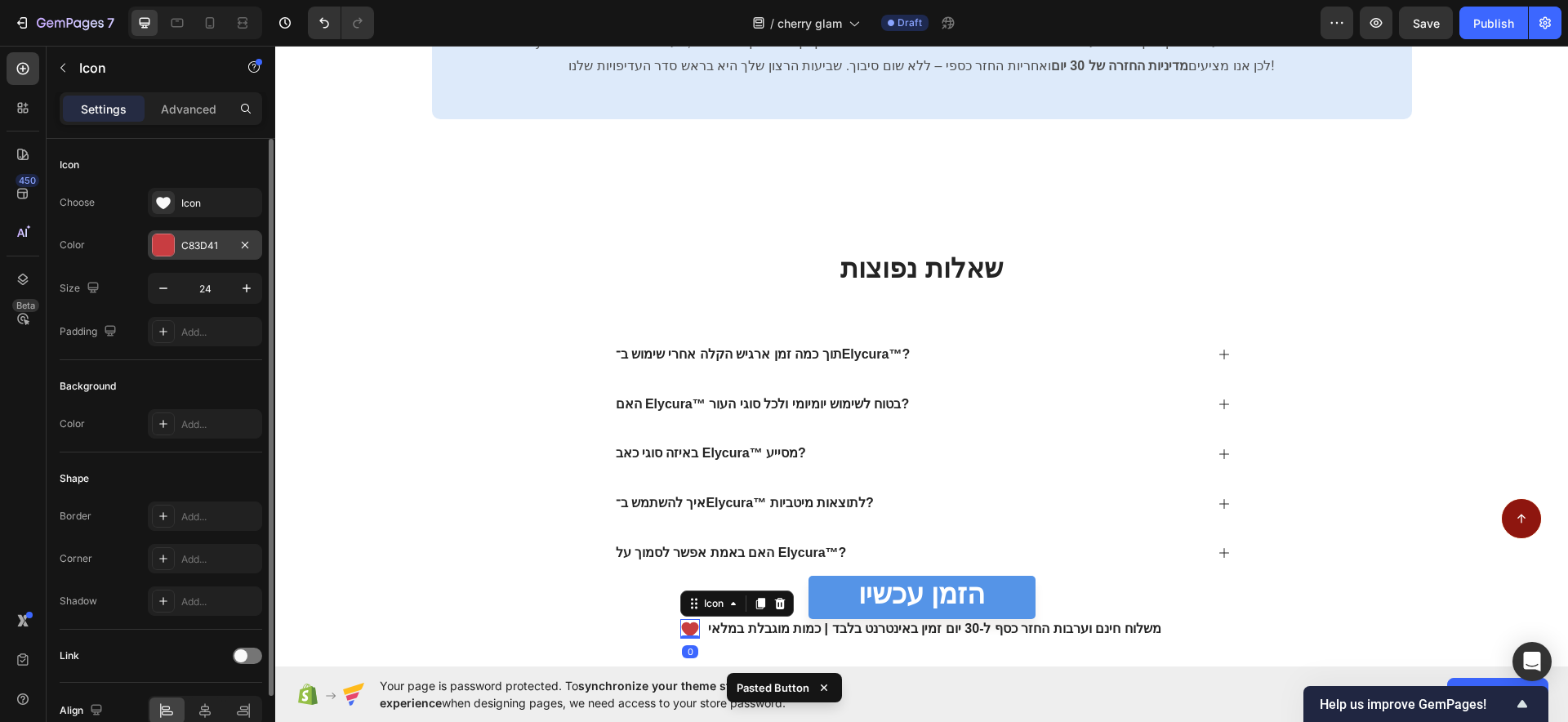
click at [162, 246] on div at bounding box center [163, 245] width 22 height 22
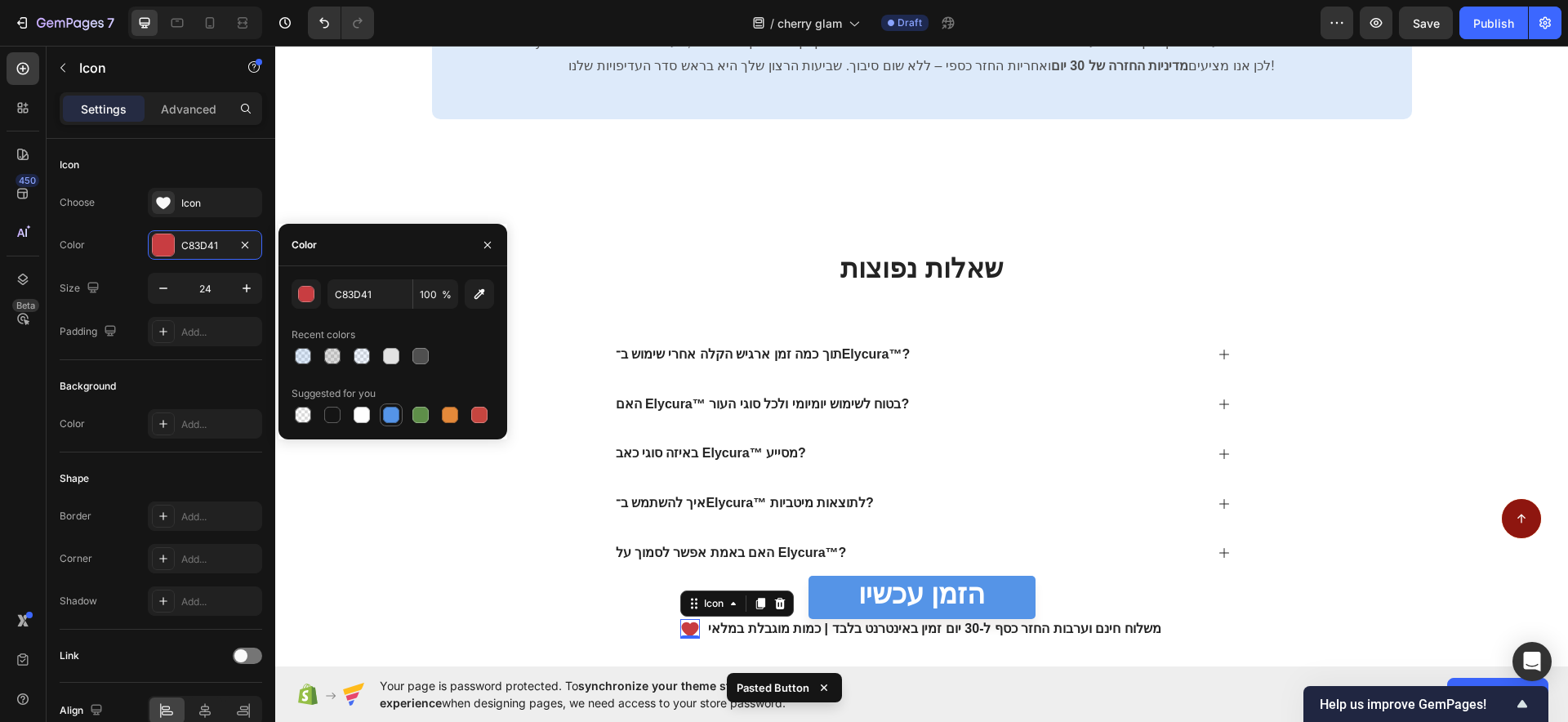
click at [397, 418] on div at bounding box center [390, 415] width 16 height 16
type input "5594E7"
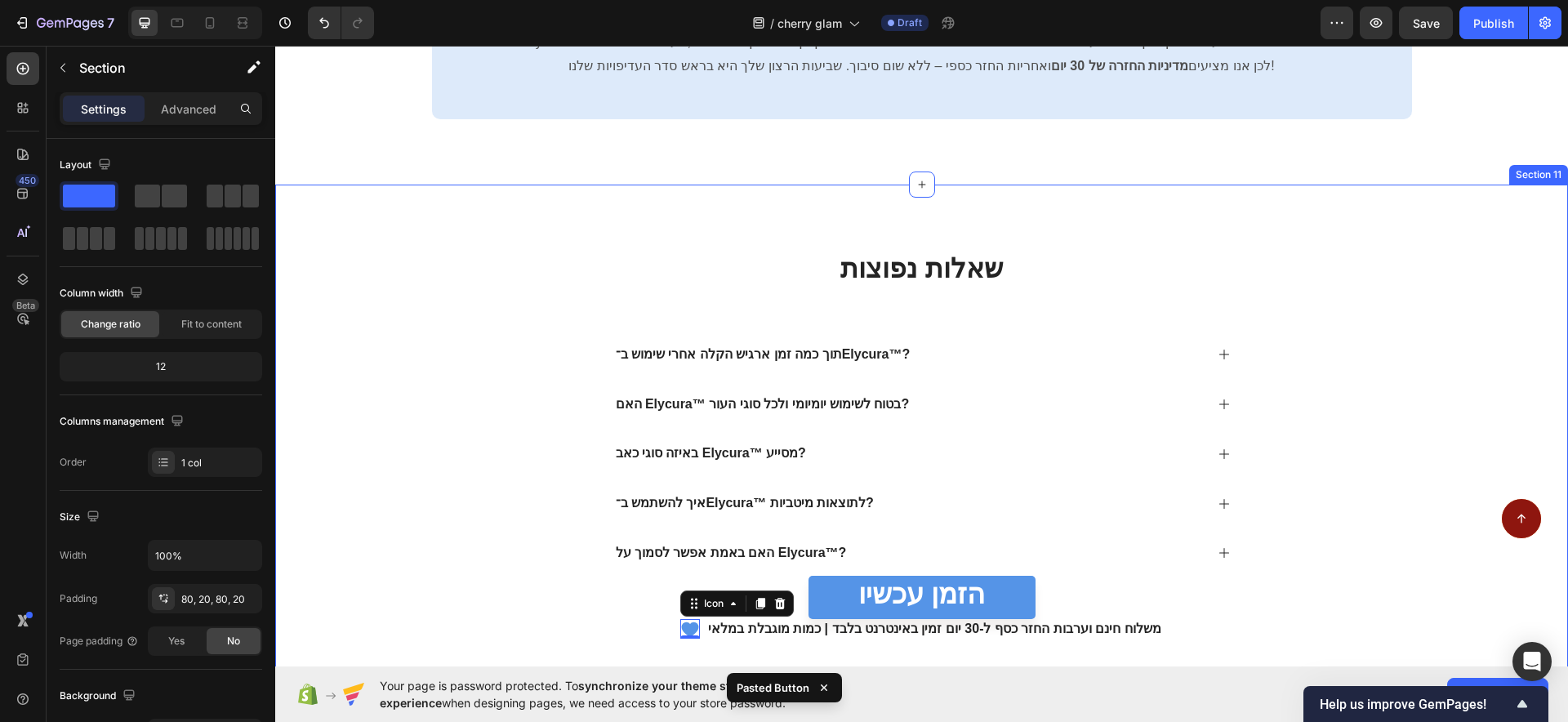
click at [476, 551] on div "שאלות נפוצות Heading תוך כמה זמן ארגיש הקלה אחרי שימוש ב־Elycura™? האם Elycura™…" at bounding box center [921, 445] width 1260 height 390
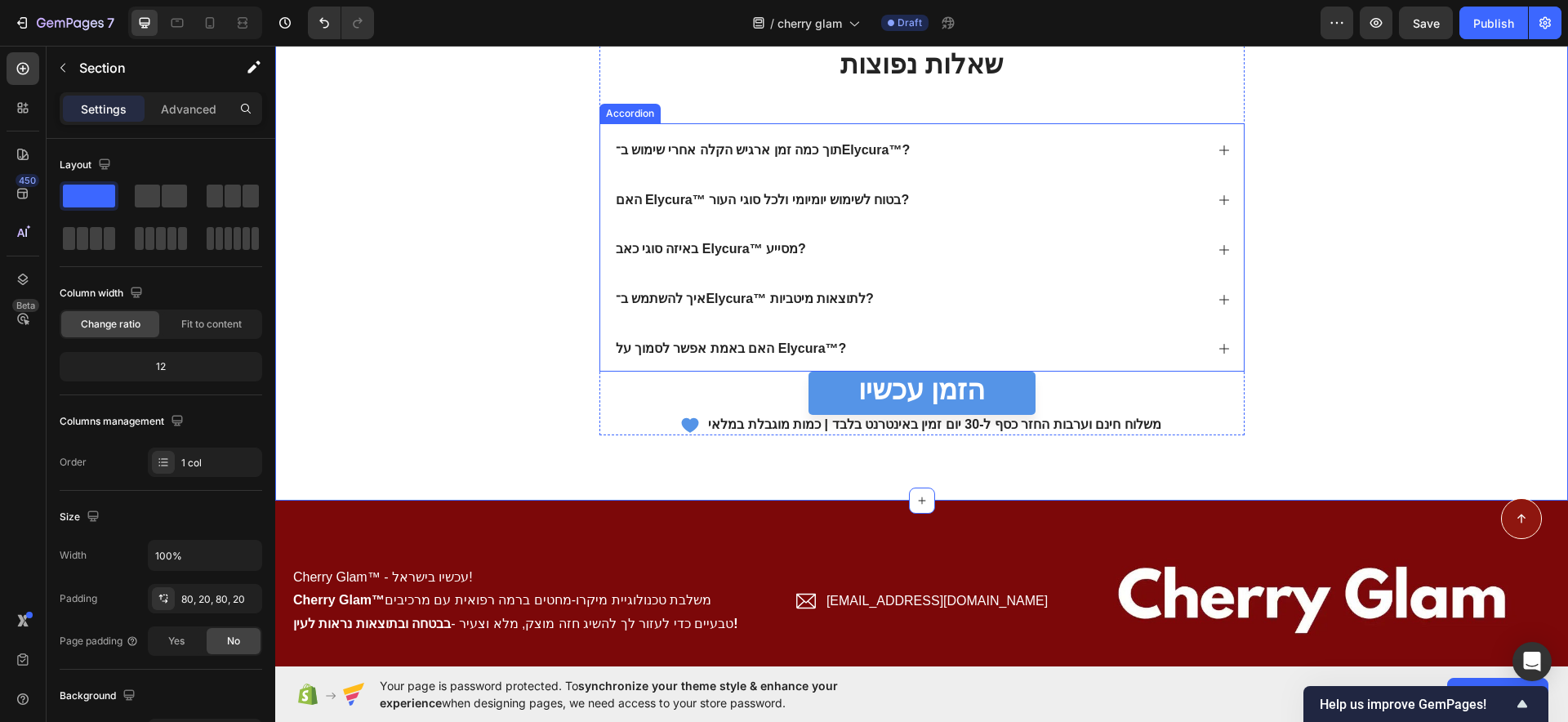
scroll to position [6728, 0]
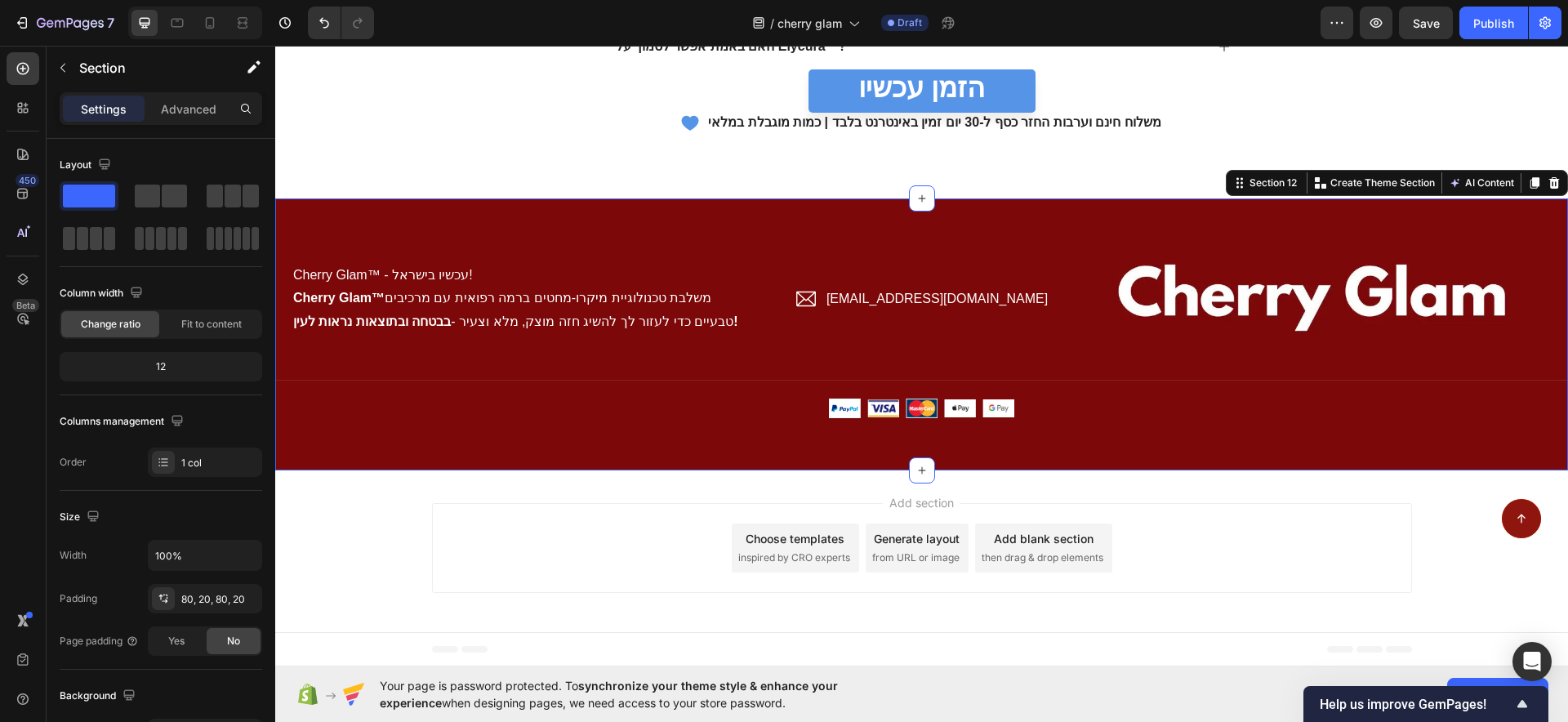
click at [839, 221] on div "Cherry Glam™ - עכשיו בישראל! Cherry Glam™ משלבת טכנולוגיית מיקרו-מחטים ברמה רפו…" at bounding box center [921, 334] width 1293 height 272
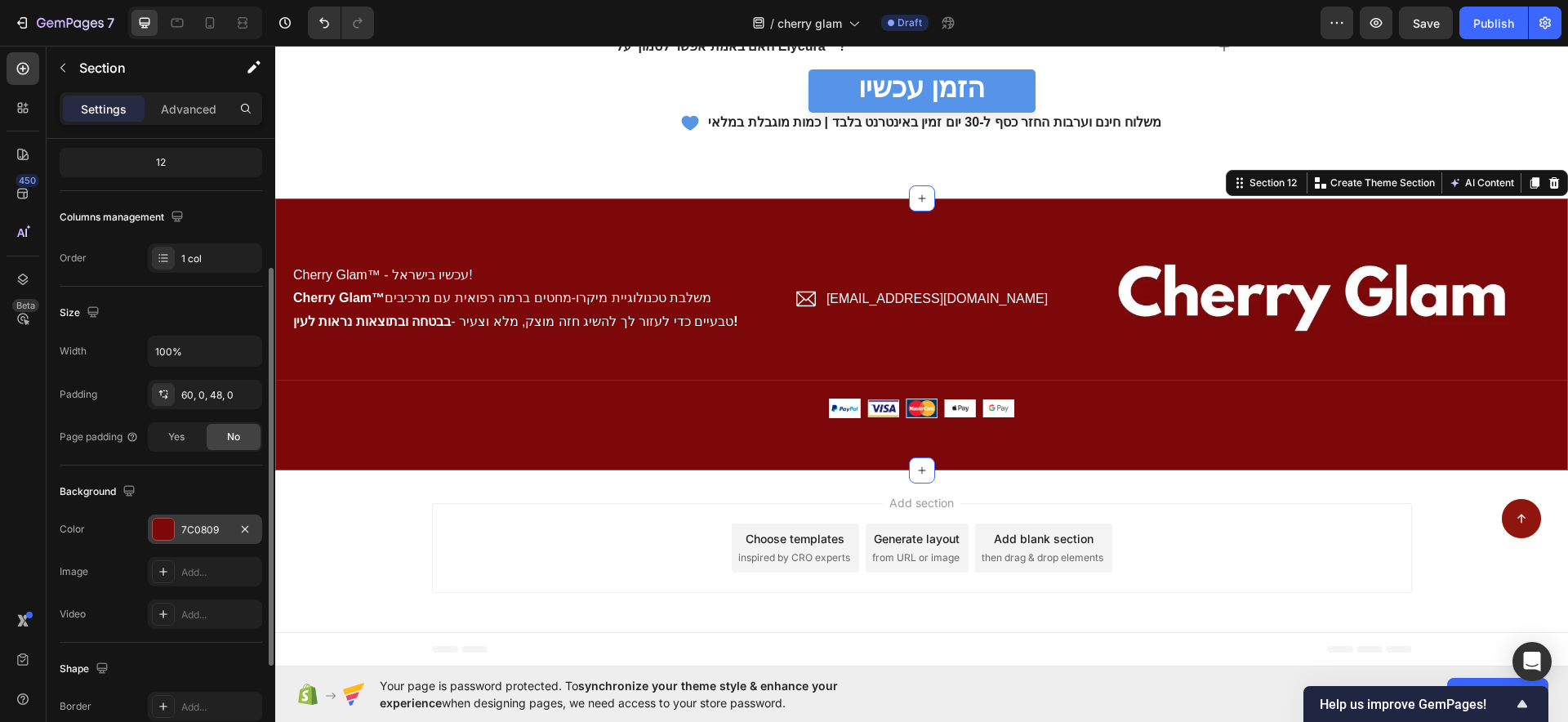
click at [183, 525] on div "7C0809" at bounding box center [204, 530] width 47 height 15
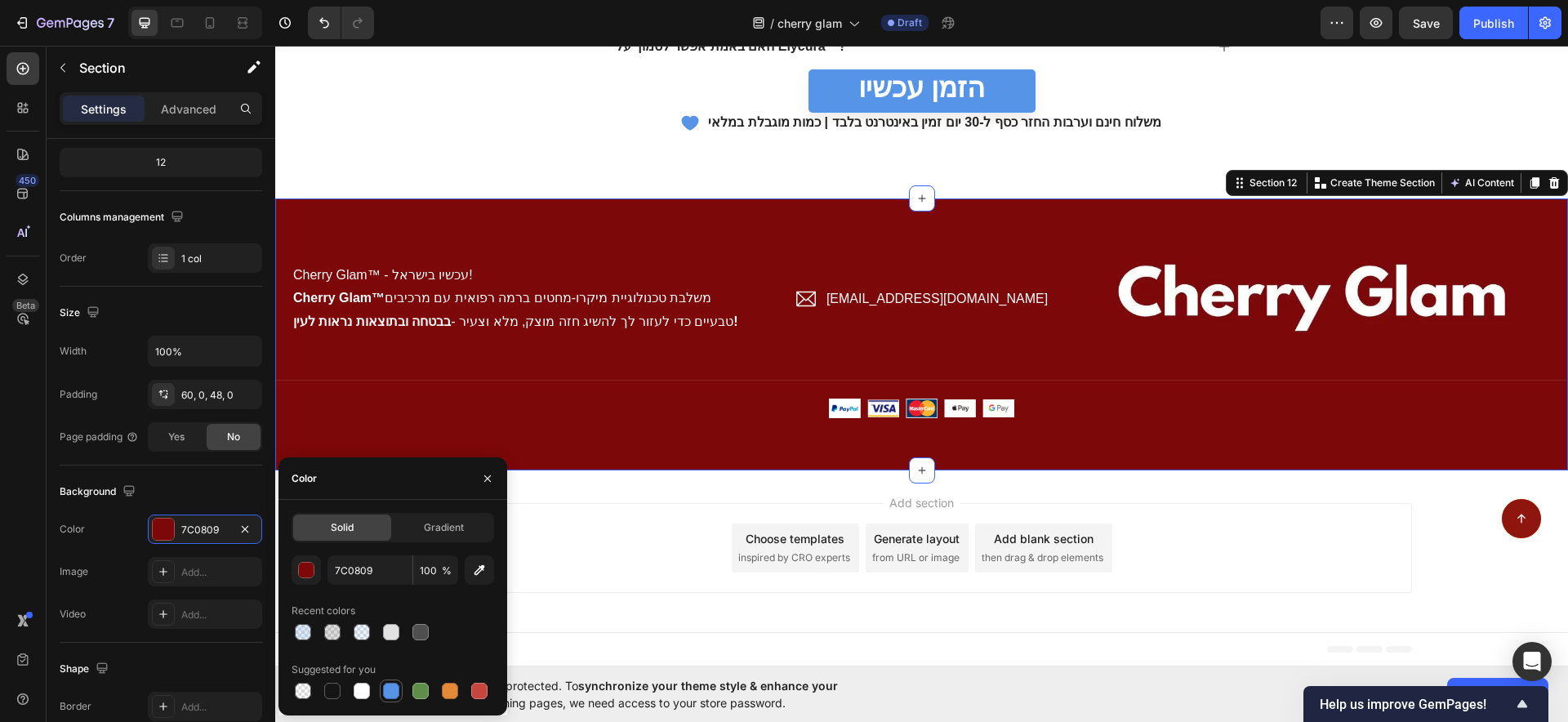
click at [395, 693] on div at bounding box center [390, 691] width 16 height 16
type input "5594E7"
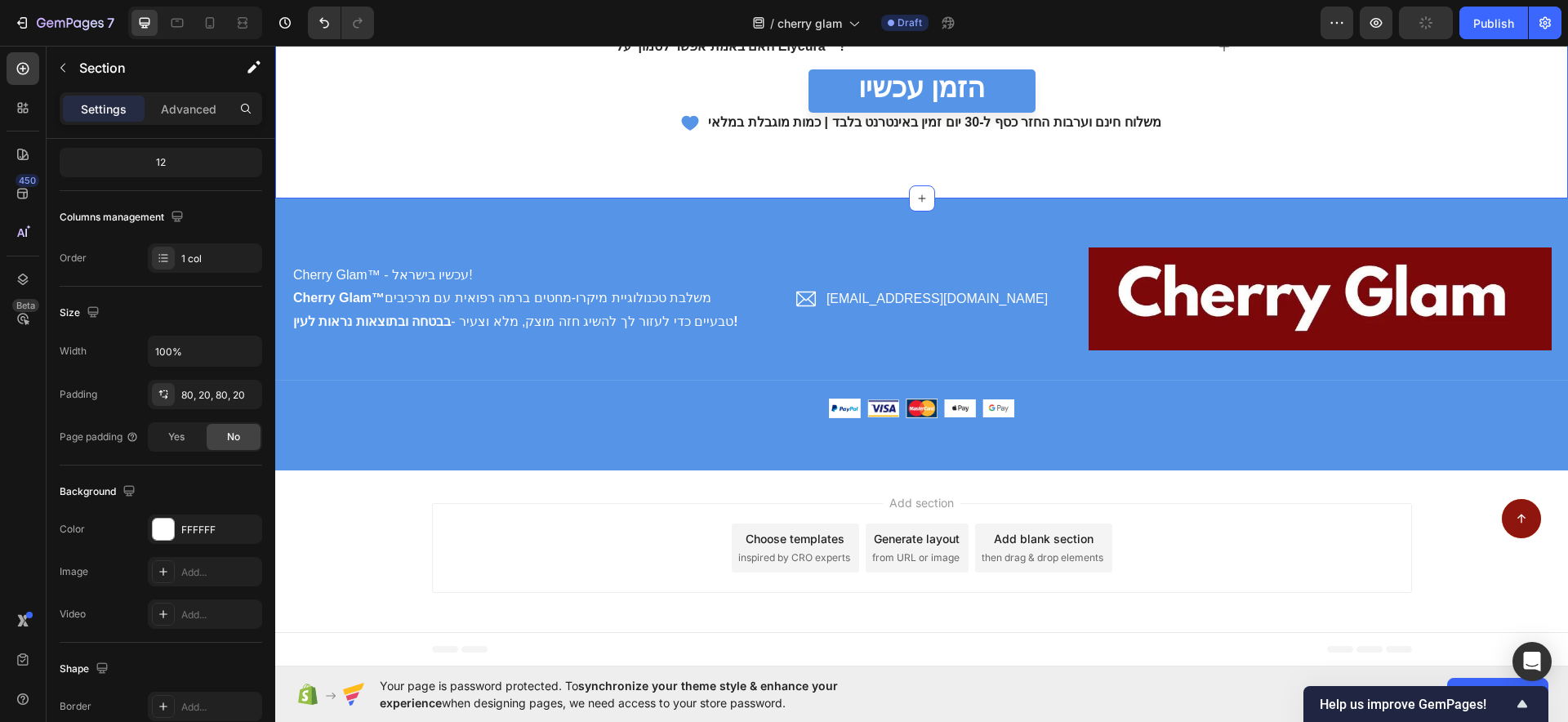
click at [1180, 304] on img at bounding box center [1320, 299] width 463 height 104
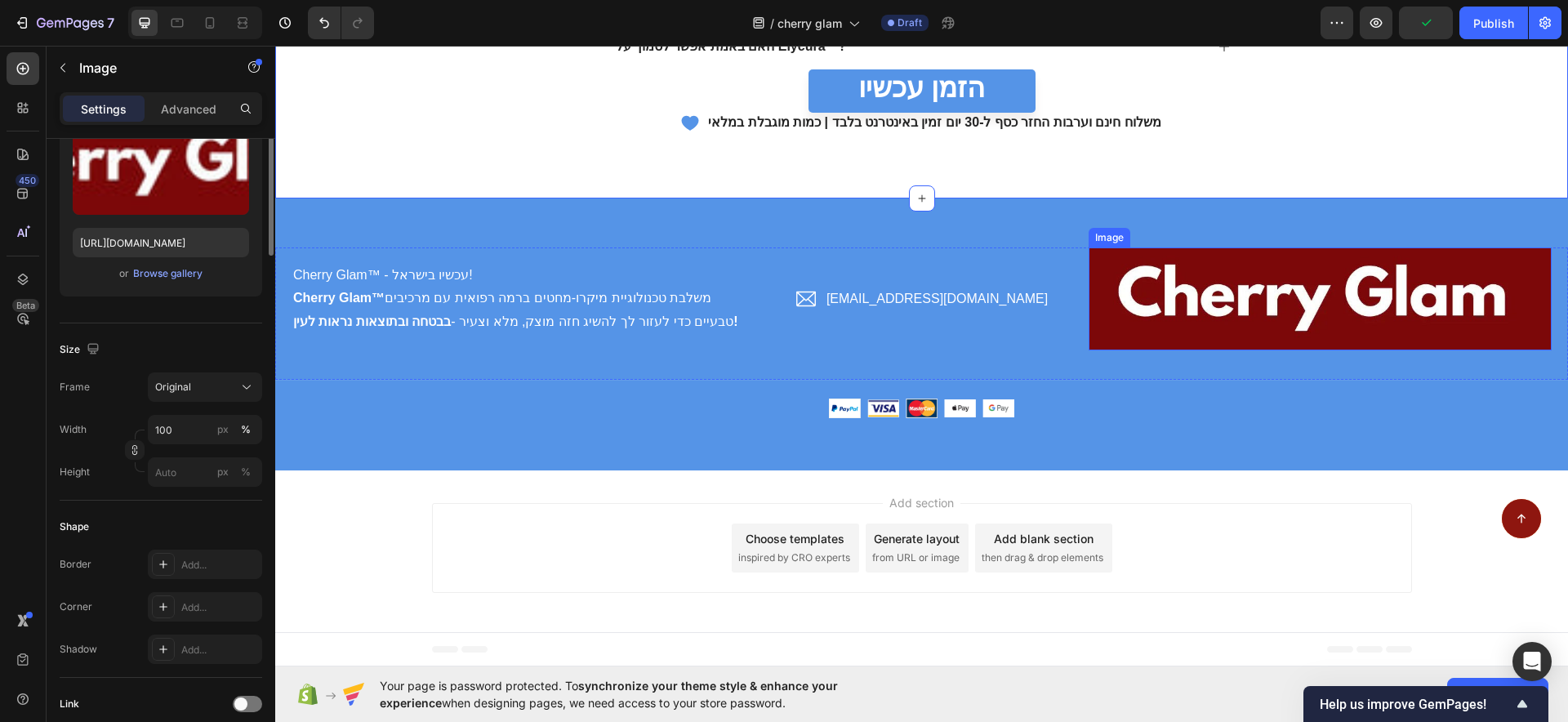
scroll to position [0, 0]
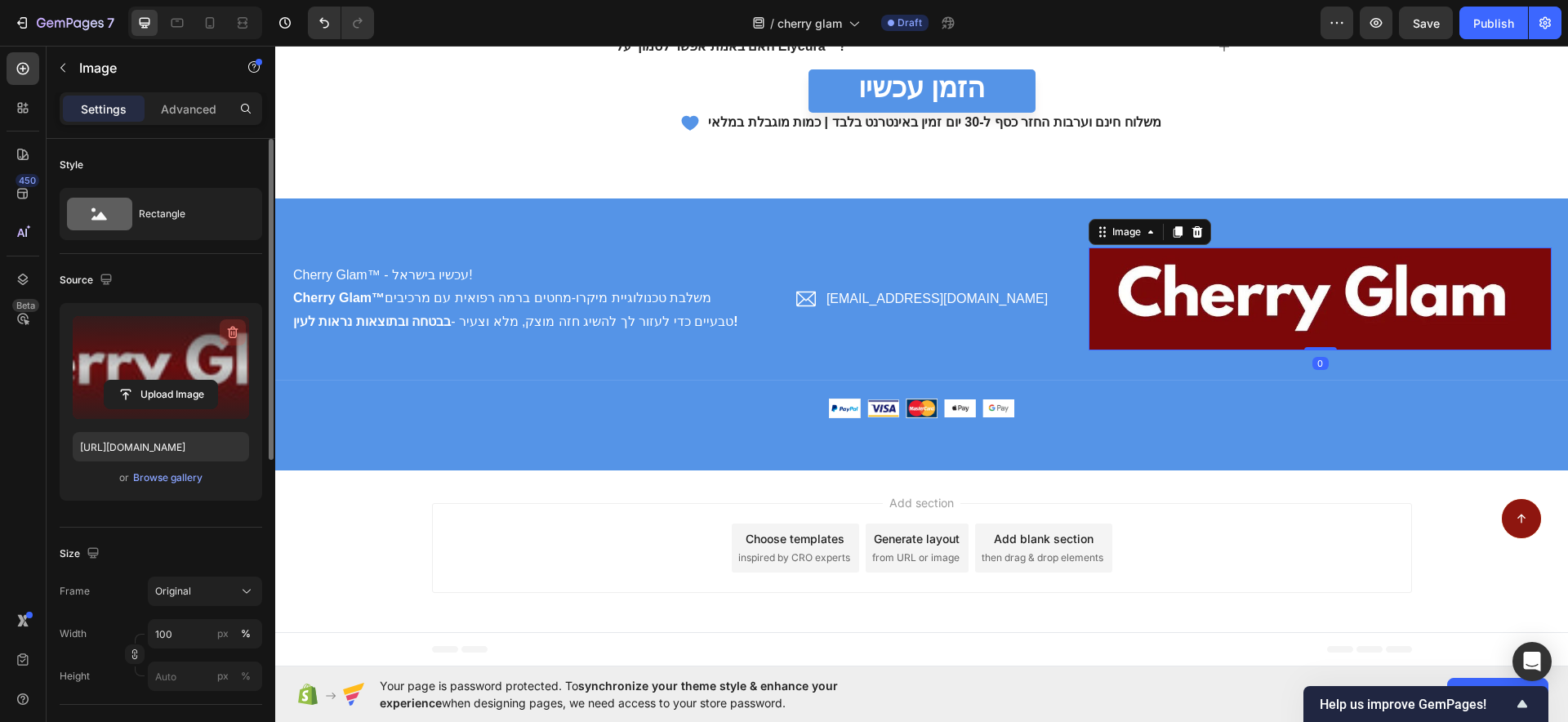
click at [234, 330] on icon "button" at bounding box center [233, 333] width 10 height 12
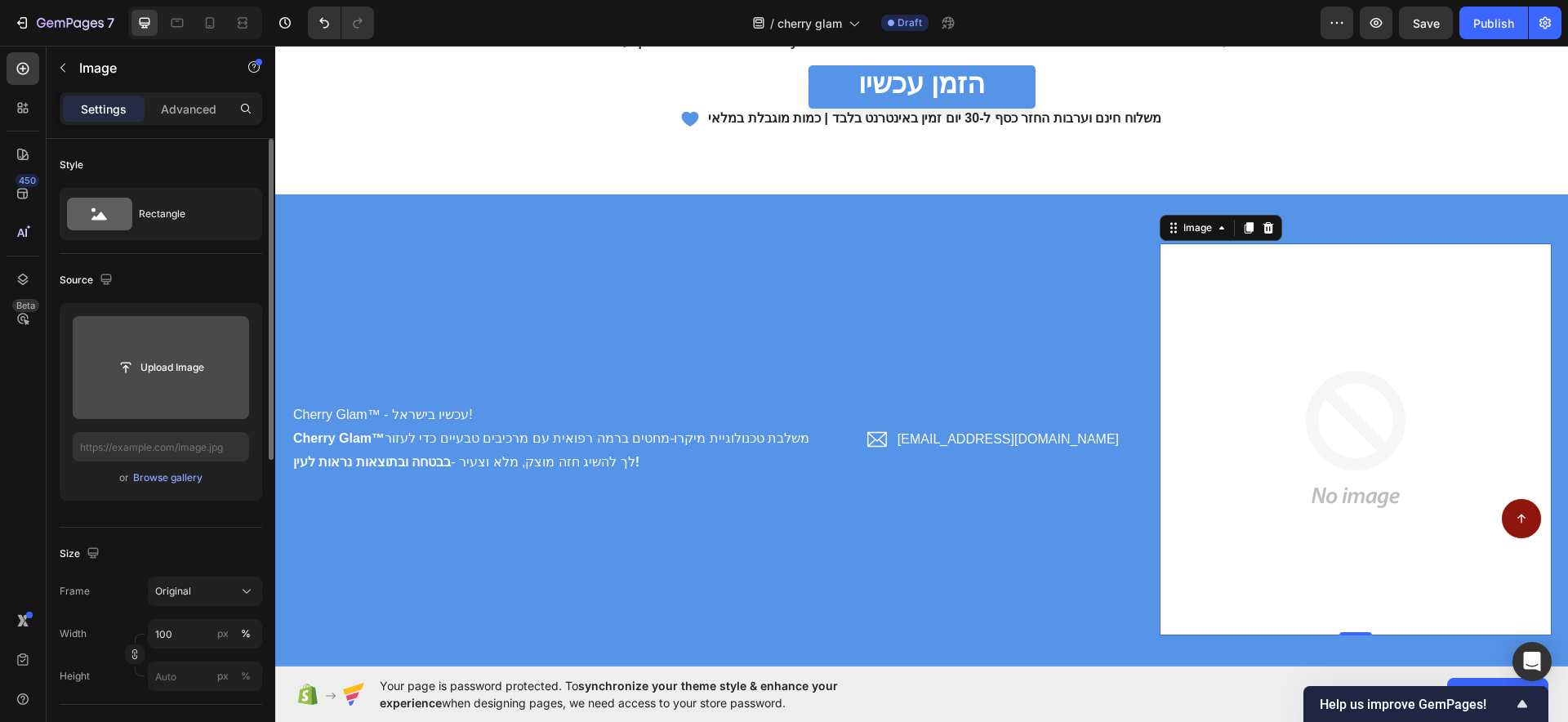
click at [166, 368] on input "file" at bounding box center [160, 367] width 113 height 28
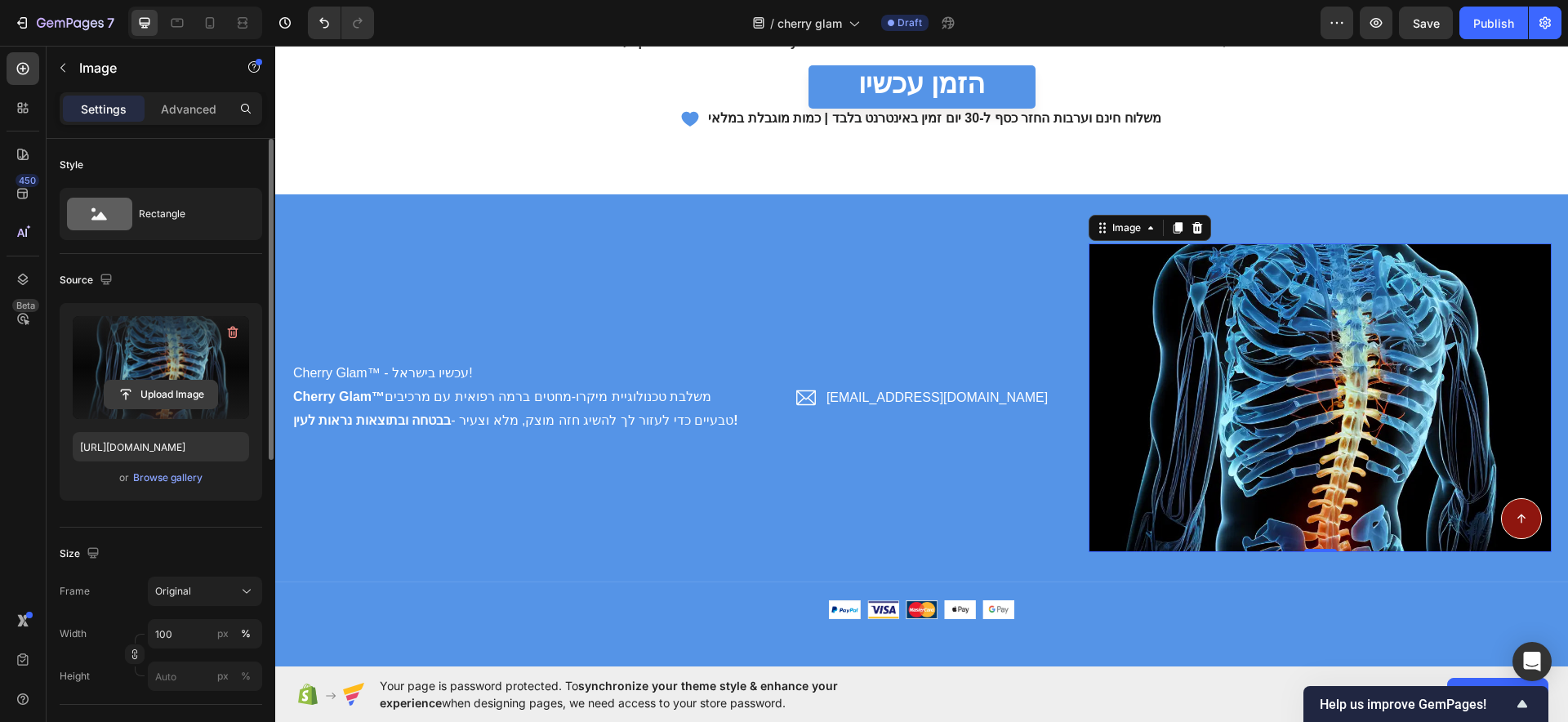
click at [172, 392] on input "file" at bounding box center [160, 394] width 113 height 28
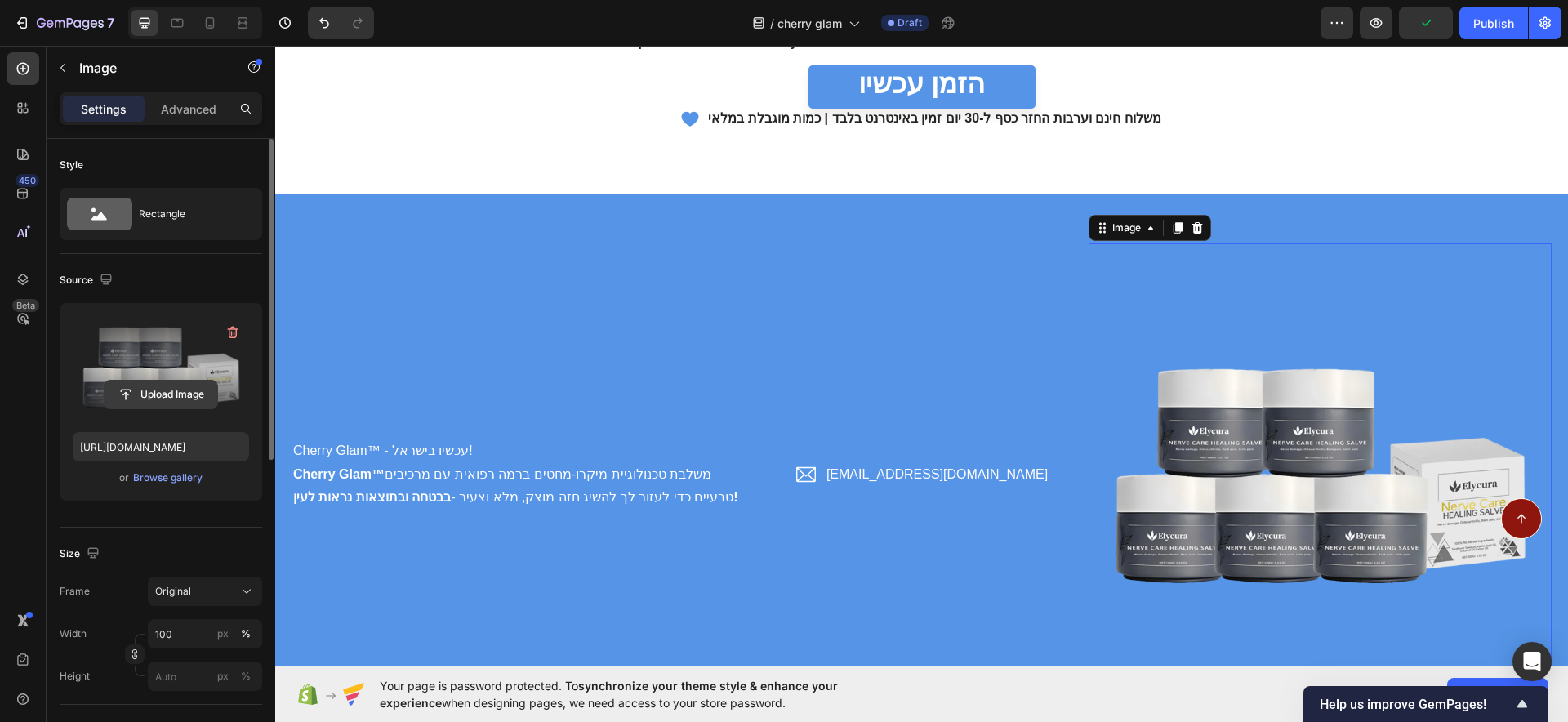
click at [141, 384] on input "file" at bounding box center [160, 394] width 113 height 28
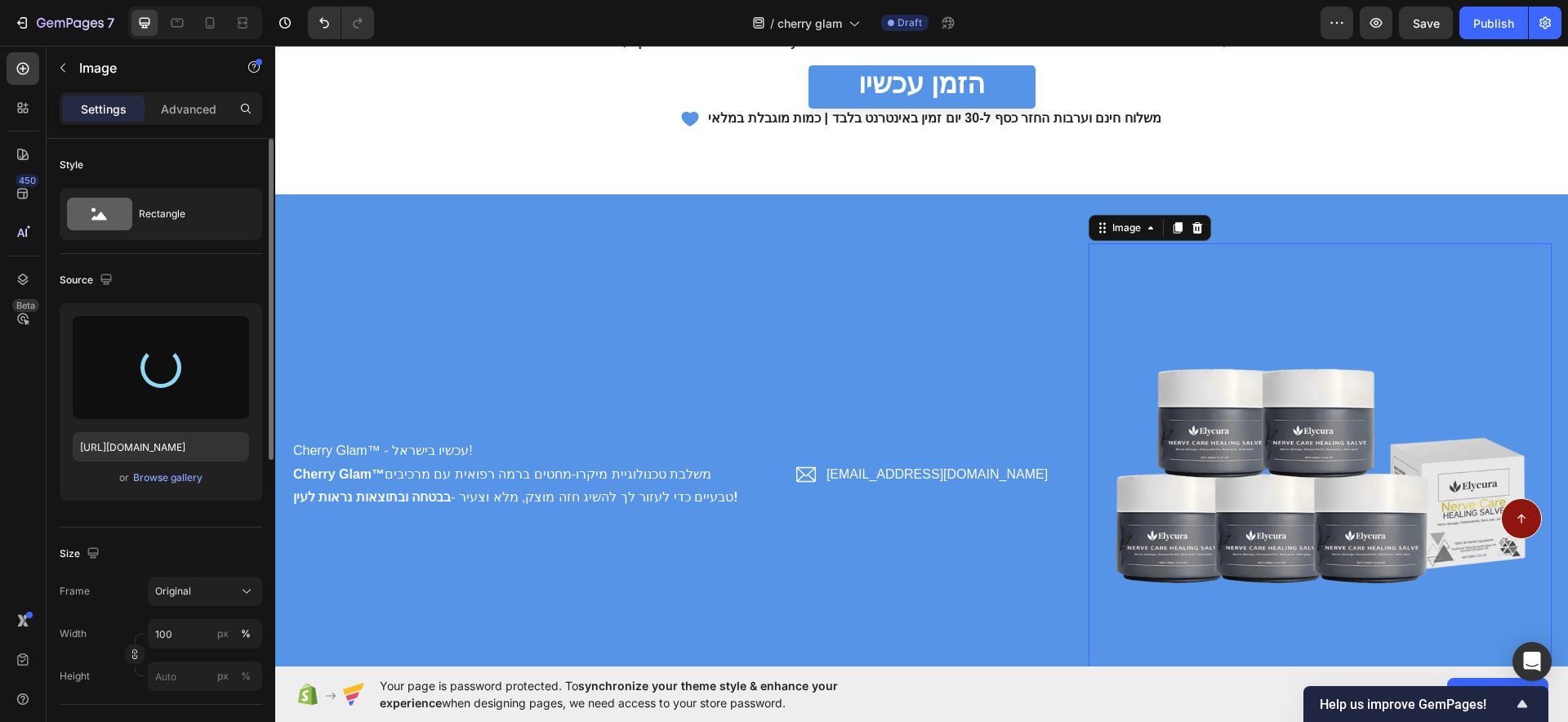
type input "https://cdn.shopify.com/s/files/1/0922/3408/8775/files/gempages_586053521762157…"
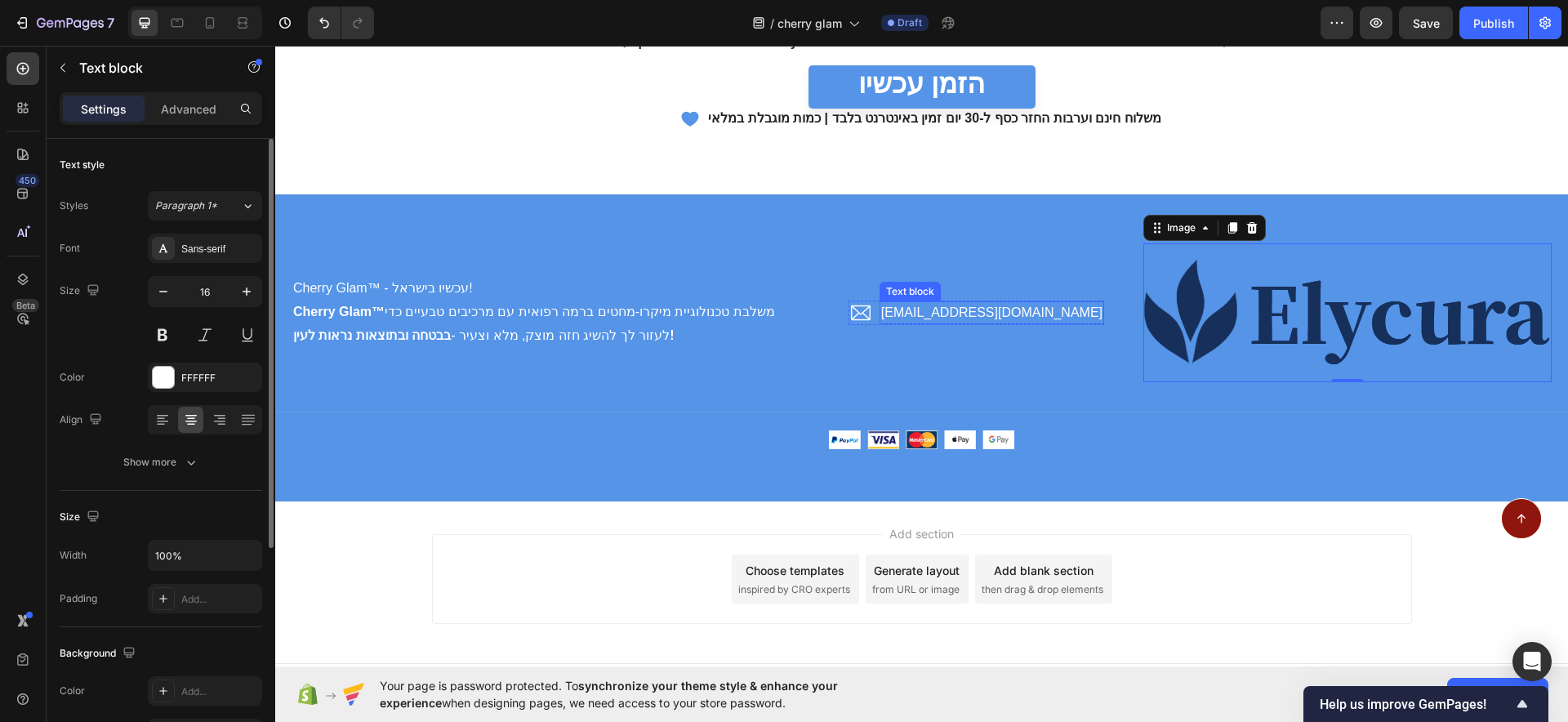
click at [1022, 311] on p "support@thecherryglam.com" at bounding box center [991, 312] width 222 height 20
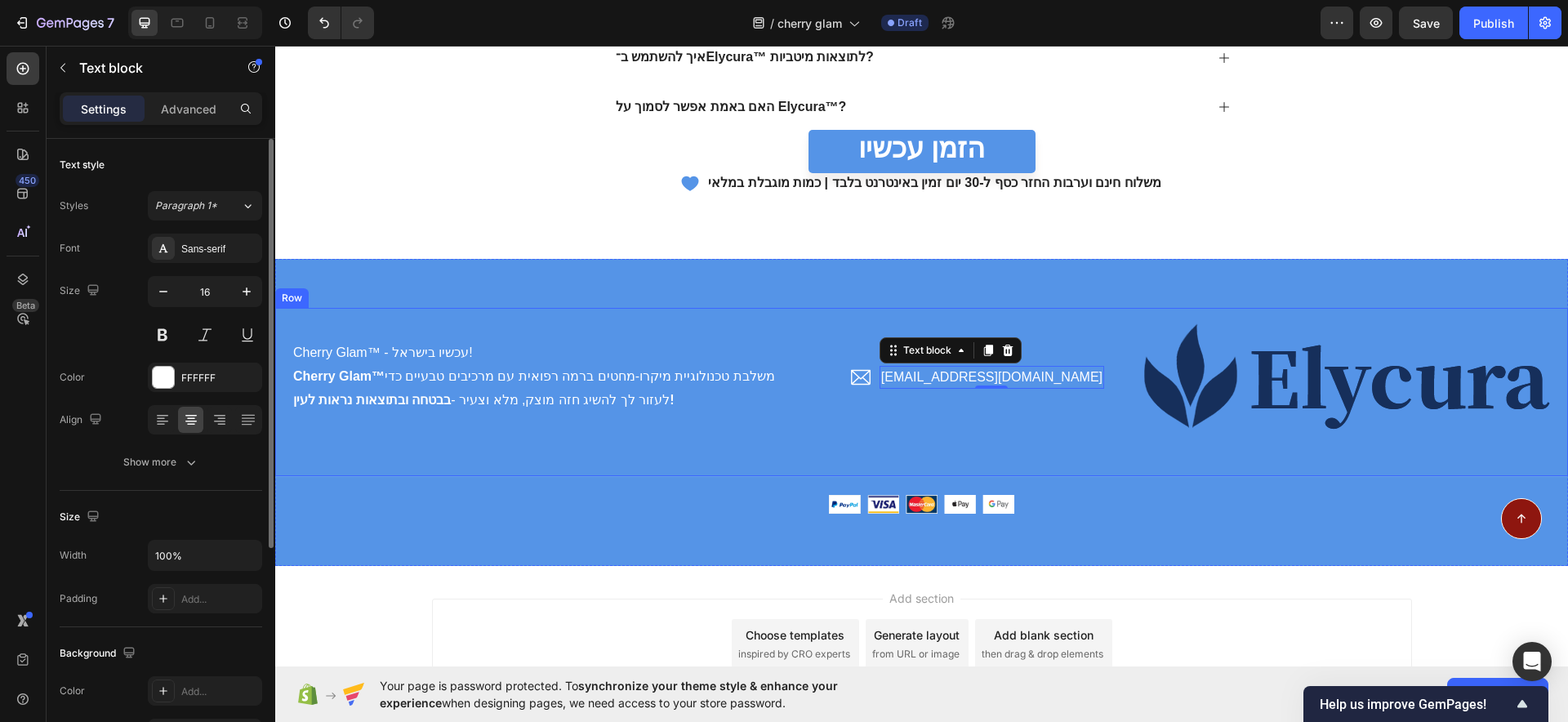
scroll to position [6658, 0]
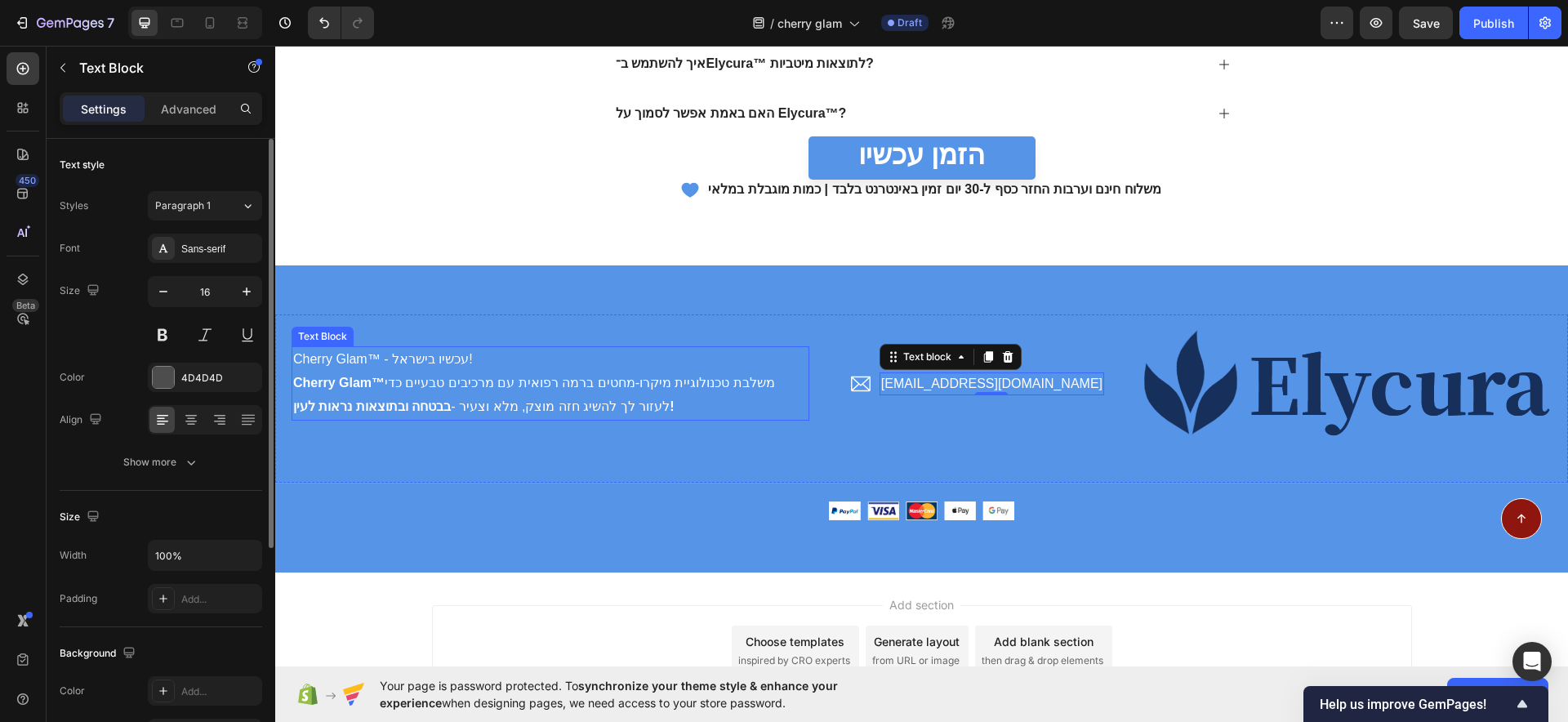
click at [652, 395] on p "Cherry Glam™ משלבת טכנולוגיית מיקרו-מחטים ברמה רפואית עם מרכיבים טבעיים כדי לעז…" at bounding box center [550, 395] width 515 height 47
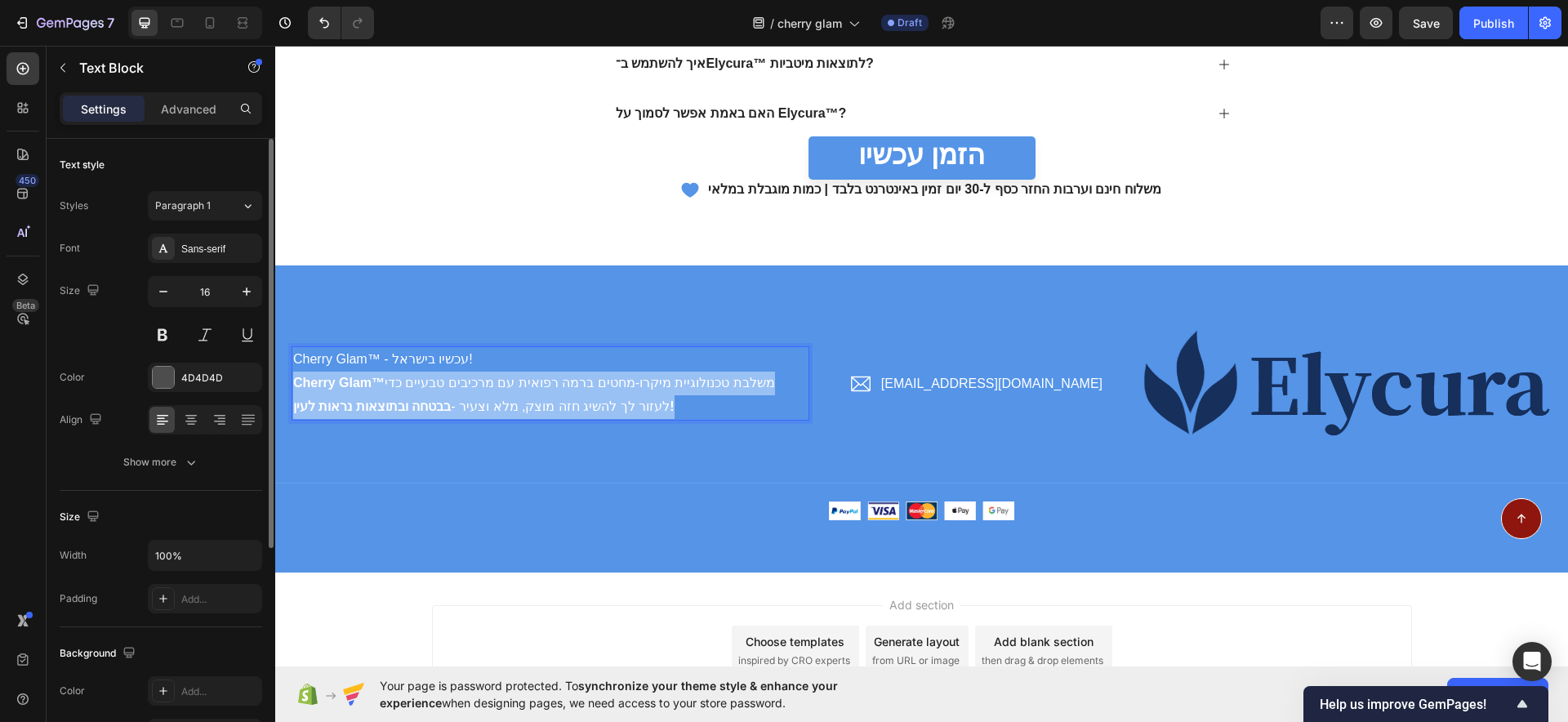
click at [652, 395] on p "Cherry Glam™ משלבת טכנולוגיית מיקרו-מחטים ברמה רפואית עם מרכיבים טבעיים כדי לעז…" at bounding box center [550, 395] width 515 height 47
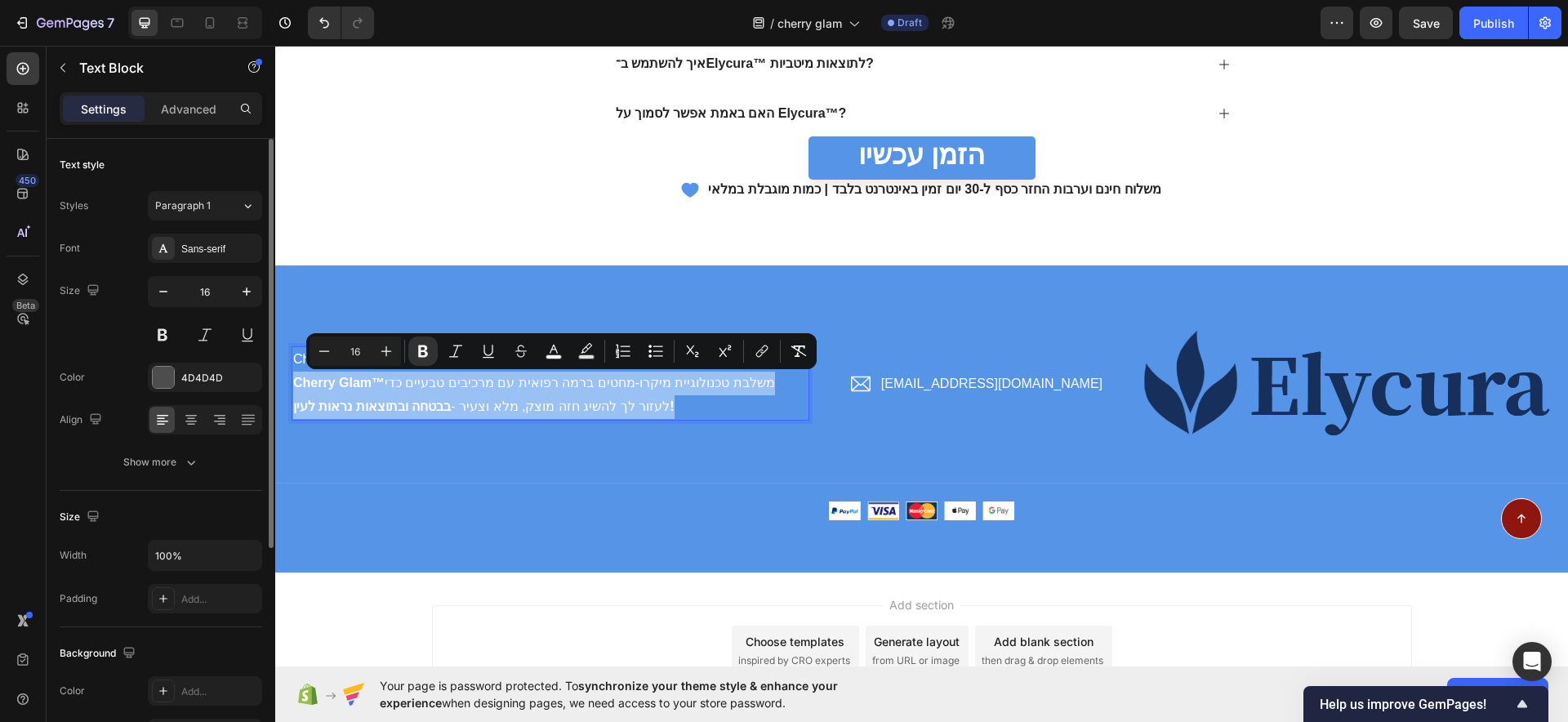
click at [652, 395] on p "Cherry Glam™ משלבת טכנולוגיית מיקרו-מחטים ברמה רפואית עם מרכיבים טבעיים כדי לעז…" at bounding box center [550, 395] width 515 height 47
click at [575, 395] on p "Cherry Glam™ משלבת טכנולוגיית מיקרו-מחטים ברמה רפואית עם מרכיבים טבעיים כדי לעז…" at bounding box center [550, 395] width 515 height 47
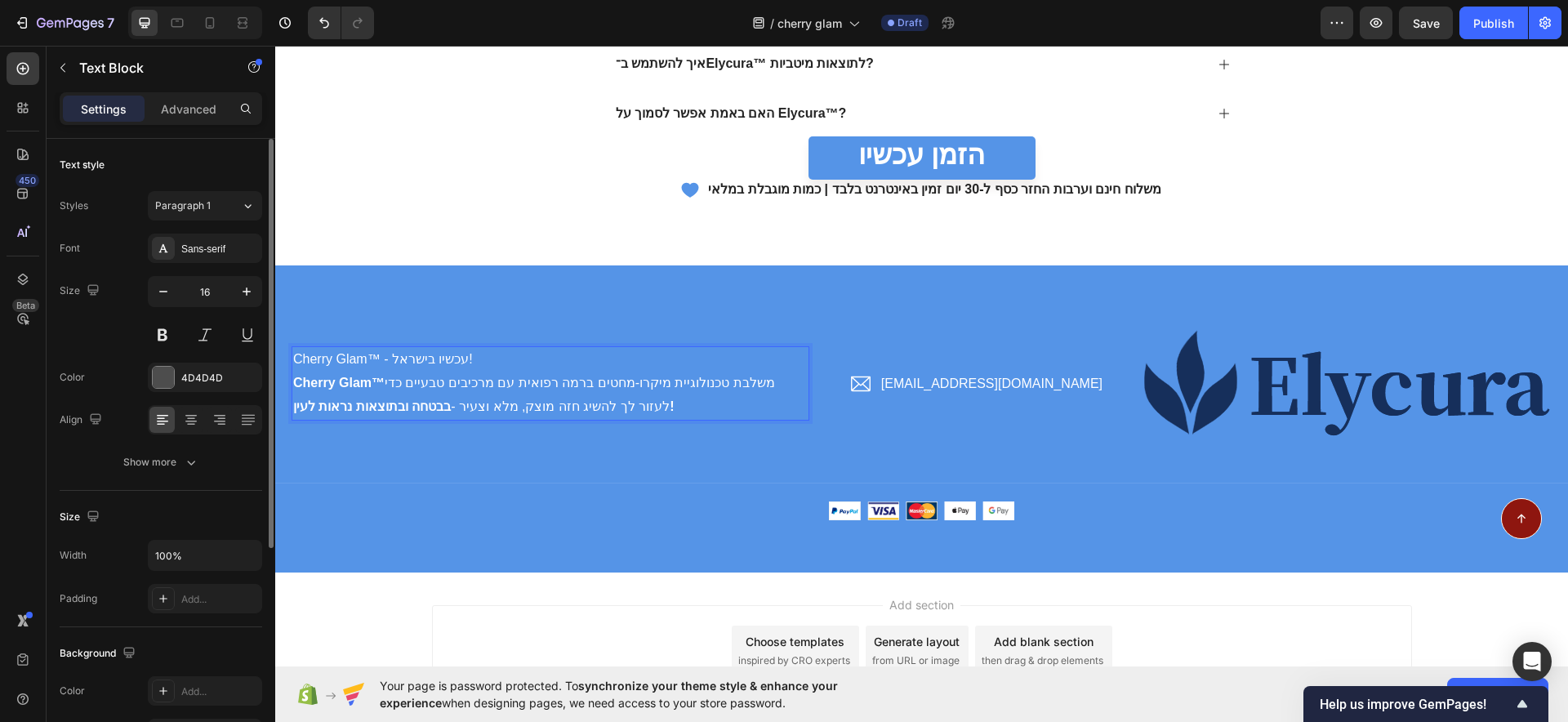
click at [425, 356] on span "Cherry Glam™ - עכשיו בישראל!" at bounding box center [383, 359] width 179 height 14
click at [464, 376] on span "Cherry Glam™ משלבת טכנולוגיית מיקרו-מחטים ברמה רפואית עם מרכיבים טבעיים כדי לעז…" at bounding box center [534, 395] width 482 height 38
click at [439, 387] on span "Cherry Glam™ משלבת טכנולוגיית מיקרו-מחטים ברמה רפואית עם מרכיבים טבעיים כדי לעז…" at bounding box center [534, 395] width 482 height 38
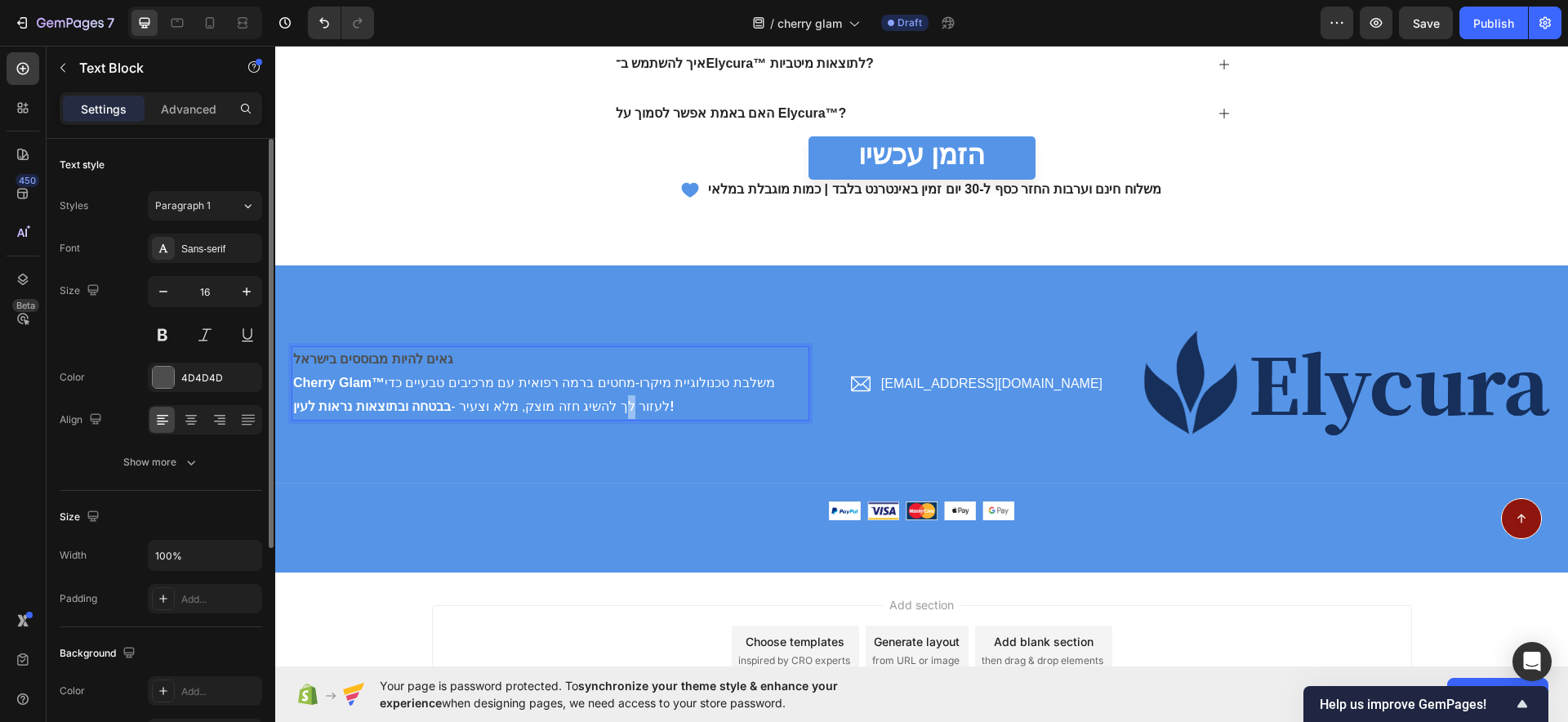
click at [439, 387] on span "Cherry Glam™ משלבת טכנולוגיית מיקרו-מחטים ברמה רפואית עם מרכיבים טבעיים כדי לעז…" at bounding box center [534, 395] width 482 height 38
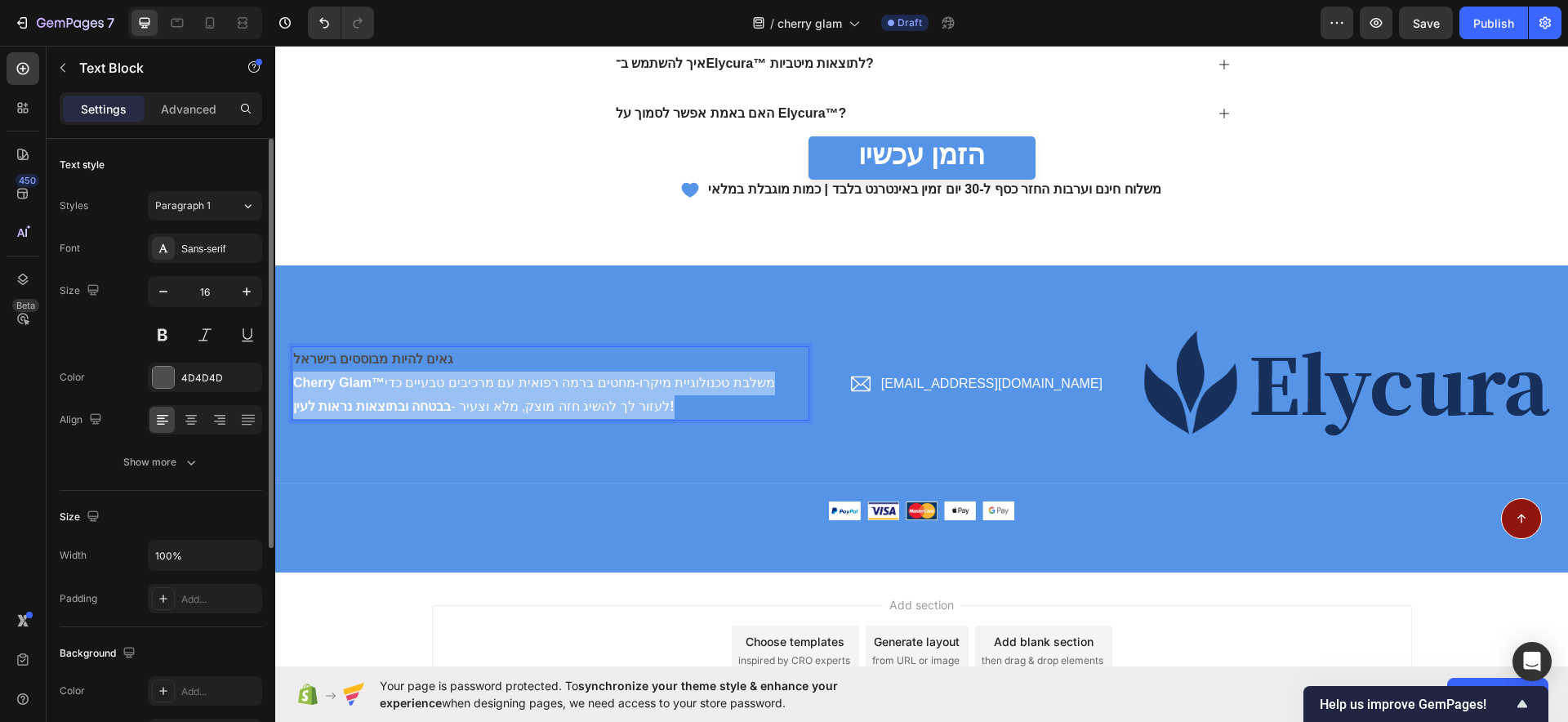
click at [439, 387] on span "Cherry Glam™ משלבת טכנולוגיית מיקרו-מחטים ברמה רפואית עם מרכיבים טבעיים כדי לעז…" at bounding box center [534, 395] width 482 height 38
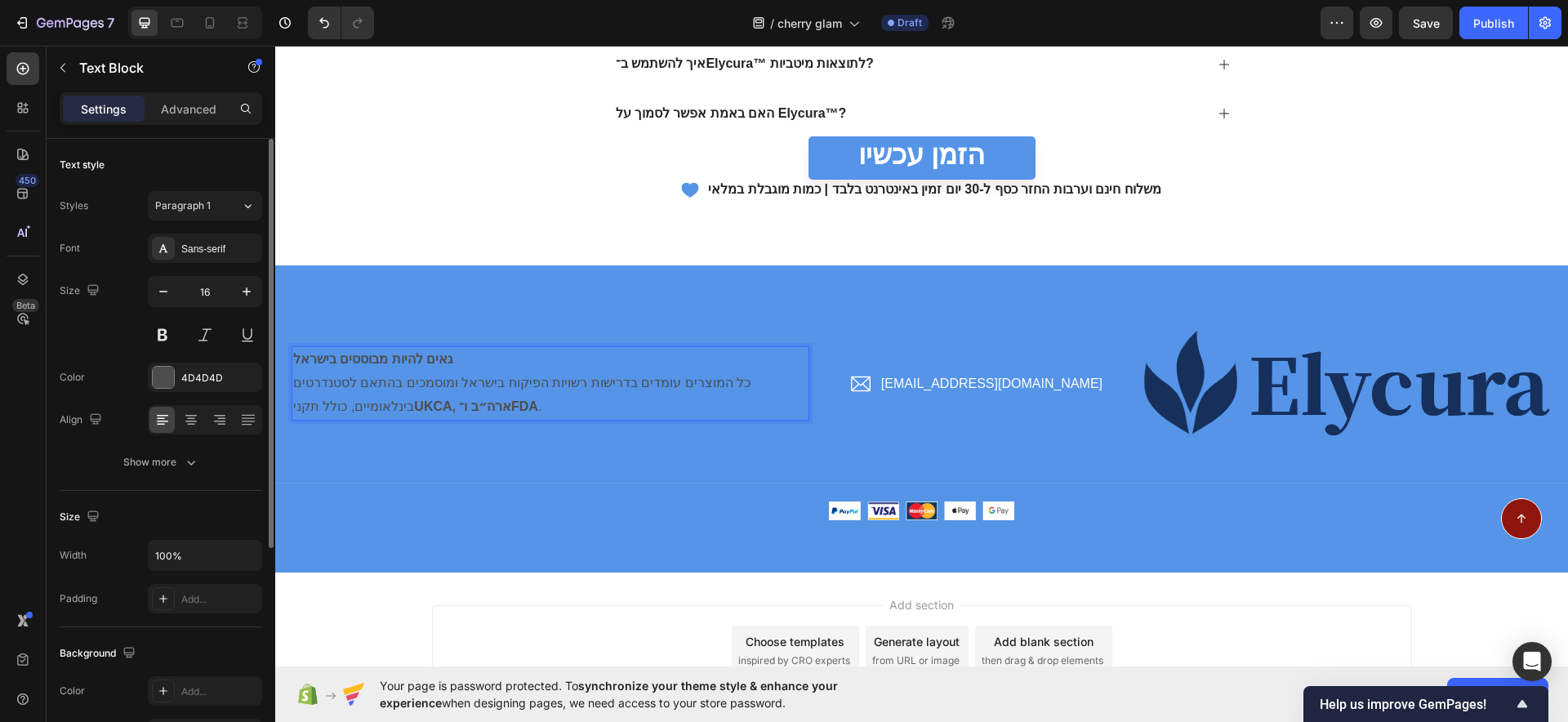
click at [390, 354] on strong "גאים להיות מבוססים בישראל" at bounding box center [373, 359] width 160 height 14
click at [379, 358] on strong "גאים להיות מבוססים בישראל" at bounding box center [373, 359] width 160 height 14
click at [377, 358] on strong "גאים להיות מבוססים בישראל" at bounding box center [373, 359] width 160 height 14
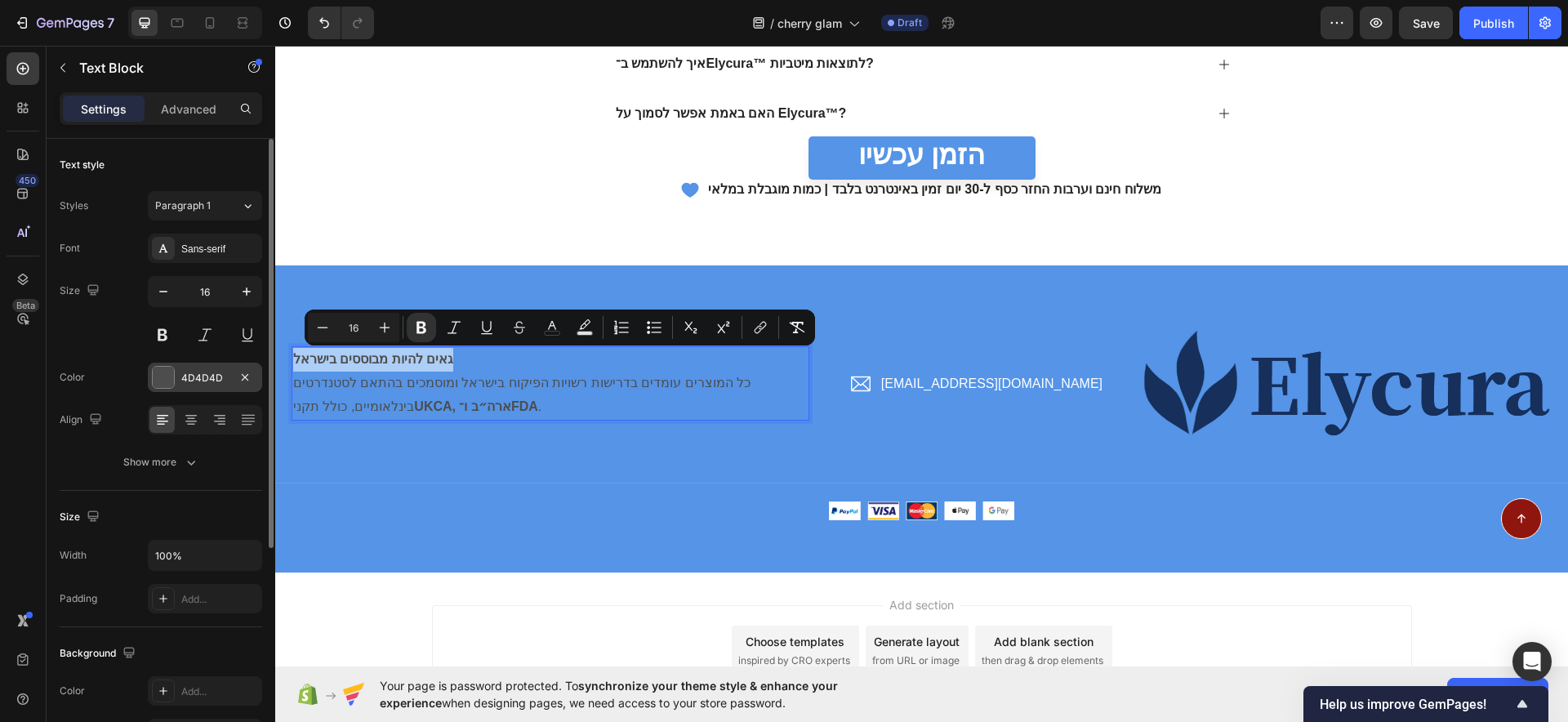
click at [166, 376] on div at bounding box center [163, 377] width 22 height 22
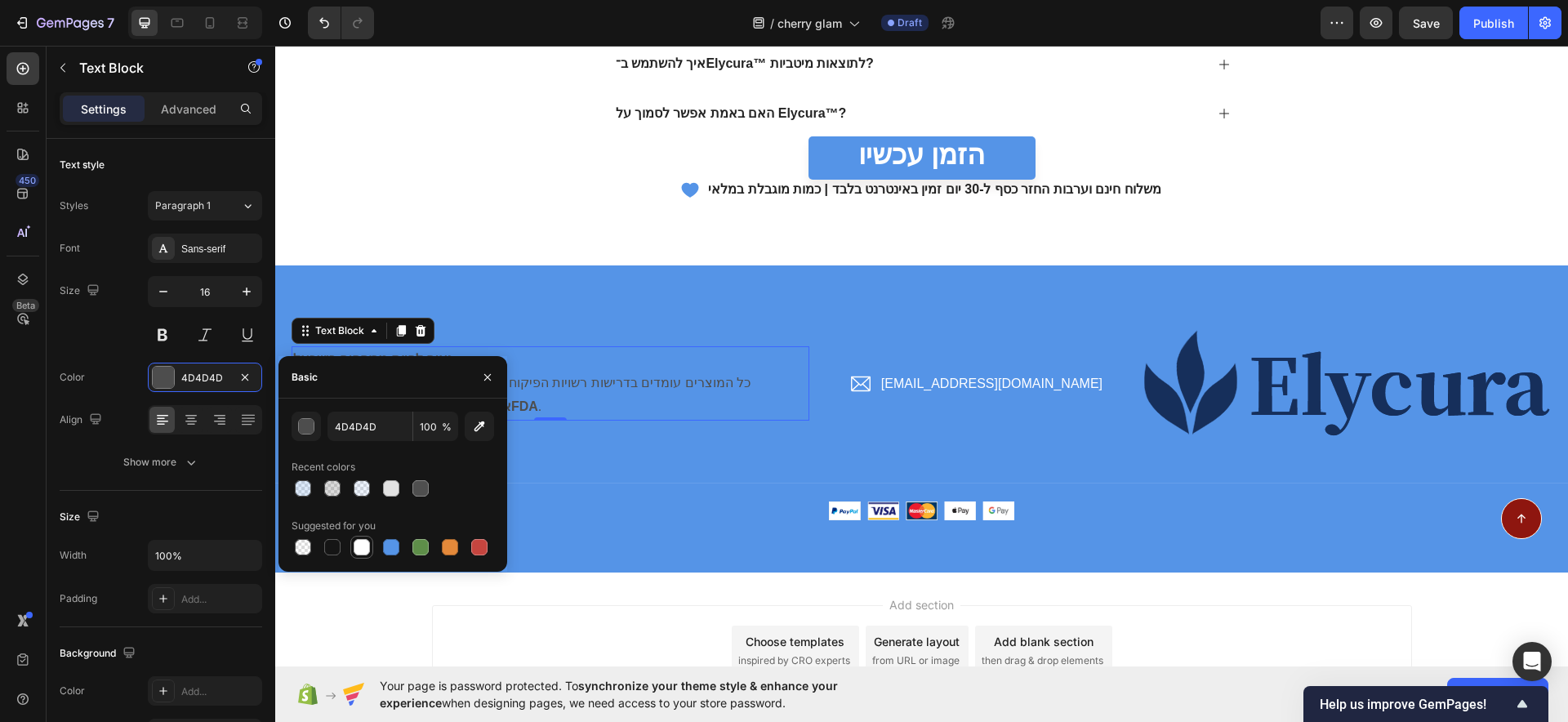
click at [364, 550] on div at bounding box center [361, 547] width 16 height 16
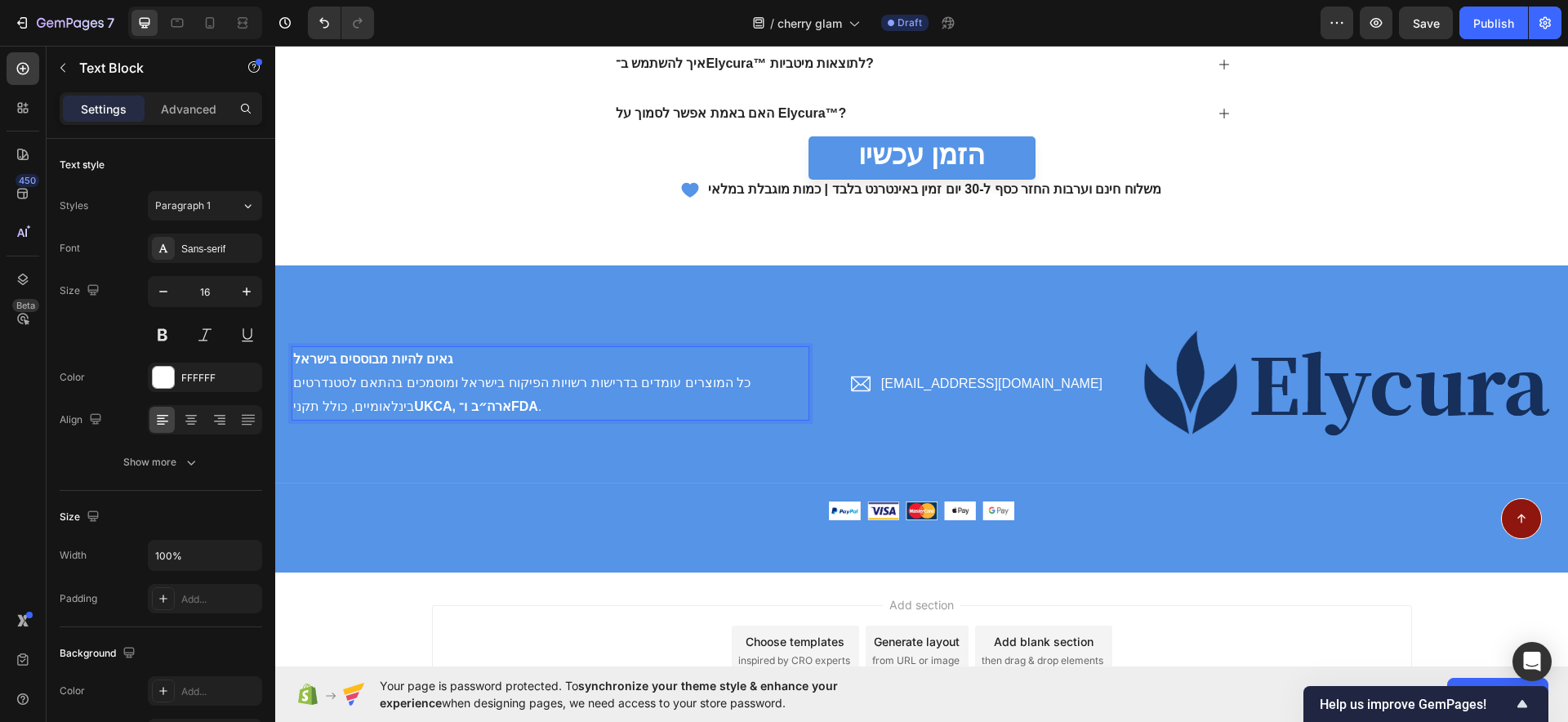
click at [511, 357] on p "גאים להיות מבוססים בישראל" at bounding box center [550, 360] width 515 height 23
click at [618, 399] on p "כל המוצרים עומדים בדרישות רשויות הפיקוח בישראל ומוסמכים בהתאם לסטנדרטים בינלאומ…" at bounding box center [550, 395] width 515 height 47
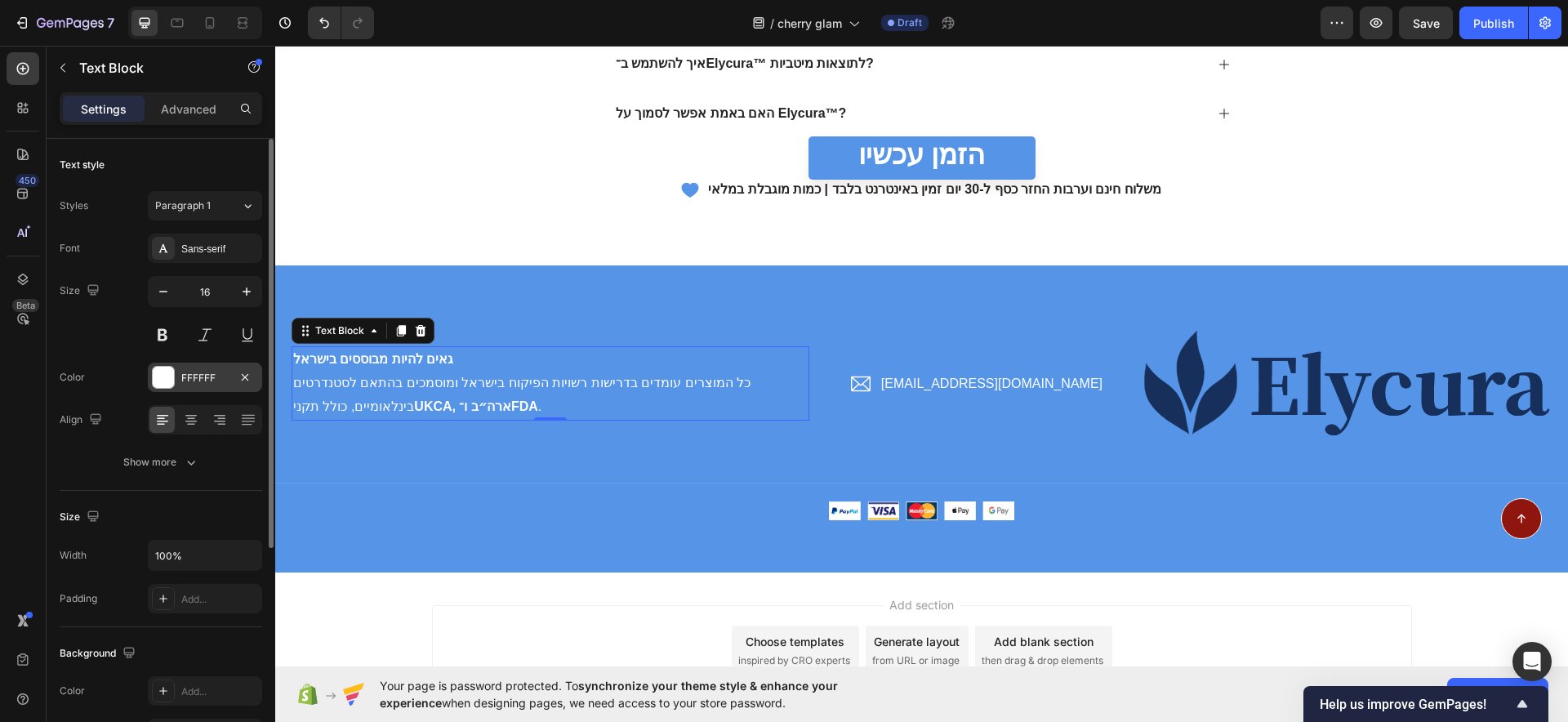
click at [178, 377] on div "FFFFFF" at bounding box center [204, 378] width 115 height 29
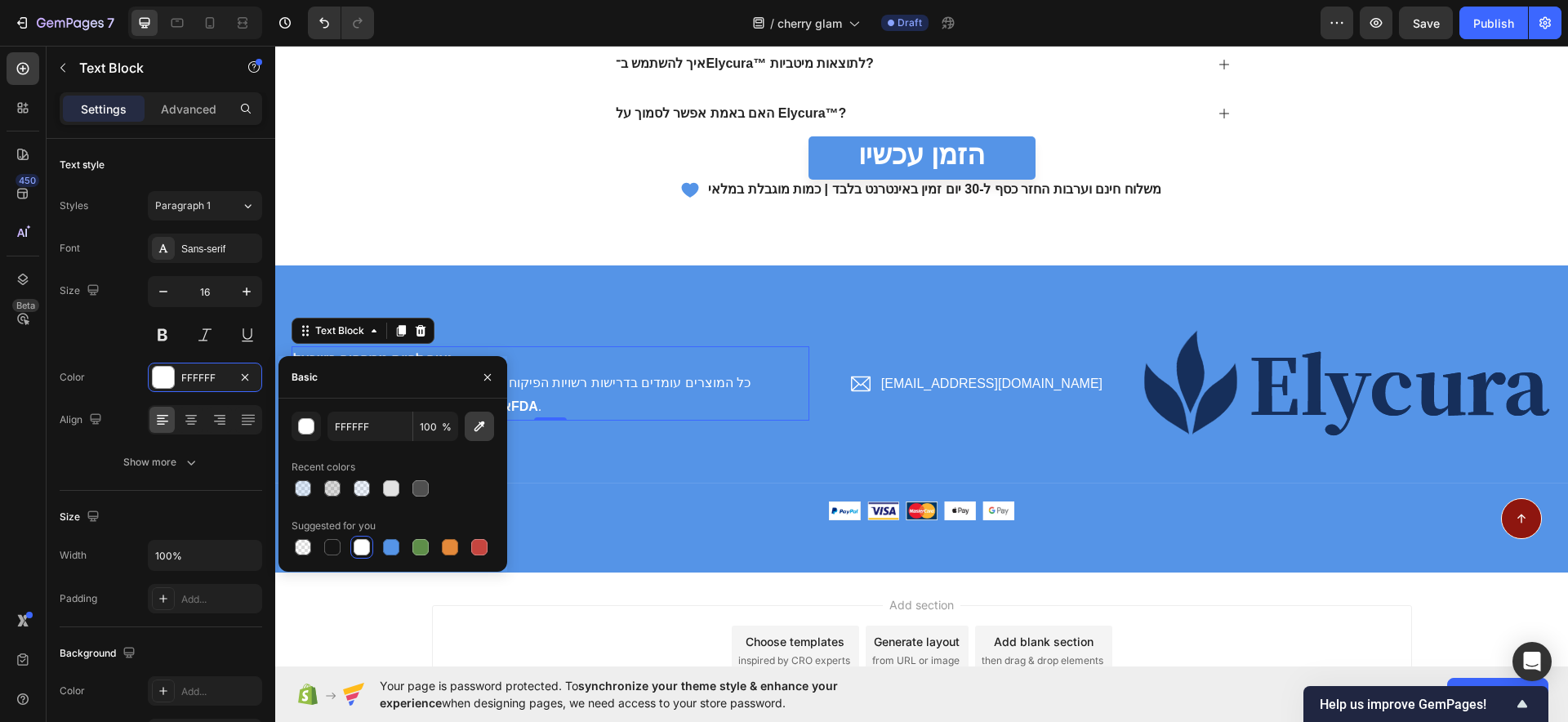
click at [489, 420] on button "button" at bounding box center [479, 426] width 29 height 29
type input "162F5B"
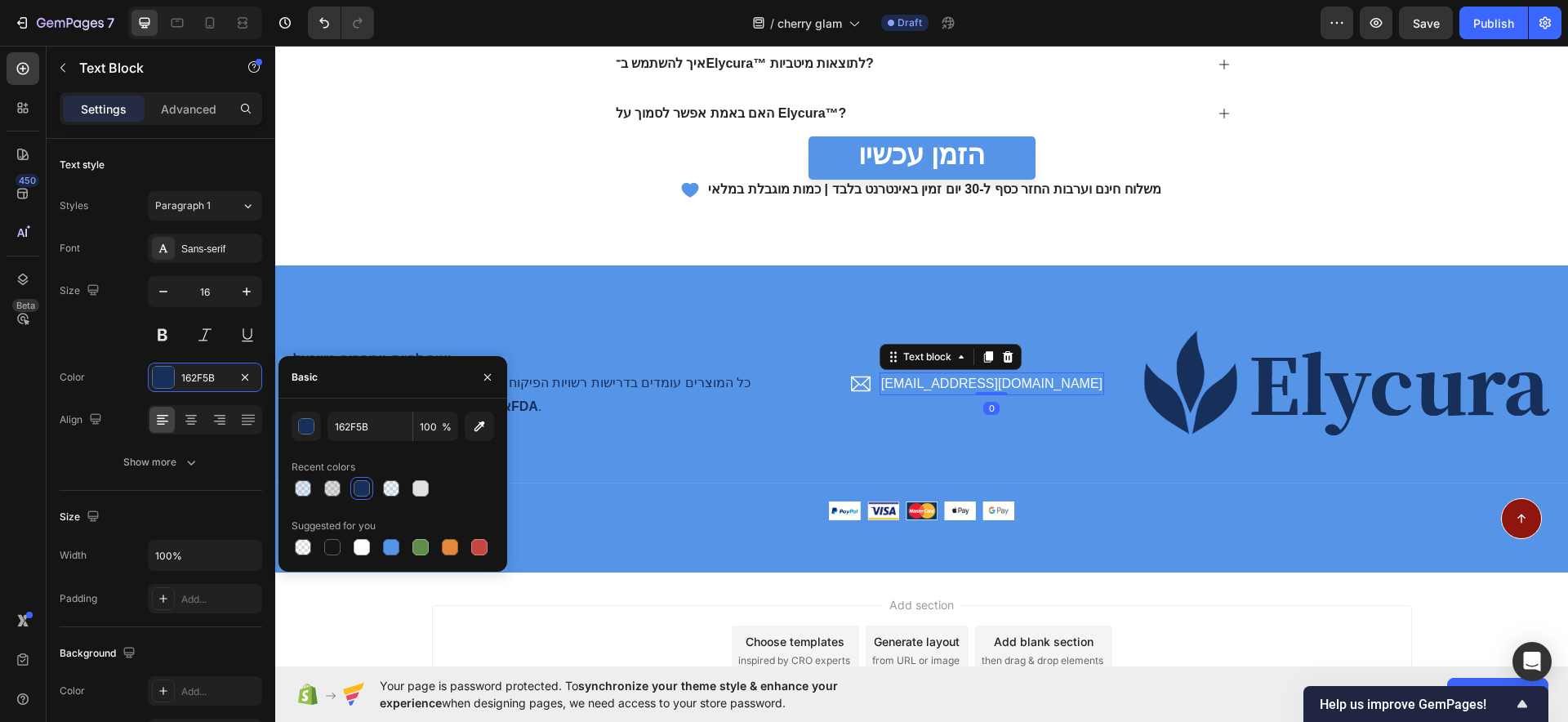
click at [992, 391] on div "support@thecherryglam.com Text block 0" at bounding box center [991, 384] width 225 height 23
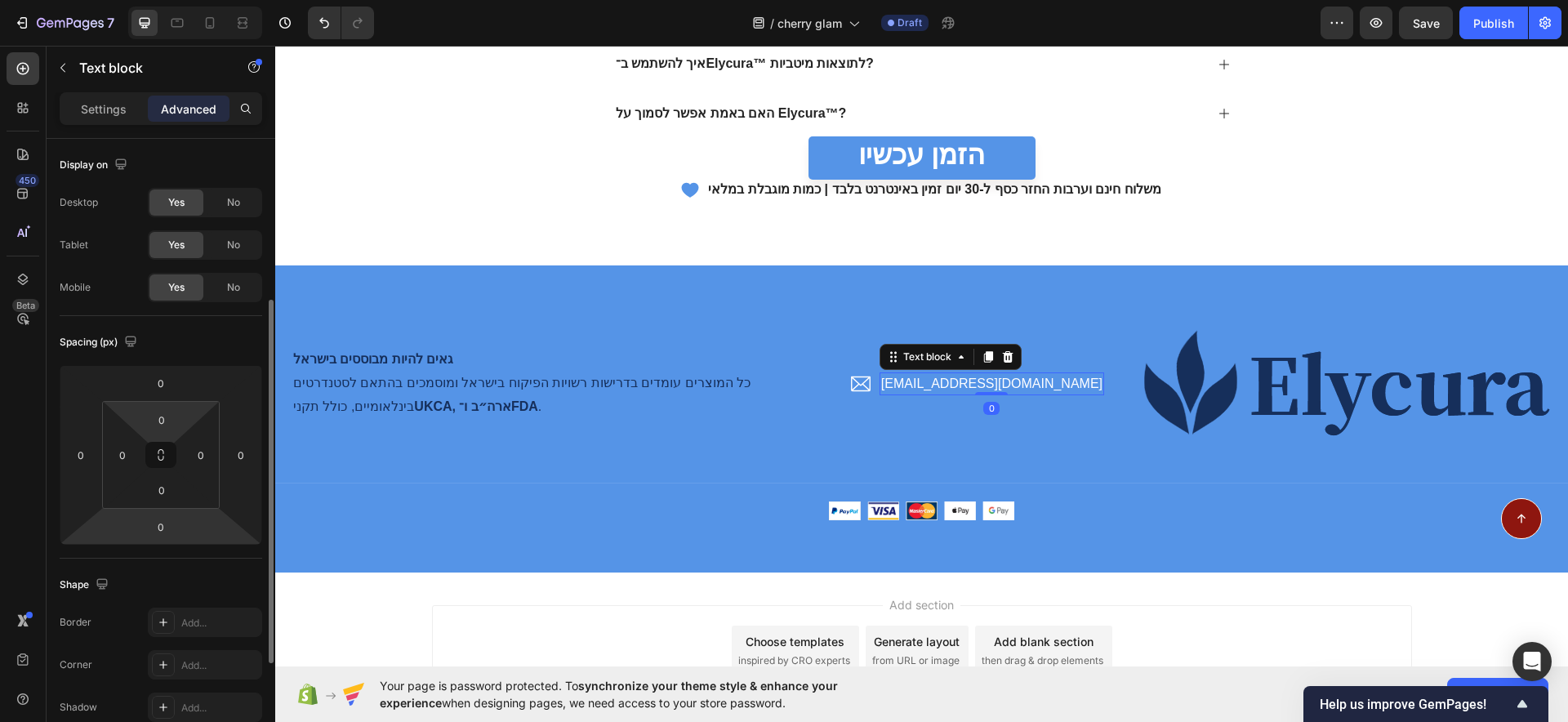
scroll to position [102, 0]
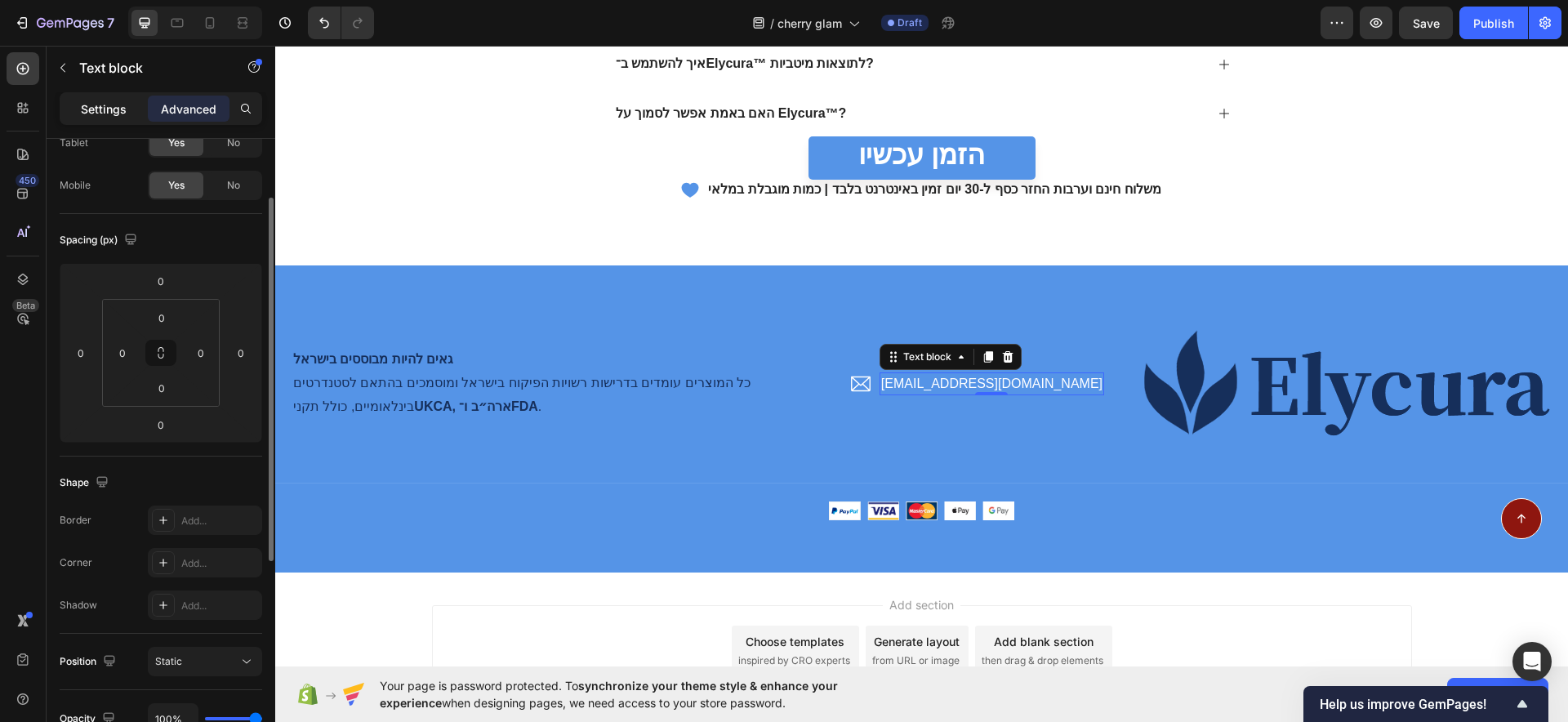
click at [101, 103] on p "Settings" at bounding box center [103, 110] width 46 height 17
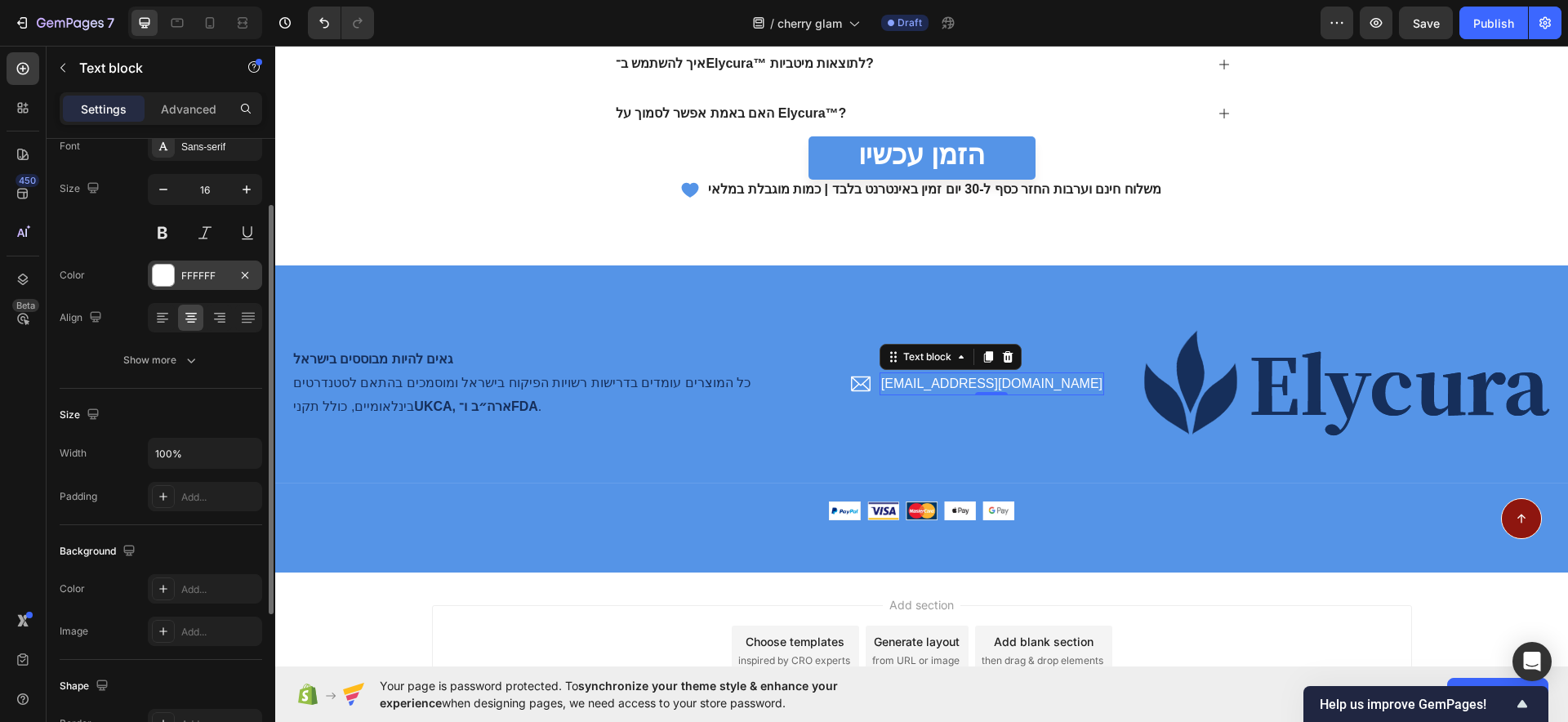
click at [188, 273] on div "FFFFFF" at bounding box center [204, 276] width 47 height 15
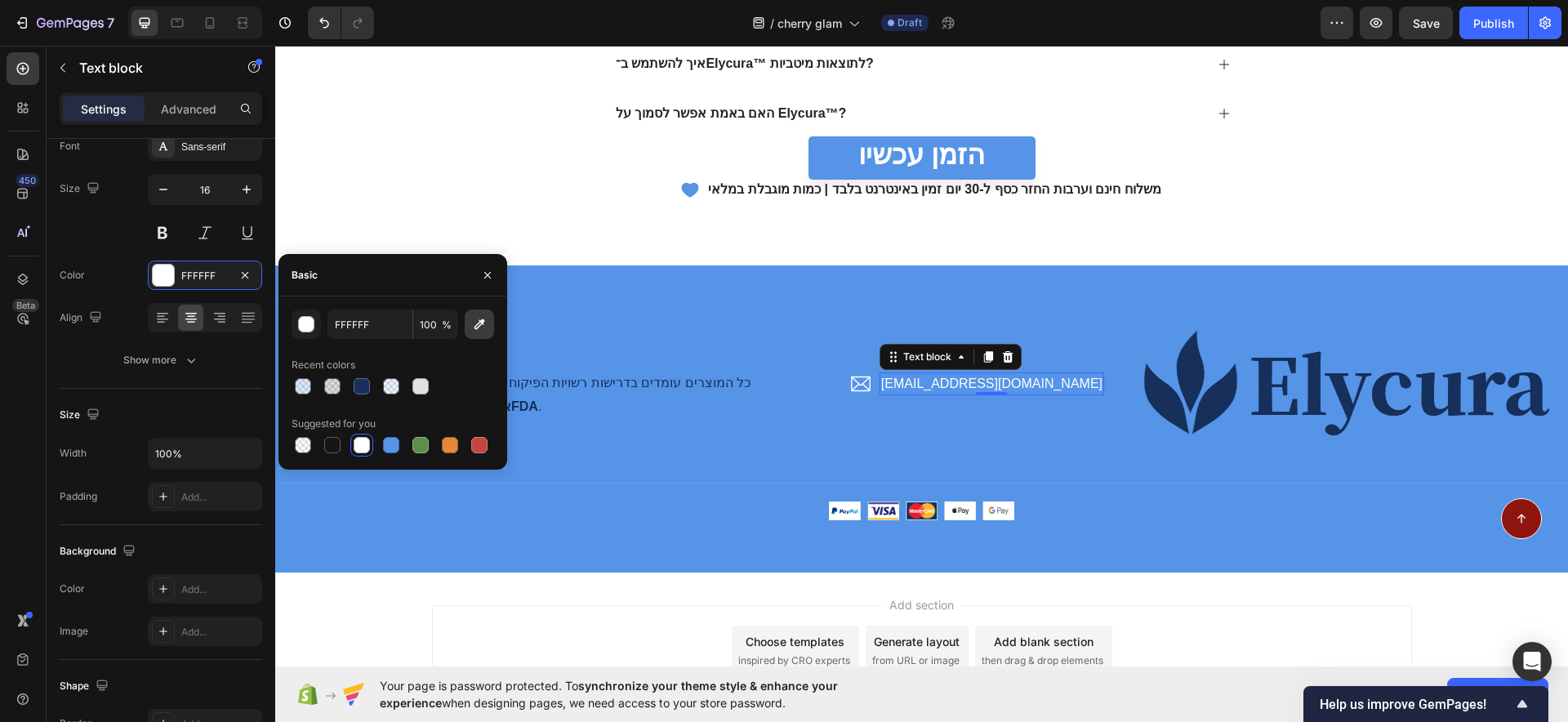
click at [491, 330] on button "button" at bounding box center [479, 324] width 29 height 29
type input "162F5B"
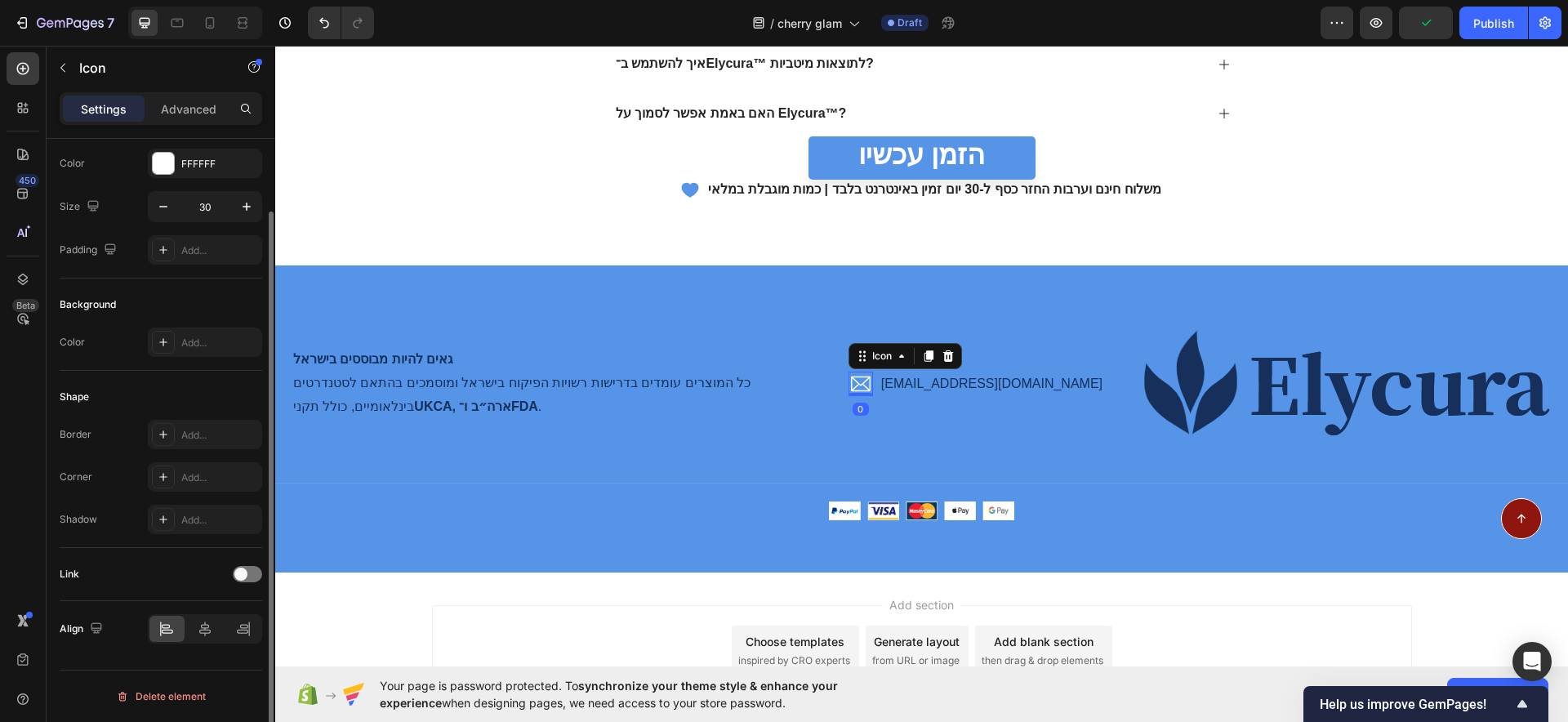
scroll to position [0, 0]
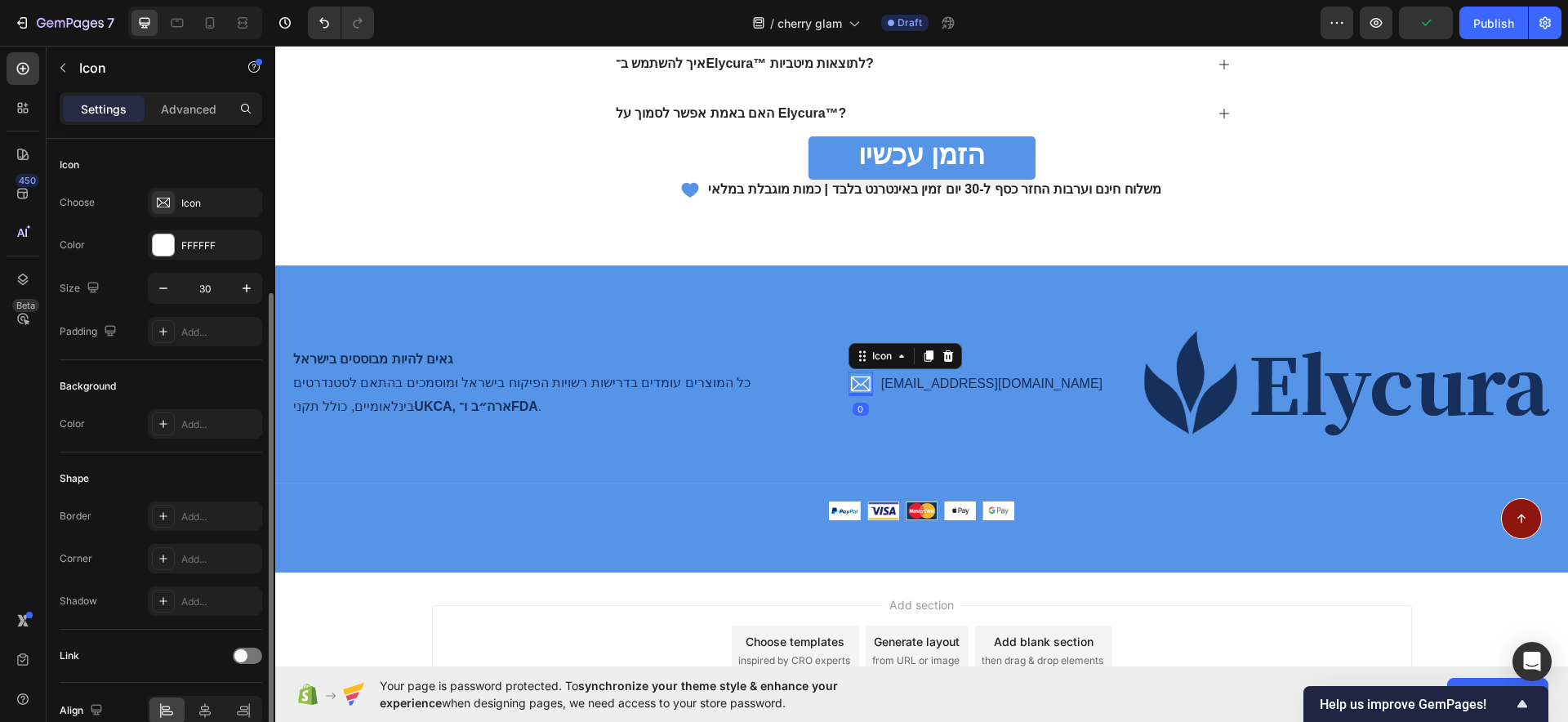
click at [871, 384] on icon at bounding box center [860, 383] width 20 height 15
click at [225, 245] on div "FFFFFF" at bounding box center [204, 246] width 47 height 15
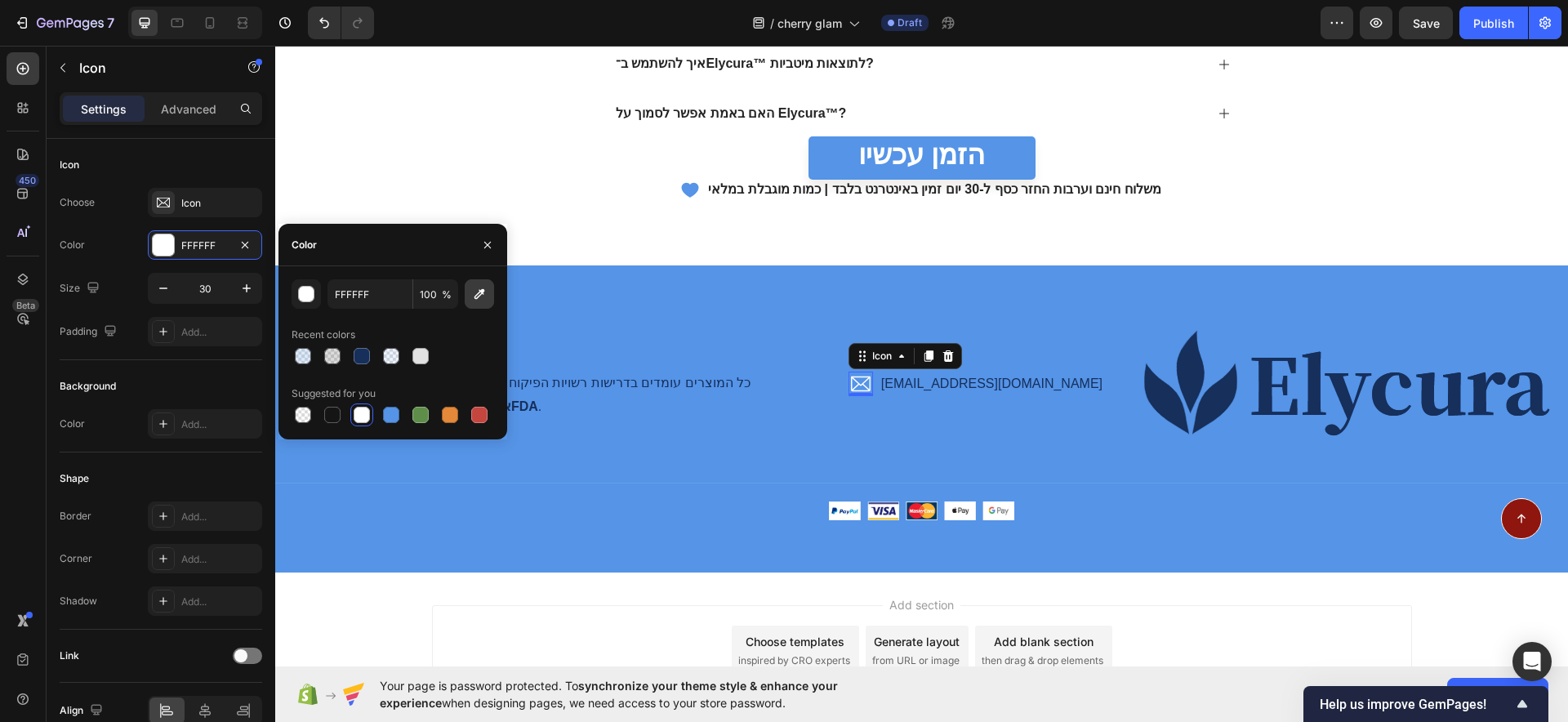
click at [472, 300] on button "button" at bounding box center [479, 294] width 29 height 29
type input "162F5B"
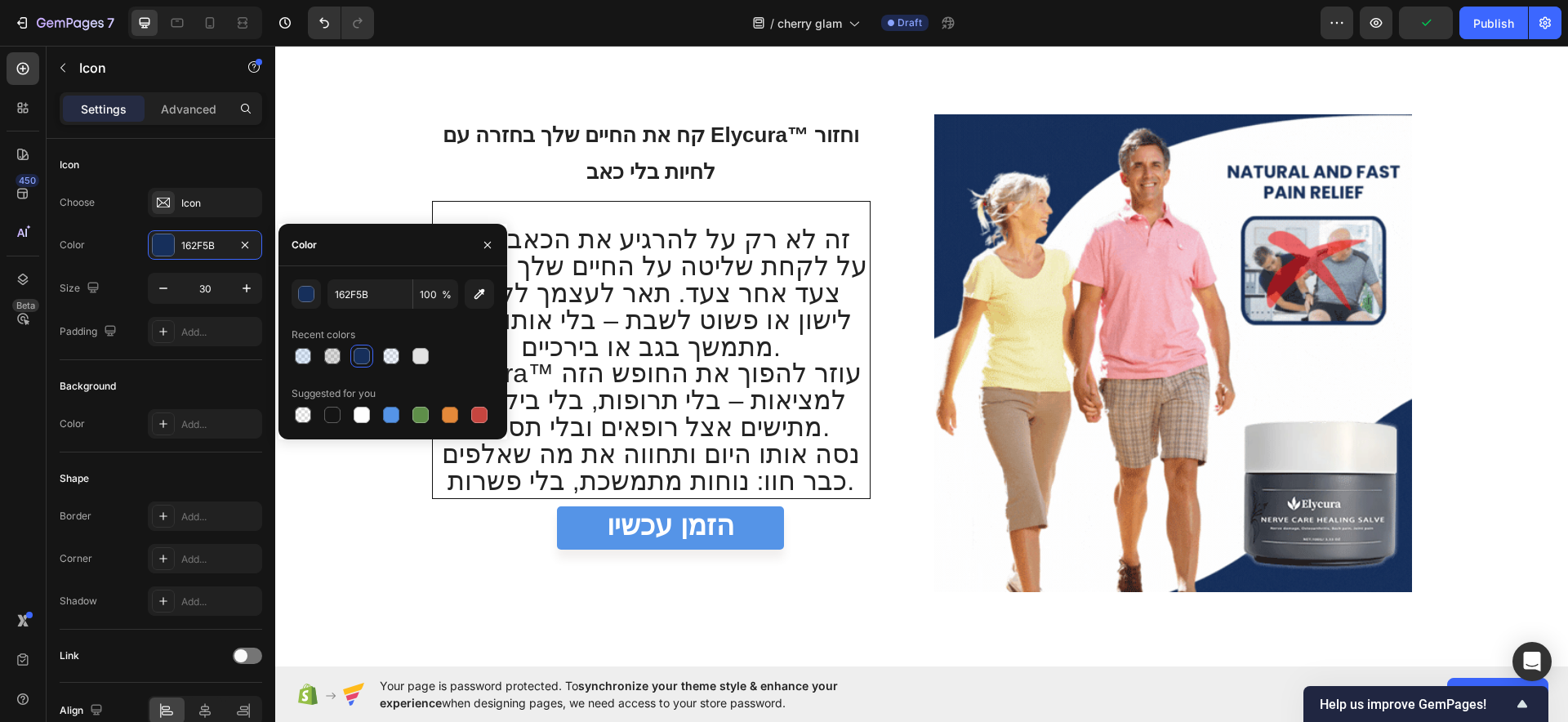
scroll to position [4206, 0]
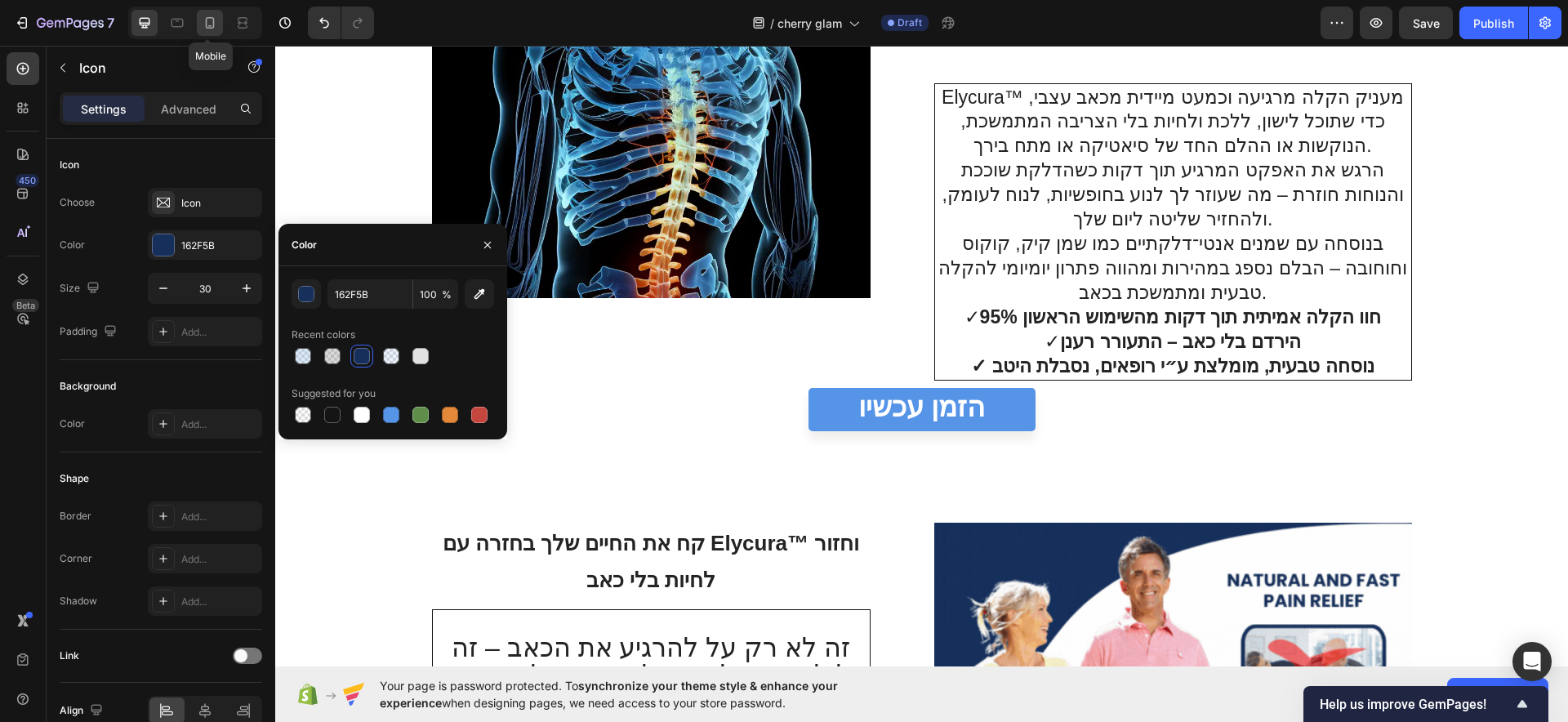
click at [217, 17] on icon at bounding box center [209, 22] width 16 height 16
type input "18"
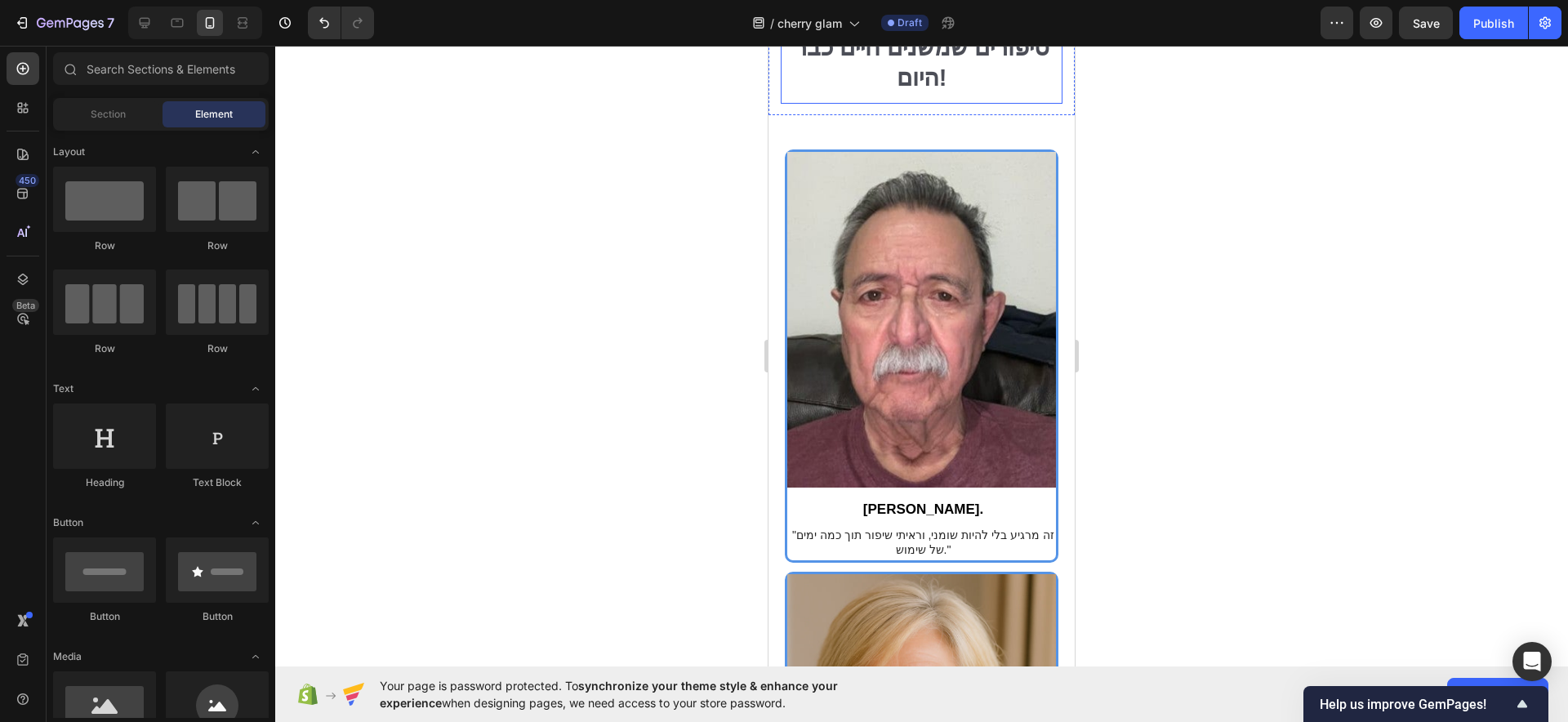
scroll to position [2855, 0]
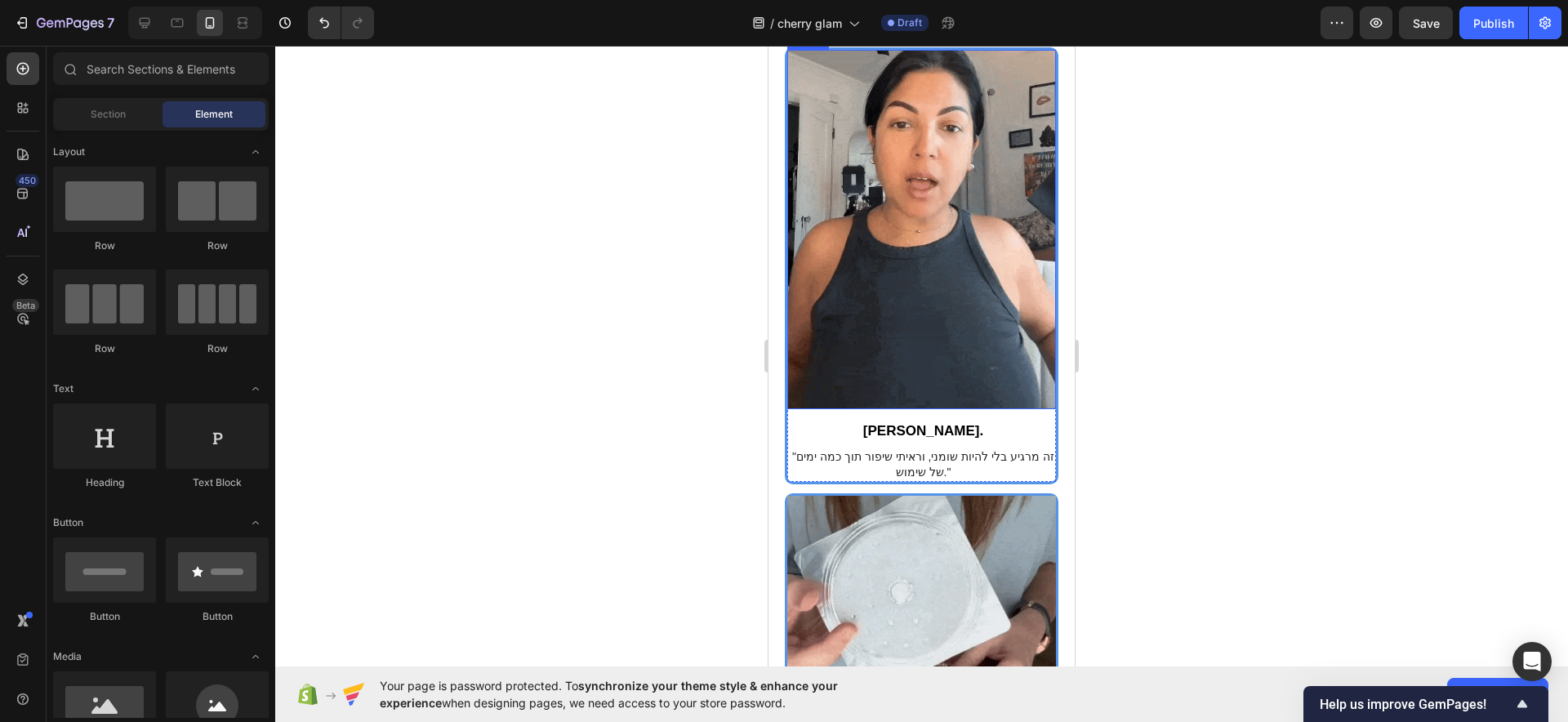
click at [864, 359] on img at bounding box center [921, 229] width 269 height 360
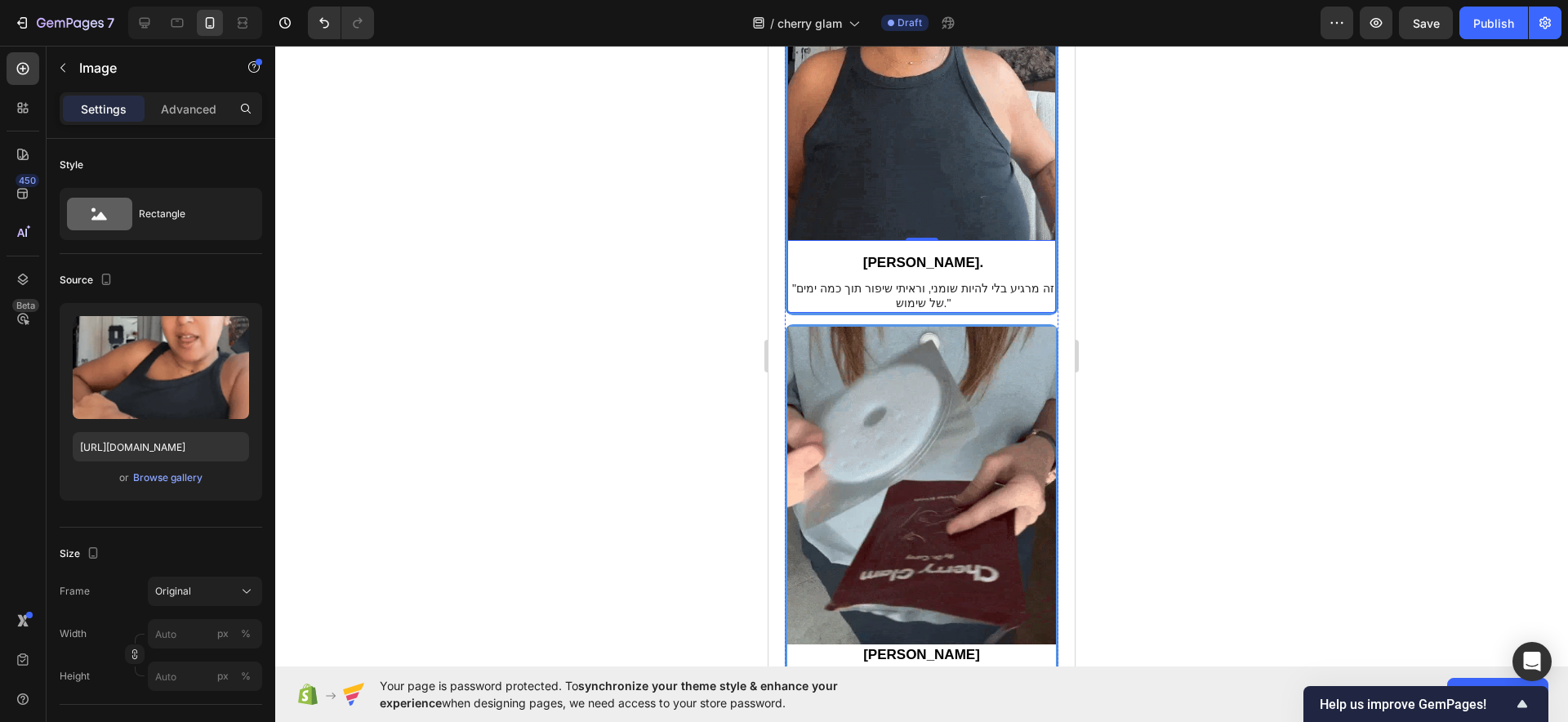
scroll to position [3570, 0]
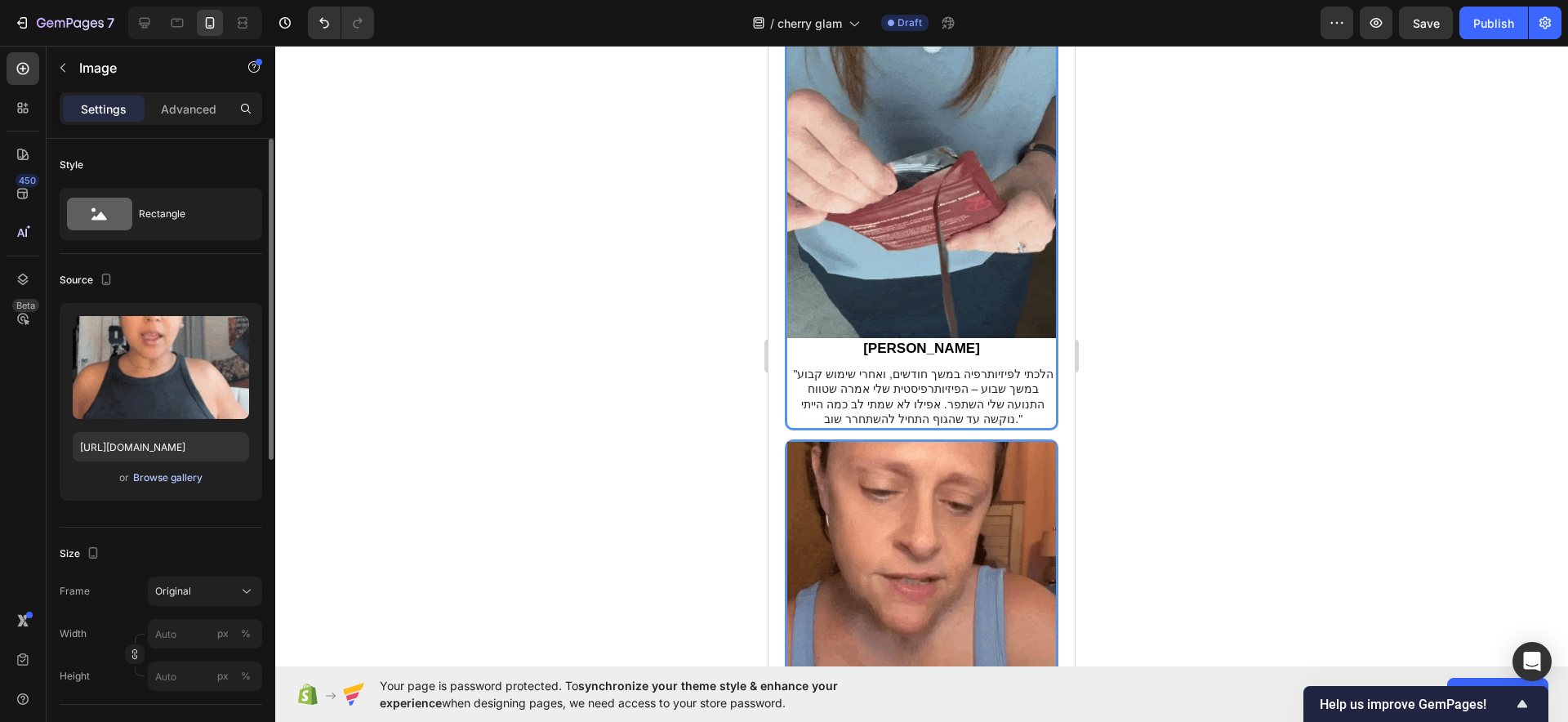
click at [169, 476] on div "Browse gallery" at bounding box center [167, 478] width 70 height 15
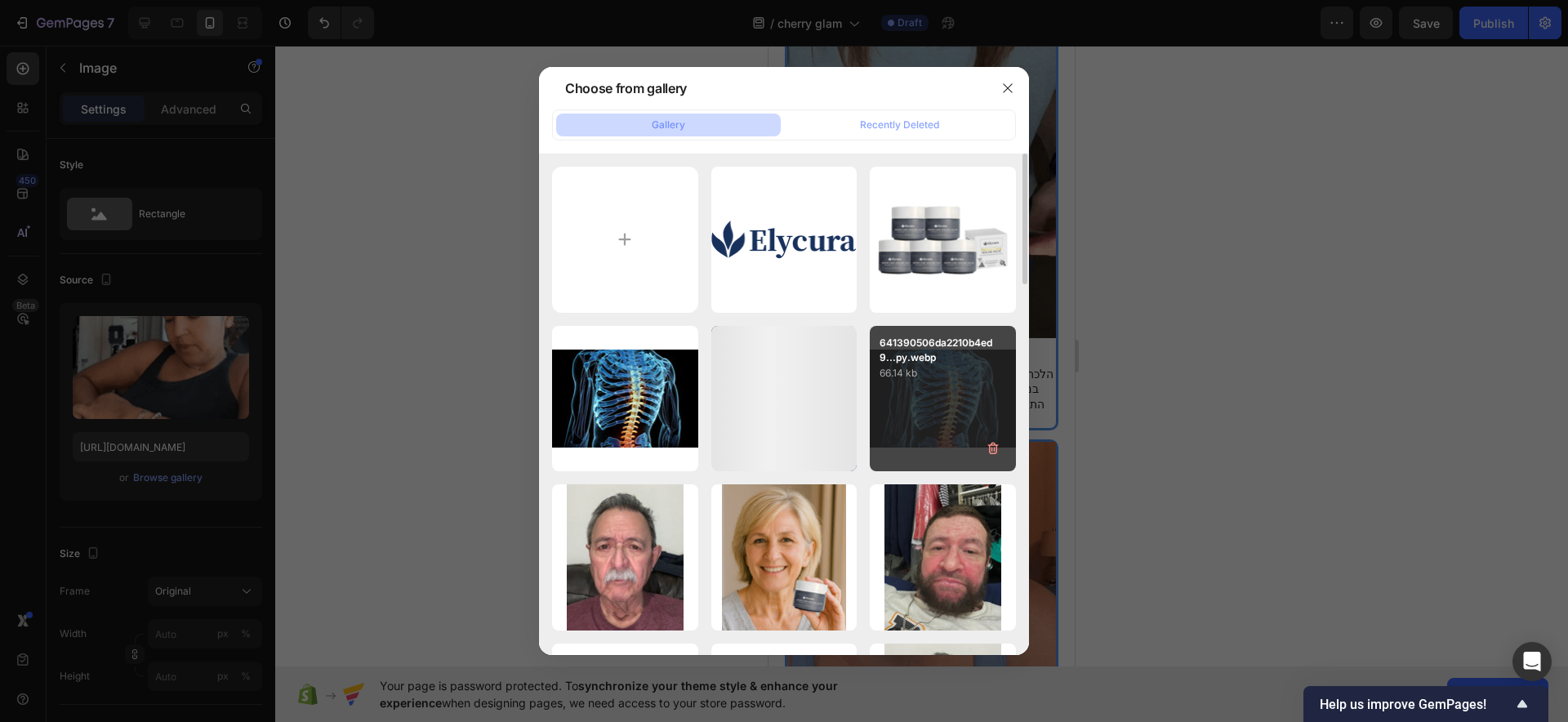
scroll to position [102, 0]
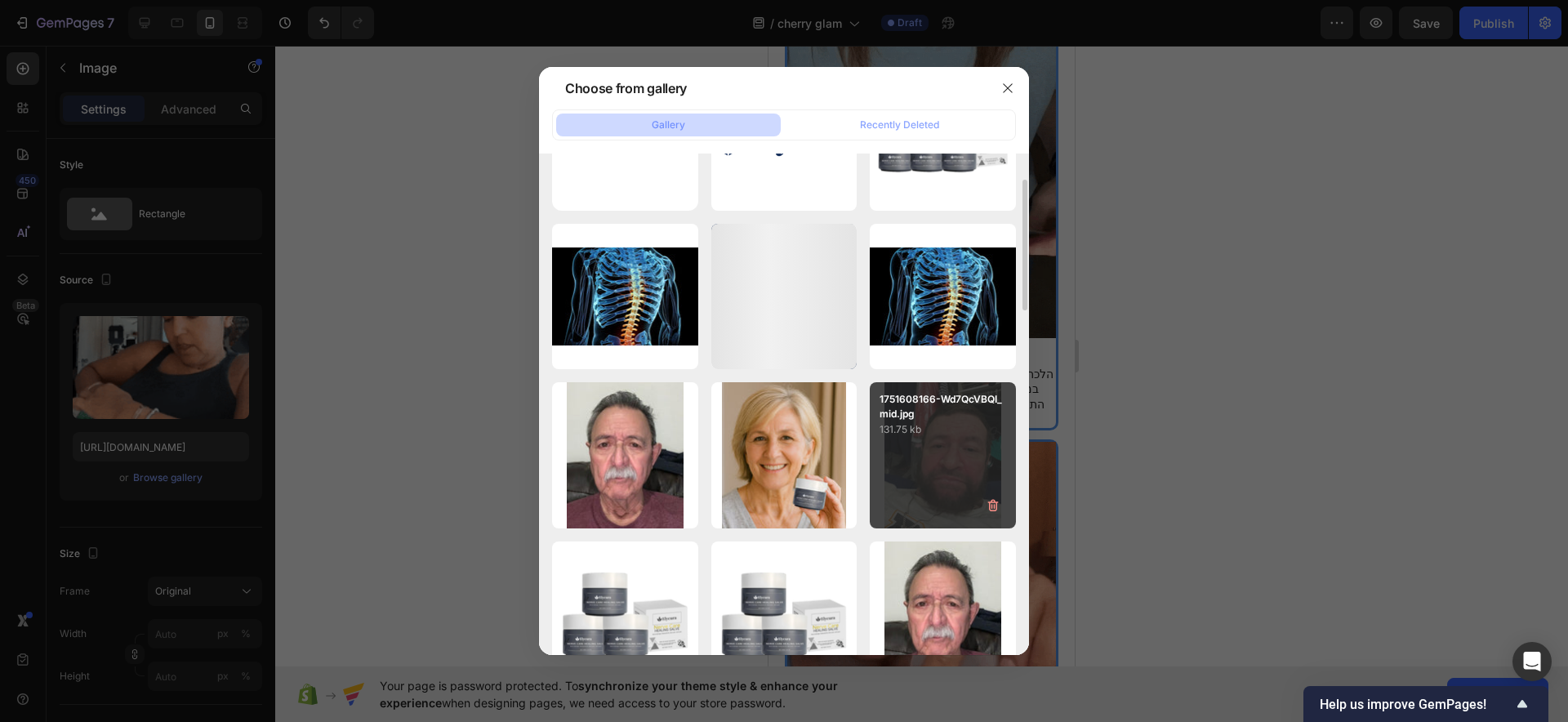
click at [938, 444] on div "1751608166-Wd7QcVBQI_mid.jpg 131.75 kb" at bounding box center [943, 455] width 147 height 147
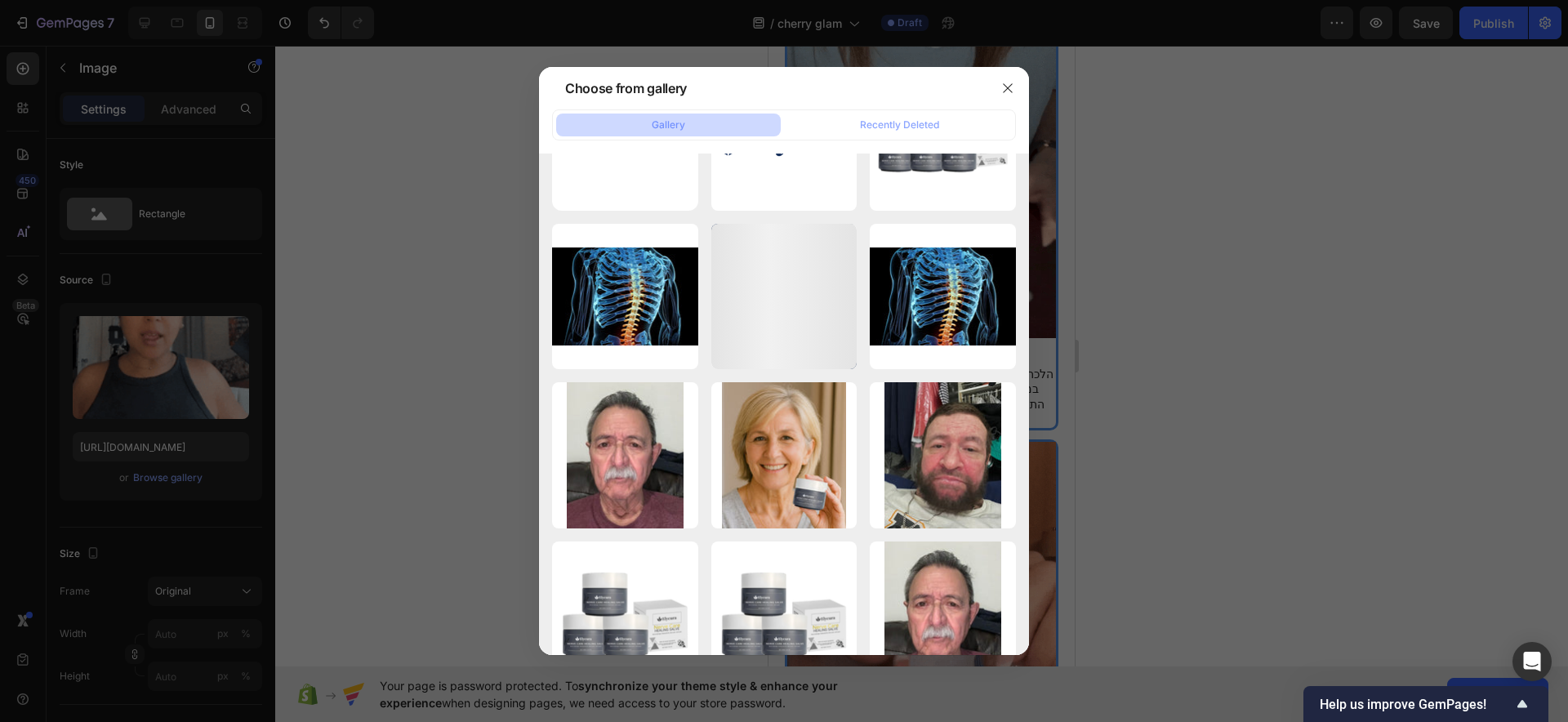
type input "https://cdn.shopify.com/s/files/1/0922/3408/8775/files/gempages_586053521762157…"
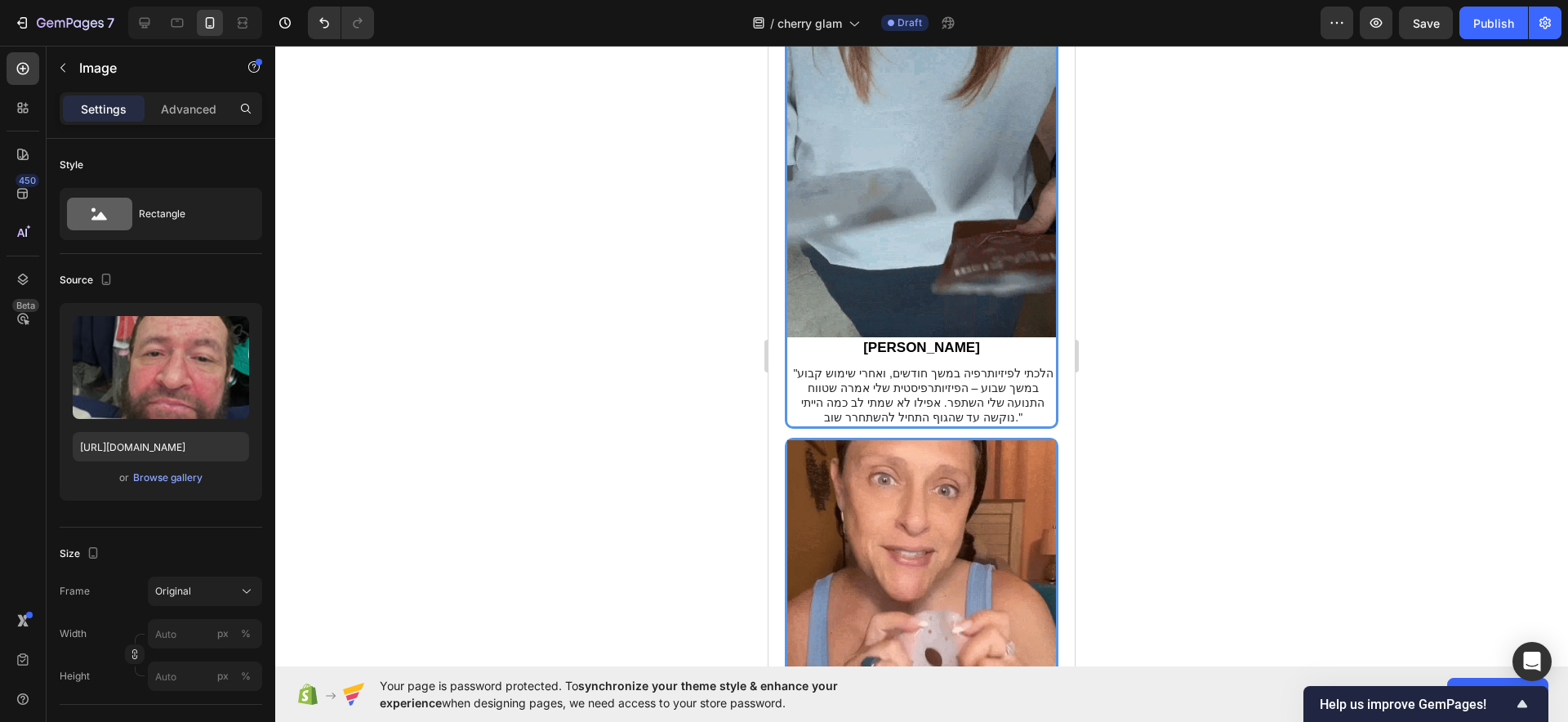
click at [1186, 317] on div at bounding box center [921, 384] width 1293 height 676
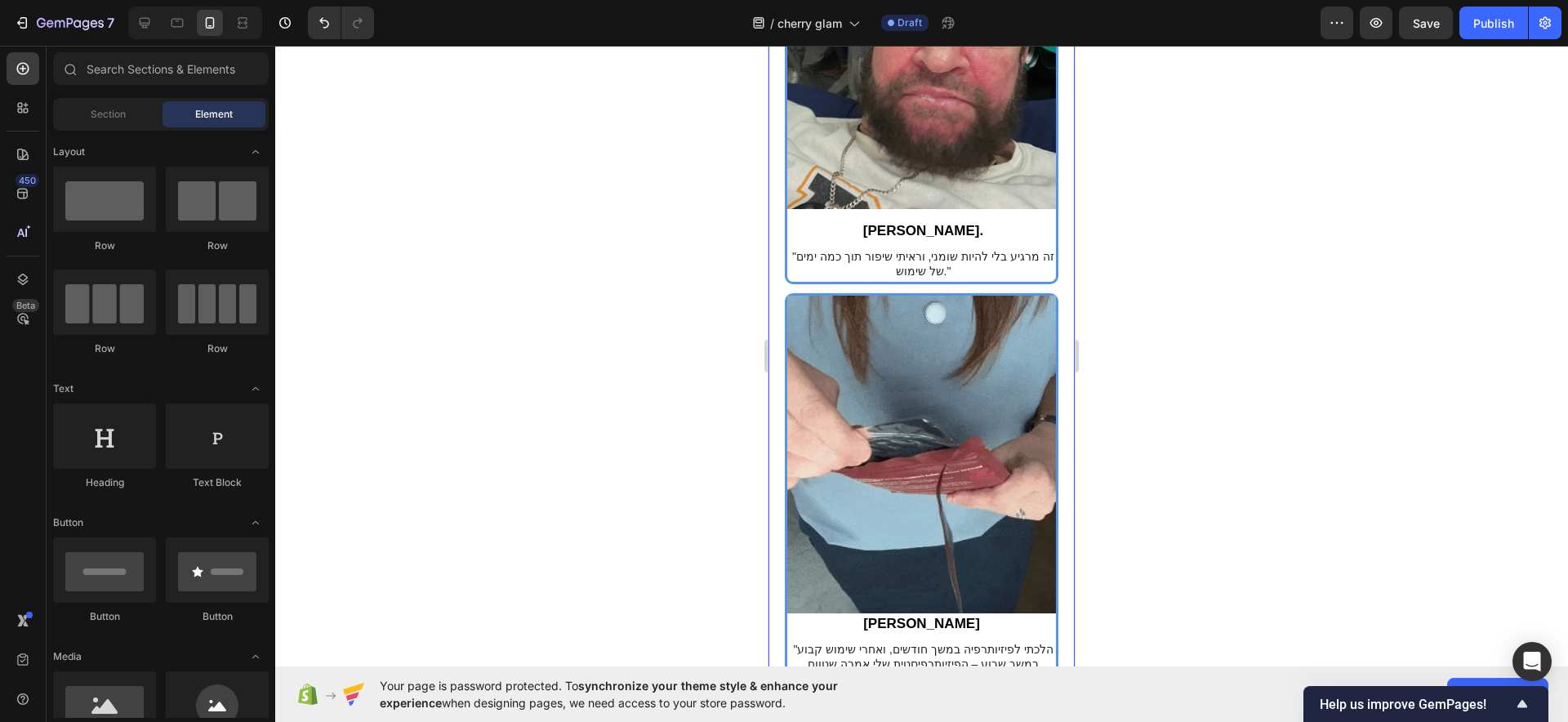
scroll to position [3343, 0]
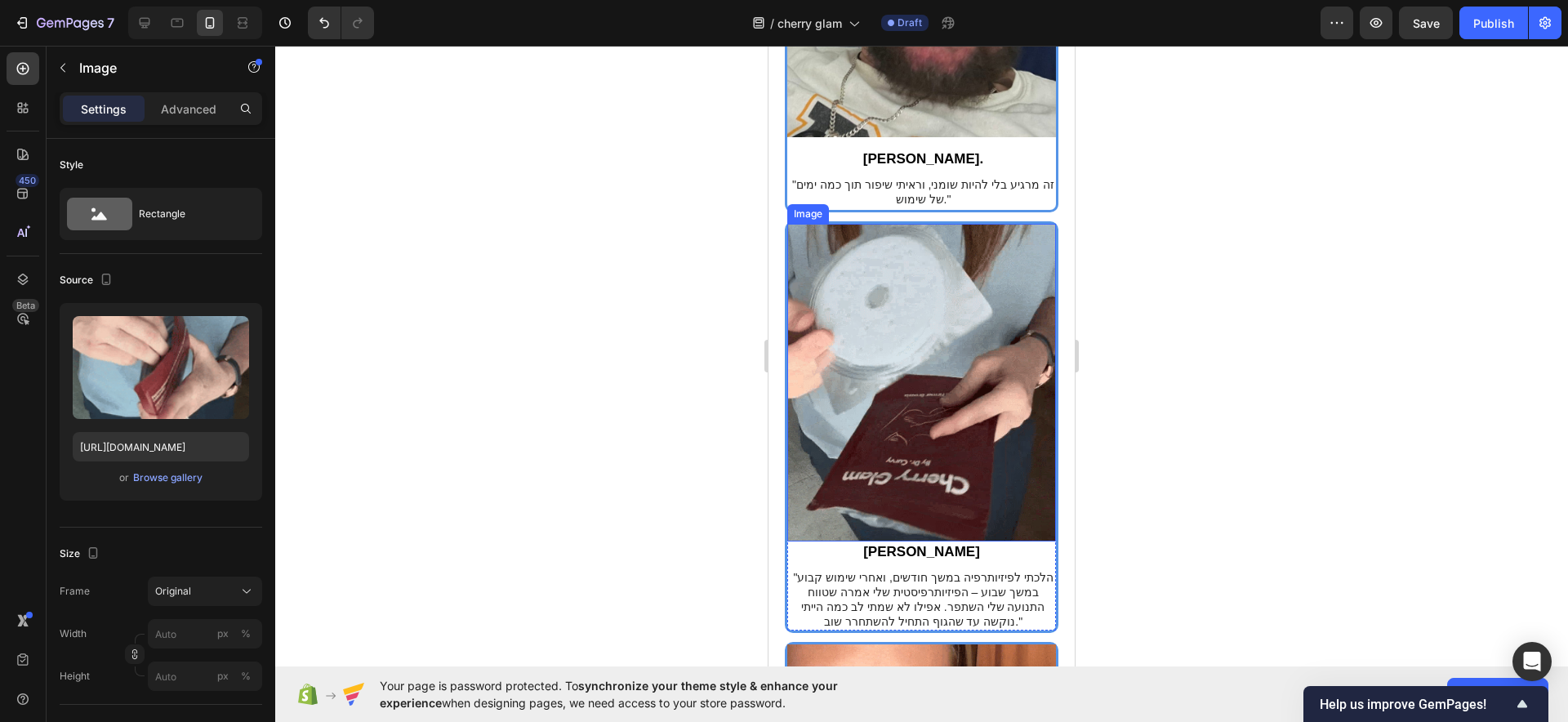
click at [982, 363] on img at bounding box center [921, 383] width 269 height 317
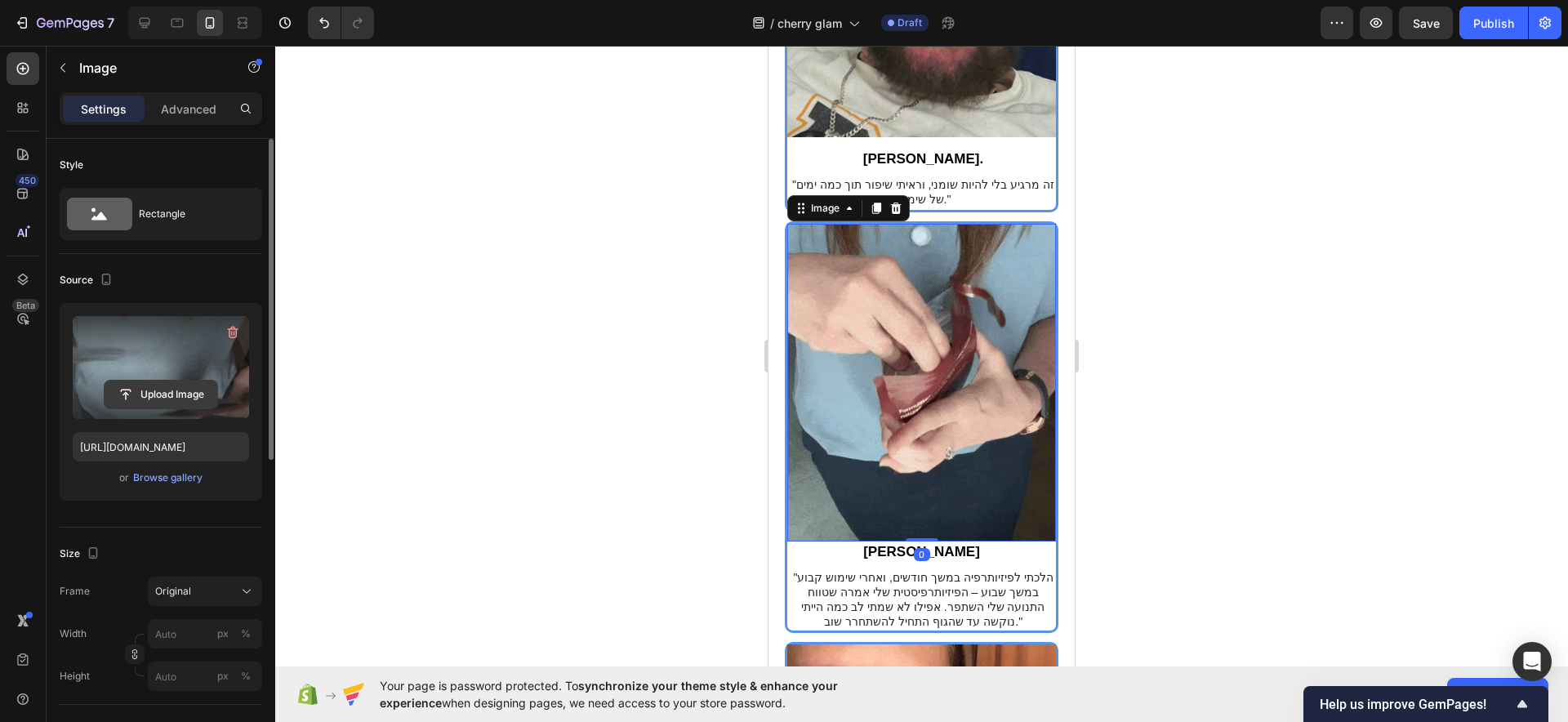
click at [192, 396] on input "file" at bounding box center [160, 394] width 113 height 28
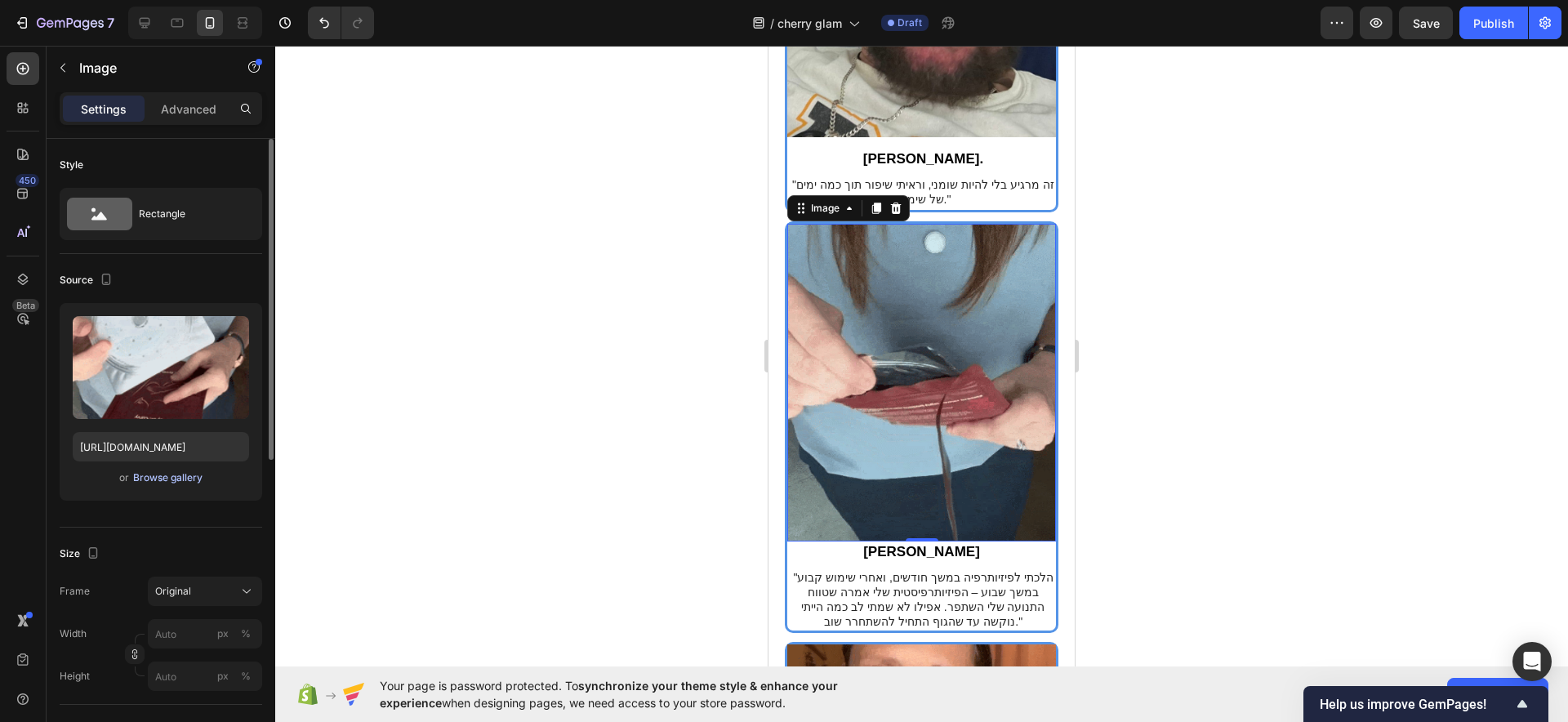
click at [170, 478] on div "Browse gallery" at bounding box center [167, 478] width 70 height 15
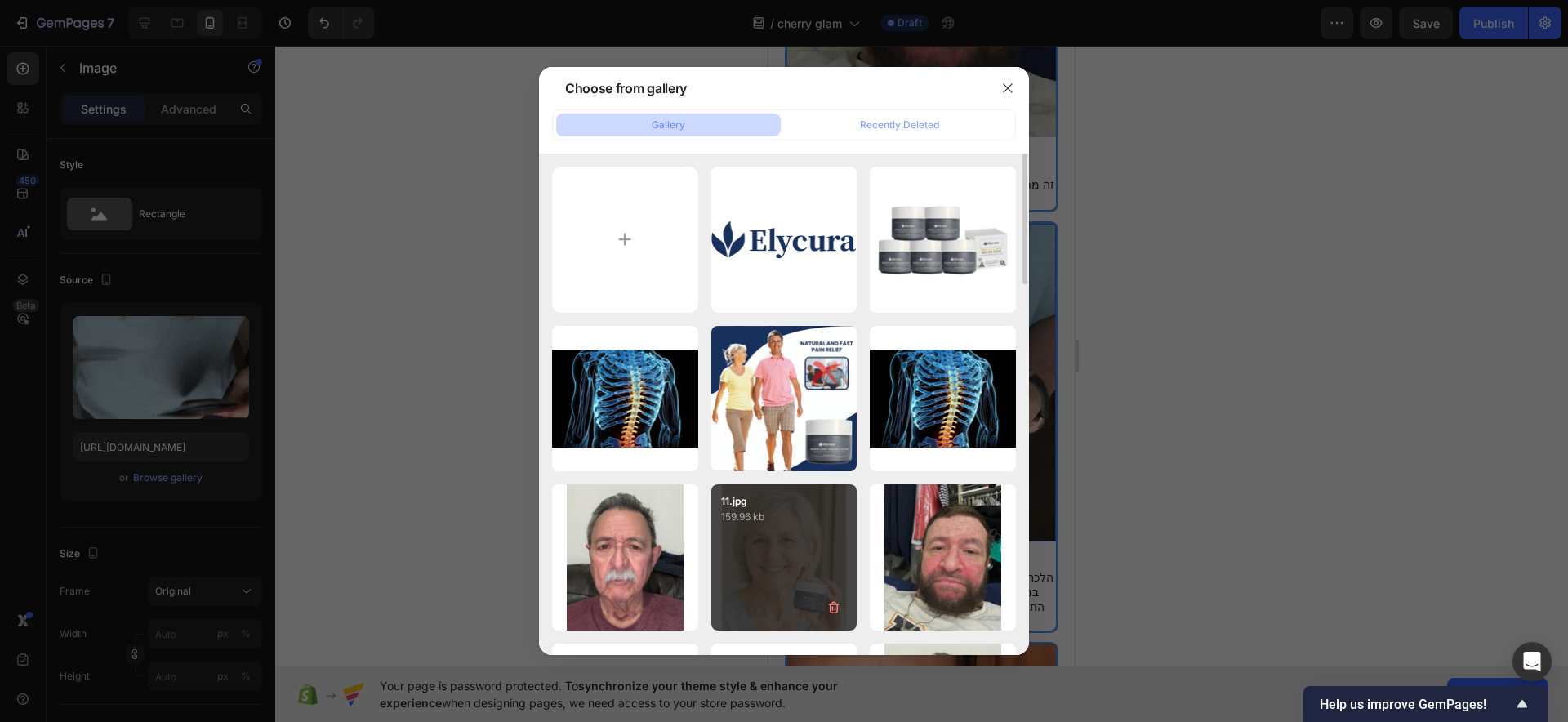
click at [756, 531] on div "11.jpg 159.96 kb" at bounding box center [784, 558] width 147 height 147
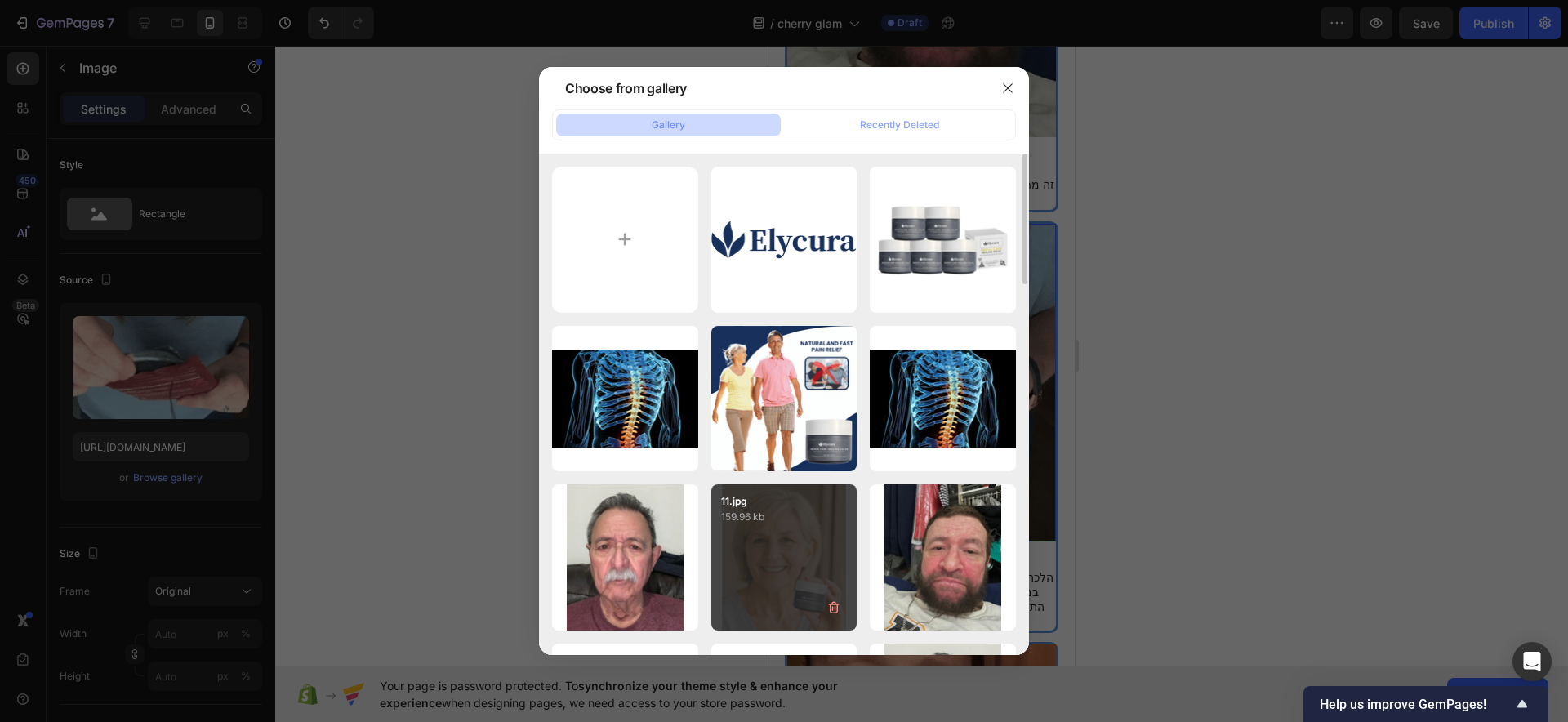
type input "https://cdn.shopify.com/s/files/1/0922/3408/8775/files/gempages_586053521762157…"
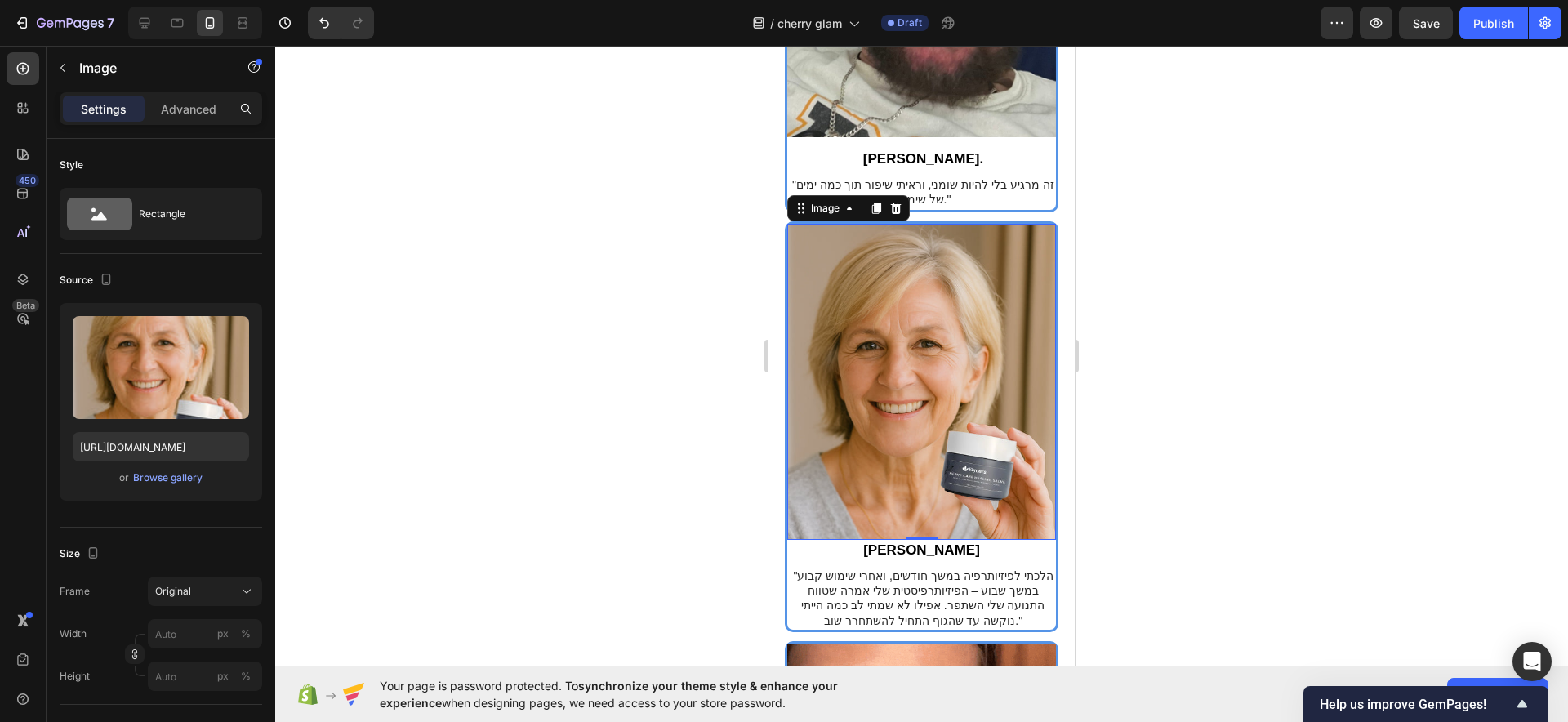
click at [1209, 348] on div at bounding box center [921, 384] width 1293 height 676
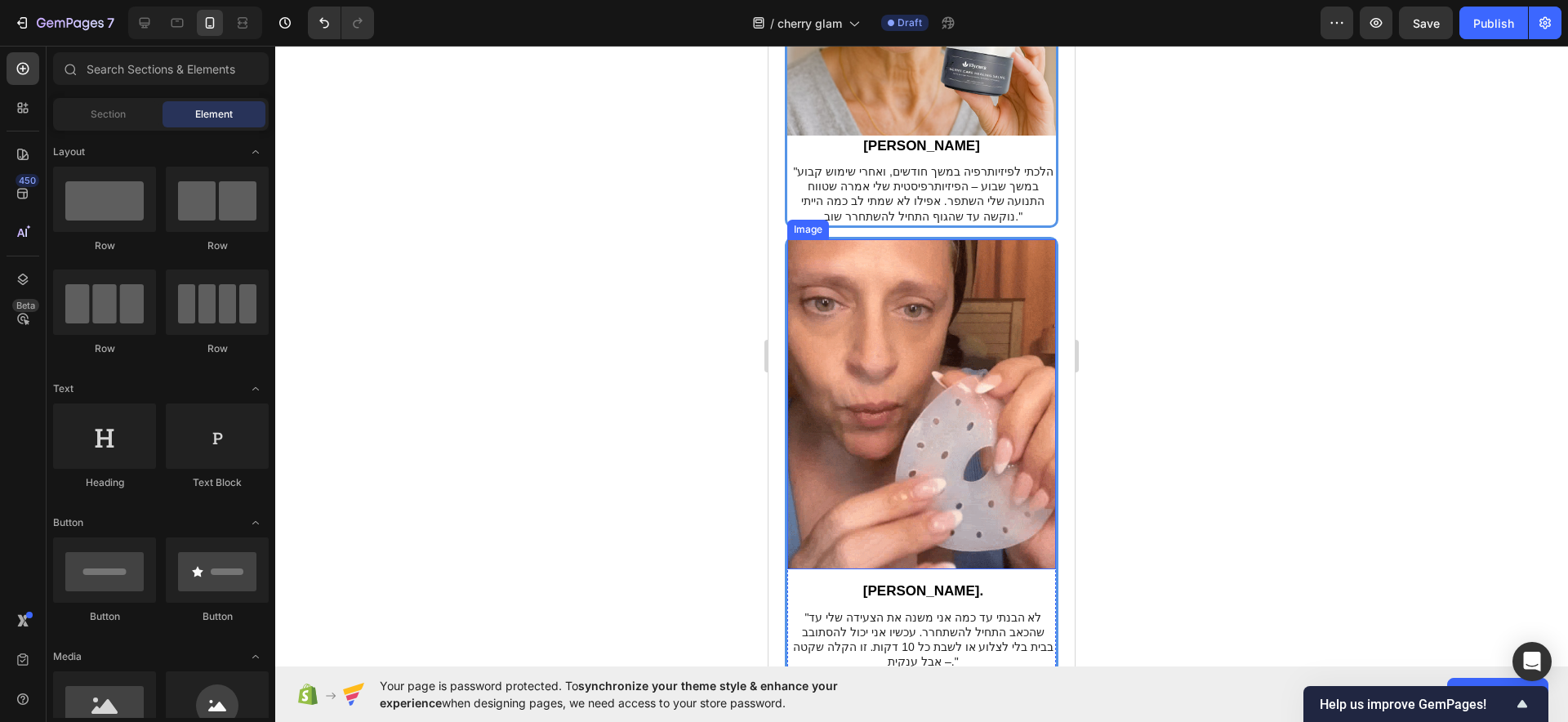
scroll to position [3752, 0]
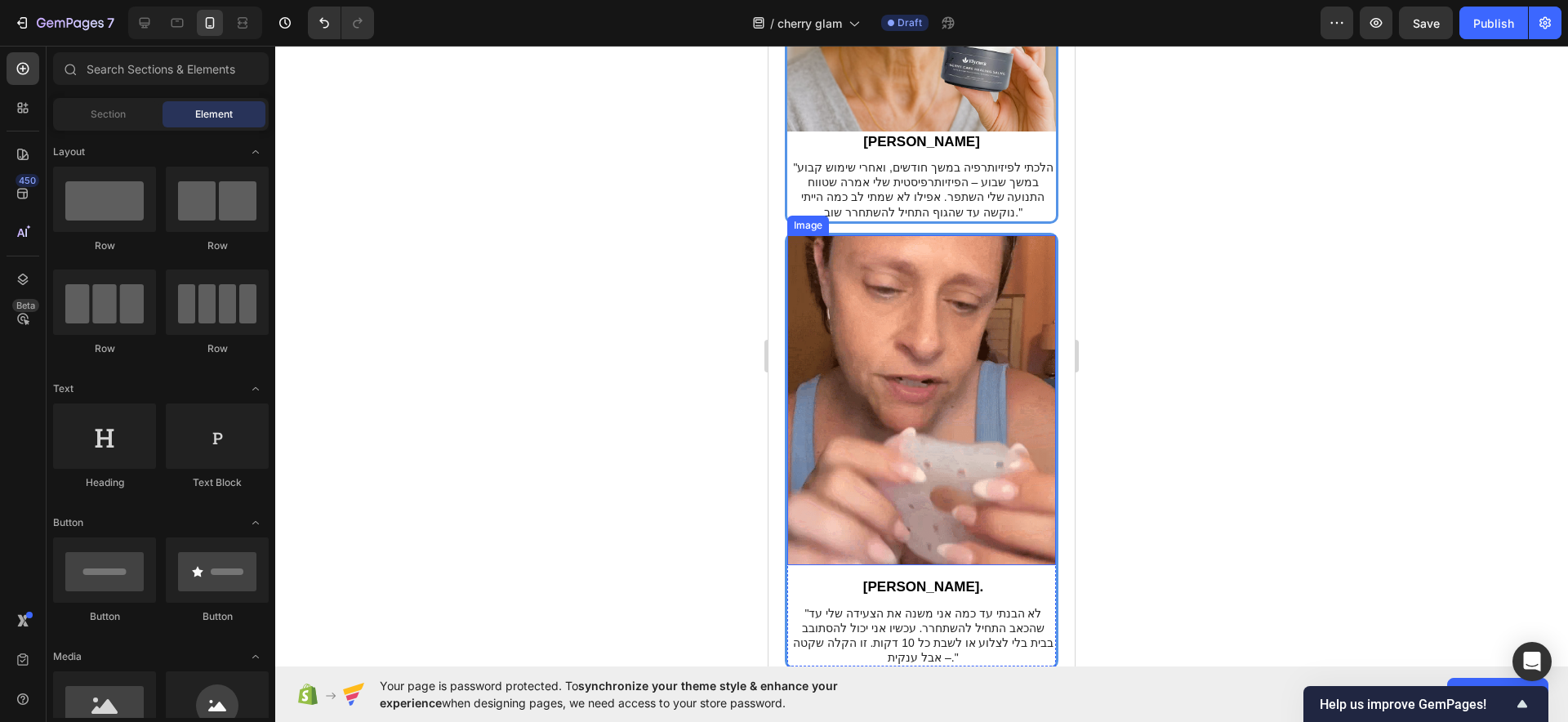
click at [950, 408] on img at bounding box center [921, 401] width 269 height 331
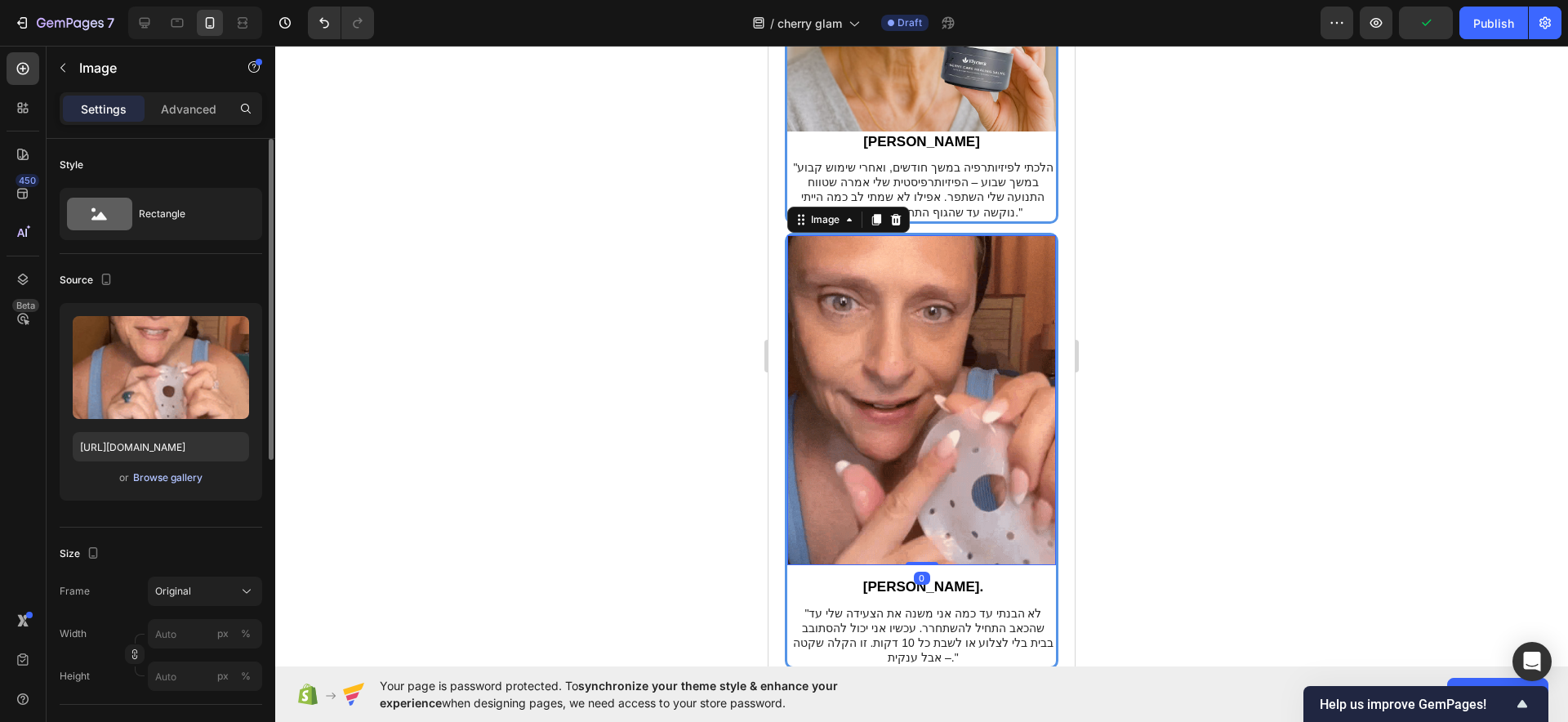
click at [164, 480] on div "Browse gallery" at bounding box center [167, 478] width 70 height 15
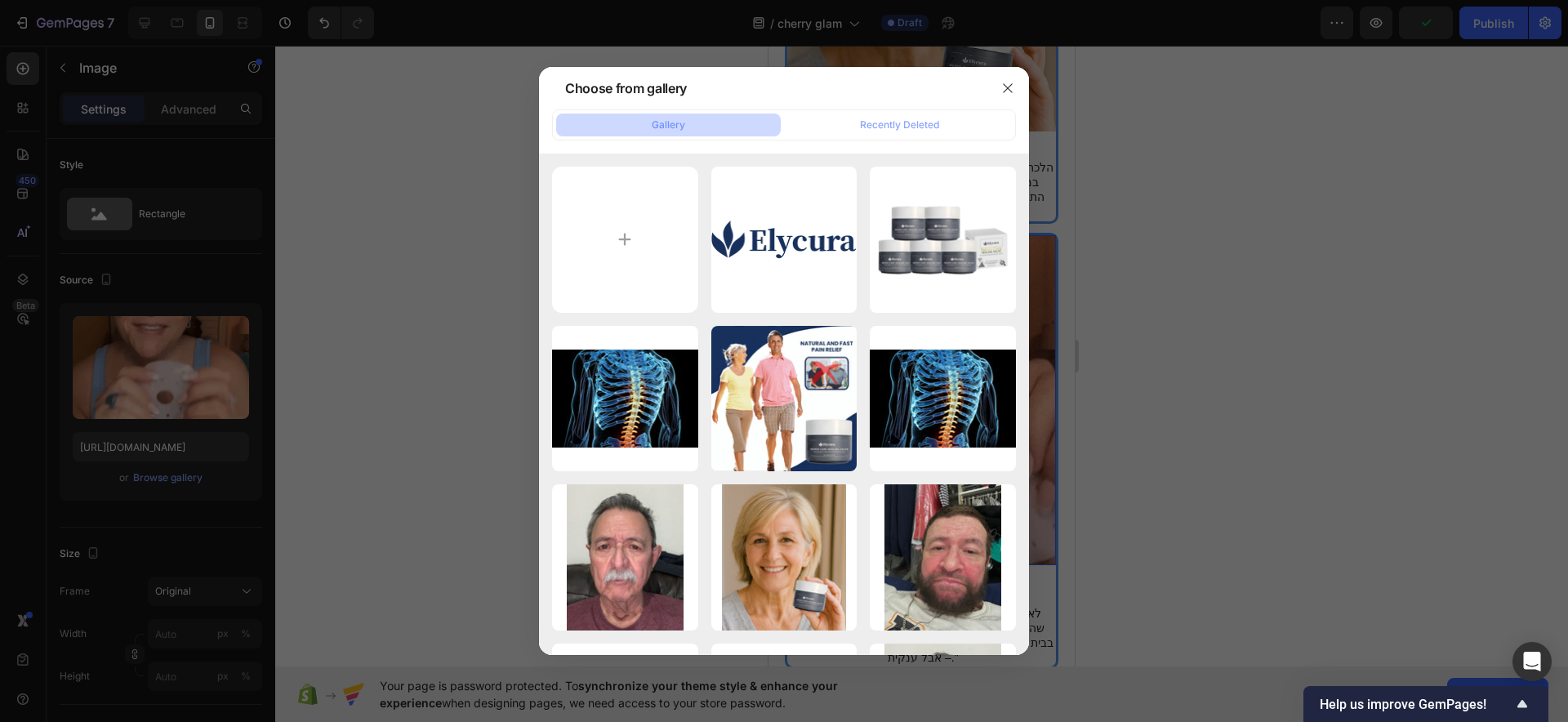
drag, startPoint x: 607, startPoint y: 561, endPoint x: 1098, endPoint y: 464, distance: 500.5
click at [0, 0] on div "1751608179-fiv02Tzhi.jpg 21.54 kb" at bounding box center [0, 0] width 0 height 0
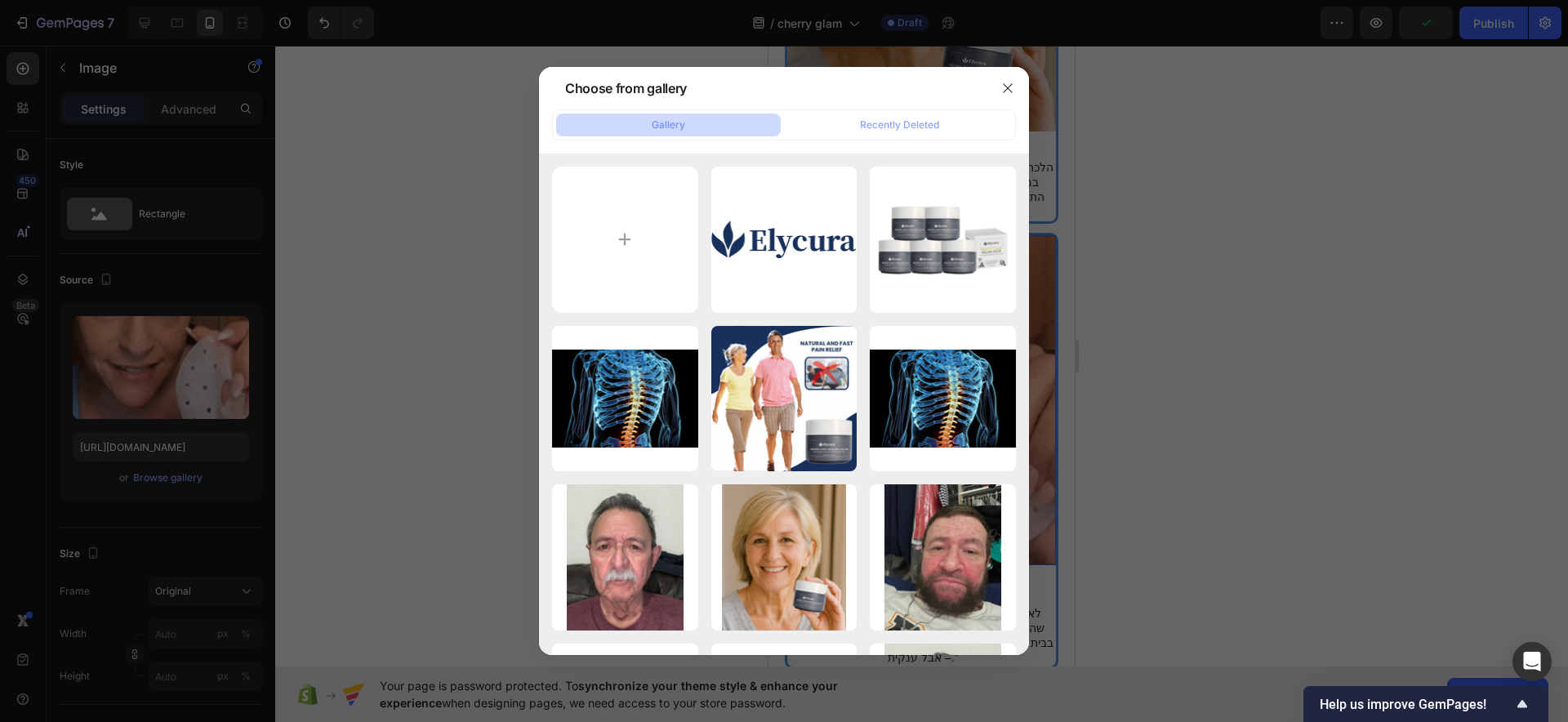
type input "https://cdn.shopify.com/s/files/1/0922/3408/8775/files/gempages_586053521762157…"
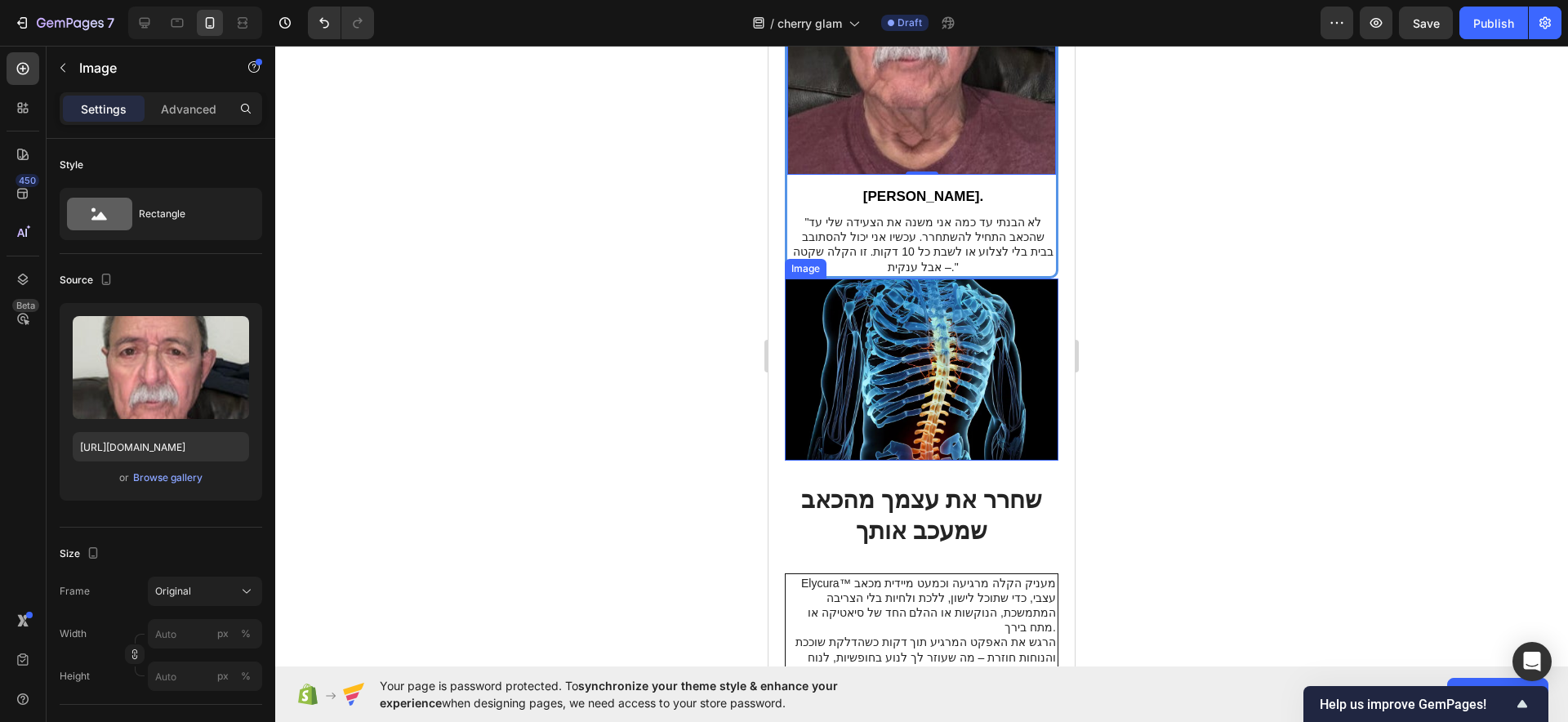
scroll to position [4161, 0]
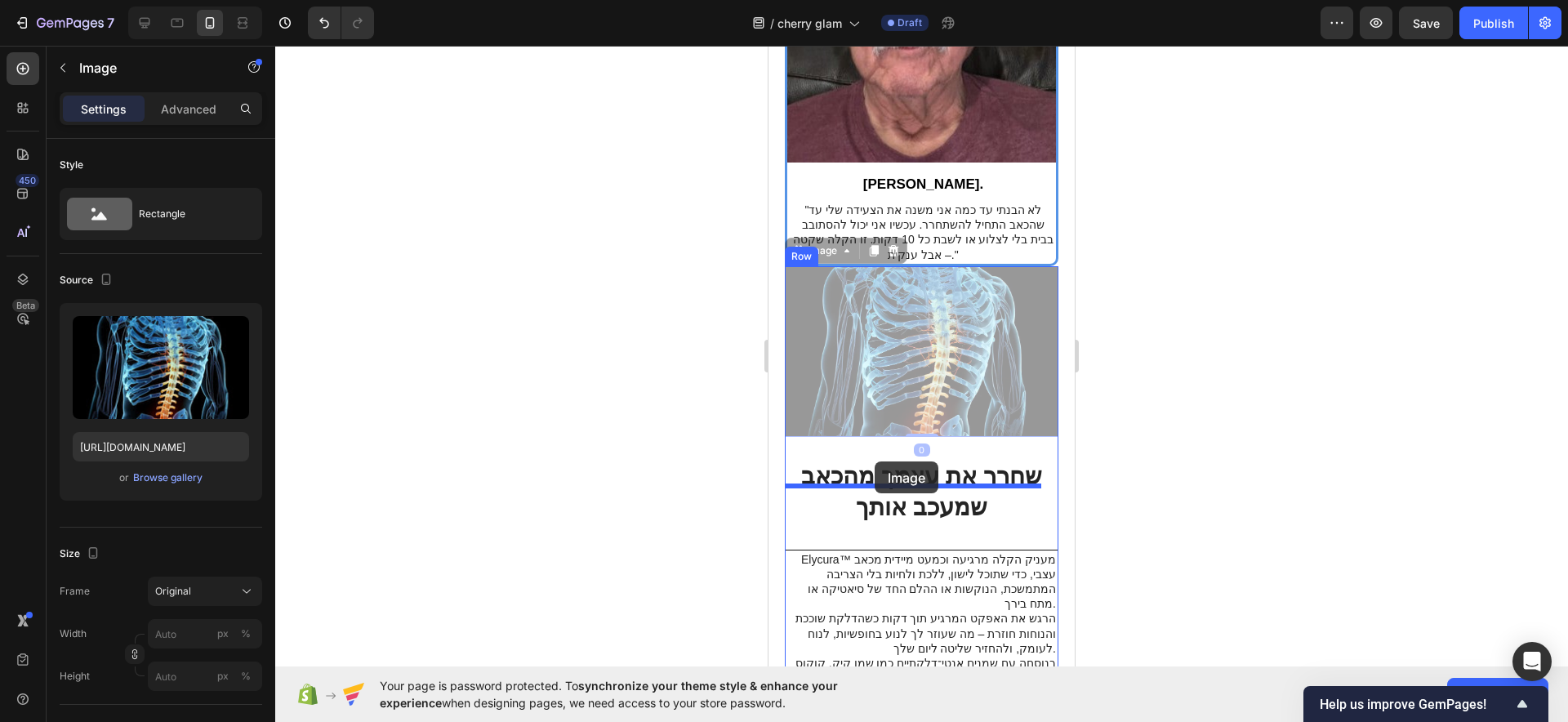
drag, startPoint x: 913, startPoint y: 270, endPoint x: 872, endPoint y: 459, distance: 193.4
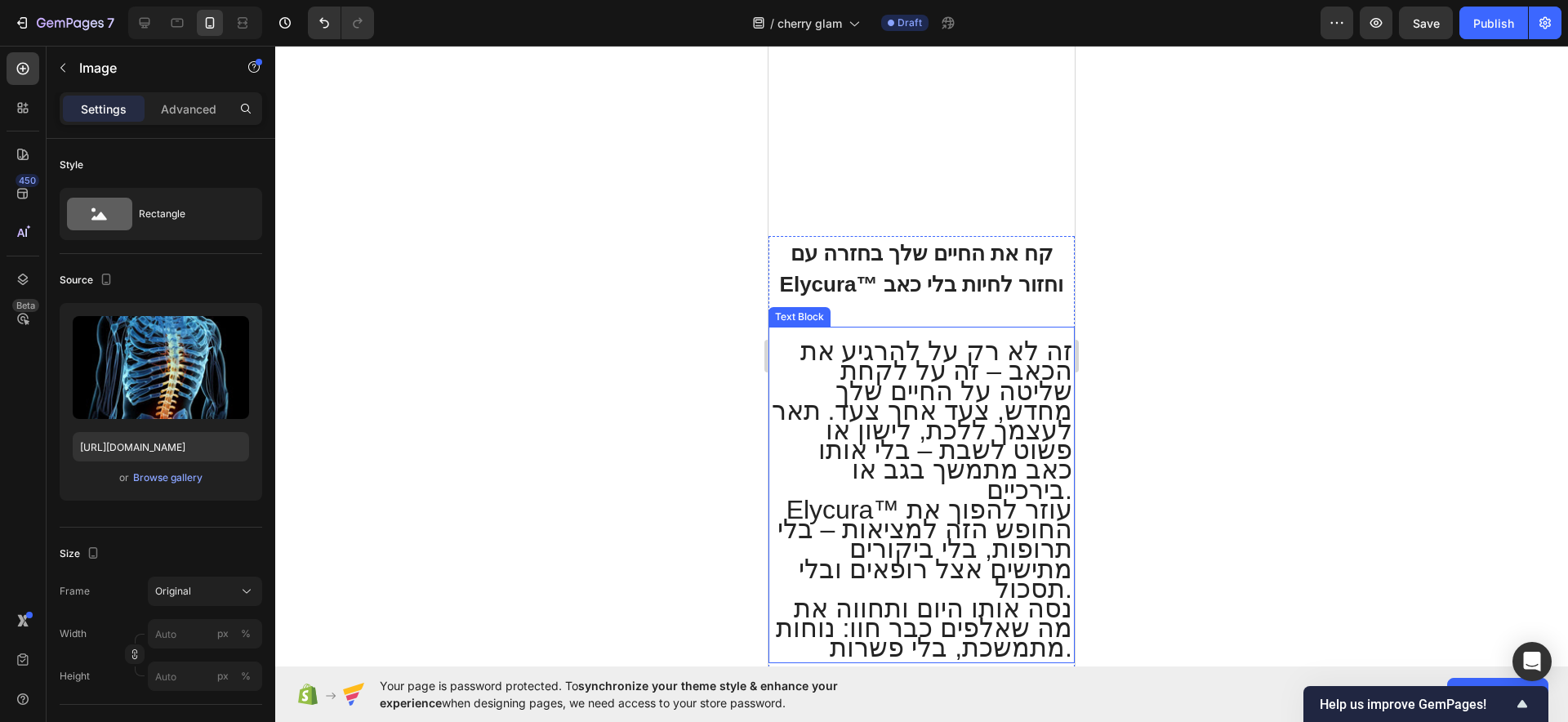
scroll to position [4978, 0]
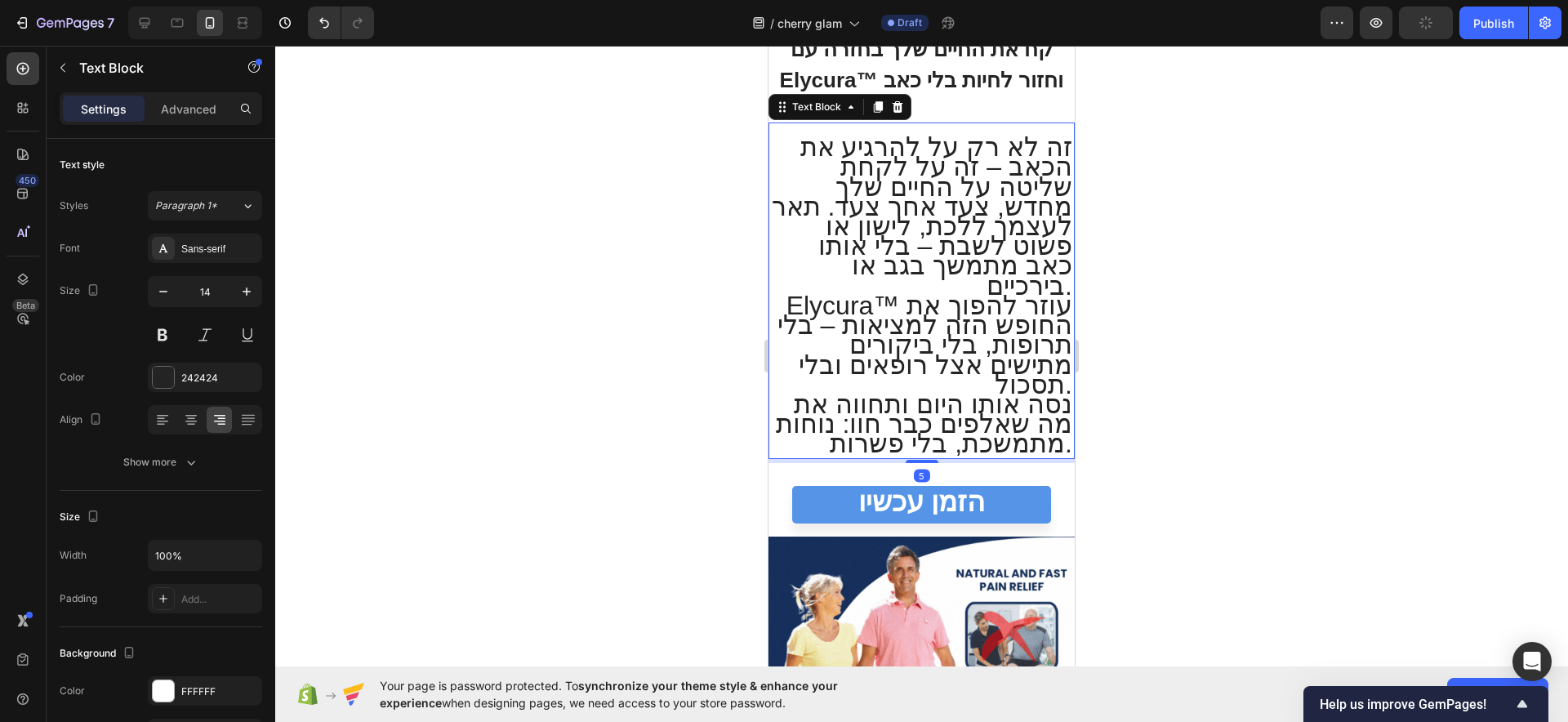
click at [961, 346] on span "Elycura™ עוזר להפוך את החופש הזה למציאות – בלי תרופות, בלי ביקורים מתישים אצל ר…" at bounding box center [925, 345] width 295 height 109
click at [164, 292] on icon "button" at bounding box center [163, 292] width 16 height 16
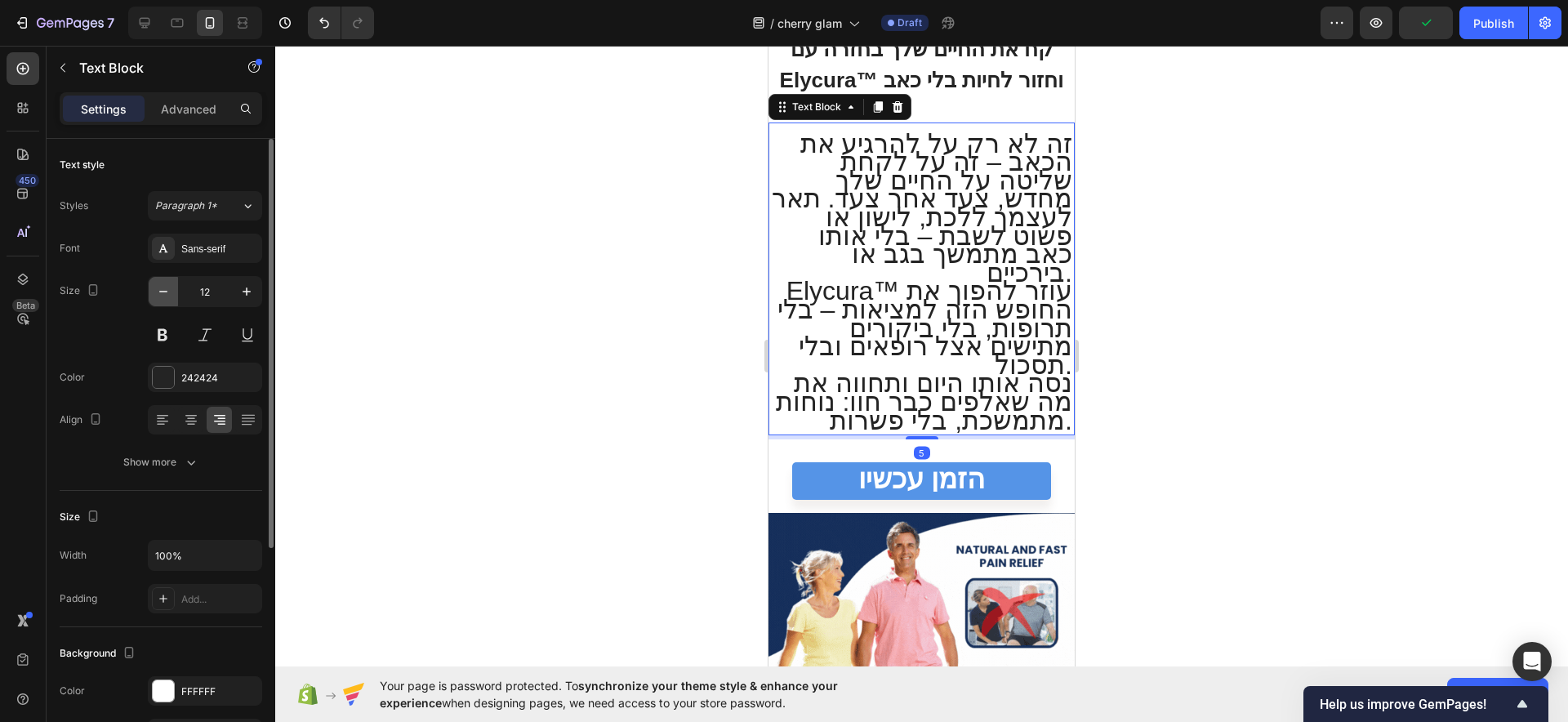
click at [164, 292] on icon "button" at bounding box center [163, 292] width 16 height 16
type input "11"
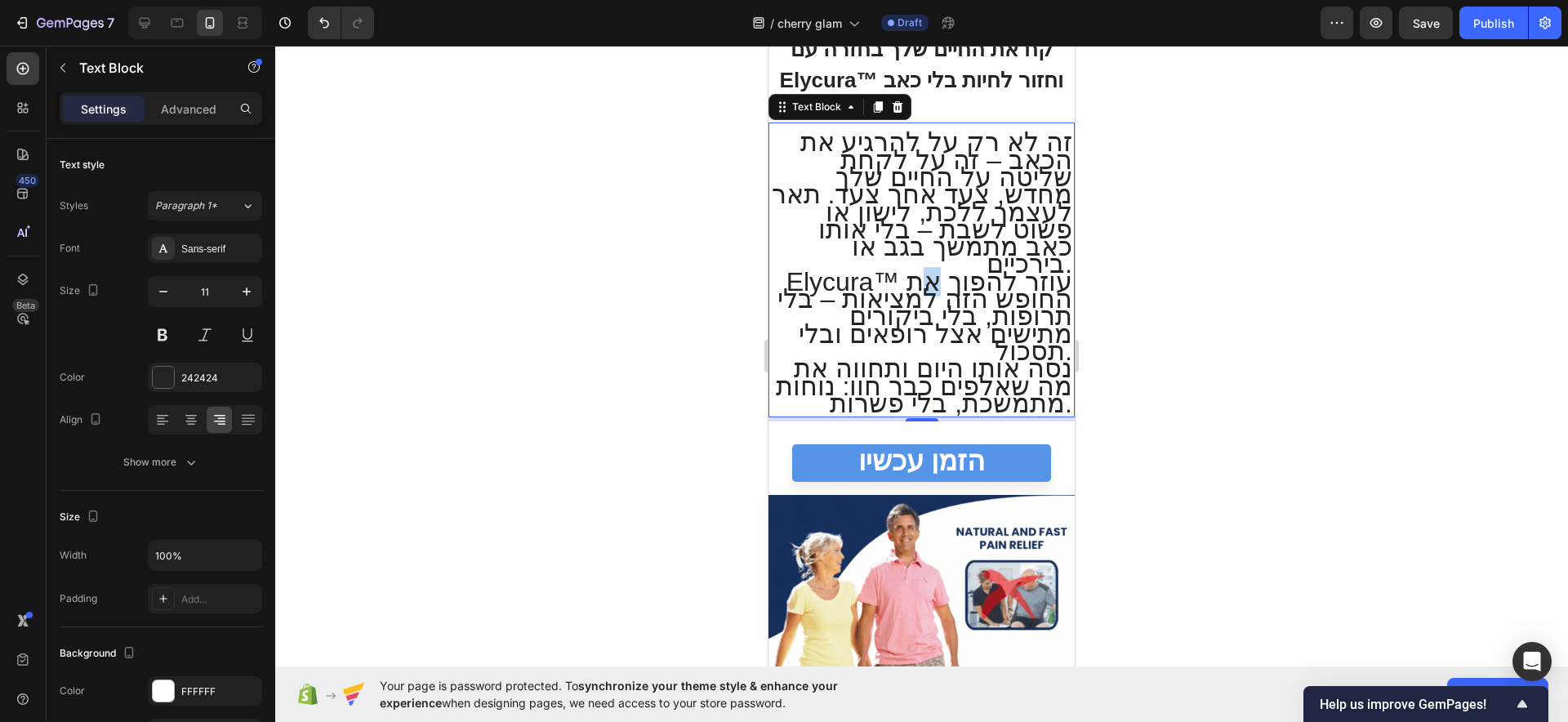
click at [929, 267] on span "Elycura™ עוזר להפוך את החופש הזה למציאות – בלי תרופות, בלי ביקורים מתישים אצל ר…" at bounding box center [925, 317] width 295 height 99
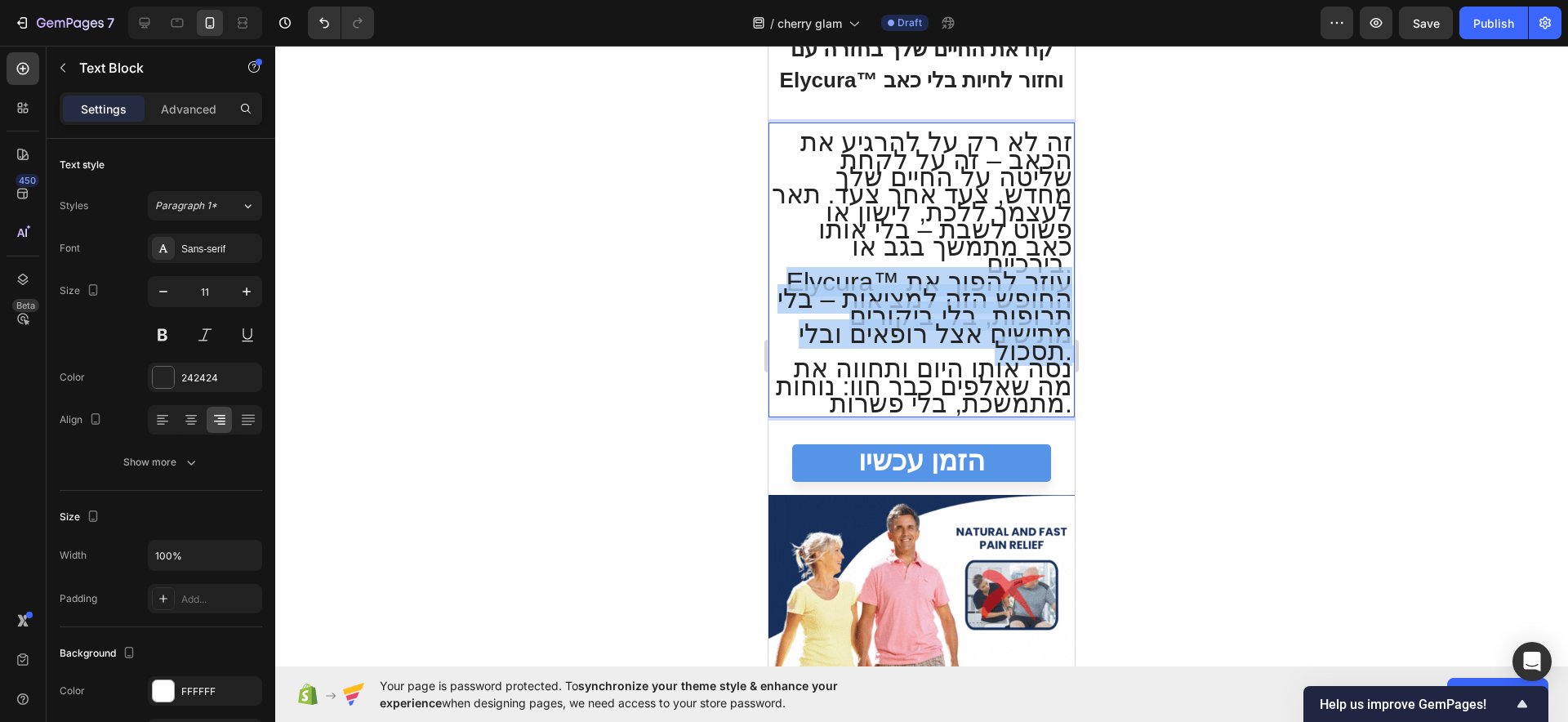
click at [933, 267] on span "Elycura™ עוזר להפוך את החופש הזה למציאות – בלי תרופות, בלי ביקורים מתישים אצל ר…" at bounding box center [925, 317] width 295 height 99
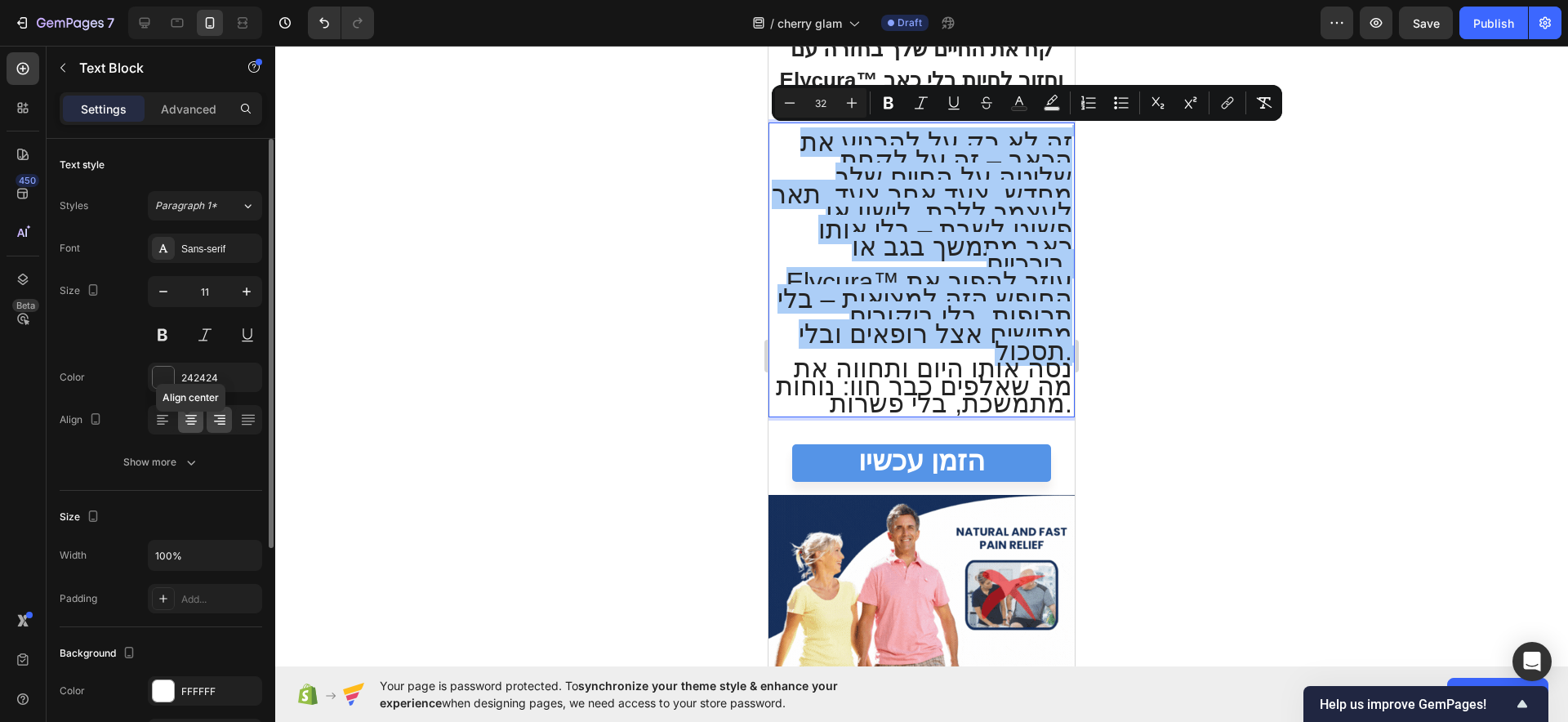
click at [184, 416] on icon at bounding box center [191, 419] width 16 height 16
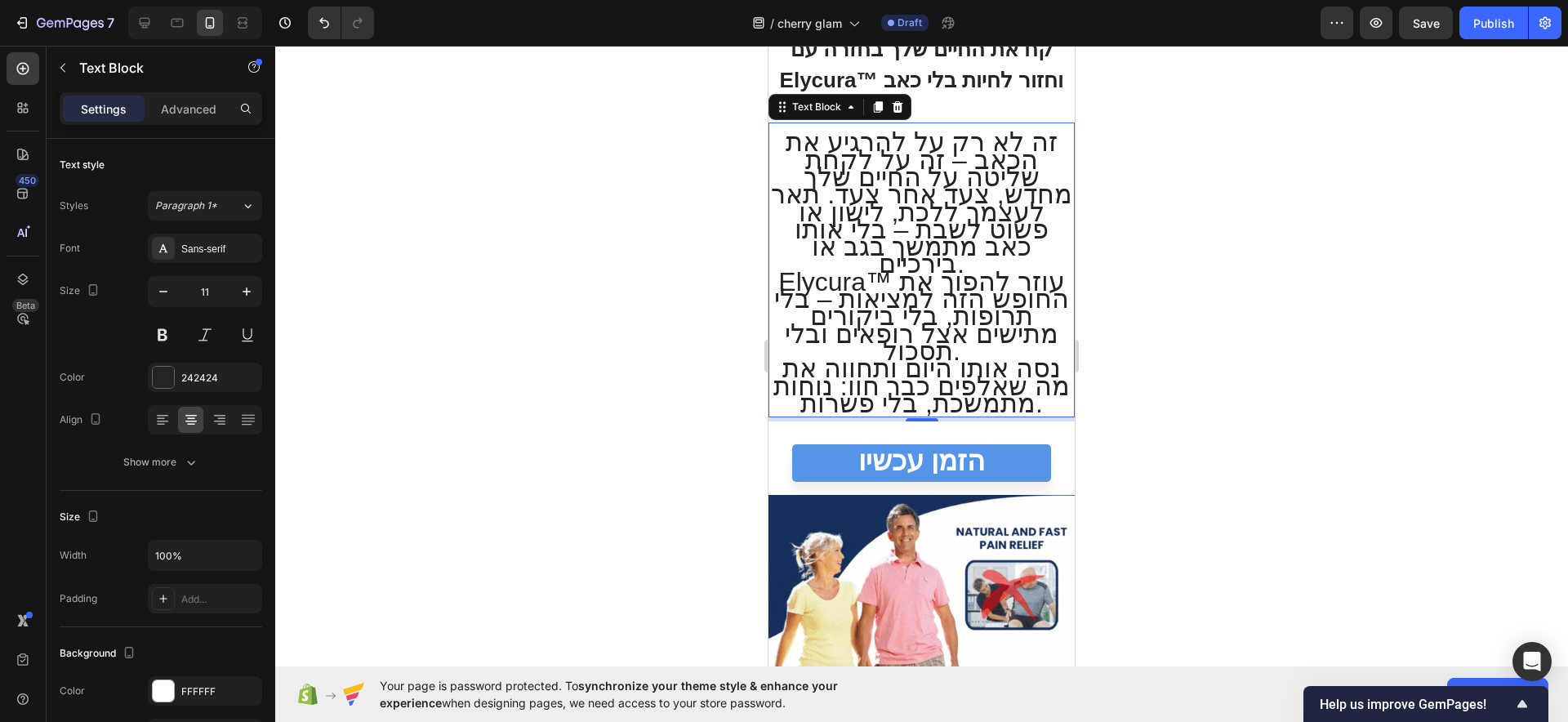
click at [892, 237] on span "זה לא רק על להרגיע את הכאב – זה על לקחת שליטה על החיים שלך מחדש, צעד אחר צעד. ת…" at bounding box center [921, 203] width 301 height 151
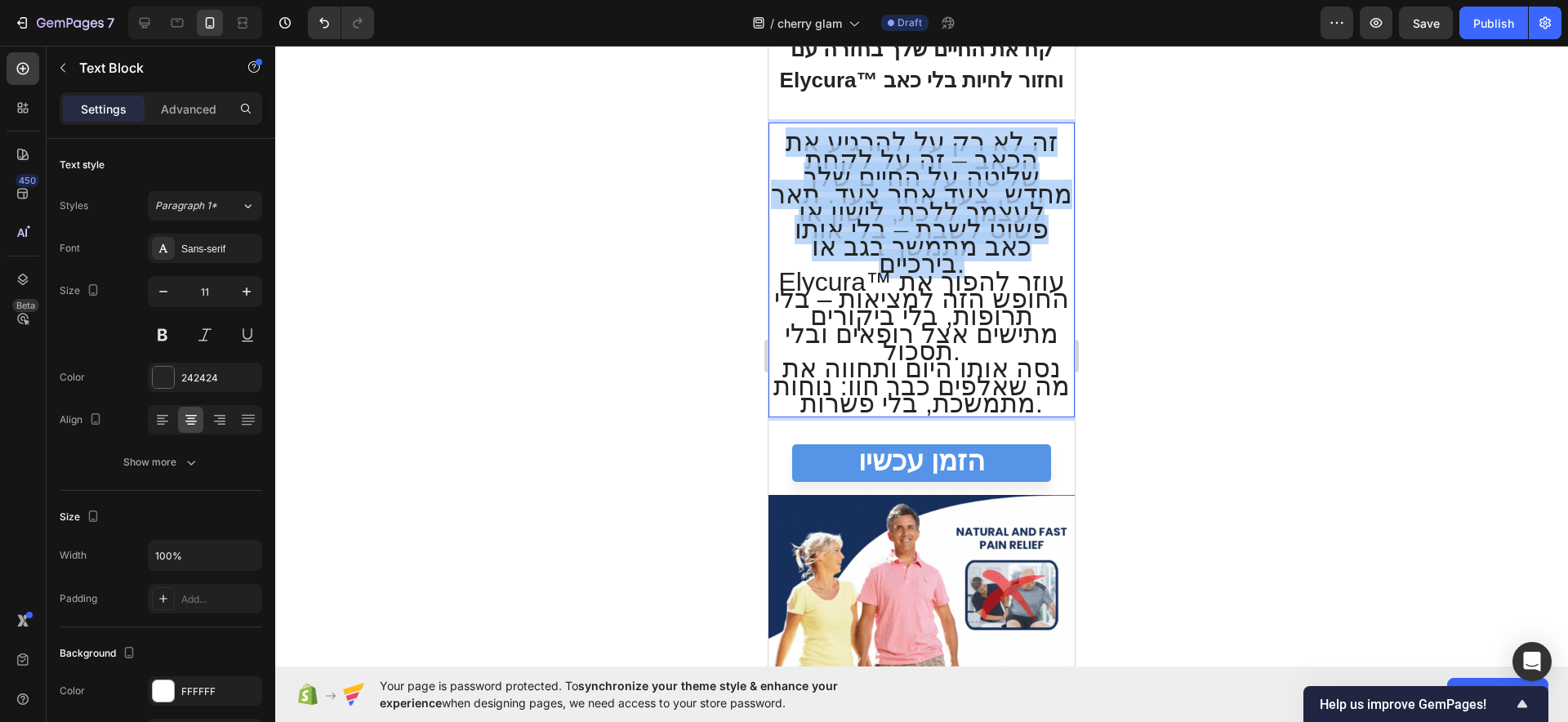
click at [892, 237] on span "זה לא רק על להרגיע את הכאב – זה על לקחת שליטה על החיים שלך מחדש, צעד אחר צעד. ת…" at bounding box center [921, 203] width 301 height 151
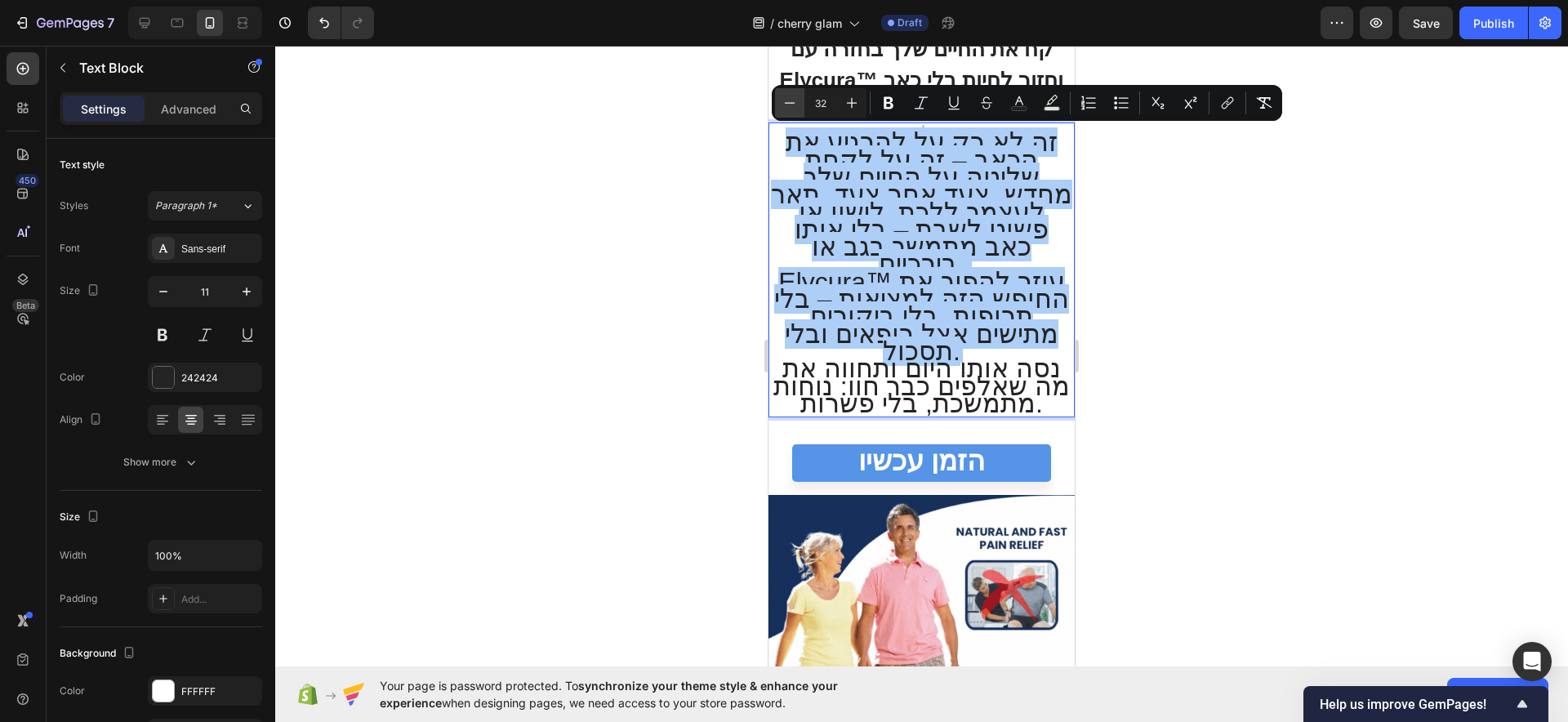
click at [796, 97] on icon "Editor contextual toolbar" at bounding box center [790, 103] width 16 height 16
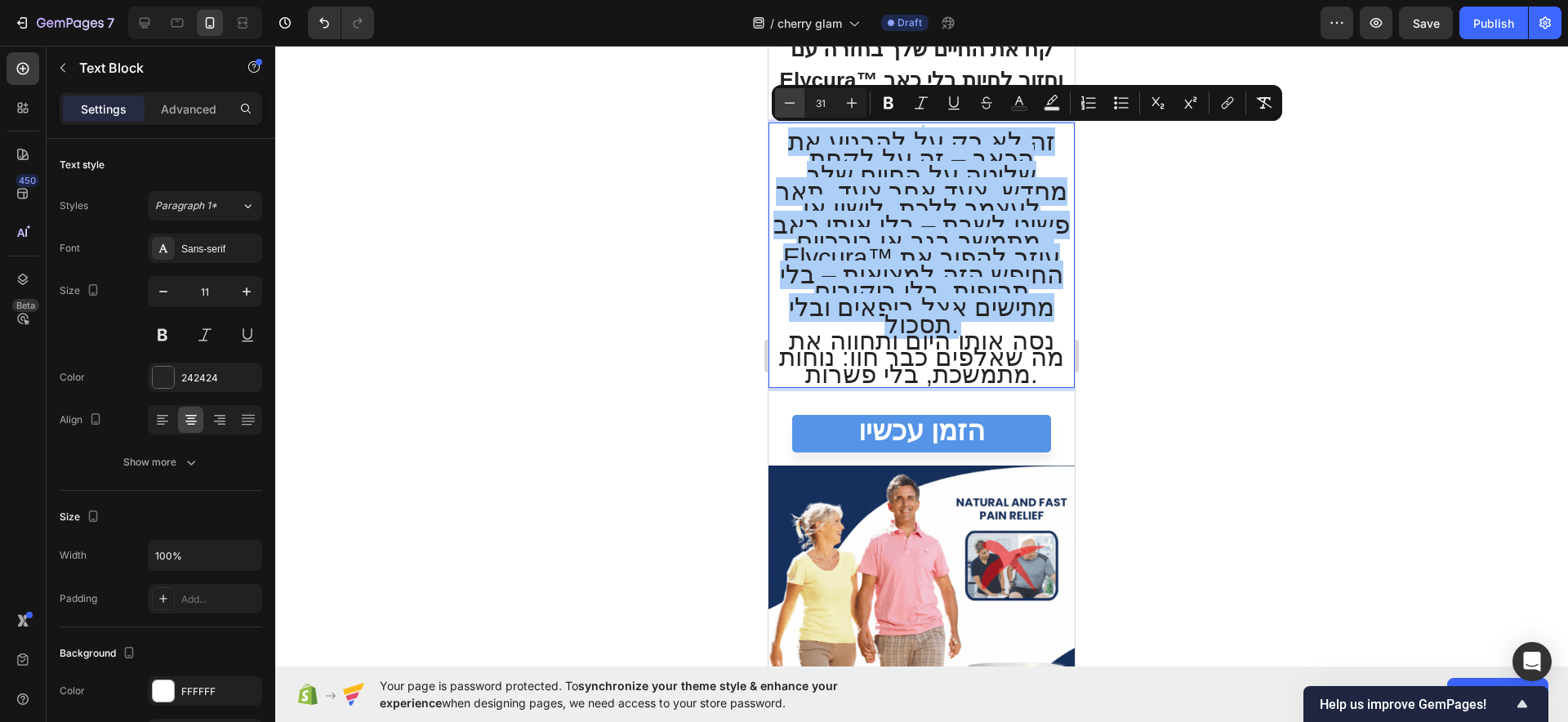
click at [796, 97] on icon "Editor contextual toolbar" at bounding box center [790, 103] width 16 height 16
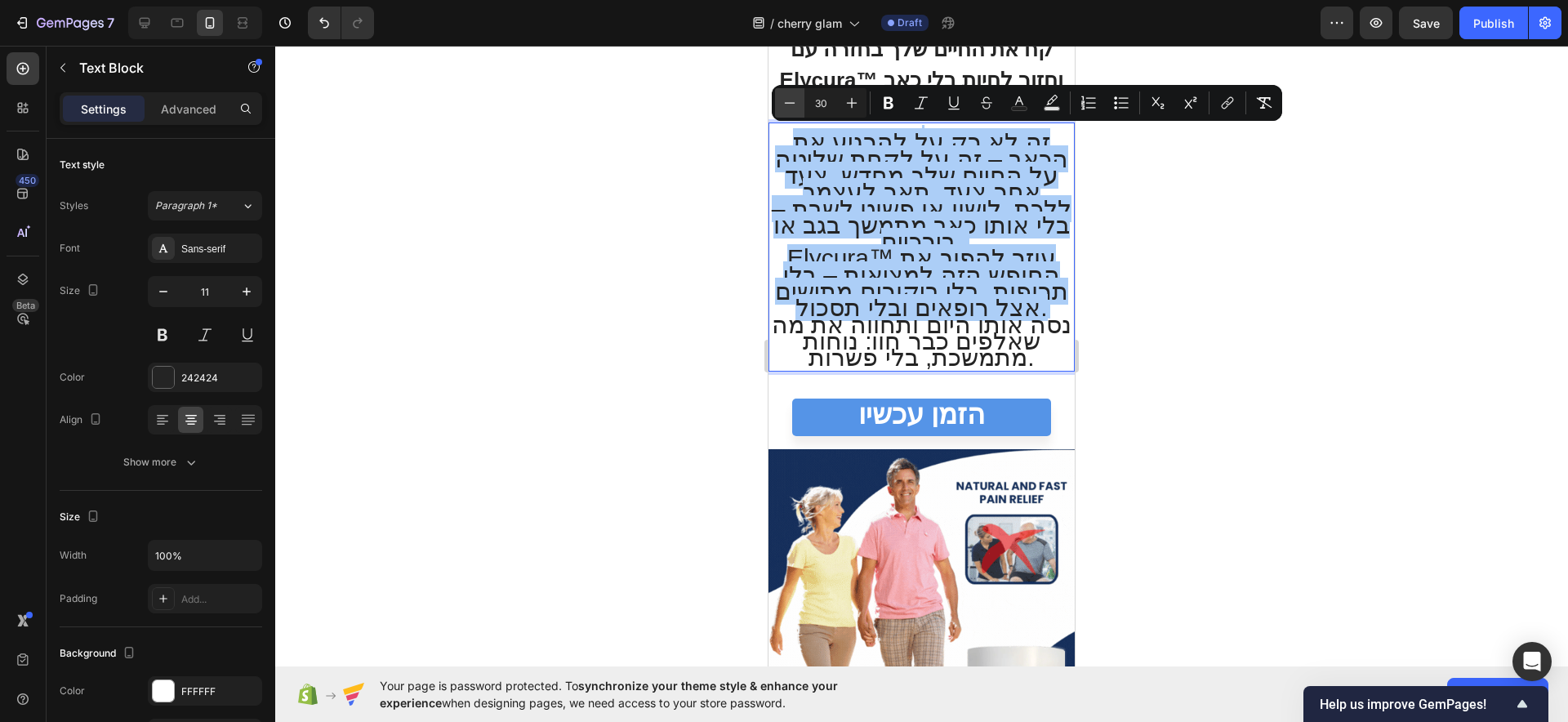
click at [796, 97] on icon "Editor contextual toolbar" at bounding box center [790, 103] width 16 height 16
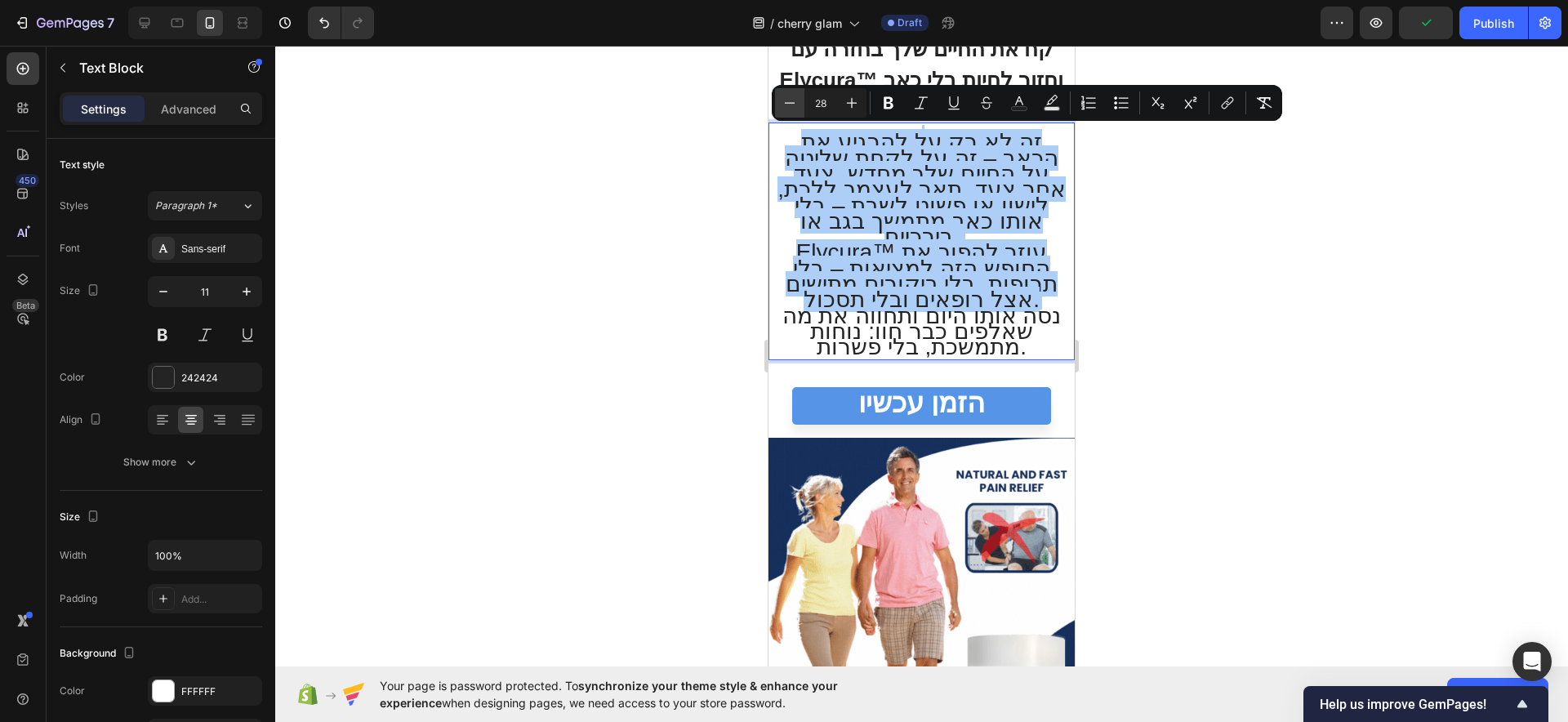
click at [796, 97] on icon "Editor contextual toolbar" at bounding box center [790, 103] width 16 height 16
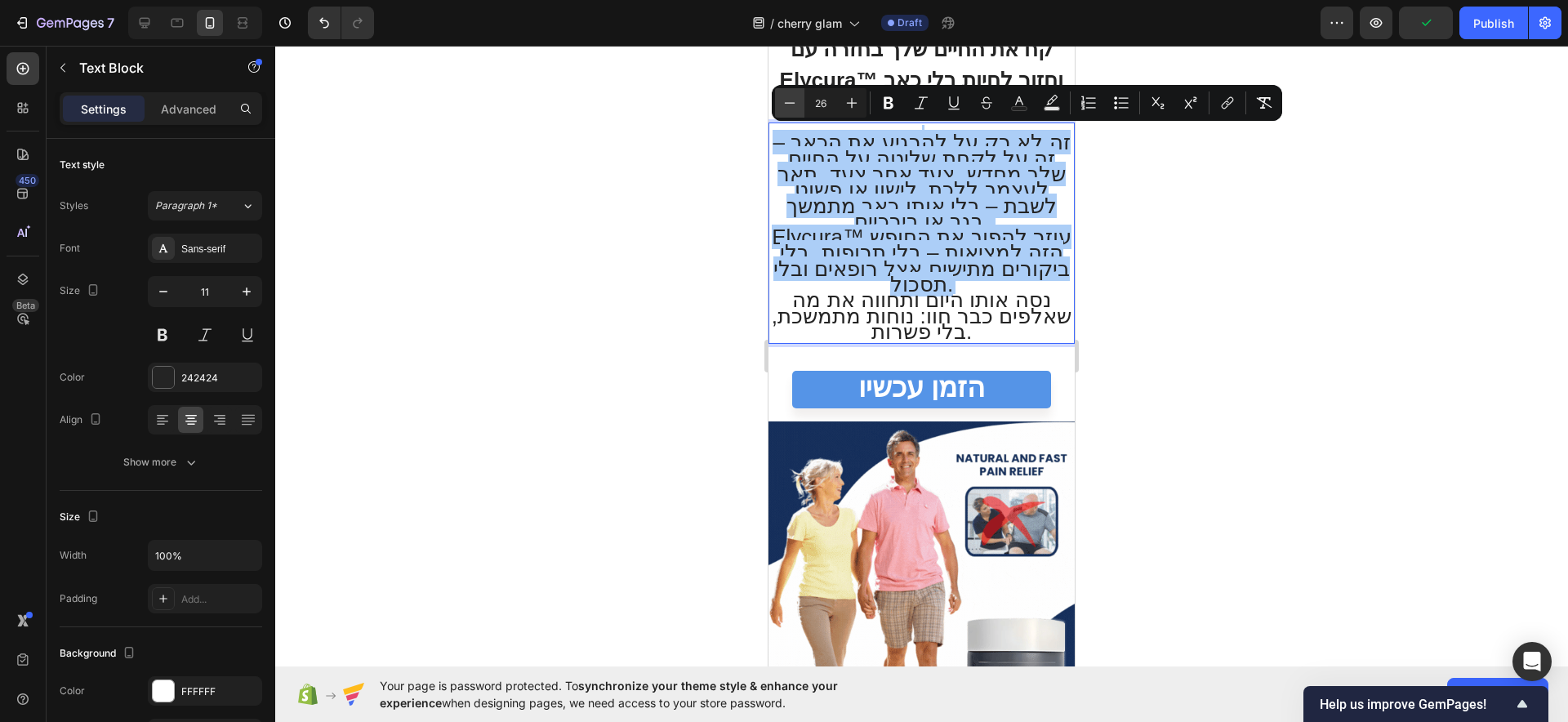
click at [796, 97] on icon "Editor contextual toolbar" at bounding box center [790, 103] width 16 height 16
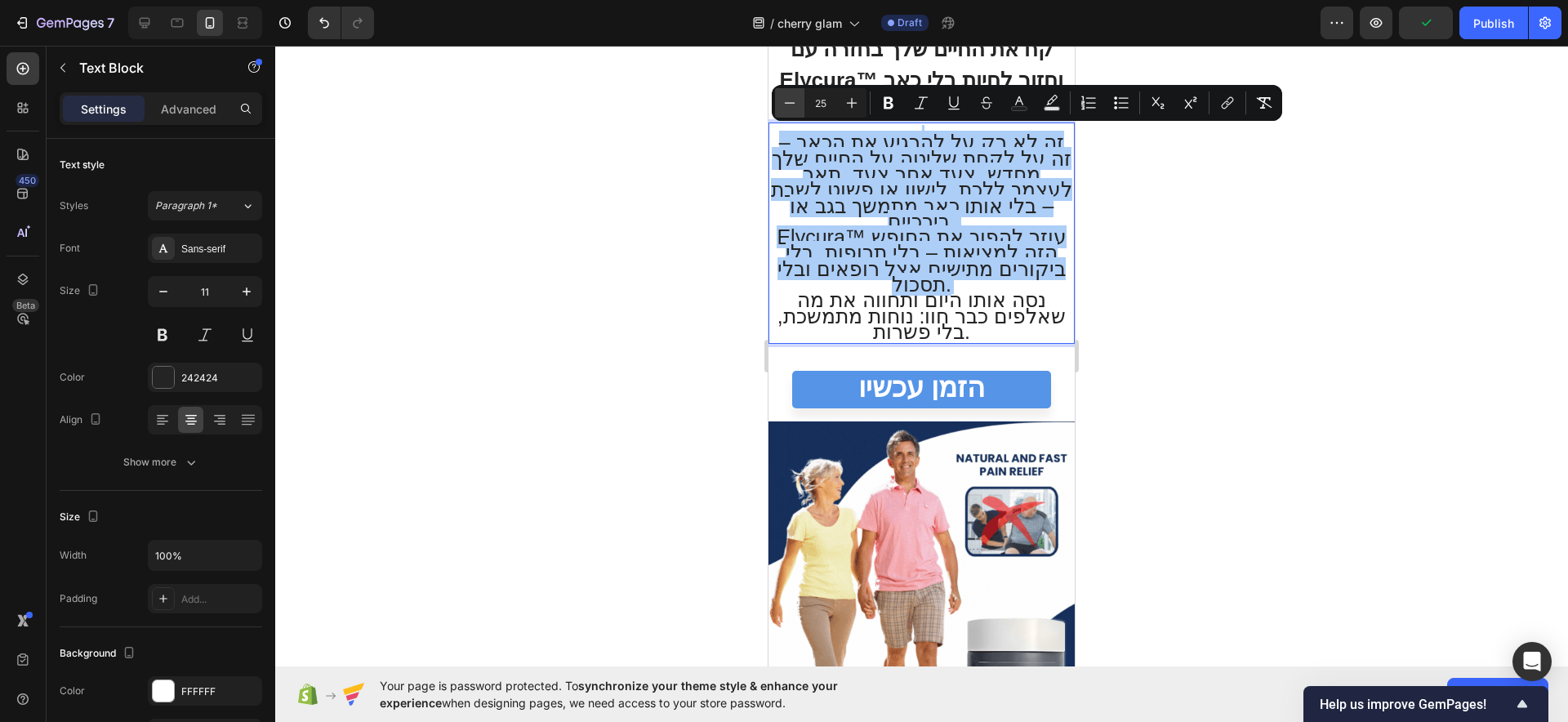
click at [796, 97] on icon "Editor contextual toolbar" at bounding box center [790, 103] width 16 height 16
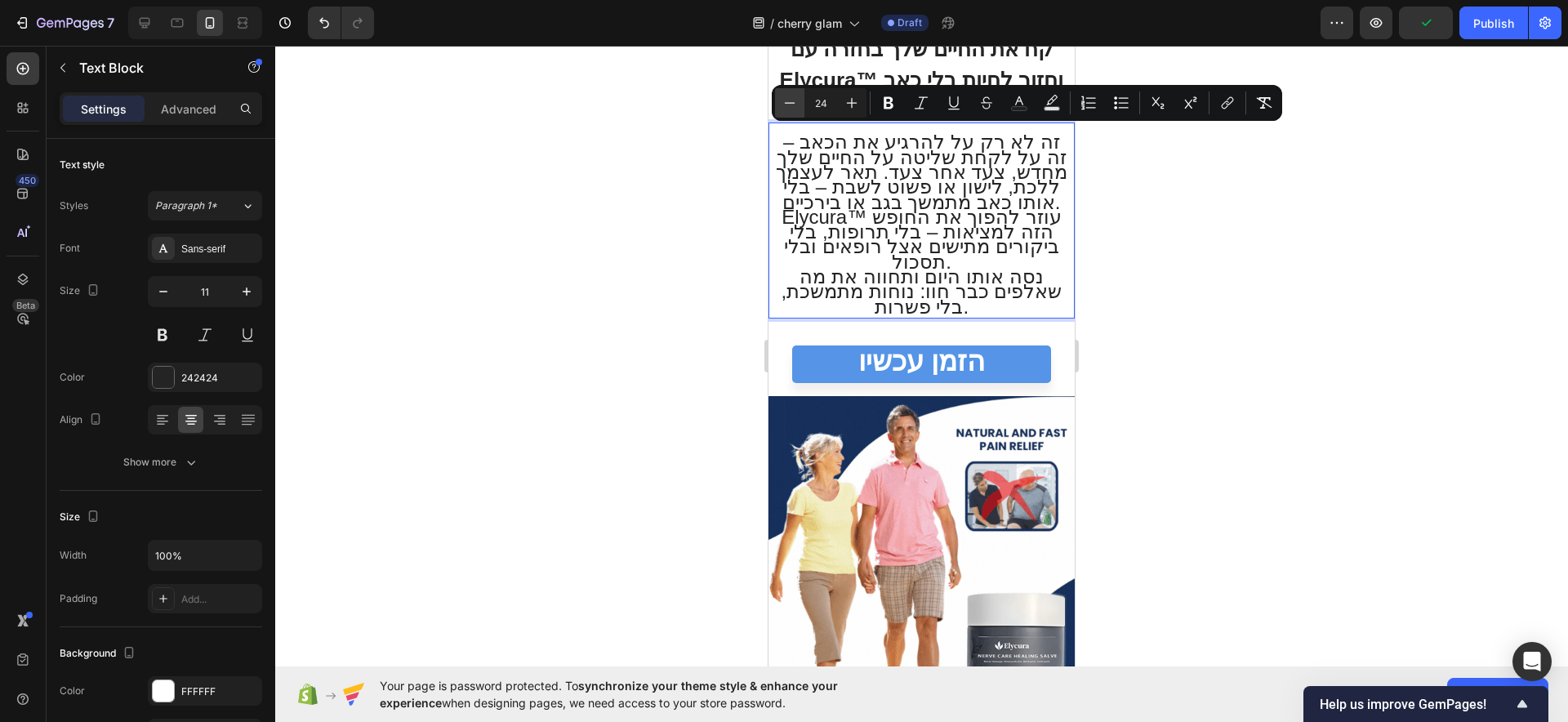
click at [796, 97] on icon "Editor contextual toolbar" at bounding box center [790, 103] width 16 height 16
type input "23"
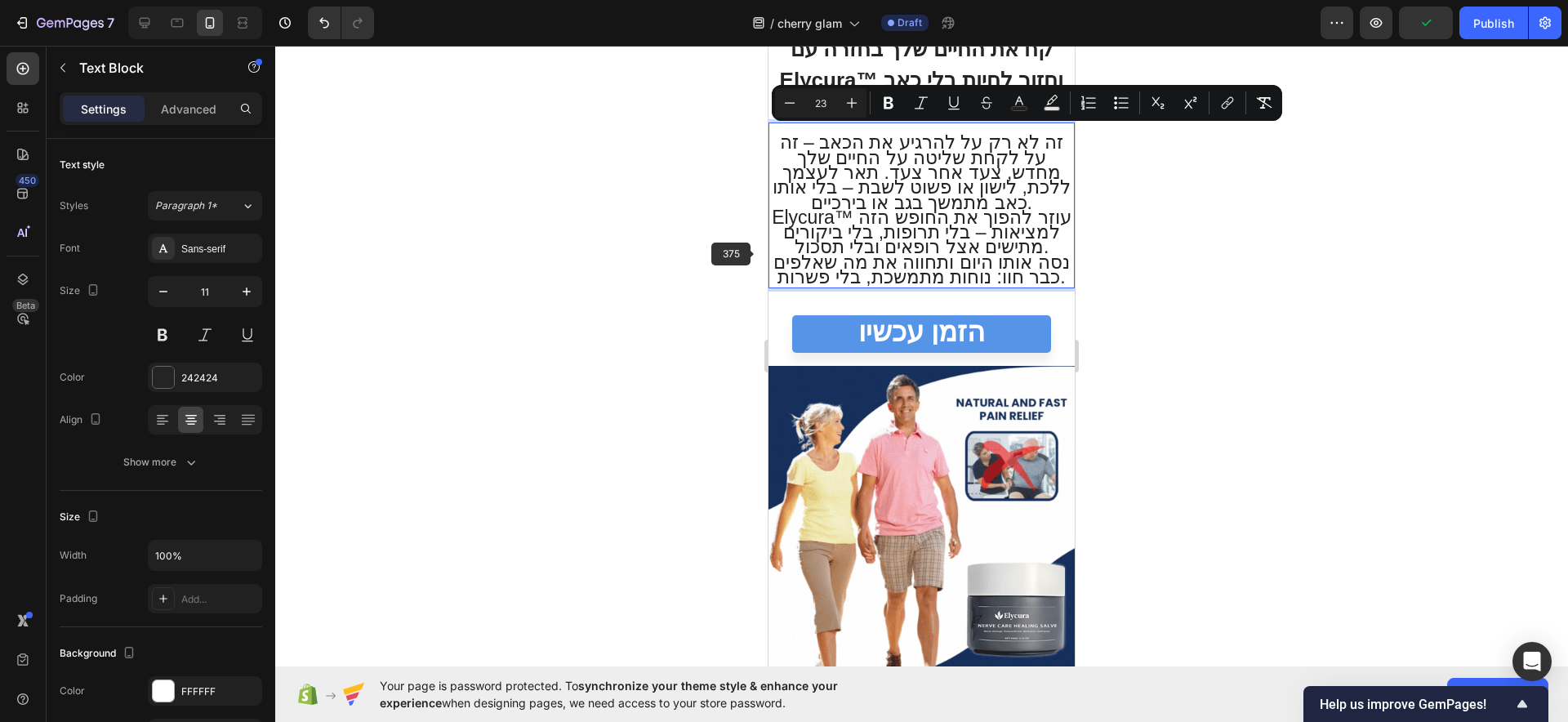
click at [716, 267] on div at bounding box center [921, 384] width 1293 height 676
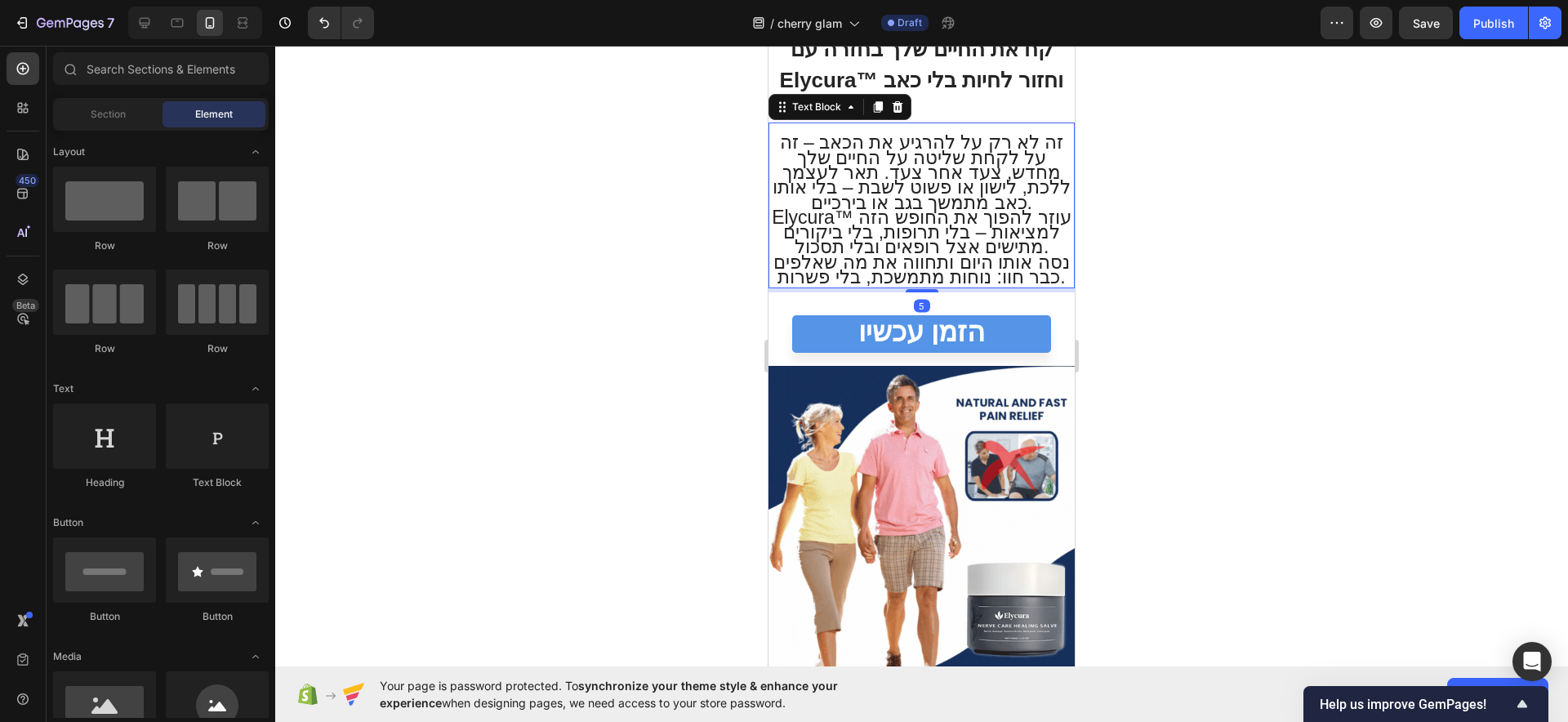
click at [838, 243] on span "Elycura™ עוזר להפוך את החופש הזה למציאות – בלי תרופות, בלי ביקורים מתישים אצל ר…" at bounding box center [921, 233] width 300 height 52
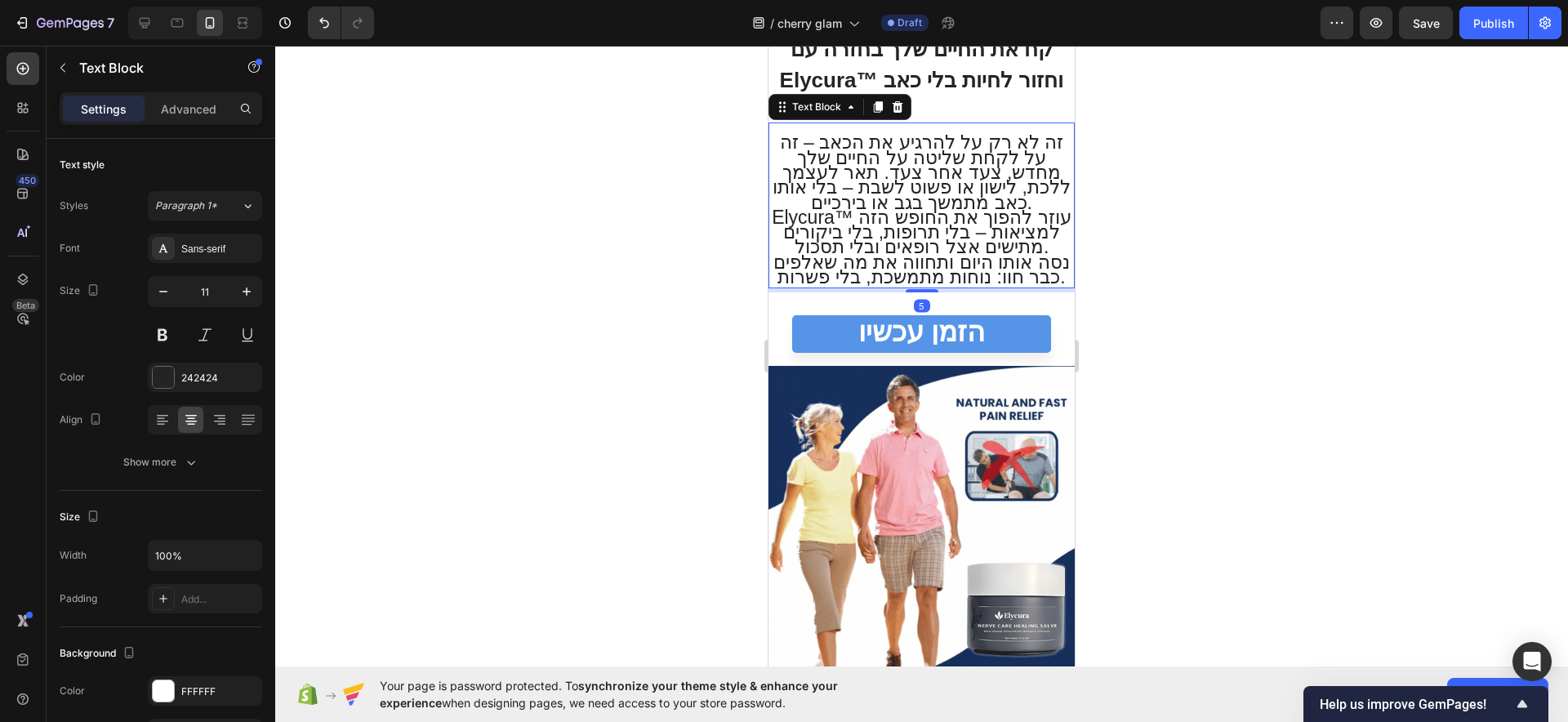
click at [1246, 243] on div at bounding box center [921, 384] width 1293 height 676
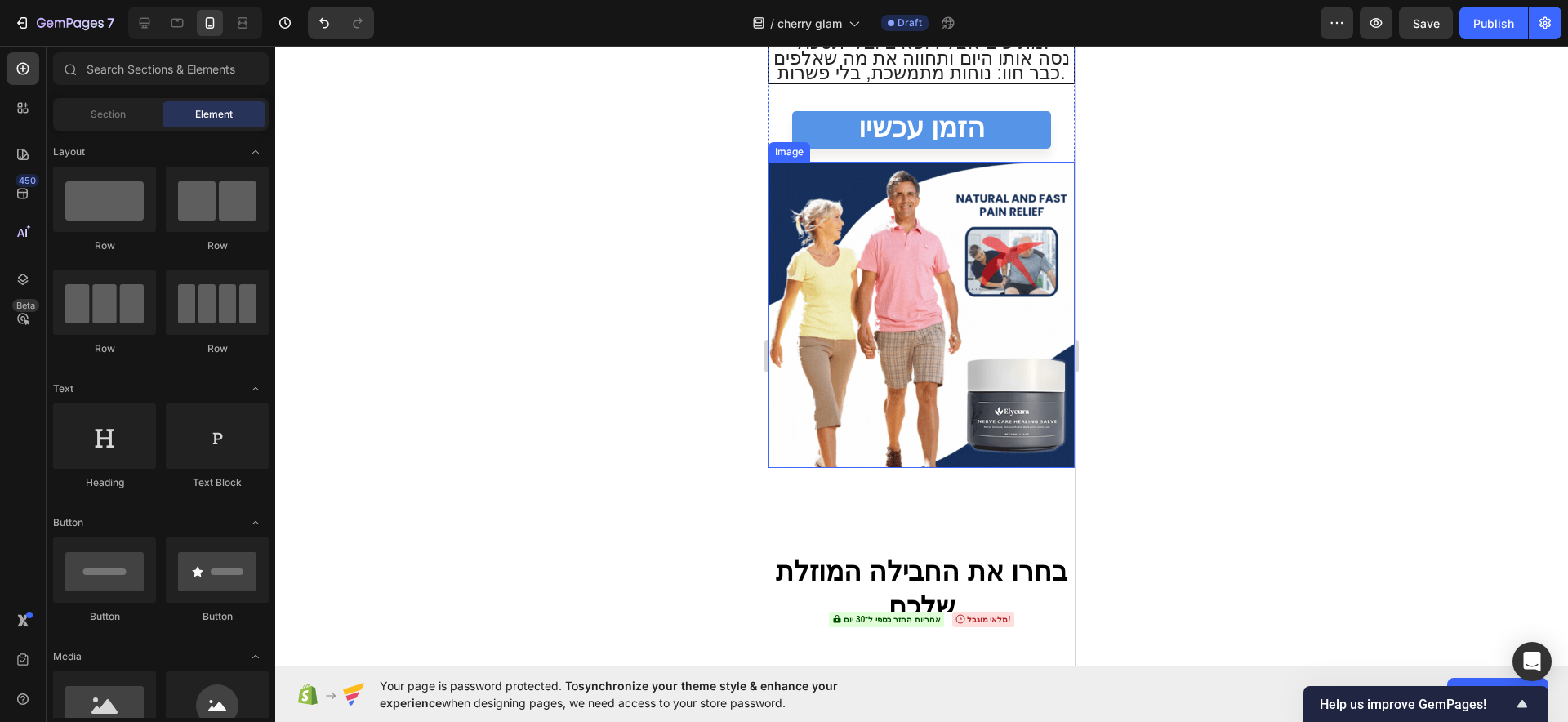
scroll to position [5387, 0]
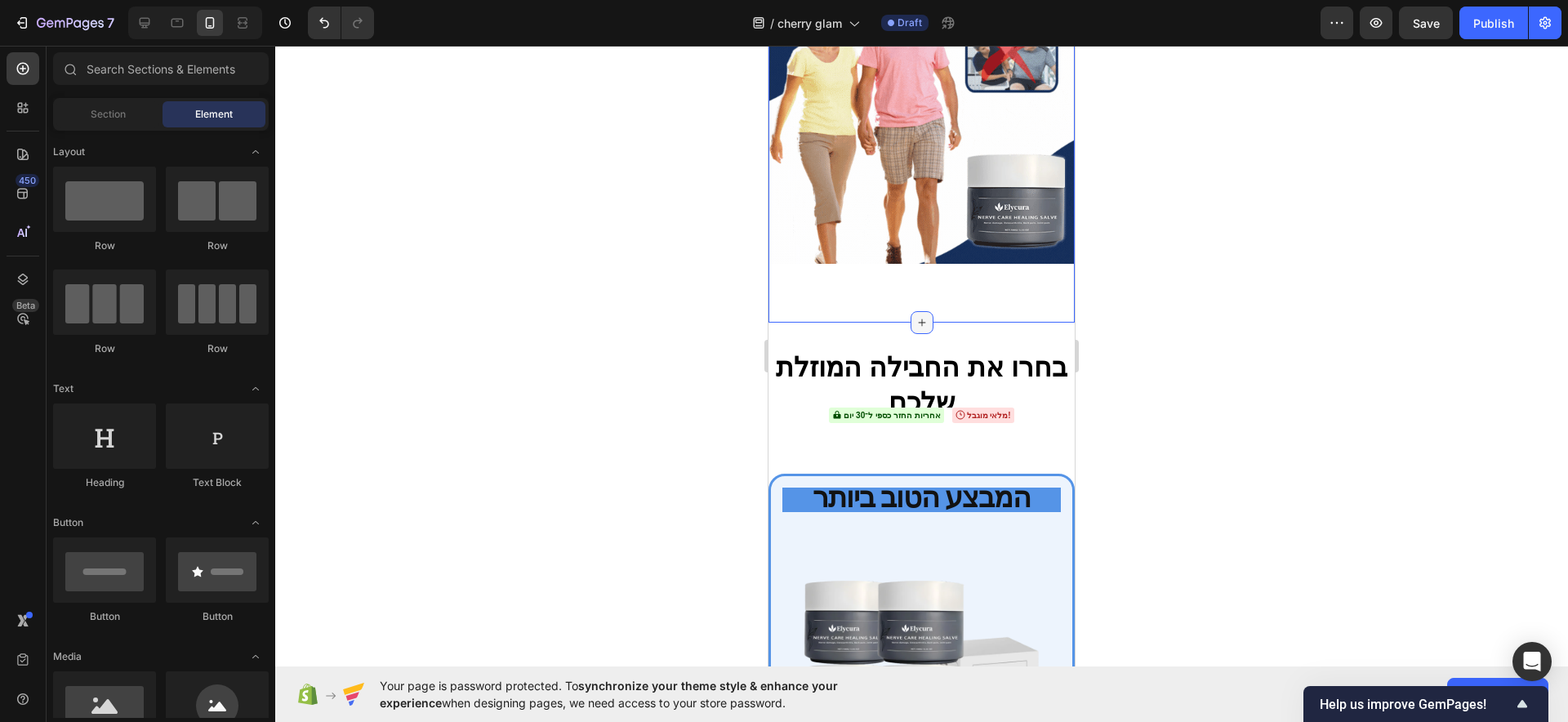
click at [923, 316] on div at bounding box center [921, 323] width 23 height 23
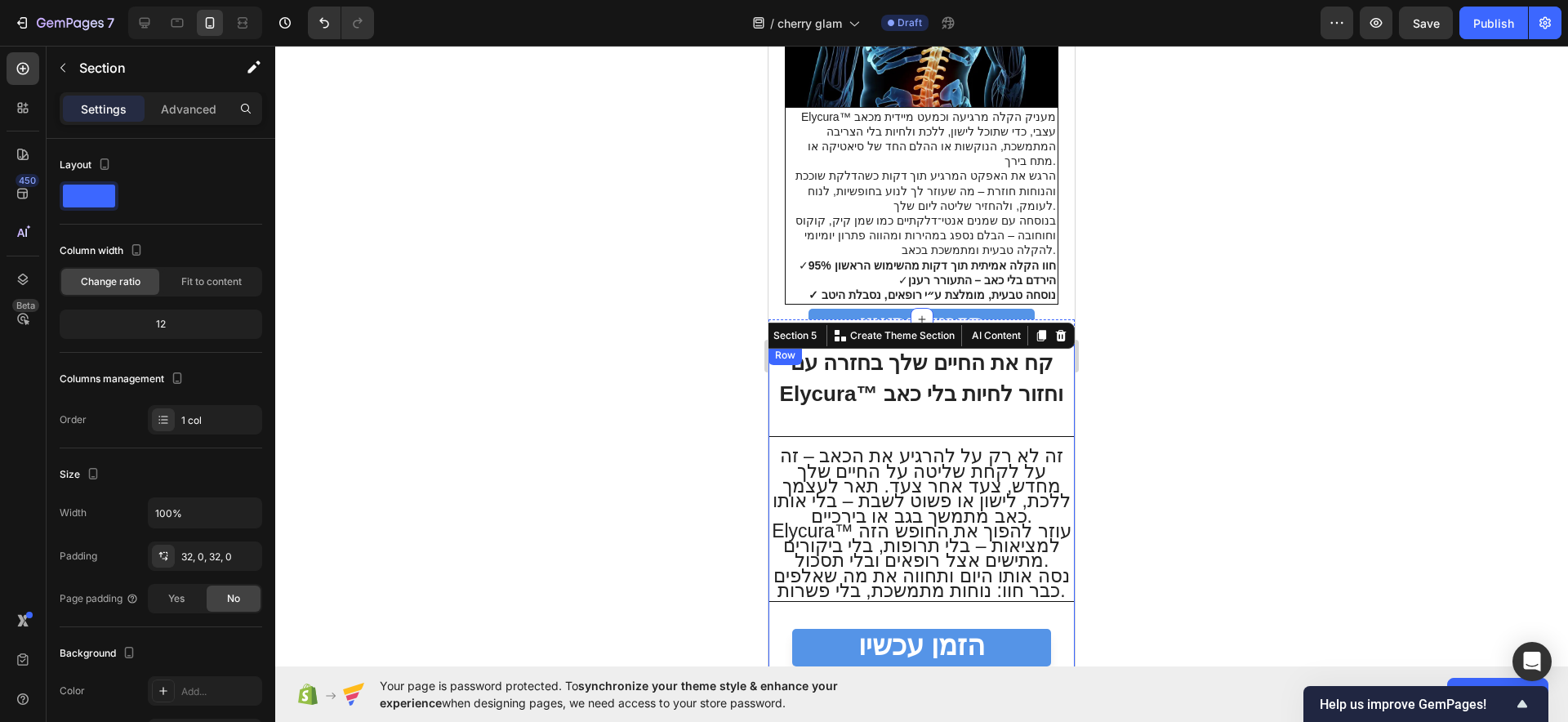
scroll to position [4365, 0]
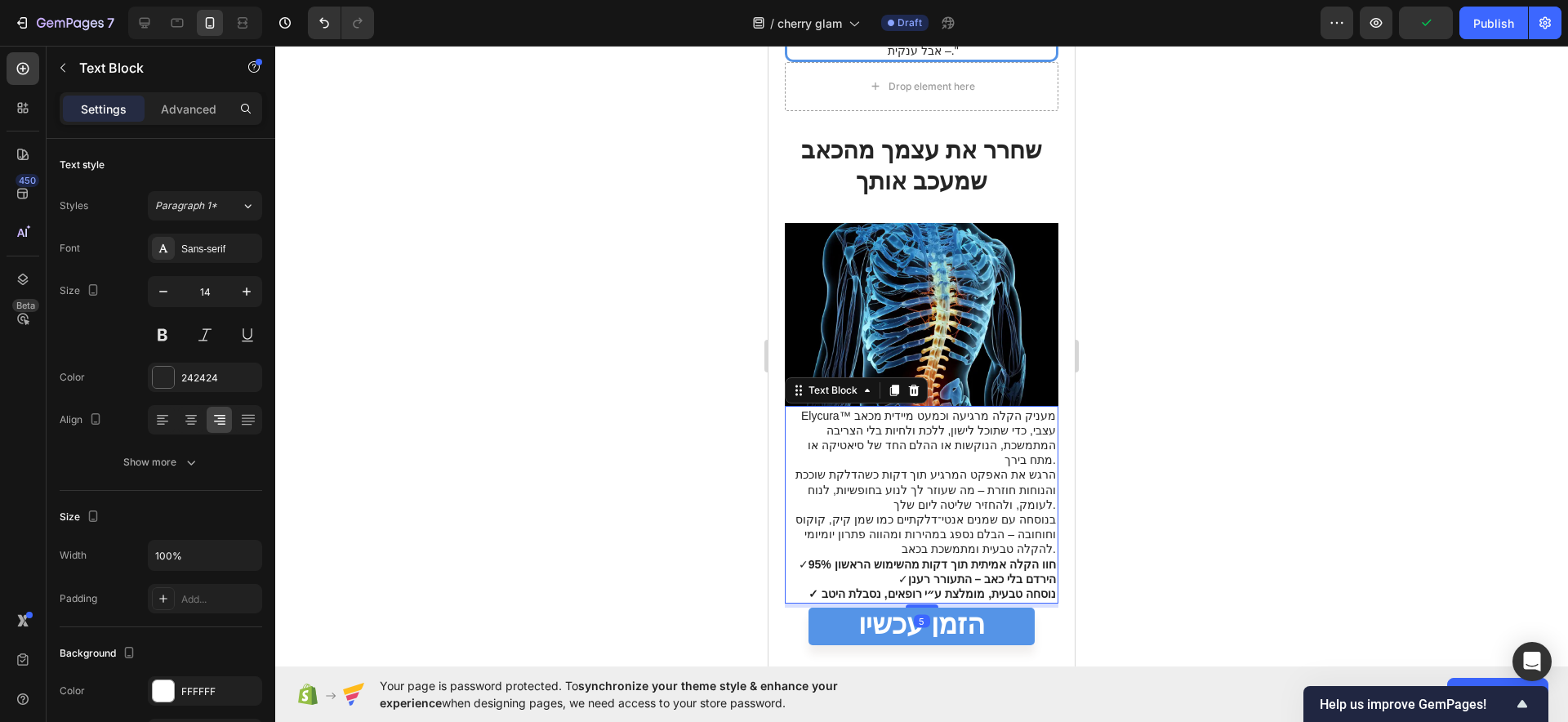
click at [938, 409] on p "Elycura™ מעניק הקלה מרגיעה וכמעט מיידית מכאב עצבי, כדי שתוכל לישון, ללכת ולחיות…" at bounding box center [921, 438] width 269 height 60
click at [203, 416] on div "Align center" at bounding box center [204, 420] width 115 height 29
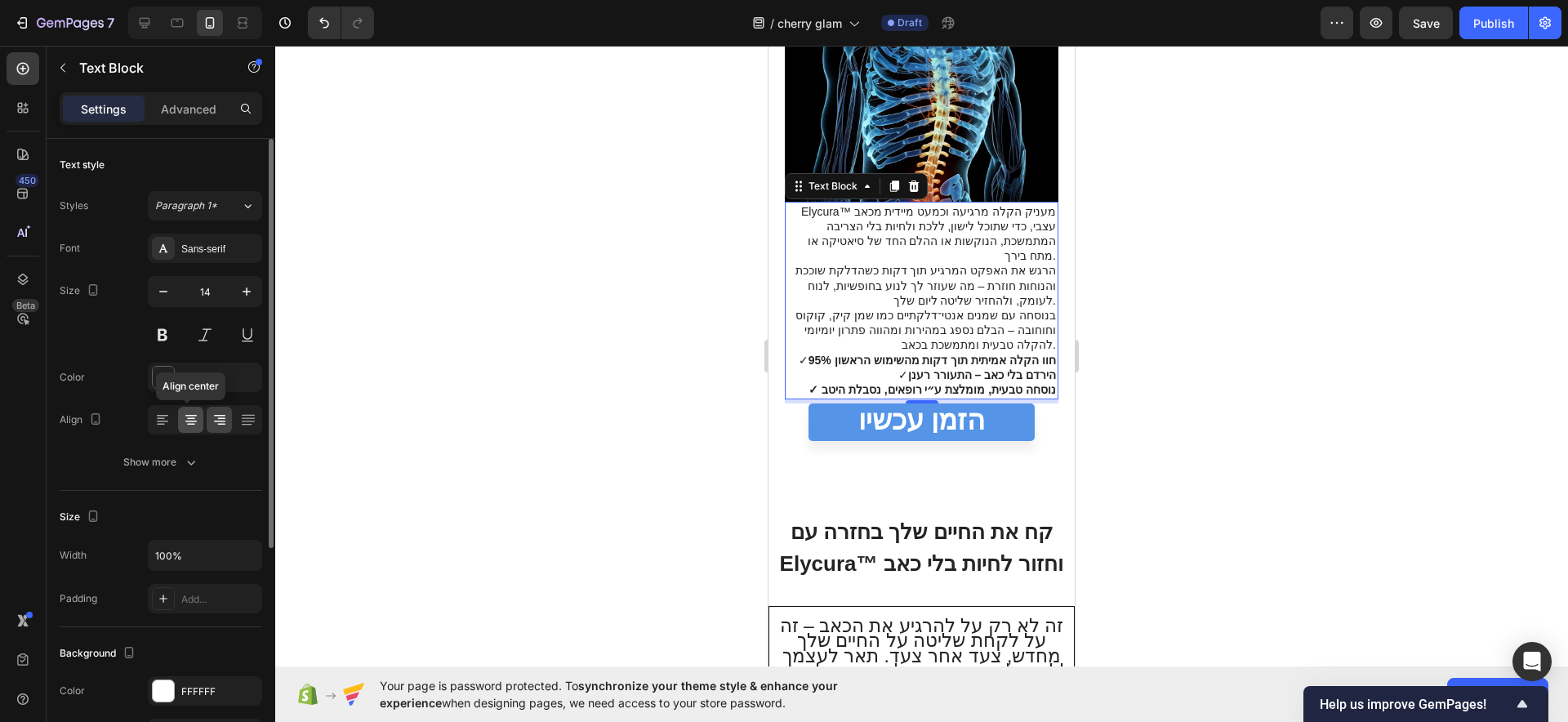
click at [194, 424] on icon at bounding box center [191, 419] width 16 height 16
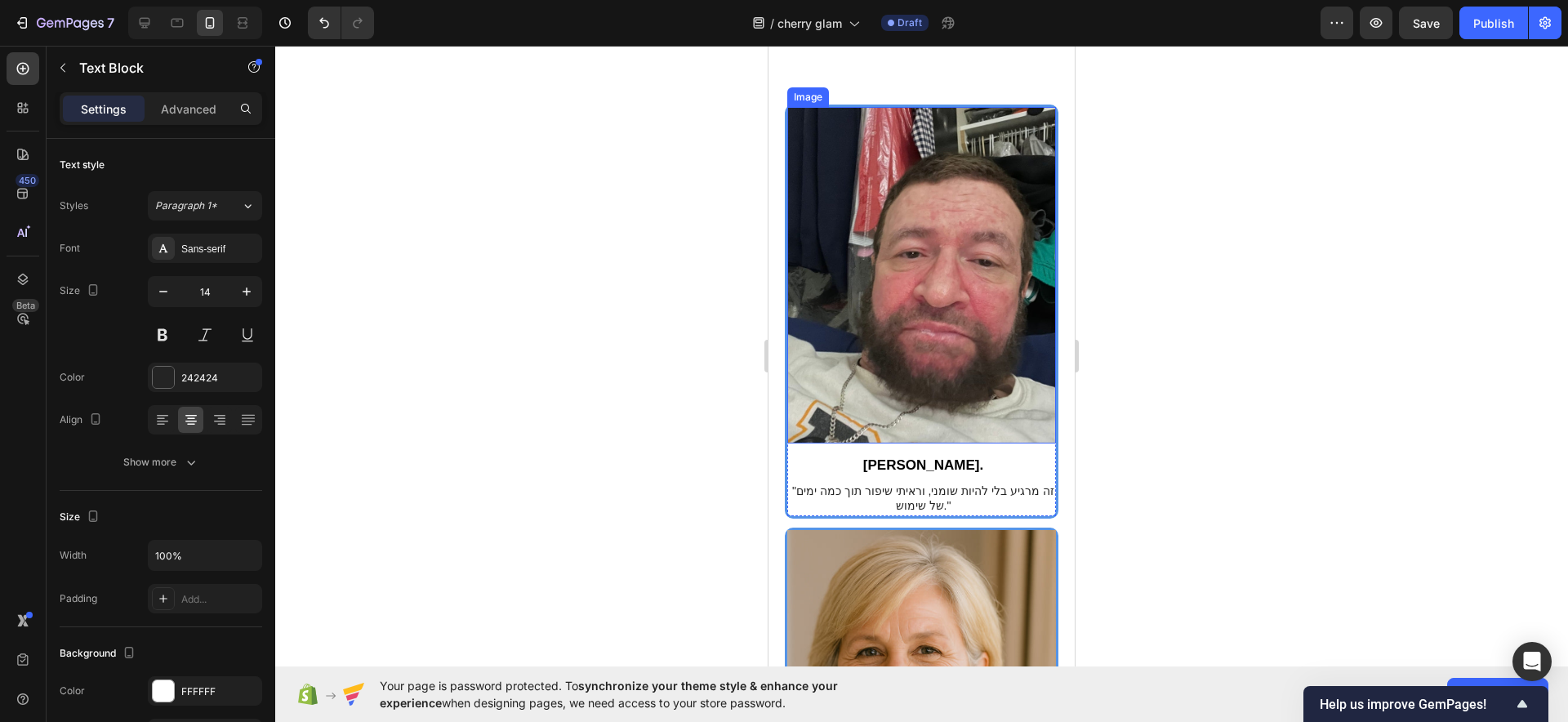
scroll to position [2731, 0]
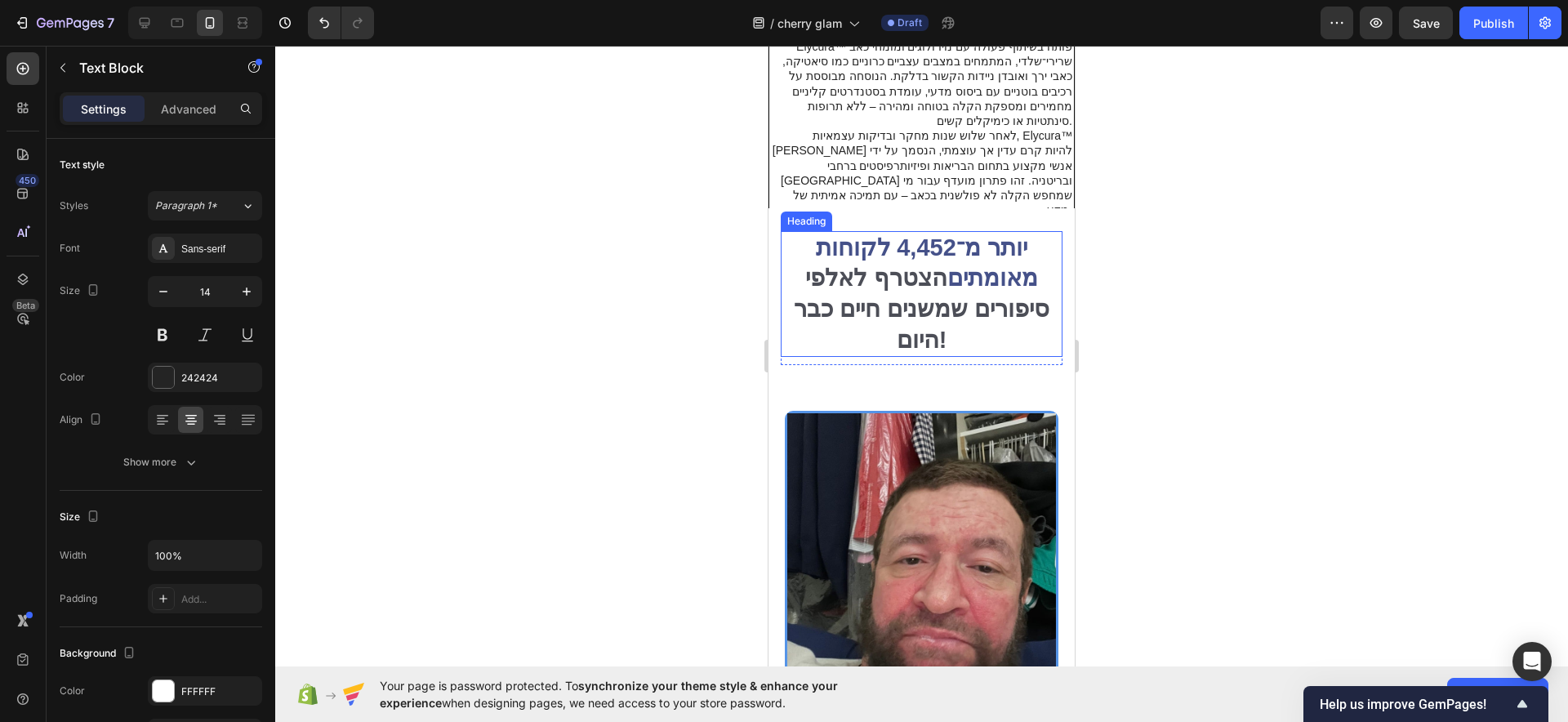
click at [968, 280] on strong "יותר מ־4,452 לקוחות מאומתים" at bounding box center [926, 263] width 222 height 57
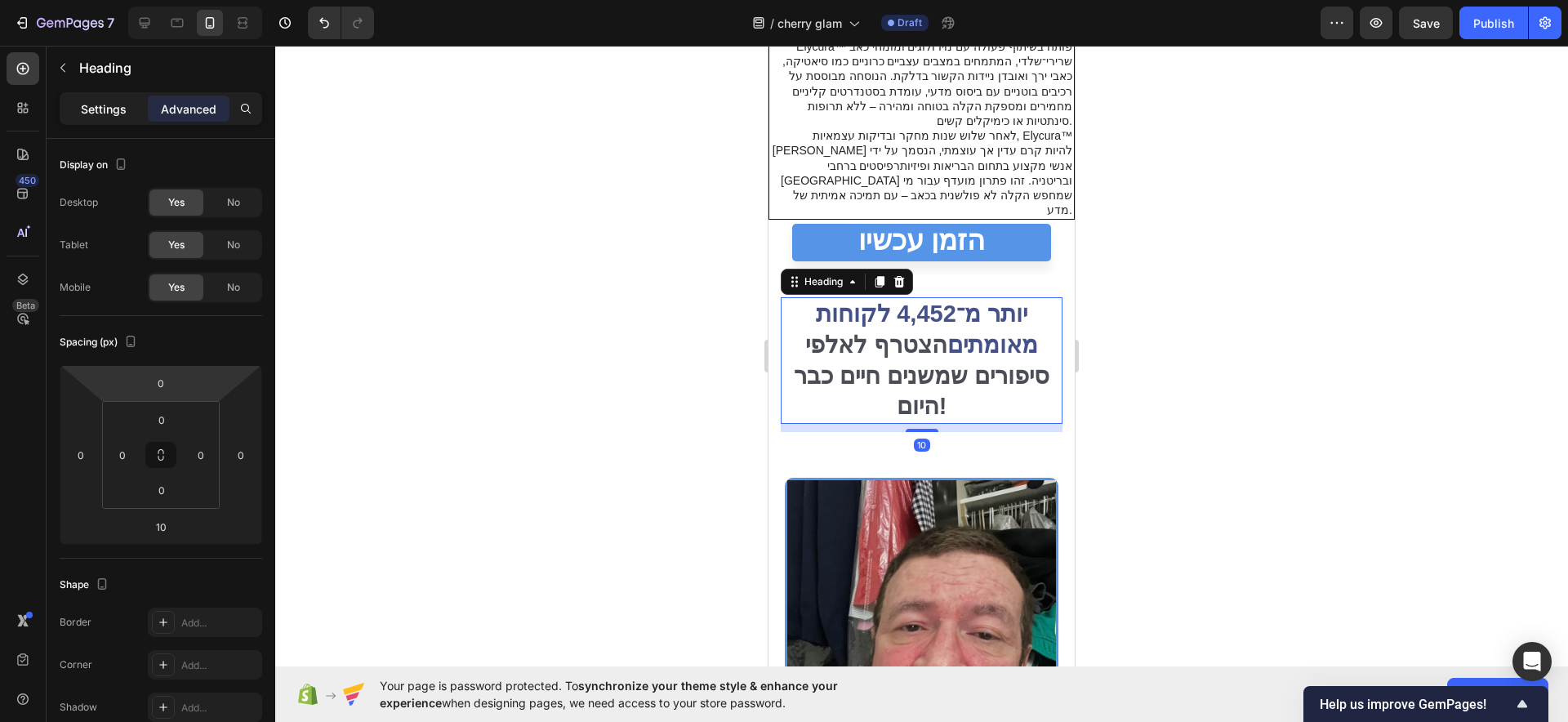
click at [83, 109] on p "Settings" at bounding box center [103, 110] width 46 height 17
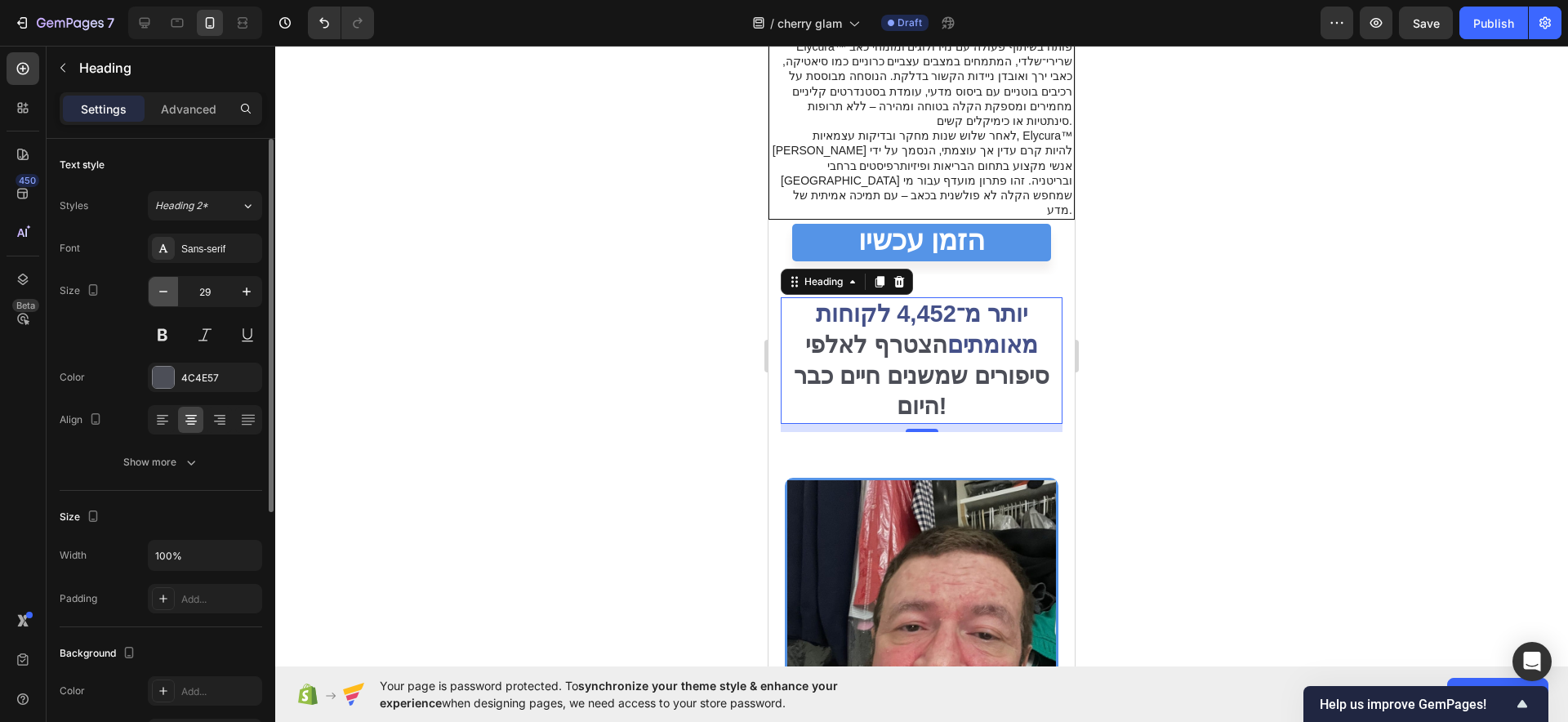
click at [168, 291] on icon "button" at bounding box center [163, 292] width 16 height 16
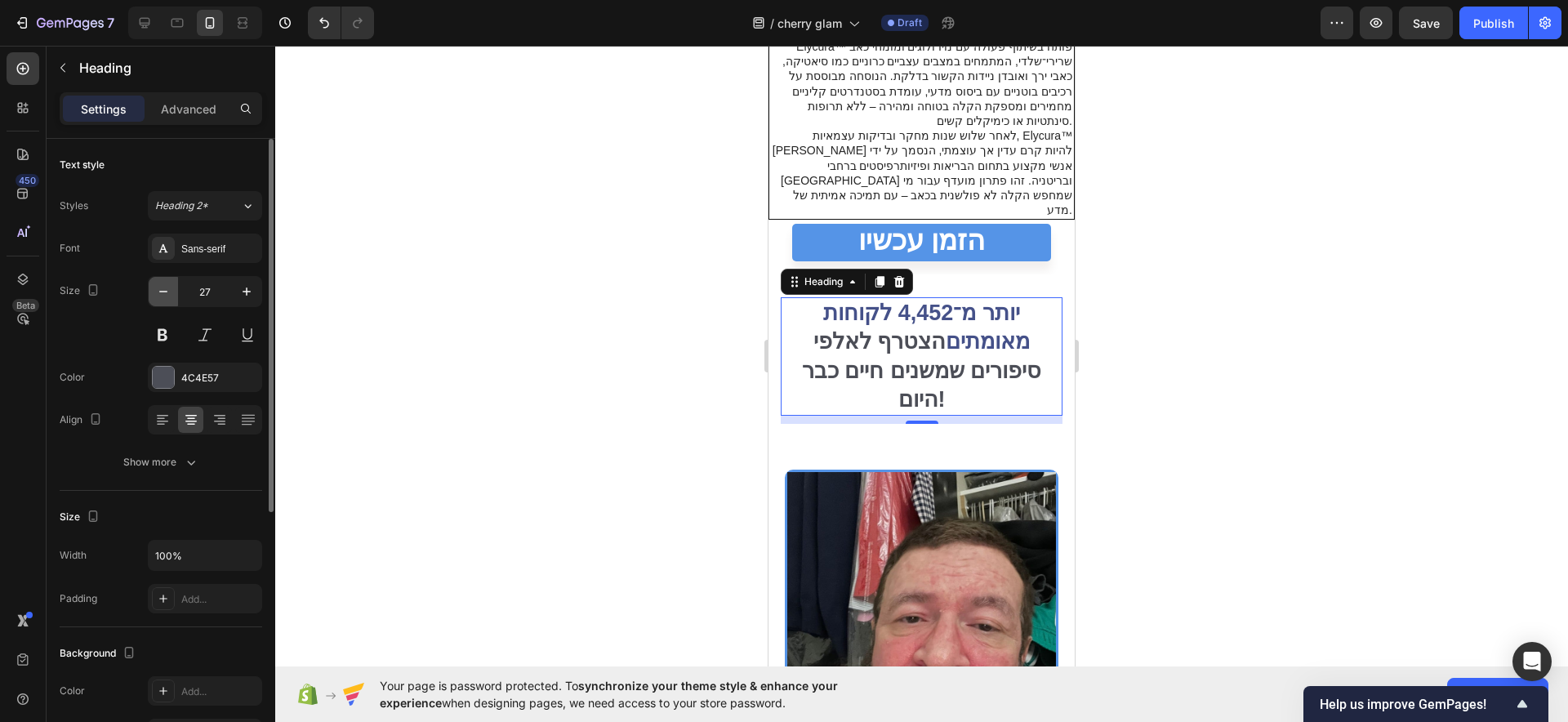
click at [168, 291] on icon "button" at bounding box center [163, 292] width 16 height 16
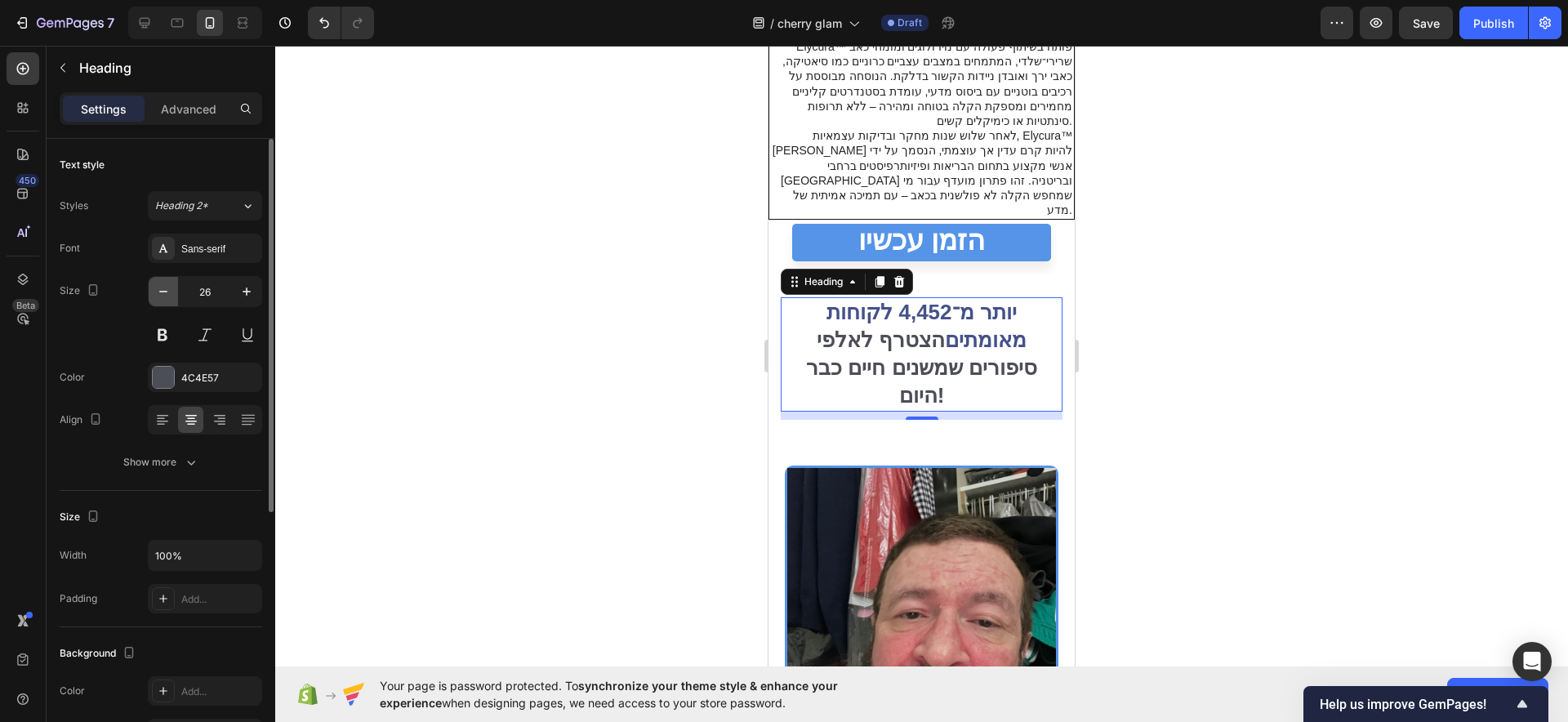
click at [168, 291] on icon "button" at bounding box center [163, 292] width 16 height 16
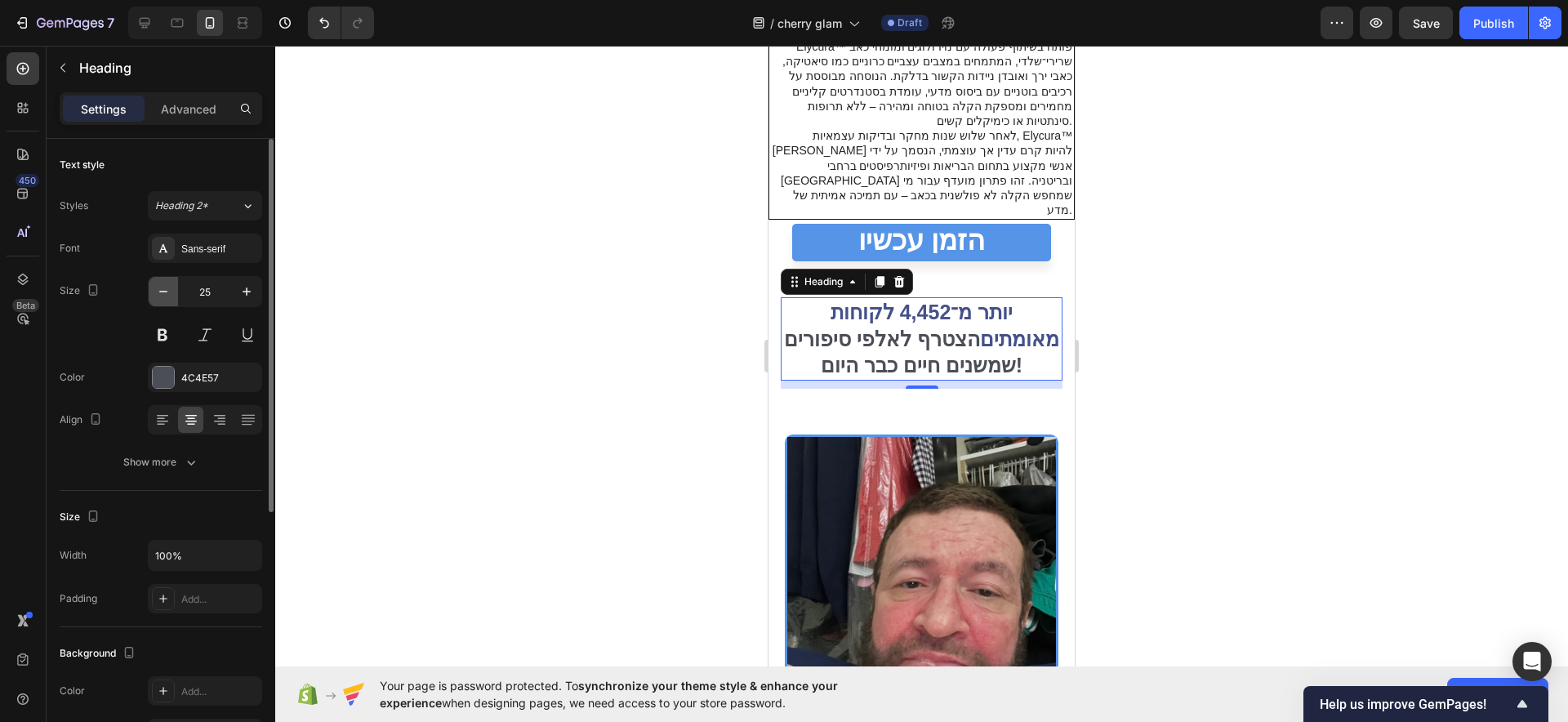
click at [168, 291] on icon "button" at bounding box center [163, 292] width 16 height 16
click at [168, 288] on icon "button" at bounding box center [163, 292] width 16 height 16
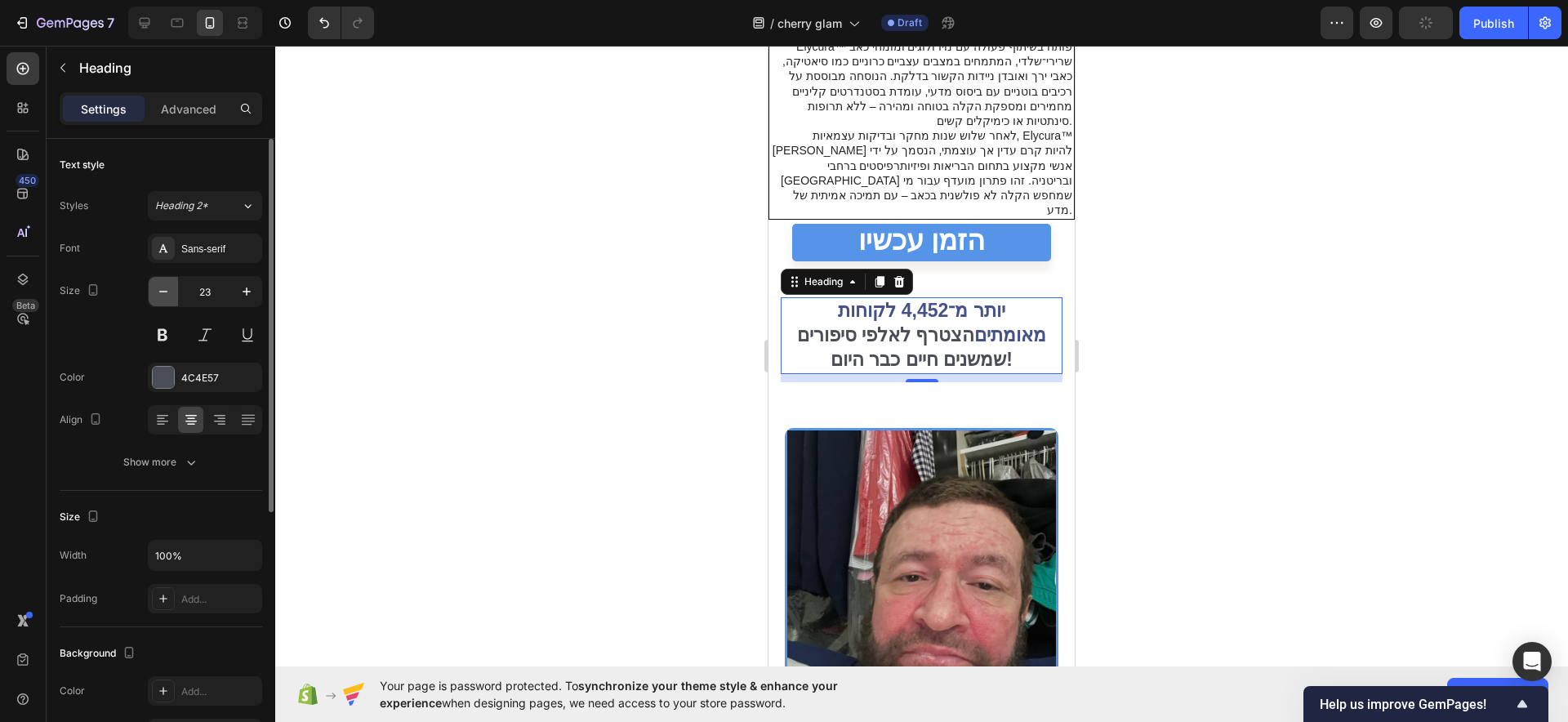
click at [168, 288] on icon "button" at bounding box center [163, 292] width 16 height 16
type input "21"
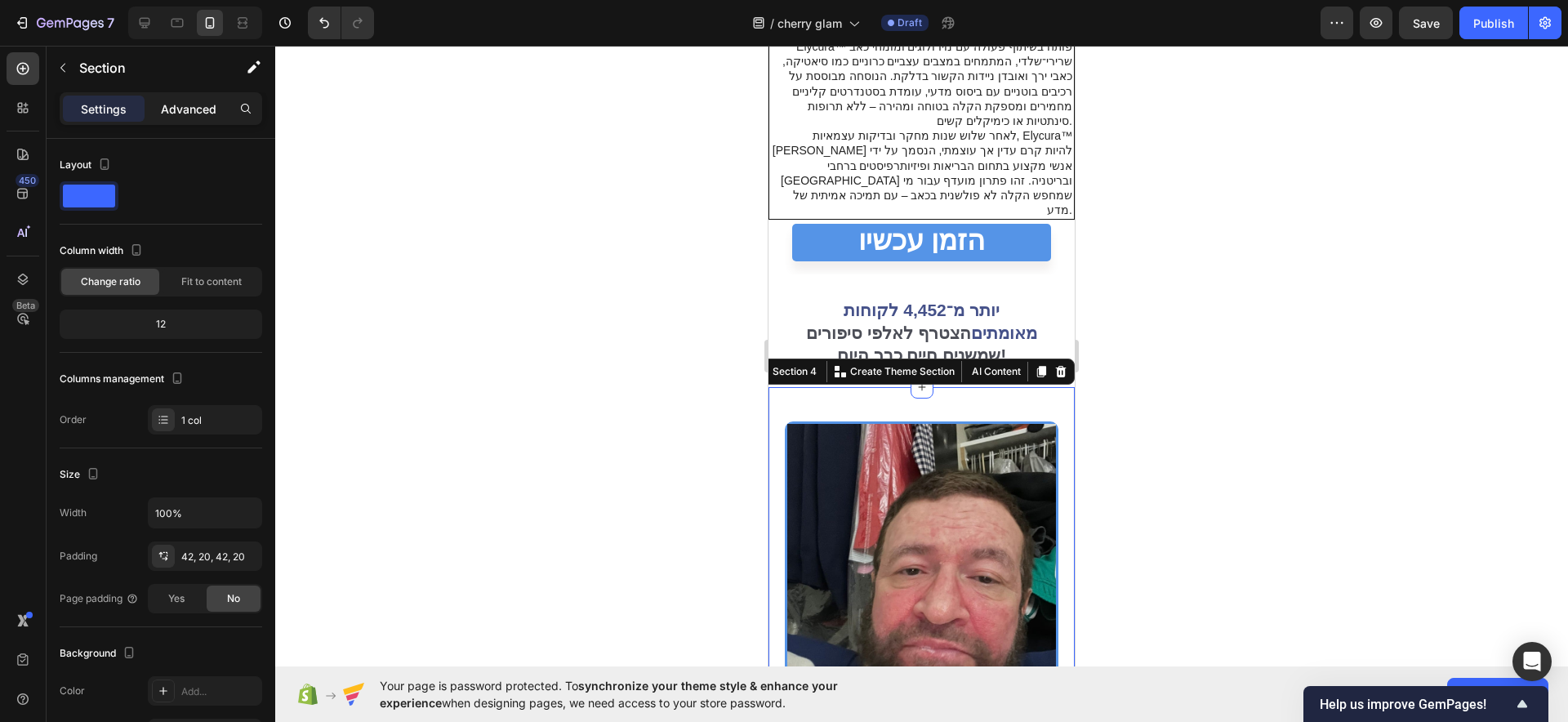
click at [192, 110] on p "Advanced" at bounding box center [189, 110] width 55 height 17
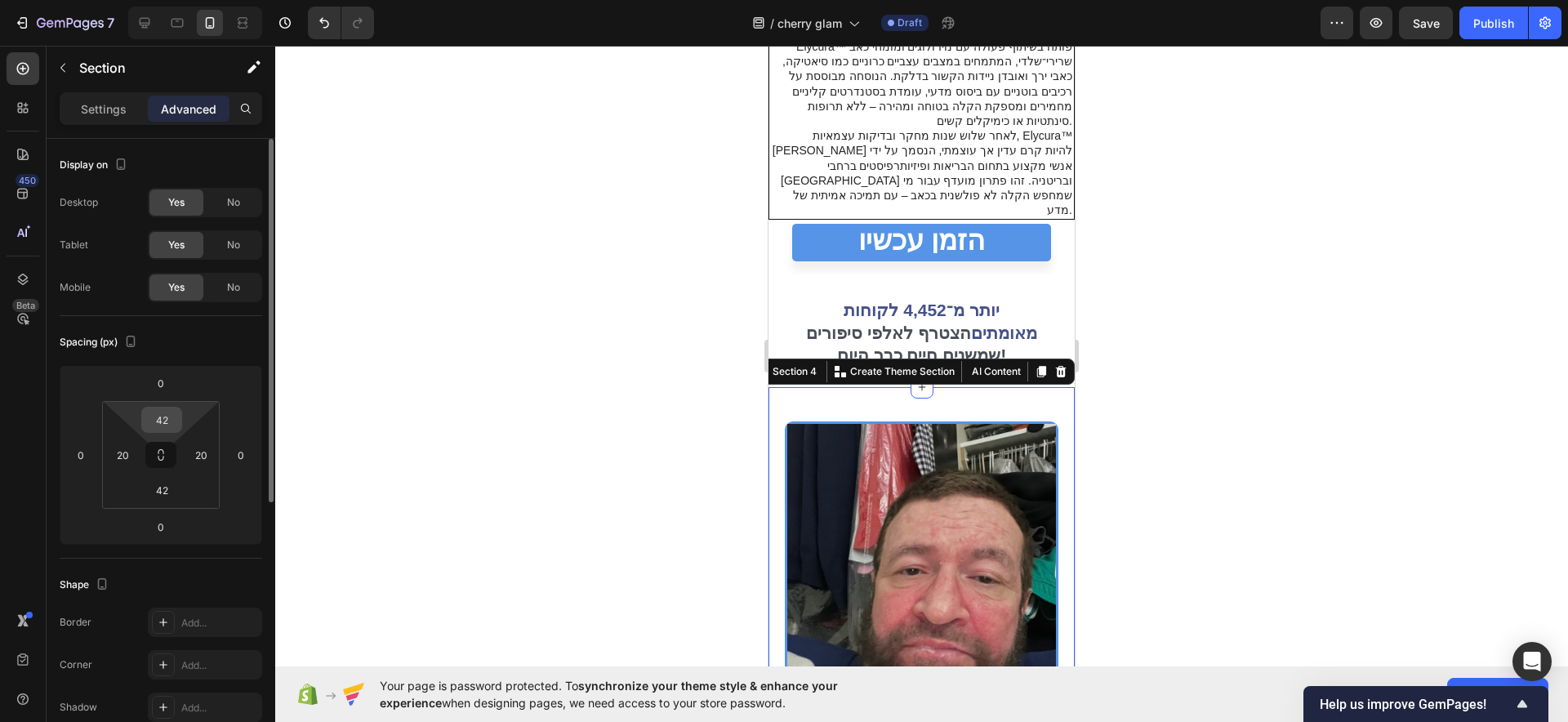
click at [178, 413] on div "42" at bounding box center [161, 420] width 41 height 26
click at [167, 418] on input "42" at bounding box center [162, 420] width 33 height 24
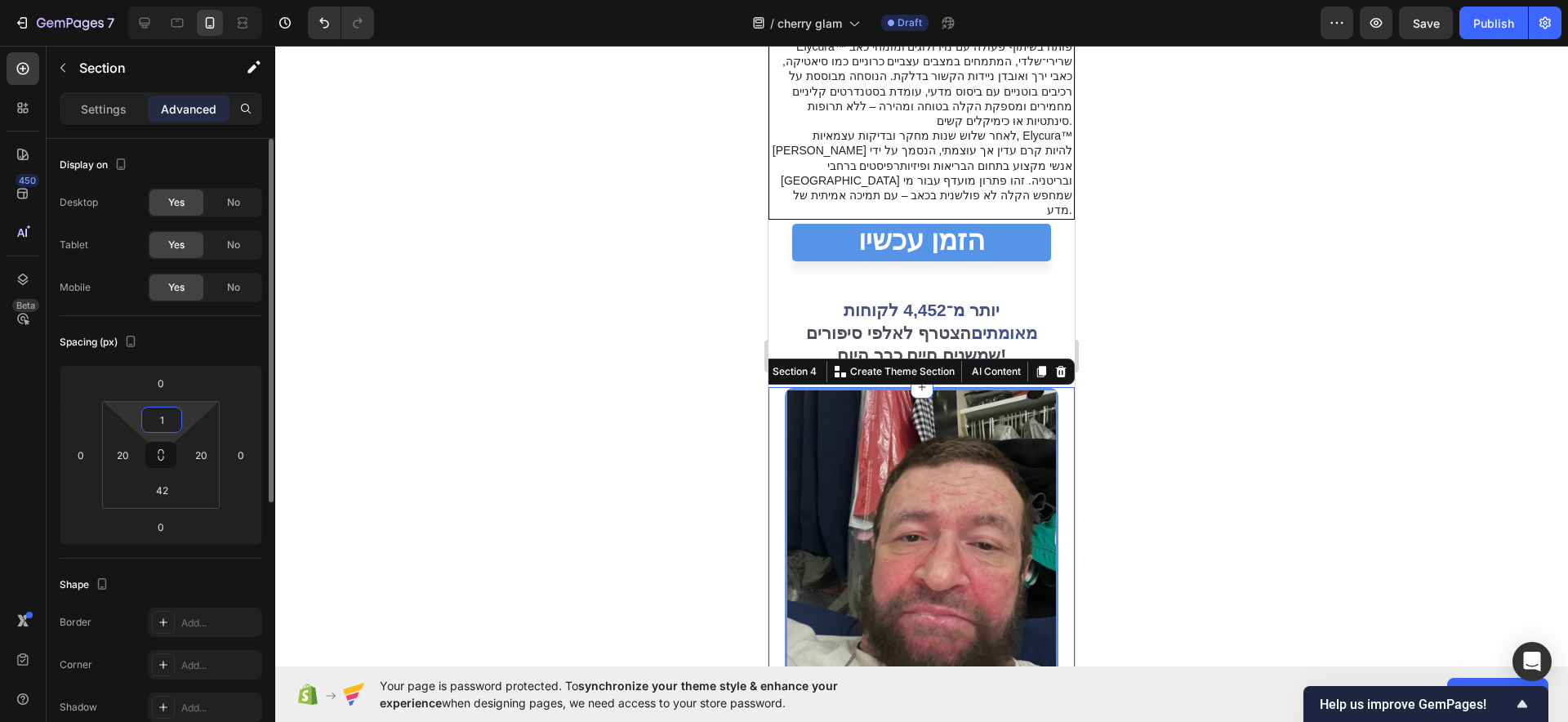
type input "10"
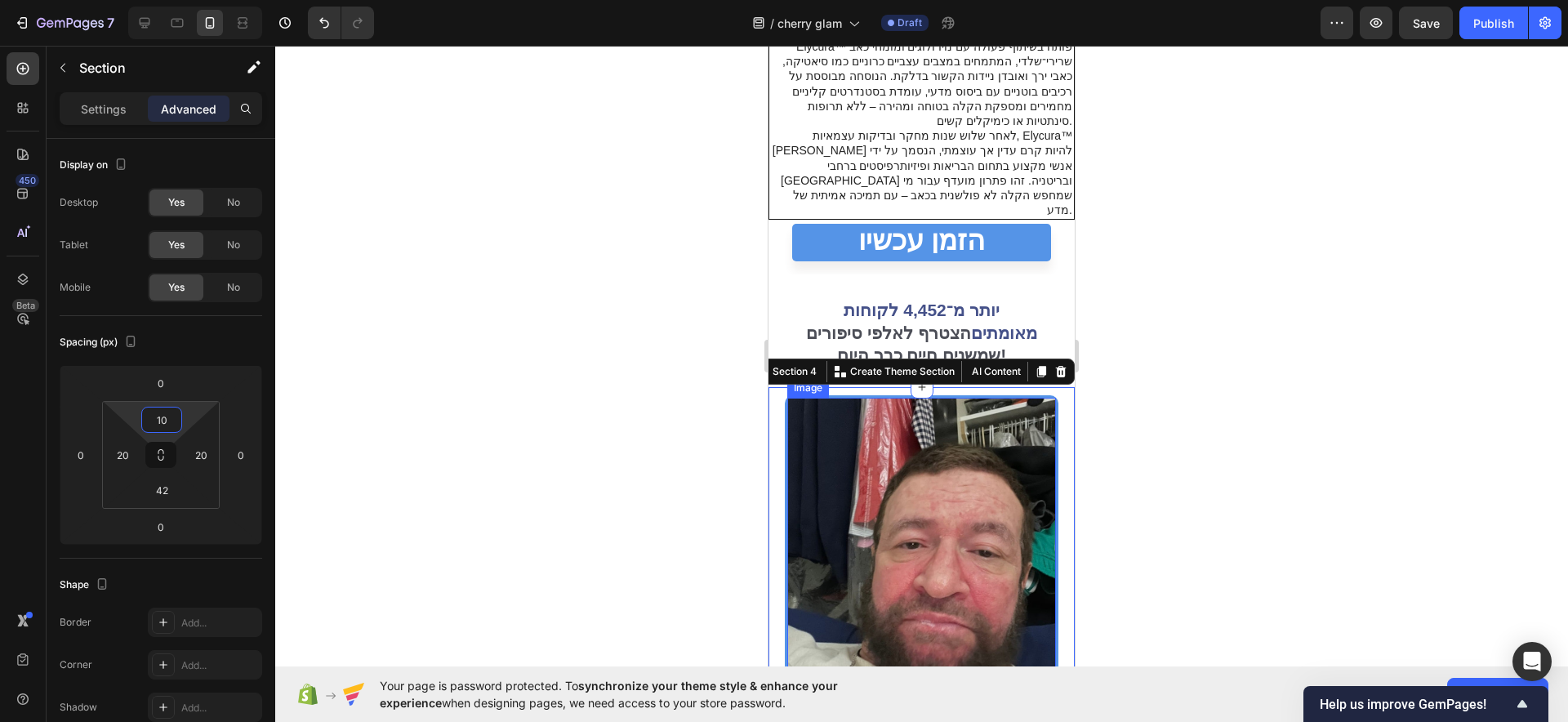
click at [1196, 365] on div at bounding box center [921, 384] width 1293 height 676
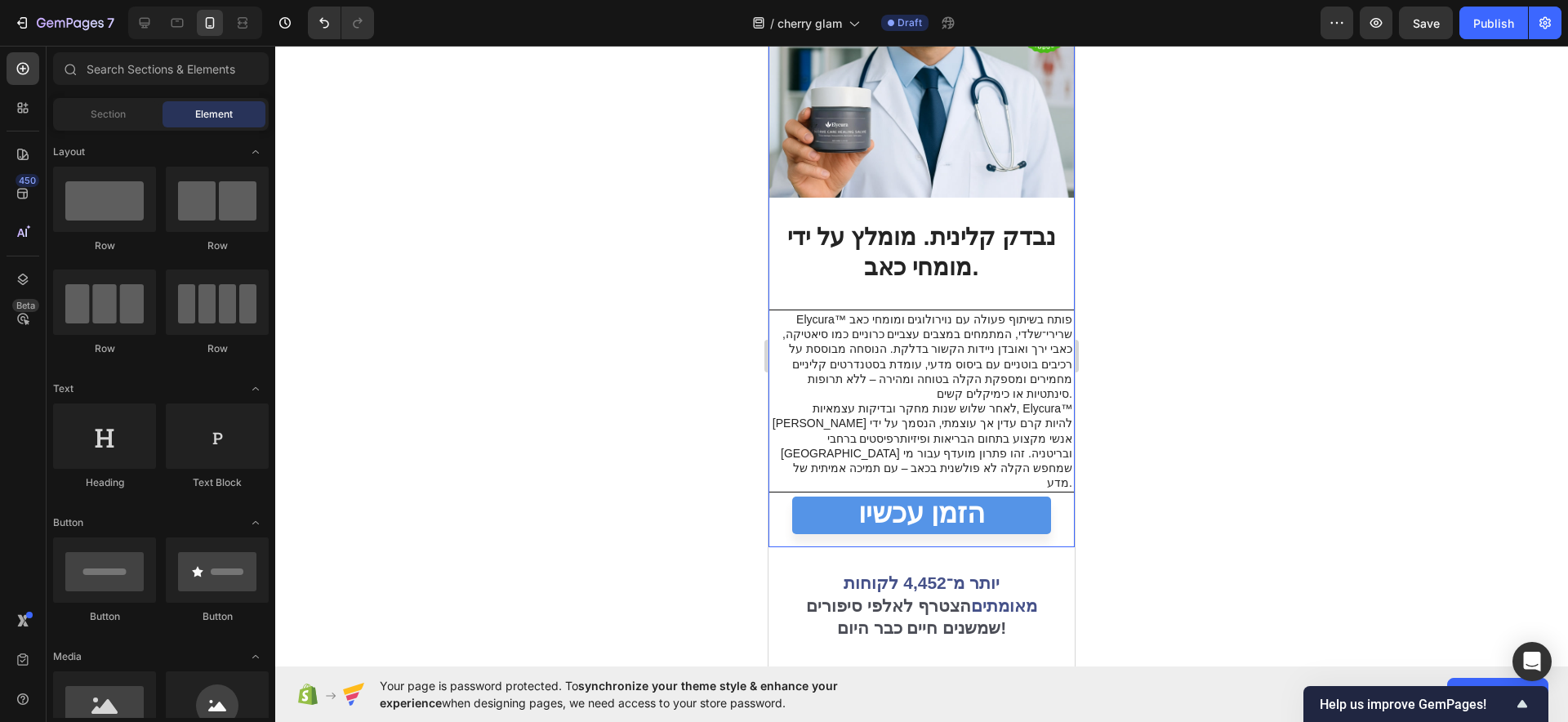
scroll to position [2425, 0]
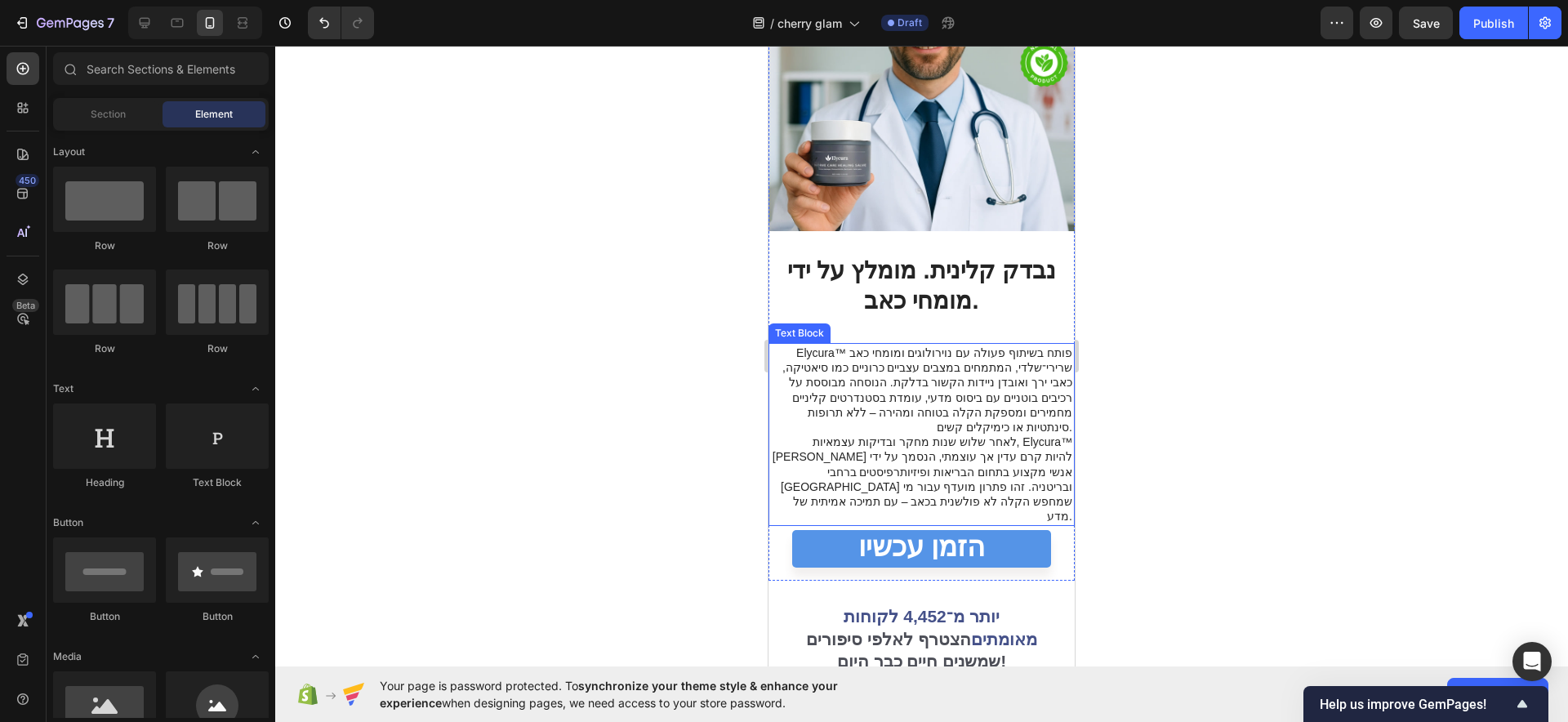
click at [970, 348] on p "Elycura™ פותח בשיתוף פעולה עם נוירולוגים ומומחי כאב שרירי־שלדי, המתמחים במצבים …" at bounding box center [921, 390] width 302 height 89
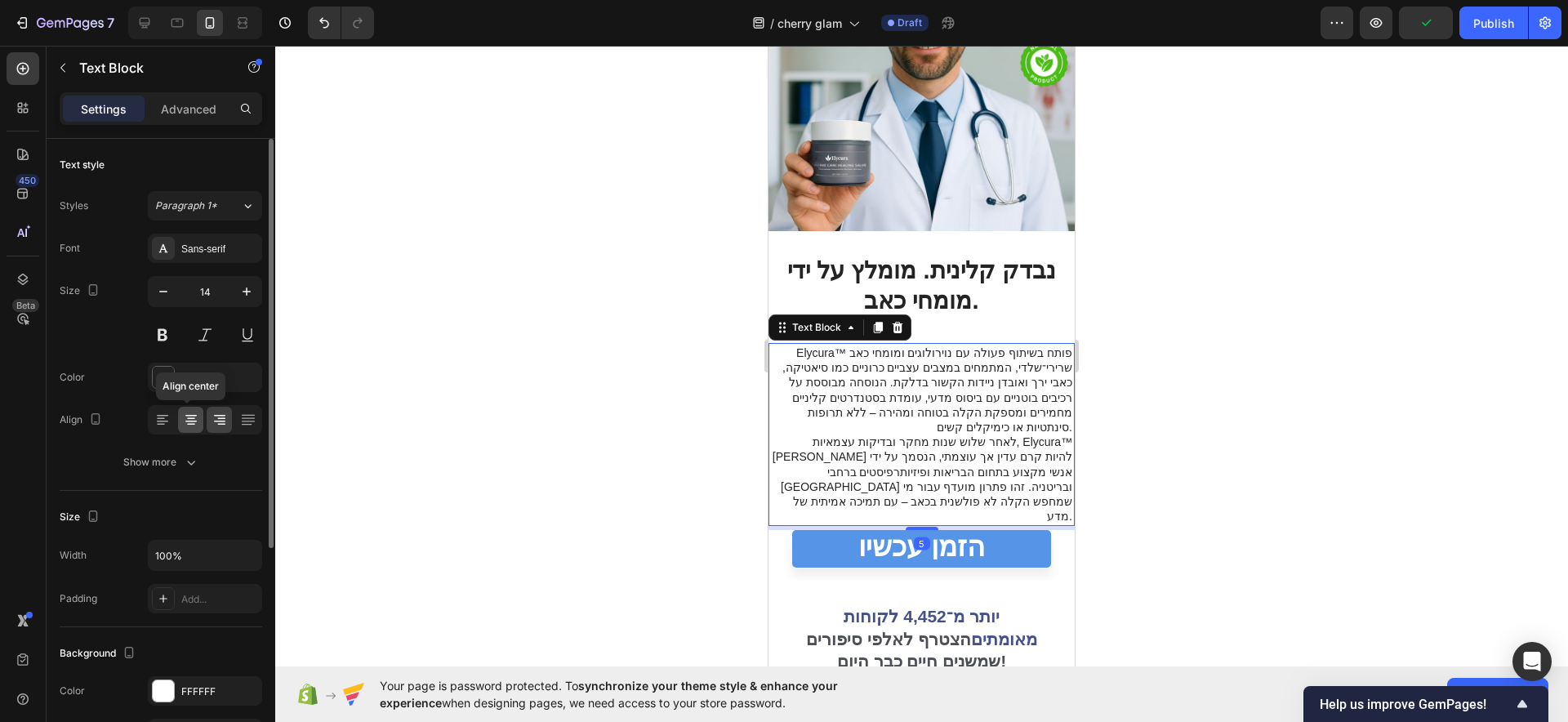
click at [194, 424] on icon at bounding box center [191, 425] width 8 height 2
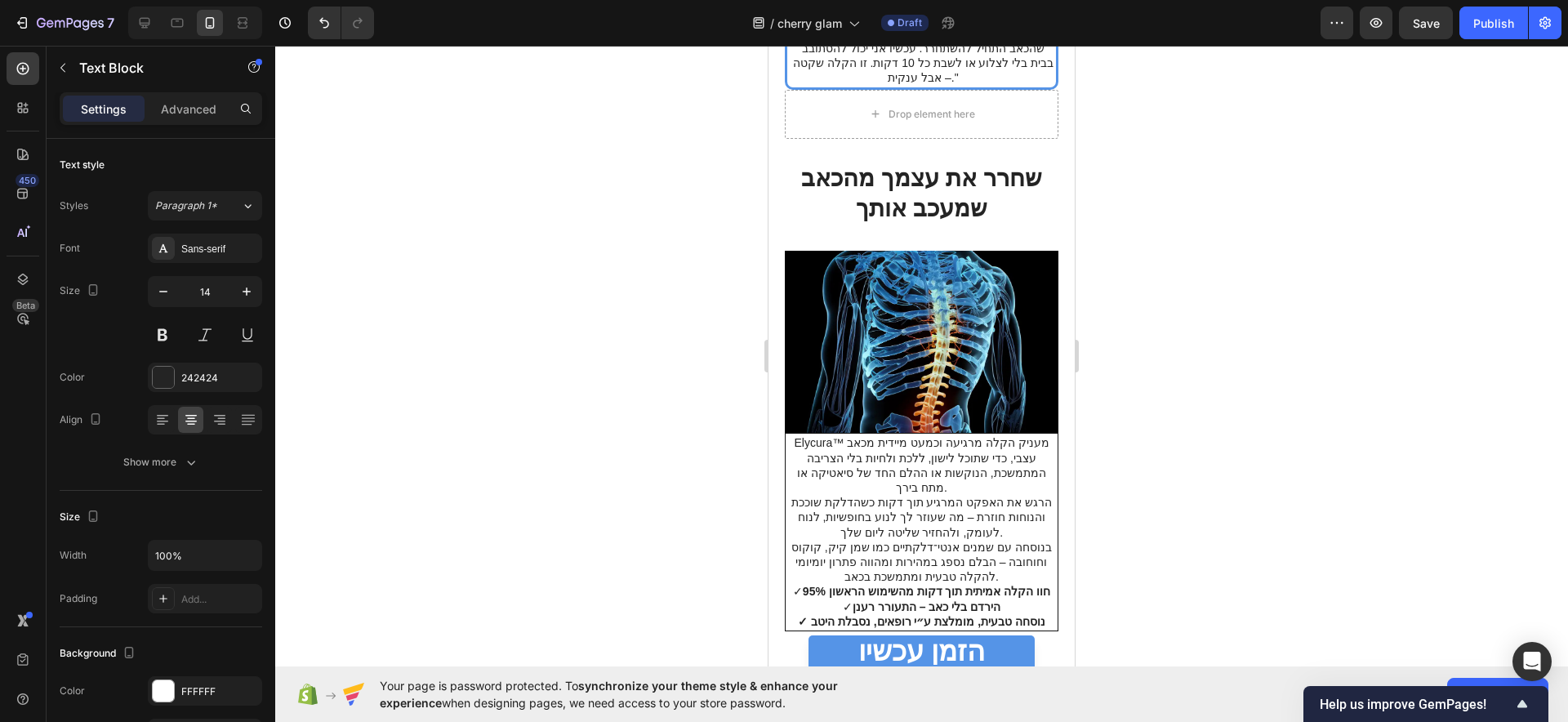
drag, startPoint x: 914, startPoint y: 461, endPoint x: 914, endPoint y: 472, distance: 11.0
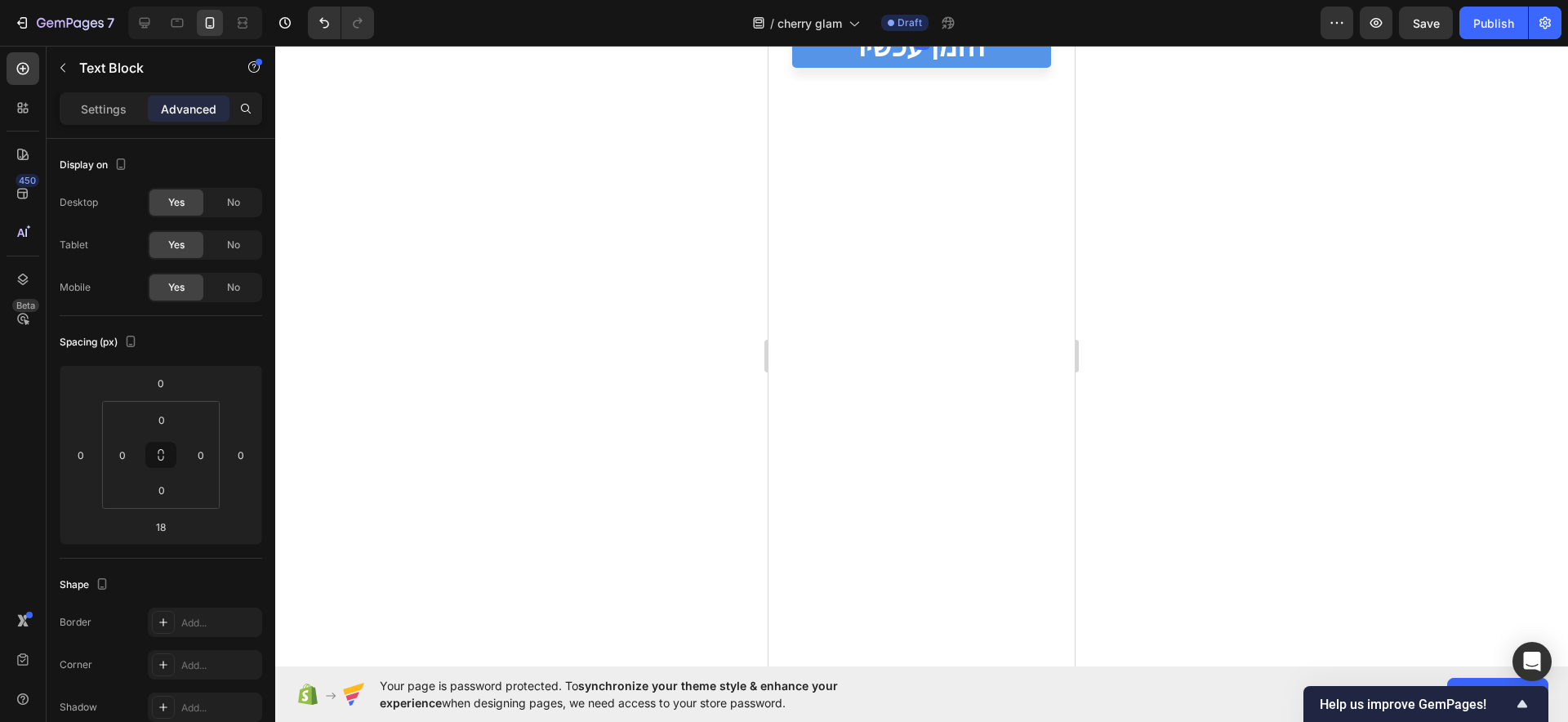
scroll to position [2220, 0]
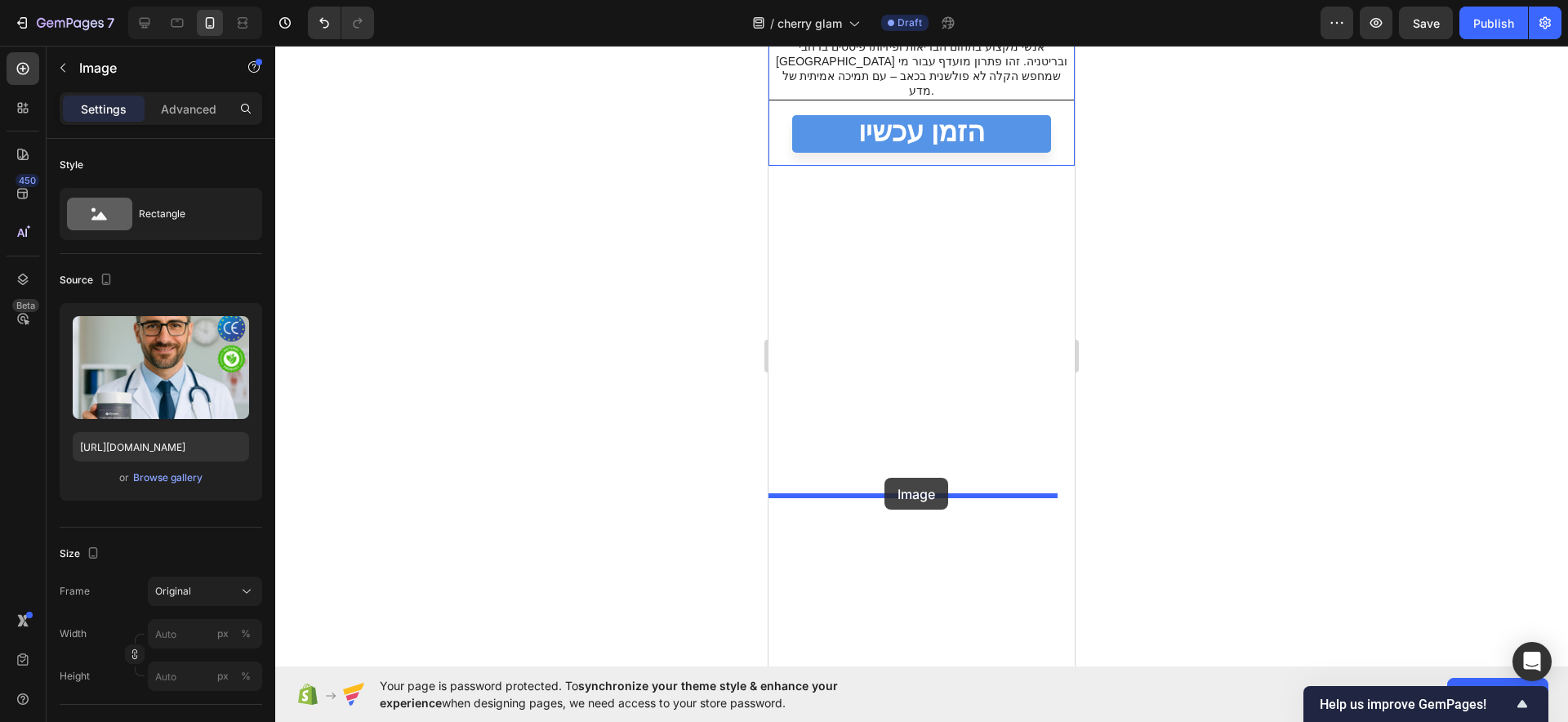
drag, startPoint x: 950, startPoint y: 279, endPoint x: 884, endPoint y: 476, distance: 207.8
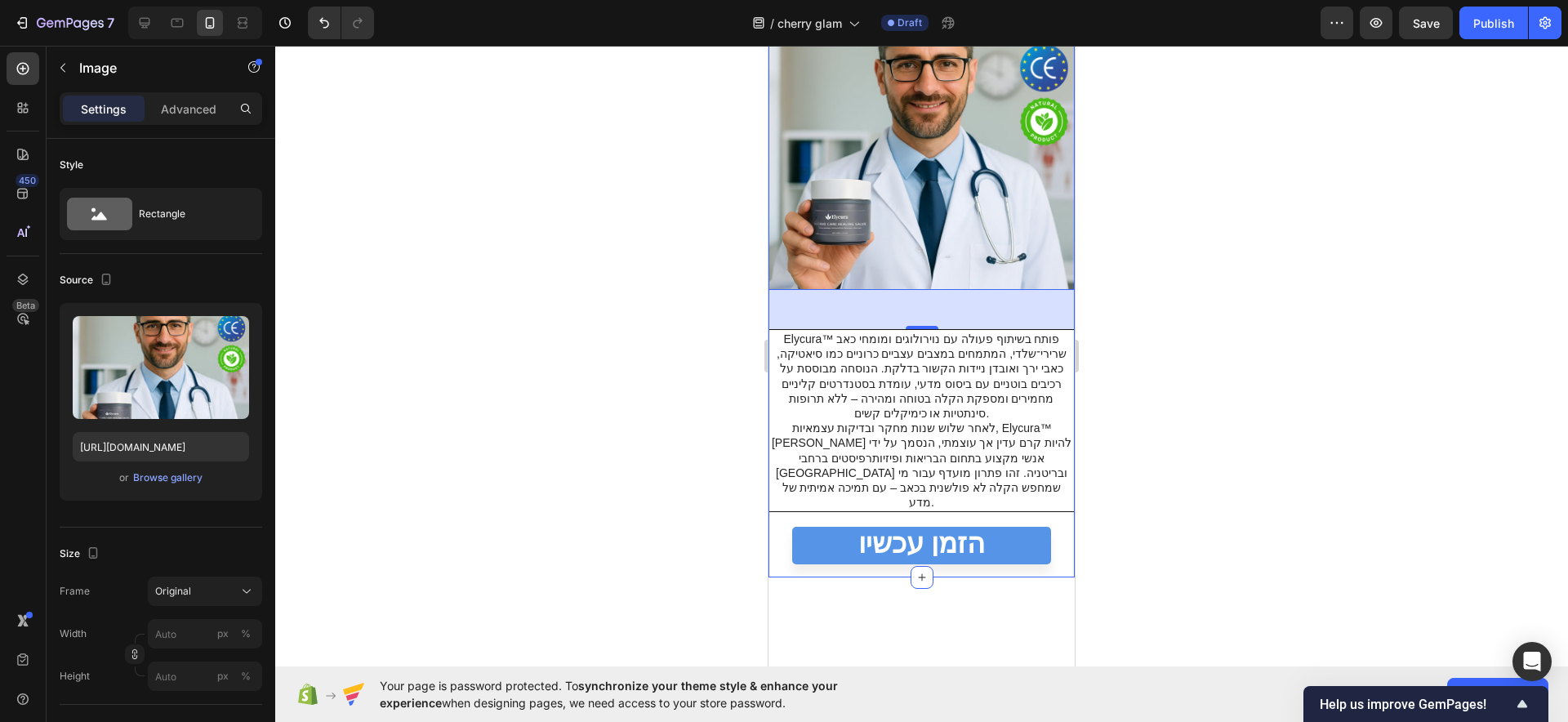
scroll to position [1811, 0]
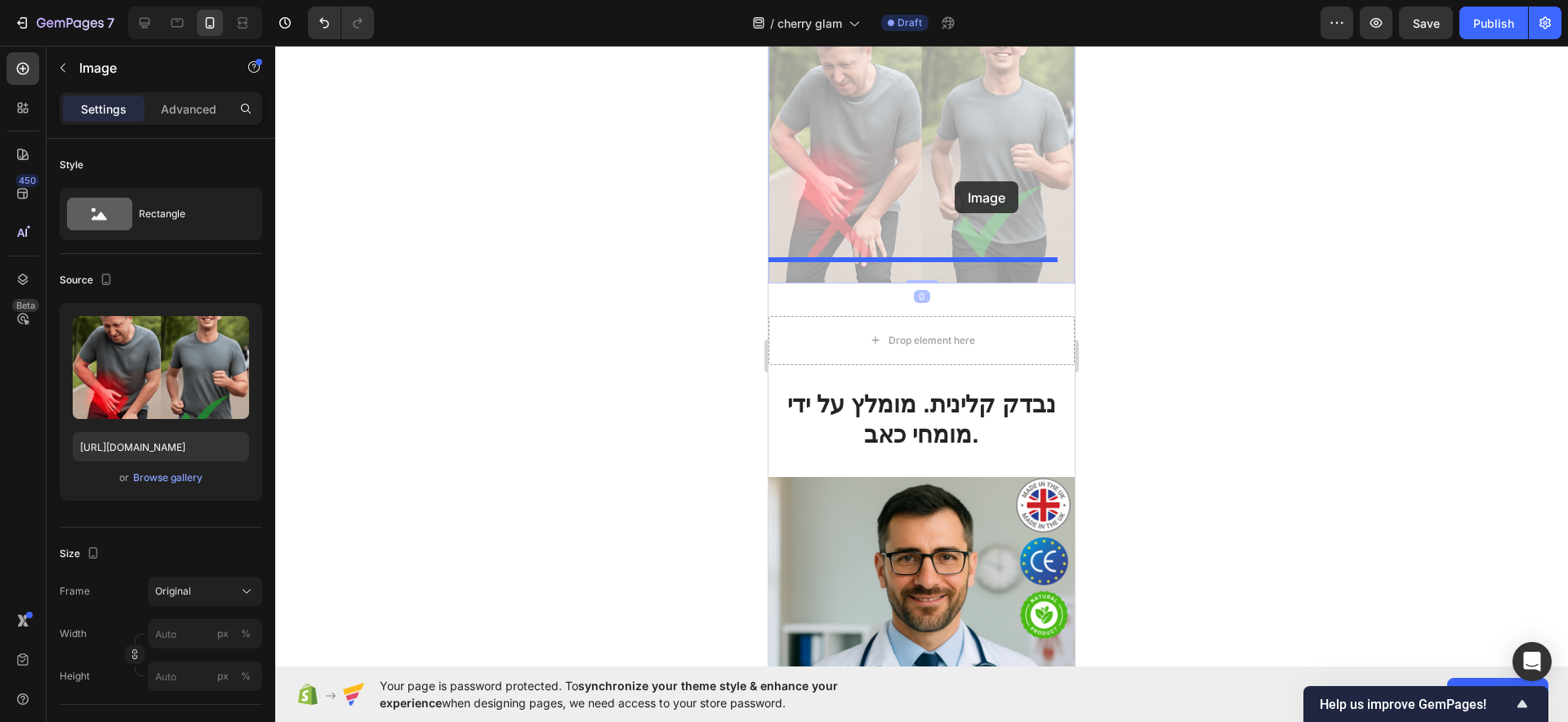
scroll to position [1505, 0]
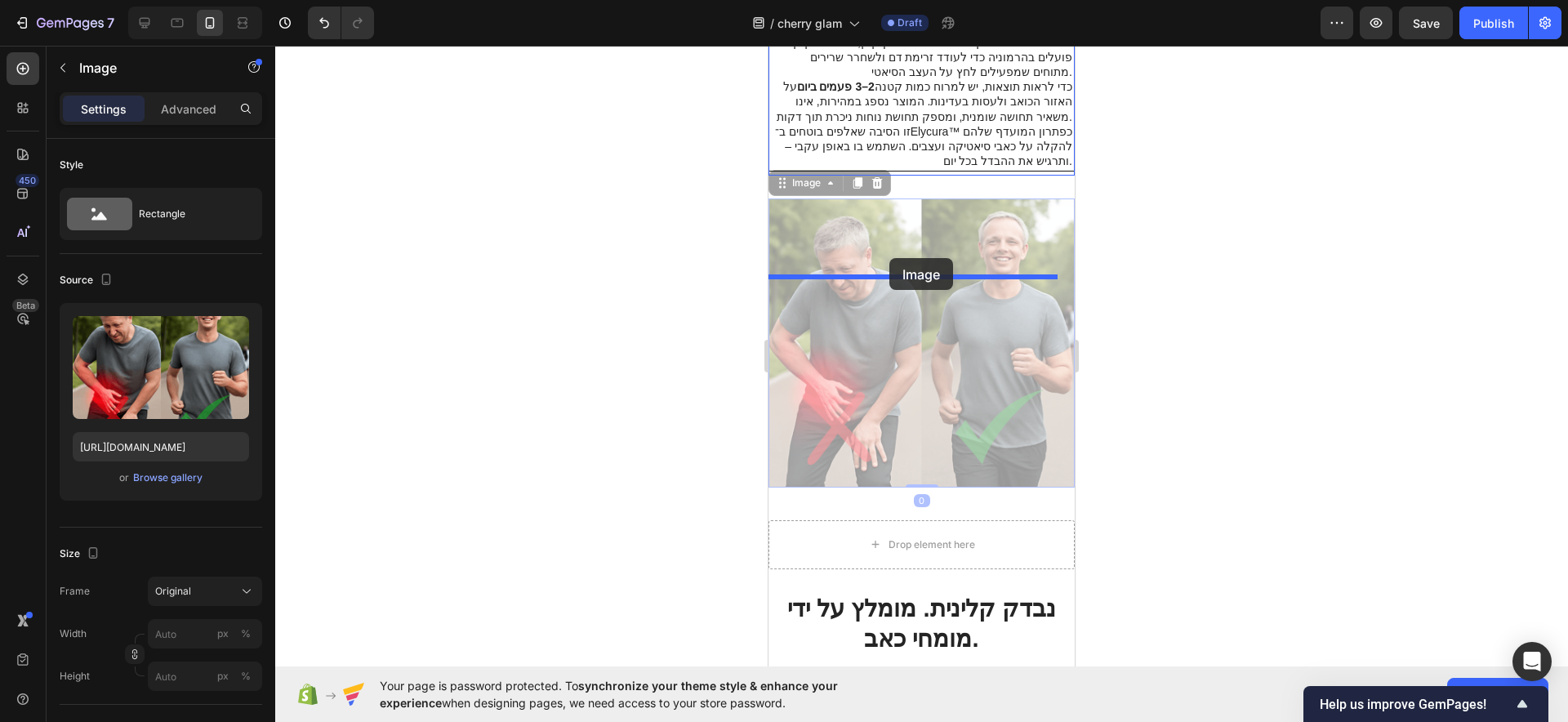
drag, startPoint x: 934, startPoint y: 355, endPoint x: 884, endPoint y: 253, distance: 113.6
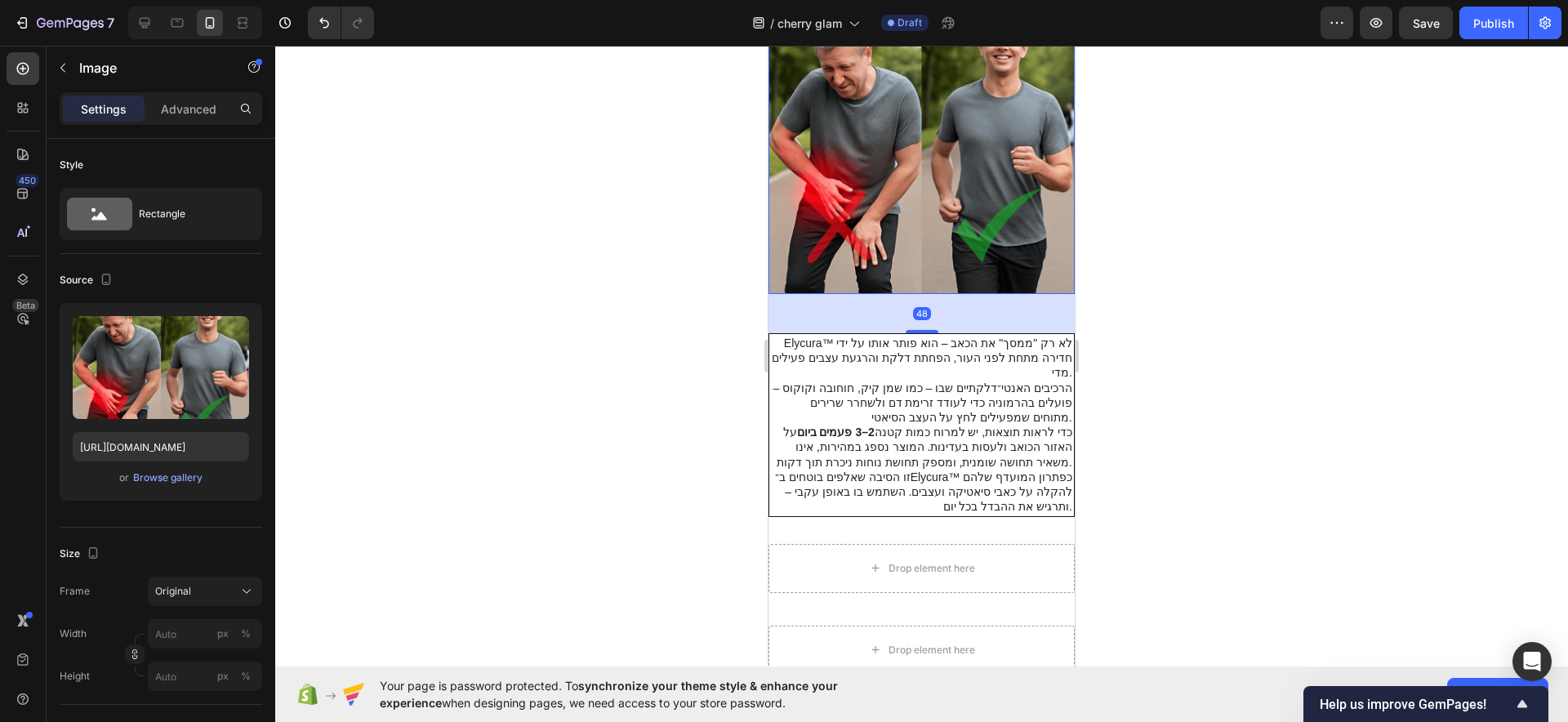
scroll to position [1607, 0]
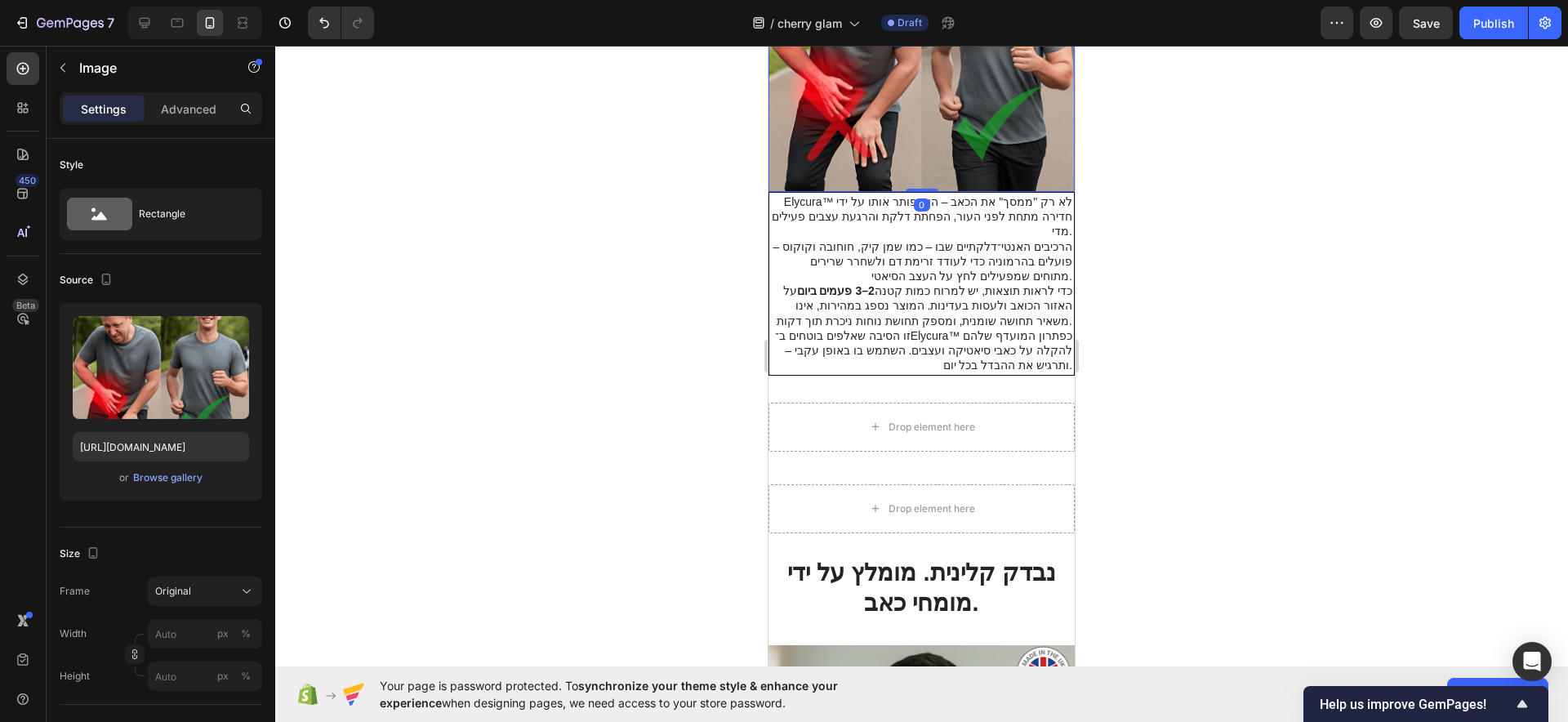
drag, startPoint x: 912, startPoint y: 499, endPoint x: 931, endPoint y: 441, distance: 61.0
click at [931, 192] on div "Image 0" at bounding box center [921, 38] width 306 height 306
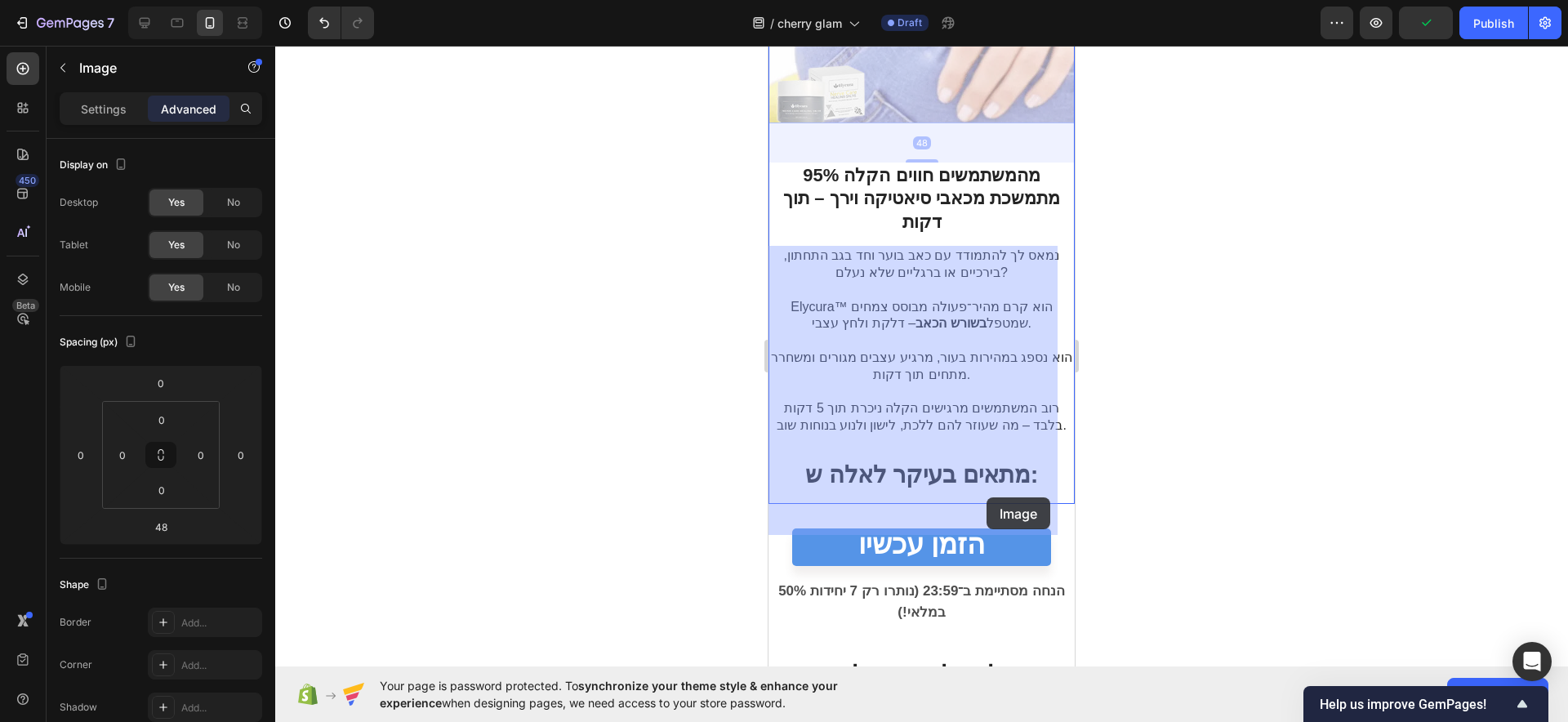
scroll to position [790, 0]
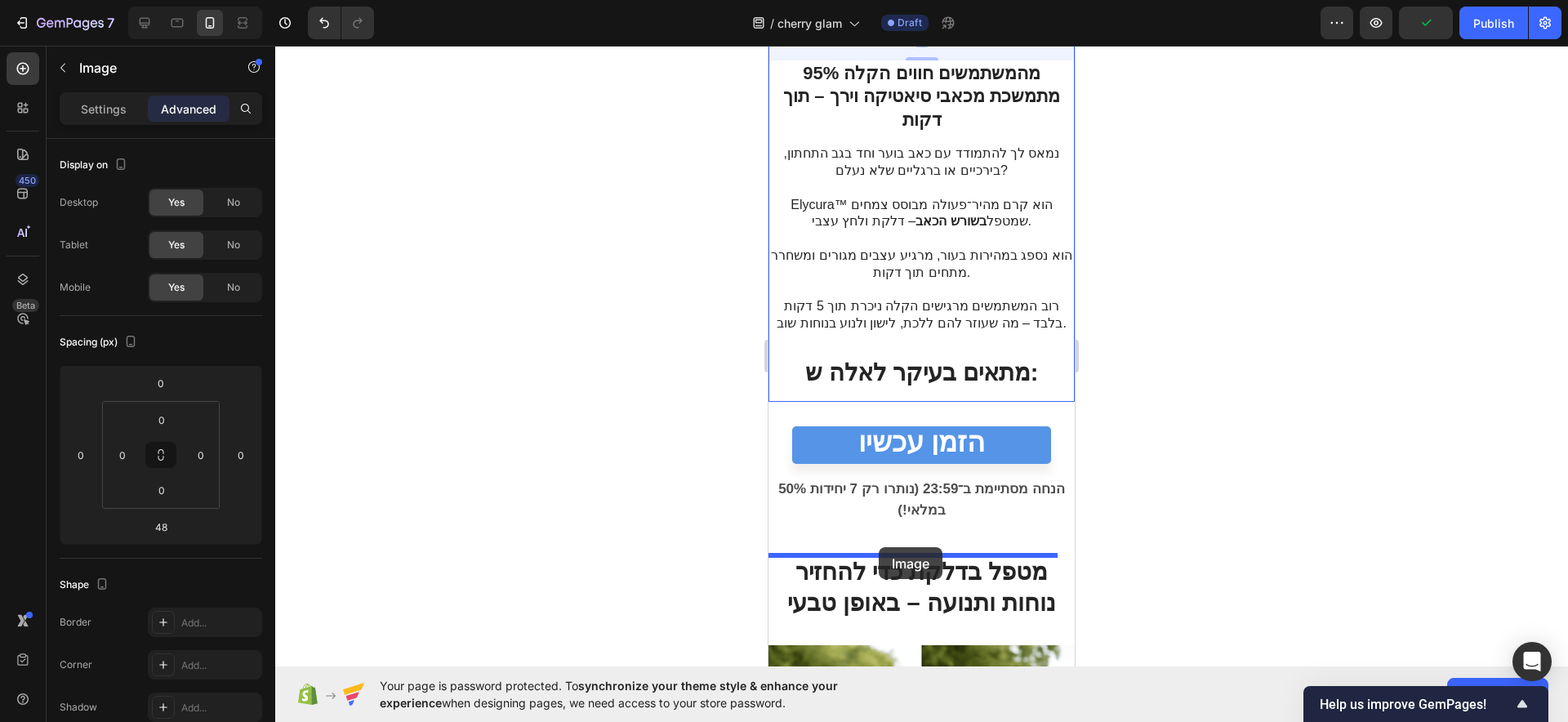
drag, startPoint x: 997, startPoint y: 337, endPoint x: 878, endPoint y: 548, distance: 242.2
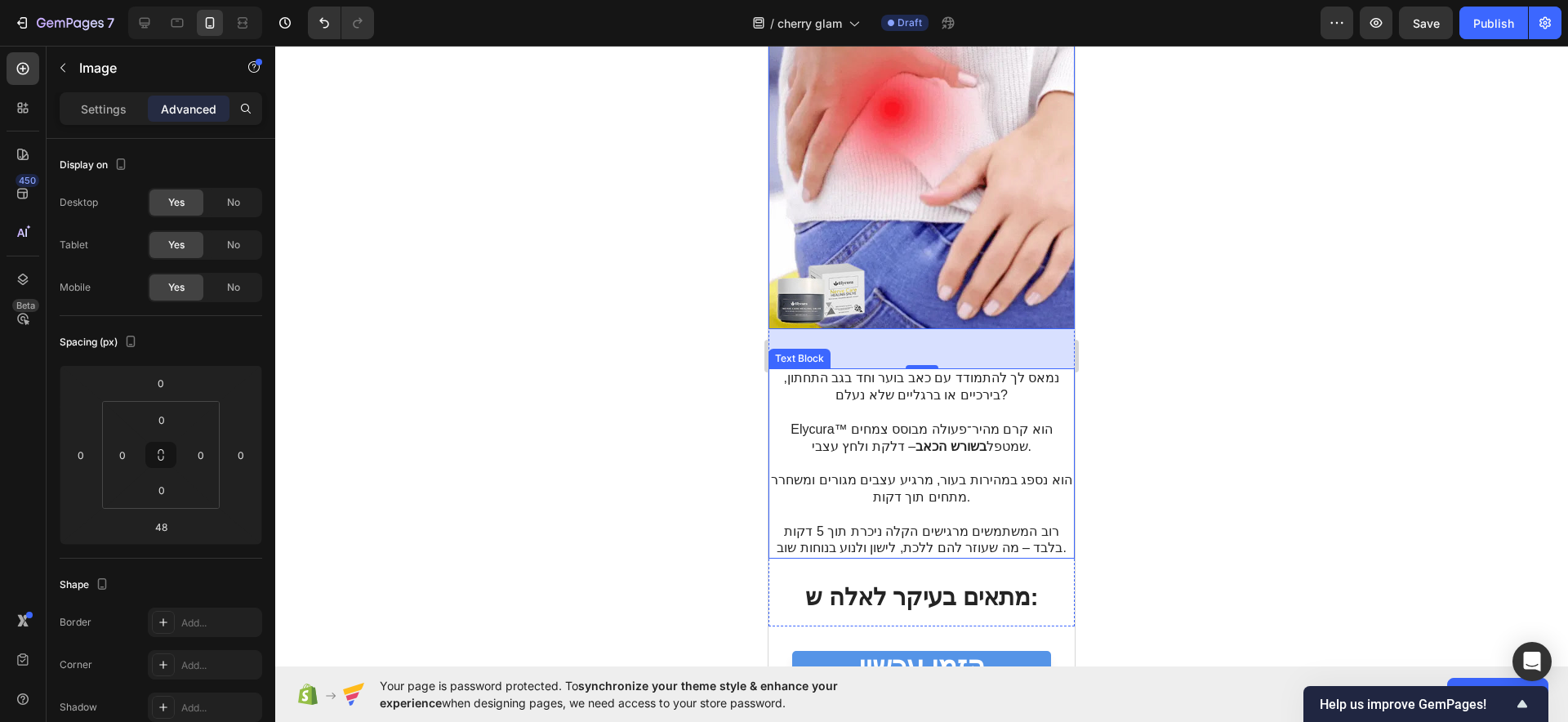
scroll to position [892, 0]
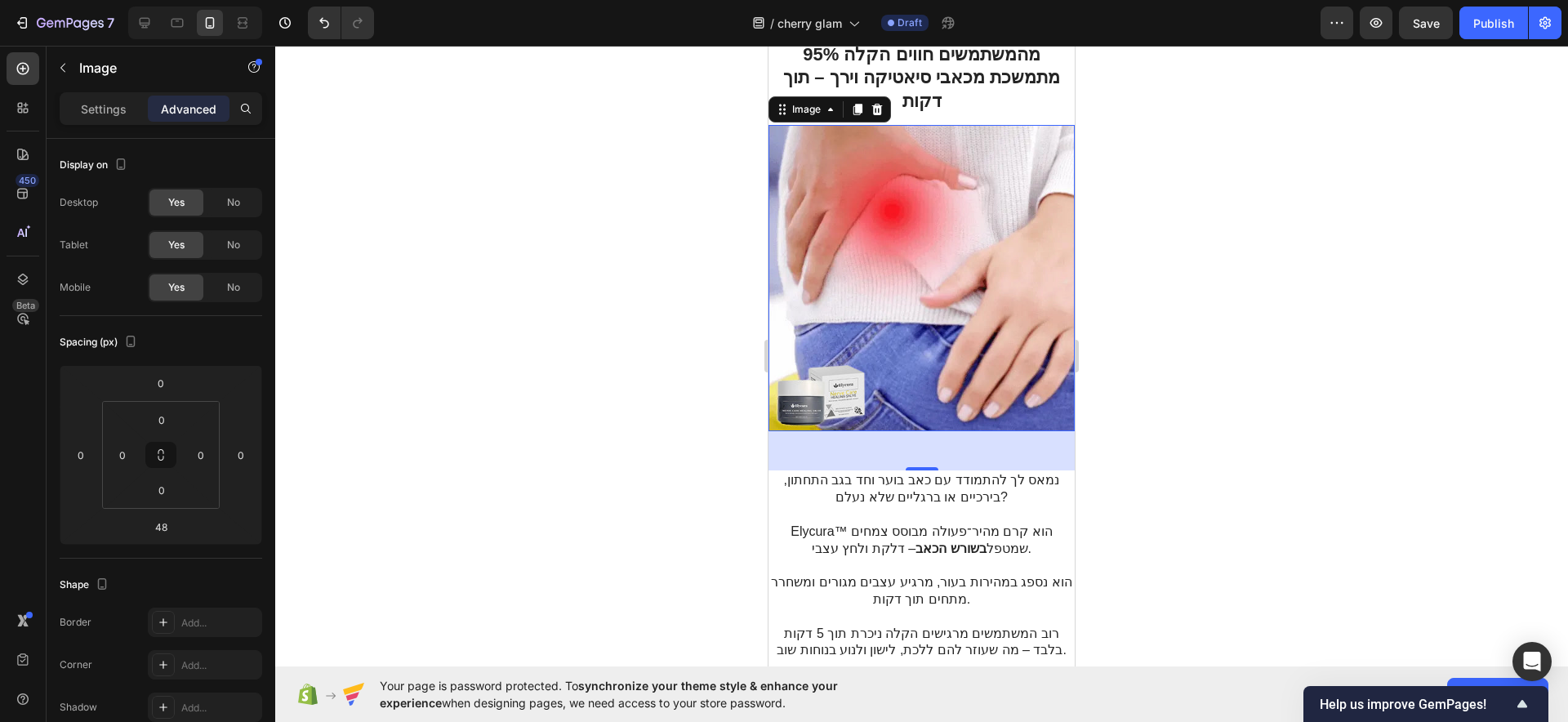
click at [918, 449] on div "48" at bounding box center [921, 450] width 306 height 39
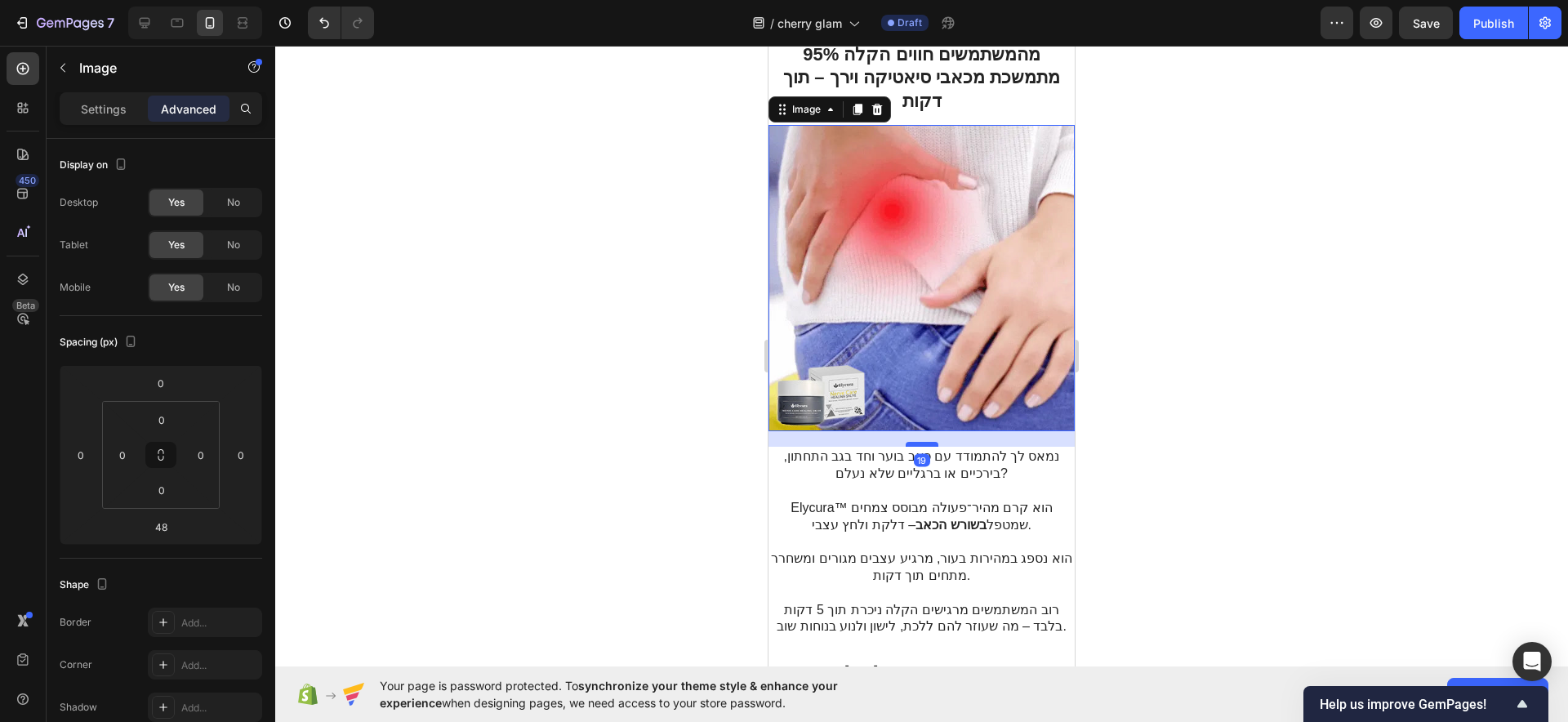
drag, startPoint x: 910, startPoint y: 449, endPoint x: 922, endPoint y: 426, distance: 25.9
click at [922, 442] on div at bounding box center [922, 444] width 33 height 5
type input "19"
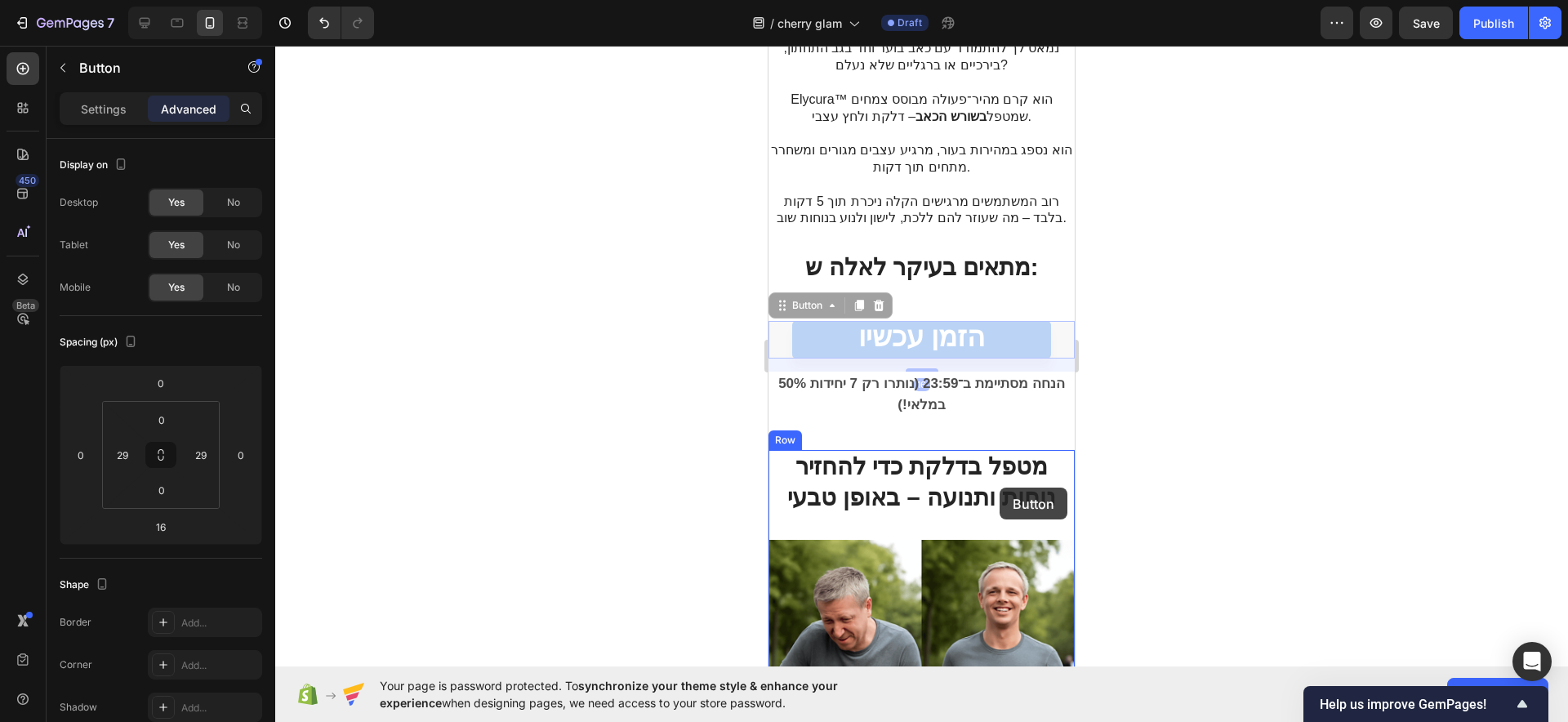
scroll to position [1505, 0]
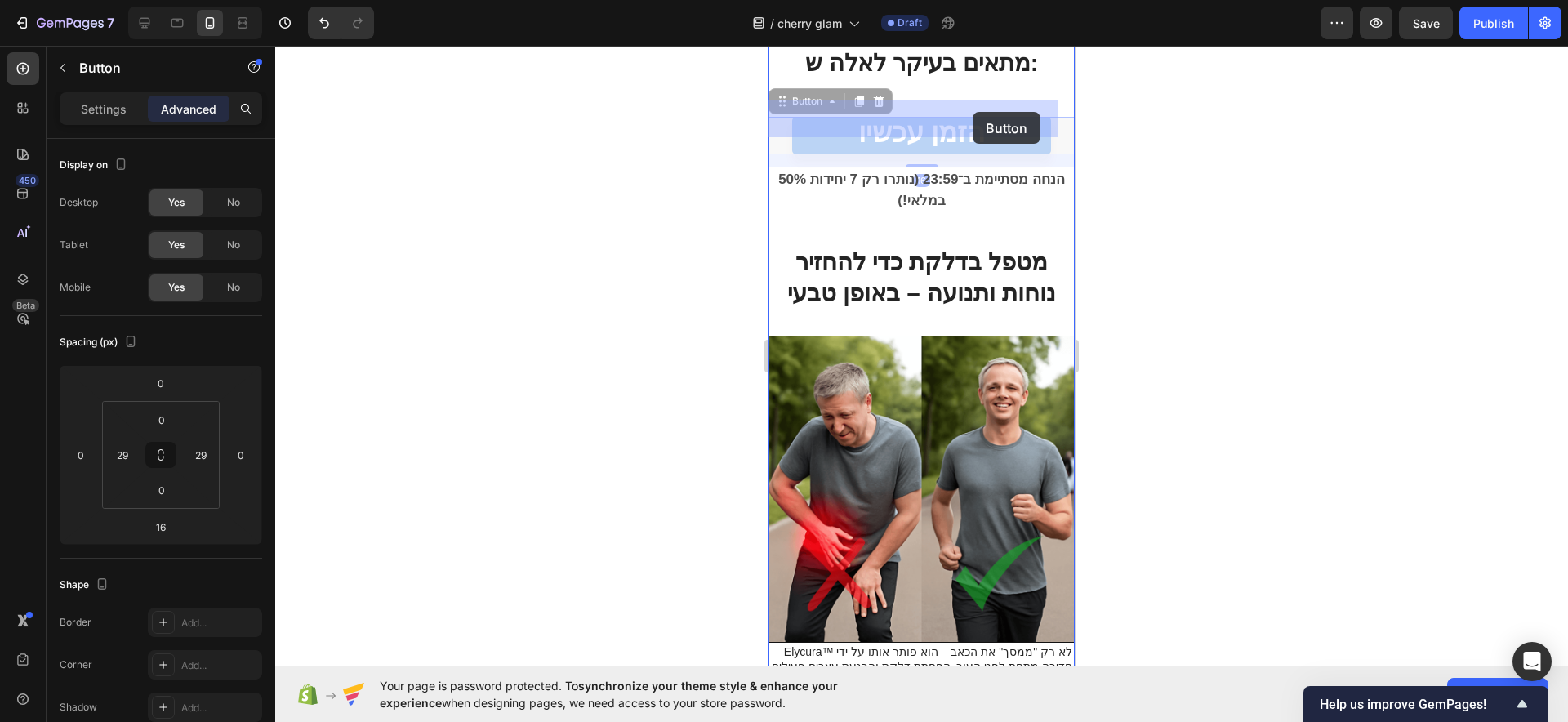
drag, startPoint x: 1019, startPoint y: 323, endPoint x: 964, endPoint y: 112, distance: 218.1
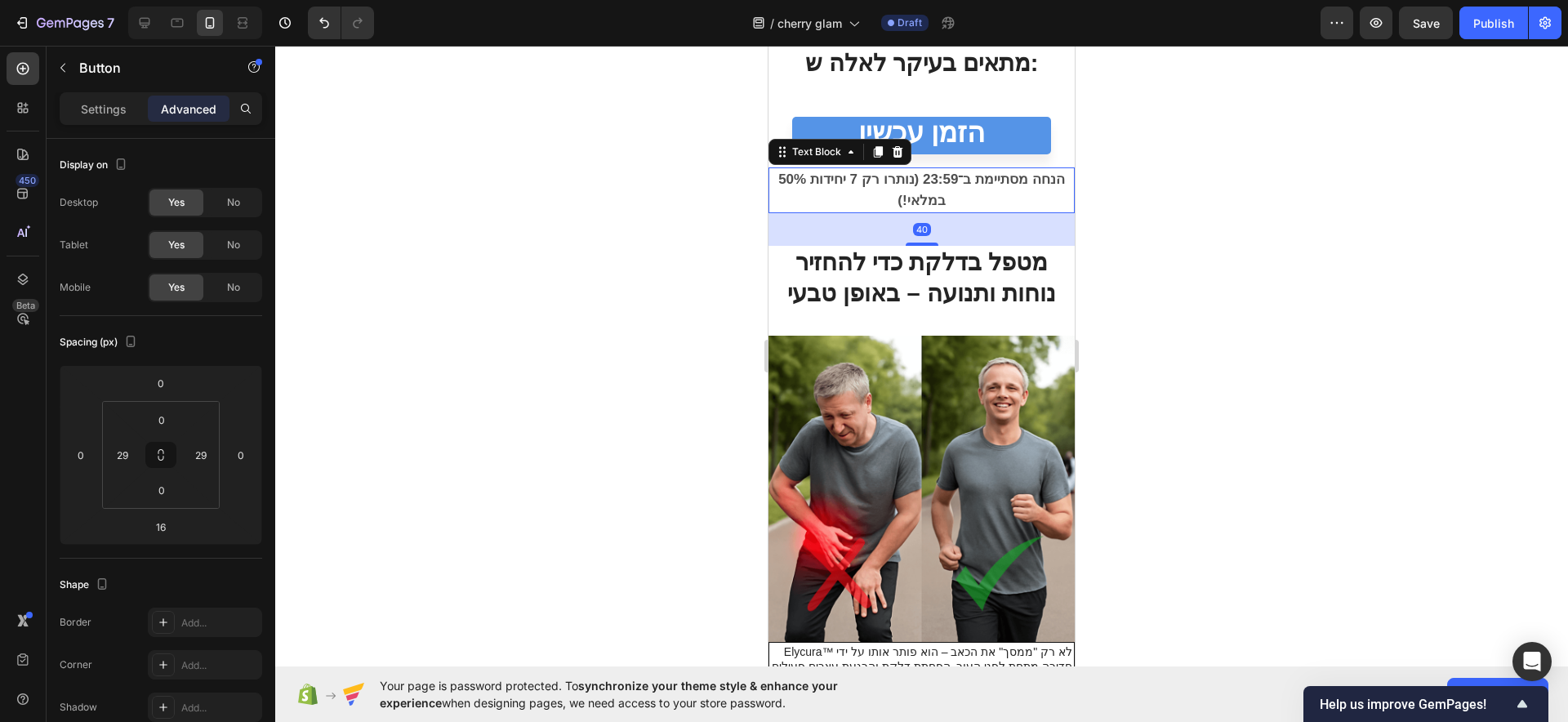
click at [966, 172] on strong "50% הנחה מסתיימת ב־23:59 (נותרו רק 7 יחידות במלאי!)" at bounding box center [921, 190] width 287 height 37
click at [867, 172] on strong "50% הנחה מסתיימת ב־23:59 (נותרו רק 7 יחידות במלאי!)" at bounding box center [921, 190] width 287 height 37
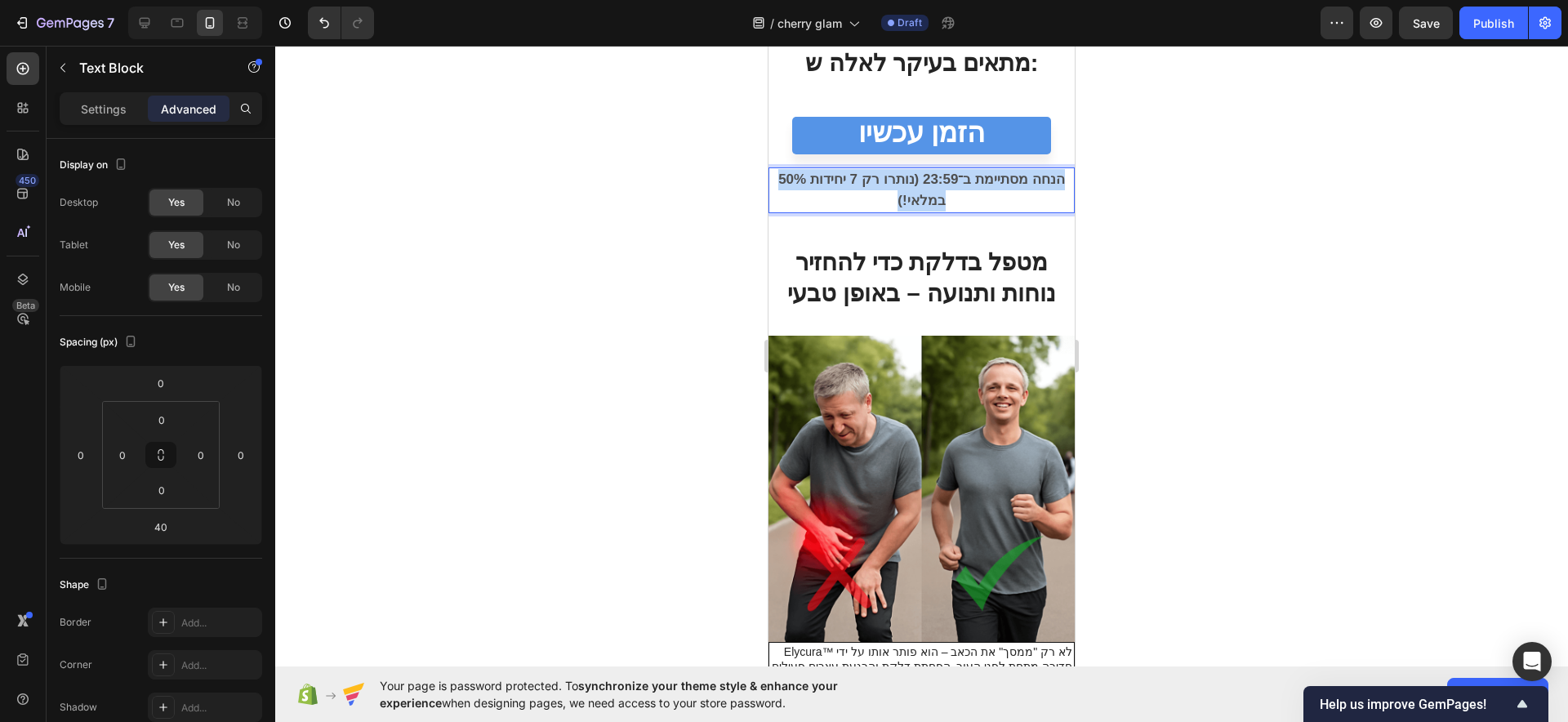
click at [867, 172] on strong "50% הנחה מסתיימת ב־23:59 (נותרו רק 7 יחידות במלאי!)" at bounding box center [921, 190] width 287 height 37
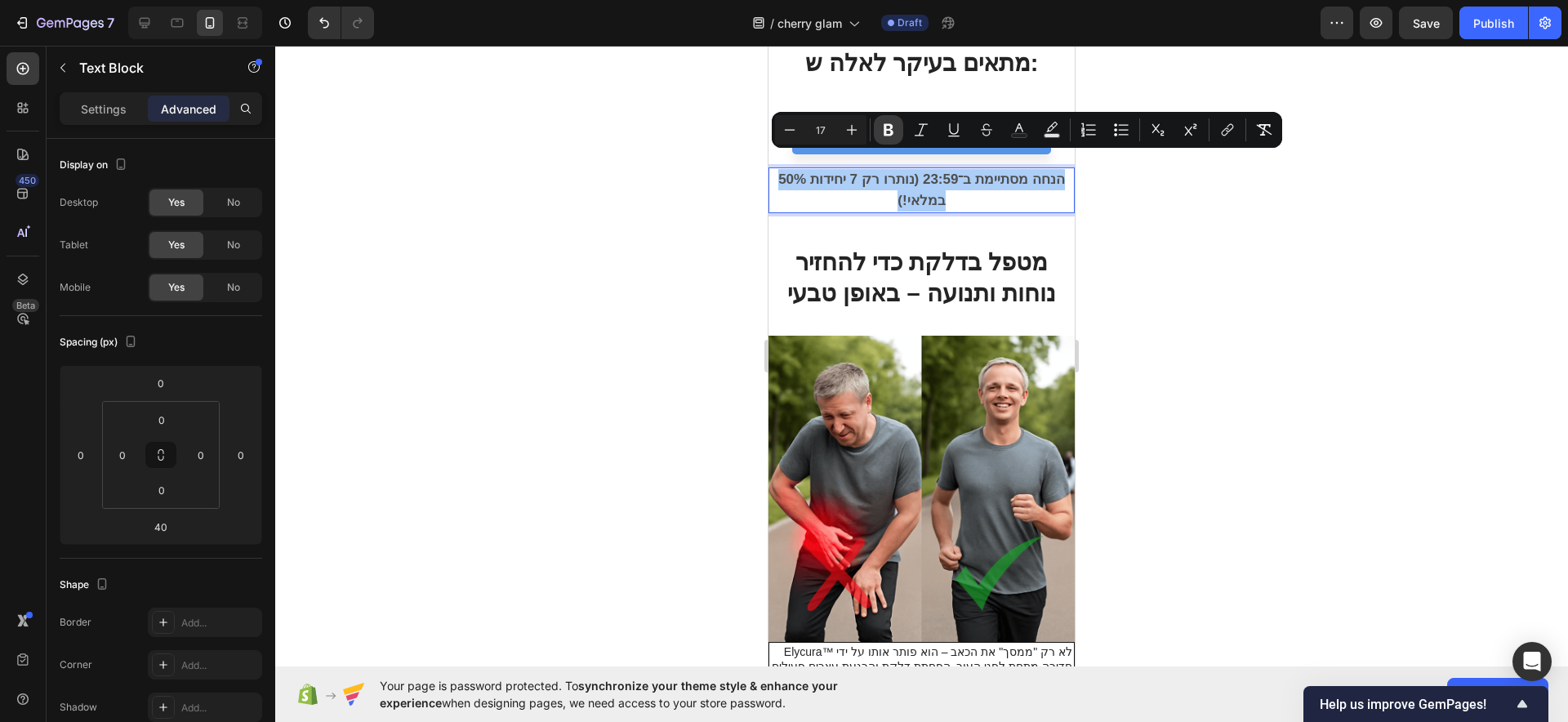
click at [890, 127] on icon "Editor contextual toolbar" at bounding box center [888, 129] width 16 height 16
click at [789, 124] on icon "Editor contextual toolbar" at bounding box center [790, 129] width 16 height 16
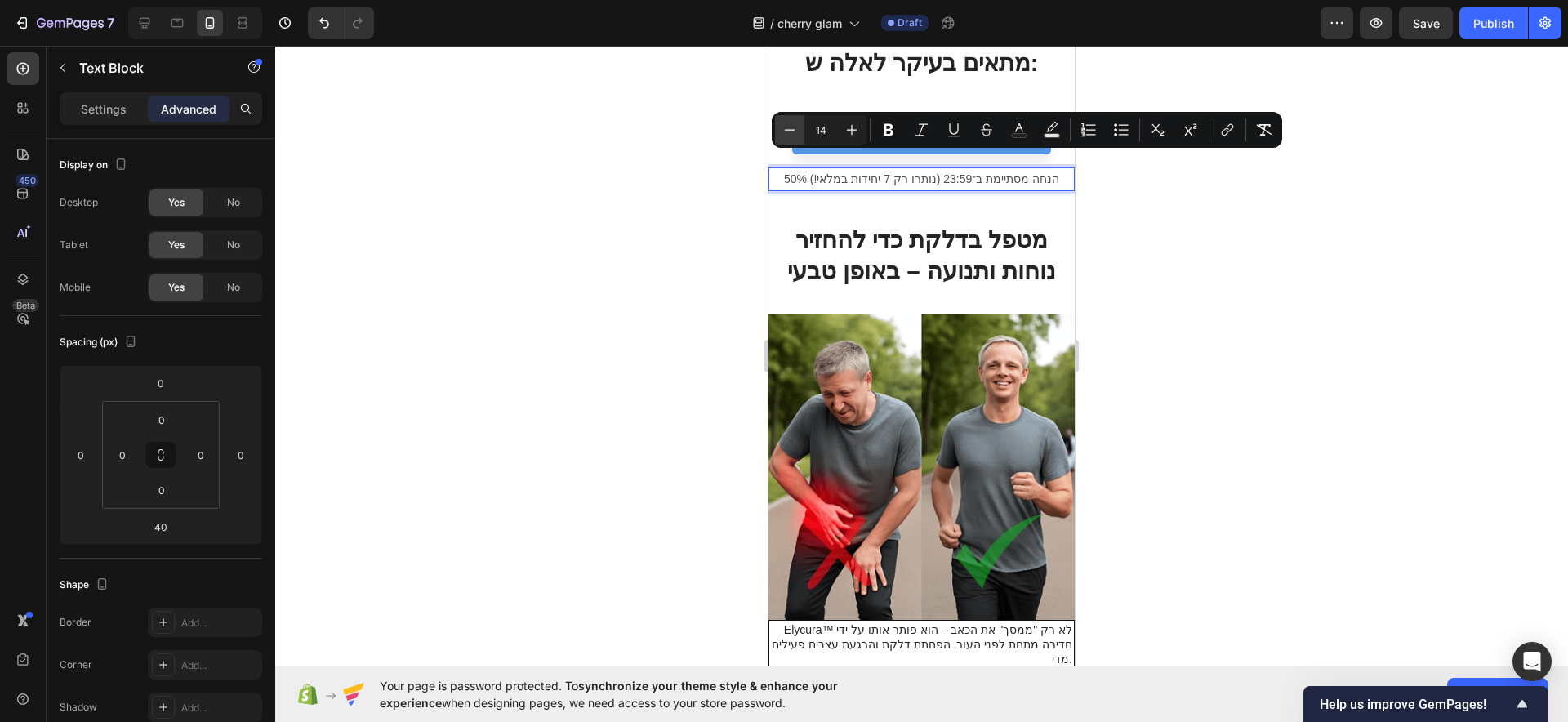
click at [789, 124] on icon "Editor contextual toolbar" at bounding box center [790, 129] width 16 height 16
click at [790, 124] on icon "Editor contextual toolbar" at bounding box center [790, 129] width 16 height 16
type input "10"
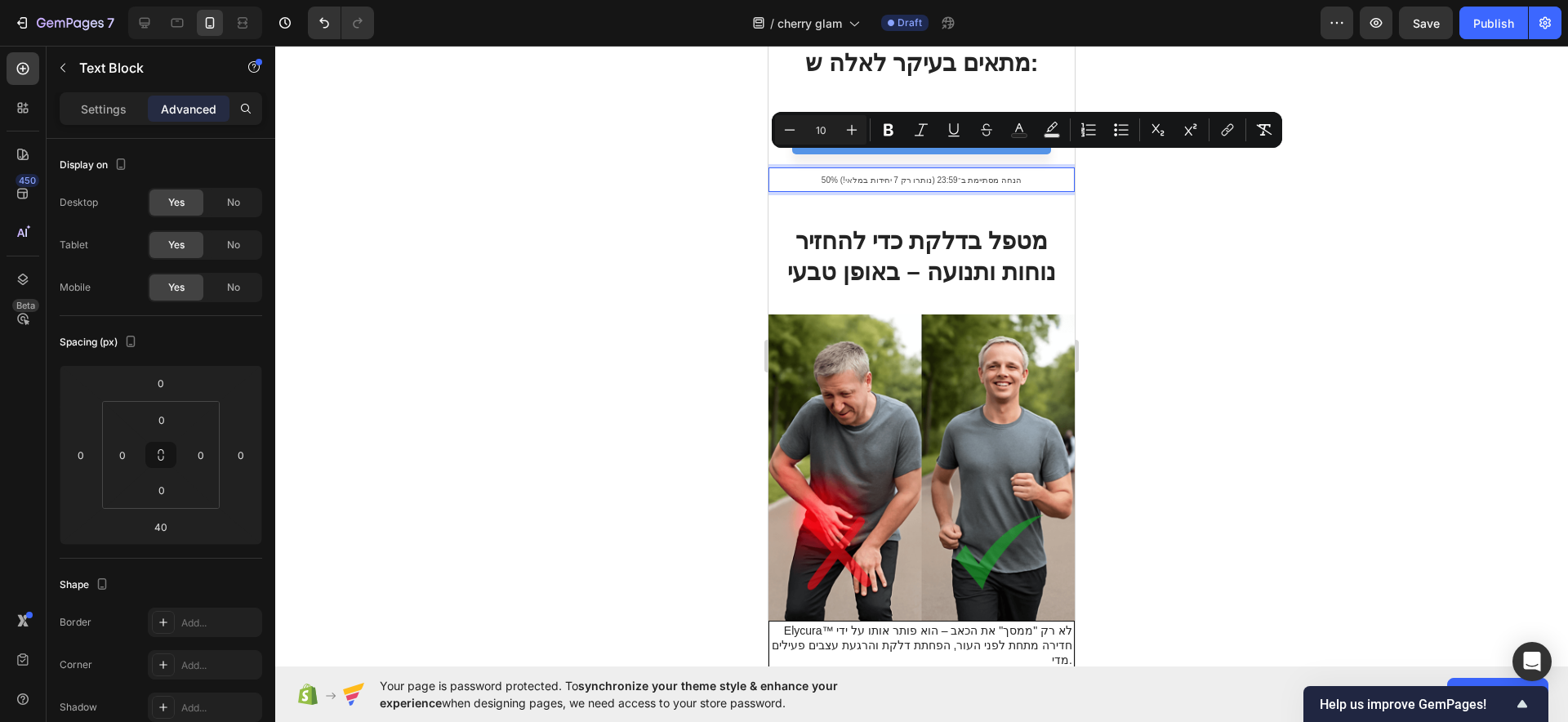
drag, startPoint x: 522, startPoint y: 196, endPoint x: 579, endPoint y: 211, distance: 58.9
click at [524, 196] on div at bounding box center [921, 384] width 1293 height 676
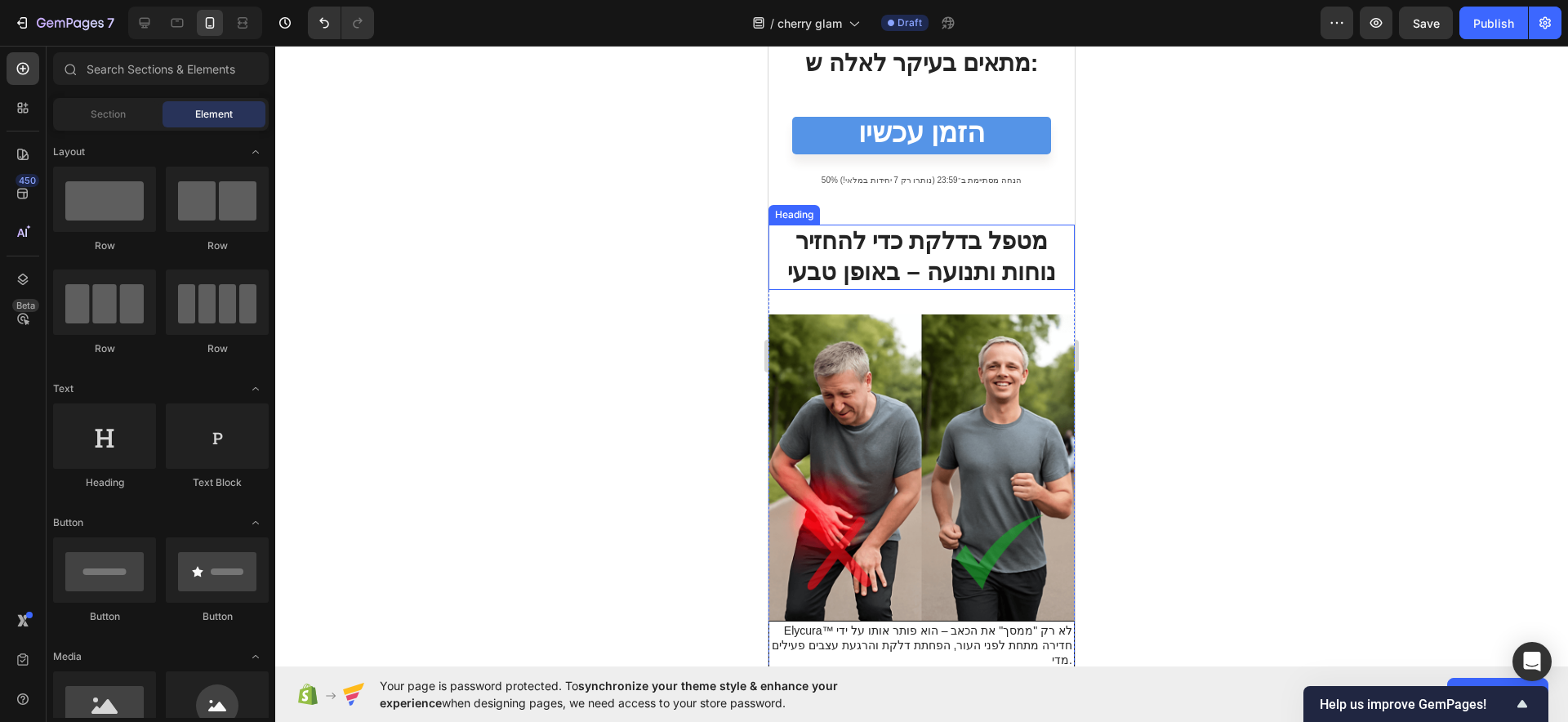
scroll to position [1301, 0]
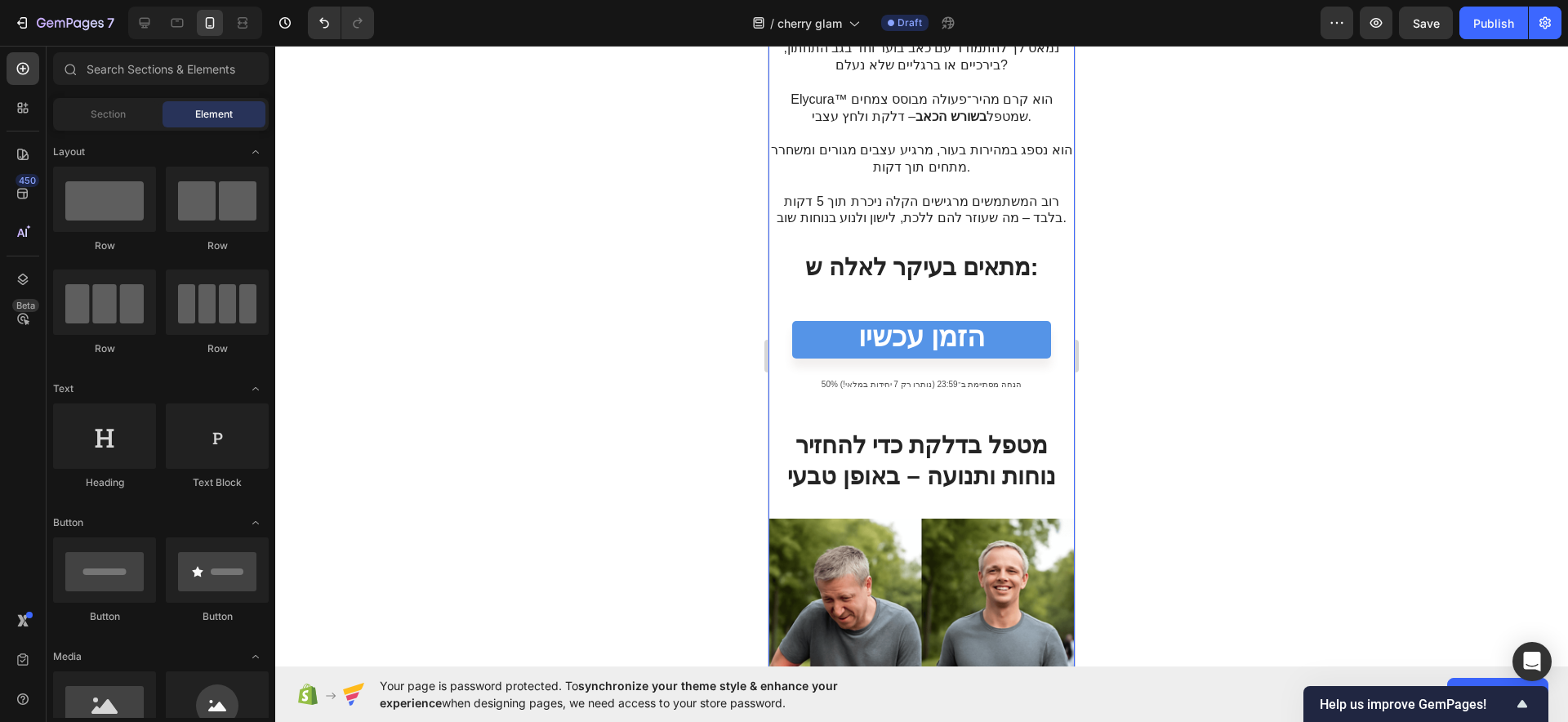
click at [839, 346] on div "הזמן עכשיו Button" at bounding box center [921, 346] width 306 height 51
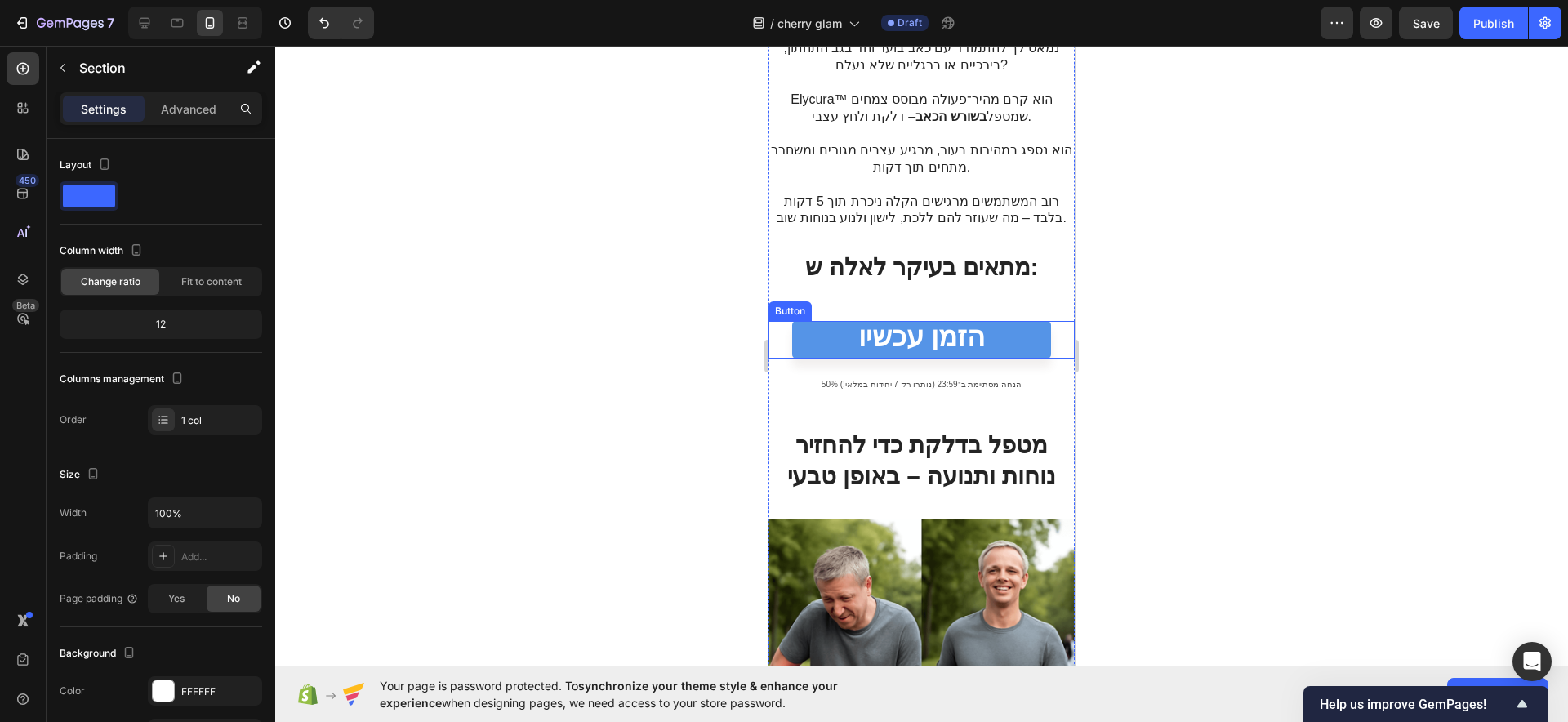
click at [785, 321] on div "הזמן עכשיו Button" at bounding box center [921, 340] width 306 height 38
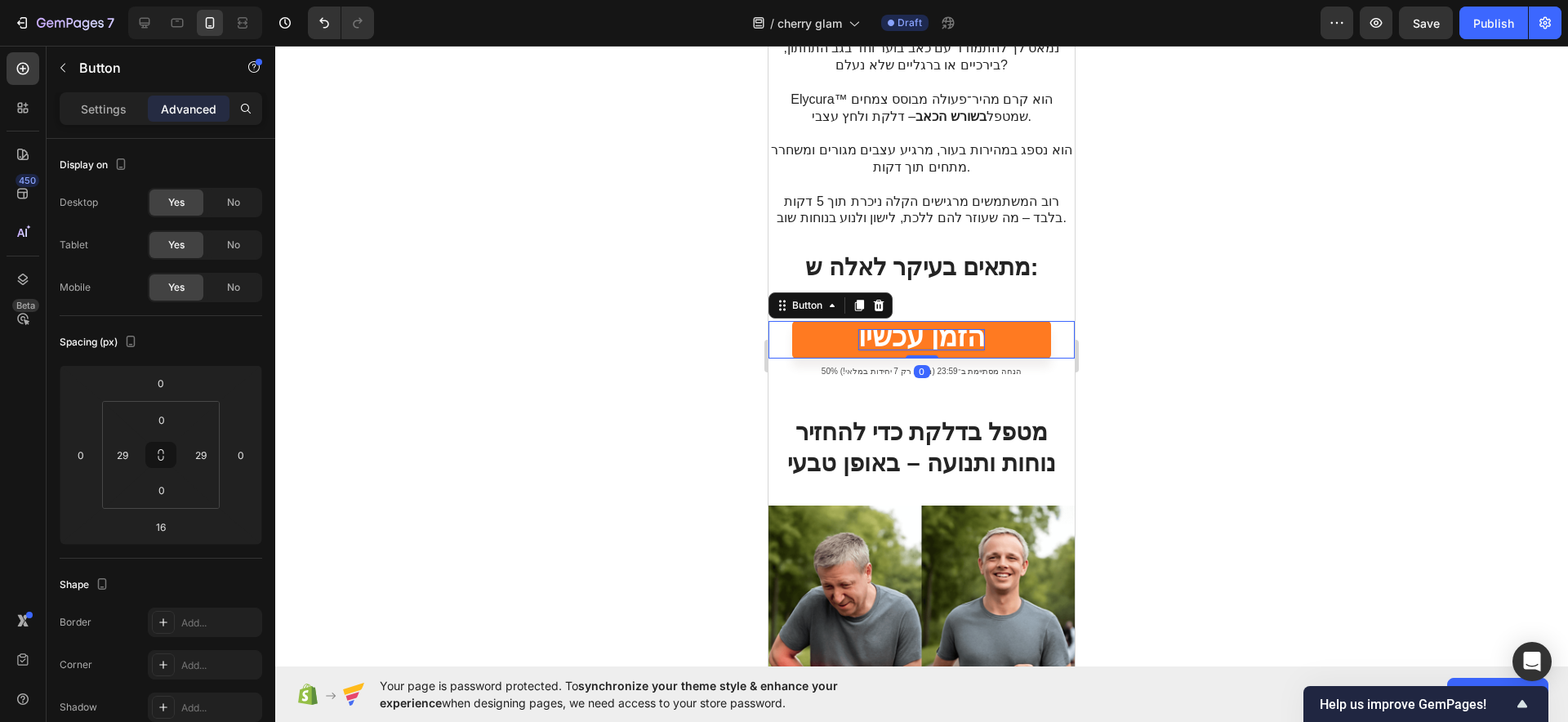
drag, startPoint x: 907, startPoint y: 350, endPoint x: 915, endPoint y: 323, distance: 28.2
click at [915, 323] on div "הזמן עכשיו Button 0" at bounding box center [921, 340] width 306 height 38
type input "0"
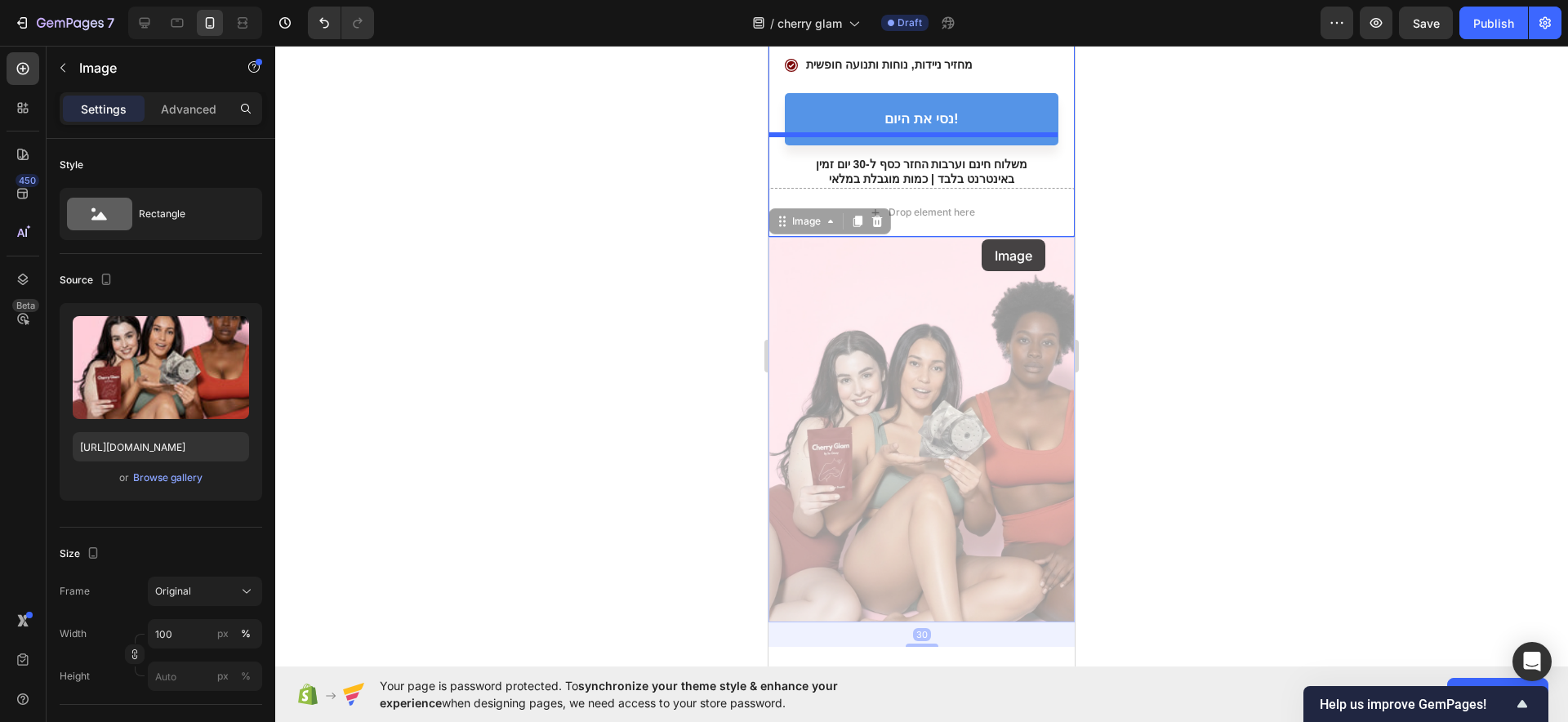
scroll to position [0, 0]
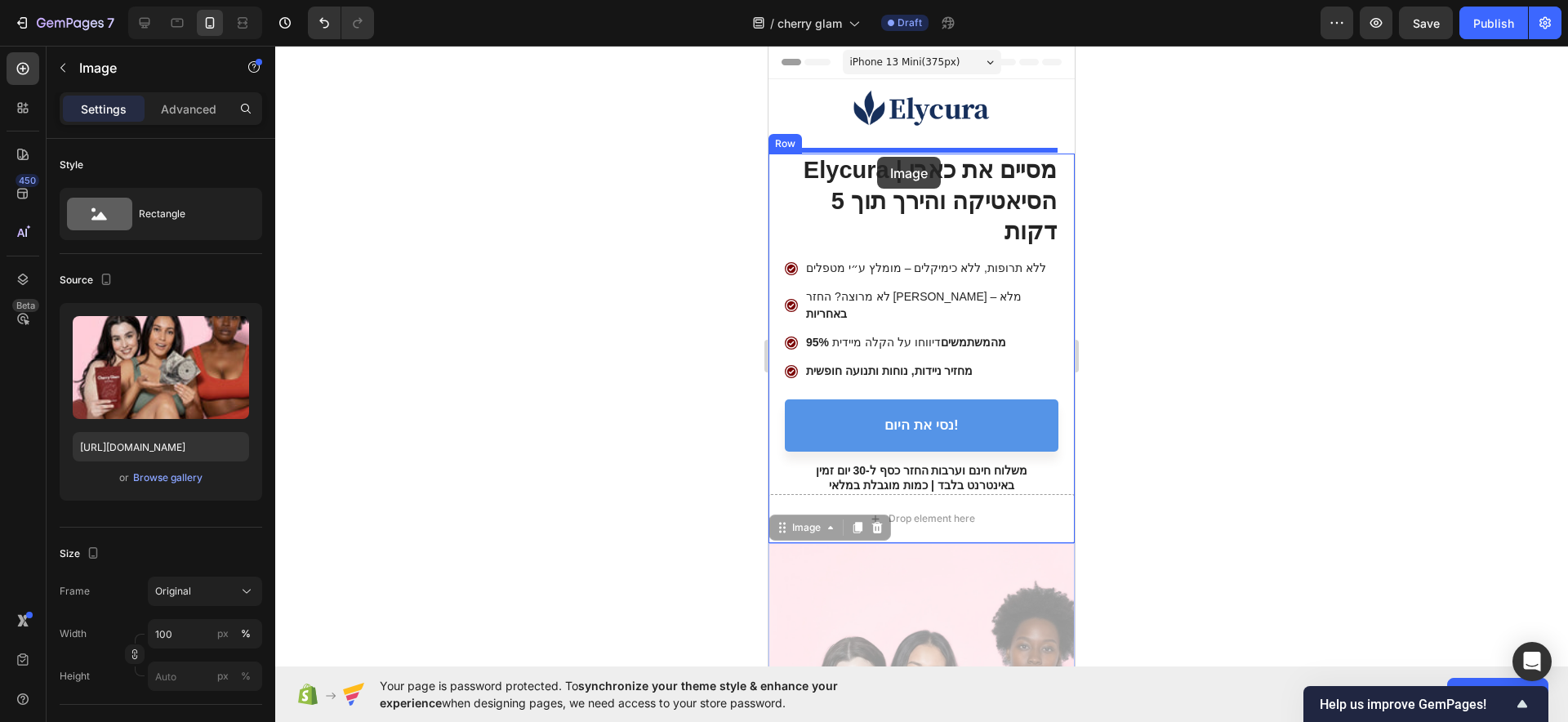
drag, startPoint x: 915, startPoint y: 430, endPoint x: 877, endPoint y: 157, distance: 275.6
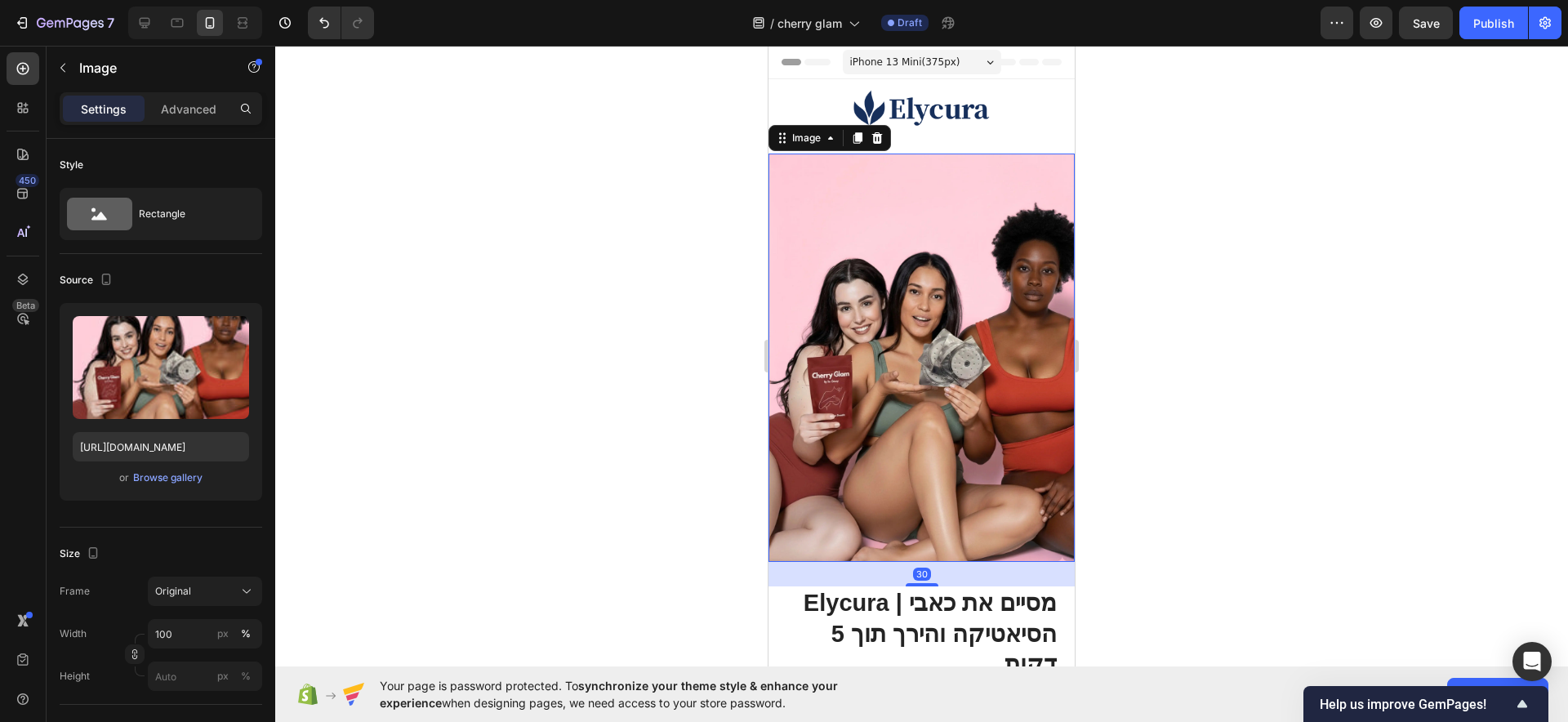
scroll to position [204, 0]
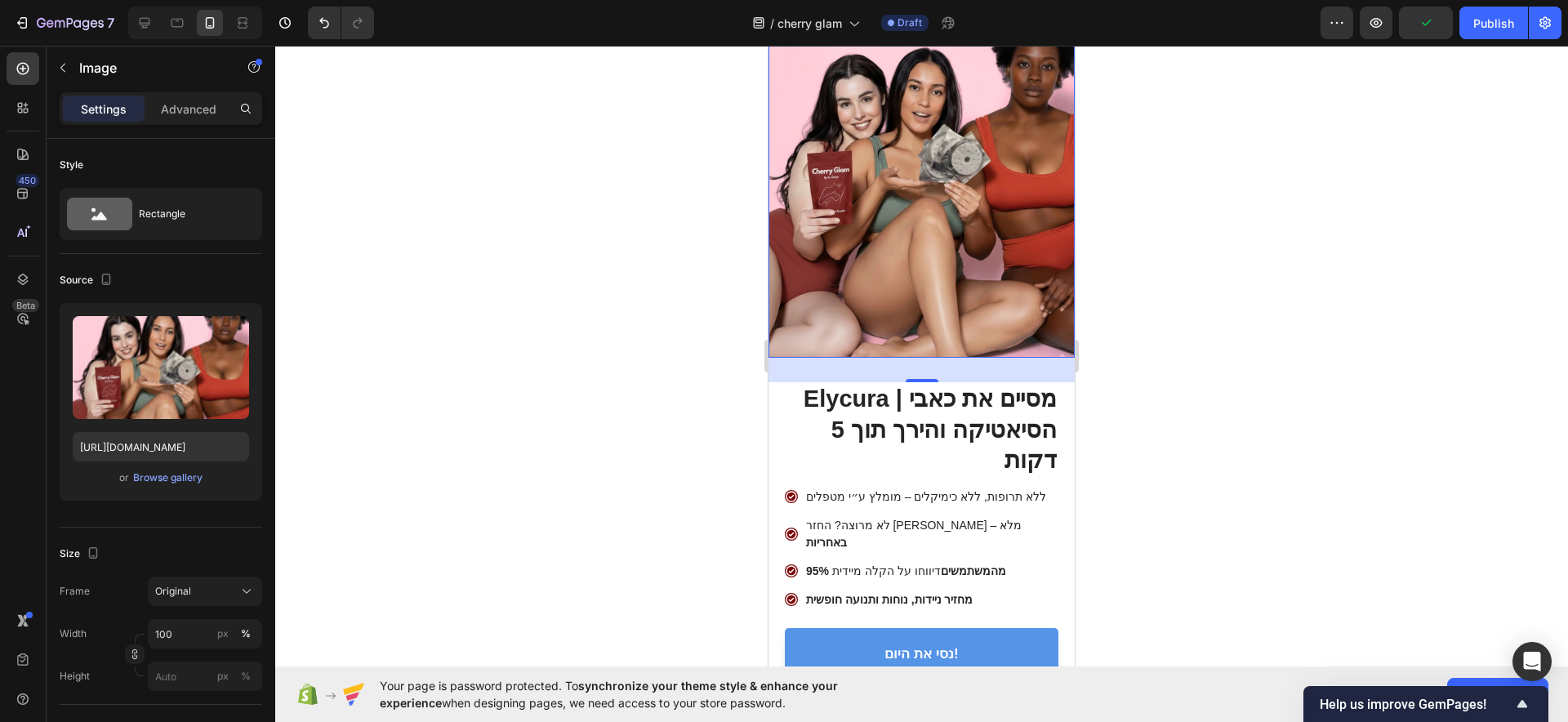
drag, startPoint x: 879, startPoint y: 246, endPoint x: 1065, endPoint y: 433, distance: 263.8
click at [879, 246] on img at bounding box center [921, 154] width 306 height 409
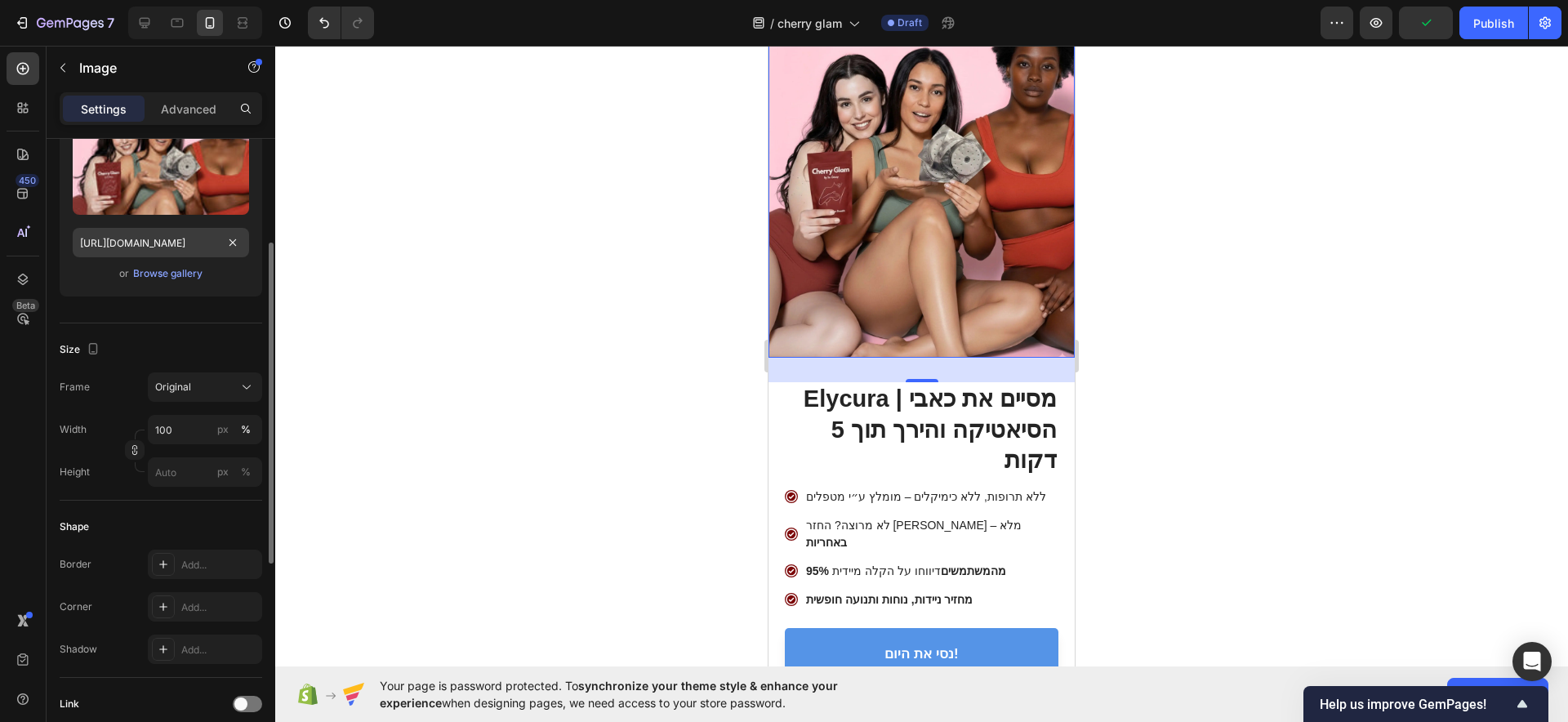
scroll to position [0, 0]
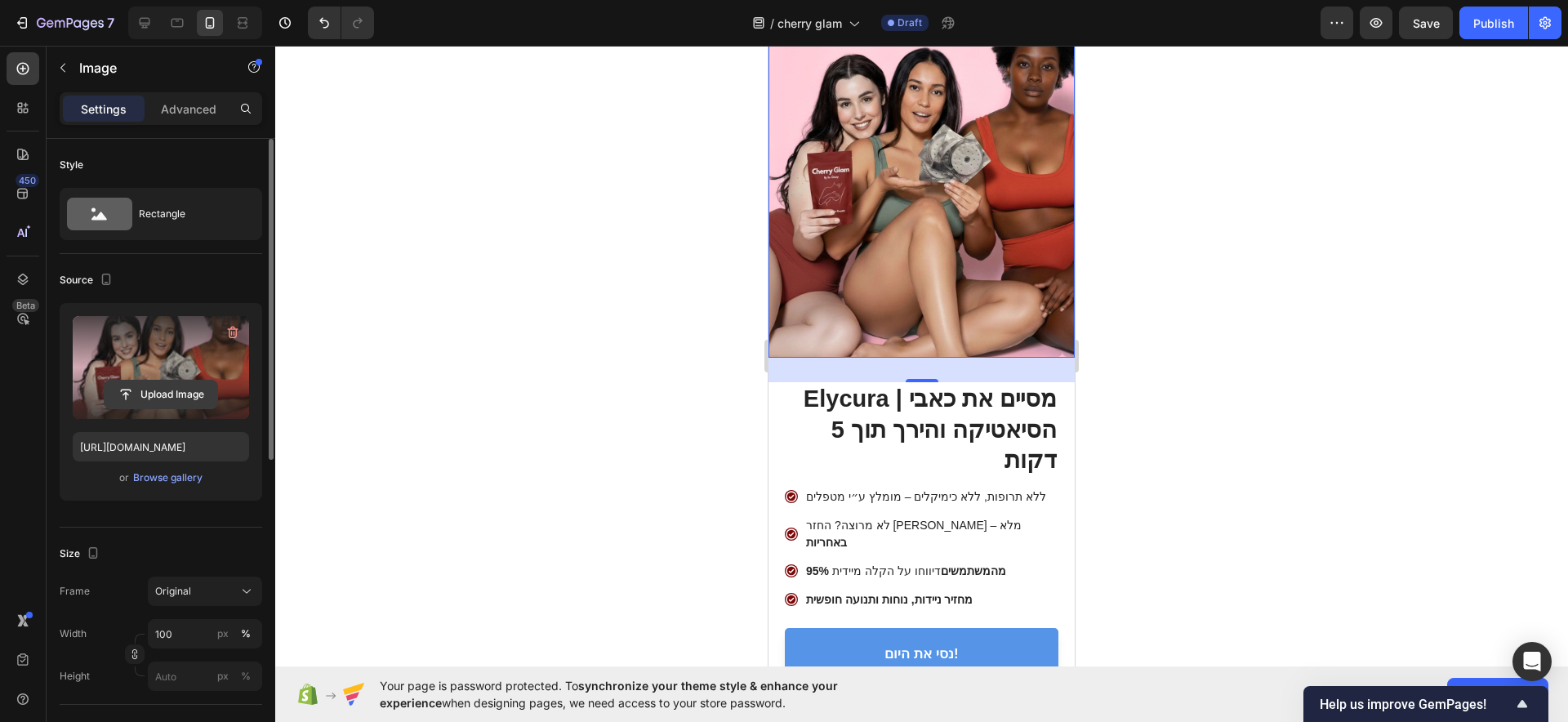
click at [191, 384] on input "file" at bounding box center [160, 394] width 113 height 28
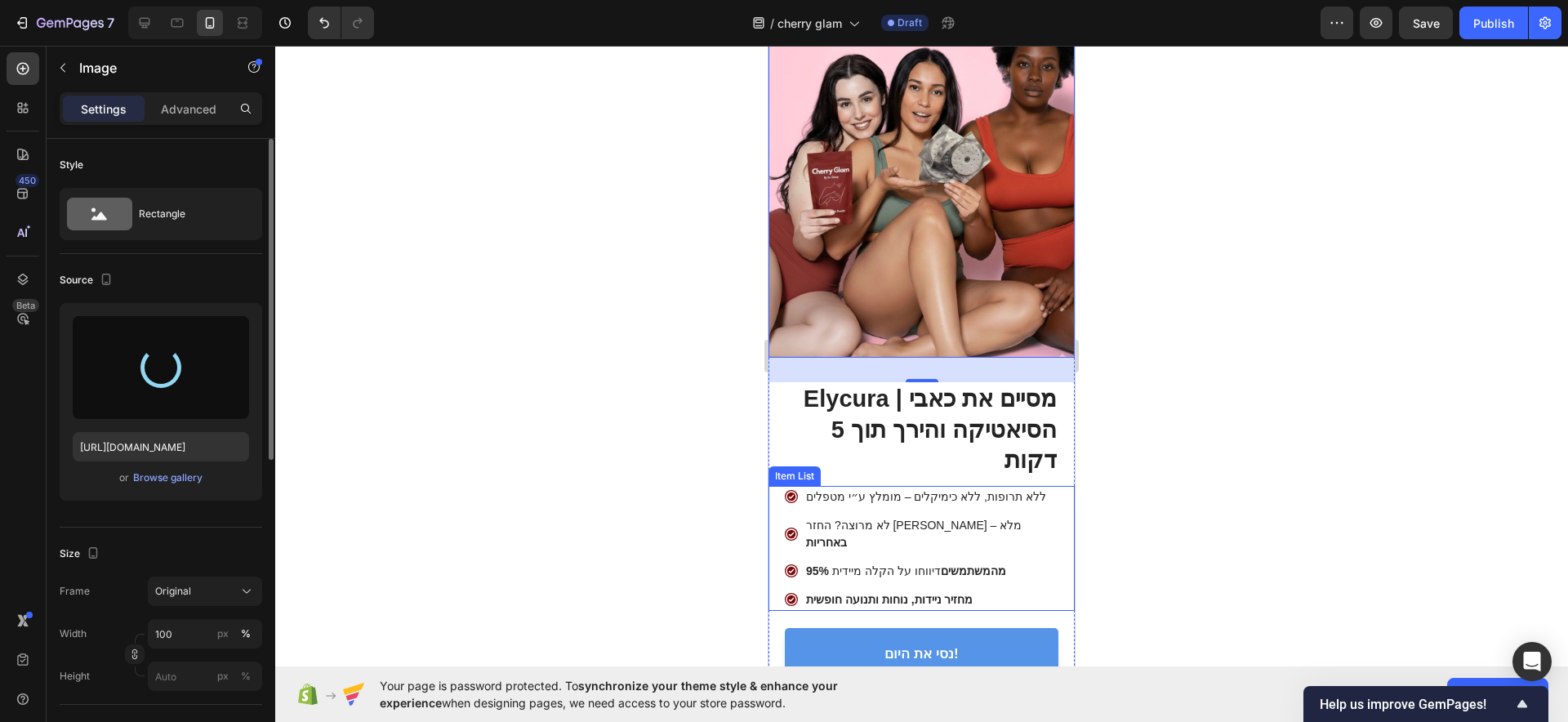
type input "[URL][DOMAIN_NAME]"
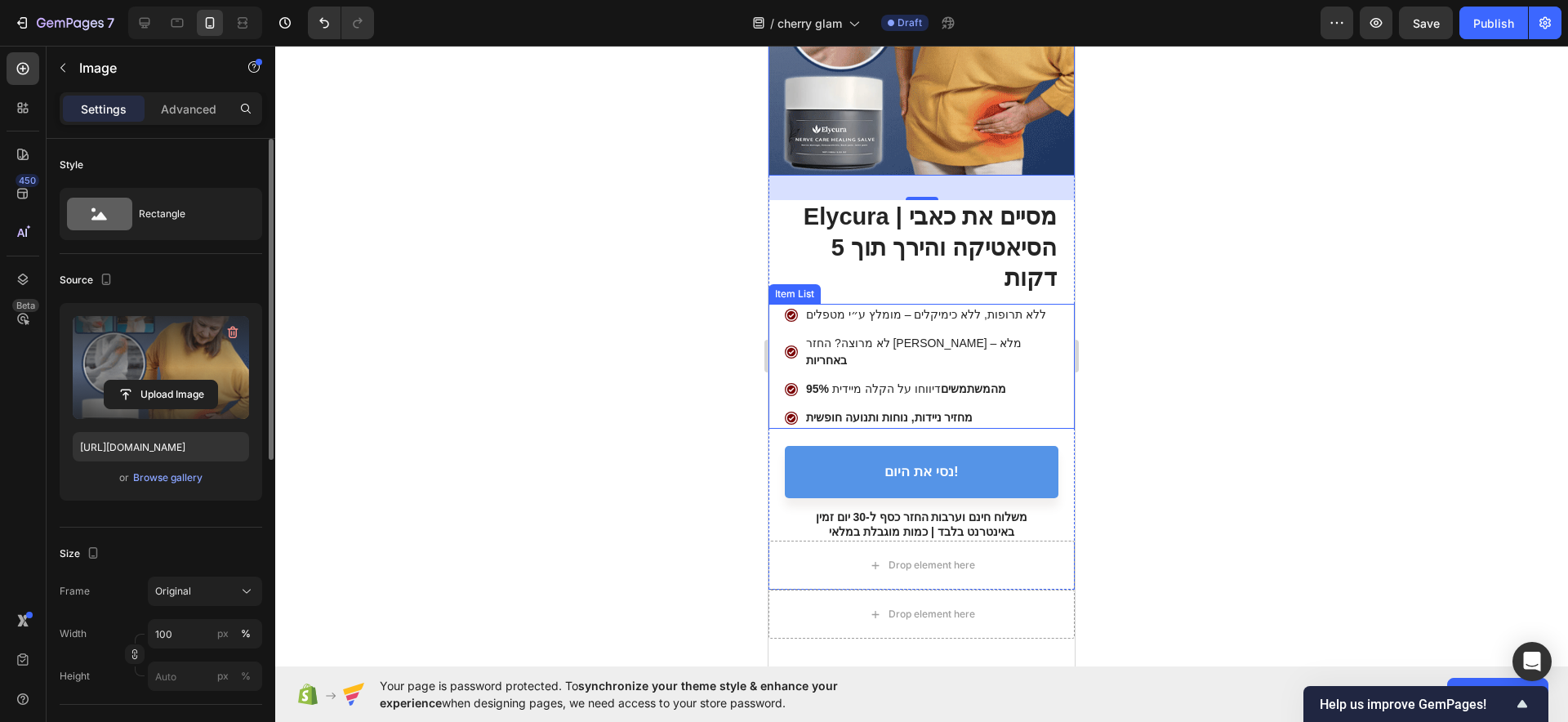
scroll to position [306, 0]
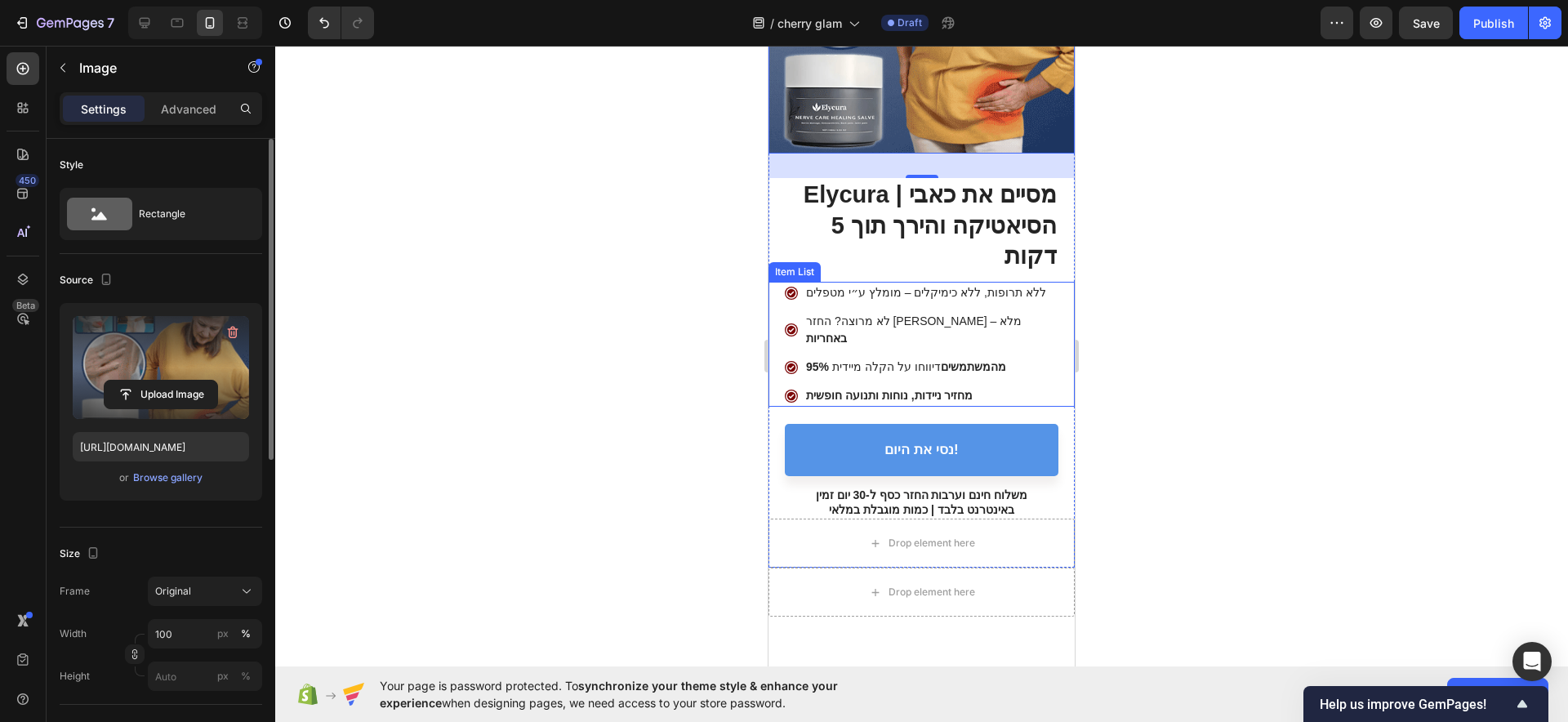
click at [811, 407] on div "מחזיר ניידות, נוחות ותנועה חופשית" at bounding box center [921, 396] width 273 height 22
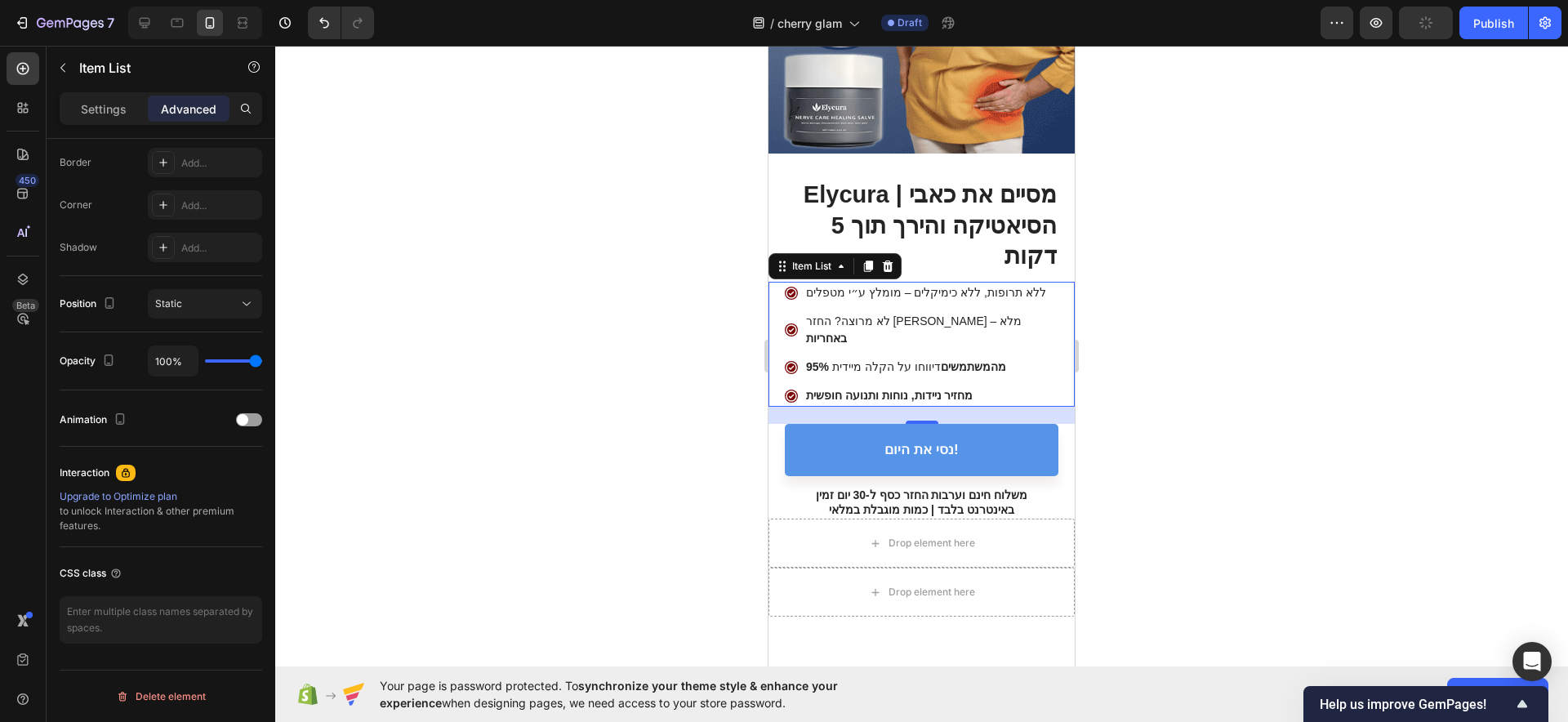
scroll to position [52, 0]
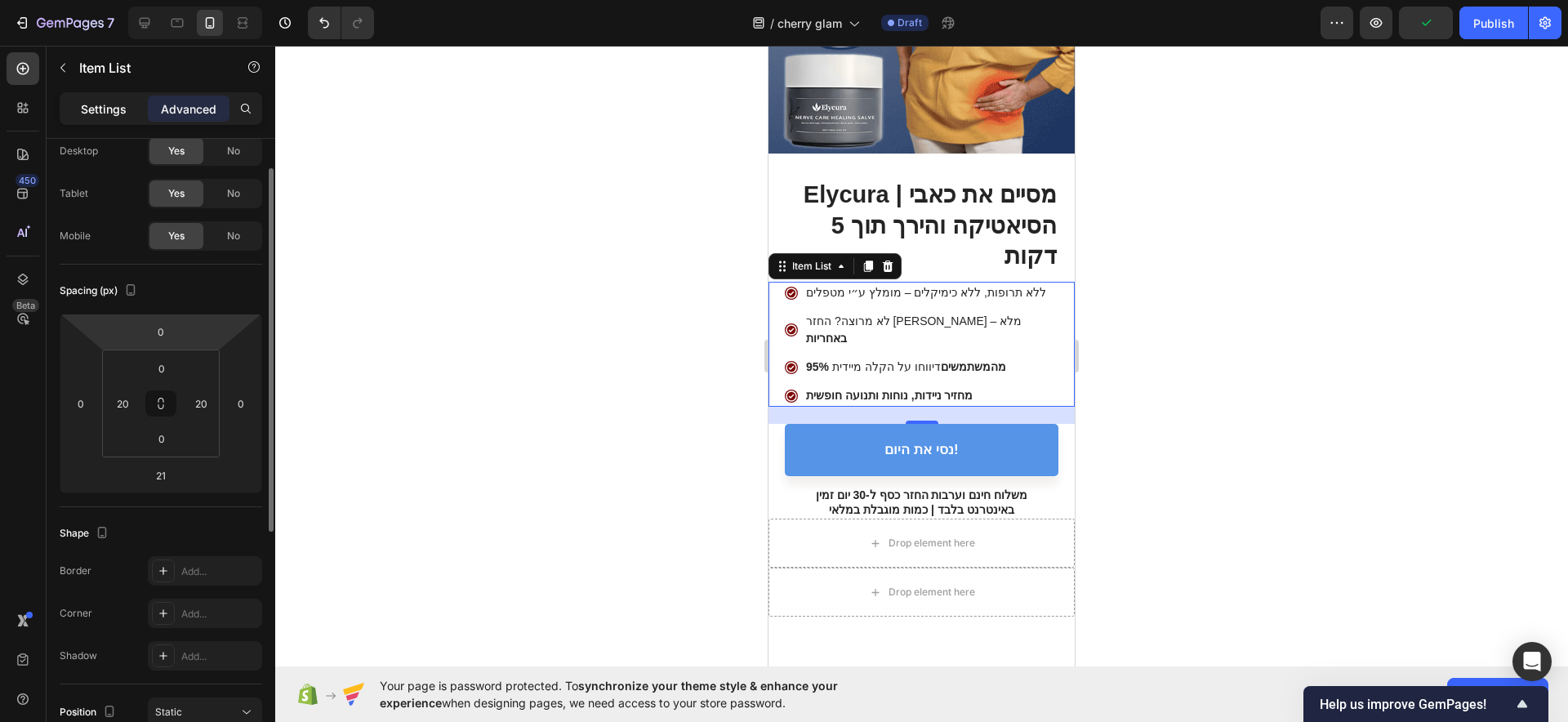
click at [101, 115] on p "Settings" at bounding box center [103, 110] width 46 height 17
type input "7"
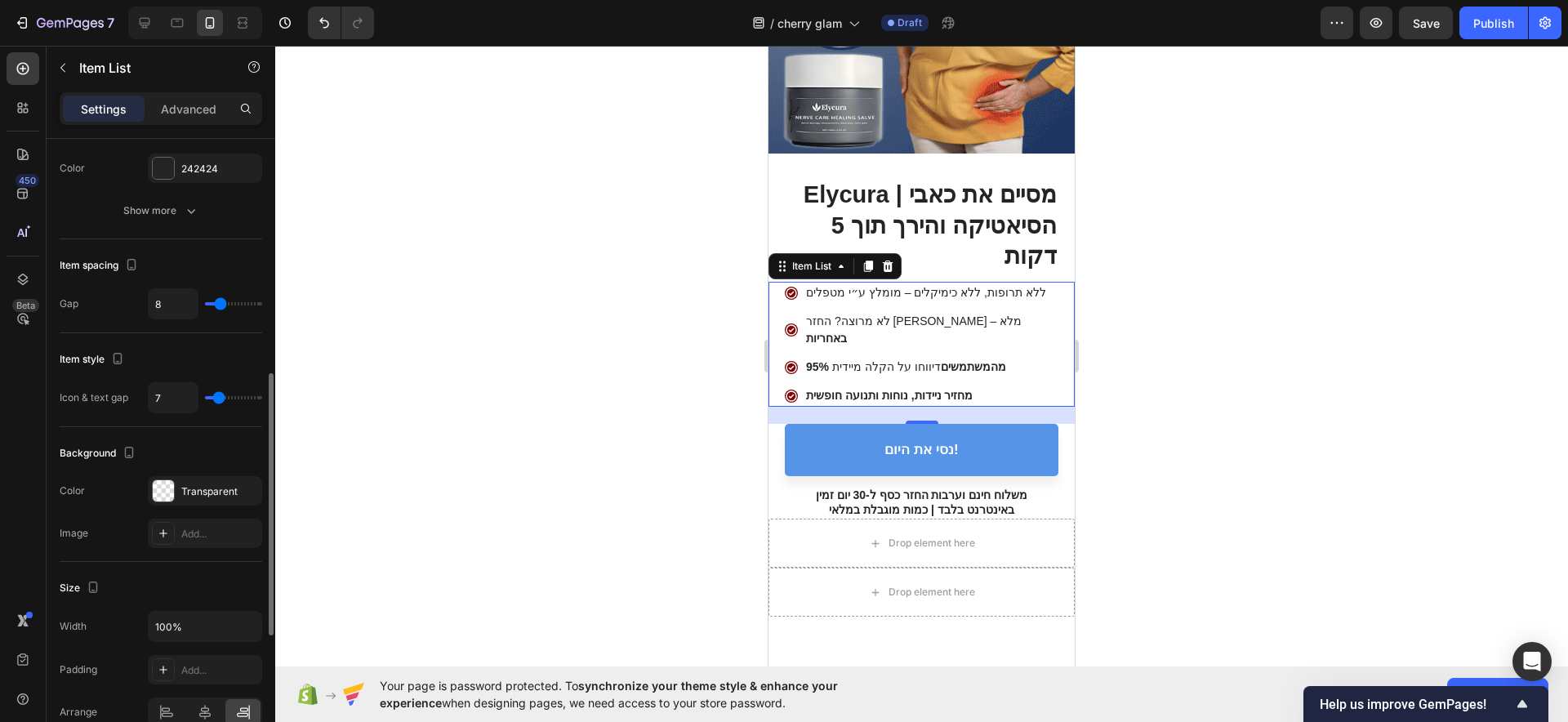
scroll to position [869, 0]
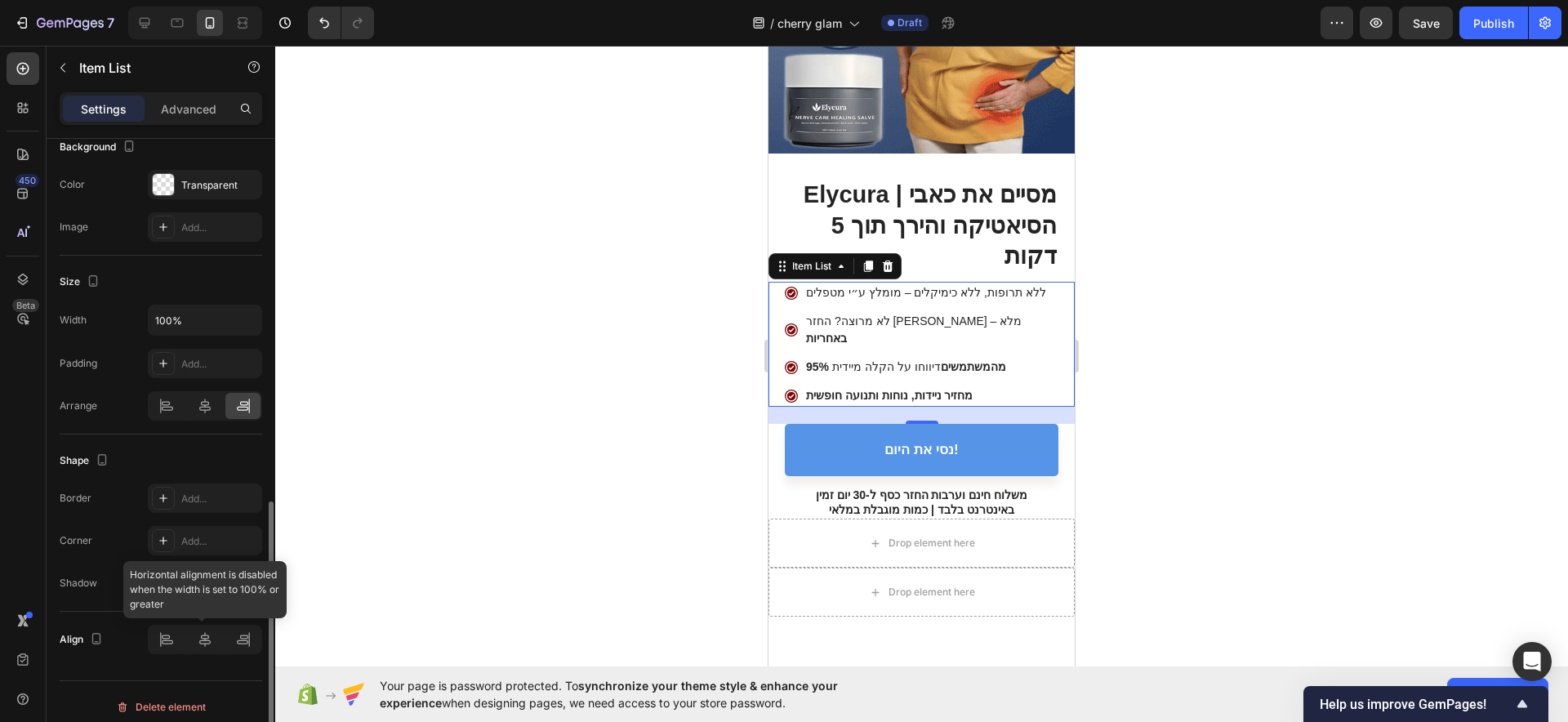
drag, startPoint x: 233, startPoint y: 639, endPoint x: 243, endPoint y: 640, distance: 10.0
click at [233, 642] on div at bounding box center [204, 640] width 115 height 29
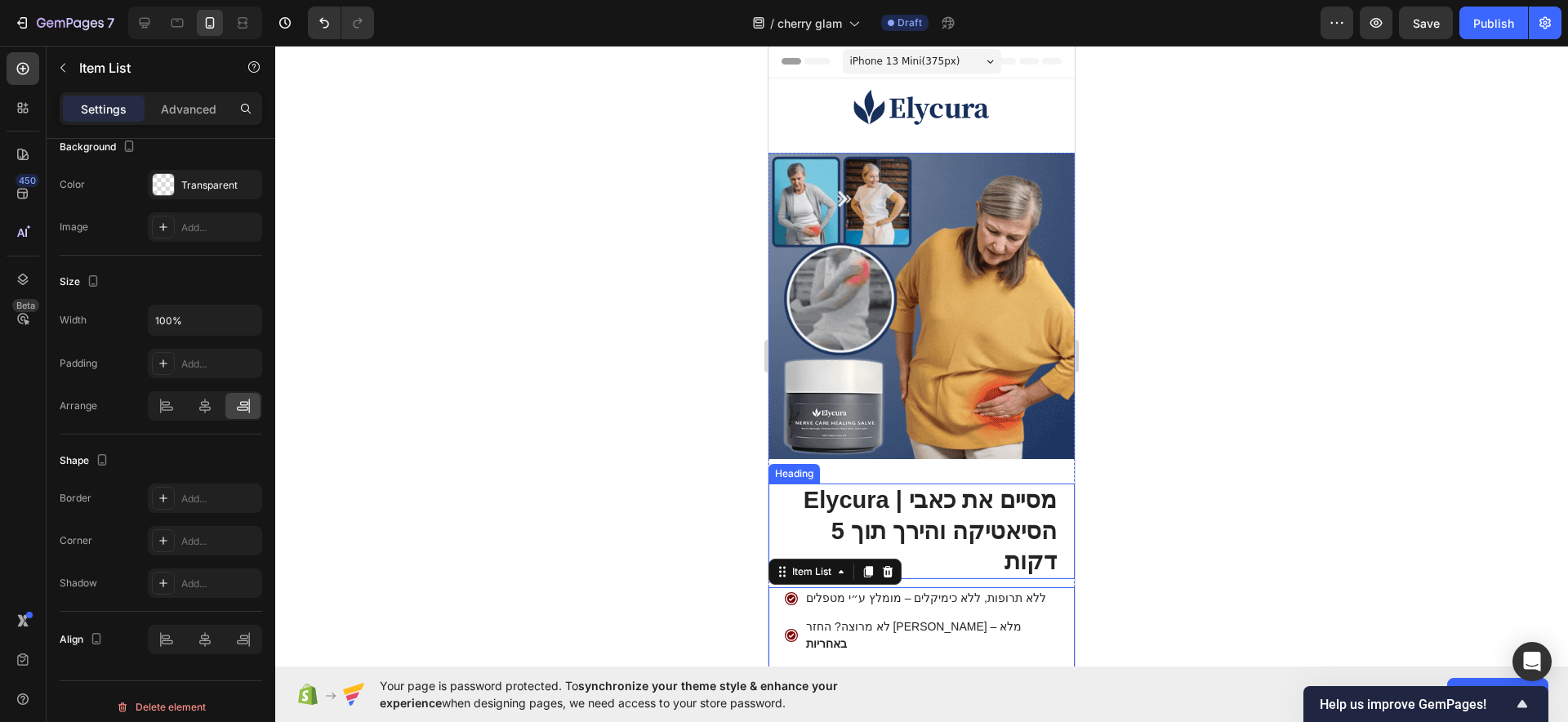
scroll to position [0, 0]
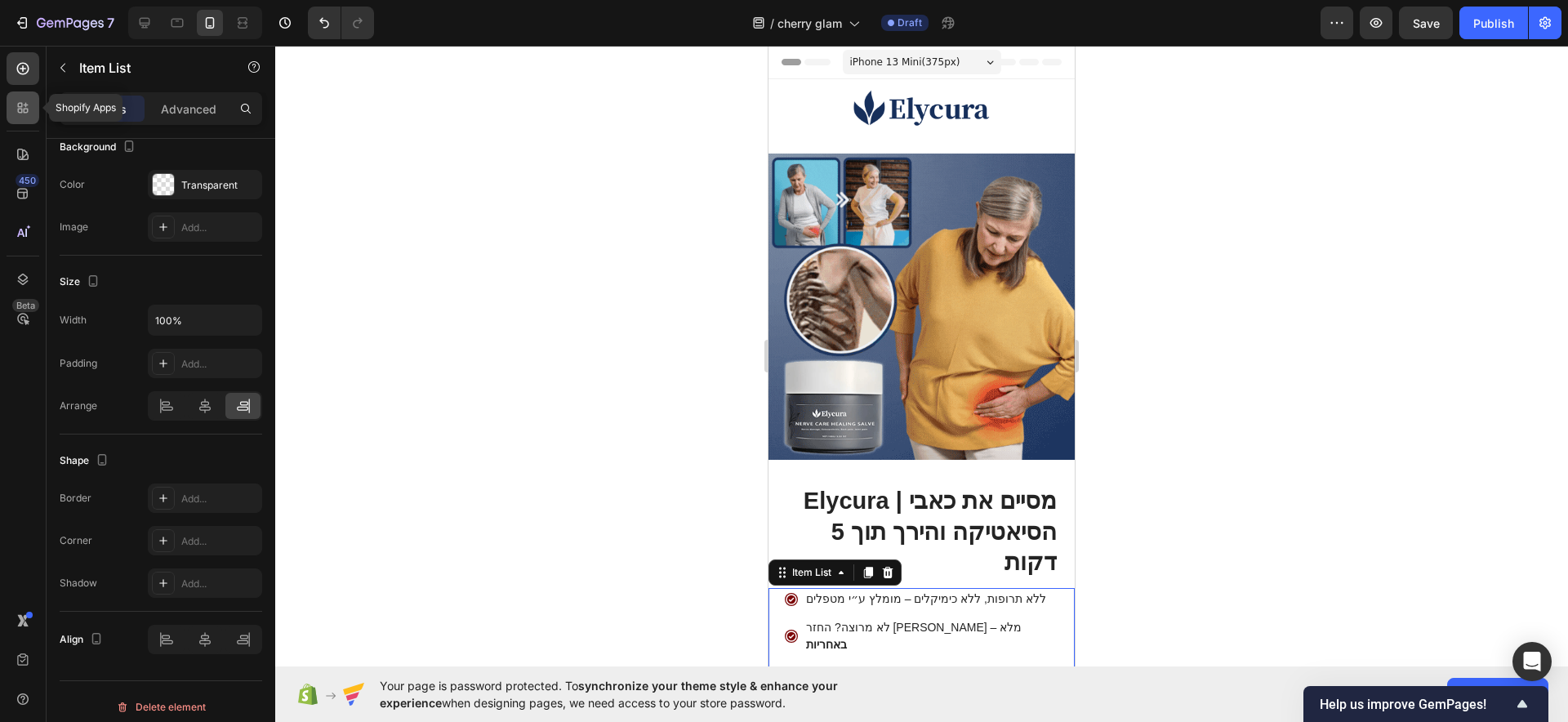
click at [27, 116] on icon at bounding box center [22, 108] width 16 height 16
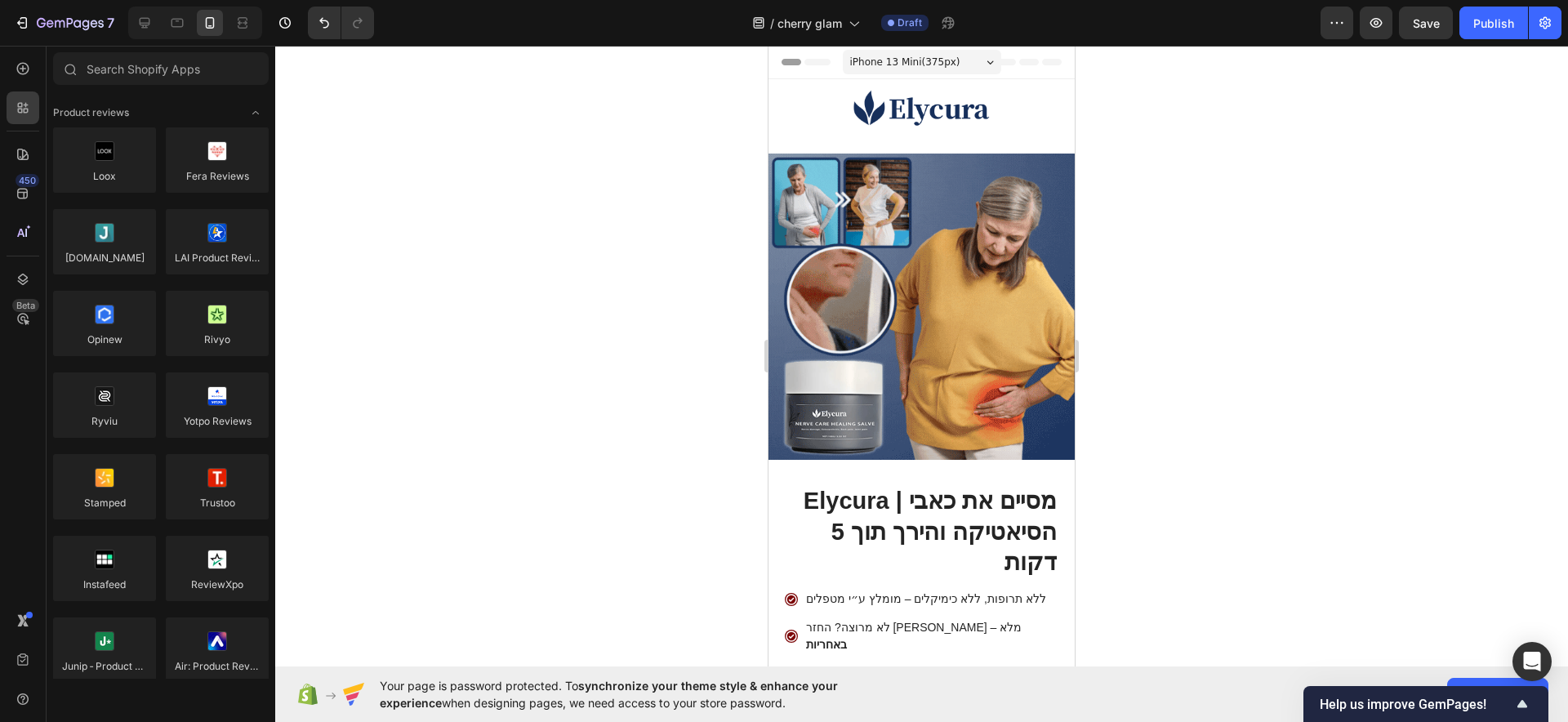
click at [23, 135] on div "450 Beta" at bounding box center [23, 329] width 33 height 552
click at [21, 148] on icon at bounding box center [22, 154] width 16 height 16
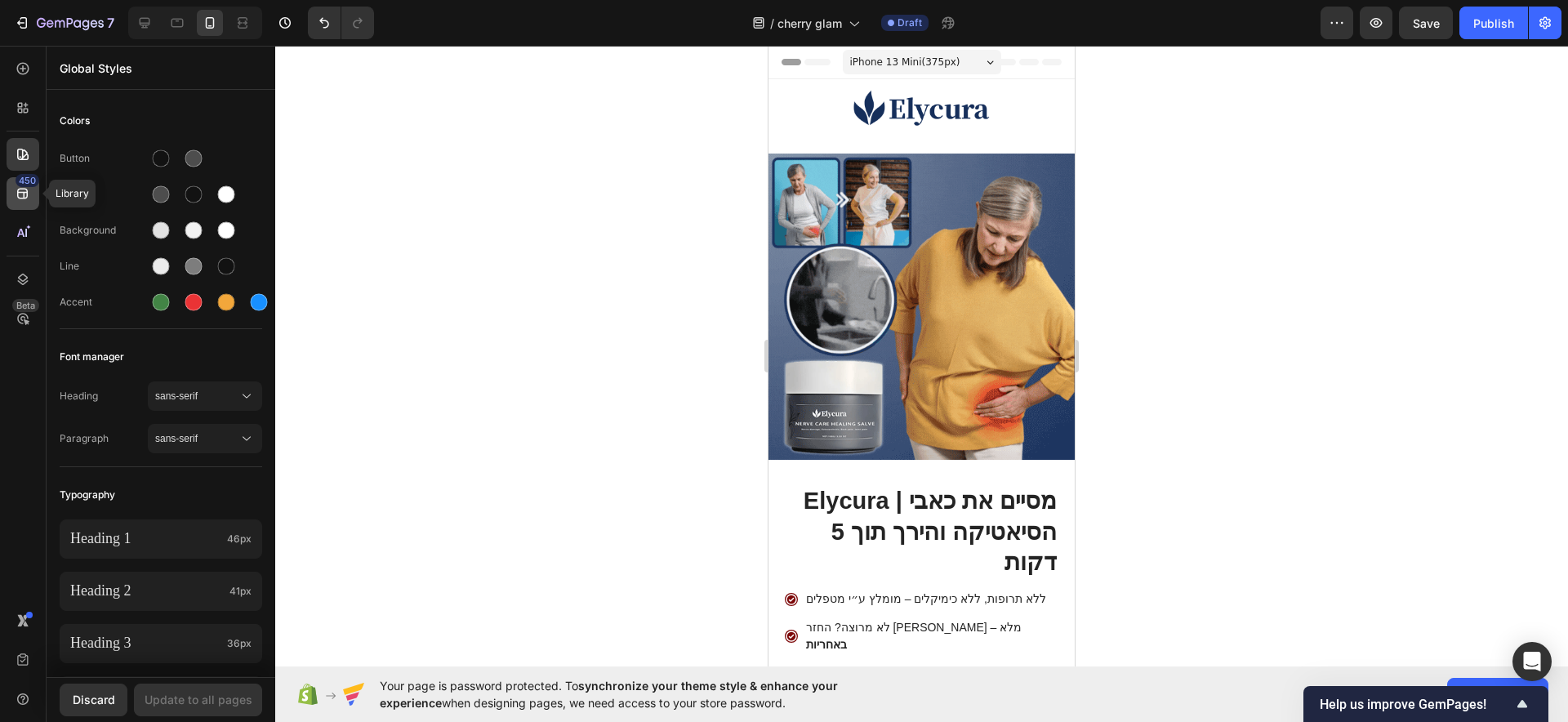
click at [15, 201] on icon at bounding box center [22, 193] width 16 height 16
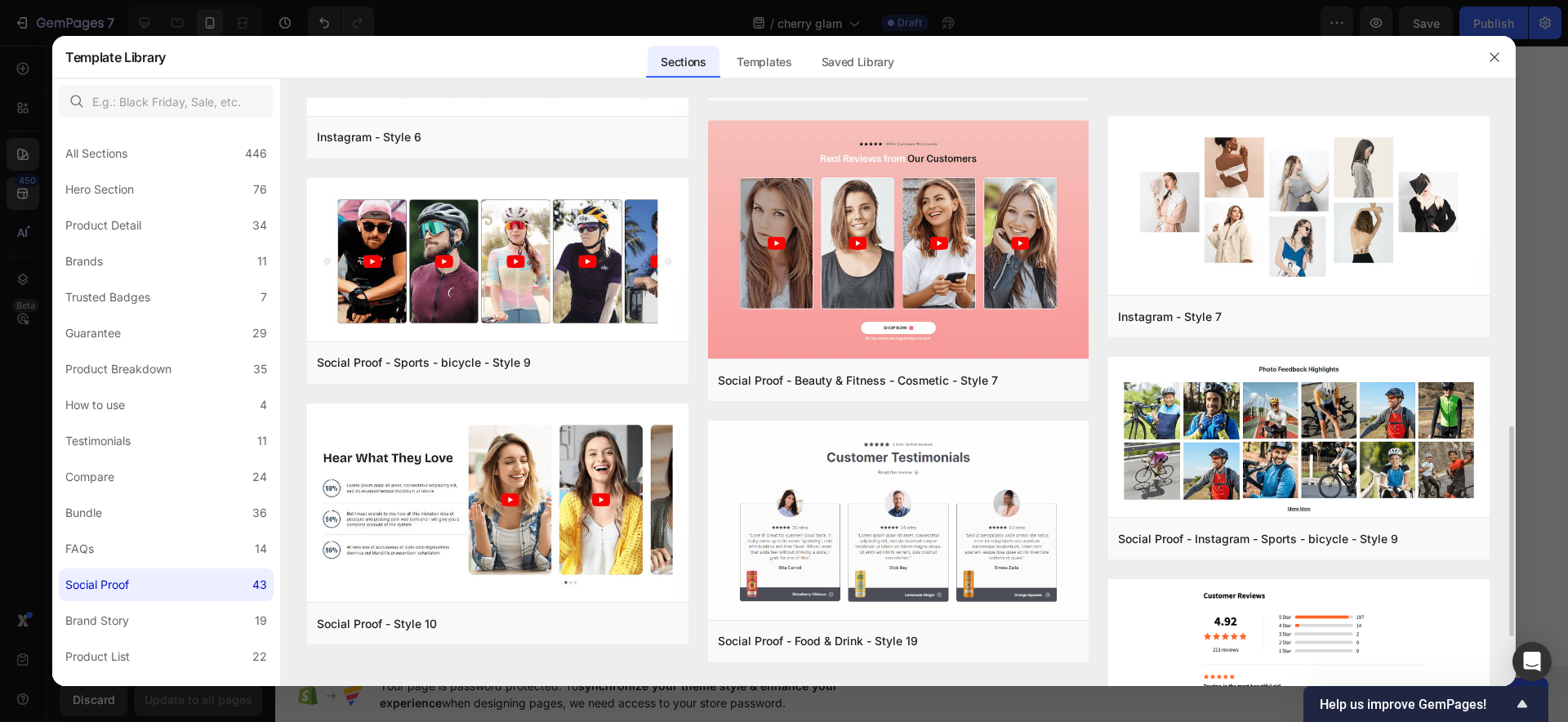
scroll to position [1021, 0]
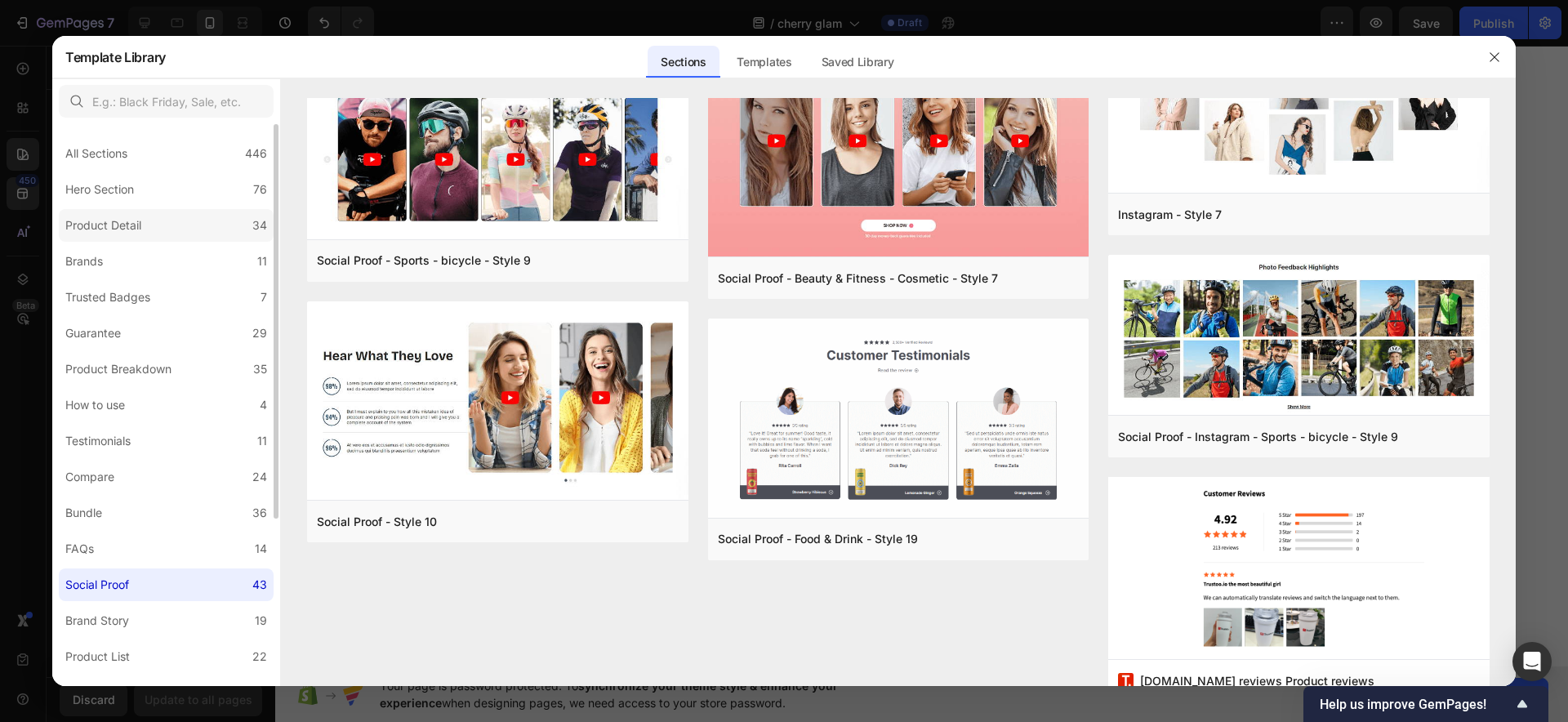
click at [182, 220] on label "Product Detail 34" at bounding box center [166, 226] width 215 height 33
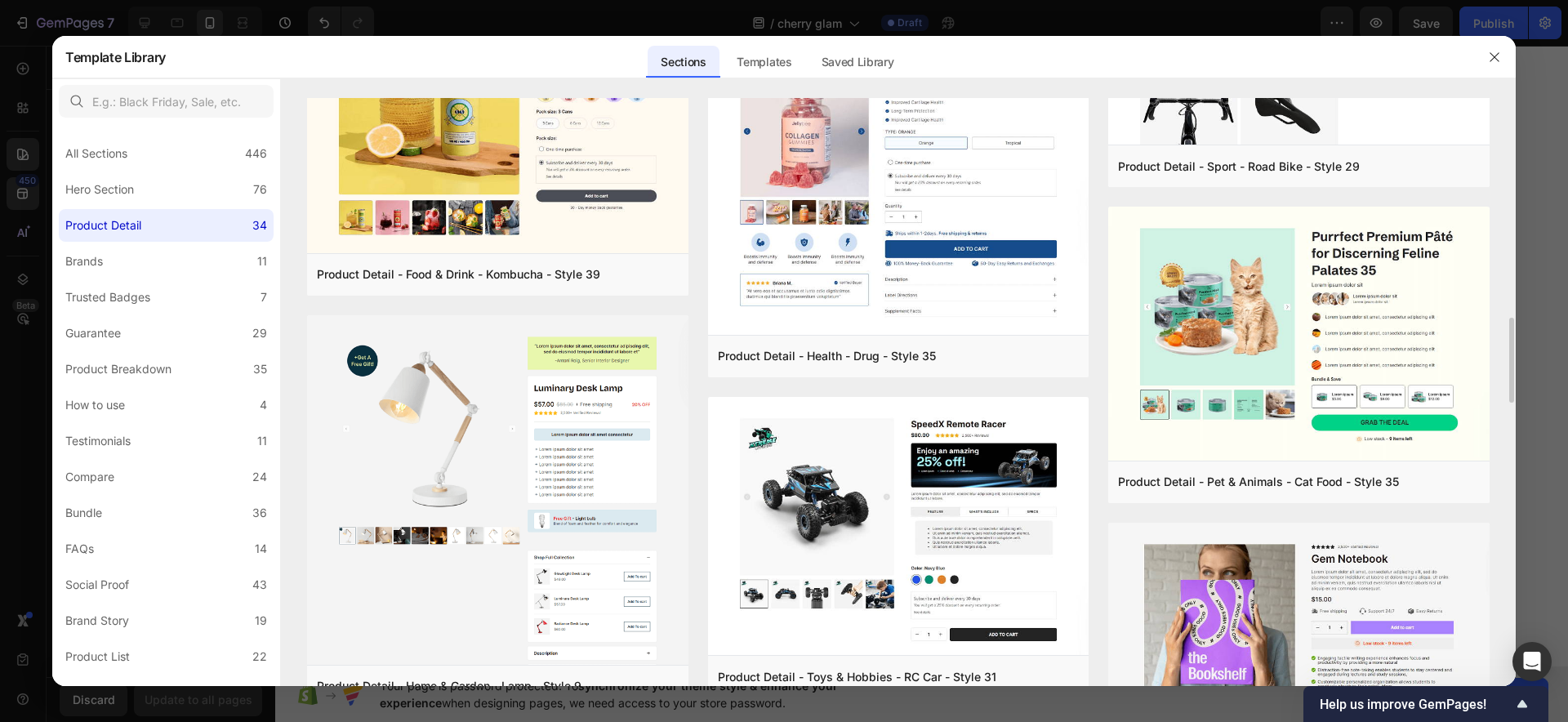
scroll to position [817, 0]
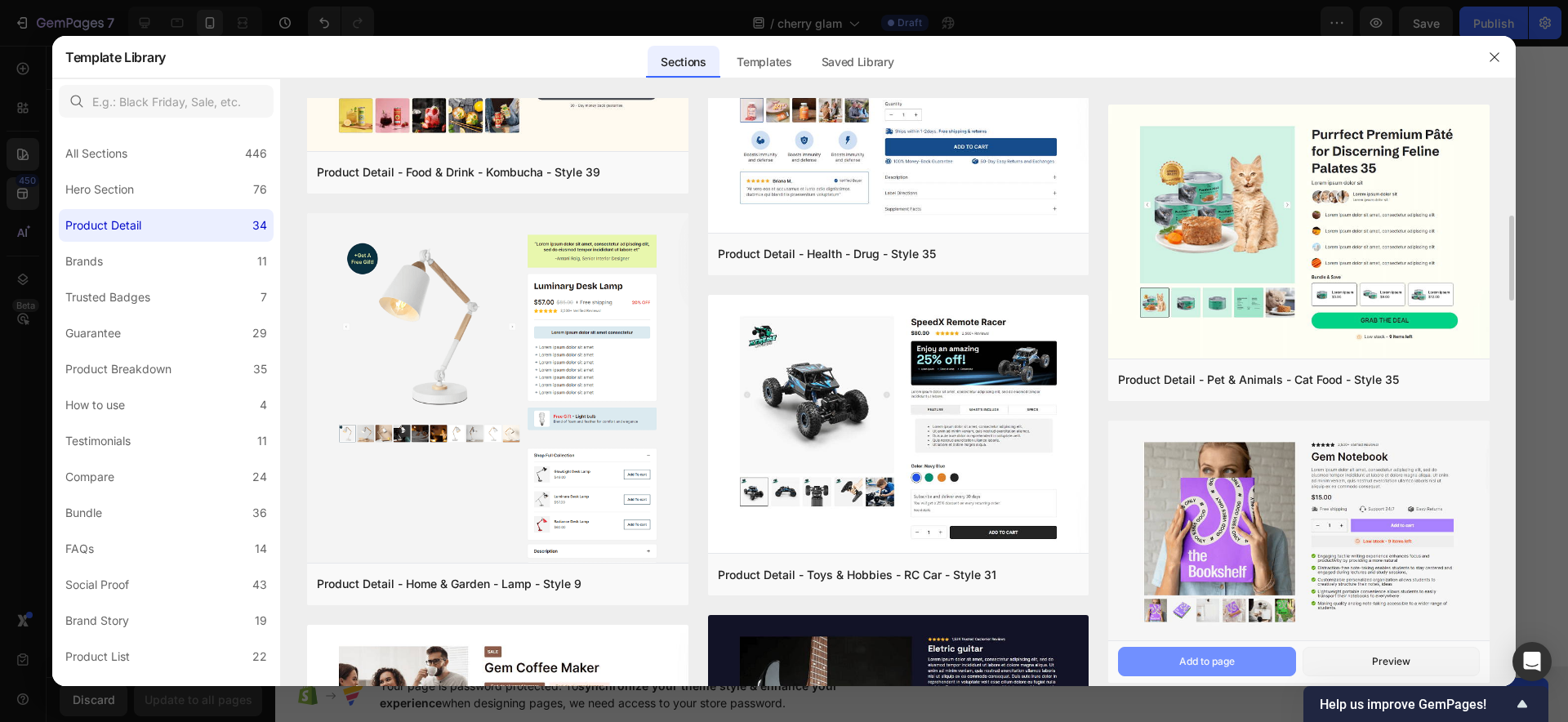
click at [1186, 657] on div "Add to page" at bounding box center [1207, 662] width 55 height 15
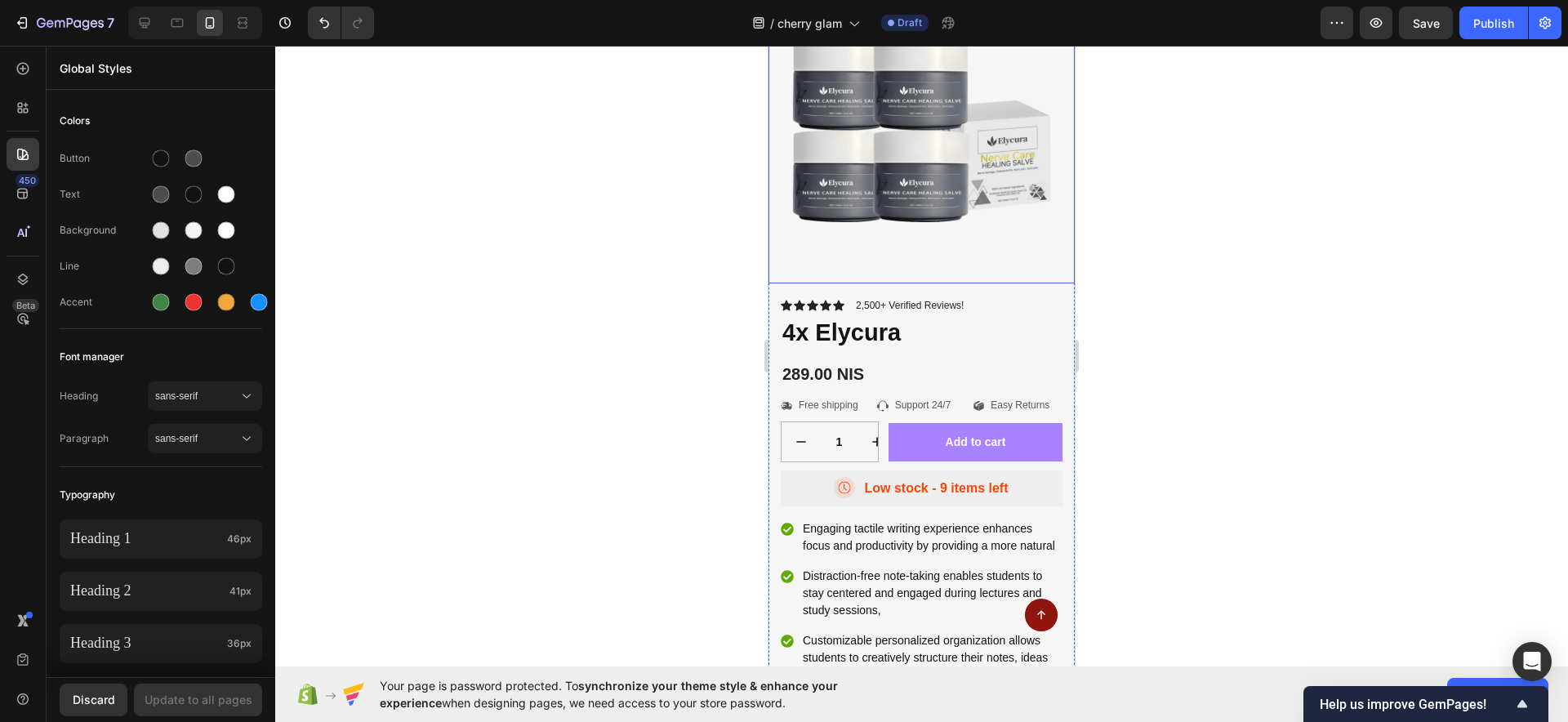
scroll to position [8682, 0]
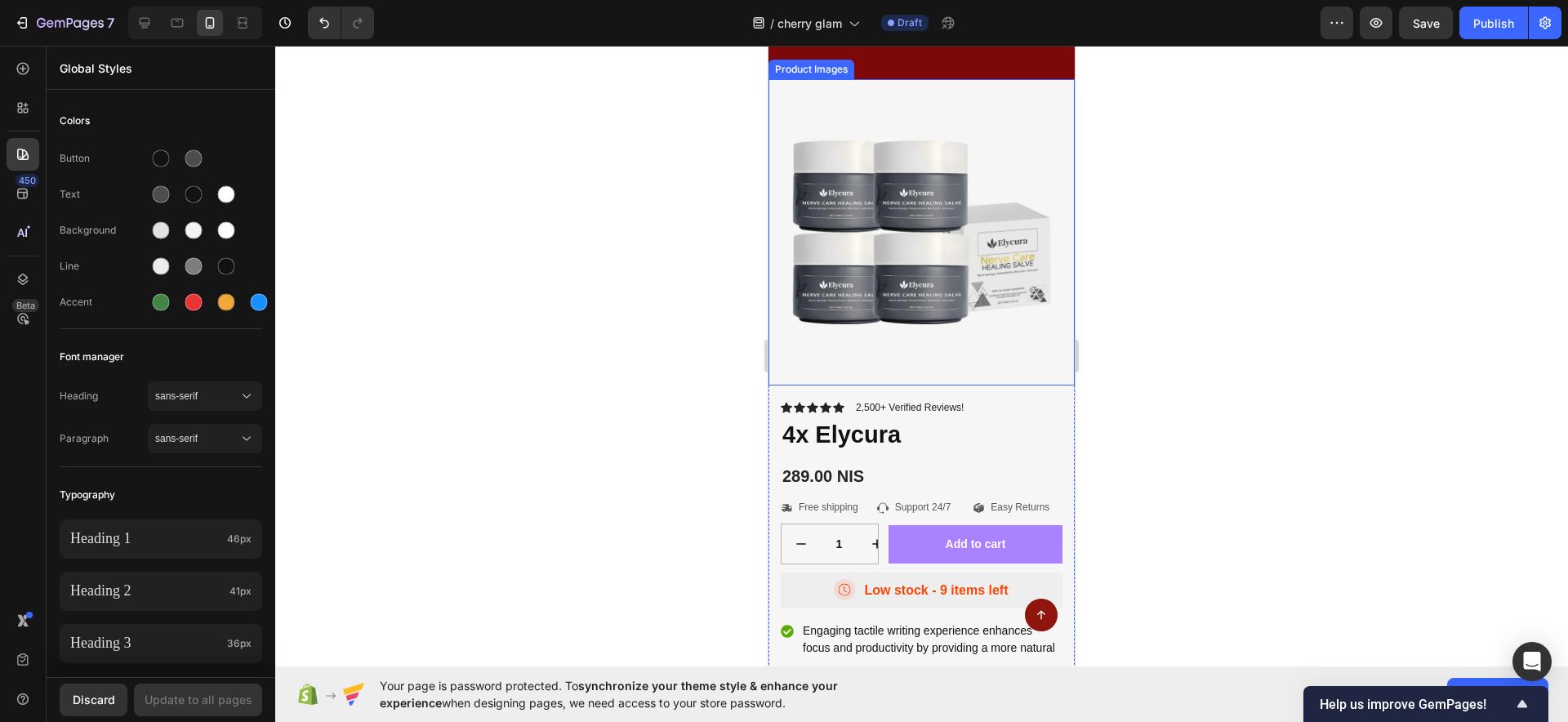
click at [771, 386] on img at bounding box center [921, 232] width 306 height 306
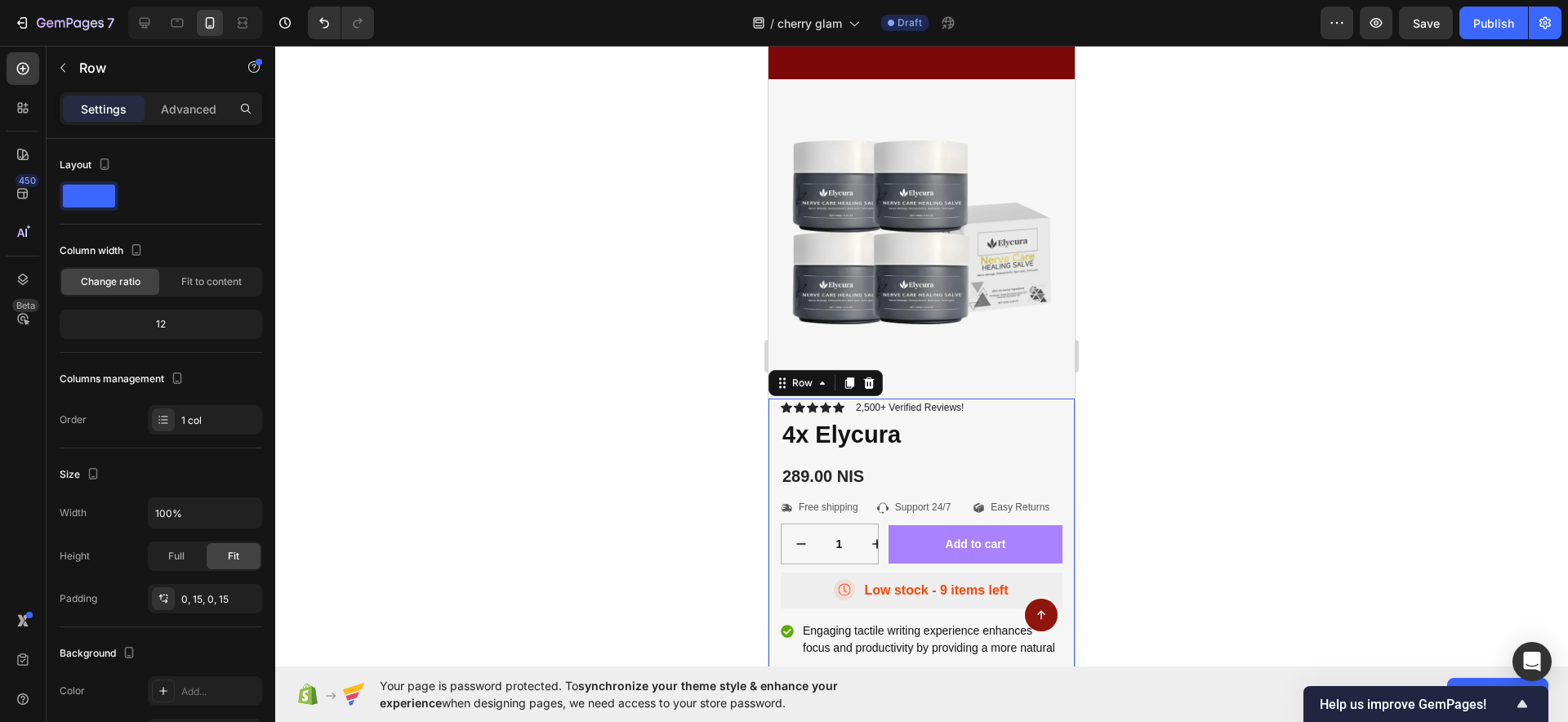
click at [773, 453] on div "Icon Icon Icon Icon Icon Icon List 2,500+ Verified Reviews! Text Block Row 4x E…" at bounding box center [921, 632] width 306 height 468
click at [773, 396] on div "Row" at bounding box center [825, 383] width 115 height 26
click at [769, 452] on div "Icon Icon Icon Icon Icon Icon List 2,500+ Verified Reviews! Text Block Row 4x E…" at bounding box center [921, 632] width 306 height 468
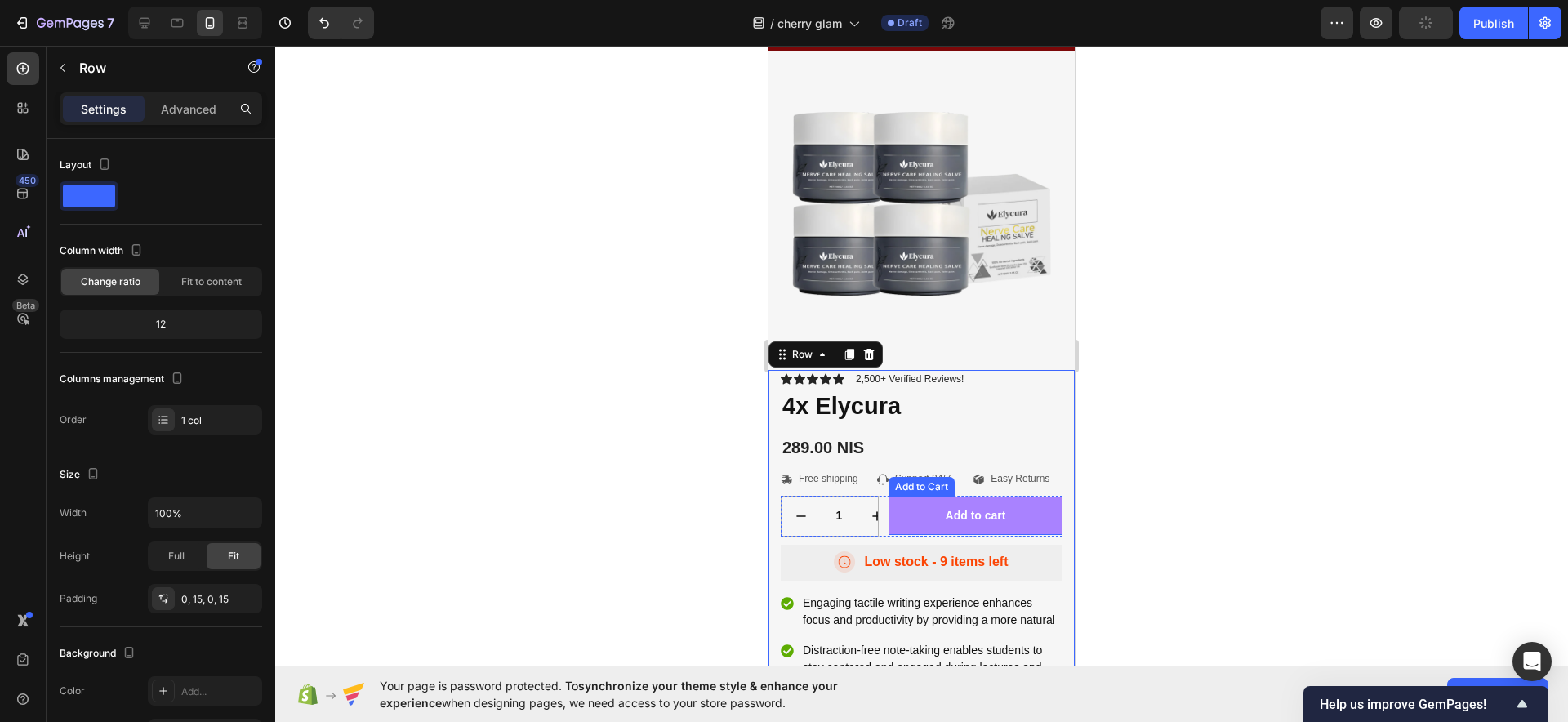
scroll to position [8887, 0]
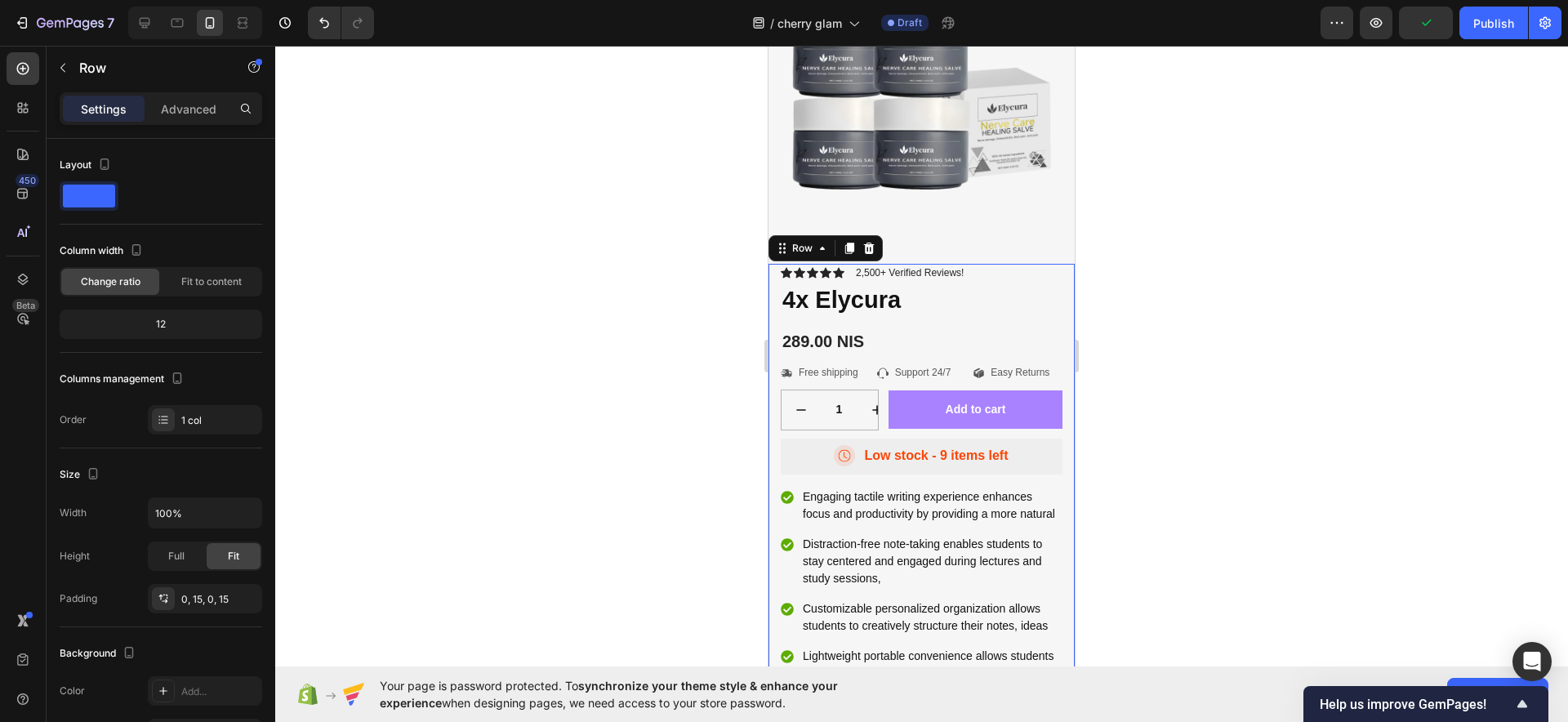
click at [1057, 515] on div "Icon Icon Icon Icon Icon Icon List 2,500+ Verified Reviews! Text Block Row 4x E…" at bounding box center [921, 498] width 306 height 468
click at [1039, 220] on img at bounding box center [921, 97] width 306 height 306
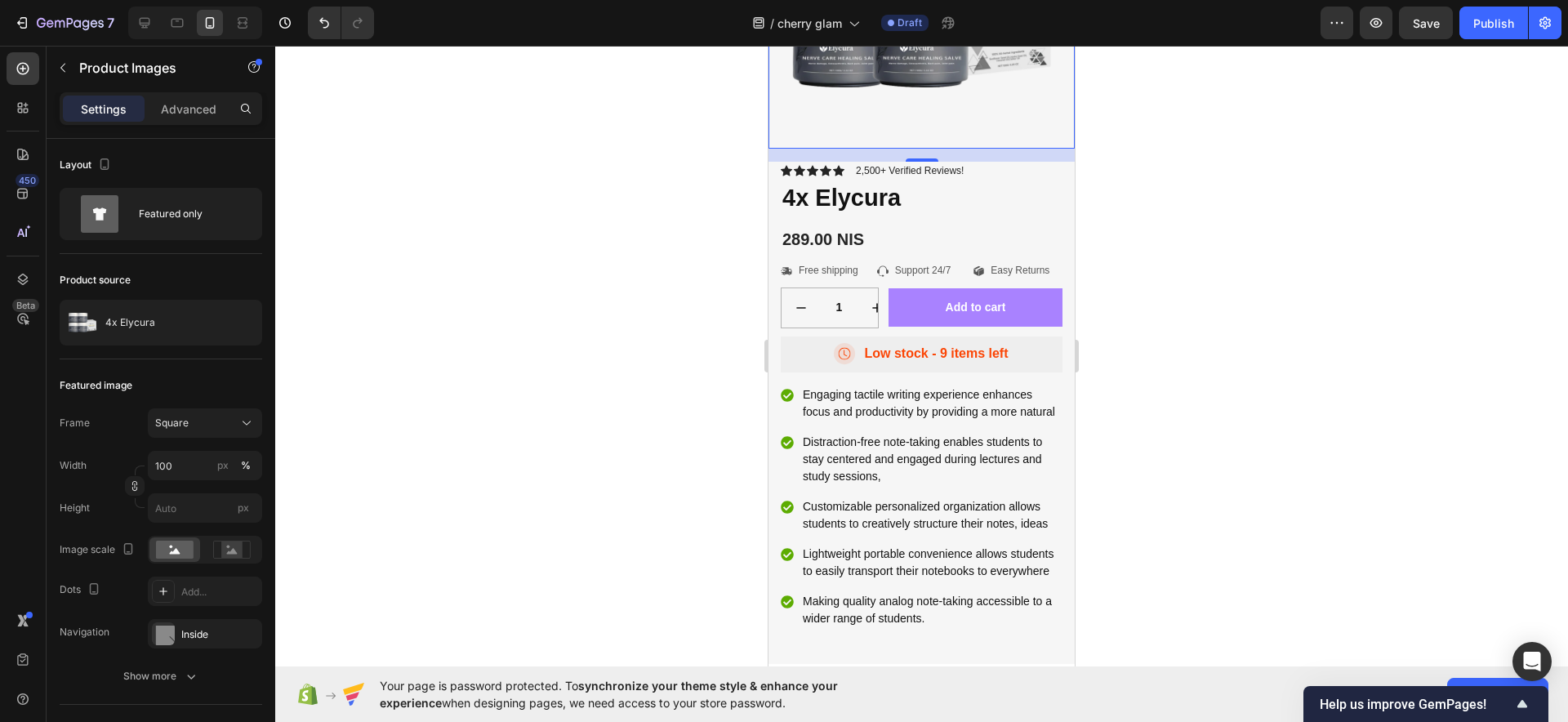
scroll to position [8784, 0]
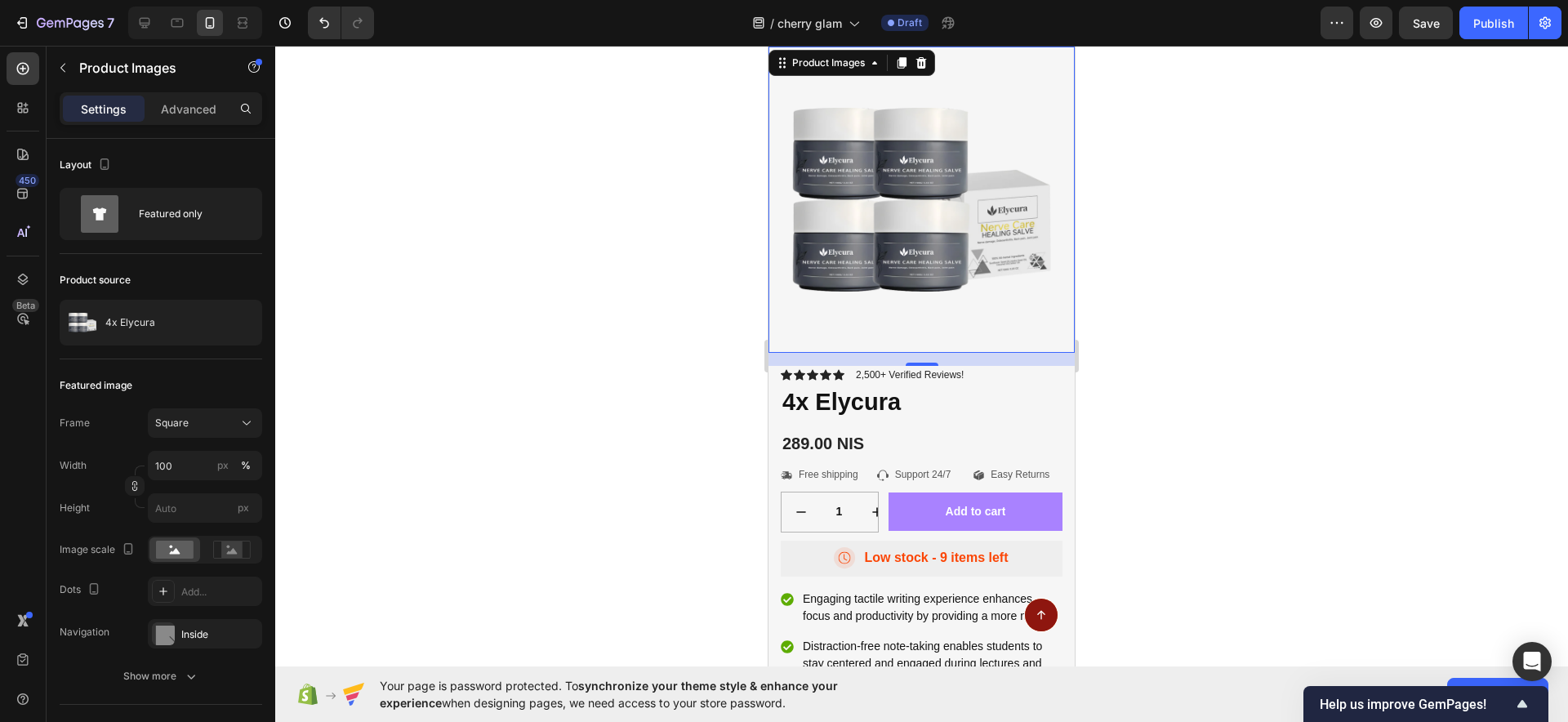
click at [974, 235] on img at bounding box center [921, 199] width 306 height 306
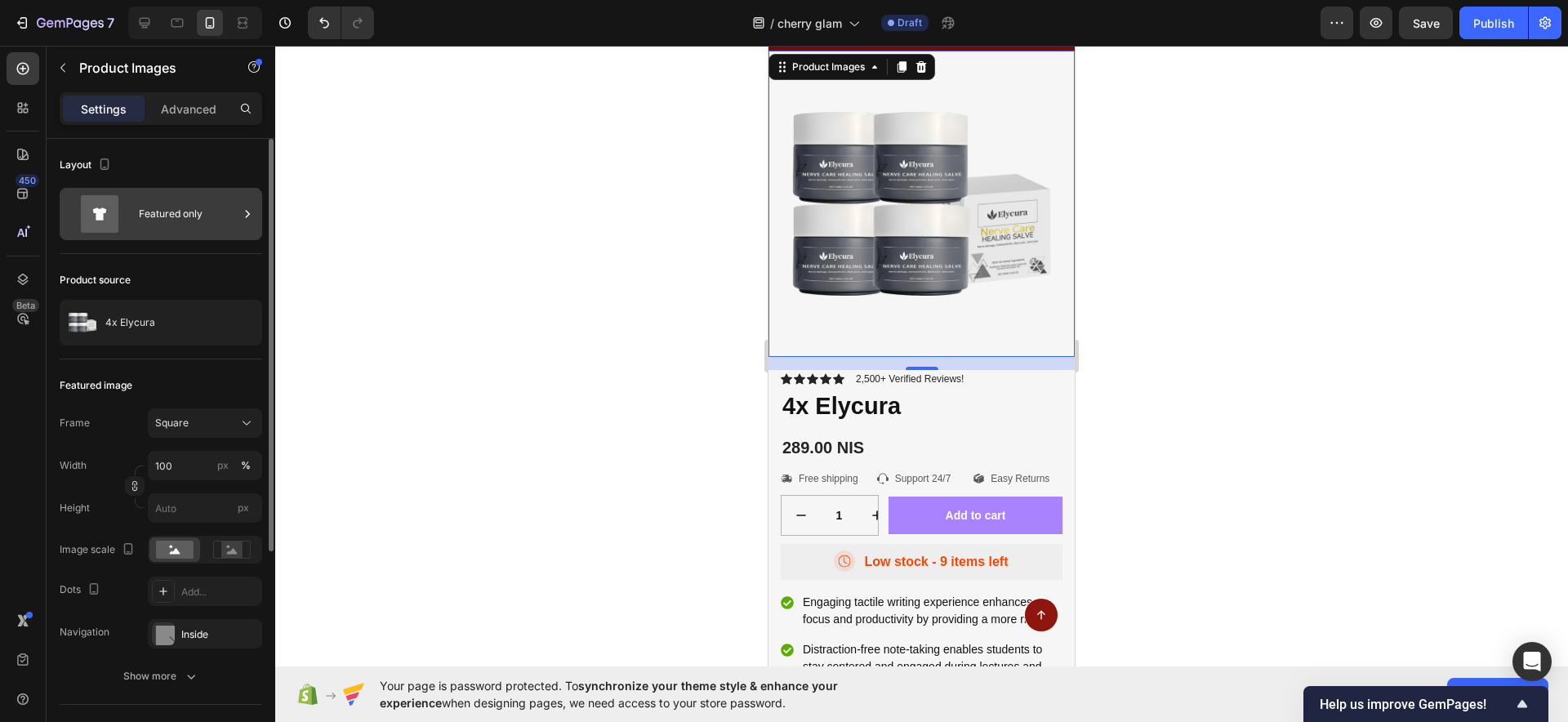
click at [114, 203] on icon at bounding box center [100, 214] width 38 height 38
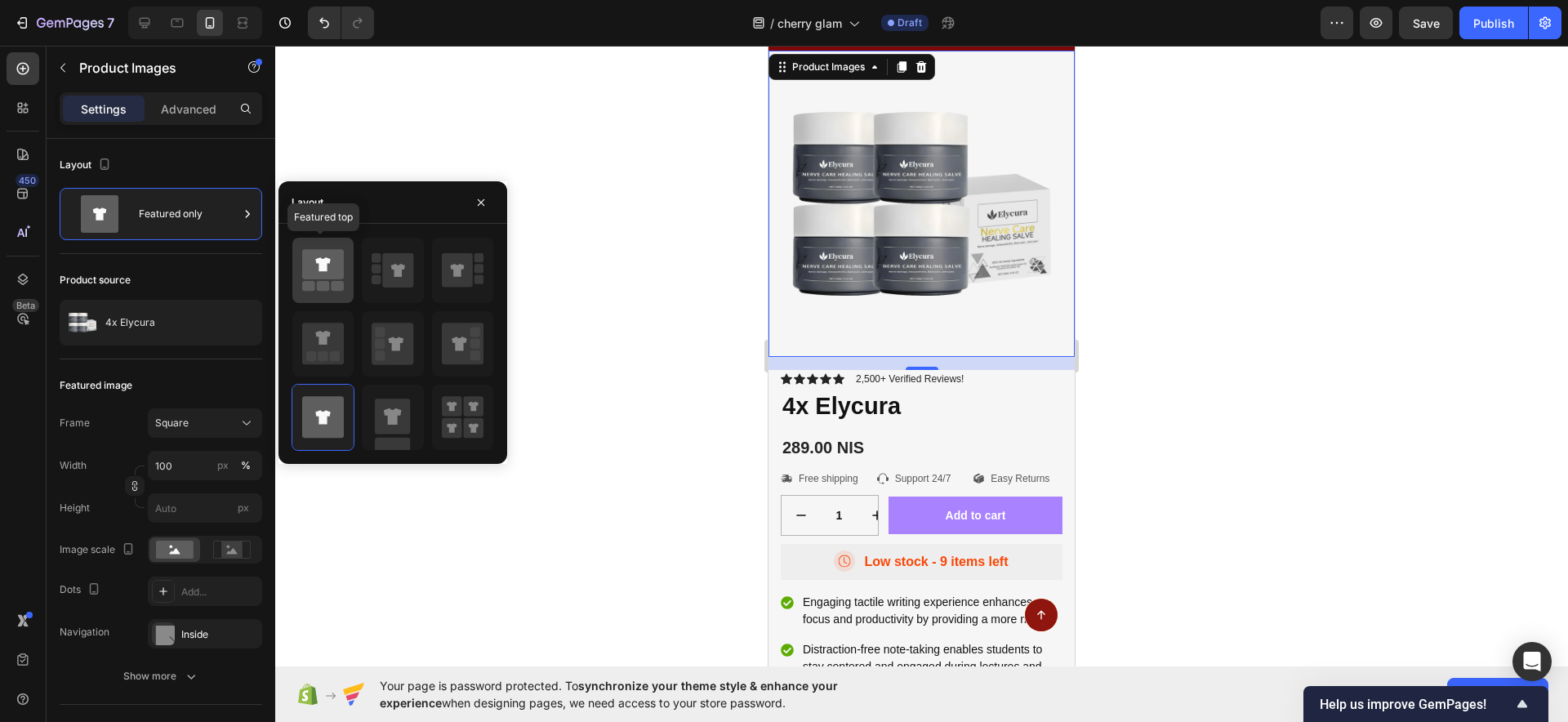
click at [319, 269] on icon at bounding box center [323, 270] width 41 height 46
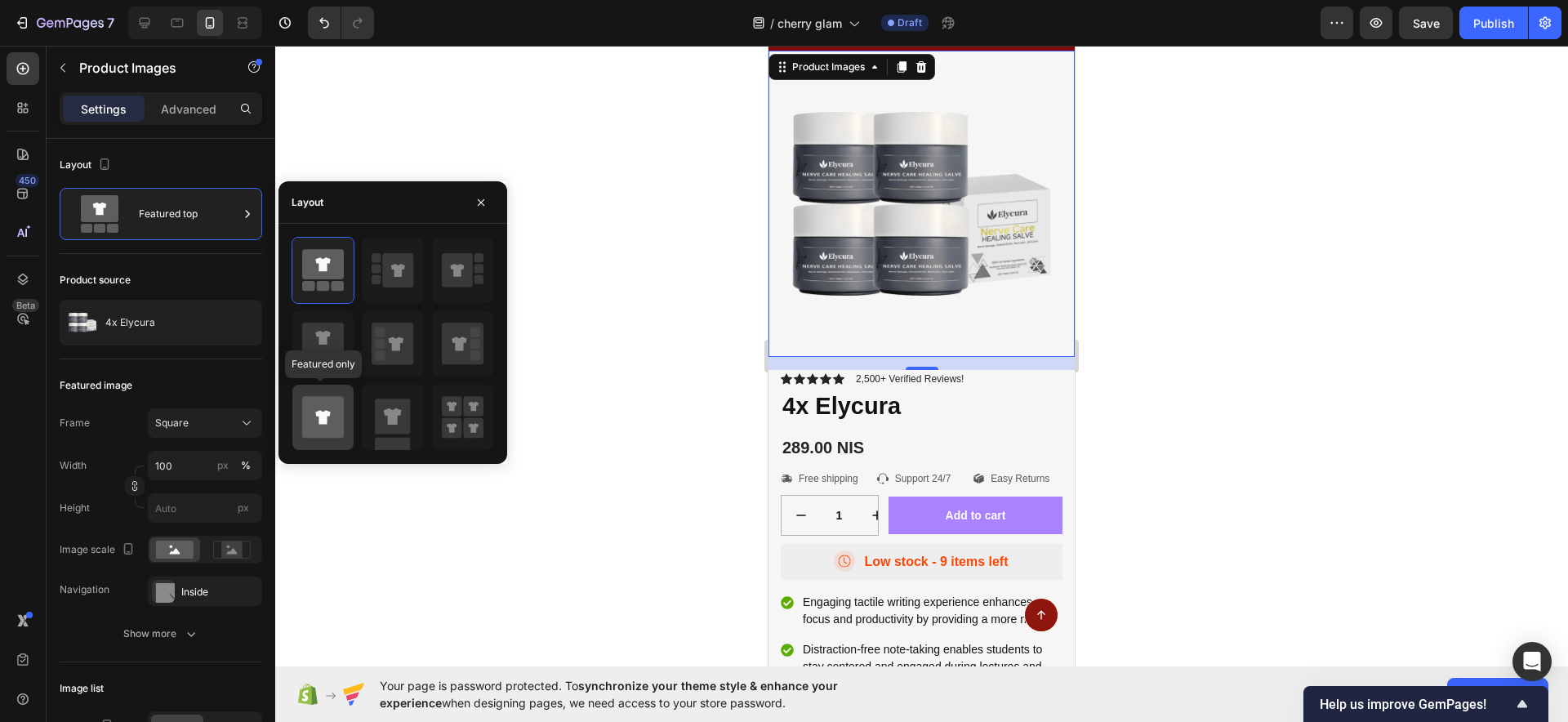
click at [331, 432] on icon at bounding box center [323, 417] width 41 height 41
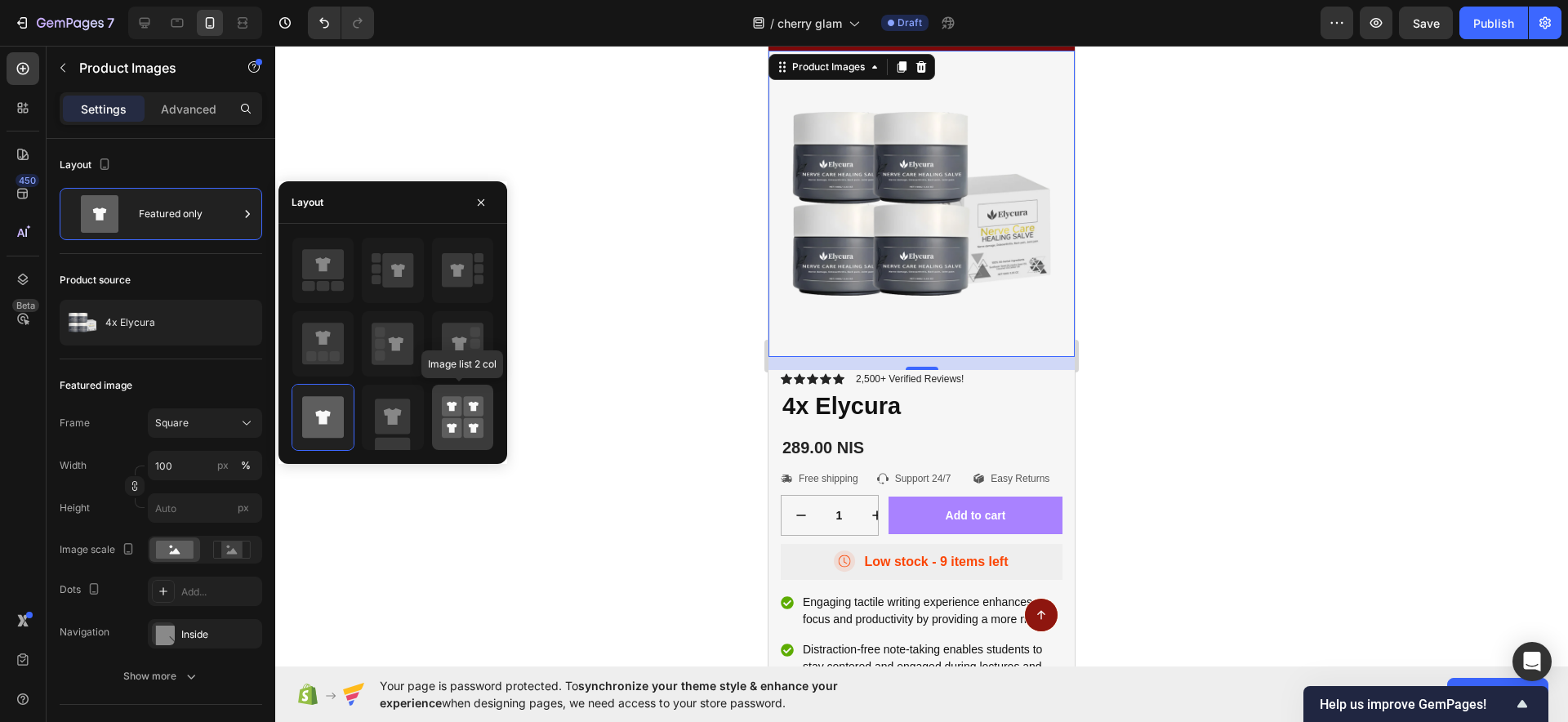
click at [478, 402] on icon at bounding box center [462, 418] width 41 height 46
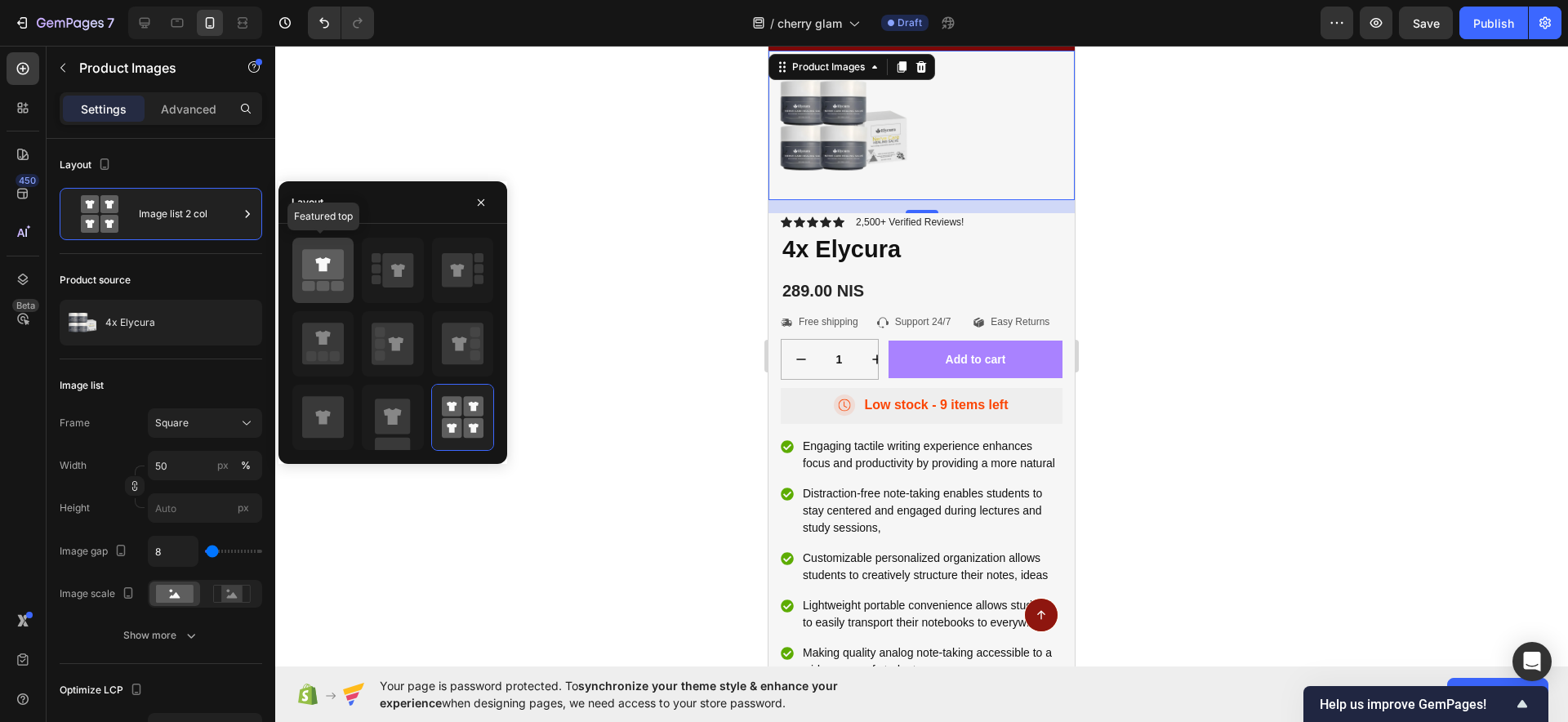
click at [344, 289] on rect at bounding box center [338, 286] width 13 height 9
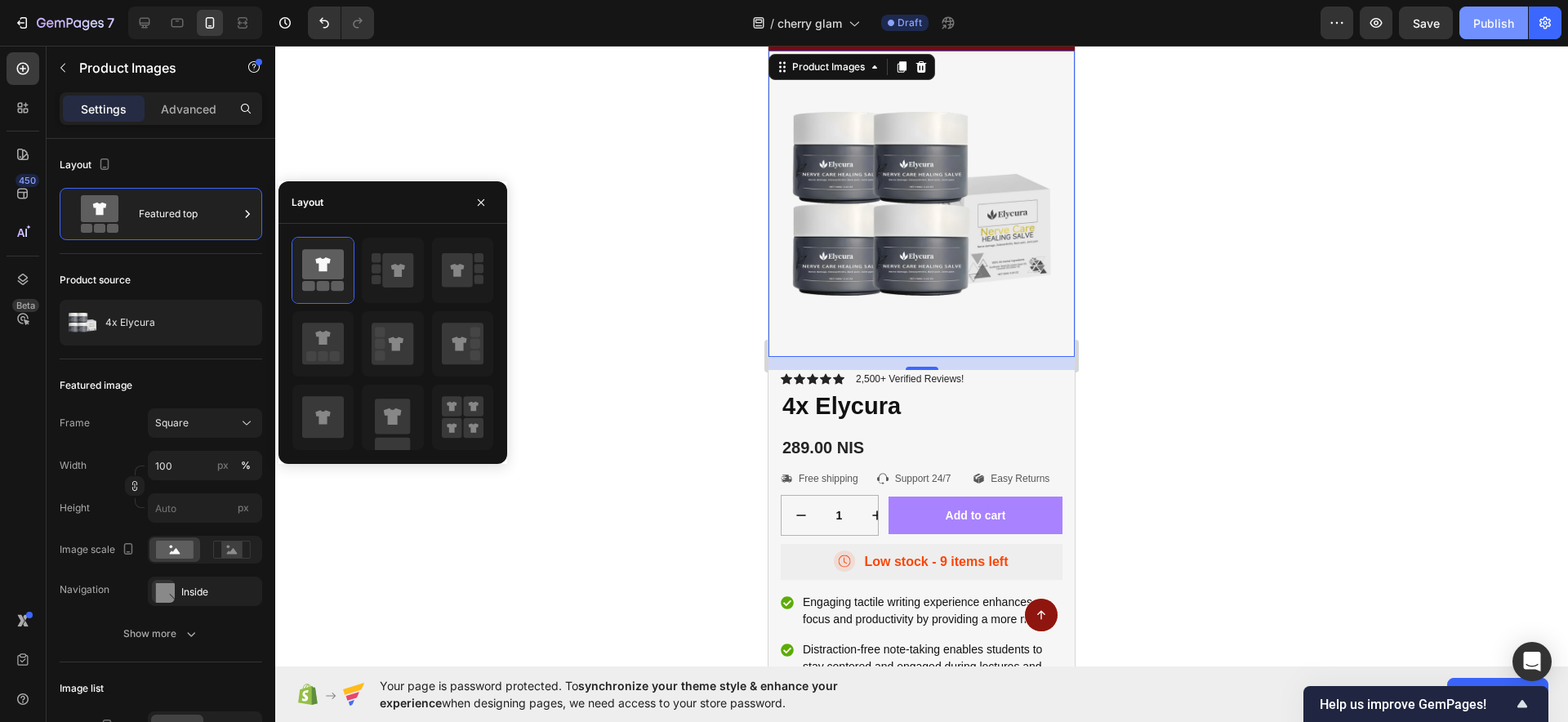
click at [1500, 26] on div "Publish" at bounding box center [1493, 23] width 41 height 17
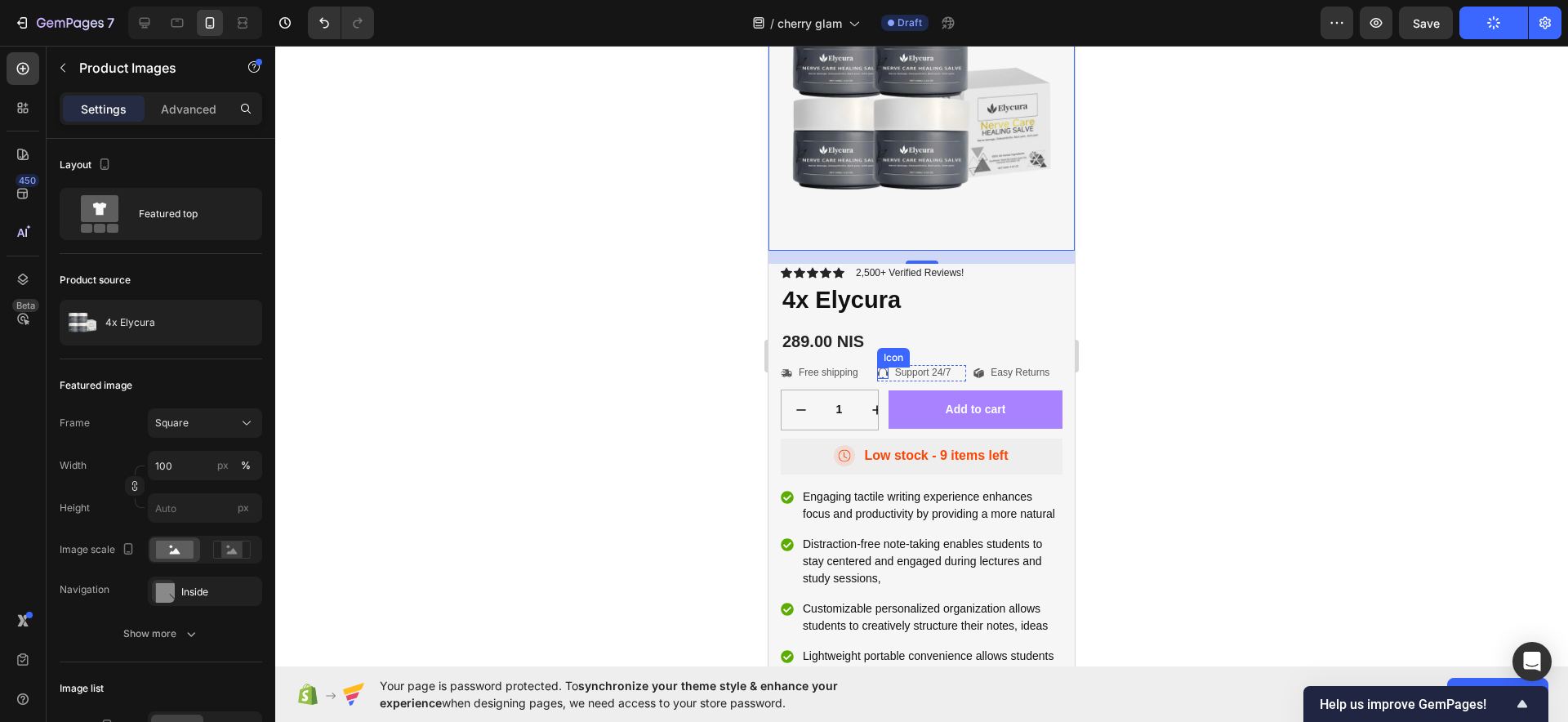
scroll to position [8682, 0]
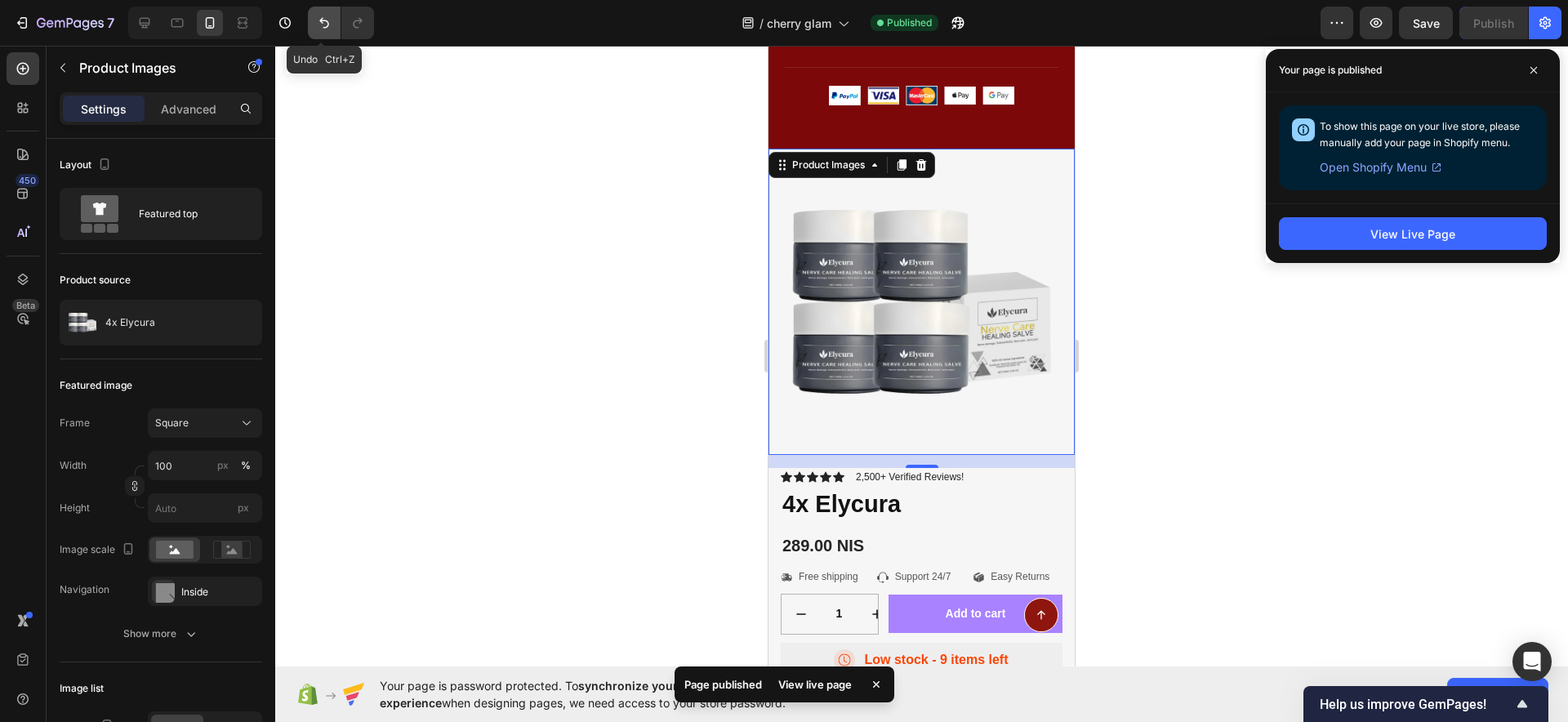
click at [337, 28] on button "Undo/Redo" at bounding box center [324, 23] width 33 height 33
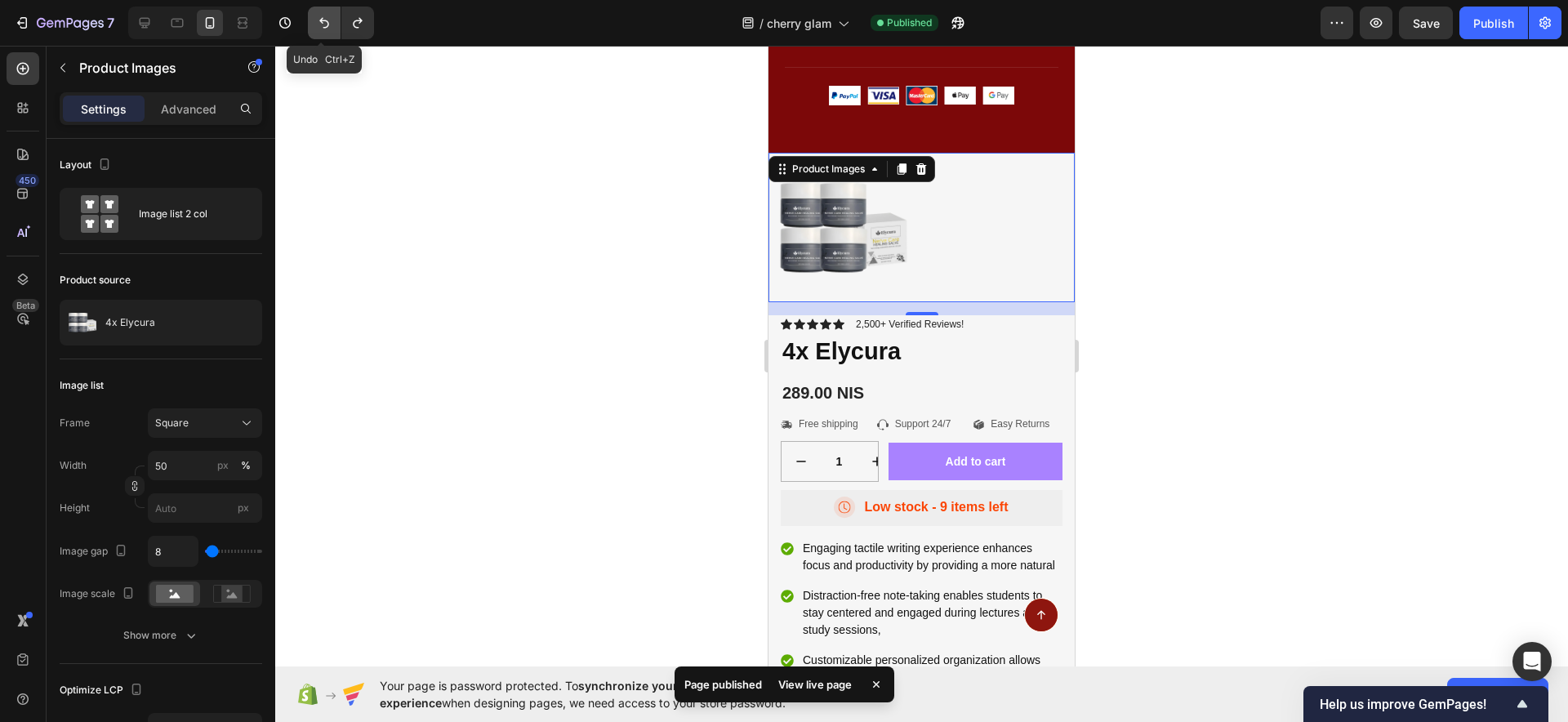
click at [340, 28] on button "Undo/Redo" at bounding box center [324, 23] width 33 height 33
type input "100"
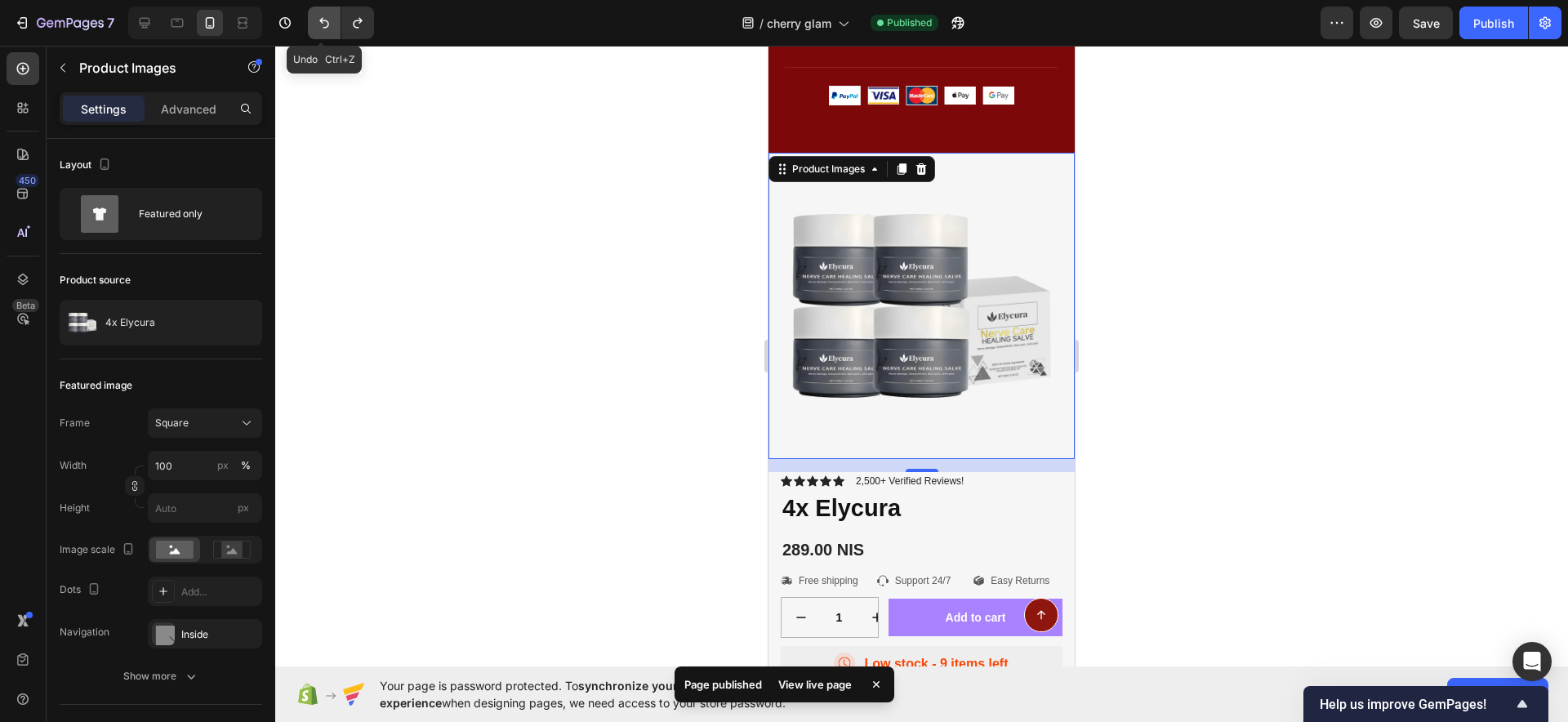
click at [340, 28] on button "Undo/Redo" at bounding box center [324, 23] width 33 height 33
click at [328, 28] on icon "Undo/Redo" at bounding box center [324, 22] width 16 height 16
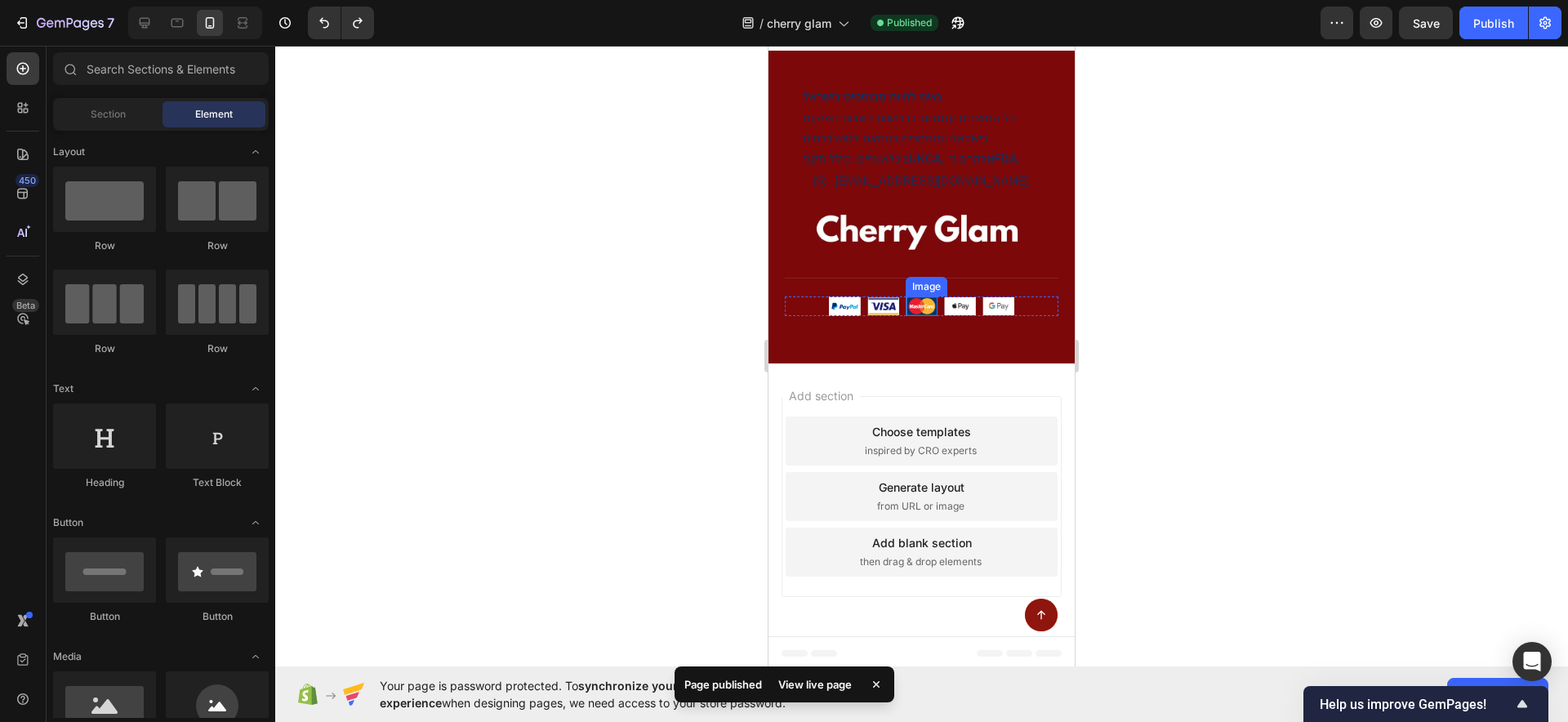
scroll to position [8267, 0]
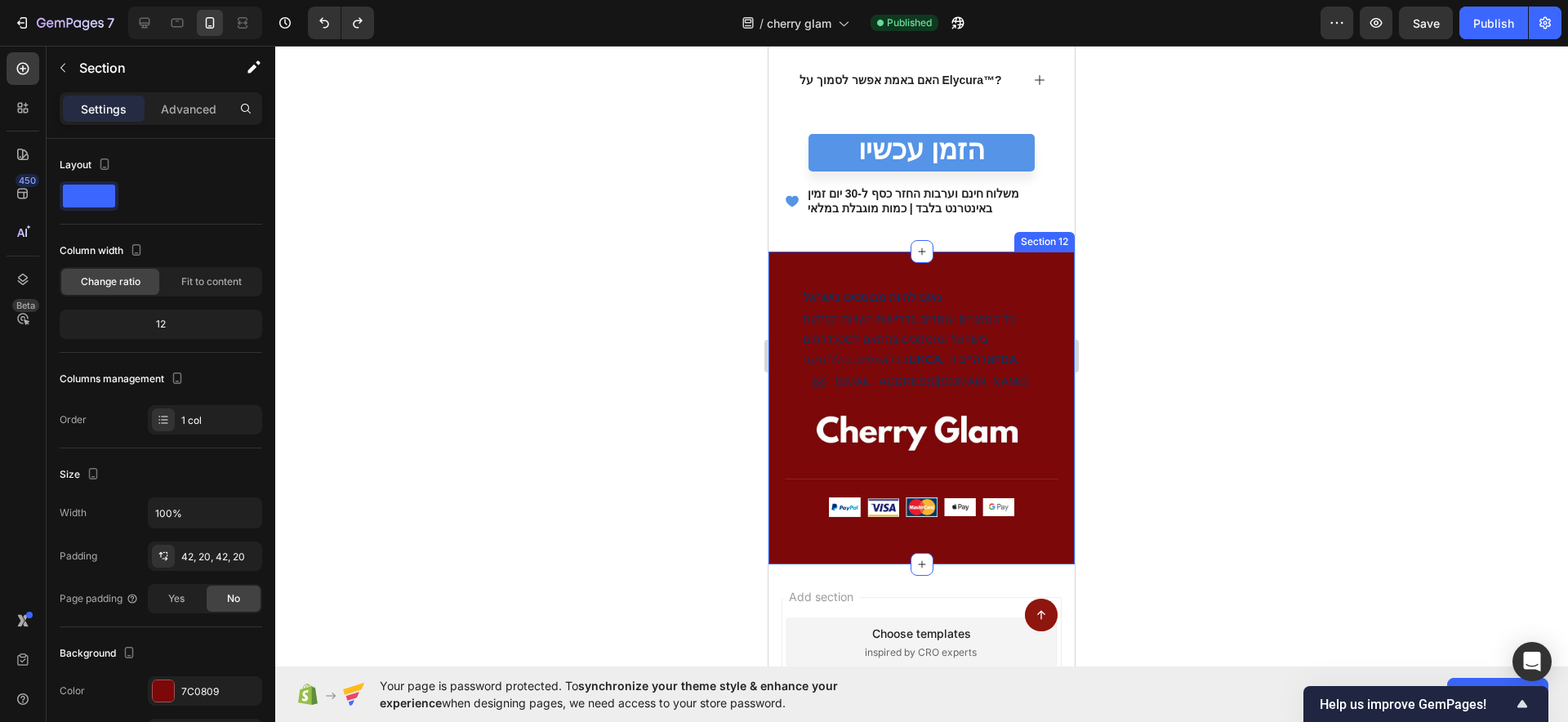
click at [1036, 263] on div "גאים להיות מבוססים בישראל כל המוצרים עומדים בדרישות רשויות הפיקוח בישראל ומוסמכ…" at bounding box center [921, 408] width 306 height 313
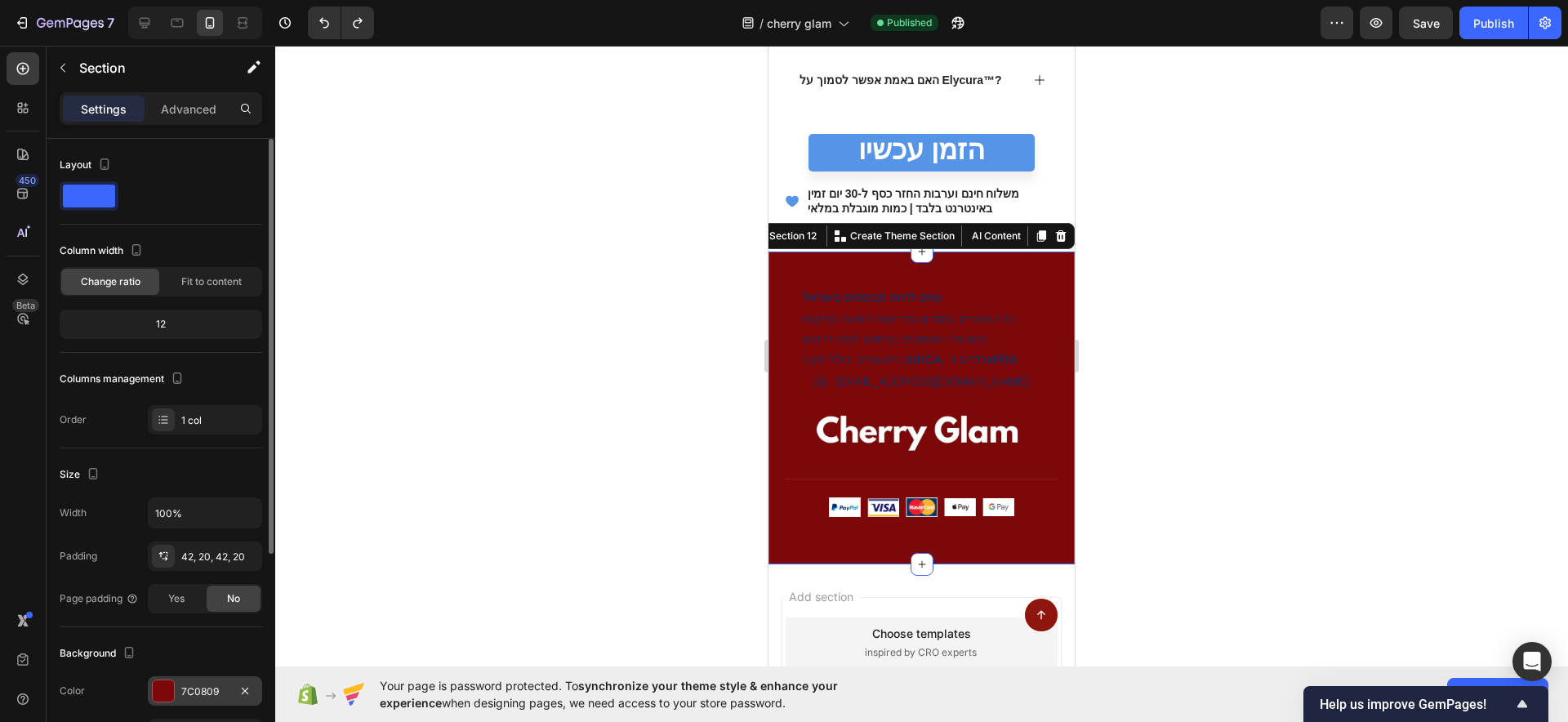
click at [173, 680] on div at bounding box center [163, 691] width 23 height 23
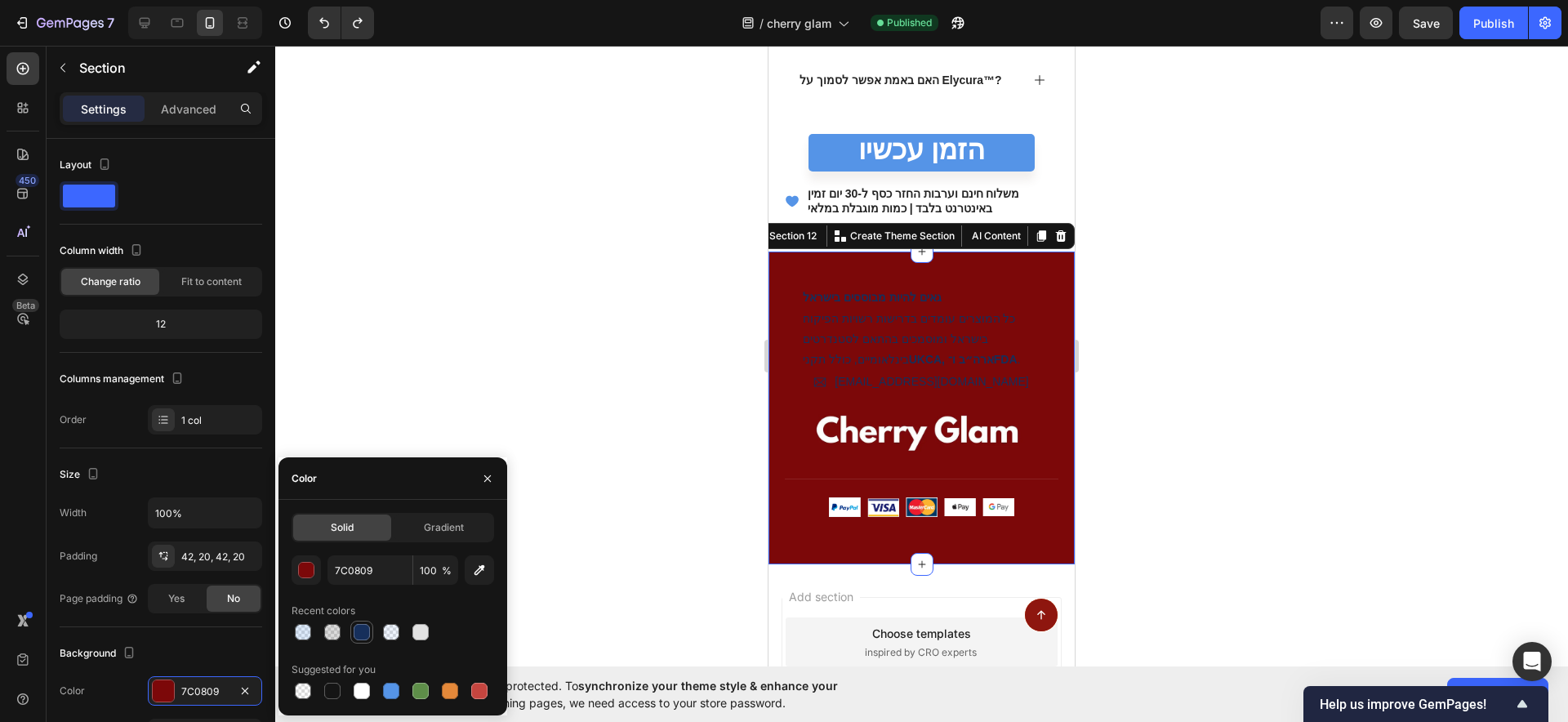
click at [366, 636] on div at bounding box center [361, 632] width 16 height 16
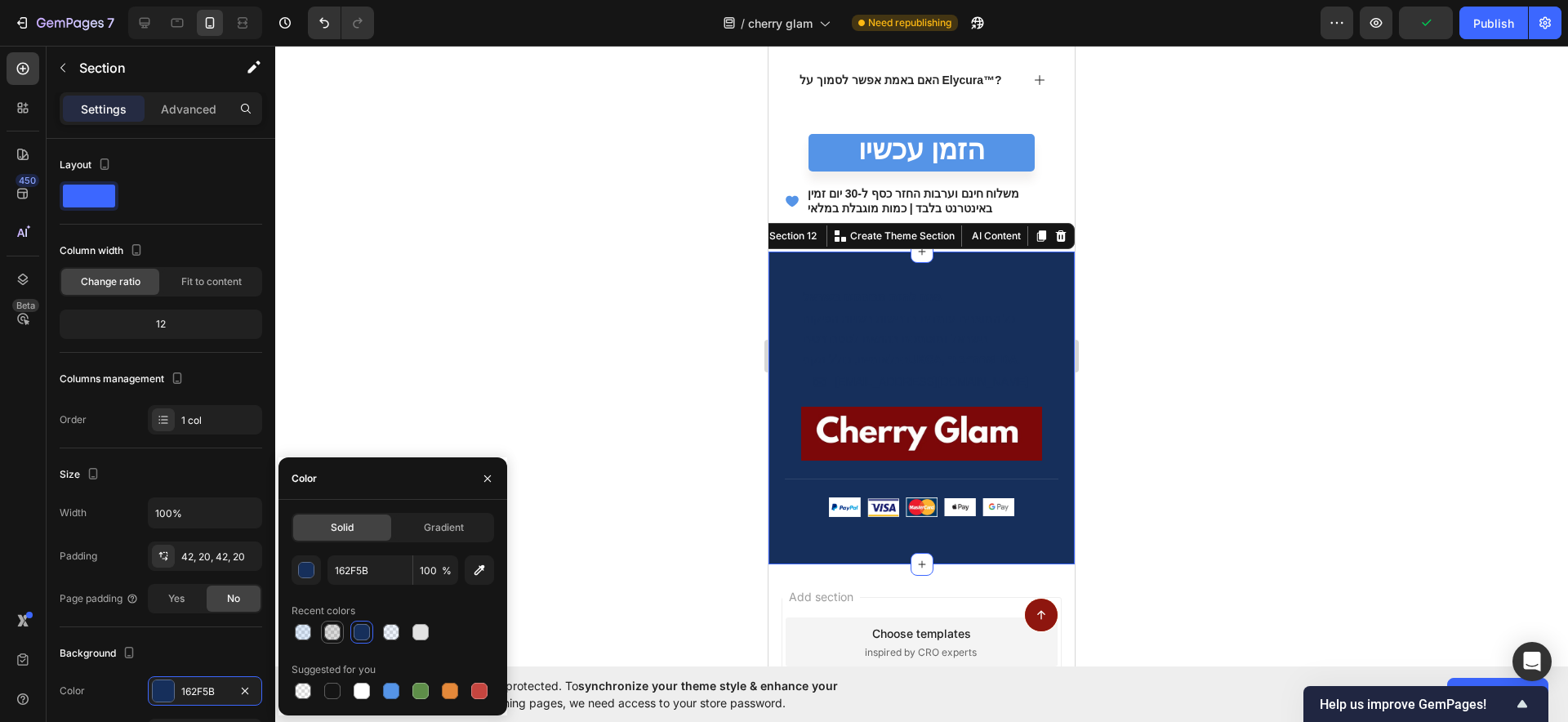
click at [336, 633] on div at bounding box center [332, 632] width 16 height 16
type input "4F4F4F"
type input "20"
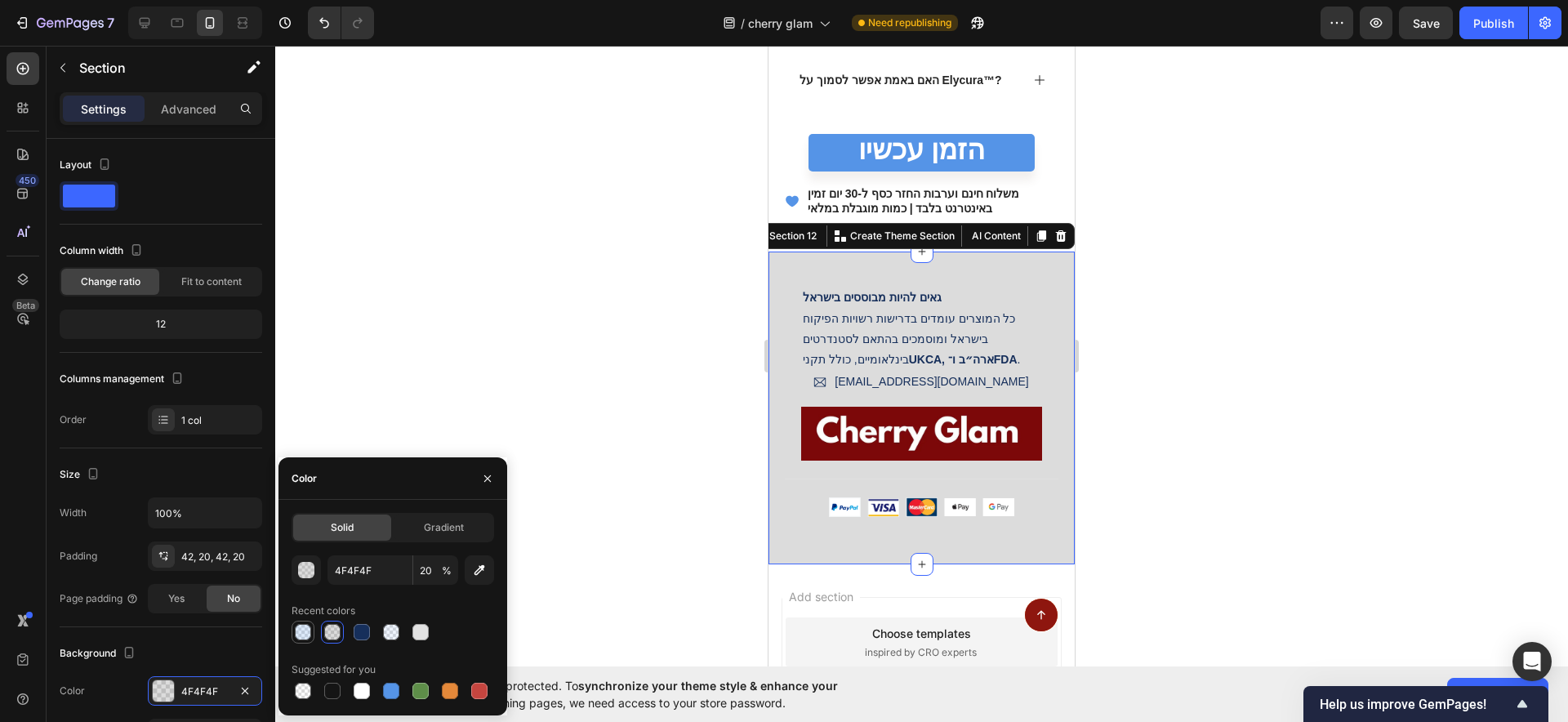
click at [295, 633] on div at bounding box center [303, 632] width 16 height 16
type input "5594E7"
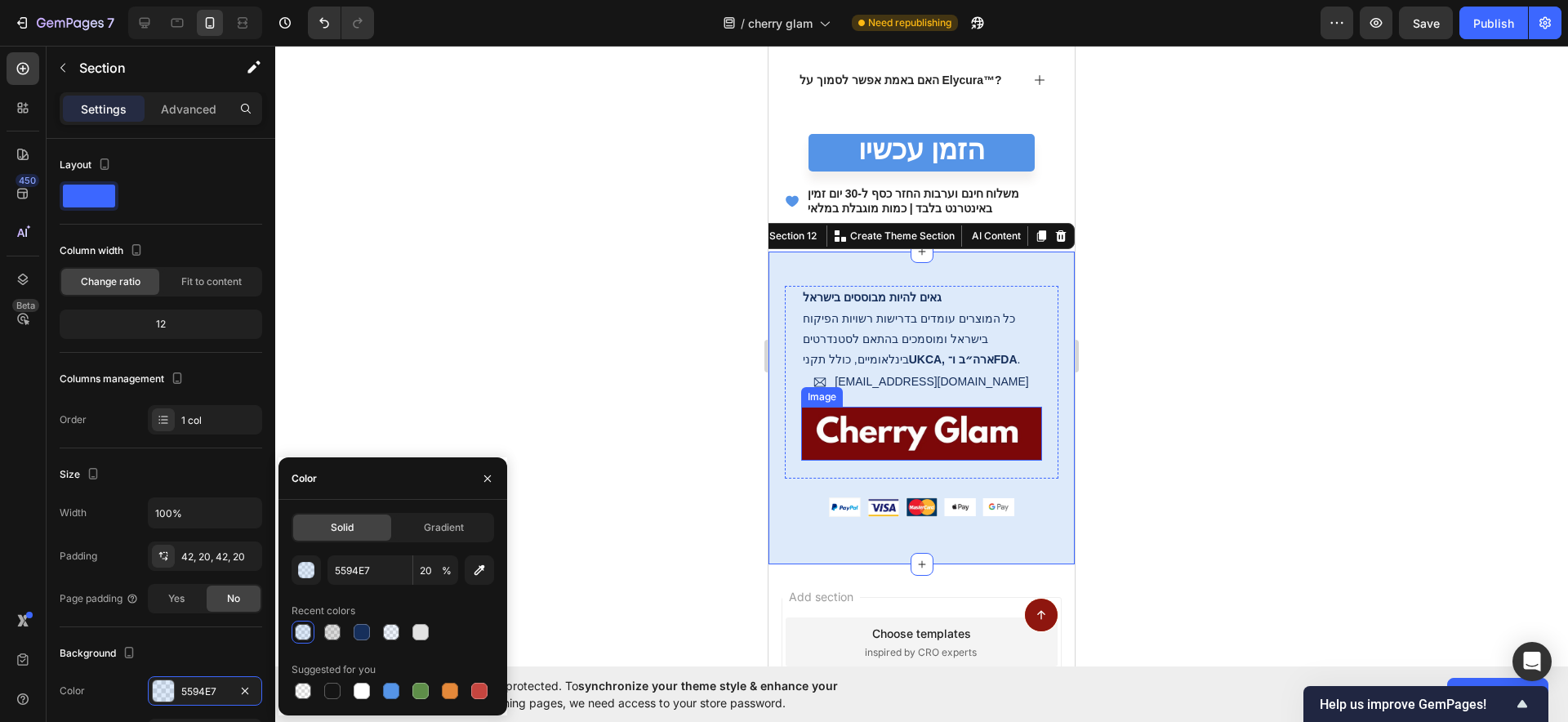
click at [827, 442] on img at bounding box center [921, 434] width 241 height 54
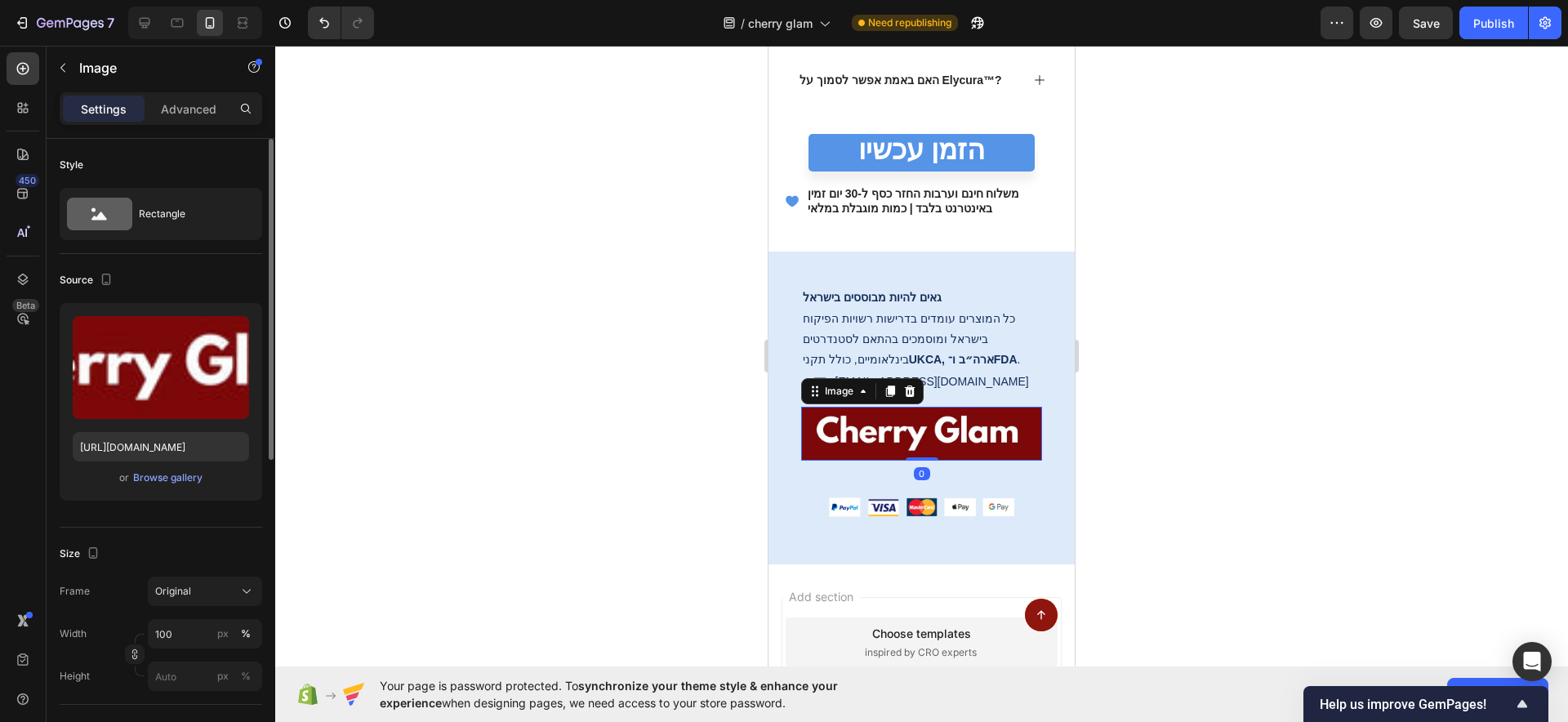
click at [178, 487] on div "or Browse gallery" at bounding box center [160, 478] width 177 height 20
click at [178, 479] on div "Browse gallery" at bounding box center [167, 478] width 70 height 15
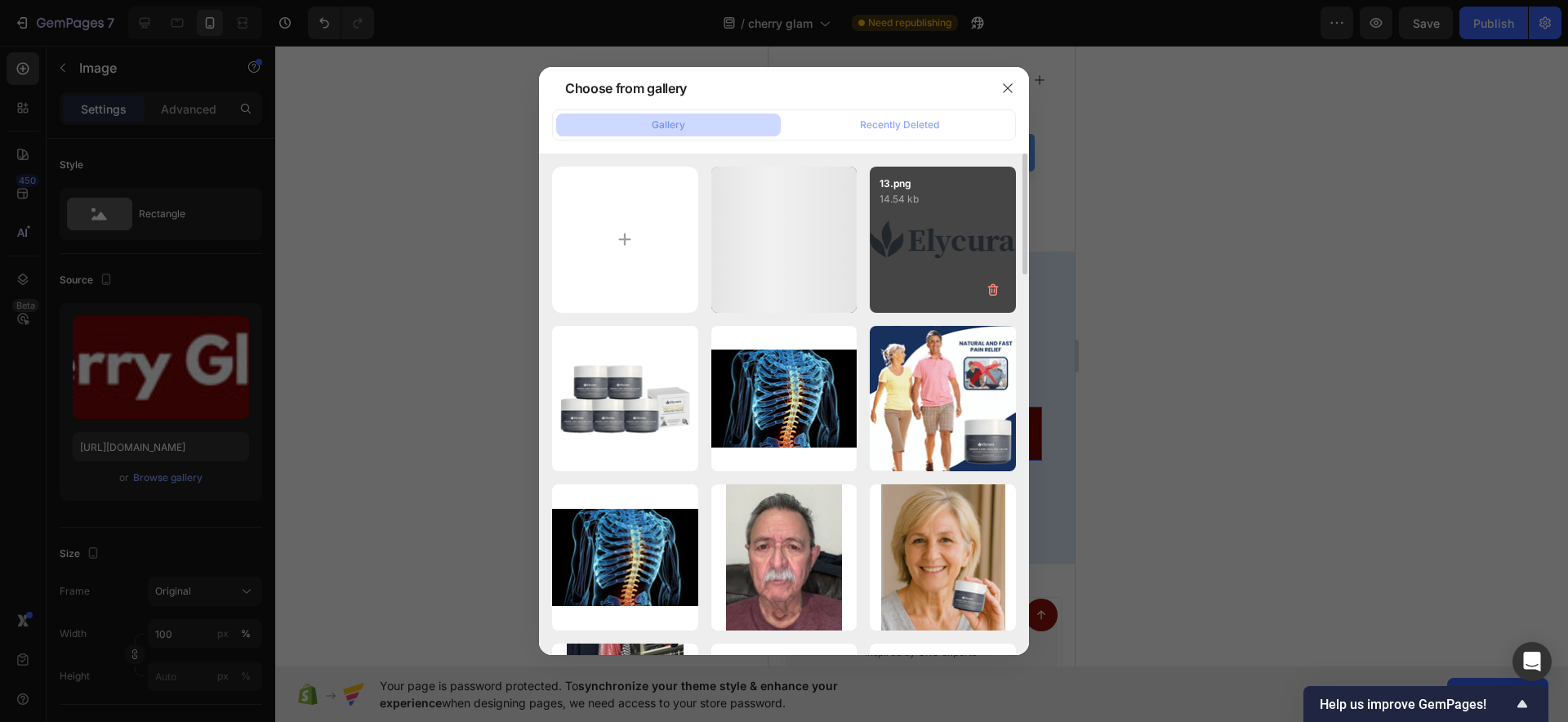
click at [938, 228] on div "13.png 14.54 kb" at bounding box center [943, 240] width 147 height 147
type input "[URL][DOMAIN_NAME]"
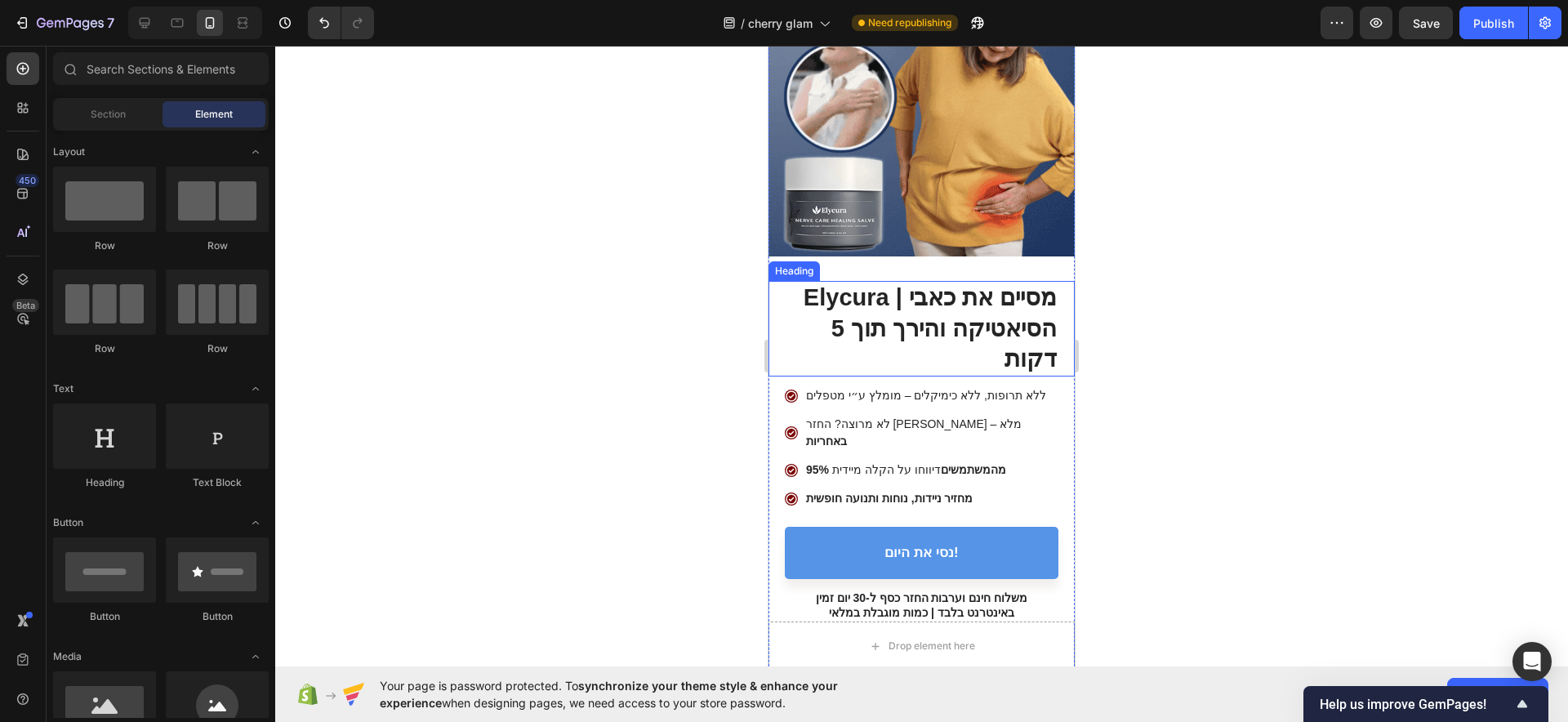
scroll to position [305, 0]
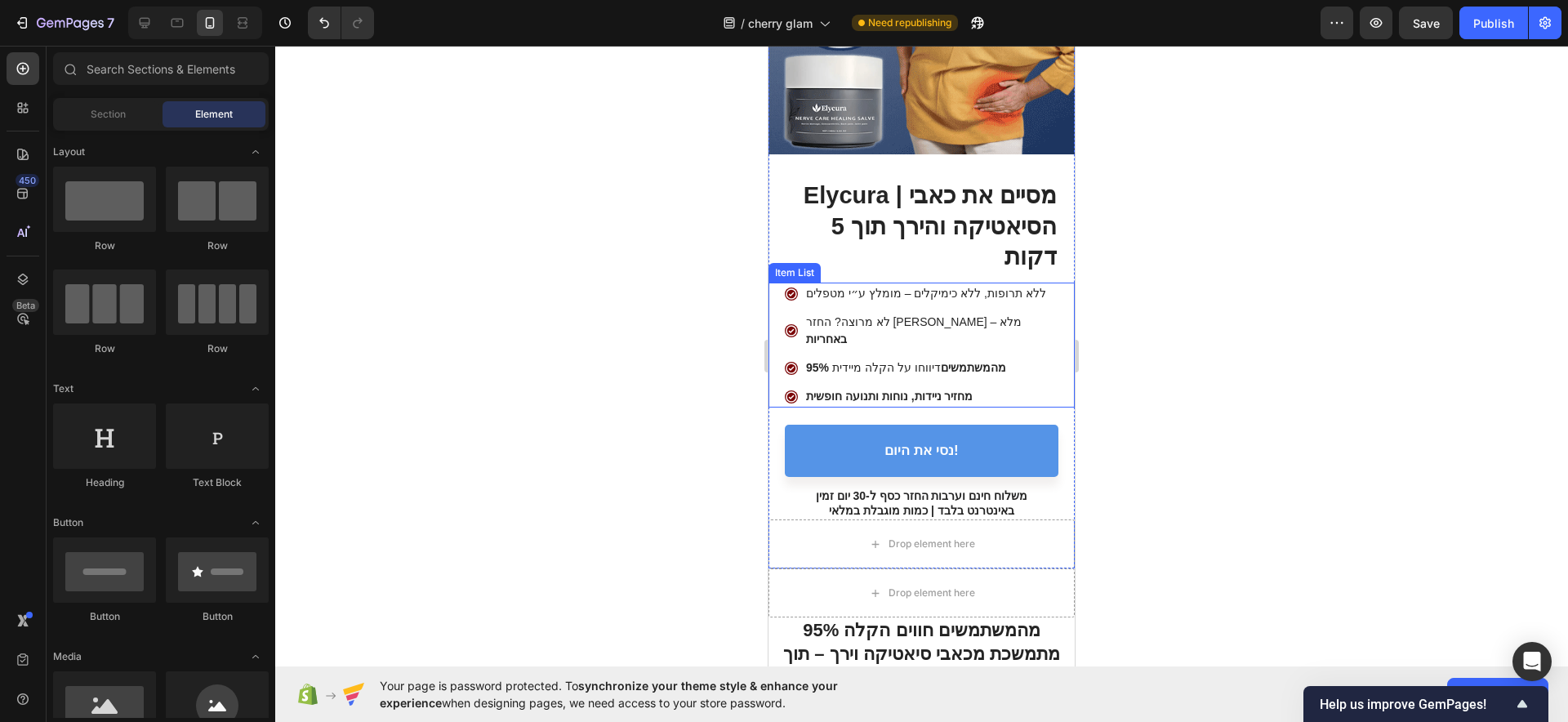
click at [798, 324] on icon at bounding box center [790, 330] width 13 height 13
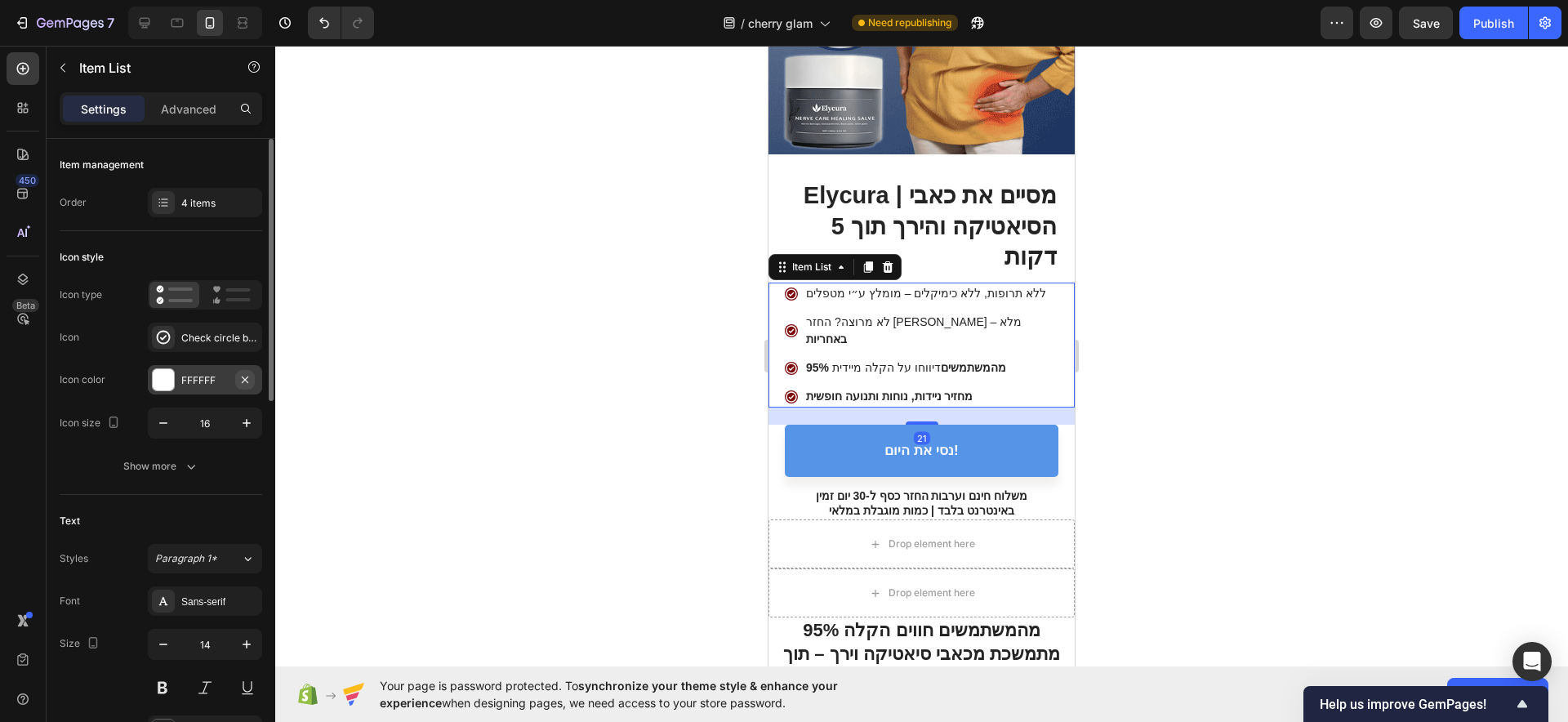
click at [241, 376] on icon "button" at bounding box center [245, 380] width 13 height 13
click at [228, 342] on div "Check circle bold" at bounding box center [219, 338] width 77 height 15
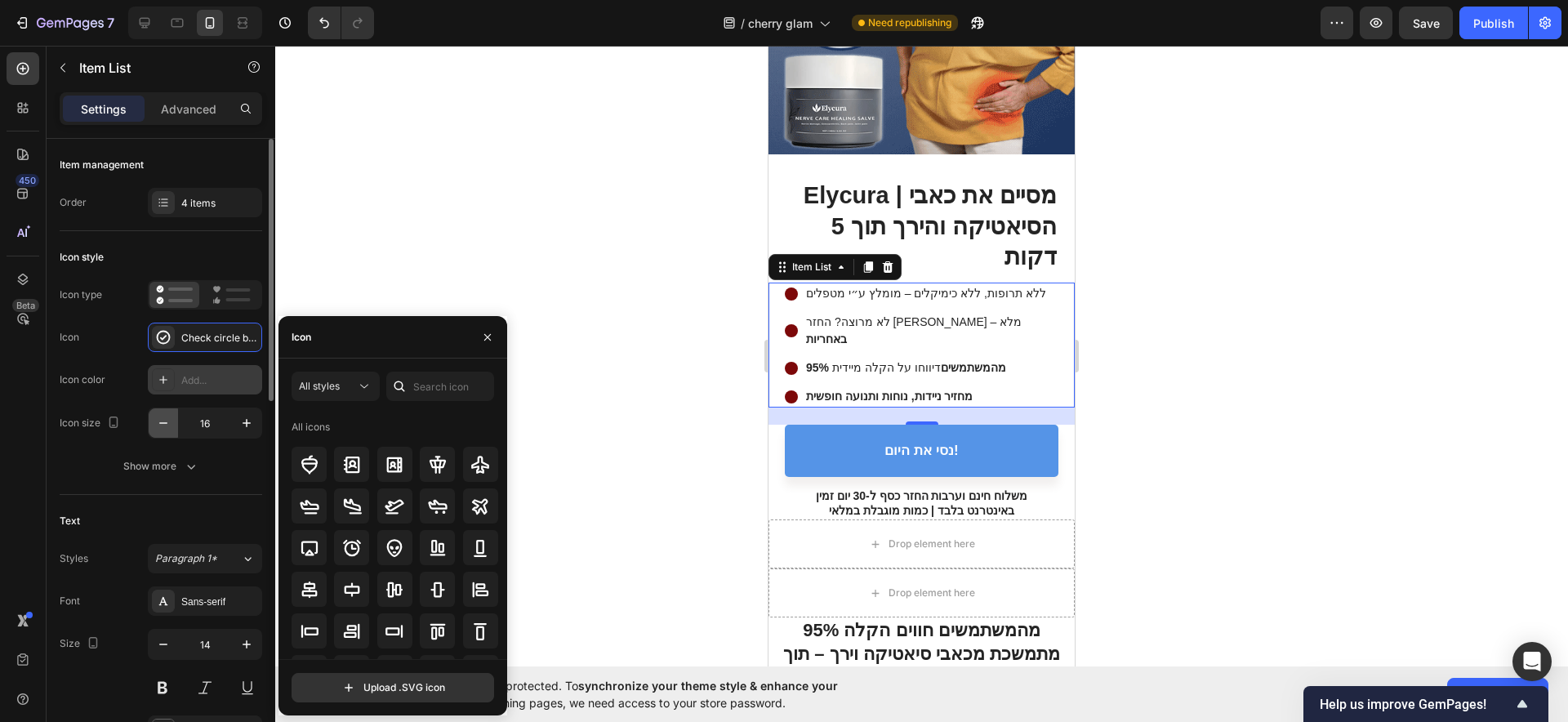
click at [166, 421] on icon "button" at bounding box center [163, 423] width 16 height 16
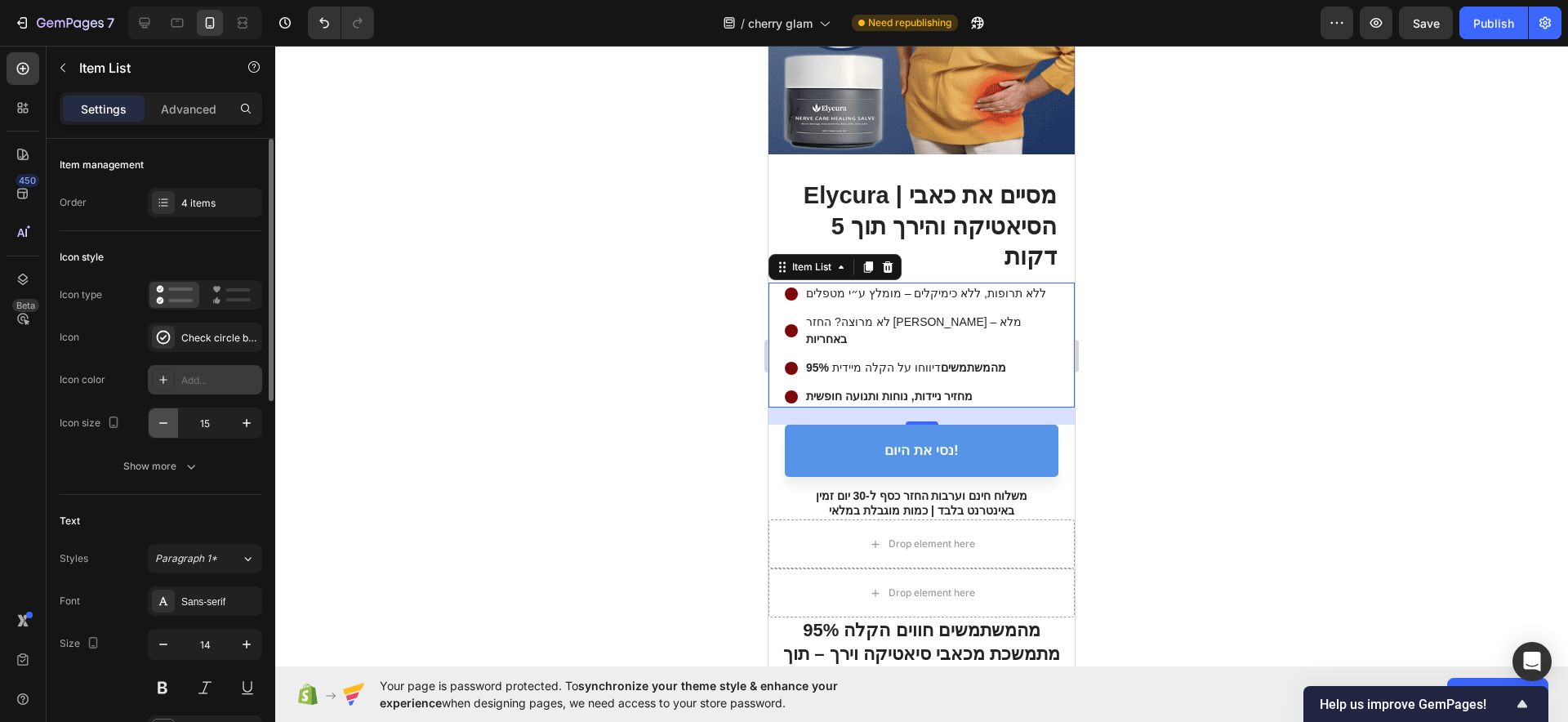
click at [166, 421] on icon "button" at bounding box center [163, 423] width 16 height 16
type input "13"
click at [176, 458] on div "Show more" at bounding box center [161, 466] width 76 height 16
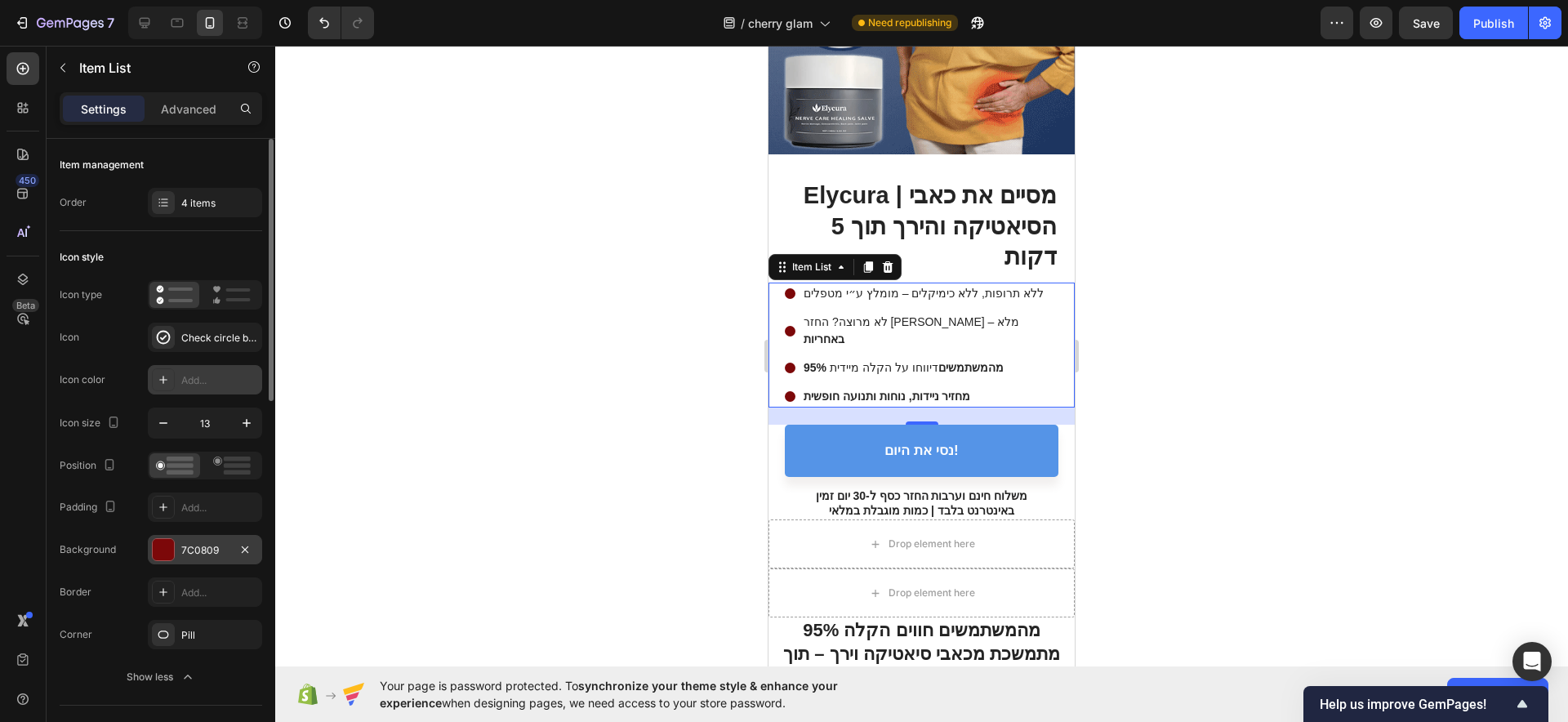
click at [178, 544] on div "7C0809" at bounding box center [204, 549] width 115 height 29
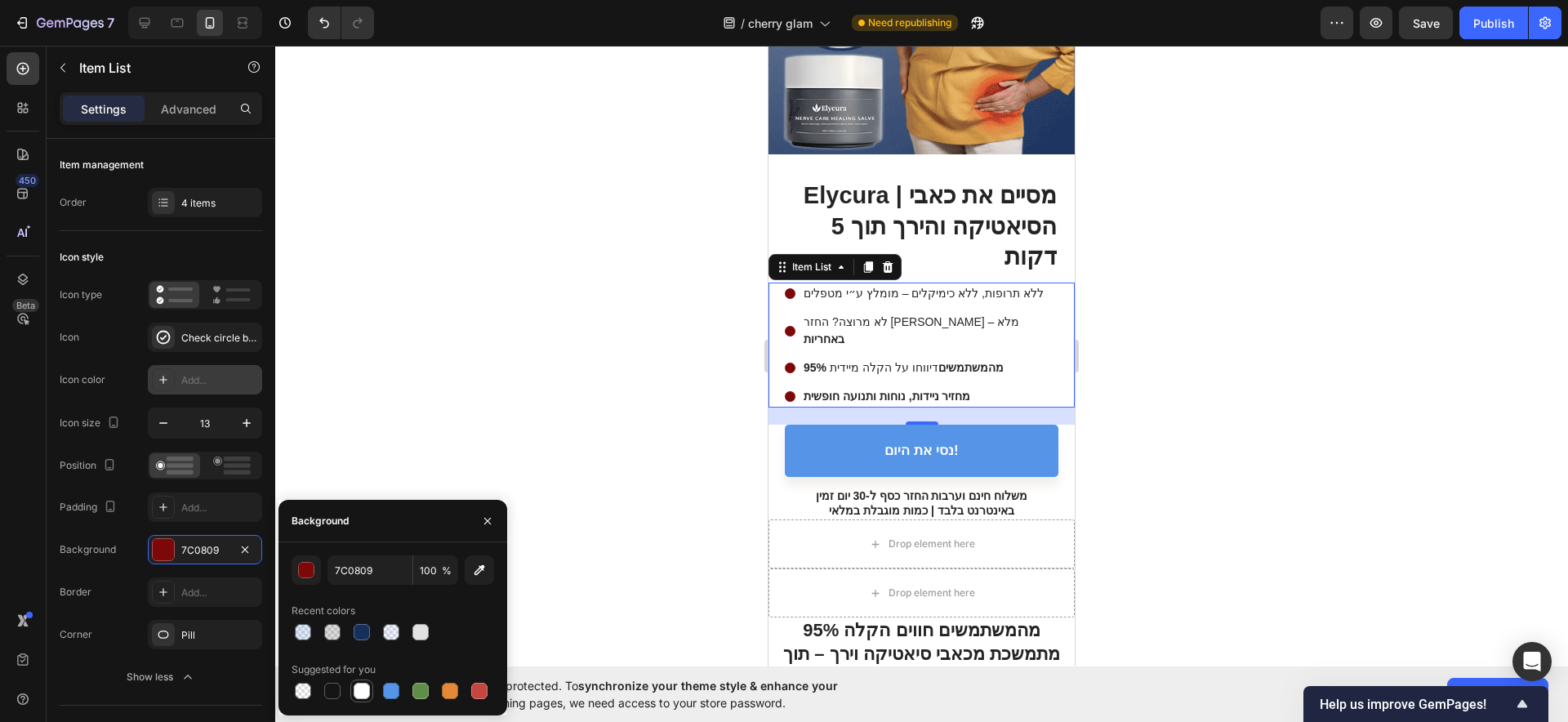
click at [366, 685] on div at bounding box center [361, 691] width 16 height 16
type input "FFFFFF"
click at [456, 424] on div at bounding box center [921, 384] width 1293 height 676
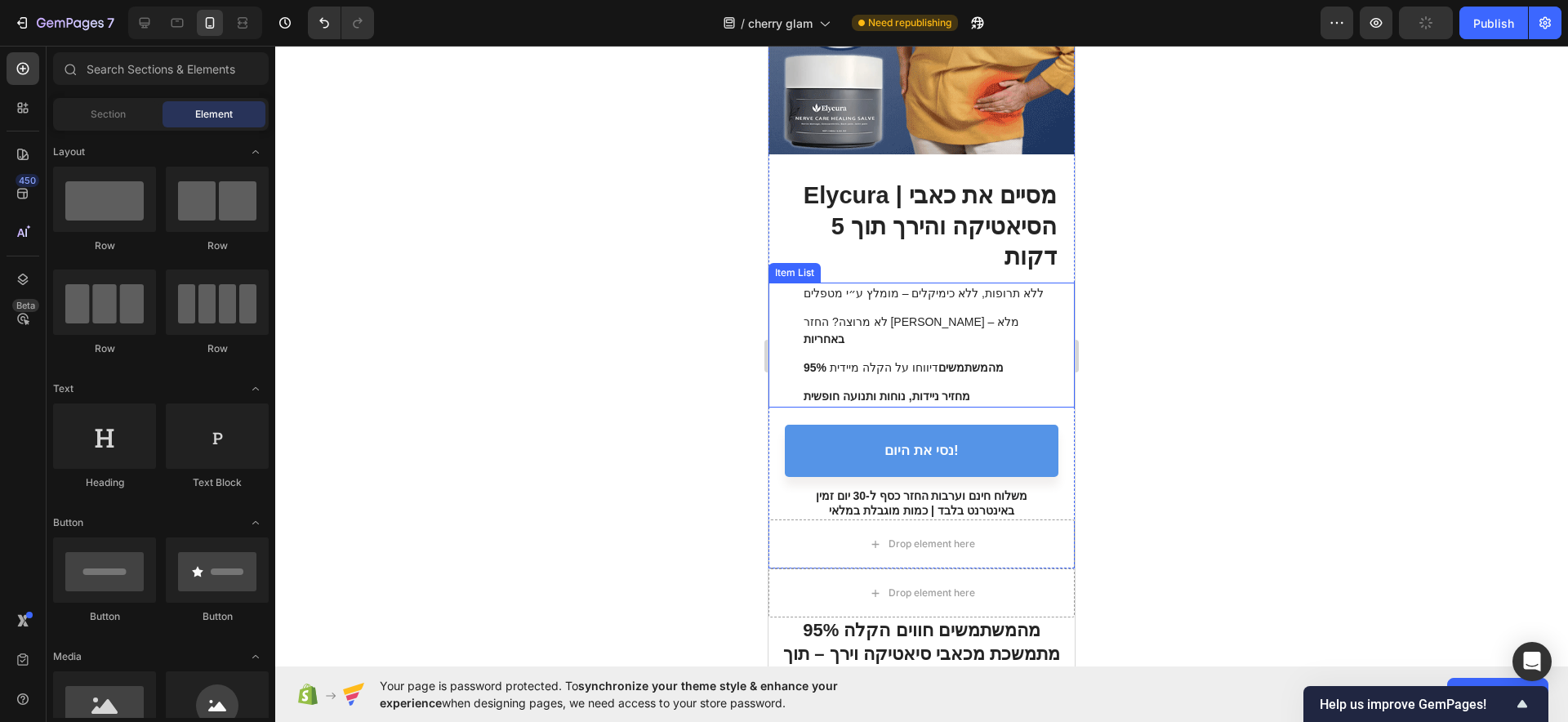
click at [778, 303] on div "ללא תרופות, ללא כימיקלים – מומלץ ע״י מטפלים לא מרוצה? החזר [PERSON_NAME] מלא – …" at bounding box center [921, 345] width 306 height 125
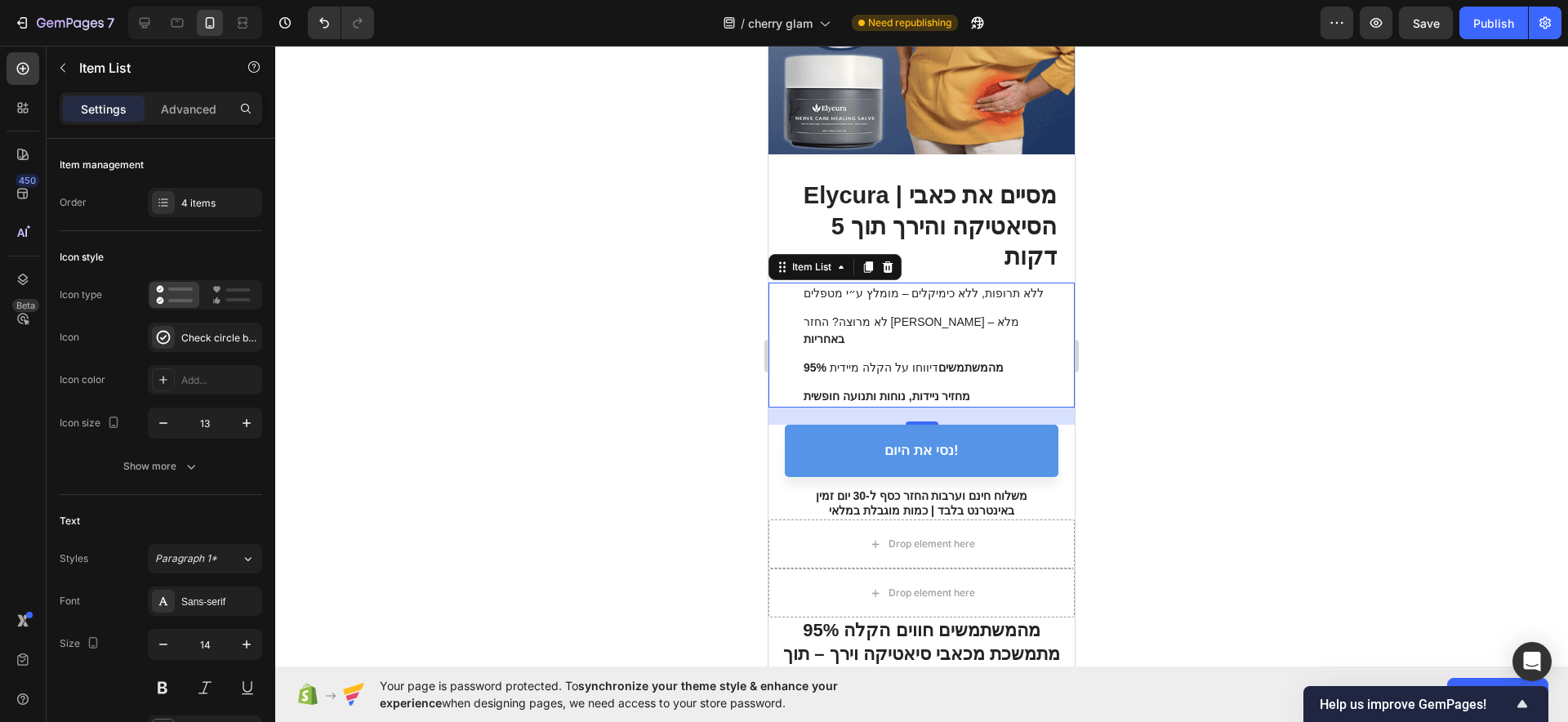
click at [890, 261] on icon at bounding box center [887, 267] width 13 height 13
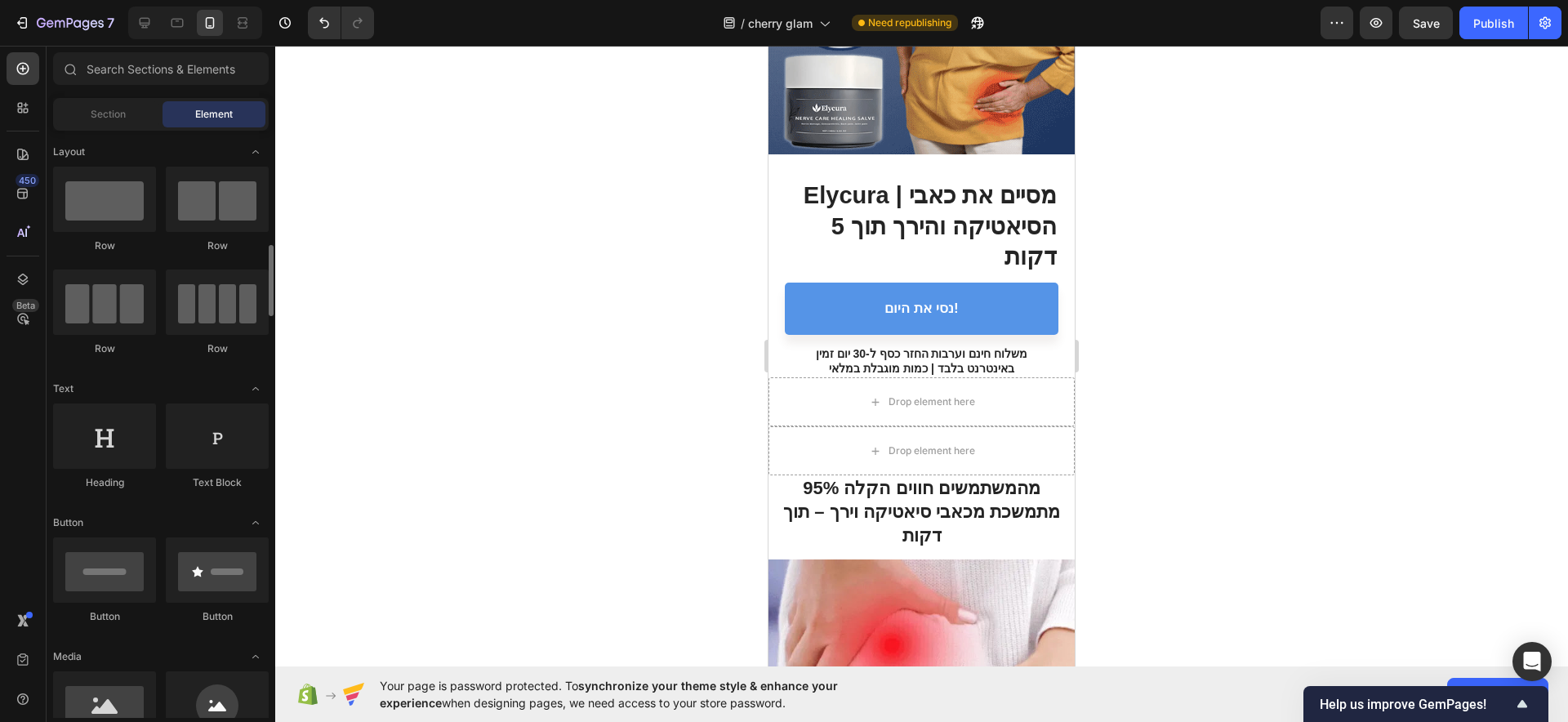
scroll to position [102, 0]
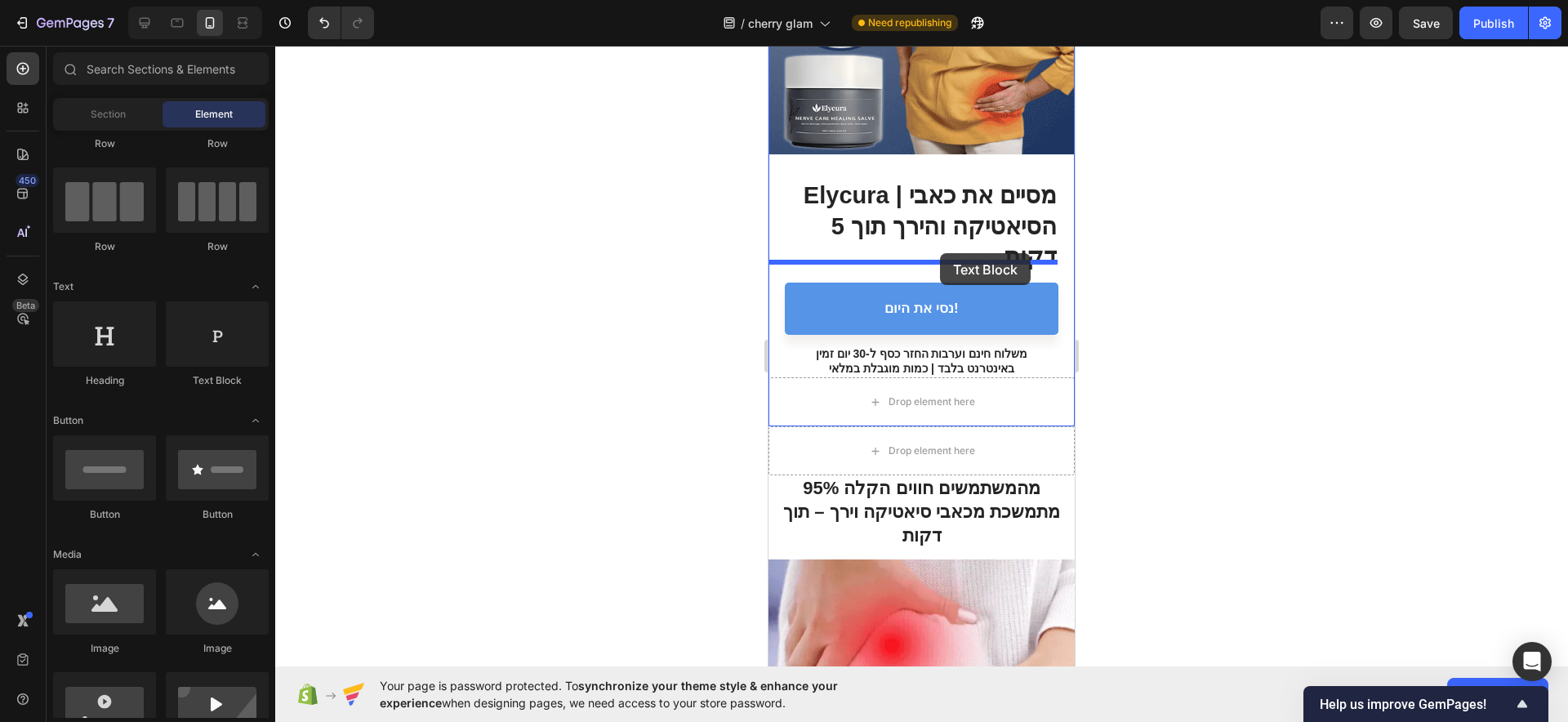
drag, startPoint x: 1015, startPoint y: 402, endPoint x: 936, endPoint y: 254, distance: 167.8
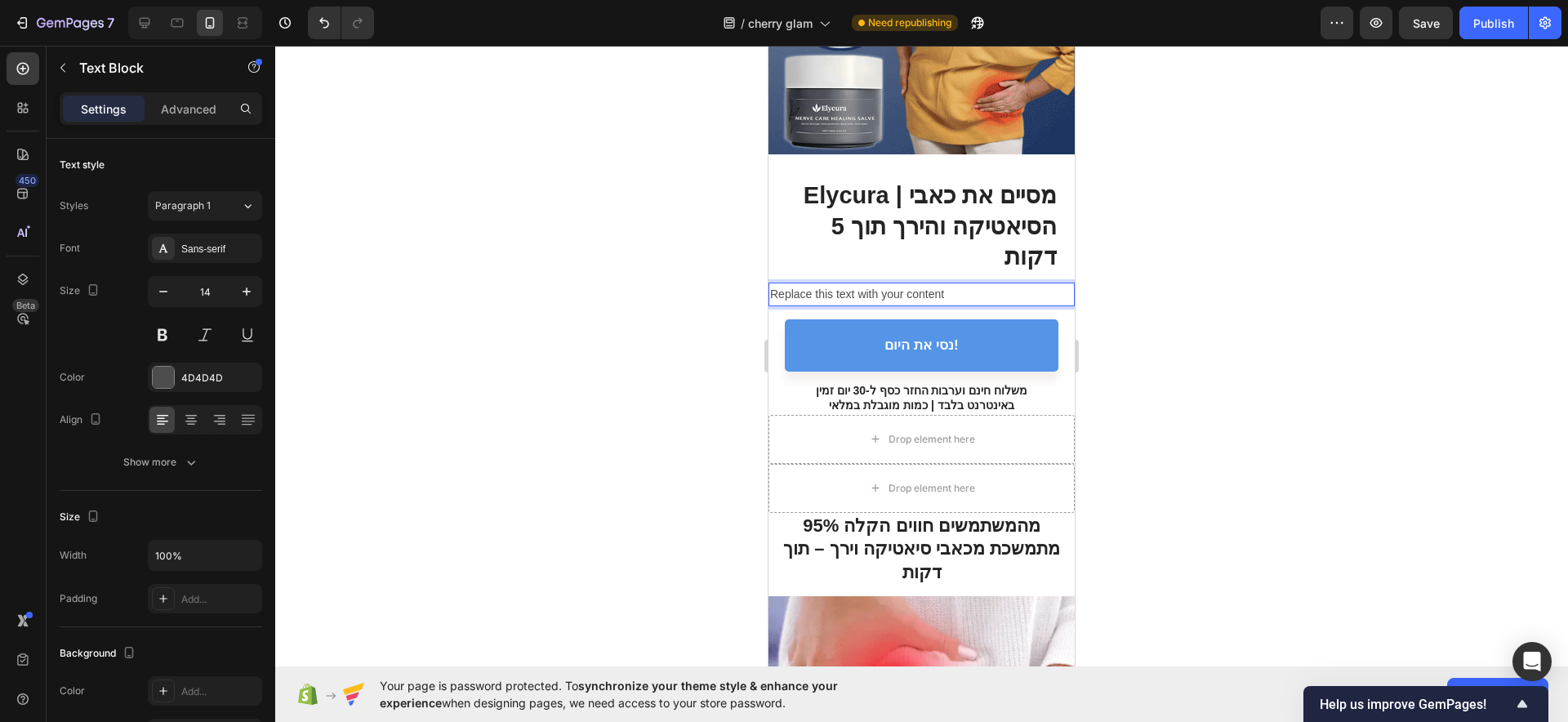
click at [876, 283] on div "Replace this text with your content" at bounding box center [921, 294] width 306 height 23
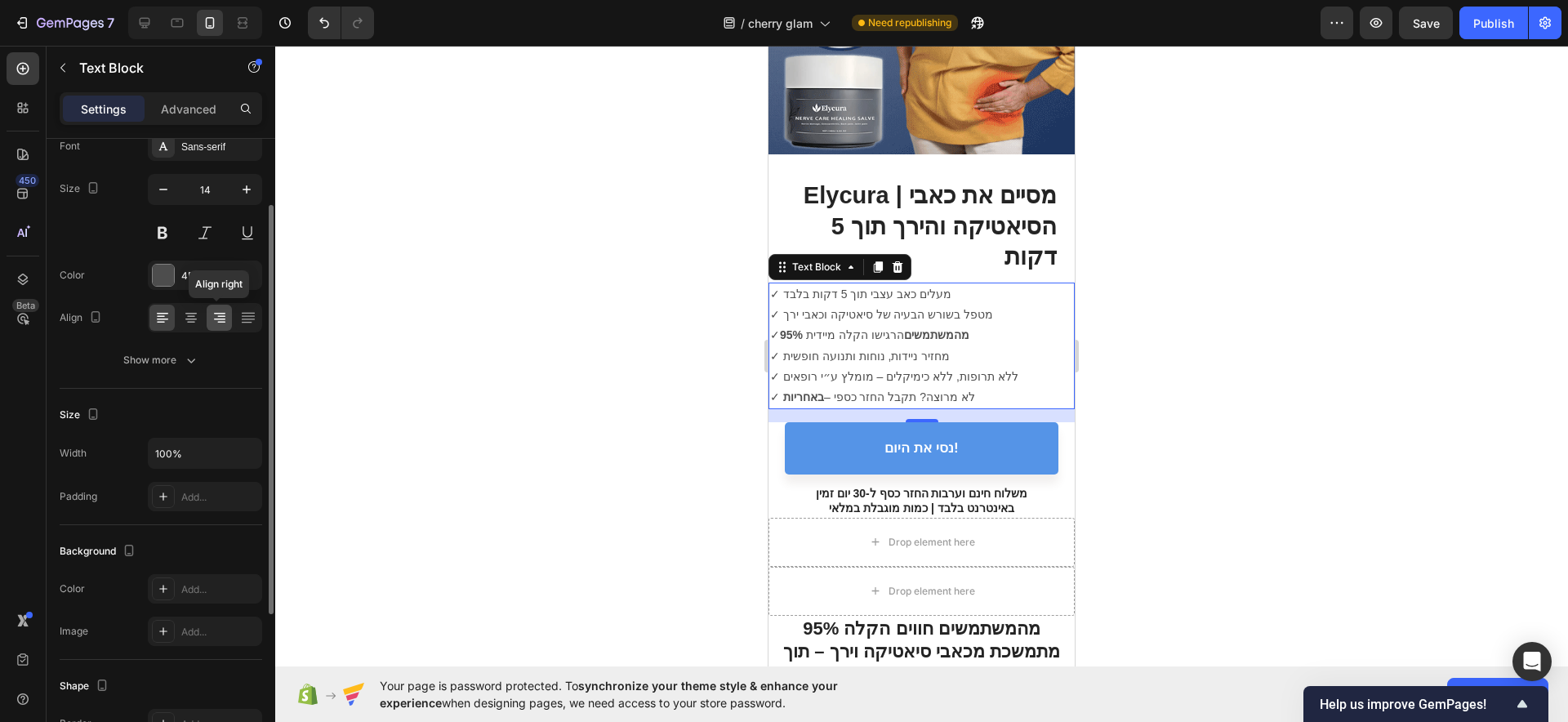
click at [217, 314] on icon at bounding box center [219, 317] width 16 height 16
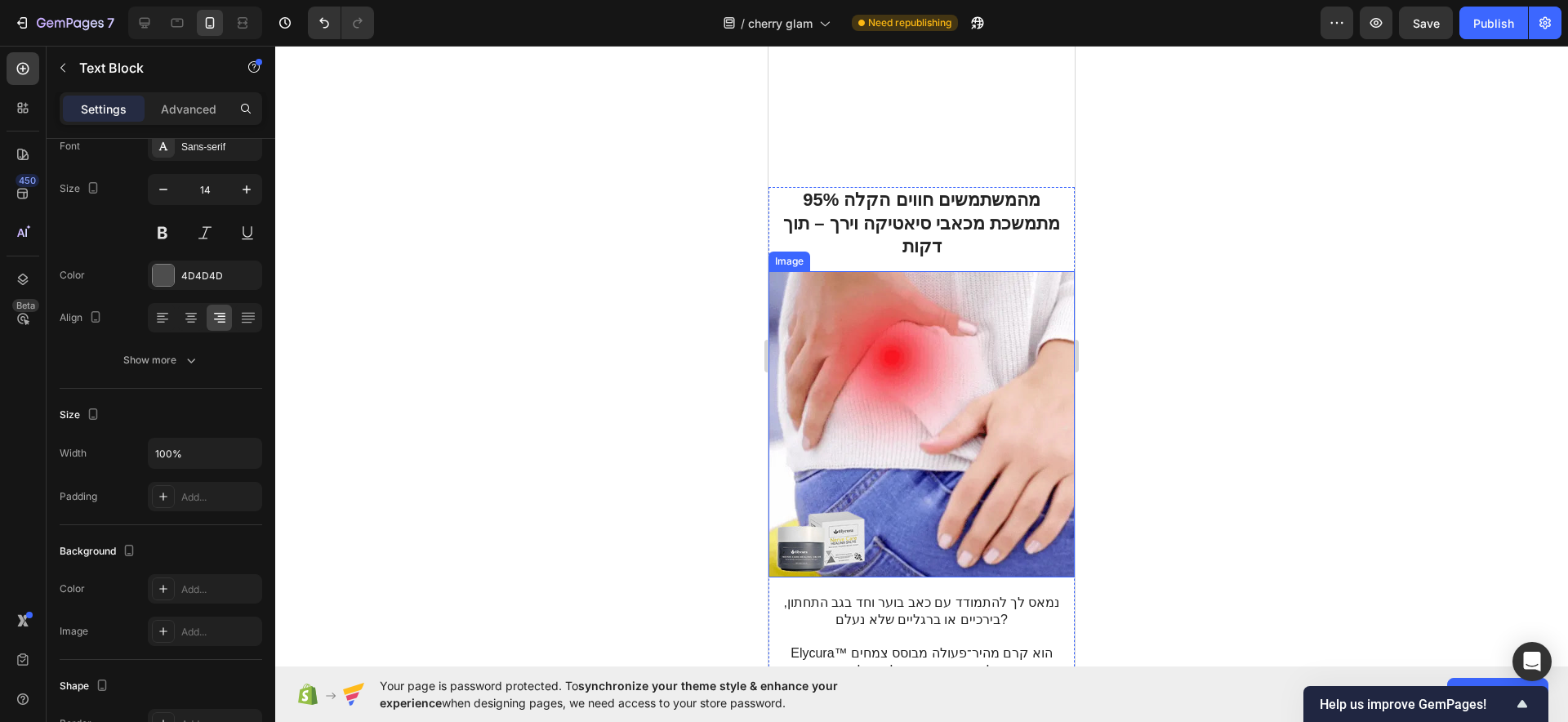
scroll to position [1020, 0]
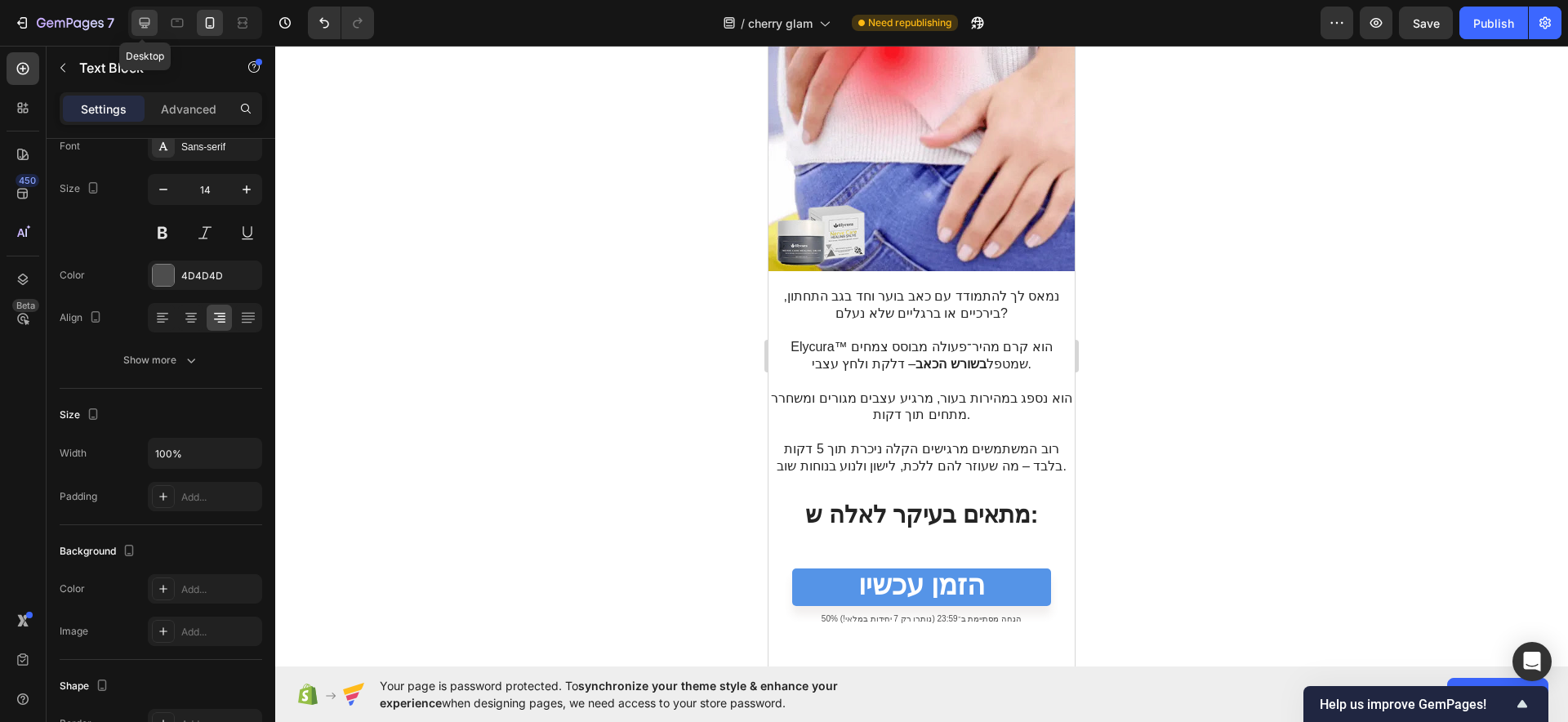
click at [138, 17] on icon at bounding box center [144, 22] width 16 height 16
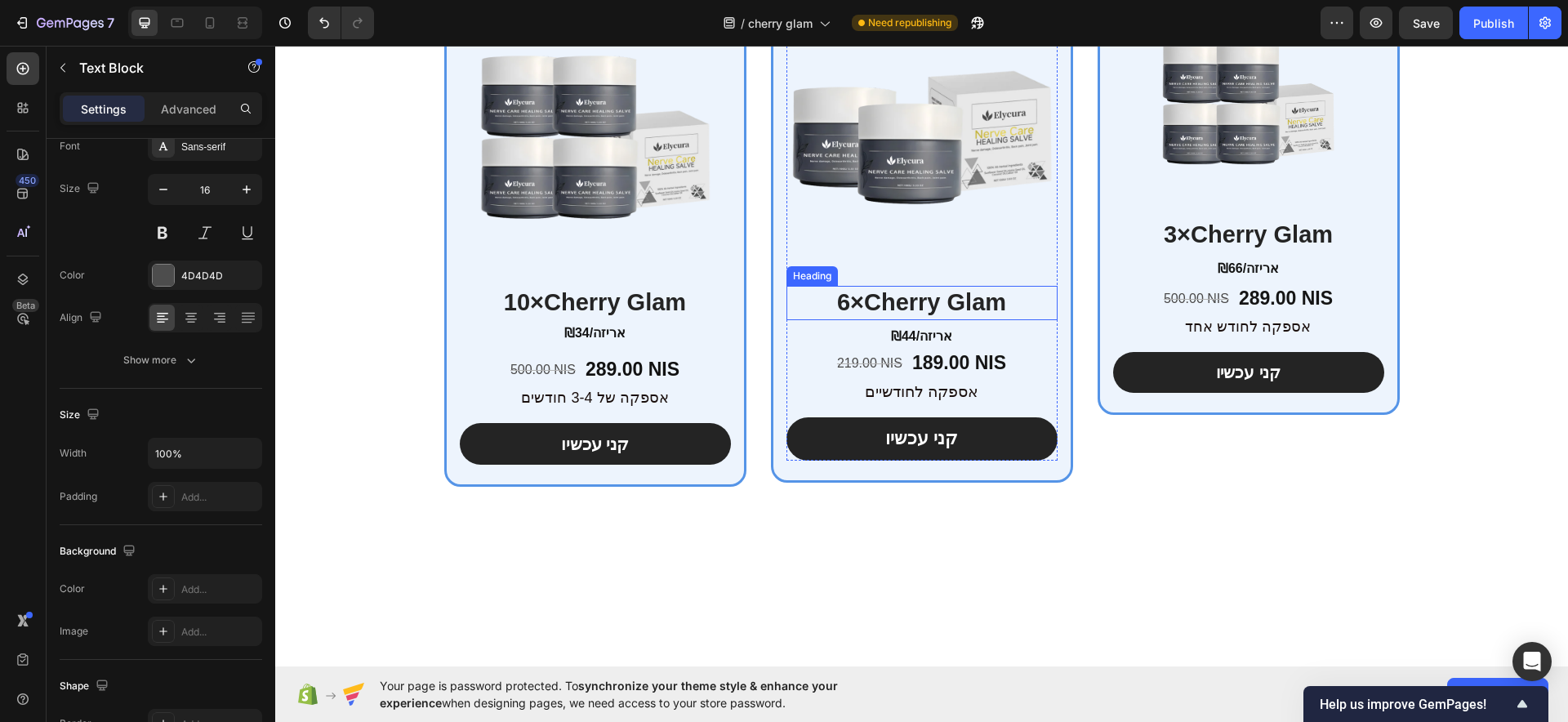
scroll to position [7125, 0]
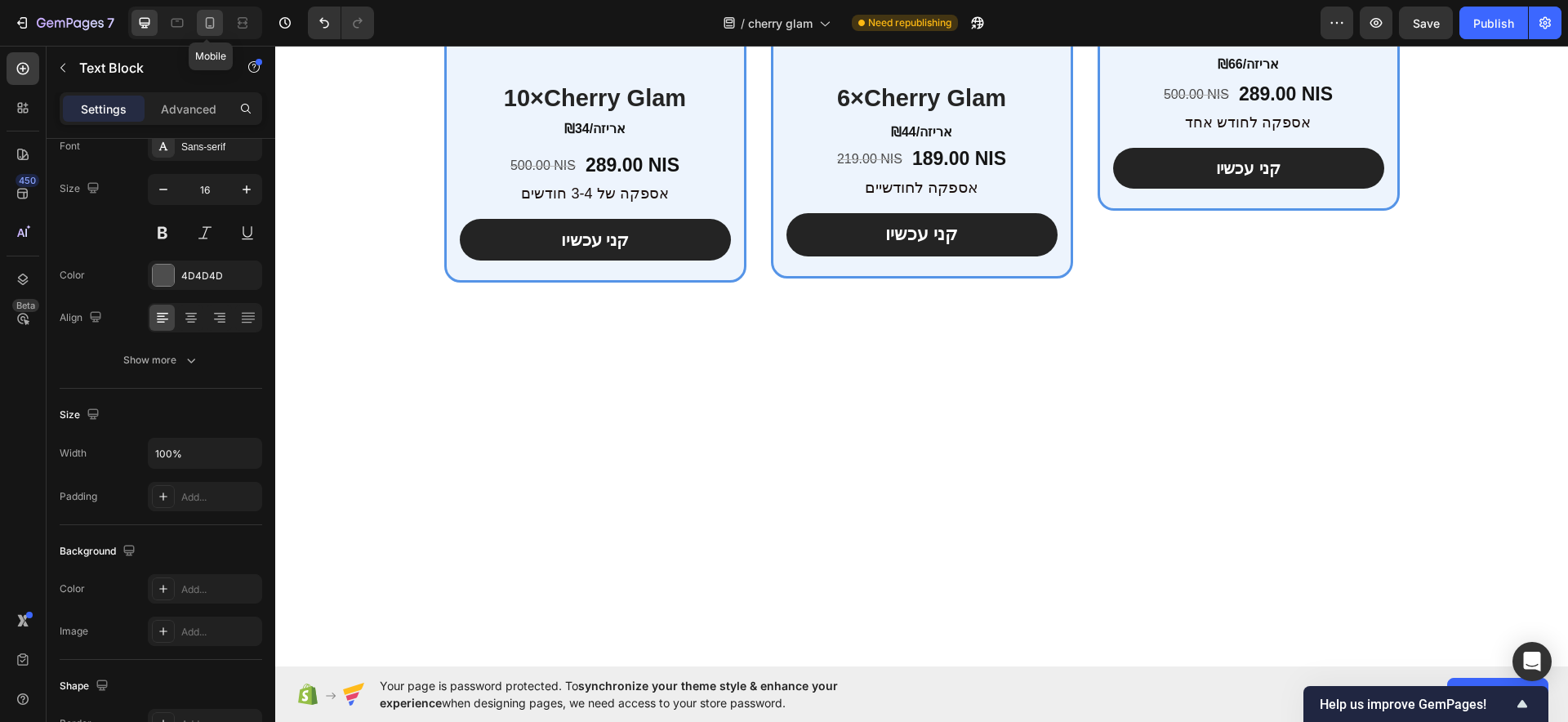
click at [201, 22] on div at bounding box center [209, 22] width 26 height 26
type input "14"
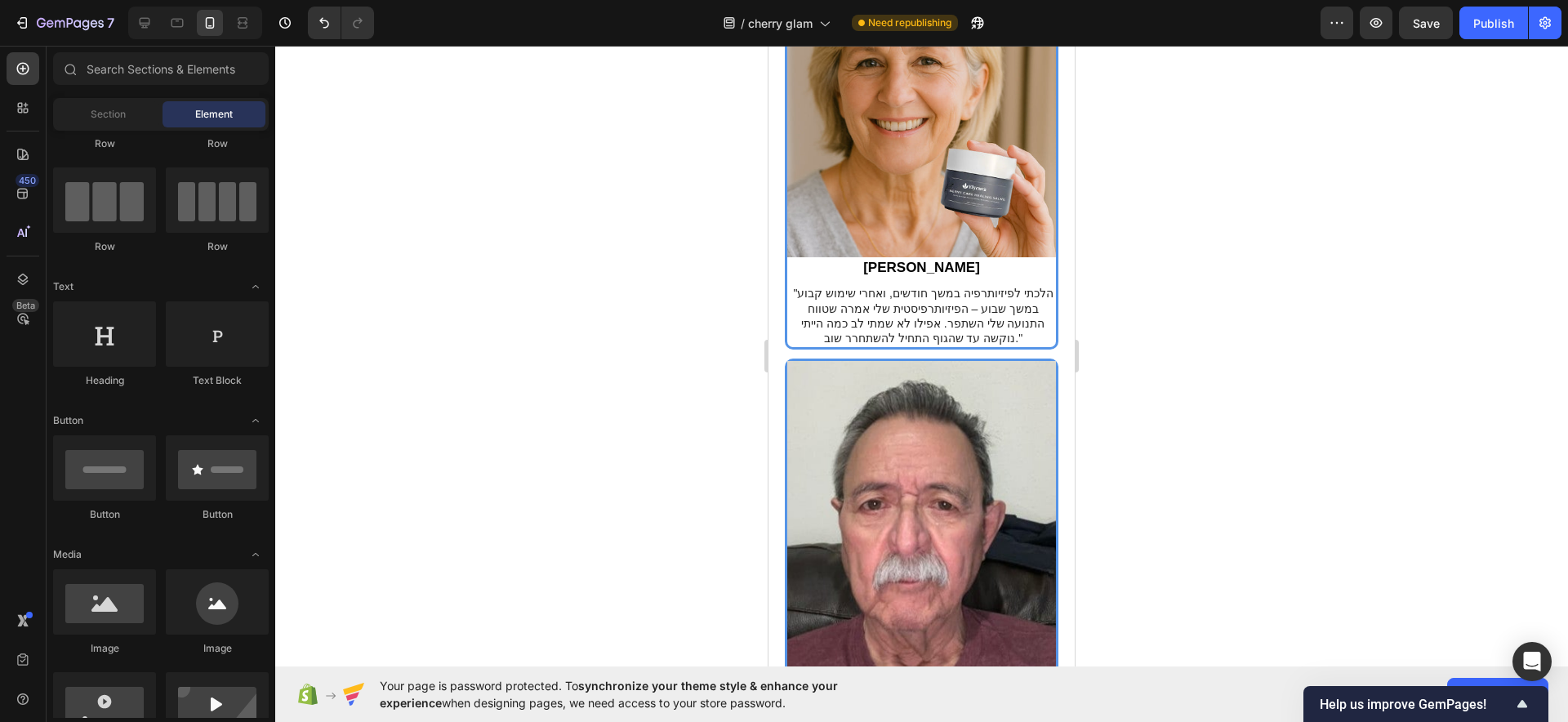
drag, startPoint x: 1059, startPoint y: 520, endPoint x: 1851, endPoint y: 351, distance: 809.8
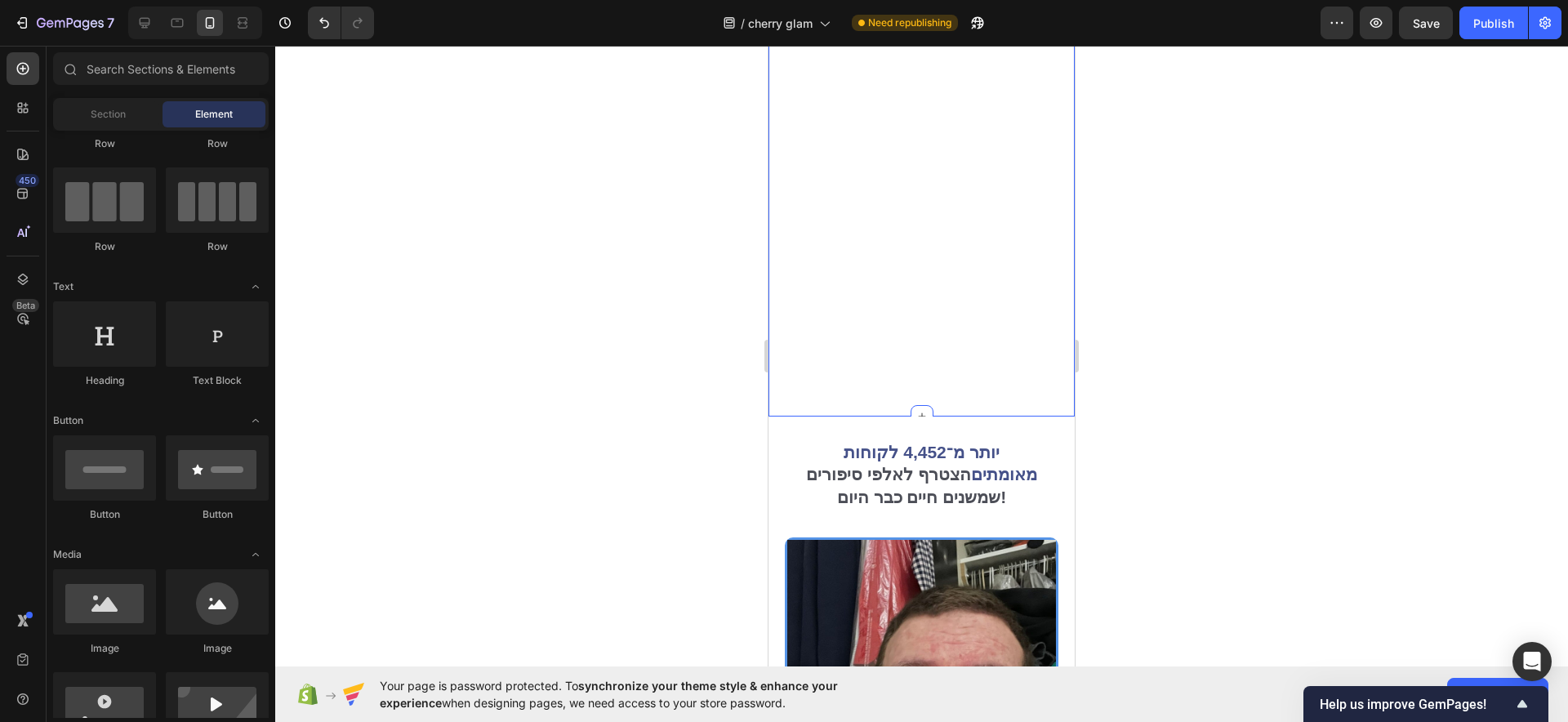
scroll to position [3648, 0]
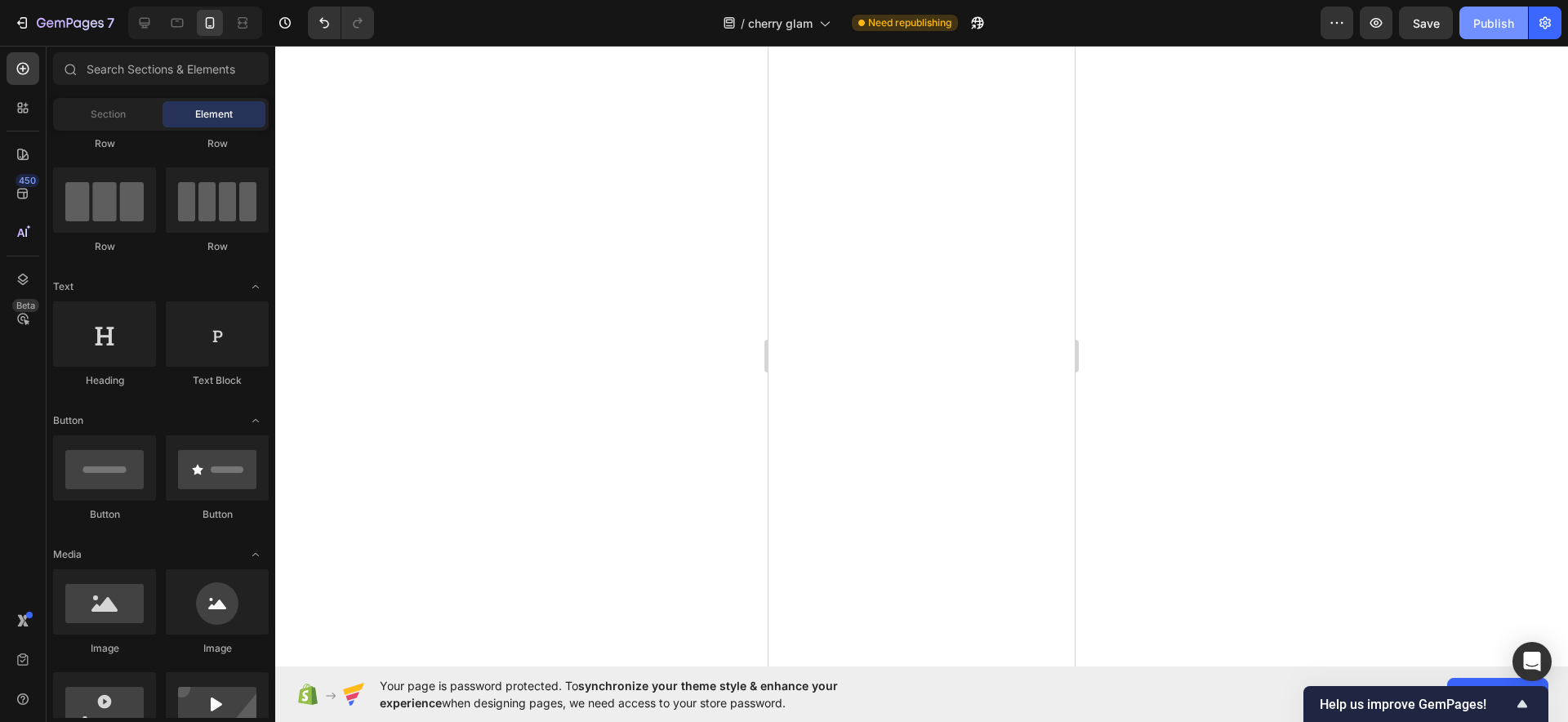
click at [1496, 24] on div "Publish" at bounding box center [1493, 23] width 41 height 17
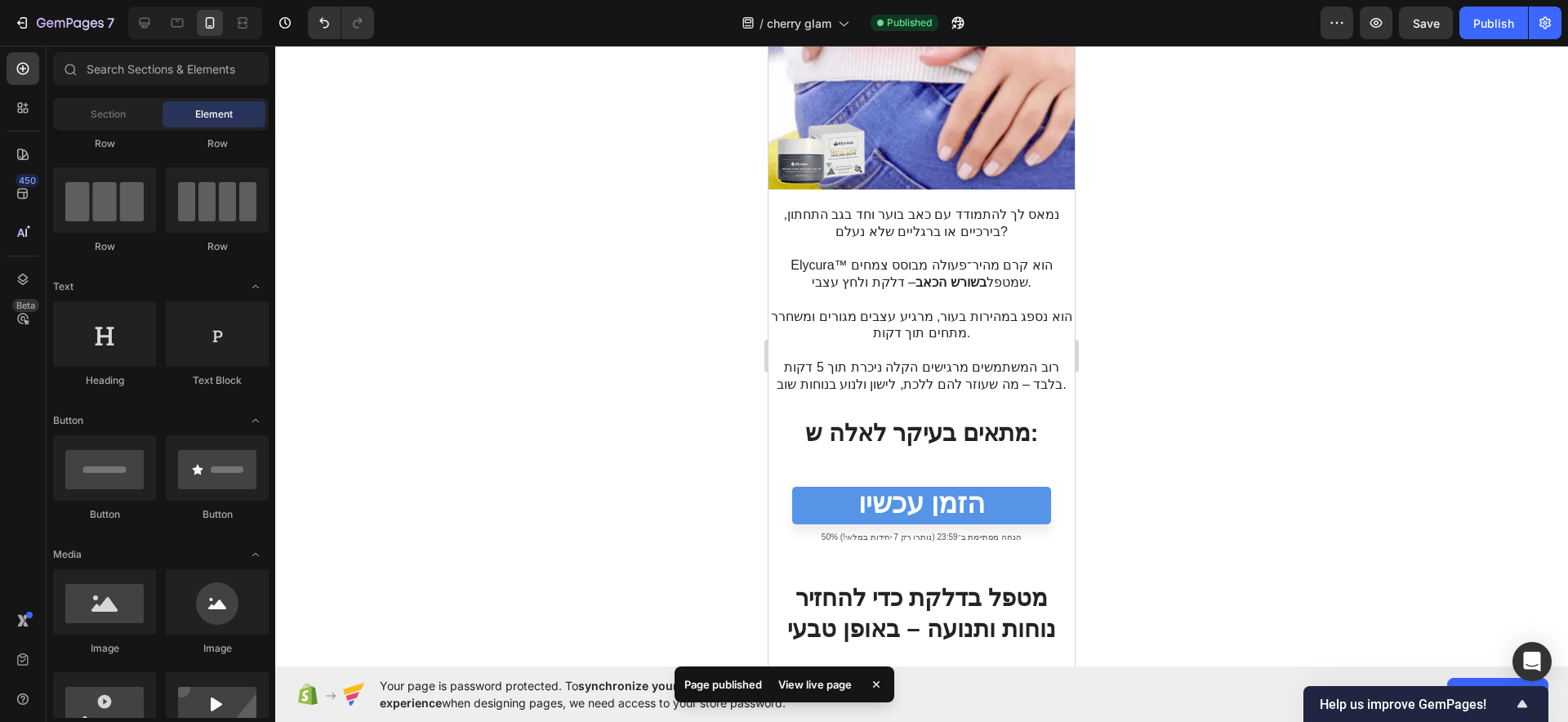
scroll to position [0, 0]
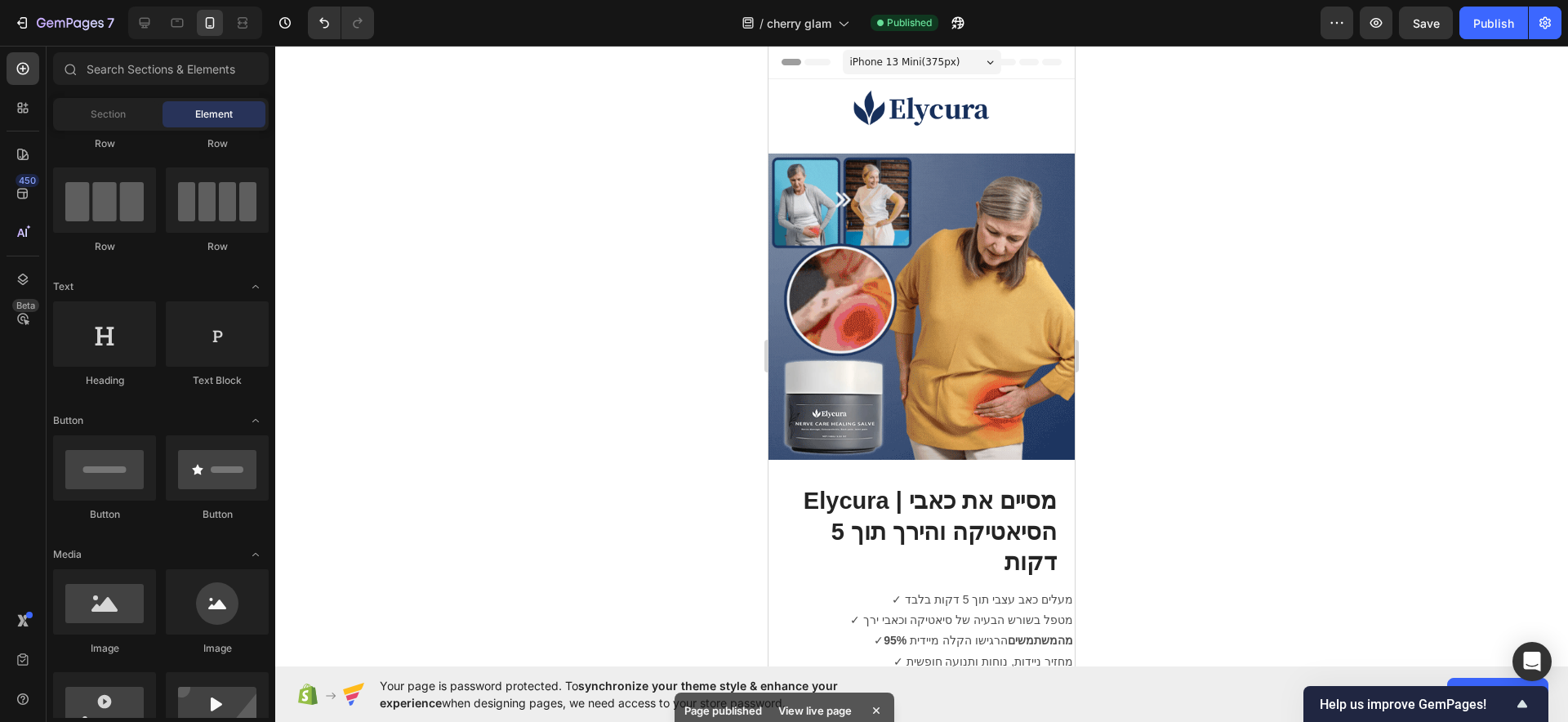
drag, startPoint x: 1066, startPoint y: 509, endPoint x: 1852, endPoint y: 100, distance: 886.0
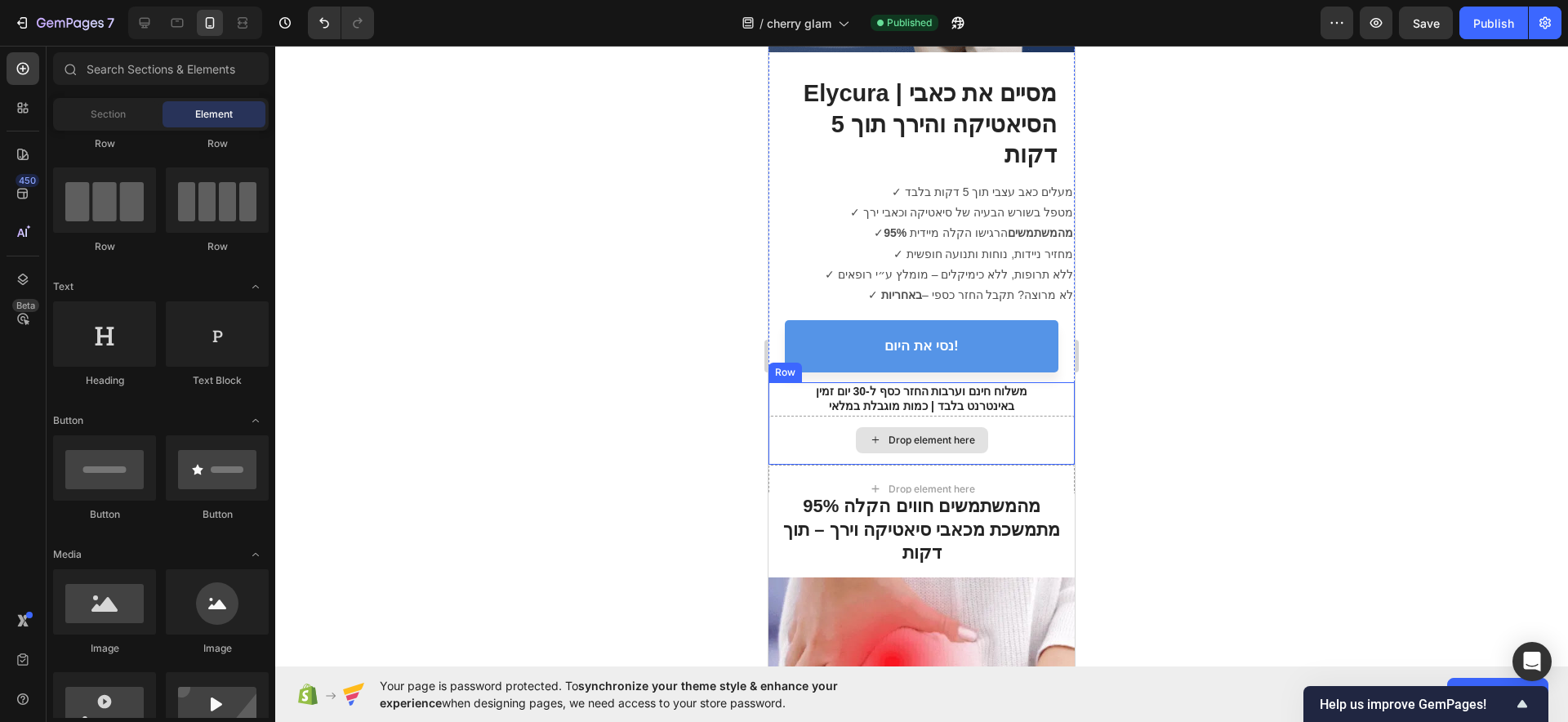
scroll to position [409, 0]
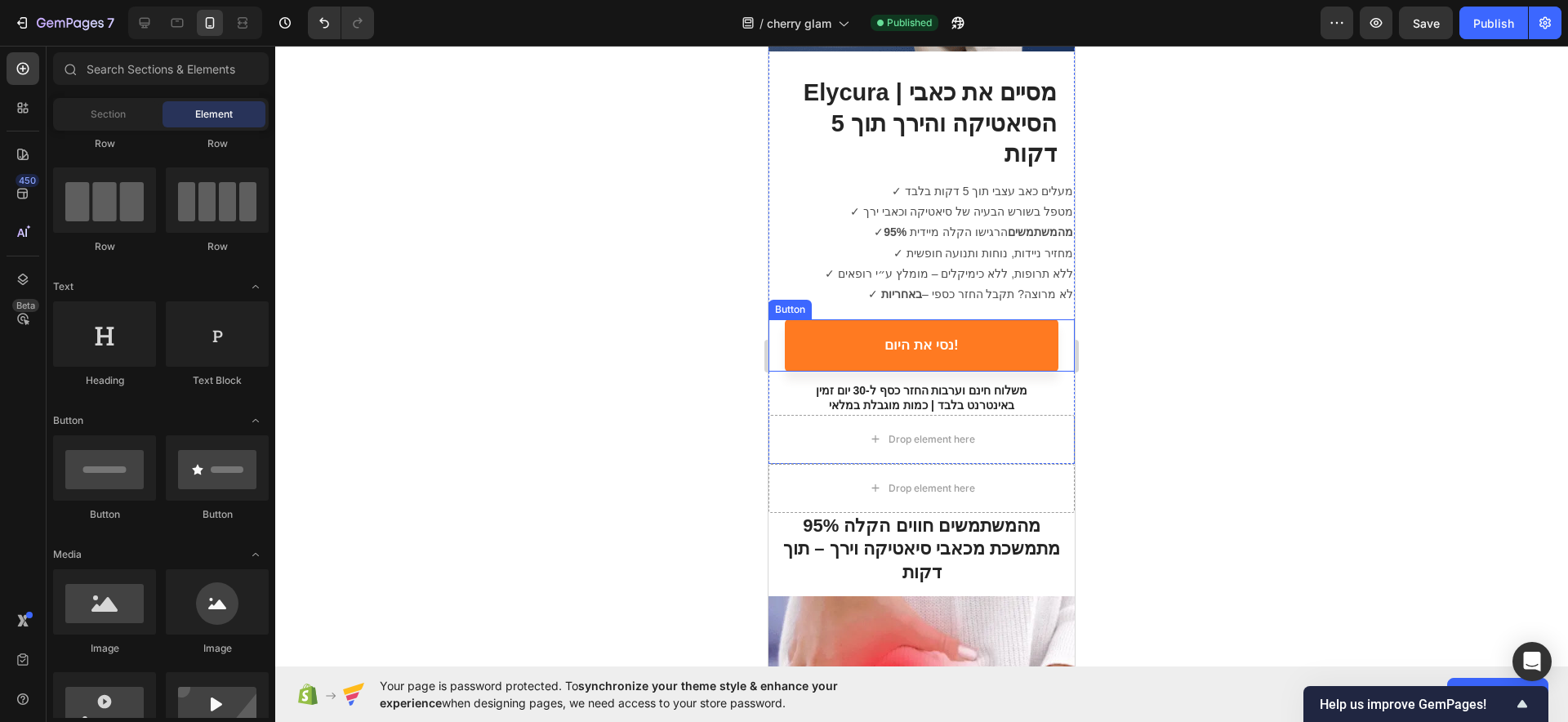
click at [963, 329] on link "נסי את היום!" at bounding box center [921, 345] width 273 height 53
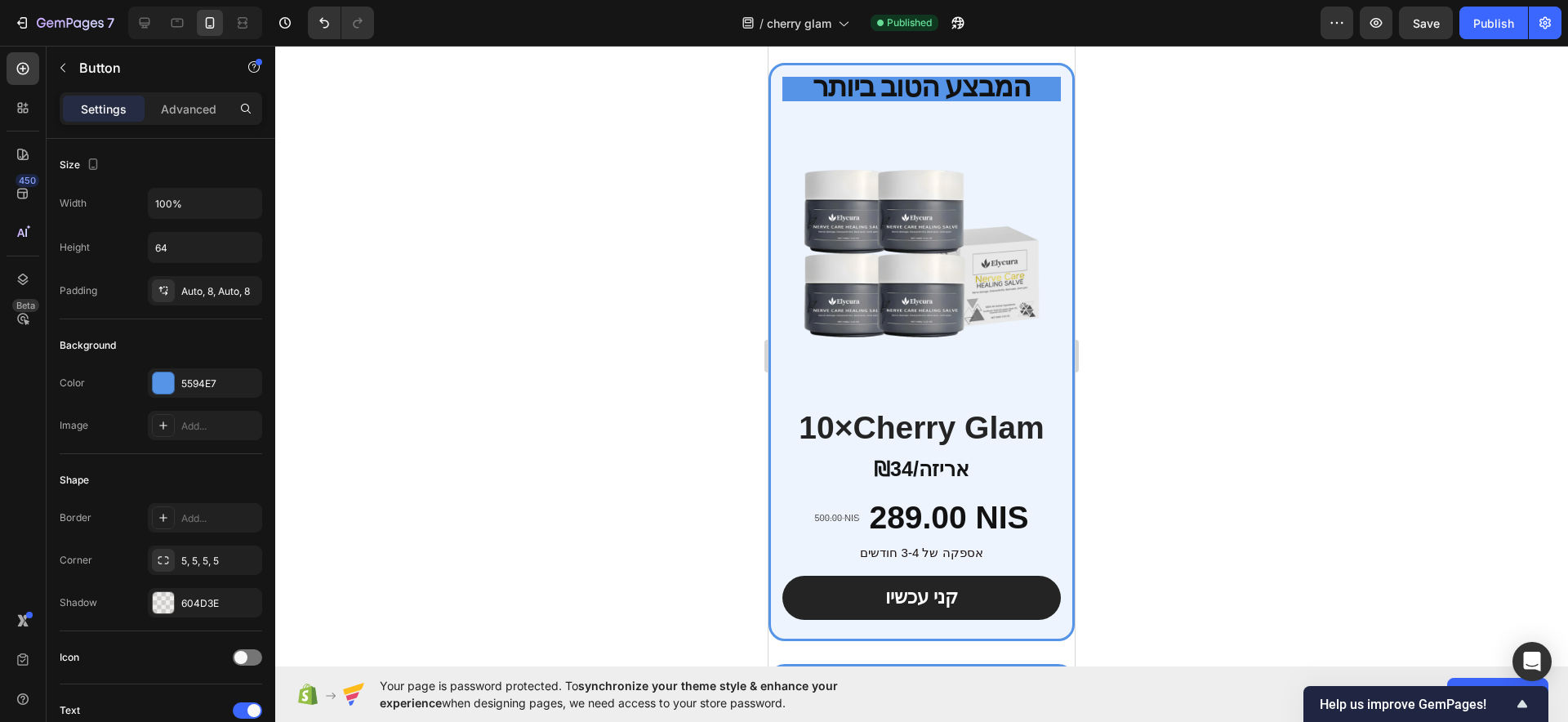
scroll to position [5618, 0]
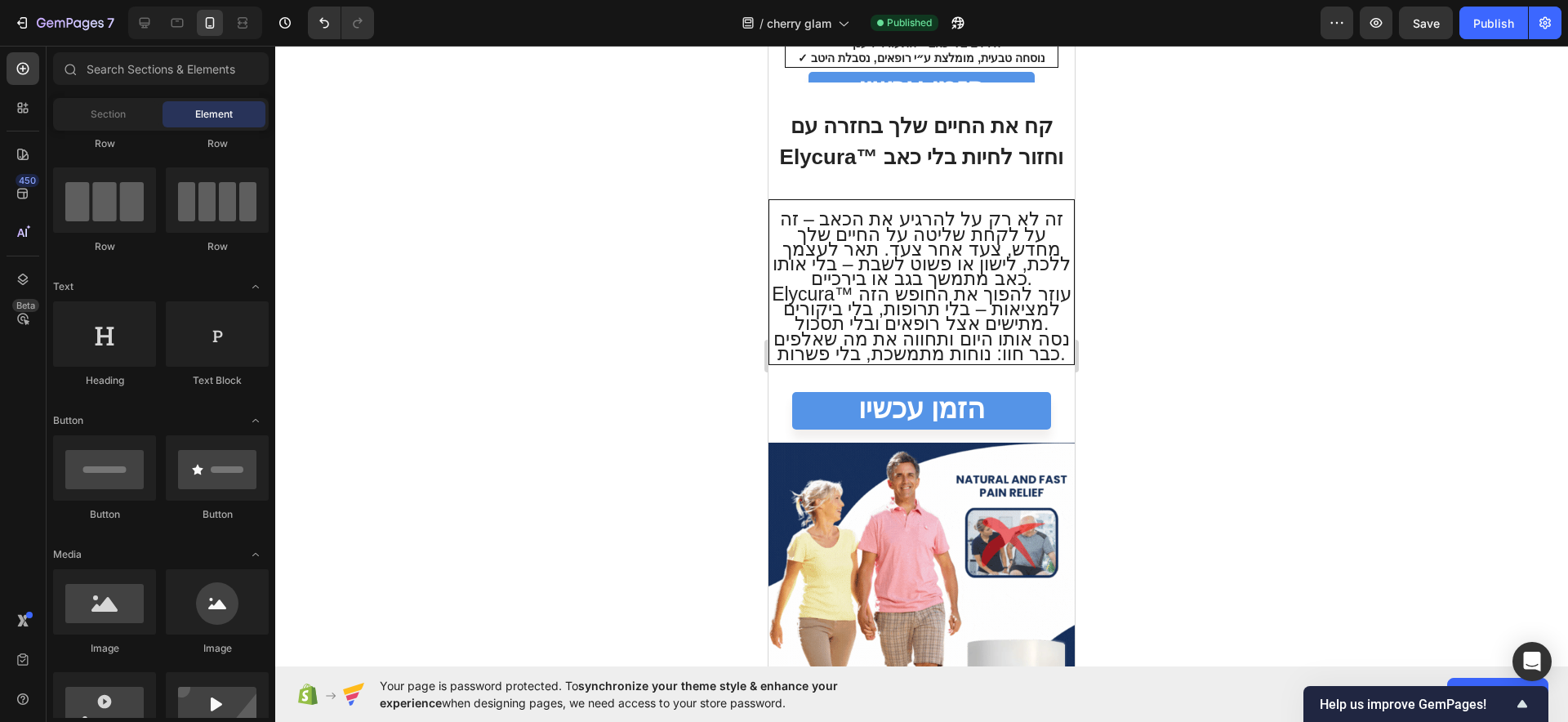
scroll to position [4904, 0]
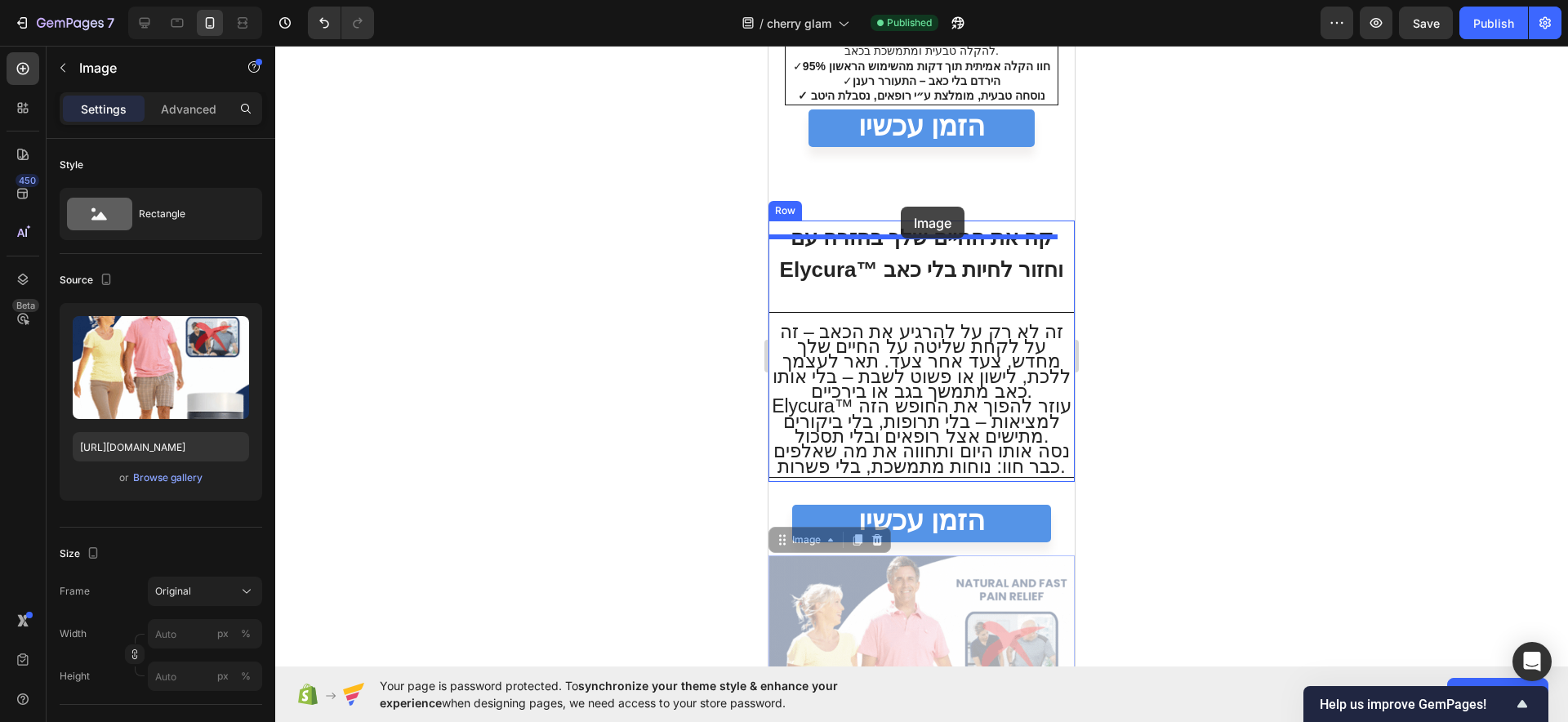
drag, startPoint x: 937, startPoint y: 553, endPoint x: 901, endPoint y: 207, distance: 347.9
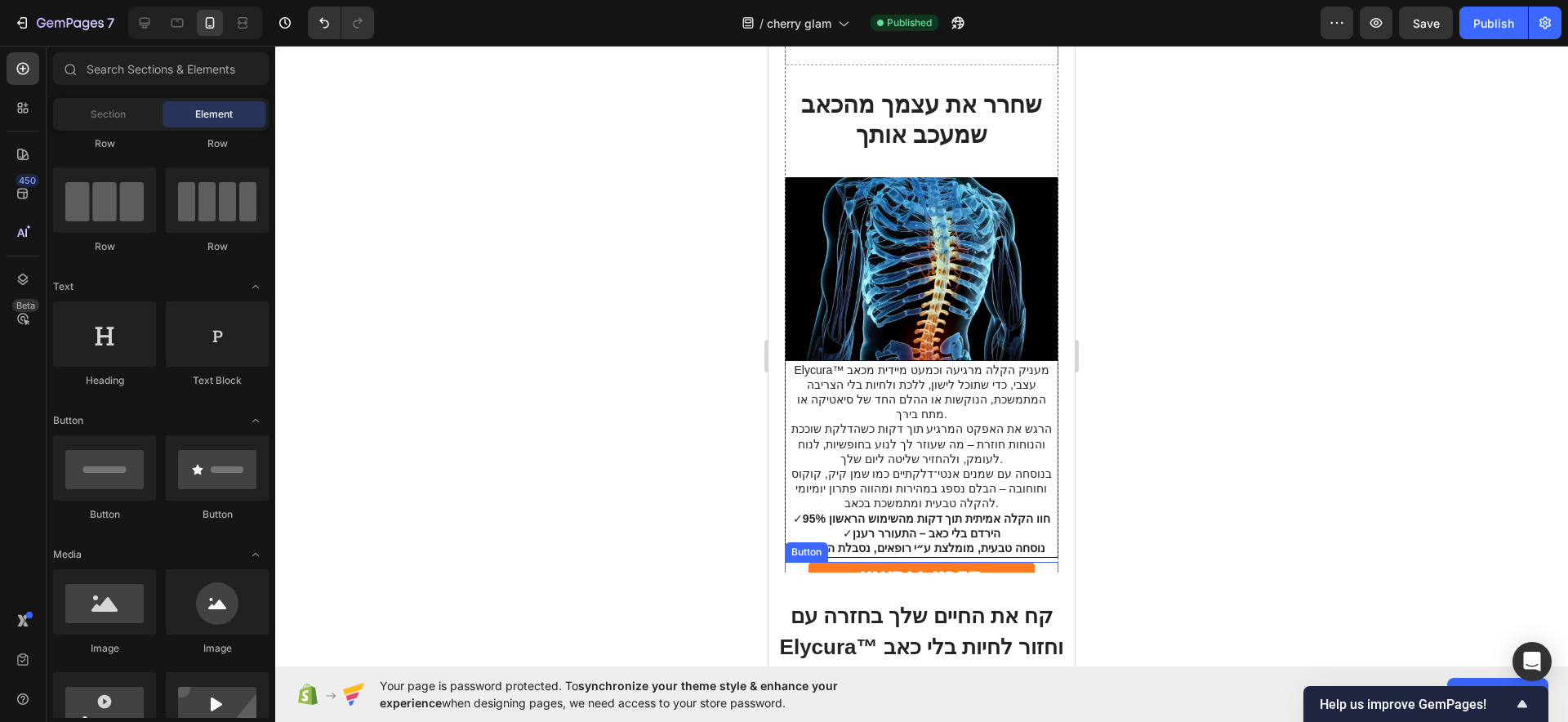
scroll to position [4440, 0]
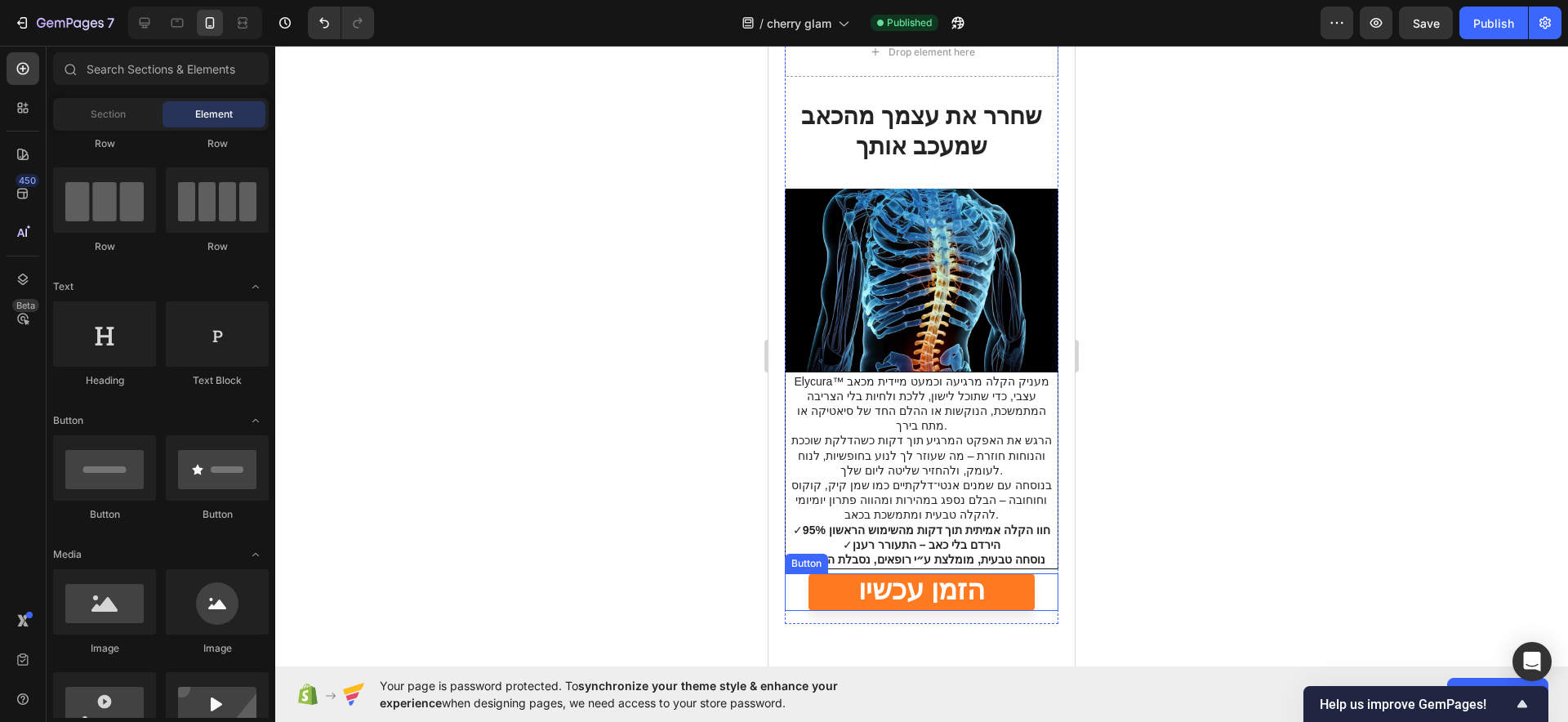
click at [1003, 574] on link "הזמן עכשיו" at bounding box center [921, 593] width 226 height 38
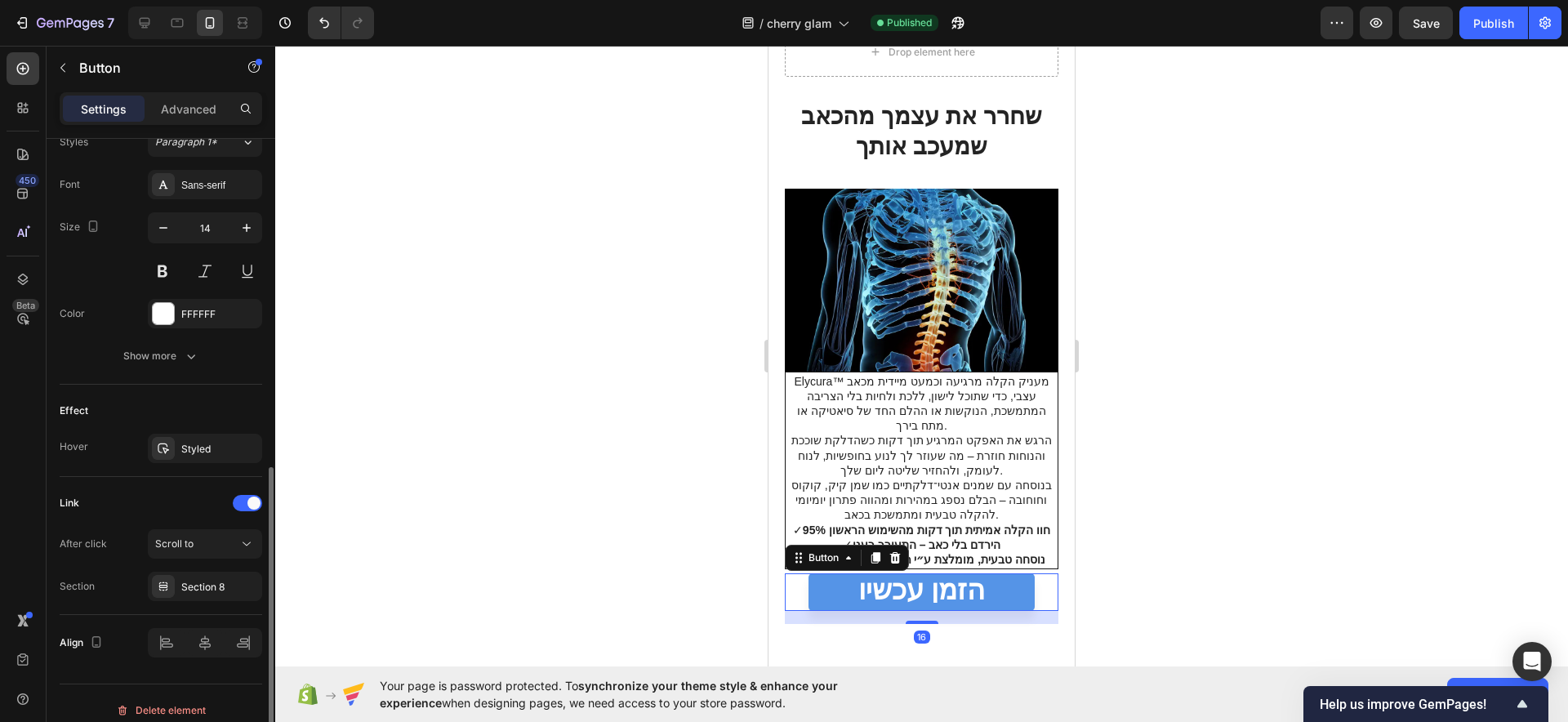
scroll to position [627, 0]
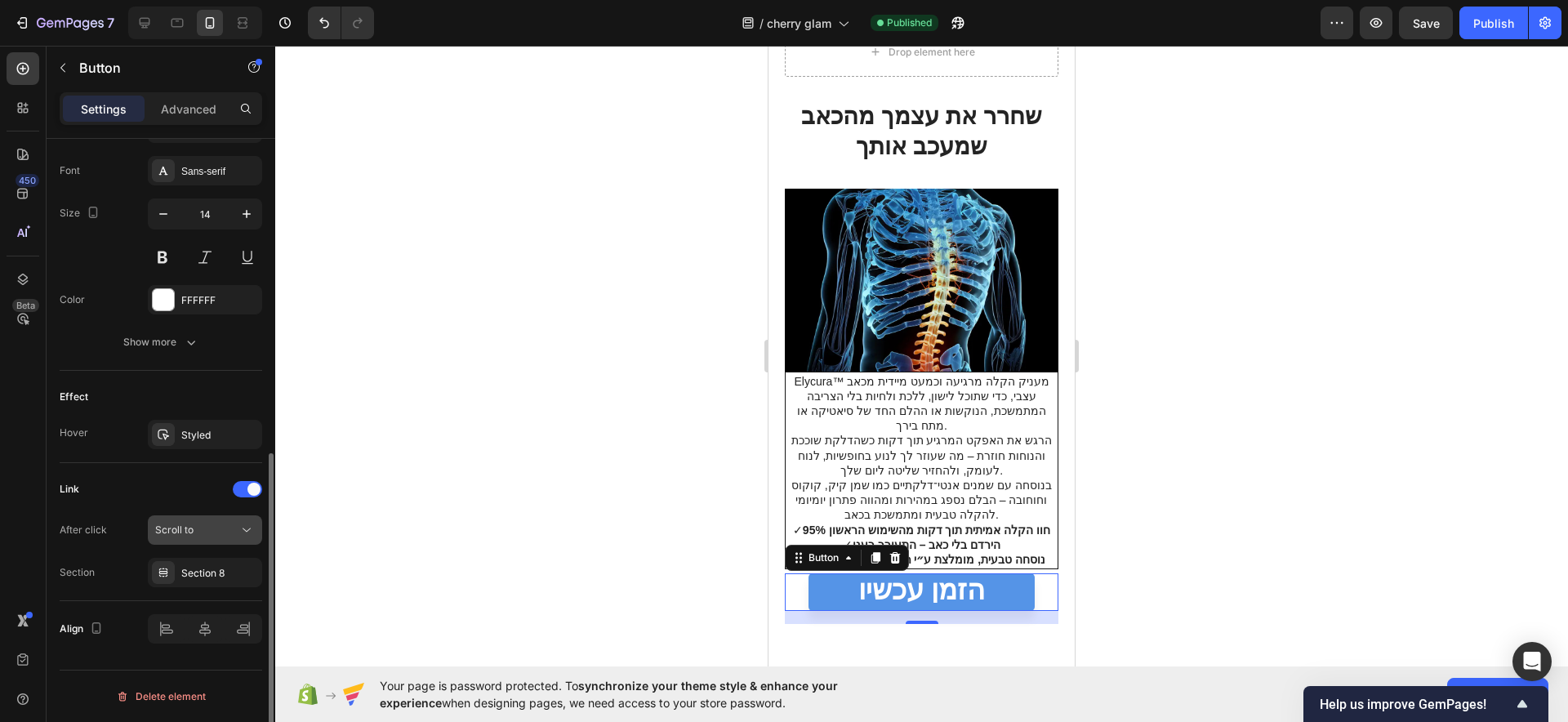
click at [205, 535] on div "Scroll to" at bounding box center [197, 530] width 84 height 15
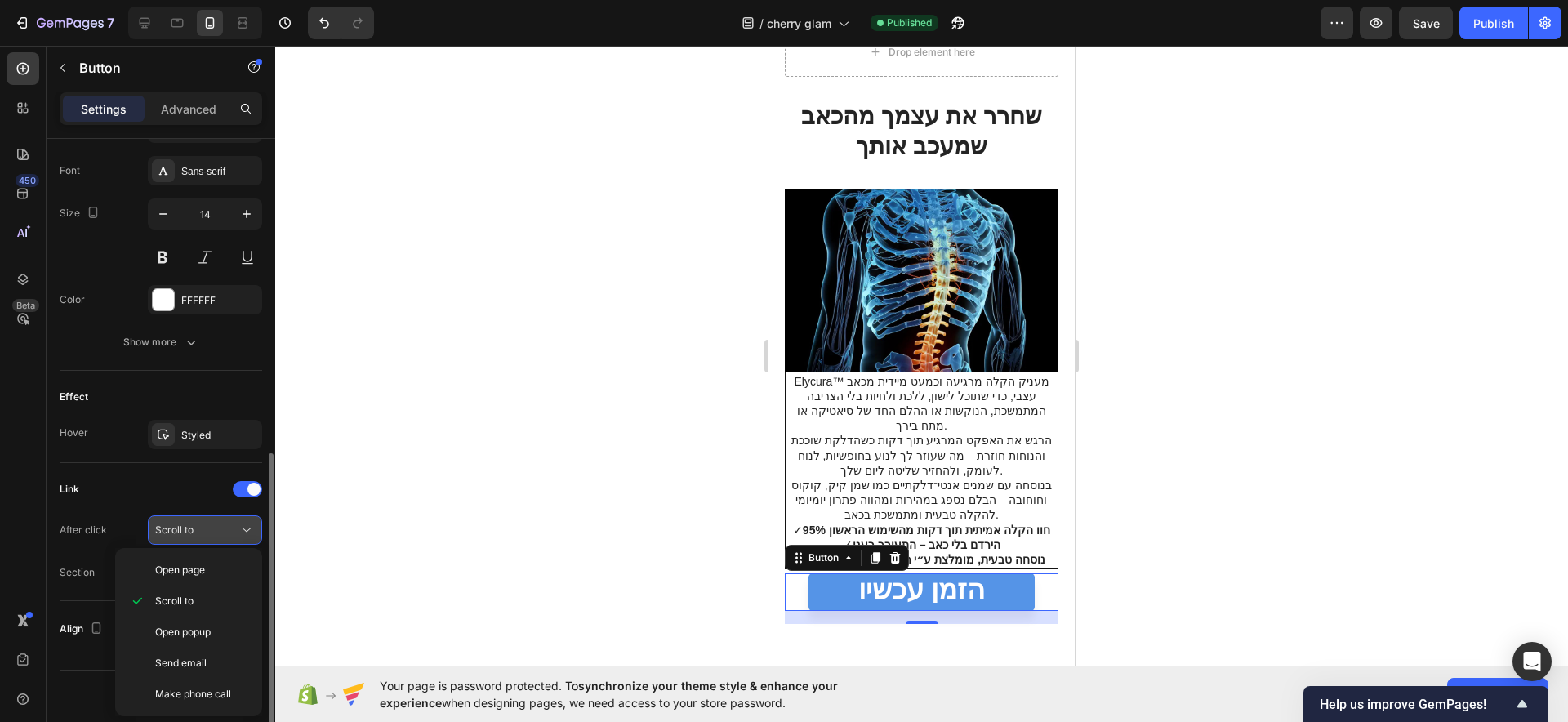
click at [205, 535] on div "Scroll to" at bounding box center [197, 530] width 84 height 15
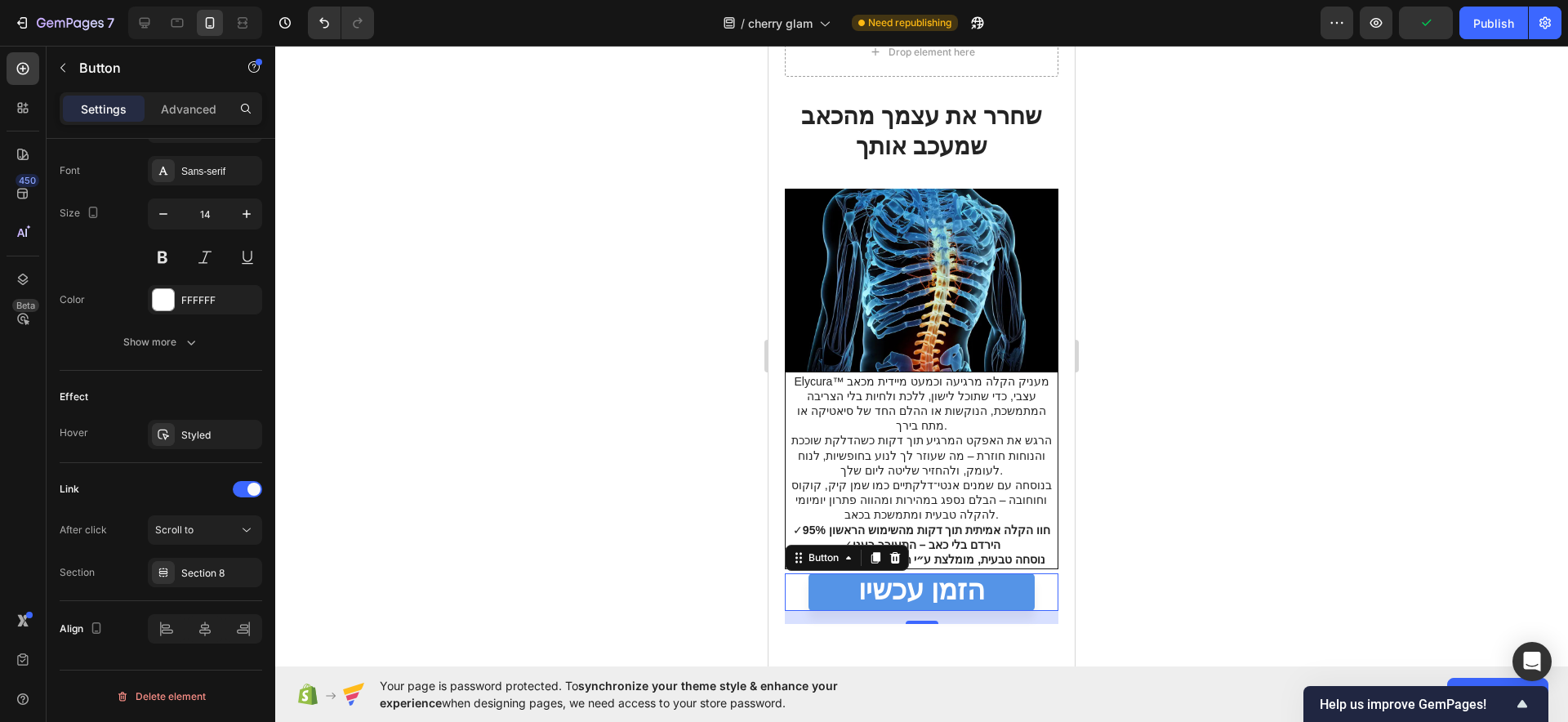
click at [650, 455] on div at bounding box center [921, 384] width 1293 height 676
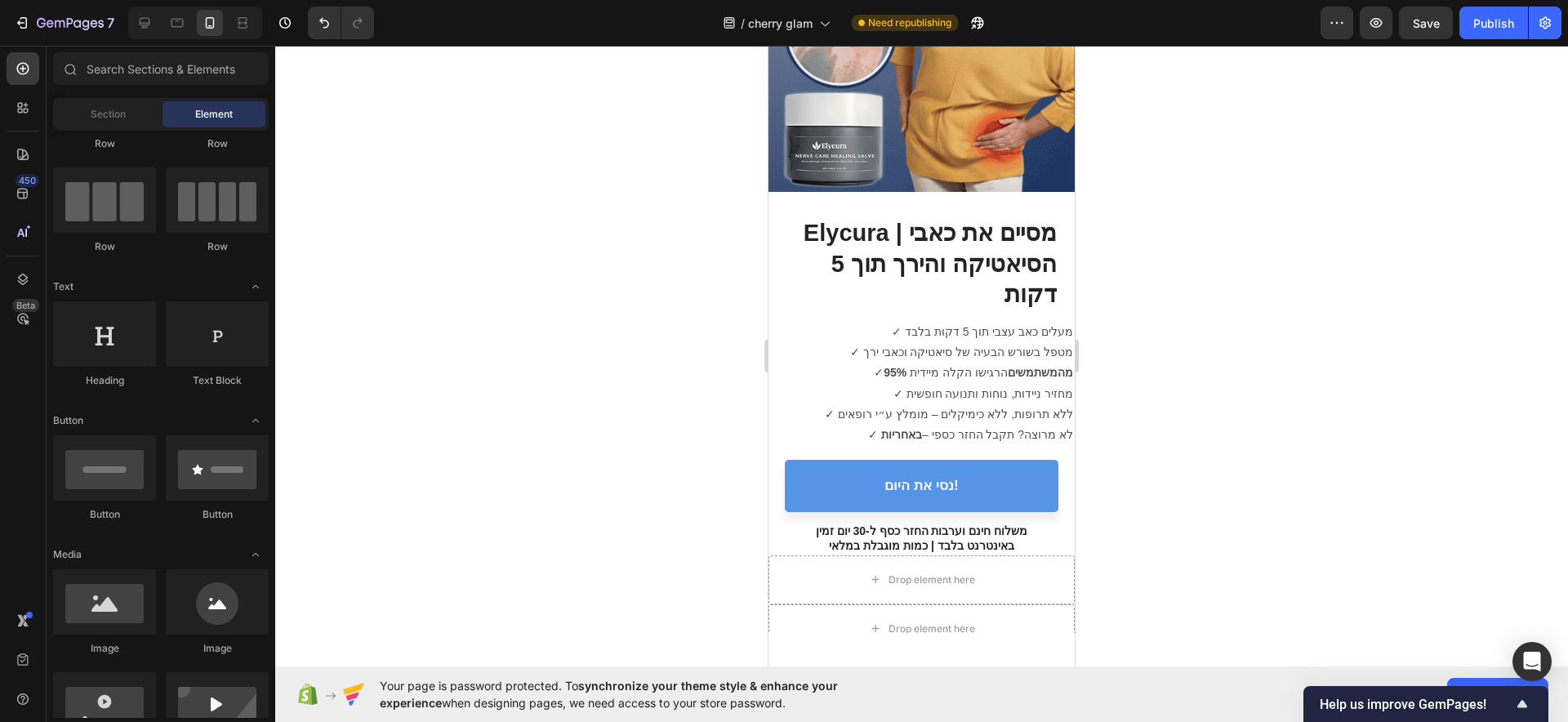
scroll to position [0, 0]
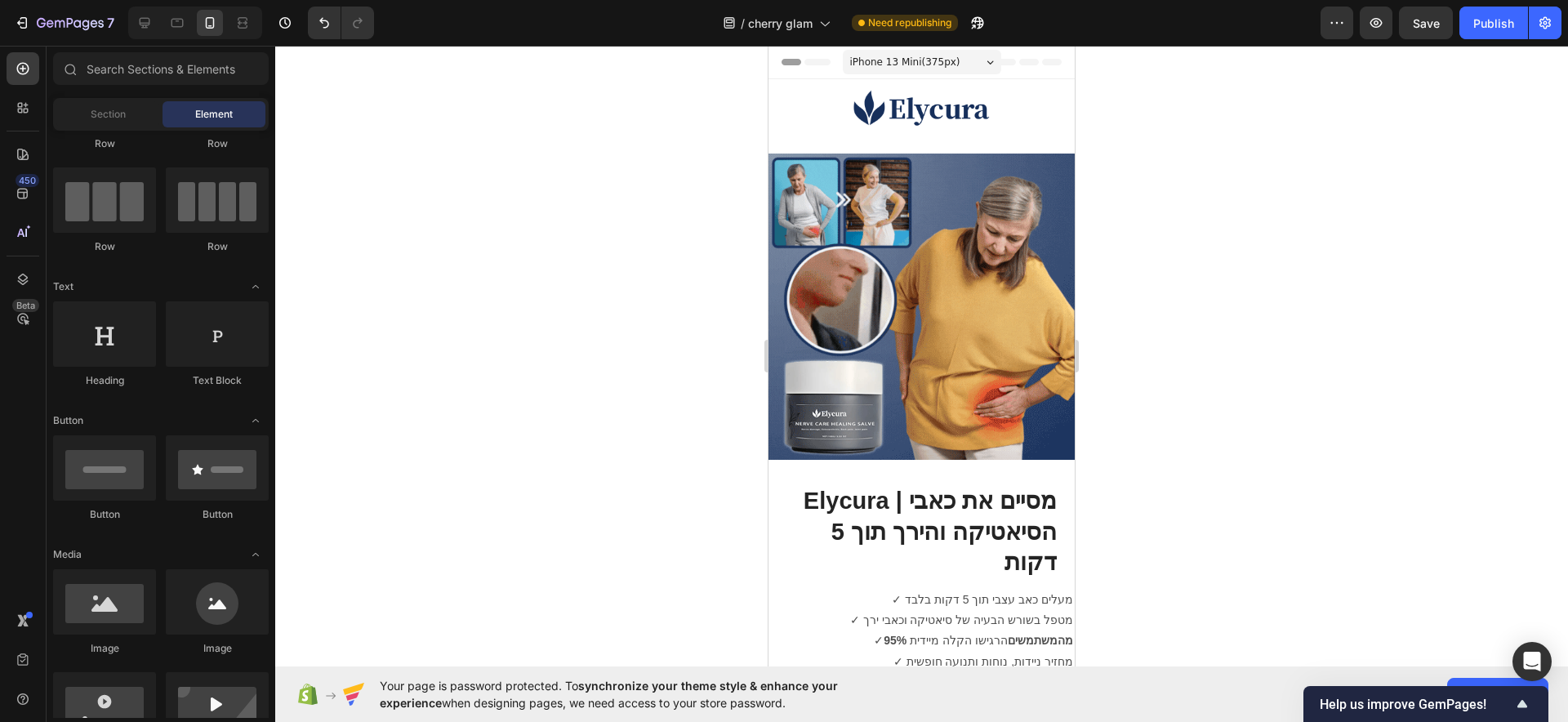
drag, startPoint x: 1065, startPoint y: 375, endPoint x: 1905, endPoint y: 104, distance: 882.6
click at [1508, 23] on div "Publish" at bounding box center [1493, 23] width 41 height 17
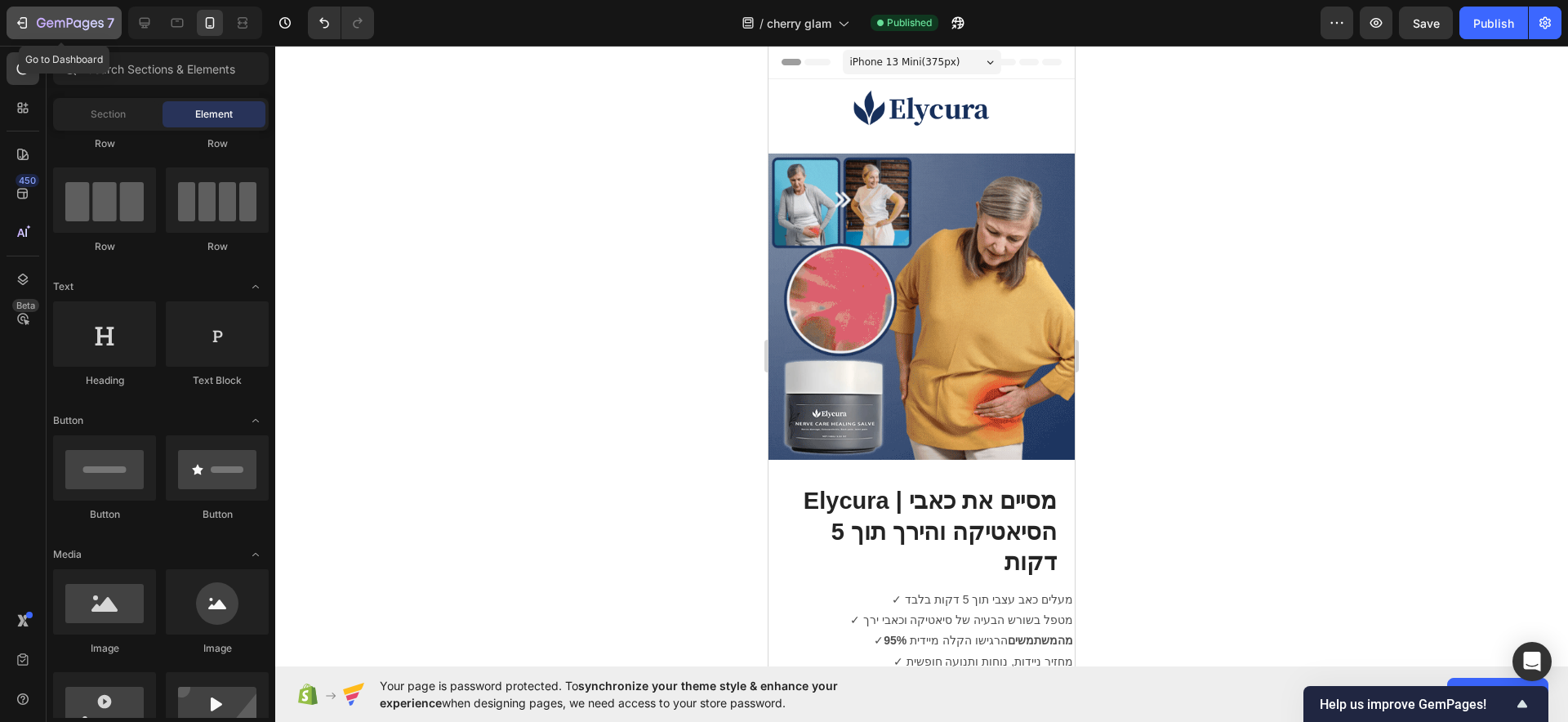
click at [31, 20] on div "7" at bounding box center [64, 22] width 101 height 20
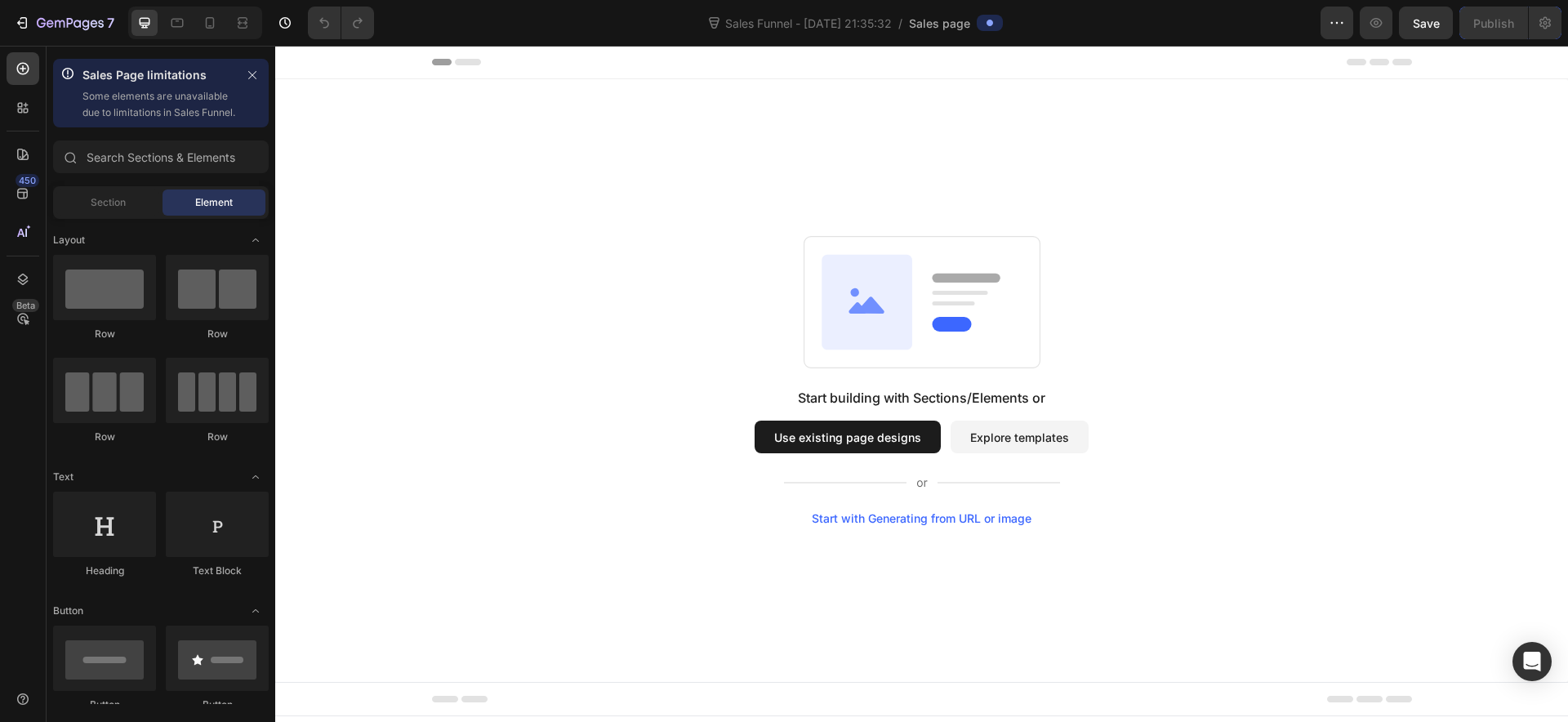
click at [991, 431] on button "Explore templates" at bounding box center [1020, 437] width 138 height 33
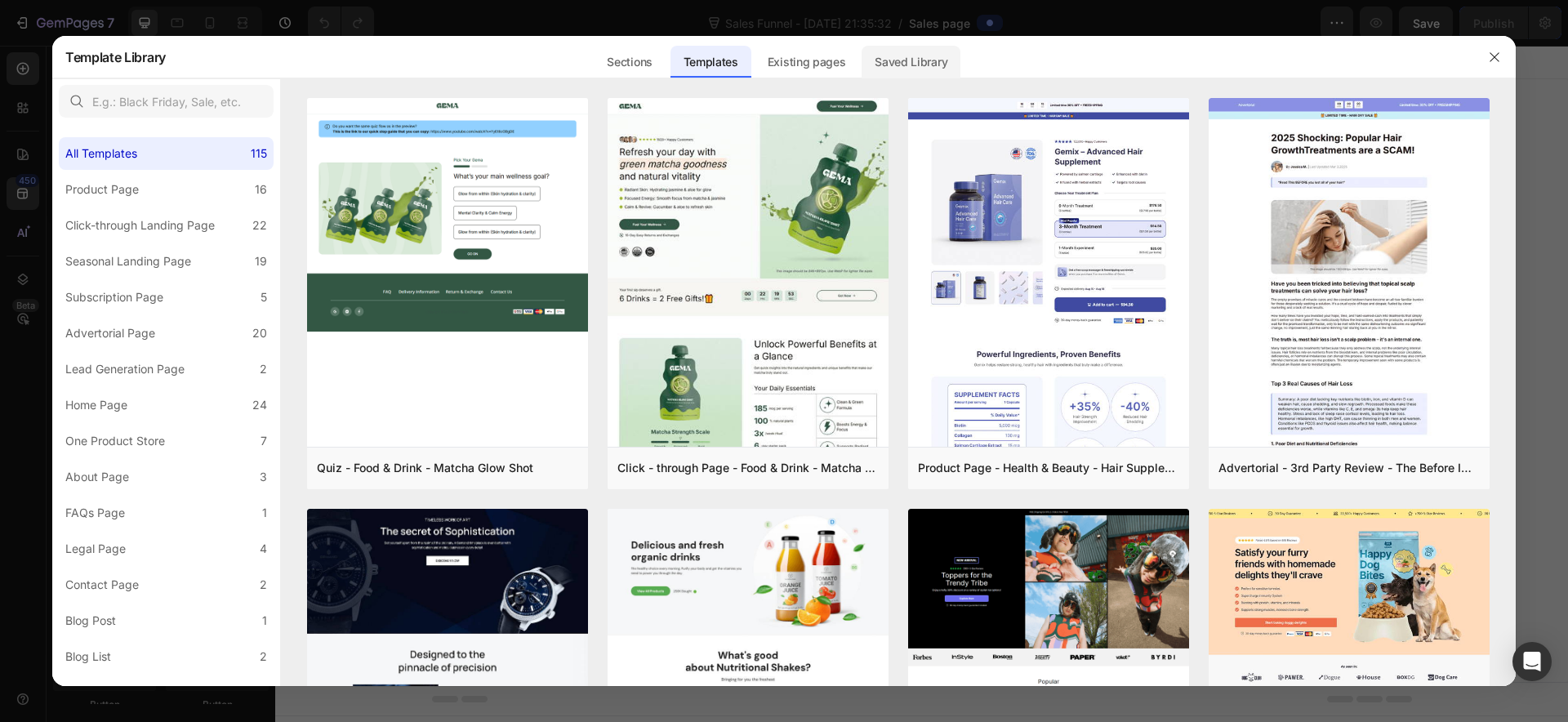
click at [908, 51] on div "Saved Library" at bounding box center [910, 62] width 99 height 33
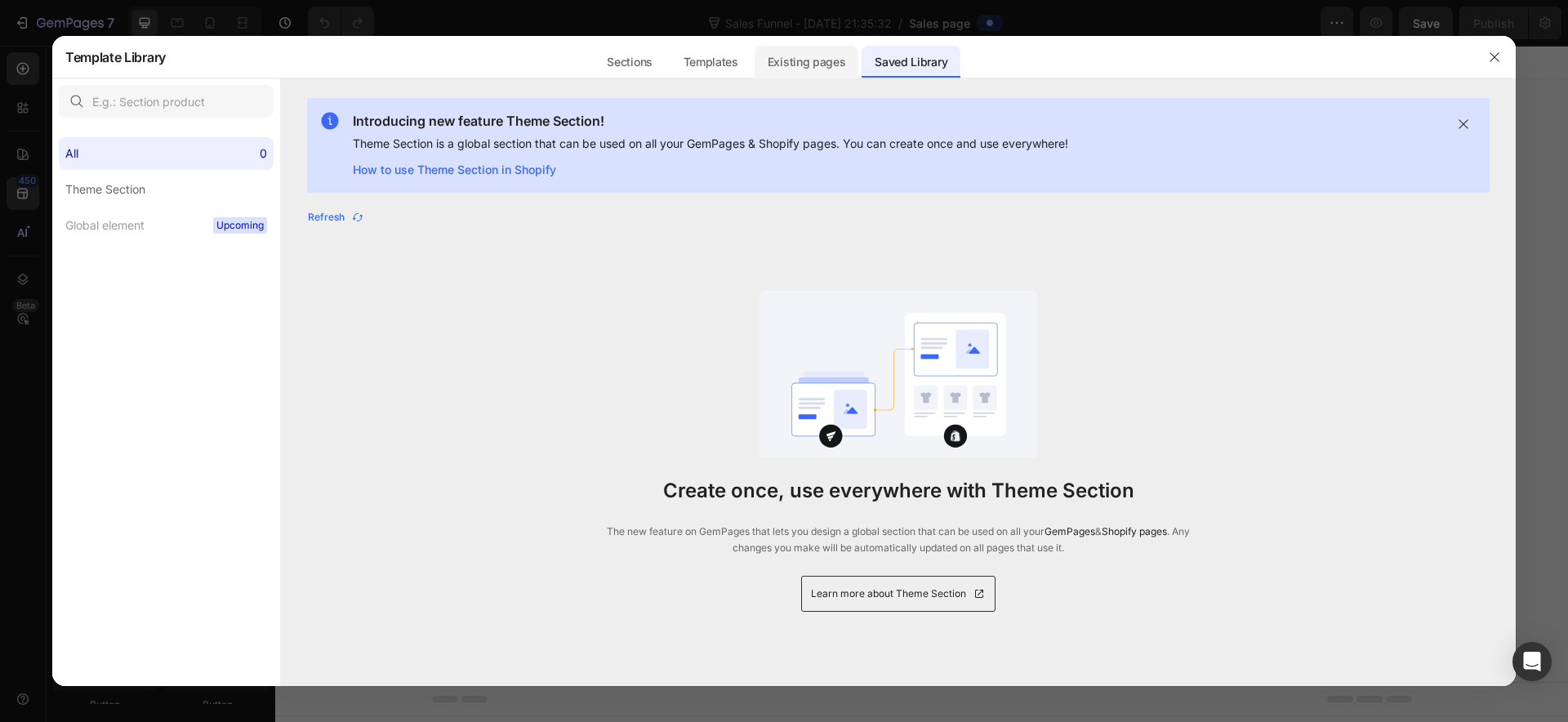
click at [779, 66] on div "Existing pages" at bounding box center [806, 62] width 104 height 33
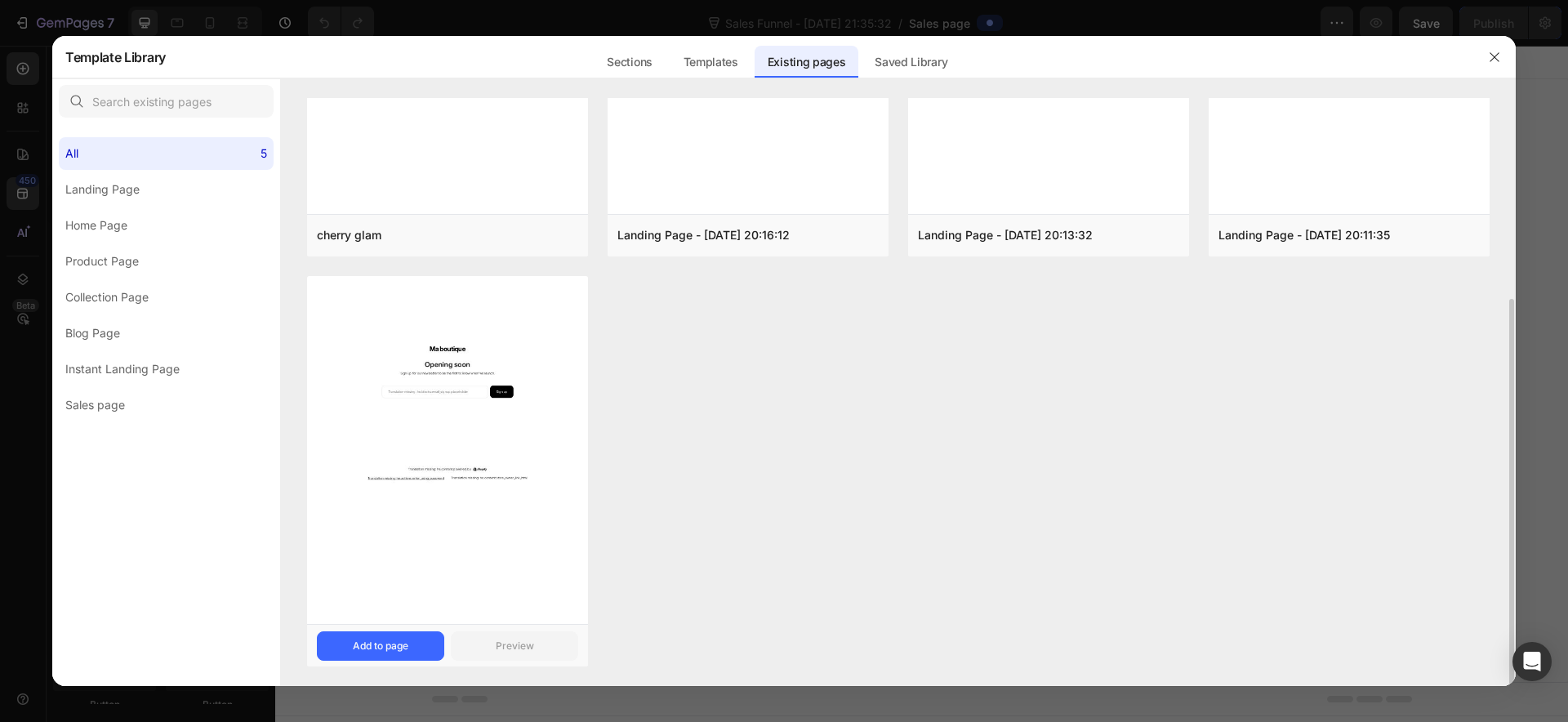
scroll to position [101, 0]
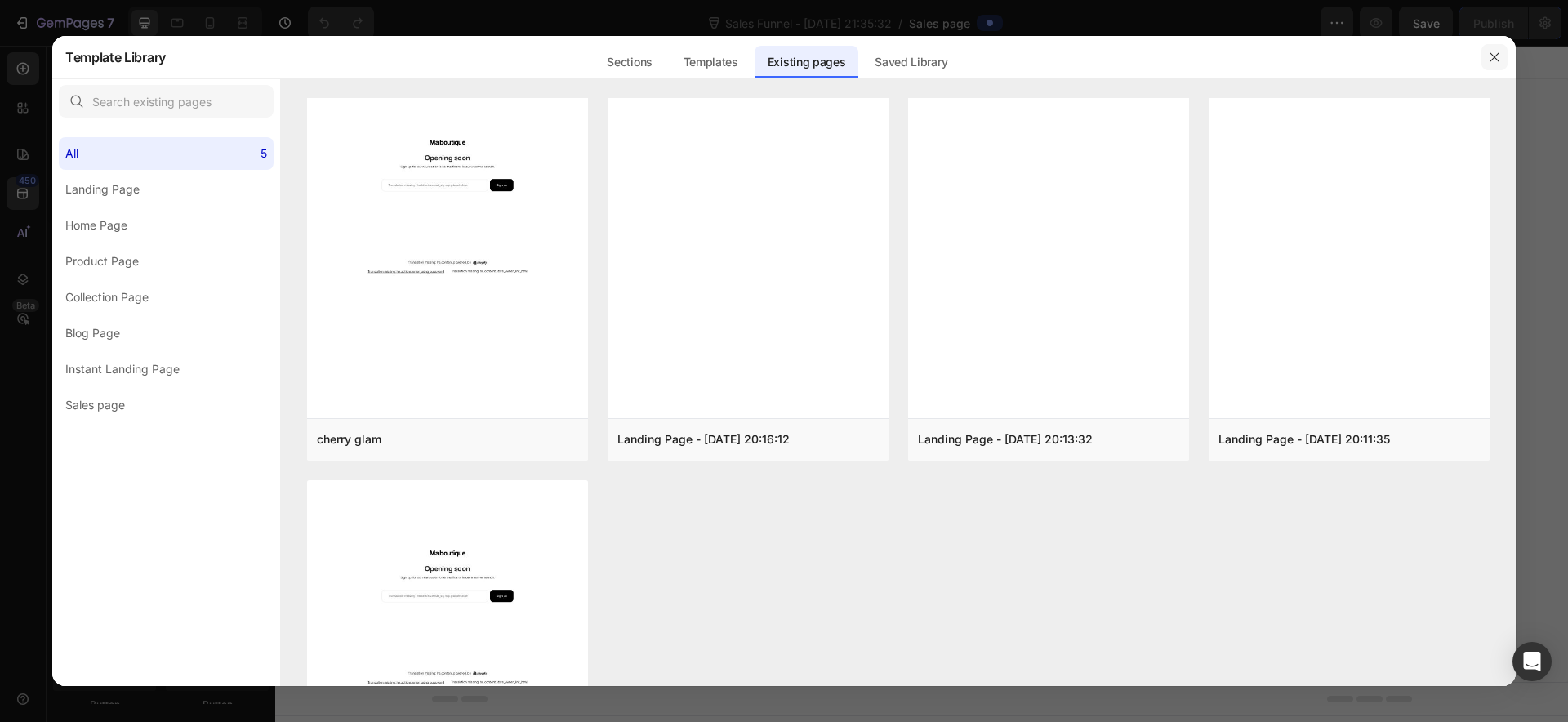
click at [1501, 53] on button "button" at bounding box center [1494, 57] width 26 height 26
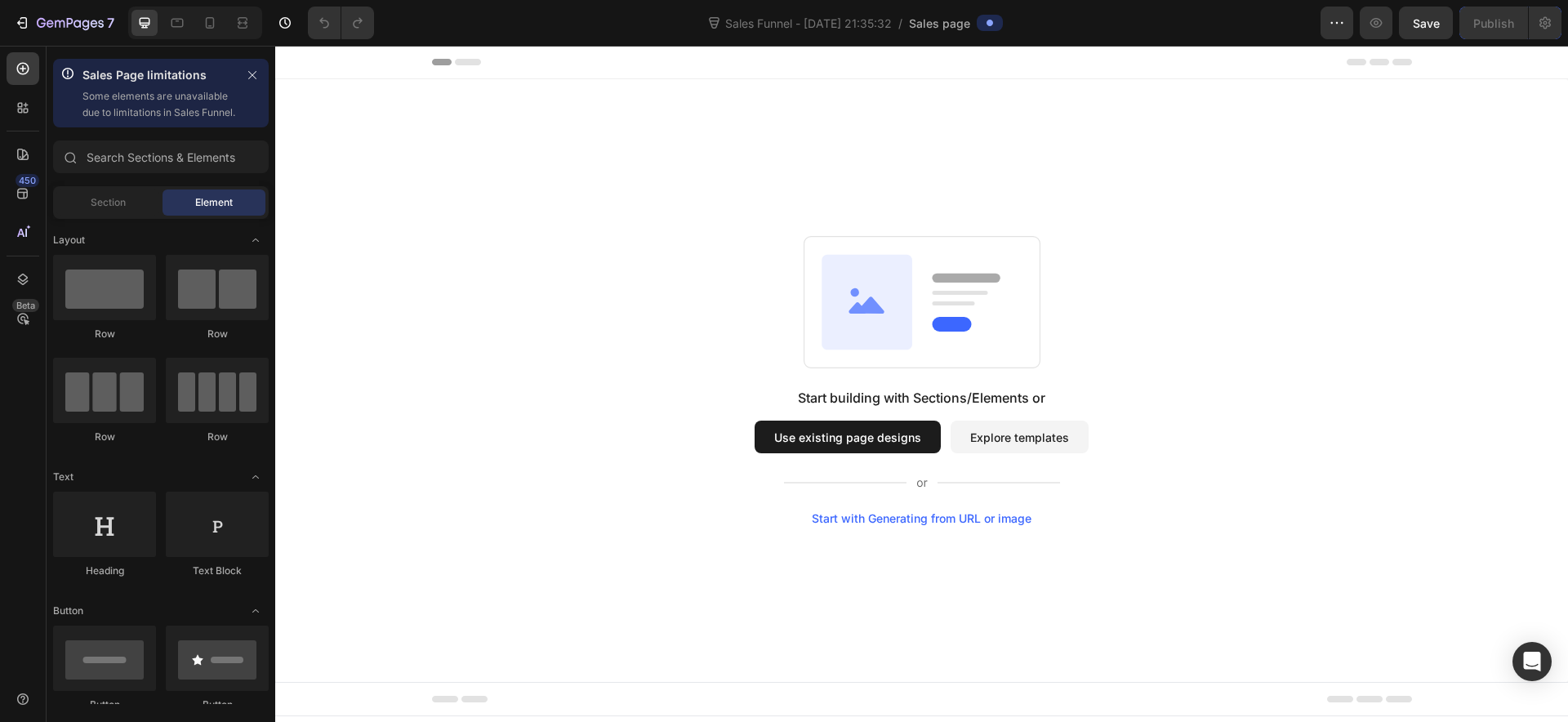
click at [7, 3] on div "7 Version history Sales Funnel - [DATE] 21:35:32 / Sales page Preview Save Publ…" at bounding box center [784, 23] width 1568 height 47
click at [31, 9] on button "7" at bounding box center [65, 23] width 116 height 33
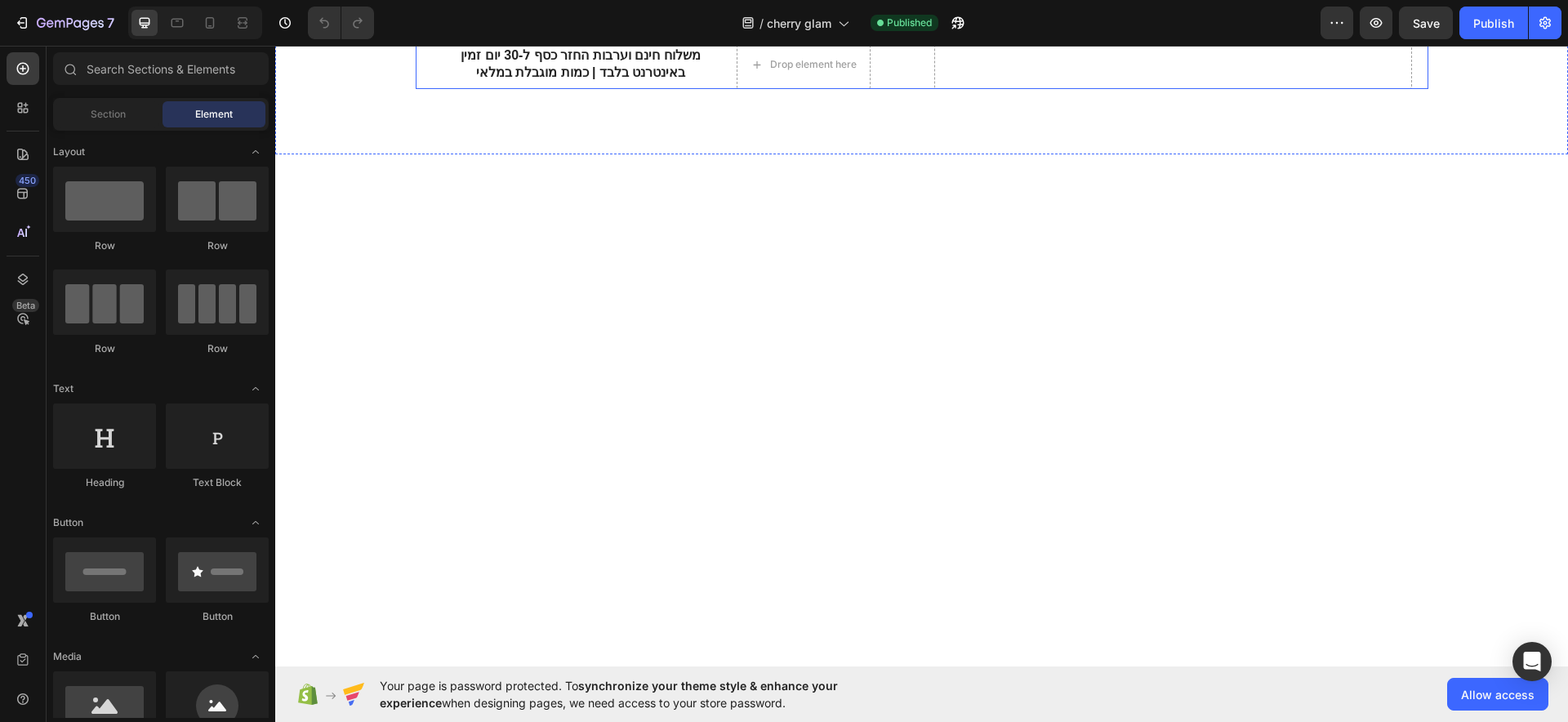
scroll to position [409, 0]
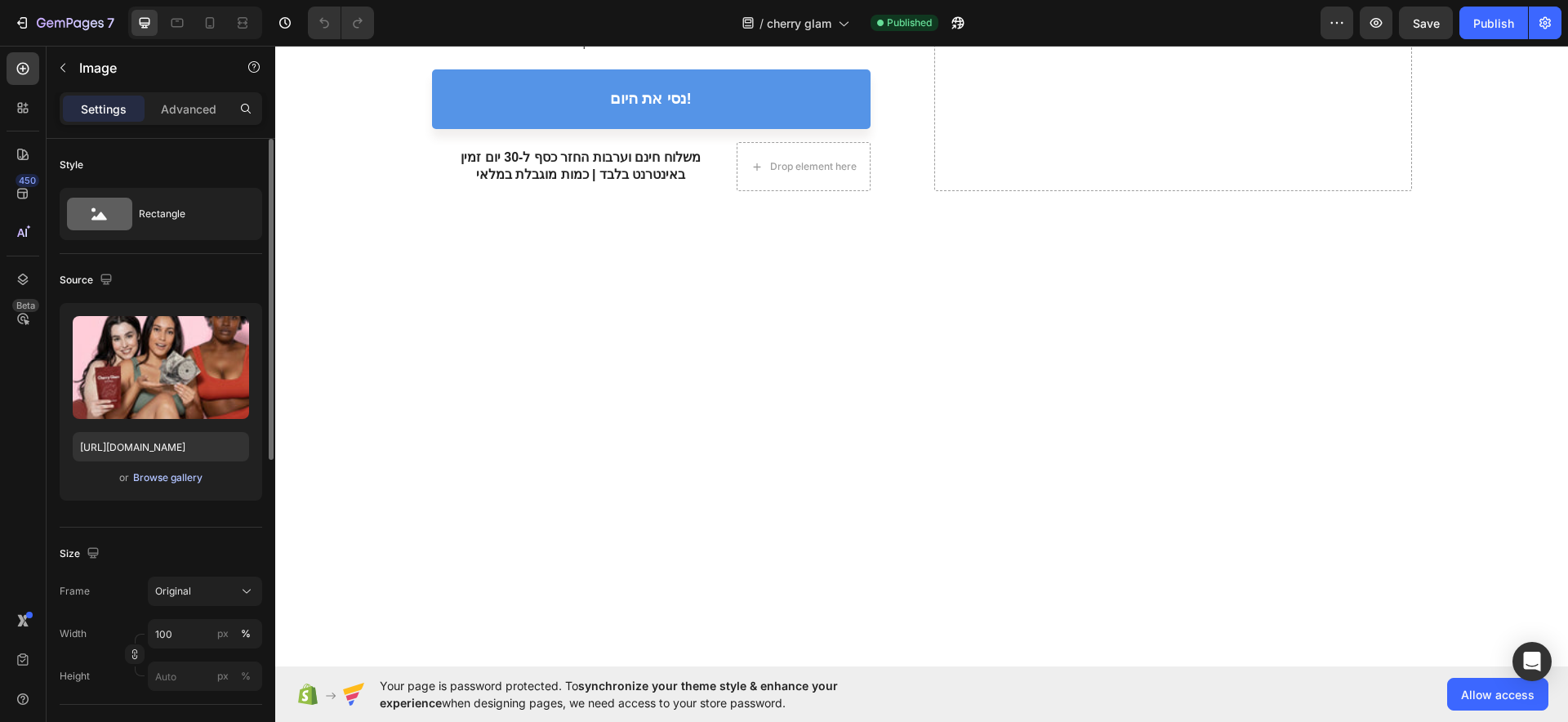
click at [146, 481] on div "Browse gallery" at bounding box center [167, 478] width 70 height 15
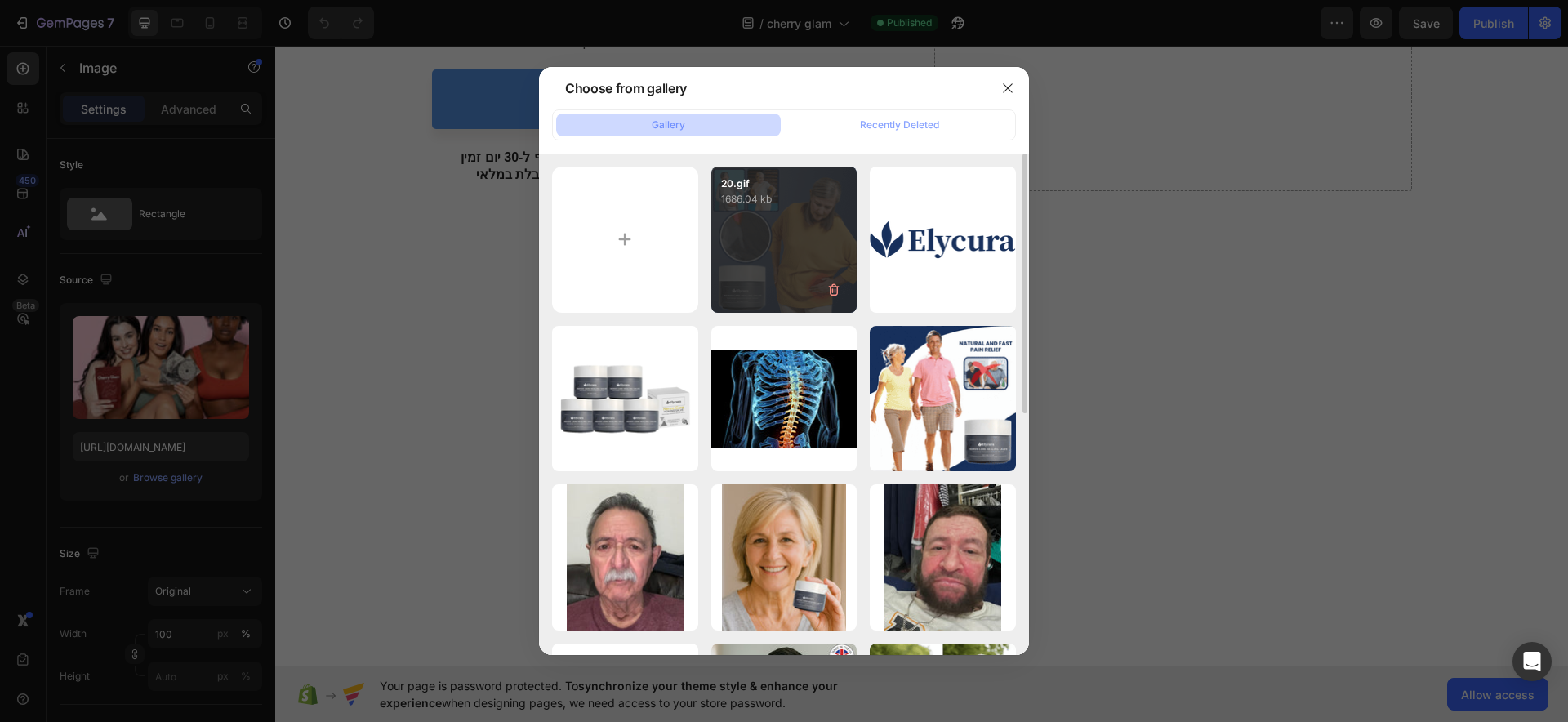
click at [789, 247] on div "20.gif 1686.04 kb" at bounding box center [784, 240] width 147 height 147
type input "[URL][DOMAIN_NAME]"
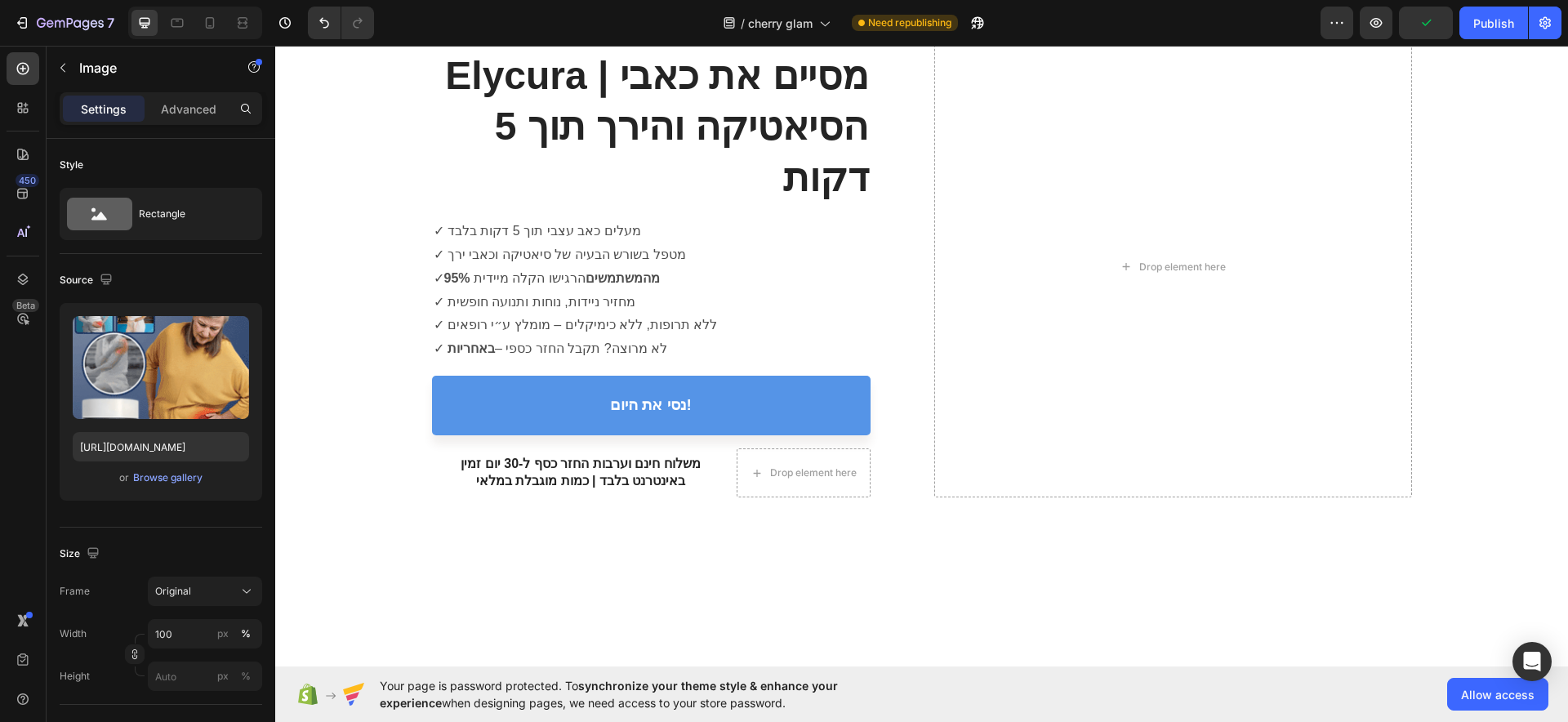
scroll to position [204, 0]
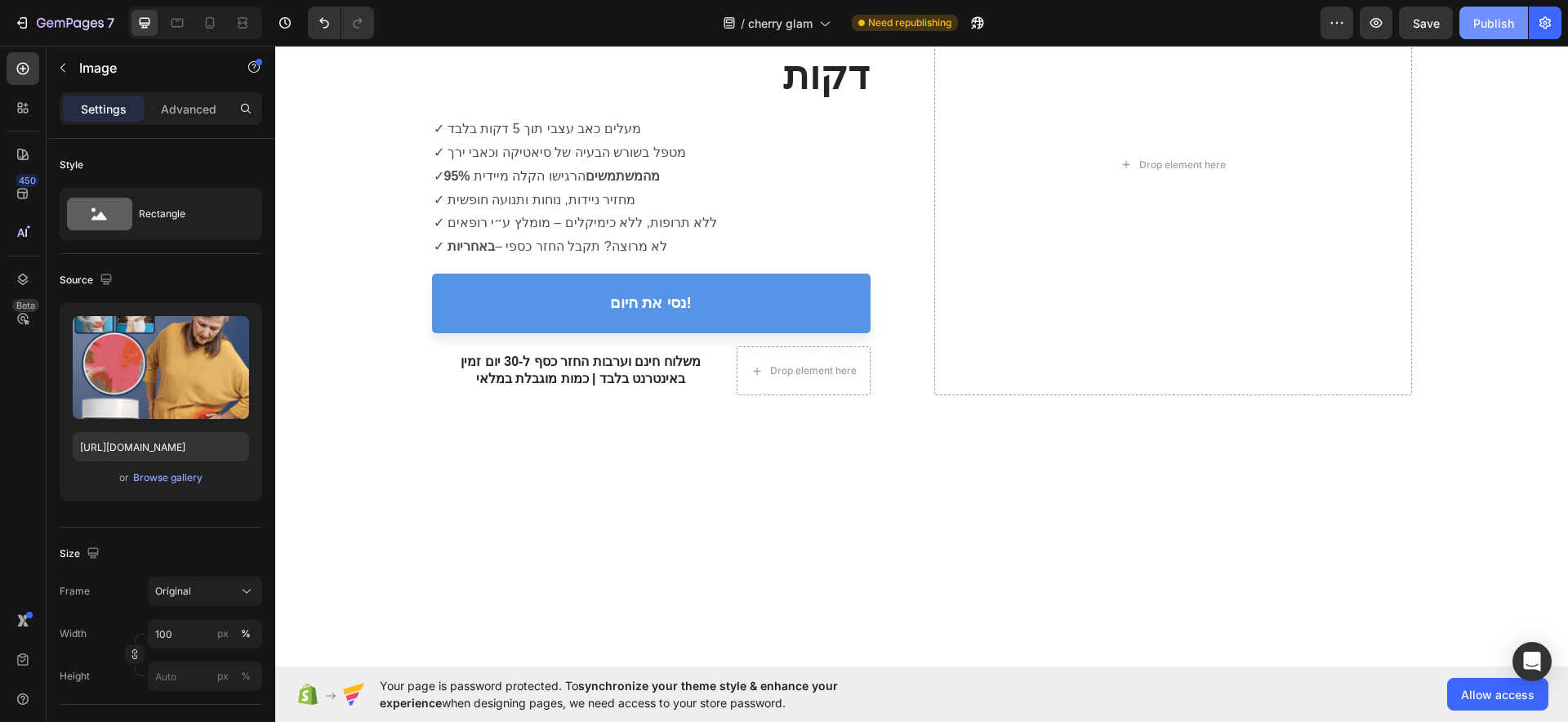
click at [1505, 23] on div "Publish" at bounding box center [1493, 23] width 41 height 17
click at [1337, 28] on icon "button" at bounding box center [1336, 22] width 16 height 16
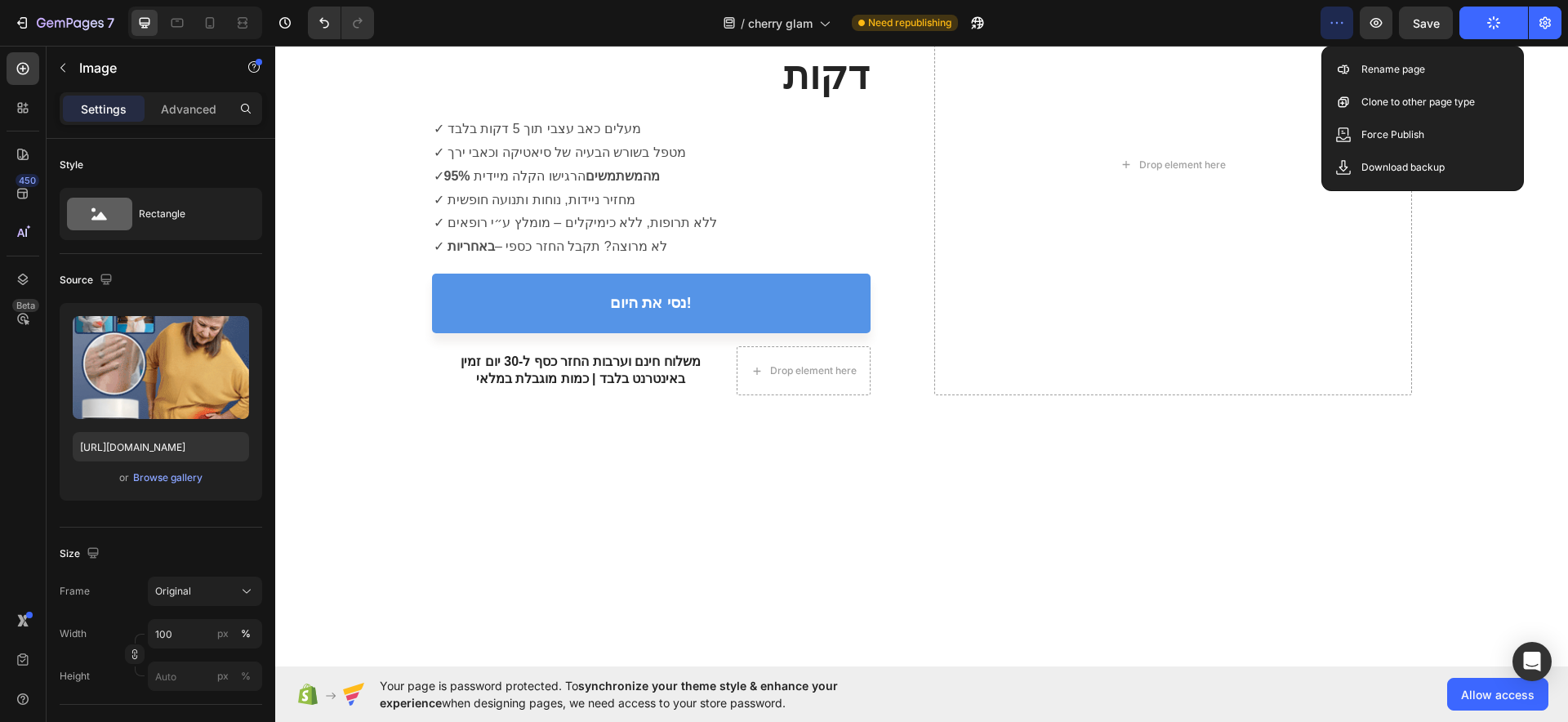
click at [1337, 28] on icon "button" at bounding box center [1336, 22] width 16 height 16
